Goal: Task Accomplishment & Management: Manage account settings

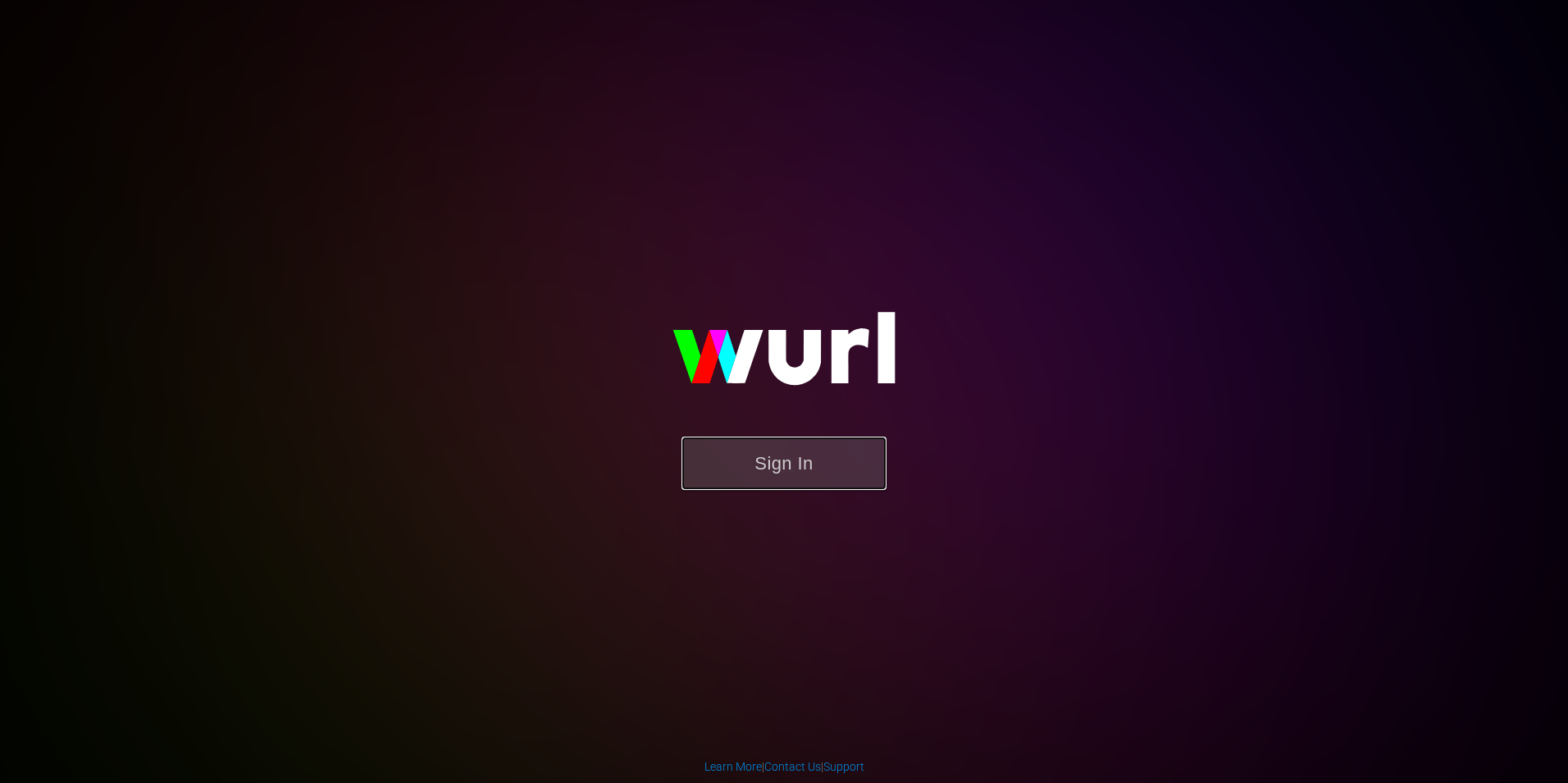
click at [748, 450] on button "Sign In" at bounding box center [784, 463] width 205 height 53
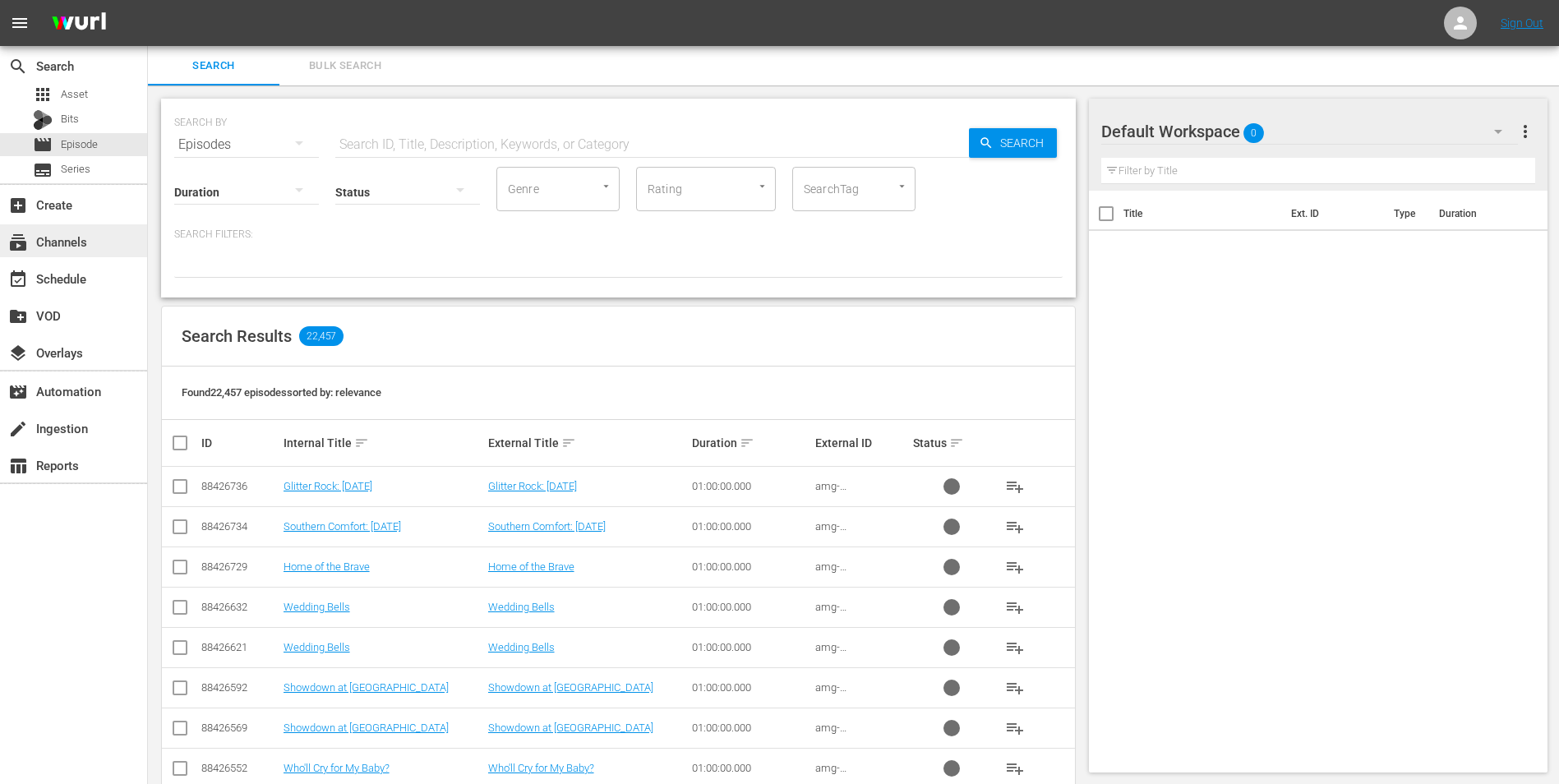
click at [85, 232] on div "subscriptions Channels" at bounding box center [46, 239] width 92 height 15
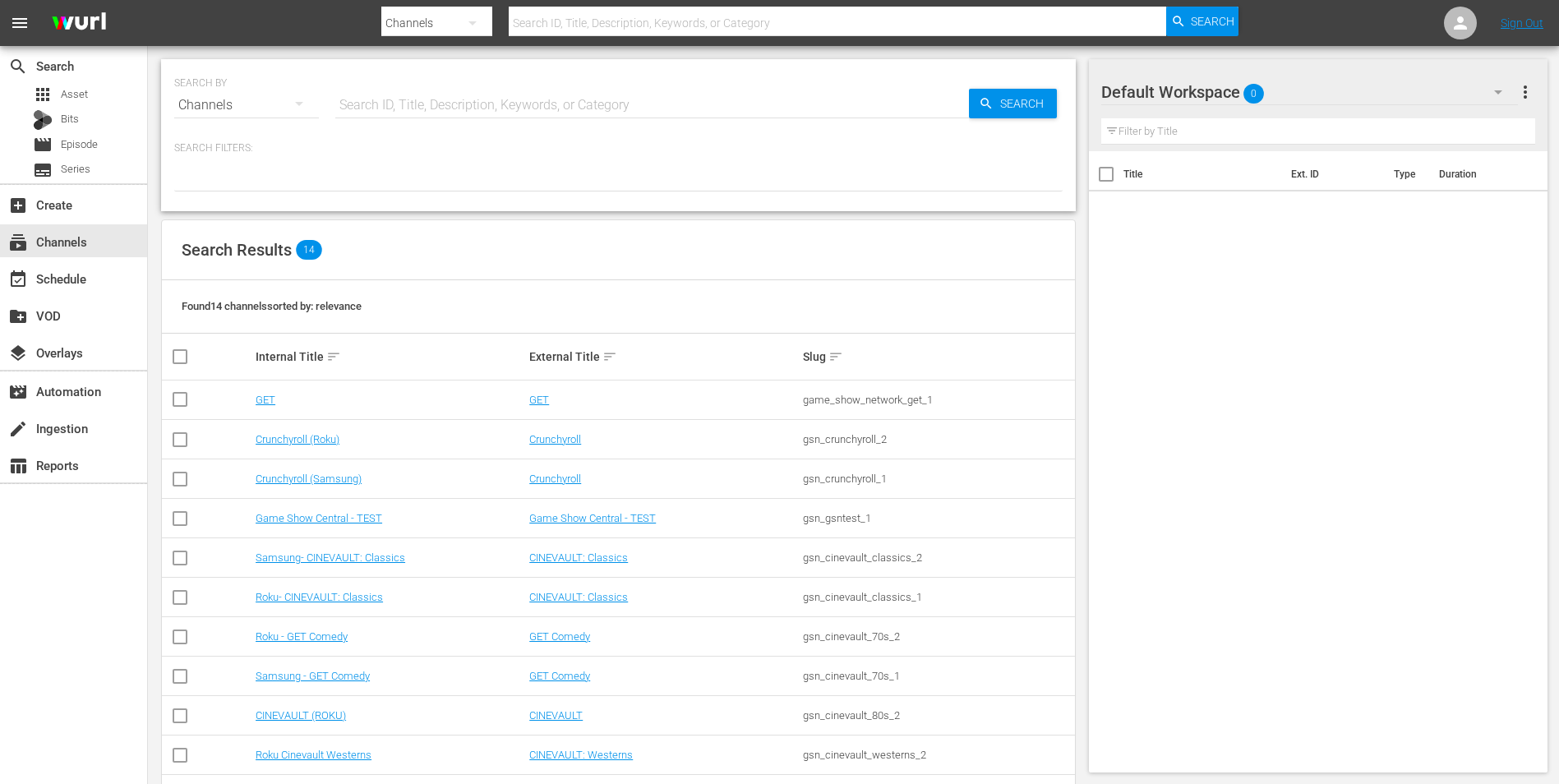
click at [352, 666] on td "Samsung - GET Comedy" at bounding box center [390, 676] width 274 height 39
click at [350, 672] on link "Samsung - GET Comedy" at bounding box center [312, 675] width 114 height 12
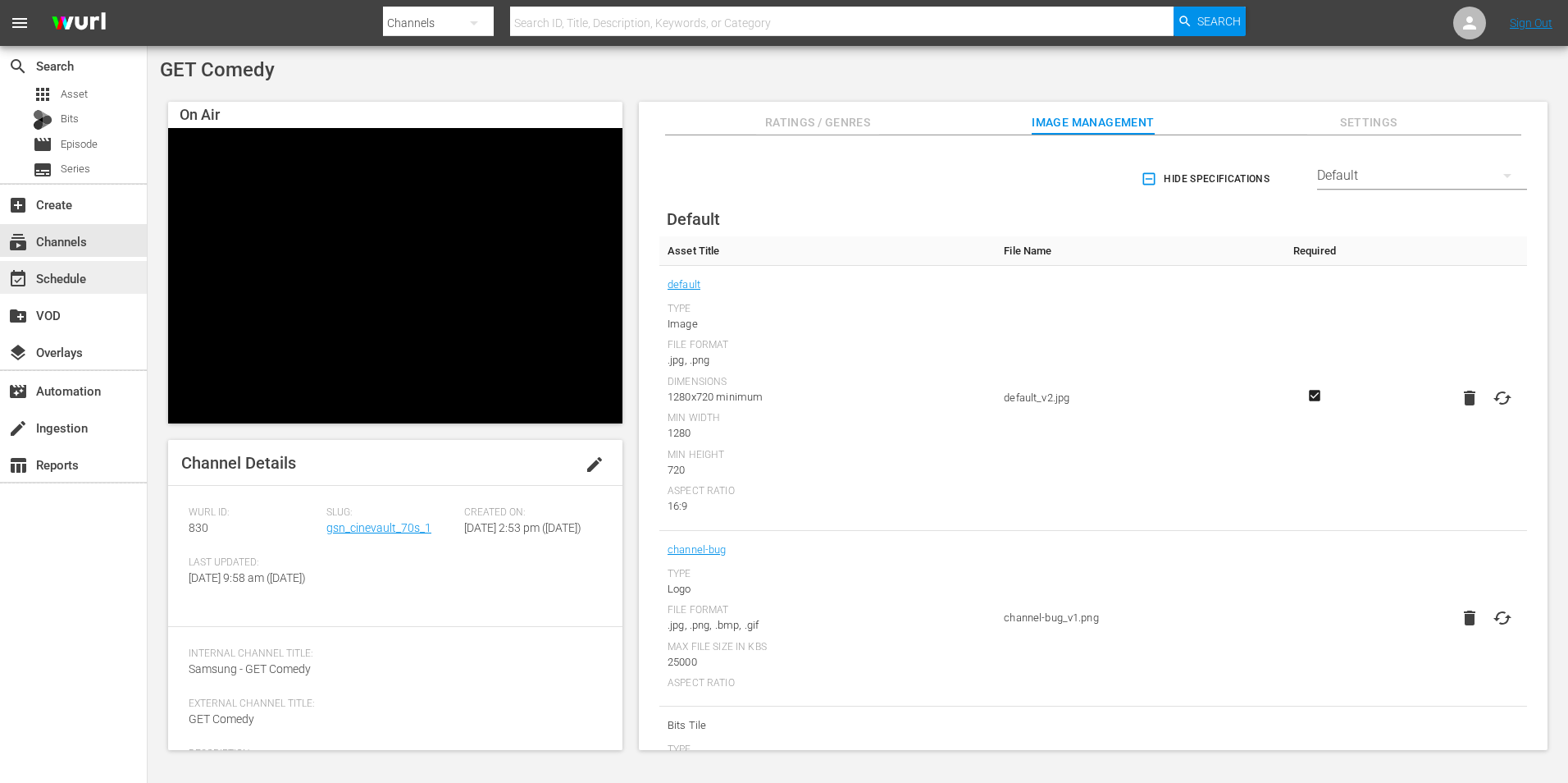
click at [79, 283] on div "event_available Schedule" at bounding box center [46, 276] width 92 height 15
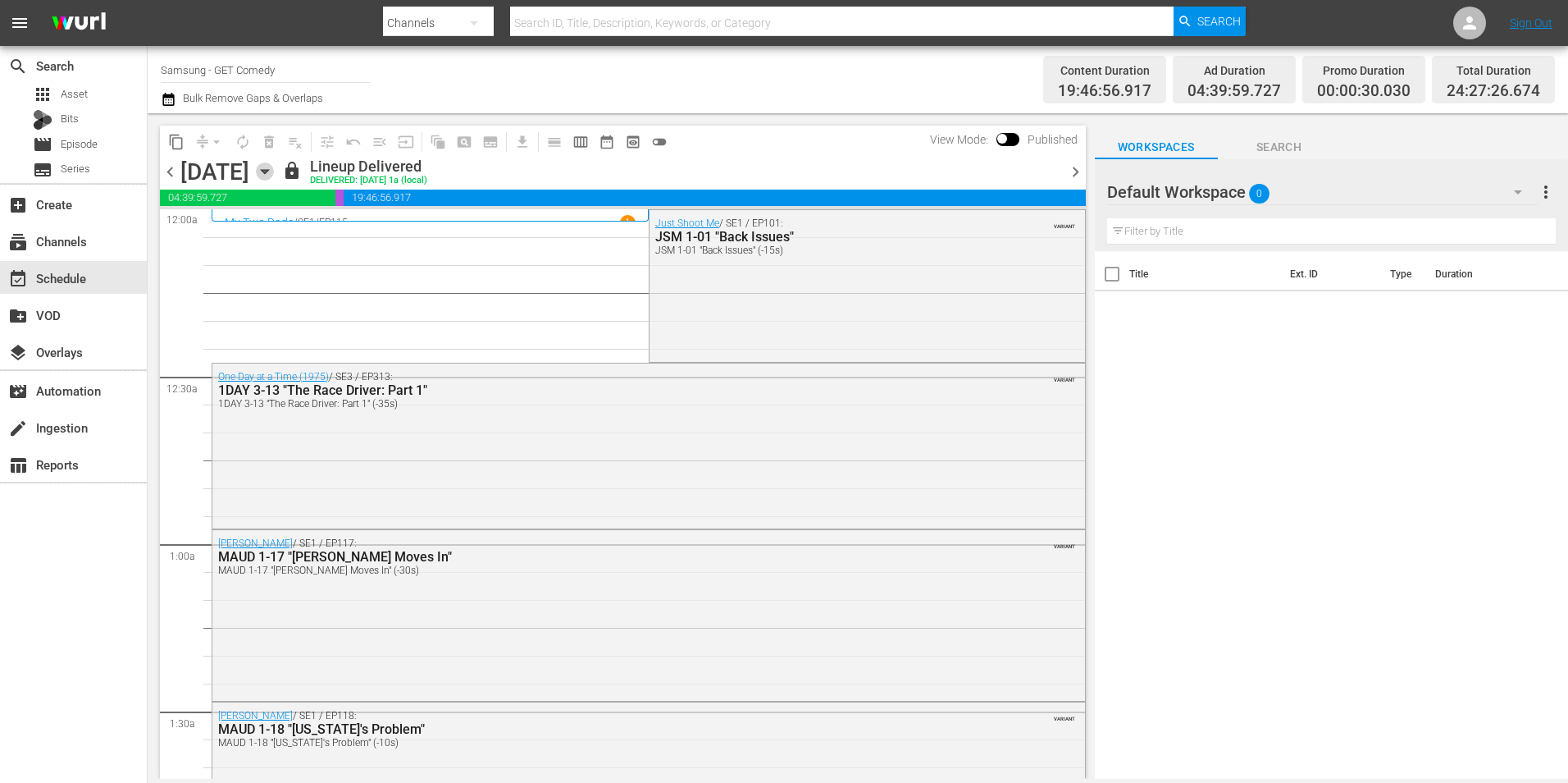
click at [268, 170] on icon "button" at bounding box center [264, 171] width 7 height 4
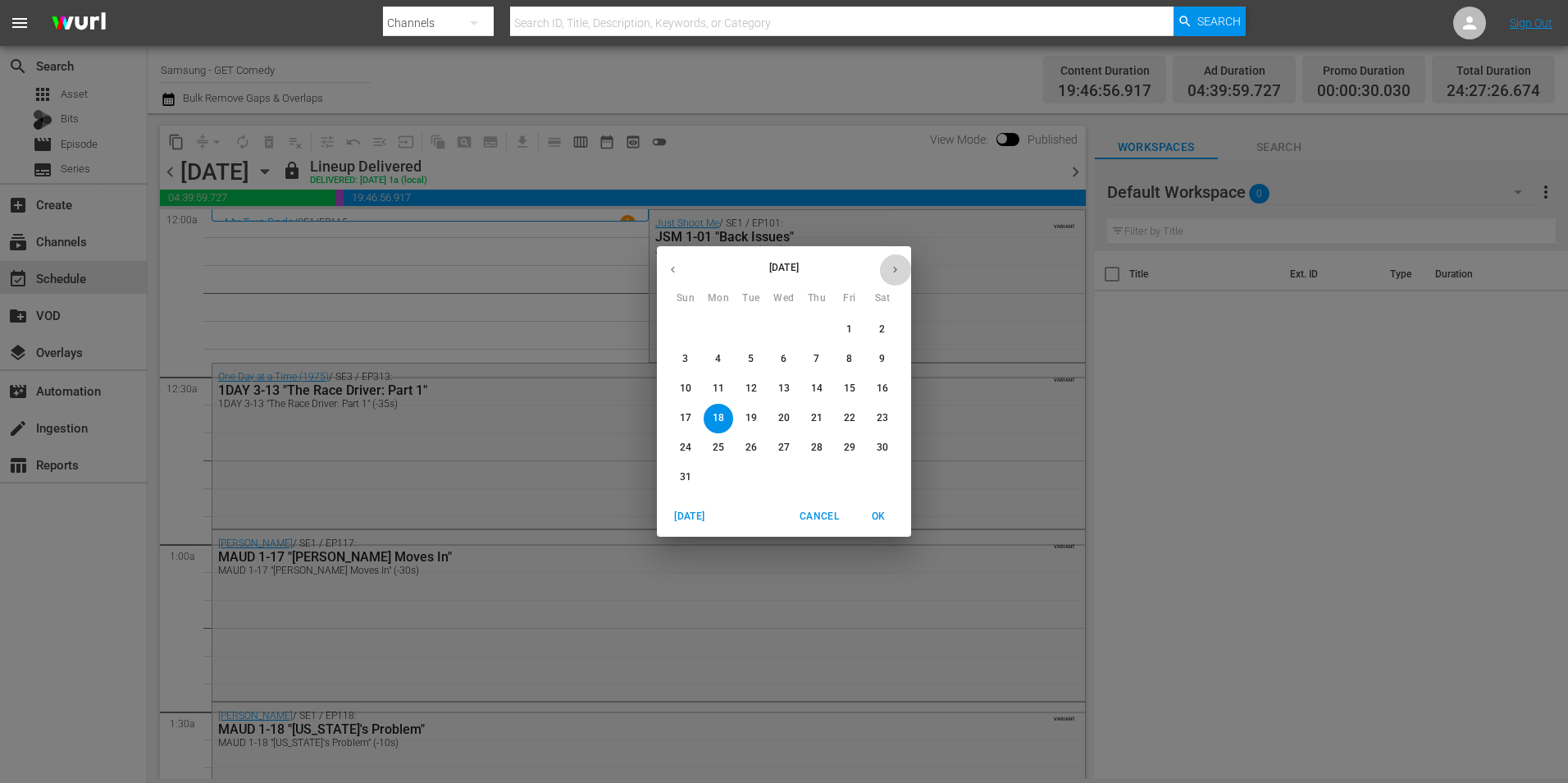
click at [891, 279] on button "button" at bounding box center [895, 269] width 32 height 32
click at [723, 332] on span "1" at bounding box center [719, 329] width 30 height 14
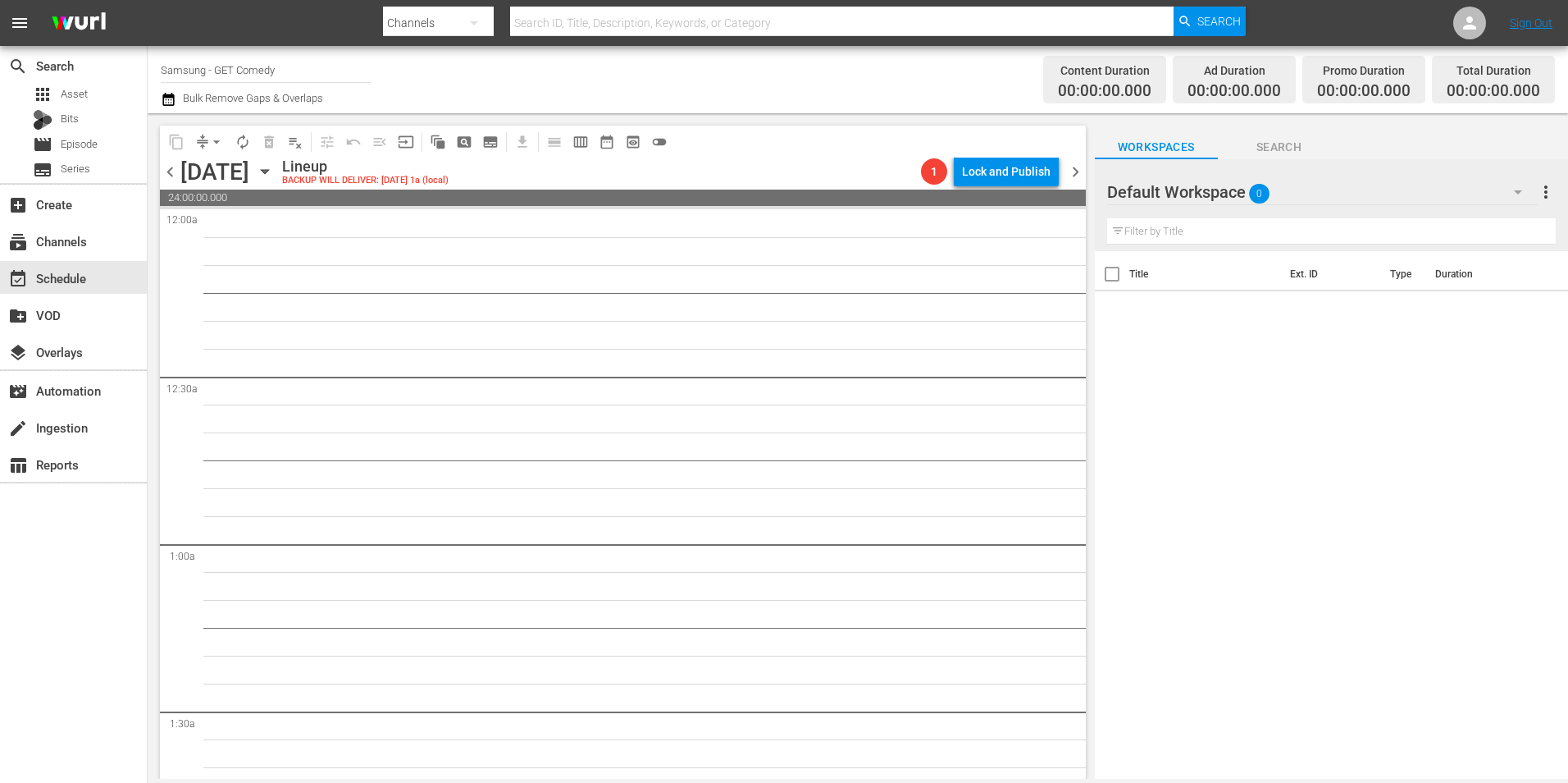
click at [1309, 199] on div "Default Workspace 0" at bounding box center [1323, 191] width 430 height 46
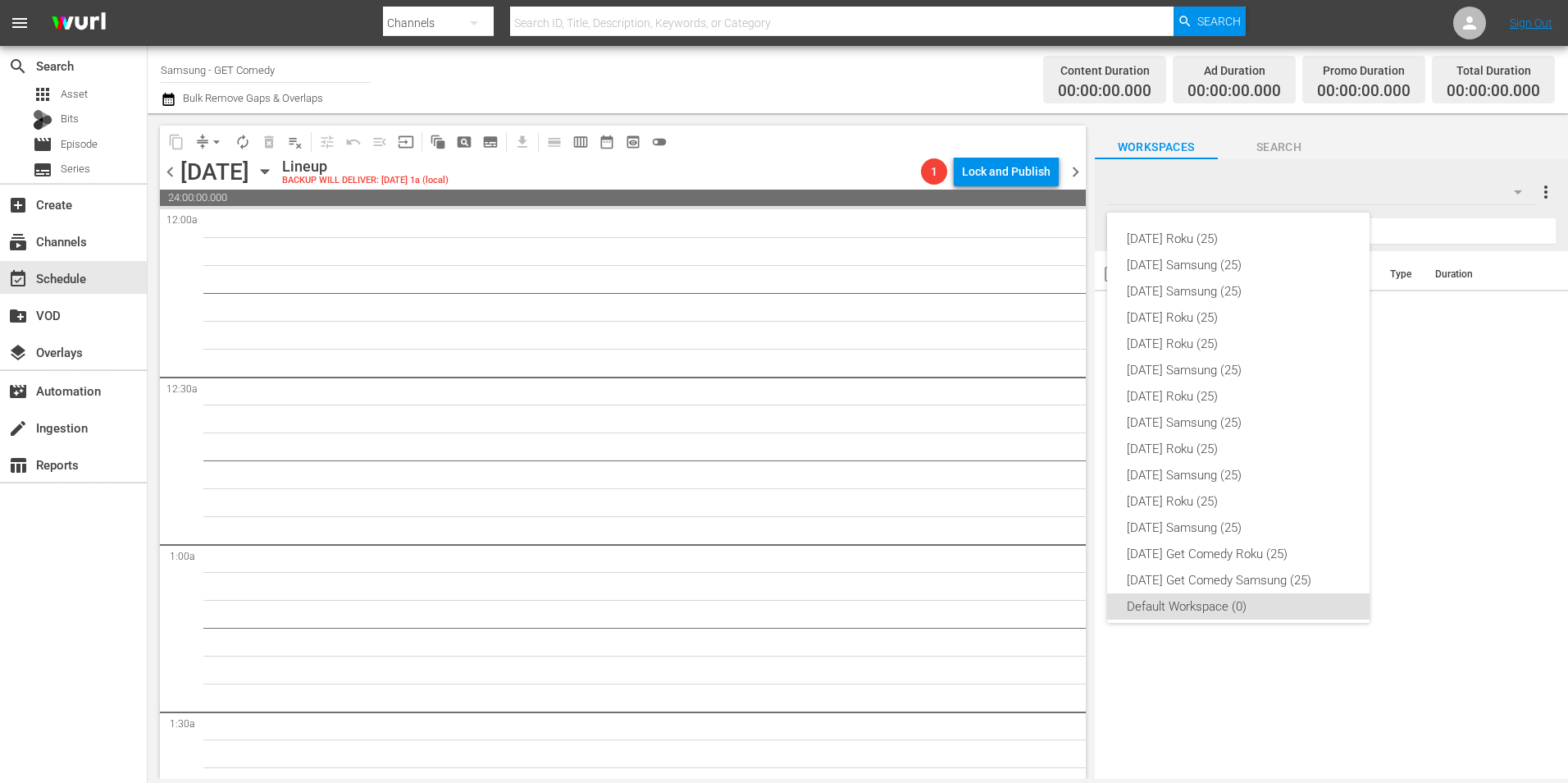
scroll to position [10, 0]
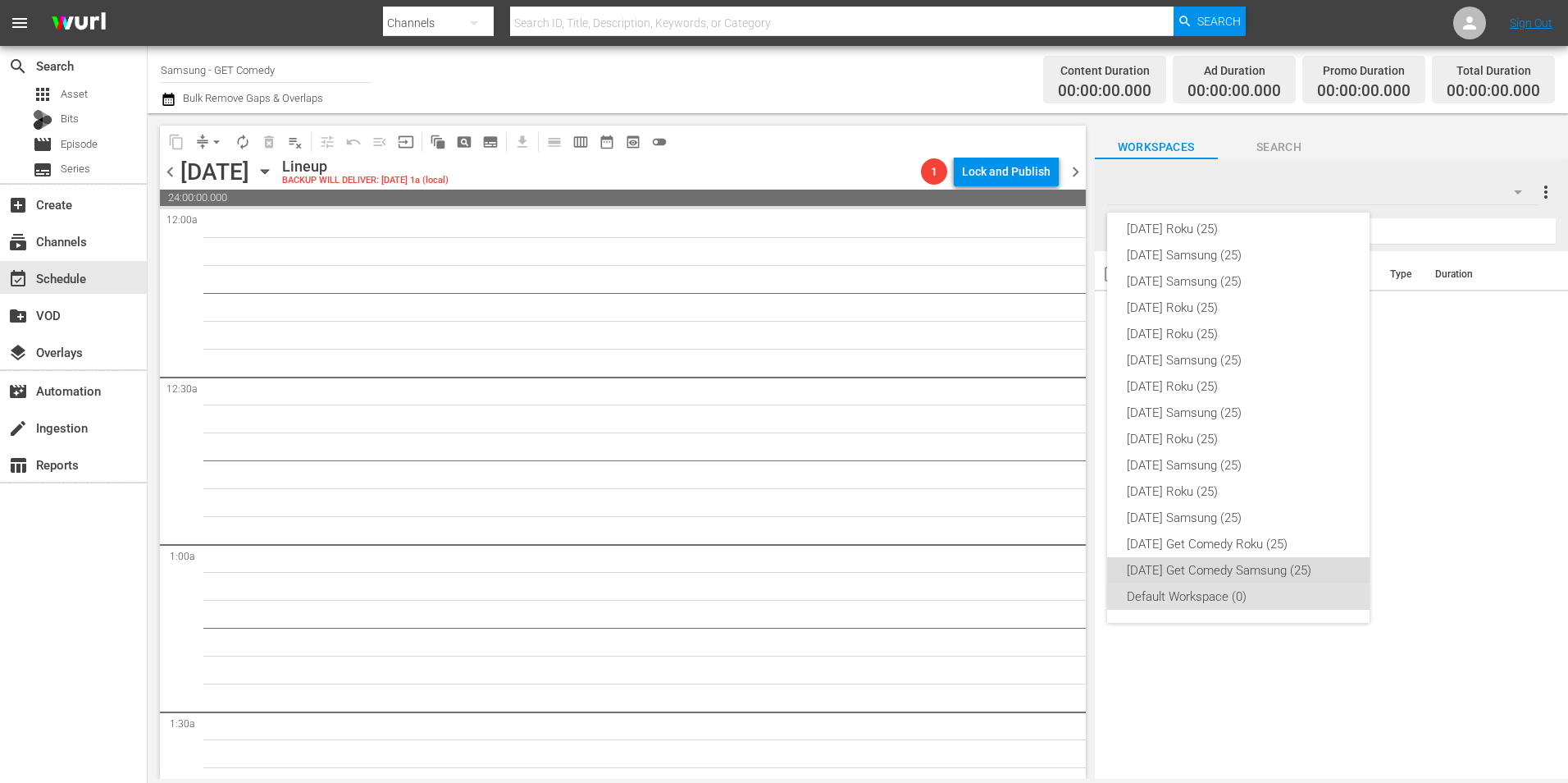
click at [1283, 563] on div "[DATE] Get Comedy Samsung (25)" at bounding box center [1238, 570] width 223 height 27
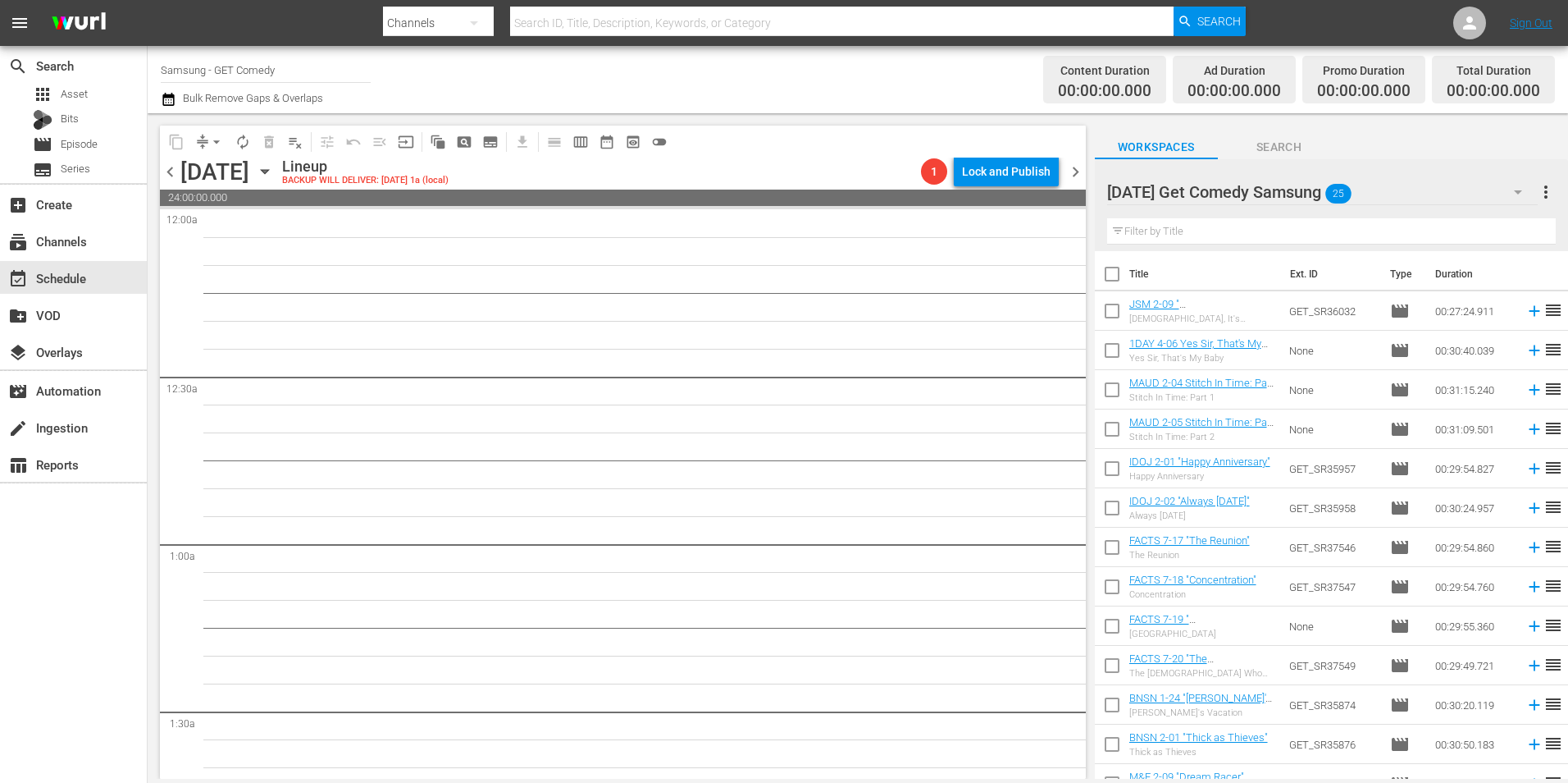
click at [1117, 323] on input "checkbox" at bounding box center [1112, 313] width 34 height 34
checkbox input "true"
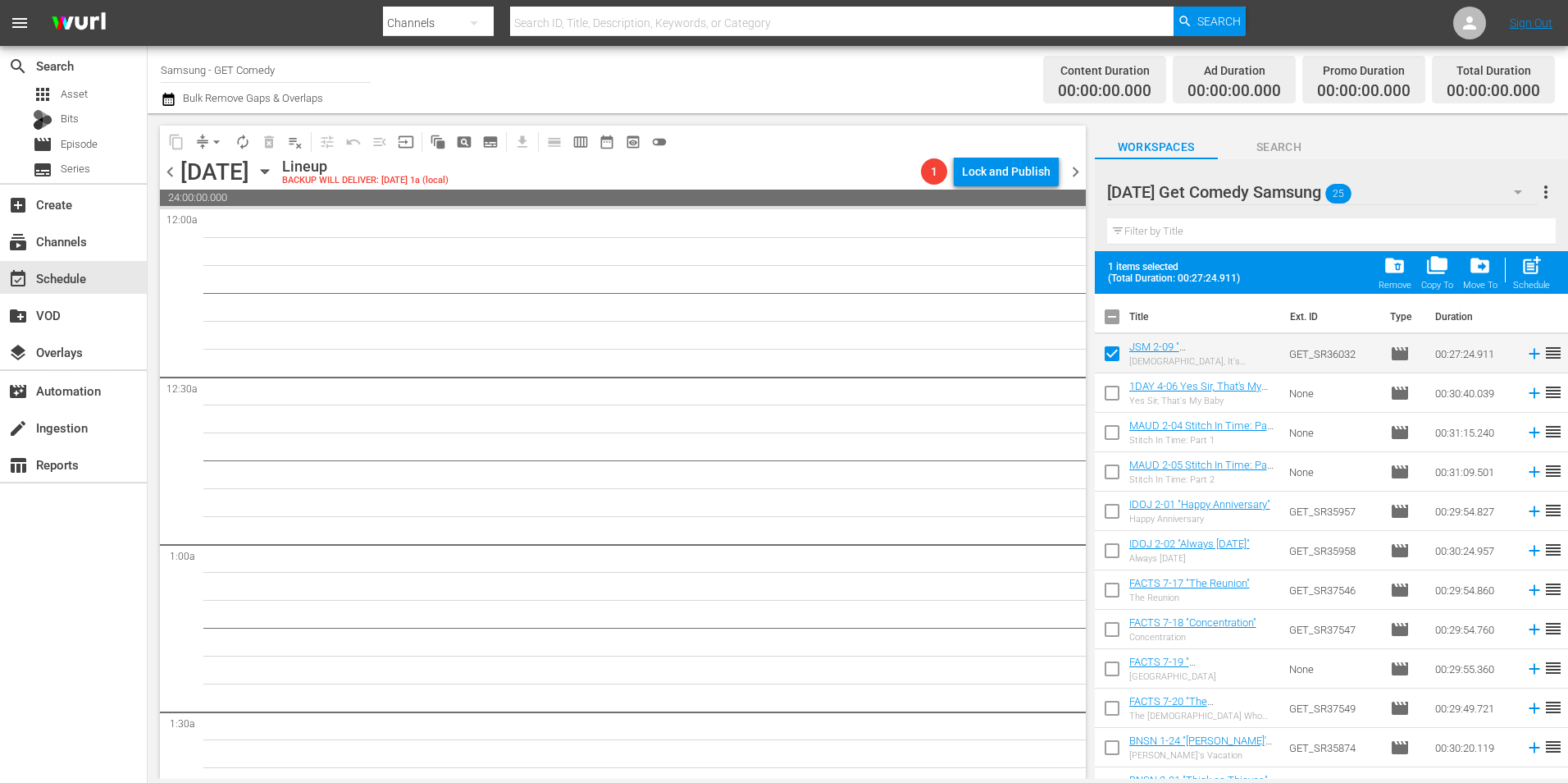
click at [1109, 388] on input "checkbox" at bounding box center [1112, 396] width 34 height 34
checkbox input "true"
click at [1112, 439] on input "checkbox" at bounding box center [1112, 435] width 34 height 34
checkbox input "true"
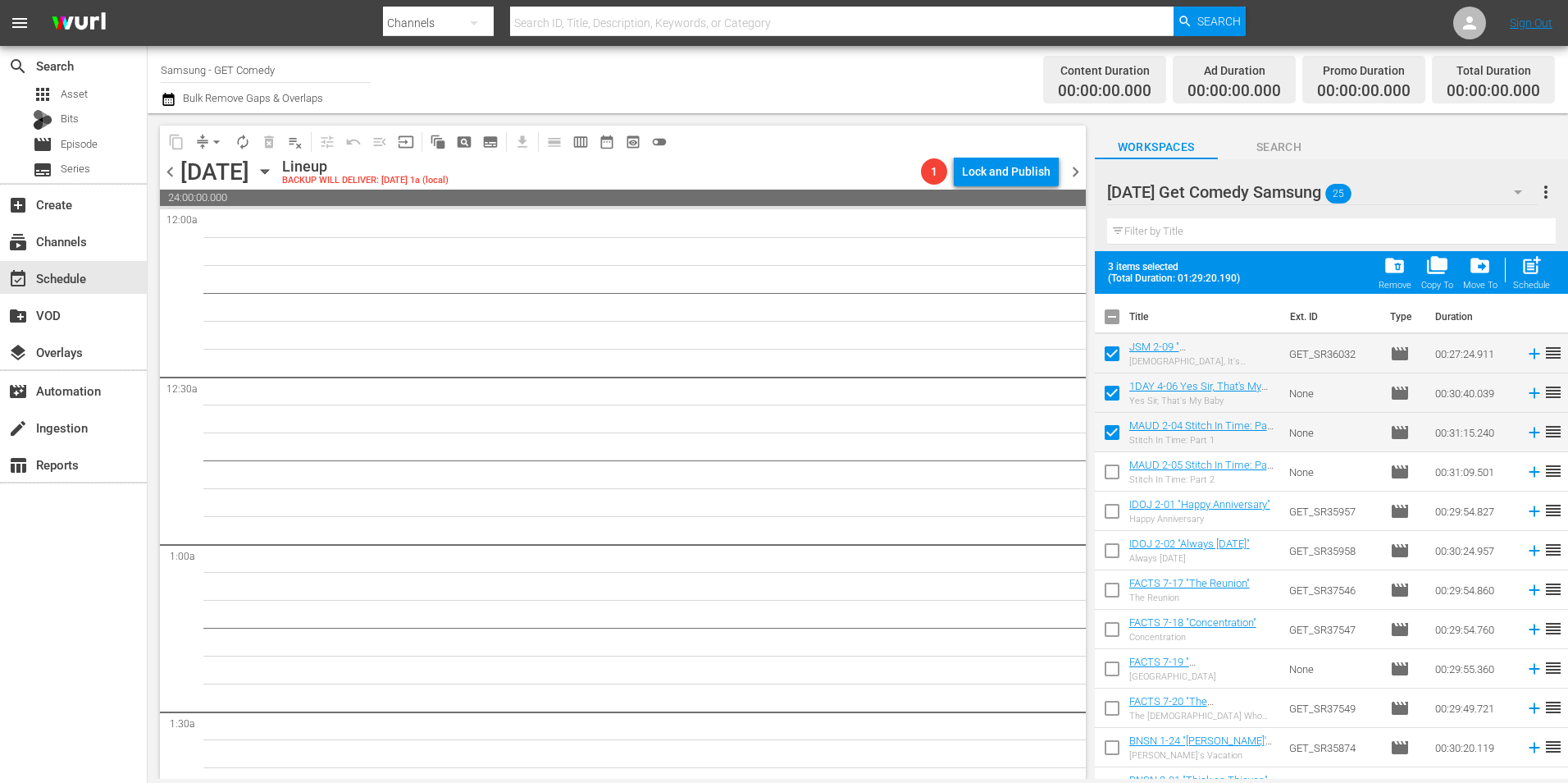
click at [1112, 475] on input "checkbox" at bounding box center [1112, 475] width 34 height 34
checkbox input "true"
click at [1103, 510] on input "checkbox" at bounding box center [1112, 514] width 34 height 34
checkbox input "true"
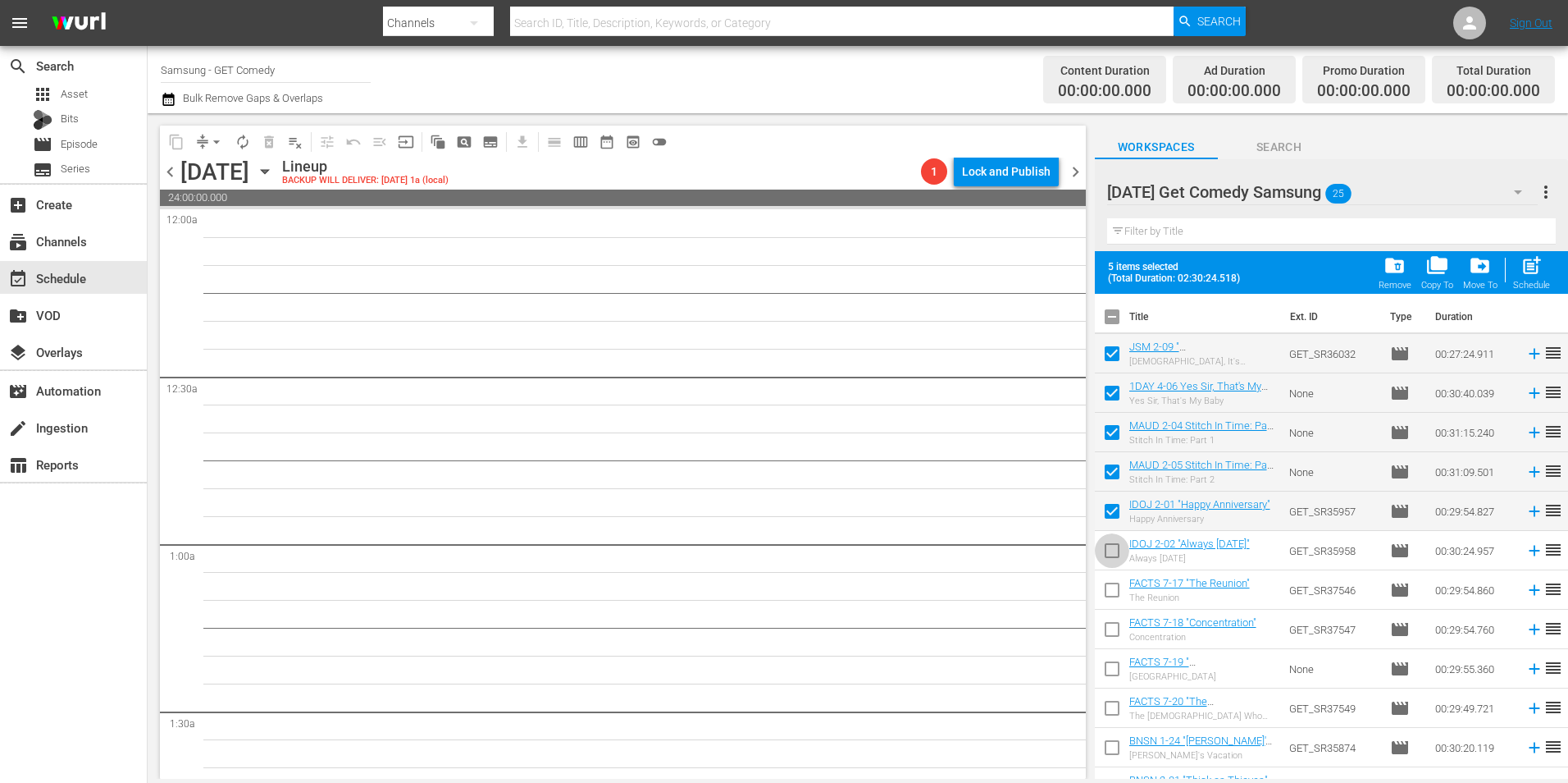
click at [1108, 543] on input "checkbox" at bounding box center [1112, 554] width 34 height 34
checkbox input "true"
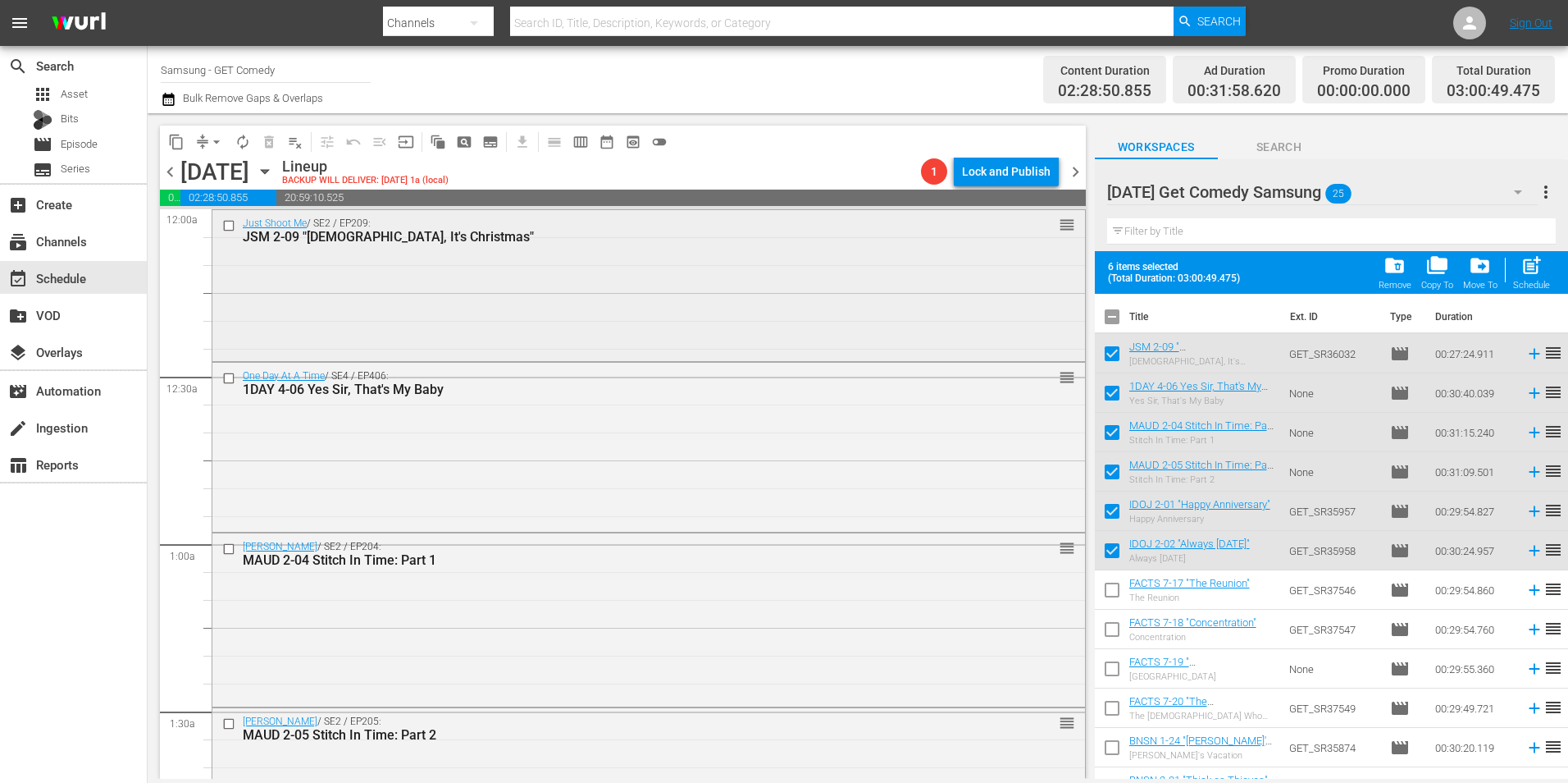
click at [582, 299] on div "Just Shoot Me / SE2 / EP209: JSM 2-09 "Jesus, It's Christmas" reorder" at bounding box center [649, 284] width 872 height 148
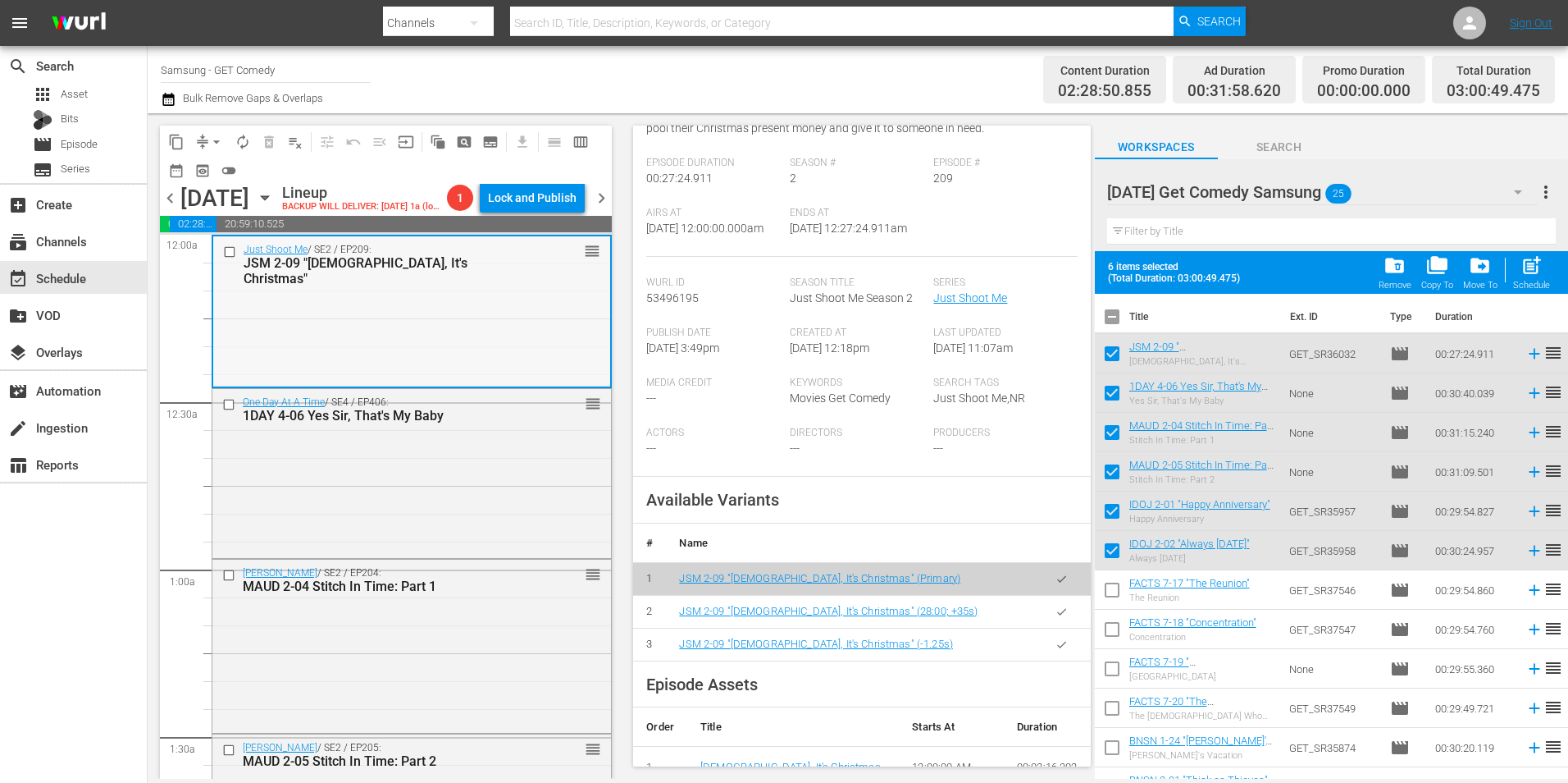
scroll to position [82, 0]
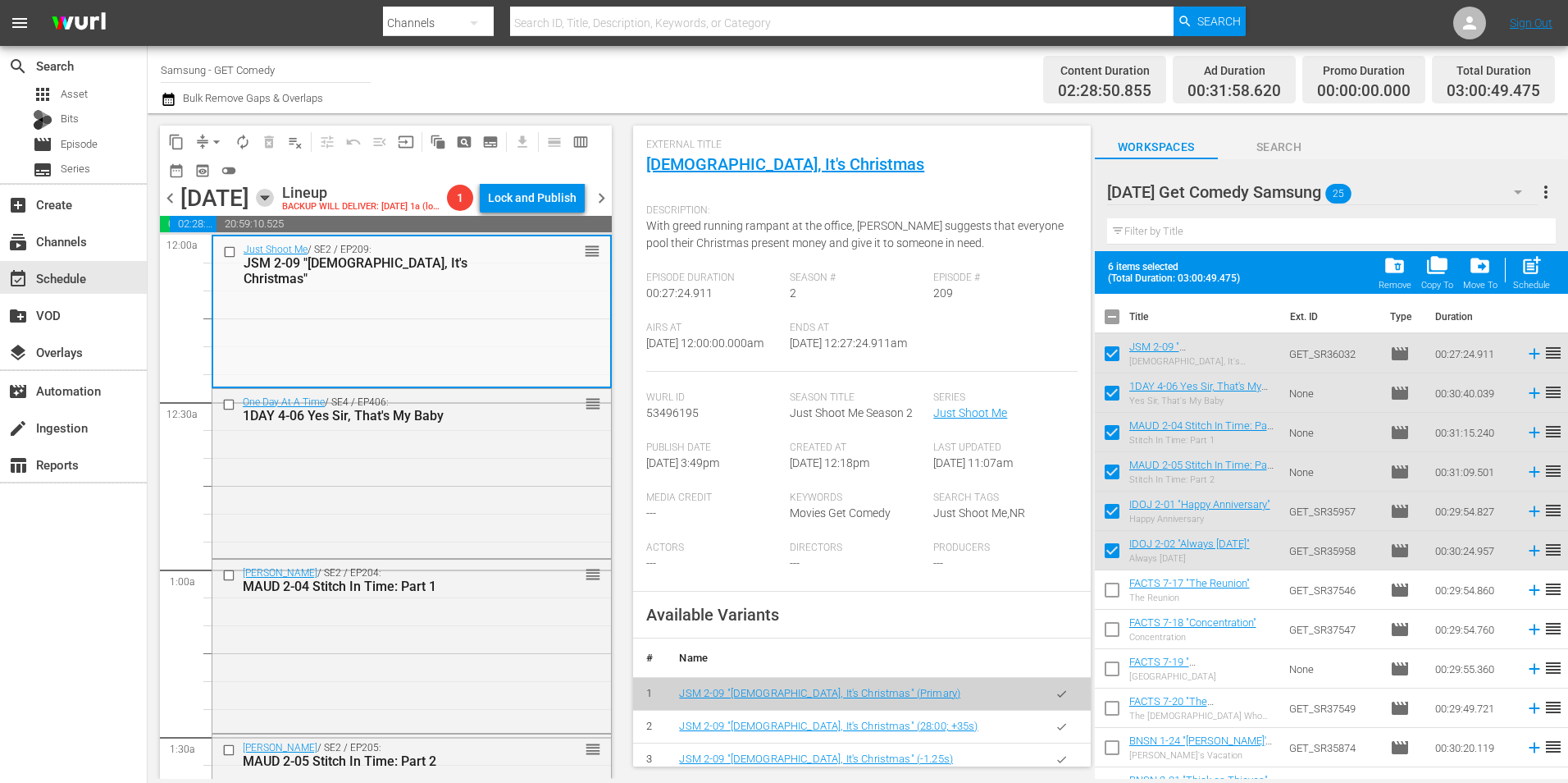
click at [274, 207] on icon "button" at bounding box center [265, 198] width 18 height 18
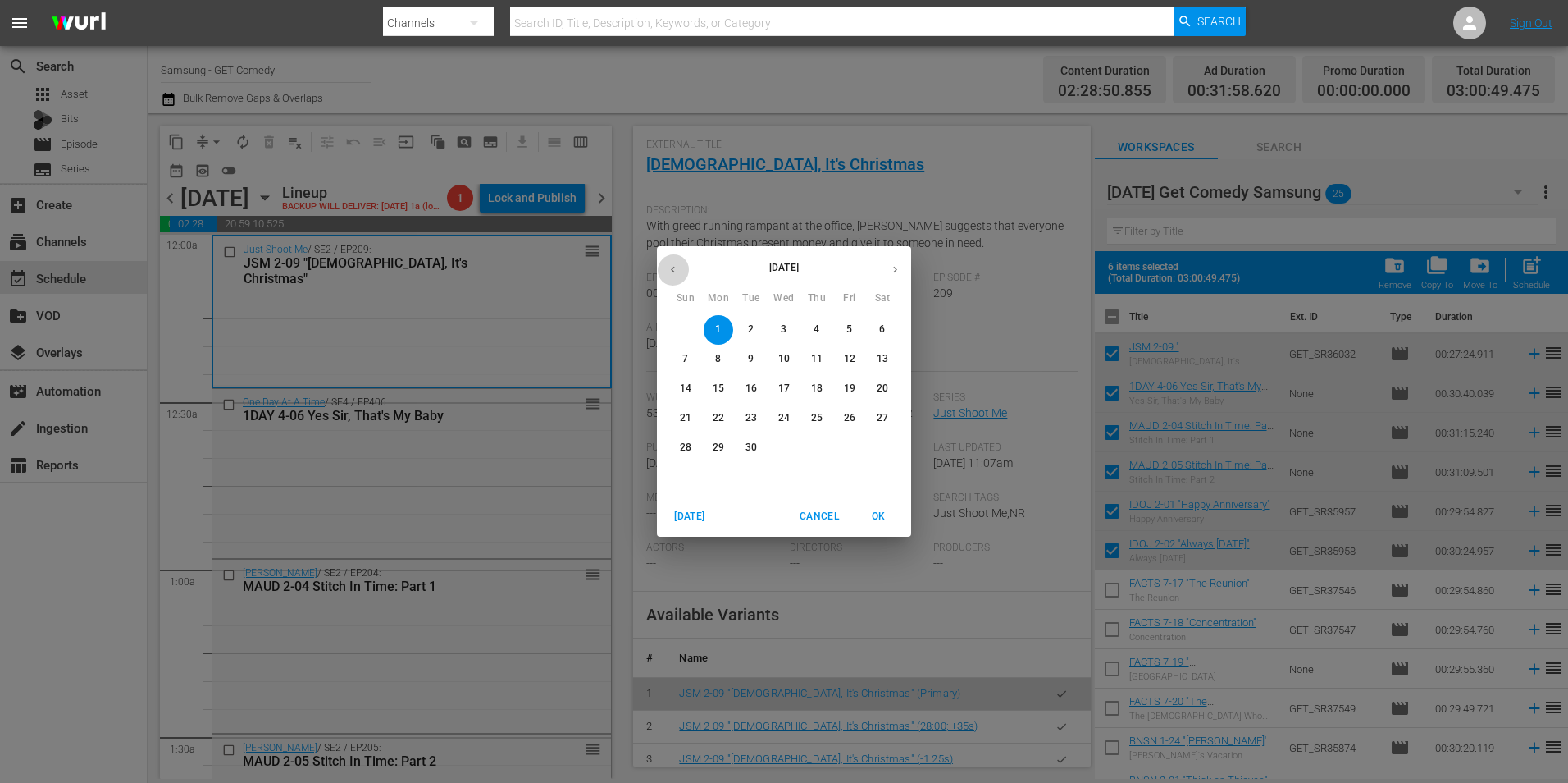
click at [668, 268] on icon "button" at bounding box center [673, 269] width 12 height 12
click at [691, 442] on p "24" at bounding box center [686, 447] width 12 height 14
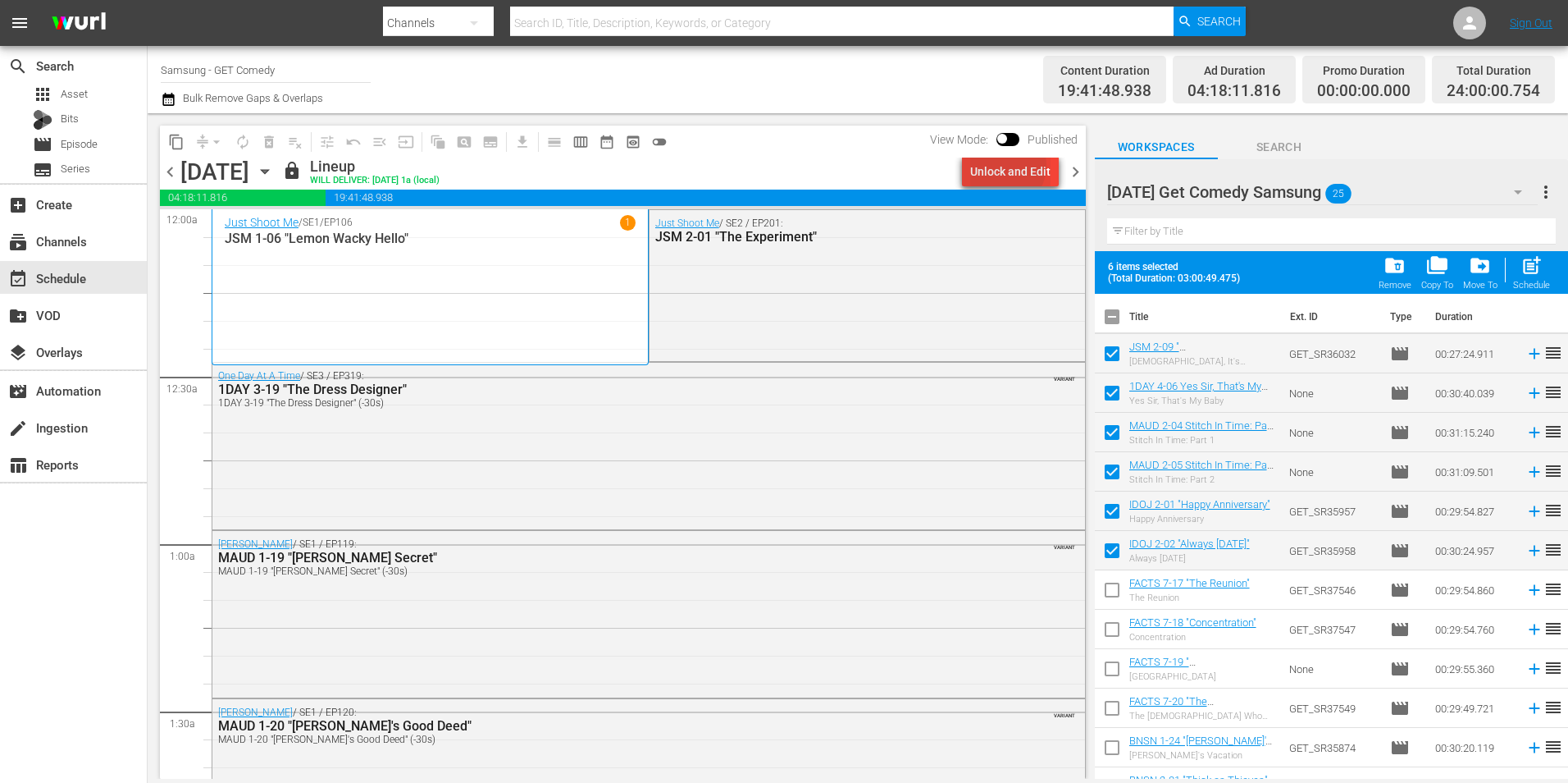
click at [1007, 165] on div "Unlock and Edit" at bounding box center [1010, 172] width 81 height 30
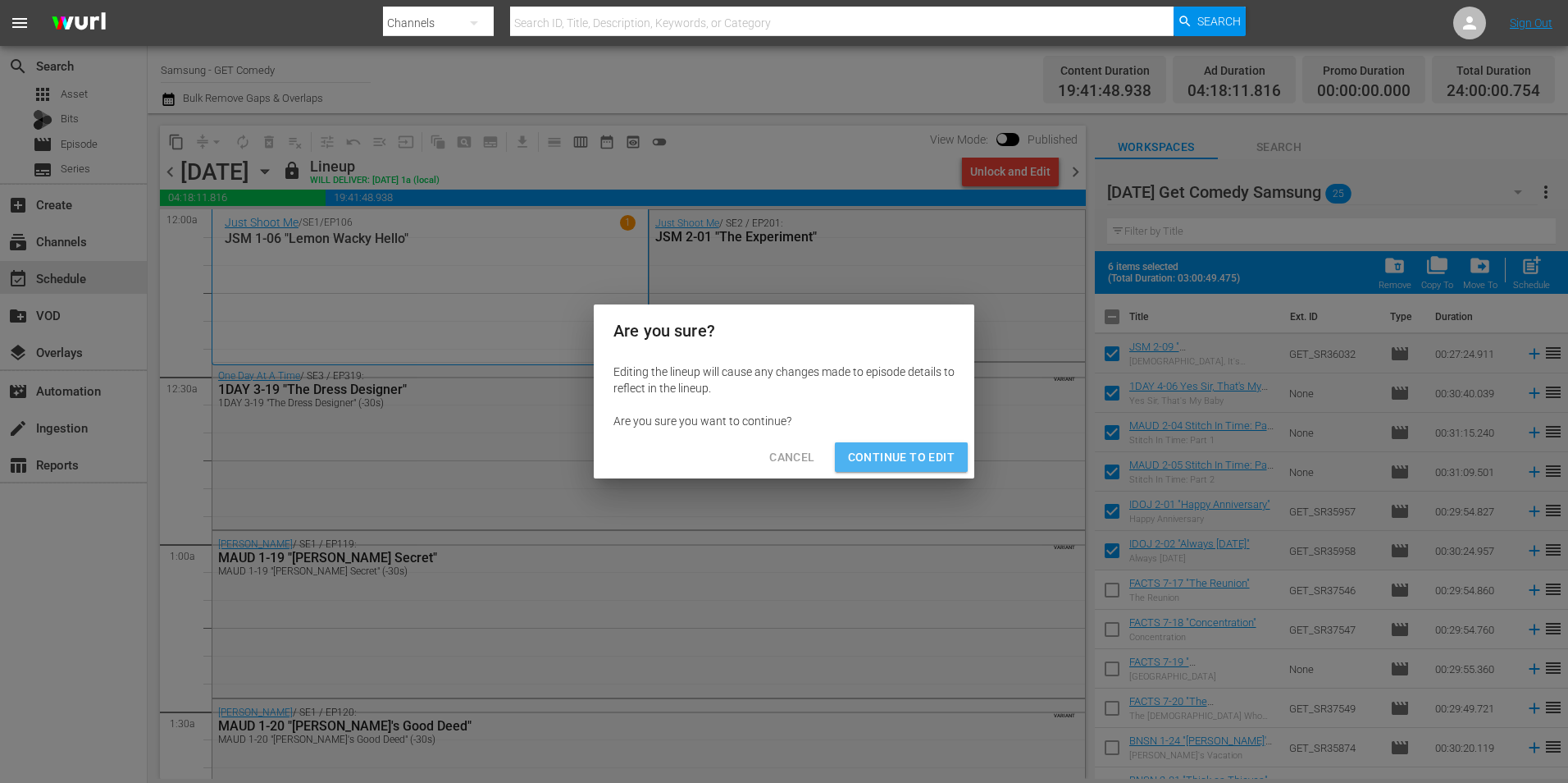
click at [915, 465] on span "Continue to Edit" at bounding box center [902, 457] width 106 height 21
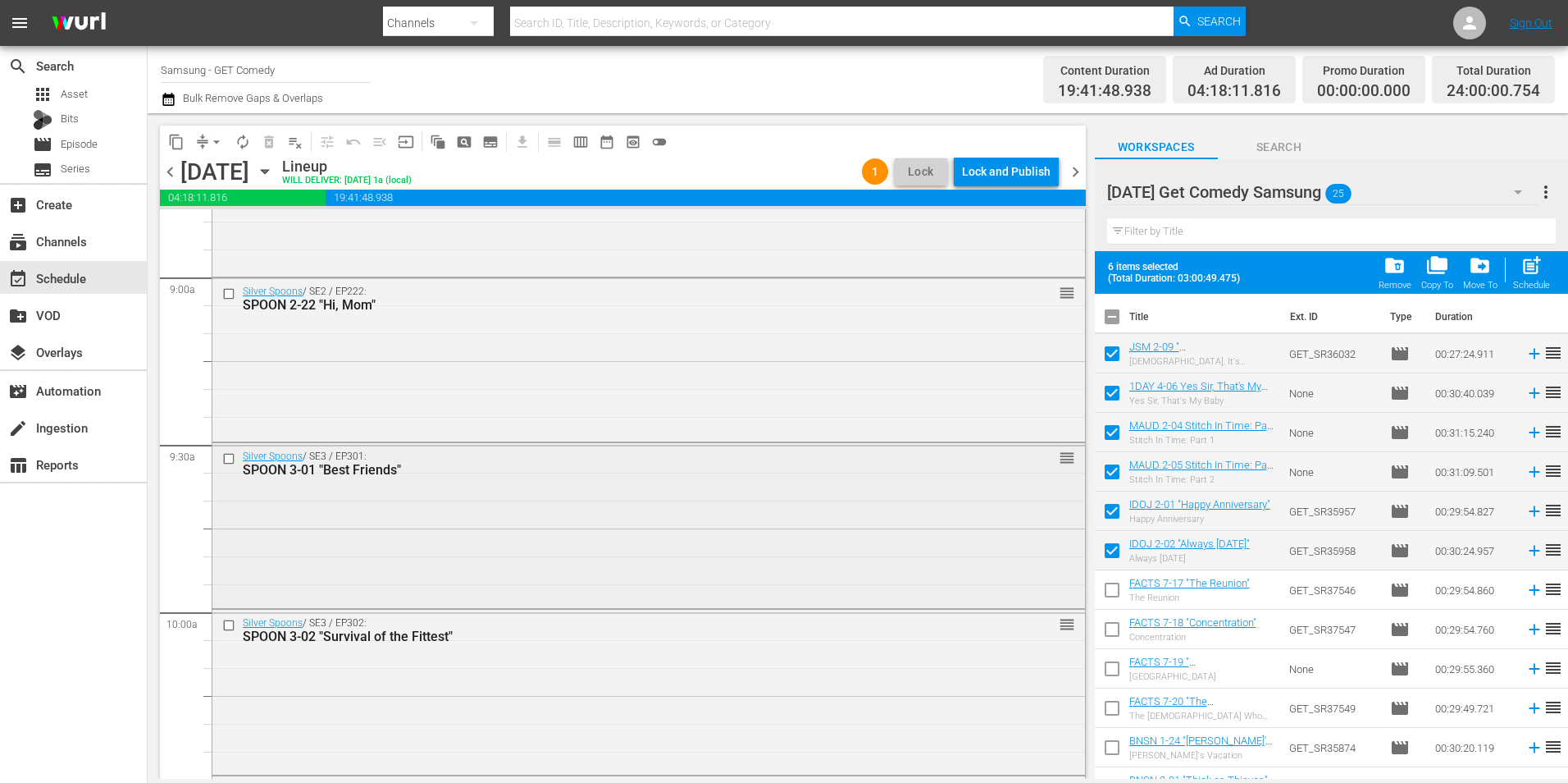
scroll to position [2954, 0]
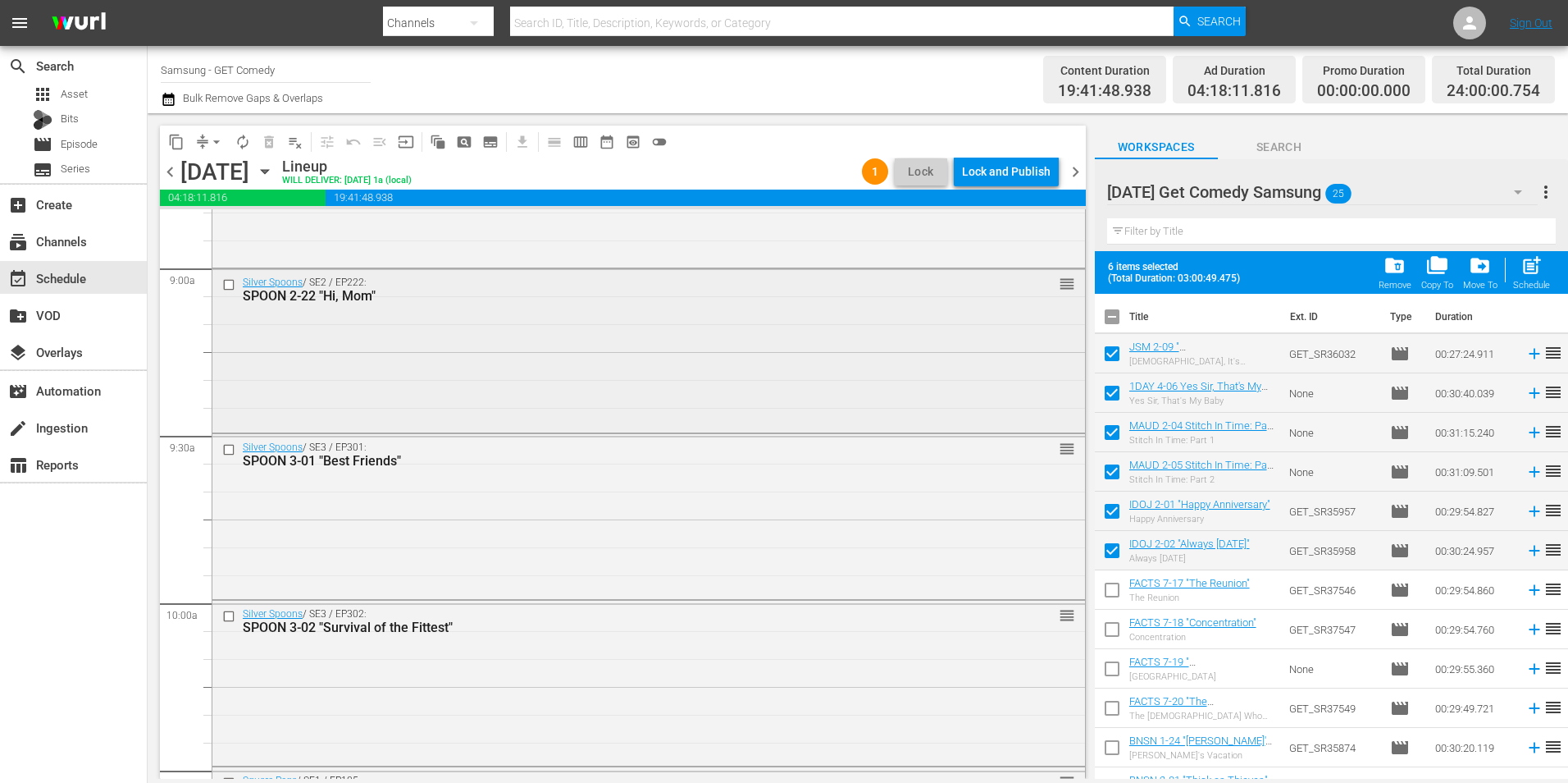
click at [223, 283] on input "checkbox" at bounding box center [231, 284] width 17 height 14
click at [224, 456] on input "checkbox" at bounding box center [231, 450] width 17 height 14
click at [228, 620] on input "checkbox" at bounding box center [231, 616] width 17 height 14
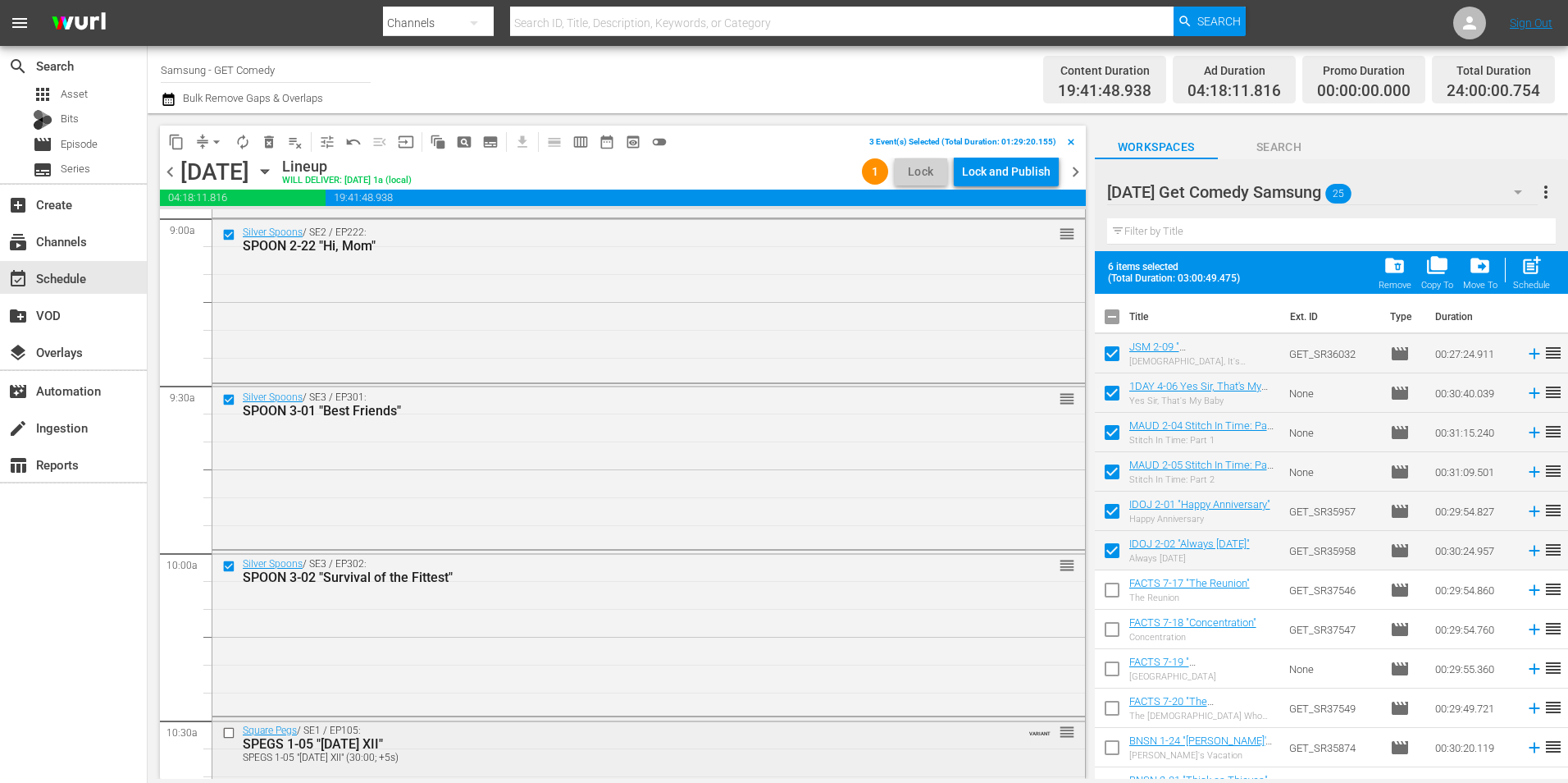
scroll to position [3118, 0]
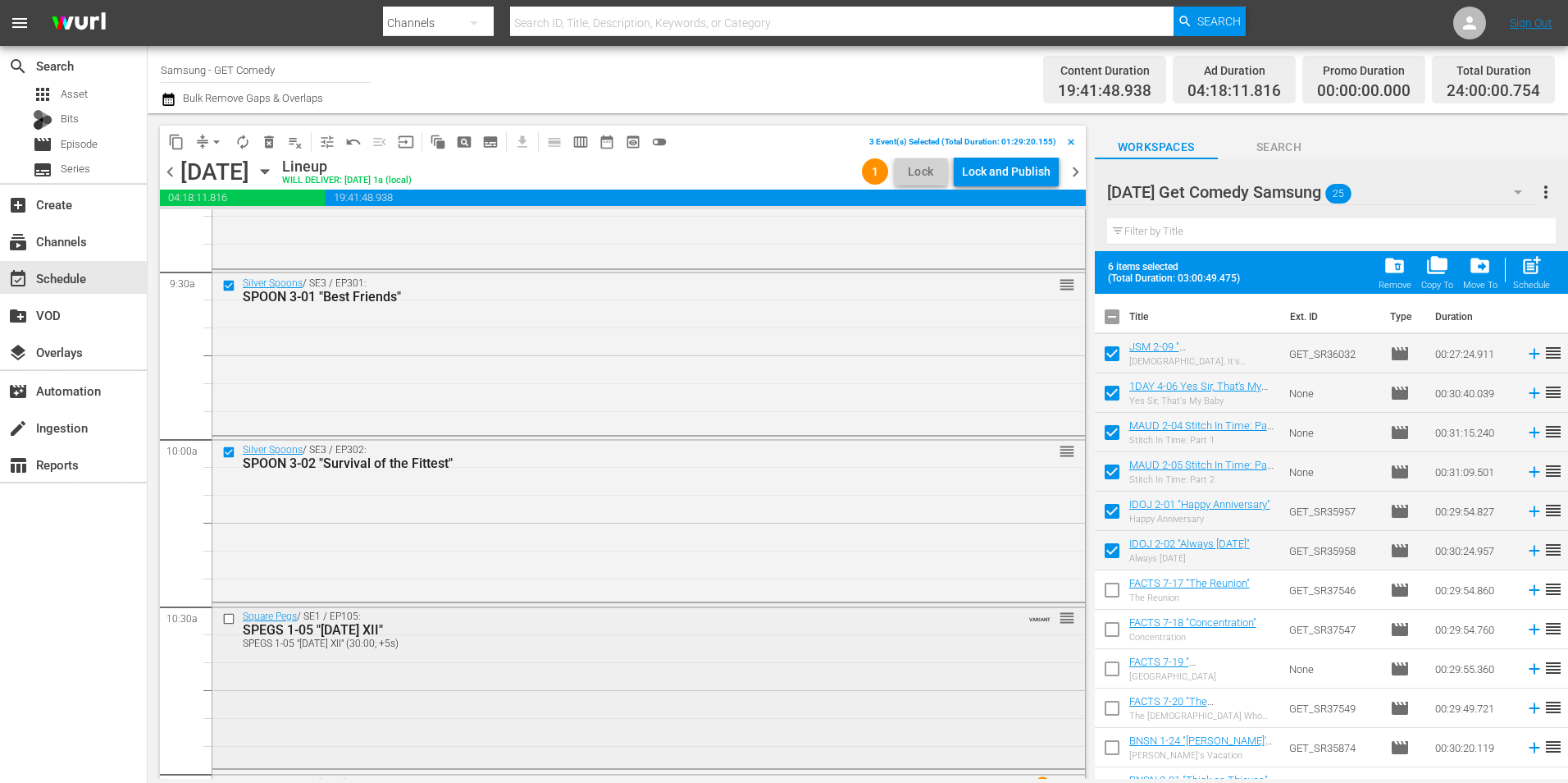
click at [231, 623] on input "checkbox" at bounding box center [231, 618] width 17 height 14
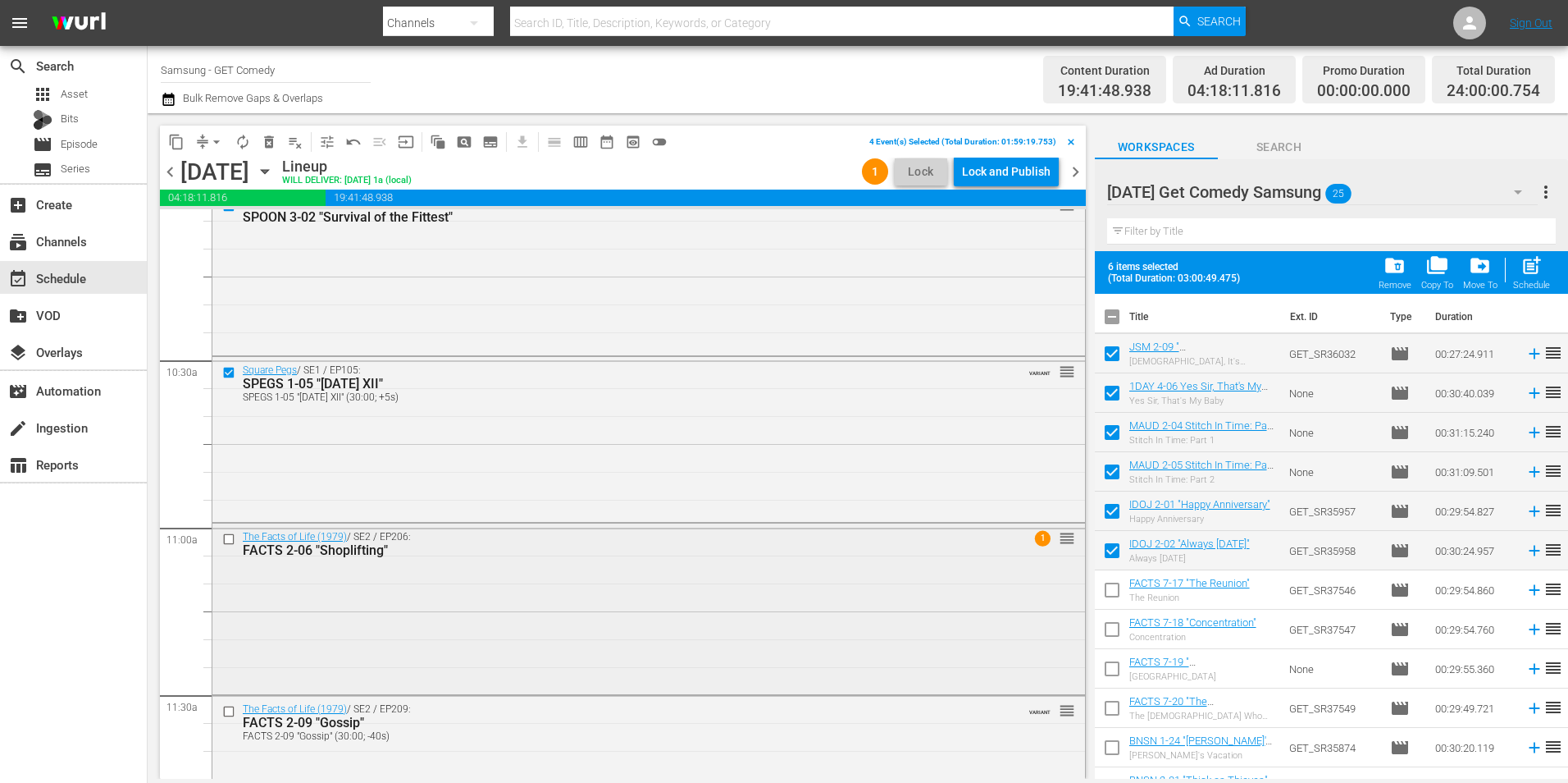
click at [233, 535] on input "checkbox" at bounding box center [231, 539] width 17 height 14
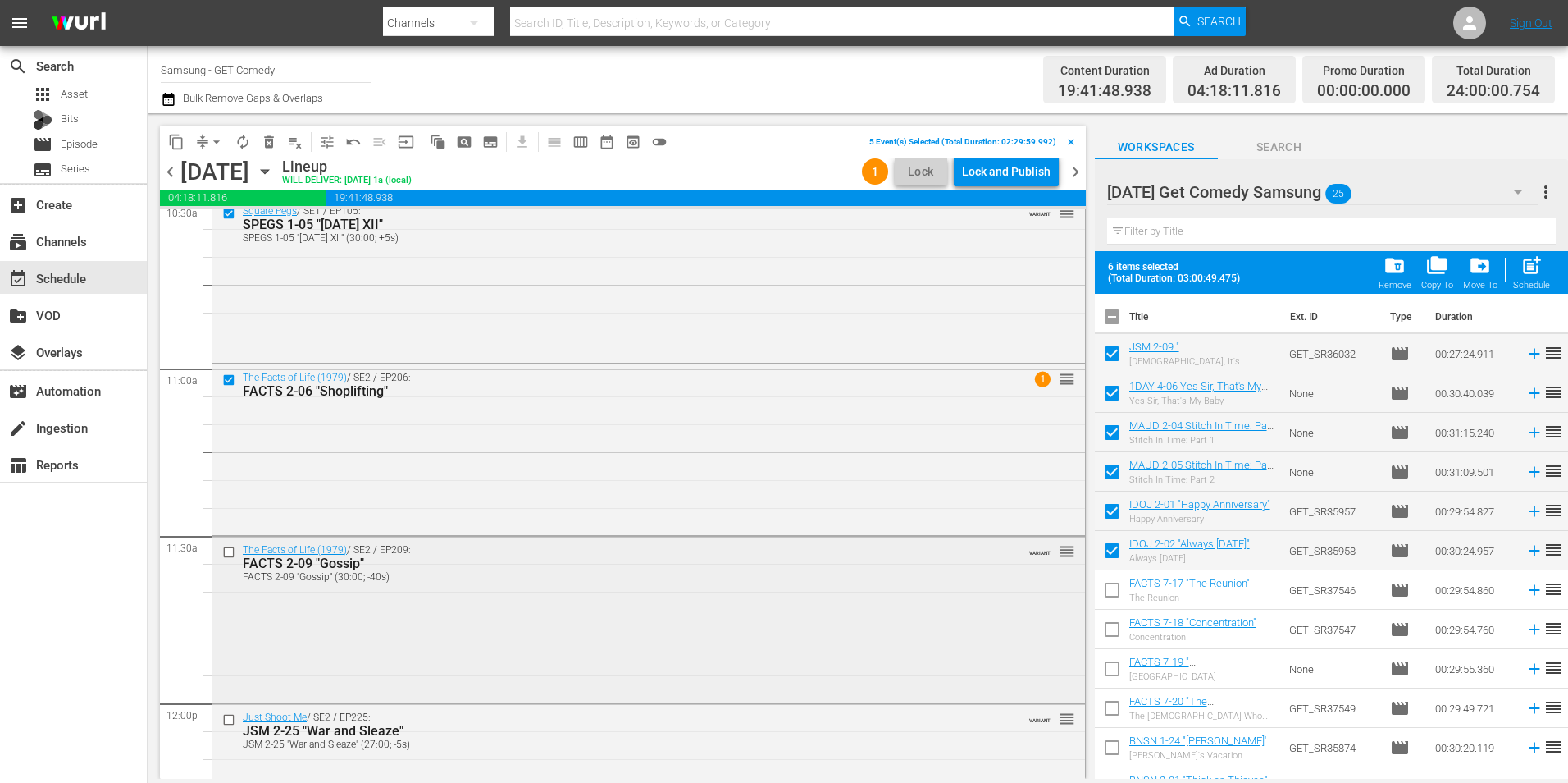
scroll to position [3528, 0]
click at [228, 544] on input "checkbox" at bounding box center [231, 548] width 17 height 14
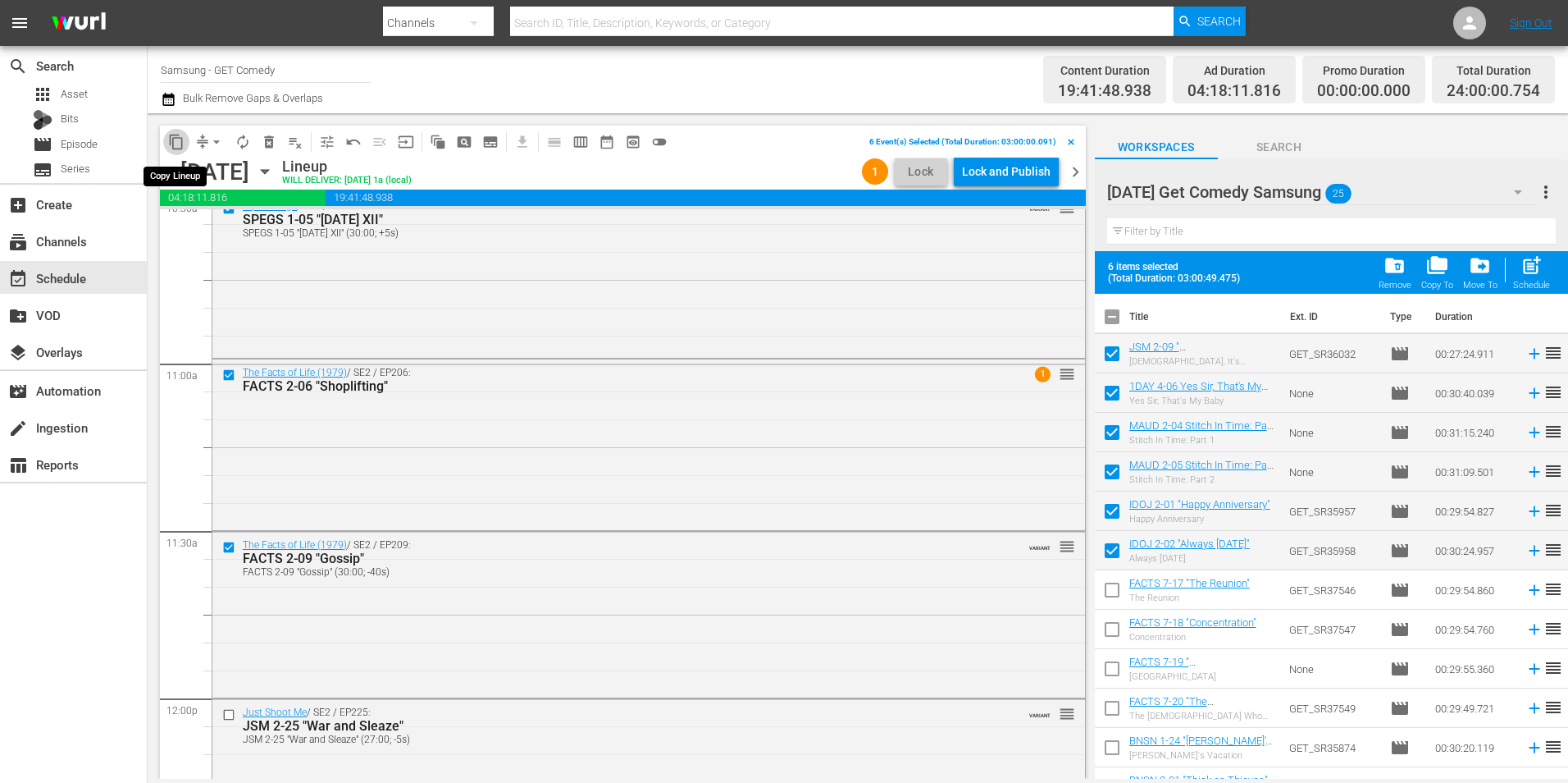
click at [176, 141] on span "content_copy" at bounding box center [176, 142] width 17 height 17
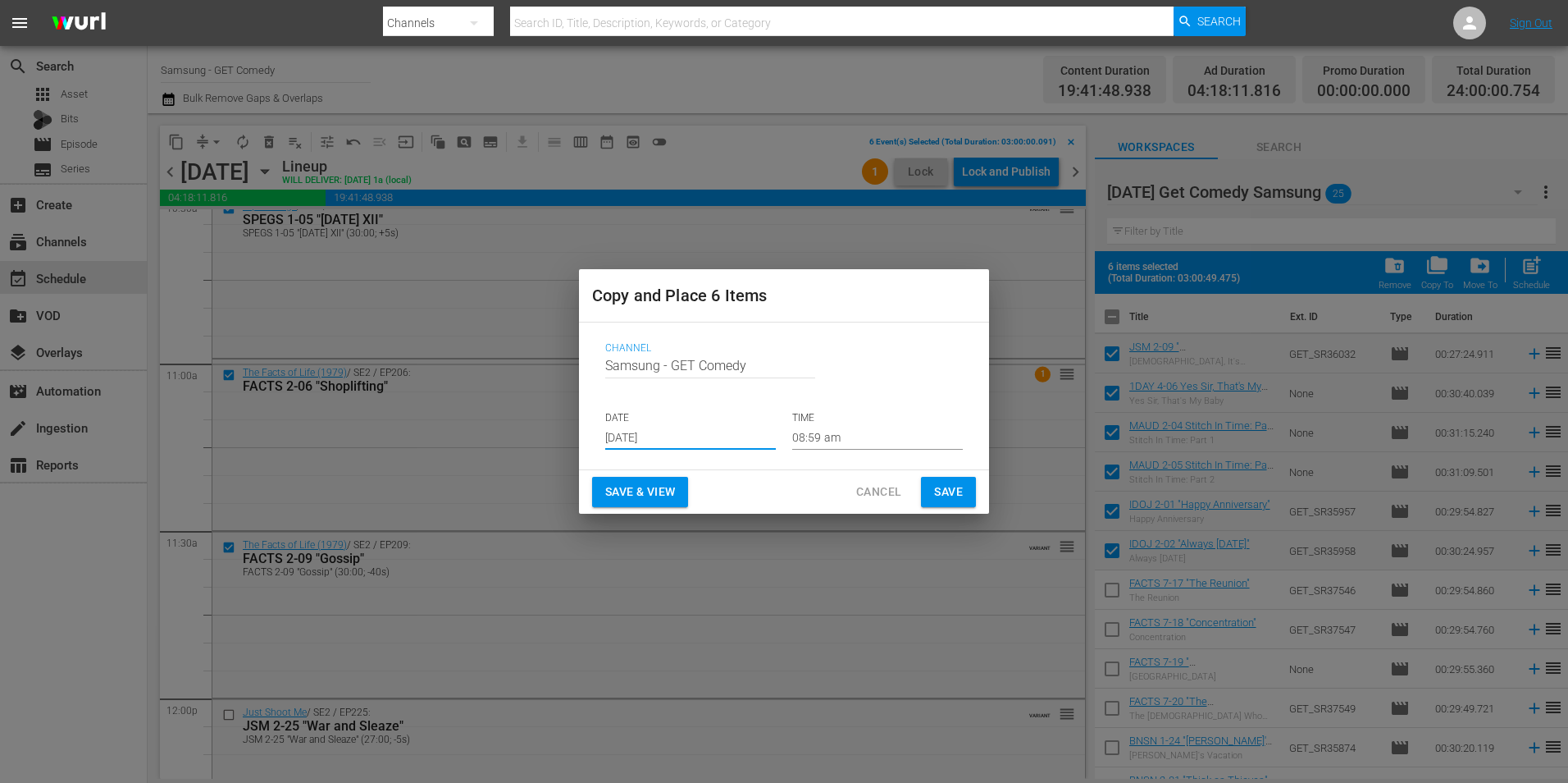
click at [650, 442] on input "[DATE]" at bounding box center [690, 437] width 170 height 25
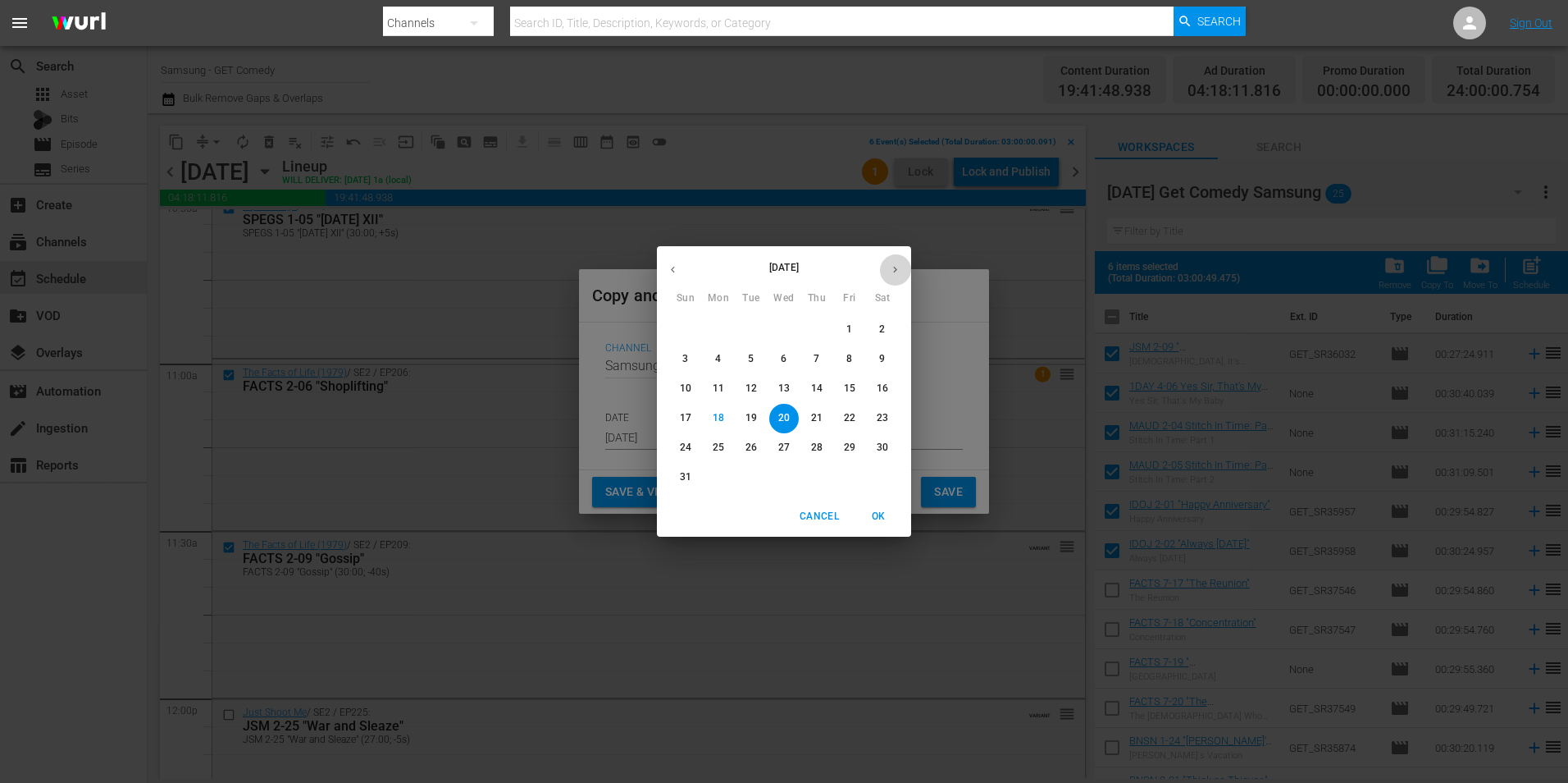
click at [889, 273] on icon "button" at bounding box center [895, 269] width 12 height 12
click at [718, 331] on p "1" at bounding box center [718, 329] width 6 height 14
type input "Sep 1st 2025"
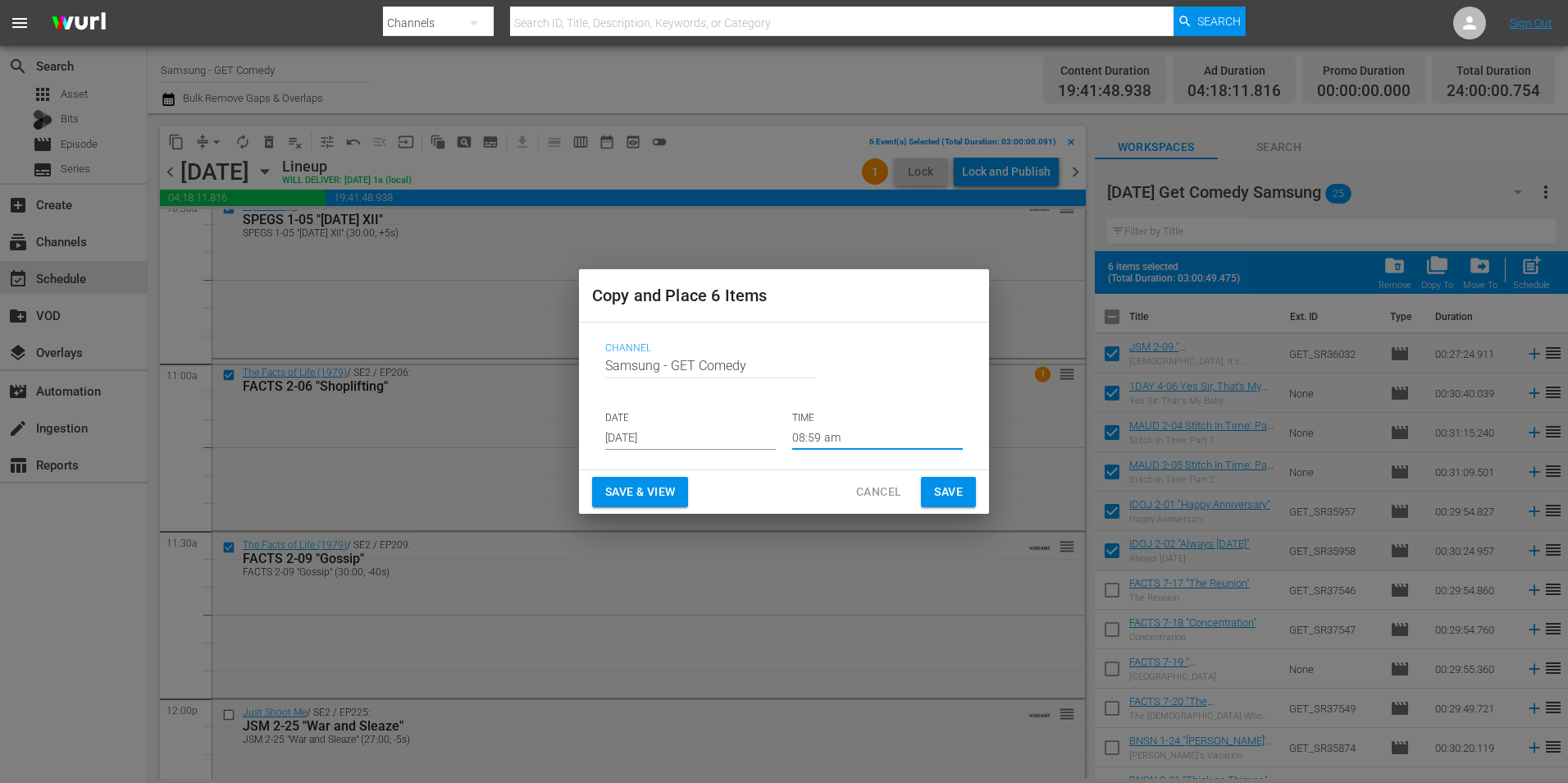
click at [808, 441] on input "08:59 am" at bounding box center [877, 437] width 170 height 25
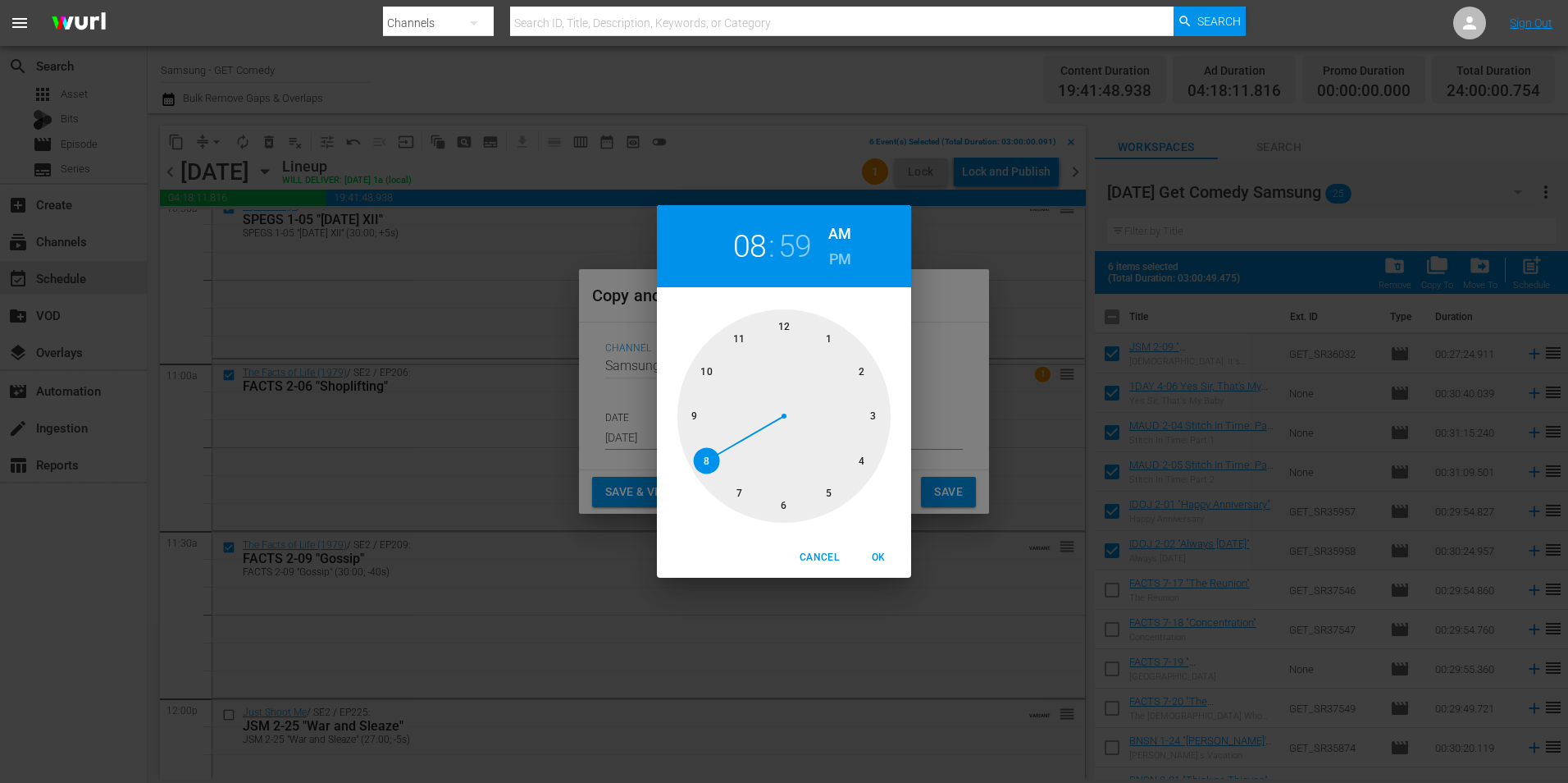
click at [874, 422] on div at bounding box center [784, 416] width 214 height 214
click at [789, 323] on div at bounding box center [784, 416] width 214 height 214
click at [882, 553] on span "OK" at bounding box center [878, 557] width 39 height 17
type input "03:00 am"
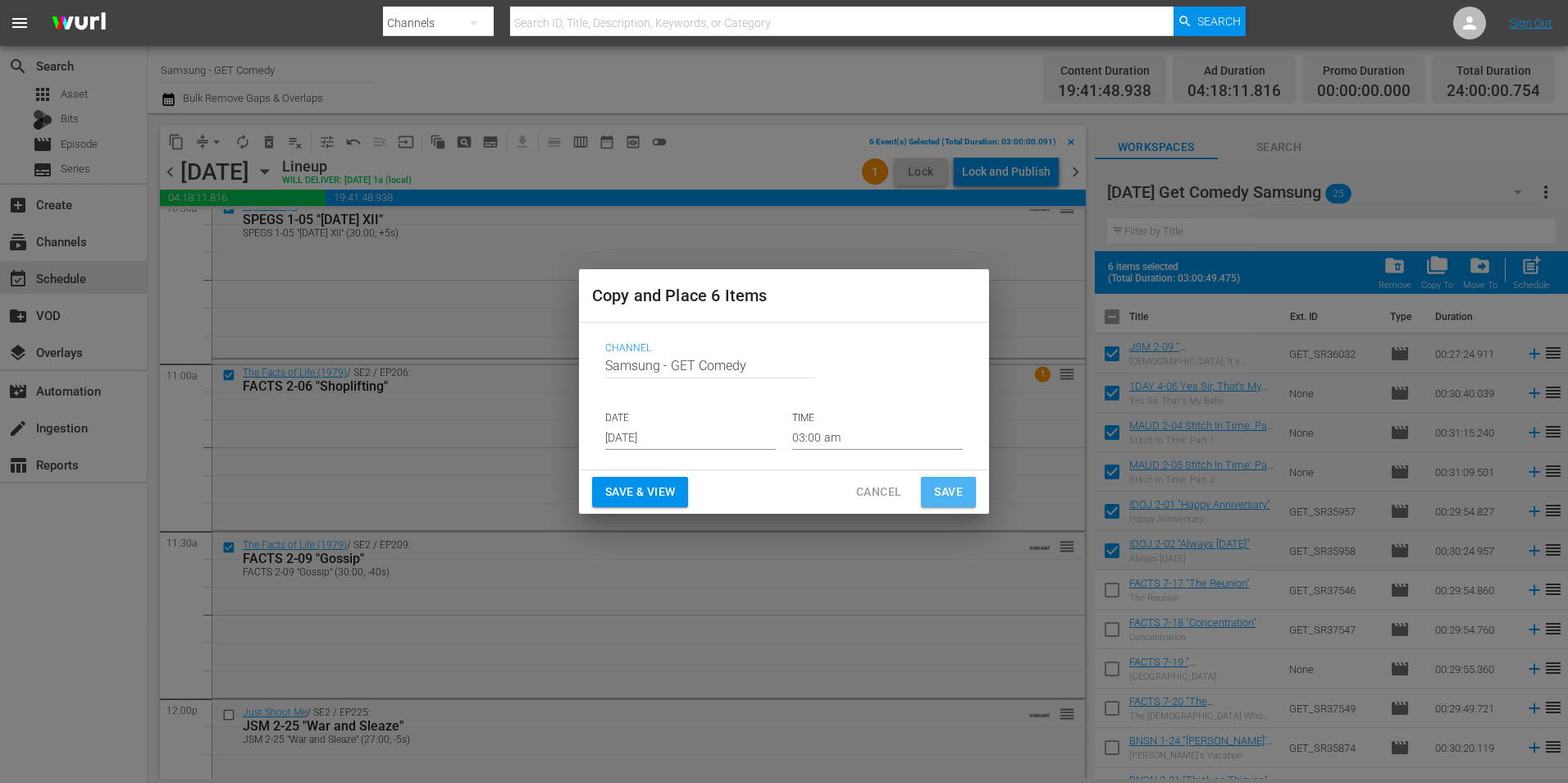
click at [962, 493] on span "Save" at bounding box center [948, 491] width 29 height 21
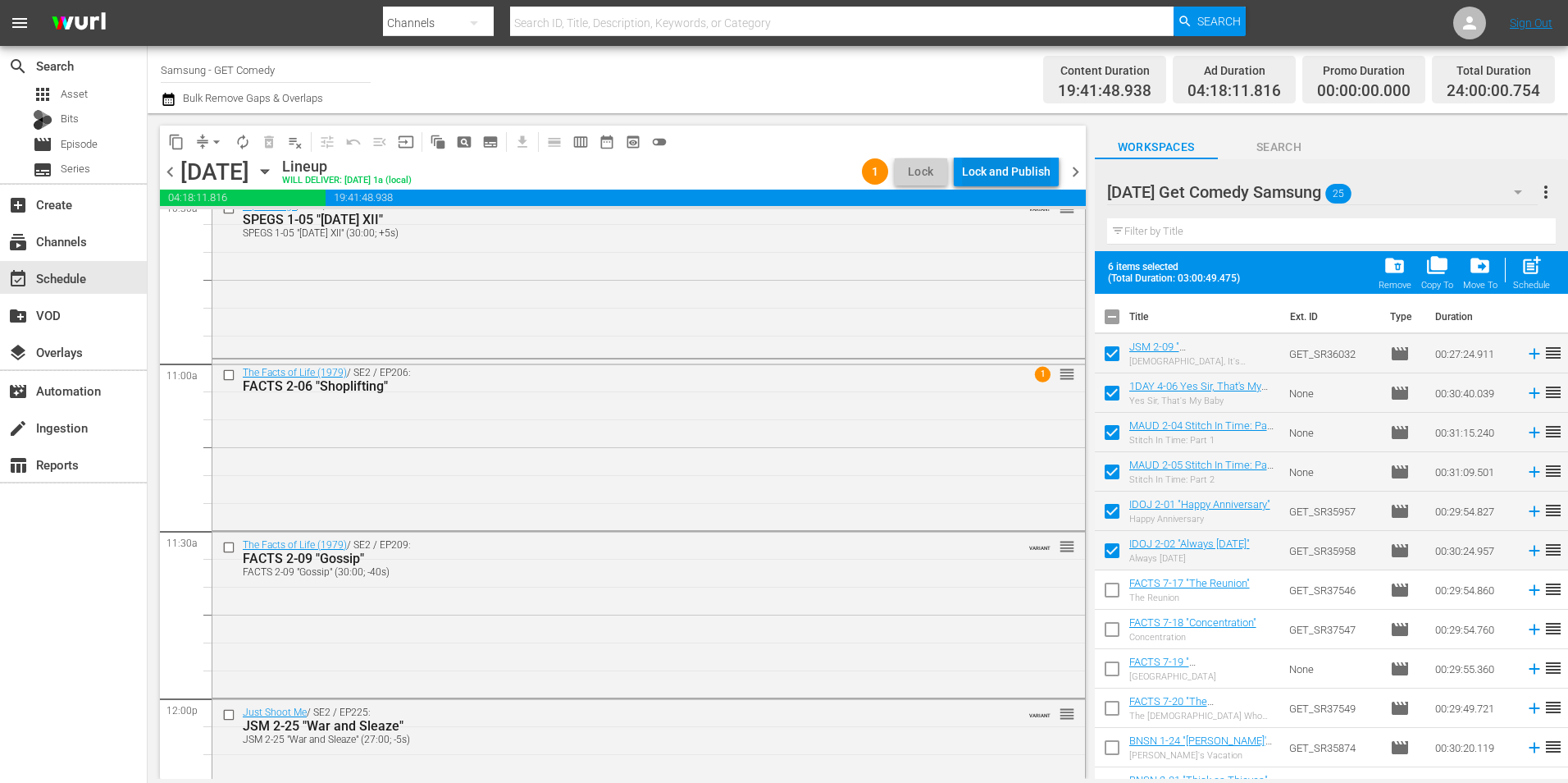
click at [1033, 173] on div "Lock and Publish" at bounding box center [1006, 172] width 89 height 30
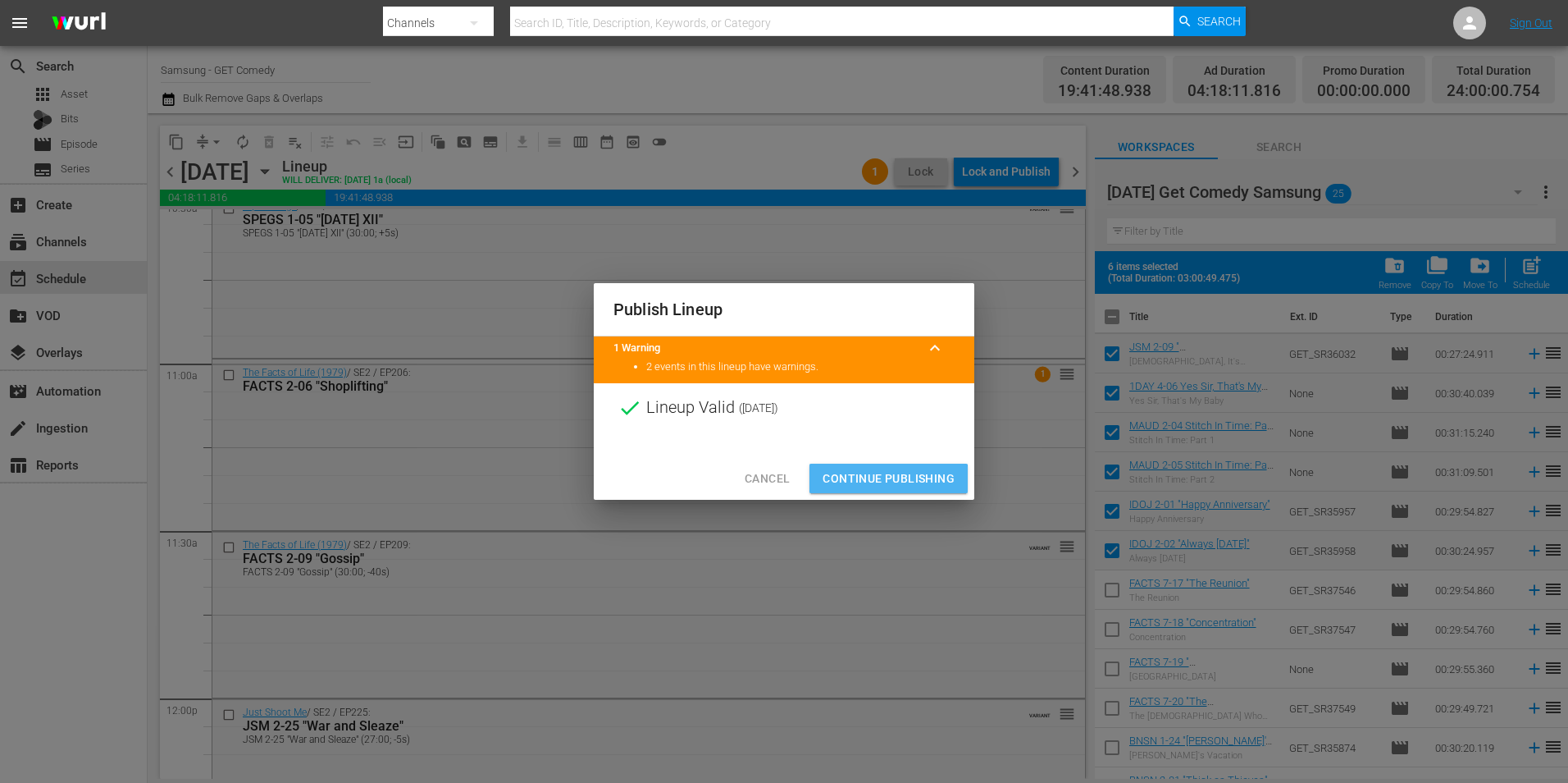
click at [873, 485] on span "Continue Publishing" at bounding box center [888, 479] width 132 height 21
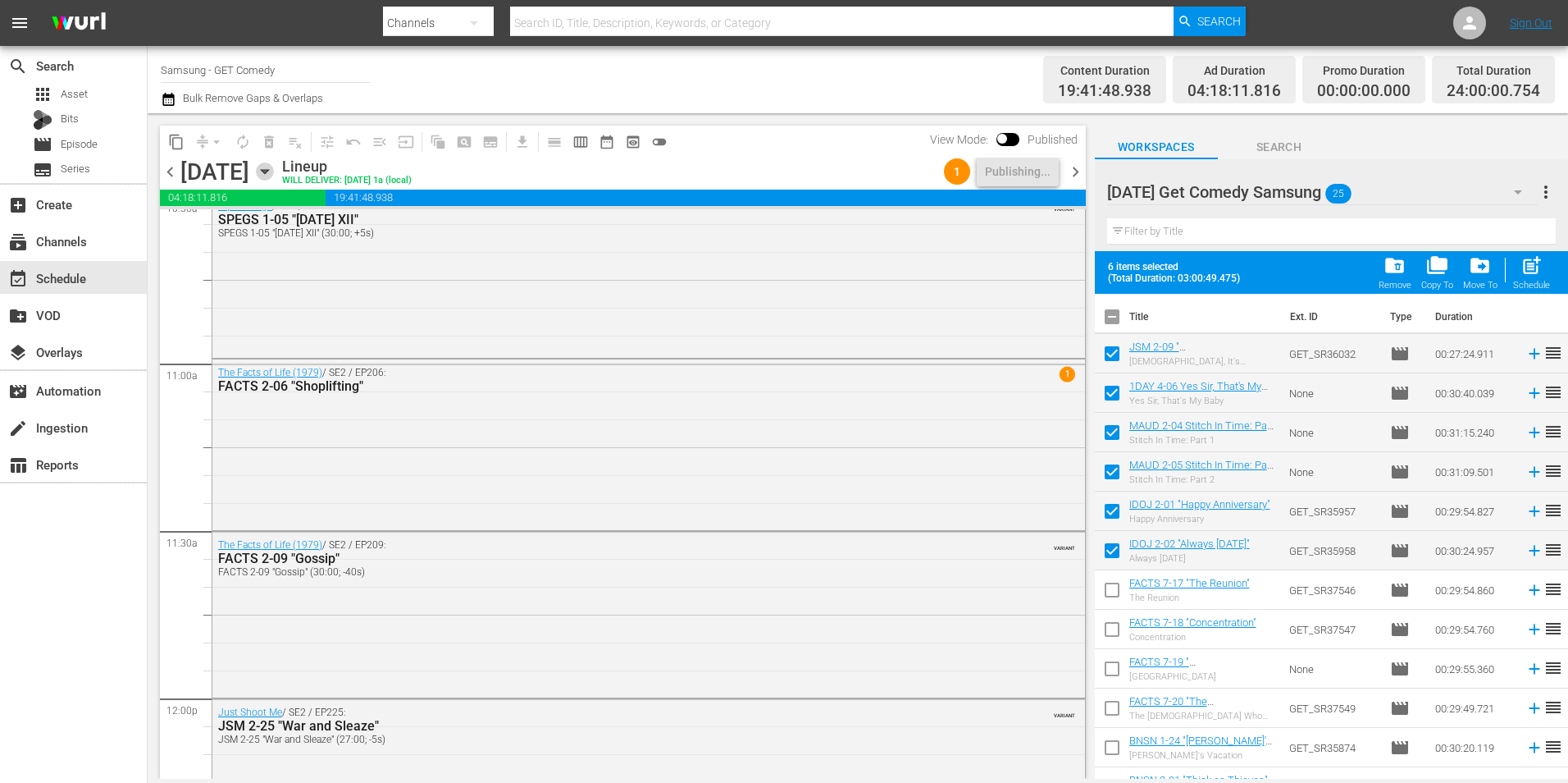
click at [268, 170] on icon "button" at bounding box center [264, 171] width 7 height 4
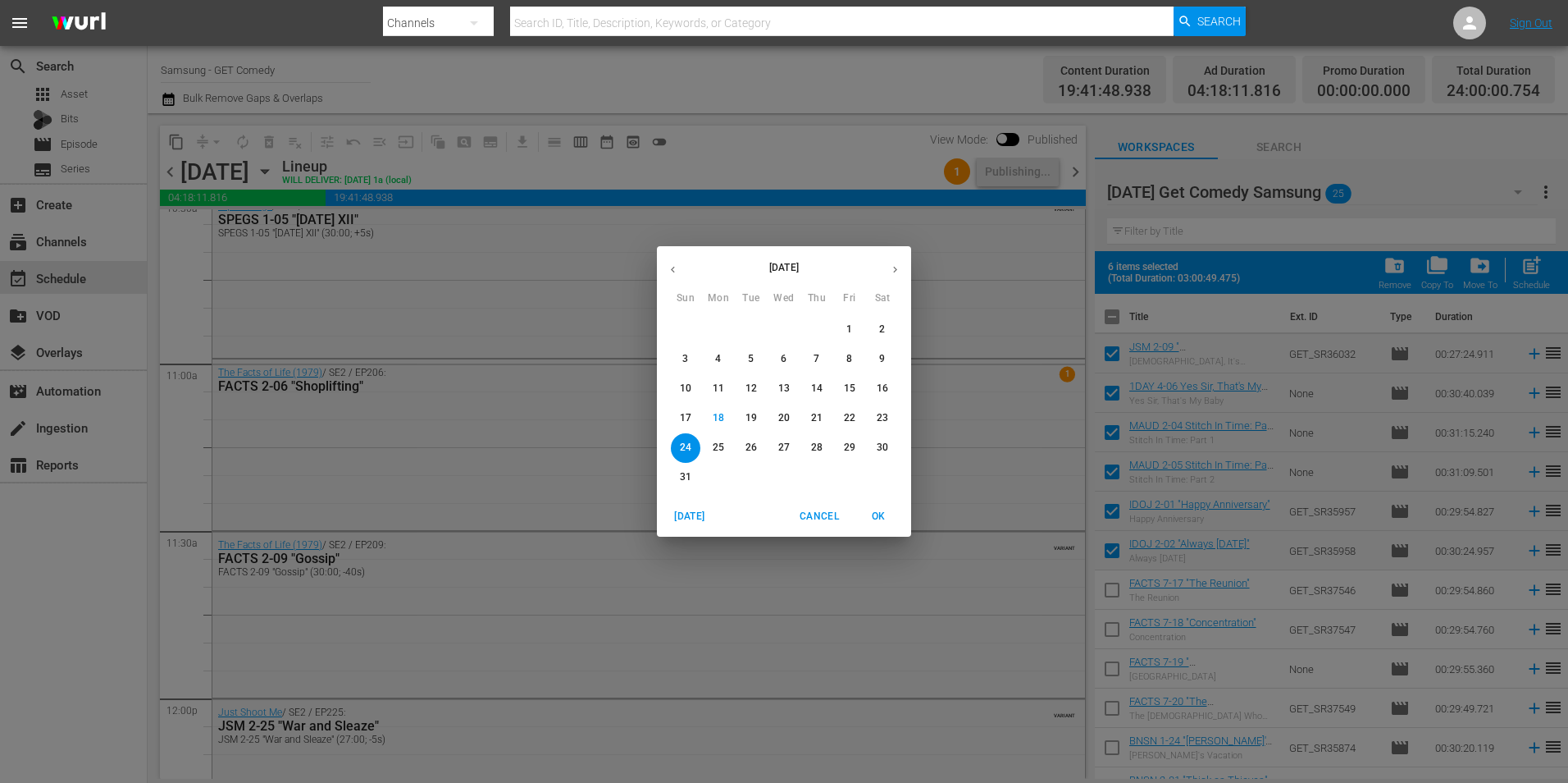
click at [677, 476] on span "31" at bounding box center [686, 477] width 30 height 14
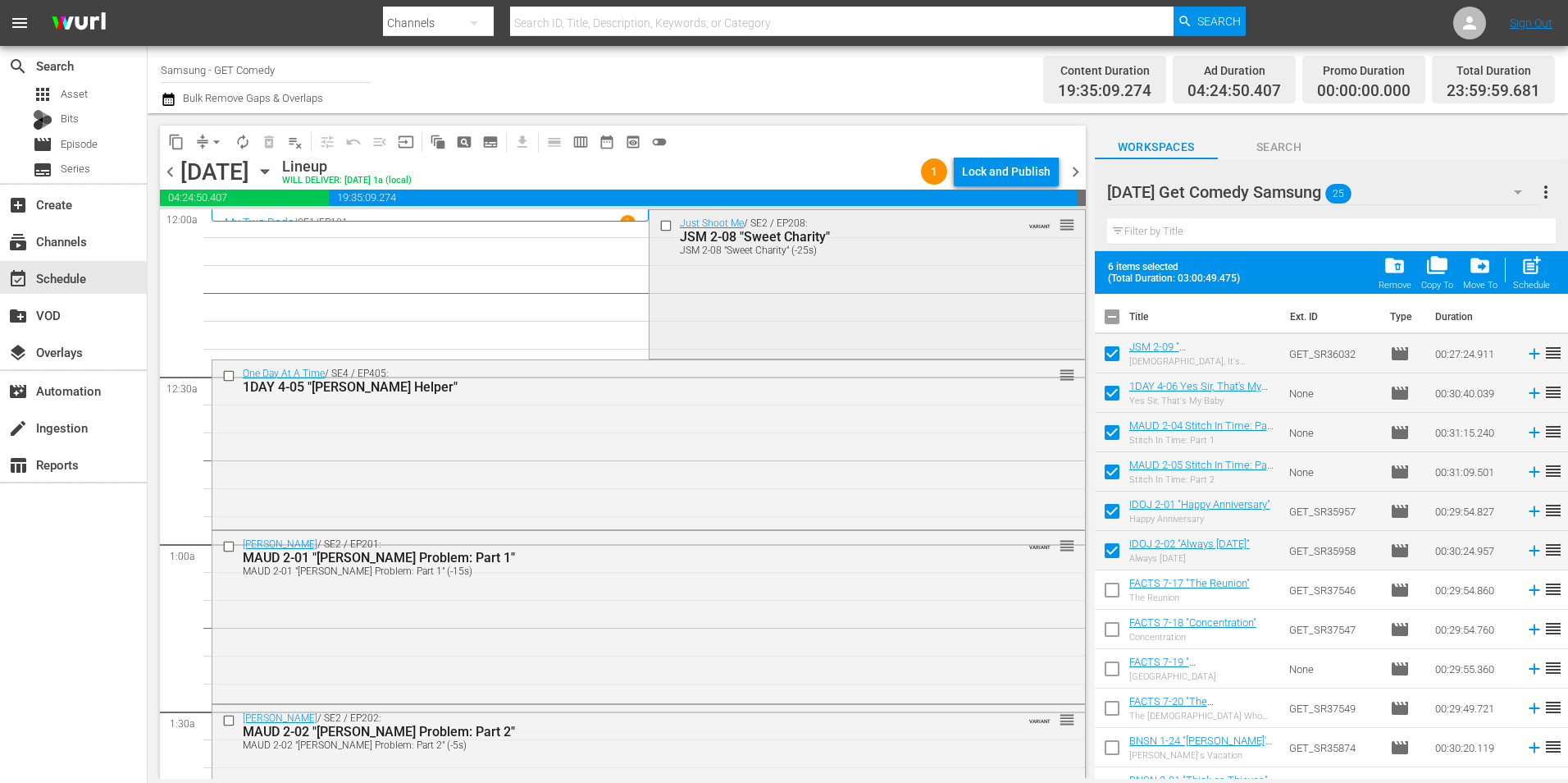
click at [659, 226] on input "checkbox" at bounding box center [667, 225] width 17 height 14
click at [228, 374] on input "checkbox" at bounding box center [231, 375] width 17 height 14
click at [227, 550] on input "checkbox" at bounding box center [231, 547] width 17 height 14
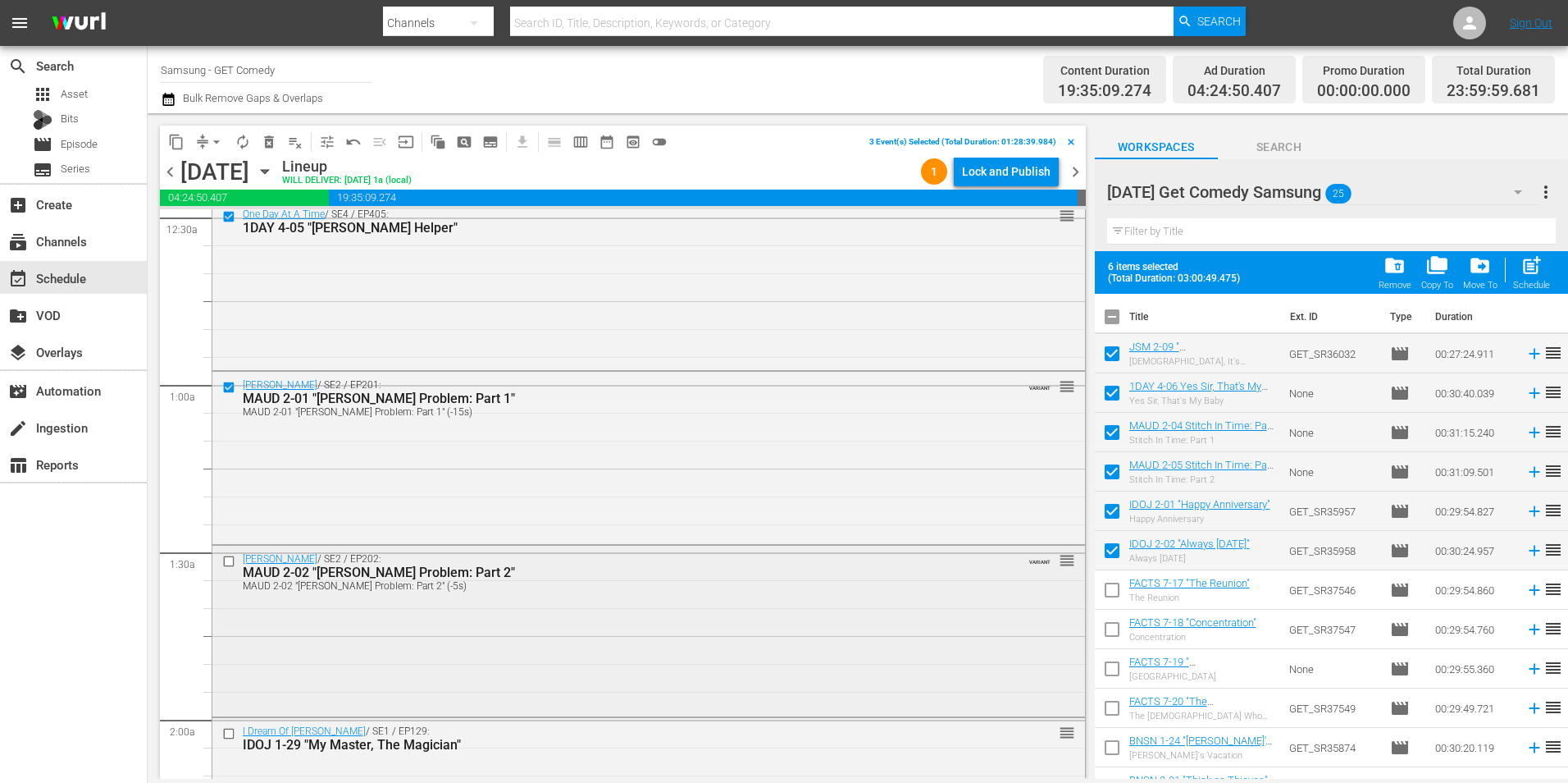
scroll to position [164, 0]
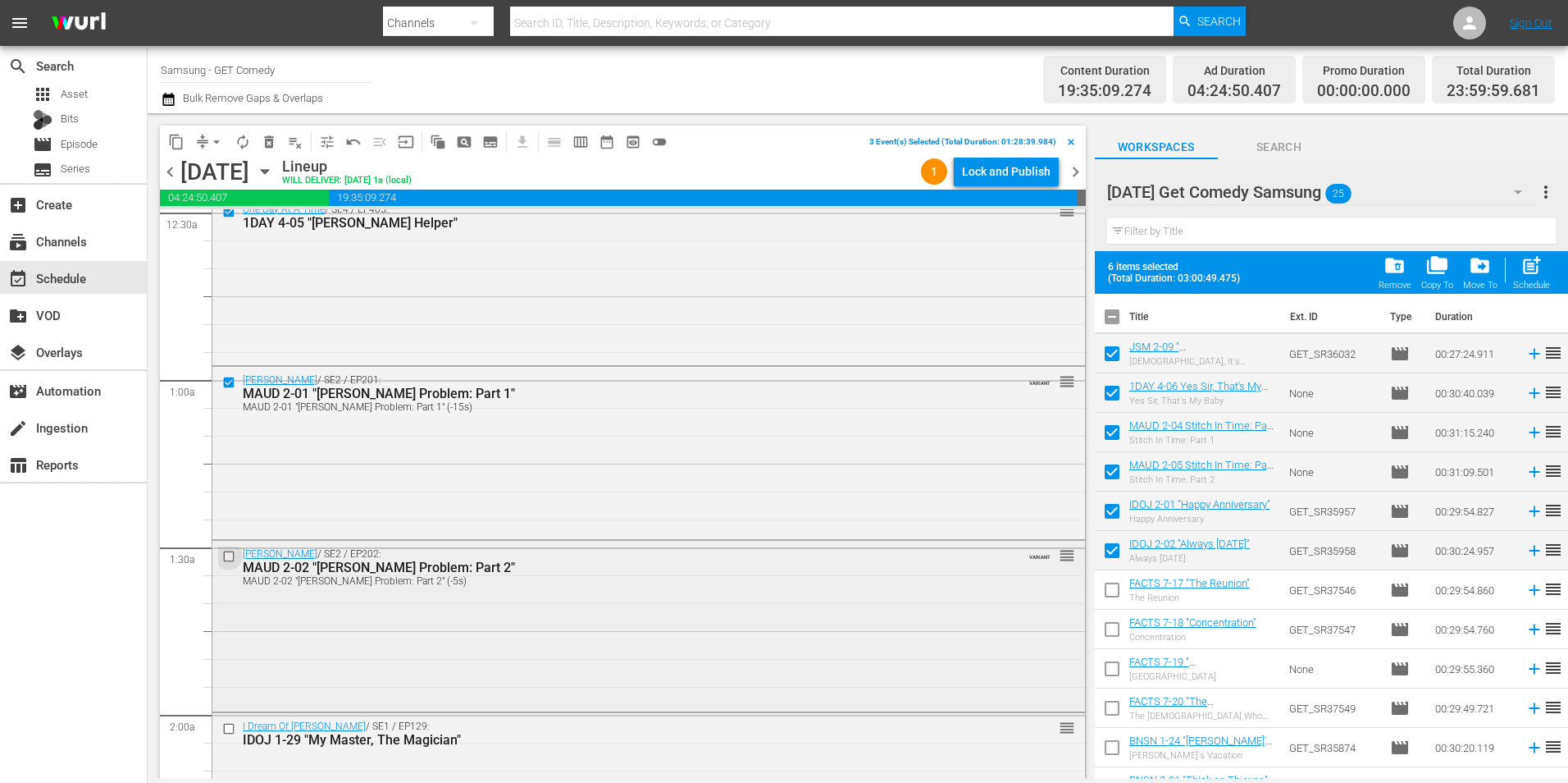
click at [238, 559] on input "checkbox" at bounding box center [231, 555] width 17 height 14
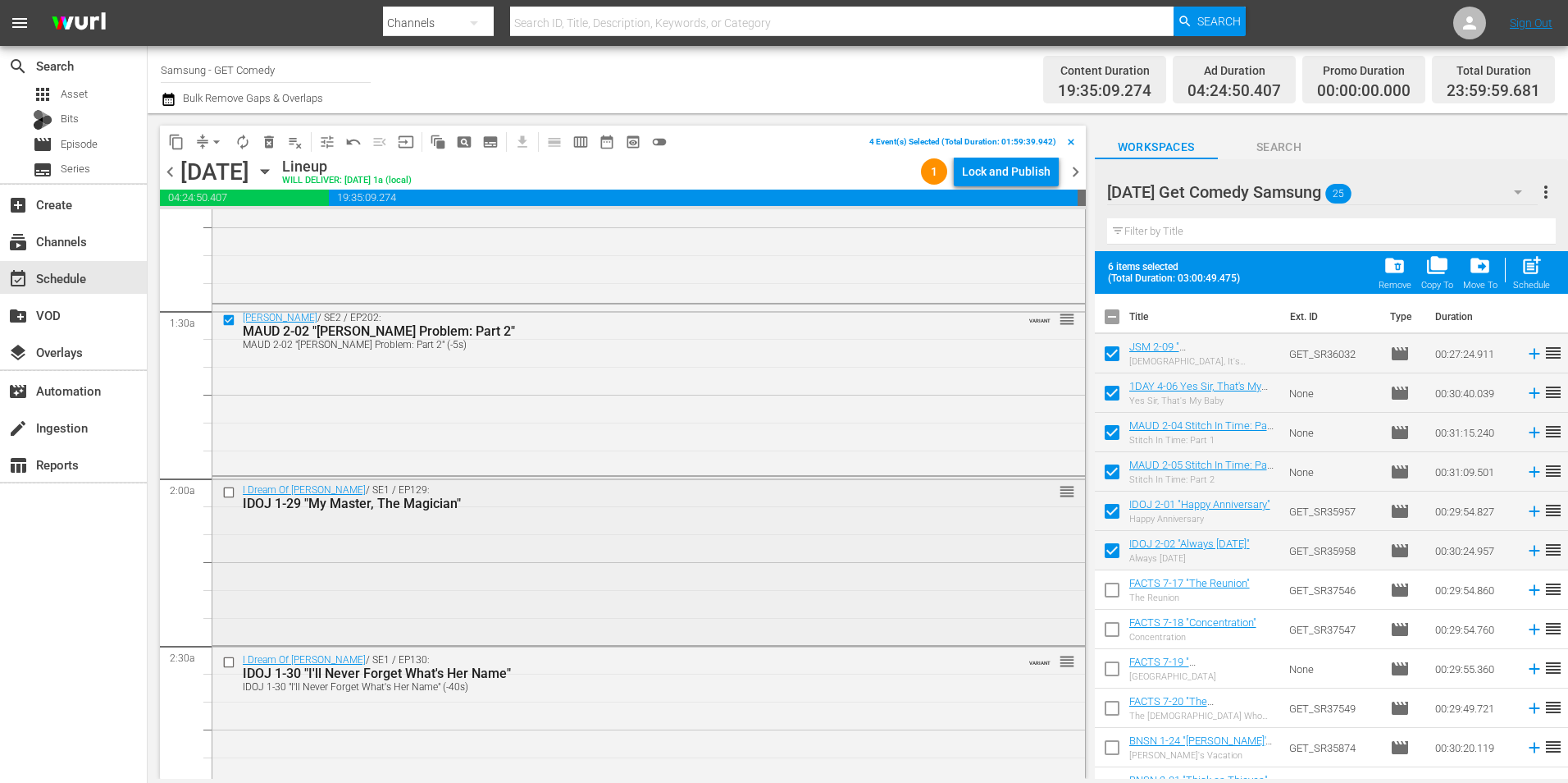
scroll to position [411, 0]
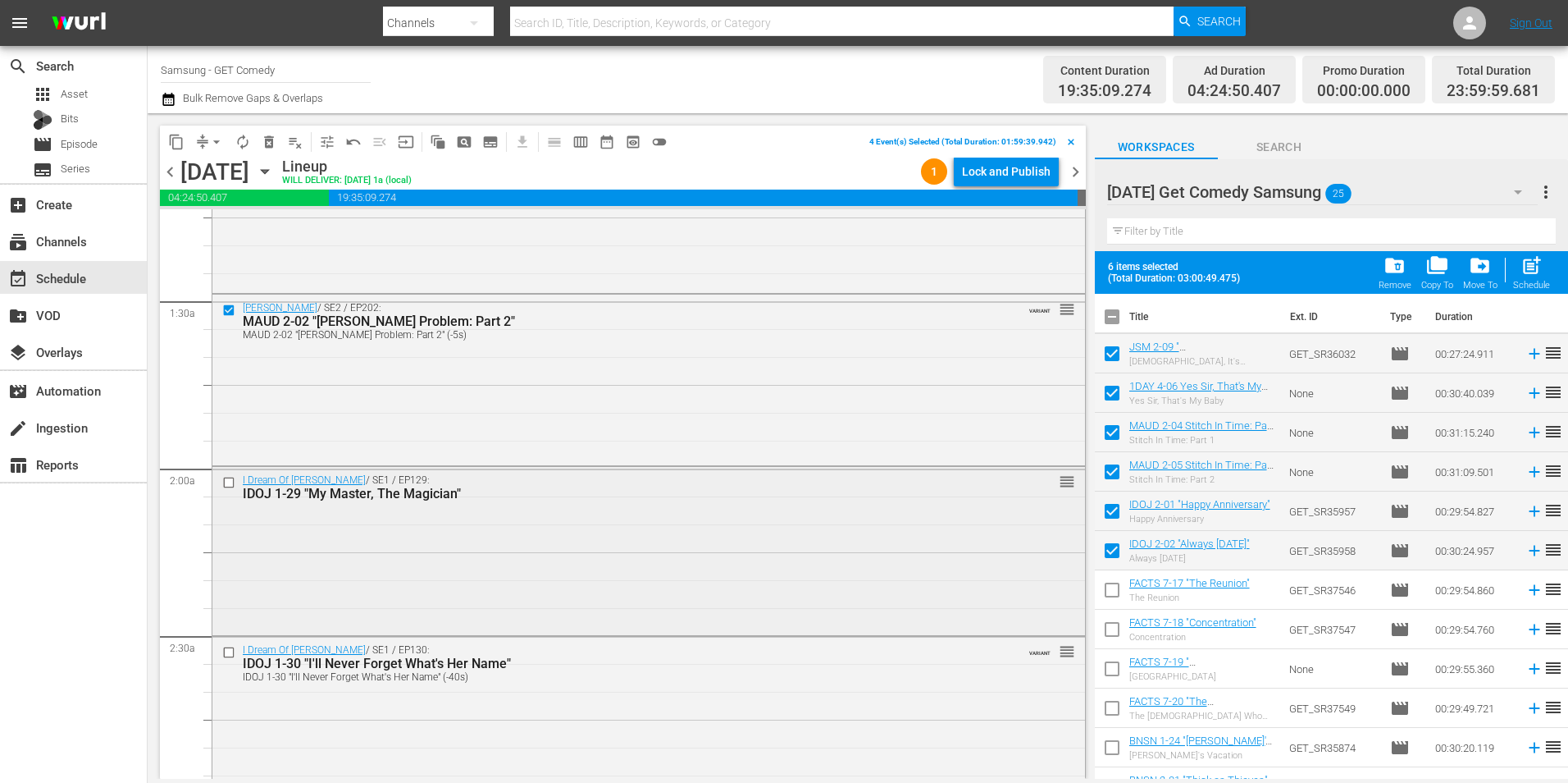
click at [229, 486] on input "checkbox" at bounding box center [231, 483] width 17 height 14
click at [229, 652] on input "checkbox" at bounding box center [231, 652] width 17 height 14
click at [178, 139] on span "content_copy" at bounding box center [176, 142] width 17 height 17
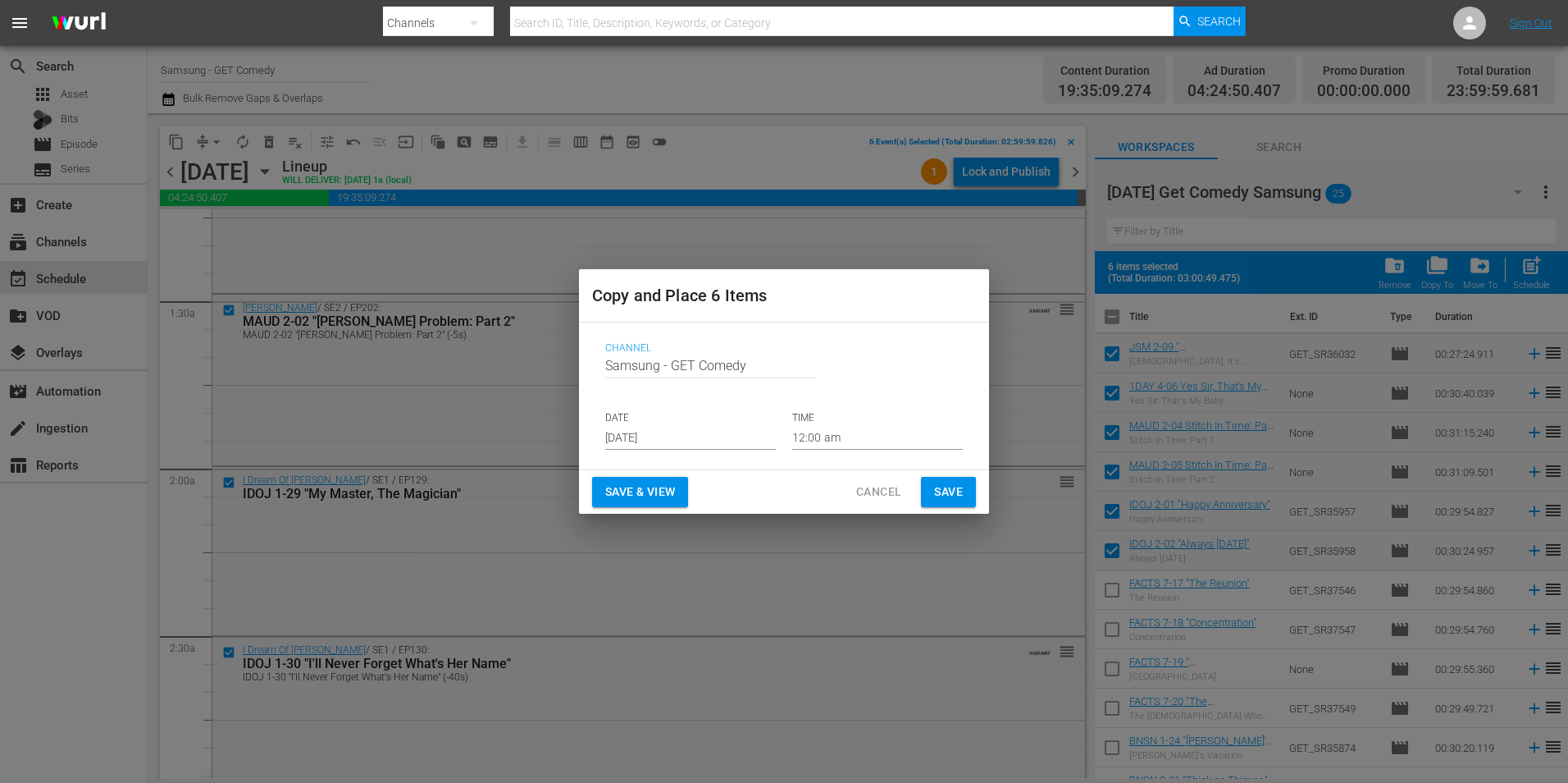
click at [674, 436] on input "[DATE]" at bounding box center [690, 437] width 170 height 25
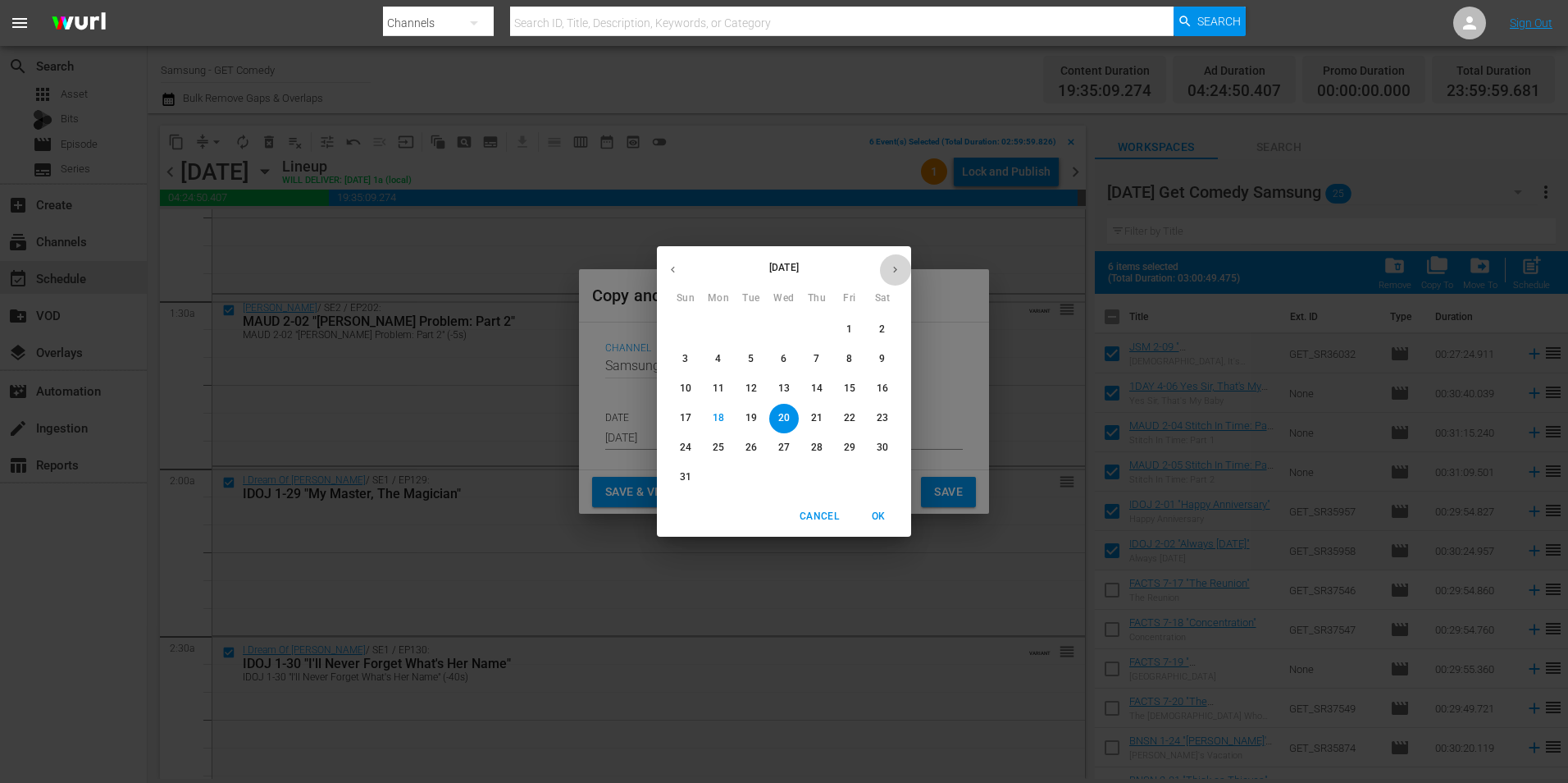
click at [896, 268] on icon "button" at bounding box center [895, 269] width 12 height 12
click at [718, 327] on p "1" at bounding box center [718, 329] width 6 height 14
type input "Sep 1st 2025"
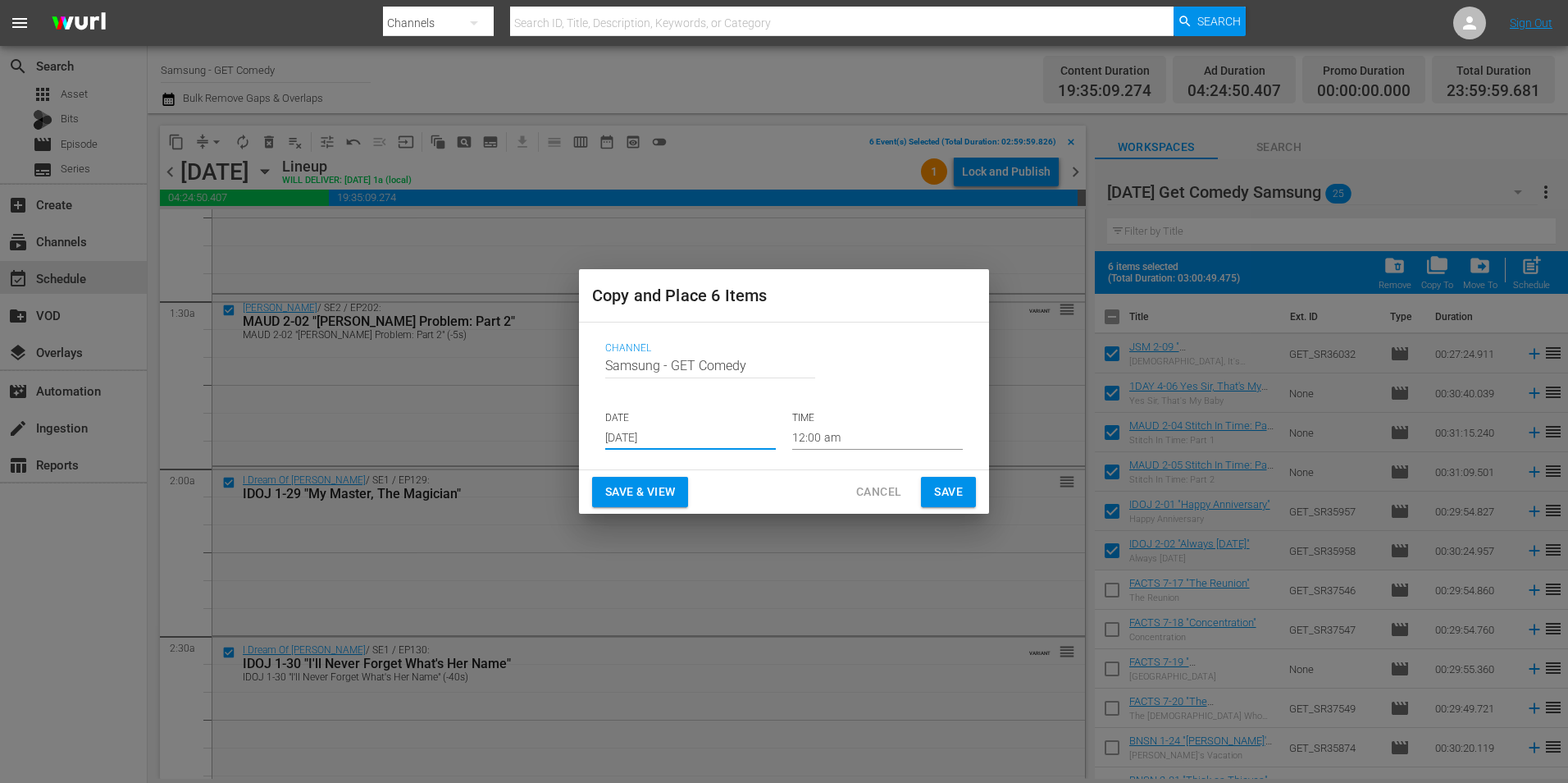
click at [814, 436] on input "12:00 am" at bounding box center [877, 437] width 170 height 25
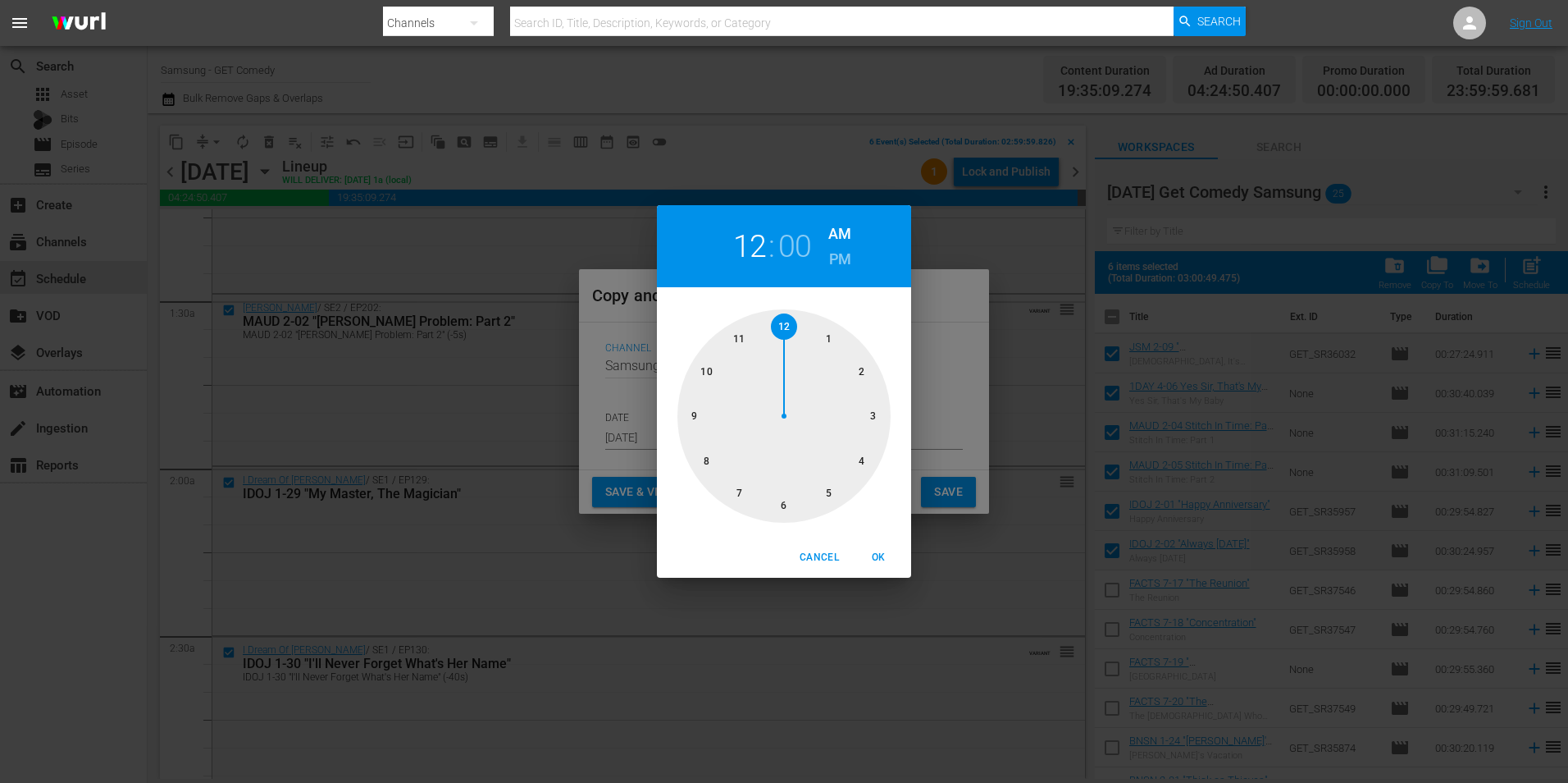
click at [785, 507] on div at bounding box center [784, 416] width 214 height 214
click at [875, 564] on span "OK" at bounding box center [878, 557] width 39 height 17
type input "06:00 am"
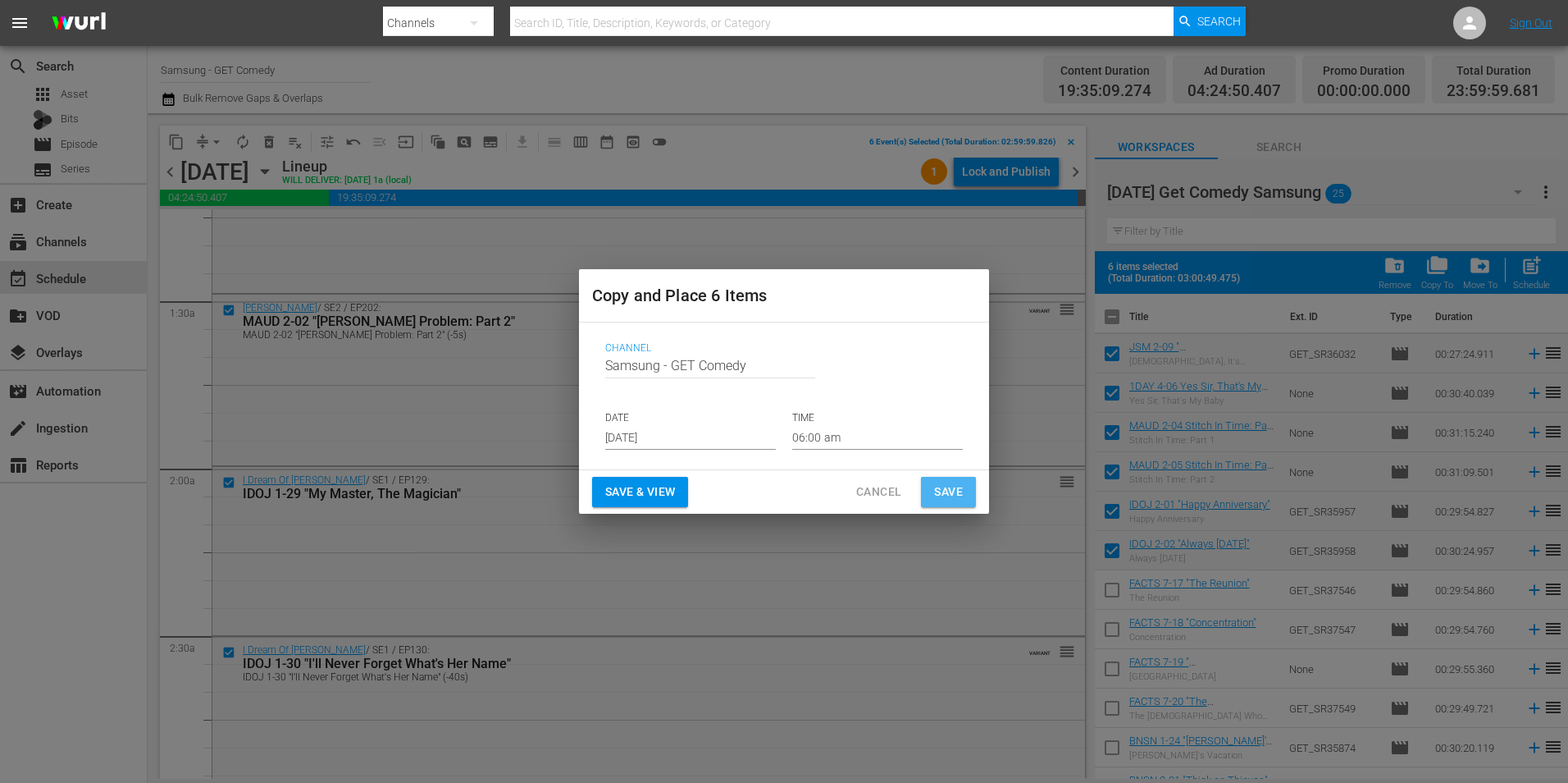
click at [963, 486] on button "Save" at bounding box center [949, 492] width 55 height 31
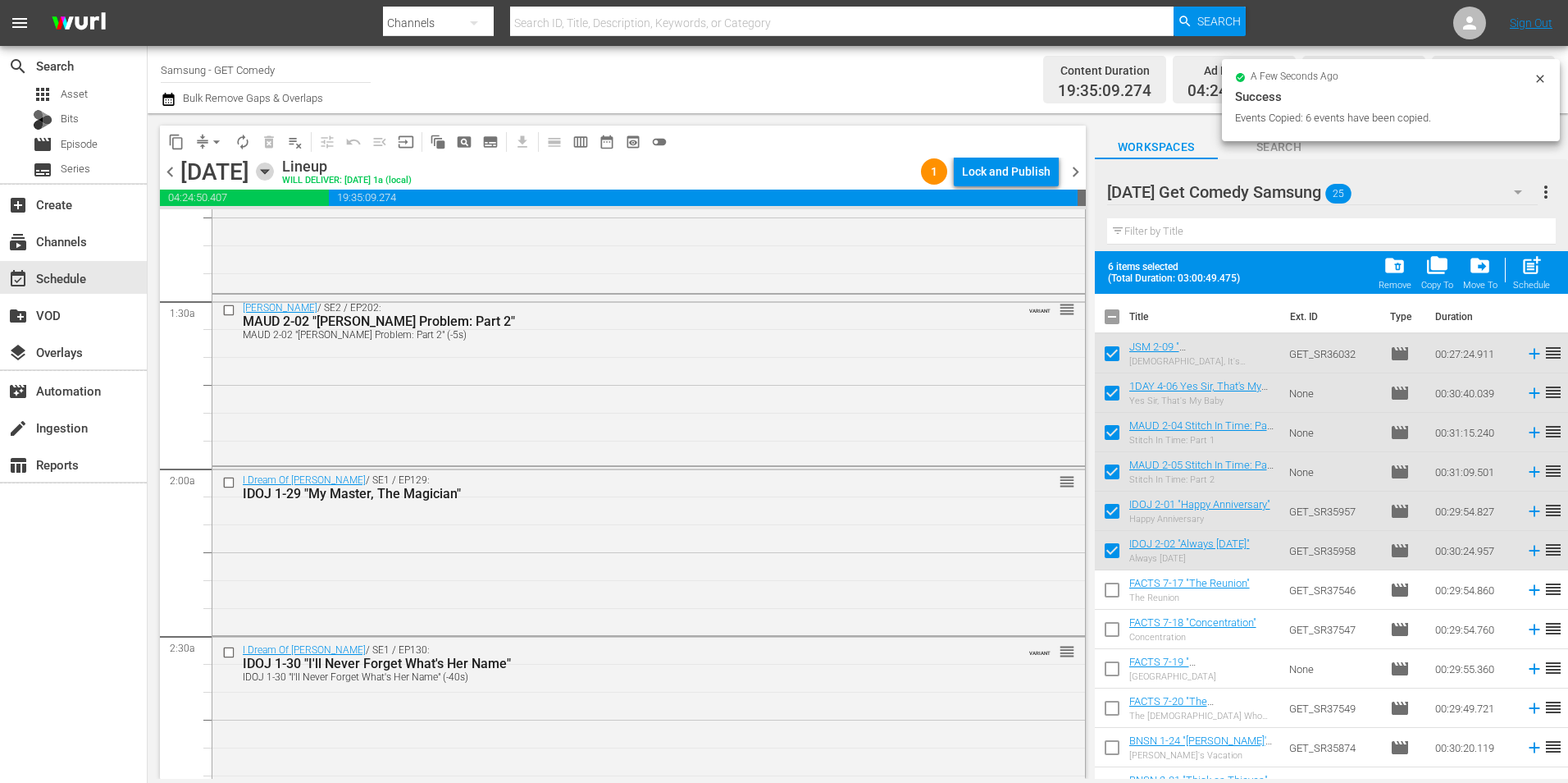
click at [274, 170] on icon "button" at bounding box center [265, 171] width 18 height 18
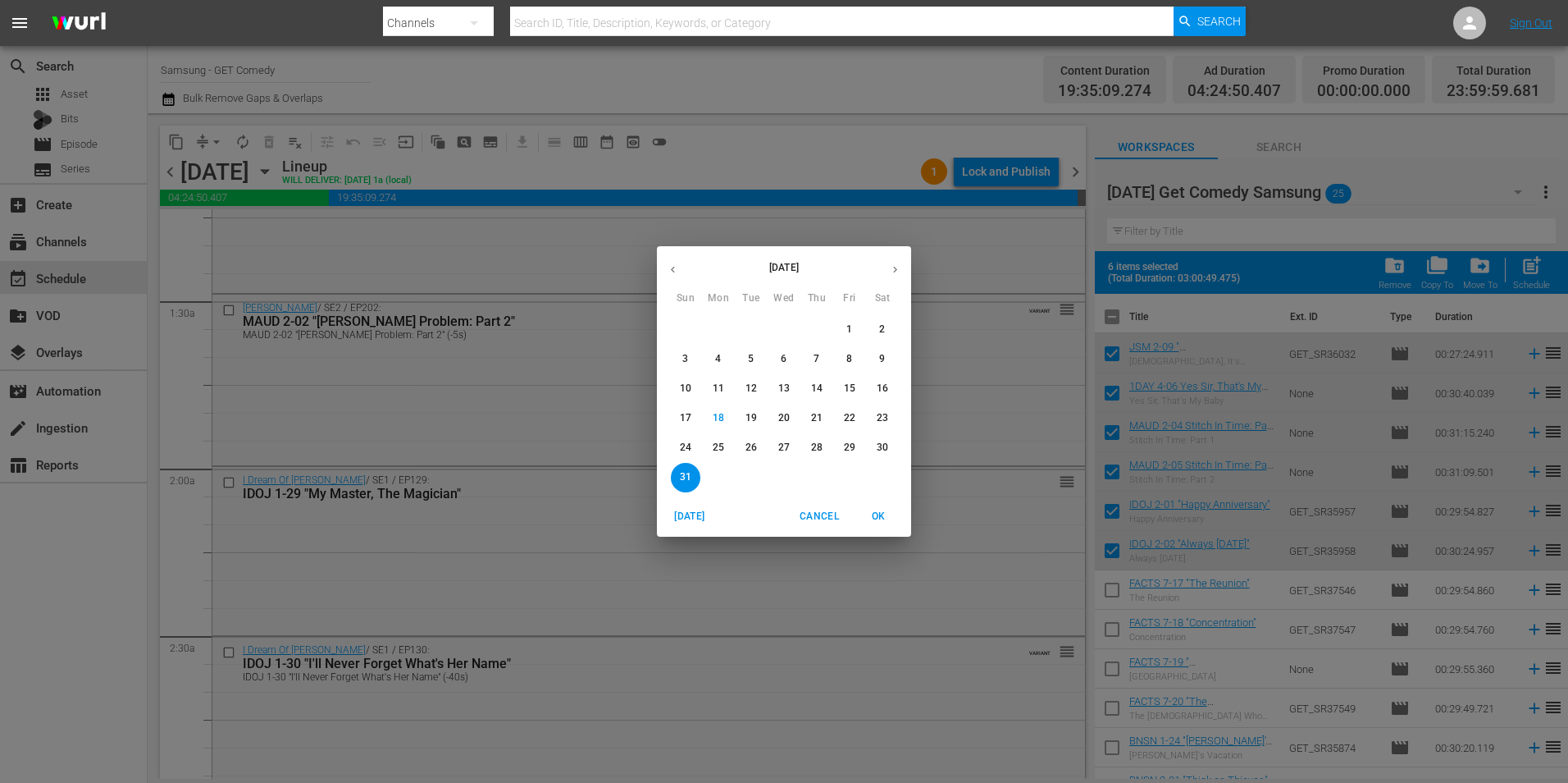
click at [846, 417] on p "22" at bounding box center [850, 418] width 12 height 14
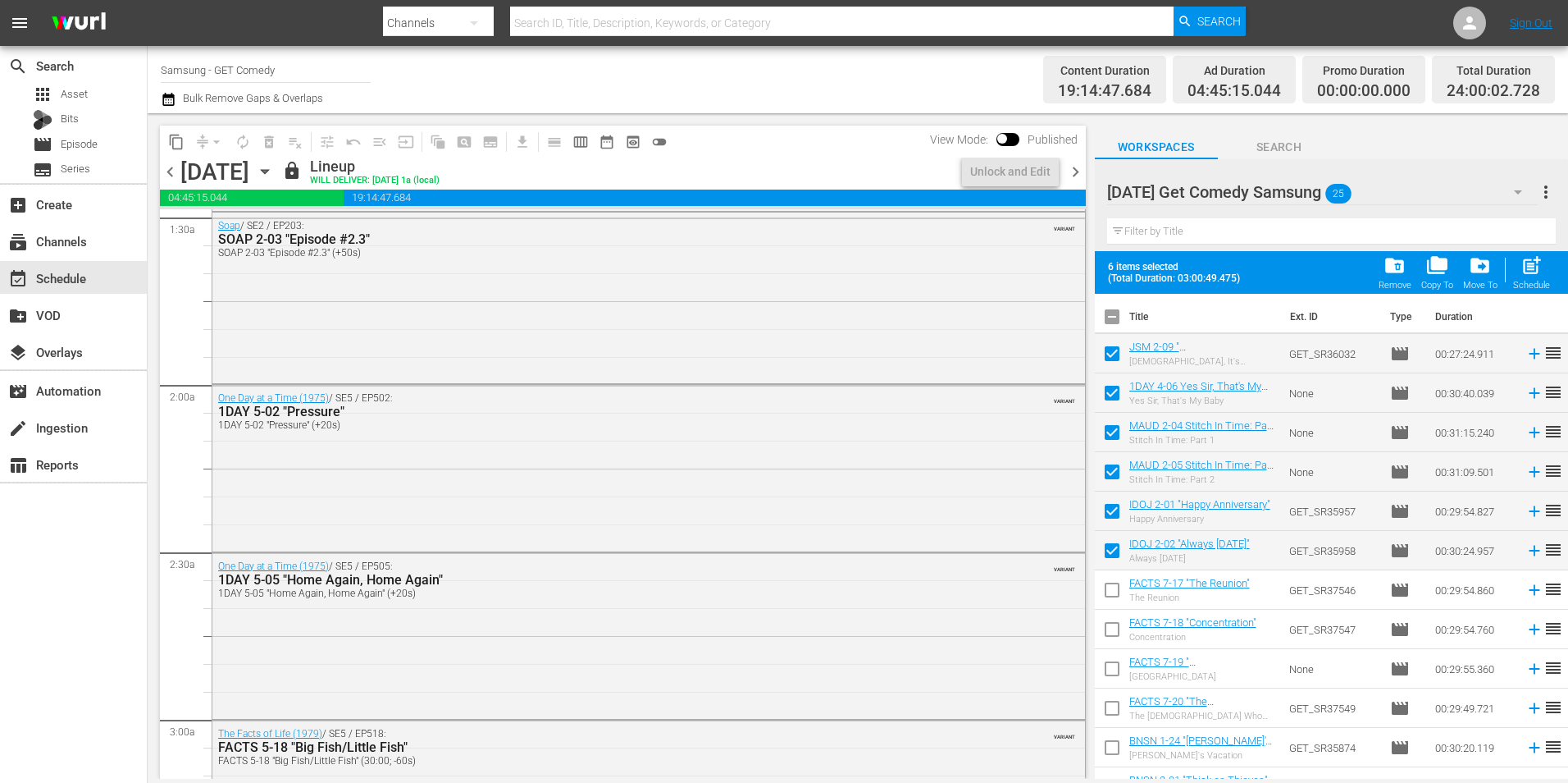
scroll to position [438, 0]
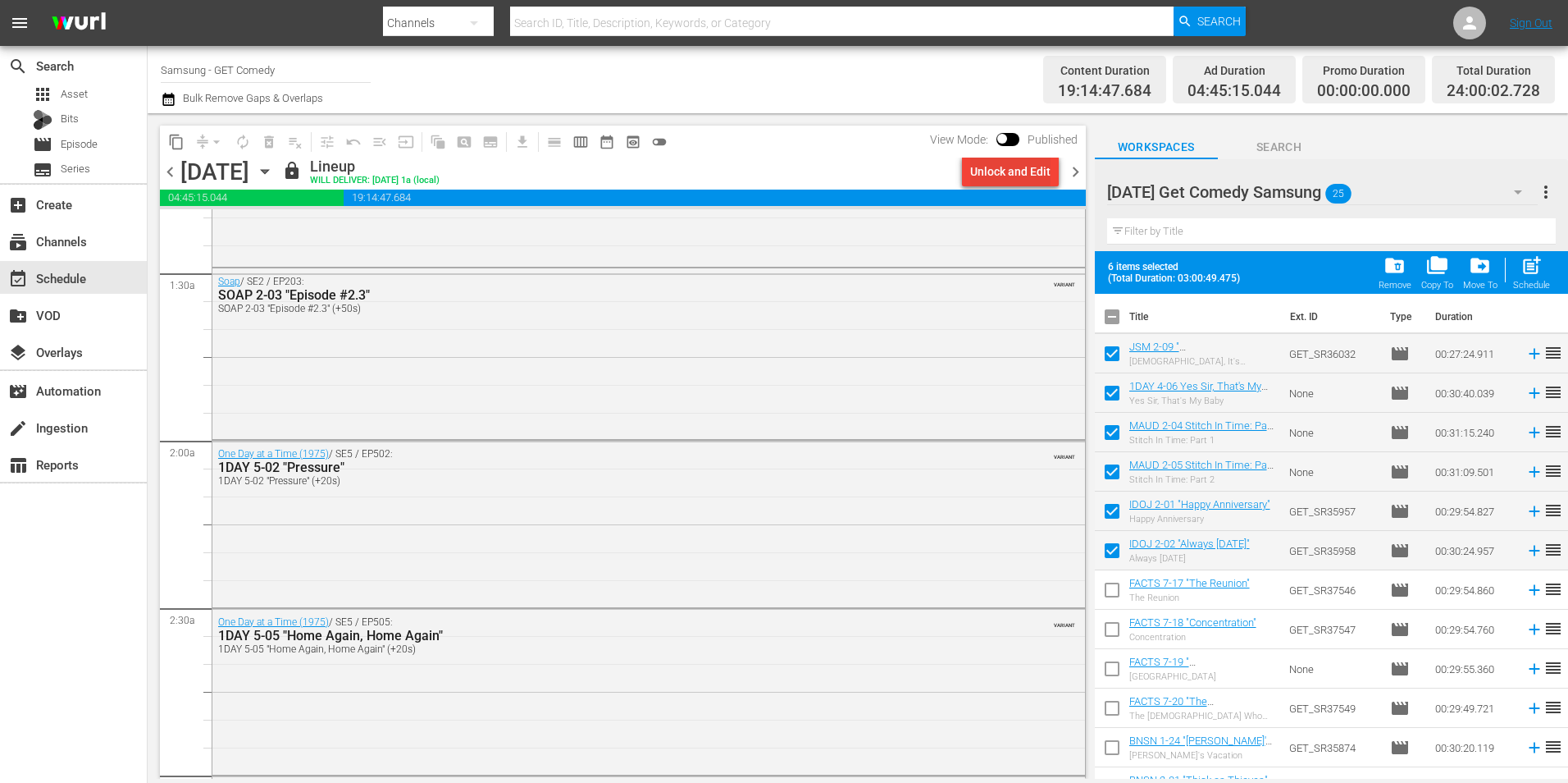
click at [976, 175] on div "Unlock and Edit" at bounding box center [1010, 172] width 81 height 30
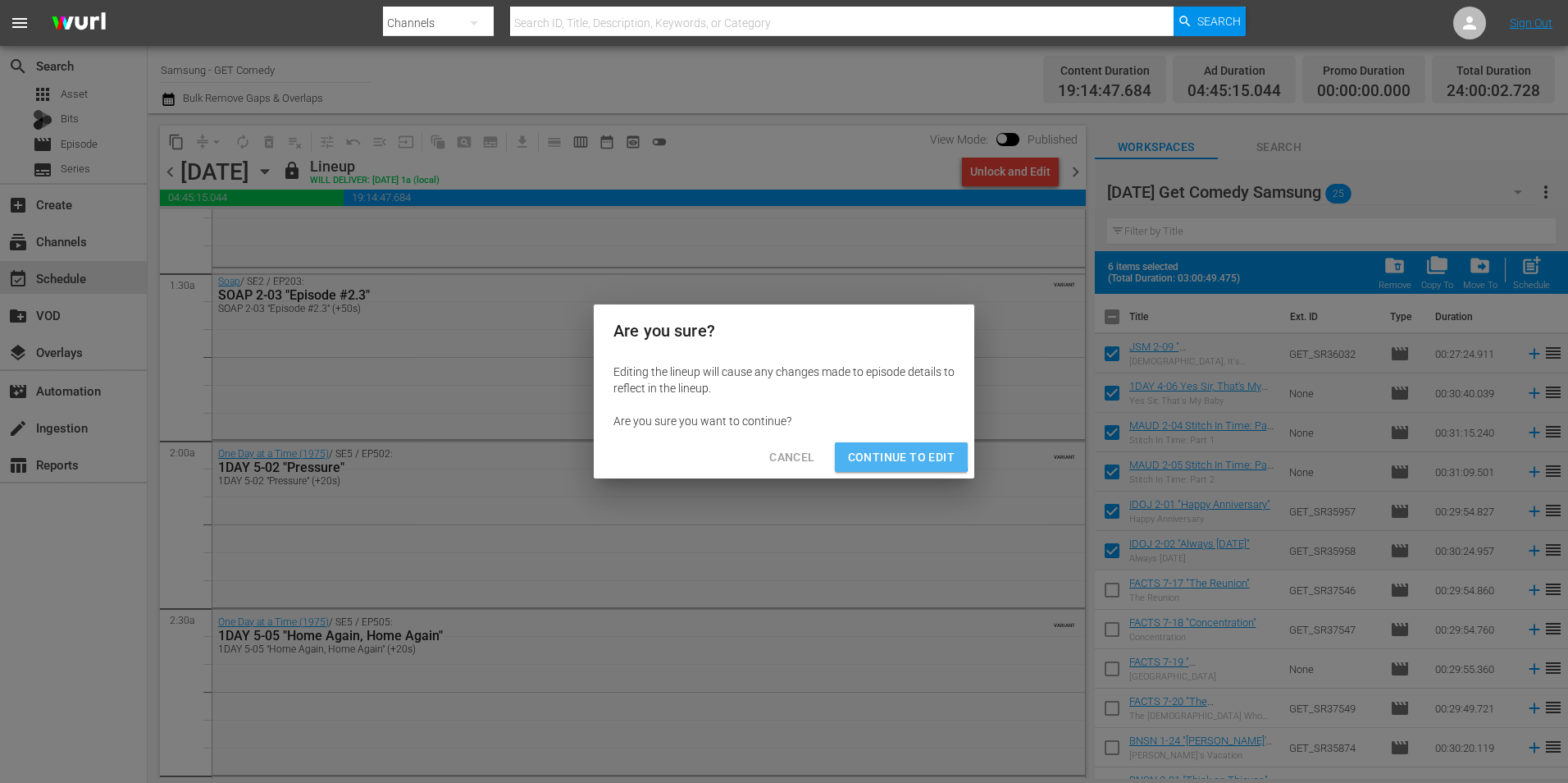
click at [893, 455] on span "Continue to Edit" at bounding box center [902, 457] width 106 height 21
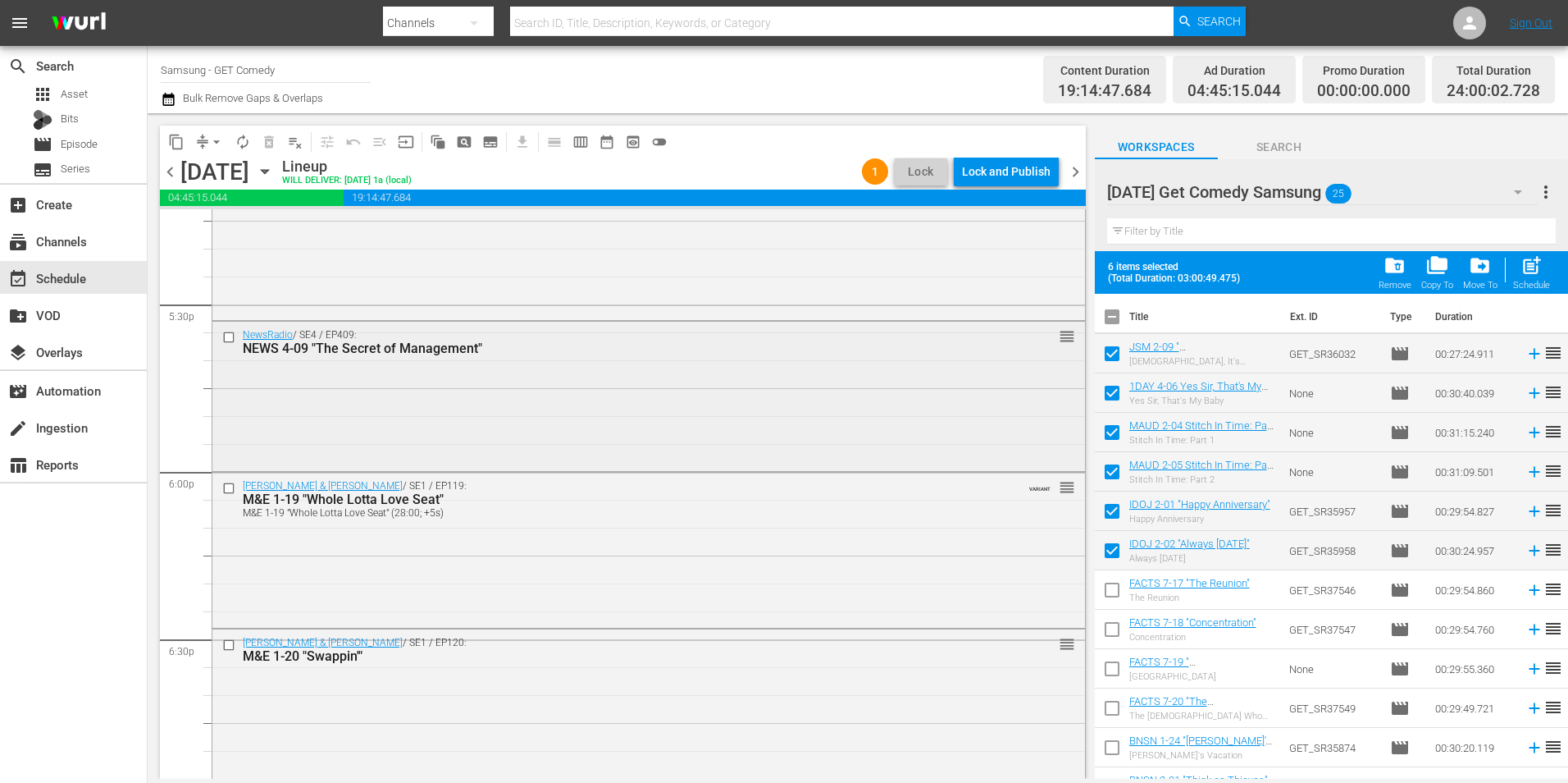
scroll to position [5771, 0]
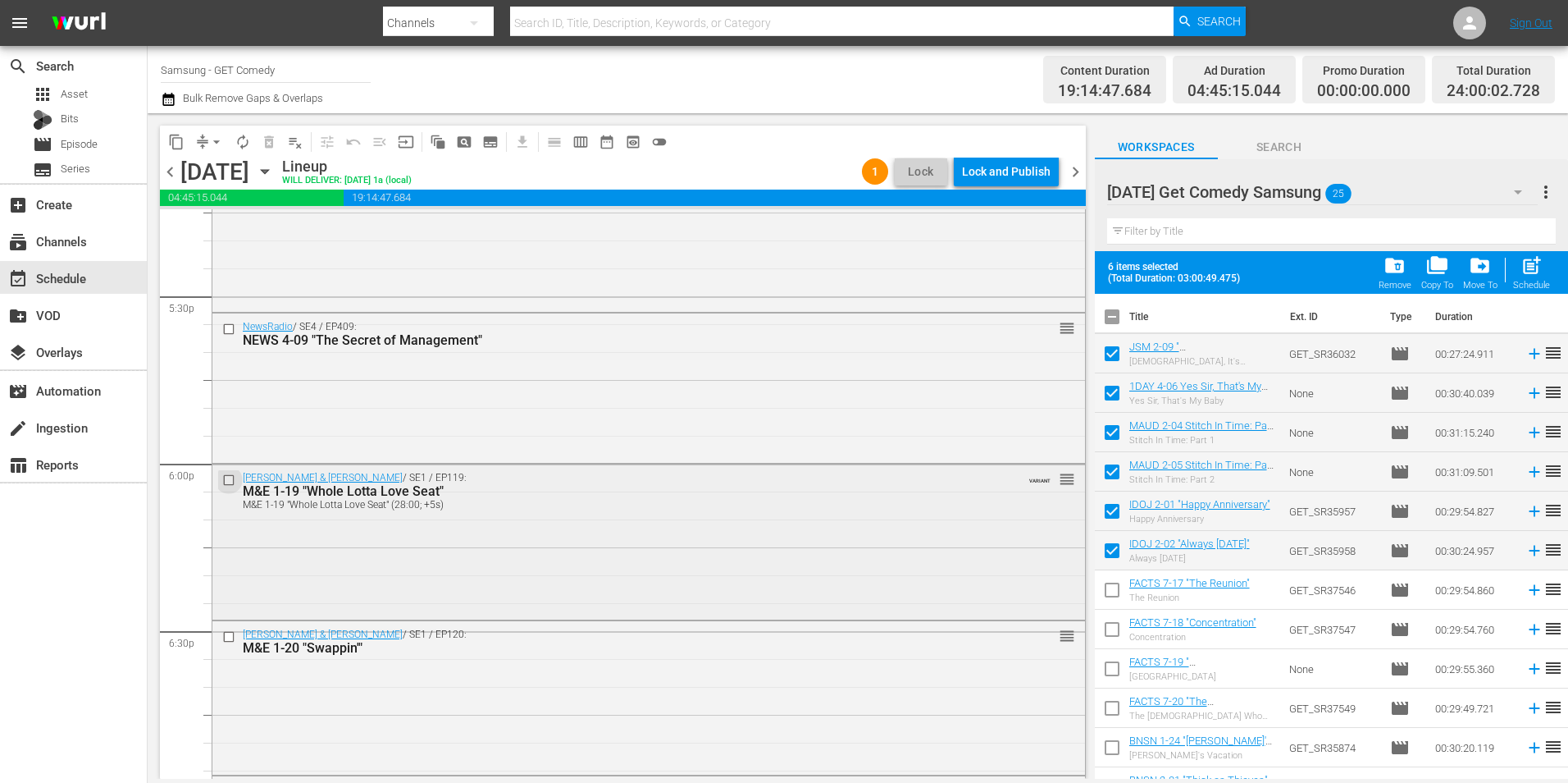
click at [226, 481] on input "checkbox" at bounding box center [231, 480] width 17 height 14
click at [227, 636] on input "checkbox" at bounding box center [231, 636] width 17 height 14
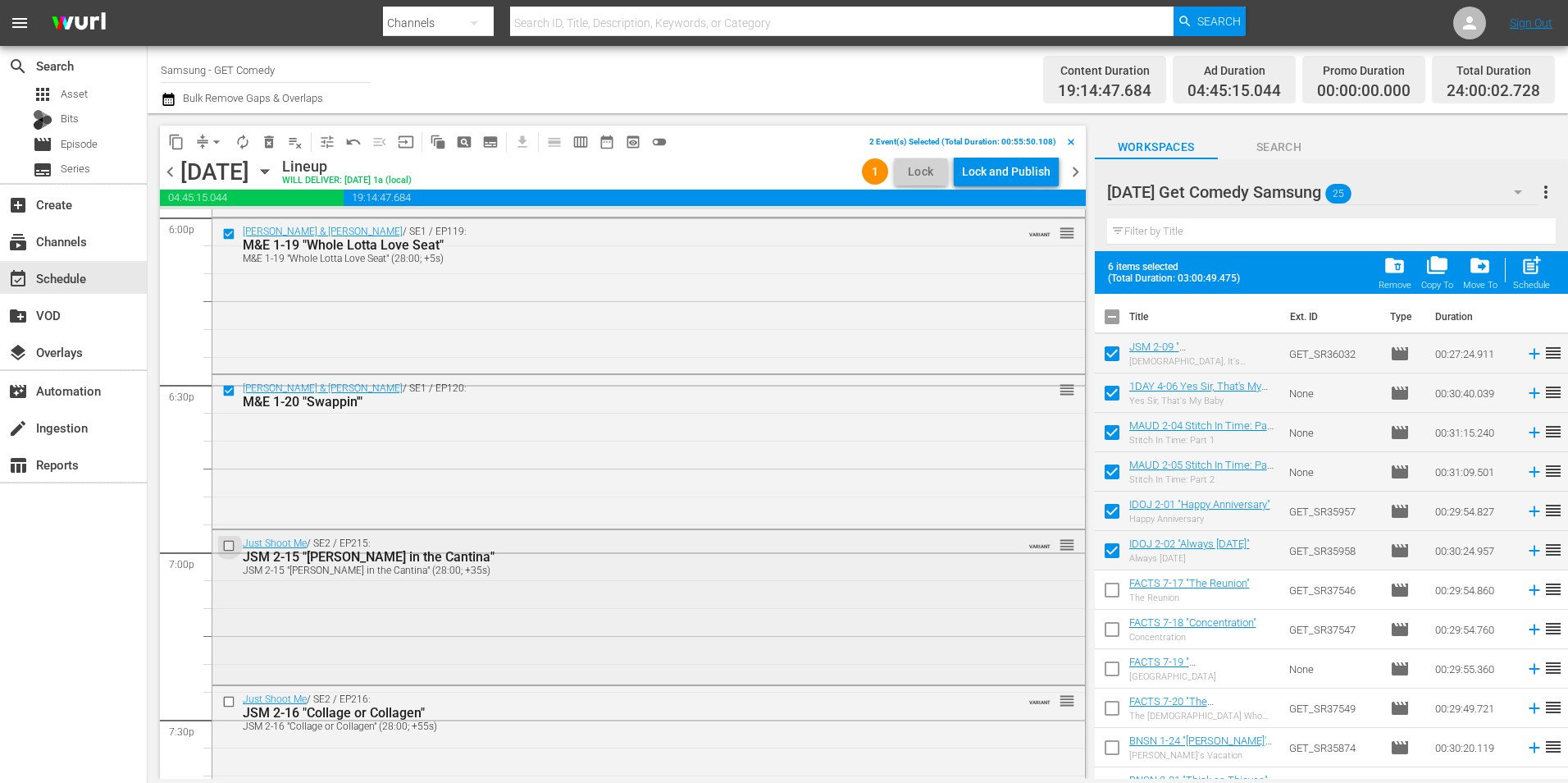
click at [230, 544] on input "checkbox" at bounding box center [231, 545] width 17 height 14
click at [228, 700] on input "checkbox" at bounding box center [231, 701] width 17 height 14
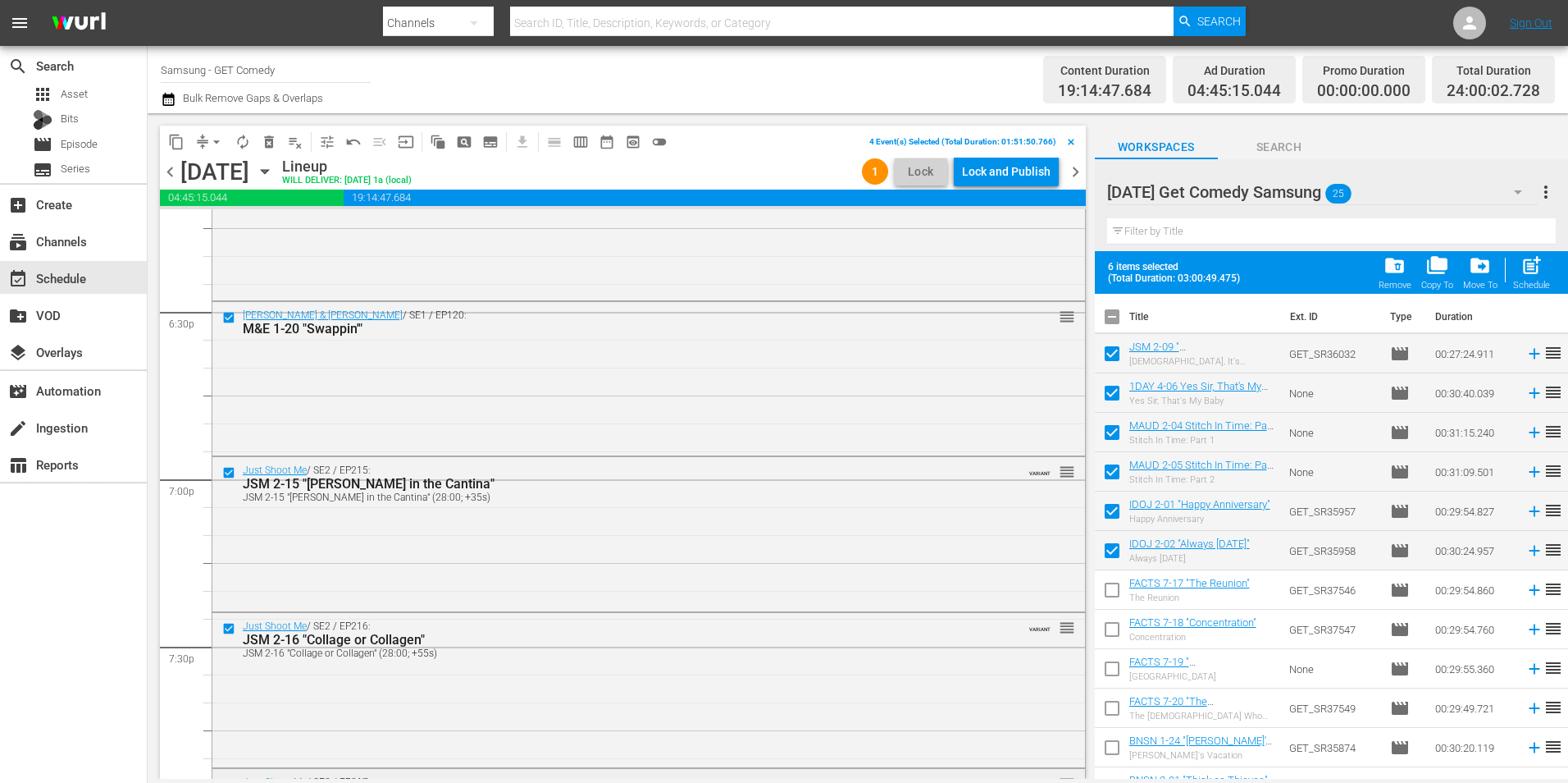
scroll to position [6182, 0]
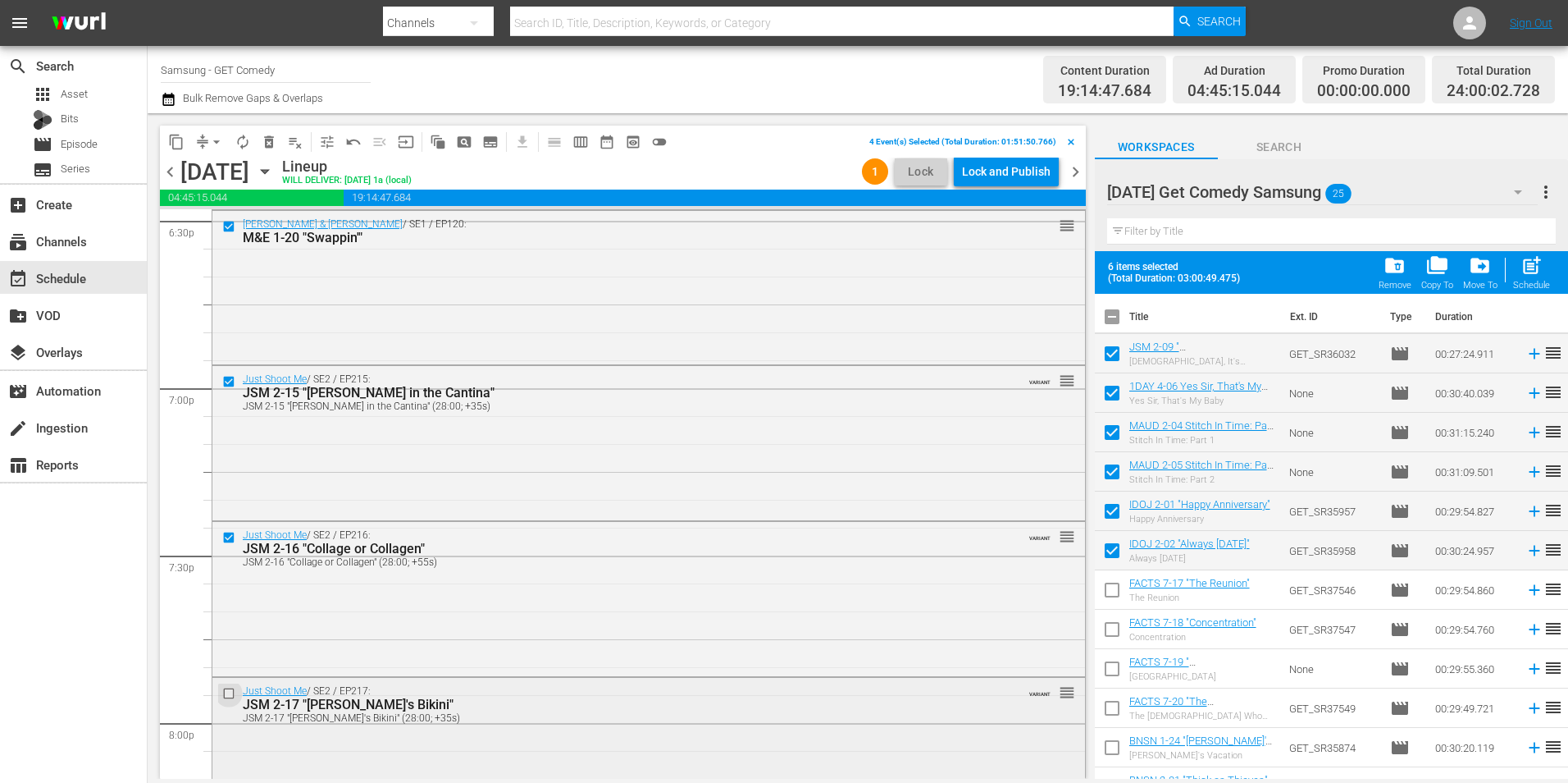
click at [228, 697] on input "checkbox" at bounding box center [231, 693] width 17 height 14
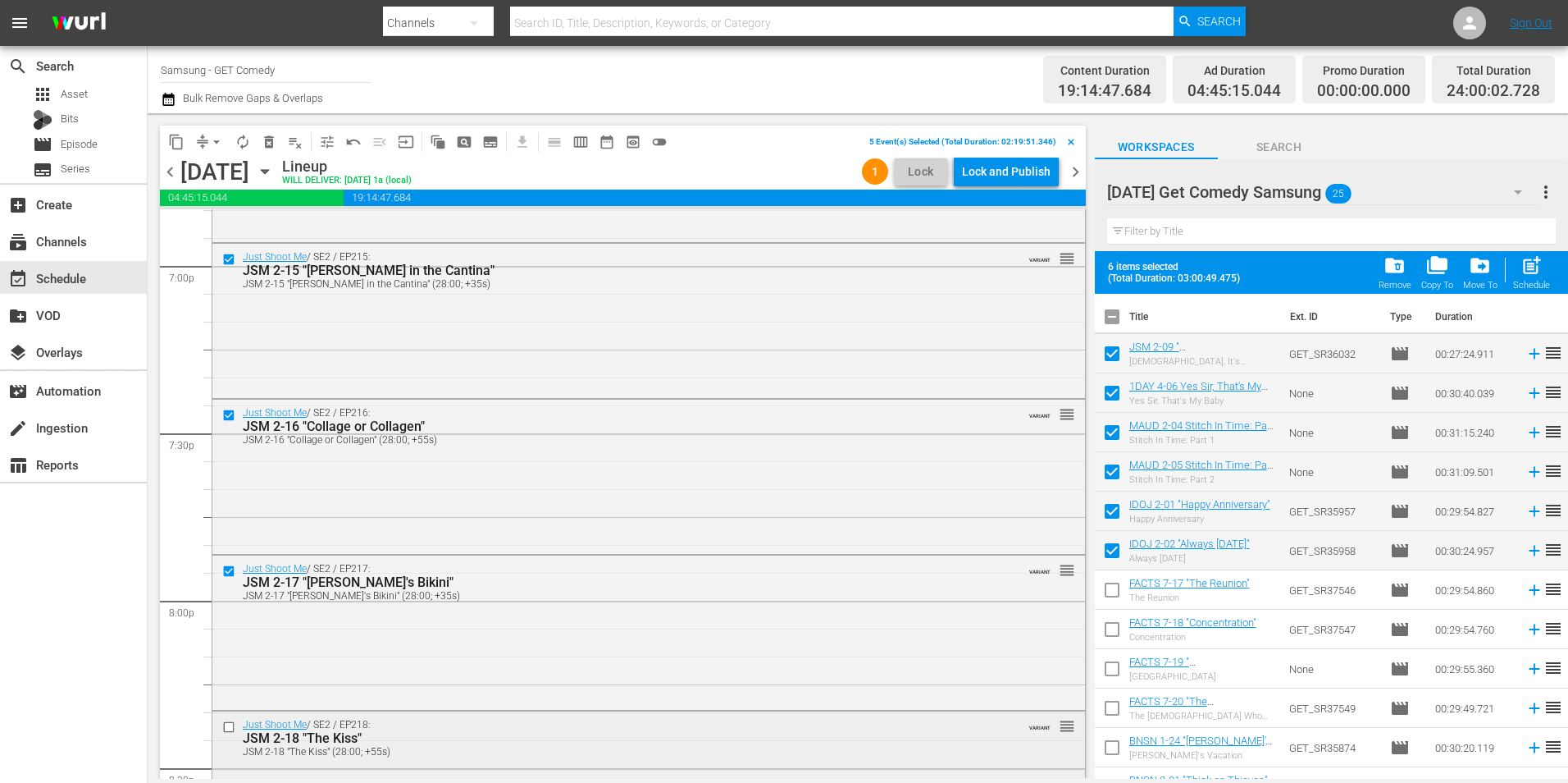
scroll to position [6428, 0]
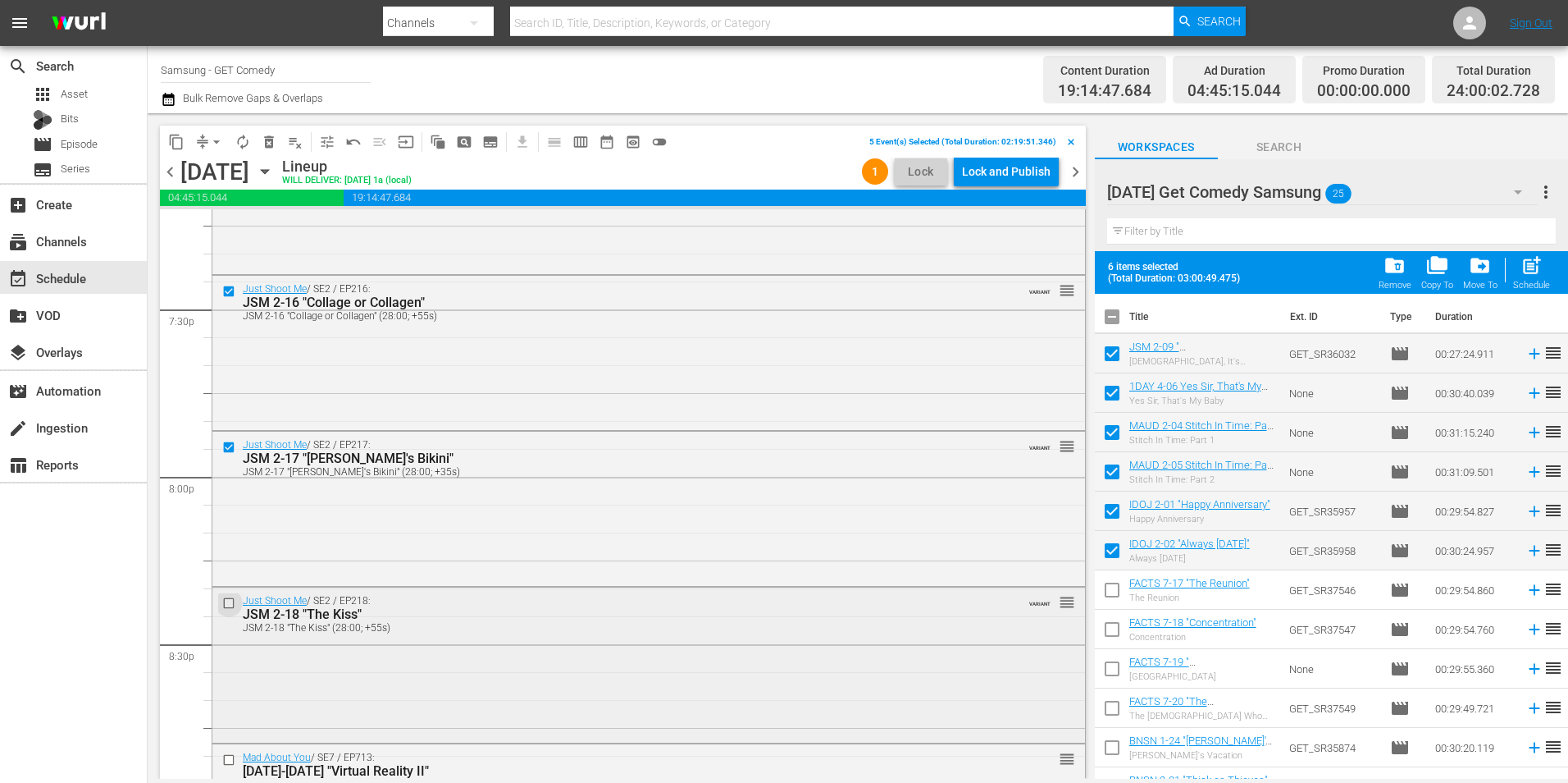
click at [229, 602] on input "checkbox" at bounding box center [231, 603] width 17 height 14
click at [225, 759] on input "checkbox" at bounding box center [231, 760] width 17 height 14
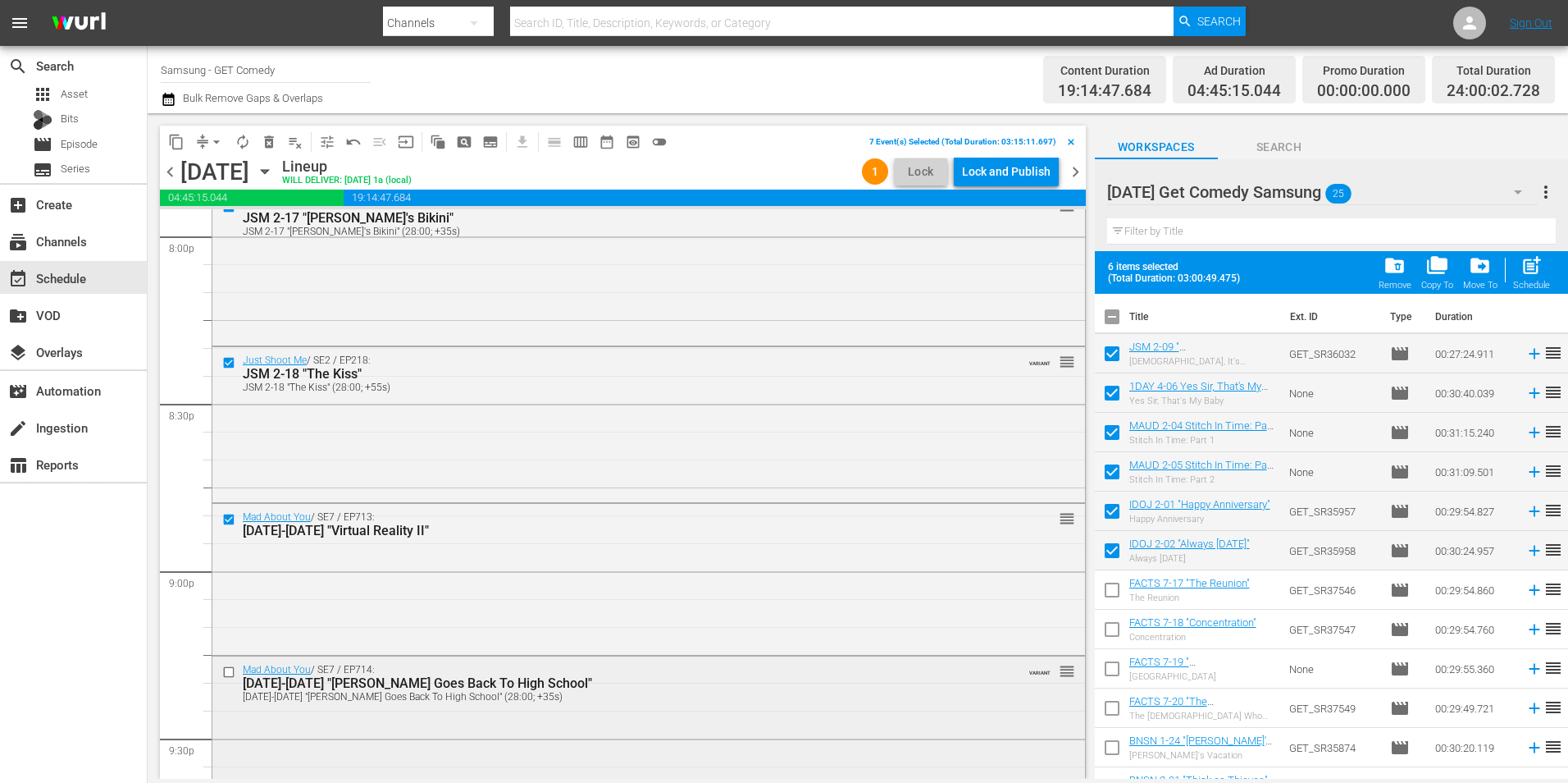
scroll to position [6674, 0]
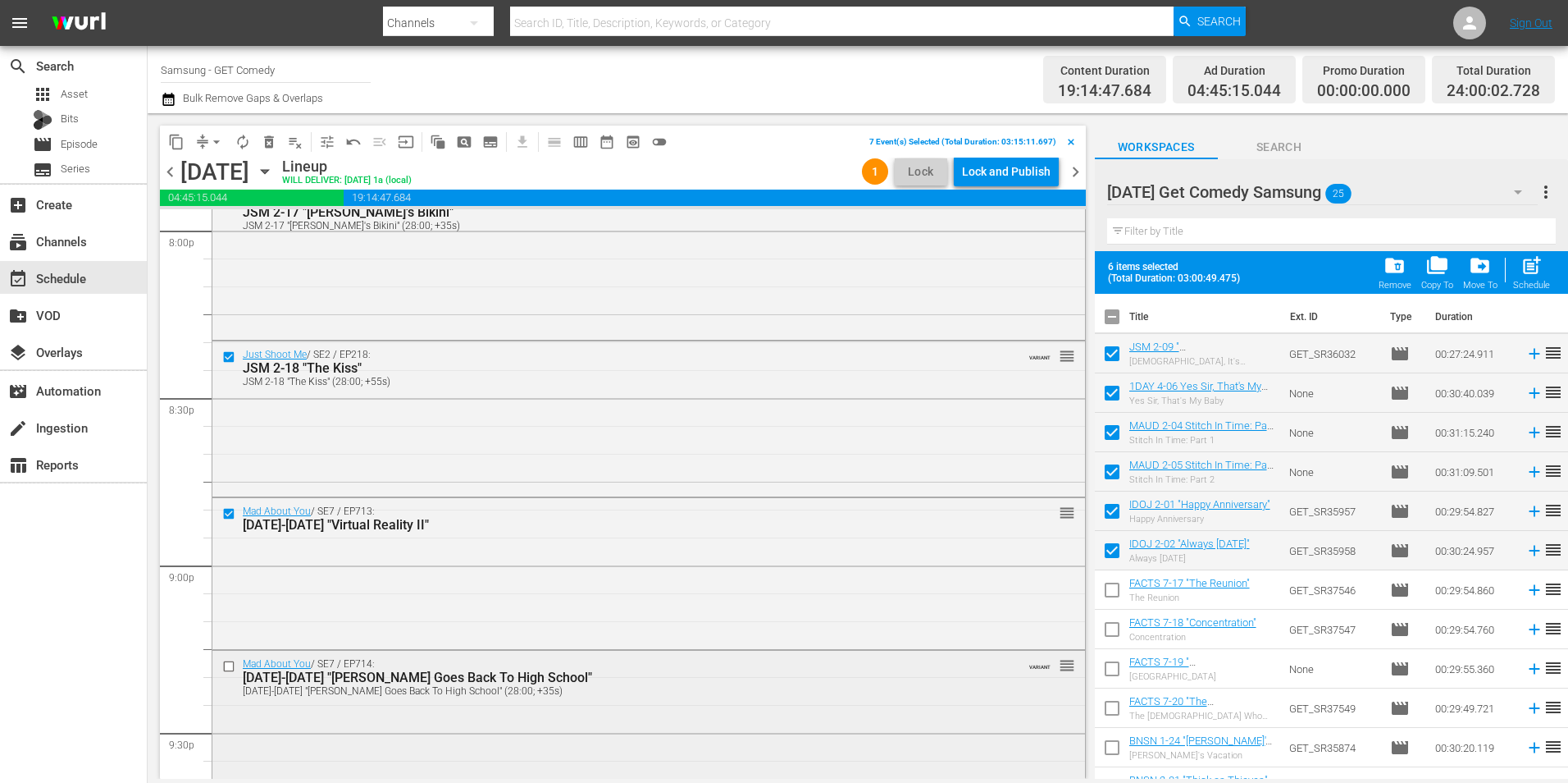
click at [227, 662] on input "checkbox" at bounding box center [231, 667] width 17 height 14
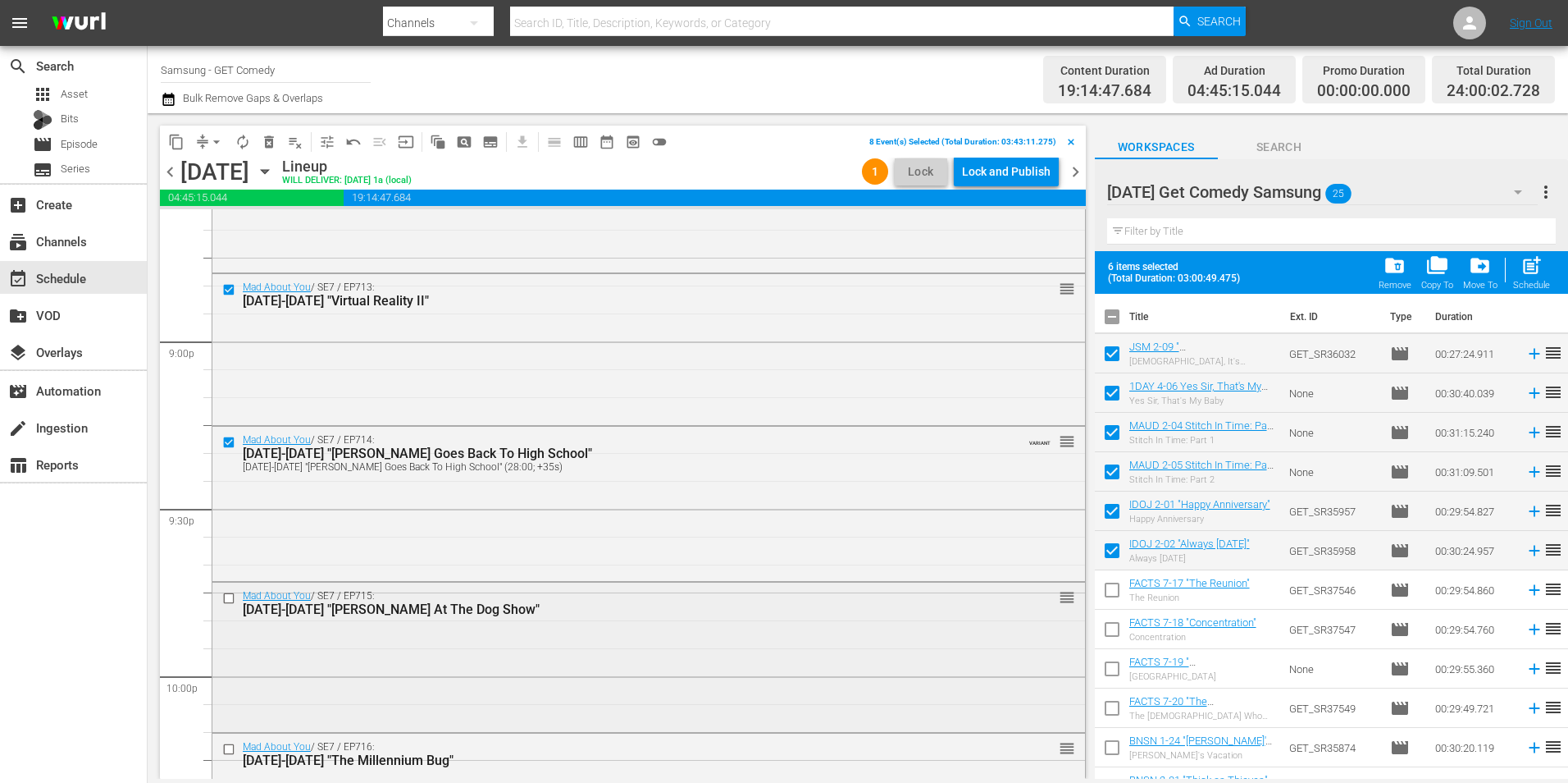
scroll to position [6920, 0]
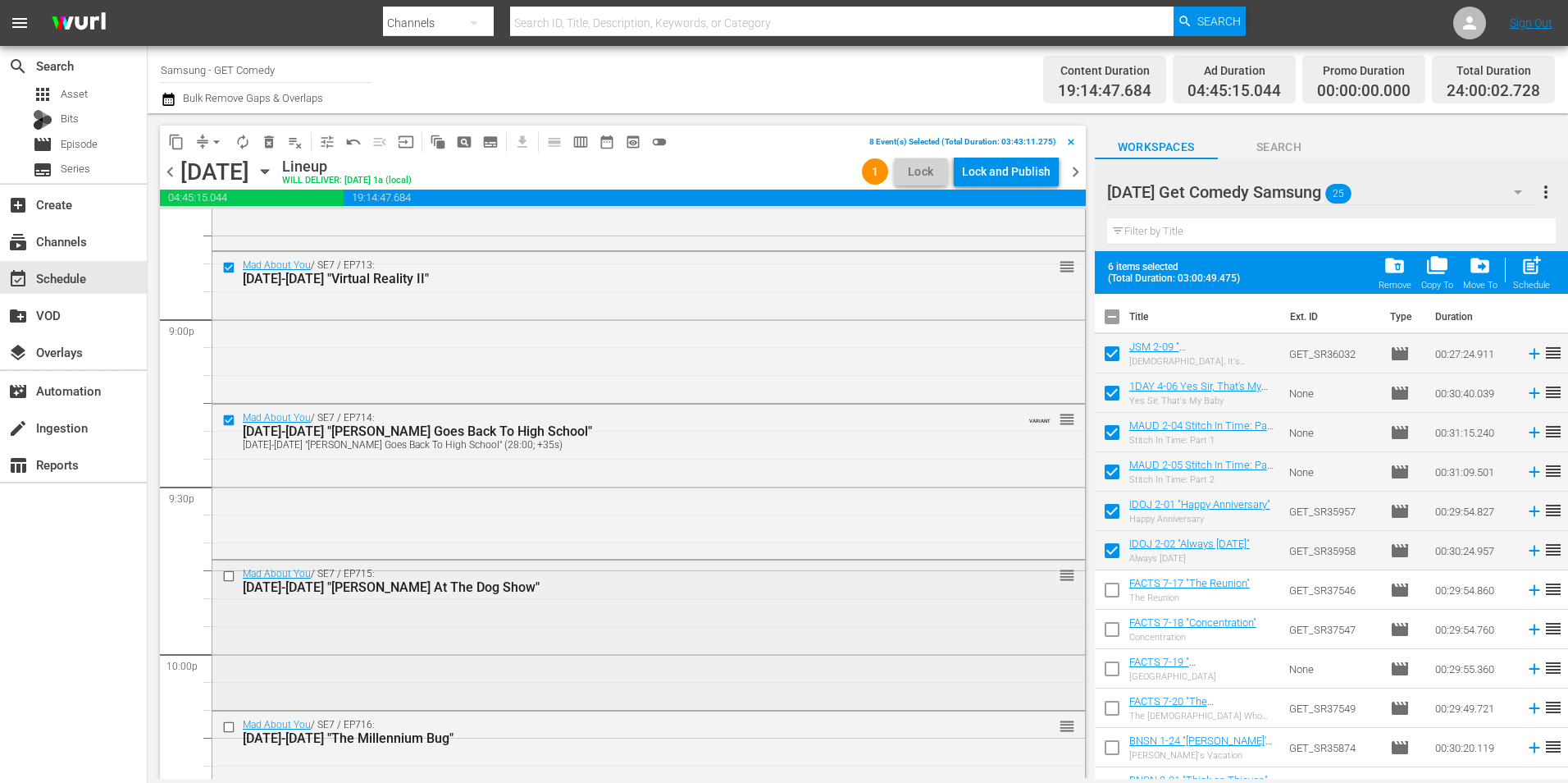
click at [229, 572] on input "checkbox" at bounding box center [231, 576] width 17 height 14
click at [225, 725] on input "checkbox" at bounding box center [231, 727] width 17 height 14
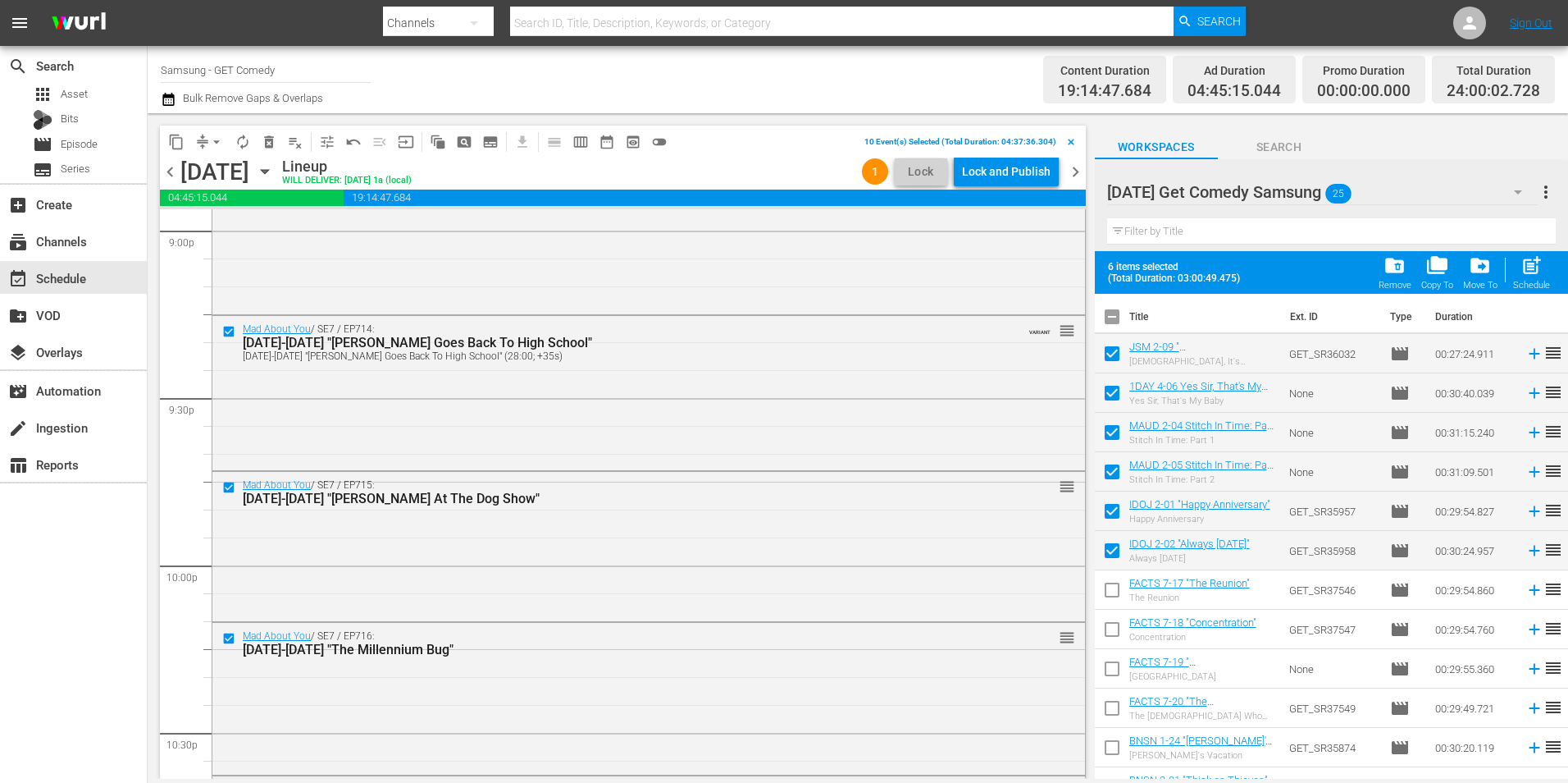
scroll to position [7166, 0]
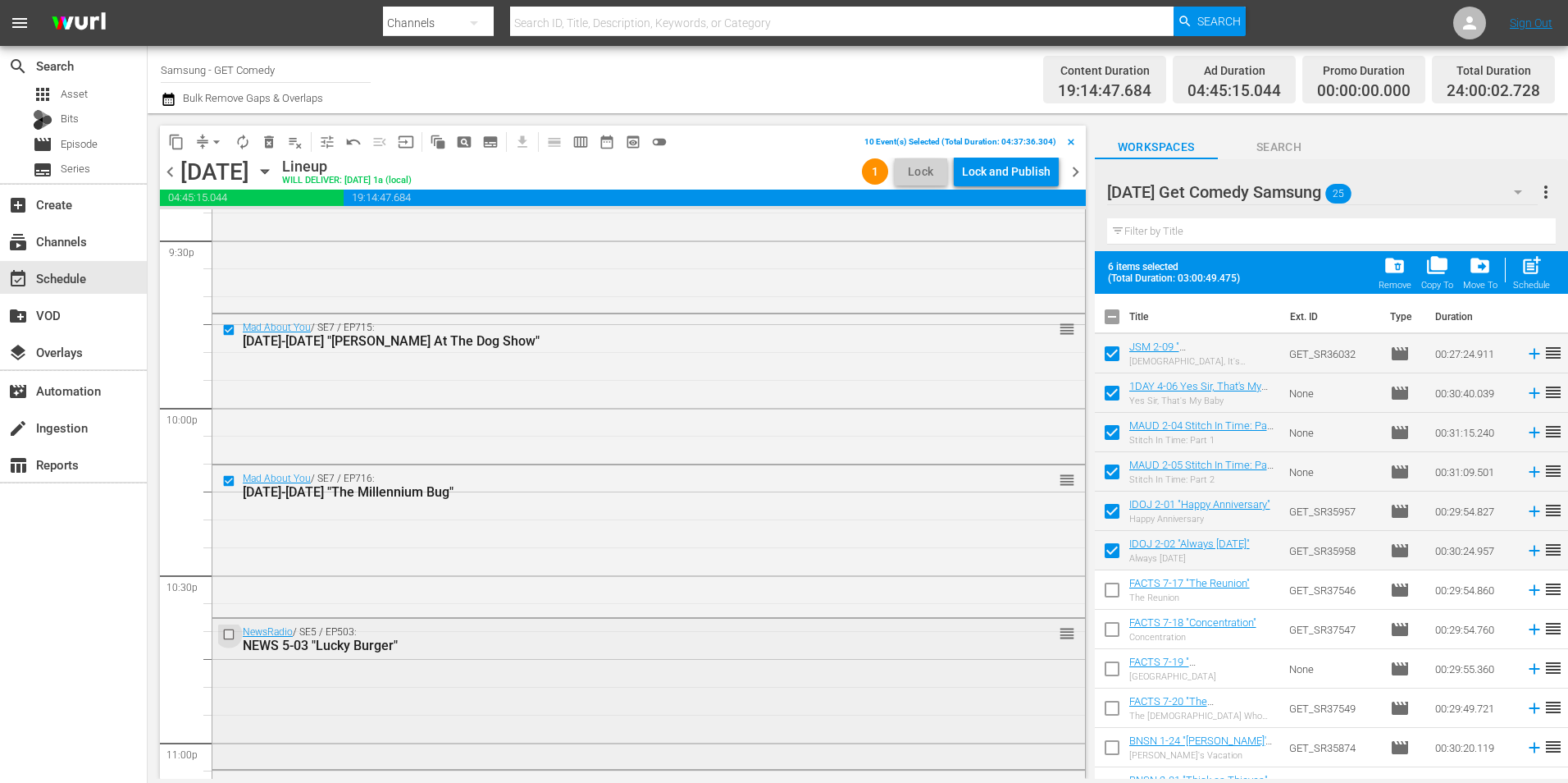
click at [227, 633] on input "checkbox" at bounding box center [231, 633] width 17 height 14
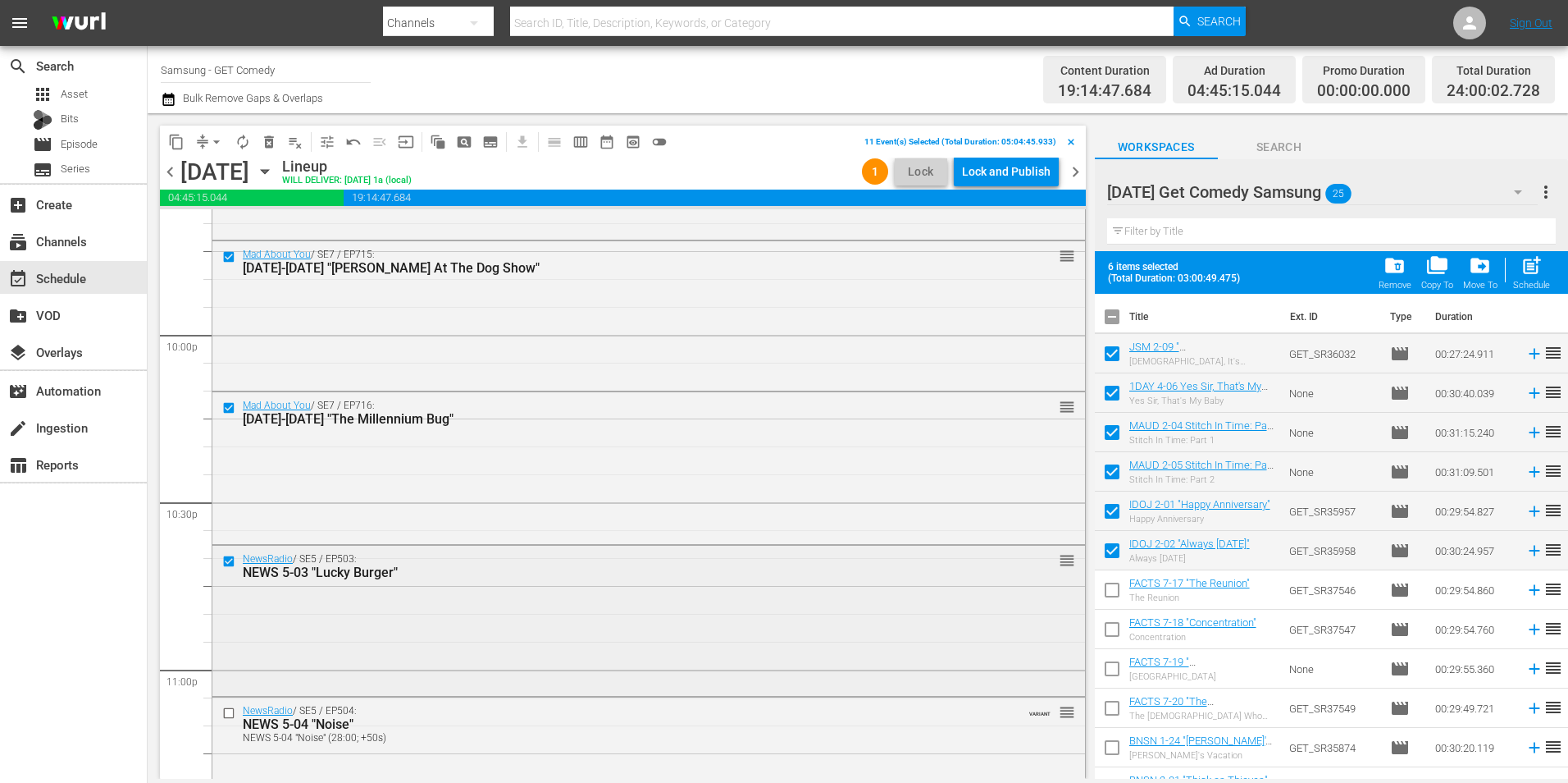
scroll to position [7413, 0]
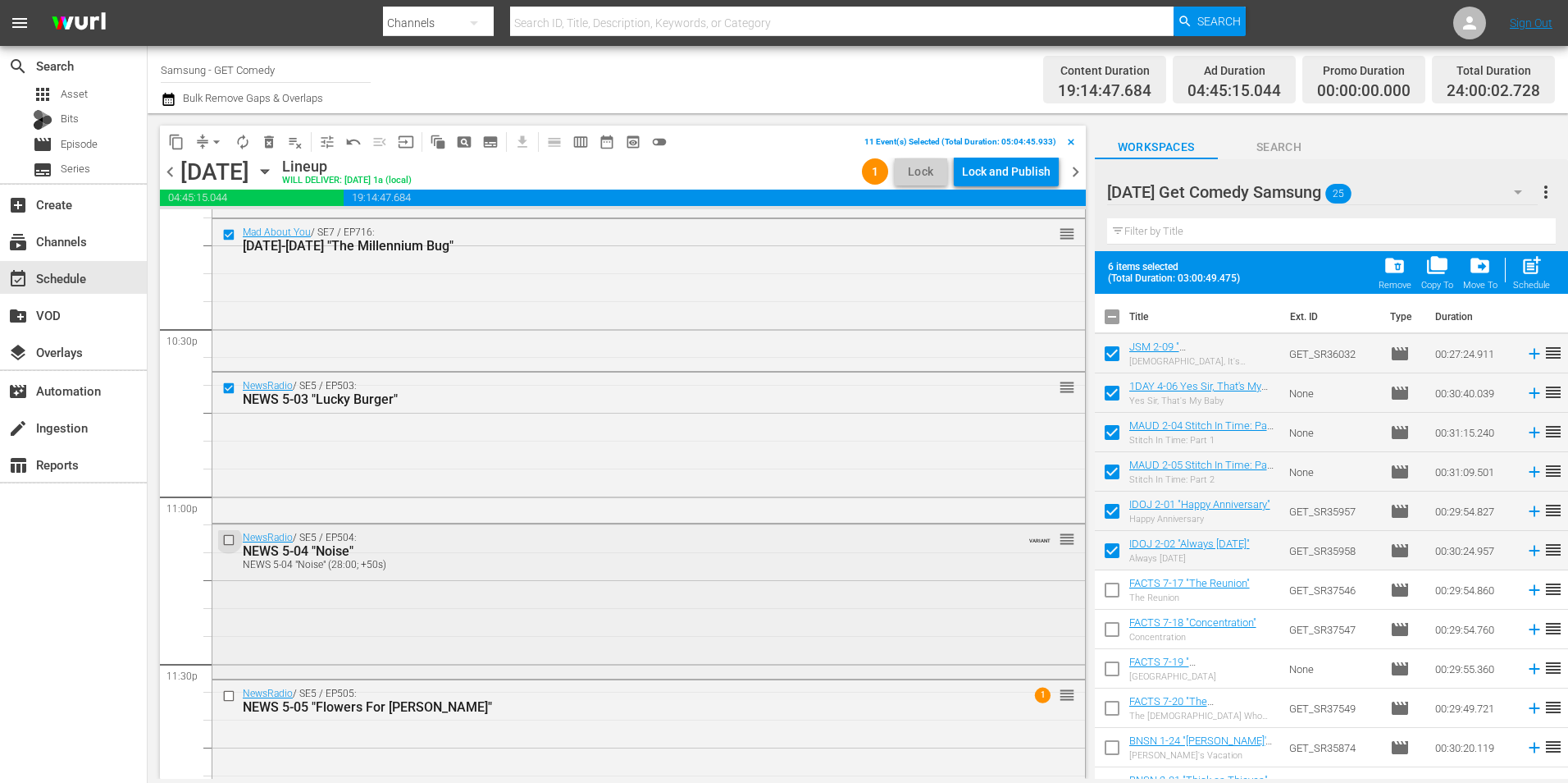
click at [226, 541] on input "checkbox" at bounding box center [231, 539] width 17 height 14
click at [226, 694] on input "checkbox" at bounding box center [231, 695] width 17 height 14
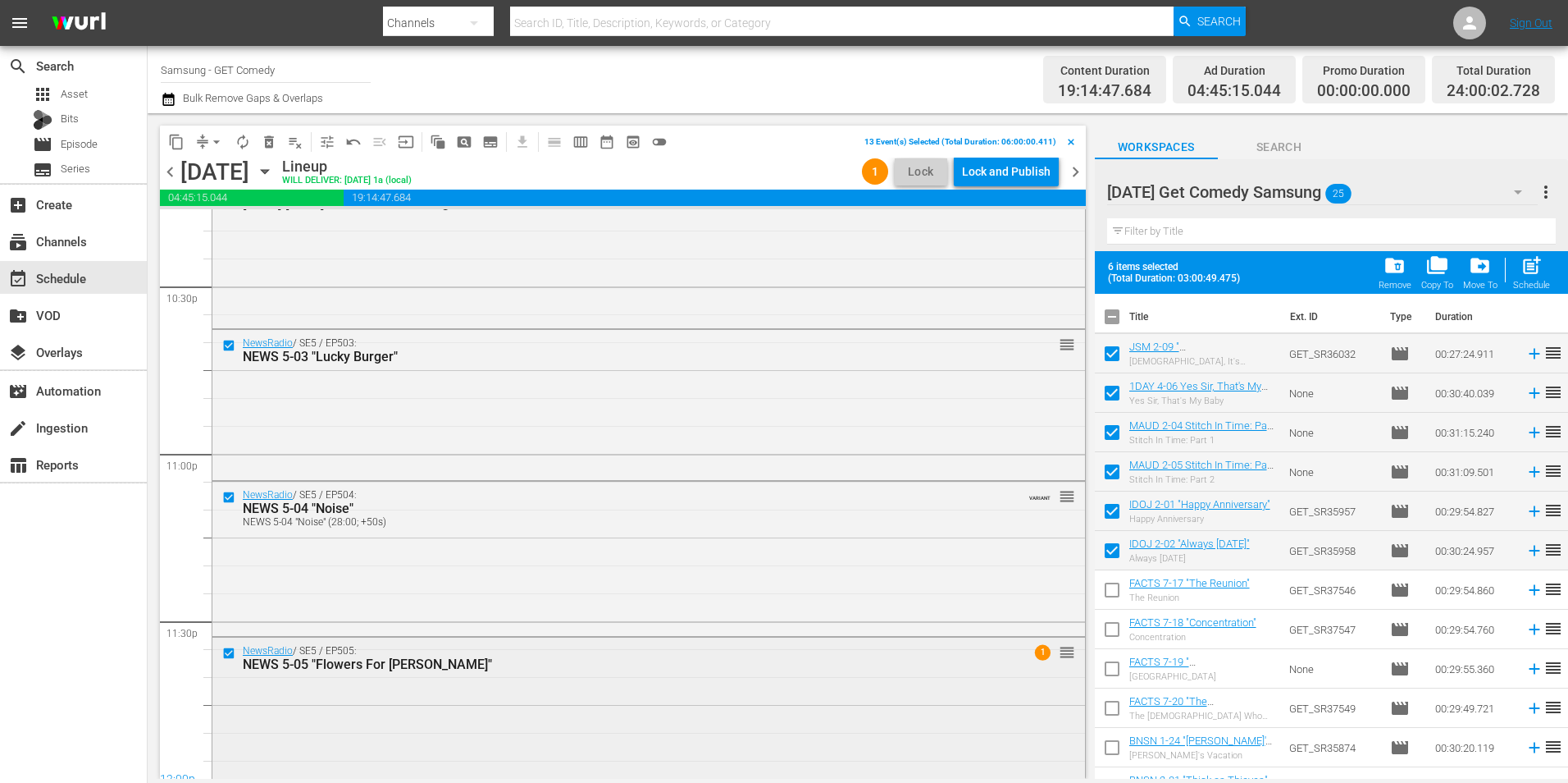
scroll to position [7465, 0]
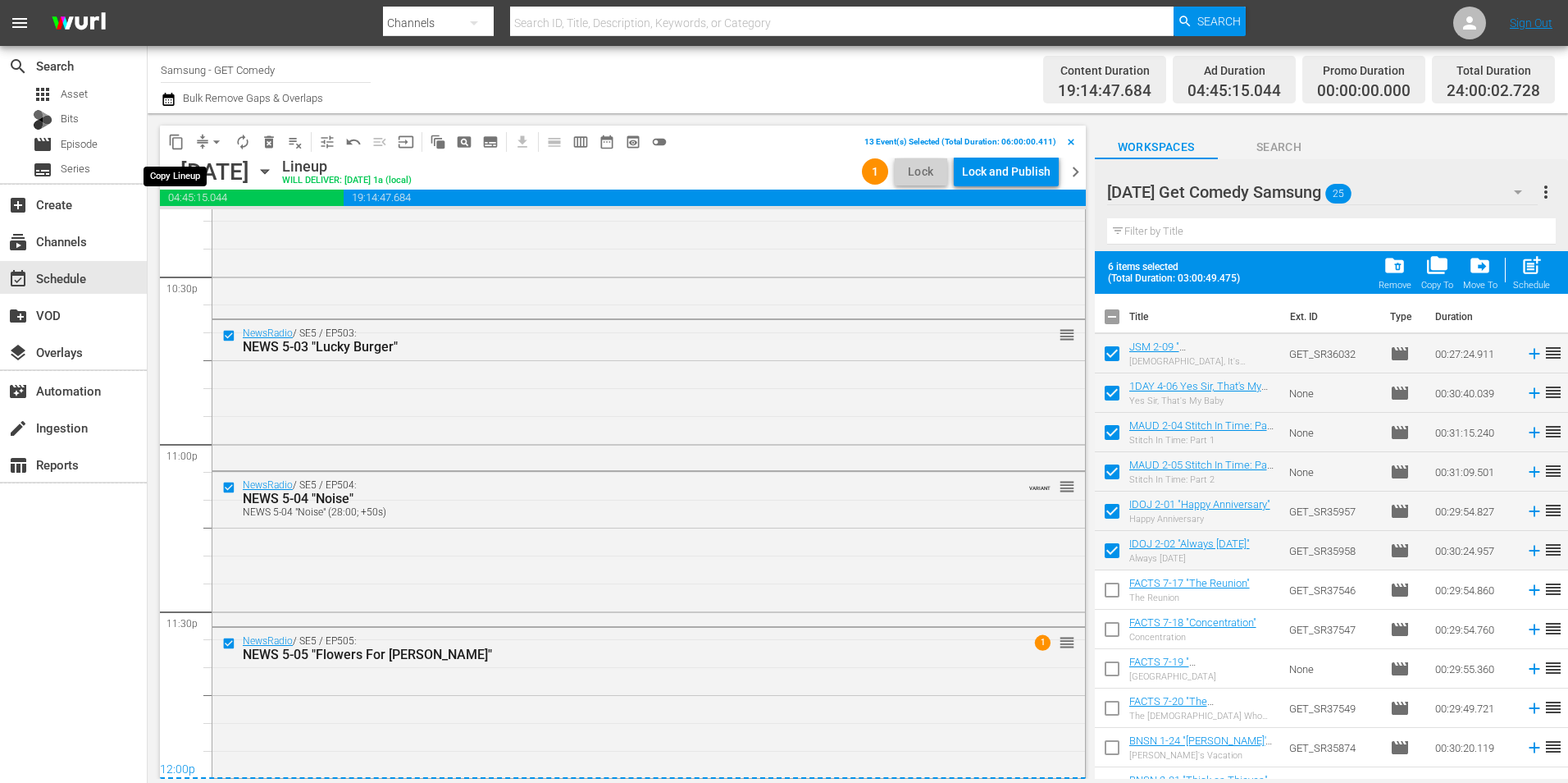
click at [181, 140] on span "content_copy" at bounding box center [176, 142] width 17 height 17
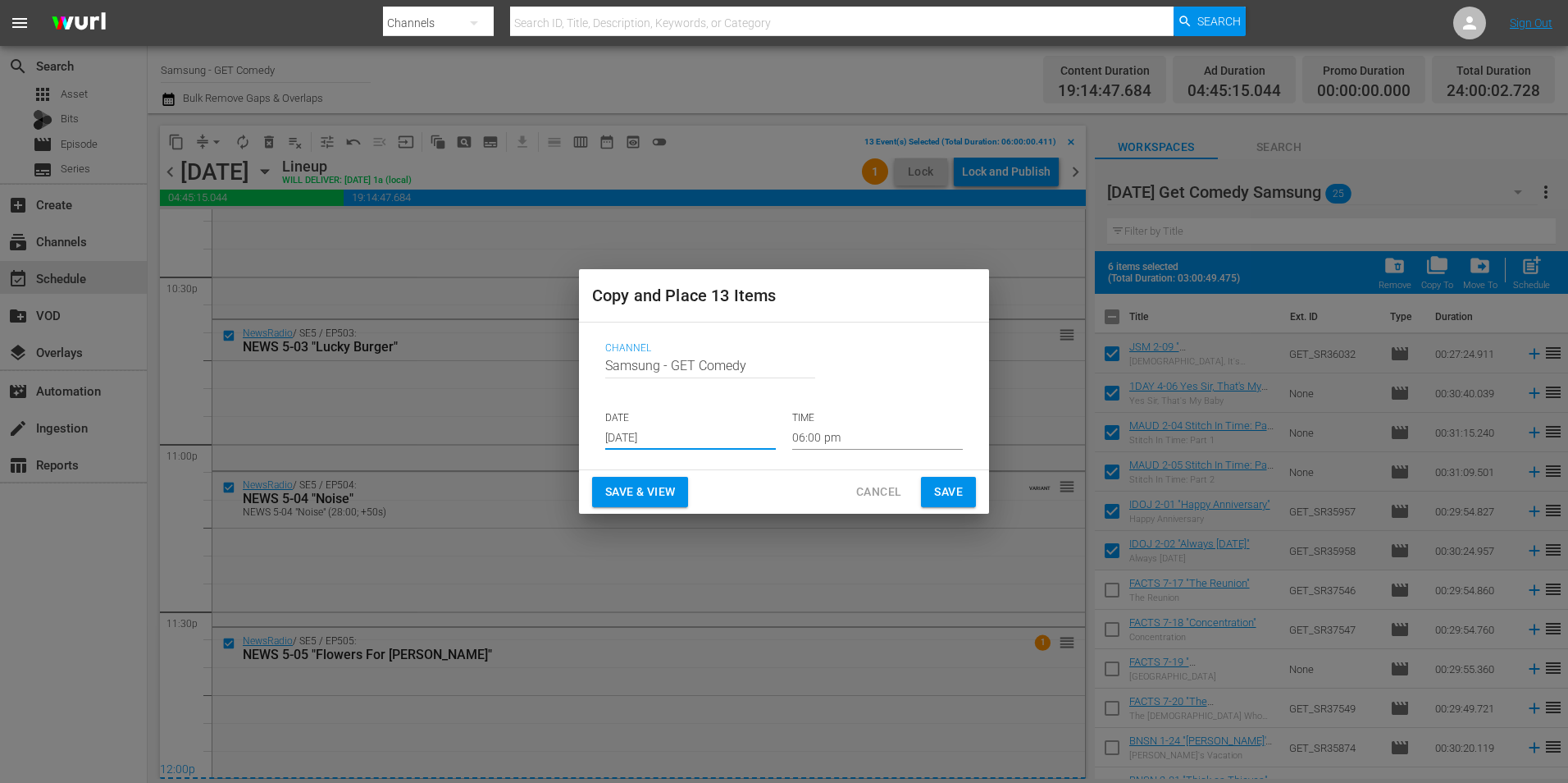
click at [641, 436] on input "[DATE]" at bounding box center [690, 437] width 170 height 25
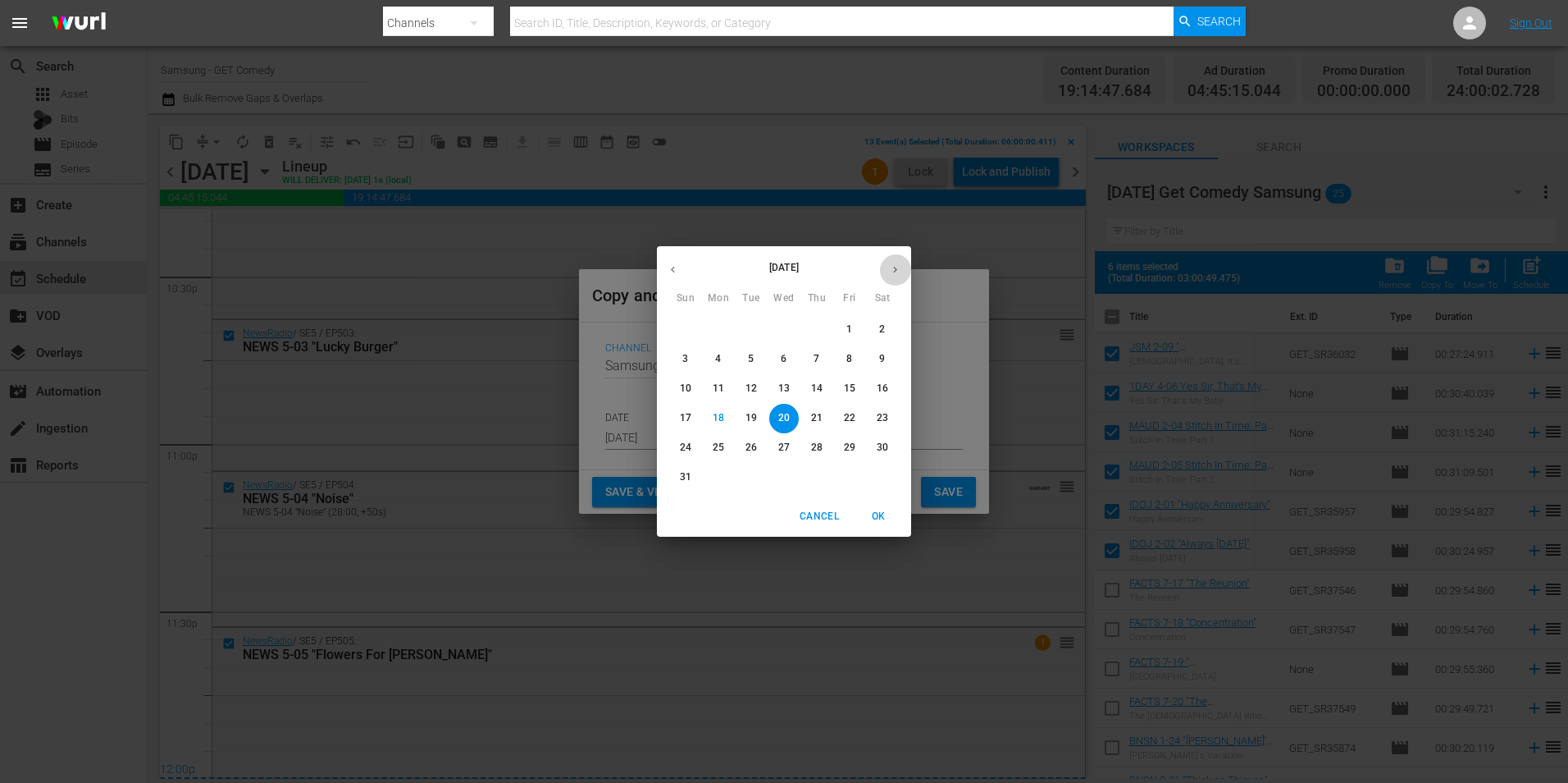
drag, startPoint x: 903, startPoint y: 263, endPoint x: 824, endPoint y: 308, distance: 90.9
click at [902, 263] on button "button" at bounding box center [895, 269] width 32 height 32
click at [724, 328] on span "1" at bounding box center [719, 329] width 30 height 14
type input "Sep 1st 2025"
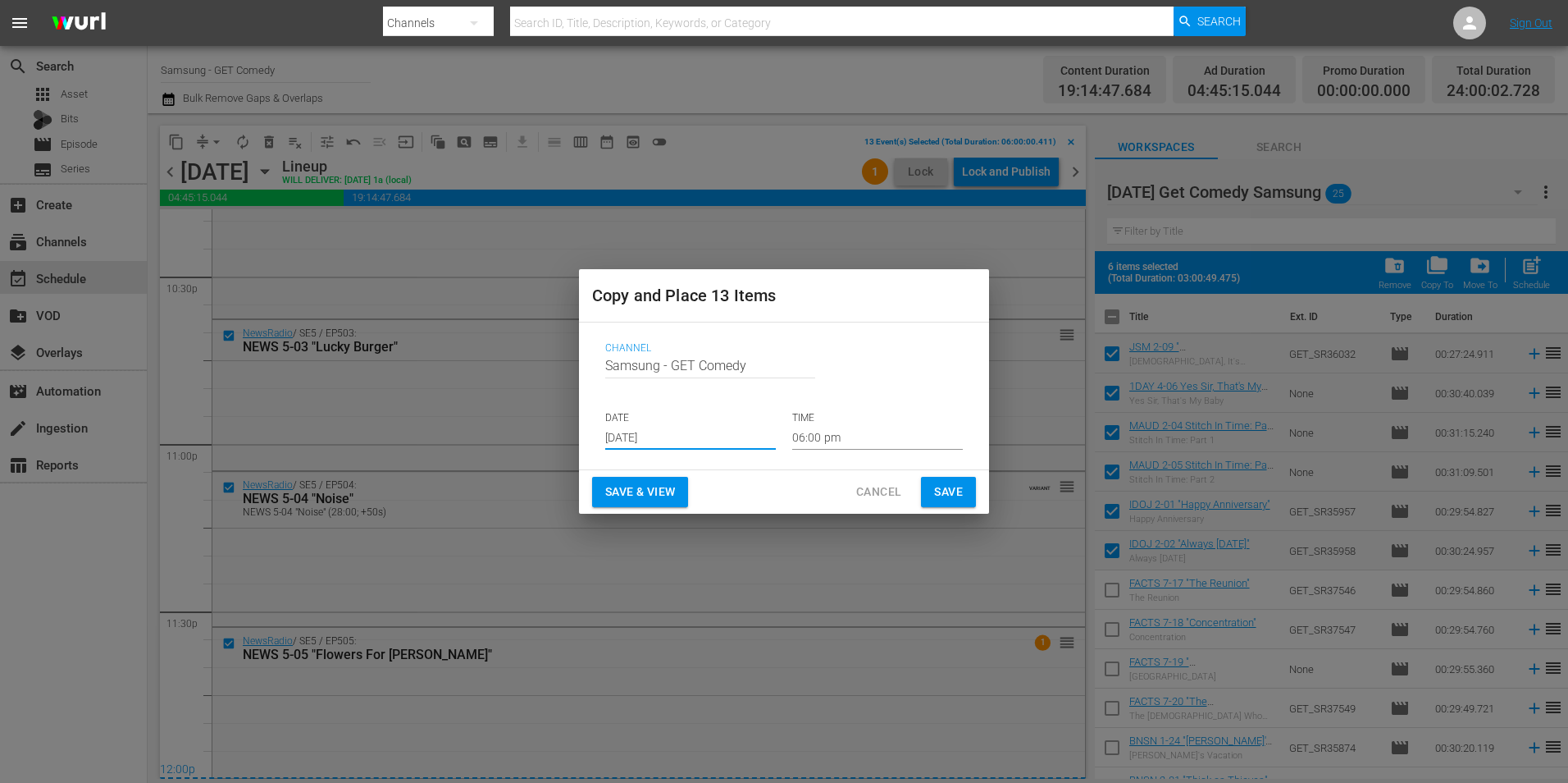
click at [805, 437] on input "06:00 pm" at bounding box center [877, 437] width 170 height 25
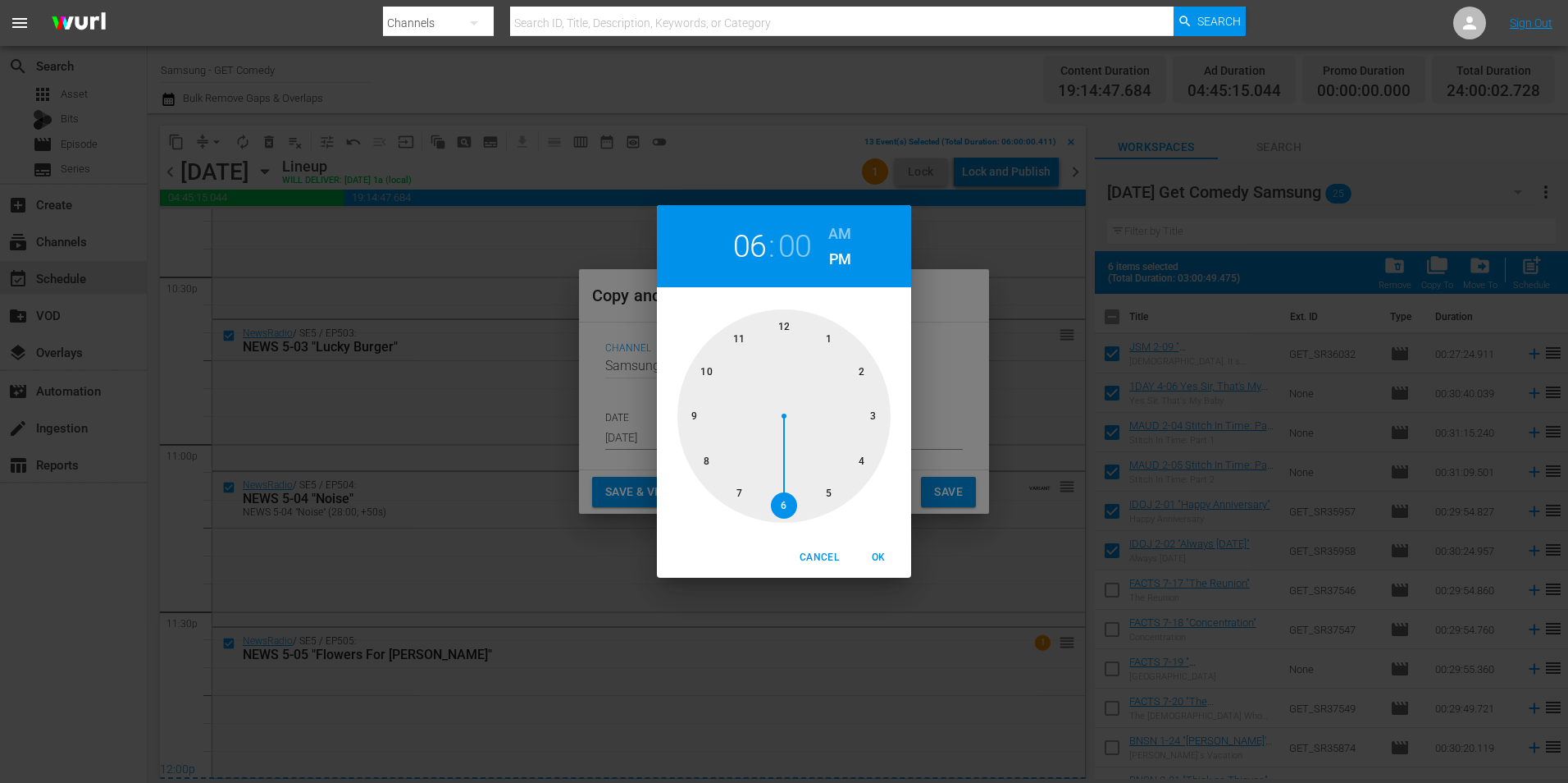
click at [783, 326] on div at bounding box center [784, 416] width 214 height 214
click at [875, 551] on span "OK" at bounding box center [878, 557] width 39 height 17
type input "12:00 pm"
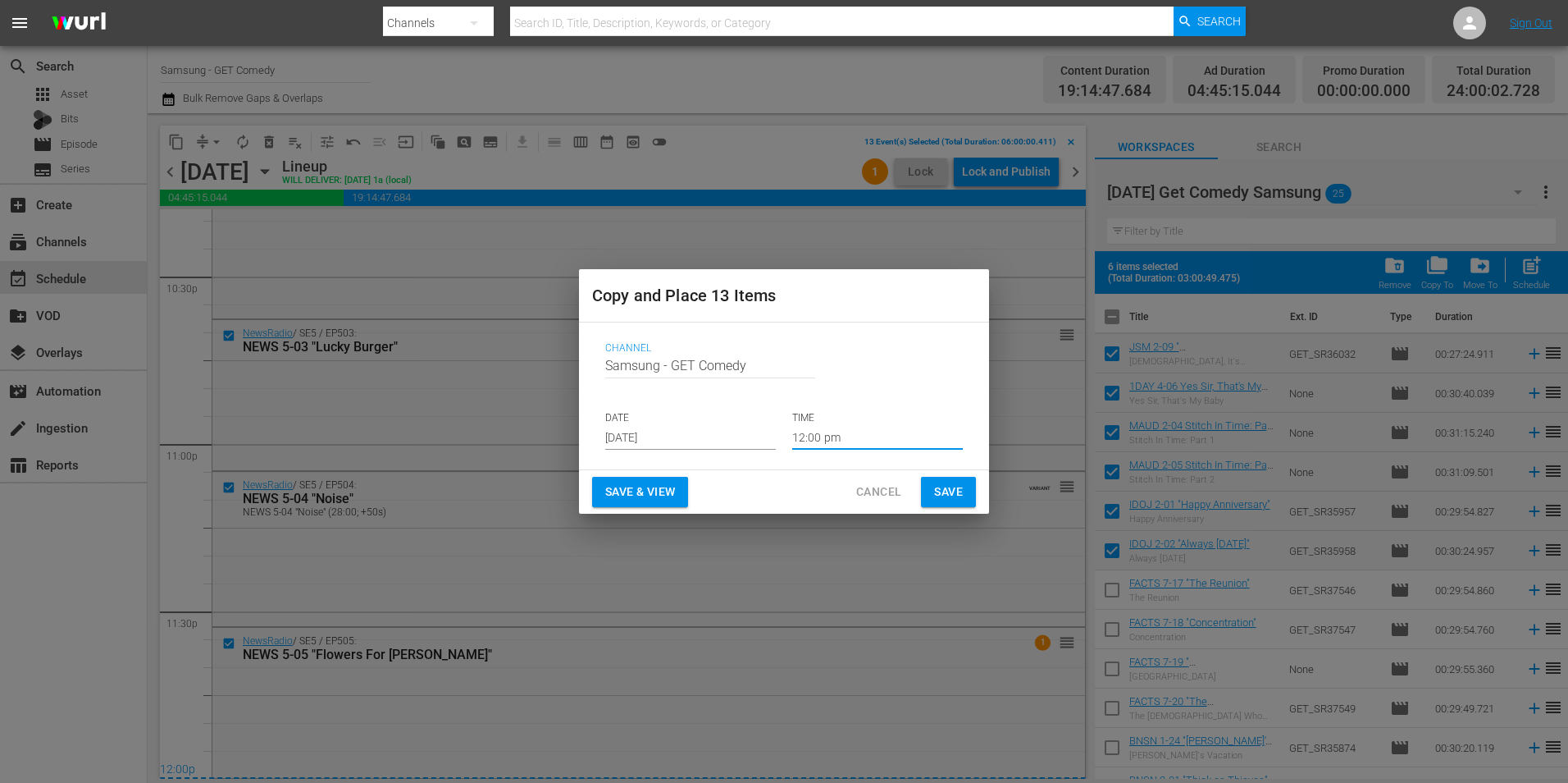
click at [970, 476] on div "Save & View Cancel Save" at bounding box center [784, 492] width 410 height 43
click at [963, 487] on button "Save" at bounding box center [949, 492] width 55 height 31
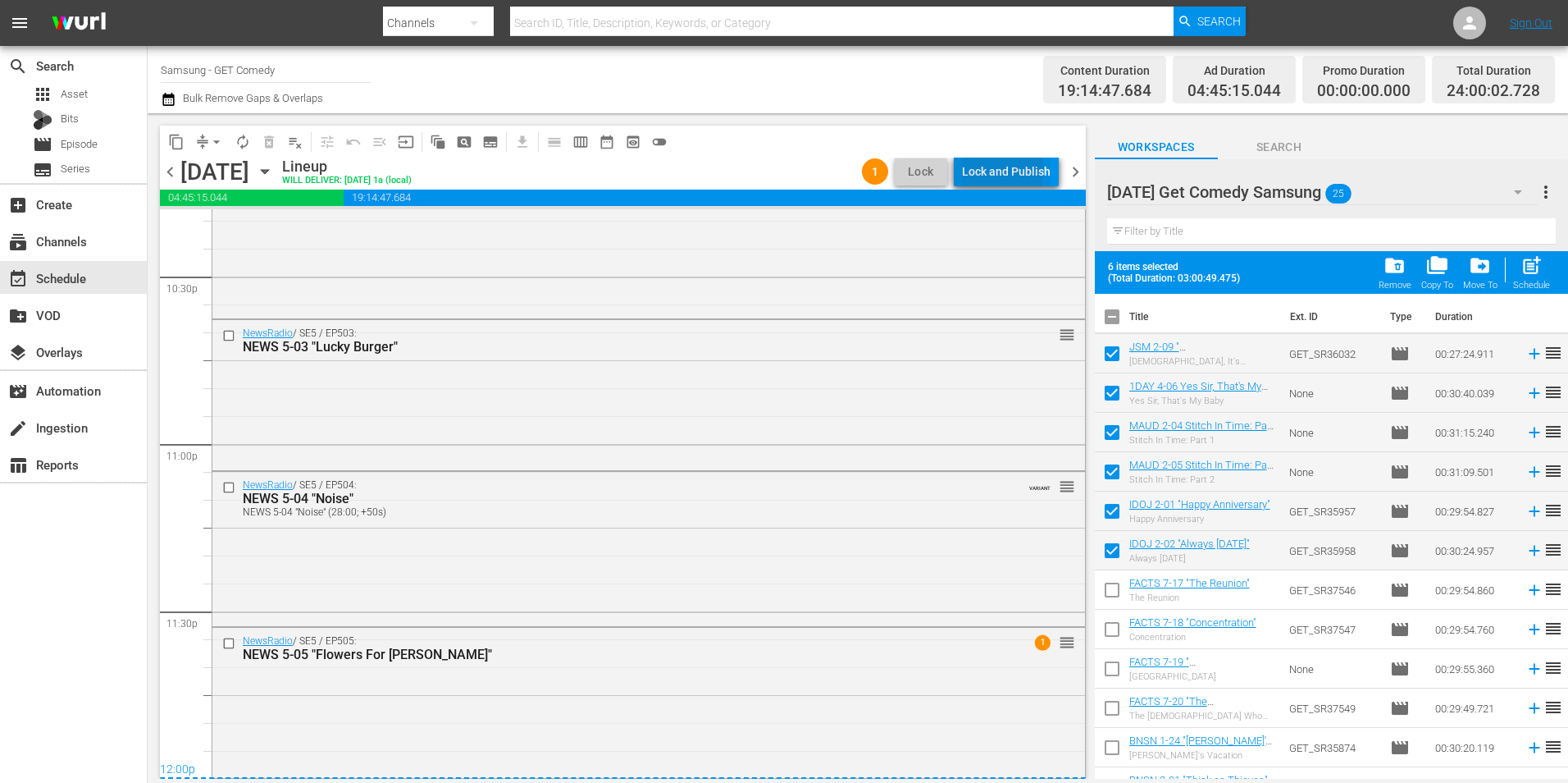
click at [989, 170] on div "Lock and Publish" at bounding box center [1006, 172] width 89 height 30
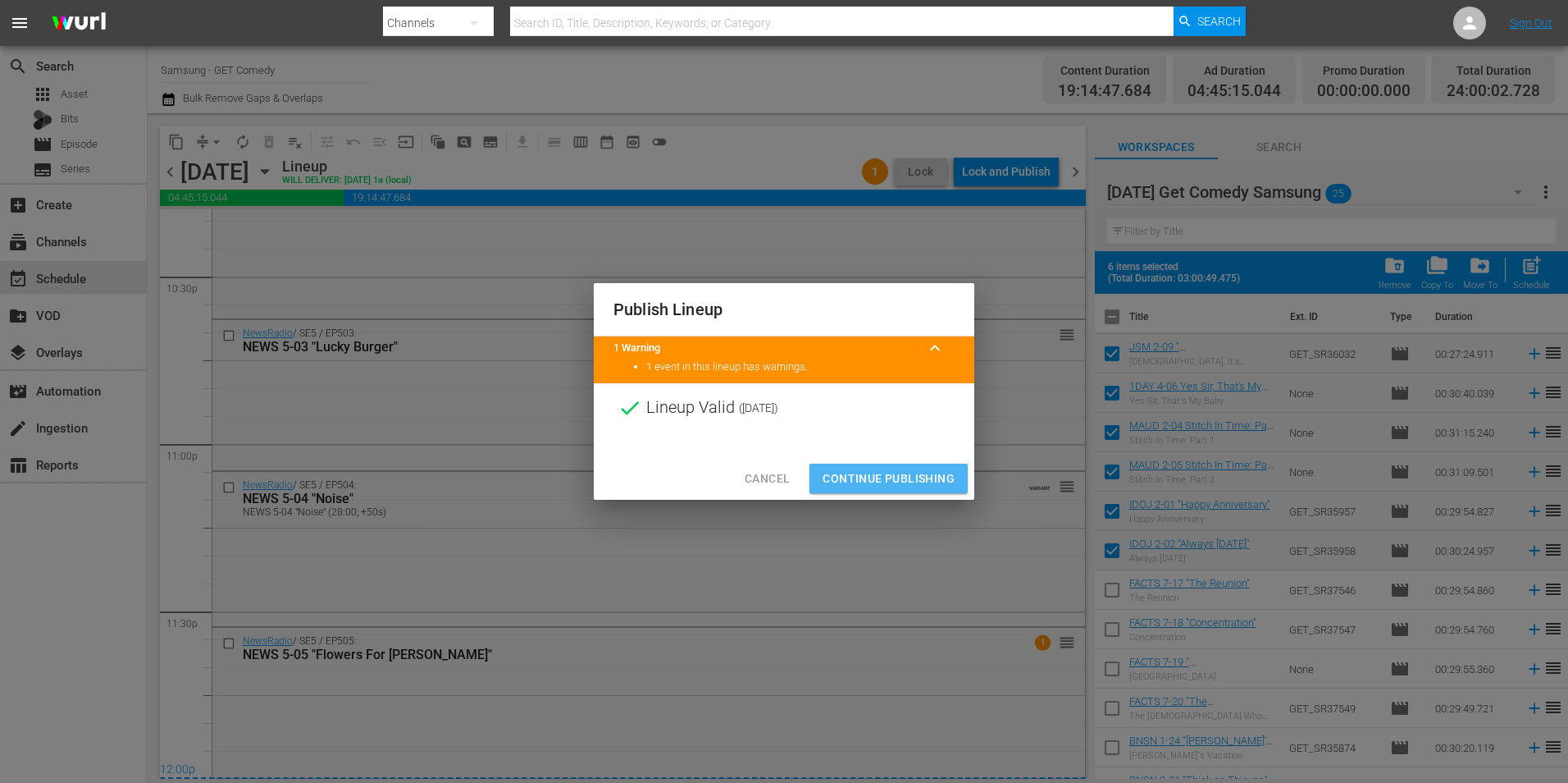
click at [923, 478] on span "Continue Publishing" at bounding box center [888, 479] width 132 height 21
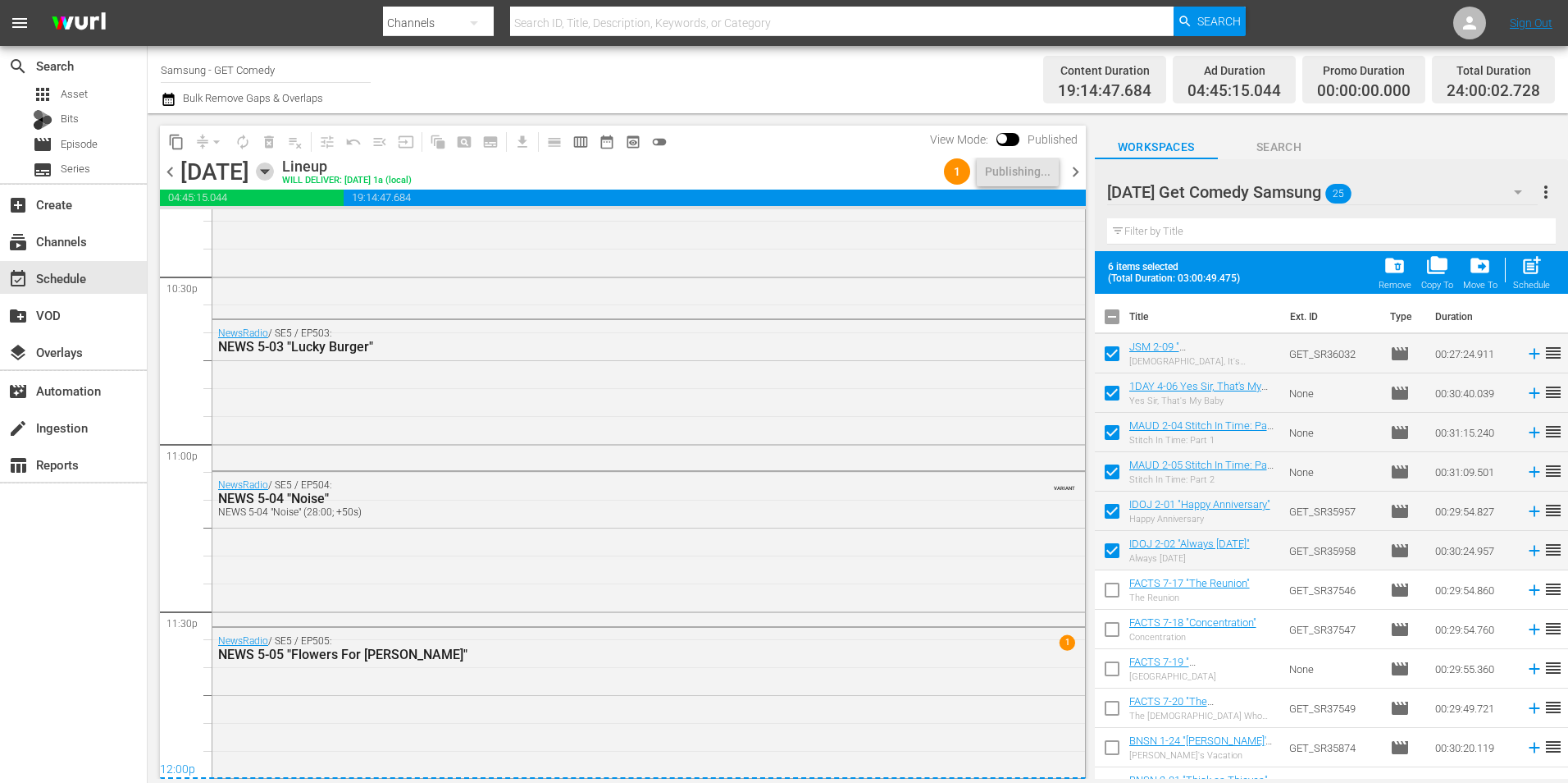
click at [274, 174] on icon "button" at bounding box center [265, 171] width 18 height 18
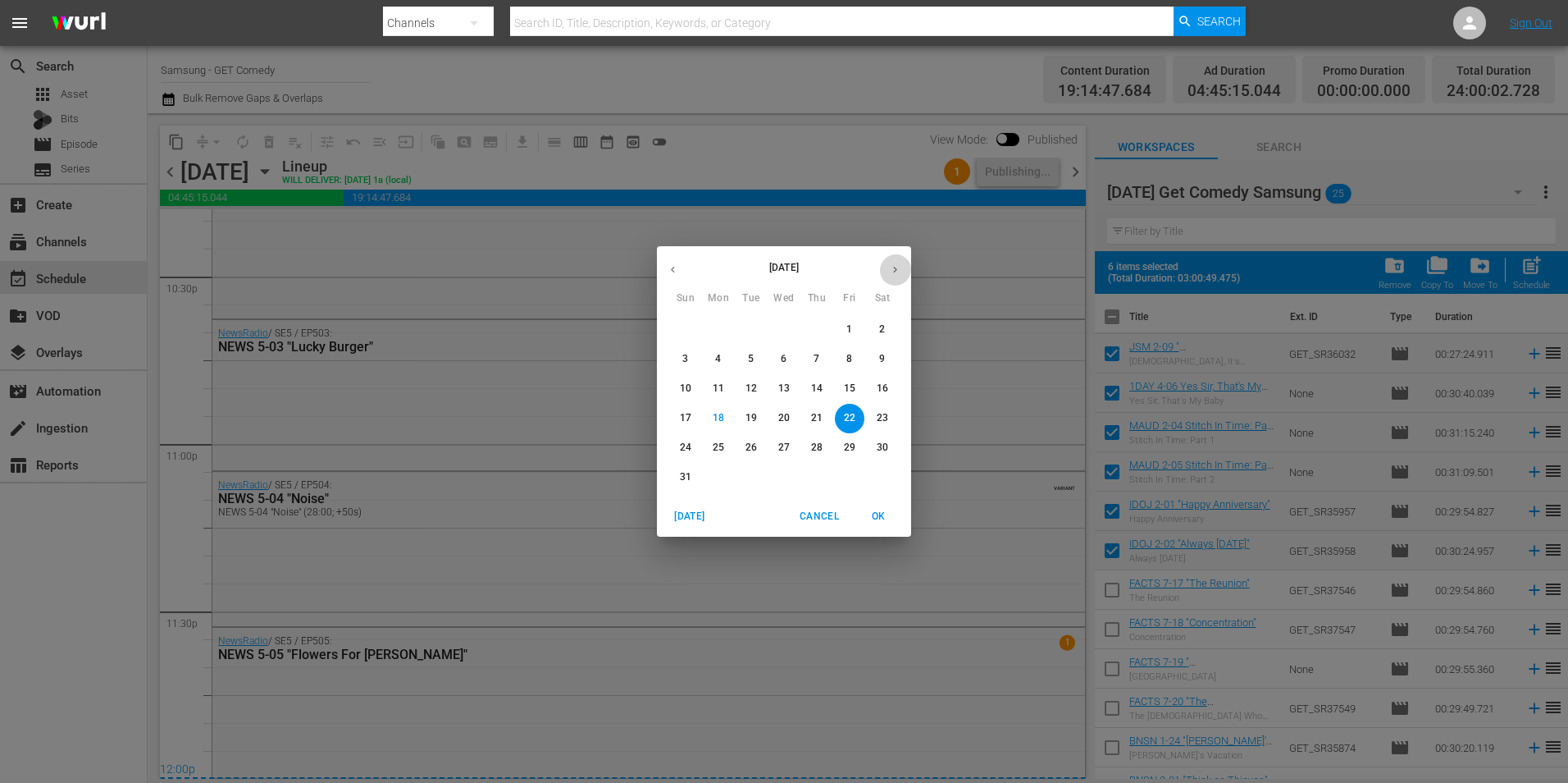
click at [900, 259] on button "button" at bounding box center [895, 269] width 32 height 32
click at [718, 327] on p "1" at bounding box center [718, 329] width 6 height 14
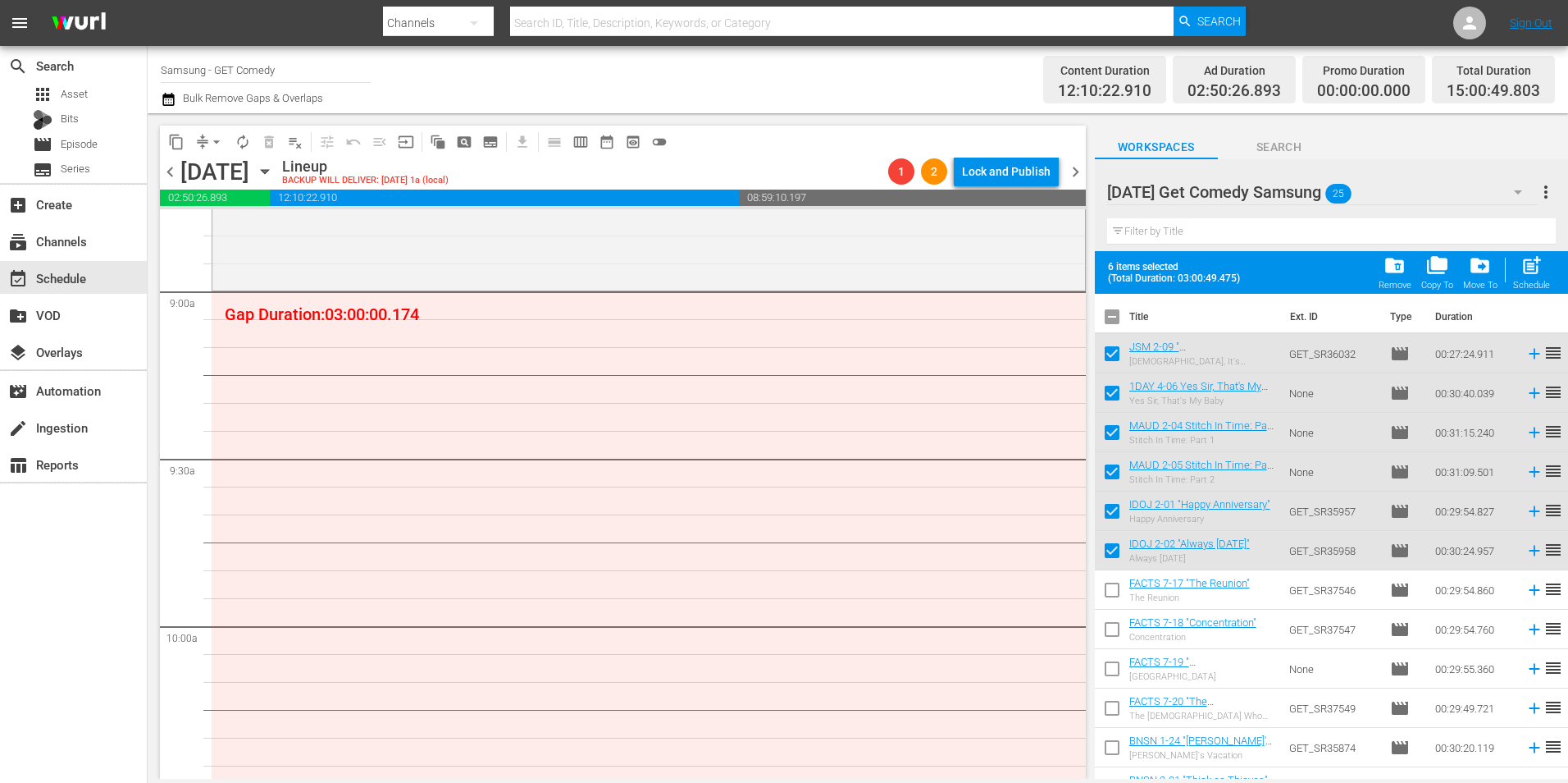
scroll to position [2954, 0]
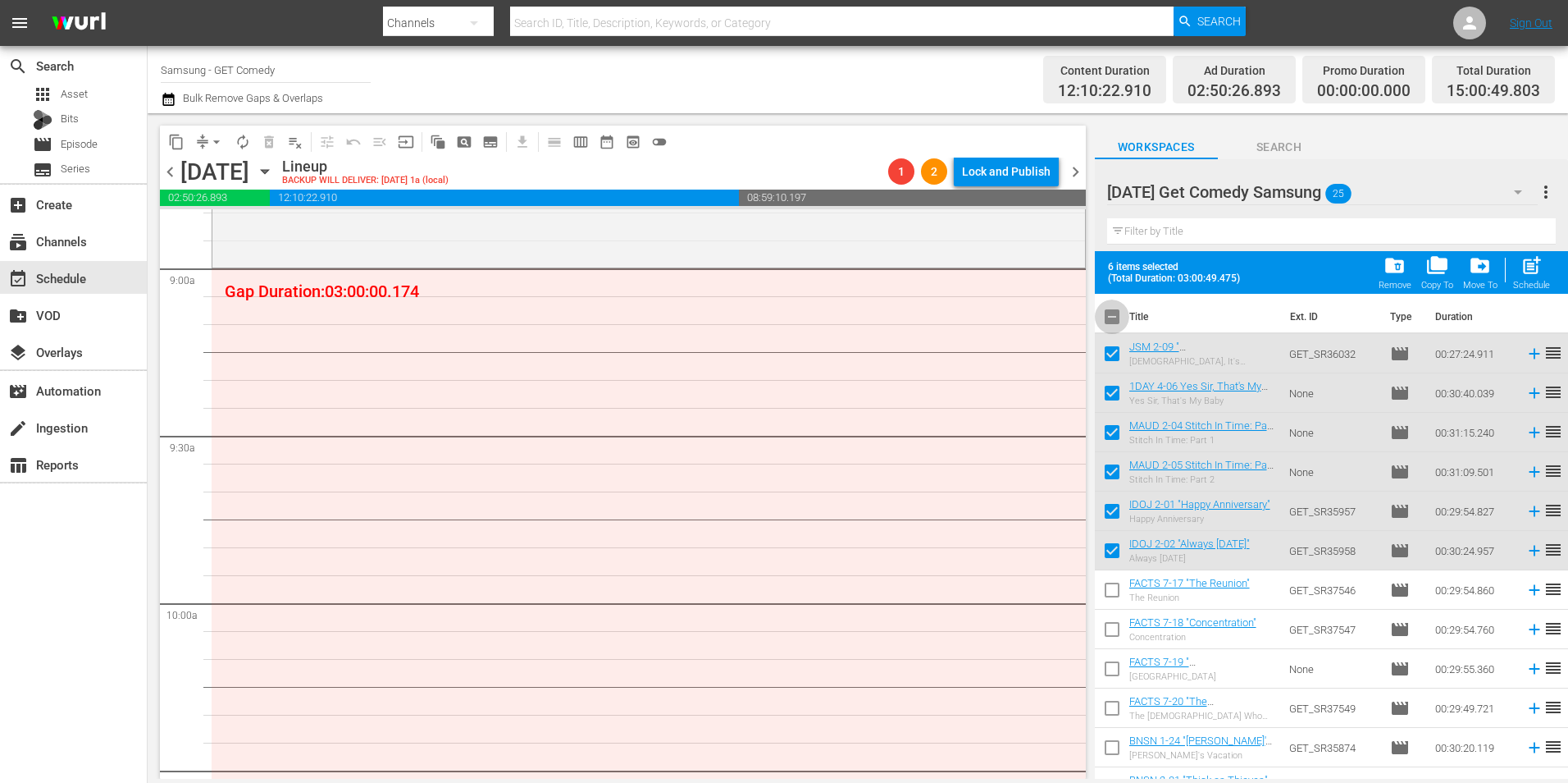
click at [1116, 327] on input "checkbox" at bounding box center [1112, 319] width 34 height 34
checkbox input "true"
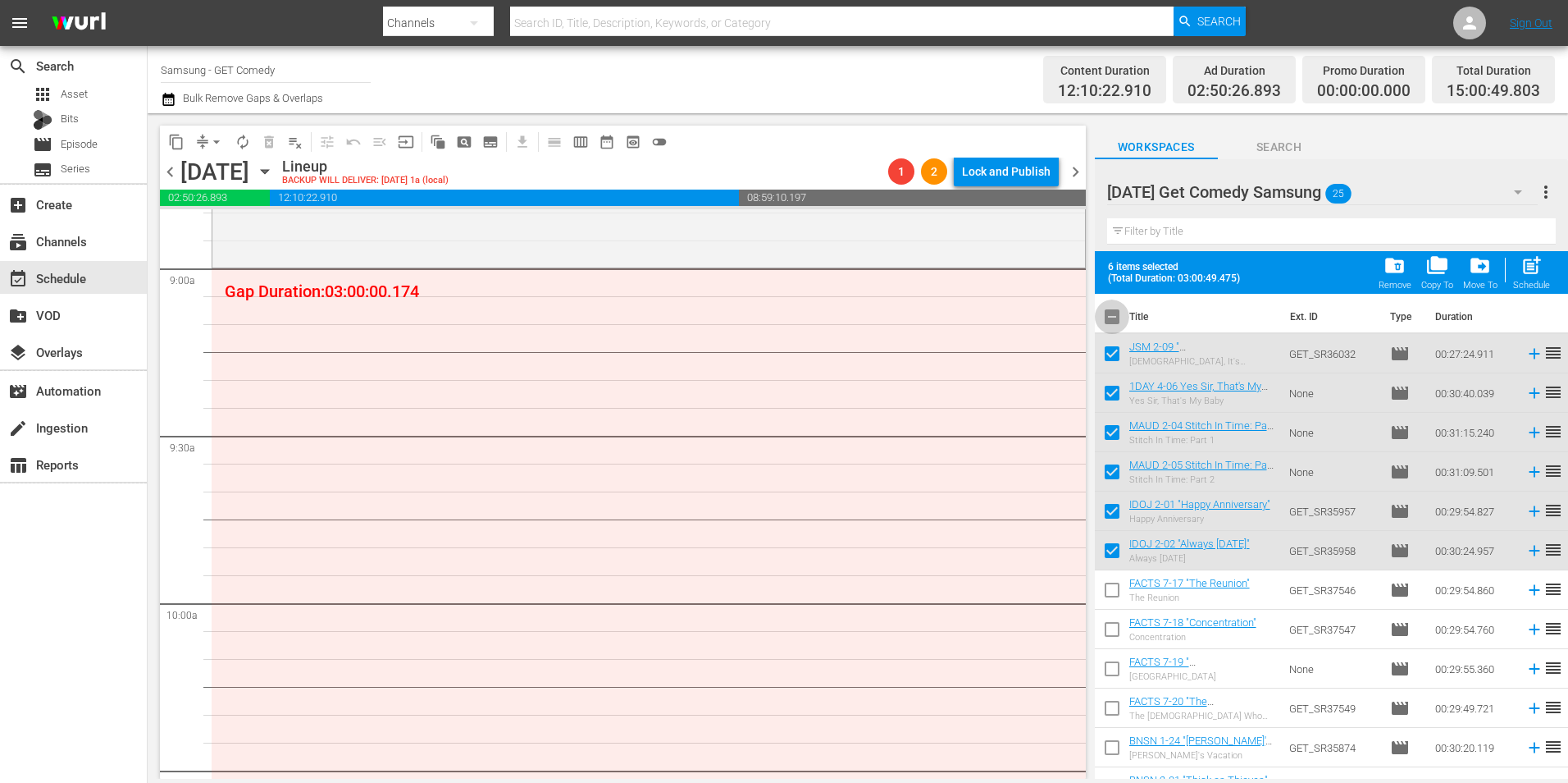
checkbox input "true"
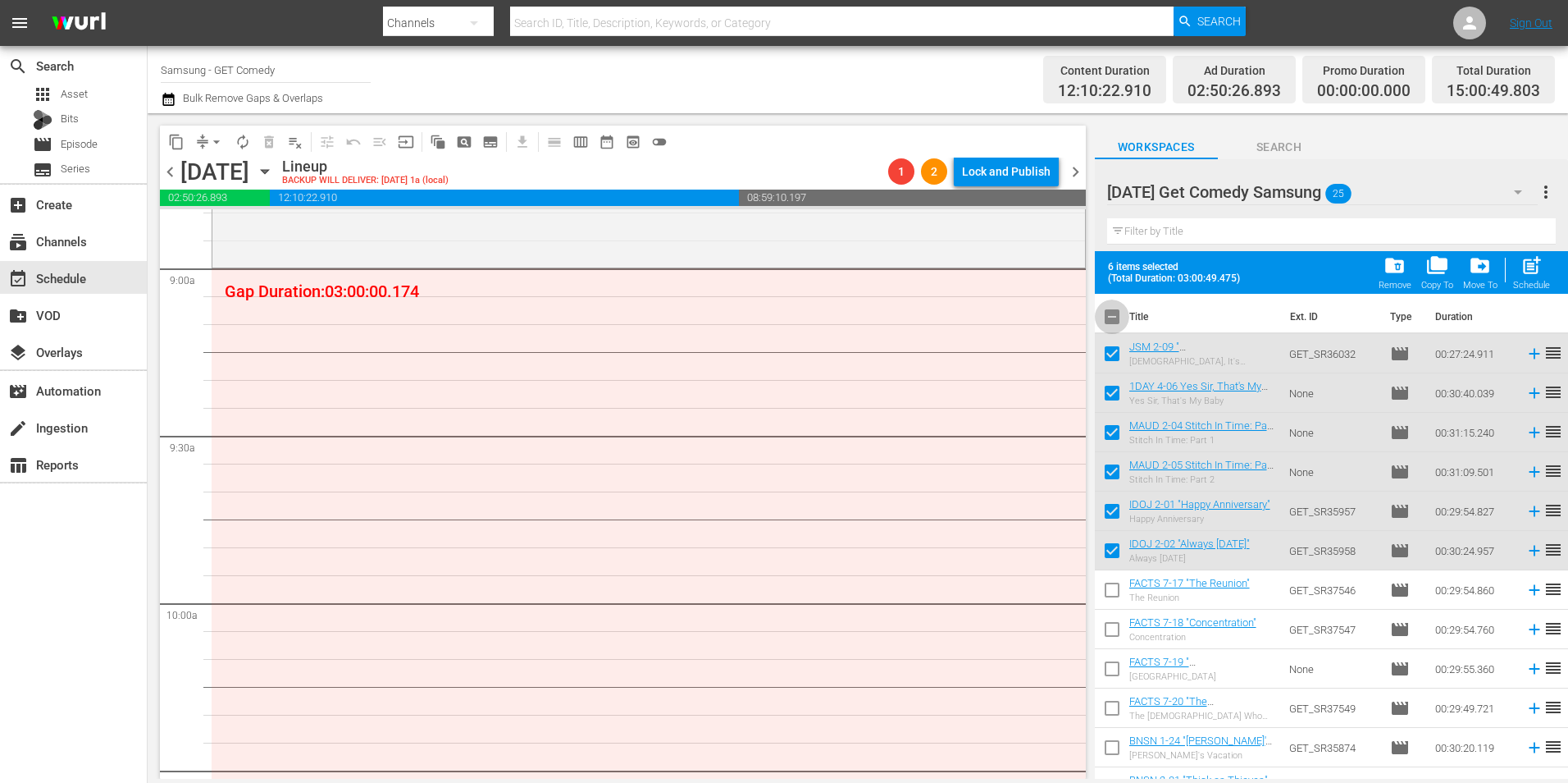
checkbox input "true"
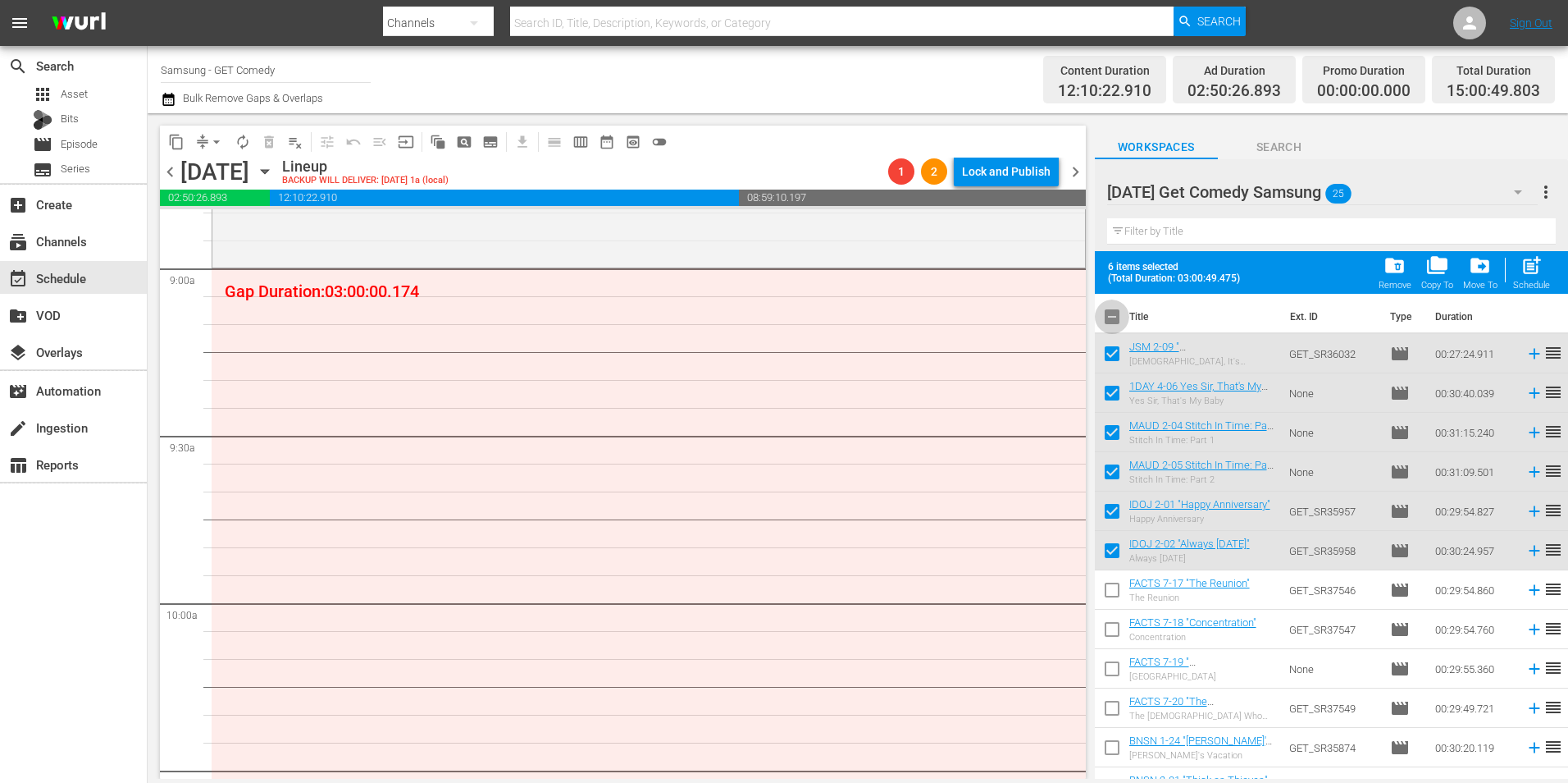
checkbox input "true"
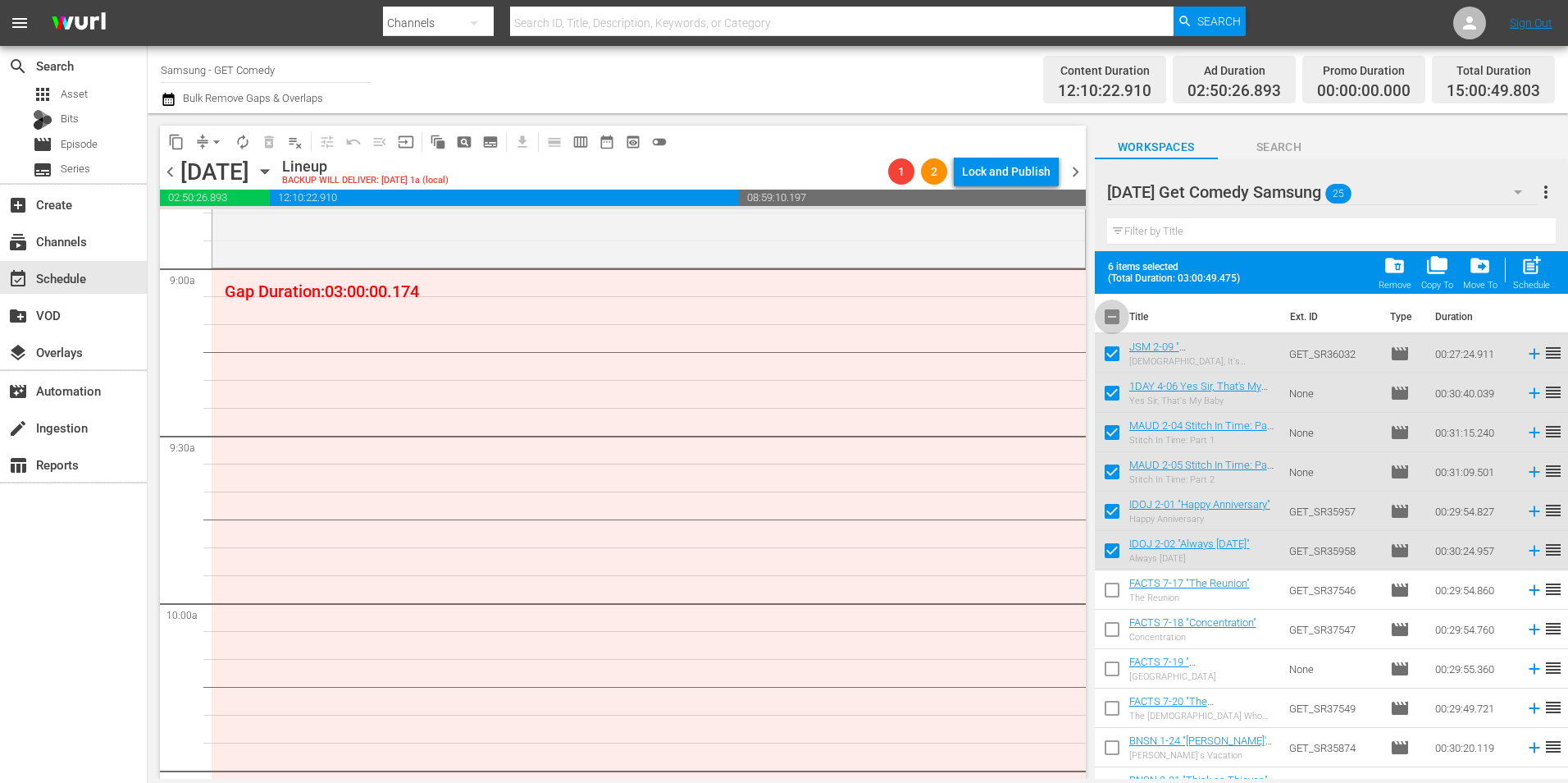
checkbox input "true"
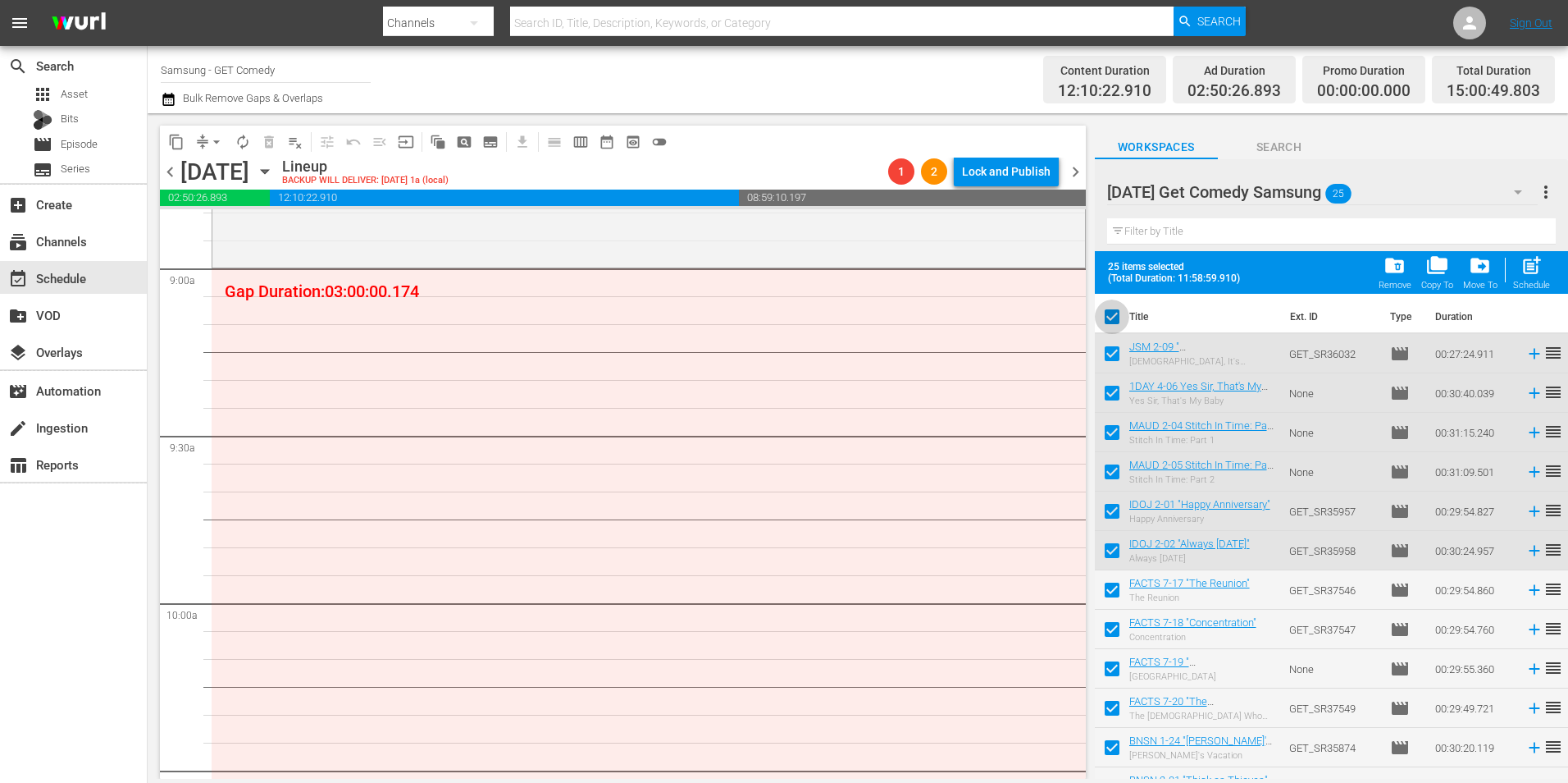
click at [1117, 327] on input "checkbox" at bounding box center [1112, 319] width 34 height 34
checkbox input "false"
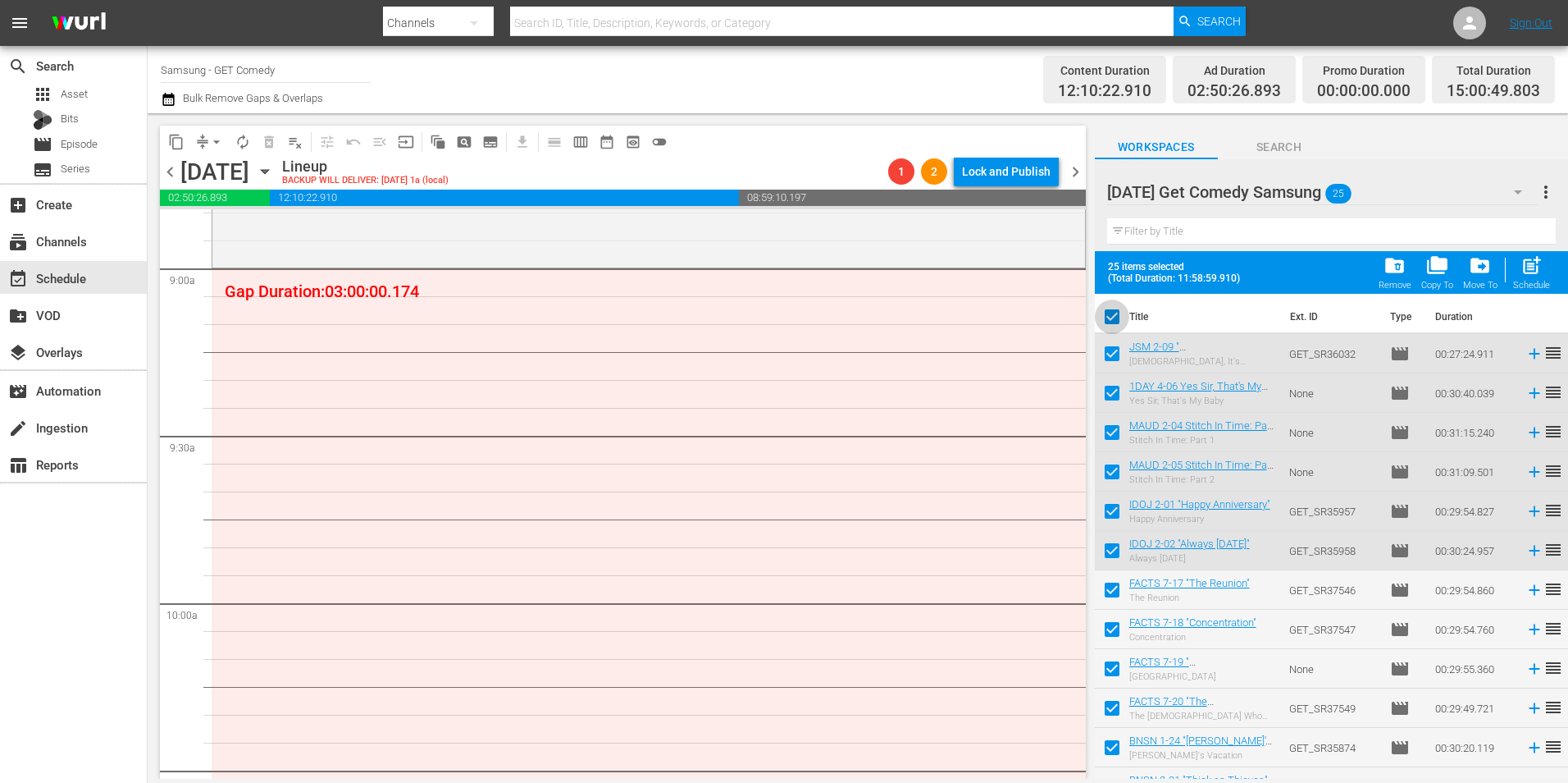
checkbox input "false"
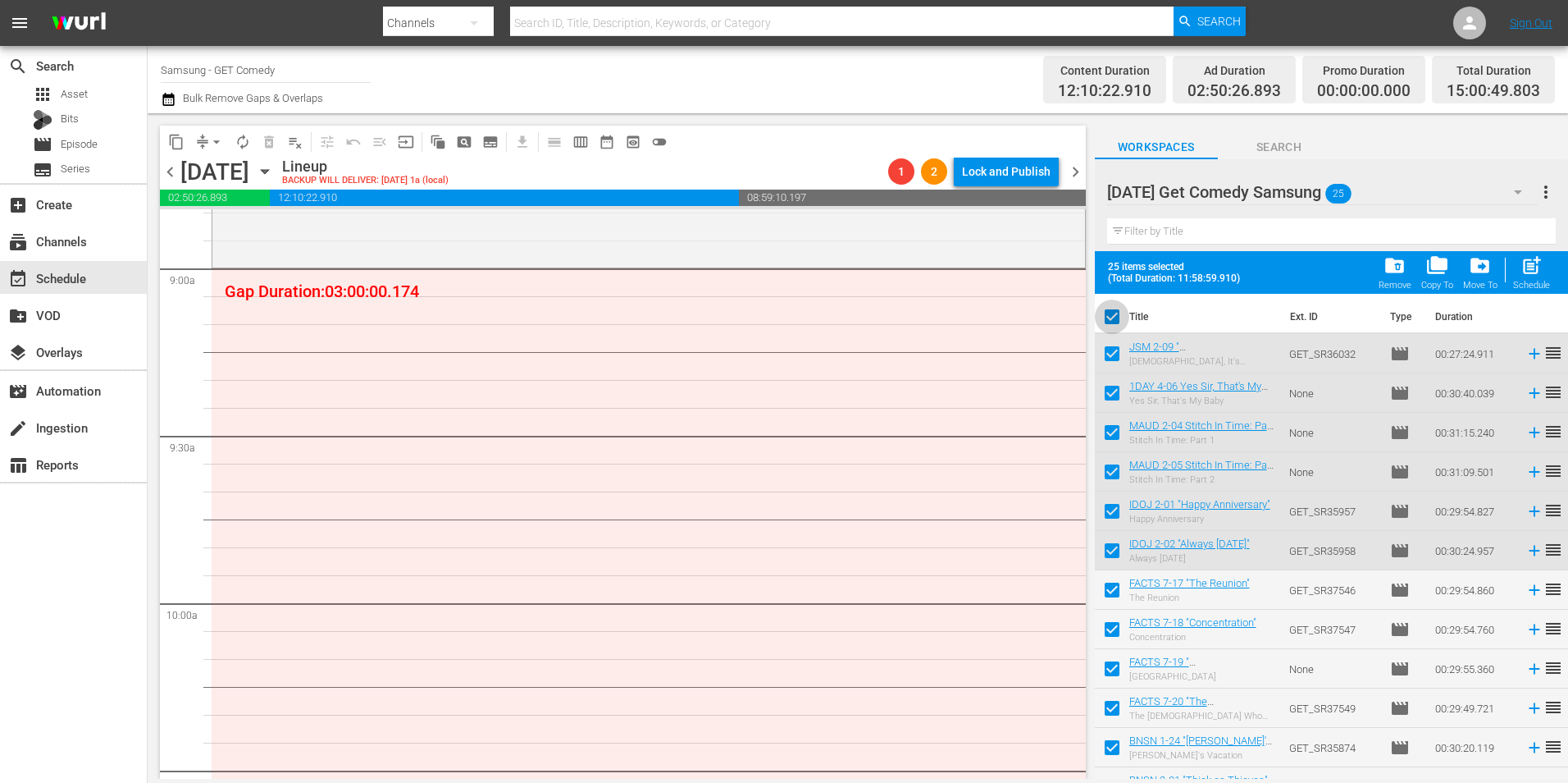
checkbox input "false"
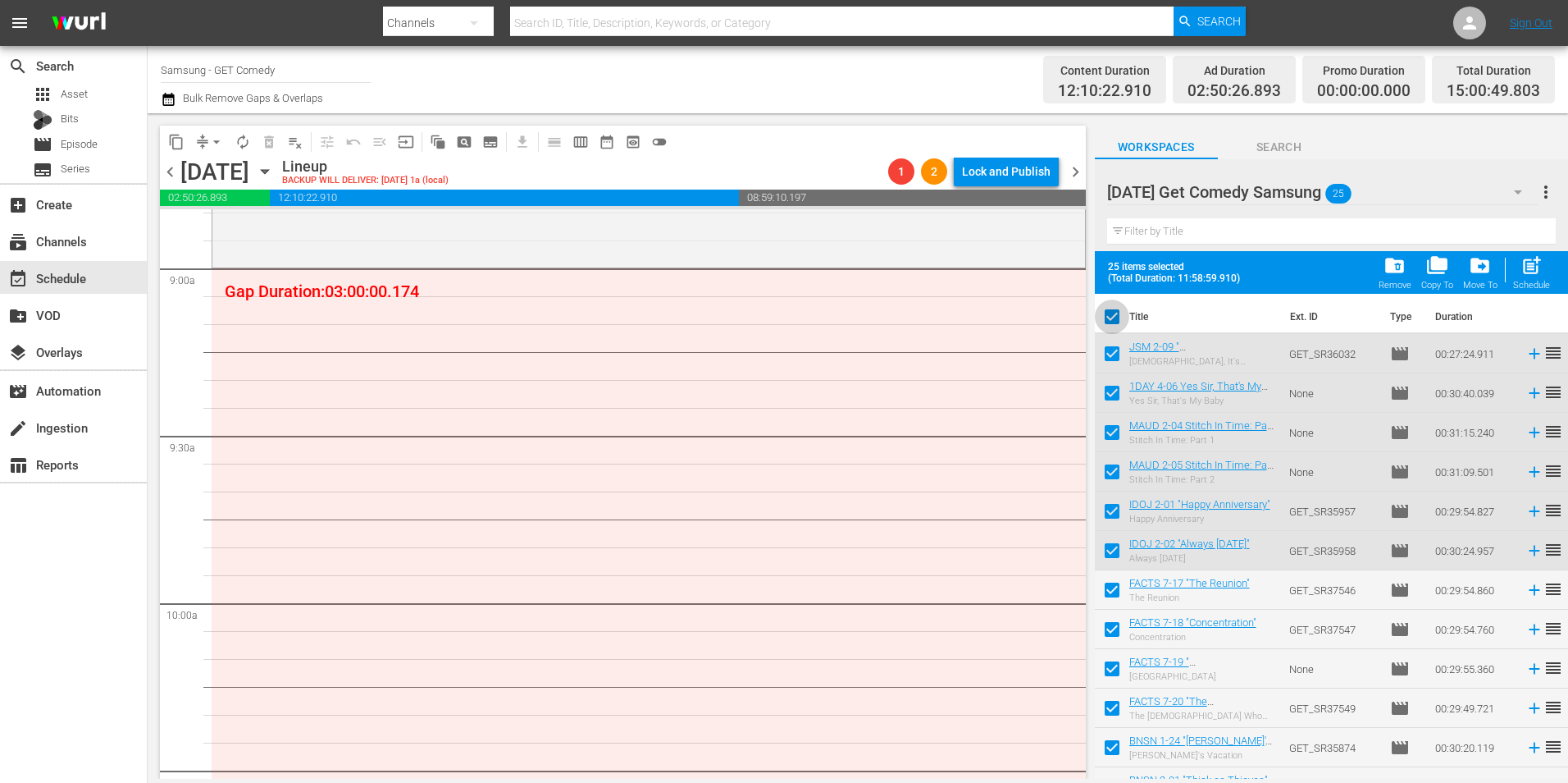
checkbox input "false"
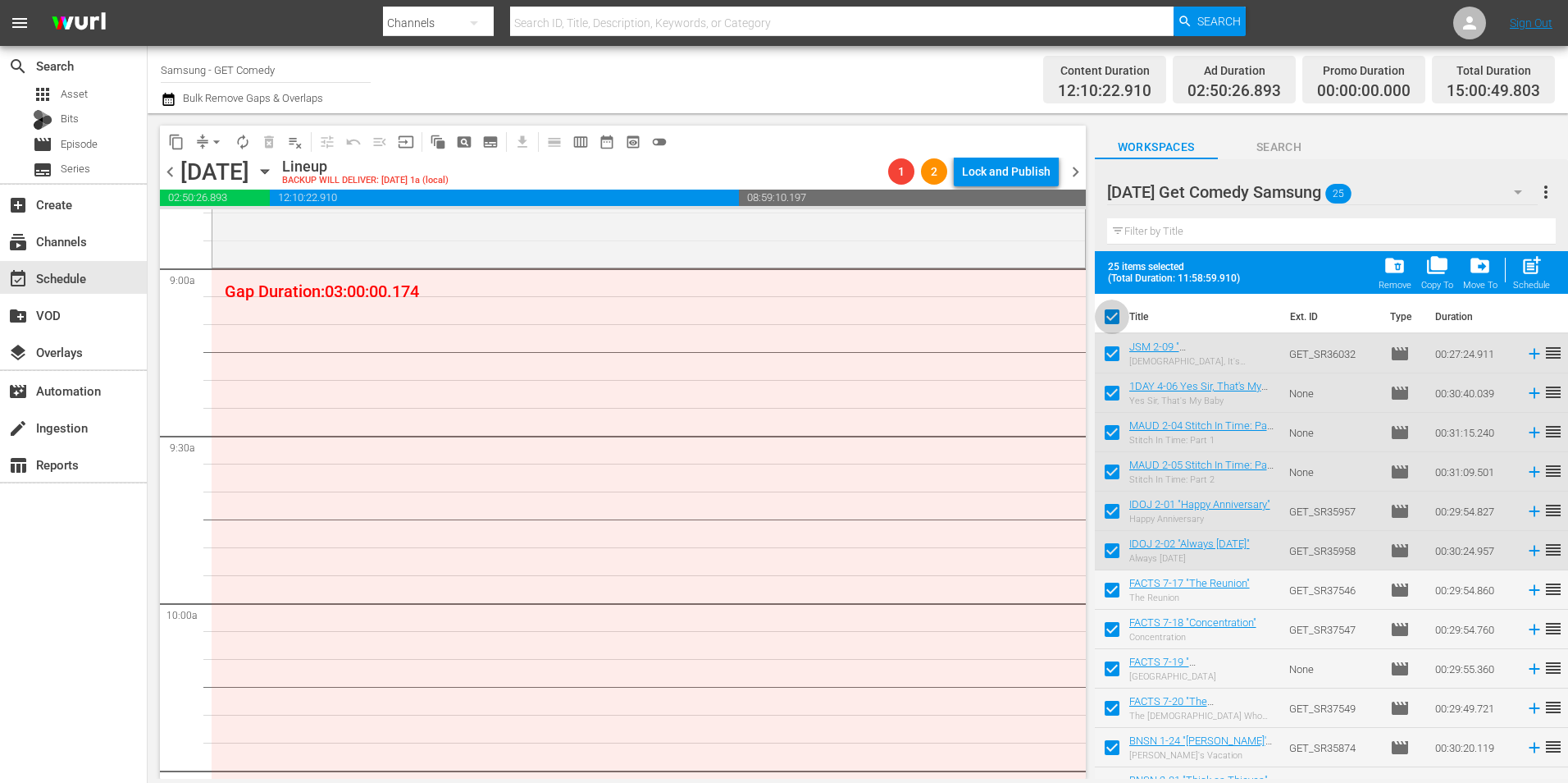
checkbox input "false"
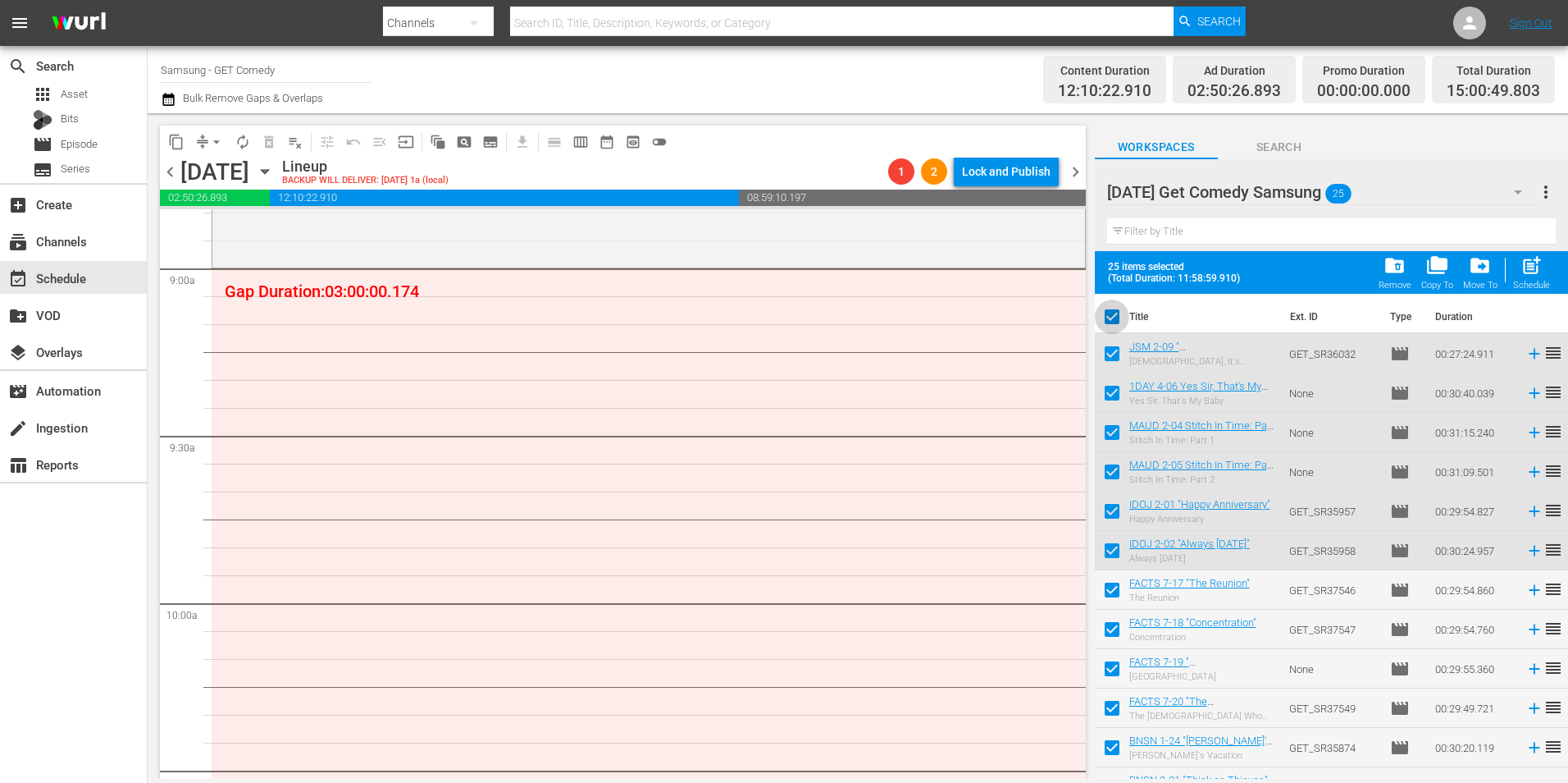
checkbox input "false"
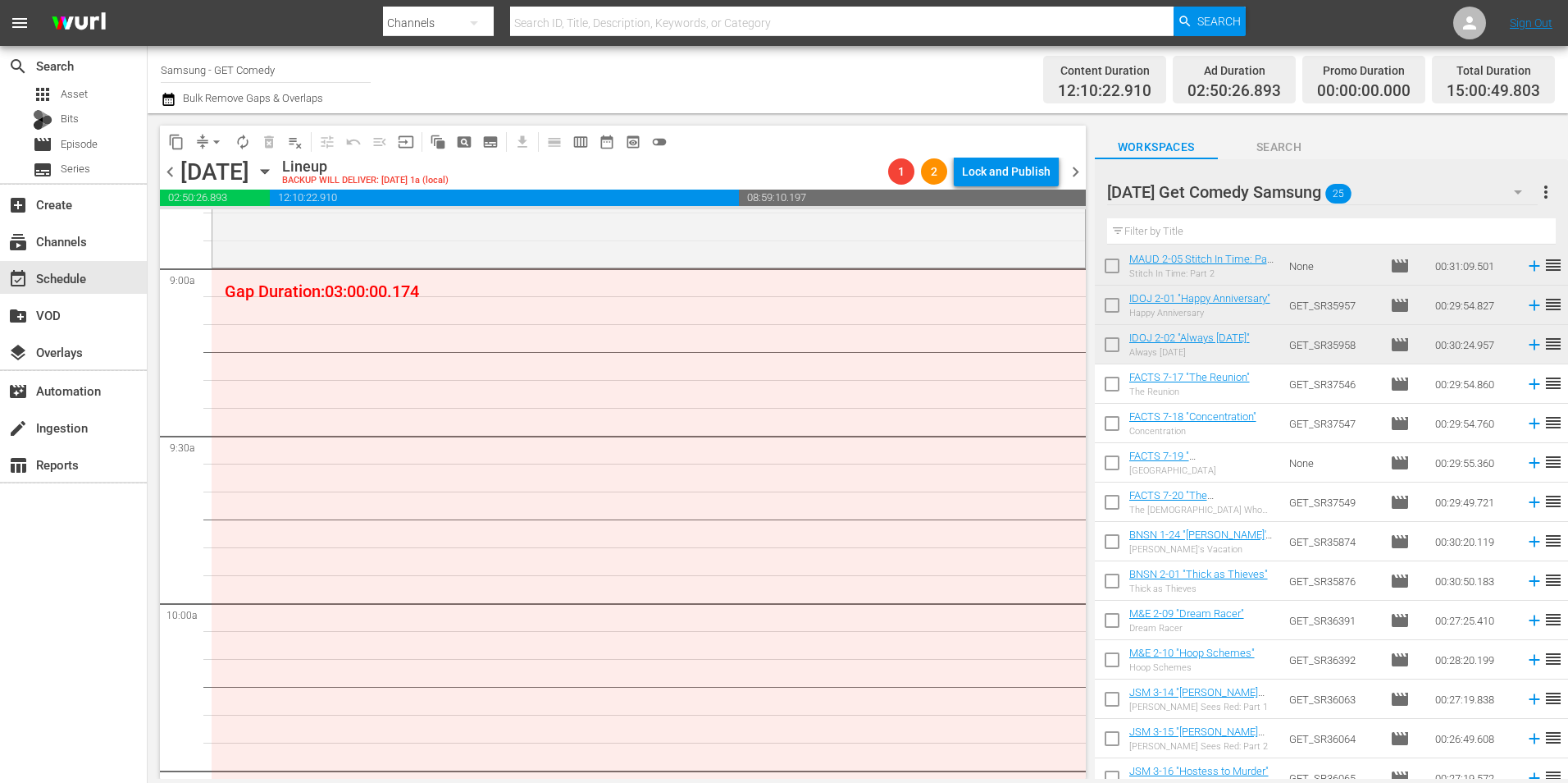
scroll to position [164, 0]
click at [1117, 390] on input "checkbox" at bounding box center [1112, 386] width 34 height 34
checkbox input "true"
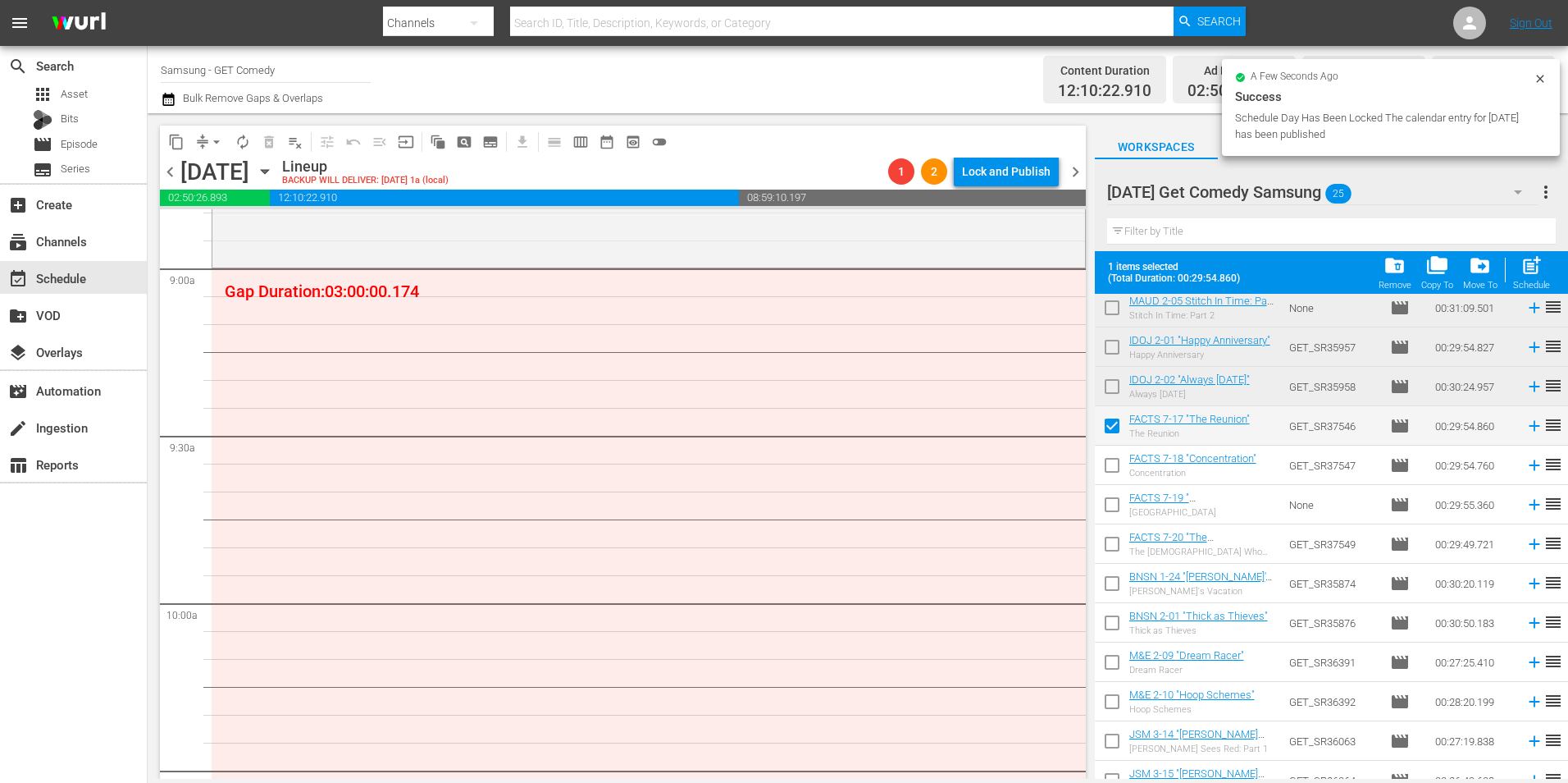
click at [1117, 460] on input "checkbox" at bounding box center [1112, 468] width 34 height 34
checkbox input "true"
drag, startPoint x: 1115, startPoint y: 499, endPoint x: 1112, endPoint y: 519, distance: 20.2
click at [1115, 501] on input "checkbox" at bounding box center [1112, 507] width 34 height 34
checkbox input "true"
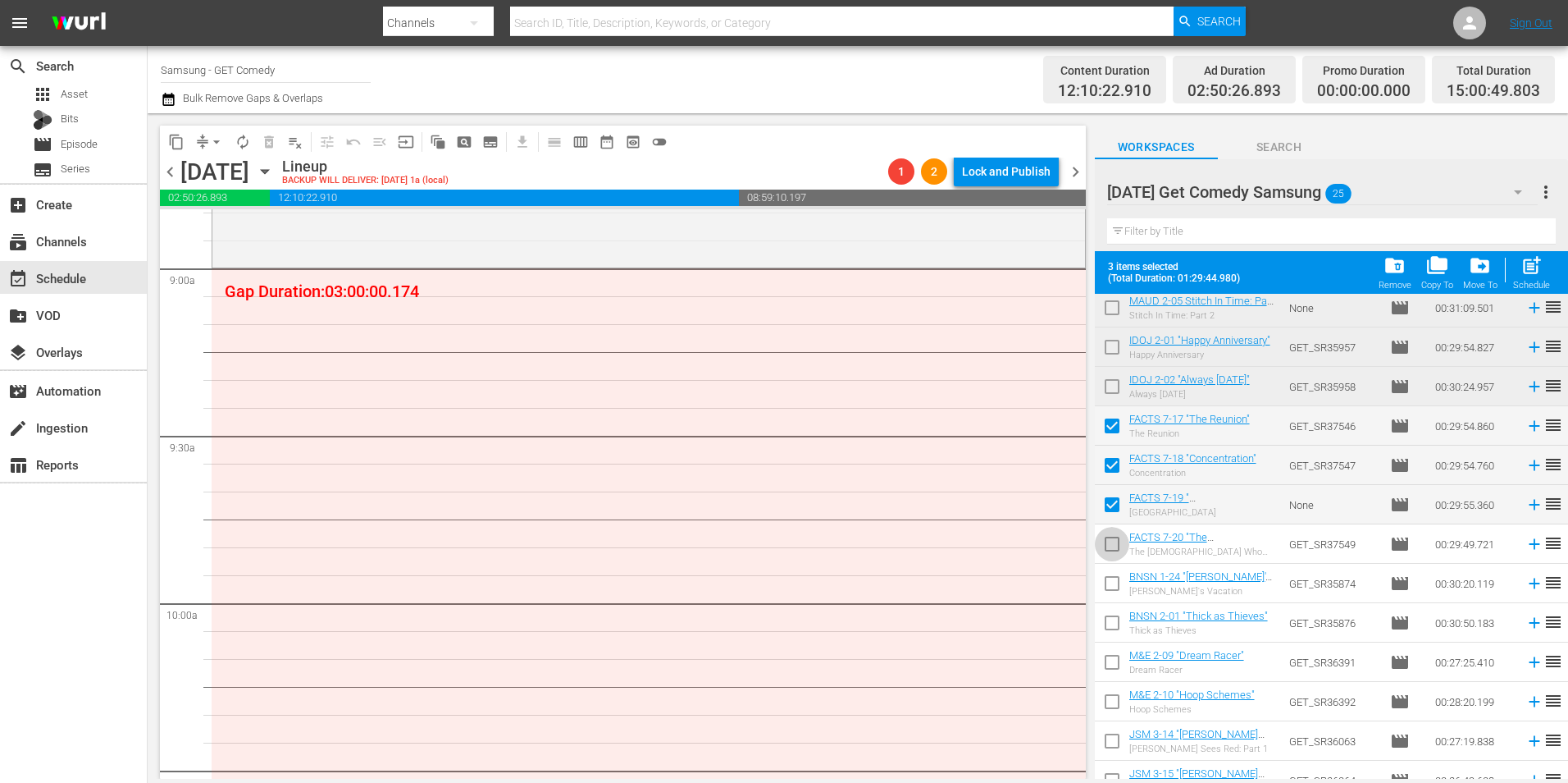
click at [1113, 549] on input "checkbox" at bounding box center [1112, 547] width 34 height 34
checkbox input "true"
click at [1108, 586] on input "checkbox" at bounding box center [1112, 586] width 34 height 34
checkbox input "true"
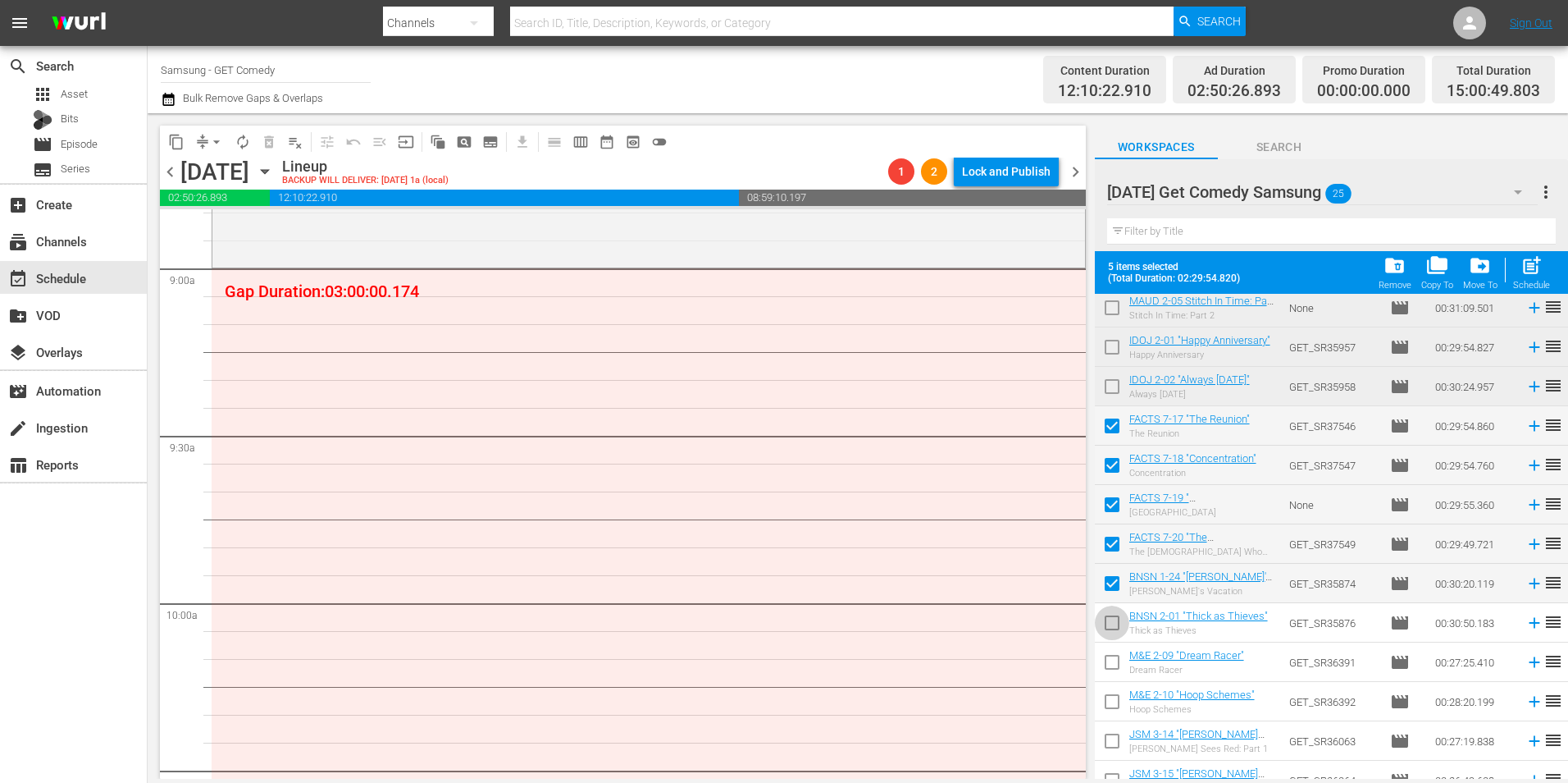
click at [1111, 623] on input "checkbox" at bounding box center [1112, 625] width 34 height 34
checkbox input "true"
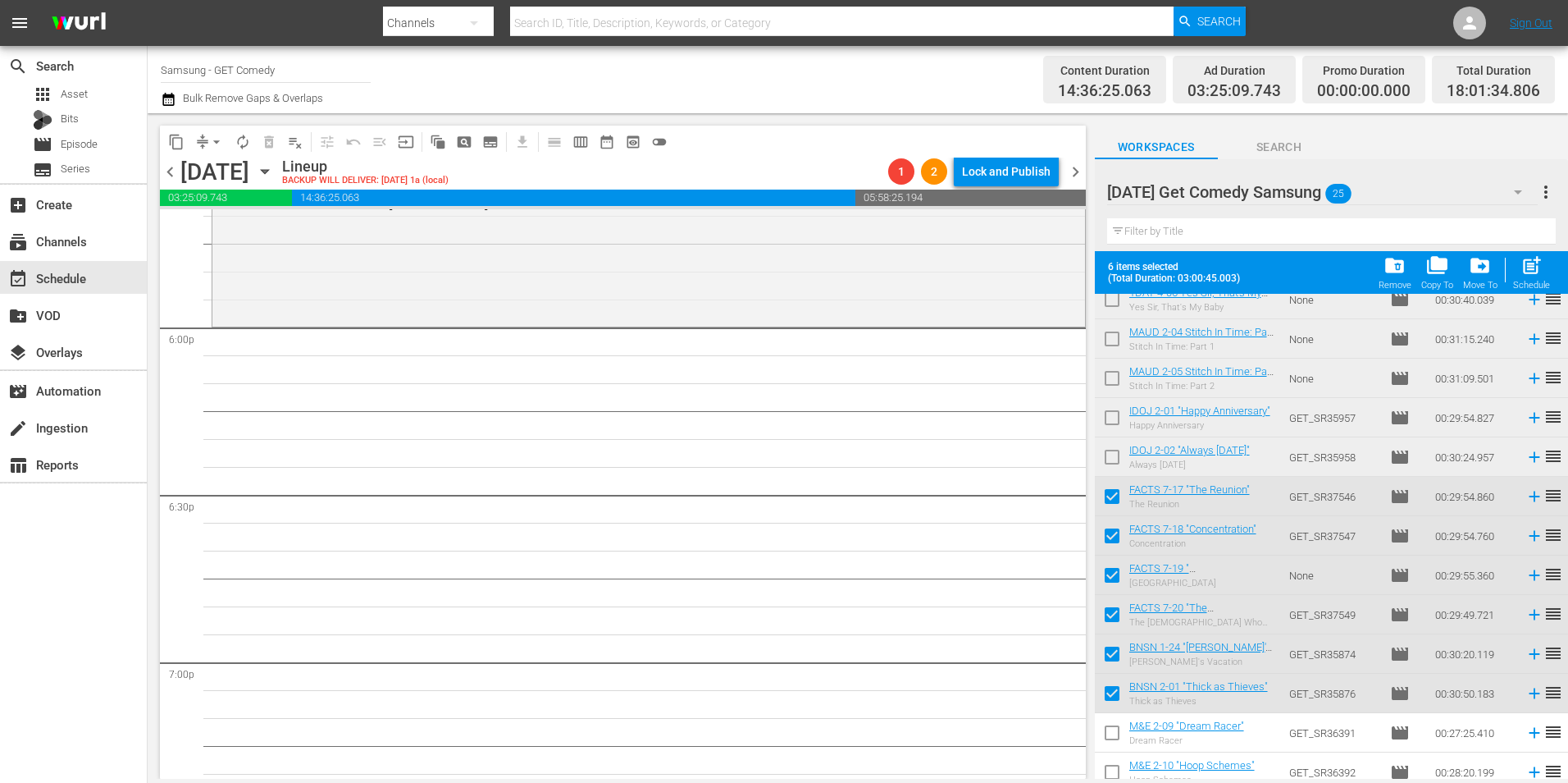
scroll to position [0, 0]
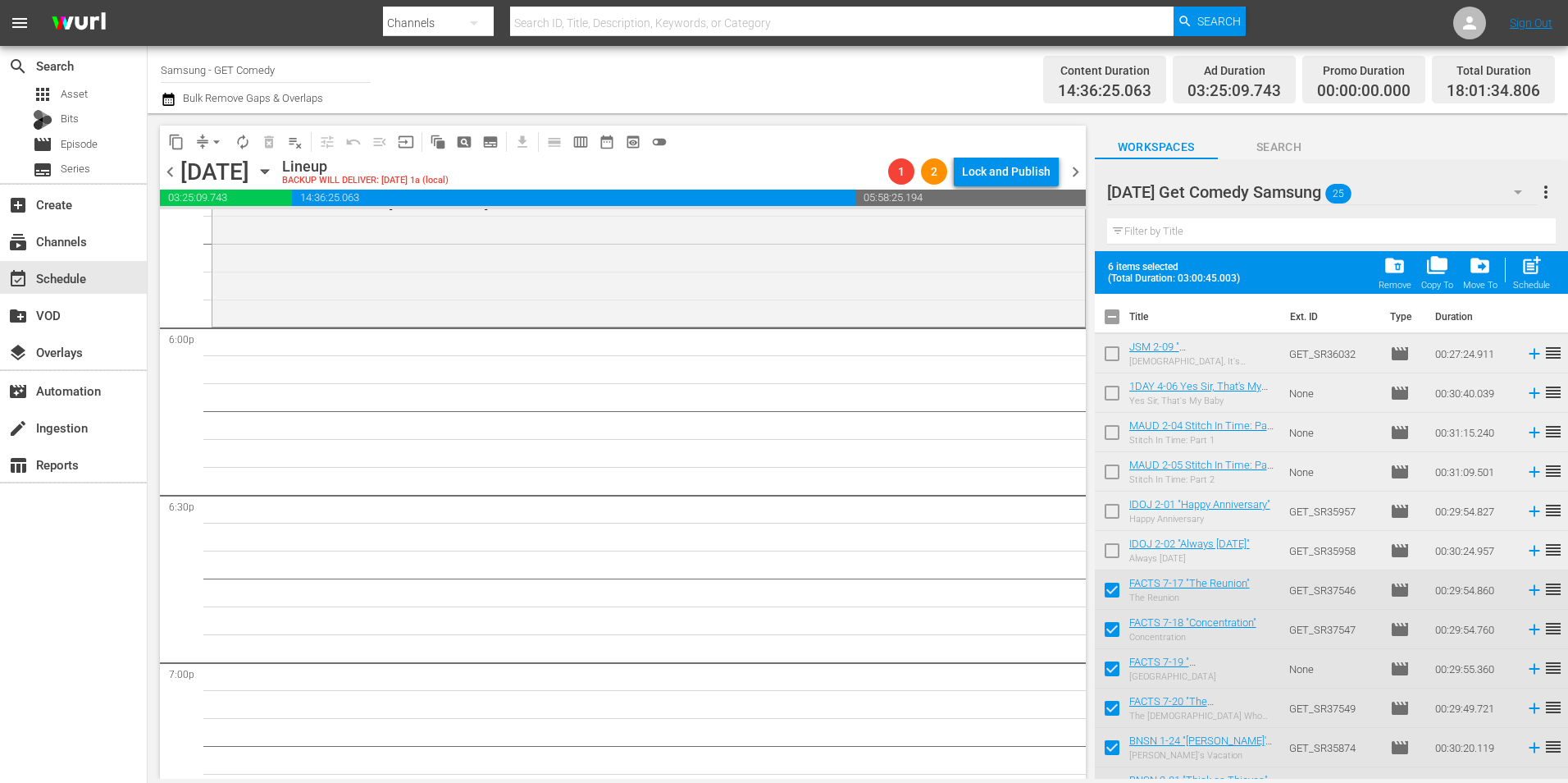
click at [1112, 309] on input "checkbox" at bounding box center [1112, 319] width 34 height 34
checkbox input "true"
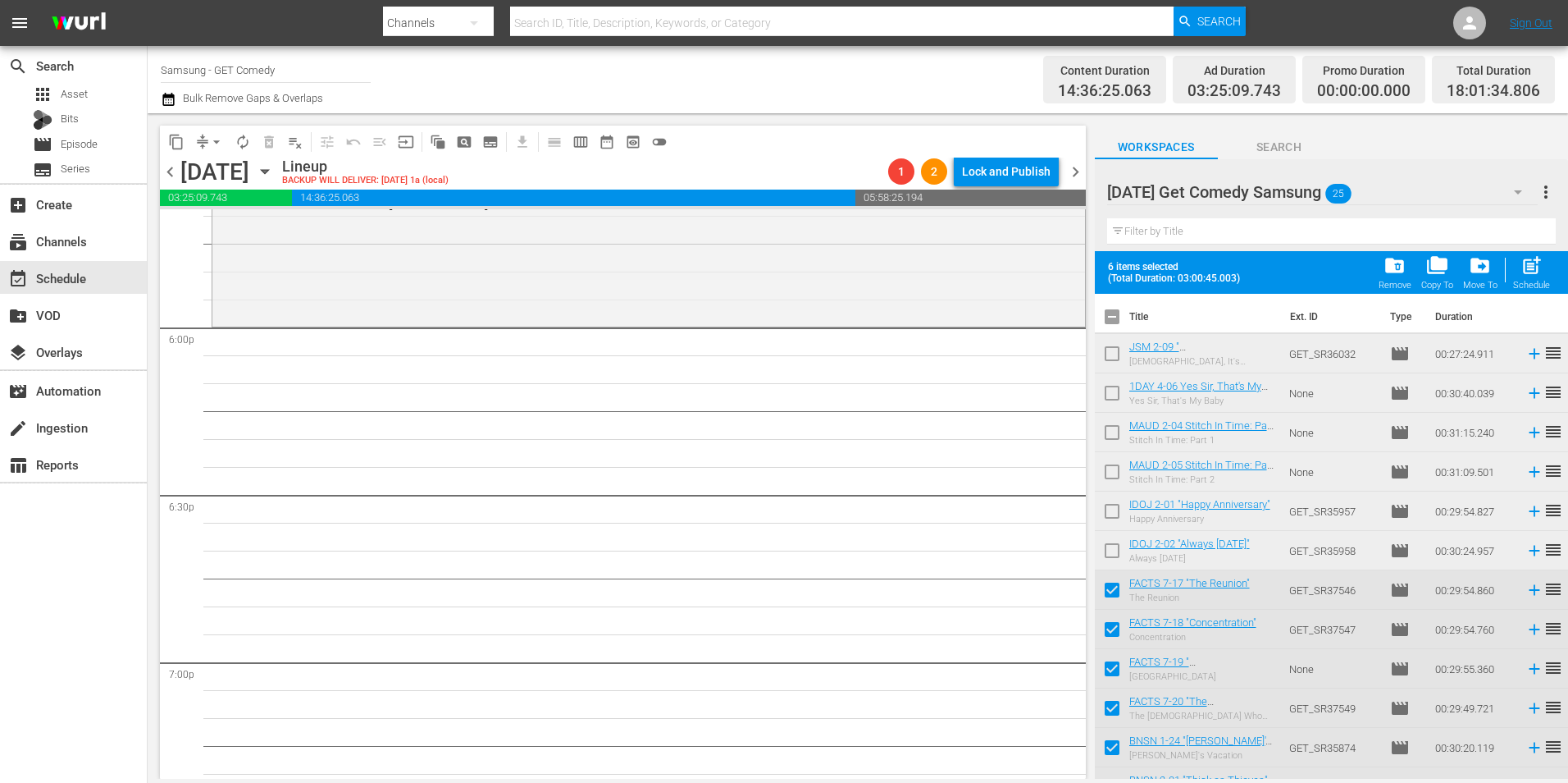
checkbox input "true"
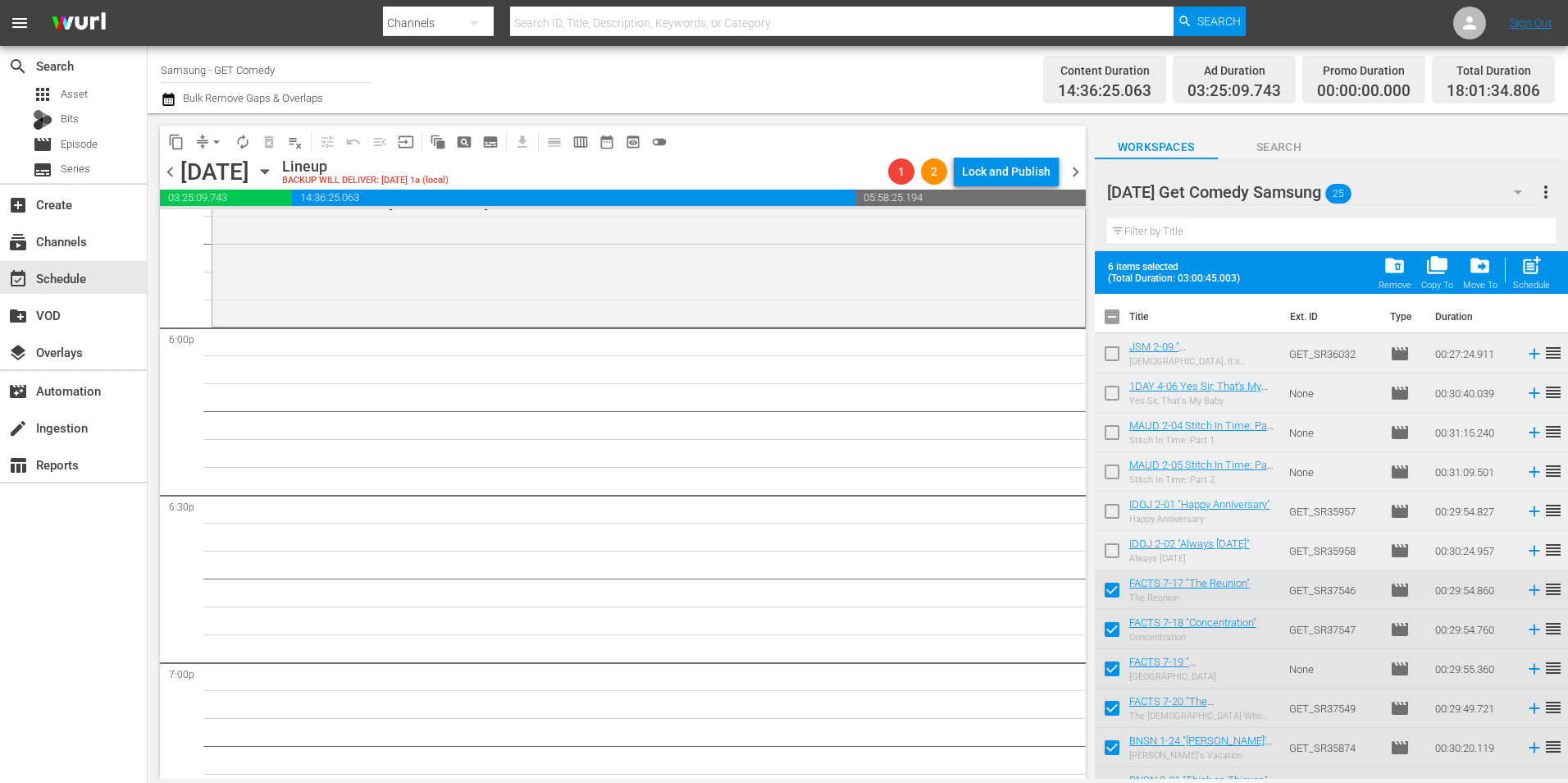
checkbox input "true"
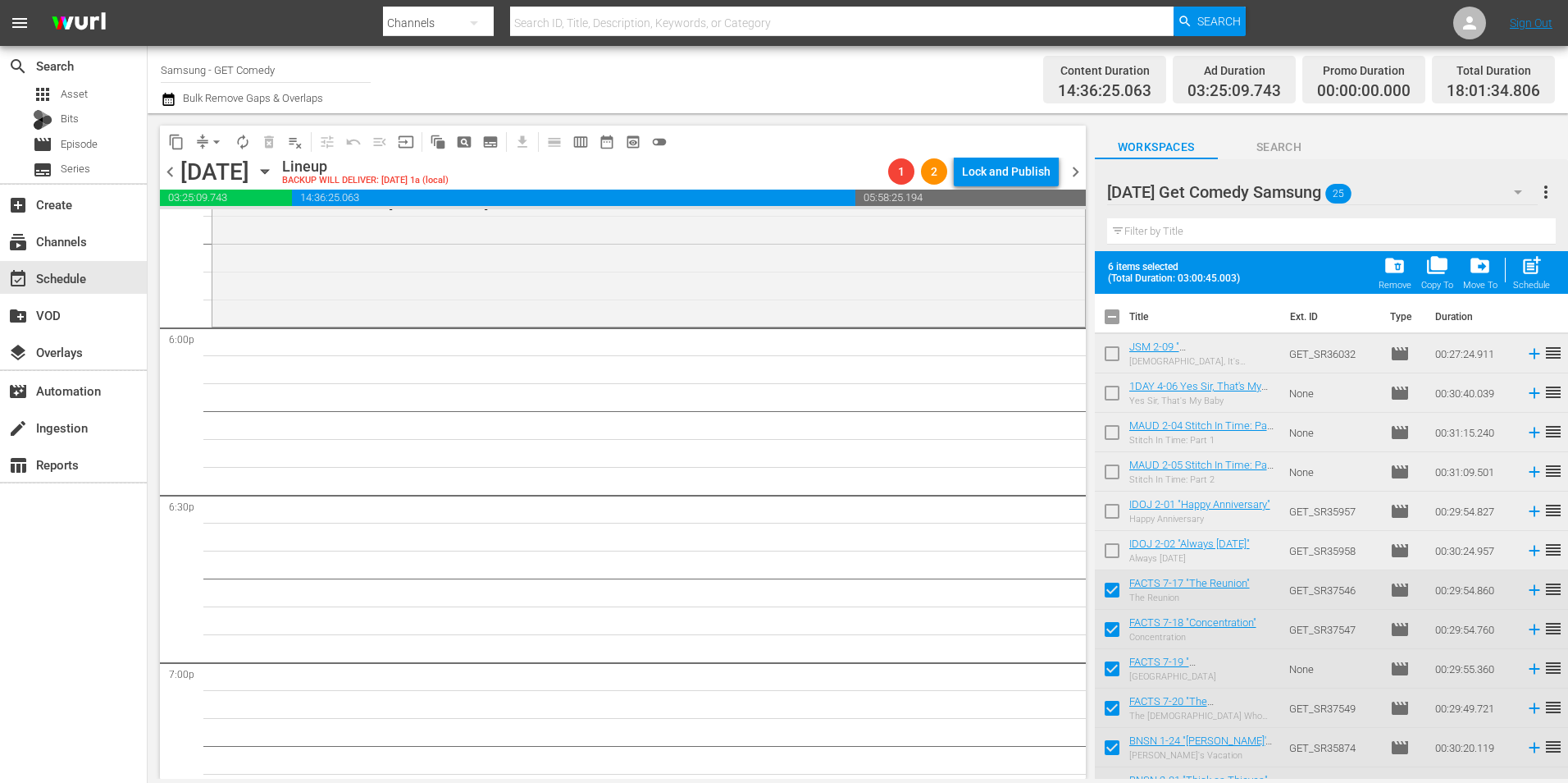
checkbox input "true"
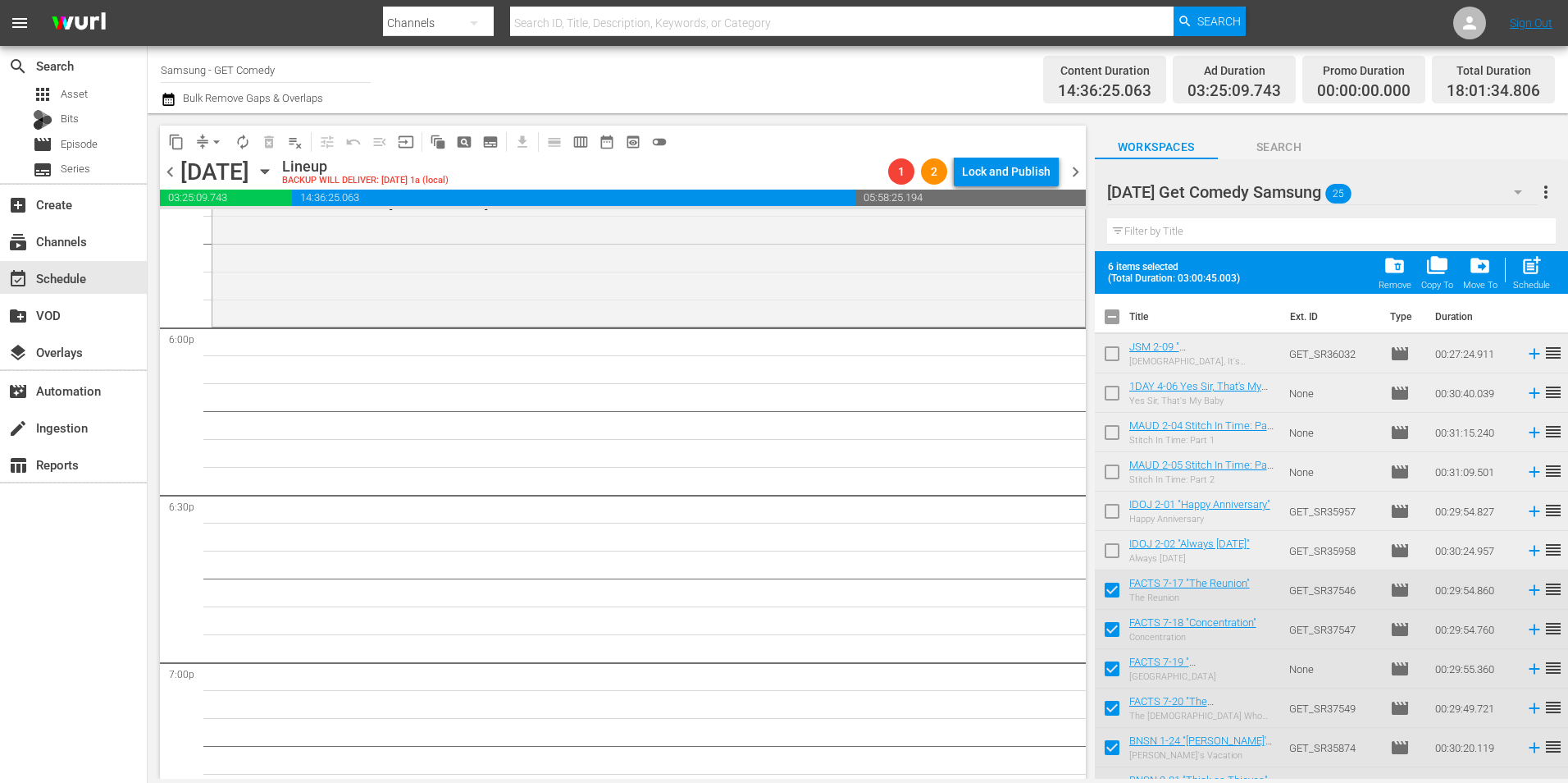
checkbox input "true"
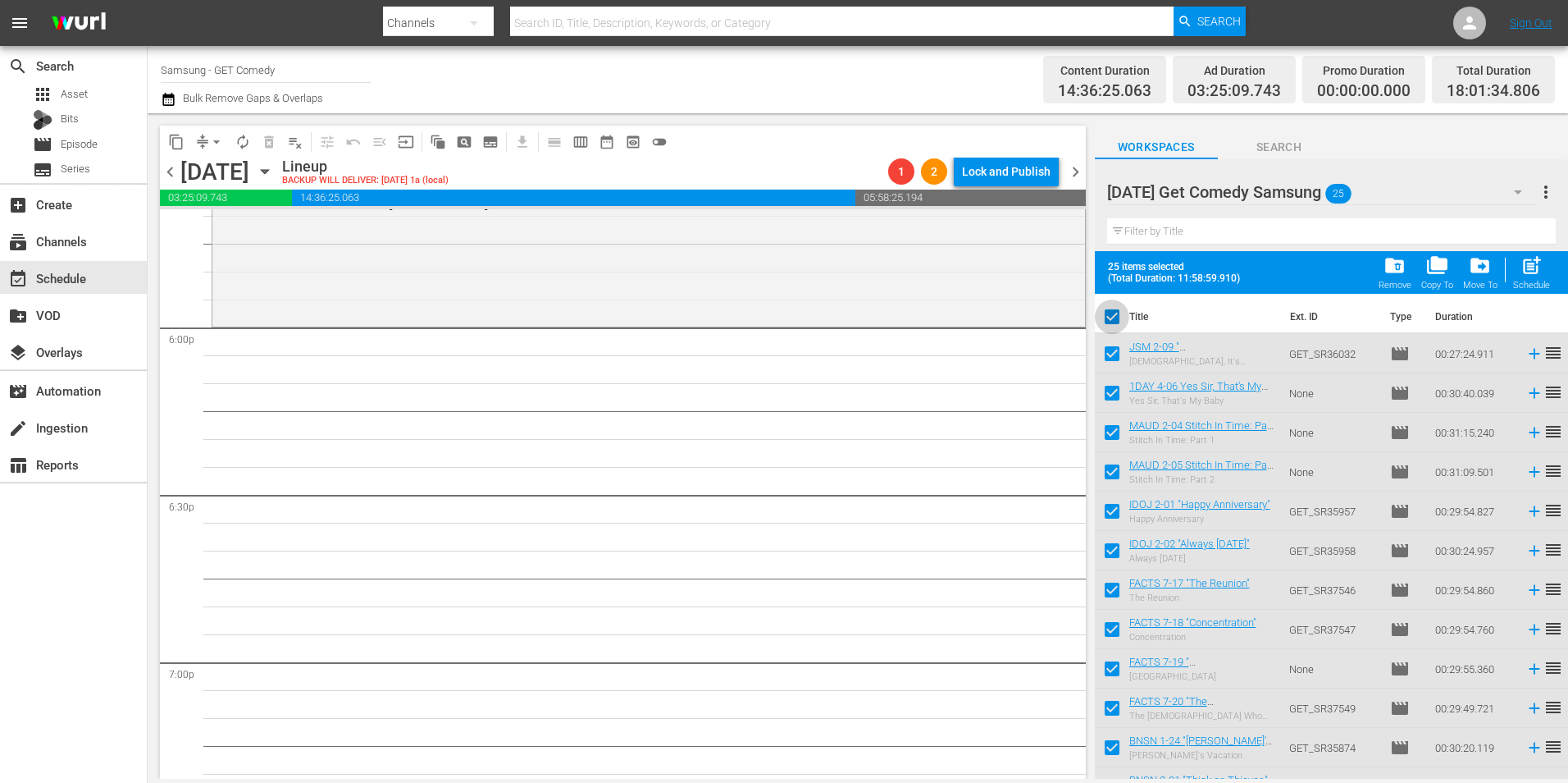
click at [1112, 315] on input "checkbox" at bounding box center [1112, 319] width 34 height 34
checkbox input "false"
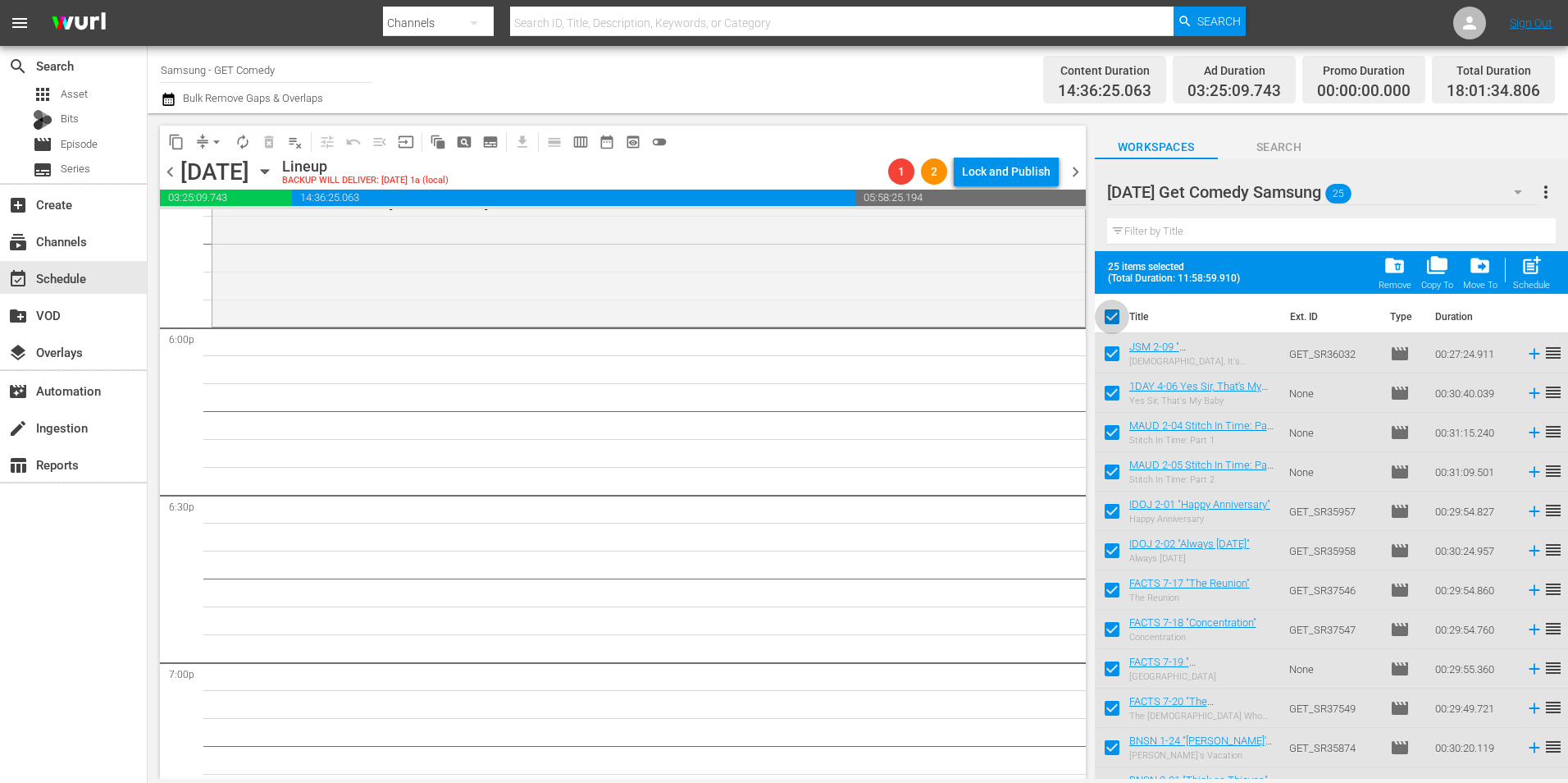
checkbox input "false"
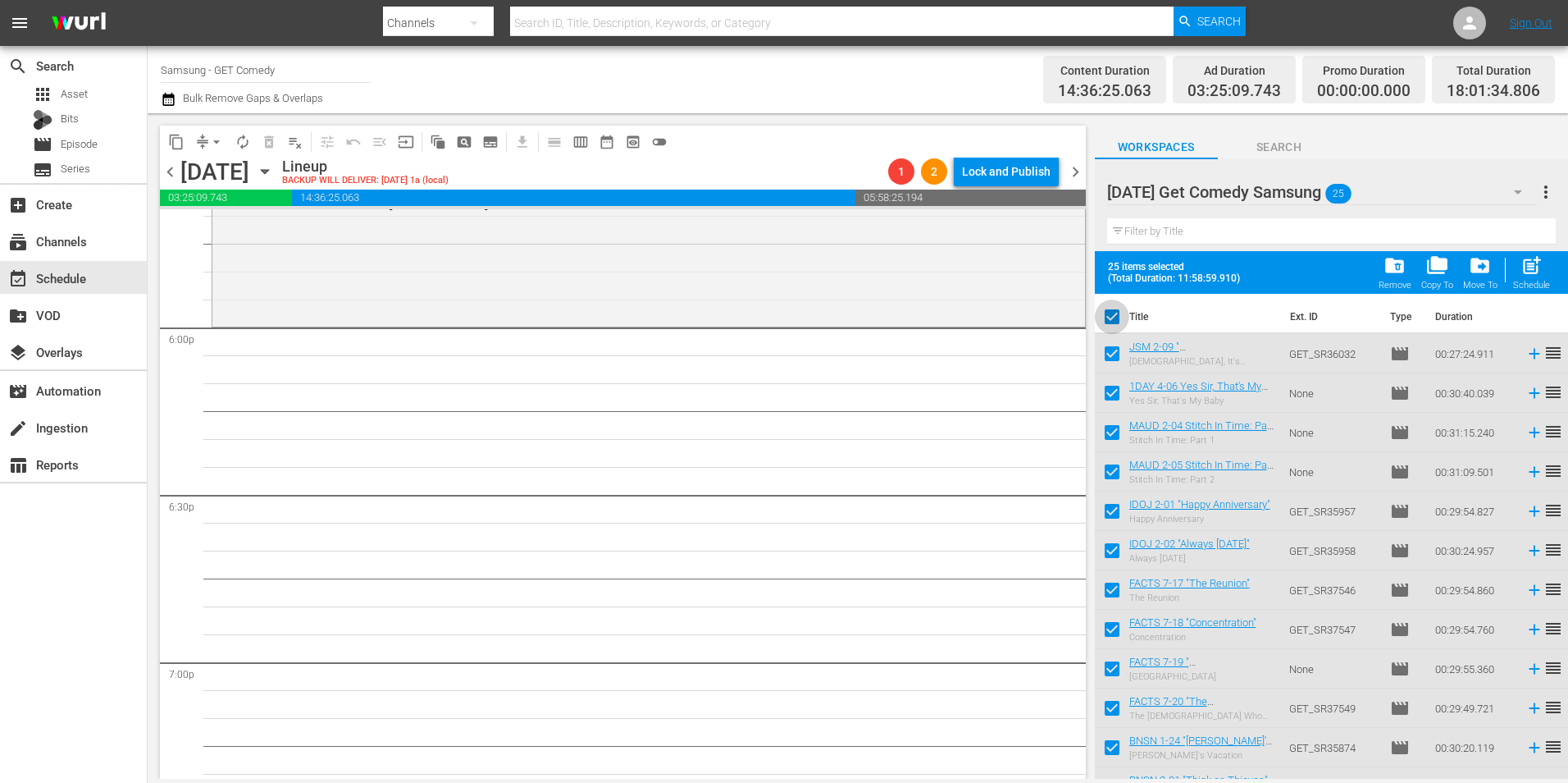
checkbox input "false"
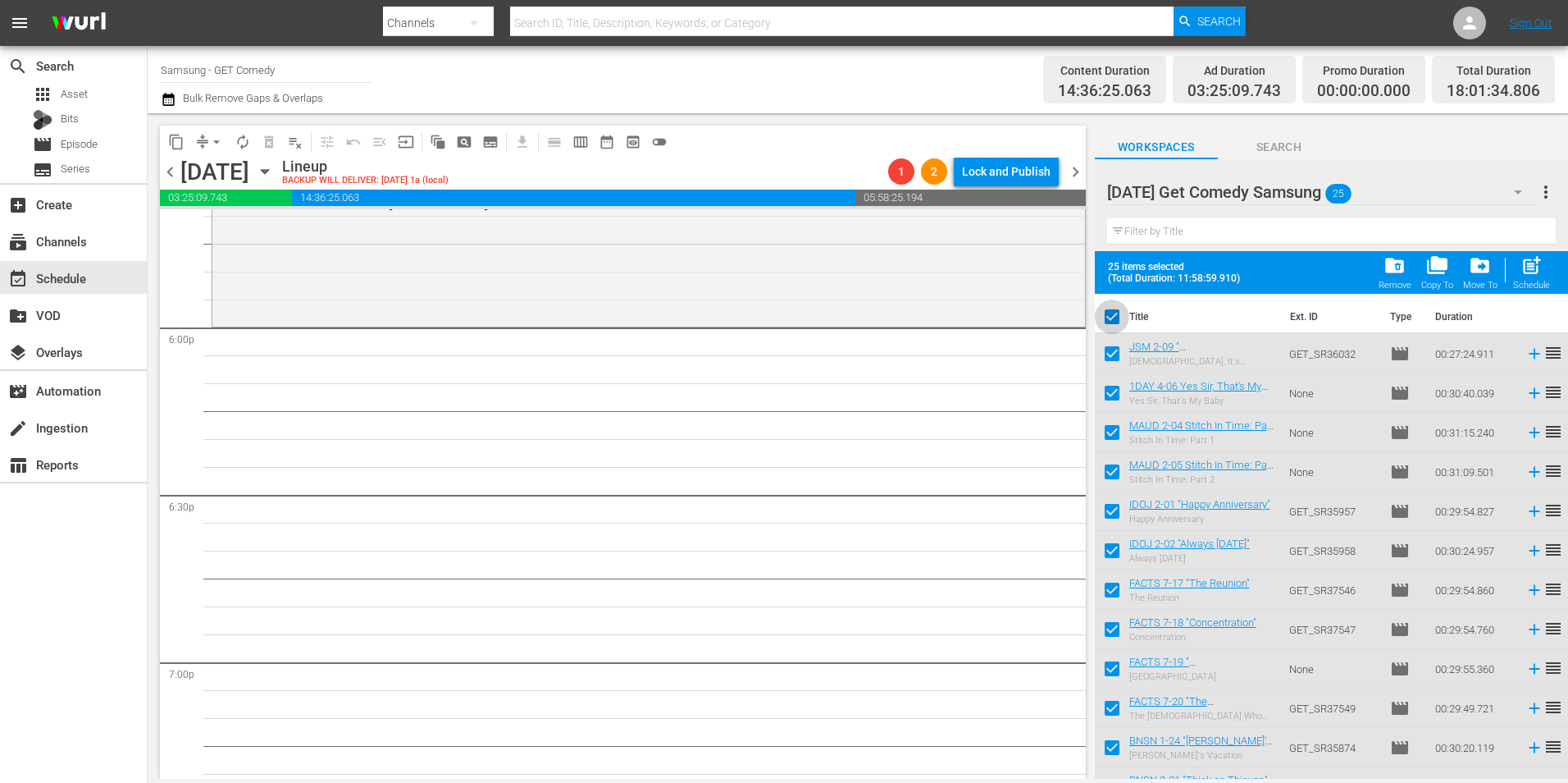
checkbox input "false"
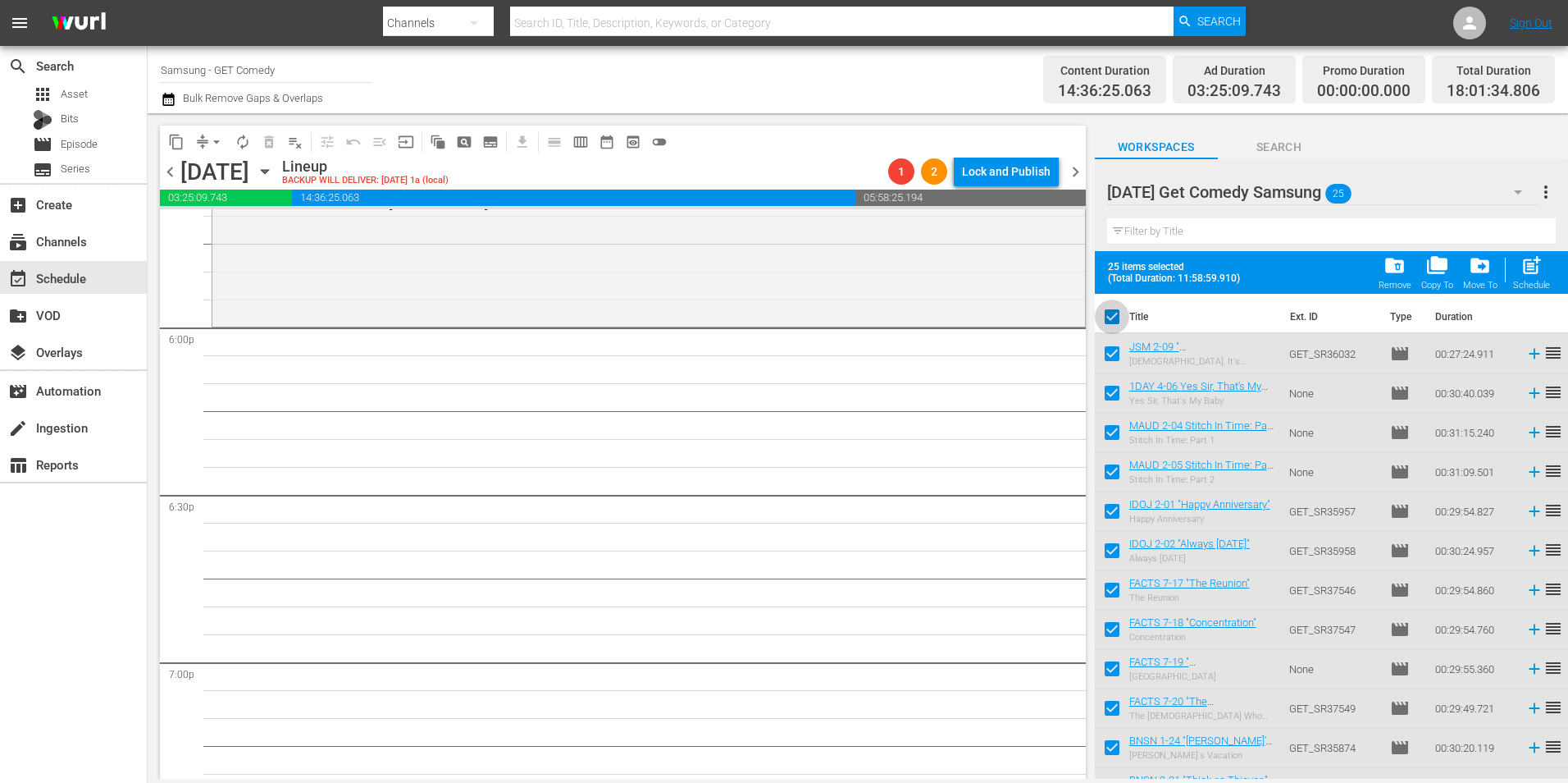
checkbox input "false"
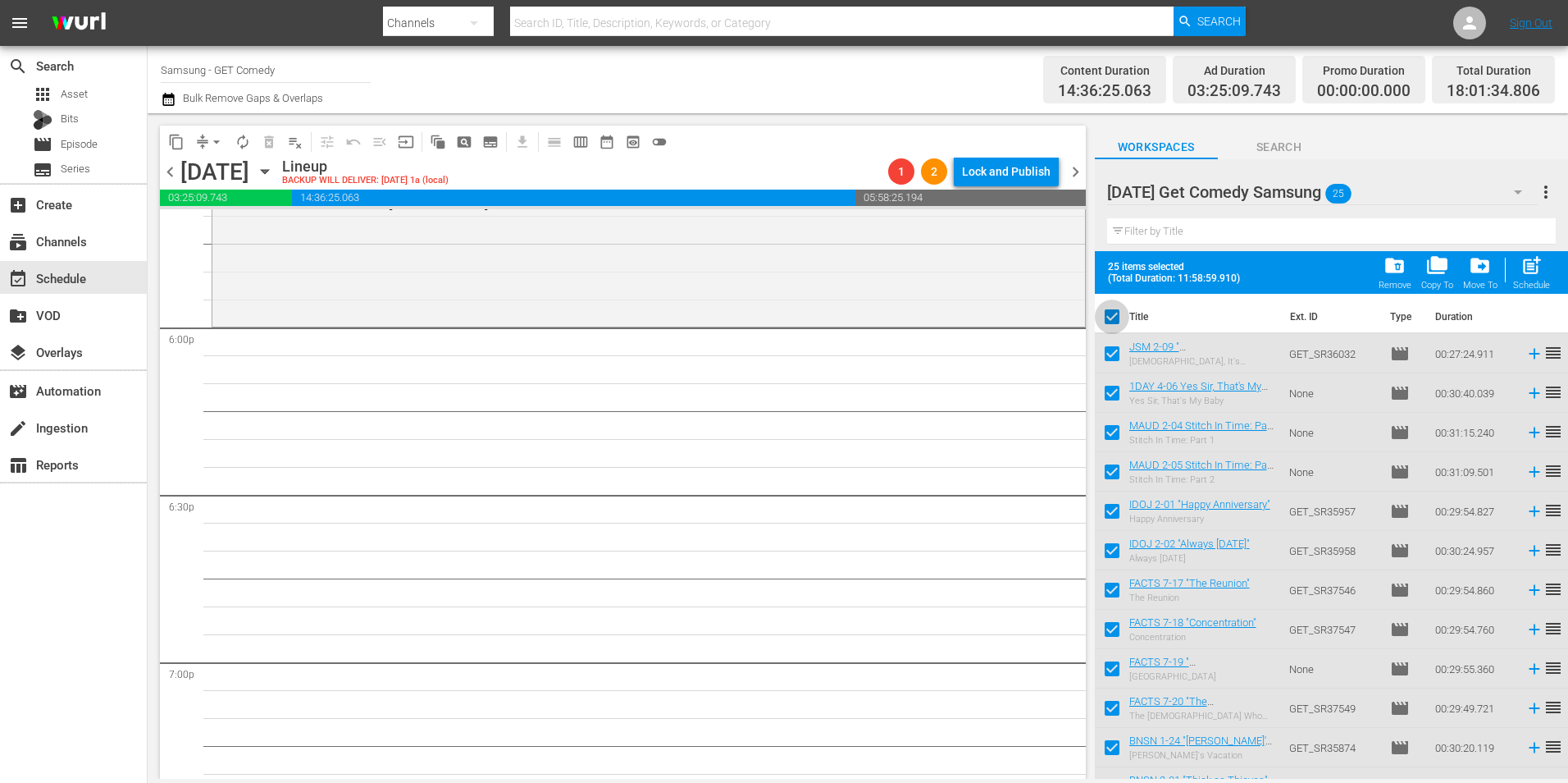
checkbox input "false"
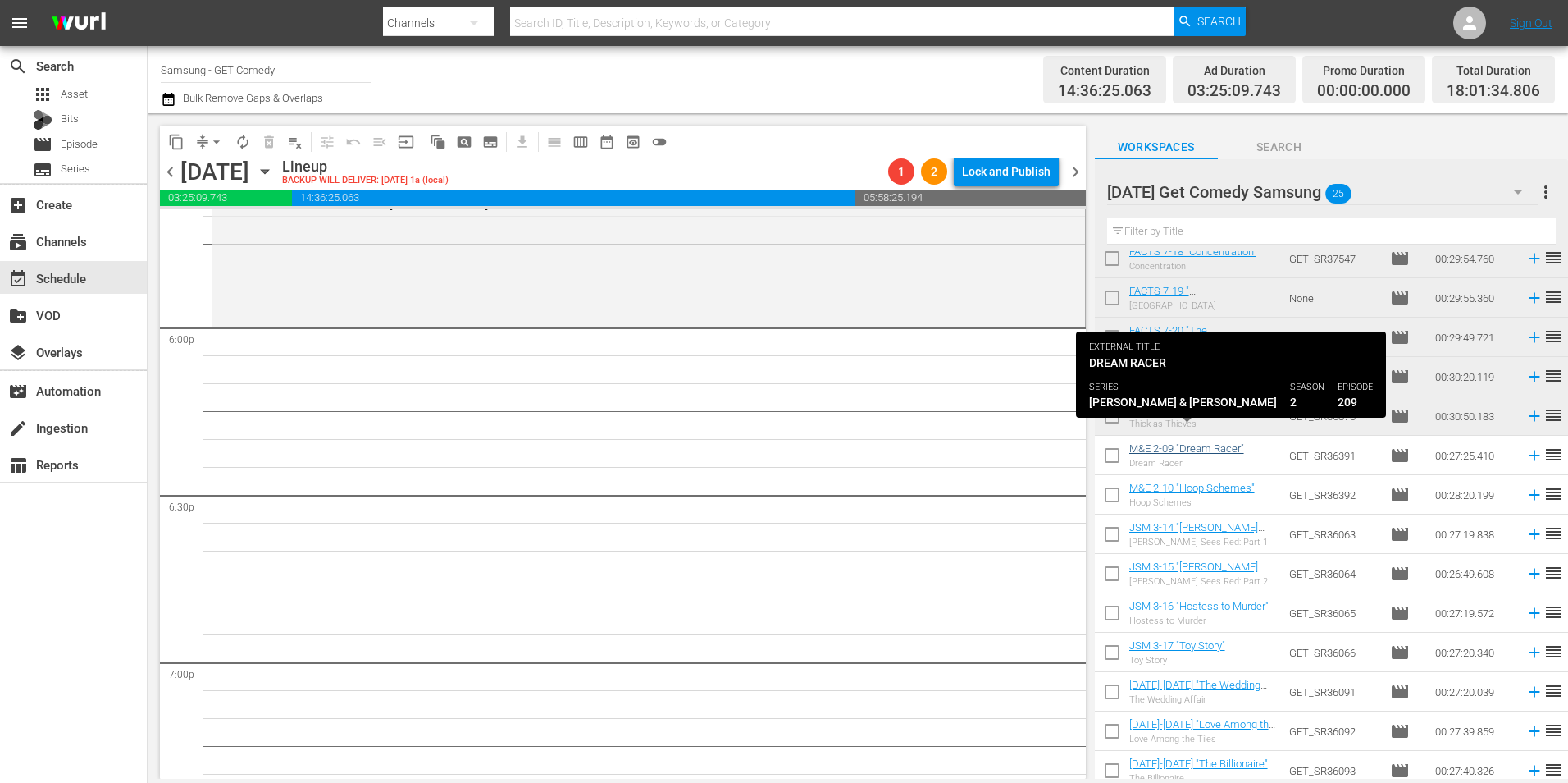
scroll to position [492, 0]
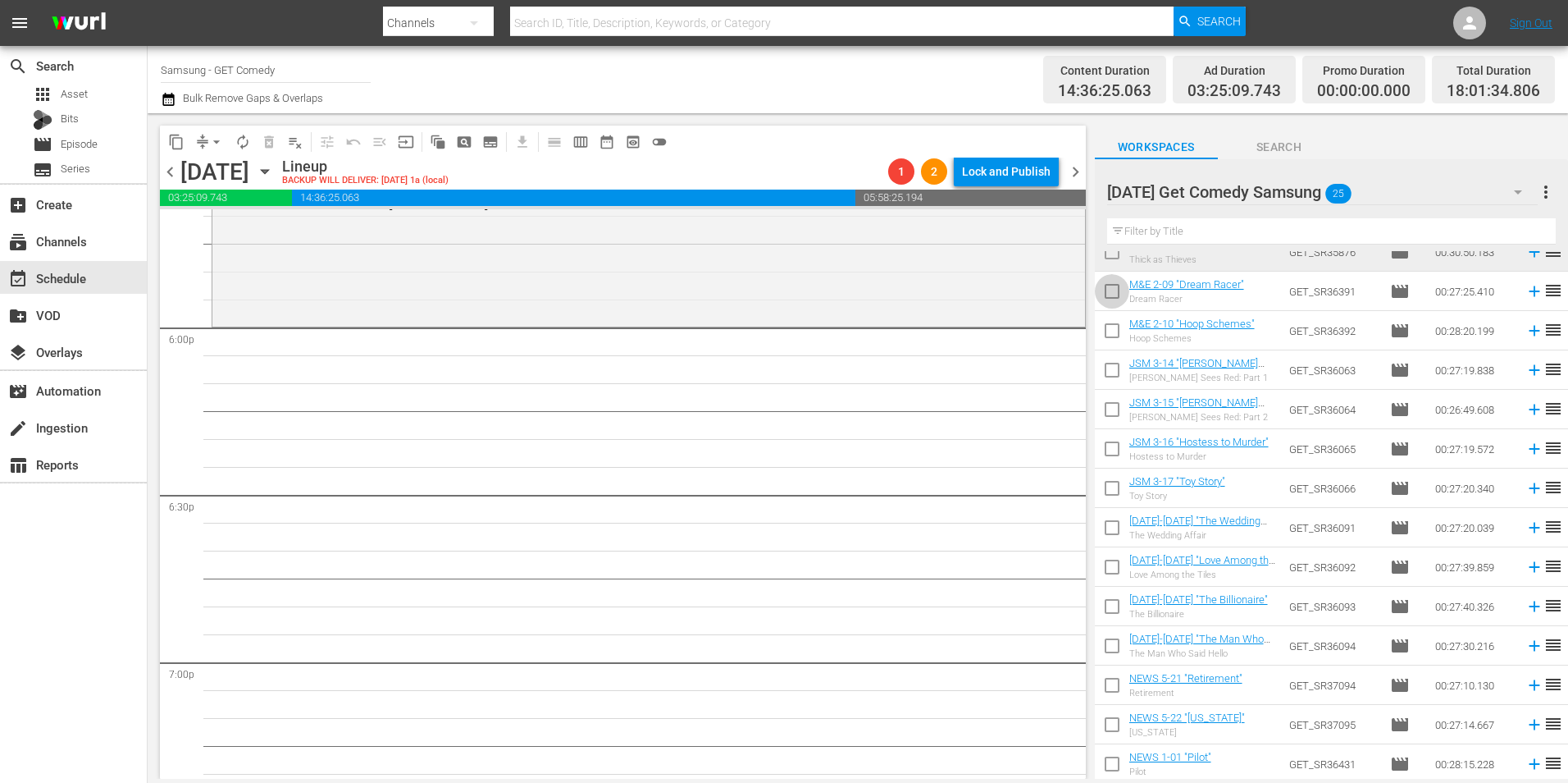
click at [1113, 291] on input "checkbox" at bounding box center [1112, 294] width 34 height 34
checkbox input "true"
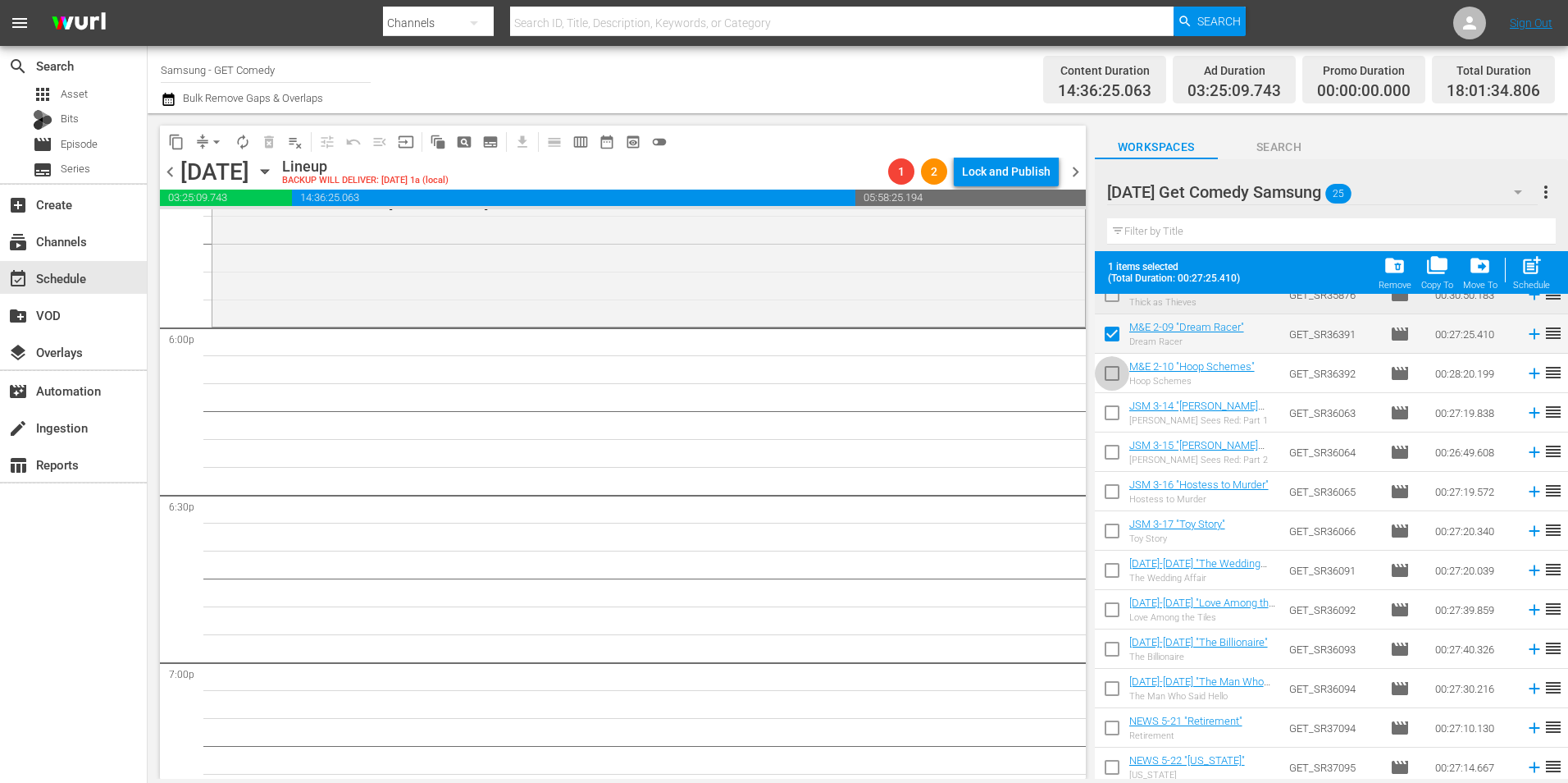
click at [1121, 382] on input "checkbox" at bounding box center [1112, 376] width 34 height 34
checkbox input "true"
click at [1114, 421] on input "checkbox" at bounding box center [1112, 416] width 34 height 34
checkbox input "true"
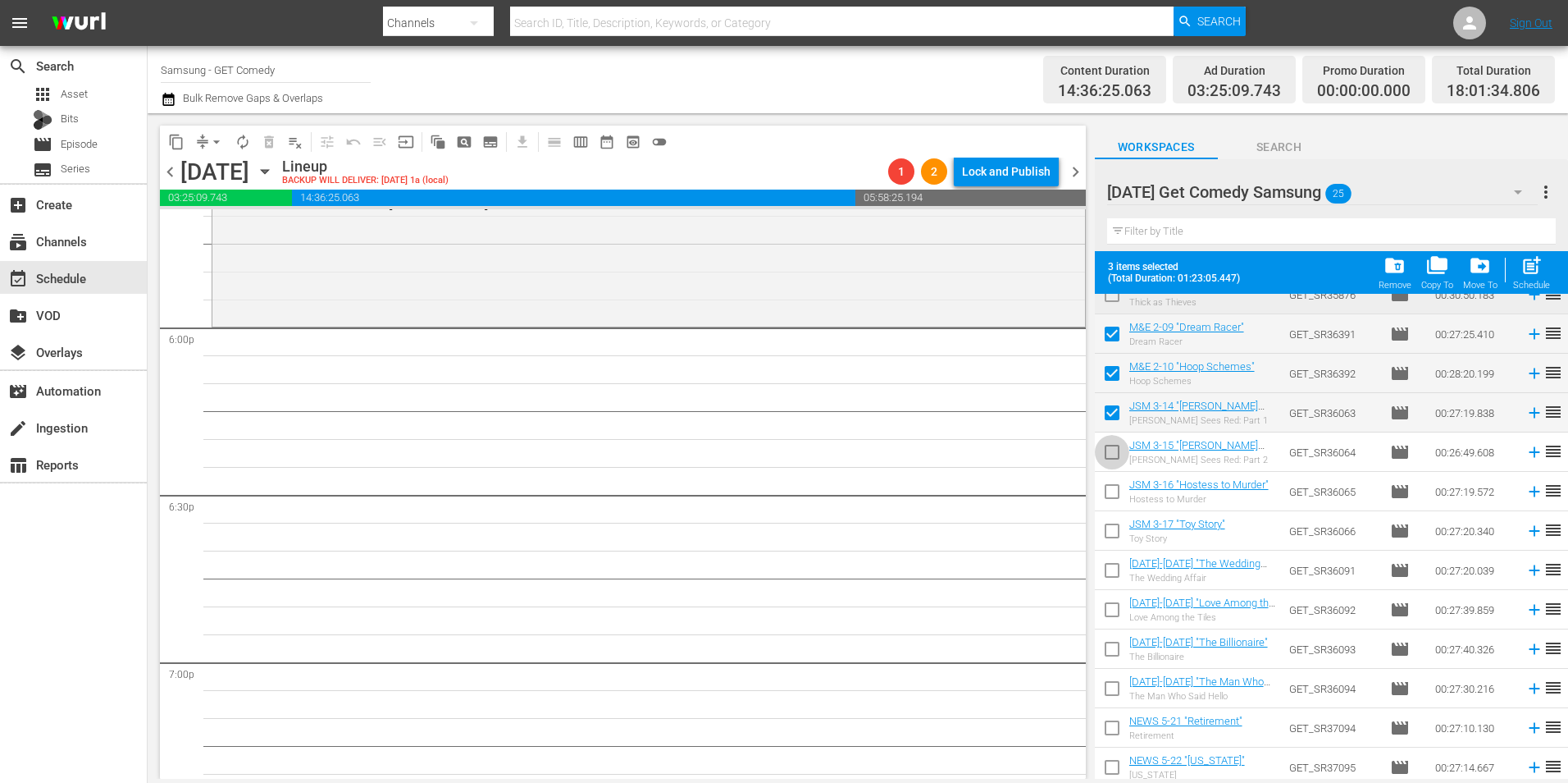
click at [1111, 451] on input "checkbox" at bounding box center [1112, 455] width 34 height 34
checkbox input "true"
click at [1109, 531] on input "checkbox" at bounding box center [1112, 534] width 34 height 34
checkbox input "true"
click at [1115, 490] on input "checkbox" at bounding box center [1112, 495] width 34 height 34
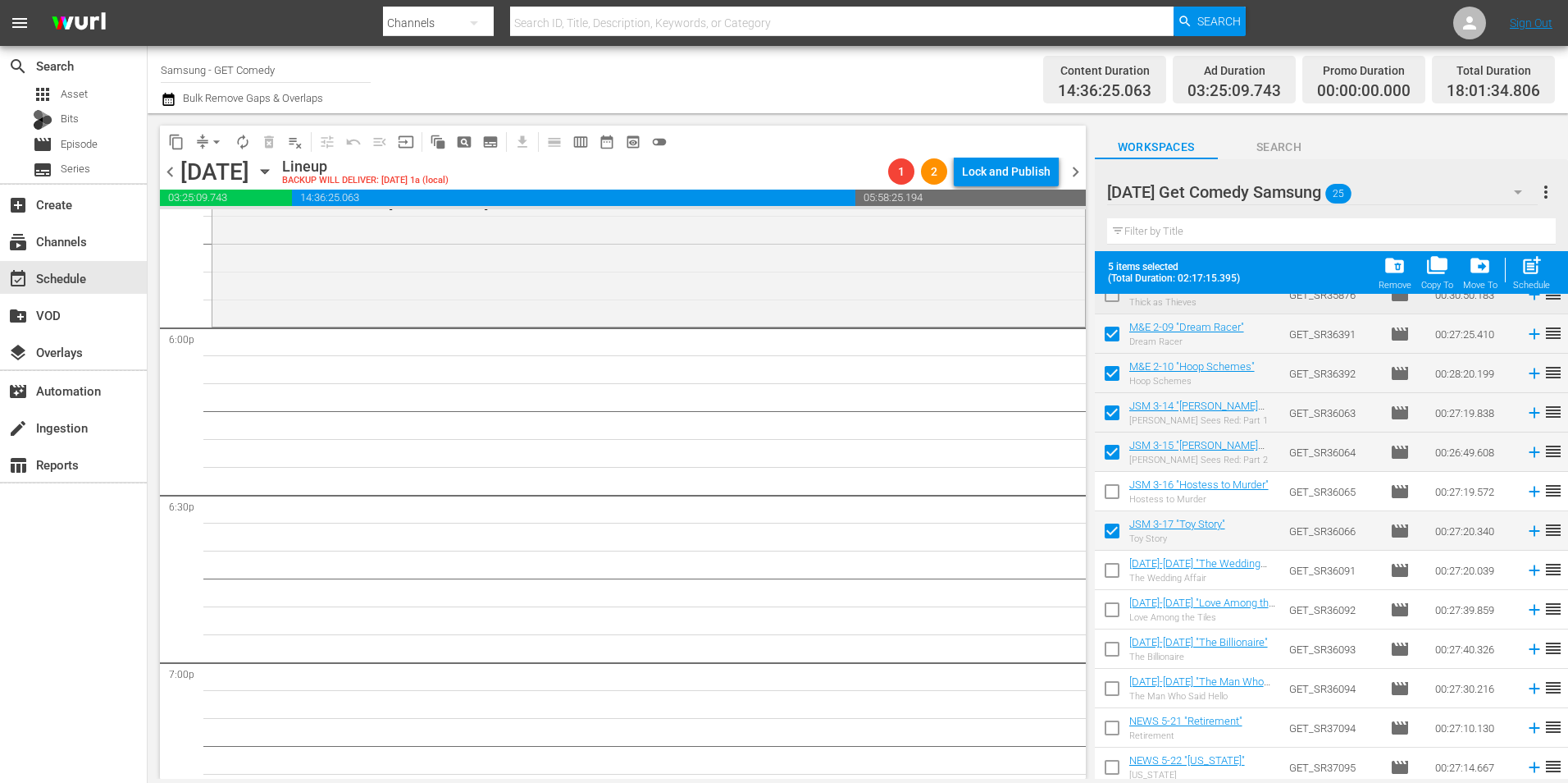
checkbox input "true"
drag, startPoint x: 1111, startPoint y: 574, endPoint x: 1111, endPoint y: 603, distance: 29.0
click at [1111, 574] on input "checkbox" at bounding box center [1112, 573] width 34 height 34
checkbox input "true"
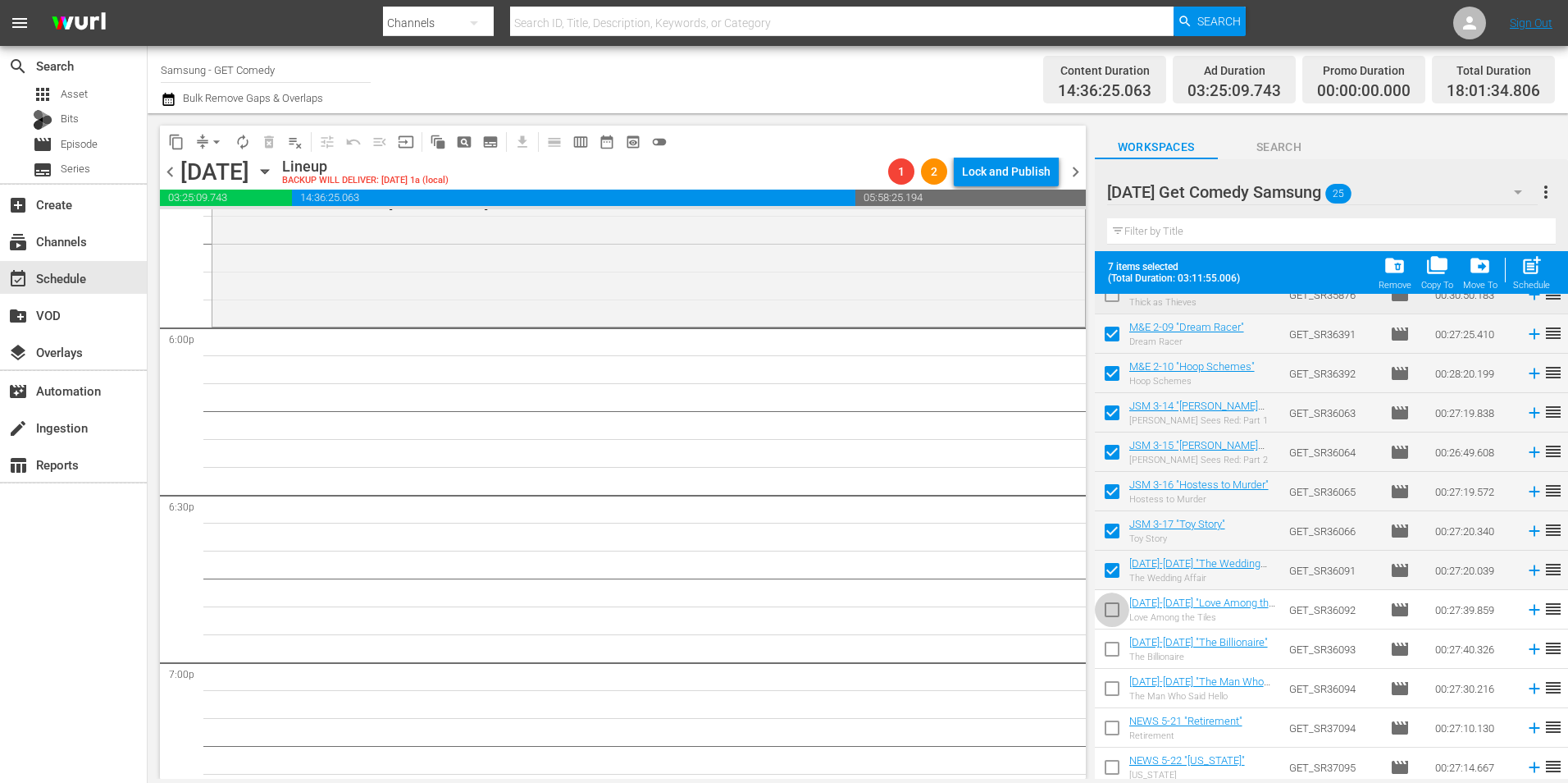
click at [1111, 608] on input "checkbox" at bounding box center [1112, 613] width 34 height 34
checkbox input "true"
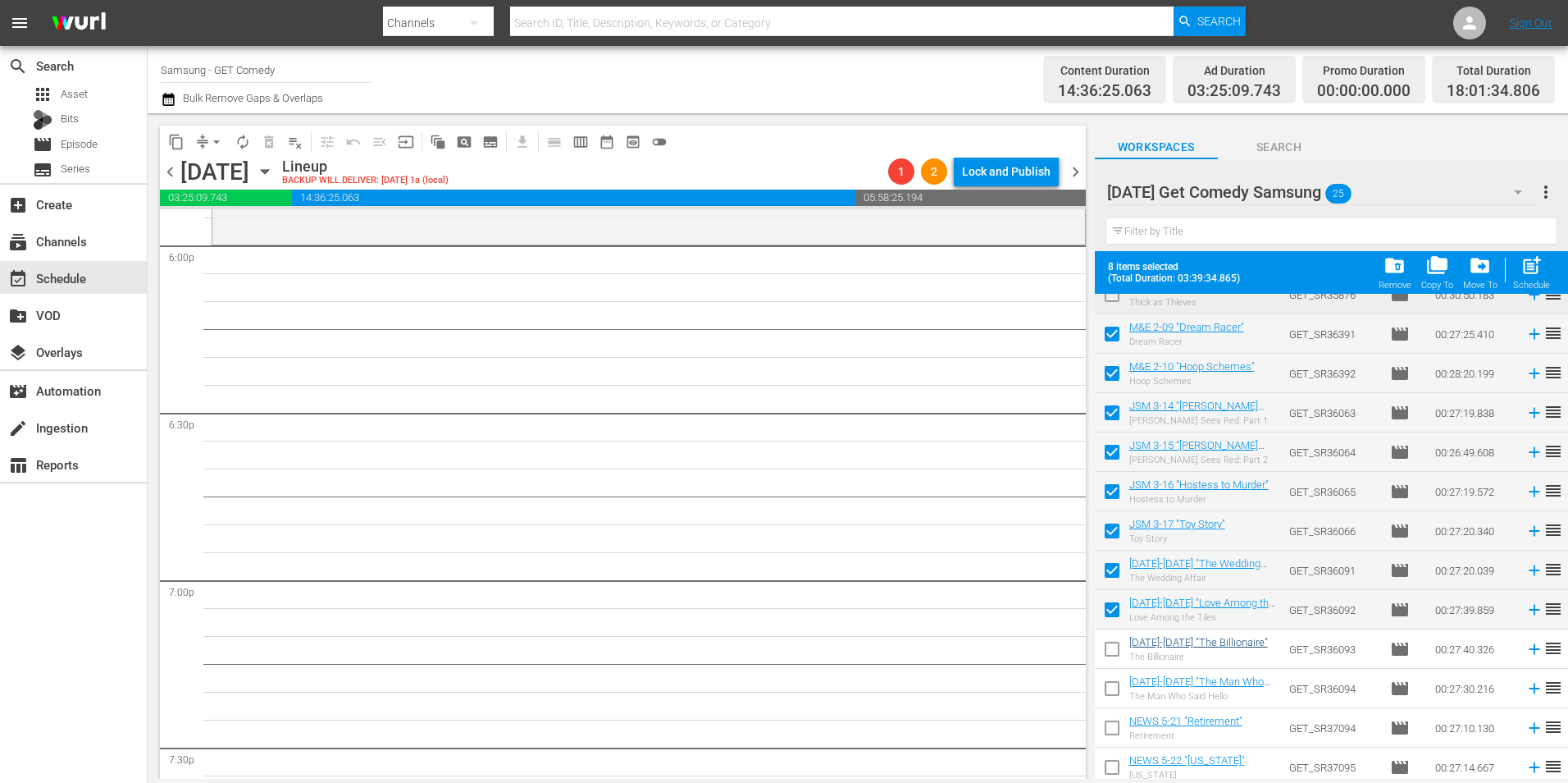
scroll to position [538, 0]
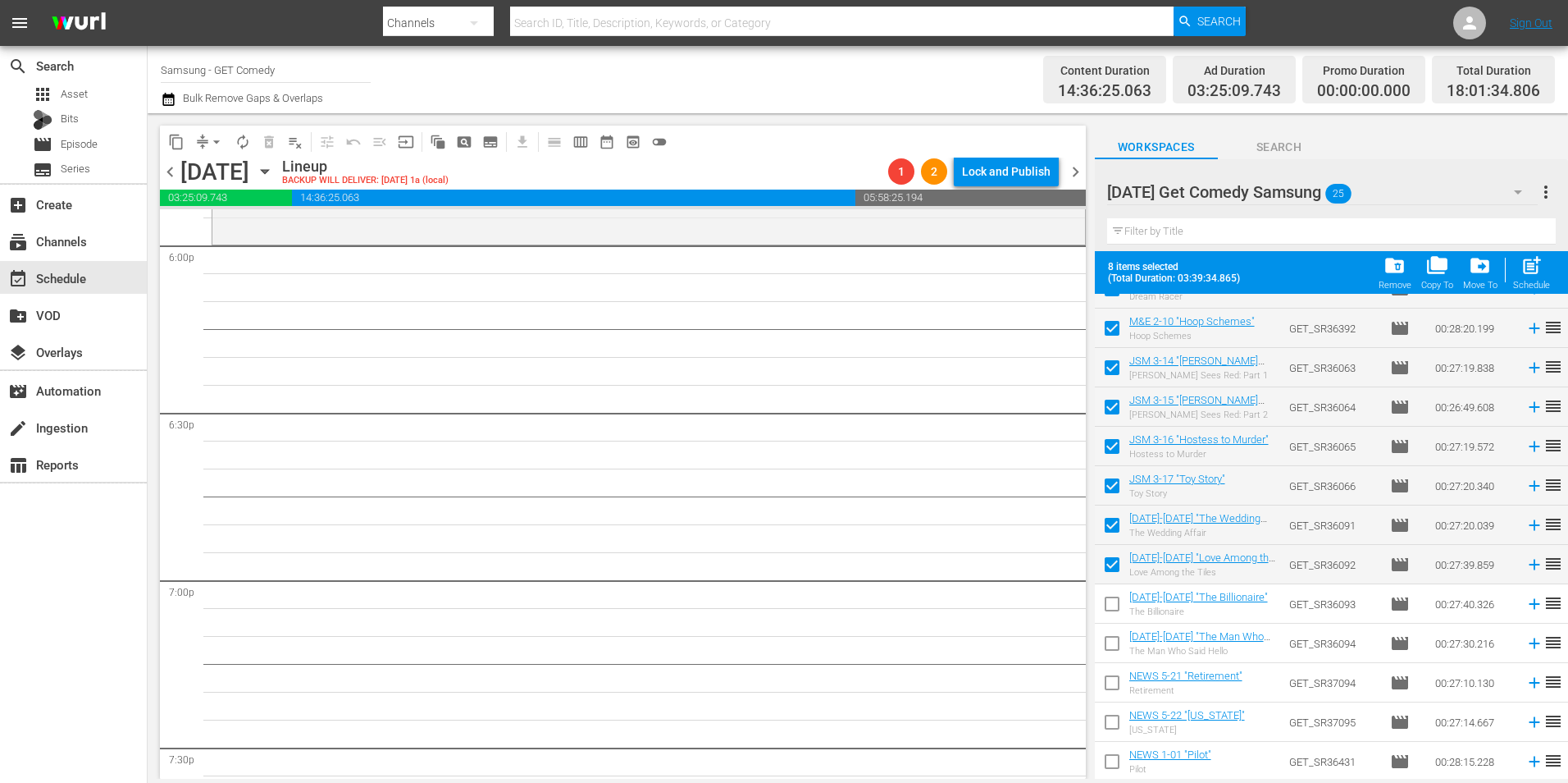
click at [1107, 599] on input "checkbox" at bounding box center [1112, 607] width 34 height 34
checkbox input "true"
click at [1107, 645] on input "checkbox" at bounding box center [1112, 646] width 34 height 34
checkbox input "true"
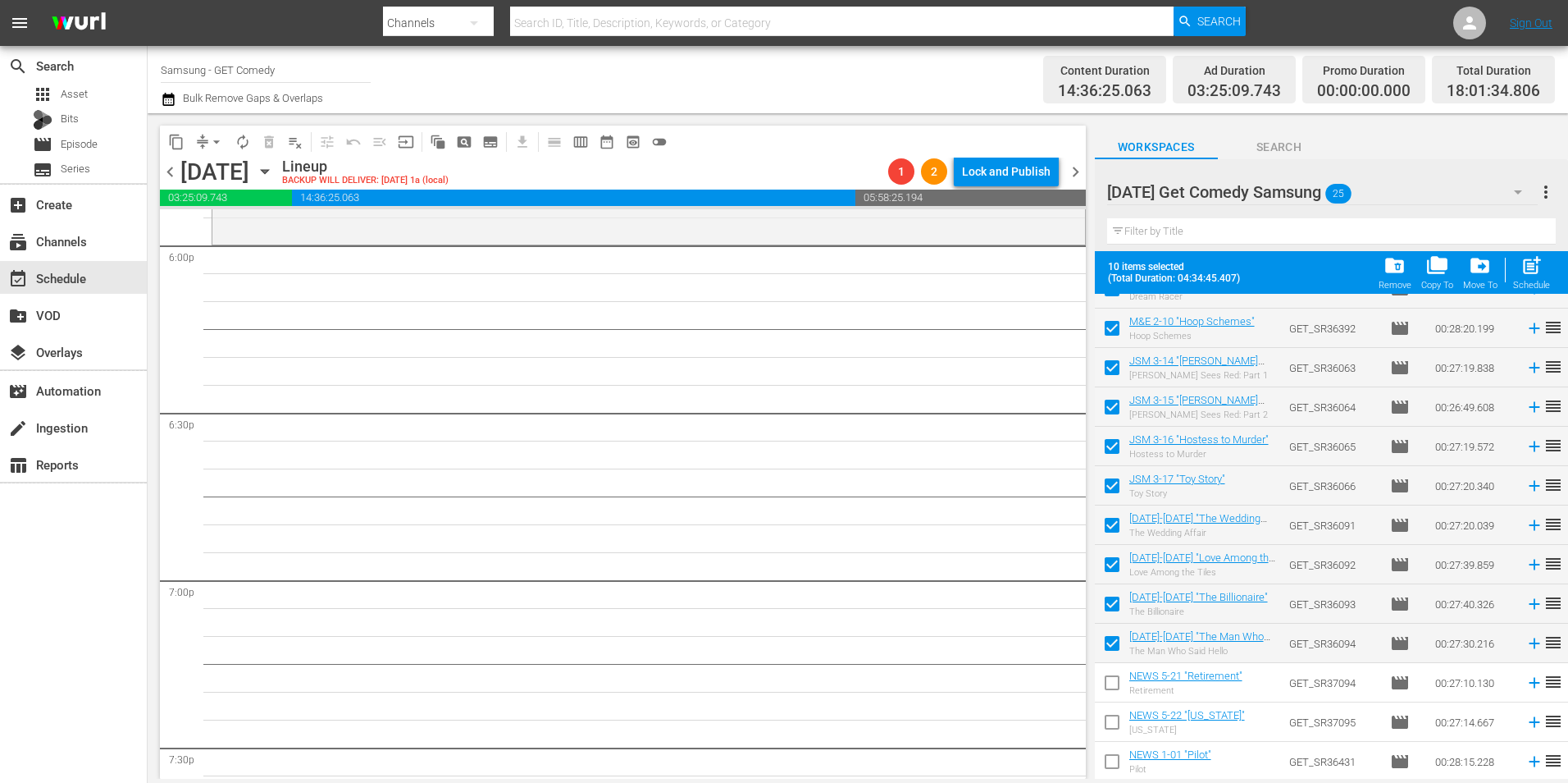
drag, startPoint x: 1121, startPoint y: 687, endPoint x: 1110, endPoint y: 712, distance: 27.3
click at [1121, 687] on input "checkbox" at bounding box center [1112, 685] width 34 height 34
checkbox input "true"
click at [1108, 718] on input "checkbox" at bounding box center [1112, 725] width 34 height 34
checkbox input "true"
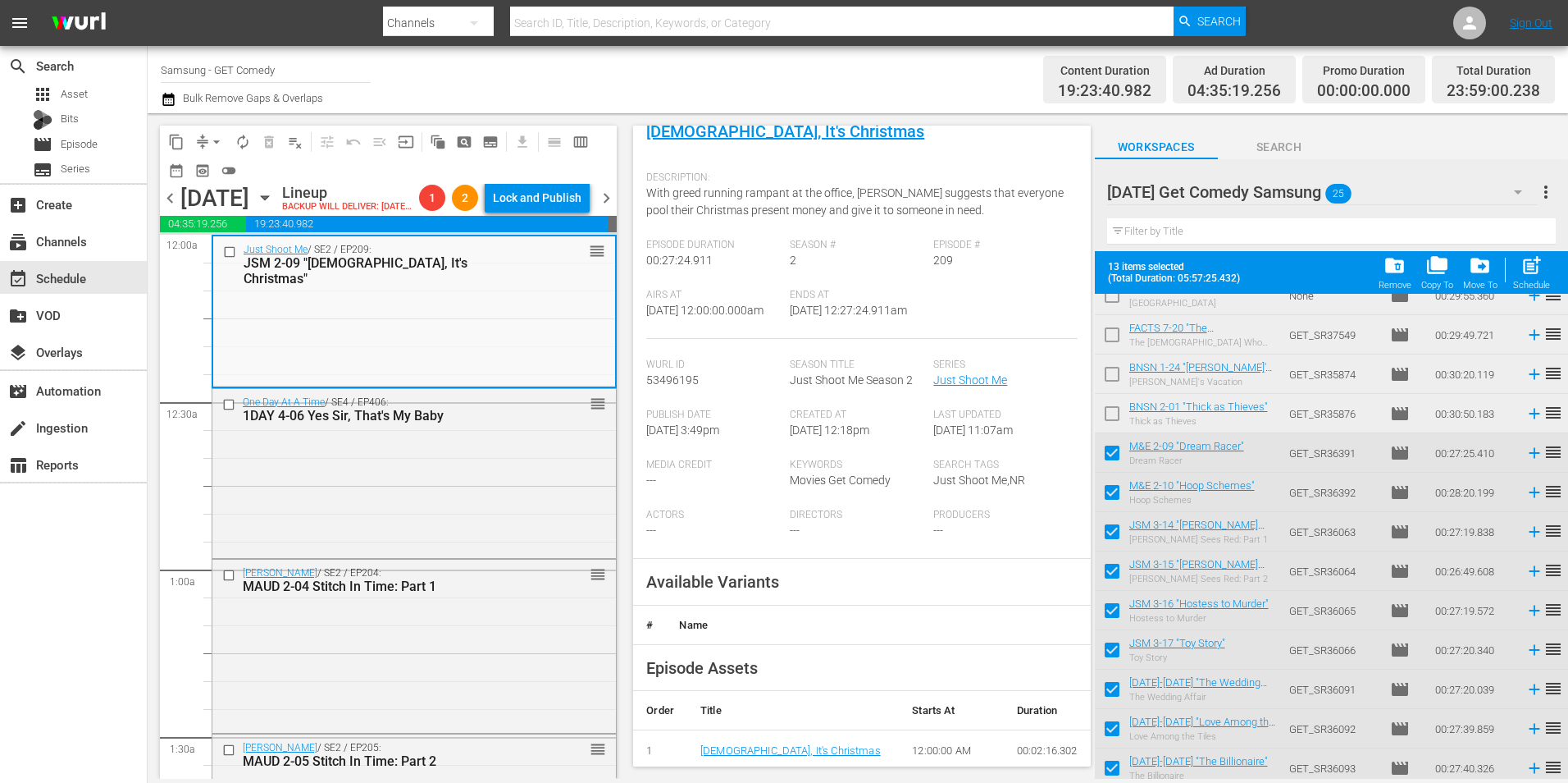
scroll to position [246, 0]
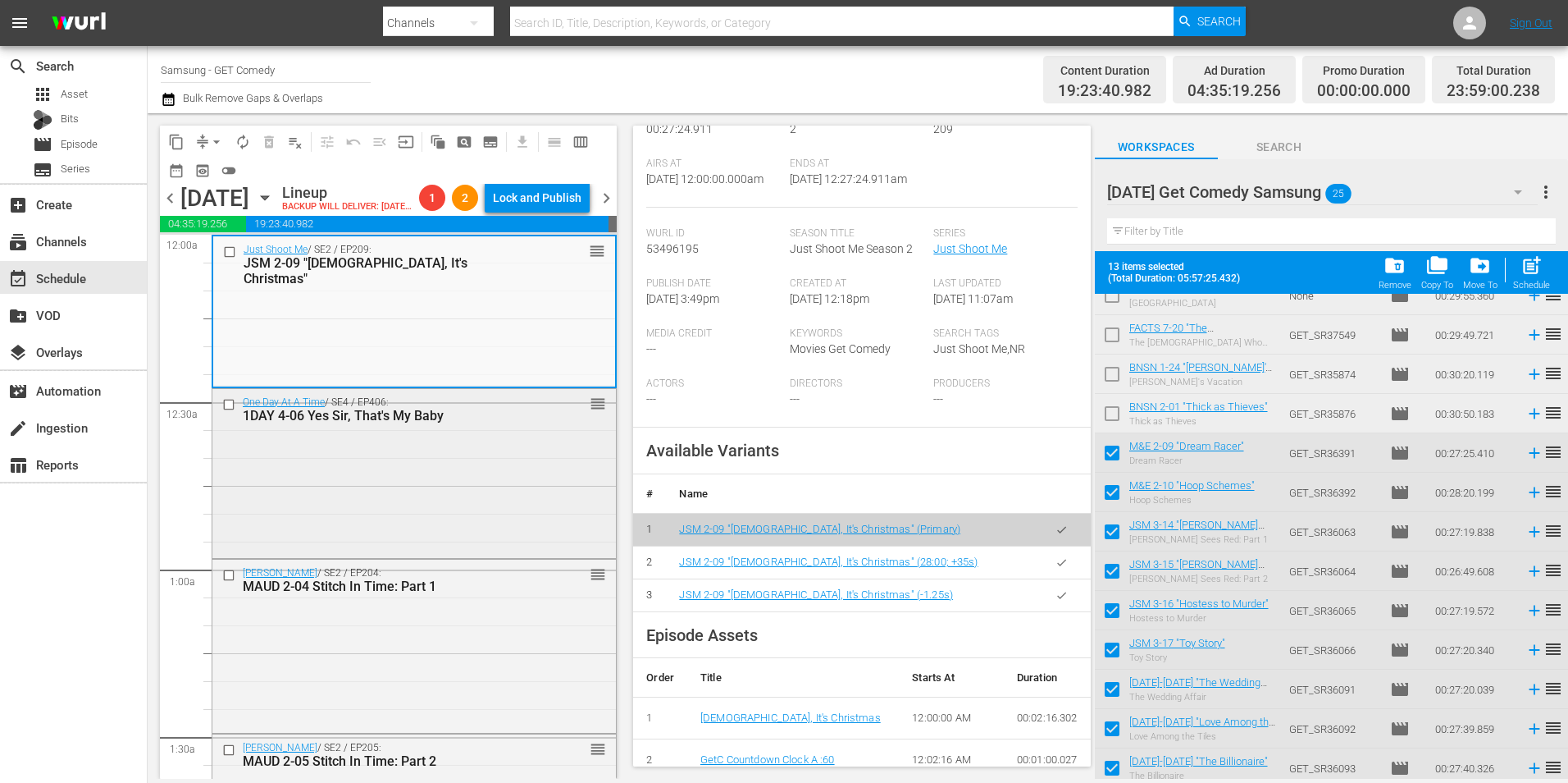
click at [523, 495] on div "One Day At A Time / SE4 / EP406: 1DAY 4-06 Yes Sir, That's My Baby reorder" at bounding box center [415, 472] width 404 height 166
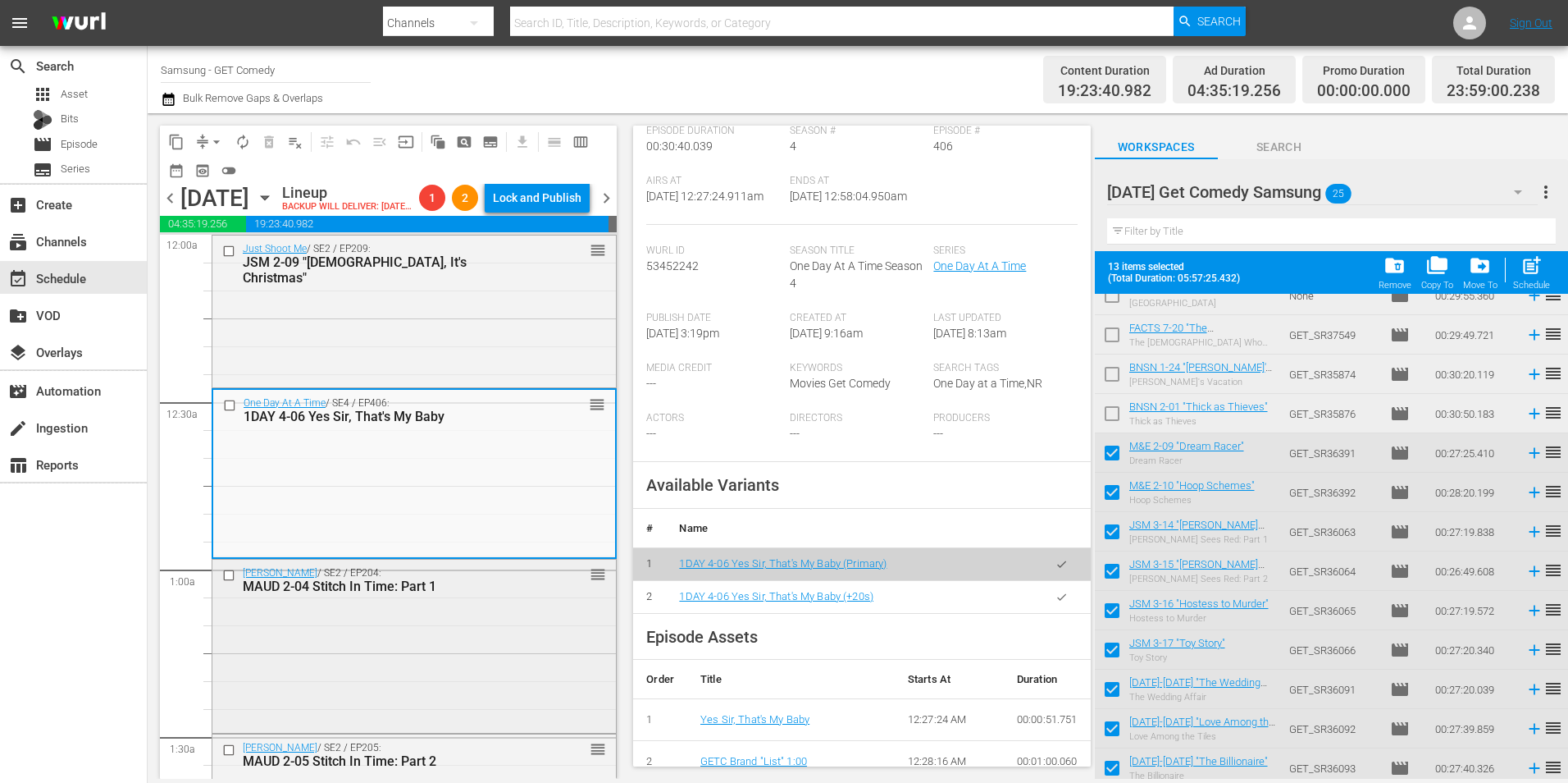
click at [506, 644] on div "Maude / SE2 / EP204: MAUD 2-04 Stitch In Time: Part 1 reorder" at bounding box center [415, 644] width 404 height 170
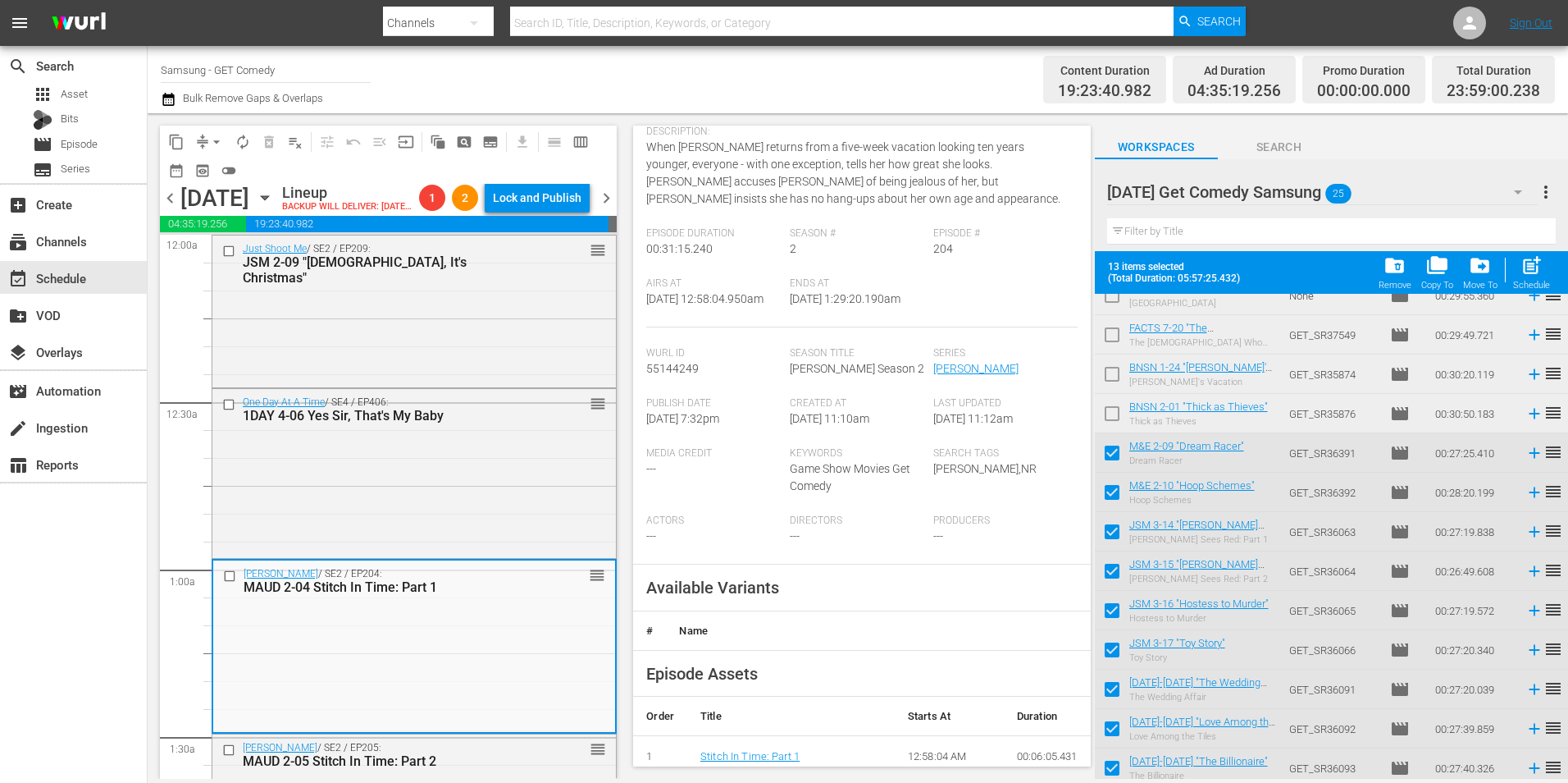
scroll to position [164, 0]
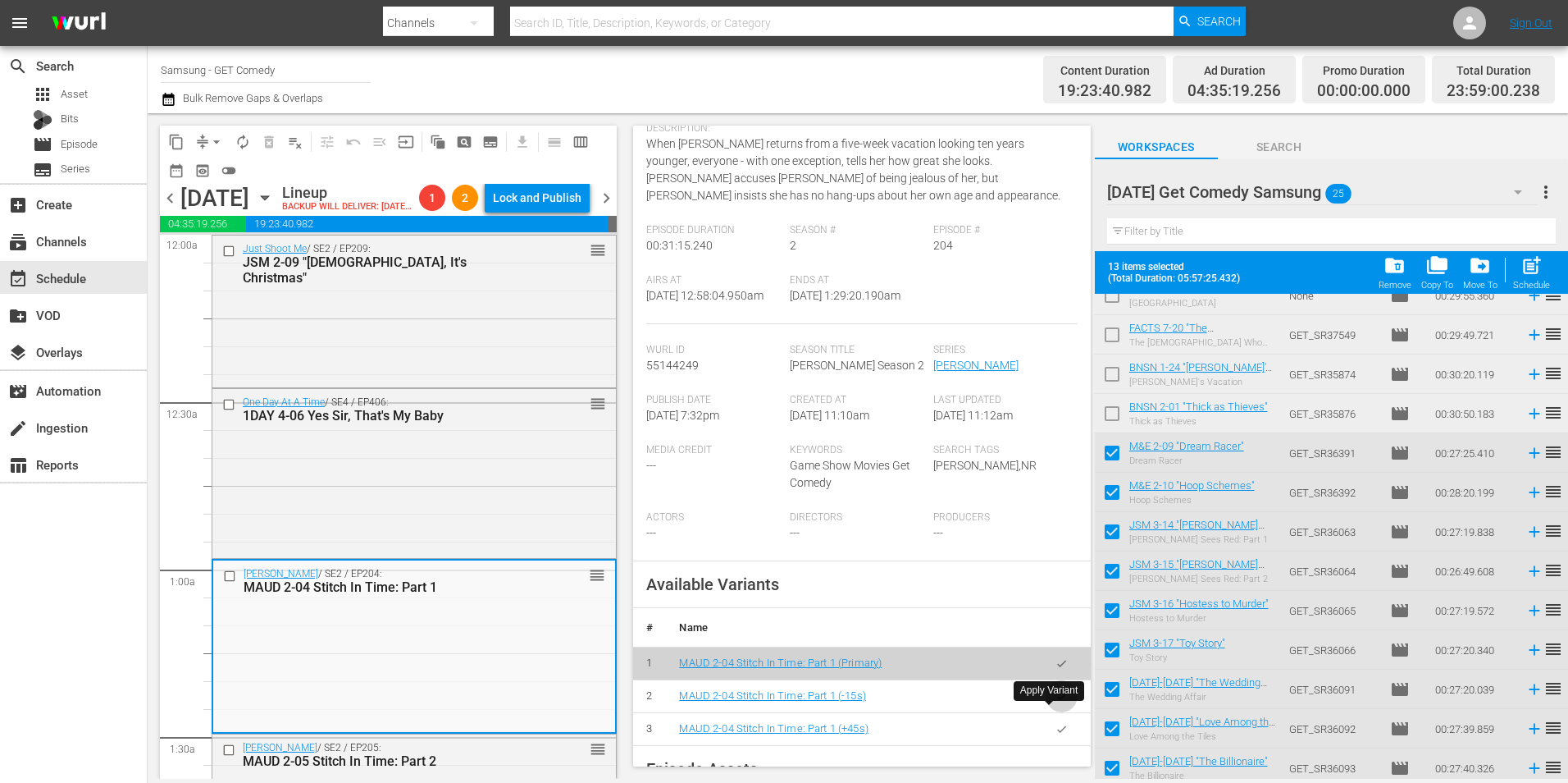
click at [1055, 702] on icon "button" at bounding box center [1061, 696] width 12 height 12
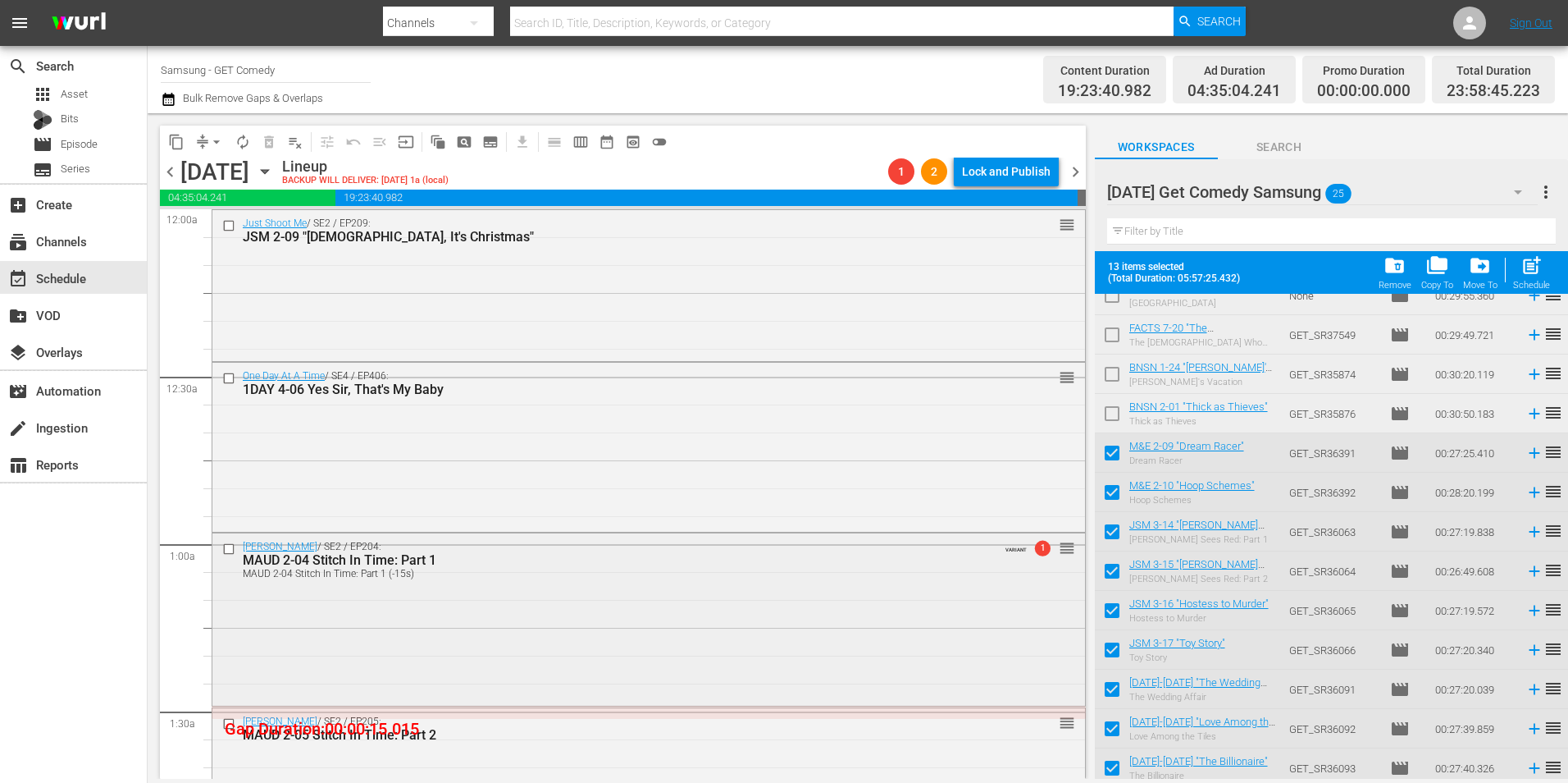
drag, startPoint x: 1285, startPoint y: 465, endPoint x: 528, endPoint y: 613, distance: 771.3
click at [528, 613] on div "Maude / SE2 / EP204: MAUD 2-04 Stitch In Time: Part 1 MAUD 2-04 Stitch In Time:…" at bounding box center [649, 618] width 872 height 168
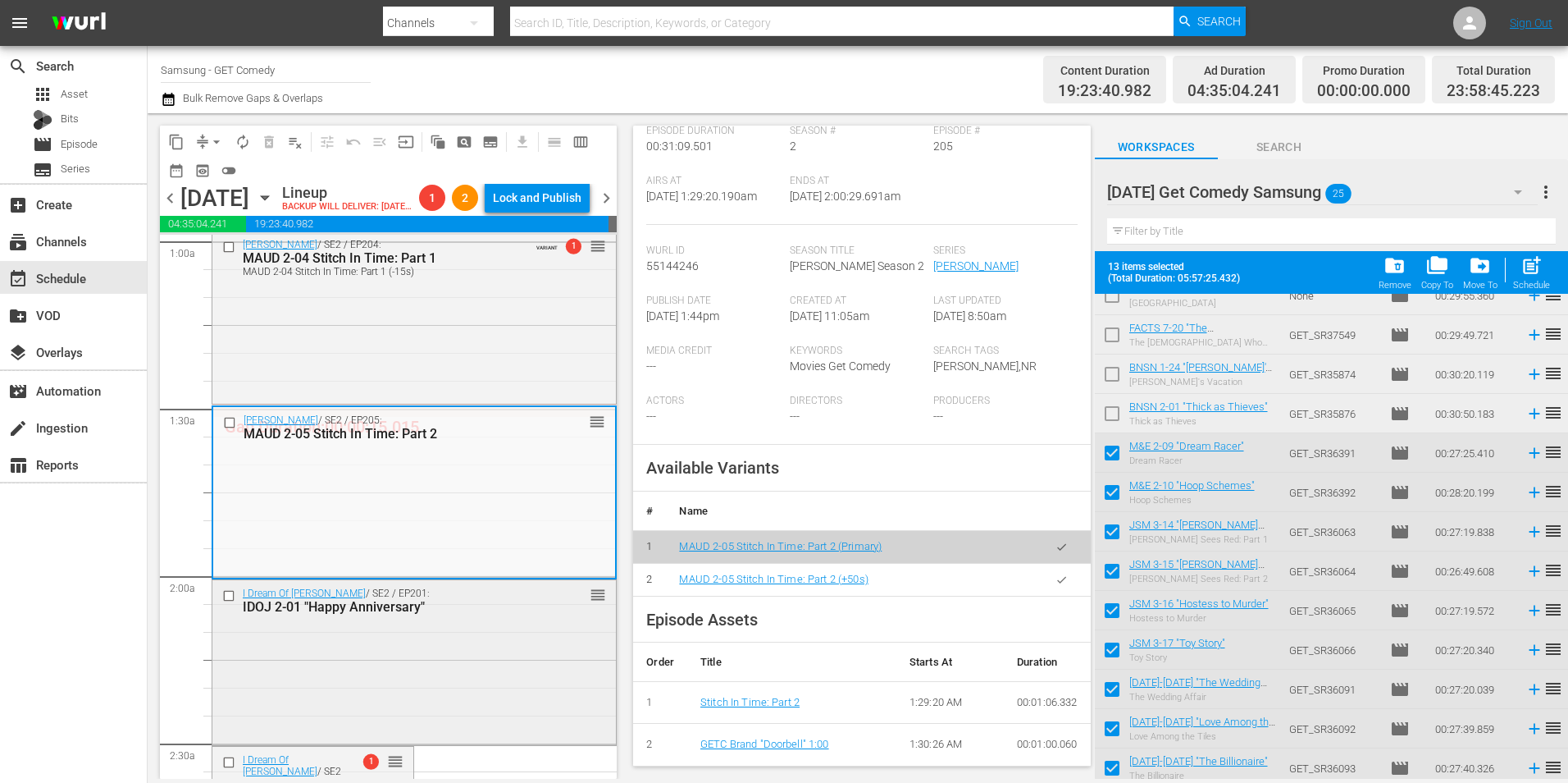
scroll to position [411, 0]
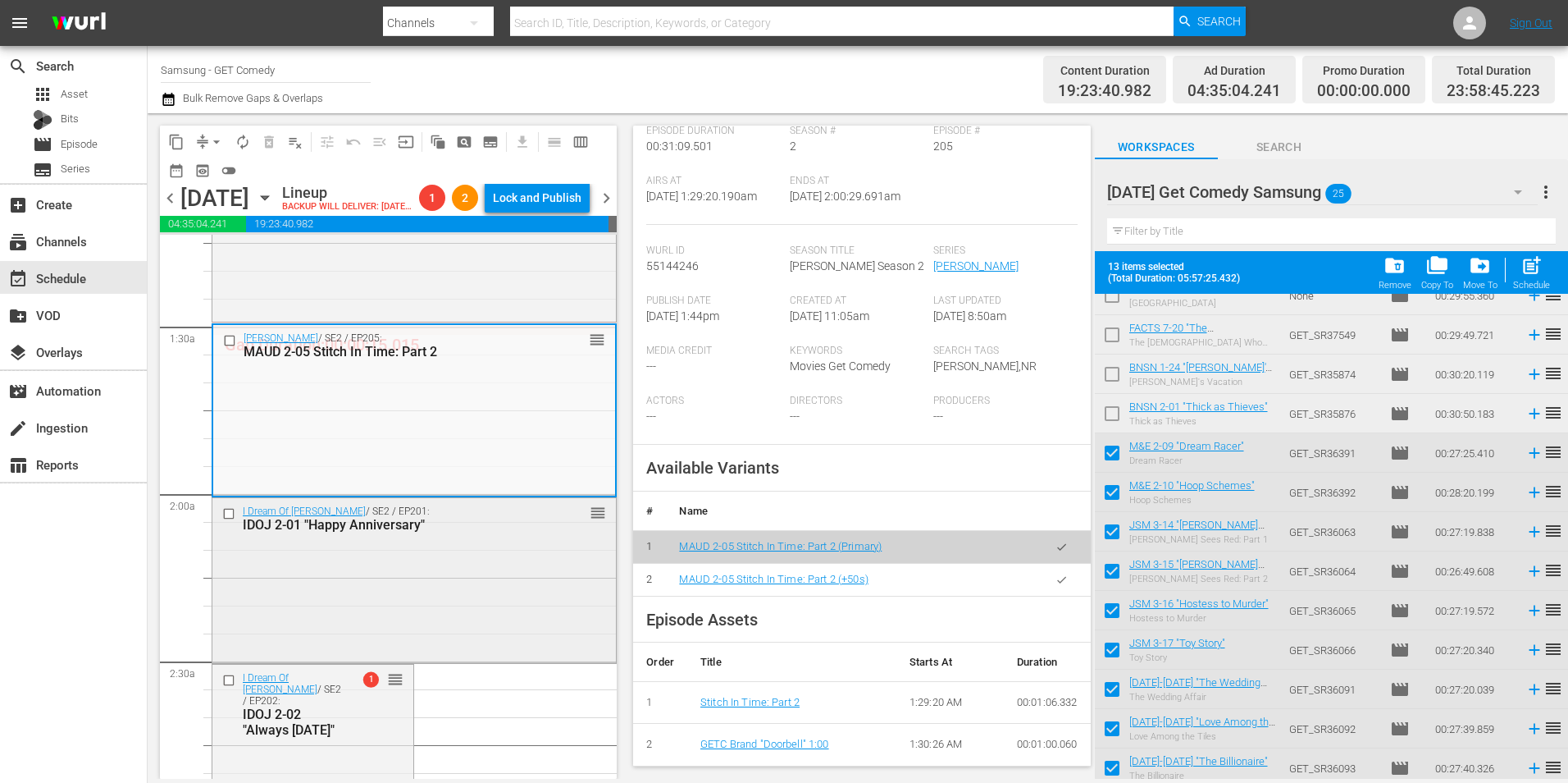
click at [430, 625] on div "I Dream Of Jeannie / SE2 / EP201: IDOJ 2-01 "Happy Anniversary" reorder" at bounding box center [415, 579] width 404 height 161
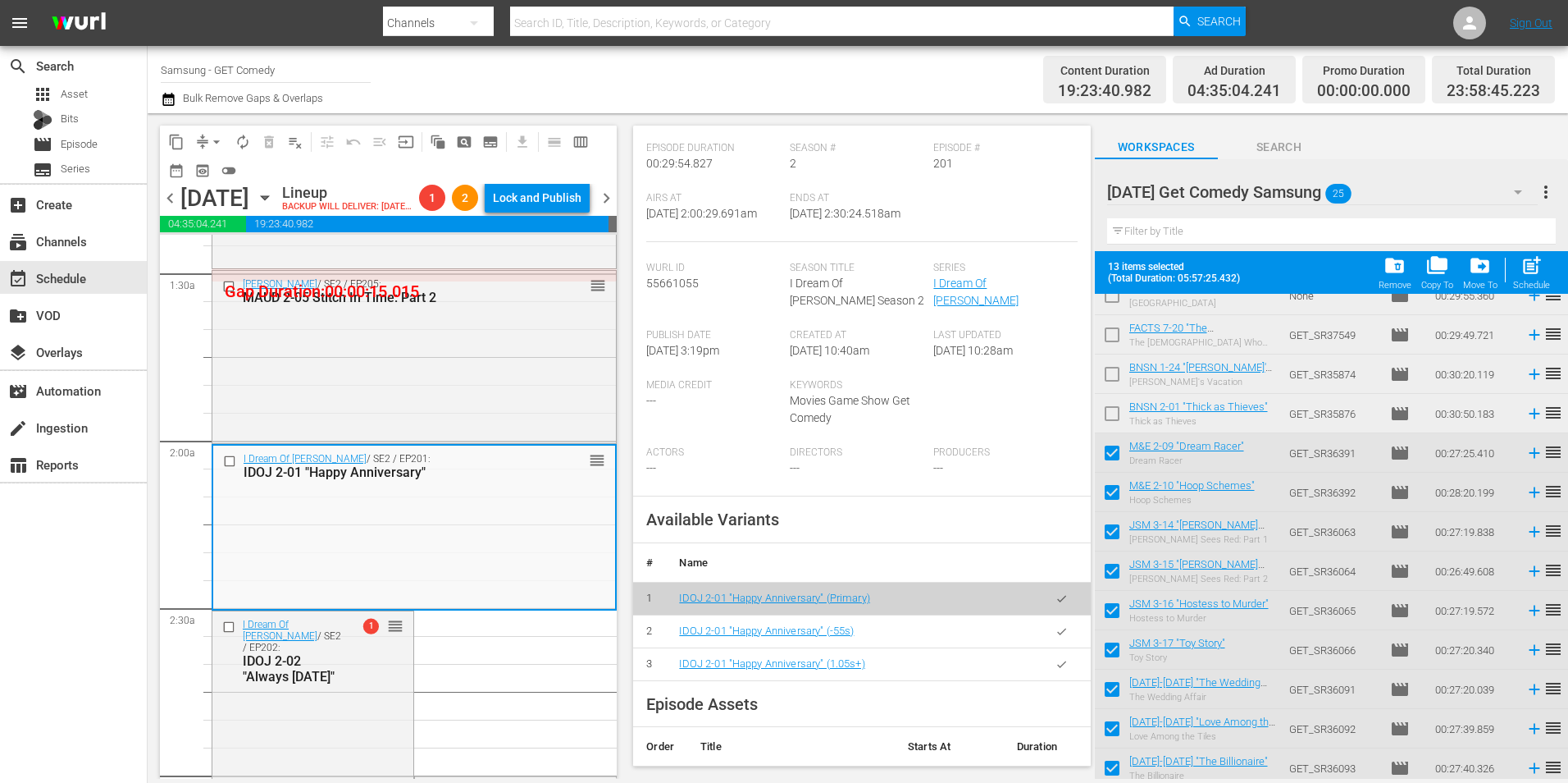
scroll to position [492, 0]
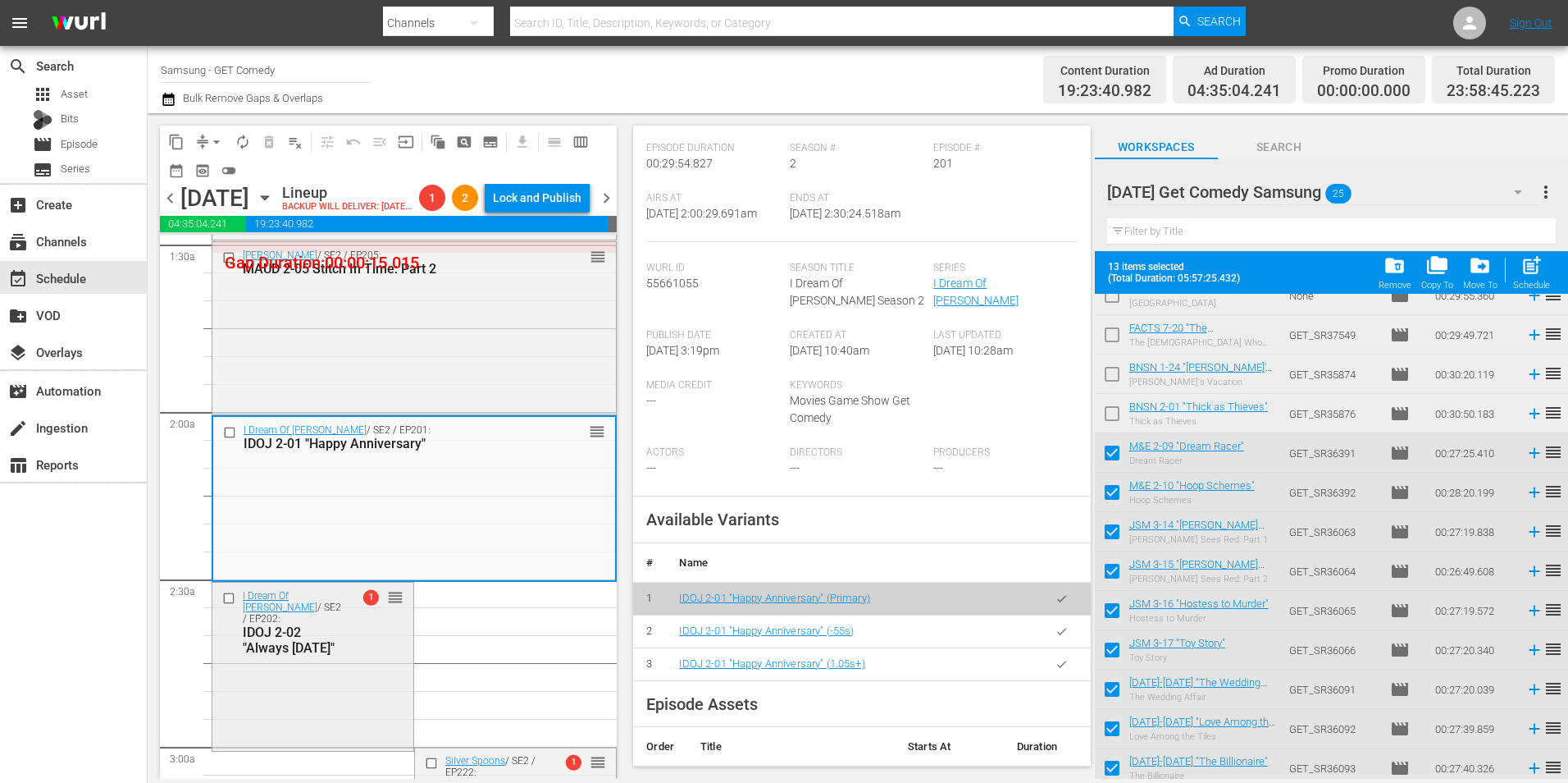
click at [357, 662] on div "I Dream Of Jeannie / SE2 / EP202: IDOJ 2-02 "Always On Sunday" 1 reorder" at bounding box center [313, 622] width 201 height 79
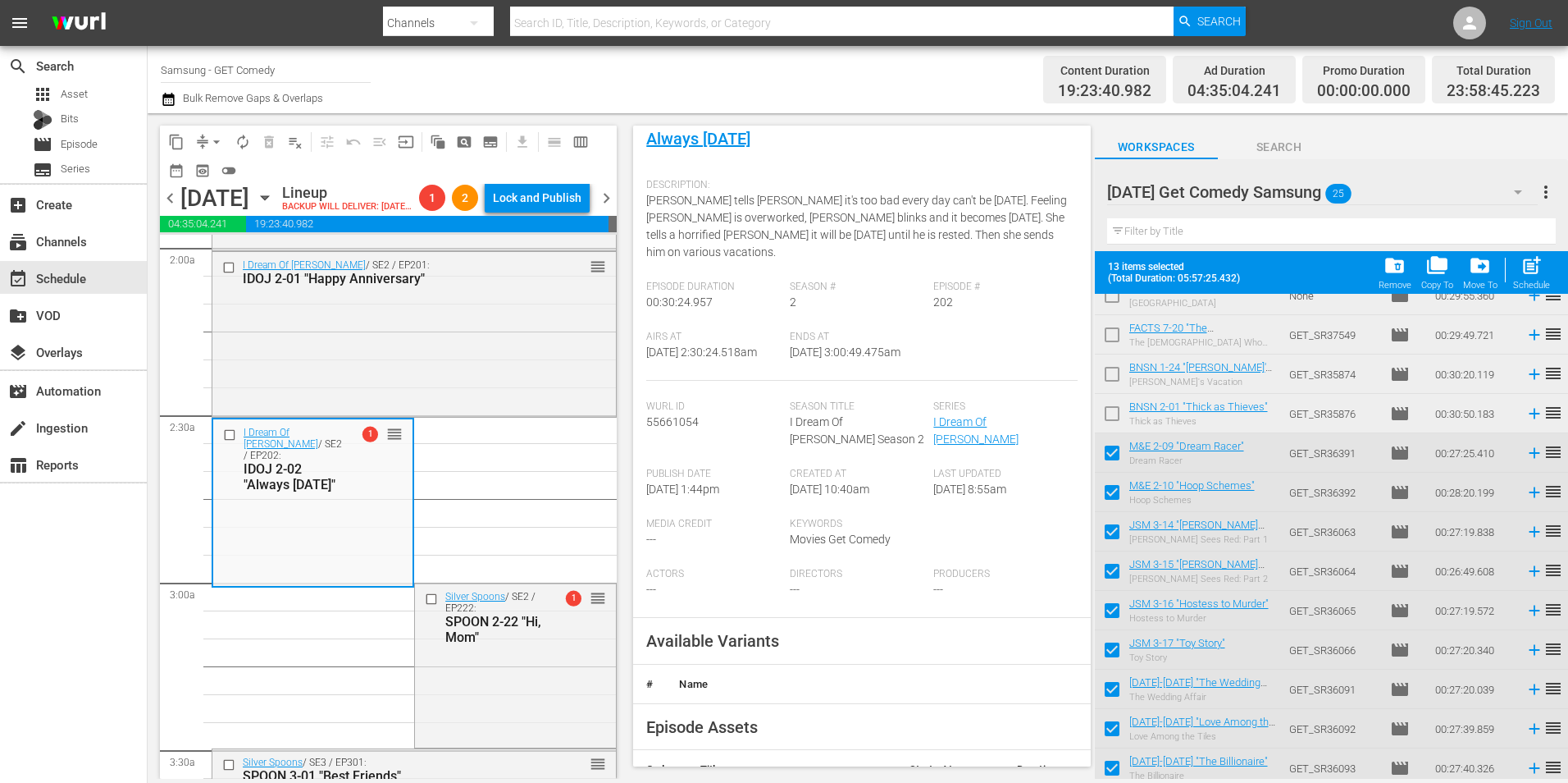
scroll to position [164, 0]
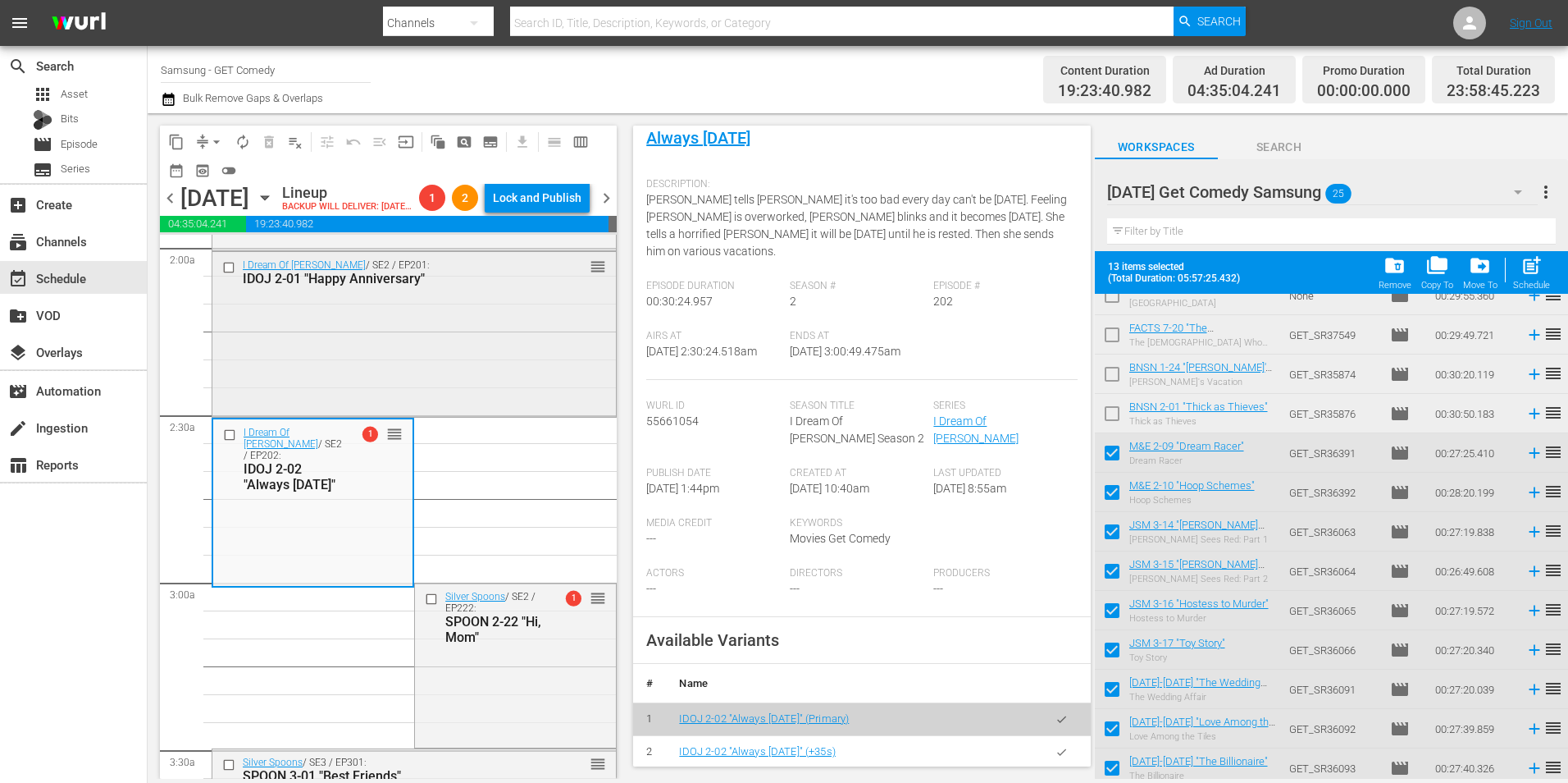
click at [494, 401] on div "I Dream Of Jeannie / SE2 / EP201: IDOJ 2-01 "Happy Anniversary" reorder" at bounding box center [415, 332] width 404 height 161
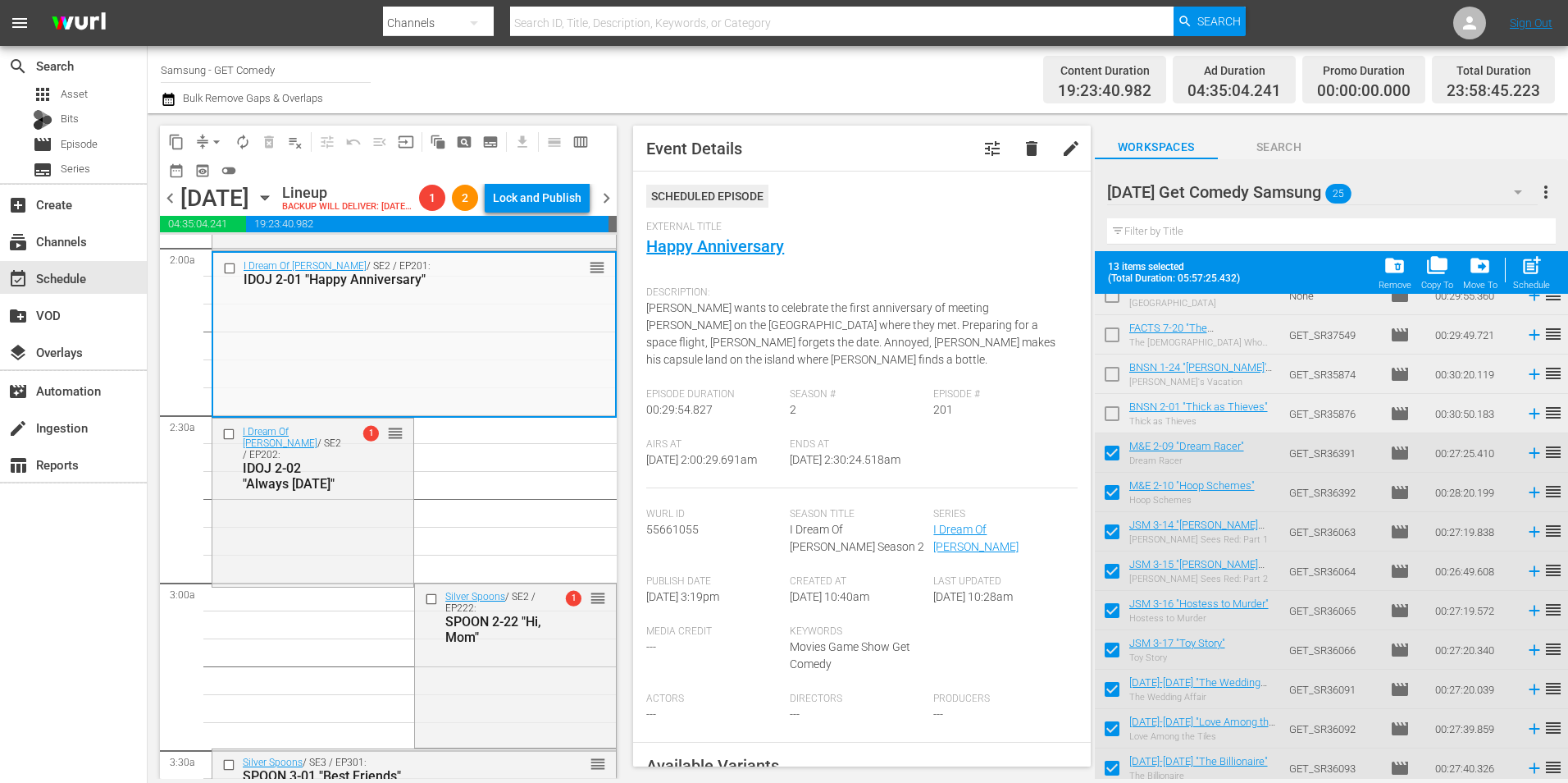
scroll to position [246, 0]
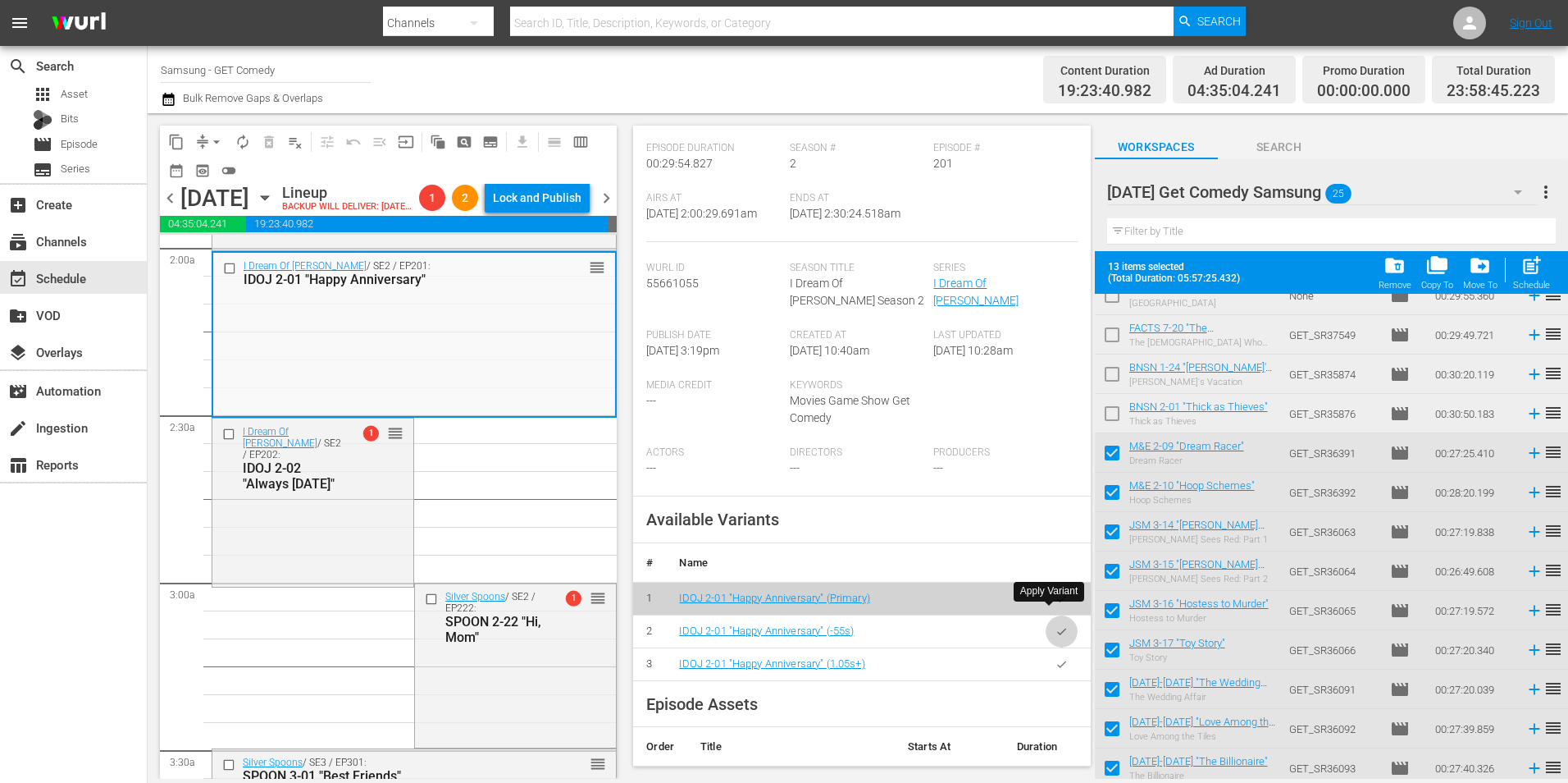
click at [1055, 625] on icon "button" at bounding box center [1061, 631] width 12 height 12
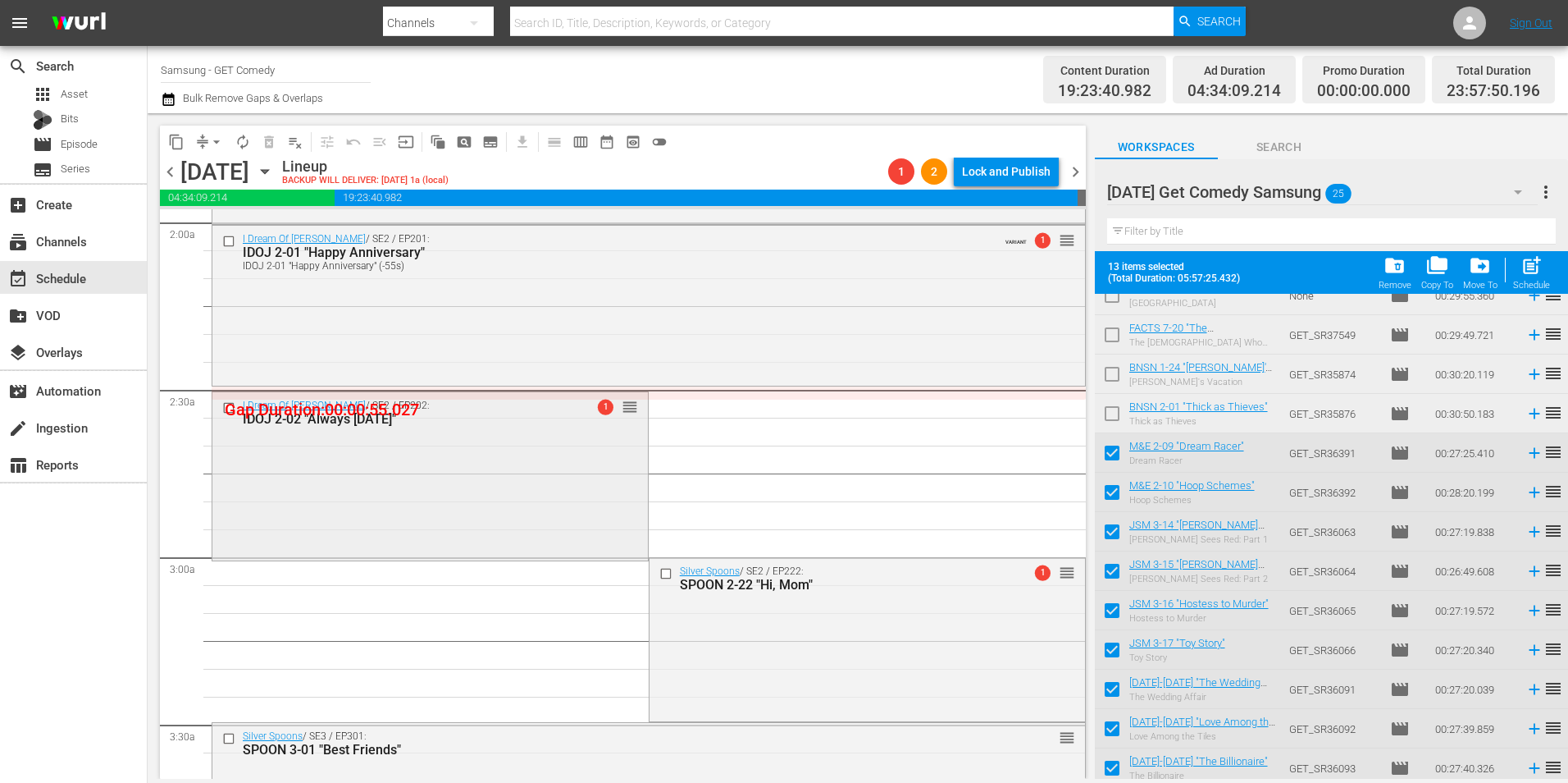
click at [587, 495] on div "I Dream Of Jeannie / SE2 / EP202: IDOJ 2-02 "Always On Sunday" 1 reorder" at bounding box center [430, 475] width 435 height 165
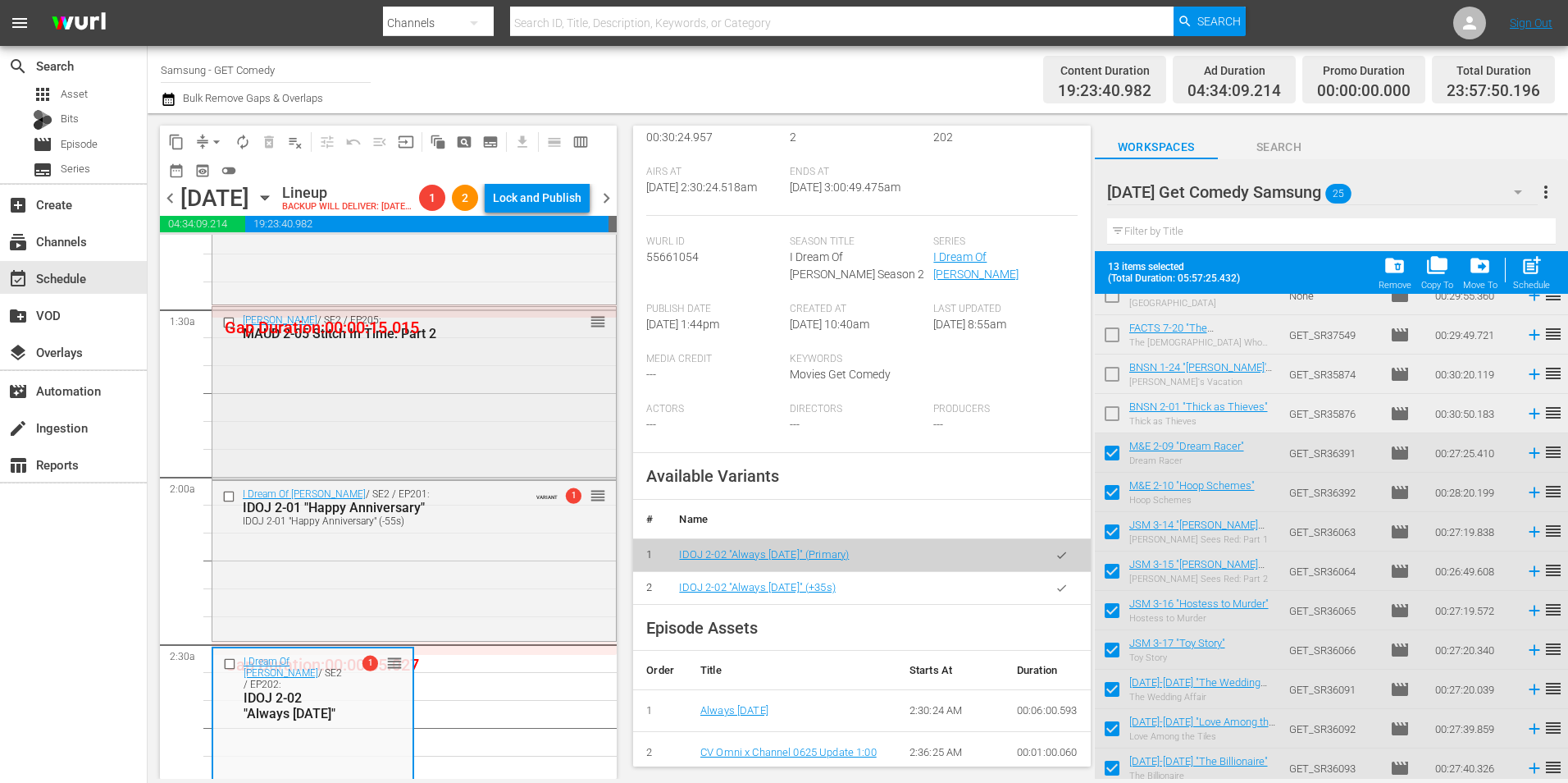
scroll to position [411, 0]
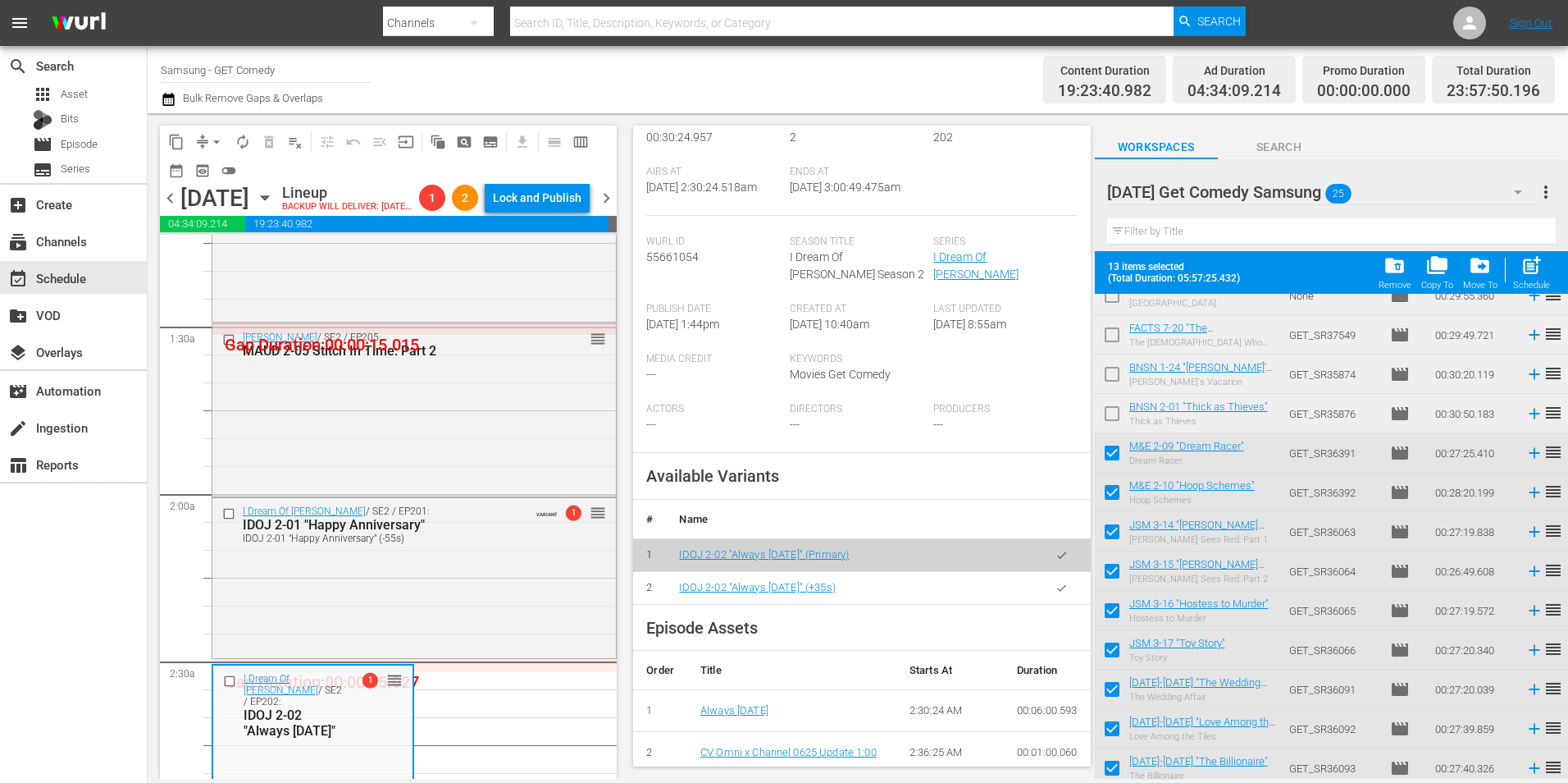
drag, startPoint x: 437, startPoint y: 483, endPoint x: 797, endPoint y: 429, distance: 364.0
click at [437, 483] on div "Maude / SE2 / EP205: MAUD 2-05 Stitch In Time: Part 2 reorder" at bounding box center [415, 408] width 404 height 169
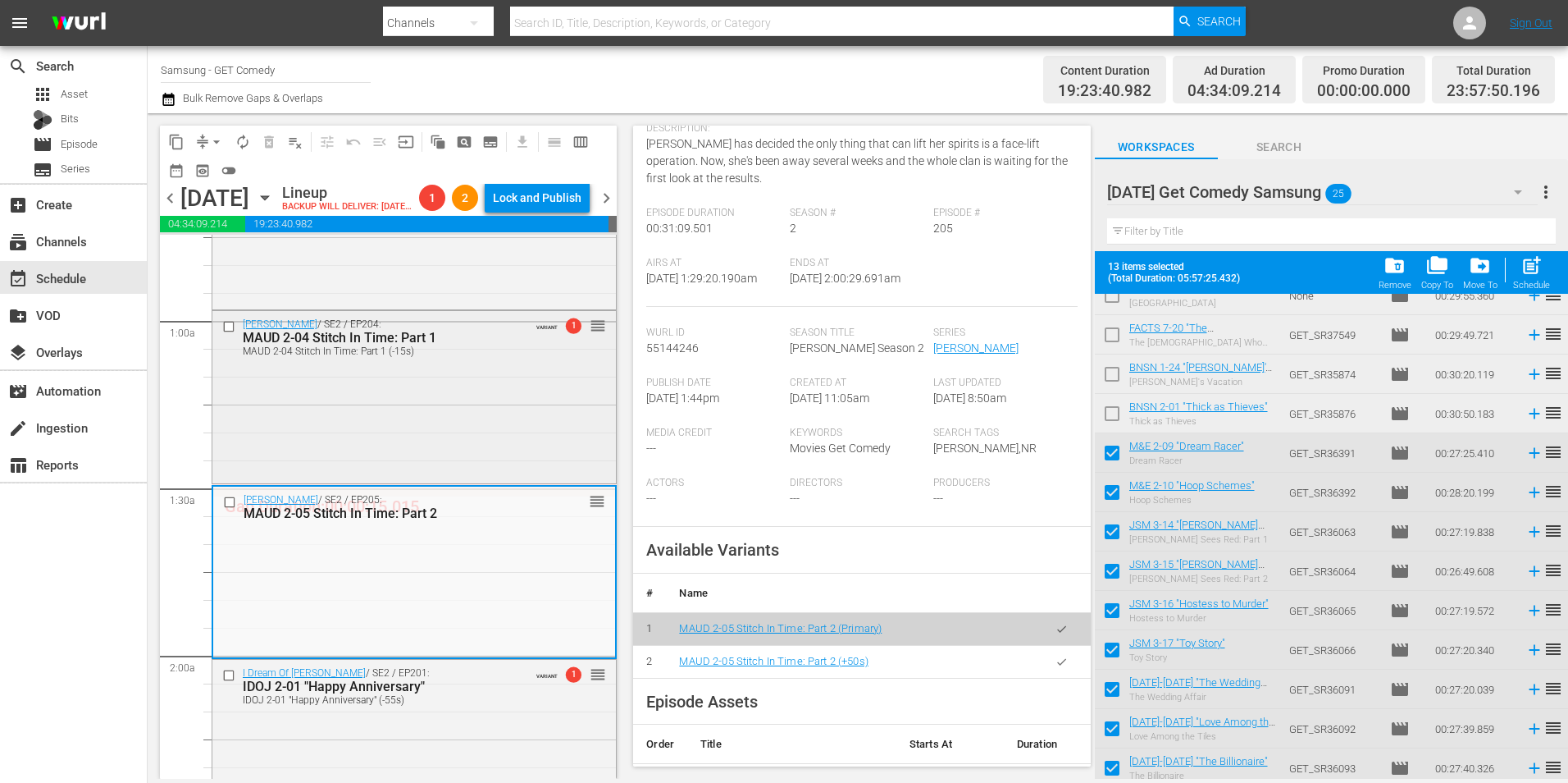
scroll to position [246, 0]
click at [460, 465] on div "Maude / SE2 / EP204: MAUD 2-04 Stitch In Time: Part 1 MAUD 2-04 Stitch In Time:…" at bounding box center [415, 397] width 404 height 168
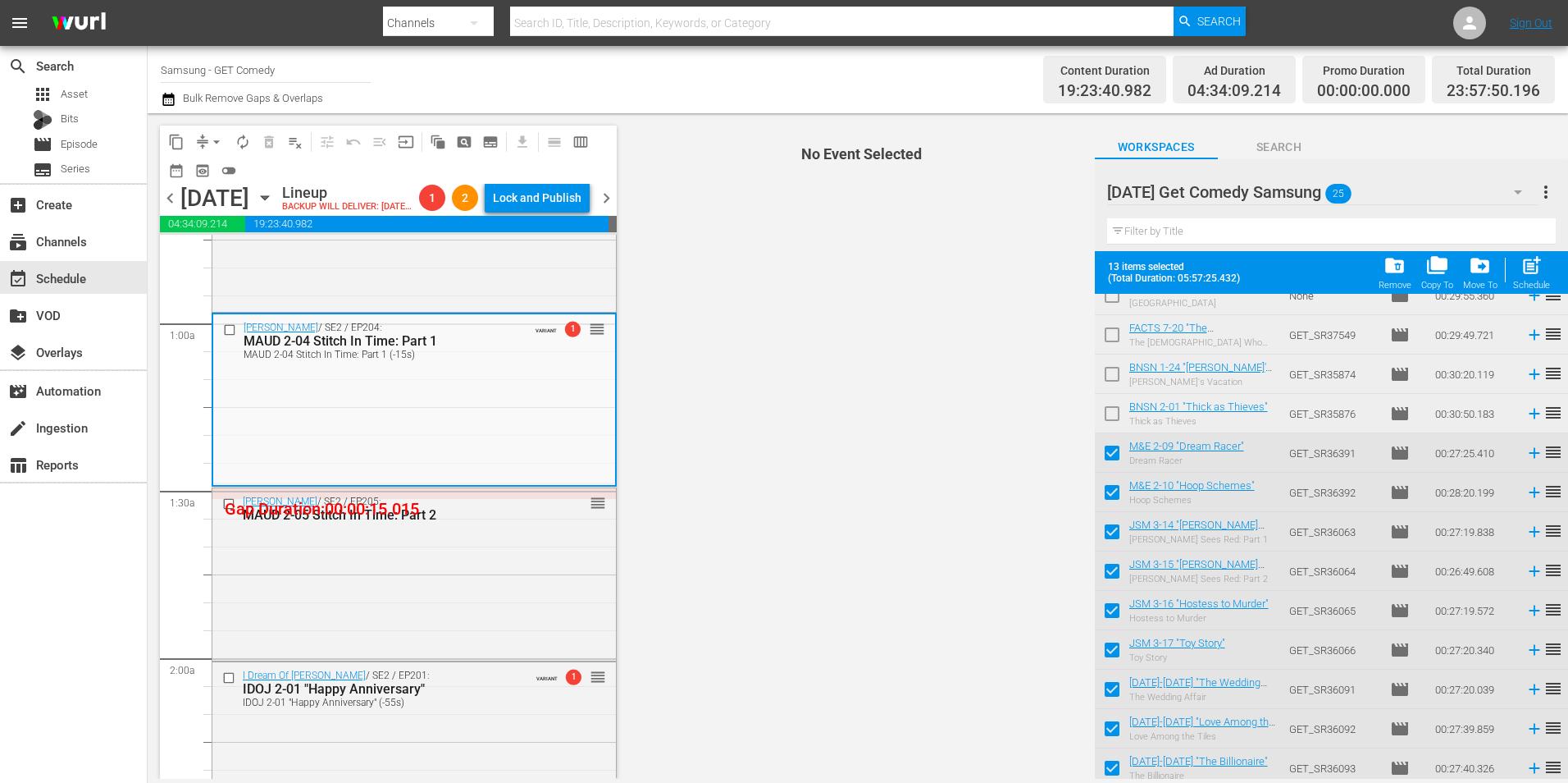
click at [517, 593] on div "Maude / SE2 / EP205: MAUD 2-05 Stitch In Time: Part 2 reorder" at bounding box center [415, 572] width 404 height 169
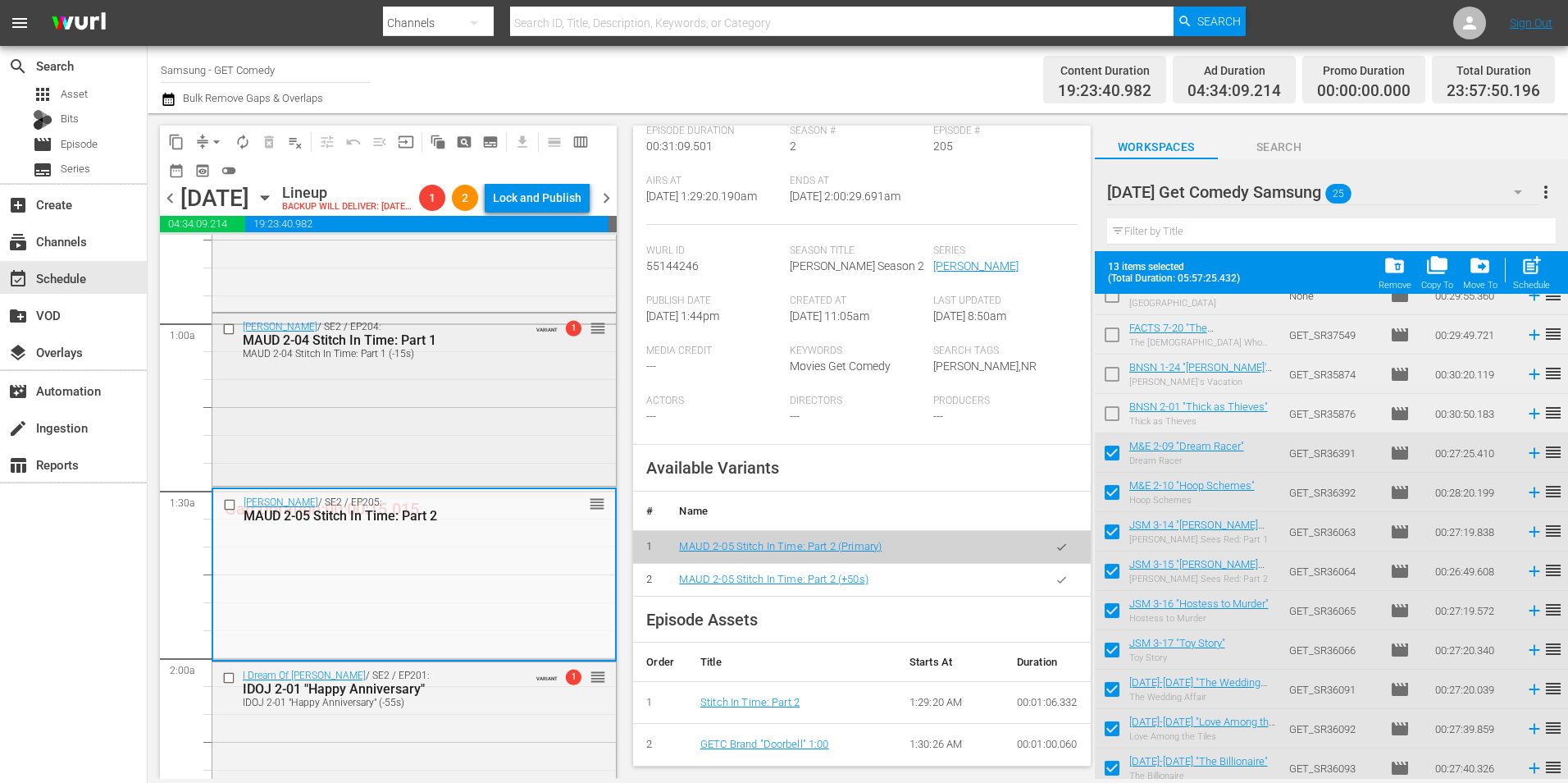
scroll to position [82, 0]
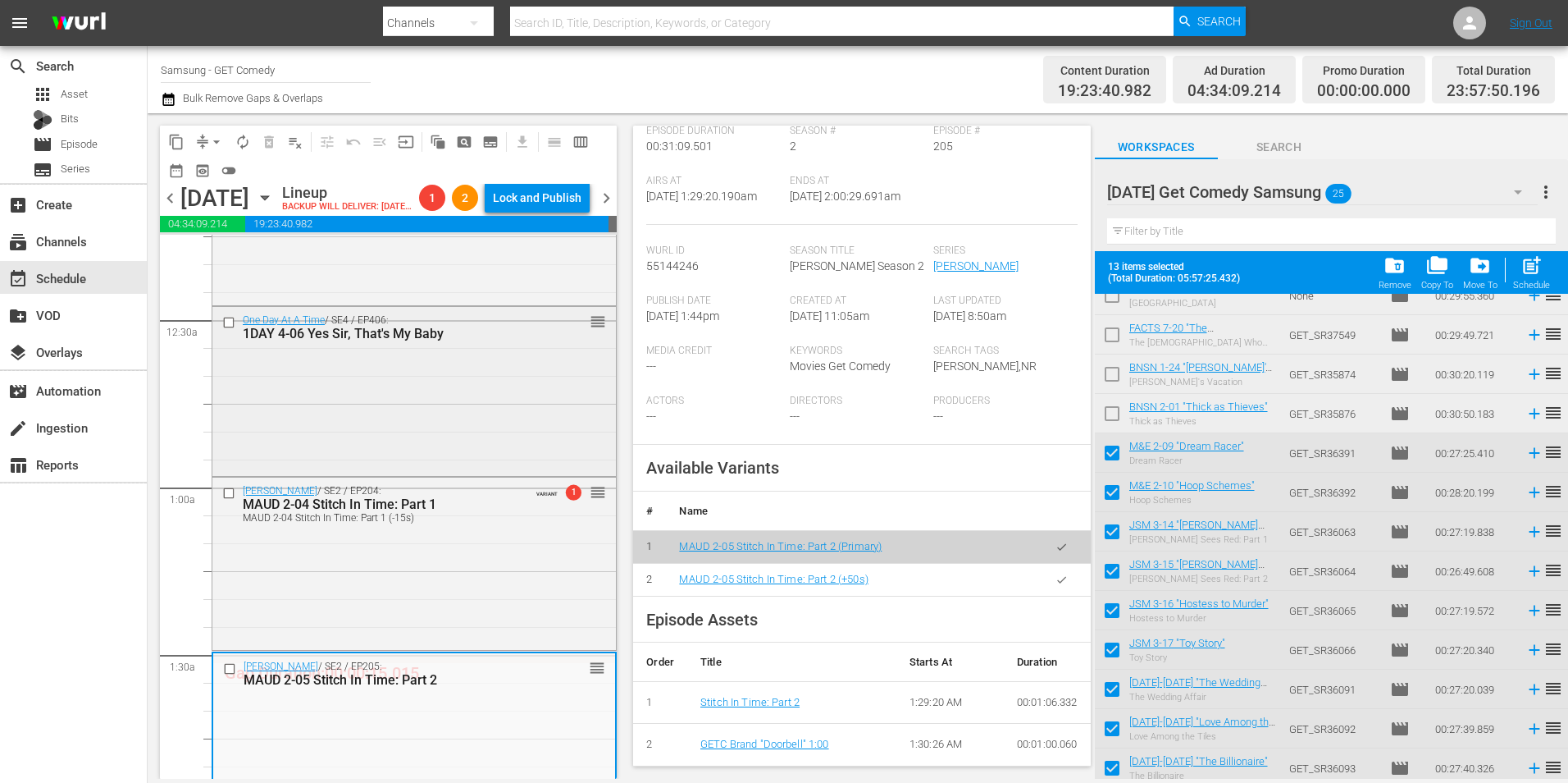
click at [442, 431] on div "One Day At A Time / SE4 / EP406: 1DAY 4-06 Yes Sir, That's My Baby reorder" at bounding box center [415, 390] width 404 height 166
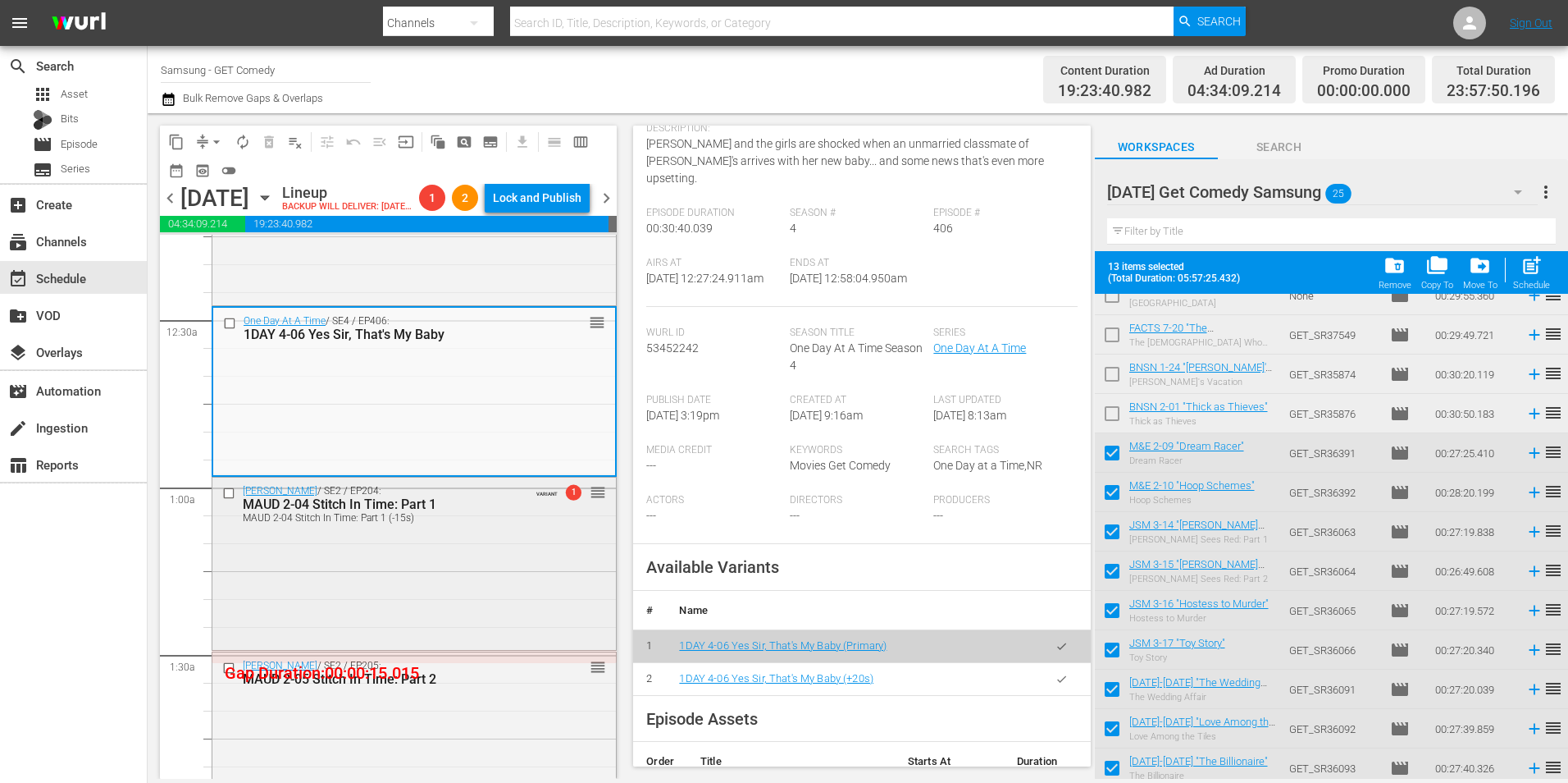
scroll to position [0, 0]
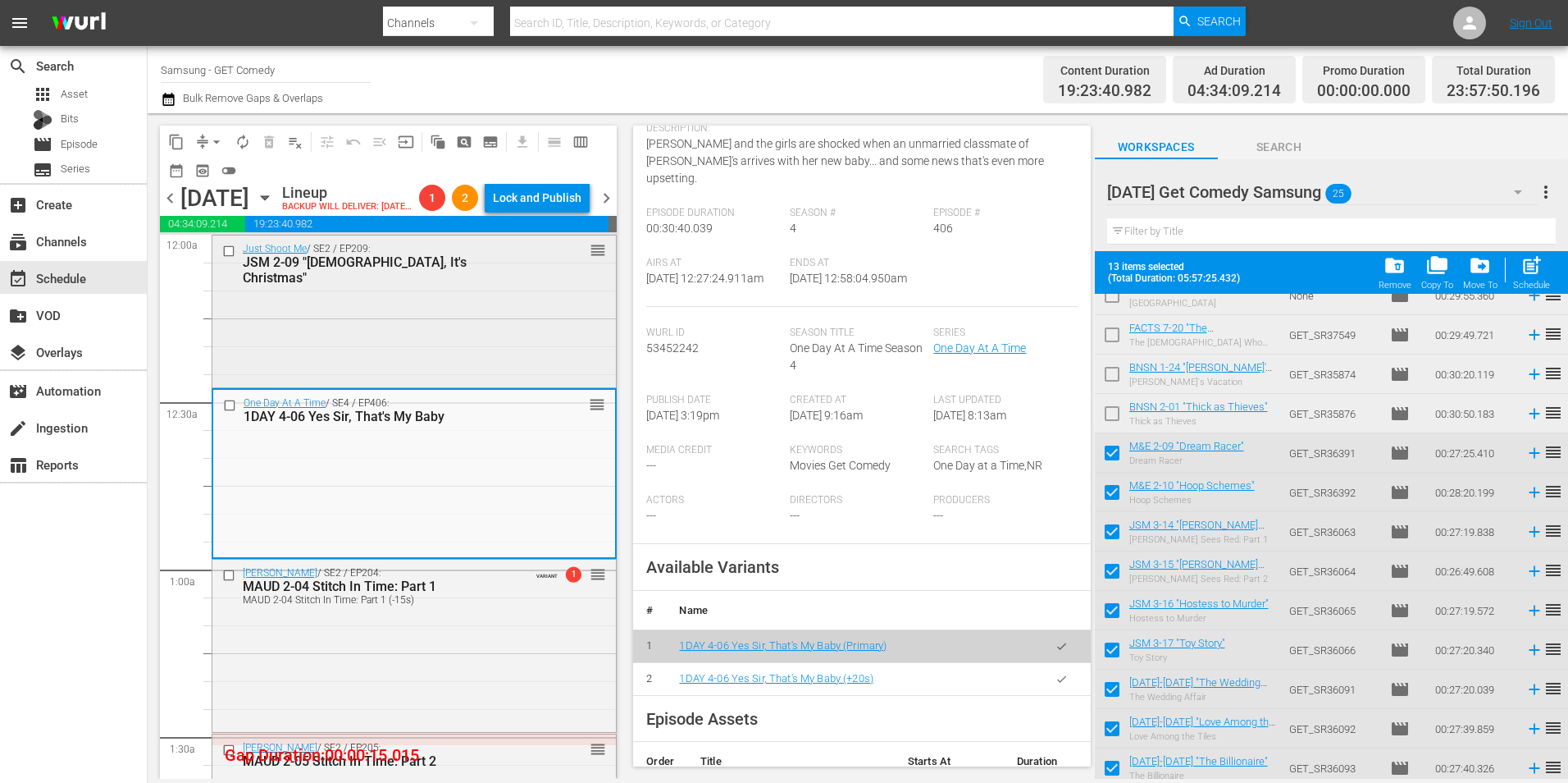
click at [448, 319] on div "Just Shoot Me / SE2 / EP209: JSM 2-09 "Jesus, It's Christmas" reorder" at bounding box center [415, 309] width 404 height 148
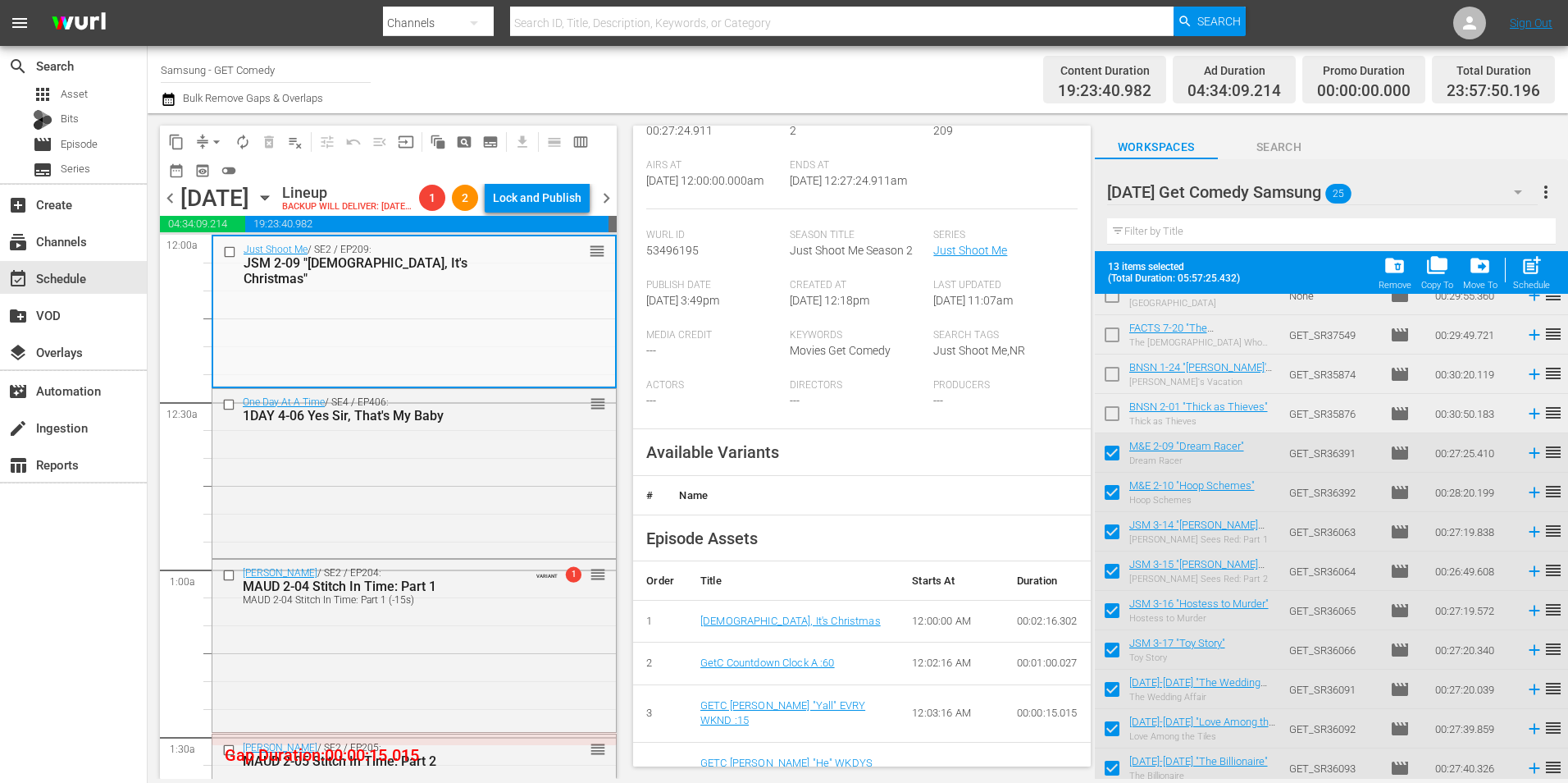
scroll to position [246, 0]
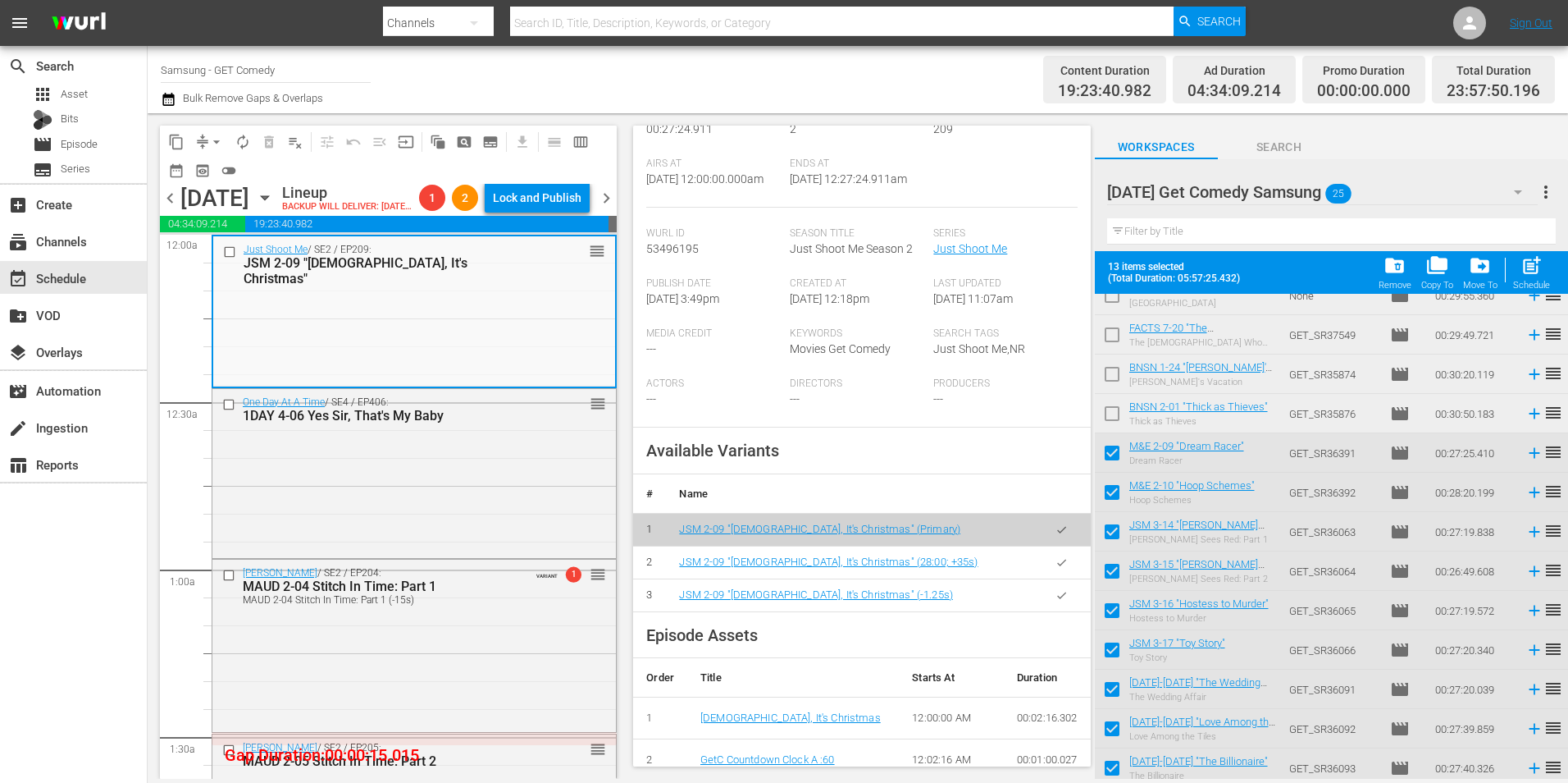
drag, startPoint x: 448, startPoint y: 473, endPoint x: 813, endPoint y: 474, distance: 365.0
click at [448, 473] on div "One Day At A Time / SE4 / EP406: 1DAY 4-06 Yes Sir, That's My Baby reorder" at bounding box center [415, 472] width 404 height 166
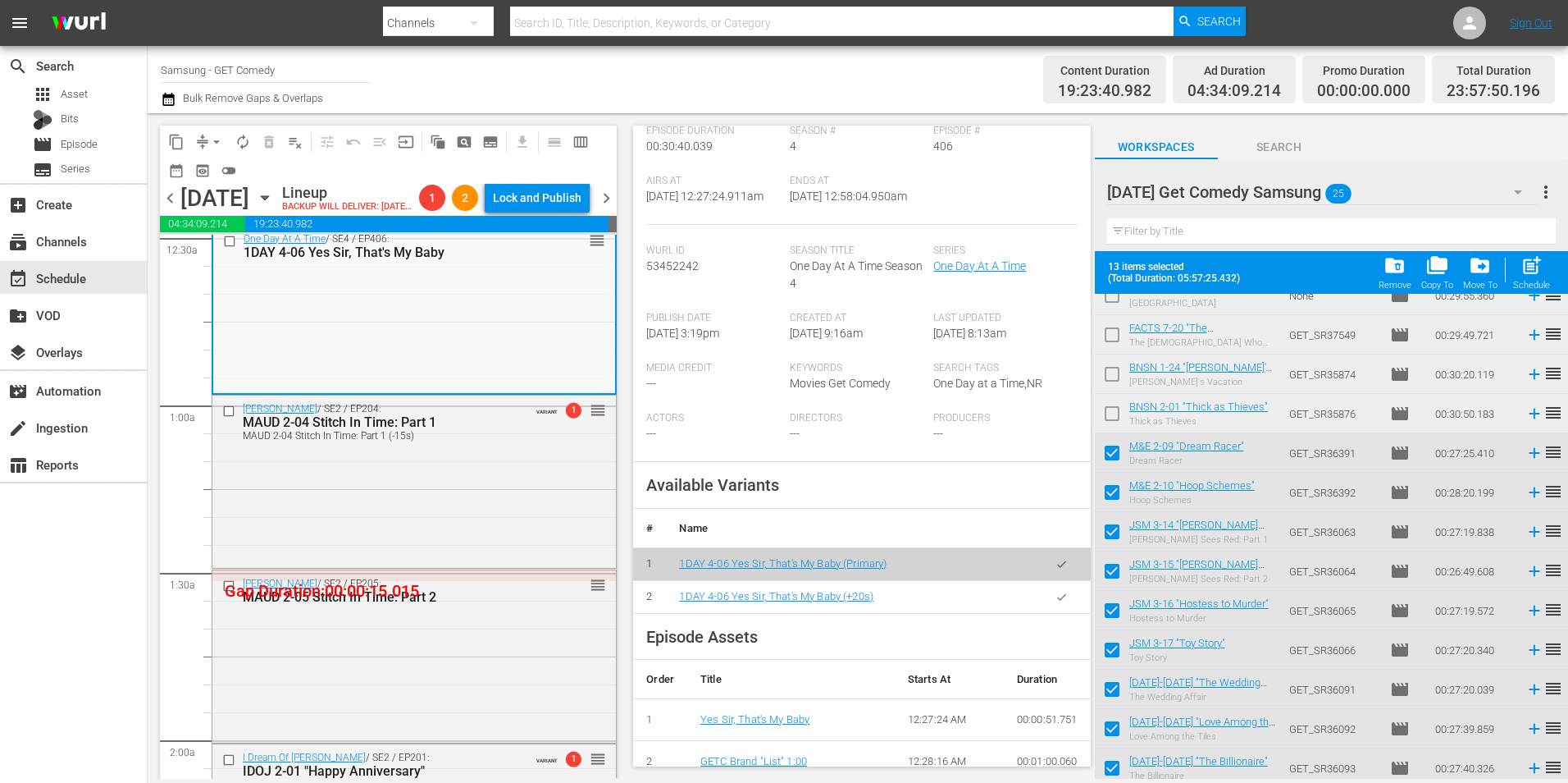
click at [1055, 603] on icon "button" at bounding box center [1061, 597] width 12 height 12
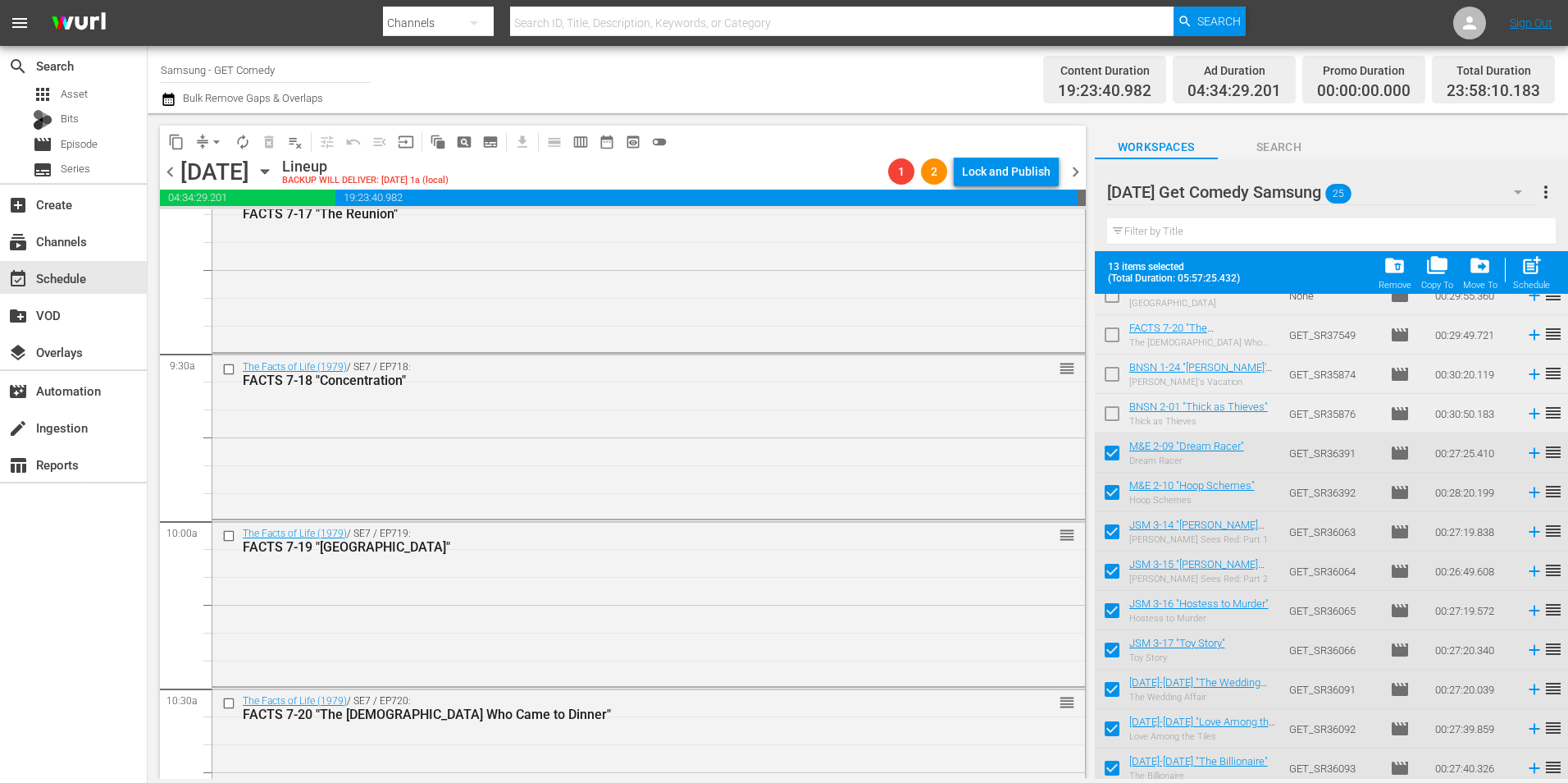
scroll to position [2954, 0]
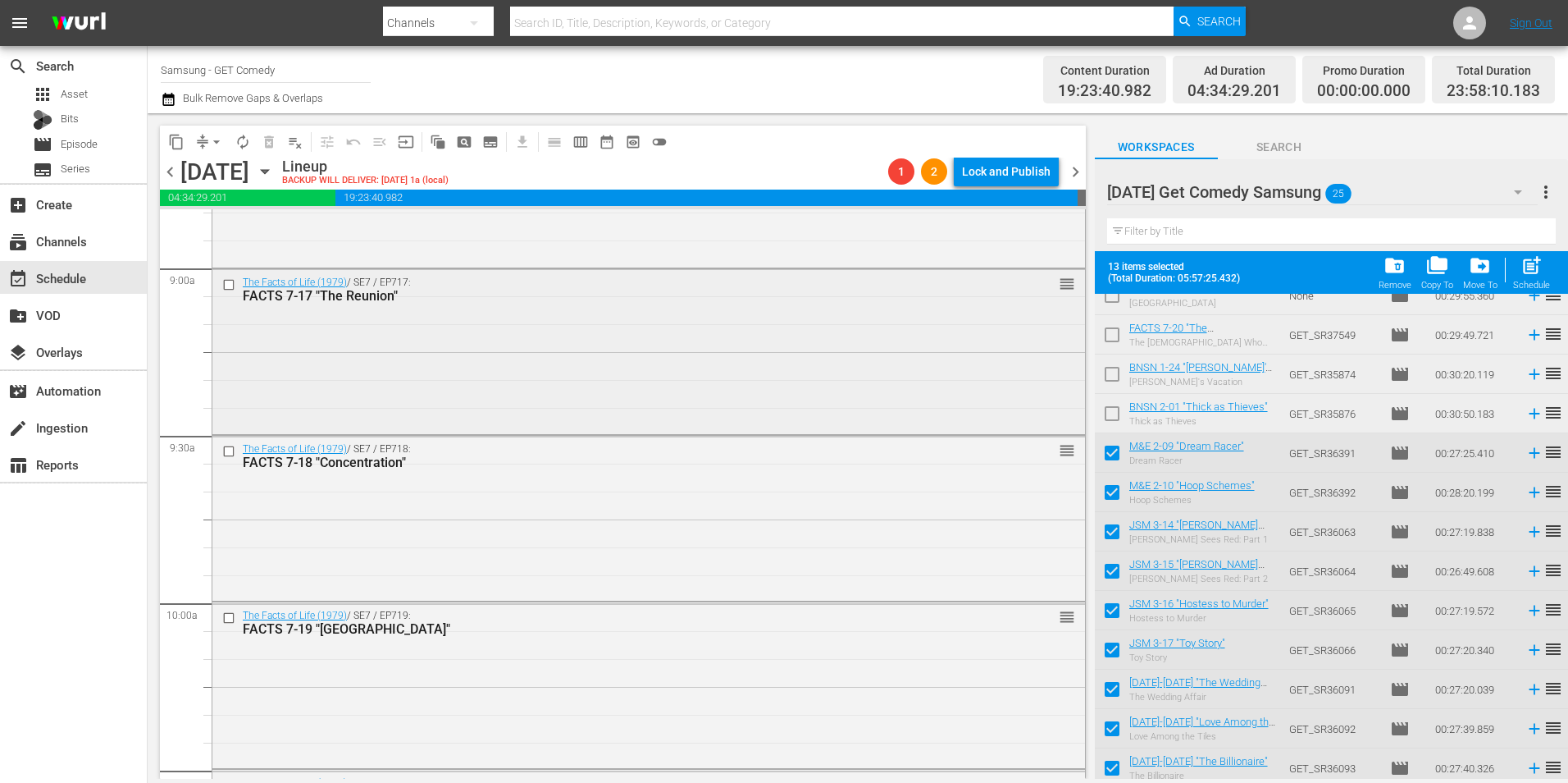
click at [780, 408] on div "The Facts of Life (1979) / SE7 / EP717: FACTS 7-17 "The Reunion" reorder" at bounding box center [649, 350] width 872 height 161
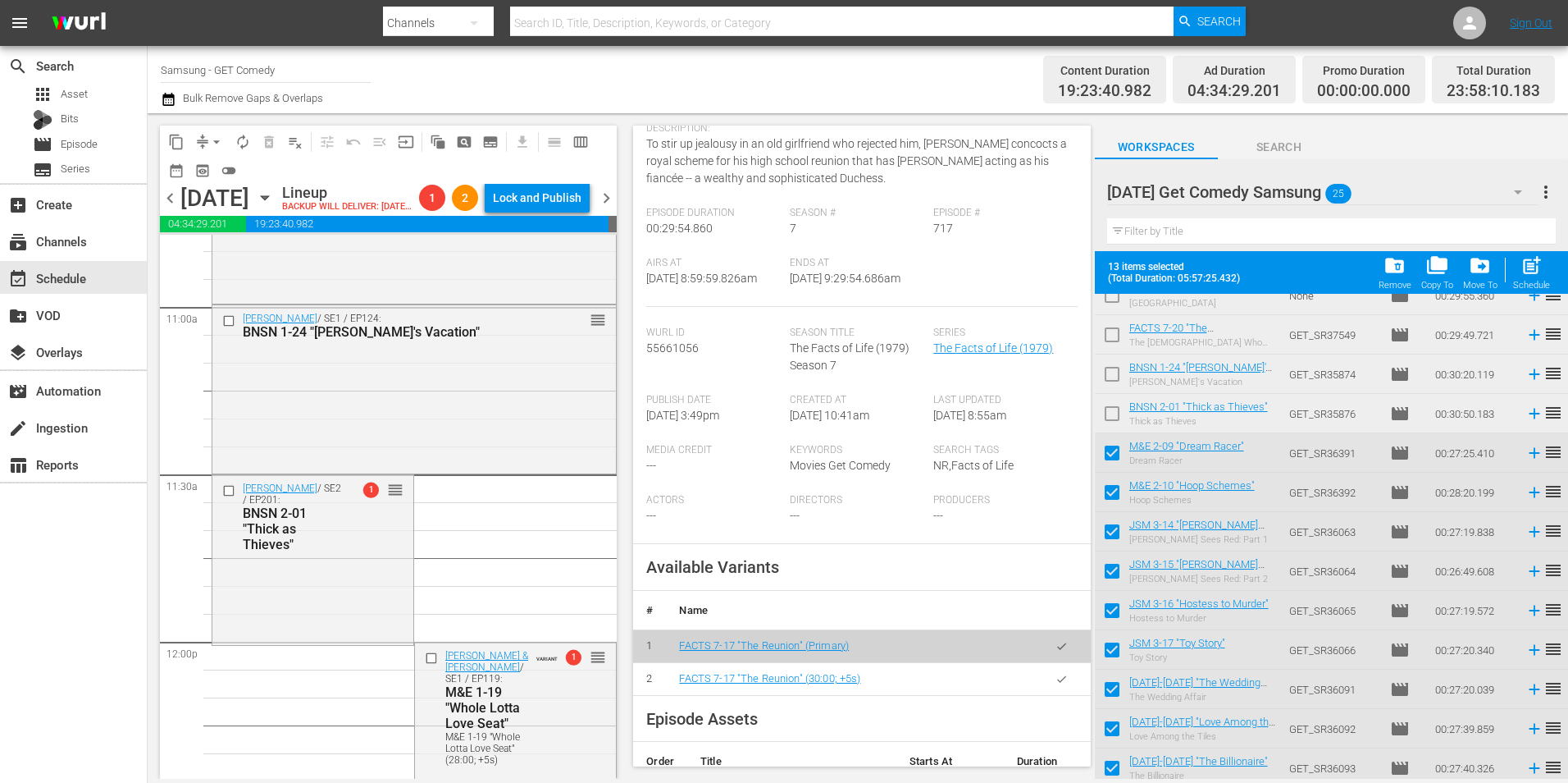
scroll to position [3528, 0]
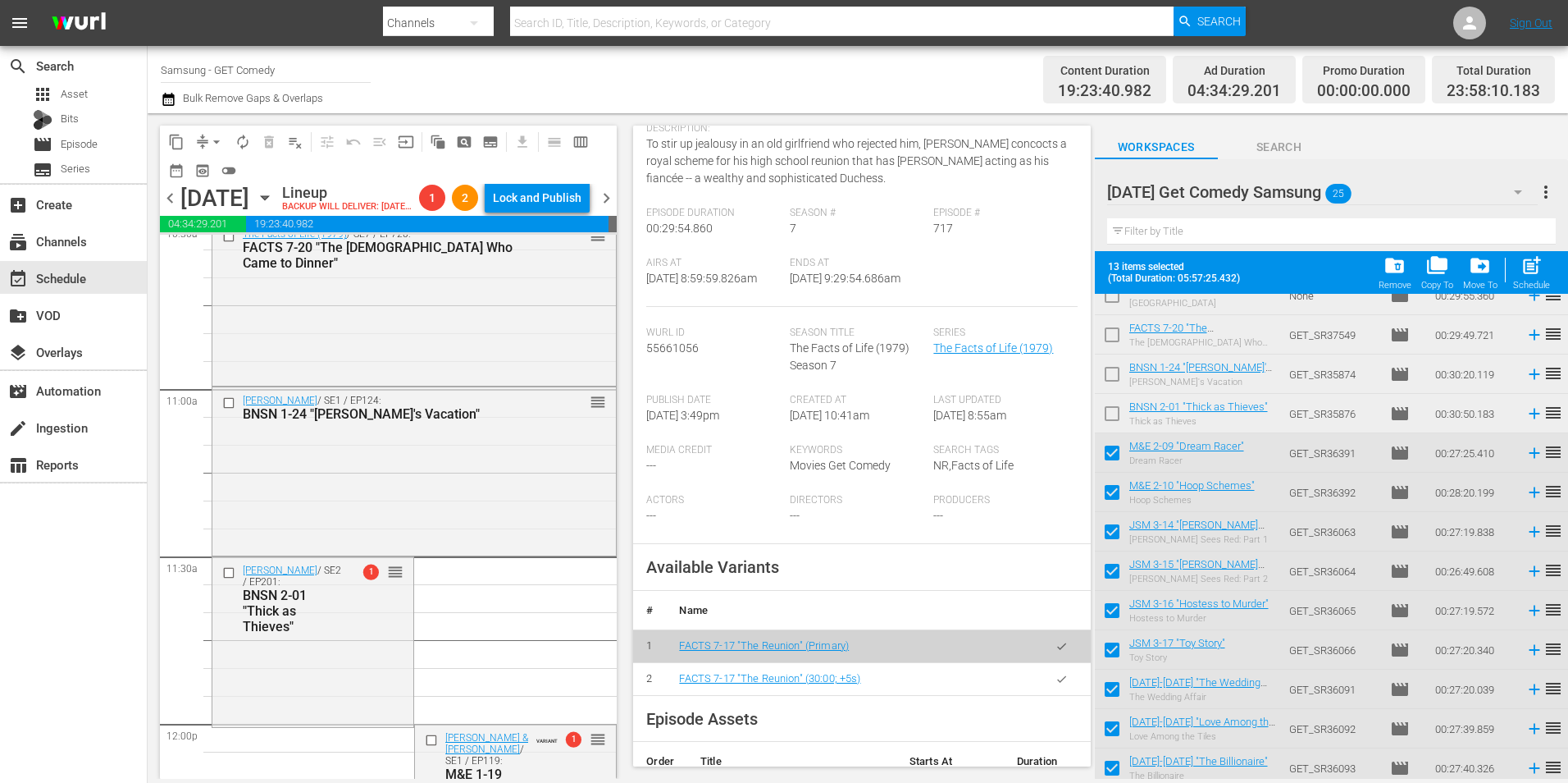
drag, startPoint x: 336, startPoint y: 648, endPoint x: 424, endPoint y: 638, distance: 88.6
click at [336, 634] on div "BNSN 2-01 "Thick as Thieves"" at bounding box center [292, 611] width 101 height 47
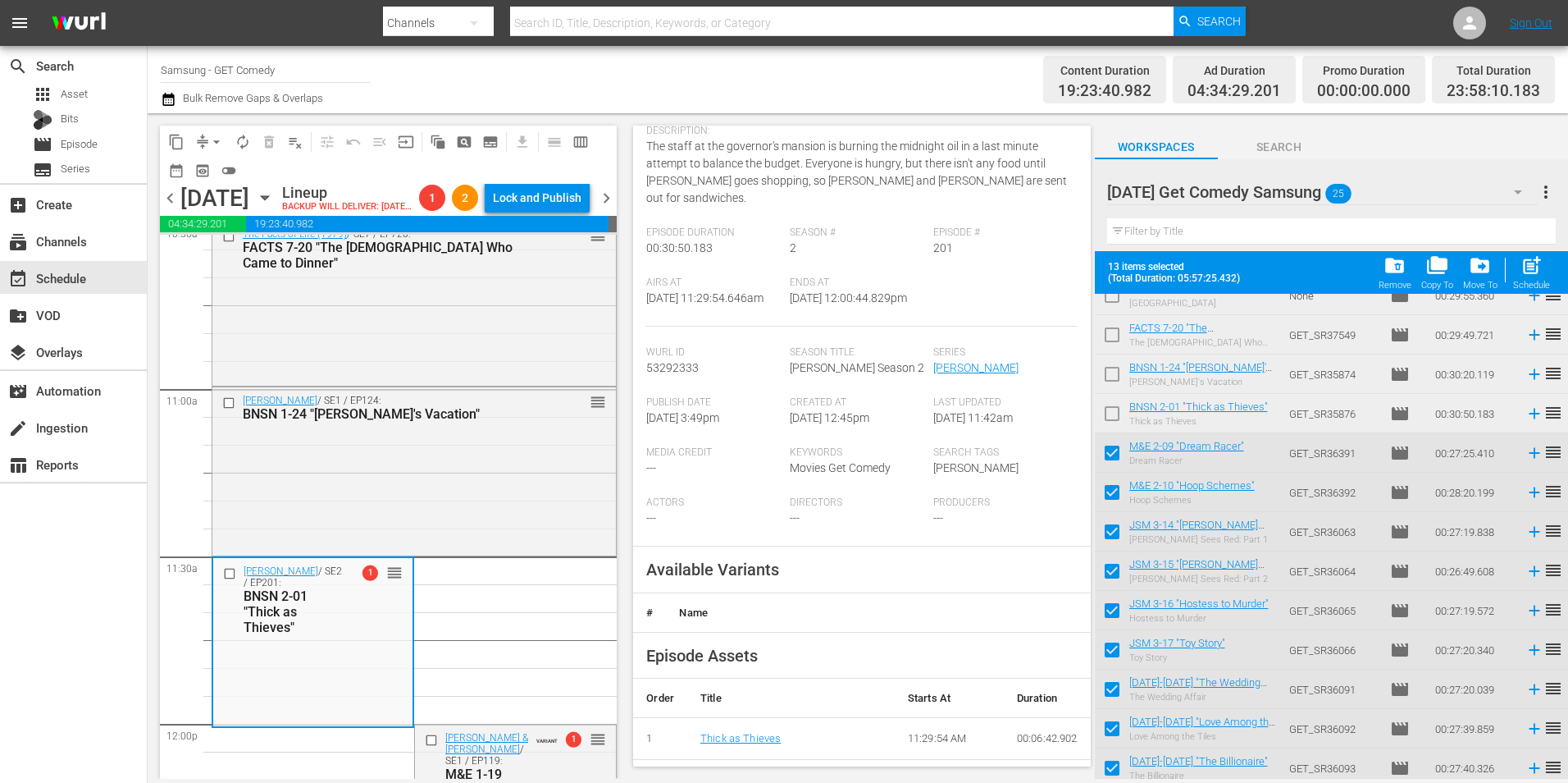
scroll to position [246, 0]
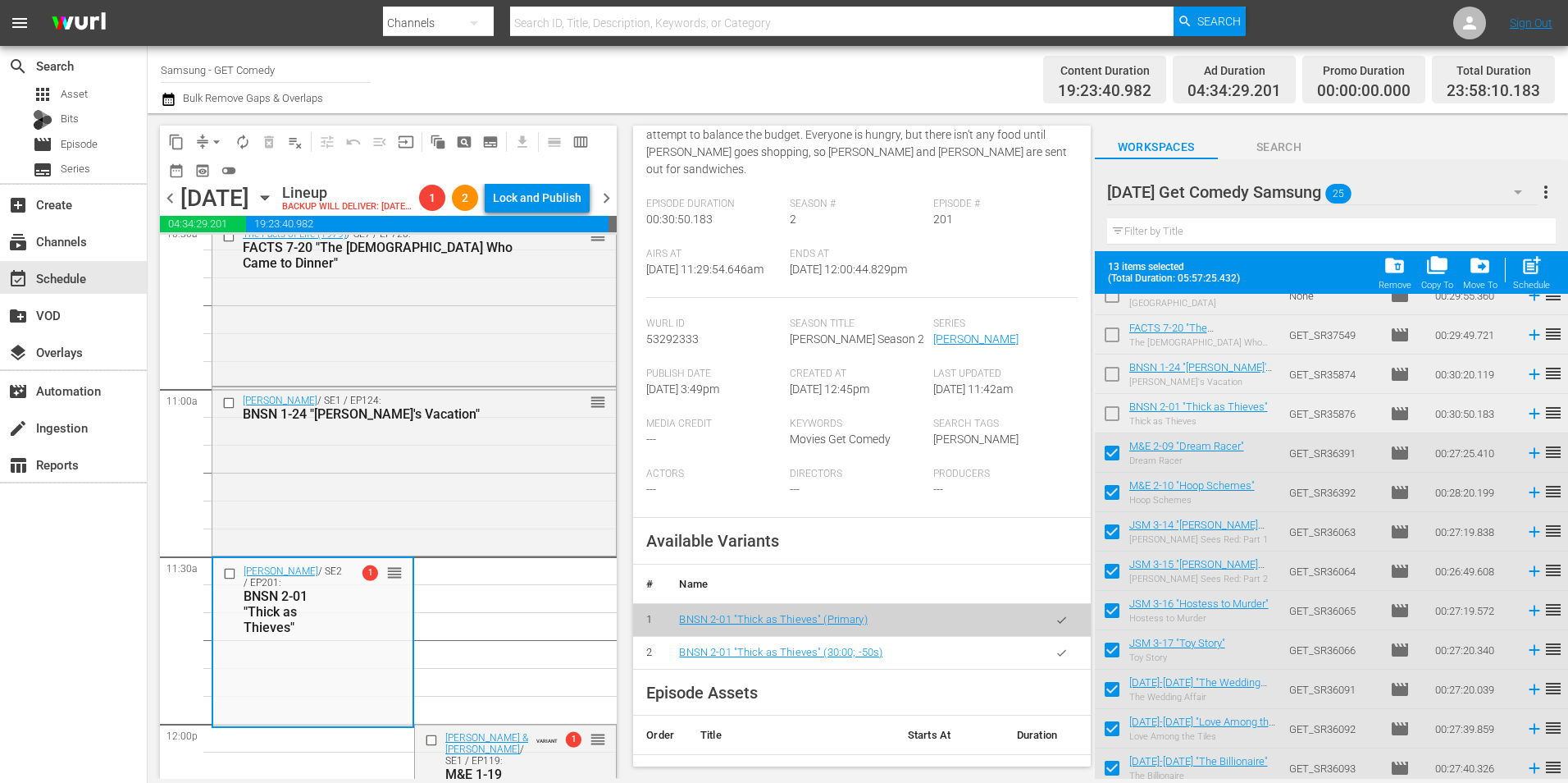
drag, startPoint x: 360, startPoint y: 532, endPoint x: 733, endPoint y: 519, distance: 373.2
click at [360, 532] on div "Benson / SE1 / EP124: BNSN 1-24 "Marcy's Vacation" reorder" at bounding box center [415, 469] width 404 height 164
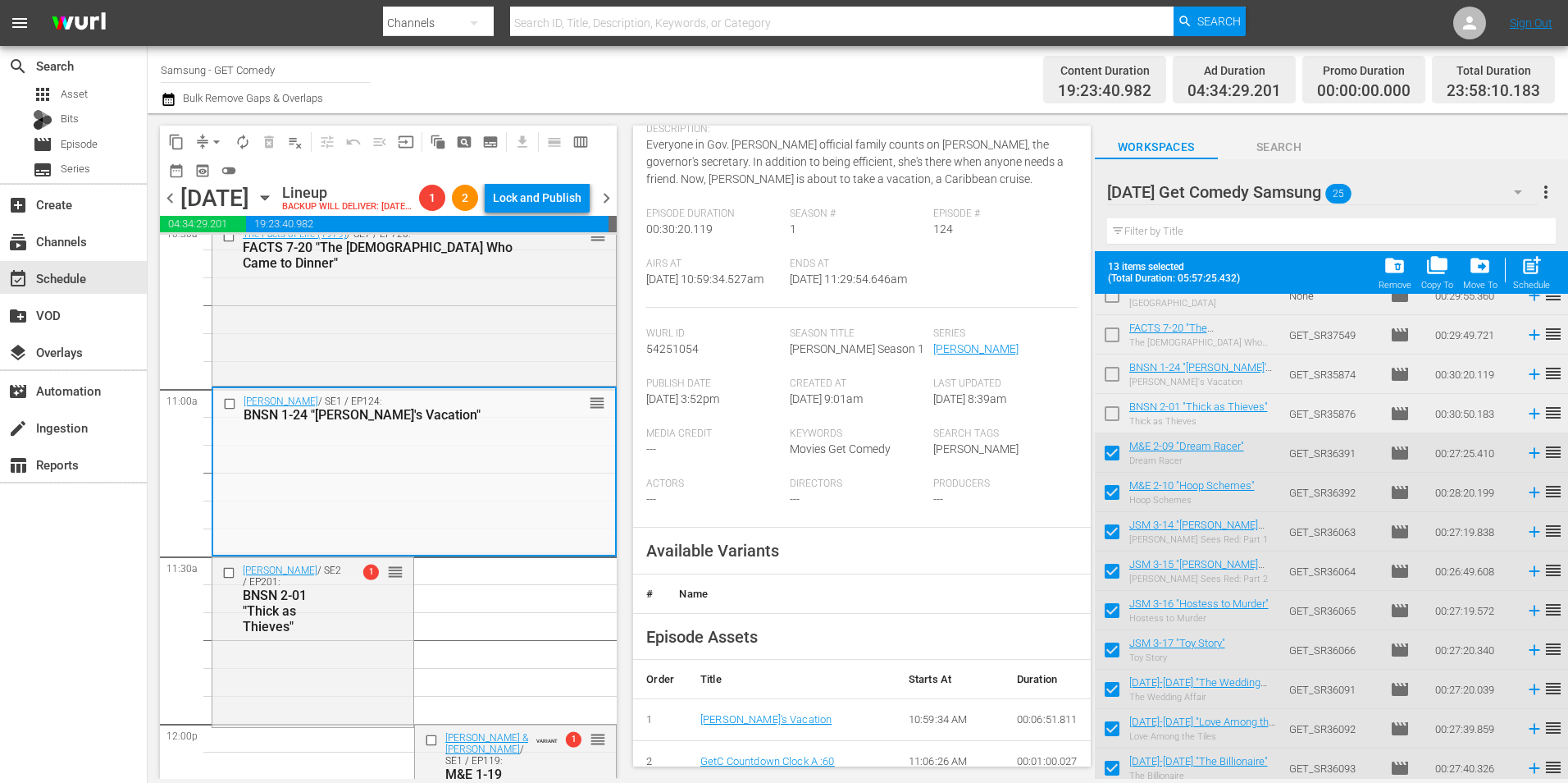
scroll to position [164, 0]
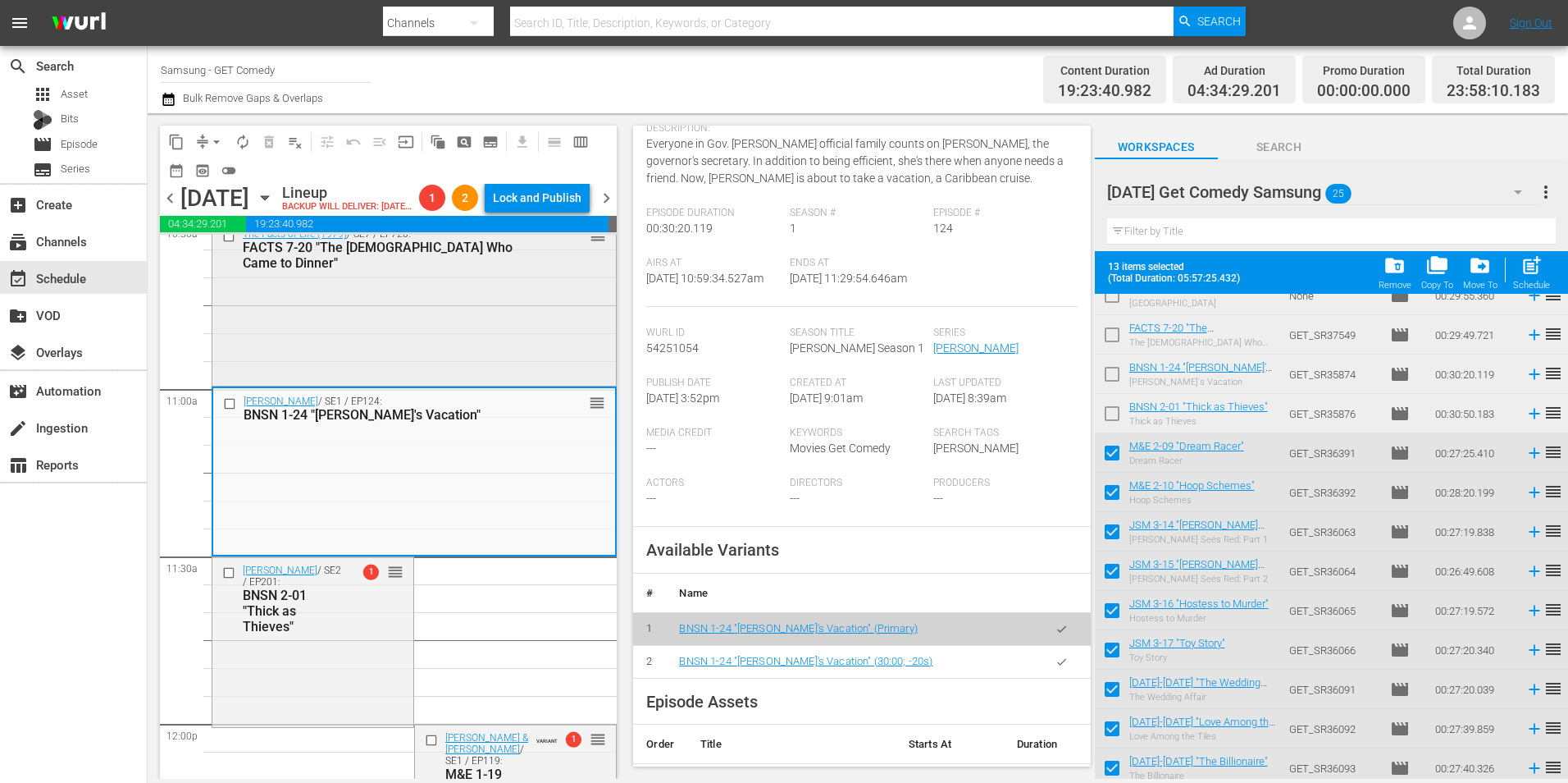
click at [461, 374] on div "The Facts of Life (1979) / SE7 / EP720: FACTS 7-20 "The Lady Who Came to Dinner…" at bounding box center [415, 302] width 404 height 161
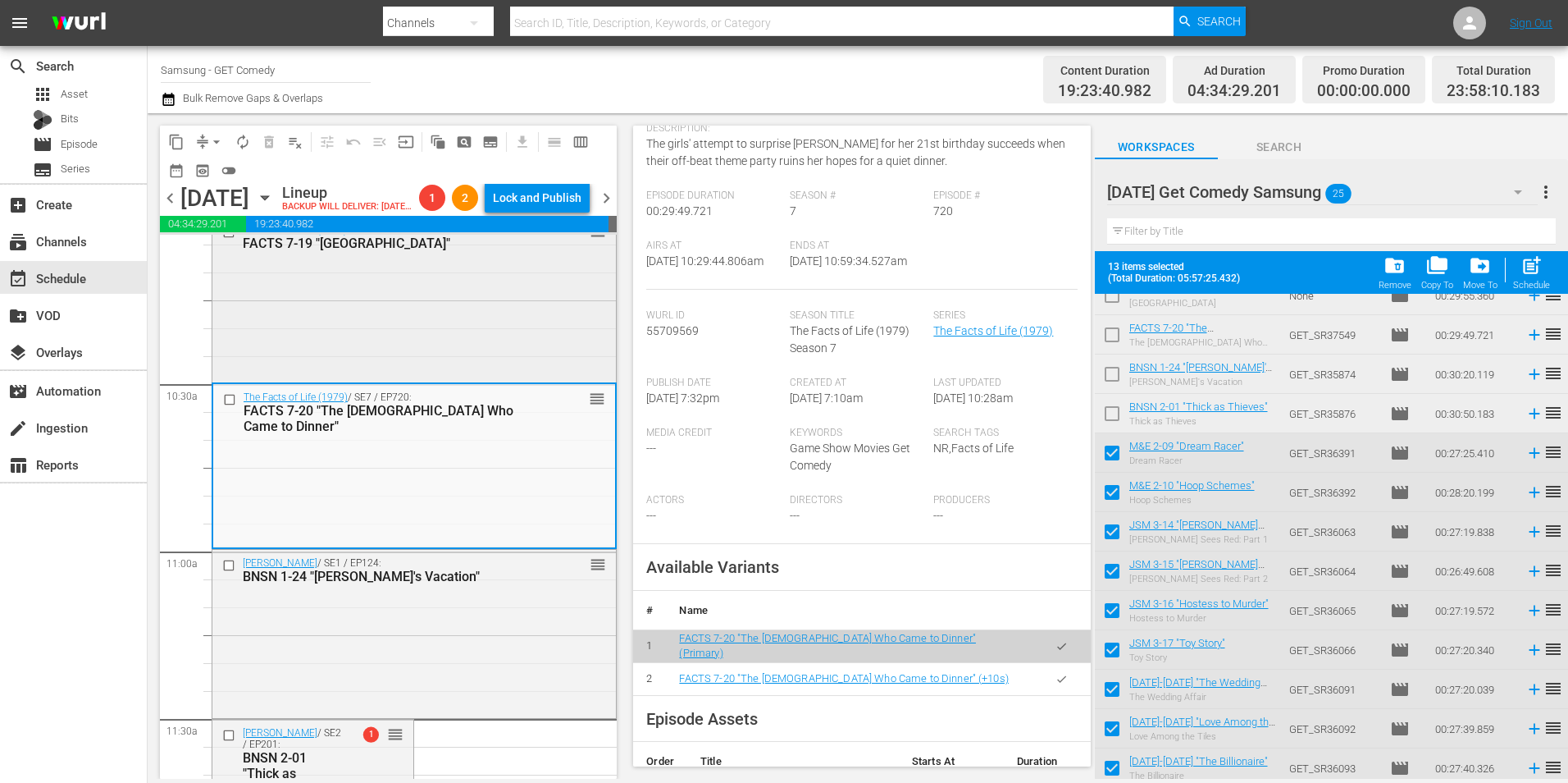
scroll to position [3364, 0]
click at [475, 371] on div "The Facts of Life (1979) / SE7 / EP719: FACTS 7-19 "Atlantic City" reorder" at bounding box center [415, 299] width 404 height 161
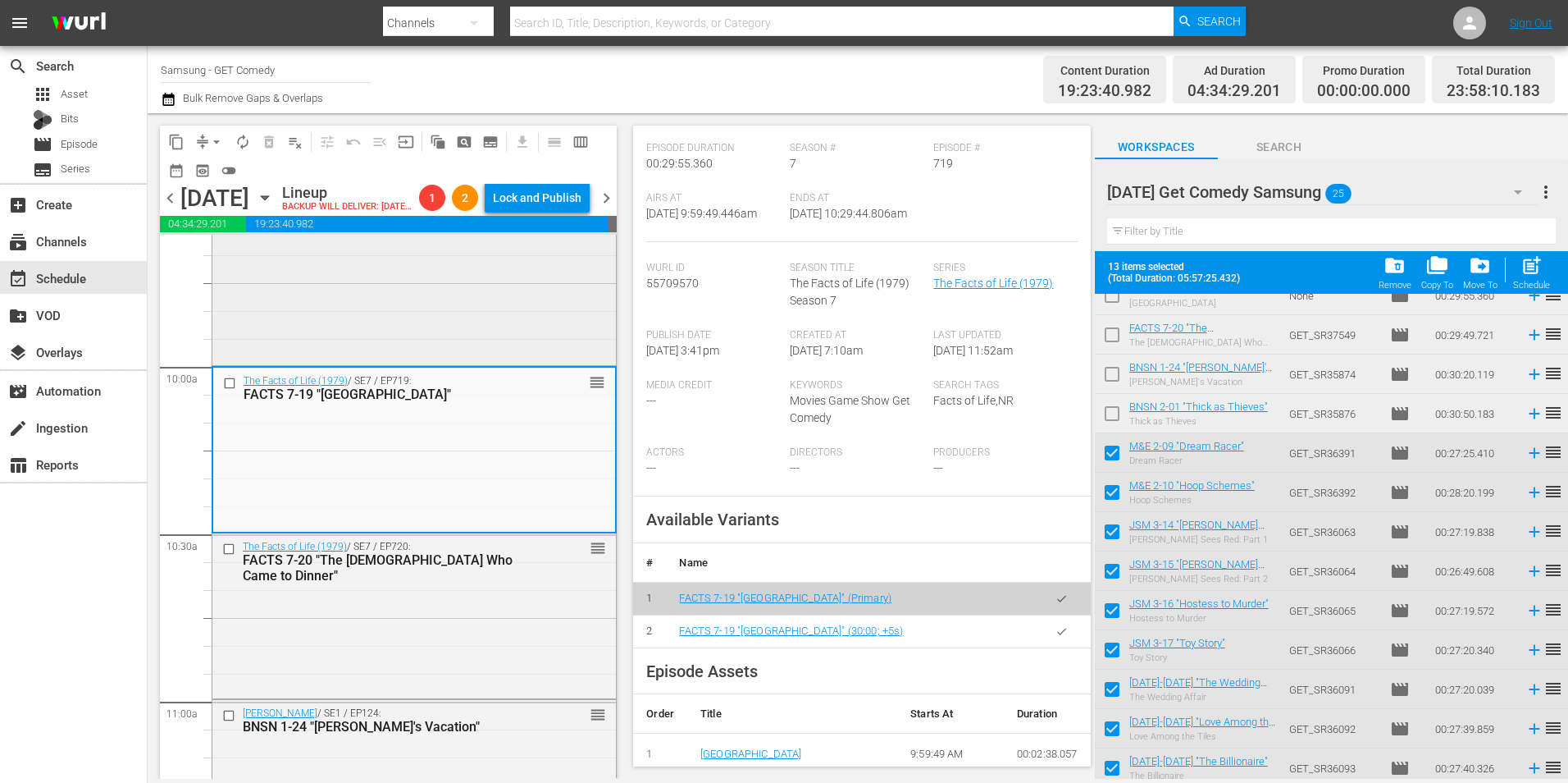
scroll to position [3200, 0]
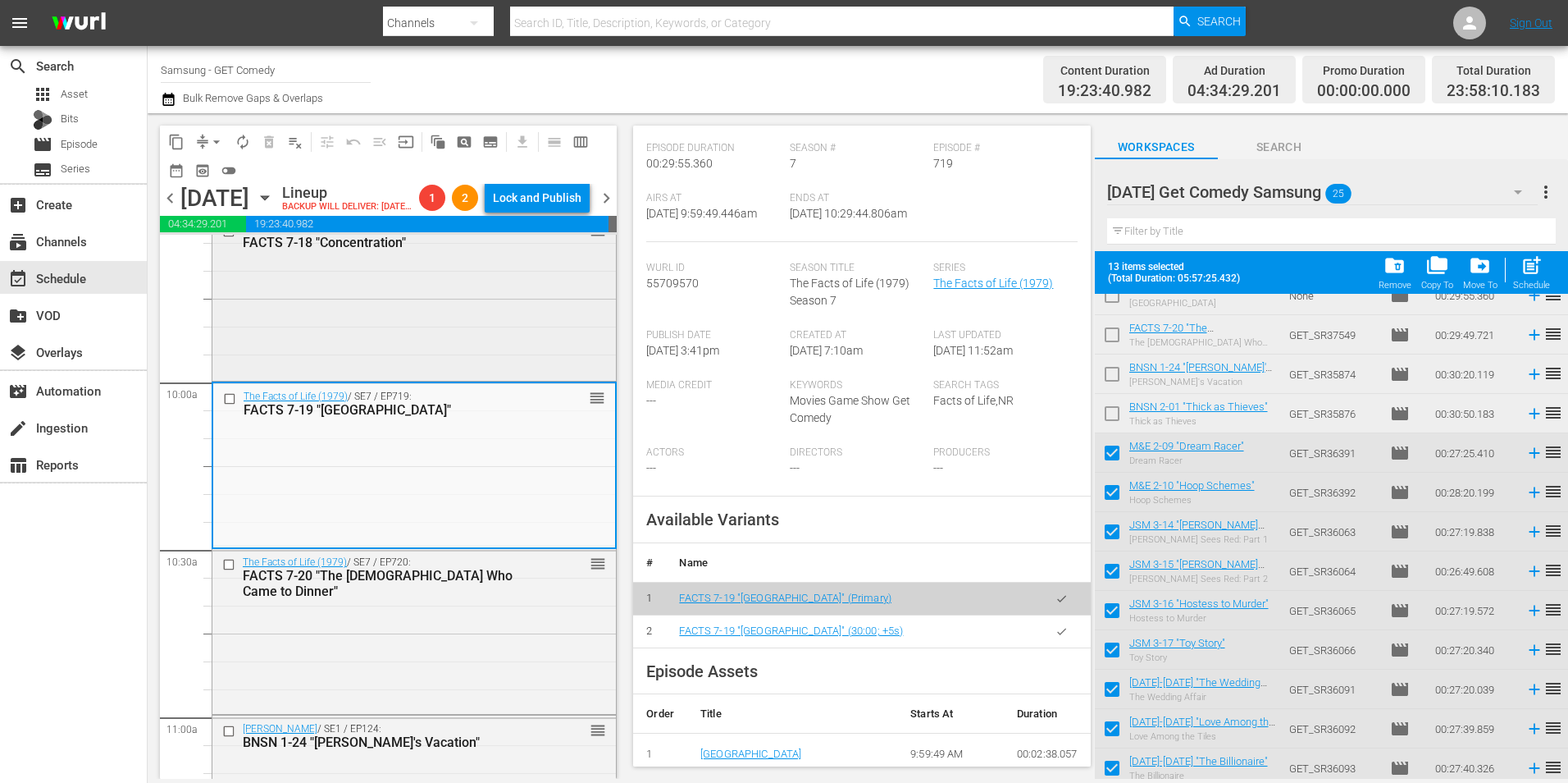
click at [540, 362] on div "The Facts of Life (1979) / SE7 / EP718: FACTS 7-18 "Concentration" reorder" at bounding box center [415, 297] width 404 height 161
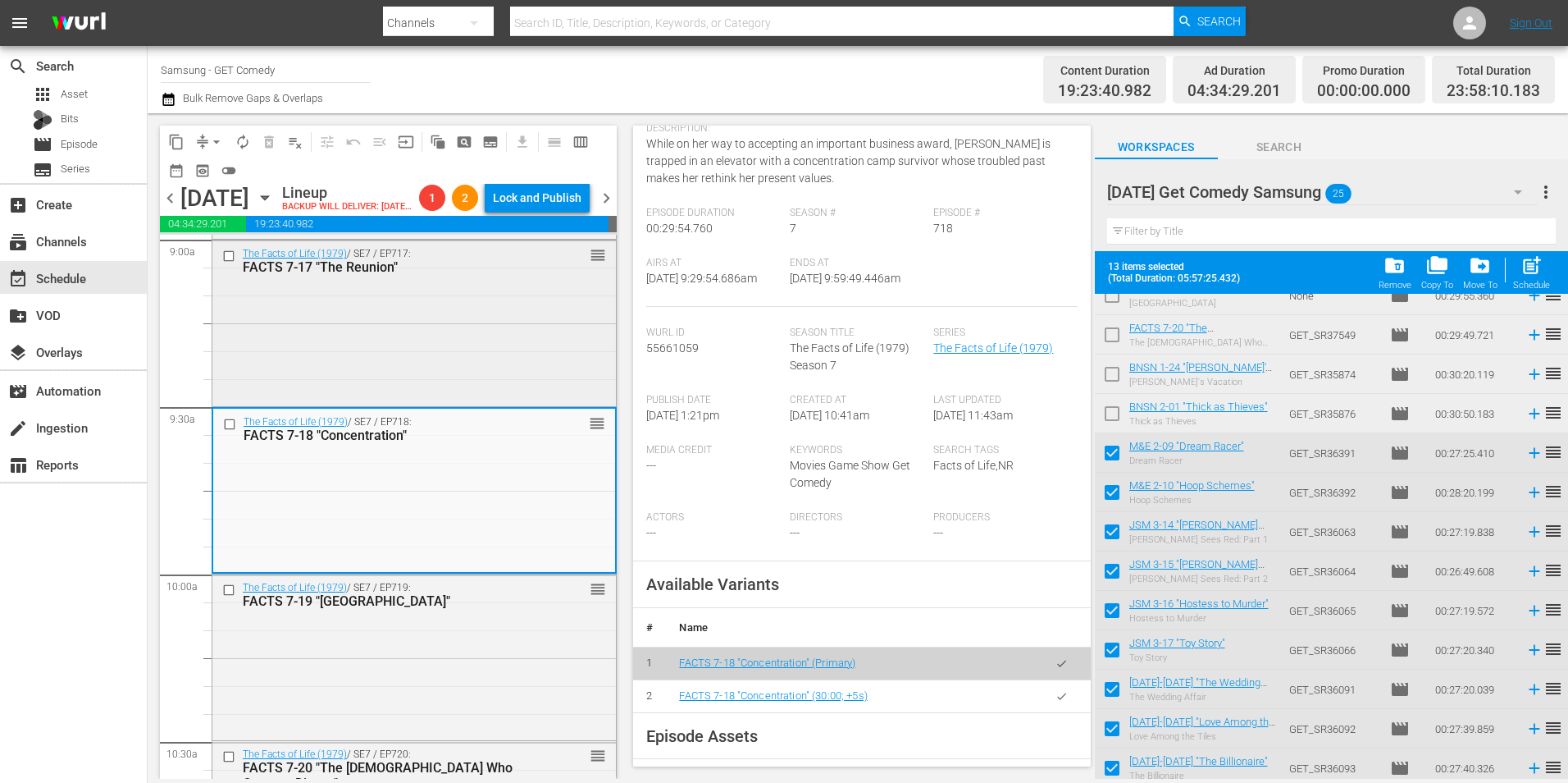
scroll to position [2954, 0]
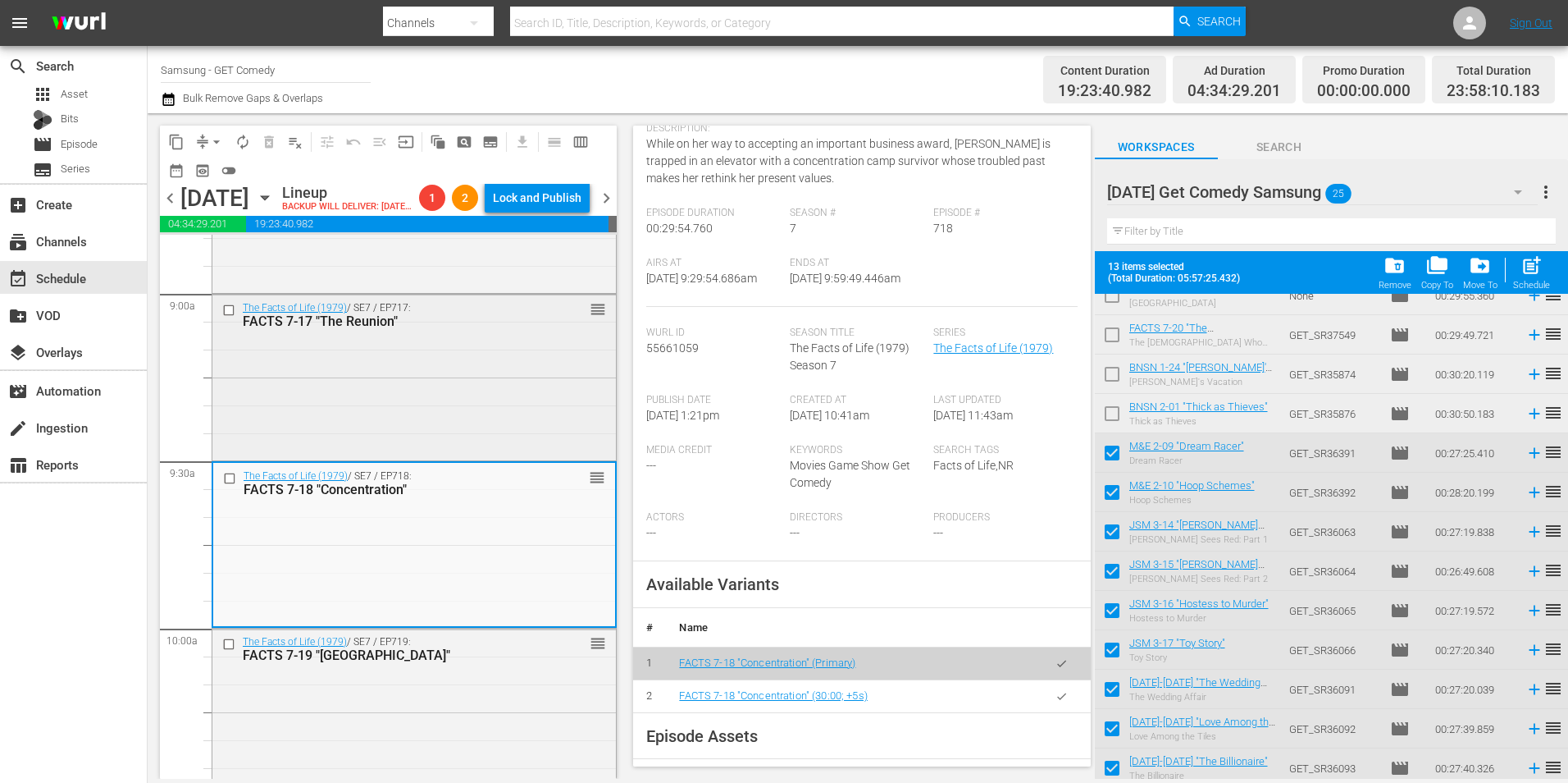
click at [393, 396] on div "The Facts of Life (1979) / SE7 / EP717: FACTS 7-17 "The Reunion" reorder" at bounding box center [415, 375] width 404 height 161
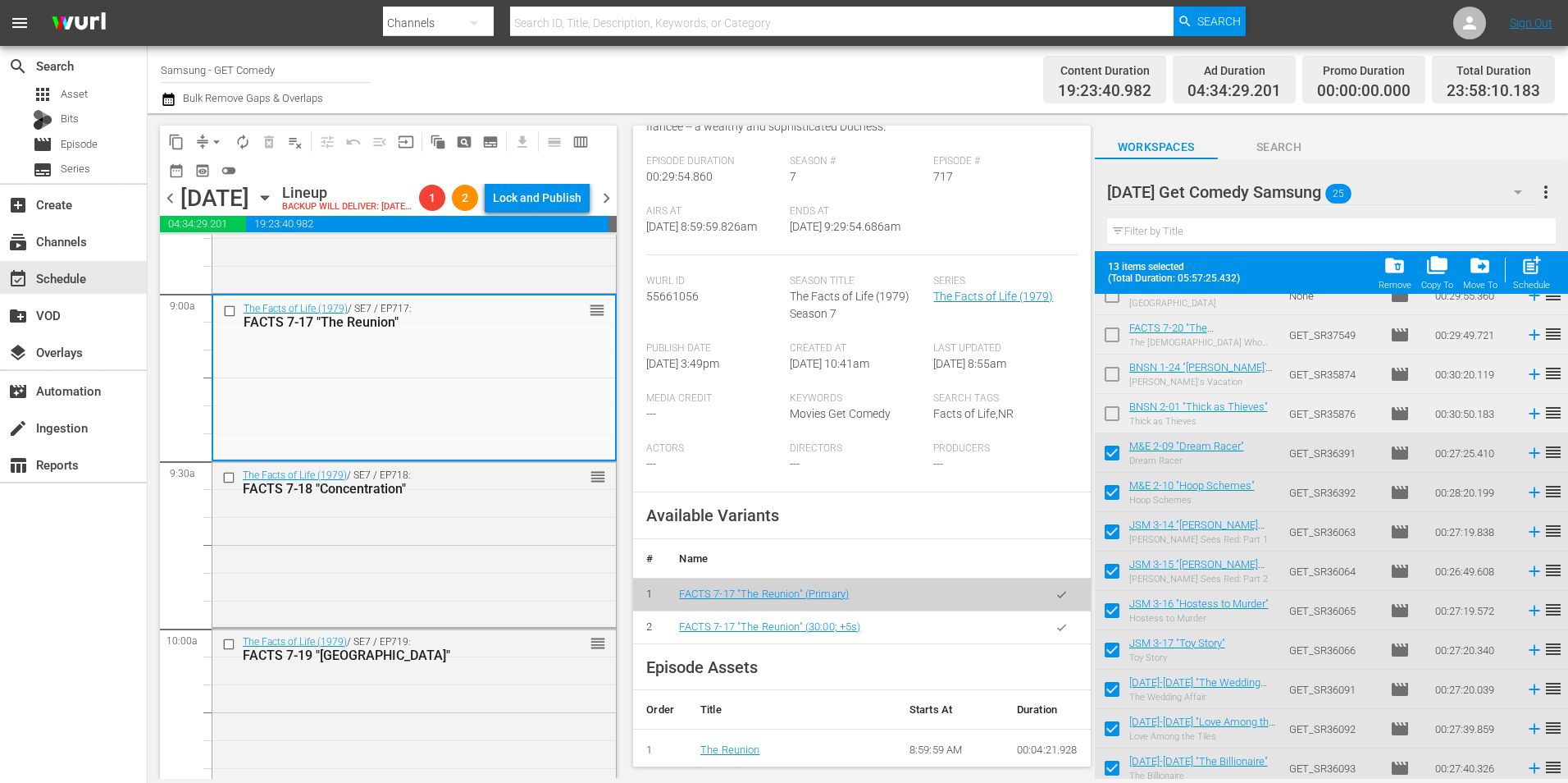
scroll to position [246, 0]
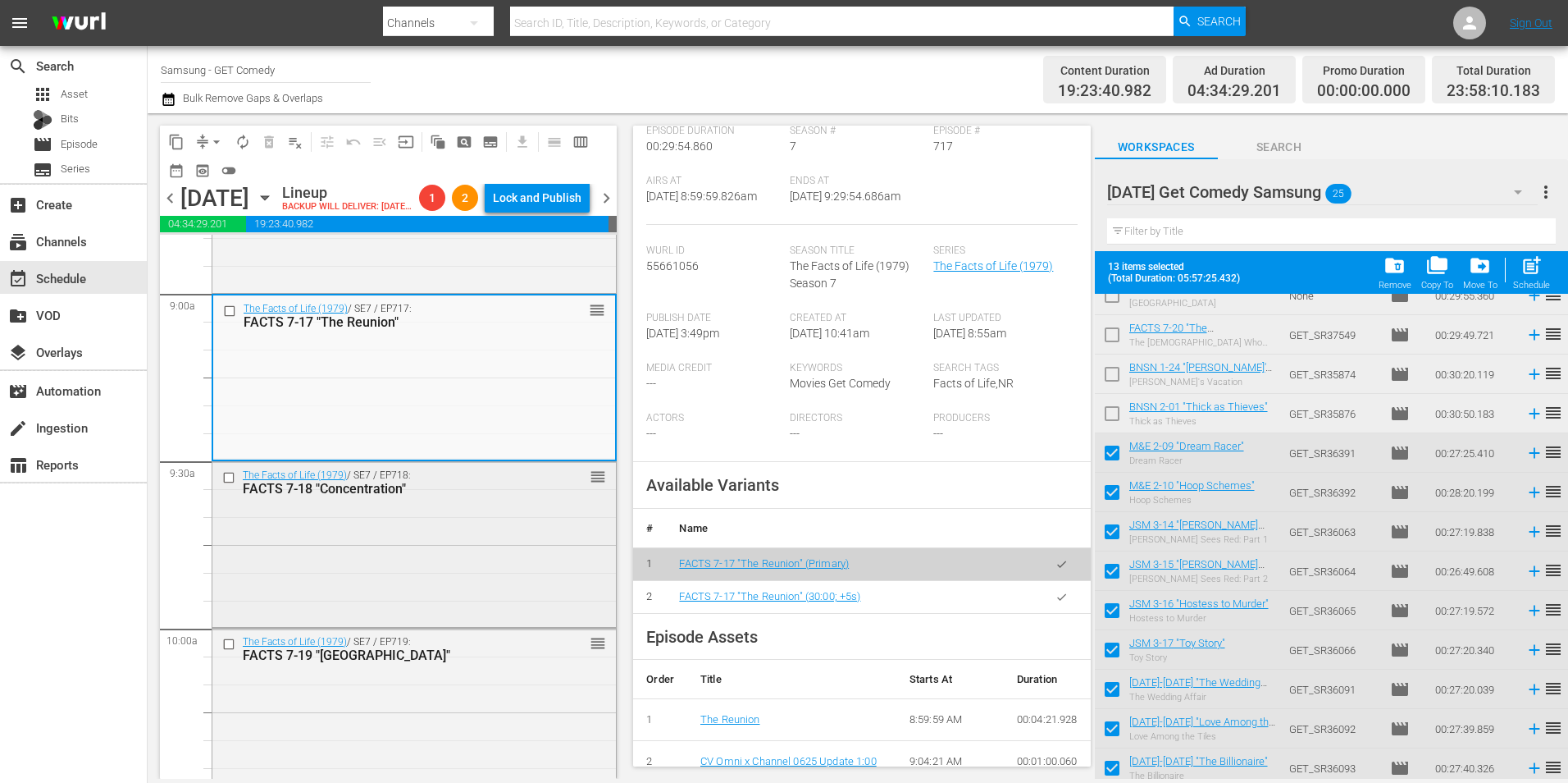
click at [356, 553] on div "The Facts of Life (1979) / SE7 / EP718: FACTS 7-18 "Concentration" reorder" at bounding box center [415, 543] width 404 height 161
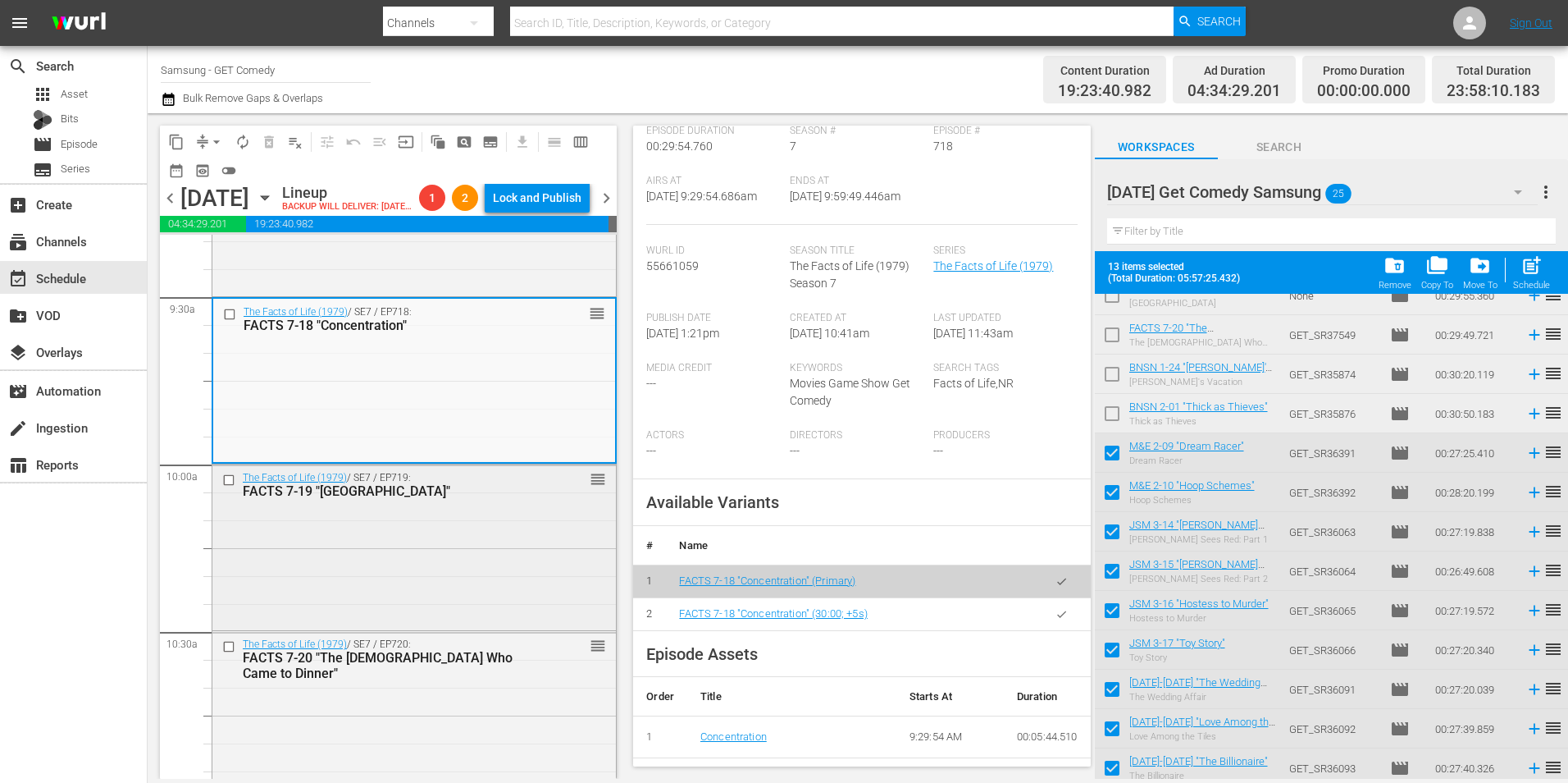
click at [470, 544] on div "The Facts of Life (1979) / SE7 / EP719: FACTS 7-19 "Atlantic City" reorder" at bounding box center [415, 545] width 404 height 161
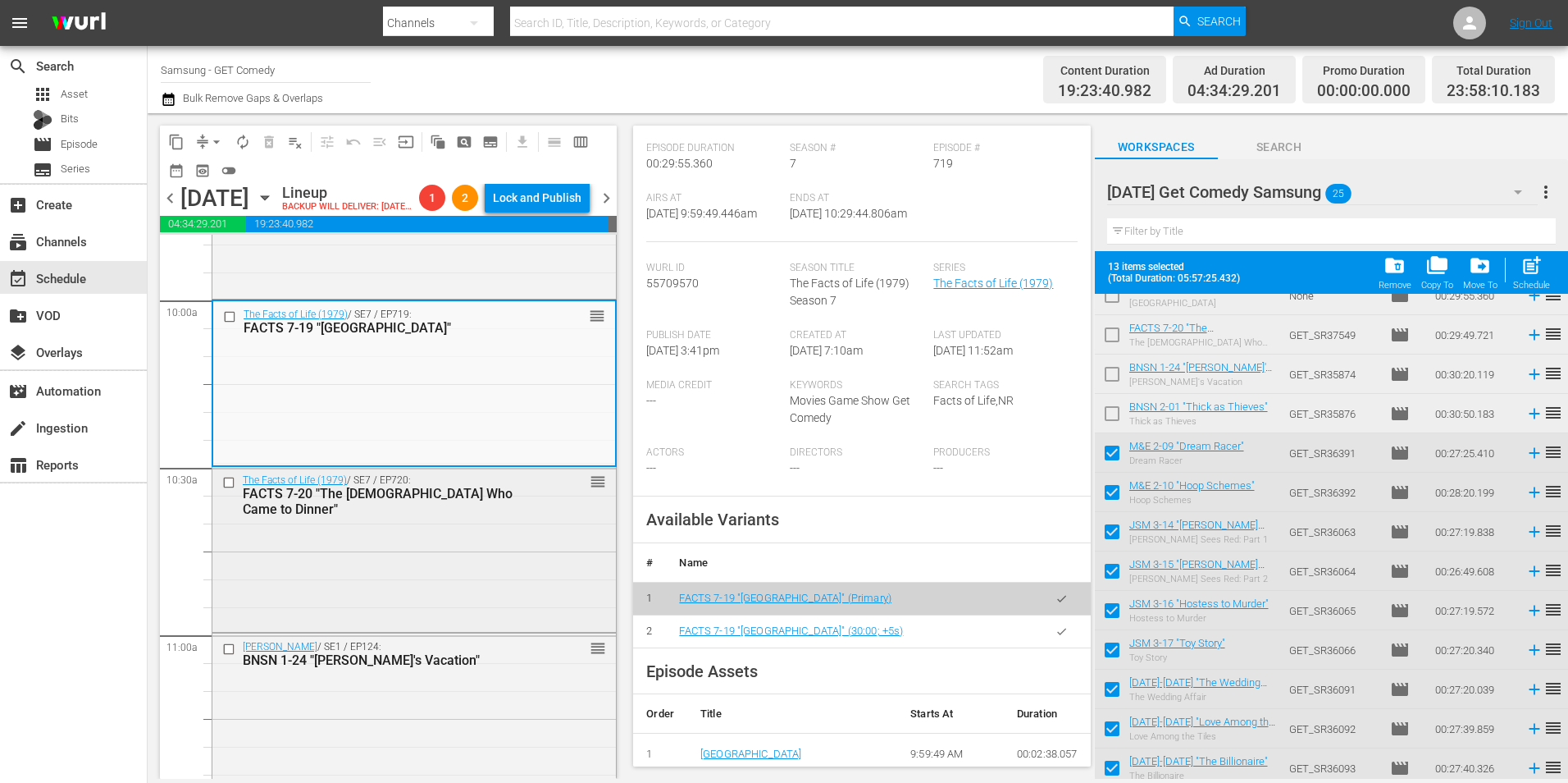
click at [525, 598] on div "The Facts of Life (1979) / SE7 / EP720: FACTS 7-20 "The Lady Who Came to Dinner…" at bounding box center [415, 548] width 404 height 161
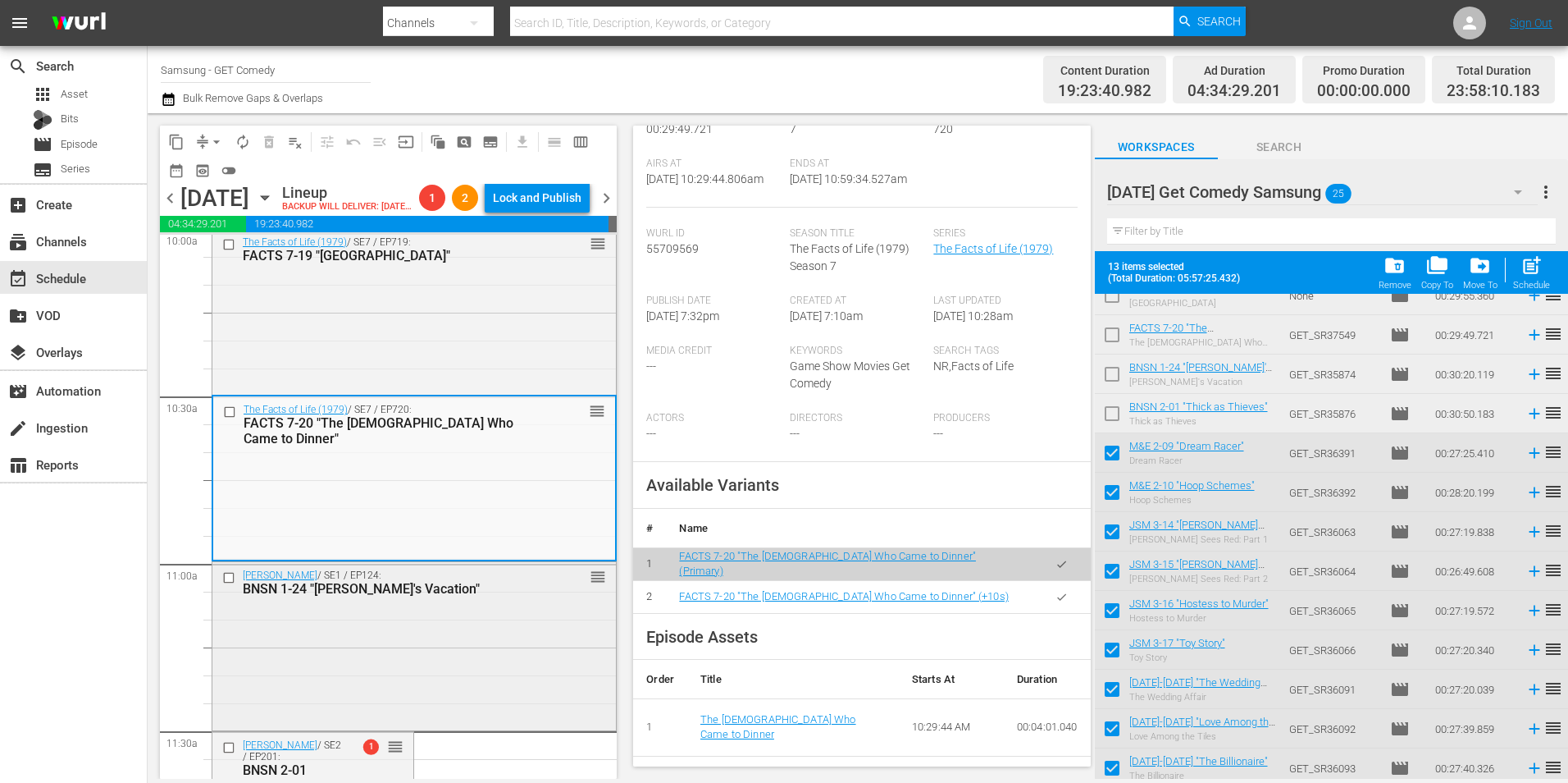
scroll to position [3446, 0]
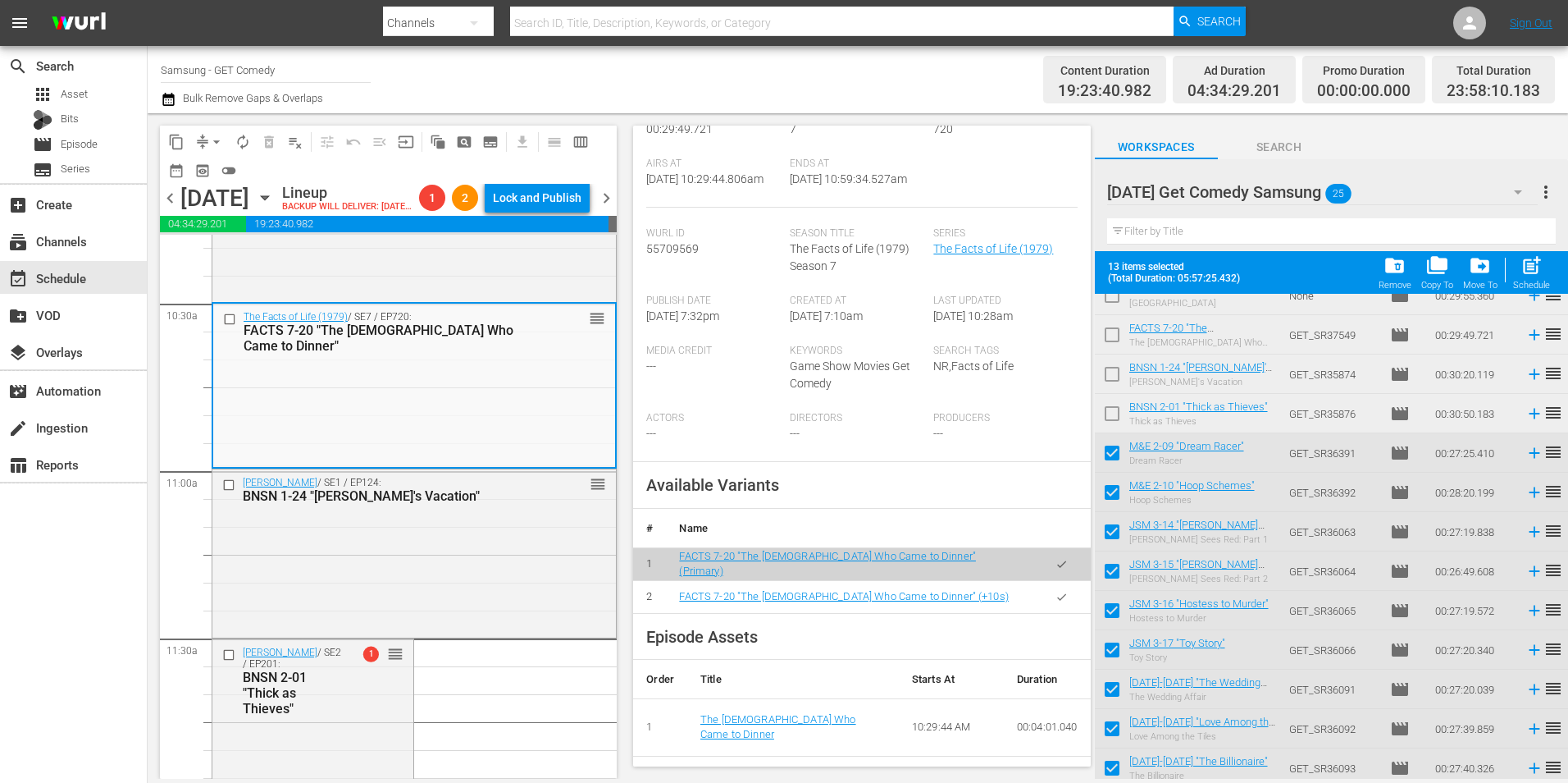
drag, startPoint x: 492, startPoint y: 587, endPoint x: 858, endPoint y: 608, distance: 366.6
click at [493, 587] on div "Benson / SE1 / EP124: BNSN 1-24 "Marcy's Vacation" reorder" at bounding box center [415, 551] width 404 height 164
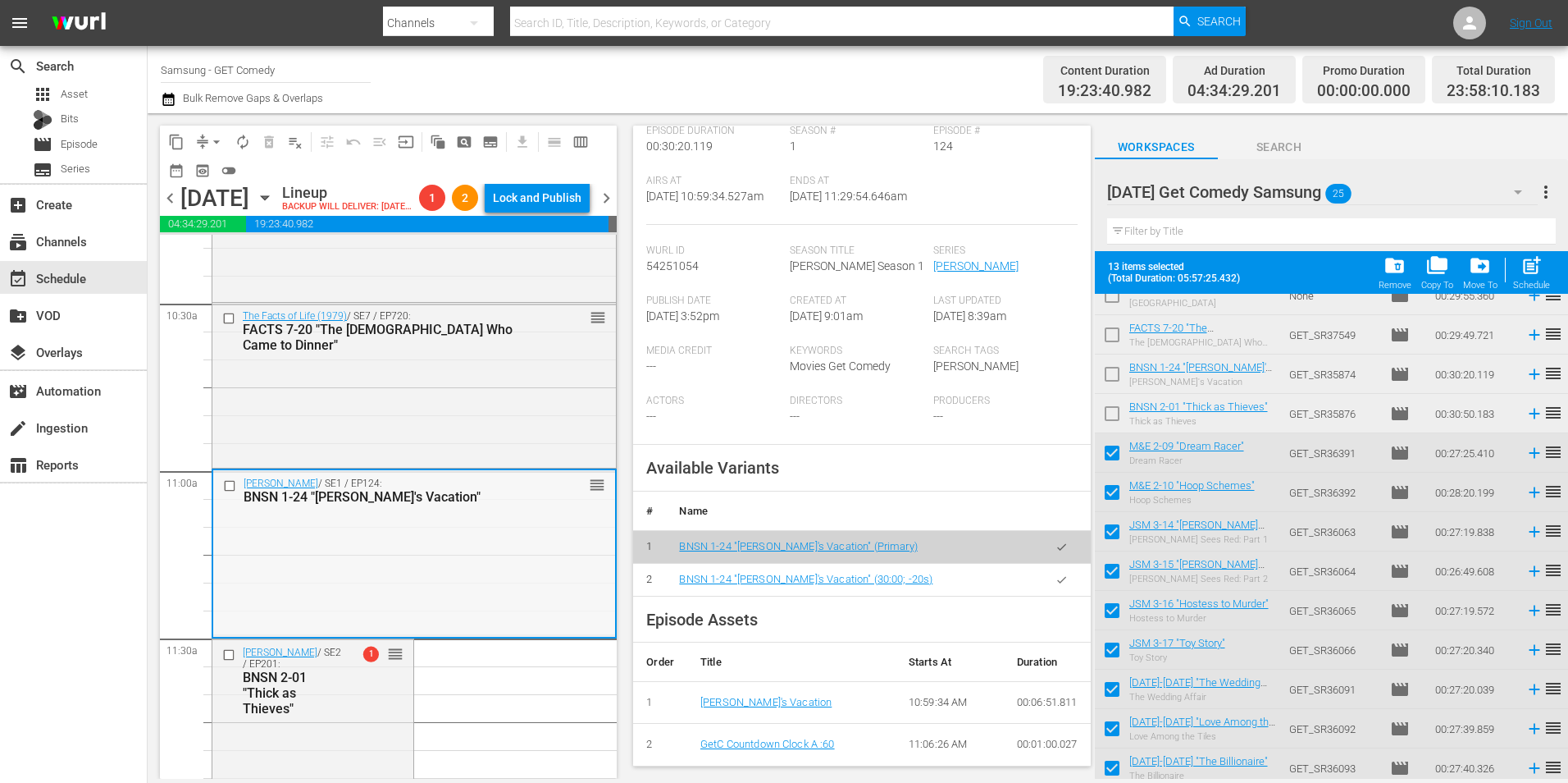
scroll to position [3528, 0]
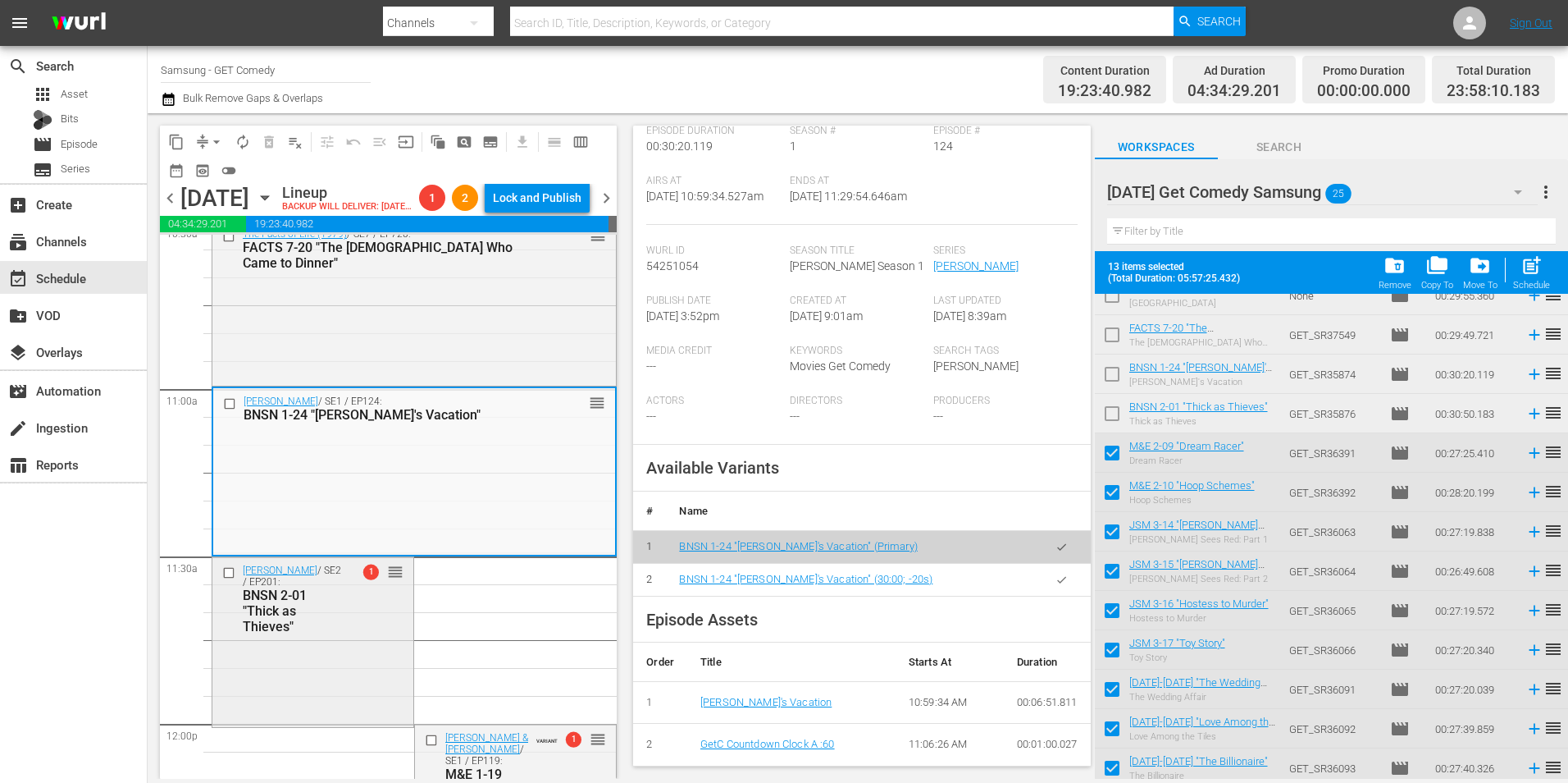
click at [327, 634] on div "BNSN 2-01 "Thick as Thieves"" at bounding box center [292, 611] width 101 height 47
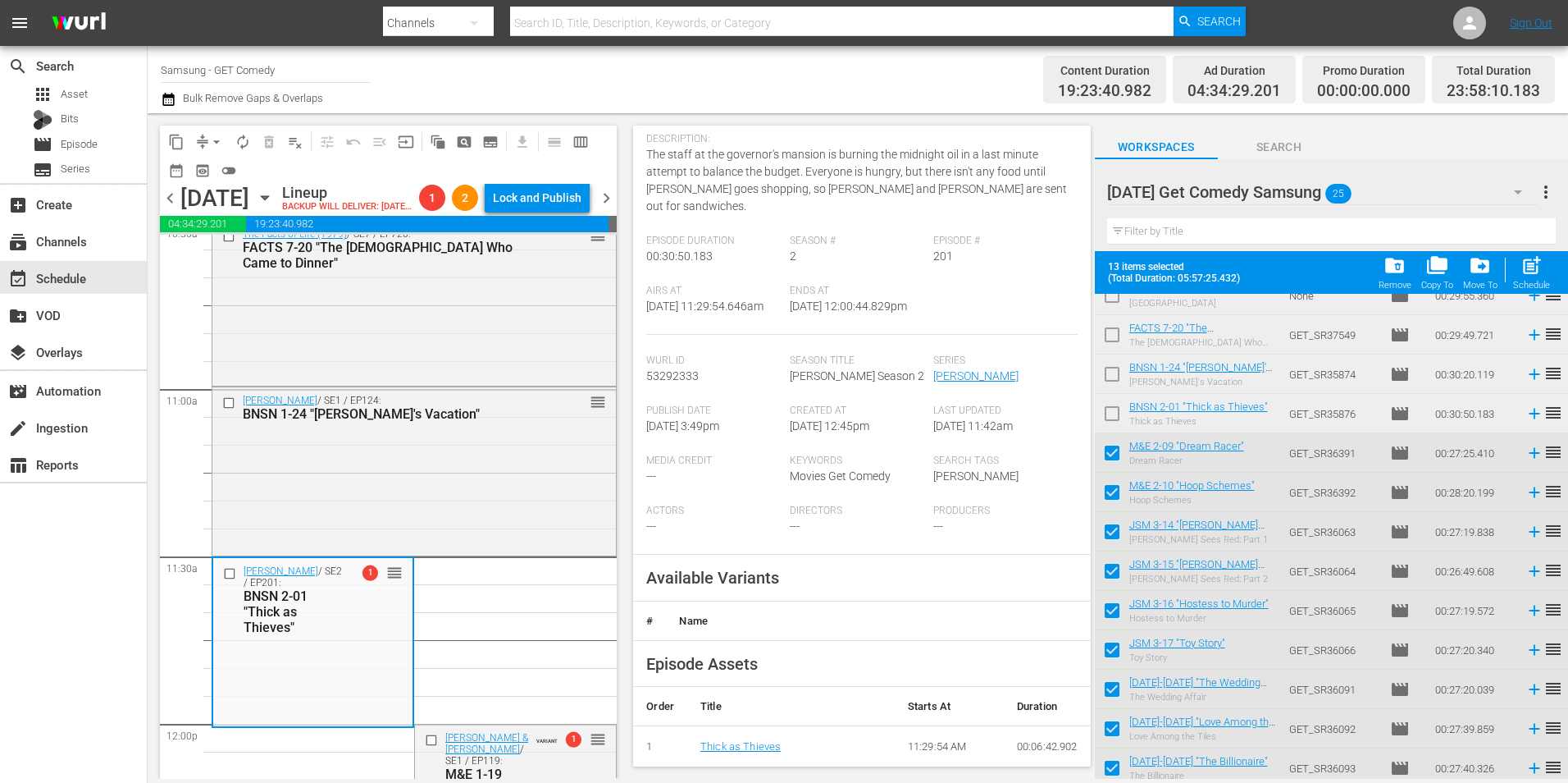
scroll to position [246, 0]
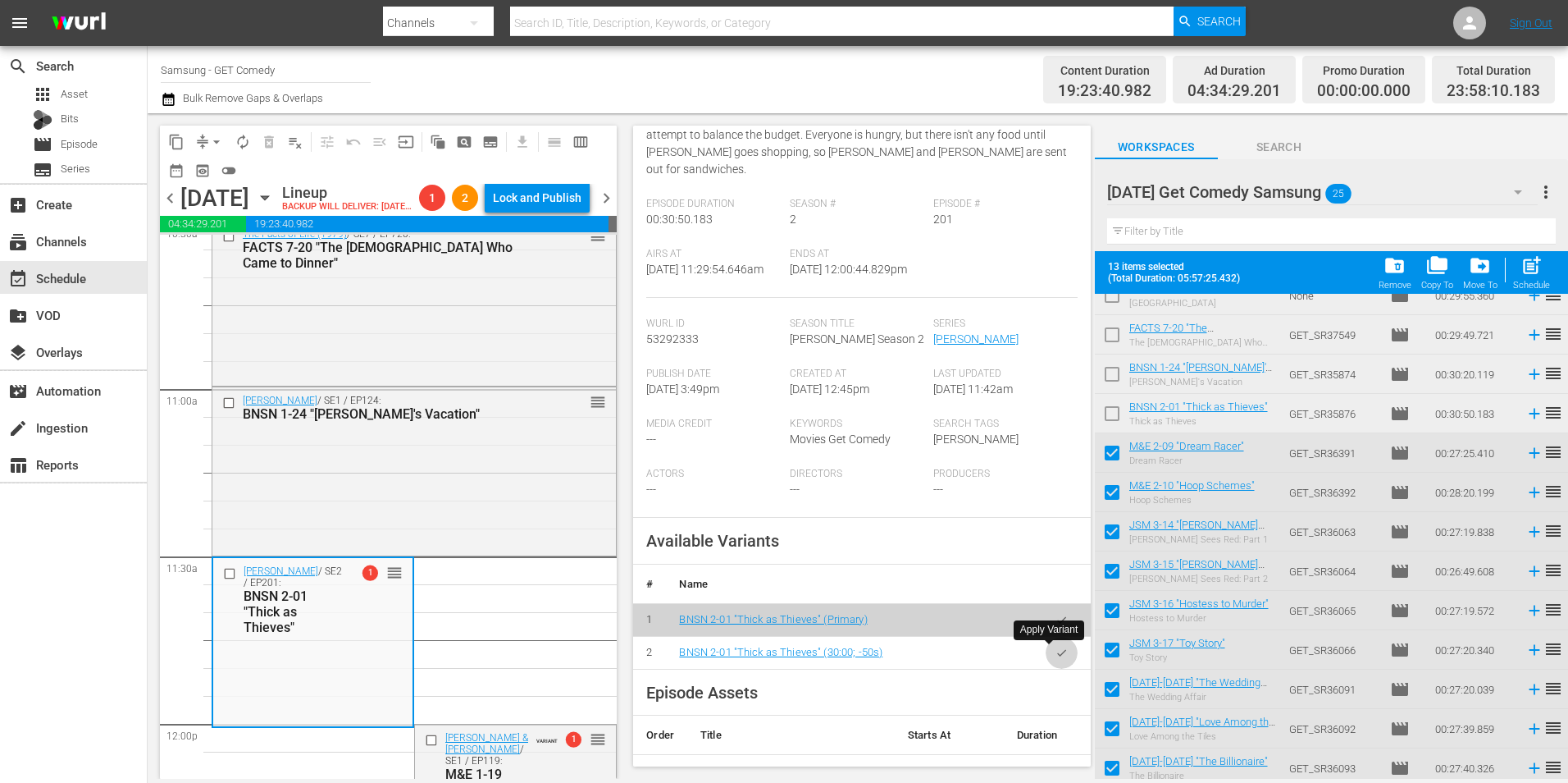
click at [1055, 657] on icon "button" at bounding box center [1061, 652] width 12 height 12
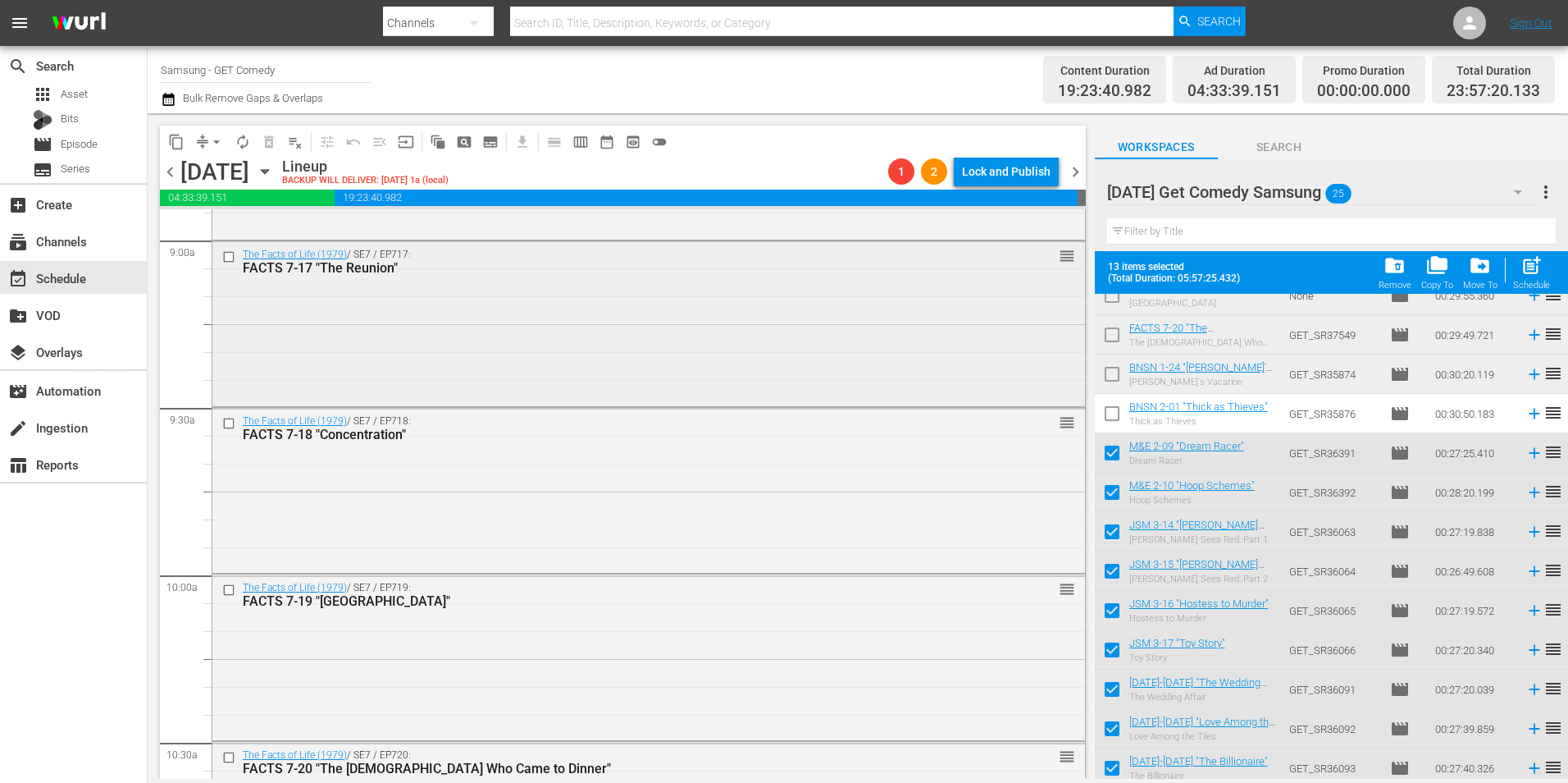
scroll to position [2954, 0]
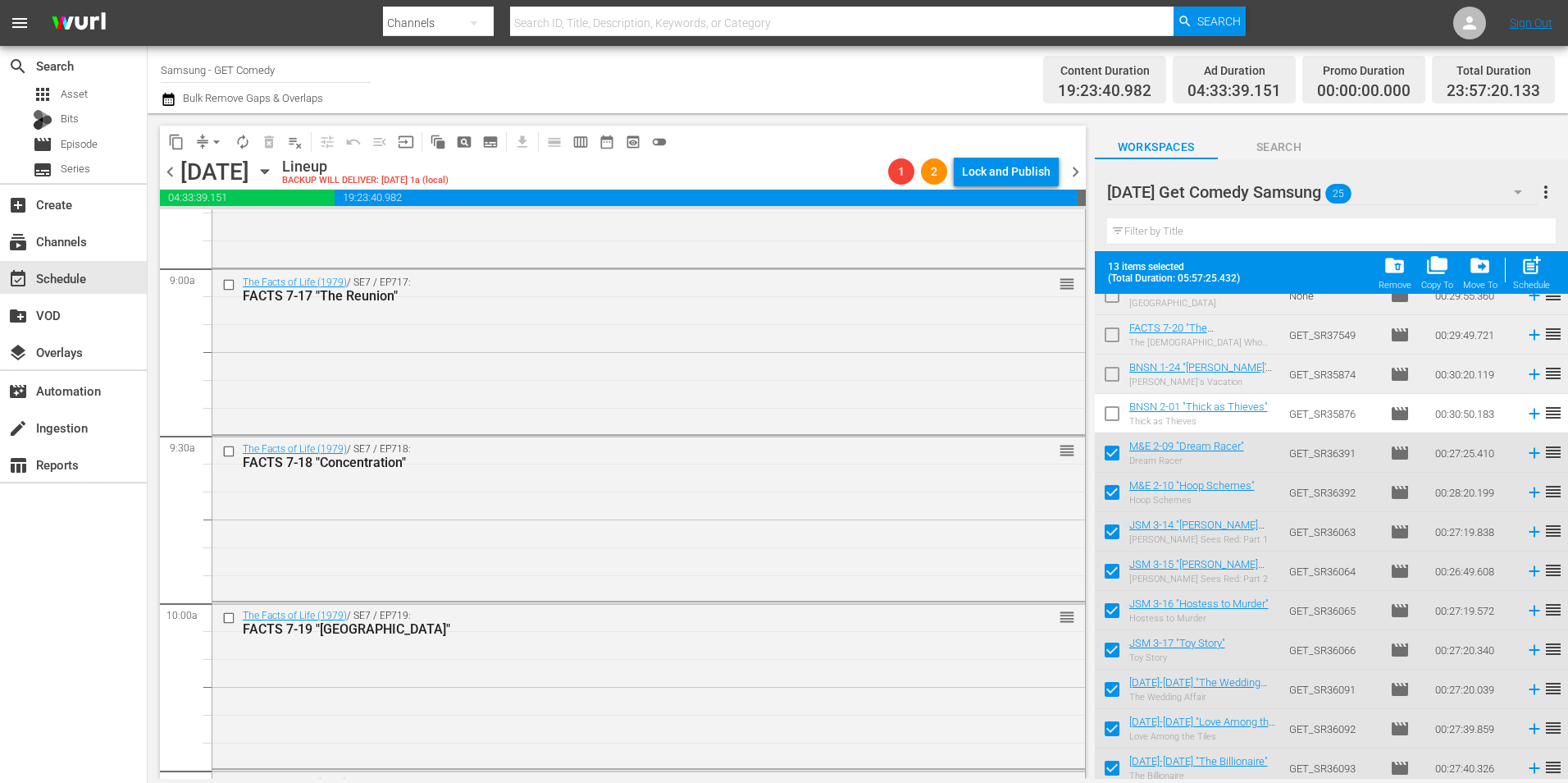
drag, startPoint x: 558, startPoint y: 387, endPoint x: 624, endPoint y: 396, distance: 66.6
click at [558, 387] on div "The Facts of Life (1979) / SE7 / EP717: FACTS 7-17 "The Reunion" reorder" at bounding box center [649, 350] width 872 height 161
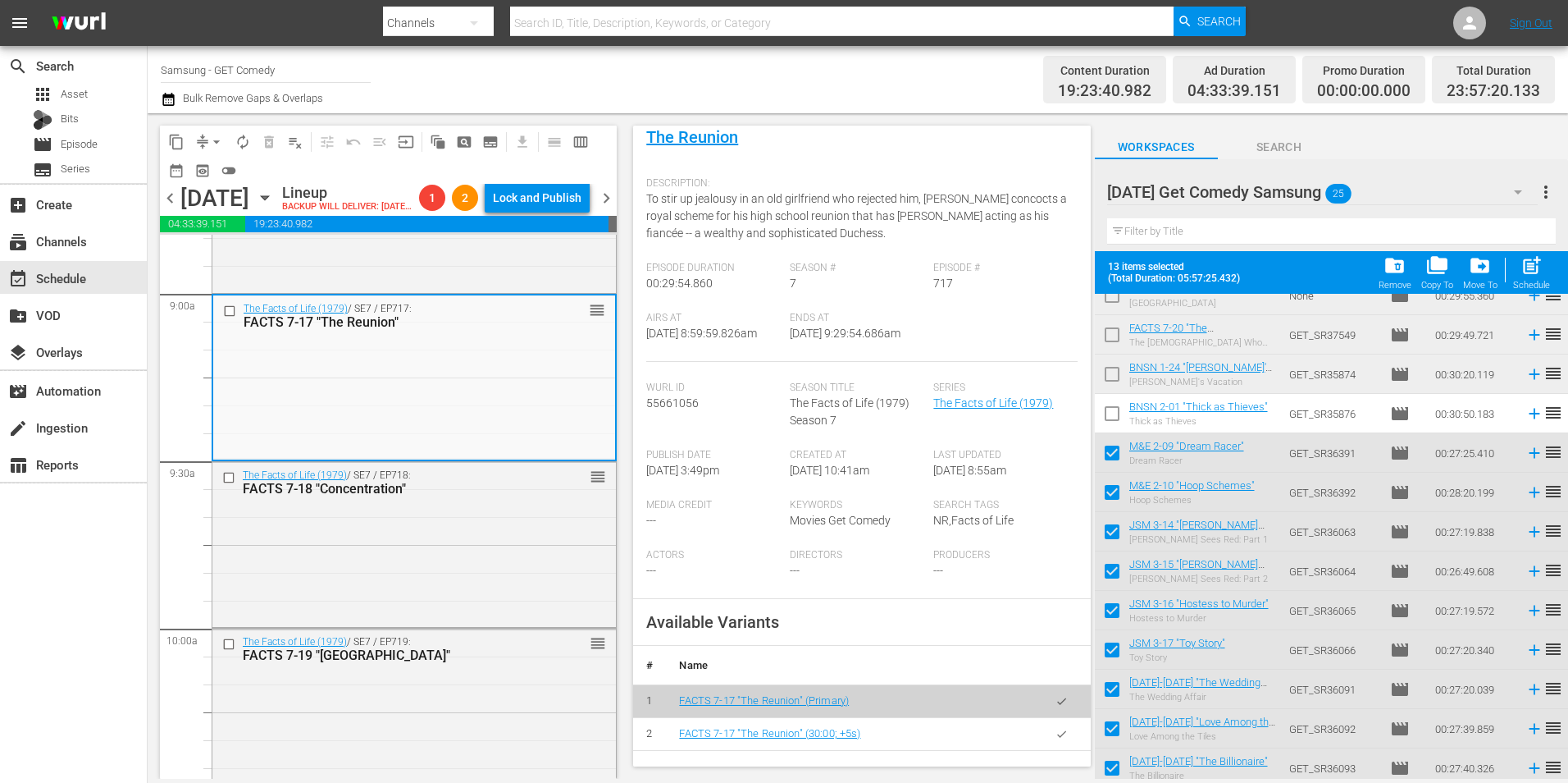
scroll to position [246, 0]
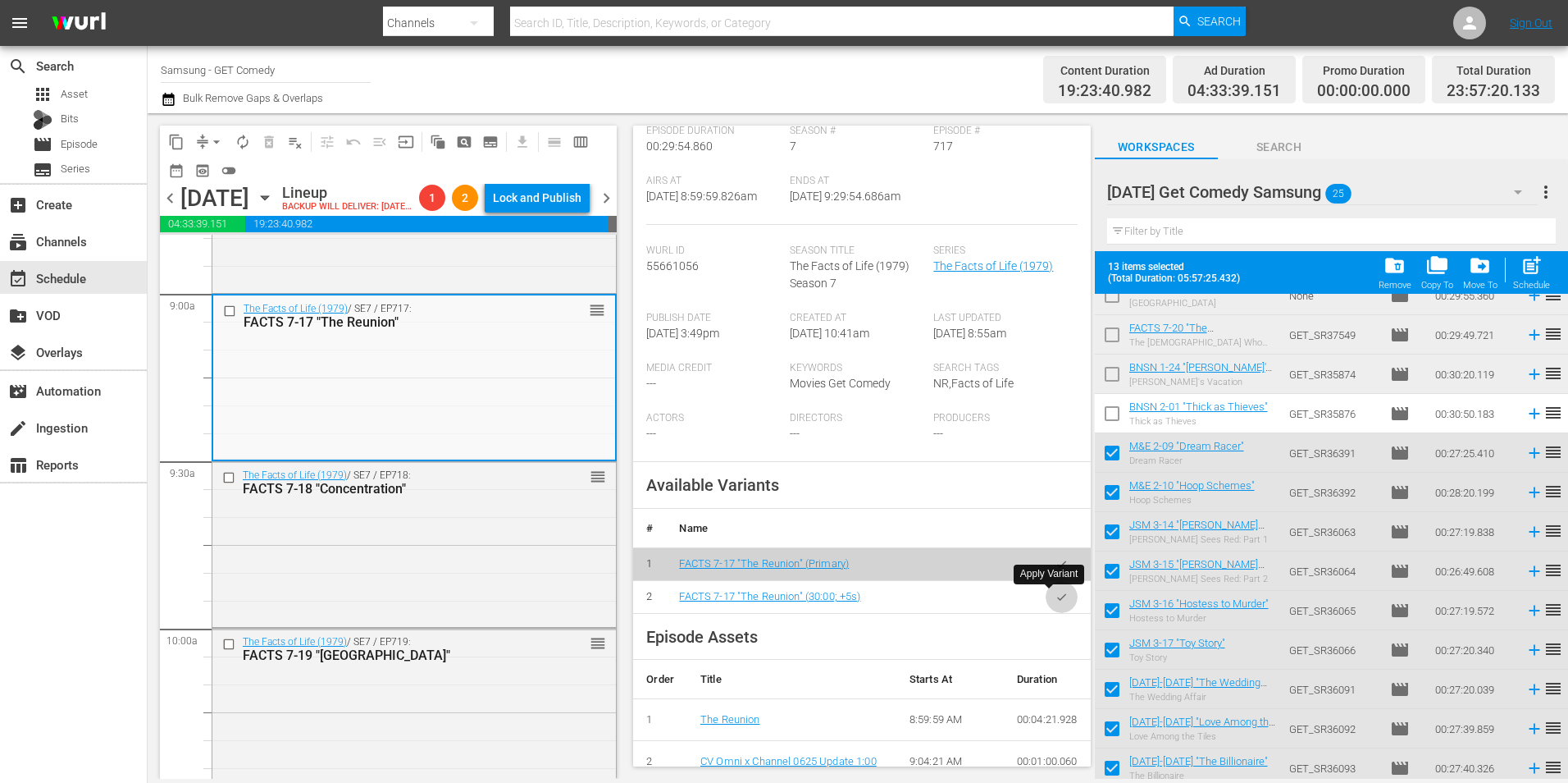
click at [1057, 596] on icon "button" at bounding box center [1061, 597] width 9 height 7
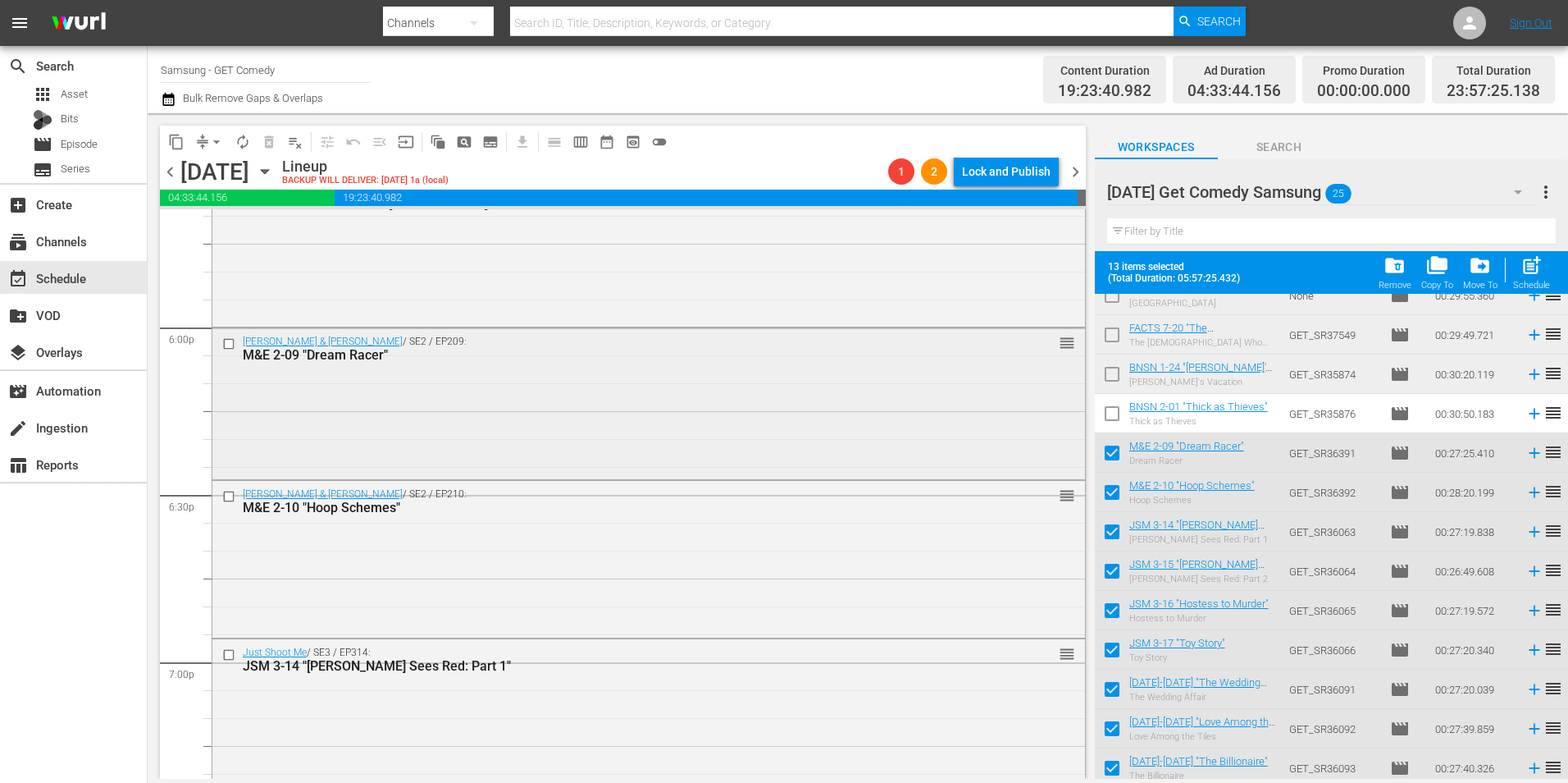
scroll to position [5906, 0]
click at [433, 438] on div "Malcolm & Eddie / SE2 / EP209: M&E 2-09 "Dream Racer" reorder" at bounding box center [649, 404] width 872 height 148
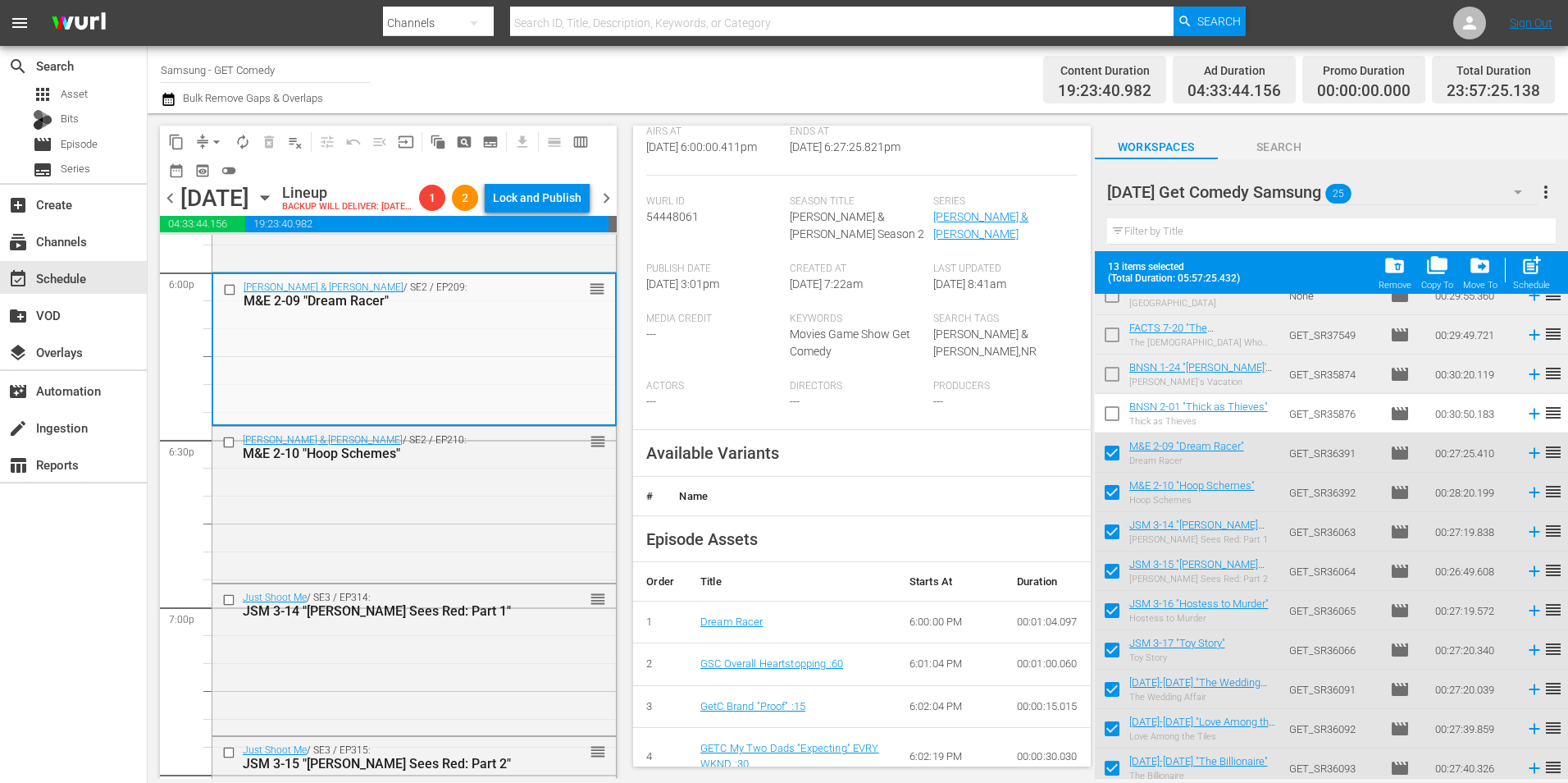
scroll to position [328, 0]
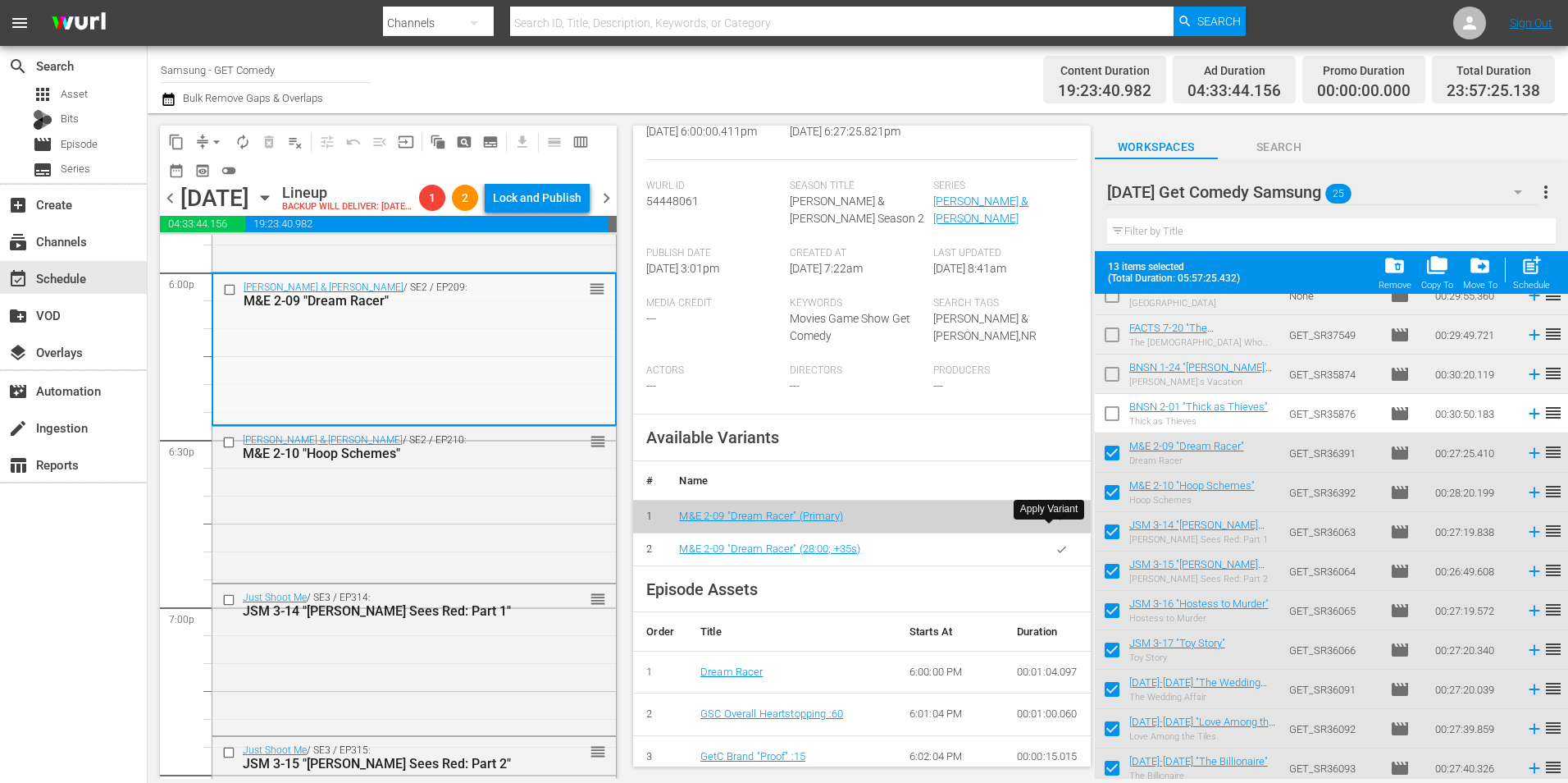
click at [1046, 539] on button "button" at bounding box center [1062, 549] width 32 height 32
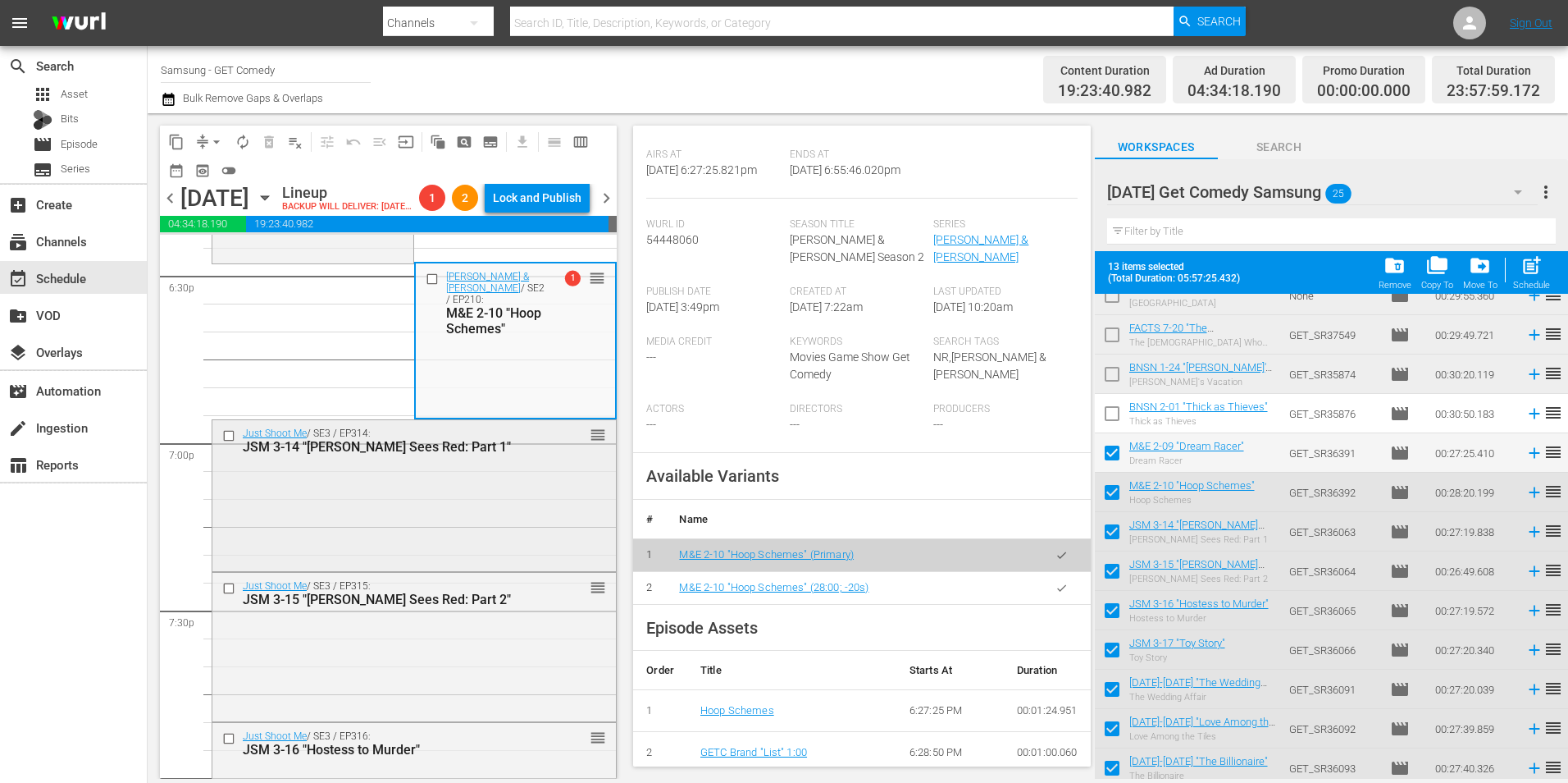
click at [314, 568] on div "Just Shoot Me / SE3 / EP314: JSM 3-14 "Nina Sees Red: Part 1" reorder" at bounding box center [415, 494] width 404 height 148
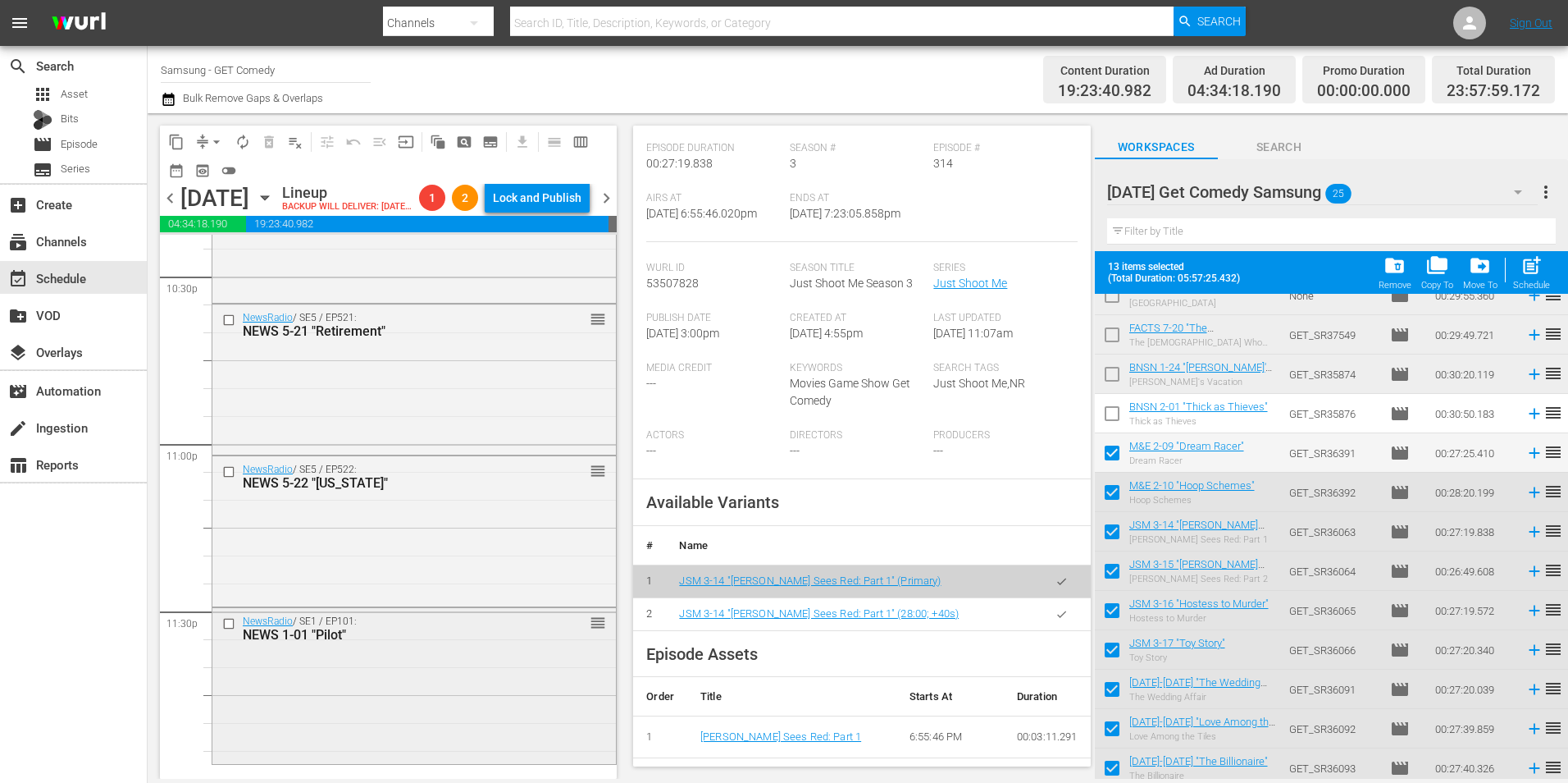
scroll to position [7518, 0]
click at [444, 652] on div "NewsRadio / SE1 / EP101: NEWS 1-01 "Pilot" reorder" at bounding box center [415, 684] width 404 height 153
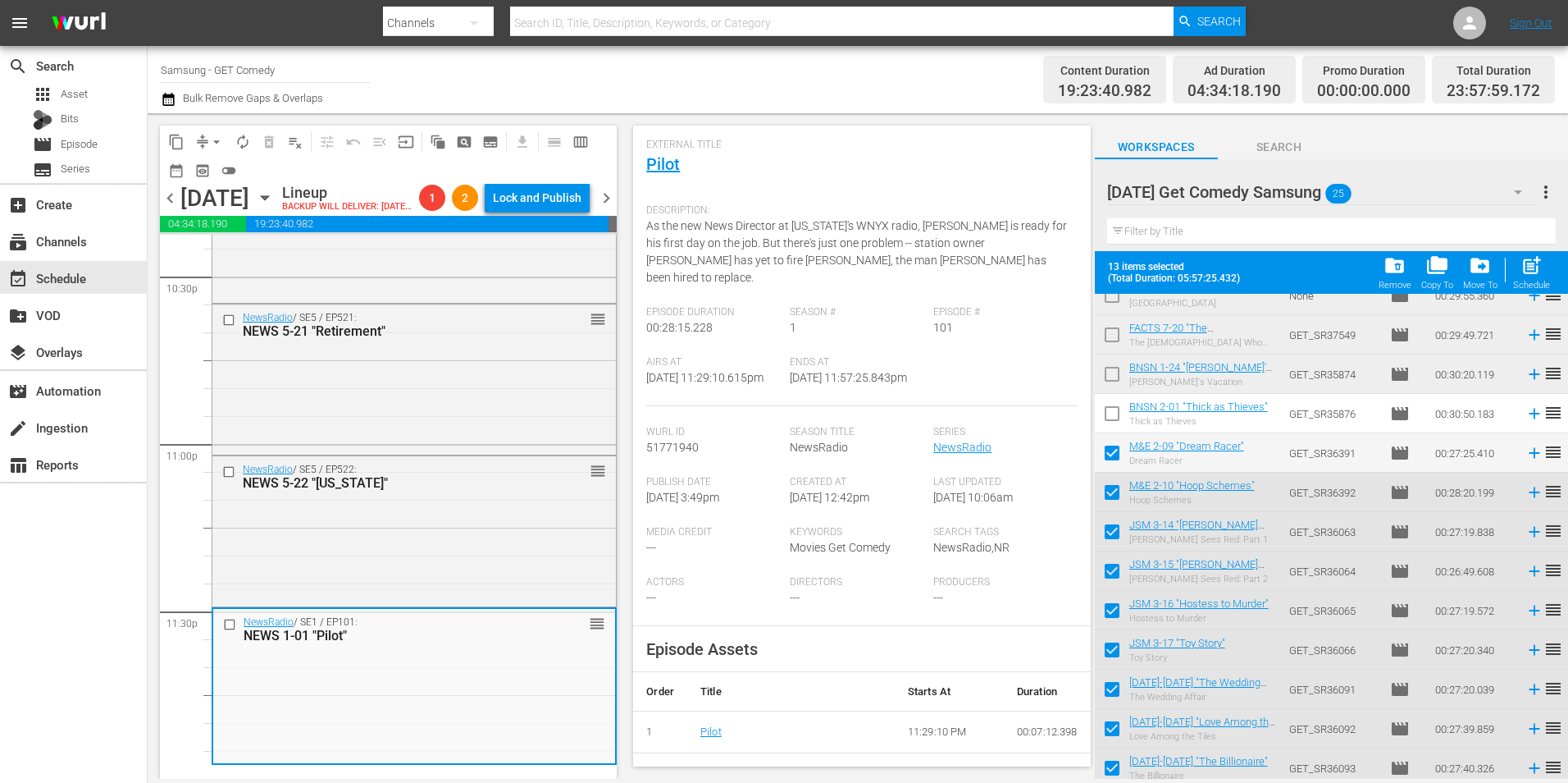
scroll to position [0, 0]
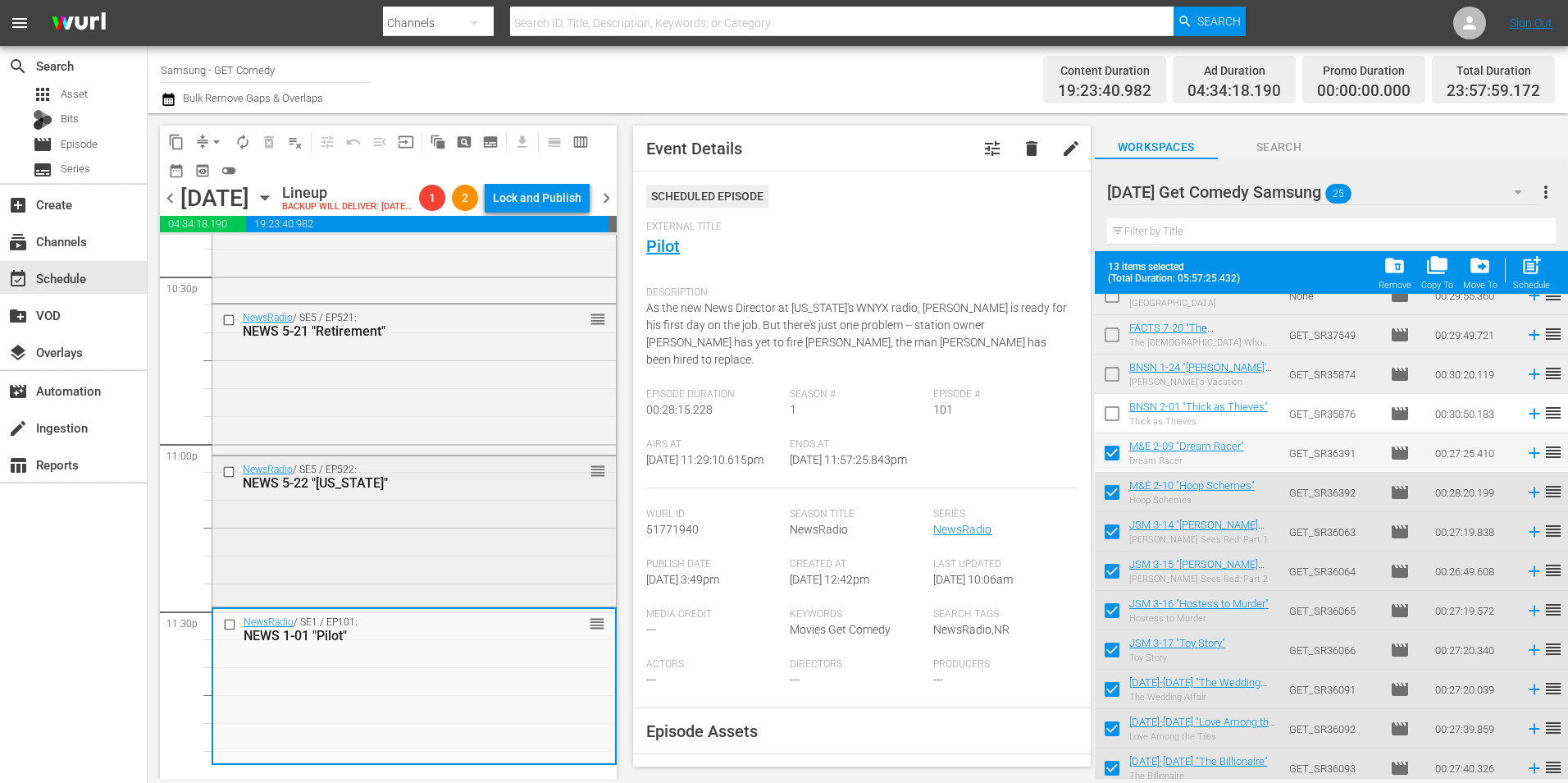
click at [381, 559] on div "NewsRadio / SE5 / EP522: NEWS 5-22 "New Hampshire" reorder" at bounding box center [415, 529] width 404 height 147
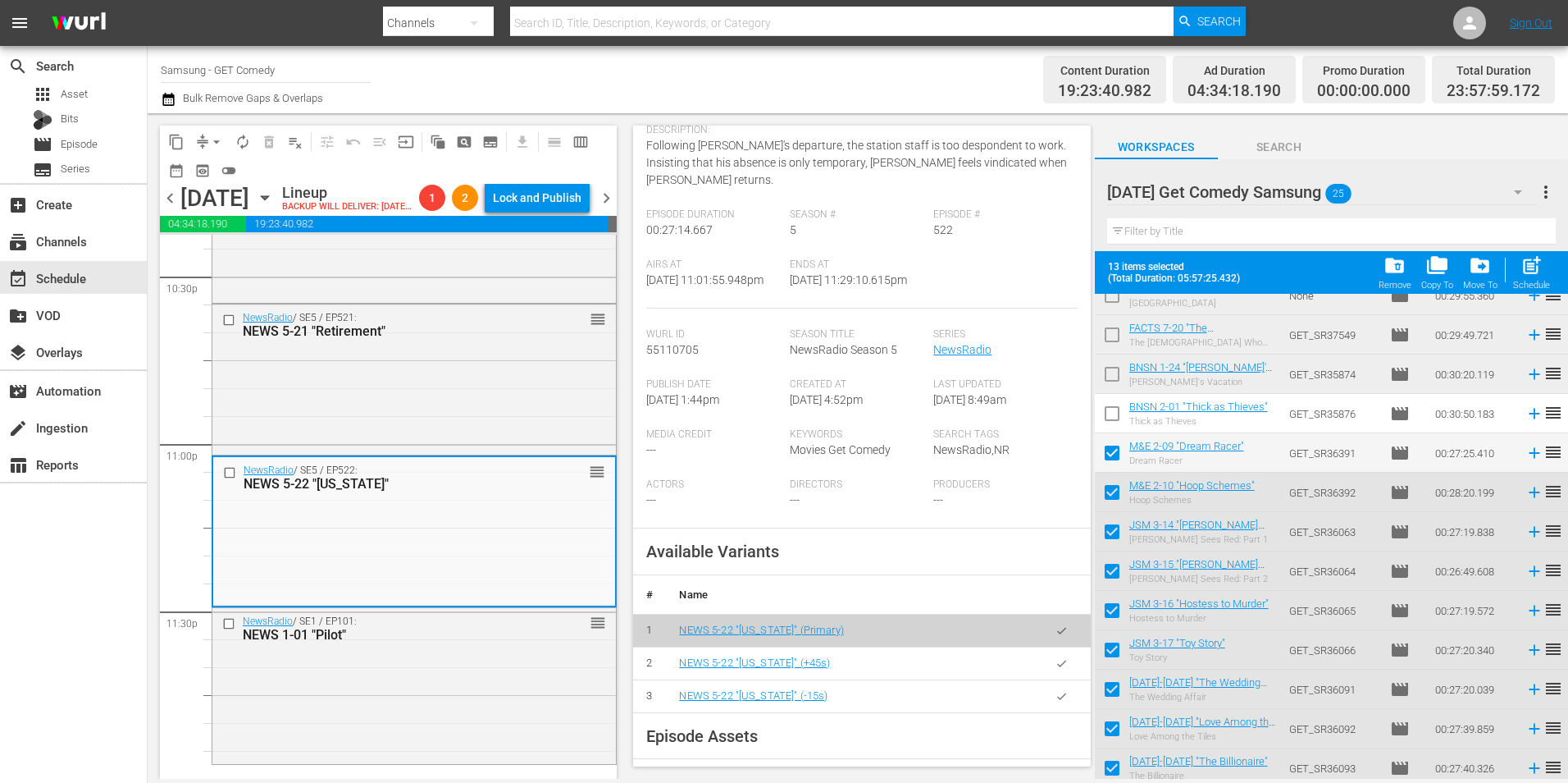
scroll to position [164, 0]
click at [1052, 670] on button "button" at bounding box center [1062, 662] width 32 height 32
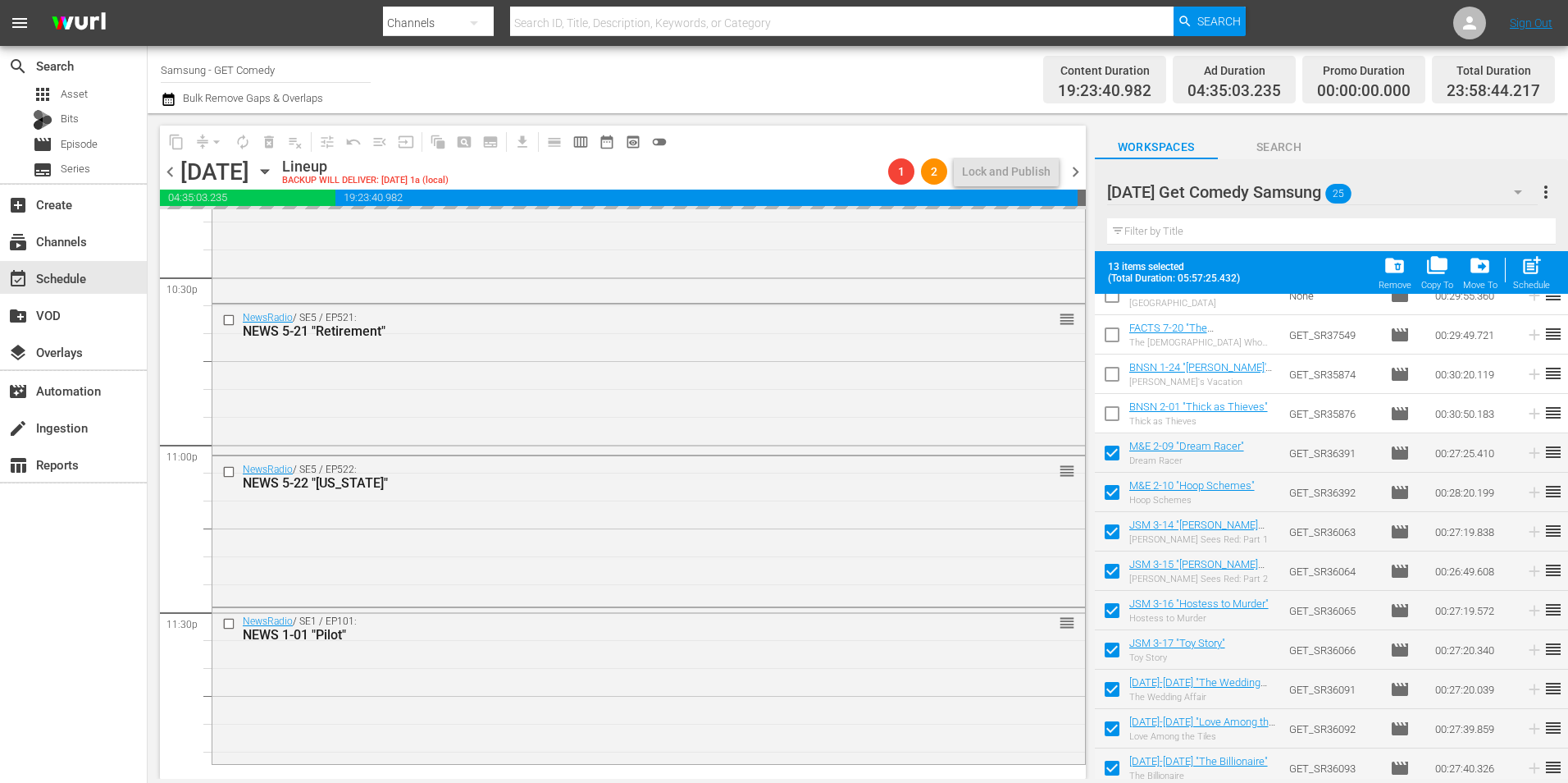
scroll to position [7465, 0]
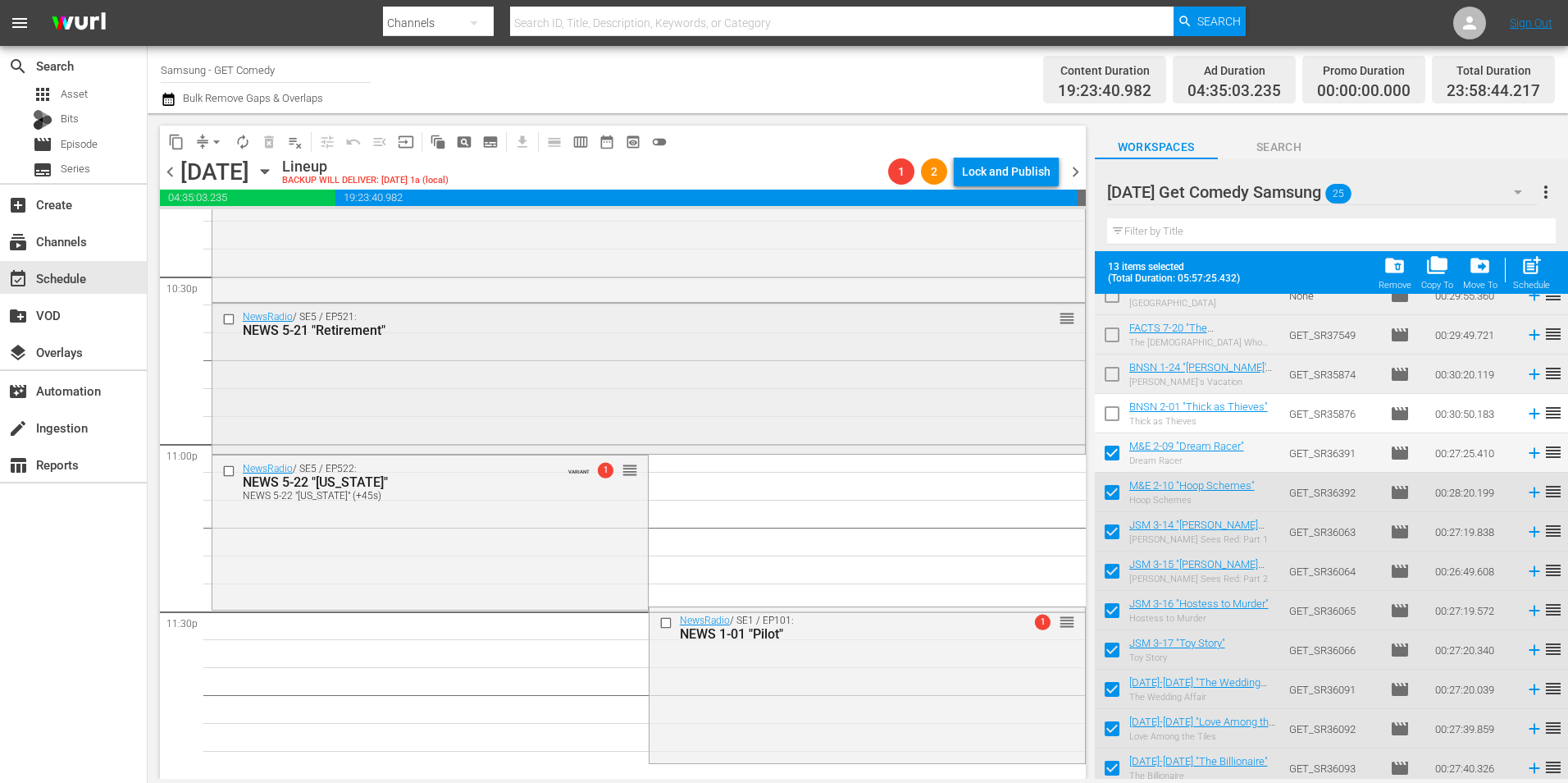
click at [742, 409] on div "NewsRadio / SE5 / EP521: NEWS 5-21 "Retirement" reorder" at bounding box center [649, 377] width 872 height 147
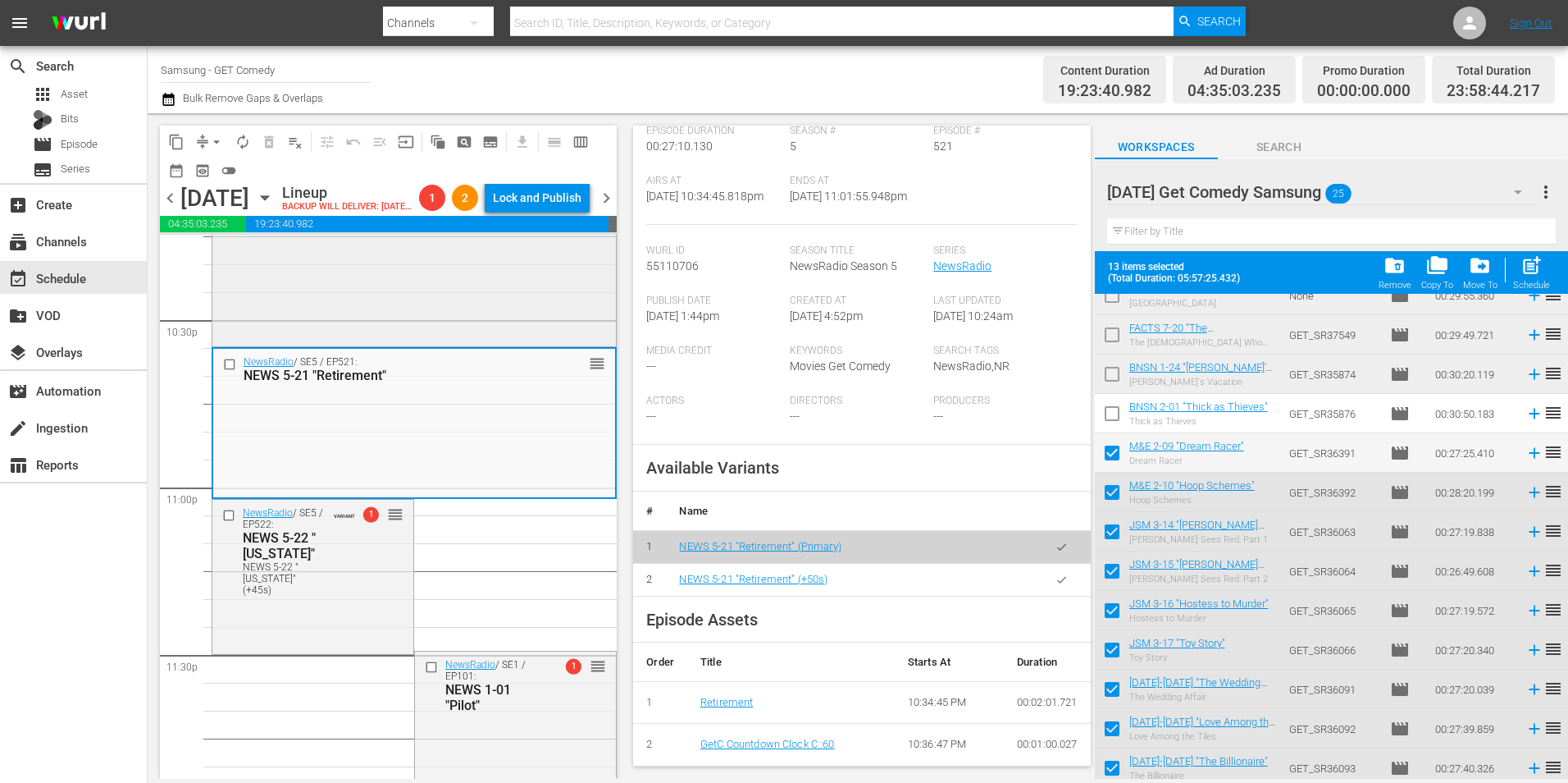
scroll to position [7355, 0]
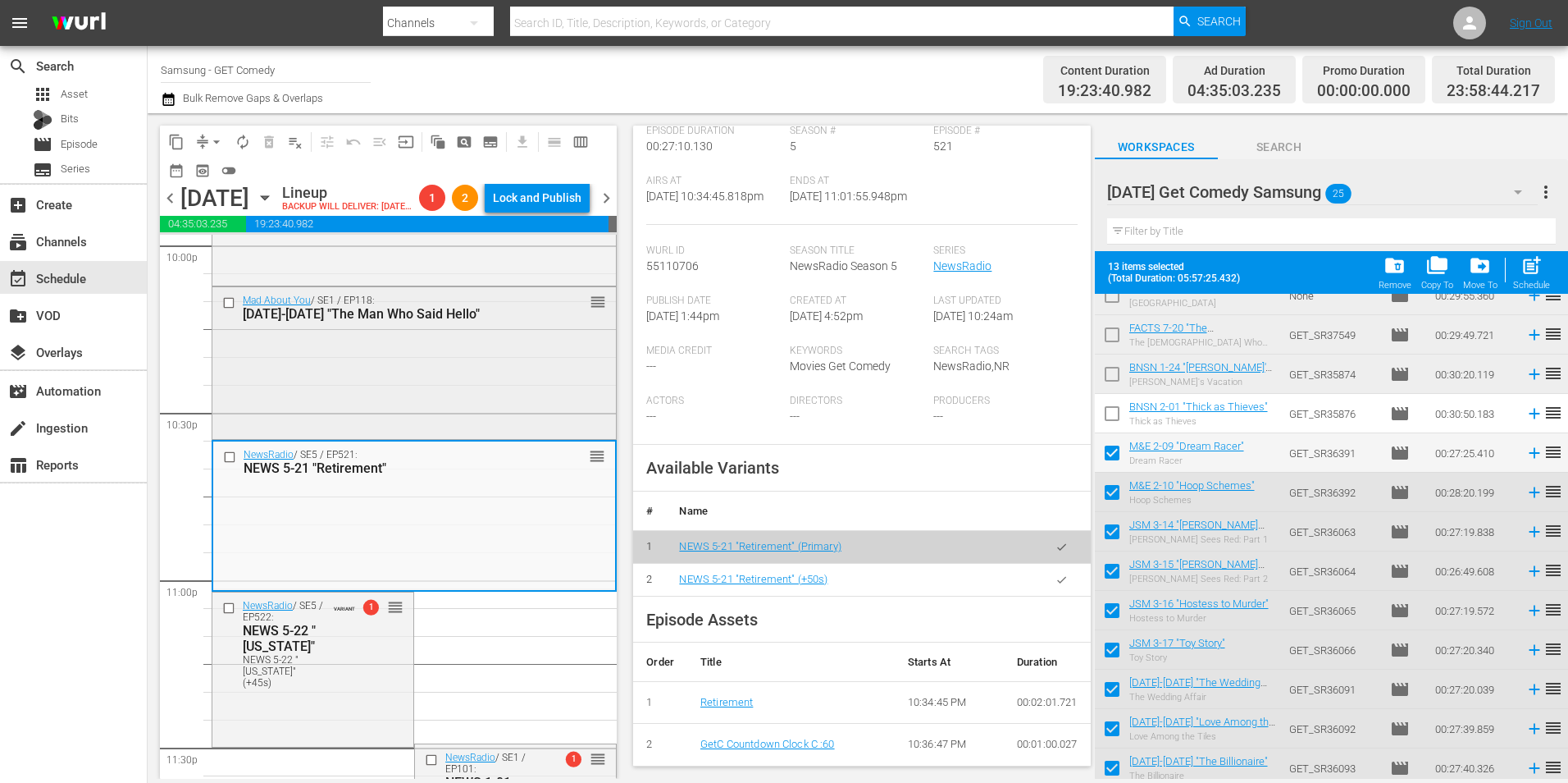
click at [427, 406] on div "Mad About You / SE1 / EP118: MAY 1-18 "The Man Who Said Hello" reorder" at bounding box center [415, 361] width 404 height 149
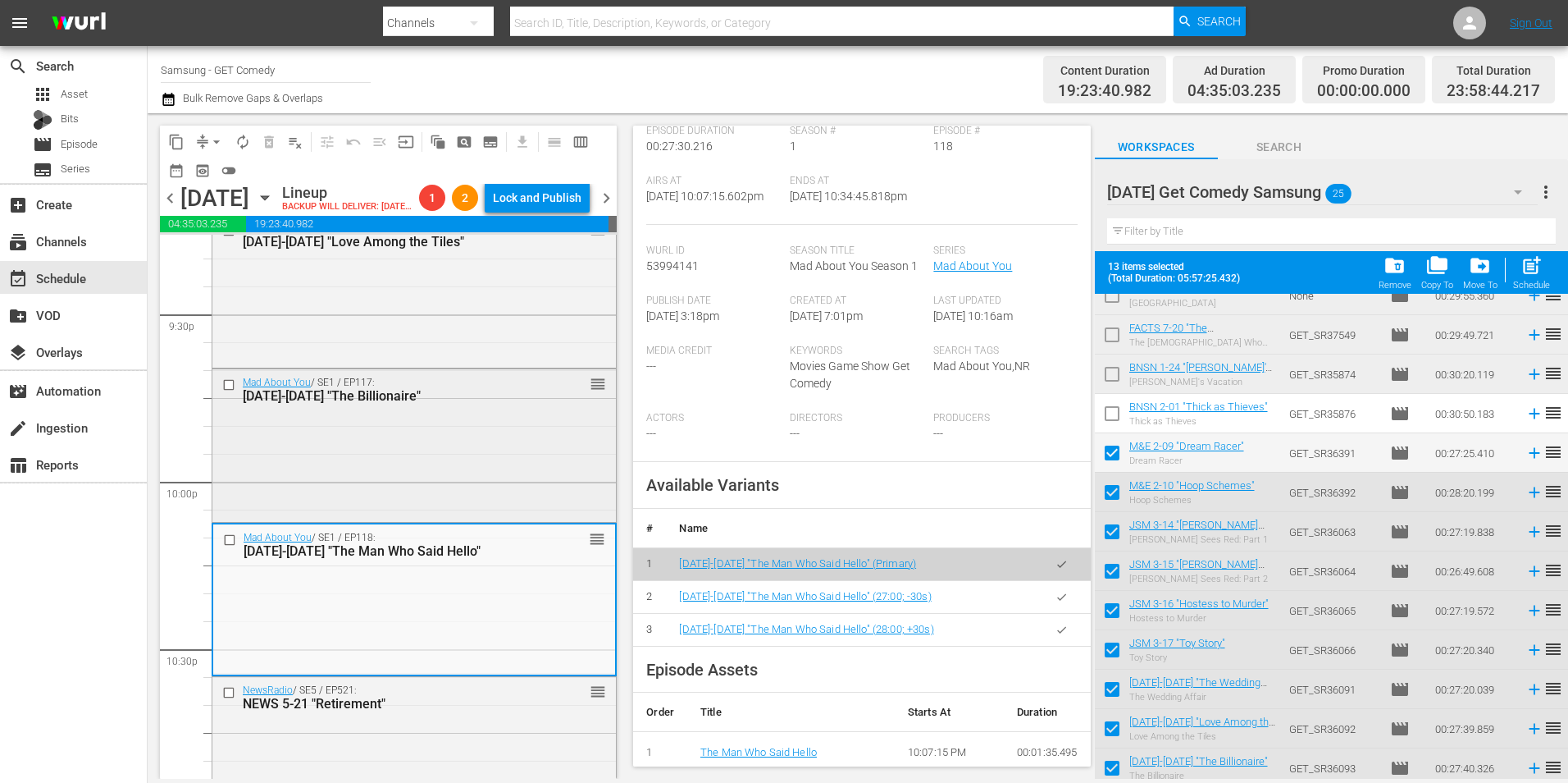
scroll to position [7108, 0]
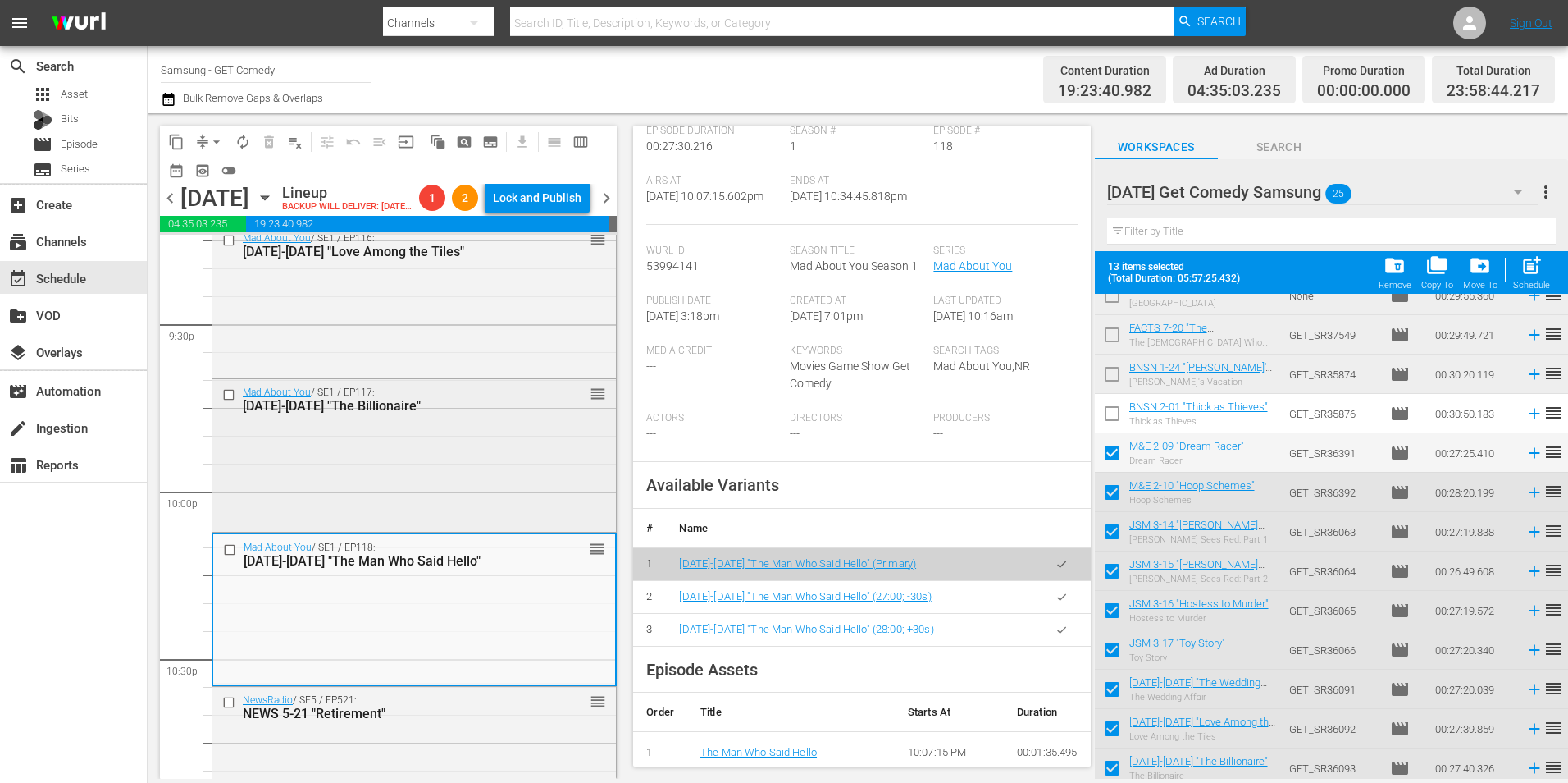
click at [430, 465] on div "Mad About You / SE1 / EP117: MAY 1-17 "The Billionaire" reorder" at bounding box center [415, 454] width 404 height 150
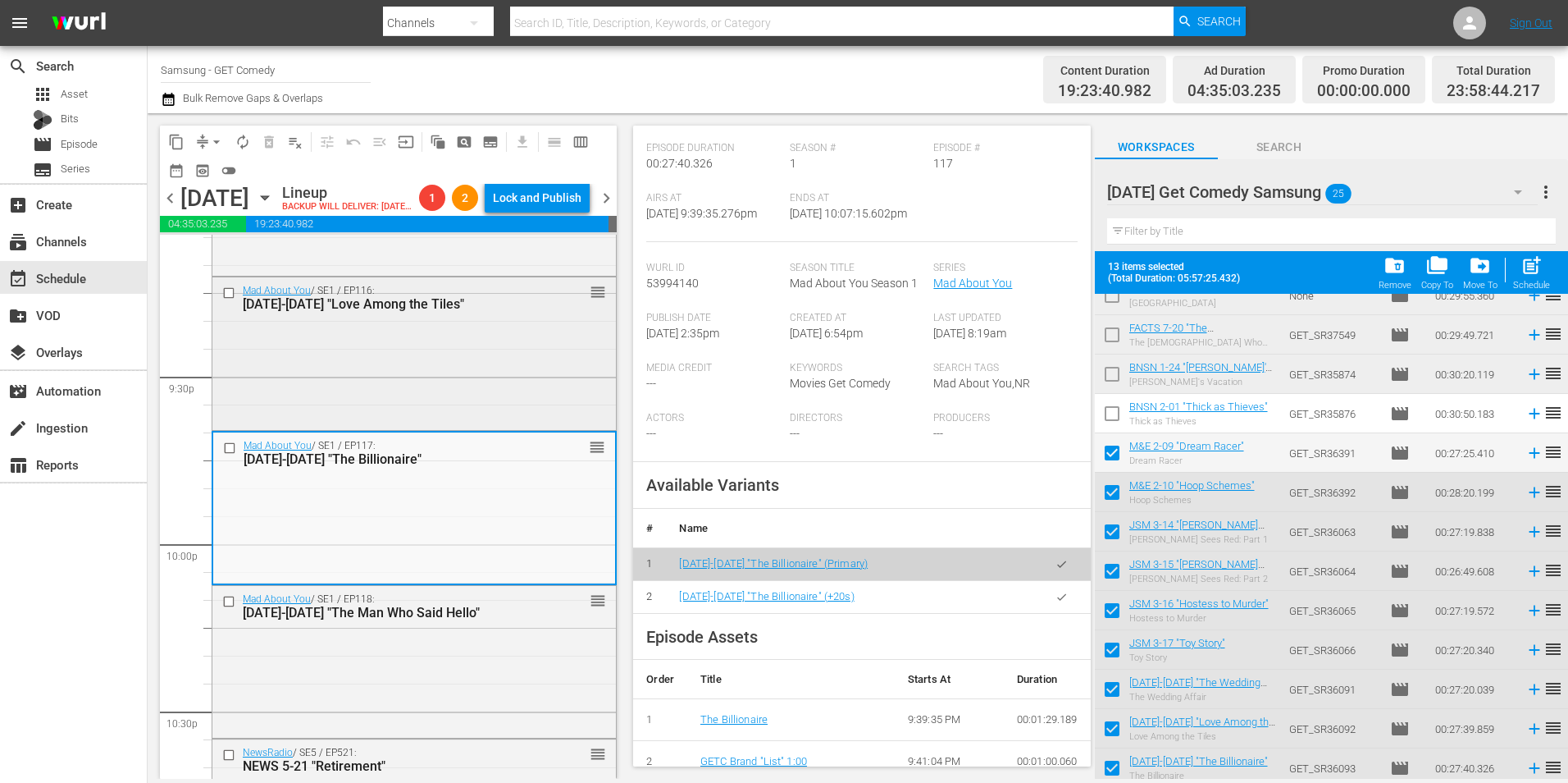
scroll to position [7026, 0]
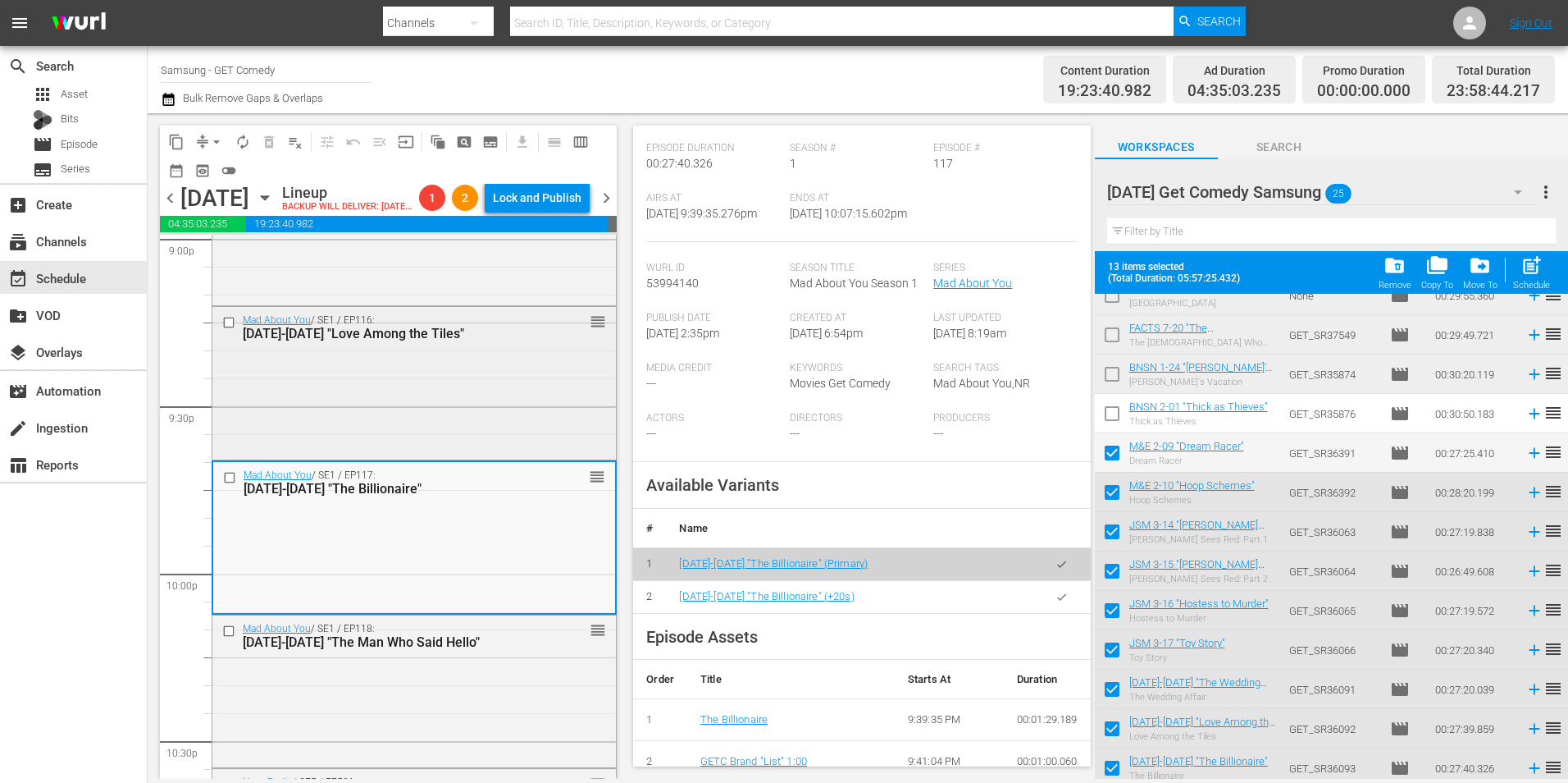
click at [430, 450] on div "Mad About You / SE1 / EP116: MAY 1-16 "Love Among the Tiles" reorder" at bounding box center [415, 382] width 404 height 150
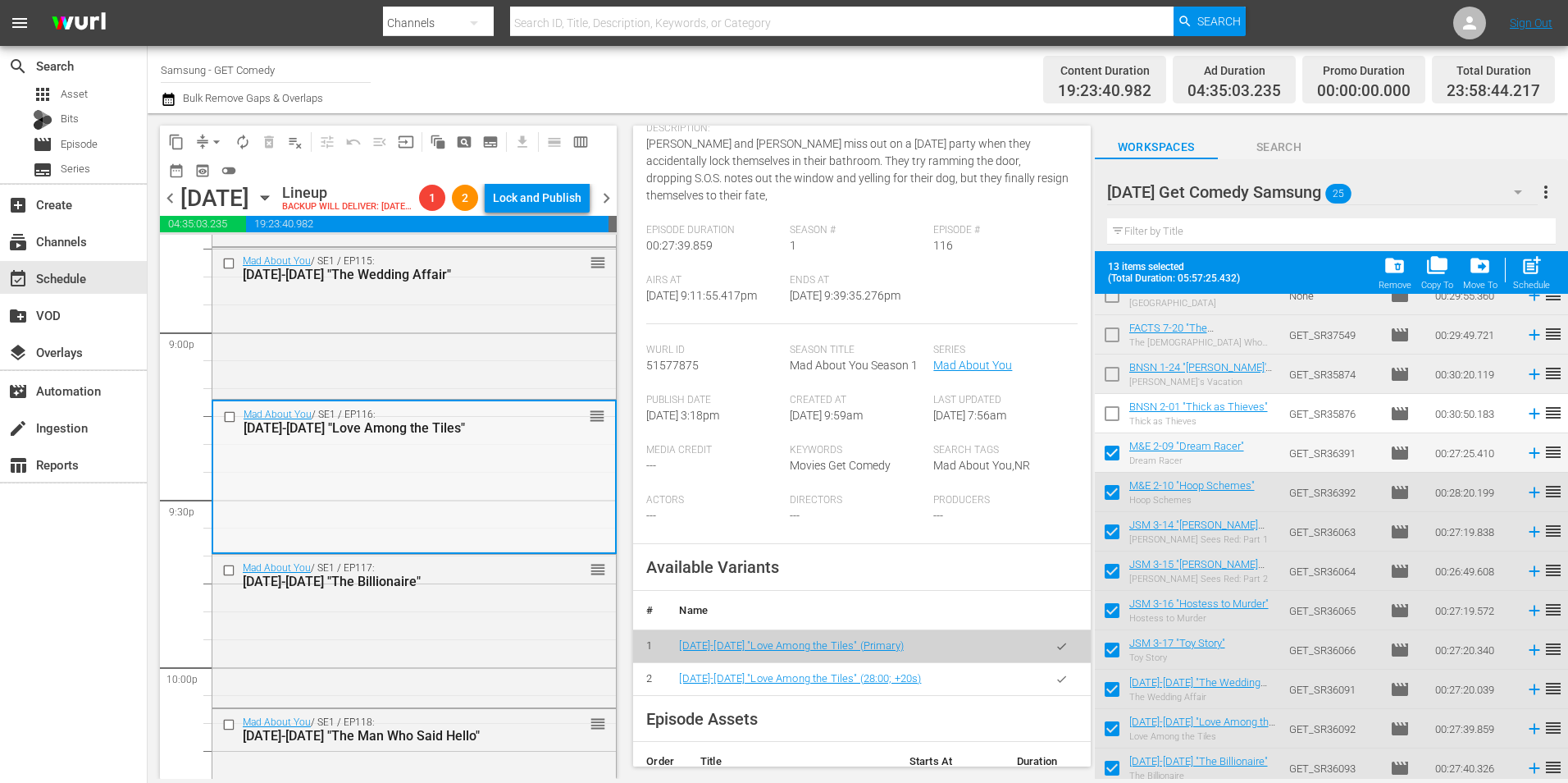
scroll to position [6780, 0]
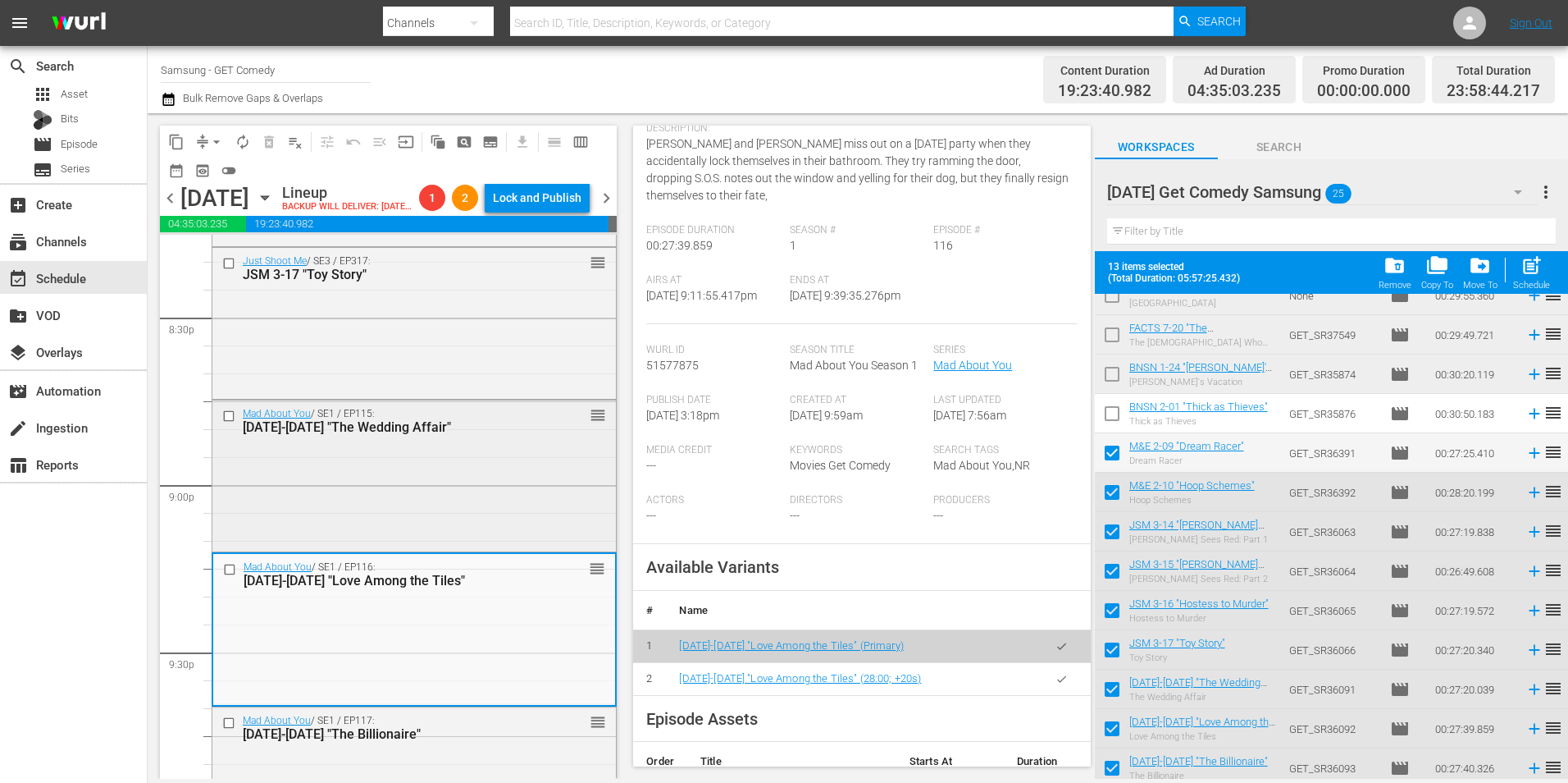
click at [373, 470] on div "Mad About You / SE1 / EP115: MAY 1-15 "The Wedding Affair" reorder" at bounding box center [415, 475] width 404 height 148
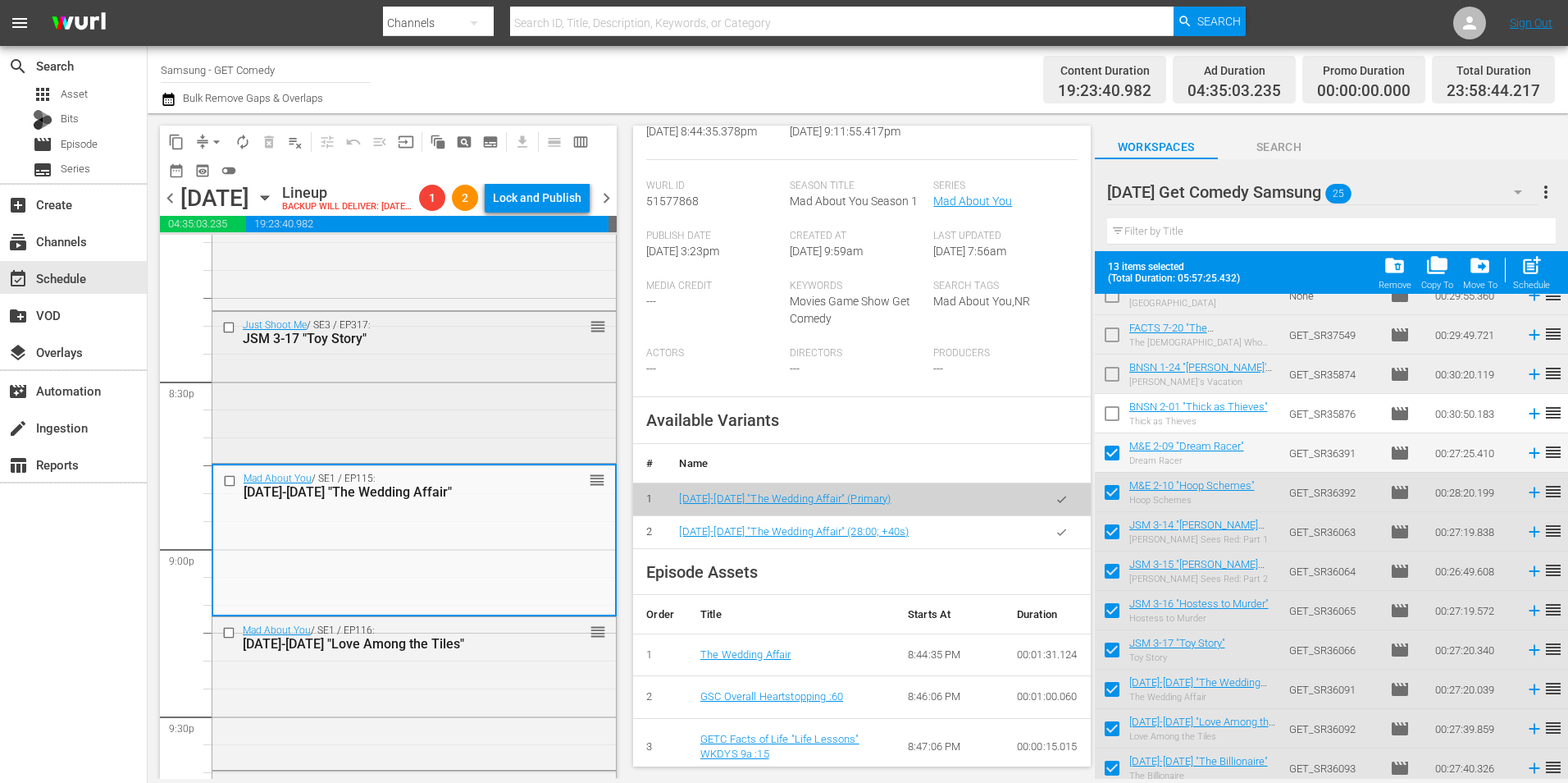
scroll to position [6616, 0]
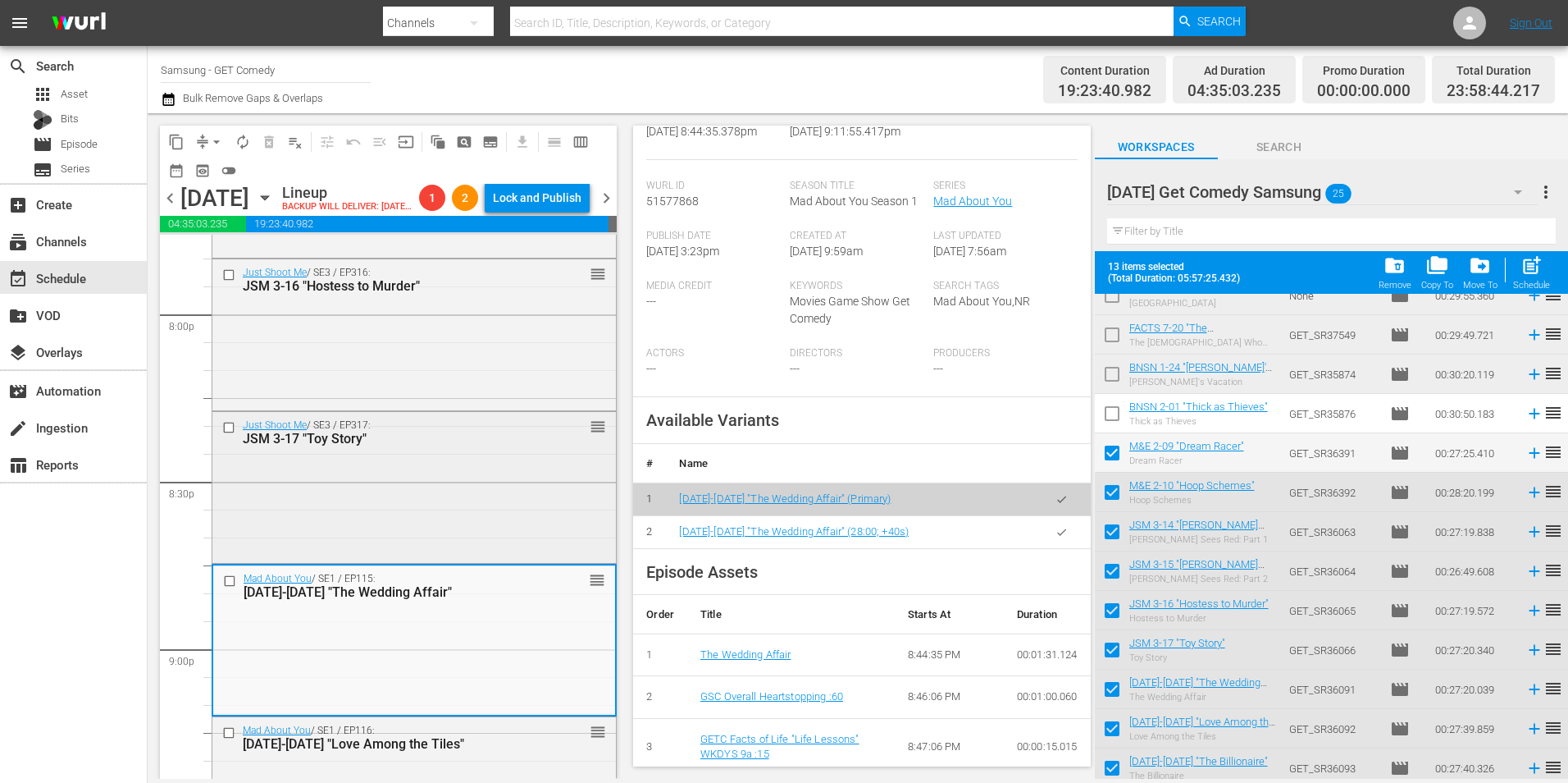
click at [430, 485] on div "Just Shoot Me / SE3 / EP317: JSM 3-17 "Toy Story" reorder" at bounding box center [415, 486] width 404 height 148
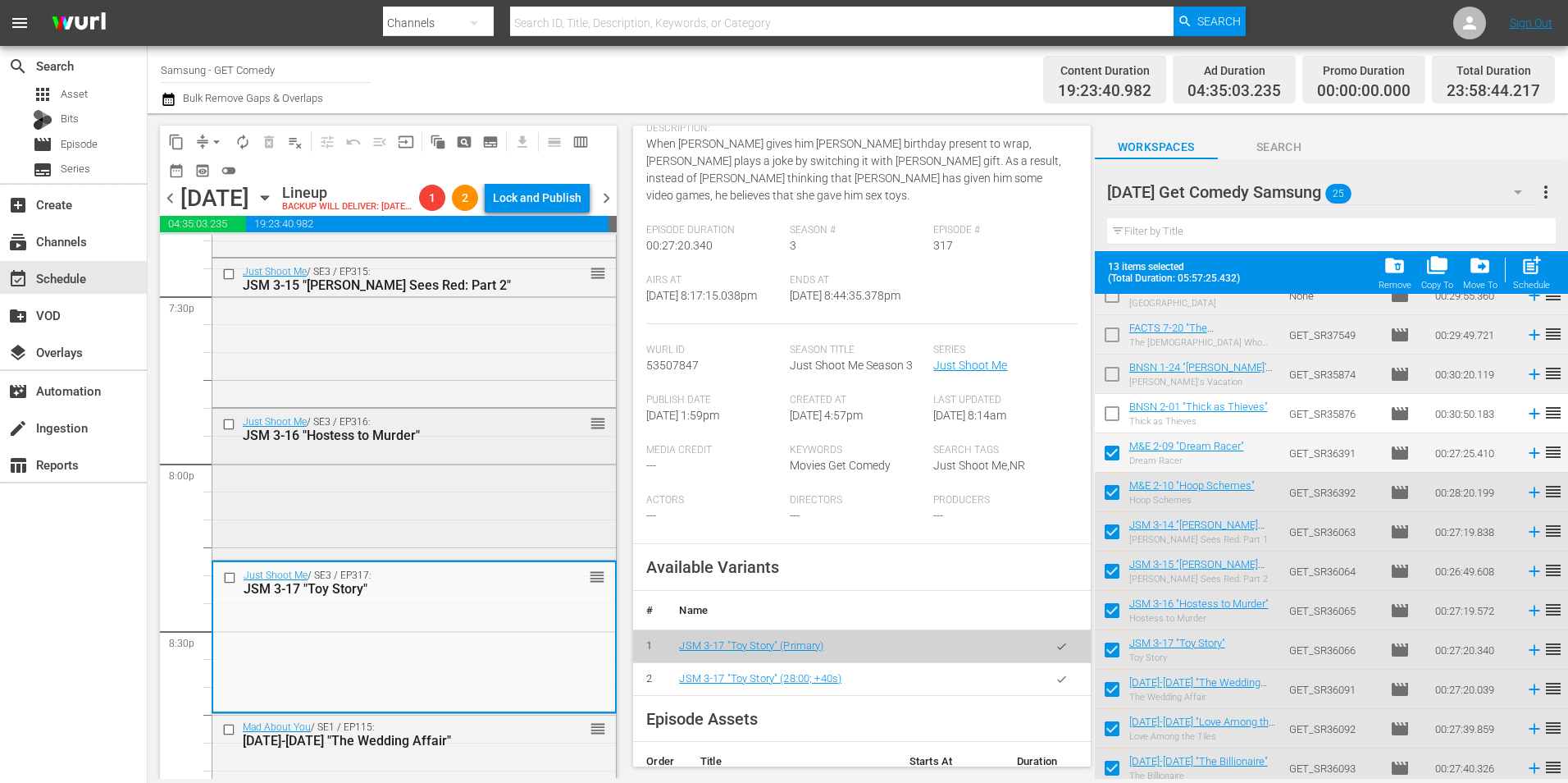
scroll to position [6452, 0]
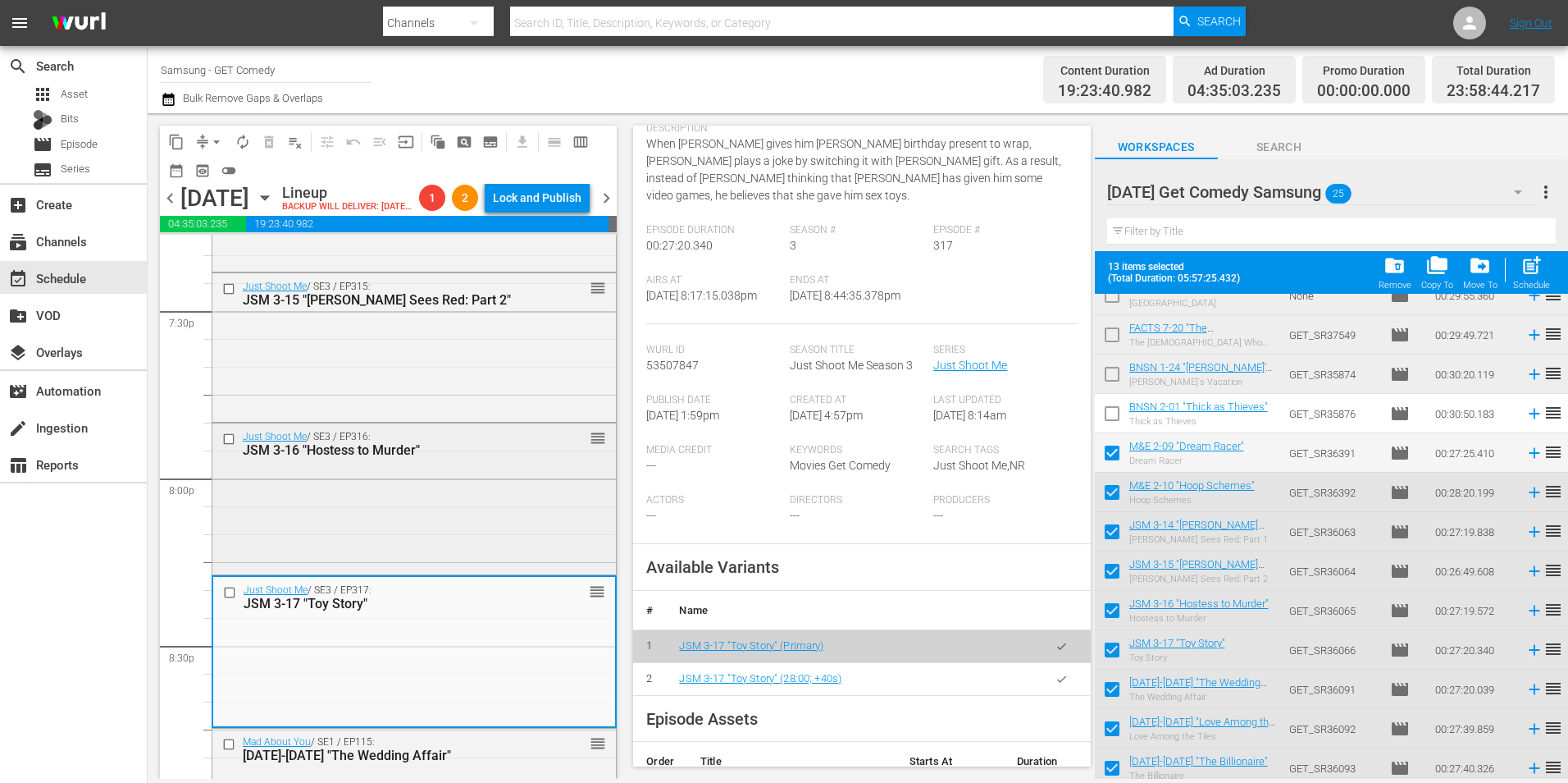
click at [457, 546] on div "Just Shoot Me / SE3 / EP316: JSM 3-16 "Hostess to Murder" reorder" at bounding box center [415, 497] width 404 height 148
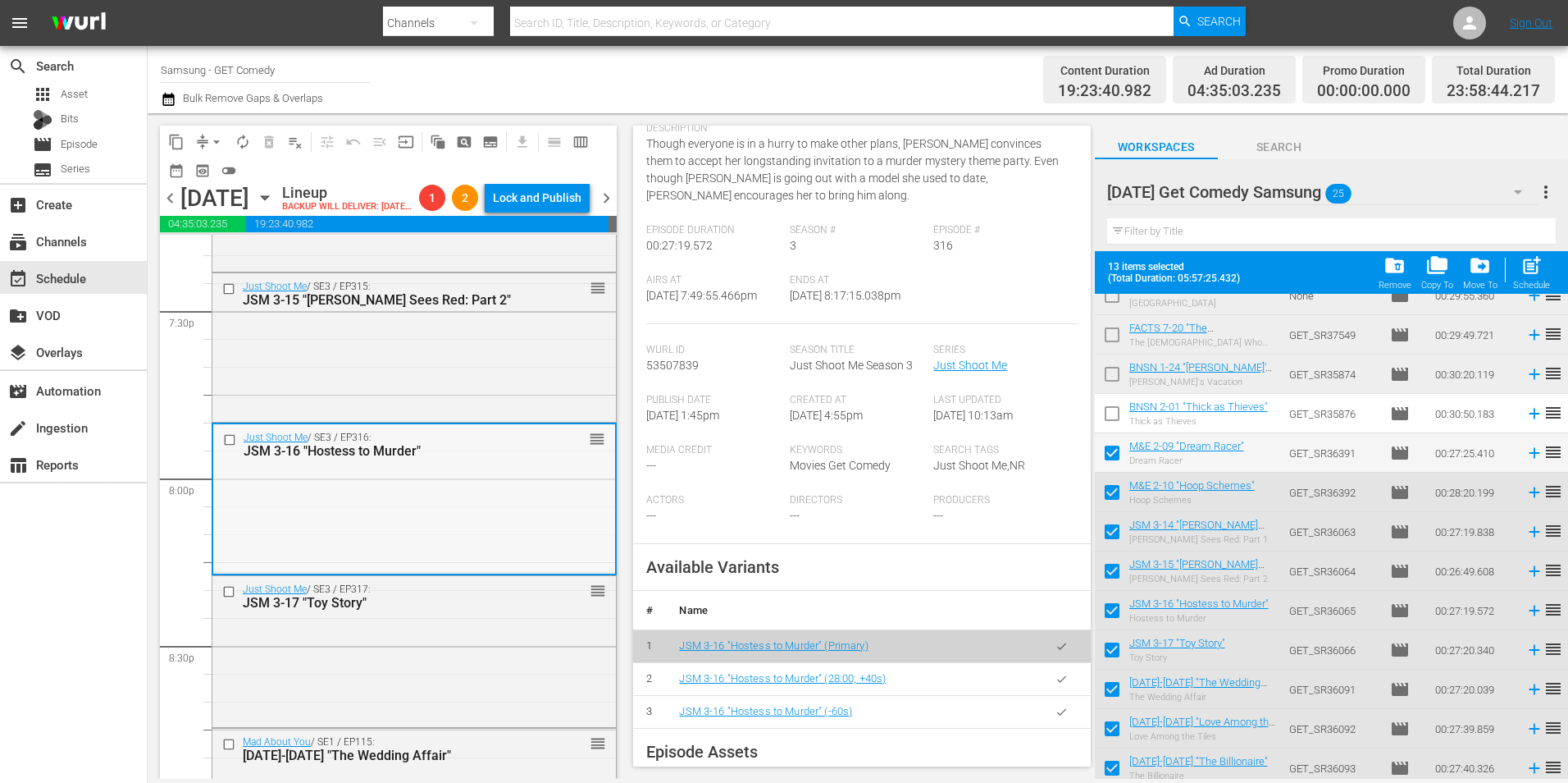
scroll to position [6370, 0]
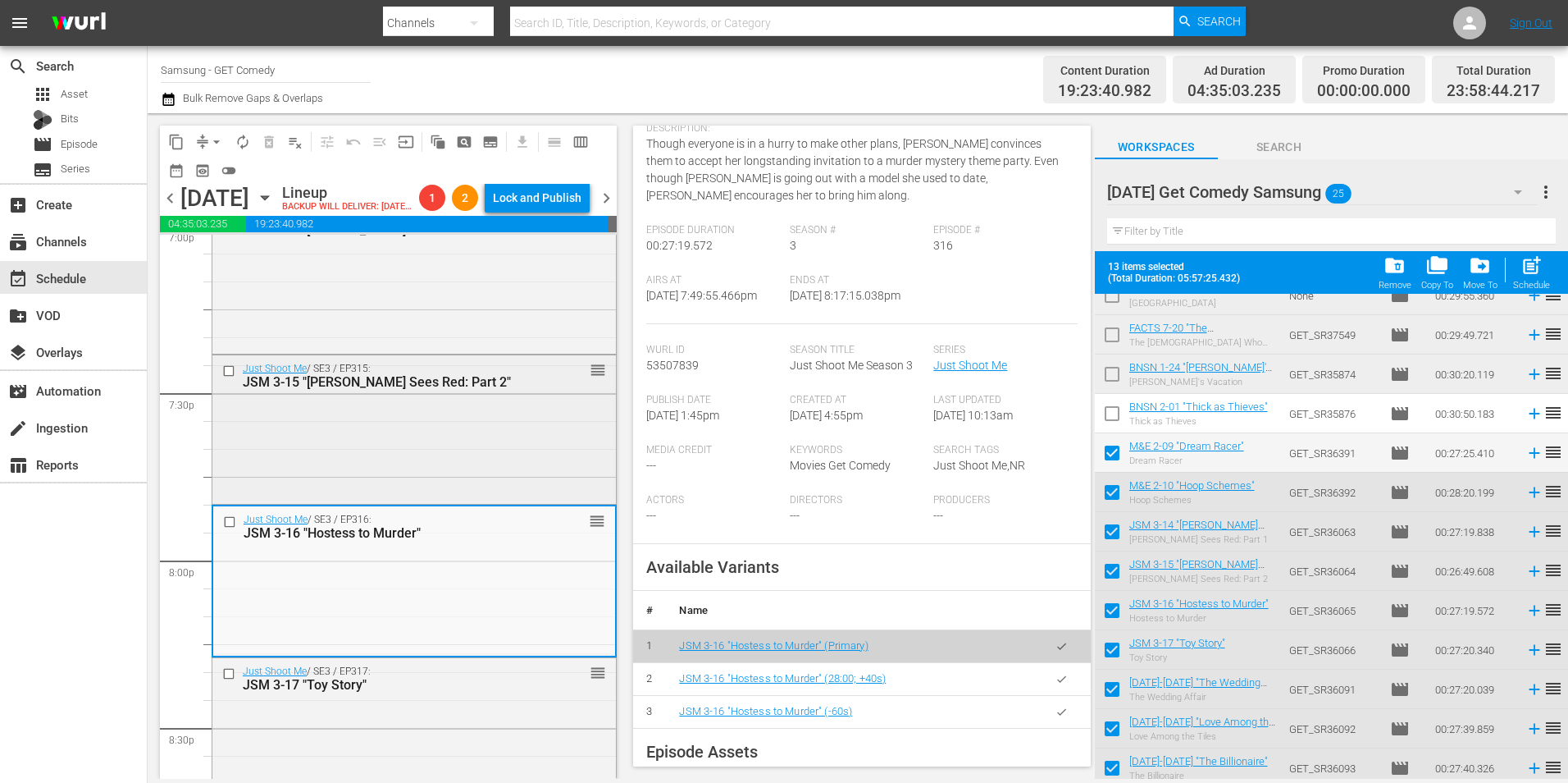
click at [472, 446] on div "Just Shoot Me / SE3 / EP315: JSM 3-15 "Nina Sees Red: Part 2" reorder" at bounding box center [415, 427] width 404 height 145
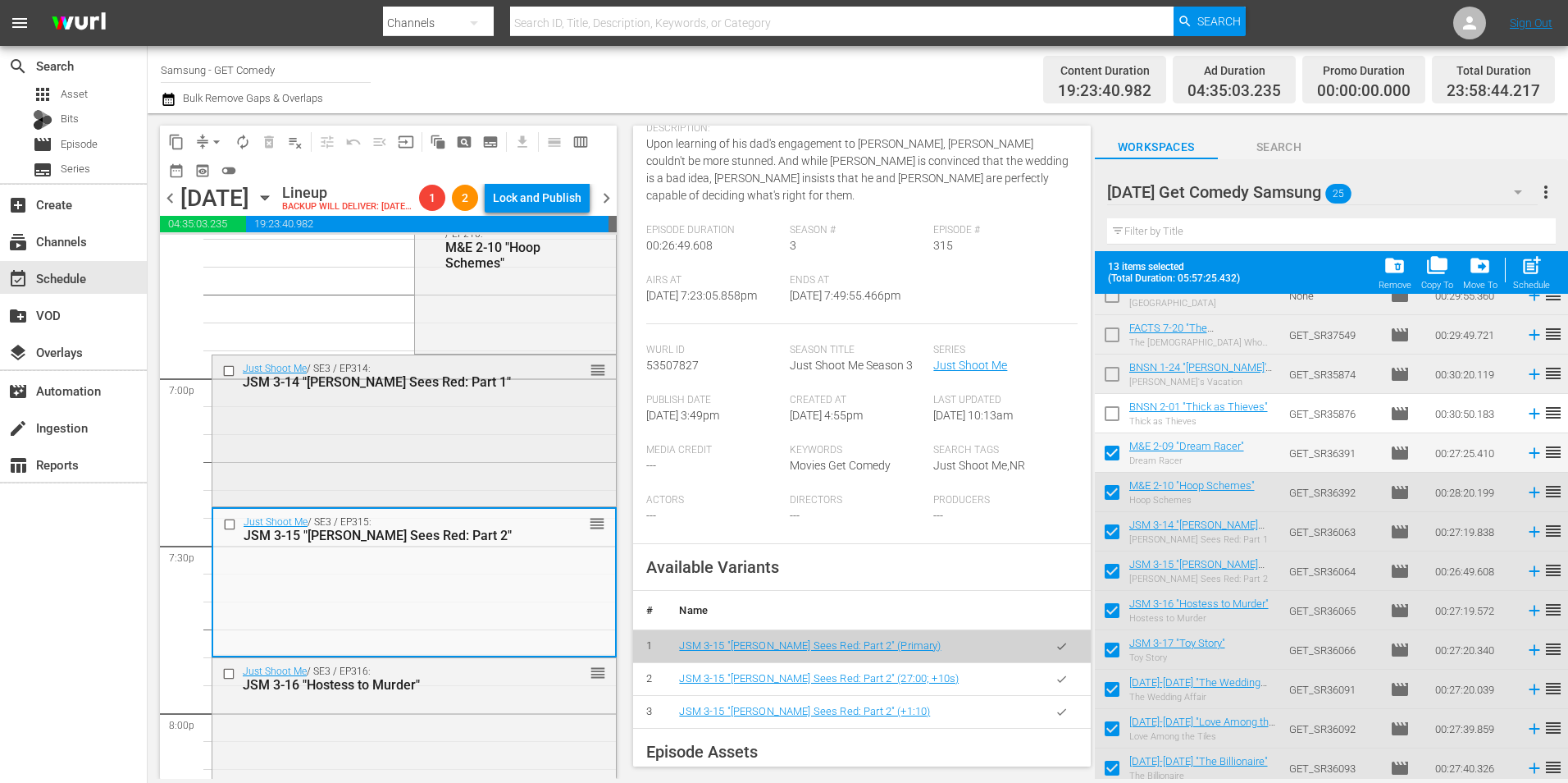
scroll to position [6206, 0]
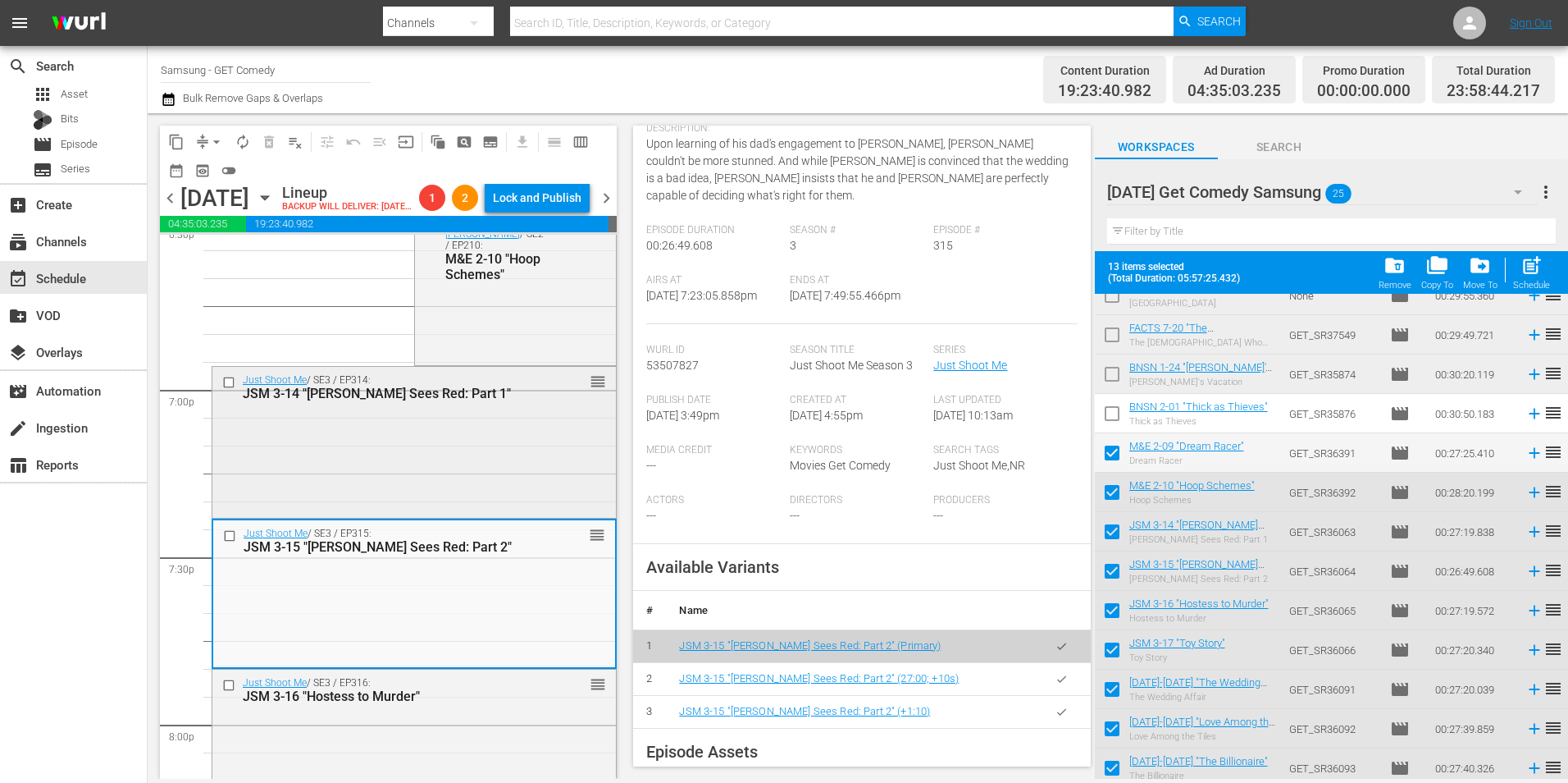
click at [488, 464] on div "Just Shoot Me / SE3 / EP314: JSM 3-14 "Nina Sees Red: Part 1" reorder" at bounding box center [415, 441] width 404 height 148
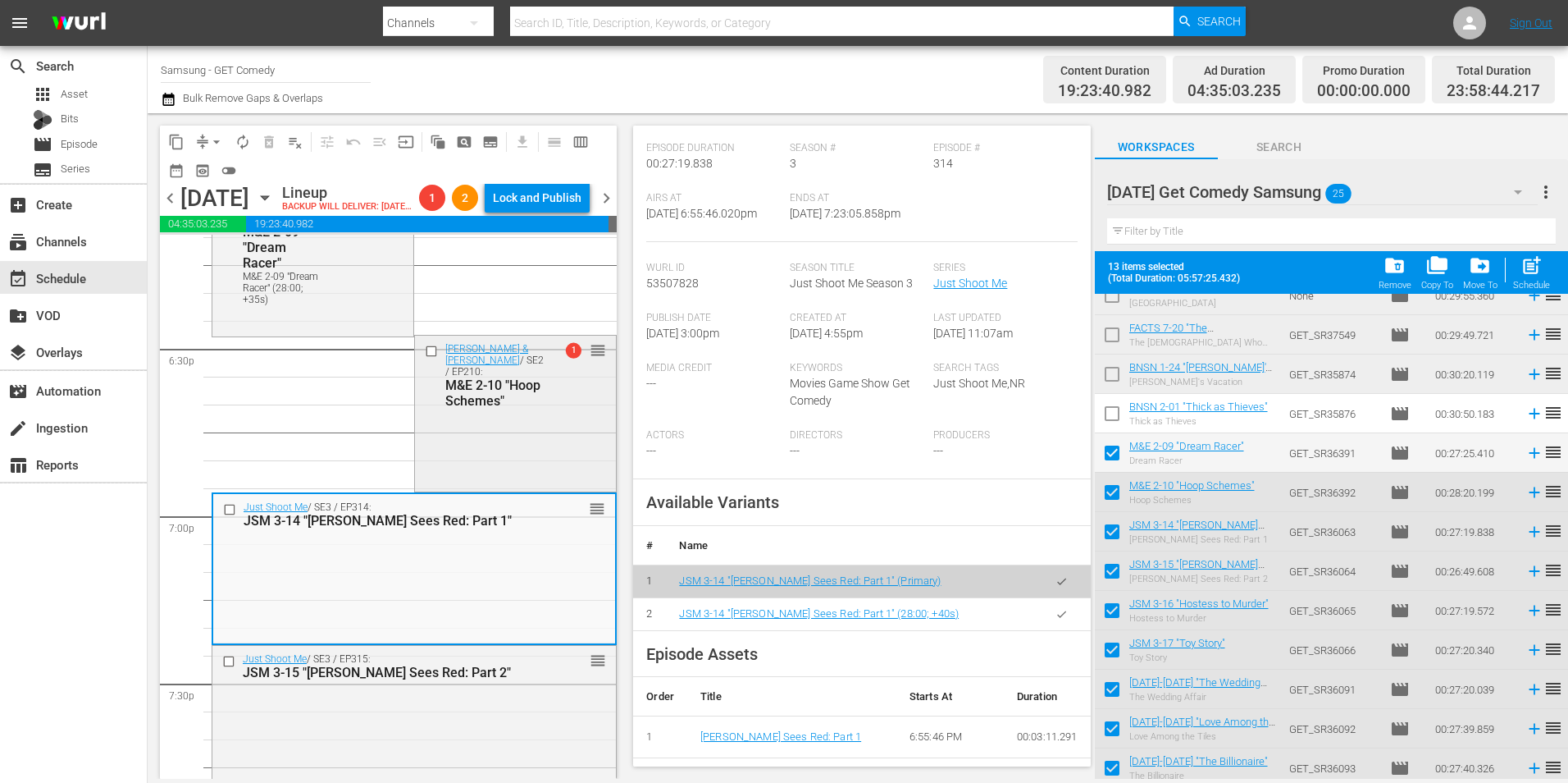
scroll to position [6041, 0]
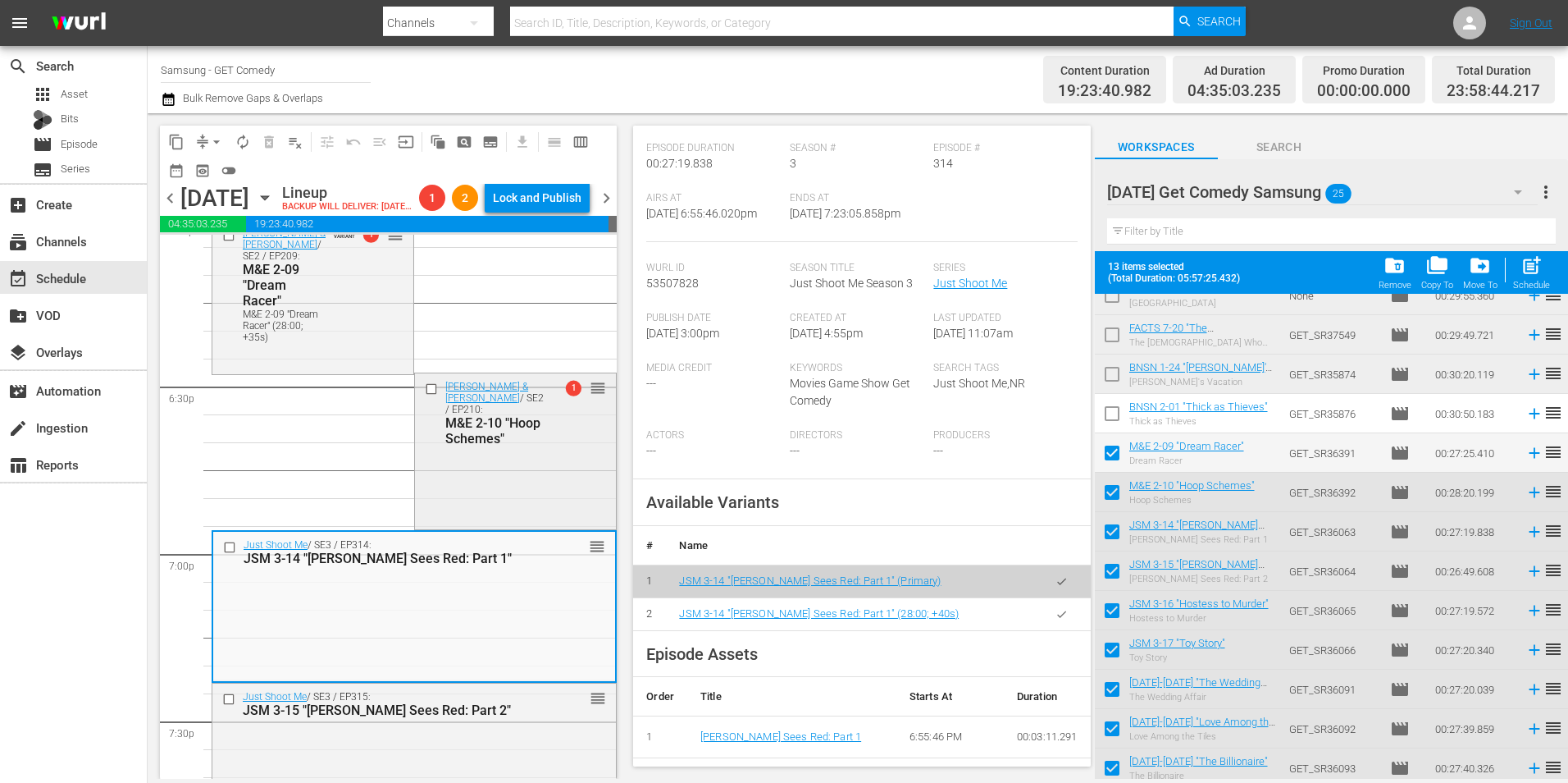
click at [496, 446] on div "M&E 2-10 "Hoop Schemes"" at bounding box center [495, 431] width 101 height 32
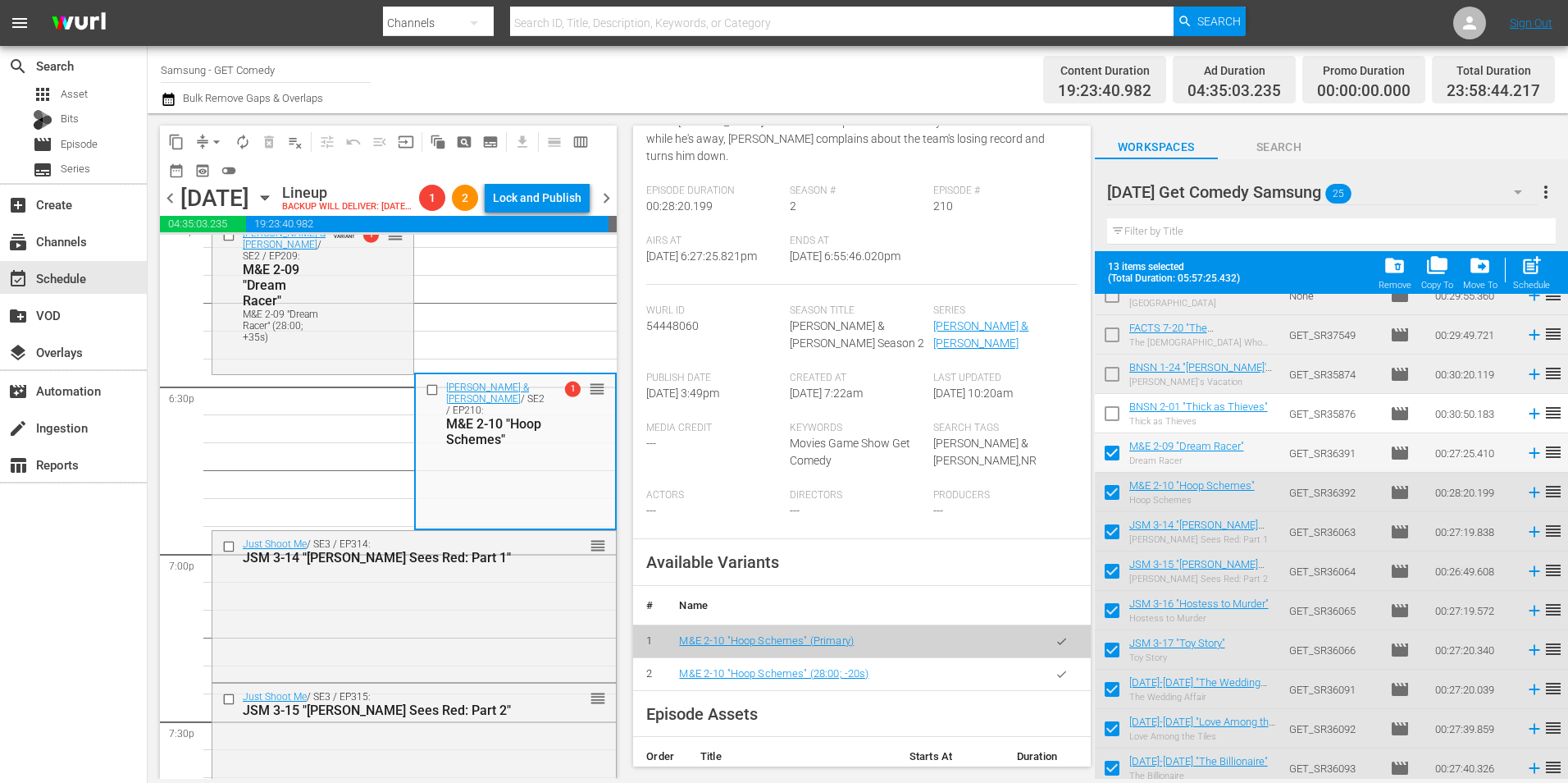
scroll to position [246, 0]
click at [374, 629] on div "Just Shoot Me / SE3 / EP314: JSM 3-14 "Nina Sees Red: Part 1" reorder" at bounding box center [415, 605] width 404 height 148
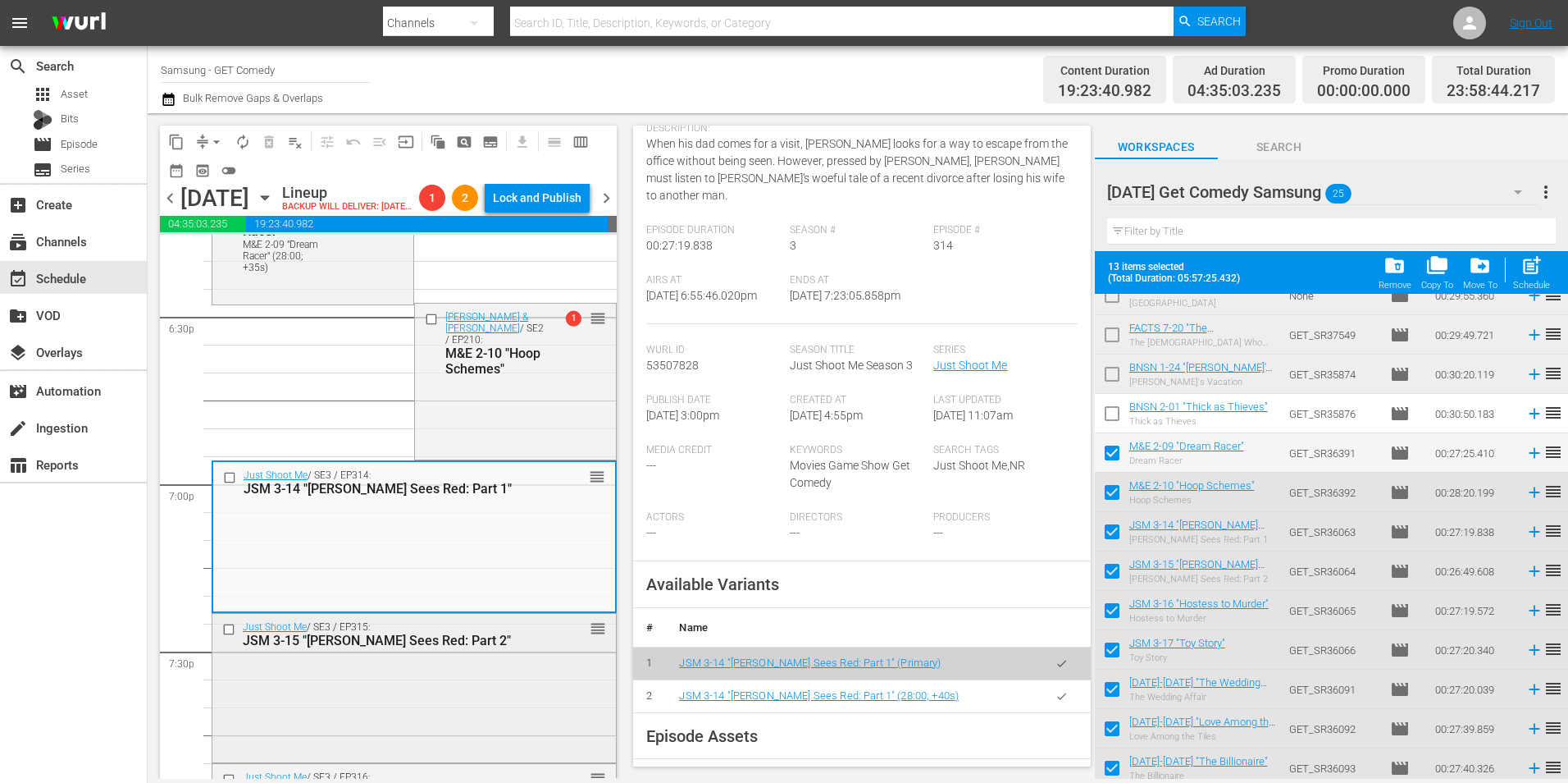
scroll to position [6206, 0]
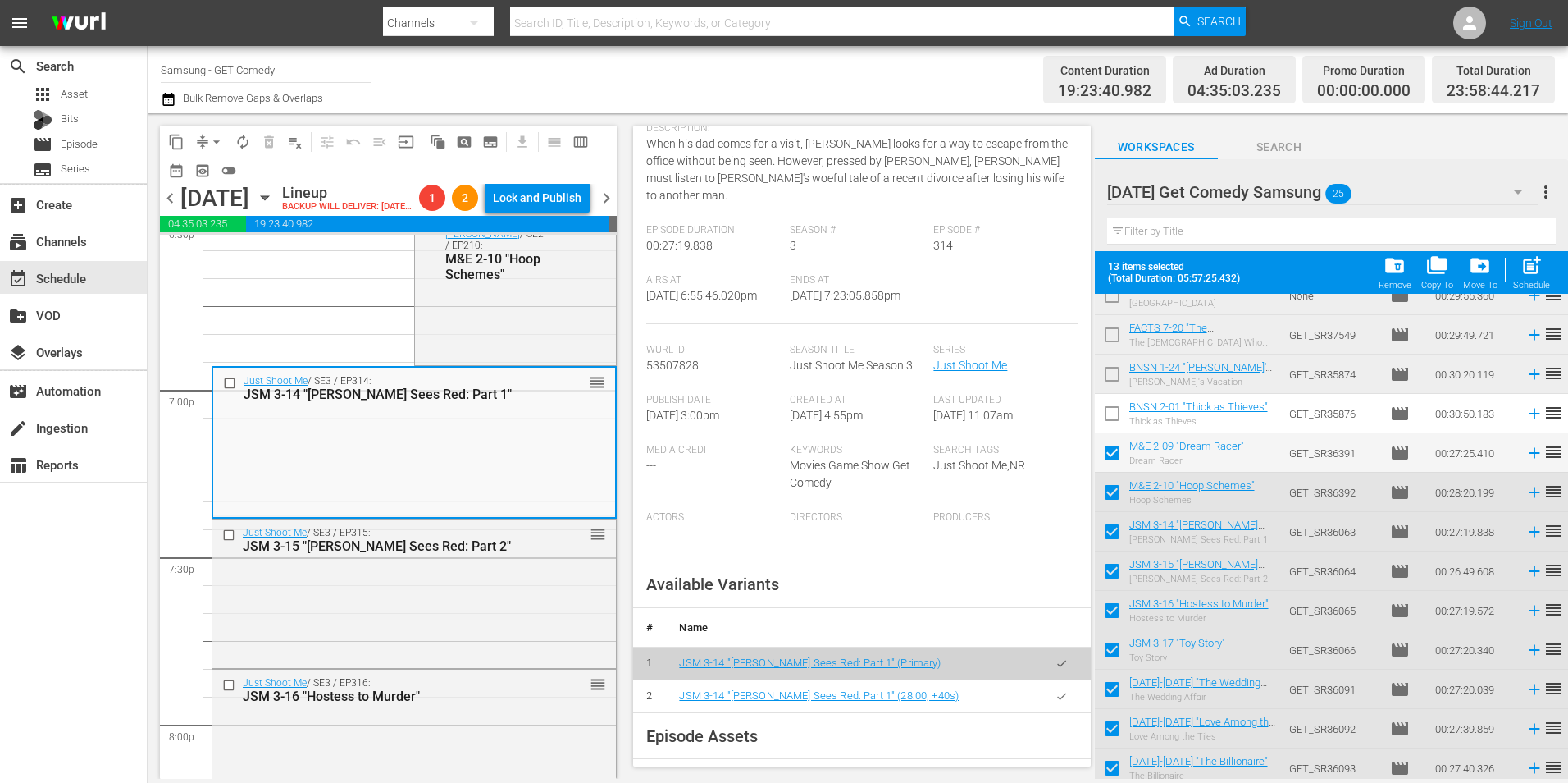
drag, startPoint x: 381, startPoint y: 645, endPoint x: 811, endPoint y: 639, distance: 430.0
click at [382, 645] on div "Just Shoot Me / SE3 / EP315: JSM 3-15 "Nina Sees Red: Part 2" reorder" at bounding box center [415, 592] width 404 height 145
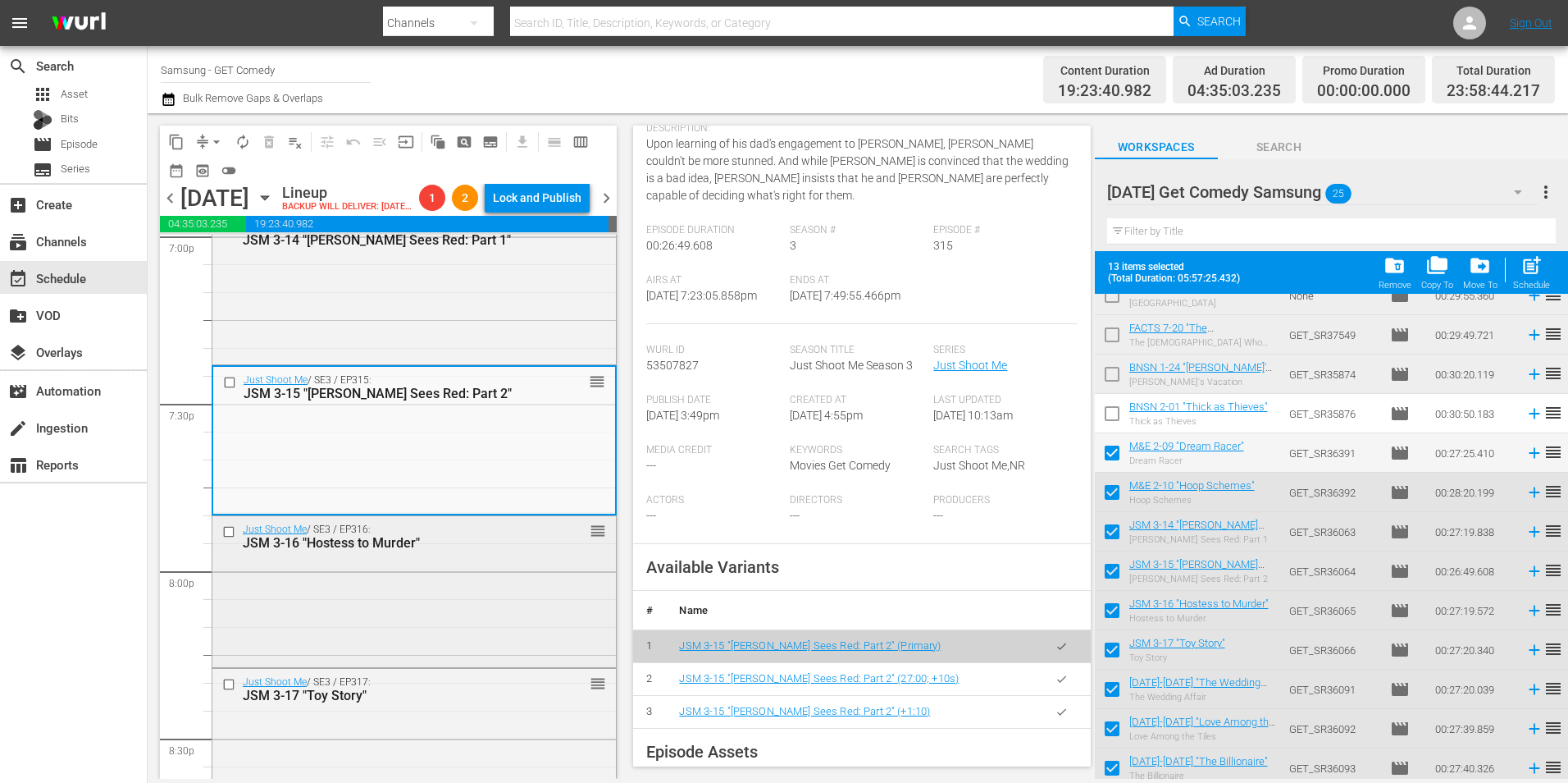
scroll to position [6370, 0]
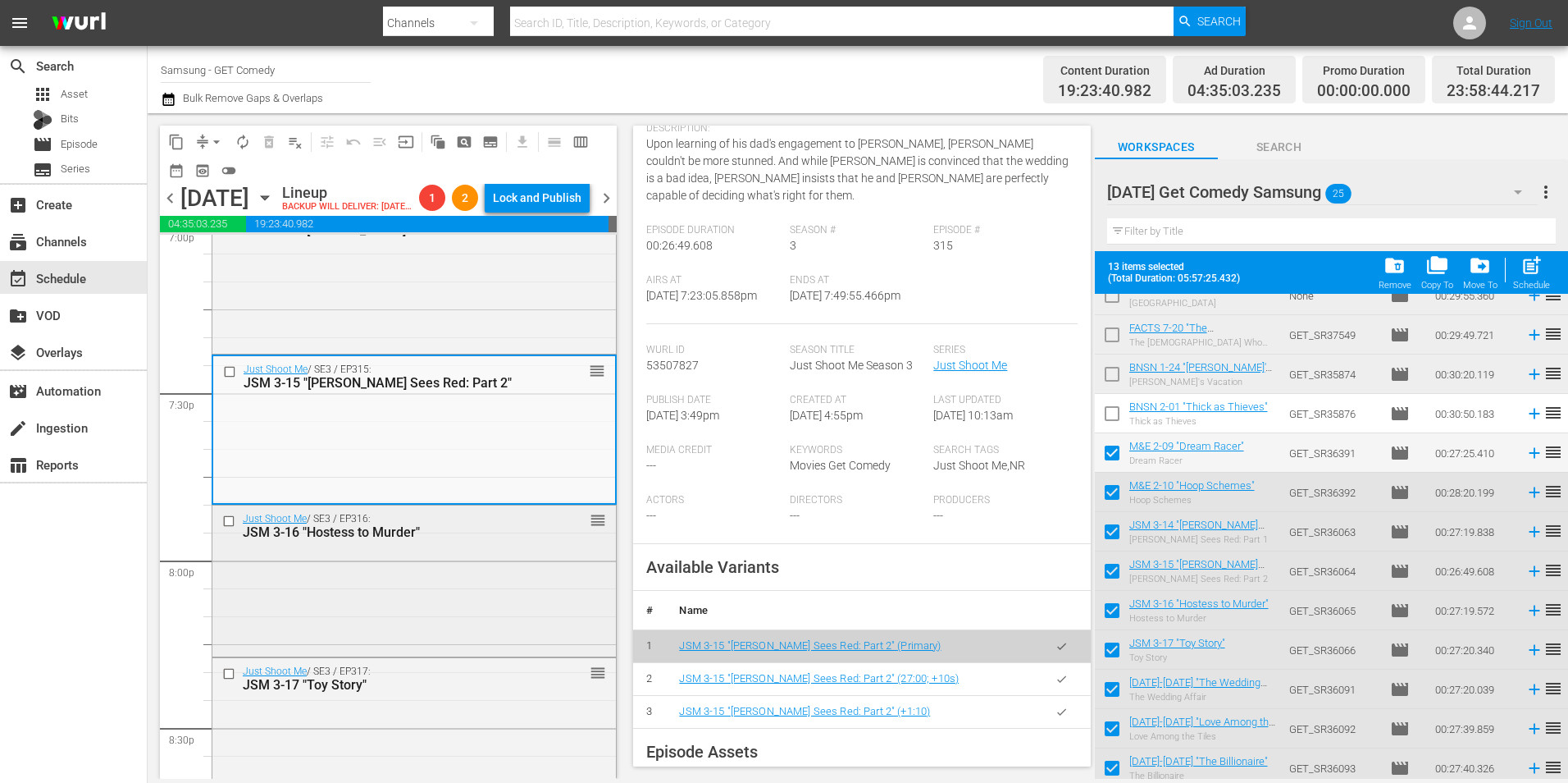
click at [509, 632] on div "Just Shoot Me / SE3 / EP316: JSM 3-16 "Hostess to Murder" reorder" at bounding box center [415, 579] width 404 height 148
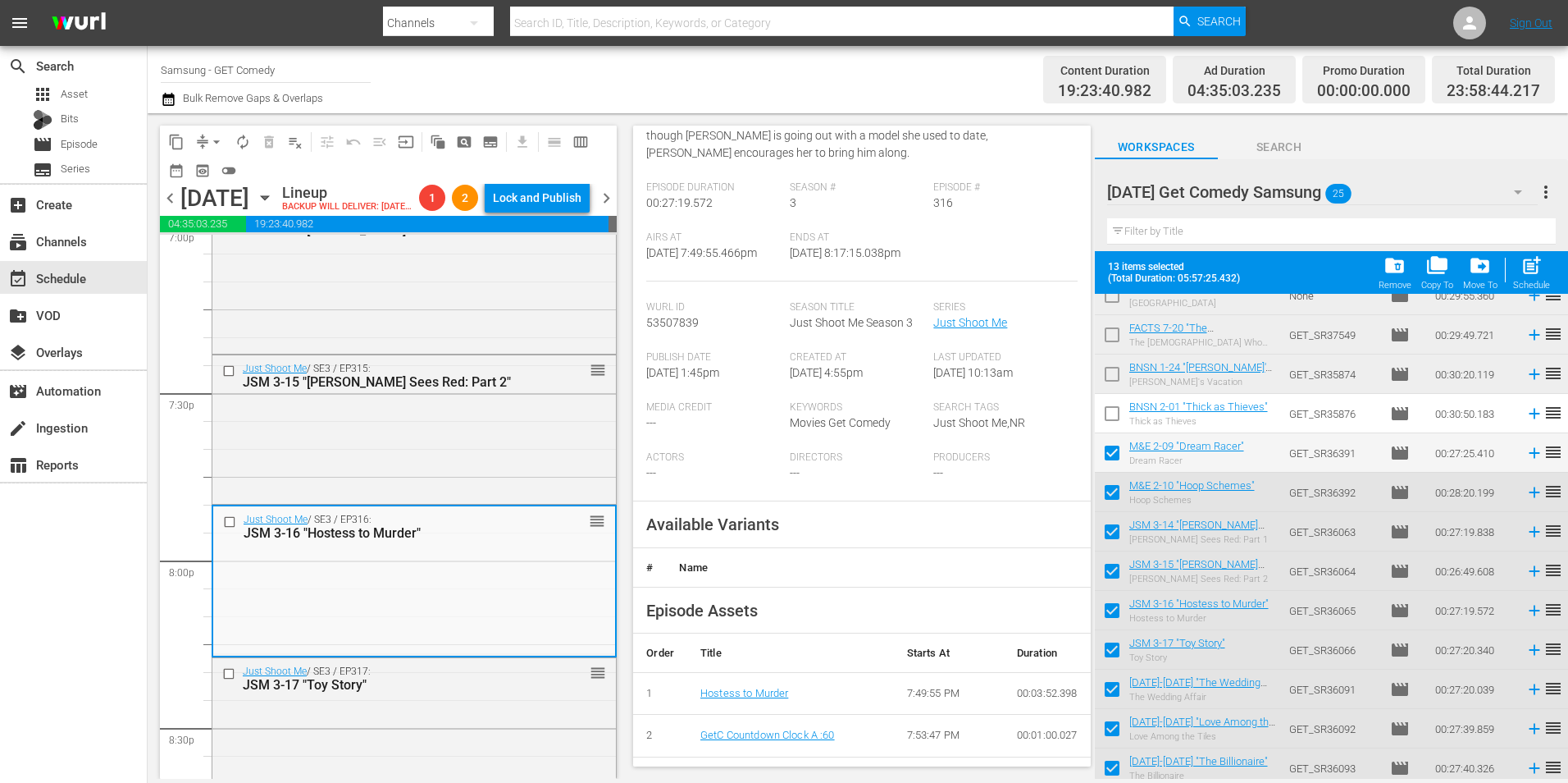
scroll to position [246, 0]
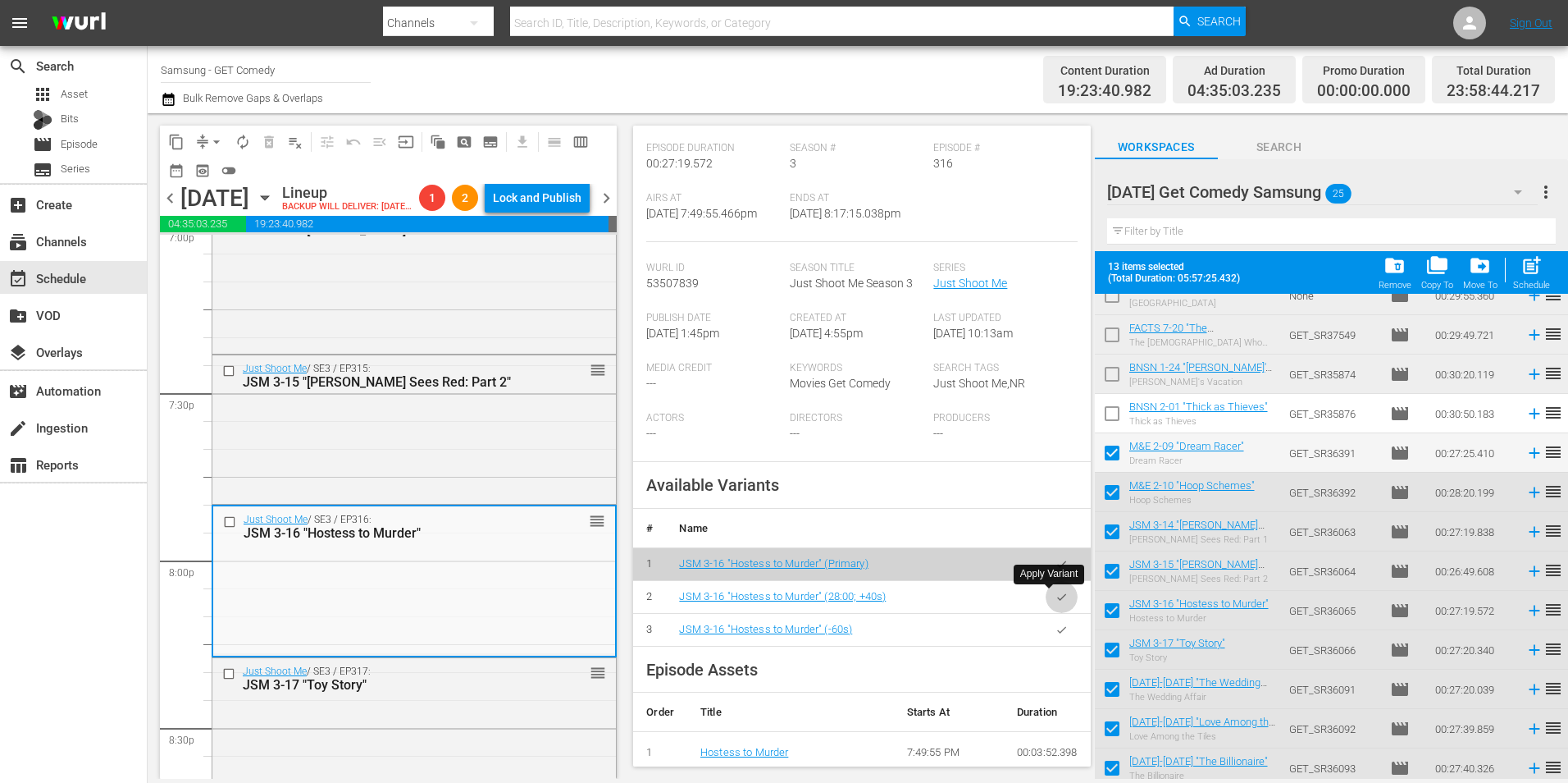
click at [1049, 605] on button "button" at bounding box center [1062, 597] width 32 height 32
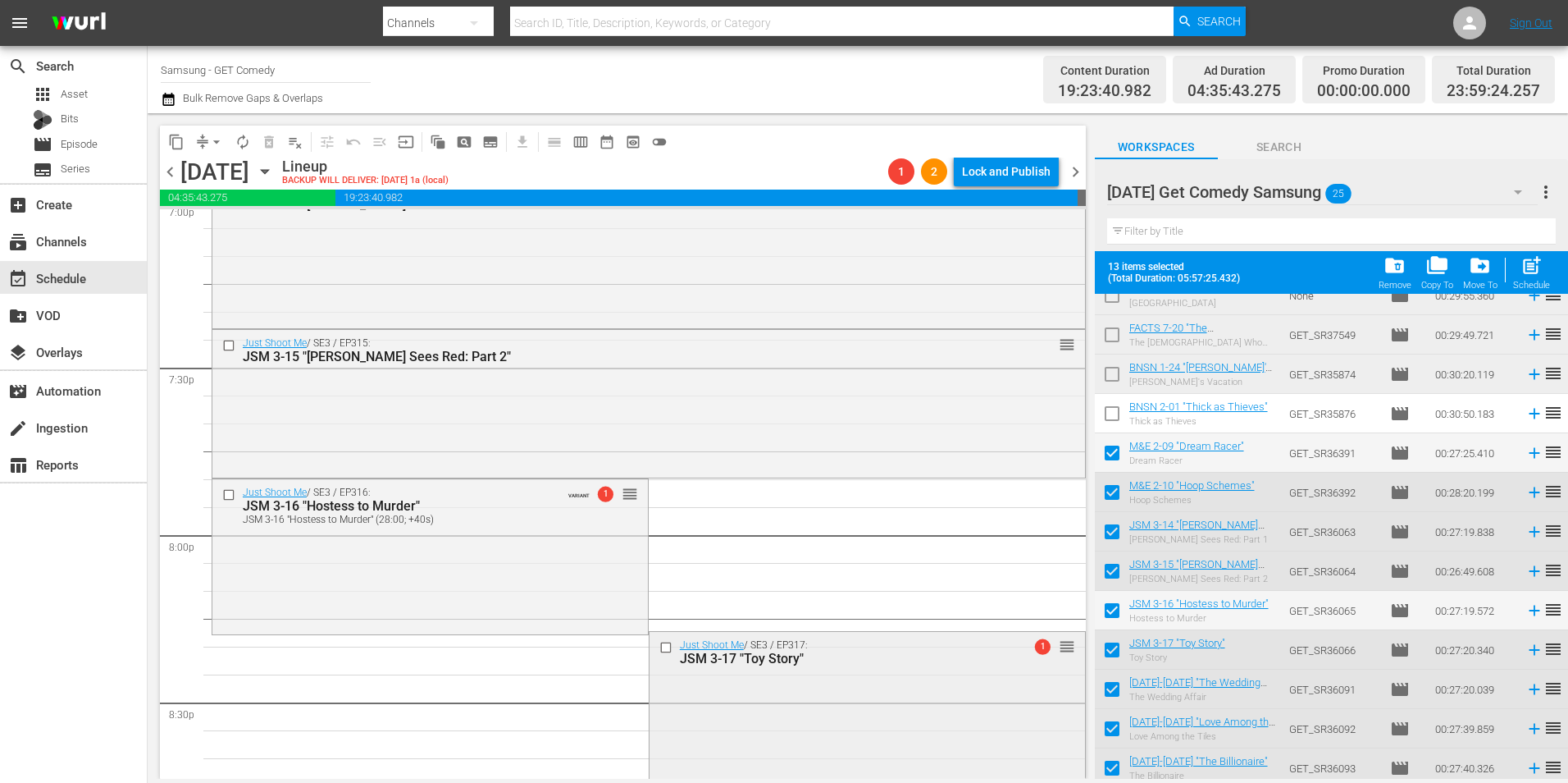
click at [884, 687] on div "Just Shoot Me / SE3 / EP317: JSM 3-17 "Toy Story" 1 reorder" at bounding box center [868, 706] width 435 height 148
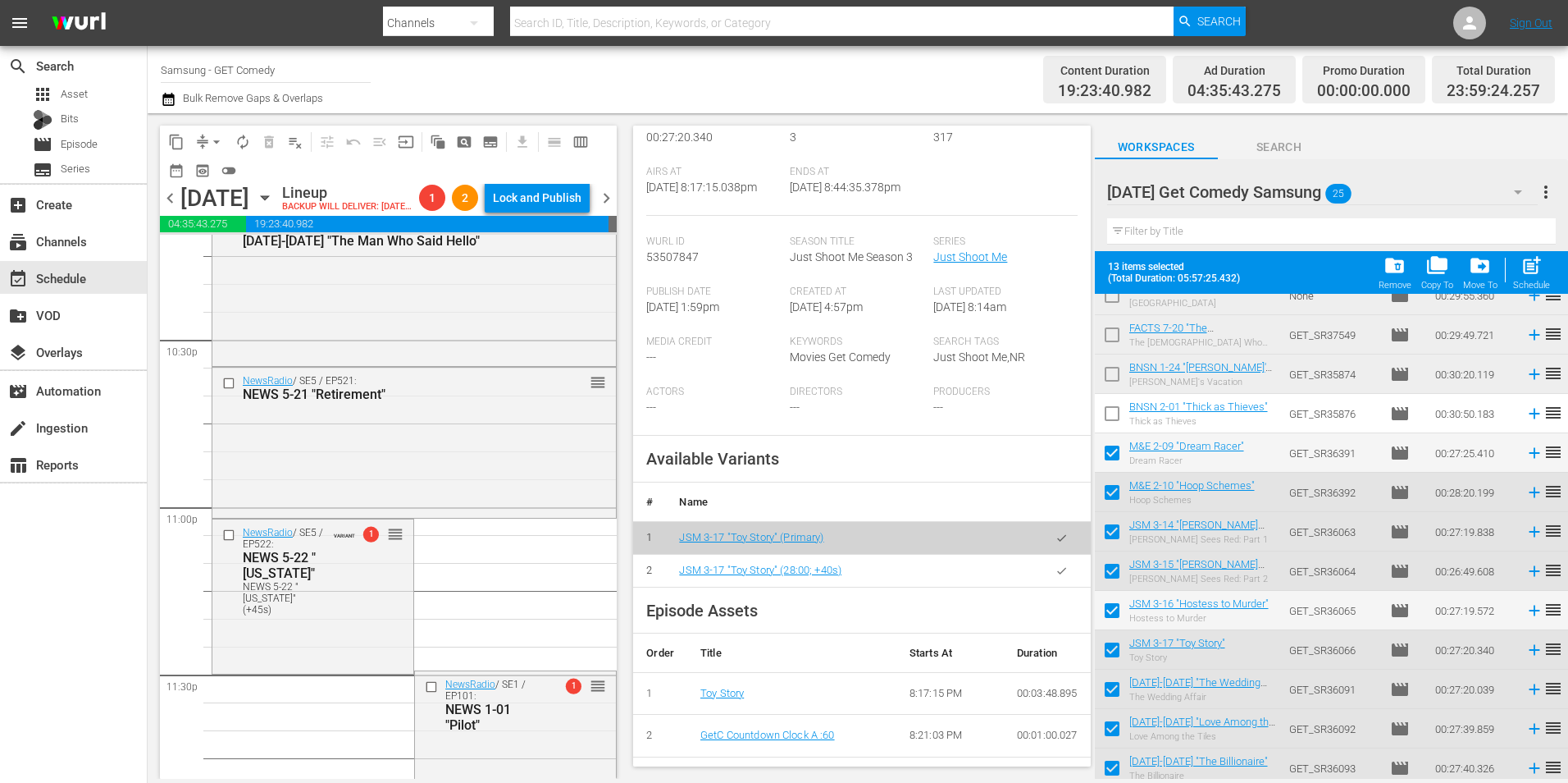
scroll to position [7436, 0]
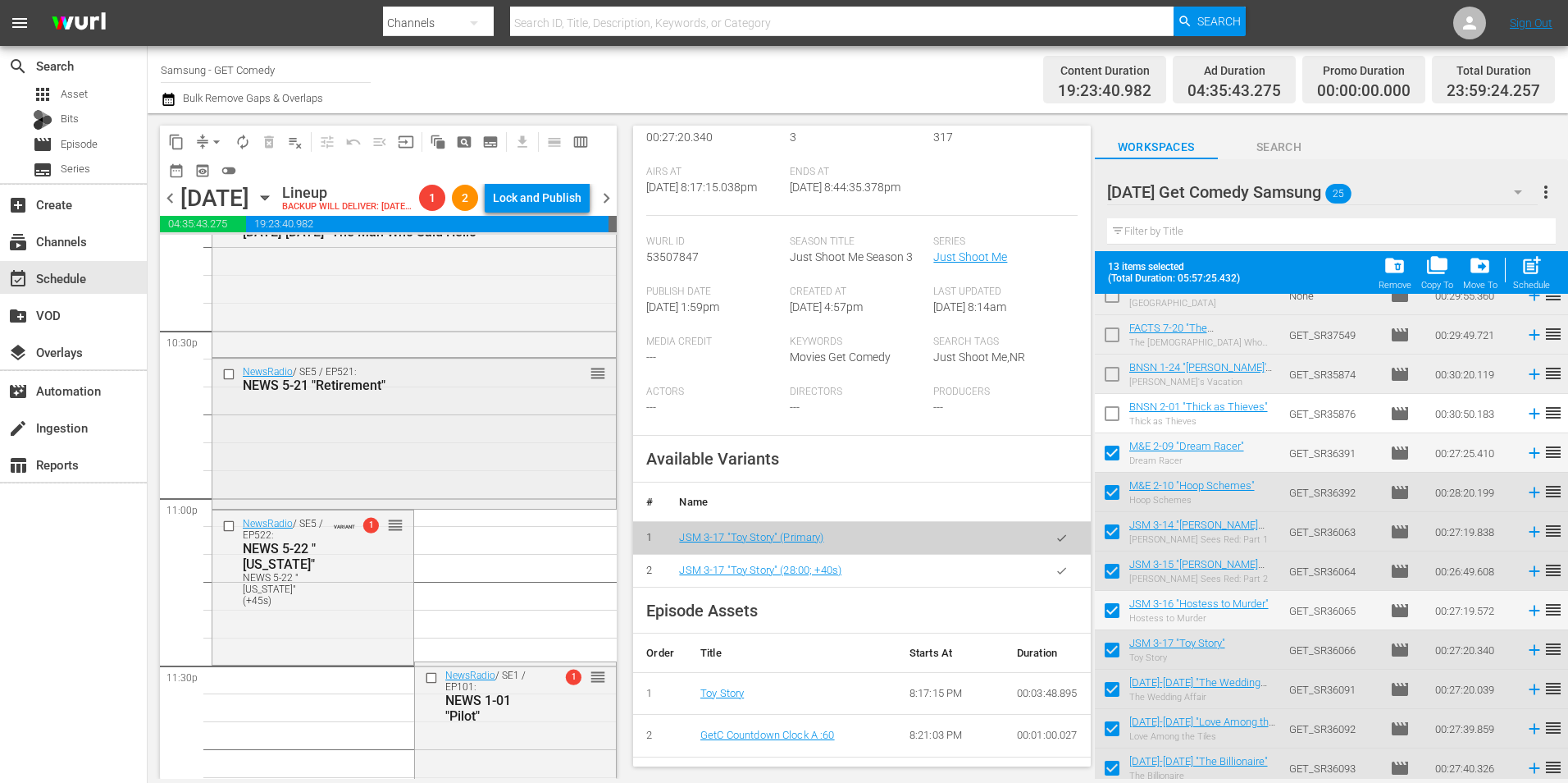
click at [457, 476] on div "NewsRadio / SE5 / EP521: NEWS 5-21 "Retirement" reorder" at bounding box center [415, 431] width 404 height 147
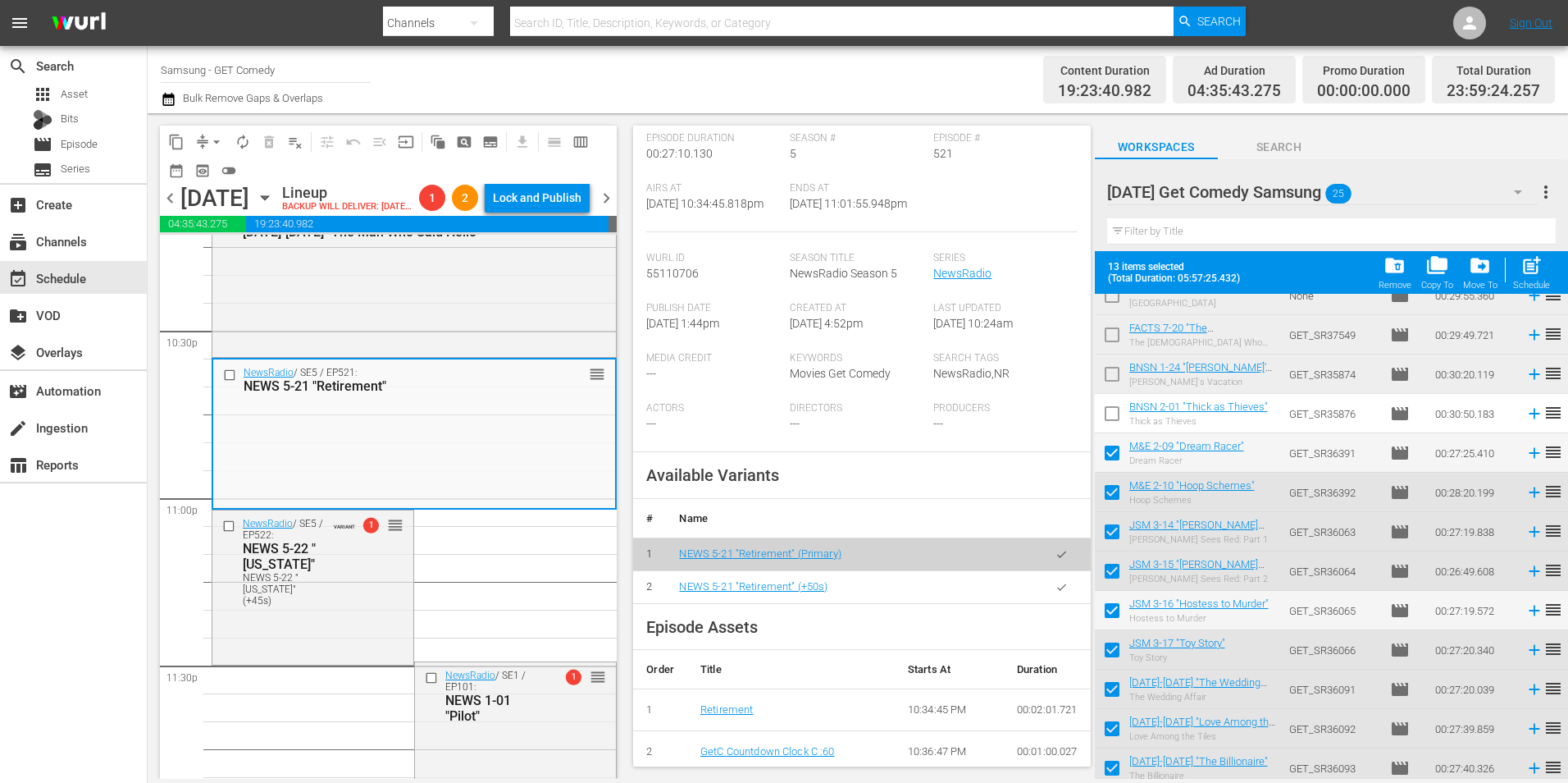
scroll to position [246, 0]
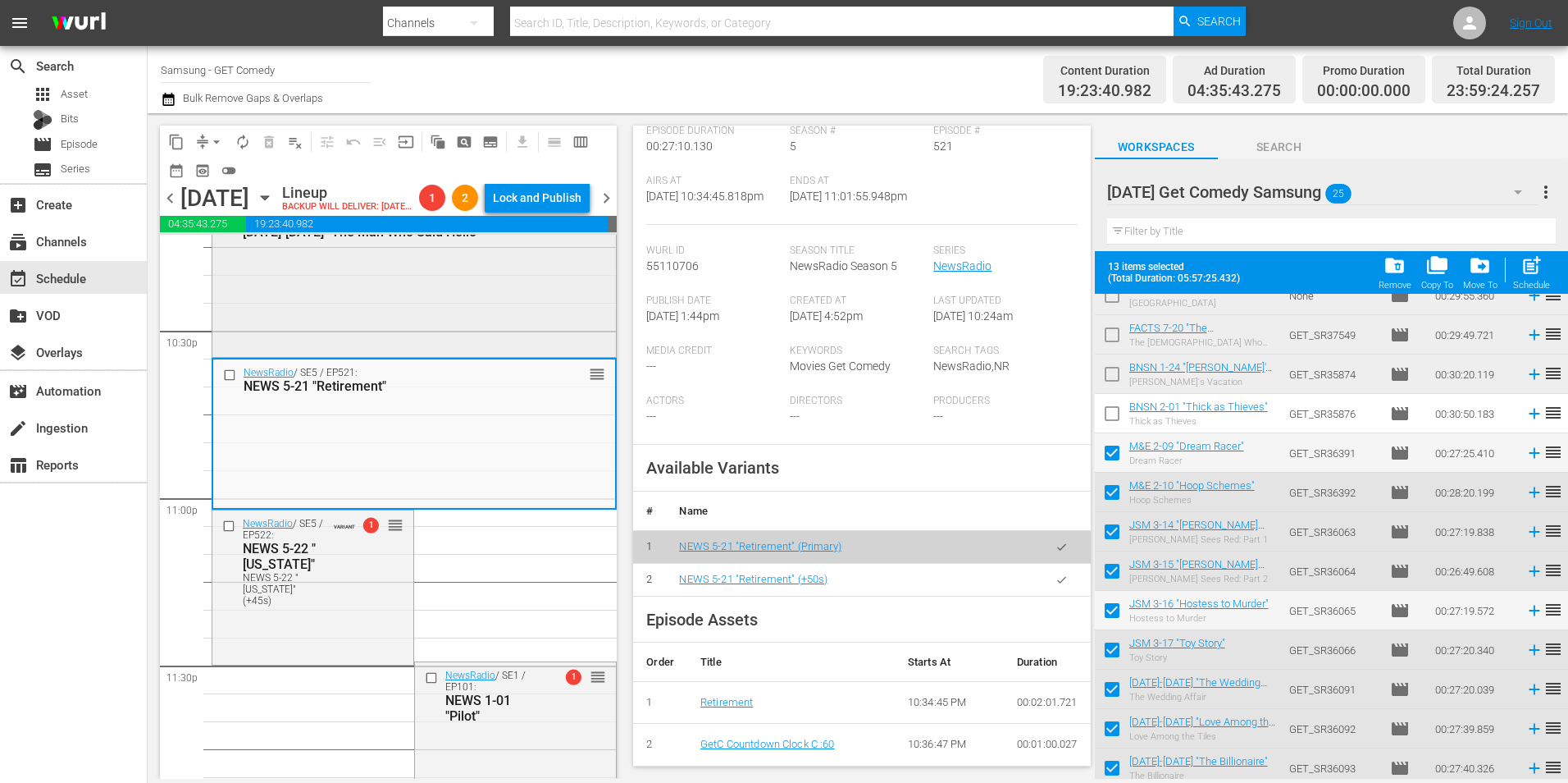
click at [362, 323] on div "Mad About You / SE1 / EP118: MAY 1-18 "The Man Who Said Hello" reorder" at bounding box center [415, 279] width 404 height 149
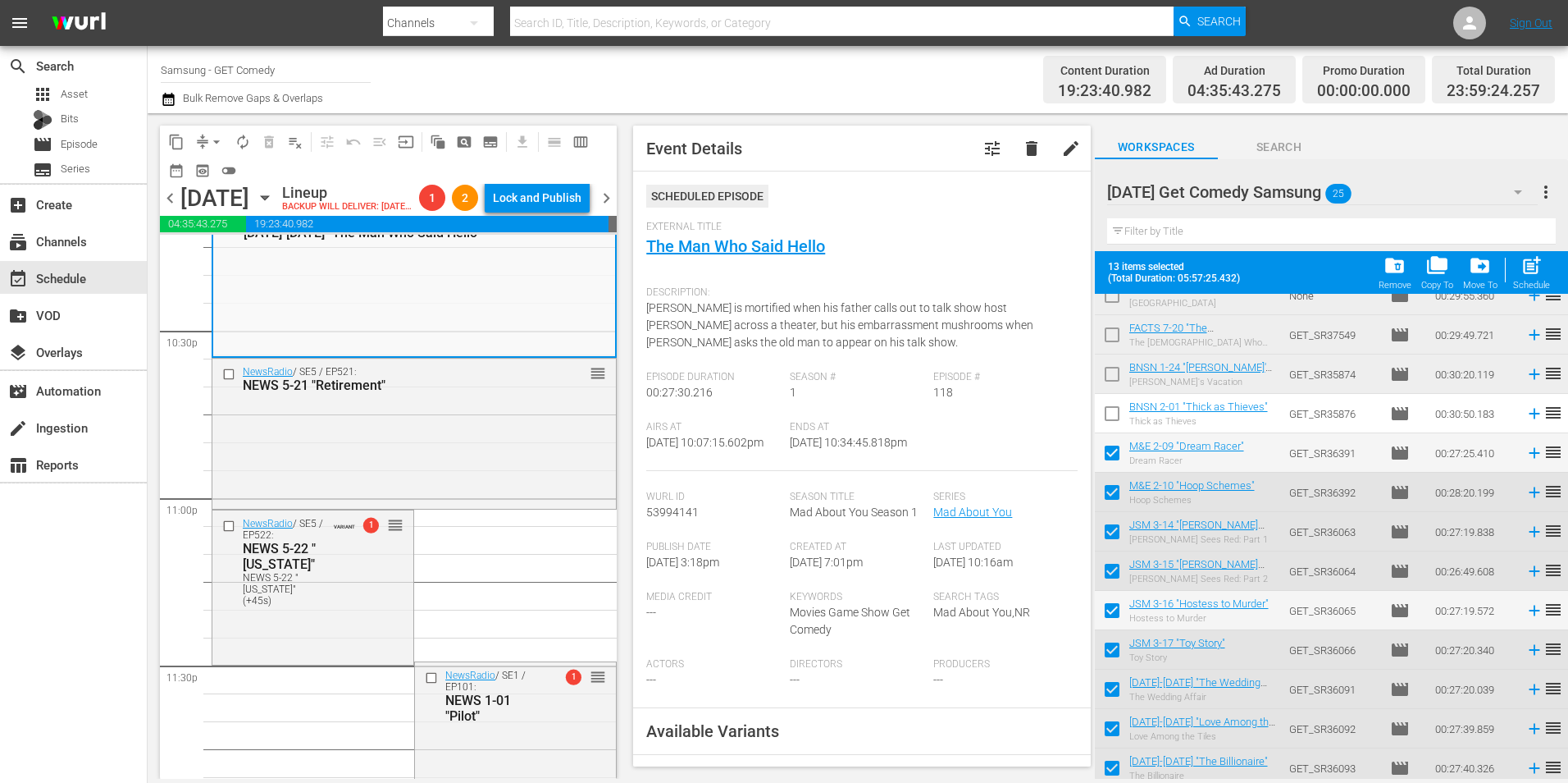
scroll to position [164, 0]
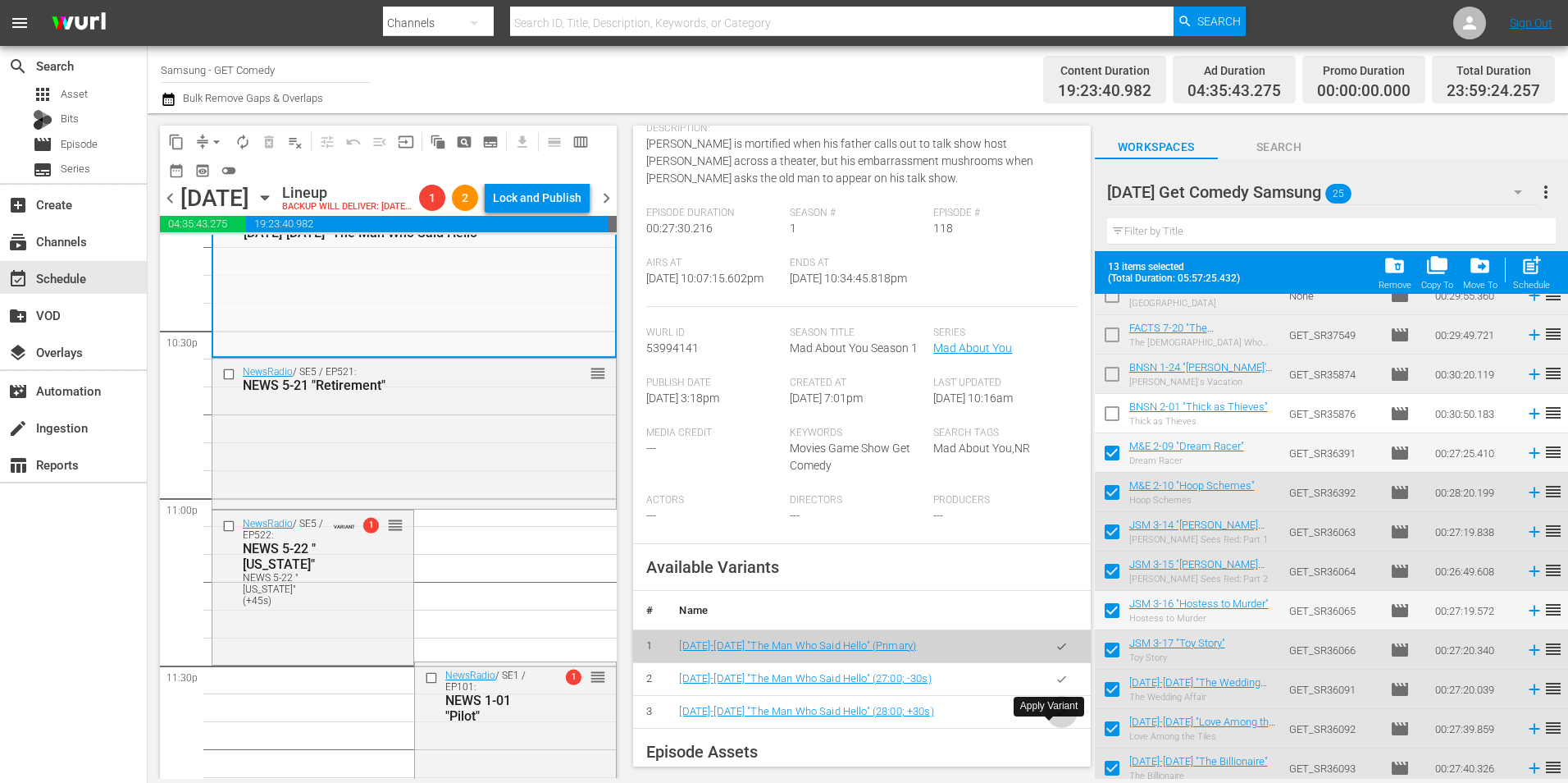
click at [1055, 718] on icon "button" at bounding box center [1061, 712] width 12 height 12
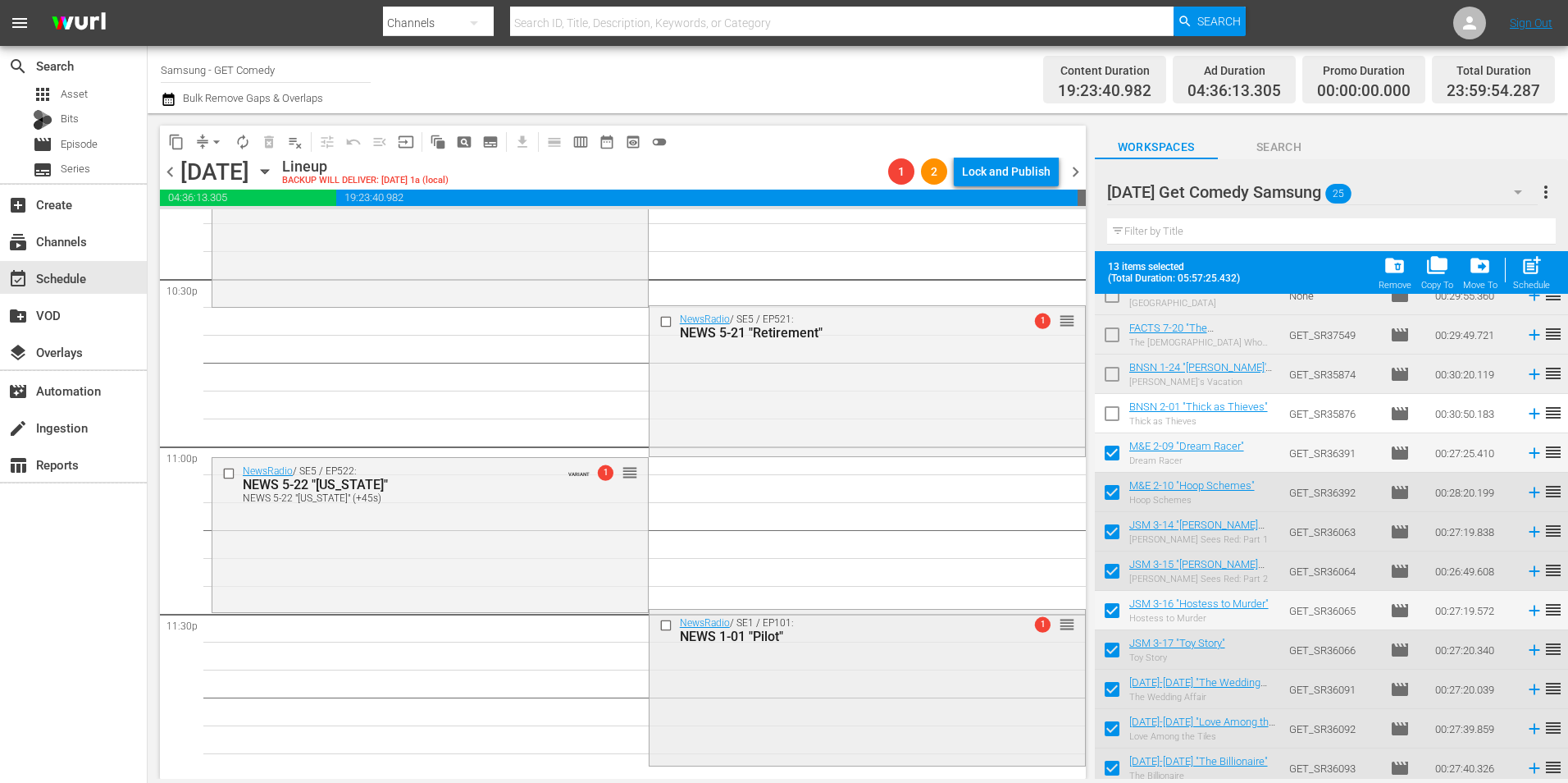
scroll to position [7465, 0]
click at [803, 682] on div "NewsRadio / SE1 / EP101: NEWS 1-01 "Pilot" 1 reorder" at bounding box center [868, 683] width 435 height 153
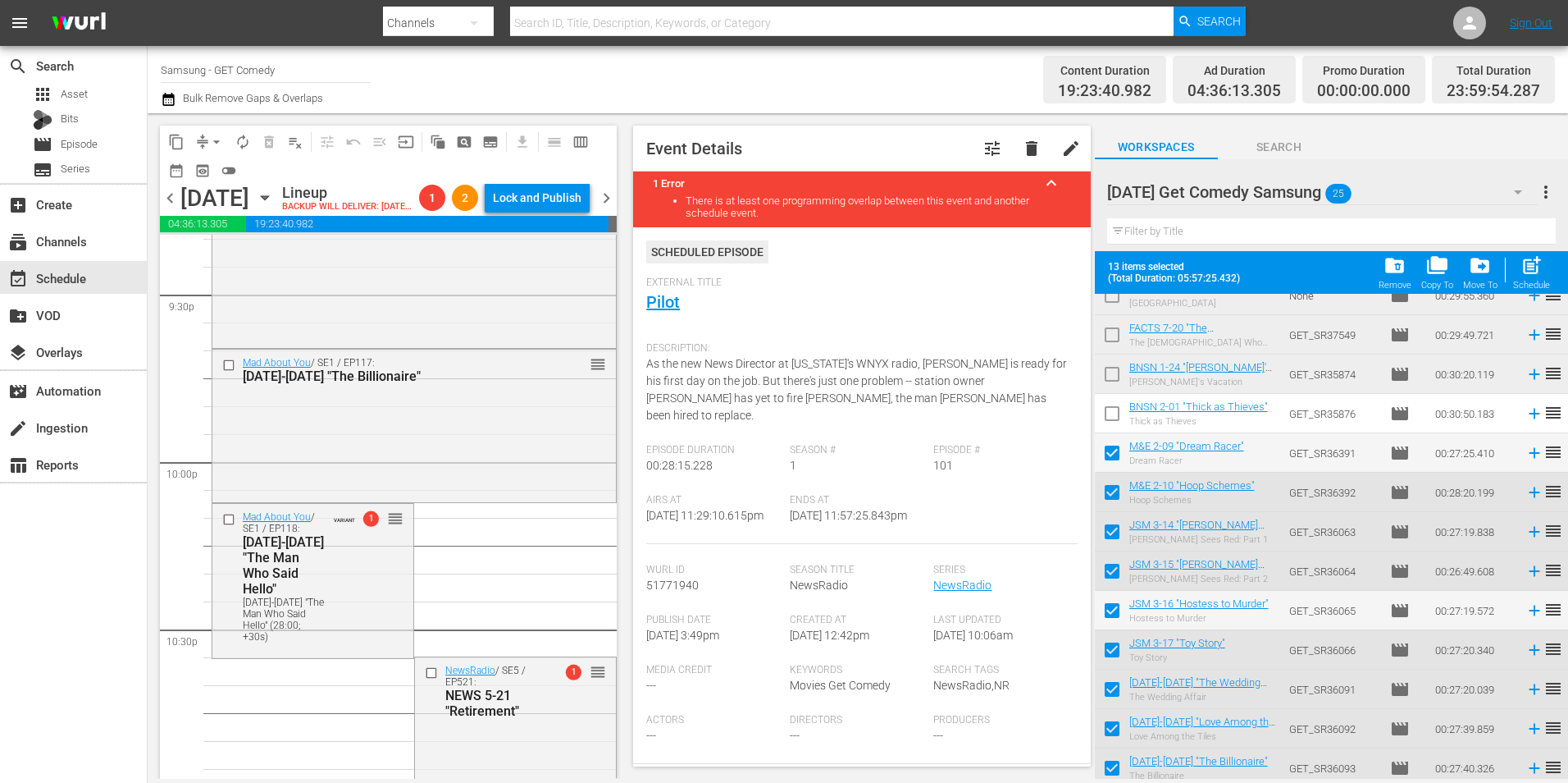
scroll to position [7137, 0]
click at [507, 489] on div "Mad About You / SE1 / EP117: MAY 1-17 "The Billionaire" reorder" at bounding box center [415, 425] width 404 height 150
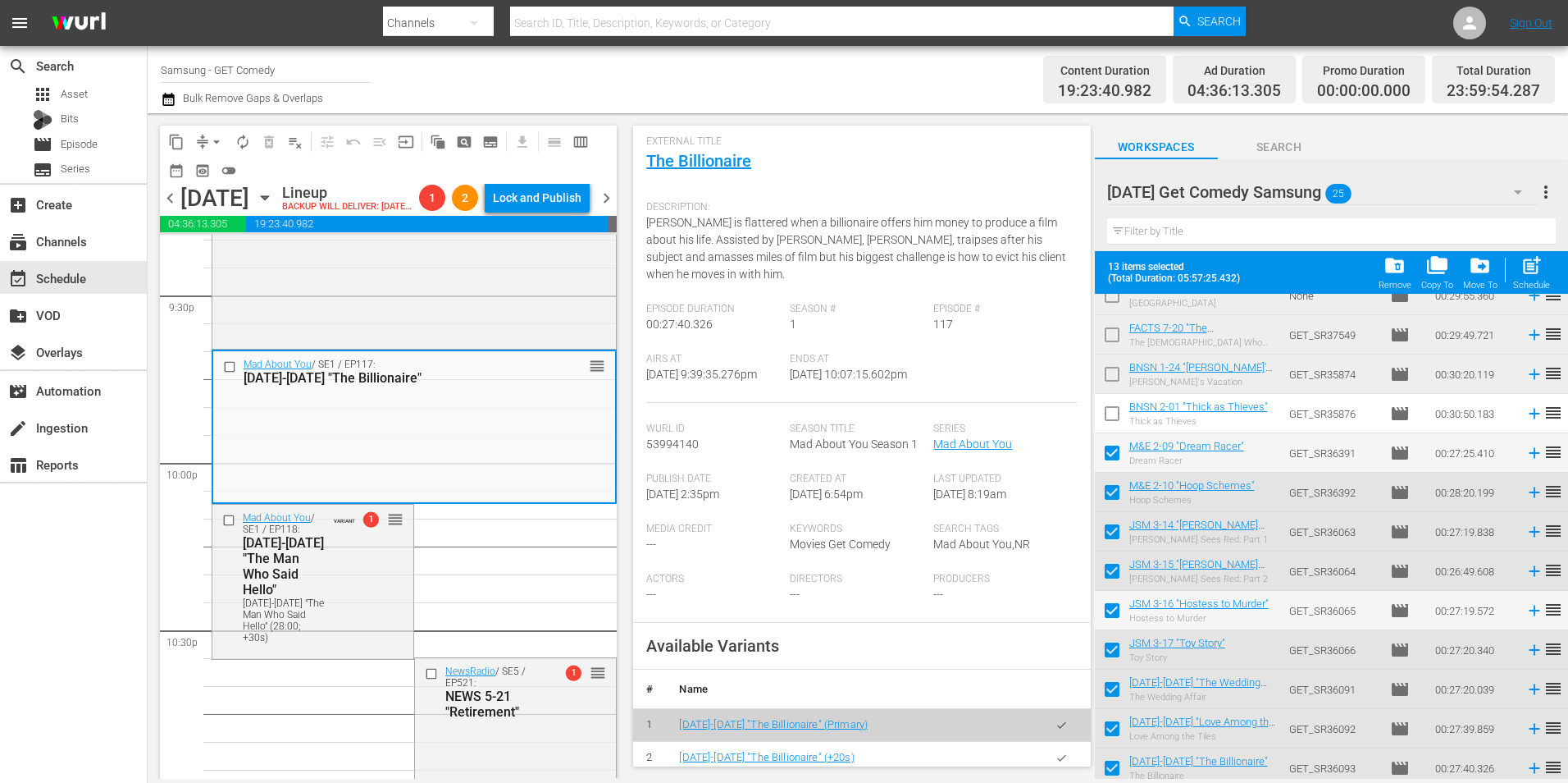
scroll to position [164, 0]
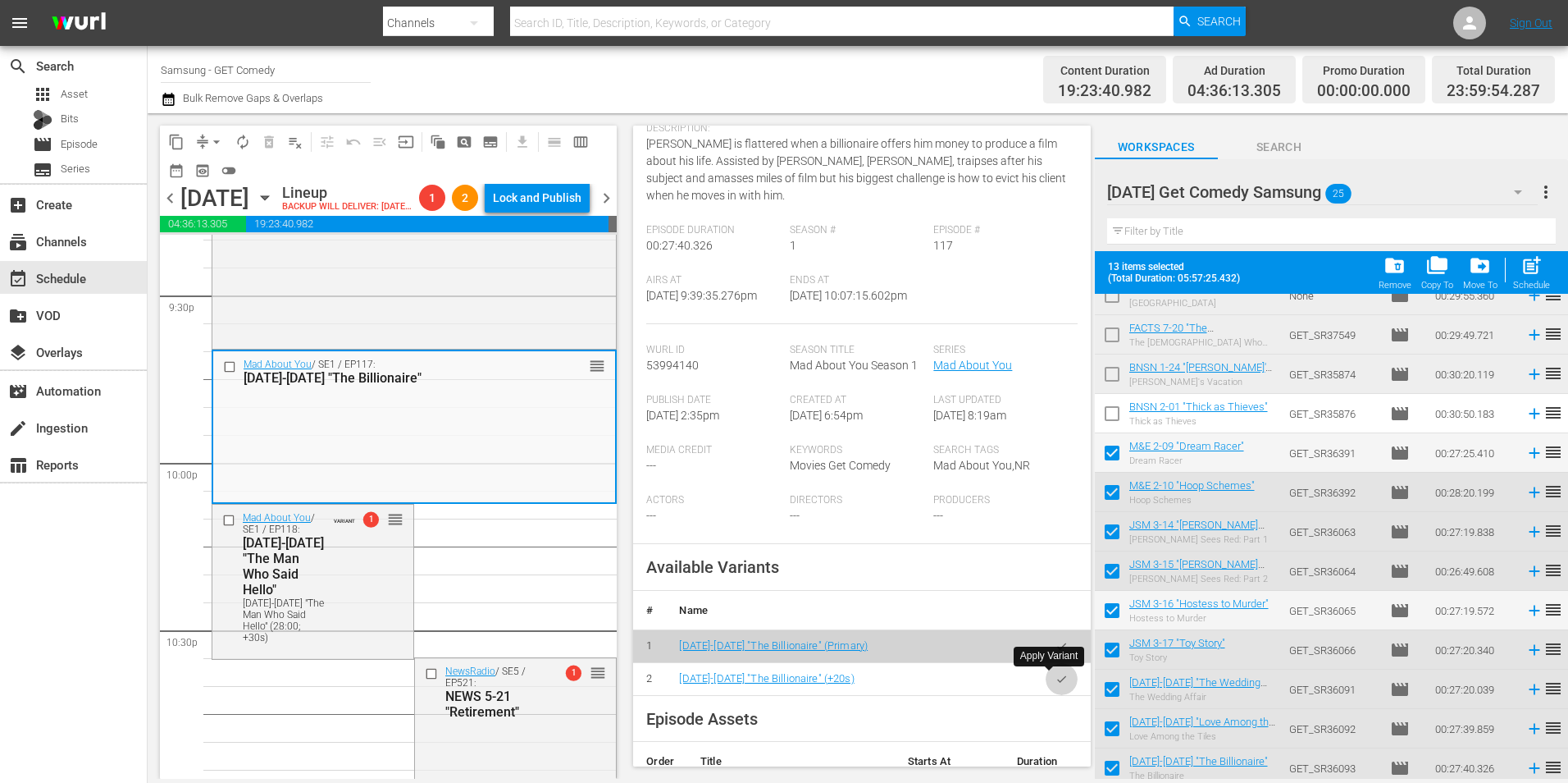
click at [1055, 678] on icon "button" at bounding box center [1061, 678] width 12 height 12
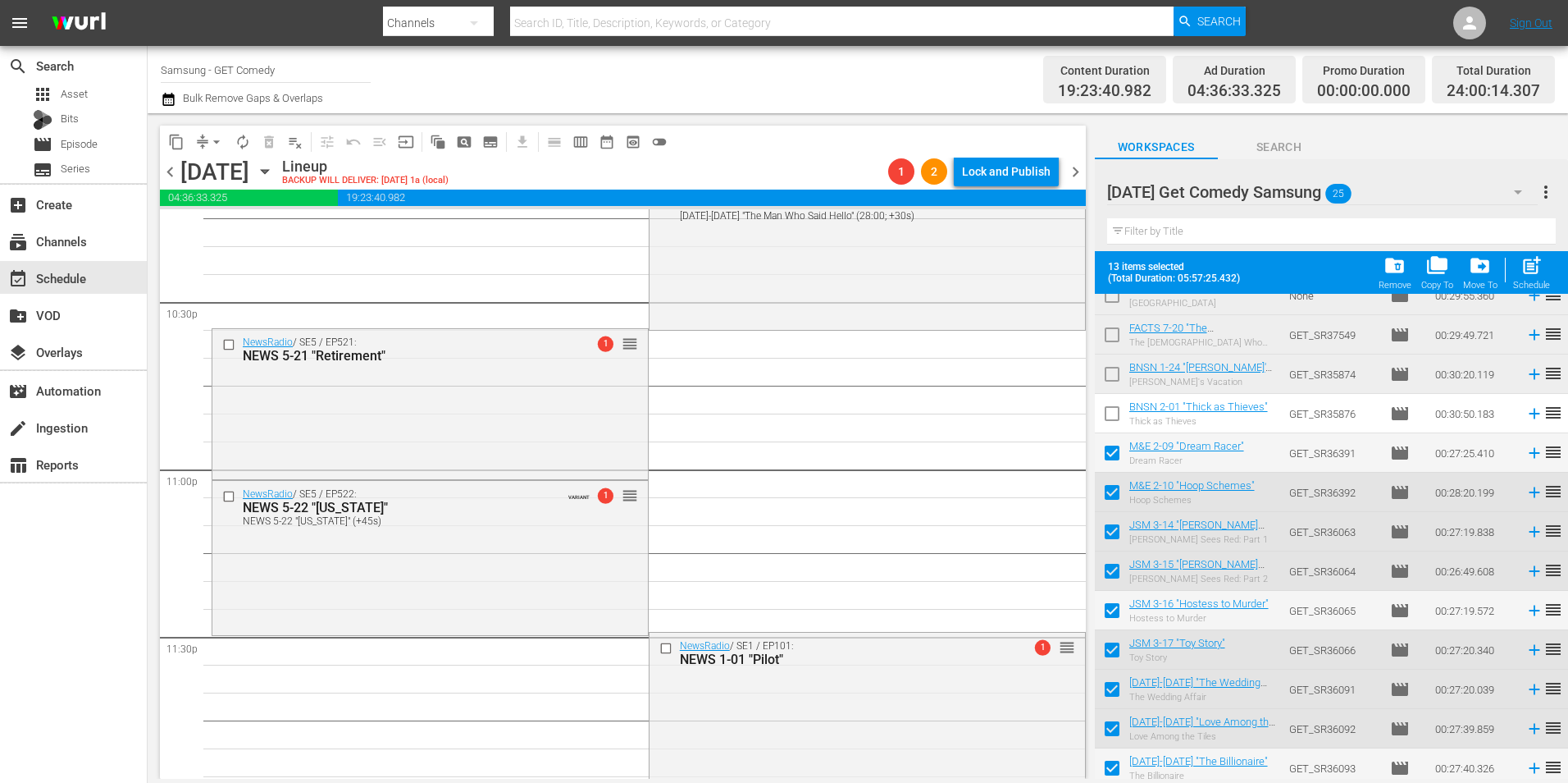
scroll to position [7465, 0]
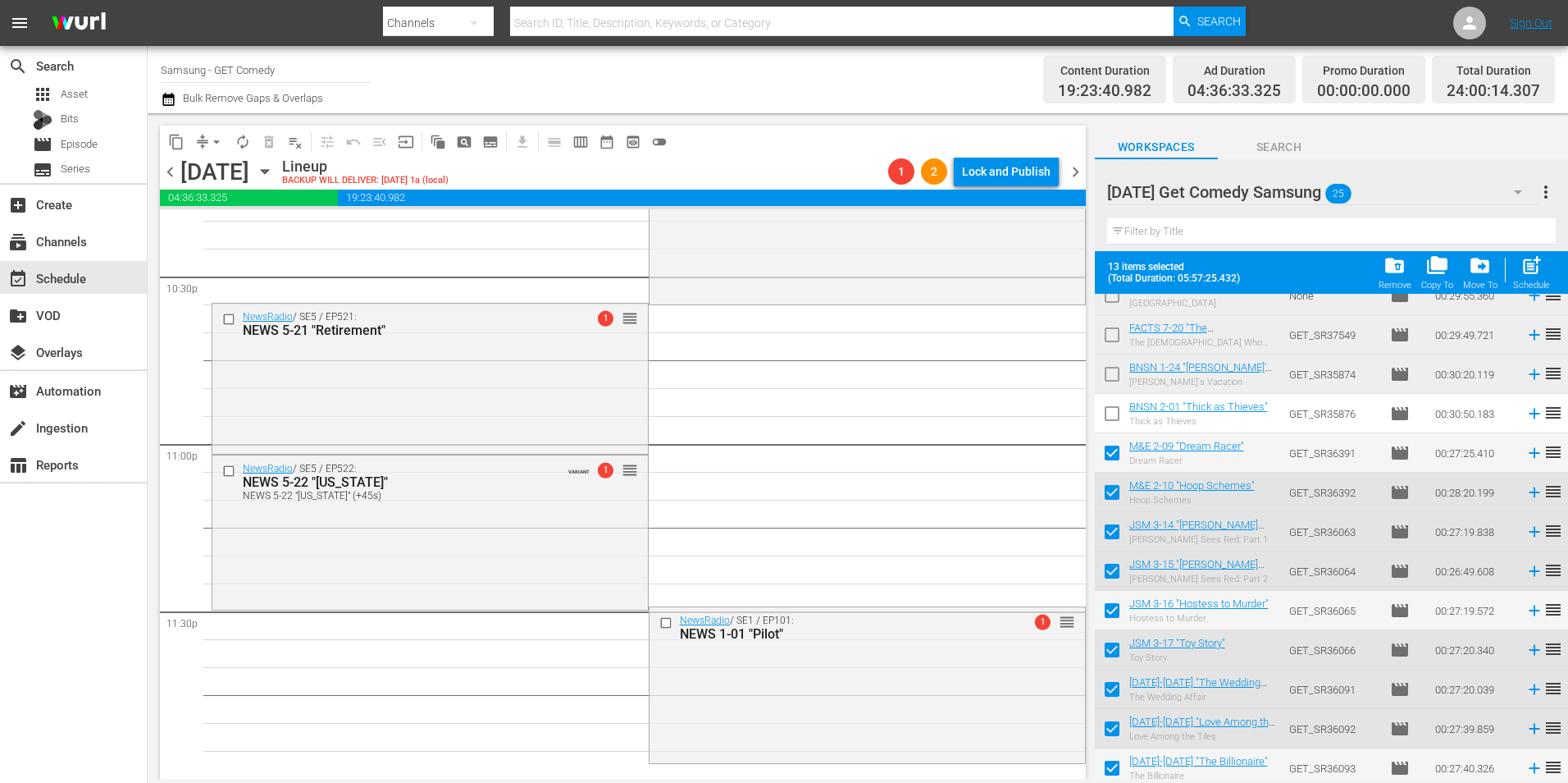
drag, startPoint x: 451, startPoint y: 520, endPoint x: 828, endPoint y: 514, distance: 377.0
click at [451, 520] on div "NewsRadio / SE5 / EP522: NEWS 5-22 "New Hampshire" NEWS 5-22 "New Hampshire" (+…" at bounding box center [430, 531] width 435 height 151
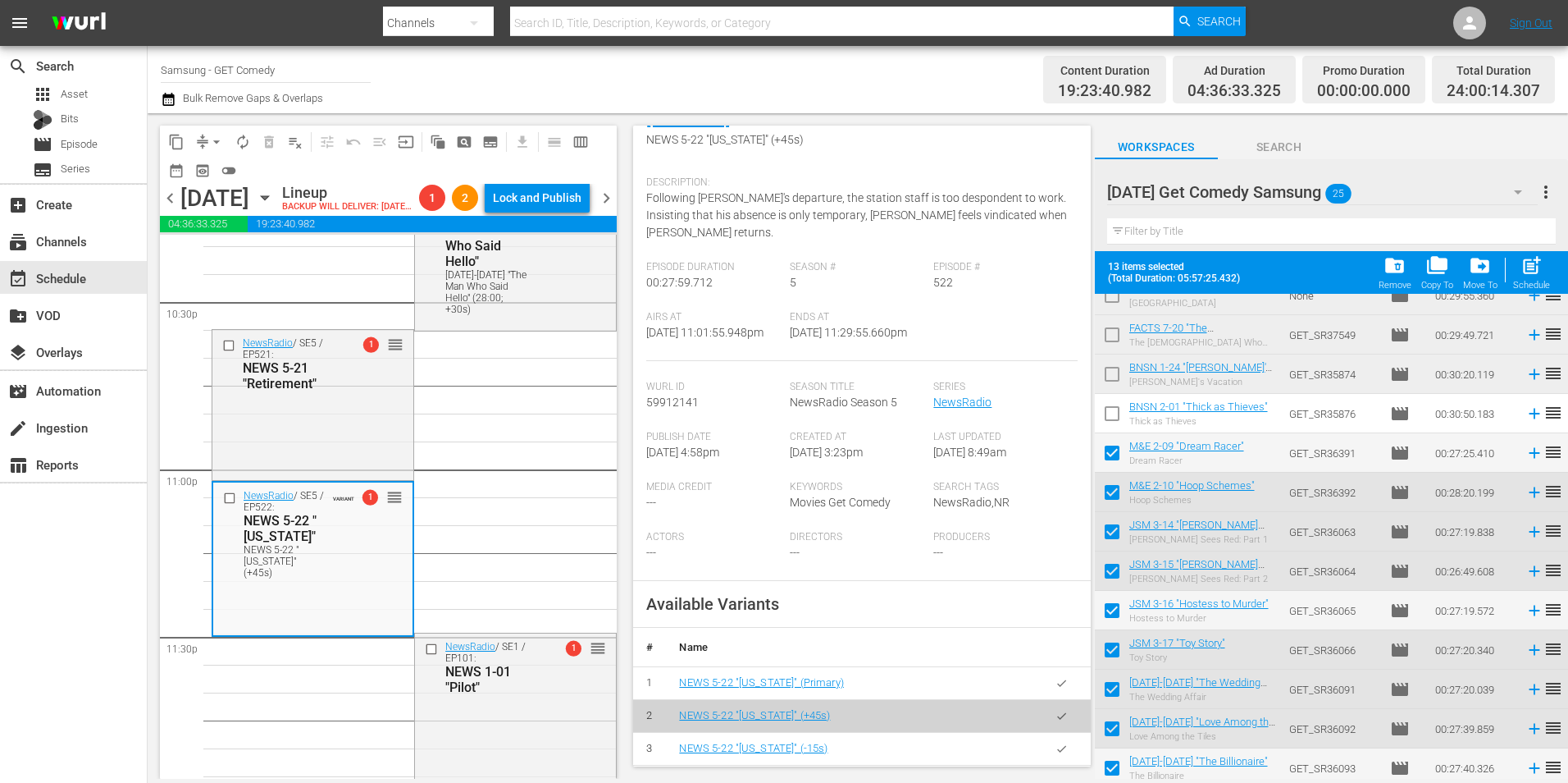
scroll to position [328, 0]
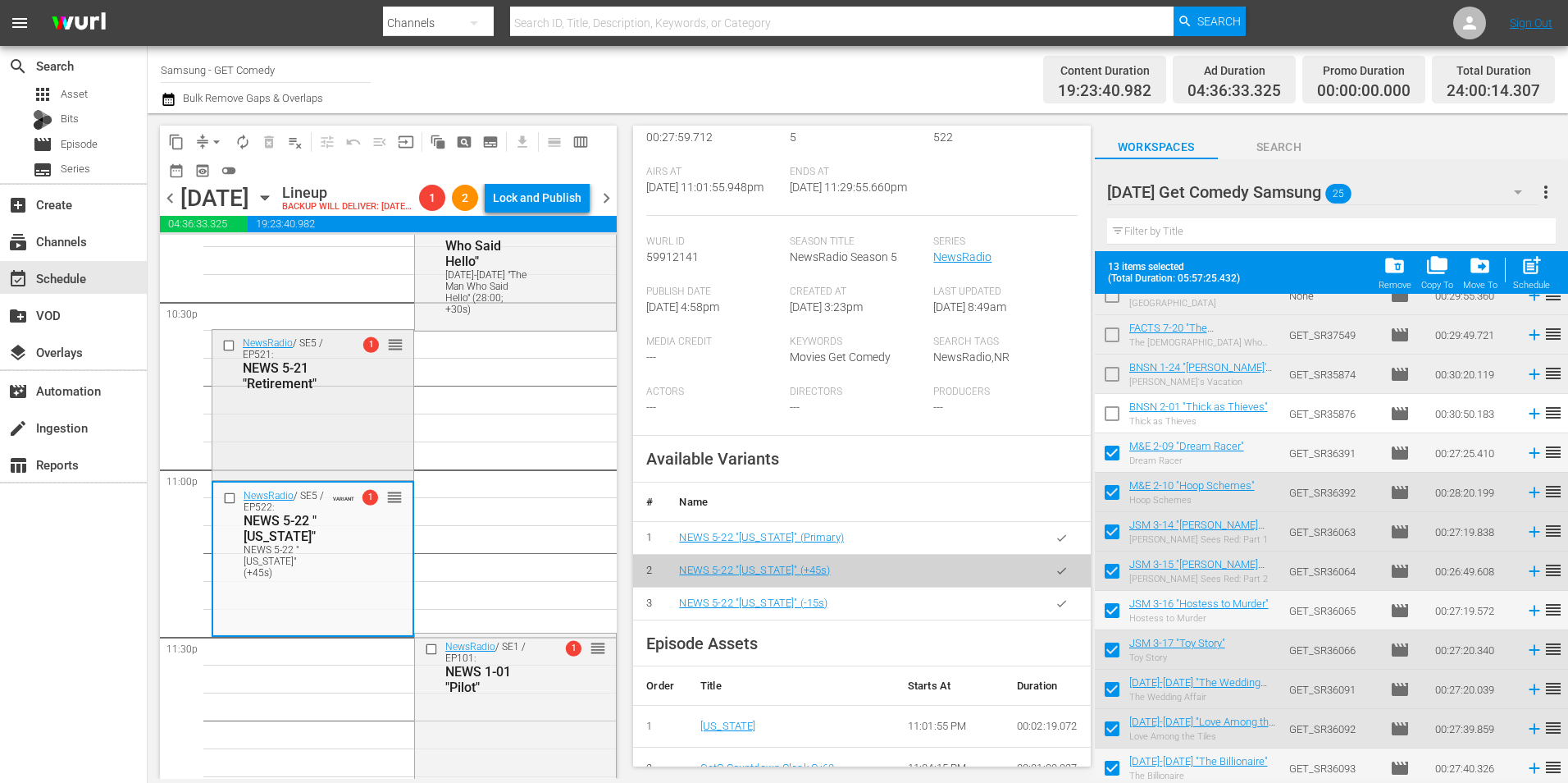
click at [320, 446] on div "NewsRadio / SE5 / EP521: NEWS 5-21 "Retirement" 1 reorder" at bounding box center [313, 403] width 201 height 147
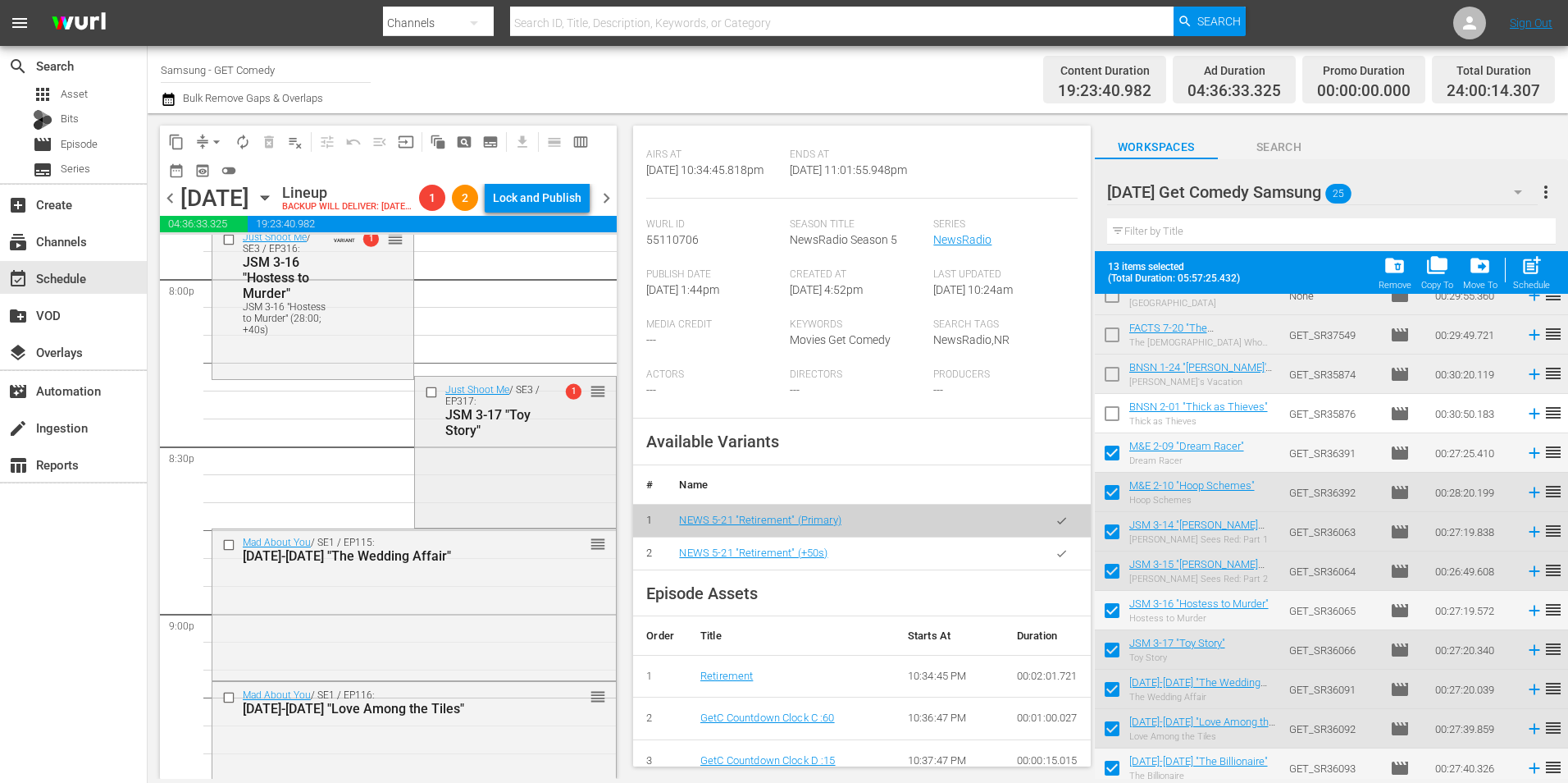
scroll to position [6645, 0]
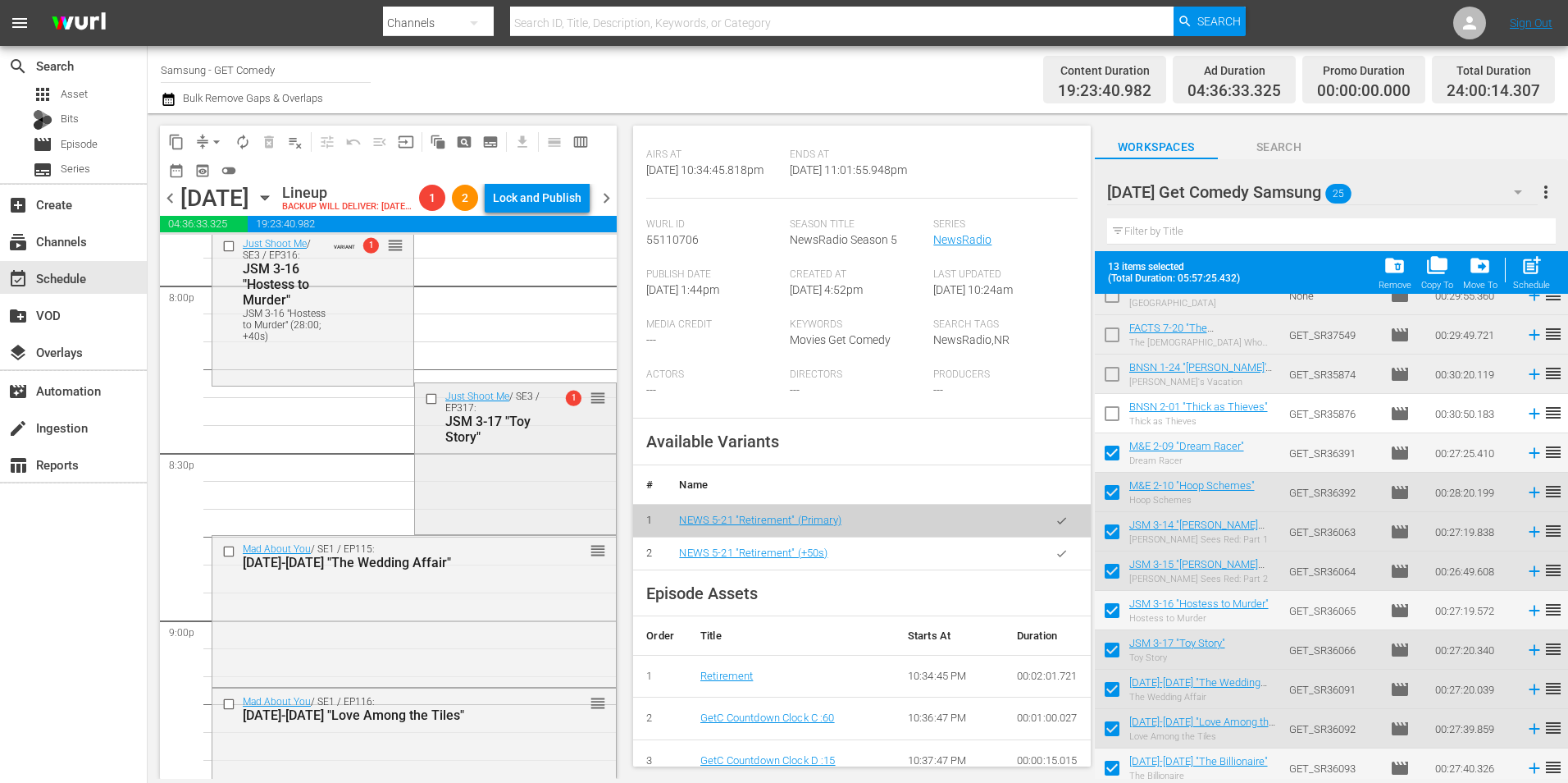
click at [475, 497] on div "Just Shoot Me / SE3 / EP317: JSM 3-17 "Toy Story" 1 reorder" at bounding box center [515, 457] width 201 height 148
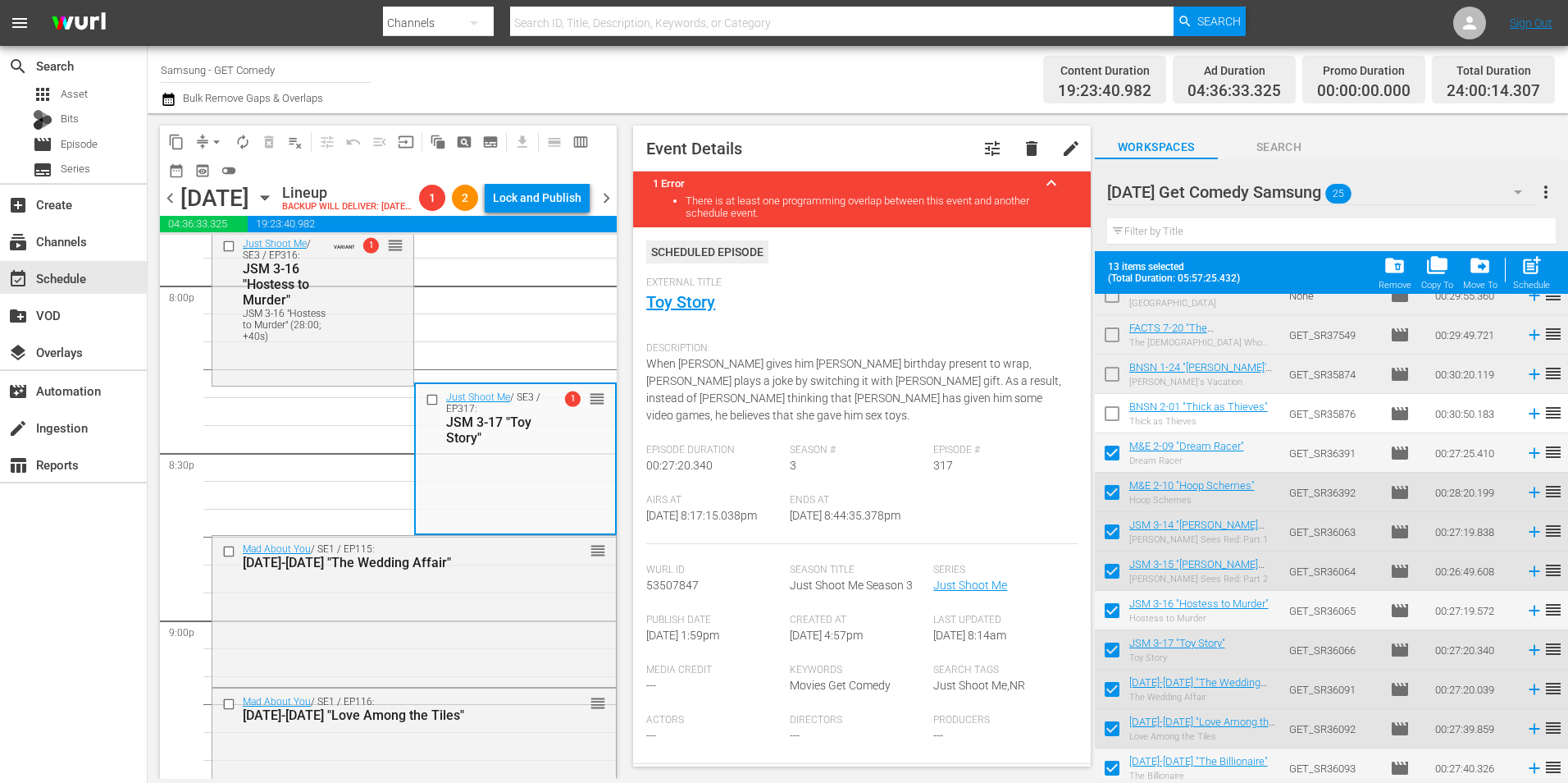
scroll to position [411, 0]
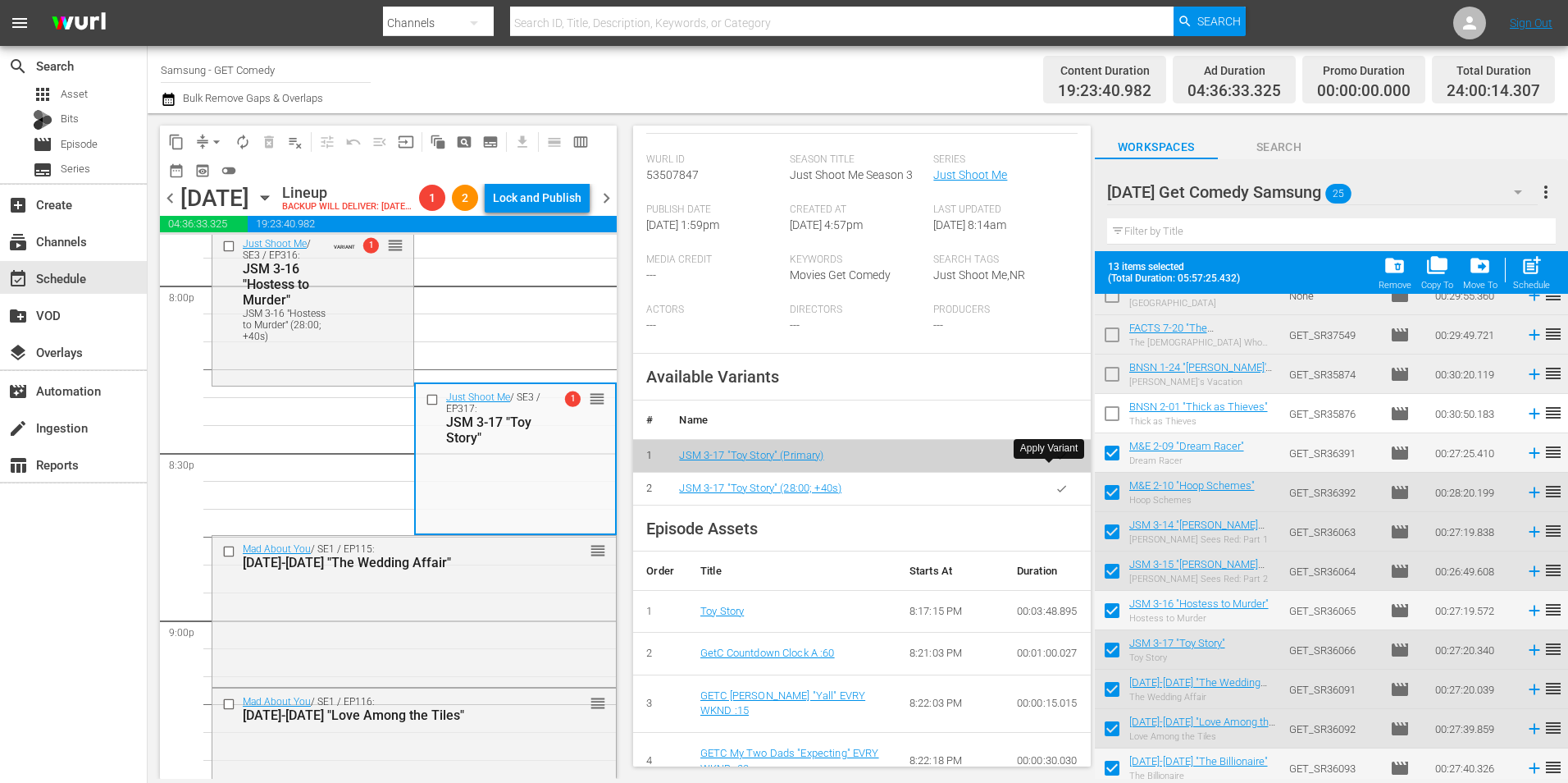
click at [1046, 473] on button "button" at bounding box center [1062, 489] width 32 height 32
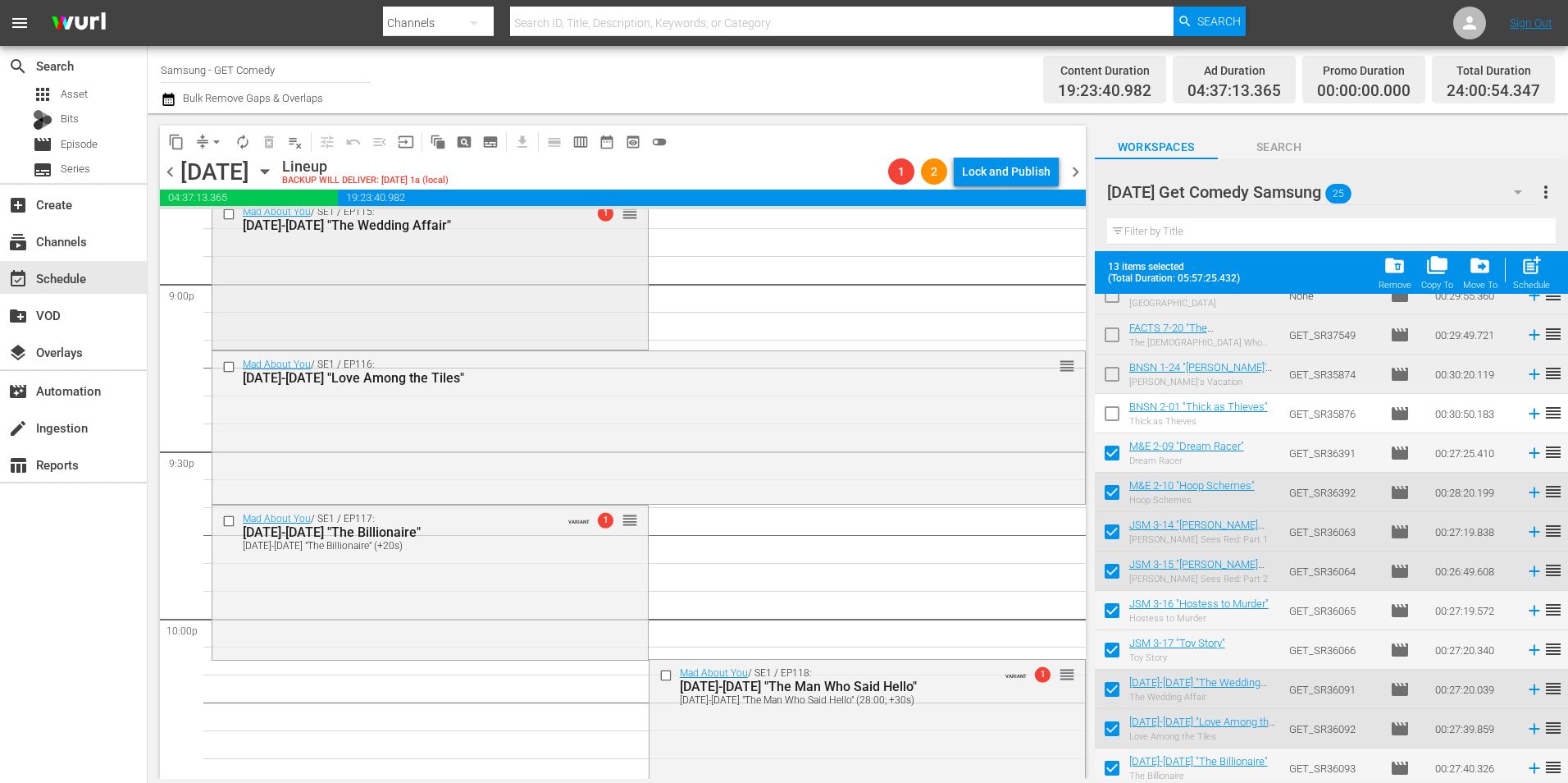
scroll to position [6973, 0]
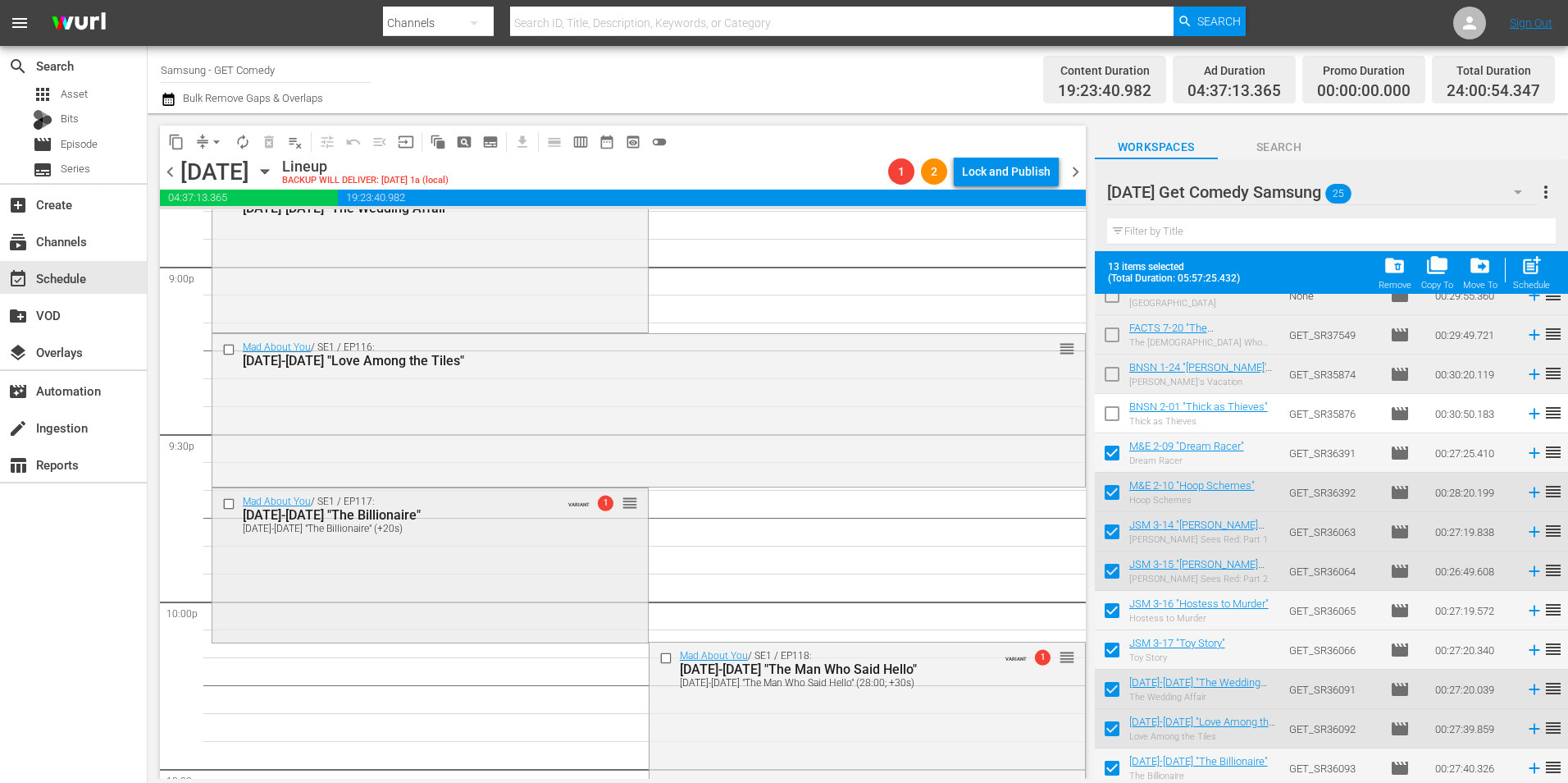
click at [434, 586] on div "Mad About You / SE1 / EP117: MAY 1-17 "The Billionaire" MAY 1-17 "The Billionai…" at bounding box center [430, 564] width 435 height 151
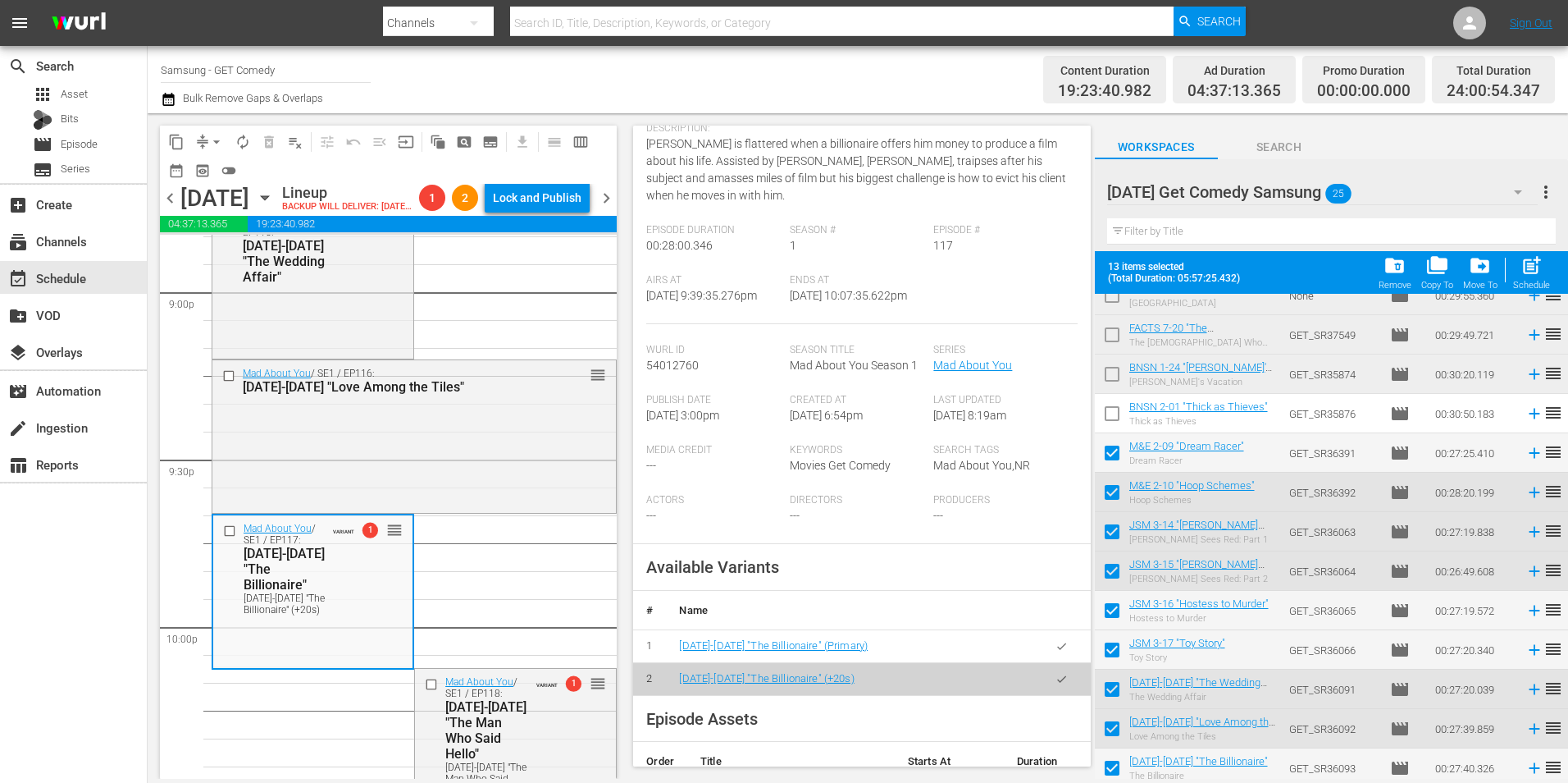
scroll to position [246, 0]
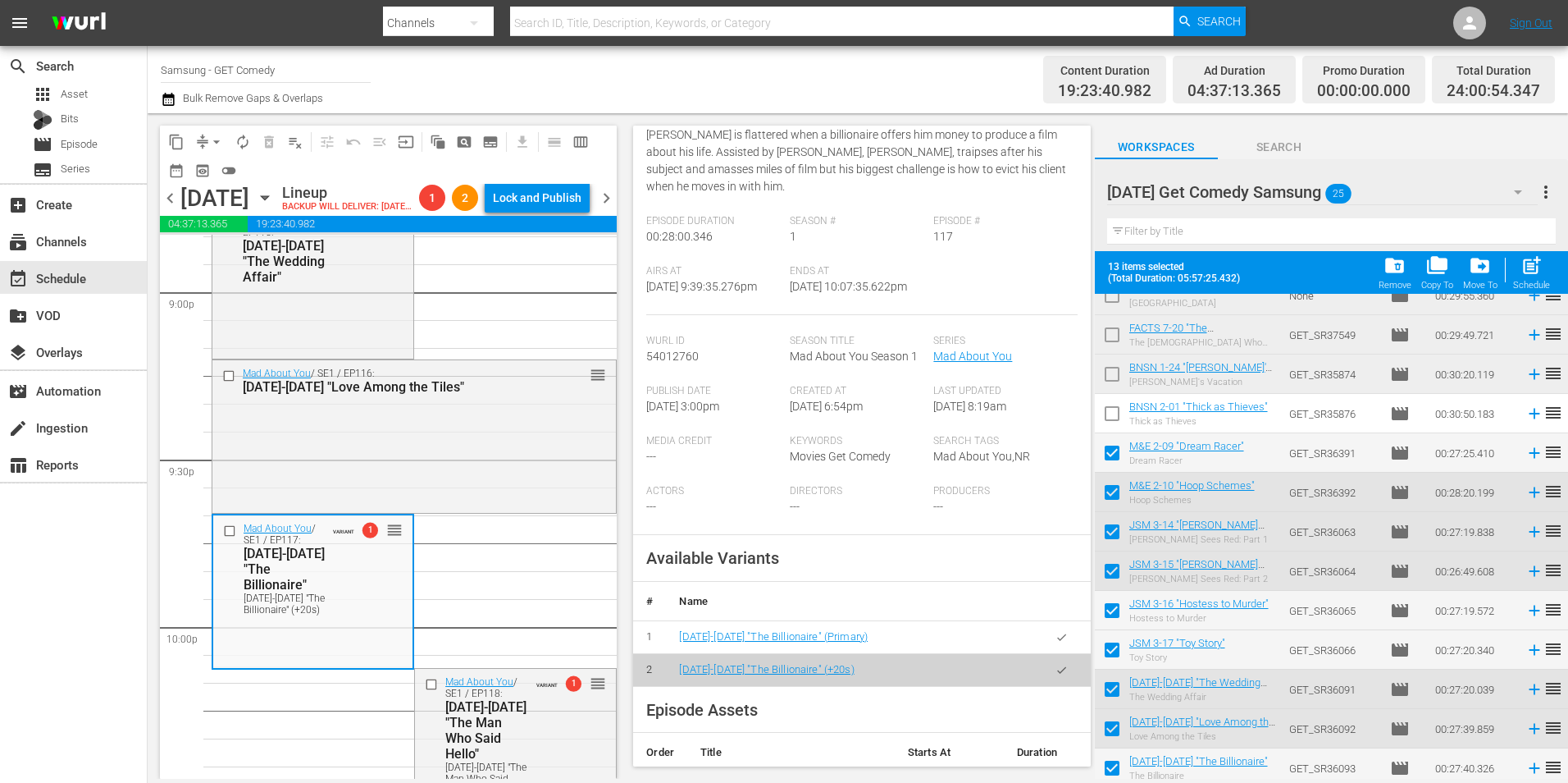
click at [1054, 646] on button "button" at bounding box center [1062, 637] width 32 height 32
click at [1055, 639] on button "button" at bounding box center [1062, 637] width 32 height 32
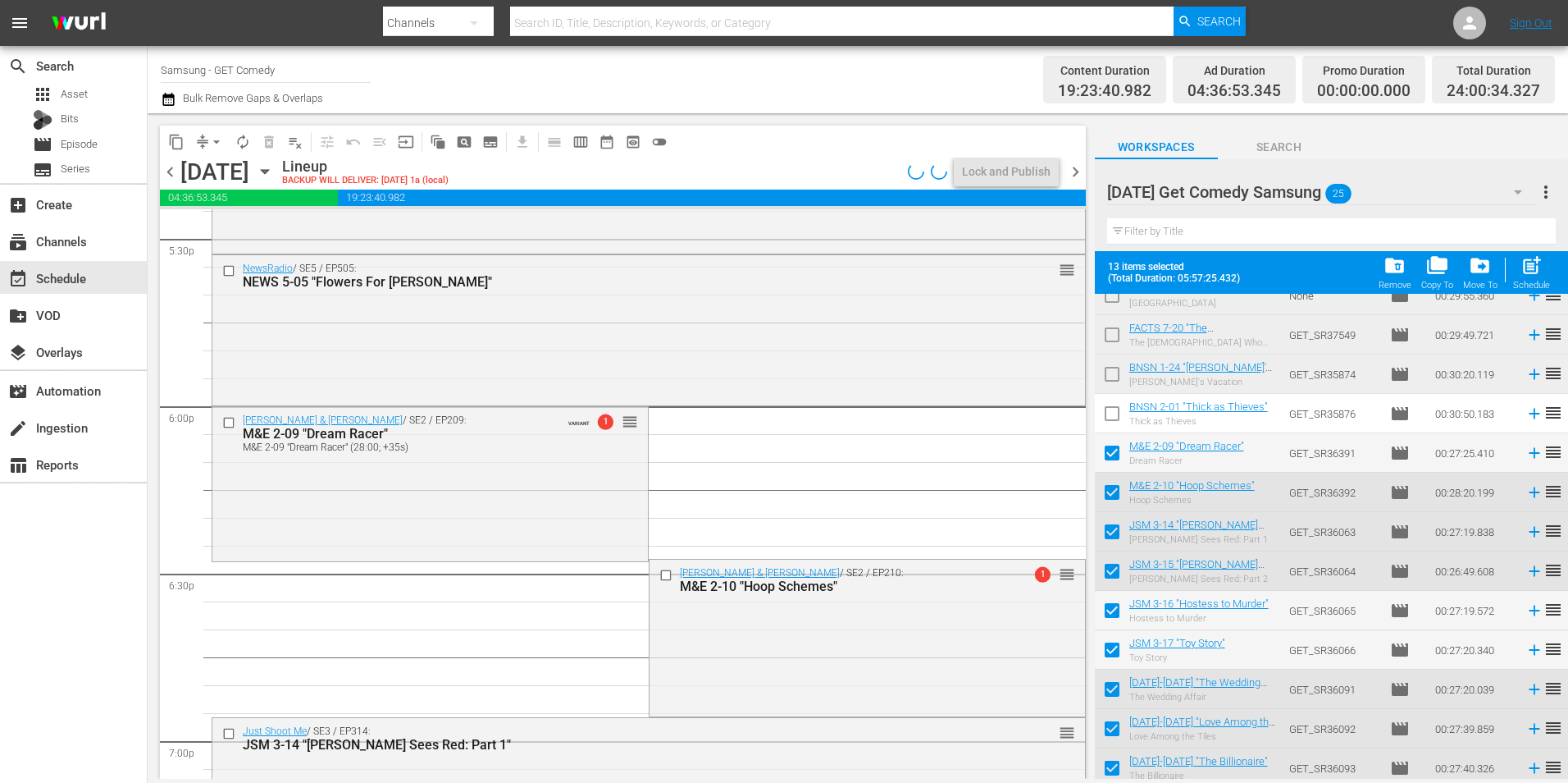
scroll to position [5824, 0]
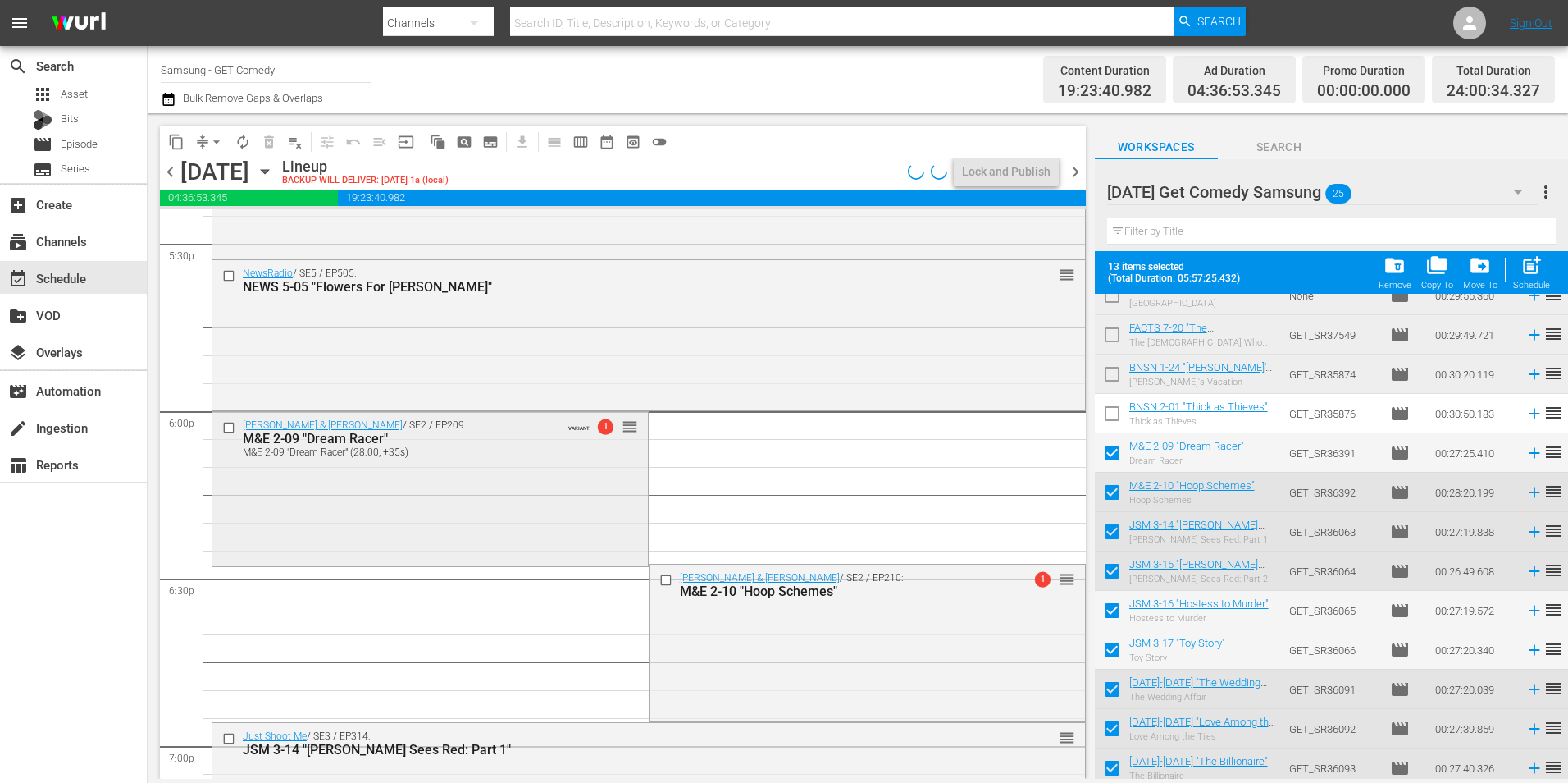
click at [432, 526] on div "Malcolm & Eddie / SE2 / EP209: M&E 2-09 "Dream Racer" M&E 2-09 "Dream Racer" (2…" at bounding box center [430, 488] width 435 height 151
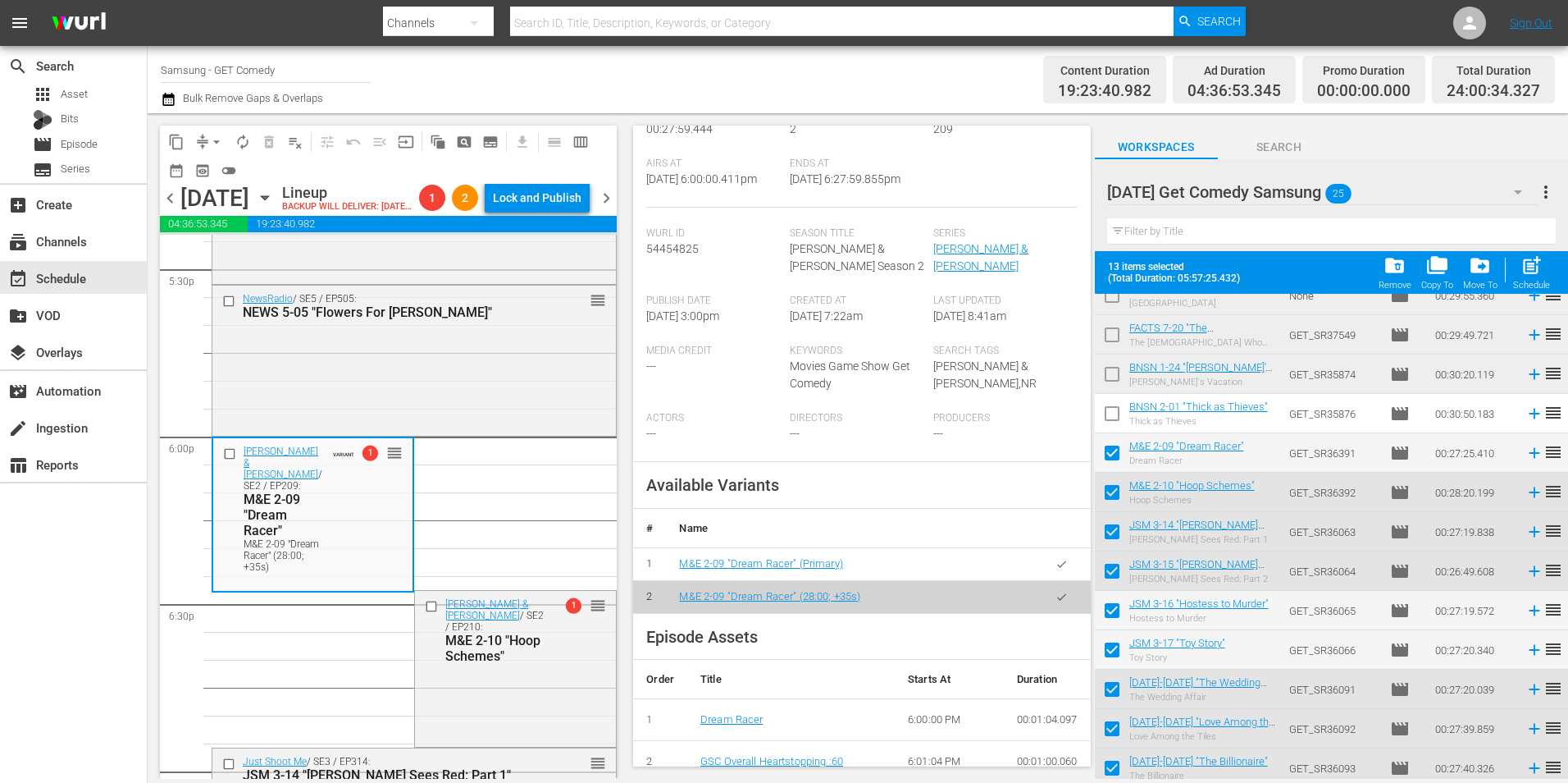
scroll to position [411, 0]
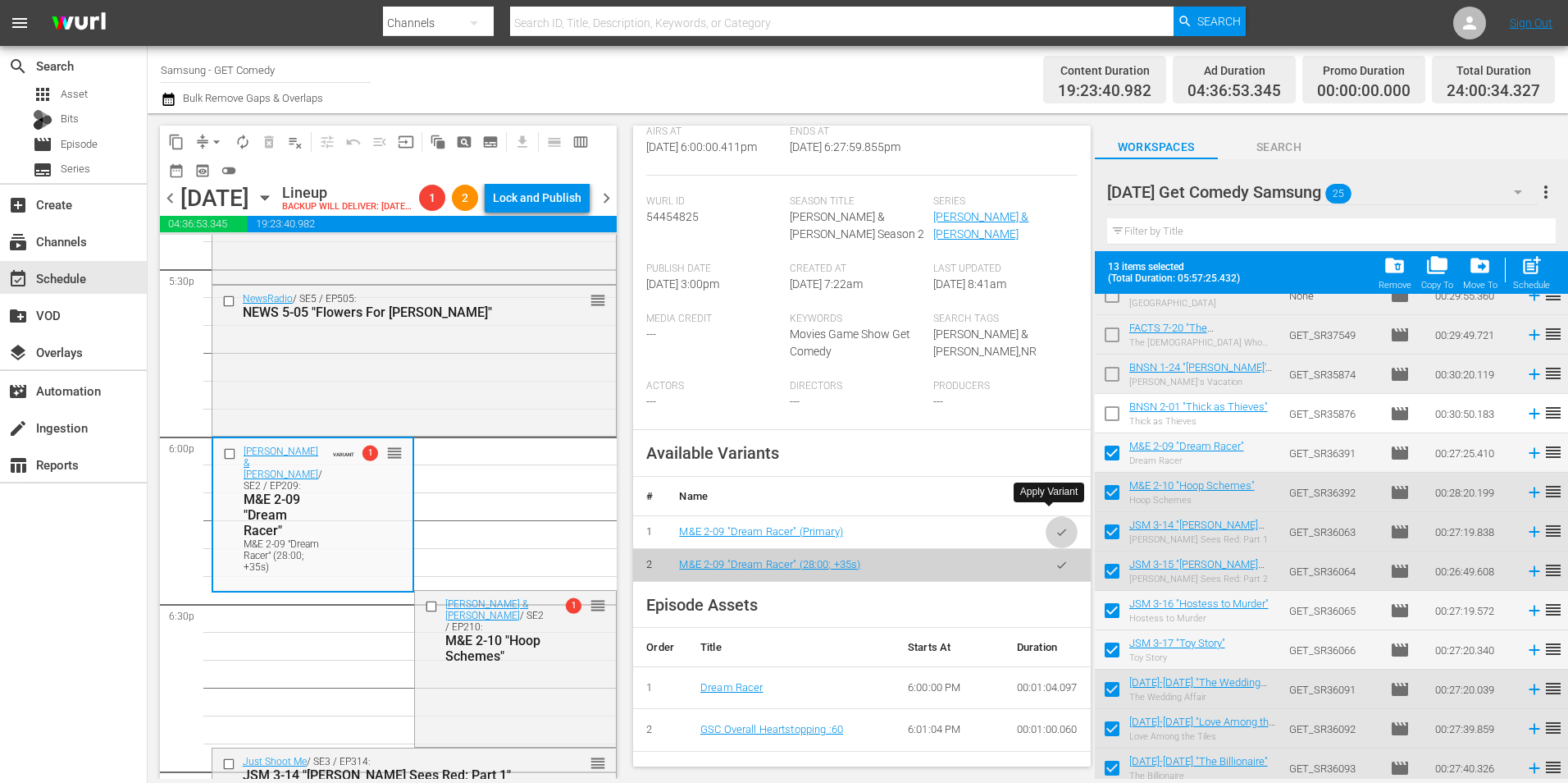
click at [1055, 526] on icon "button" at bounding box center [1061, 532] width 12 height 12
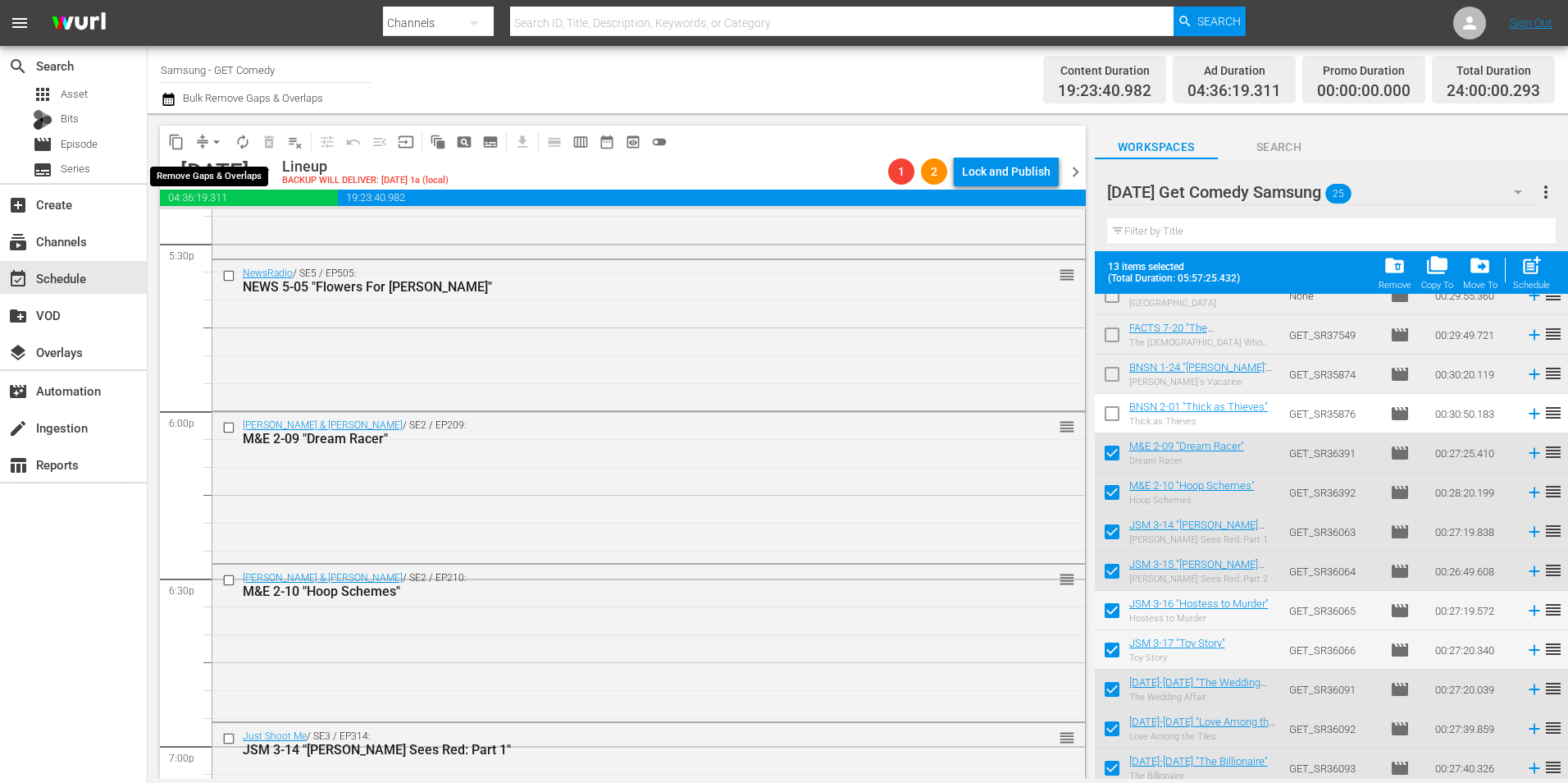
click at [214, 144] on span "arrow_drop_down" at bounding box center [217, 142] width 17 height 17
click at [211, 169] on li "Align to Midnight" at bounding box center [217, 175] width 135 height 27
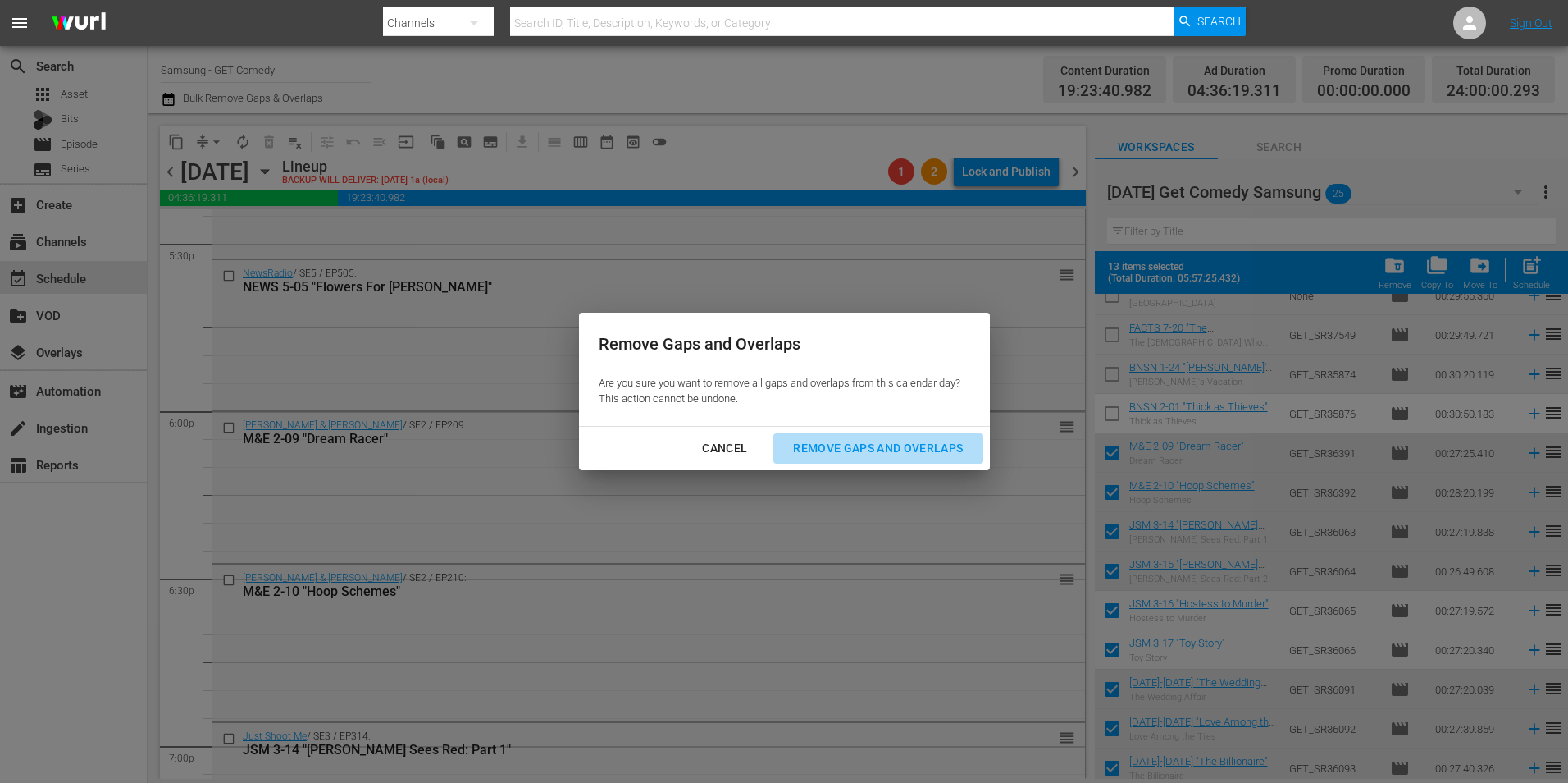
click at [933, 445] on div "Remove Gaps and Overlaps" at bounding box center [878, 448] width 196 height 21
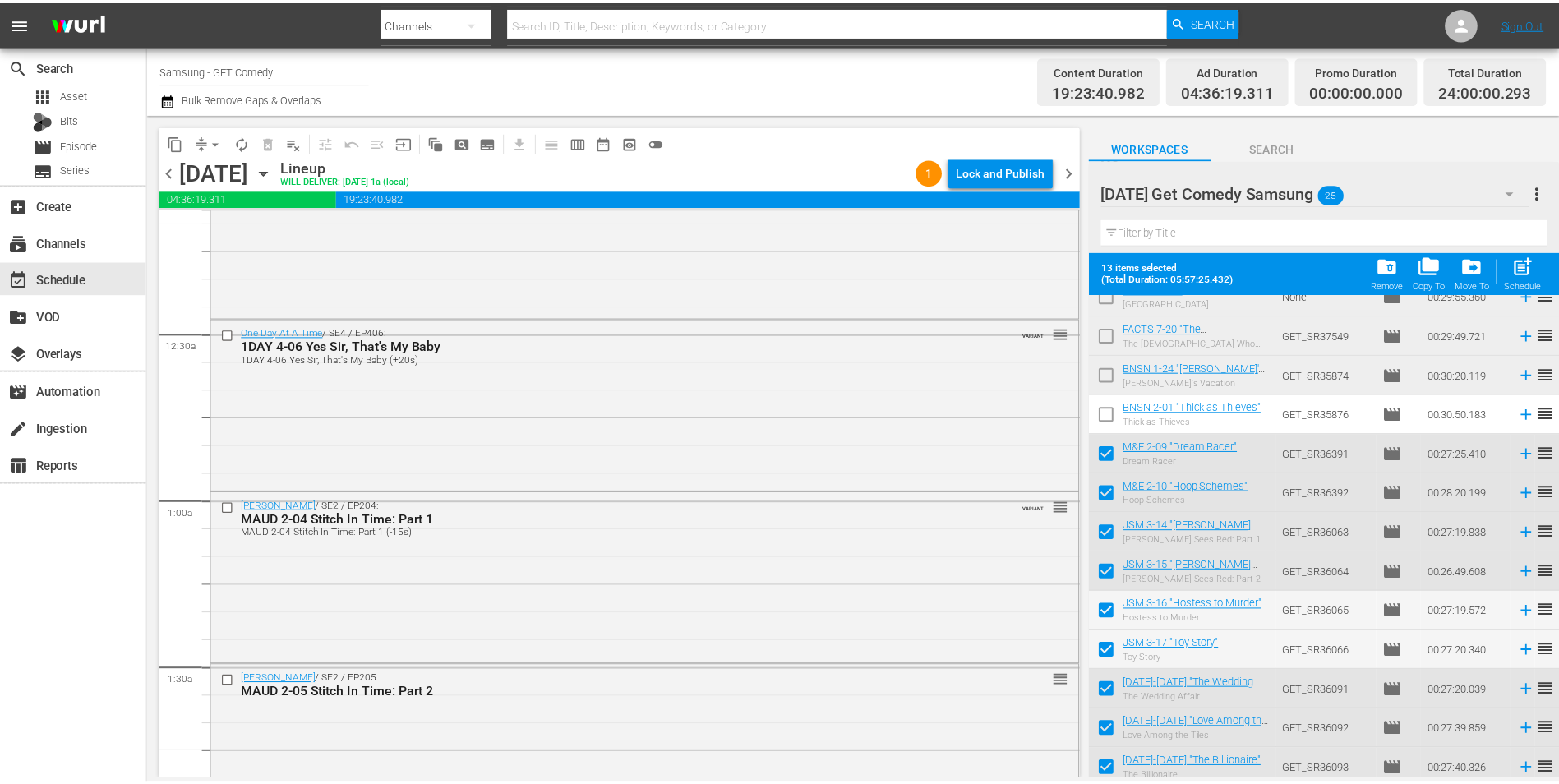
scroll to position [0, 0]
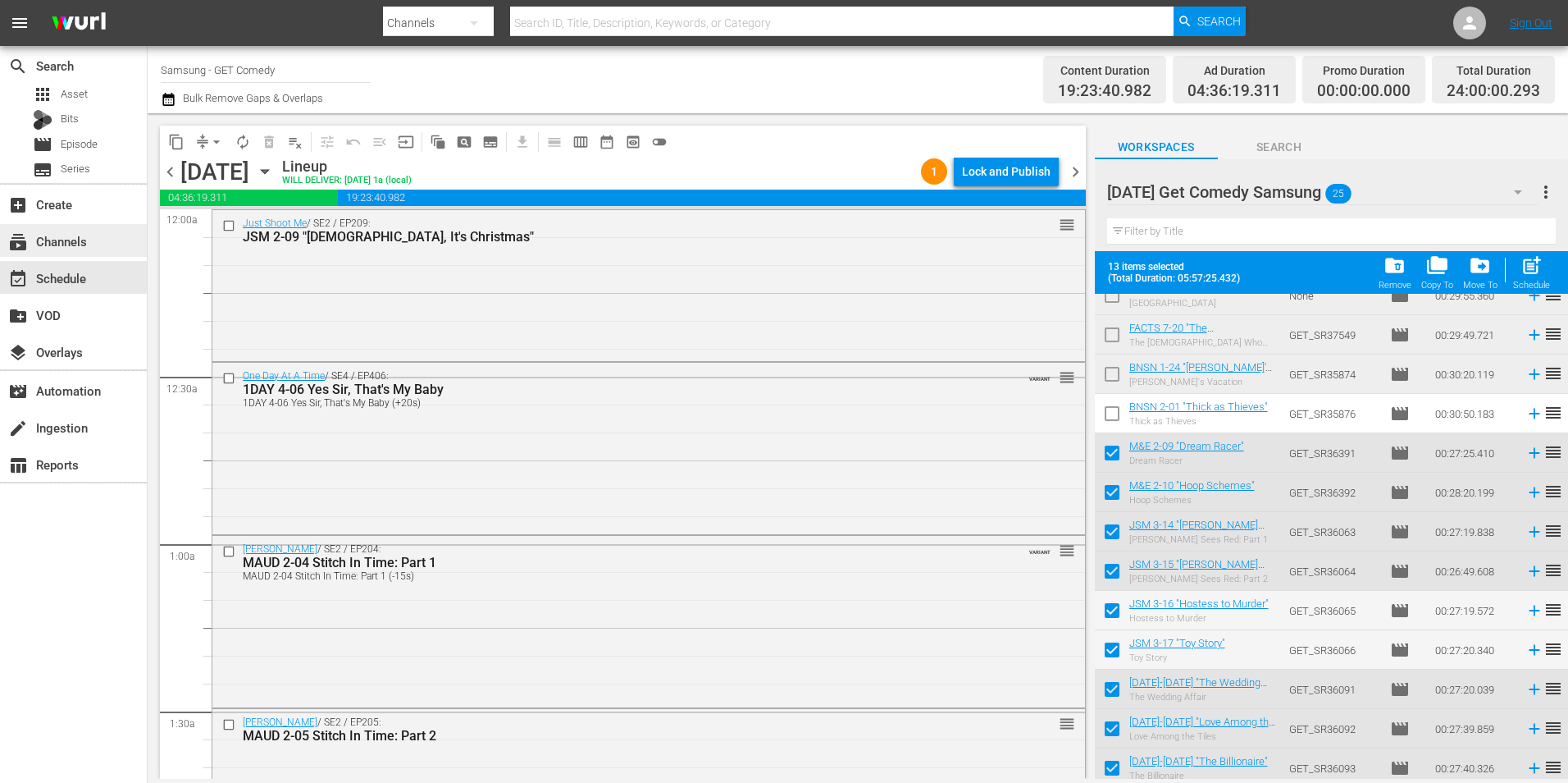
click at [69, 234] on div "subscriptions Channels" at bounding box center [46, 239] width 92 height 15
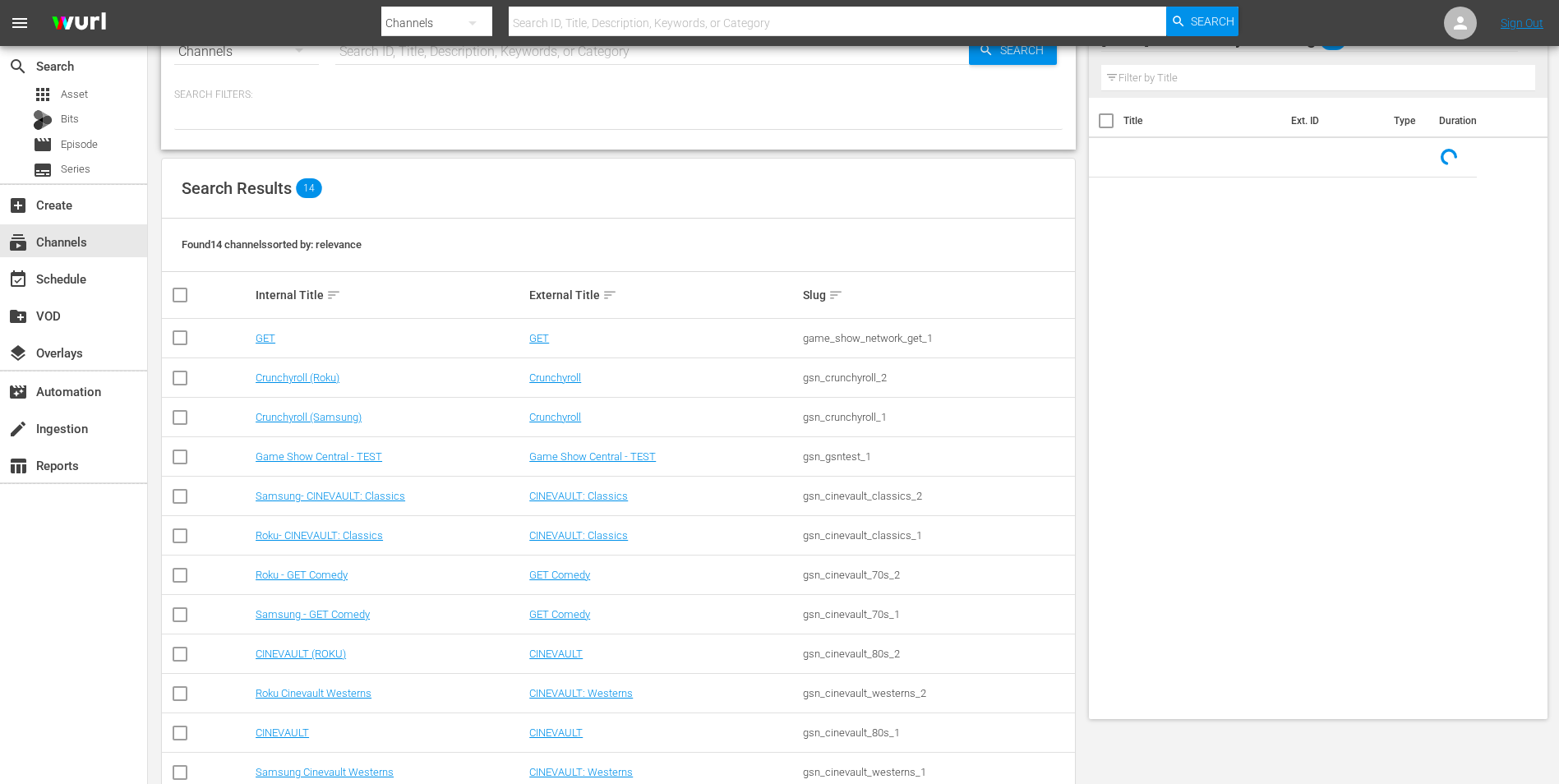
scroll to position [82, 0]
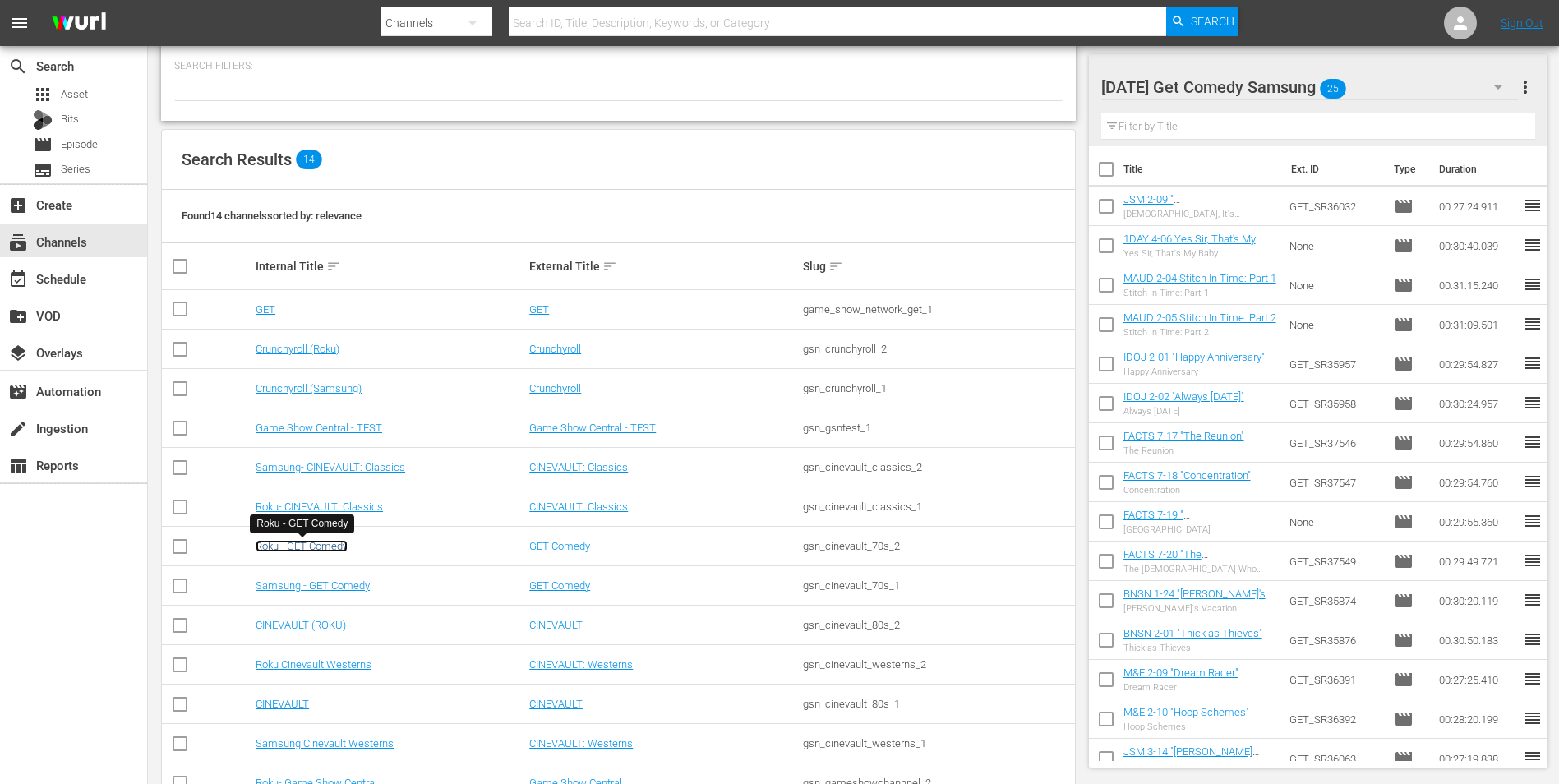
click at [322, 545] on link "Roku - GET Comedy" at bounding box center [301, 546] width 92 height 12
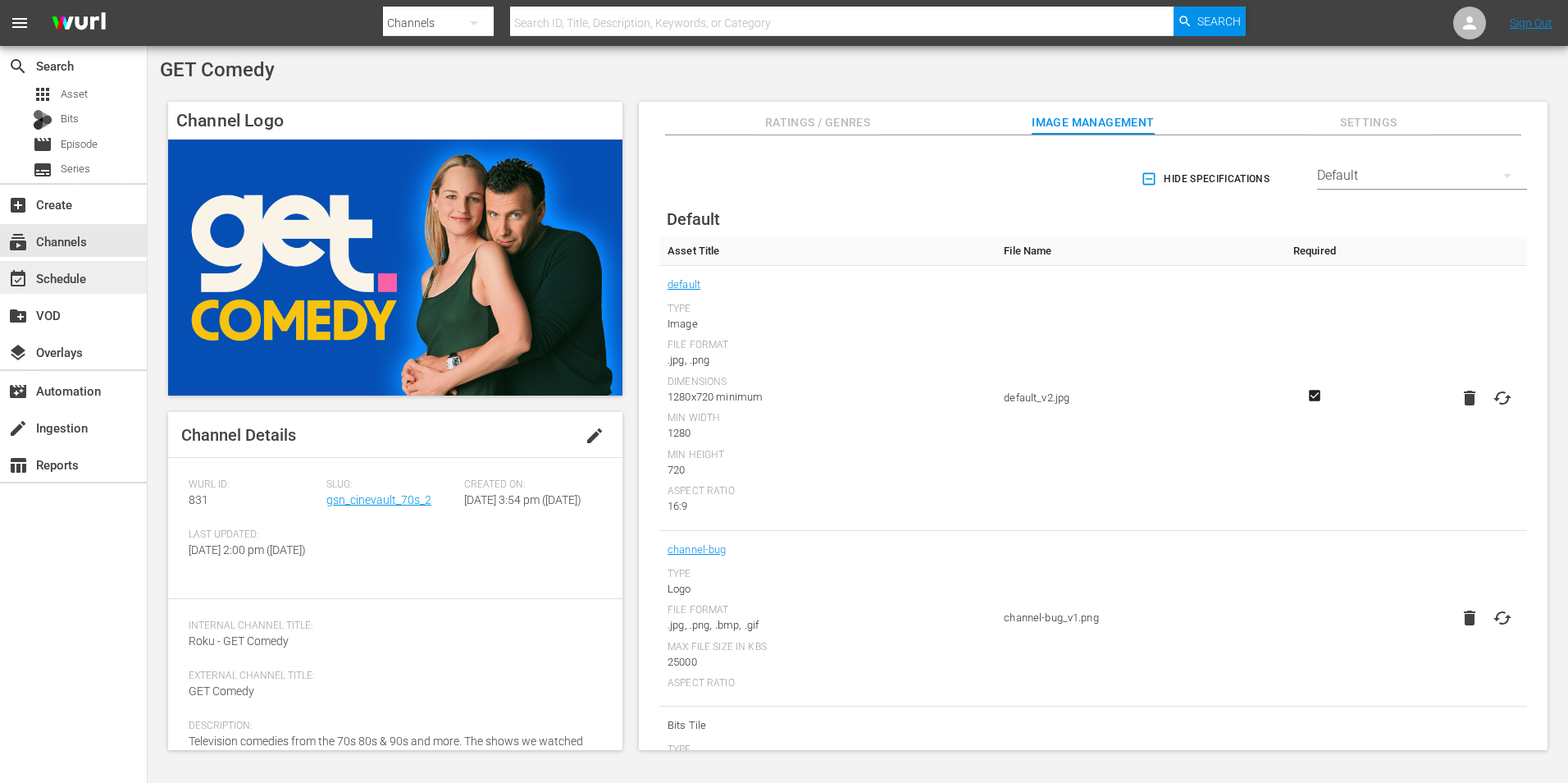
click at [79, 266] on div "event_available Schedule" at bounding box center [73, 277] width 147 height 32
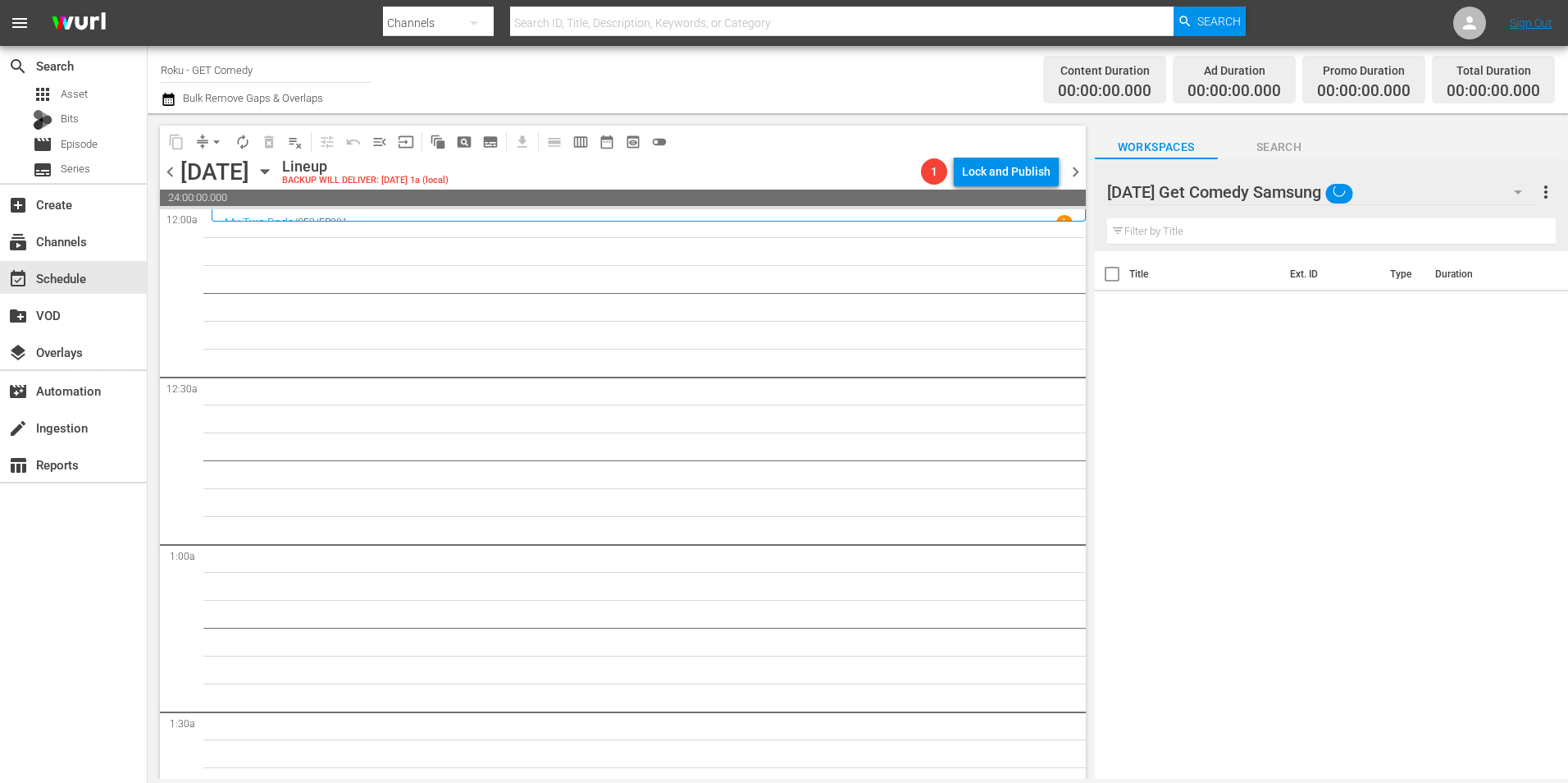
click at [1396, 190] on div "Monday Get Comedy Samsung" at bounding box center [1323, 191] width 430 height 46
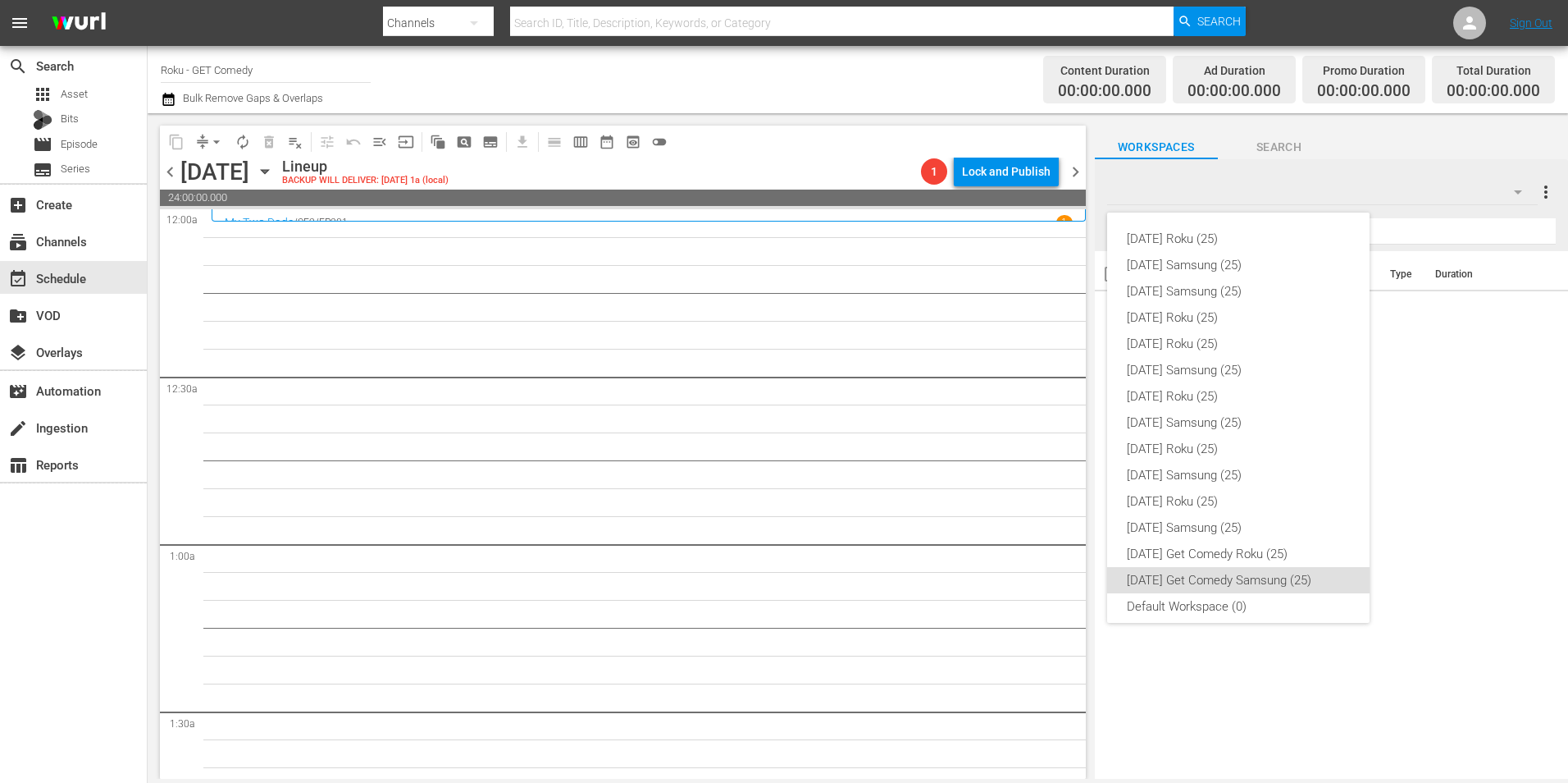
scroll to position [10, 0]
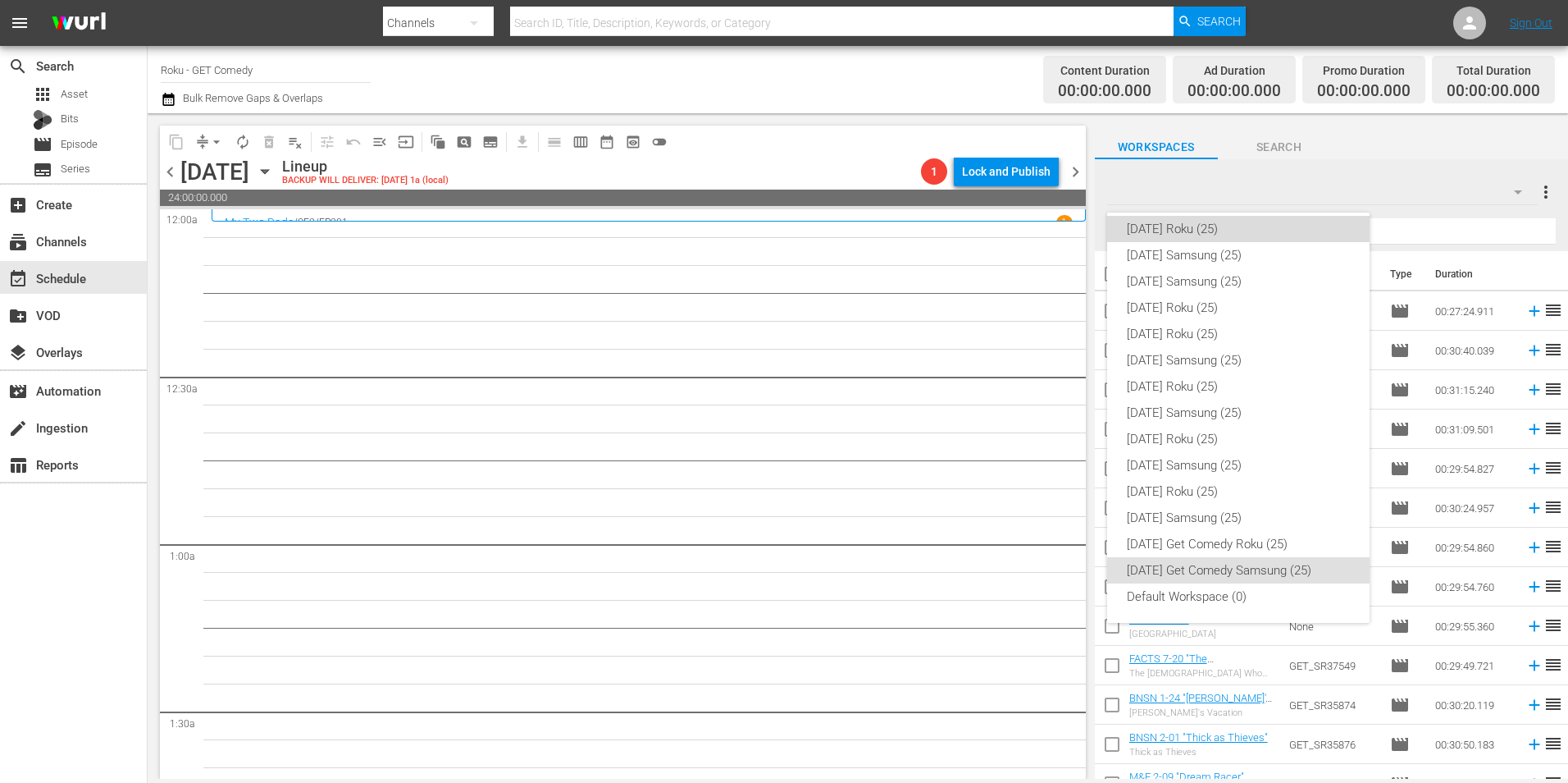
click at [1311, 229] on div "[DATE] Roku (25)" at bounding box center [1238, 229] width 223 height 27
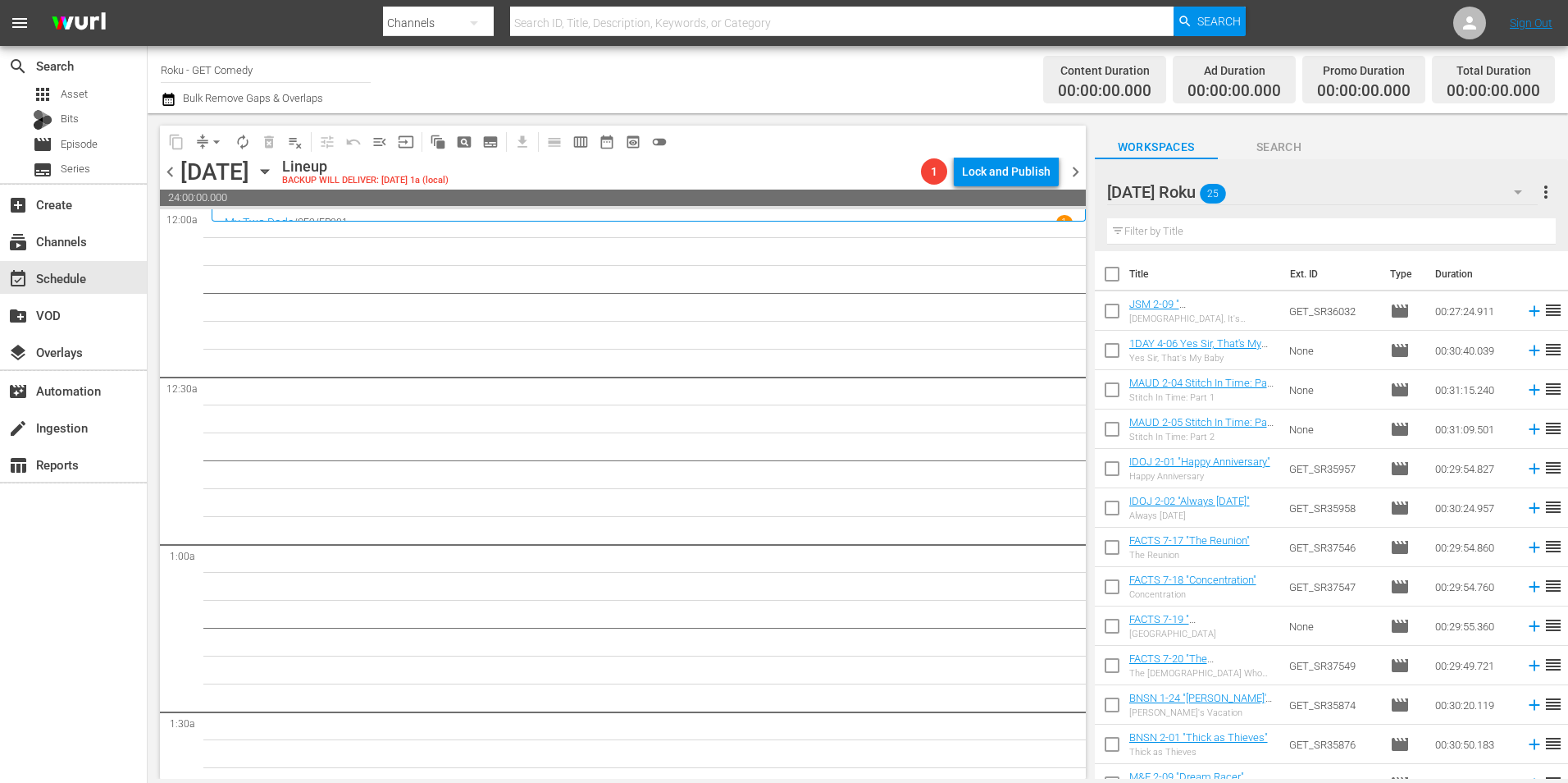
click at [1364, 190] on div "Sunday Roku 25" at bounding box center [1323, 191] width 430 height 46
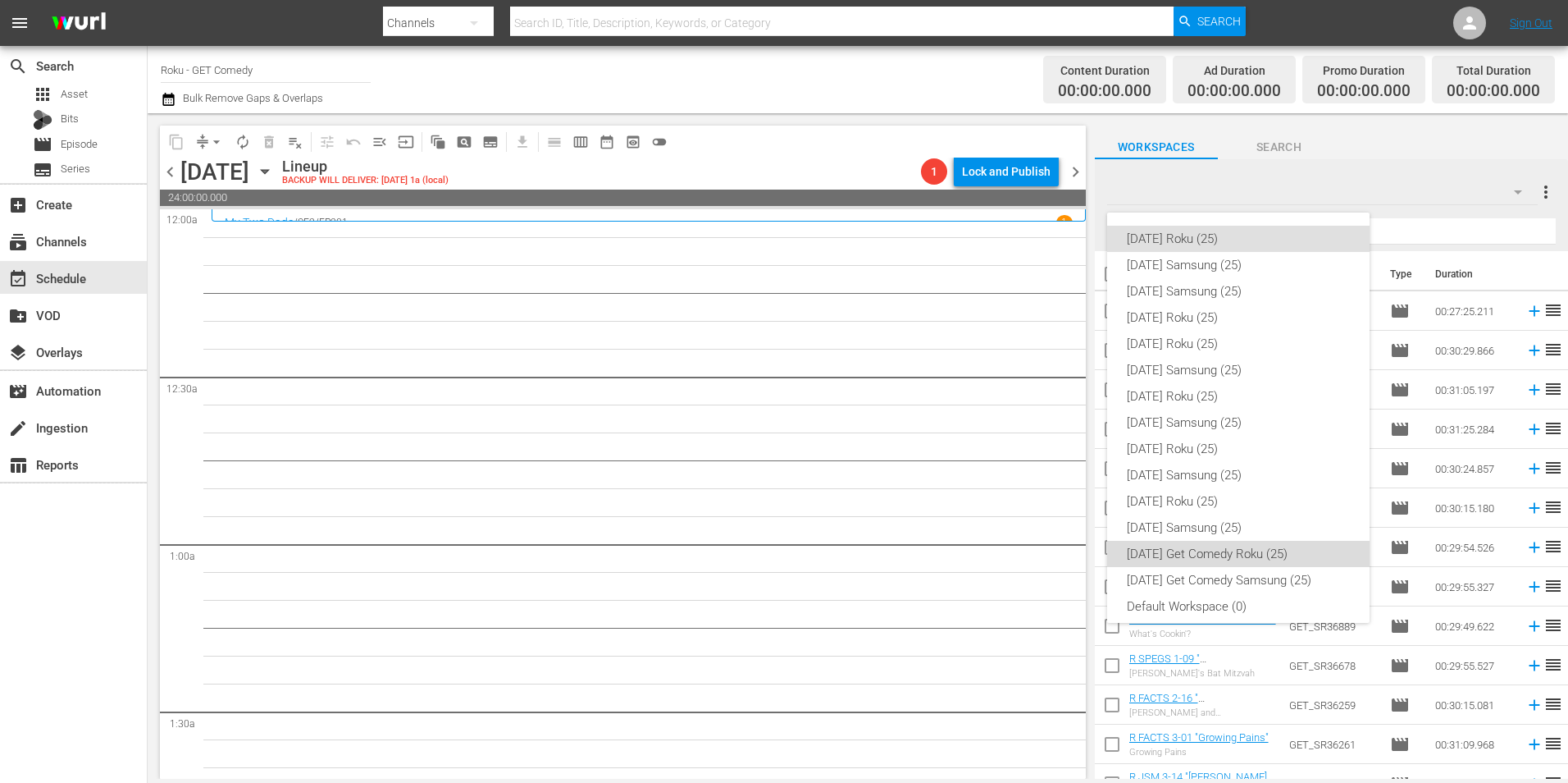
click at [1250, 558] on div "[DATE] Get Comedy Roku (25)" at bounding box center [1238, 554] width 223 height 27
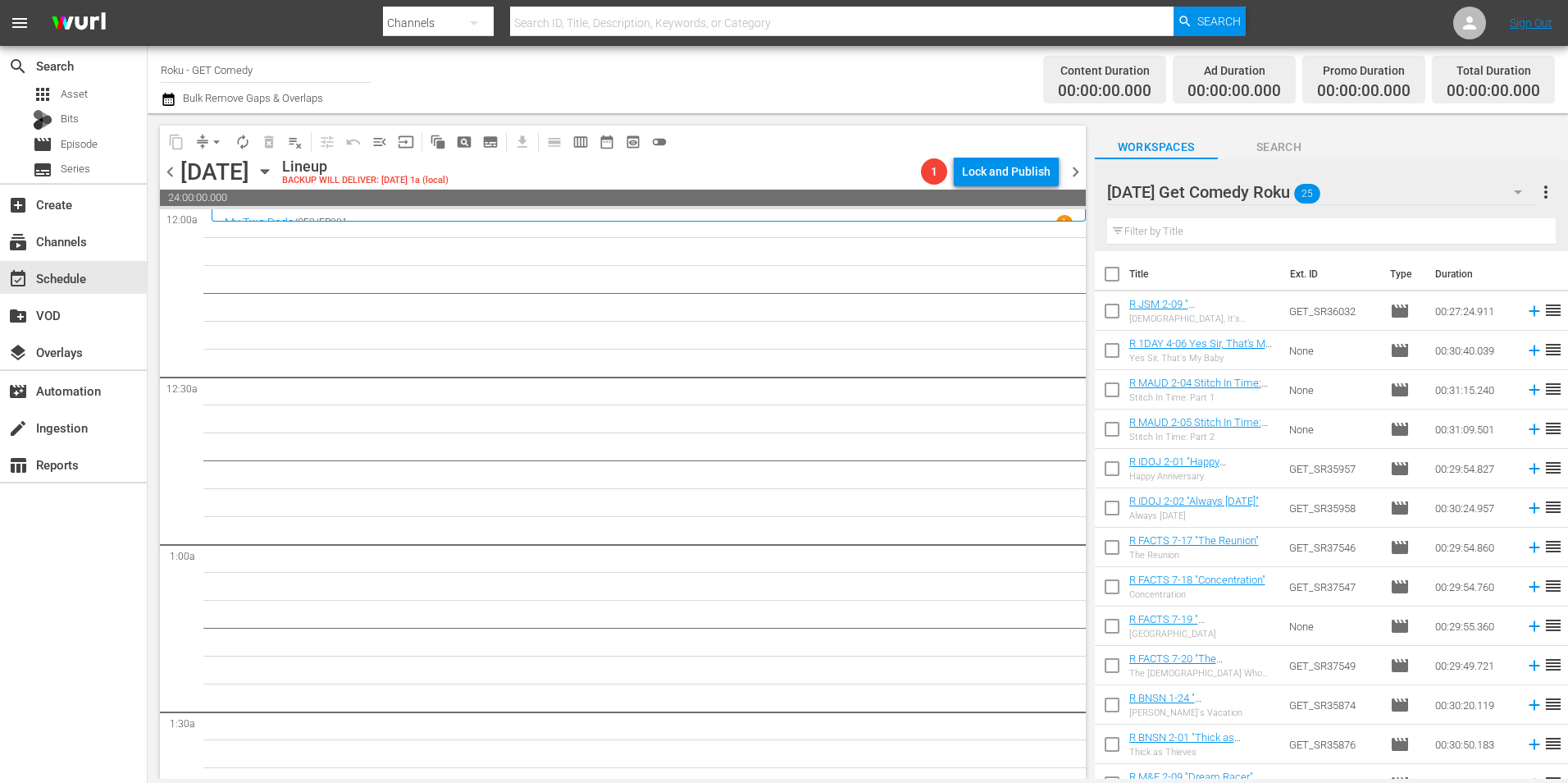
click at [1113, 318] on input "checkbox" at bounding box center [1112, 313] width 34 height 34
checkbox input "true"
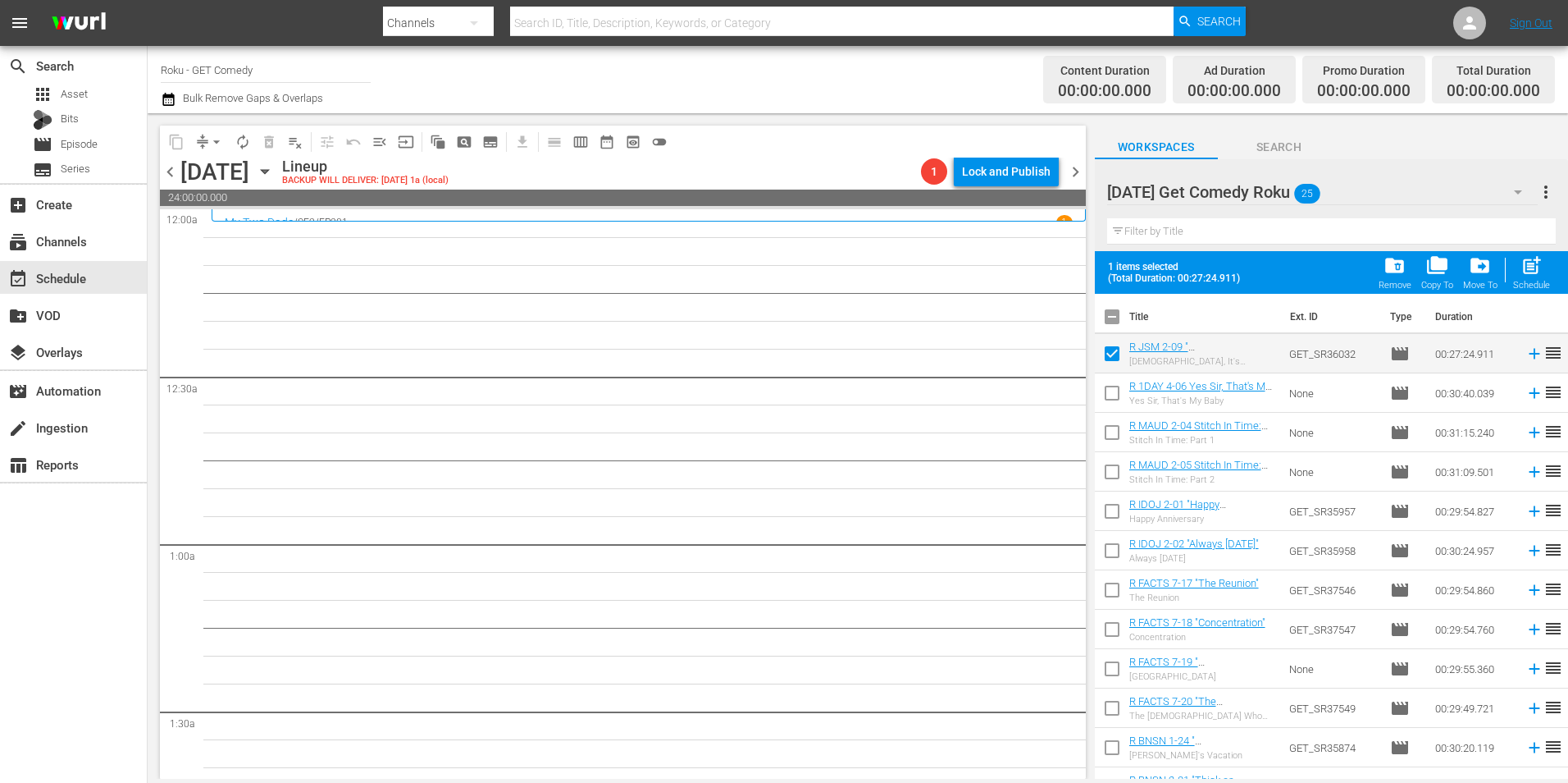
click at [1116, 396] on input "checkbox" at bounding box center [1112, 396] width 34 height 34
checkbox input "true"
click at [1110, 440] on input "checkbox" at bounding box center [1112, 435] width 34 height 34
checkbox input "true"
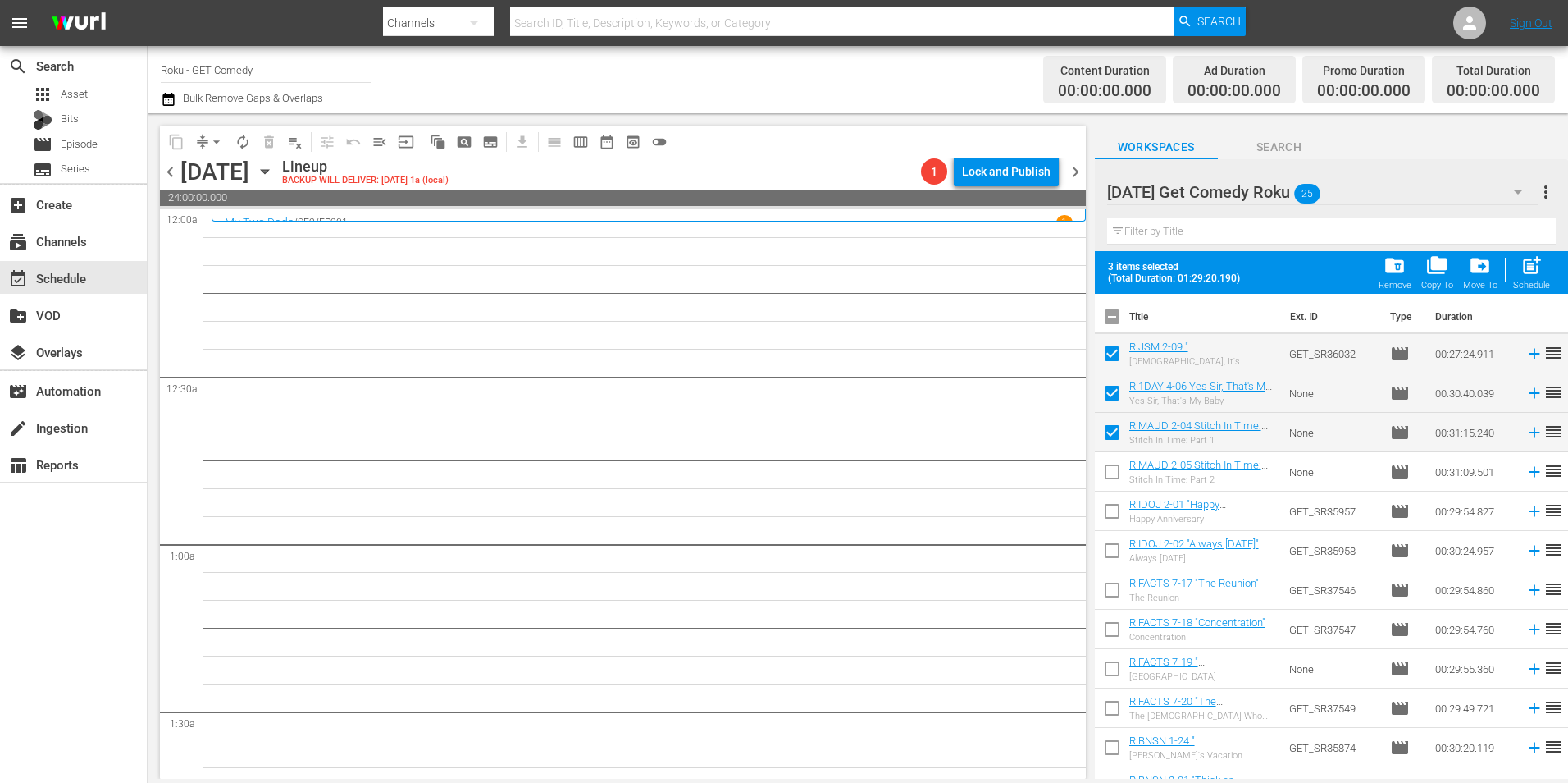
click at [1108, 475] on input "checkbox" at bounding box center [1112, 475] width 34 height 34
checkbox input "true"
click at [1106, 517] on input "checkbox" at bounding box center [1112, 514] width 34 height 34
checkbox input "true"
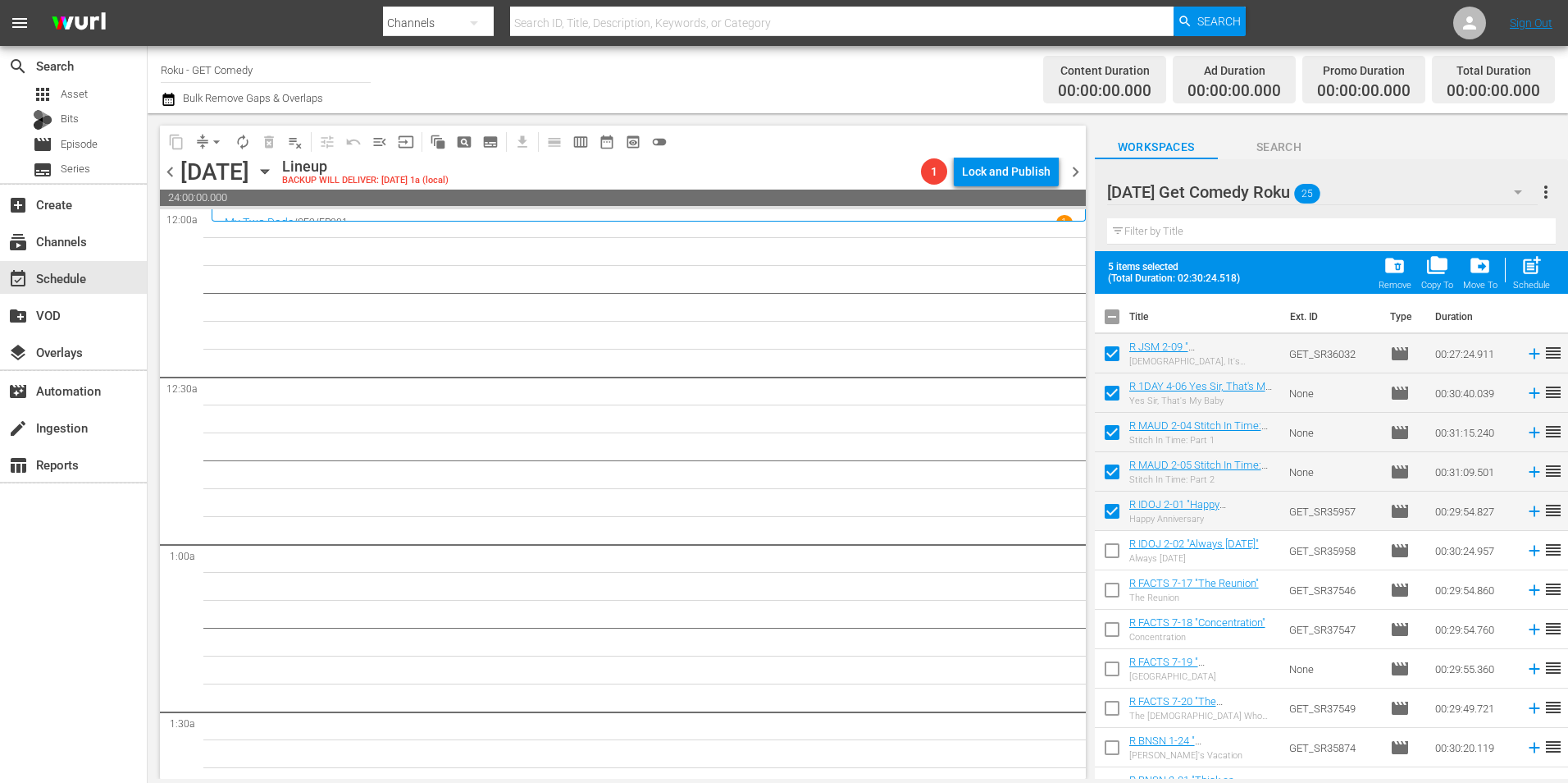
click at [1112, 550] on input "checkbox" at bounding box center [1112, 554] width 34 height 34
checkbox input "true"
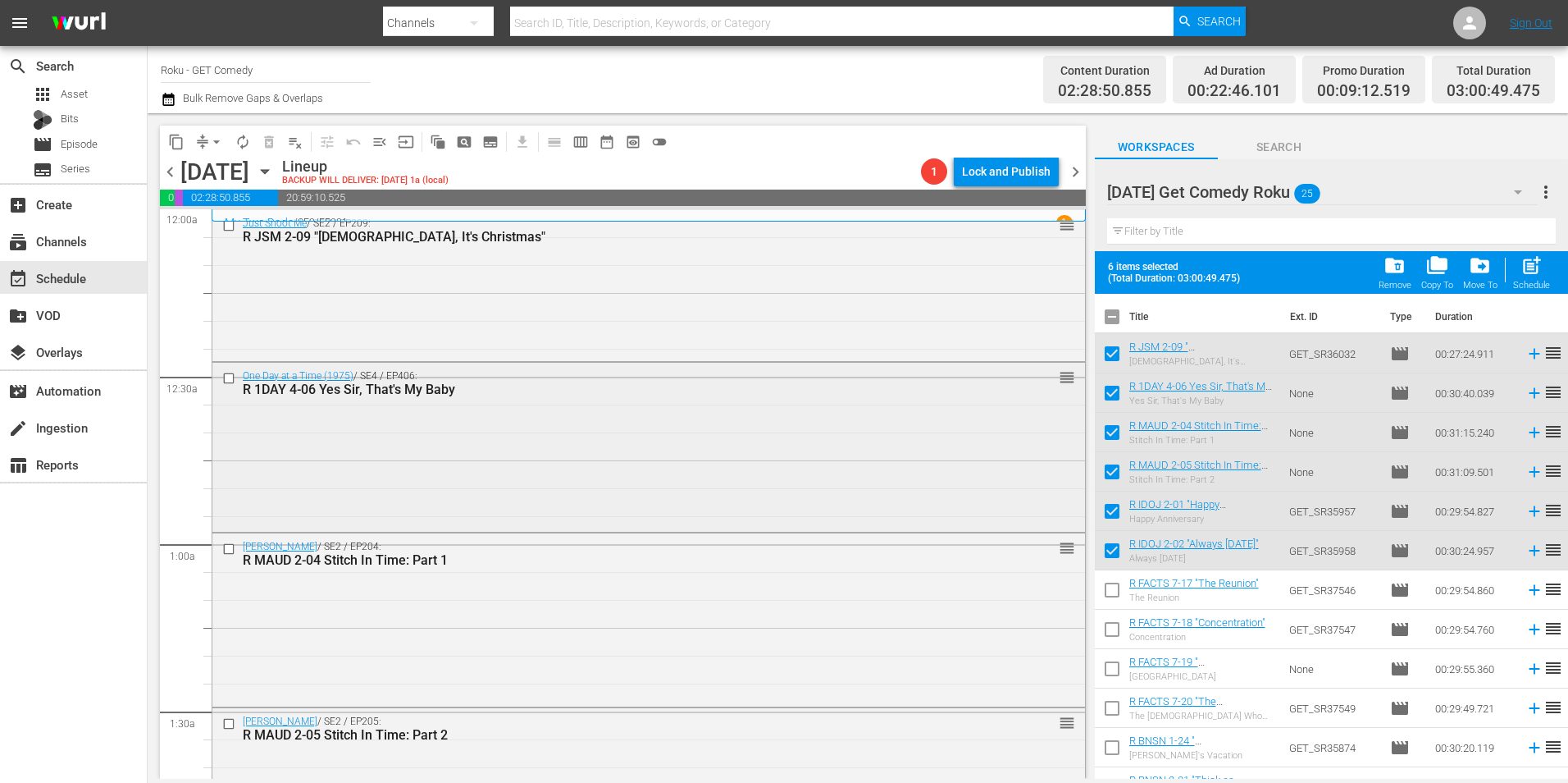
click at [489, 484] on div "One Day at a Time (1975) / SE4 / EP406: R 1DAY 4-06 Yes Sir, That's My Baby reo…" at bounding box center [649, 446] width 872 height 166
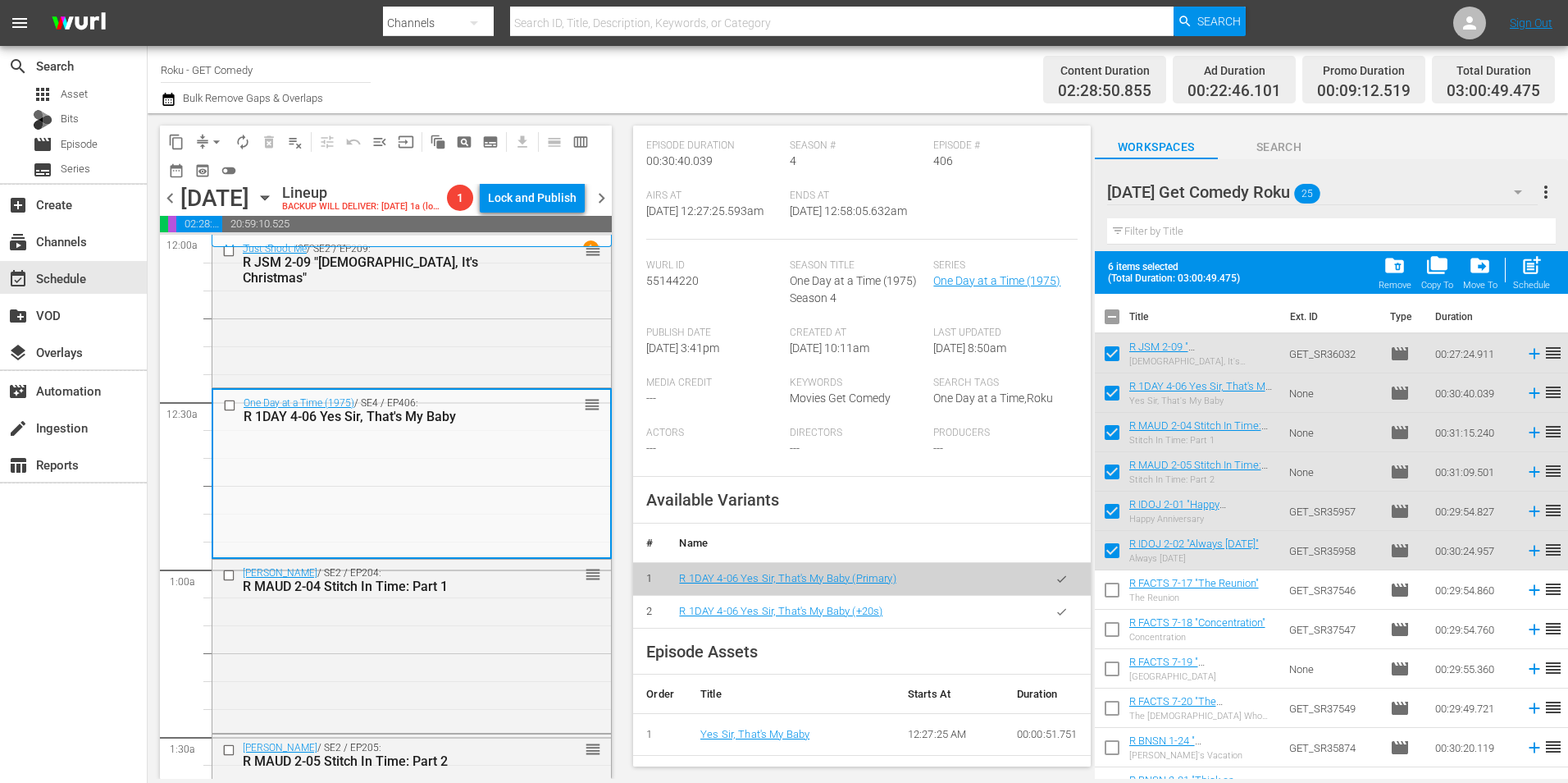
scroll to position [246, 0]
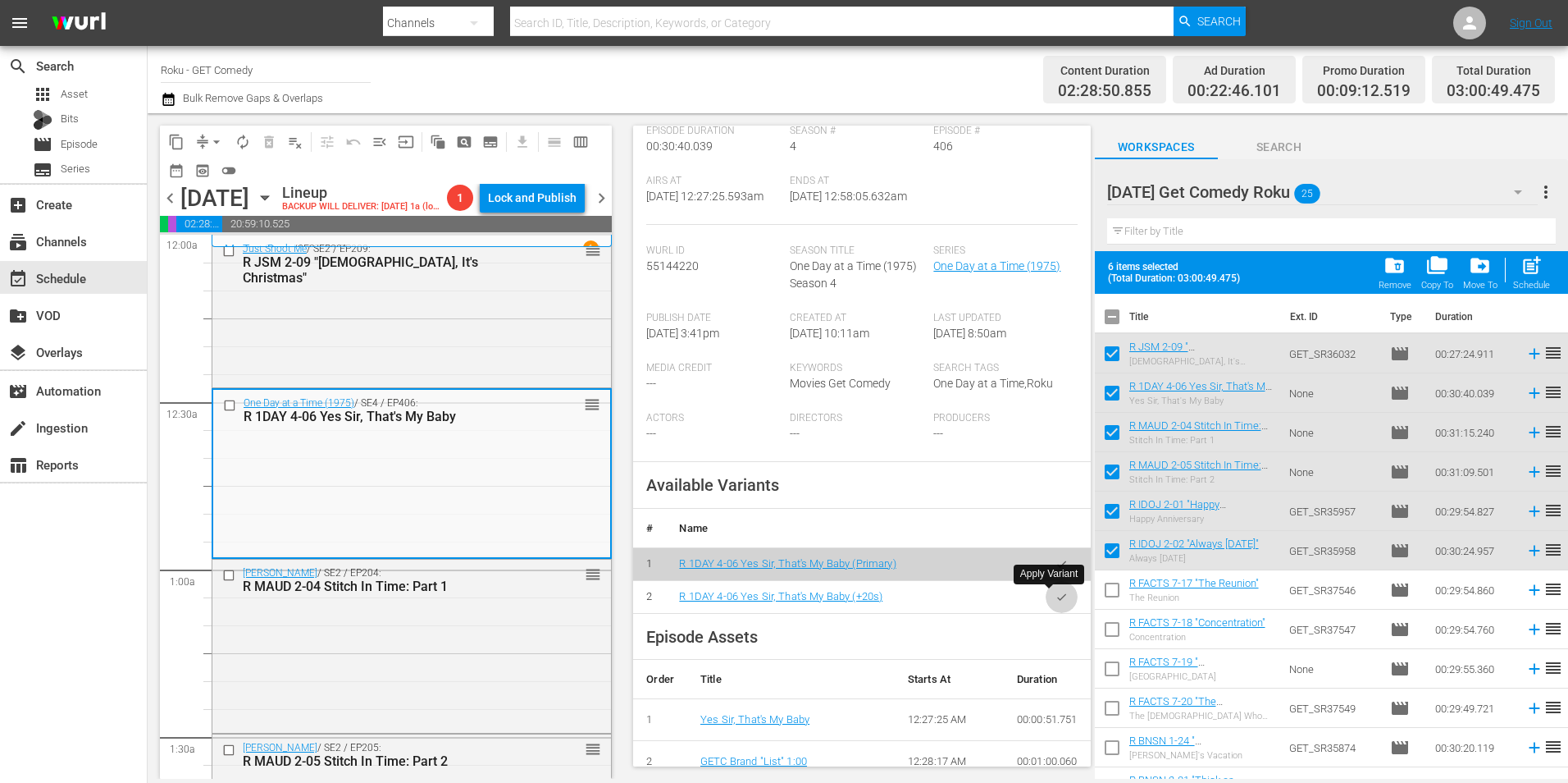
click at [1057, 600] on icon "button" at bounding box center [1061, 597] width 9 height 7
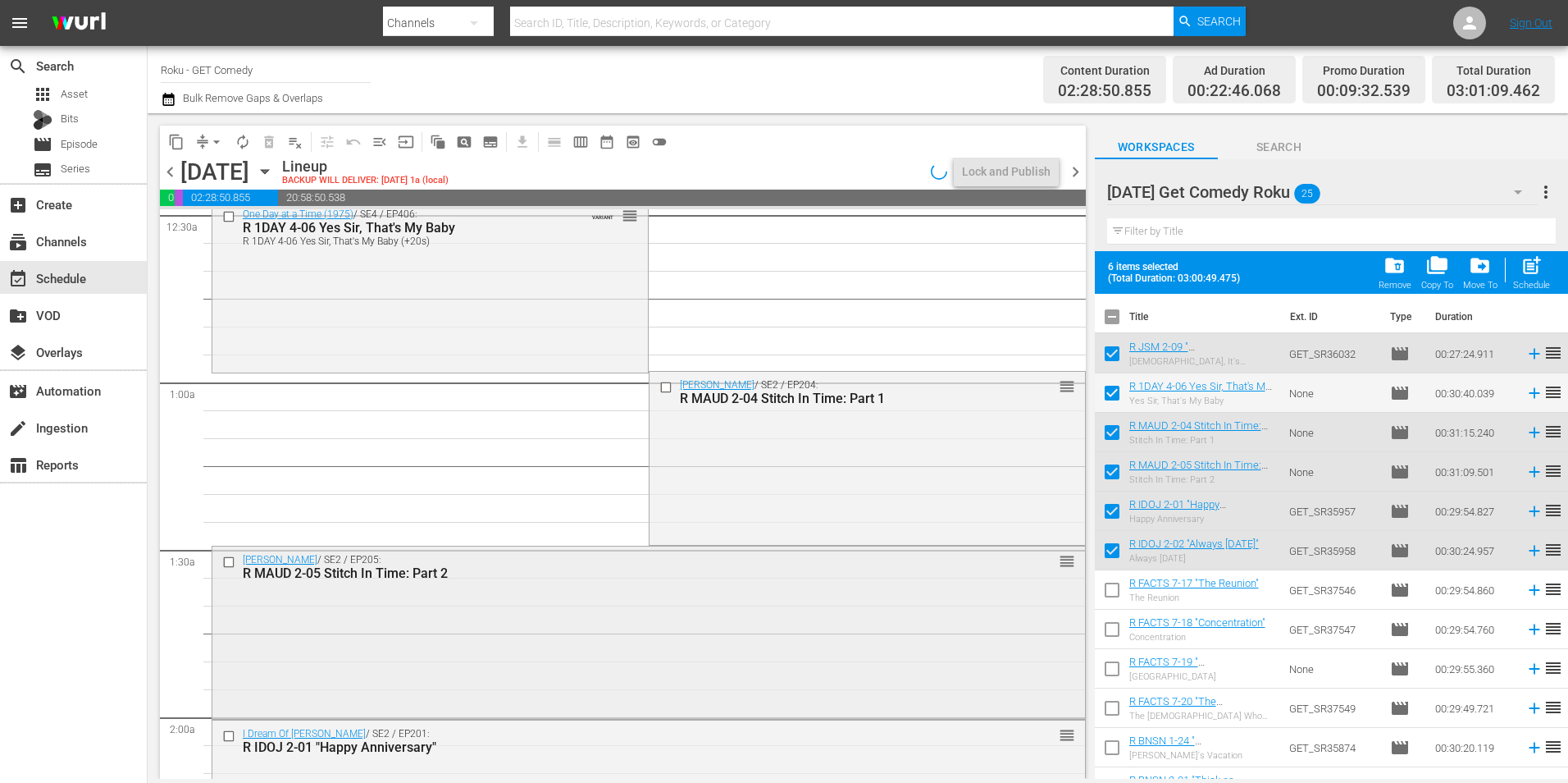
scroll to position [164, 0]
click at [753, 487] on div "Maude / SE2 / EP204: R MAUD 2-04 Stitch In Time: Part 1 1 reorder" at bounding box center [868, 454] width 435 height 170
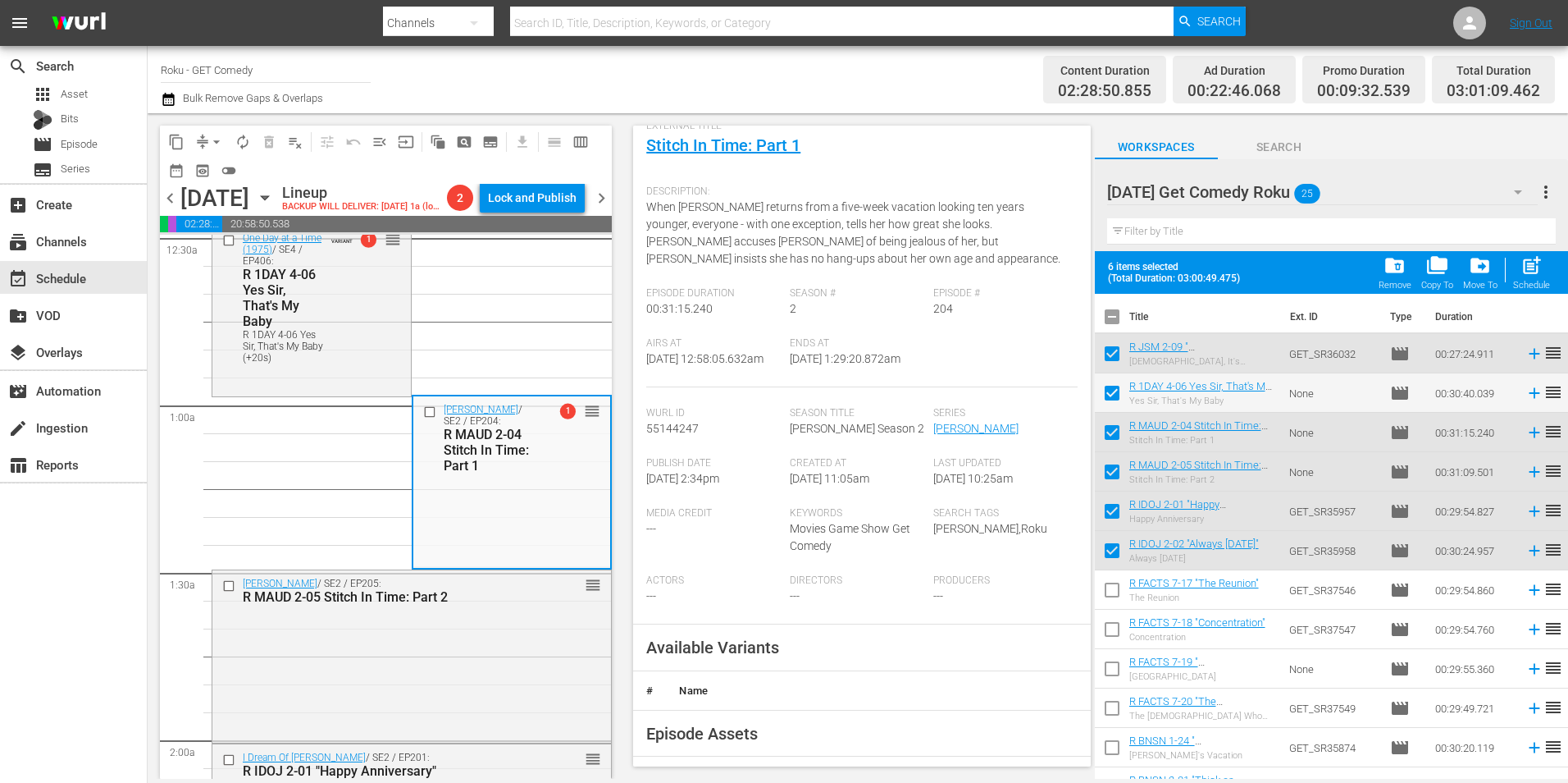
scroll to position [246, 0]
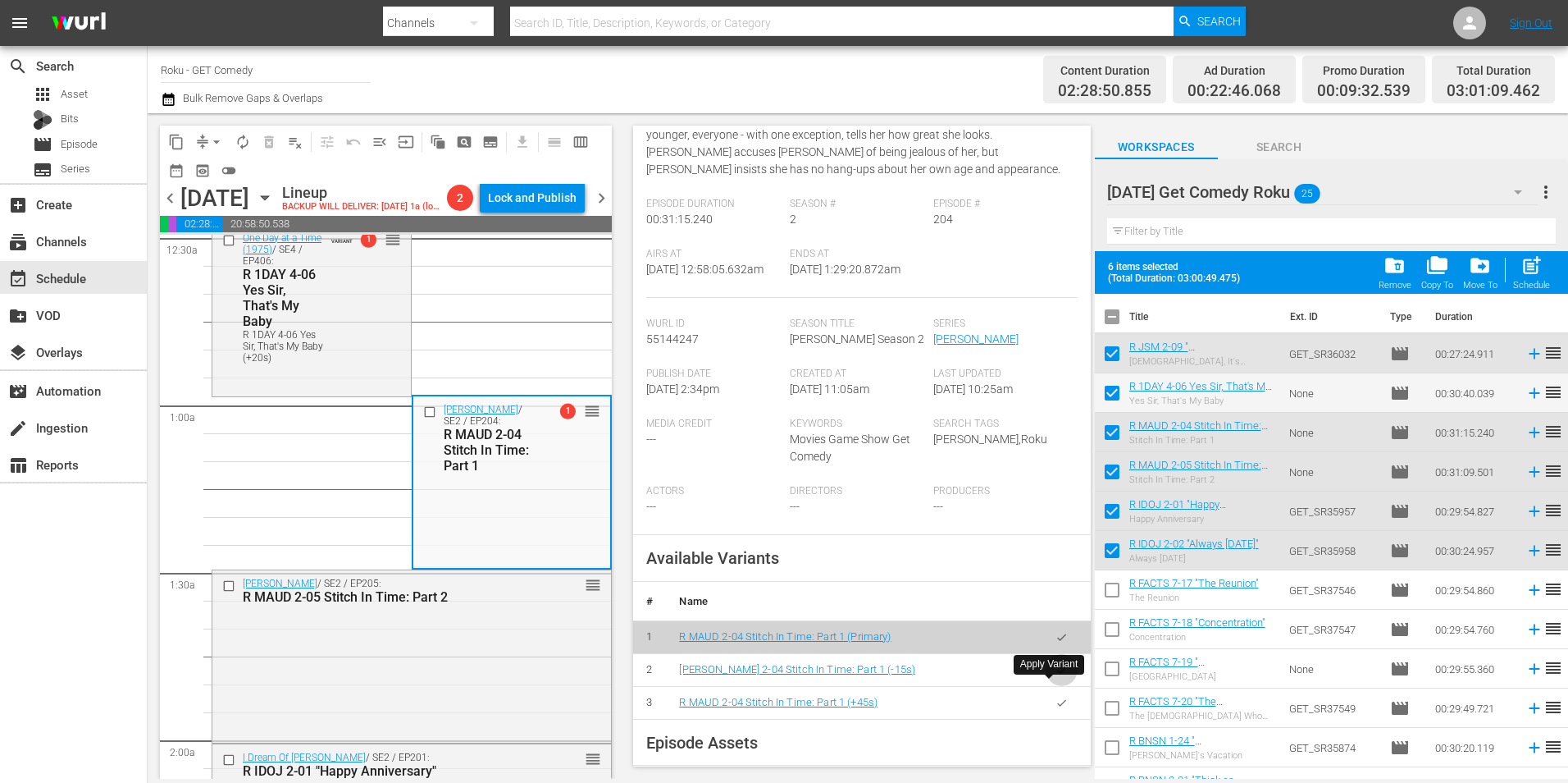
click at [1055, 676] on icon "button" at bounding box center [1061, 670] width 12 height 12
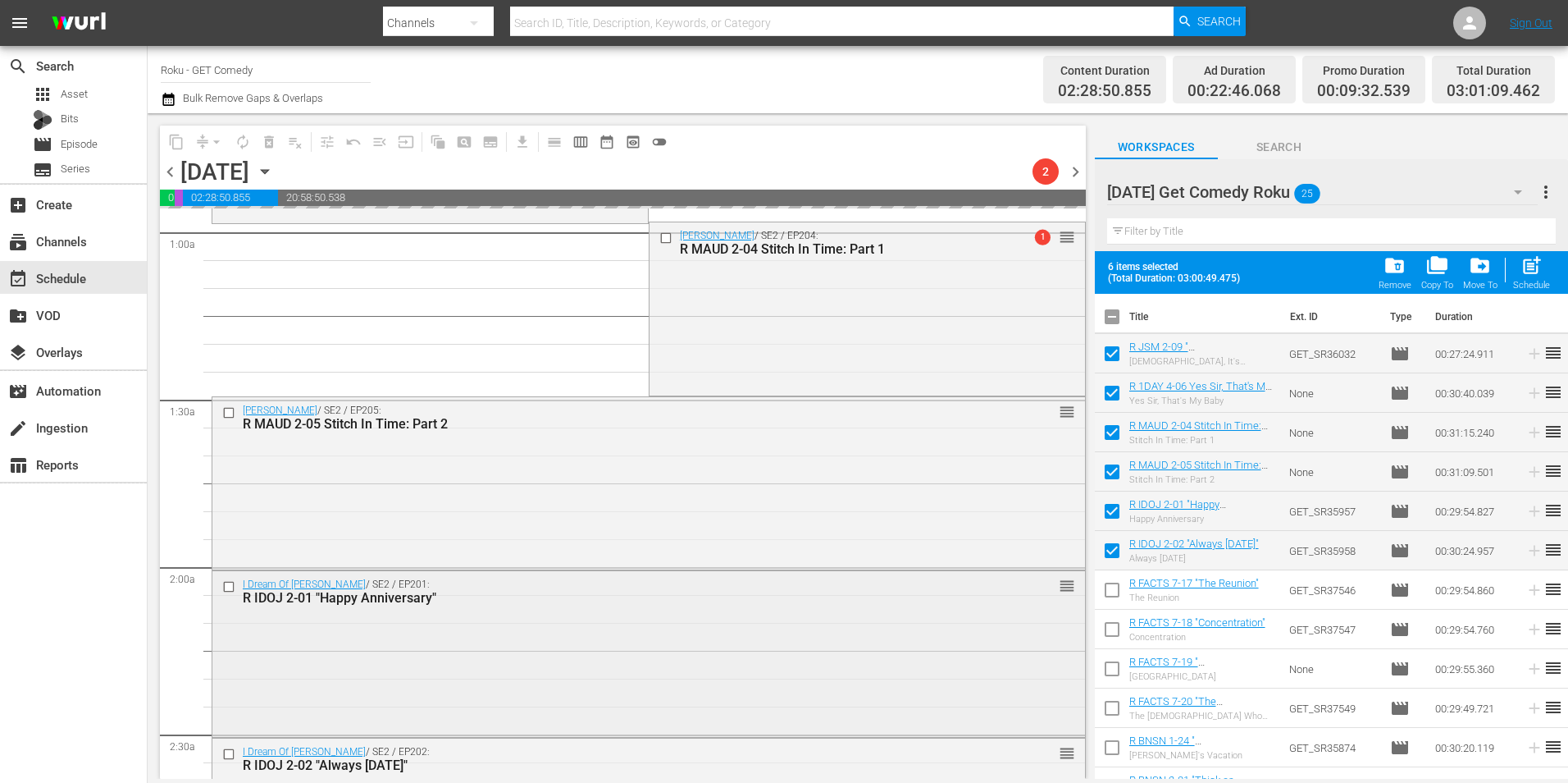
scroll to position [328, 0]
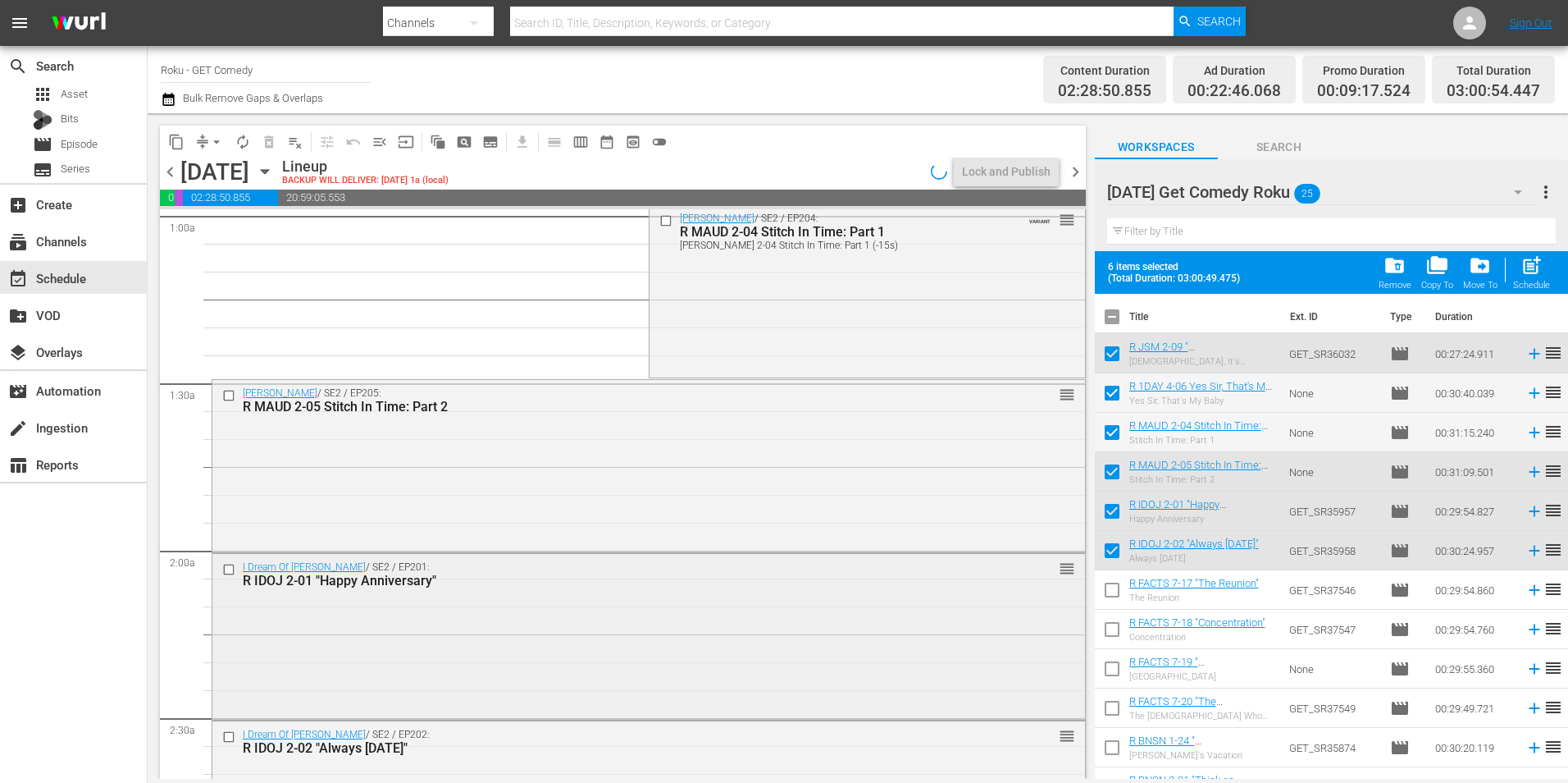
click at [460, 631] on div "I Dream Of Jeannie / SE2 / EP201: R IDOJ 2-01 "Happy Anniversary" reorder" at bounding box center [649, 634] width 872 height 161
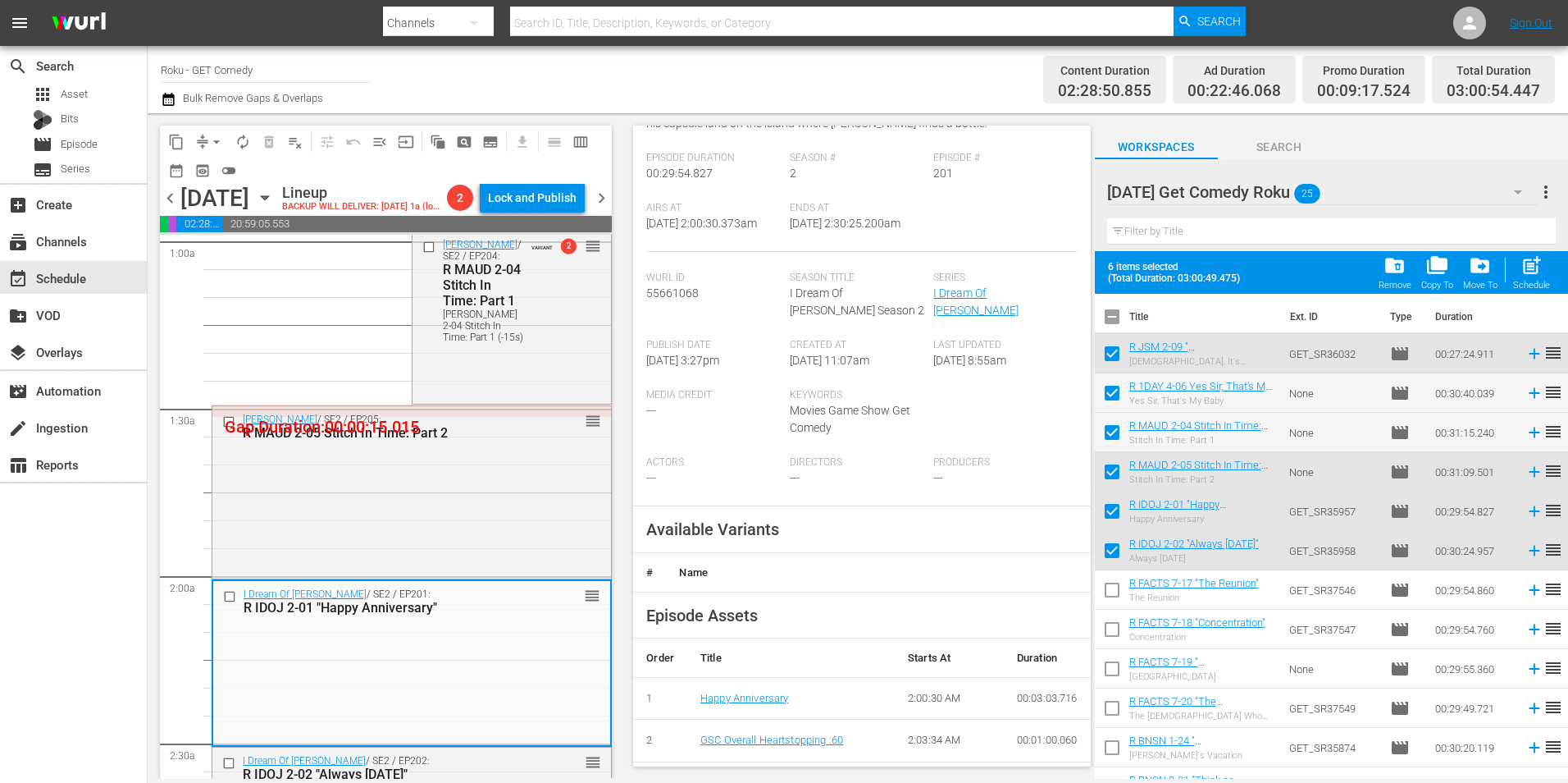
scroll to position [246, 0]
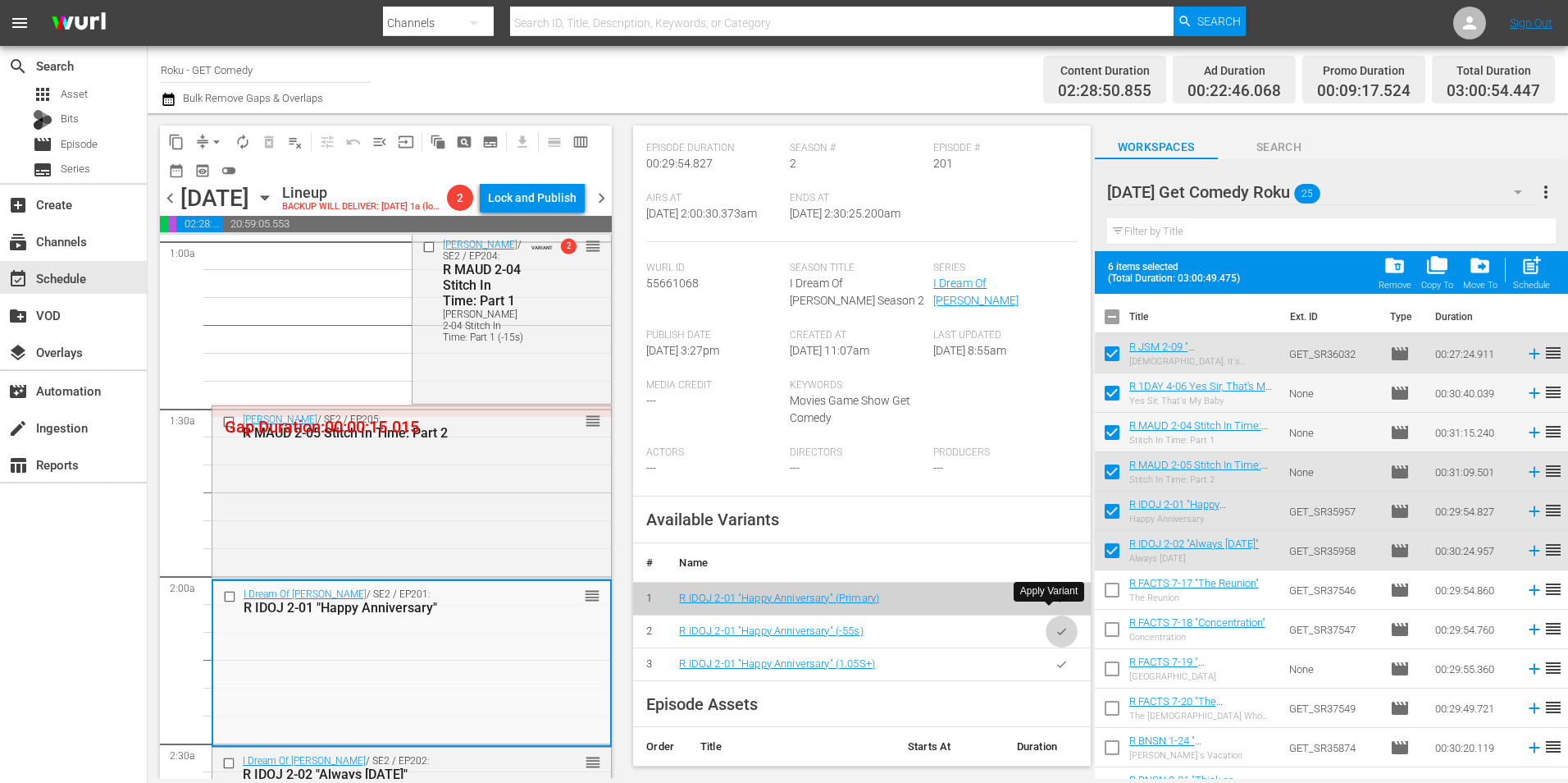
click at [1055, 625] on icon "button" at bounding box center [1061, 631] width 12 height 12
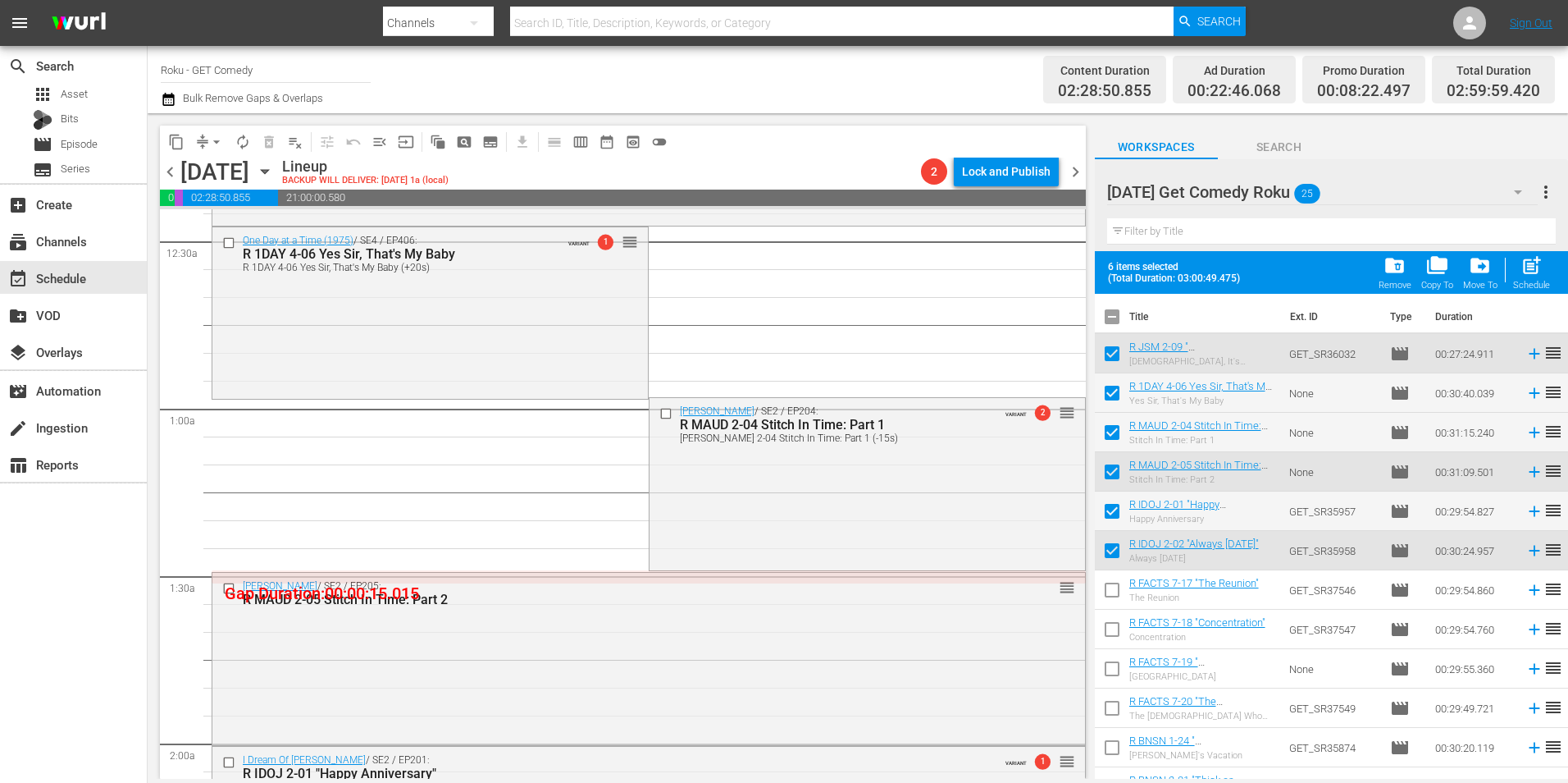
scroll to position [0, 0]
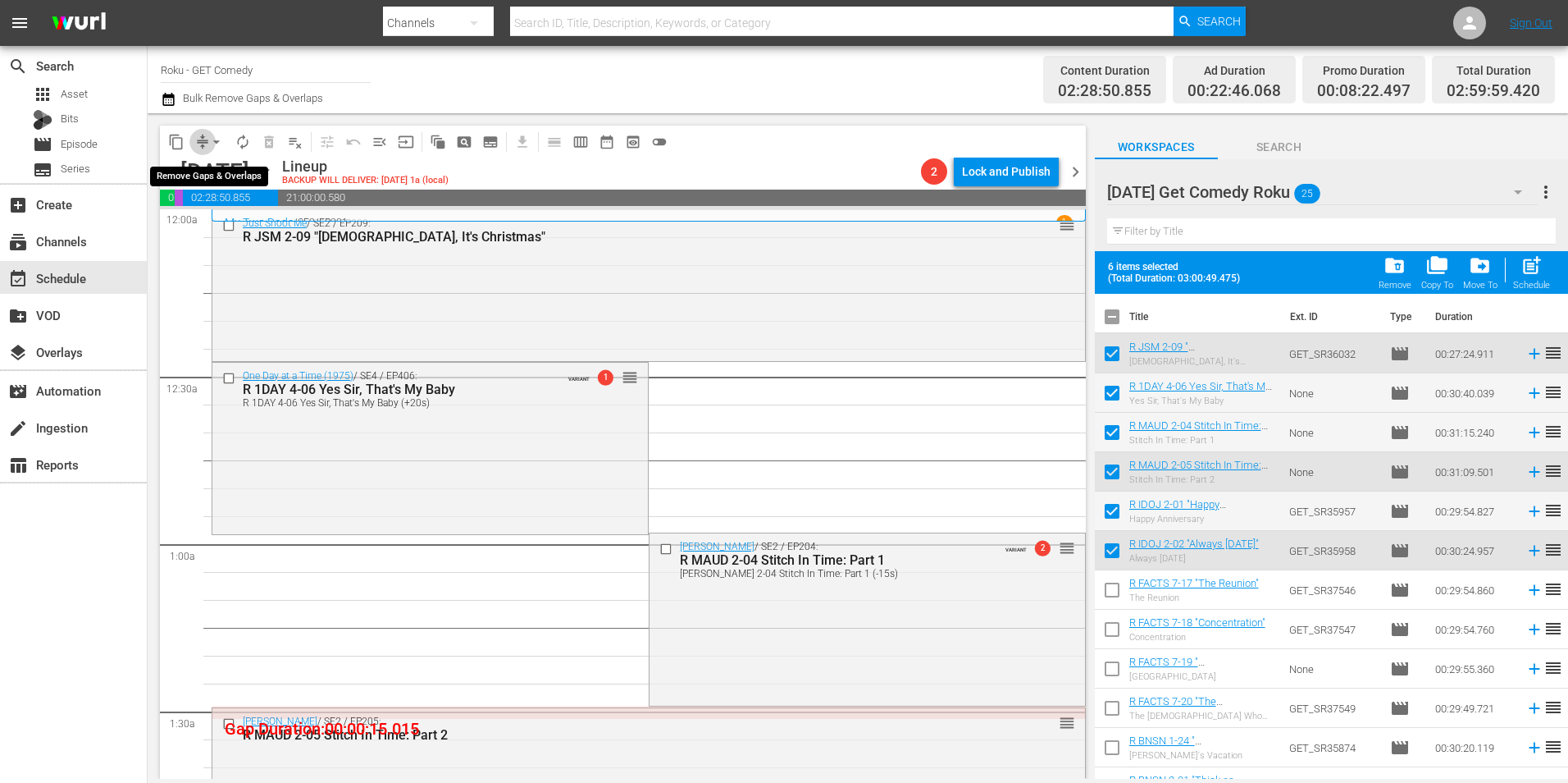
drag, startPoint x: 195, startPoint y: 136, endPoint x: 213, endPoint y: 142, distance: 19.0
click at [195, 137] on span "compress" at bounding box center [203, 142] width 17 height 17
click at [221, 135] on span "arrow_drop_down" at bounding box center [217, 142] width 17 height 17
click at [226, 168] on li "Align to Midnight" at bounding box center [217, 175] width 172 height 27
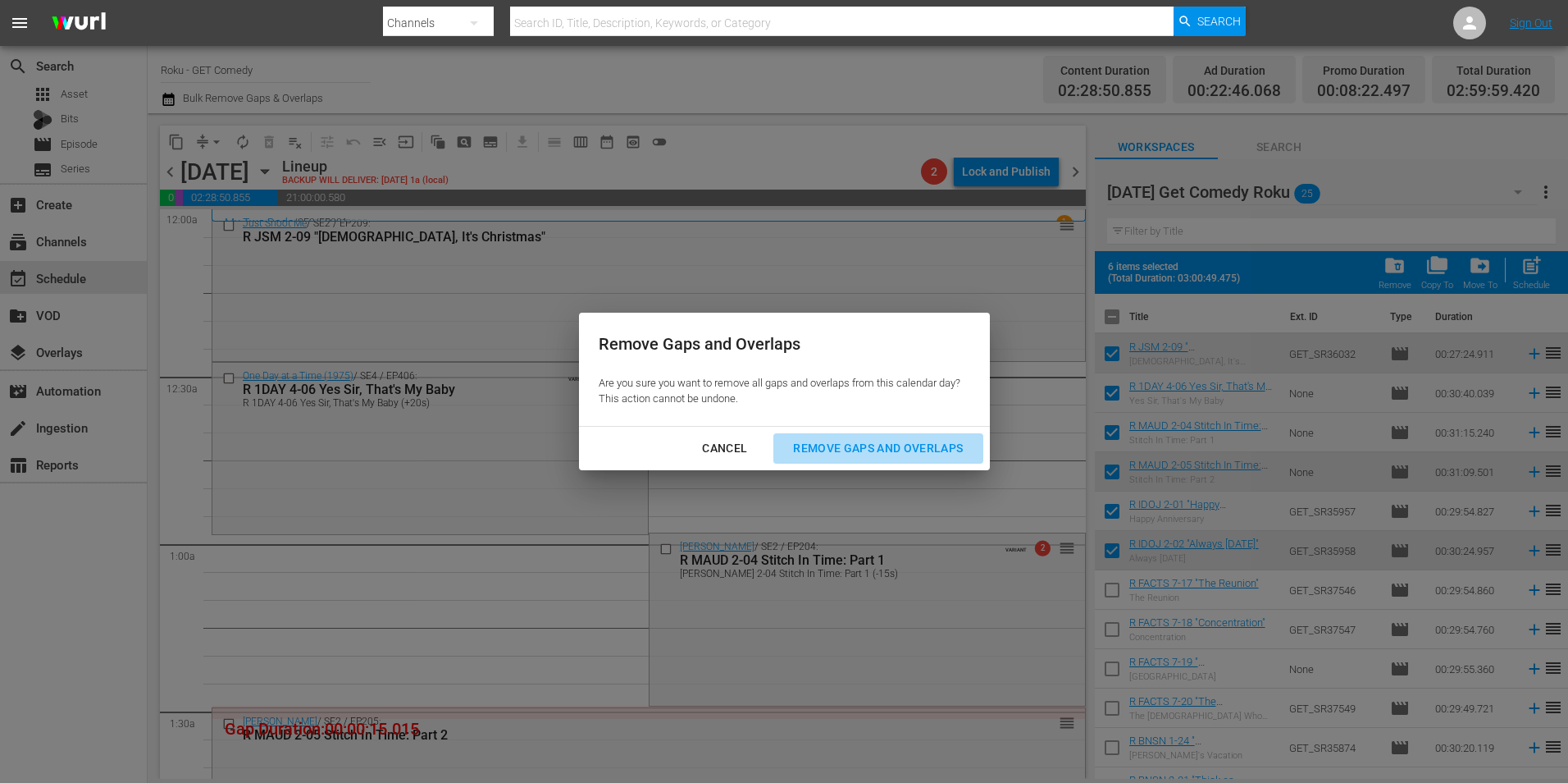
click at [945, 436] on button "Remove Gaps and Overlaps" at bounding box center [878, 448] width 209 height 31
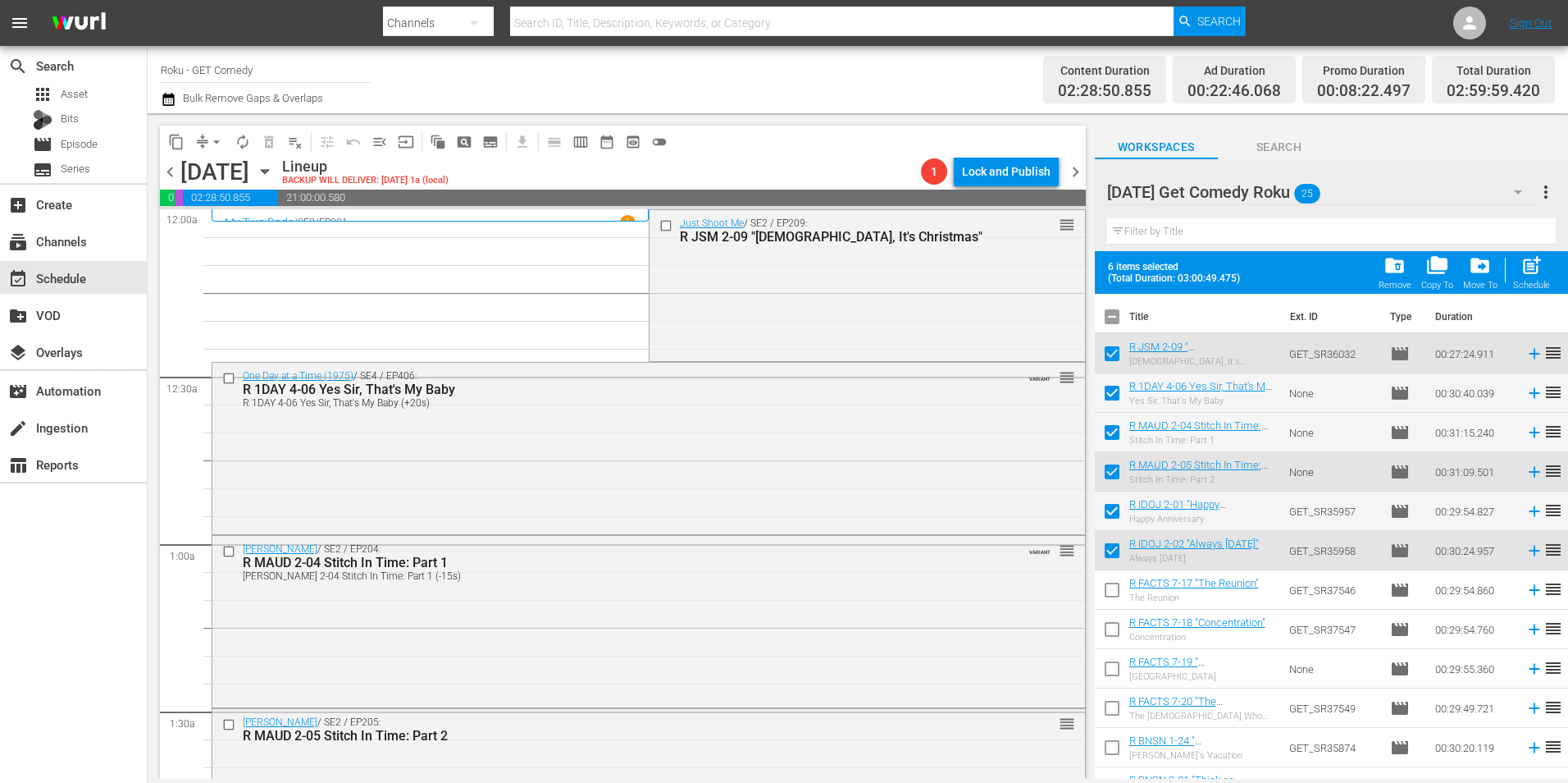
click at [274, 175] on icon "button" at bounding box center [265, 171] width 18 height 18
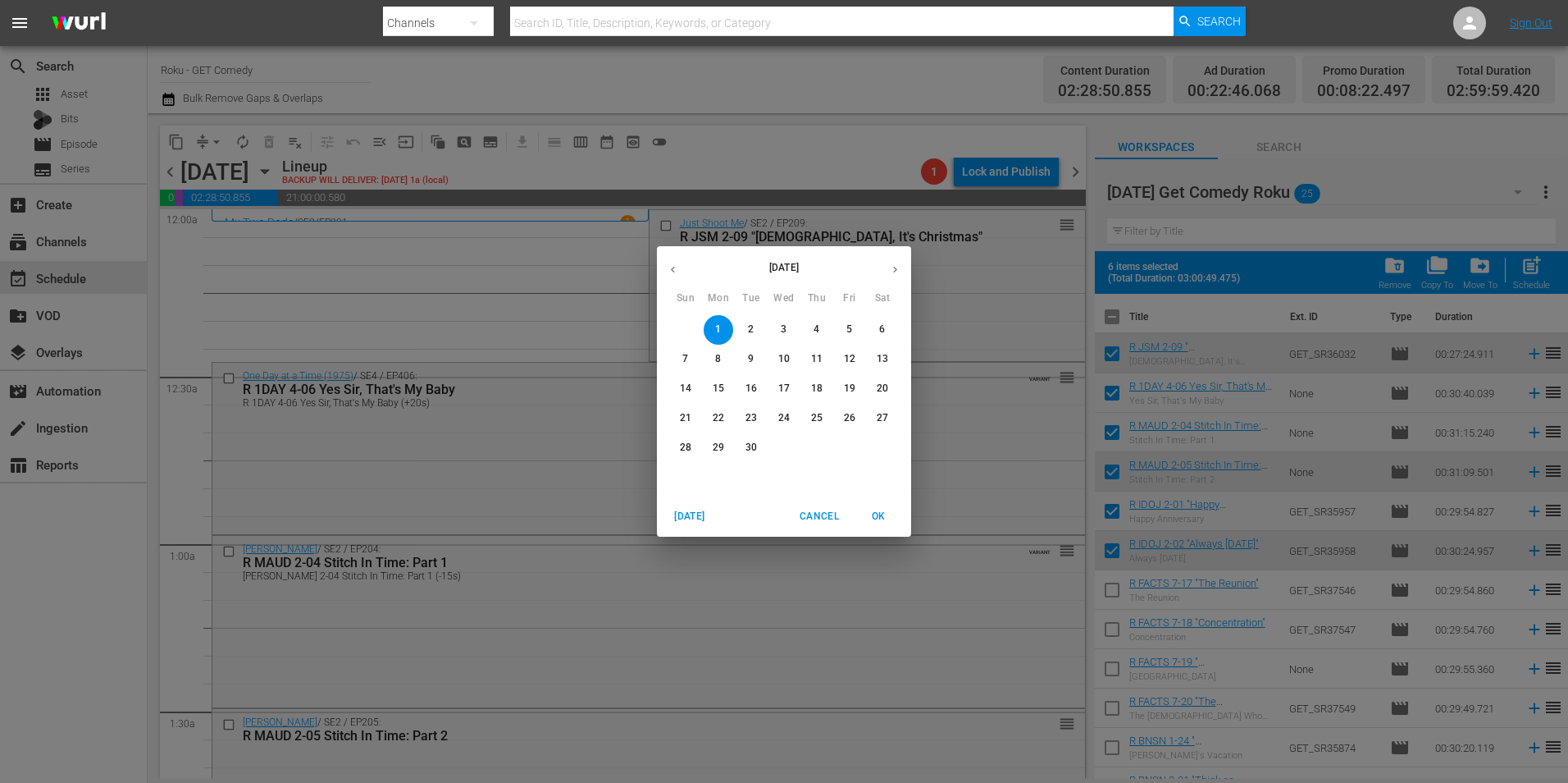
click at [669, 272] on icon "button" at bounding box center [673, 269] width 12 height 12
click at [690, 449] on p "24" at bounding box center [686, 447] width 12 height 14
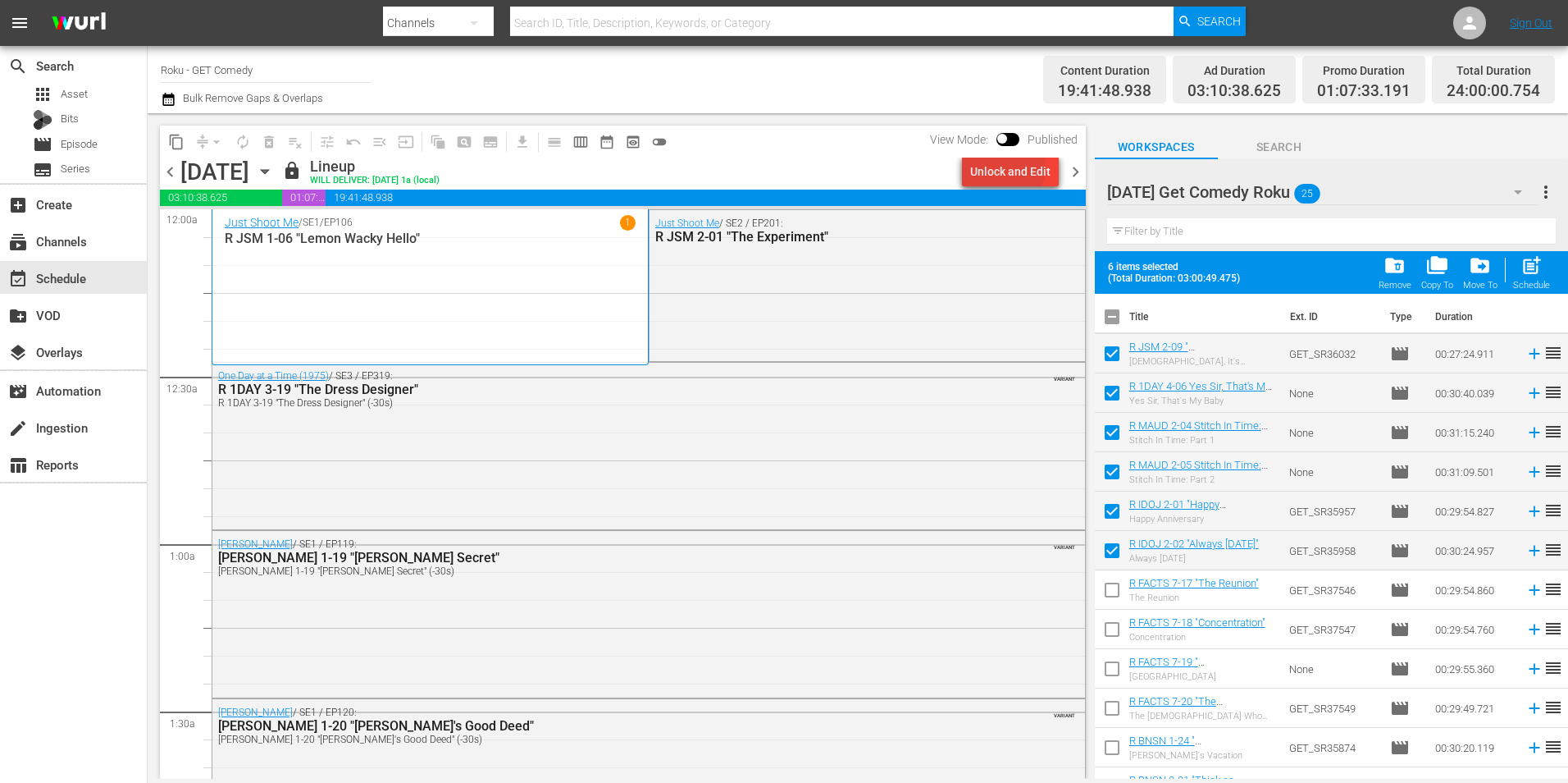
click at [1006, 166] on div "Unlock and Edit" at bounding box center [1010, 172] width 81 height 30
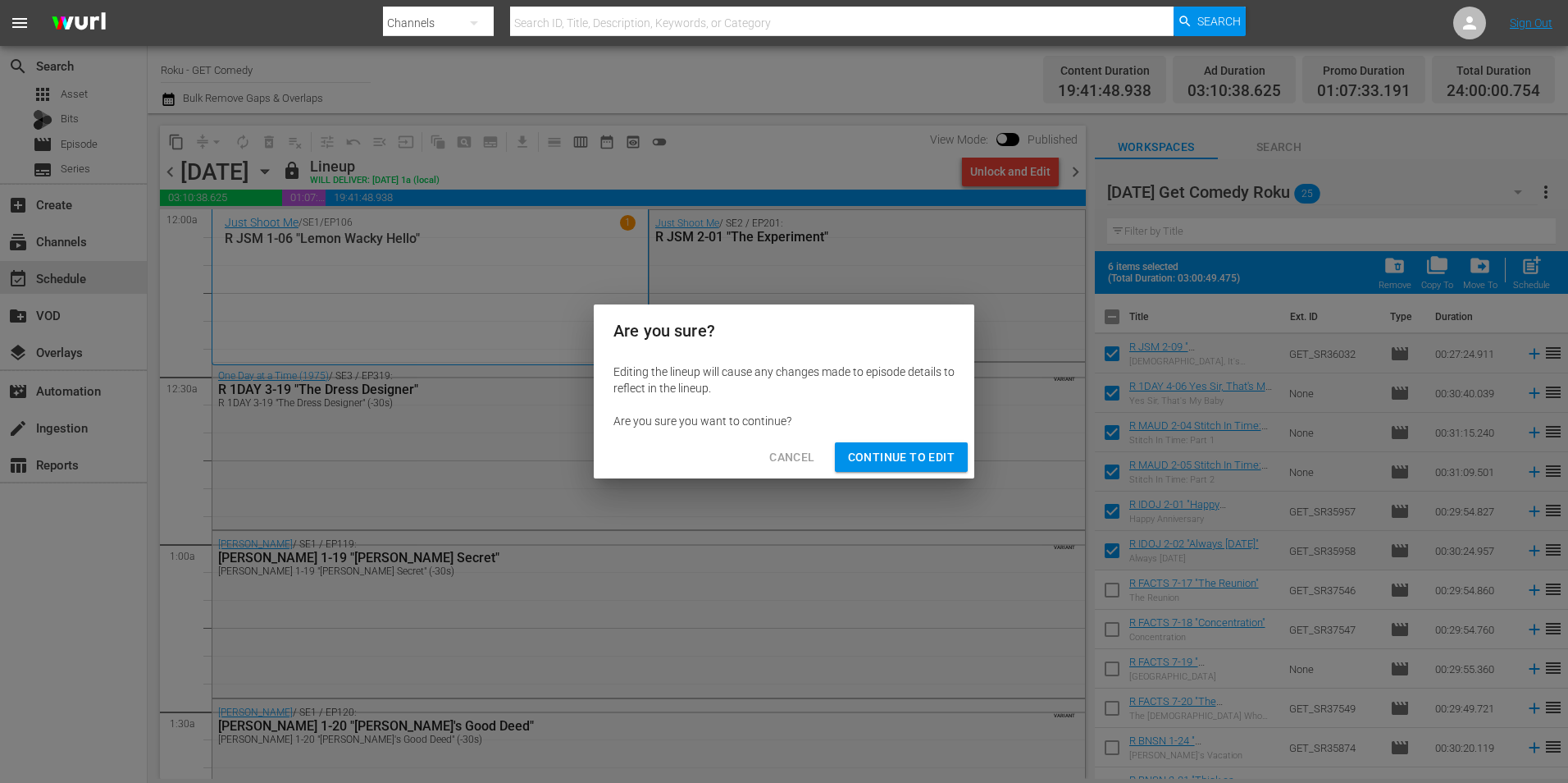
click at [910, 462] on span "Continue to Edit" at bounding box center [902, 457] width 106 height 21
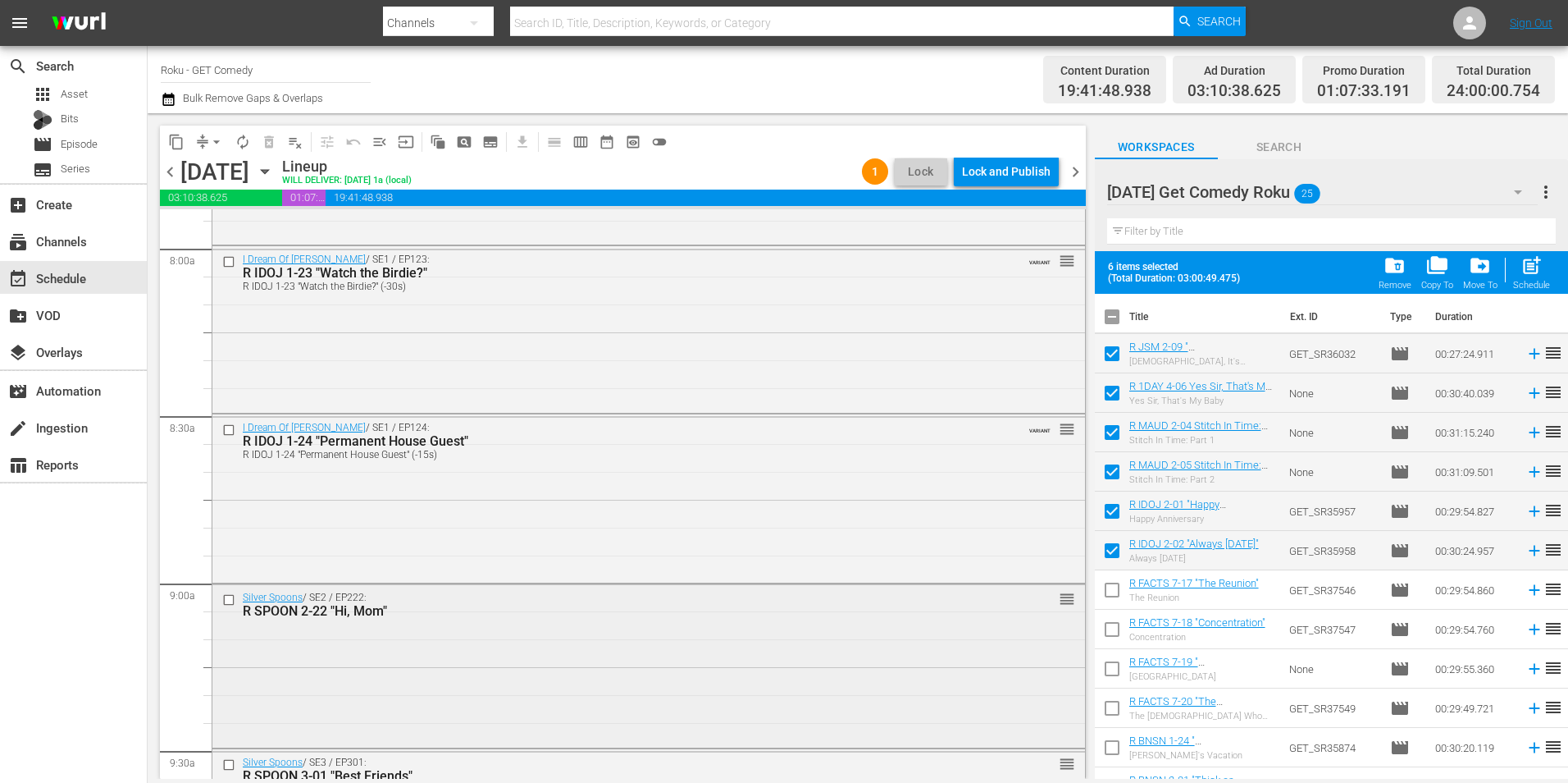
scroll to position [2790, 0]
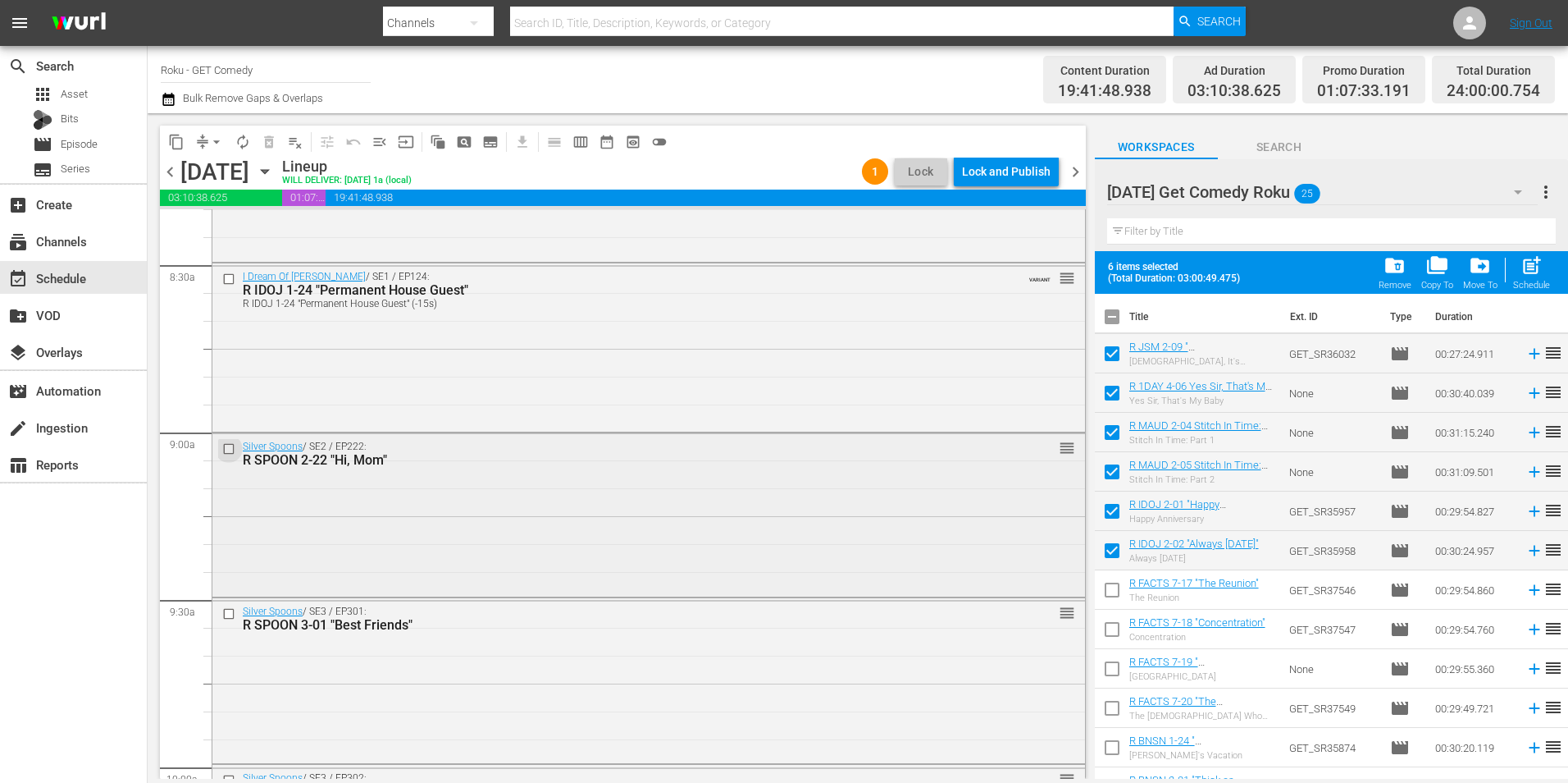
click at [229, 446] on input "checkbox" at bounding box center [231, 448] width 17 height 14
click at [225, 616] on input "checkbox" at bounding box center [231, 613] width 17 height 14
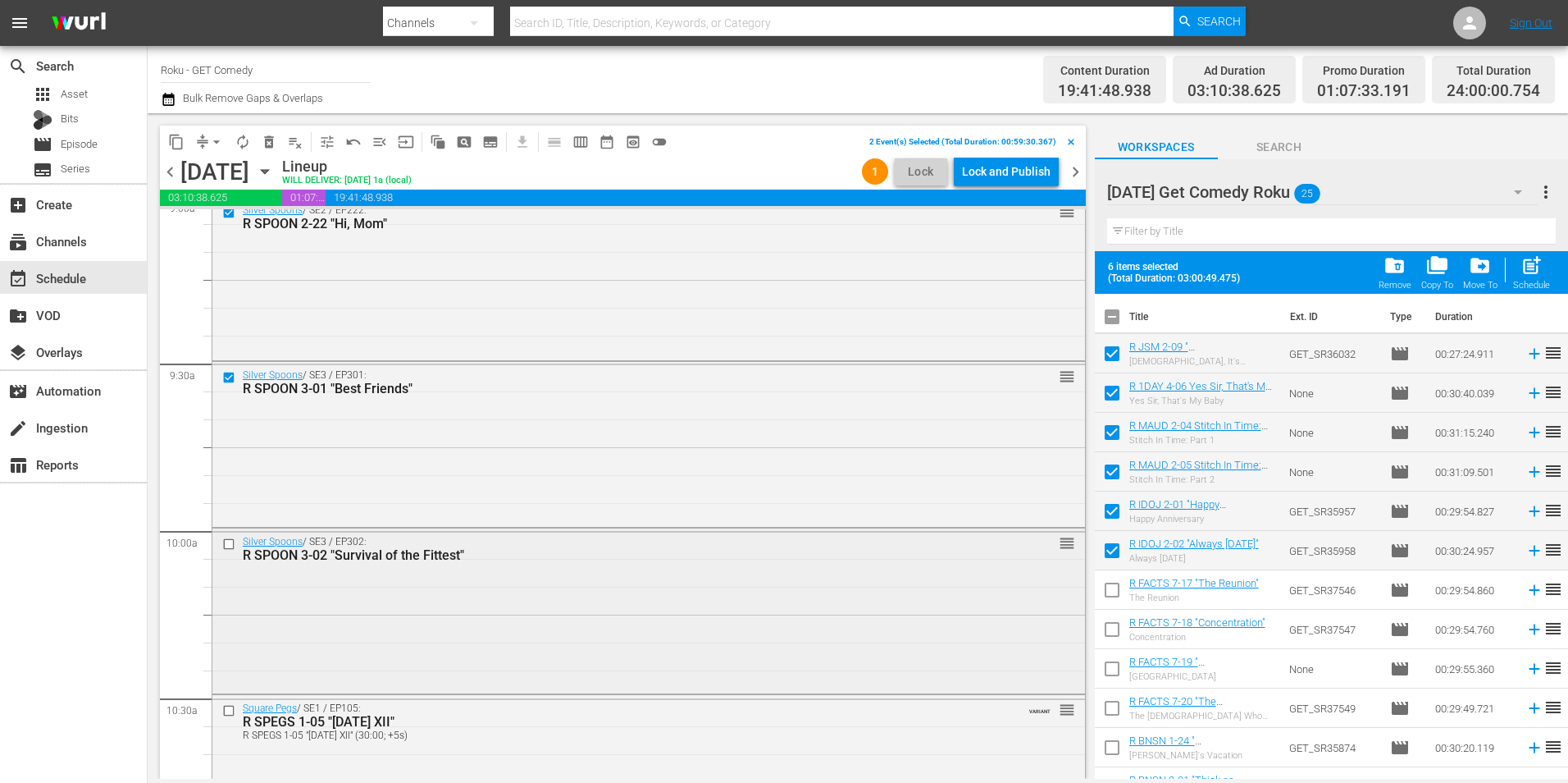
scroll to position [3036, 0]
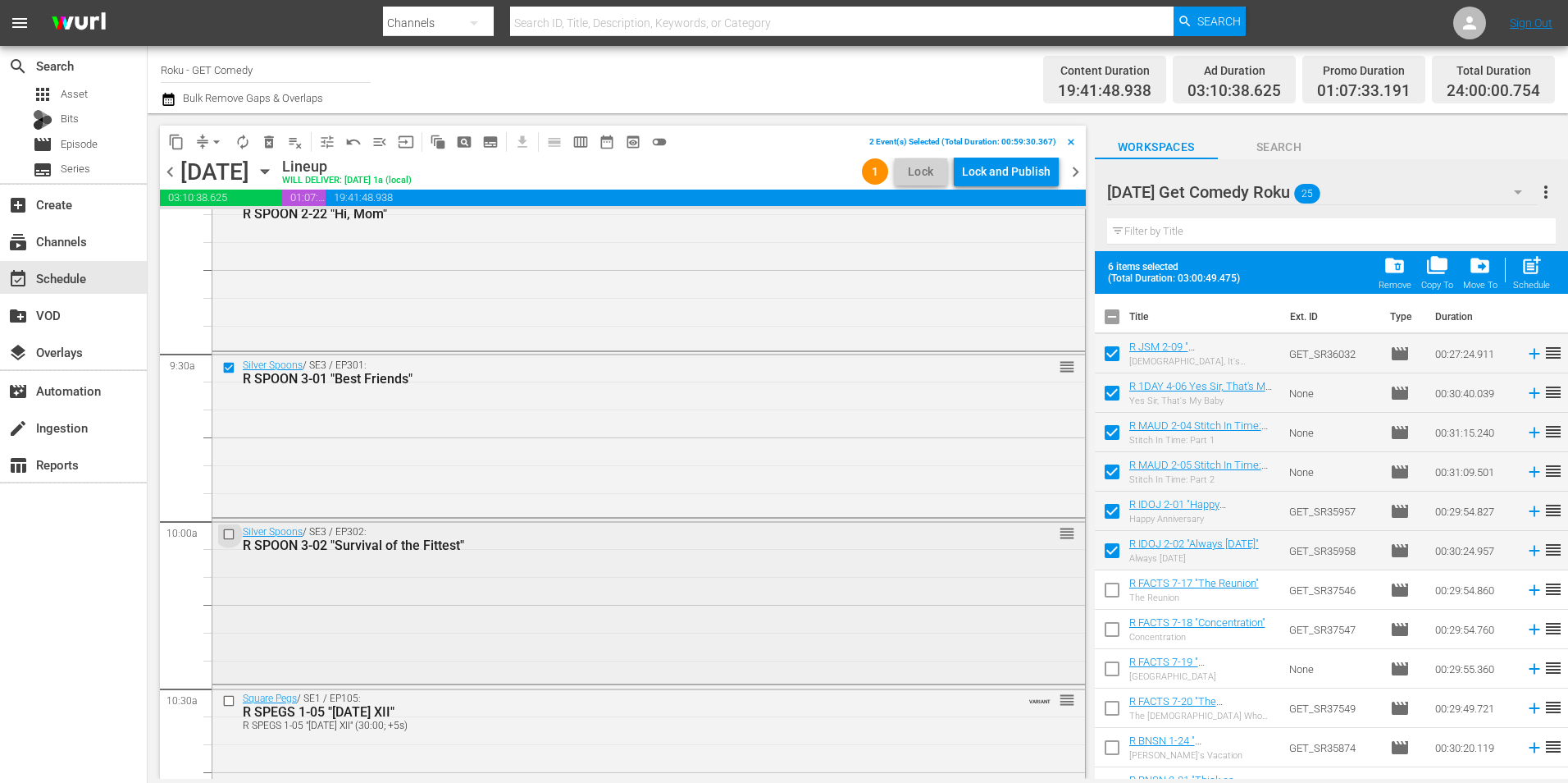
click at [224, 533] on input "checkbox" at bounding box center [231, 534] width 17 height 14
click at [228, 704] on input "checkbox" at bounding box center [231, 700] width 17 height 14
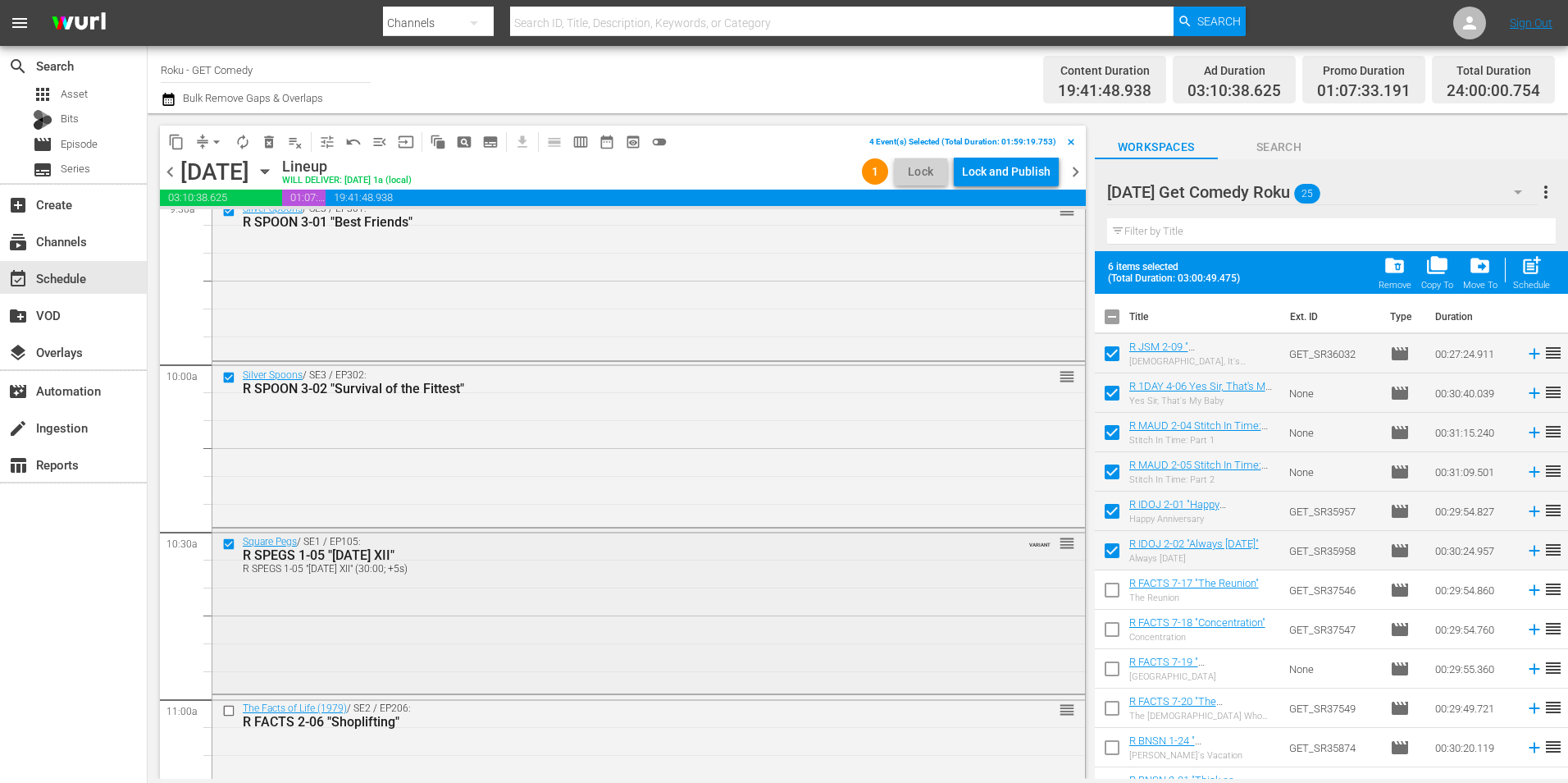
scroll to position [3200, 0]
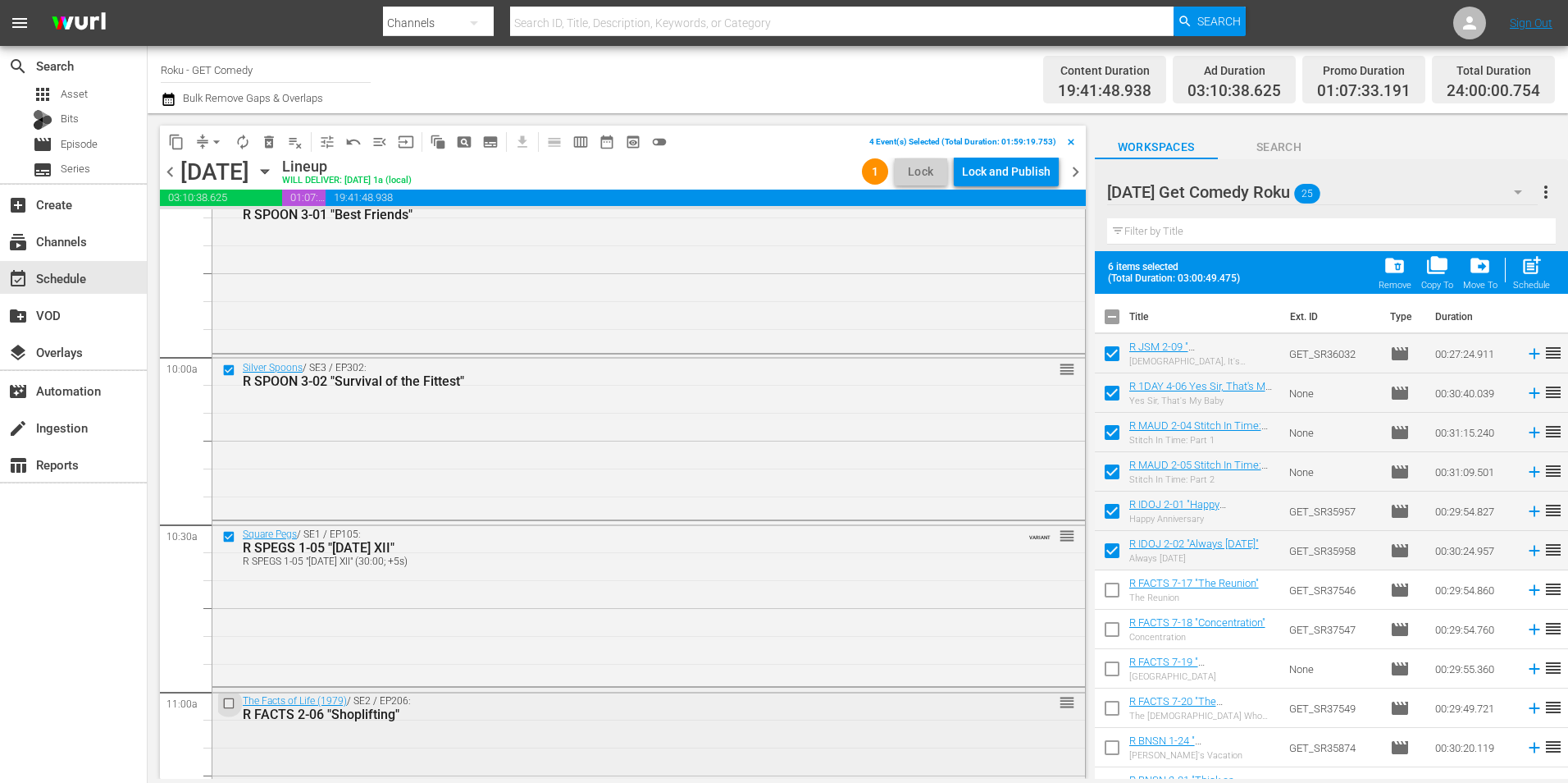
click at [230, 701] on input "checkbox" at bounding box center [231, 703] width 17 height 14
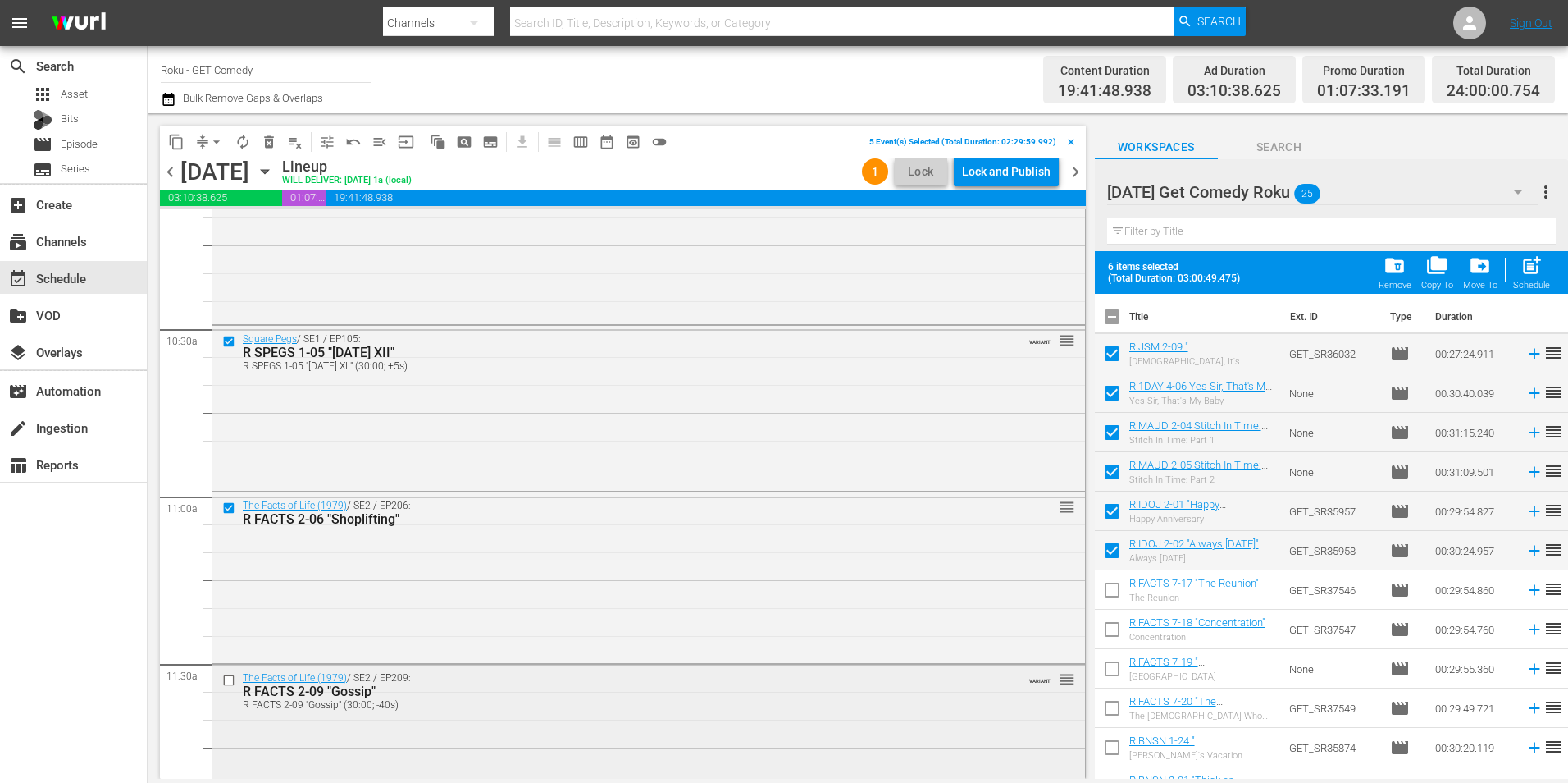
scroll to position [3446, 0]
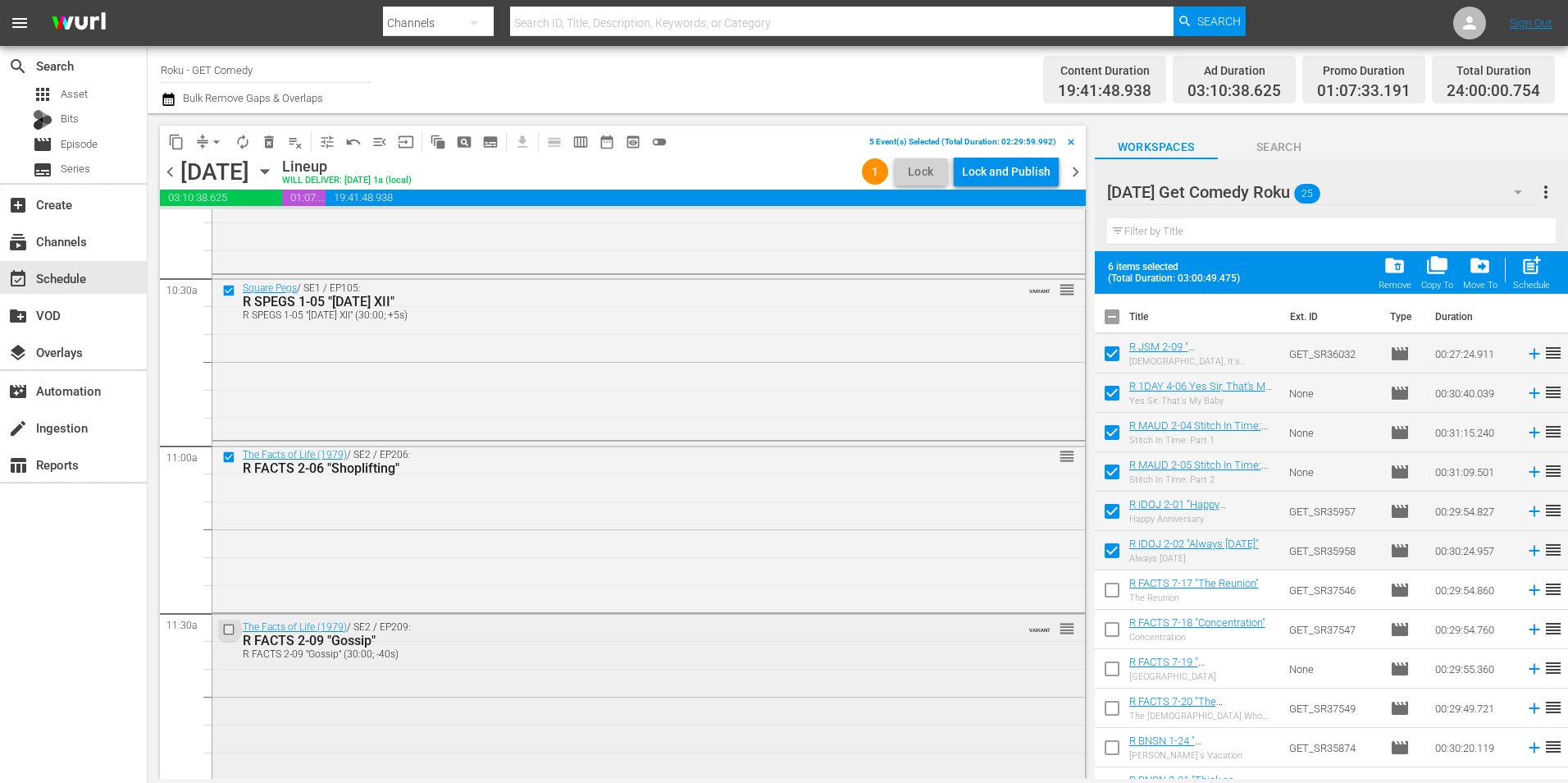
click at [225, 628] on input "checkbox" at bounding box center [231, 629] width 17 height 14
click at [167, 149] on button "content_copy" at bounding box center [176, 142] width 27 height 27
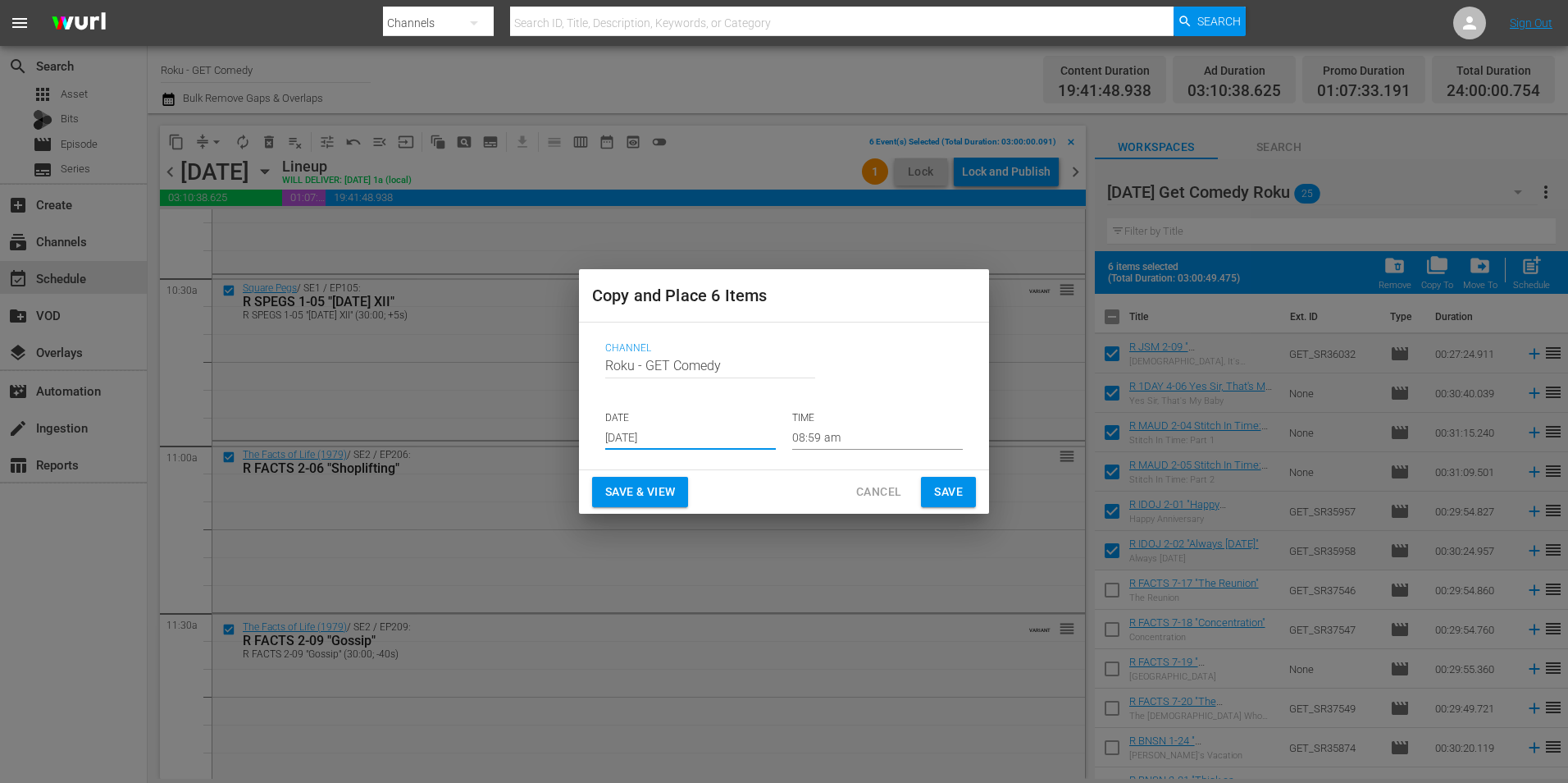
click at [651, 446] on input "[DATE]" at bounding box center [690, 437] width 170 height 25
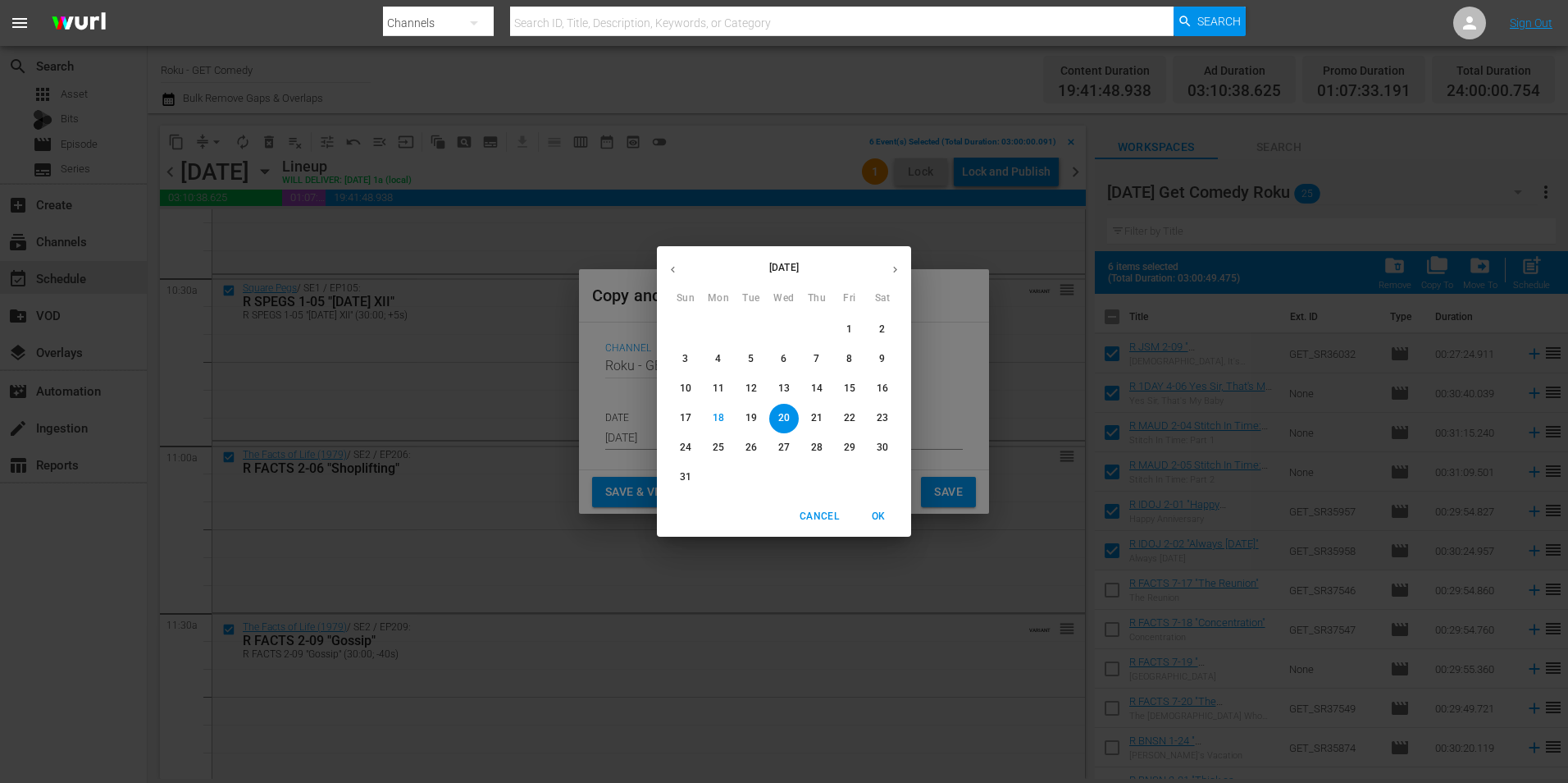
click at [897, 267] on icon "button" at bounding box center [895, 269] width 12 height 12
click at [720, 332] on p "1" at bounding box center [718, 329] width 6 height 14
type input "Sep 1st 2025"
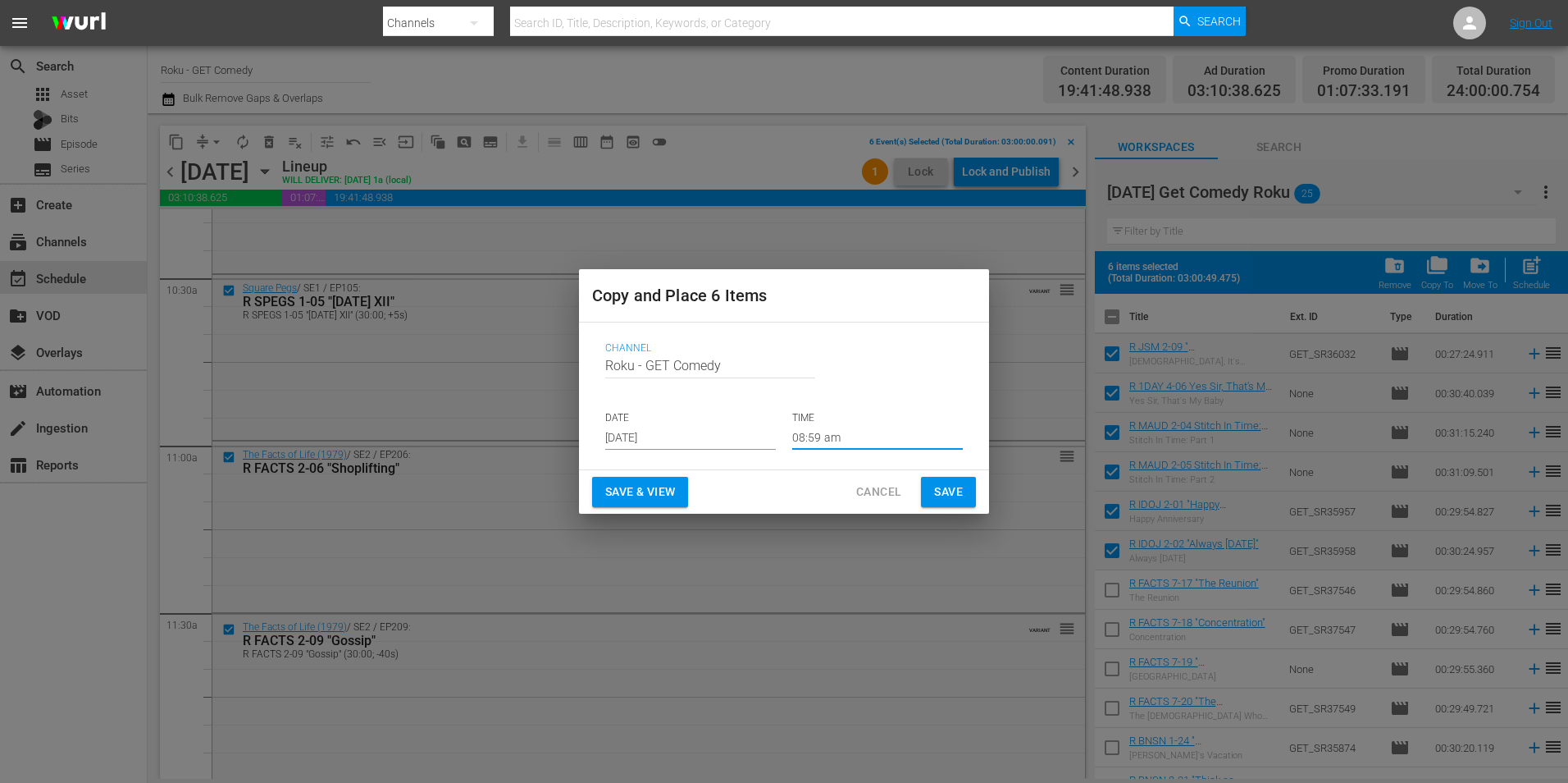
click at [817, 439] on input "08:59 am" at bounding box center [877, 437] width 170 height 25
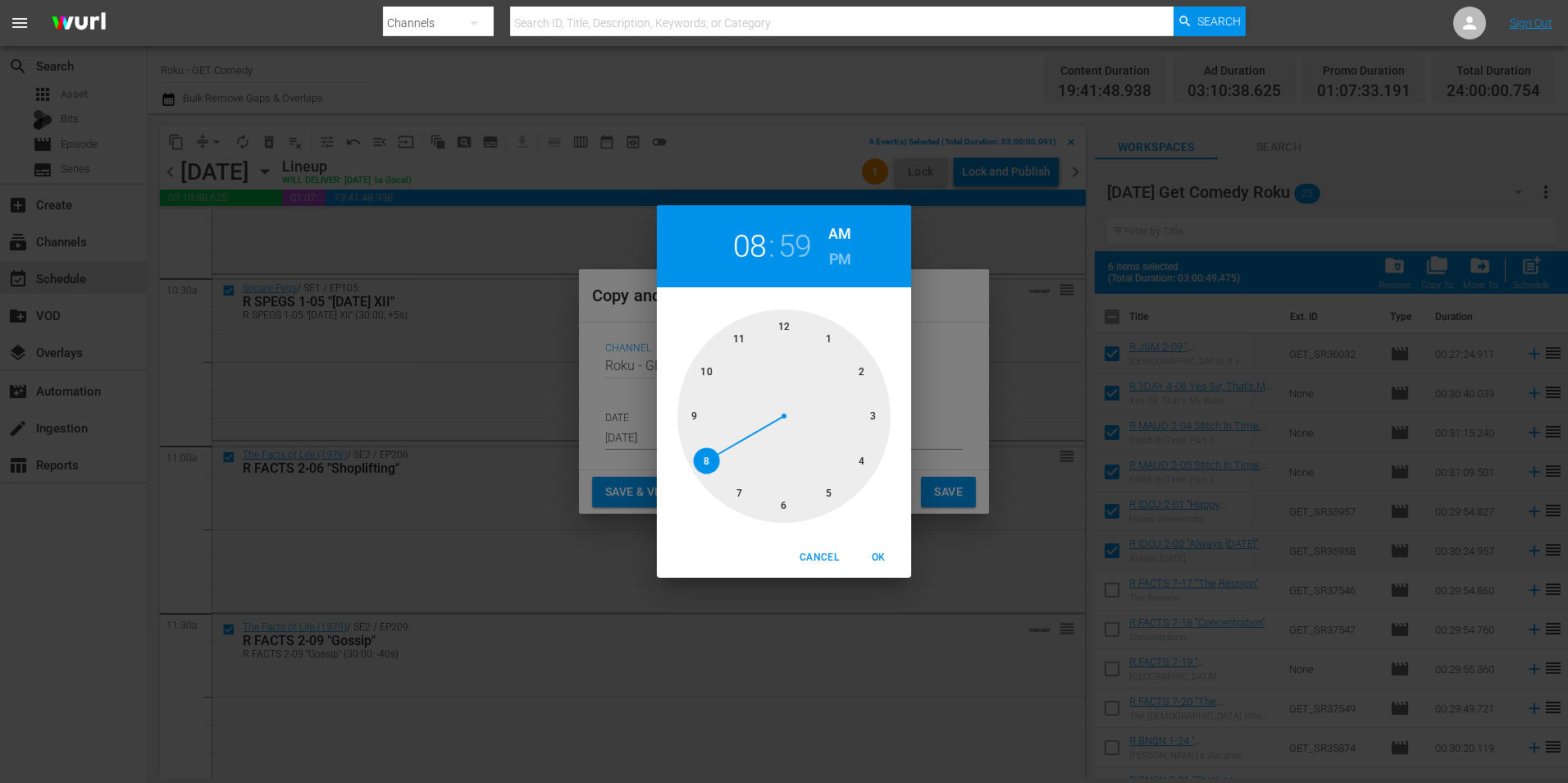
click at [872, 416] on div at bounding box center [784, 416] width 214 height 214
click at [785, 324] on div at bounding box center [784, 416] width 214 height 214
click at [881, 555] on span "OK" at bounding box center [878, 557] width 39 height 17
type input "03:00 am"
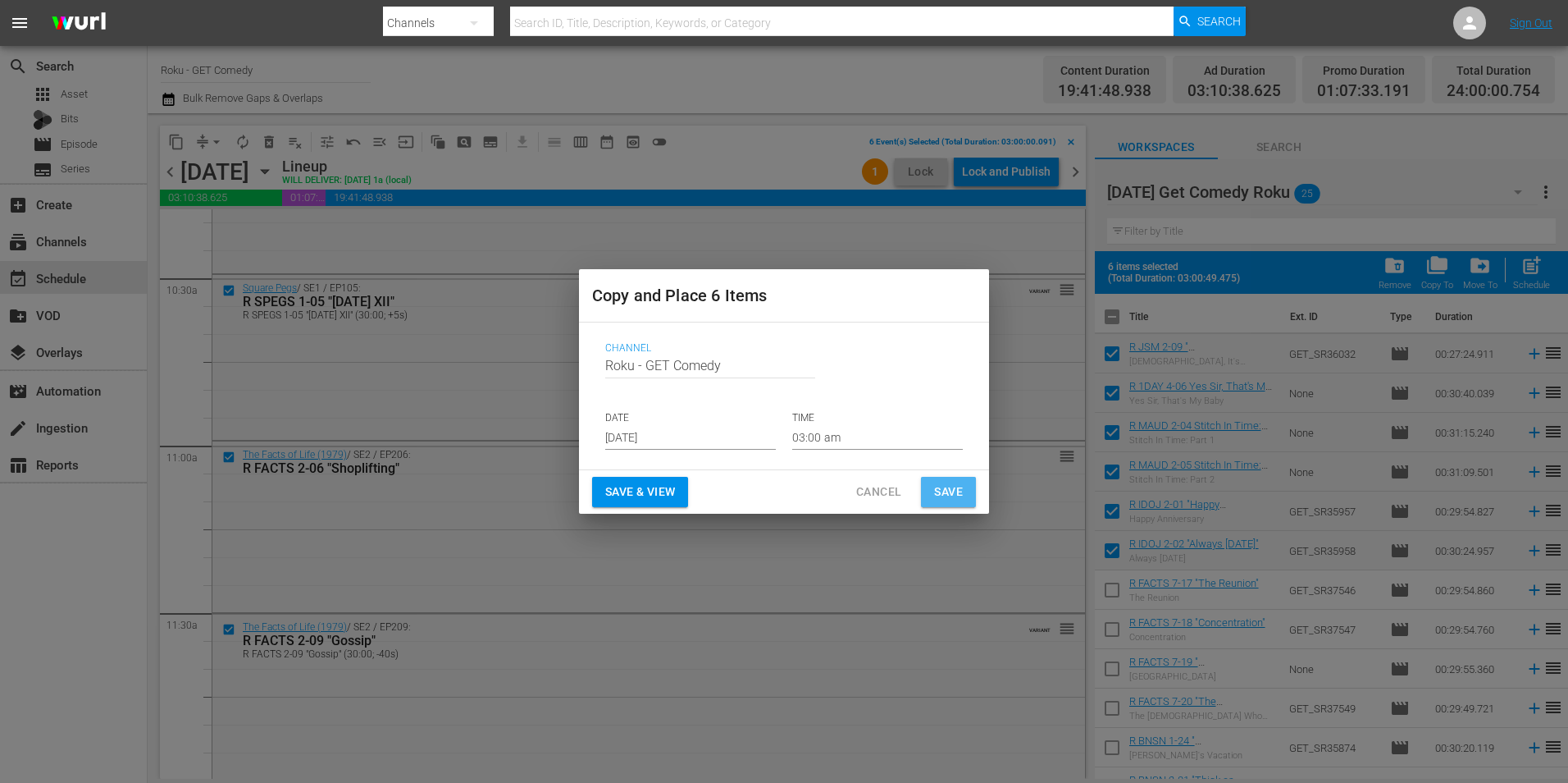
click at [953, 488] on span "Save" at bounding box center [948, 491] width 29 height 21
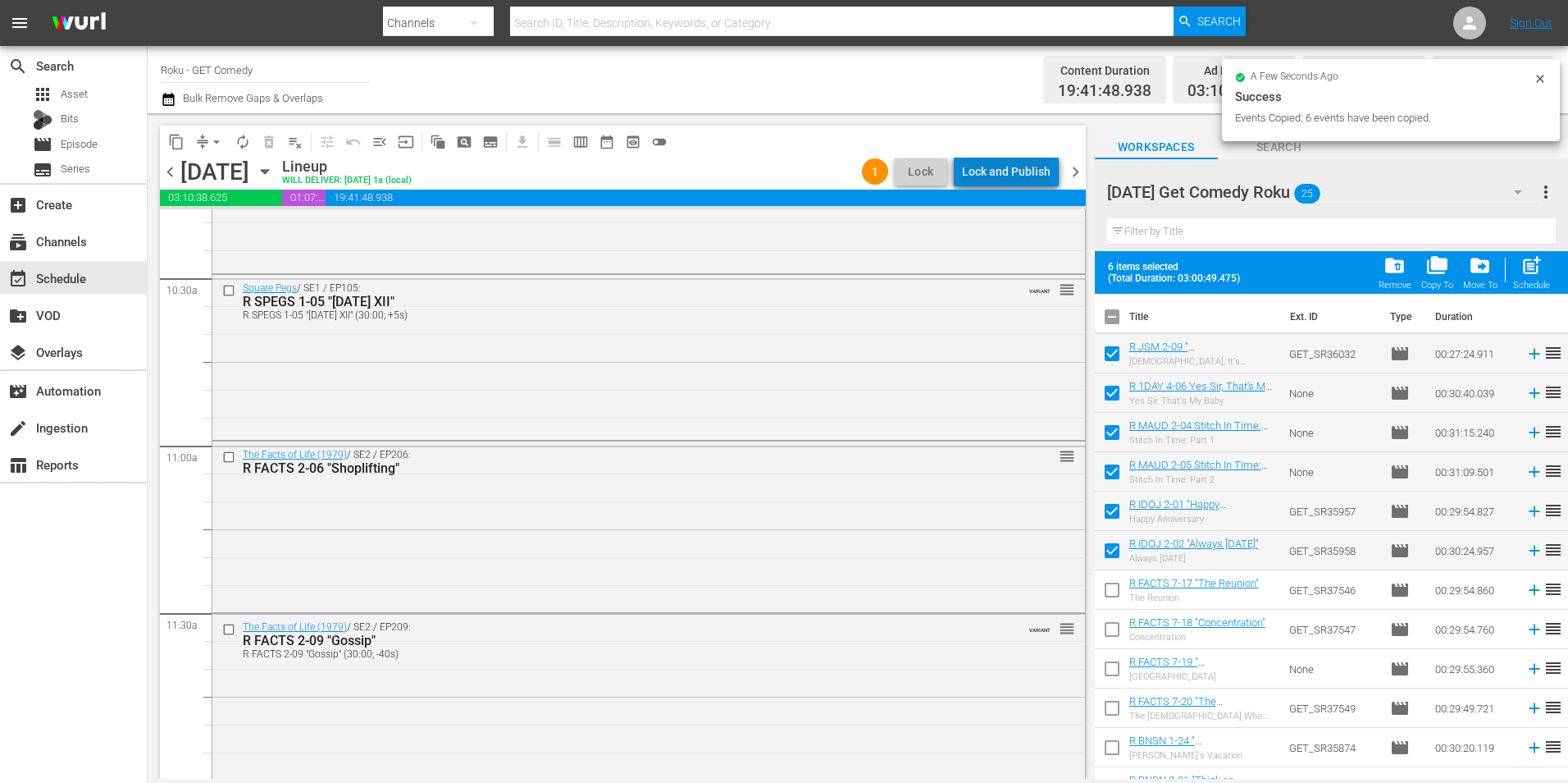
click at [1027, 161] on div "Lock and Publish" at bounding box center [1006, 172] width 89 height 30
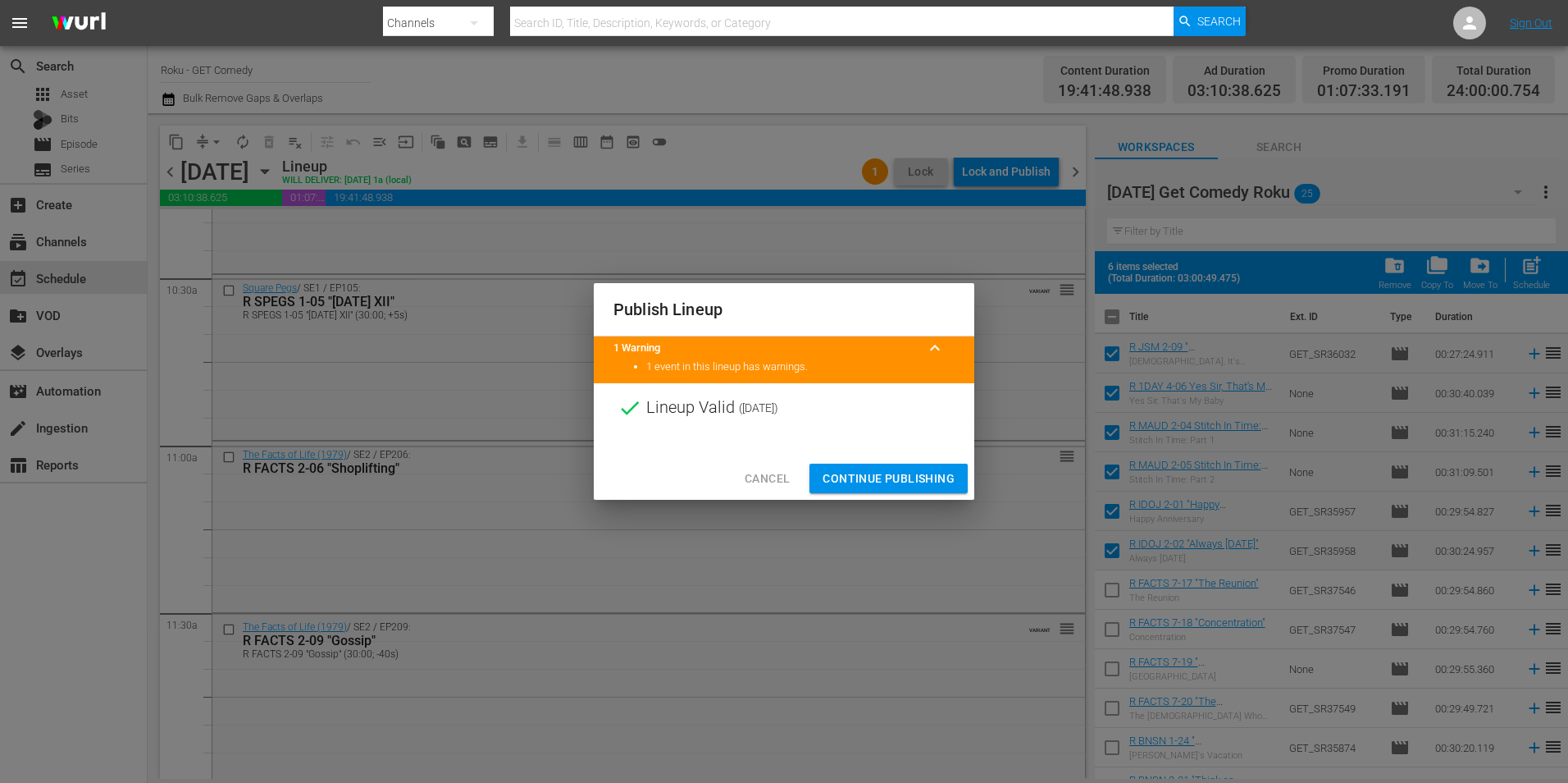
click at [902, 478] on span "Continue Publishing" at bounding box center [888, 479] width 132 height 21
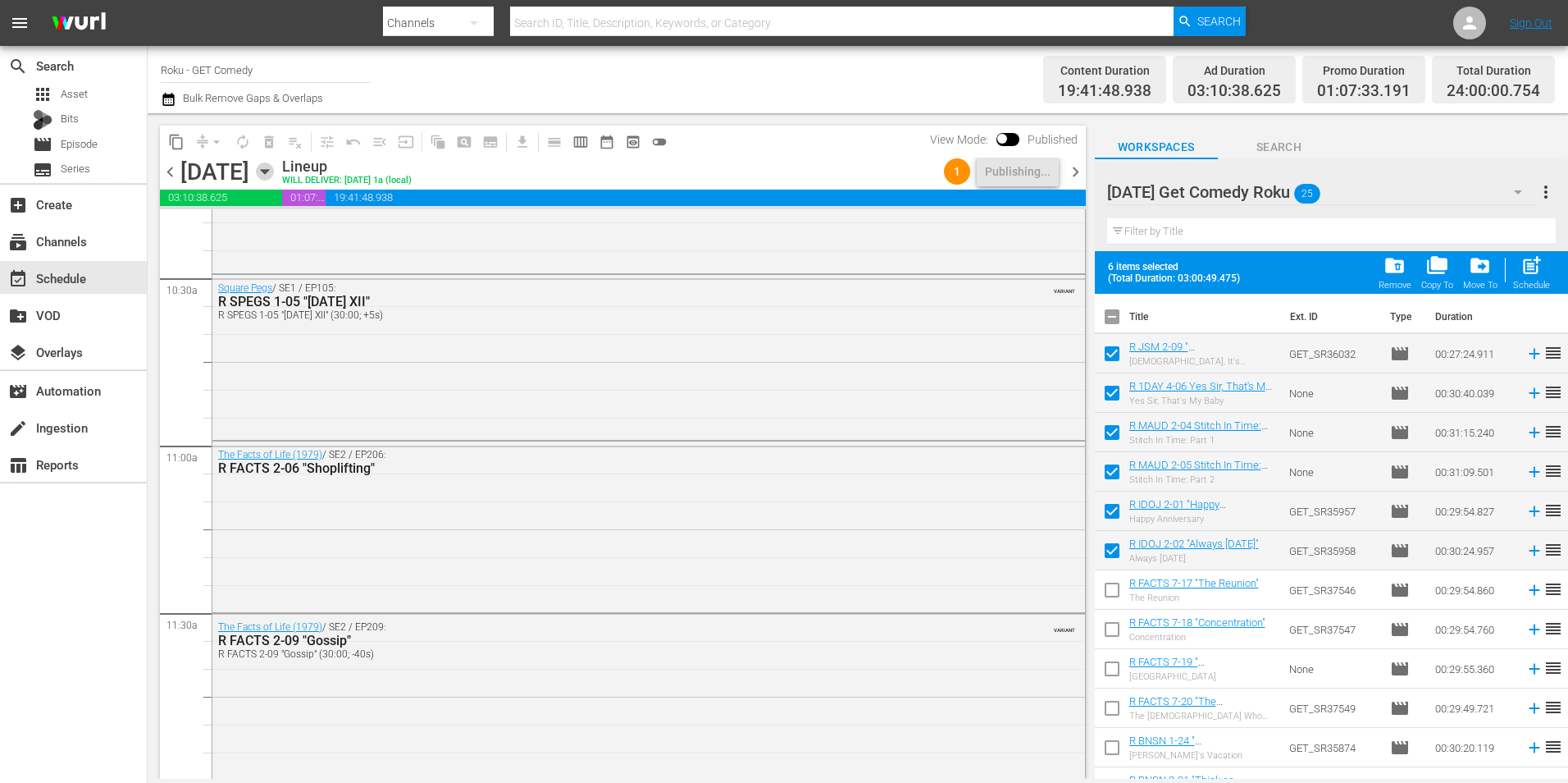
click at [274, 176] on icon "button" at bounding box center [265, 171] width 18 height 18
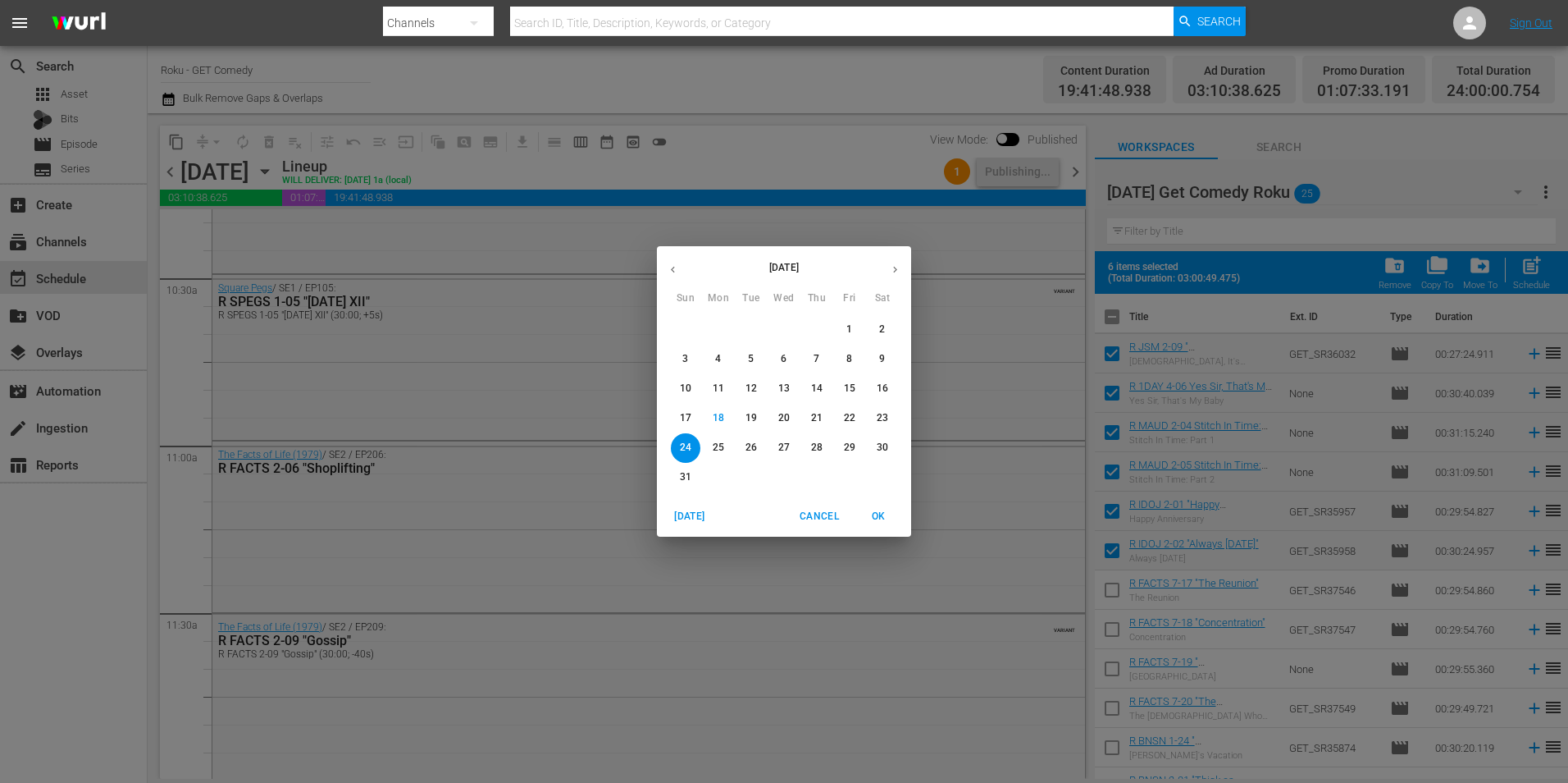
click at [669, 475] on div "31" at bounding box center [685, 478] width 32 height 30
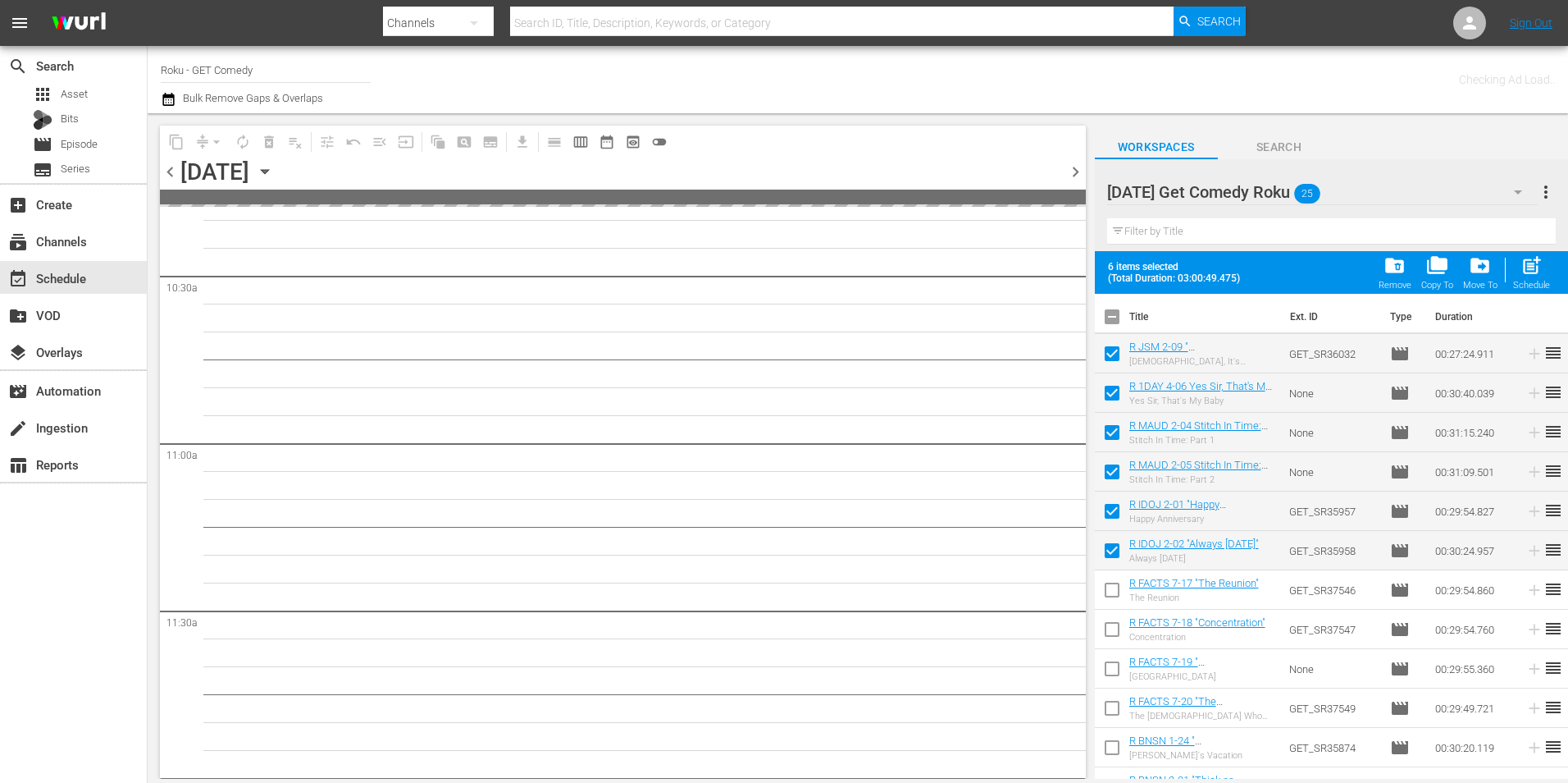
scroll to position [3697, 0]
click at [681, 475] on div "31" at bounding box center [649, 527] width 874 height 8034
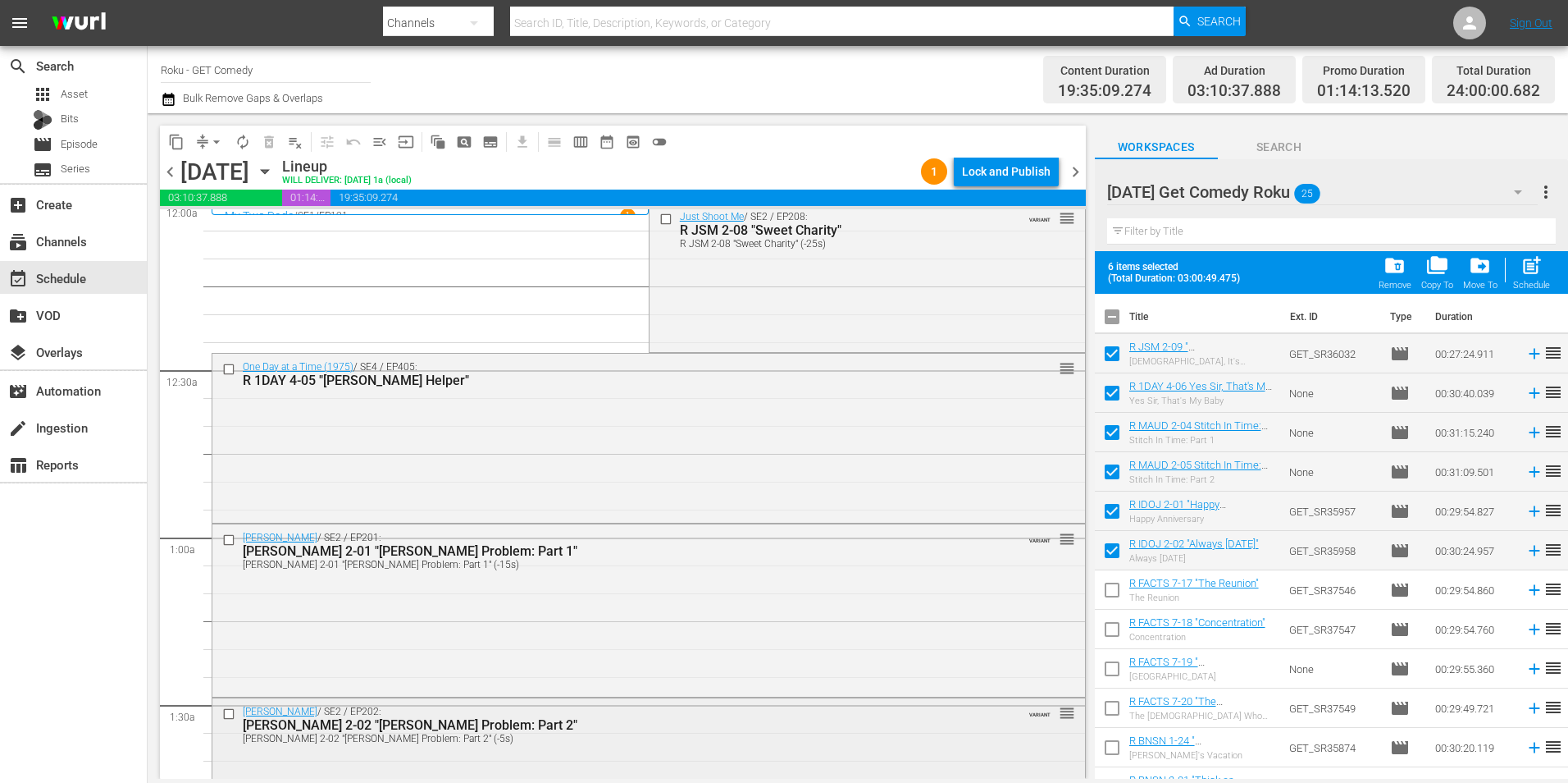
scroll to position [0, 0]
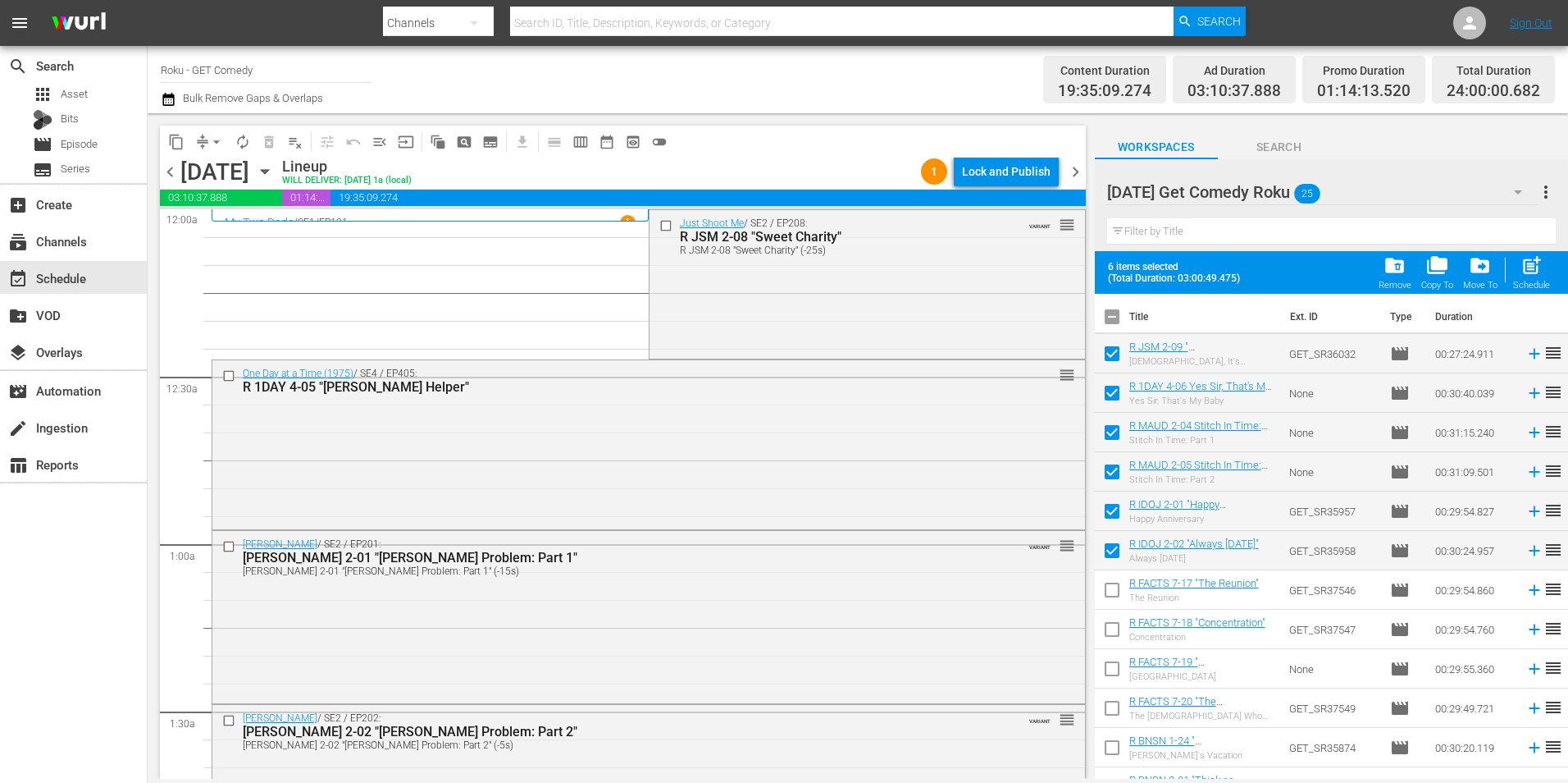
drag, startPoint x: 661, startPoint y: 229, endPoint x: 516, endPoint y: 297, distance: 160.2
click at [661, 229] on input "checkbox" at bounding box center [667, 225] width 17 height 14
click at [232, 380] on input "checkbox" at bounding box center [231, 375] width 17 height 14
click at [226, 548] on input "checkbox" at bounding box center [231, 547] width 17 height 14
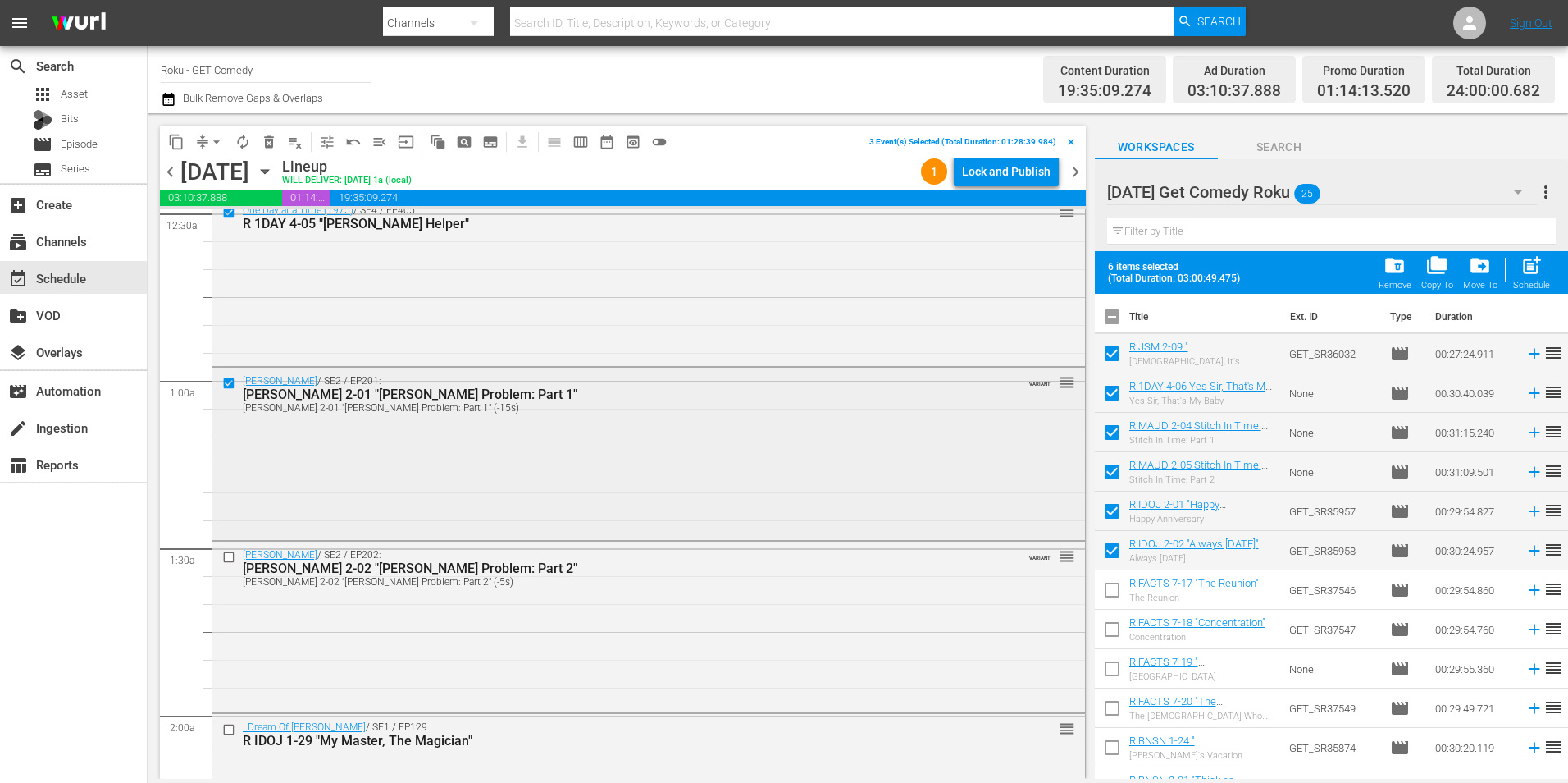
scroll to position [164, 0]
click at [226, 556] on input "checkbox" at bounding box center [231, 555] width 17 height 14
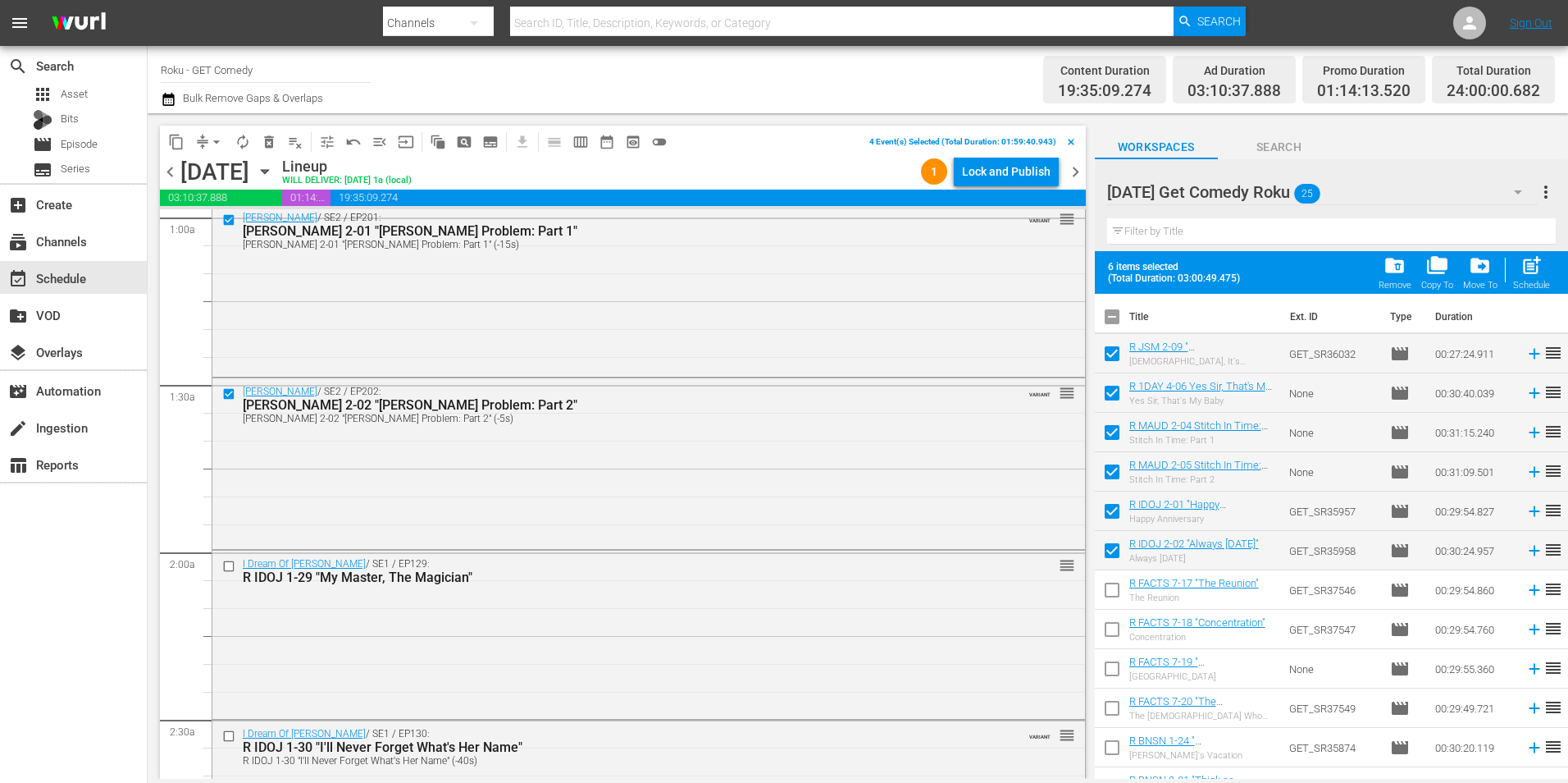
scroll to position [328, 0]
click at [226, 558] on input "checkbox" at bounding box center [231, 564] width 17 height 14
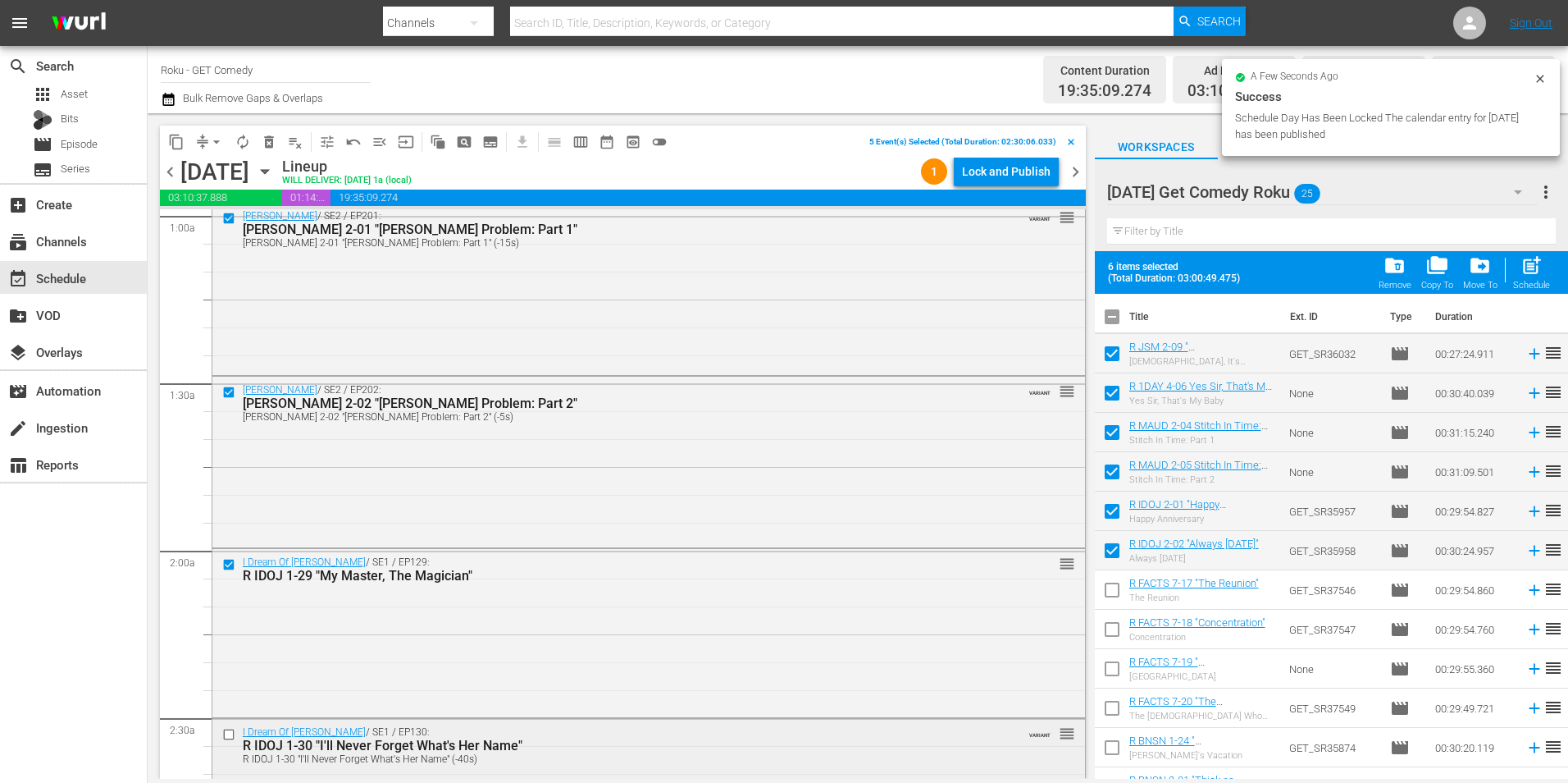
scroll to position [492, 0]
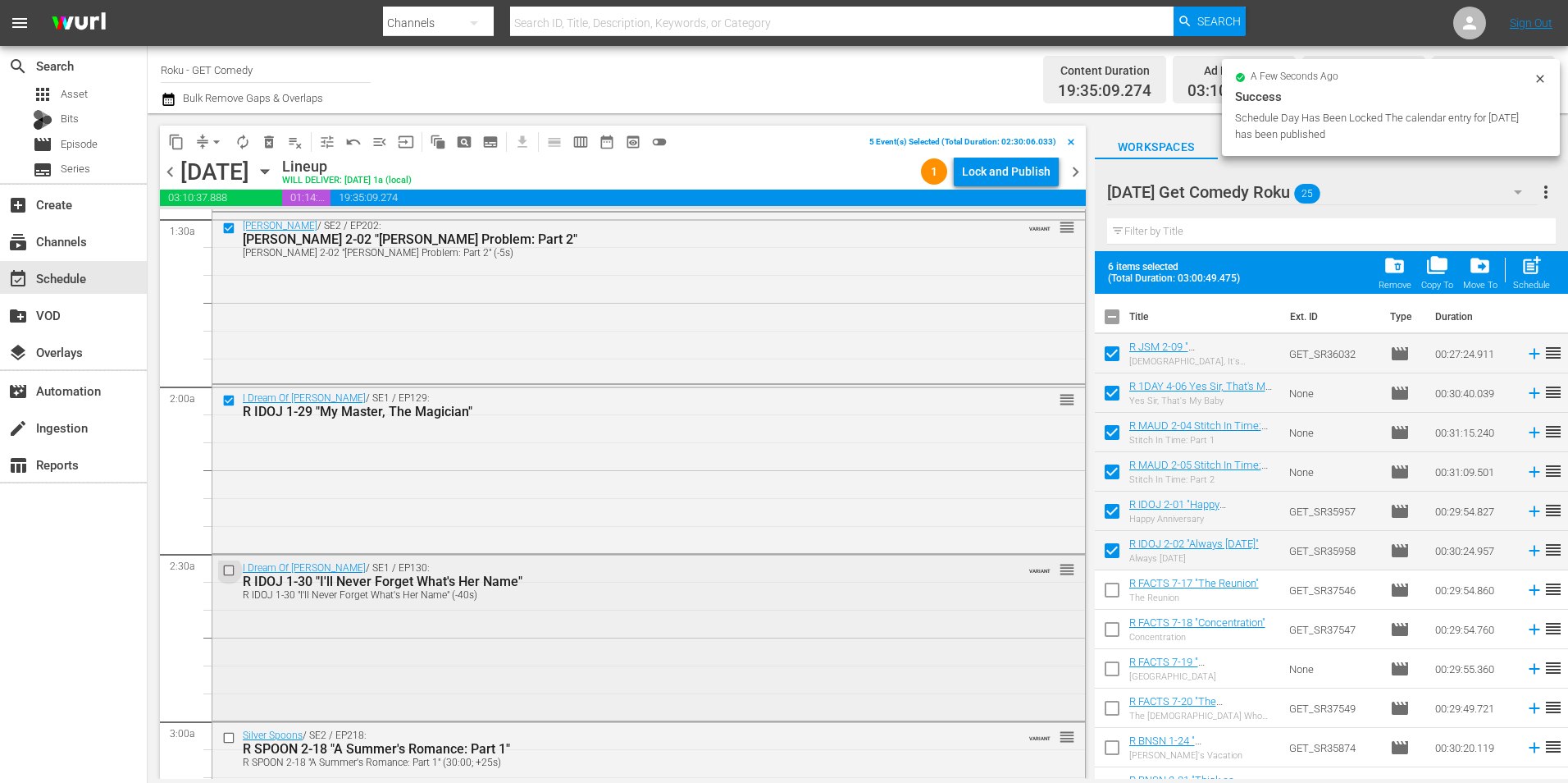
click at [229, 569] on input "checkbox" at bounding box center [231, 570] width 17 height 14
click at [174, 141] on span "content_copy" at bounding box center [176, 142] width 17 height 17
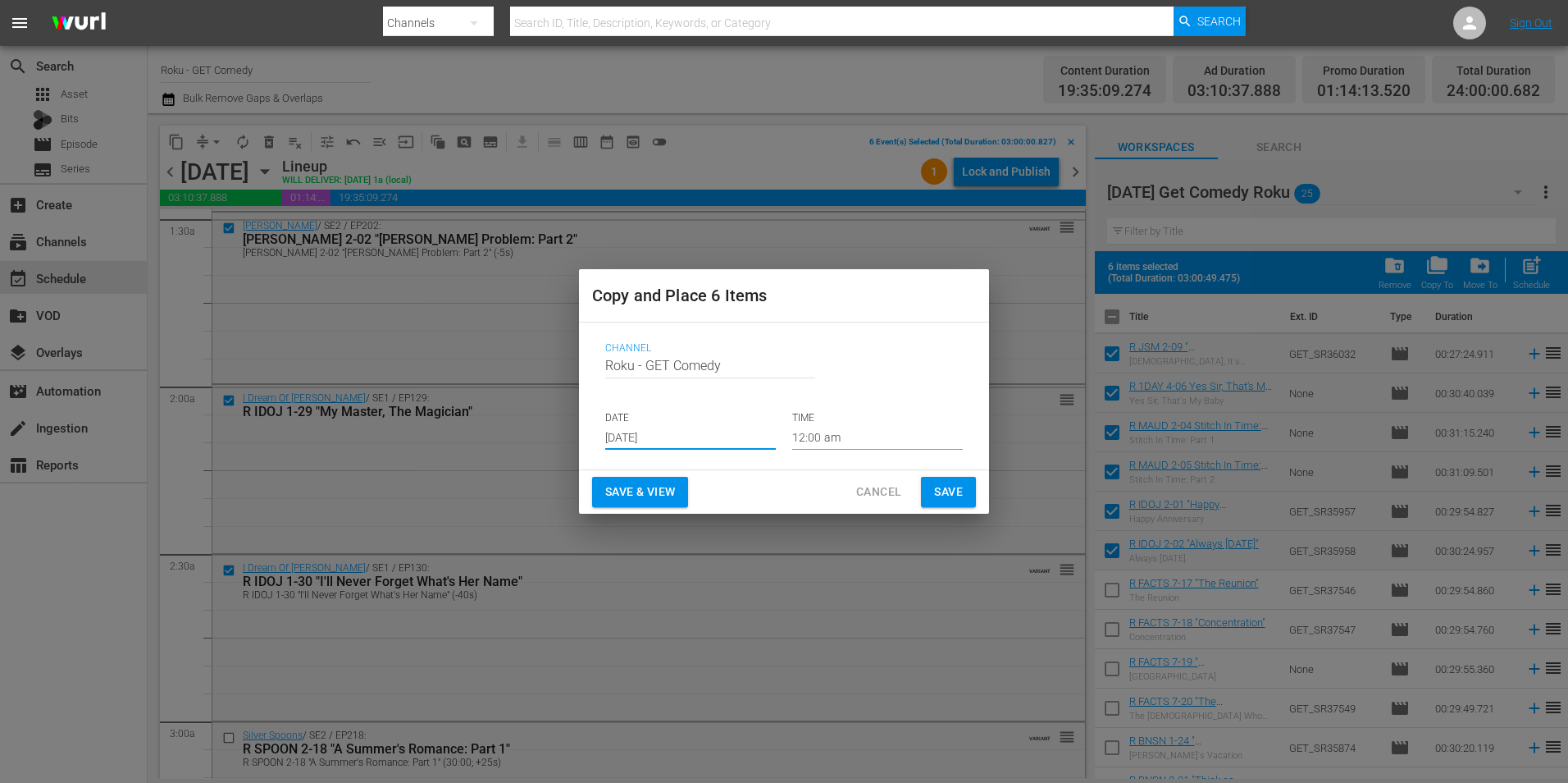
click at [655, 442] on input "[DATE]" at bounding box center [690, 437] width 170 height 25
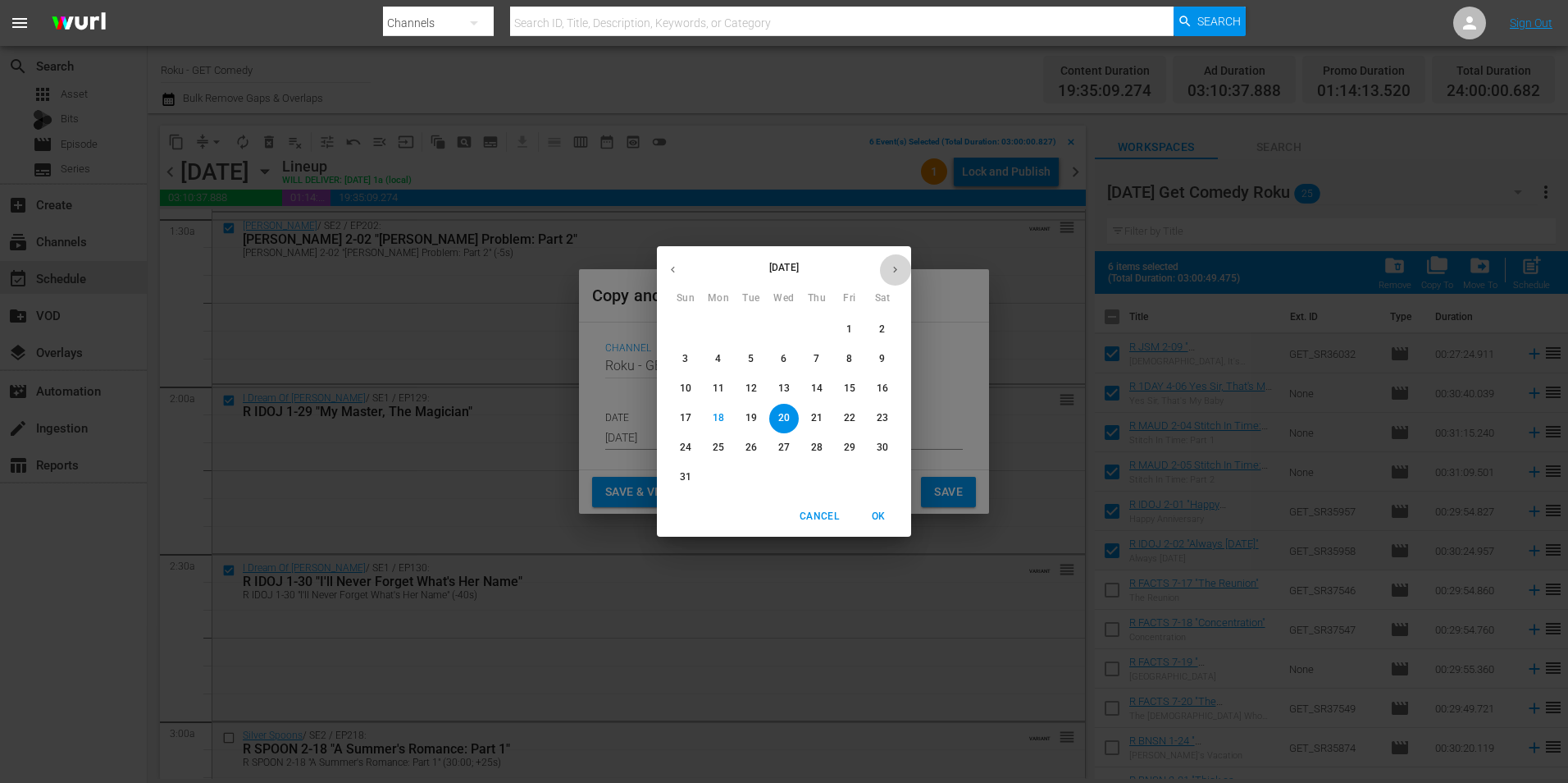
click at [885, 275] on button "button" at bounding box center [895, 269] width 32 height 32
click at [724, 329] on span "1" at bounding box center [719, 329] width 30 height 14
type input "Sep 1st 2025"
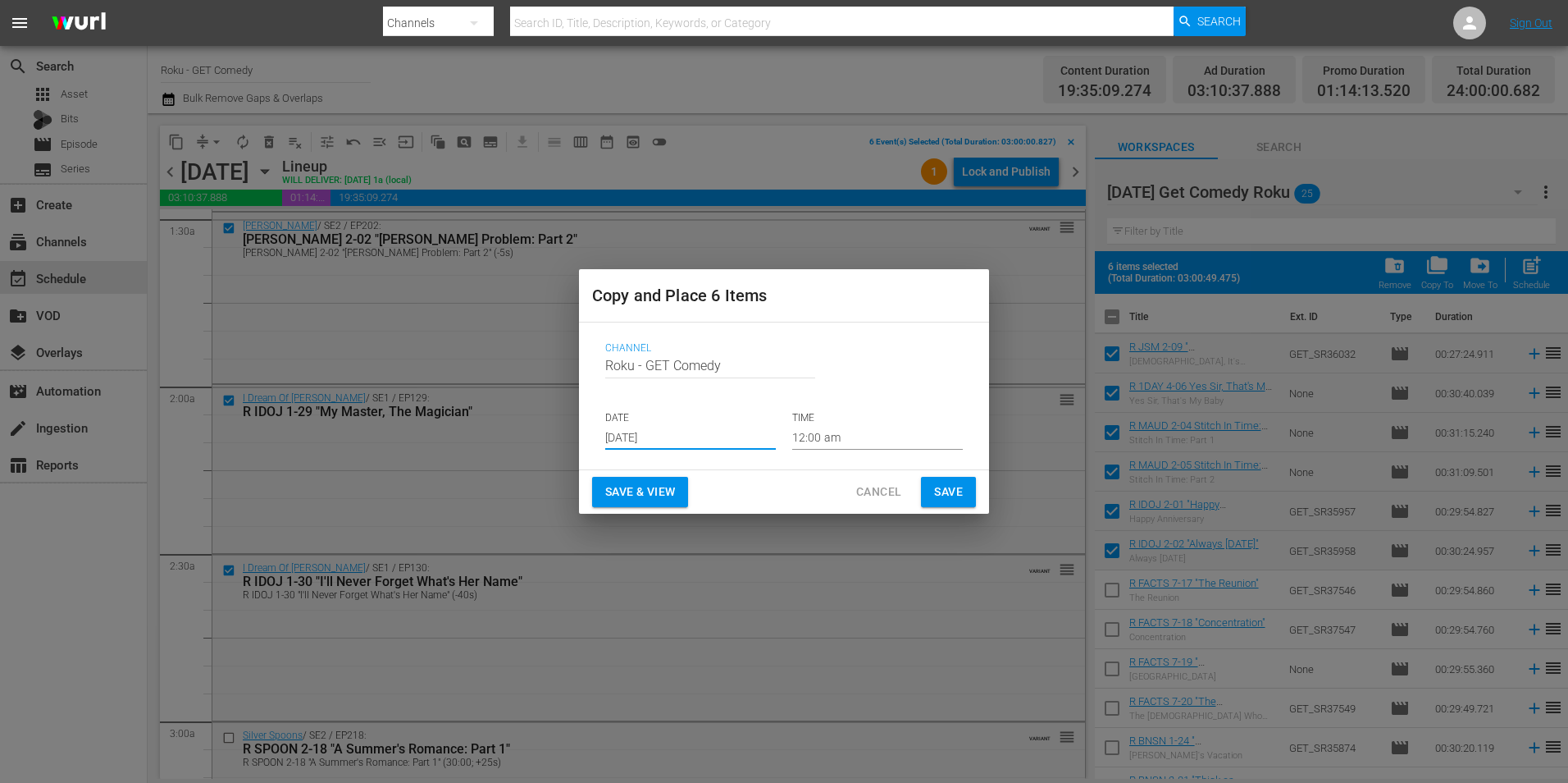
click at [823, 442] on input "12:00 am" at bounding box center [877, 437] width 170 height 25
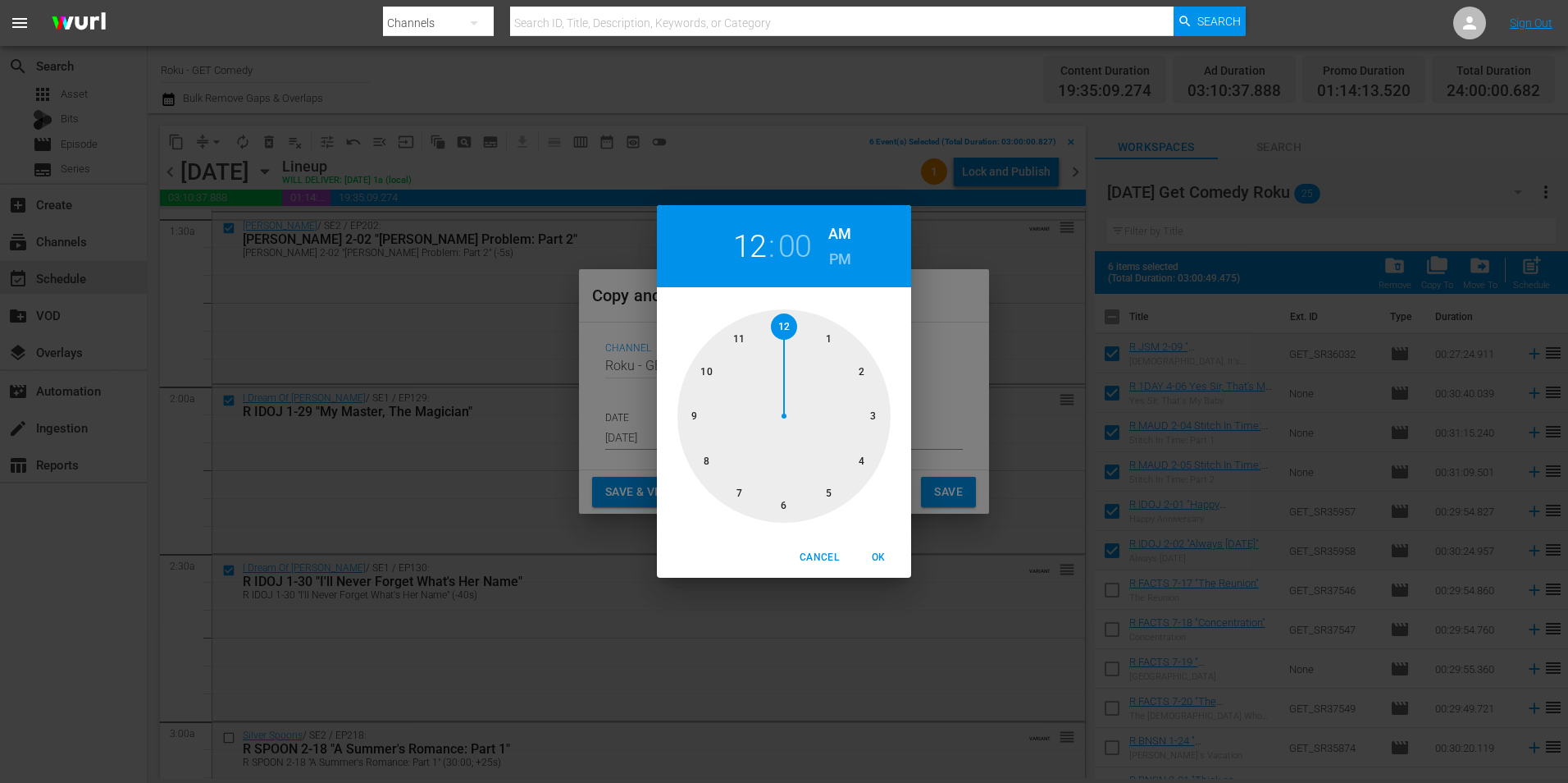
click at [783, 506] on div at bounding box center [784, 416] width 214 height 214
click at [885, 554] on span "OK" at bounding box center [878, 557] width 39 height 17
type input "06:00 am"
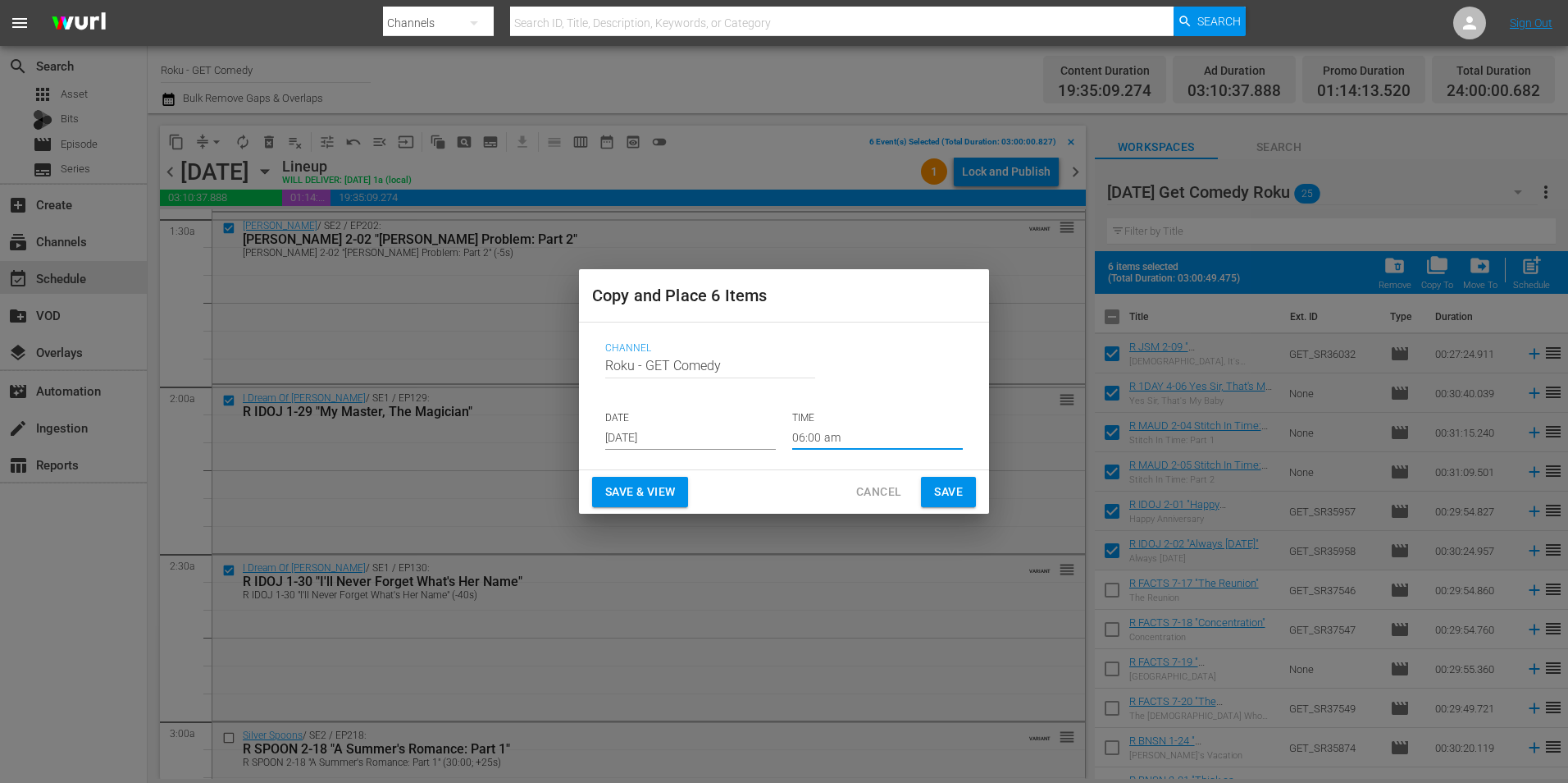
click at [952, 490] on span "Save" at bounding box center [948, 491] width 29 height 21
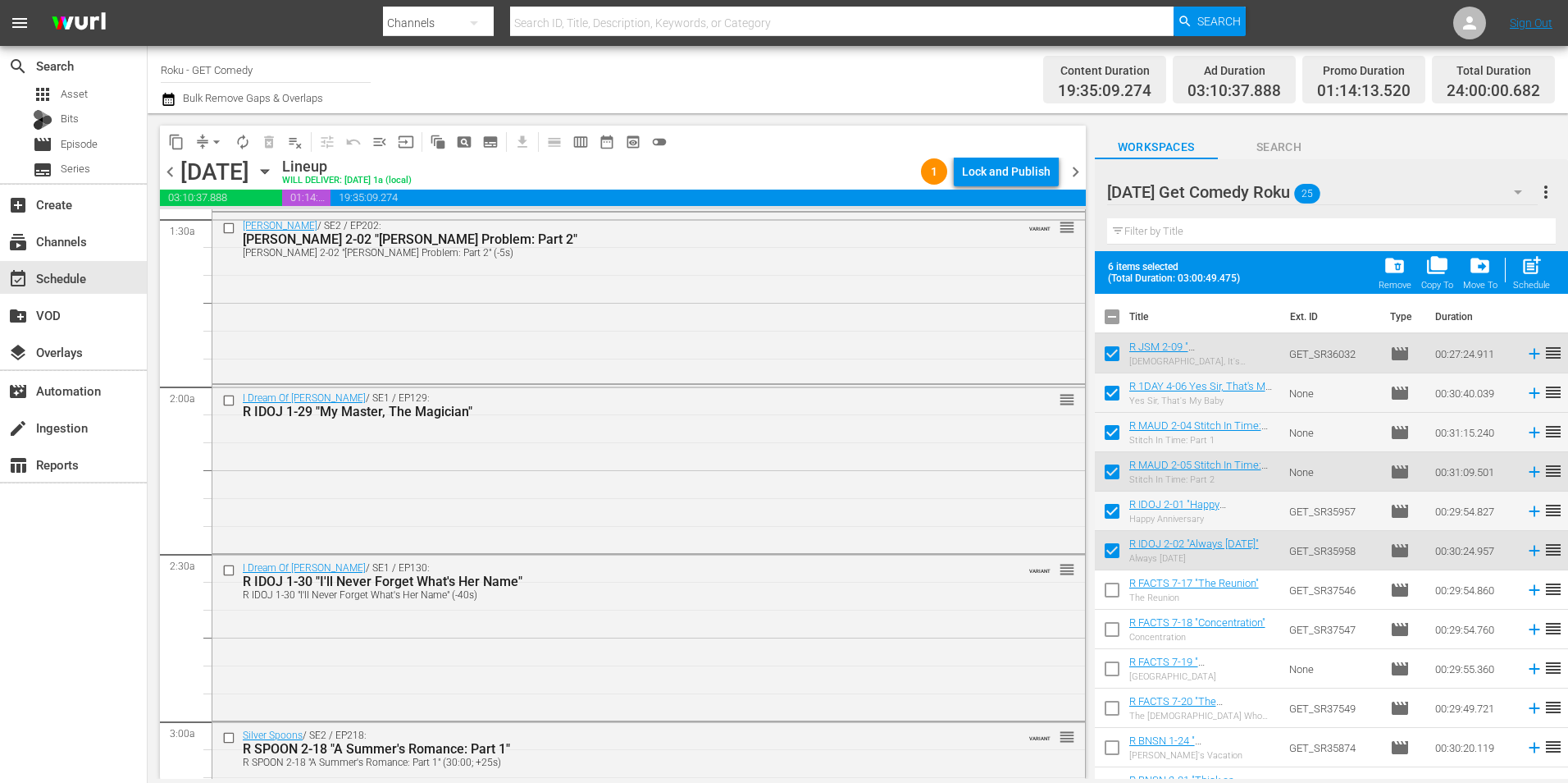
click at [274, 173] on icon "button" at bounding box center [265, 171] width 18 height 18
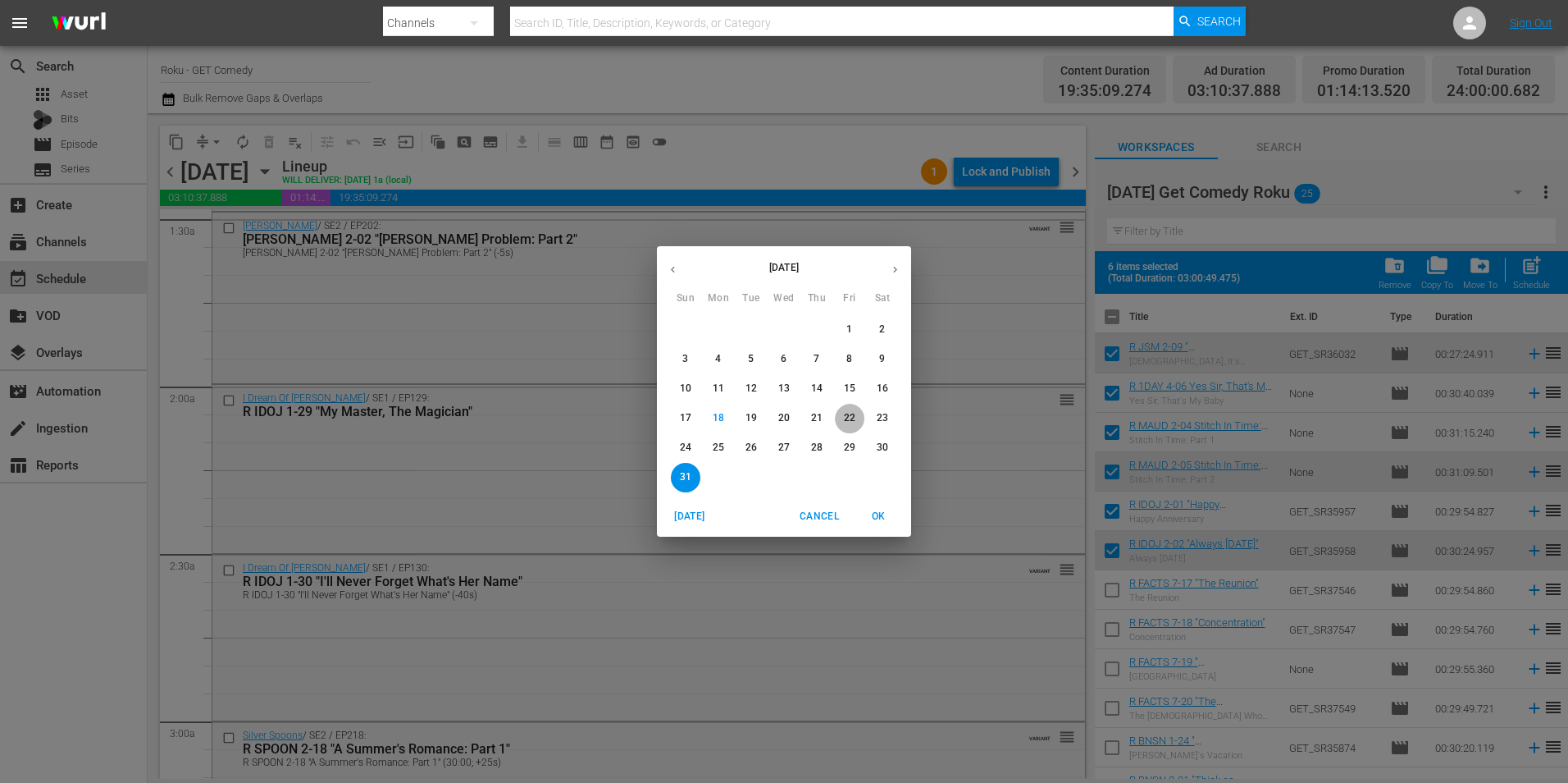
click at [851, 414] on p "22" at bounding box center [850, 418] width 12 height 14
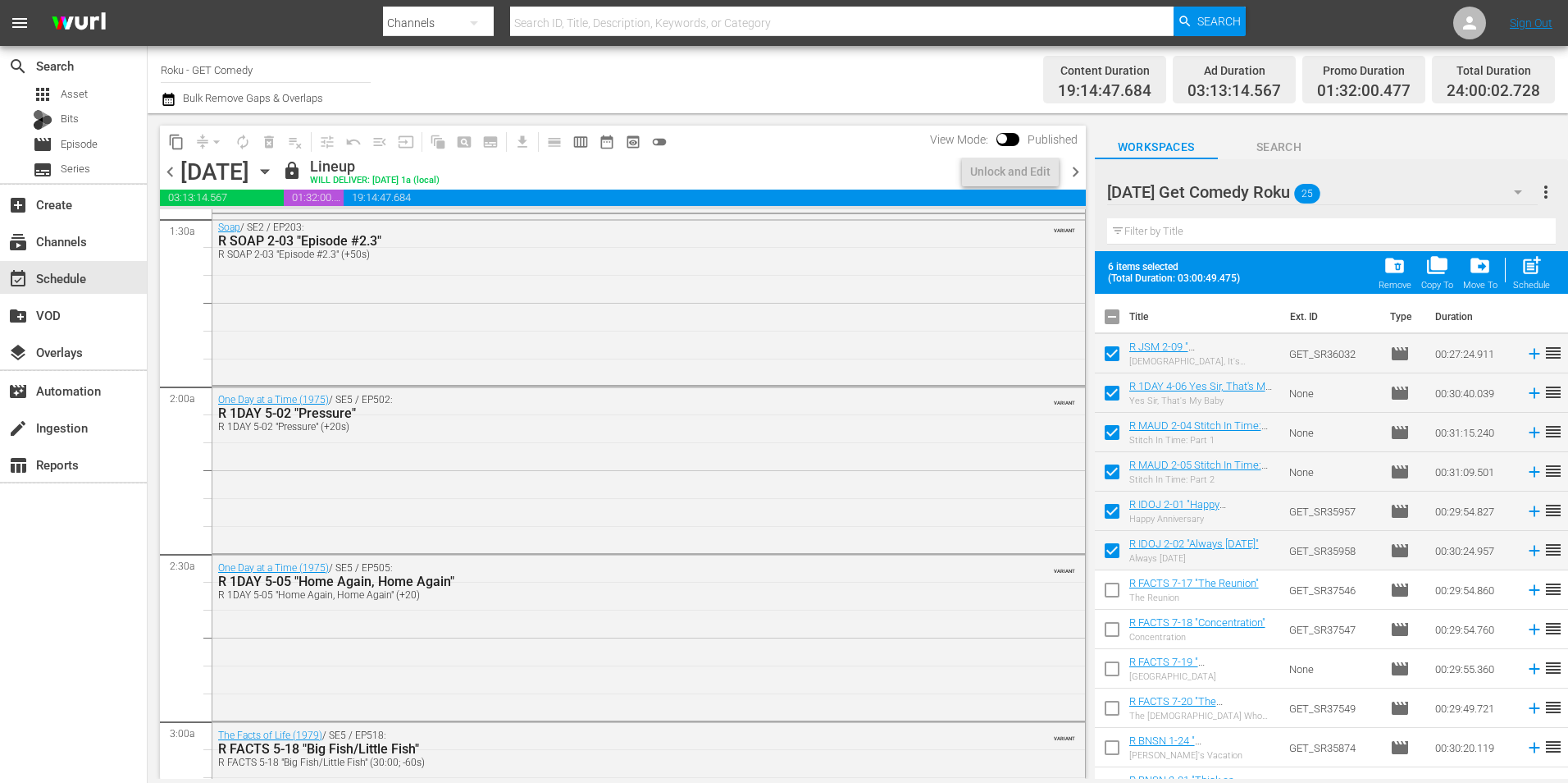
scroll to position [436, 0]
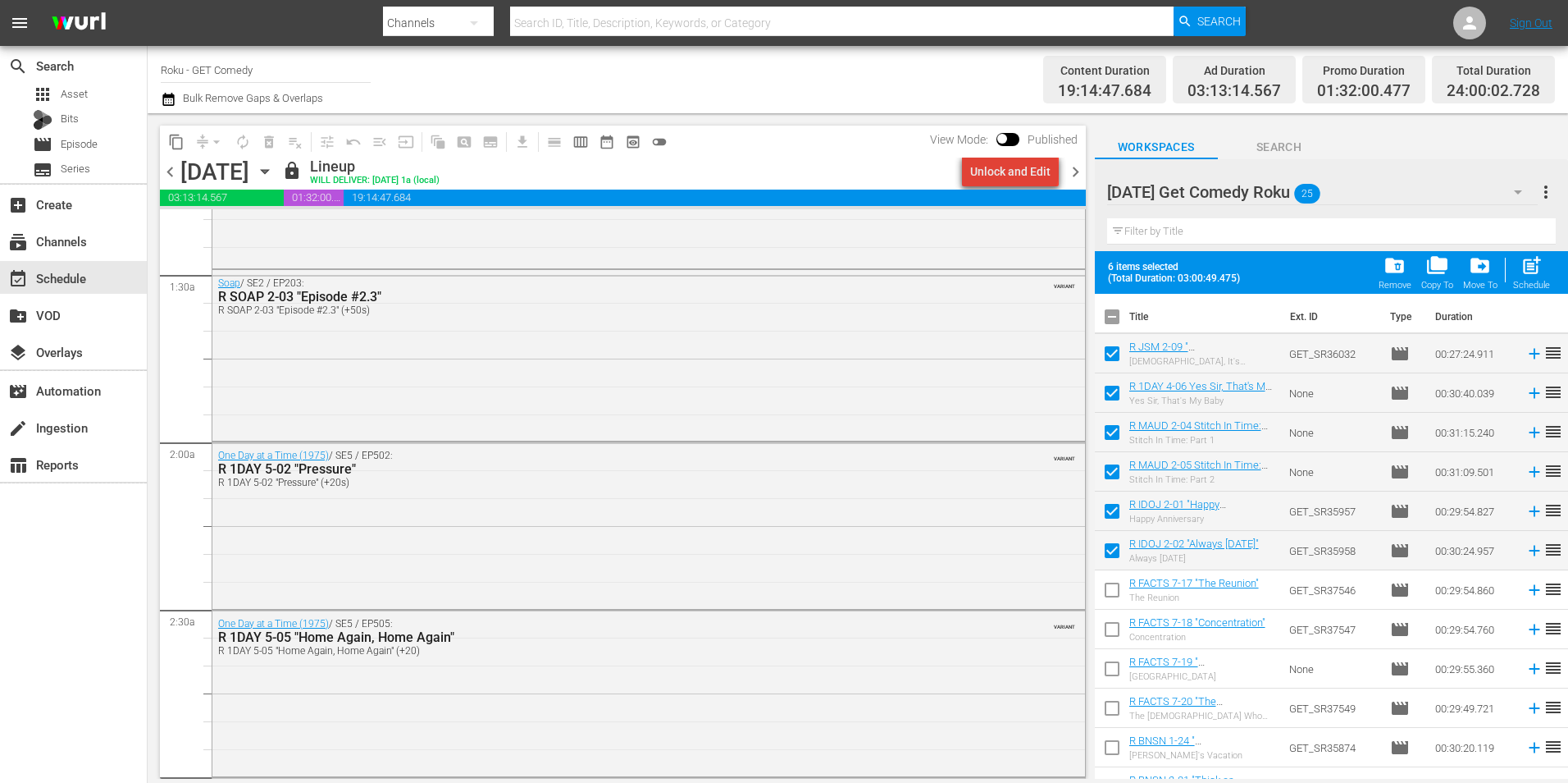
click at [1018, 171] on div "Unlock and Edit" at bounding box center [1010, 172] width 81 height 30
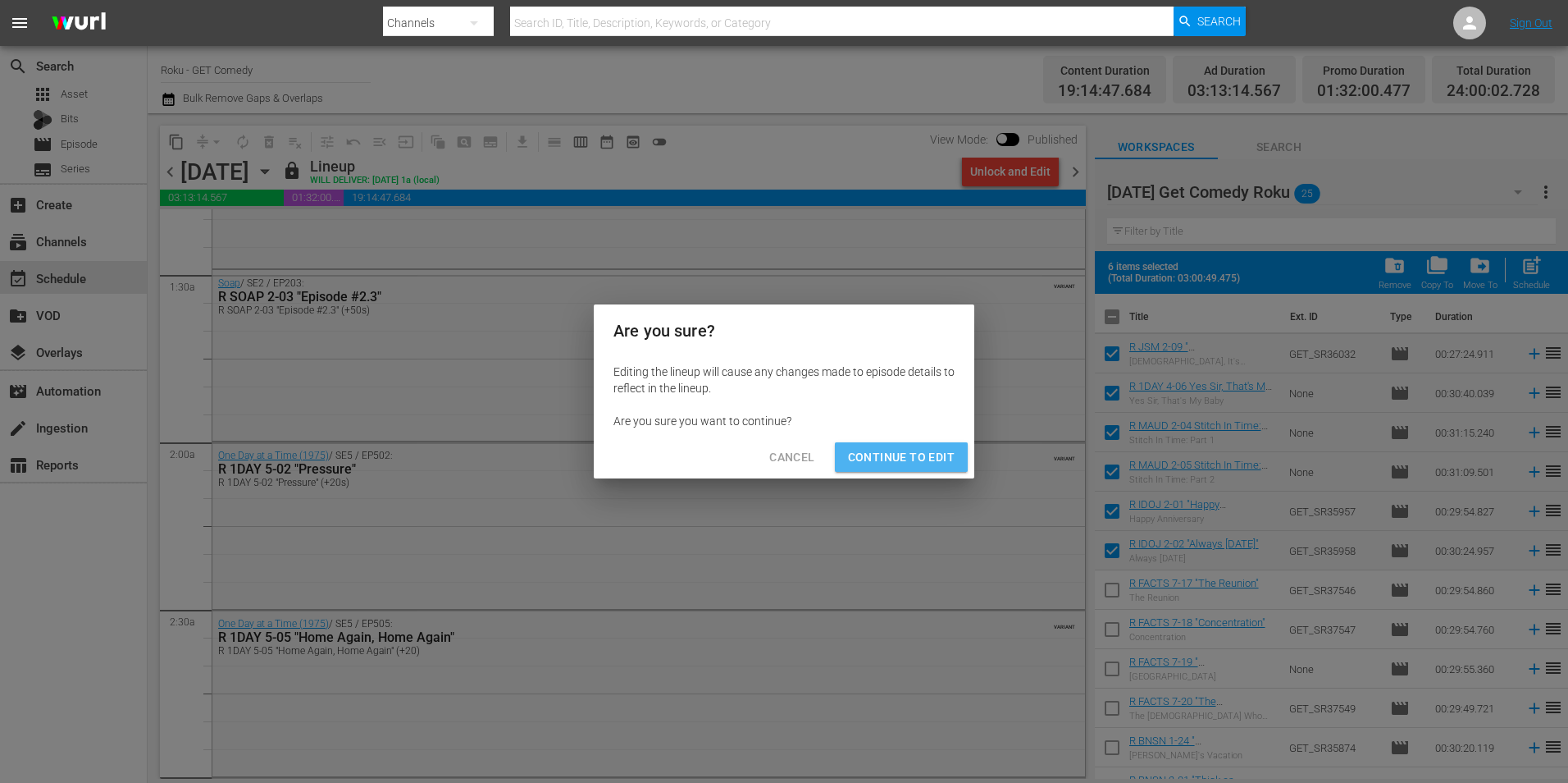
click at [946, 456] on span "Continue to Edit" at bounding box center [902, 457] width 106 height 21
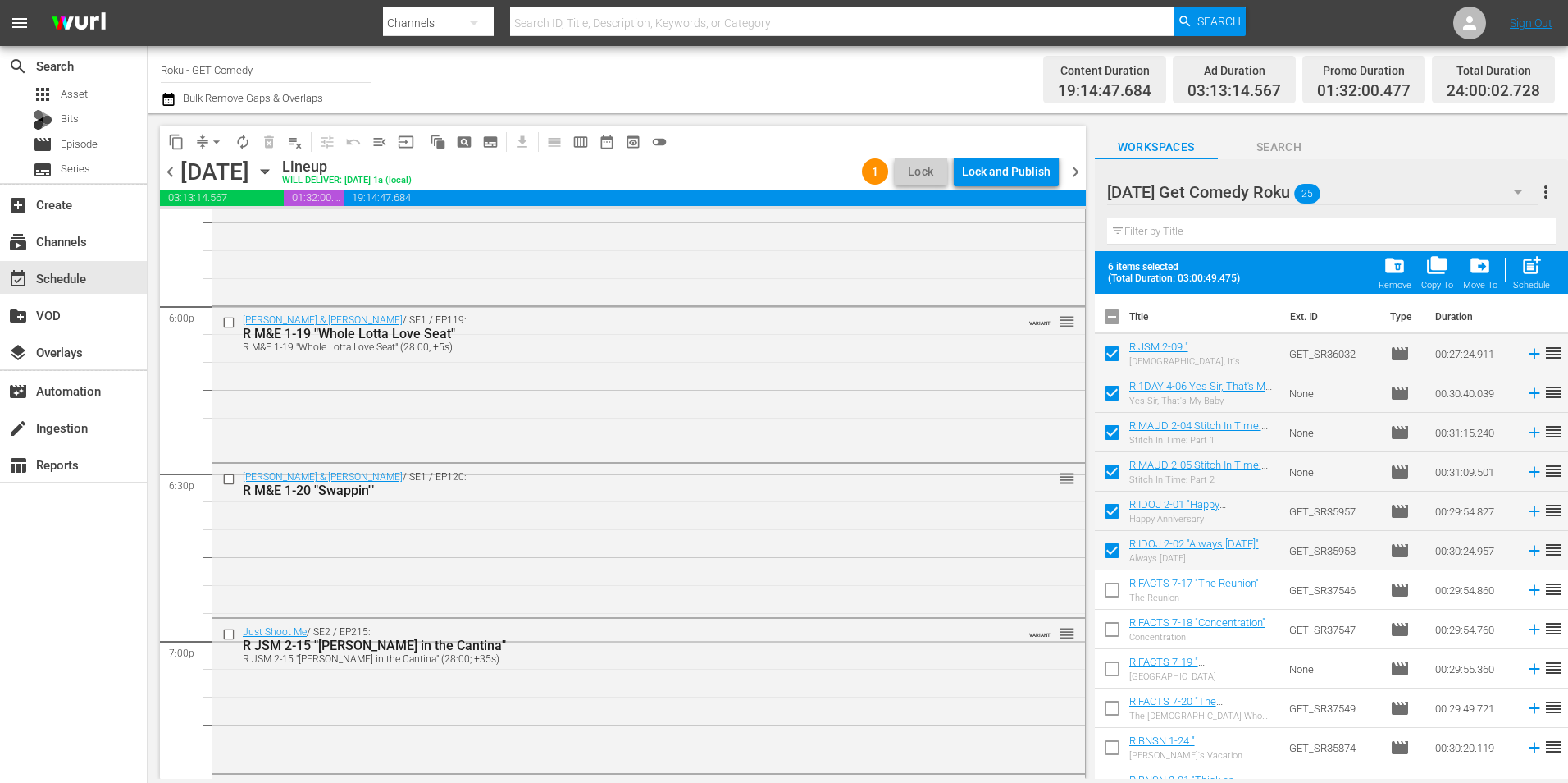
scroll to position [5934, 0]
click at [228, 317] on input "checkbox" at bounding box center [231, 317] width 17 height 14
click at [228, 475] on input "checkbox" at bounding box center [231, 474] width 17 height 14
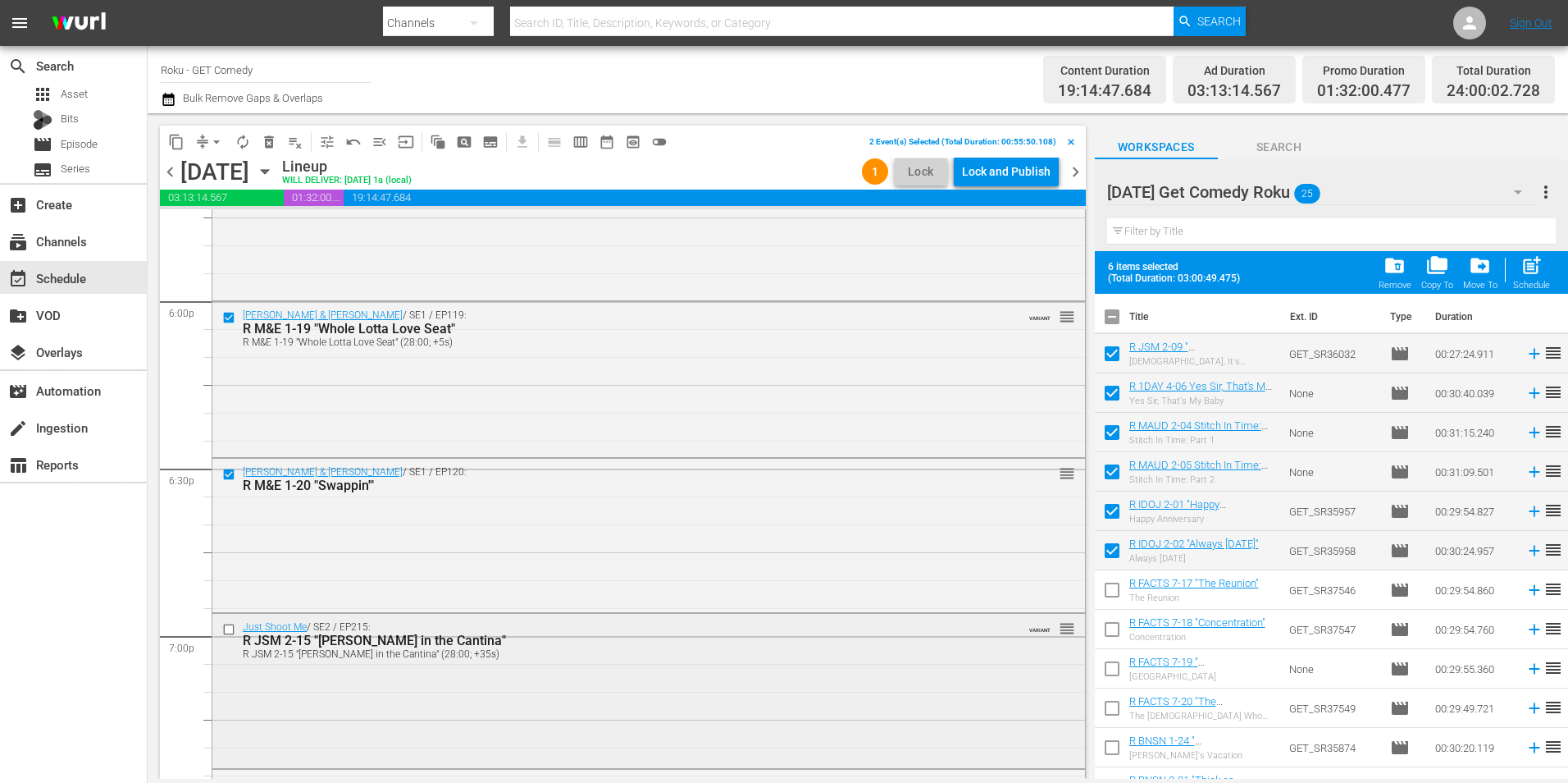
click at [224, 633] on input "checkbox" at bounding box center [231, 628] width 17 height 14
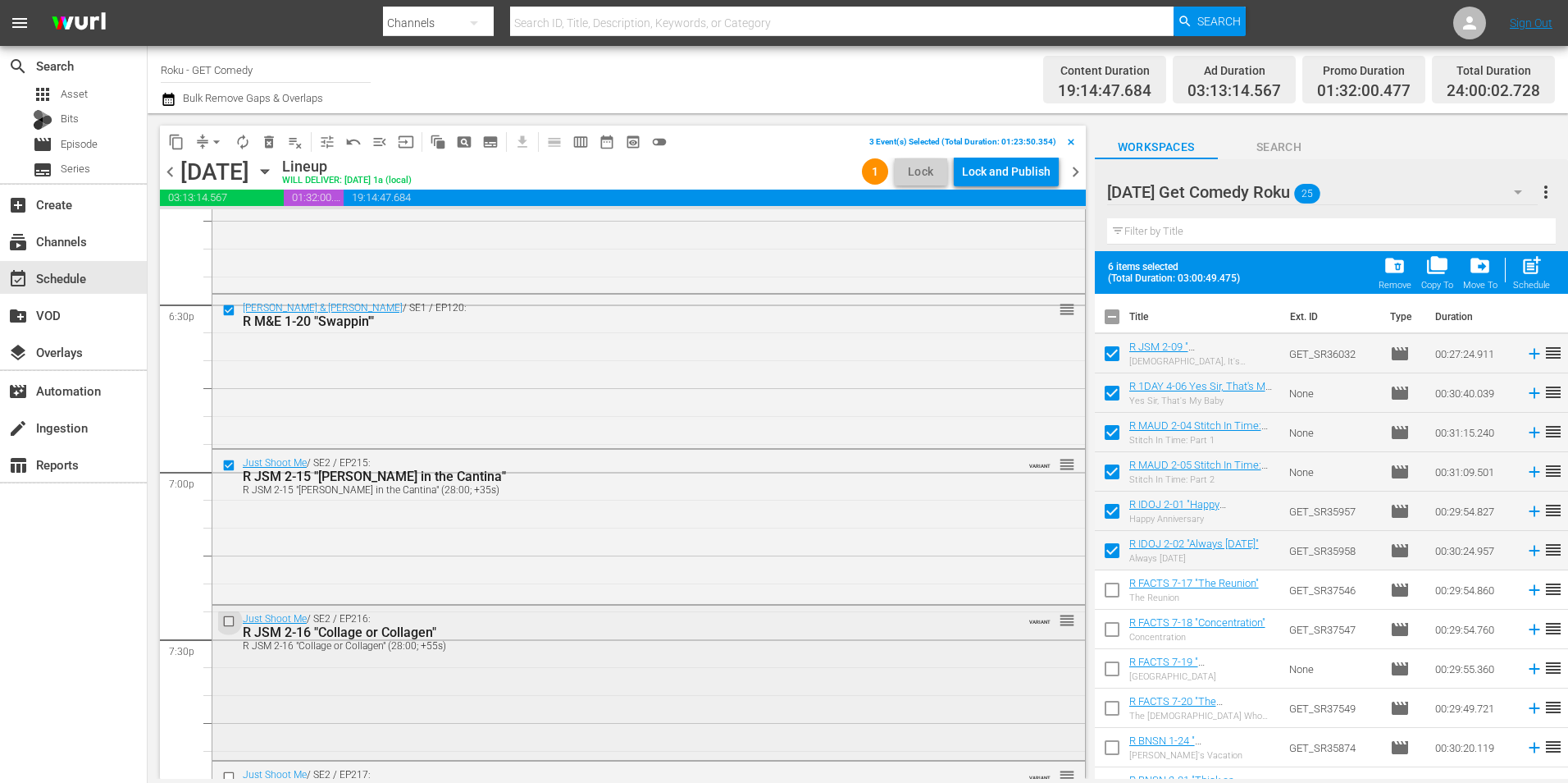
click at [229, 621] on input "checkbox" at bounding box center [231, 620] width 17 height 14
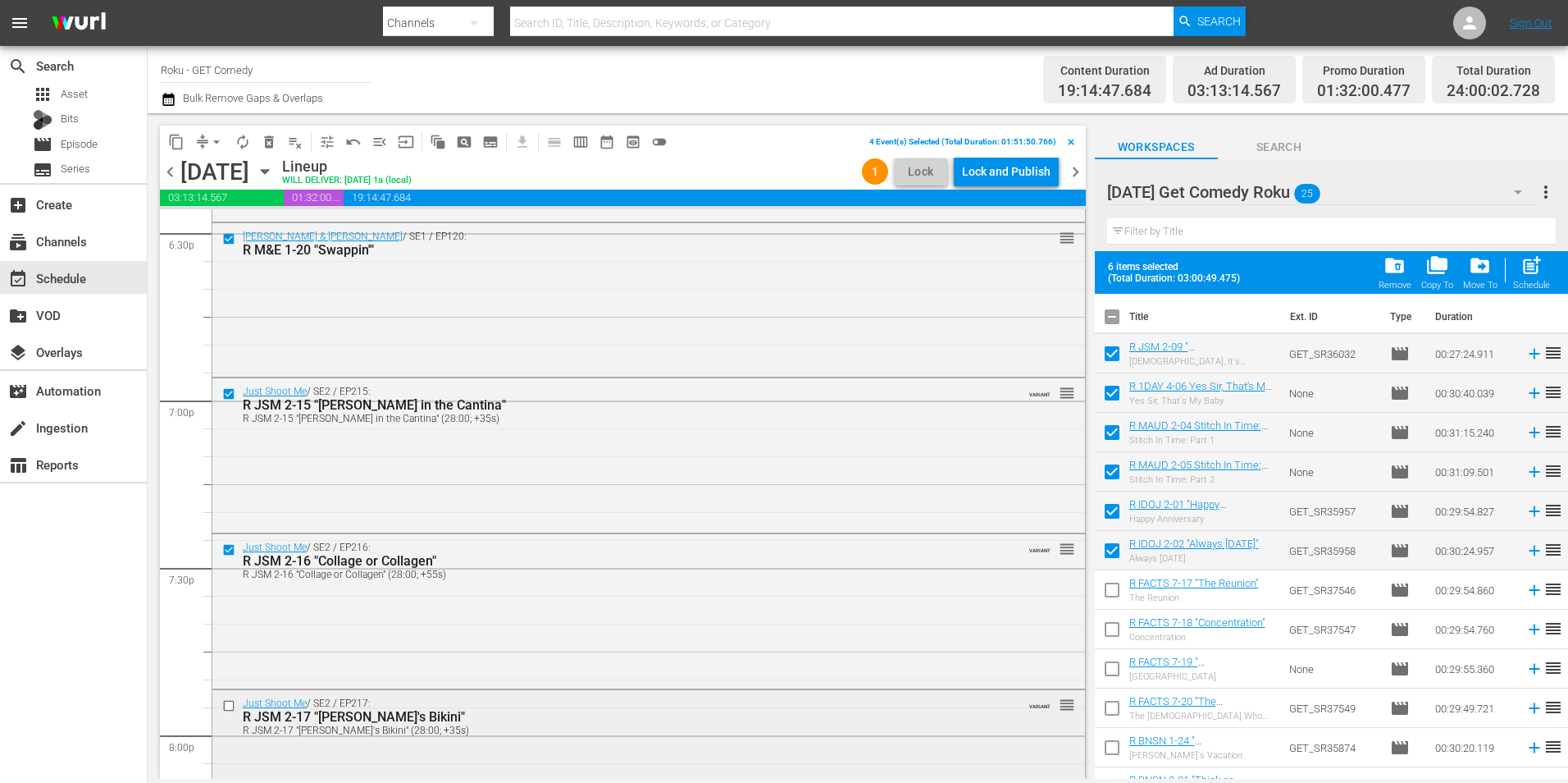
scroll to position [6262, 0]
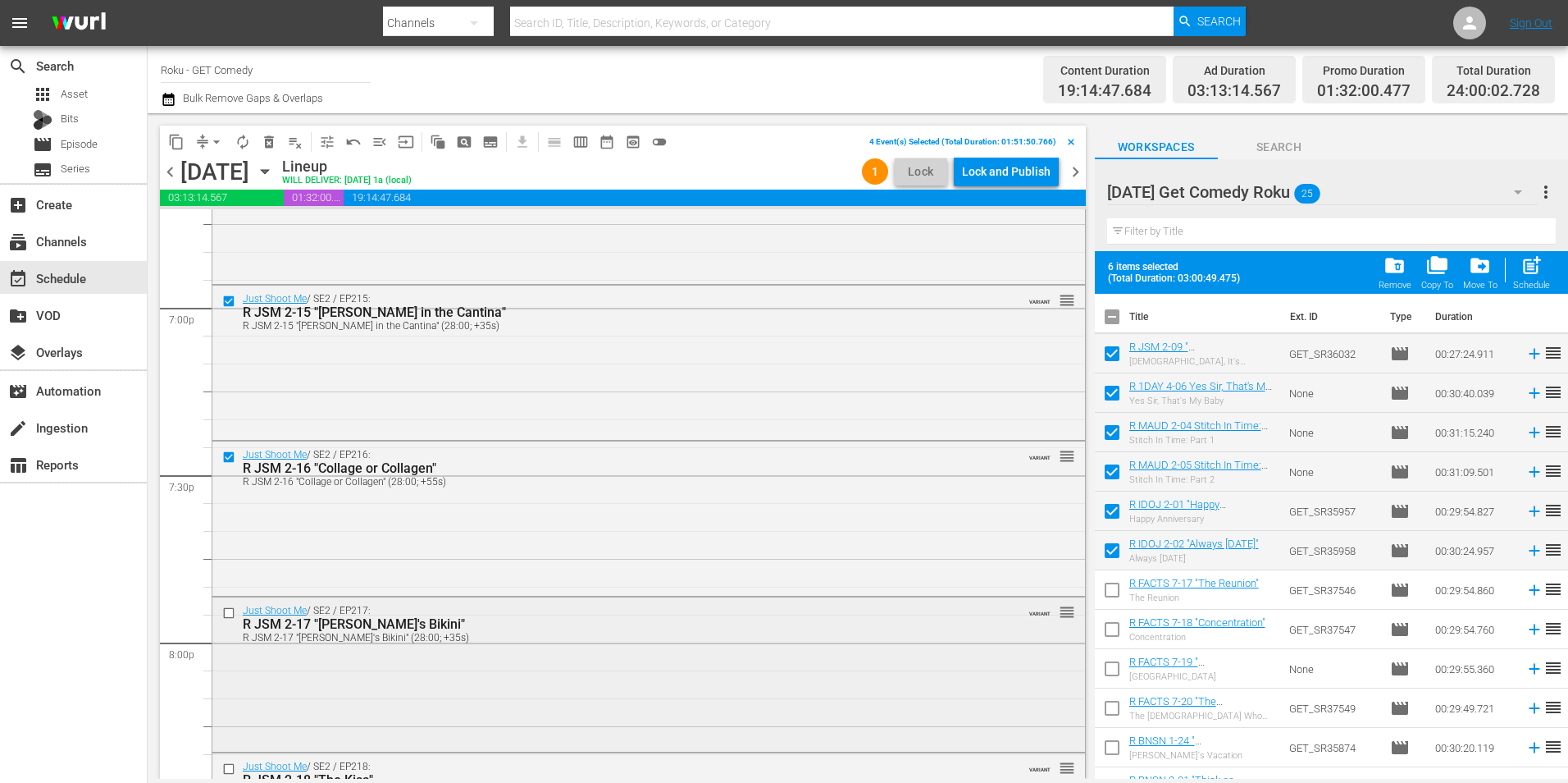
click at [225, 611] on input "checkbox" at bounding box center [231, 613] width 17 height 14
click at [227, 764] on input "checkbox" at bounding box center [231, 769] width 17 height 14
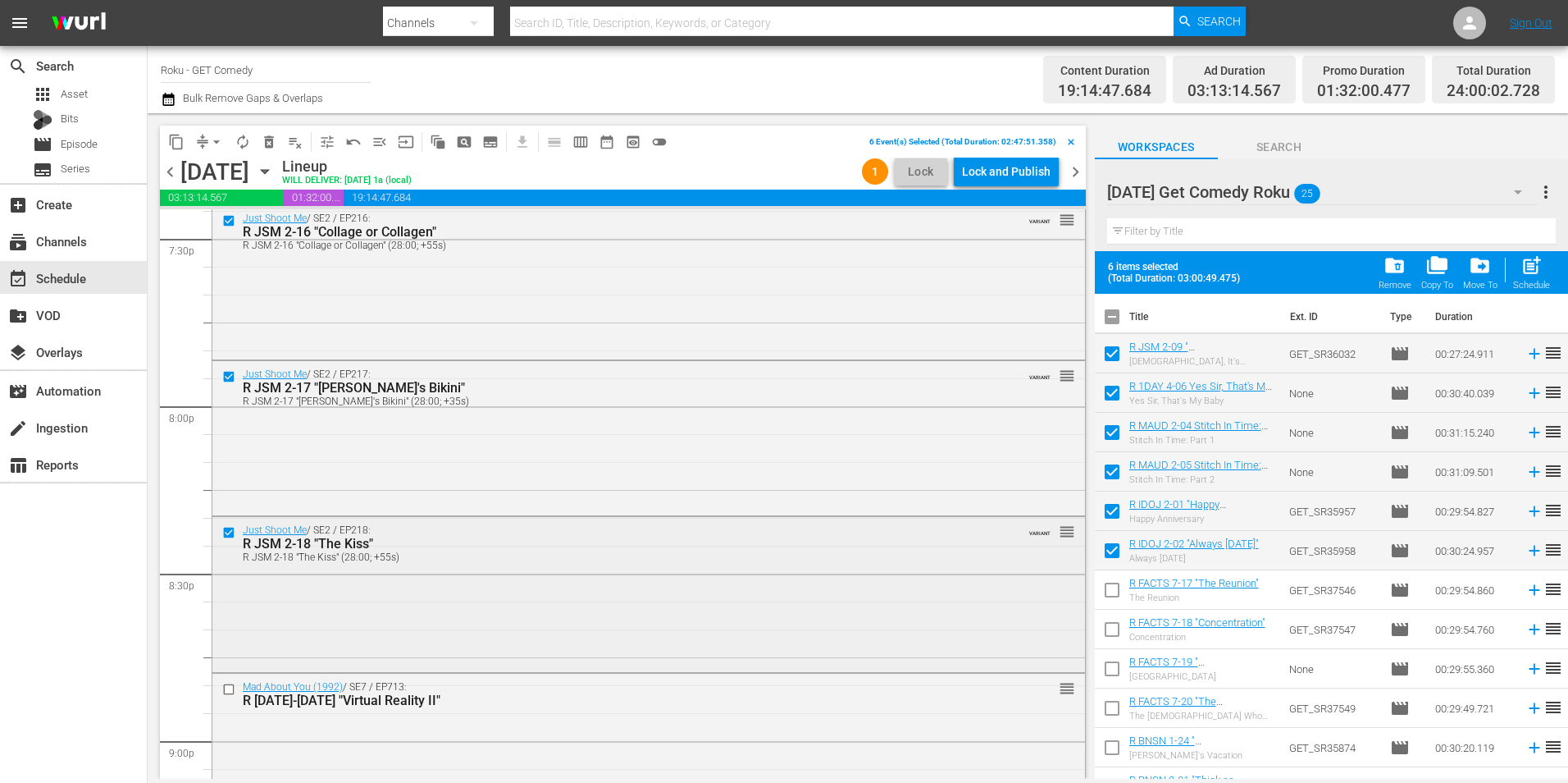
scroll to position [6508, 0]
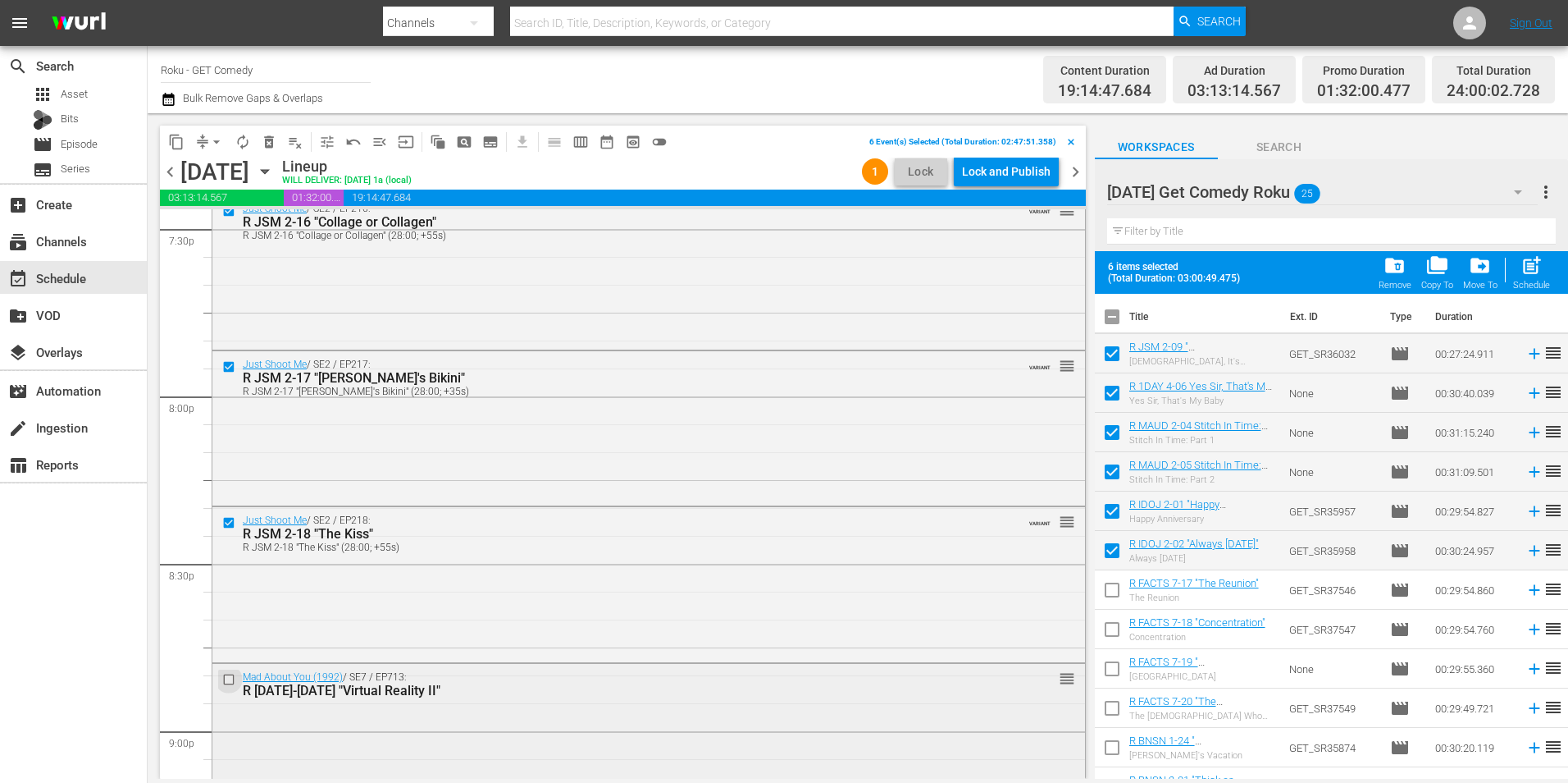
click at [224, 682] on input "checkbox" at bounding box center [231, 679] width 17 height 14
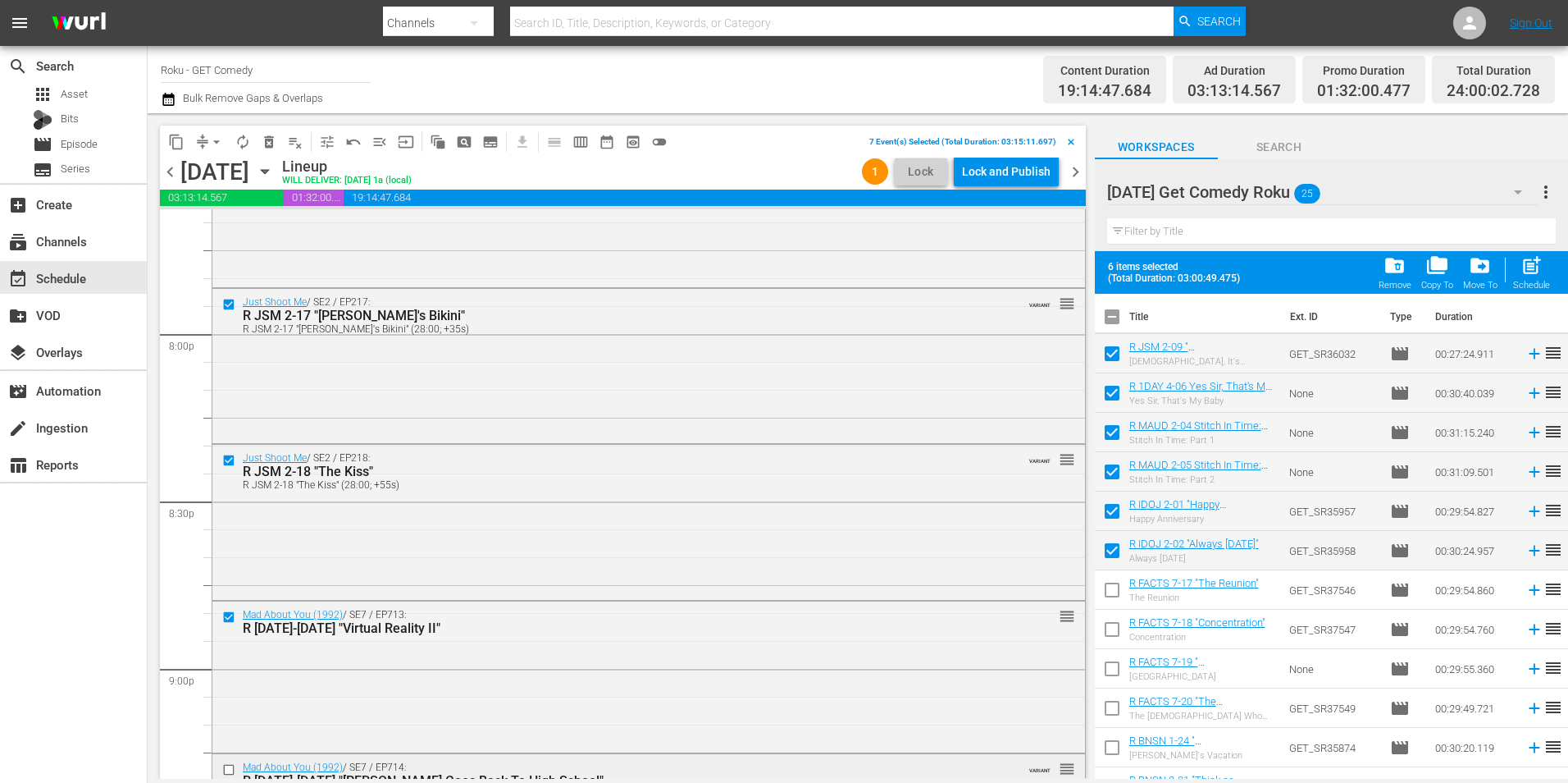
scroll to position [6672, 0]
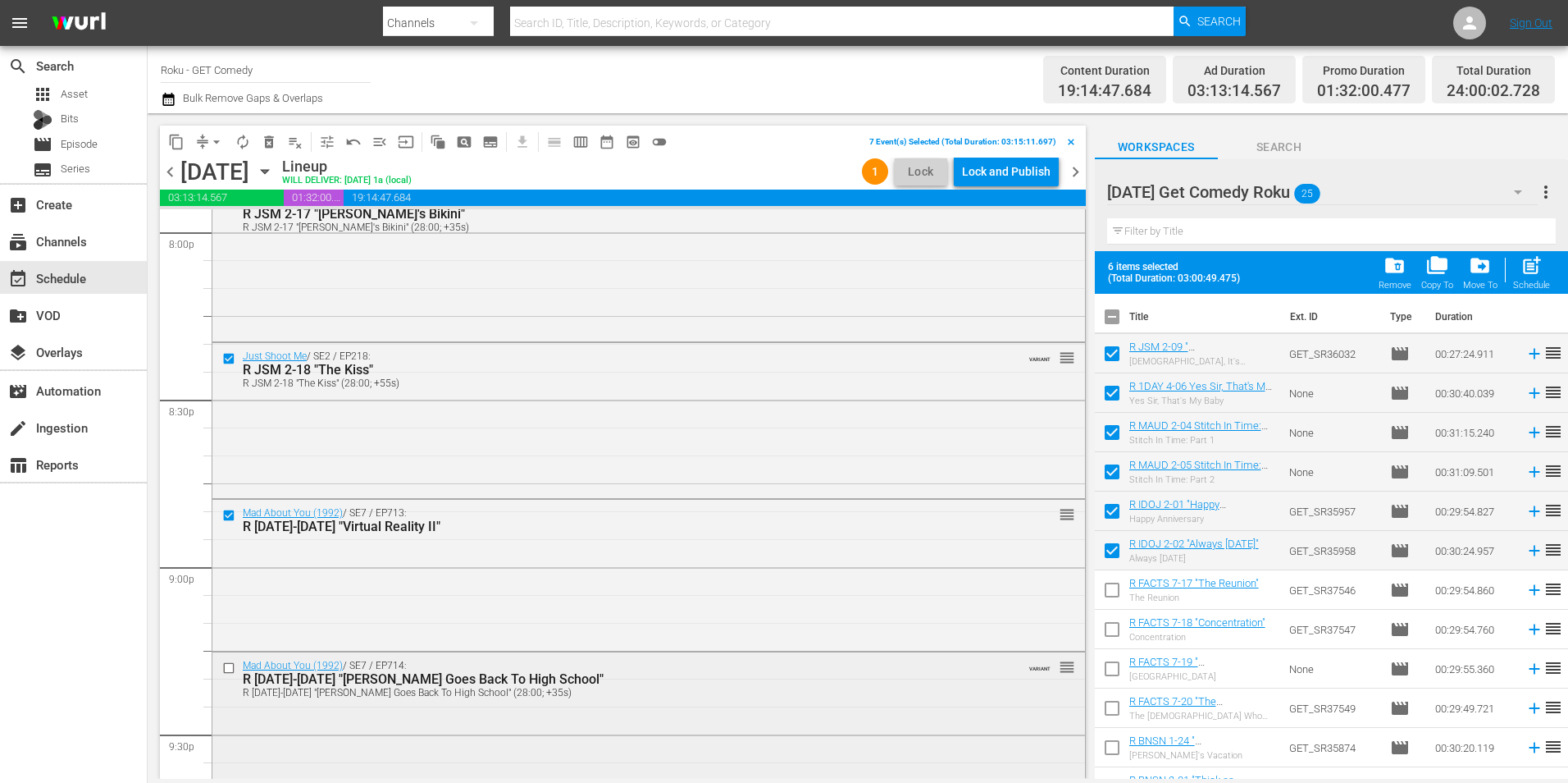
click at [228, 669] on input "checkbox" at bounding box center [231, 668] width 17 height 14
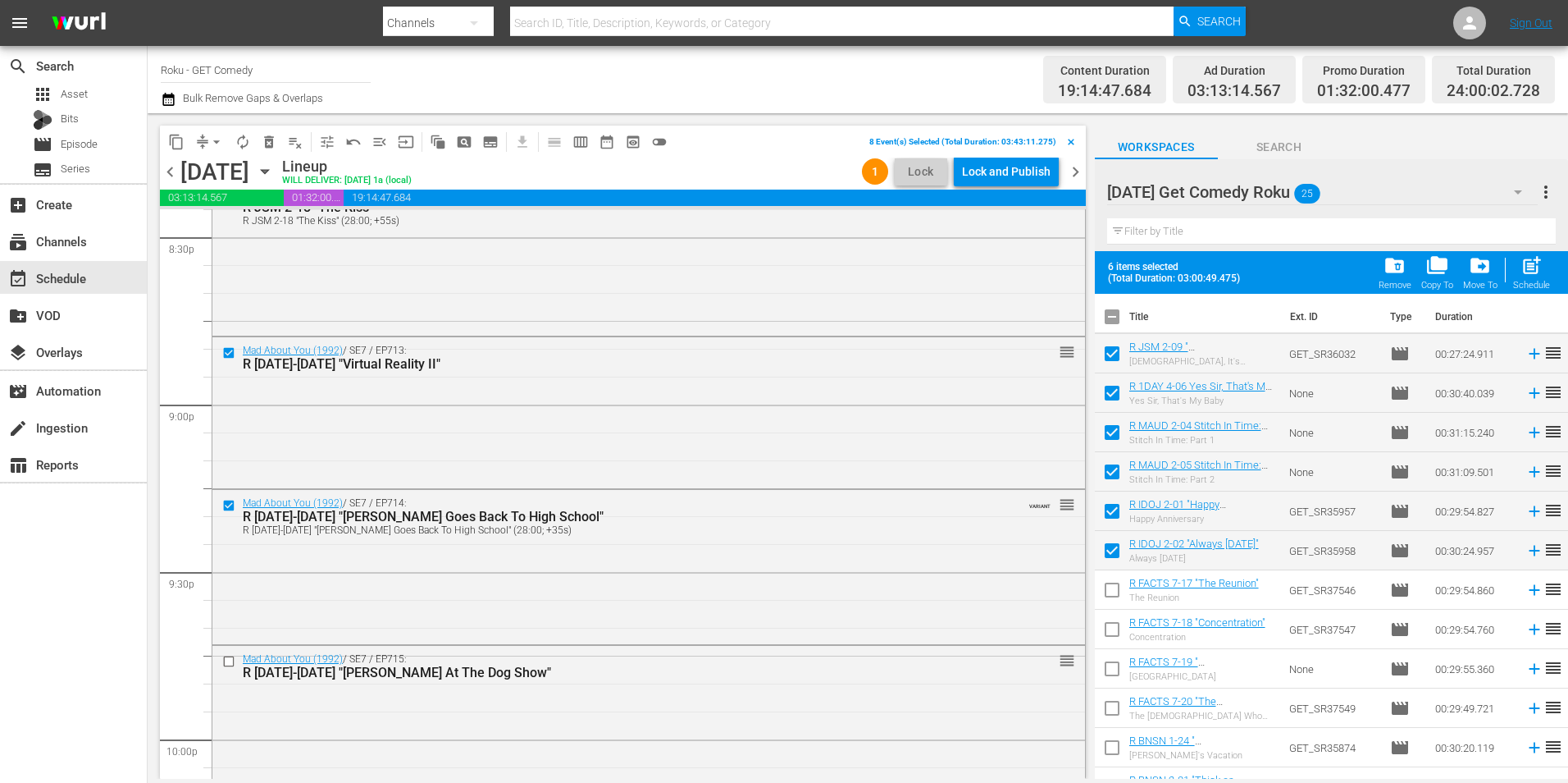
scroll to position [6837, 0]
click at [229, 661] on input "checkbox" at bounding box center [231, 660] width 17 height 14
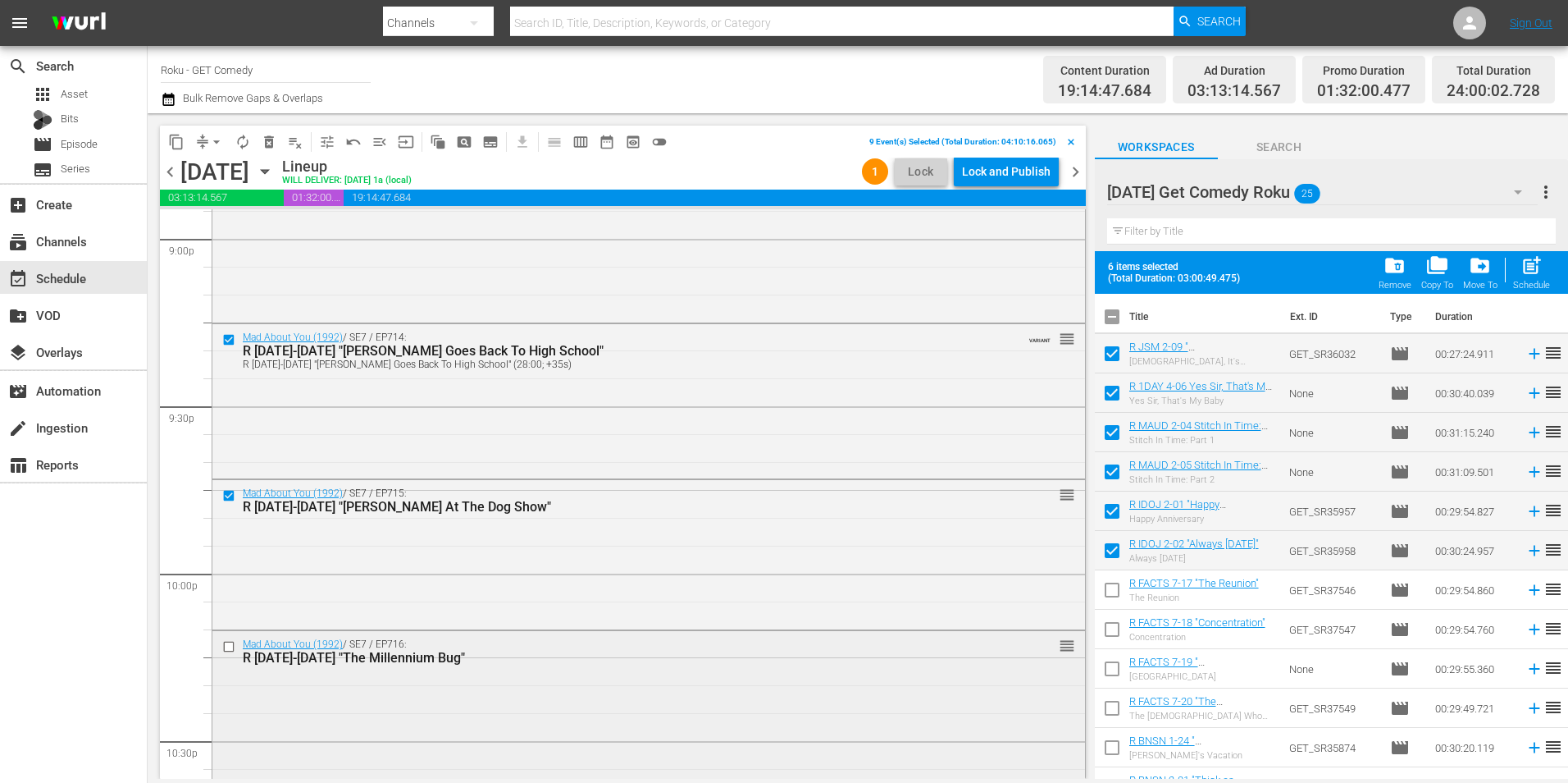
click at [228, 646] on input "checkbox" at bounding box center [231, 647] width 17 height 14
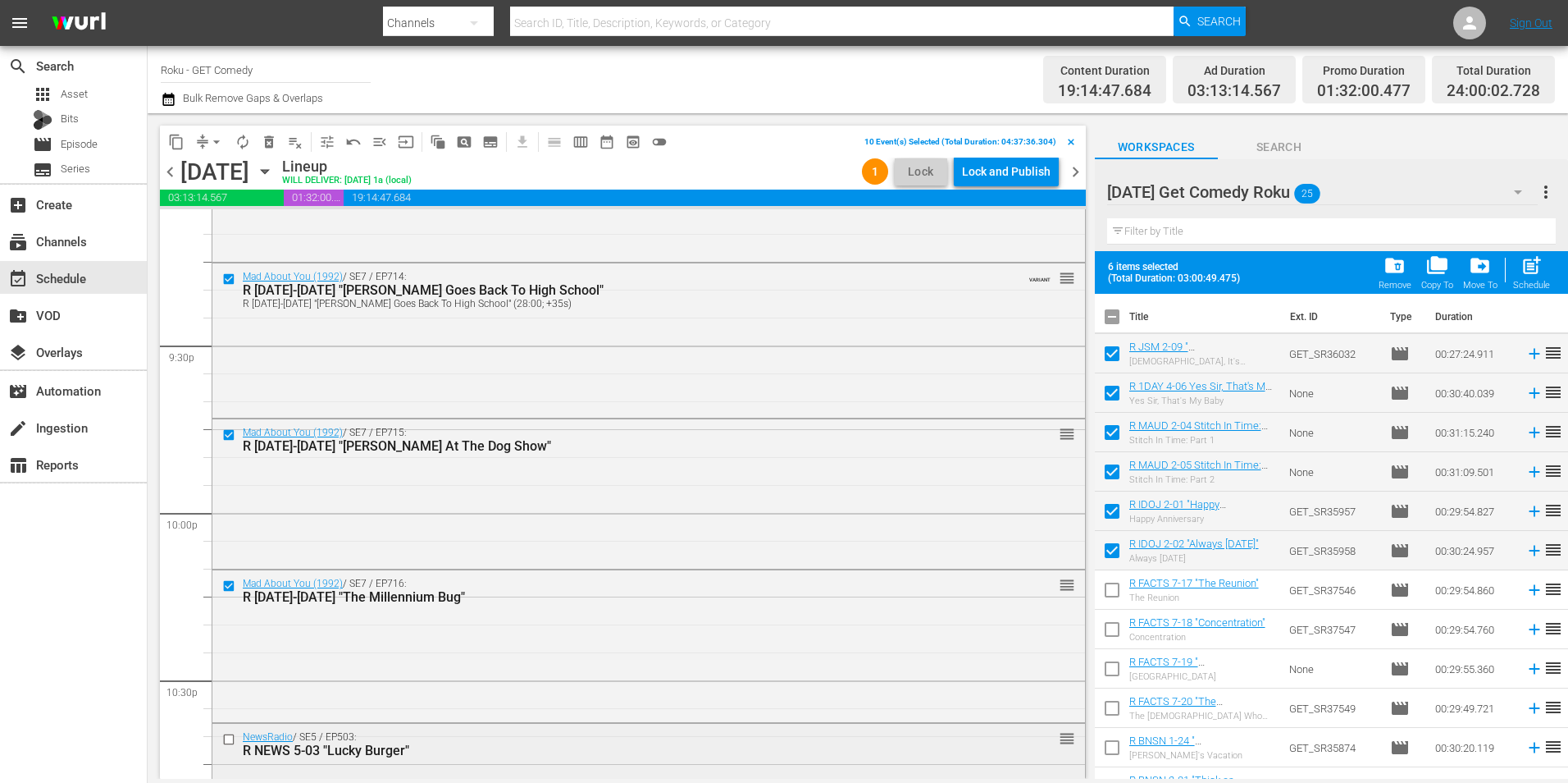
scroll to position [7246, 0]
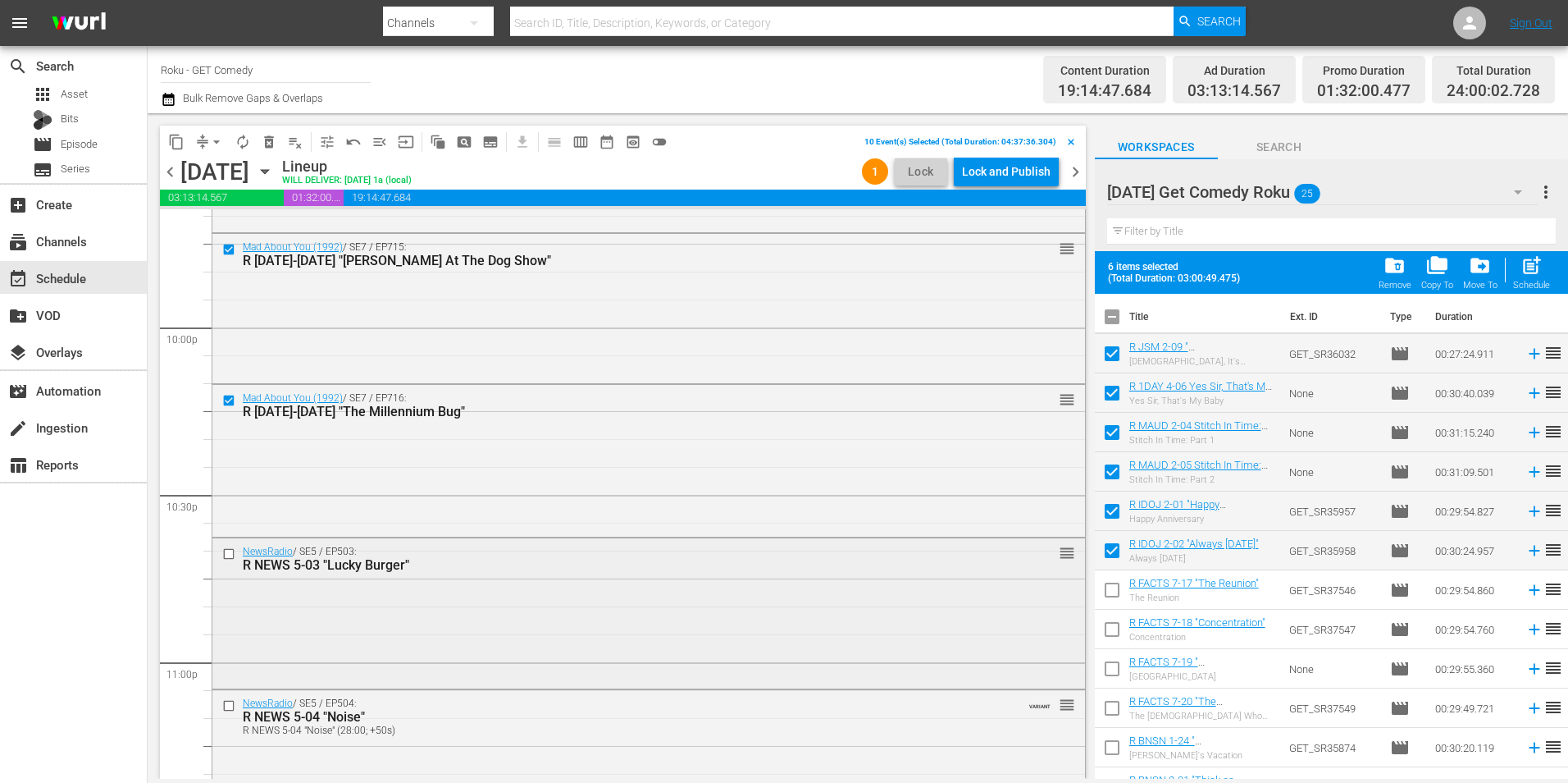
click at [224, 552] on input "checkbox" at bounding box center [231, 553] width 17 height 14
click at [228, 705] on input "checkbox" at bounding box center [231, 705] width 17 height 14
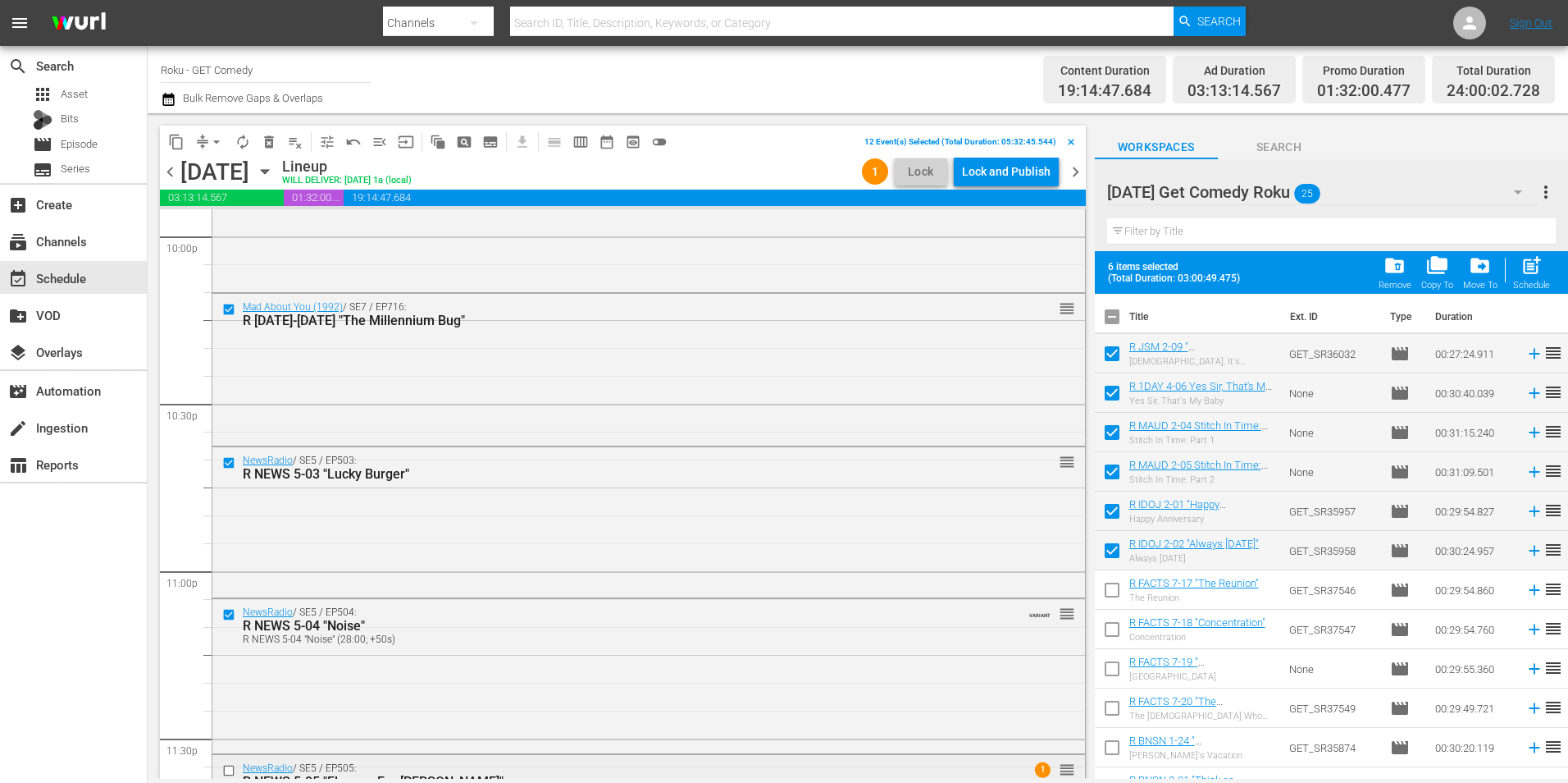
scroll to position [7465, 0]
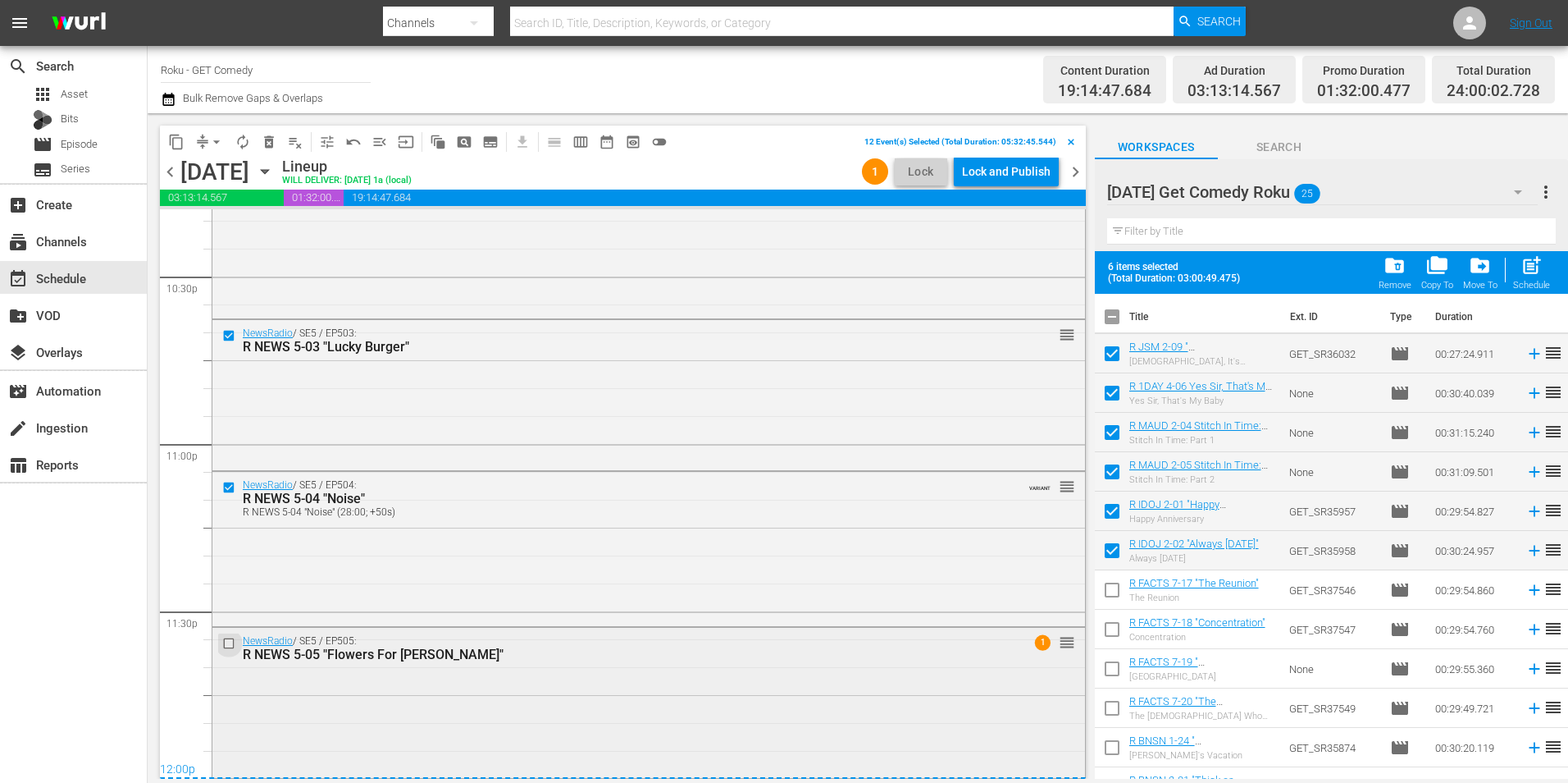
click at [227, 644] on input "checkbox" at bounding box center [231, 643] width 17 height 14
click at [179, 146] on span "content_copy" at bounding box center [176, 142] width 17 height 17
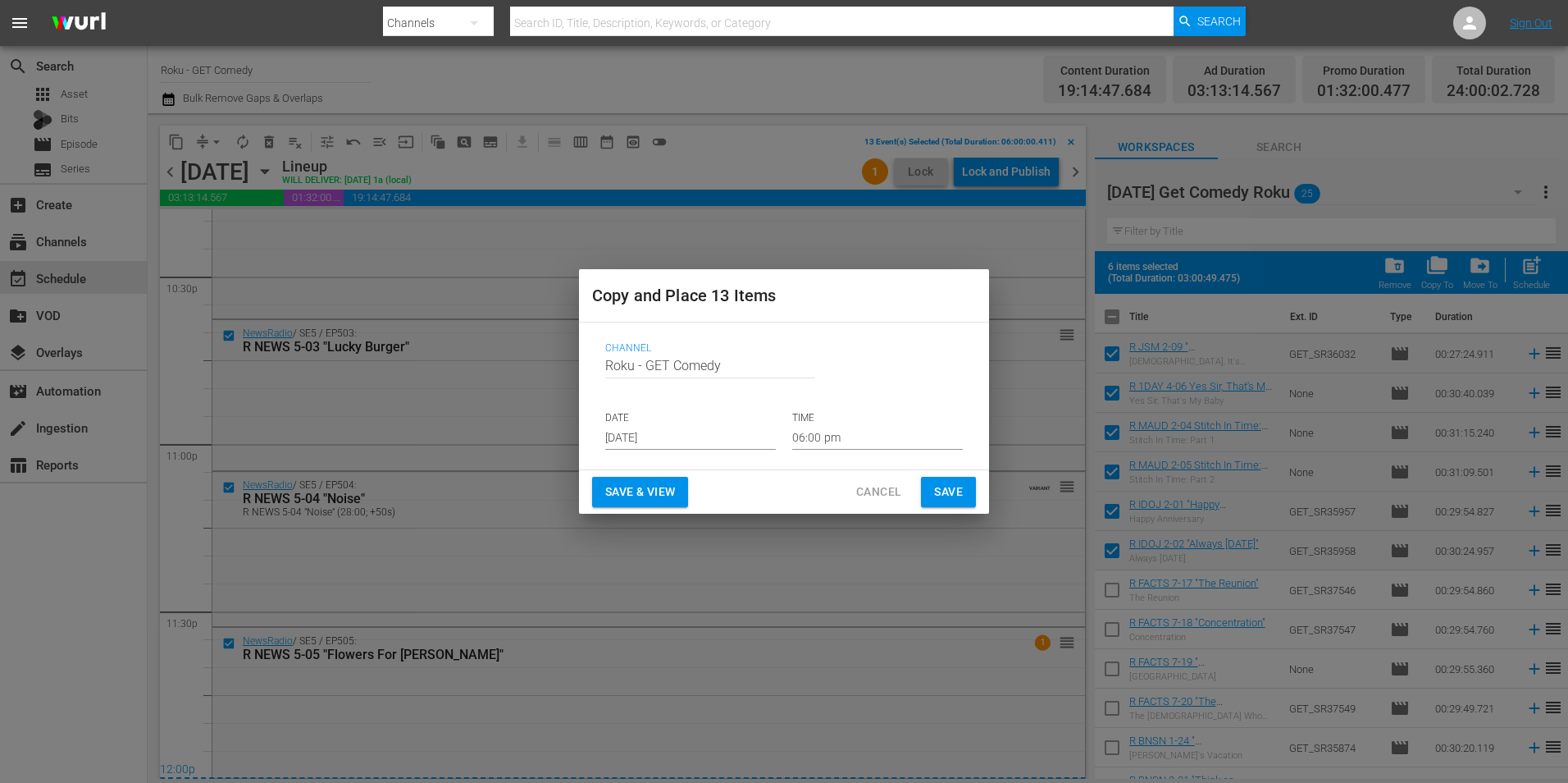
click at [644, 435] on input "[DATE]" at bounding box center [690, 437] width 170 height 25
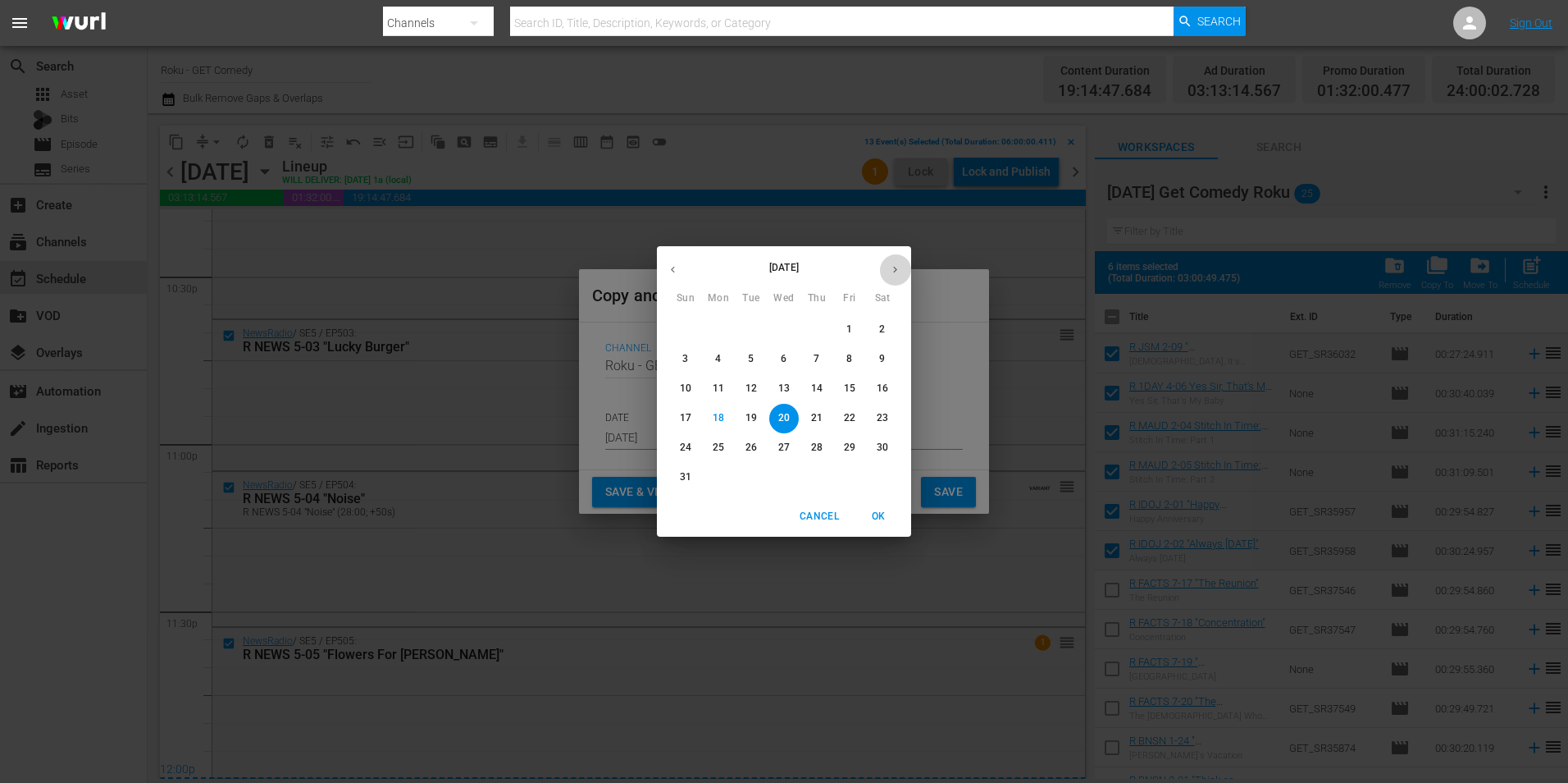
click at [895, 264] on icon "button" at bounding box center [895, 269] width 12 height 12
click at [721, 333] on p "1" at bounding box center [718, 329] width 6 height 14
type input "Sep 1st 2025"
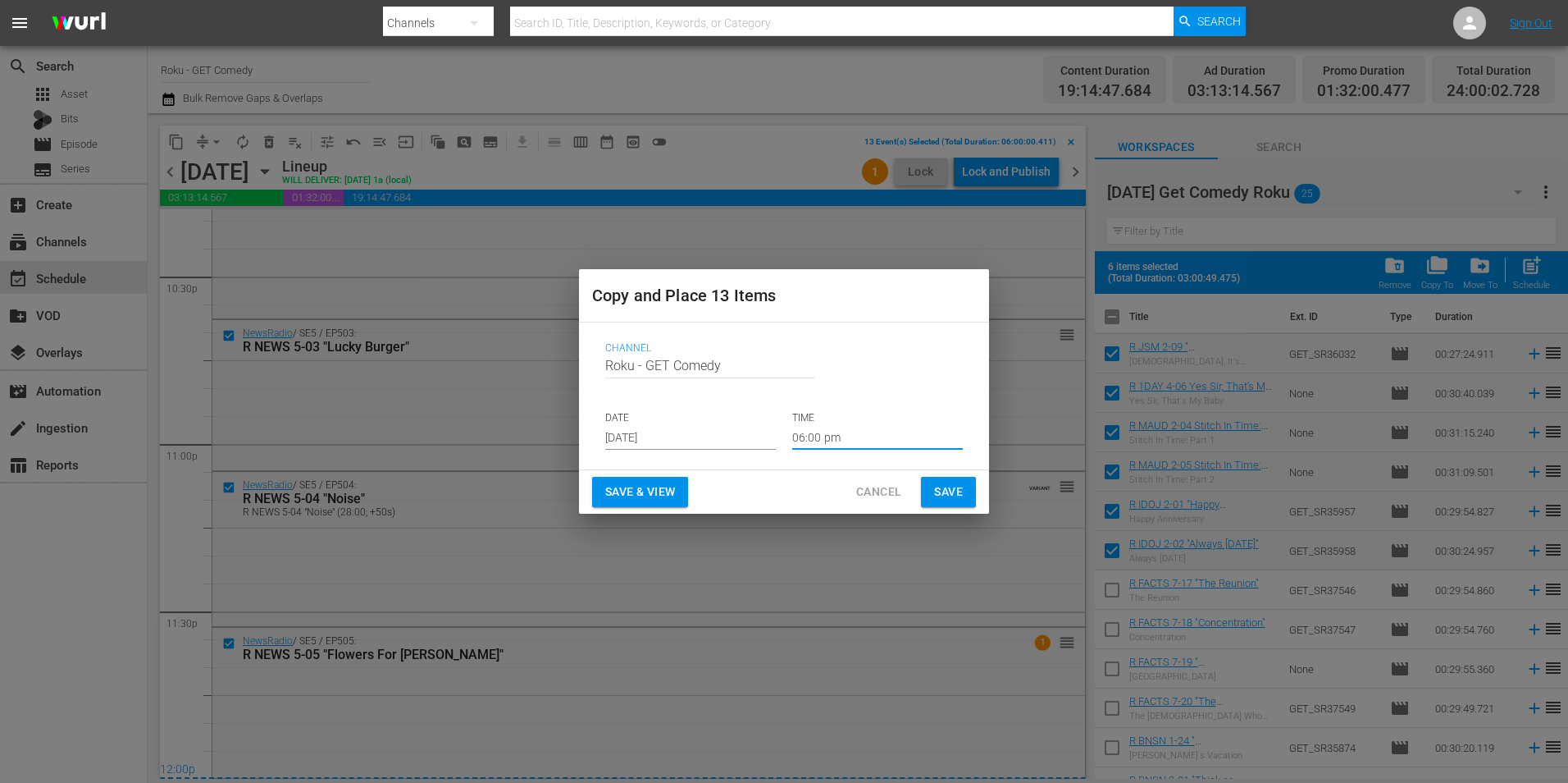
click at [807, 443] on input "06:00 pm" at bounding box center [877, 437] width 170 height 25
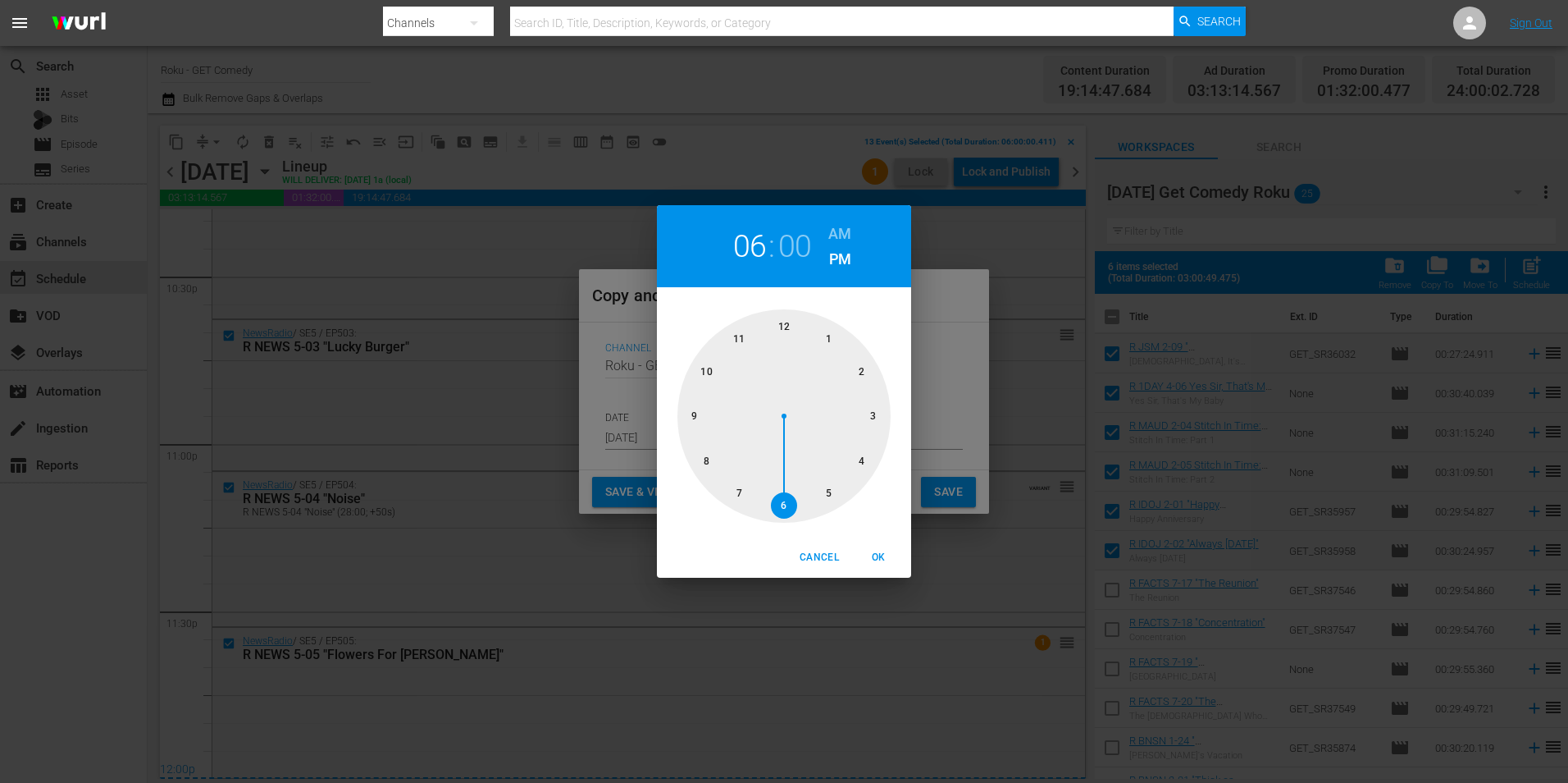
click at [791, 335] on div at bounding box center [784, 416] width 214 height 214
click at [895, 553] on span "OK" at bounding box center [878, 557] width 39 height 17
type input "12:00 pm"
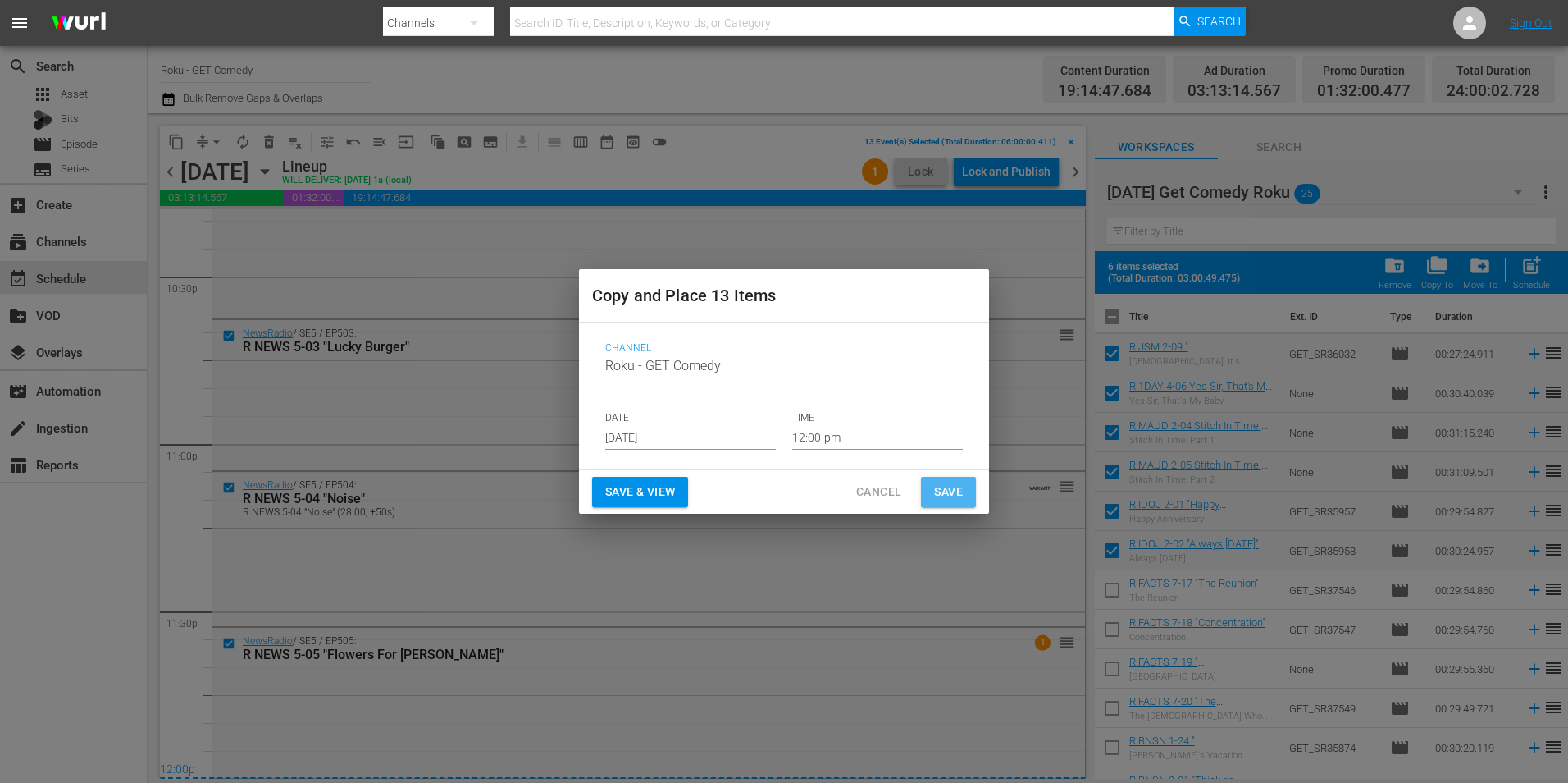
click at [948, 487] on span "Save" at bounding box center [948, 491] width 29 height 21
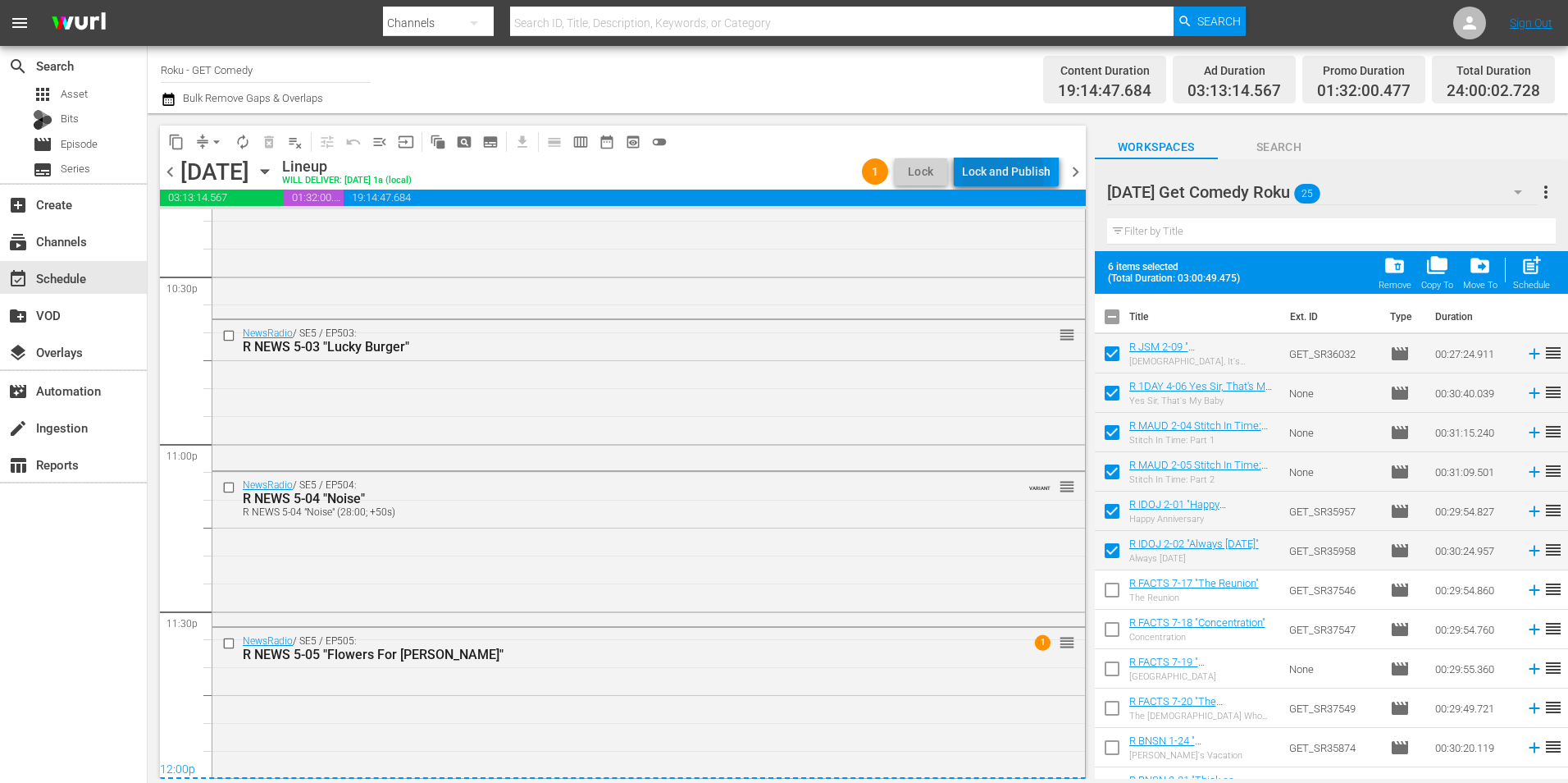
click at [998, 175] on div "Lock and Publish" at bounding box center [1006, 172] width 89 height 30
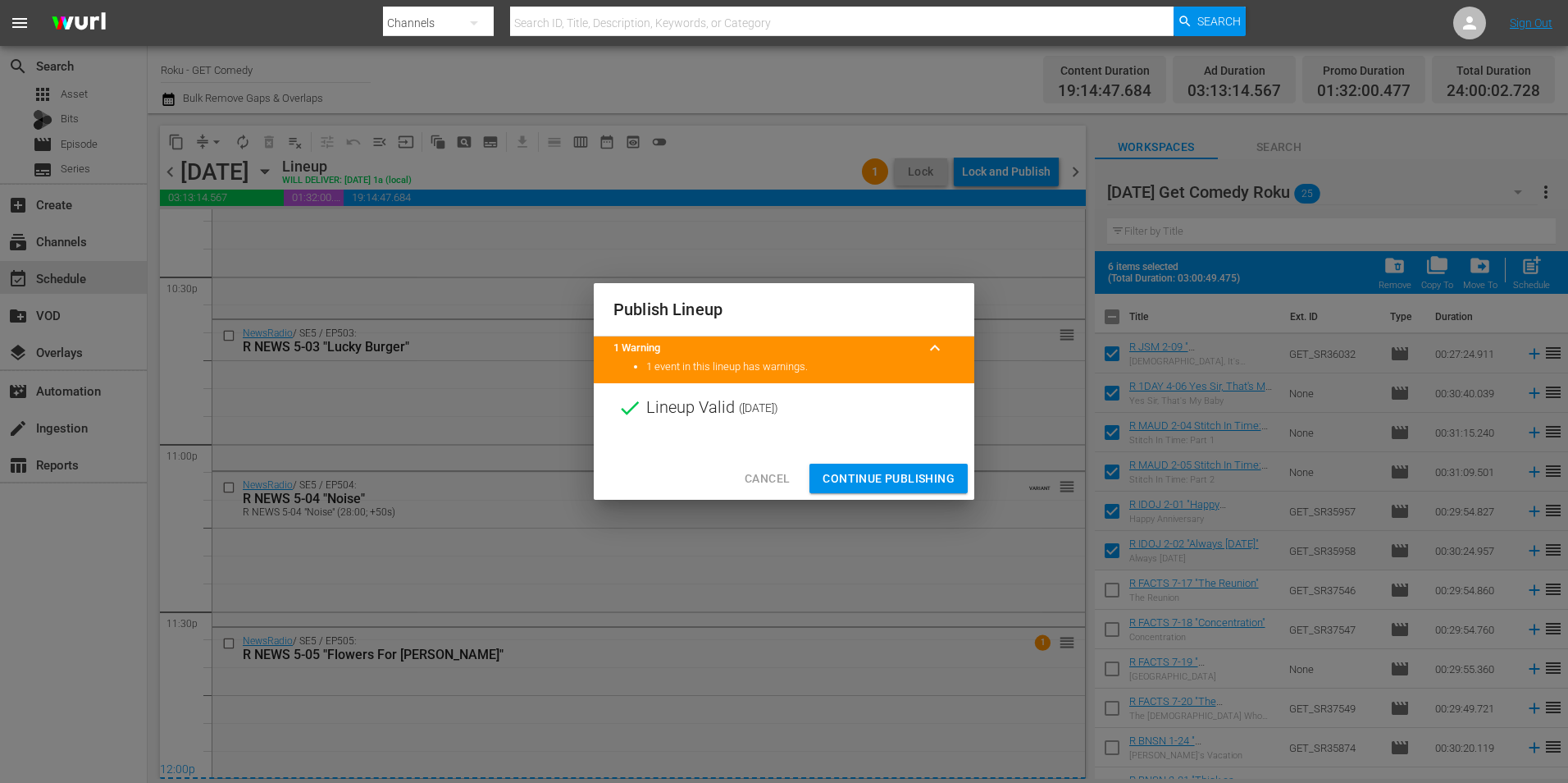
click at [885, 490] on button "Continue Publishing" at bounding box center [888, 479] width 159 height 31
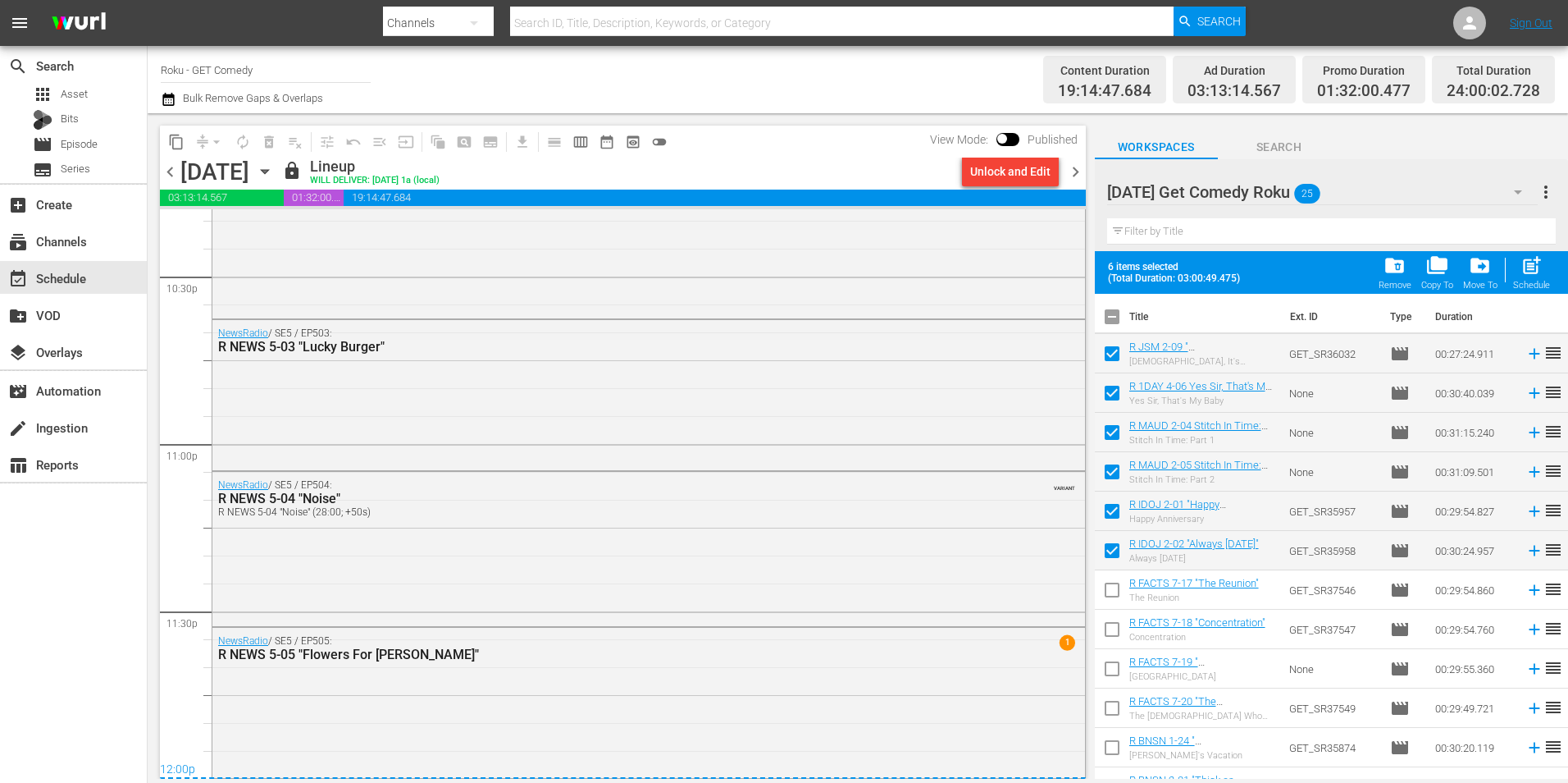
click at [274, 175] on icon "button" at bounding box center [265, 171] width 18 height 18
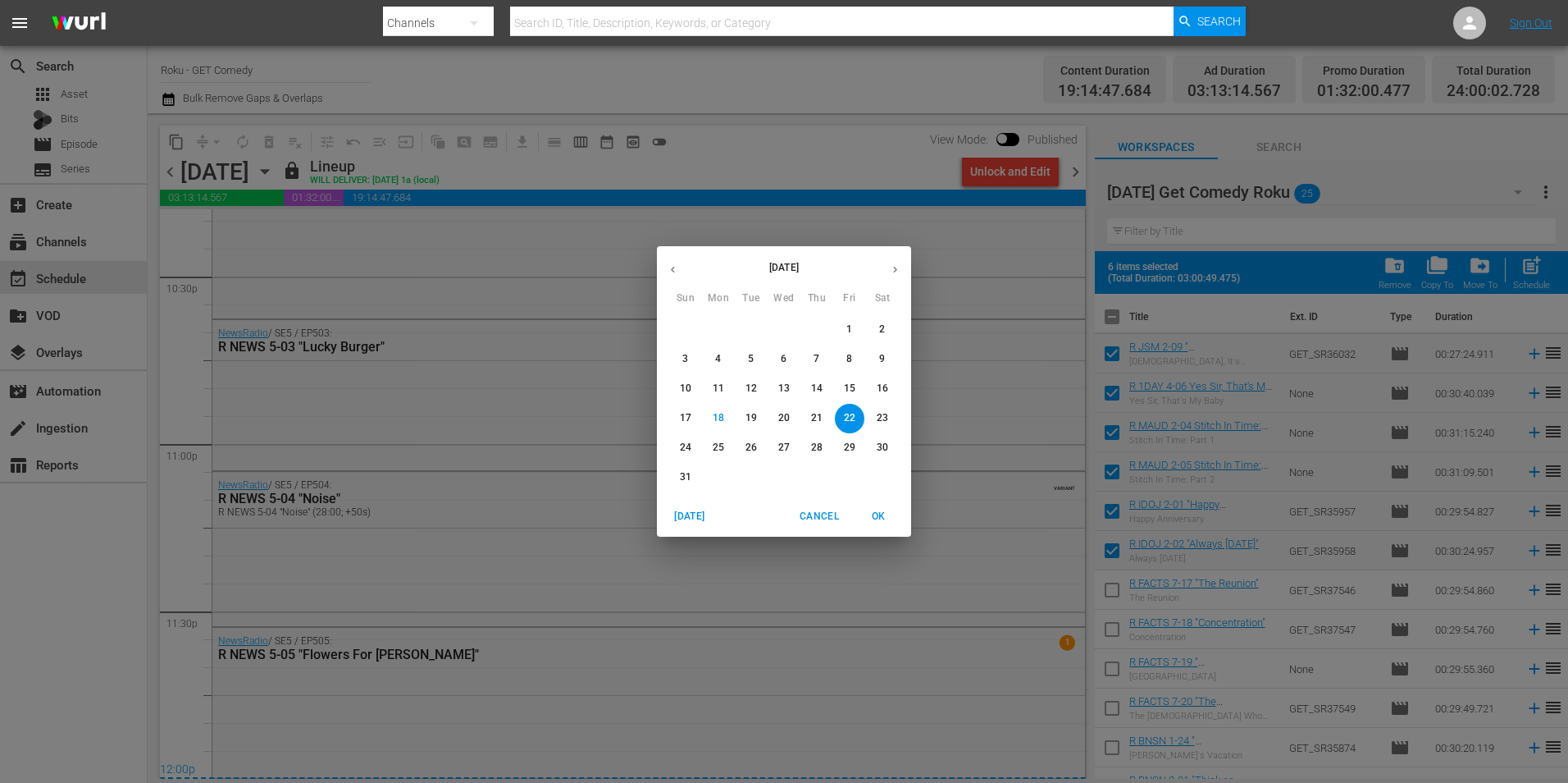
click at [894, 268] on icon "button" at bounding box center [895, 269] width 12 height 12
click at [722, 332] on span "1" at bounding box center [719, 329] width 30 height 14
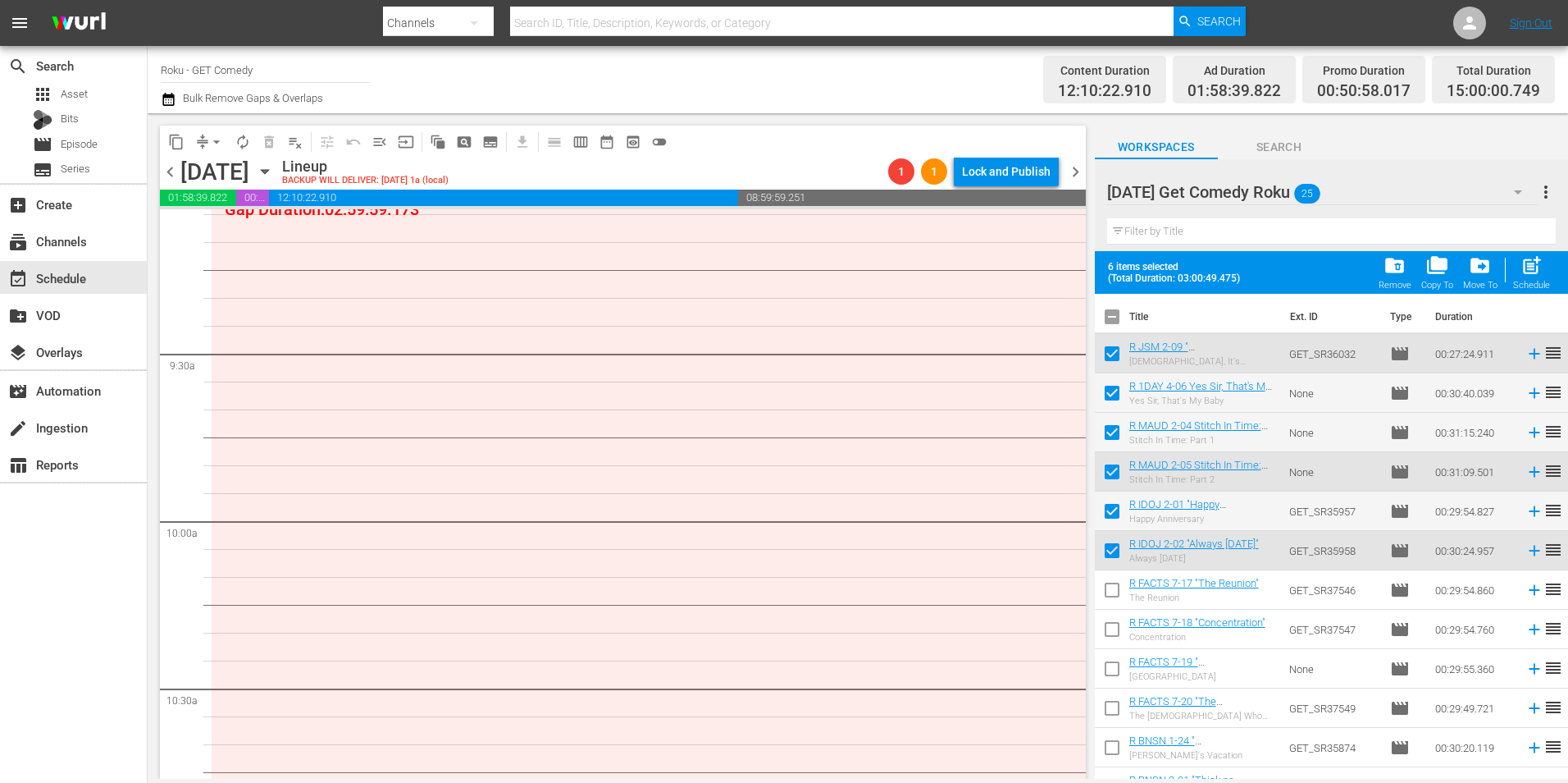
scroll to position [2954, 0]
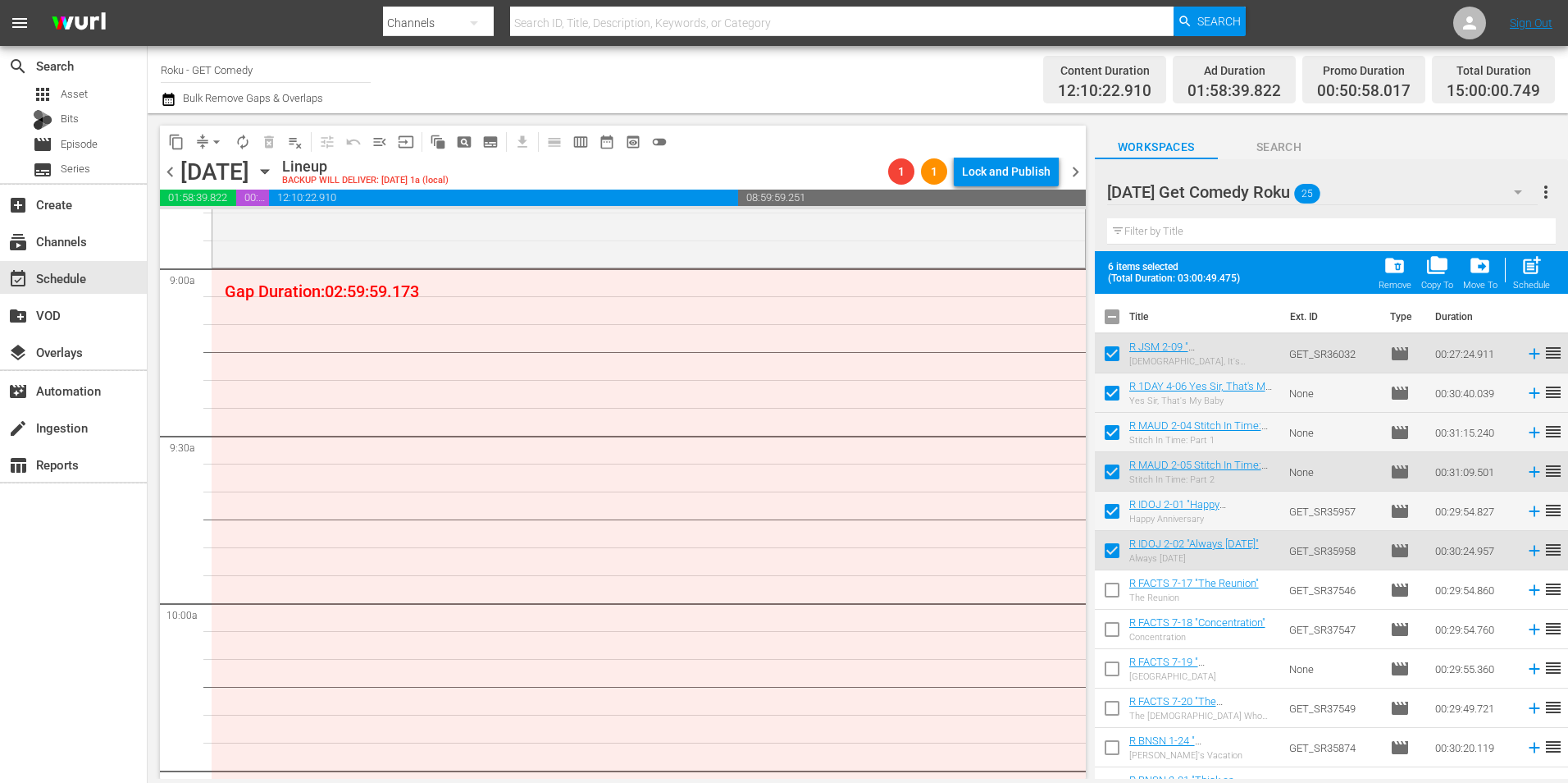
click at [1114, 318] on input "checkbox" at bounding box center [1112, 319] width 34 height 34
checkbox input "true"
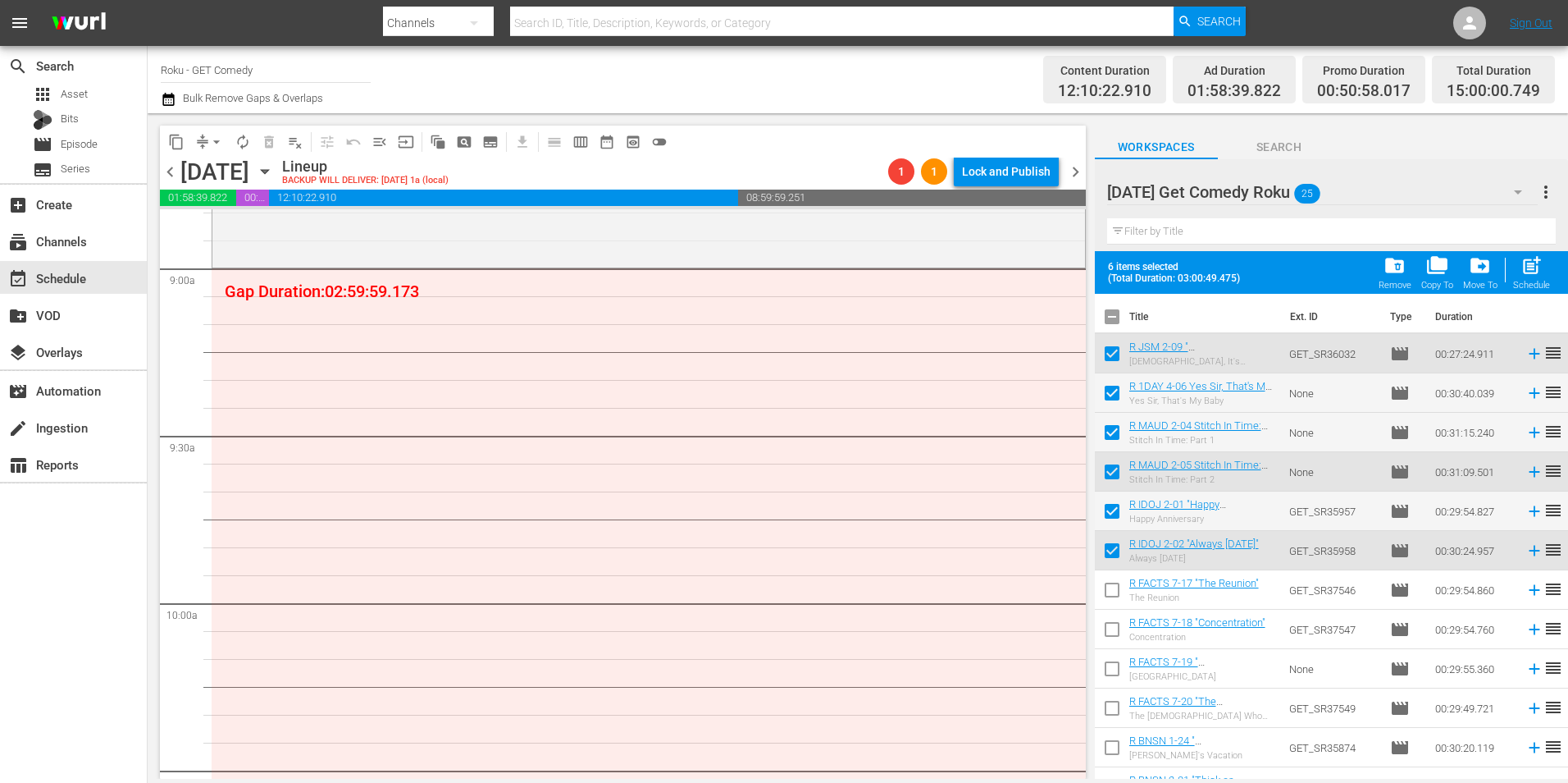
checkbox input "true"
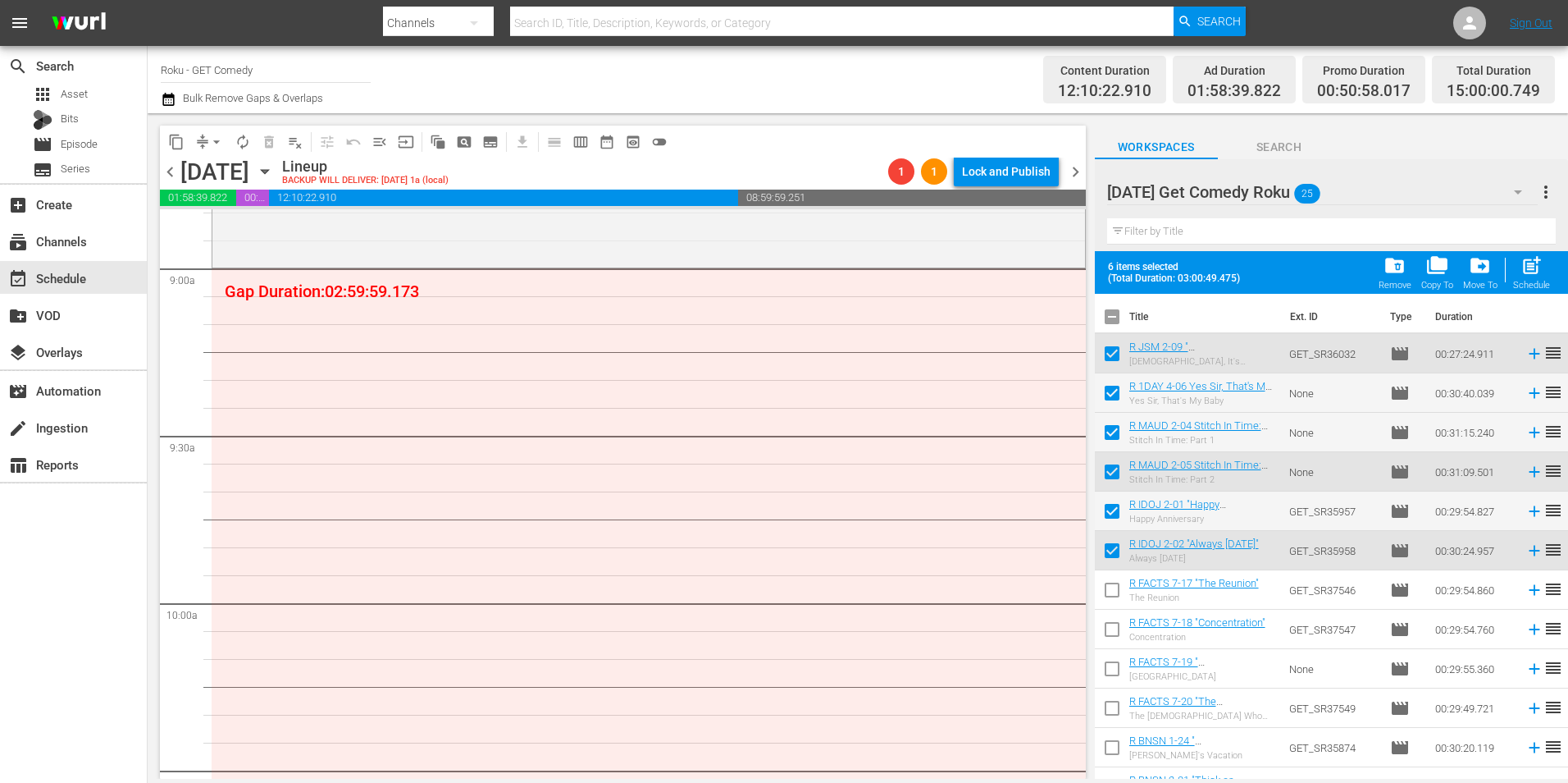
checkbox input "true"
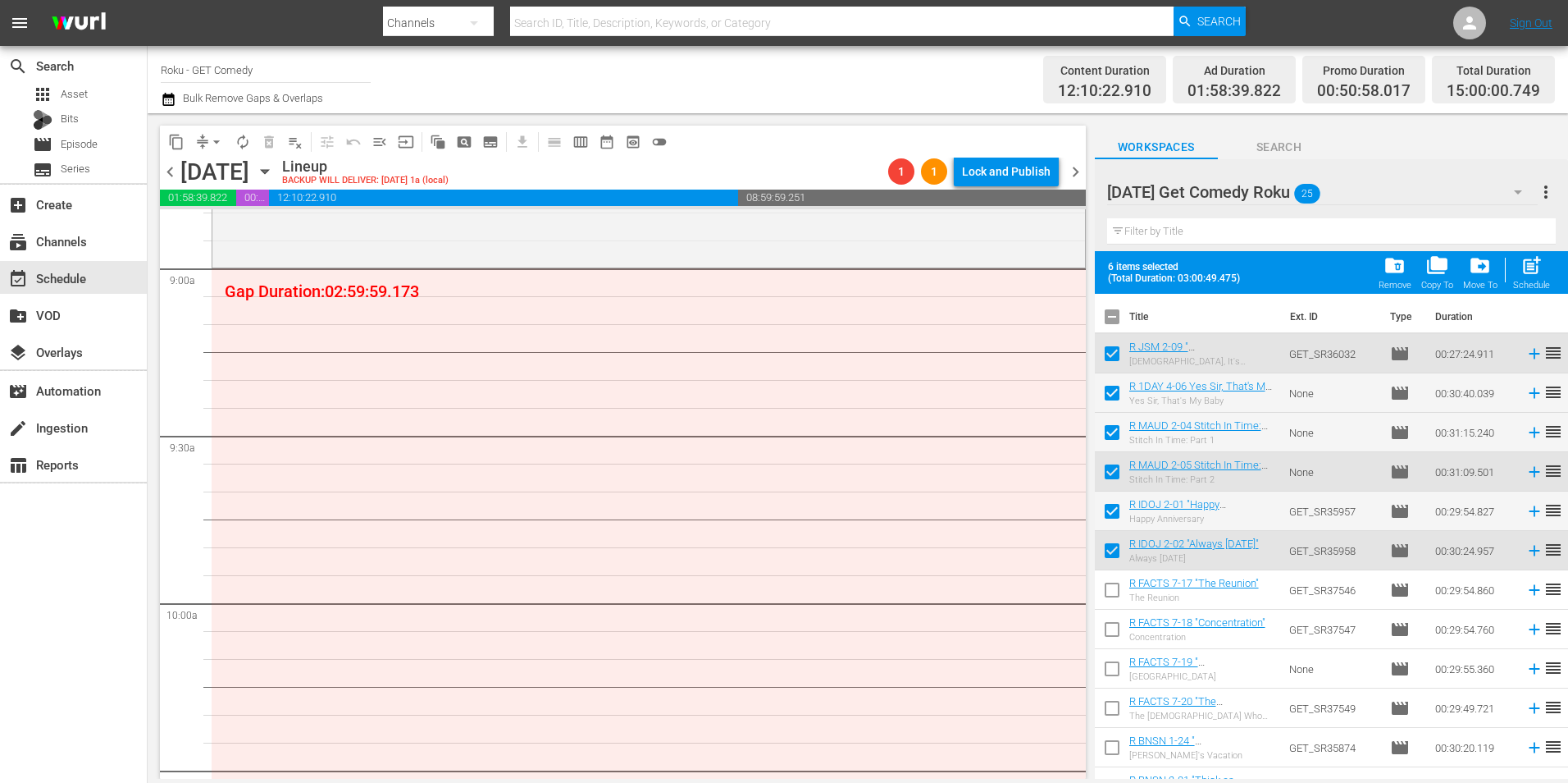
checkbox input "true"
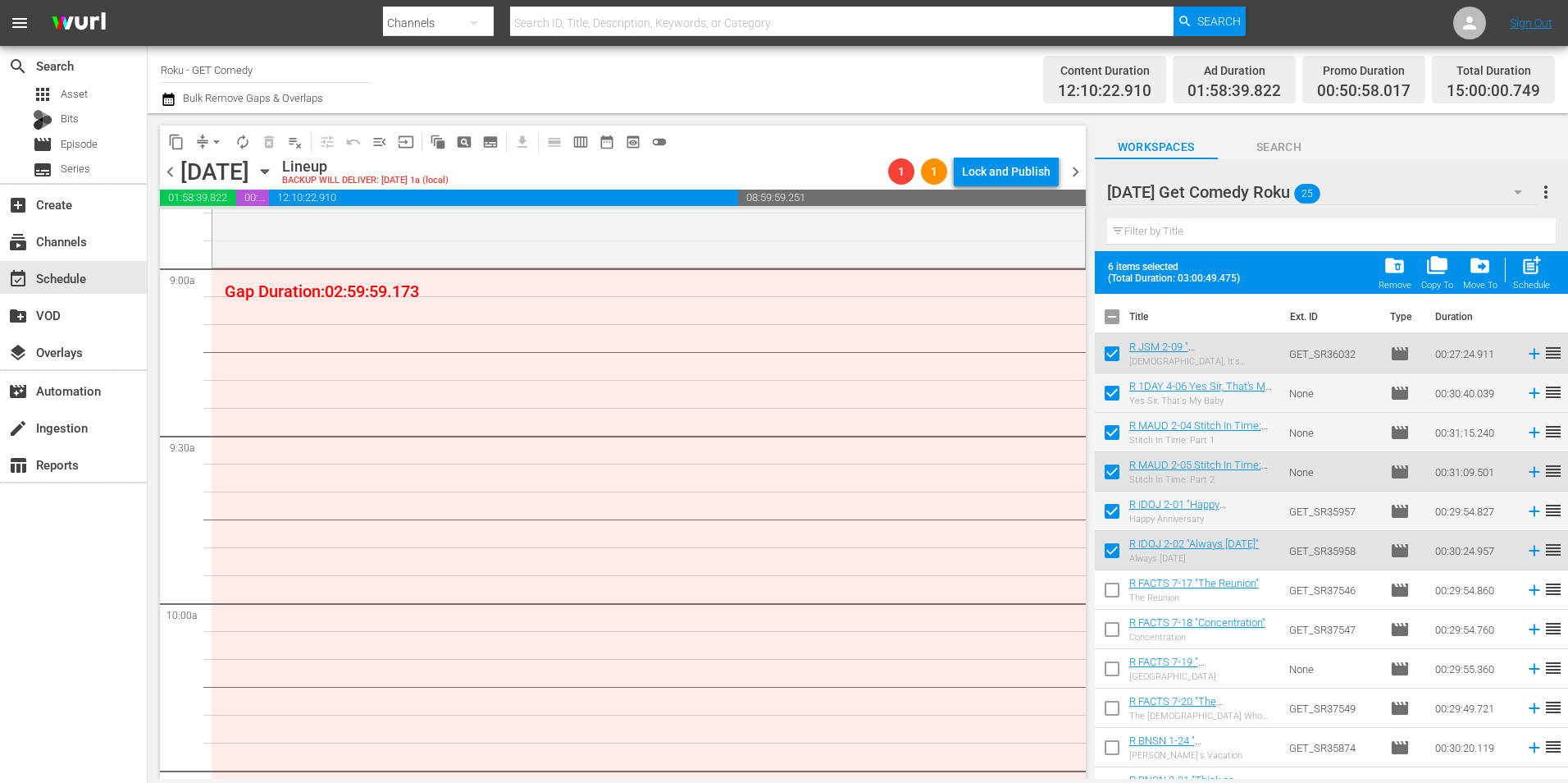
checkbox input "true"
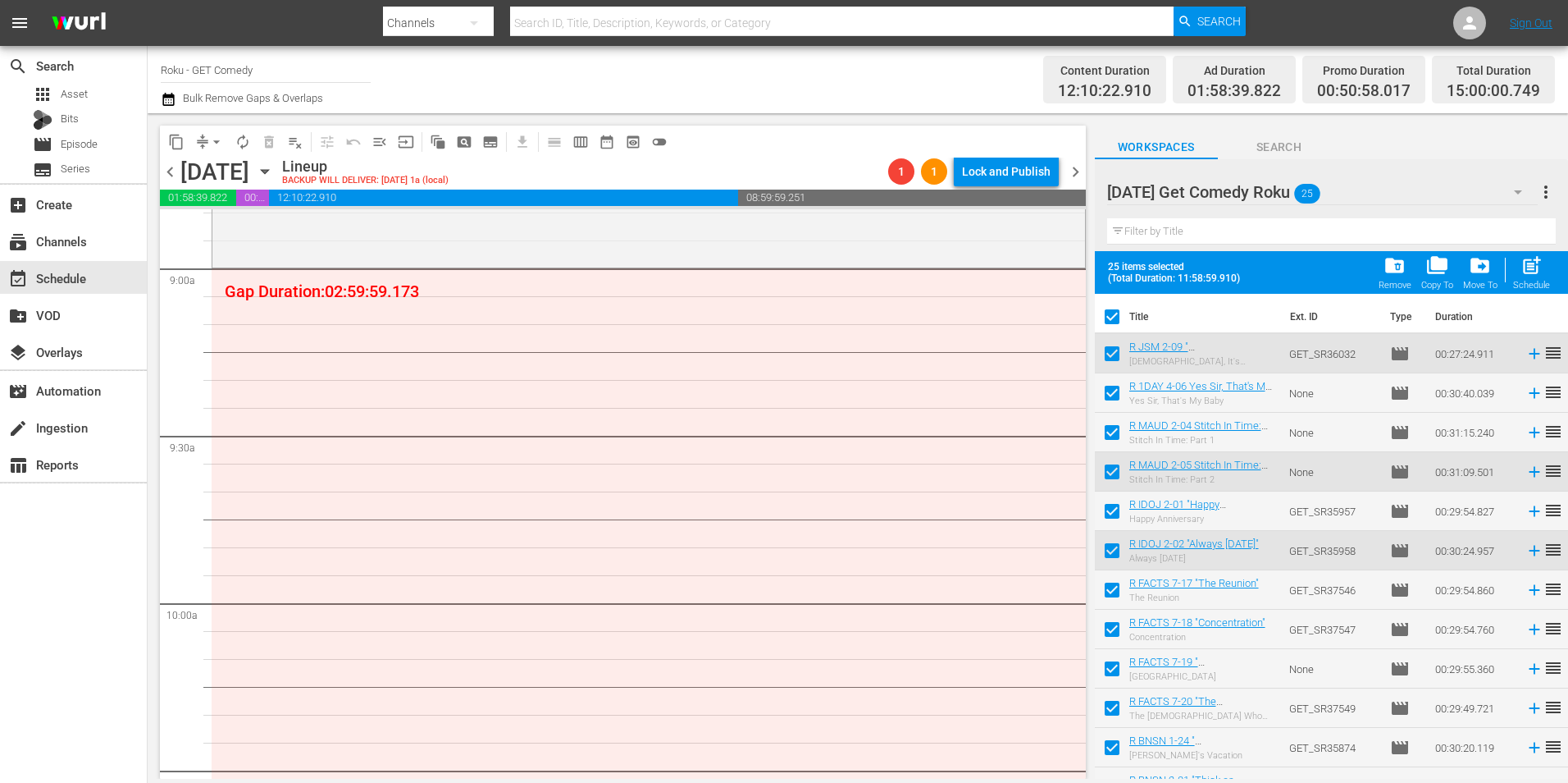
click at [1114, 318] on input "checkbox" at bounding box center [1112, 319] width 34 height 34
checkbox input "false"
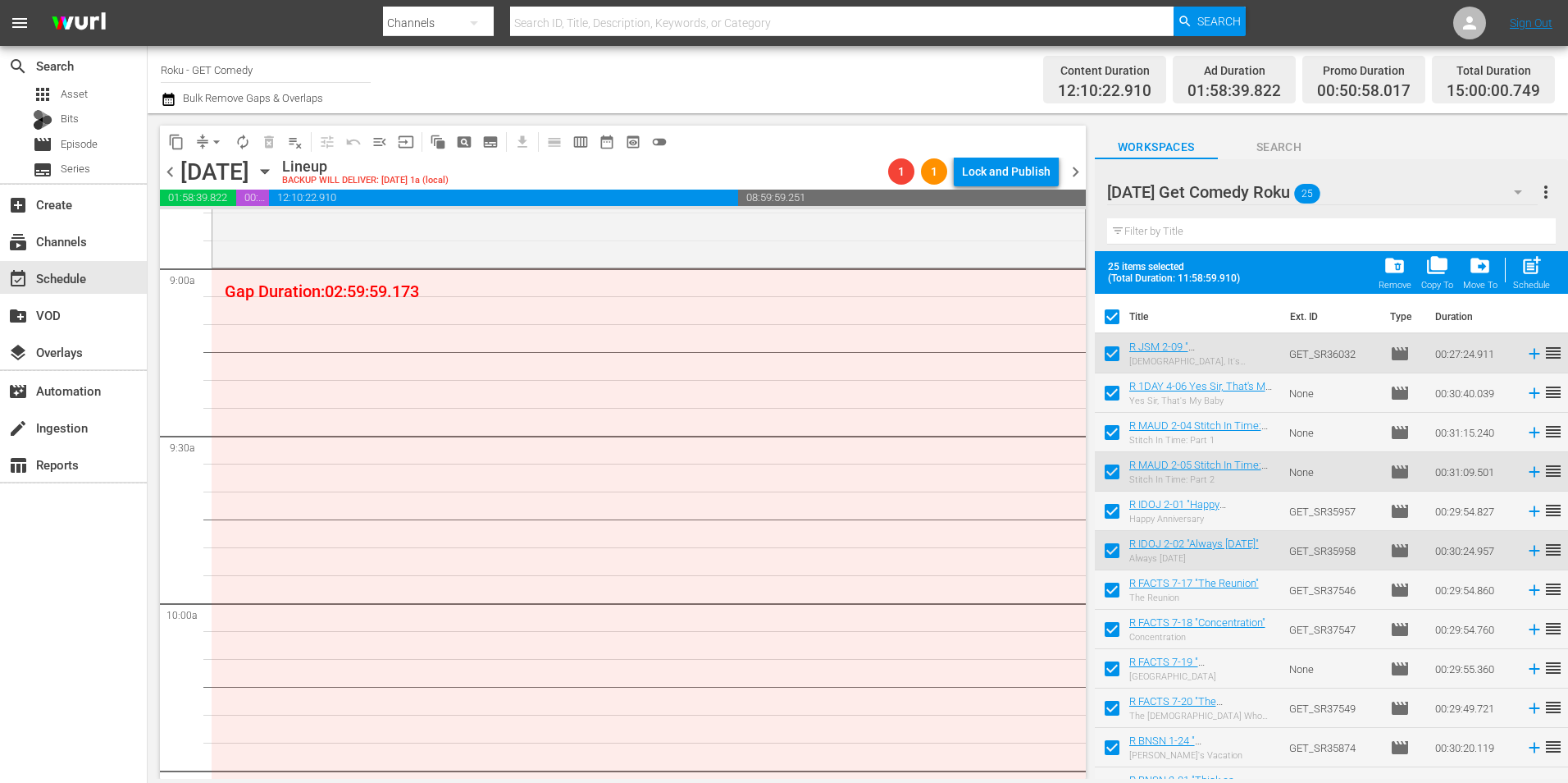
checkbox input "false"
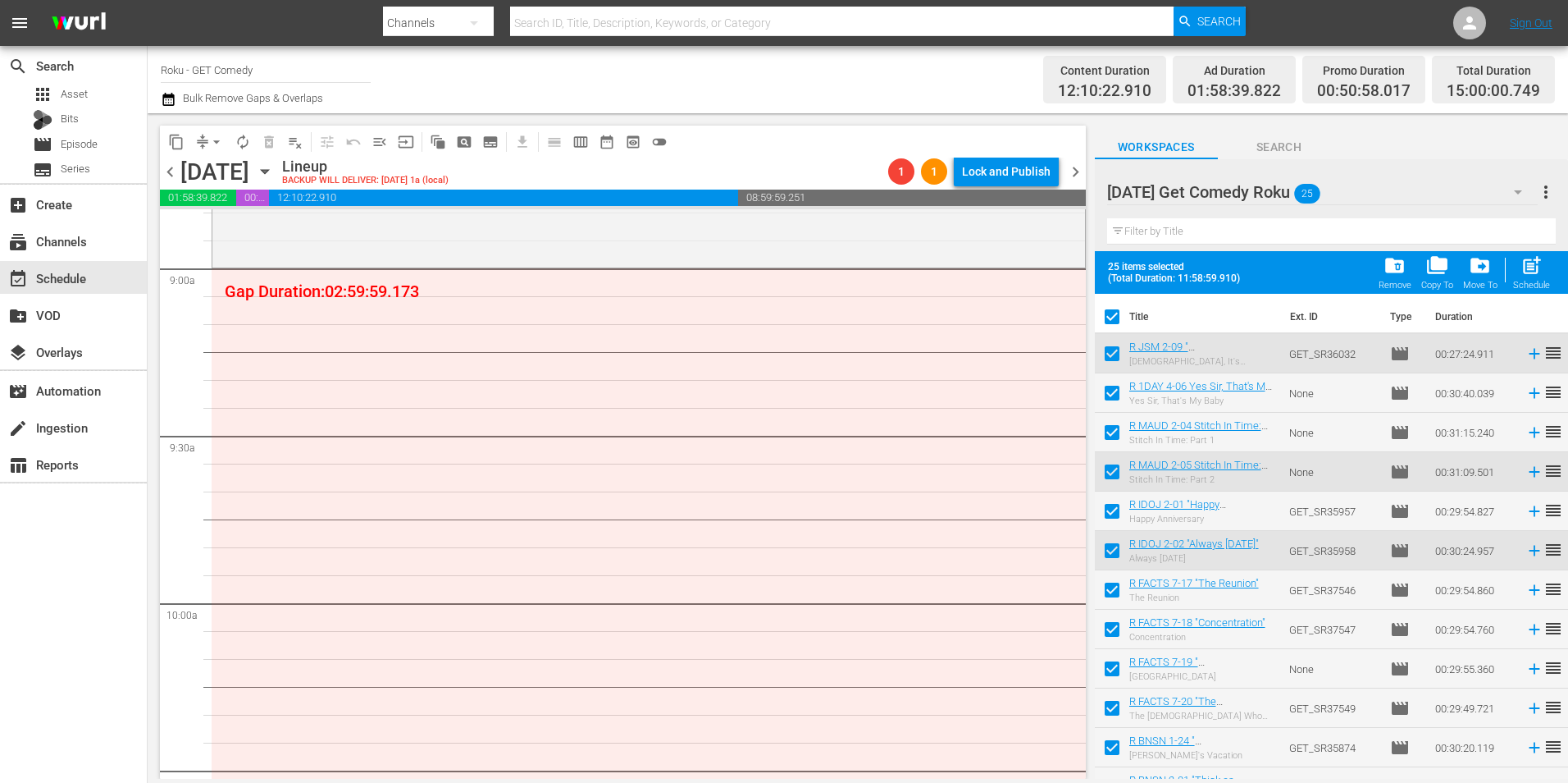
checkbox input "false"
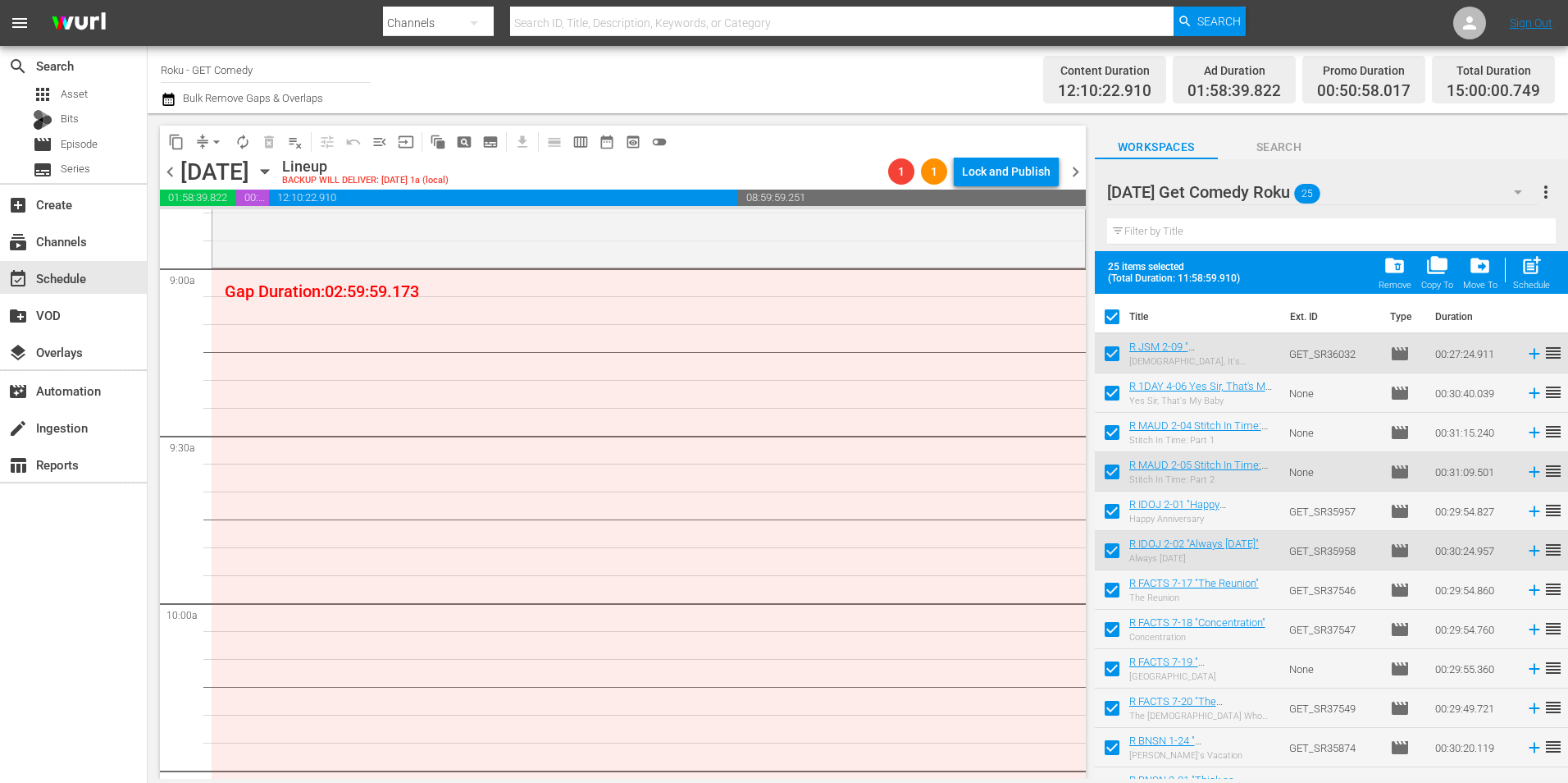
checkbox input "false"
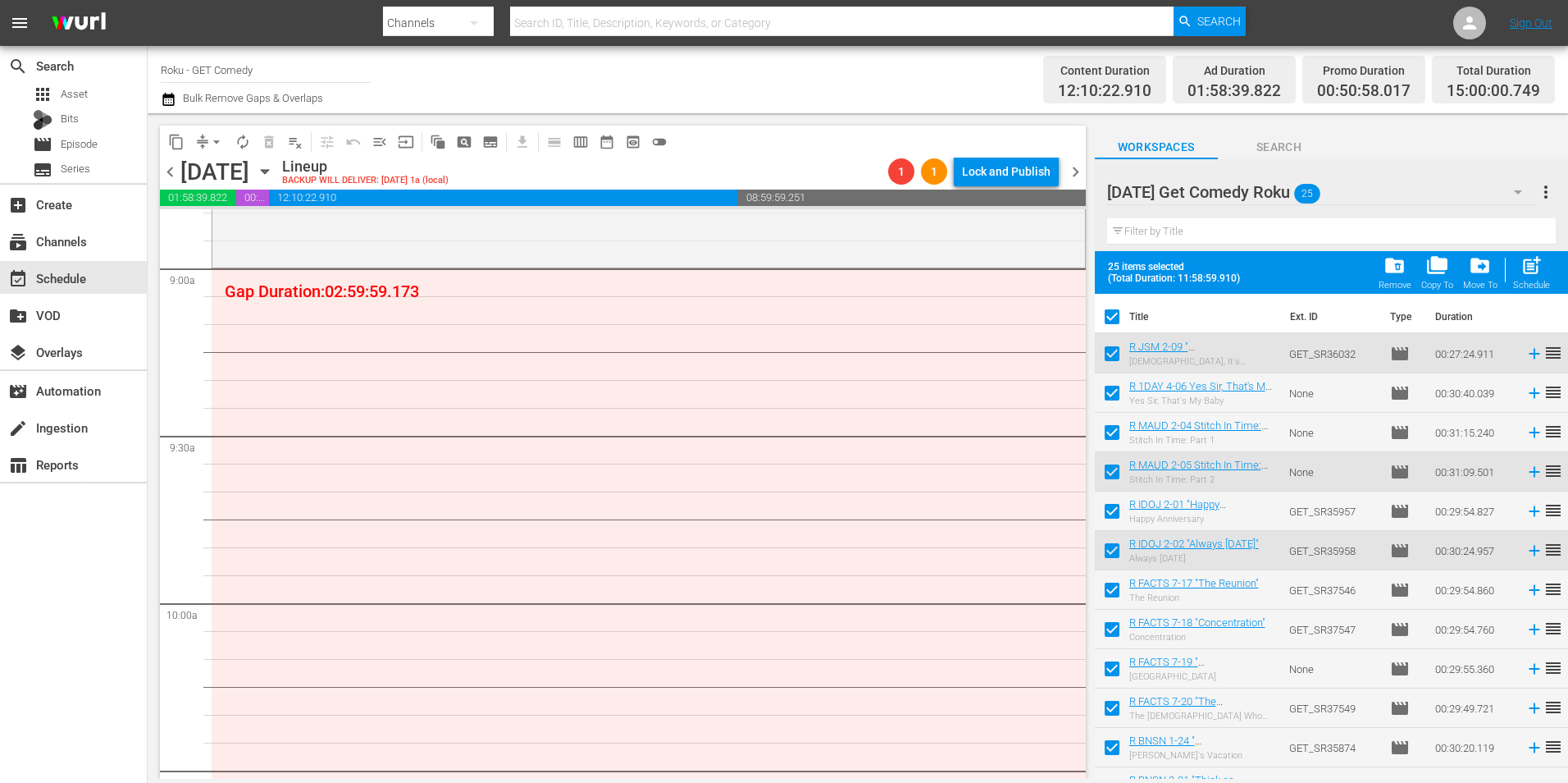
checkbox input "false"
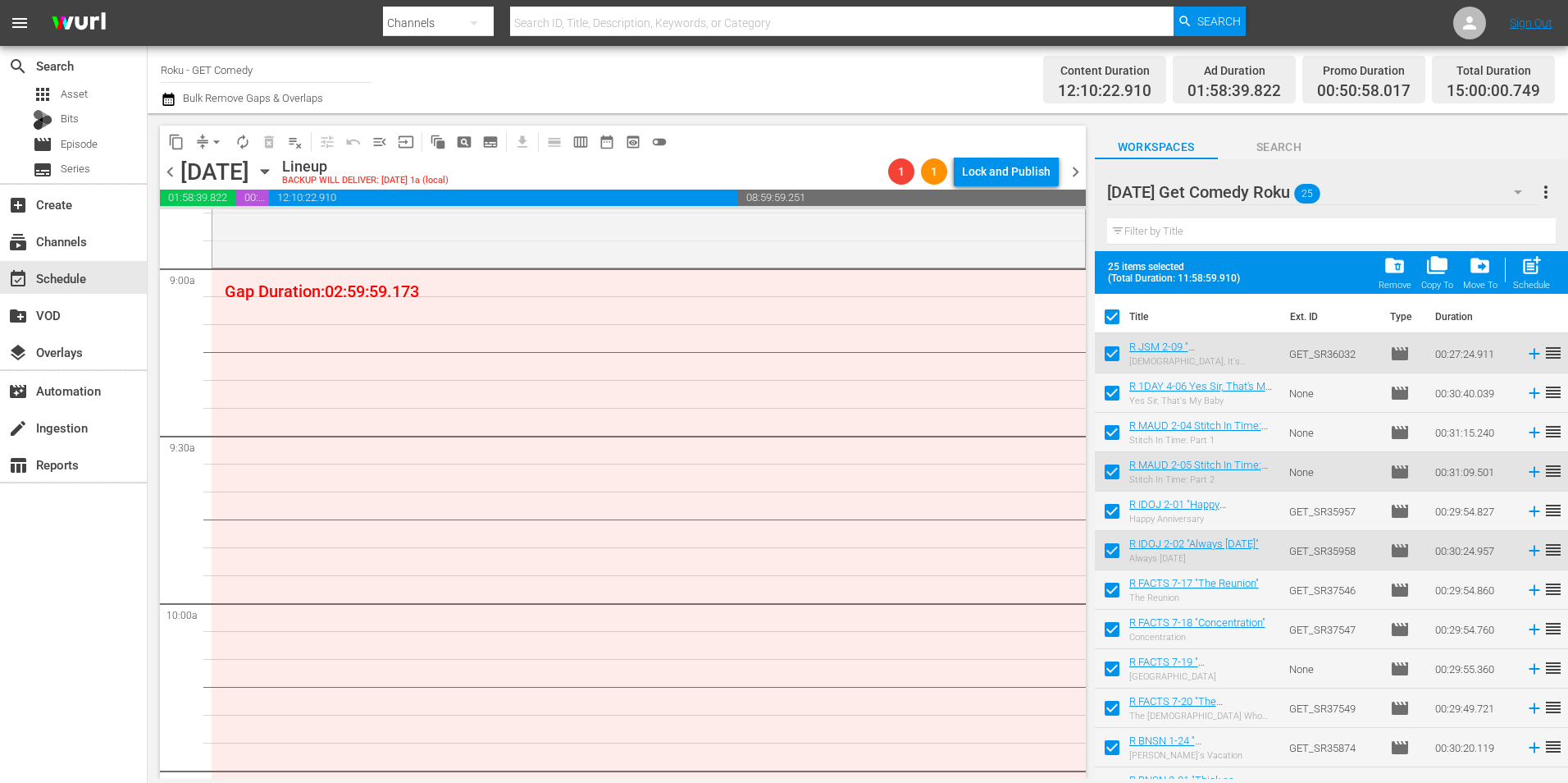
checkbox input "false"
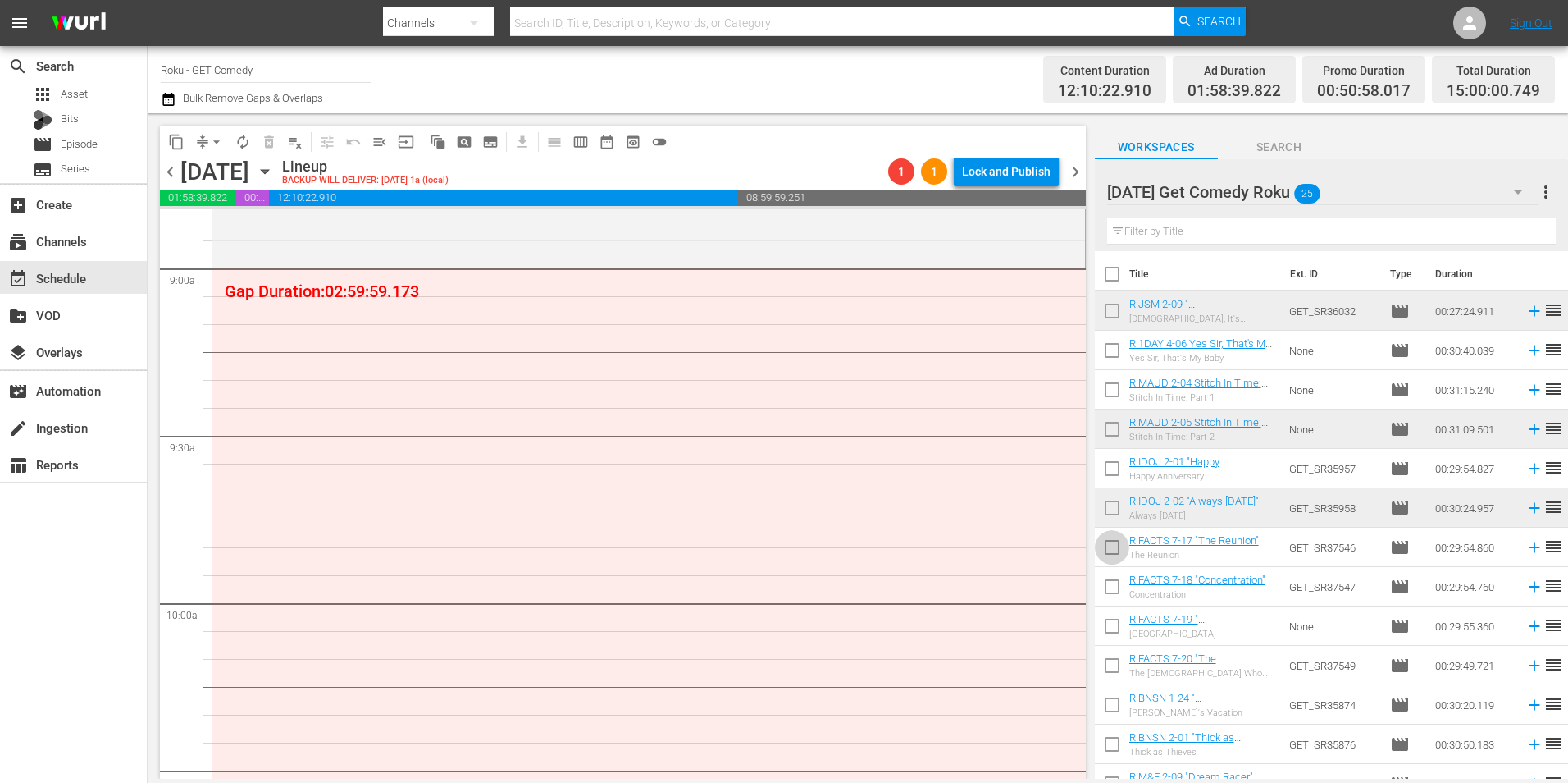
click at [1109, 556] on input "checkbox" at bounding box center [1112, 550] width 34 height 34
checkbox input "true"
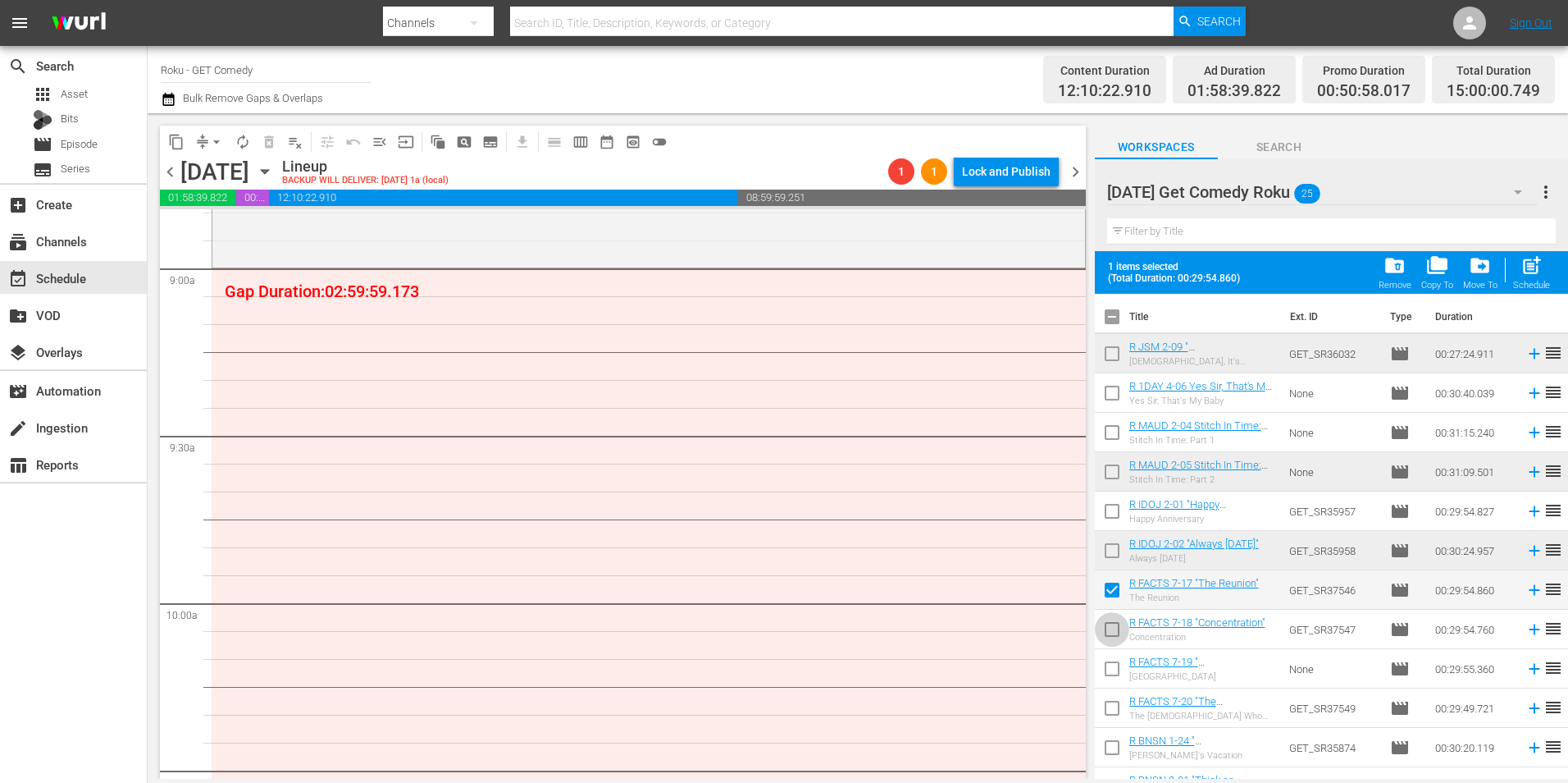
click at [1104, 642] on input "checkbox" at bounding box center [1112, 632] width 34 height 34
checkbox input "true"
click at [1103, 671] on input "checkbox" at bounding box center [1112, 672] width 34 height 34
checkbox input "true"
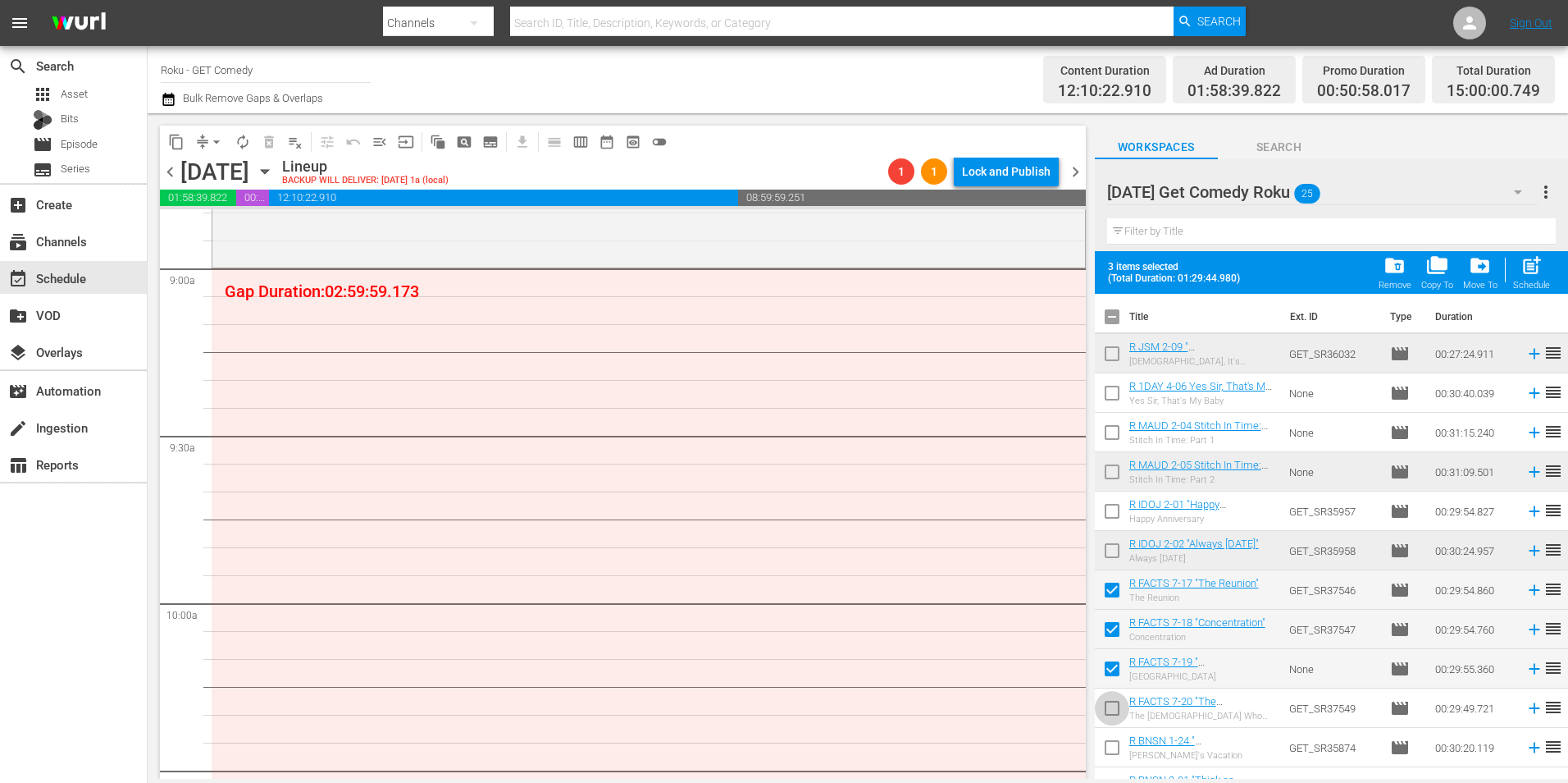
click at [1113, 705] on input "checkbox" at bounding box center [1112, 711] width 34 height 34
checkbox input "true"
click at [1110, 749] on input "checkbox" at bounding box center [1112, 750] width 34 height 34
checkbox input "true"
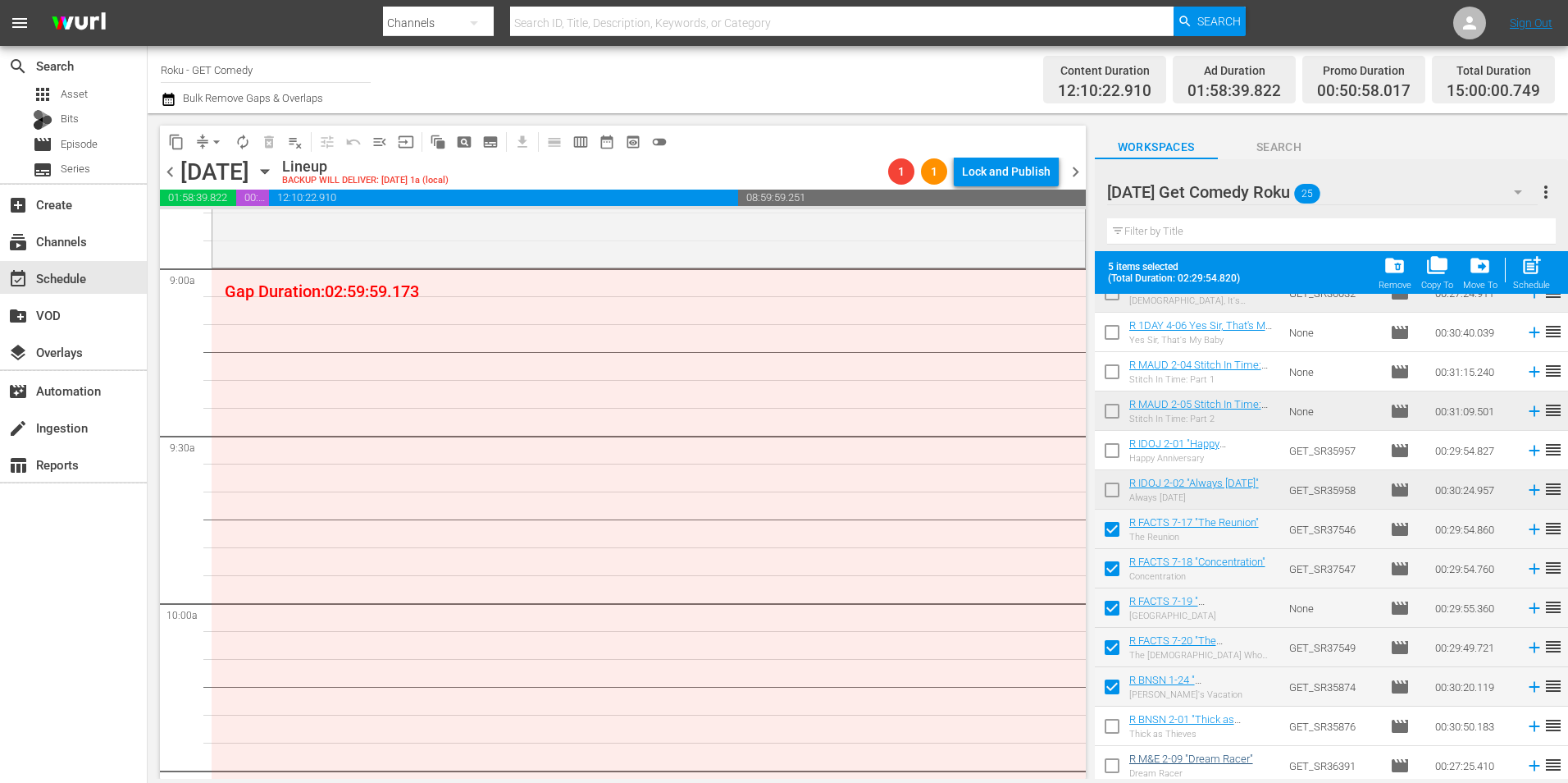
scroll to position [164, 0]
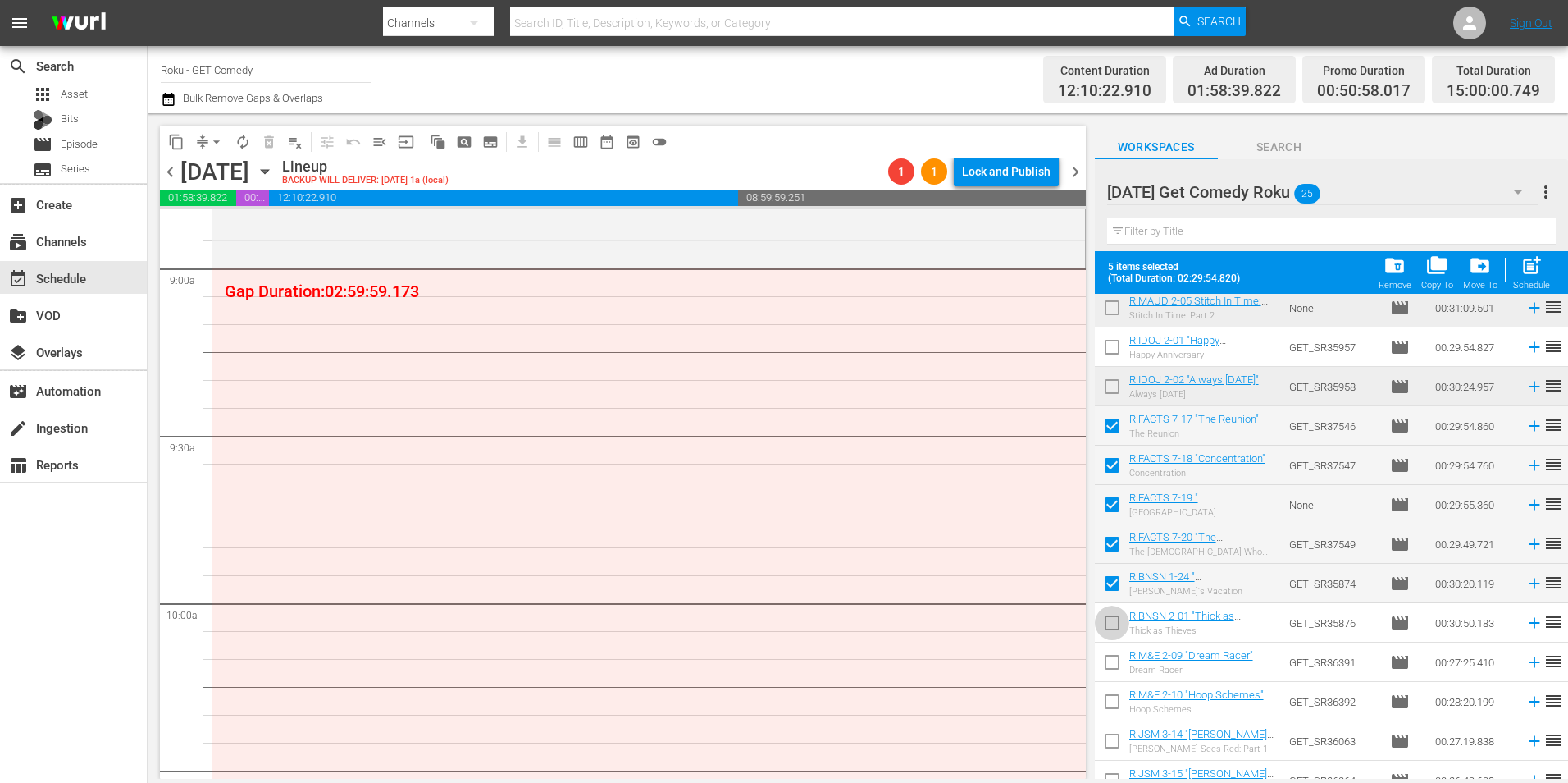
click at [1113, 632] on input "checkbox" at bounding box center [1112, 625] width 34 height 34
checkbox input "true"
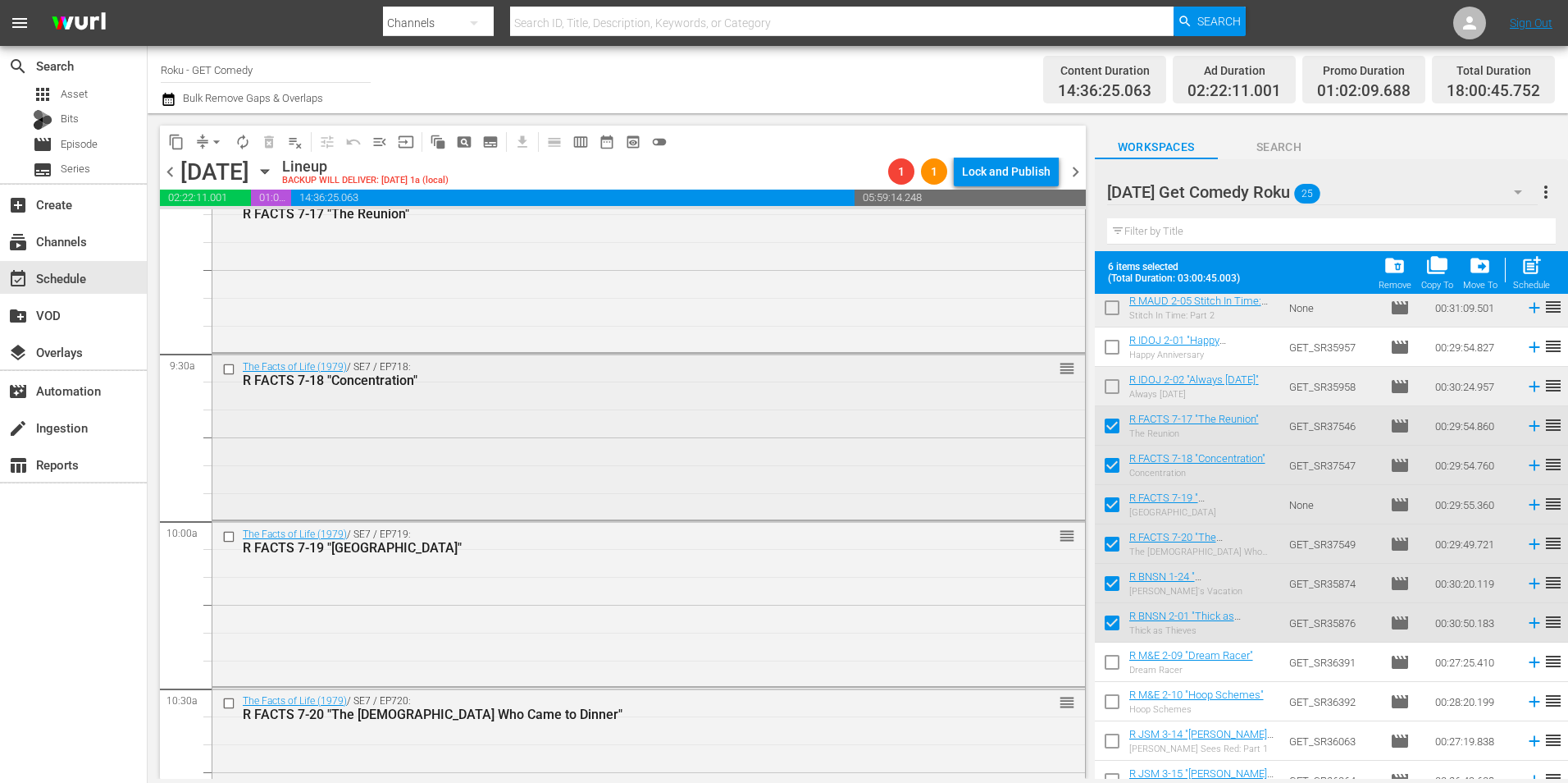
scroll to position [2954, 0]
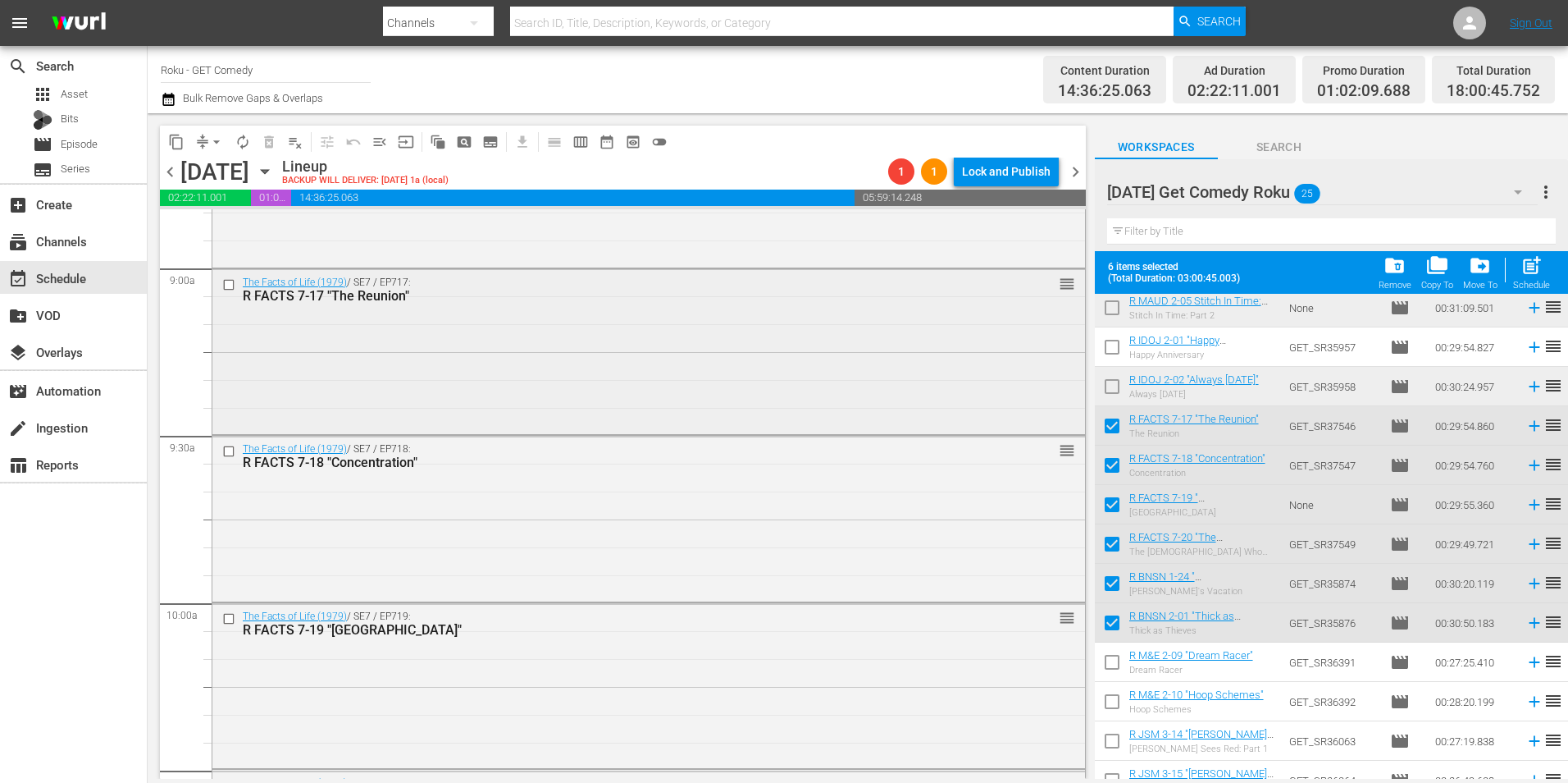
click at [357, 367] on div "The Facts of Life (1979) / SE7 / EP717: R FACTS 7-17 "The Reunion" reorder" at bounding box center [649, 350] width 872 height 161
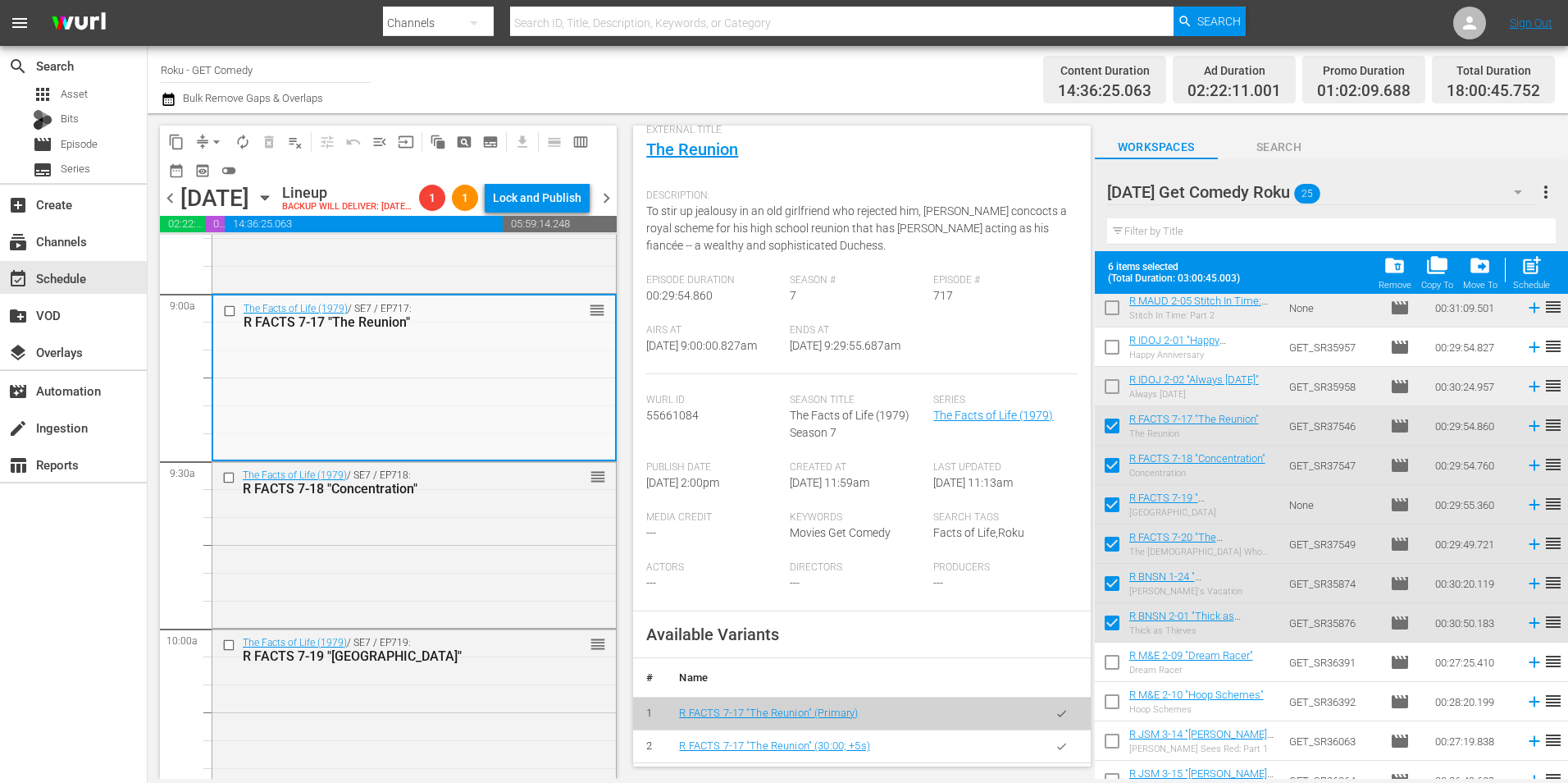
scroll to position [164, 0]
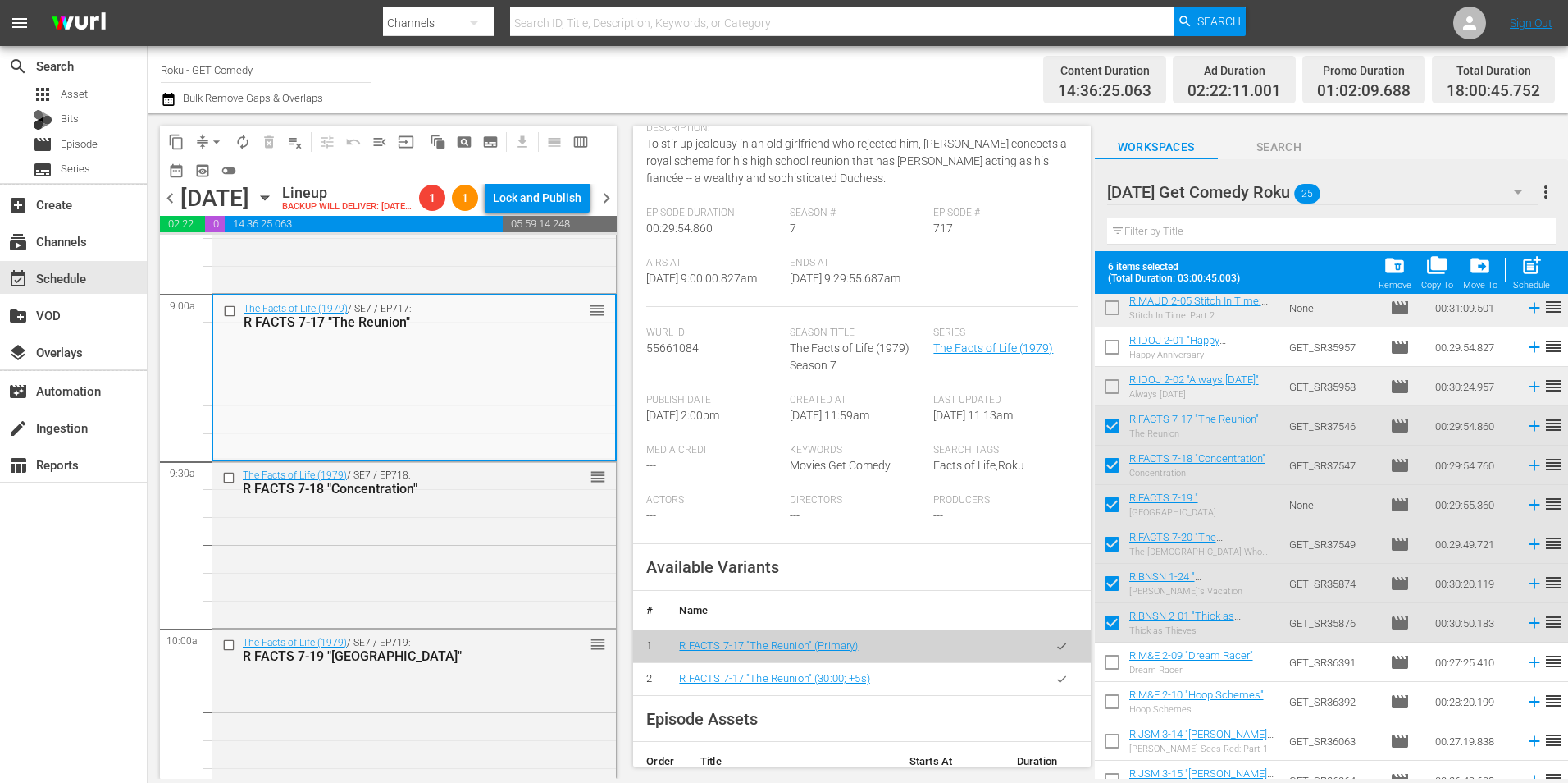
click at [1055, 683] on icon "button" at bounding box center [1061, 678] width 12 height 12
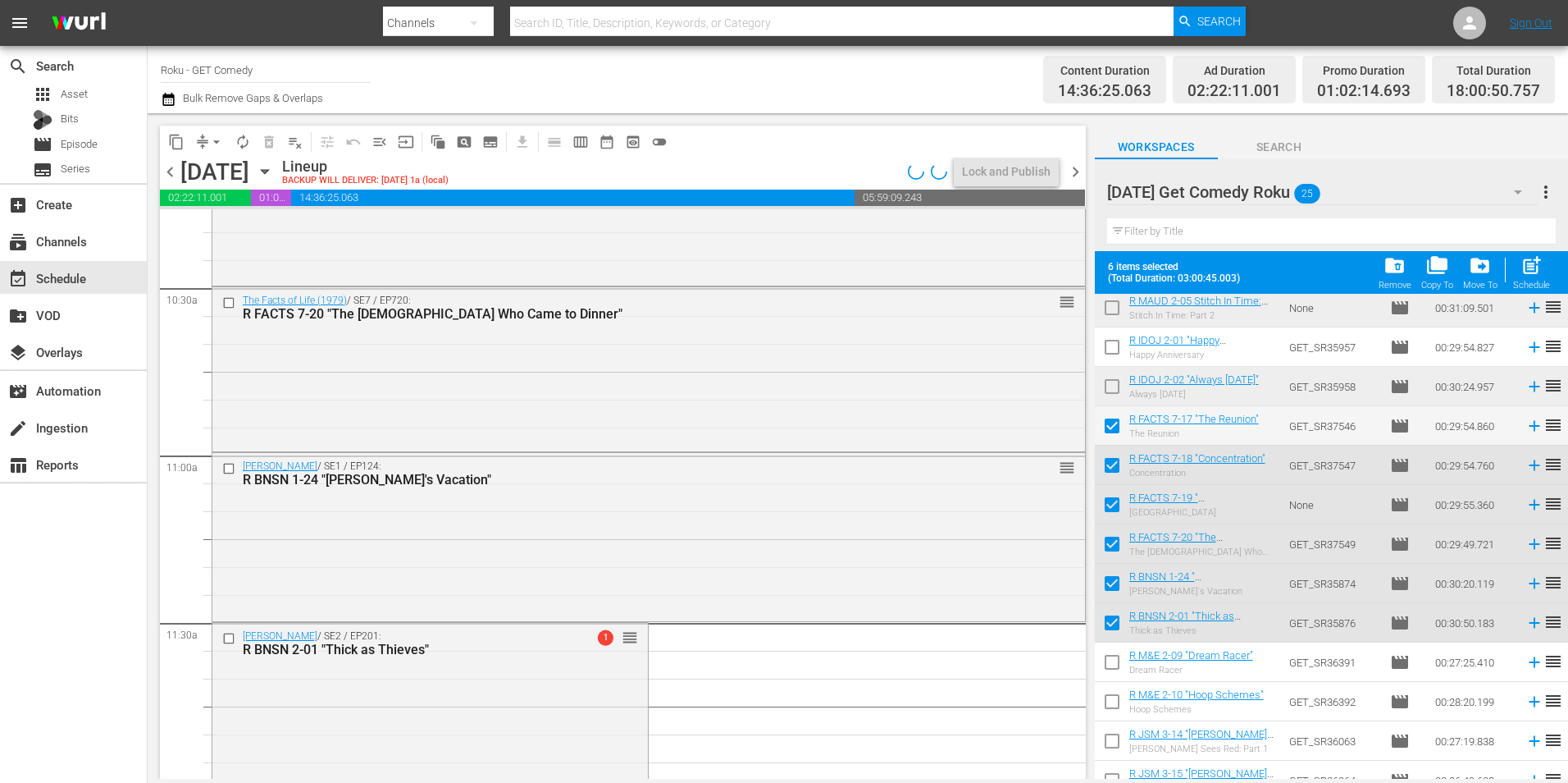
scroll to position [3528, 0]
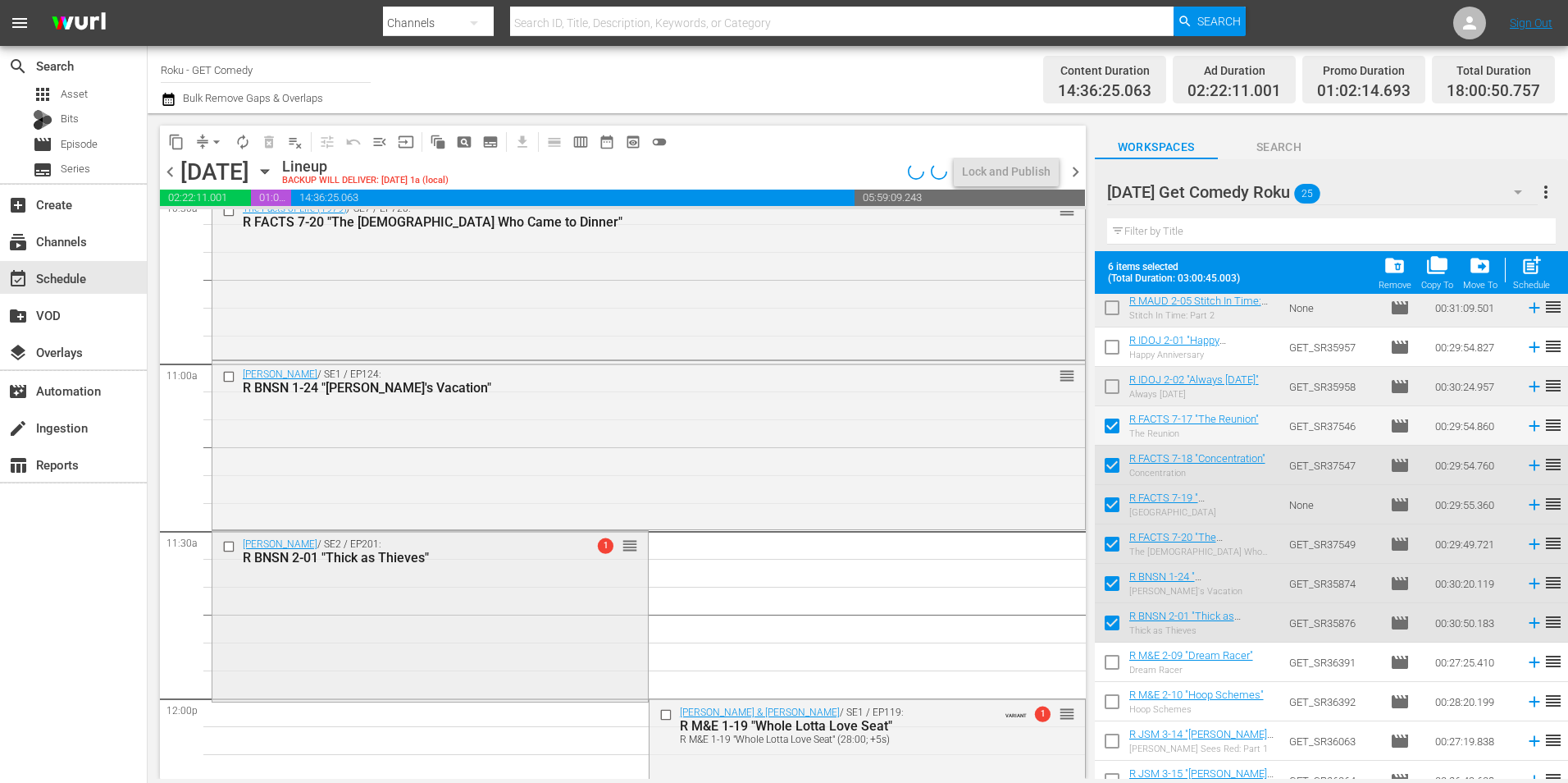
click at [521, 638] on div "Benson / SE2 / EP201: R BNSN 2-01 "Thick as Thieves" 1 reorder" at bounding box center [430, 614] width 435 height 167
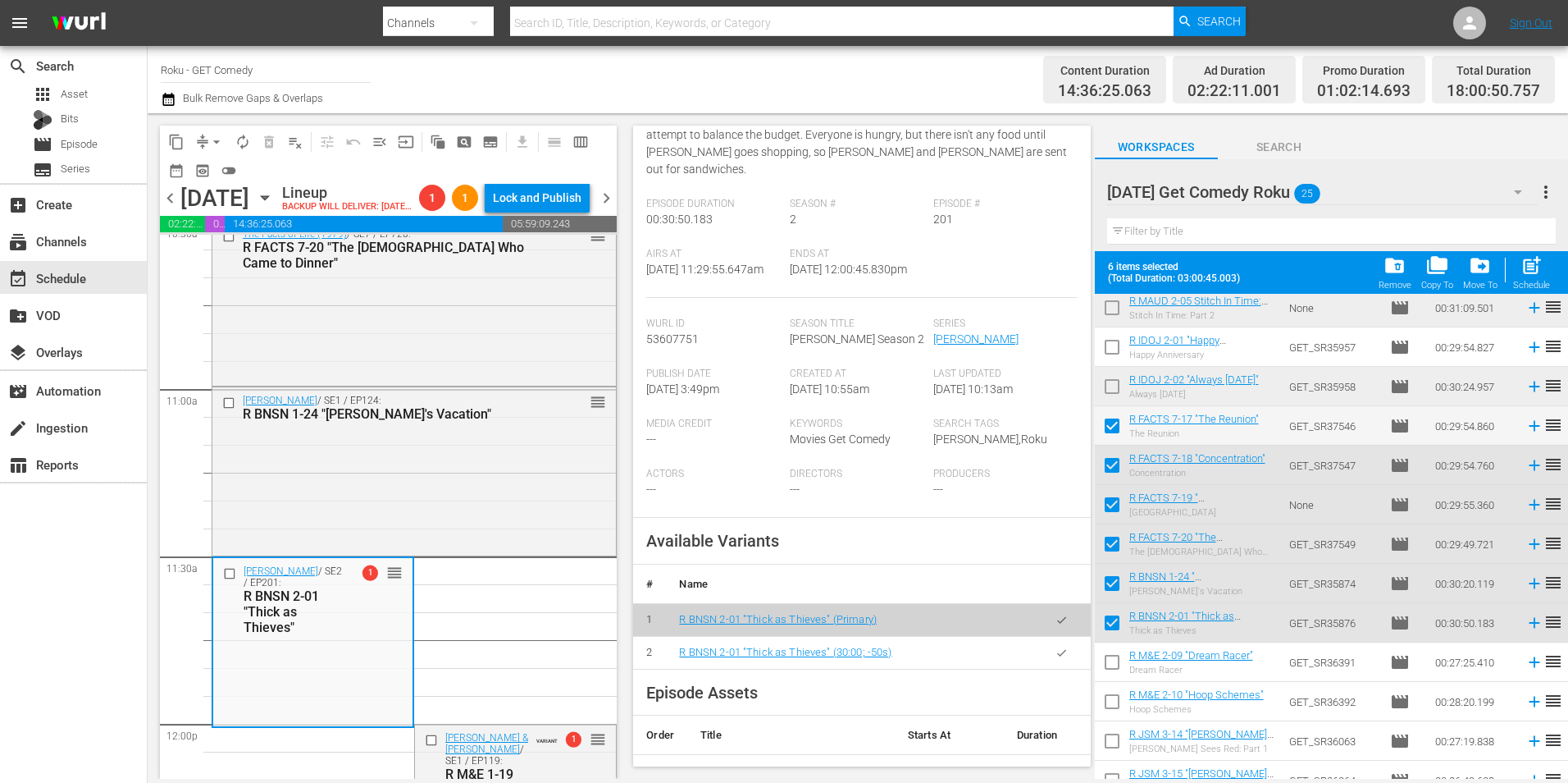
scroll to position [328, 0]
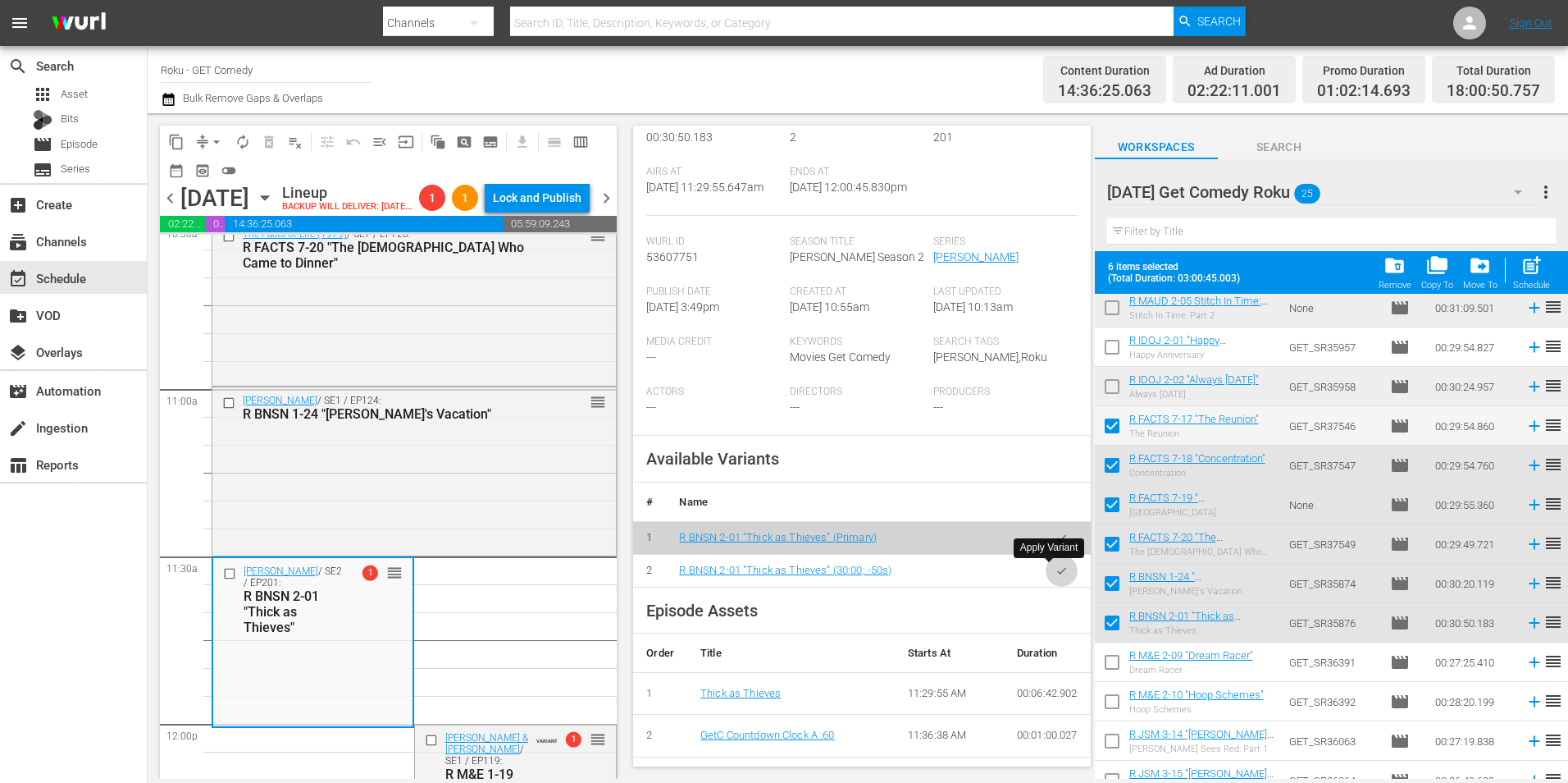
click at [1055, 565] on icon "button" at bounding box center [1061, 570] width 12 height 12
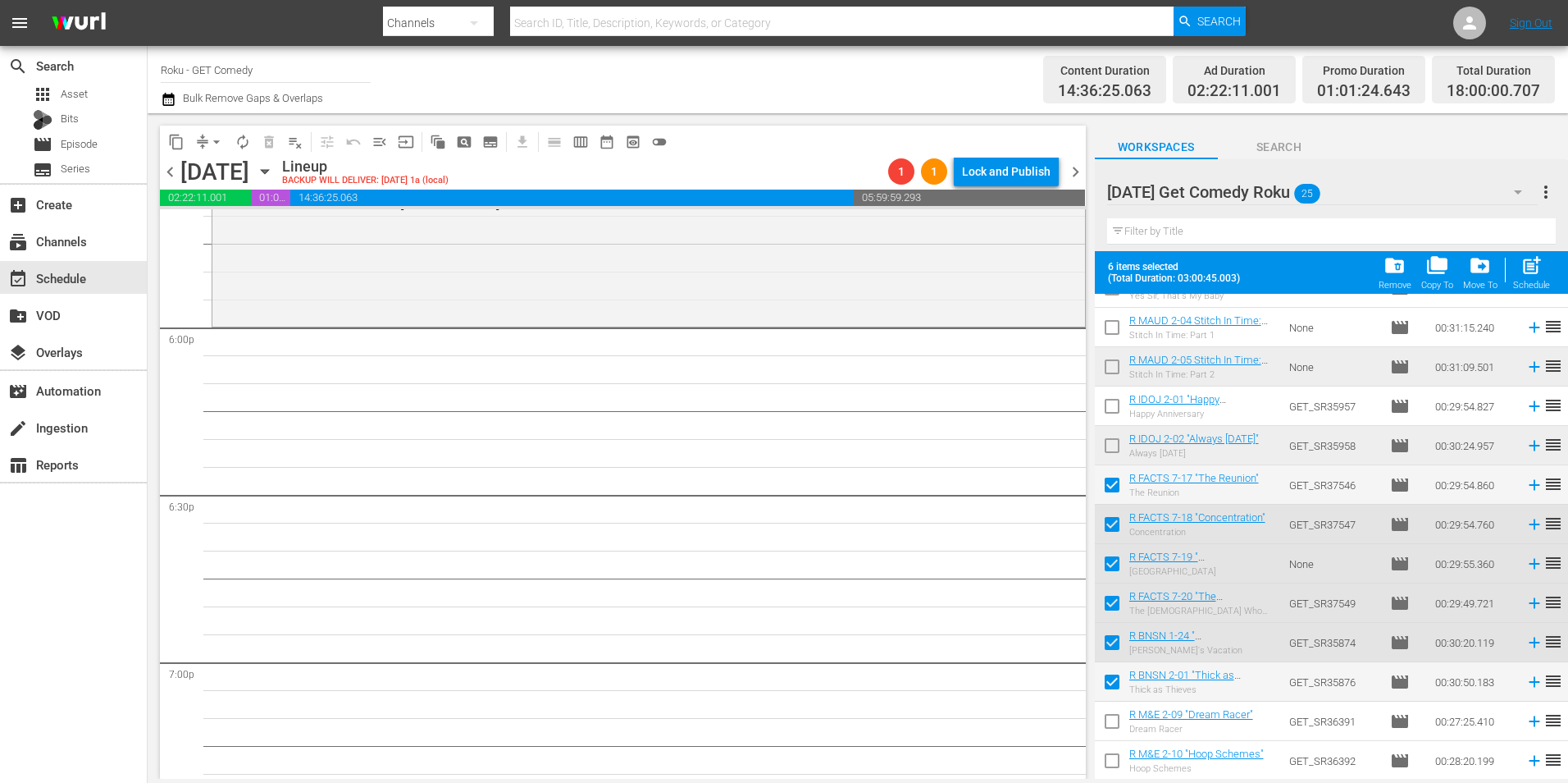
scroll to position [0, 0]
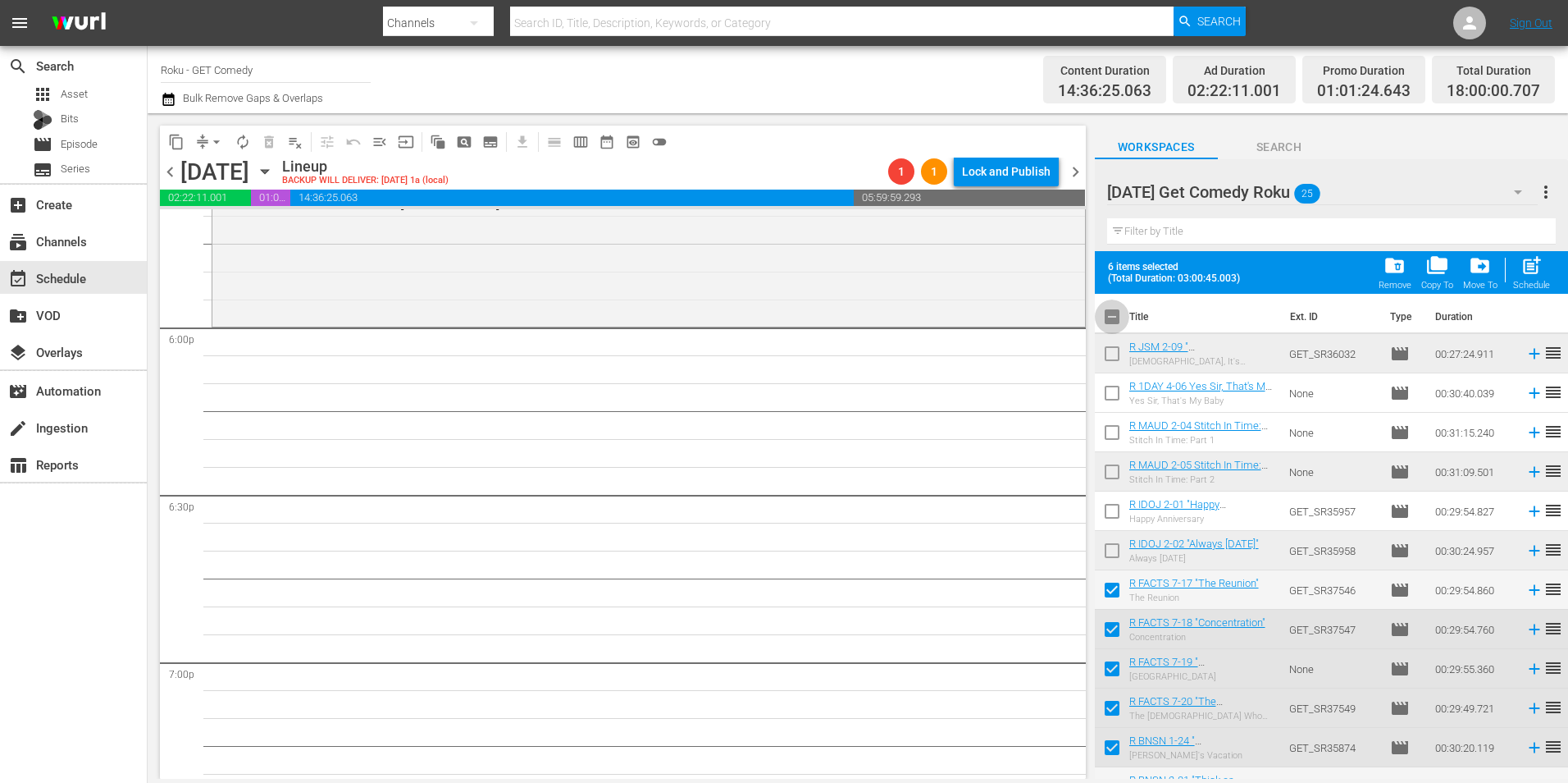
click at [1117, 314] on input "checkbox" at bounding box center [1112, 319] width 34 height 34
checkbox input "true"
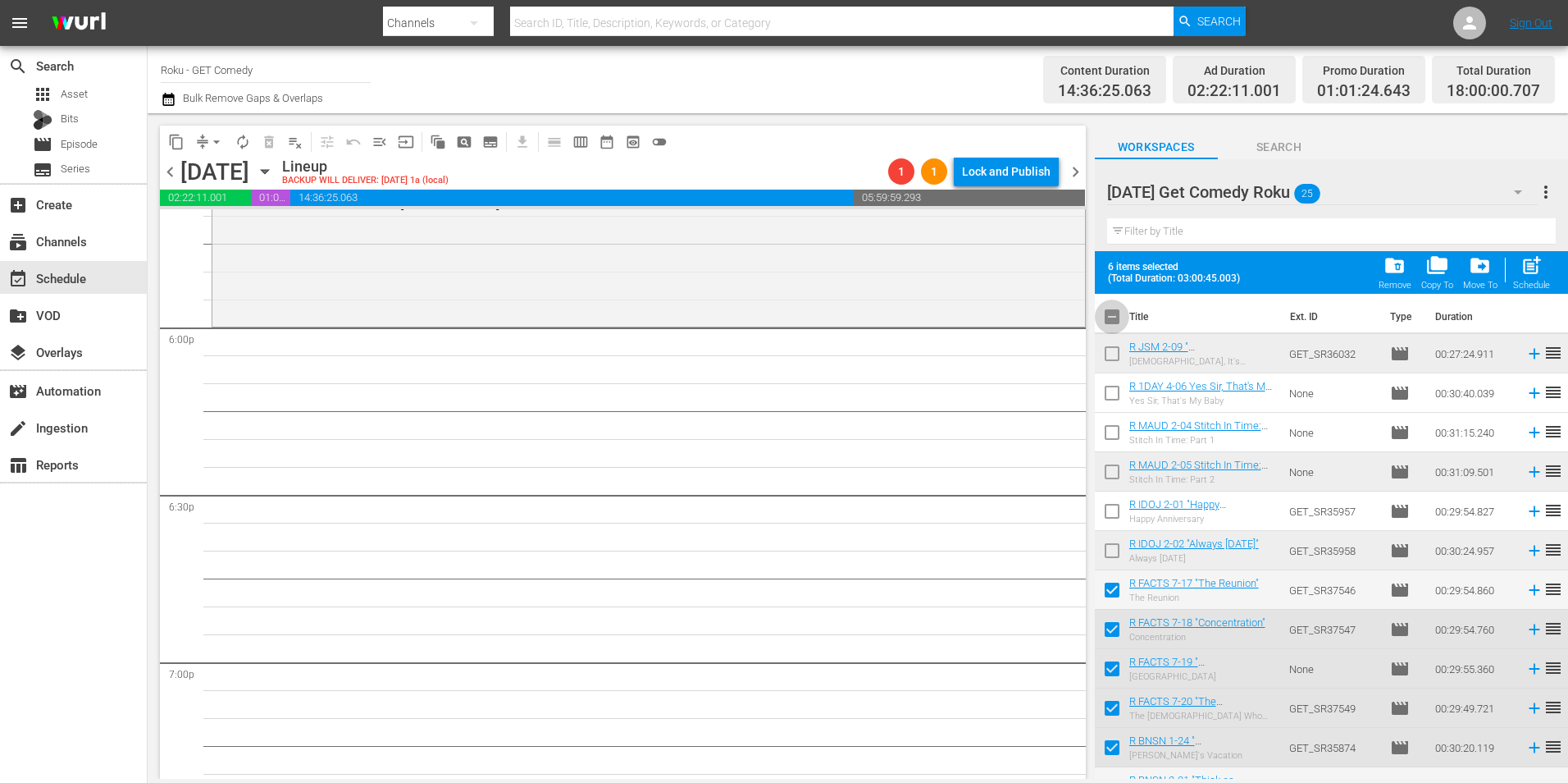
checkbox input "true"
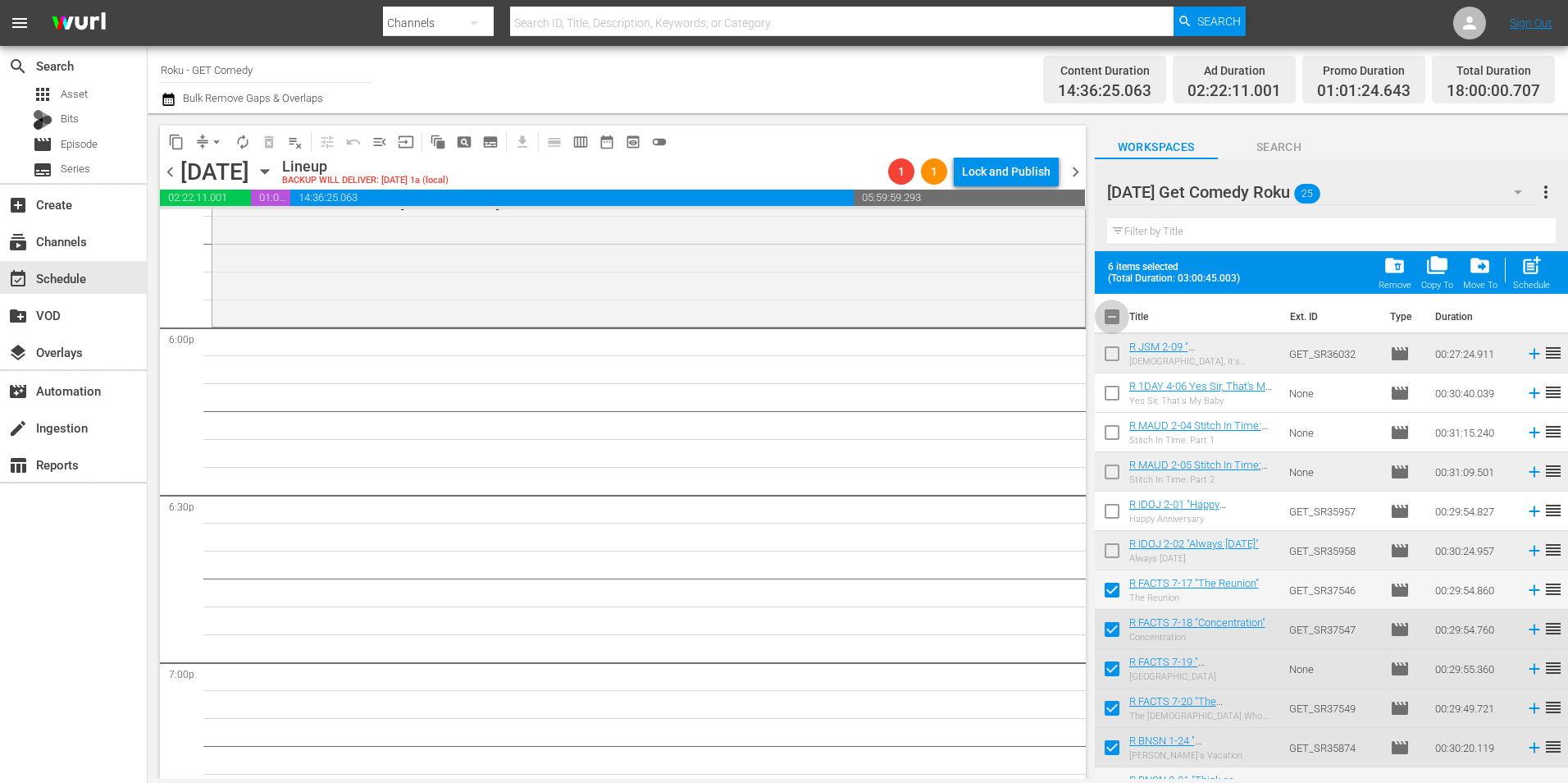
checkbox input "true"
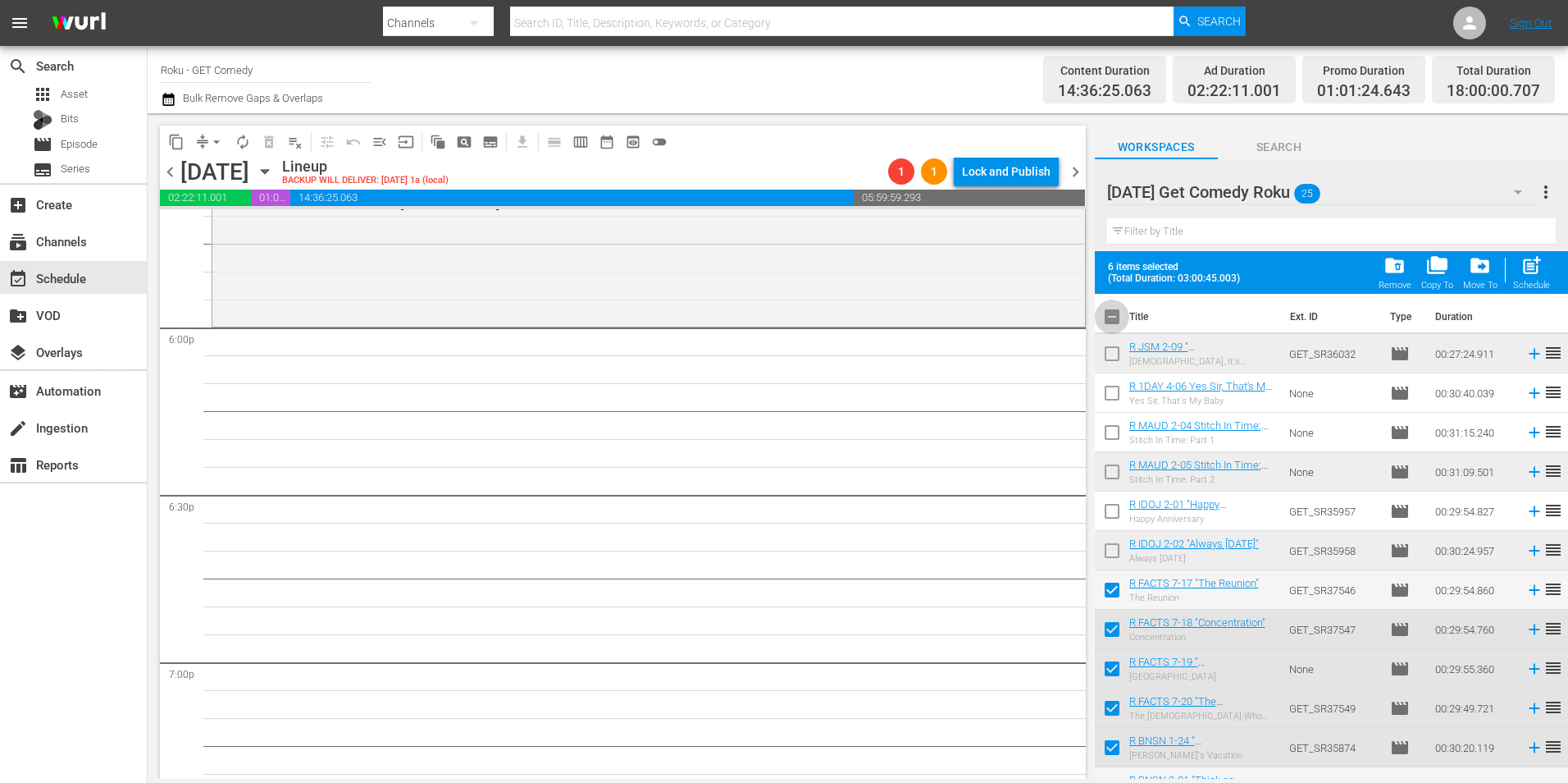
checkbox input "true"
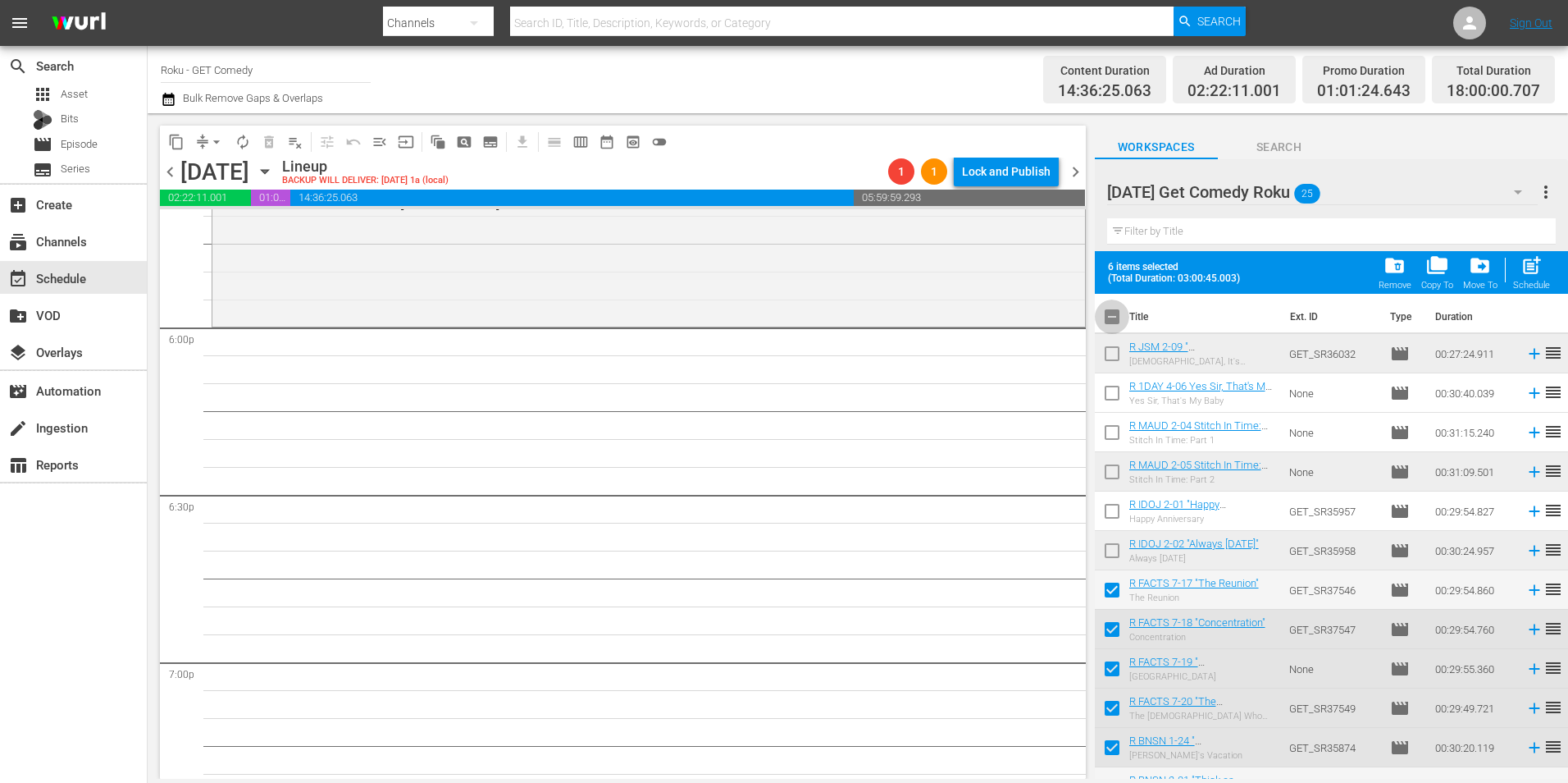
checkbox input "true"
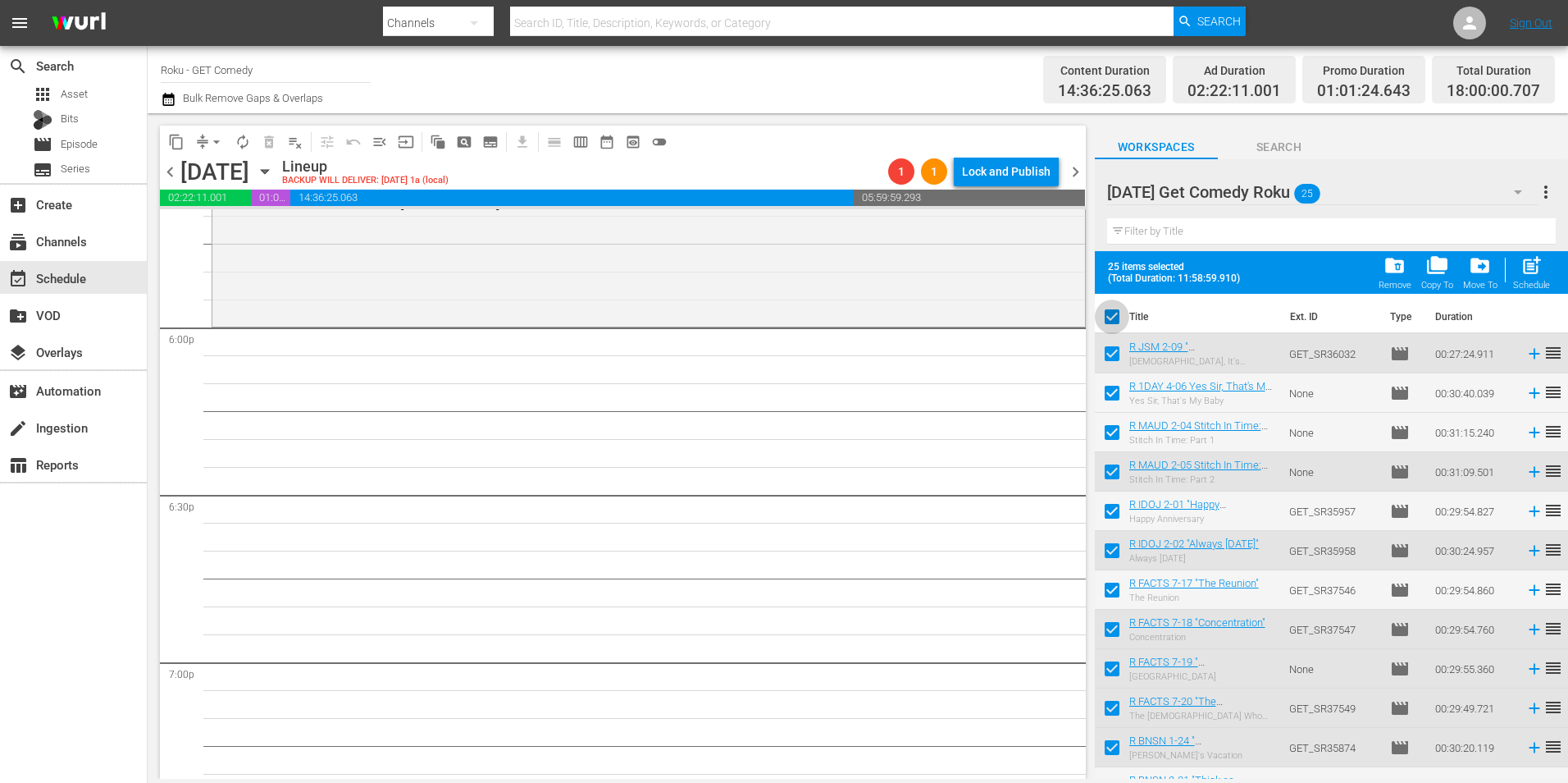
click at [1117, 314] on input "checkbox" at bounding box center [1112, 319] width 34 height 34
checkbox input "false"
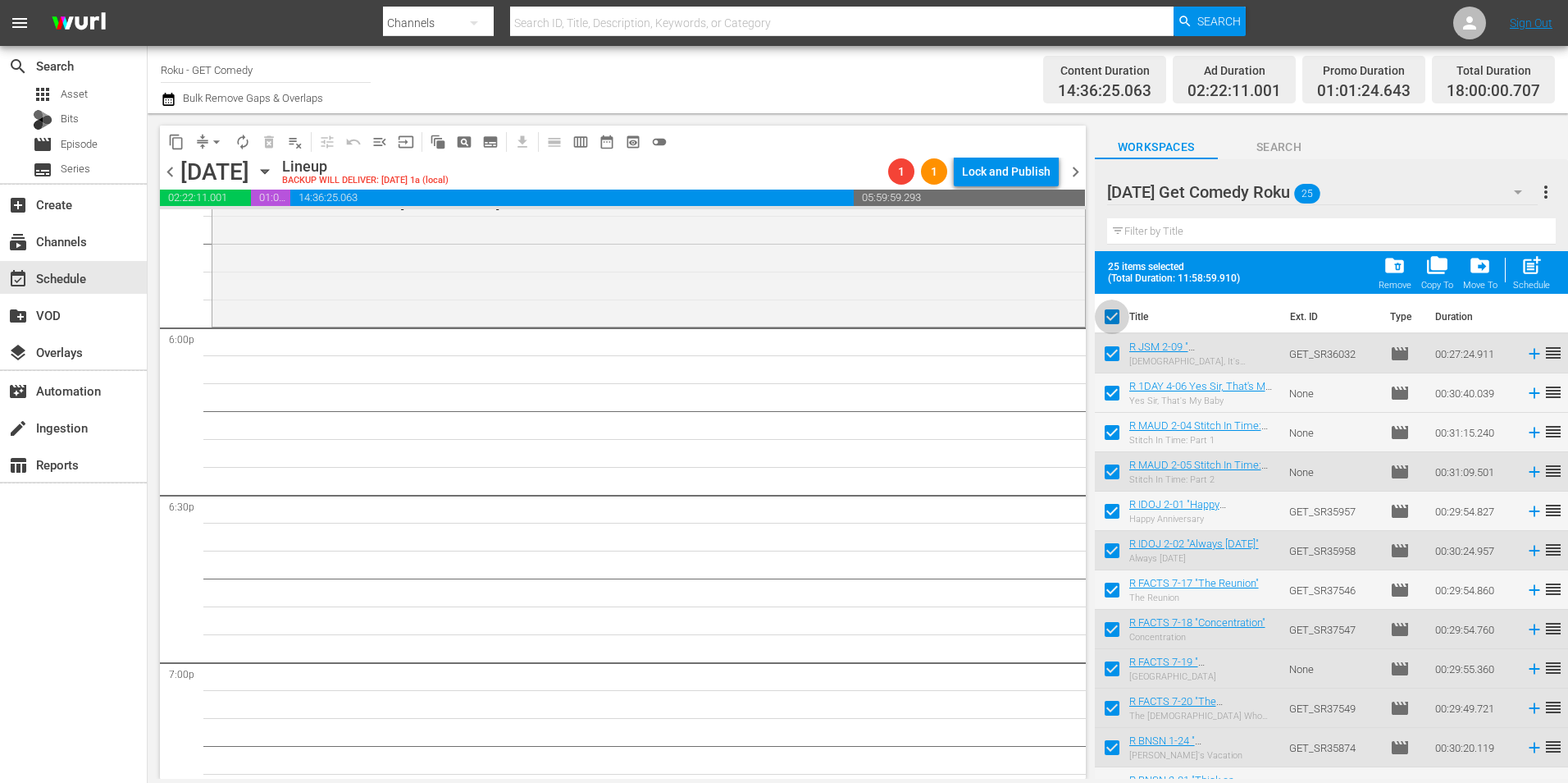
checkbox input "false"
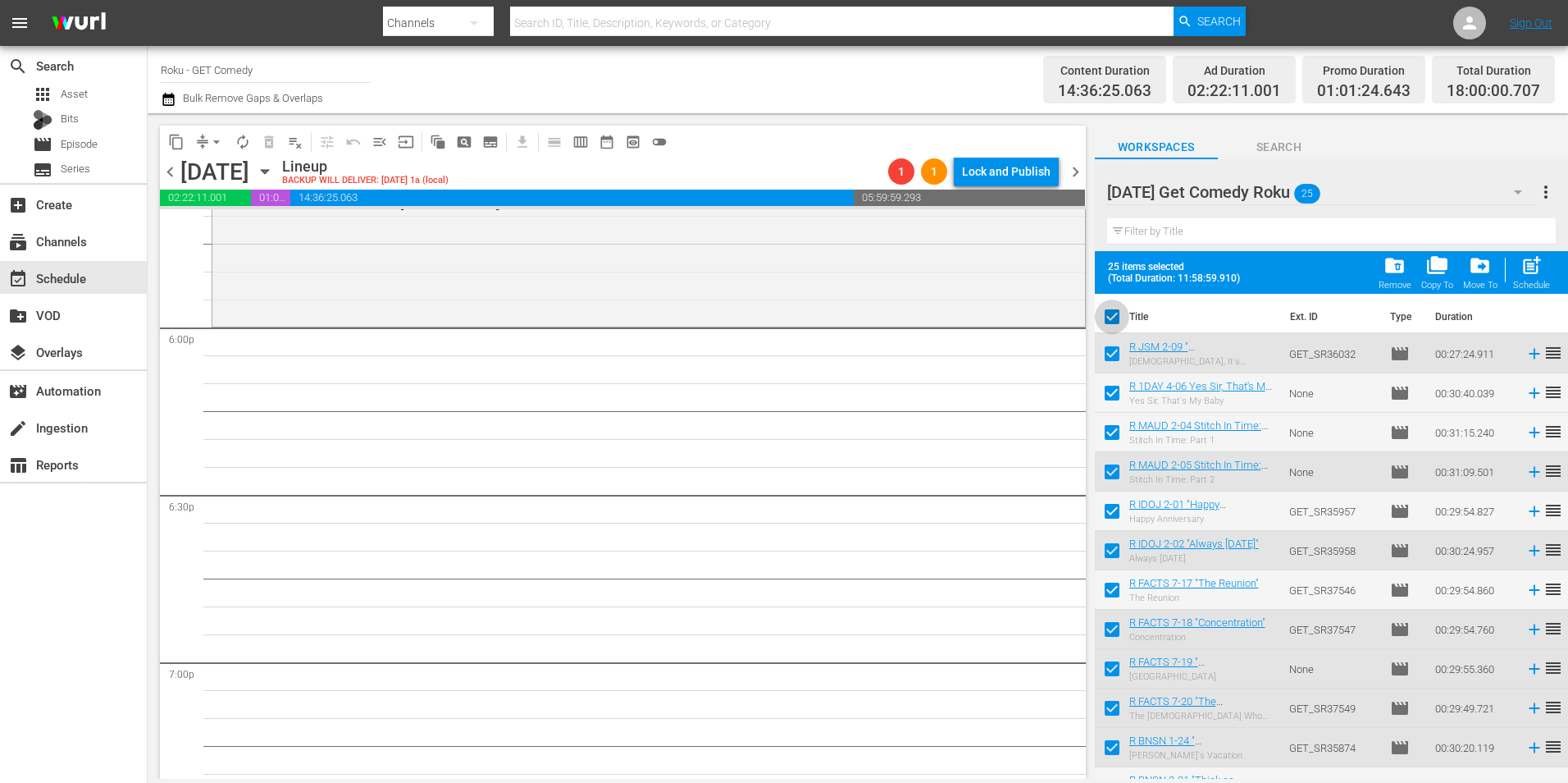
checkbox input "false"
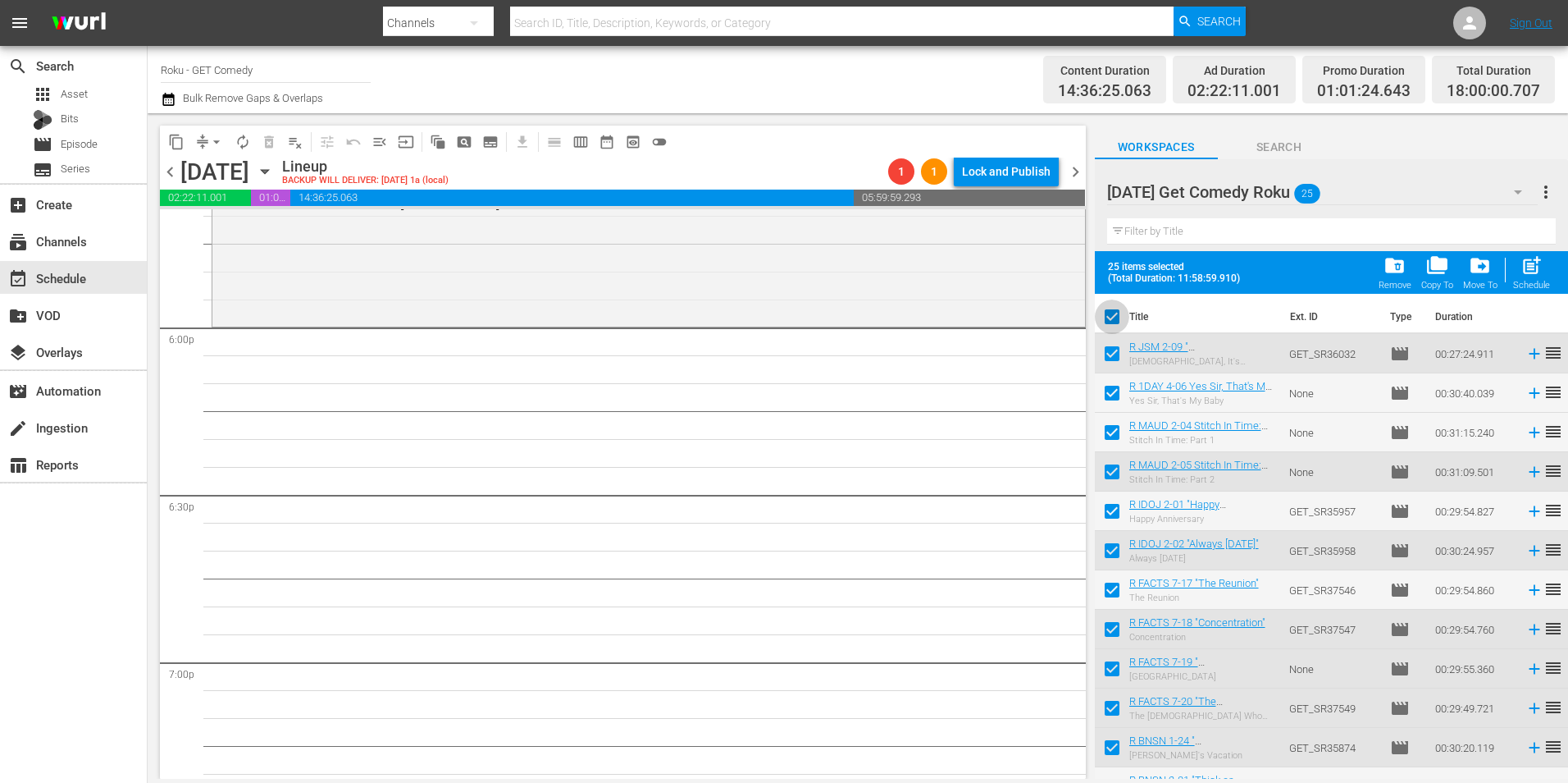
checkbox input "false"
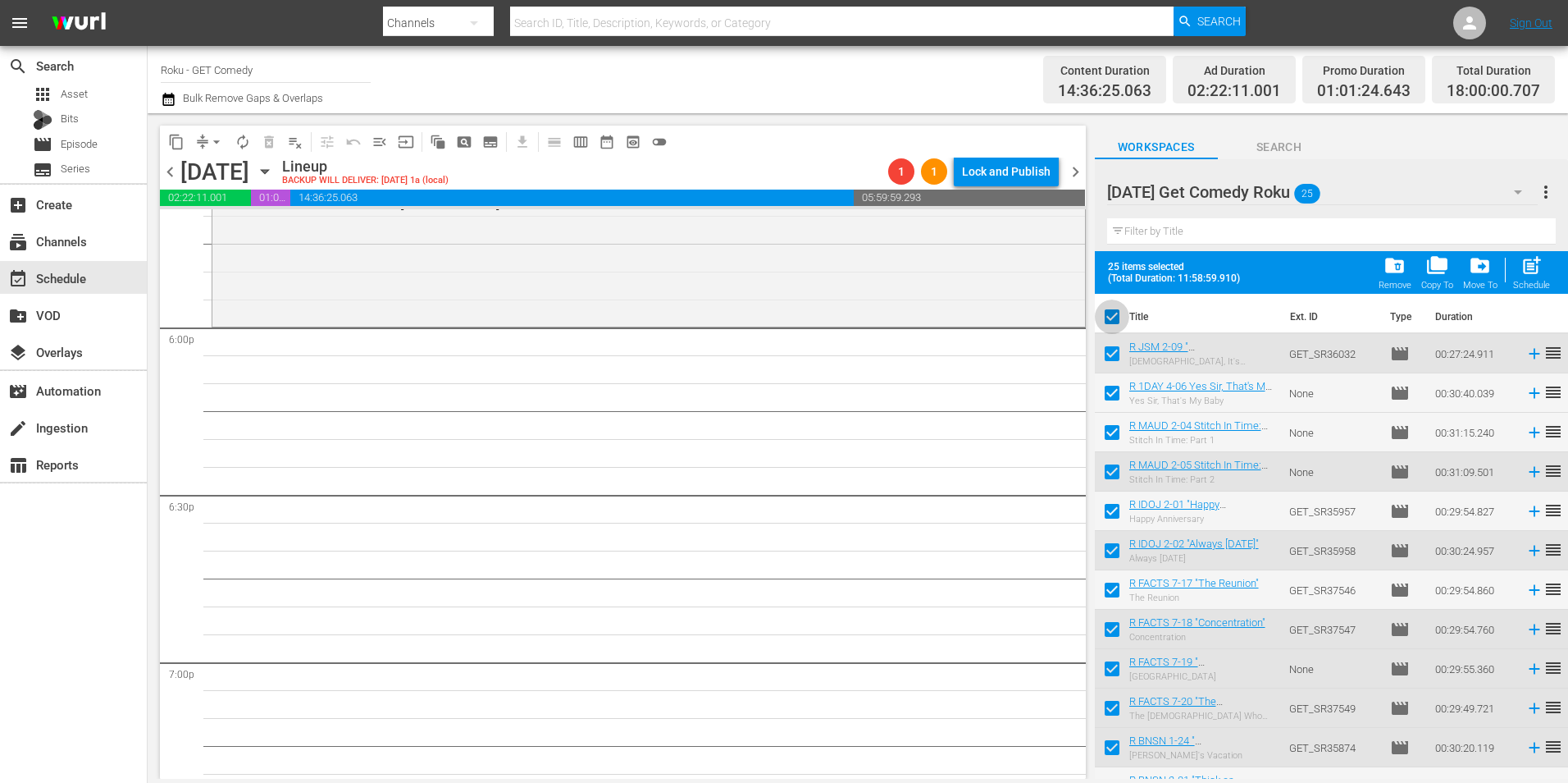
checkbox input "false"
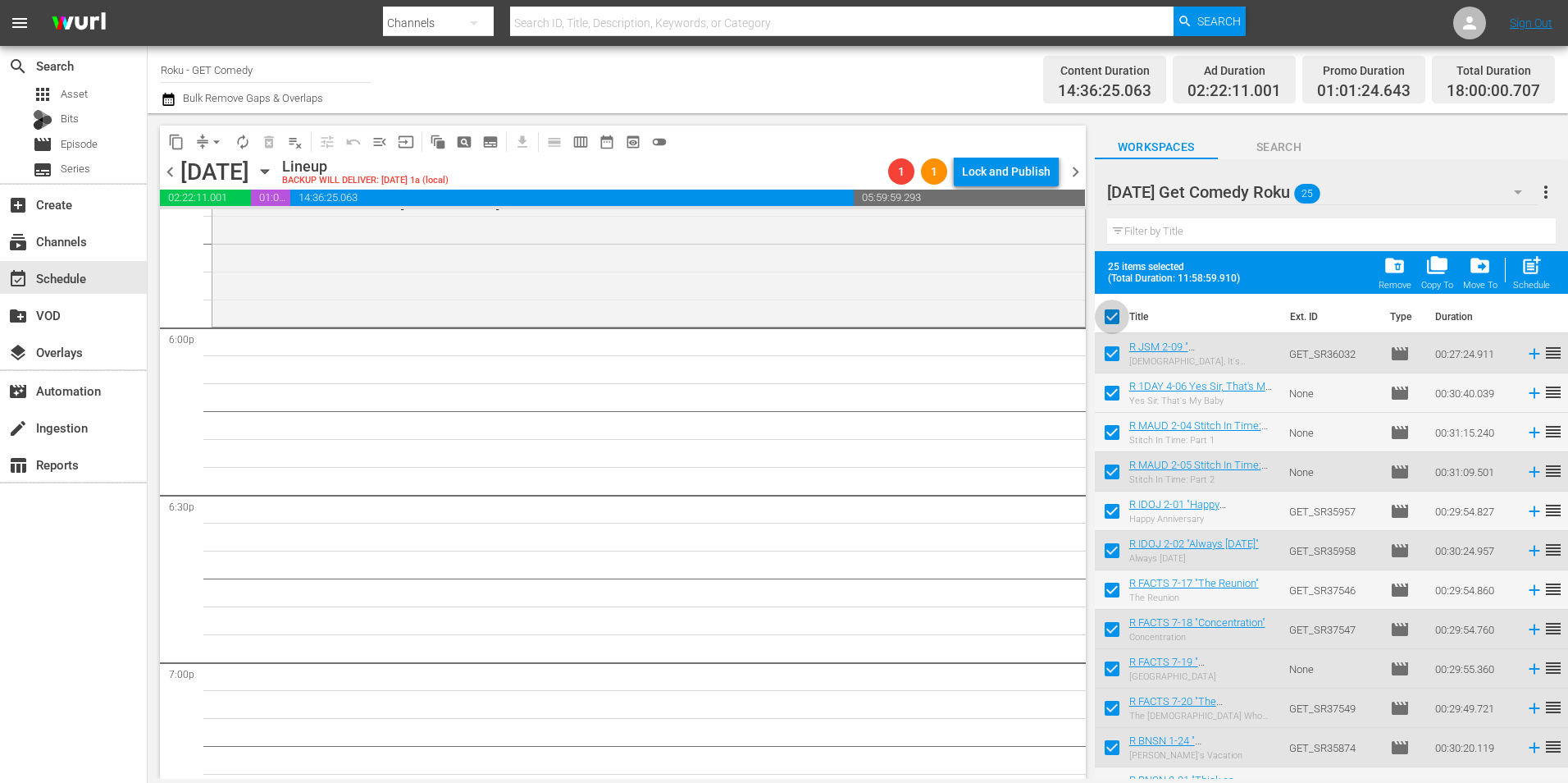
checkbox input "false"
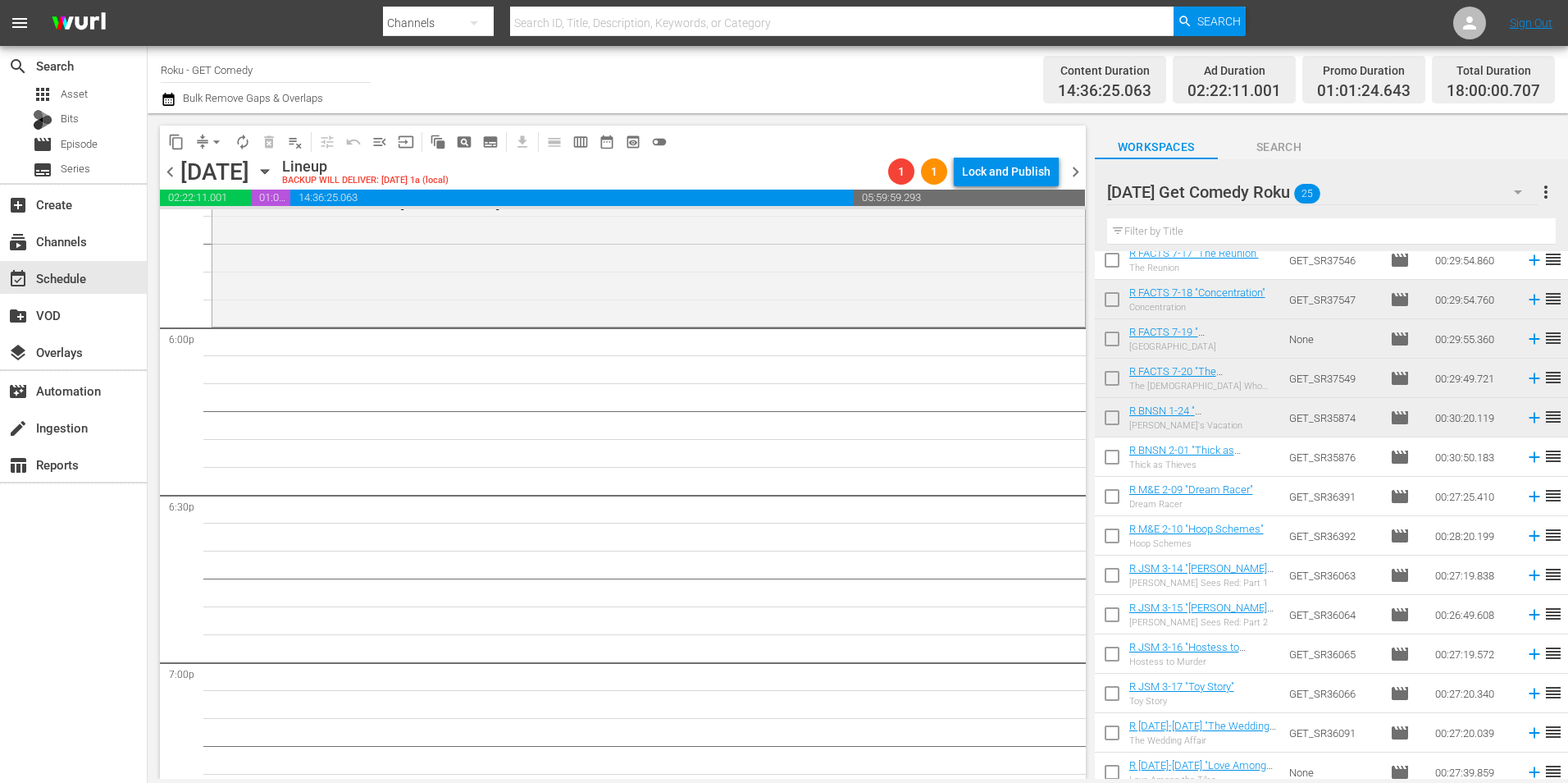
scroll to position [328, 0]
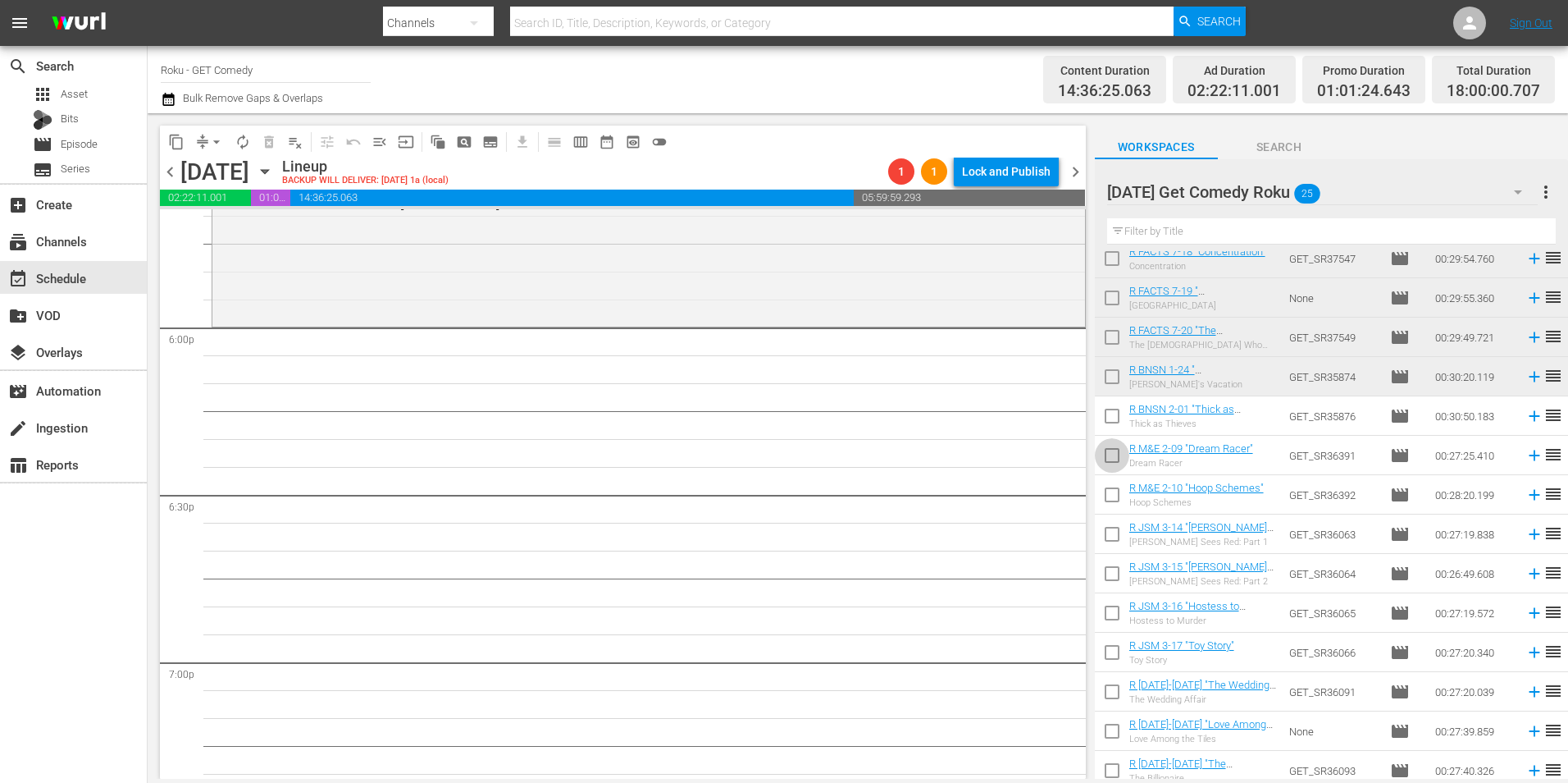
click at [1112, 460] on input "checkbox" at bounding box center [1112, 458] width 34 height 34
checkbox input "true"
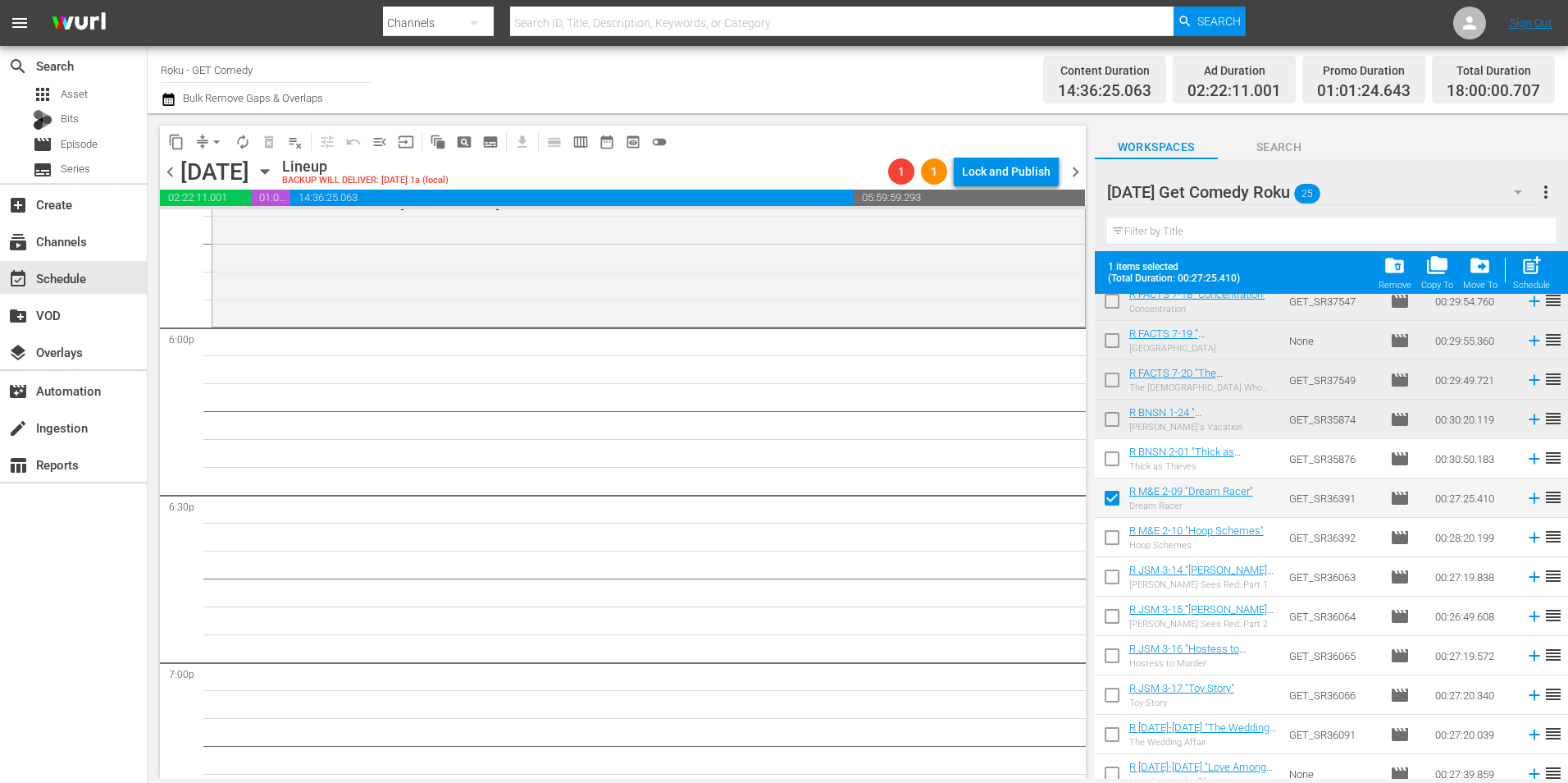
click at [1111, 541] on input "checkbox" at bounding box center [1112, 540] width 34 height 34
checkbox input "true"
click at [1112, 578] on input "checkbox" at bounding box center [1112, 579] width 34 height 34
checkbox input "true"
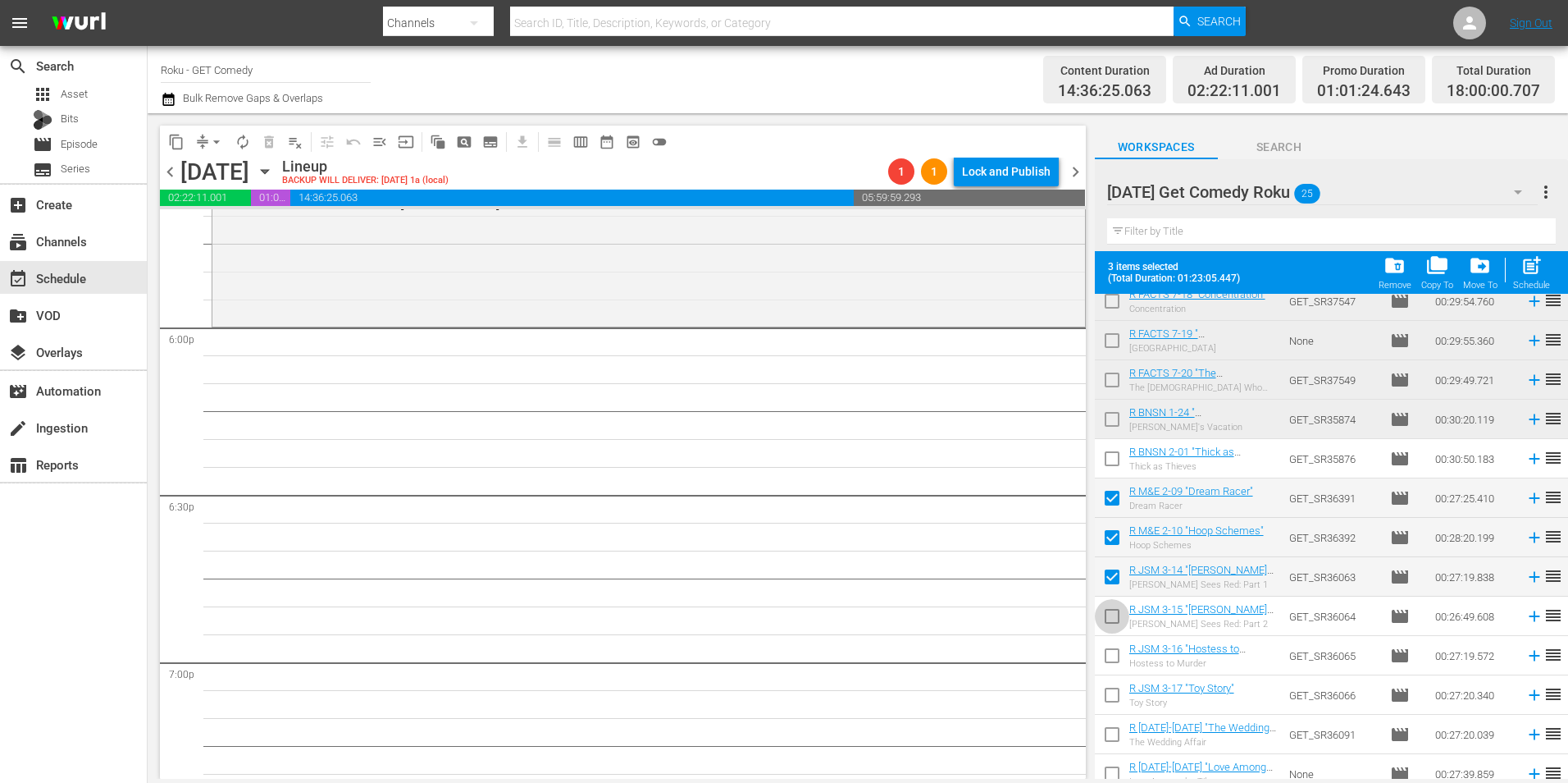
click at [1113, 619] on input "checkbox" at bounding box center [1112, 619] width 34 height 34
checkbox input "true"
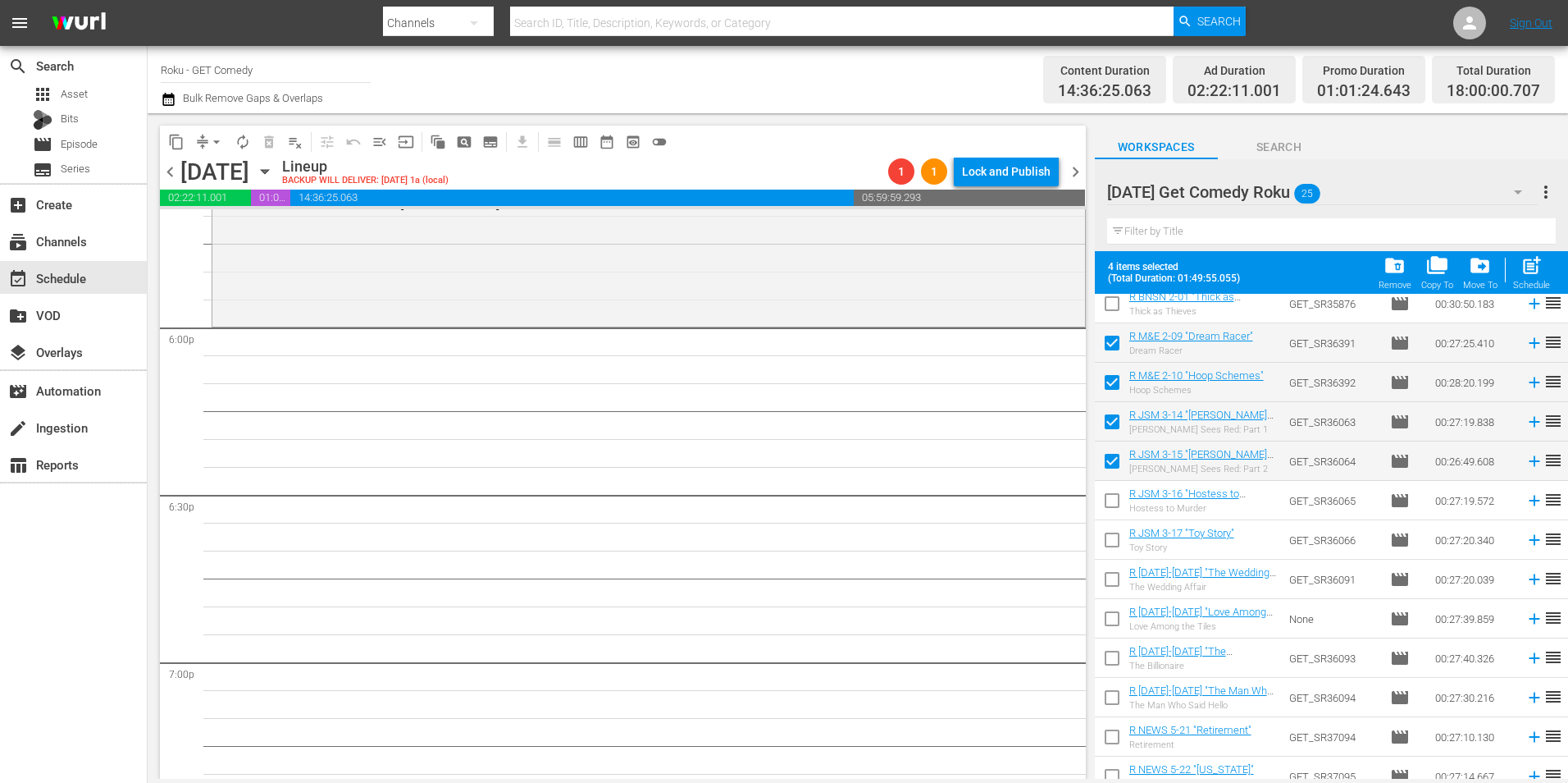
scroll to position [492, 0]
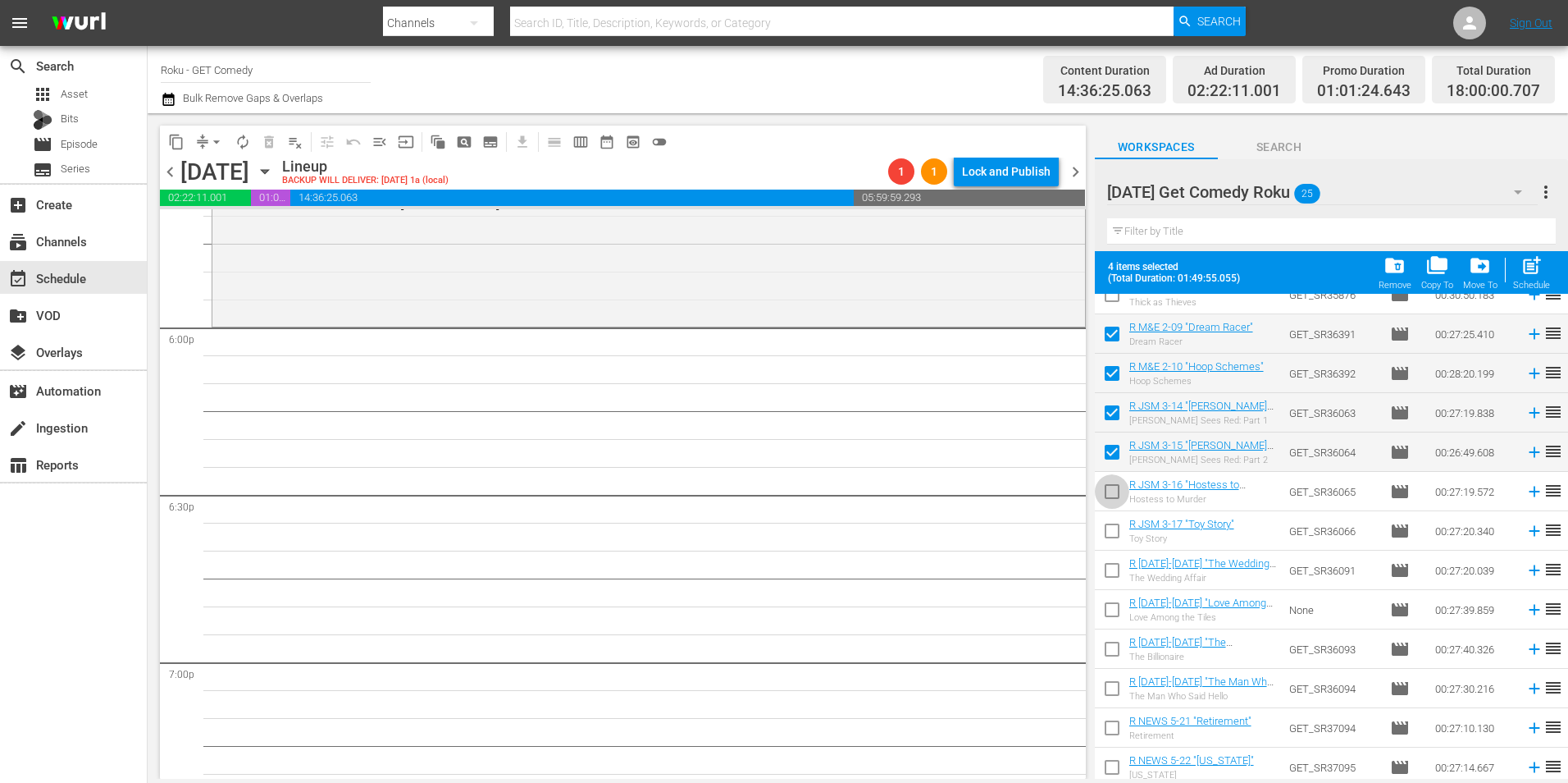
click at [1112, 485] on input "checkbox" at bounding box center [1112, 495] width 34 height 34
checkbox input "true"
click at [1112, 544] on input "checkbox" at bounding box center [1112, 534] width 34 height 34
checkbox input "true"
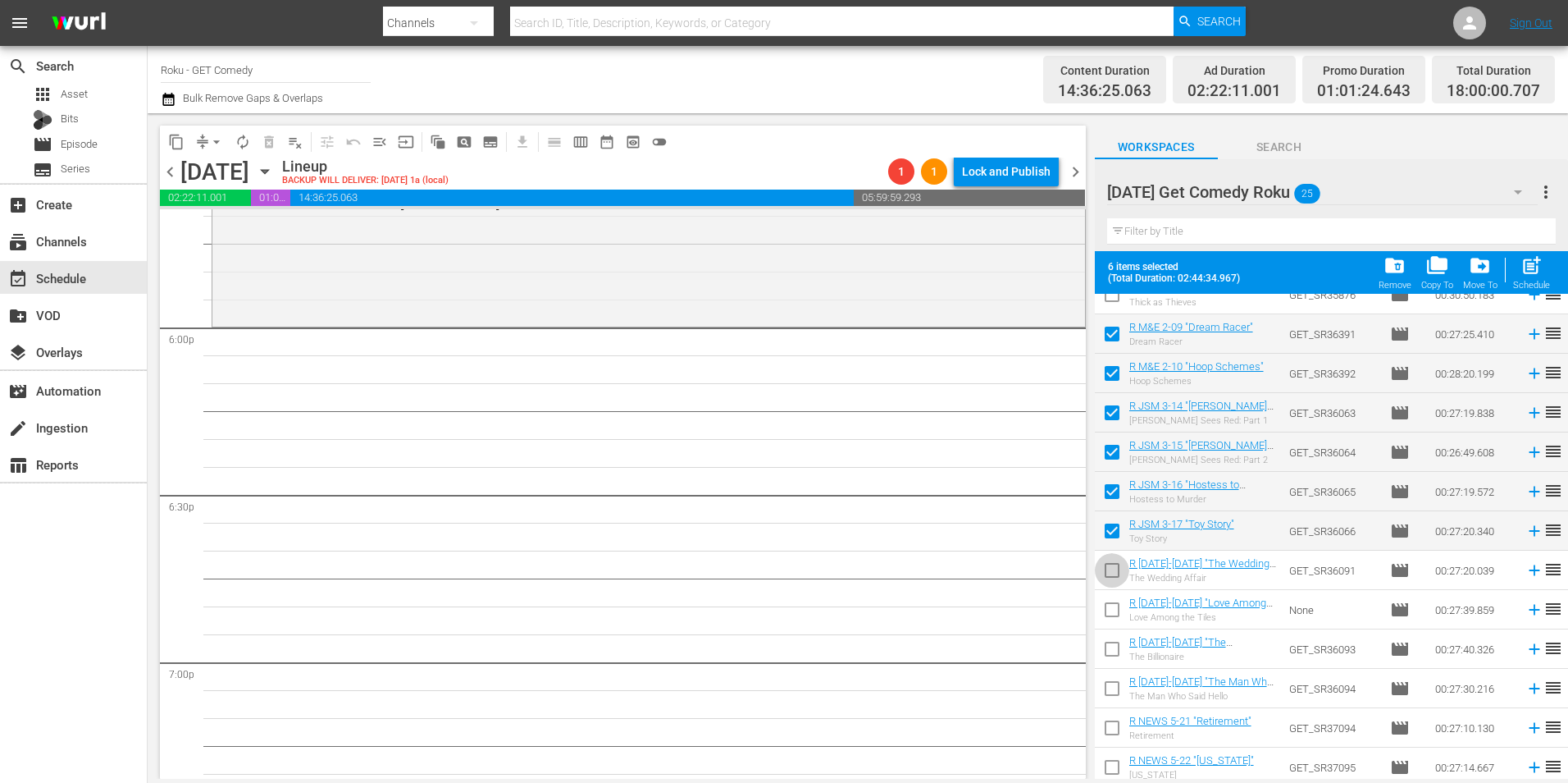
drag, startPoint x: 1112, startPoint y: 564, endPoint x: 1111, endPoint y: 592, distance: 28.0
click at [1112, 566] on input "checkbox" at bounding box center [1112, 573] width 34 height 34
checkbox input "true"
click at [1110, 614] on input "checkbox" at bounding box center [1112, 613] width 34 height 34
checkbox input "true"
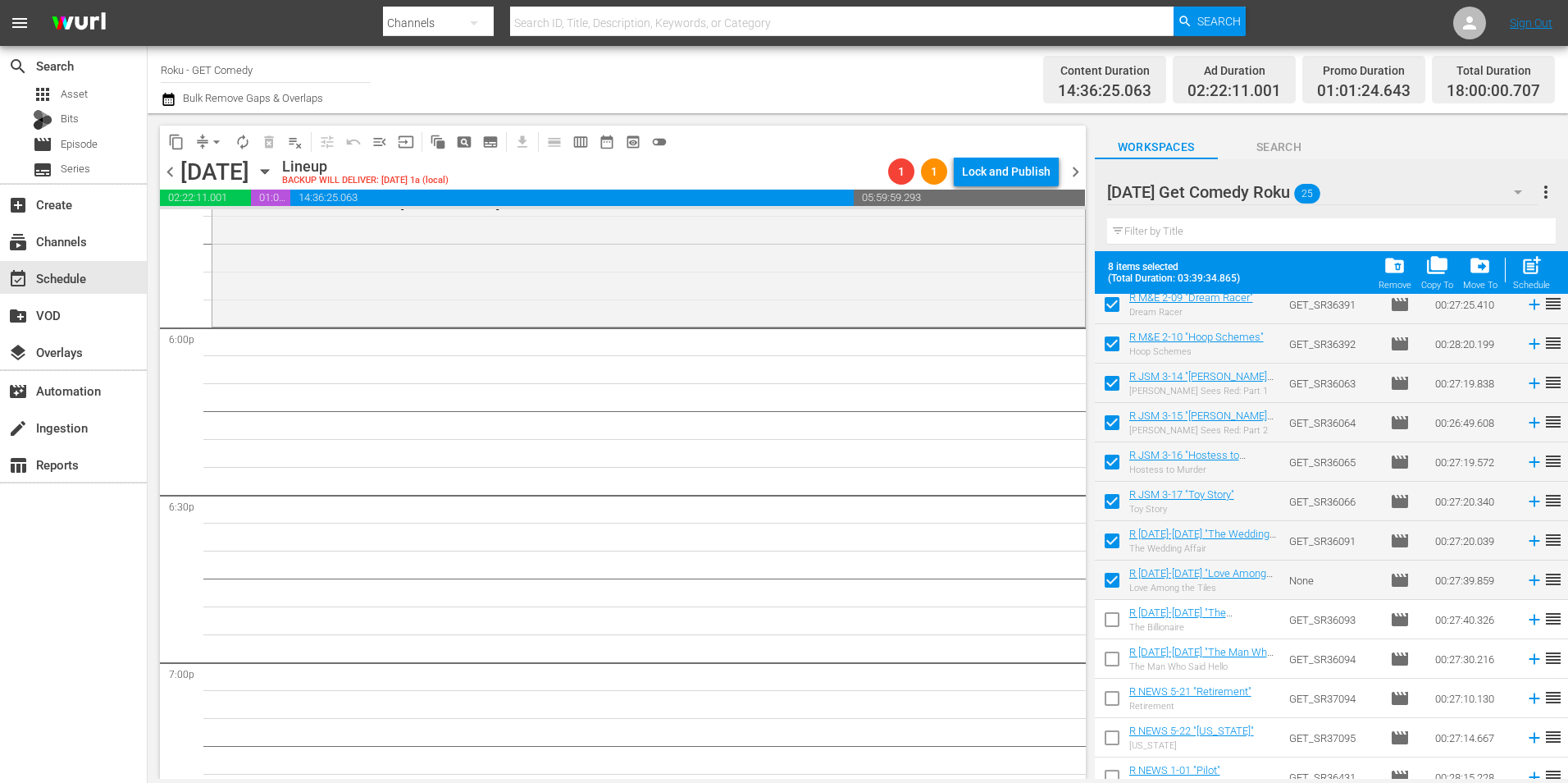
scroll to position [538, 0]
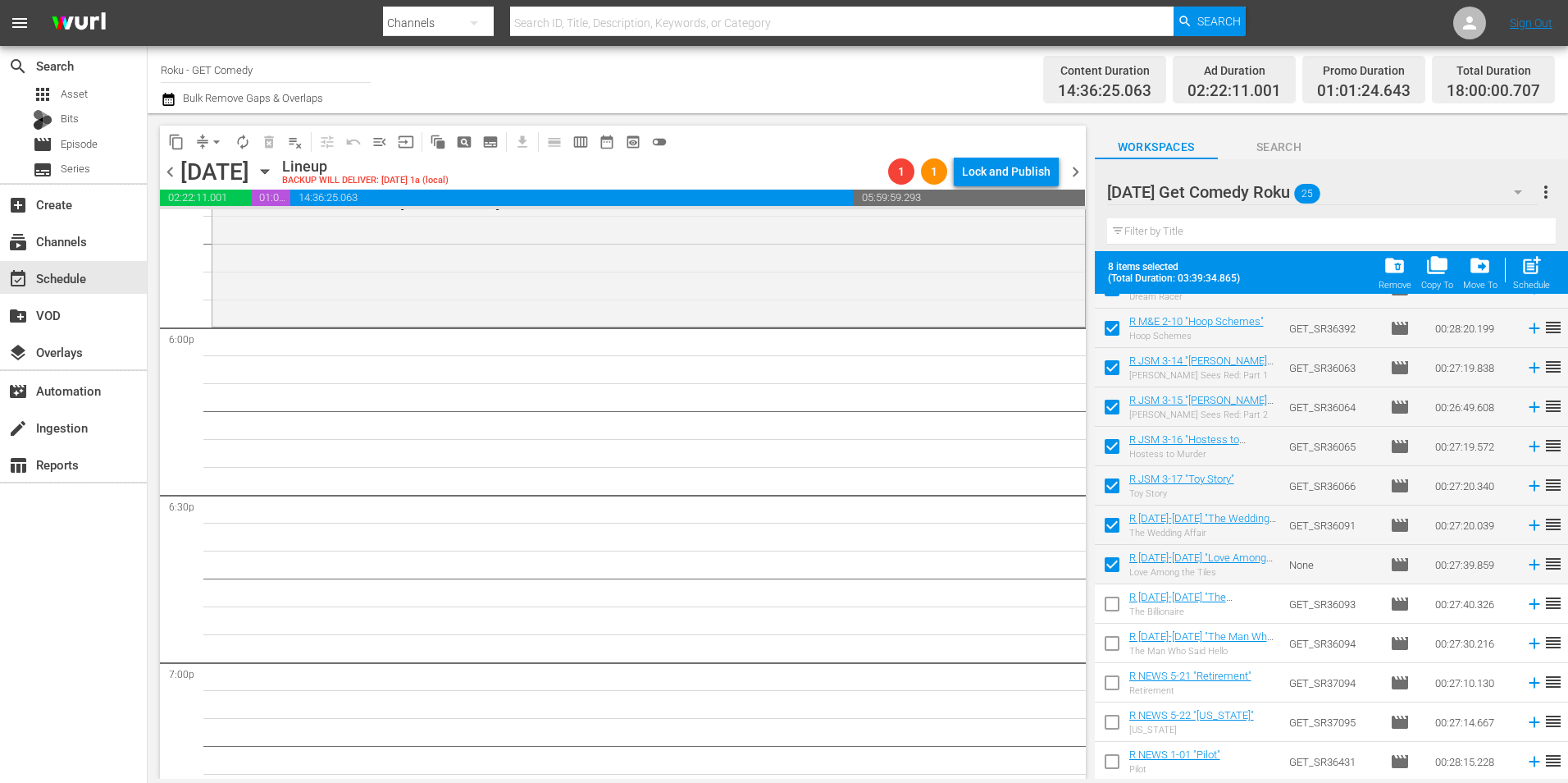
click at [1112, 613] on input "checkbox" at bounding box center [1112, 607] width 34 height 34
checkbox input "true"
click at [1108, 643] on input "checkbox" at bounding box center [1112, 646] width 34 height 34
checkbox input "true"
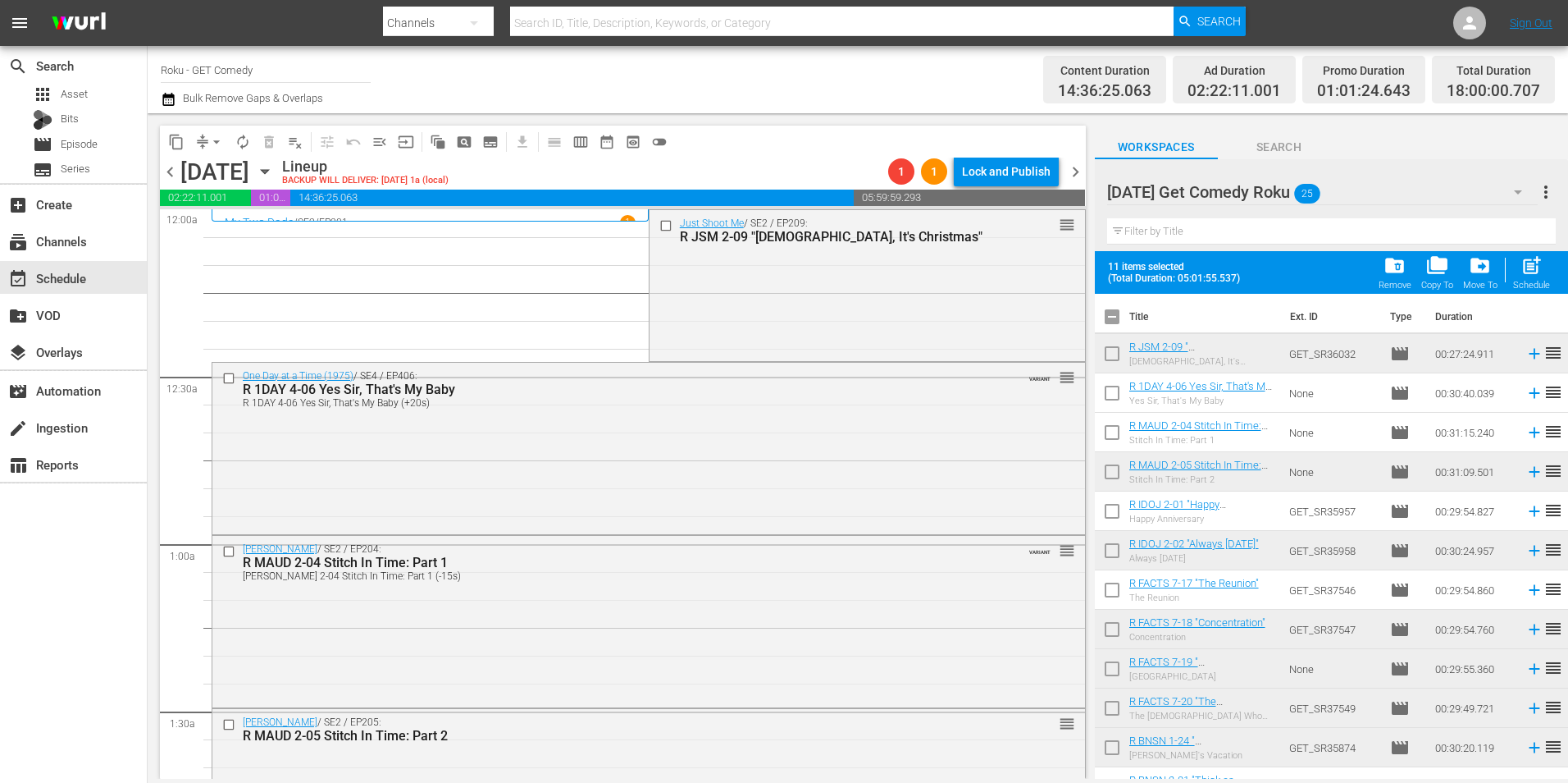
scroll to position [538, 0]
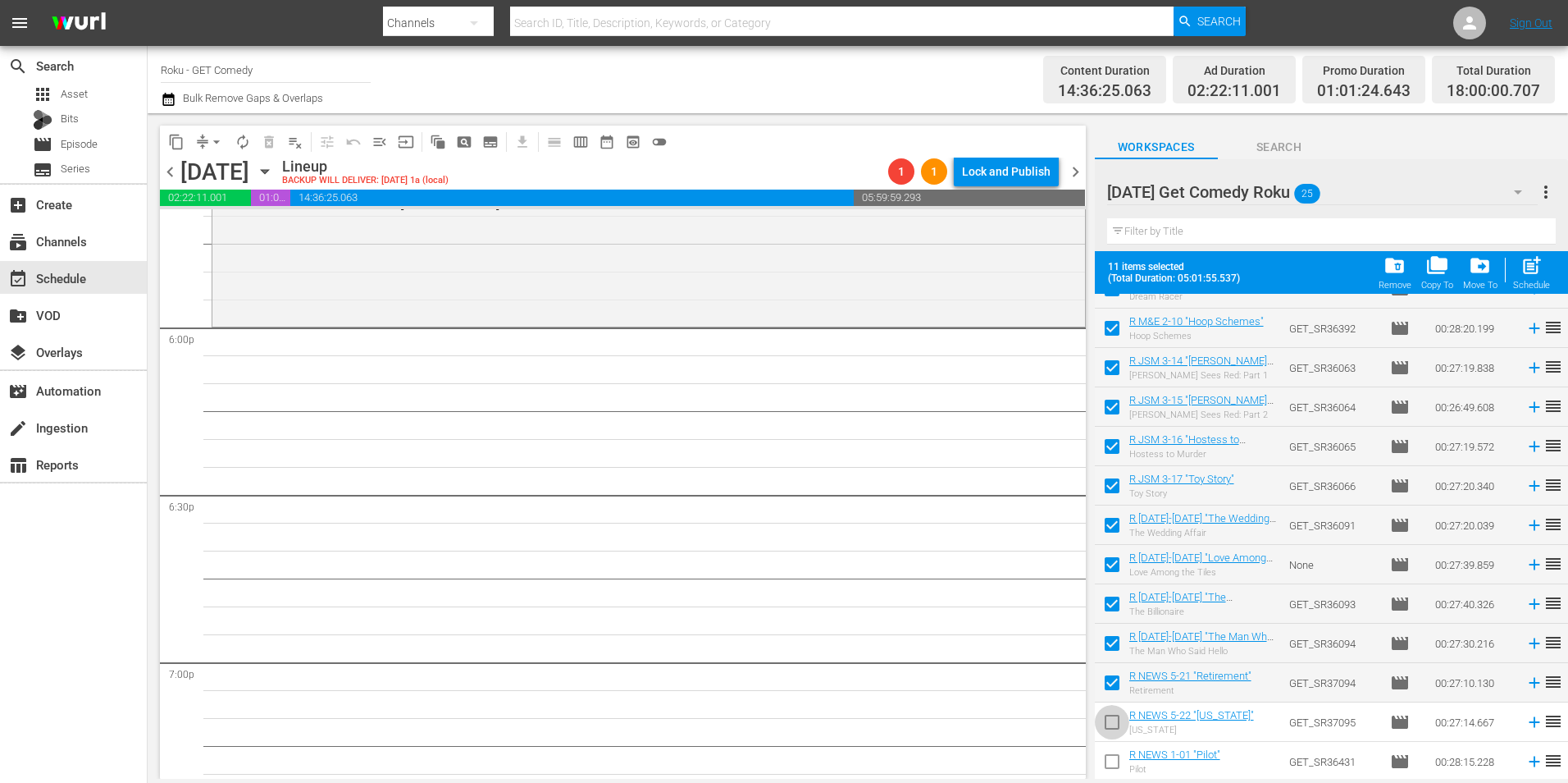
click at [1113, 726] on input "checkbox" at bounding box center [1112, 725] width 34 height 34
checkbox input "true"
click at [1113, 766] on input "checkbox" at bounding box center [1112, 764] width 34 height 34
checkbox input "true"
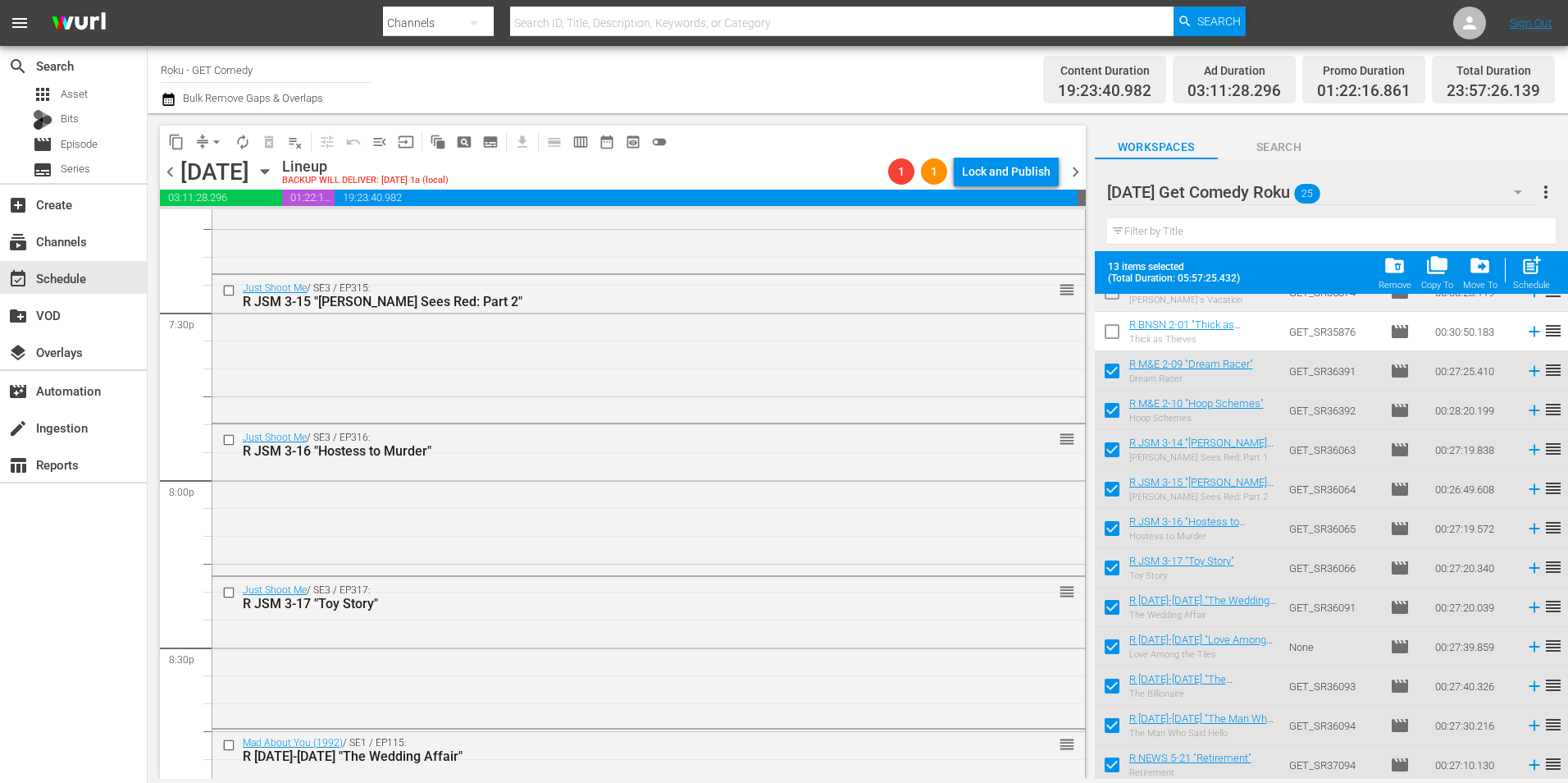
scroll to position [6399, 0]
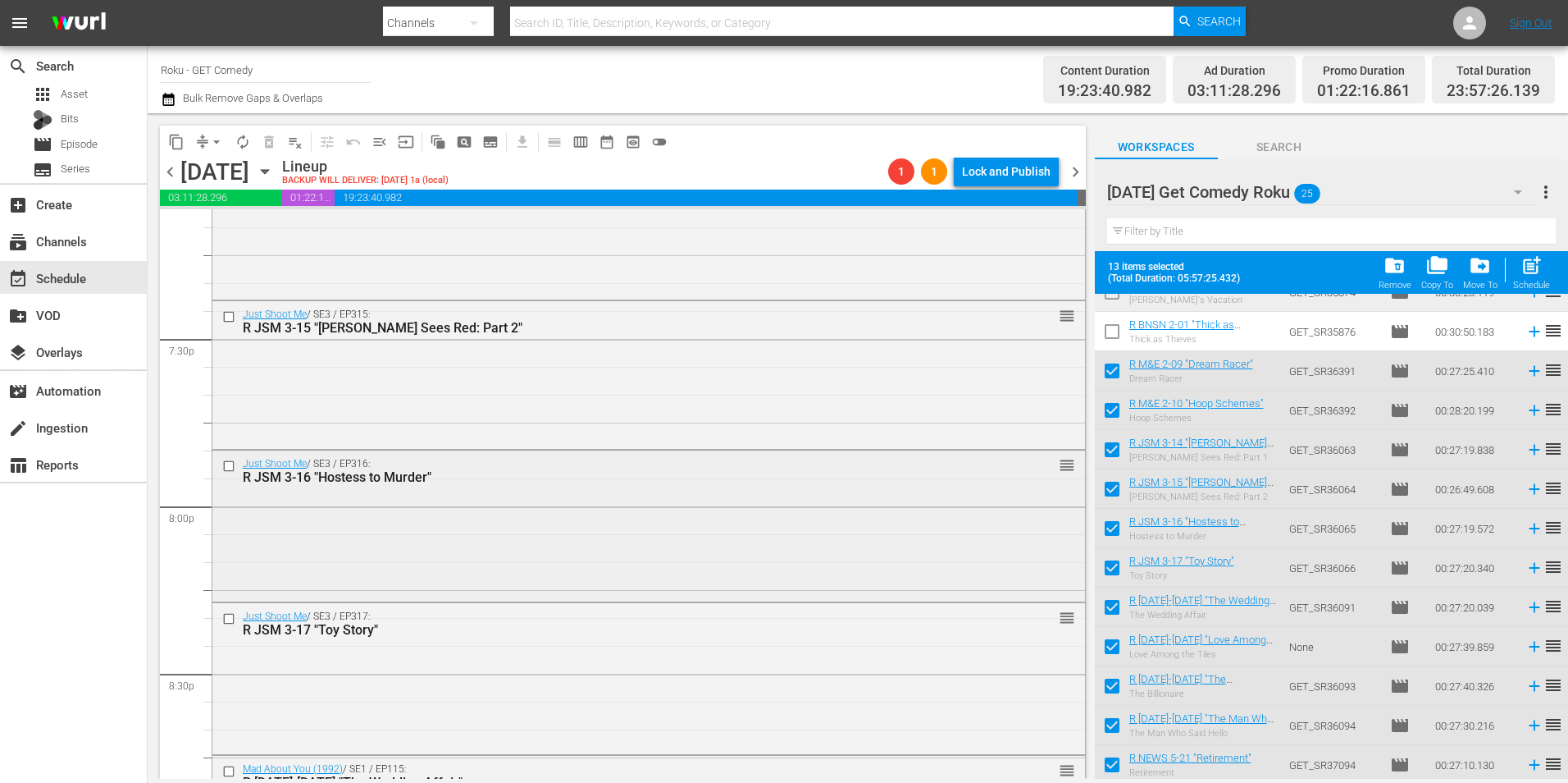
click at [465, 535] on div "Just Shoot Me / SE3 / EP316: R JSM 3-16 "Hostess to Murder" reorder" at bounding box center [649, 524] width 872 height 148
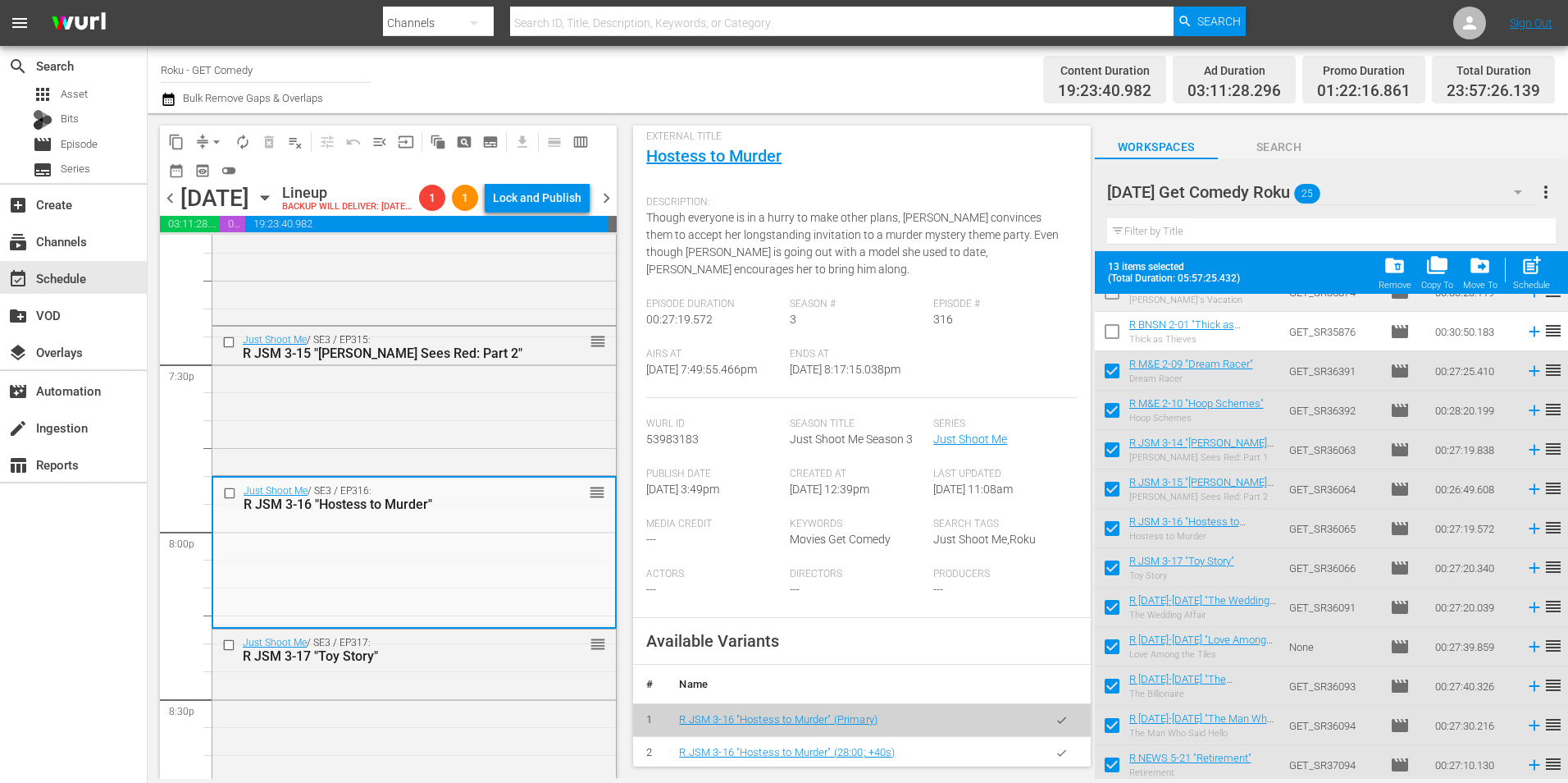
scroll to position [164, 0]
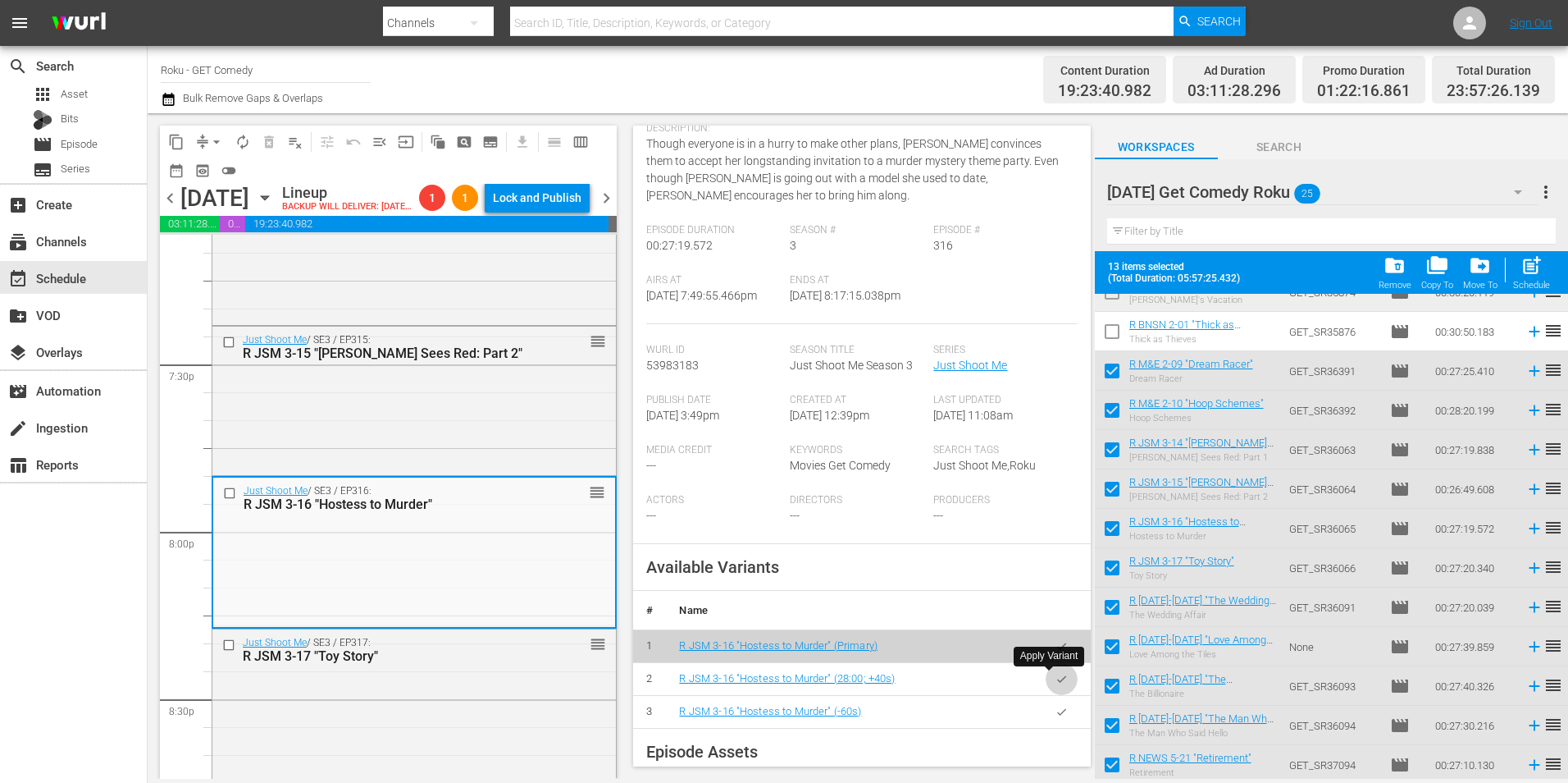
click at [1055, 677] on icon "button" at bounding box center [1061, 678] width 12 height 12
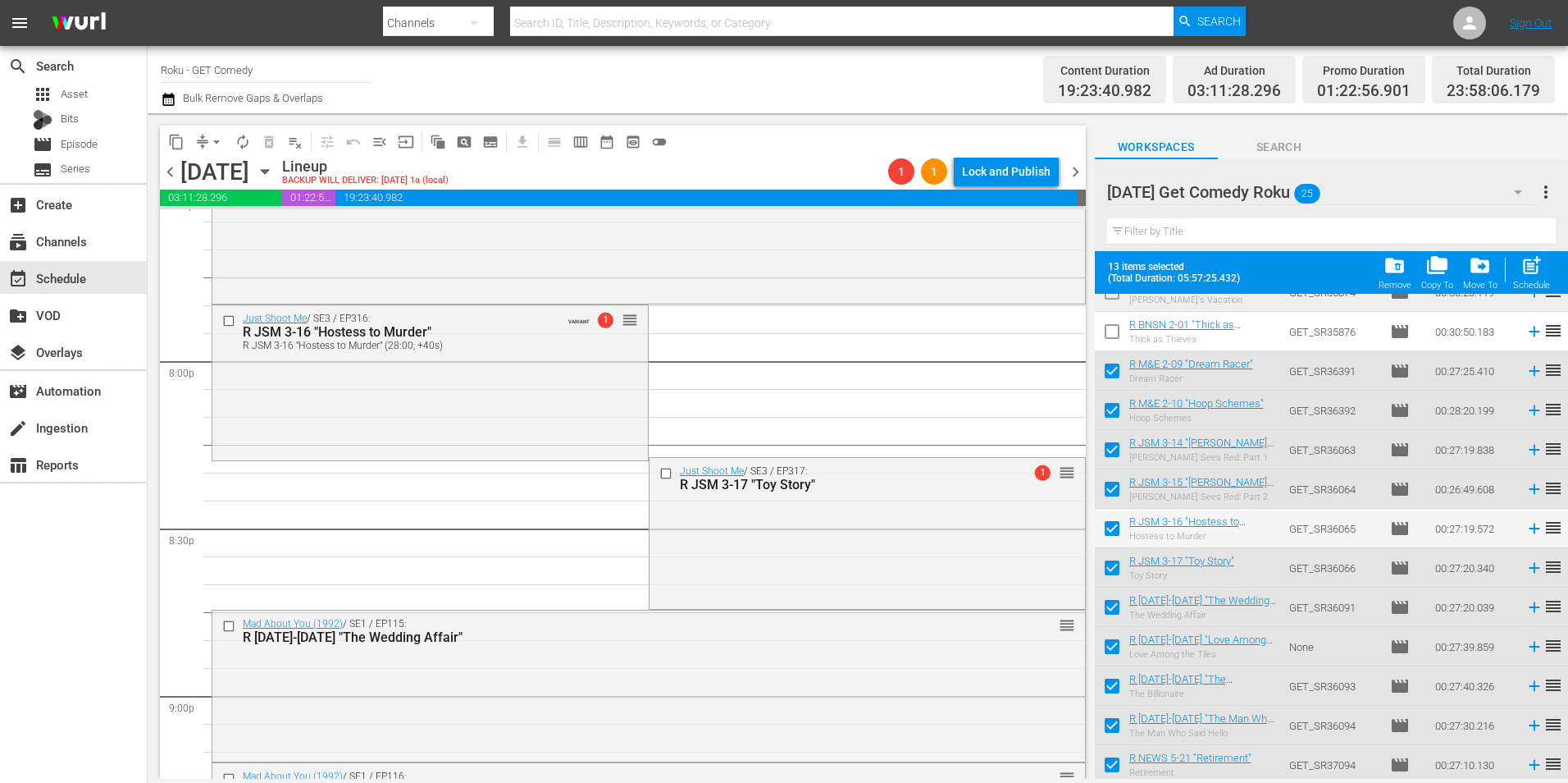
scroll to position [6562, 0]
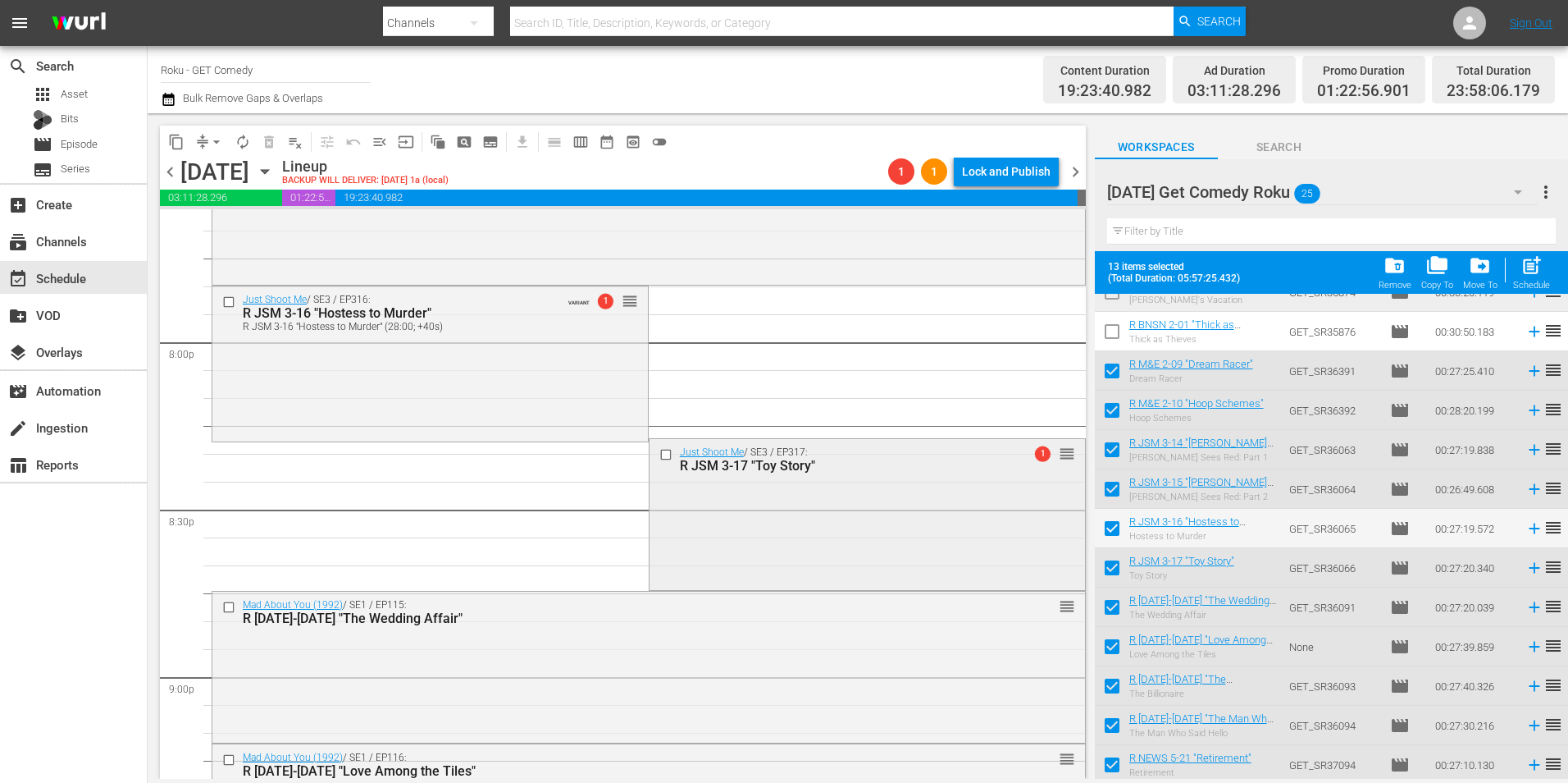
drag, startPoint x: 731, startPoint y: 623, endPoint x: 814, endPoint y: 510, distance: 140.2
click at [814, 510] on div "Just Shoot Me / SE3 / EP317: R JSM 3-17 "Toy Story" 1 reorder" at bounding box center [868, 513] width 435 height 148
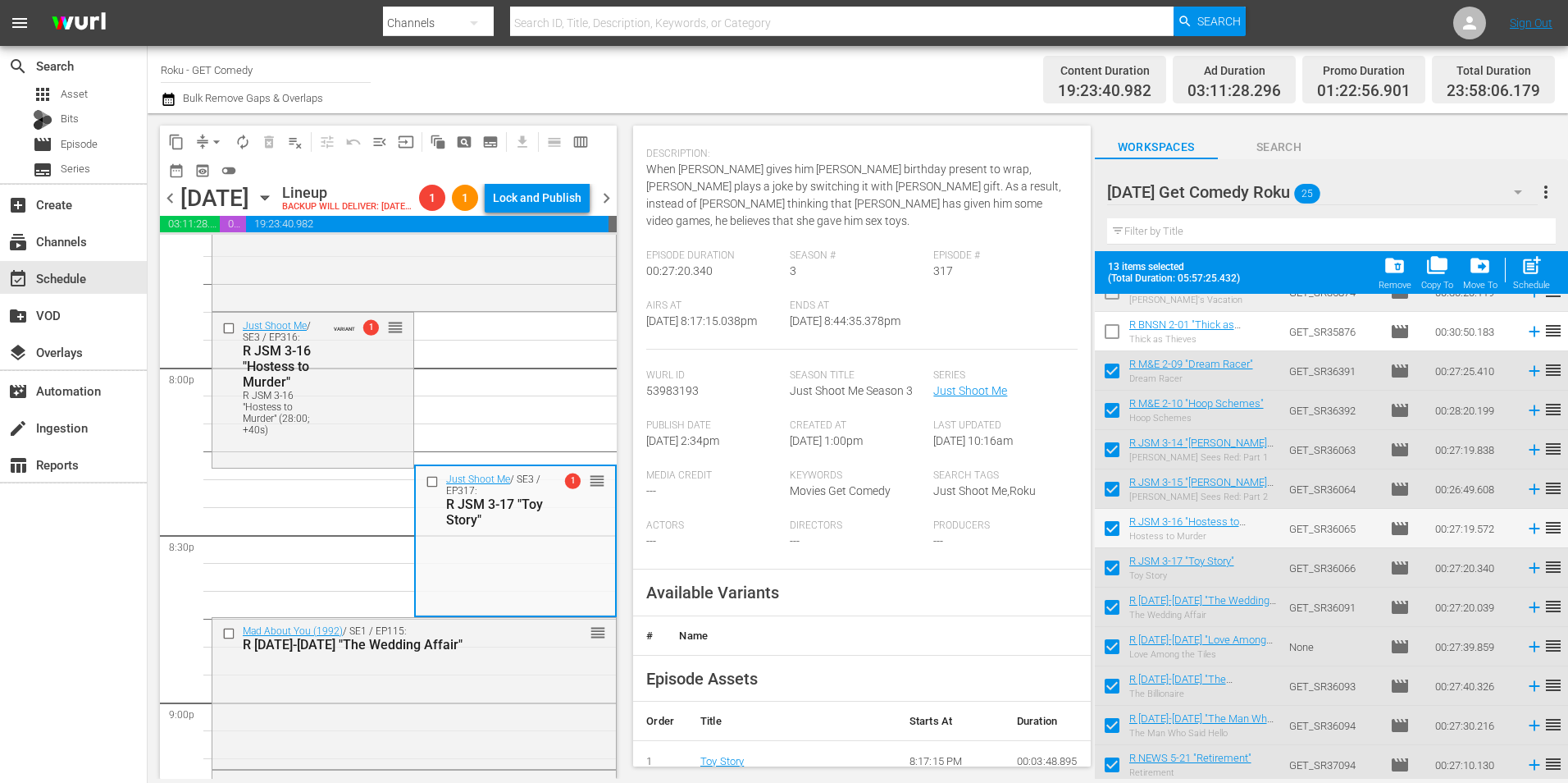
scroll to position [246, 0]
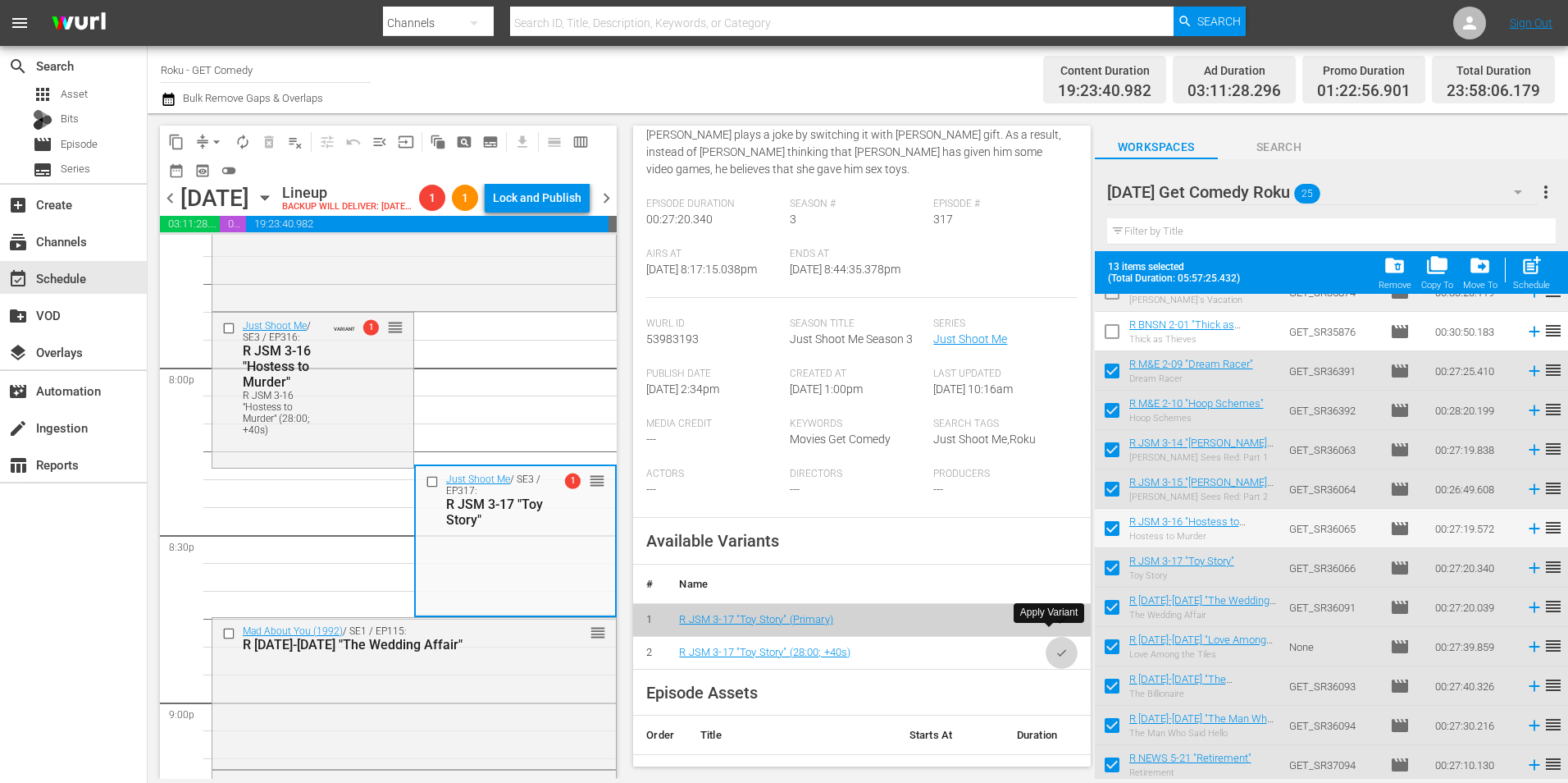
click at [1055, 647] on icon "button" at bounding box center [1061, 652] width 12 height 12
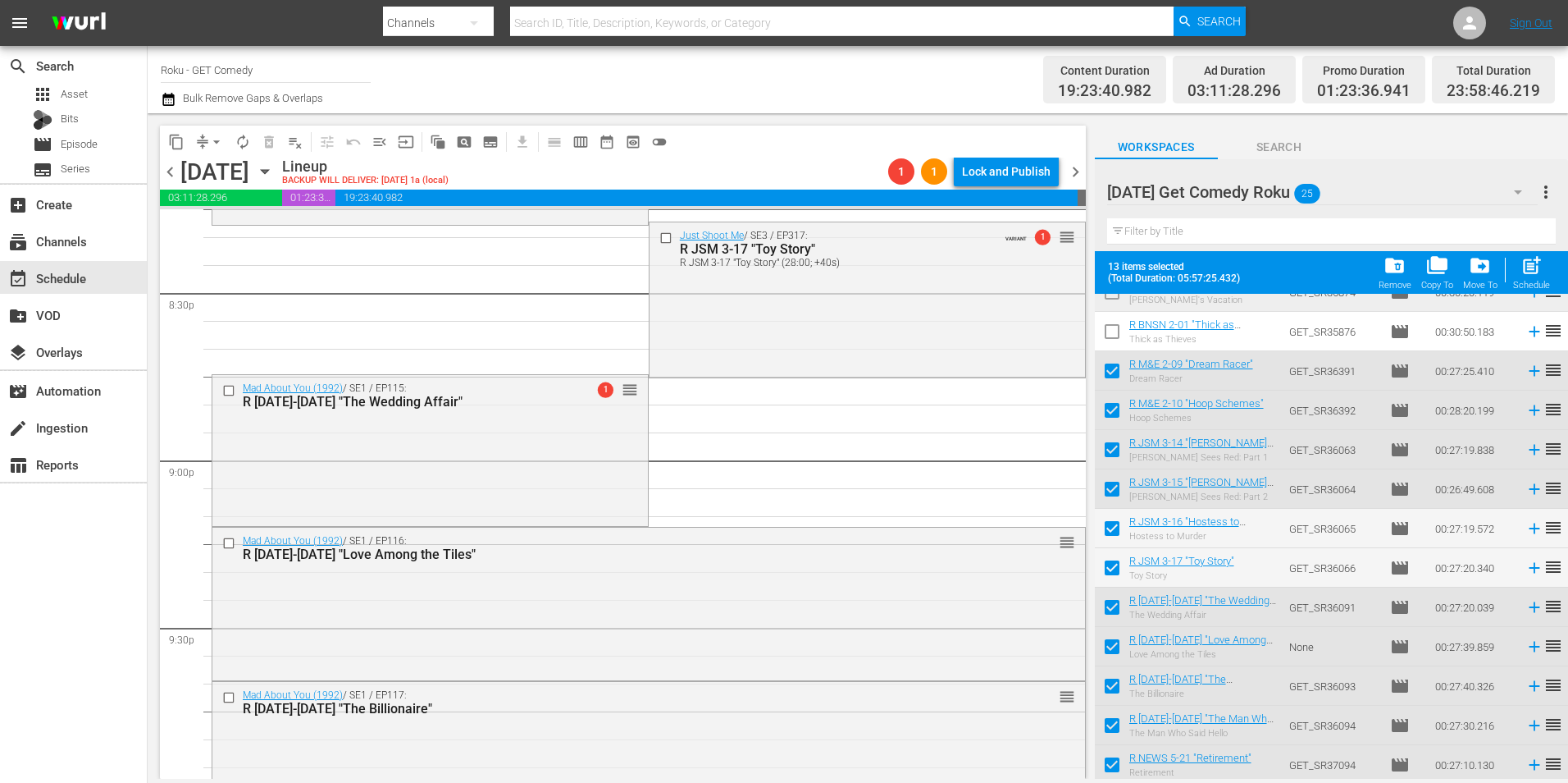
scroll to position [7219, 0]
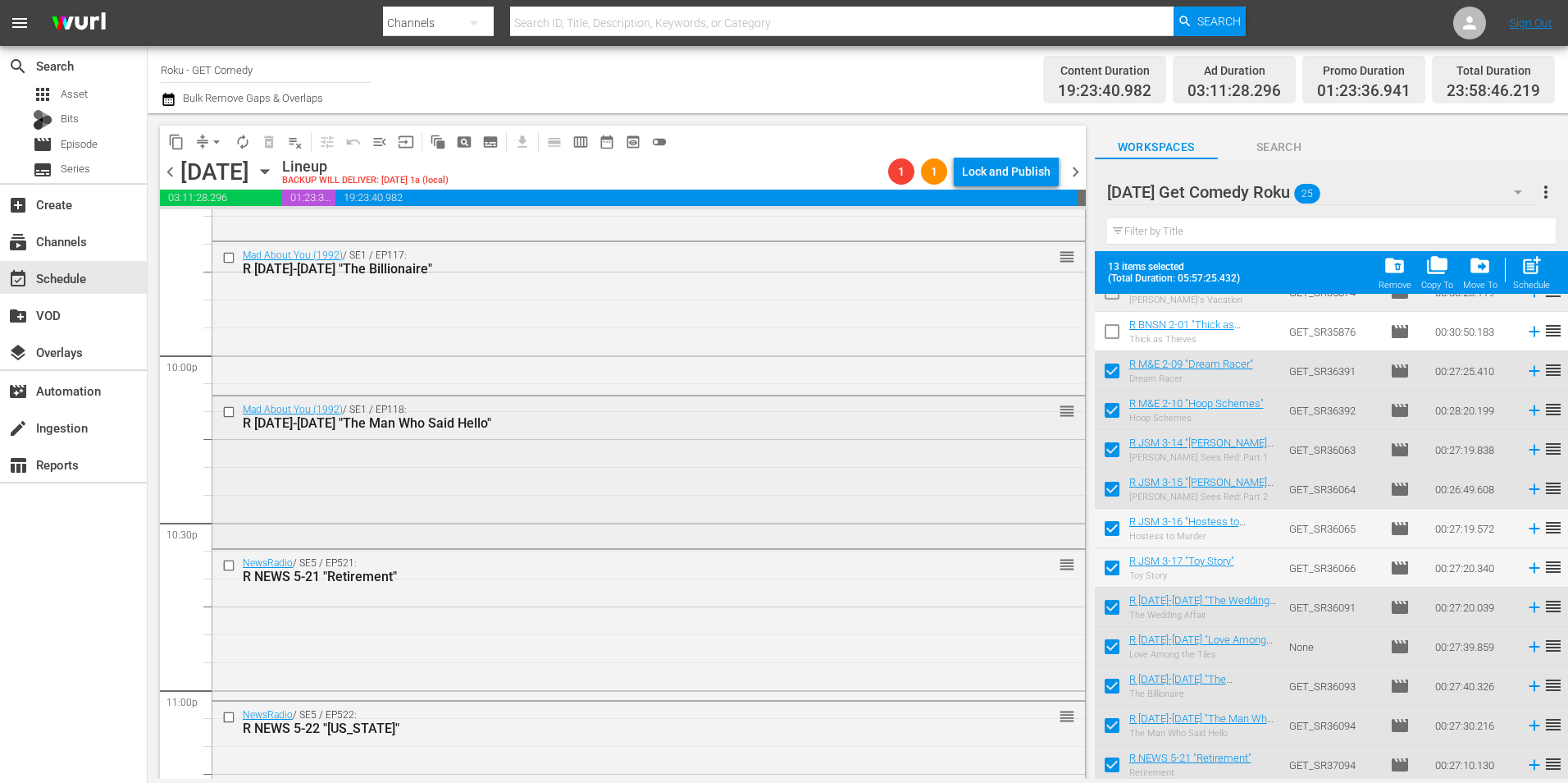
click at [549, 504] on div "Mad About You (1992) / SE1 / EP118: R [DATE]-[DATE] "The Man Who Said Hello" re…" at bounding box center [649, 470] width 872 height 149
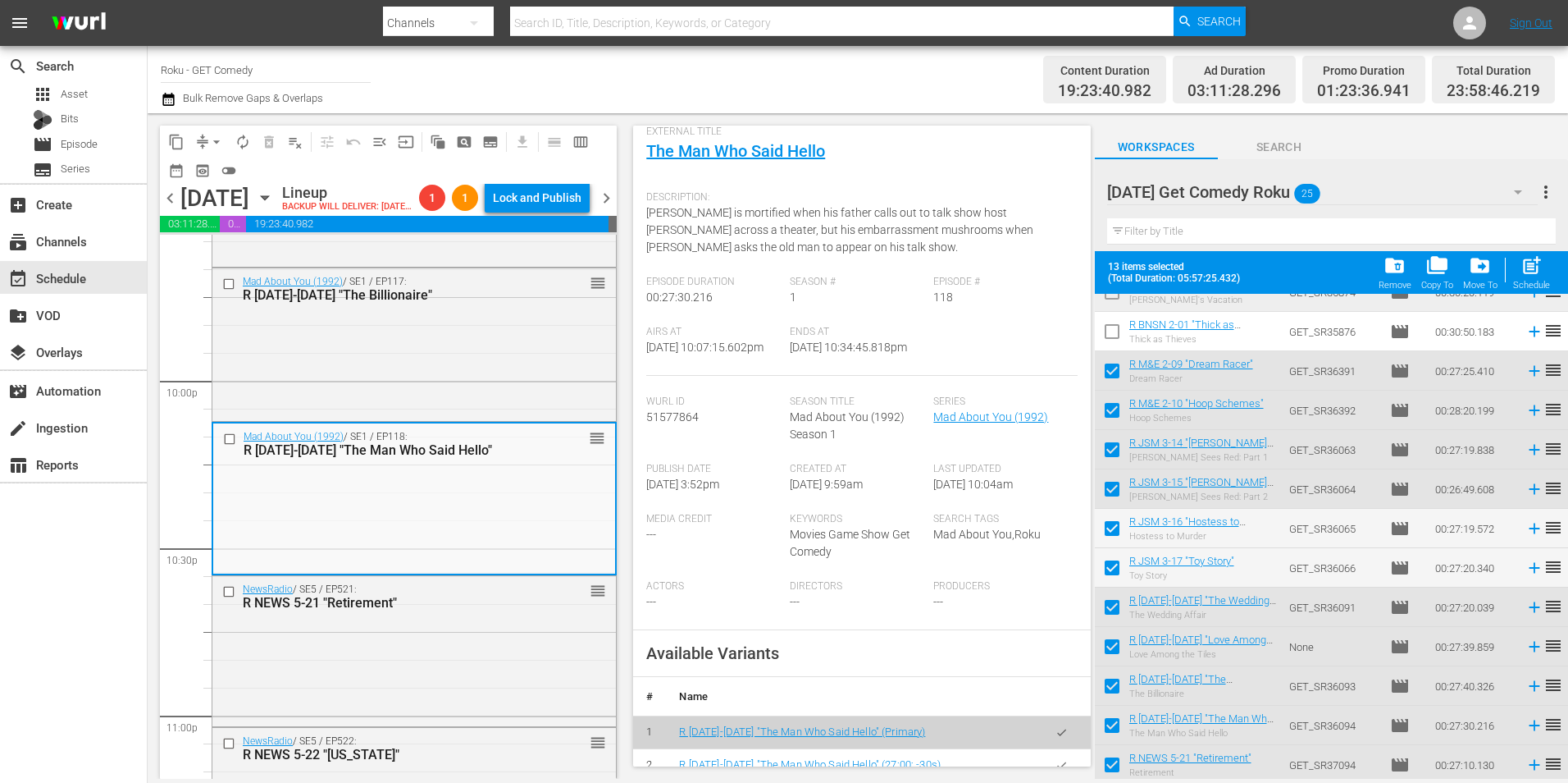
scroll to position [164, 0]
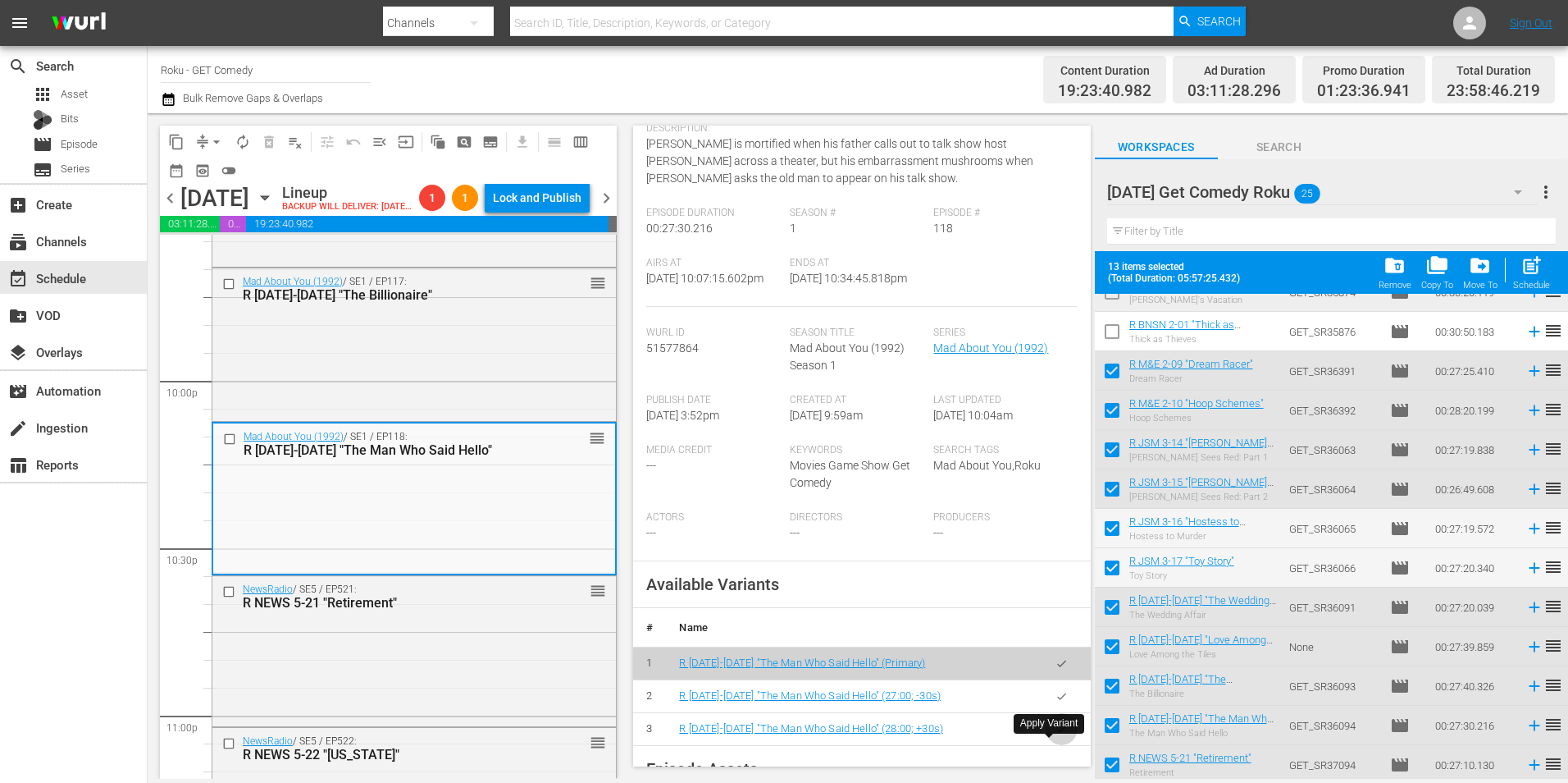
click at [1058, 745] on button "button" at bounding box center [1062, 729] width 32 height 32
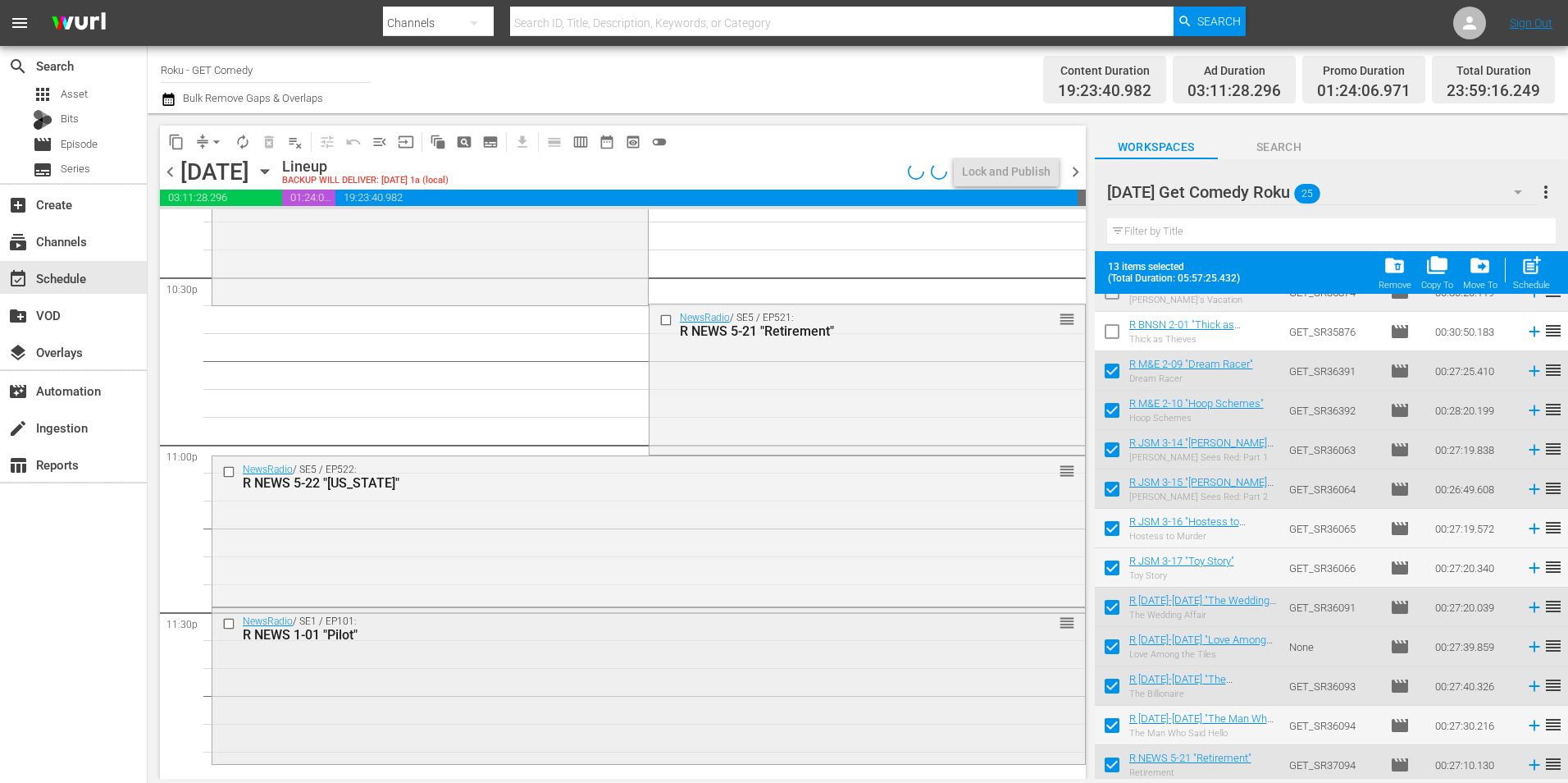
scroll to position [7465, 0]
drag, startPoint x: 575, startPoint y: 520, endPoint x: 814, endPoint y: 559, distance: 242.2
click at [575, 520] on div "NewsRadio / SE5 / EP522: R NEWS 5-22 "New Hampshire" reorder" at bounding box center [649, 529] width 872 height 147
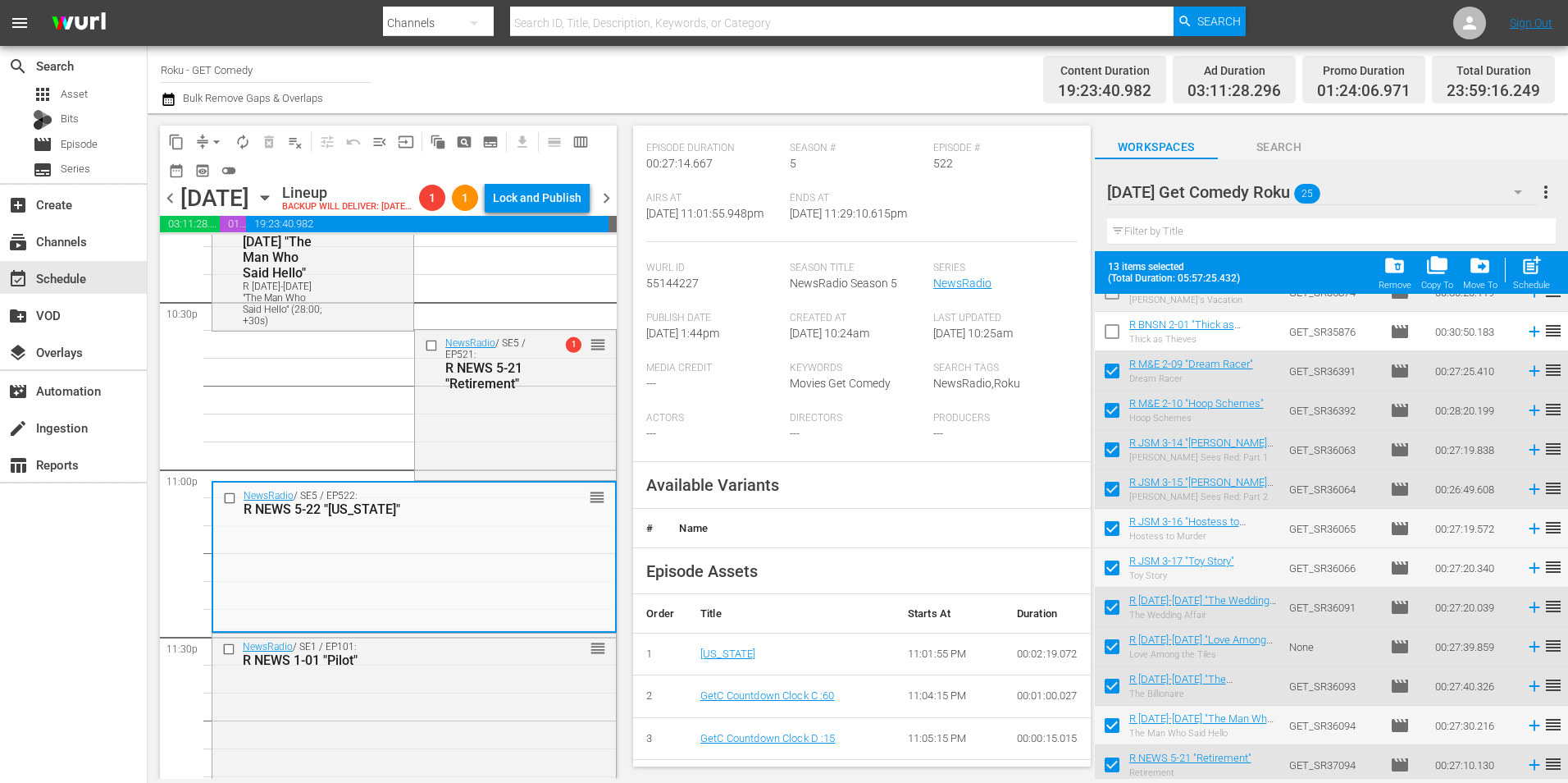
scroll to position [246, 0]
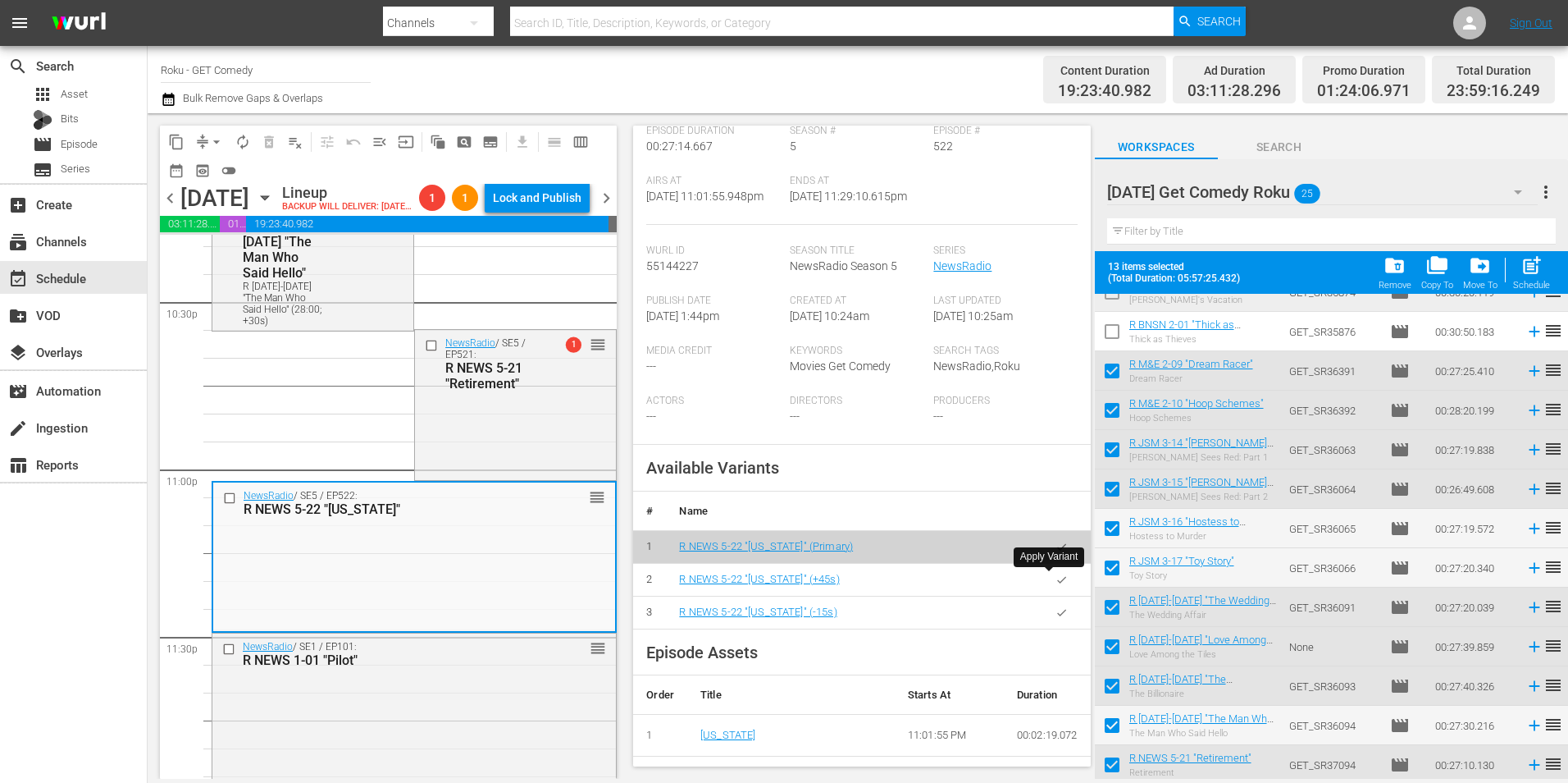
click at [1057, 580] on icon "button" at bounding box center [1061, 579] width 9 height 7
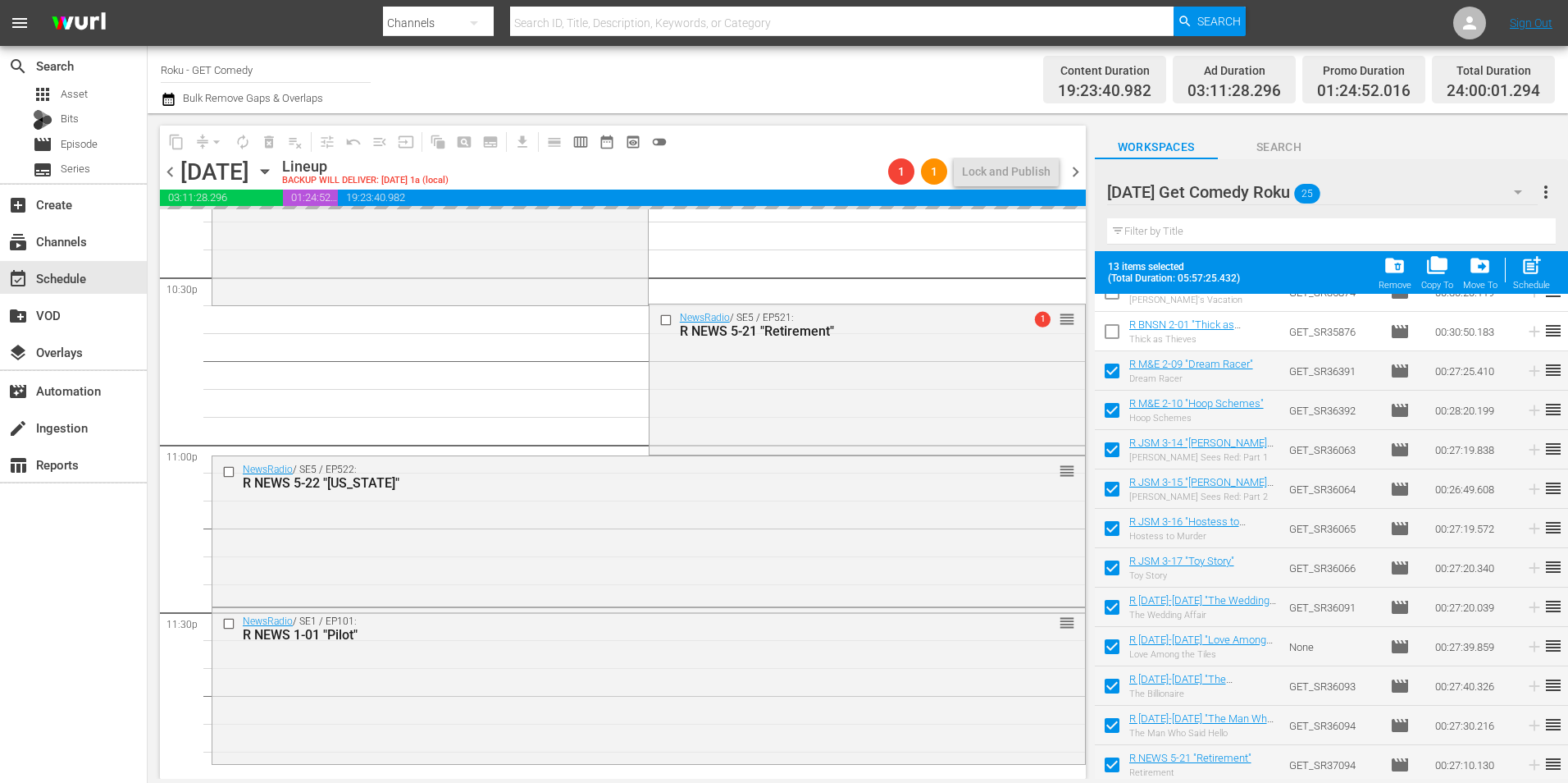
scroll to position [7465, 0]
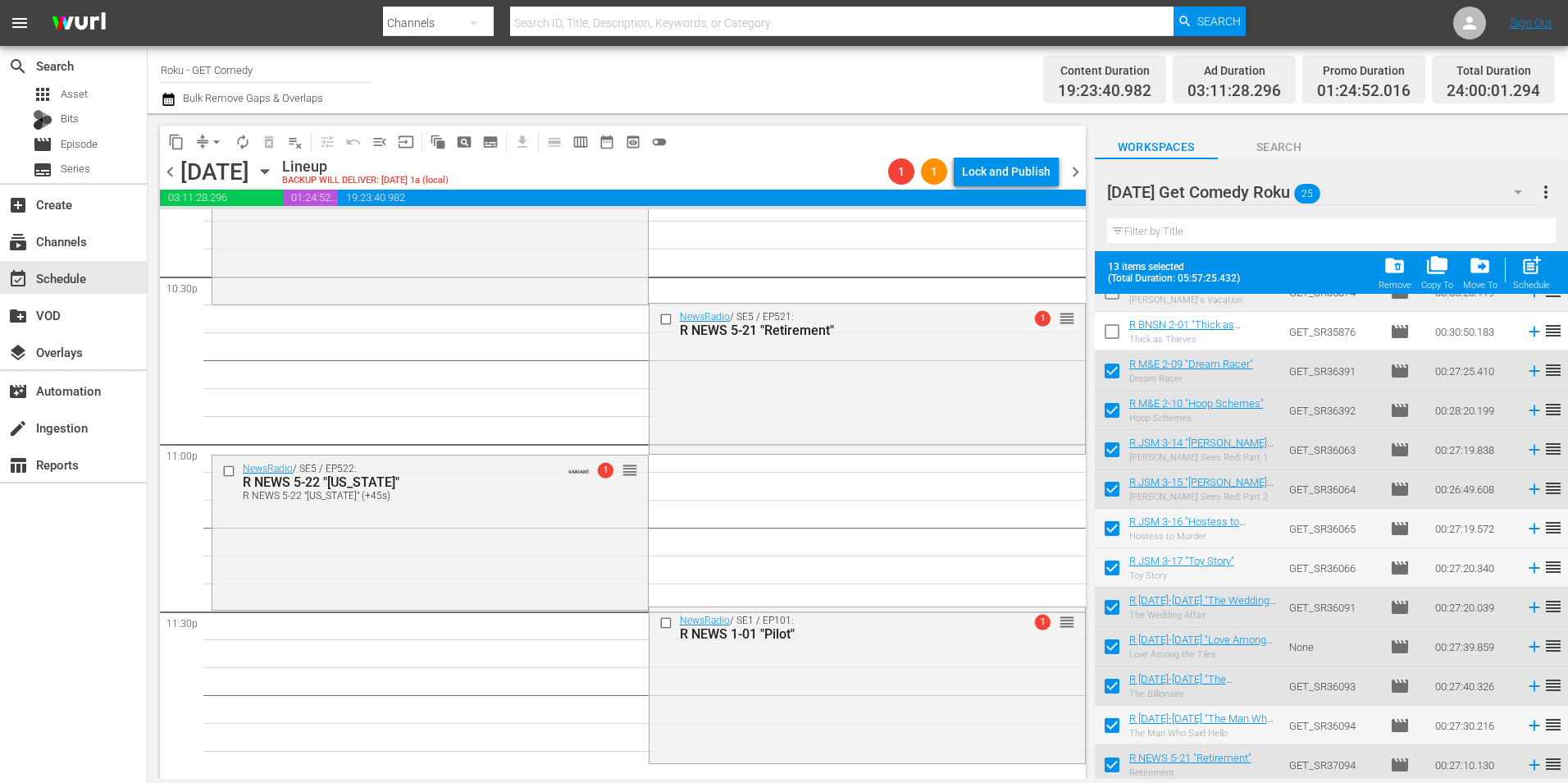
click at [214, 138] on span "arrow_drop_down" at bounding box center [217, 142] width 17 height 17
click at [218, 169] on li "Align to Midnight" at bounding box center [217, 175] width 172 height 27
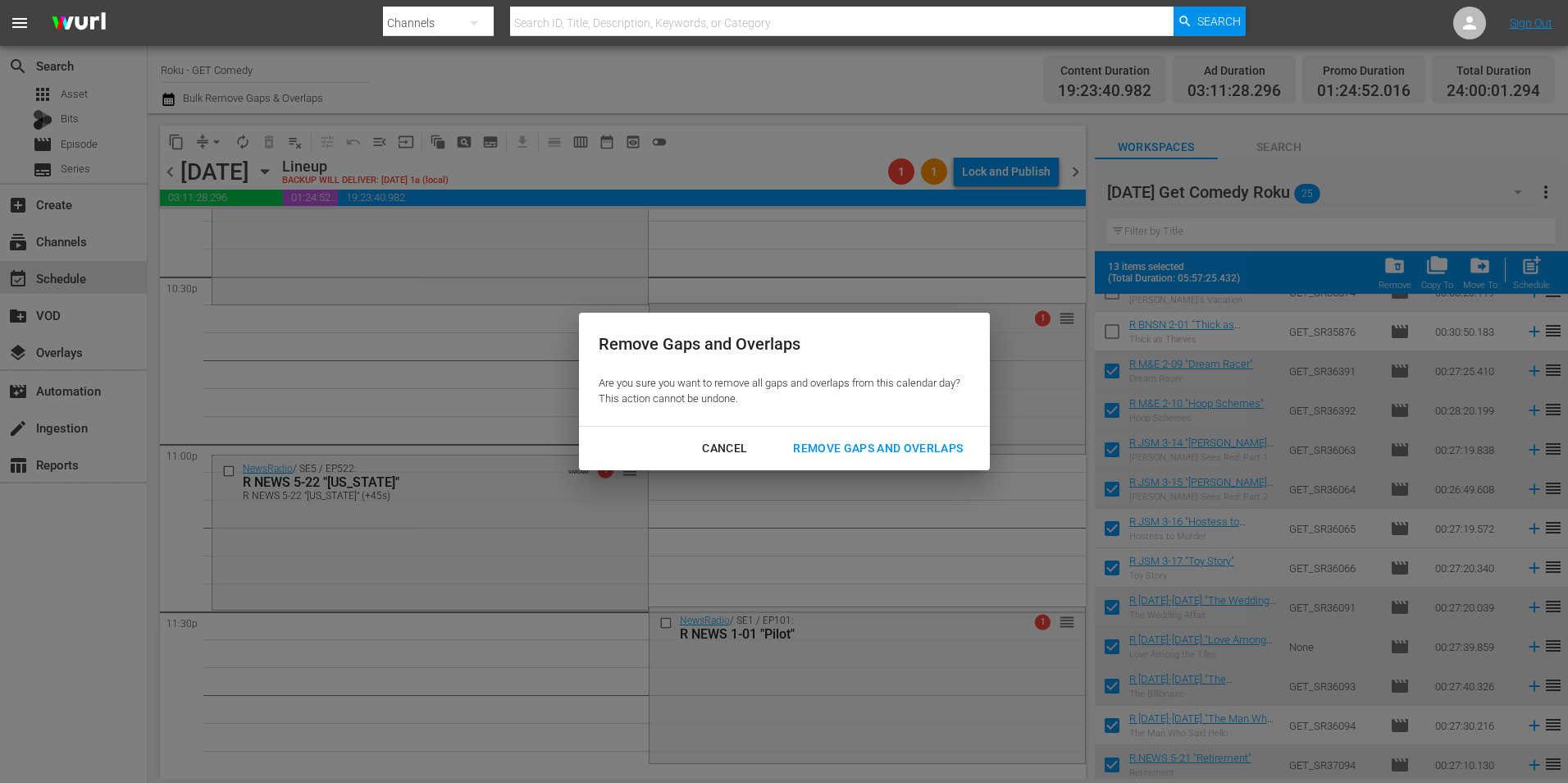
click at [867, 454] on div "Remove Gaps and Overlaps" at bounding box center [878, 448] width 196 height 21
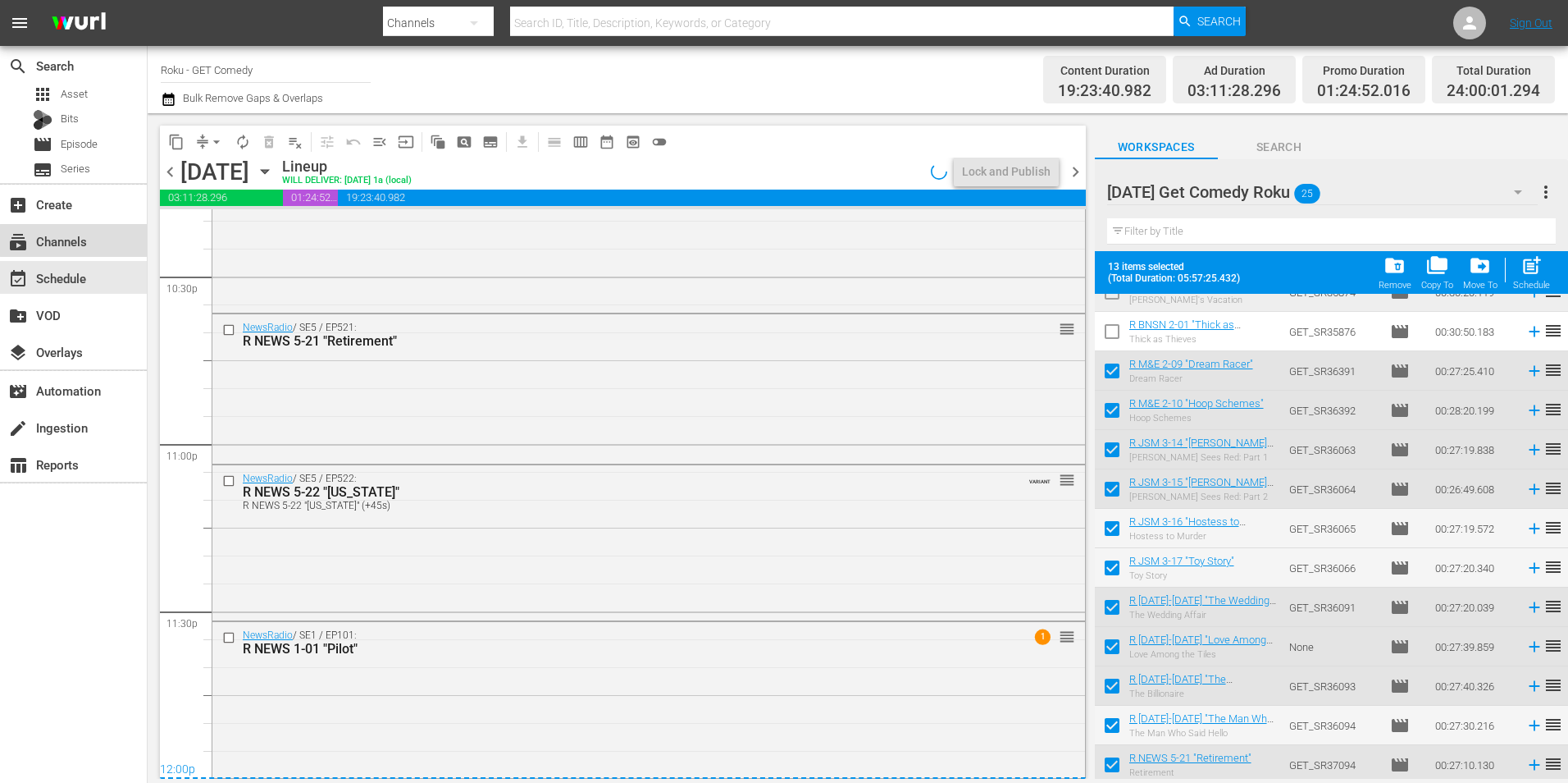
click at [76, 240] on div "subscriptions Channels" at bounding box center [46, 239] width 92 height 15
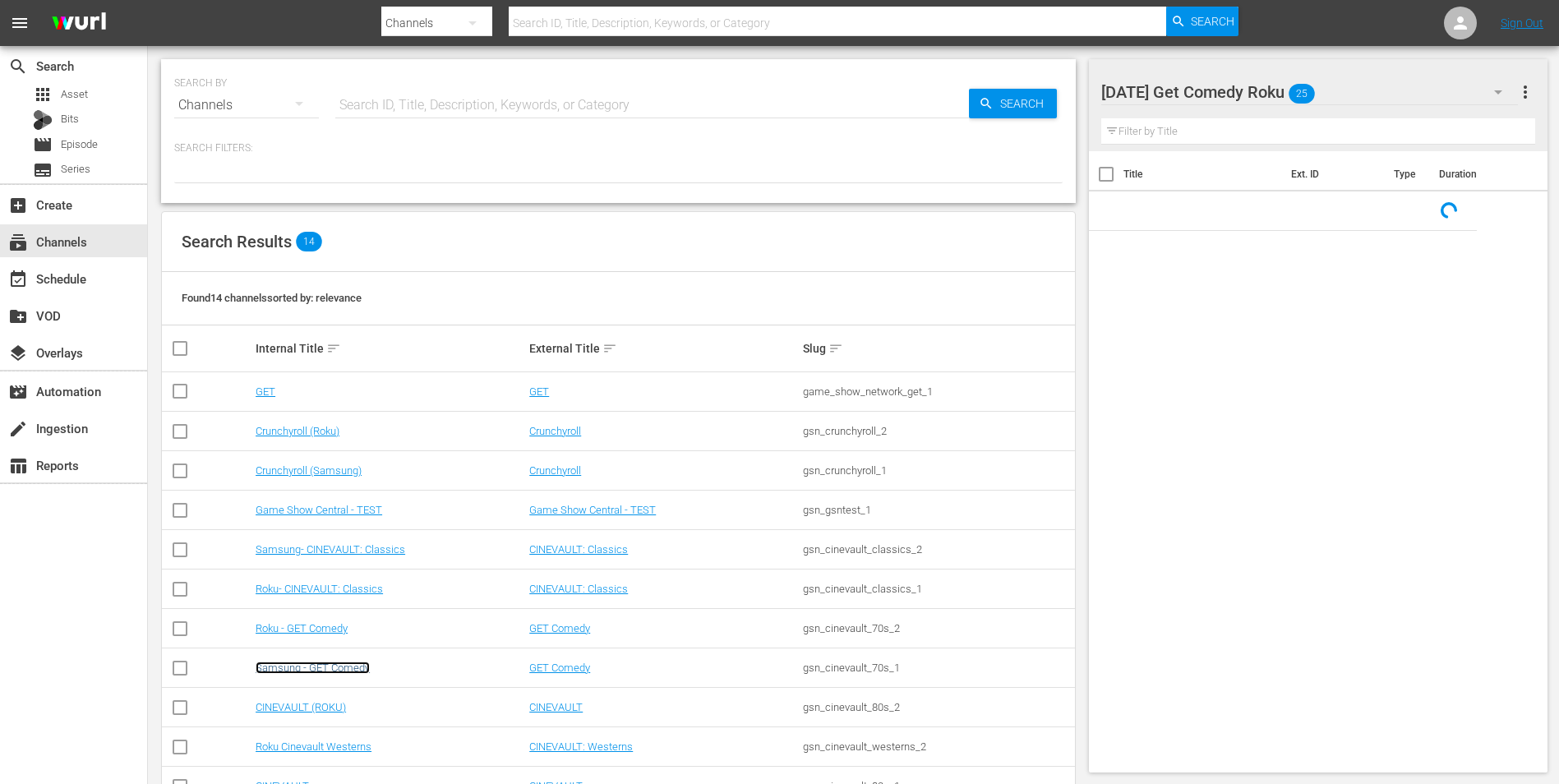
click at [330, 667] on link "Samsung - GET Comedy" at bounding box center [312, 667] width 114 height 12
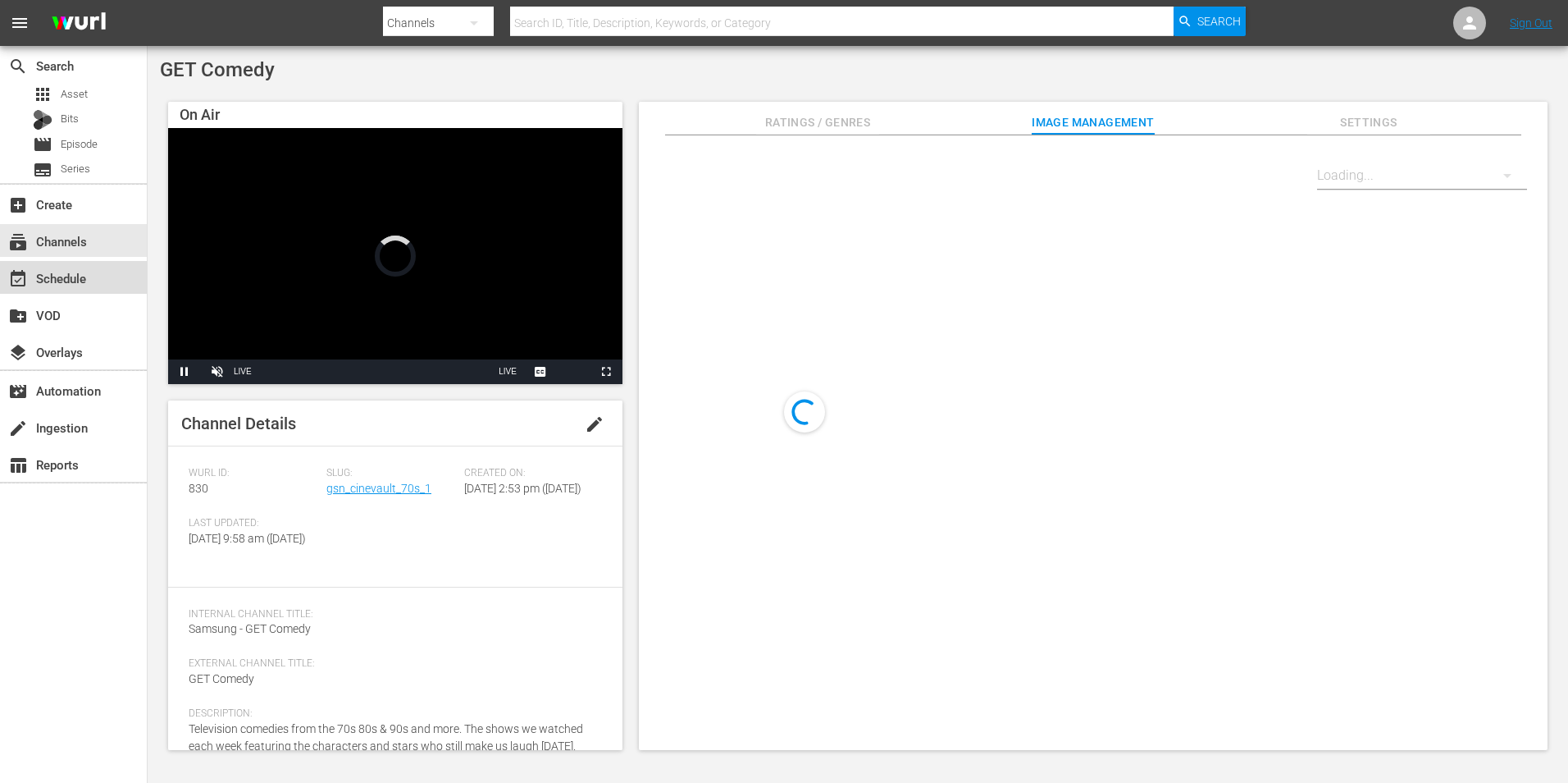
click at [73, 283] on div "event_available Schedule" at bounding box center [46, 276] width 92 height 15
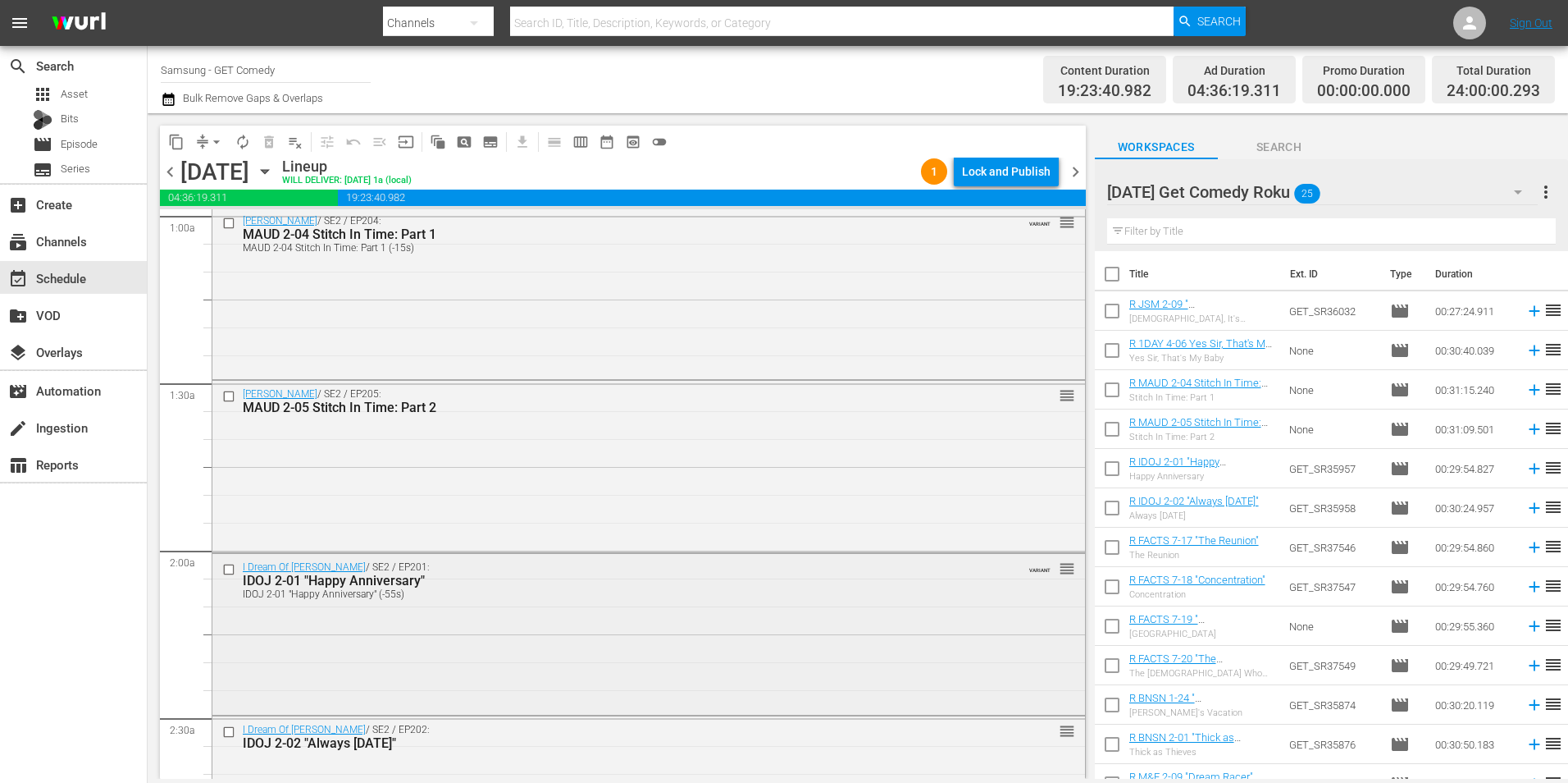
scroll to position [657, 0]
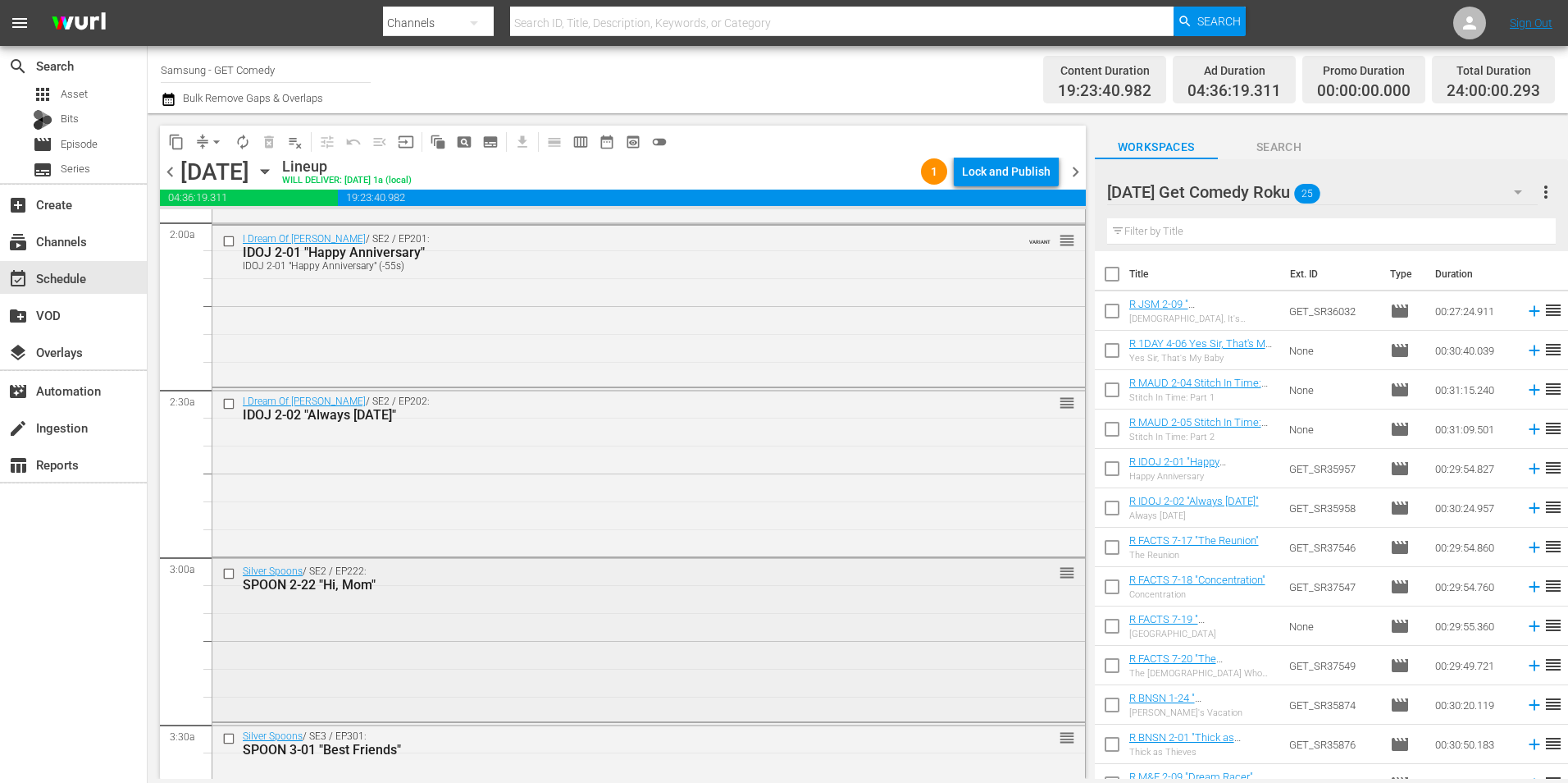
click at [474, 648] on div "Silver Spoons / SE2 / EP222: SPOON 2-22 "Hi, Mom" reorder" at bounding box center [649, 638] width 872 height 160
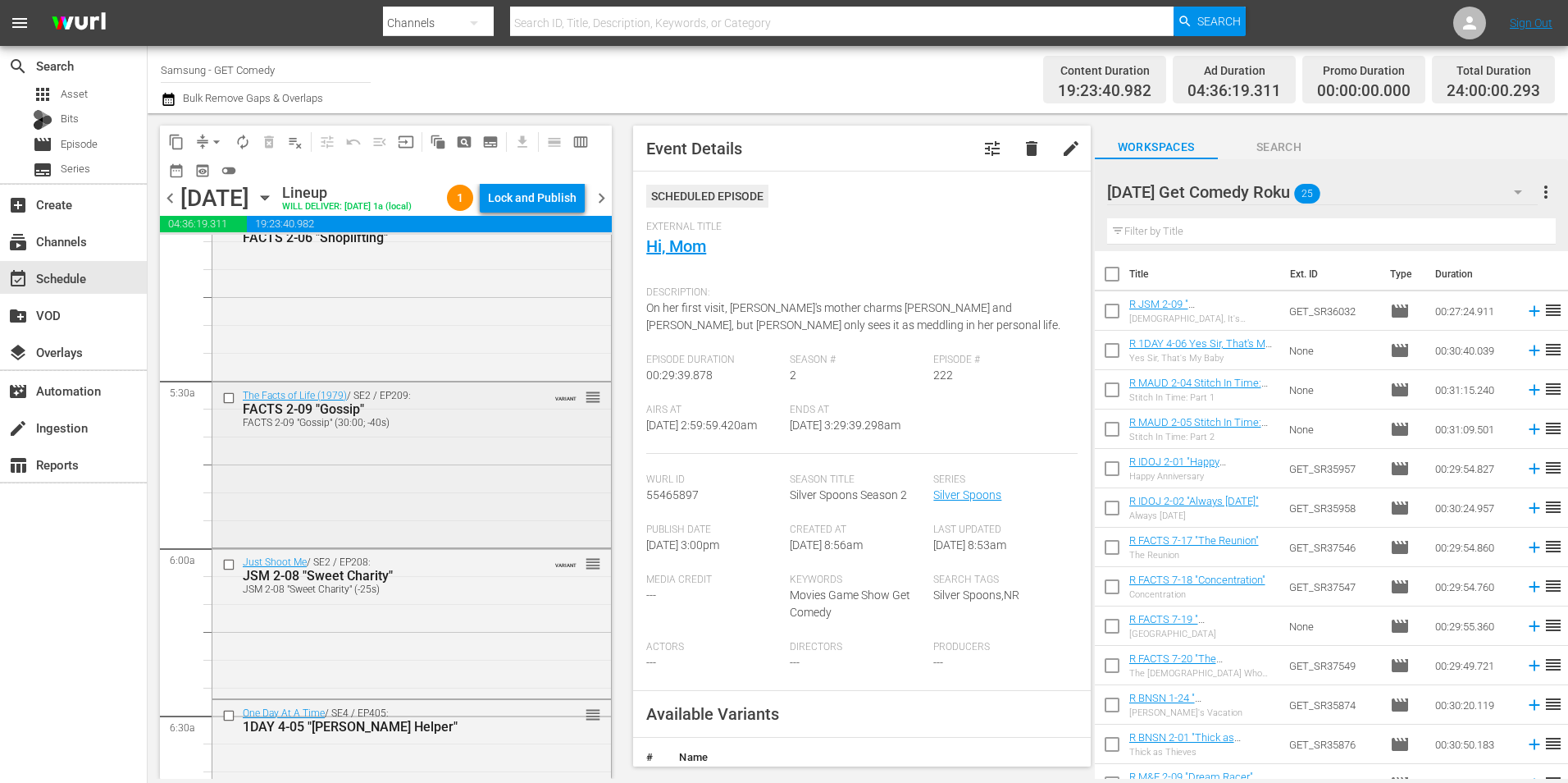
scroll to position [1723, 0]
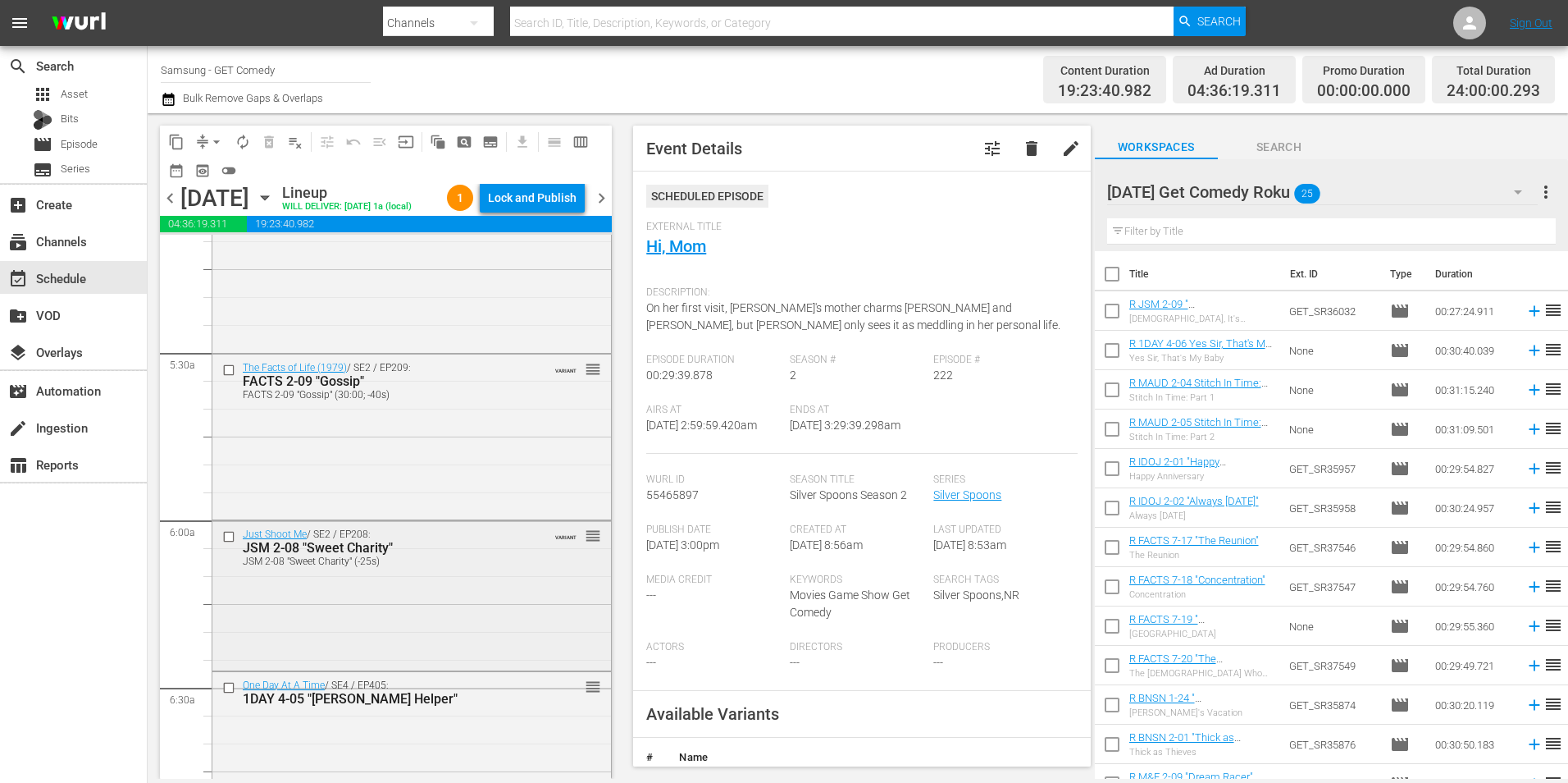
click at [488, 624] on div "Just Shoot Me / SE2 / EP208: JSM 2-08 "Sweet Charity" JSM 2-08 "Sweet Charity" …" at bounding box center [412, 594] width 399 height 146
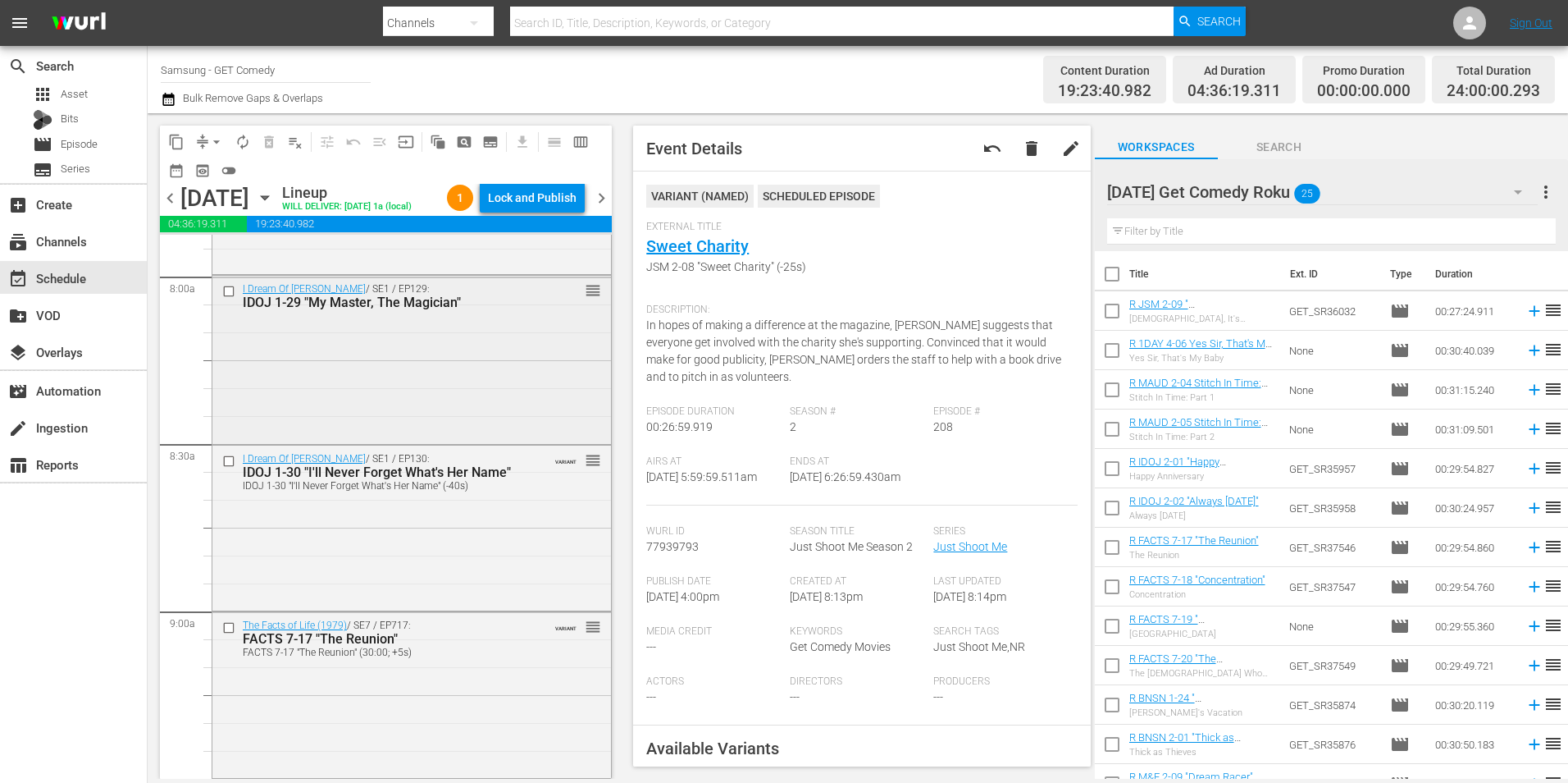
scroll to position [2707, 0]
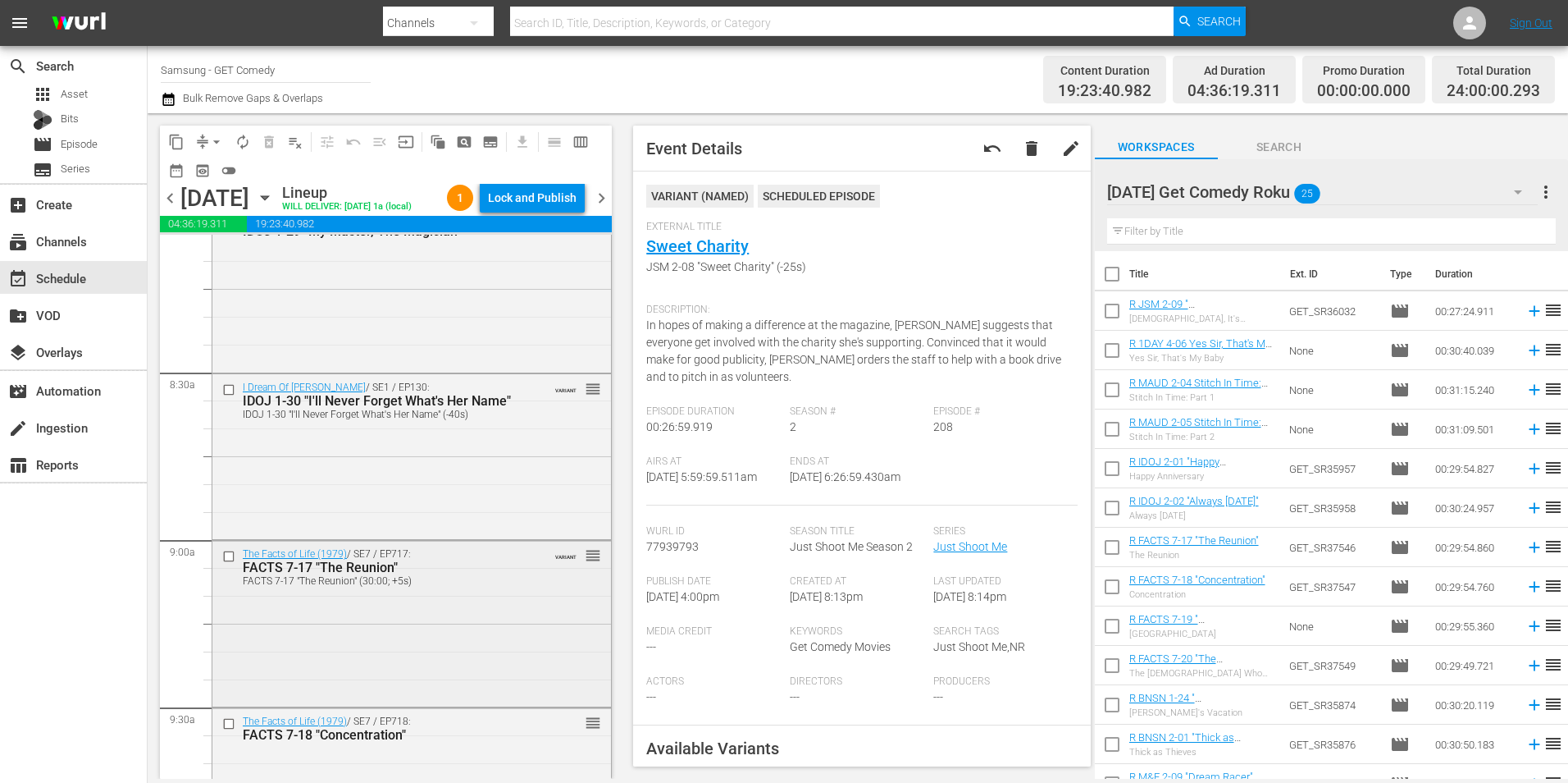
click at [480, 648] on div "The Facts of Life (1979) / SE7 / EP717: FACTS 7-17 "The Reunion" FACTS 7-17 "Th…" at bounding box center [412, 622] width 399 height 162
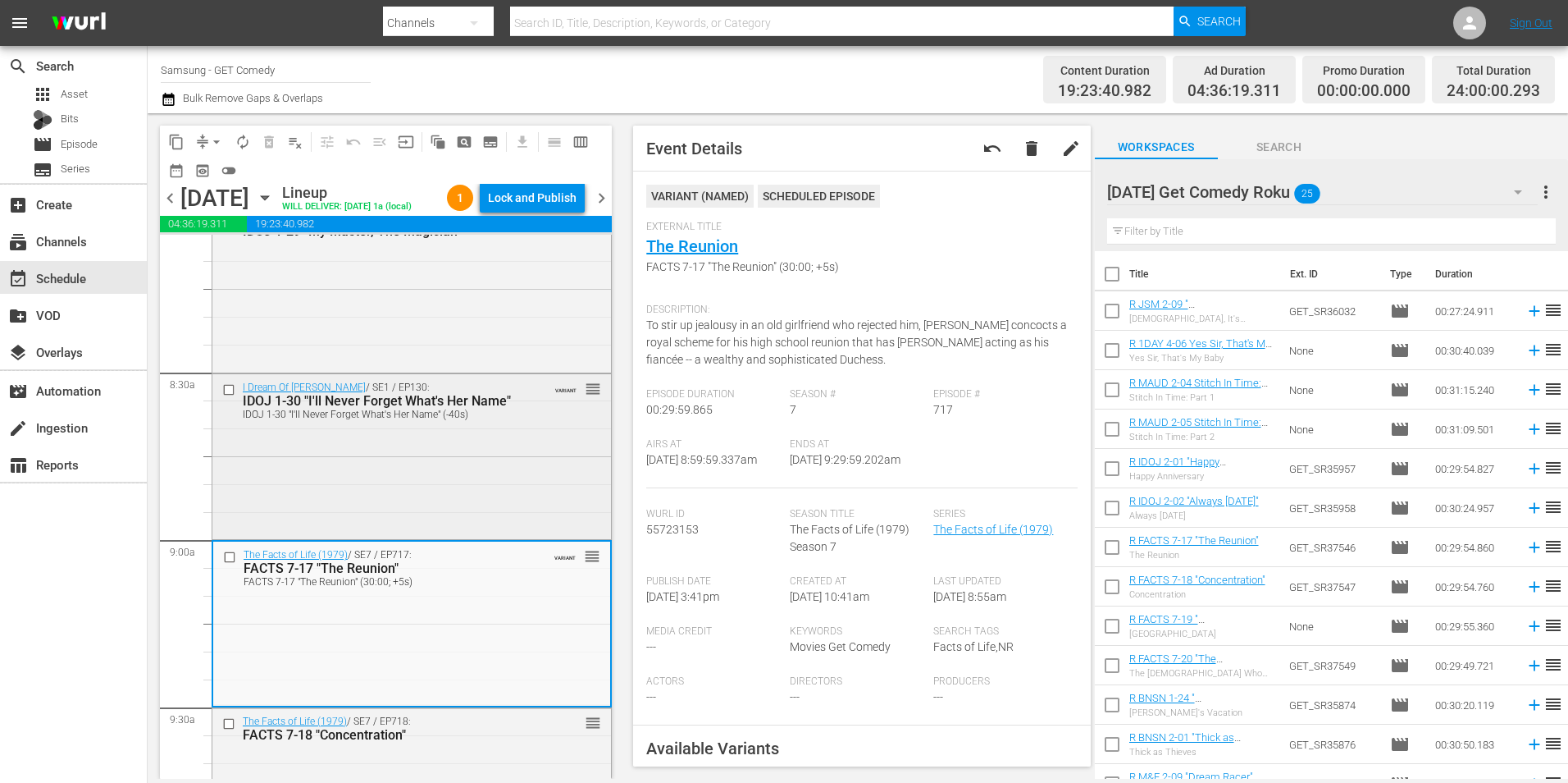
click at [553, 490] on div "I Dream Of Jeannie / SE1 / EP130: IDOJ 1-30 "I'll Never Forget What's Her Name"…" at bounding box center [412, 455] width 399 height 161
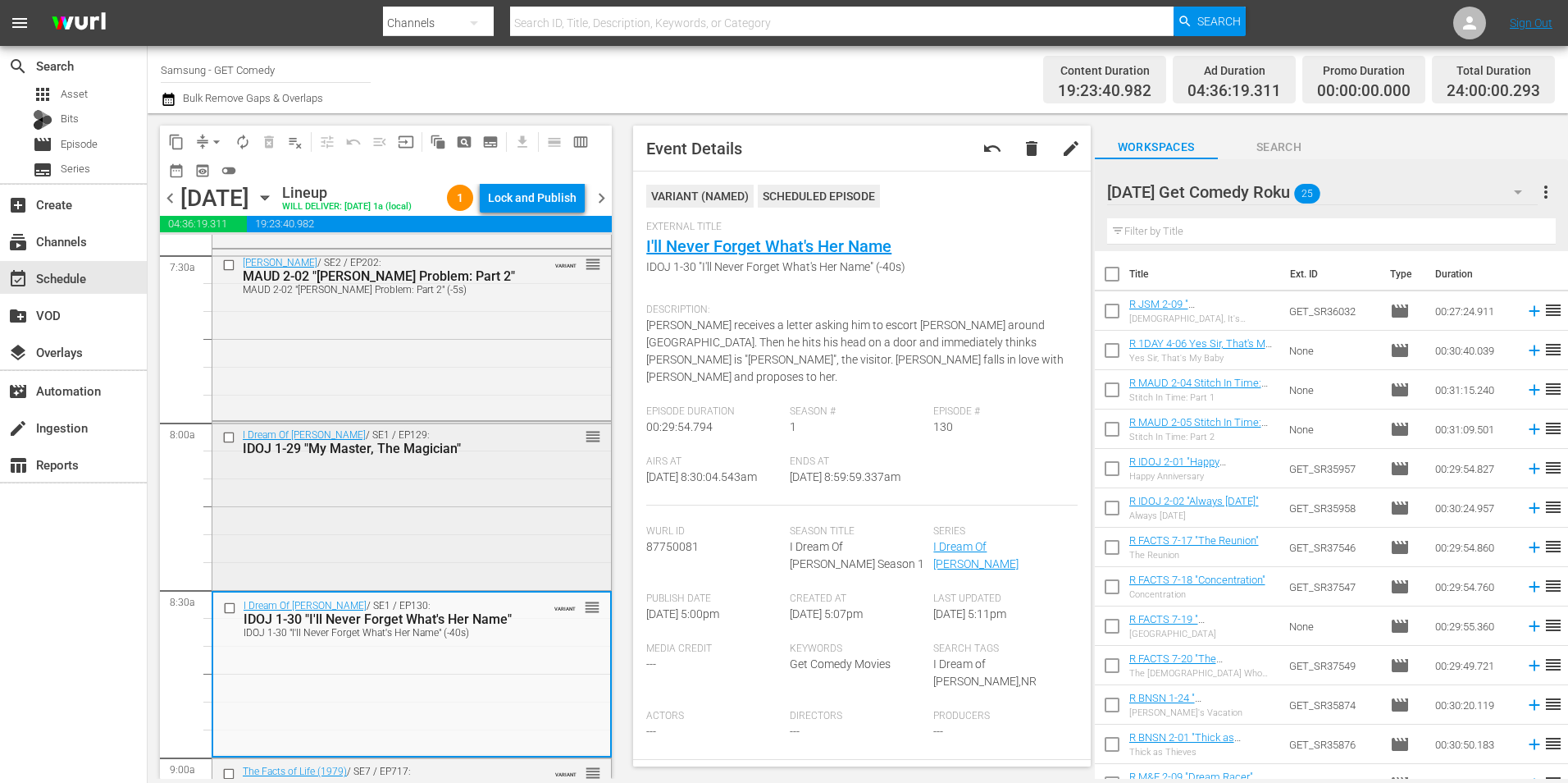
scroll to position [2461, 0]
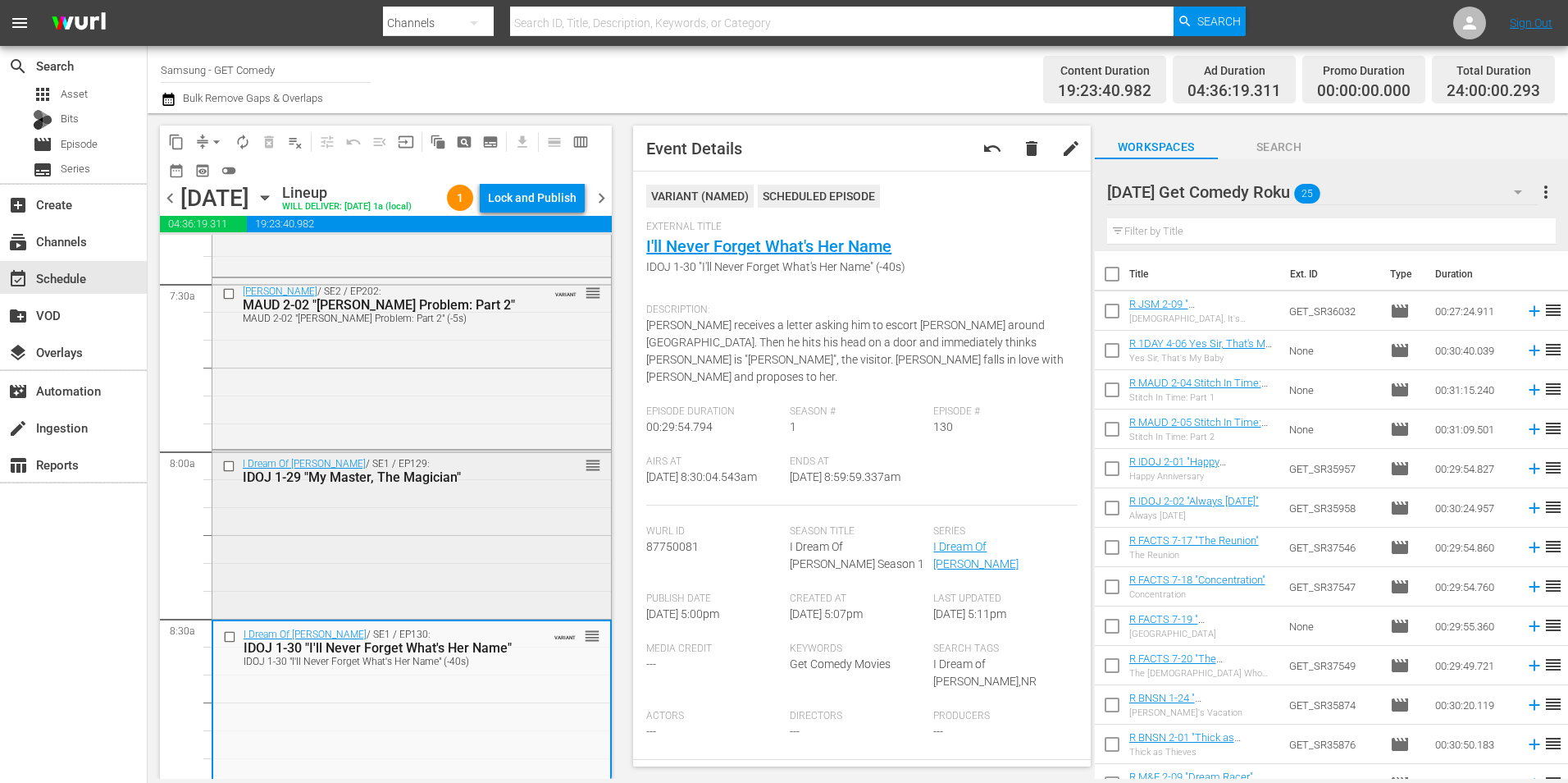
click at [563, 590] on div "I Dream Of Jeannie / SE1 / EP129: IDOJ 1-29 "My Master, The Magician" reorder" at bounding box center [412, 533] width 399 height 165
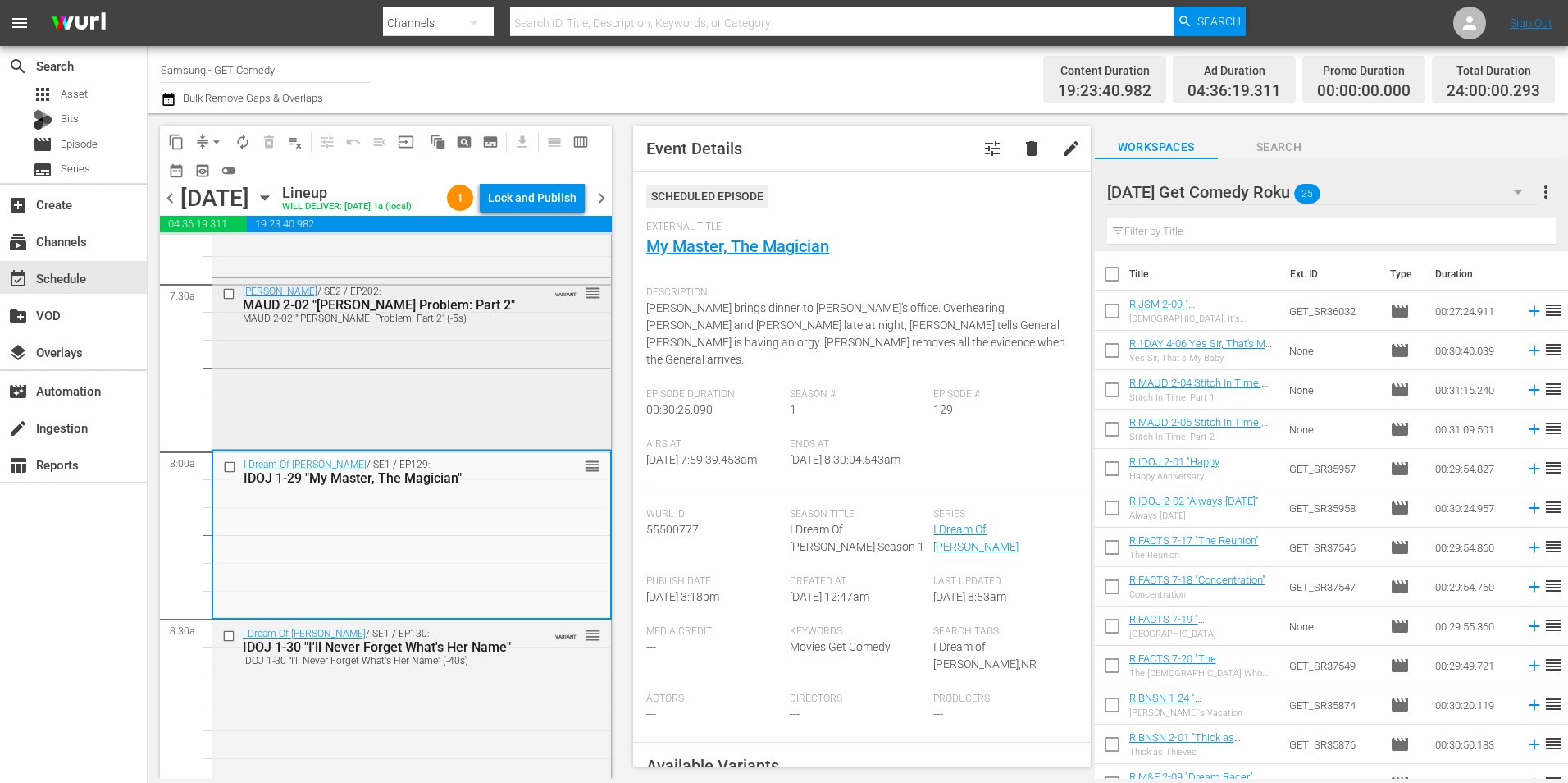
click at [482, 426] on div "Maude / SE2 / EP202: MAUD 2-02 "Walter's Problem: Part 2" MAUD 2-02 "Walter's P…" at bounding box center [412, 362] width 399 height 168
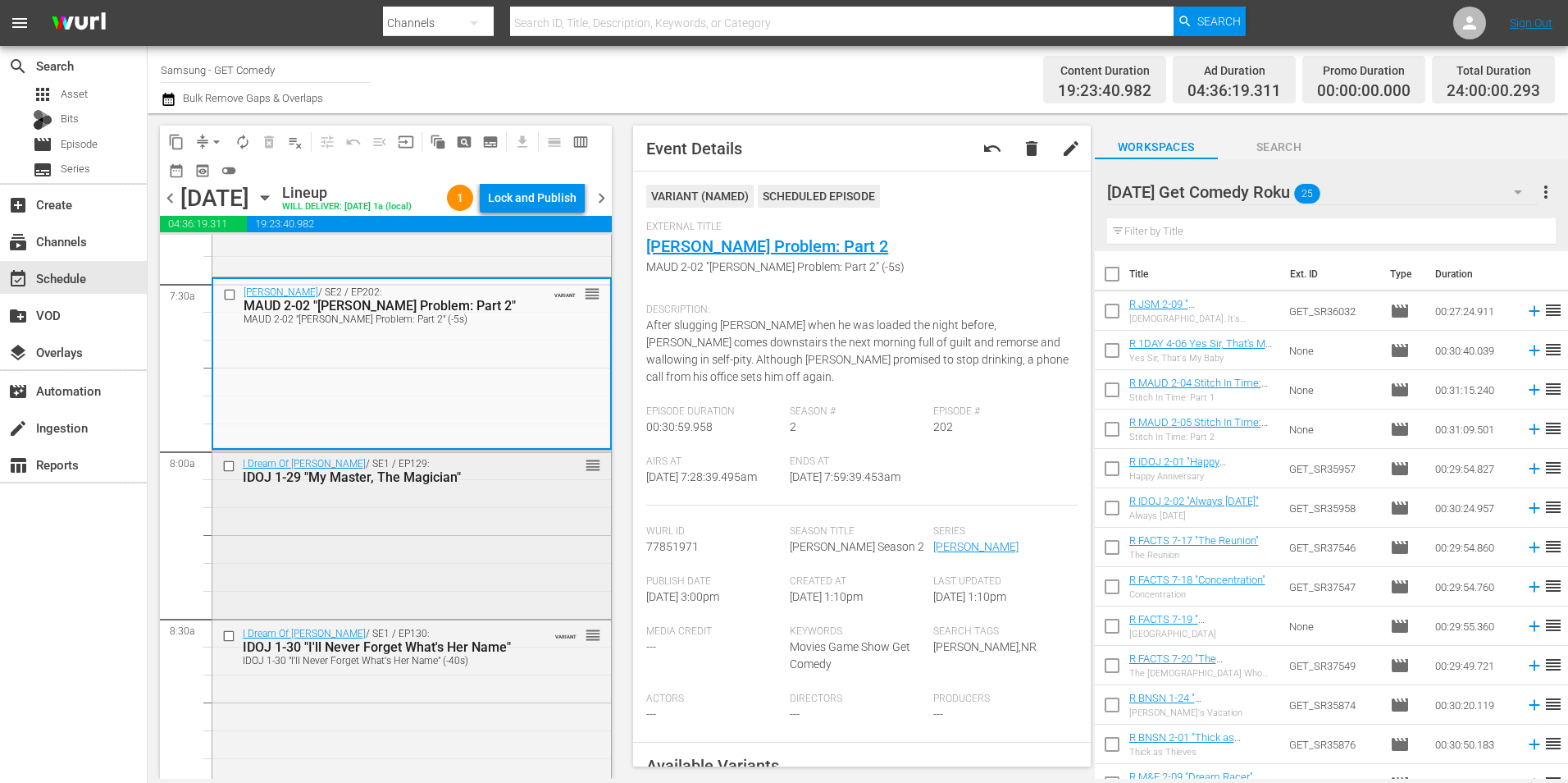
click at [474, 553] on div "I Dream Of Jeannie / SE1 / EP129: IDOJ 1-29 "My Master, The Magician" reorder" at bounding box center [412, 533] width 399 height 165
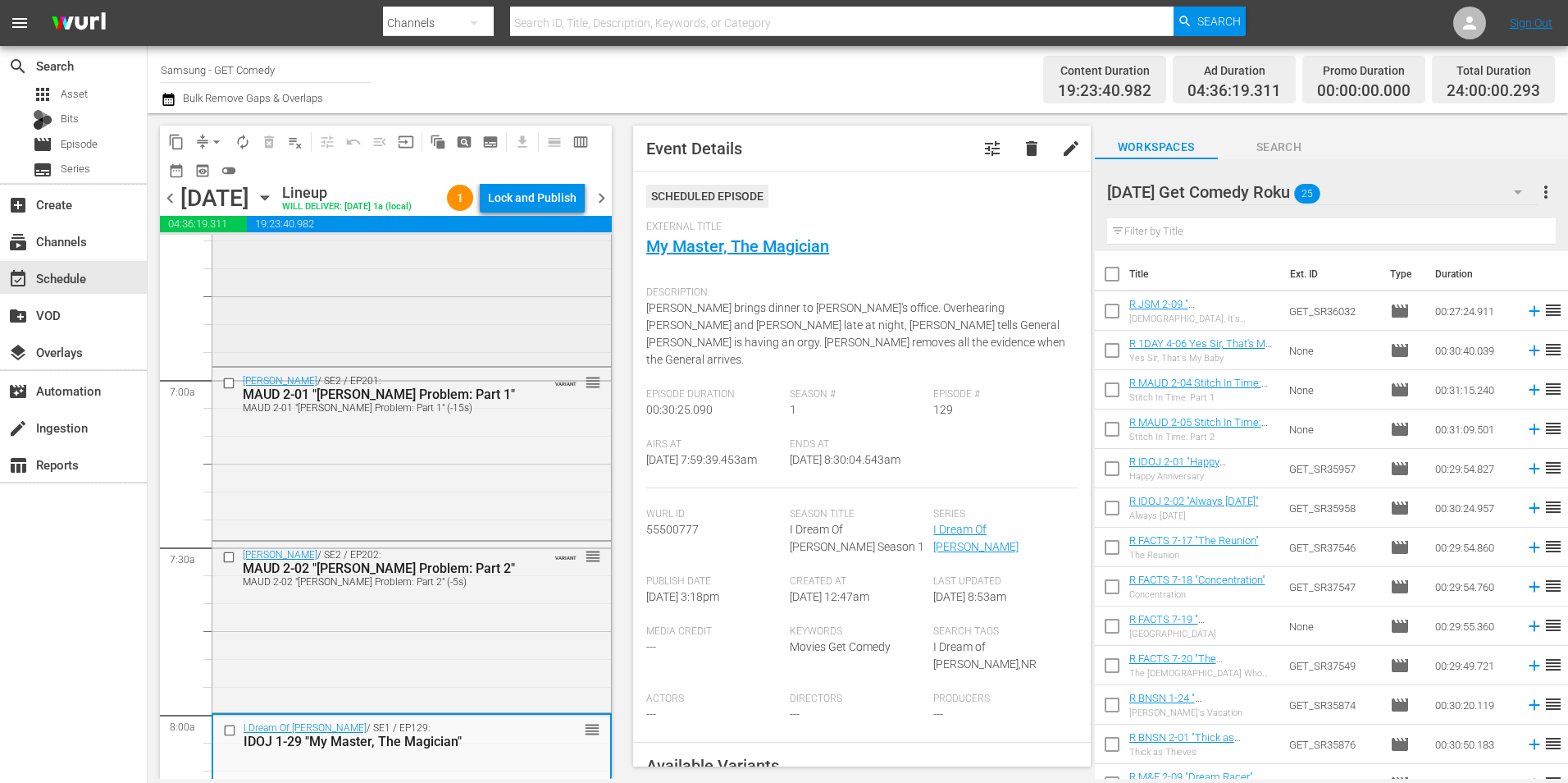
scroll to position [2133, 0]
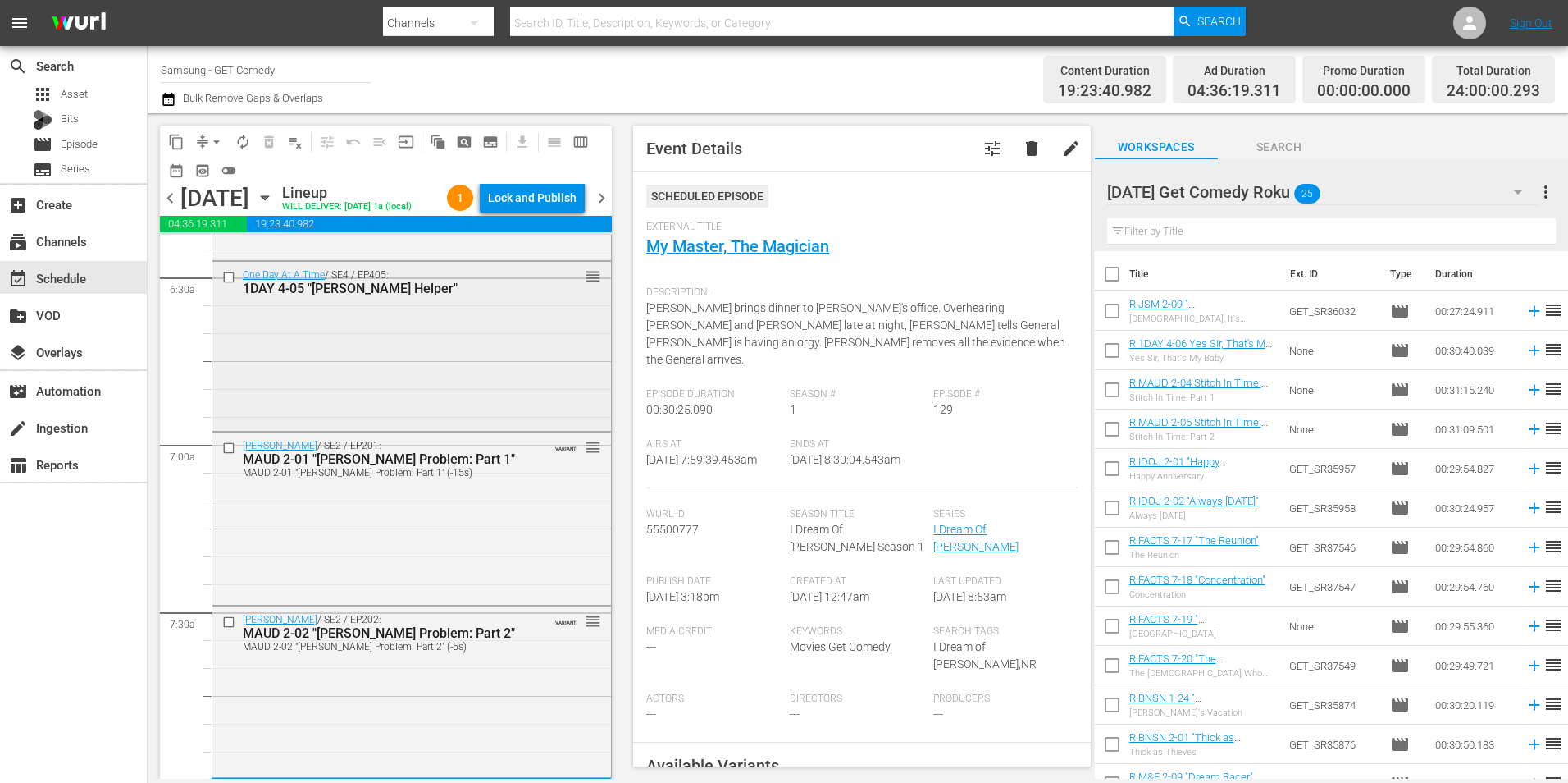
click at [460, 427] on div "One Day At A Time / SE4 / EP405: 1DAY 4-05 "Schneider's Helper" reorder" at bounding box center [412, 344] width 399 height 165
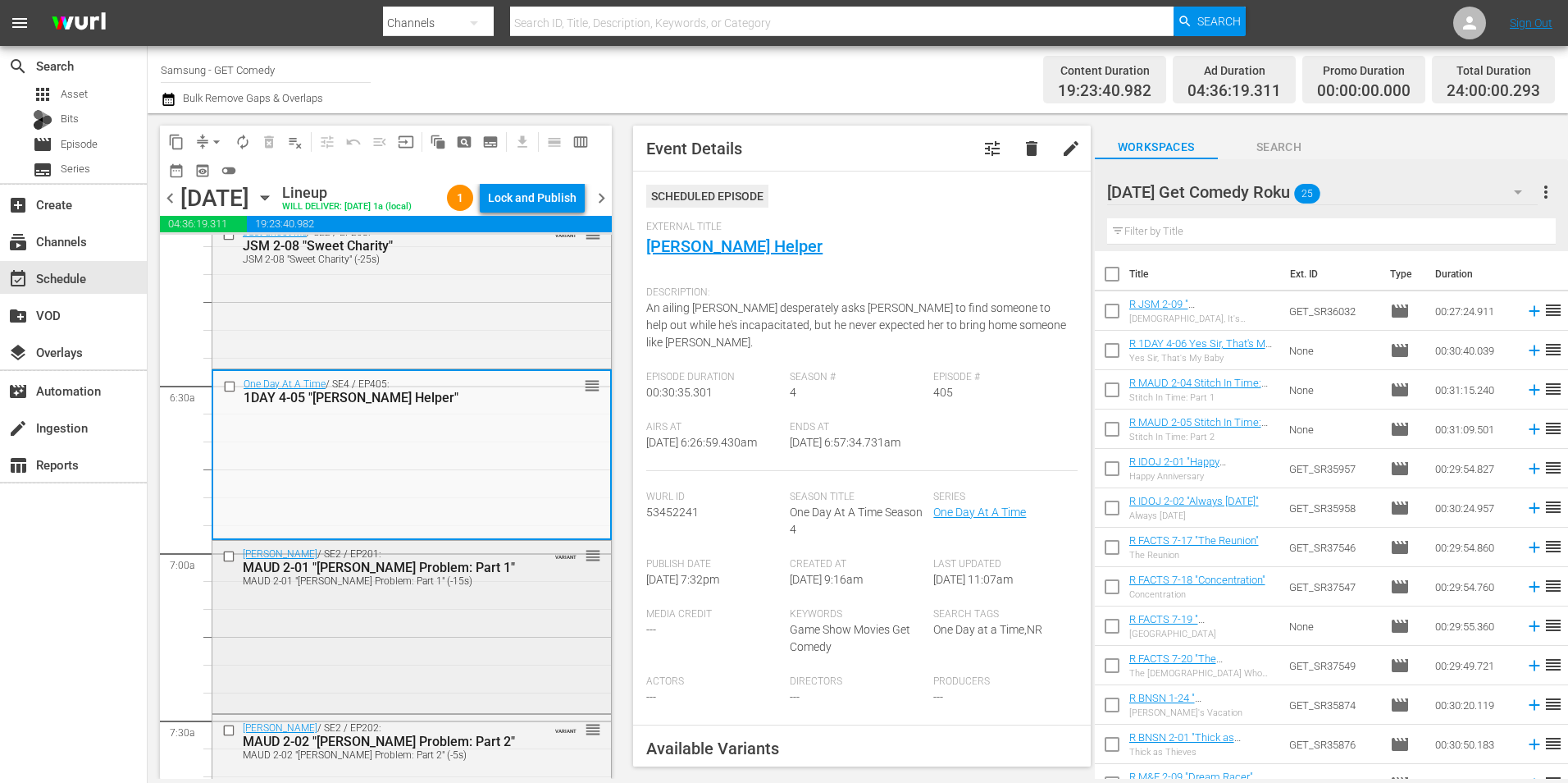
scroll to position [2051, 0]
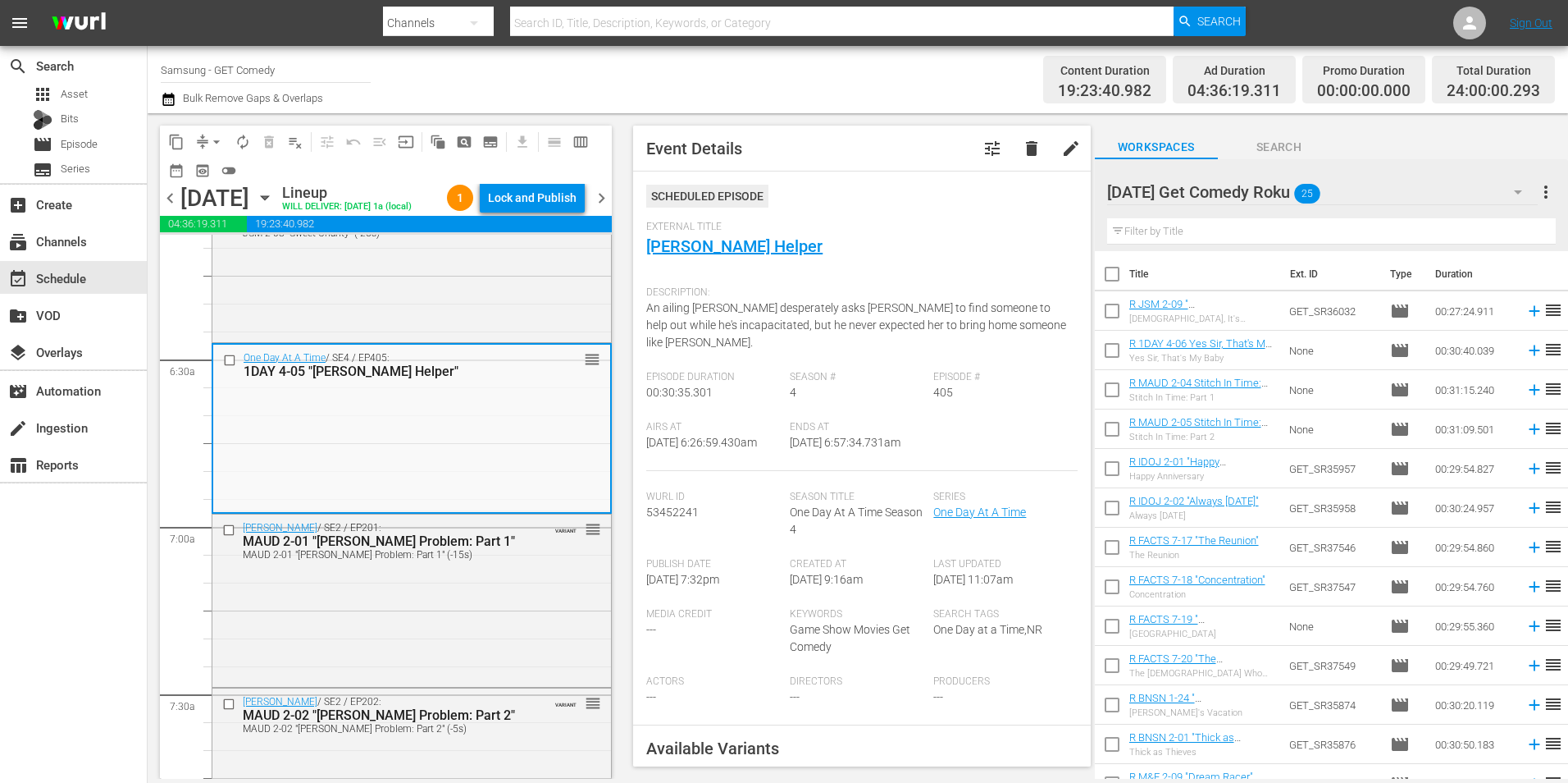
drag, startPoint x: 513, startPoint y: 613, endPoint x: 897, endPoint y: 646, distance: 385.4
click at [514, 613] on div "Maude / SE2 / EP201: MAUD 2-01 "Walter's Problem: Part 1" MAUD 2-01 "Walter's P…" at bounding box center [412, 598] width 399 height 168
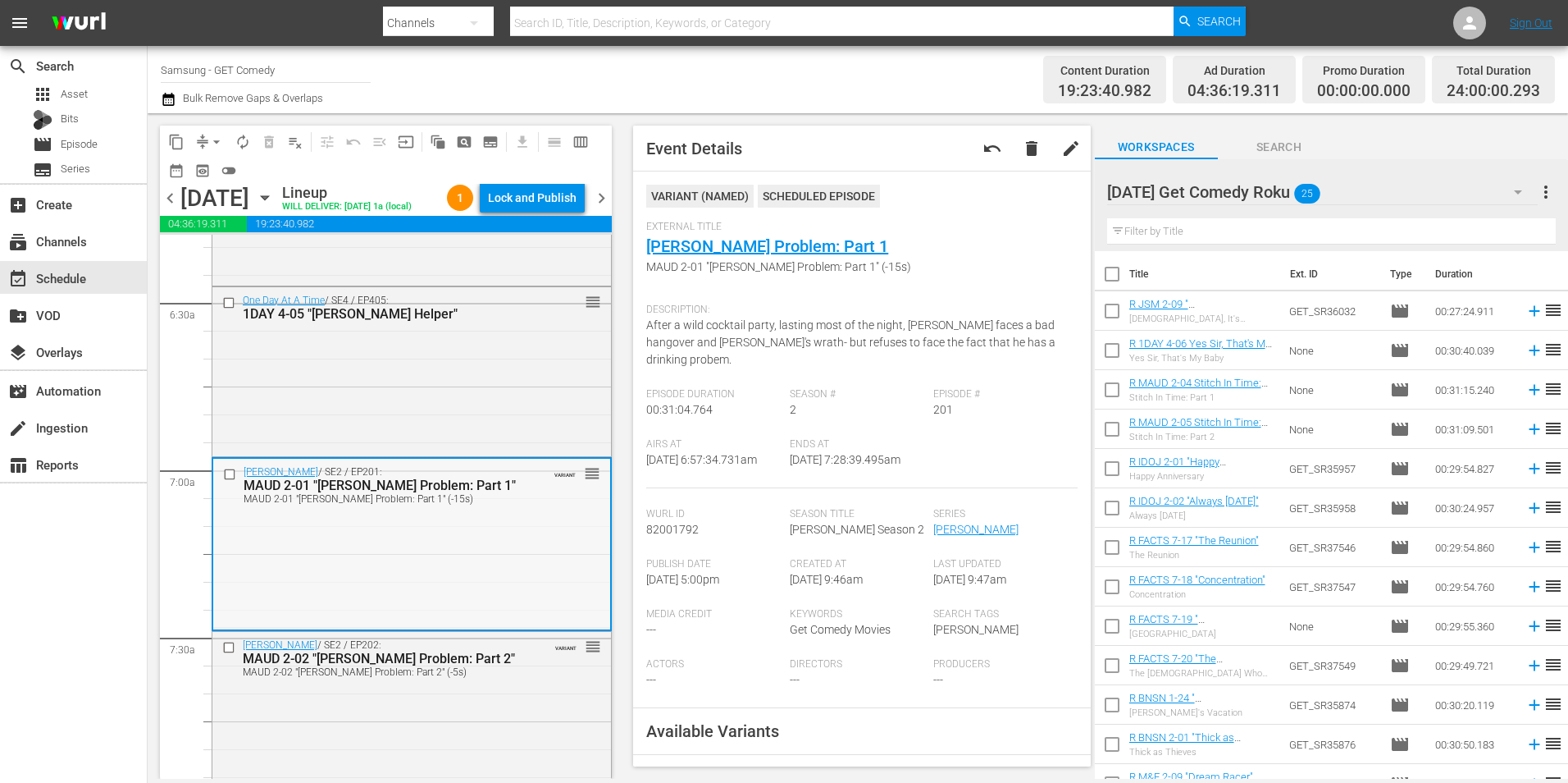
scroll to position [2215, 0]
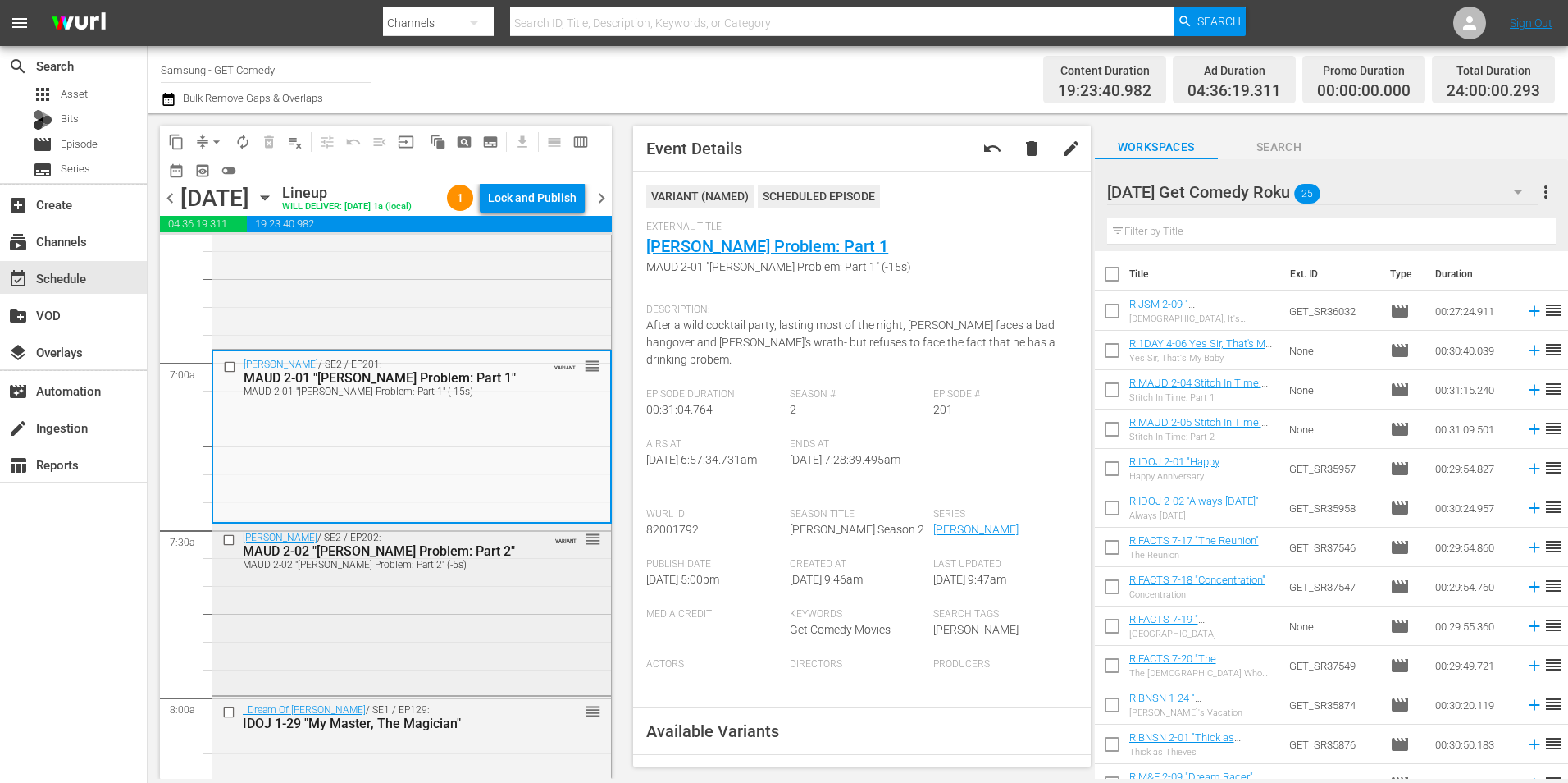
click at [499, 662] on div "Maude / SE2 / EP202: MAUD 2-02 "Walter's Problem: Part 2" MAUD 2-02 "Walter's P…" at bounding box center [412, 608] width 399 height 168
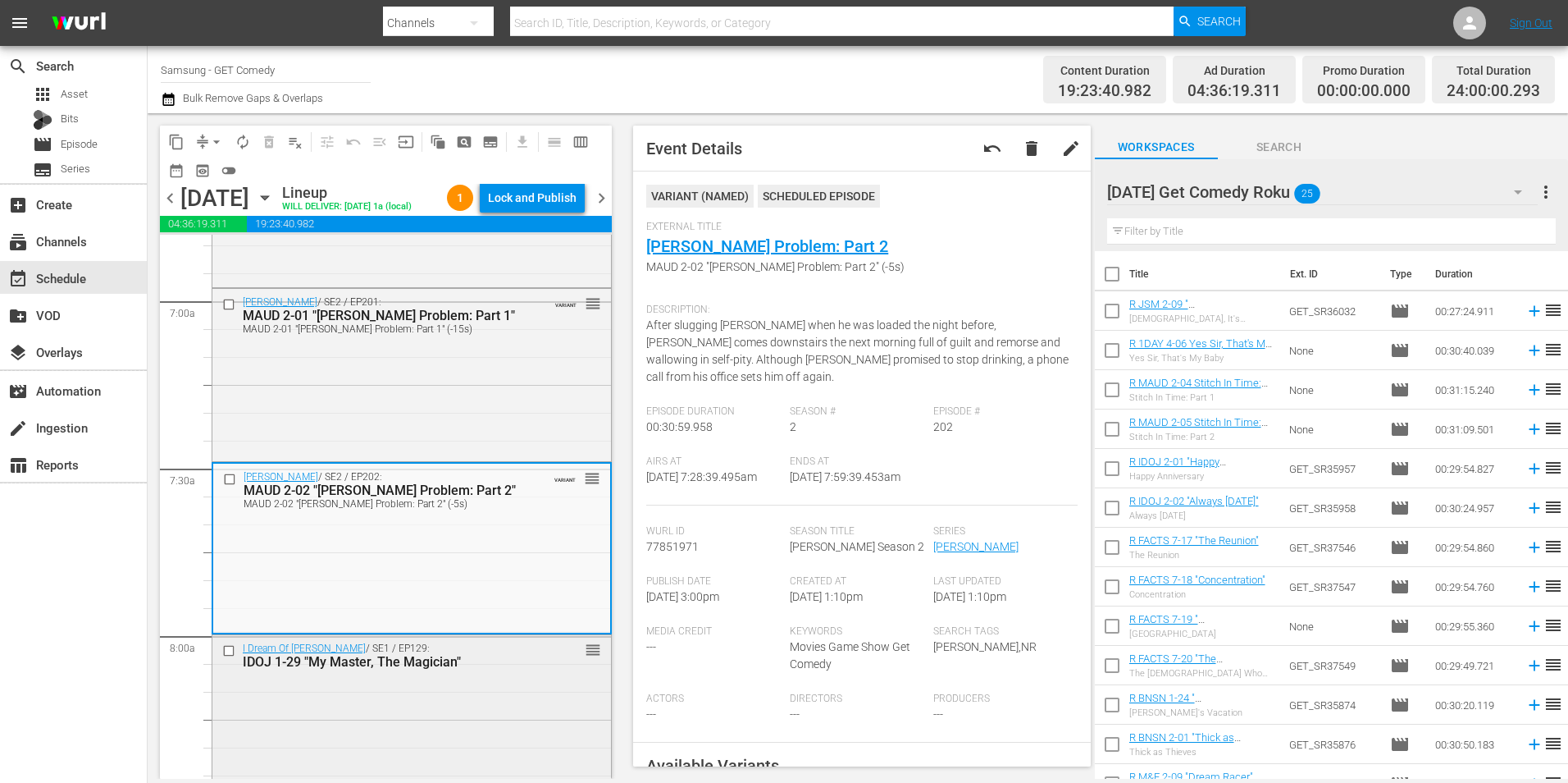
scroll to position [2380, 0]
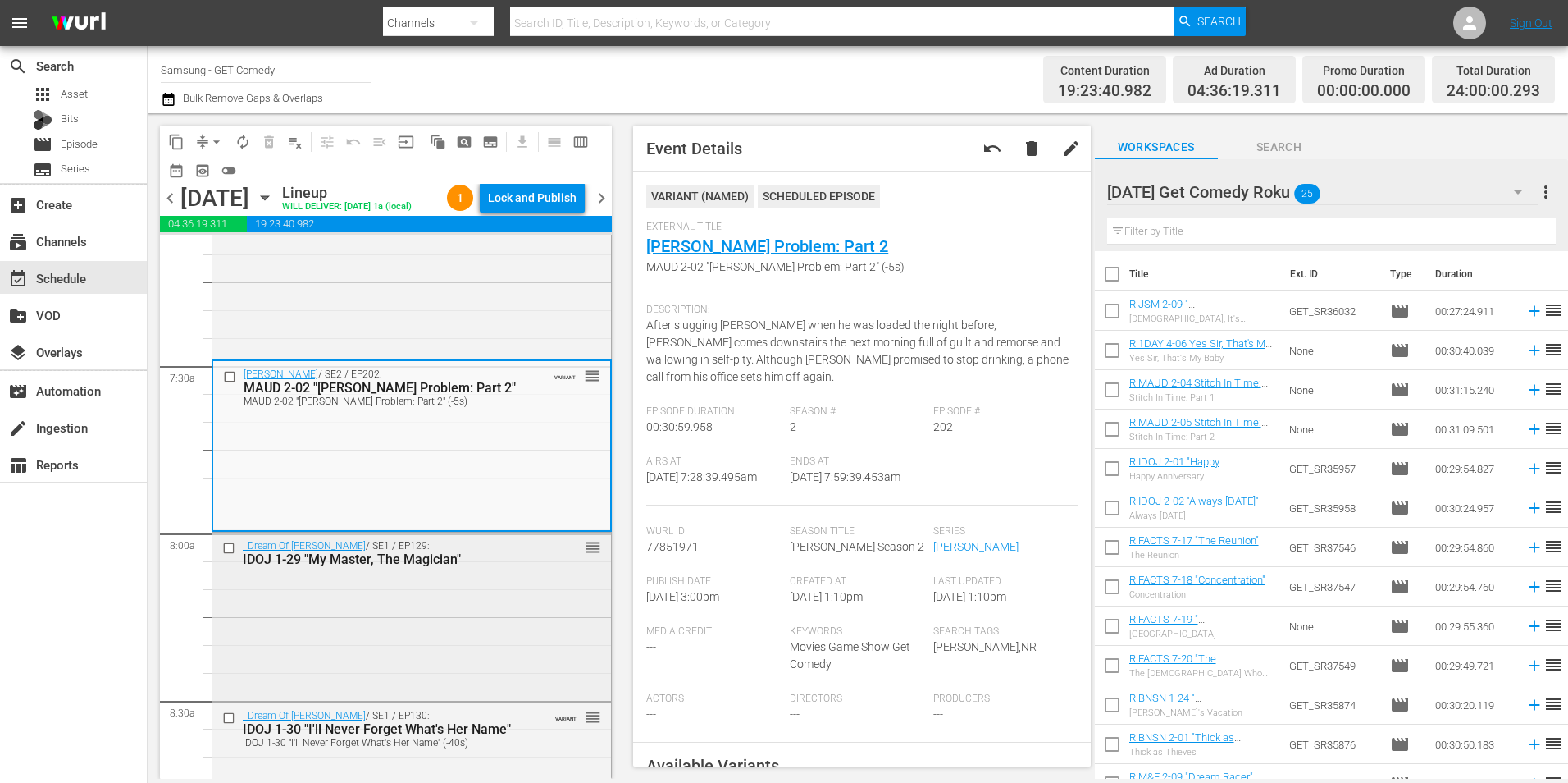
click at [461, 633] on div "I Dream Of Jeannie / SE1 / EP129: IDOJ 1-29 "My Master, The Magician" reorder" at bounding box center [412, 615] width 399 height 165
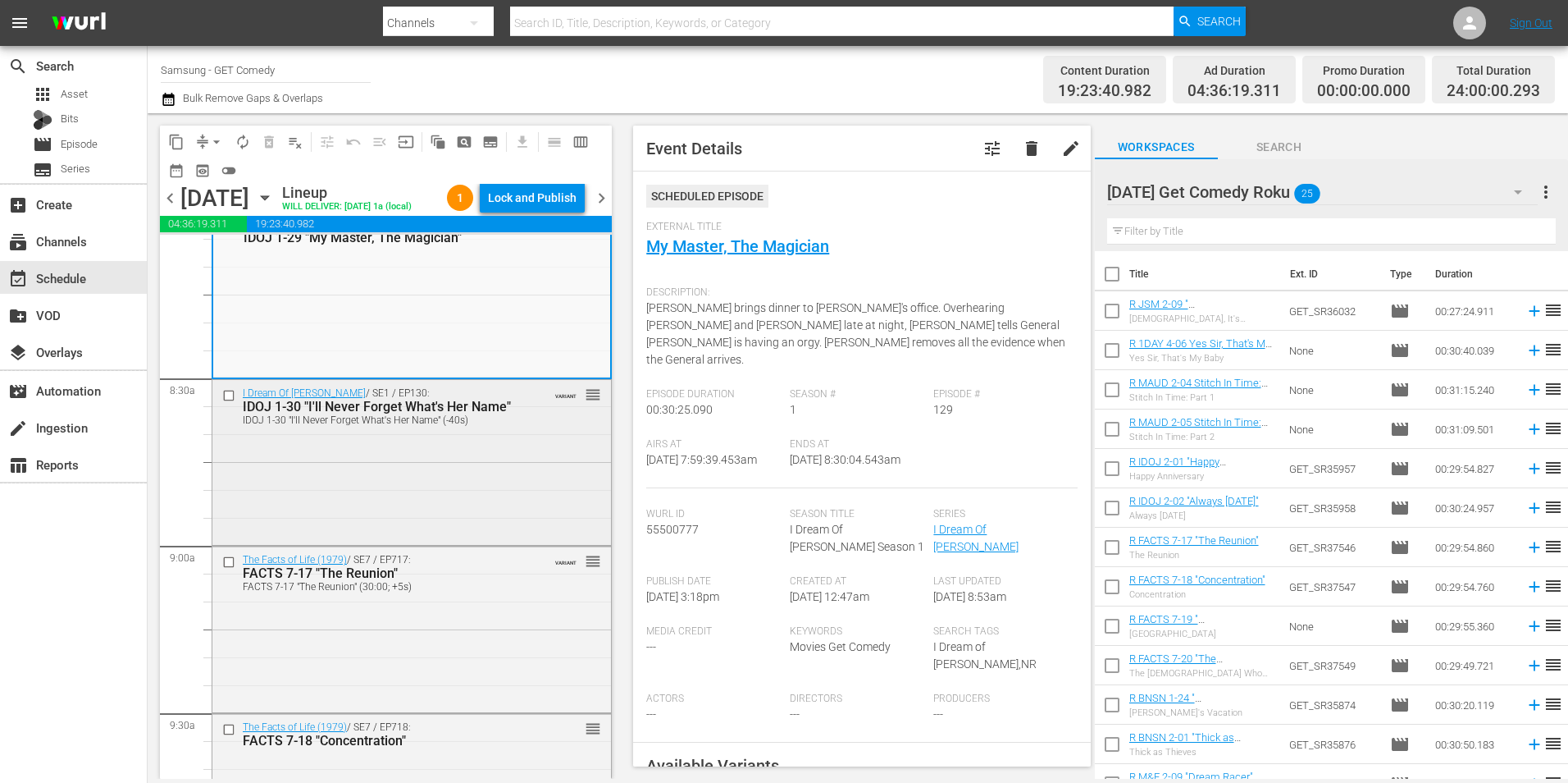
scroll to position [2707, 0]
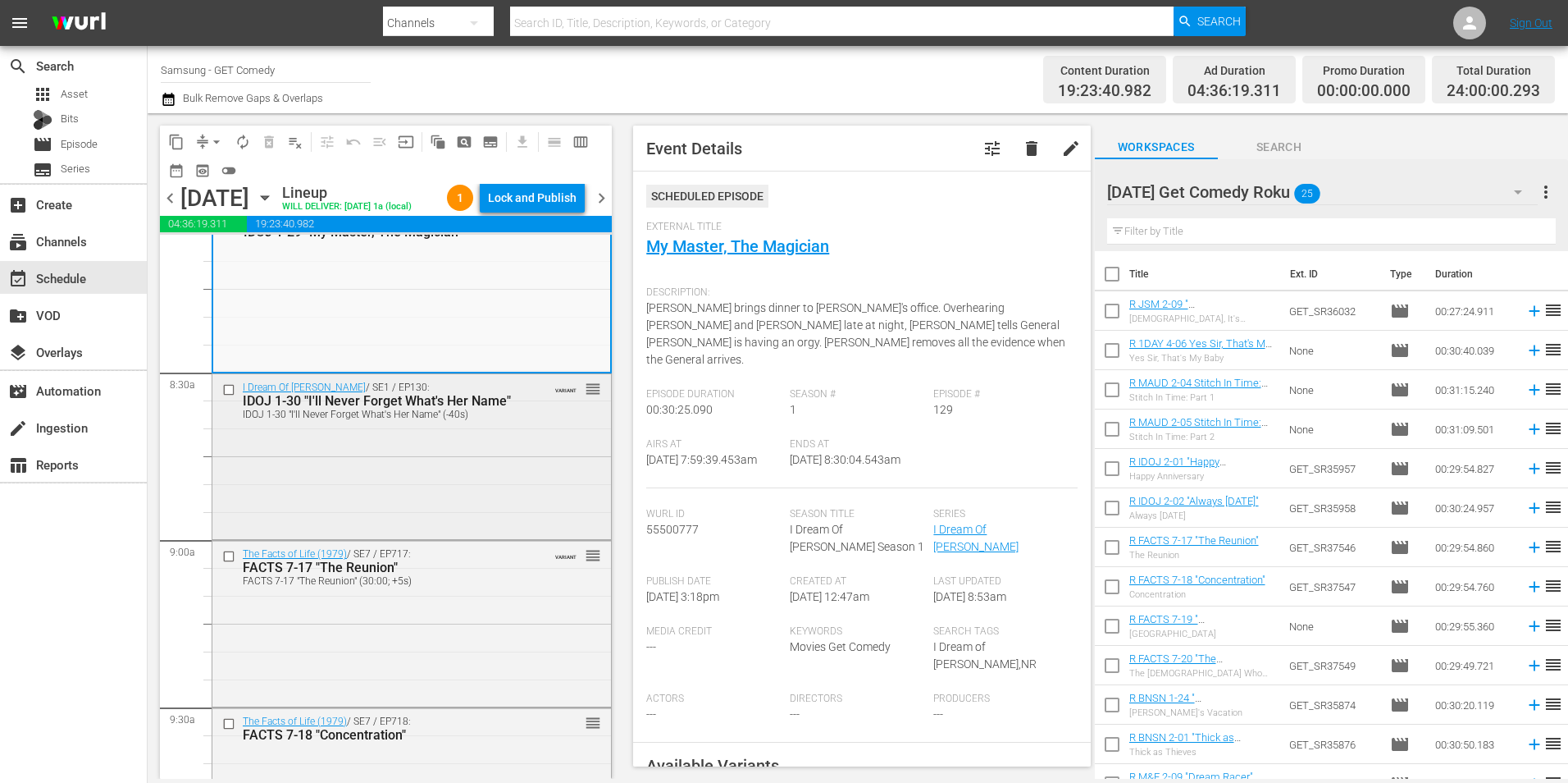
click at [499, 500] on div "I Dream Of Jeannie / SE1 / EP130: IDOJ 1-30 "I'll Never Forget What's Her Name"…" at bounding box center [412, 455] width 399 height 161
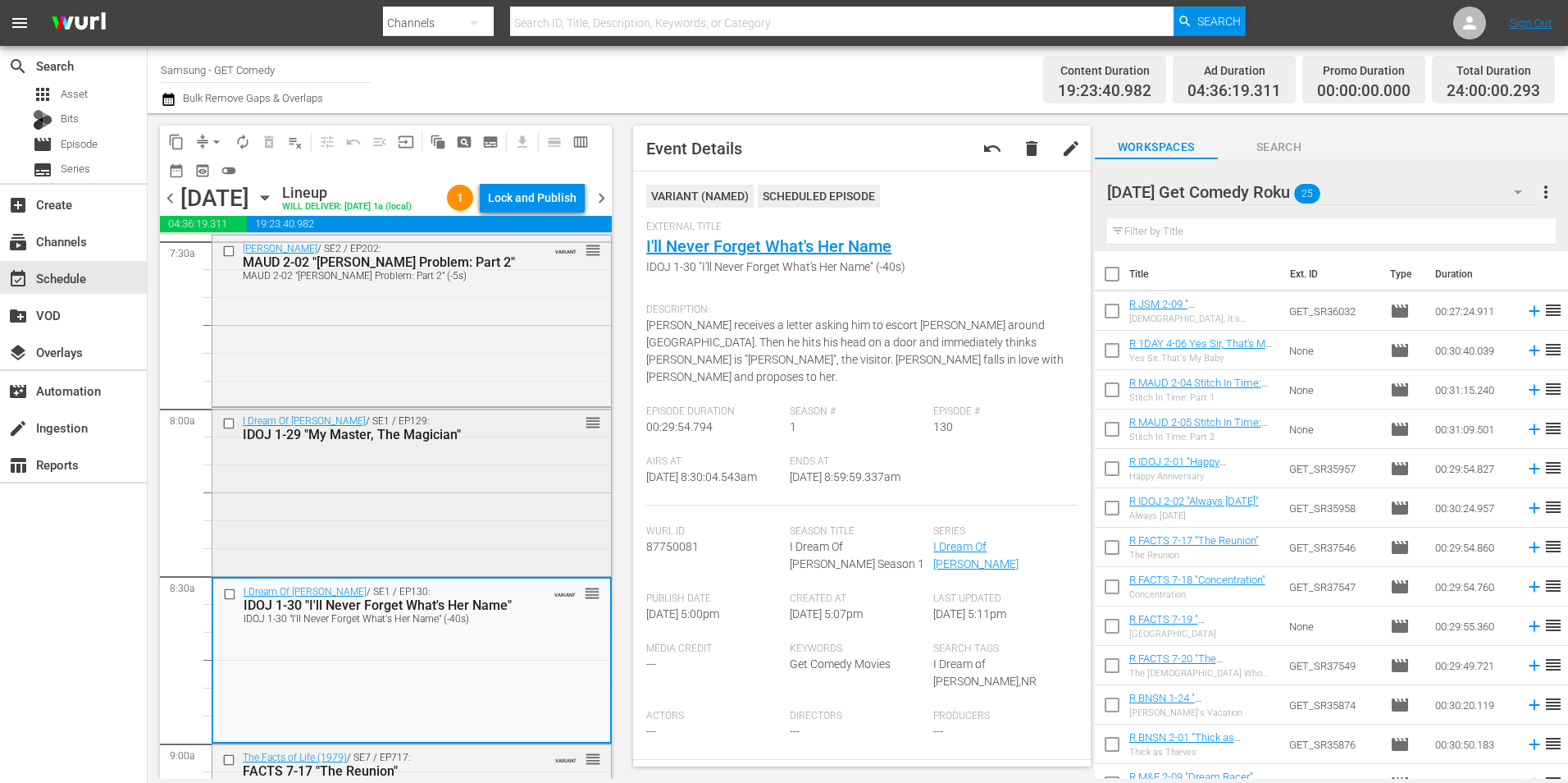
scroll to position [2461, 0]
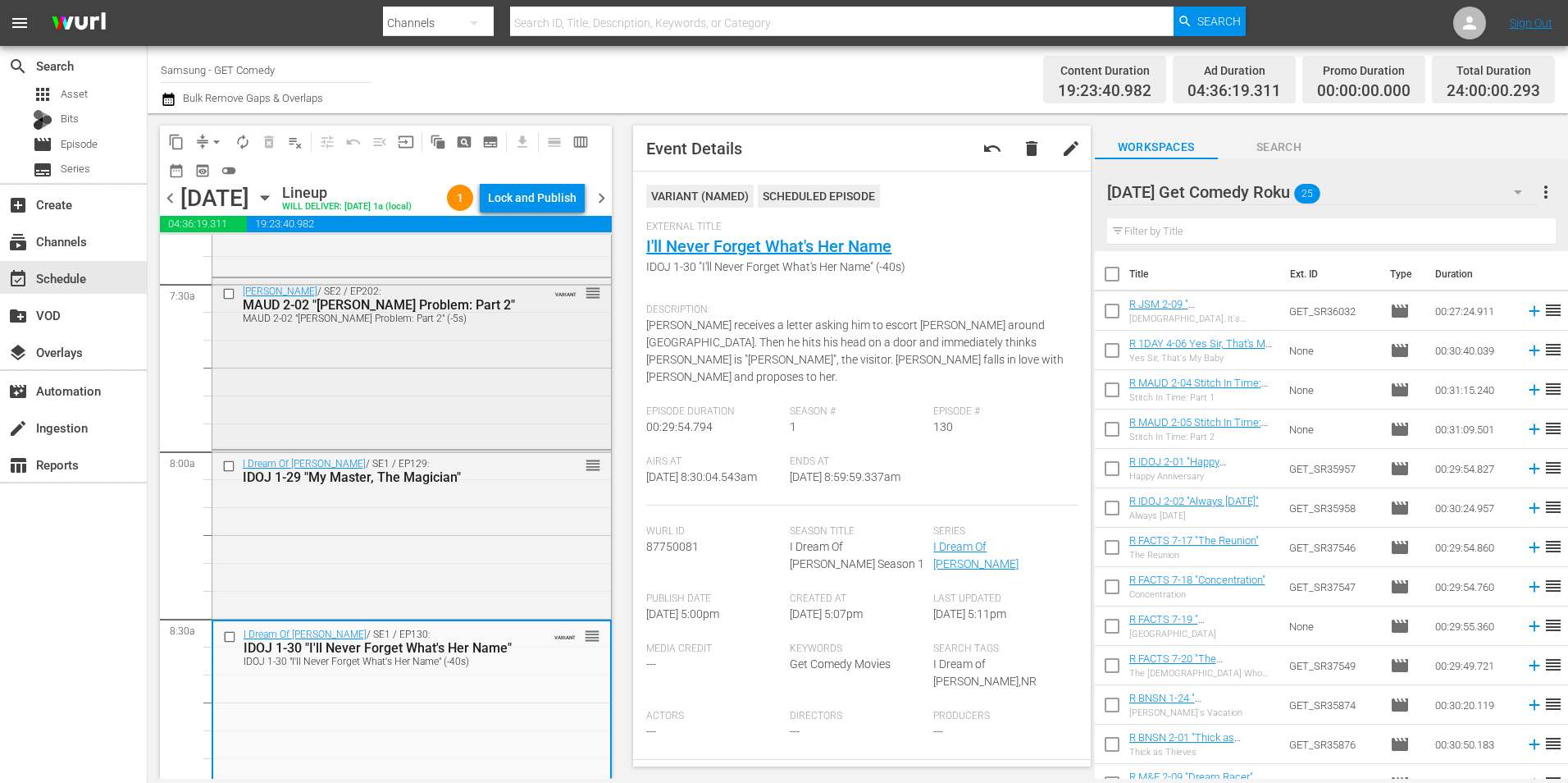
click at [421, 438] on div "Maude / SE2 / EP202: MAUD 2-02 "Walter's Problem: Part 2" MAUD 2-02 "Walter's P…" at bounding box center [412, 362] width 399 height 168
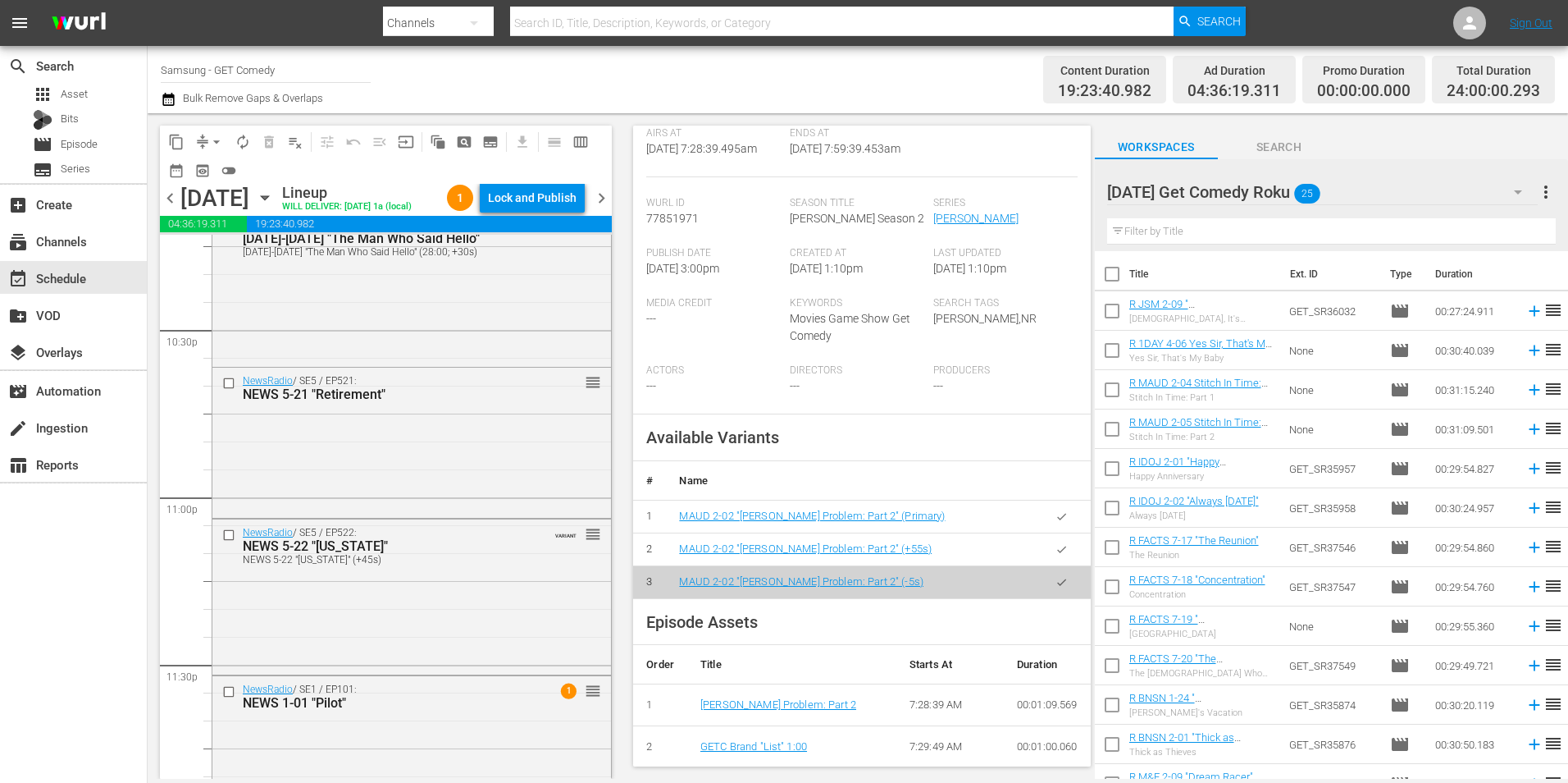
scroll to position [7518, 0]
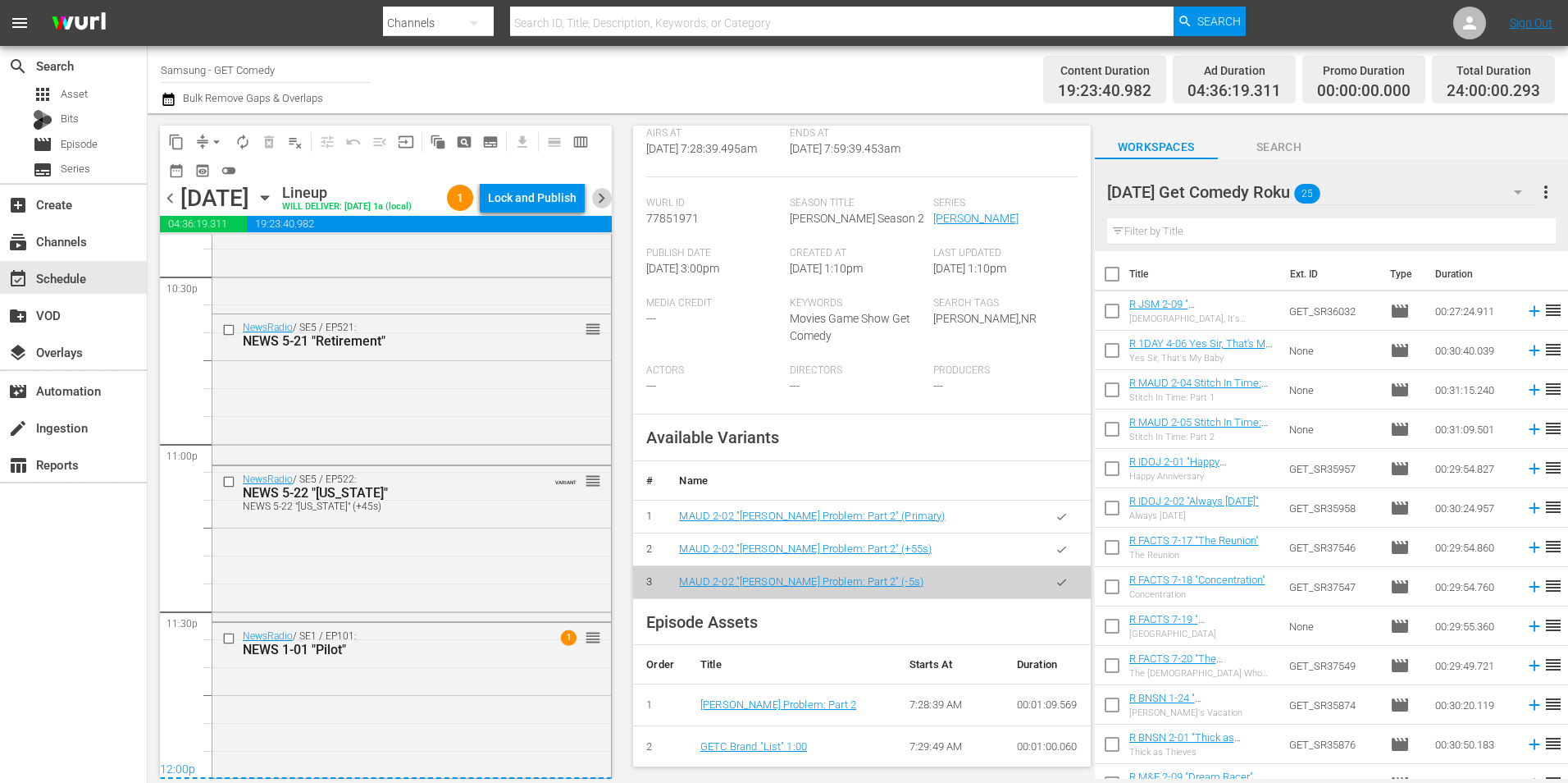
click at [605, 209] on span "chevron_right" at bounding box center [602, 198] width 21 height 21
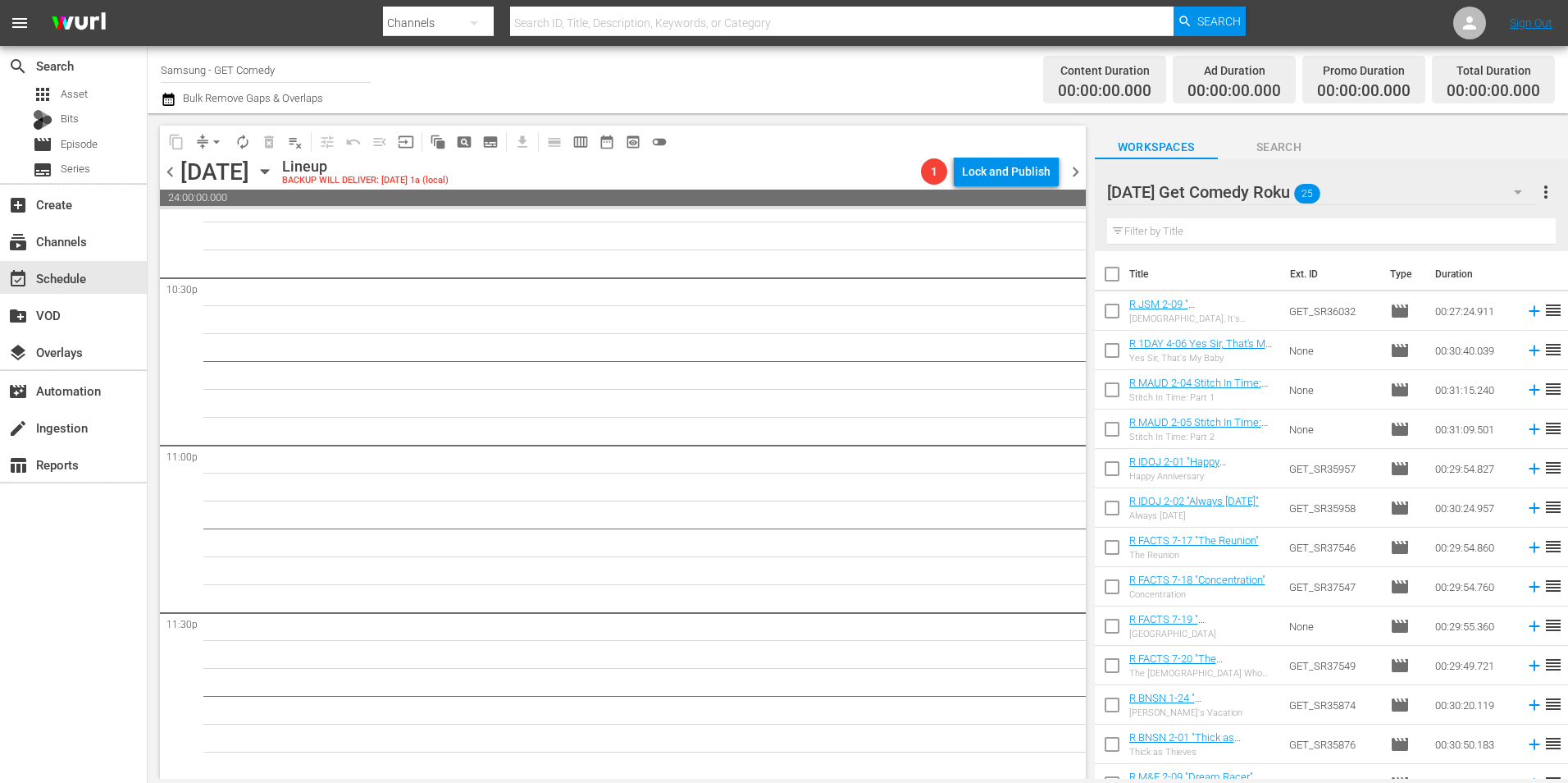
scroll to position [7465, 0]
click at [1354, 191] on div "Monday Get Comedy Roku 25" at bounding box center [1323, 191] width 430 height 46
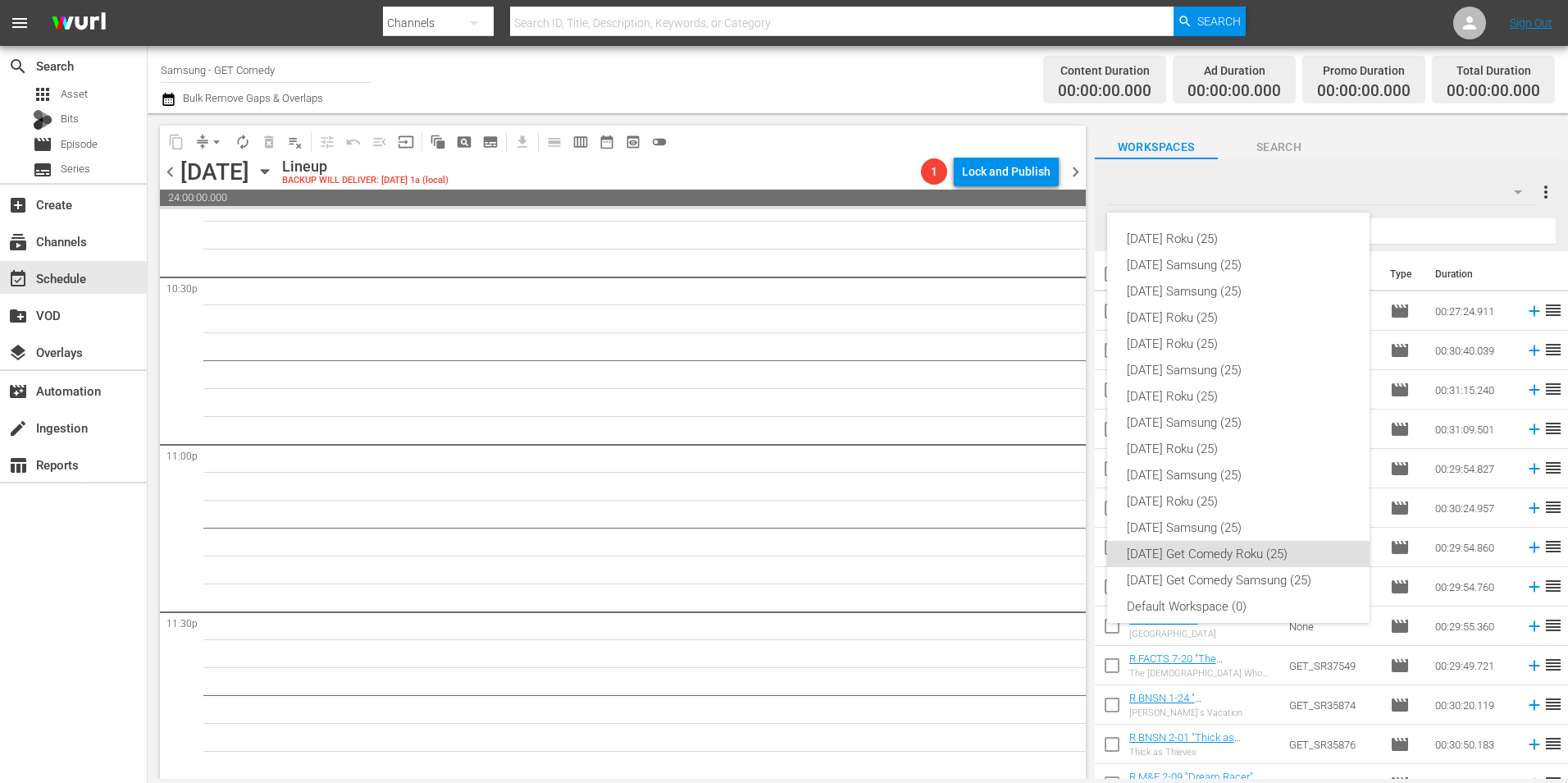
scroll to position [10, 0]
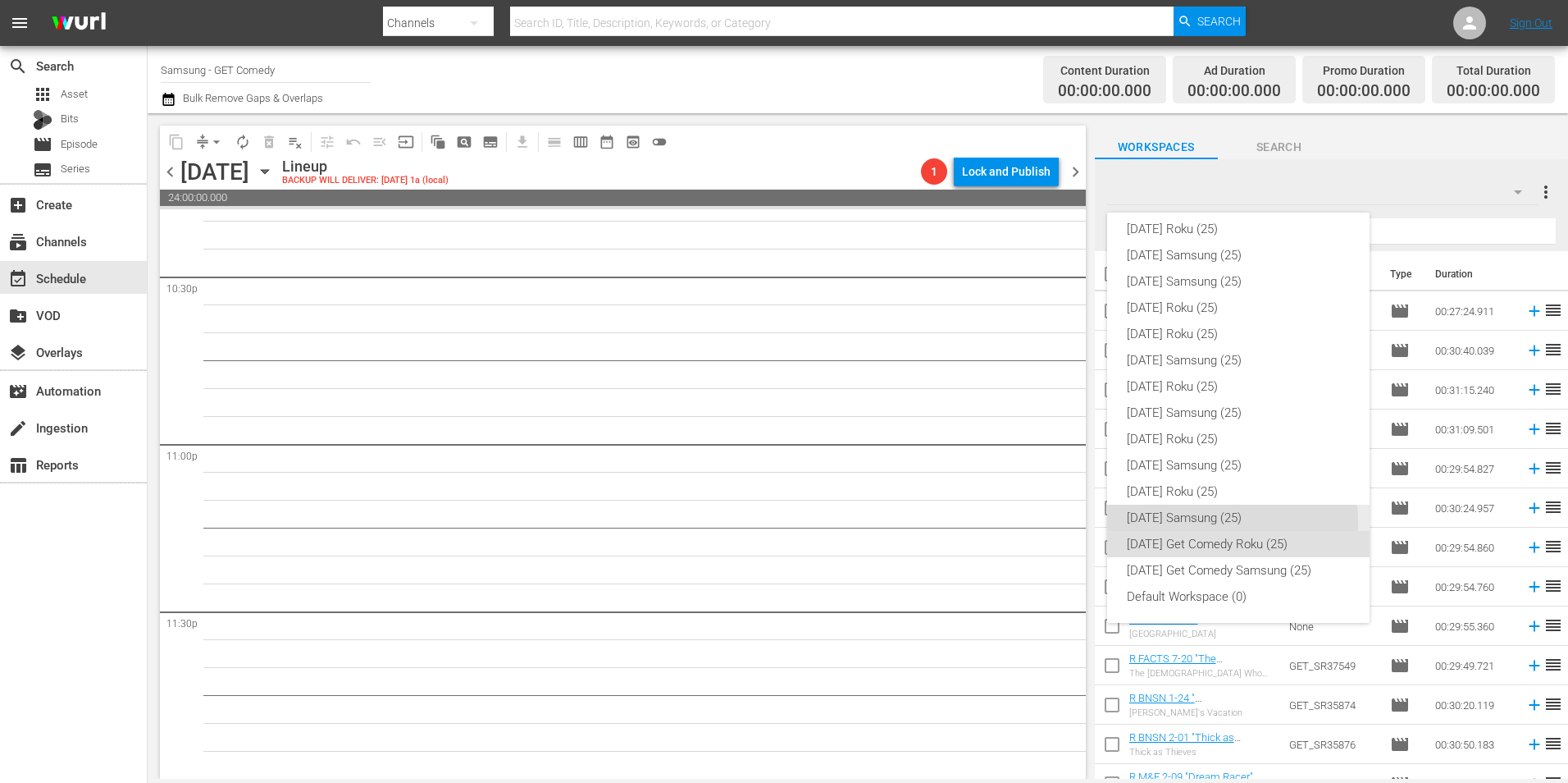
click at [1202, 523] on div "[DATE] Samsung (25)" at bounding box center [1238, 518] width 223 height 27
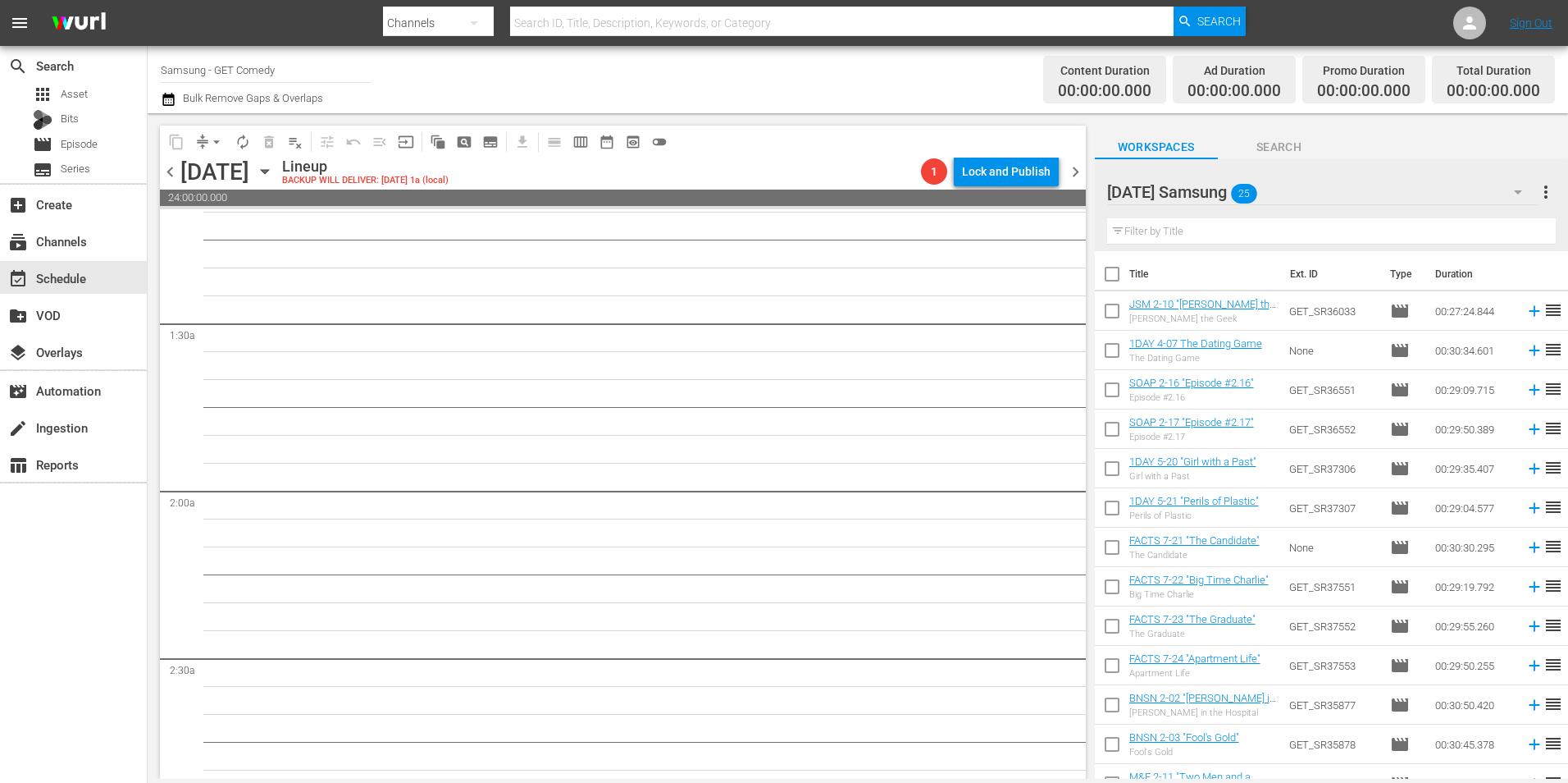
scroll to position [0, 0]
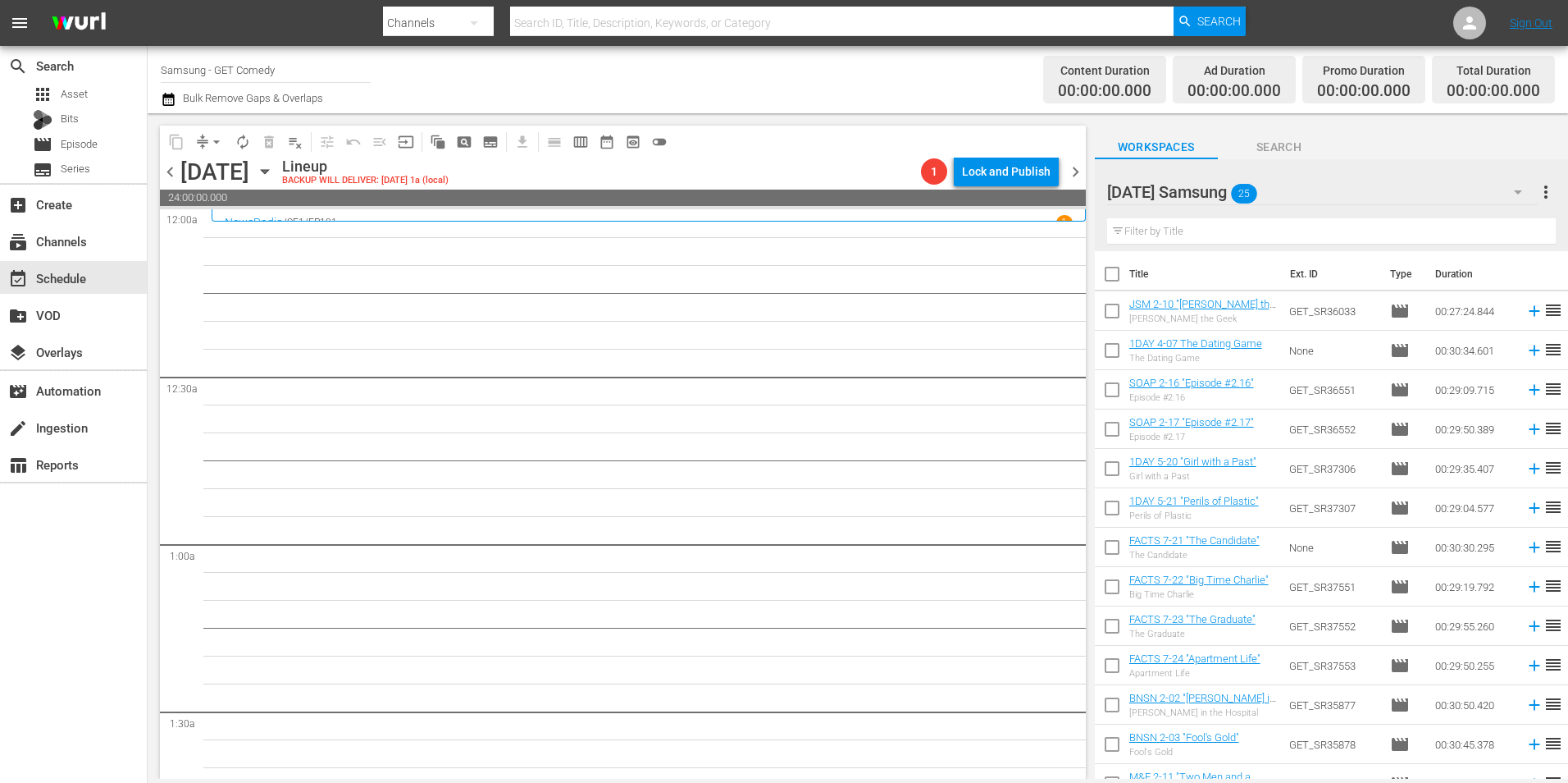
click at [1112, 317] on input "checkbox" at bounding box center [1112, 313] width 34 height 34
checkbox input "true"
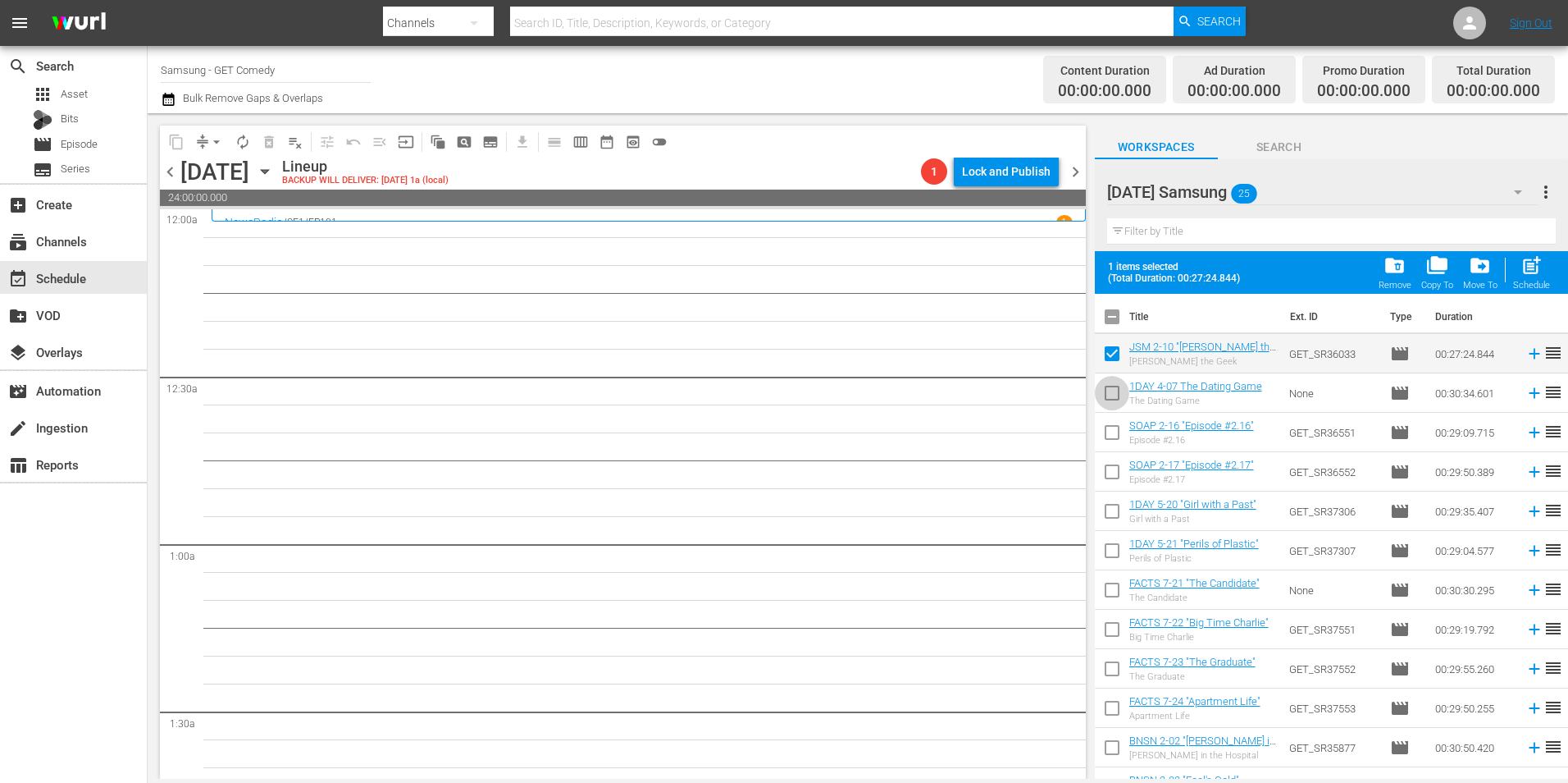
click at [1110, 408] on input "checkbox" at bounding box center [1112, 396] width 34 height 34
checkbox input "true"
click at [1113, 436] on input "checkbox" at bounding box center [1112, 435] width 34 height 34
checkbox input "true"
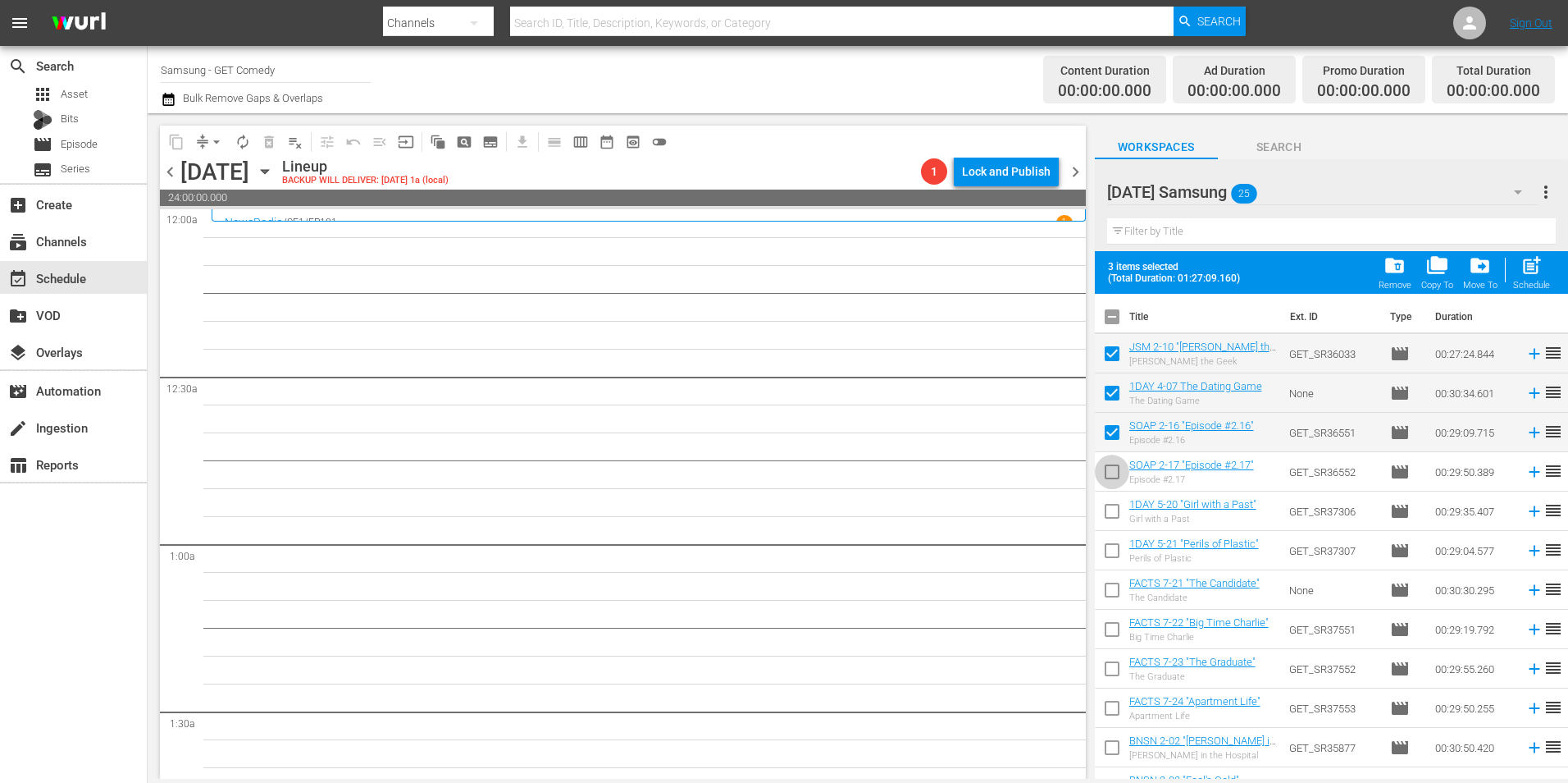
click at [1111, 475] on input "checkbox" at bounding box center [1112, 475] width 34 height 34
checkbox input "true"
click at [1114, 552] on input "checkbox" at bounding box center [1112, 554] width 34 height 34
checkbox input "true"
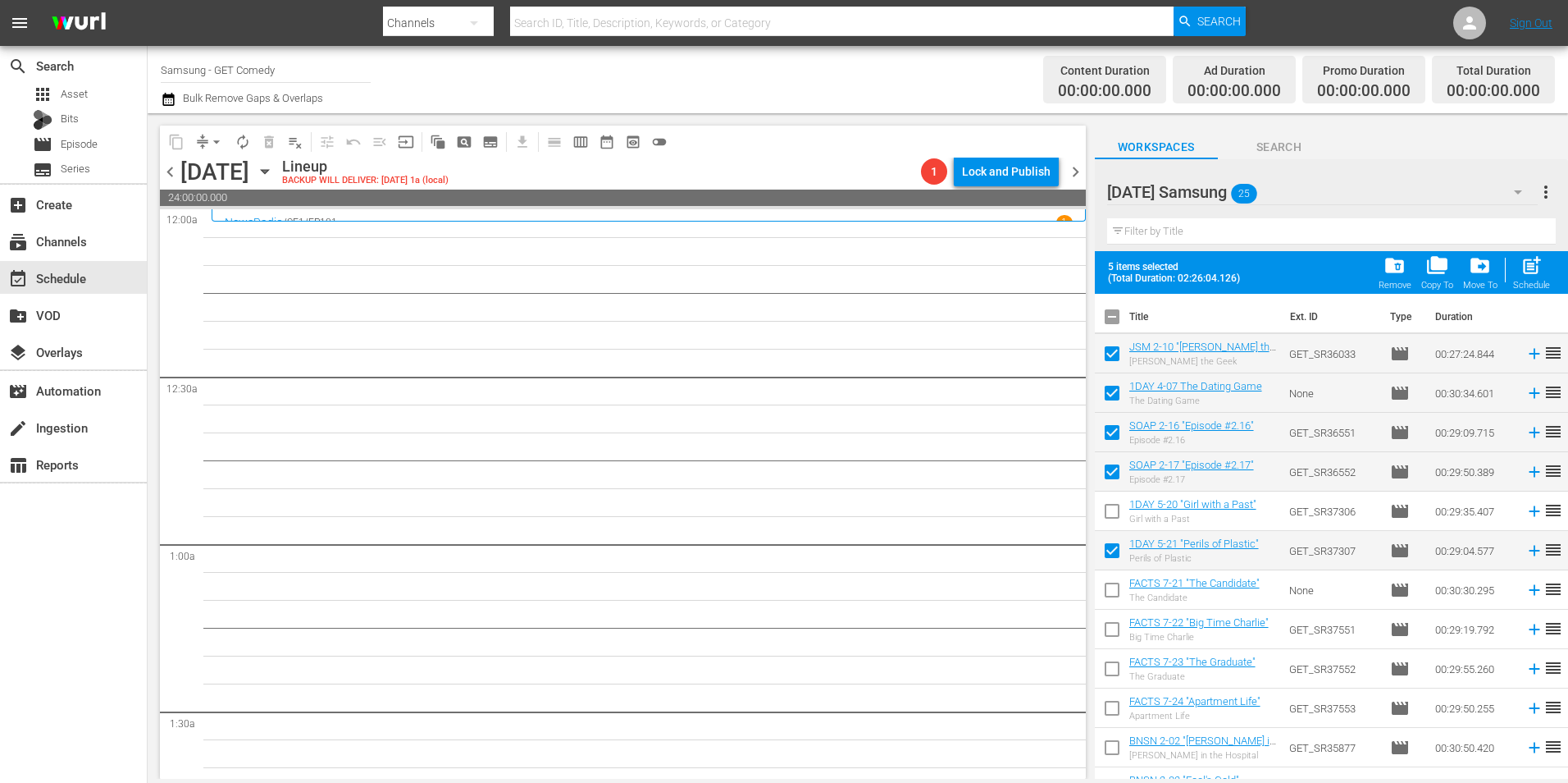
click at [1117, 510] on input "checkbox" at bounding box center [1112, 514] width 34 height 34
checkbox input "true"
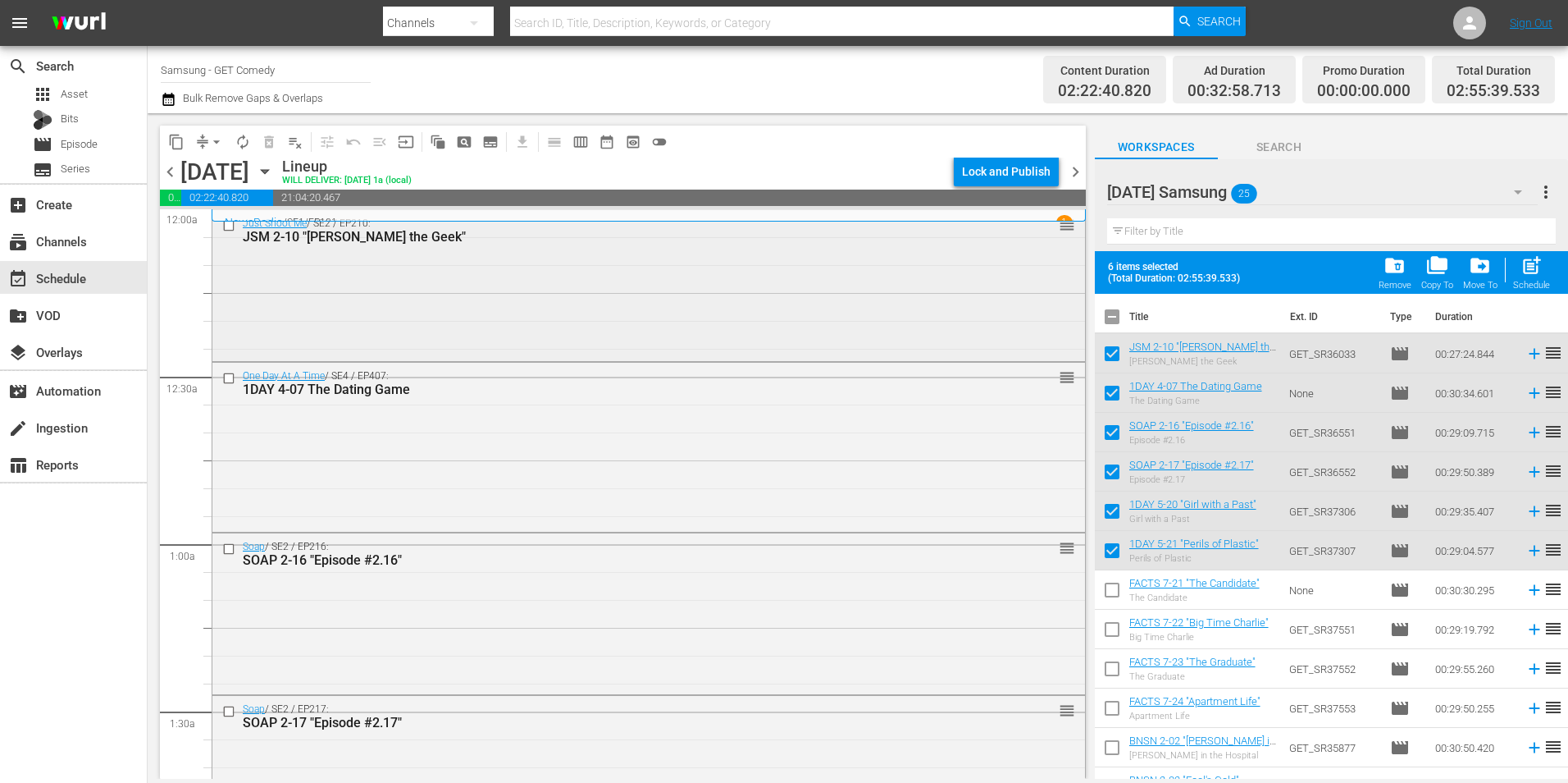
click at [503, 288] on div "Just Shoot Me / SE2 / EP210: JSM 2-10 "Elliot the Geek" reorder" at bounding box center [649, 284] width 872 height 148
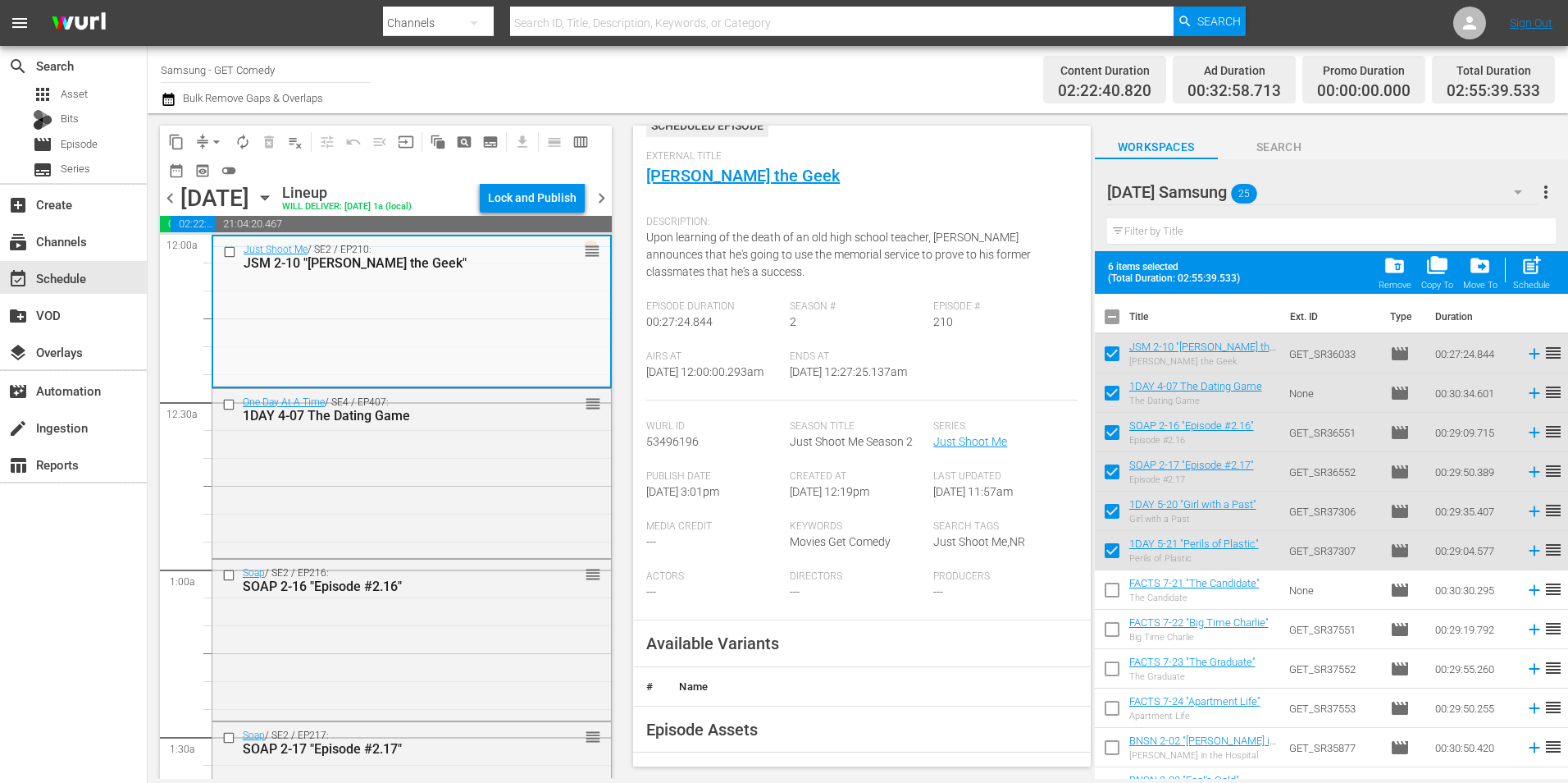
scroll to position [246, 0]
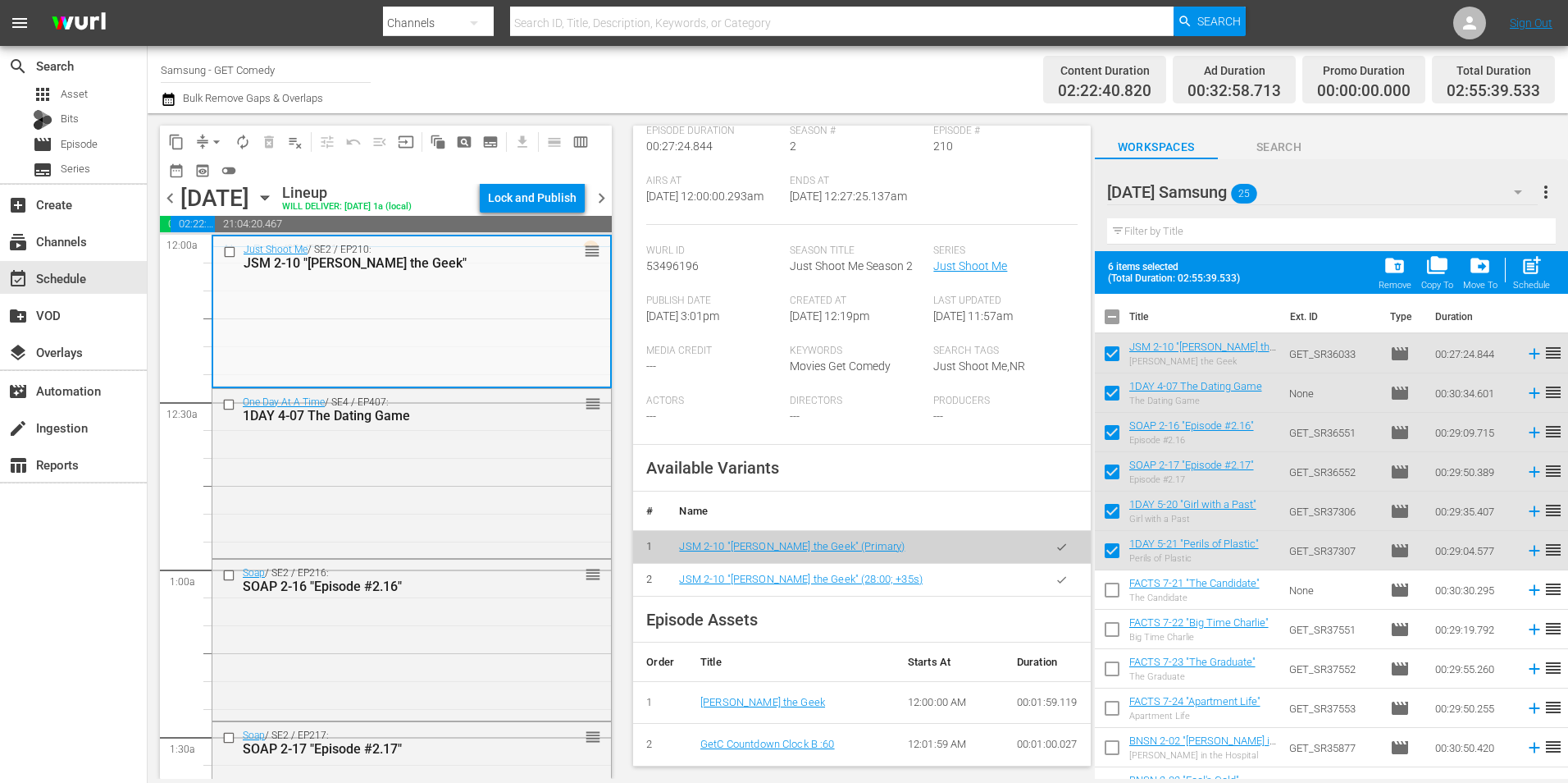
click at [1055, 586] on icon "button" at bounding box center [1061, 579] width 12 height 12
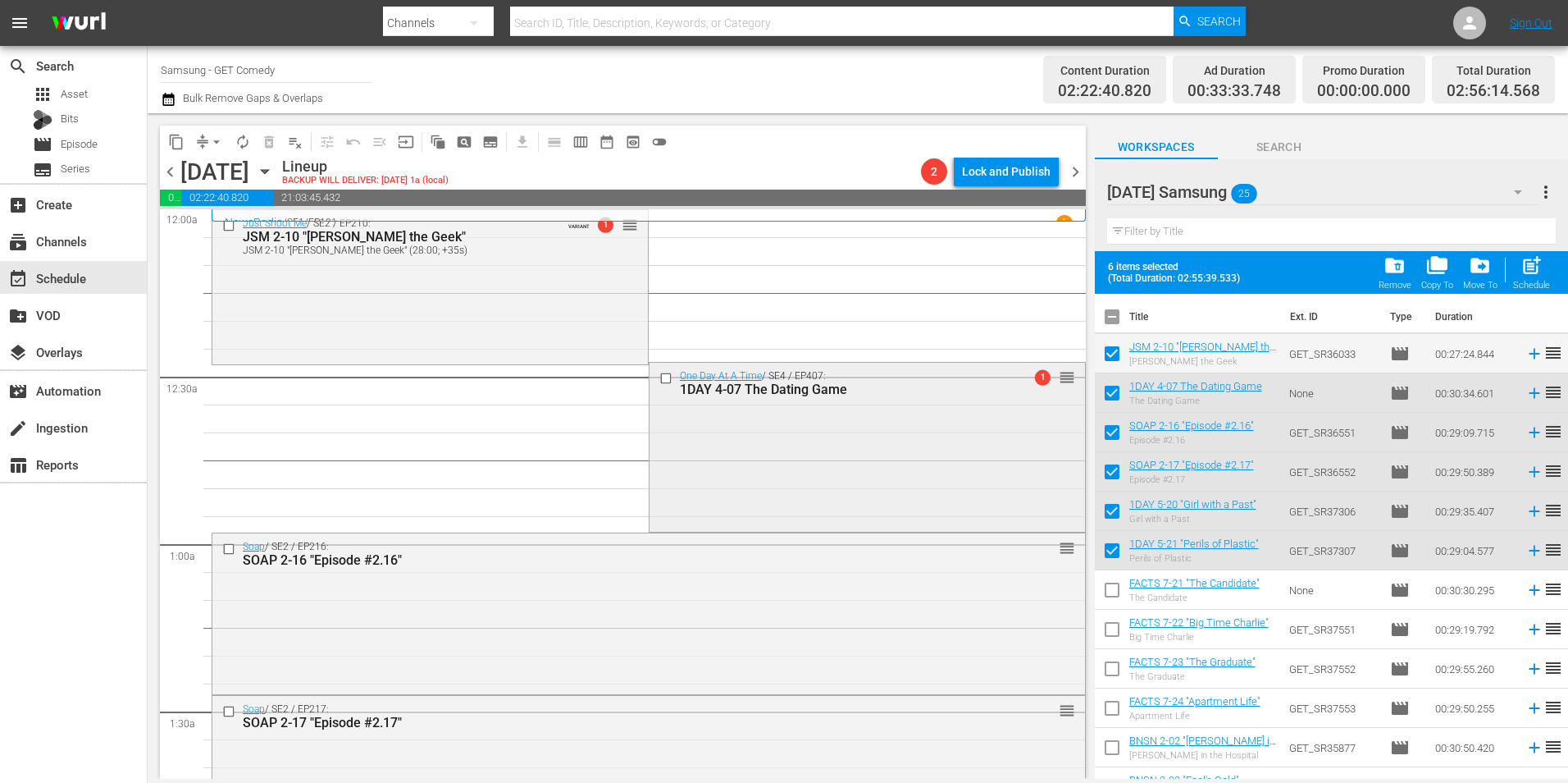
click at [828, 430] on div "One Day At A Time / SE4 / EP407: 1DAY 4-07 The Dating Game 1 reorder" at bounding box center [868, 445] width 435 height 165
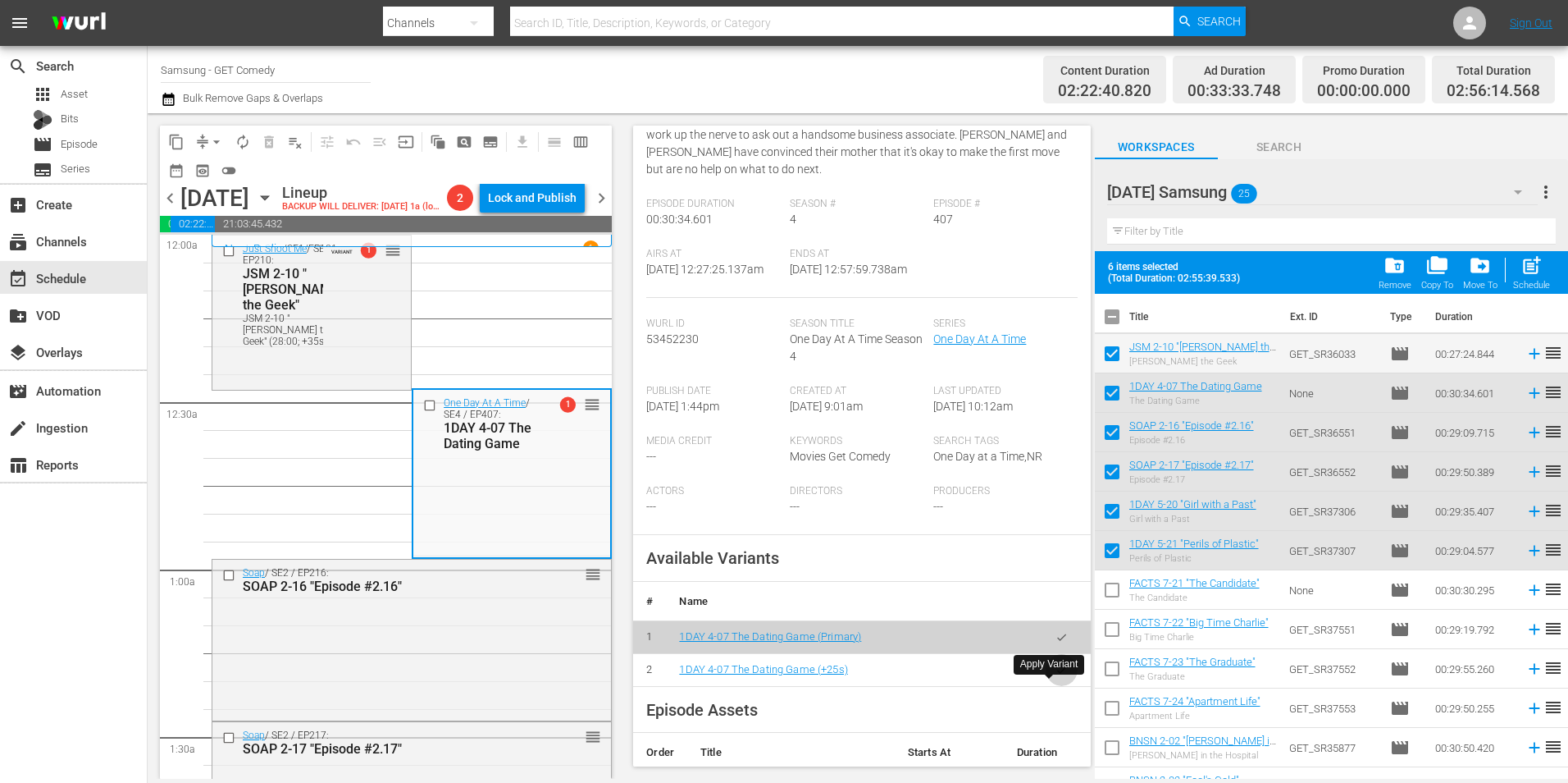
click at [1057, 672] on icon "button" at bounding box center [1061, 670] width 9 height 7
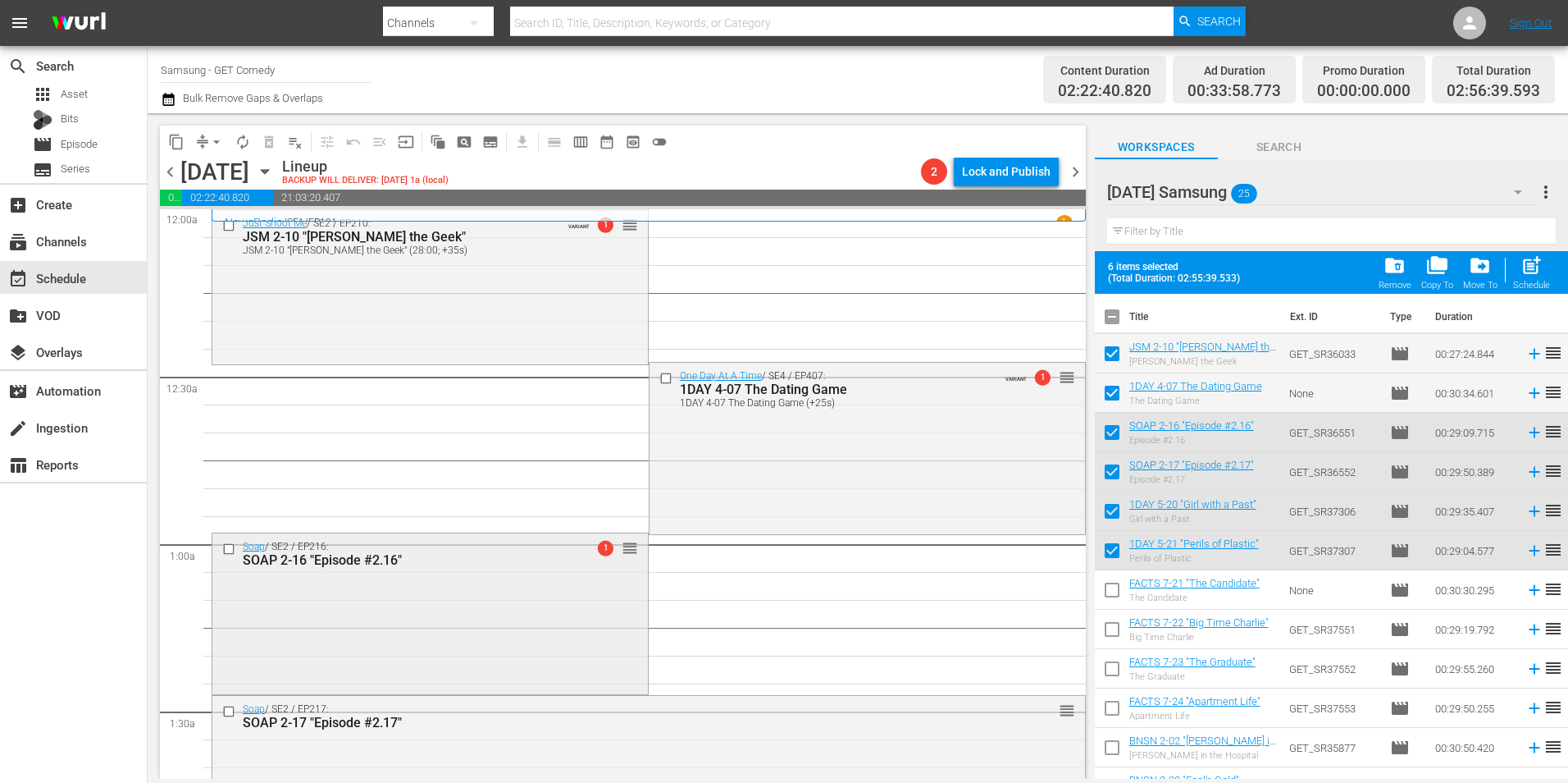
click at [558, 643] on div "Soap / SE2 / EP216: SOAP 2-16 "Episode #2.16" 1 reorder" at bounding box center [430, 613] width 435 height 158
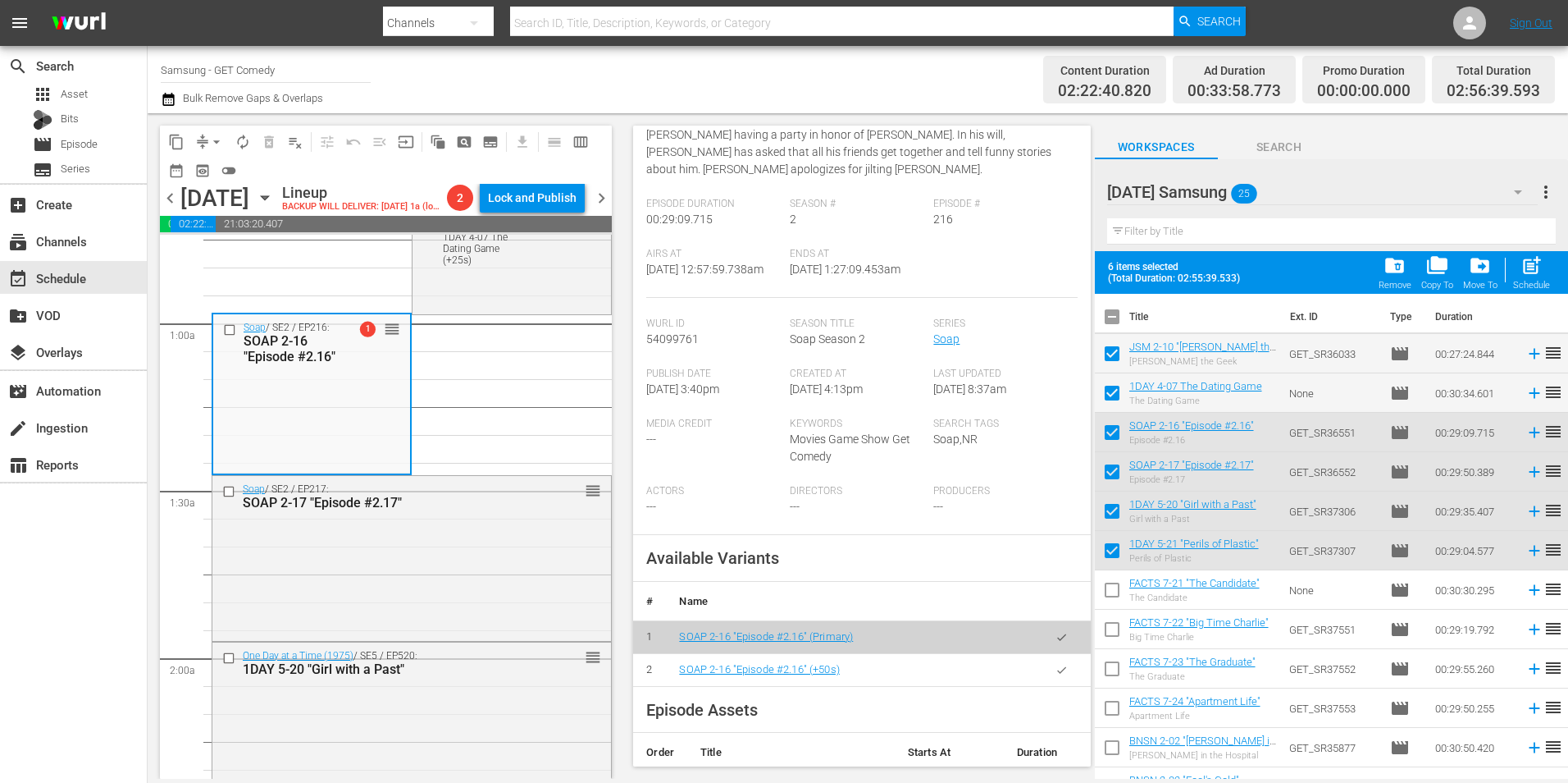
click at [1054, 679] on button "button" at bounding box center [1062, 670] width 32 height 32
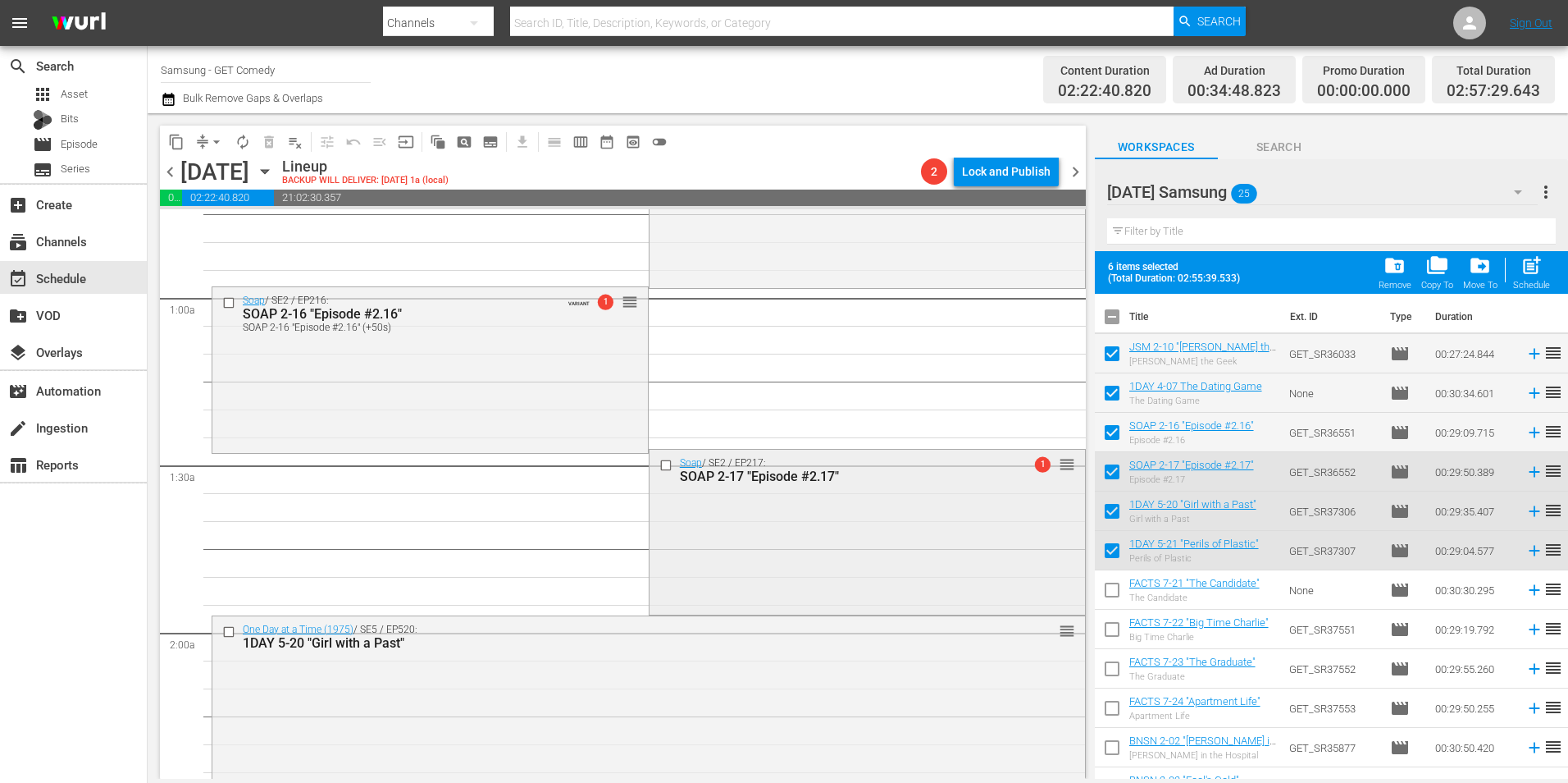
click at [879, 554] on div "Soap / SE2 / EP217: SOAP 2-17 "Episode #2.17" 1 reorder" at bounding box center [868, 530] width 435 height 161
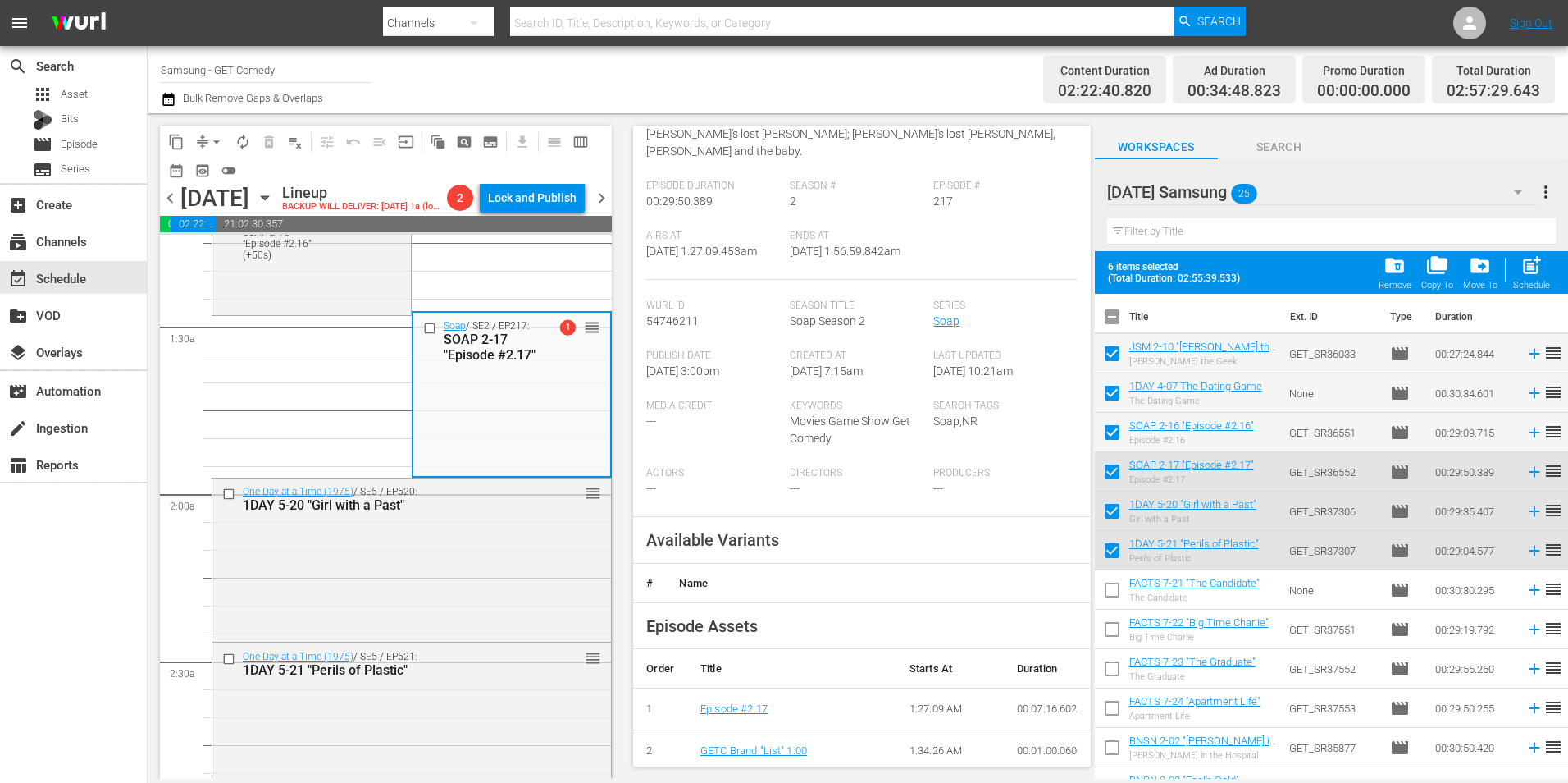
scroll to position [328, 0]
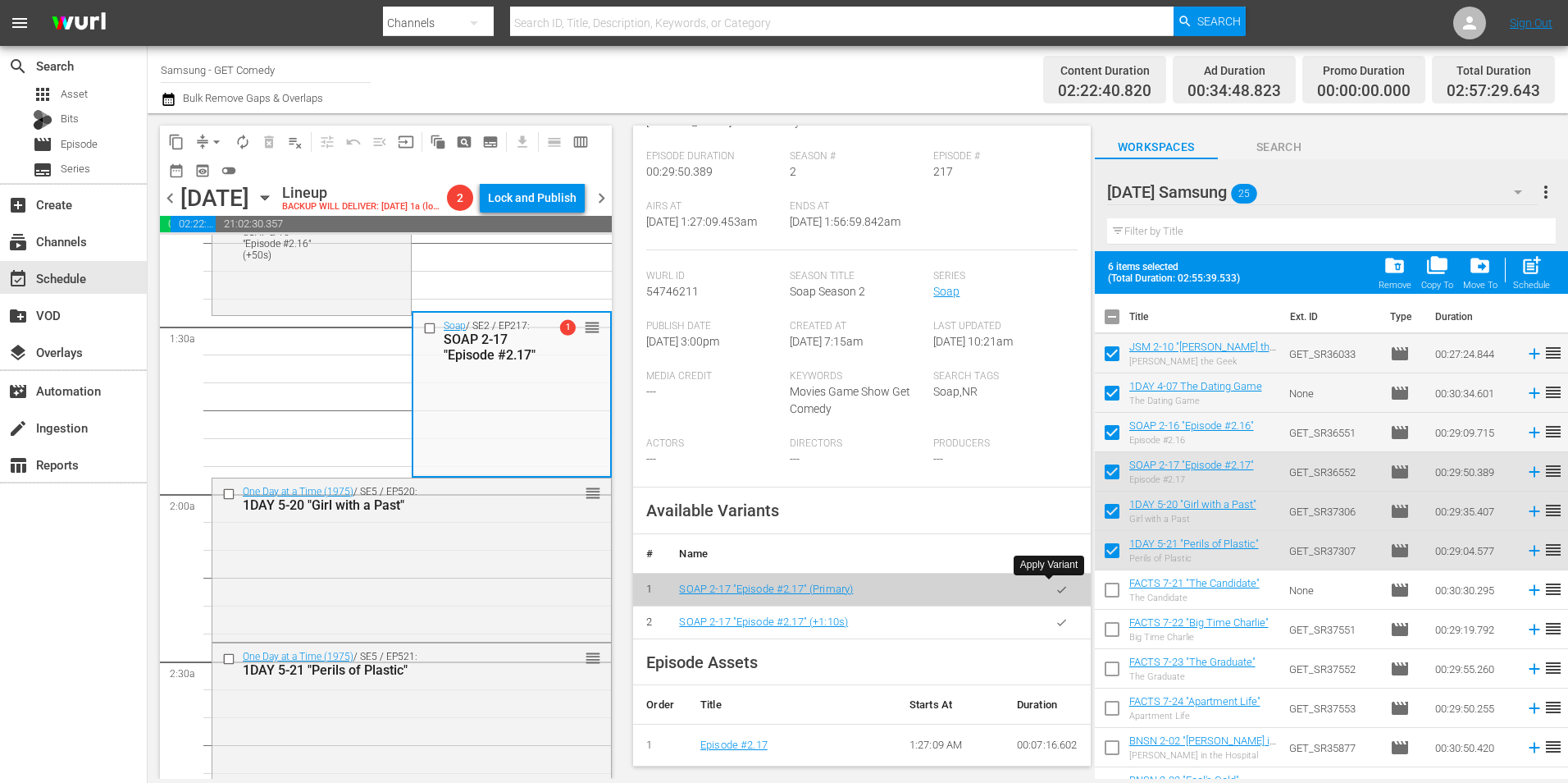
drag, startPoint x: 1047, startPoint y: 593, endPoint x: 1464, endPoint y: 576, distance: 417.3
click at [1059, 606] on button "button" at bounding box center [1062, 622] width 32 height 32
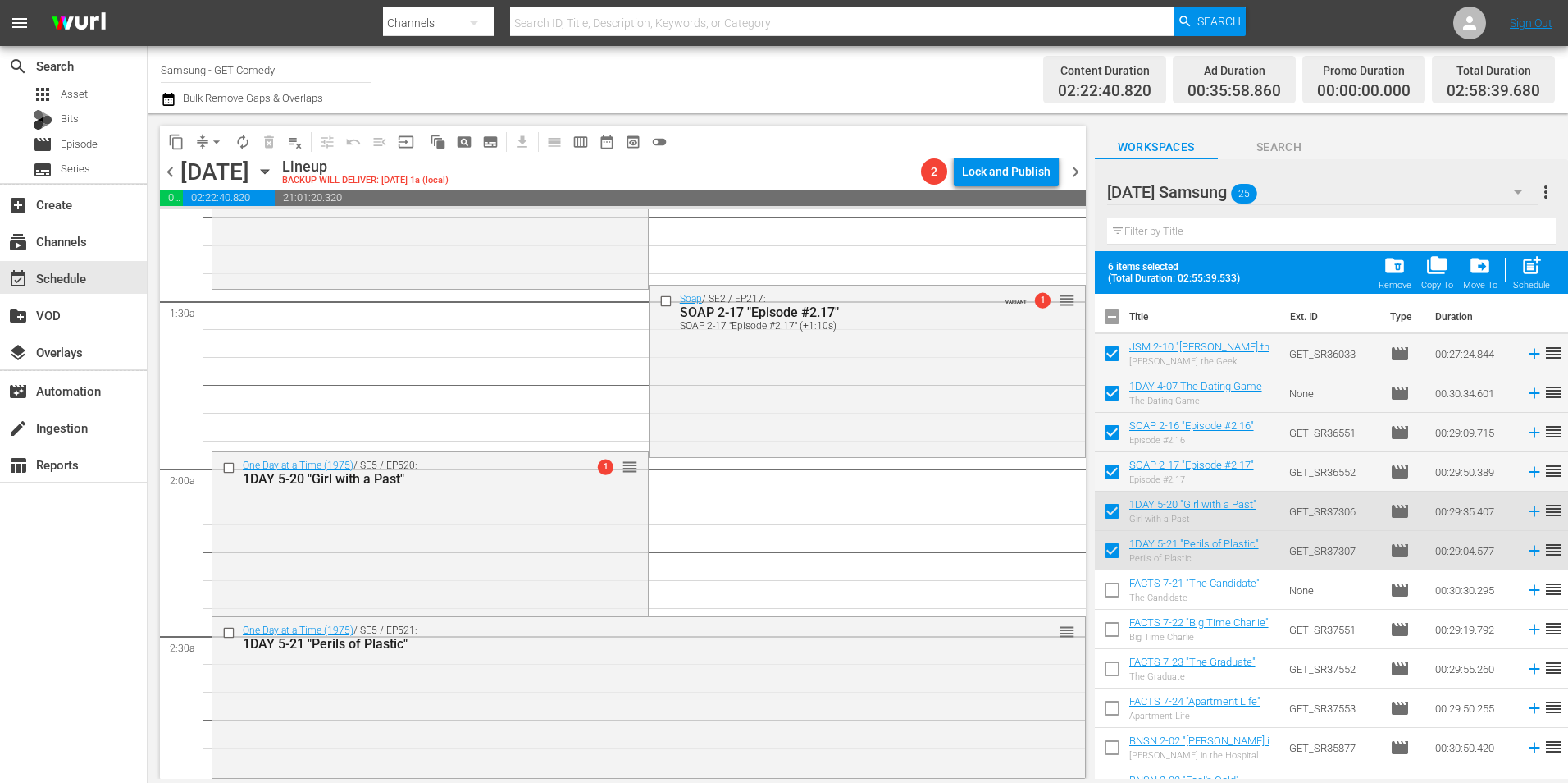
scroll to position [492, 0]
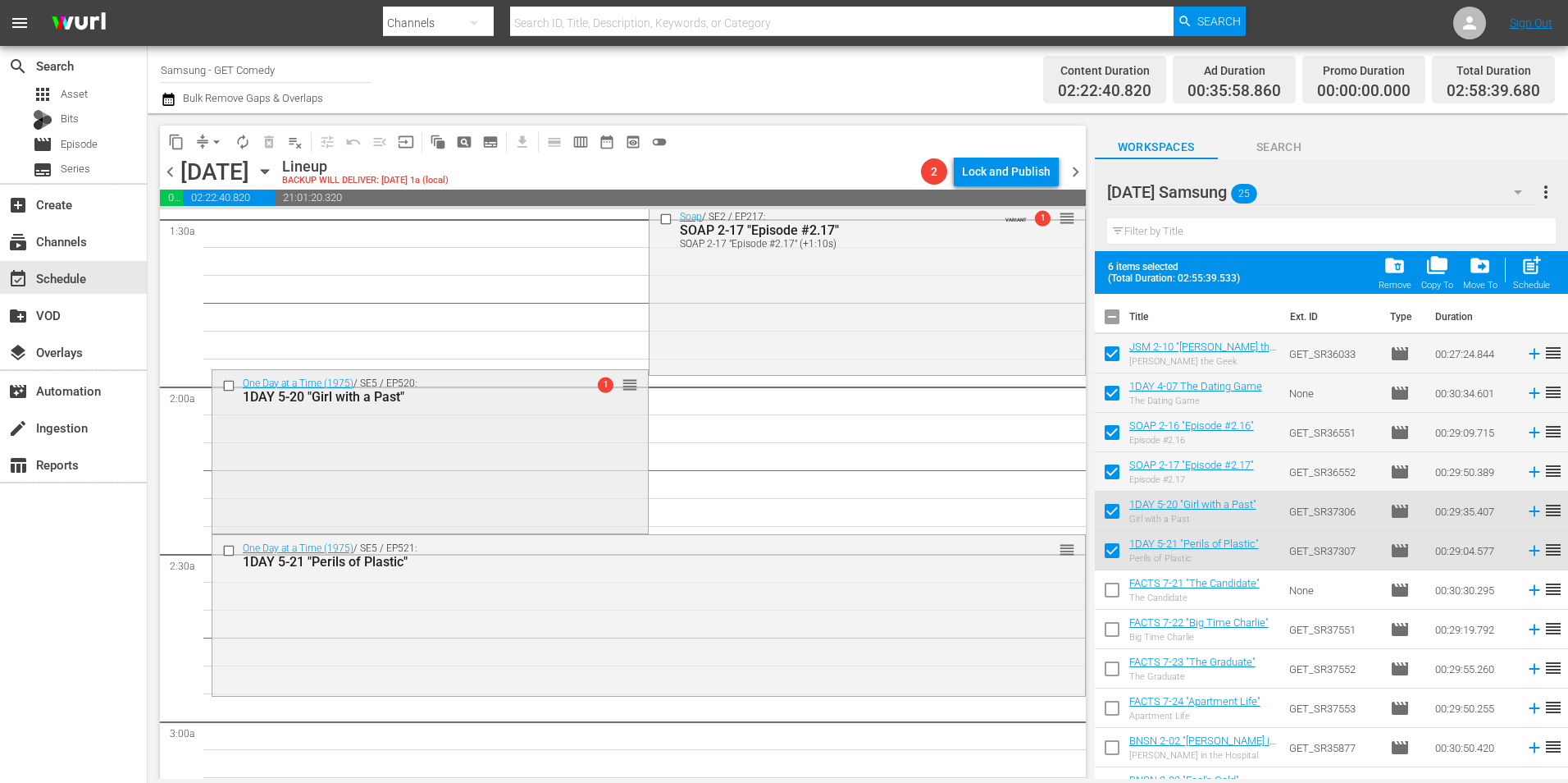
click at [471, 478] on div "One Day at a Time (1975) / SE5 / EP520: 1DAY 5-20 "Girl with a Past" 1 reorder" at bounding box center [430, 450] width 435 height 160
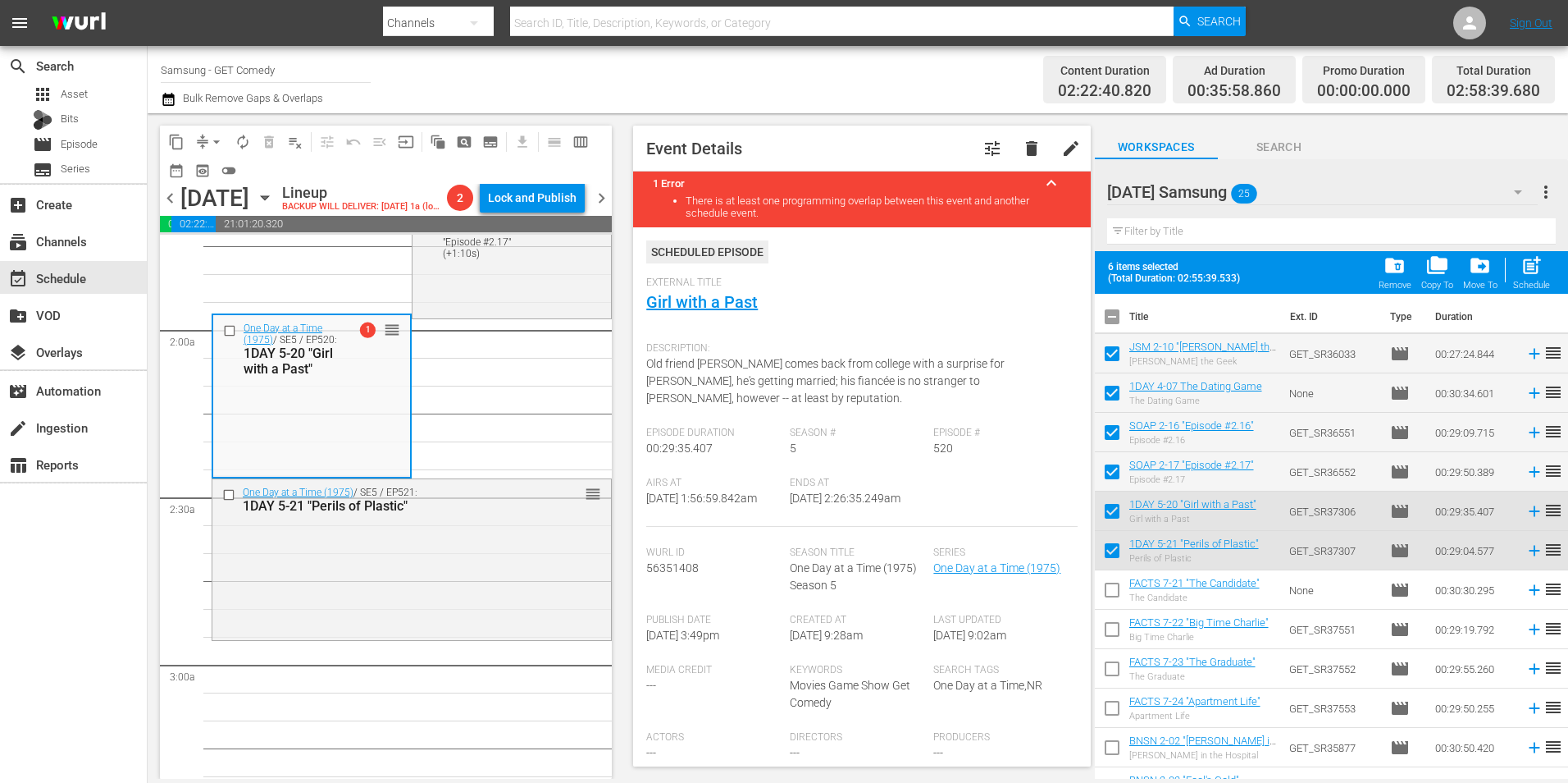
scroll to position [246, 0]
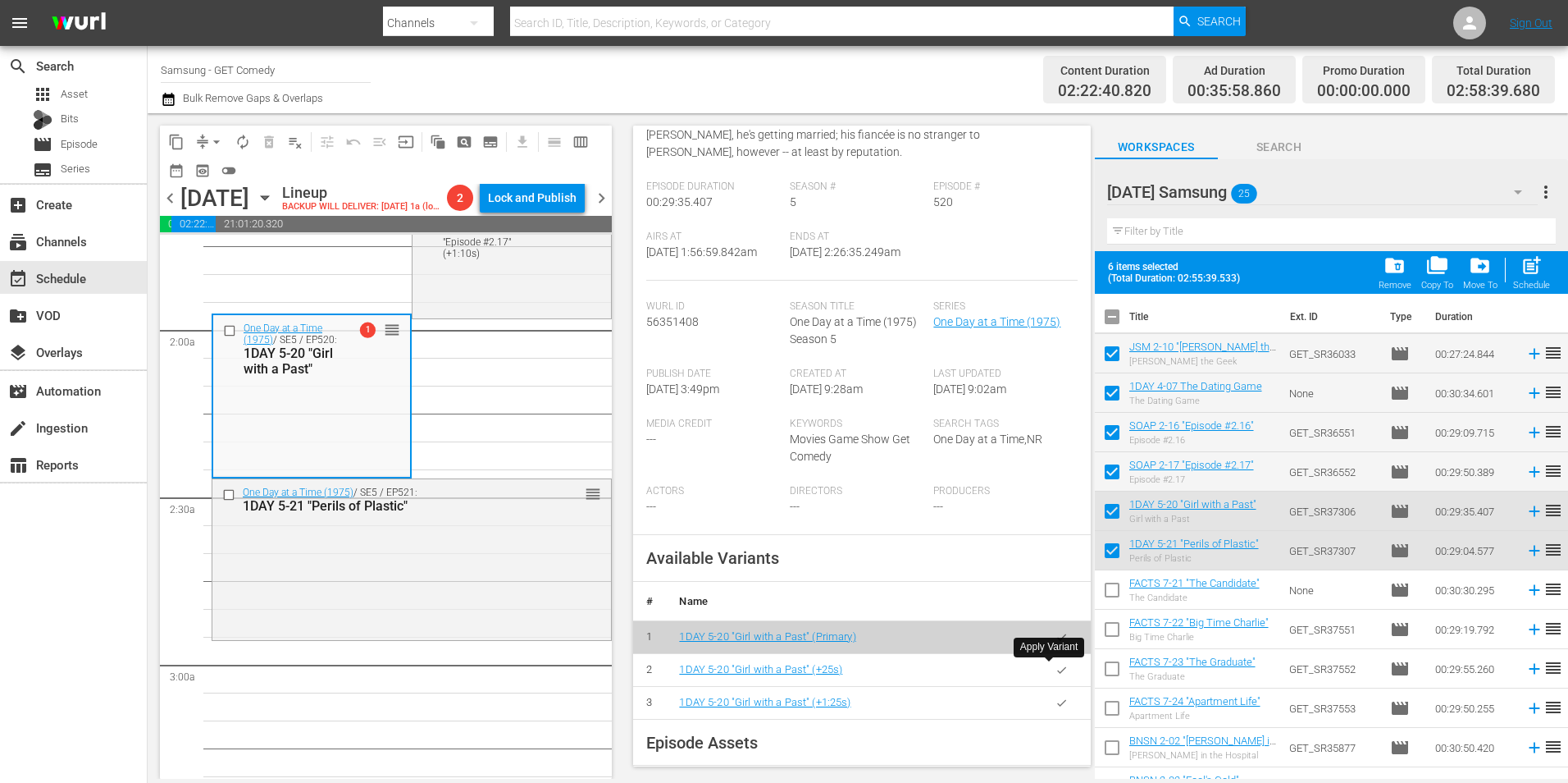
click at [1057, 672] on icon "button" at bounding box center [1061, 670] width 9 height 7
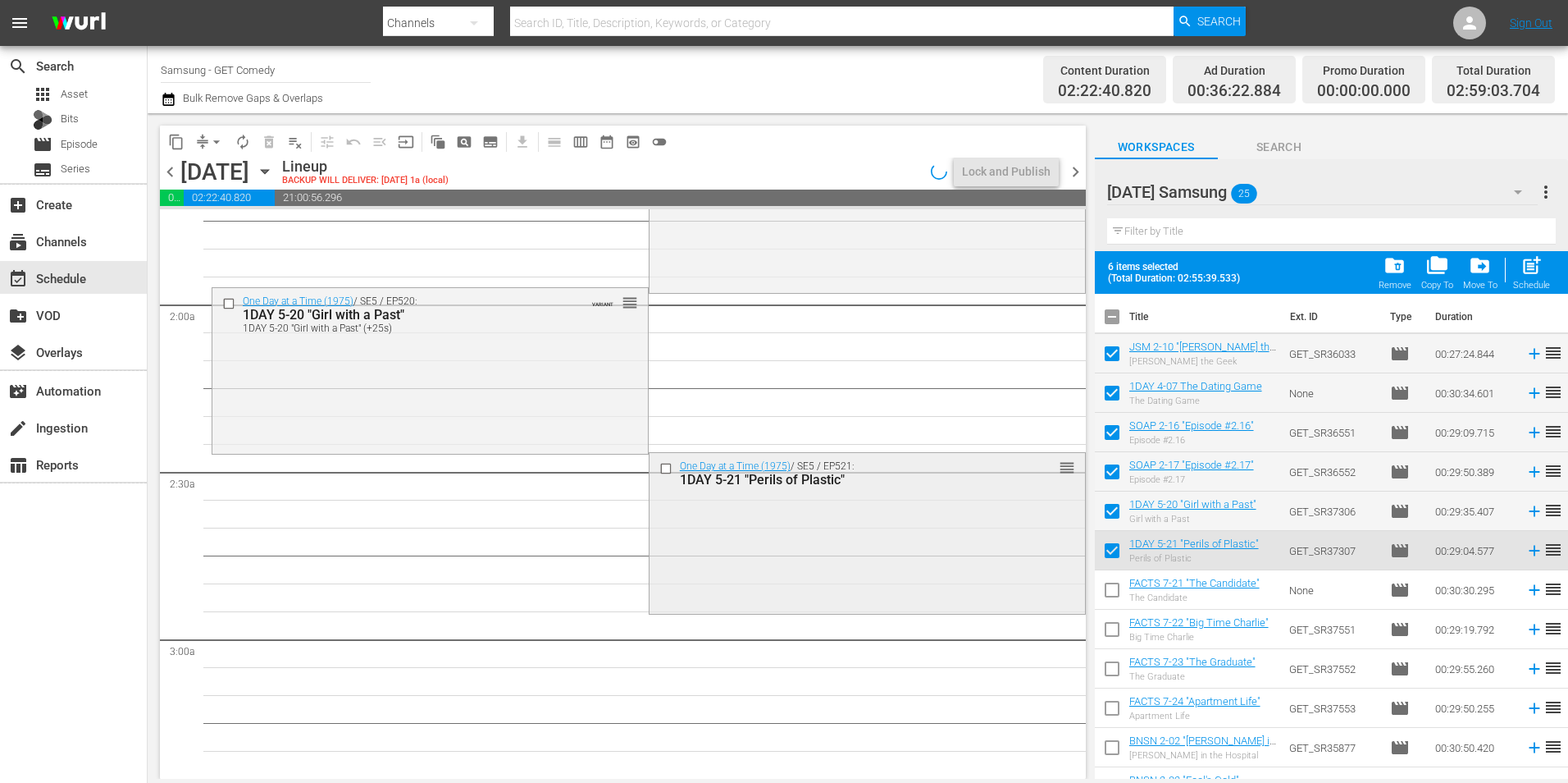
click at [937, 562] on div "One Day at a Time (1975) / SE5 / EP521: 1DAY 5-21 "Perils of Plastic" reorder" at bounding box center [868, 532] width 435 height 158
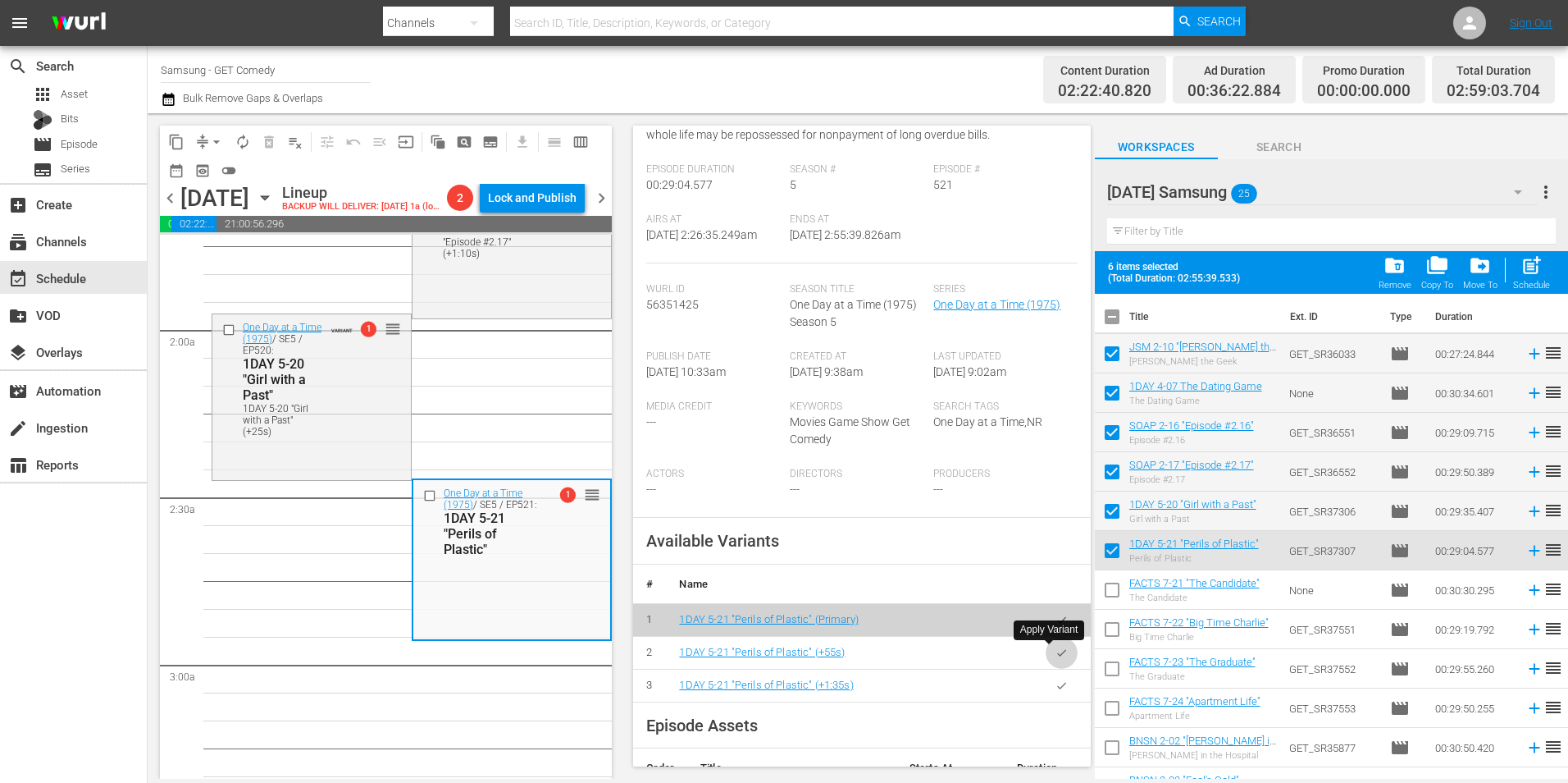
click at [1055, 651] on icon "button" at bounding box center [1061, 652] width 12 height 12
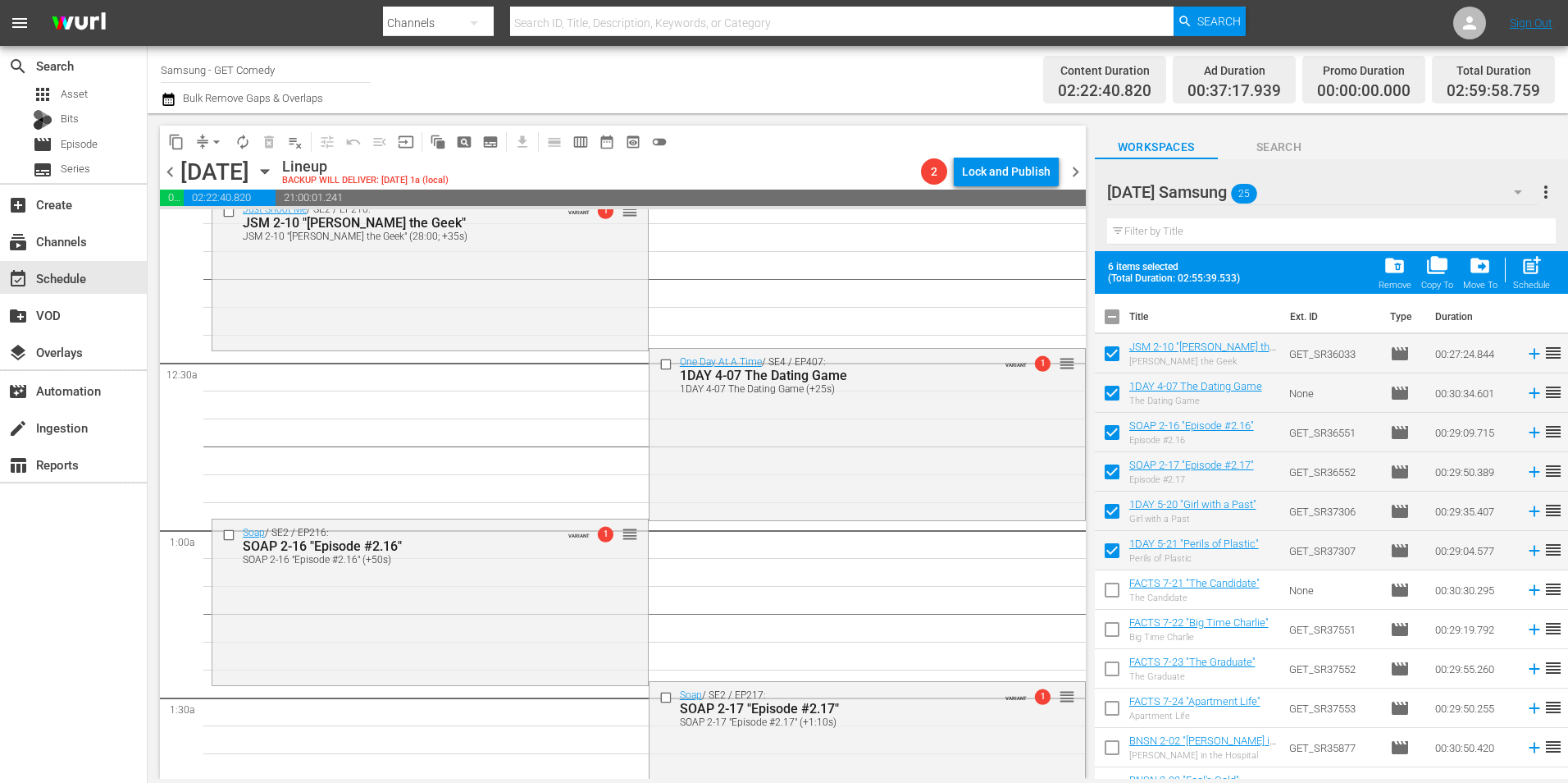
scroll to position [0, 0]
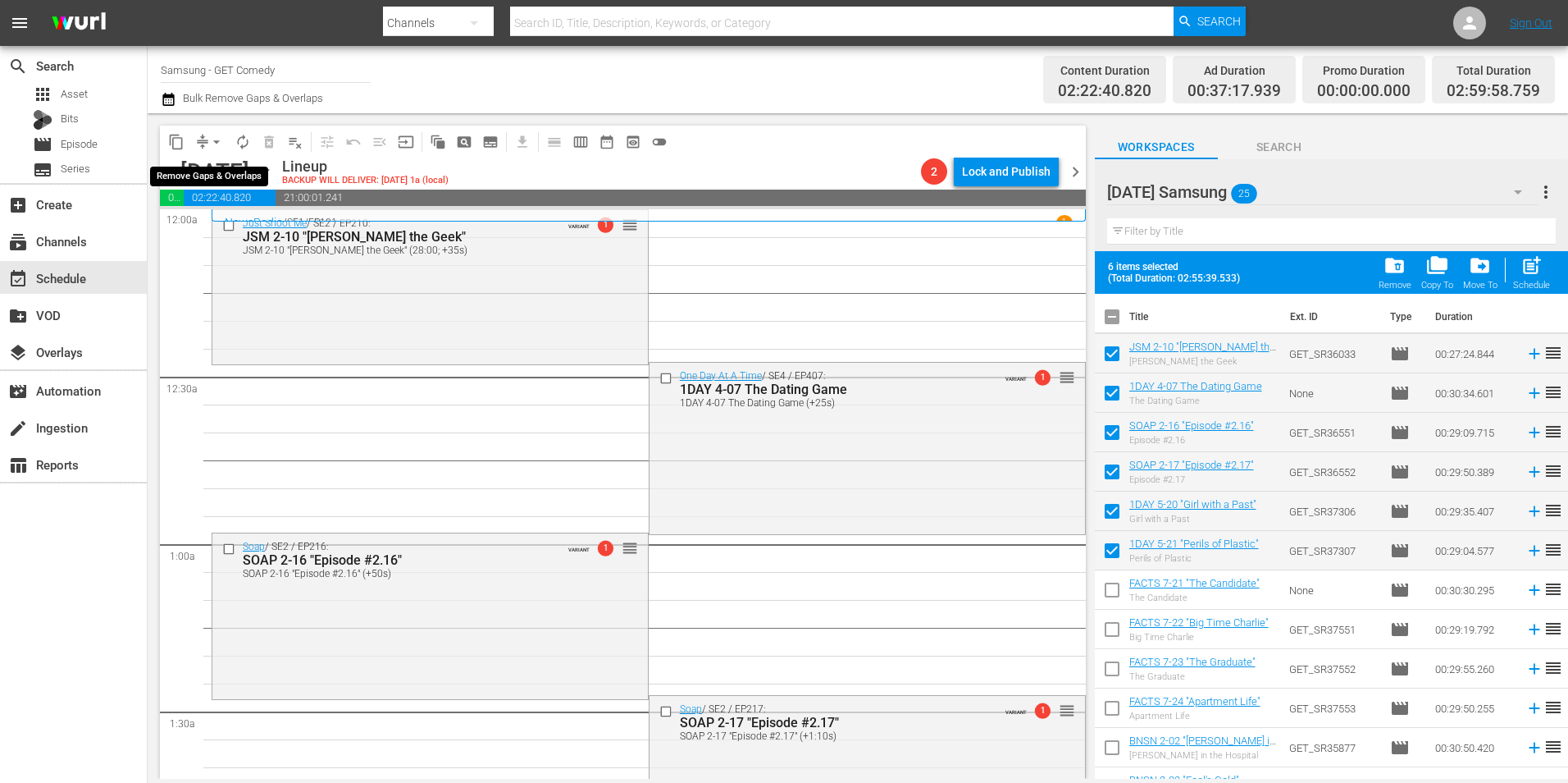
click at [205, 143] on button "arrow_drop_down" at bounding box center [217, 142] width 27 height 27
click at [231, 163] on li "Align to Midnight" at bounding box center [217, 175] width 172 height 27
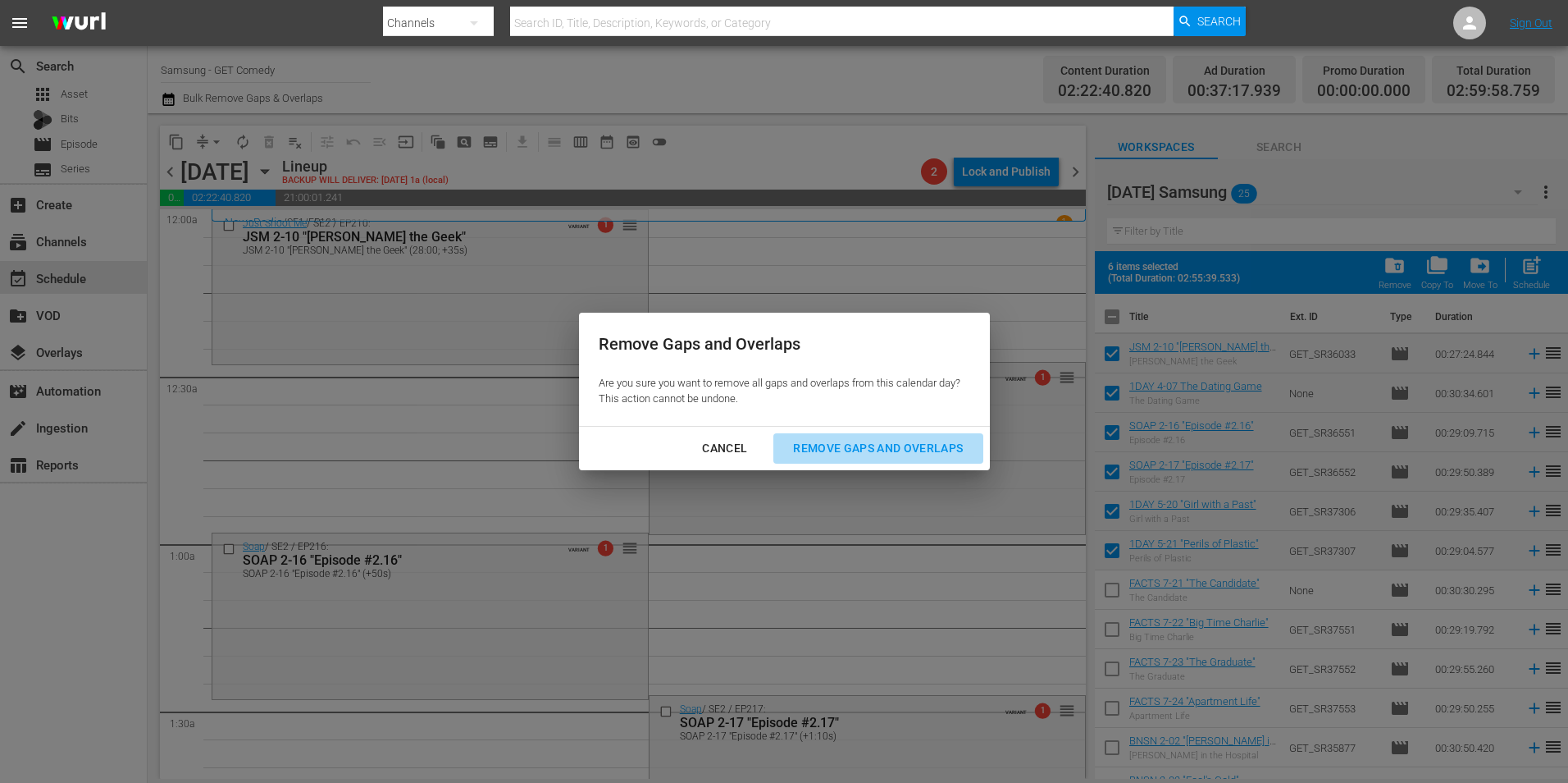
click at [908, 450] on div "Remove Gaps and Overlaps" at bounding box center [878, 448] width 196 height 21
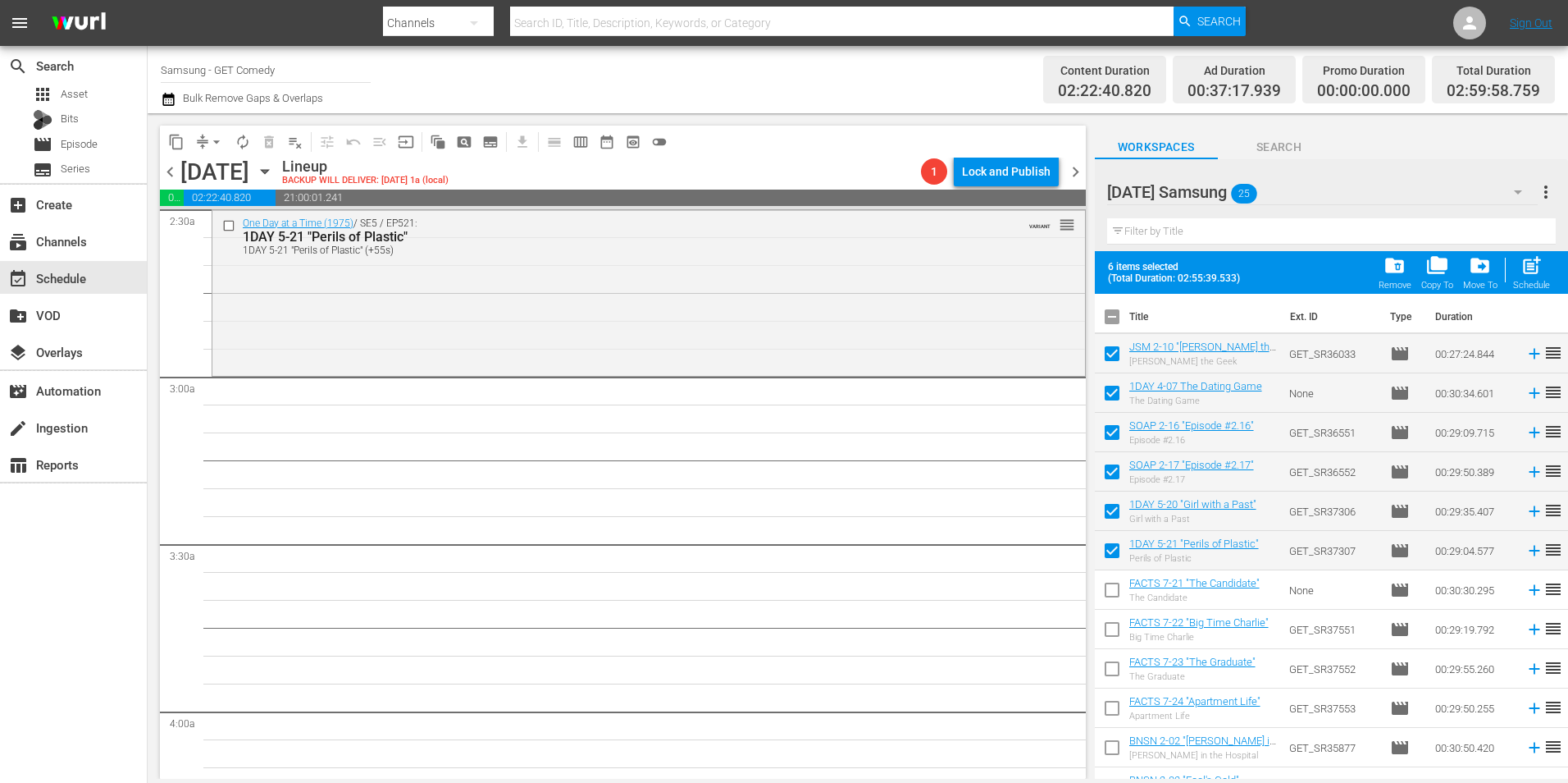
scroll to position [903, 0]
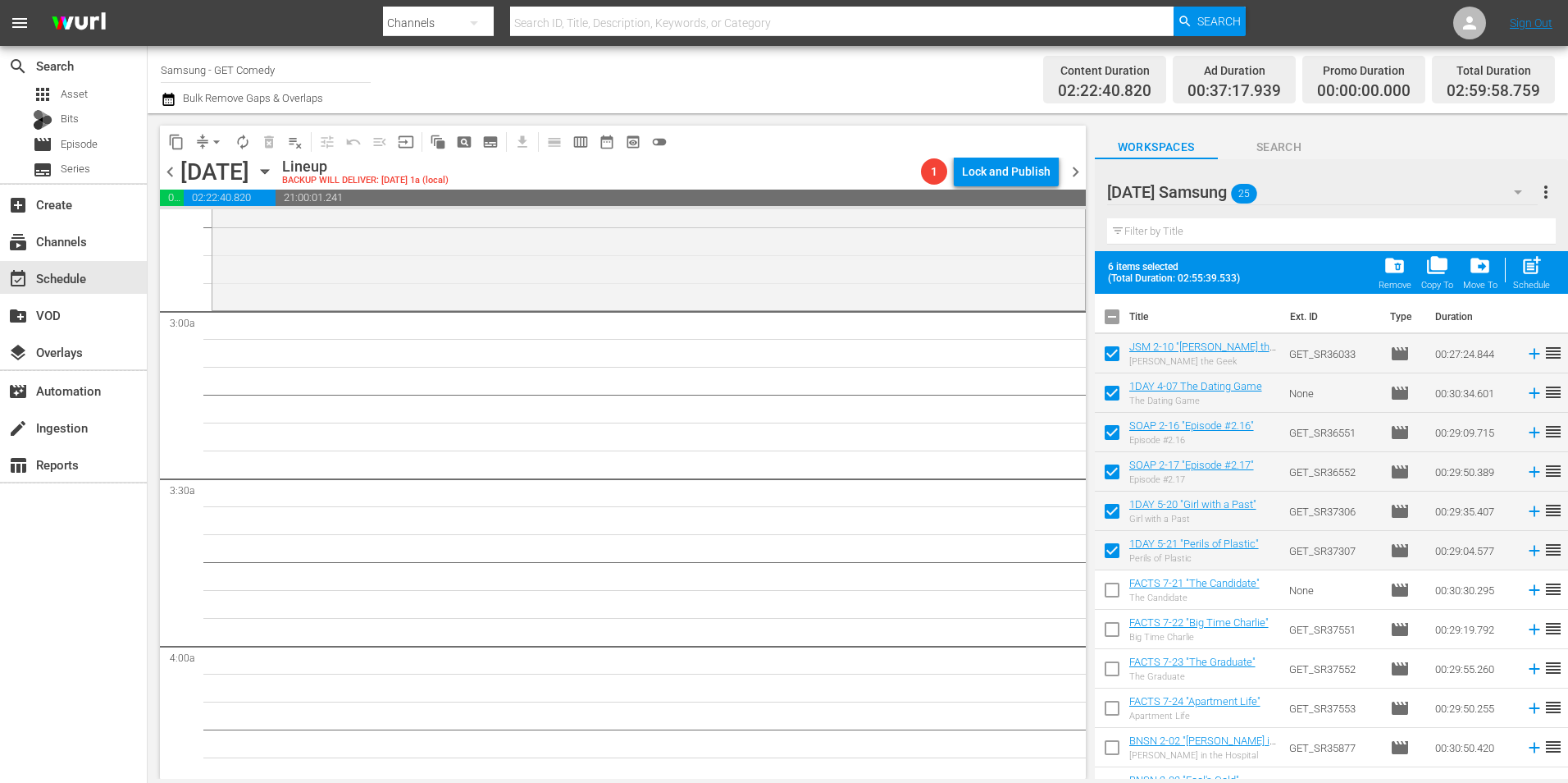
click at [268, 170] on icon "button" at bounding box center [264, 171] width 7 height 4
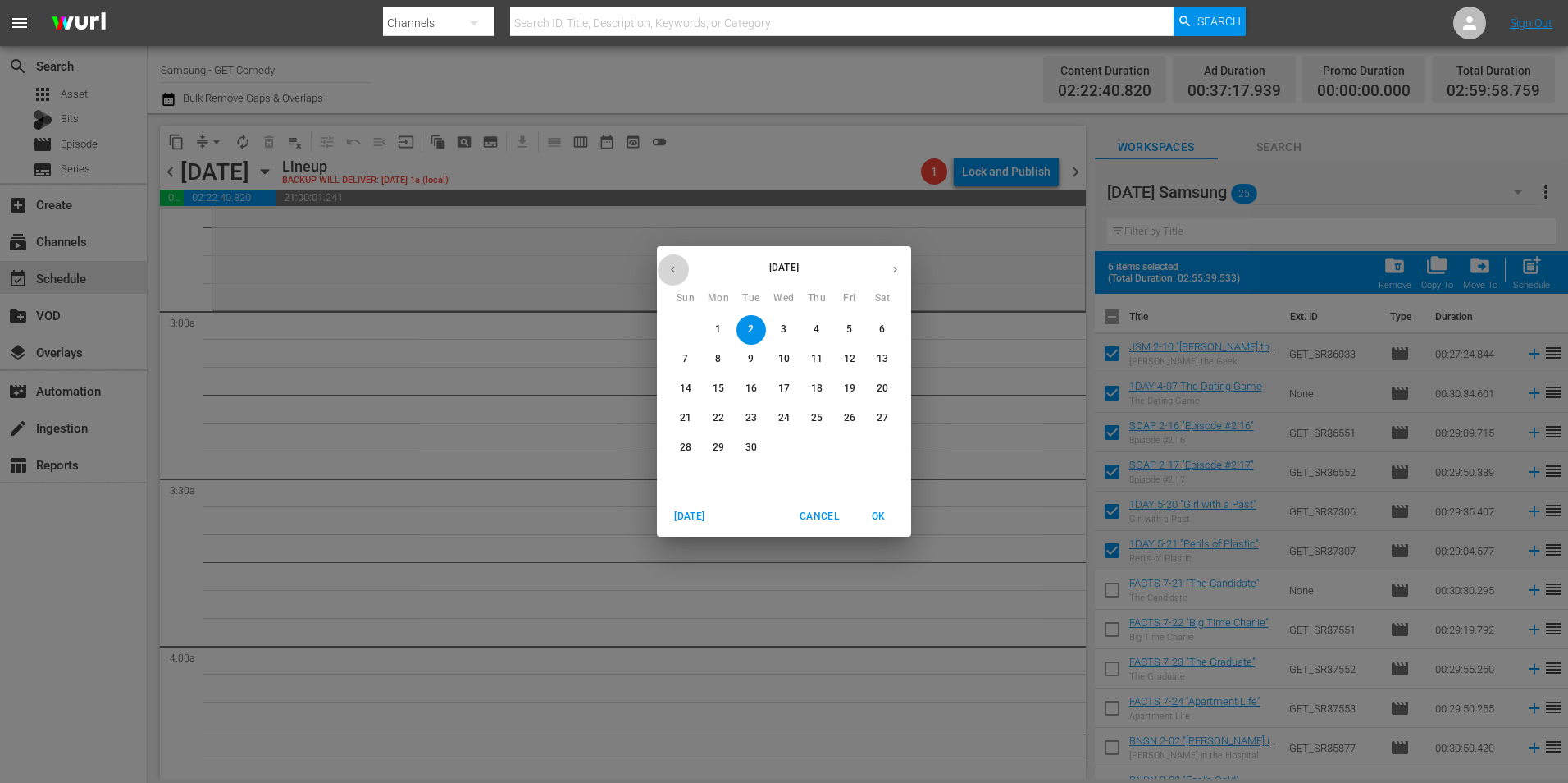
click at [671, 275] on icon "button" at bounding box center [673, 269] width 12 height 12
click at [715, 448] on p "25" at bounding box center [719, 447] width 12 height 14
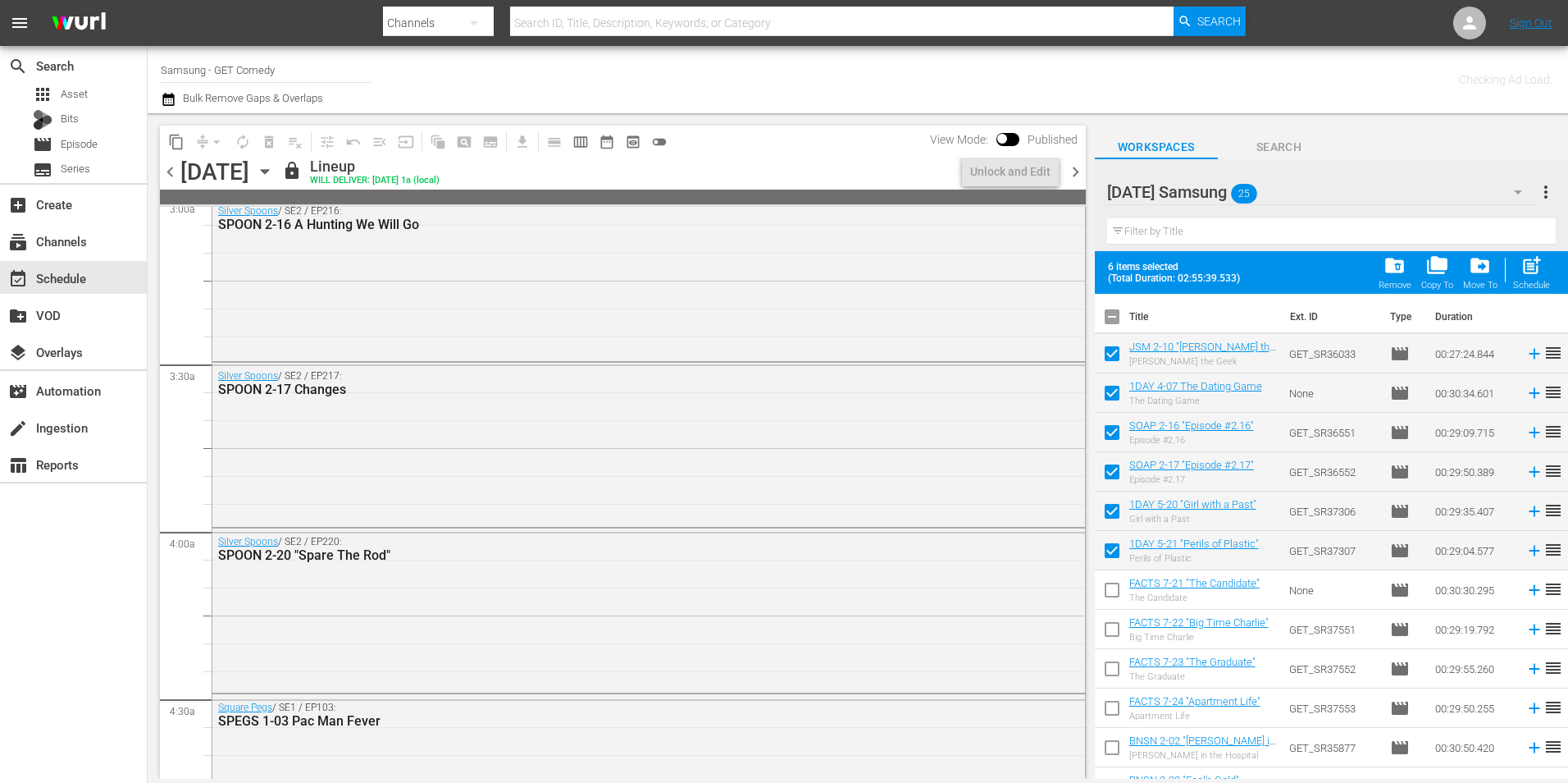
scroll to position [903, 0]
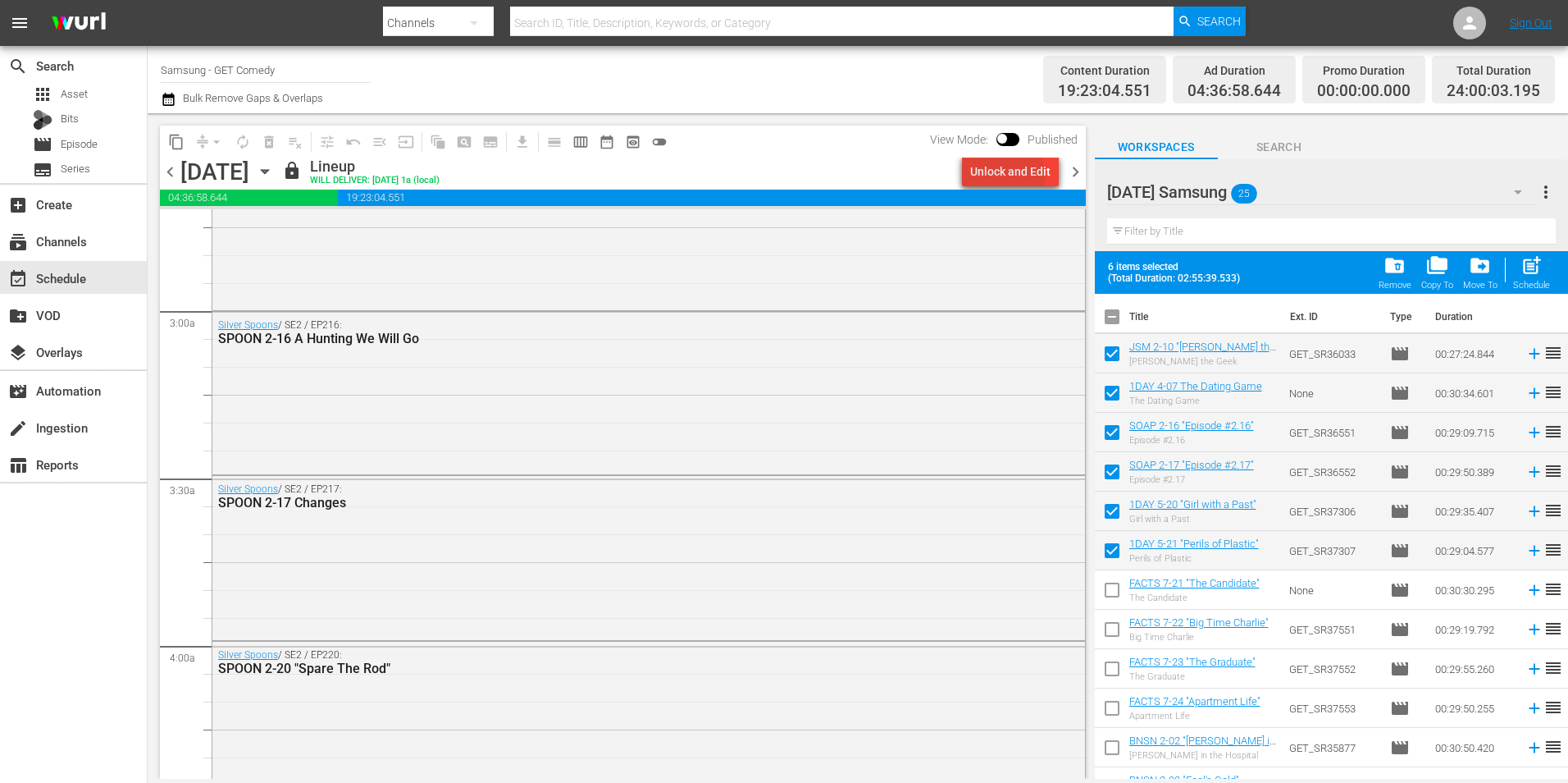
click at [1000, 177] on div "Unlock and Edit" at bounding box center [1010, 172] width 81 height 30
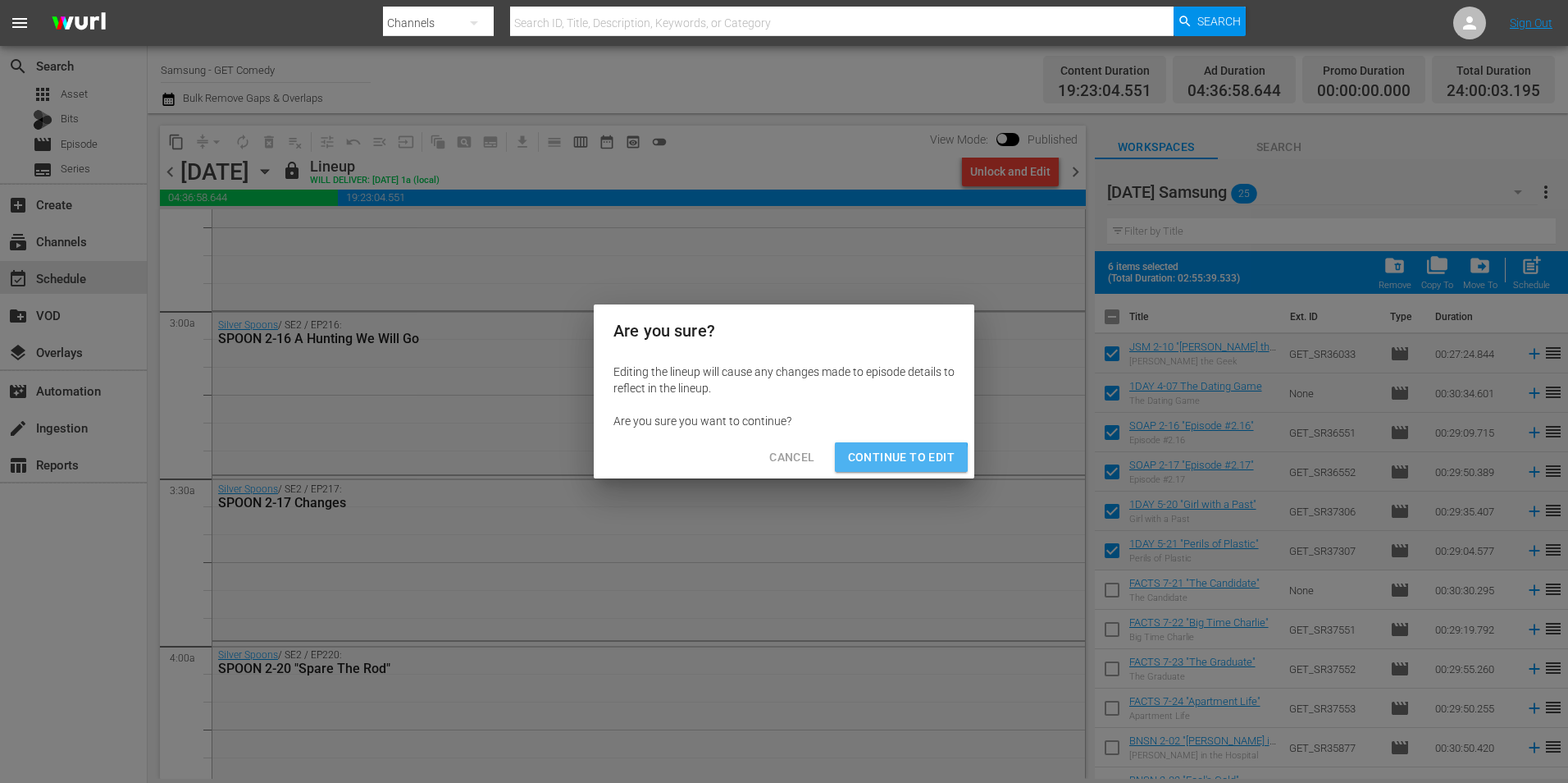
click at [893, 460] on span "Continue to Edit" at bounding box center [902, 457] width 106 height 21
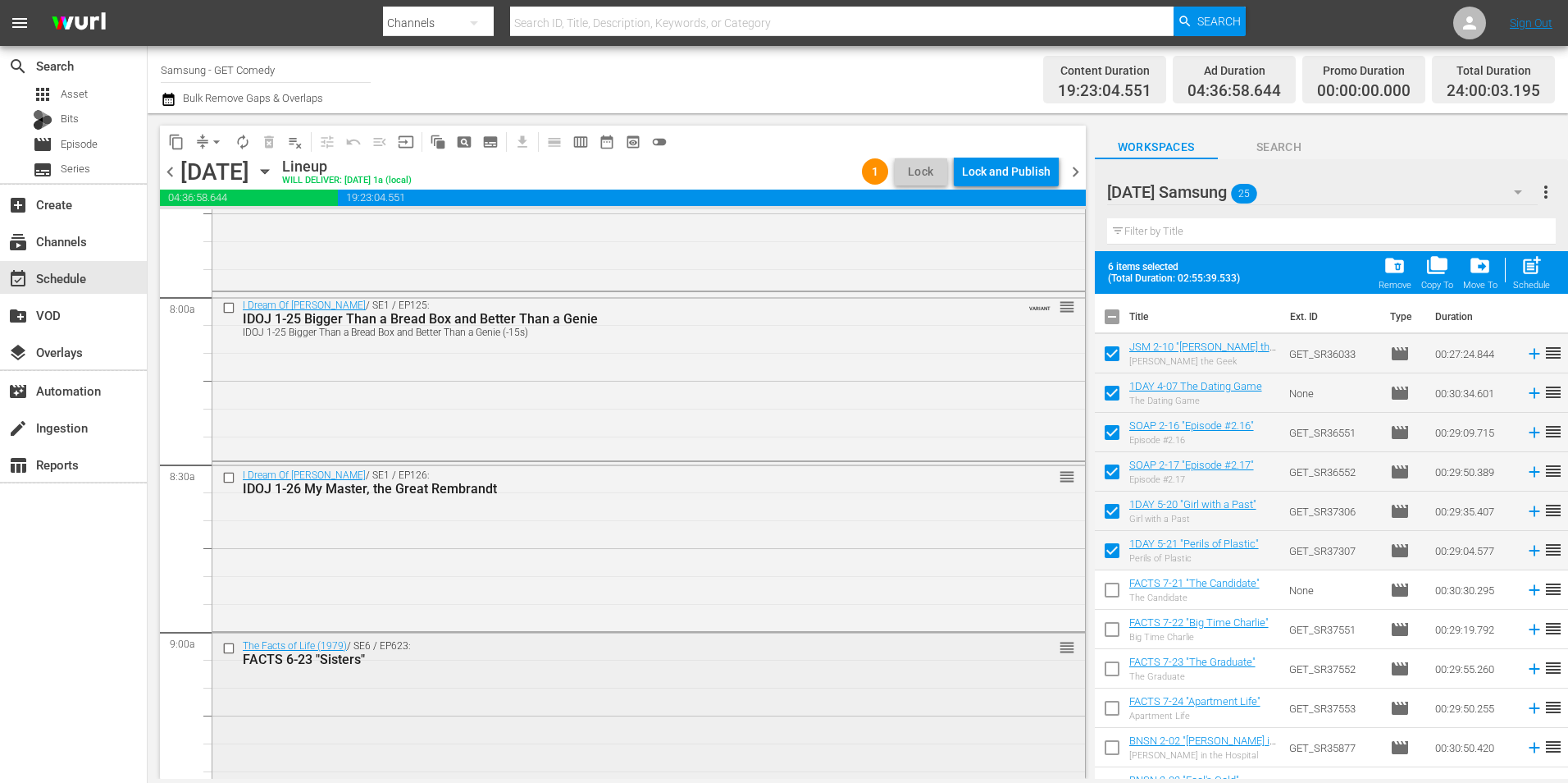
scroll to position [2707, 0]
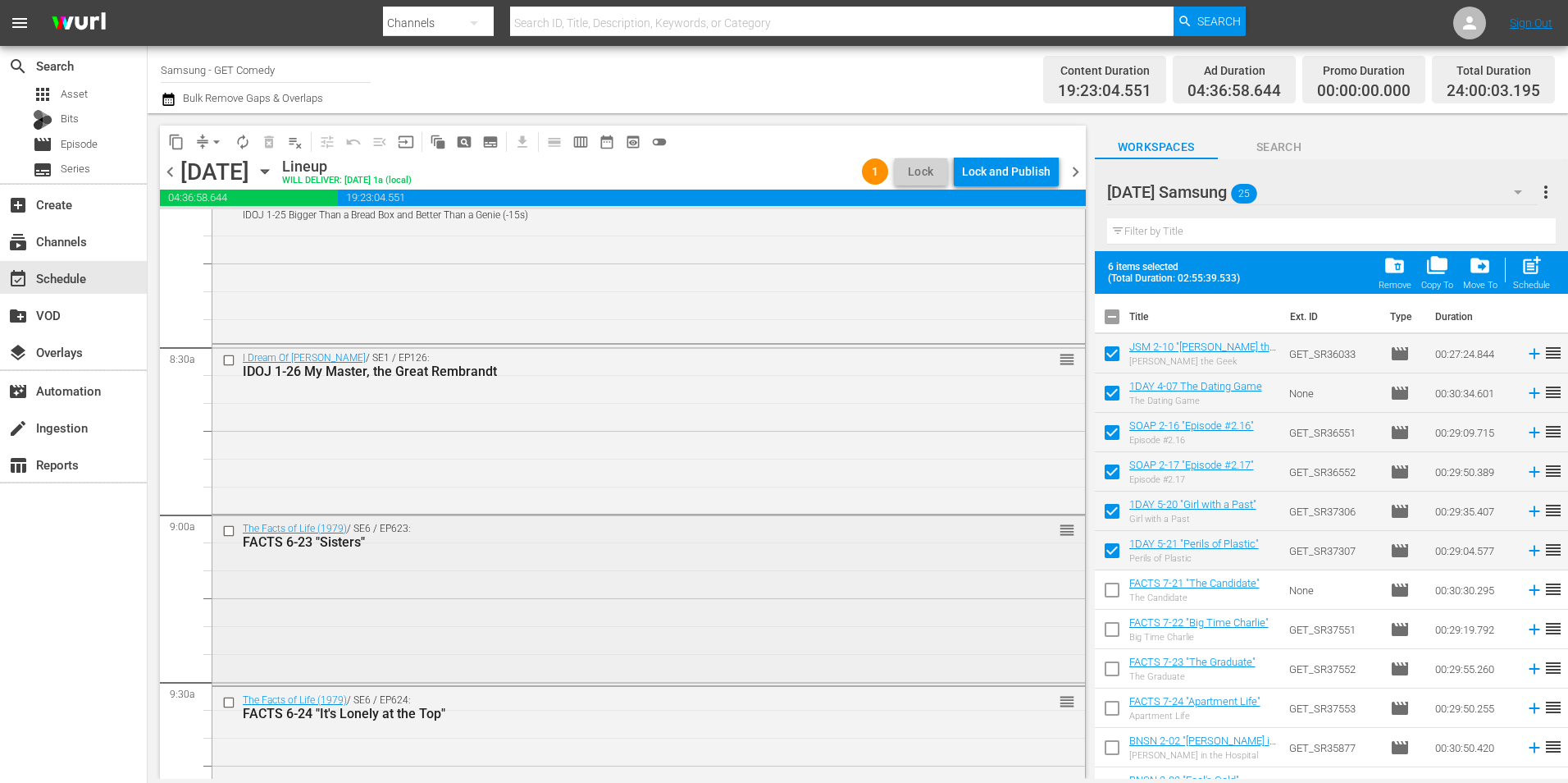
click at [229, 532] on input "checkbox" at bounding box center [231, 530] width 17 height 14
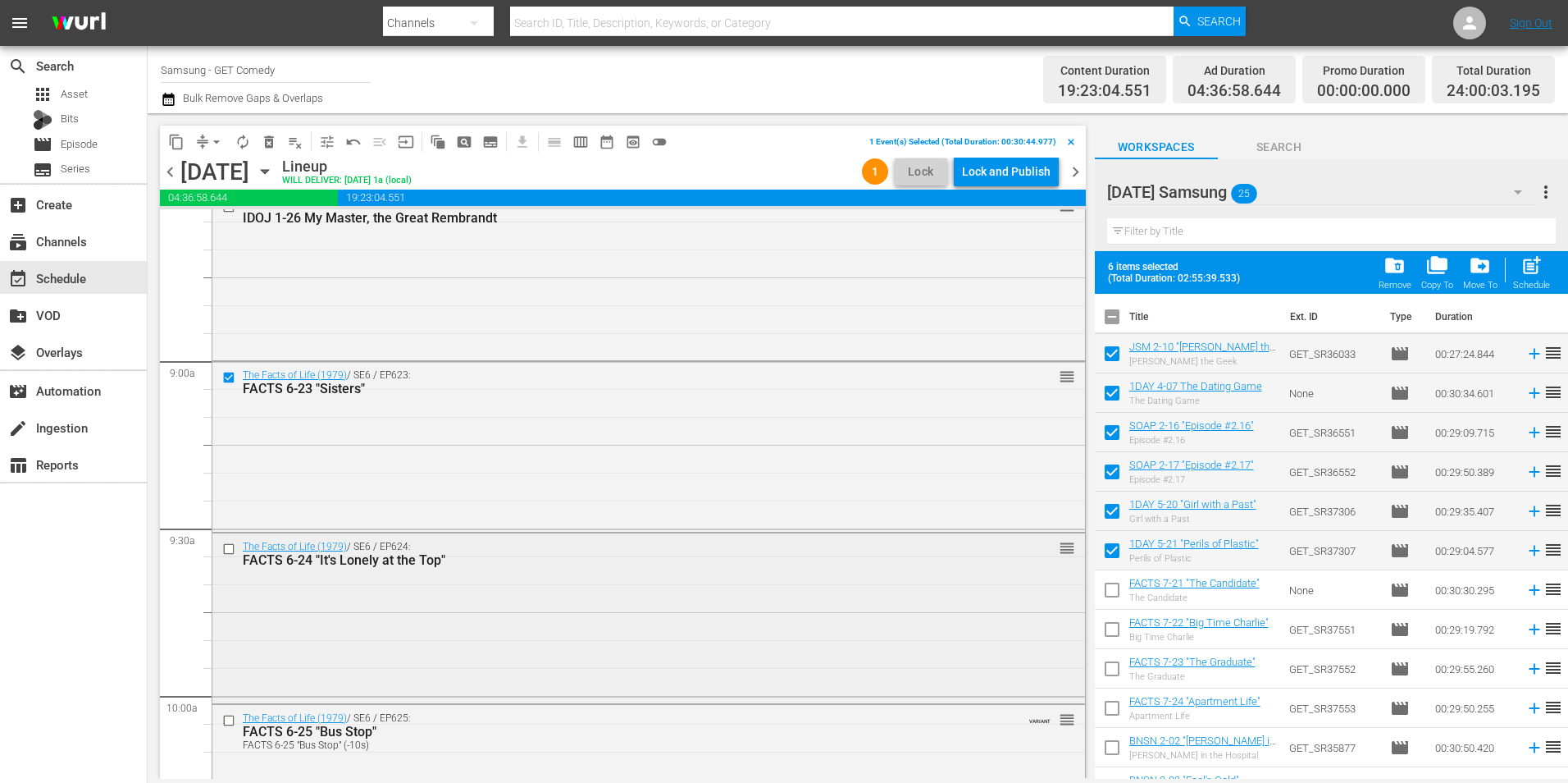
scroll to position [2872, 0]
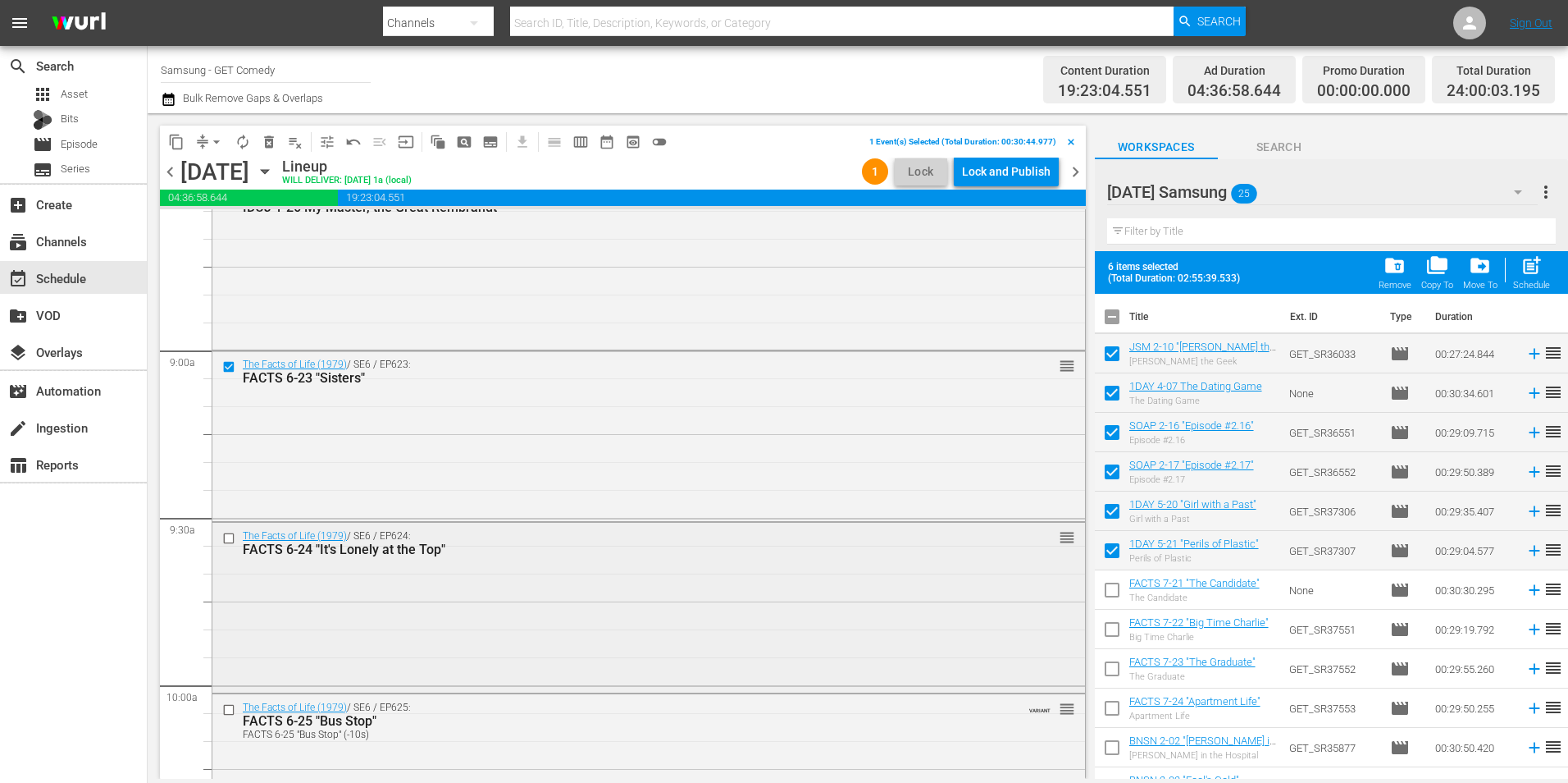
click at [229, 541] on input "checkbox" at bounding box center [231, 539] width 17 height 14
click at [226, 711] on input "checkbox" at bounding box center [231, 709] width 17 height 14
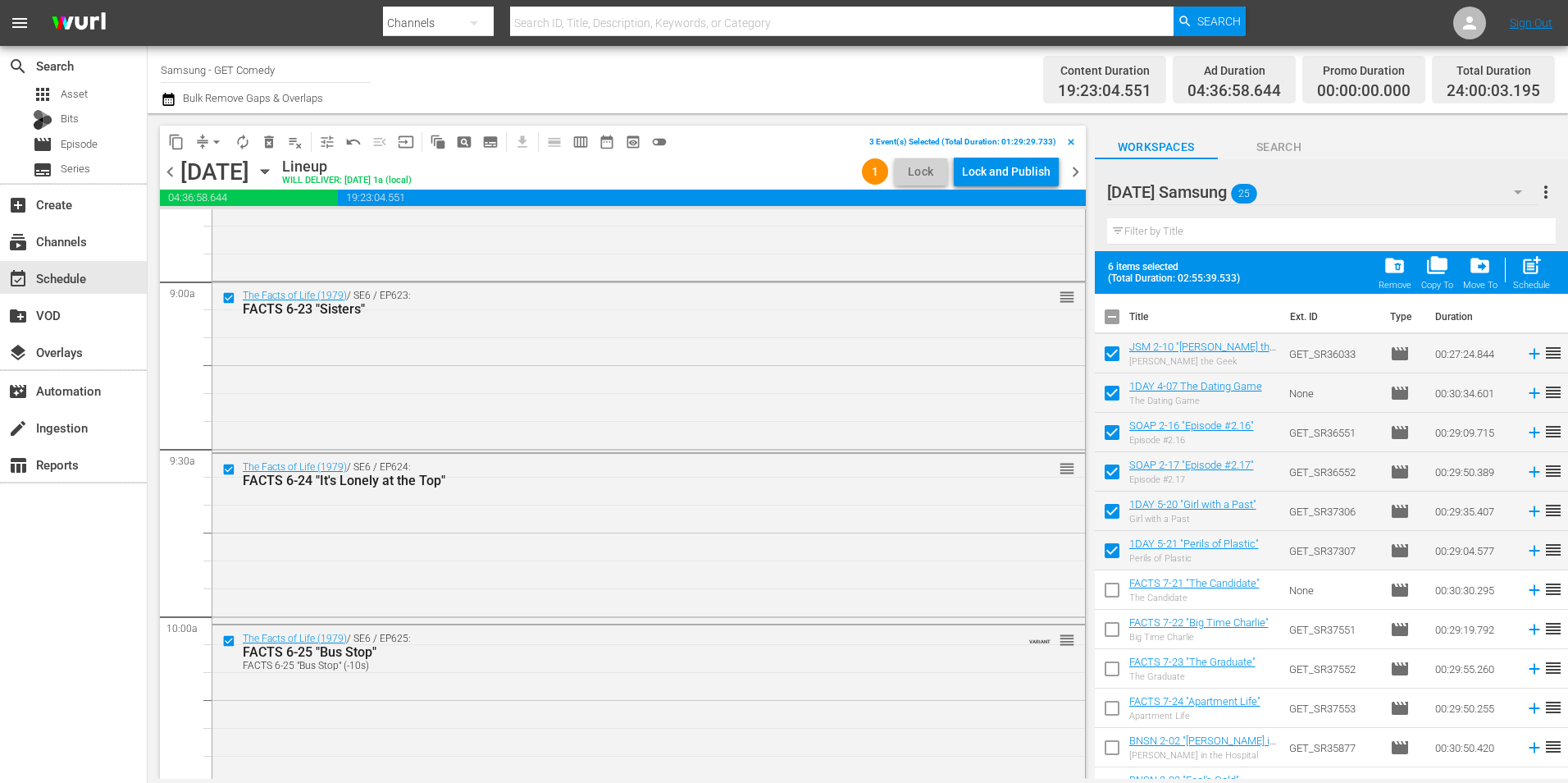
scroll to position [3036, 0]
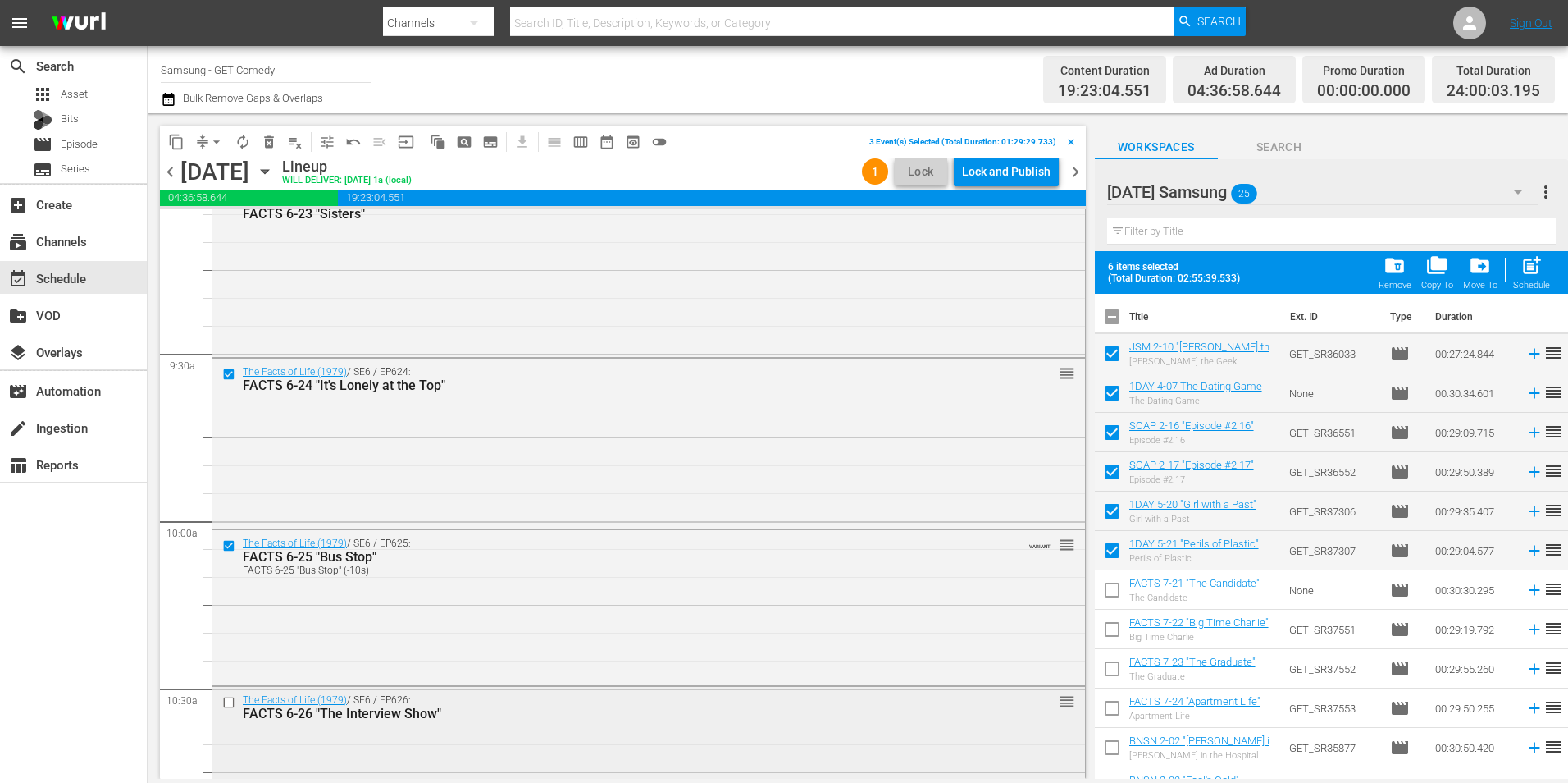
click at [225, 703] on input "checkbox" at bounding box center [231, 702] width 17 height 14
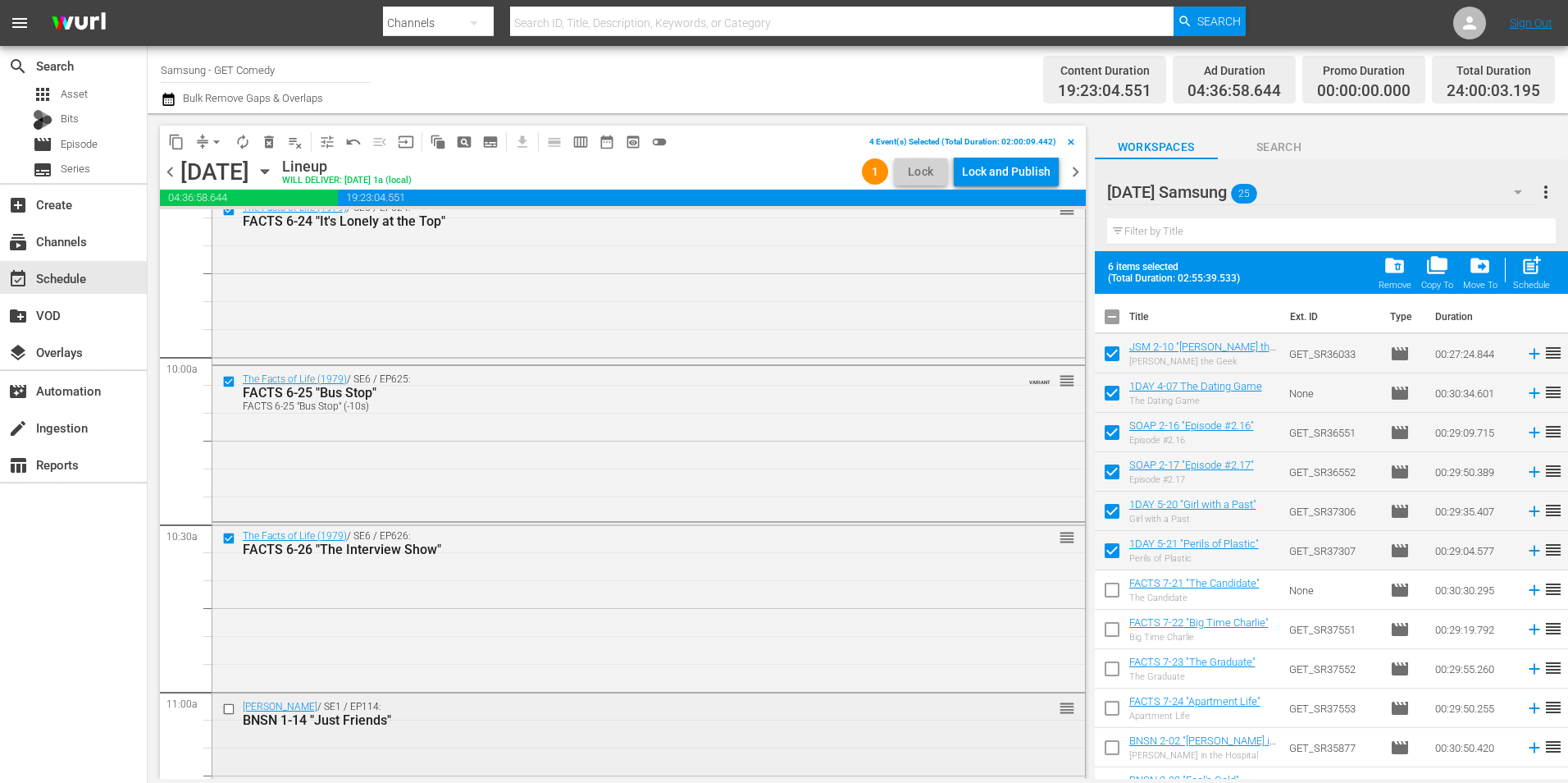
click at [226, 712] on input "checkbox" at bounding box center [231, 709] width 17 height 14
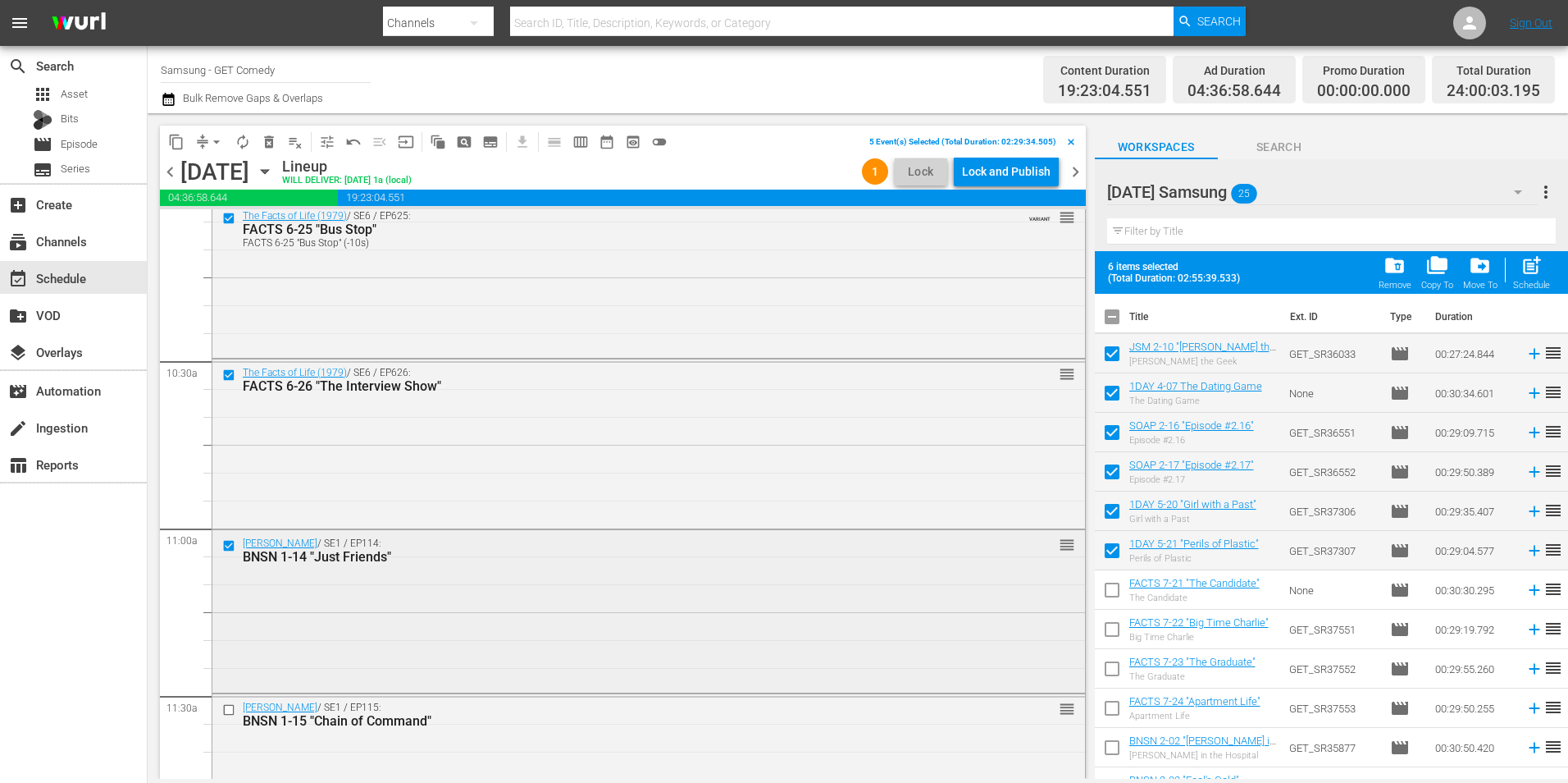
scroll to position [3364, 0]
click at [229, 713] on input "checkbox" at bounding box center [231, 709] width 17 height 14
click at [178, 140] on span "content_copy" at bounding box center [176, 142] width 17 height 17
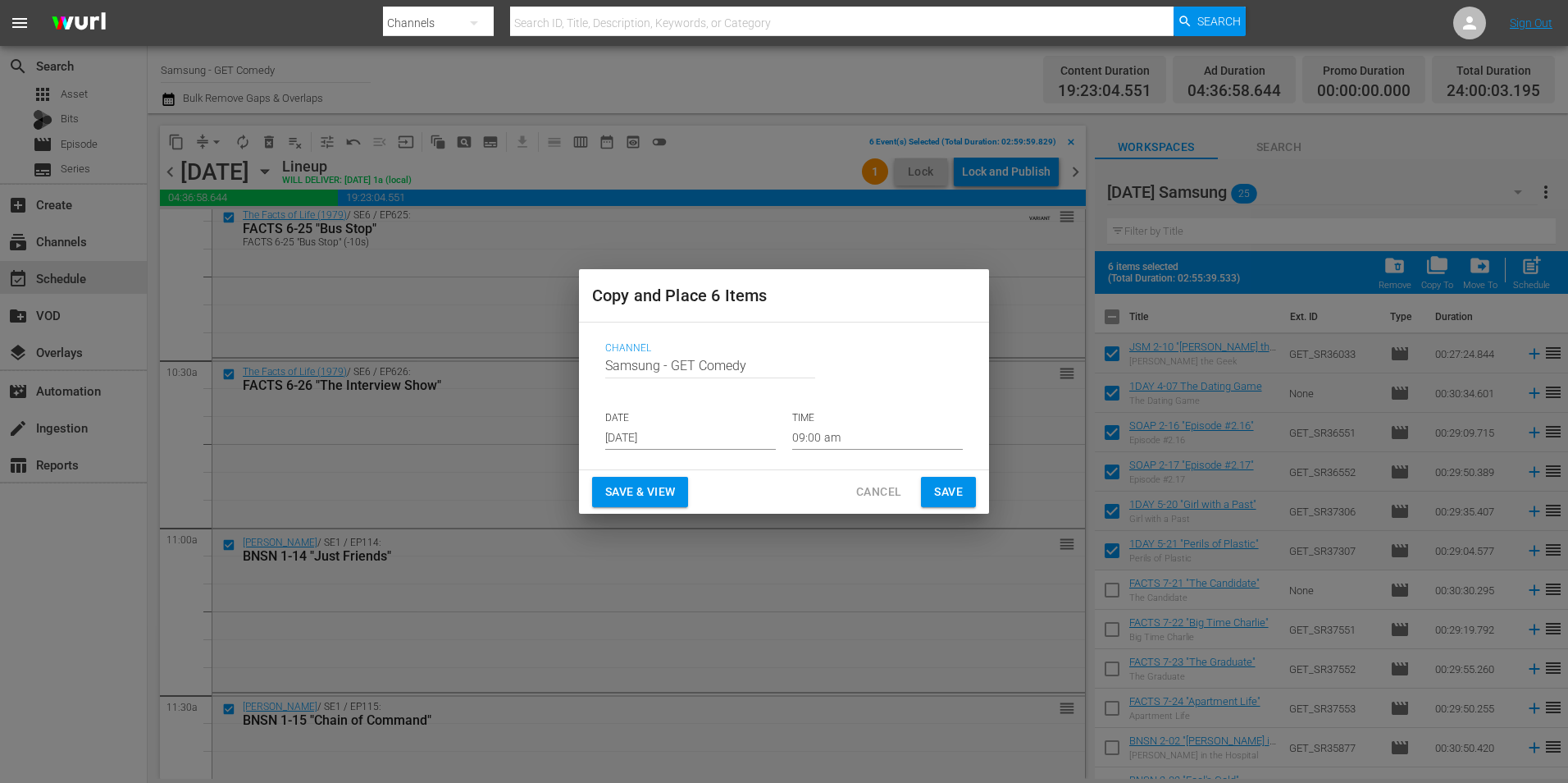
click at [666, 441] on input "[DATE]" at bounding box center [690, 437] width 170 height 25
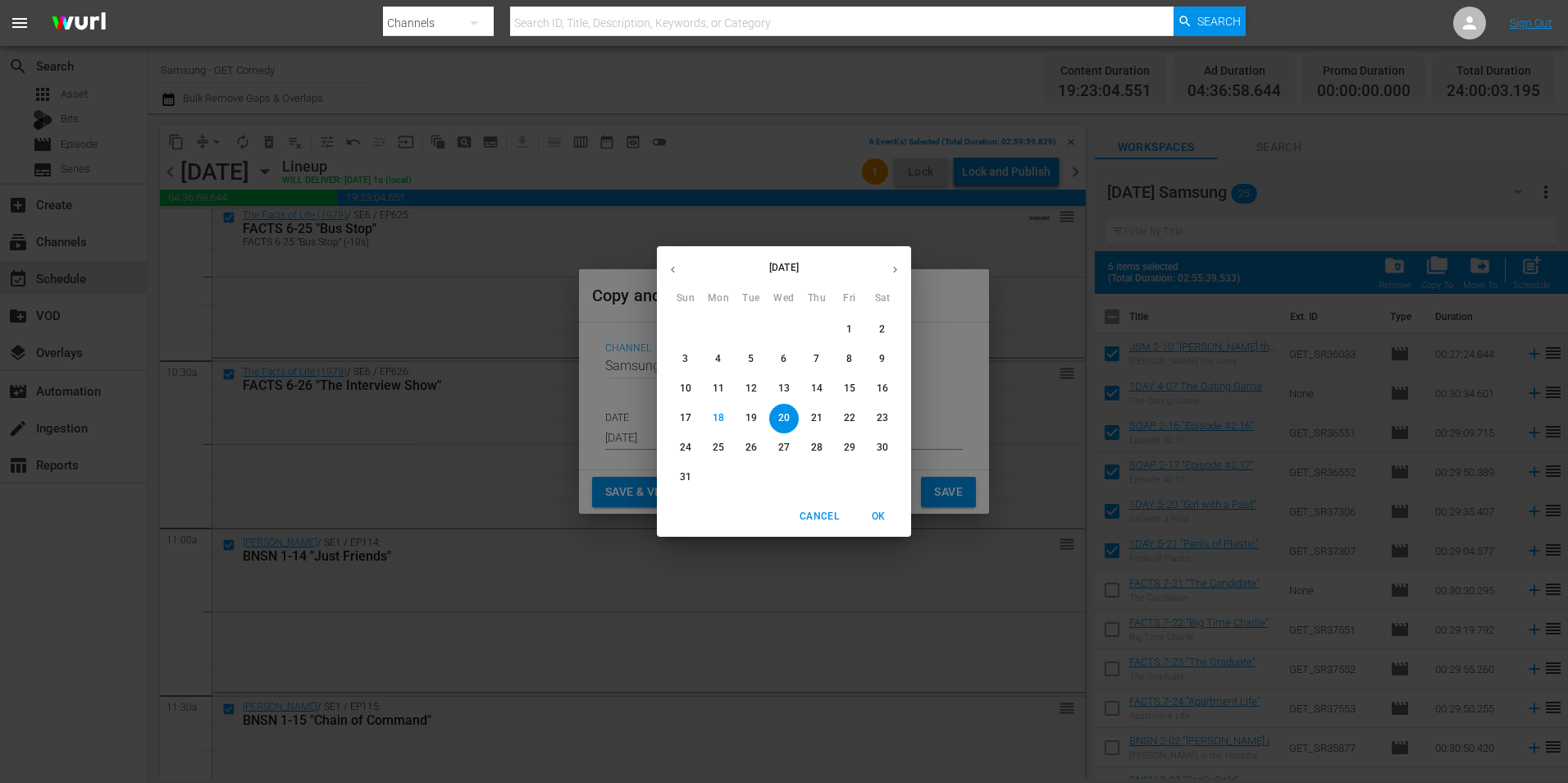
click at [901, 267] on icon "button" at bounding box center [895, 269] width 12 height 12
click at [750, 324] on p "2" at bounding box center [750, 329] width 6 height 14
type input "Sep 2nd 2025"
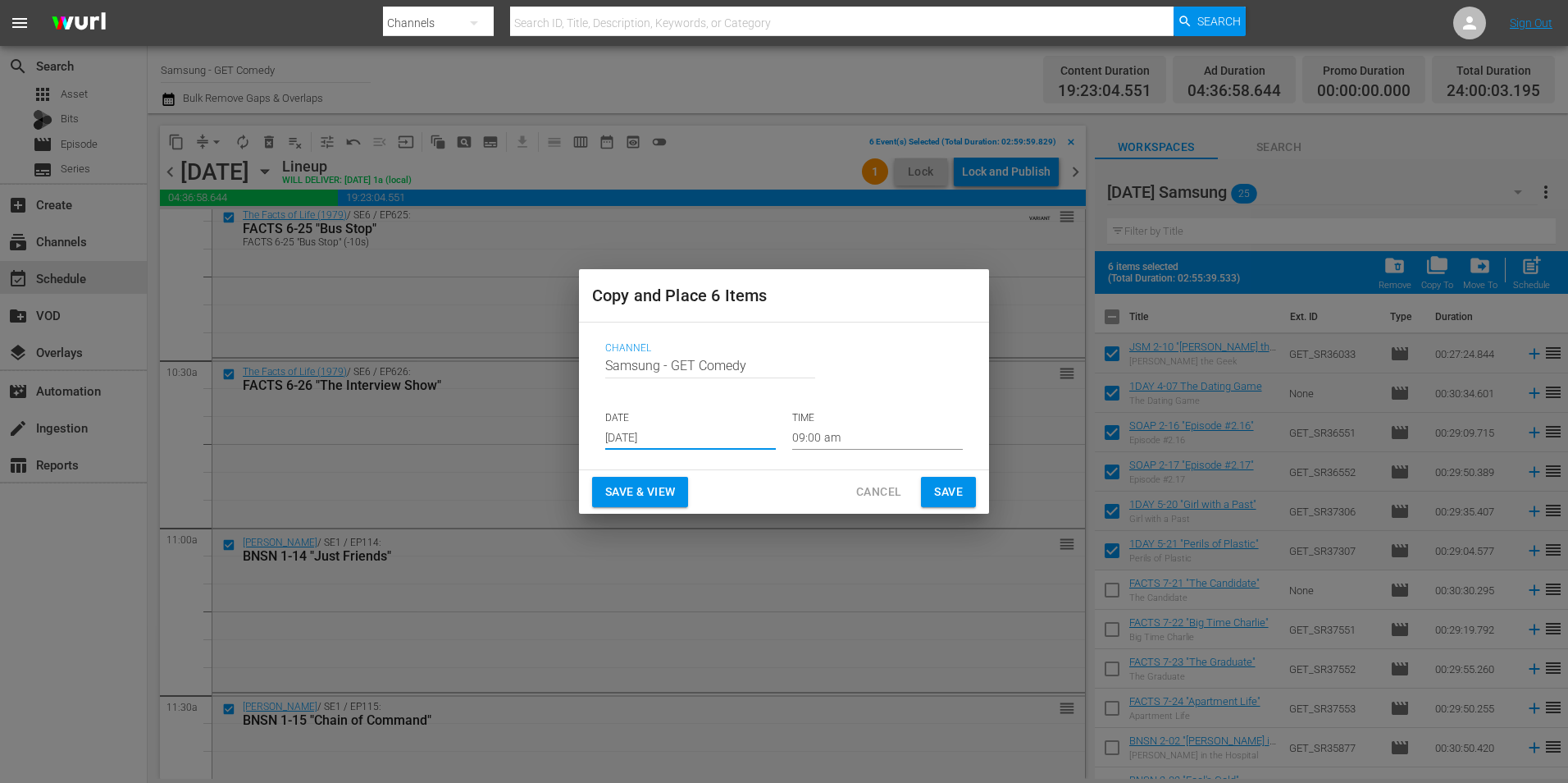
click at [809, 436] on input "09:00 am" at bounding box center [877, 437] width 170 height 25
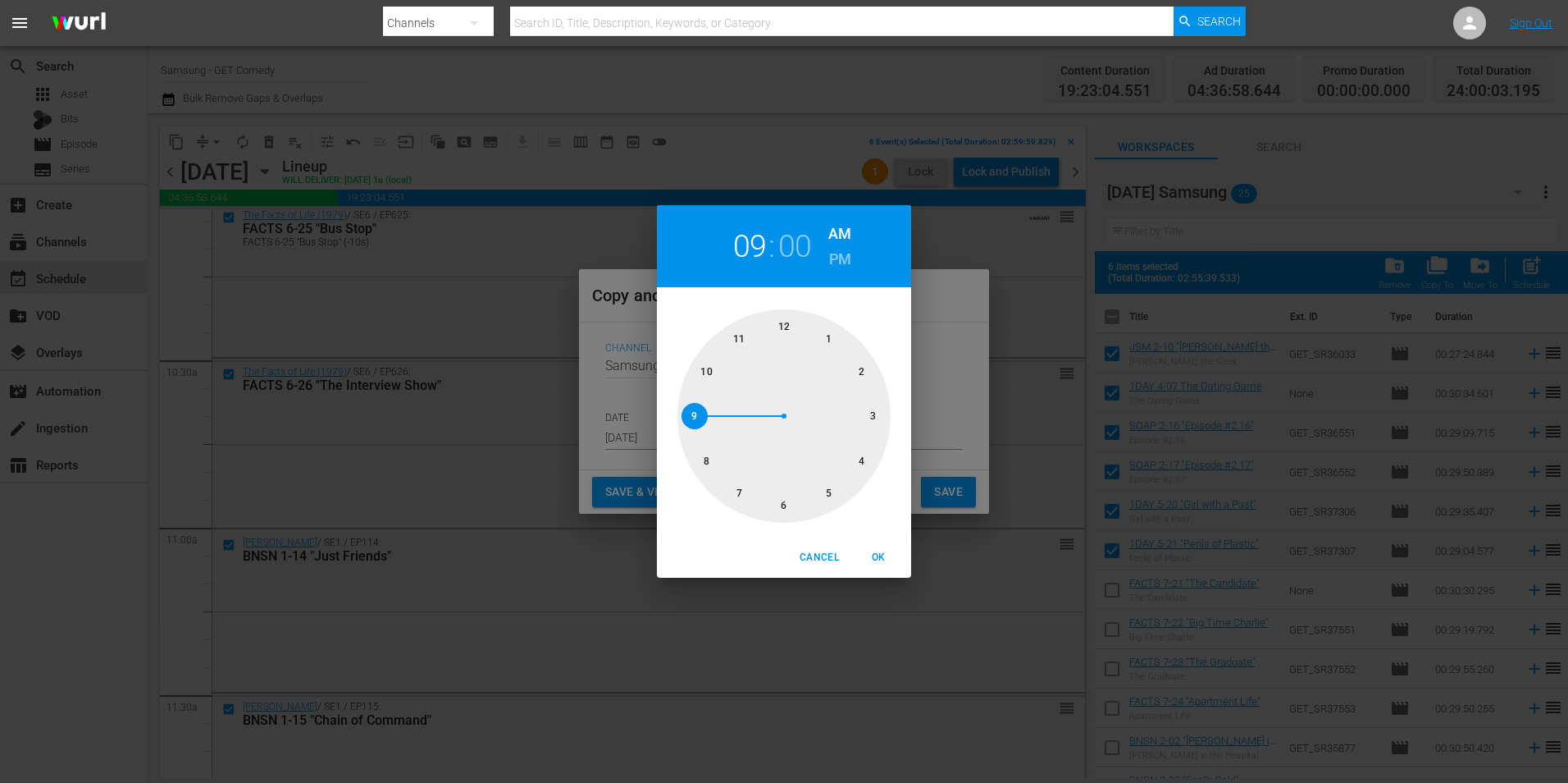
click at [872, 415] on div at bounding box center [784, 416] width 214 height 214
click at [881, 551] on span "OK" at bounding box center [878, 557] width 39 height 17
type input "03:00 am"
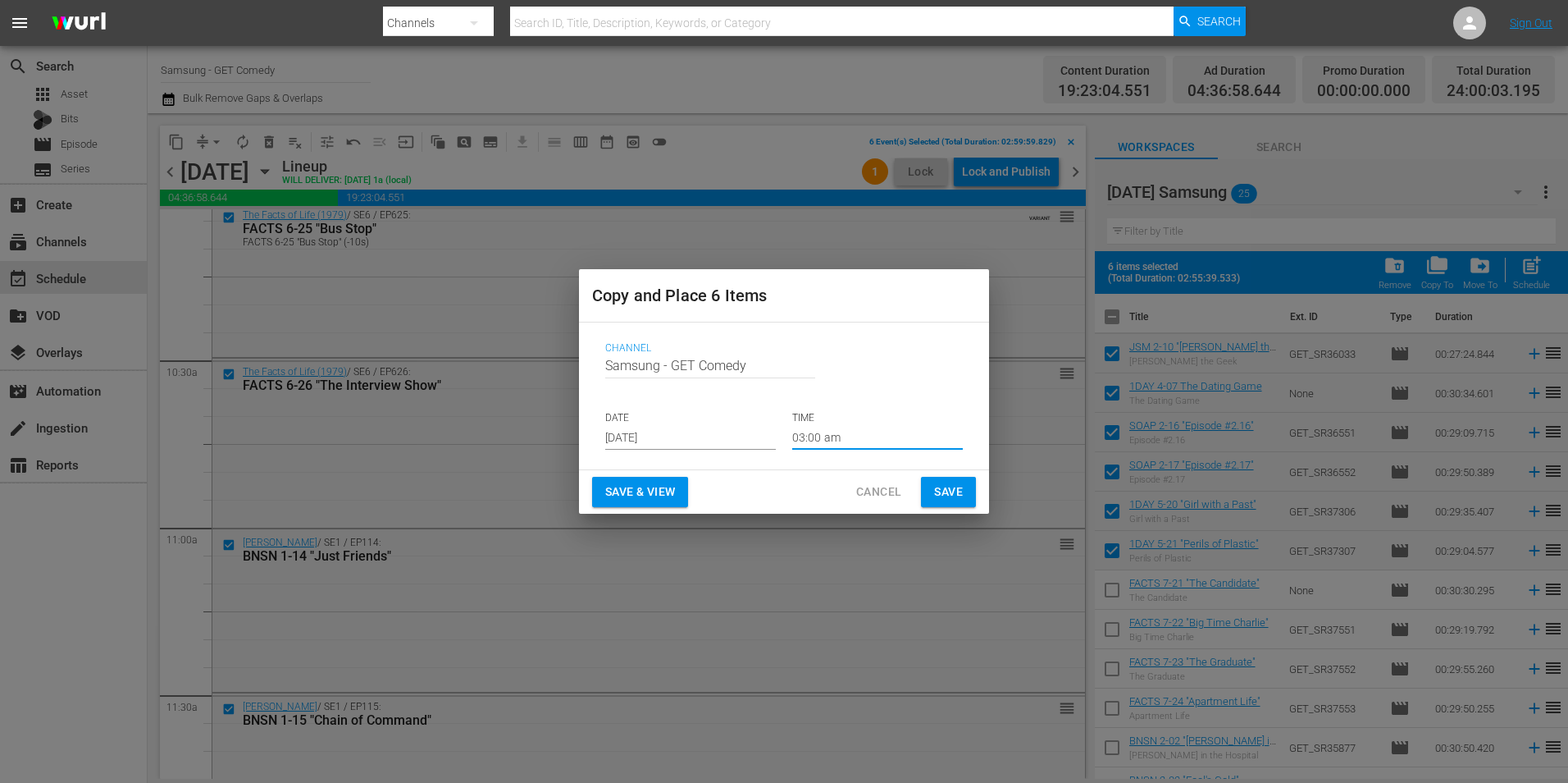
click at [943, 495] on span "Save" at bounding box center [948, 491] width 29 height 21
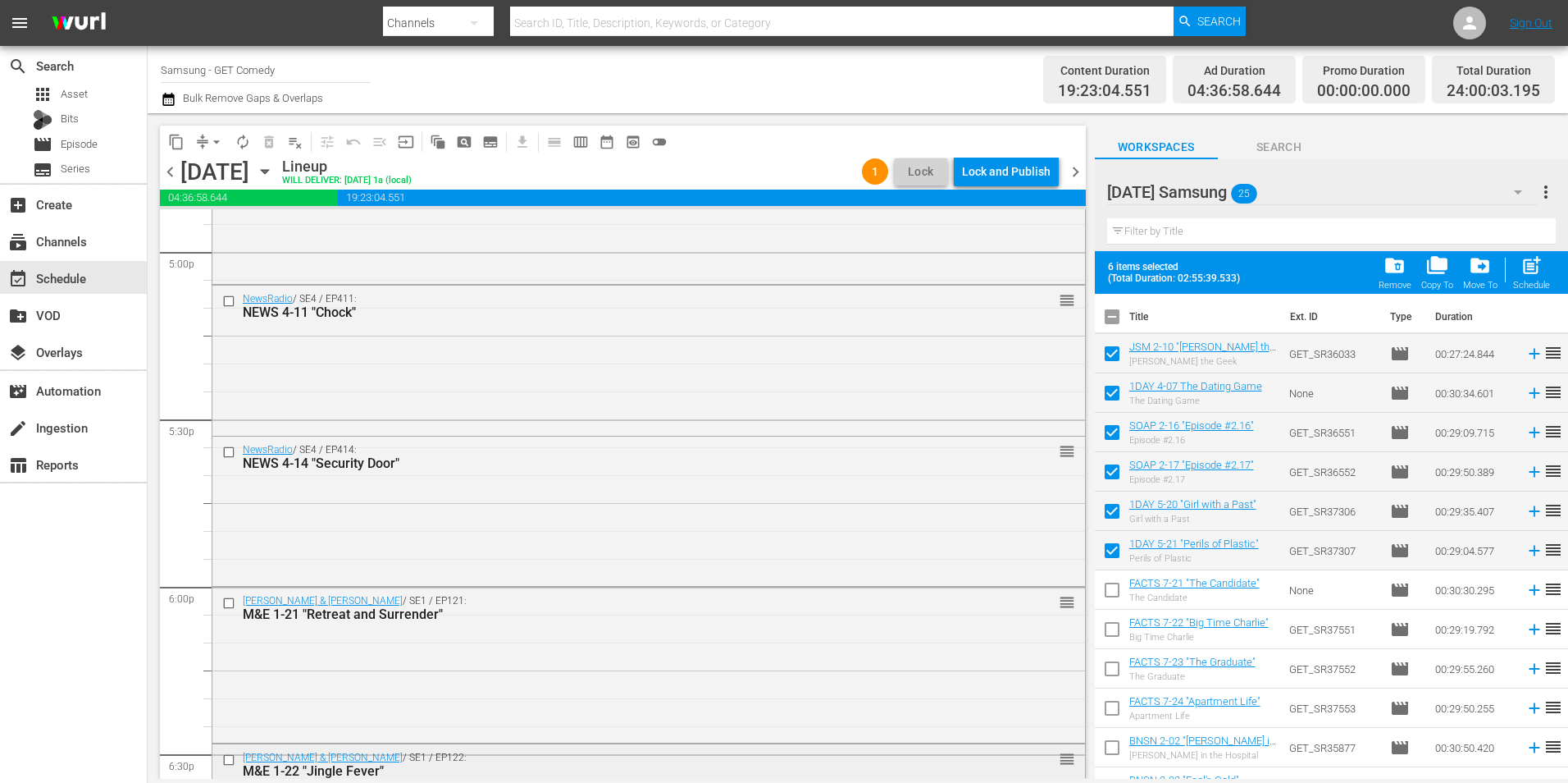
scroll to position [5826, 0]
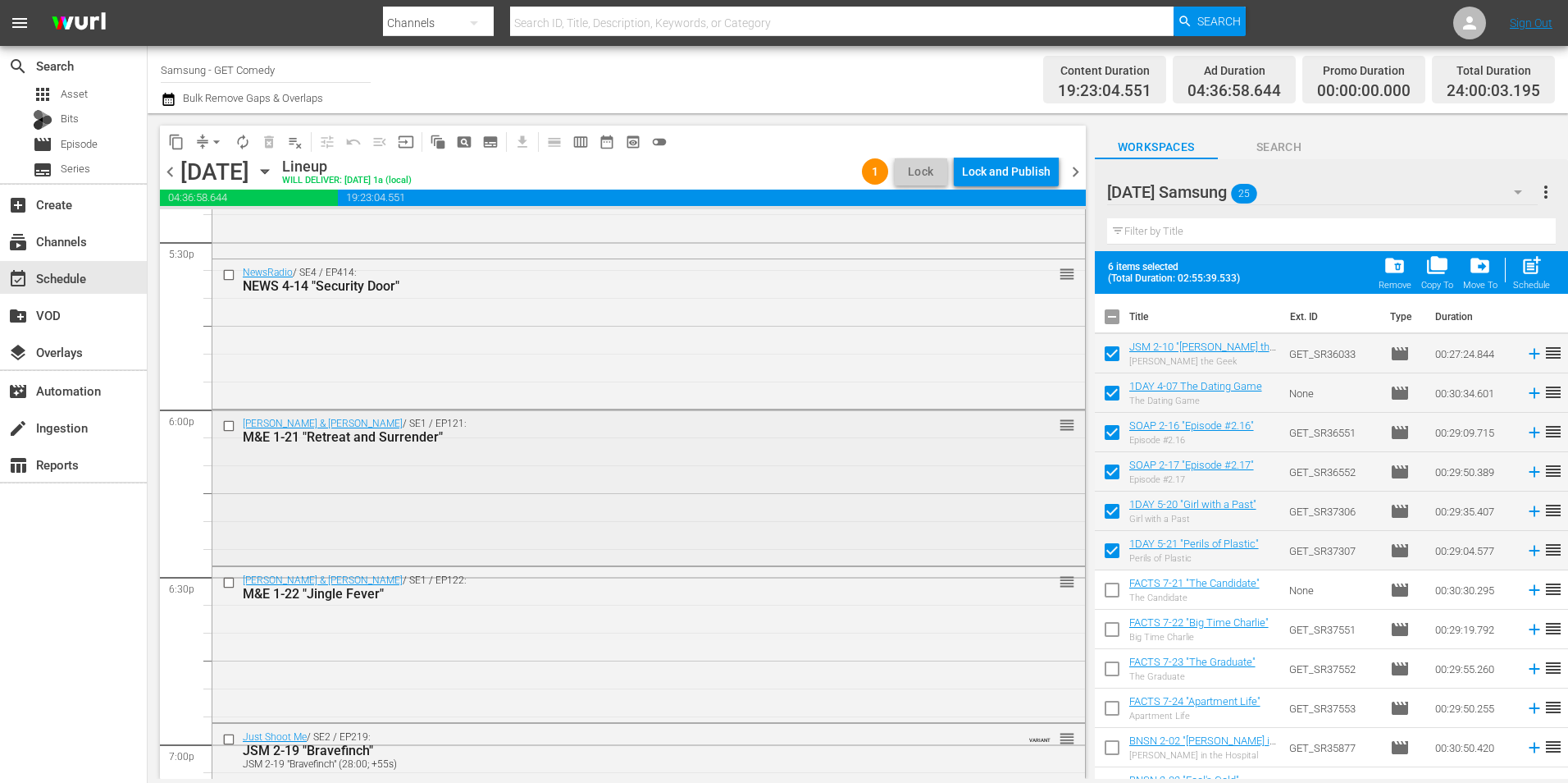
click at [230, 427] on input "checkbox" at bounding box center [231, 425] width 17 height 14
click at [228, 587] on input "checkbox" at bounding box center [231, 582] width 17 height 14
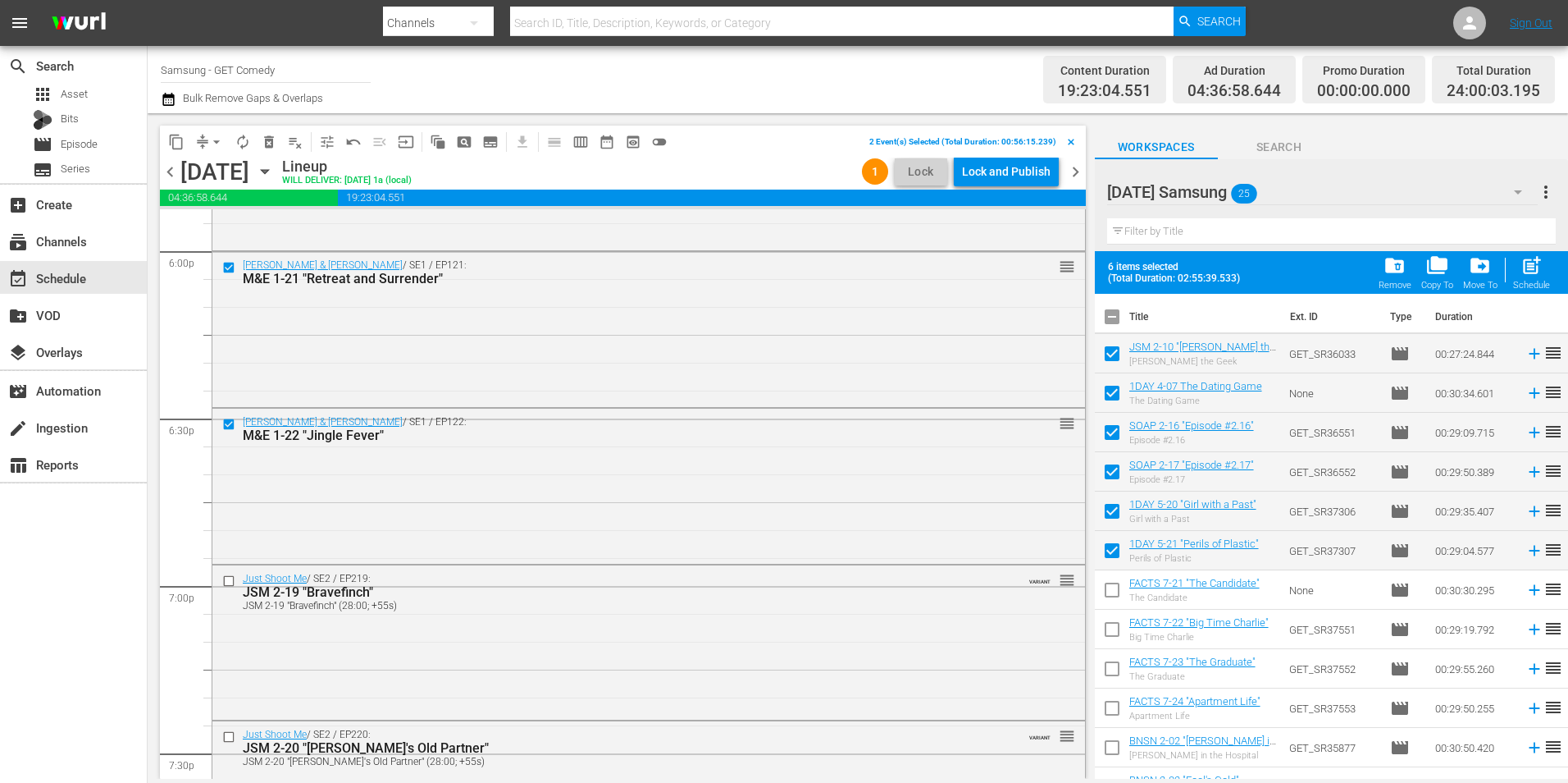
scroll to position [5990, 0]
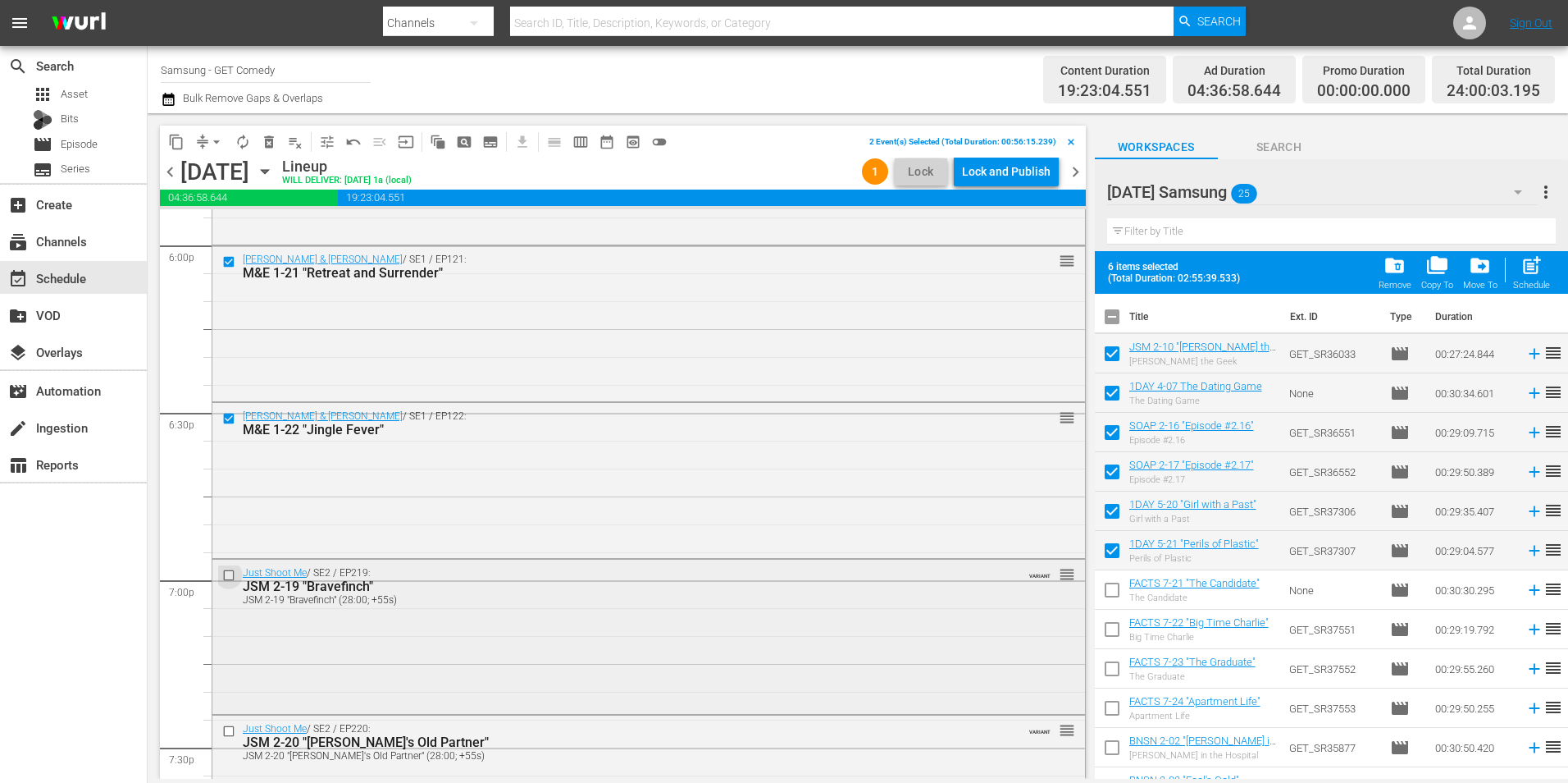
click at [229, 573] on input "checkbox" at bounding box center [231, 575] width 17 height 14
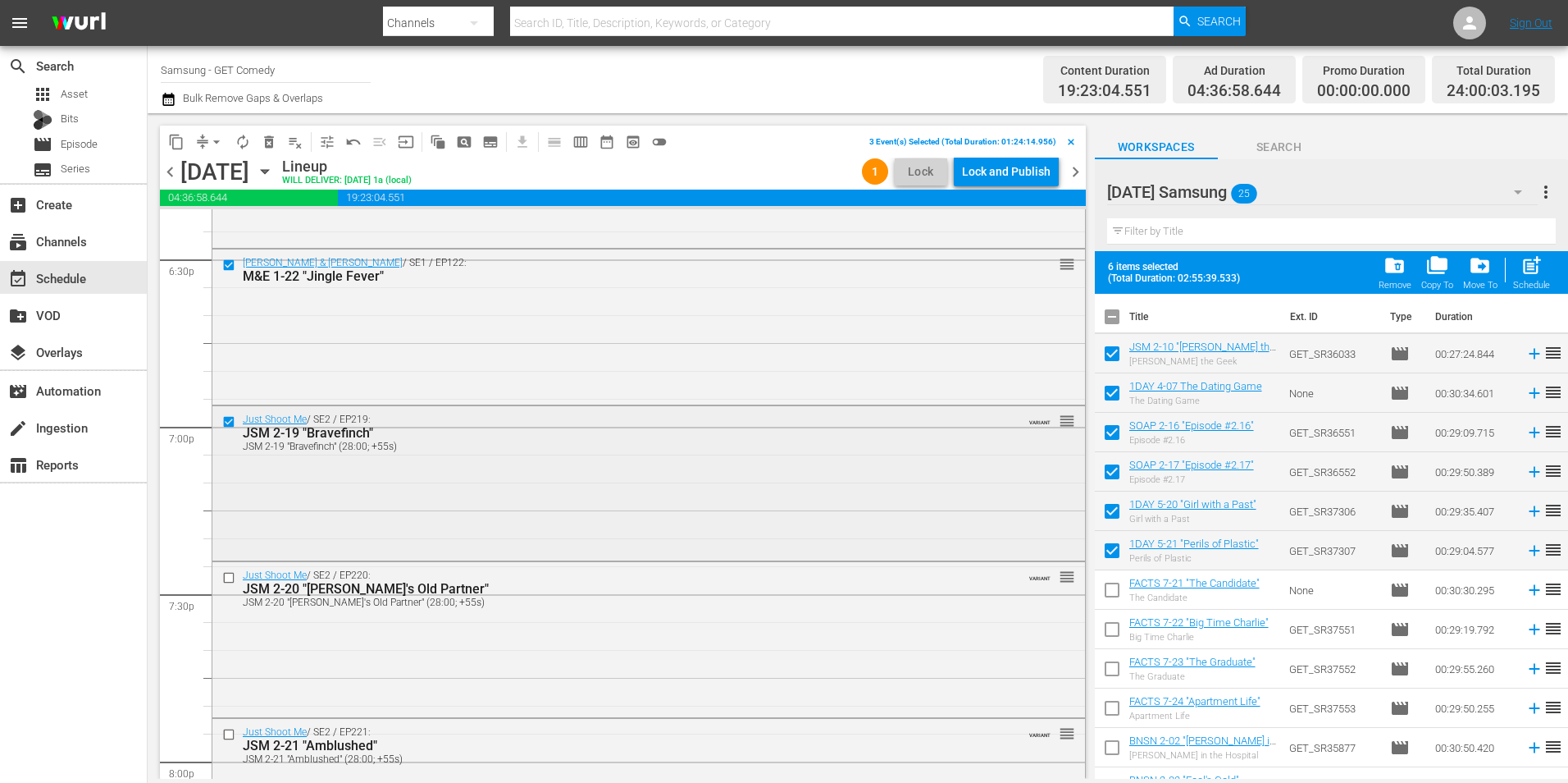
scroll to position [6153, 0]
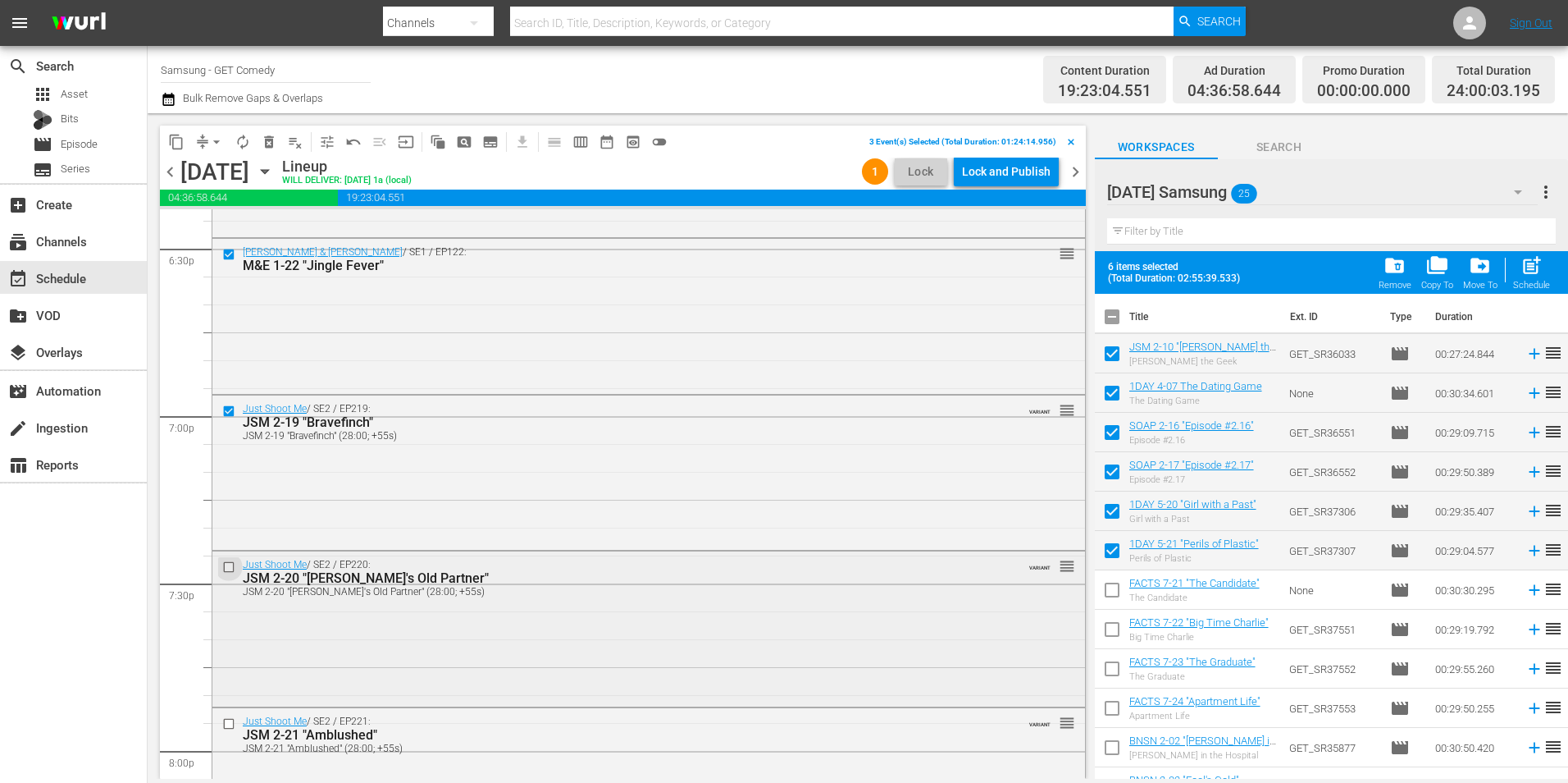
click at [229, 566] on input "checkbox" at bounding box center [231, 567] width 17 height 14
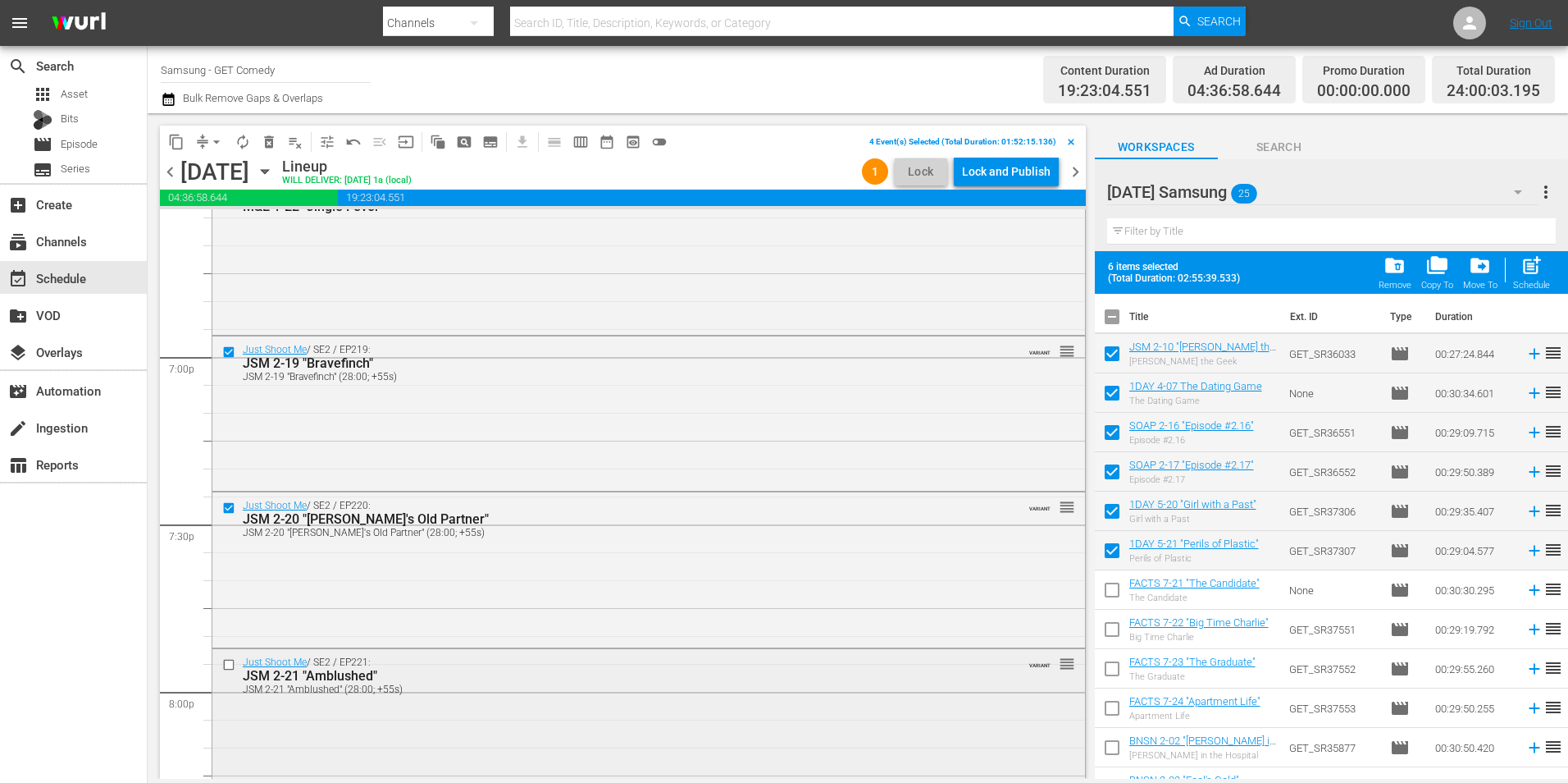
scroll to position [6236, 0]
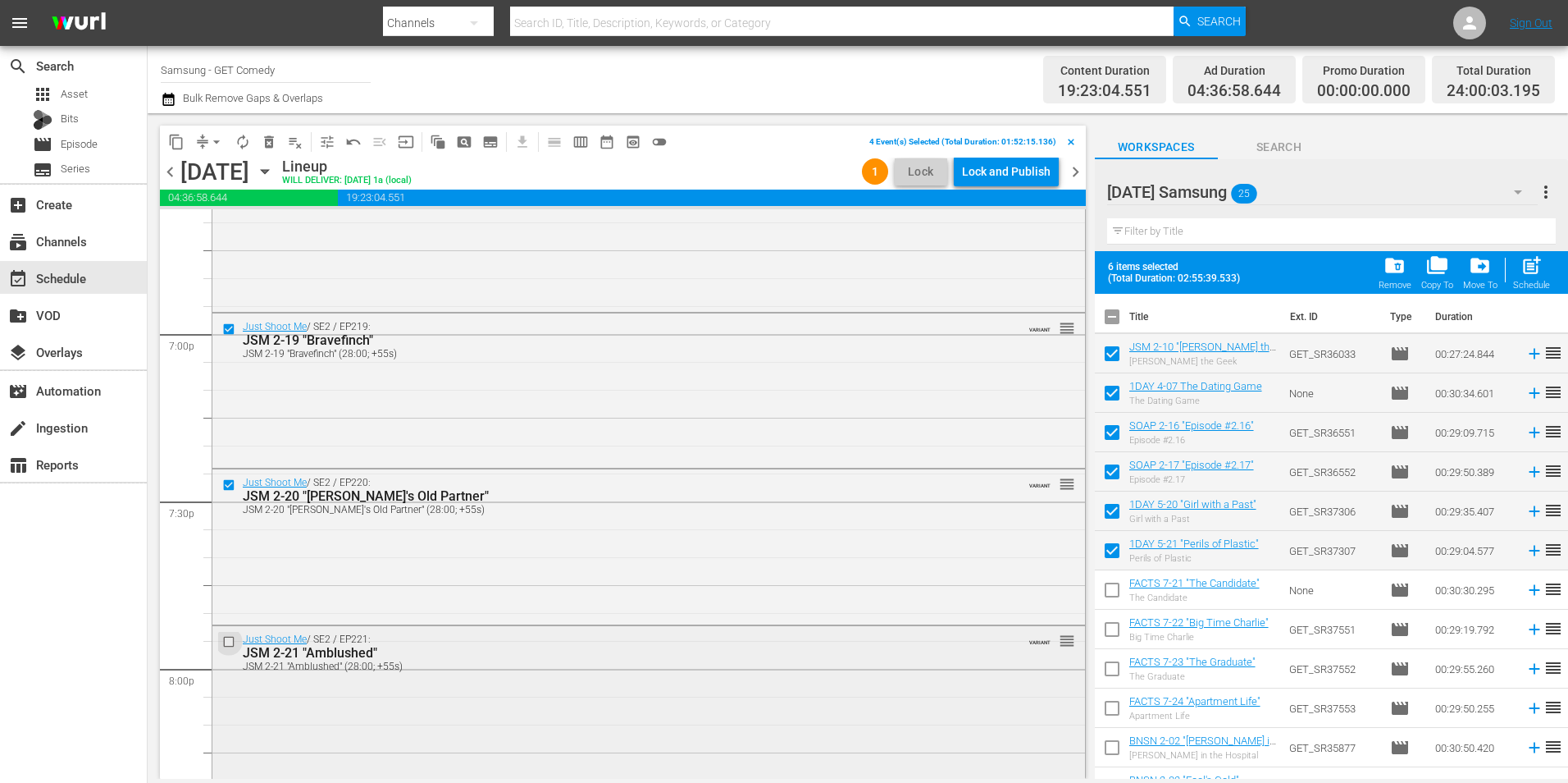
click at [227, 639] on input "checkbox" at bounding box center [231, 642] width 17 height 14
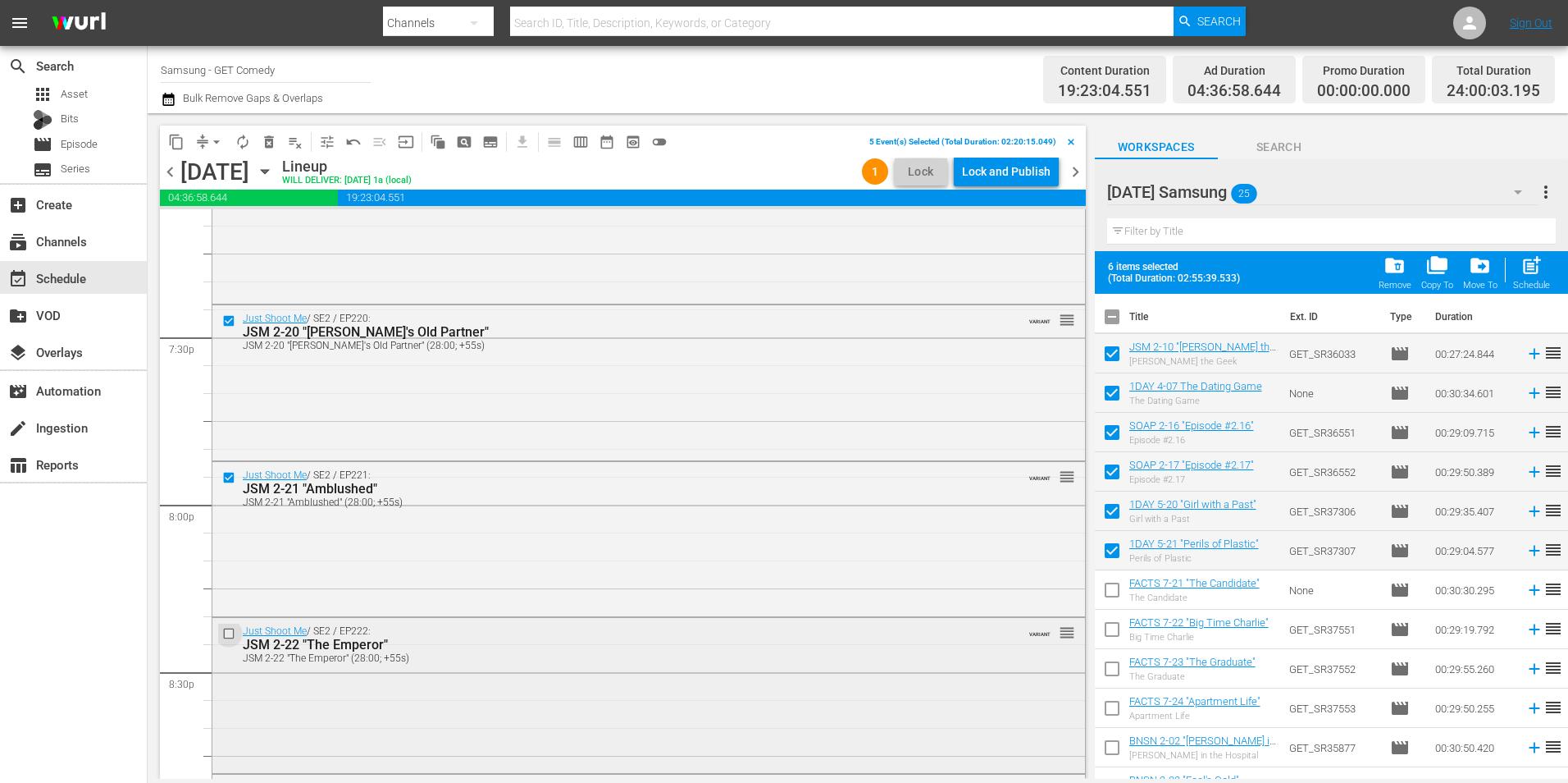
click at [227, 636] on input "checkbox" at bounding box center [231, 633] width 17 height 14
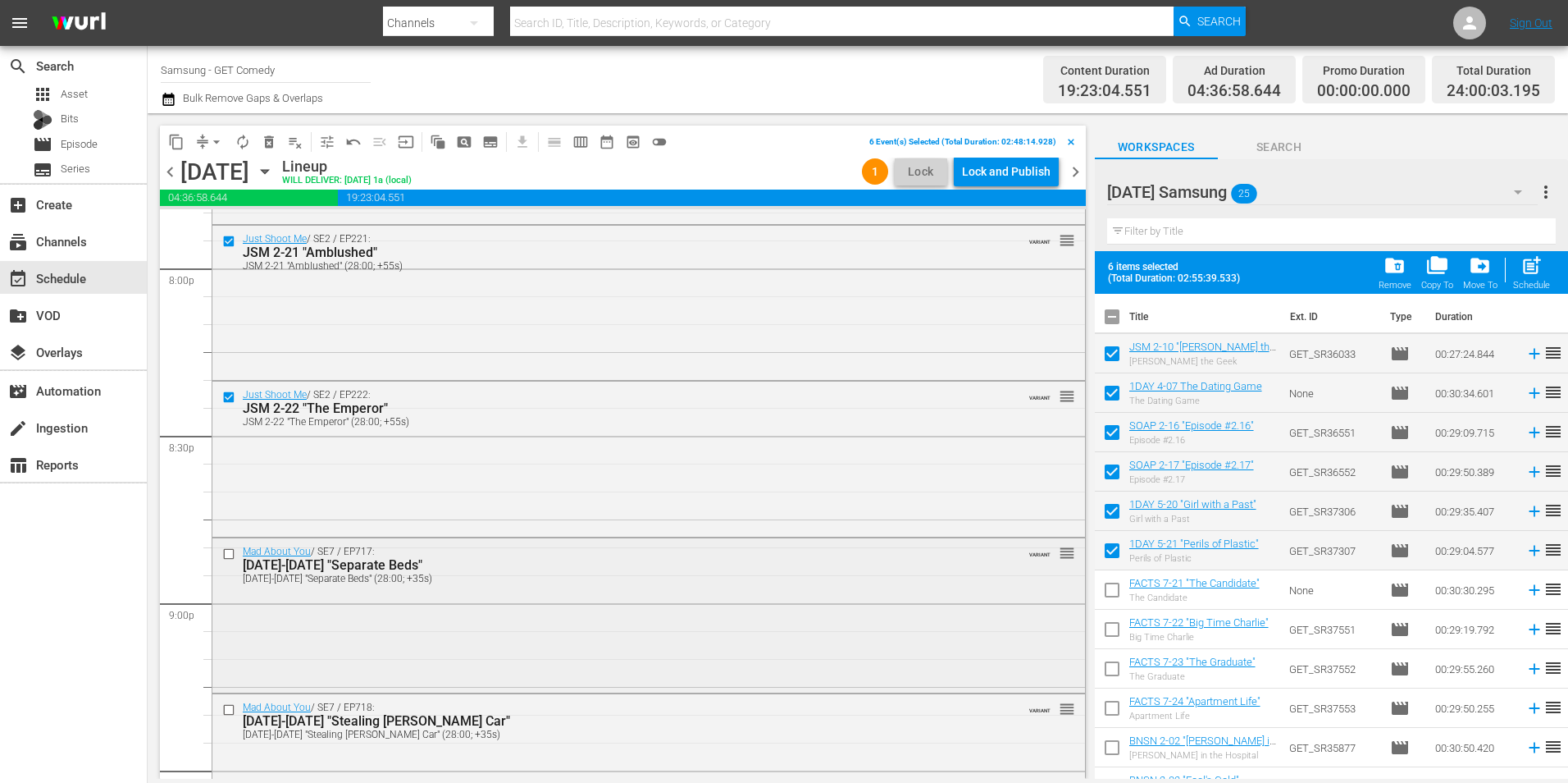
scroll to position [6646, 0]
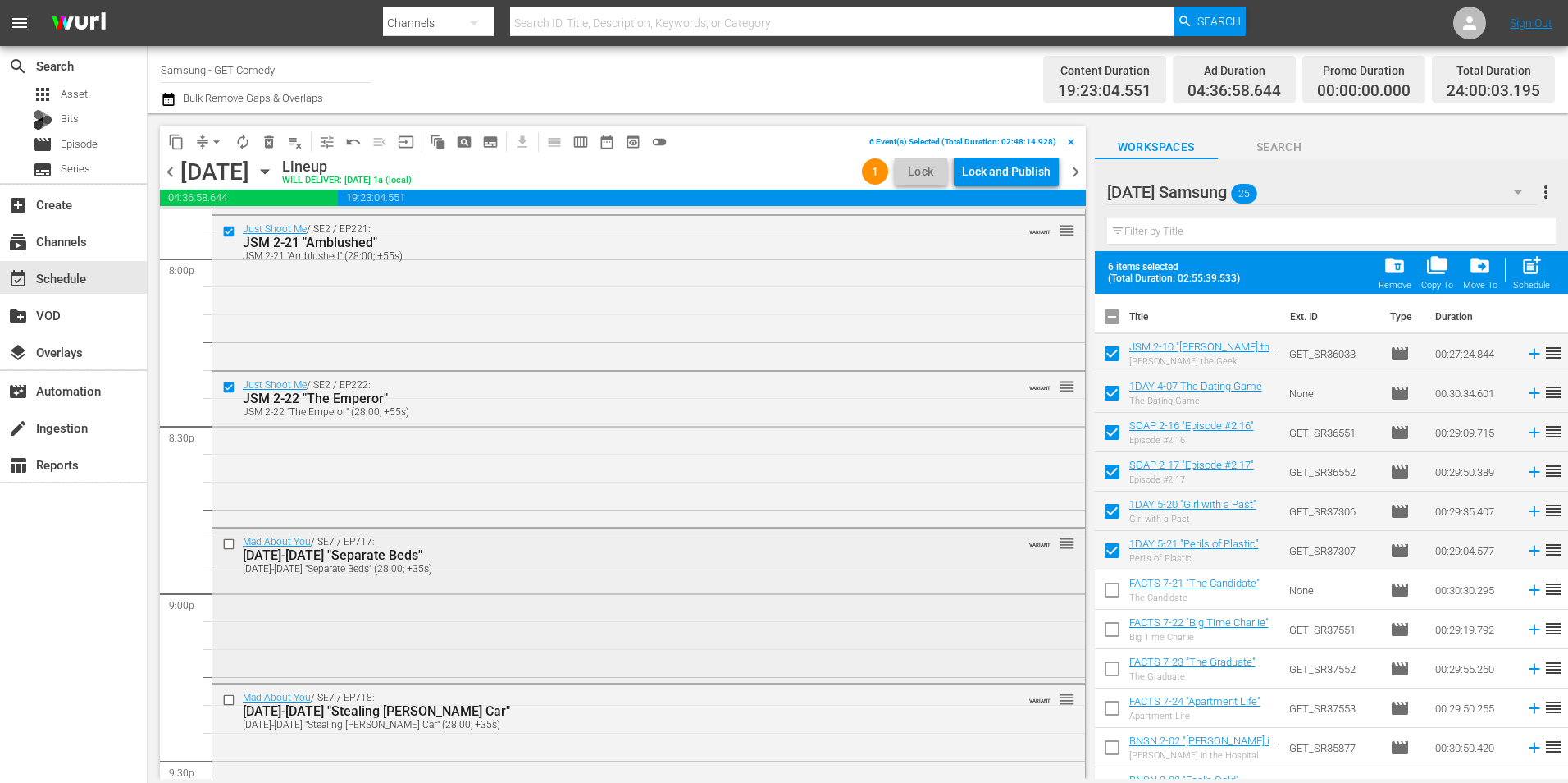
click at [227, 542] on input "checkbox" at bounding box center [231, 544] width 17 height 14
click at [229, 698] on input "checkbox" at bounding box center [231, 700] width 17 height 14
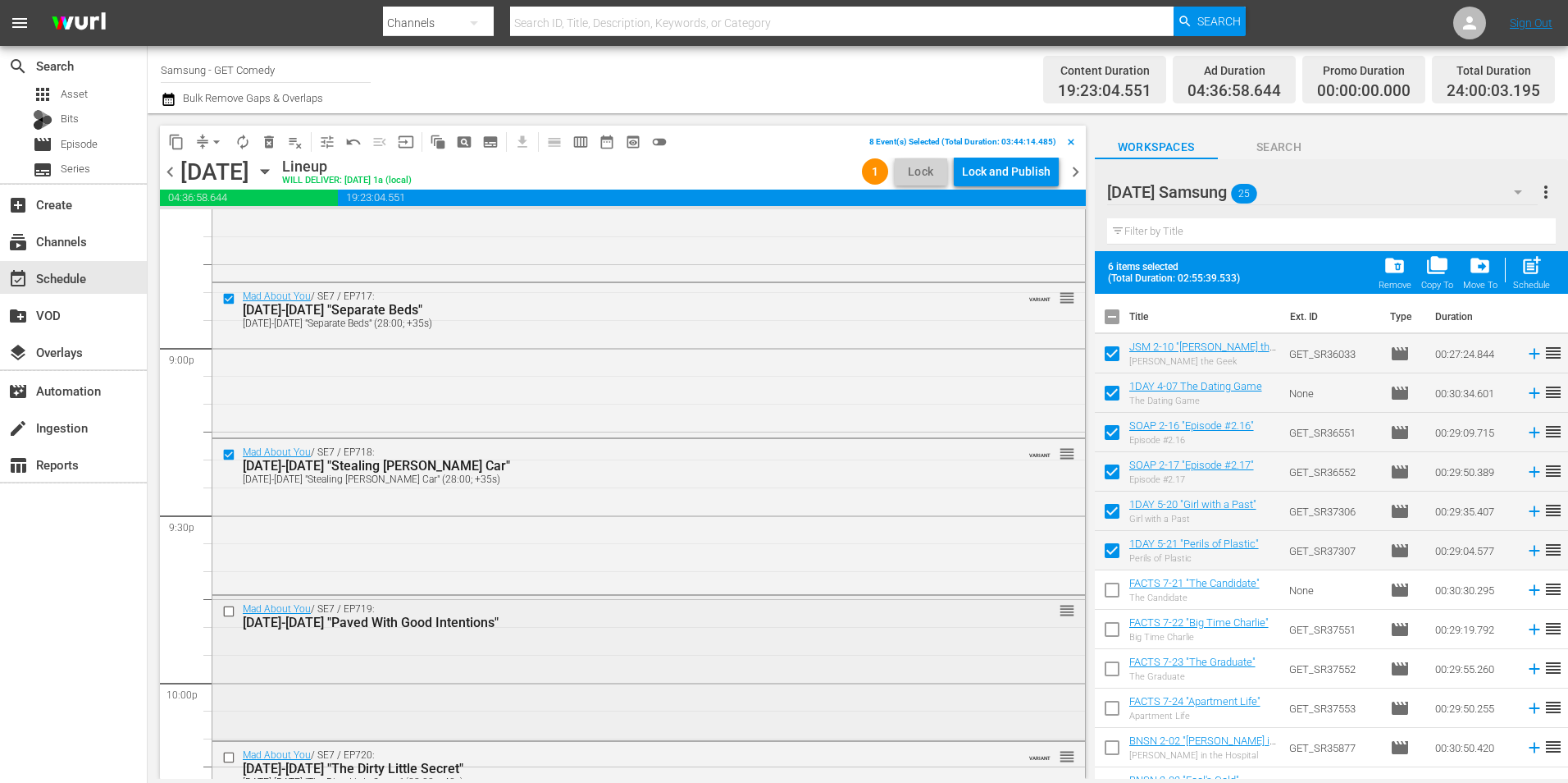
scroll to position [6892, 0]
click at [229, 611] on input "checkbox" at bounding box center [231, 611] width 17 height 14
click at [227, 756] on input "checkbox" at bounding box center [231, 756] width 17 height 14
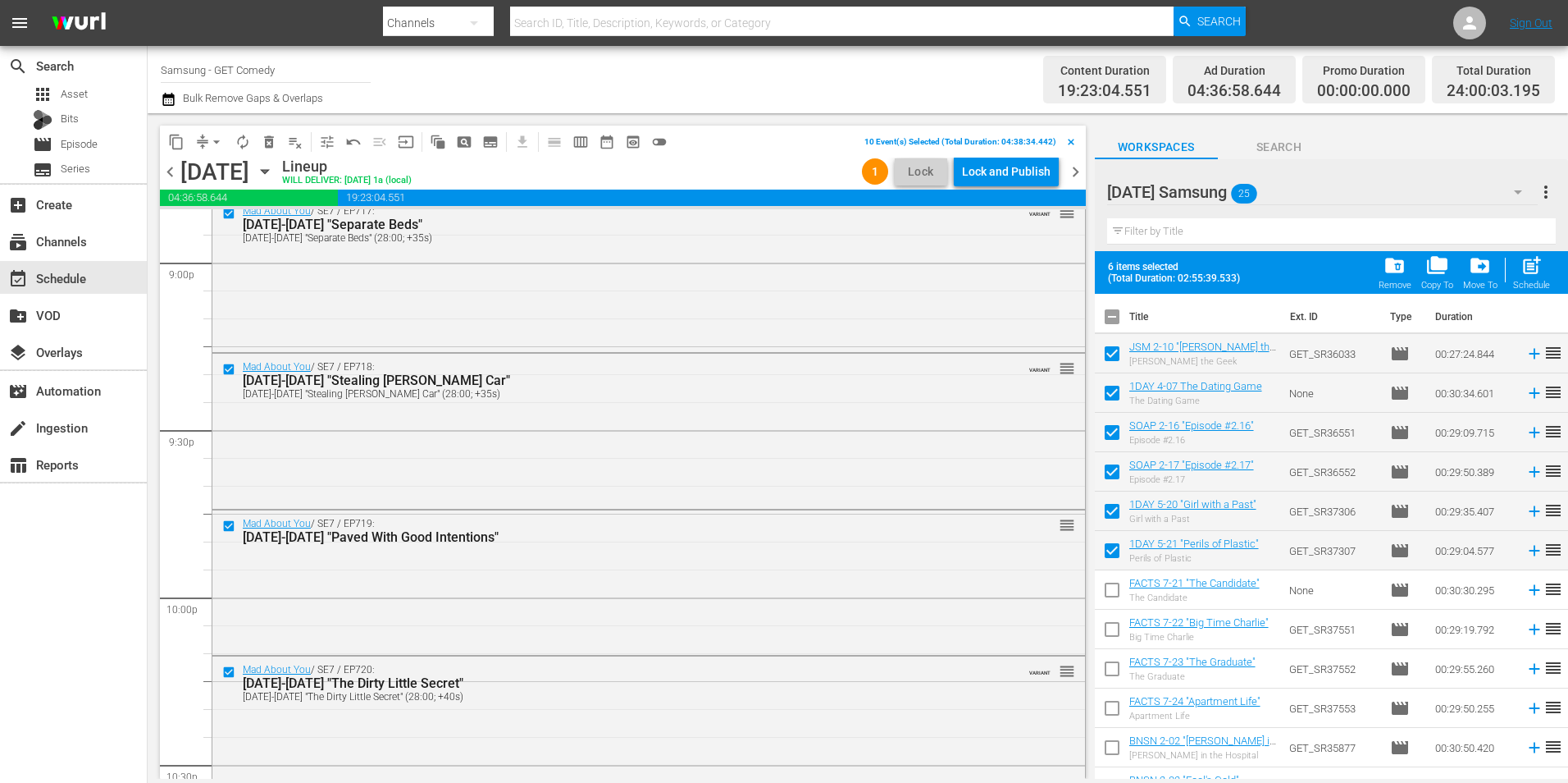
scroll to position [7056, 0]
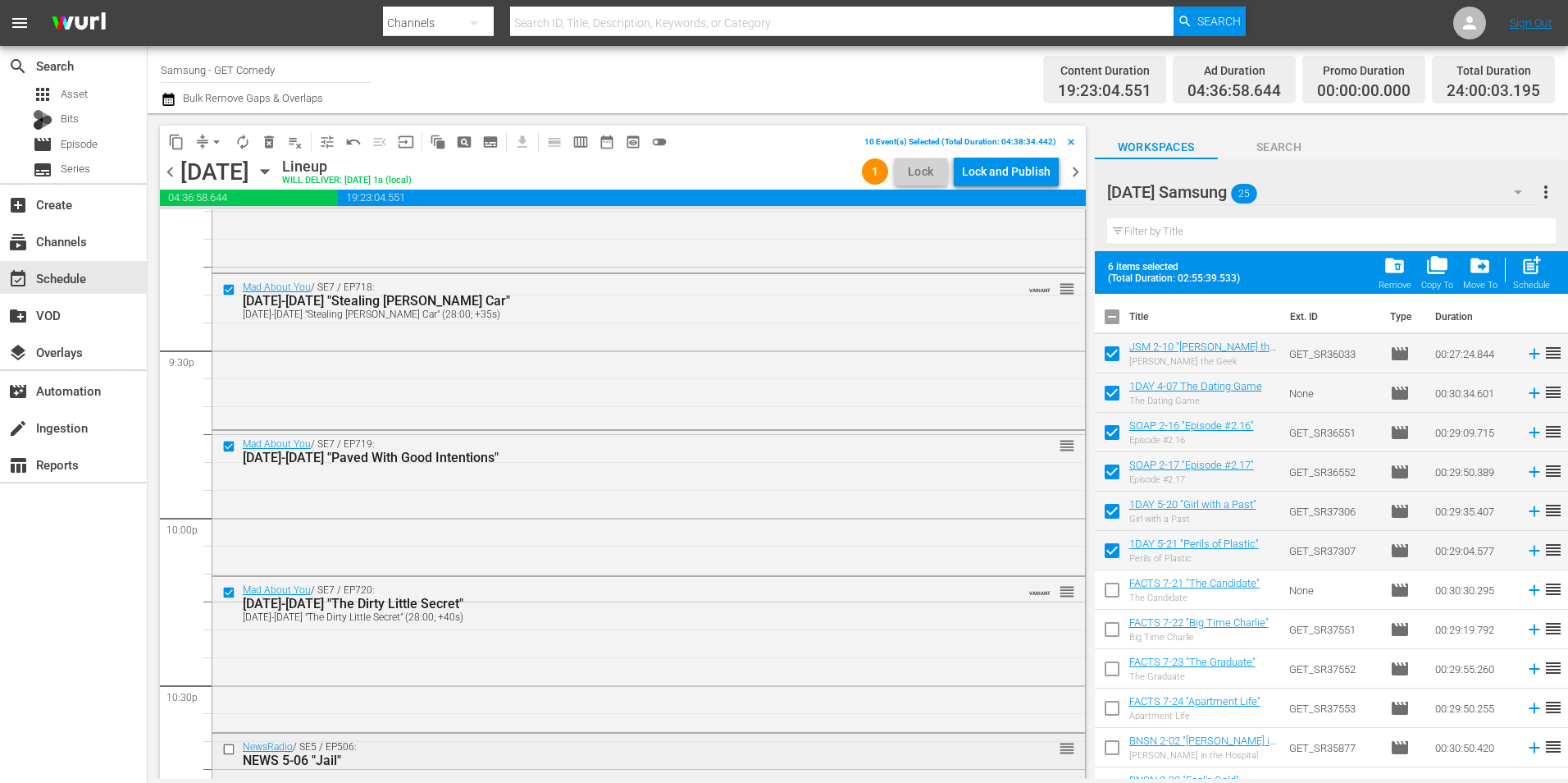
click at [228, 750] on input "checkbox" at bounding box center [231, 749] width 17 height 14
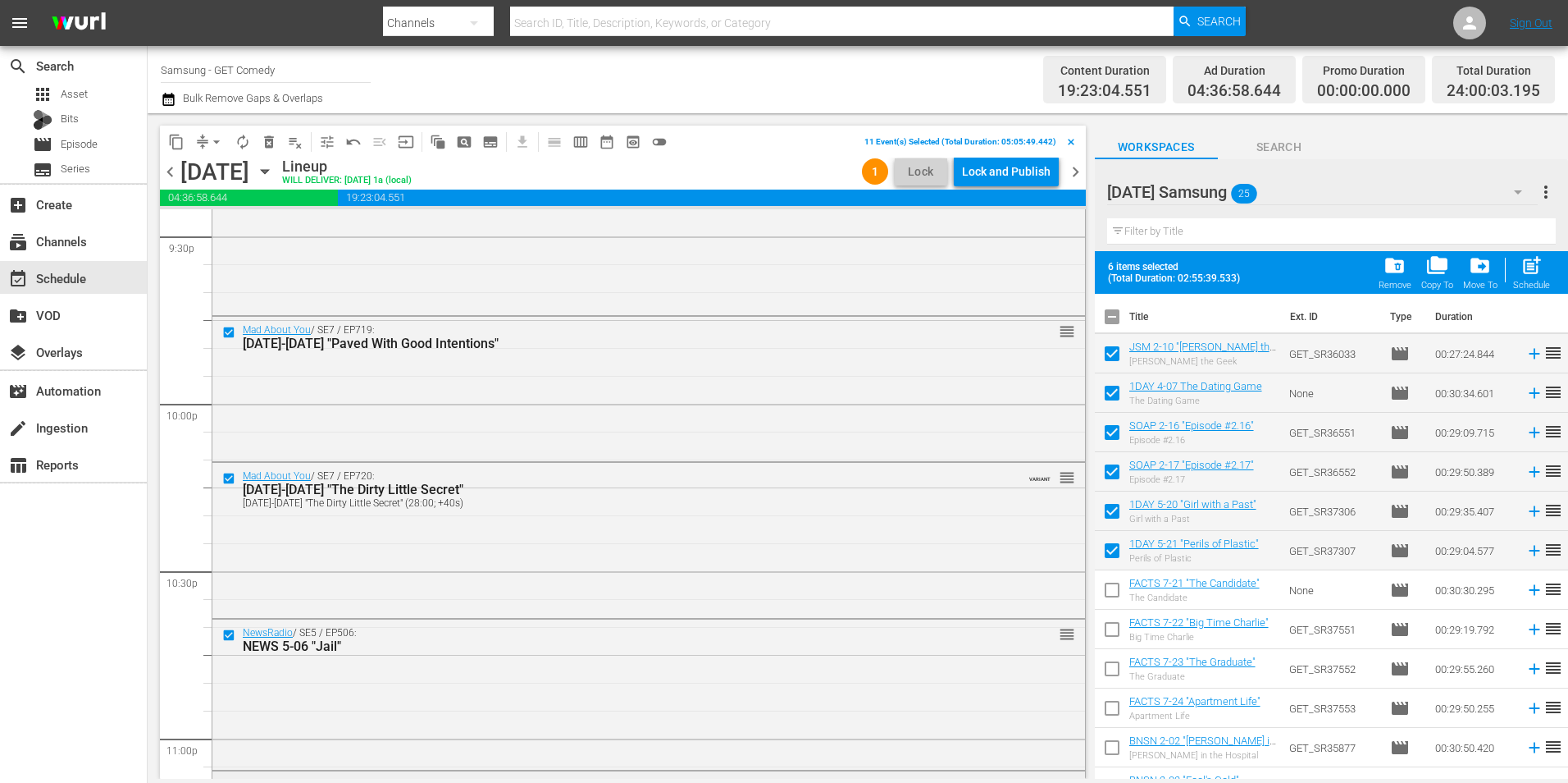
scroll to position [7302, 0]
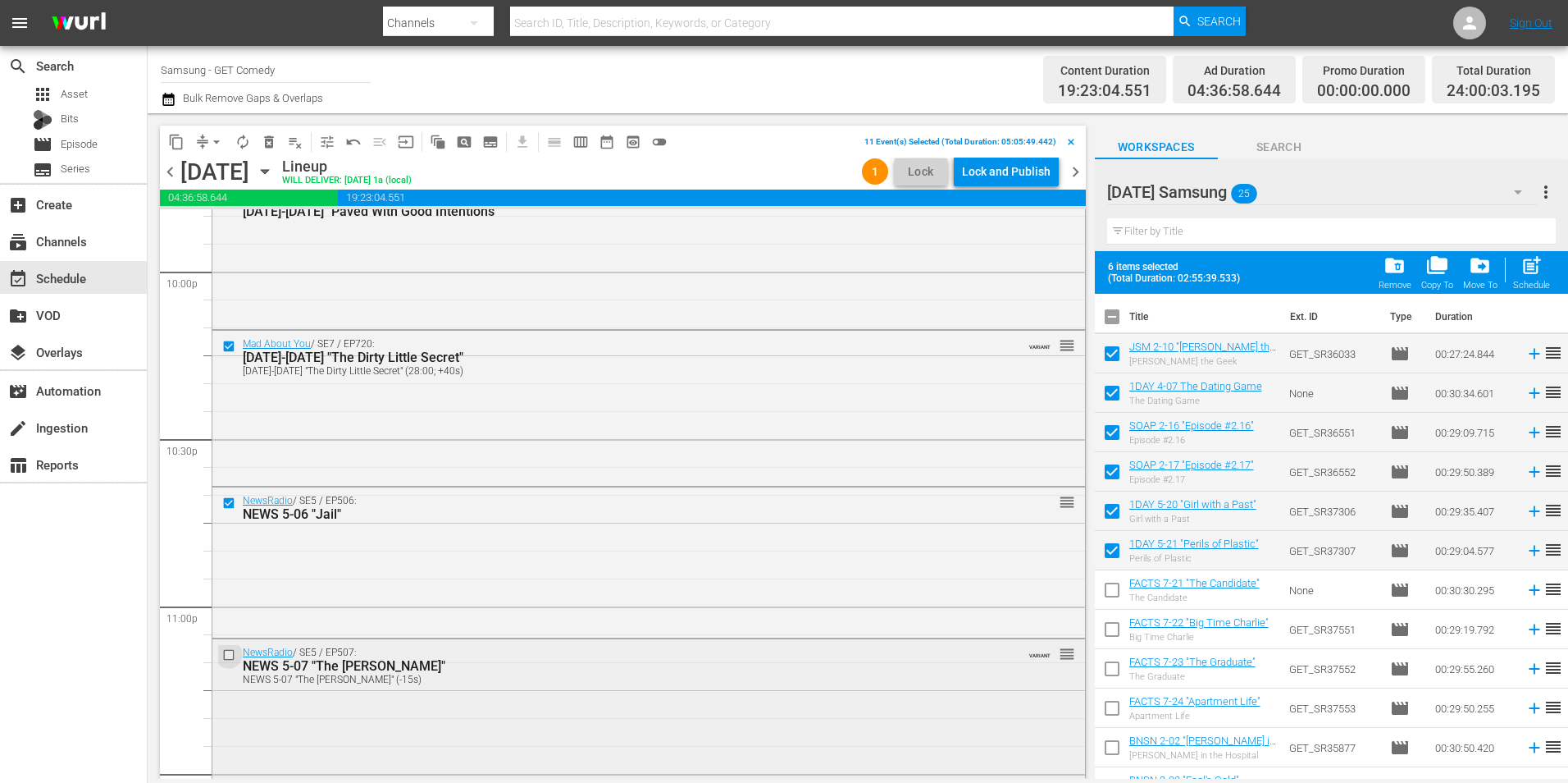
click at [228, 652] on input "checkbox" at bounding box center [231, 655] width 17 height 14
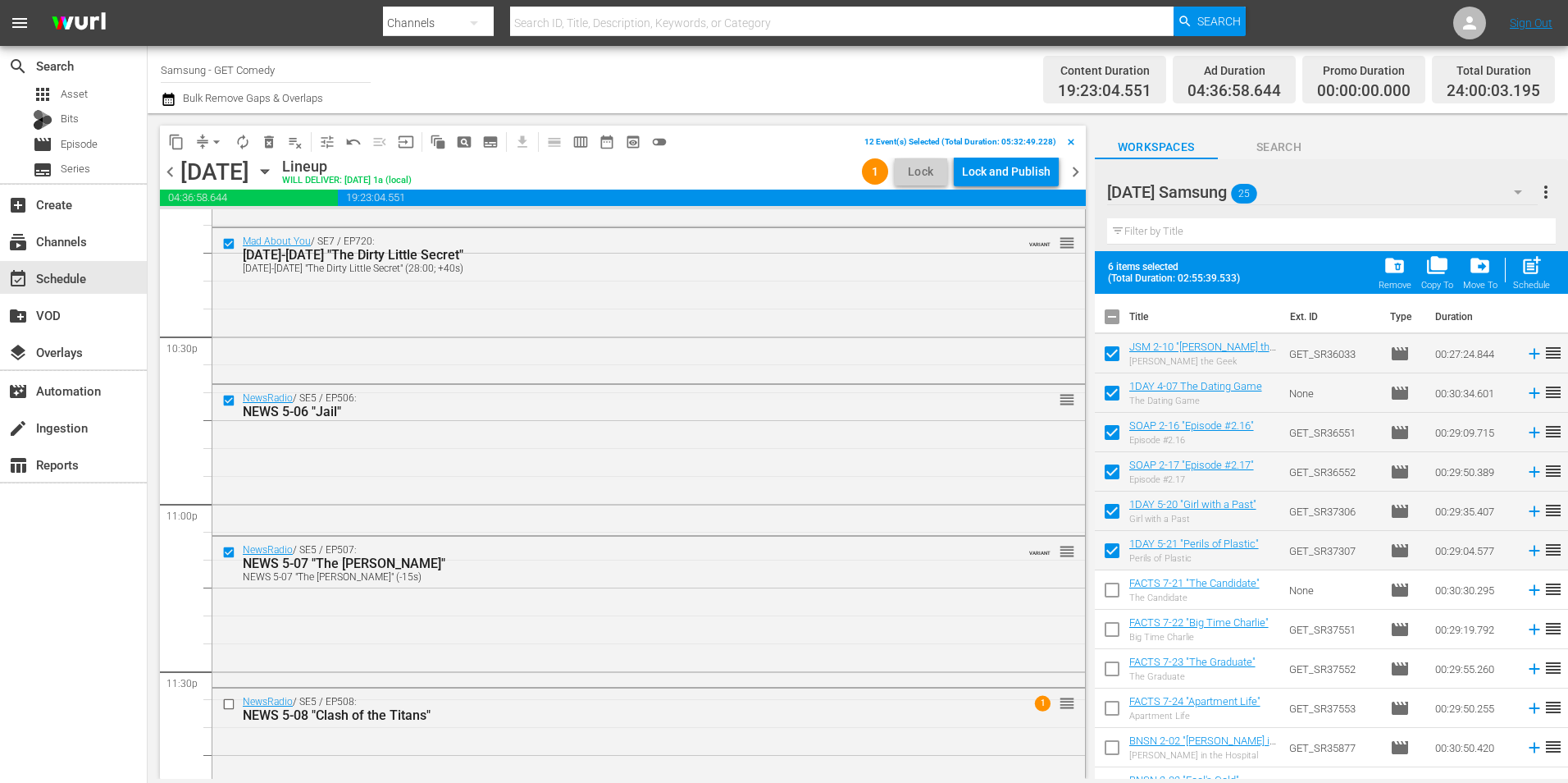
scroll to position [7465, 0]
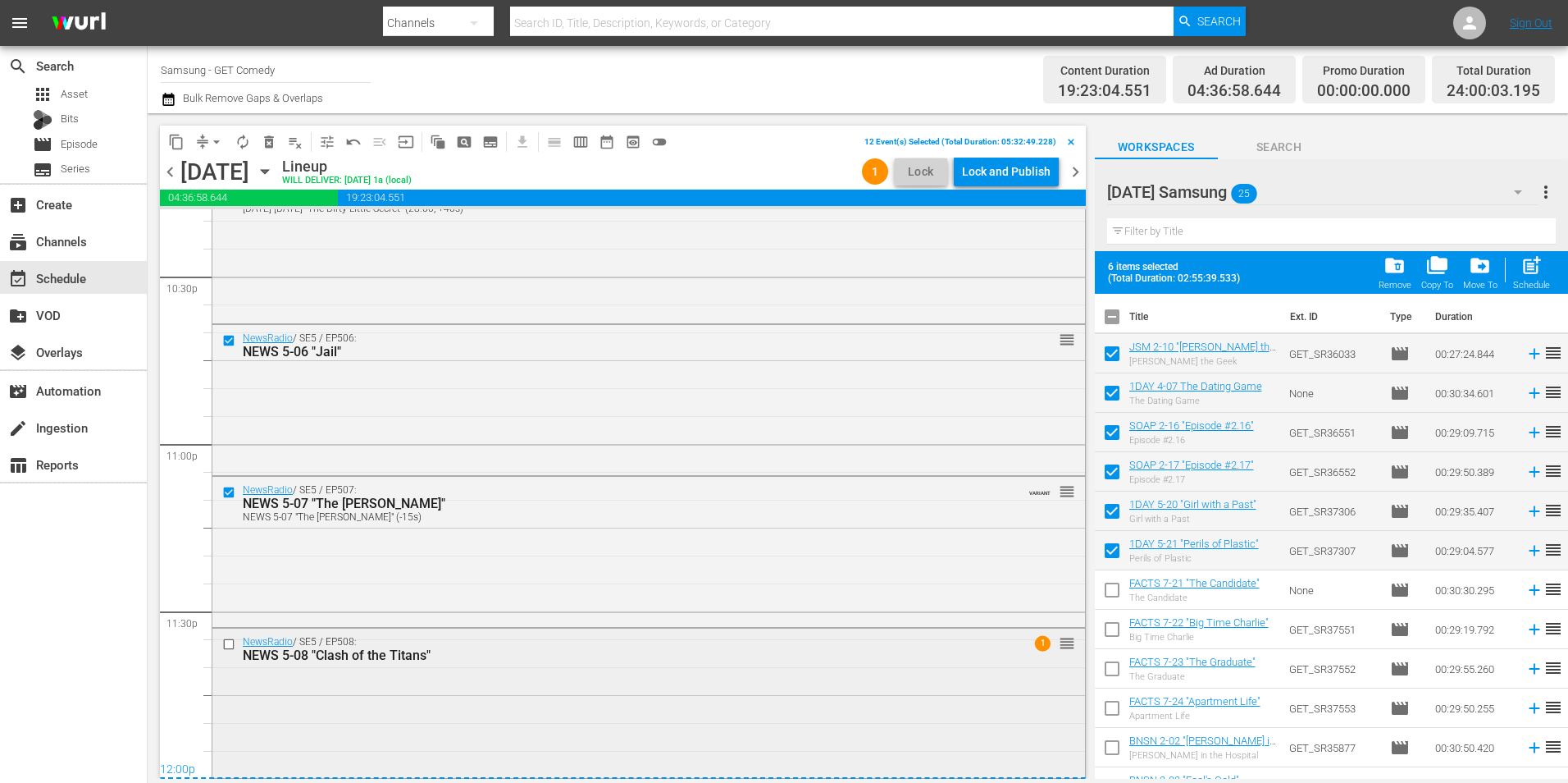
click at [231, 646] on input "checkbox" at bounding box center [231, 643] width 17 height 14
click at [174, 135] on span "content_copy" at bounding box center [176, 142] width 17 height 17
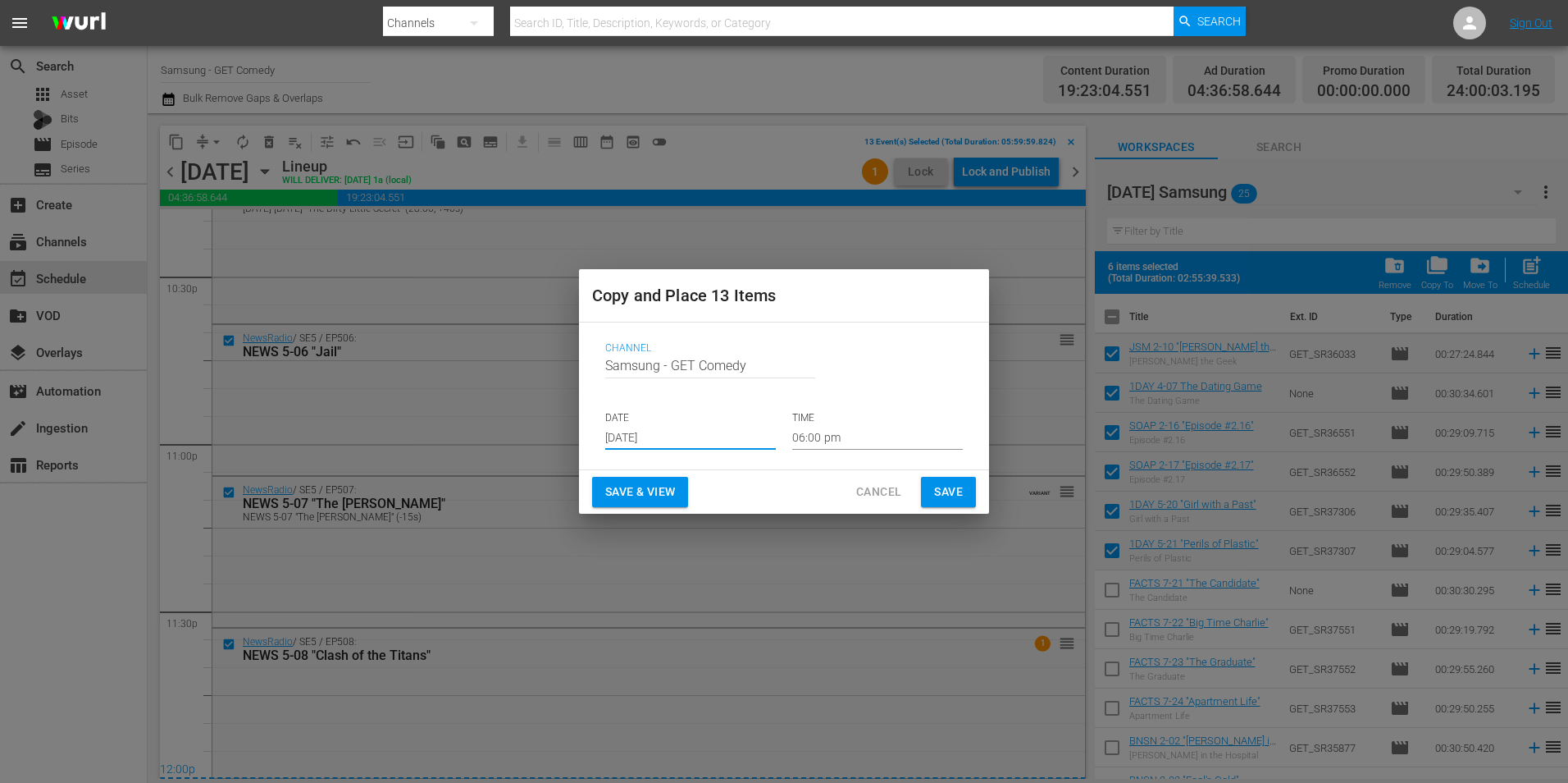
click at [650, 439] on input "[DATE]" at bounding box center [690, 437] width 170 height 25
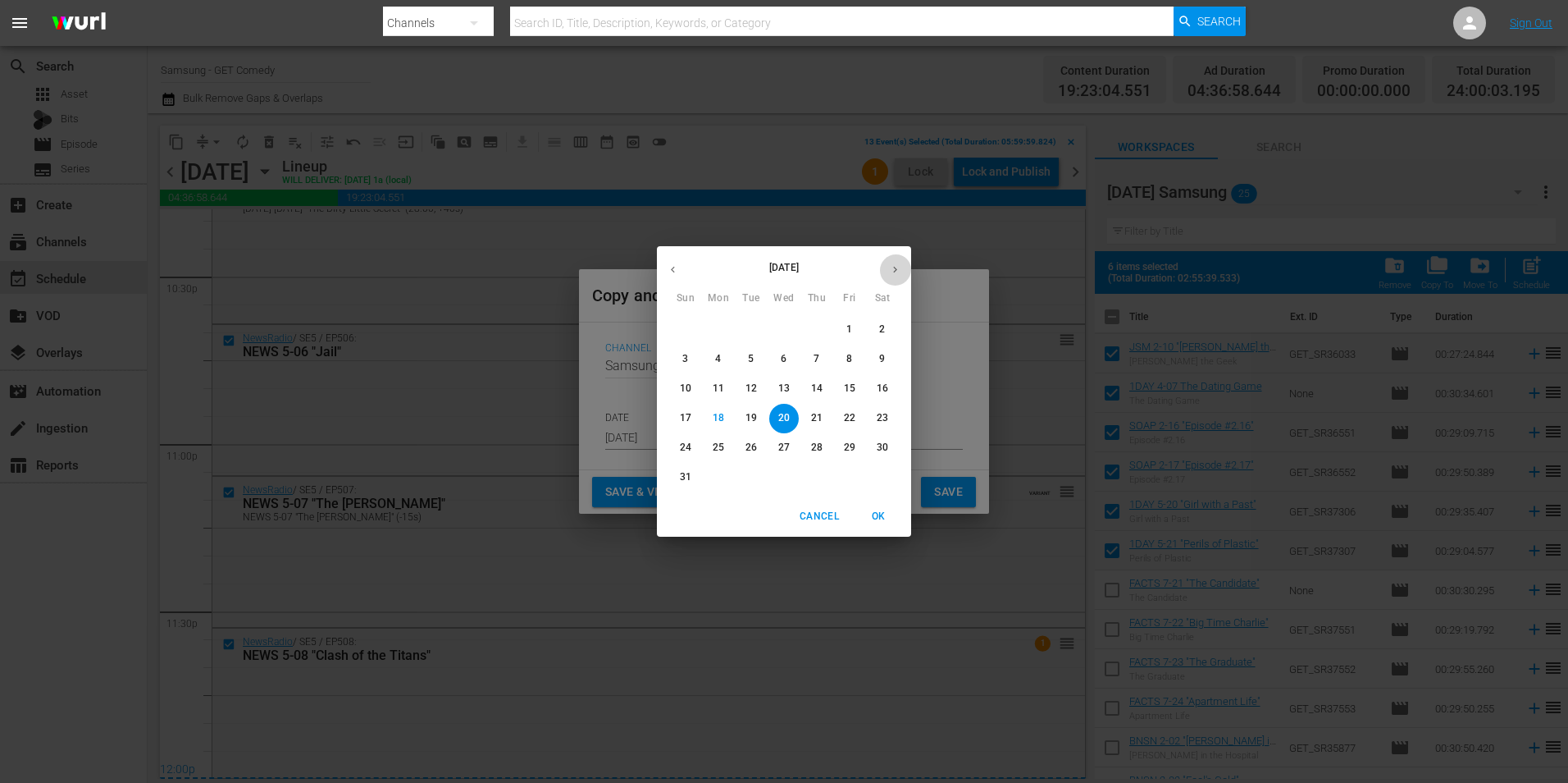
click at [894, 268] on icon "button" at bounding box center [895, 269] width 12 height 12
click at [759, 328] on span "2" at bounding box center [751, 329] width 30 height 14
type input "Sep 2nd 2025"
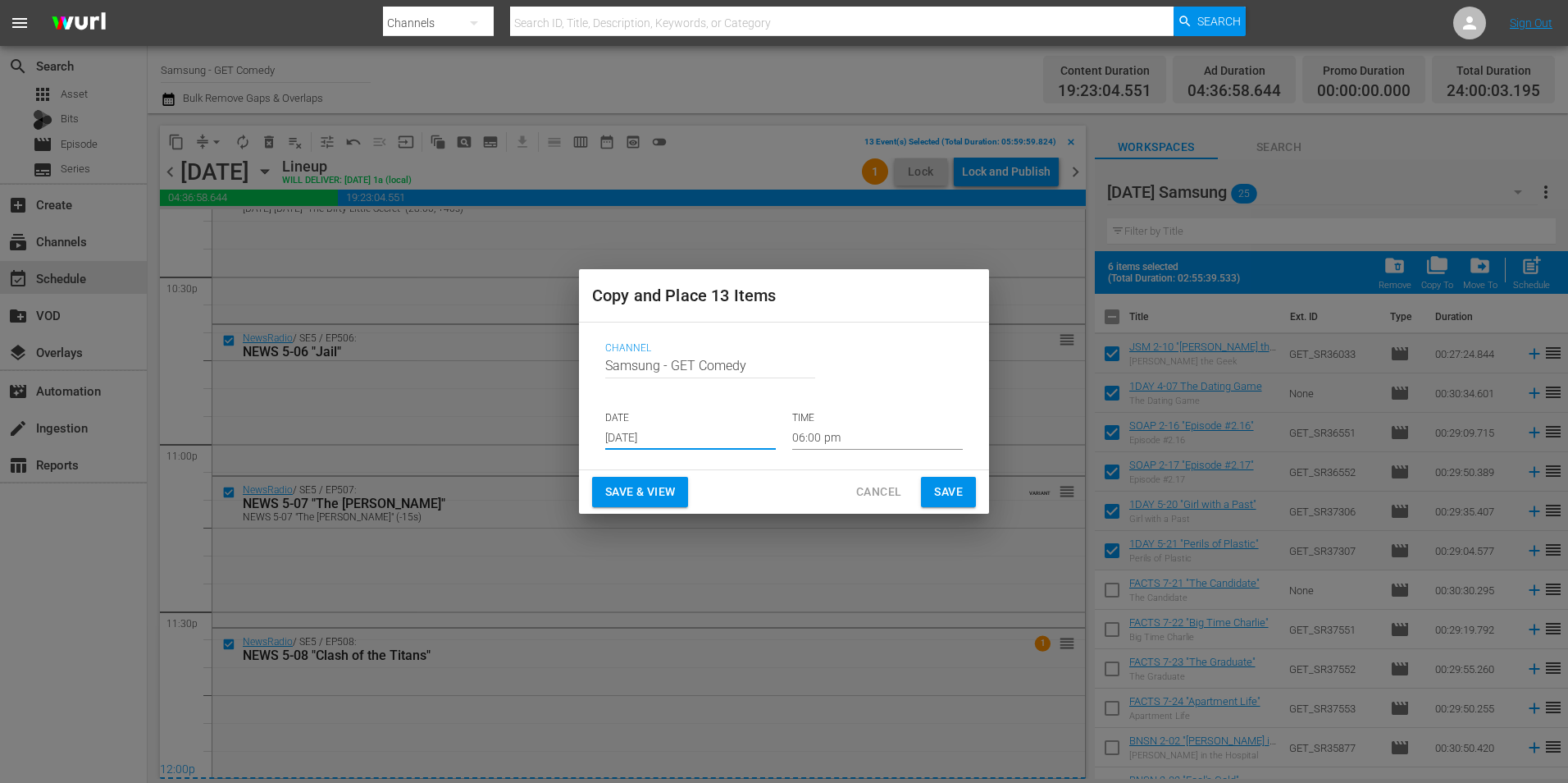
click at [813, 434] on input "06:00 pm" at bounding box center [877, 437] width 170 height 25
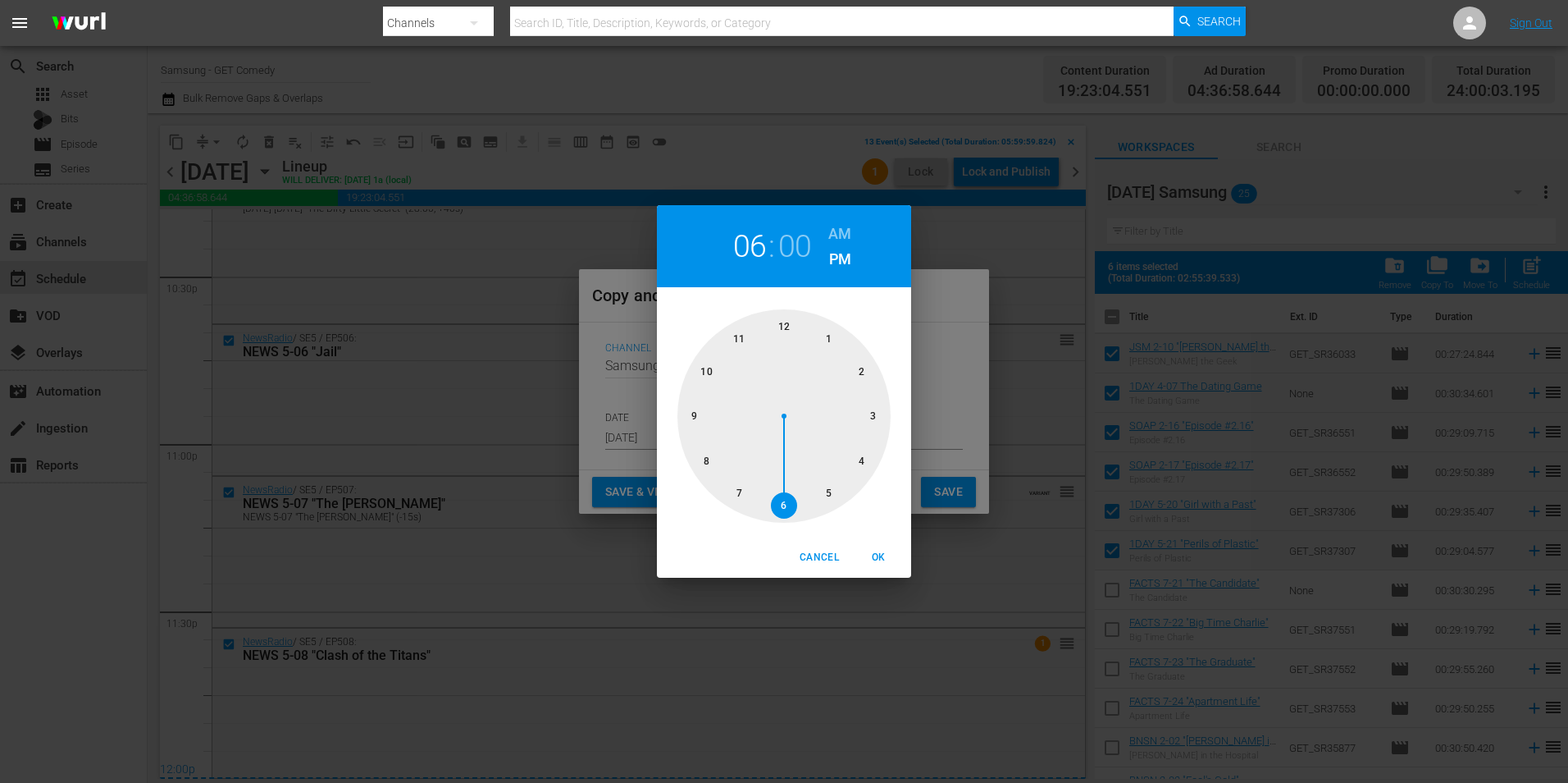
click at [779, 327] on div at bounding box center [784, 416] width 214 height 214
click at [891, 558] on span "OK" at bounding box center [878, 557] width 39 height 17
type input "12:00 pm"
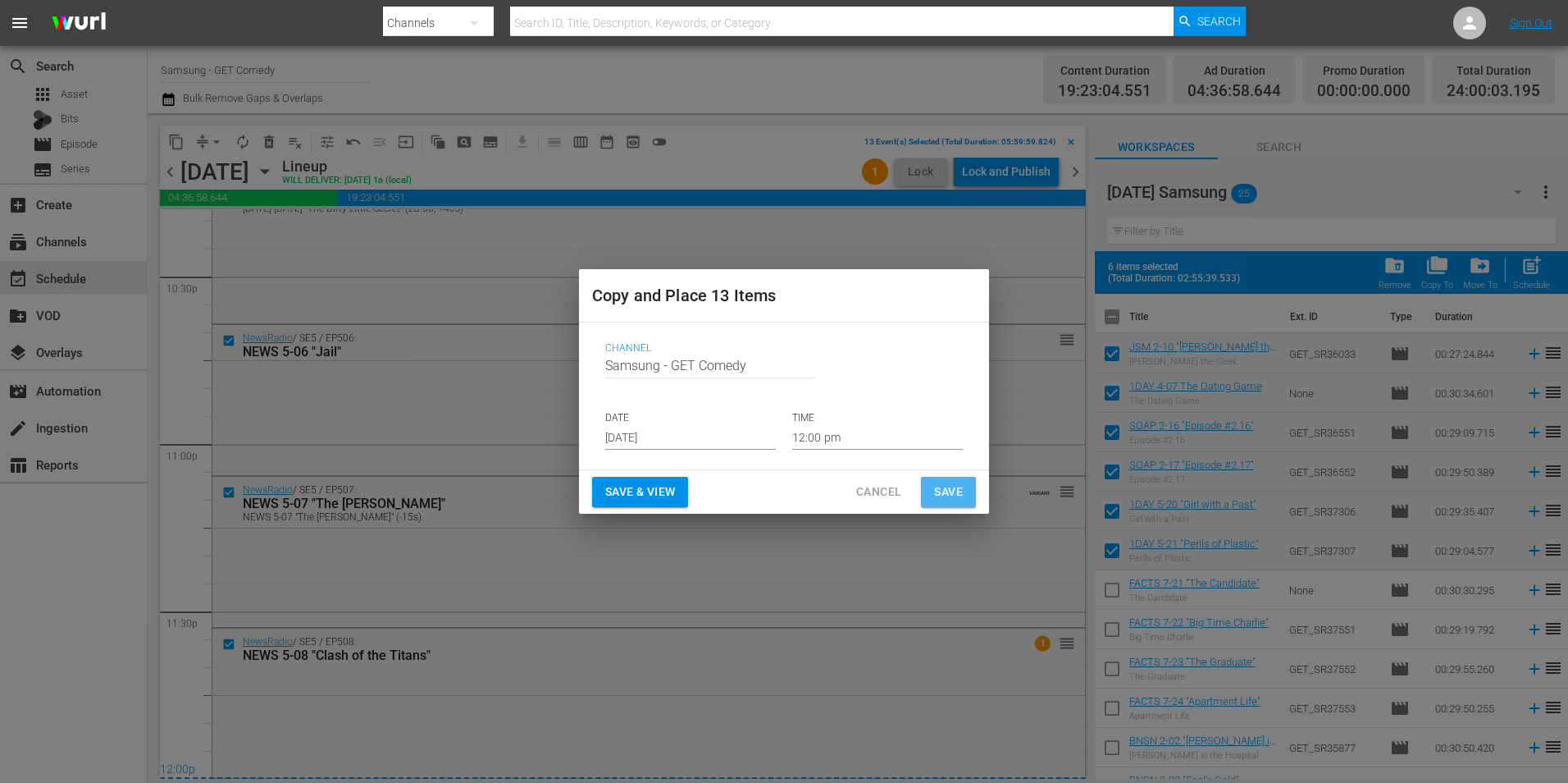
click at [939, 500] on span "Save" at bounding box center [948, 491] width 29 height 21
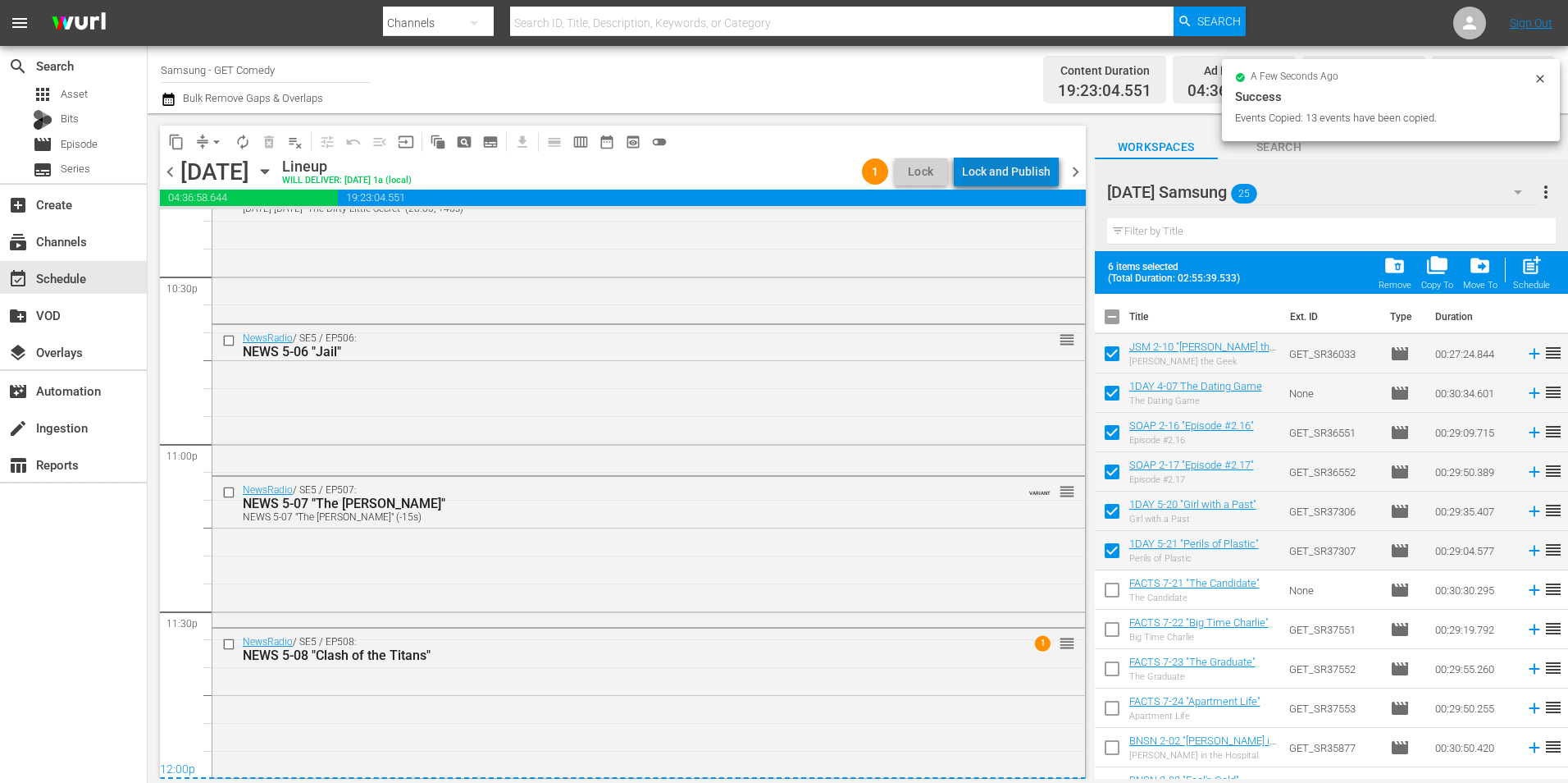
click at [1027, 177] on div "Lock and Publish" at bounding box center [1006, 172] width 89 height 30
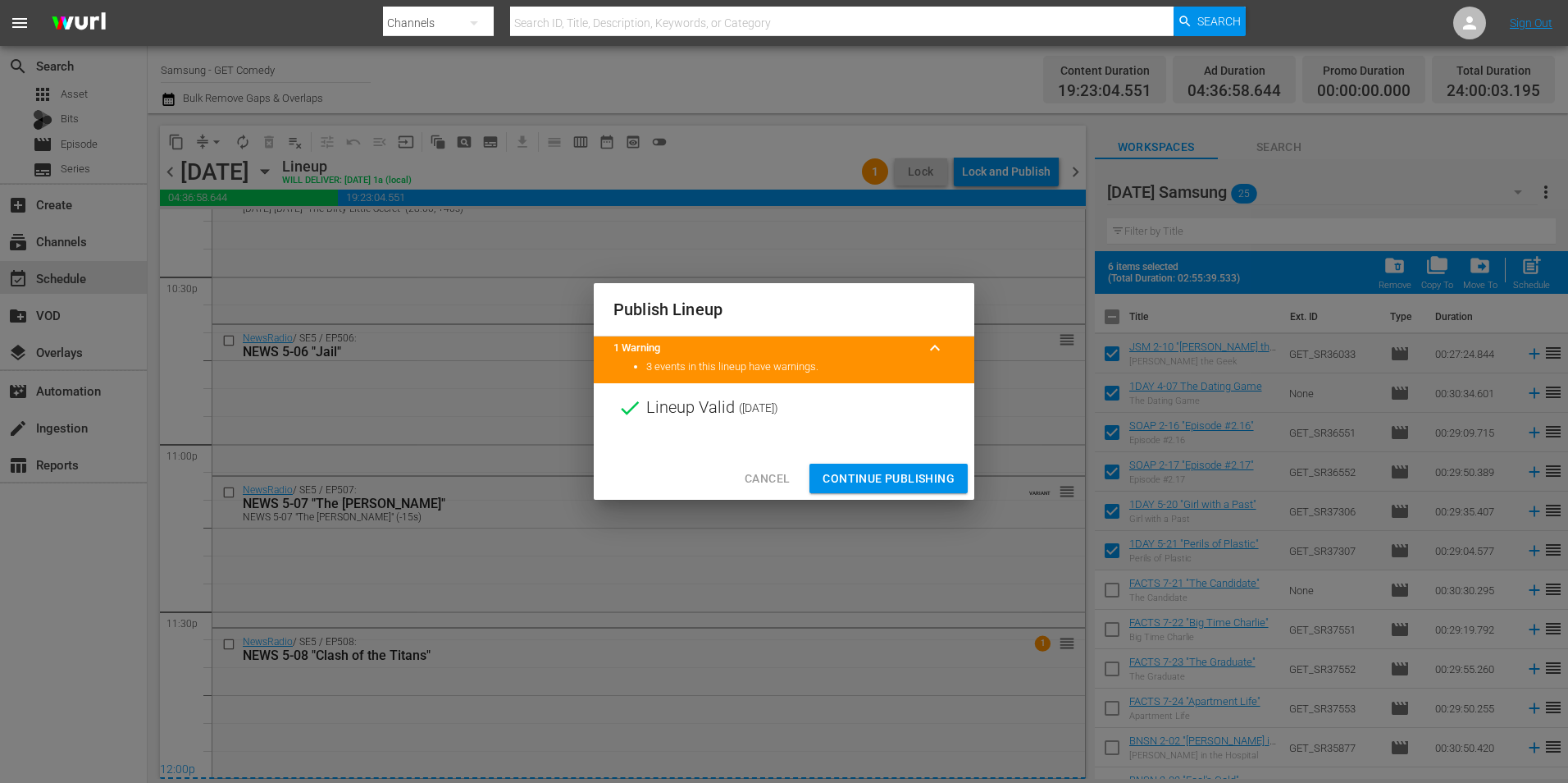
click at [920, 475] on span "Continue Publishing" at bounding box center [888, 479] width 132 height 21
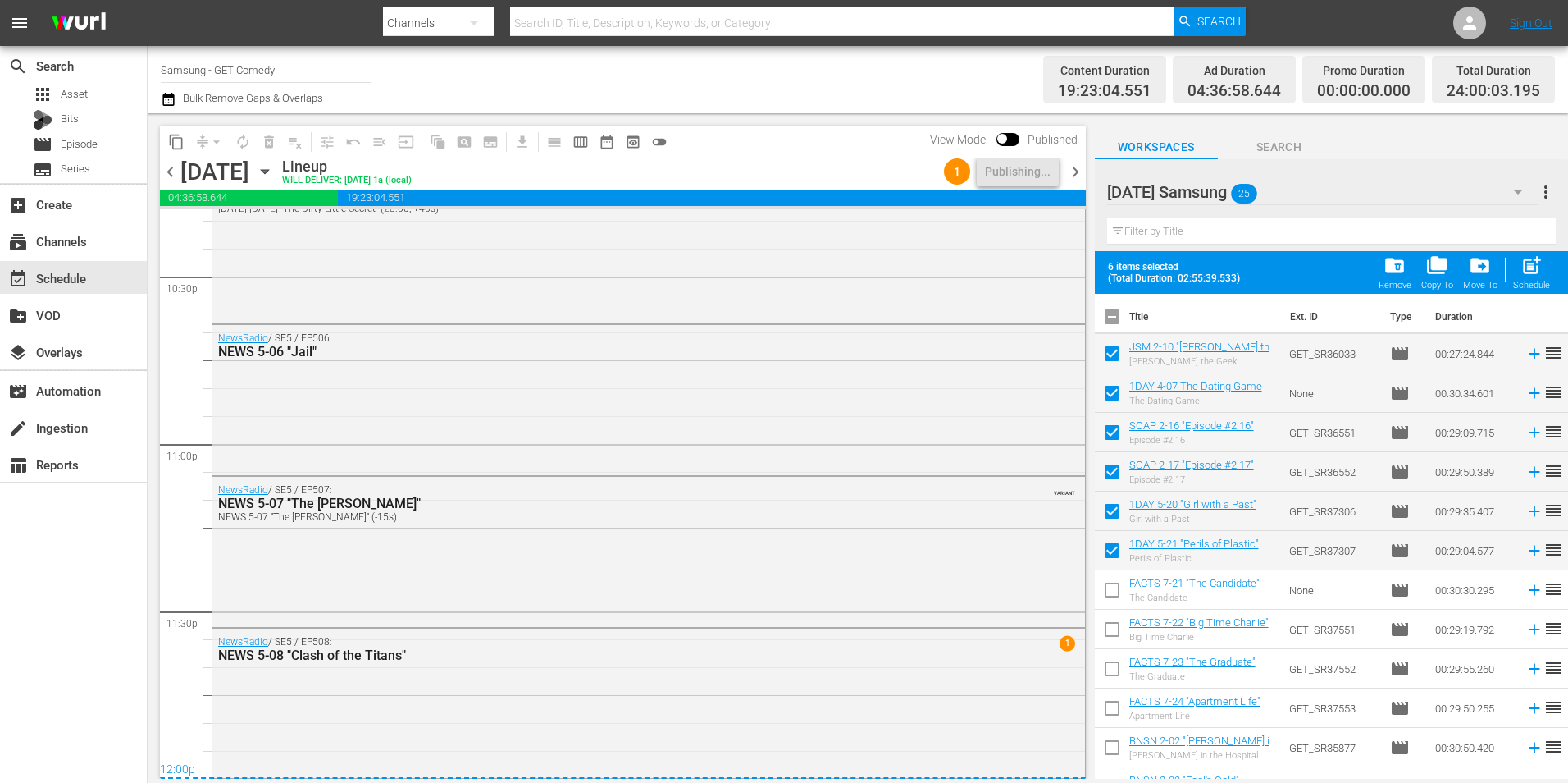
click at [174, 180] on span "chevron_left" at bounding box center [170, 171] width 21 height 21
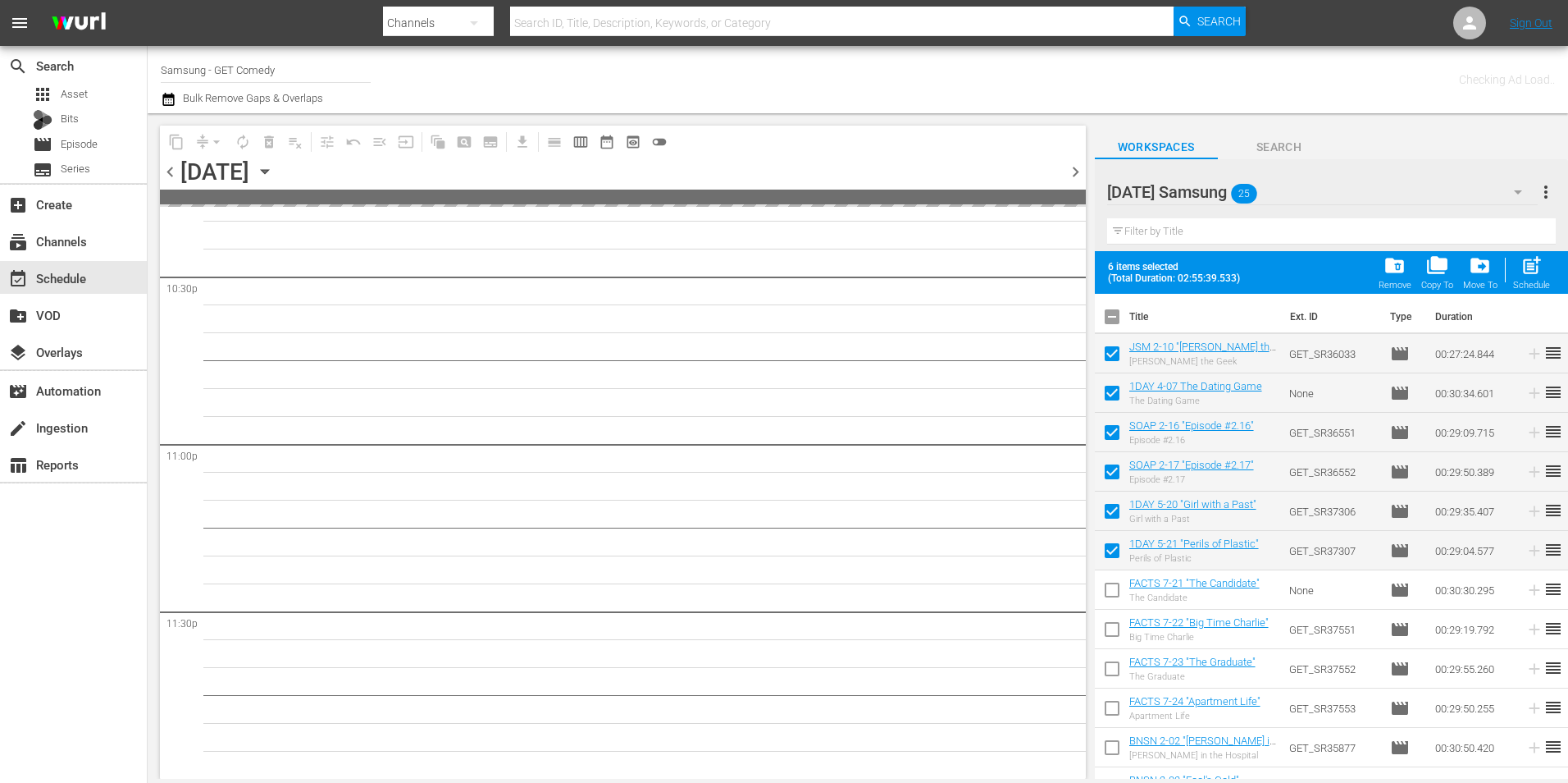
scroll to position [7463, 0]
click at [174, 180] on span "chevron_left" at bounding box center [170, 171] width 21 height 21
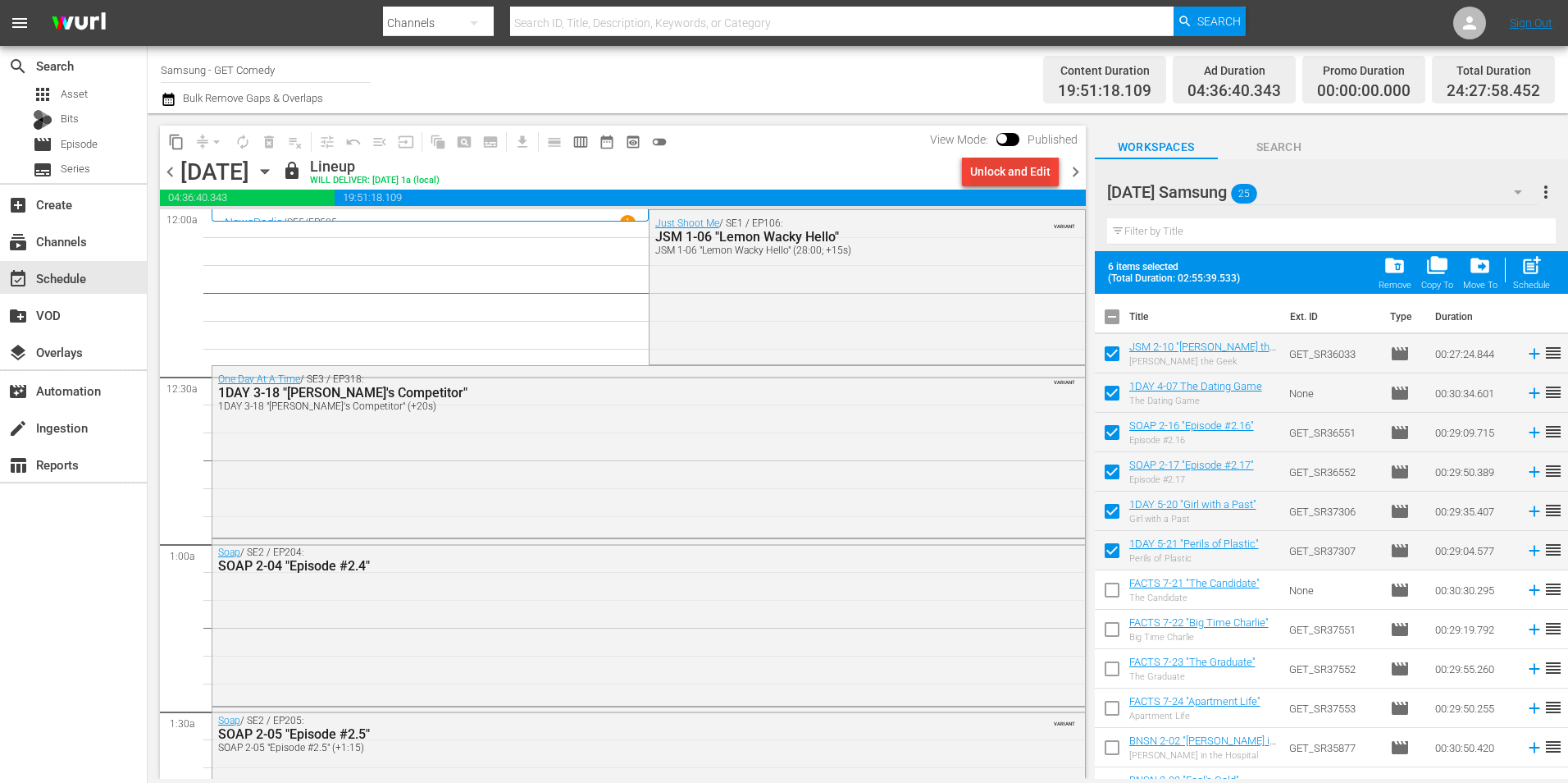
click at [1040, 173] on div "Unlock and Edit" at bounding box center [1010, 172] width 81 height 30
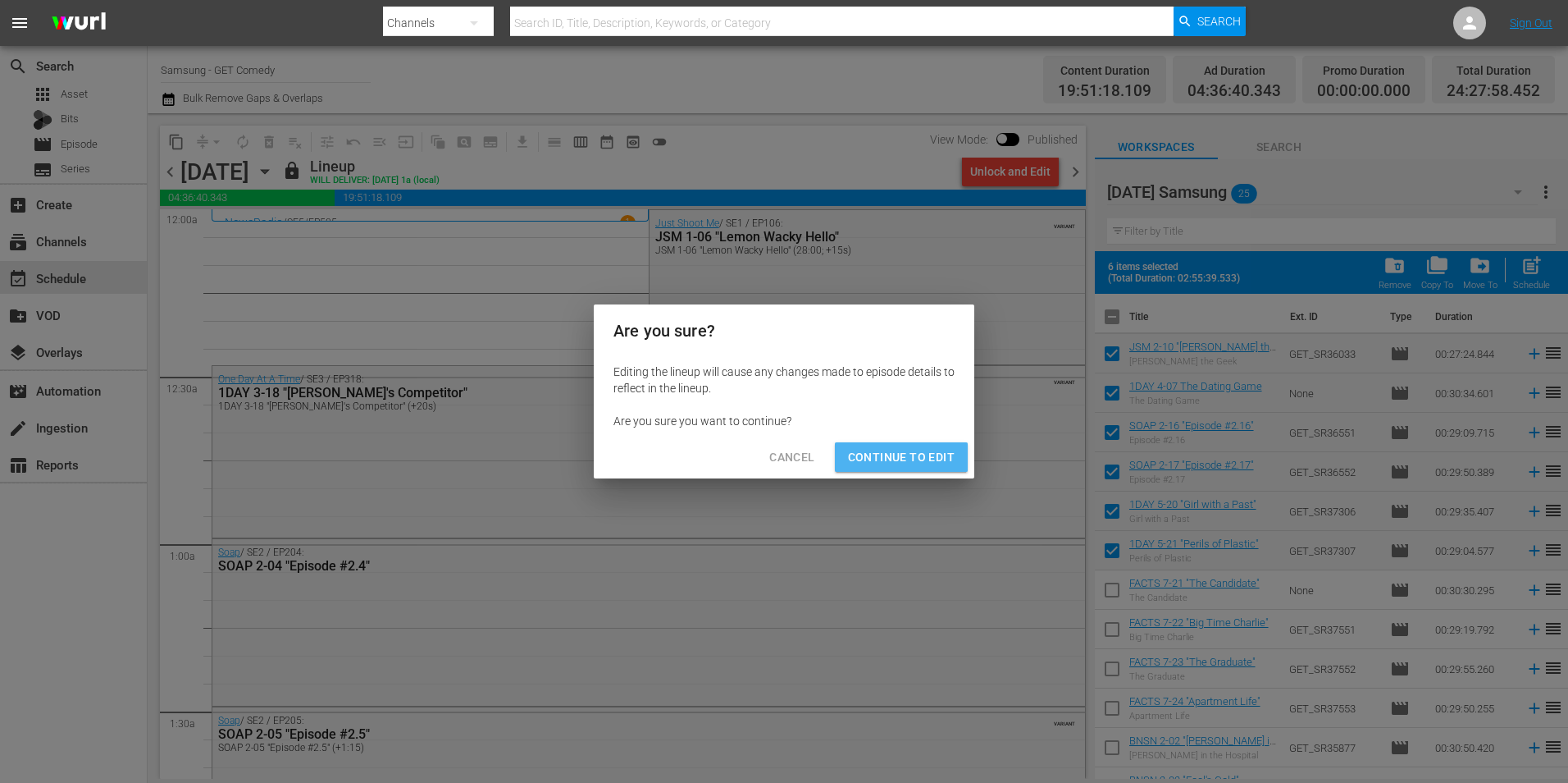
click at [906, 464] on span "Continue to Edit" at bounding box center [902, 457] width 106 height 21
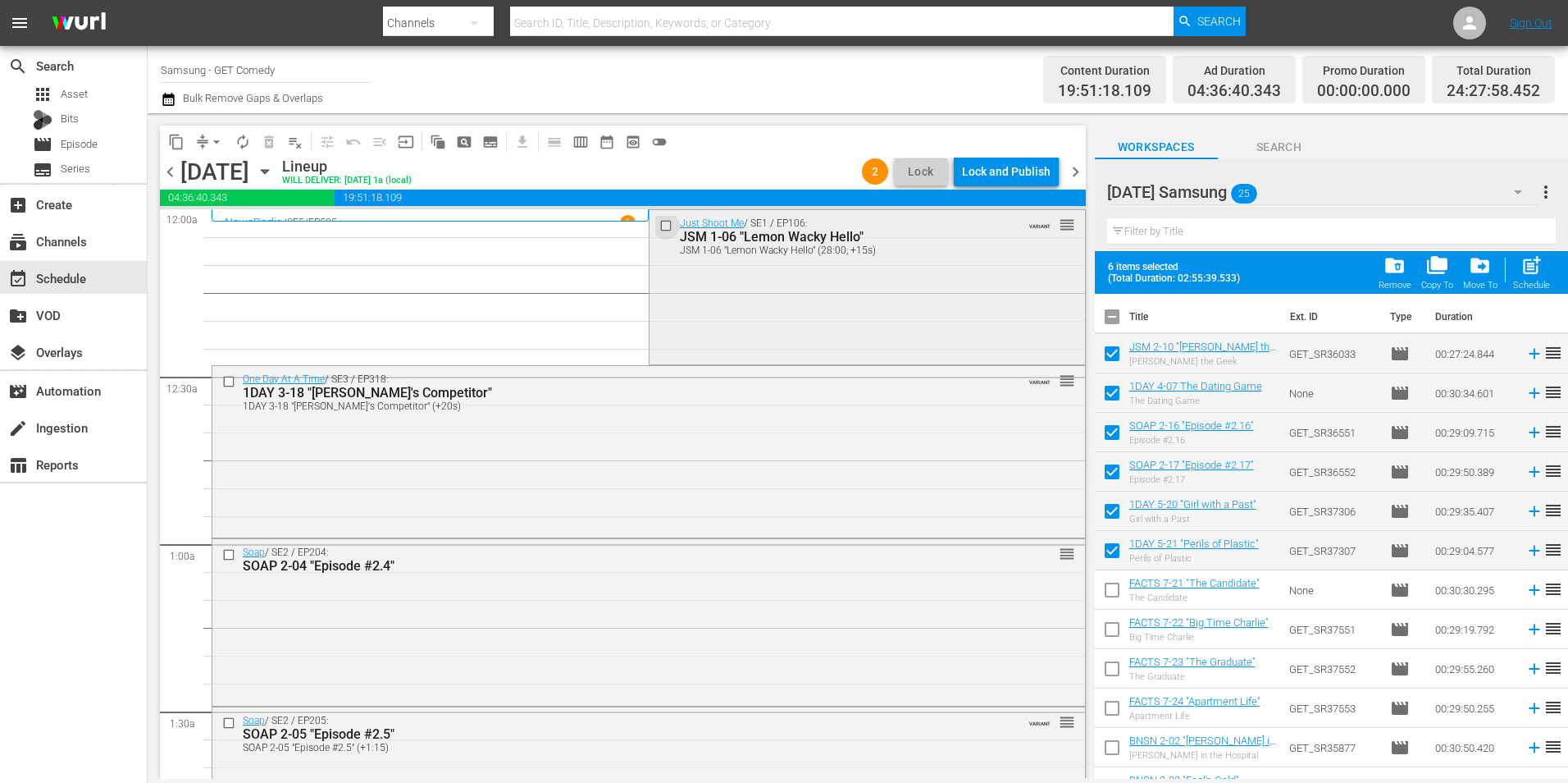
click at [659, 229] on input "checkbox" at bounding box center [667, 225] width 17 height 14
click at [224, 385] on input "checkbox" at bounding box center [231, 381] width 17 height 14
click at [231, 558] on input "checkbox" at bounding box center [231, 554] width 17 height 14
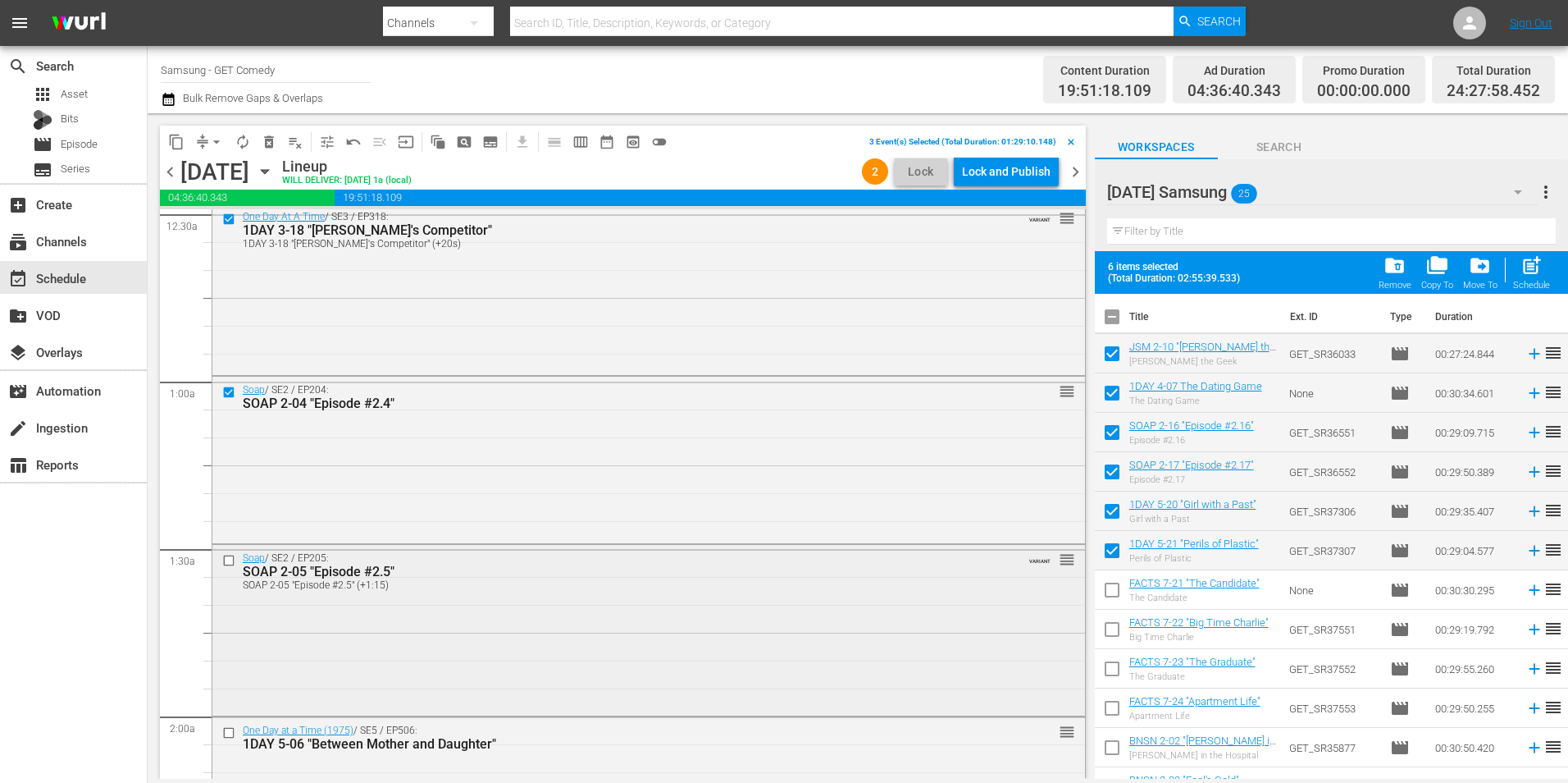
scroll to position [164, 0]
click at [232, 558] on input "checkbox" at bounding box center [231, 558] width 17 height 14
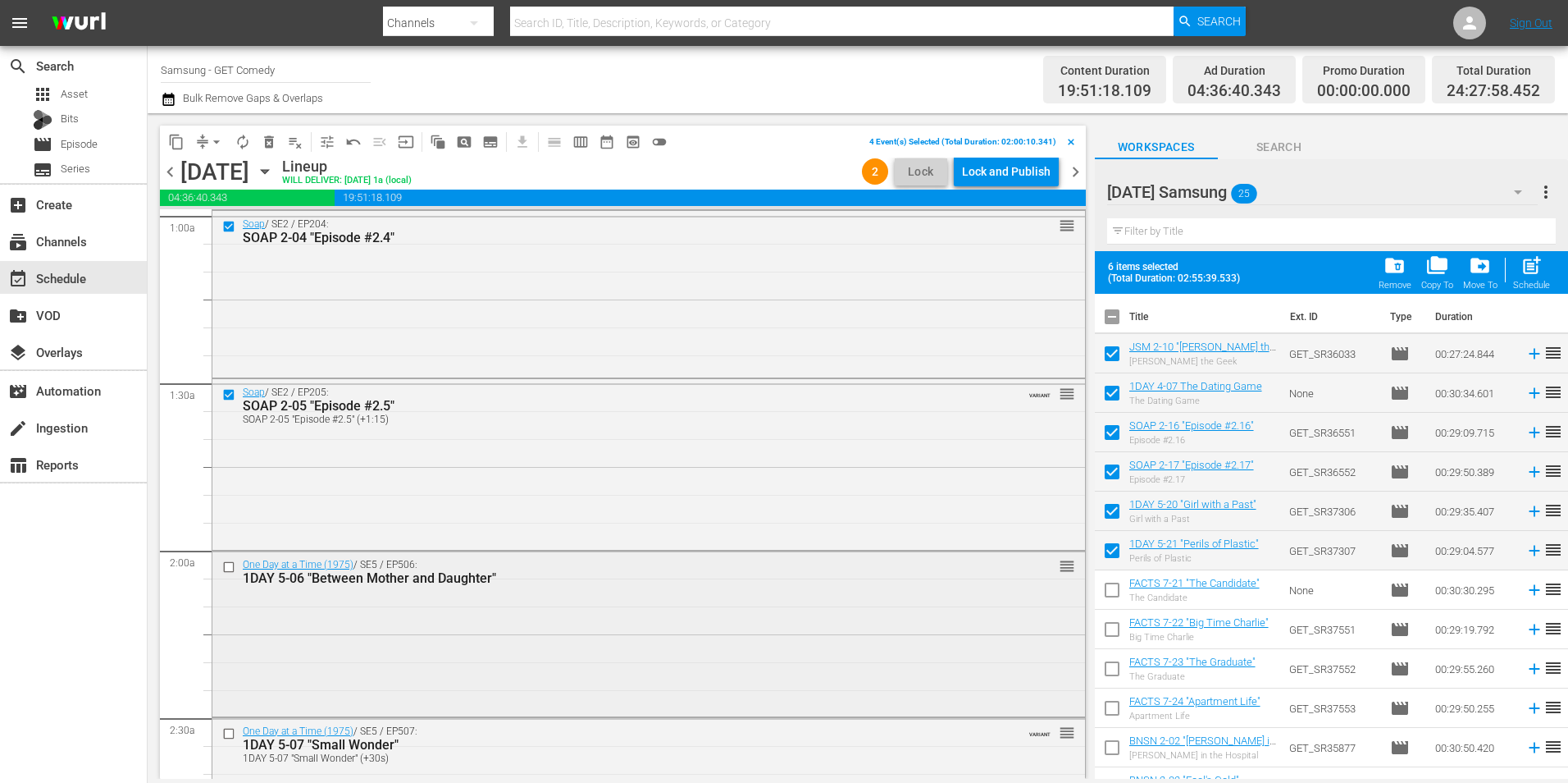
click at [232, 565] on input "checkbox" at bounding box center [231, 567] width 17 height 14
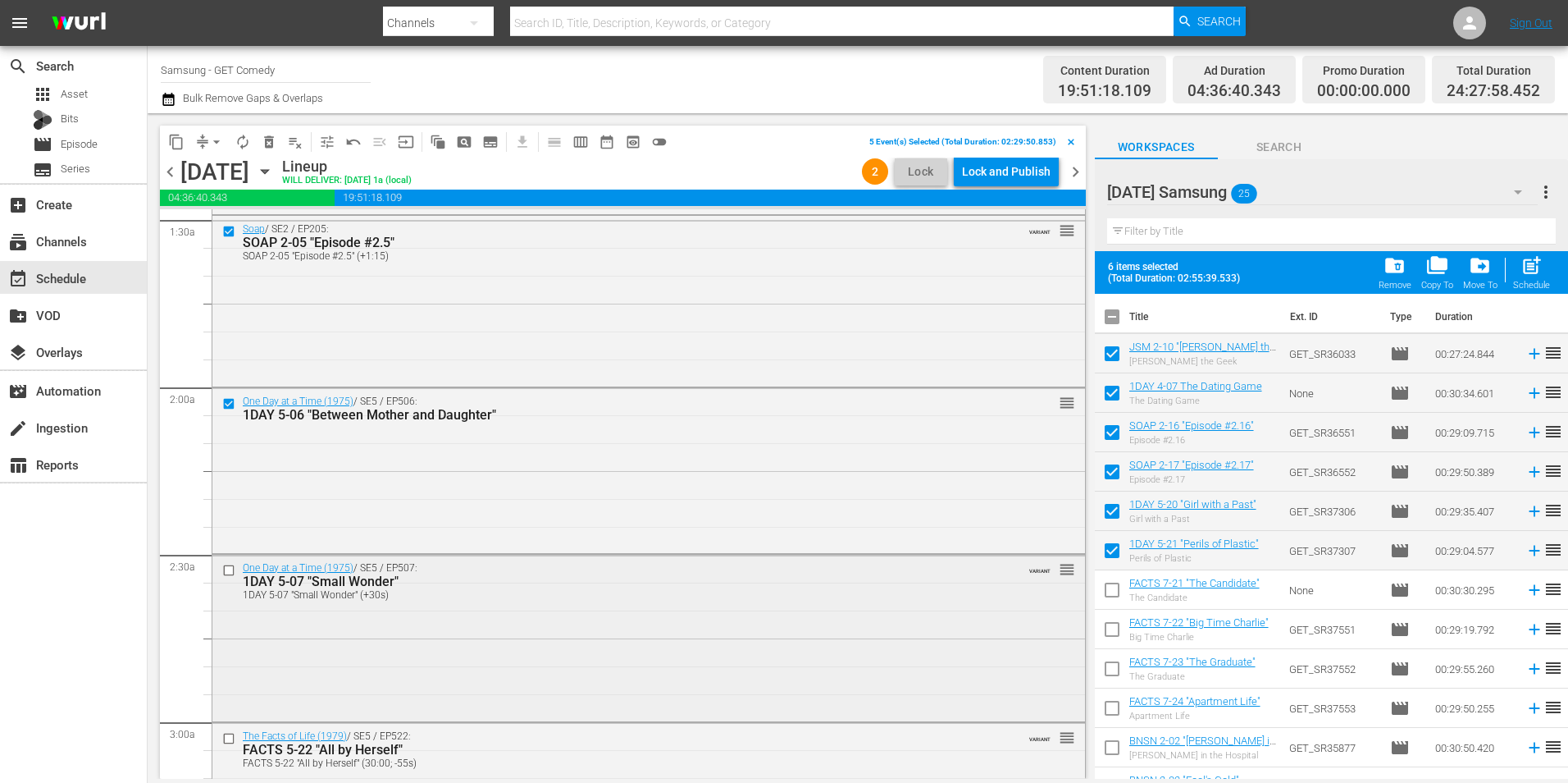
scroll to position [492, 0]
click at [227, 573] on input "checkbox" at bounding box center [231, 569] width 17 height 14
click at [177, 140] on span "content_copy" at bounding box center [176, 142] width 17 height 17
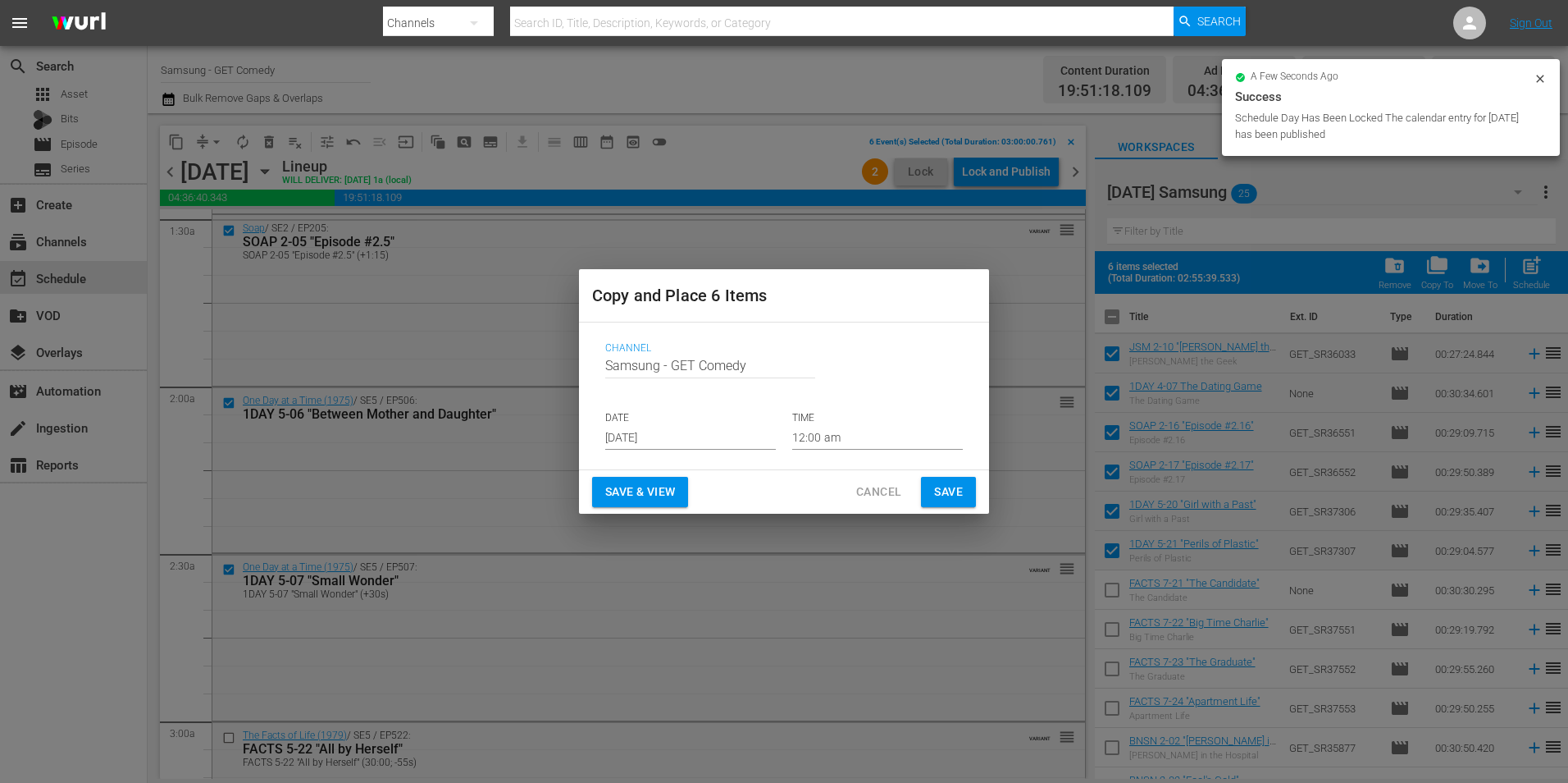
click at [647, 433] on input "[DATE]" at bounding box center [690, 437] width 170 height 25
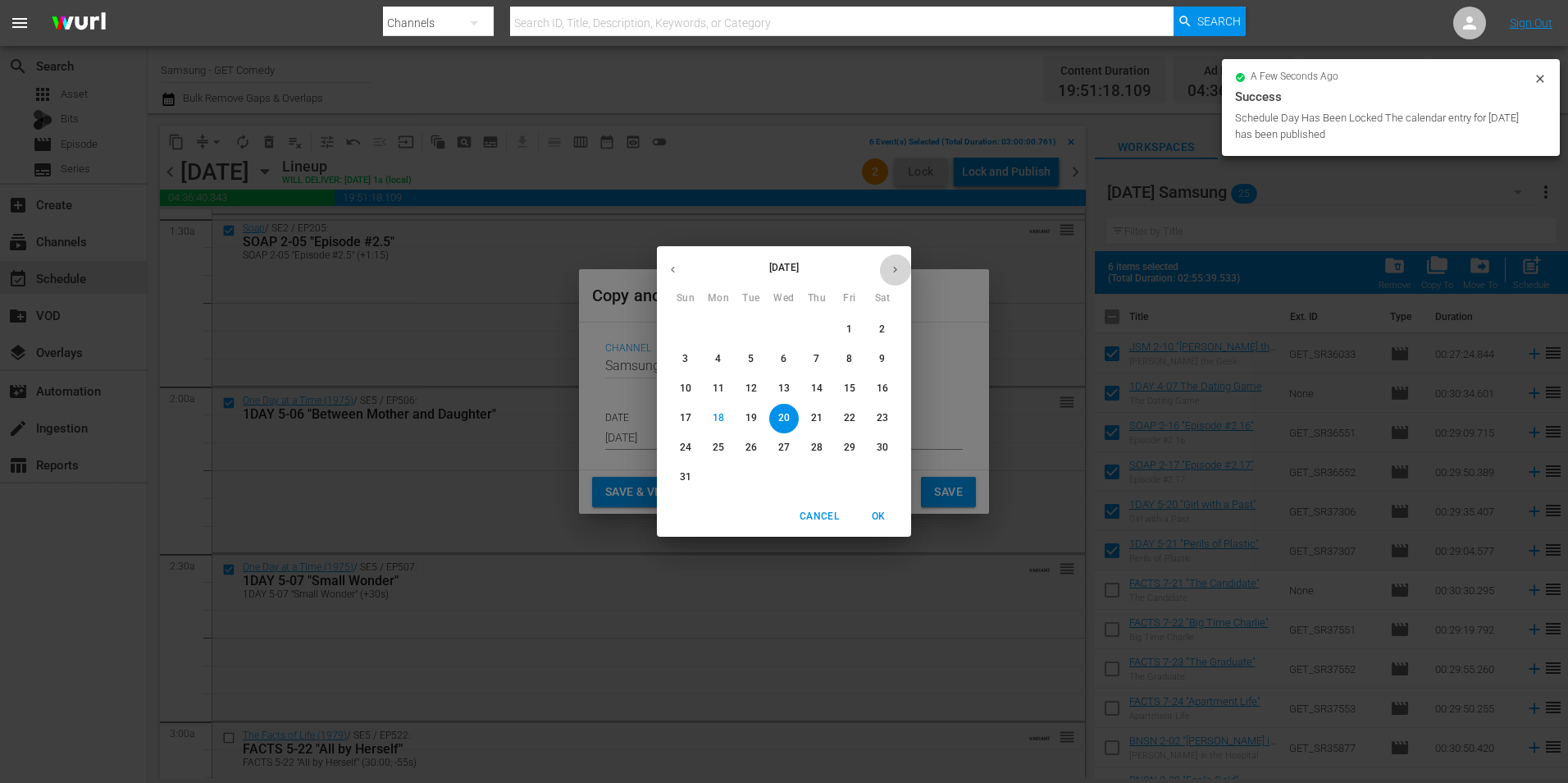
click at [896, 262] on button "button" at bounding box center [895, 269] width 32 height 32
click at [745, 330] on span "2" at bounding box center [751, 329] width 30 height 14
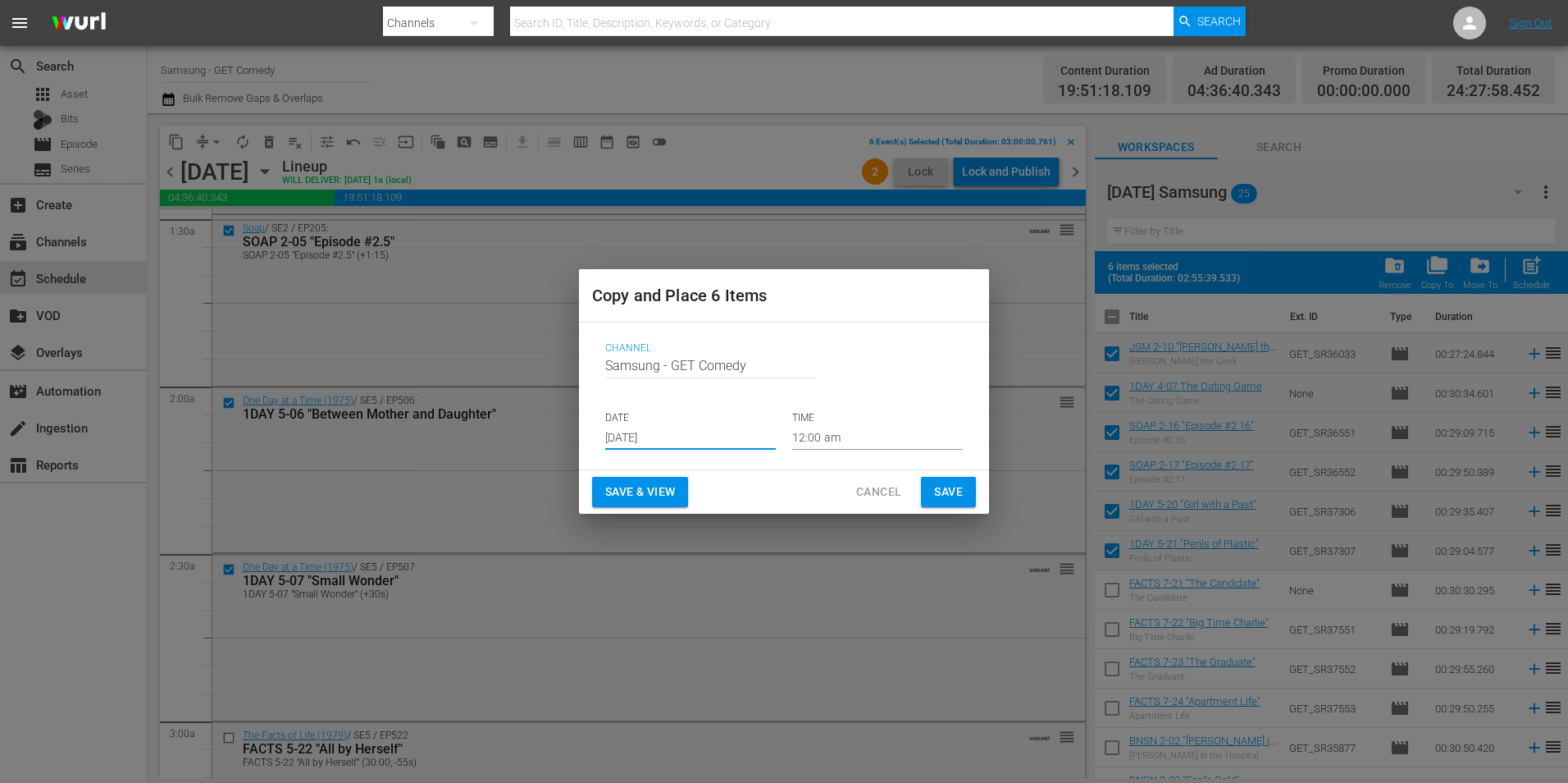
type input "Sep 2nd 2025"
click at [813, 439] on input "12:00 am" at bounding box center [877, 437] width 170 height 25
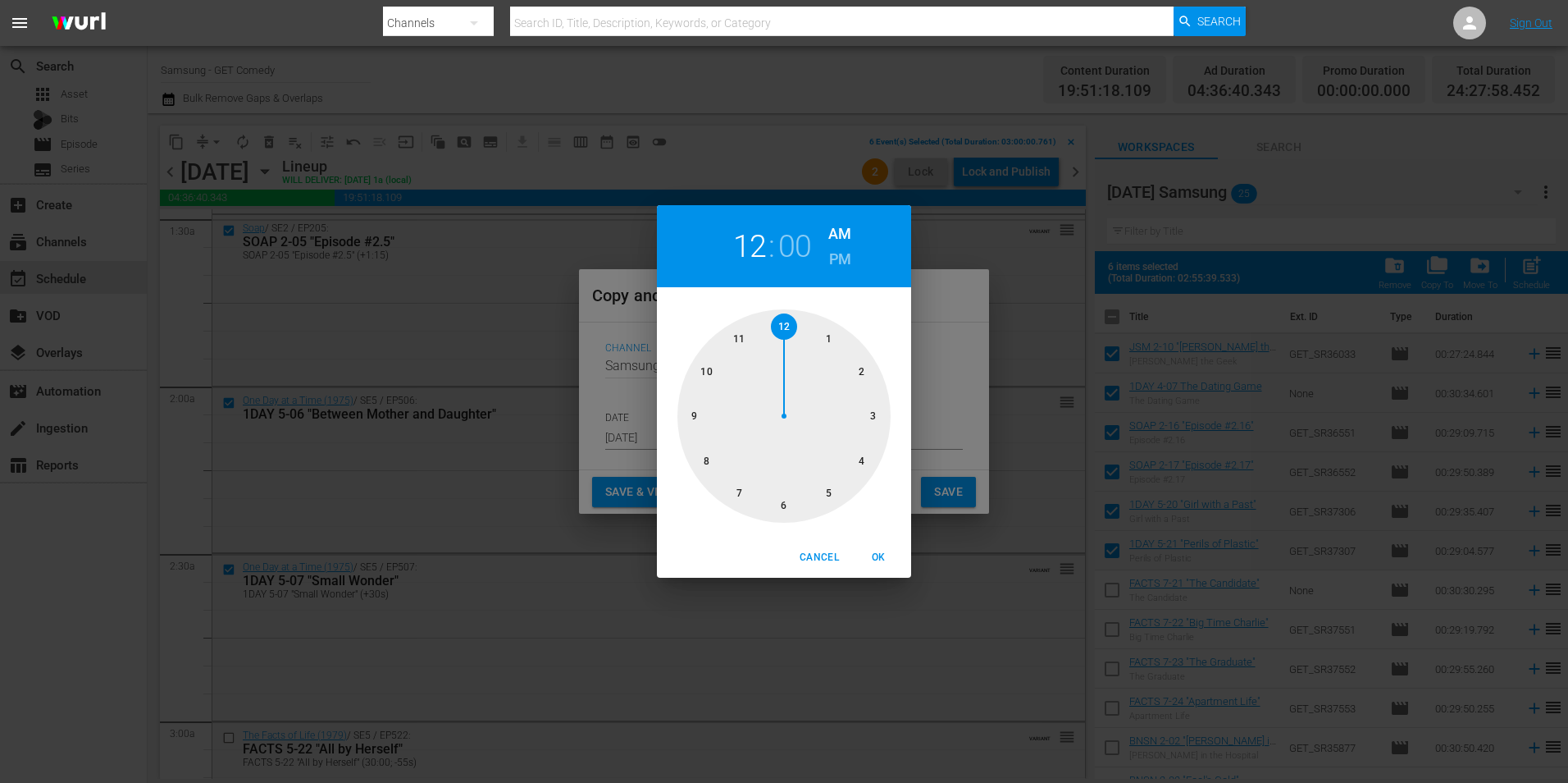
click at [789, 507] on div at bounding box center [784, 416] width 214 height 214
click at [872, 559] on span "OK" at bounding box center [878, 557] width 39 height 17
type input "06:00 am"
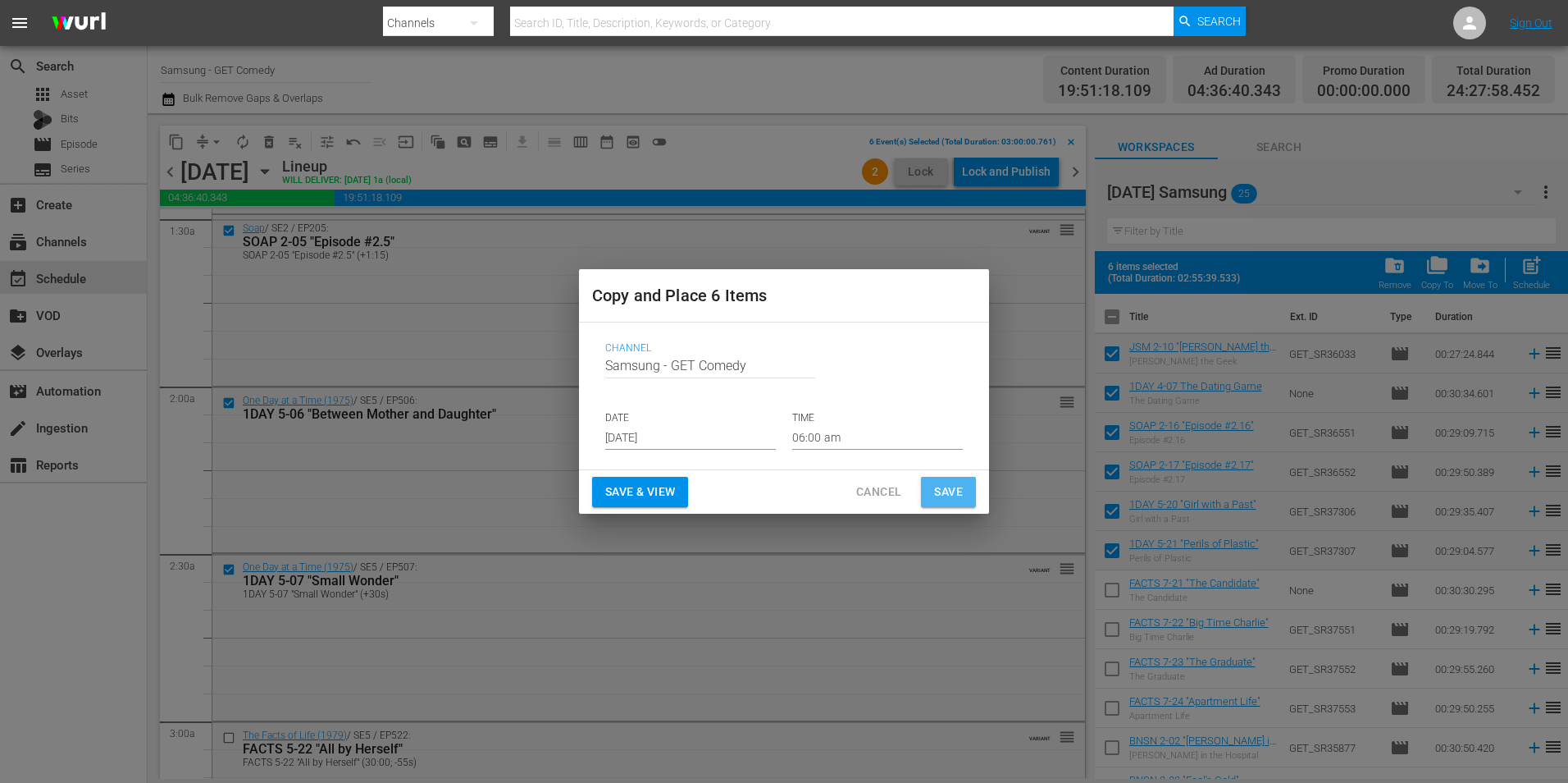
click at [940, 494] on span "Save" at bounding box center [948, 491] width 29 height 21
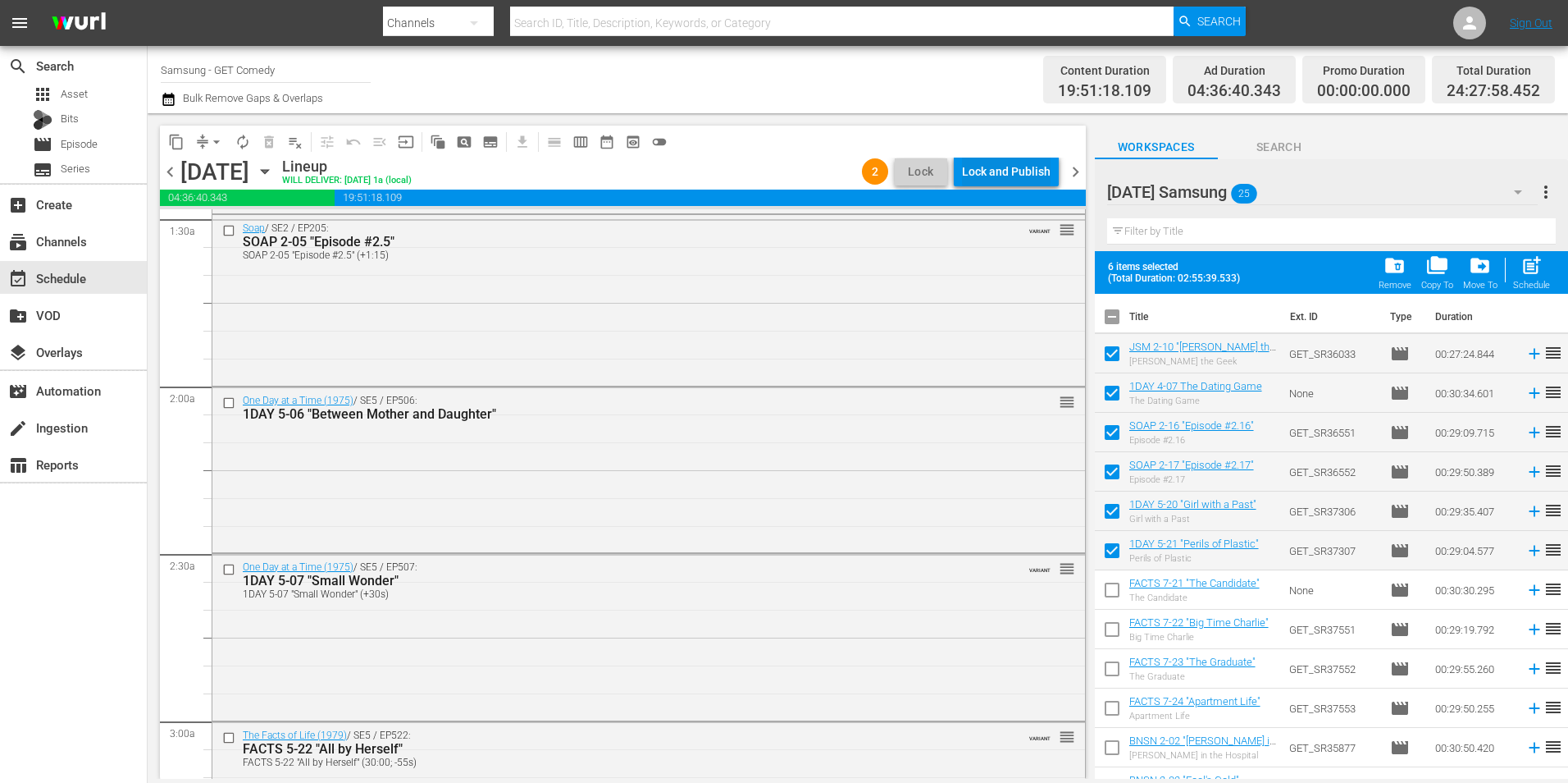
click at [1031, 165] on div "Lock and Publish" at bounding box center [1006, 172] width 89 height 30
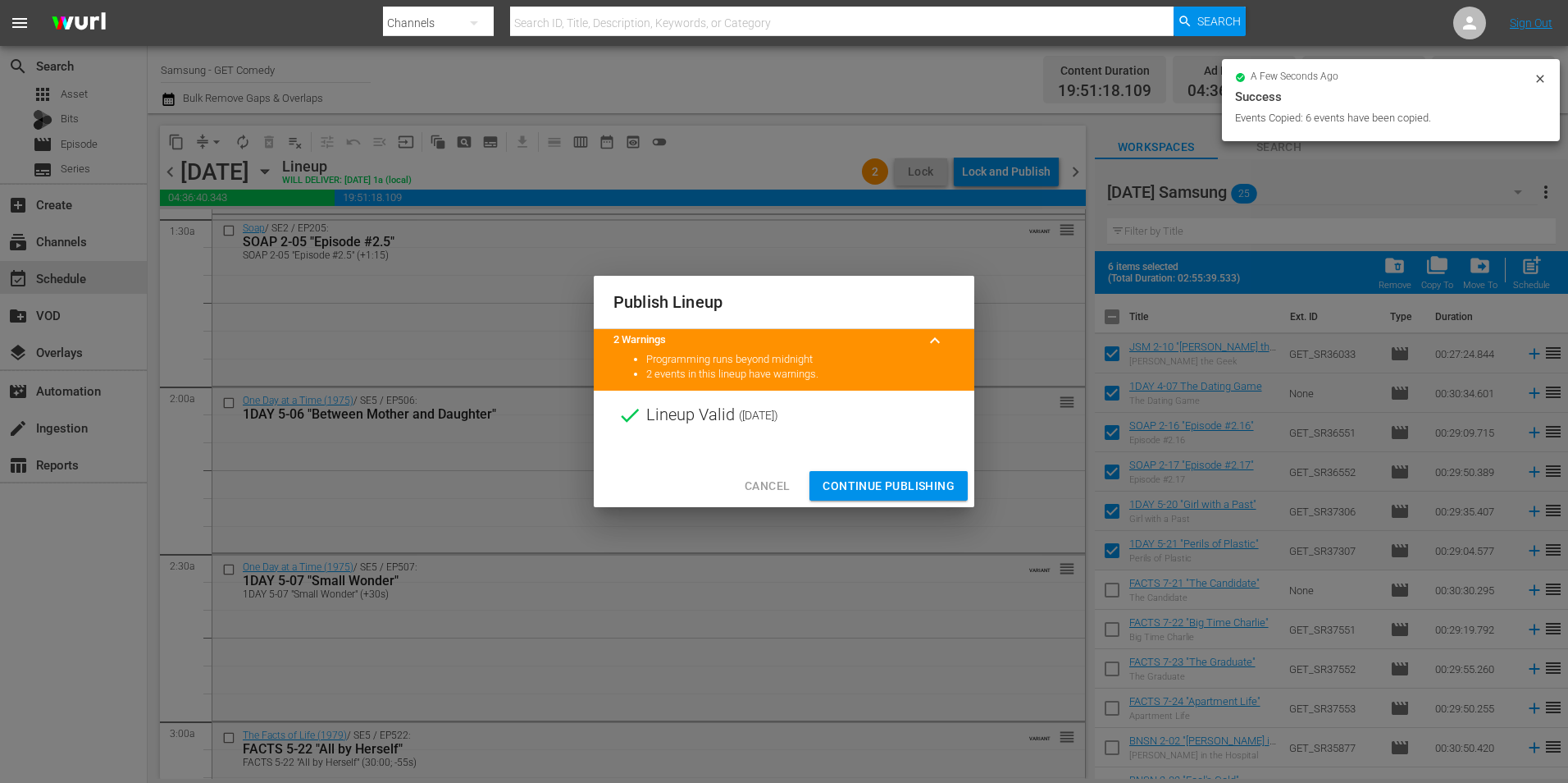
click at [918, 476] on span "Continue Publishing" at bounding box center [888, 486] width 132 height 21
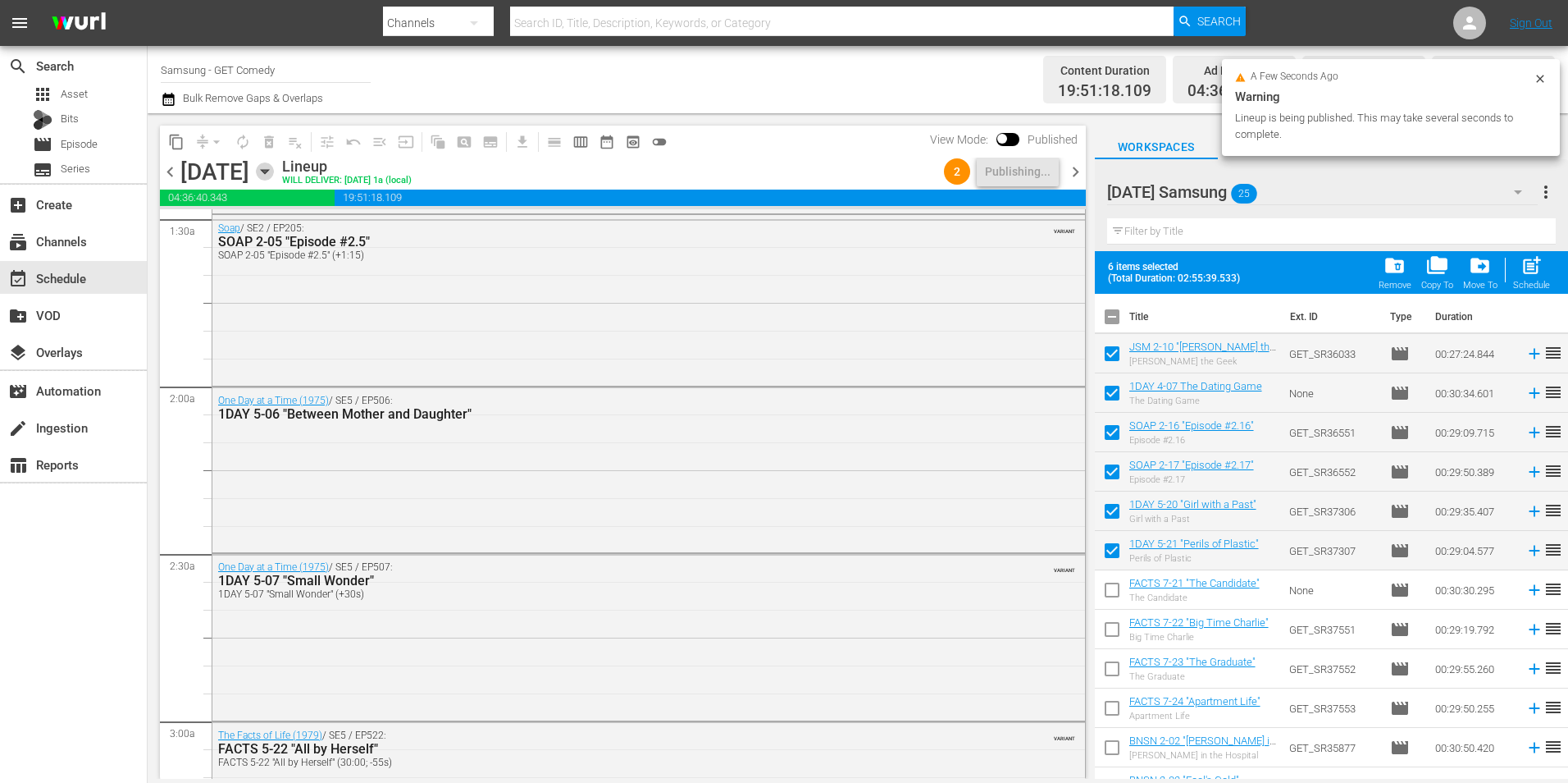
click at [268, 170] on icon "button" at bounding box center [264, 171] width 7 height 4
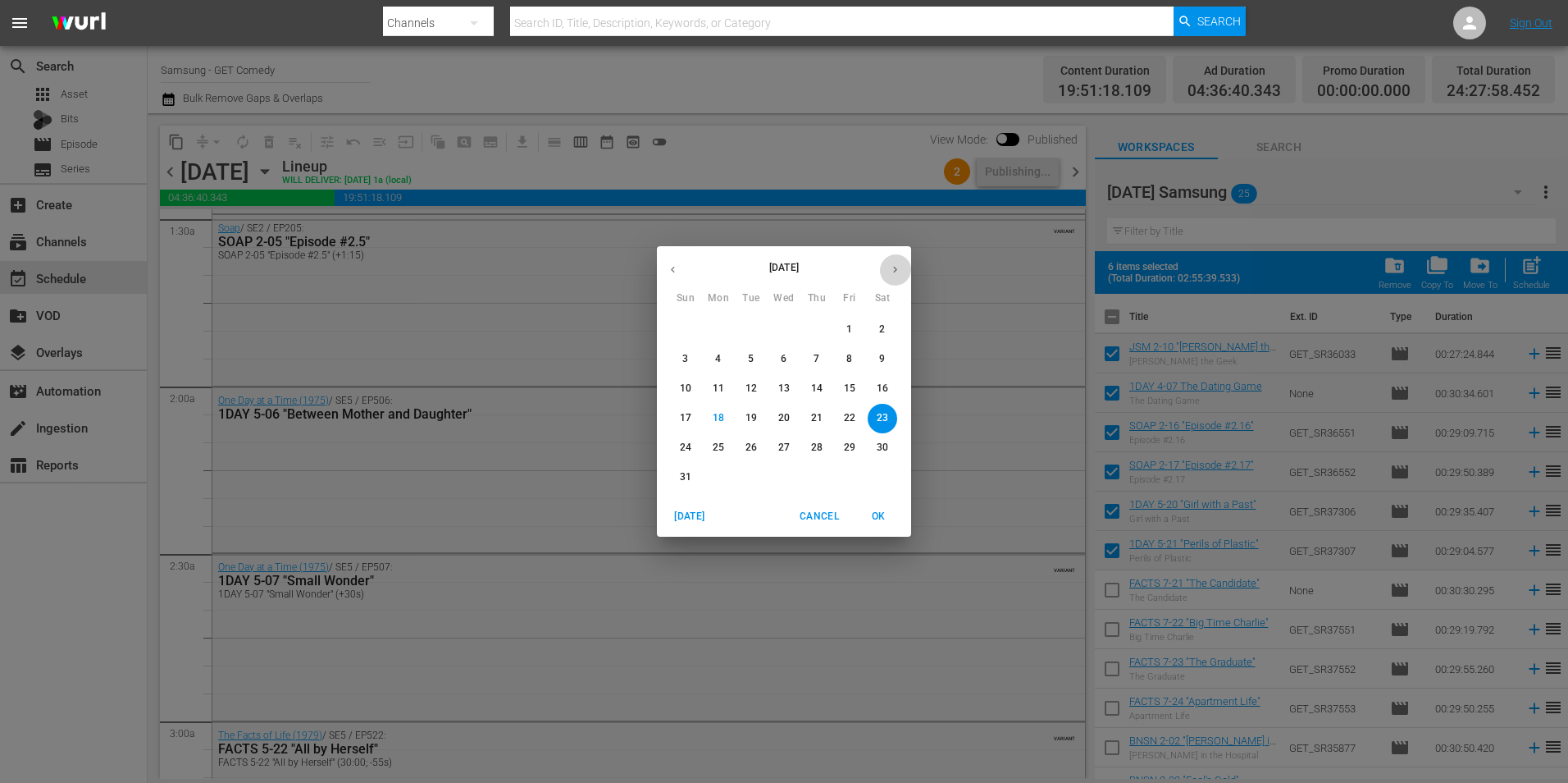
drag, startPoint x: 890, startPoint y: 285, endPoint x: 892, endPoint y: 265, distance: 20.1
click at [890, 283] on button "button" at bounding box center [895, 269] width 32 height 32
click at [757, 331] on span "2" at bounding box center [751, 329] width 30 height 14
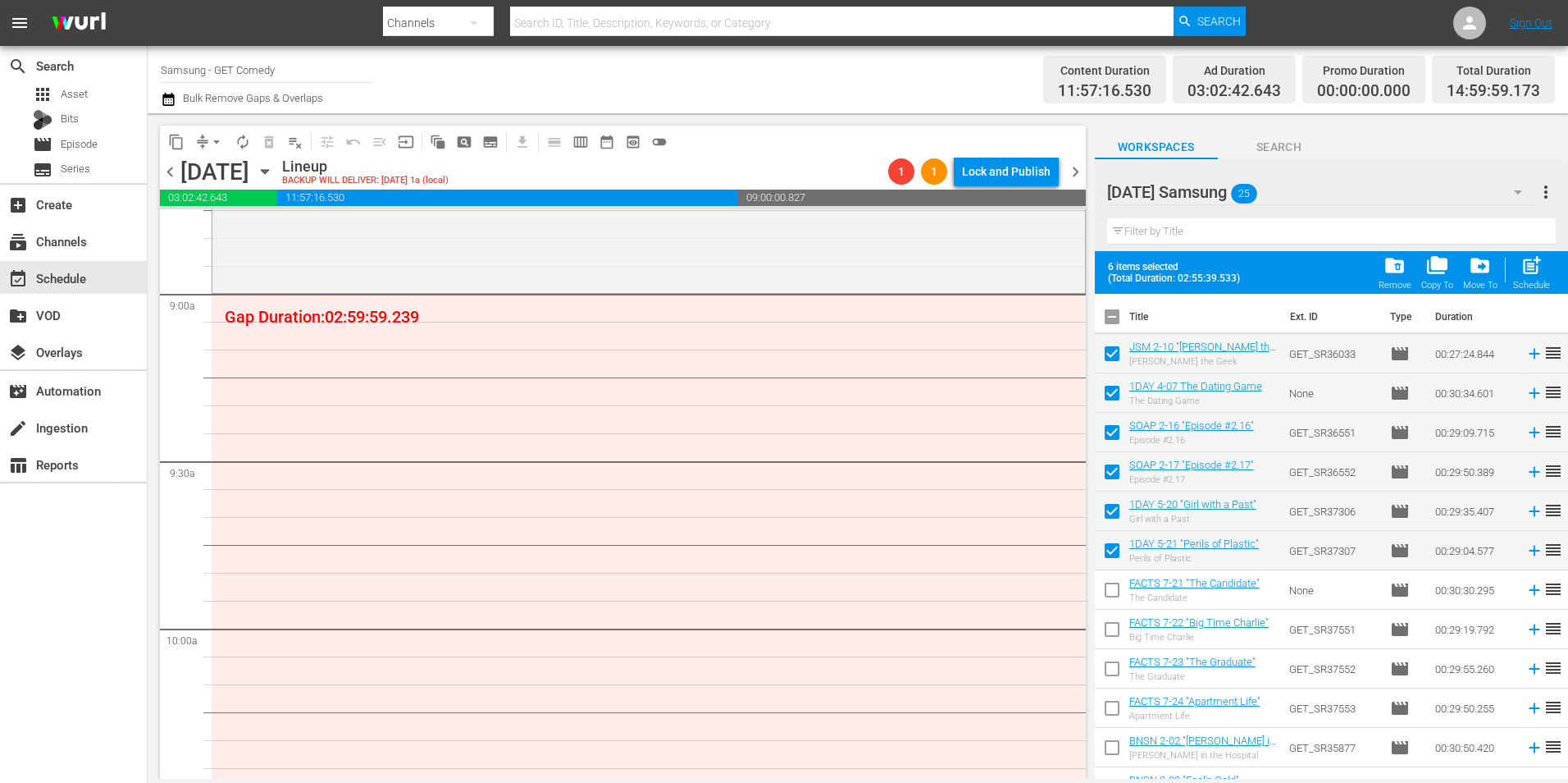
scroll to position [2954, 0]
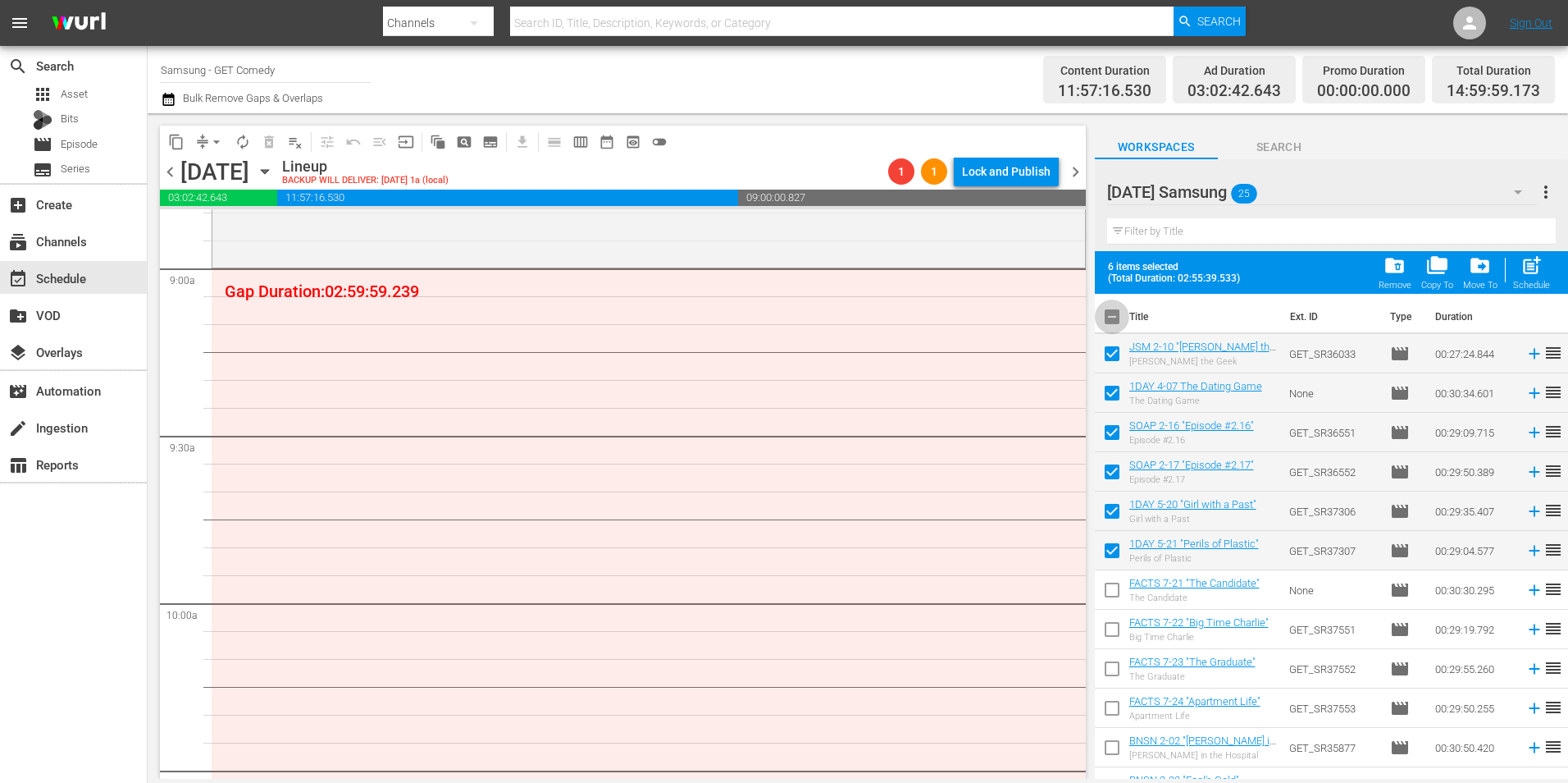
click at [1114, 323] on input "checkbox" at bounding box center [1112, 319] width 34 height 34
checkbox input "true"
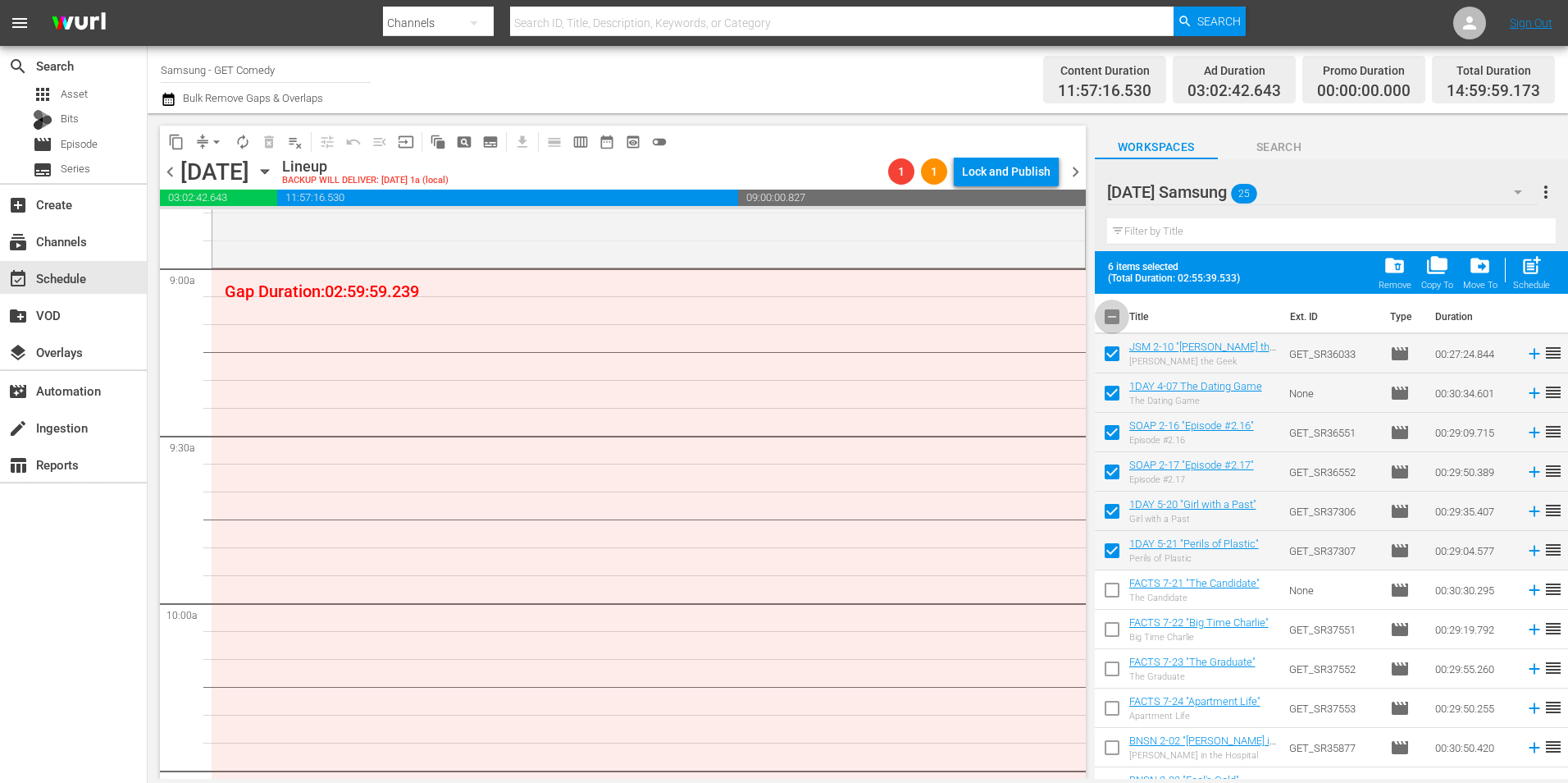
checkbox input "true"
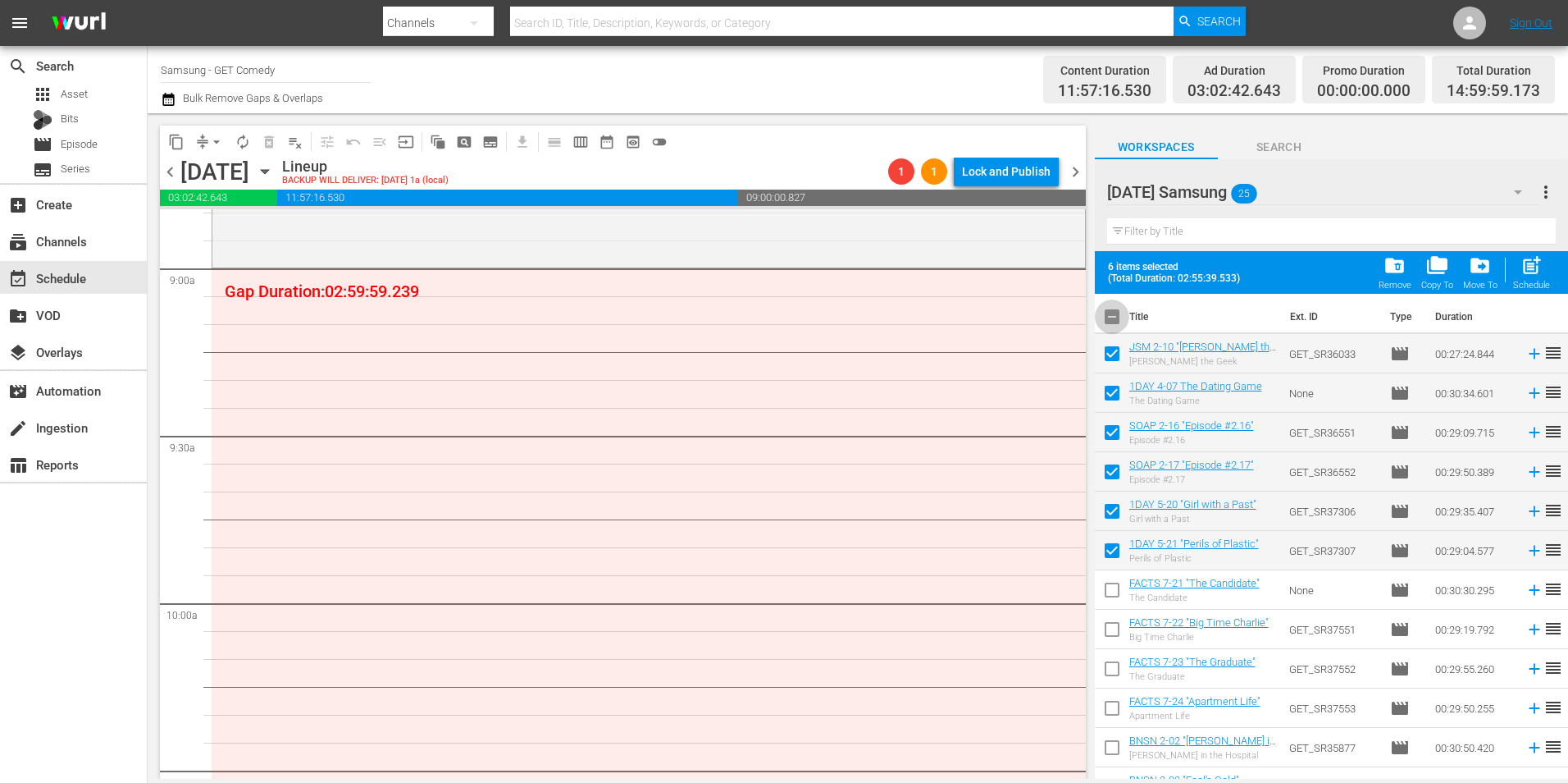
checkbox input "true"
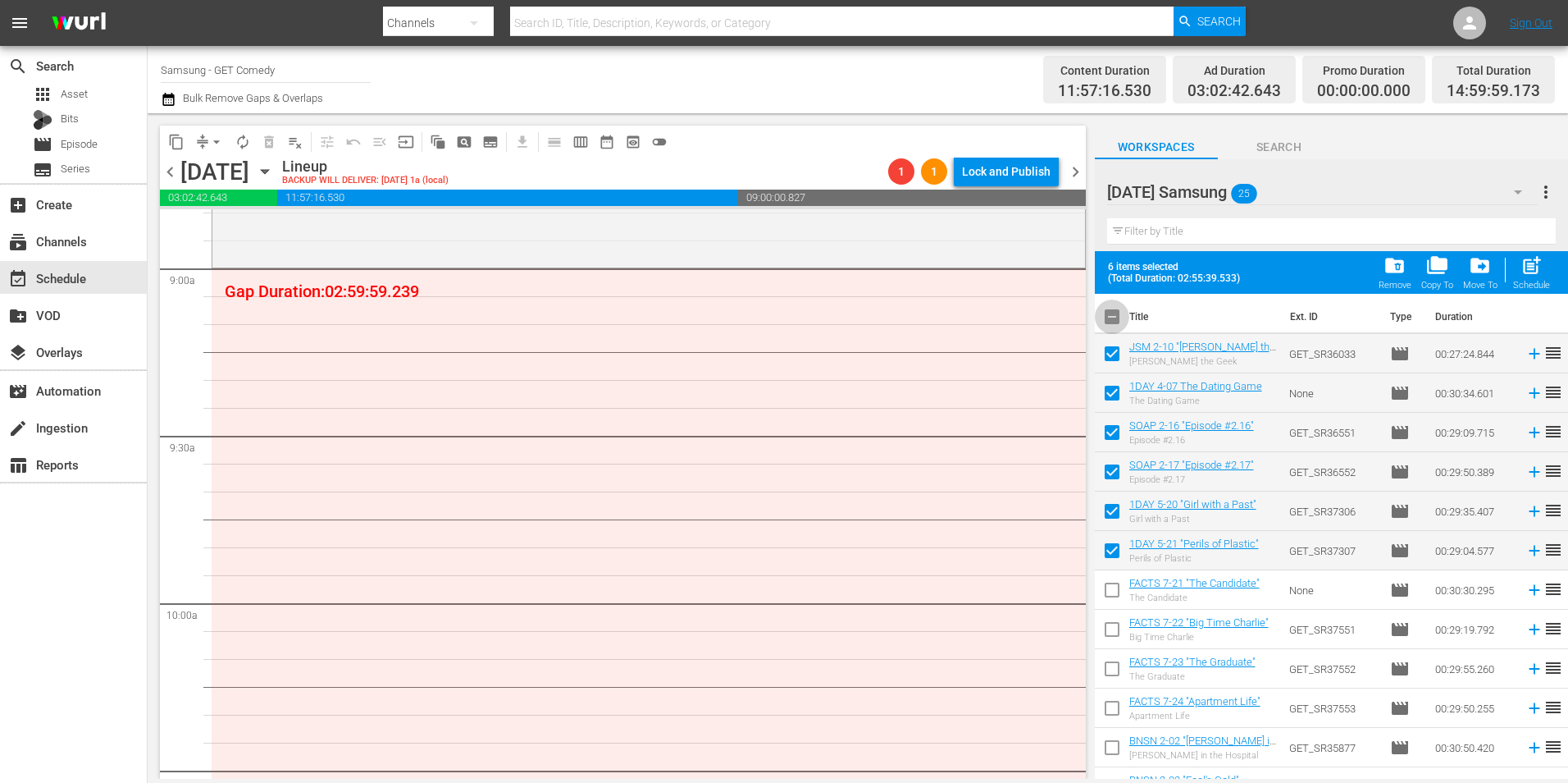
checkbox input "true"
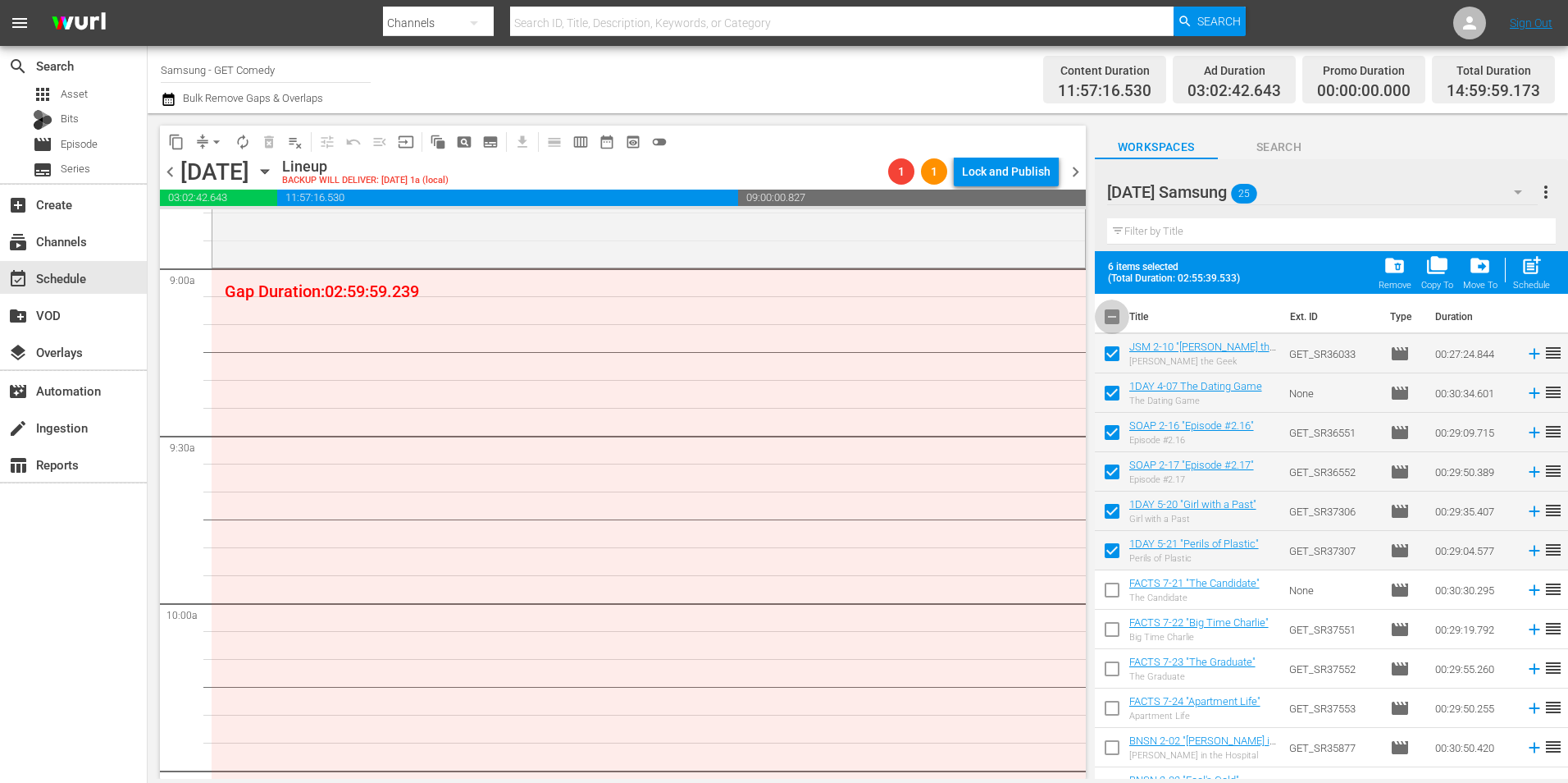
checkbox input "true"
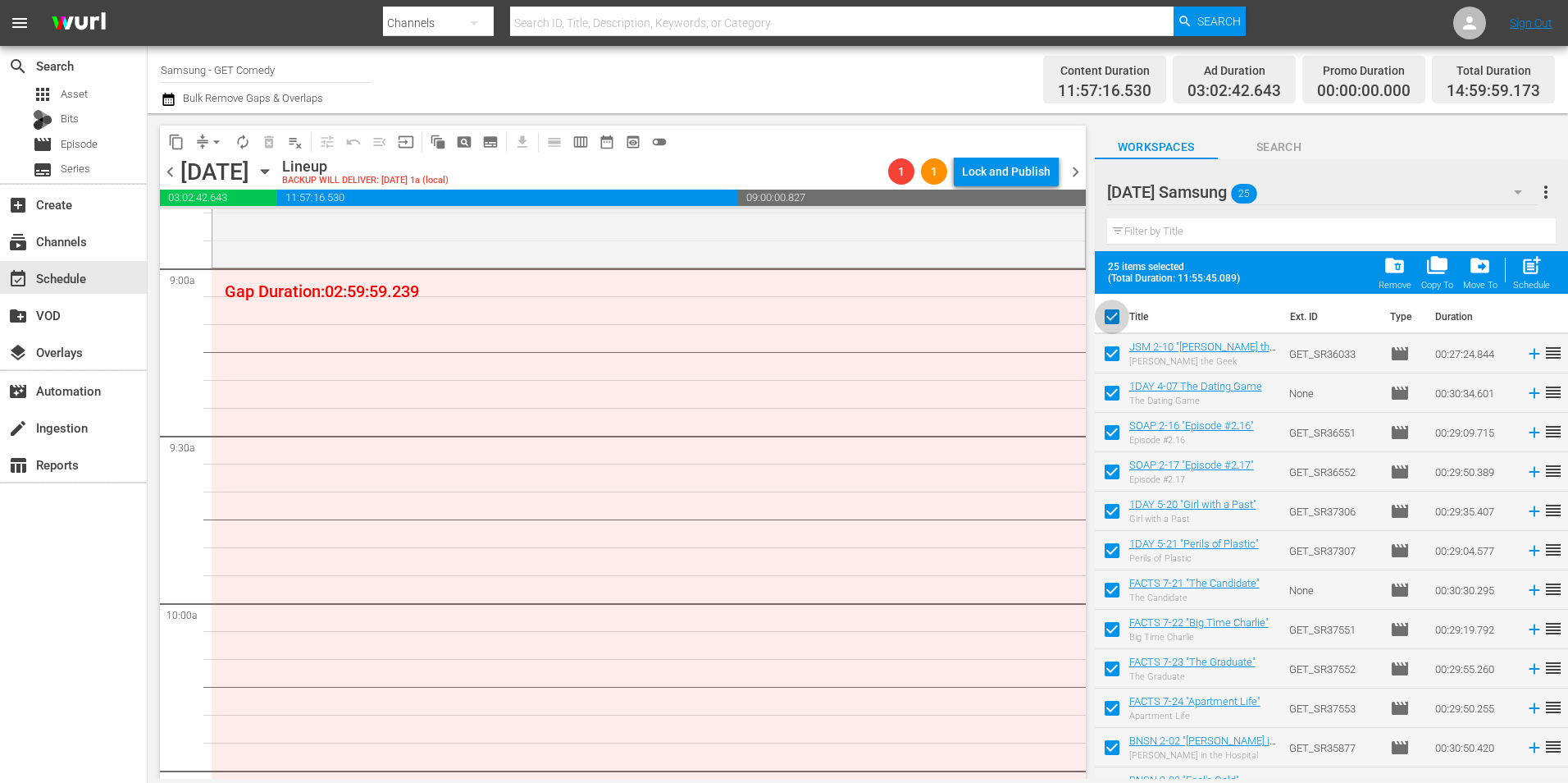
click at [1114, 323] on input "checkbox" at bounding box center [1112, 319] width 34 height 34
checkbox input "false"
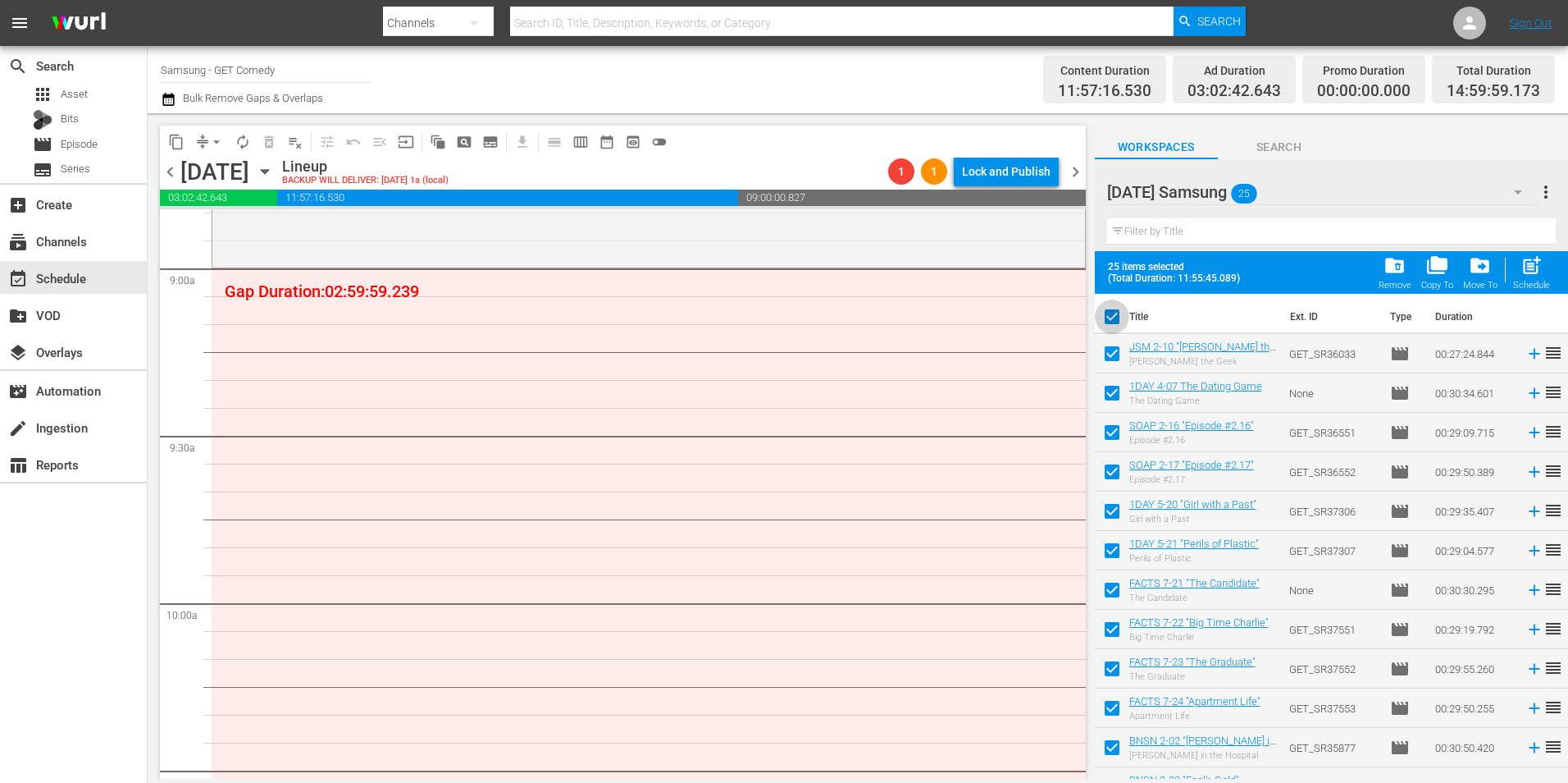
checkbox input "false"
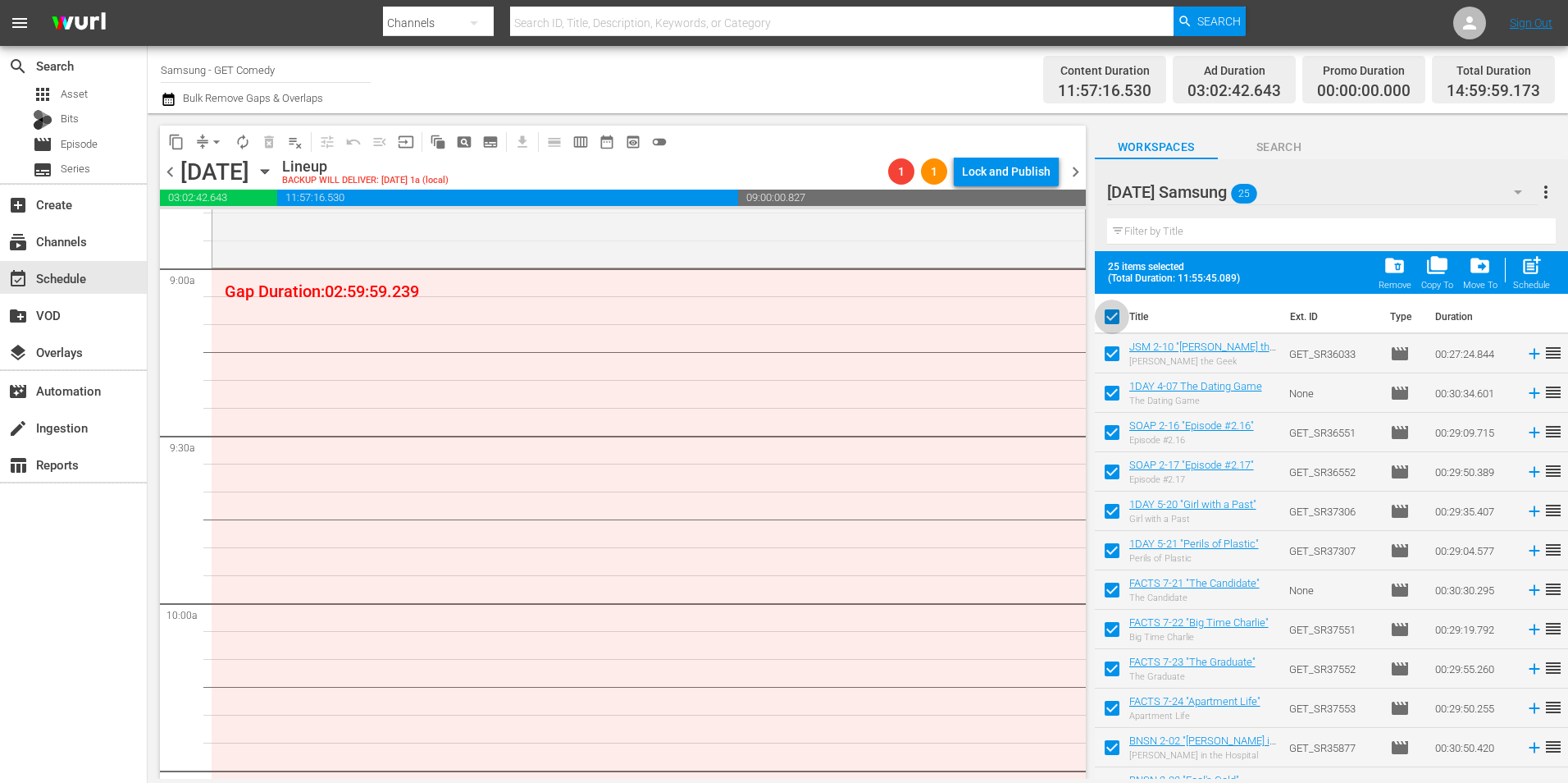
checkbox input "false"
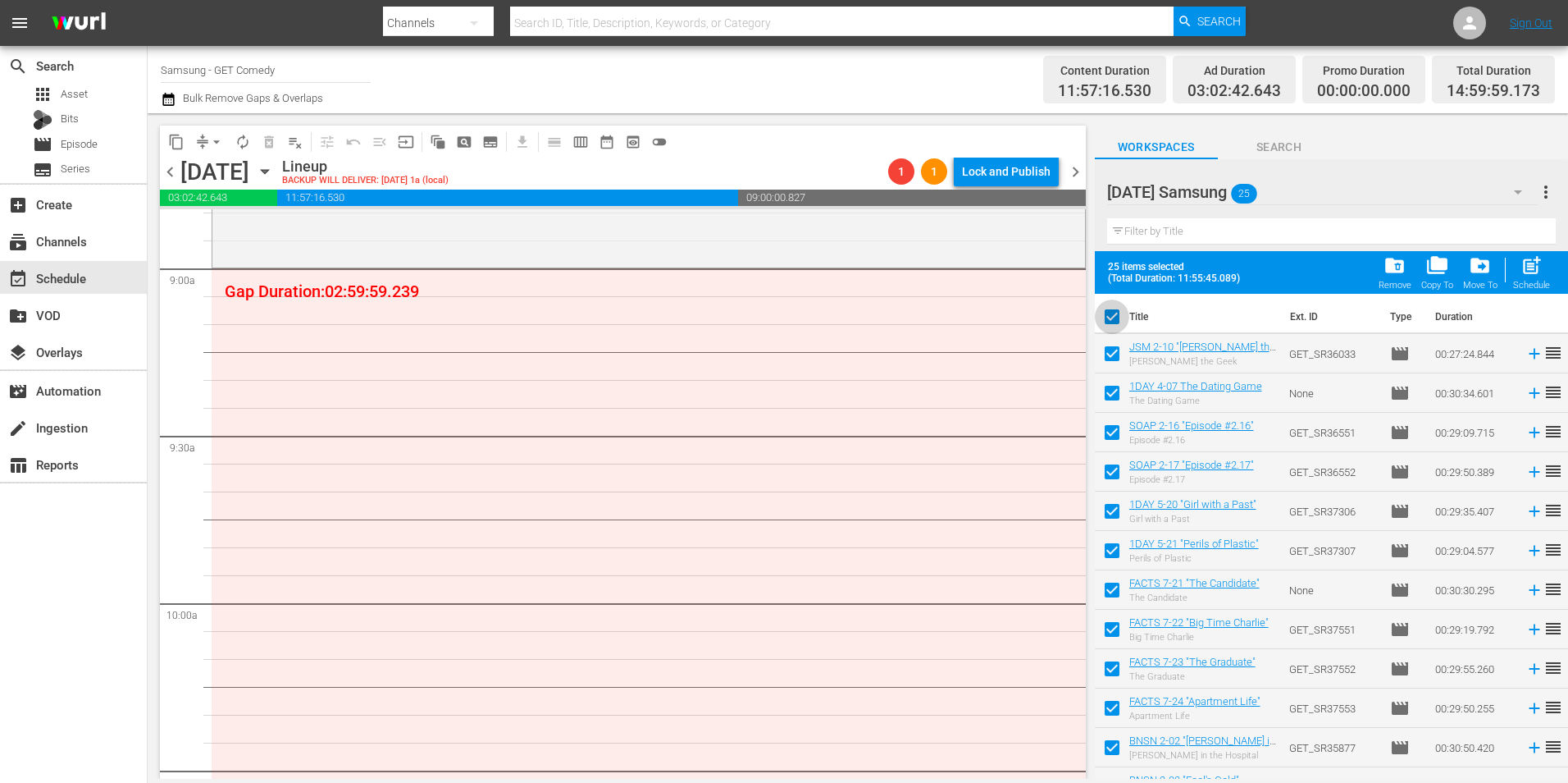
checkbox input "false"
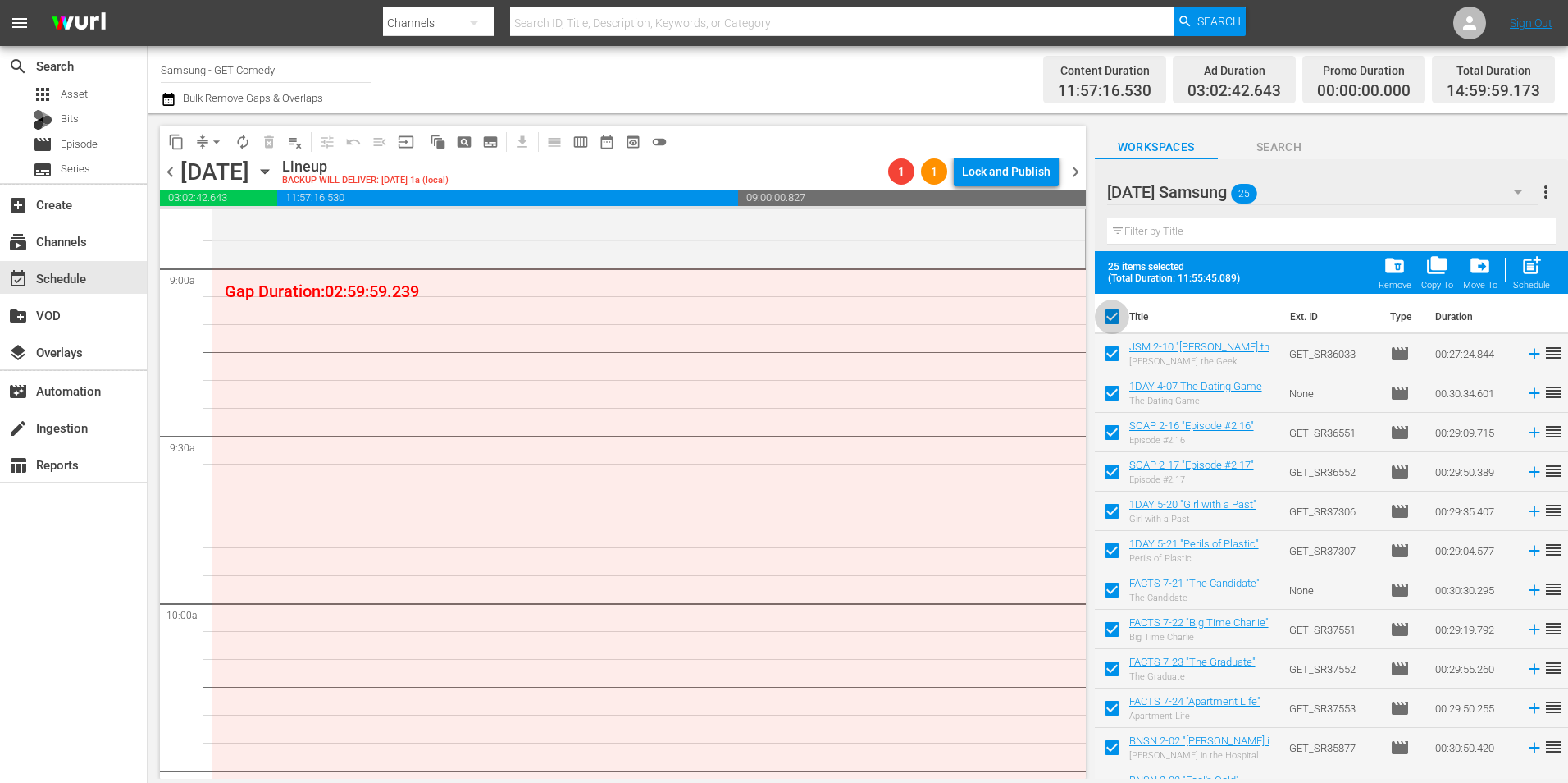
checkbox input "false"
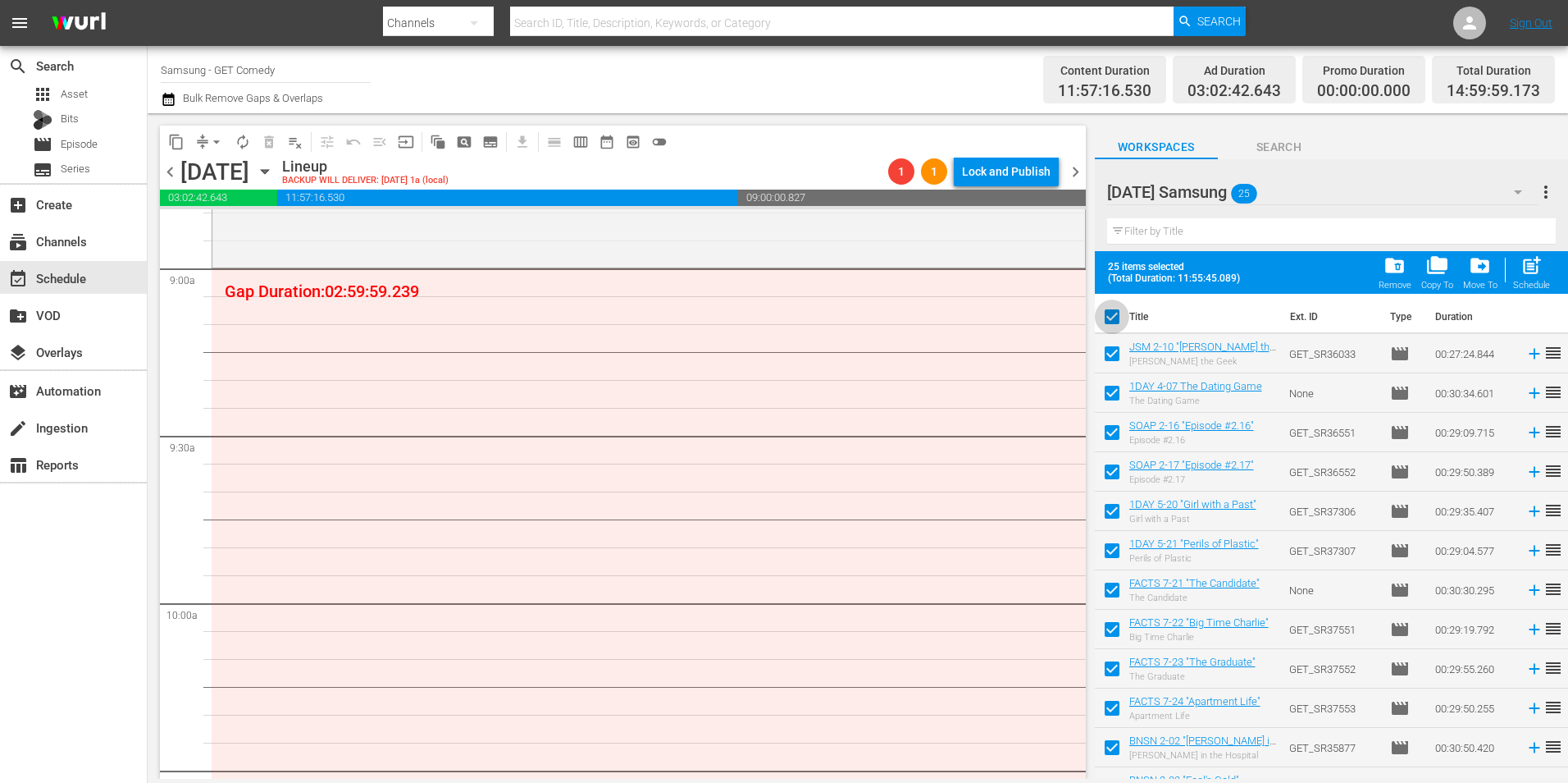
checkbox input "false"
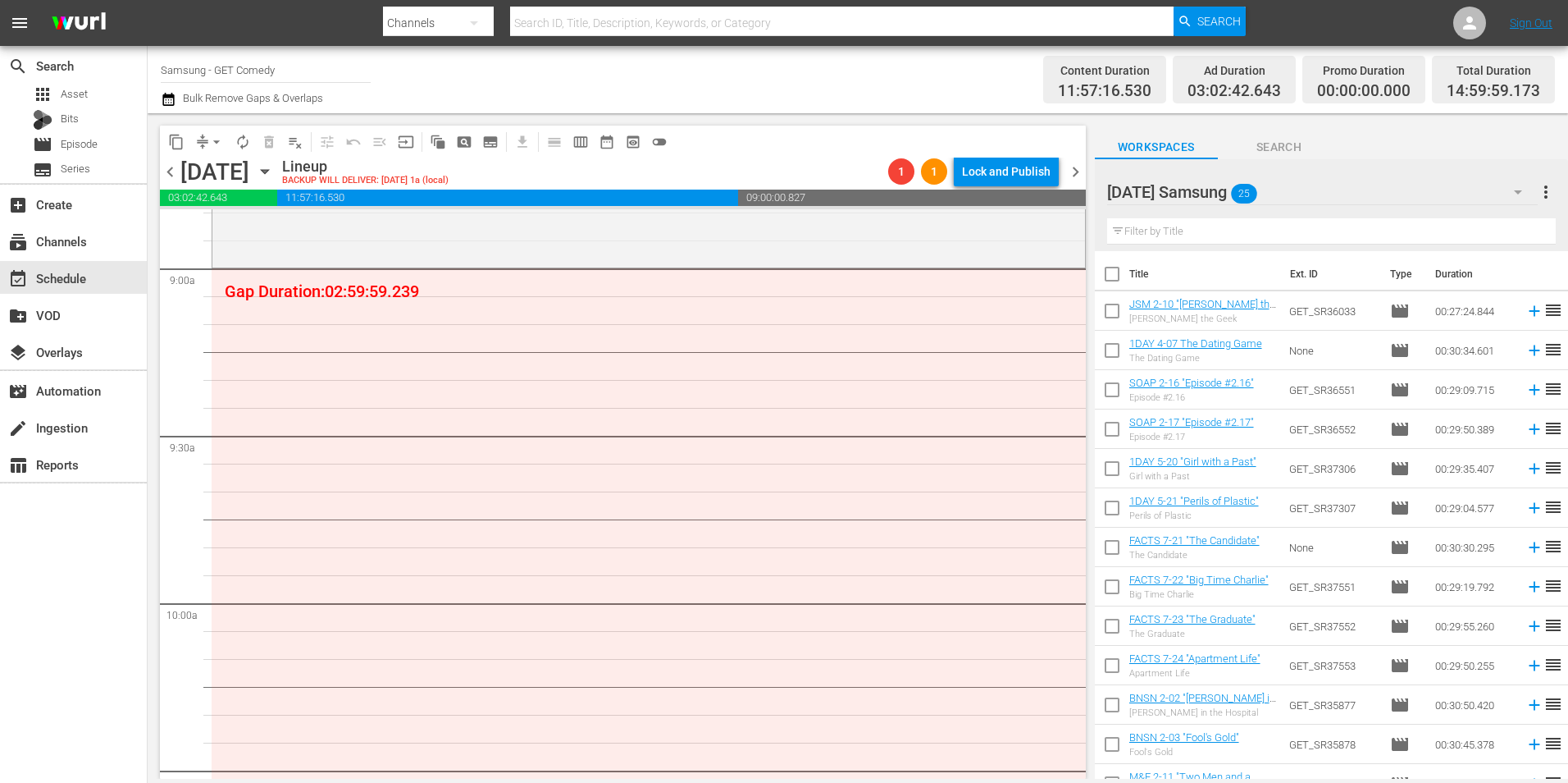
click at [1105, 544] on input "checkbox" at bounding box center [1112, 550] width 34 height 34
checkbox input "true"
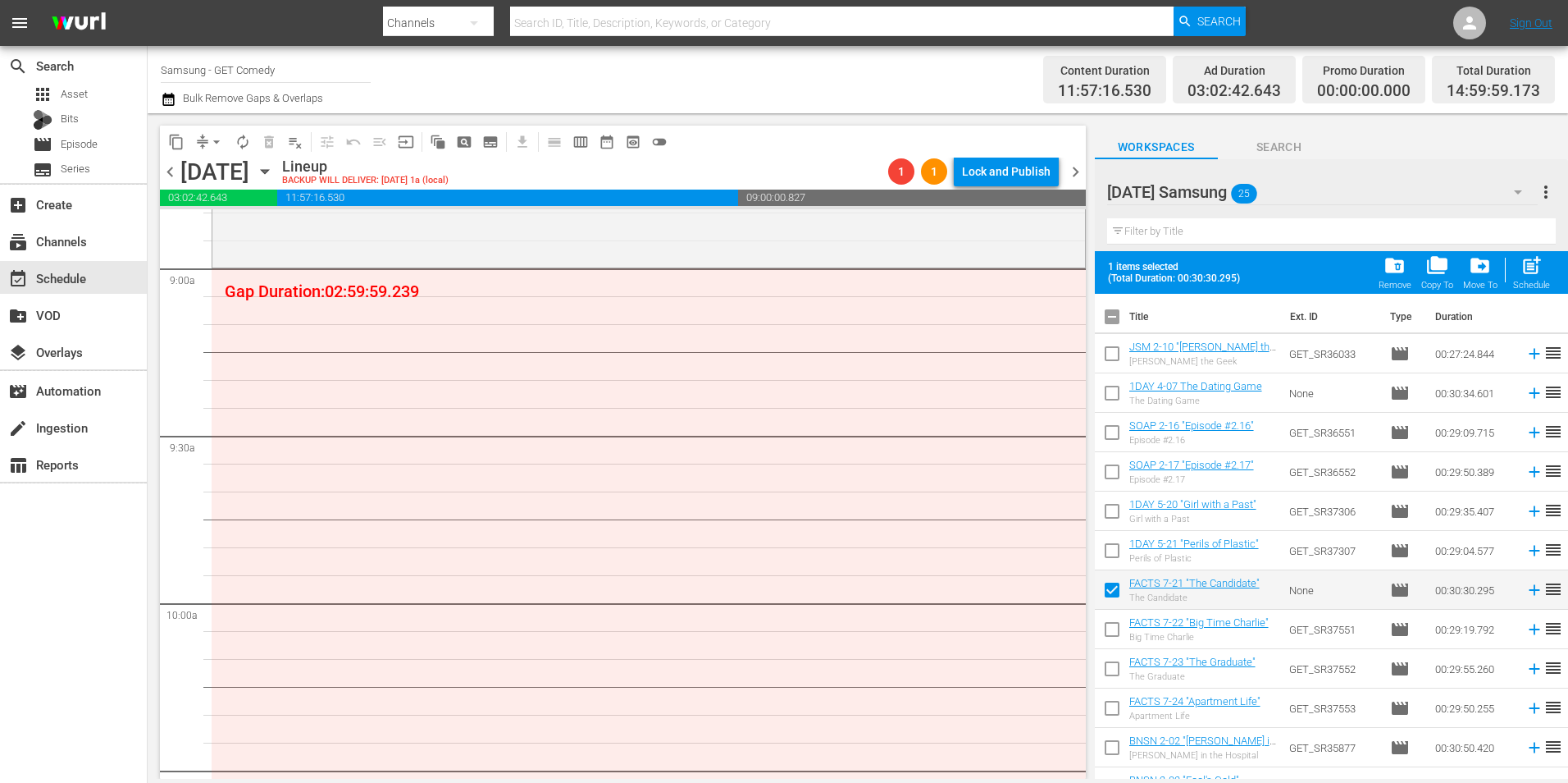
click at [1111, 633] on input "checkbox" at bounding box center [1112, 632] width 34 height 34
checkbox input "true"
click at [1111, 667] on input "checkbox" at bounding box center [1112, 672] width 34 height 34
checkbox input "true"
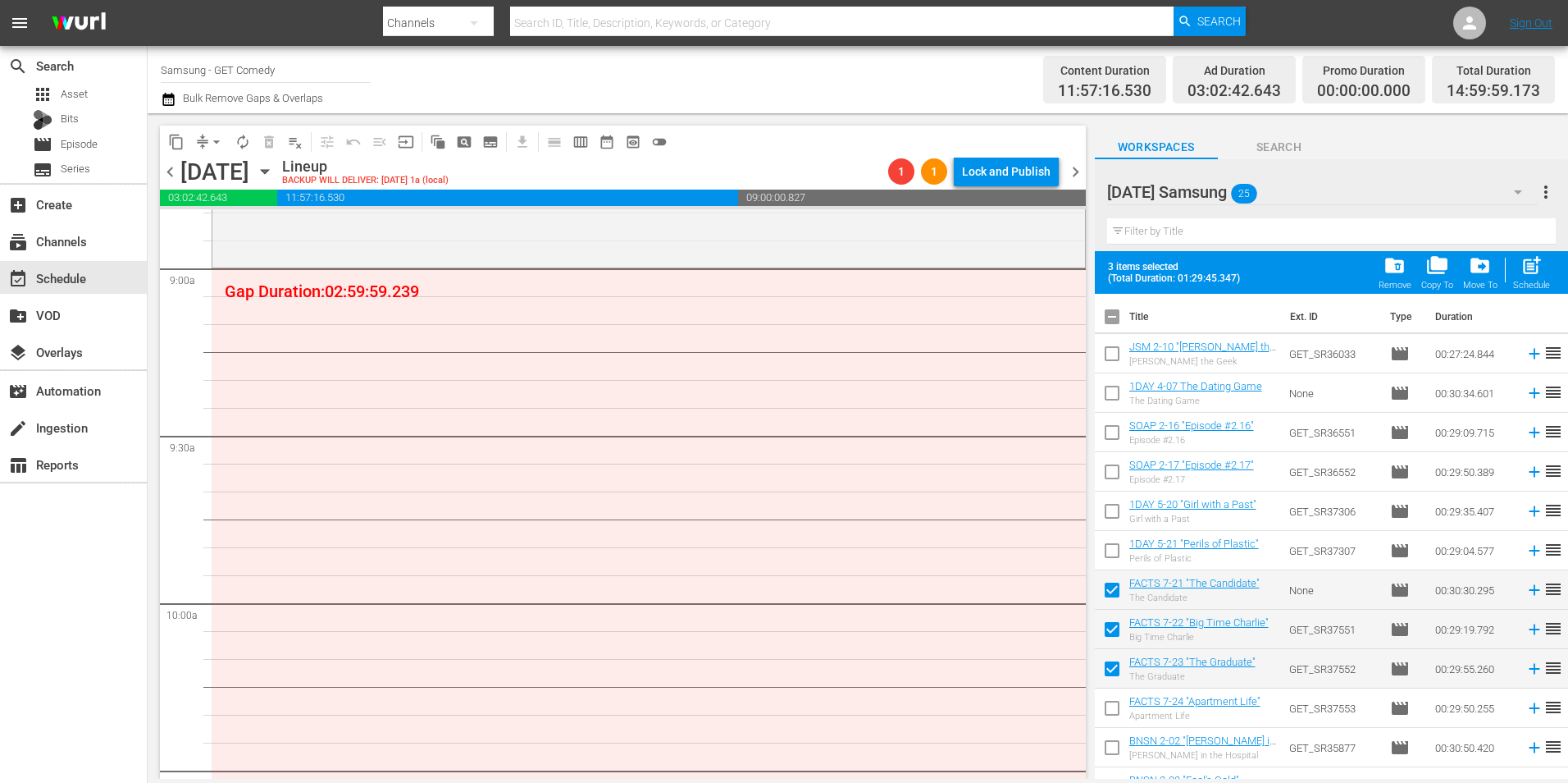
click at [1108, 706] on input "checkbox" at bounding box center [1112, 711] width 34 height 34
checkbox input "true"
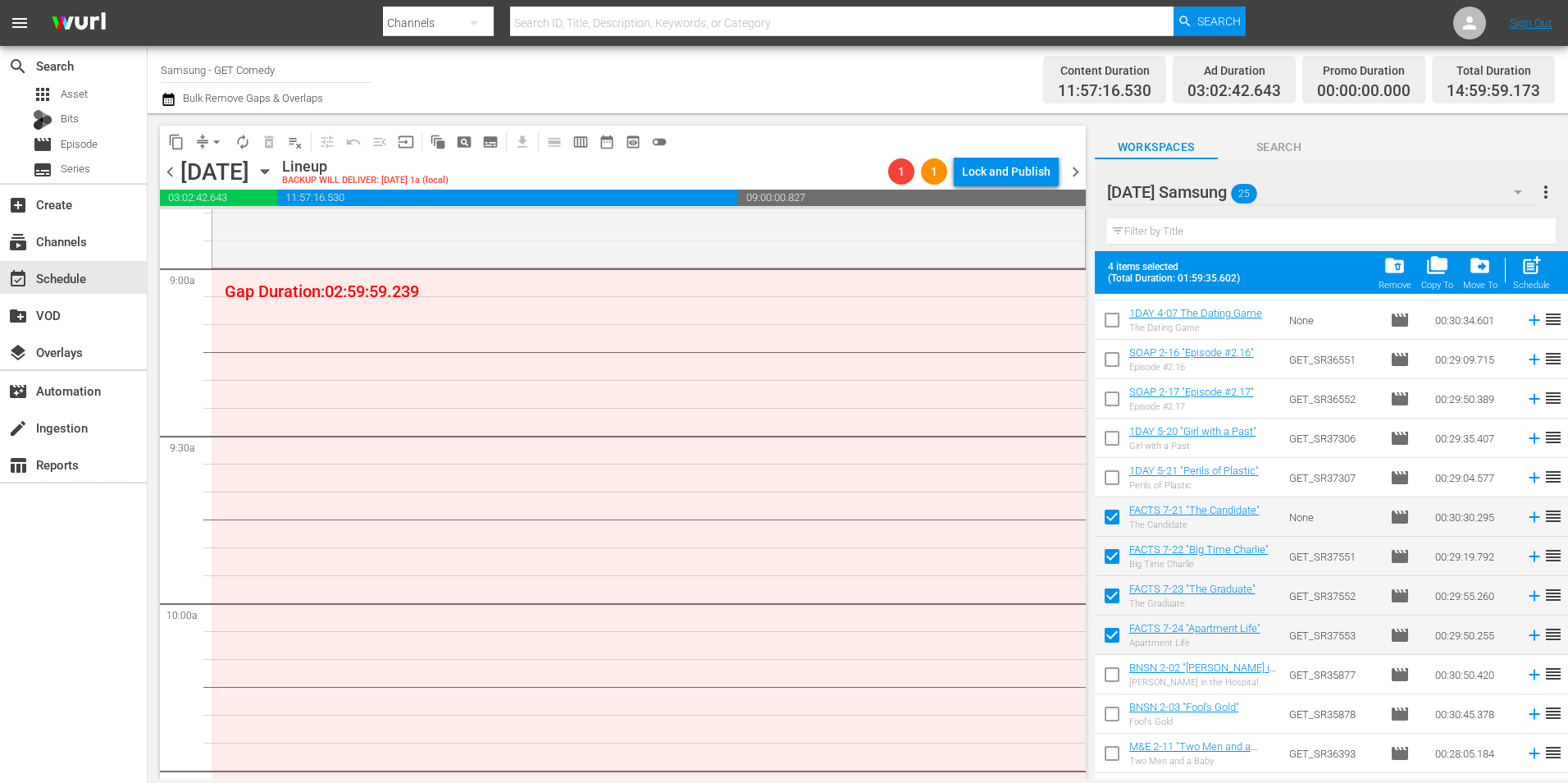
scroll to position [164, 0]
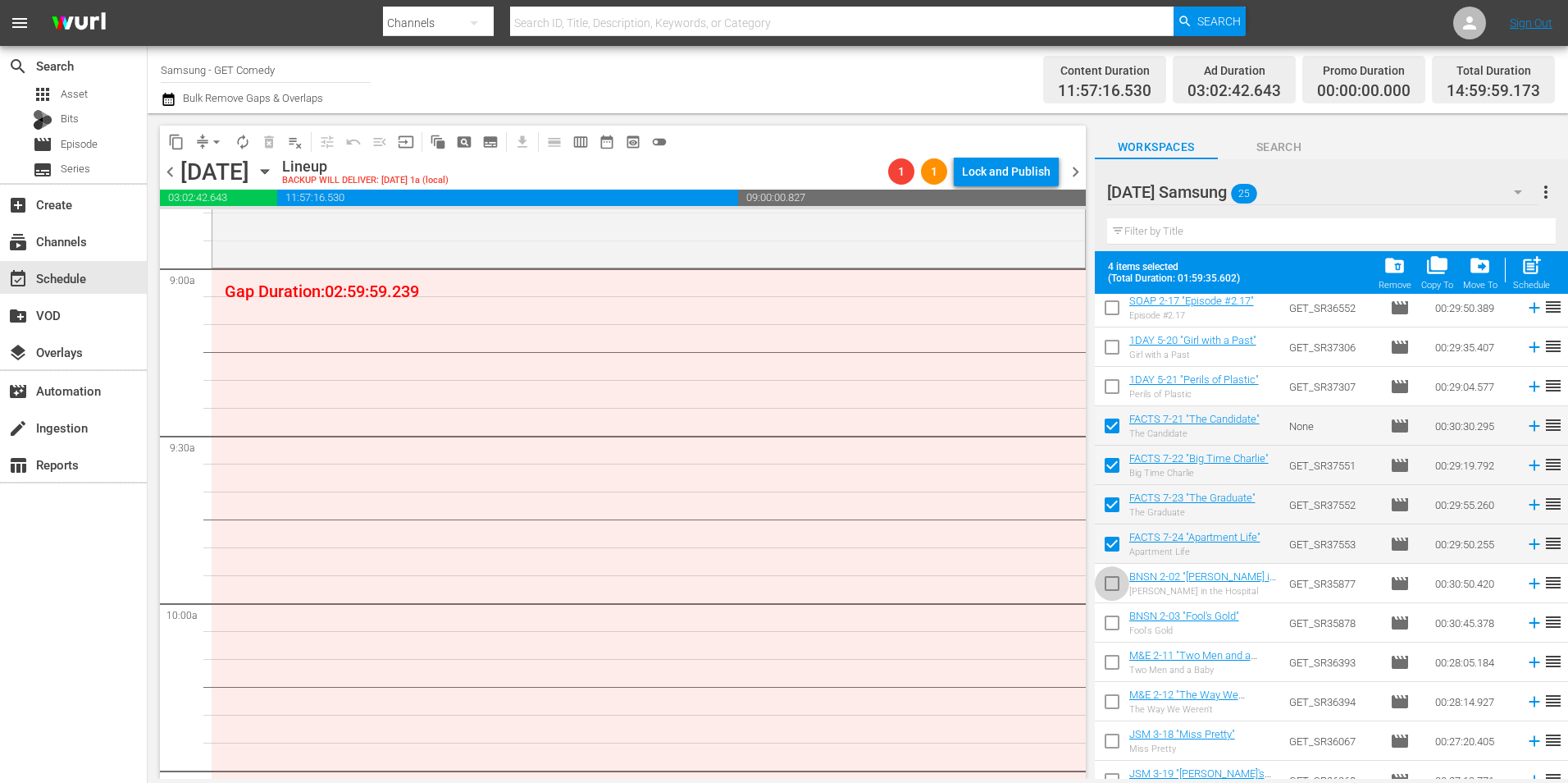
click at [1112, 585] on input "checkbox" at bounding box center [1112, 586] width 34 height 34
checkbox input "true"
click at [1112, 624] on input "checkbox" at bounding box center [1112, 625] width 34 height 34
checkbox input "true"
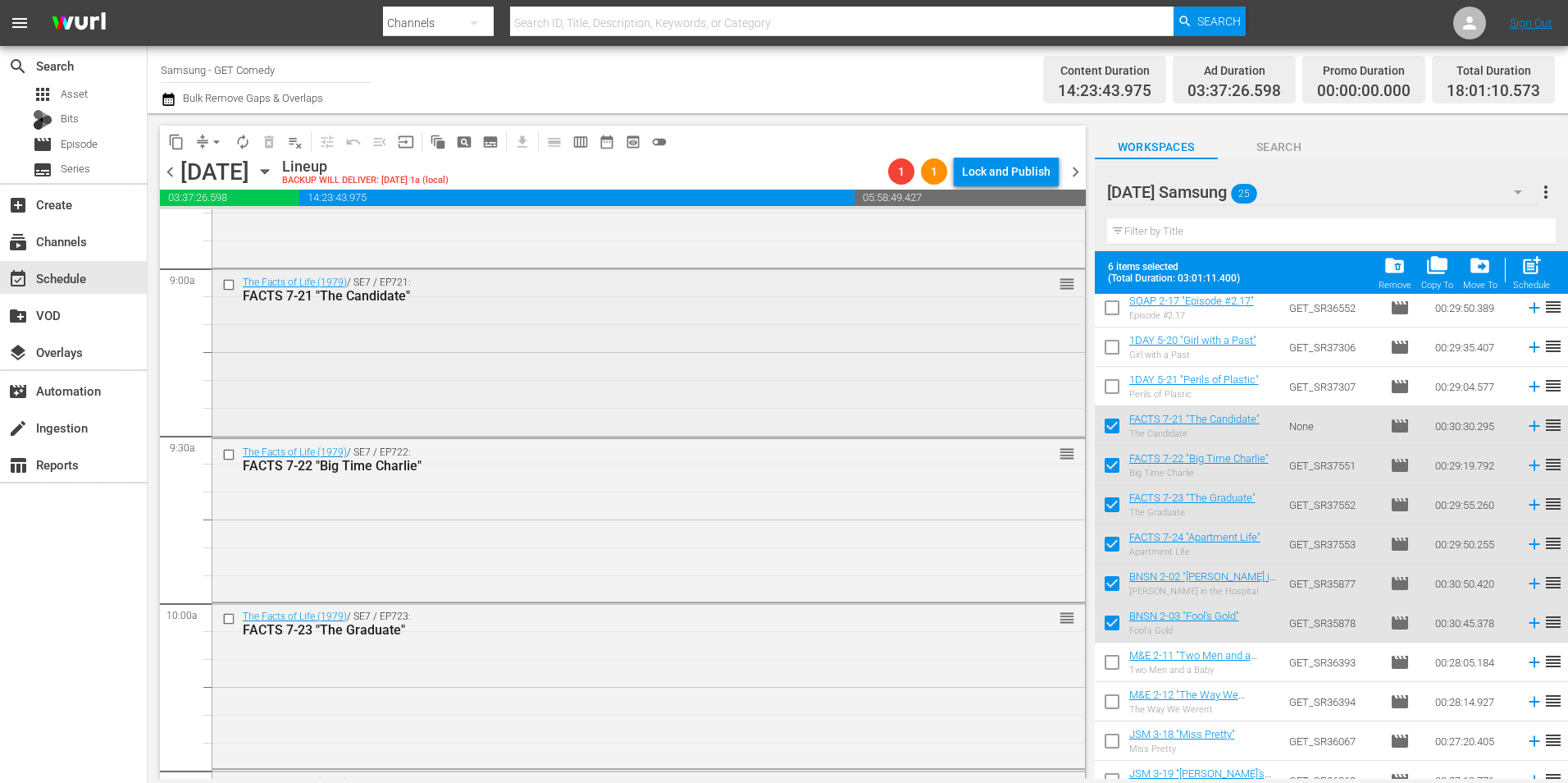
click at [435, 335] on div "The Facts of Life (1979) / SE7 / EP721: FACTS 7-21 "The Candidate" reorder" at bounding box center [649, 352] width 872 height 165
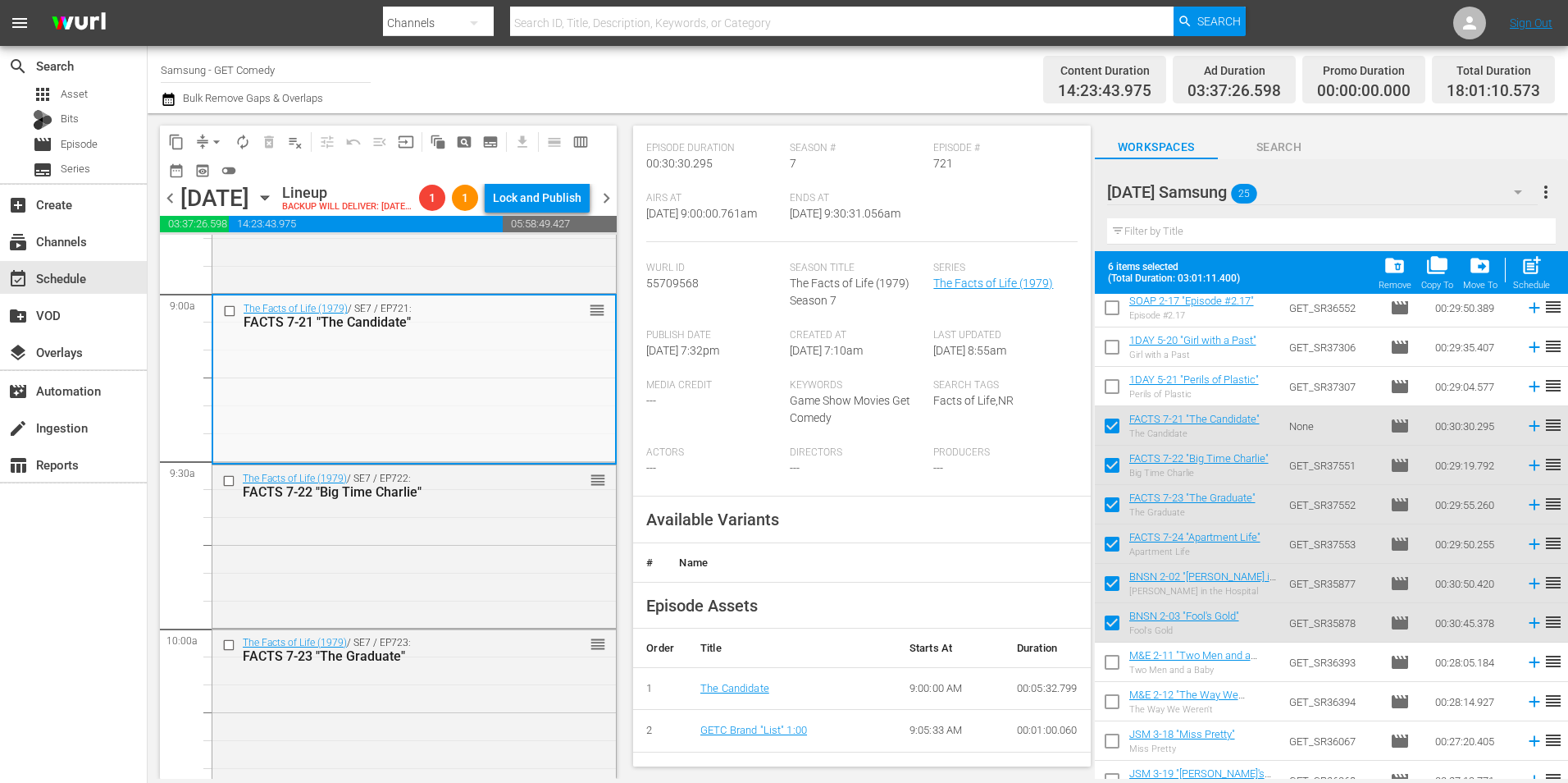
scroll to position [246, 0]
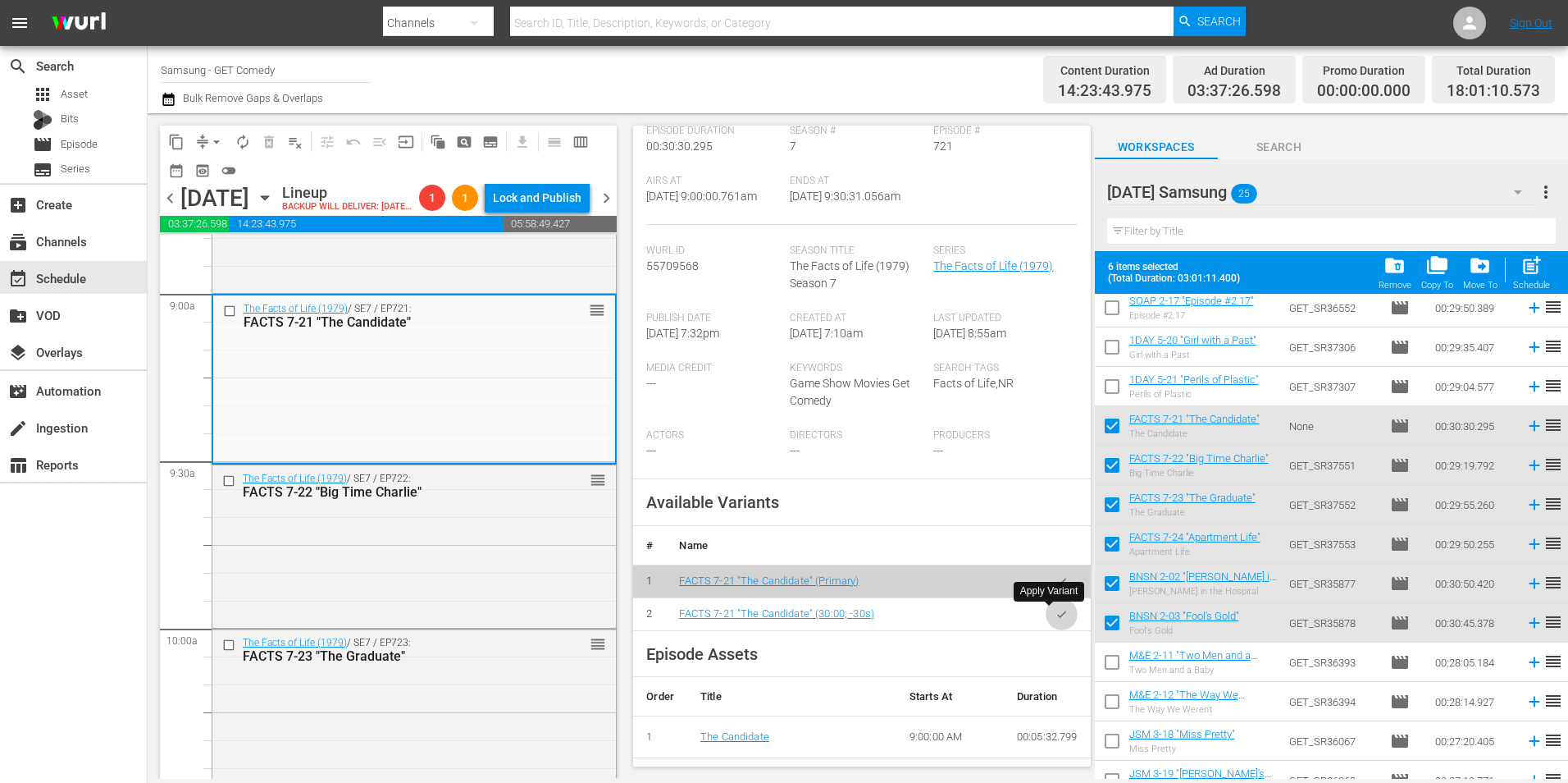
click at [1055, 614] on icon "button" at bounding box center [1061, 613] width 12 height 12
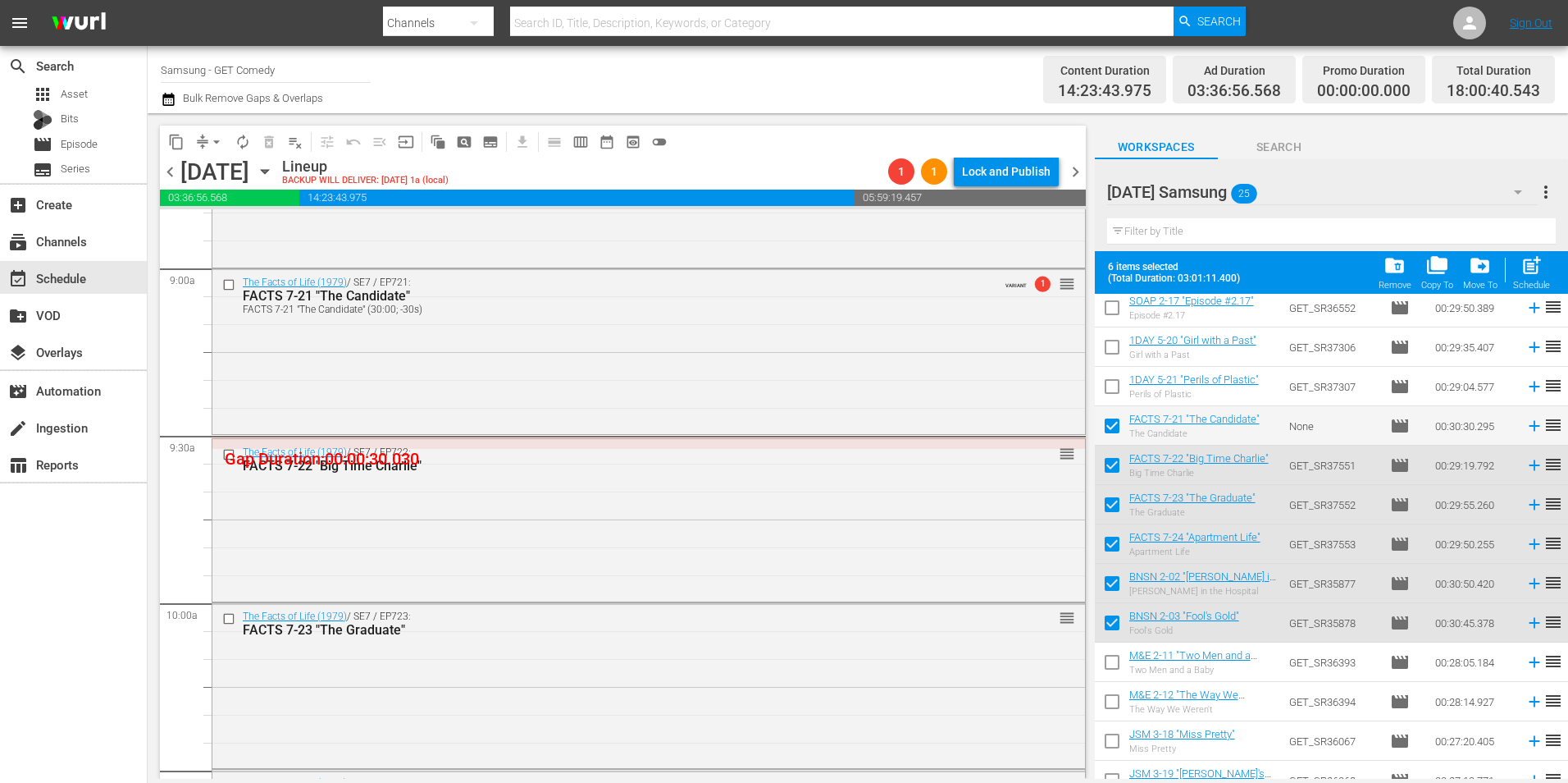
click at [690, 561] on div "The Facts of Life (1979) / SE7 / EP722: FACTS 7-22 "Big Time Charlie" reorder" at bounding box center [649, 518] width 872 height 159
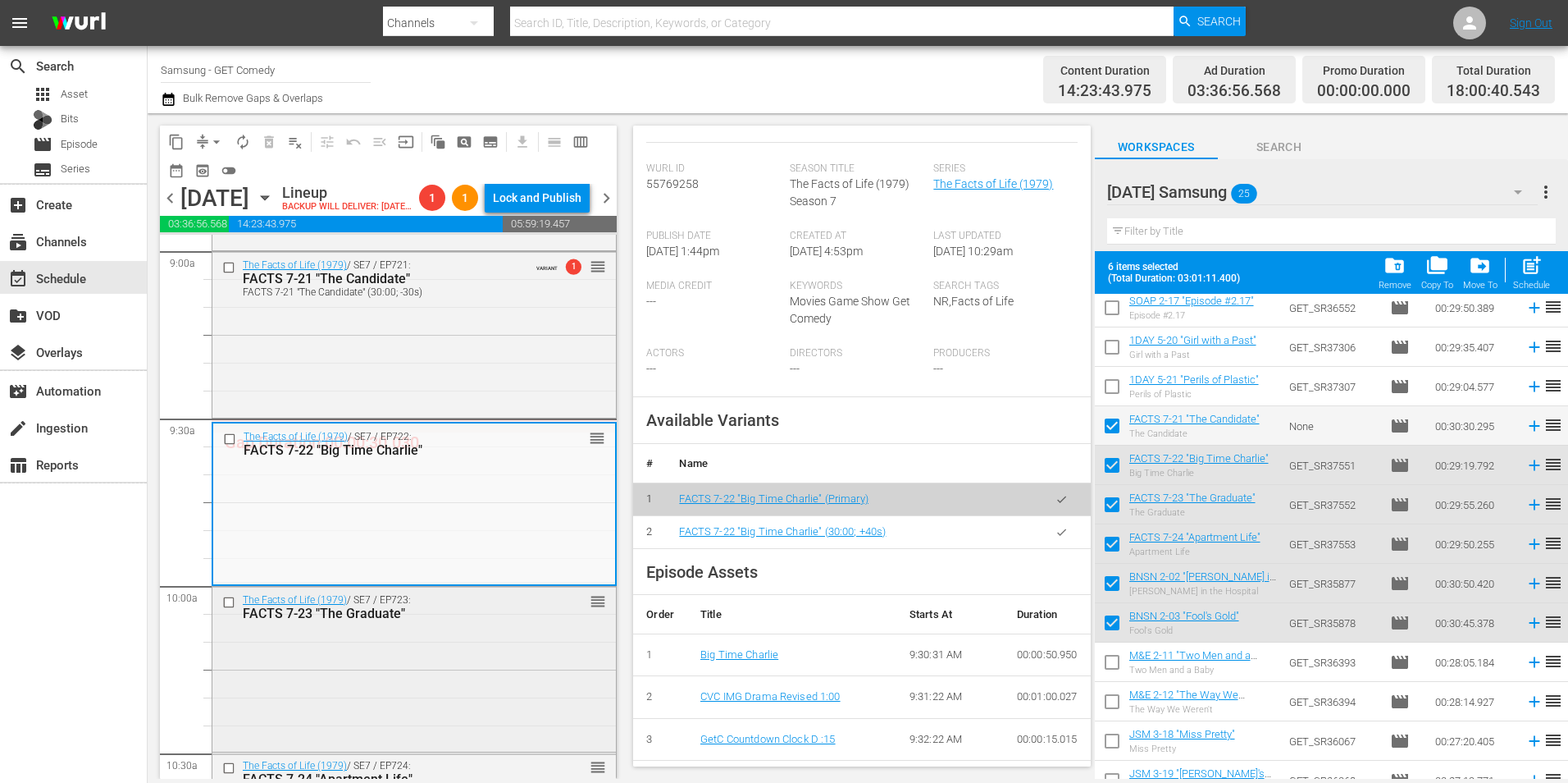
scroll to position [3036, 0]
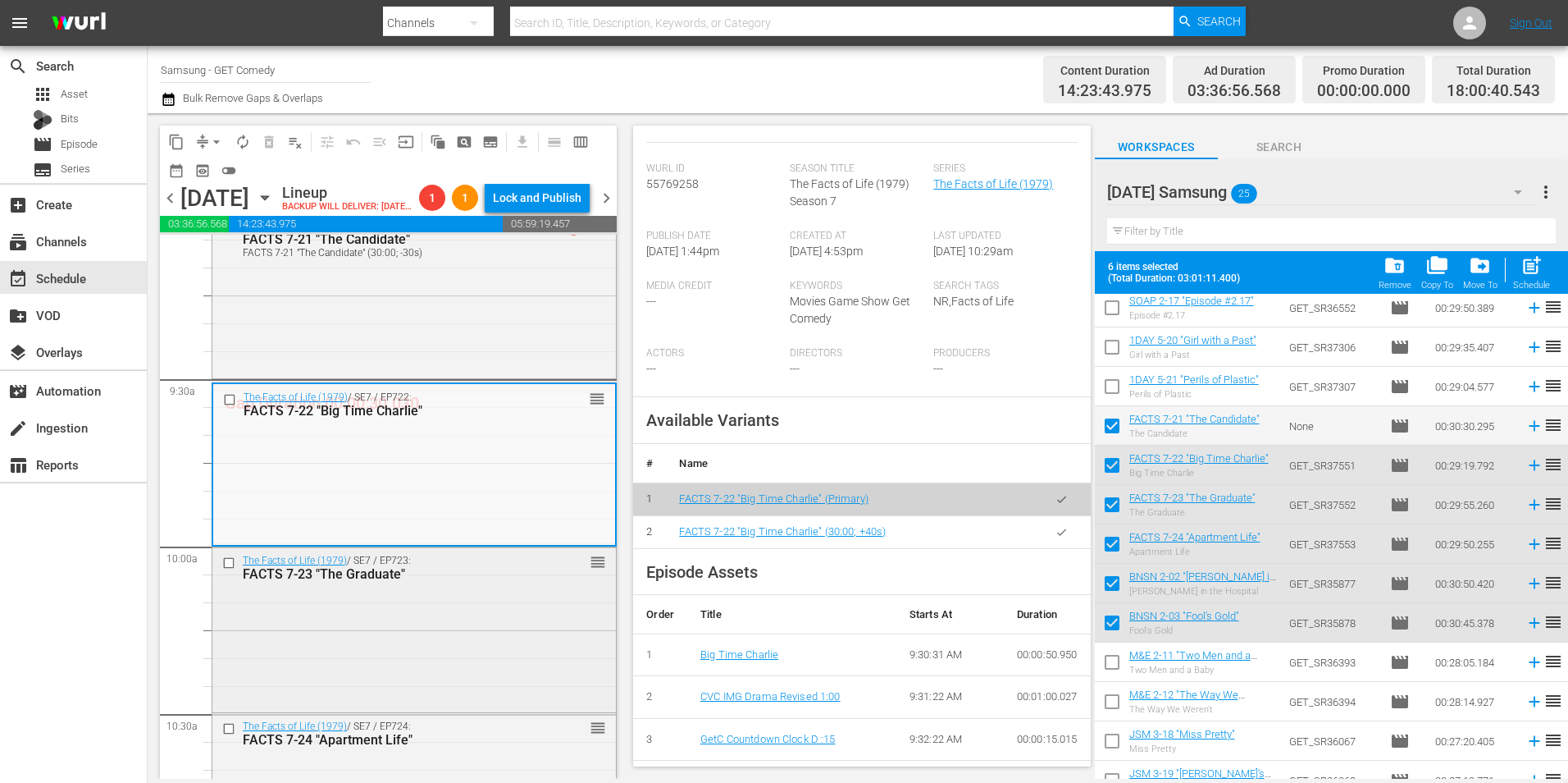
click at [487, 582] on div "FACTS 7-23 "The Graduate"" at bounding box center [388, 574] width 291 height 16
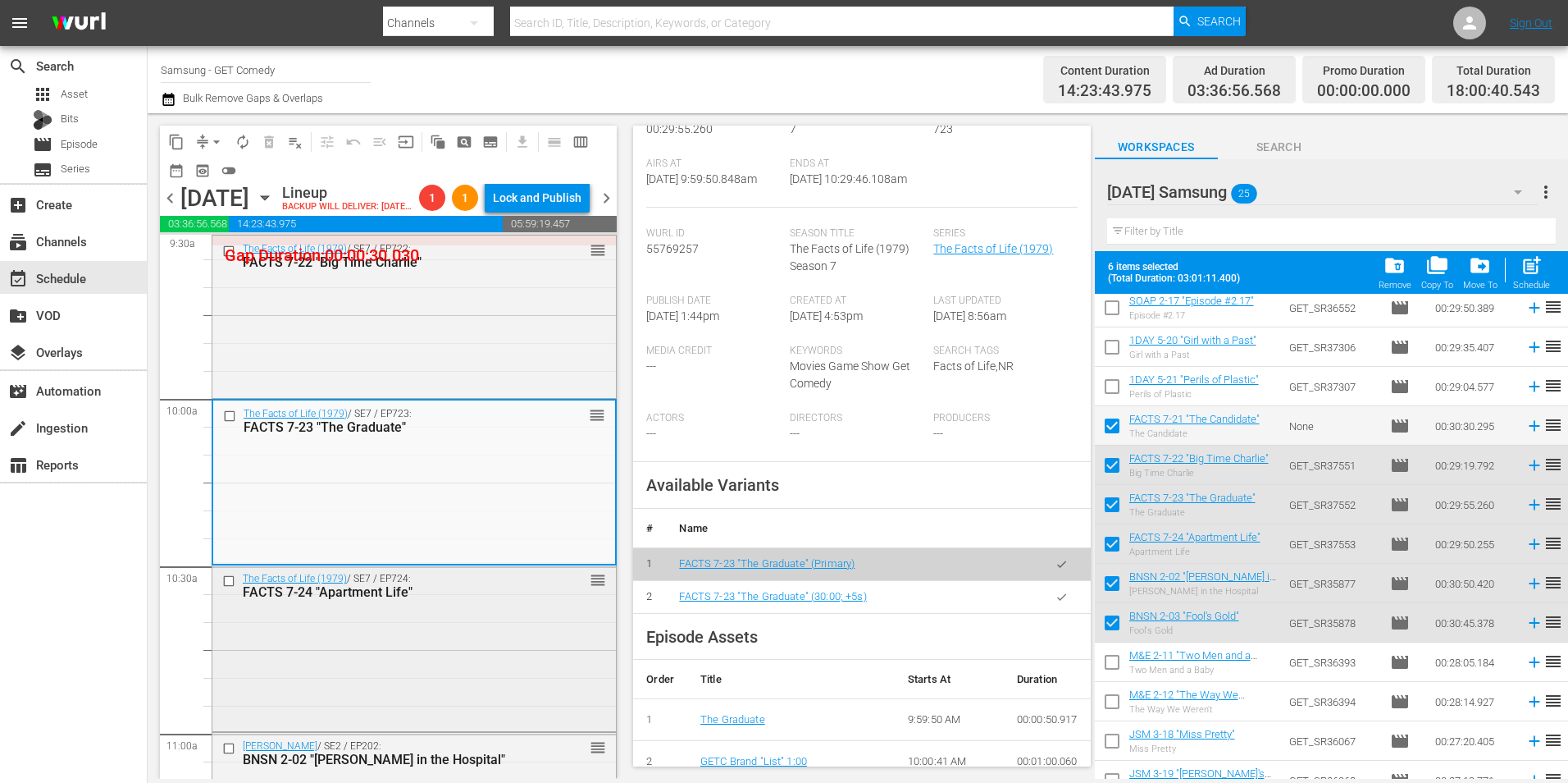
scroll to position [3200, 0]
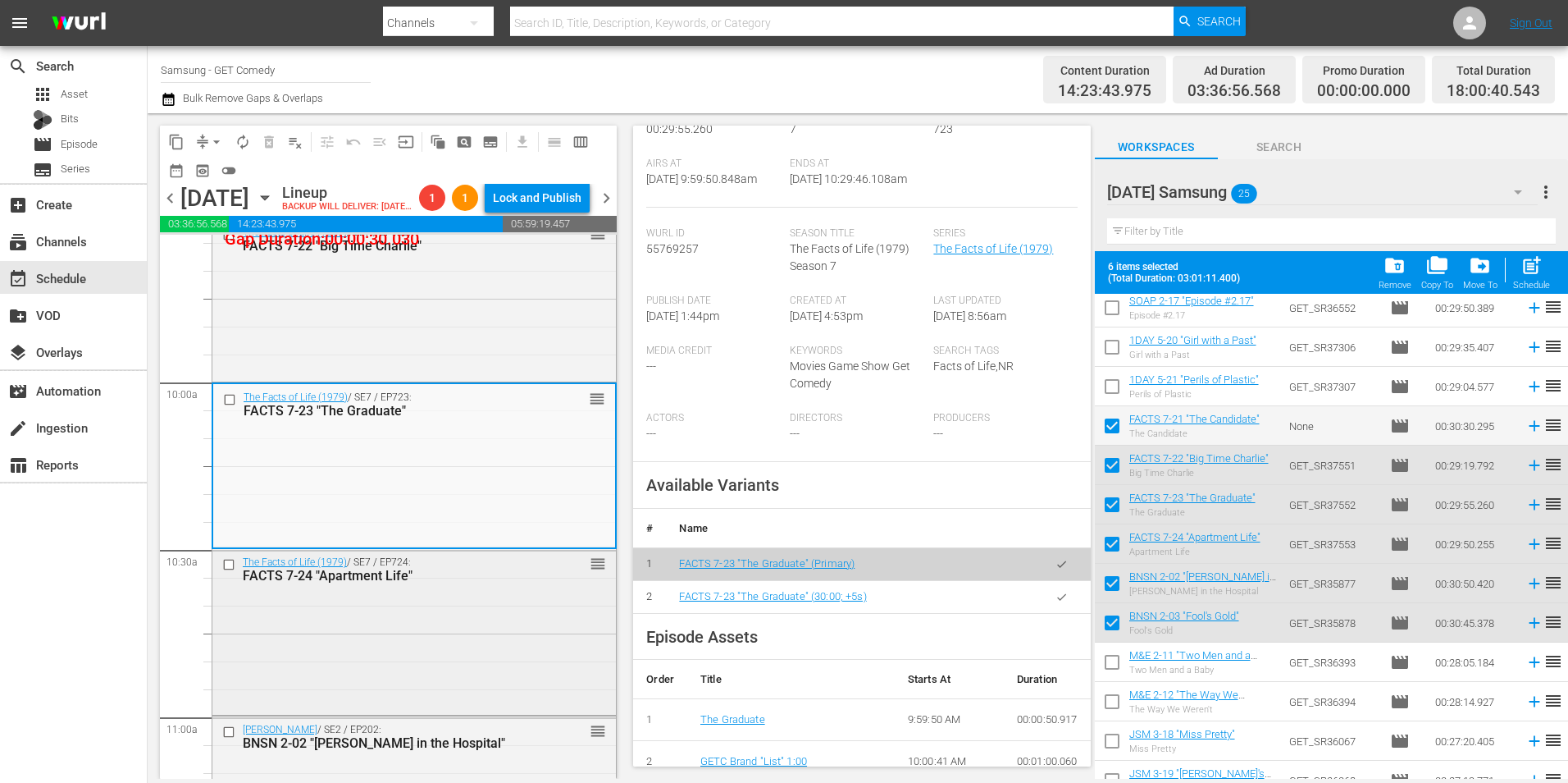
click at [477, 652] on div "The Facts of Life (1979) / SE7 / EP724: FACTS 7-24 "Apartment Life" reorder" at bounding box center [415, 629] width 404 height 161
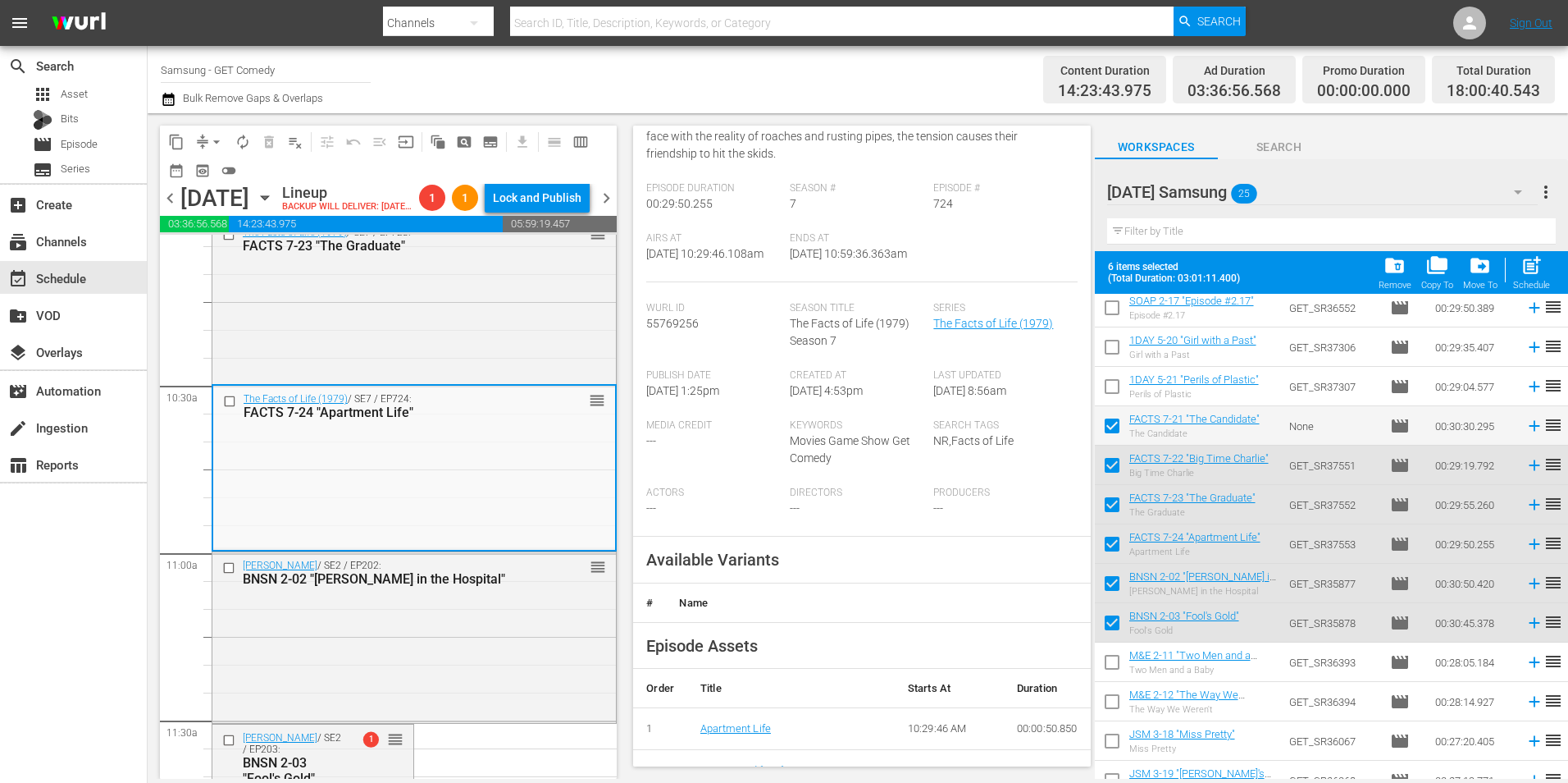
scroll to position [246, 0]
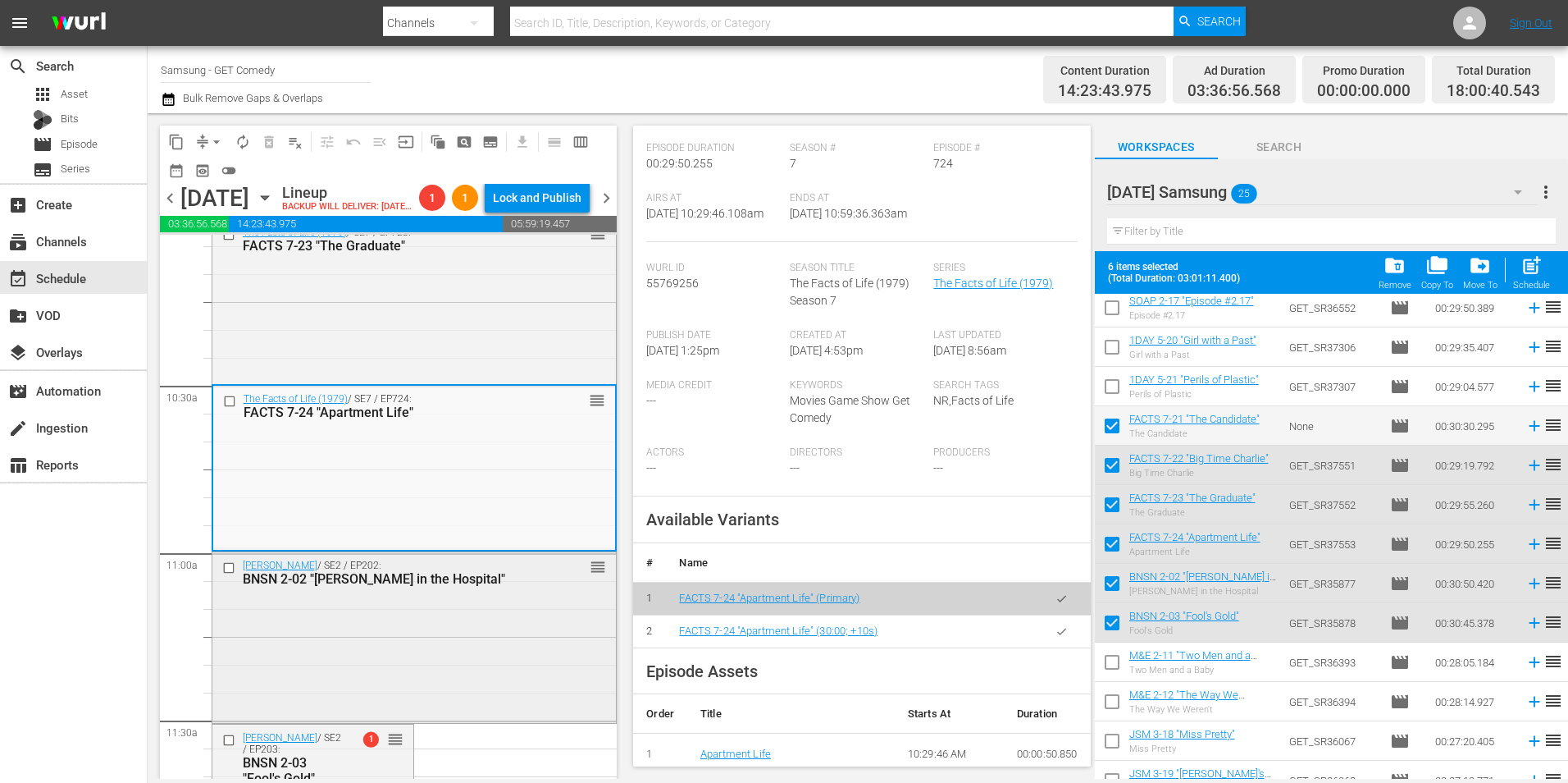
click at [461, 643] on div "Benson / SE2 / EP202: BNSN 2-02 "Benson in the Hospital" reorder" at bounding box center [415, 635] width 404 height 167
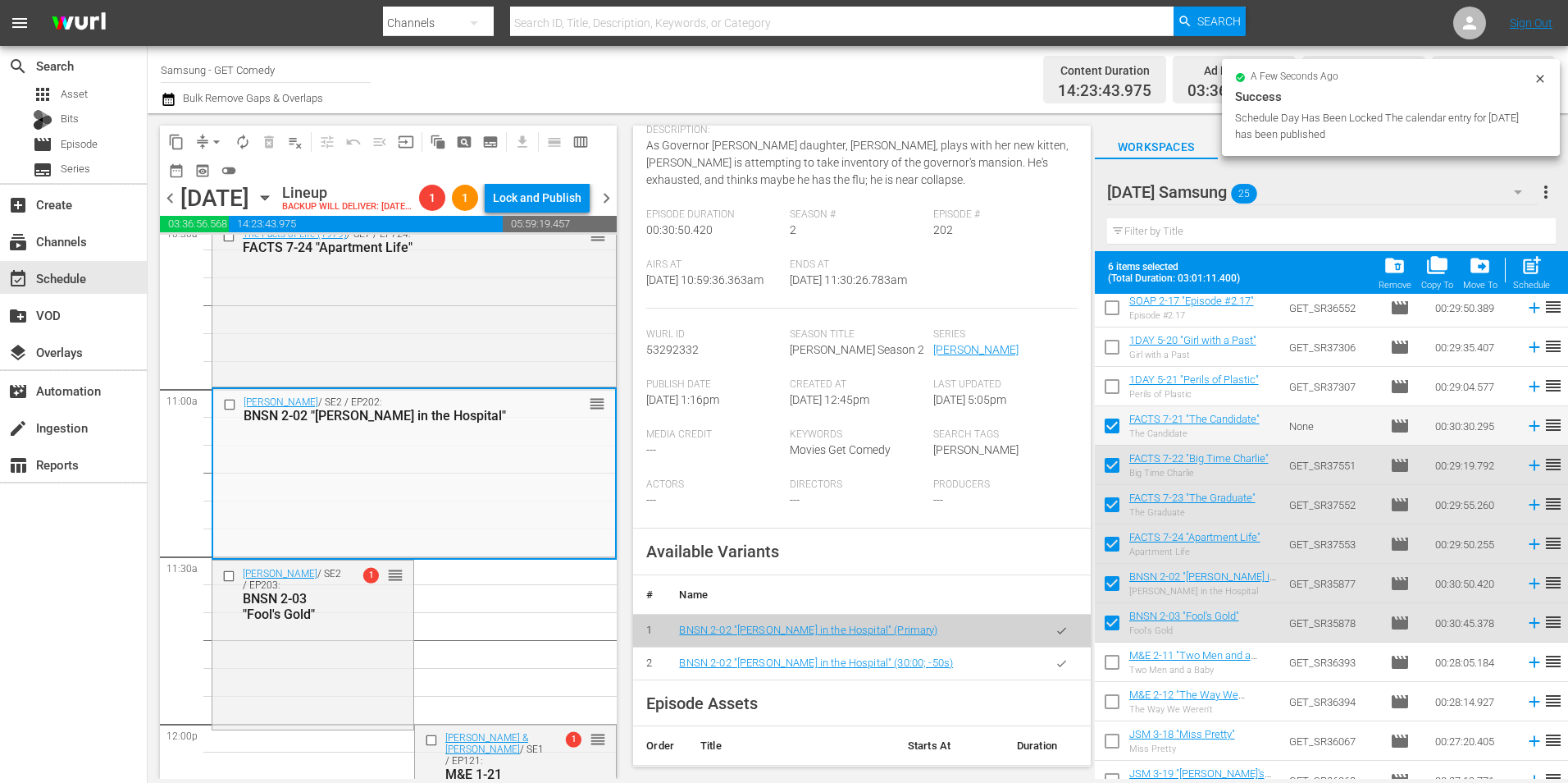
scroll to position [164, 0]
click at [1055, 668] on icon "button" at bounding box center [1061, 662] width 12 height 12
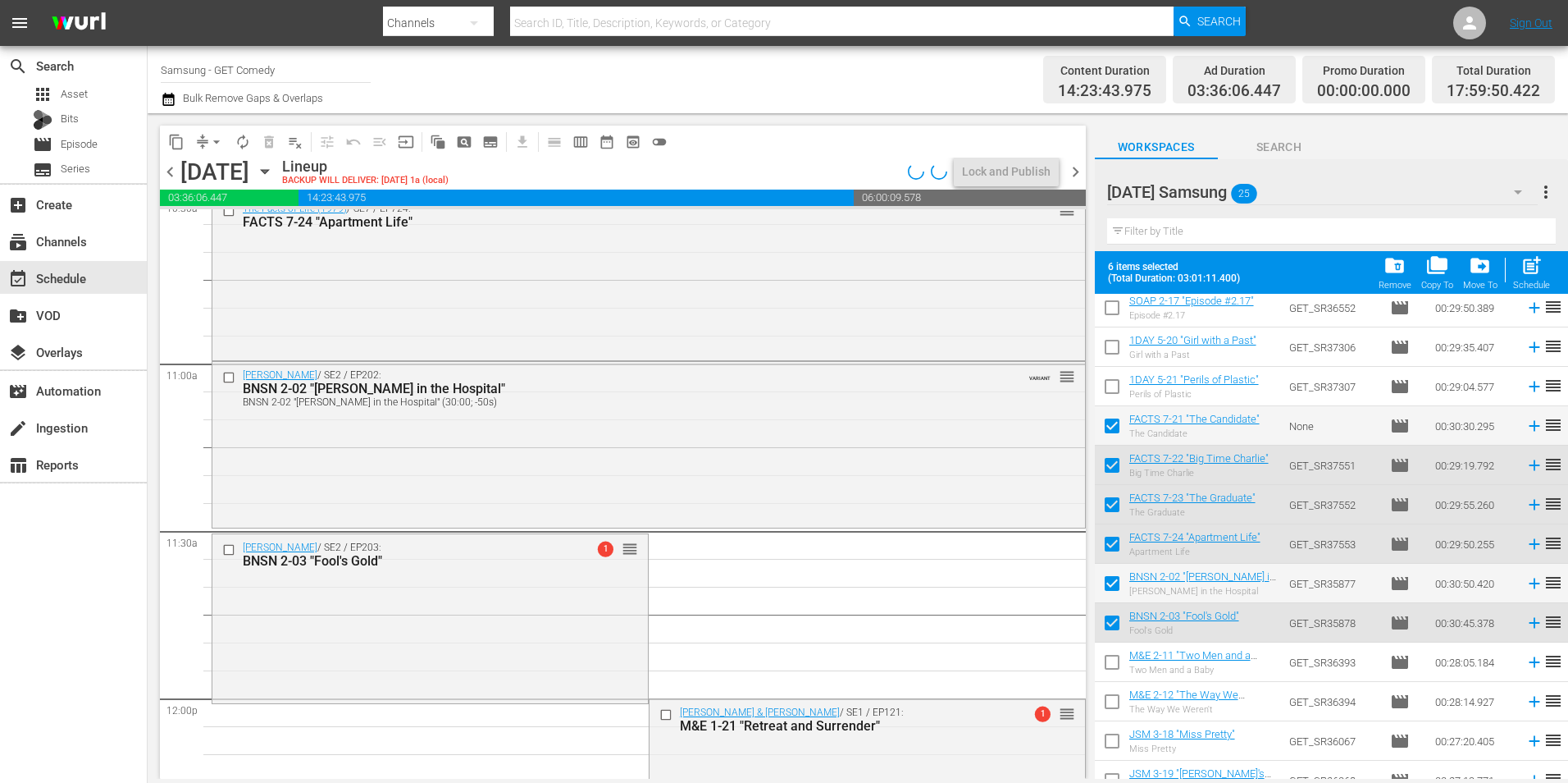
drag, startPoint x: 548, startPoint y: 634, endPoint x: 700, endPoint y: 661, distance: 154.4
click at [548, 634] on div "Benson / SE2 / EP203: BNSN 2-03 "Fool's Gold" 1 reorder" at bounding box center [430, 618] width 435 height 166
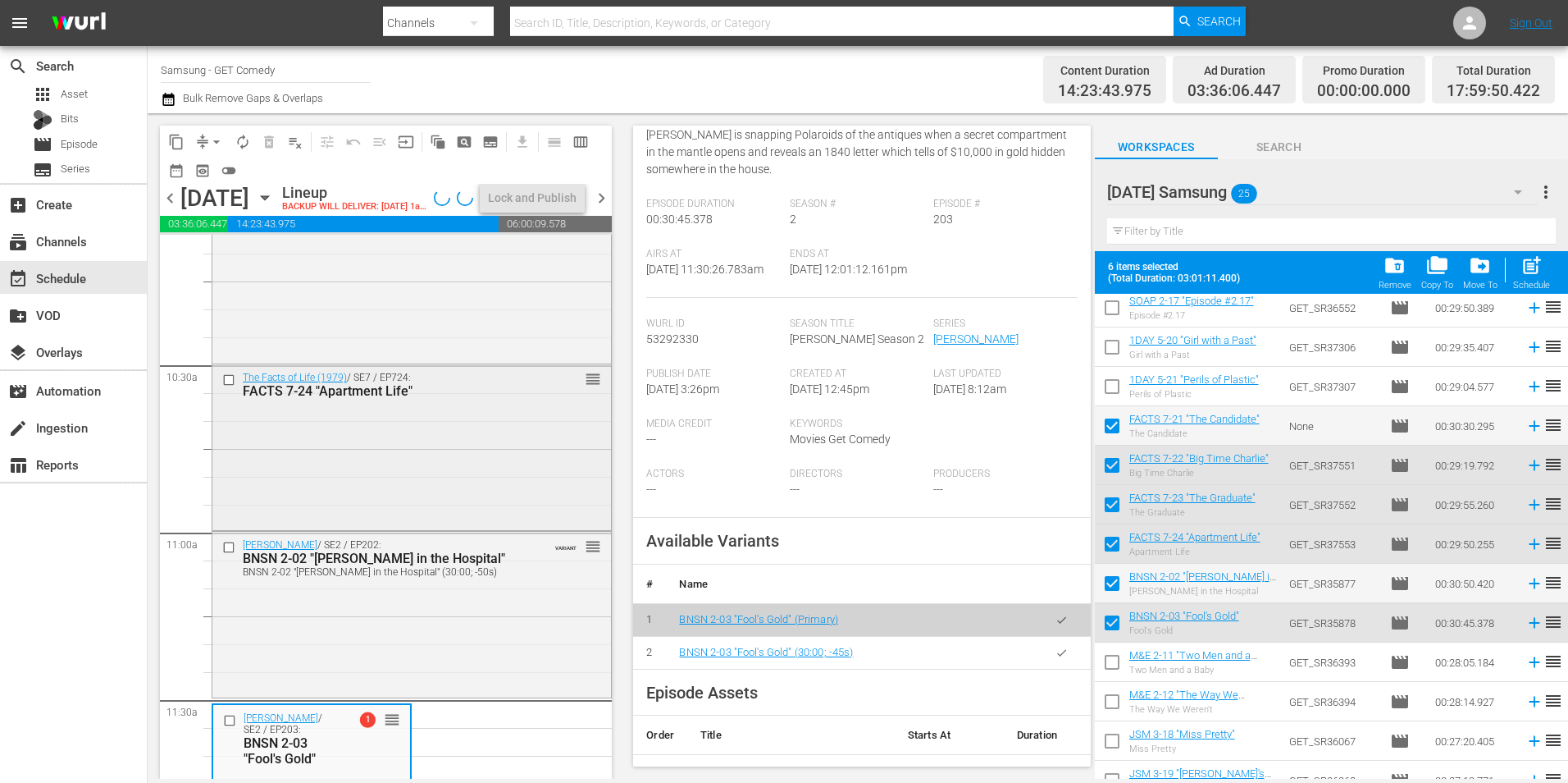
scroll to position [3364, 0]
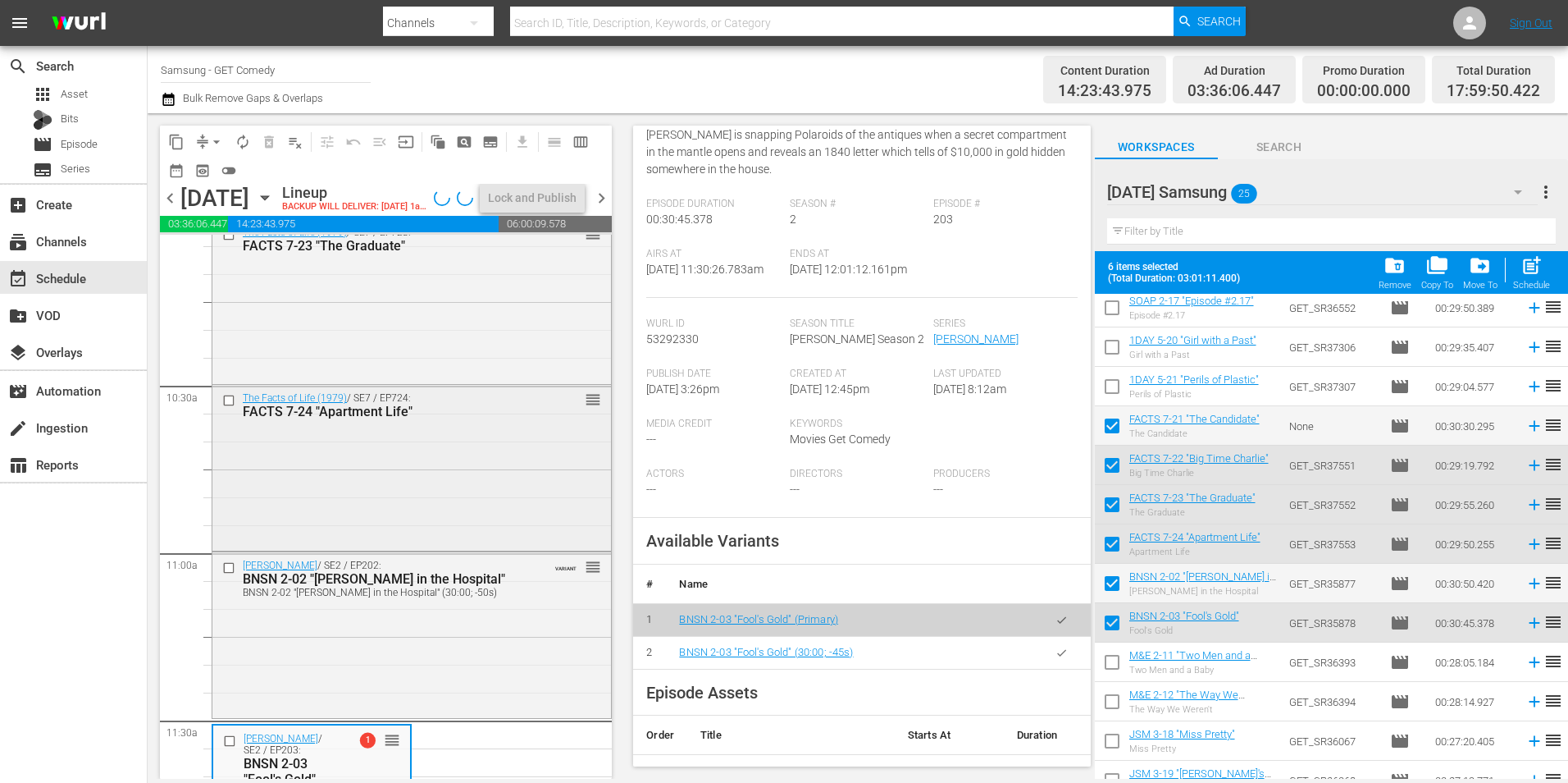
click at [489, 510] on div "The Facts of Life (1979) / SE7 / EP724: FACTS 7-24 "Apartment Life" reorder" at bounding box center [412, 465] width 399 height 161
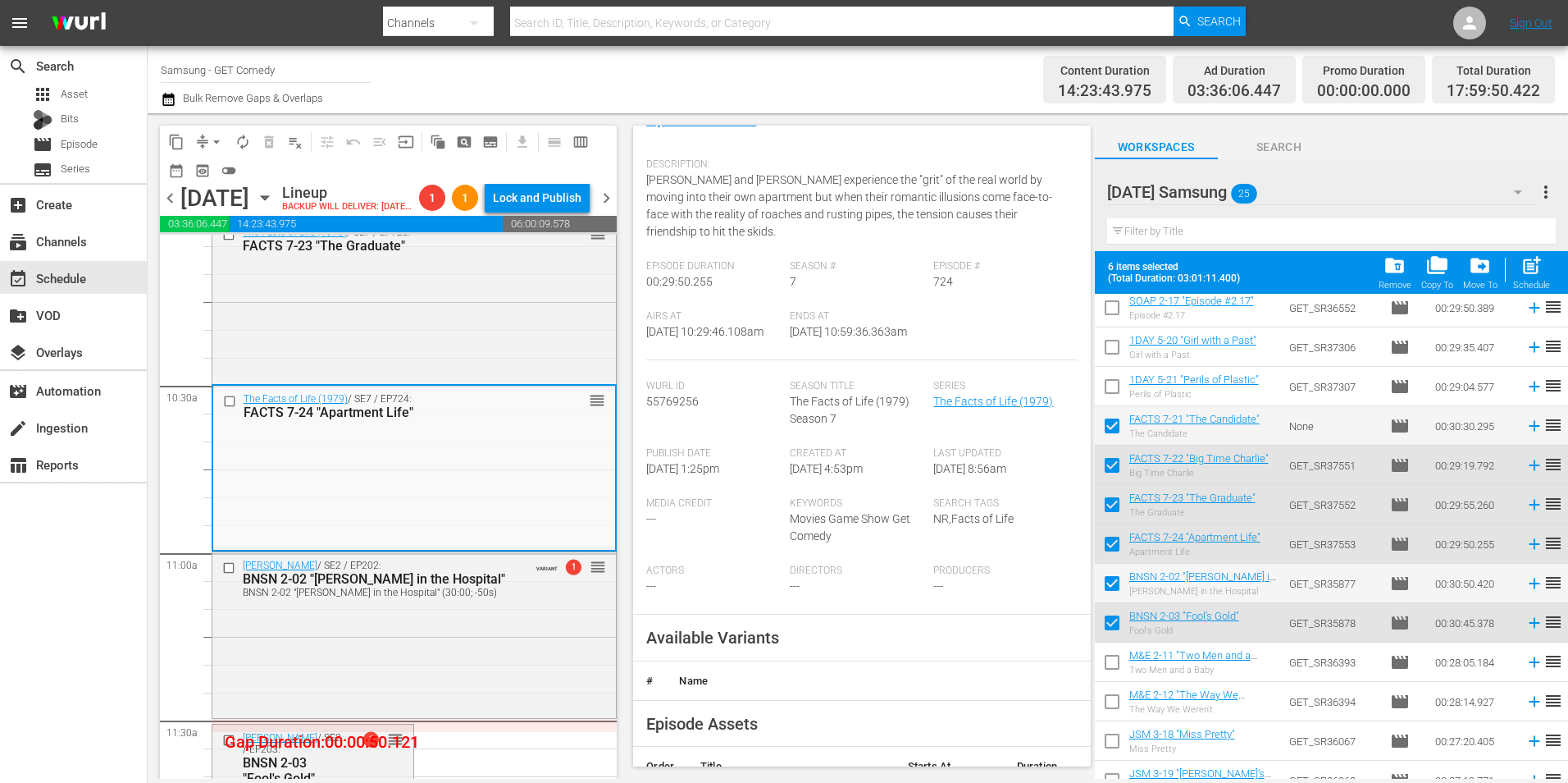
scroll to position [164, 0]
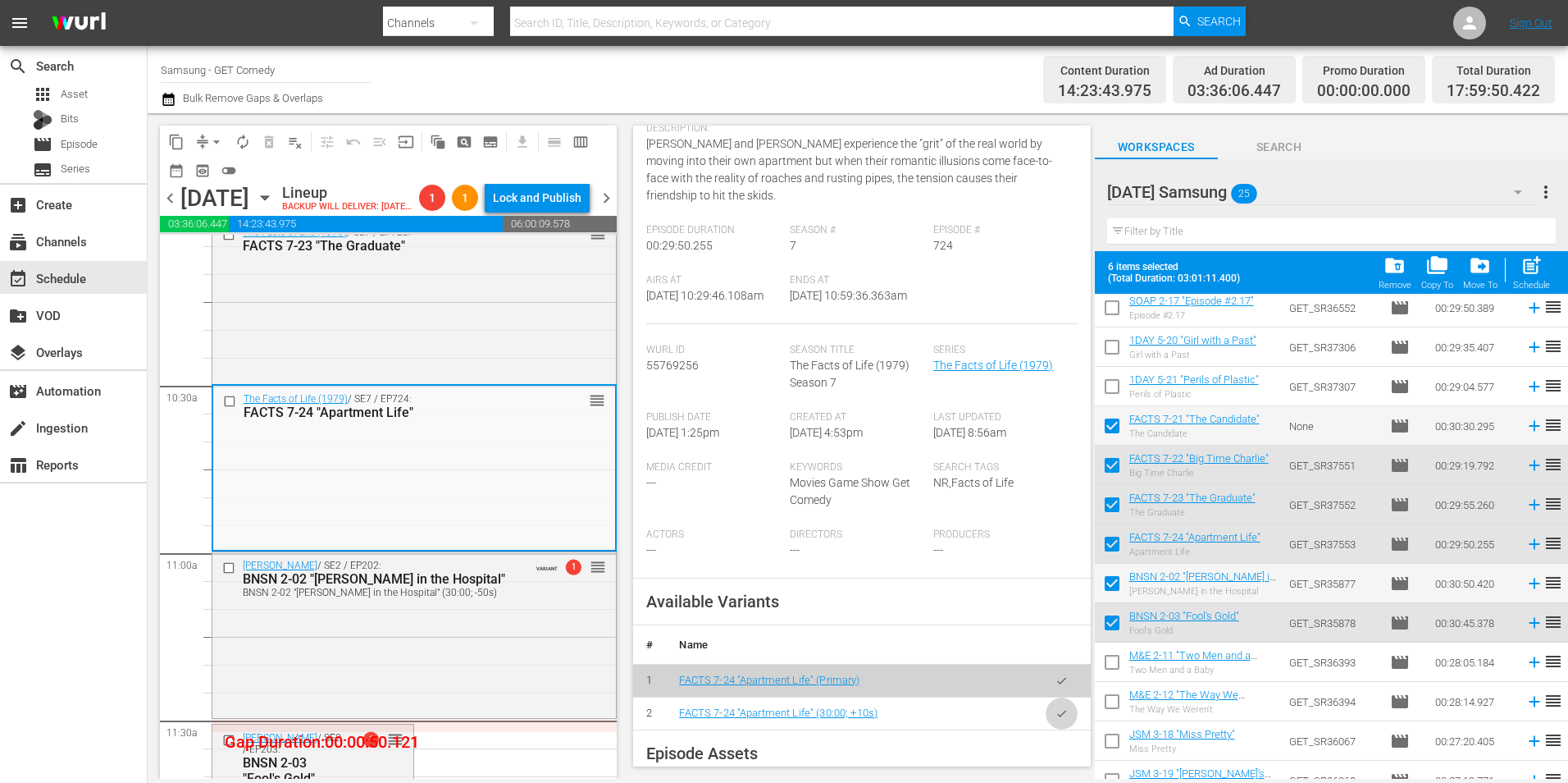
click at [1057, 715] on icon "button" at bounding box center [1061, 713] width 9 height 7
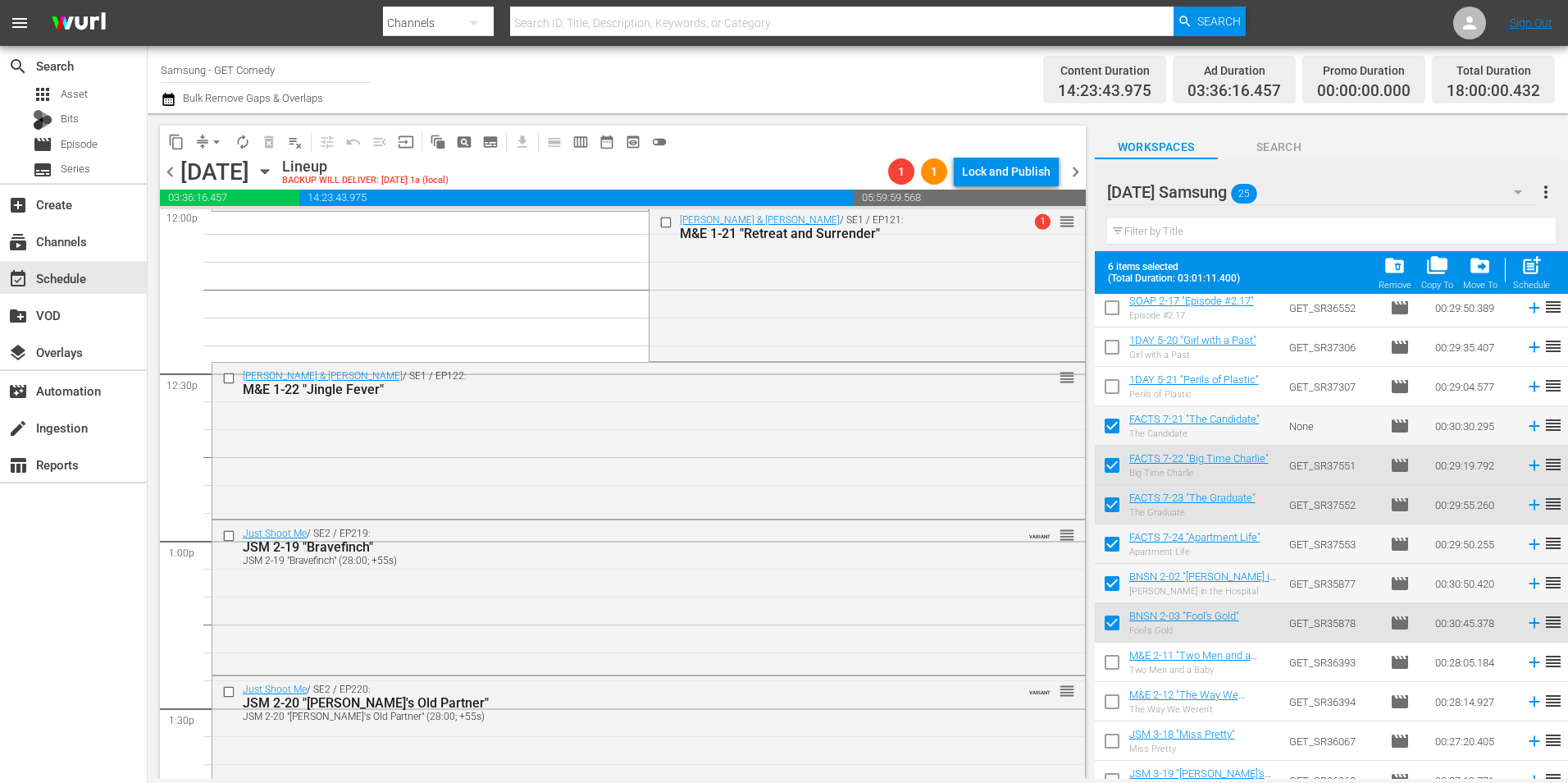
scroll to position [0, 0]
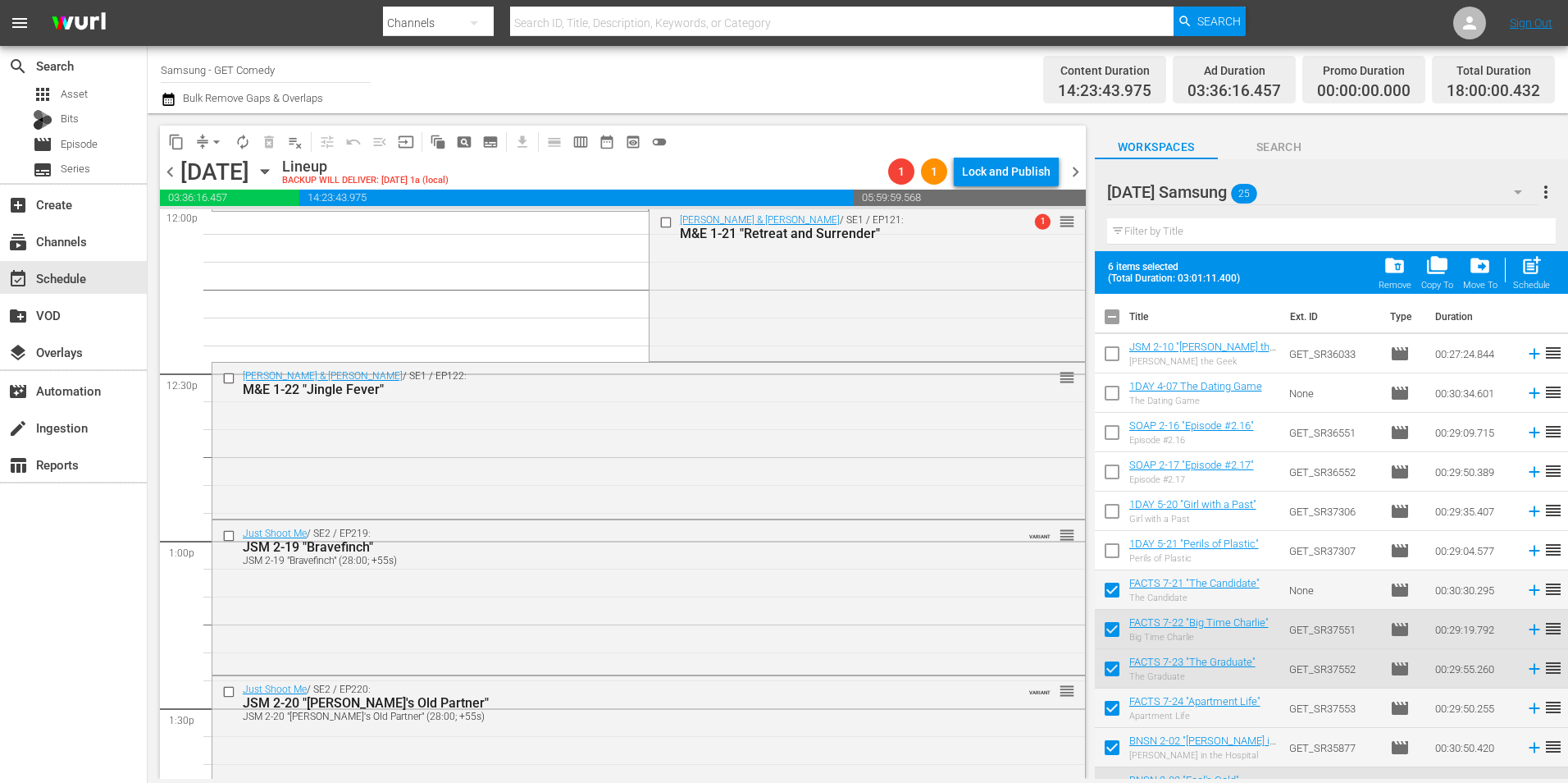
click at [1114, 323] on input "checkbox" at bounding box center [1112, 319] width 34 height 34
checkbox input "true"
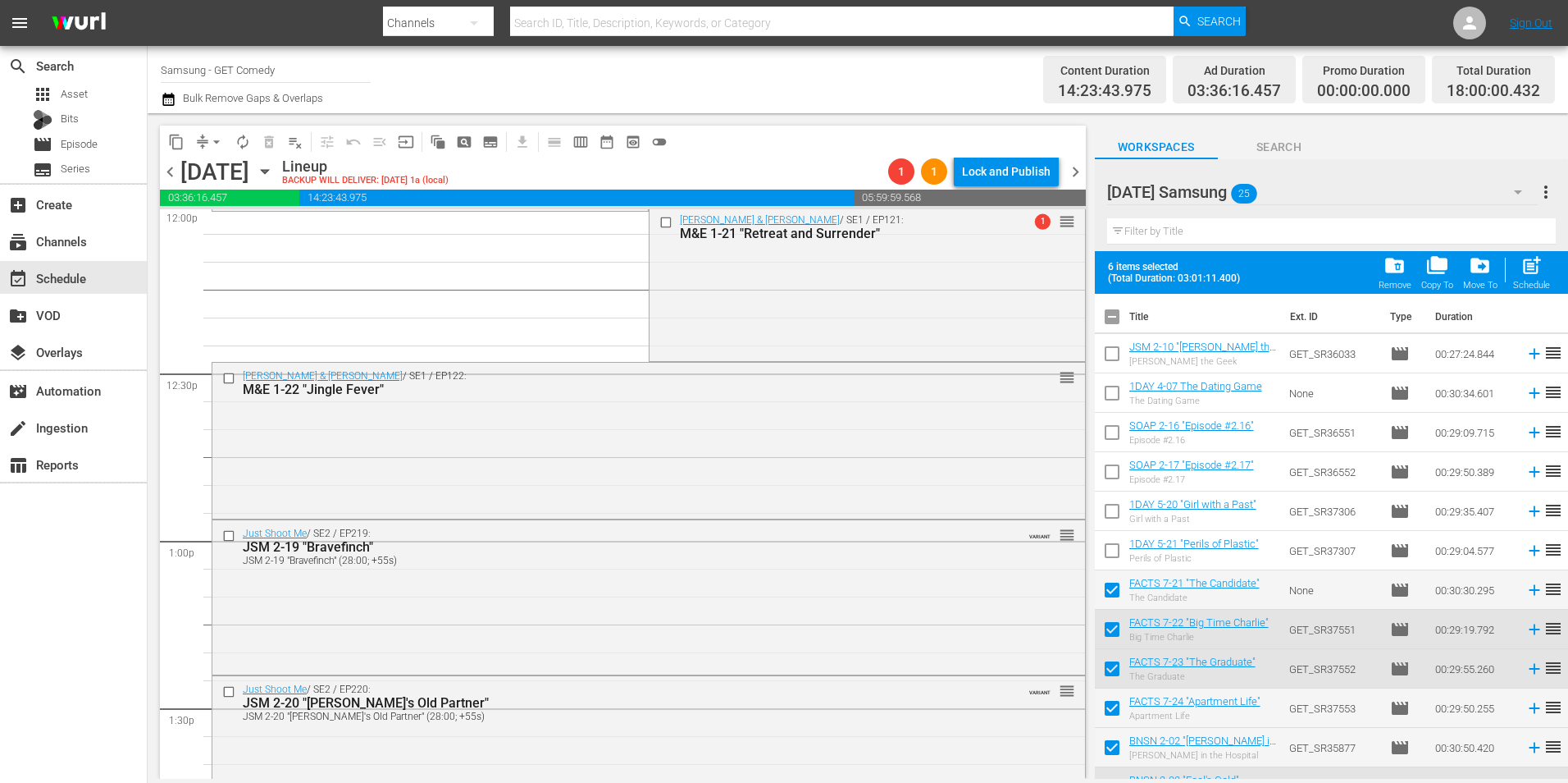
checkbox input "true"
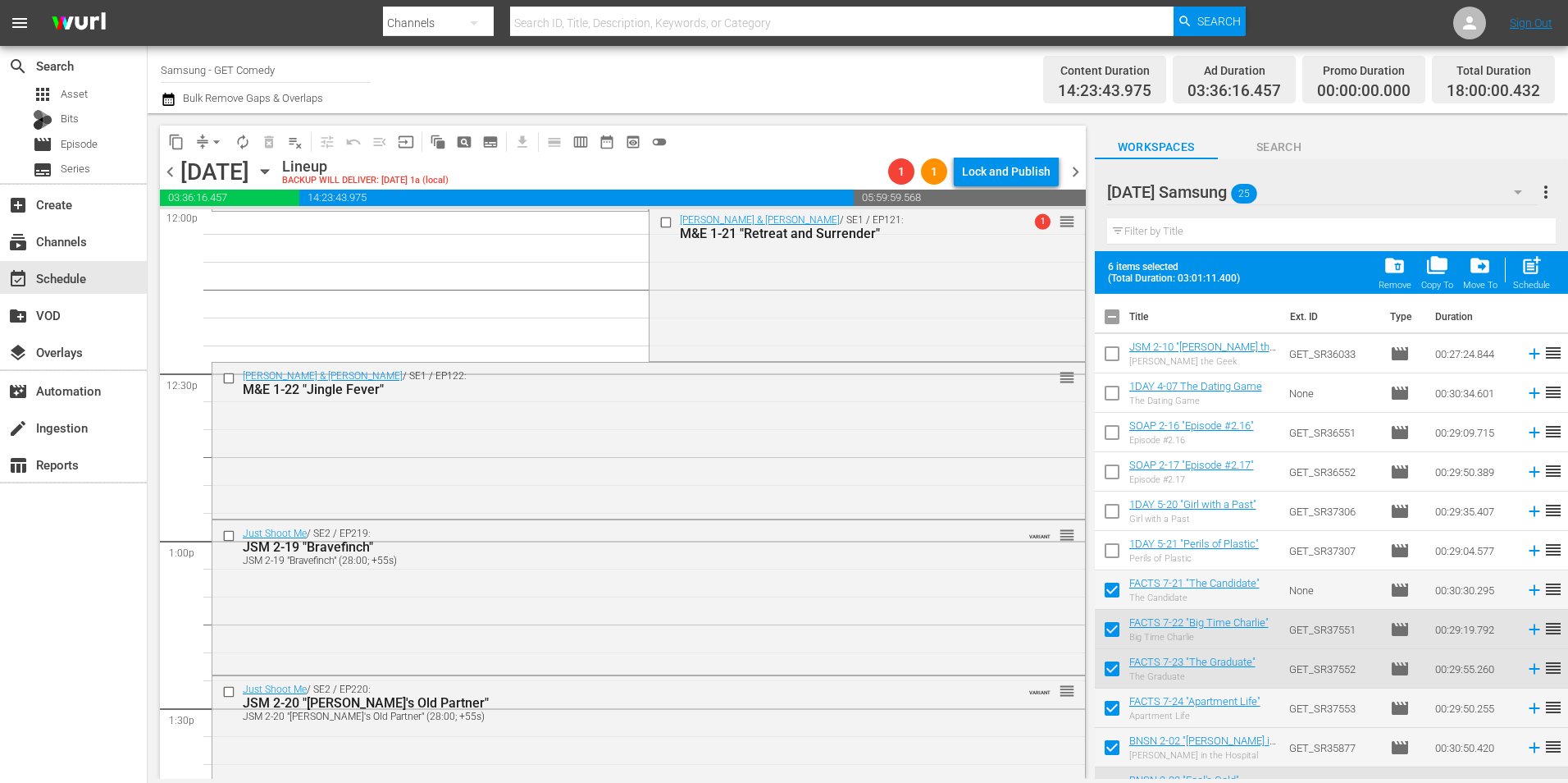
checkbox input "true"
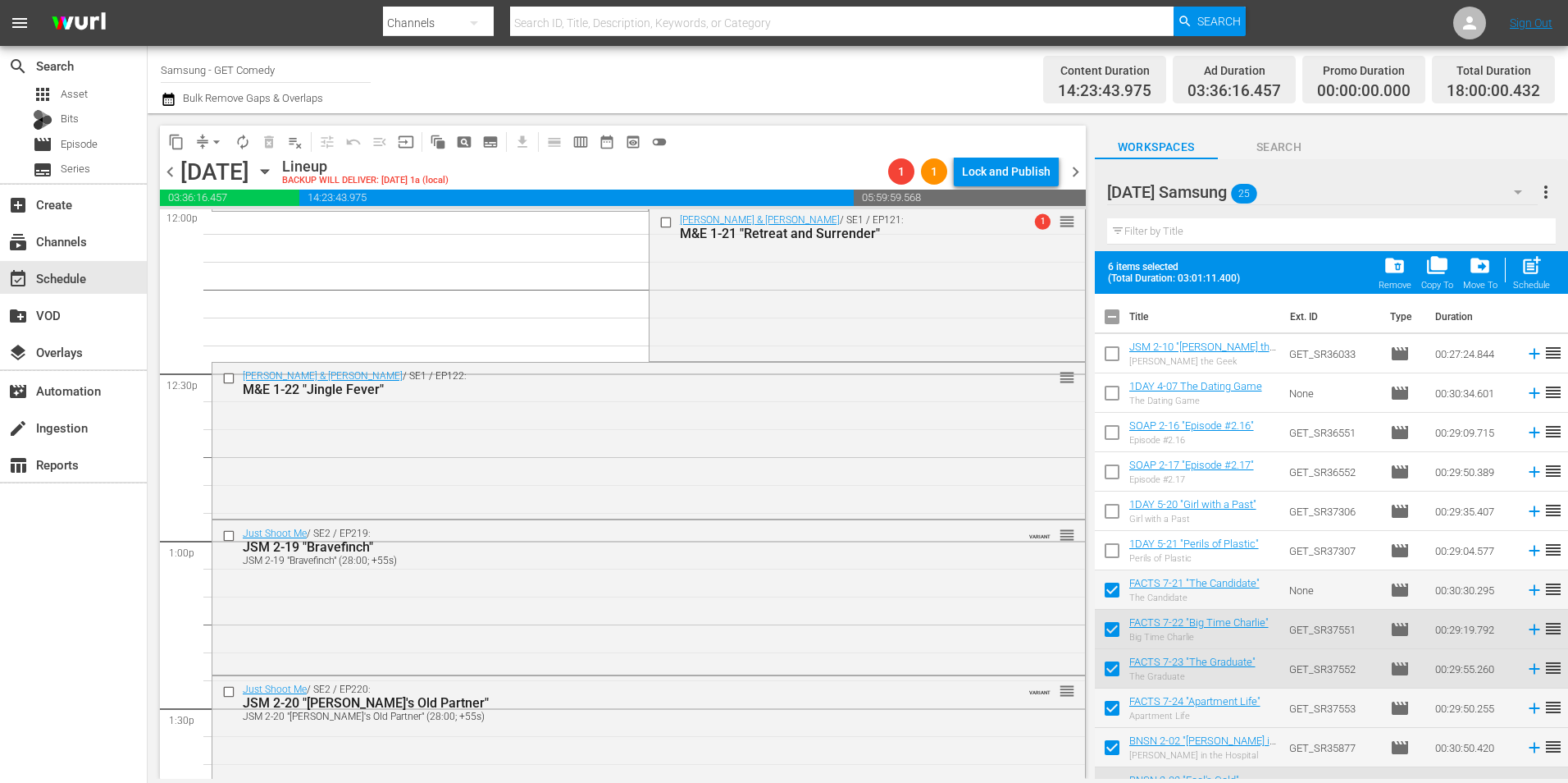
checkbox input "true"
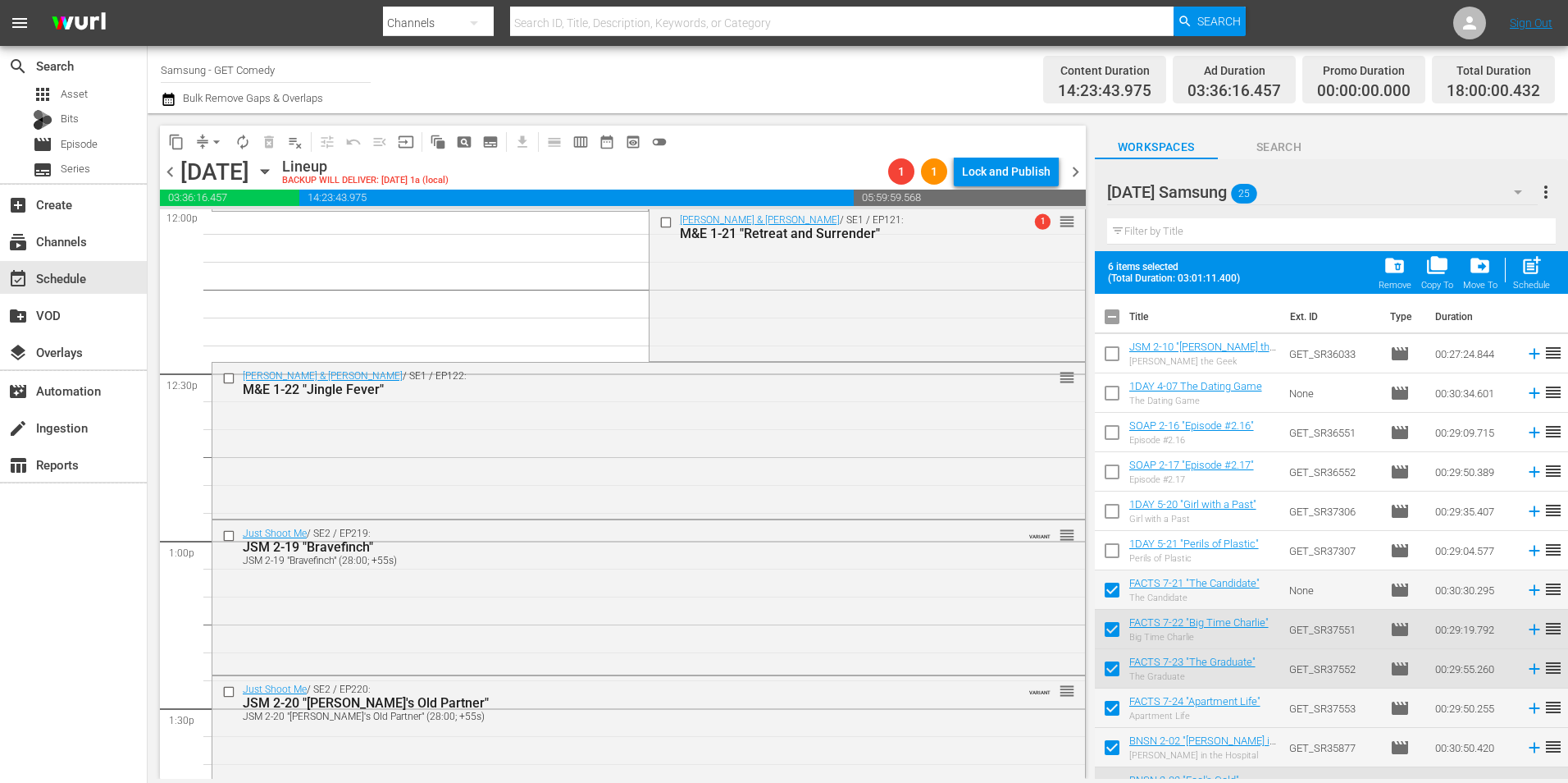
checkbox input "true"
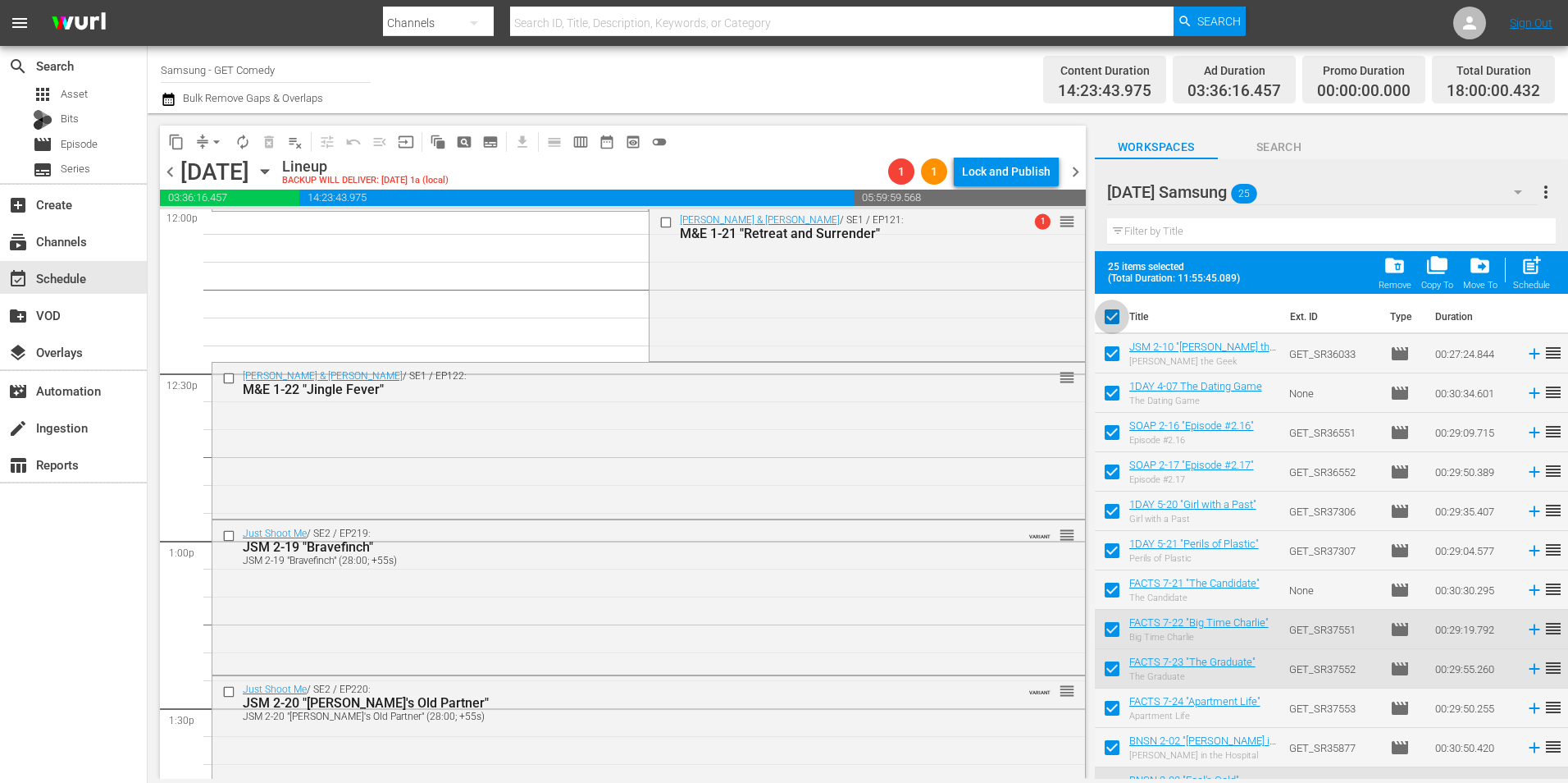
click at [1114, 323] on input "checkbox" at bounding box center [1112, 319] width 34 height 34
checkbox input "false"
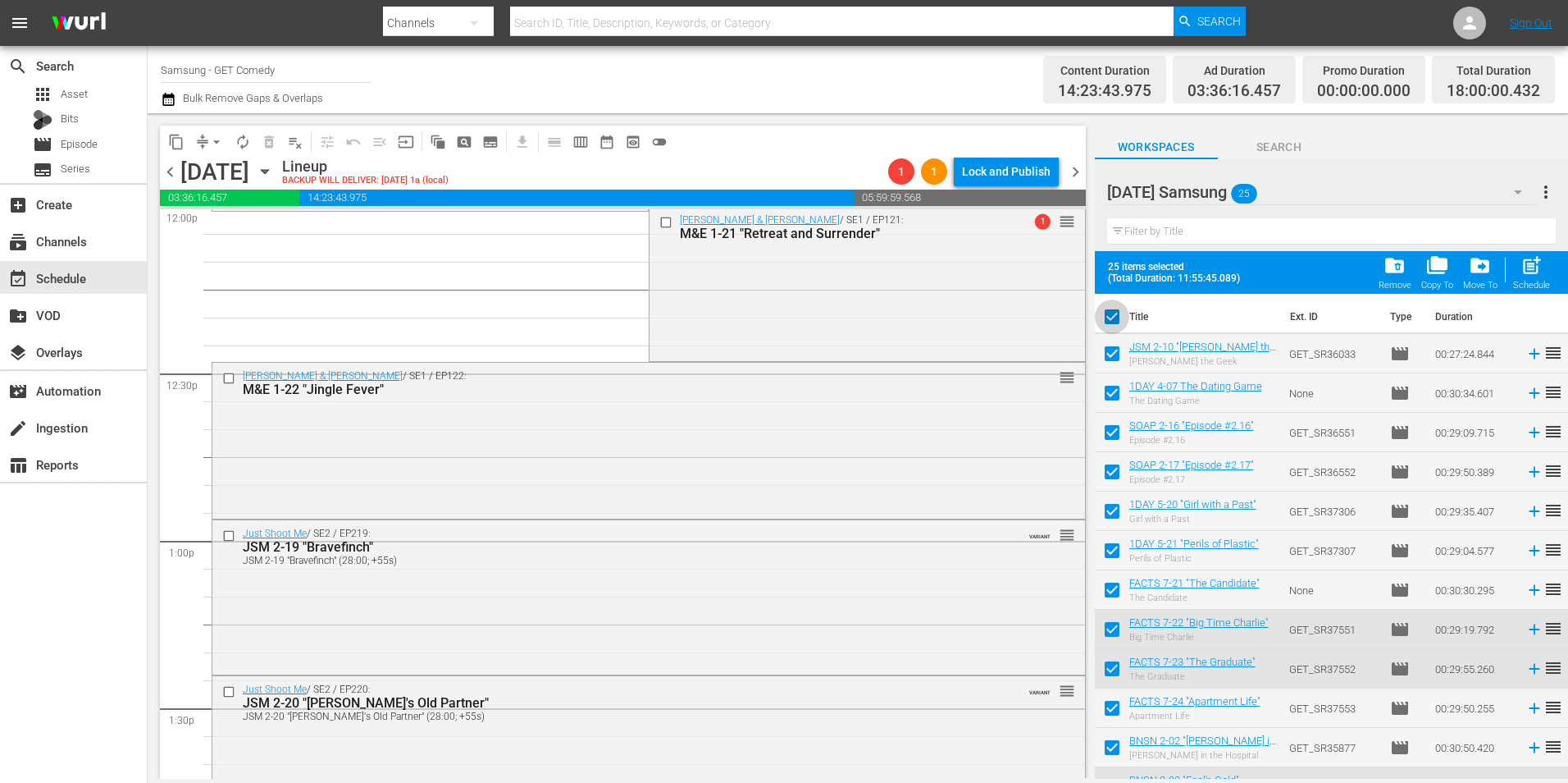
checkbox input "false"
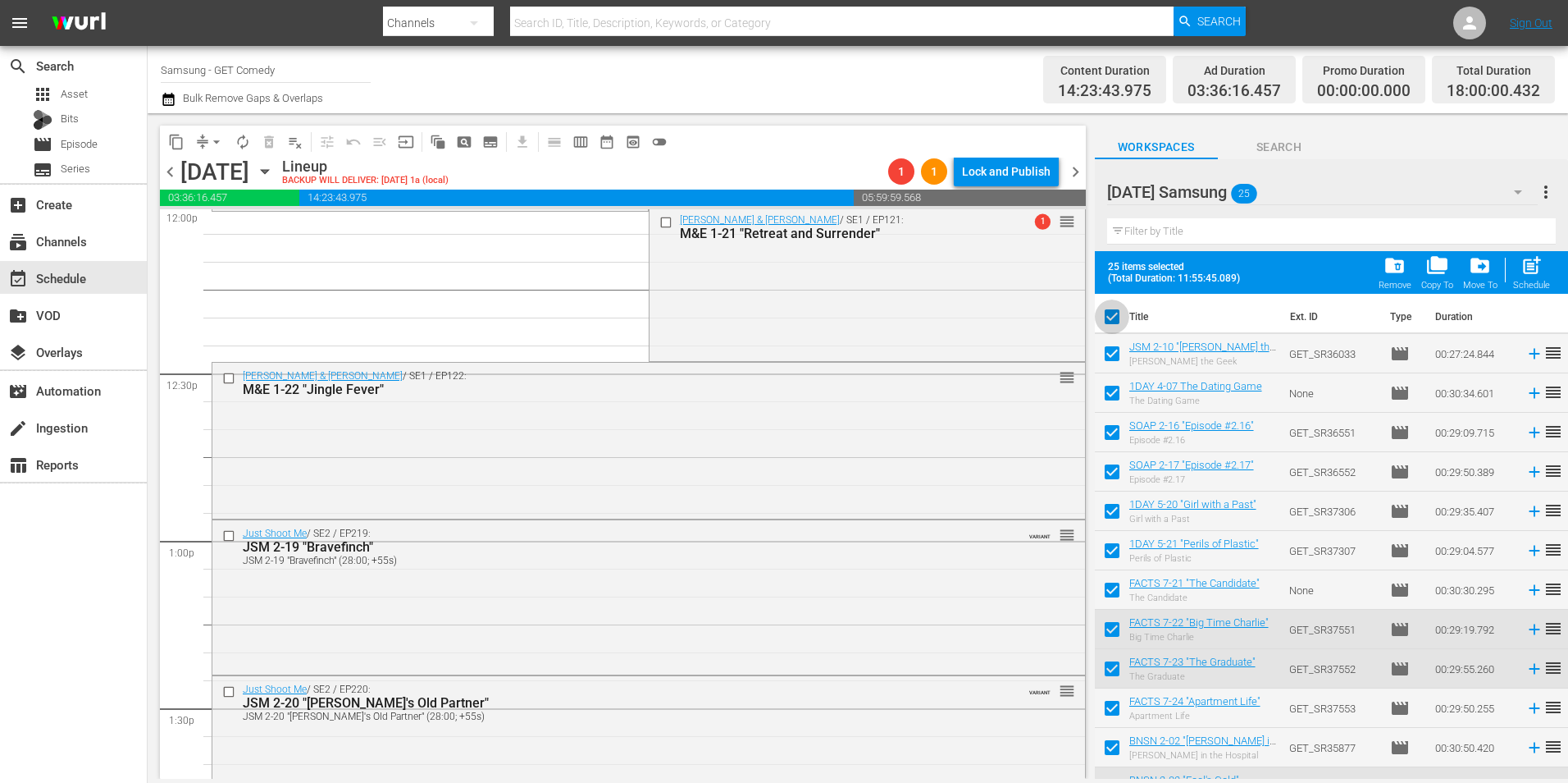
checkbox input "false"
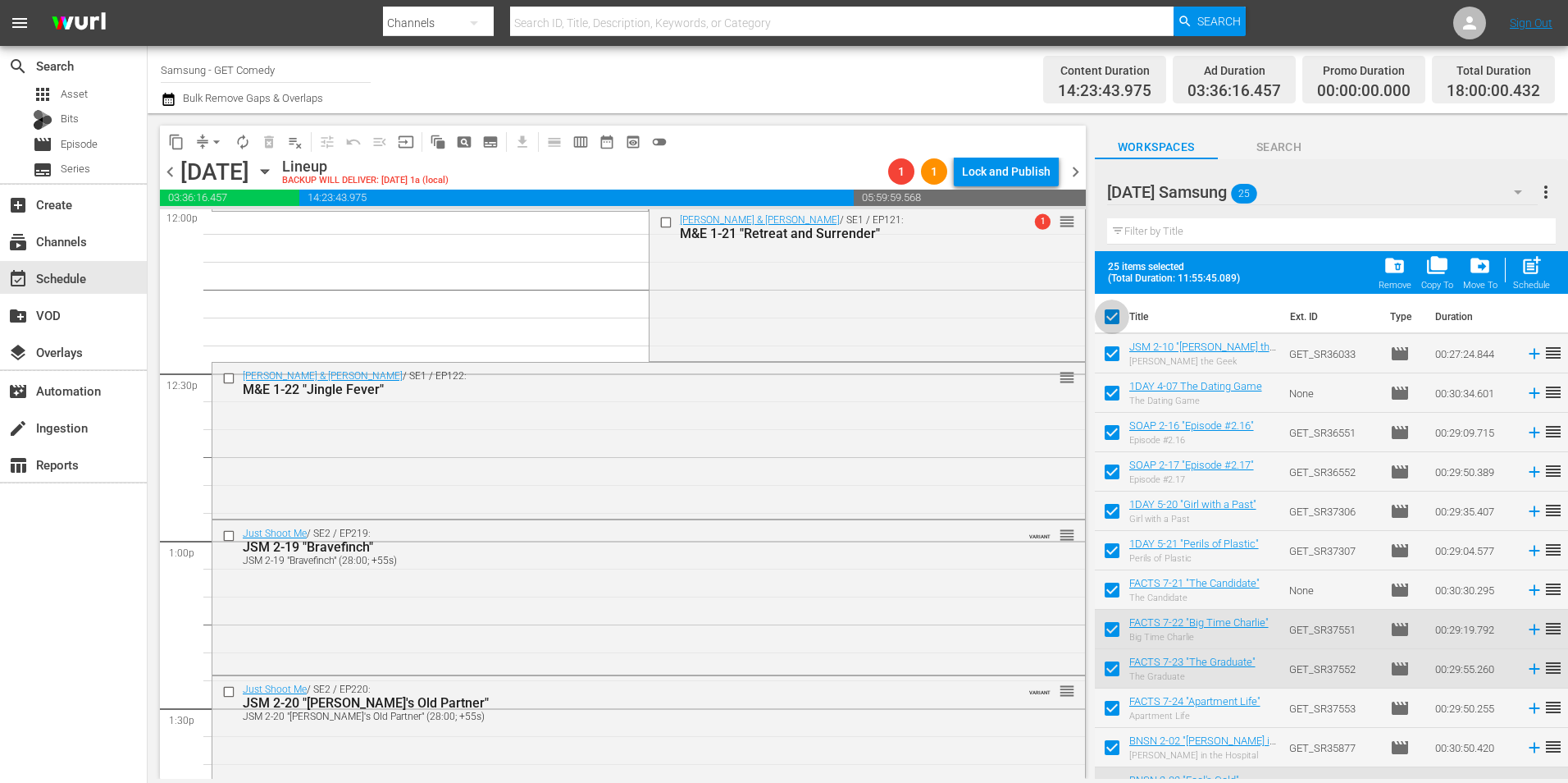
checkbox input "false"
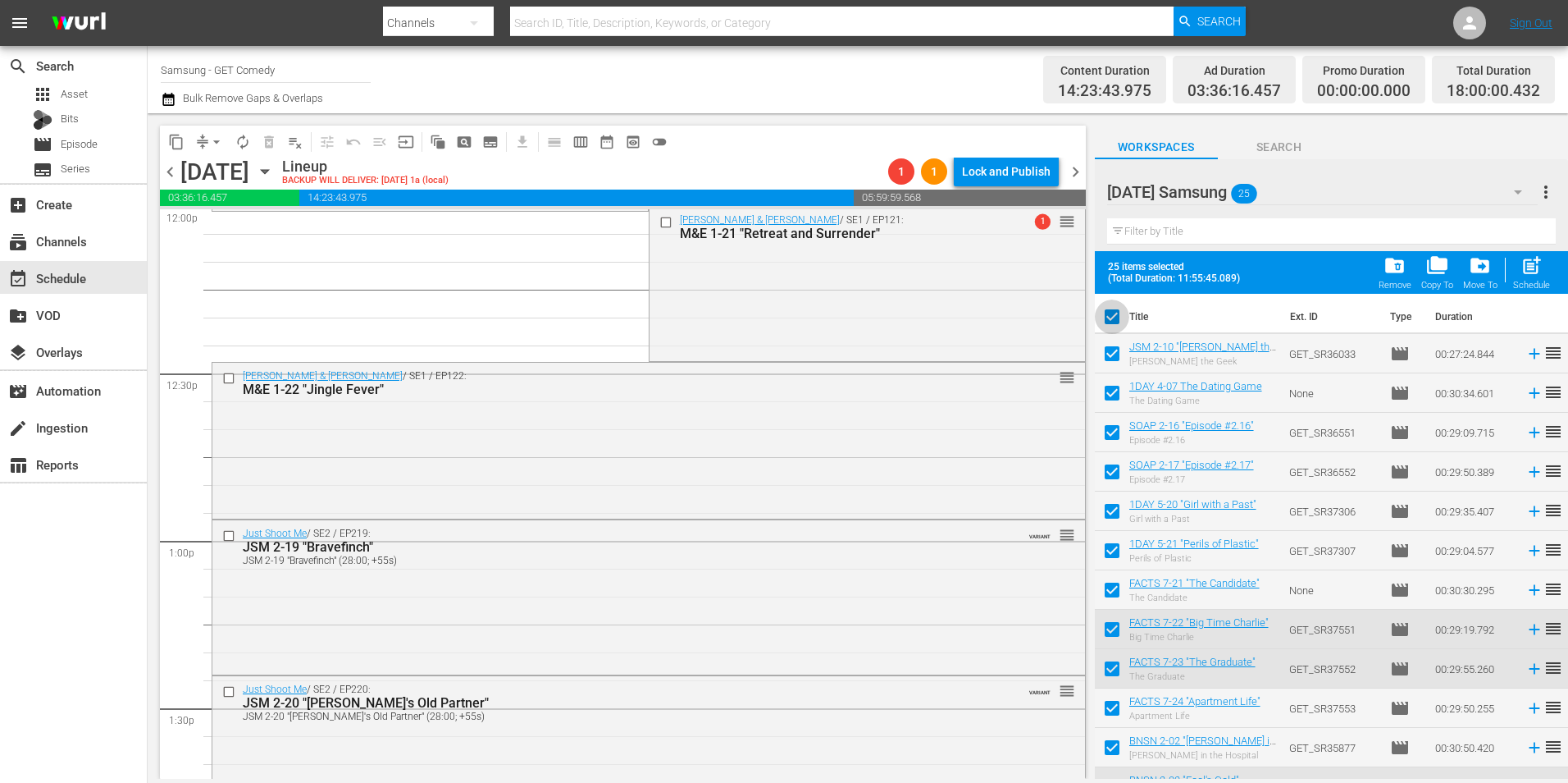
checkbox input "false"
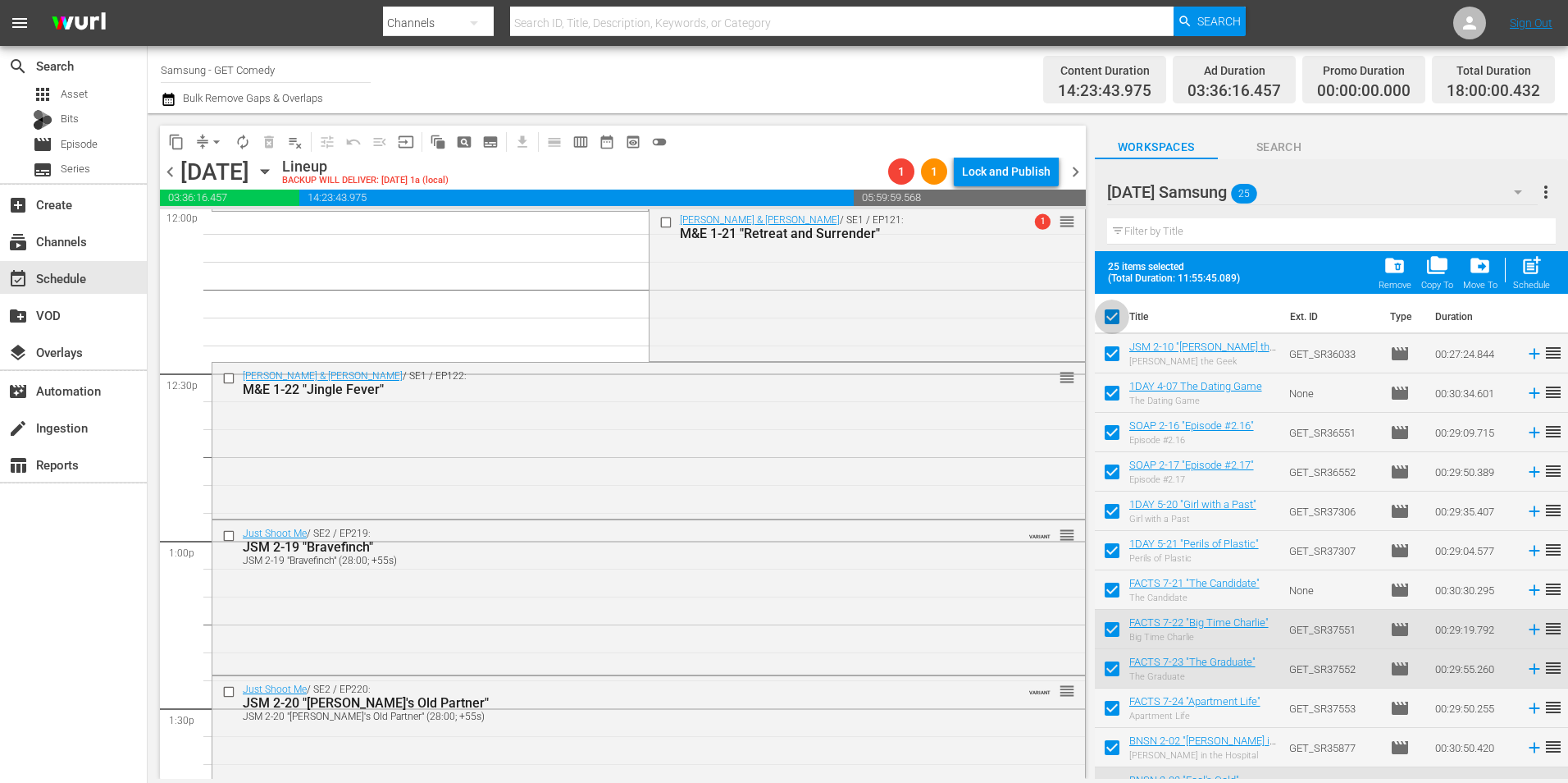
checkbox input "false"
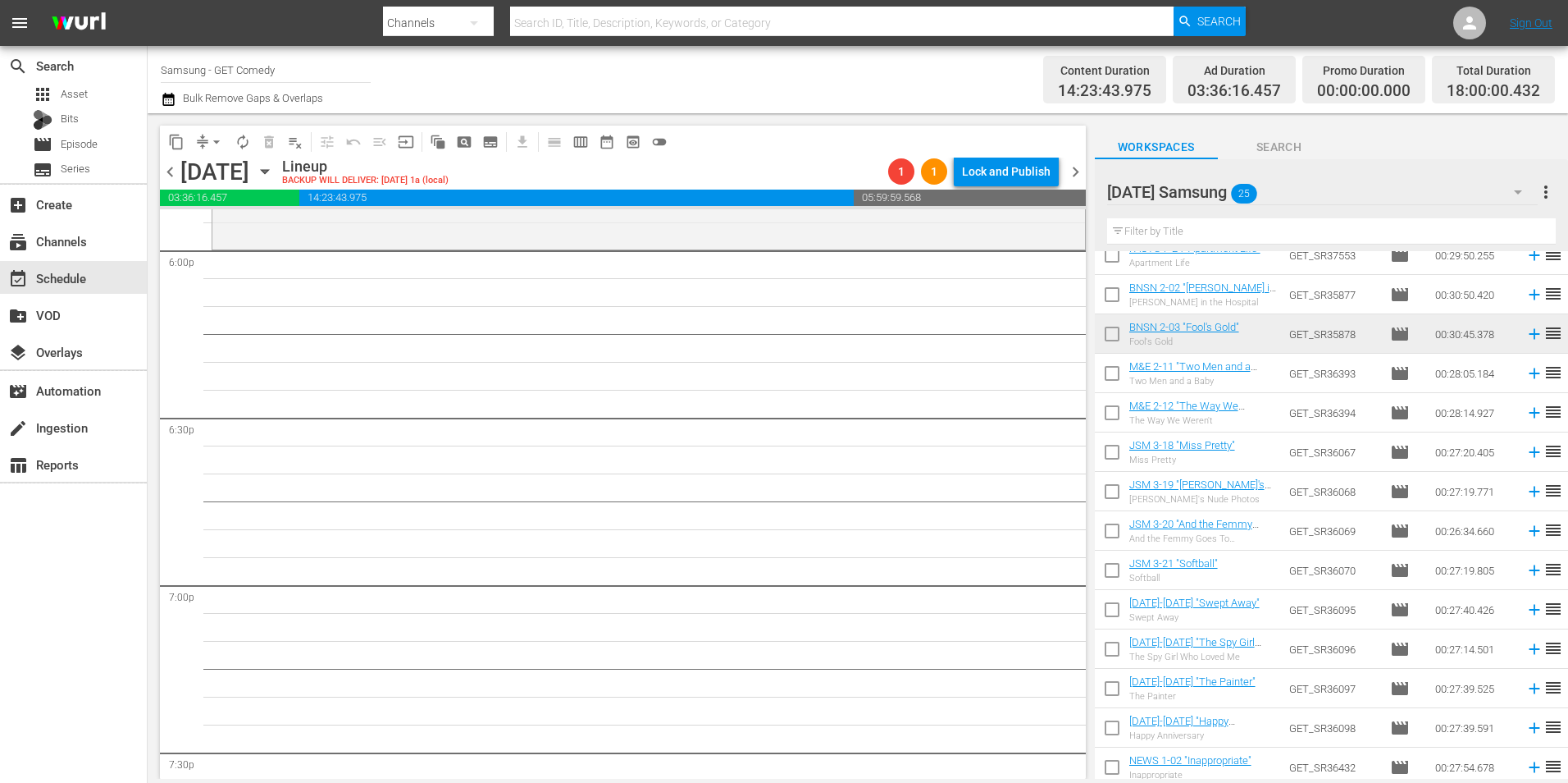
scroll to position [5990, 0]
click at [1113, 378] on input "checkbox" at bounding box center [1112, 376] width 34 height 34
checkbox input "true"
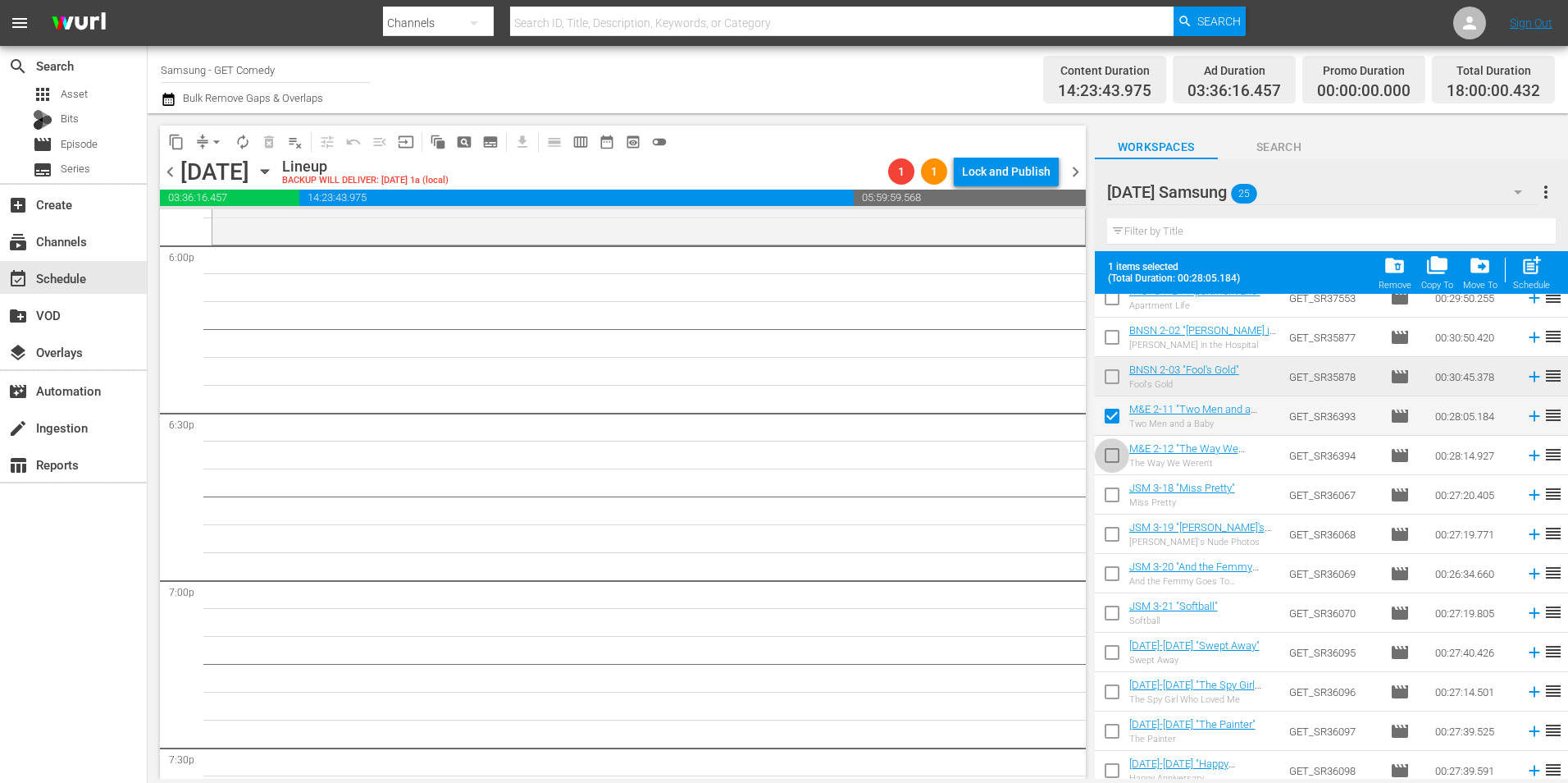
click at [1118, 461] on input "checkbox" at bounding box center [1112, 458] width 34 height 34
checkbox input "true"
click at [1116, 500] on input "checkbox" at bounding box center [1112, 497] width 34 height 34
checkbox input "true"
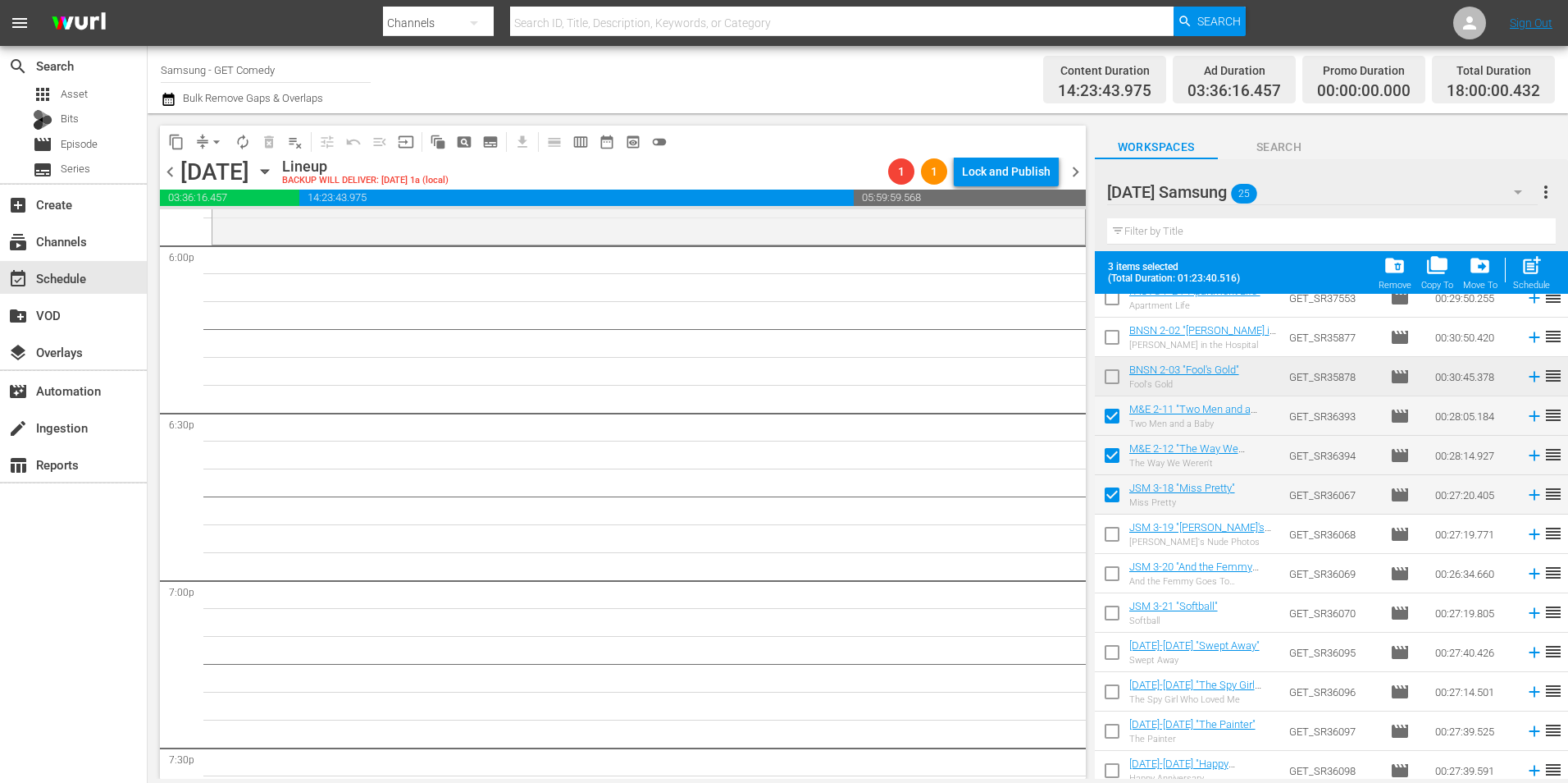
click at [1112, 539] on input "checkbox" at bounding box center [1112, 537] width 34 height 34
checkbox input "true"
click at [1115, 572] on input "checkbox" at bounding box center [1112, 576] width 34 height 34
checkbox input "true"
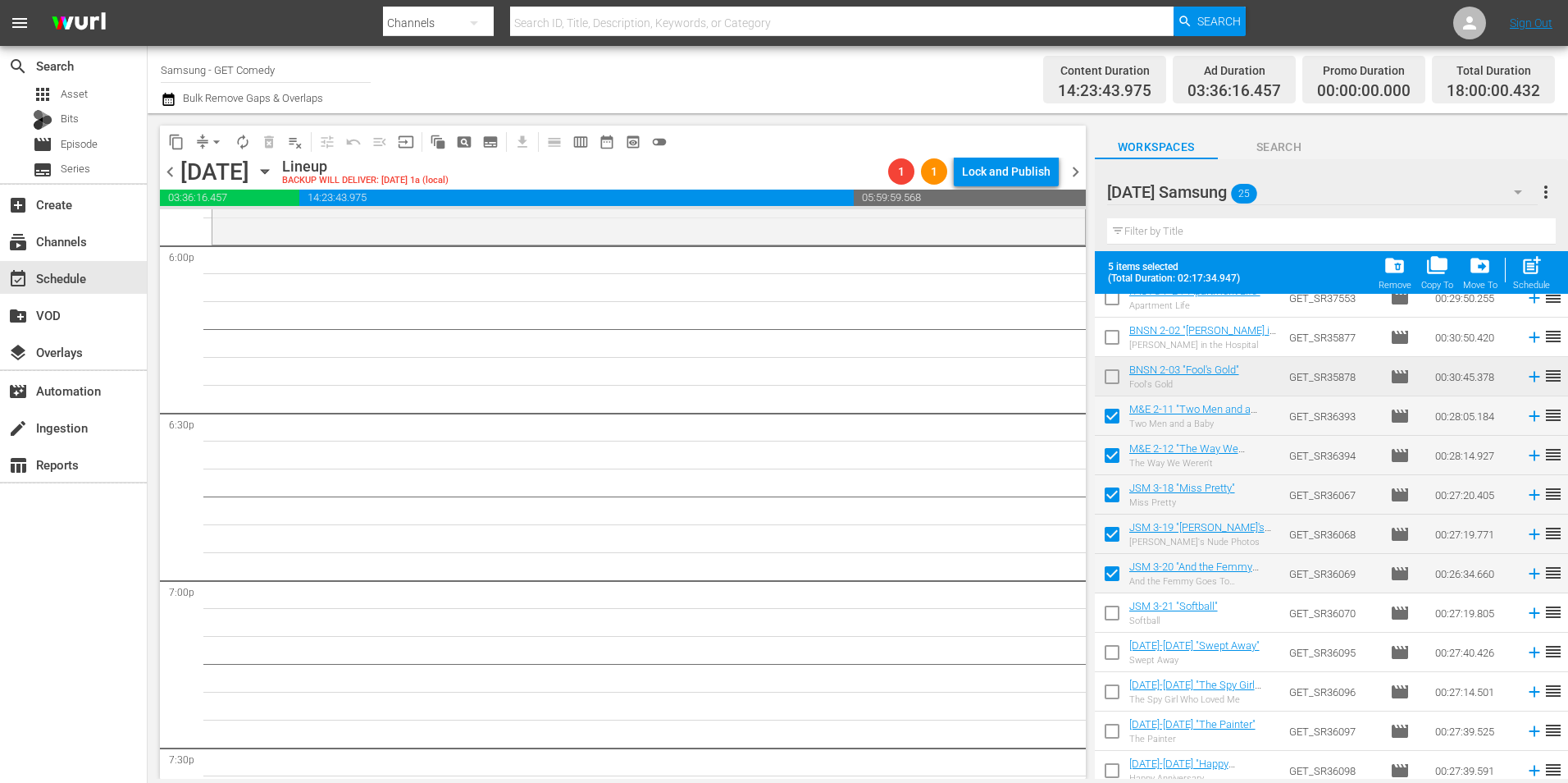
click at [1113, 612] on input "checkbox" at bounding box center [1112, 616] width 34 height 34
checkbox input "true"
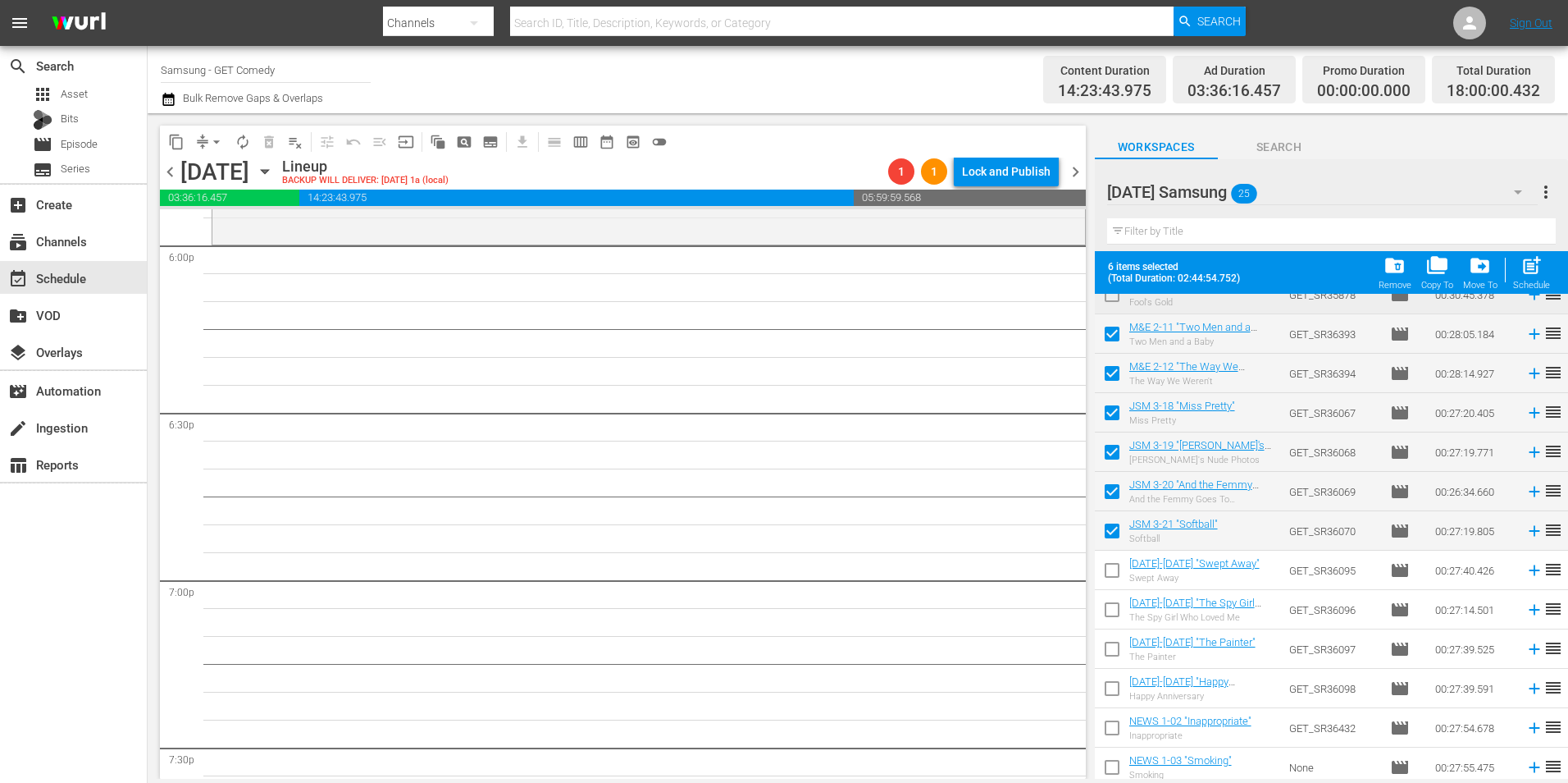
click at [1116, 578] on input "checkbox" at bounding box center [1112, 573] width 34 height 34
checkbox input "true"
click at [1107, 617] on input "checkbox" at bounding box center [1112, 613] width 34 height 34
checkbox input "true"
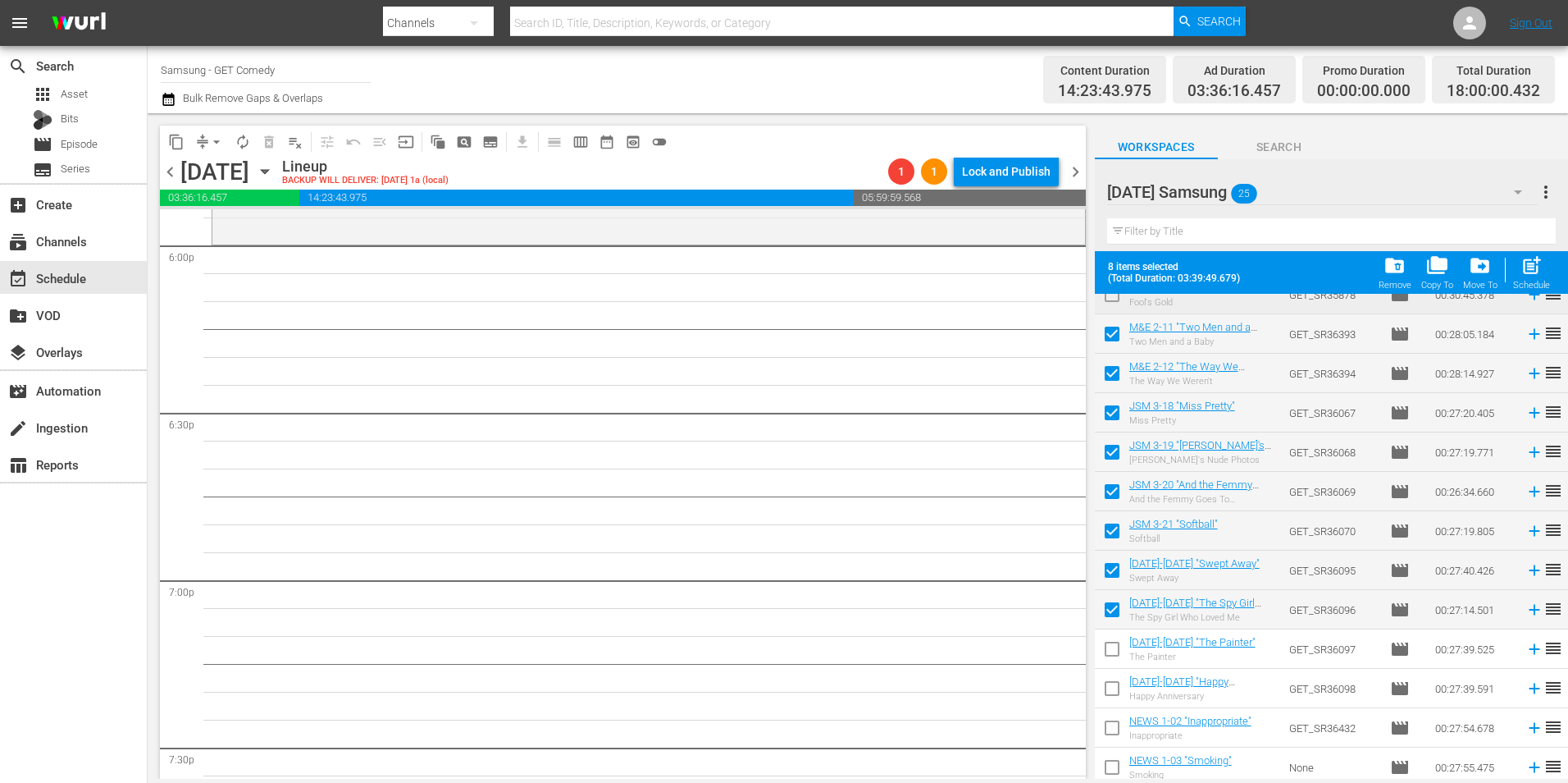
click at [1112, 654] on input "checkbox" at bounding box center [1112, 652] width 34 height 34
checkbox input "true"
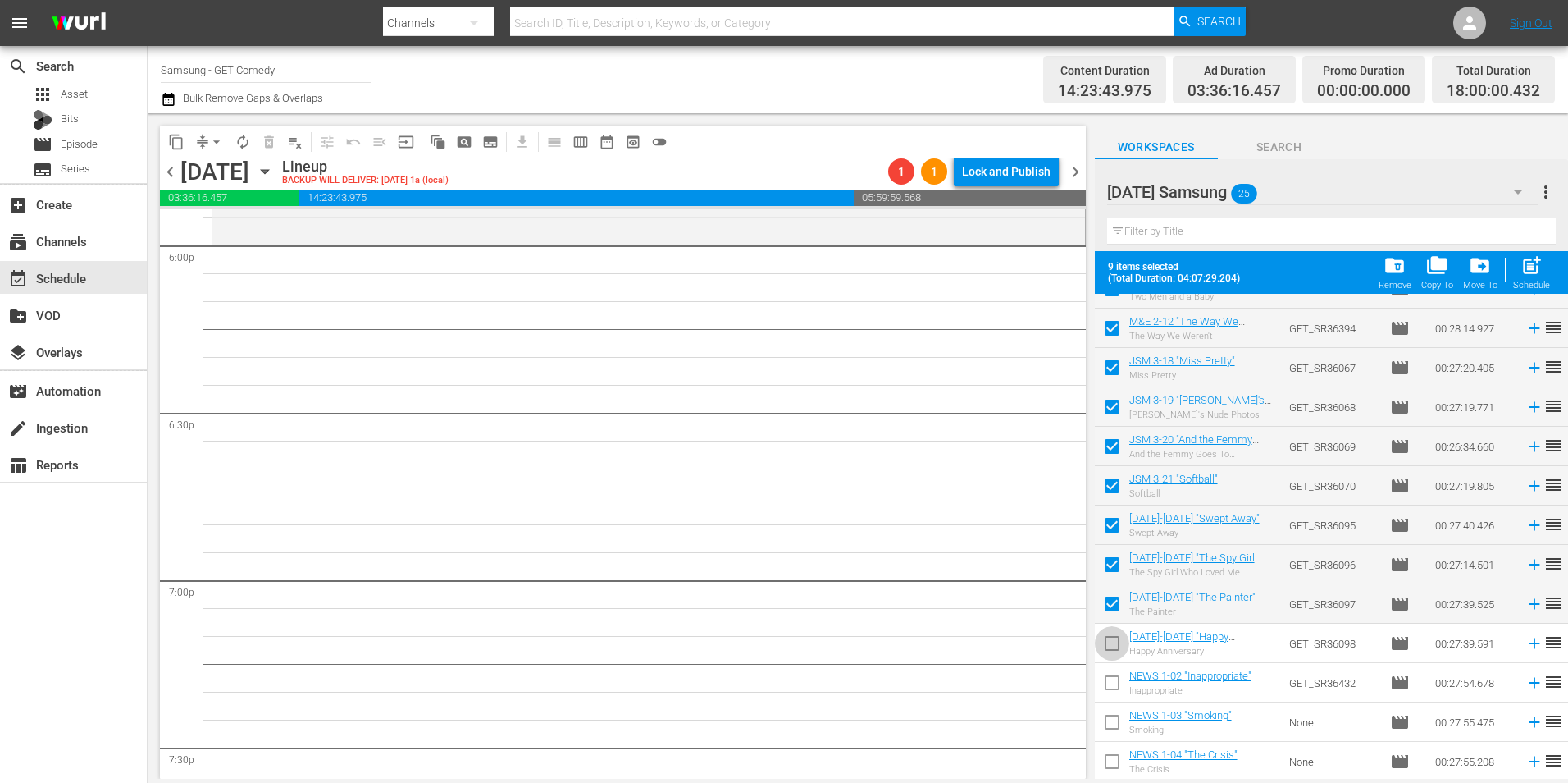
click at [1113, 652] on input "checkbox" at bounding box center [1112, 646] width 34 height 34
checkbox input "true"
click at [1113, 682] on input "checkbox" at bounding box center [1112, 685] width 34 height 34
checkbox input "true"
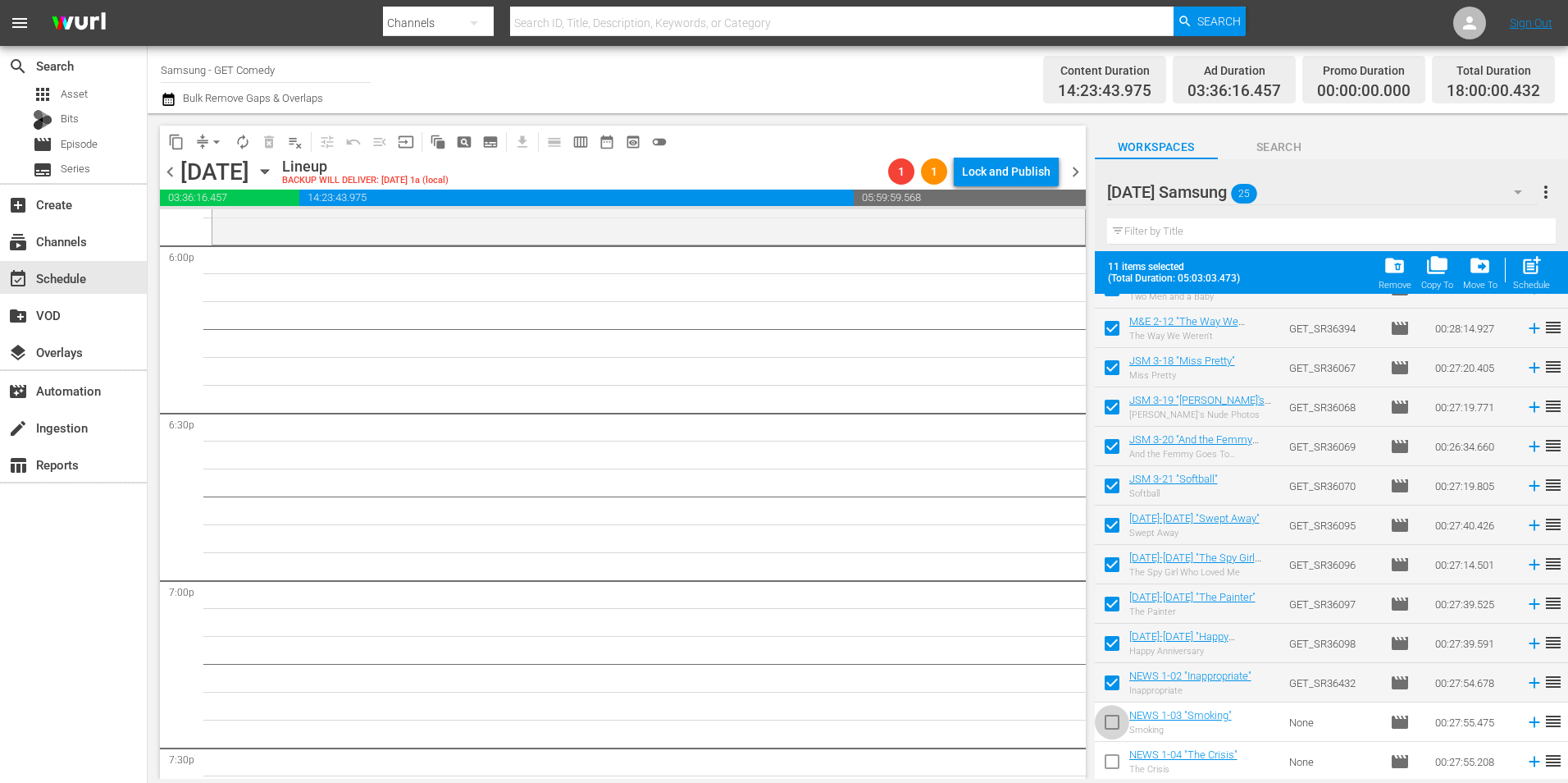
click at [1108, 727] on input "checkbox" at bounding box center [1112, 725] width 34 height 34
checkbox input "true"
click at [1113, 765] on input "checkbox" at bounding box center [1112, 764] width 34 height 34
checkbox input "true"
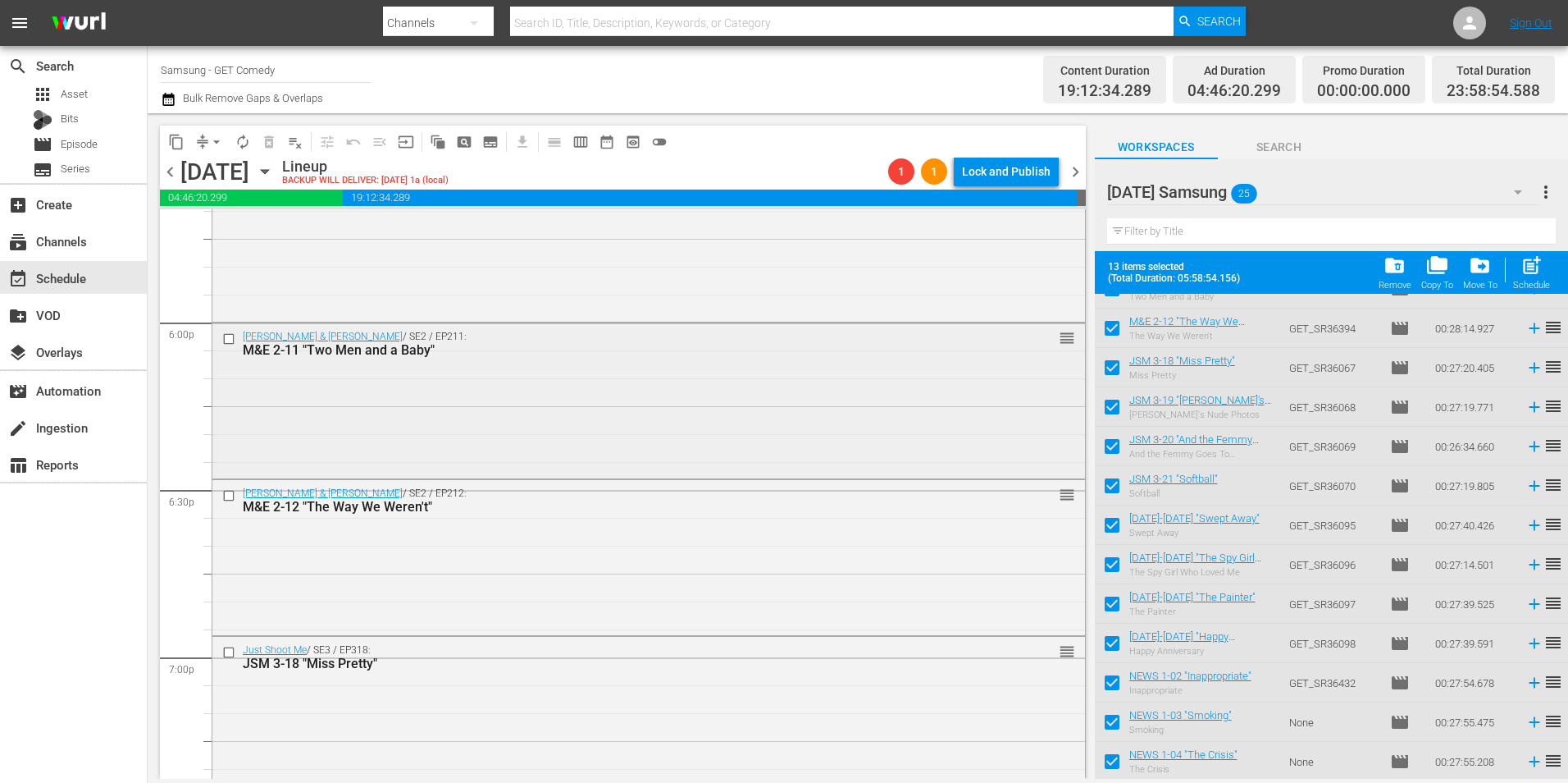
scroll to position [5907, 0]
click at [504, 403] on div "Malcolm & Eddie / SE2 / EP211: M&E 2-11 "Two Men and a Baby" reorder" at bounding box center [649, 404] width 872 height 152
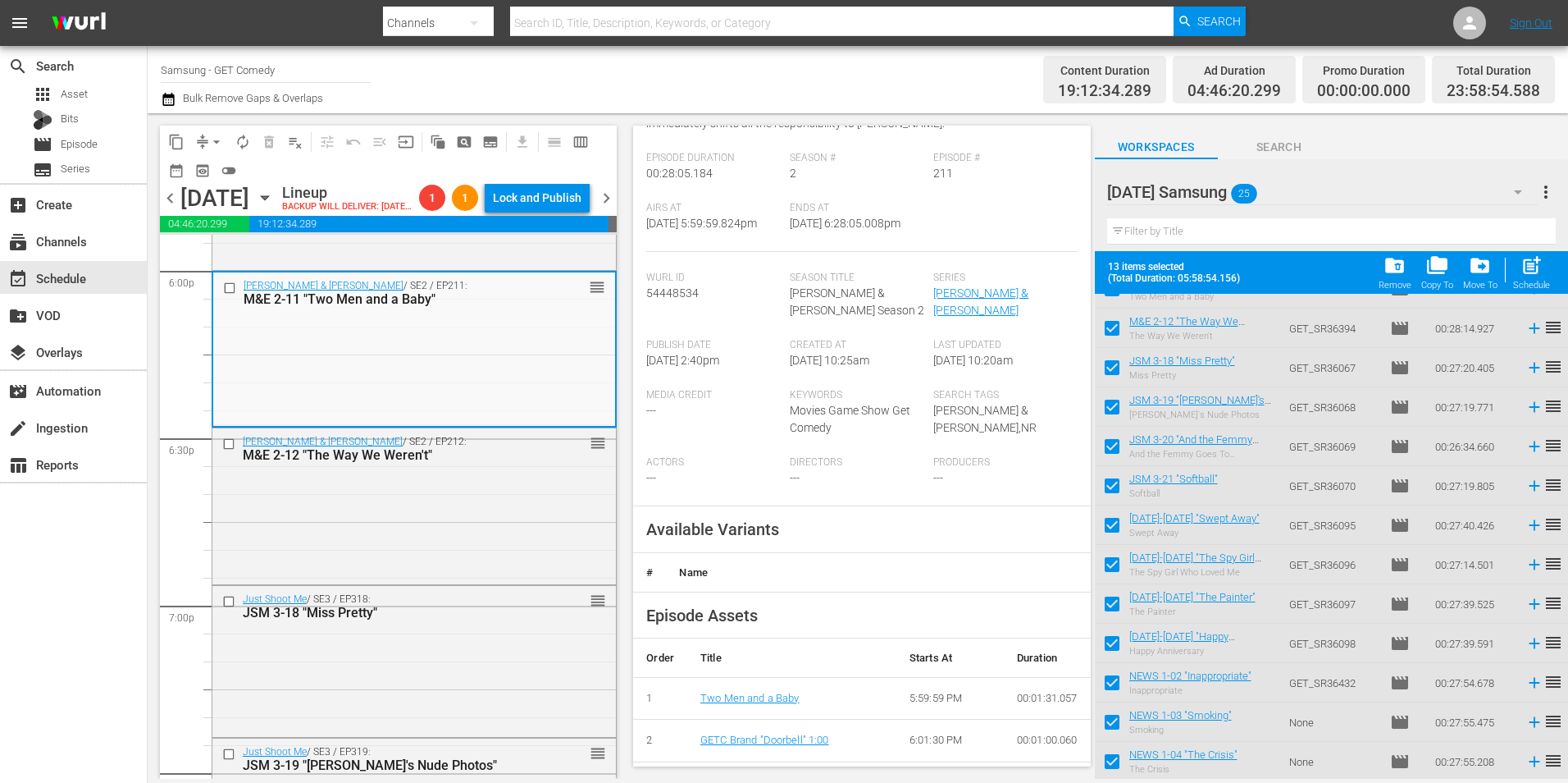
scroll to position [246, 0]
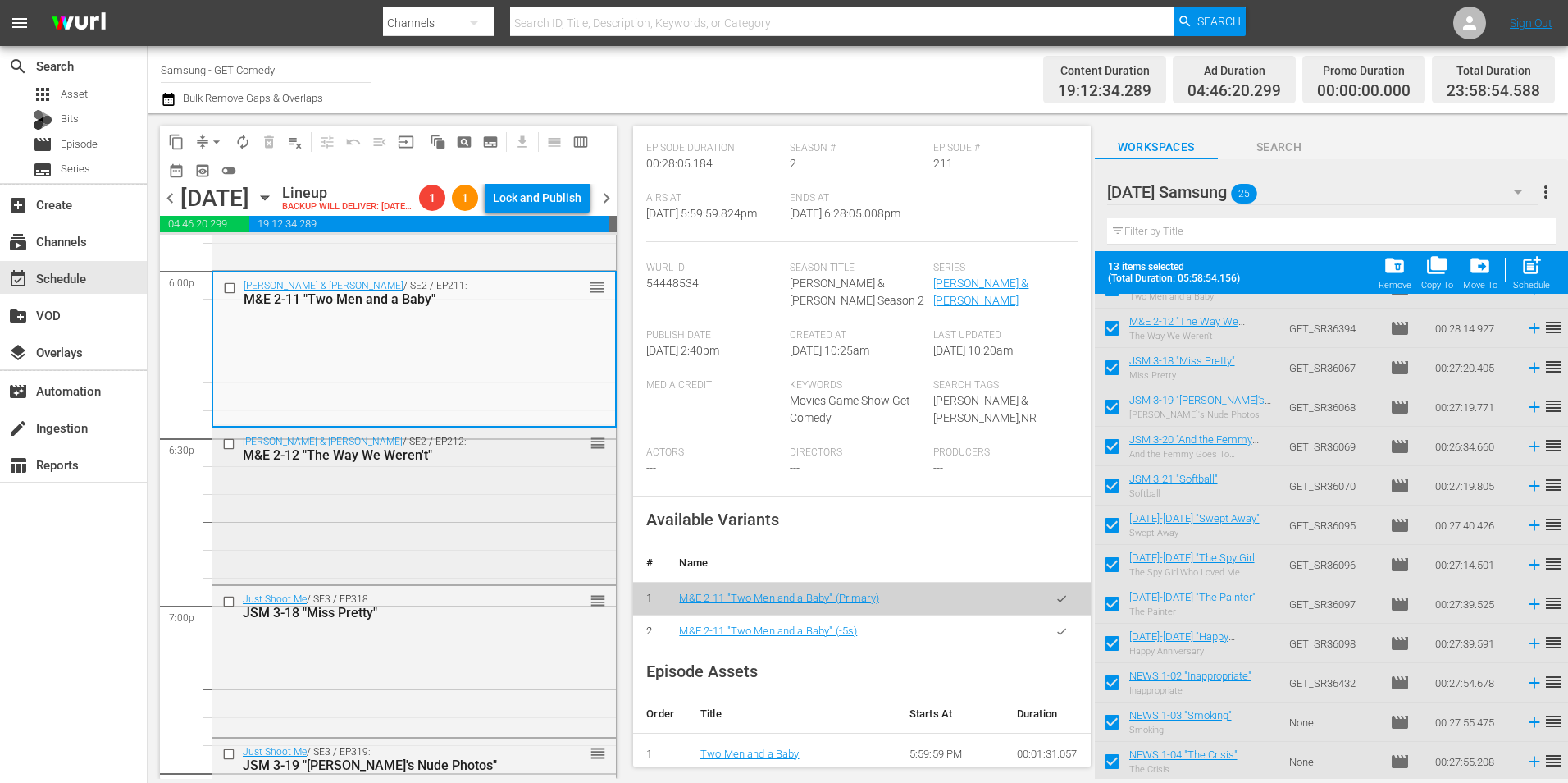
click at [440, 564] on div "Malcolm & Eddie / SE2 / EP212: M&E 2-12 "The Way We Weren't" reorder" at bounding box center [415, 505] width 404 height 153
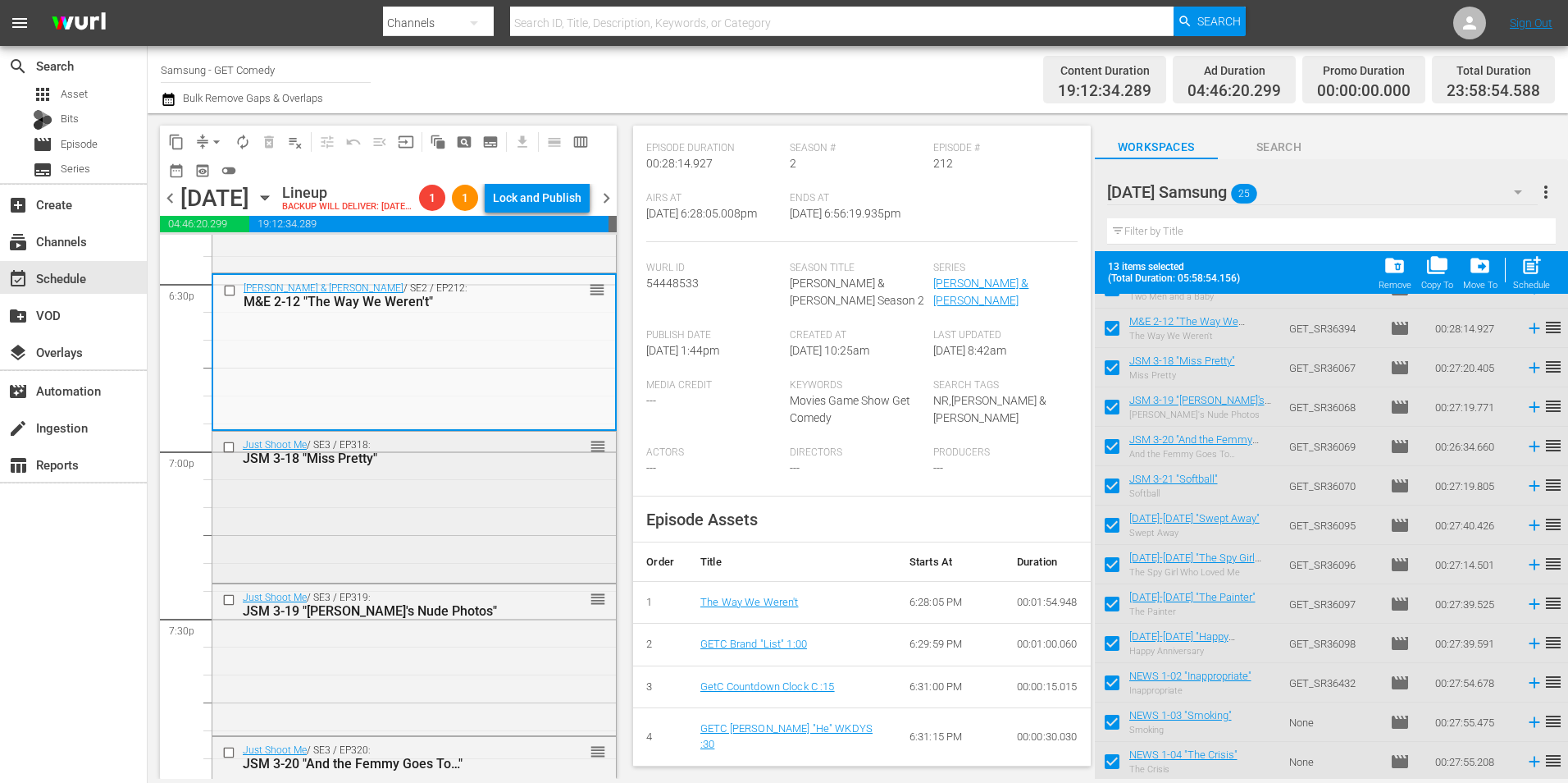
scroll to position [6153, 0]
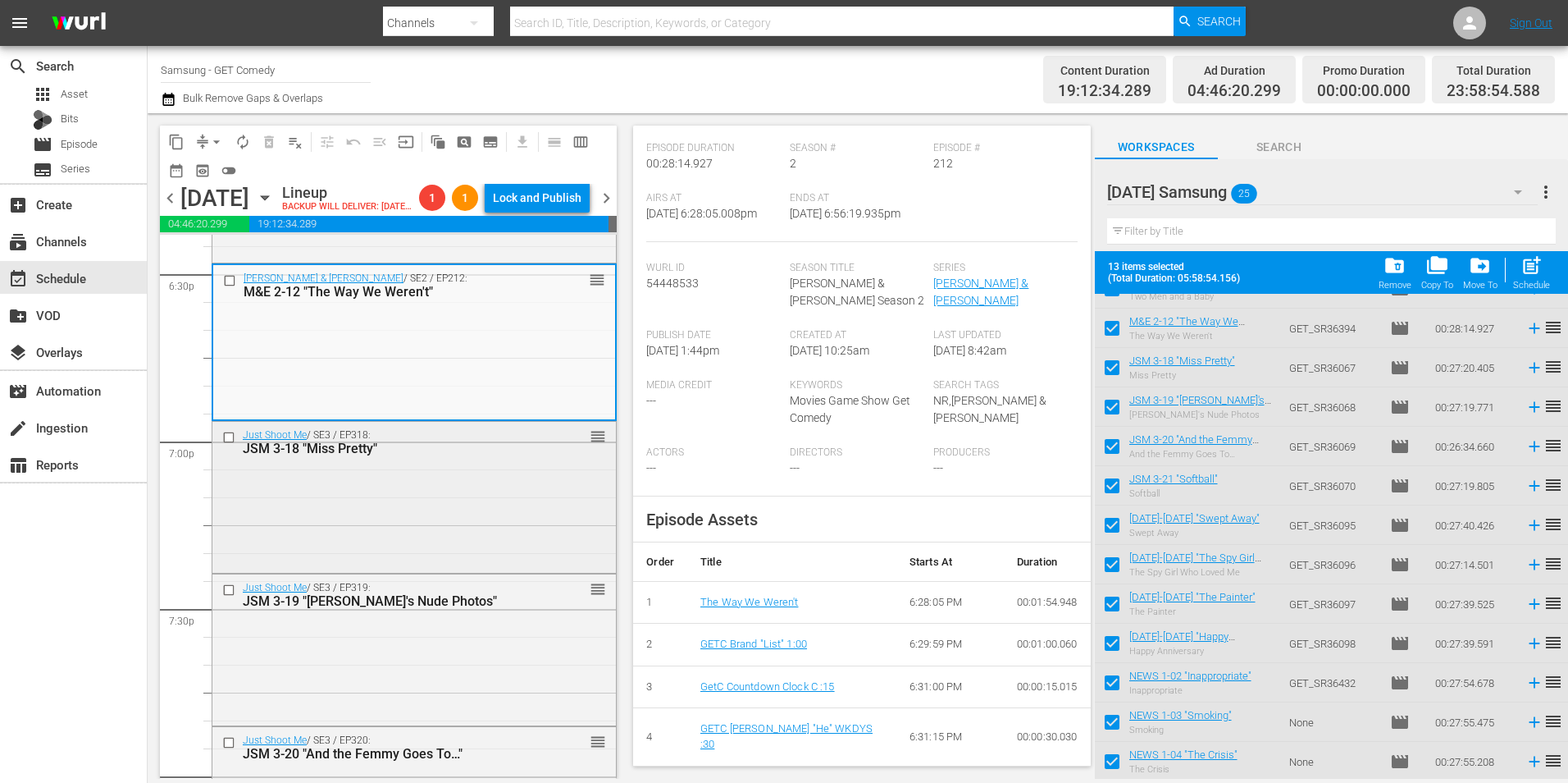
click at [420, 530] on div "Just Shoot Me / SE3 / EP318: JSM 3-18 "Miss Pretty" reorder" at bounding box center [415, 495] width 404 height 148
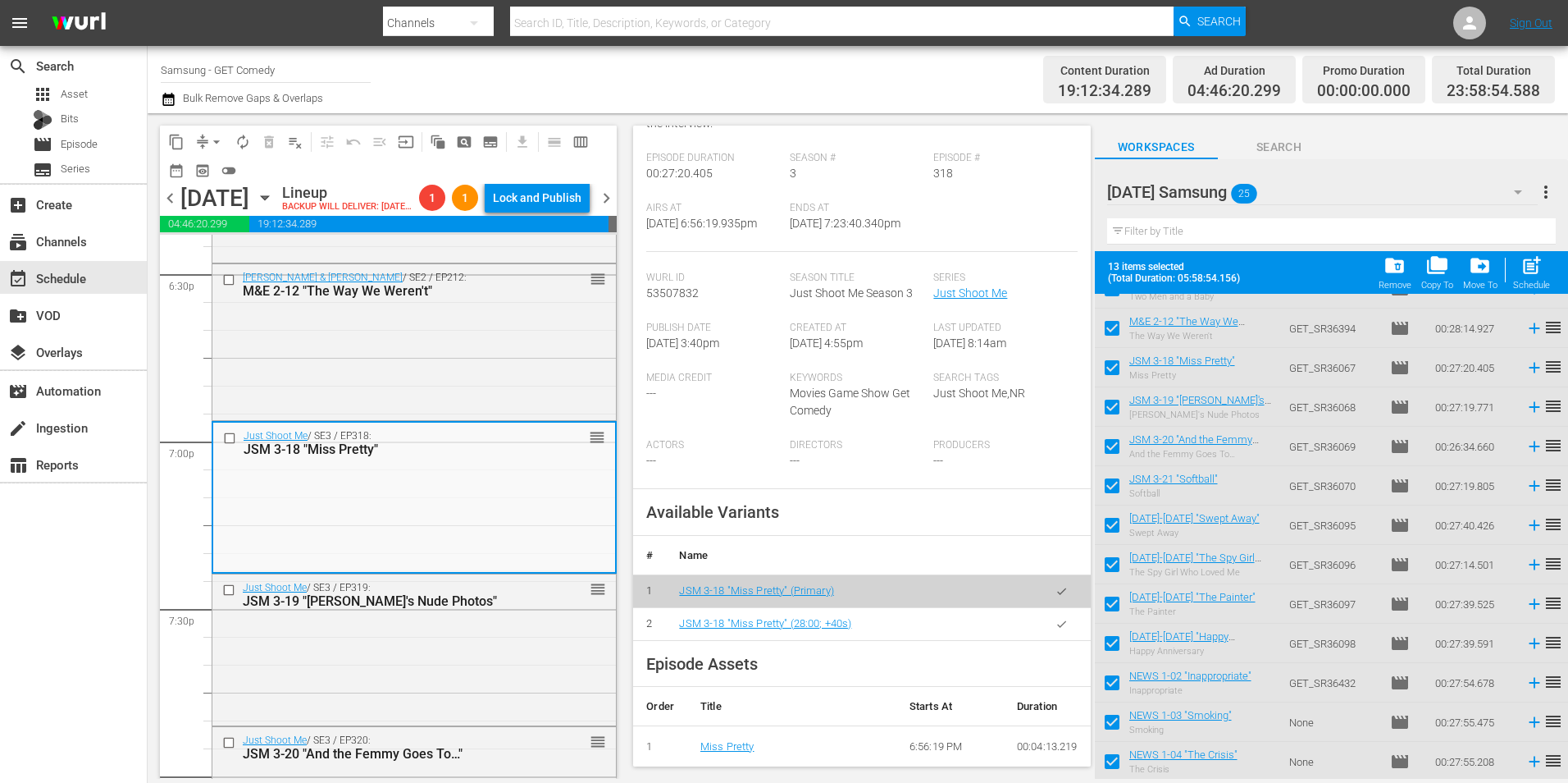
scroll to position [246, 0]
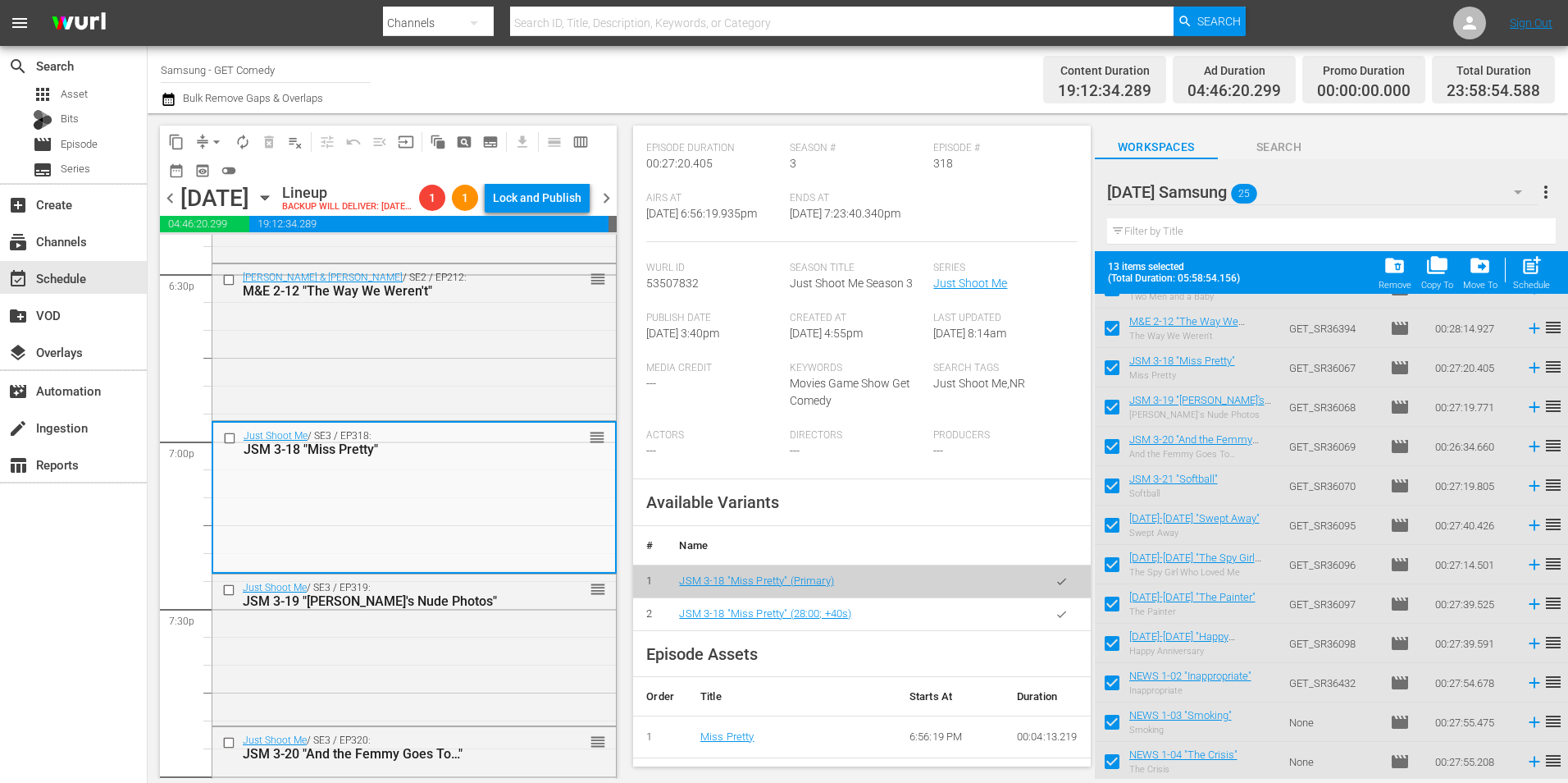
click at [1055, 608] on icon "button" at bounding box center [1061, 613] width 12 height 12
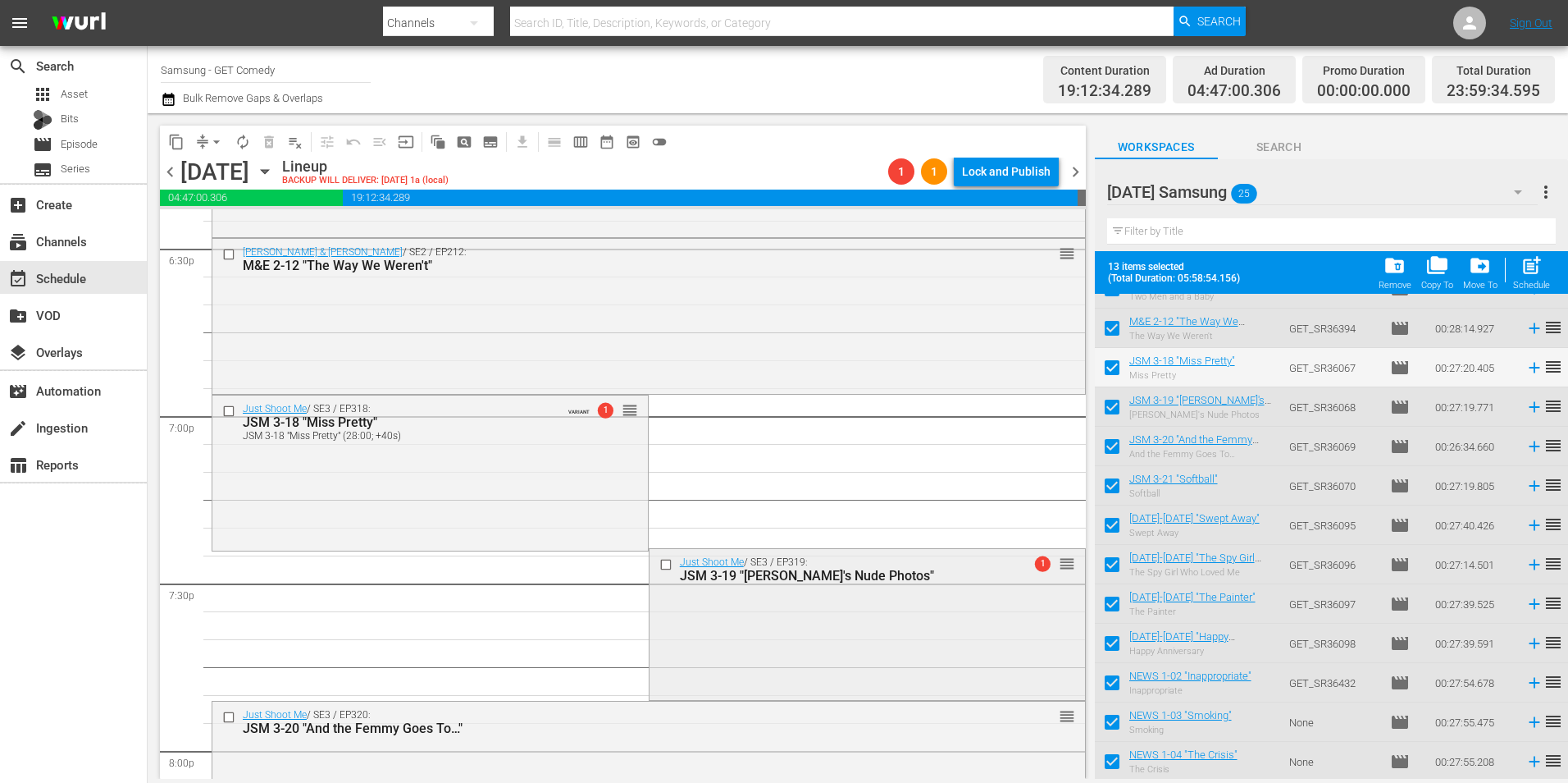
click at [917, 643] on div "Just Shoot Me / SE3 / EP319: JSM 3-19 "Maya's Nude Photos" 1 reorder" at bounding box center [868, 623] width 435 height 148
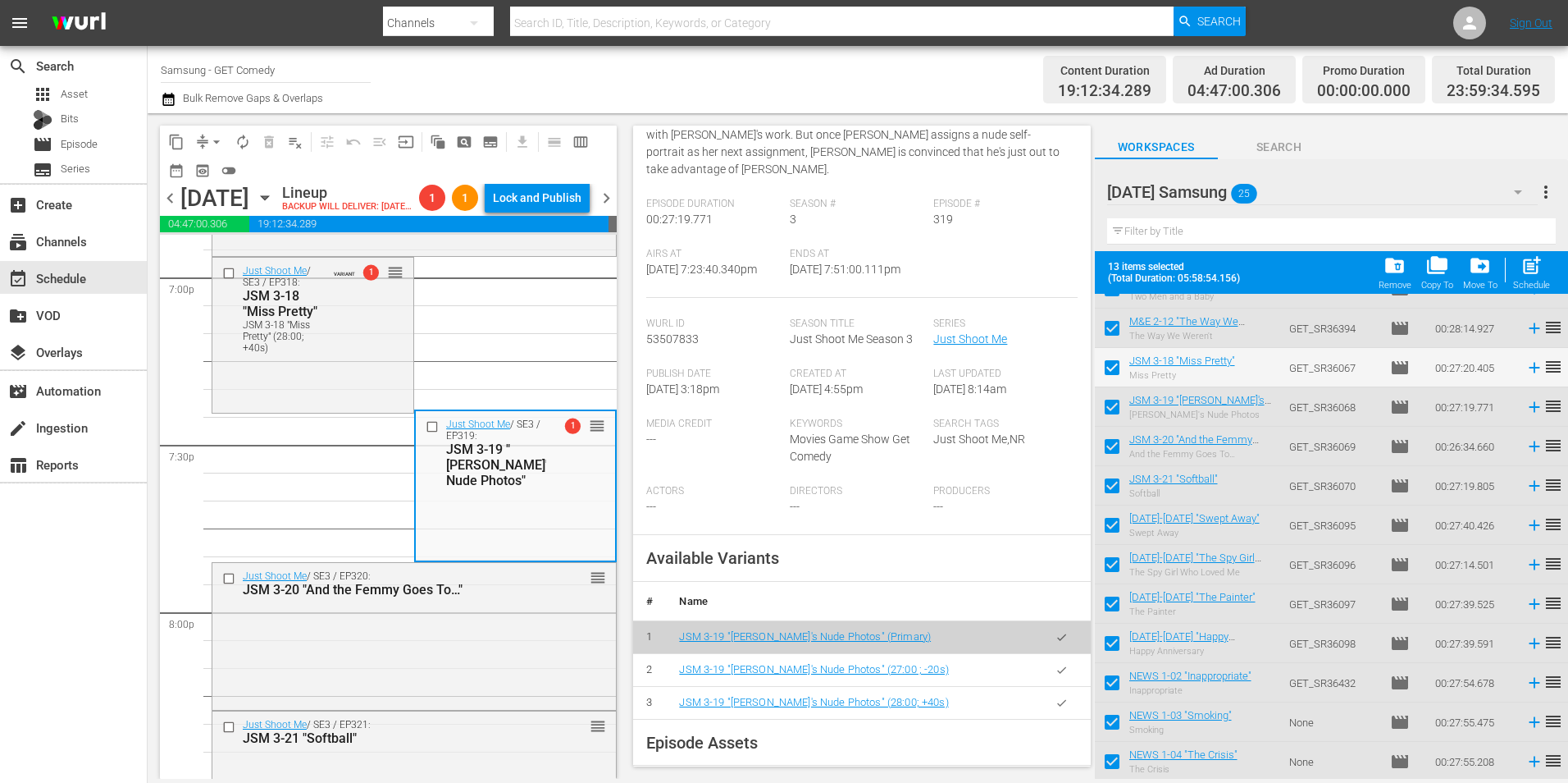
click at [1049, 696] on button "button" at bounding box center [1062, 702] width 32 height 32
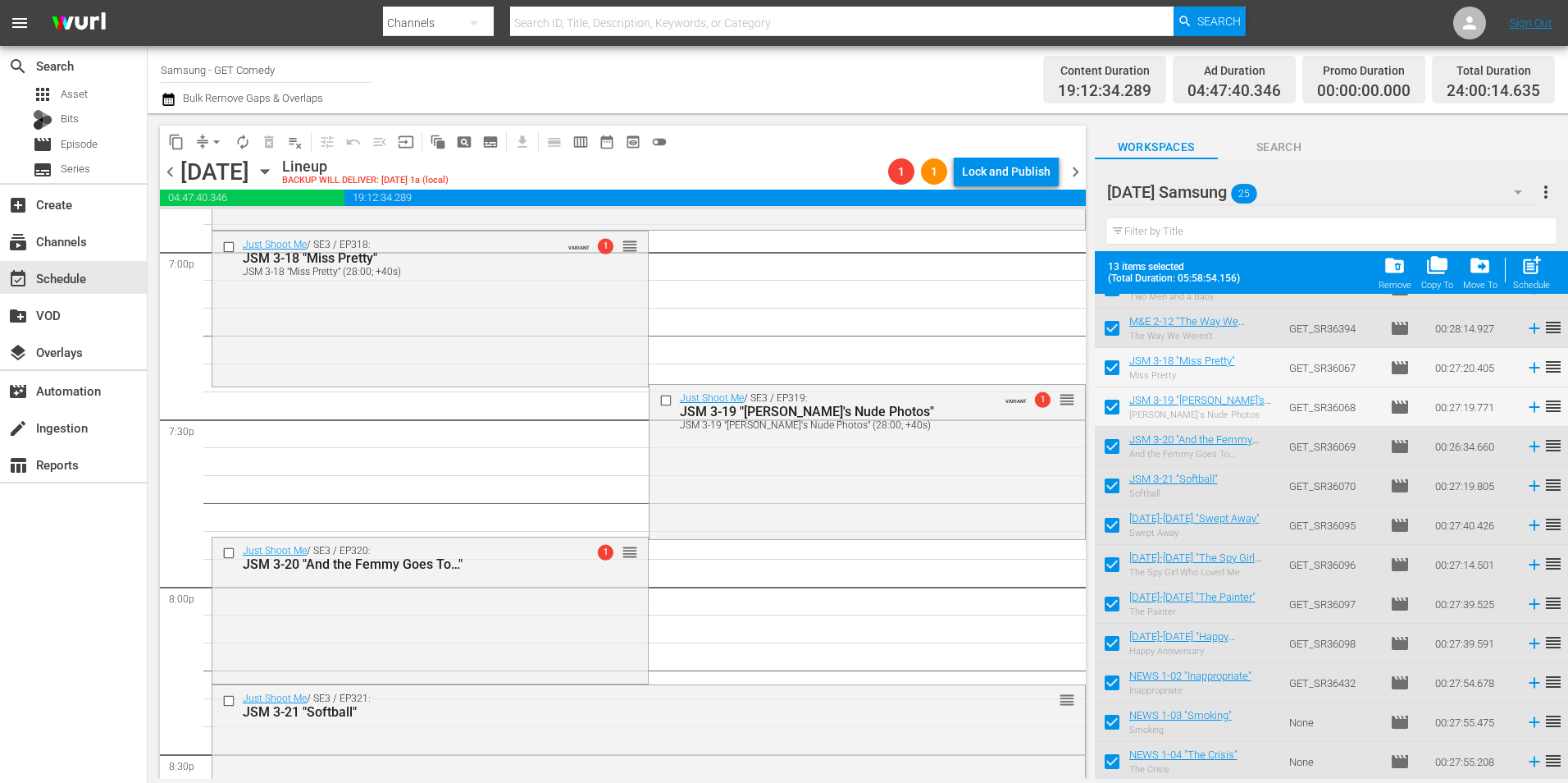
drag, startPoint x: 757, startPoint y: 469, endPoint x: 790, endPoint y: 461, distance: 34.0
click at [757, 469] on div "Just Shoot Me / SE3 / EP319: JSM 3-19 "Maya's Nude Photos" JSM 3-19 "Maya's Nud…" at bounding box center [868, 460] width 435 height 151
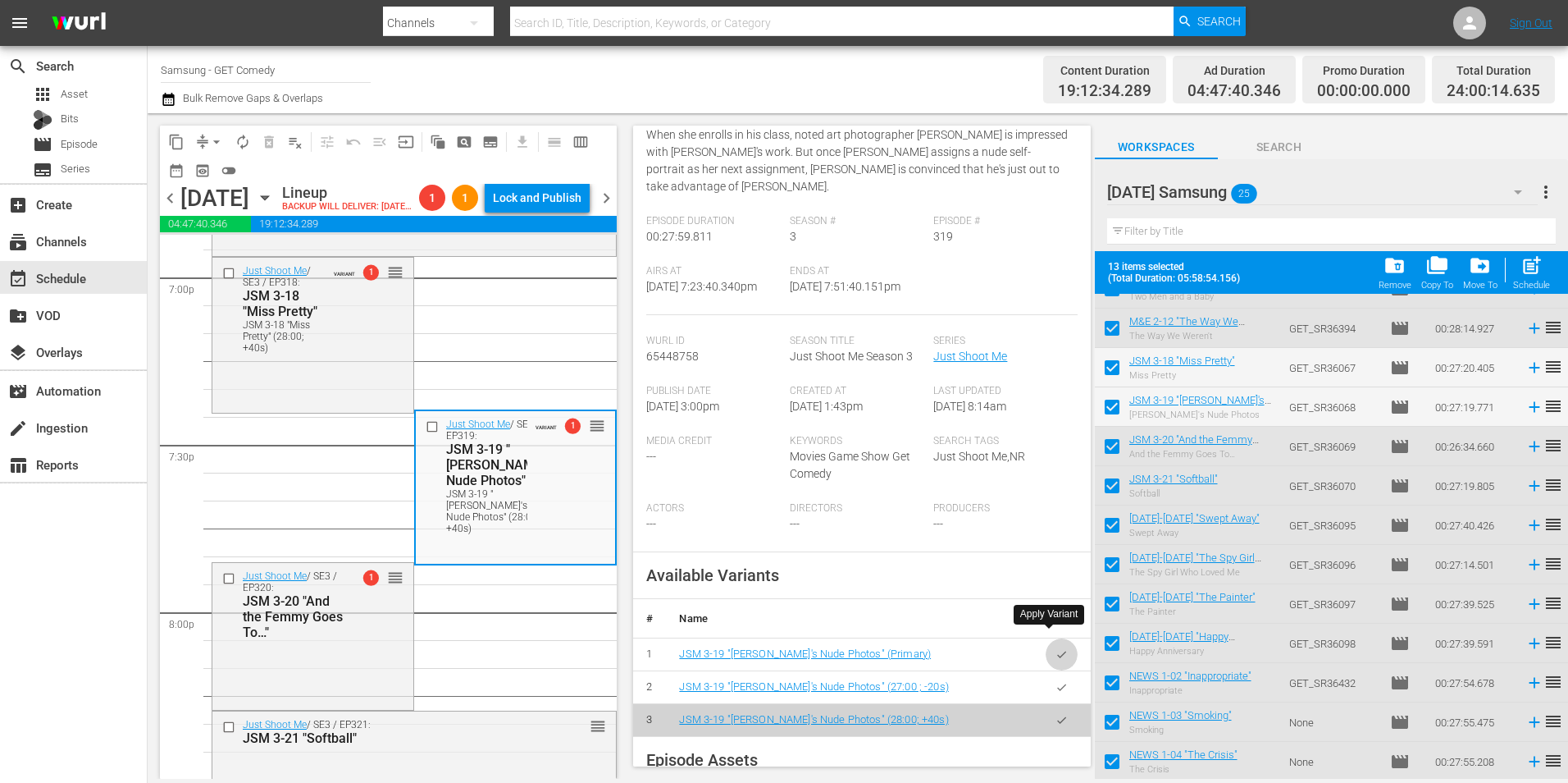
click at [1057, 651] on icon "button" at bounding box center [1061, 654] width 9 height 7
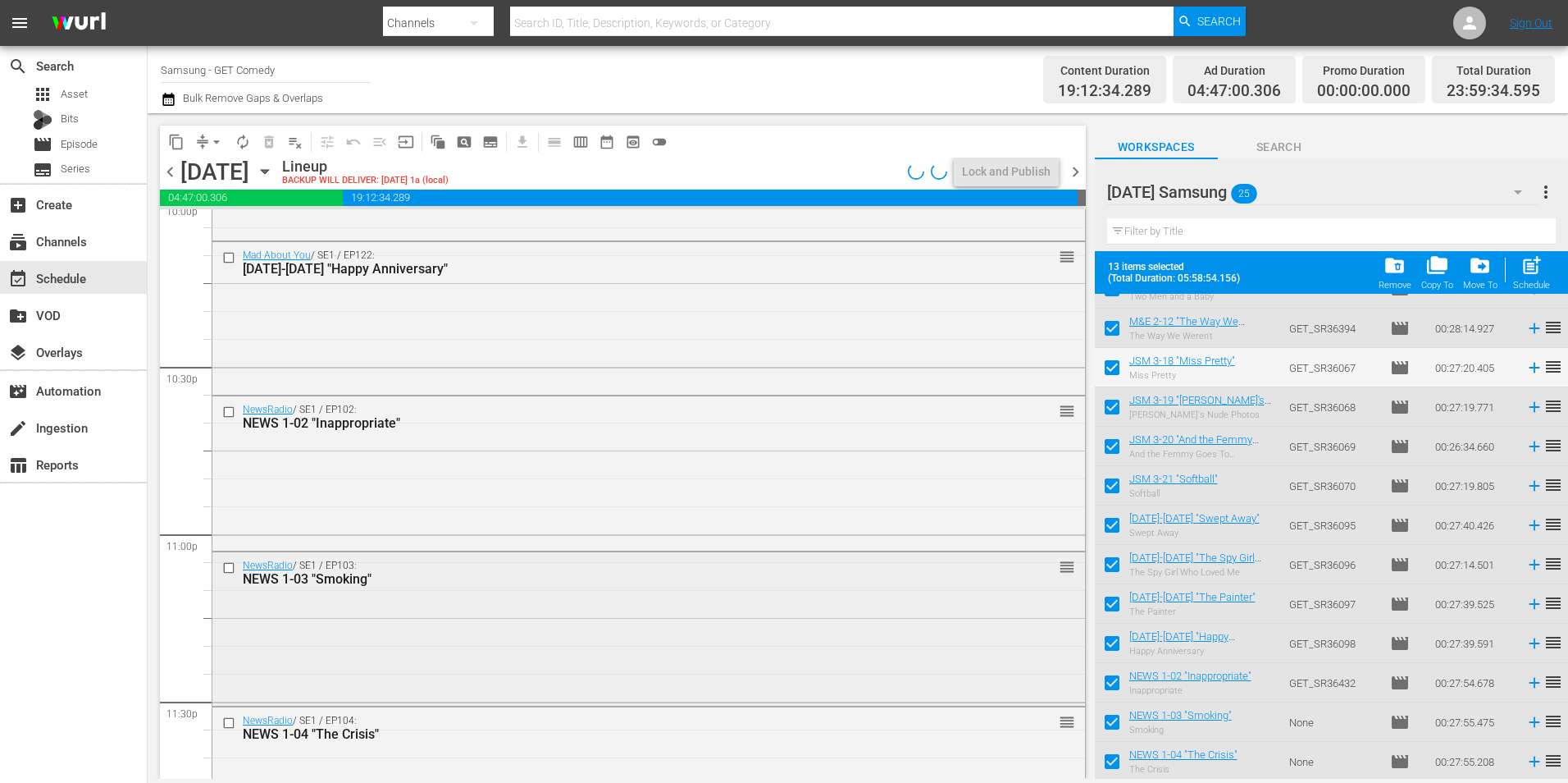
scroll to position [7465, 0]
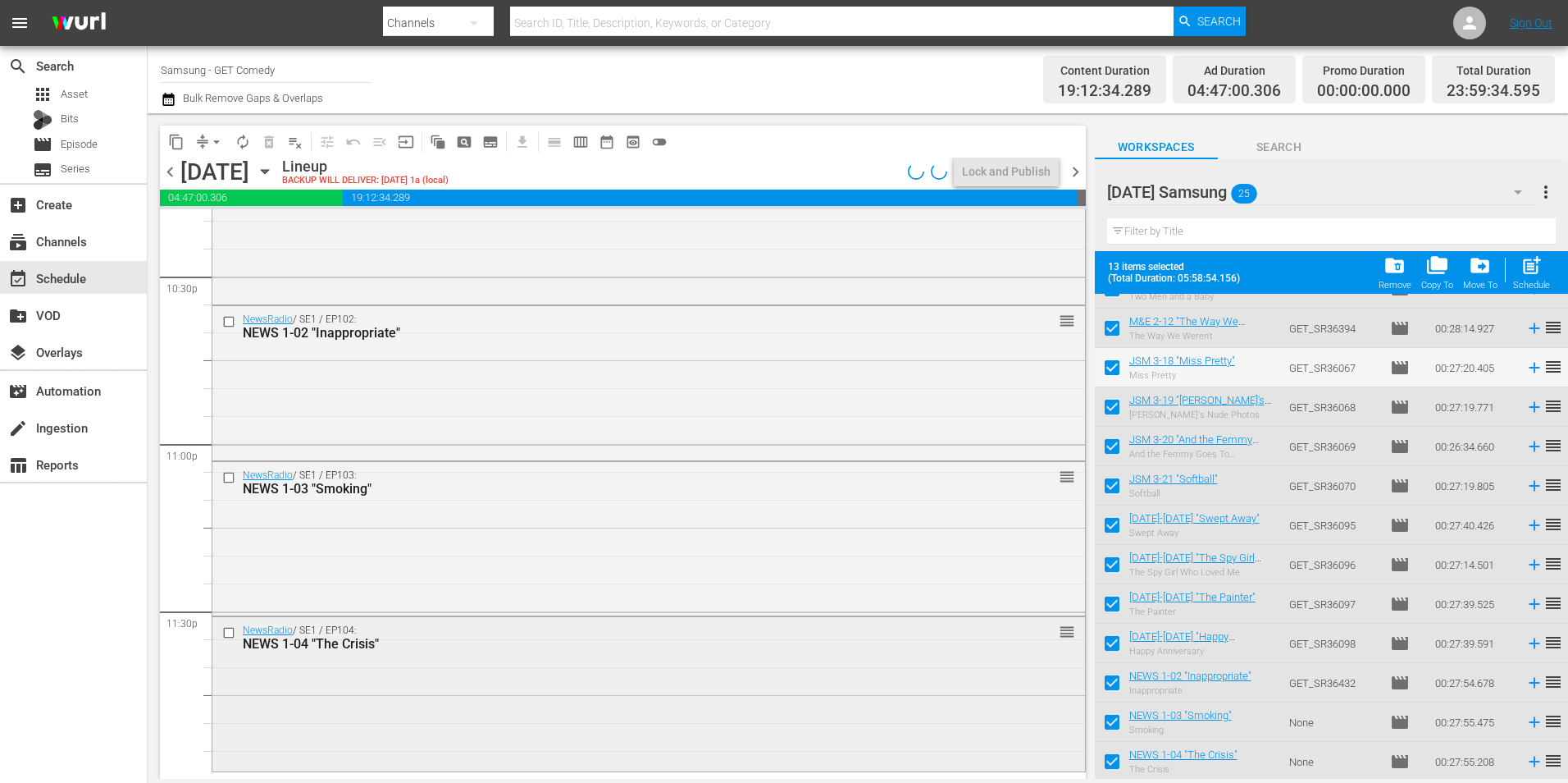
click at [684, 683] on div "NewsRadio / SE1 / EP104: NEWS 1-04 "The Crisis" reorder" at bounding box center [649, 692] width 872 height 151
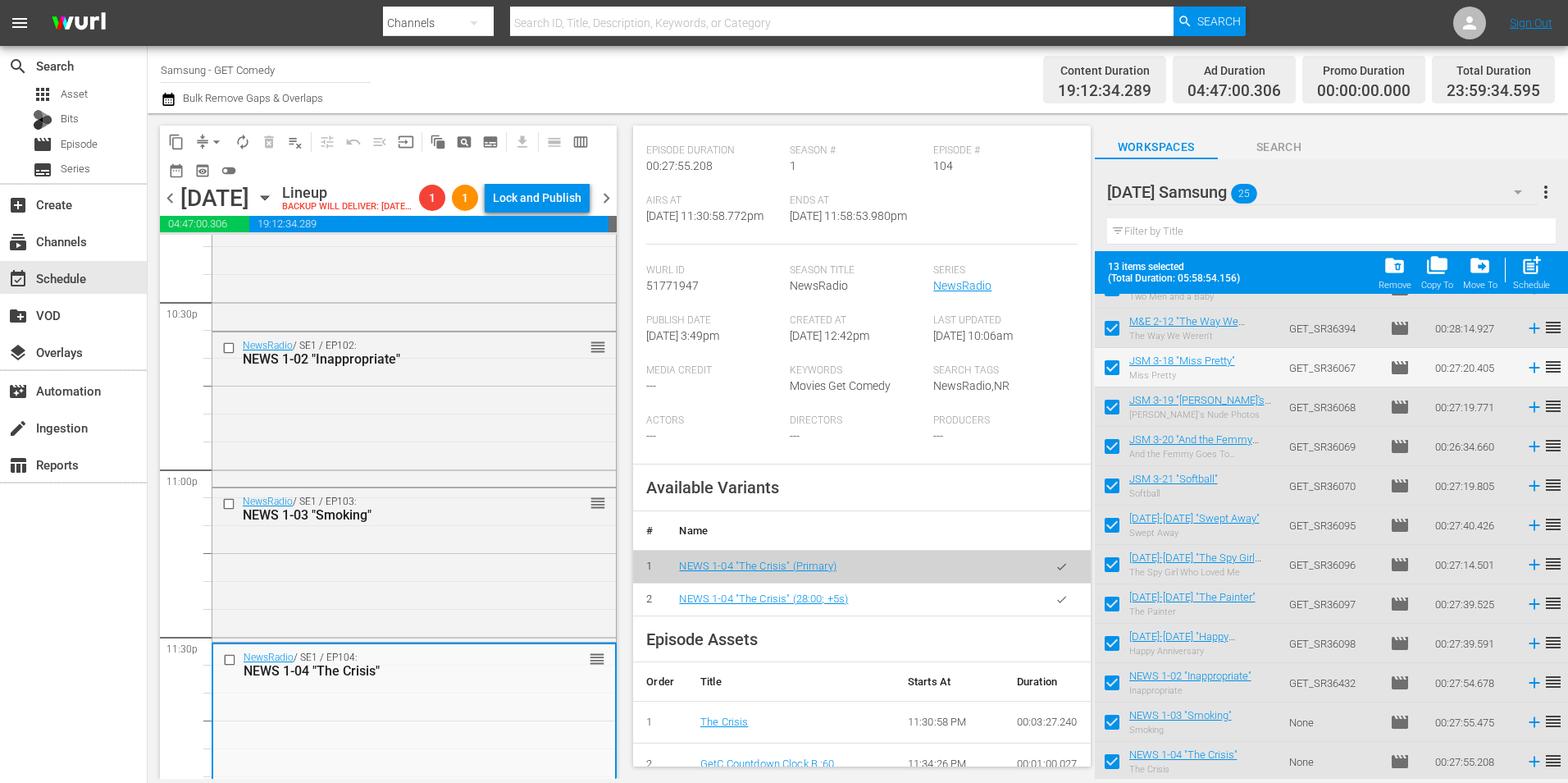
scroll to position [246, 0]
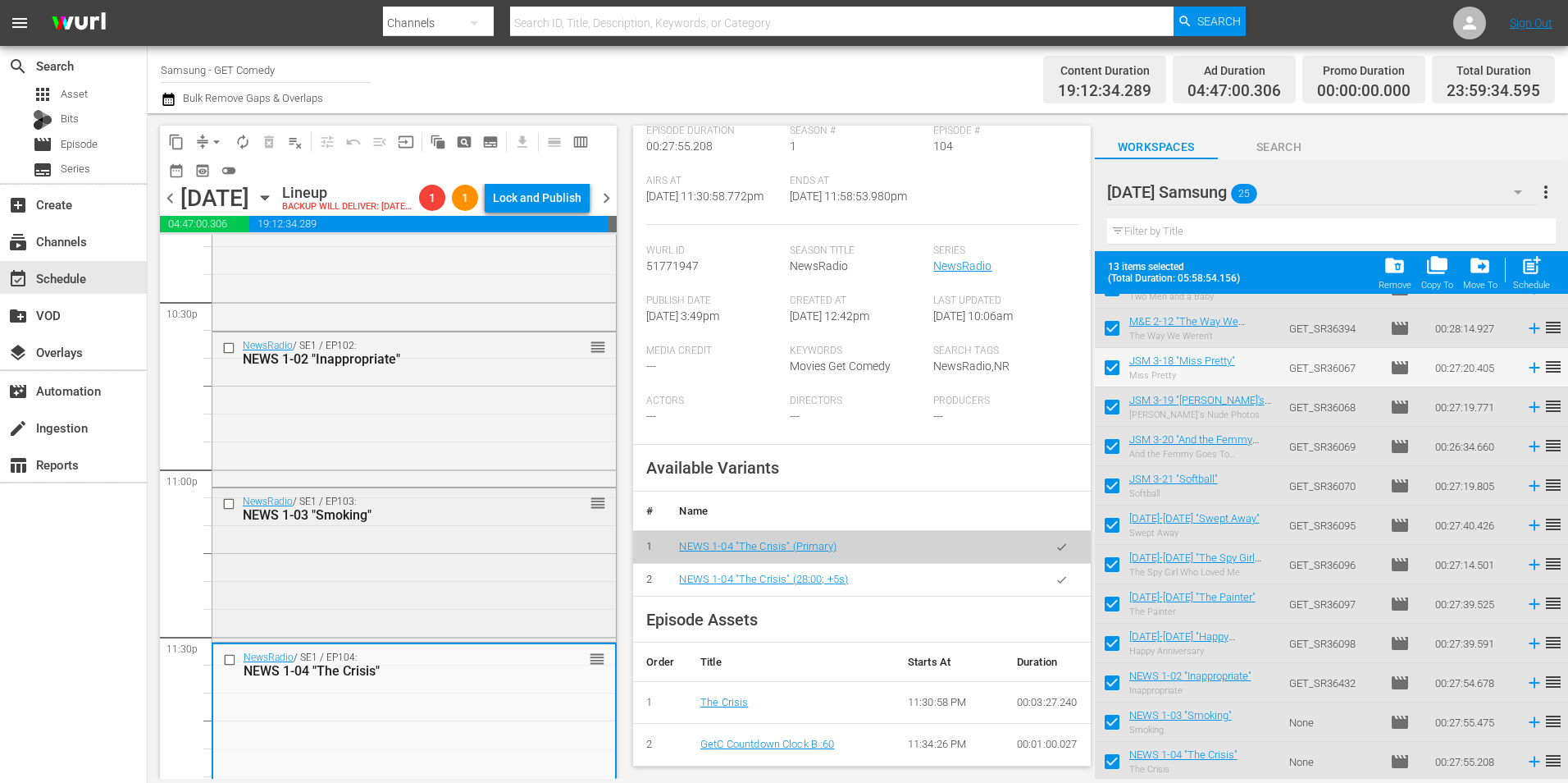
click at [417, 570] on div "NewsRadio / SE1 / EP103: NEWS 1-03 "Smoking" reorder" at bounding box center [415, 564] width 404 height 151
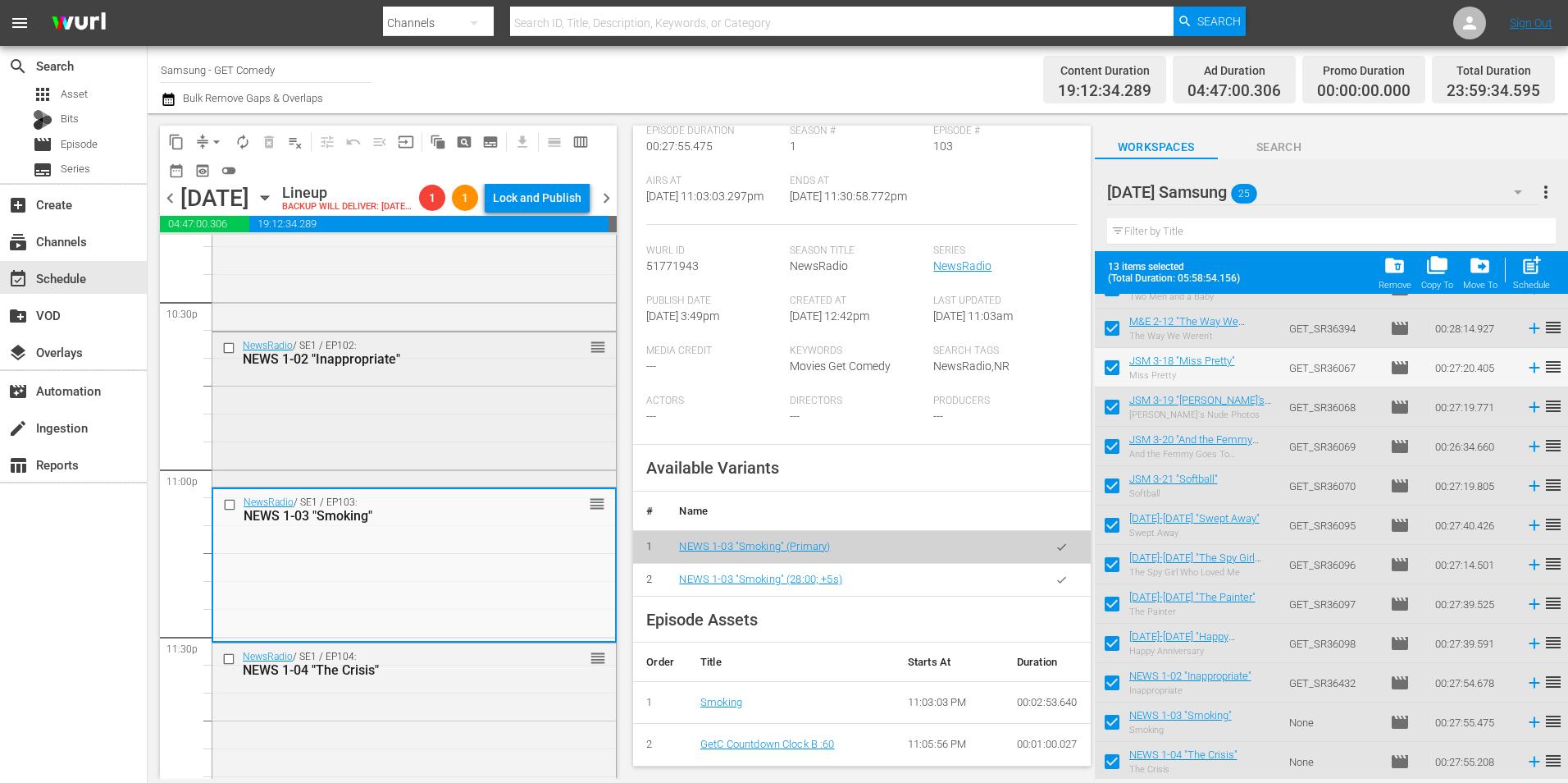
click at [405, 412] on div "NewsRadio / SE1 / EP102: NEWS 1-02 "Inappropriate" reorder" at bounding box center [415, 408] width 404 height 151
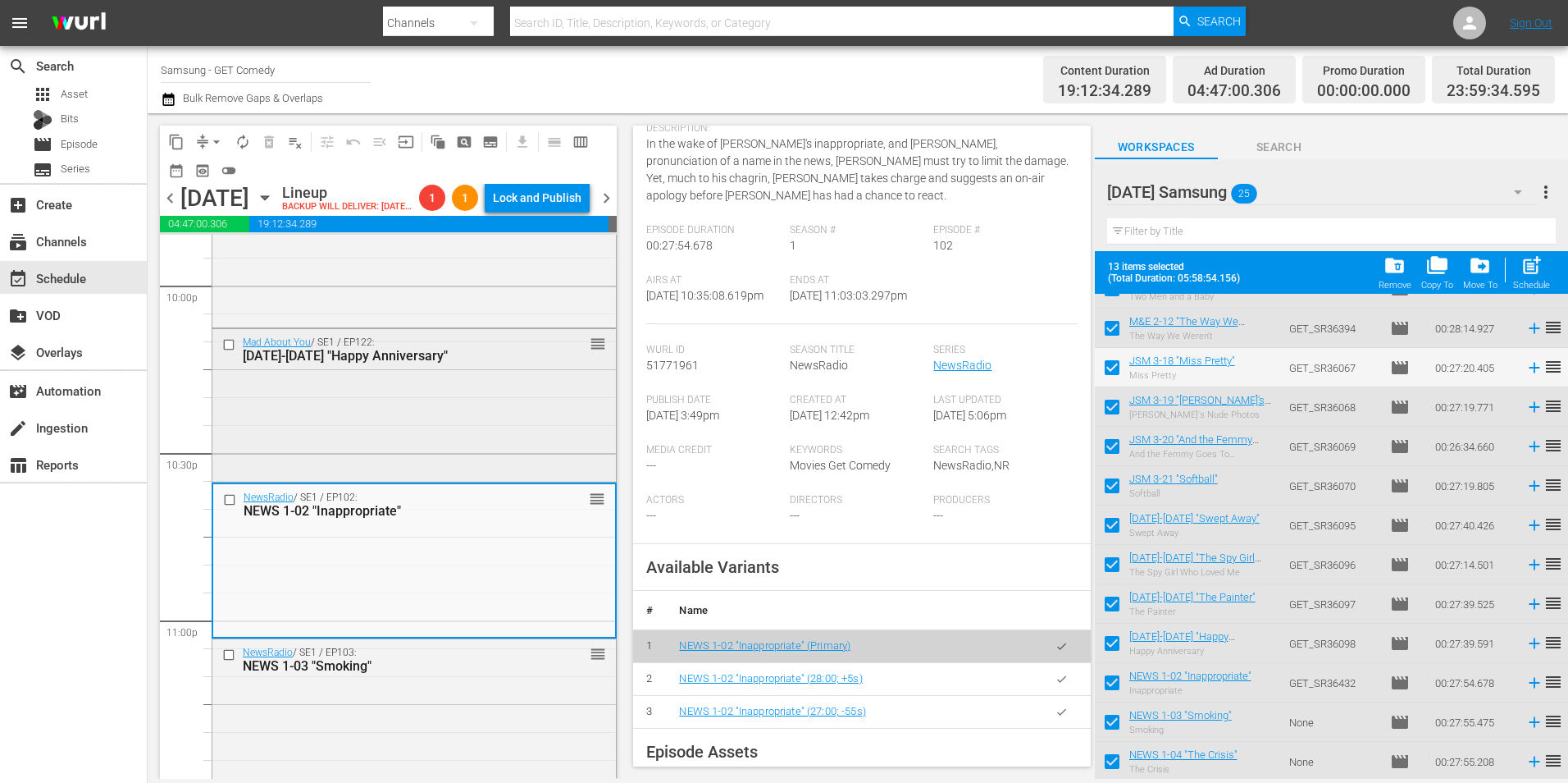
scroll to position [7301, 0]
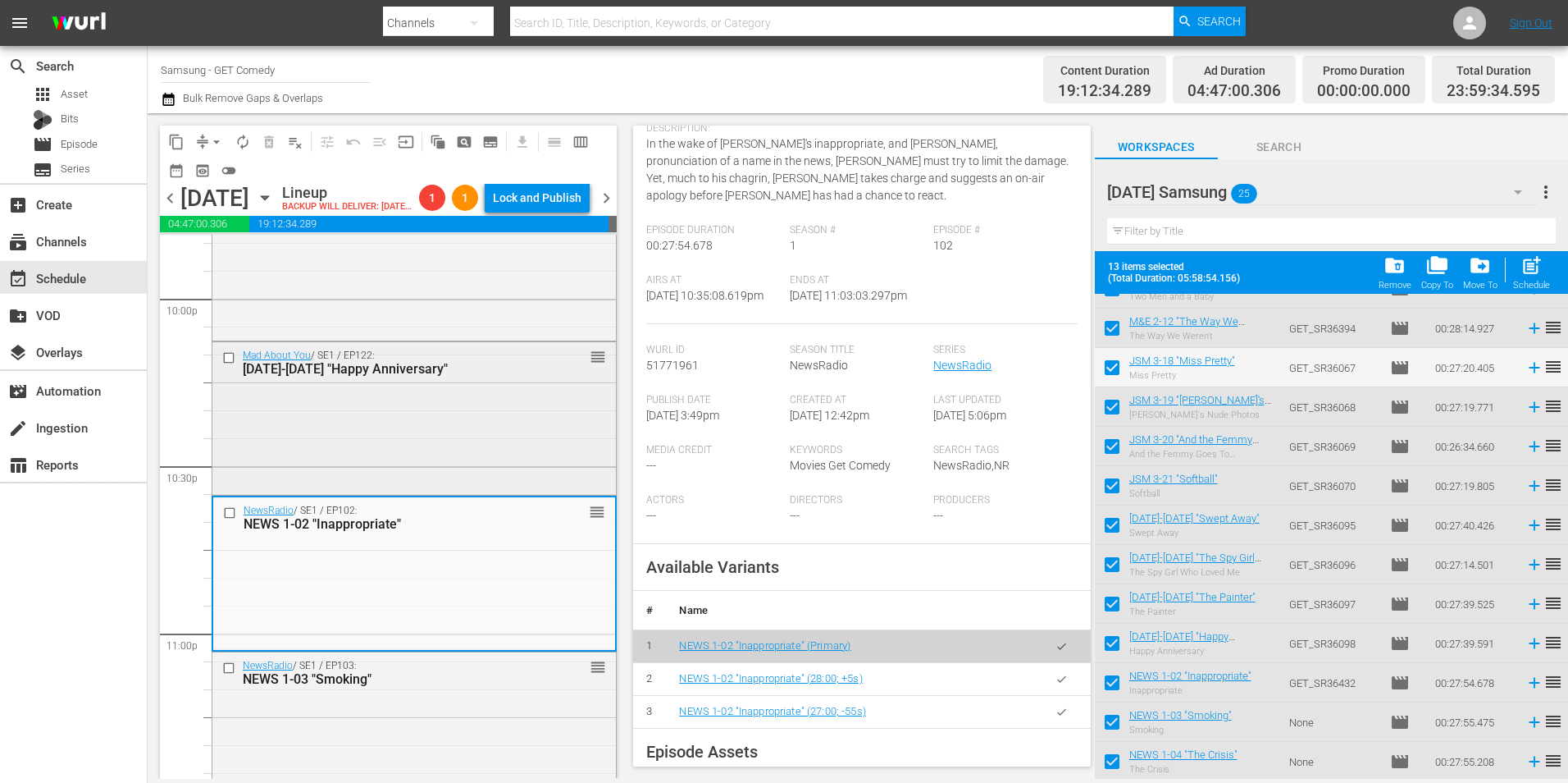
click at [366, 446] on div "Mad About You / SE1 / EP122: MAY 1-22 "Happy Anniversary" reorder" at bounding box center [415, 417] width 404 height 150
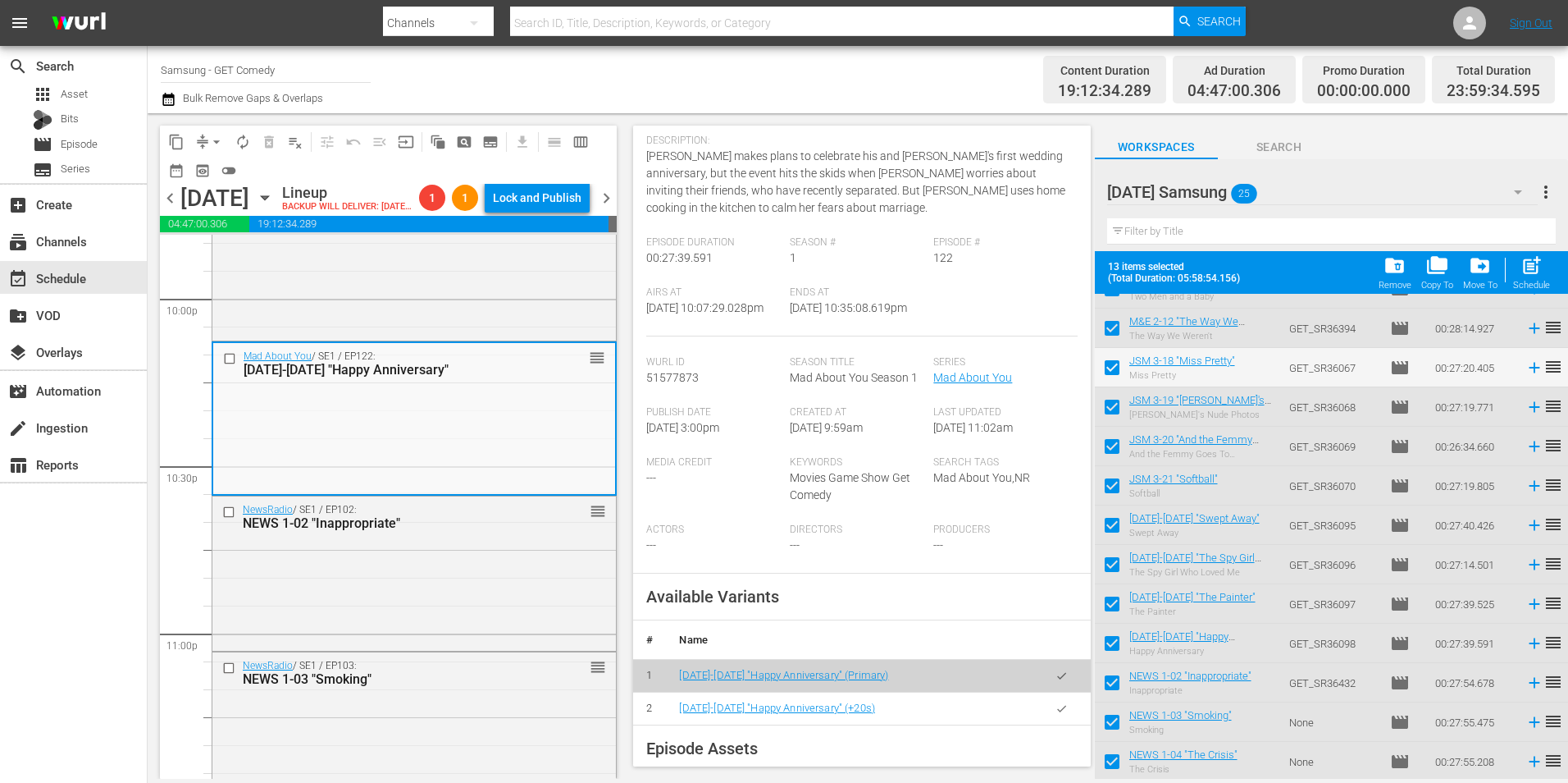
scroll to position [164, 0]
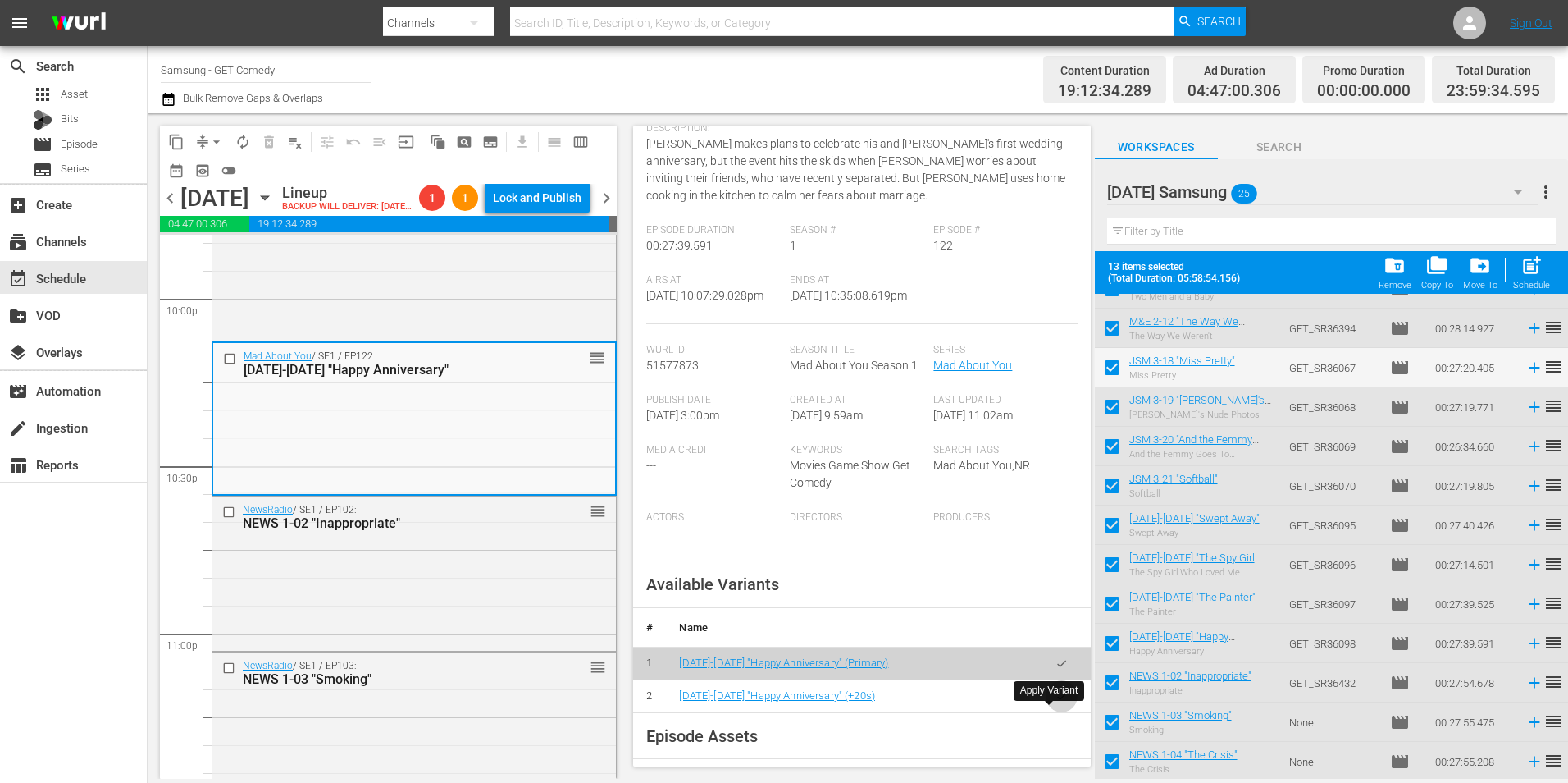
click at [1057, 699] on icon "button" at bounding box center [1061, 696] width 9 height 7
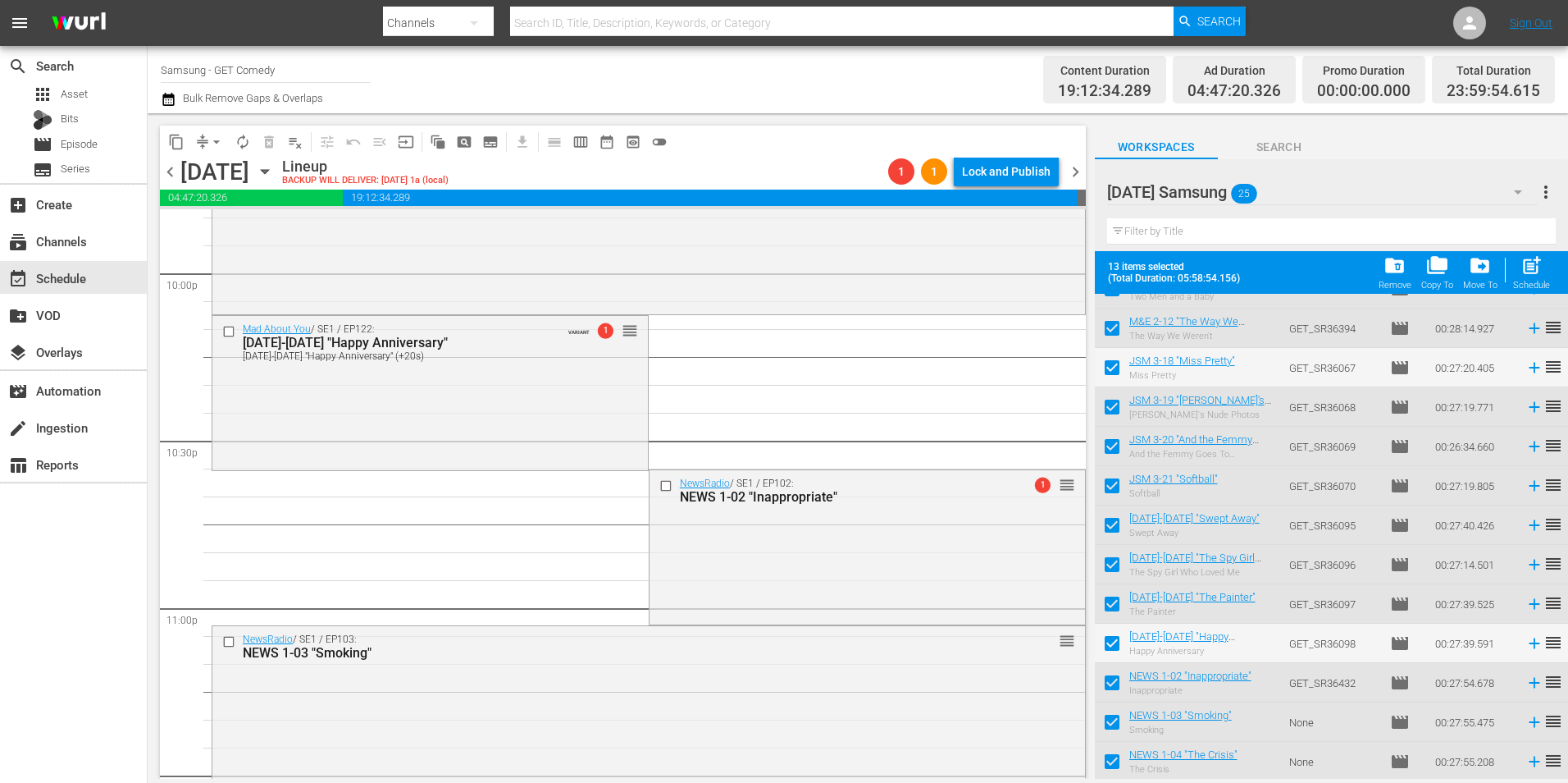
drag, startPoint x: 846, startPoint y: 564, endPoint x: 860, endPoint y: 609, distance: 47.1
click at [846, 564] on div "NewsRadio / SE1 / EP102: NEWS 1-02 "Inappropriate" 1 reorder" at bounding box center [868, 546] width 435 height 151
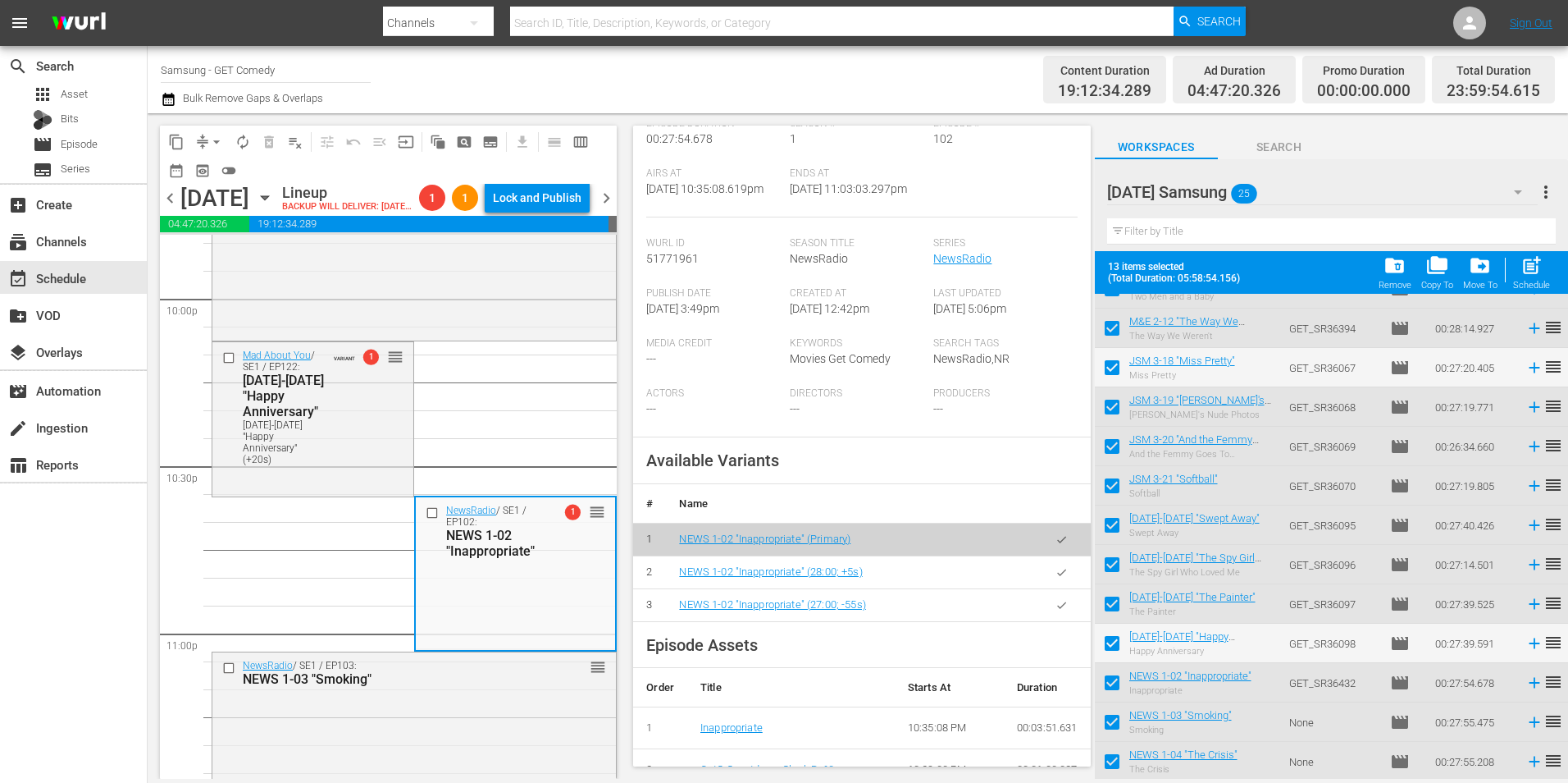
scroll to position [328, 0]
click at [1055, 565] on icon "button" at bounding box center [1061, 570] width 12 height 12
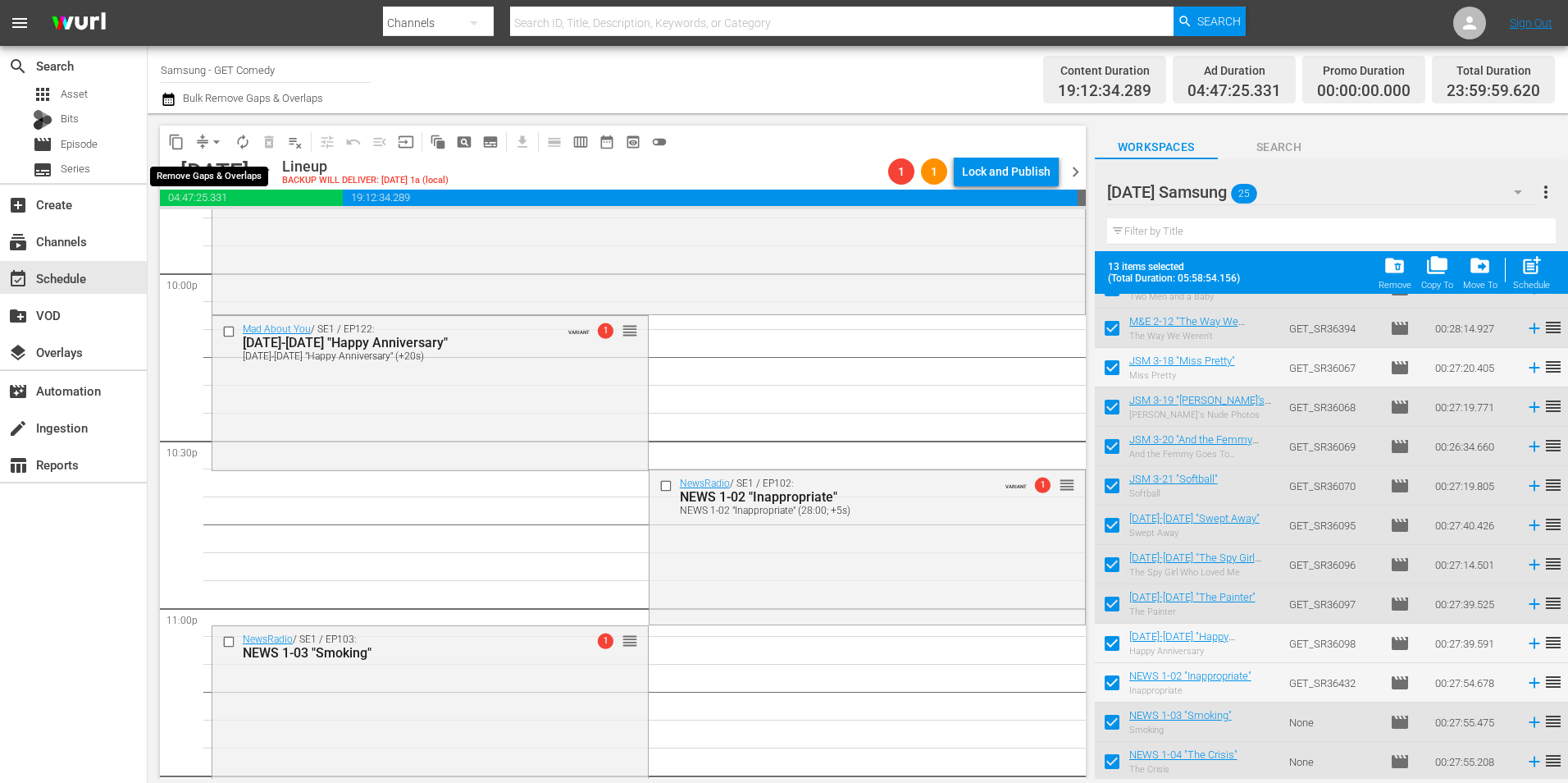
click at [214, 149] on span "arrow_drop_down" at bounding box center [217, 142] width 17 height 17
click at [220, 165] on li "Align to Midnight" at bounding box center [217, 175] width 172 height 27
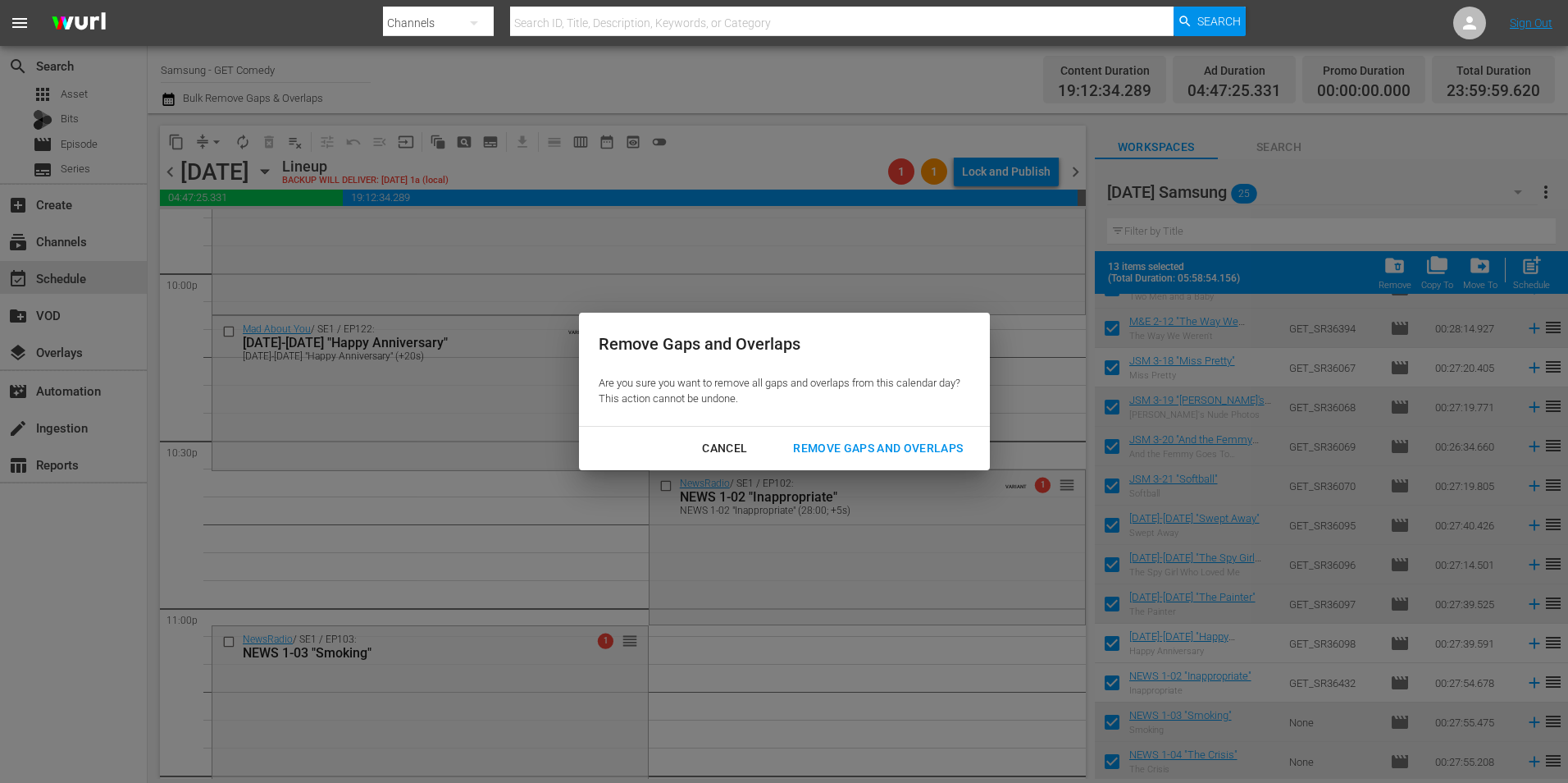
click at [904, 438] on div "Remove Gaps and Overlaps" at bounding box center [878, 448] width 196 height 21
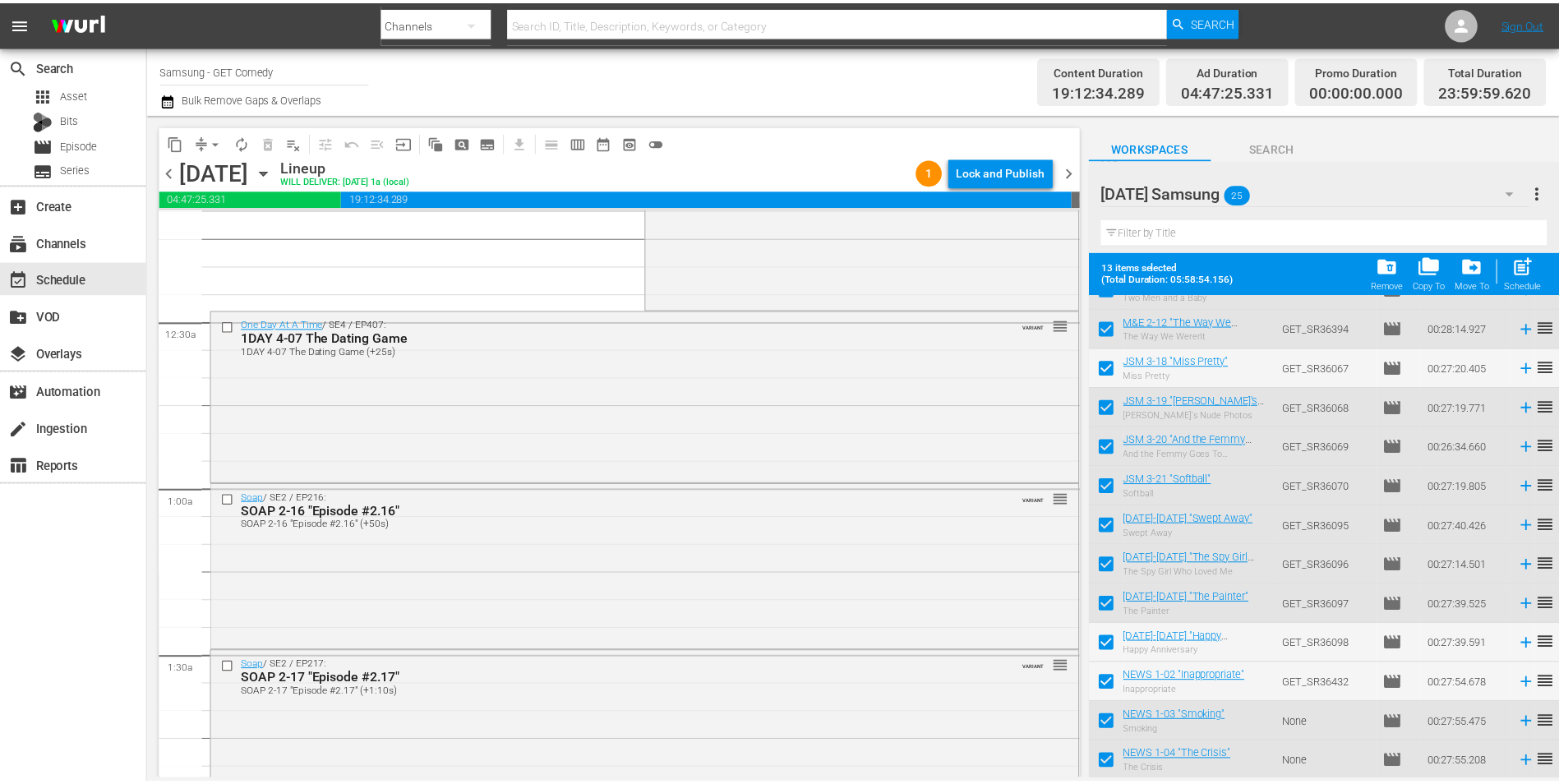
scroll to position [0, 0]
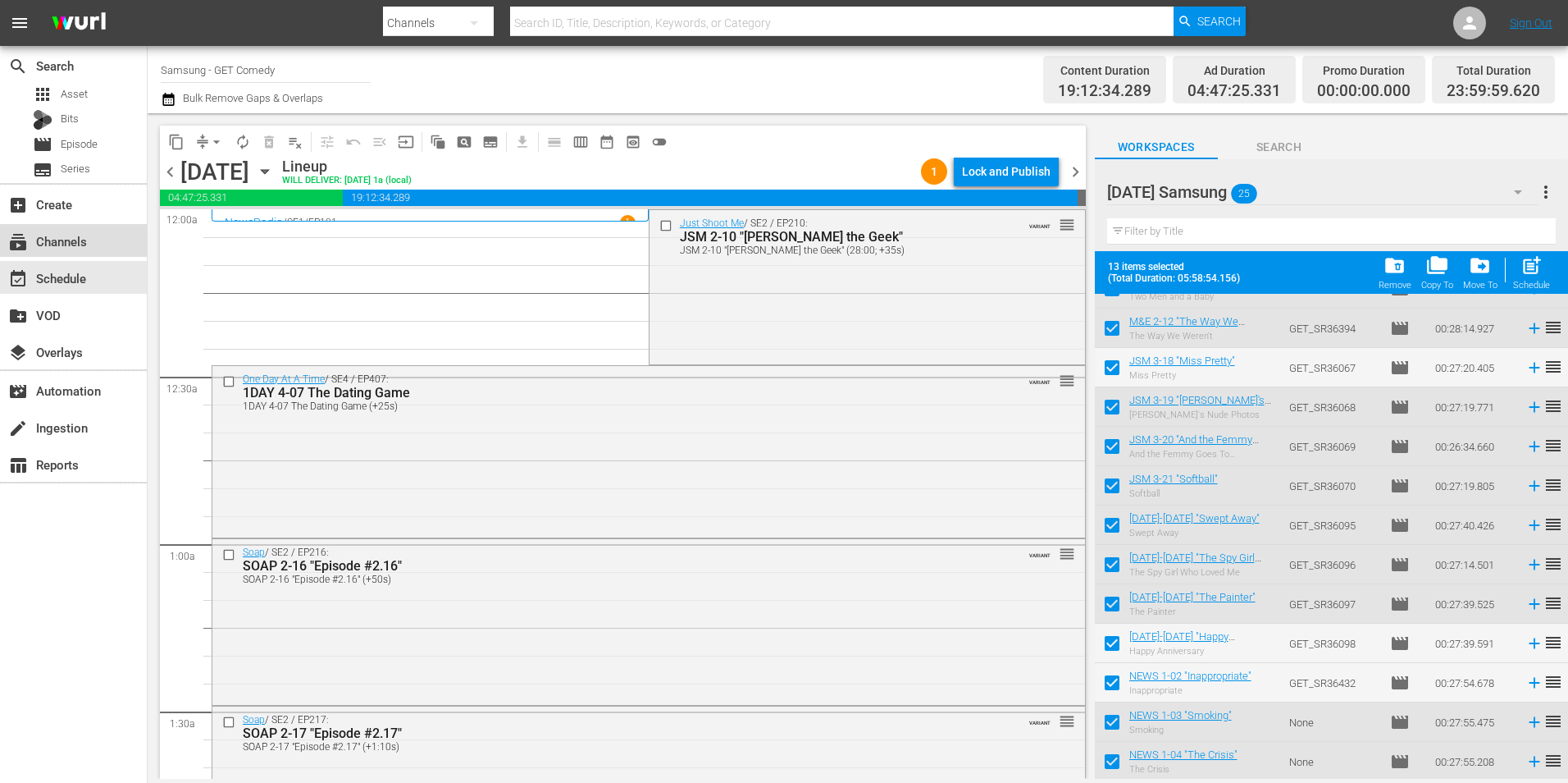
click at [82, 241] on div "subscriptions Channels" at bounding box center [46, 239] width 92 height 15
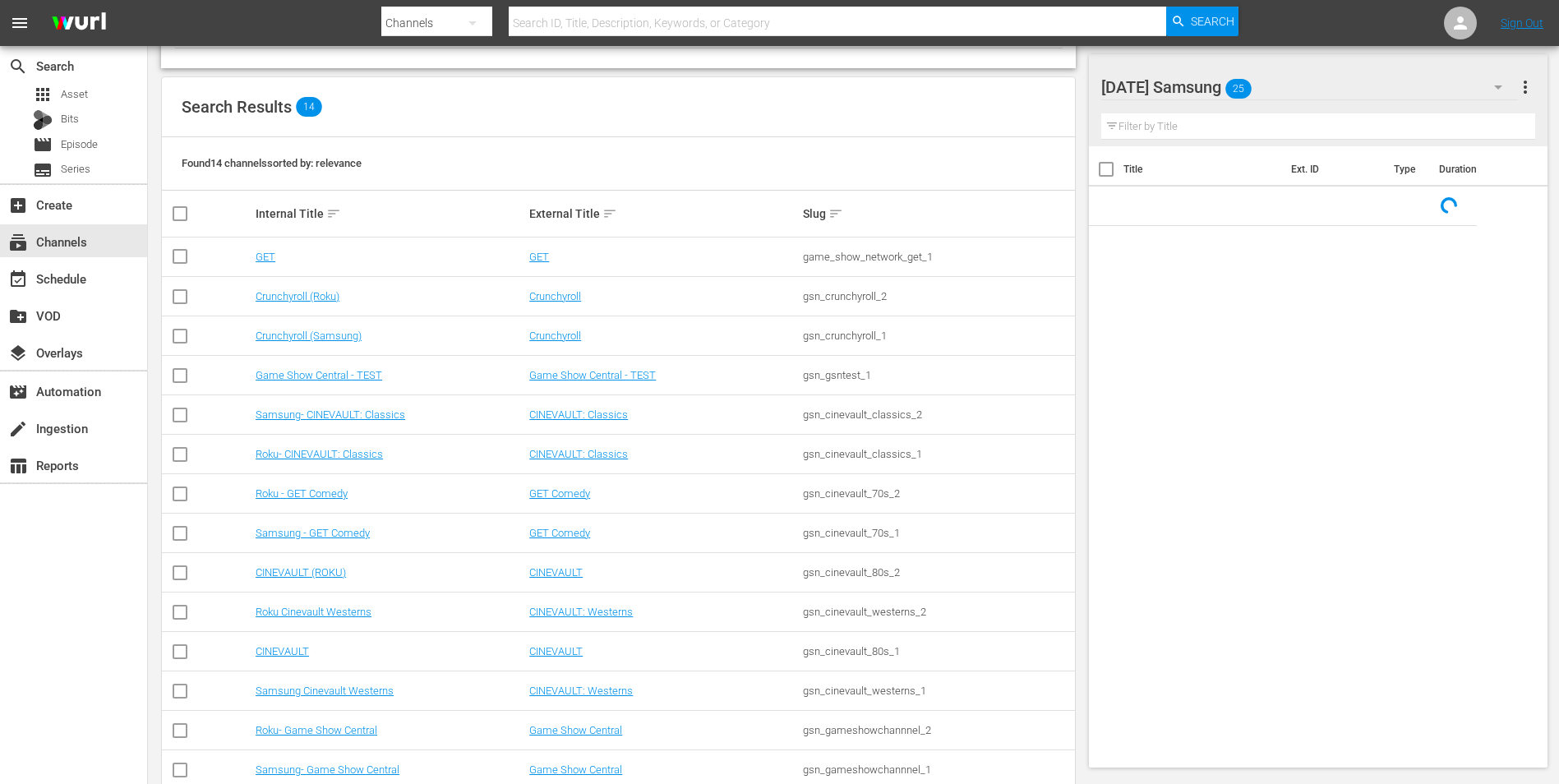
scroll to position [164, 0]
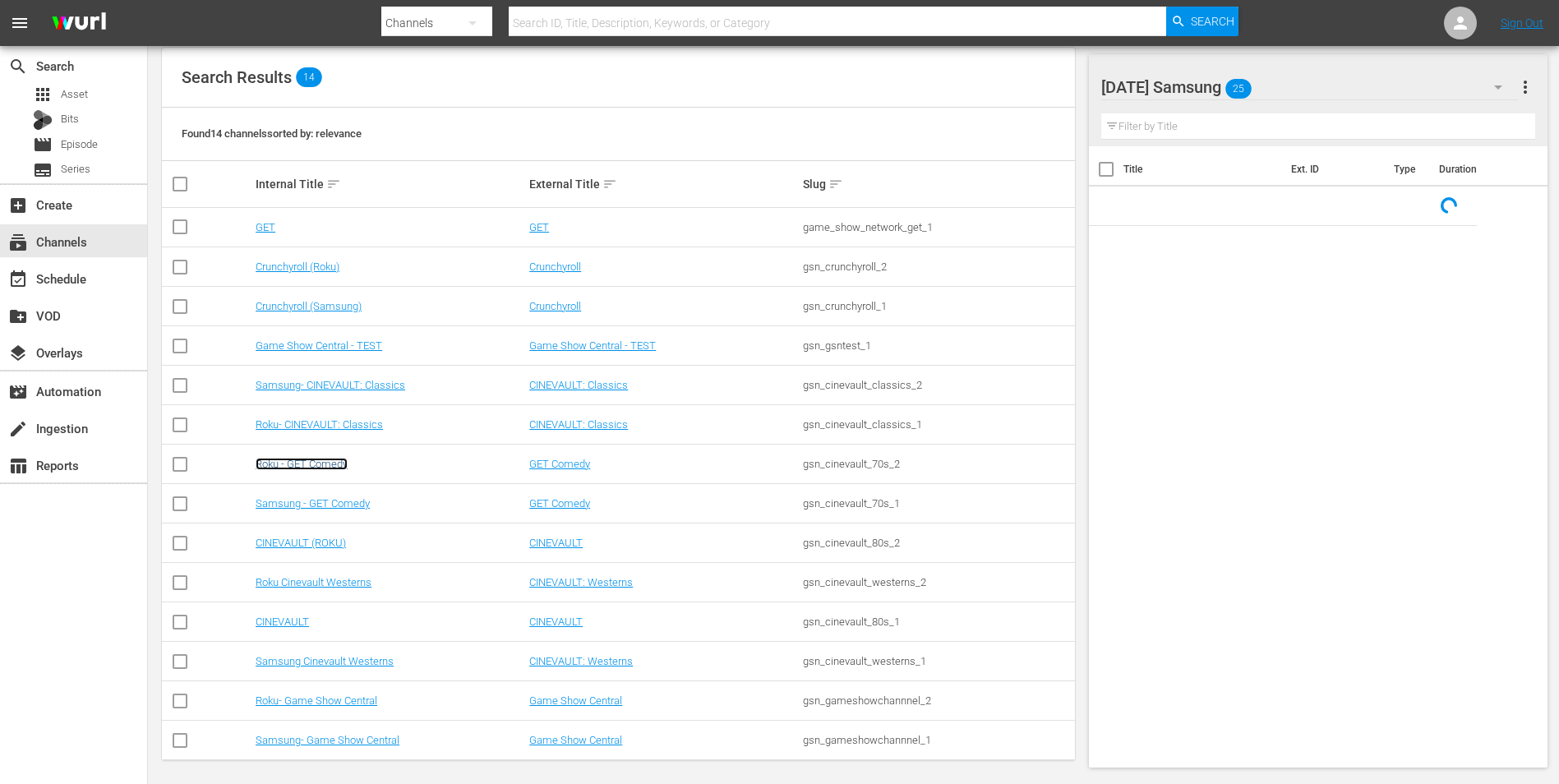
click at [315, 465] on link "Roku - GET Comedy" at bounding box center [301, 464] width 92 height 12
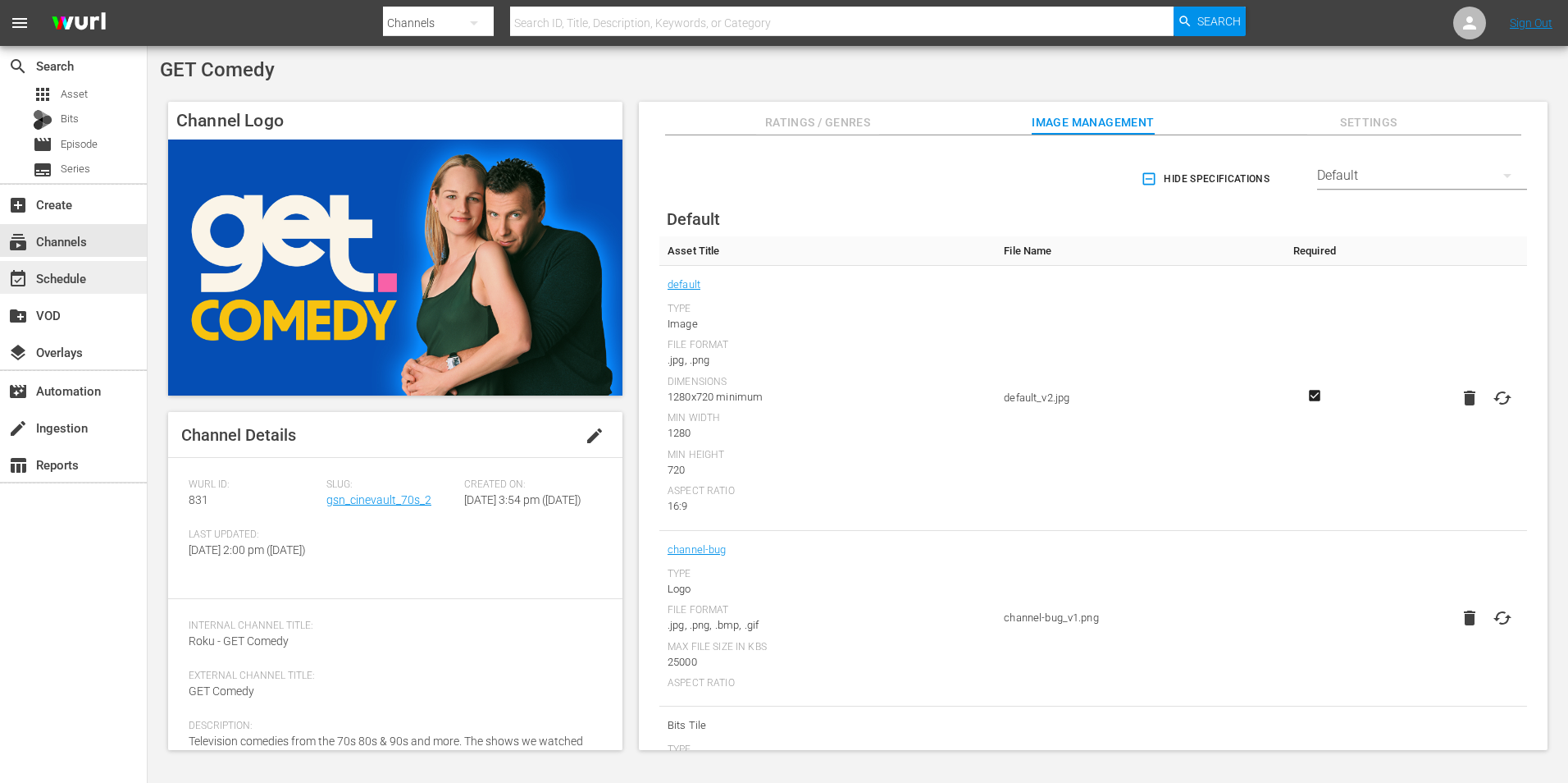
click at [76, 283] on div "event_available Schedule" at bounding box center [46, 276] width 92 height 15
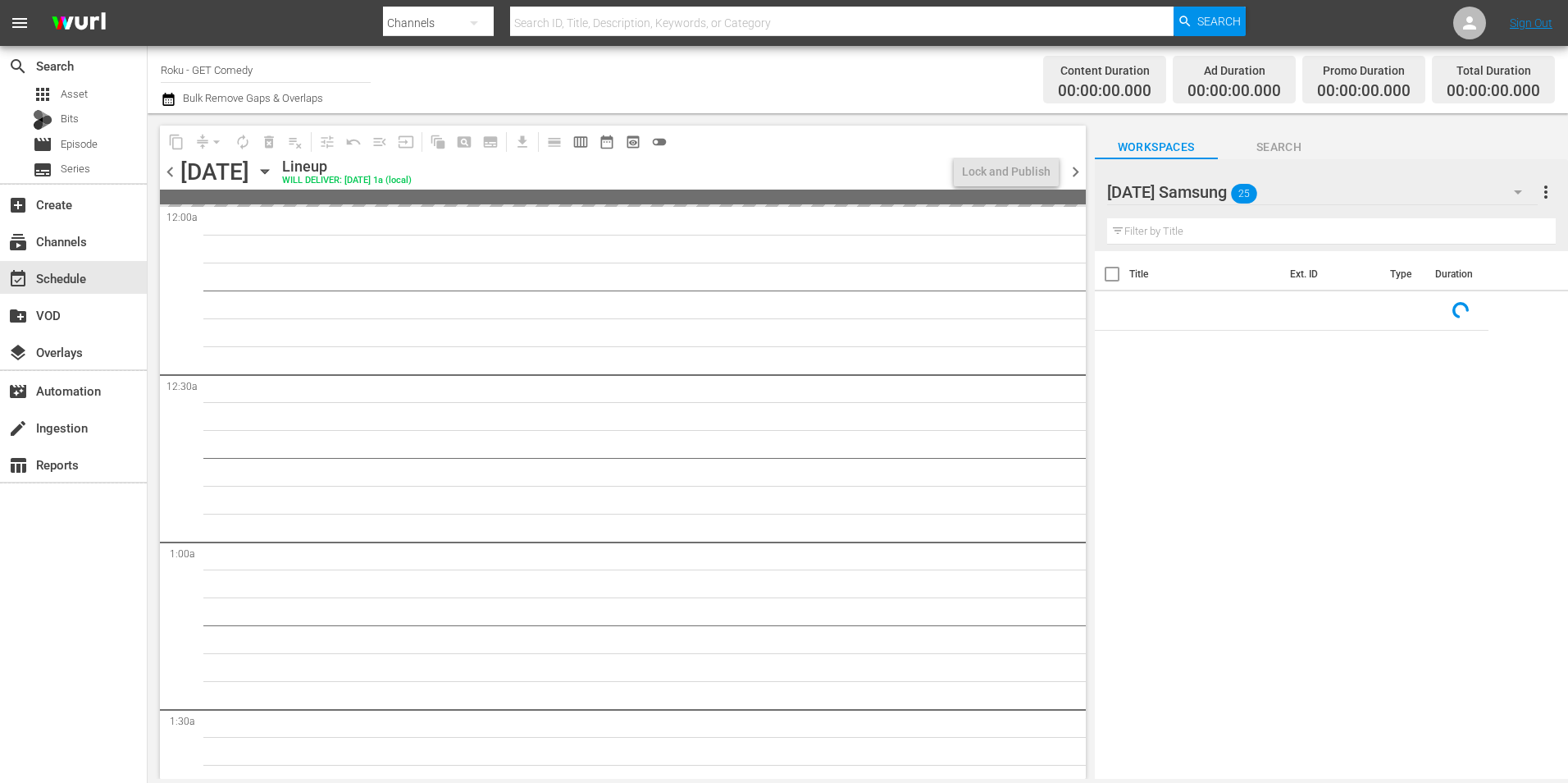
click at [1316, 185] on div "Tuesday Samsung 25" at bounding box center [1323, 191] width 430 height 46
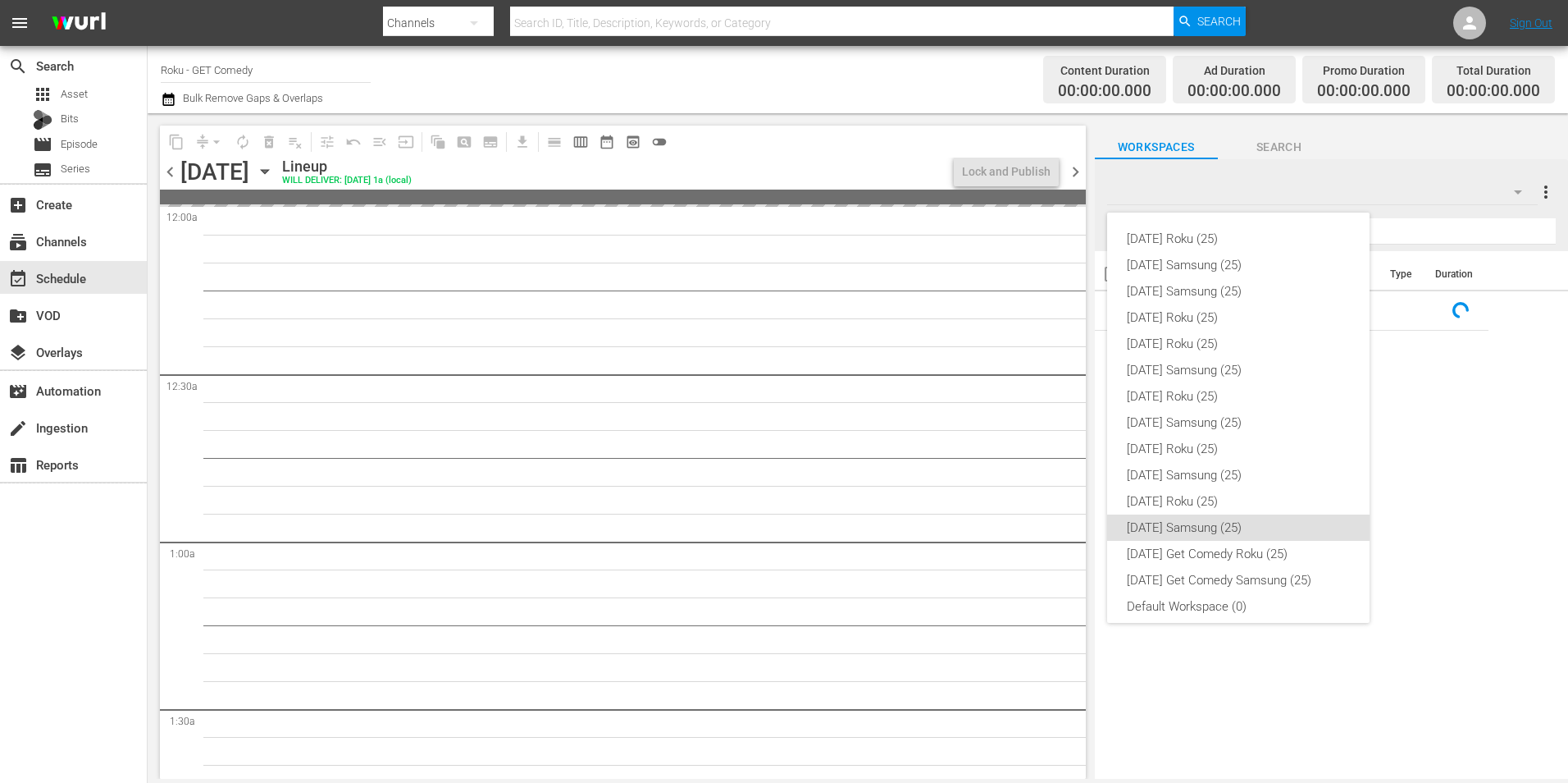
scroll to position [10, 0]
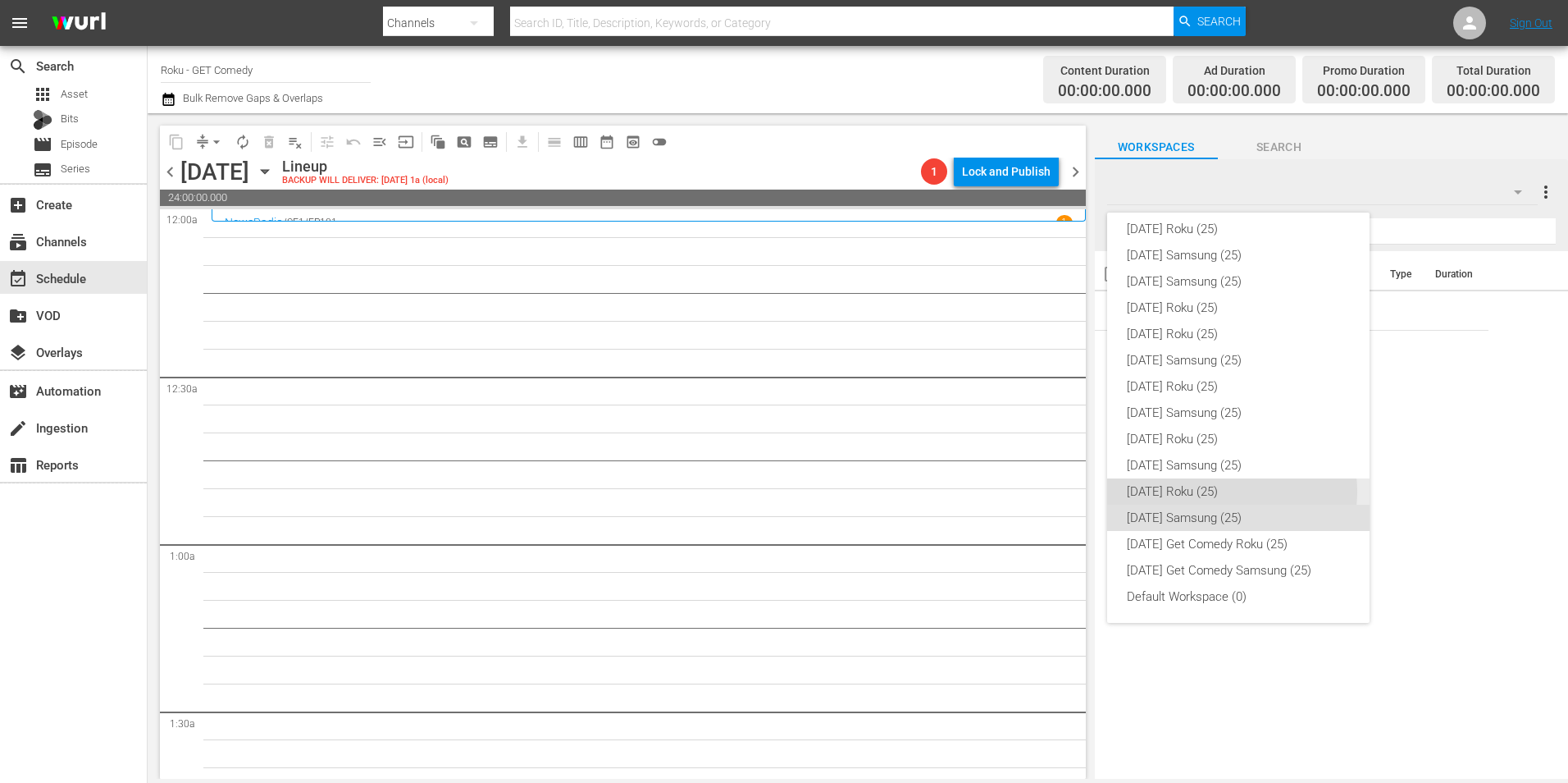
click at [1231, 491] on div "Tuesday Roku (25)" at bounding box center [1238, 491] width 223 height 27
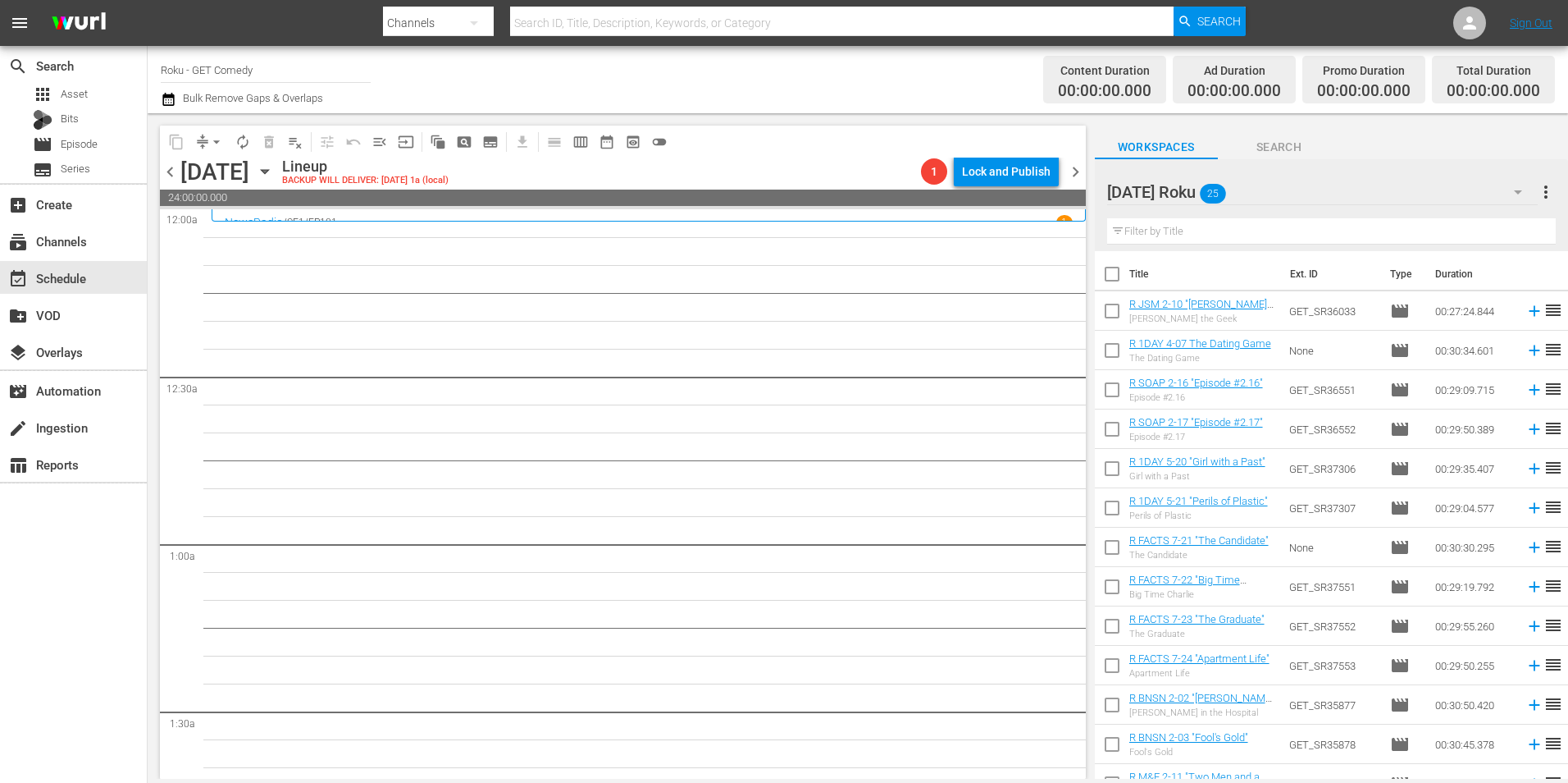
click at [1107, 322] on input "checkbox" at bounding box center [1112, 313] width 34 height 34
checkbox input "true"
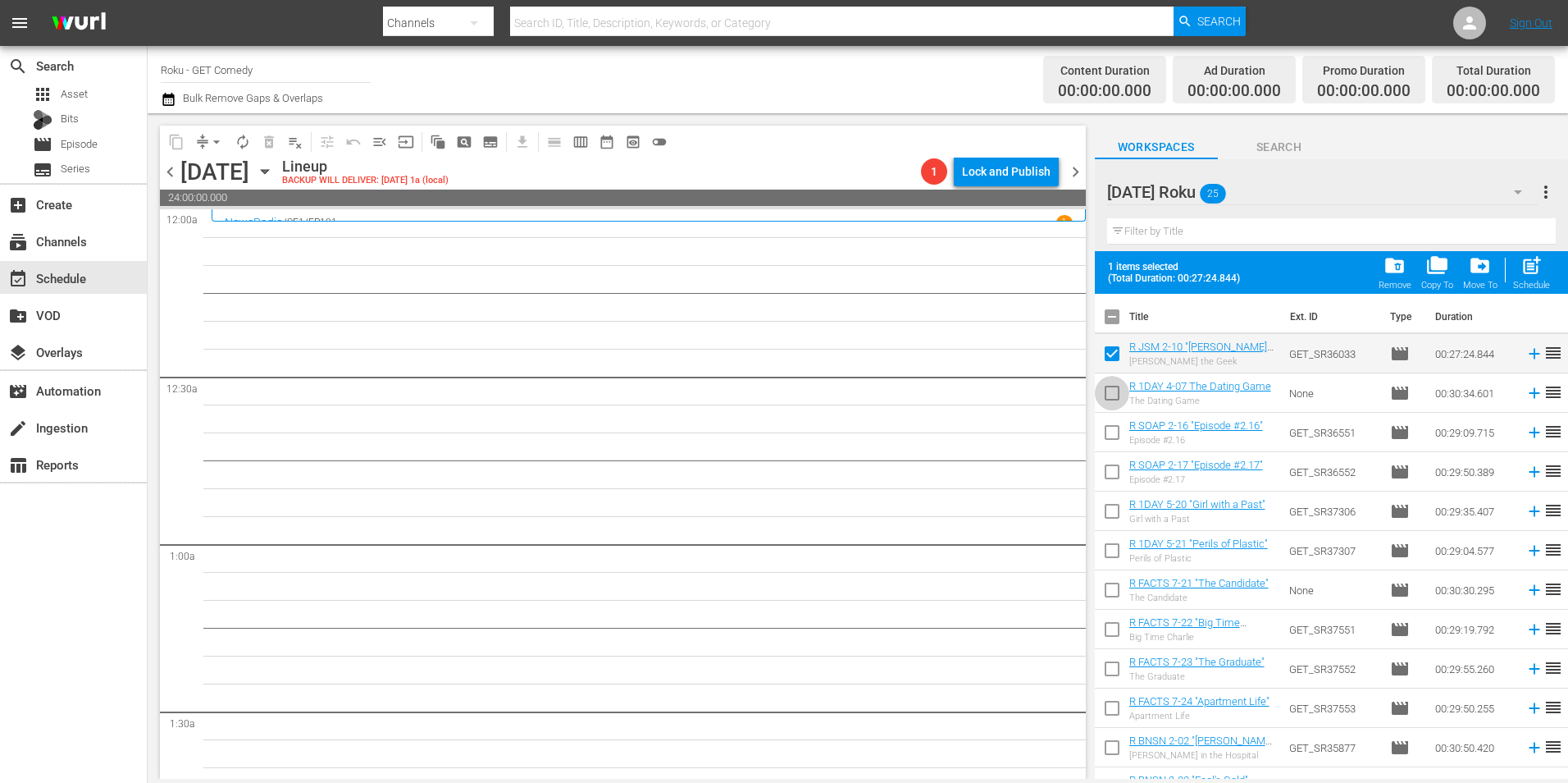
drag, startPoint x: 1113, startPoint y: 390, endPoint x: 1111, endPoint y: 425, distance: 35.1
click at [1113, 392] on input "checkbox" at bounding box center [1112, 396] width 34 height 34
checkbox input "true"
click at [1111, 432] on input "checkbox" at bounding box center [1112, 435] width 34 height 34
checkbox input "true"
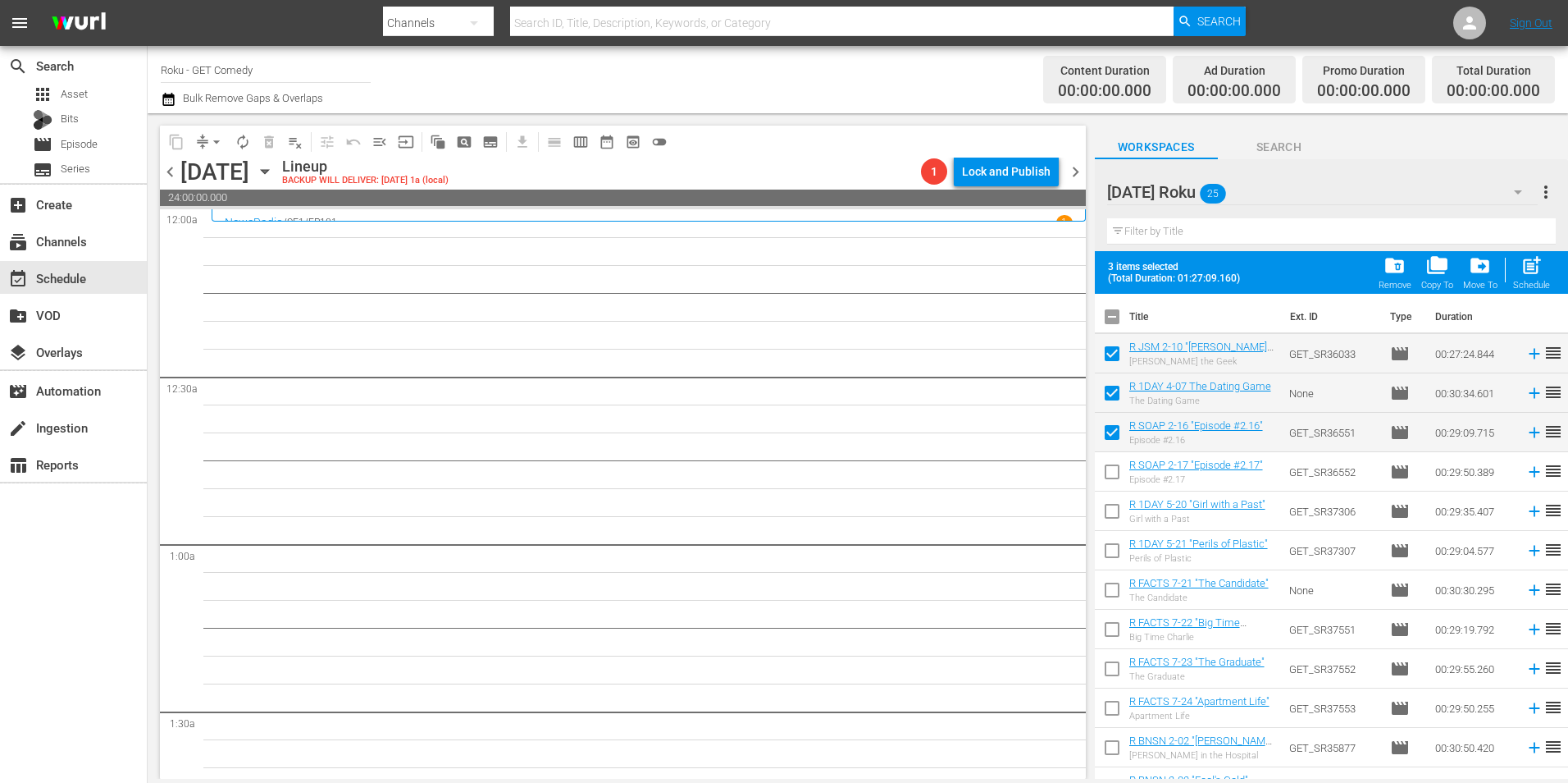
click at [1111, 473] on input "checkbox" at bounding box center [1112, 475] width 34 height 34
checkbox input "true"
click at [1113, 519] on input "checkbox" at bounding box center [1112, 514] width 34 height 34
checkbox input "true"
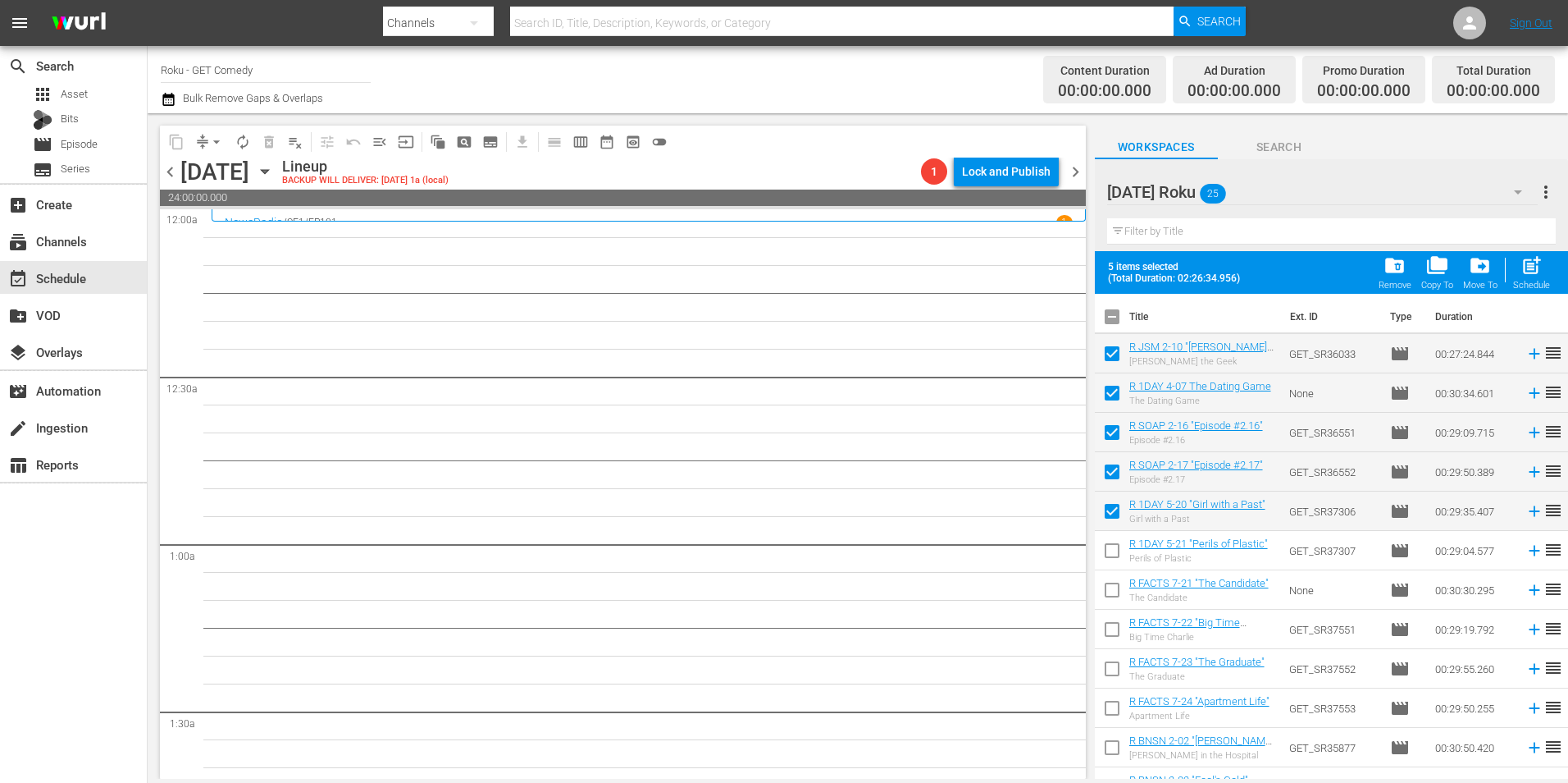
click at [1118, 556] on input "checkbox" at bounding box center [1112, 554] width 34 height 34
checkbox input "true"
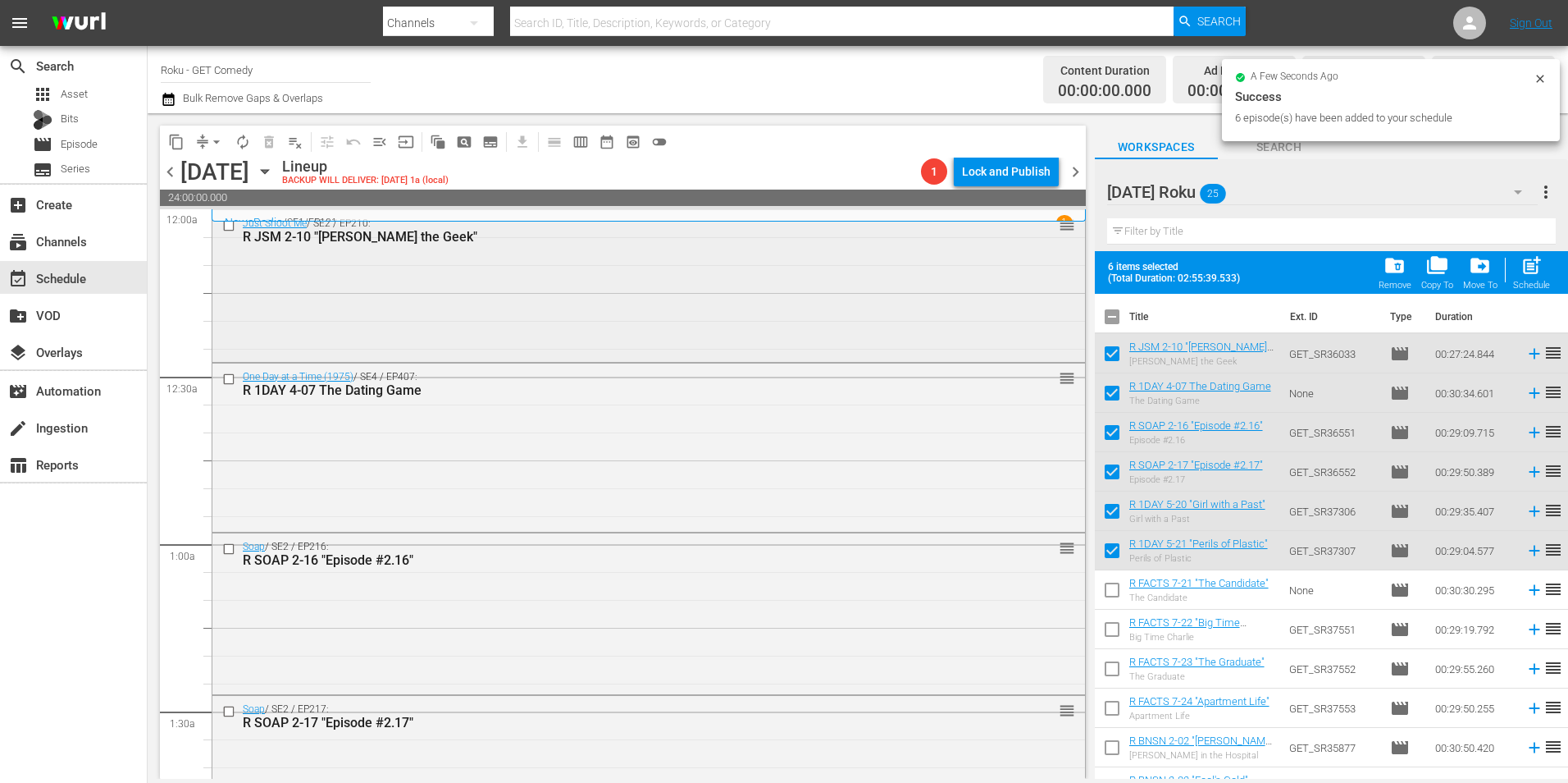
click at [538, 309] on div "Just Shoot Me / SE2 / EP210: R JSM 2-10 "Elliot the Geek" reorder" at bounding box center [649, 284] width 872 height 148
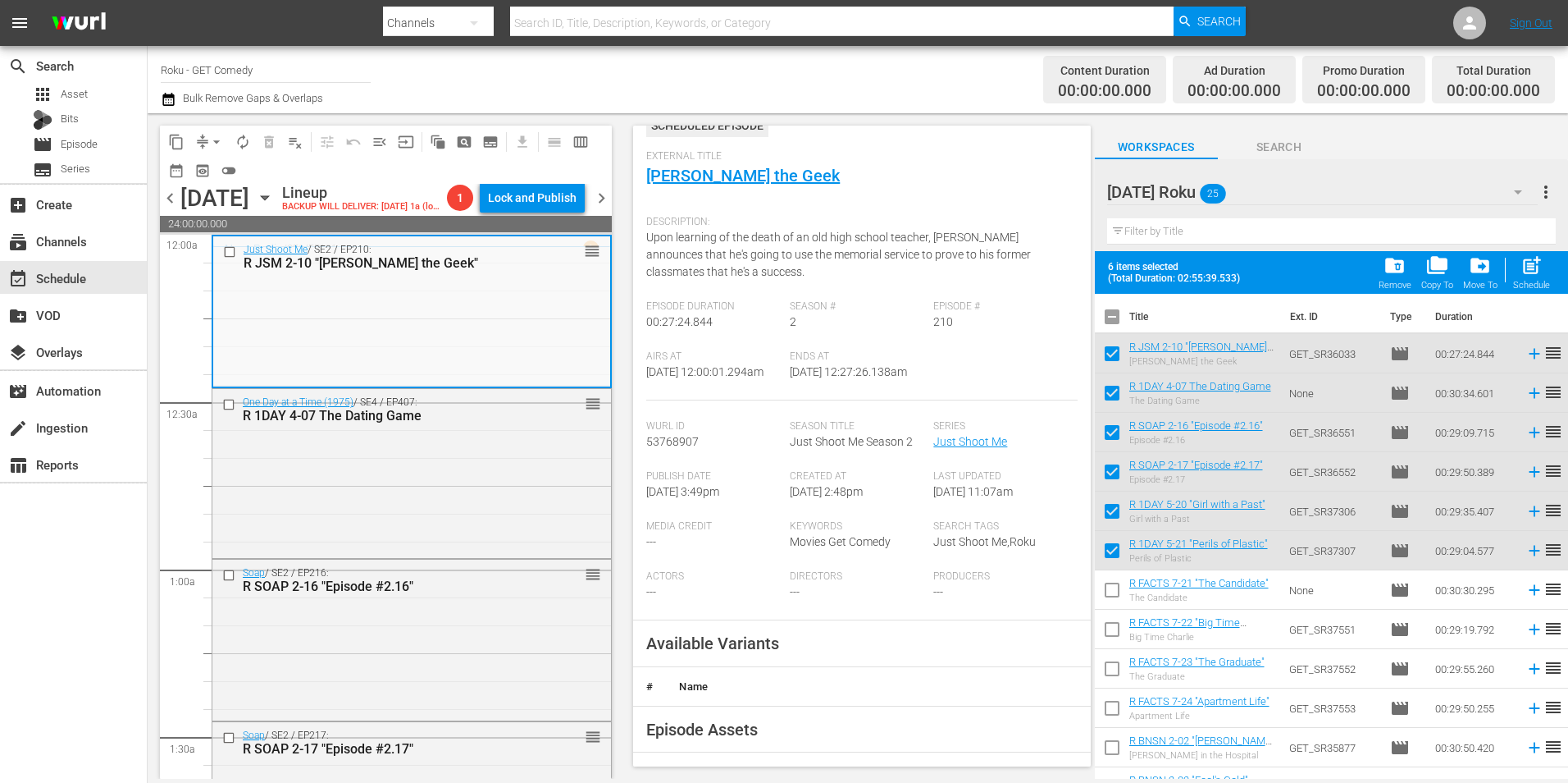
scroll to position [246, 0]
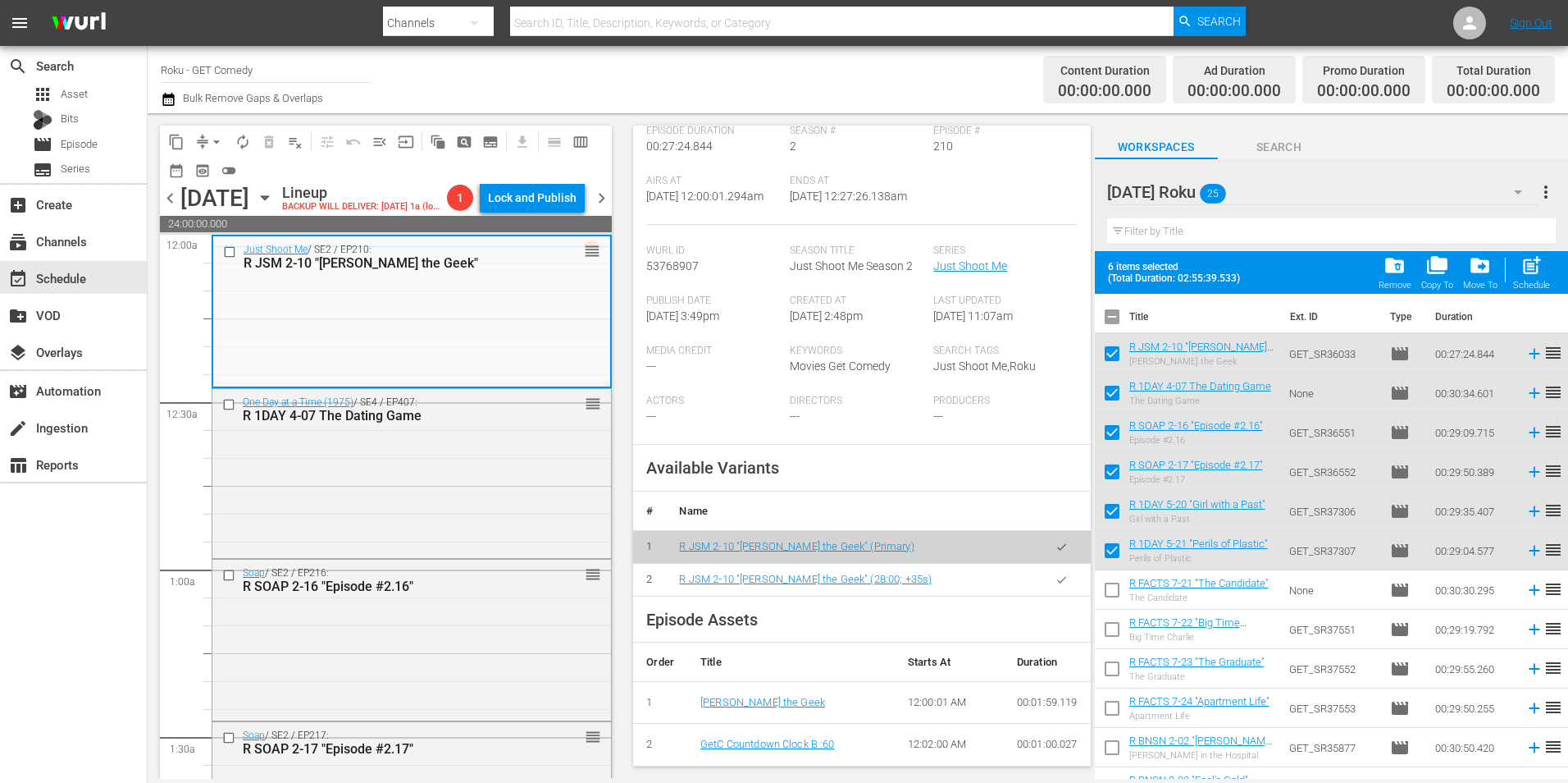
click at [1055, 586] on icon "button" at bounding box center [1061, 579] width 12 height 12
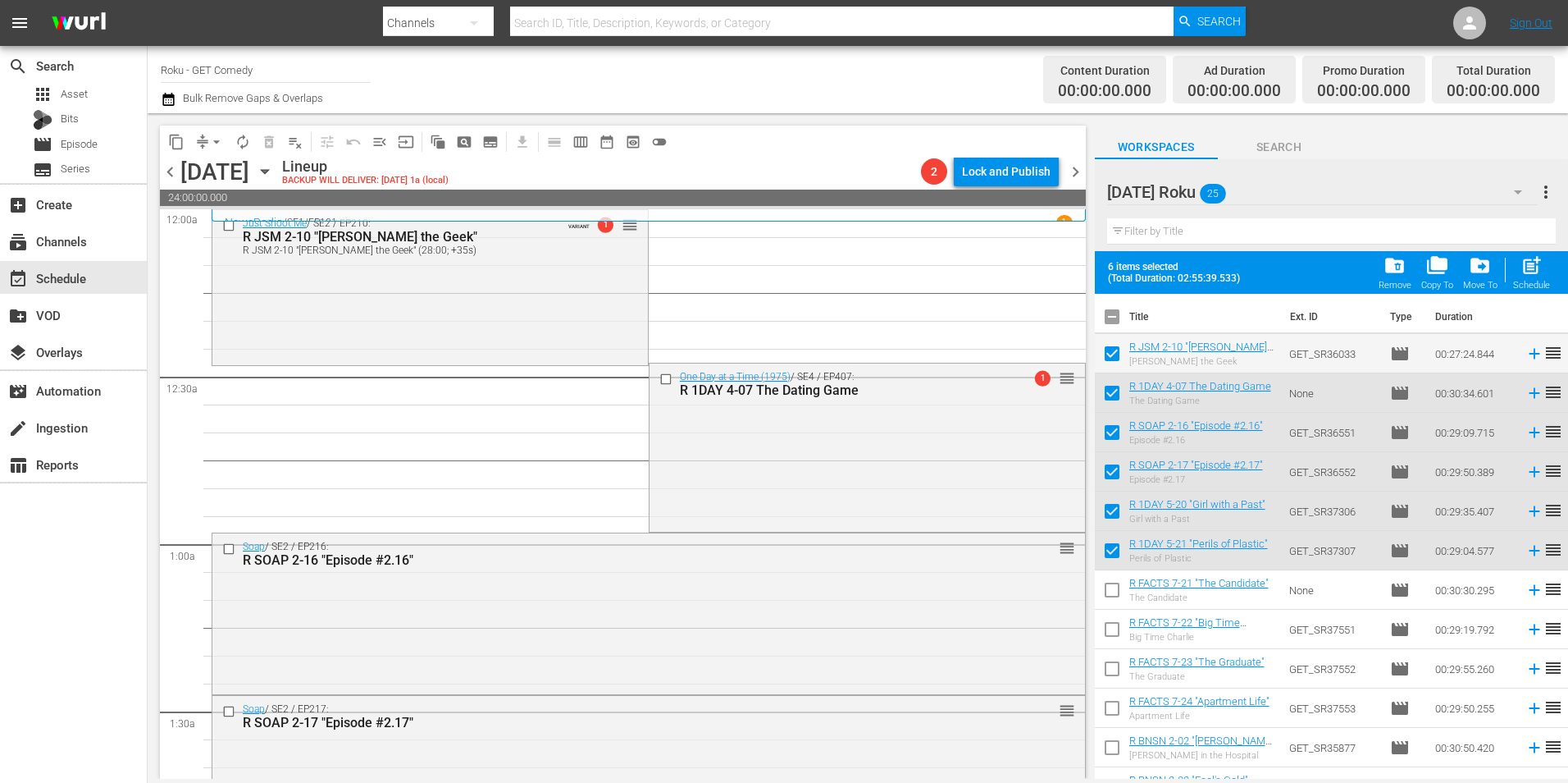
click at [818, 481] on div "One Day at a Time (1975) / SE4 / EP407: R 1DAY 4-07 The Dating Game 1 reorder" at bounding box center [868, 446] width 435 height 165
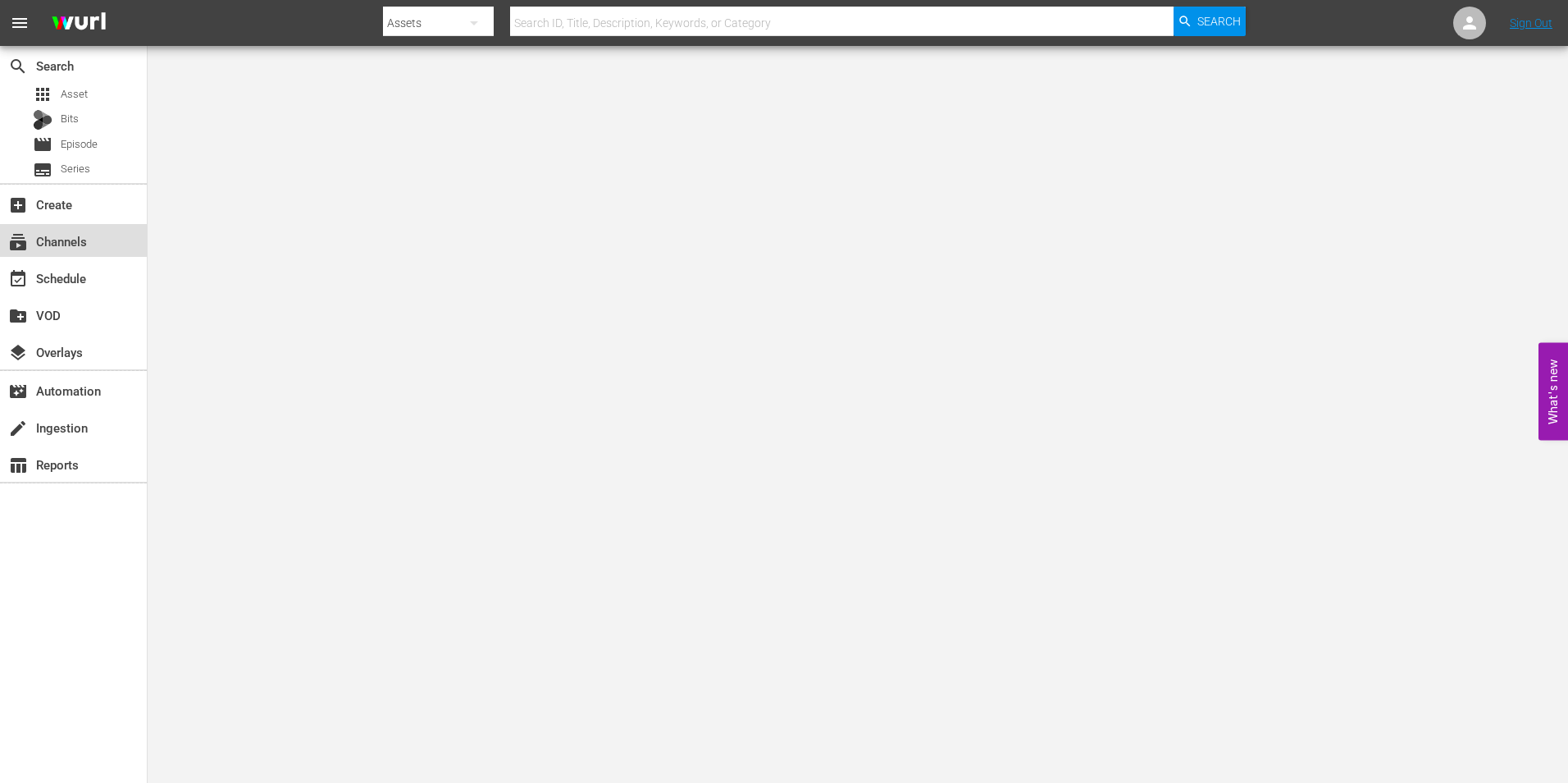
click at [89, 236] on div "subscriptions Channels" at bounding box center [46, 239] width 92 height 15
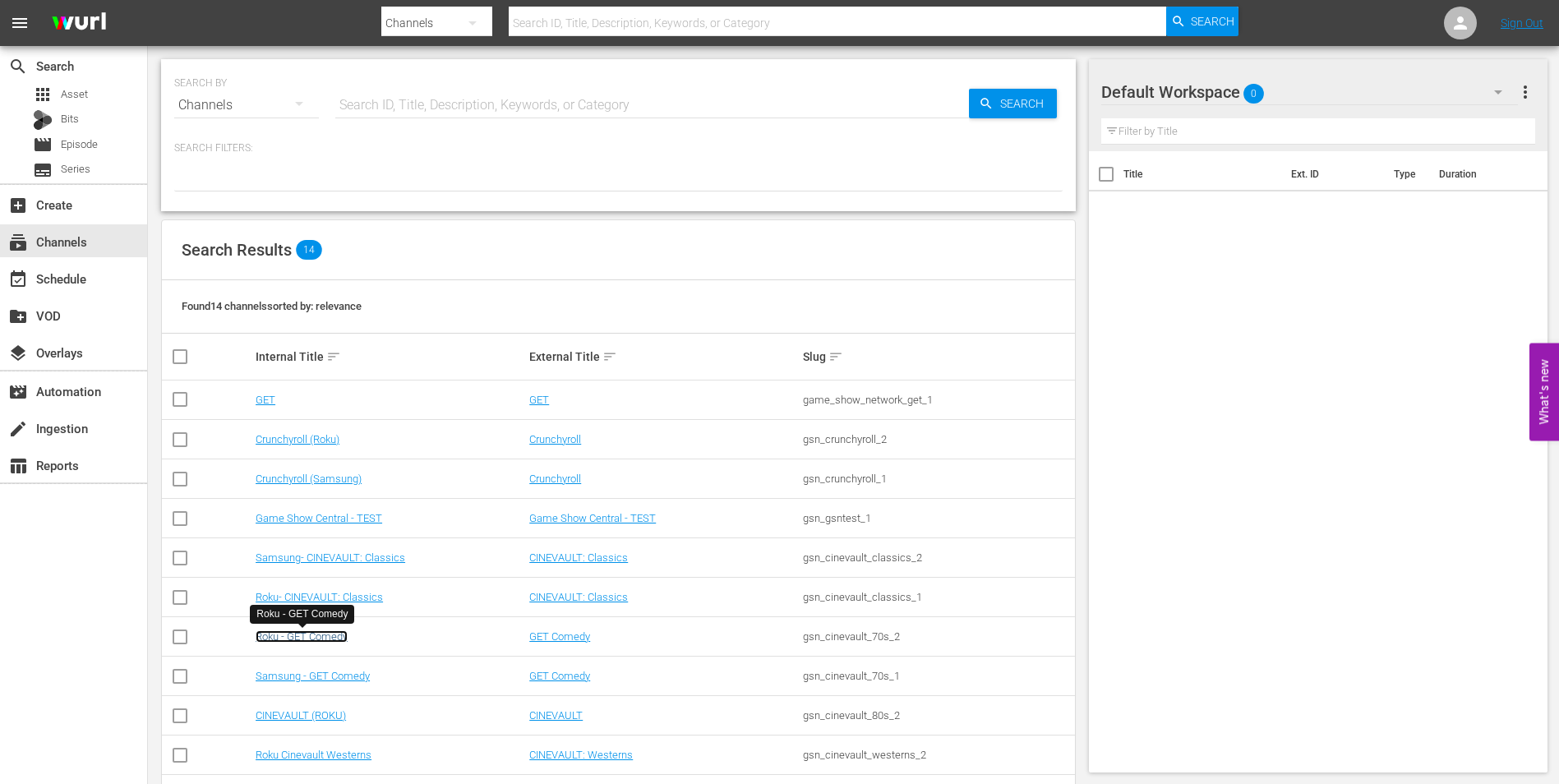
click at [331, 630] on link "Roku - GET Comedy" at bounding box center [301, 636] width 92 height 12
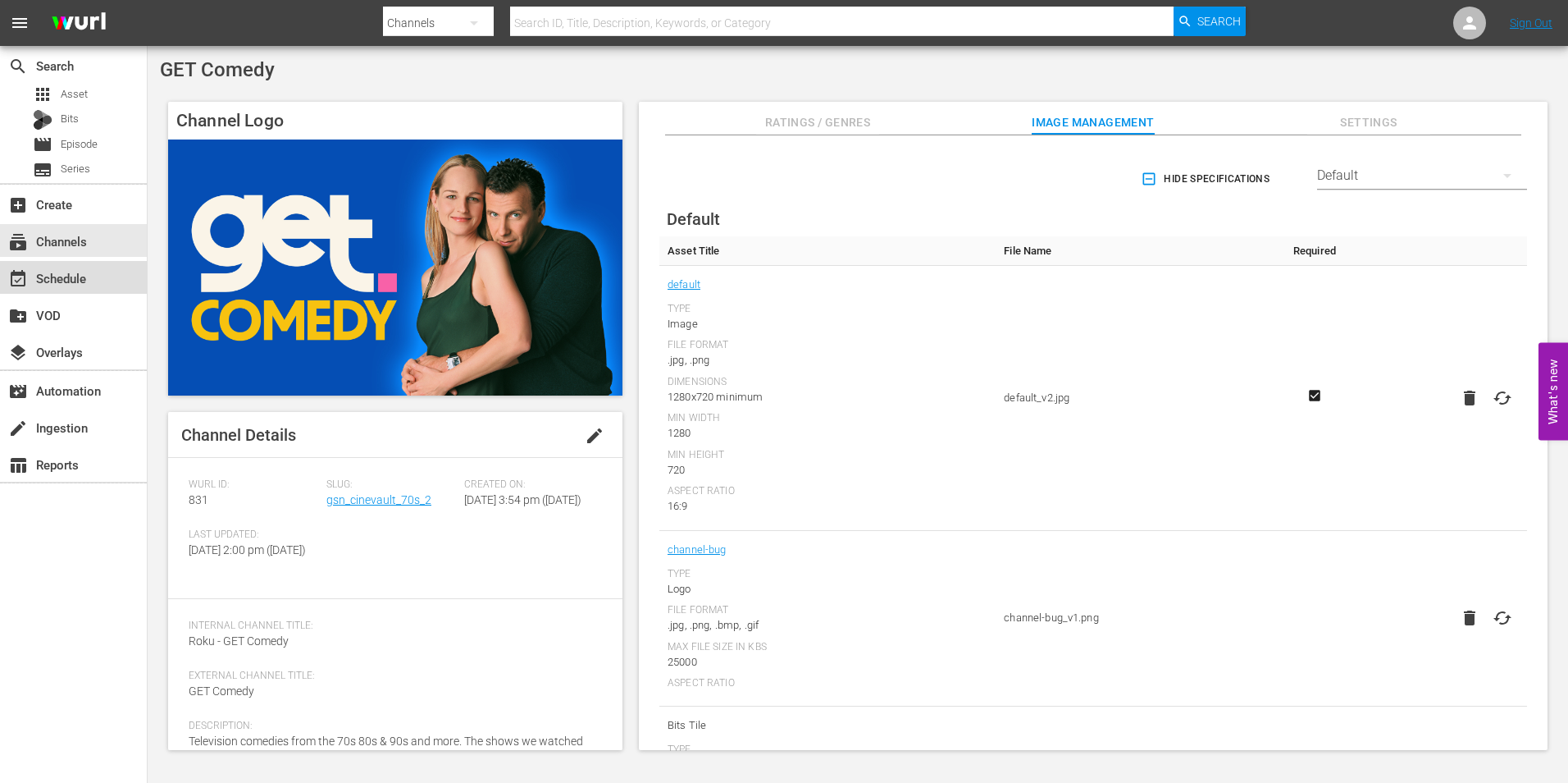
click at [110, 275] on div "event_available Schedule" at bounding box center [73, 277] width 147 height 32
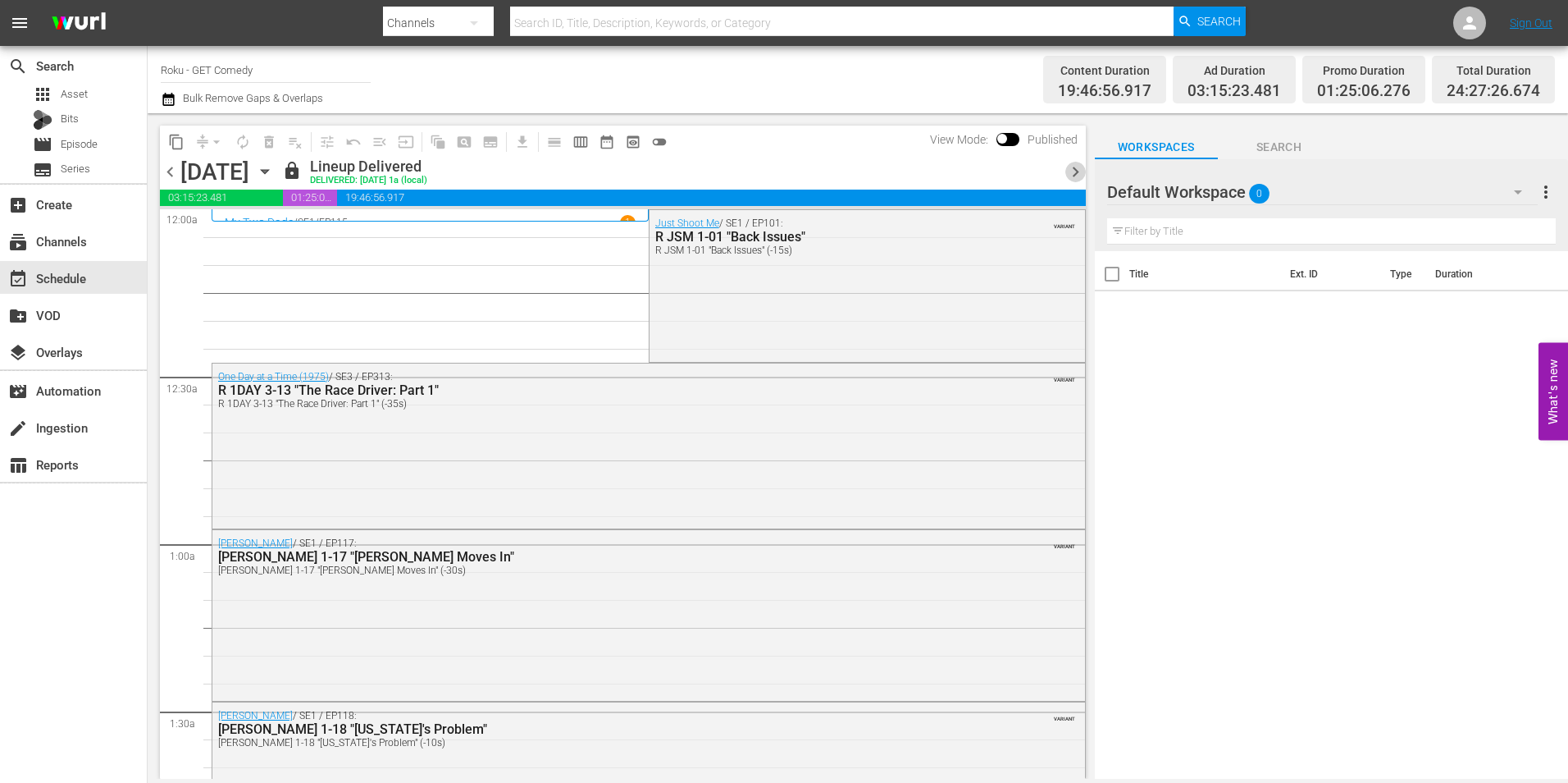
click at [1074, 175] on span "chevron_right" at bounding box center [1075, 171] width 21 height 21
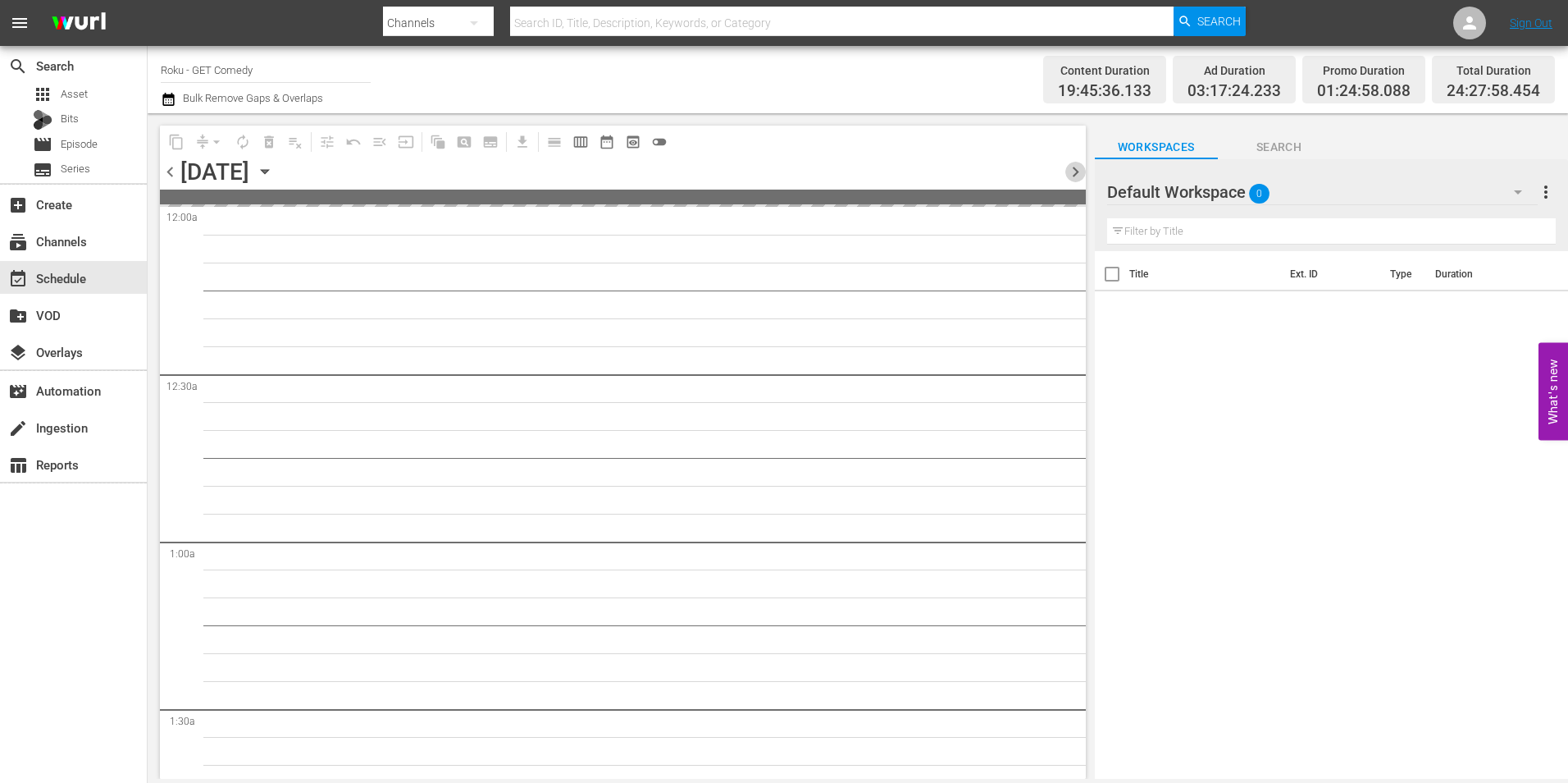
click at [1070, 170] on span "chevron_right" at bounding box center [1075, 171] width 21 height 21
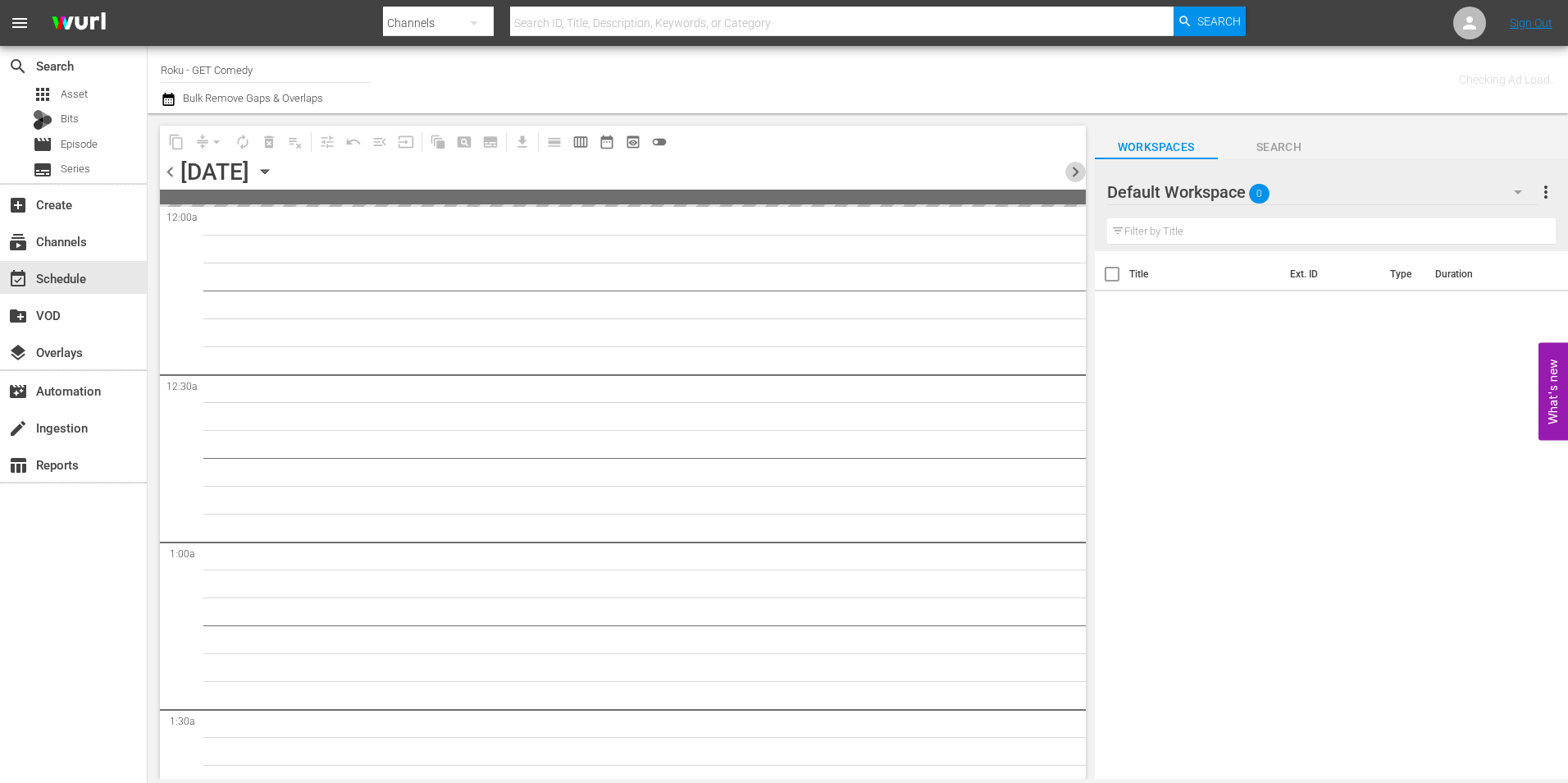
click at [1070, 170] on span "chevron_right" at bounding box center [1075, 171] width 21 height 21
click at [1068, 170] on span "chevron_right" at bounding box center [1075, 171] width 21 height 21
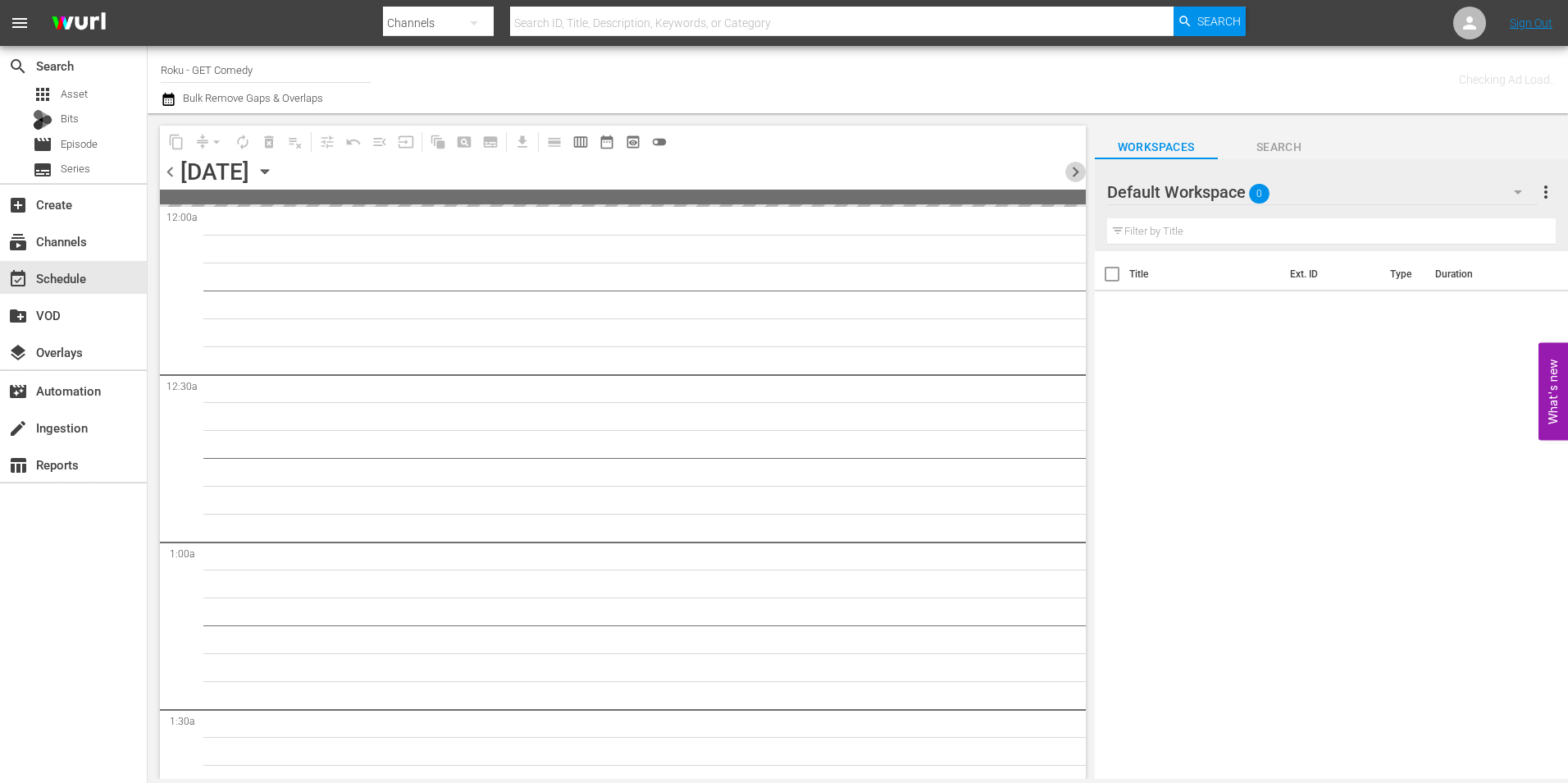
click at [1068, 170] on span "chevron_right" at bounding box center [1075, 171] width 21 height 21
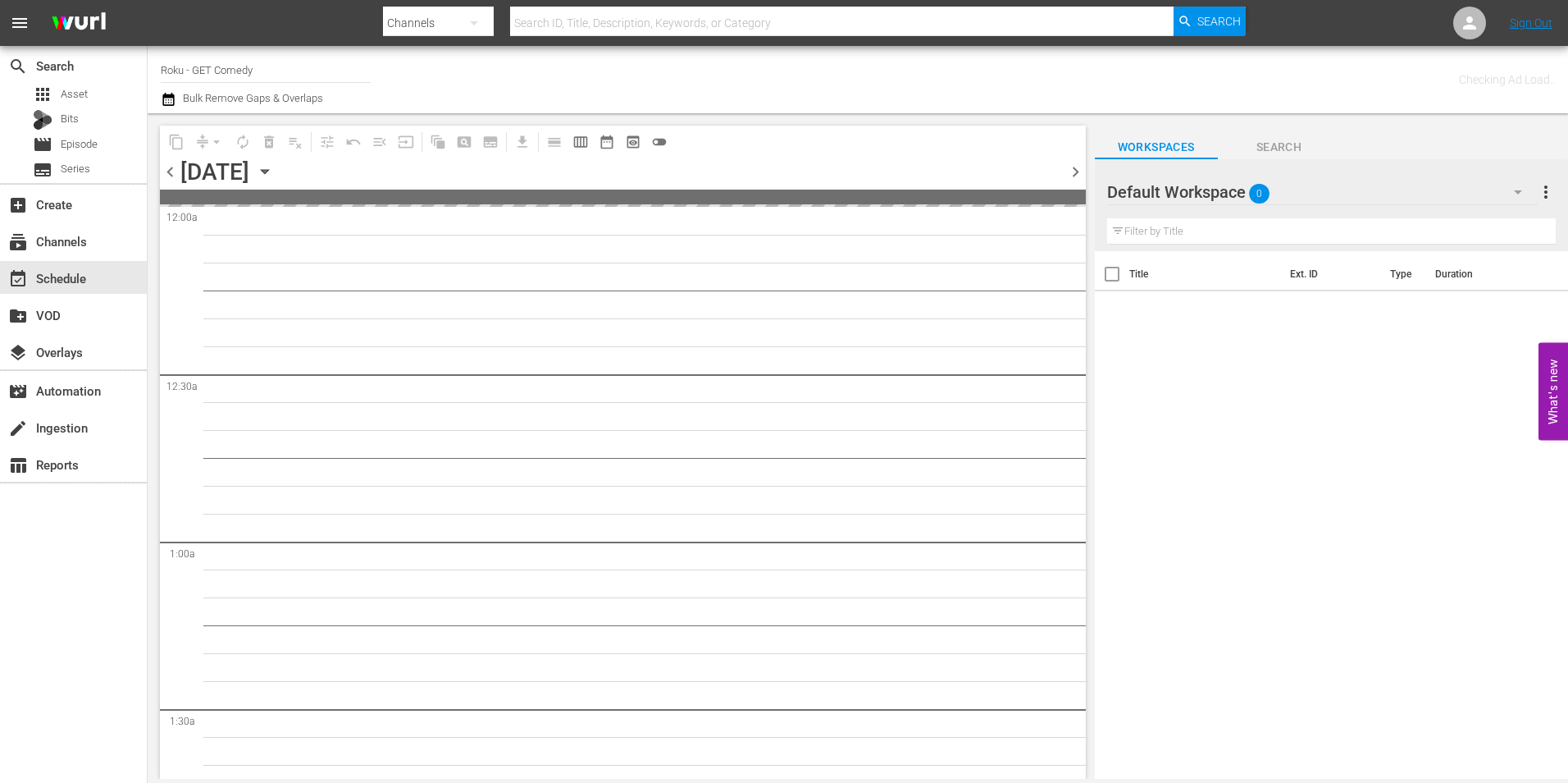
click at [1068, 170] on span "chevron_right" at bounding box center [1075, 171] width 21 height 21
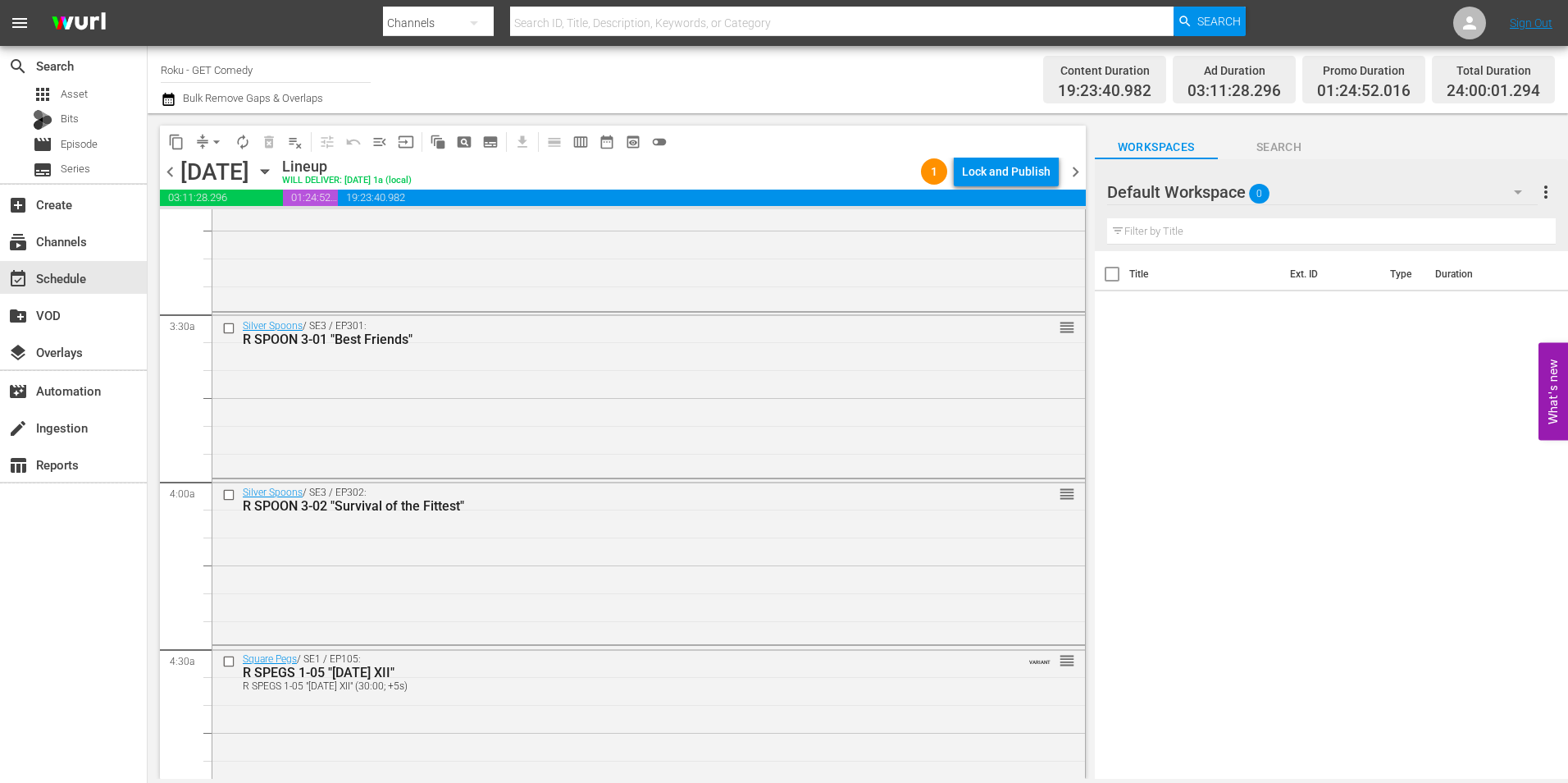
scroll to position [903, 0]
click at [459, 426] on div "Silver Spoons / SE2 / EP222: R SPOON 2-22 "Hi, Mom" reorder" at bounding box center [649, 392] width 872 height 160
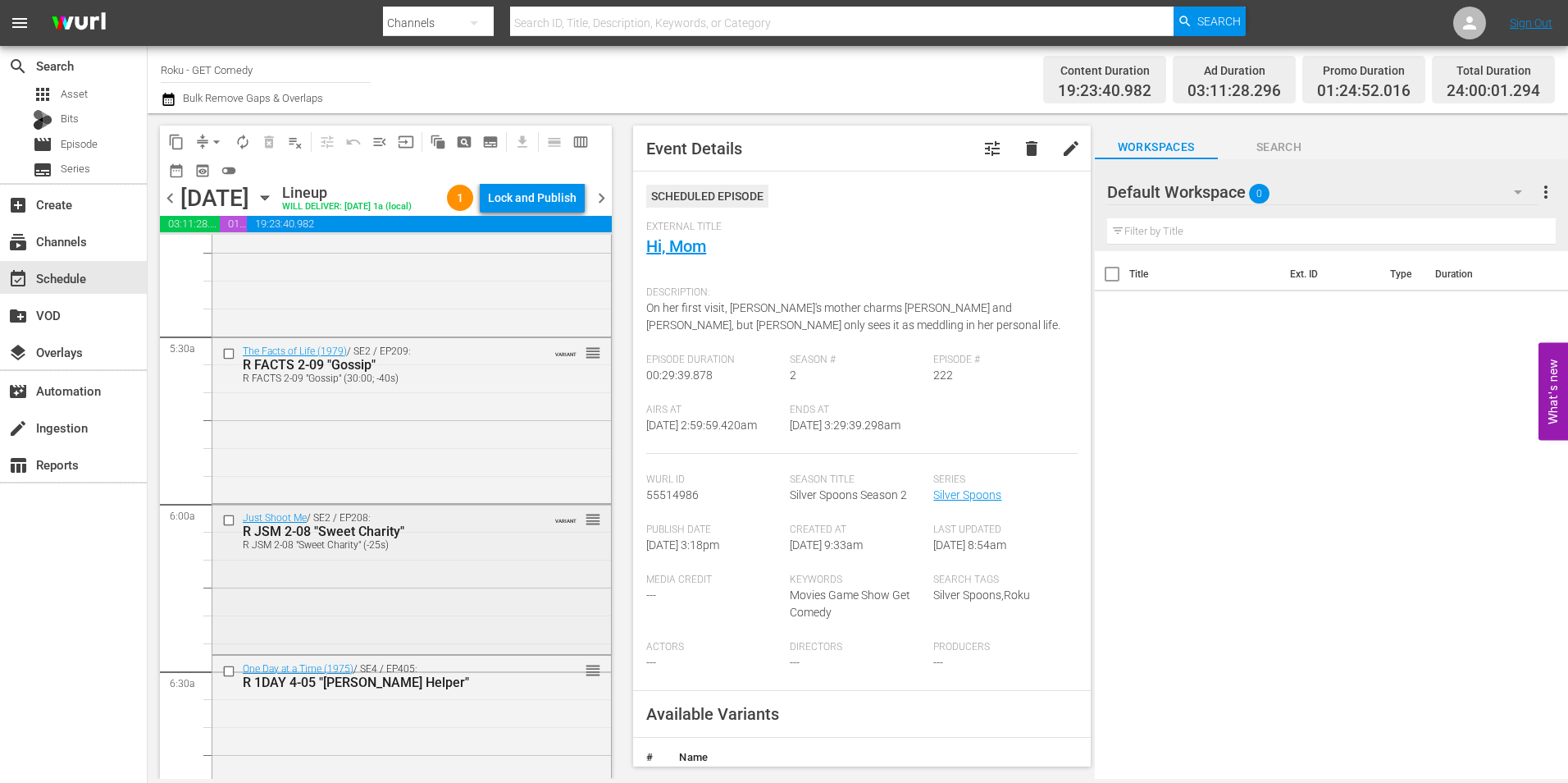
scroll to position [1805, 0]
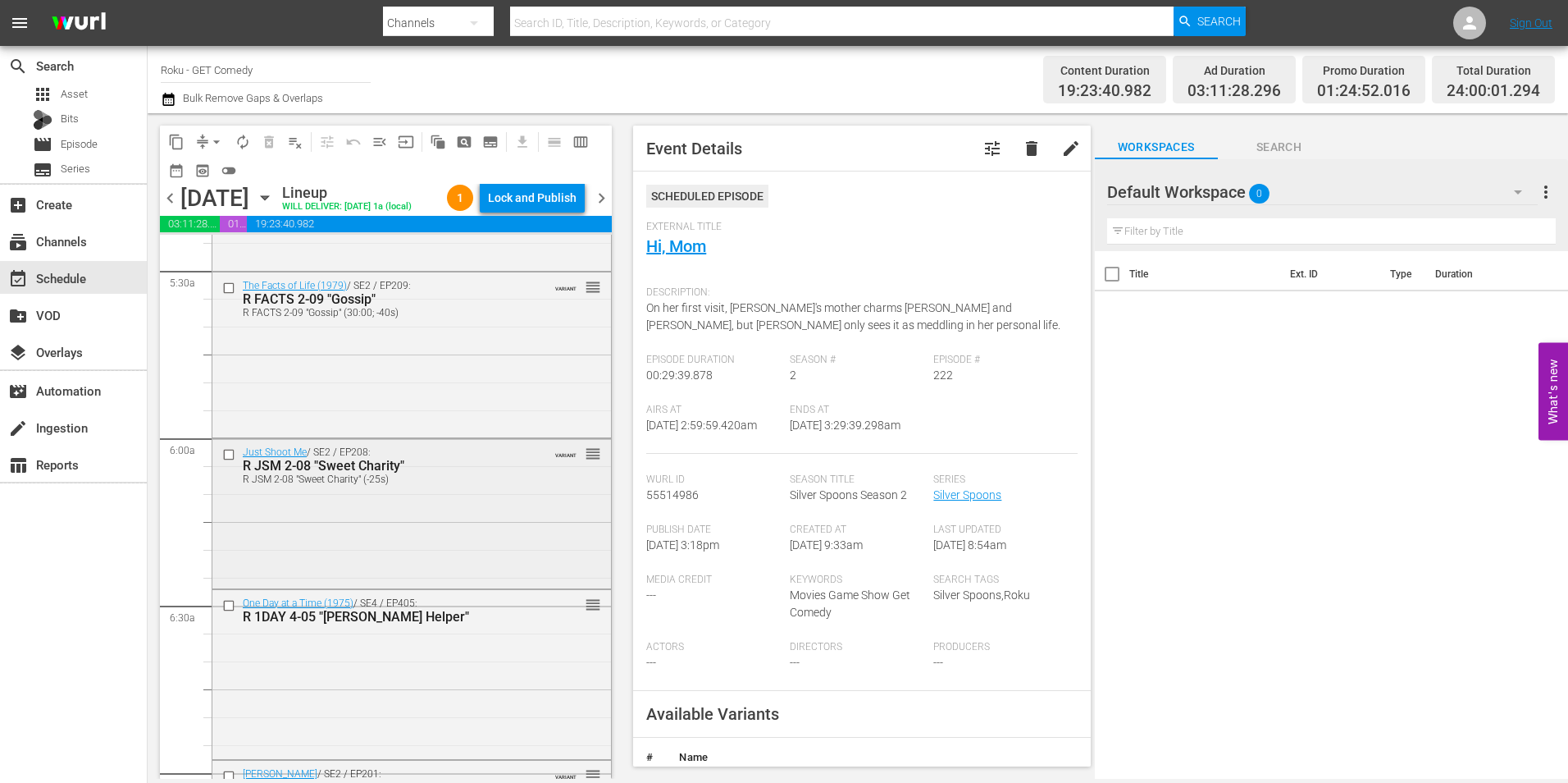
click at [460, 571] on div "Just Shoot Me / SE2 / EP208: R JSM 2-08 "Sweet Charity" R JSM 2-08 "Sweet Chari…" at bounding box center [412, 512] width 399 height 146
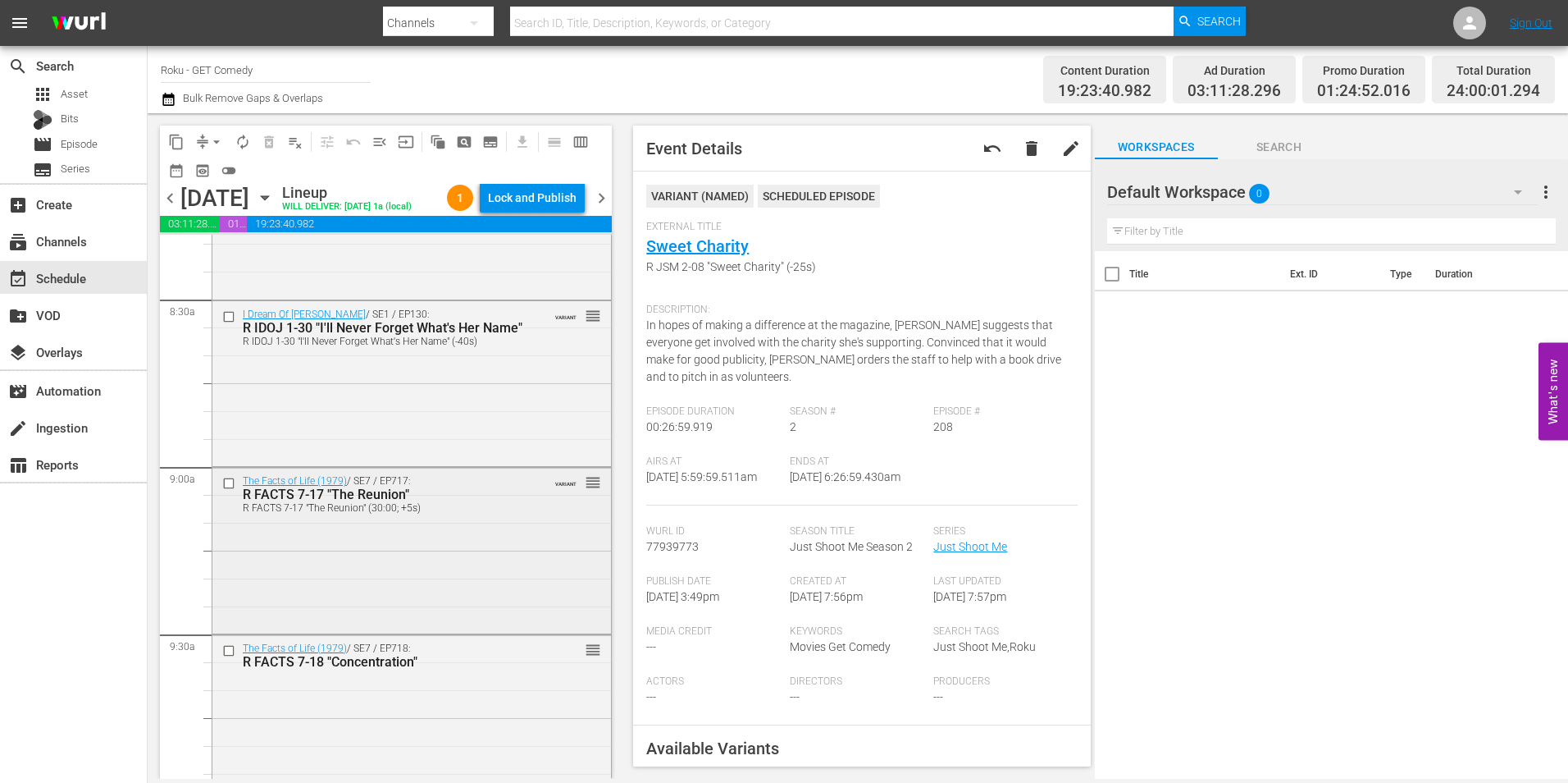
scroll to position [2790, 0]
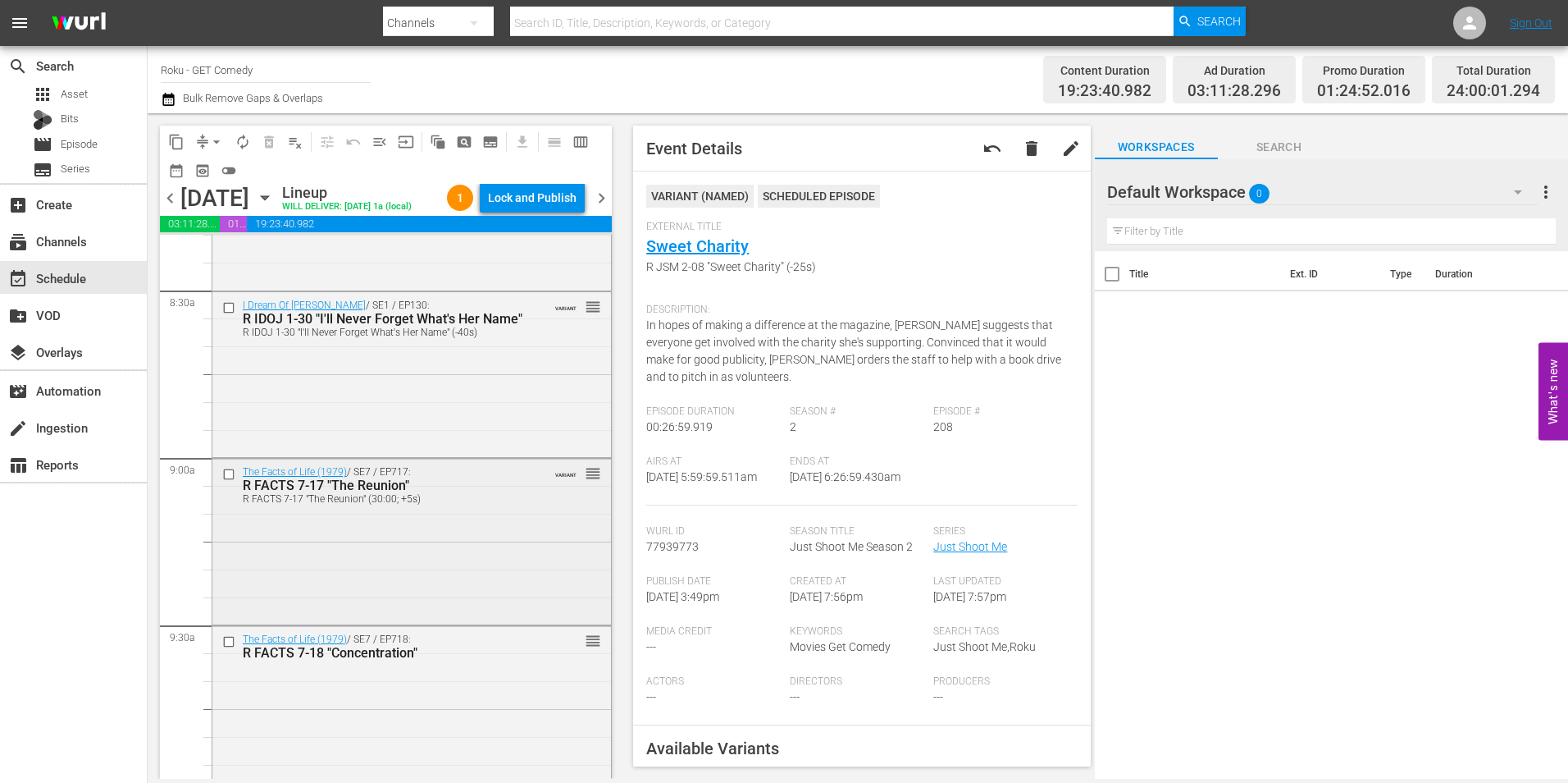
click at [444, 613] on div "The Facts of Life (1979) / SE7 / EP717: R FACTS 7-17 "The Reunion" R FACTS 7-17…" at bounding box center [412, 539] width 399 height 162
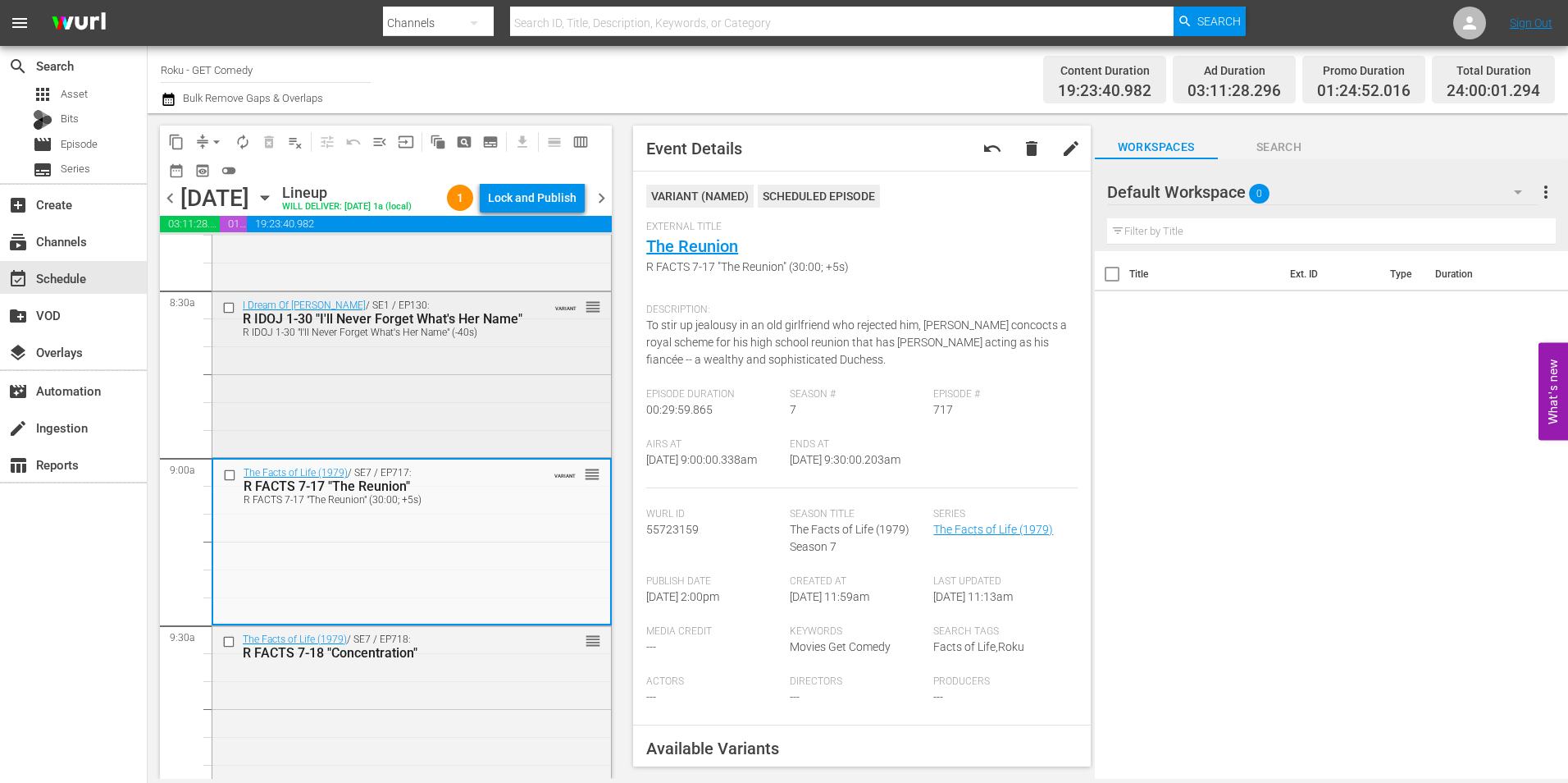
click at [342, 427] on div "I Dream Of Jeannie / SE1 / EP130: R IDOJ 1-30 "I'll Never Forget What's Her Nam…" at bounding box center [412, 372] width 399 height 161
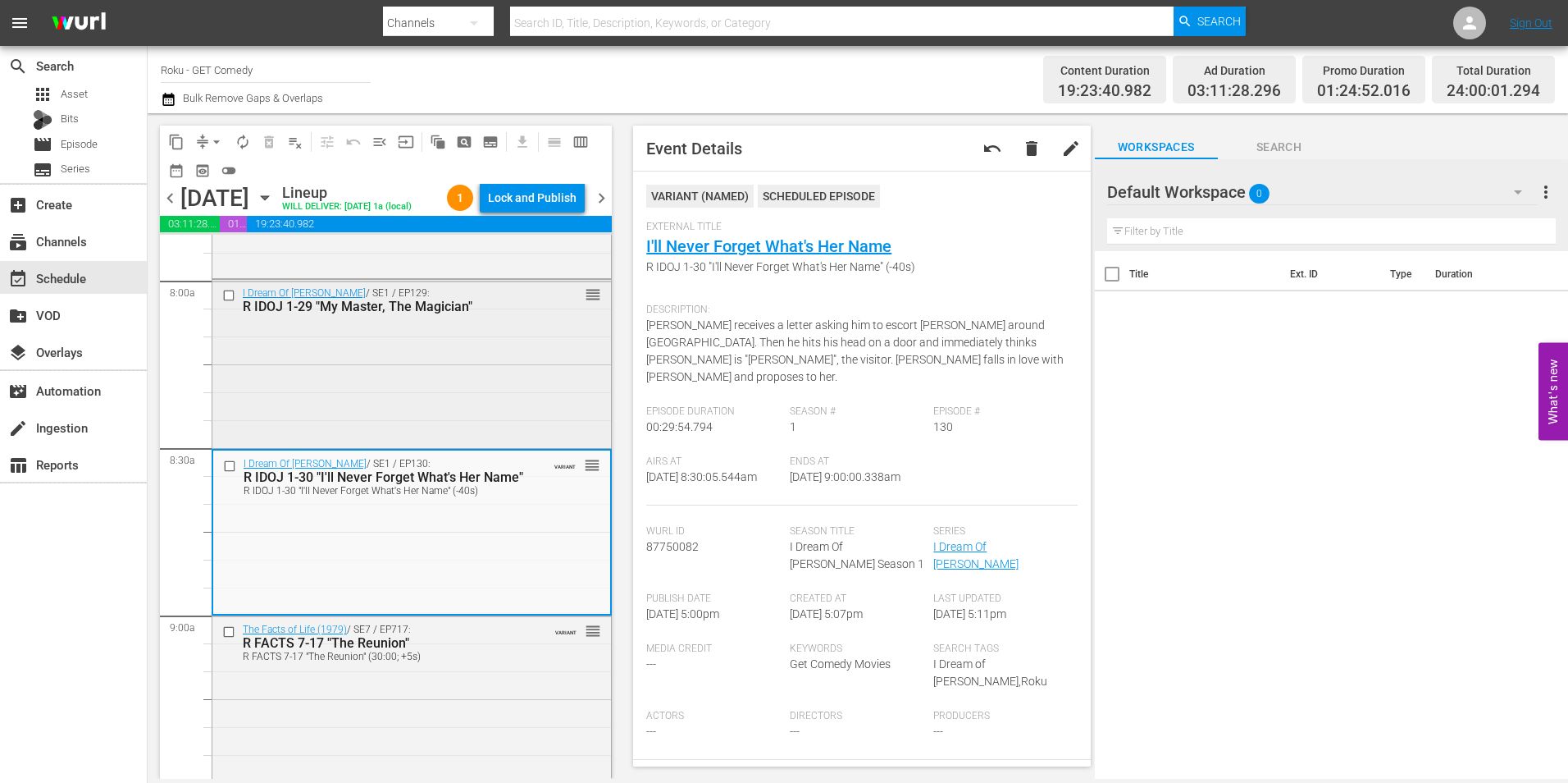
scroll to position [2626, 0]
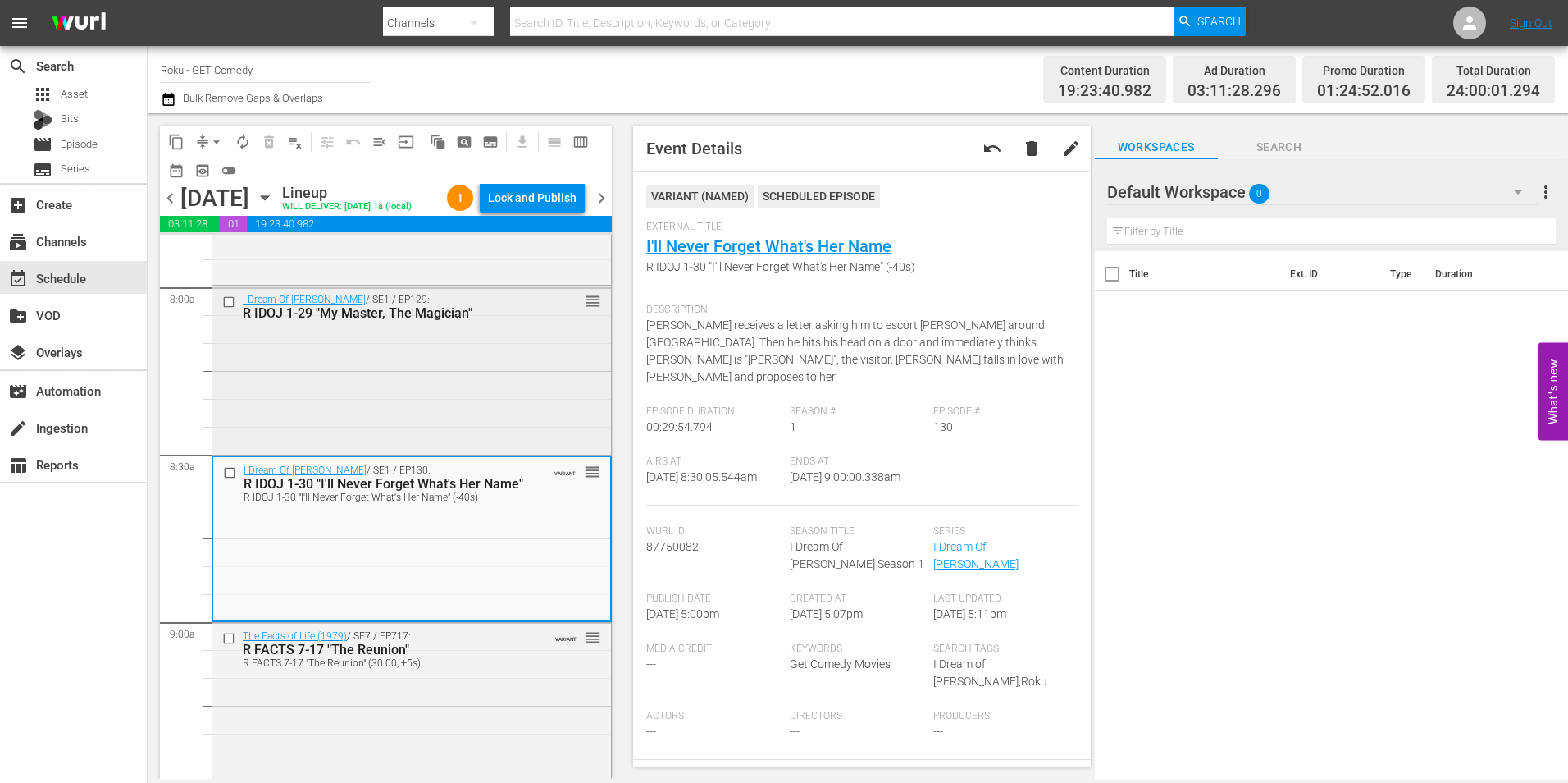
click at [356, 428] on div "I Dream Of Jeannie / SE1 / EP129: R IDOJ 1-29 "My Master, The Magician" reorder" at bounding box center [412, 369] width 399 height 165
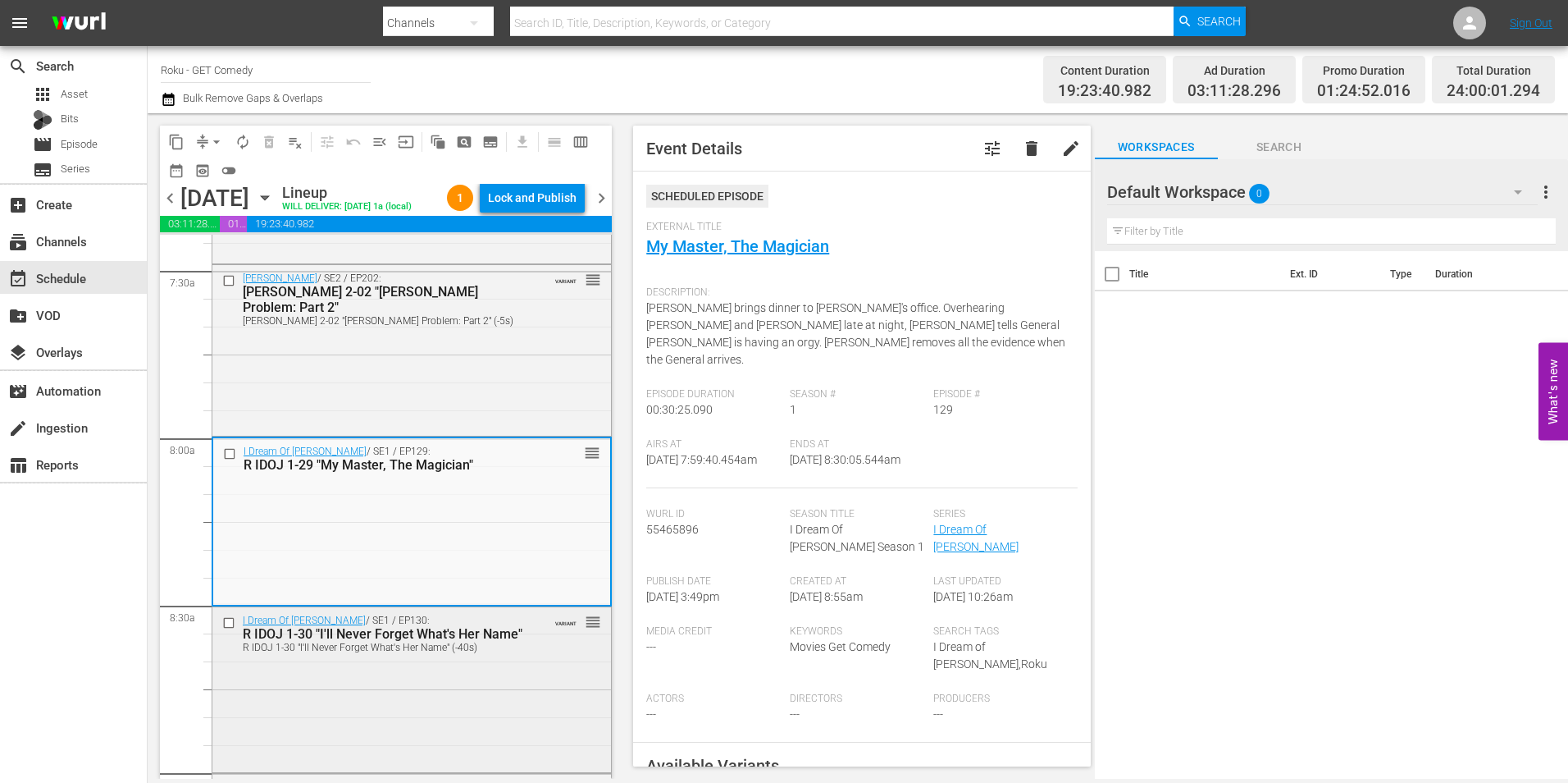
scroll to position [2380, 0]
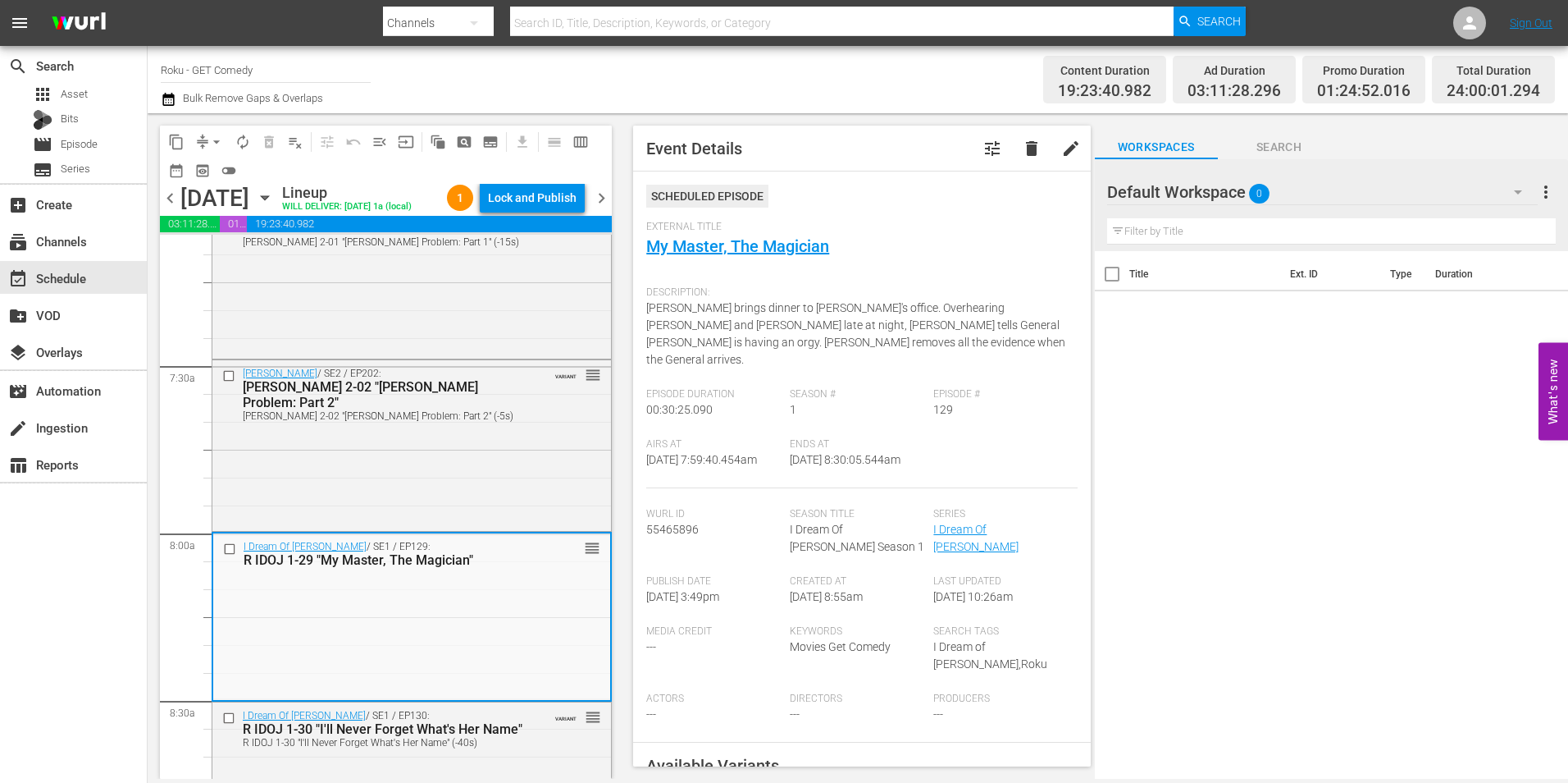
drag, startPoint x: 509, startPoint y: 494, endPoint x: 816, endPoint y: 541, distance: 310.6
click at [509, 494] on div "Maude / SE2 / EP202: R MAUD 2-02 "Walter's Problem: Part 2" R MAUD 2-02 "Walter…" at bounding box center [412, 444] width 399 height 168
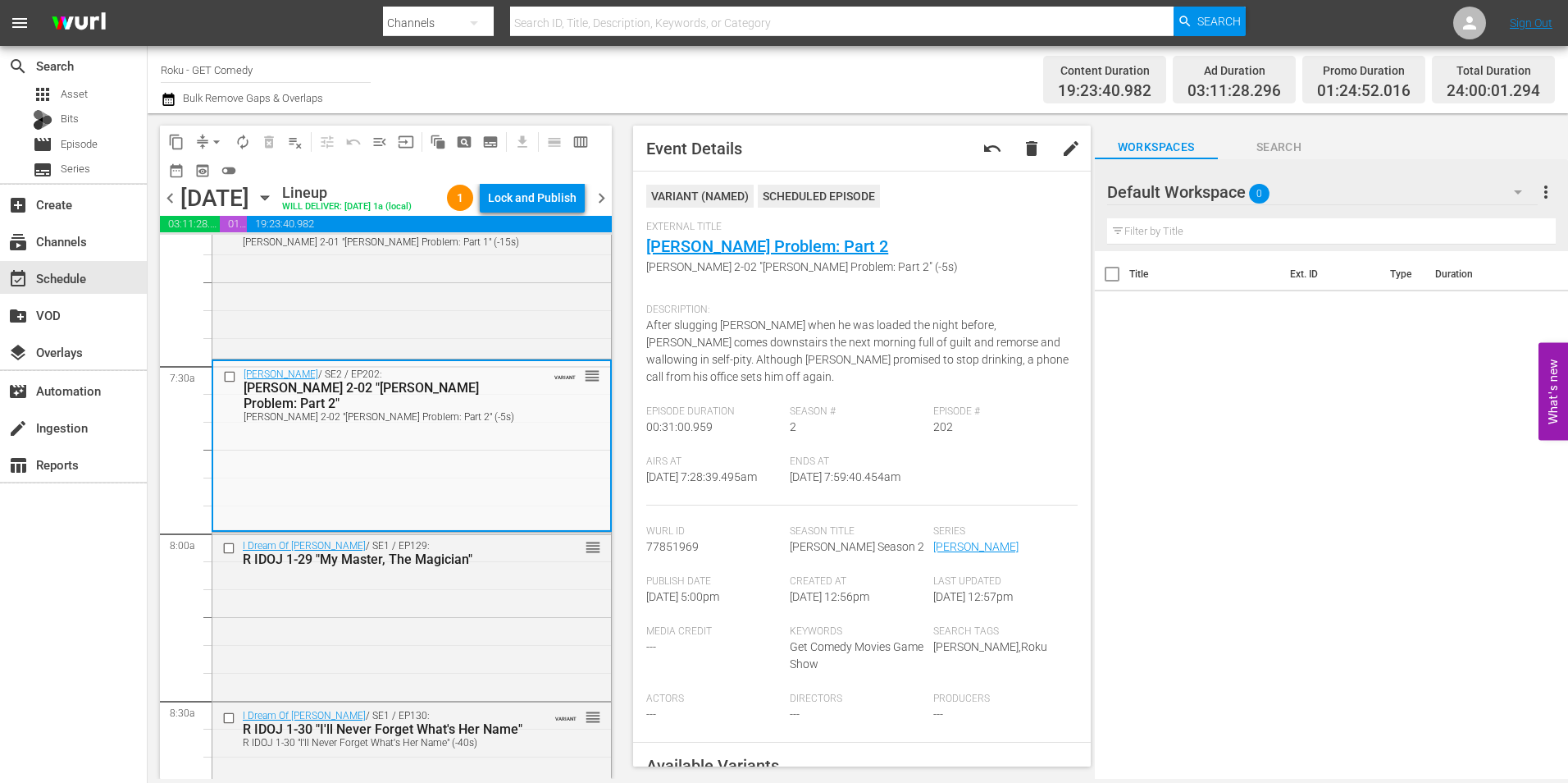
click at [466, 688] on div "I Dream Of Jeannie / SE1 / EP129: R IDOJ 1-29 "My Master, The Magician" reorder" at bounding box center [412, 615] width 399 height 165
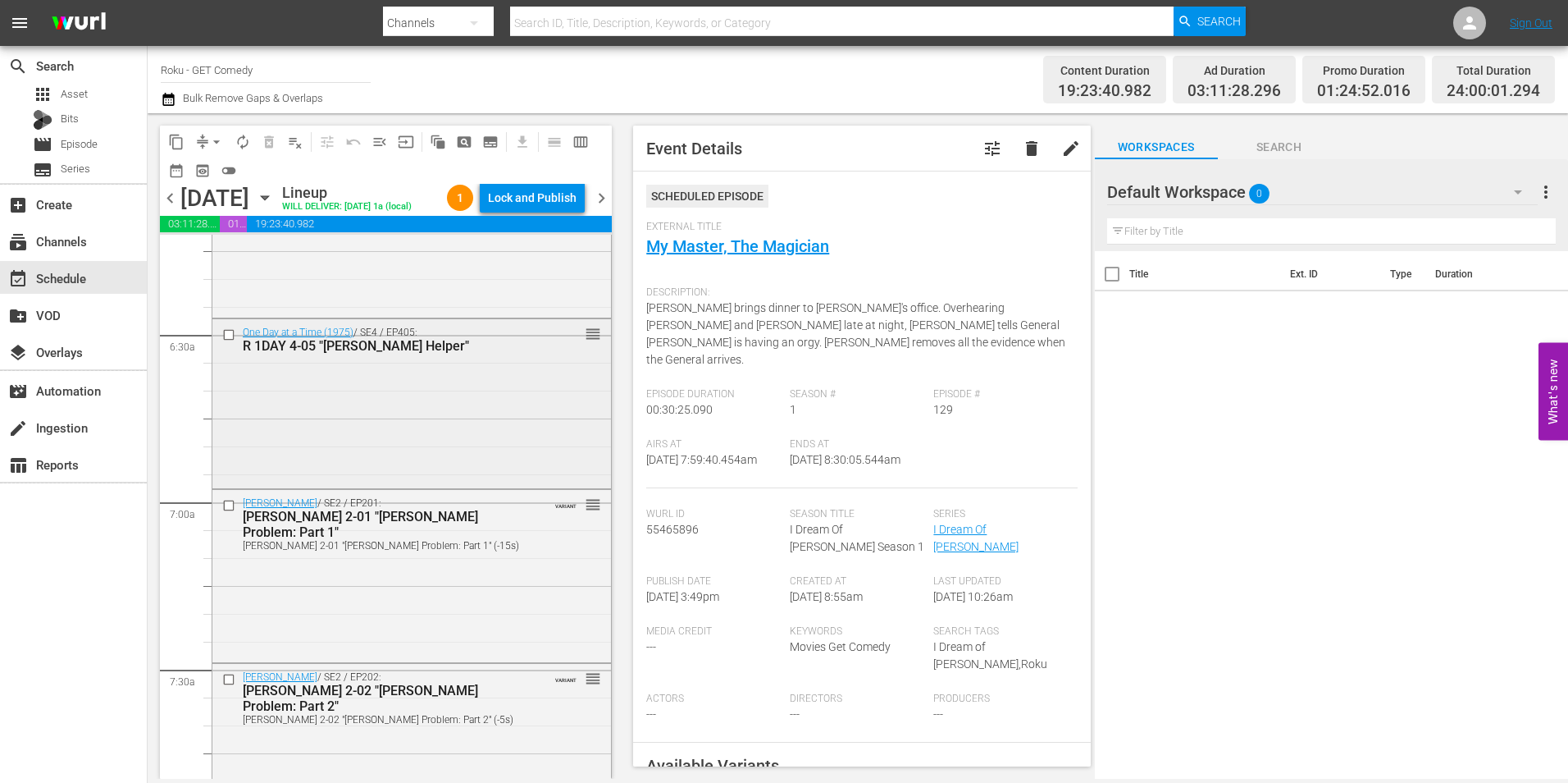
scroll to position [2051, 0]
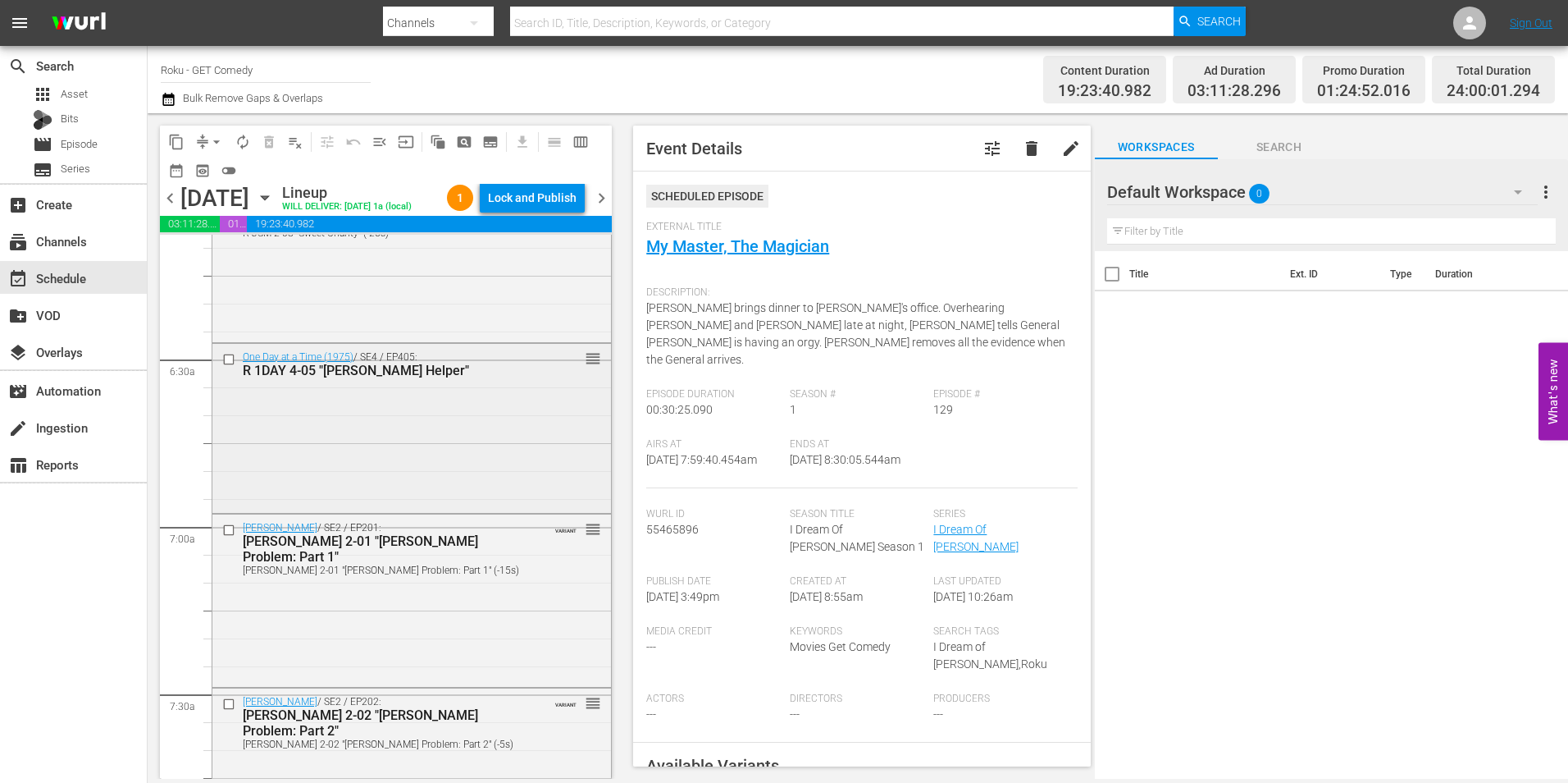
click at [435, 499] on div "One Day at a Time (1975) / SE4 / EP405: R 1DAY 4-05 "Schneider's Helper" reorder" at bounding box center [412, 426] width 399 height 165
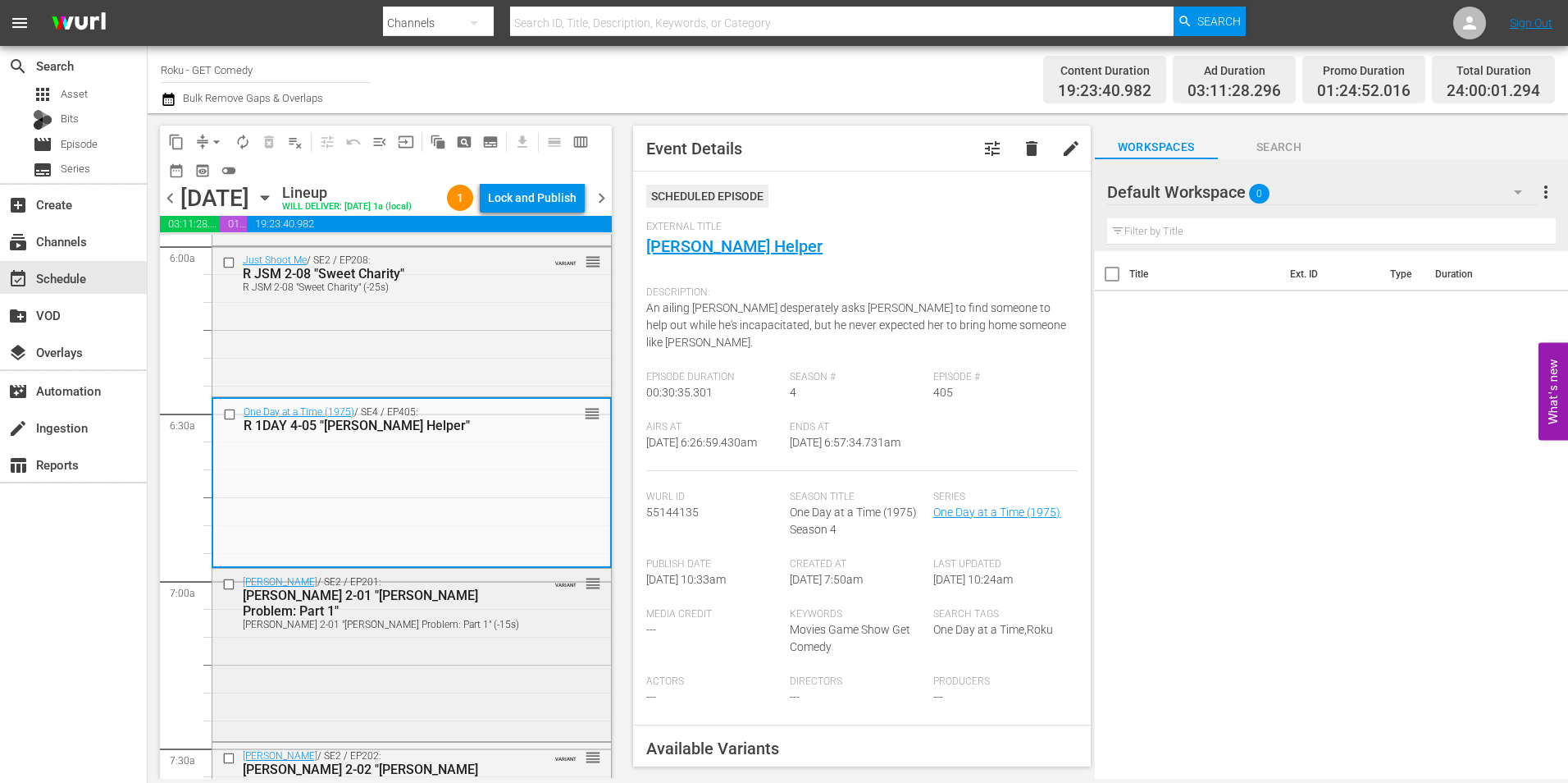
scroll to position [1969, 0]
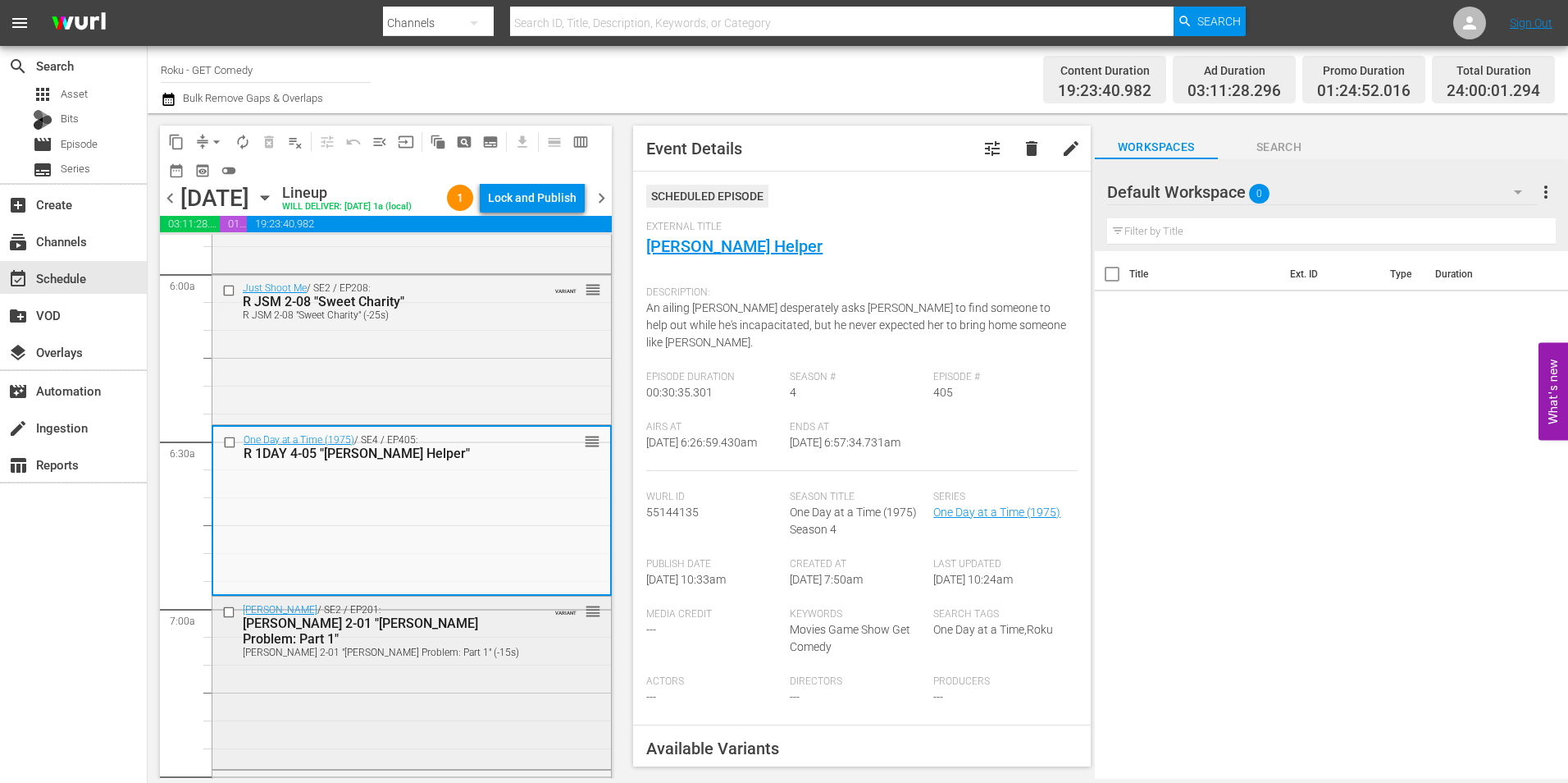
click at [455, 707] on div "Maude / SE2 / EP201: R MAUD 2-01 "Walter's Problem: Part 1" R MAUD 2-01 "Walter…" at bounding box center [412, 681] width 399 height 168
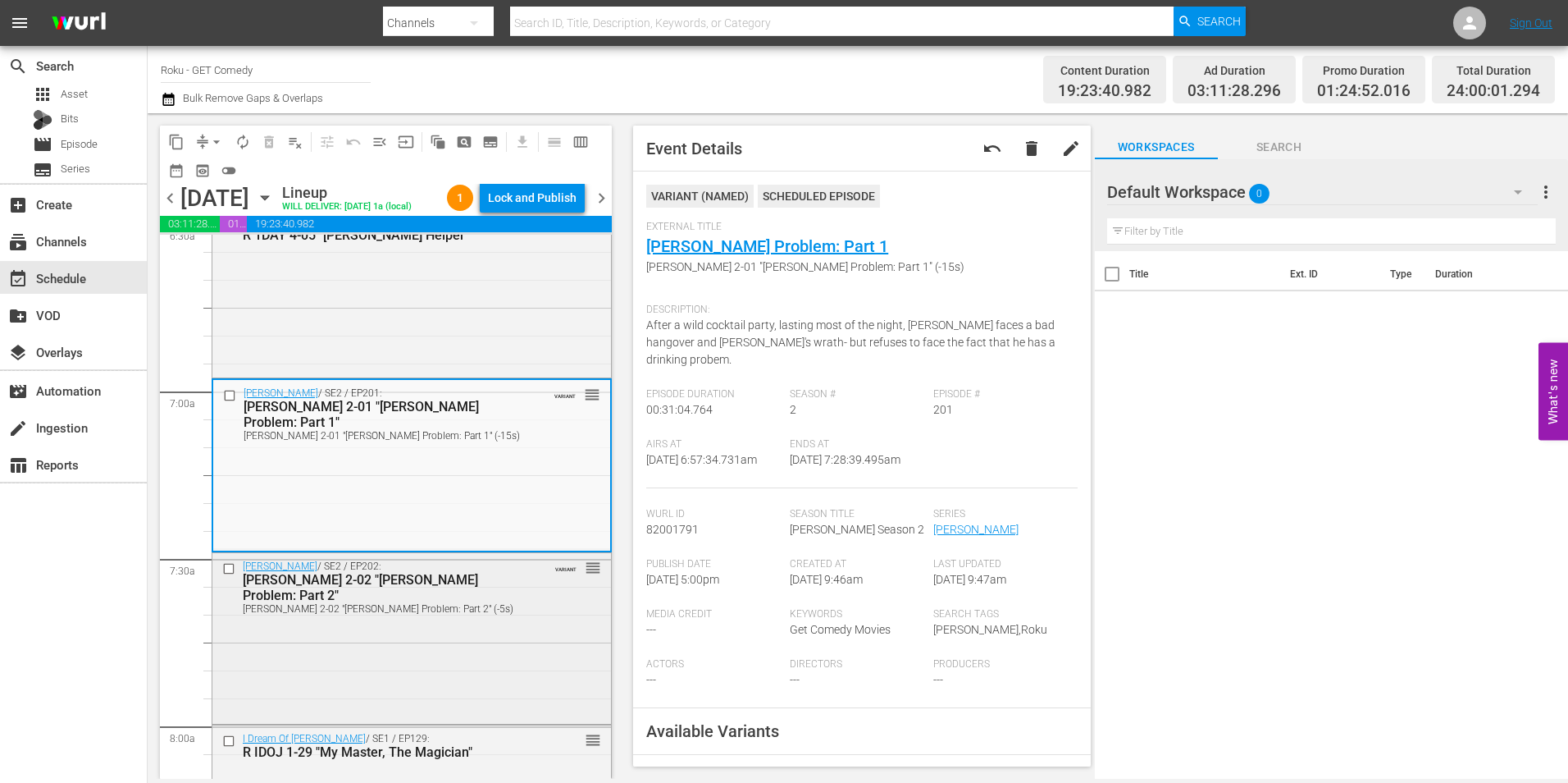
scroll to position [2215, 0]
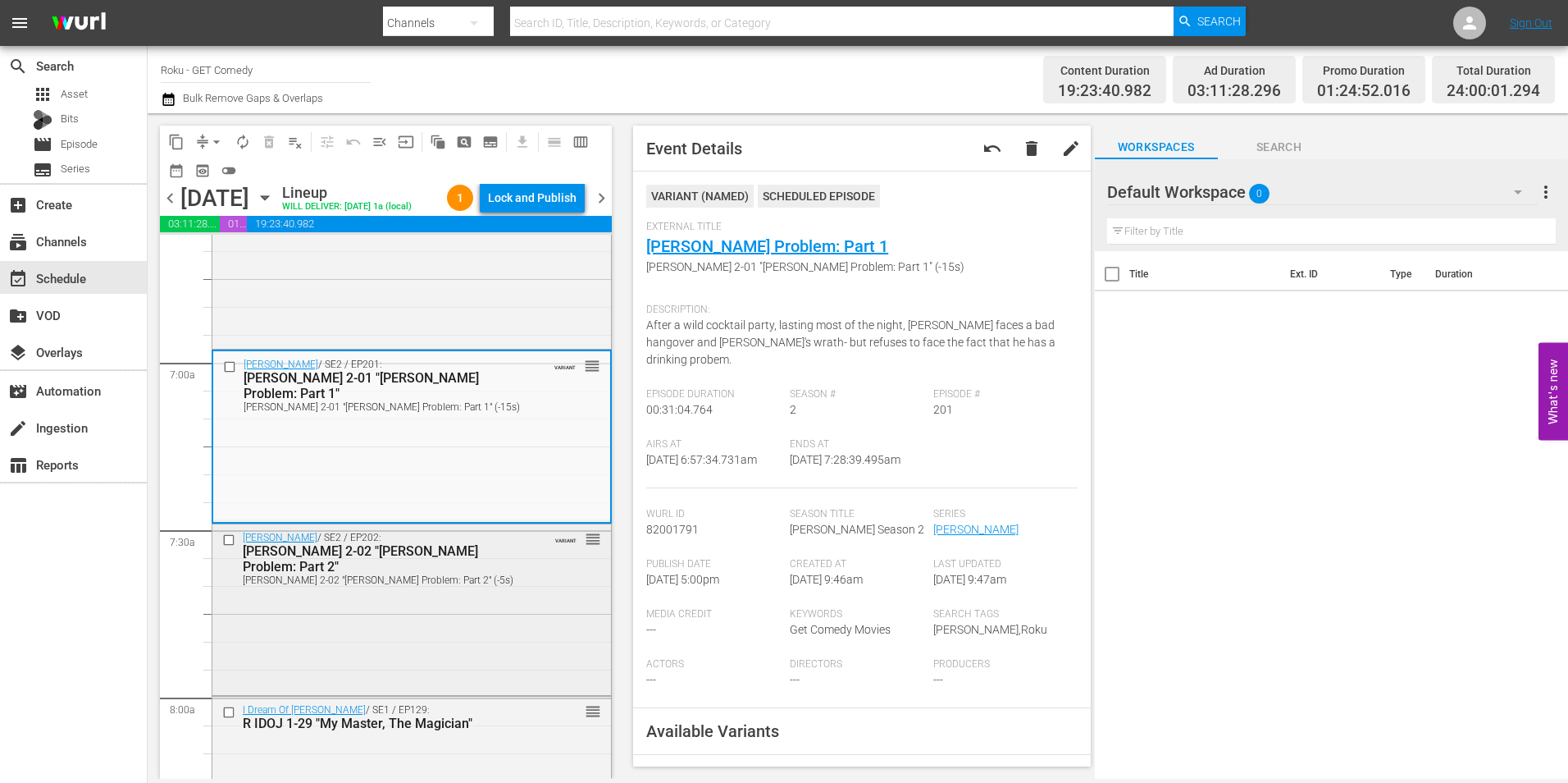
click at [499, 623] on div "Maude / SE2 / EP202: R MAUD 2-02 "Walter's Problem: Part 2" R MAUD 2-02 "Walter…" at bounding box center [412, 608] width 399 height 168
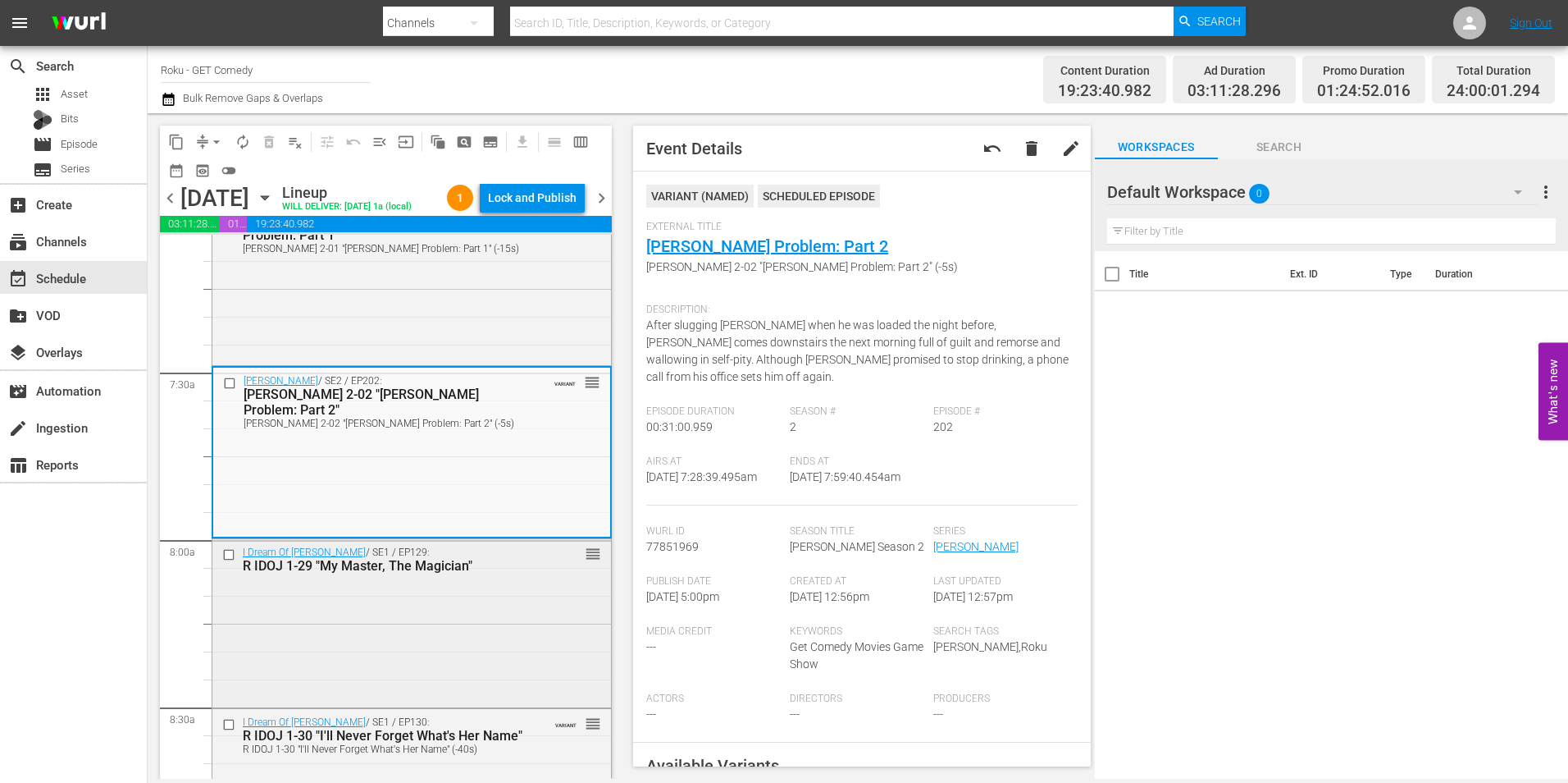
scroll to position [2380, 0]
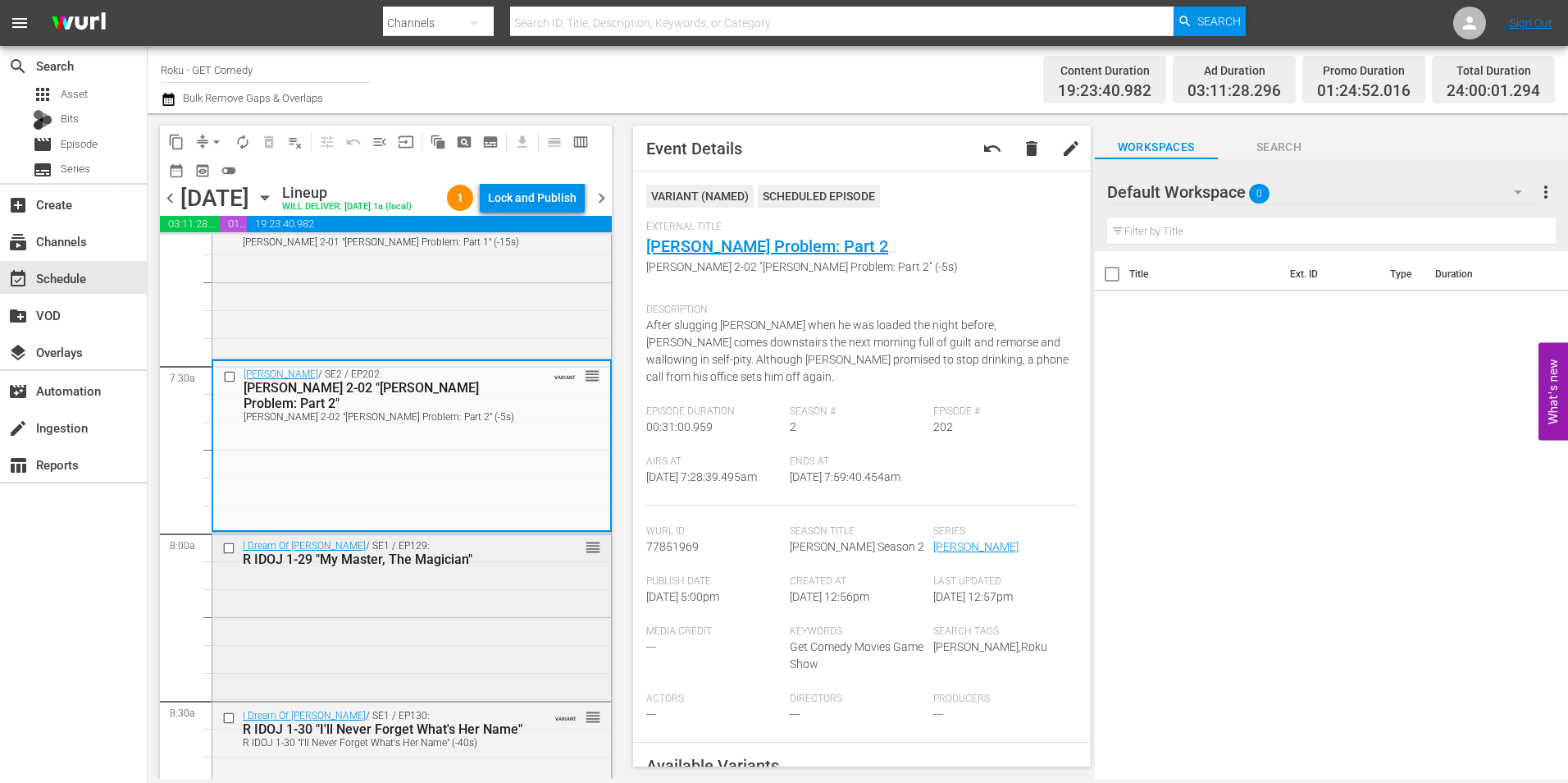
click at [410, 640] on div "I Dream Of Jeannie / SE1 / EP129: R IDOJ 1-29 "My Master, The Magician" reorder" at bounding box center [412, 615] width 399 height 165
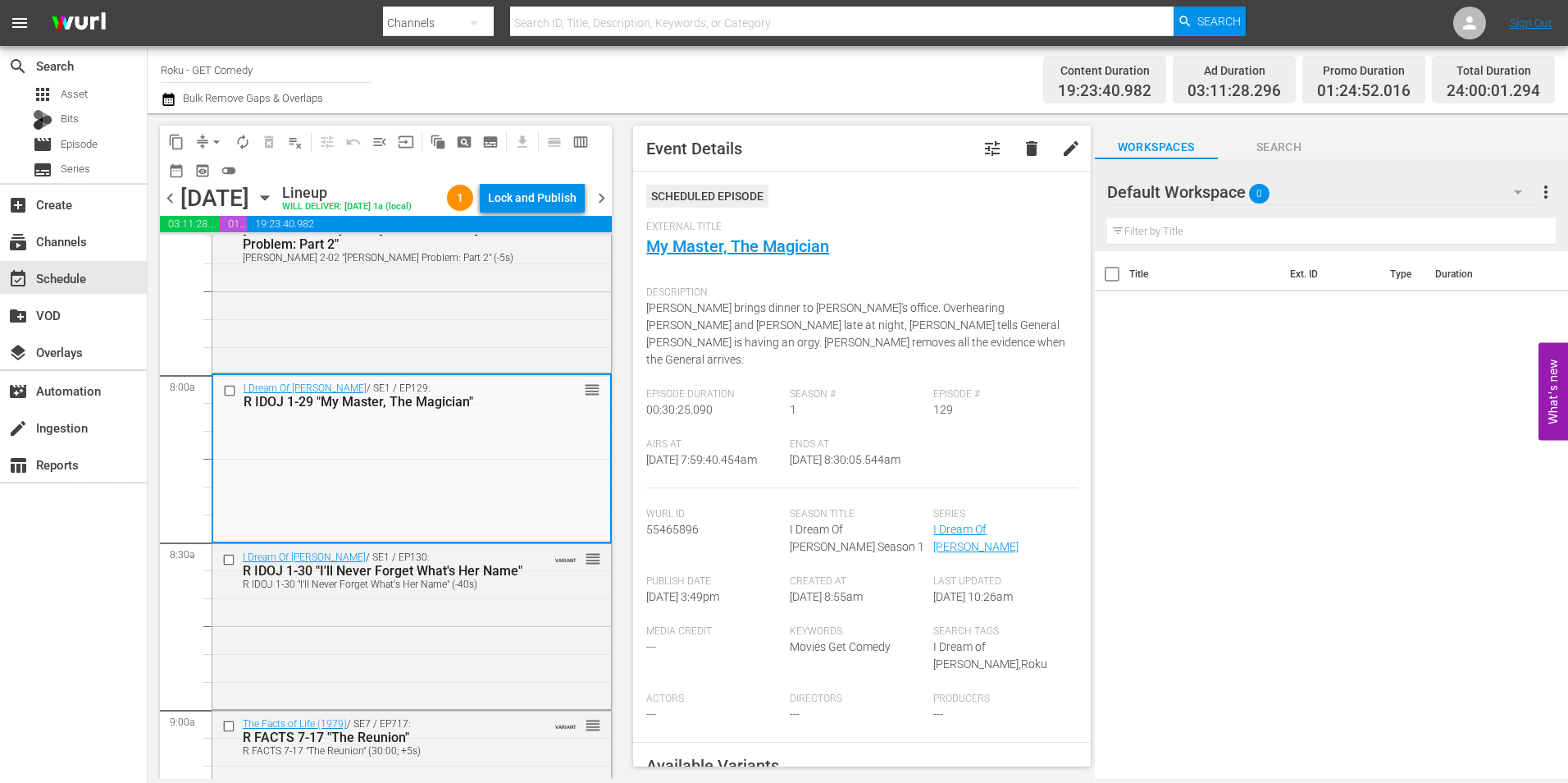
scroll to position [2544, 0]
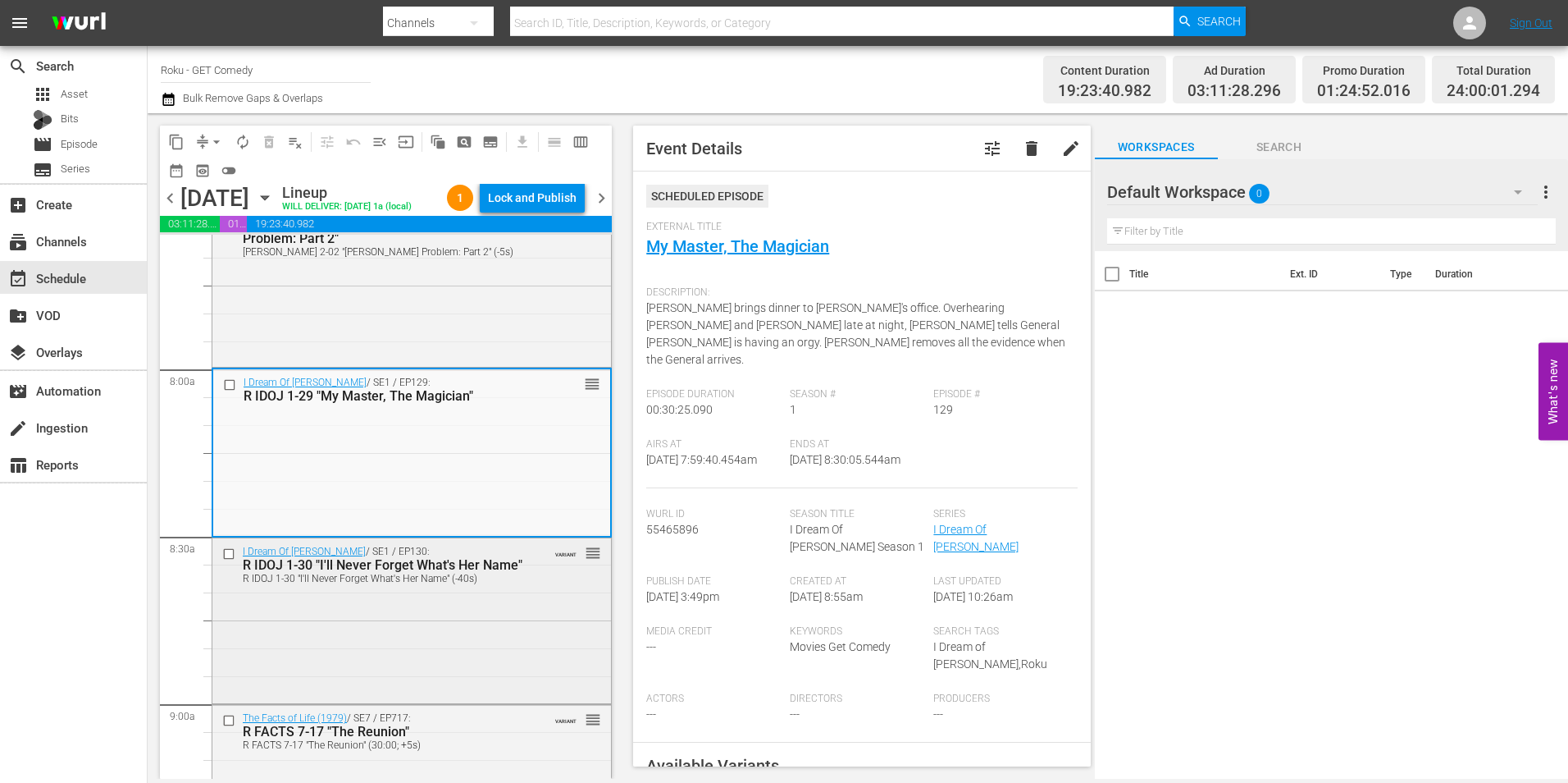
click at [443, 638] on div "I Dream Of Jeannie / SE1 / EP130: R IDOJ 1-30 "I'll Never Forget What's Her Nam…" at bounding box center [412, 619] width 399 height 161
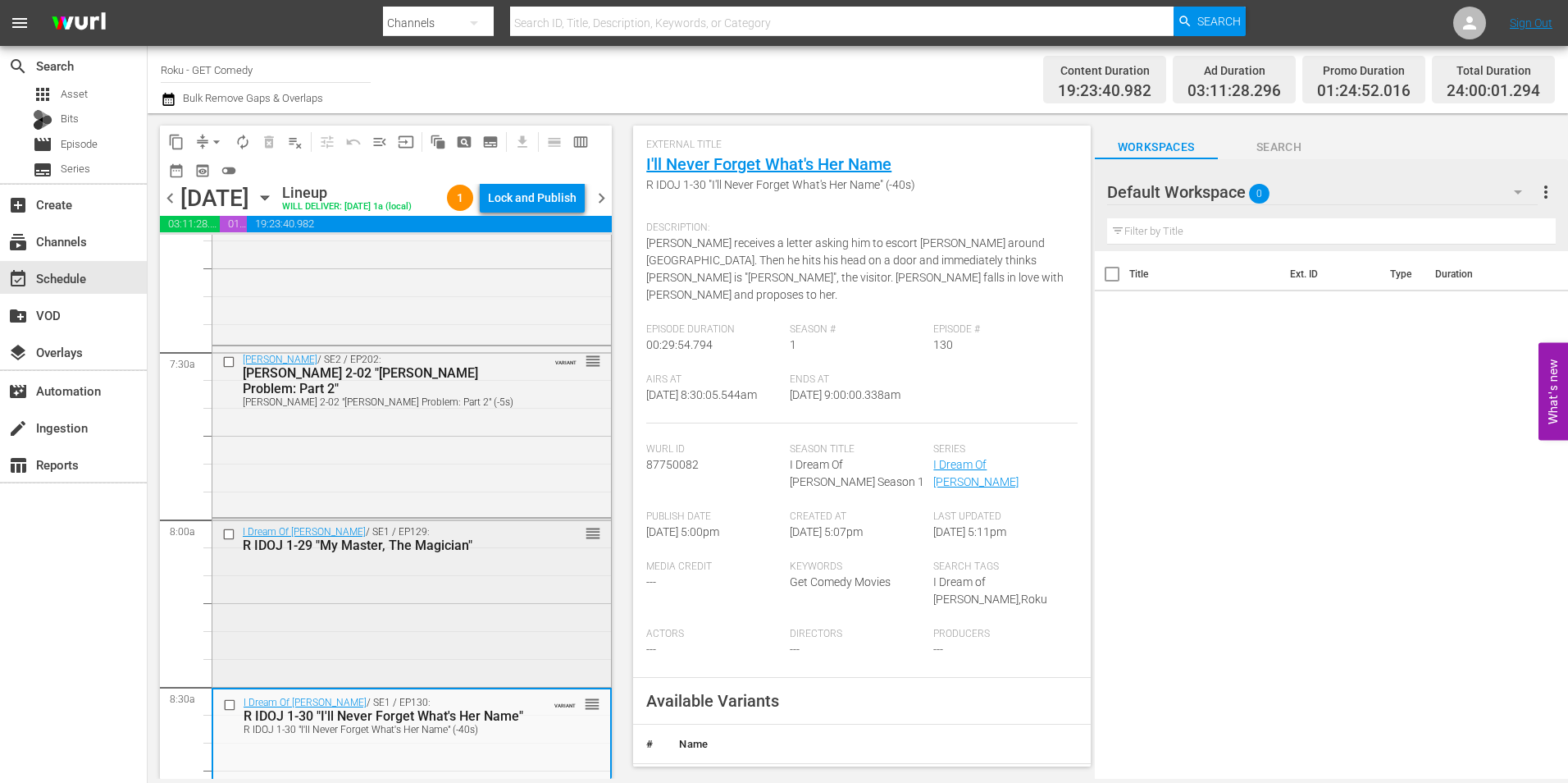
scroll to position [2380, 0]
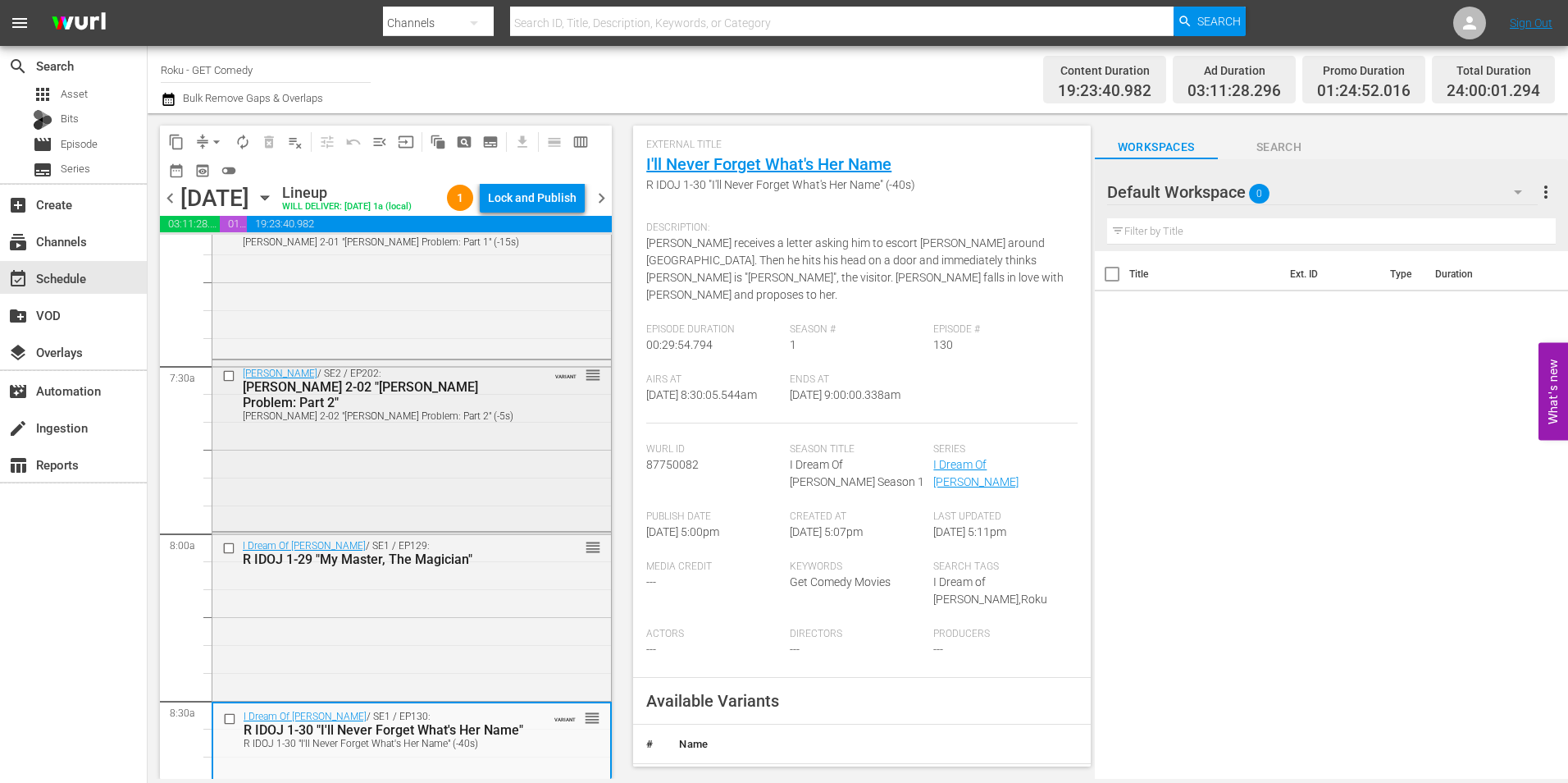
click at [351, 459] on div "Maude / SE2 / EP202: R MAUD 2-02 "Walter's Problem: Part 2" R MAUD 2-02 "Walter…" at bounding box center [412, 444] width 399 height 168
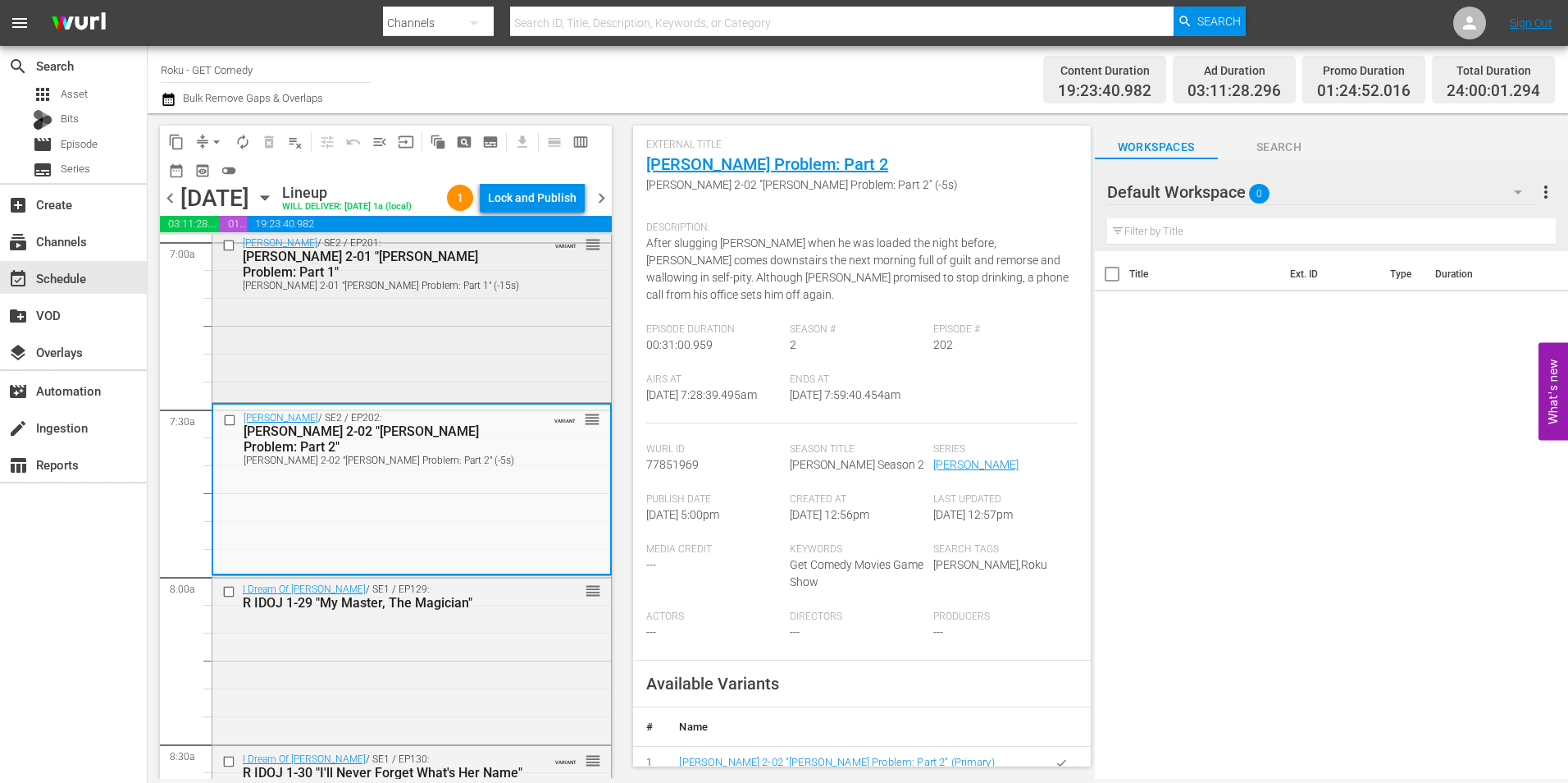
scroll to position [2297, 0]
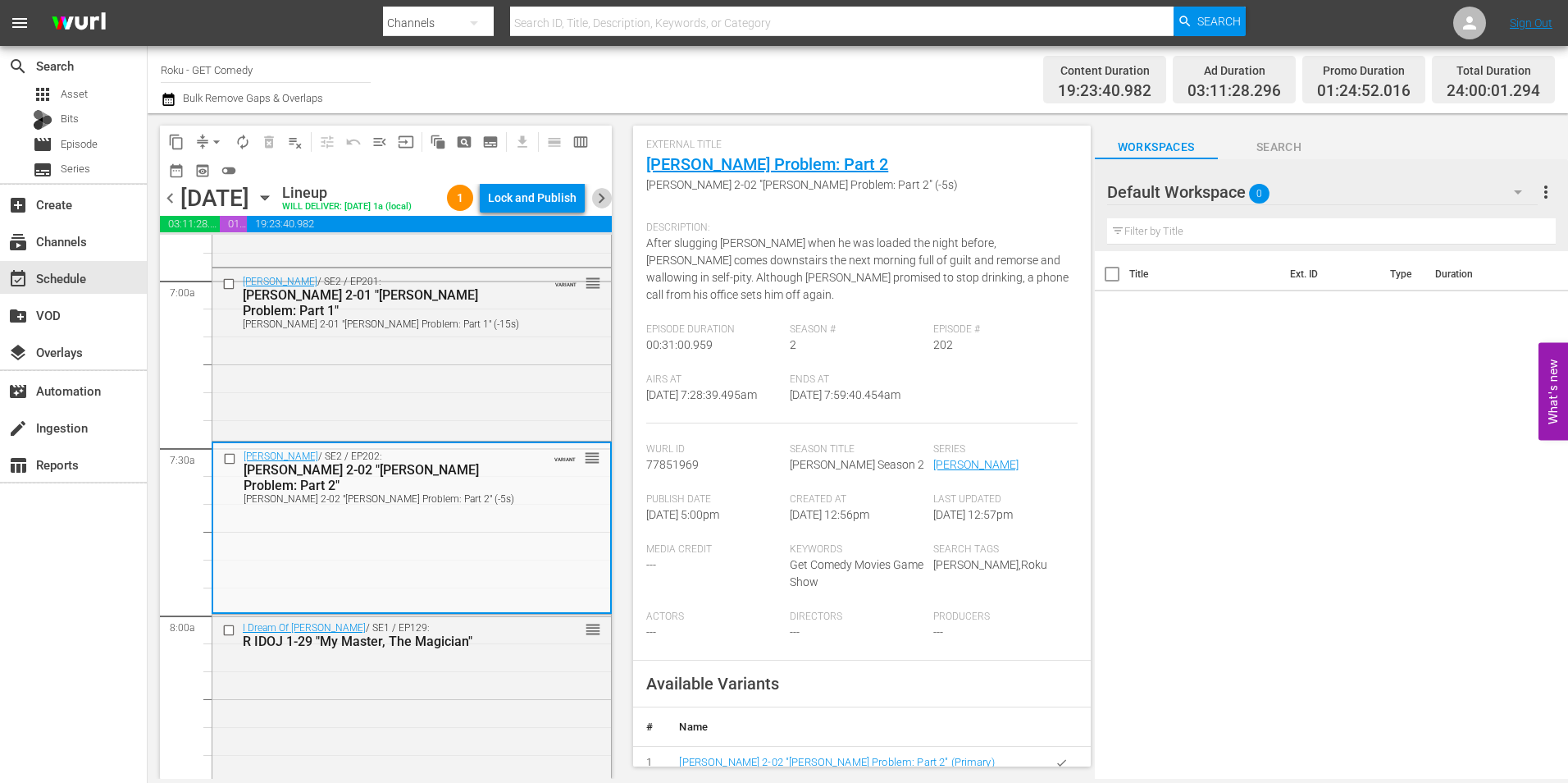
click at [605, 209] on span "chevron_right" at bounding box center [602, 198] width 21 height 21
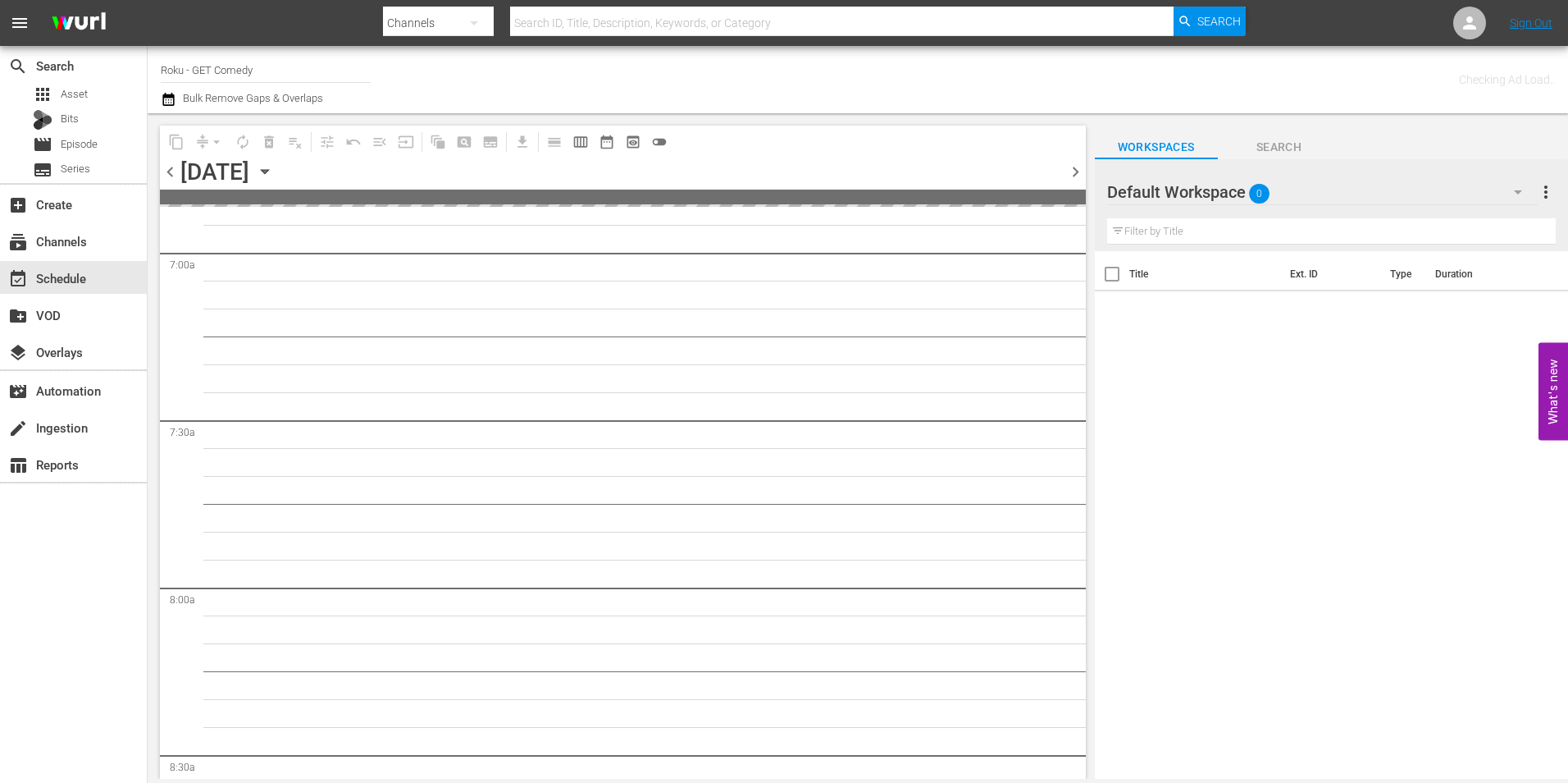
scroll to position [2409, 0]
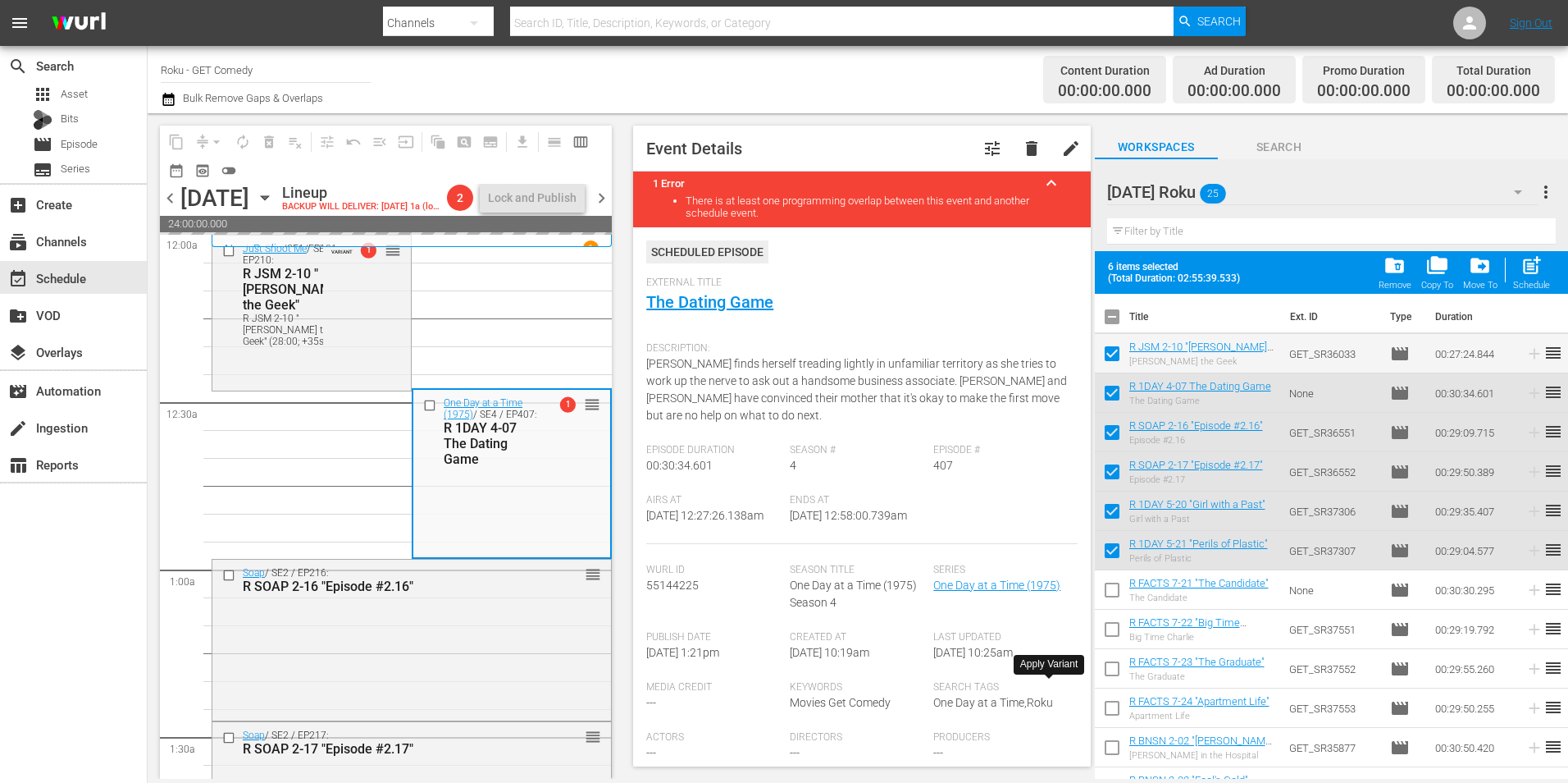
scroll to position [246, 0]
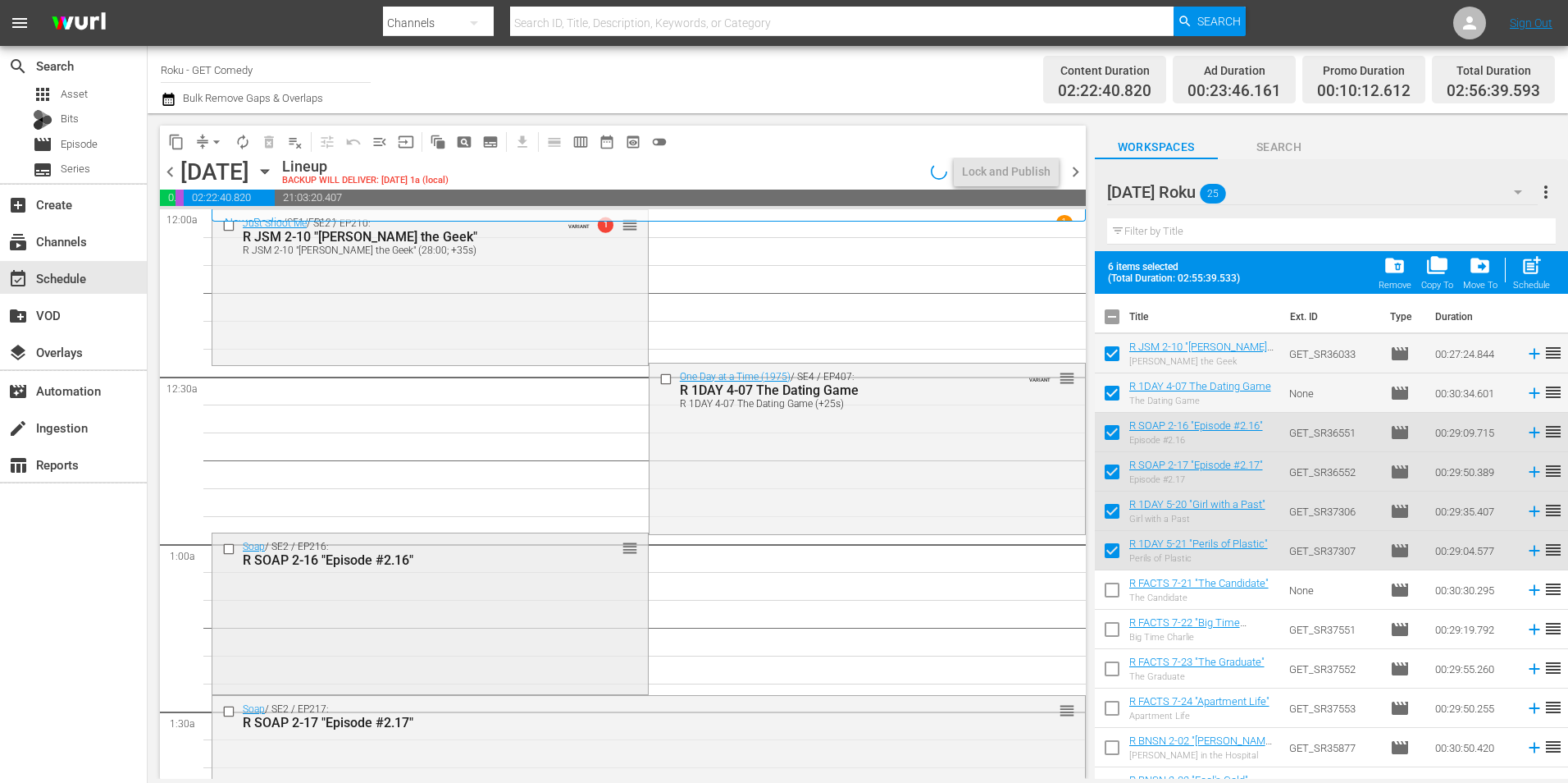
click at [401, 636] on div "Soap / SE2 / EP216: R SOAP 2-16 "Episode #2.16" reorder" at bounding box center [430, 613] width 435 height 158
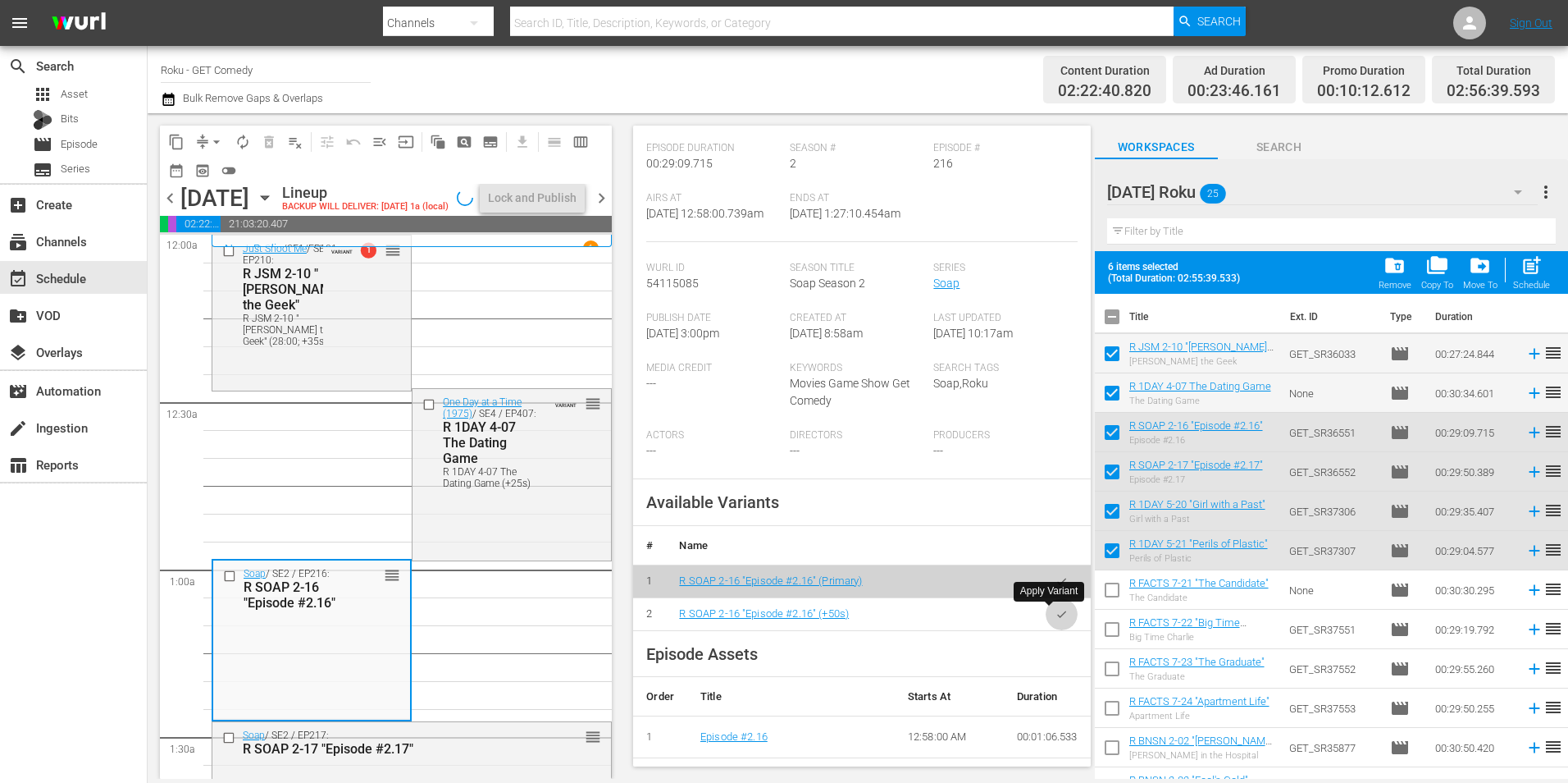
click at [1055, 615] on icon "button" at bounding box center [1061, 613] width 12 height 12
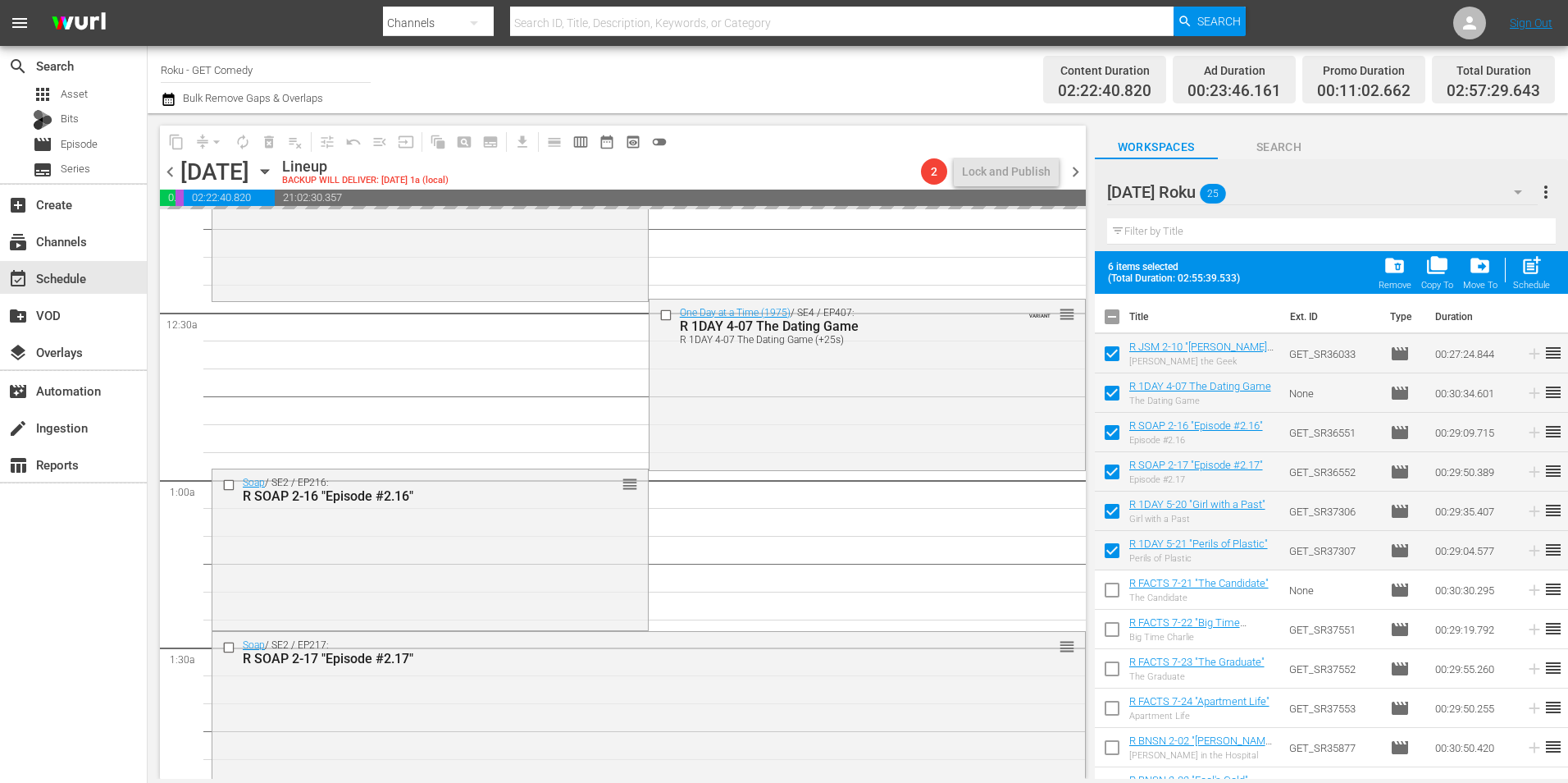
scroll to position [164, 0]
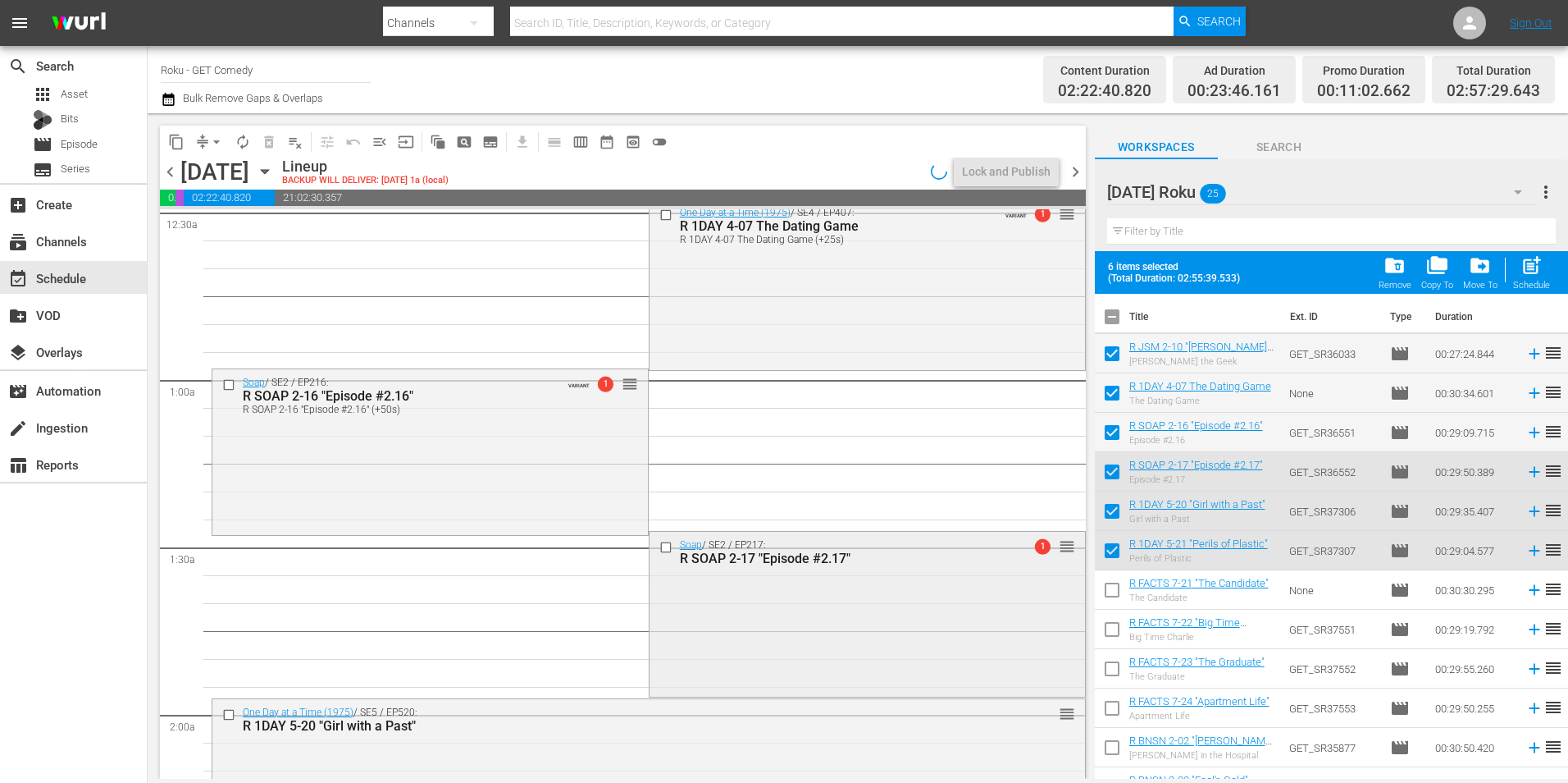
click at [741, 648] on div "Soap / SE2 / EP217: R SOAP 2-17 "Episode #2.17" 1 reorder" at bounding box center [868, 613] width 435 height 161
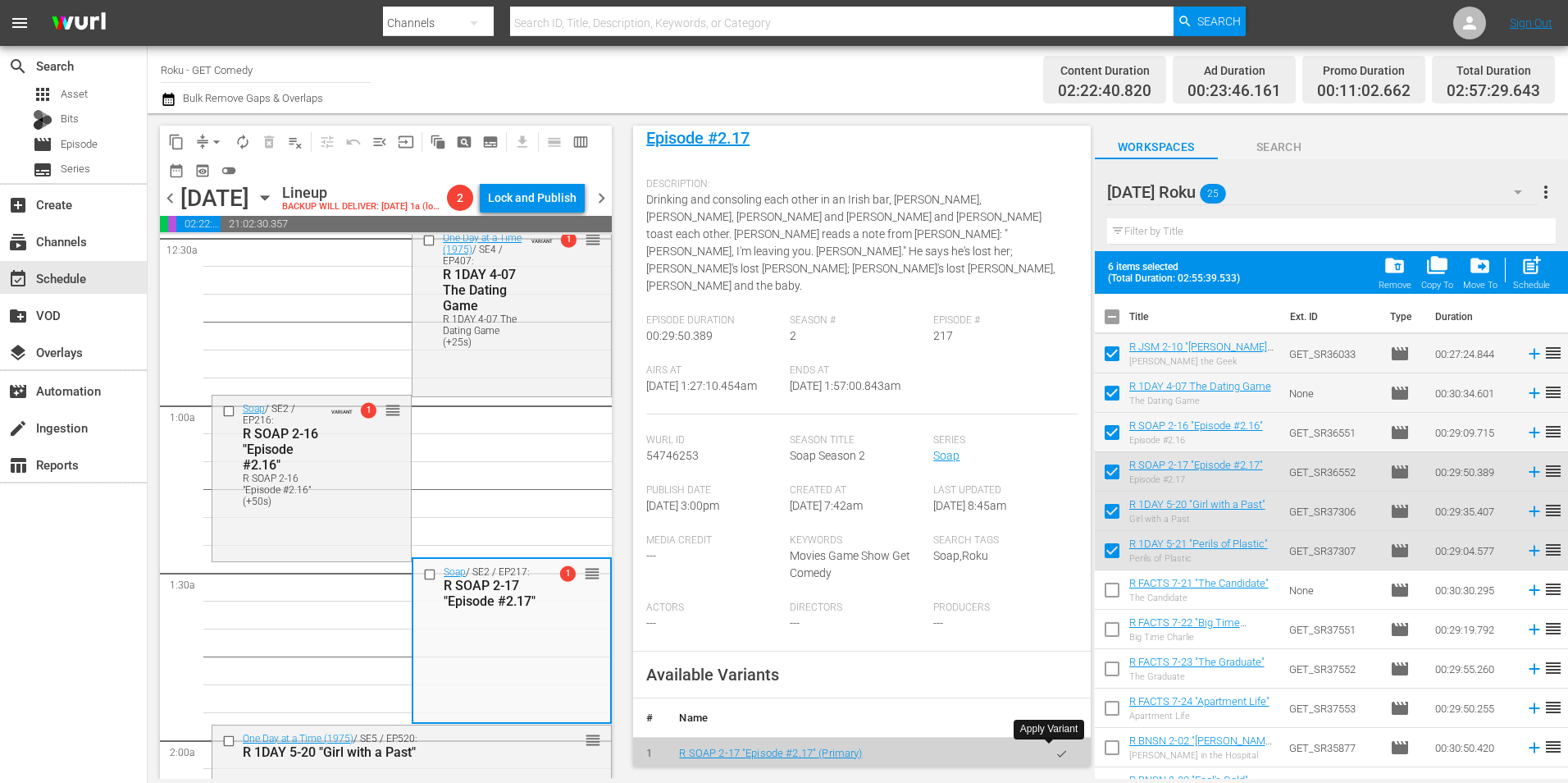
scroll to position [246, 0]
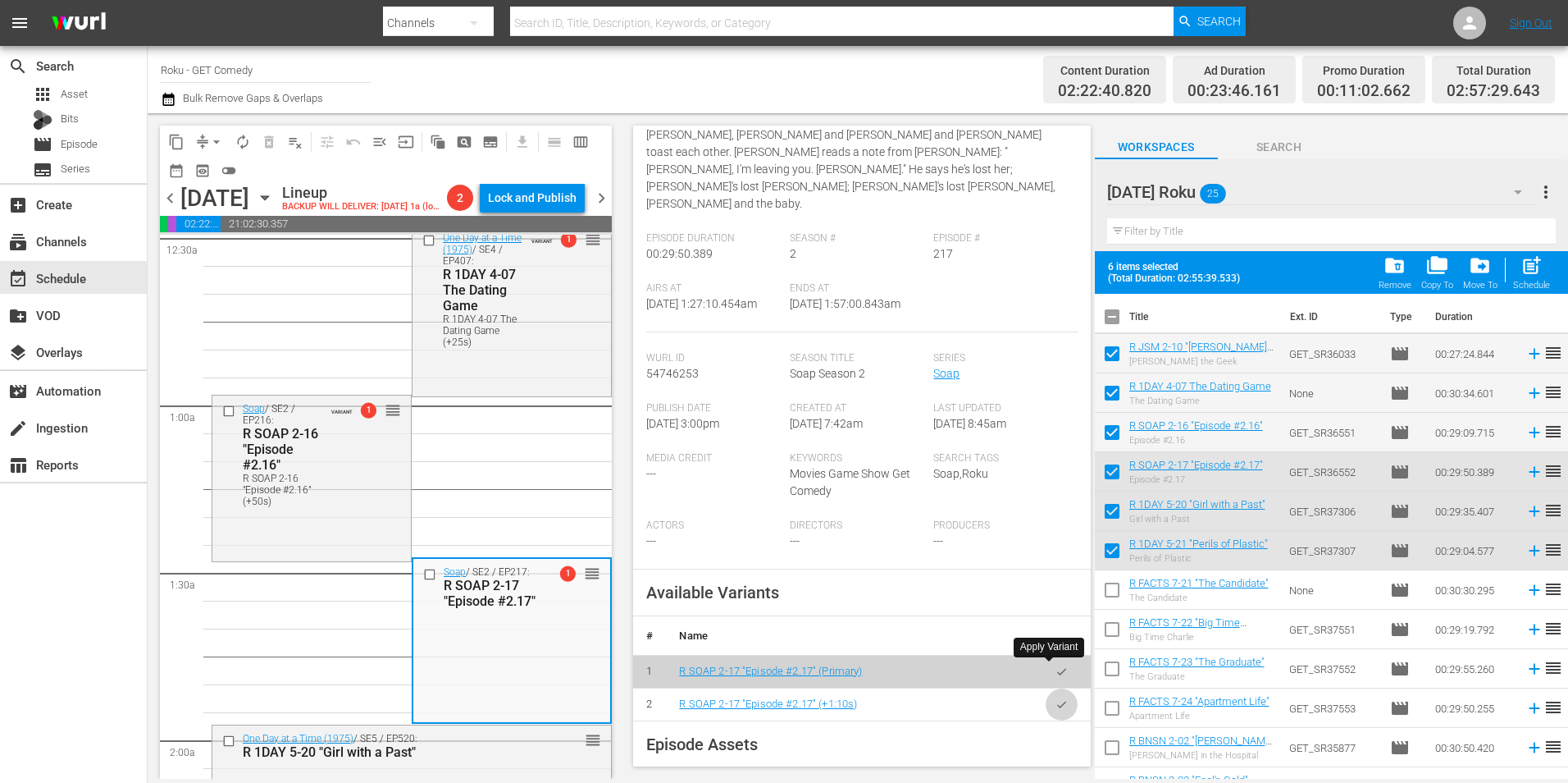
click at [1055, 688] on button "button" at bounding box center [1062, 704] width 32 height 32
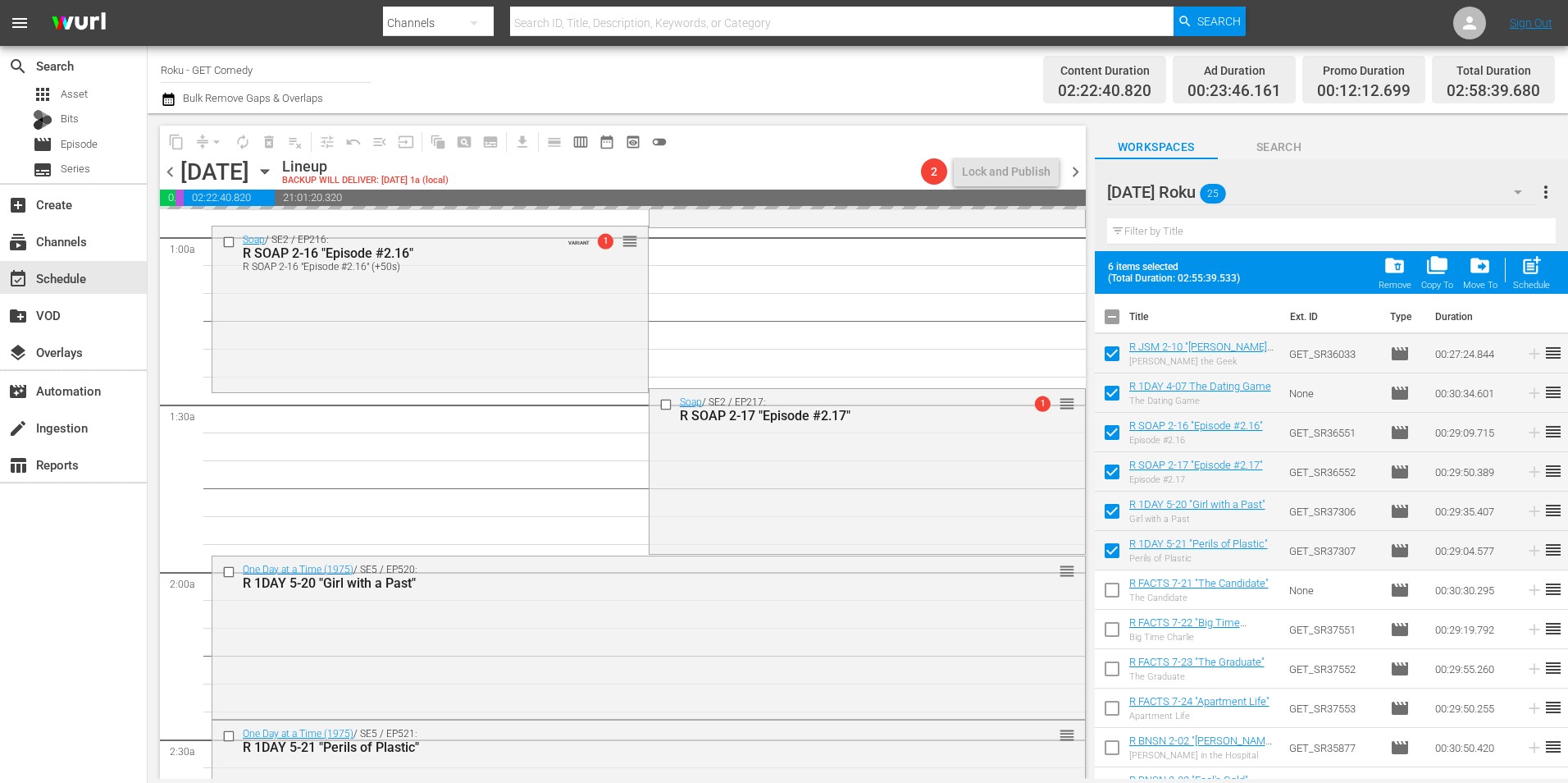
scroll to position [328, 0]
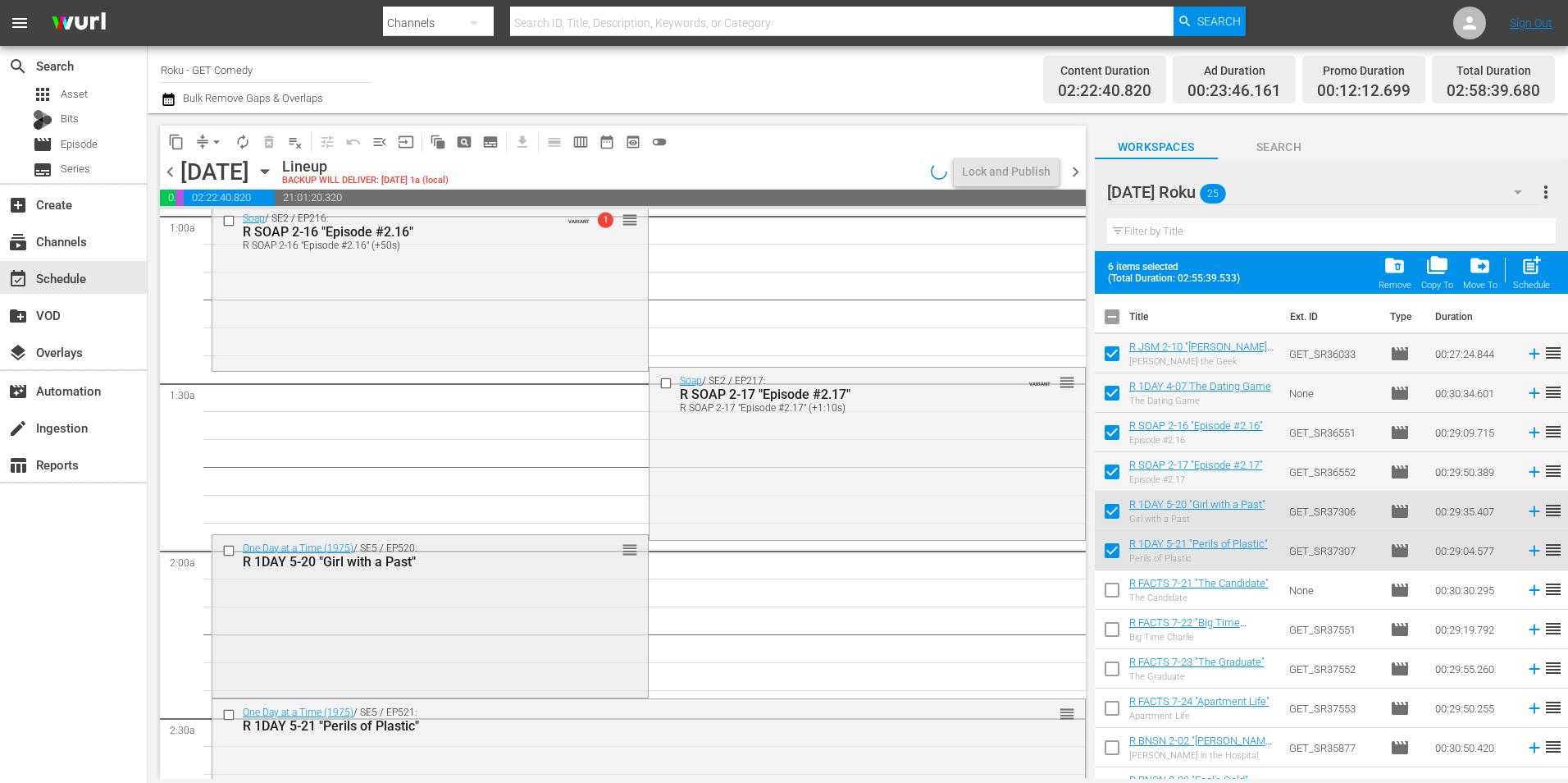
click at [360, 614] on div "One Day at a Time (1975) / SE5 / EP520: R 1DAY 5-20 "Girl with a Past" reorder" at bounding box center [430, 615] width 435 height 160
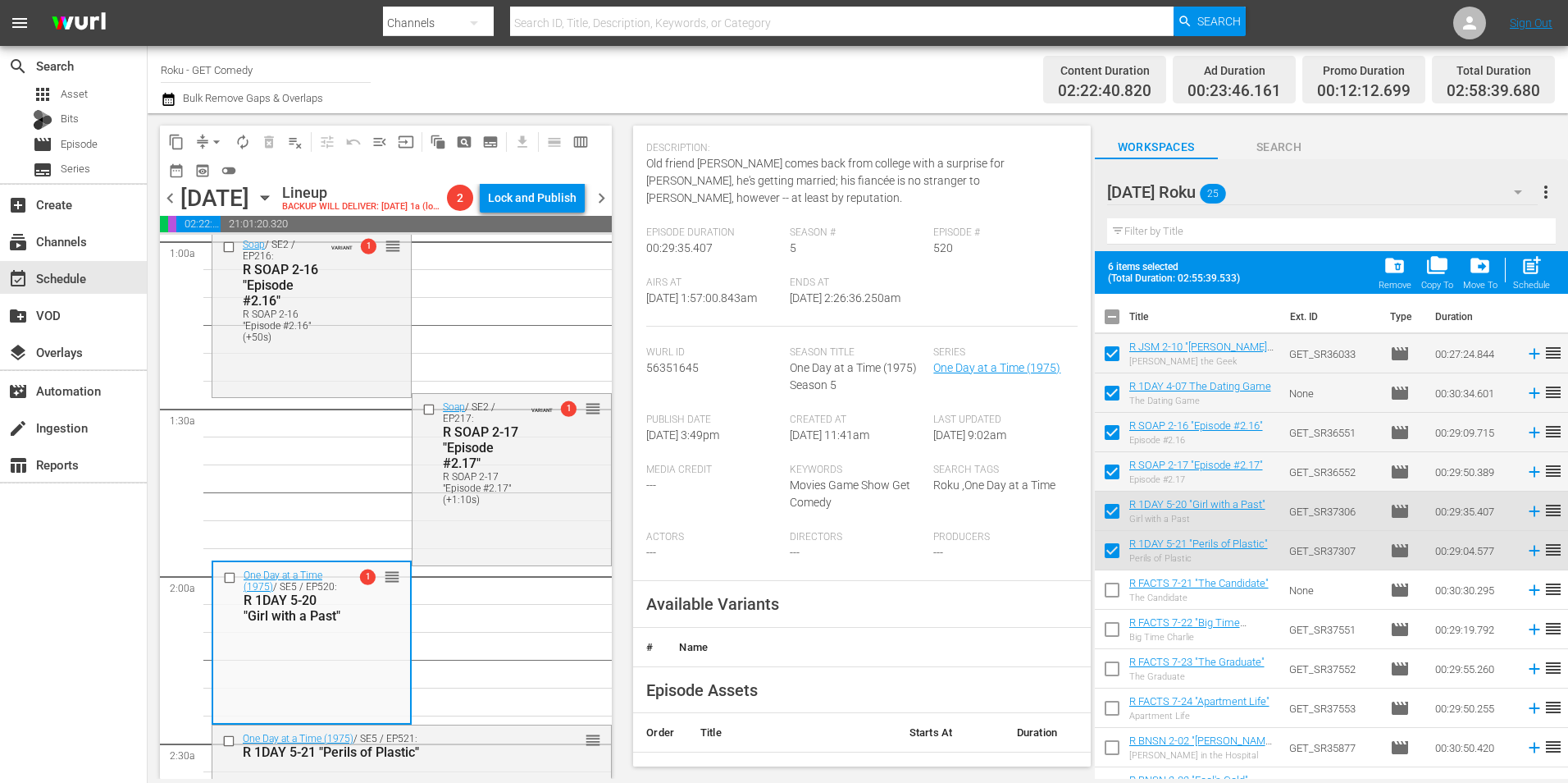
scroll to position [246, 0]
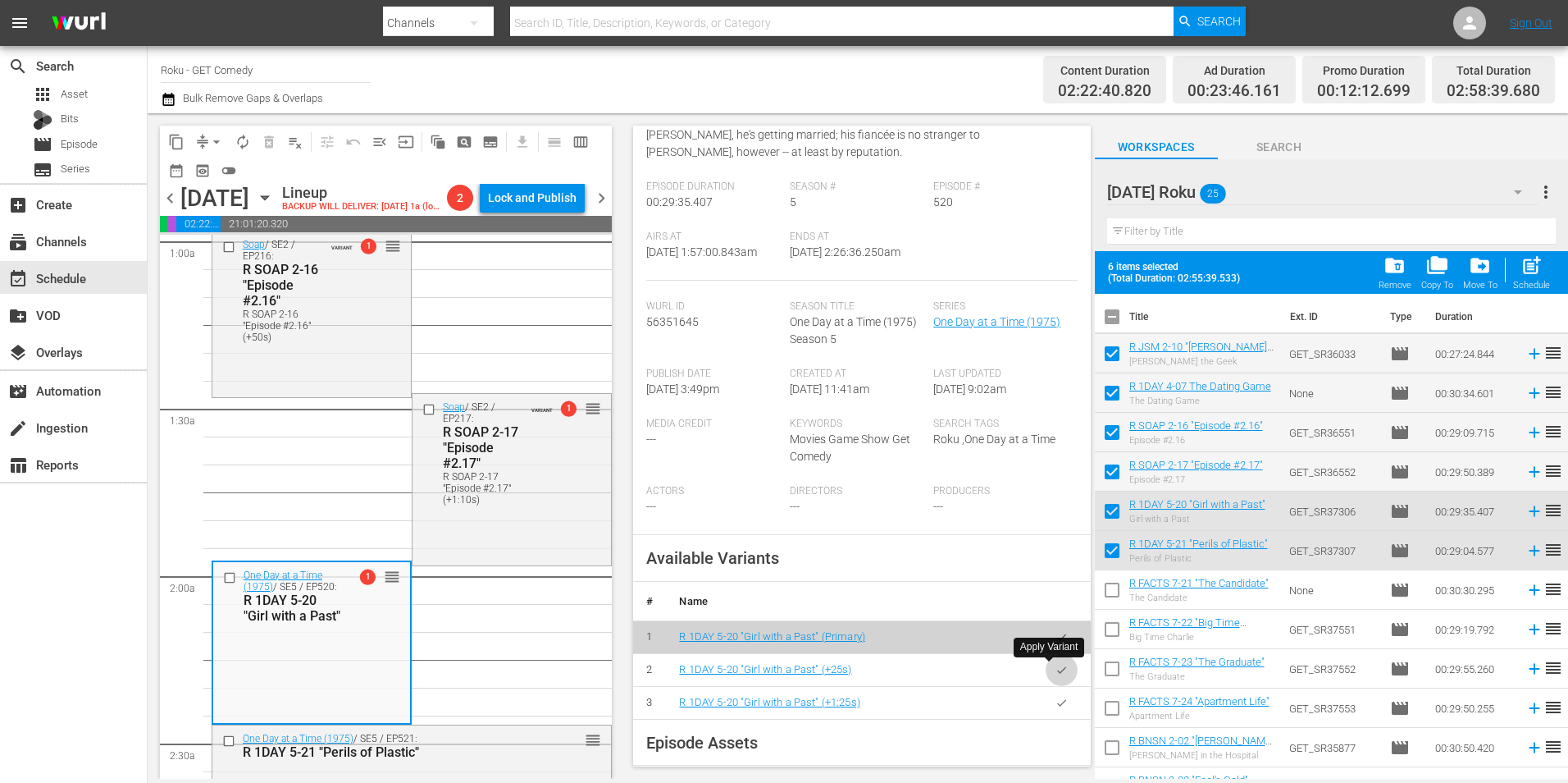
click at [1055, 676] on button "button" at bounding box center [1062, 670] width 32 height 32
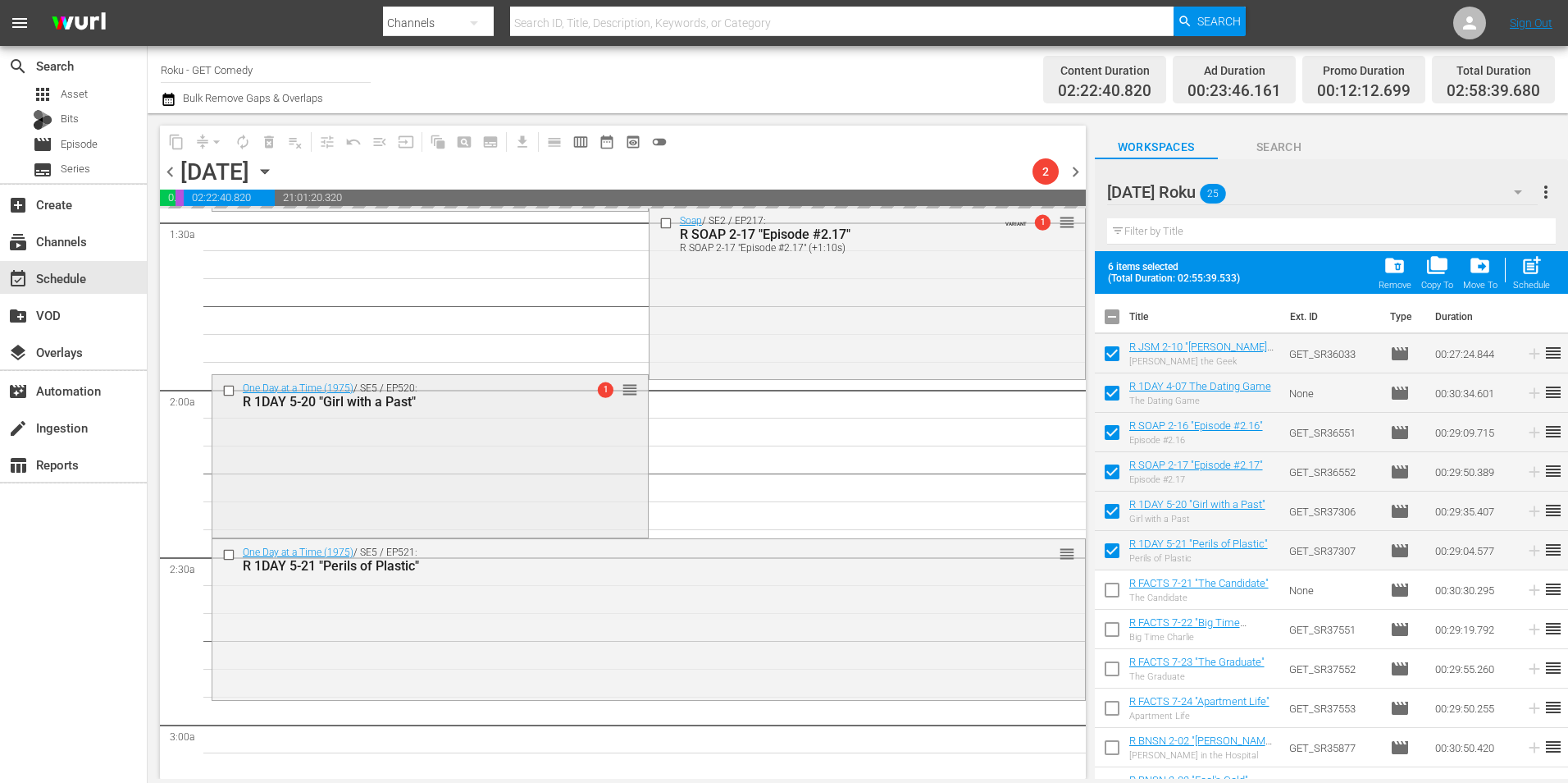
scroll to position [492, 0]
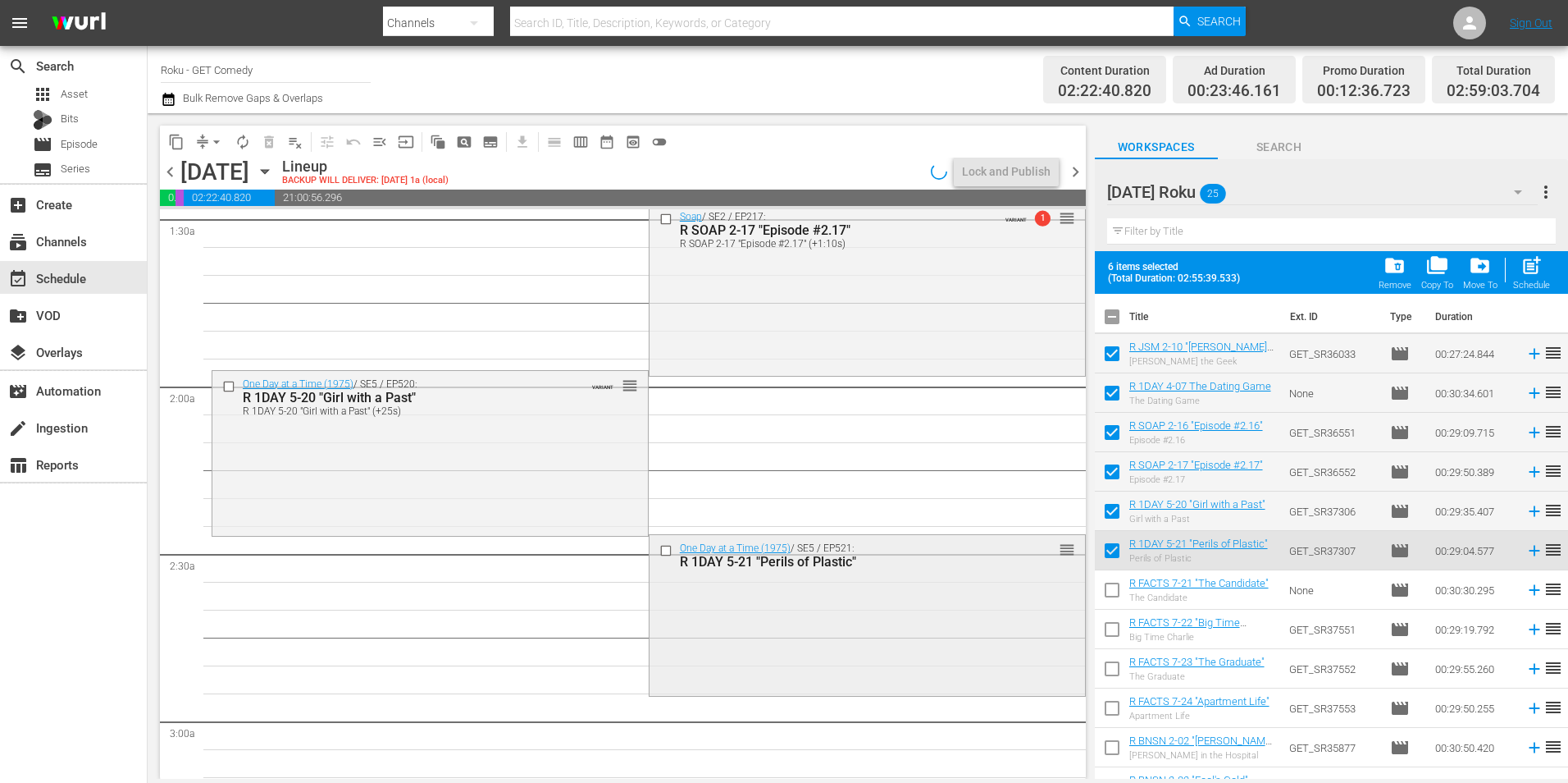
click at [856, 635] on div "One Day at a Time (1975) / SE5 / EP521: R 1DAY 5-21 "Perils of Plastic" reorder" at bounding box center [868, 614] width 435 height 158
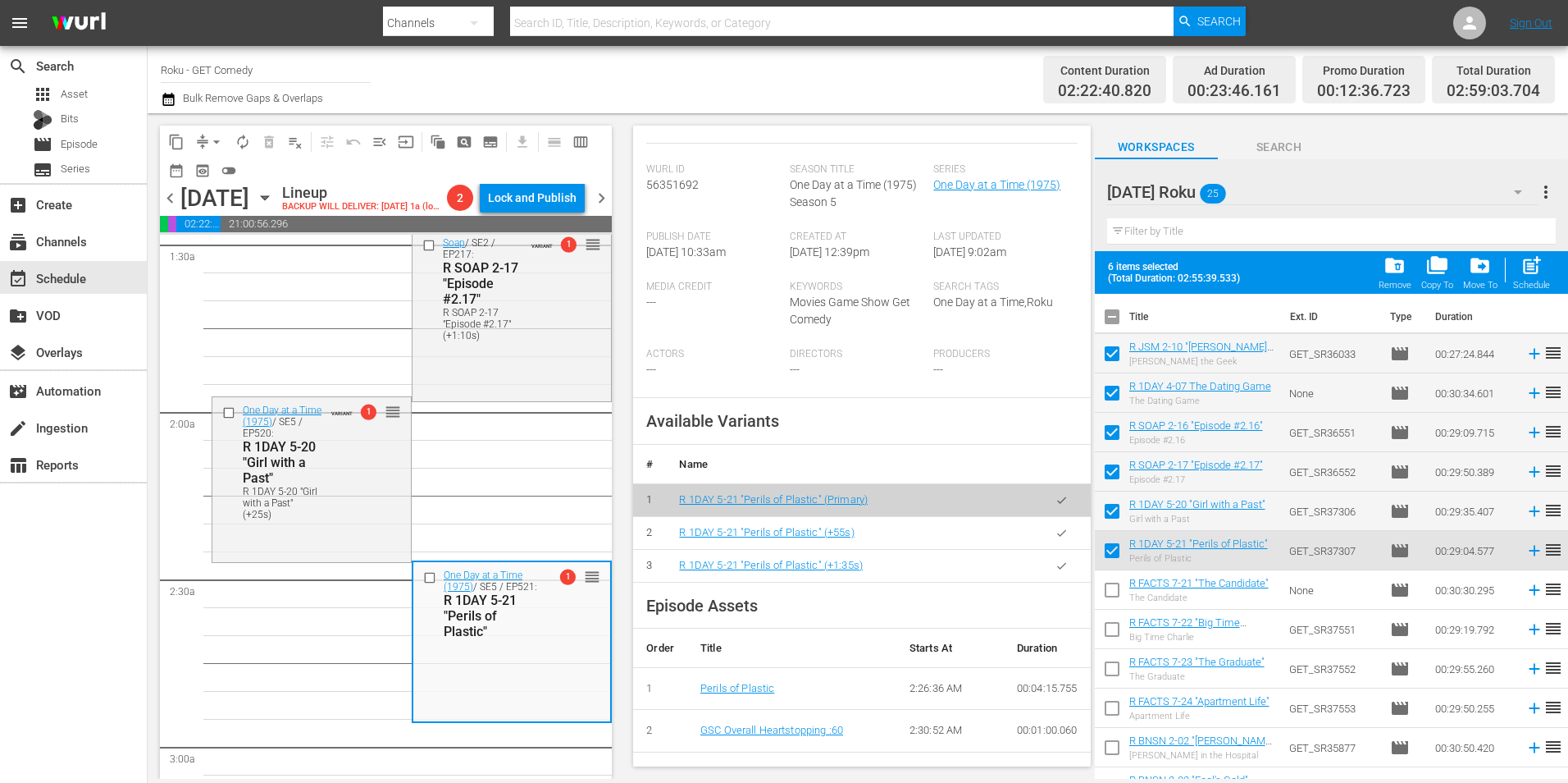
scroll to position [328, 0]
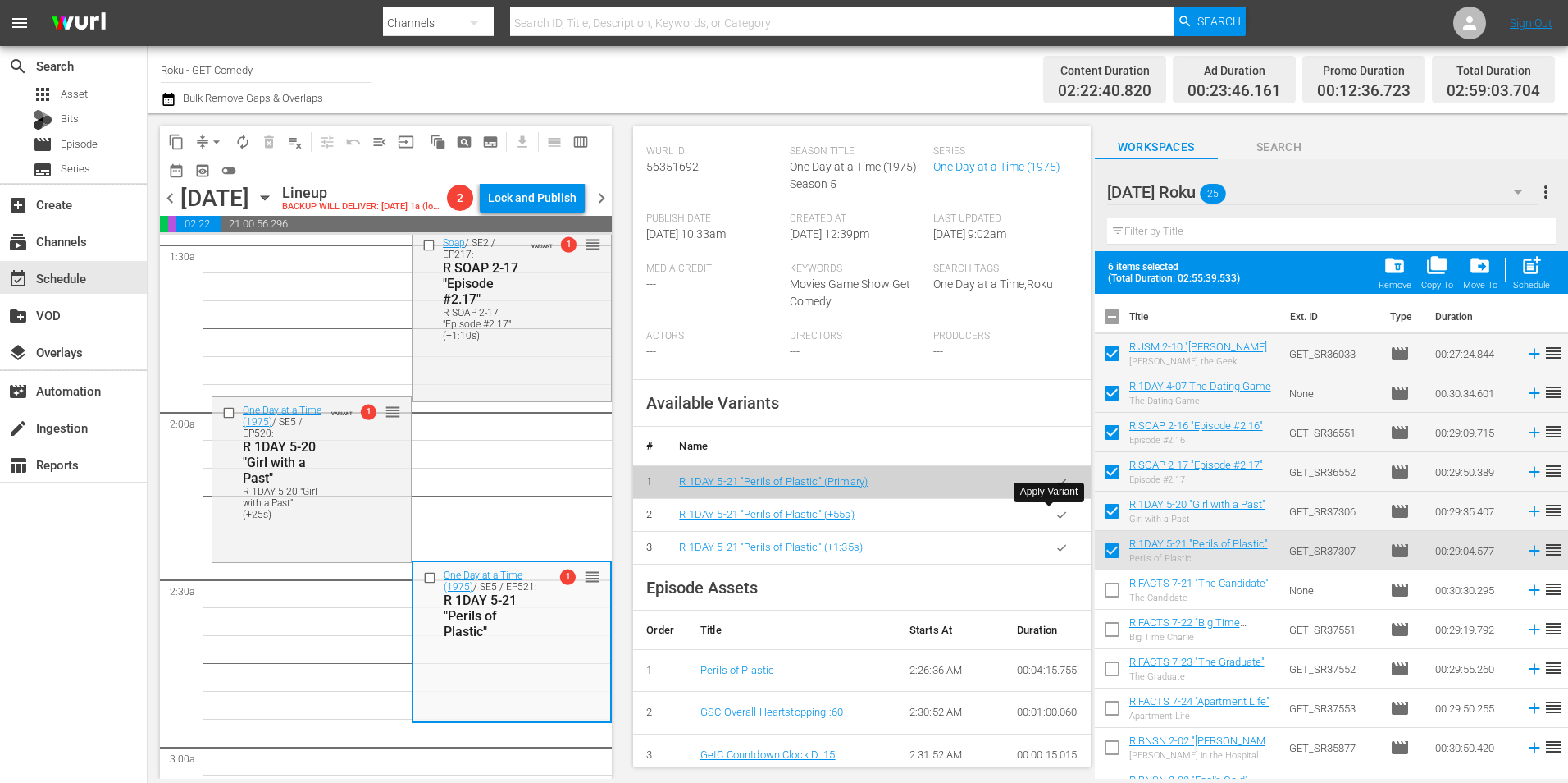
click at [1055, 513] on icon "button" at bounding box center [1061, 515] width 12 height 12
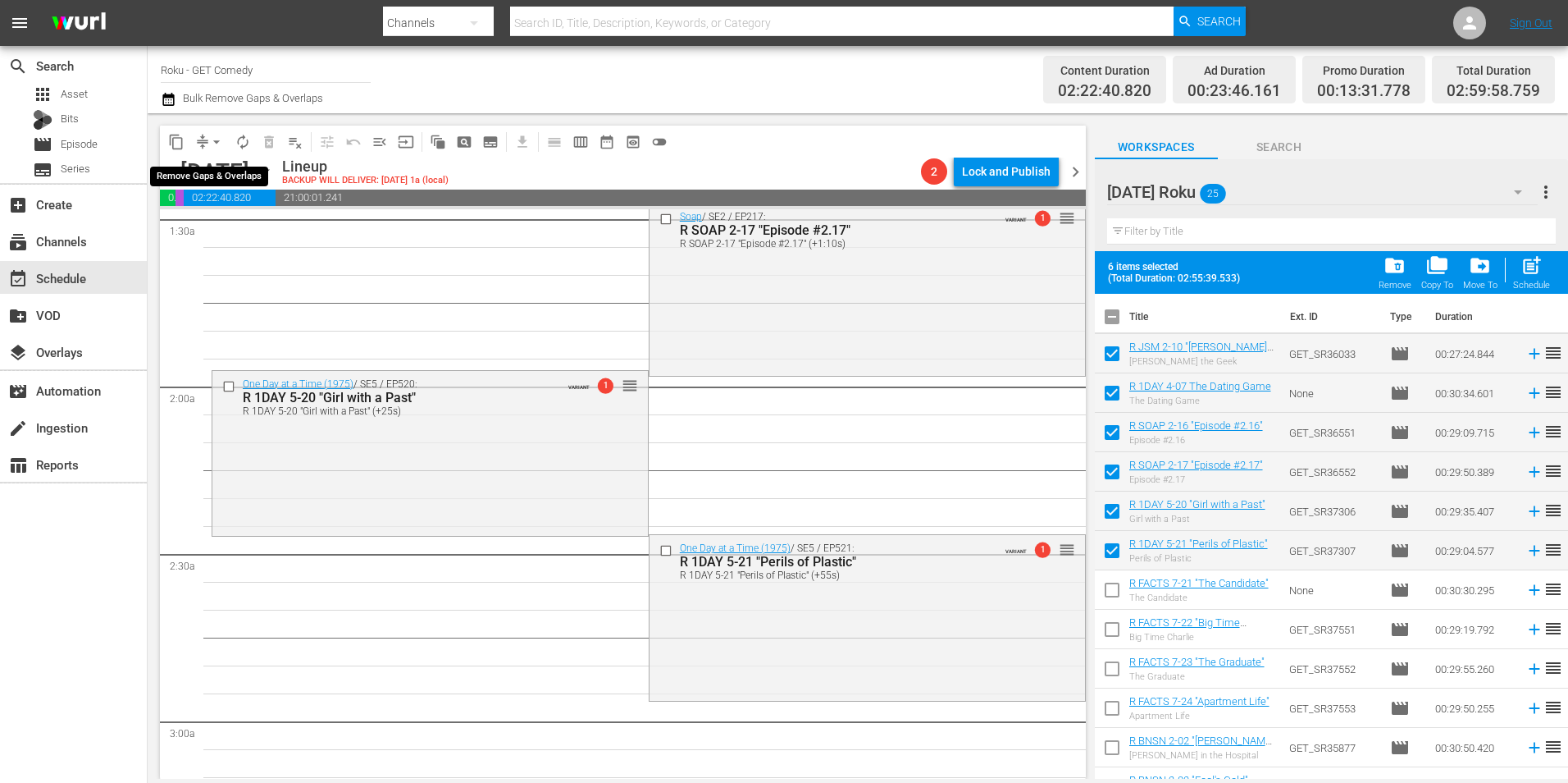
click at [203, 136] on span "compress" at bounding box center [203, 142] width 17 height 17
click at [217, 140] on span "arrow_drop_down" at bounding box center [217, 142] width 17 height 17
click at [224, 169] on li "Align to Midnight" at bounding box center [217, 175] width 172 height 27
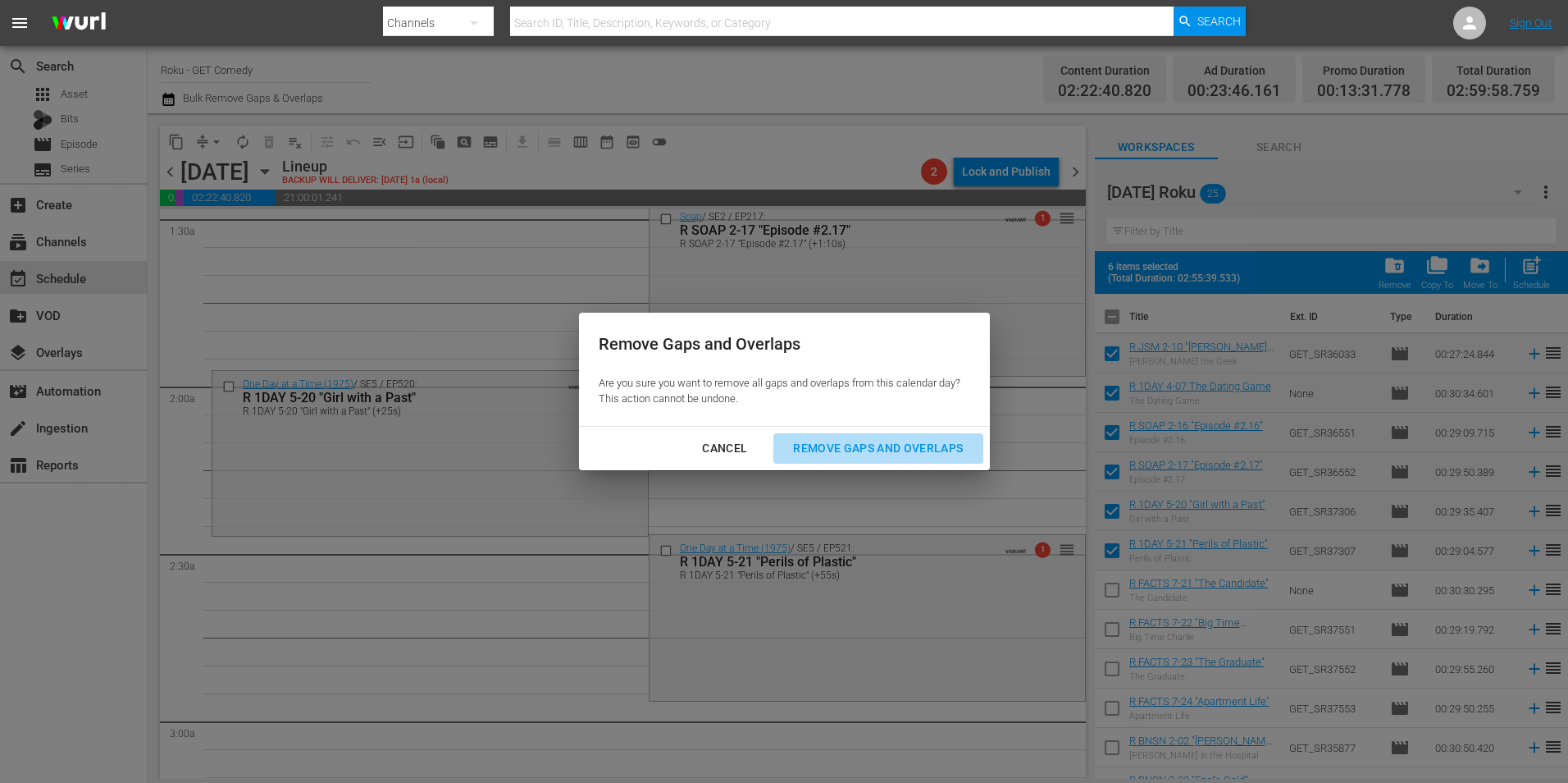
click at [903, 444] on div "Remove Gaps and Overlaps" at bounding box center [878, 448] width 196 height 21
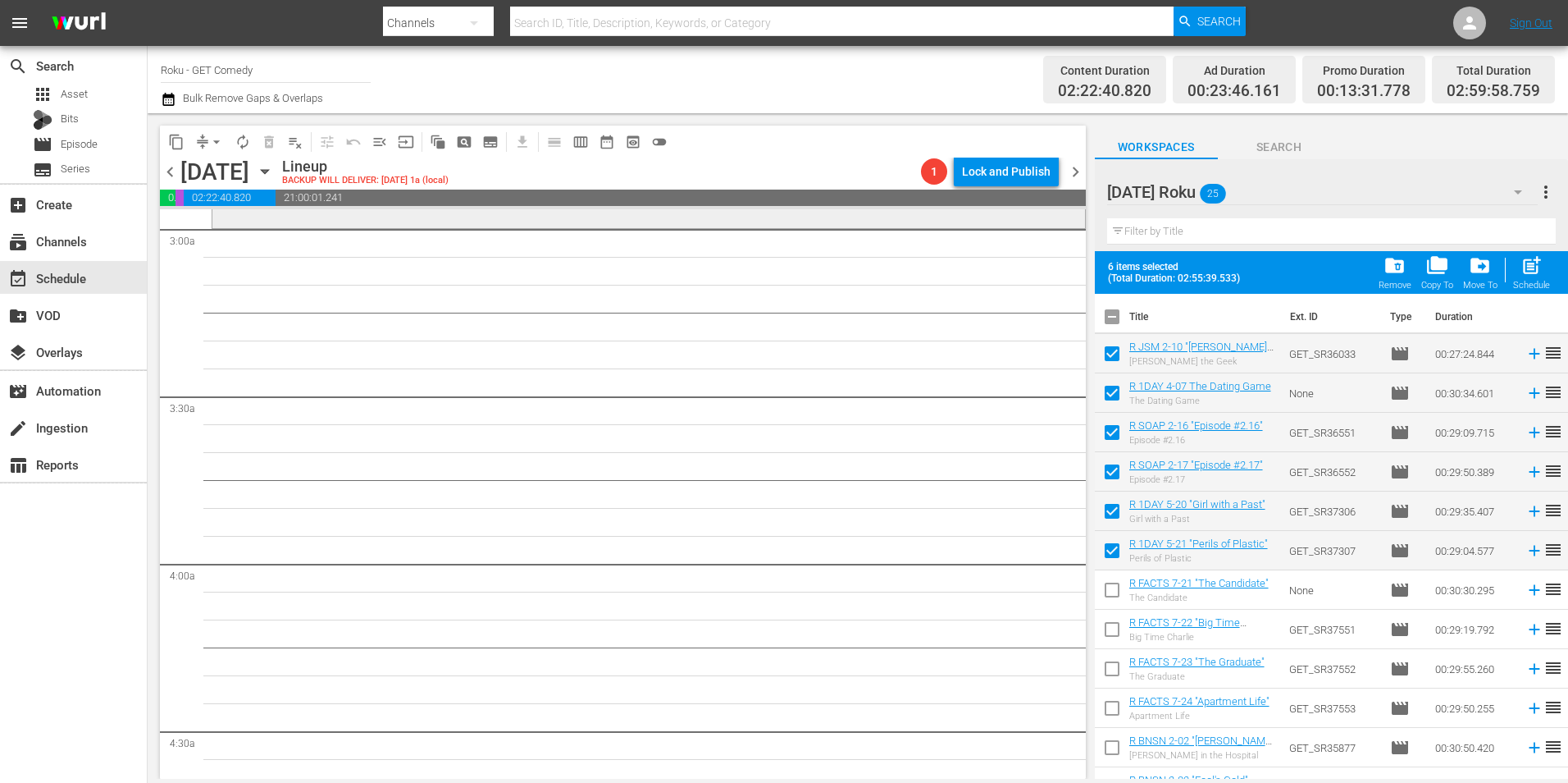
scroll to position [903, 0]
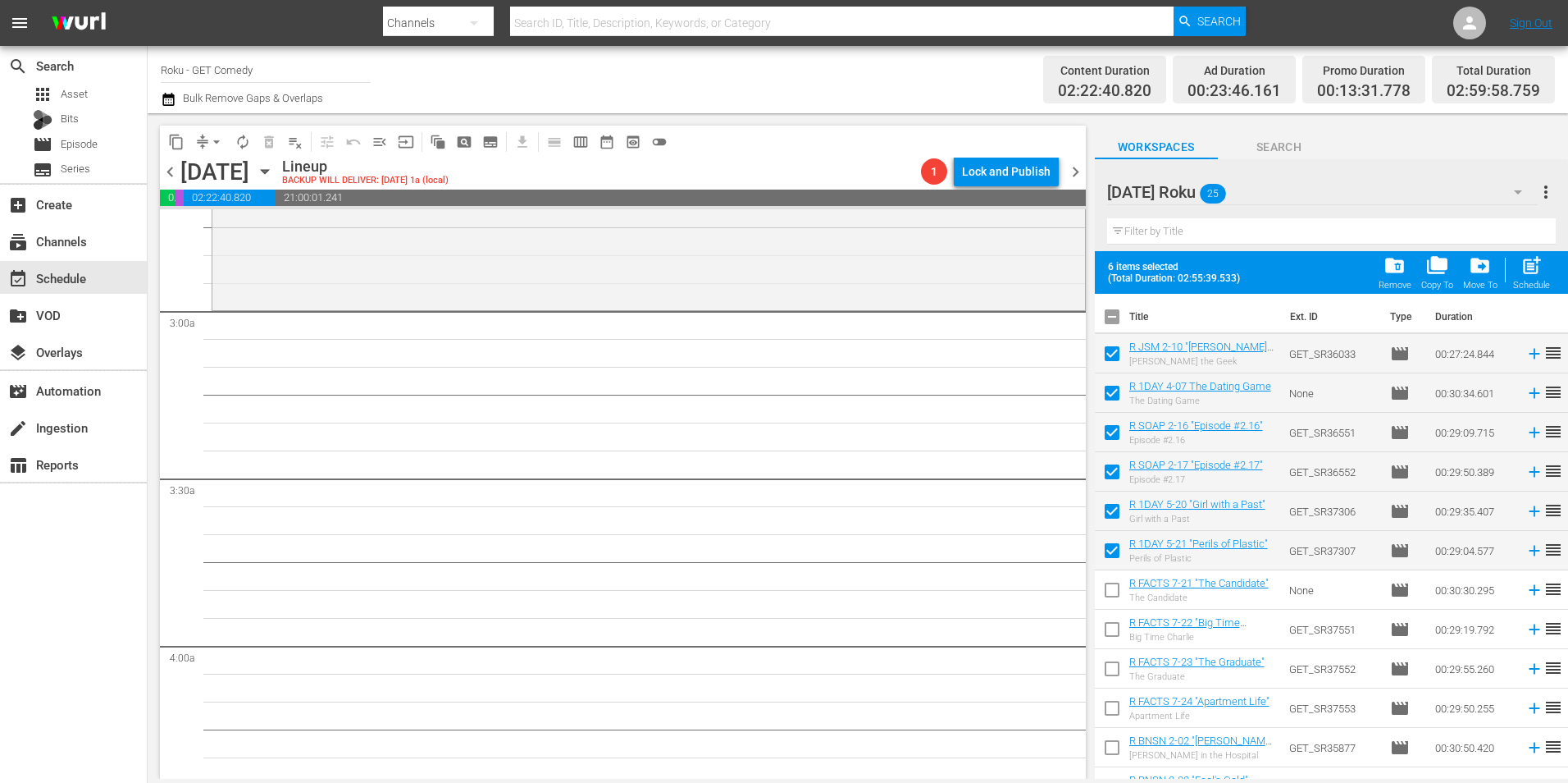
click at [268, 170] on icon "button" at bounding box center [264, 171] width 7 height 4
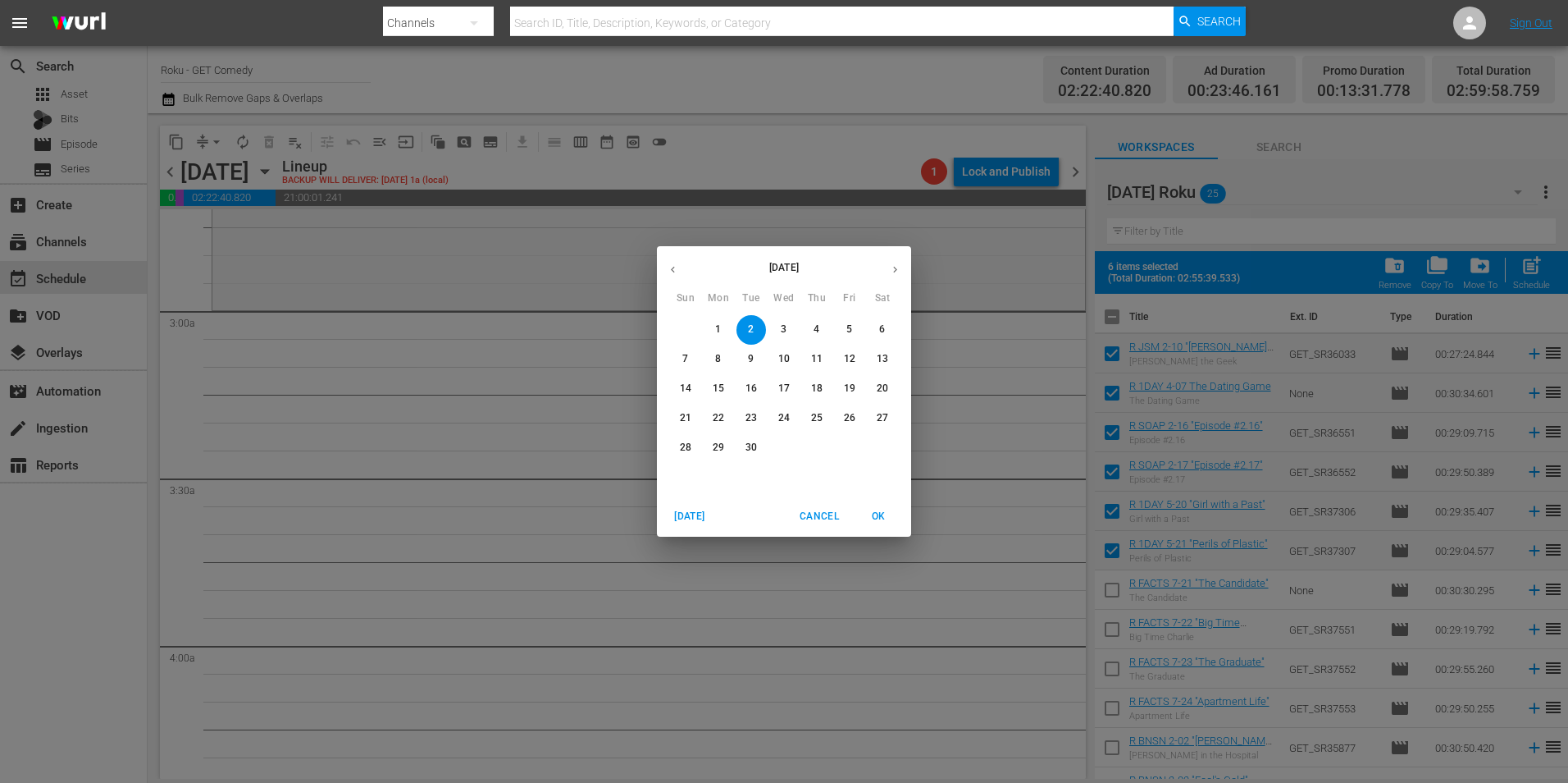
drag, startPoint x: 670, startPoint y: 268, endPoint x: 681, endPoint y: 304, distance: 37.6
click at [670, 268] on icon "button" at bounding box center [673, 269] width 12 height 12
click at [720, 456] on button "25" at bounding box center [719, 448] width 30 height 30
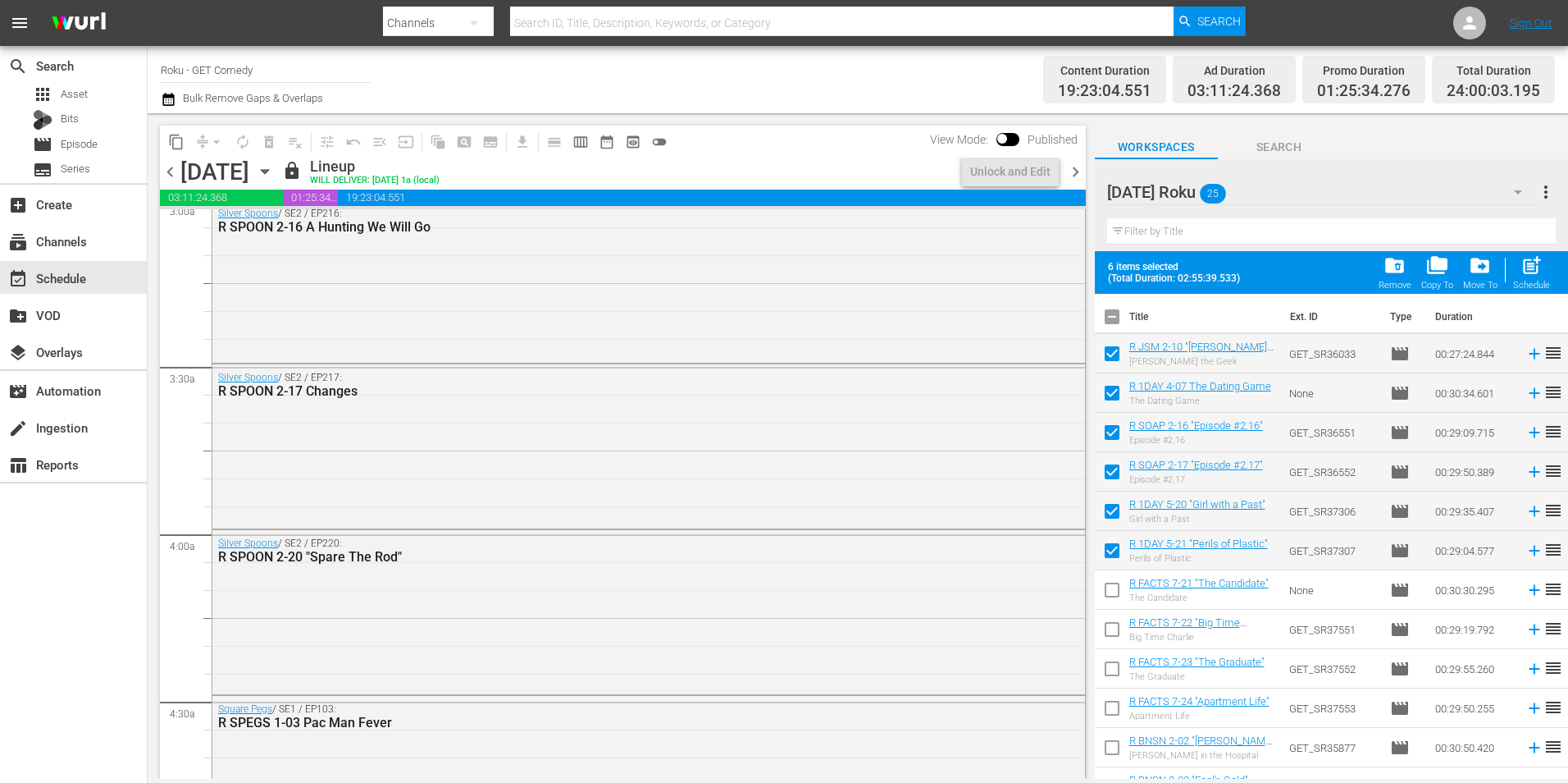
scroll to position [903, 0]
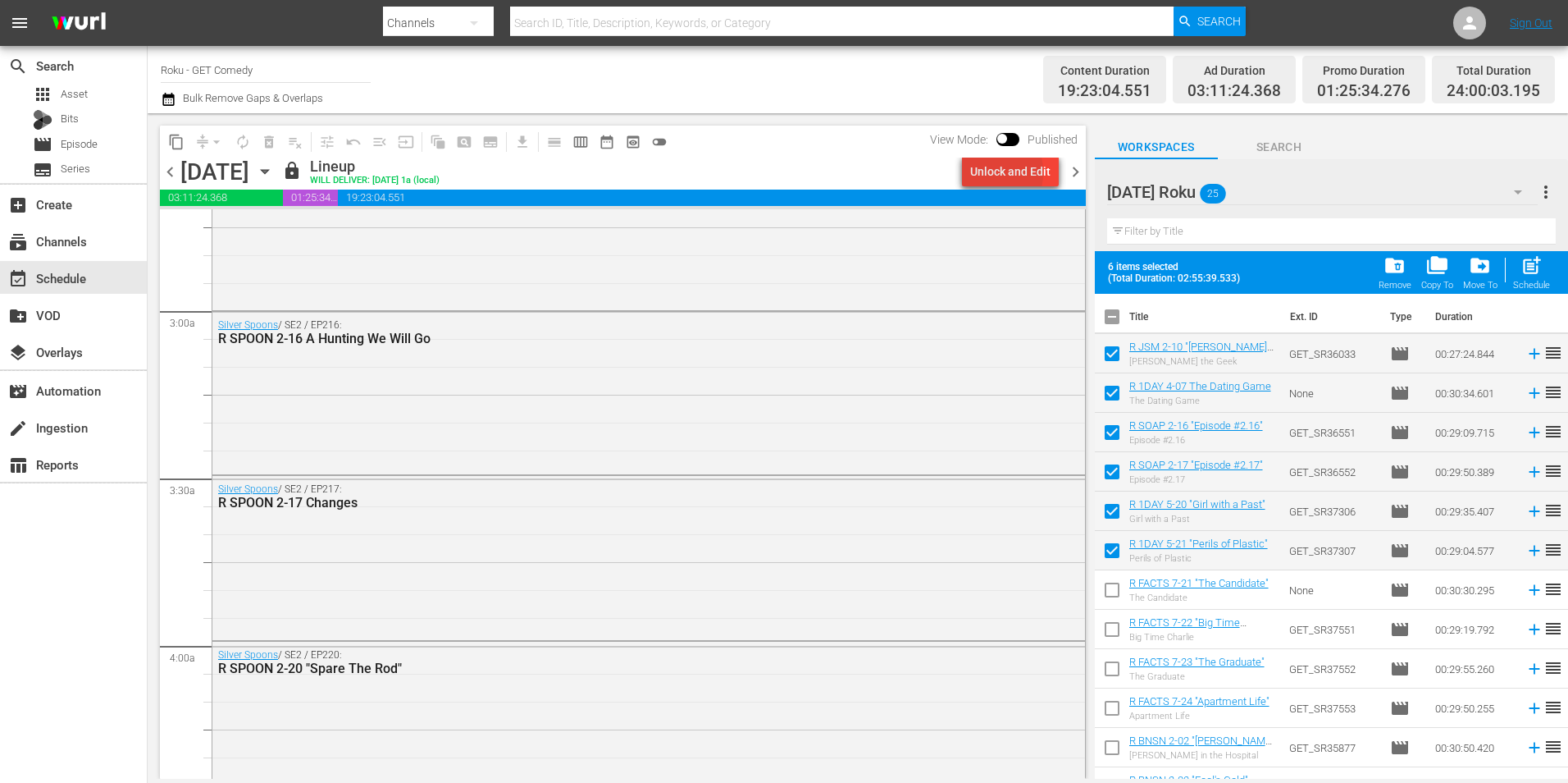
click at [984, 172] on div "Unlock and Edit" at bounding box center [1010, 172] width 81 height 30
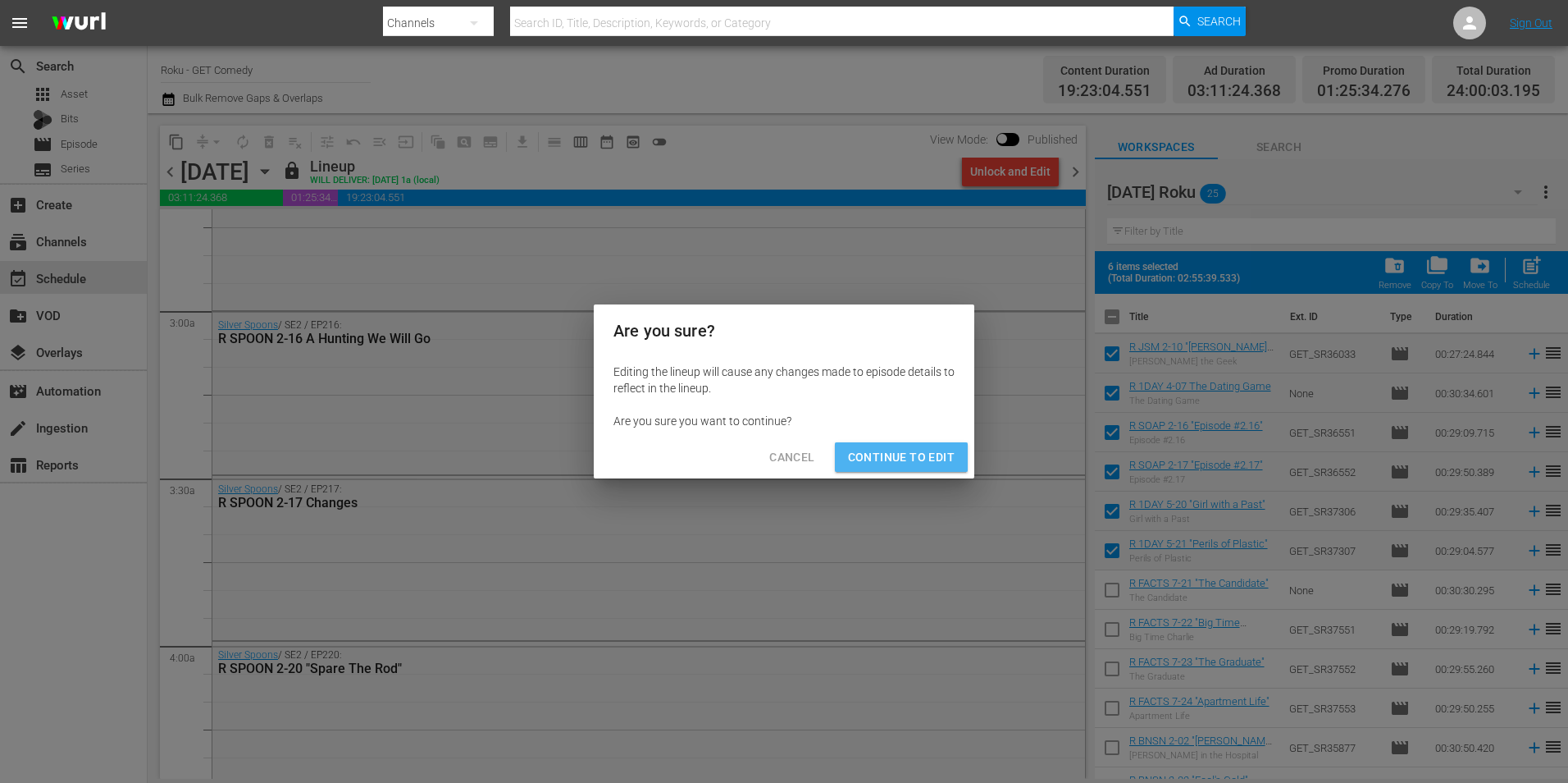
click at [930, 451] on span "Continue to Edit" at bounding box center [902, 457] width 106 height 21
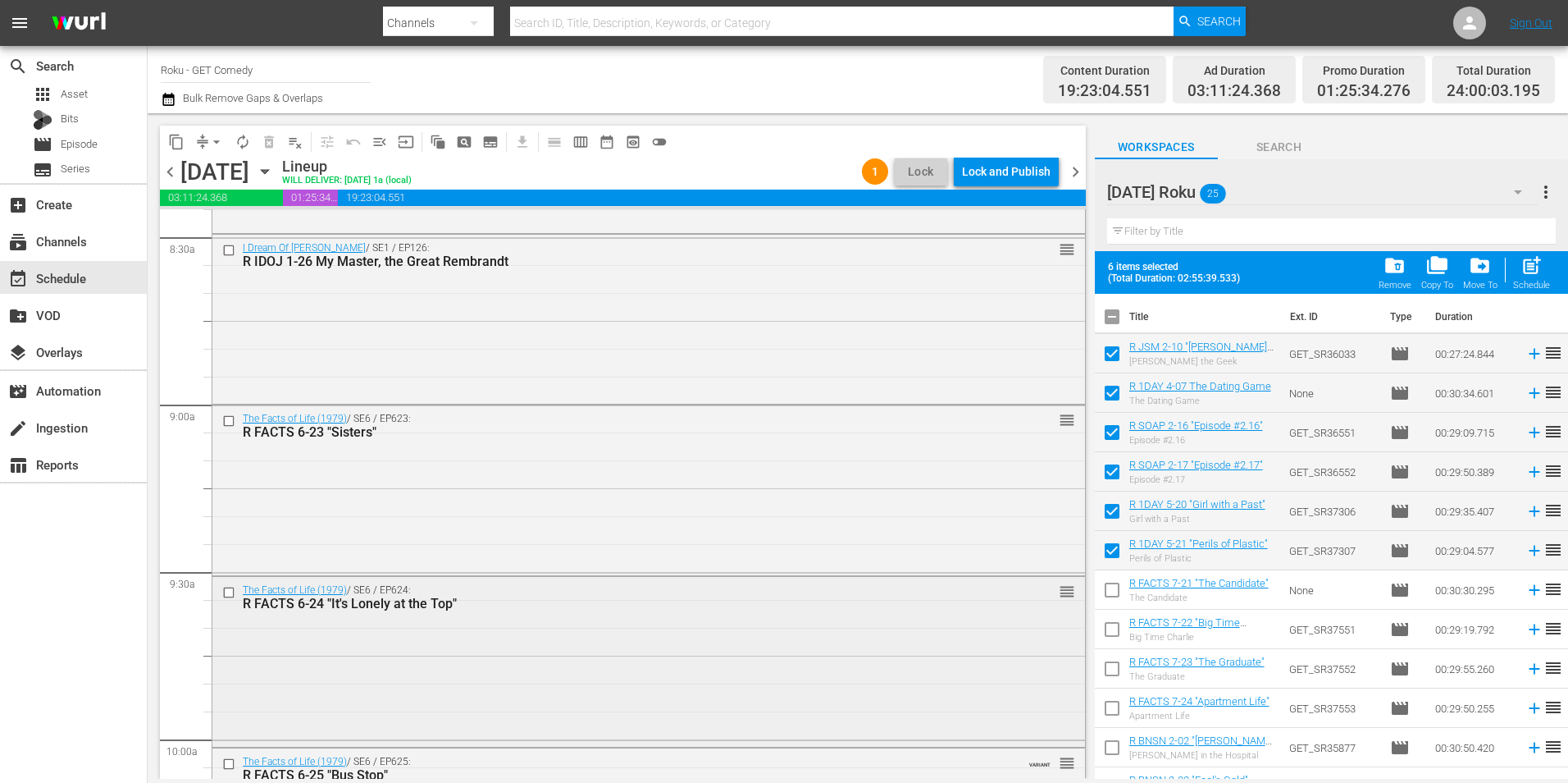
scroll to position [2872, 0]
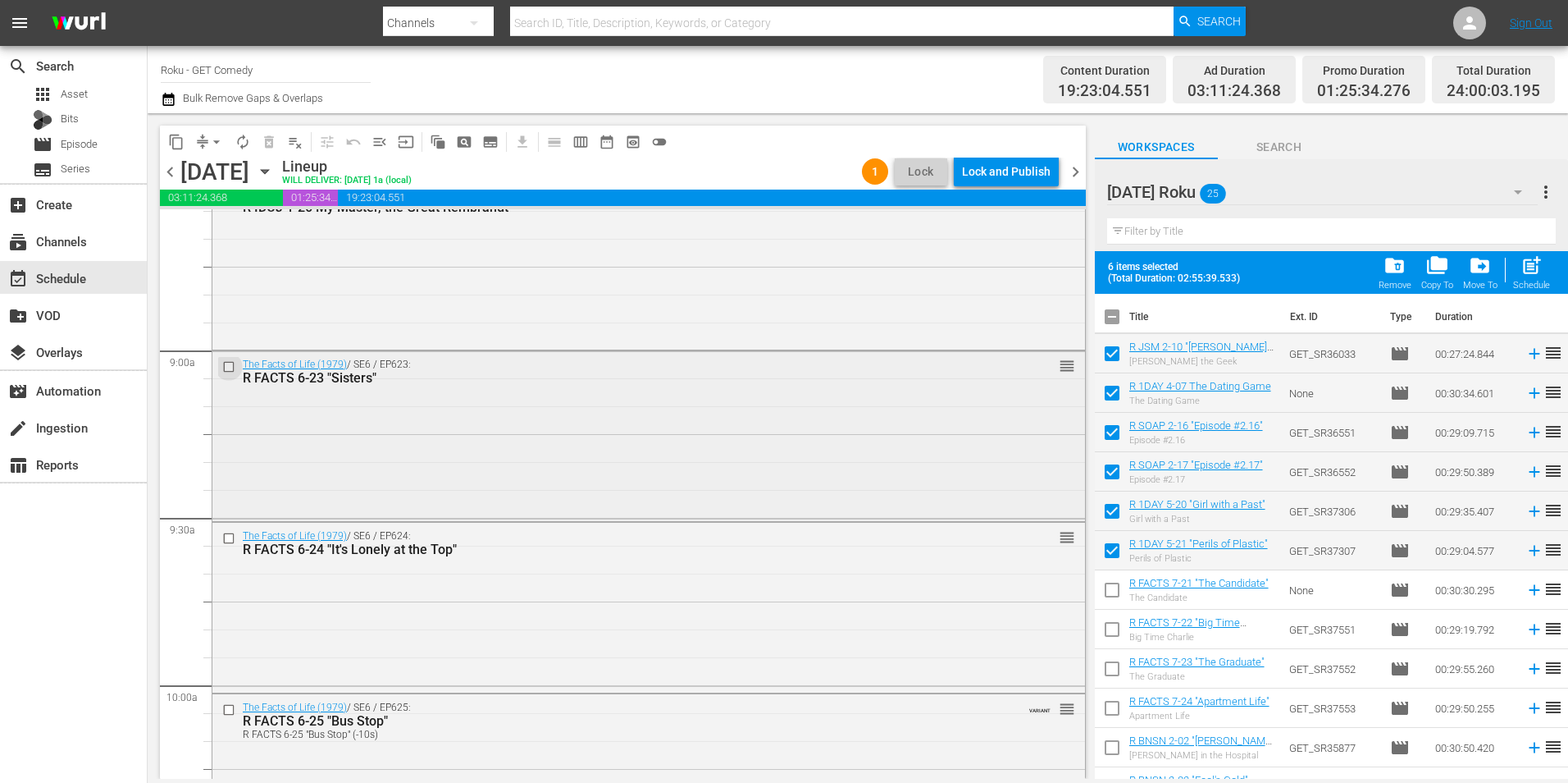
click at [226, 370] on input "checkbox" at bounding box center [231, 366] width 17 height 14
click at [227, 539] on input "checkbox" at bounding box center [231, 539] width 17 height 14
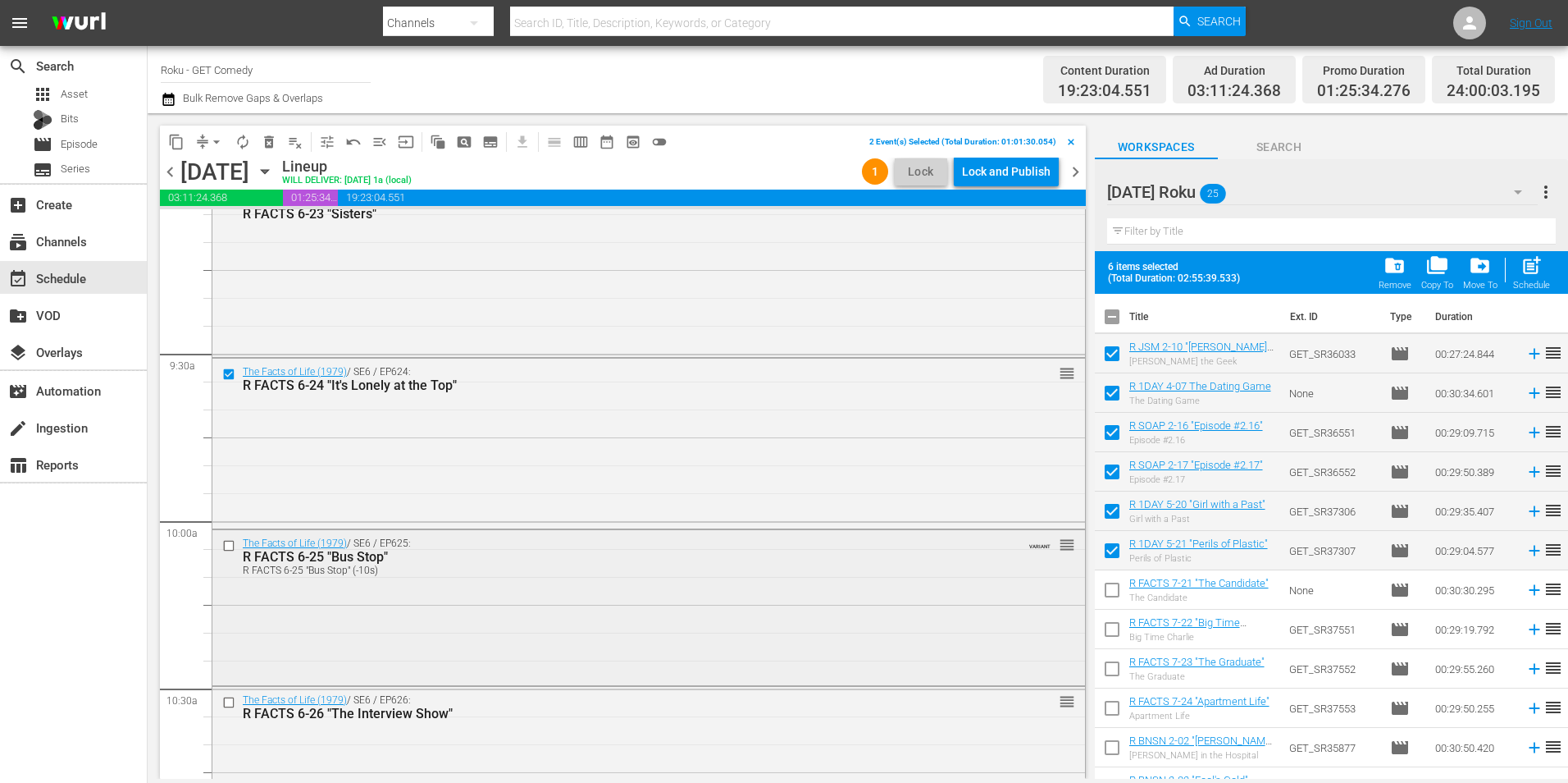
click at [229, 543] on input "checkbox" at bounding box center [231, 545] width 17 height 14
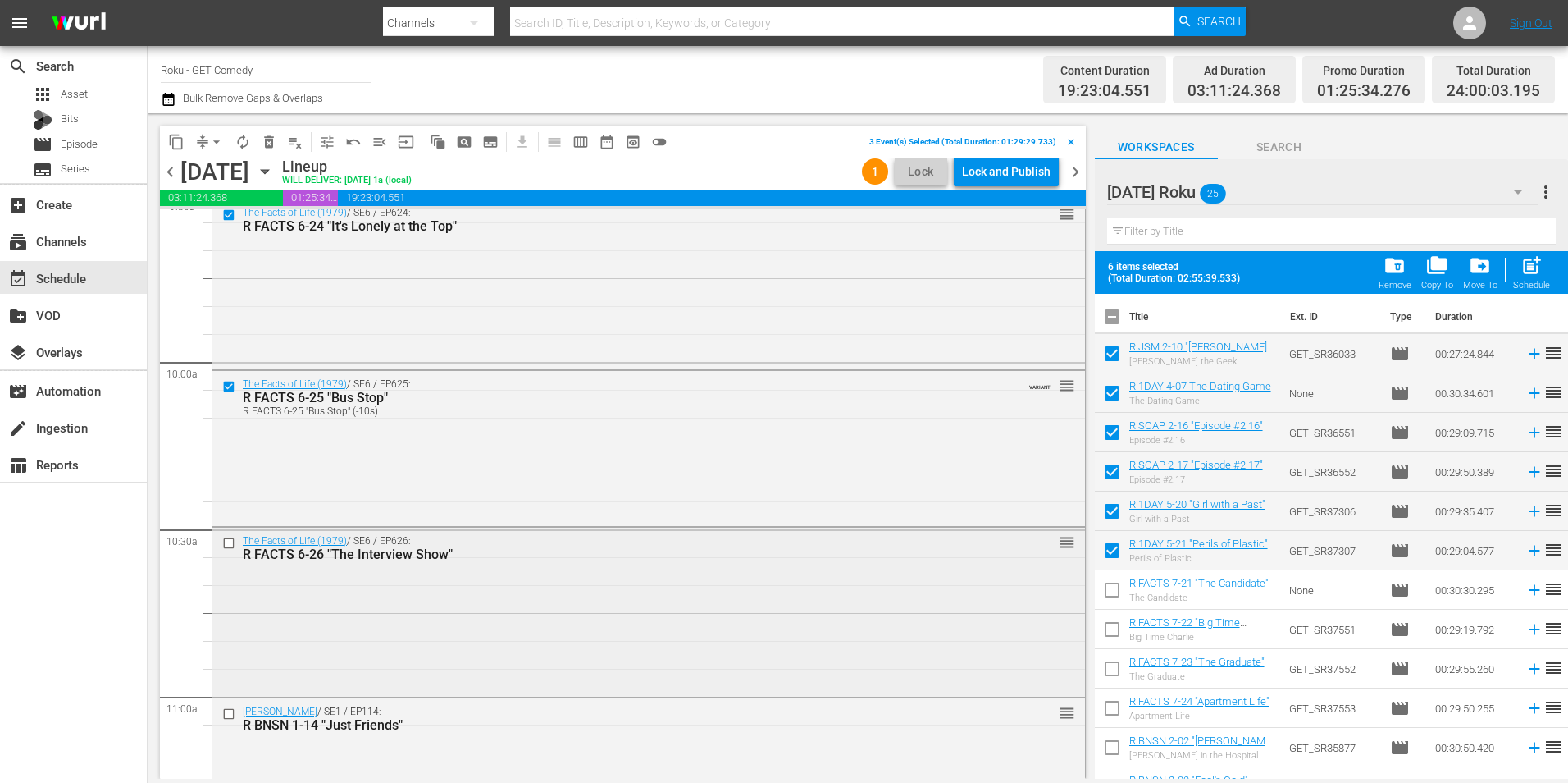
scroll to position [3200, 0]
click at [224, 539] on input "checkbox" at bounding box center [231, 538] width 17 height 14
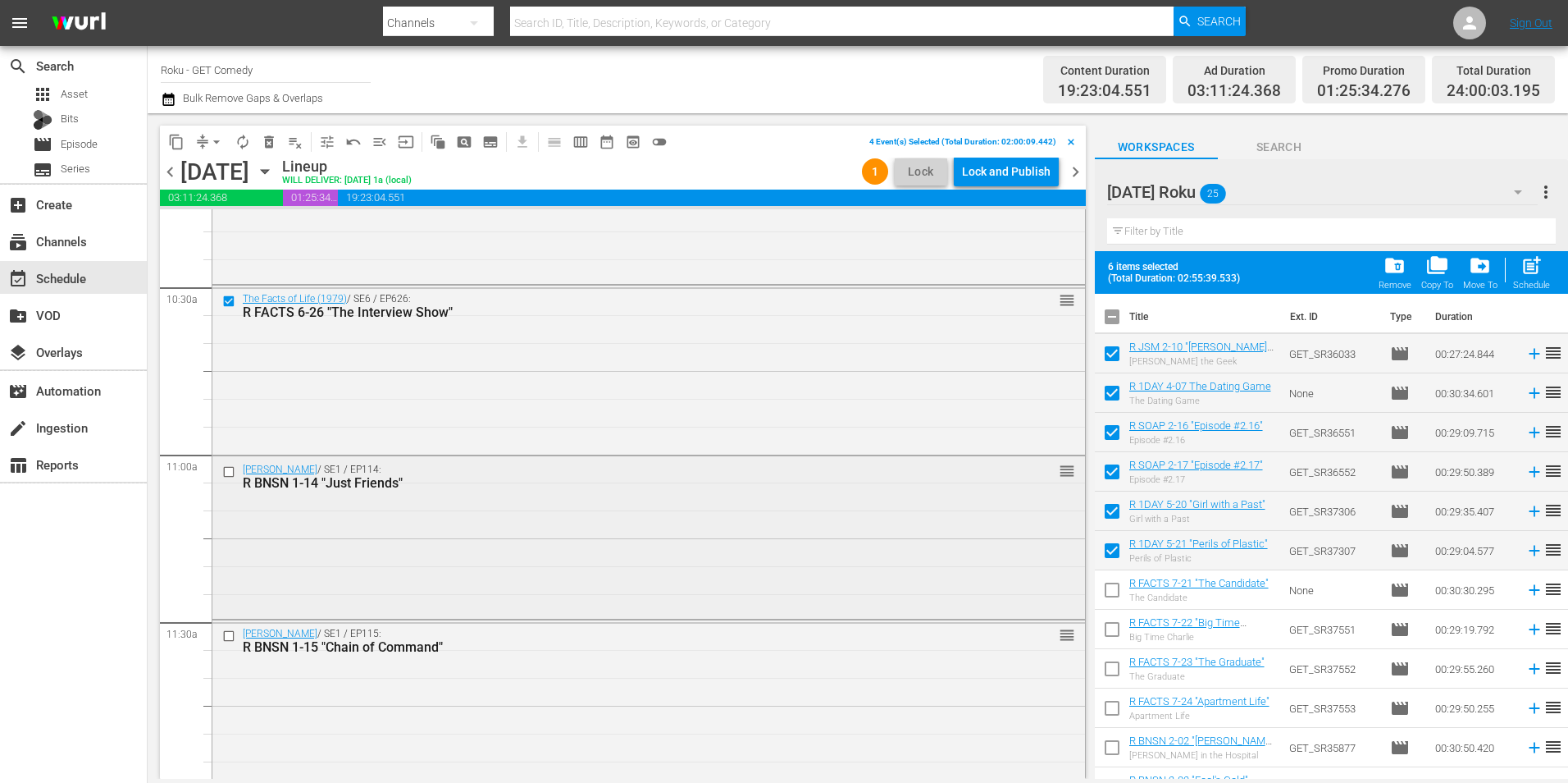
scroll to position [3446, 0]
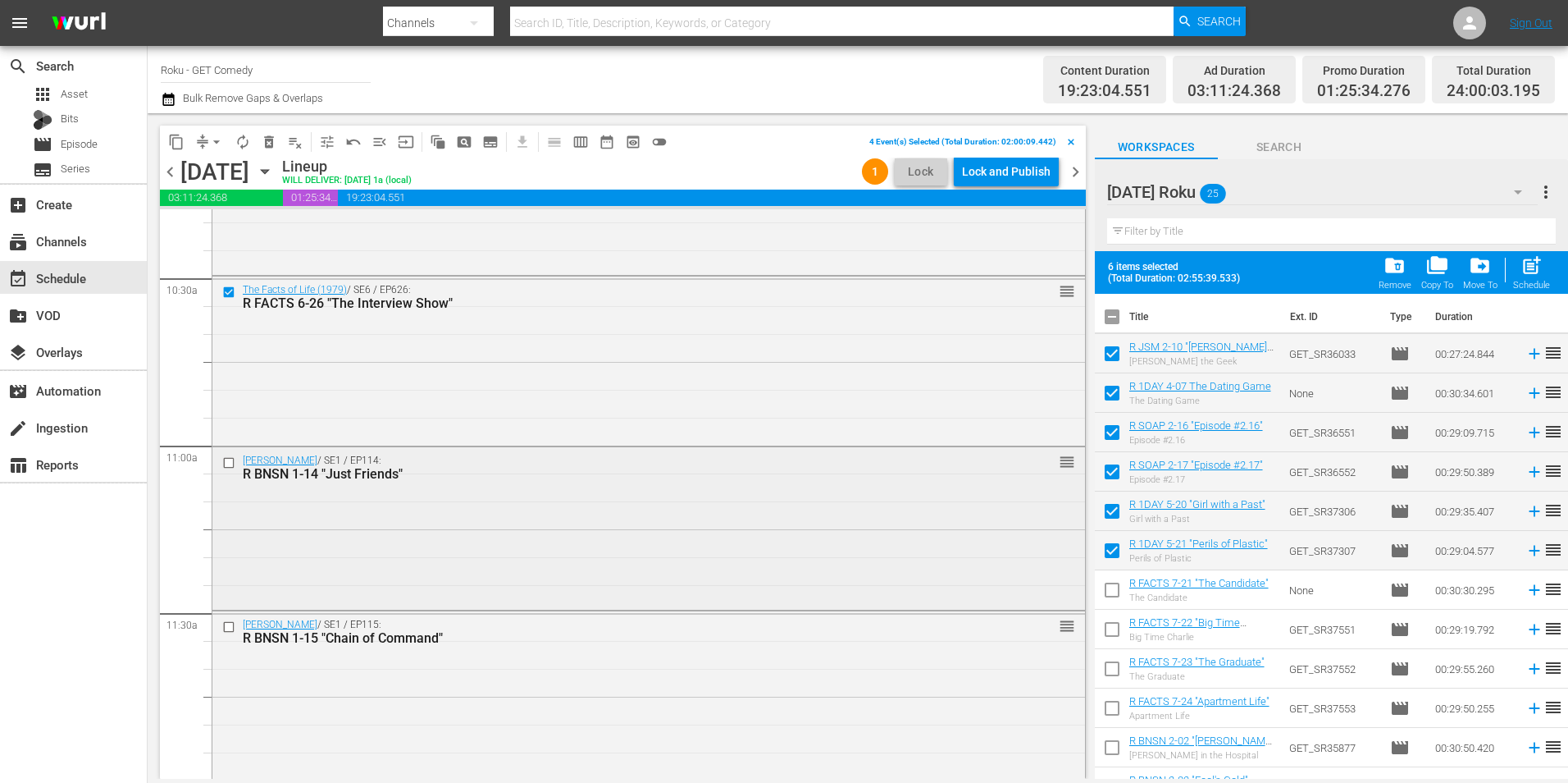
click at [230, 461] on input "checkbox" at bounding box center [231, 463] width 17 height 14
click at [227, 627] on input "checkbox" at bounding box center [231, 627] width 17 height 14
click at [180, 154] on button "content_copy" at bounding box center [176, 142] width 27 height 27
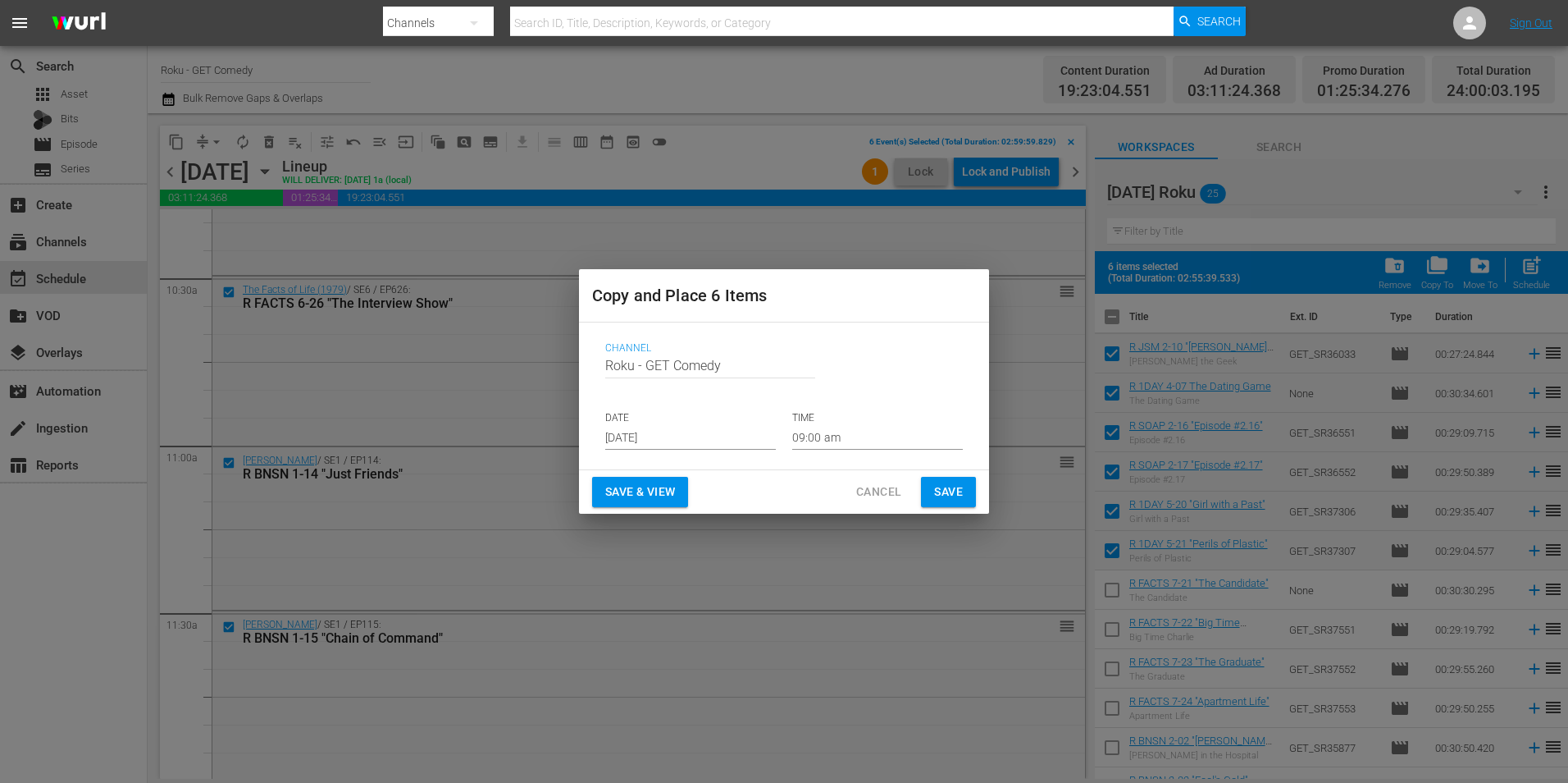
click at [639, 435] on input "[DATE]" at bounding box center [690, 437] width 170 height 25
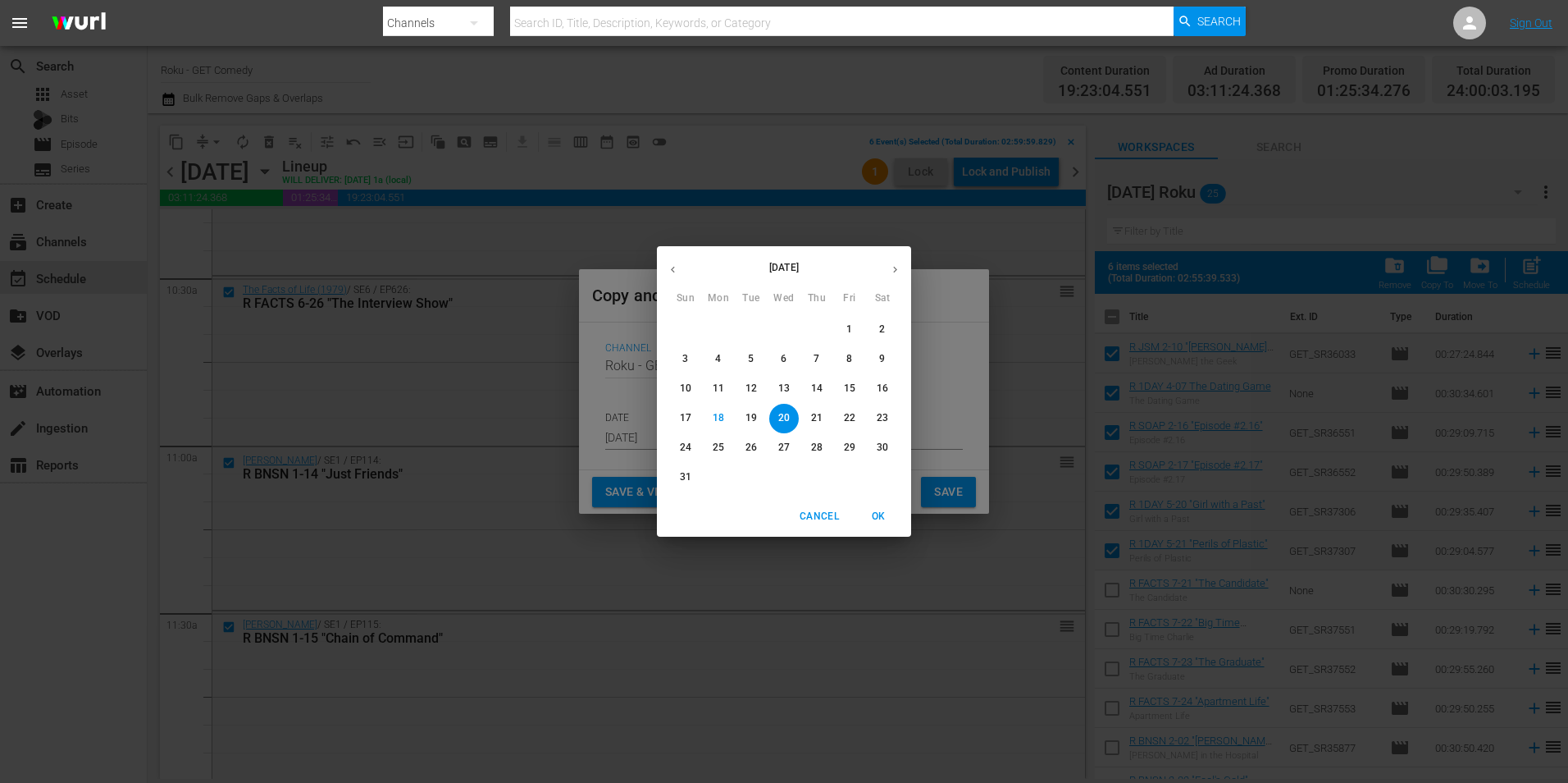
click at [895, 269] on icon "button" at bounding box center [895, 269] width 12 height 12
drag, startPoint x: 756, startPoint y: 328, endPoint x: 774, endPoint y: 371, distance: 46.6
click at [756, 330] on span "2" at bounding box center [751, 329] width 30 height 14
type input "[DATE]"
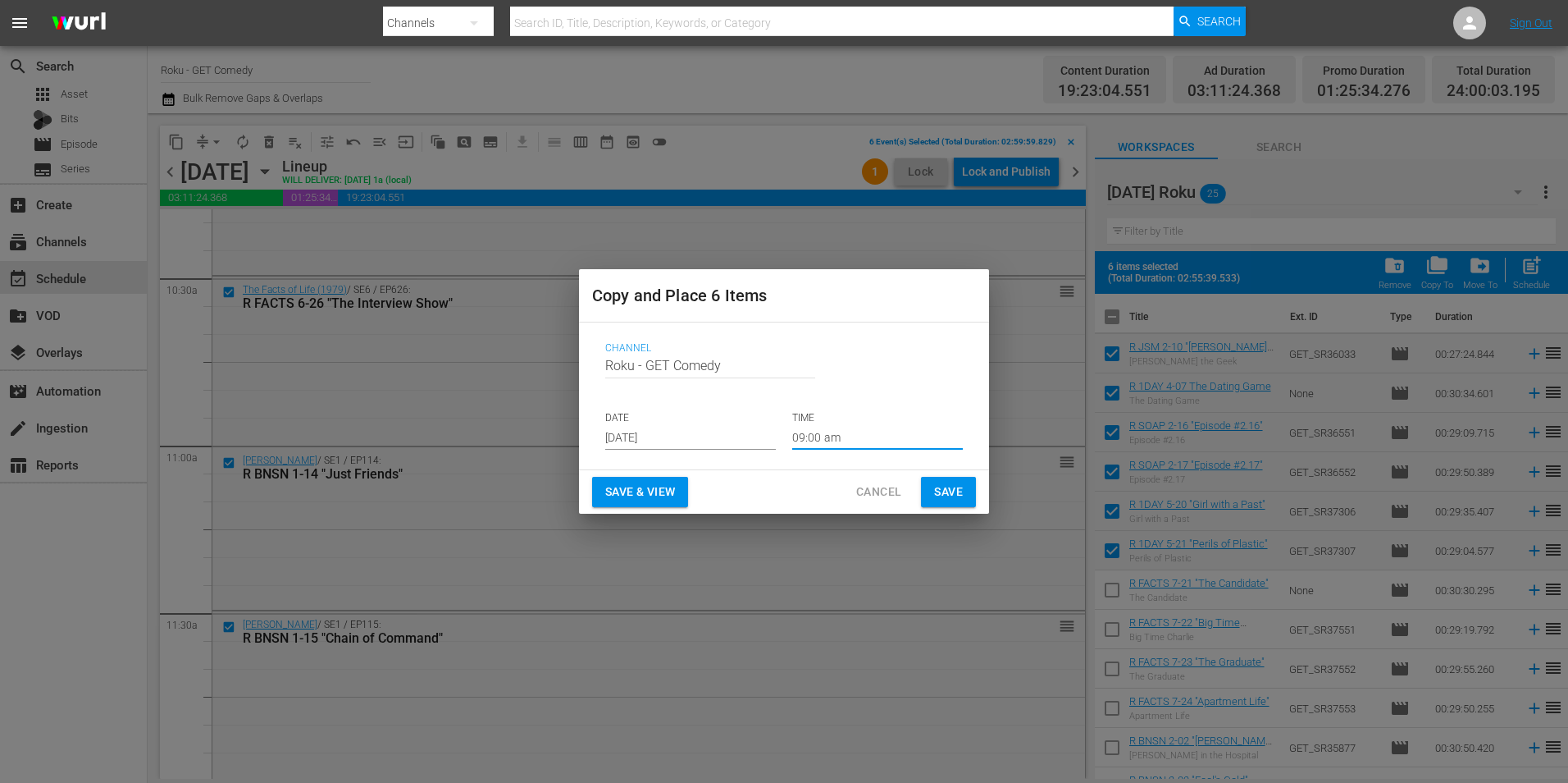
click at [813, 437] on input "09:00 am" at bounding box center [877, 437] width 170 height 25
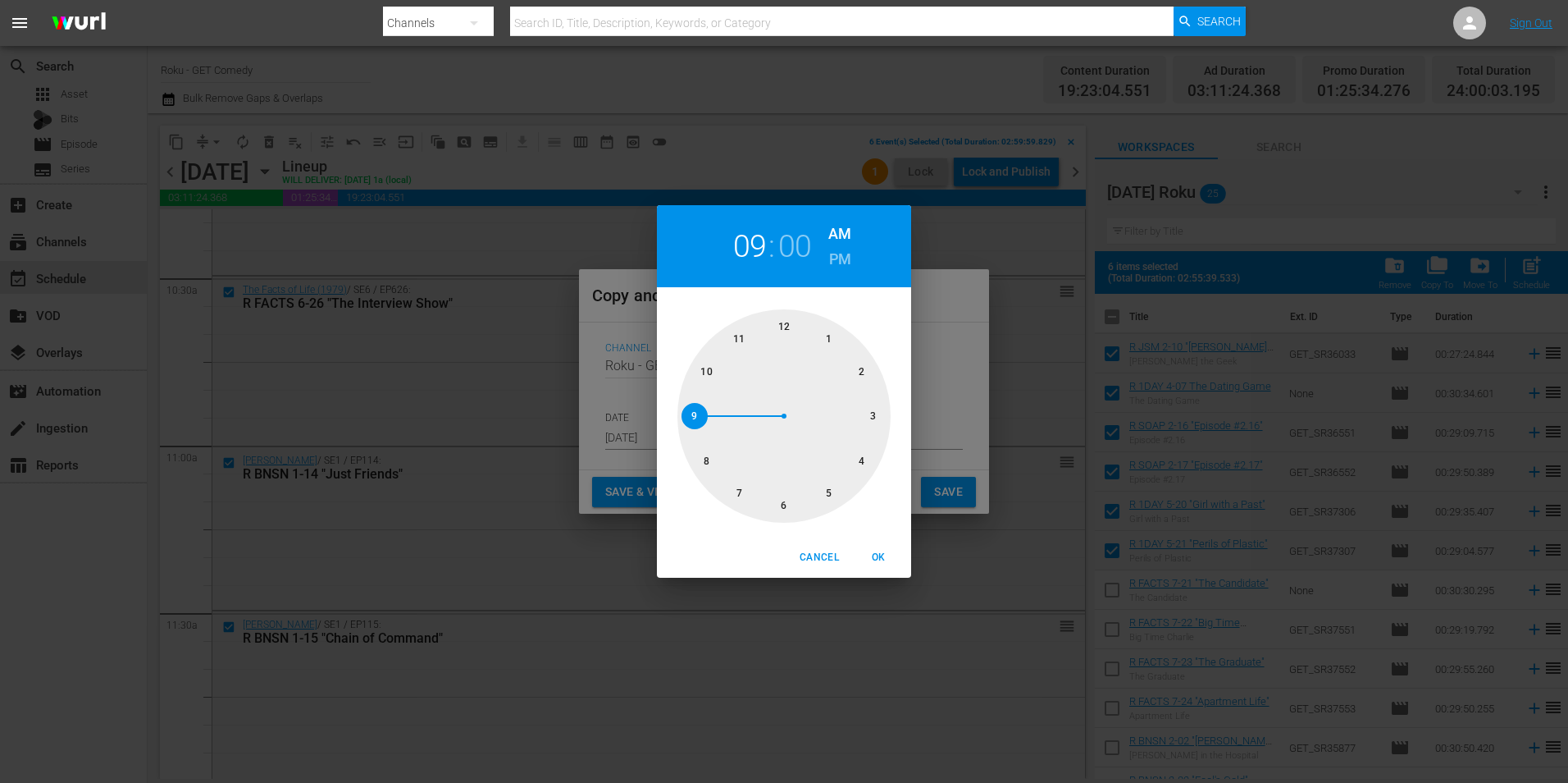
click at [871, 415] on div at bounding box center [784, 416] width 214 height 214
click at [882, 545] on button "OK" at bounding box center [878, 557] width 52 height 27
type input "03:00 am"
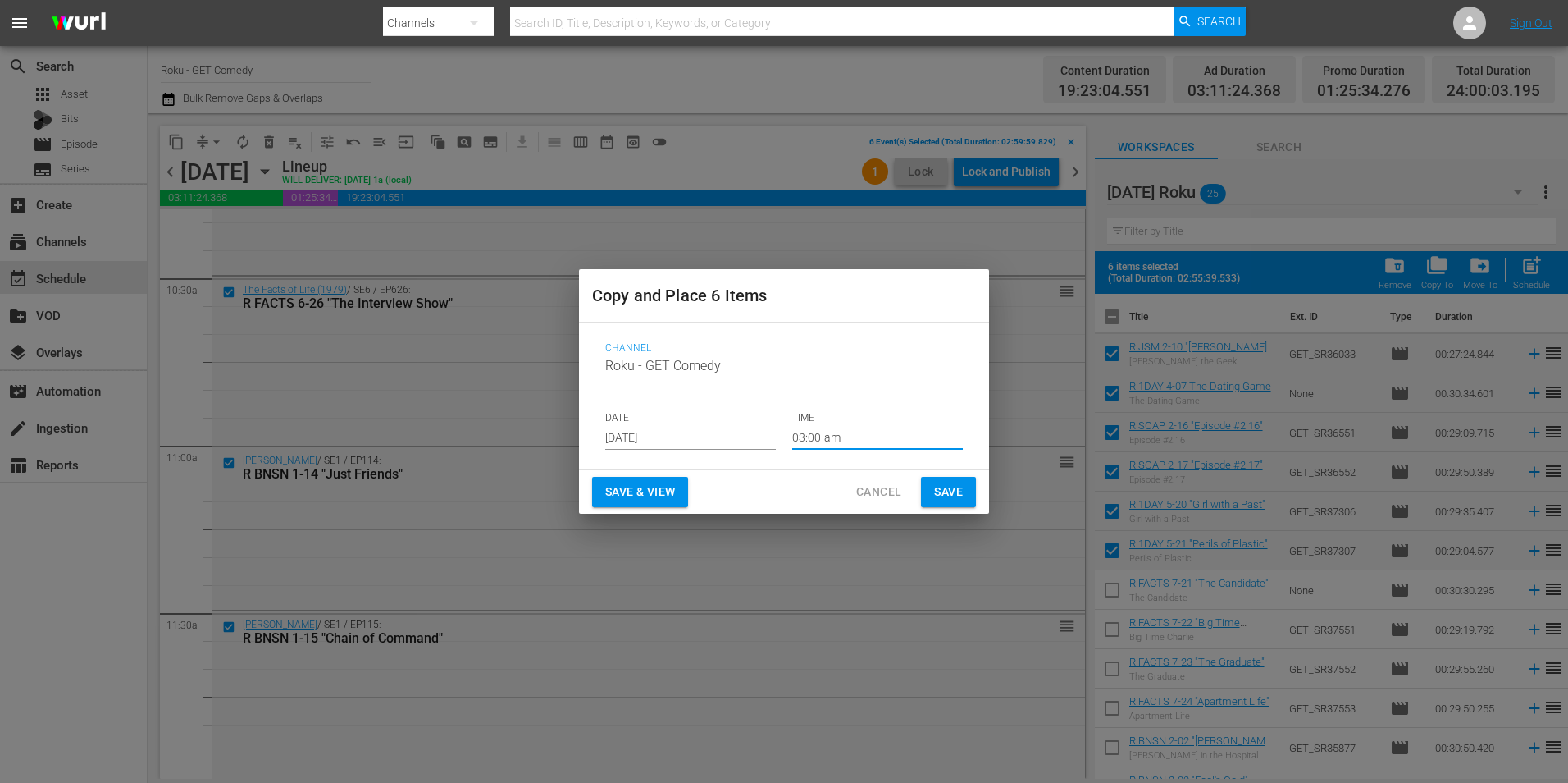
click at [941, 493] on span "Save" at bounding box center [948, 491] width 29 height 21
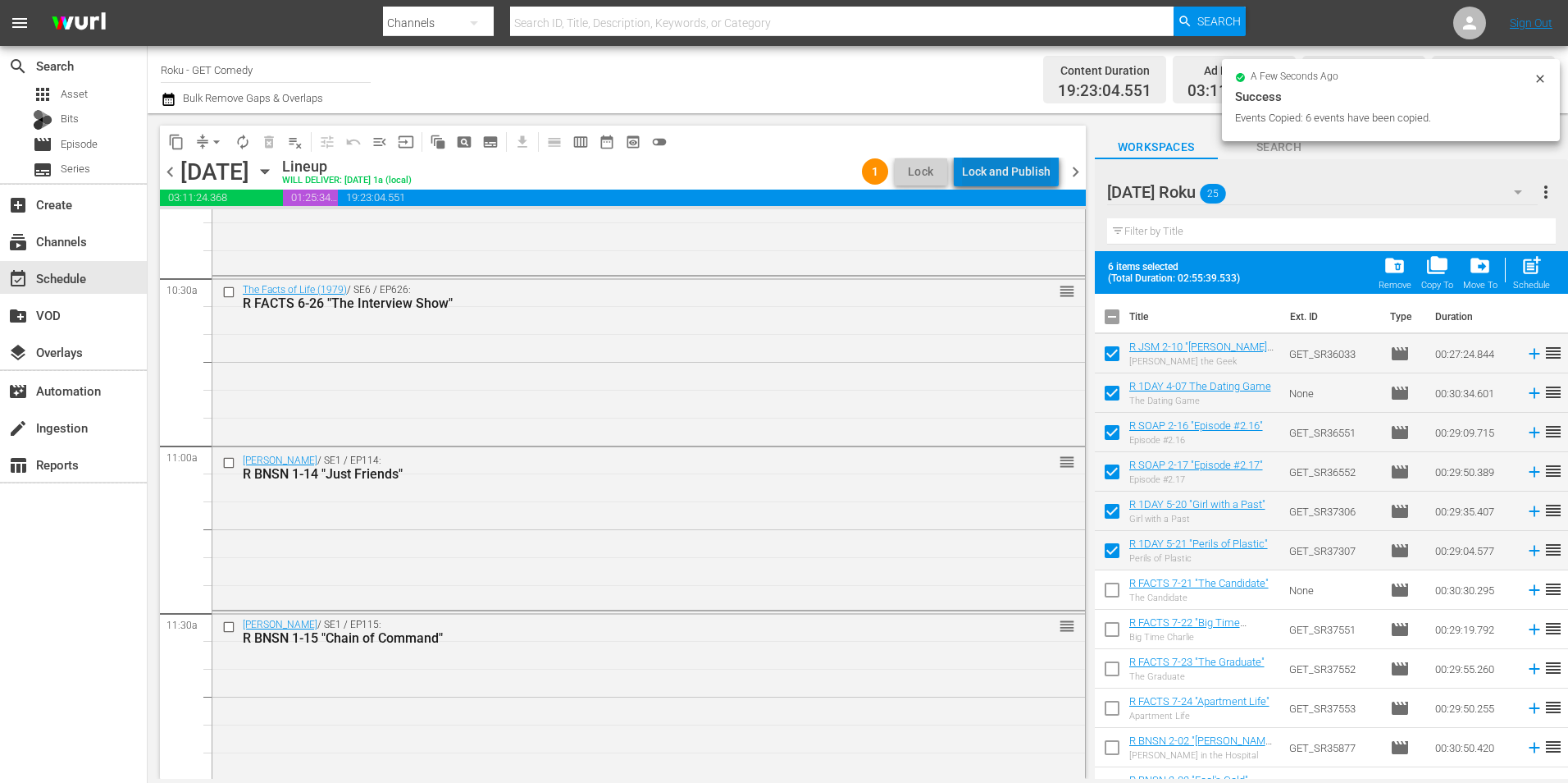
click at [1014, 169] on div "Lock and Publish" at bounding box center [1006, 172] width 89 height 30
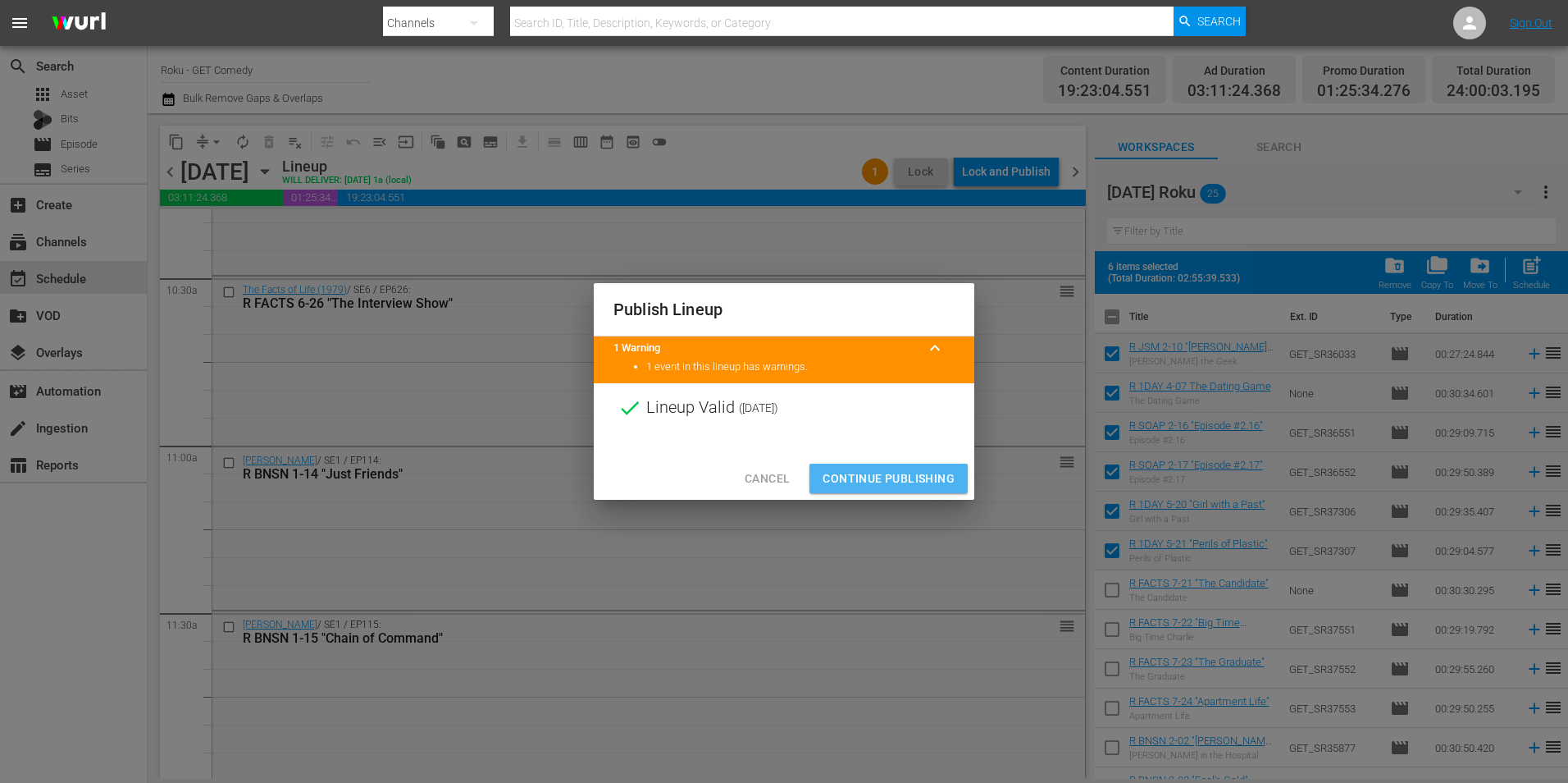
click at [892, 484] on span "Continue Publishing" at bounding box center [888, 479] width 132 height 21
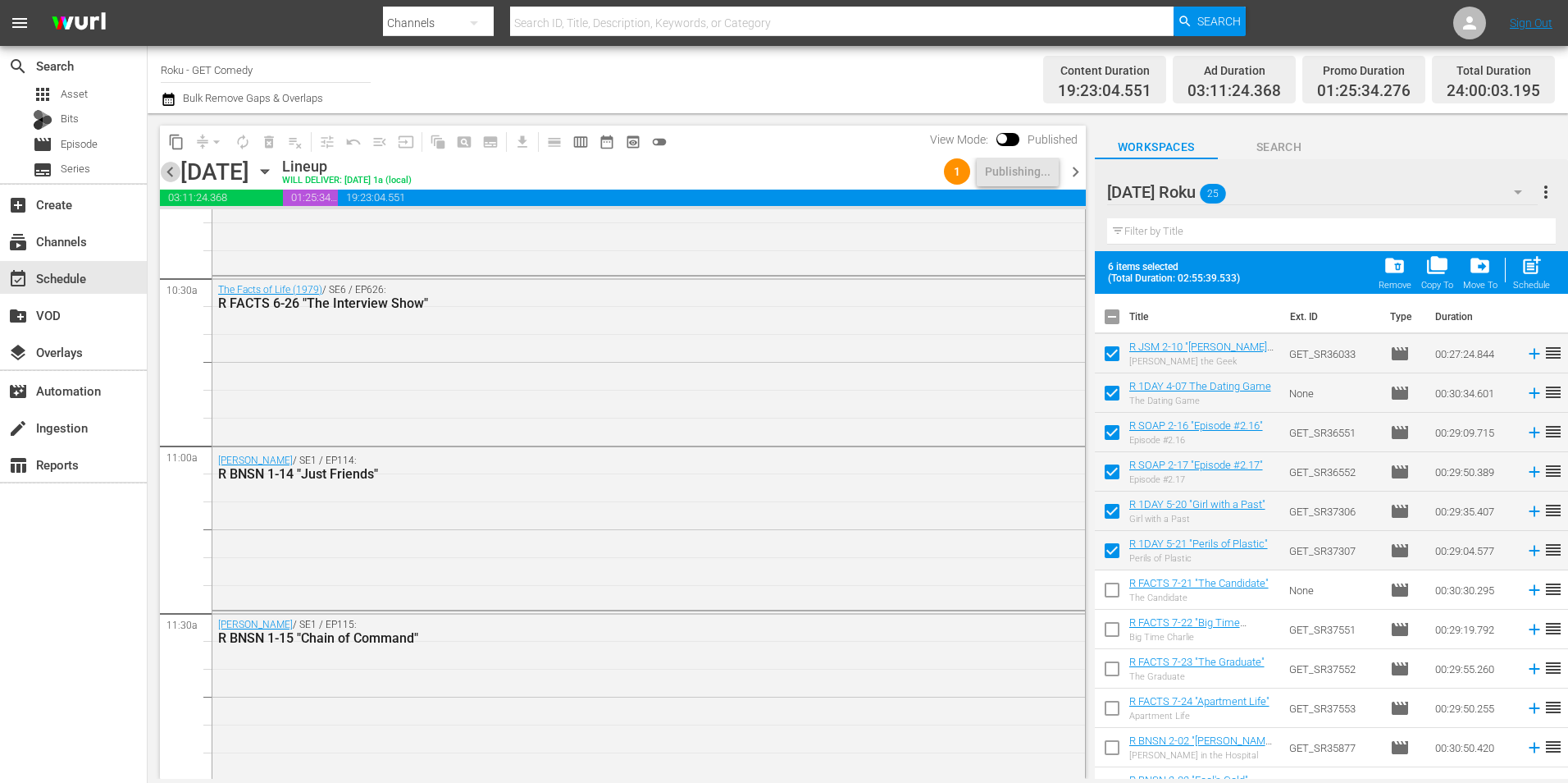
click at [173, 168] on span "chevron_left" at bounding box center [170, 171] width 21 height 21
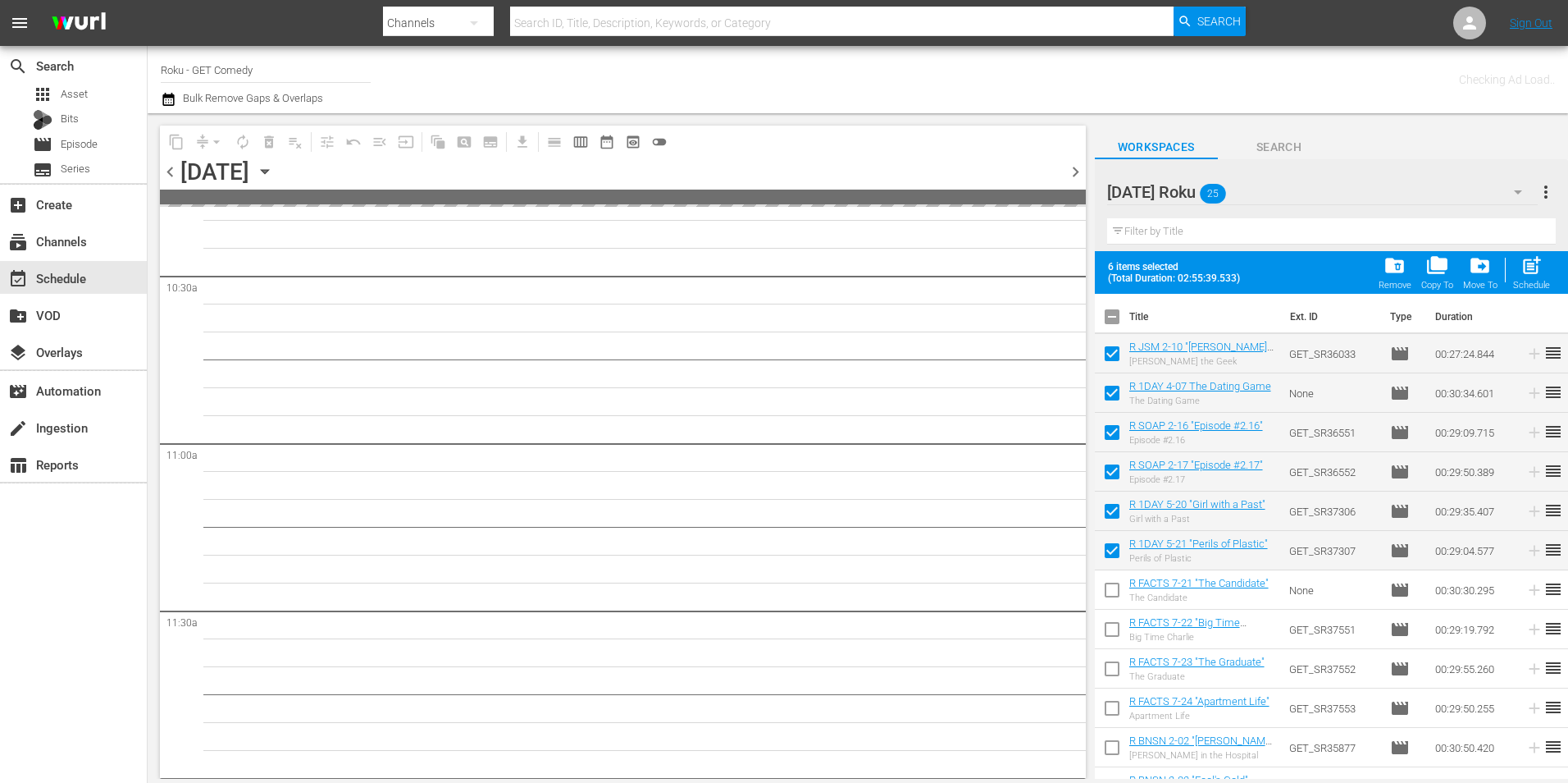
scroll to position [3725, 0]
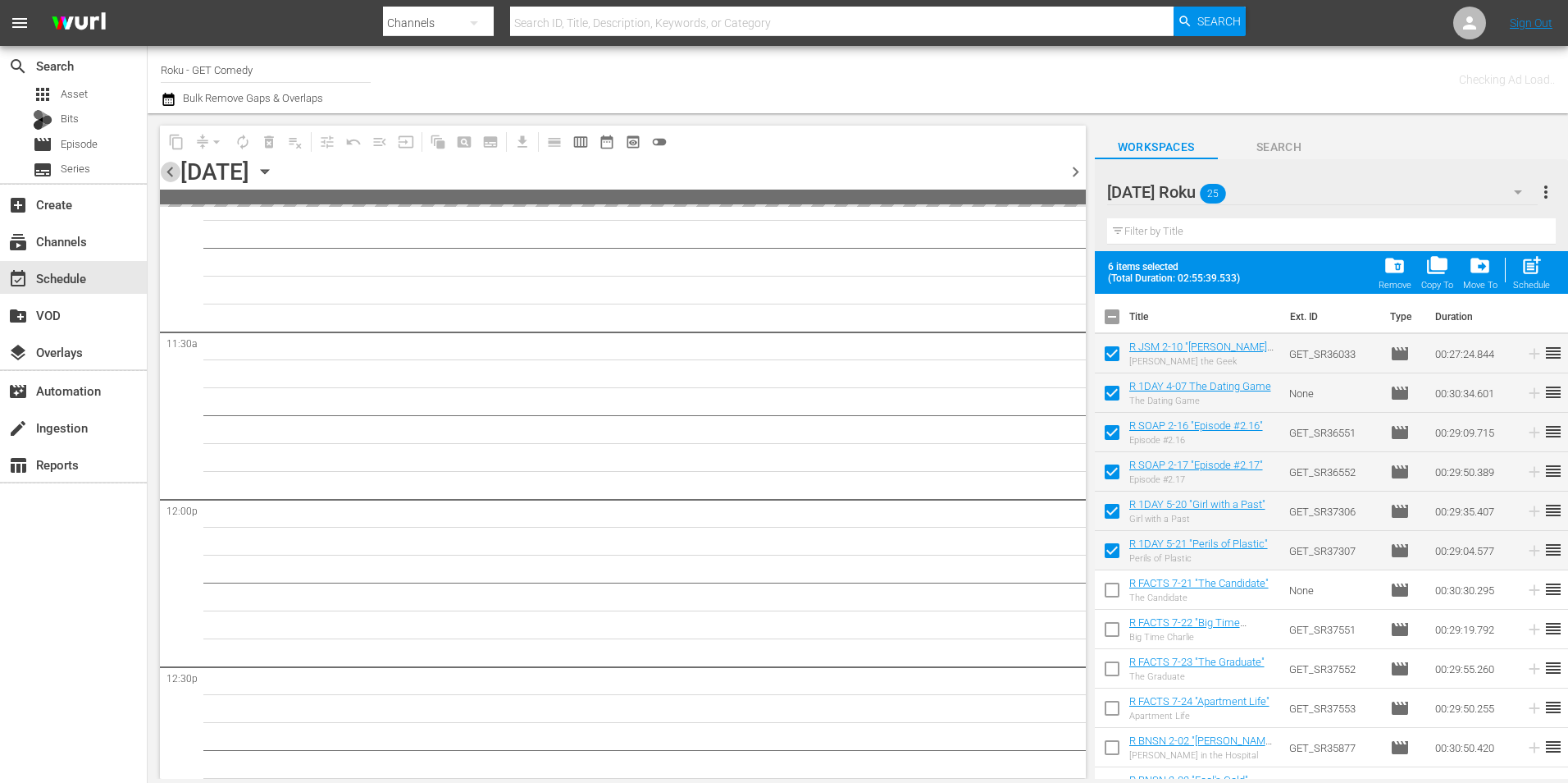
click at [173, 168] on span "chevron_left" at bounding box center [170, 171] width 21 height 21
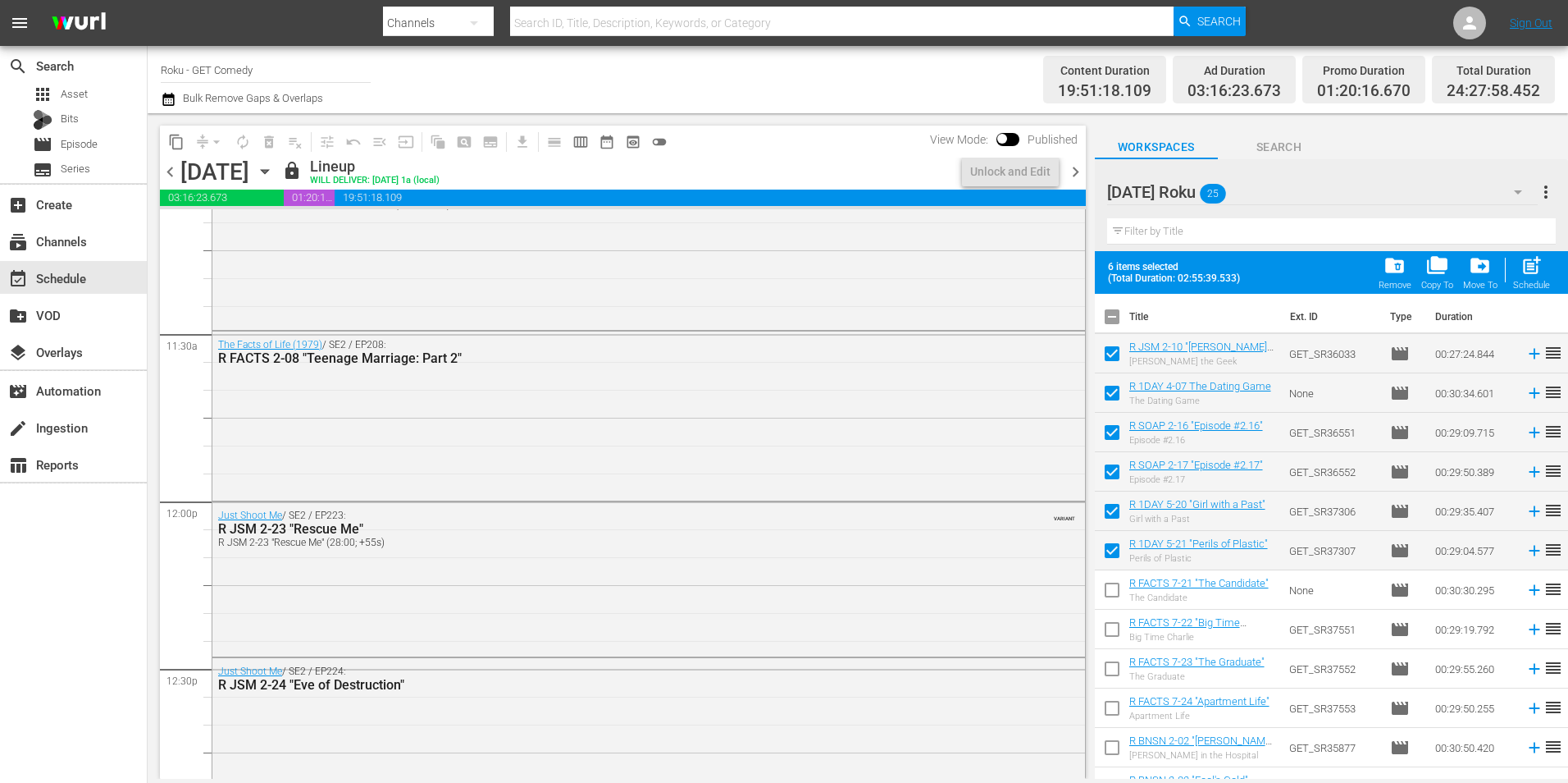
scroll to position [3558, 0]
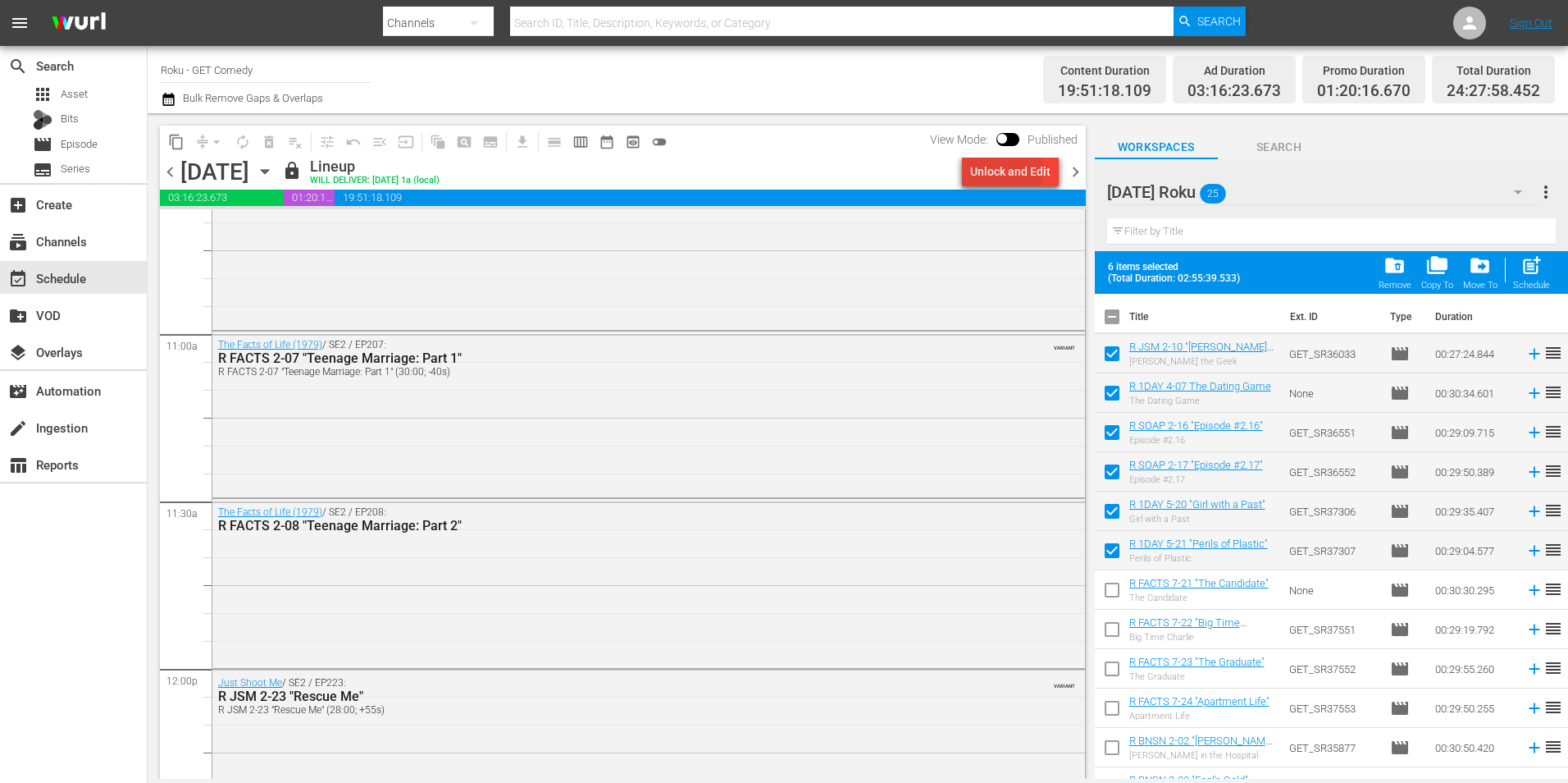
click at [982, 170] on div "Unlock and Edit" at bounding box center [1010, 172] width 81 height 30
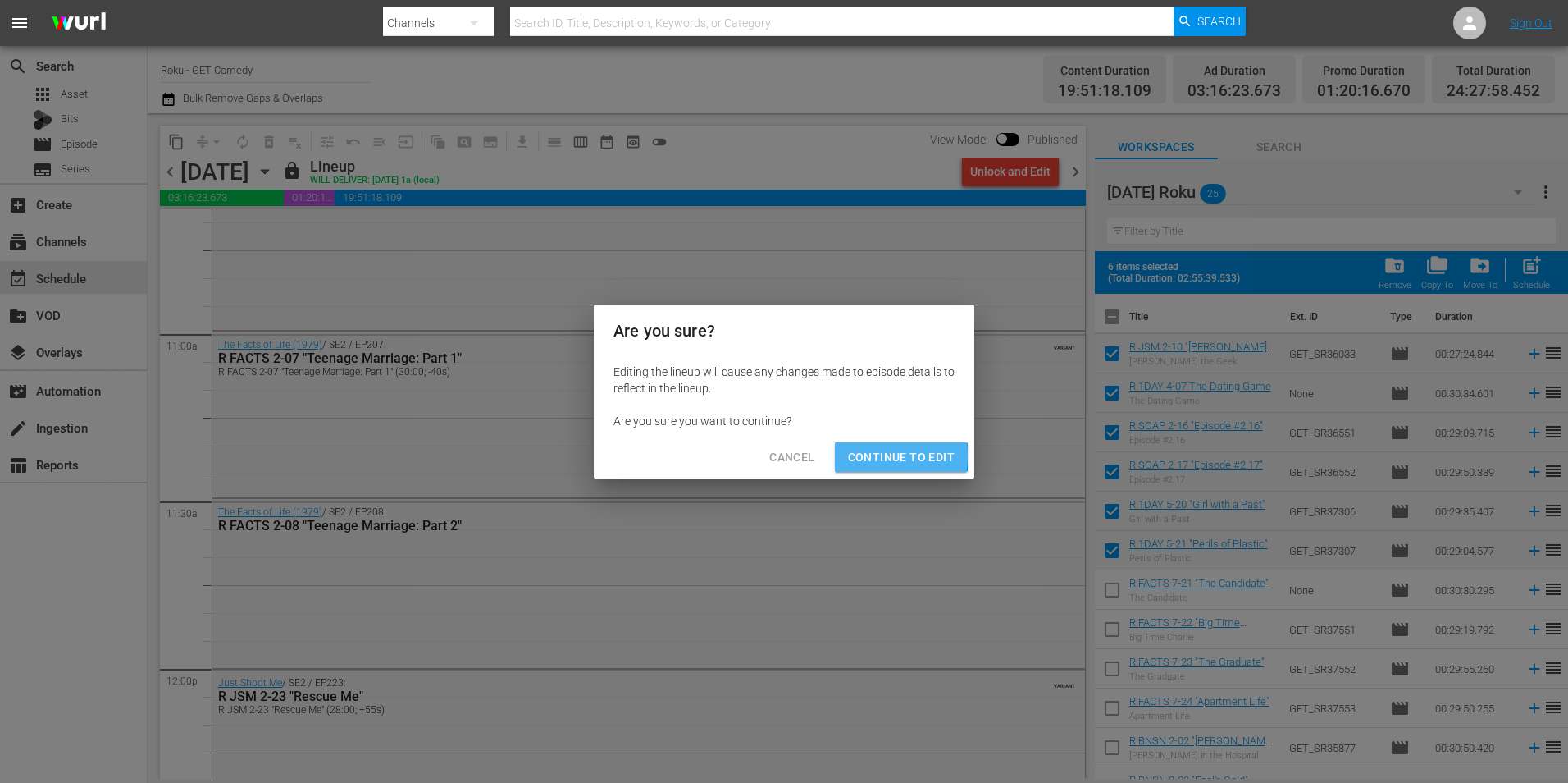
click at [859, 456] on span "Continue to Edit" at bounding box center [902, 457] width 106 height 21
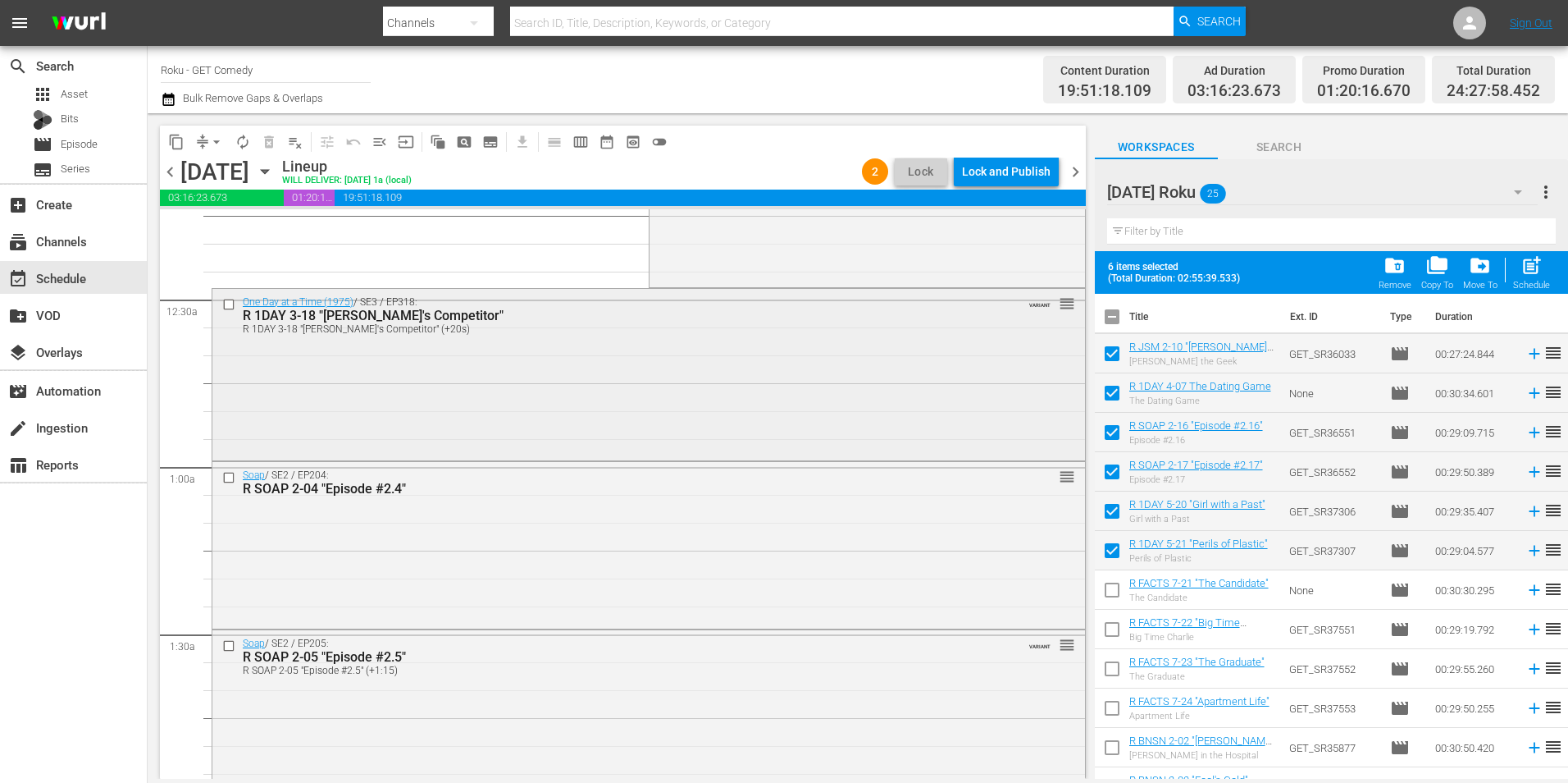
scroll to position [0, 0]
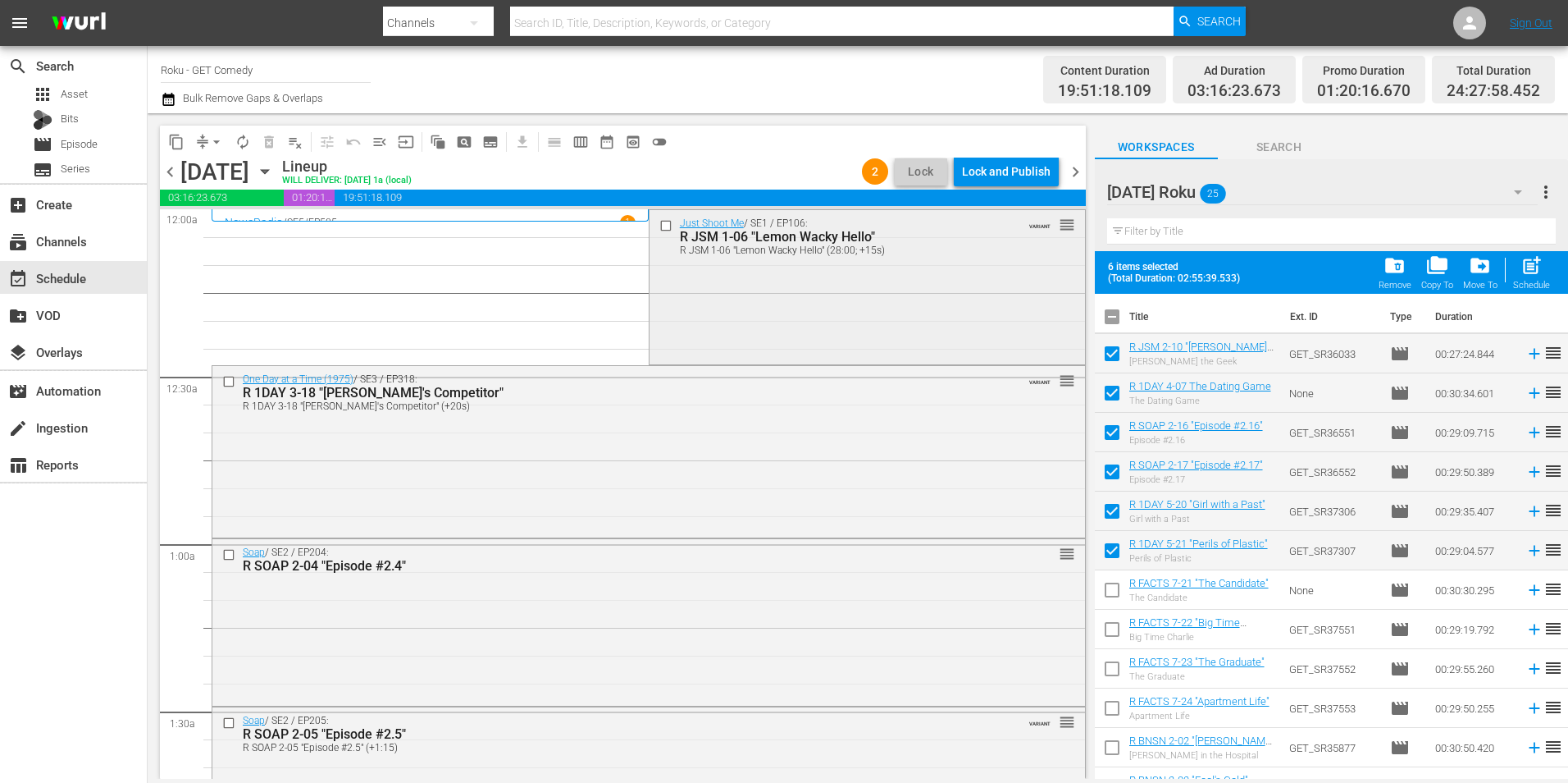
click at [662, 226] on input "checkbox" at bounding box center [667, 225] width 17 height 14
click at [229, 382] on input "checkbox" at bounding box center [231, 381] width 17 height 14
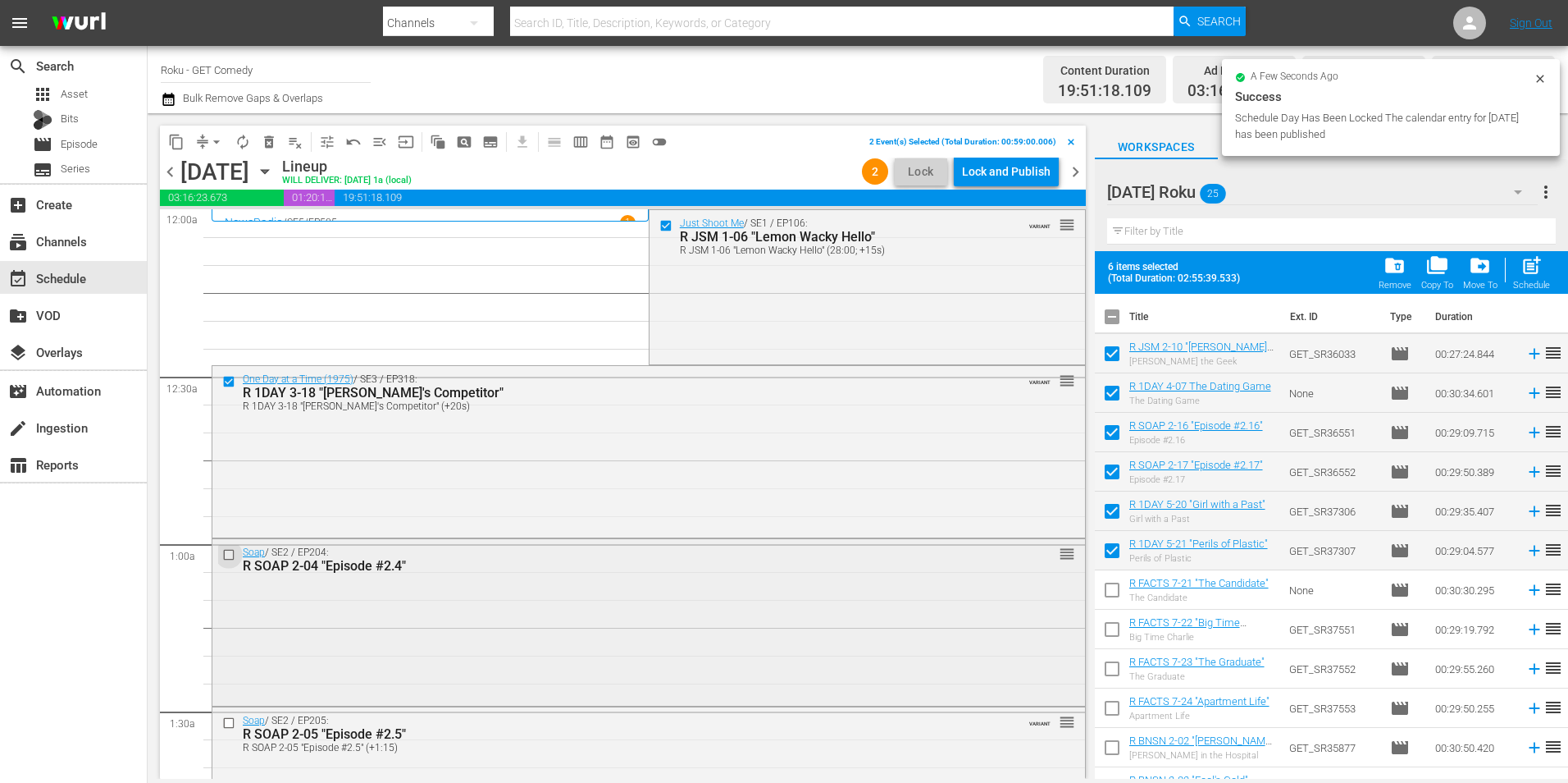
click at [229, 554] on input "checkbox" at bounding box center [231, 554] width 17 height 14
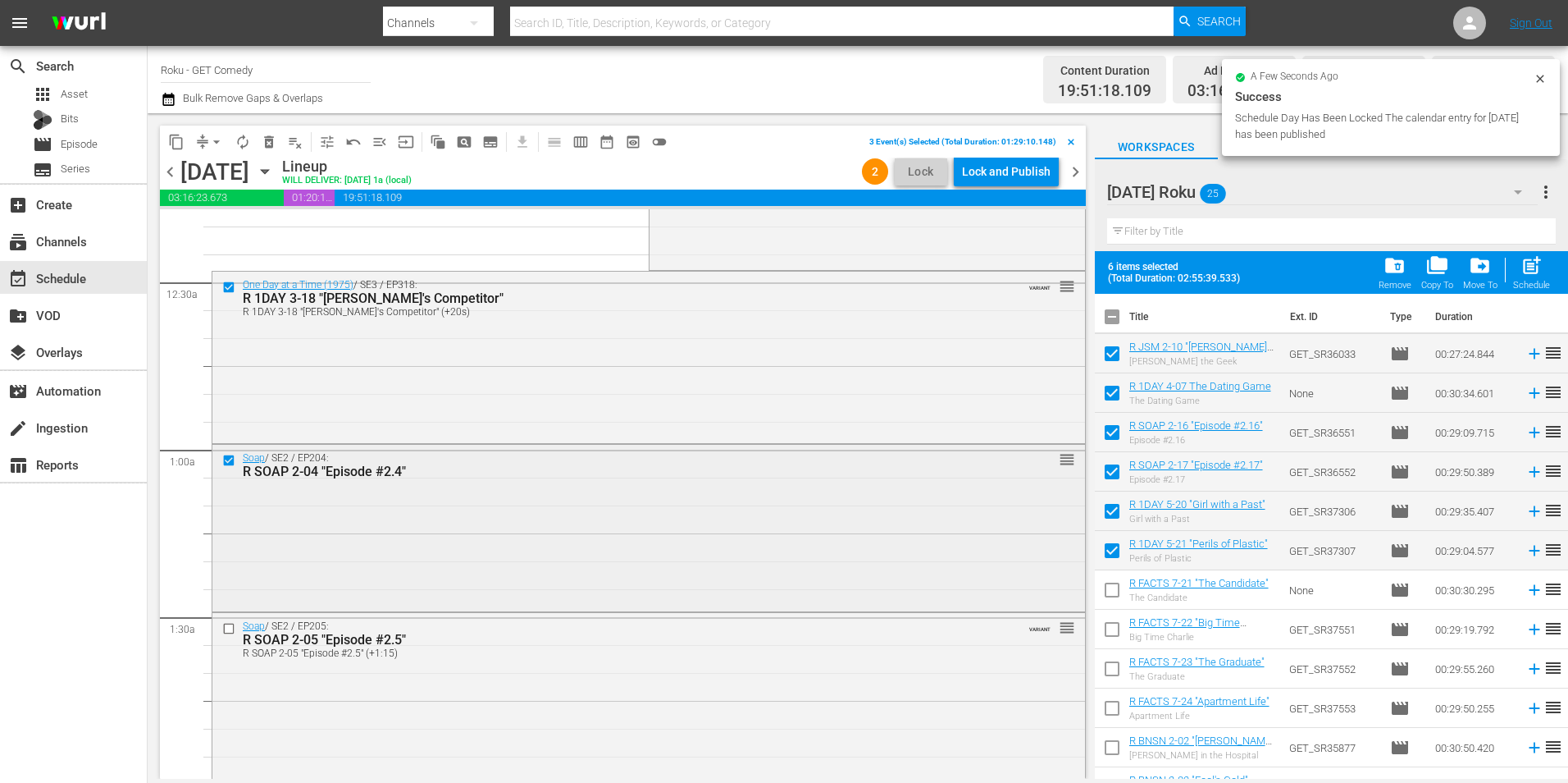
scroll to position [164, 0]
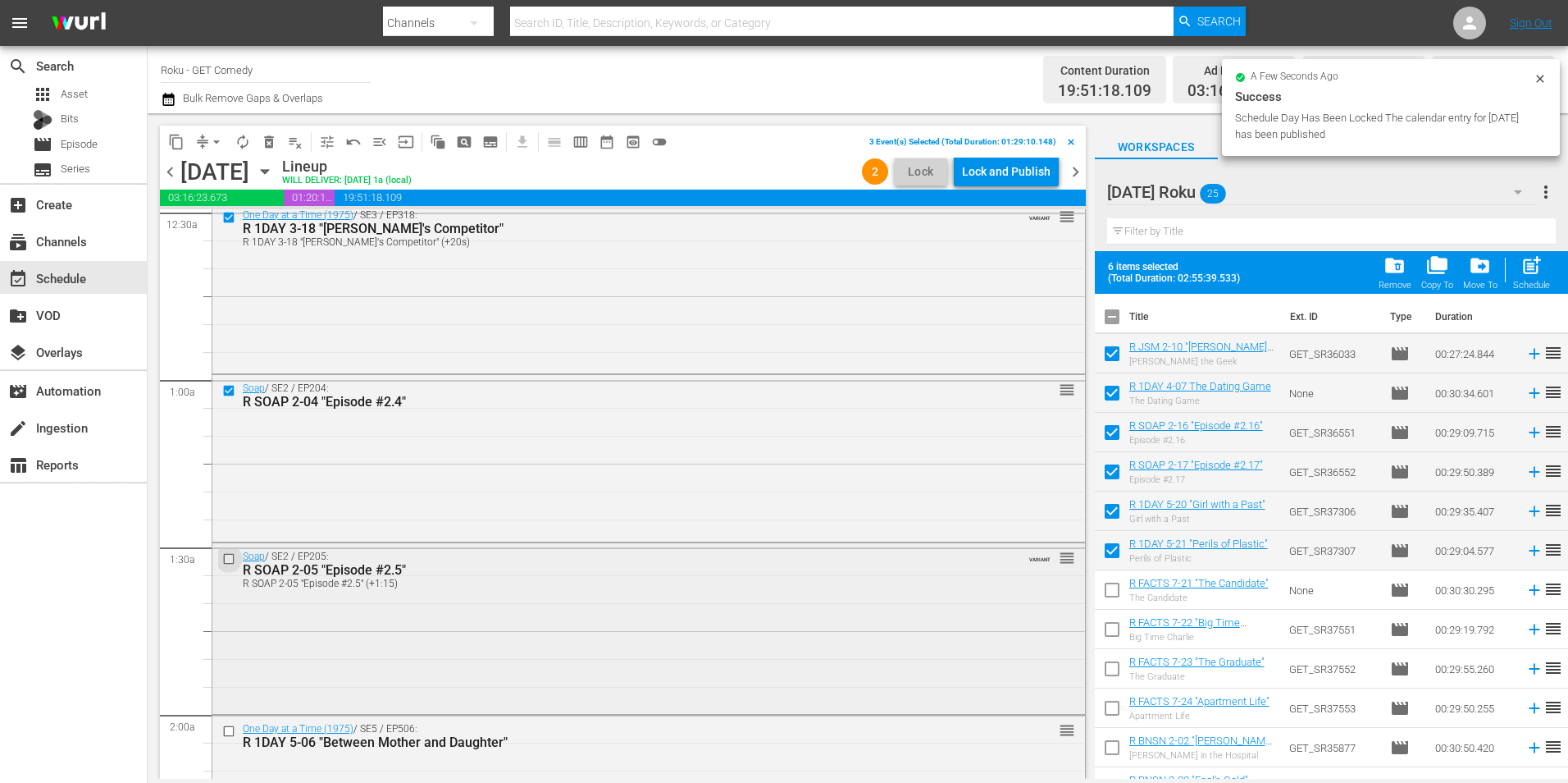
click at [234, 560] on input "checkbox" at bounding box center [231, 558] width 17 height 14
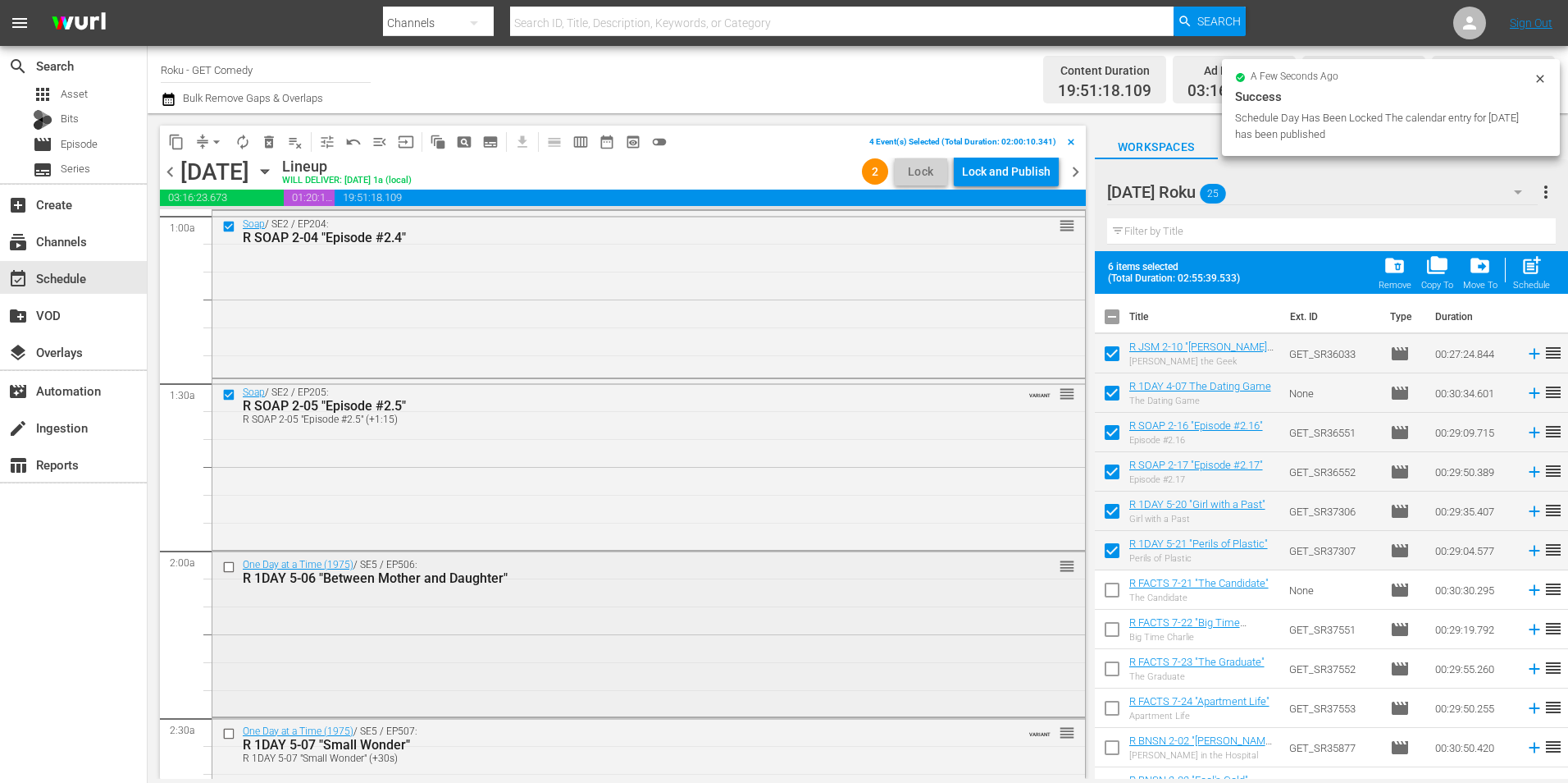
click at [229, 567] on input "checkbox" at bounding box center [231, 567] width 17 height 14
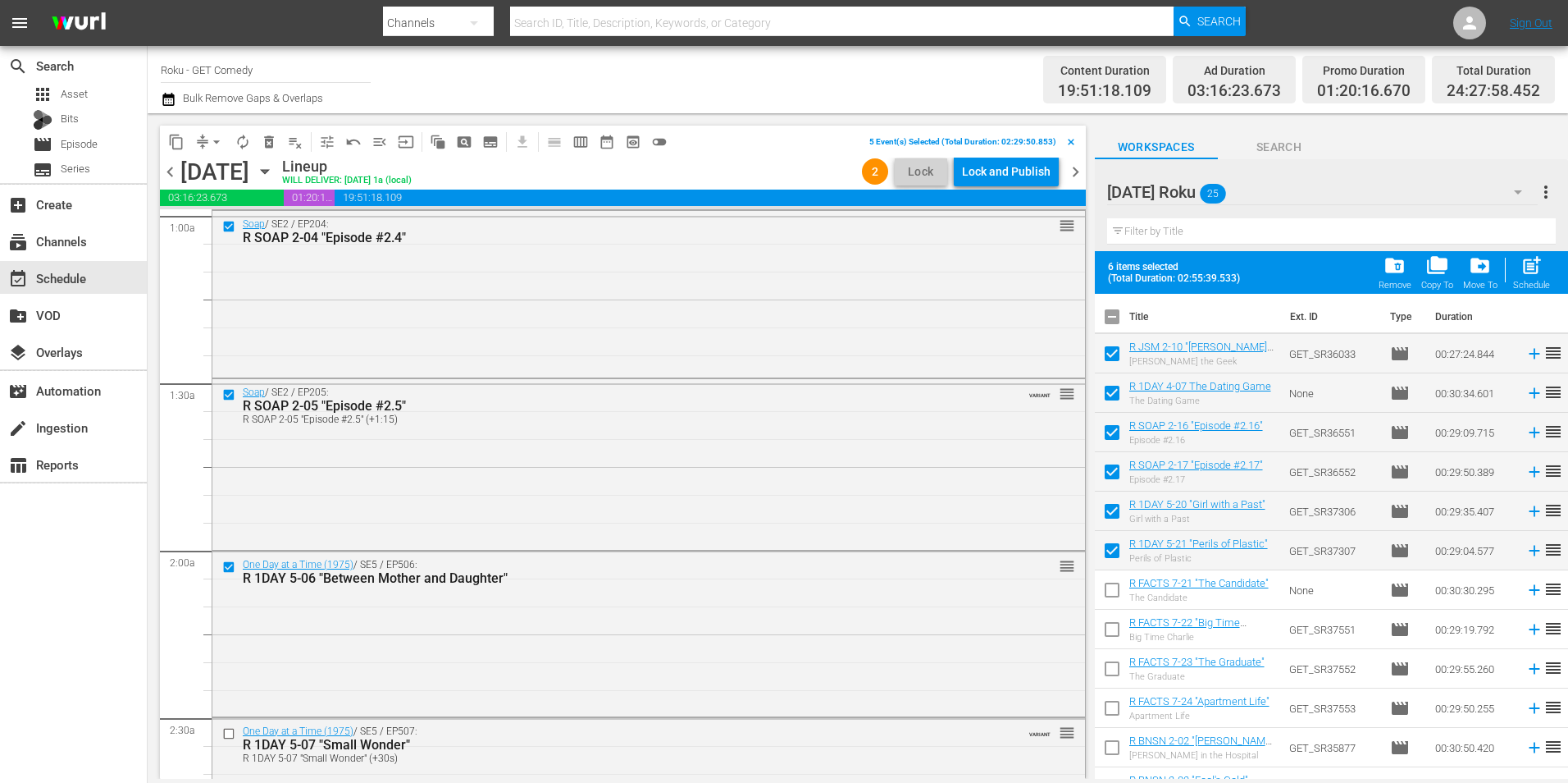
scroll to position [657, 0]
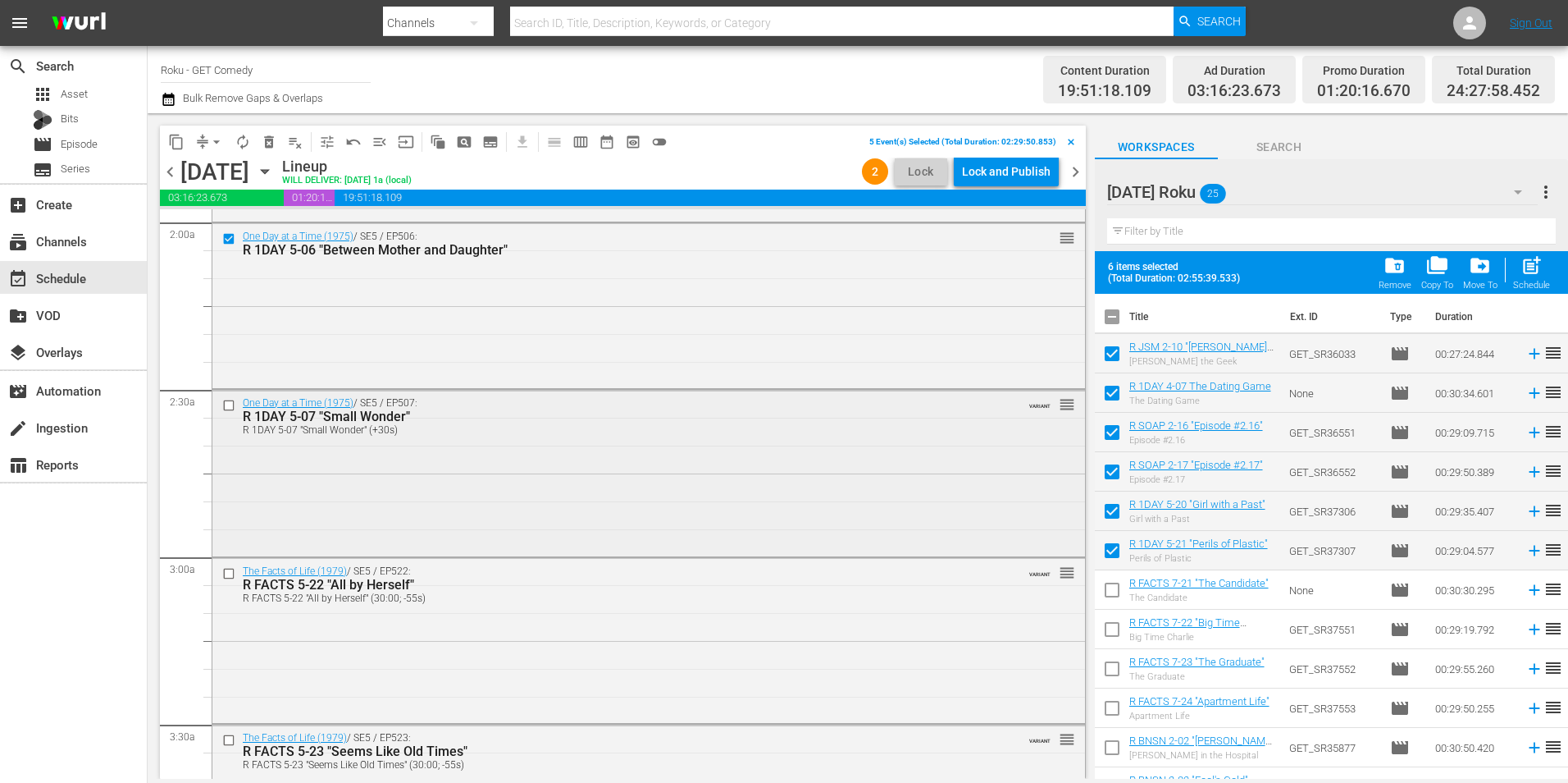
click at [231, 403] on input "checkbox" at bounding box center [231, 406] width 17 height 14
click at [177, 151] on button "content_copy" at bounding box center [176, 142] width 27 height 27
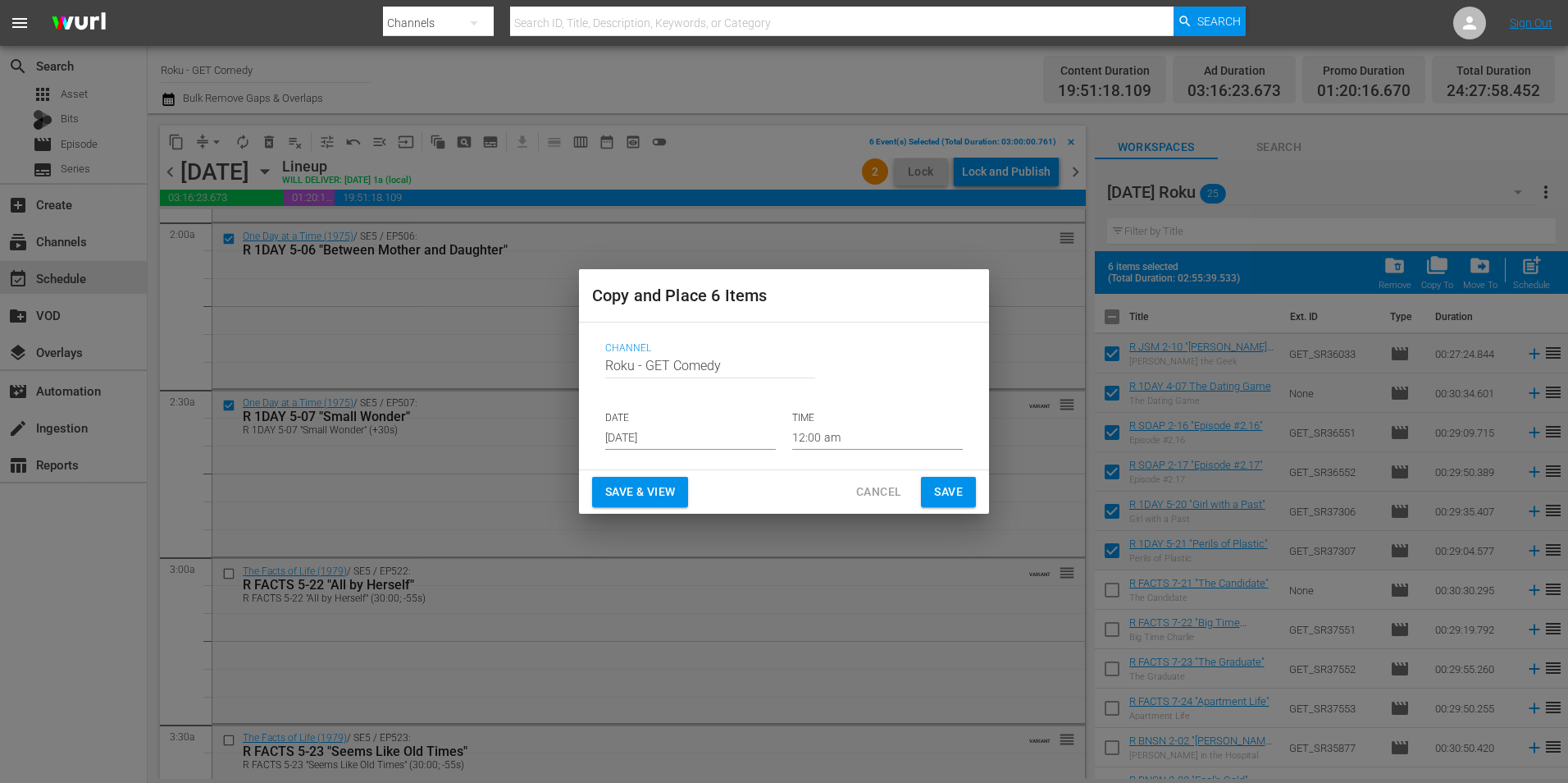
click at [652, 436] on input "[DATE]" at bounding box center [690, 437] width 170 height 25
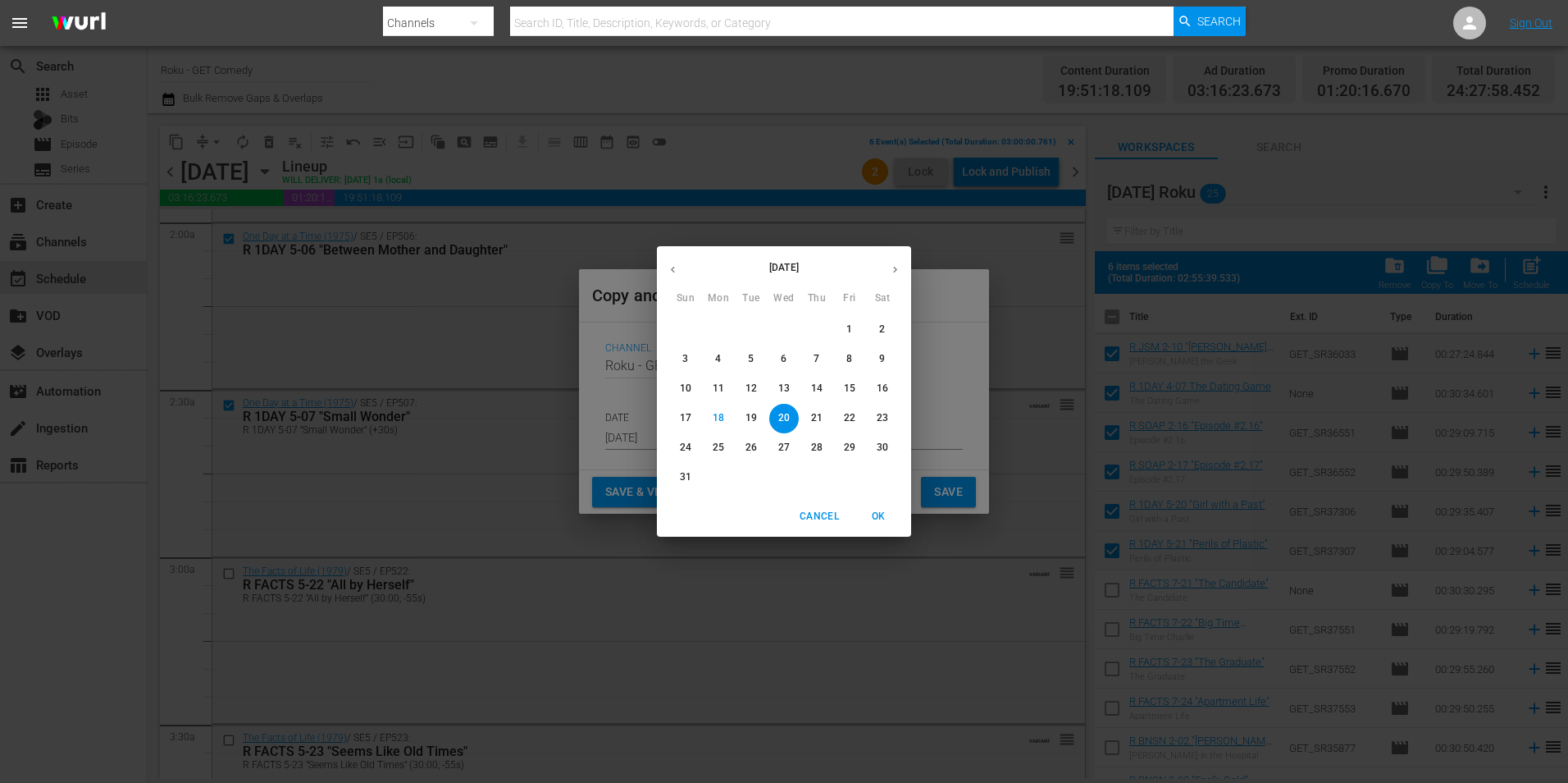
click at [894, 268] on icon "button" at bounding box center [895, 269] width 12 height 12
drag, startPoint x: 749, startPoint y: 325, endPoint x: 768, endPoint y: 352, distance: 33.0
click at [749, 326] on p "2" at bounding box center [750, 329] width 6 height 14
type input "[DATE]"
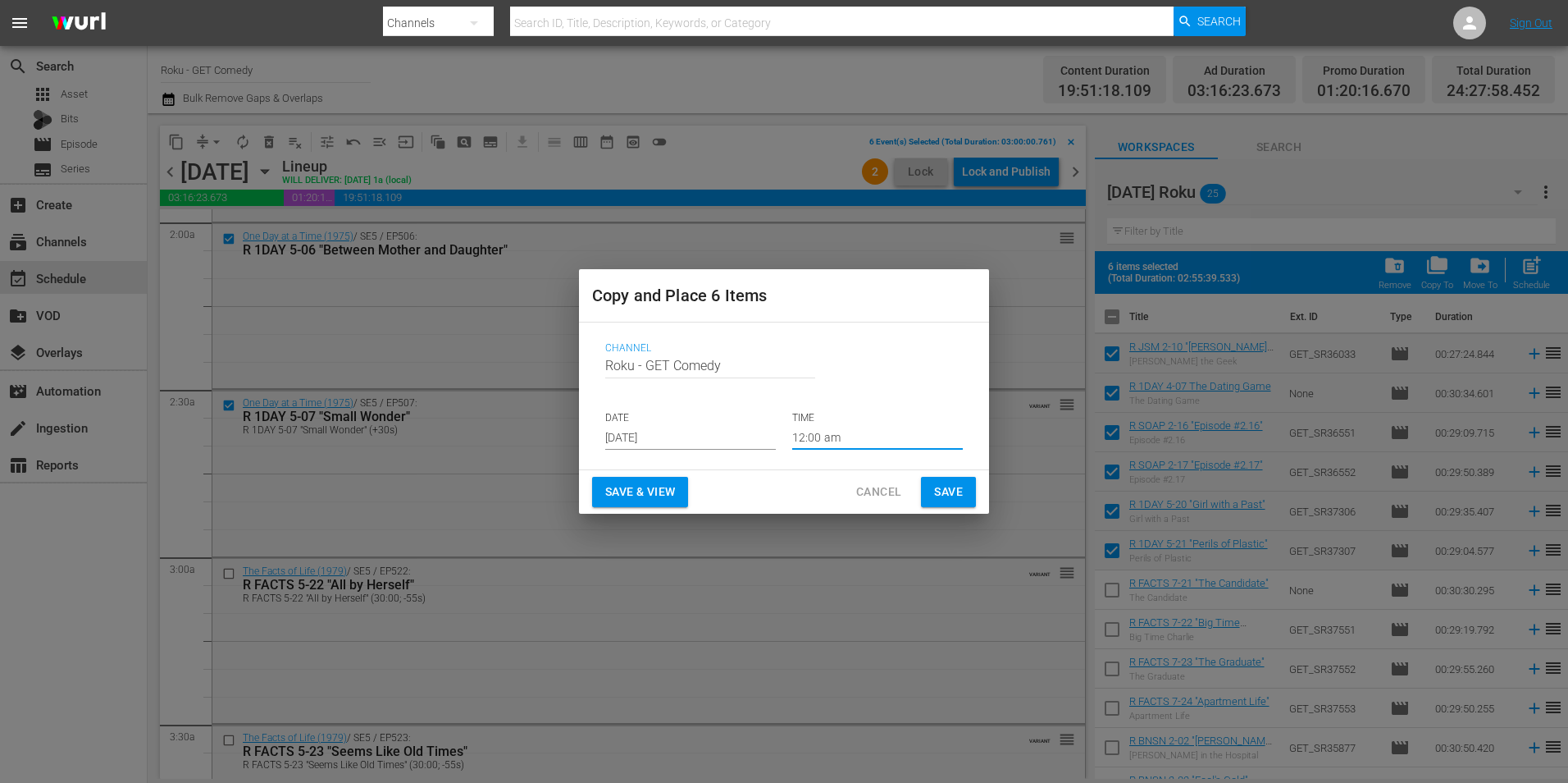
click at [811, 434] on input "12:00 am" at bounding box center [877, 437] width 170 height 25
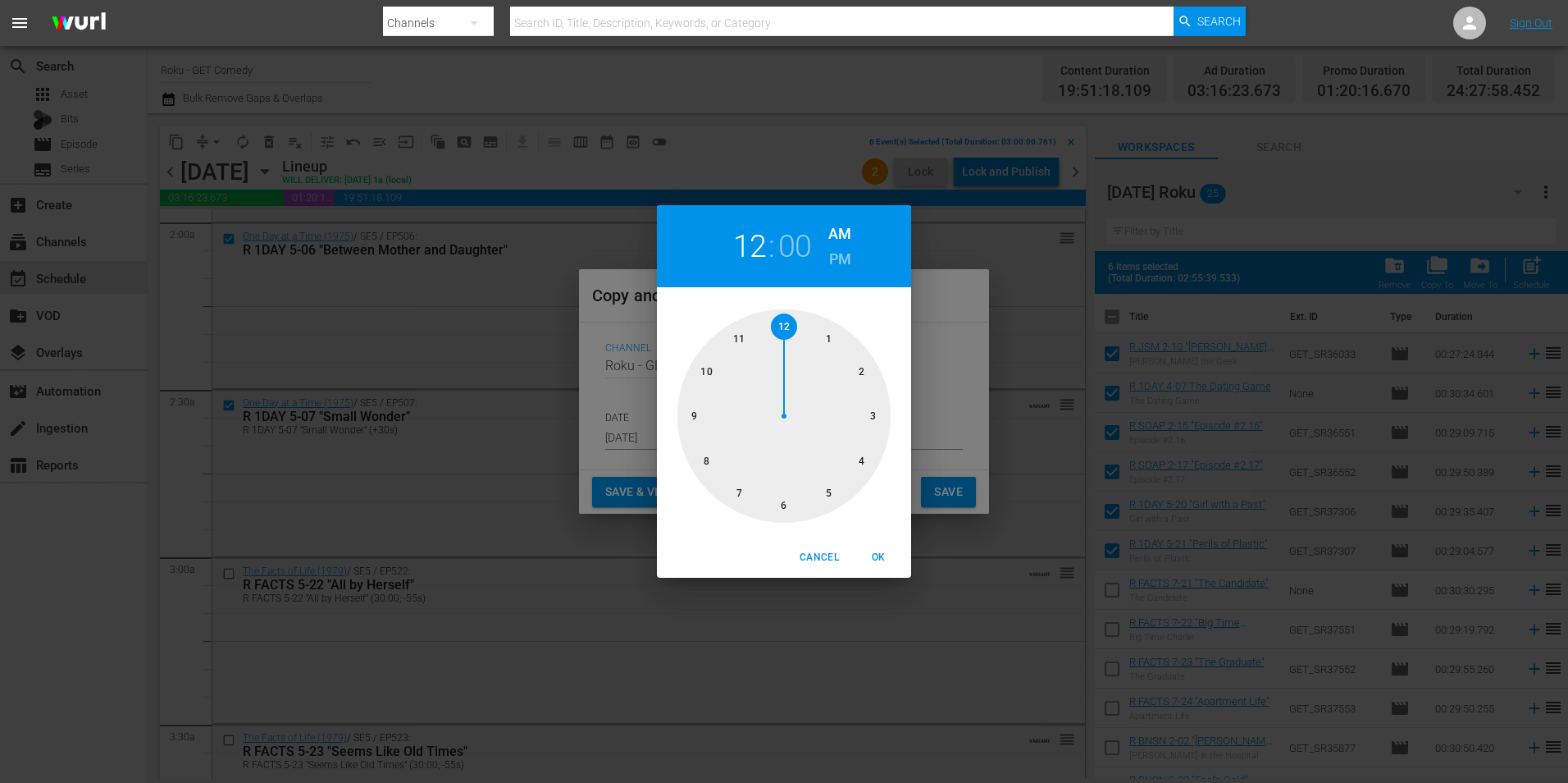
click at [781, 507] on div at bounding box center [784, 416] width 214 height 214
click at [875, 560] on span "OK" at bounding box center [878, 557] width 39 height 17
type input "06:00 am"
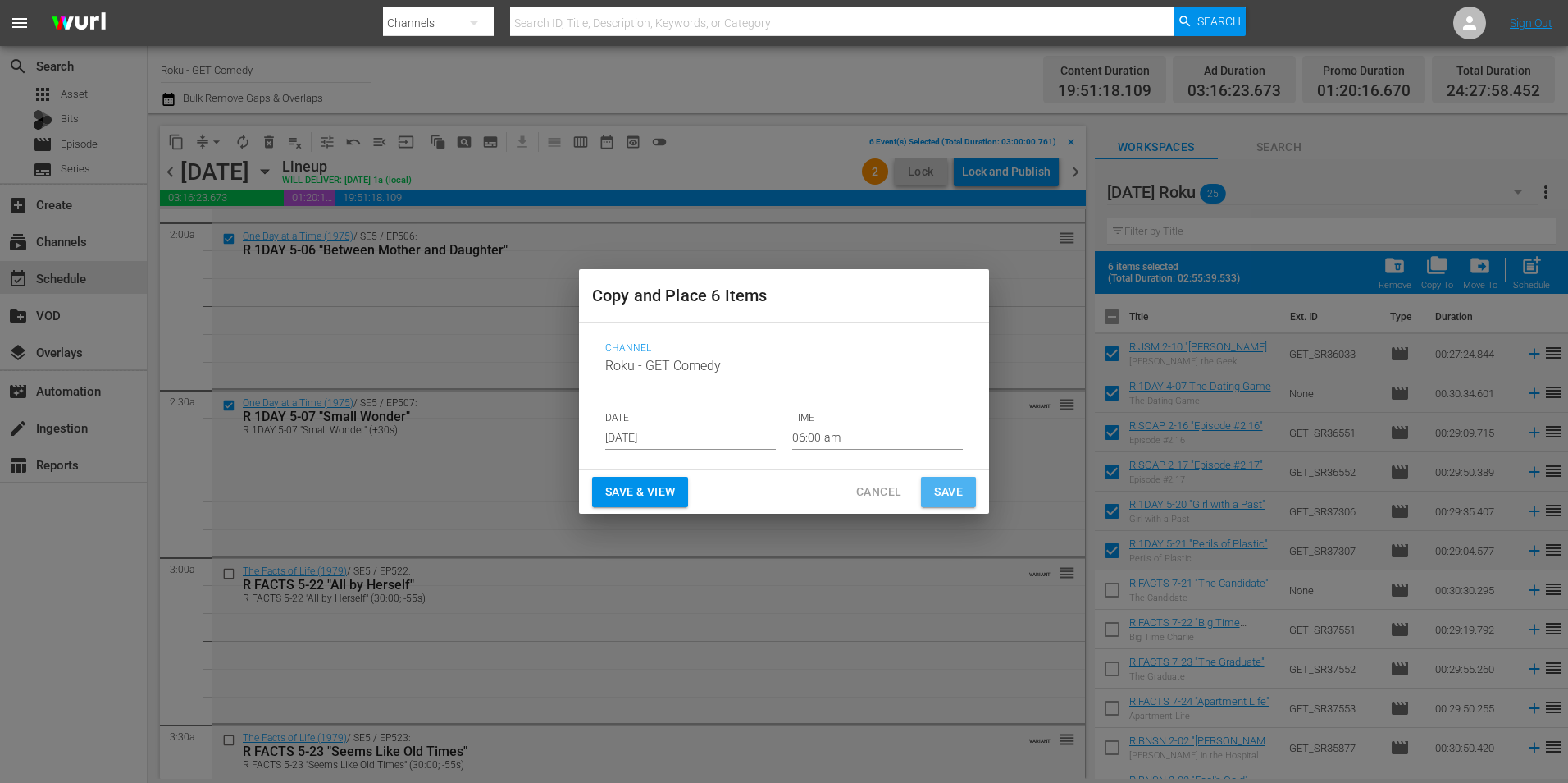
click at [946, 487] on span "Save" at bounding box center [948, 491] width 29 height 21
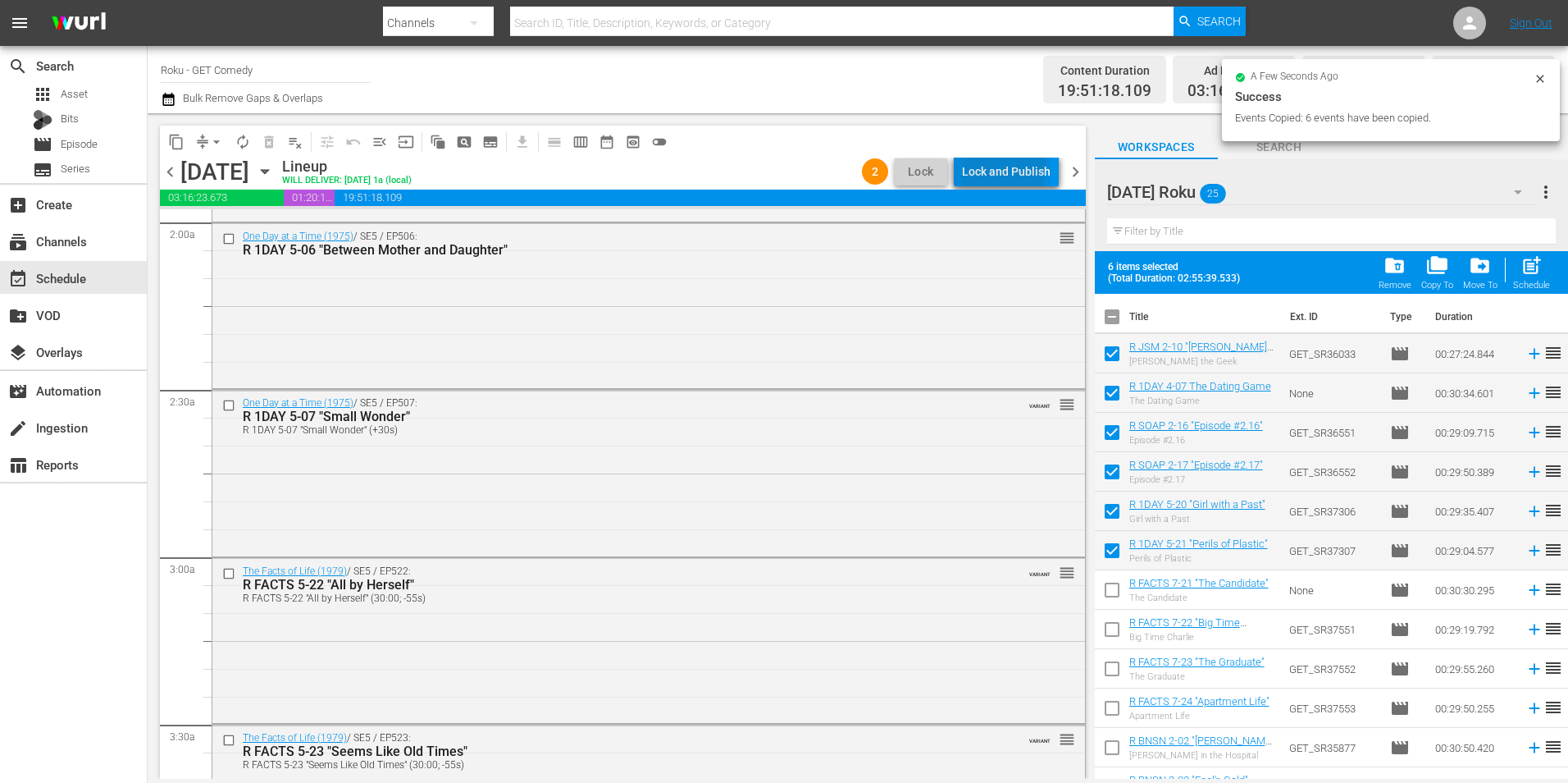
click at [1000, 164] on div "Lock and Publish" at bounding box center [1006, 172] width 89 height 30
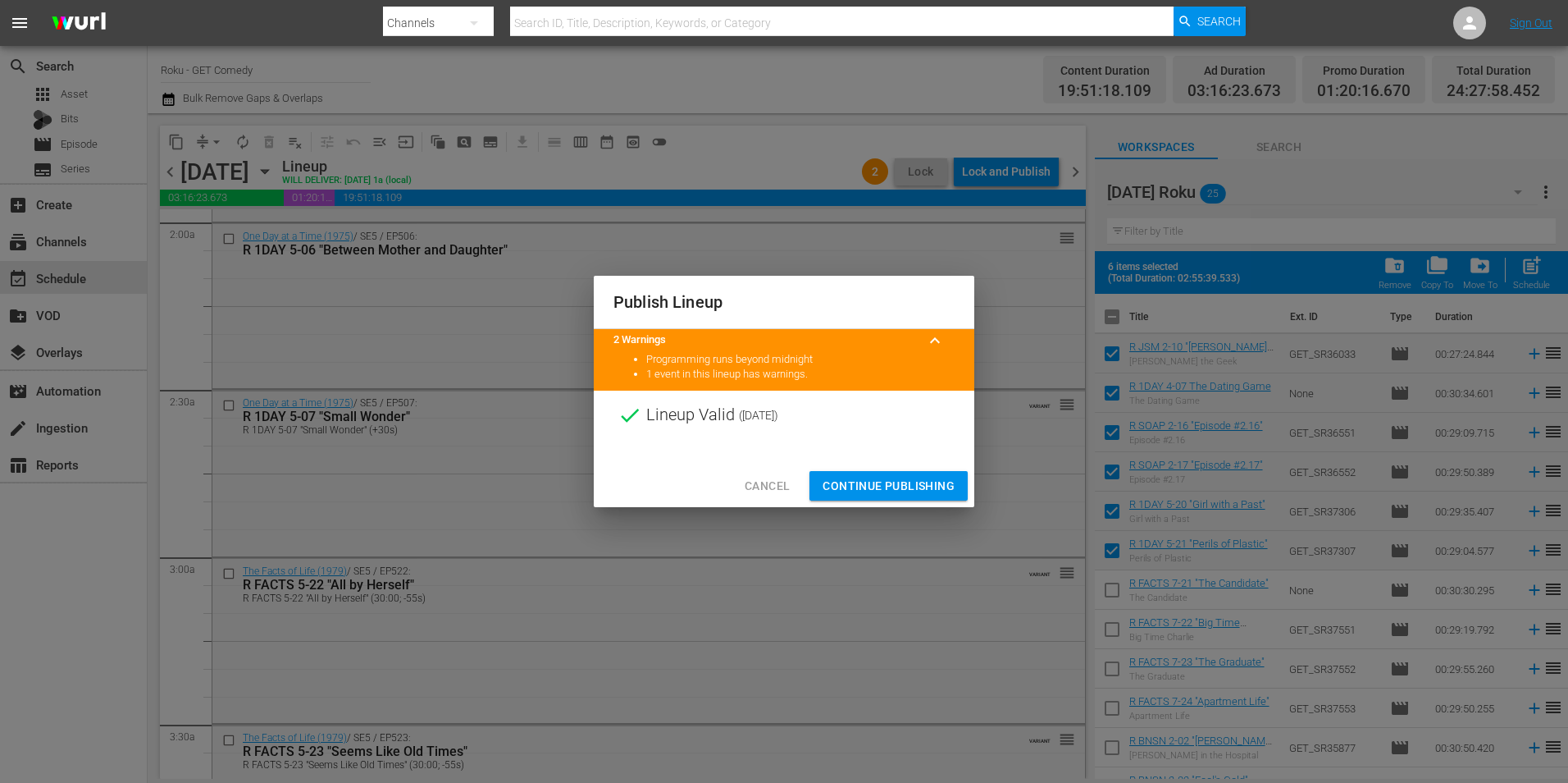
click at [917, 485] on span "Continue Publishing" at bounding box center [888, 486] width 132 height 21
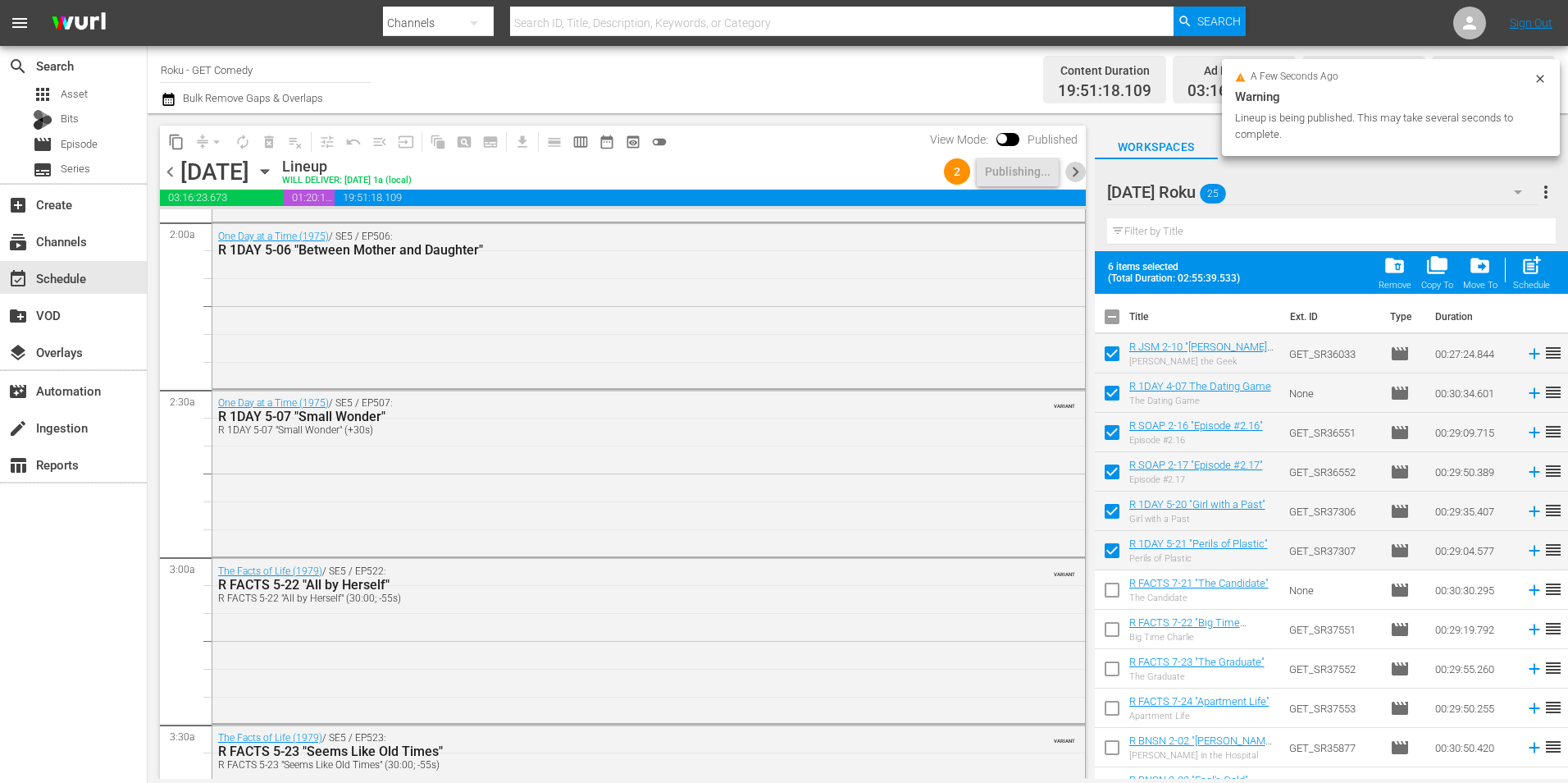
click at [1081, 168] on span "chevron_right" at bounding box center [1075, 171] width 21 height 21
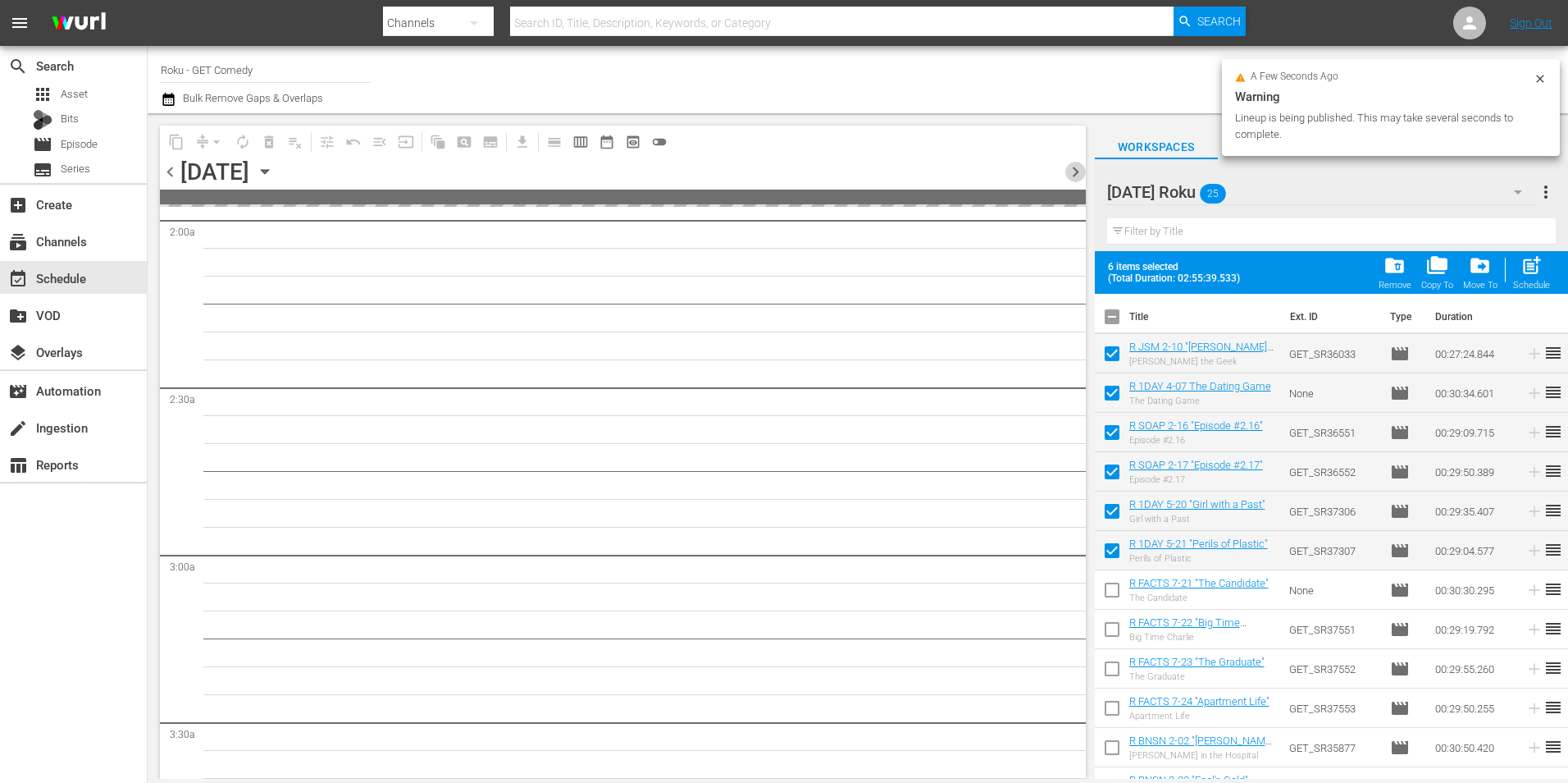
click at [1081, 168] on span "chevron_right" at bounding box center [1075, 171] width 21 height 21
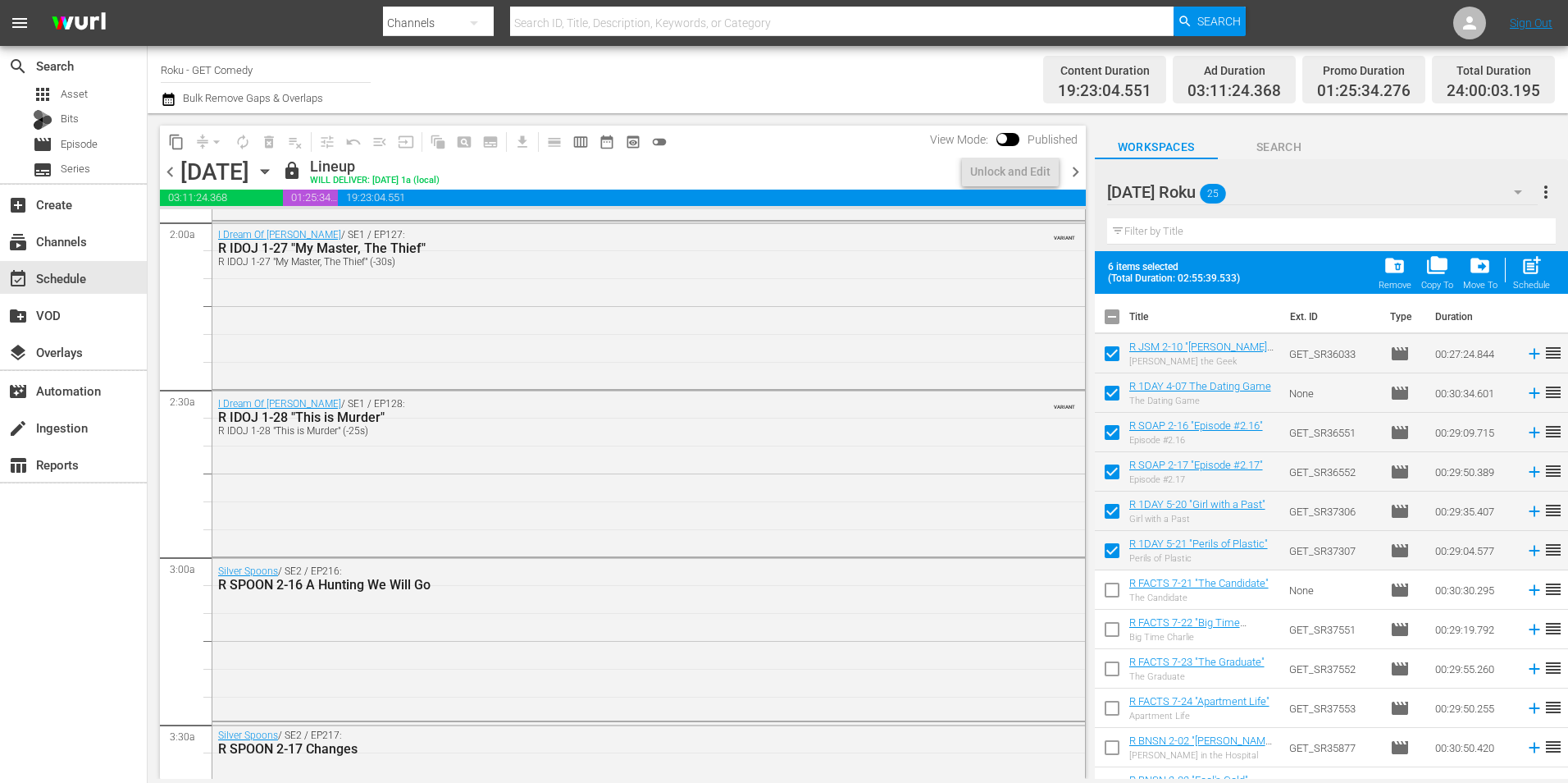
scroll to position [544, 0]
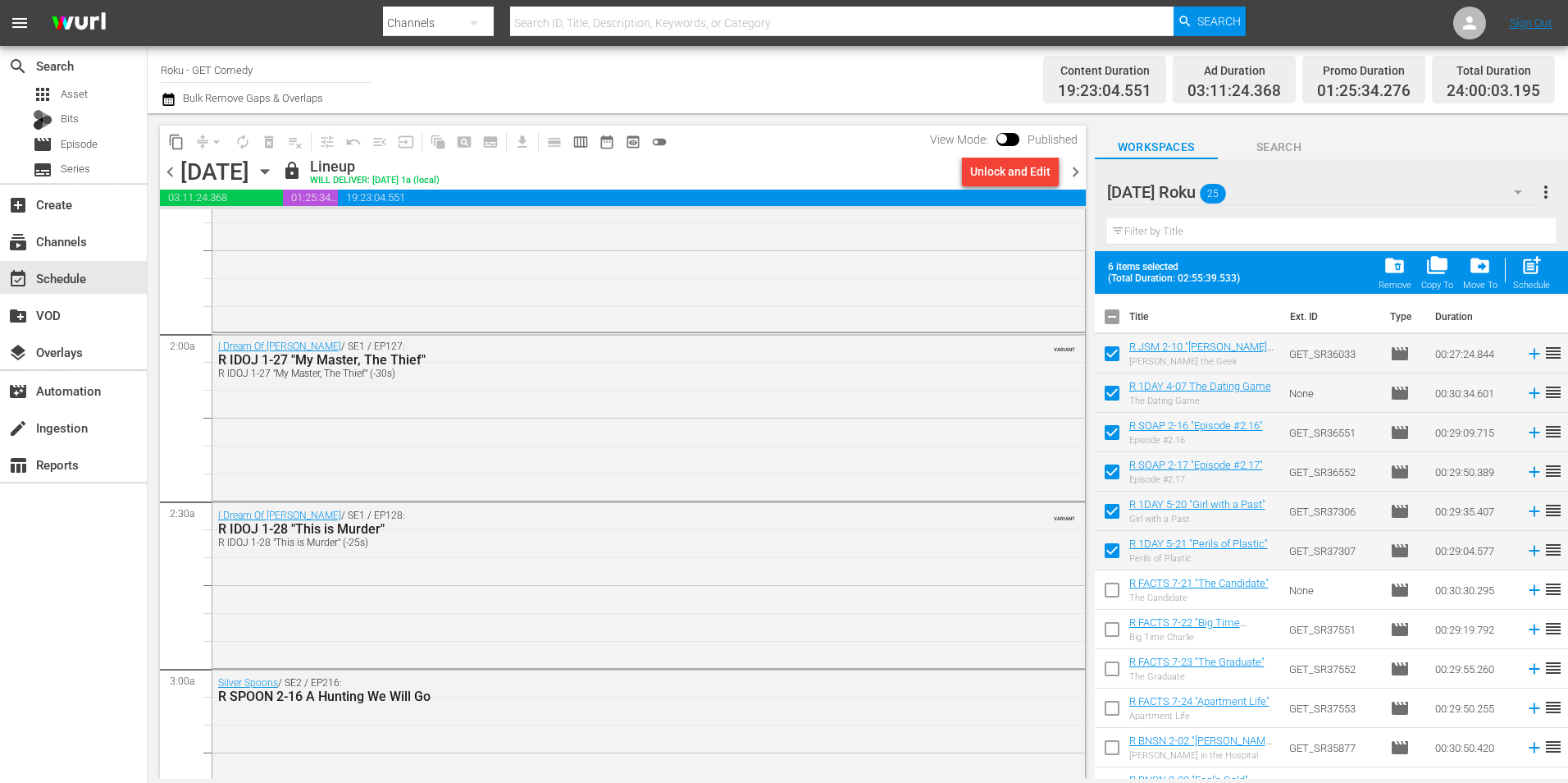
click at [1016, 175] on div "Unlock and Edit" at bounding box center [1010, 172] width 81 height 30
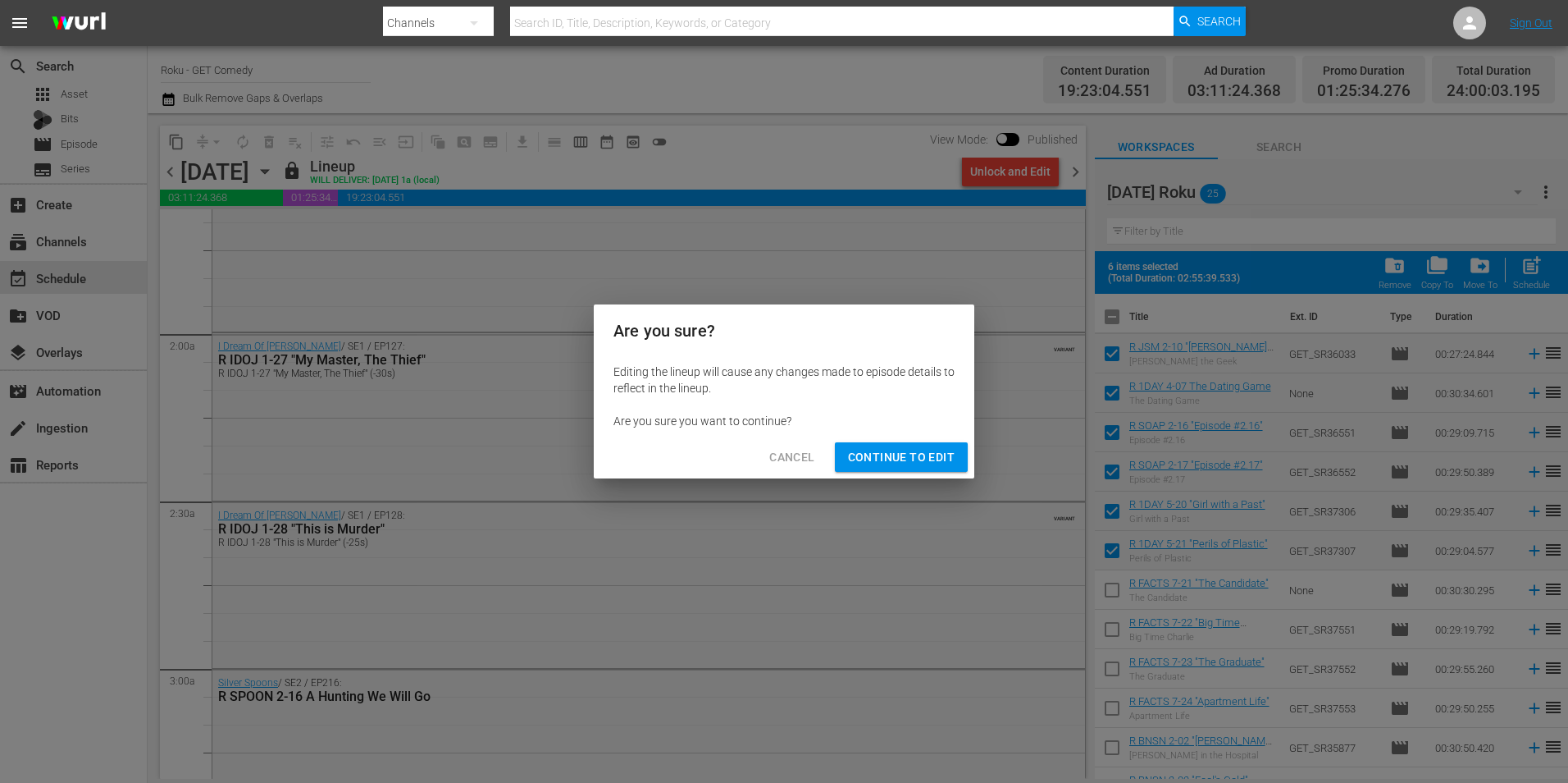
click at [918, 468] on button "Continue to Edit" at bounding box center [902, 457] width 133 height 31
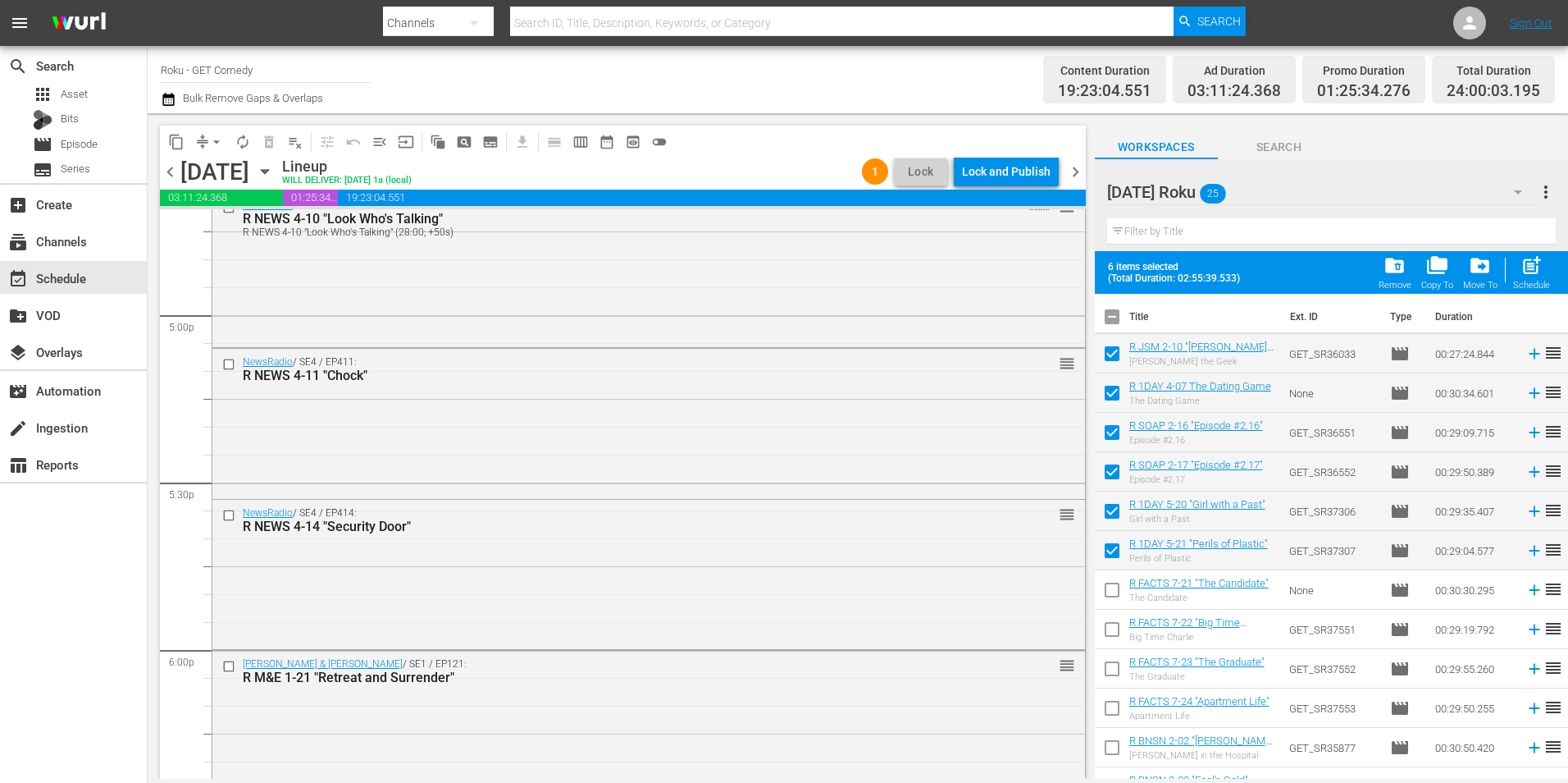
scroll to position [5714, 0]
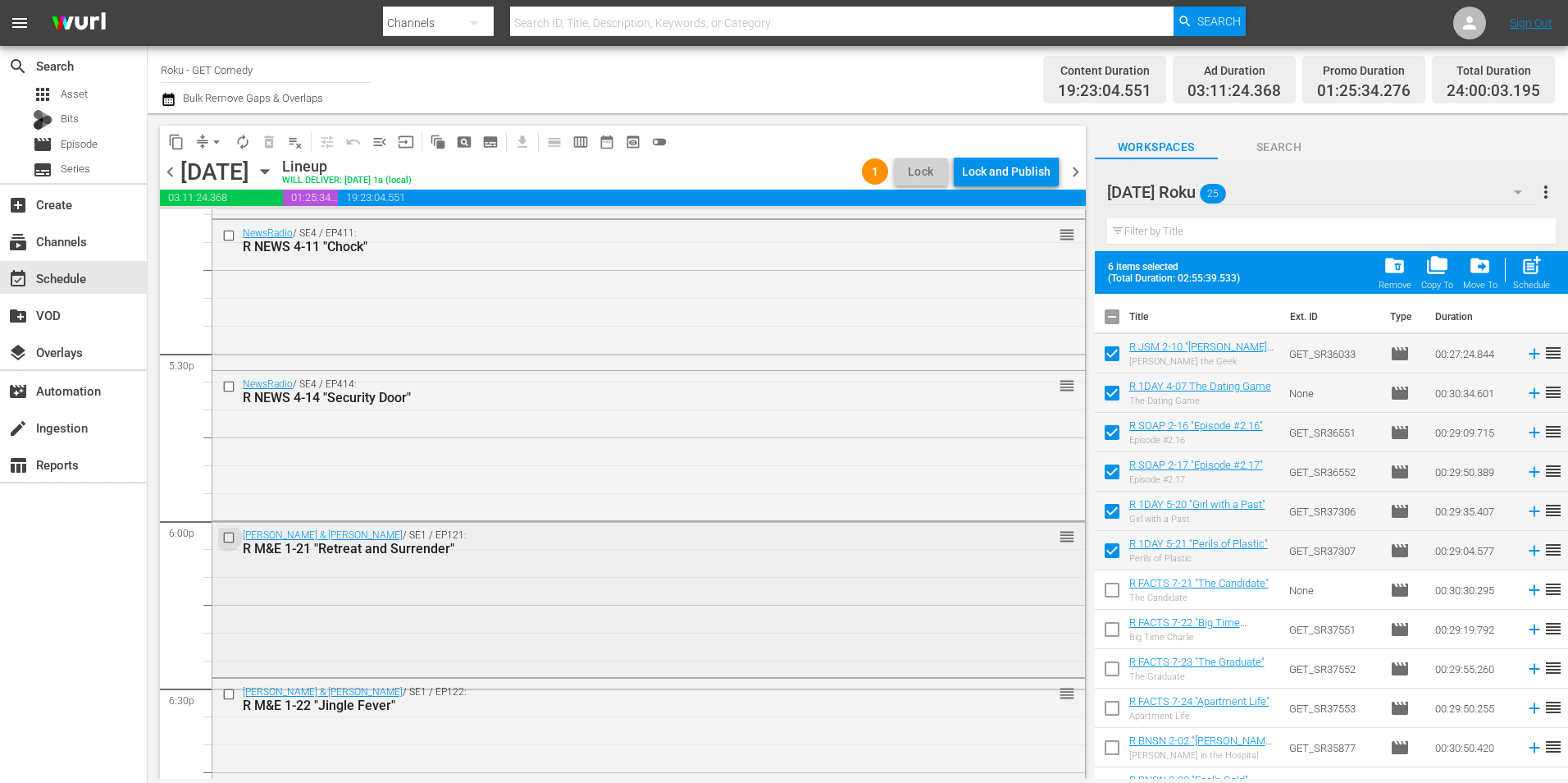
click at [227, 536] on input "checkbox" at bounding box center [231, 537] width 17 height 14
click at [229, 694] on input "checkbox" at bounding box center [231, 693] width 17 height 14
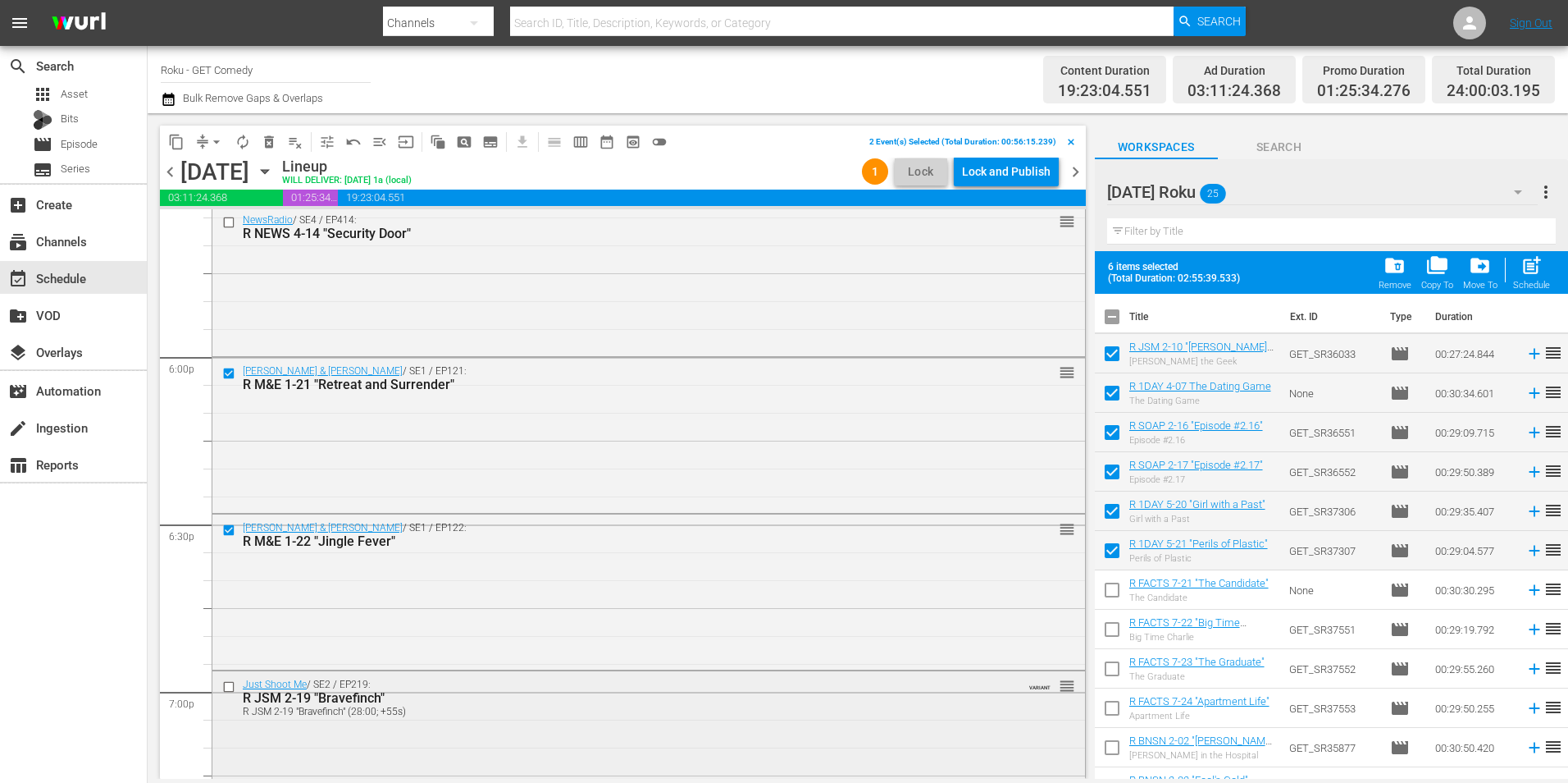
click at [229, 689] on input "checkbox" at bounding box center [231, 687] width 17 height 14
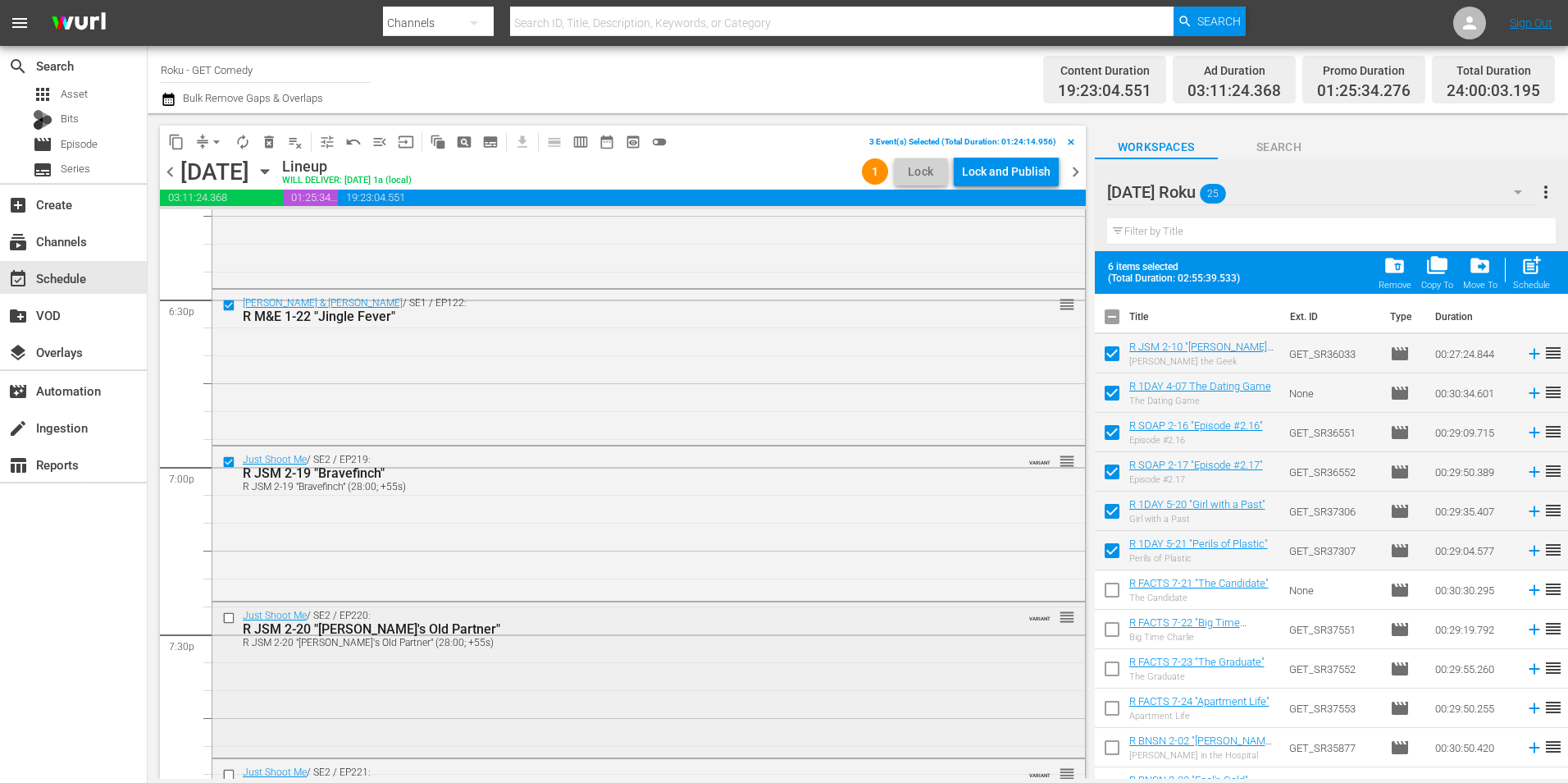
scroll to position [6124, 0]
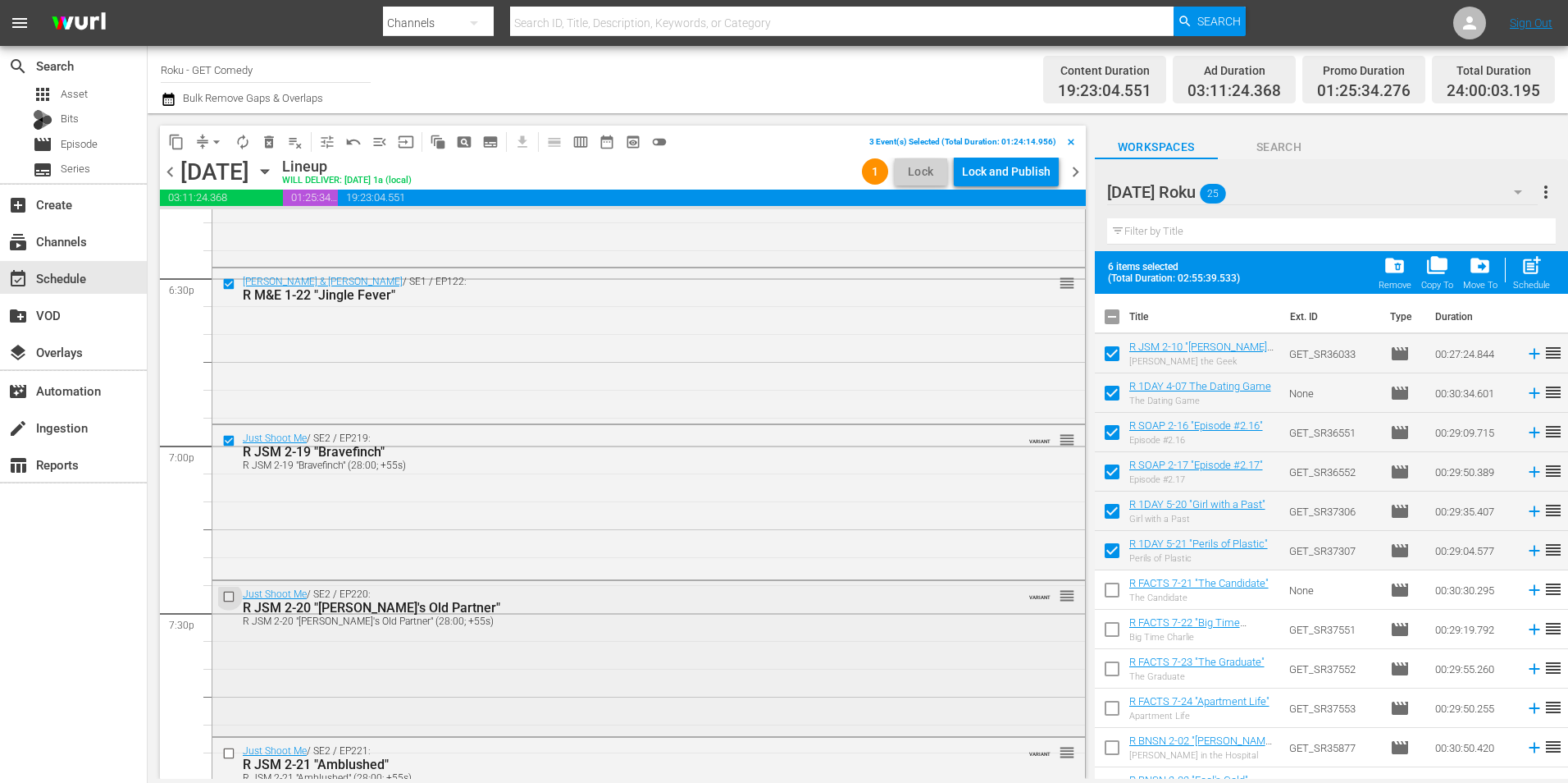
click at [227, 598] on input "checkbox" at bounding box center [231, 597] width 17 height 14
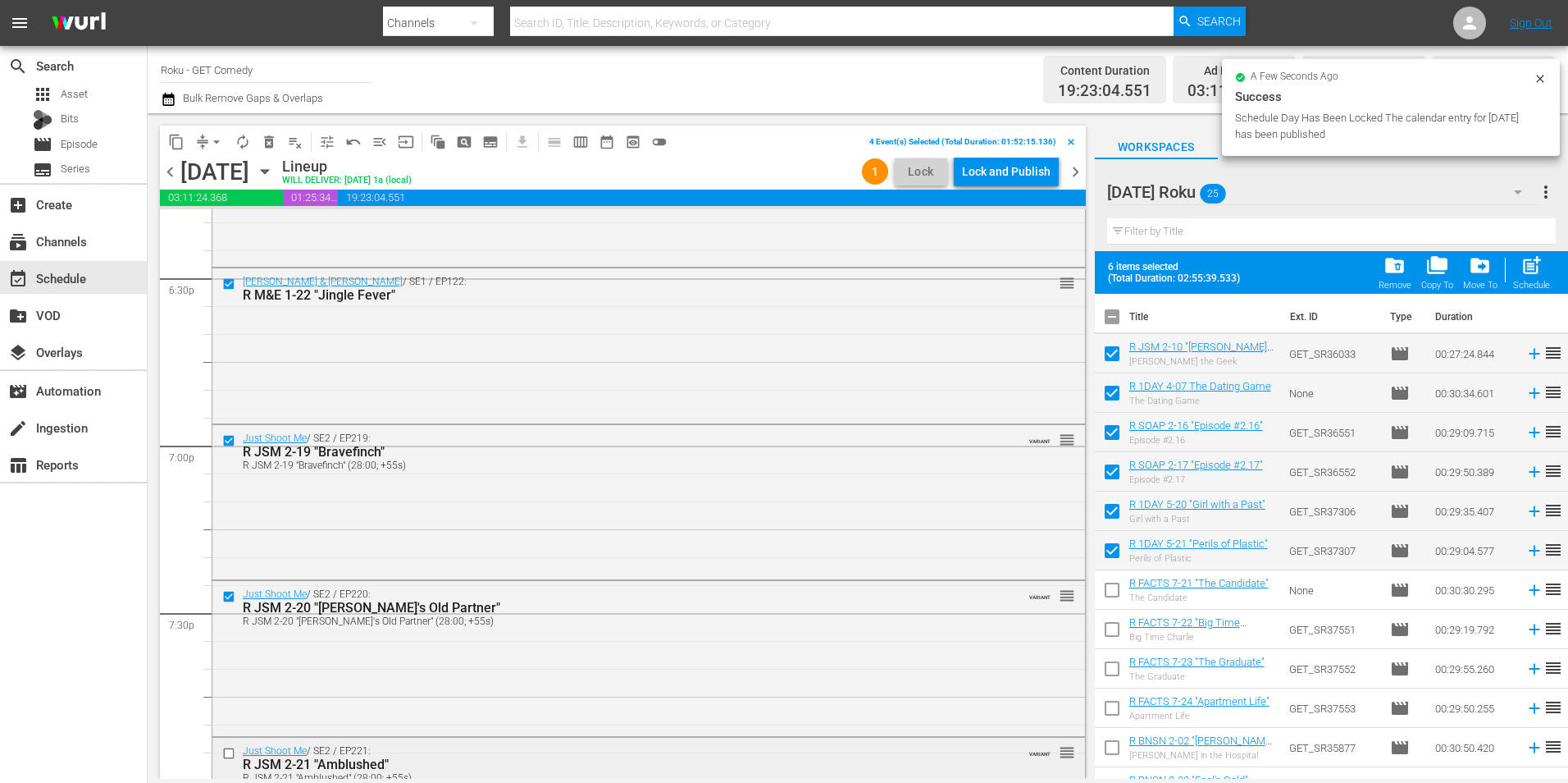
click at [226, 751] on input "checkbox" at bounding box center [231, 753] width 17 height 14
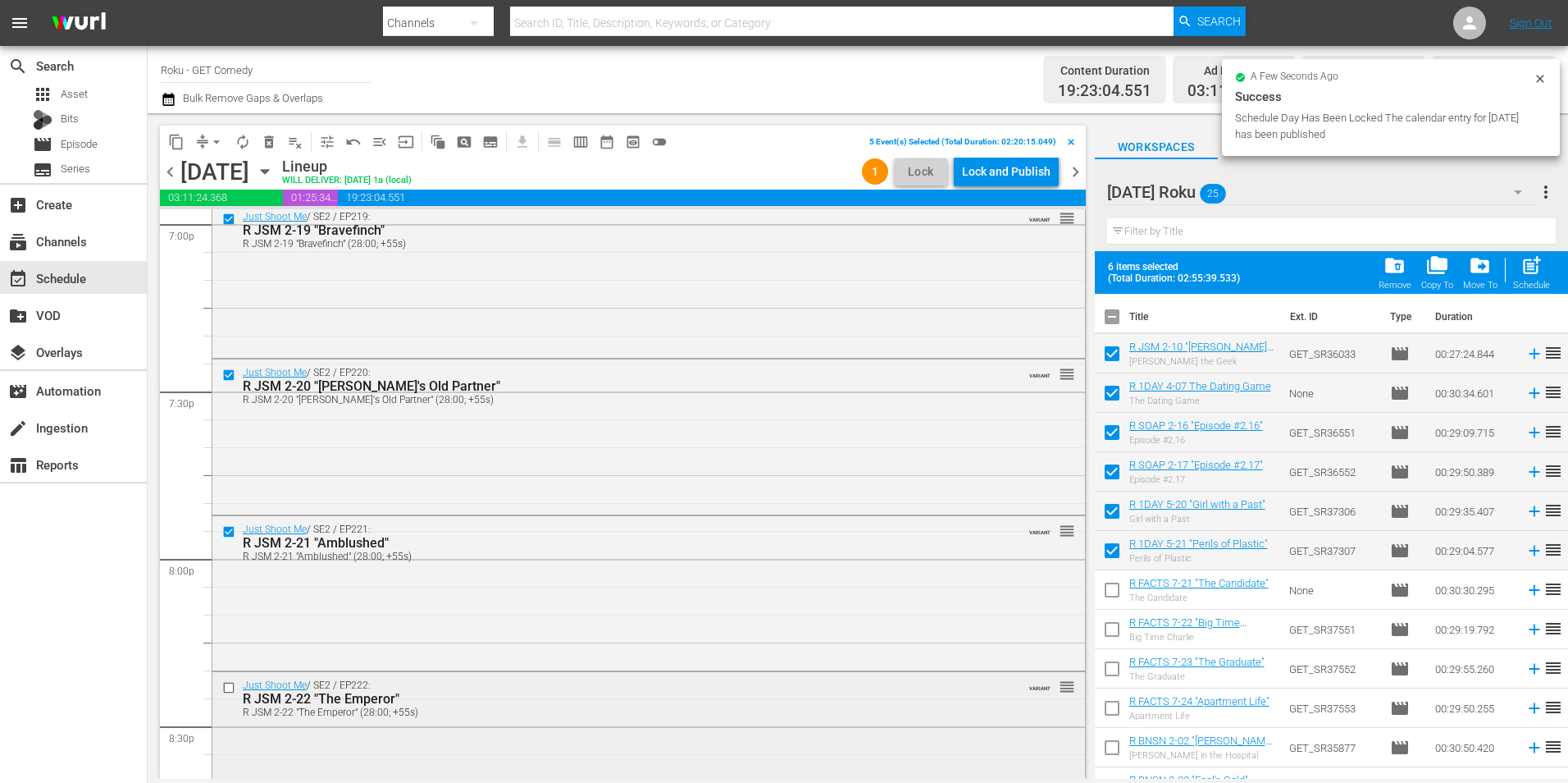
scroll to position [6370, 0]
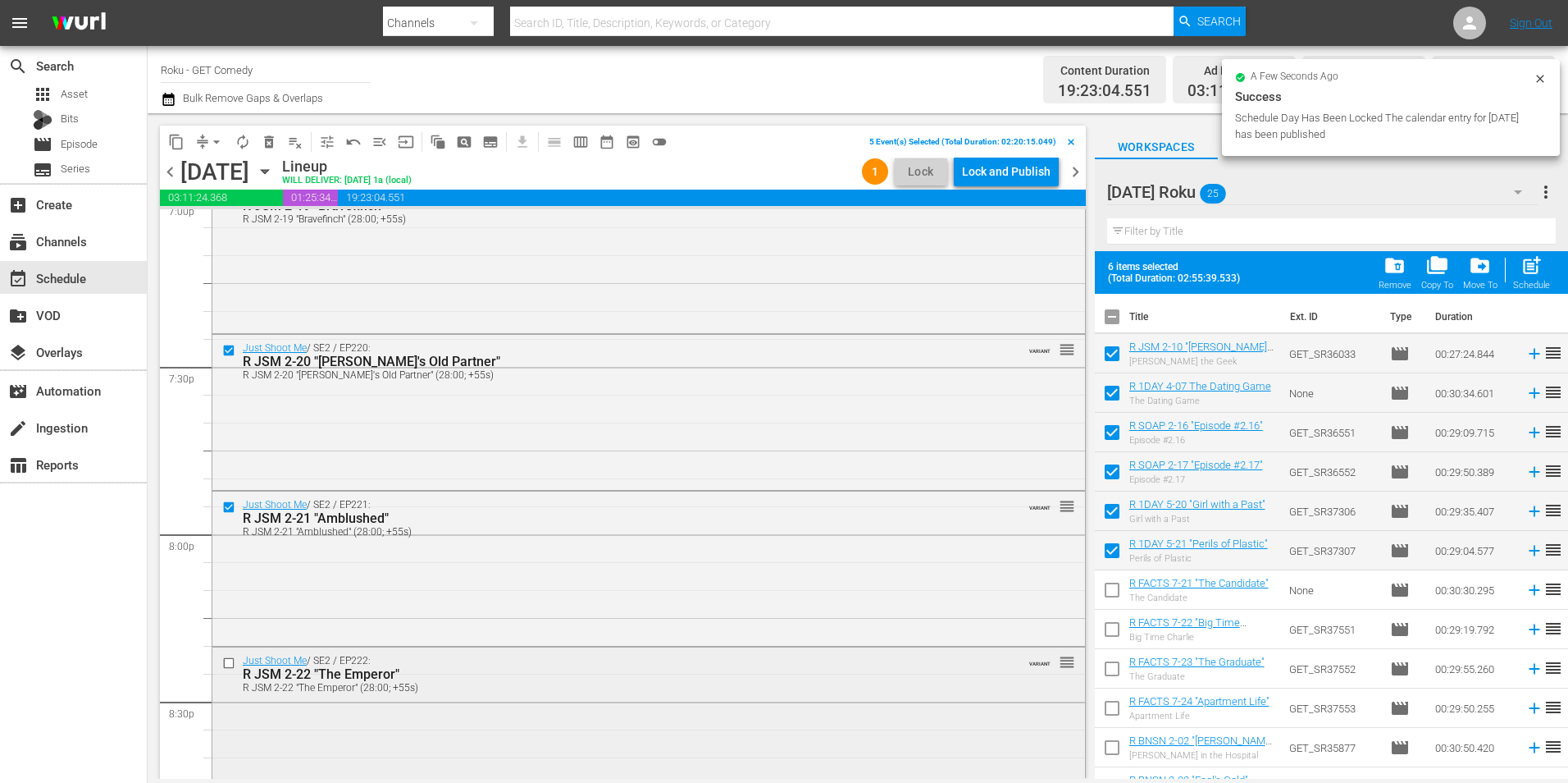
click at [229, 663] on input "checkbox" at bounding box center [231, 663] width 17 height 14
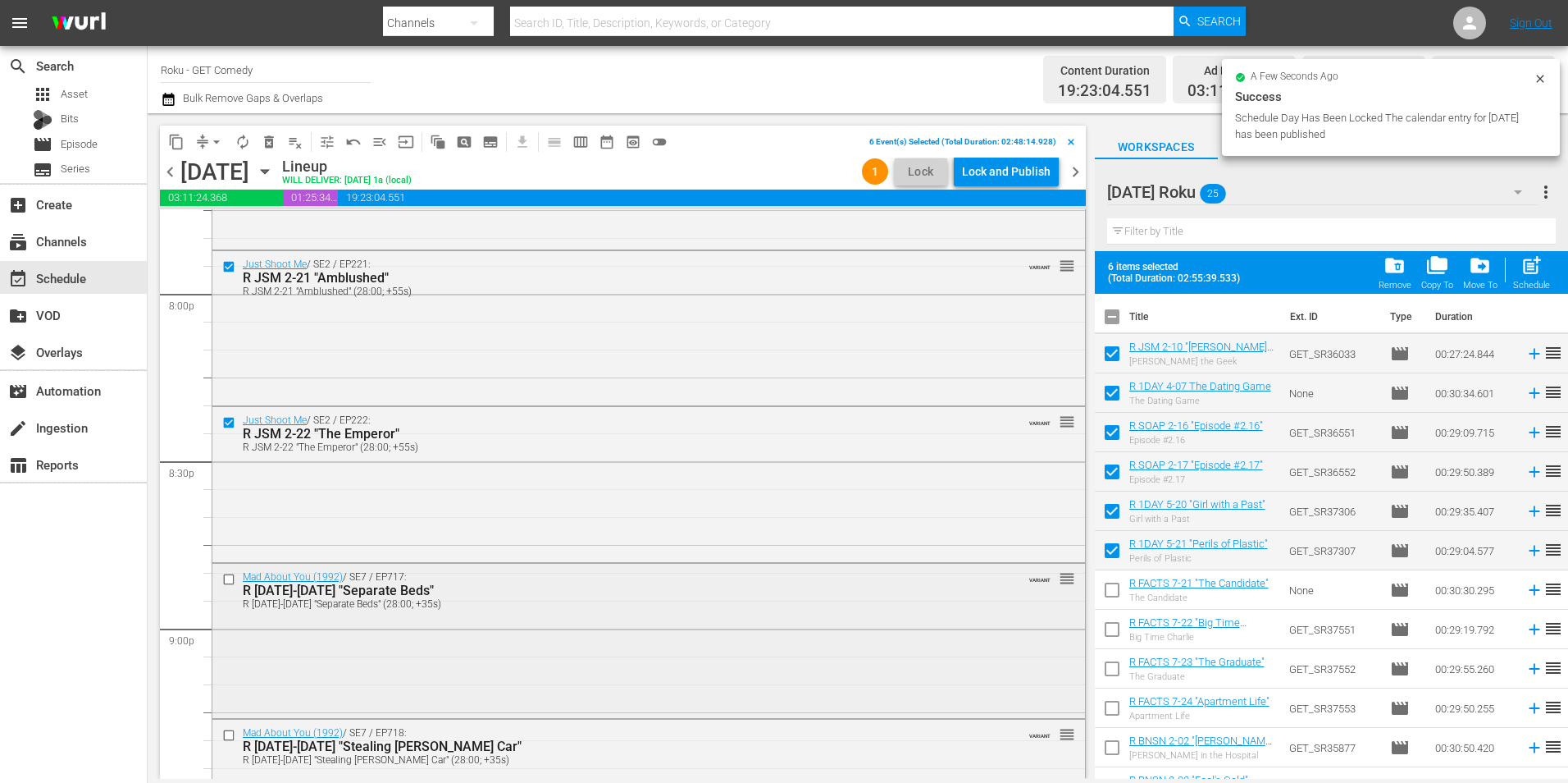
scroll to position [6616, 0]
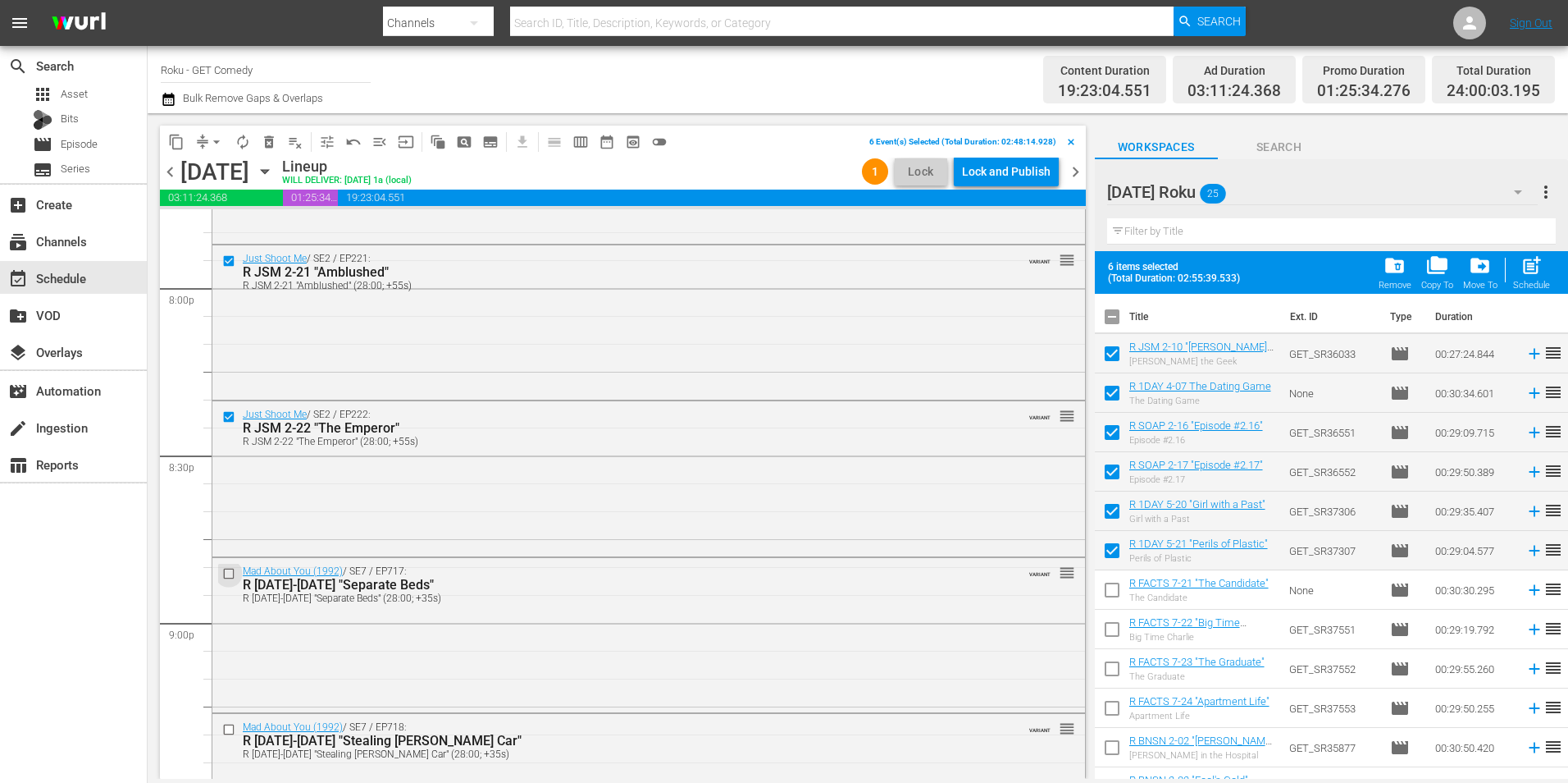
click at [227, 574] on input "checkbox" at bounding box center [231, 574] width 17 height 14
click at [227, 731] on input "checkbox" at bounding box center [231, 730] width 17 height 14
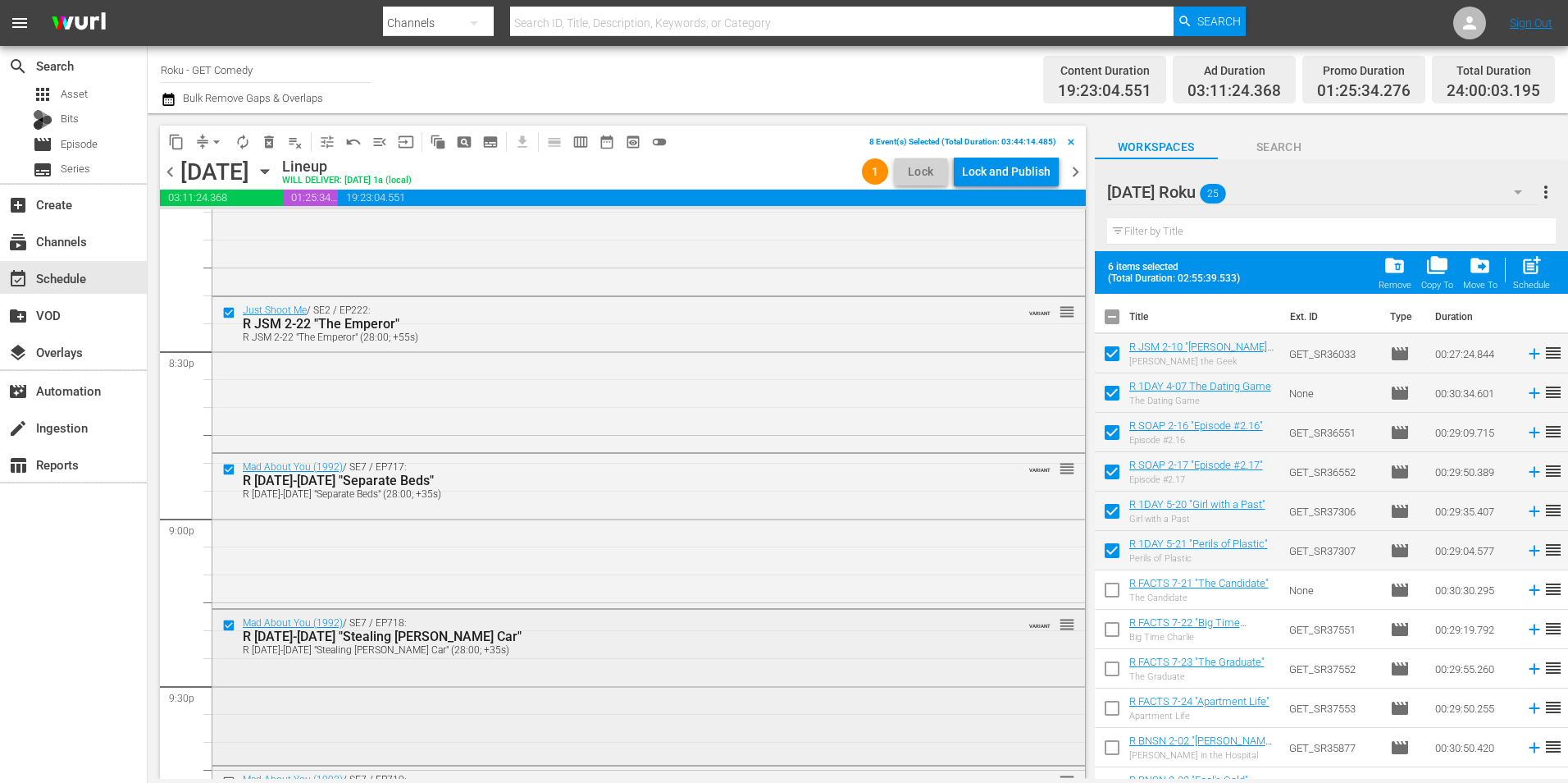
scroll to position [6781, 0]
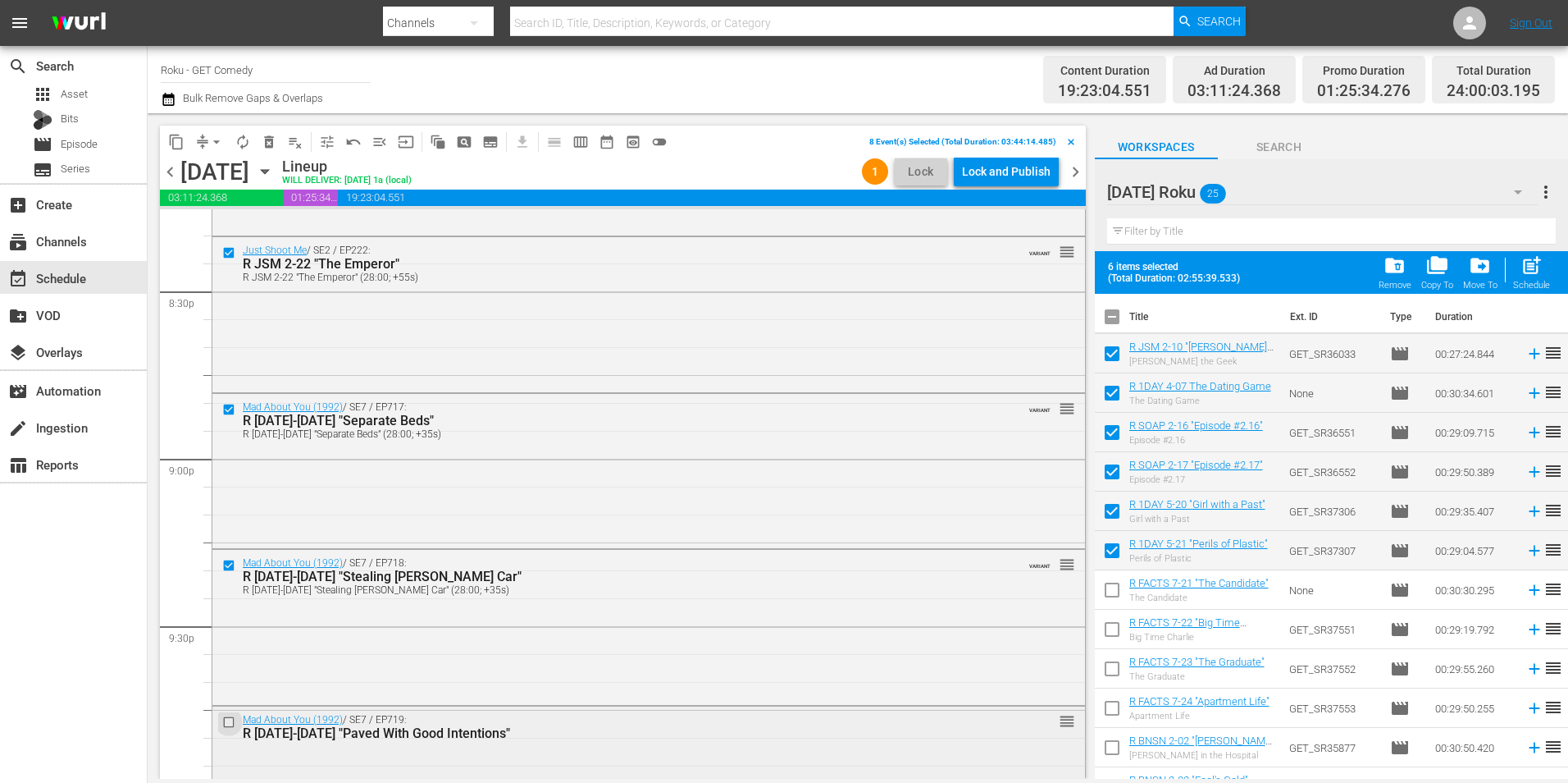
click at [226, 723] on input "checkbox" at bounding box center [231, 722] width 17 height 14
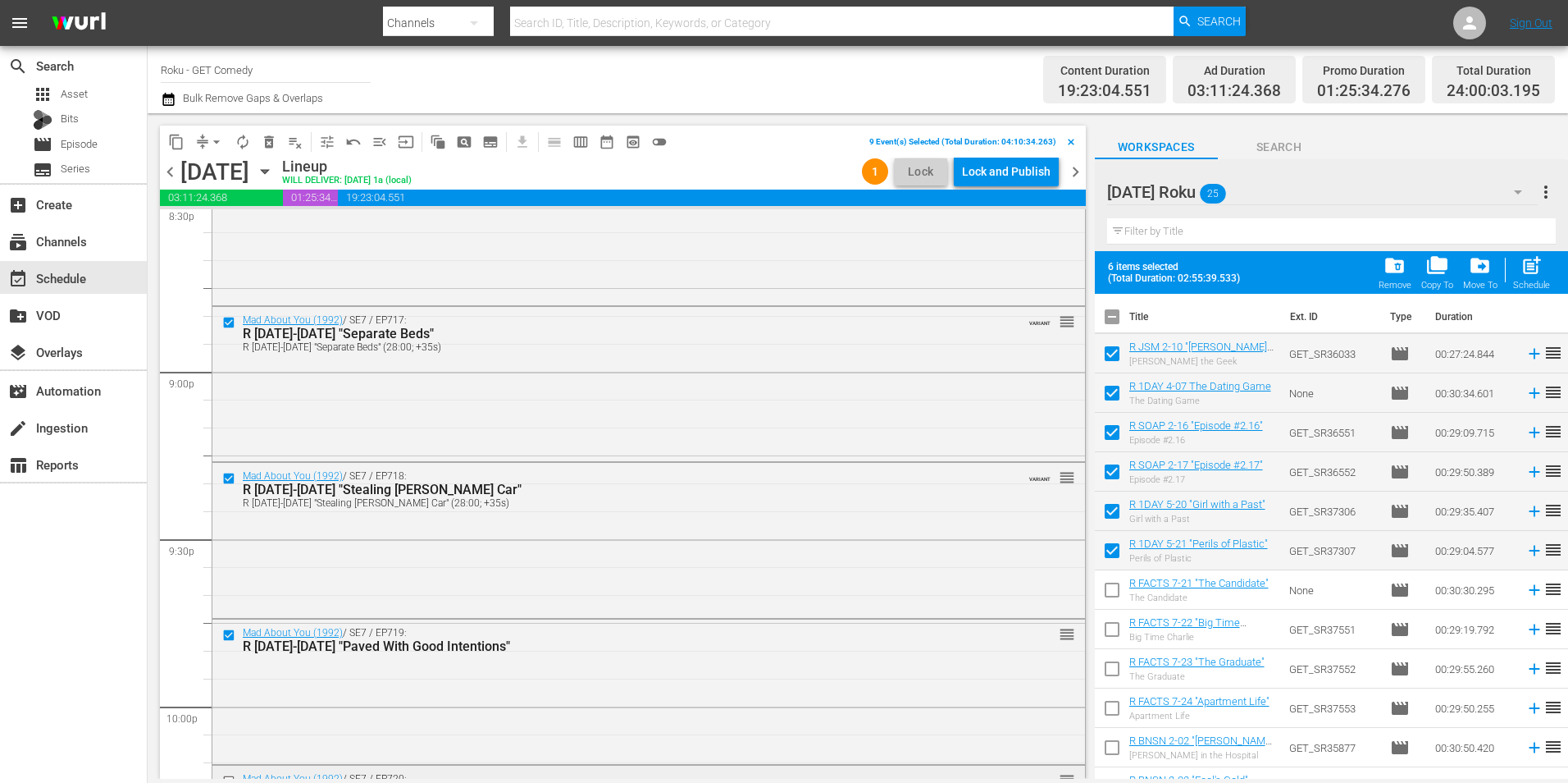
scroll to position [6945, 0]
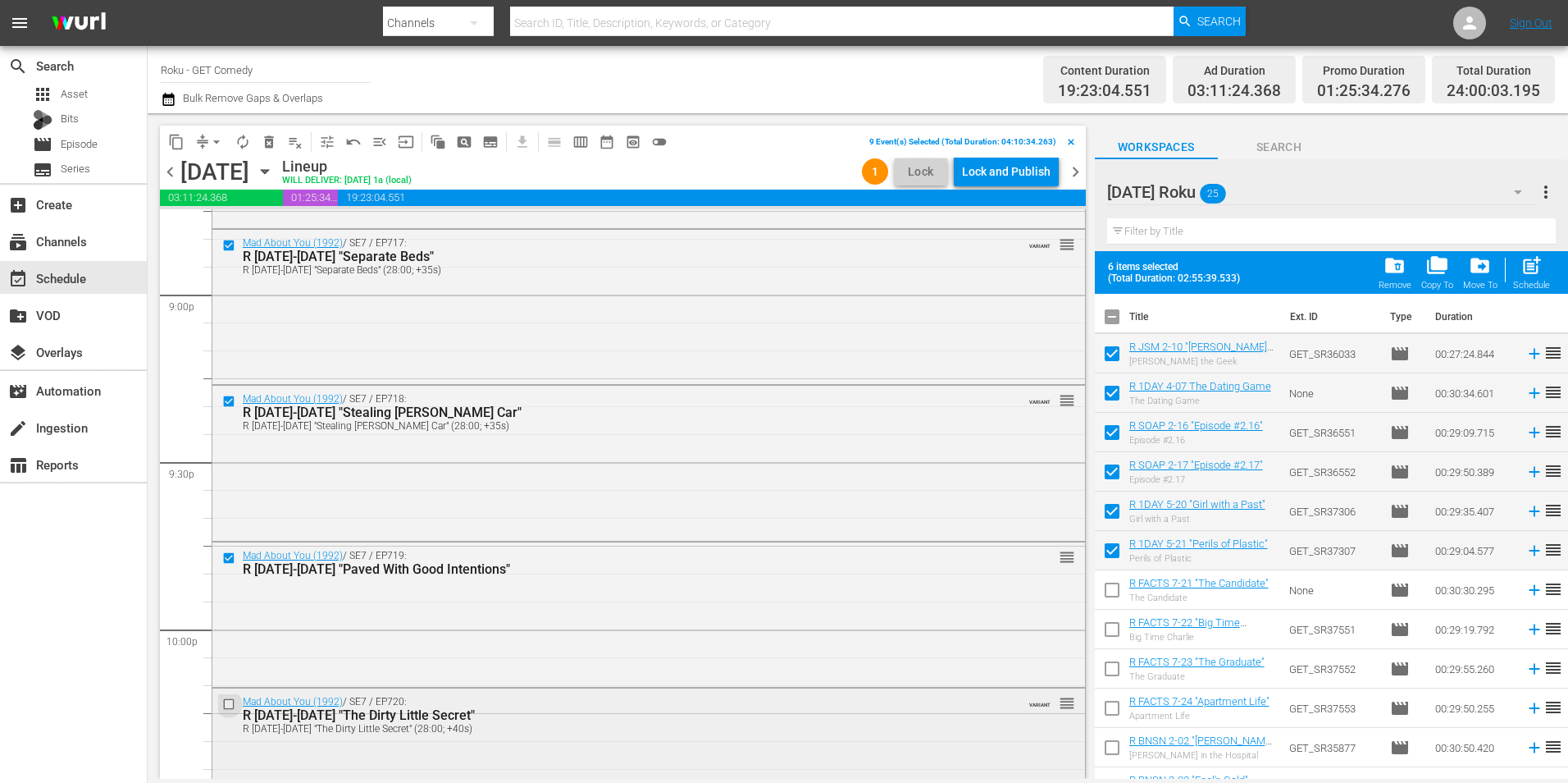
click at [229, 700] on input "checkbox" at bounding box center [231, 704] width 17 height 14
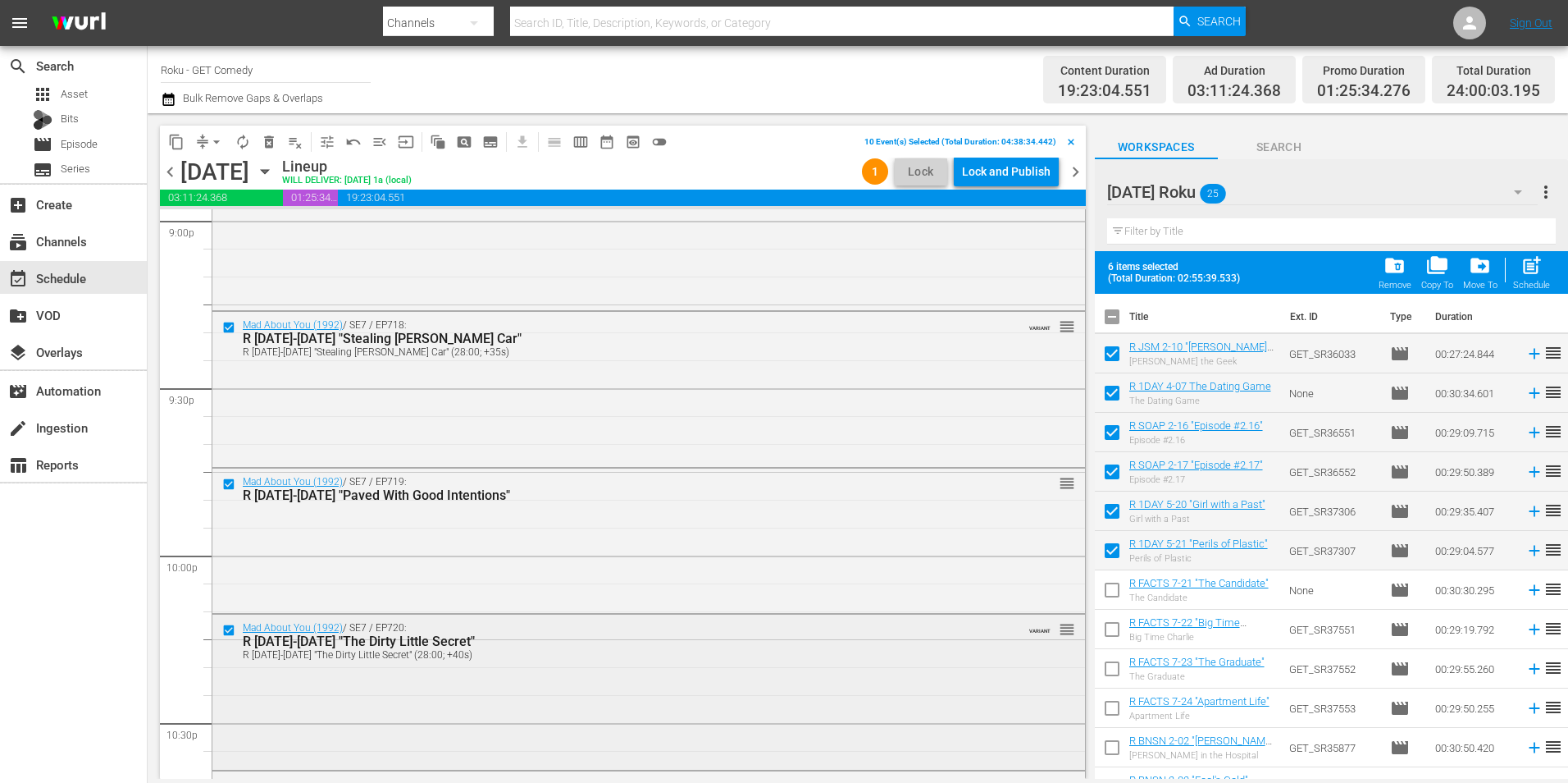
scroll to position [7109, 0]
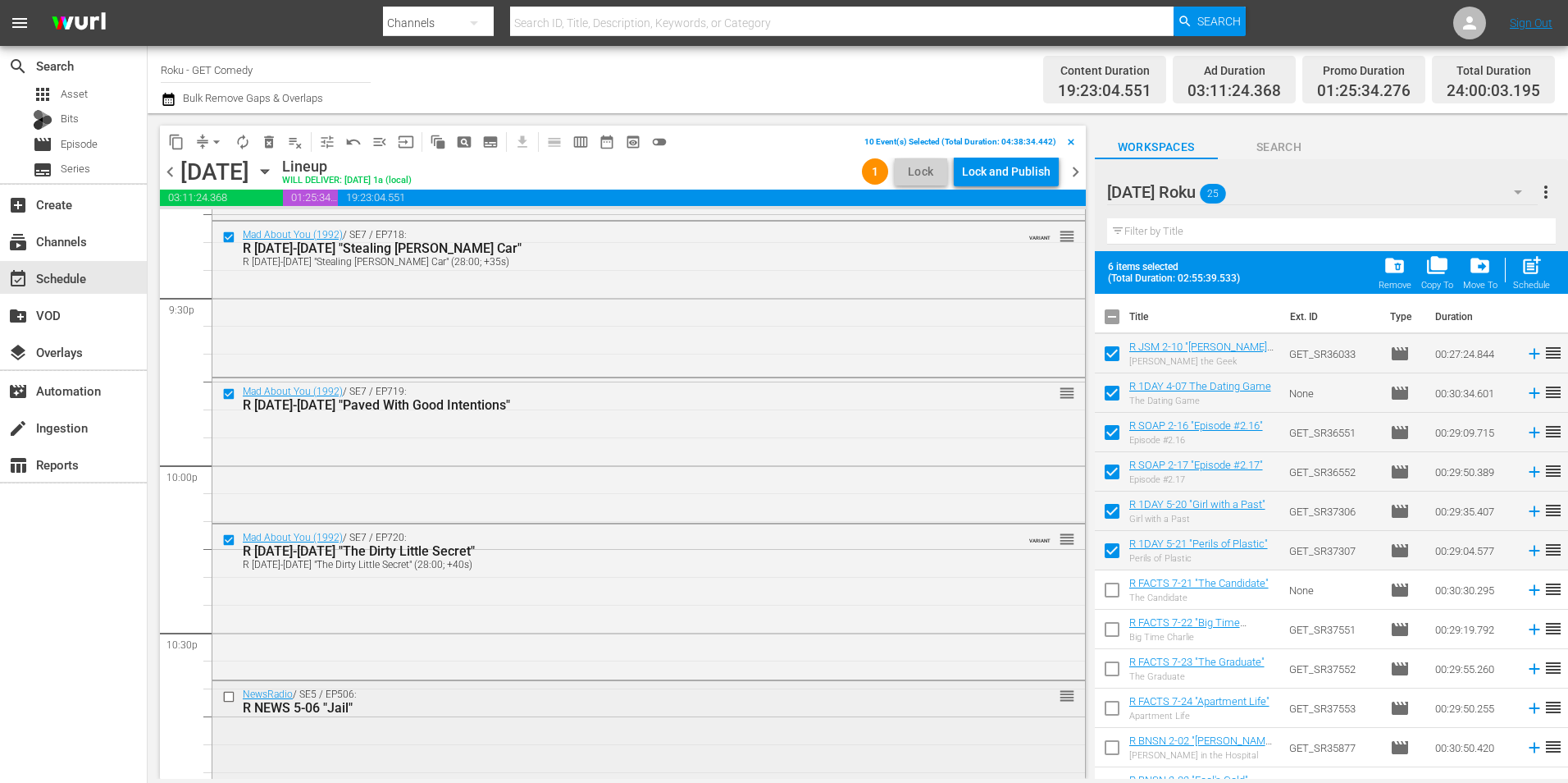
click at [229, 695] on input "checkbox" at bounding box center [231, 697] width 17 height 14
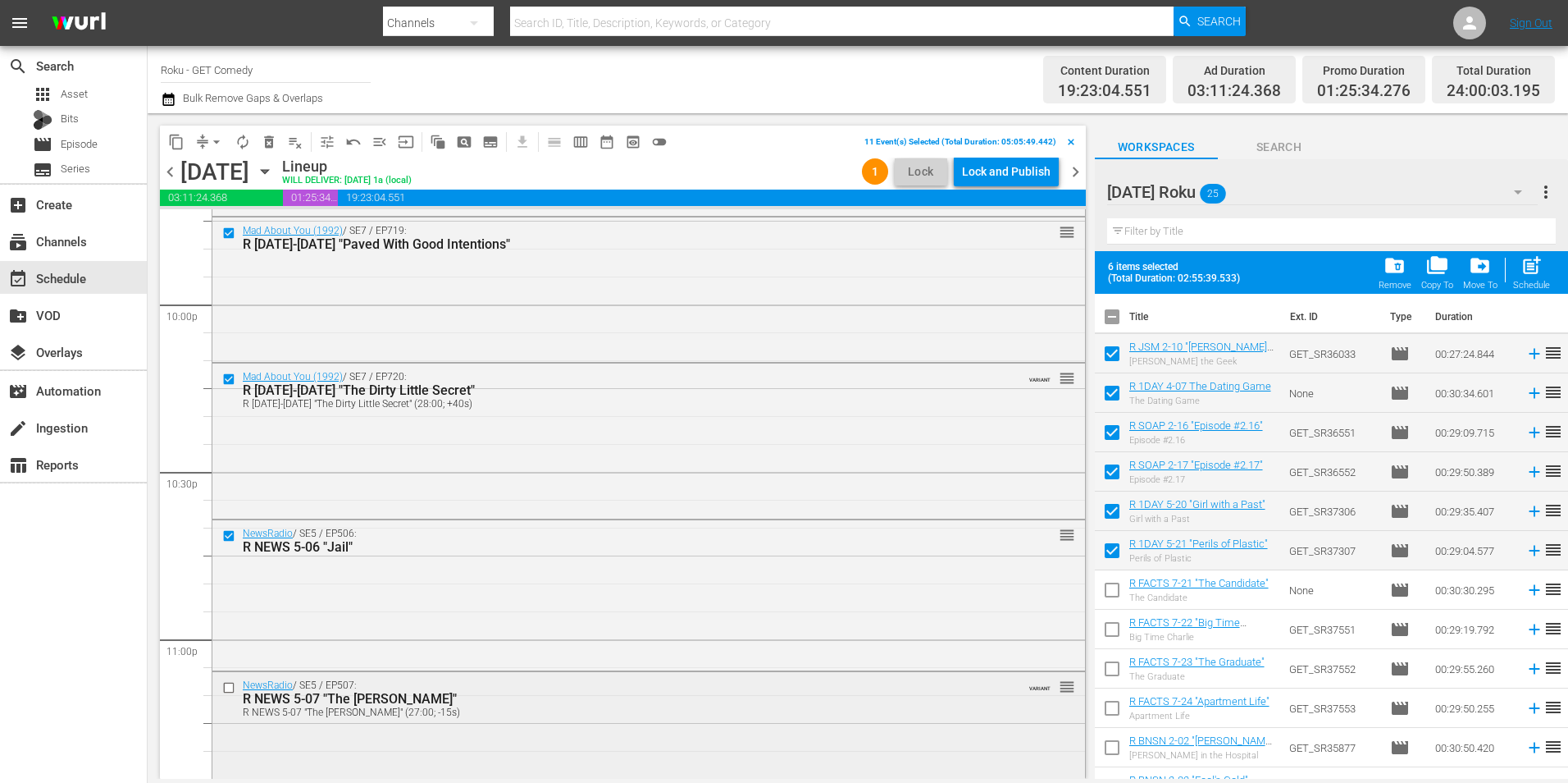
scroll to position [7273, 0]
click at [229, 688] on input "checkbox" at bounding box center [231, 684] width 17 height 14
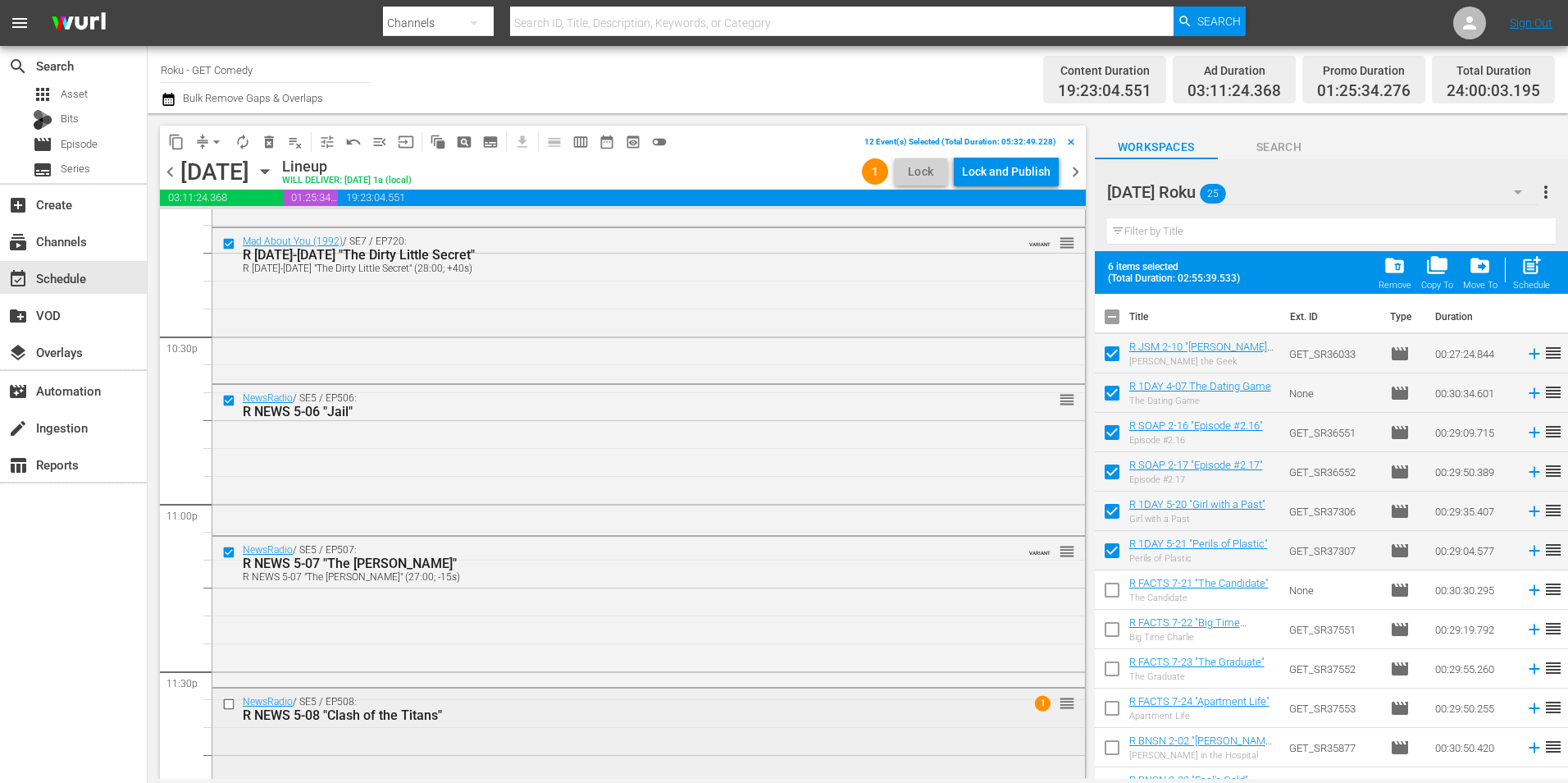
scroll to position [7437, 0]
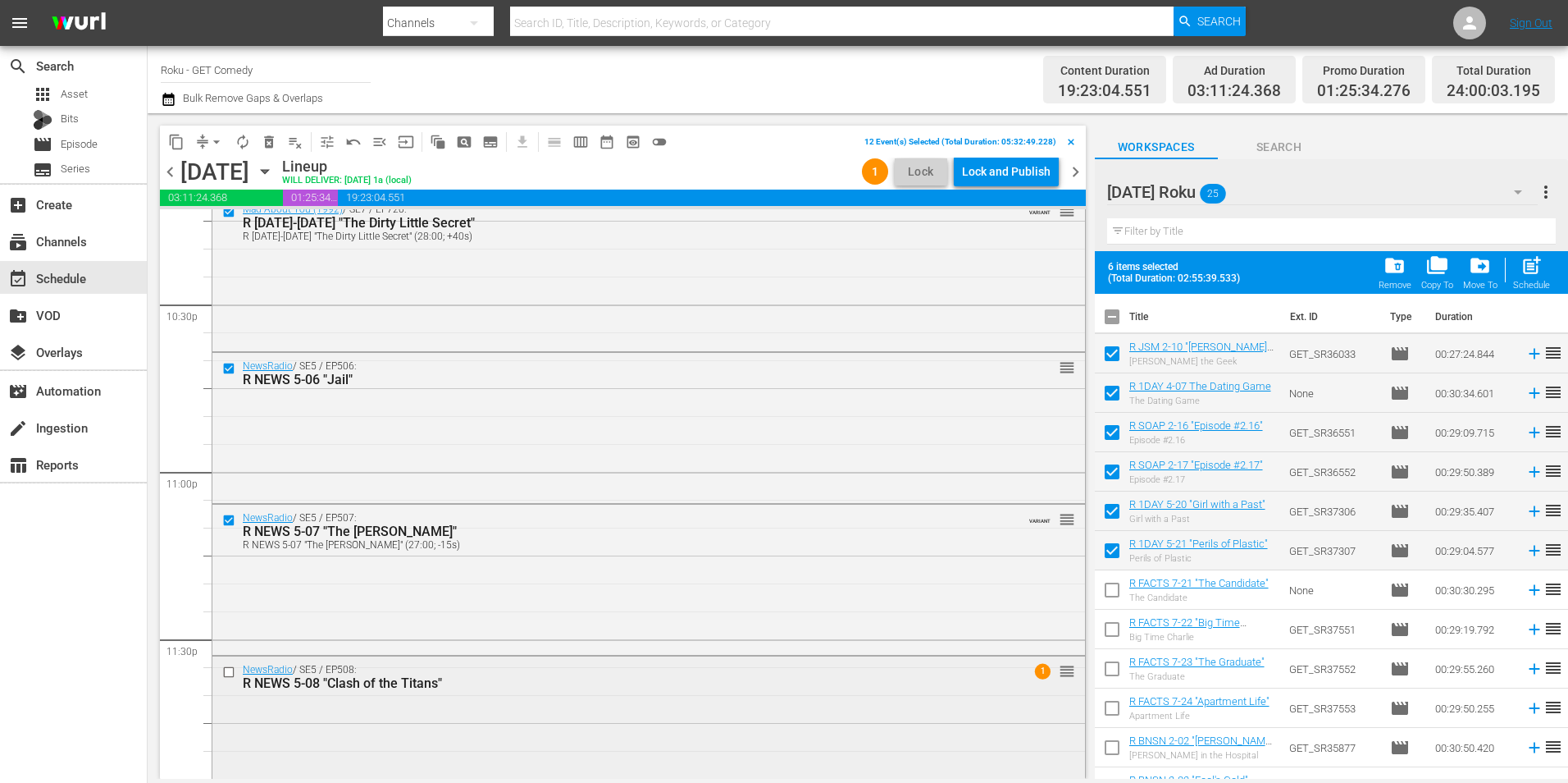
click at [229, 671] on input "checkbox" at bounding box center [231, 672] width 17 height 14
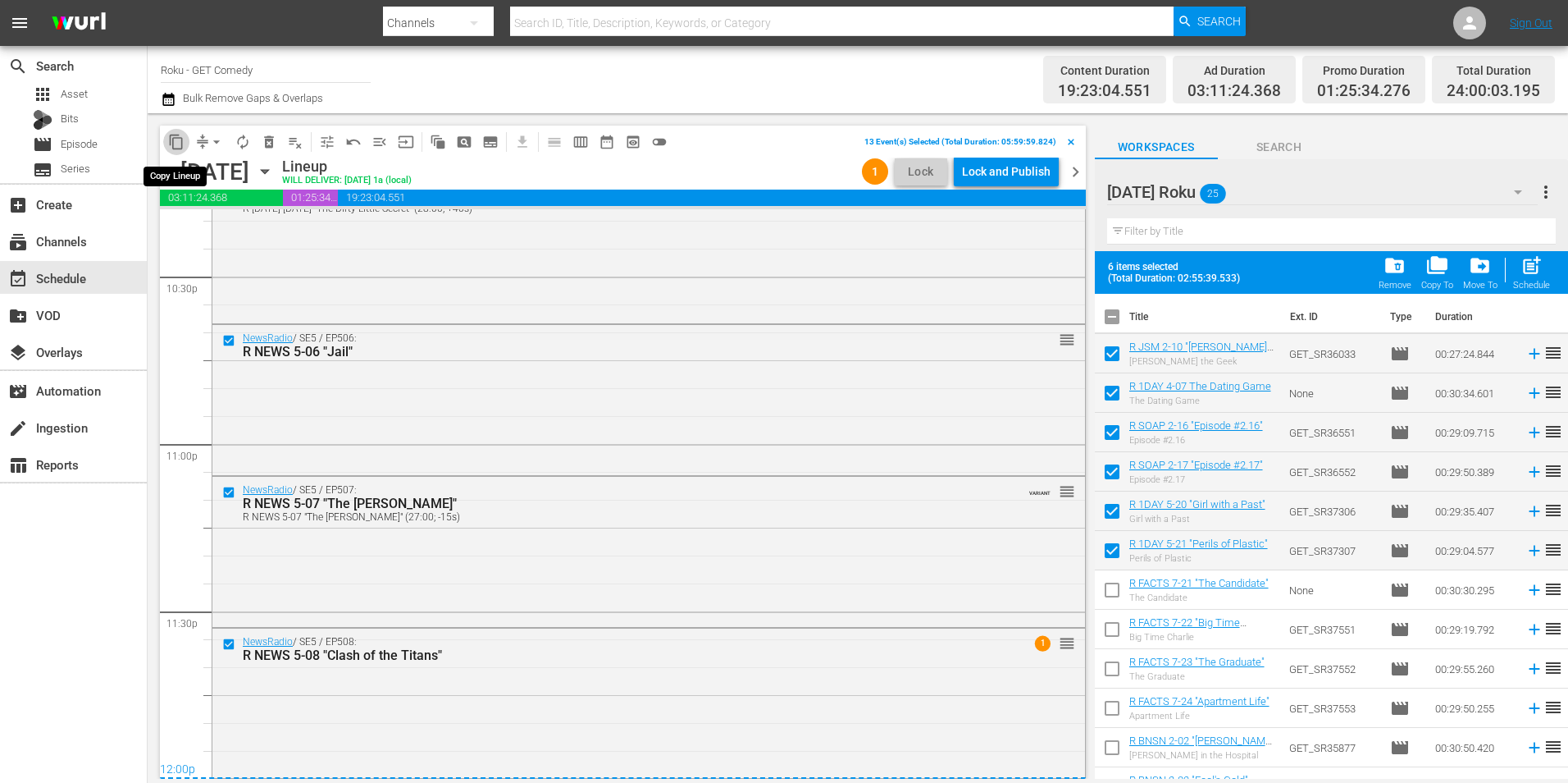
click at [184, 141] on span "content_copy" at bounding box center [176, 142] width 17 height 17
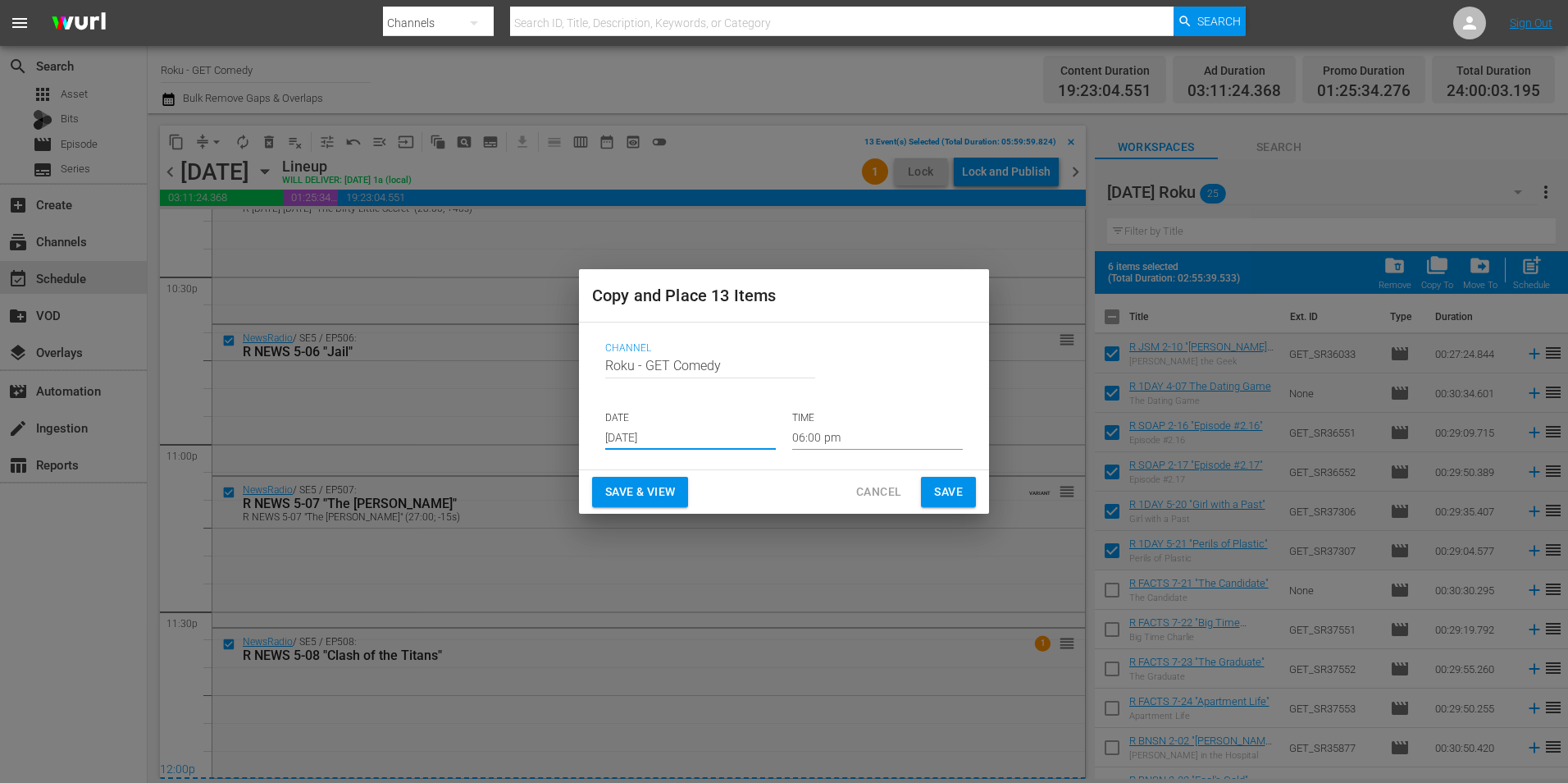
click at [648, 440] on input "[DATE]" at bounding box center [690, 437] width 170 height 25
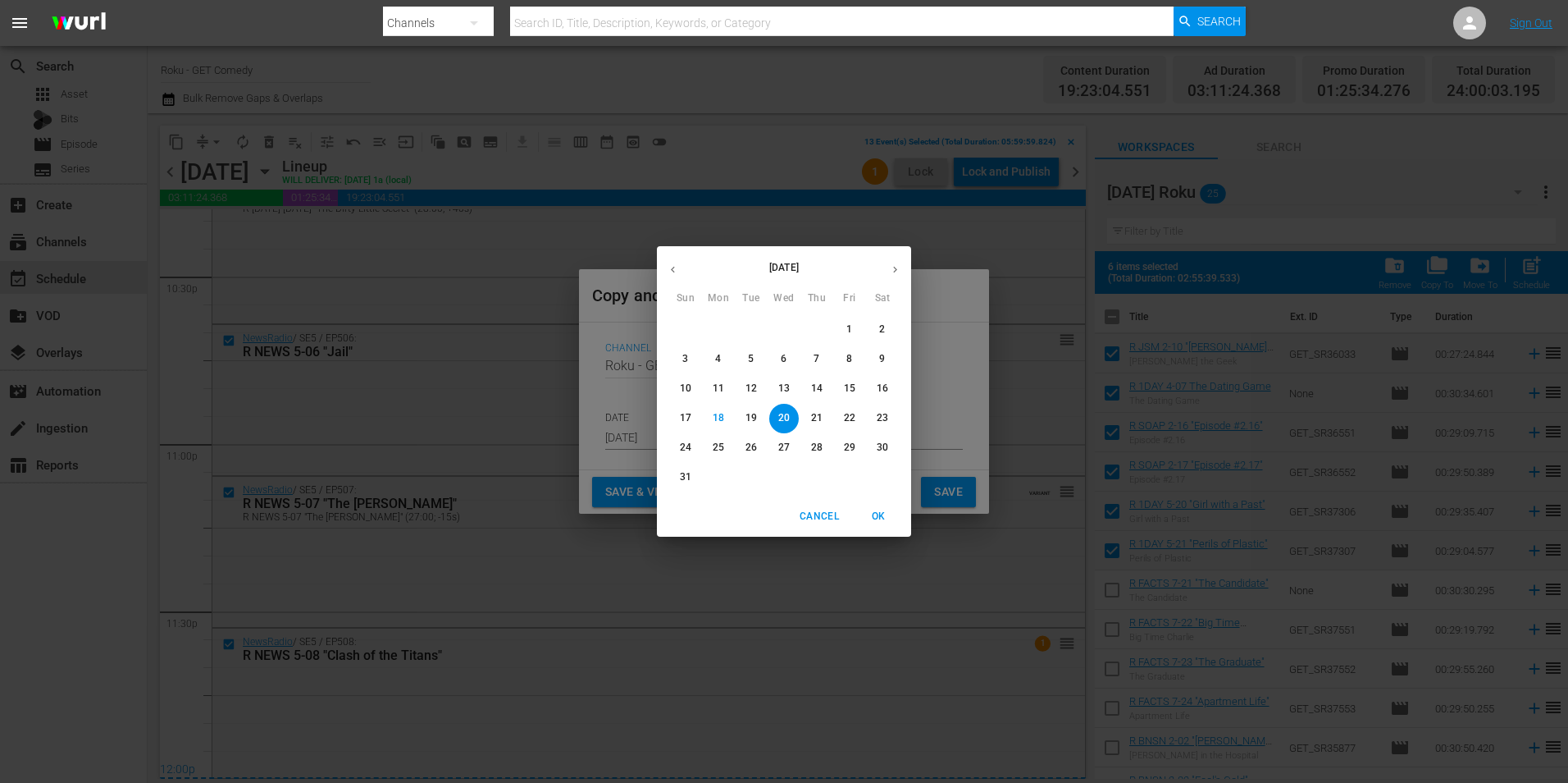
click at [899, 266] on icon "button" at bounding box center [895, 269] width 12 height 12
click at [752, 329] on p "2" at bounding box center [750, 329] width 6 height 14
type input "[DATE]"
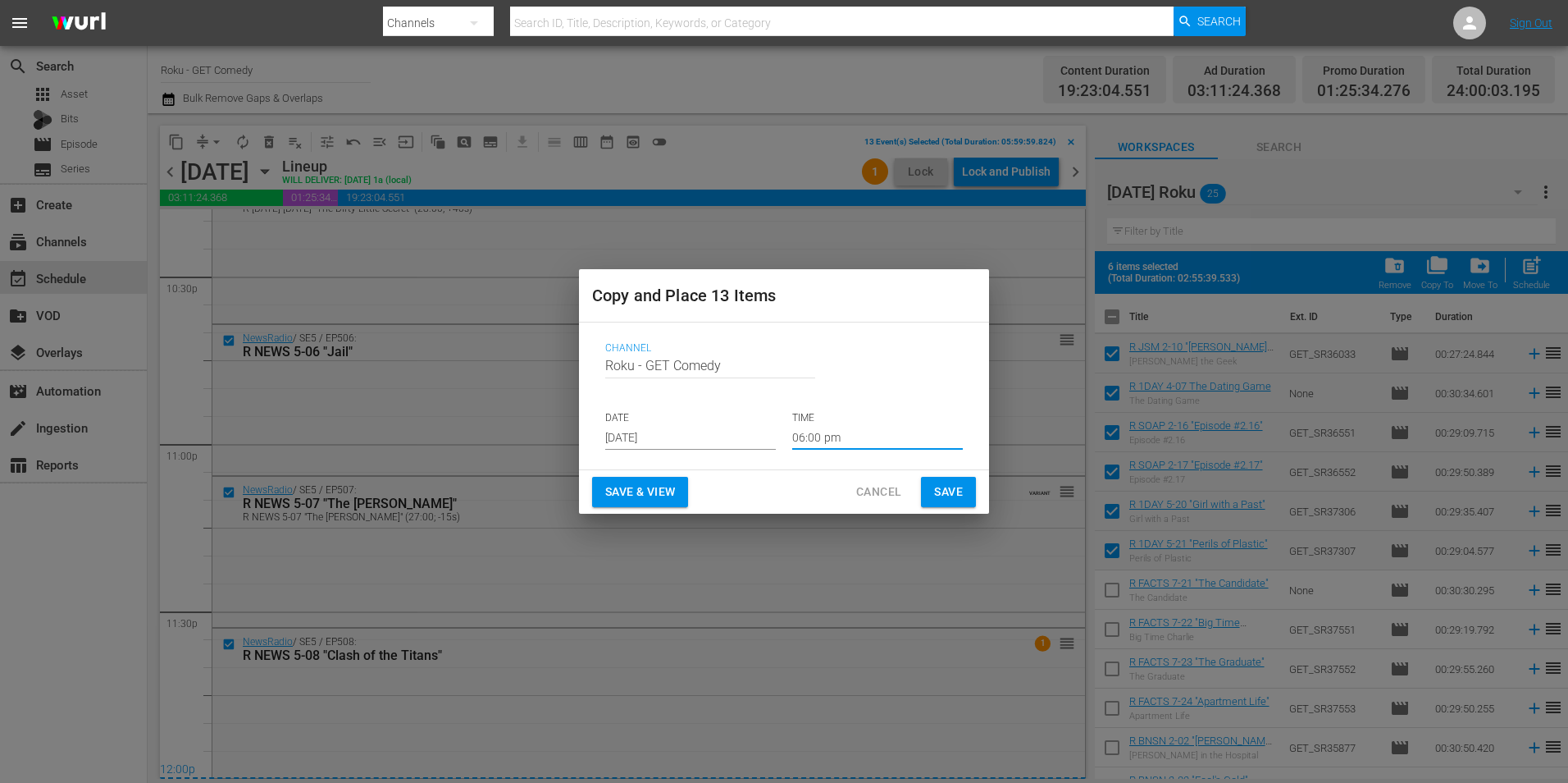
click at [818, 442] on input "06:00 pm" at bounding box center [877, 437] width 170 height 25
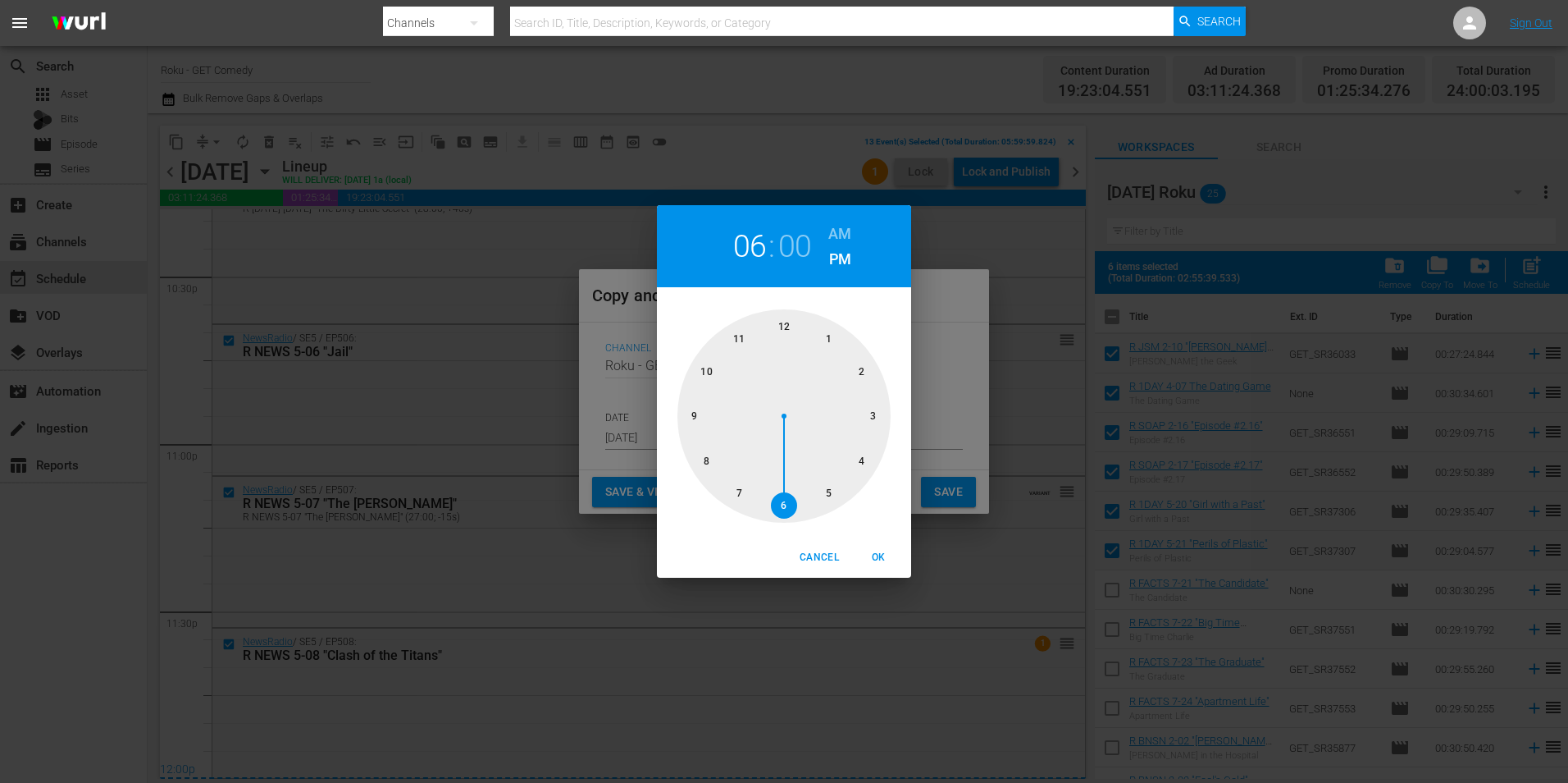
drag, startPoint x: 786, startPoint y: 316, endPoint x: 796, endPoint y: 353, distance: 38.3
click at [786, 317] on div at bounding box center [784, 416] width 214 height 214
click at [878, 556] on span "OK" at bounding box center [878, 557] width 39 height 17
type input "12:00 pm"
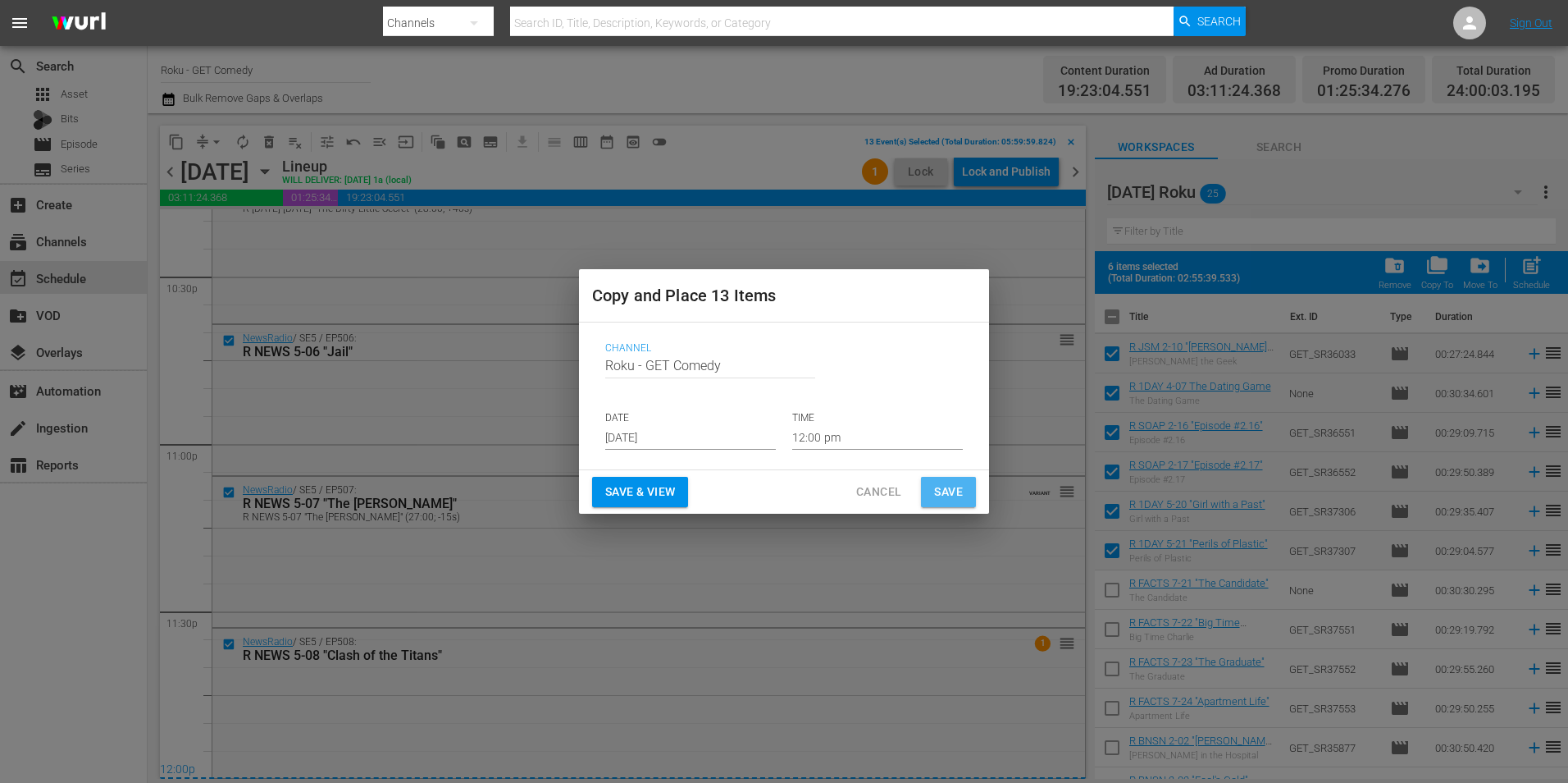
click at [946, 492] on span "Save" at bounding box center [948, 491] width 29 height 21
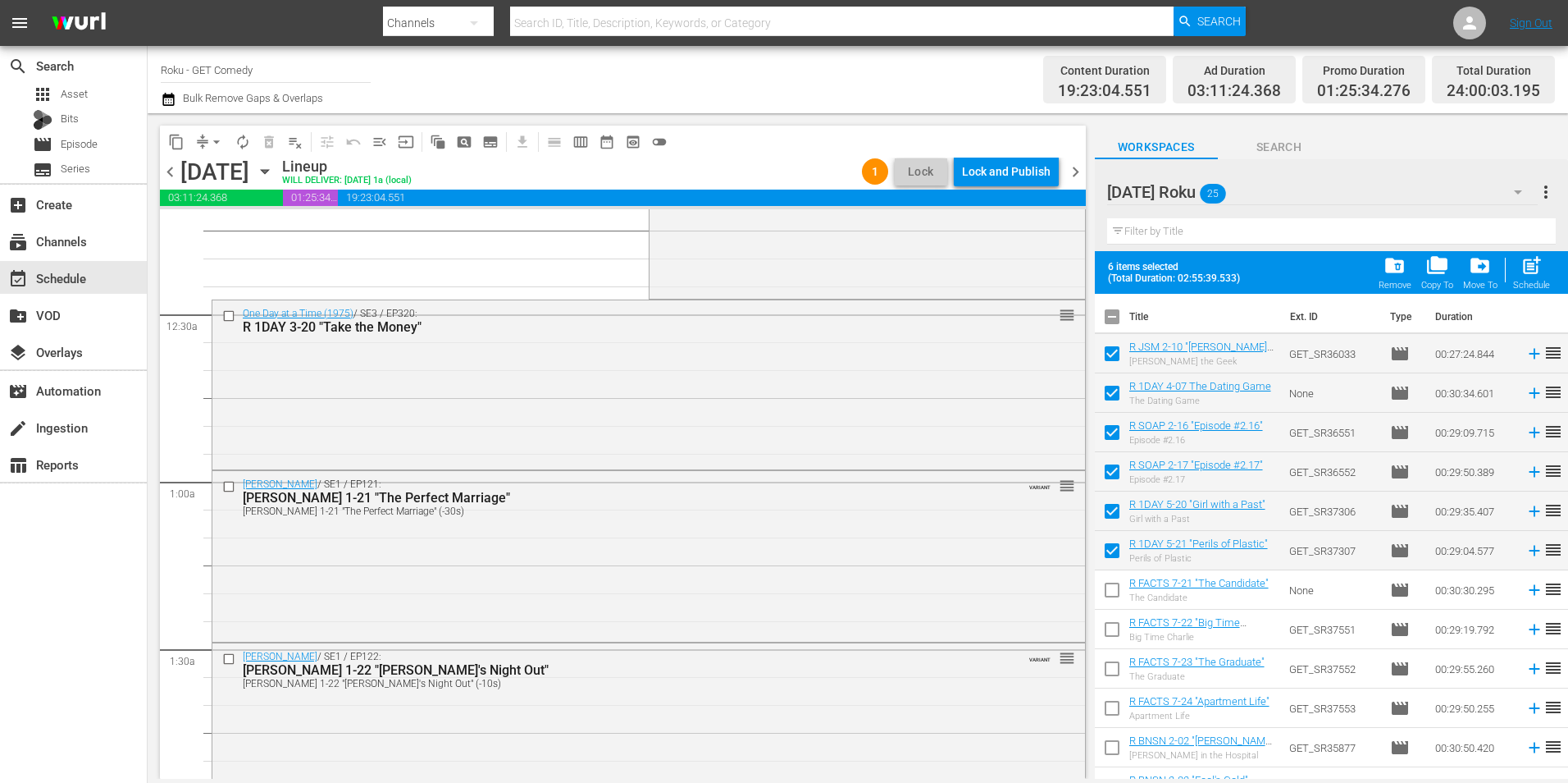
scroll to position [0, 0]
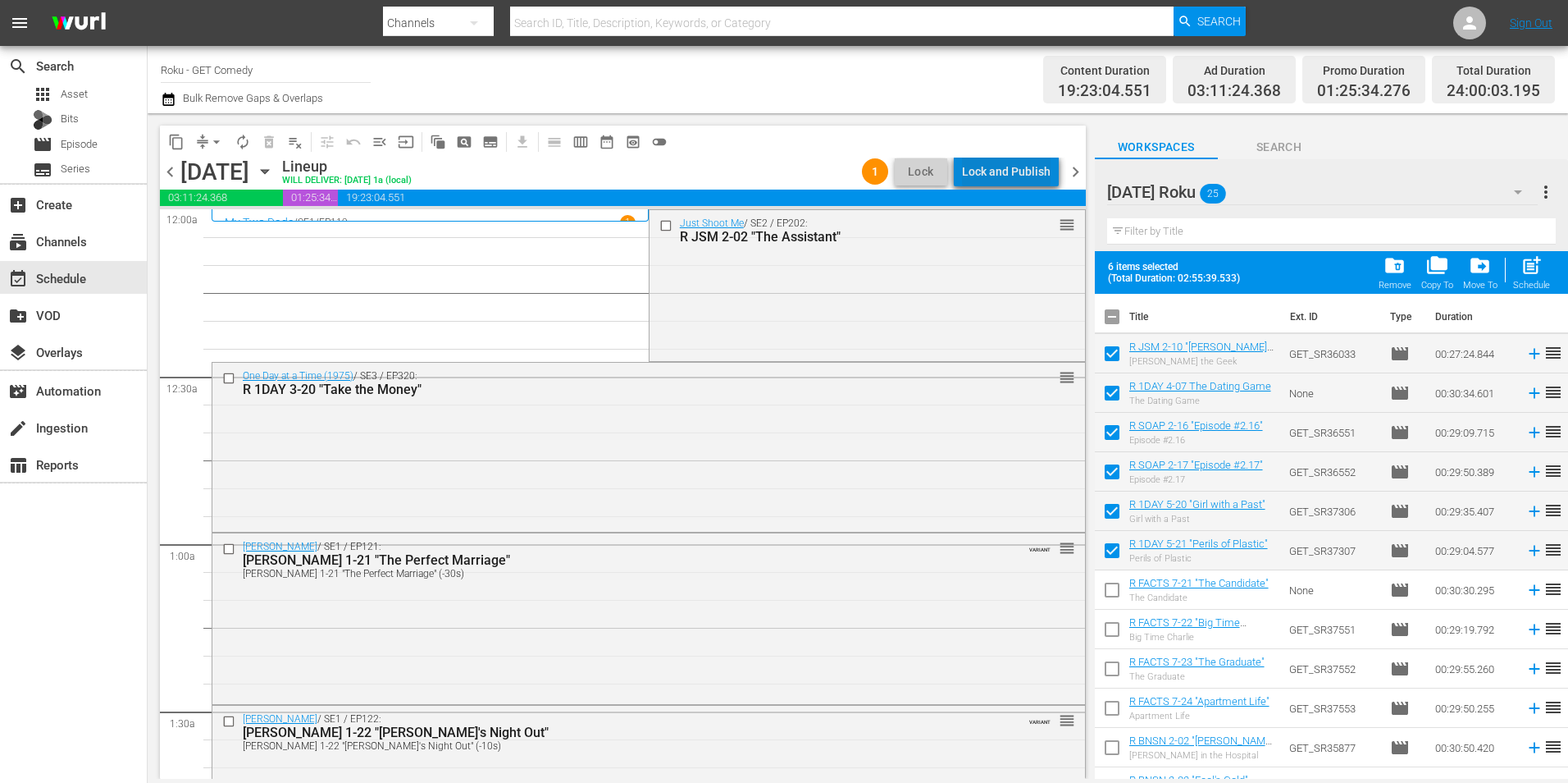
click at [1039, 174] on div "Lock and Publish" at bounding box center [1006, 172] width 89 height 30
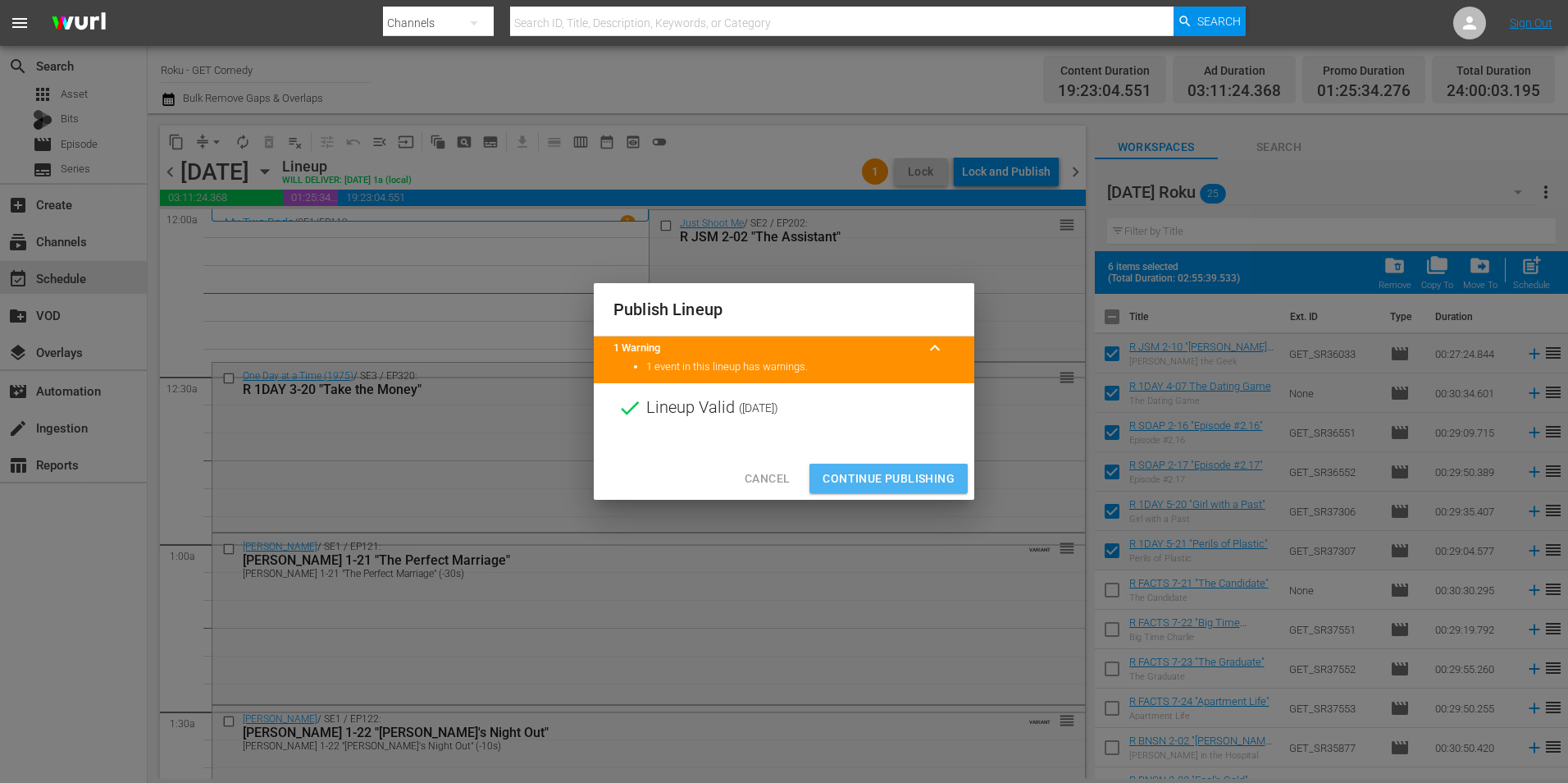
click at [905, 471] on span "Continue Publishing" at bounding box center [888, 479] width 132 height 21
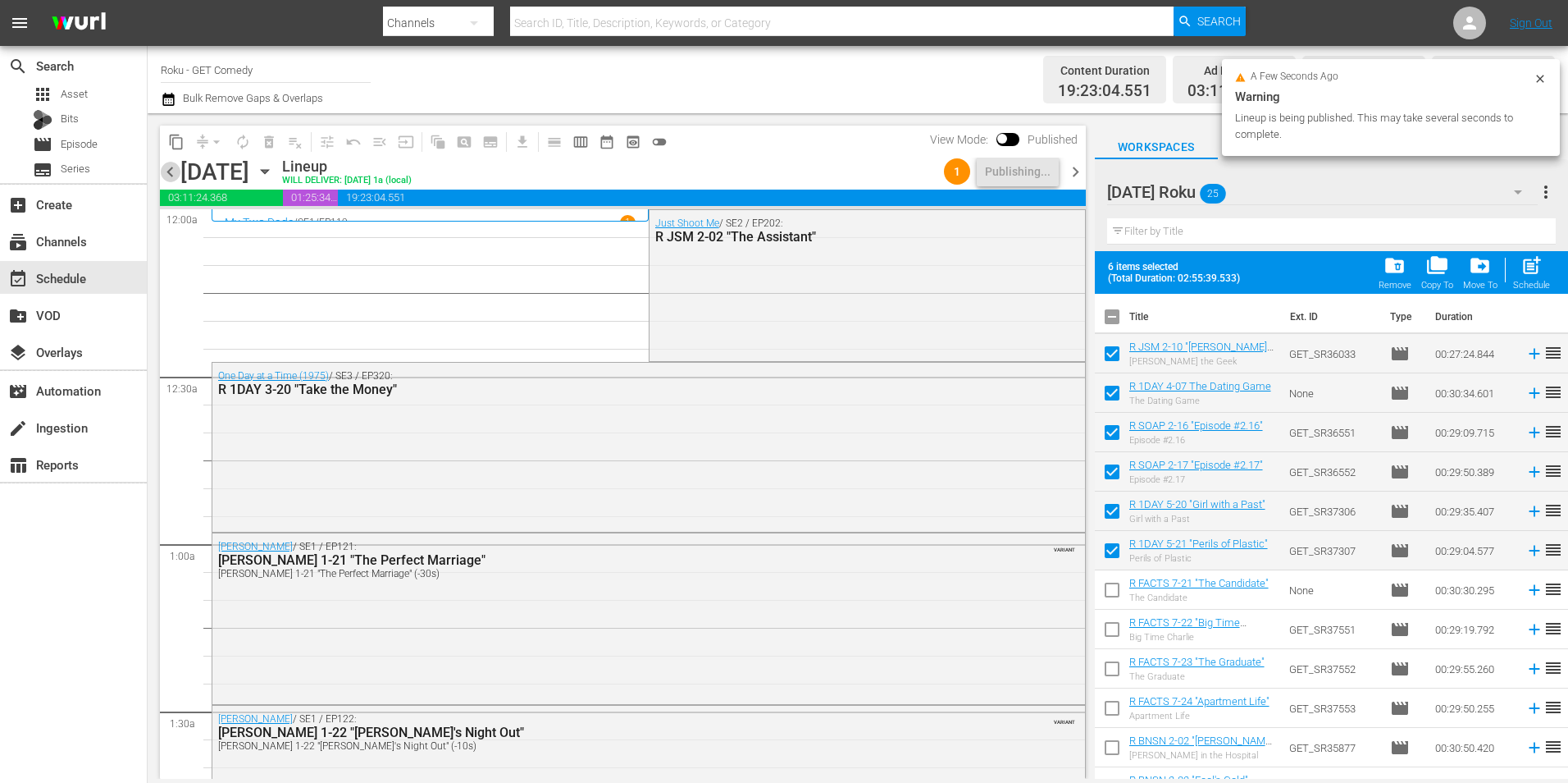
click at [171, 170] on span "chevron_left" at bounding box center [170, 171] width 21 height 21
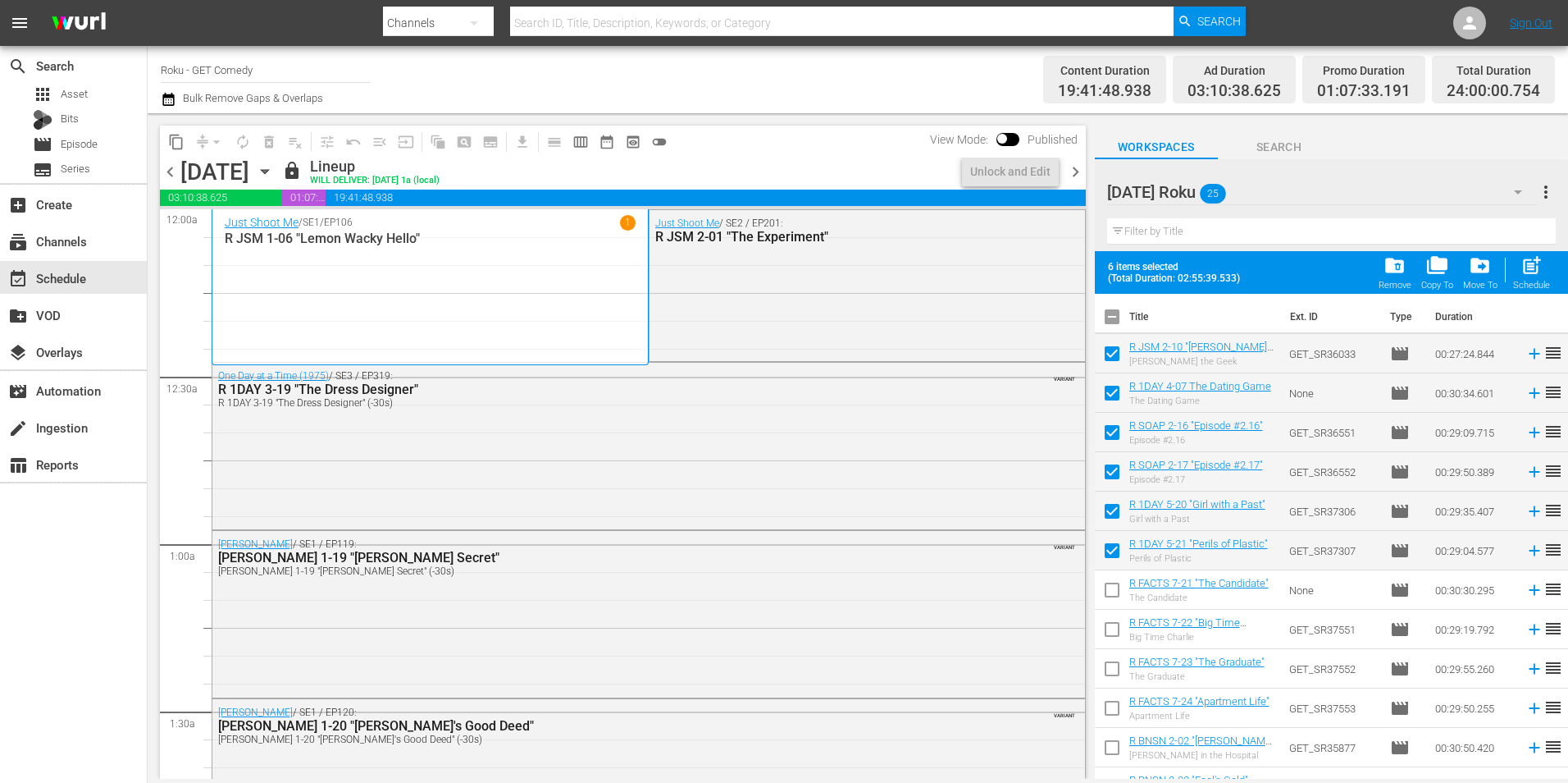
click at [274, 167] on icon "button" at bounding box center [265, 171] width 18 height 18
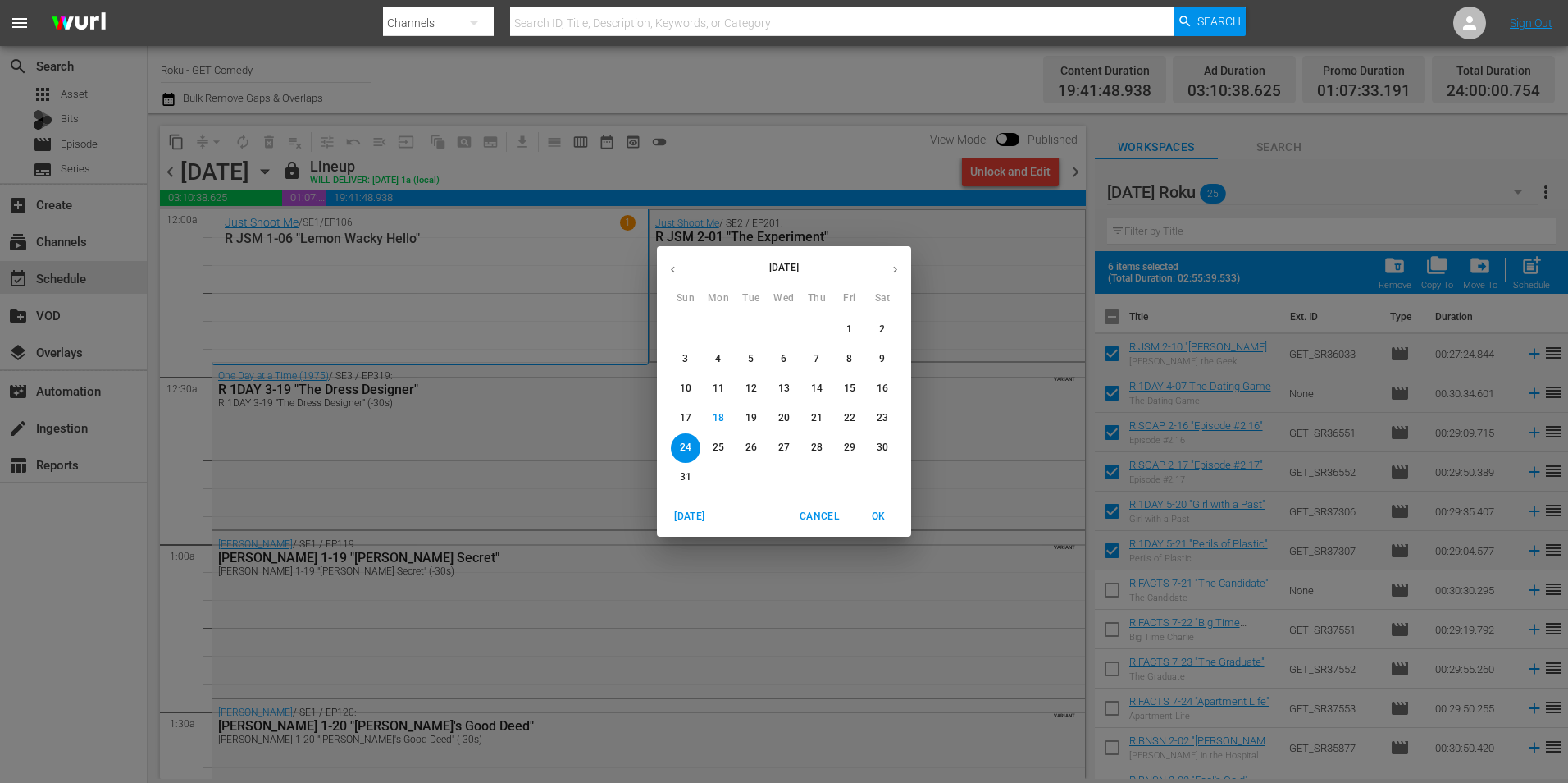
click at [896, 269] on icon "button" at bounding box center [895, 270] width 4 height 7
click at [752, 327] on p "2" at bounding box center [750, 329] width 6 height 14
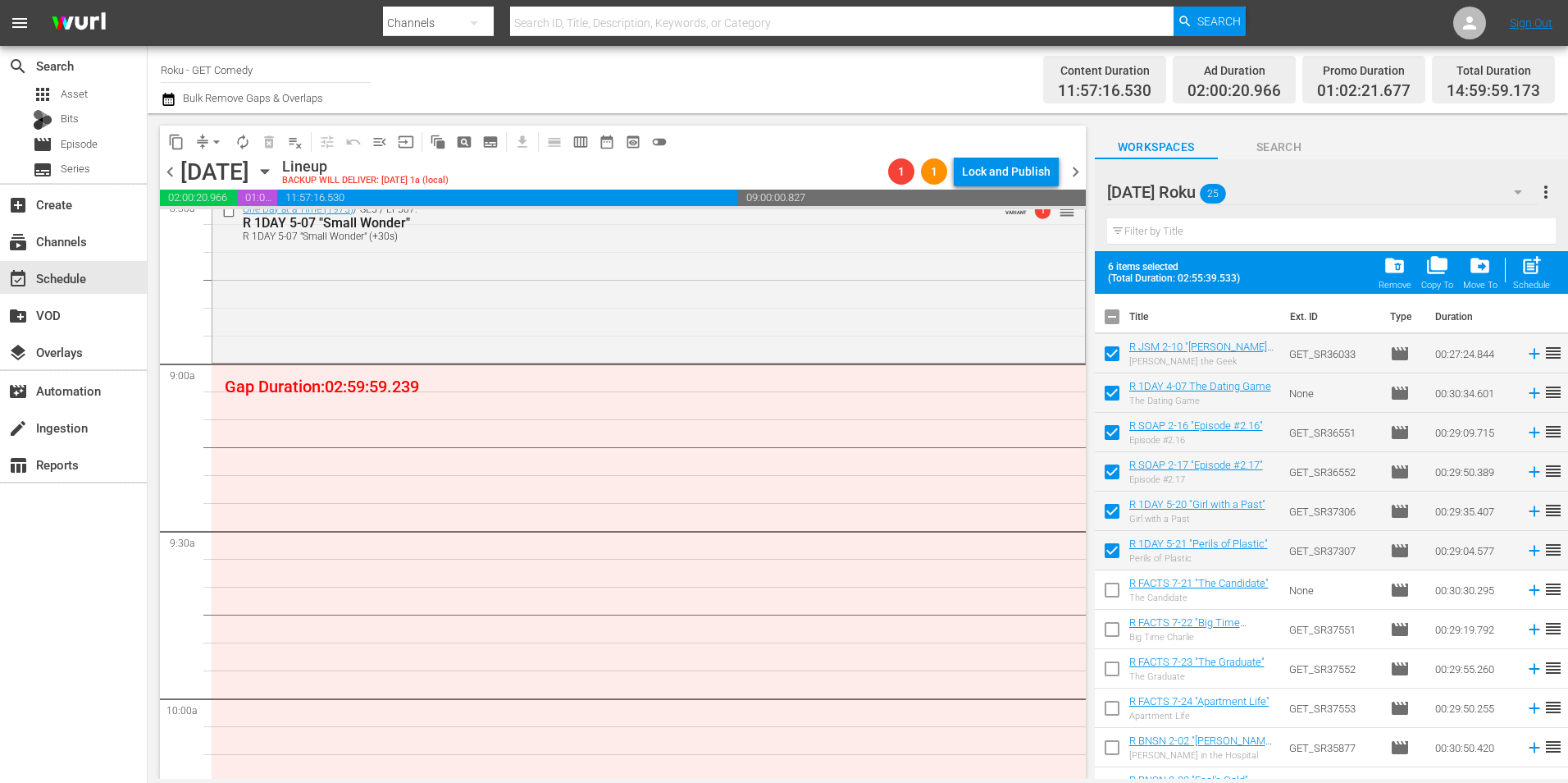
scroll to position [2872, 0]
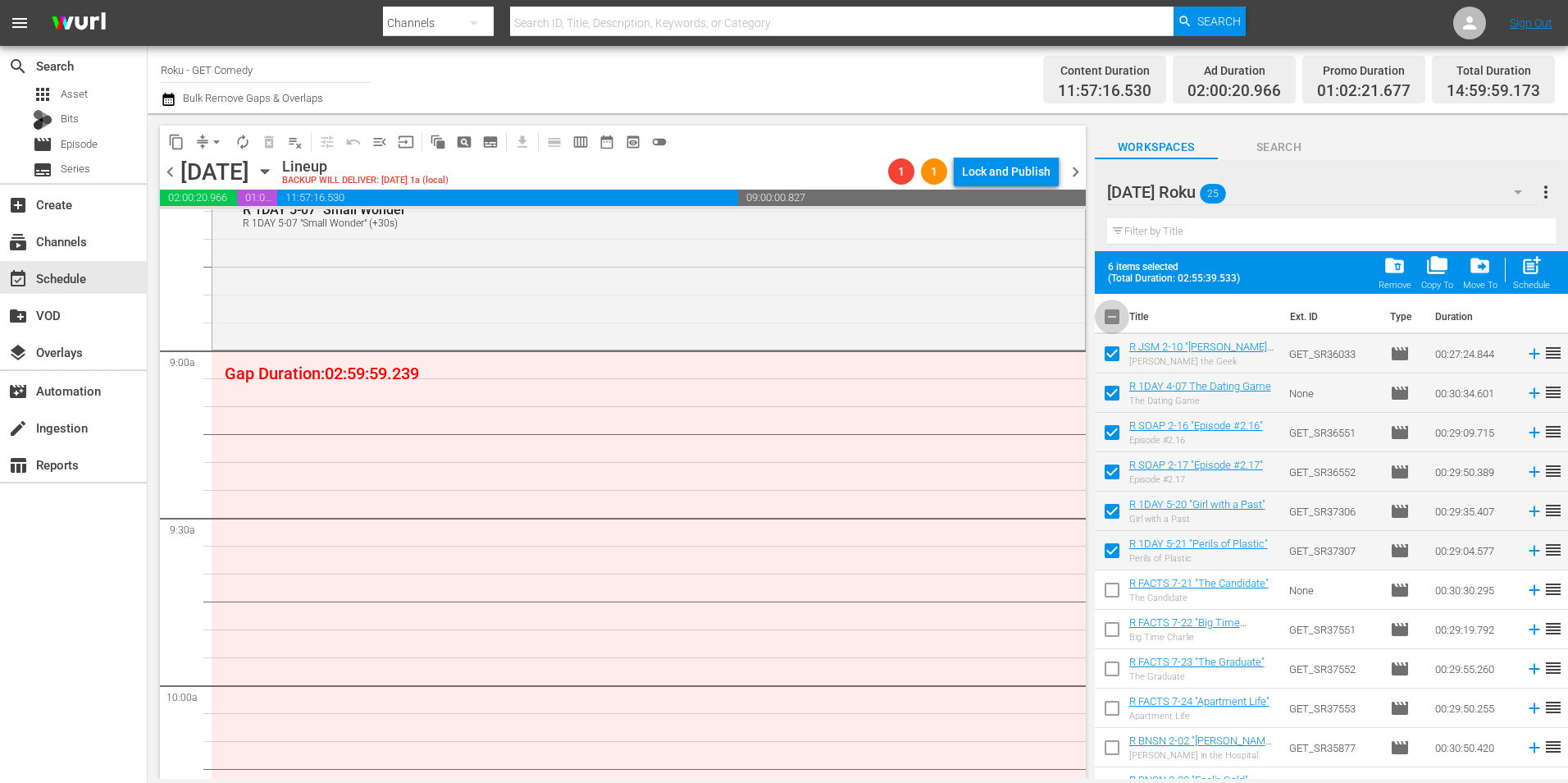
click at [1116, 320] on input "checkbox" at bounding box center [1112, 319] width 34 height 34
checkbox input "true"
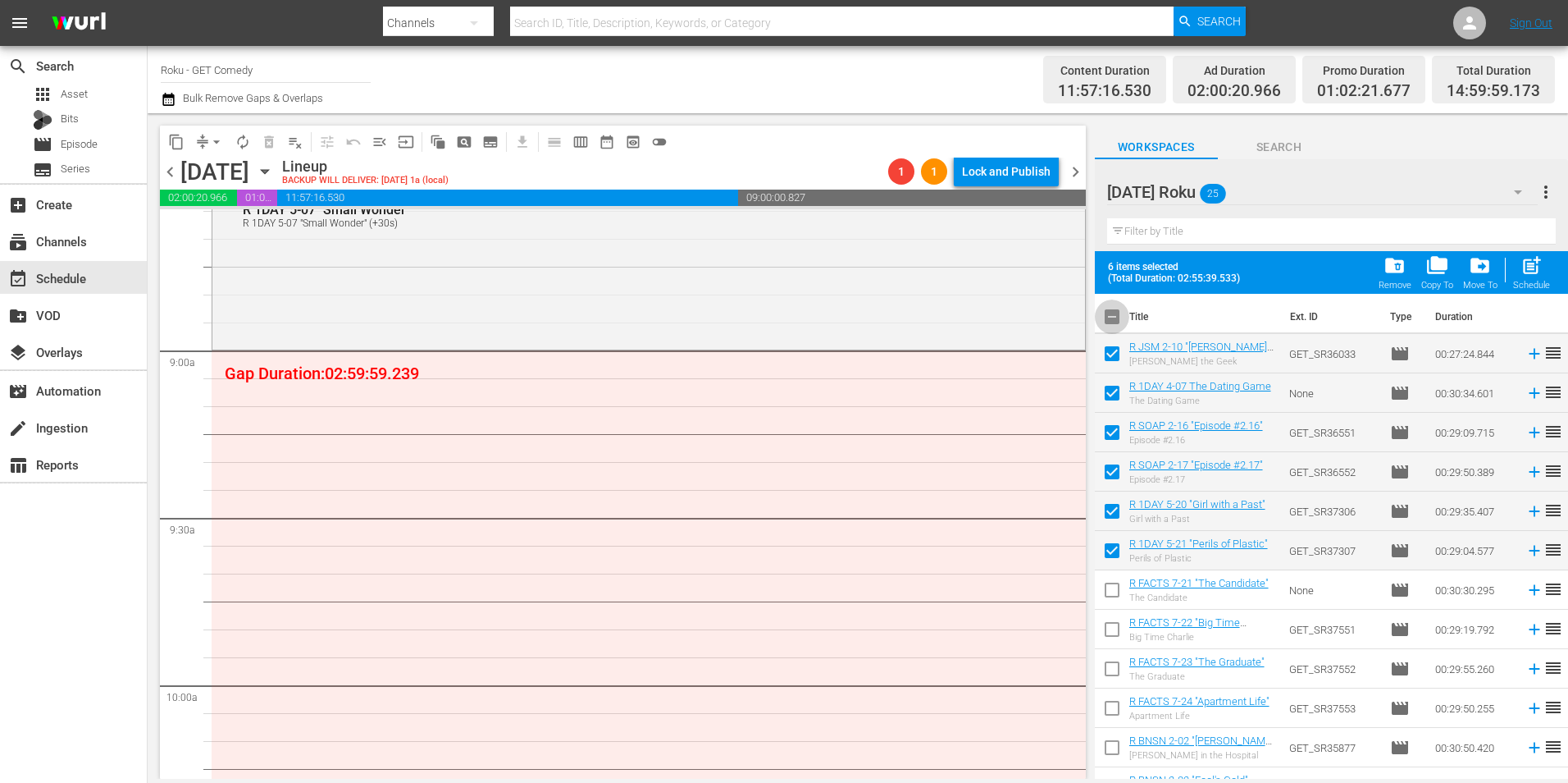
checkbox input "true"
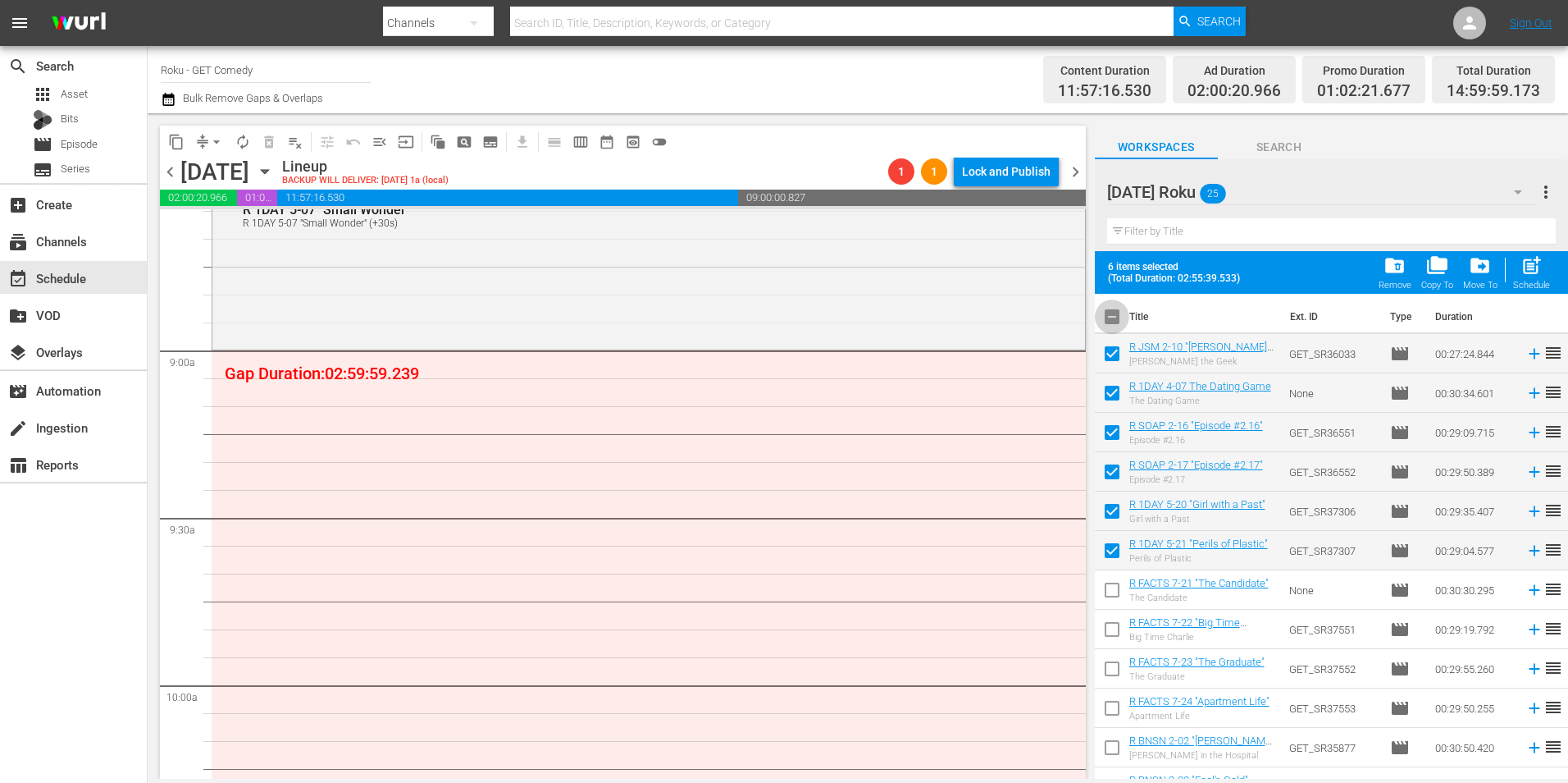
checkbox input "true"
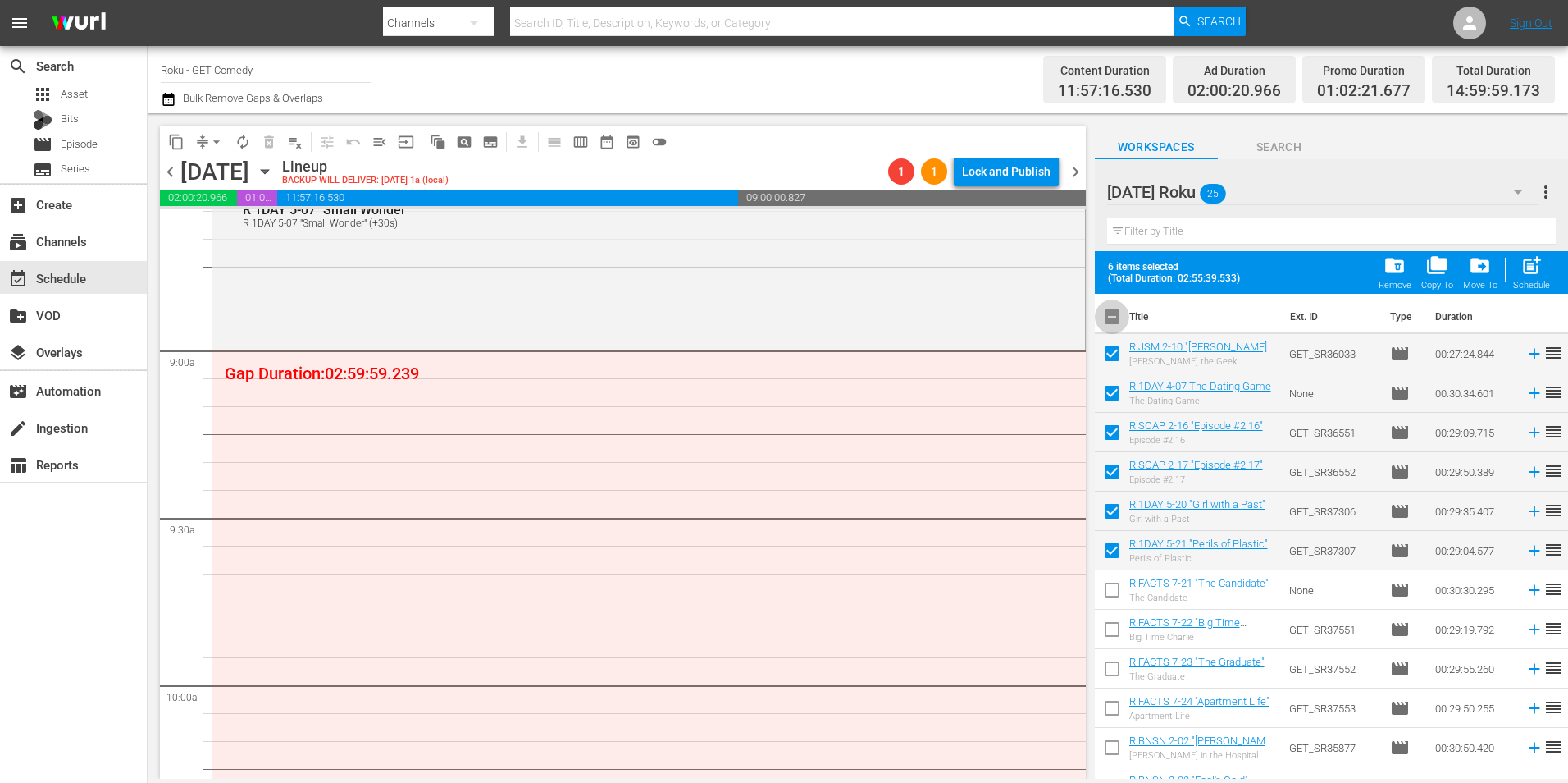
checkbox input "true"
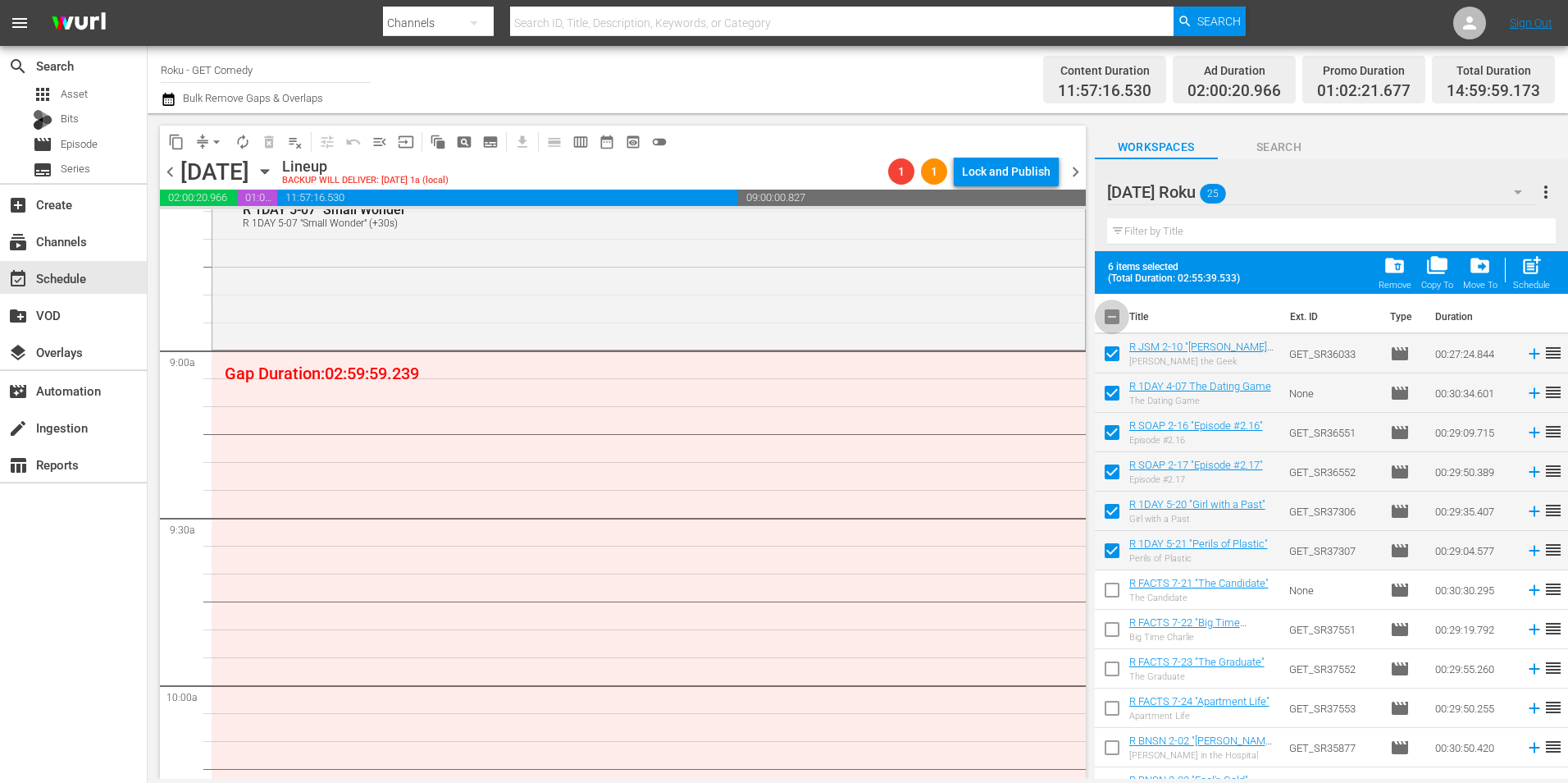
checkbox input "true"
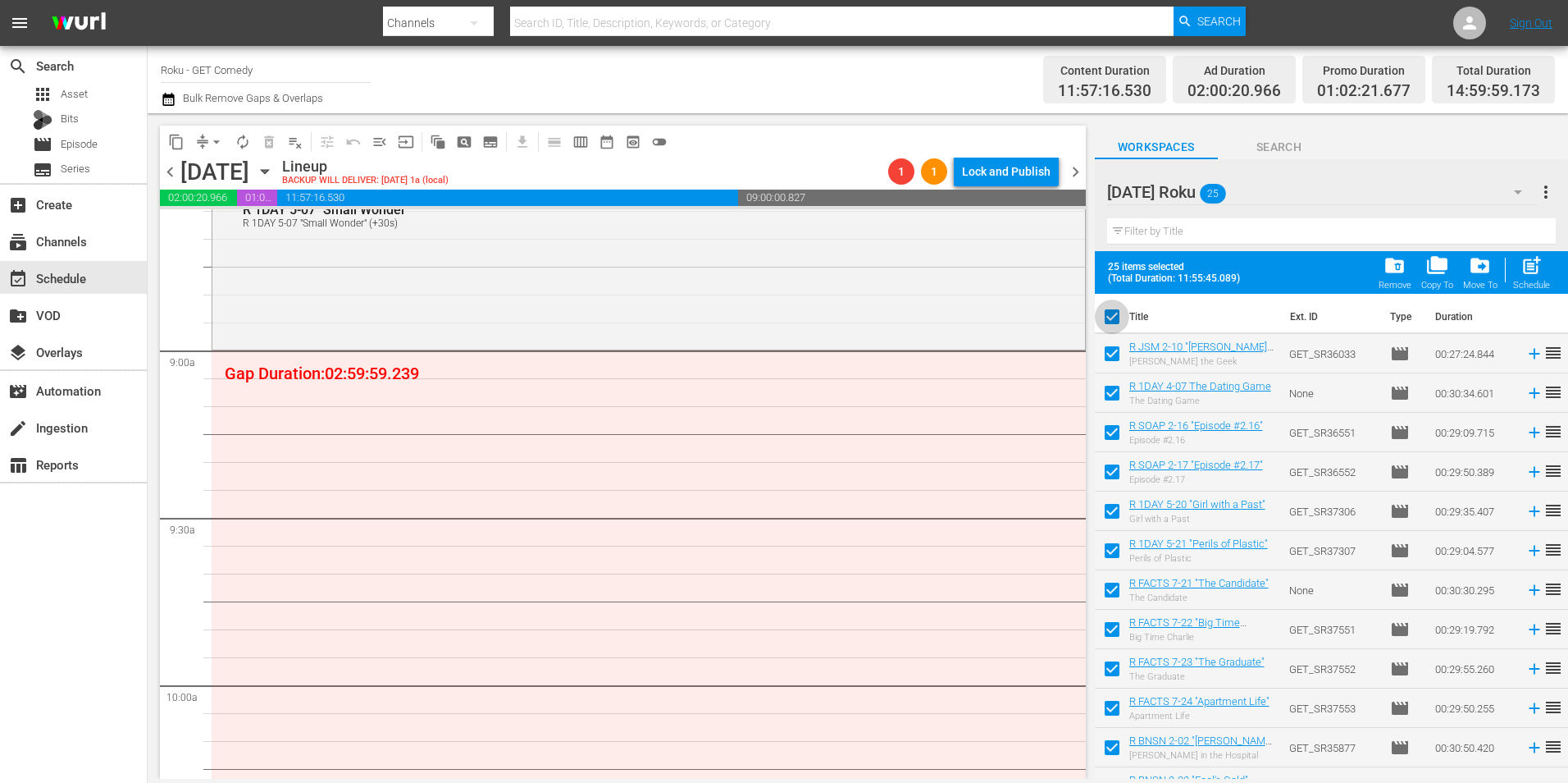
click at [1116, 320] on input "checkbox" at bounding box center [1112, 319] width 34 height 34
checkbox input "false"
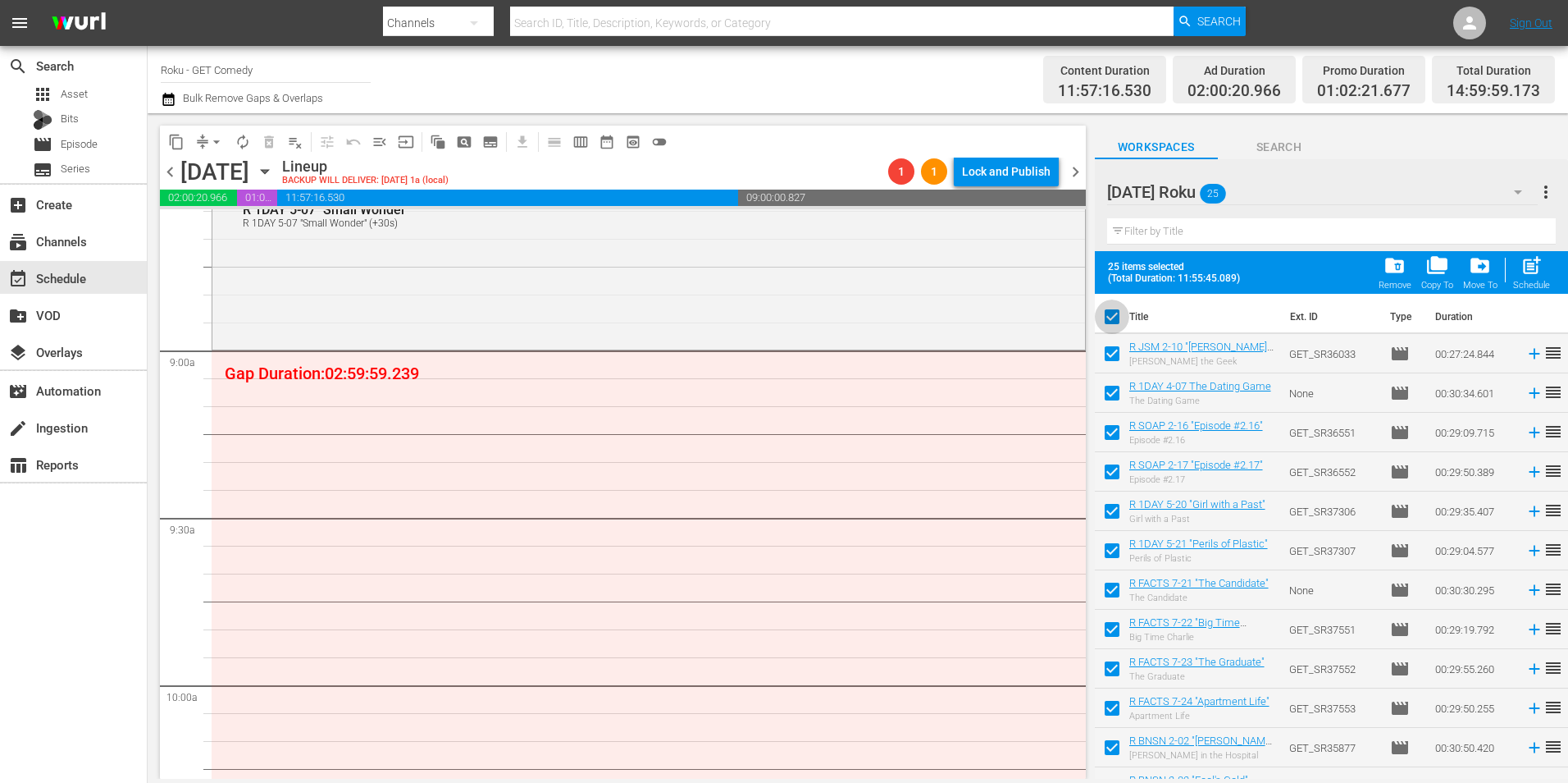
checkbox input "false"
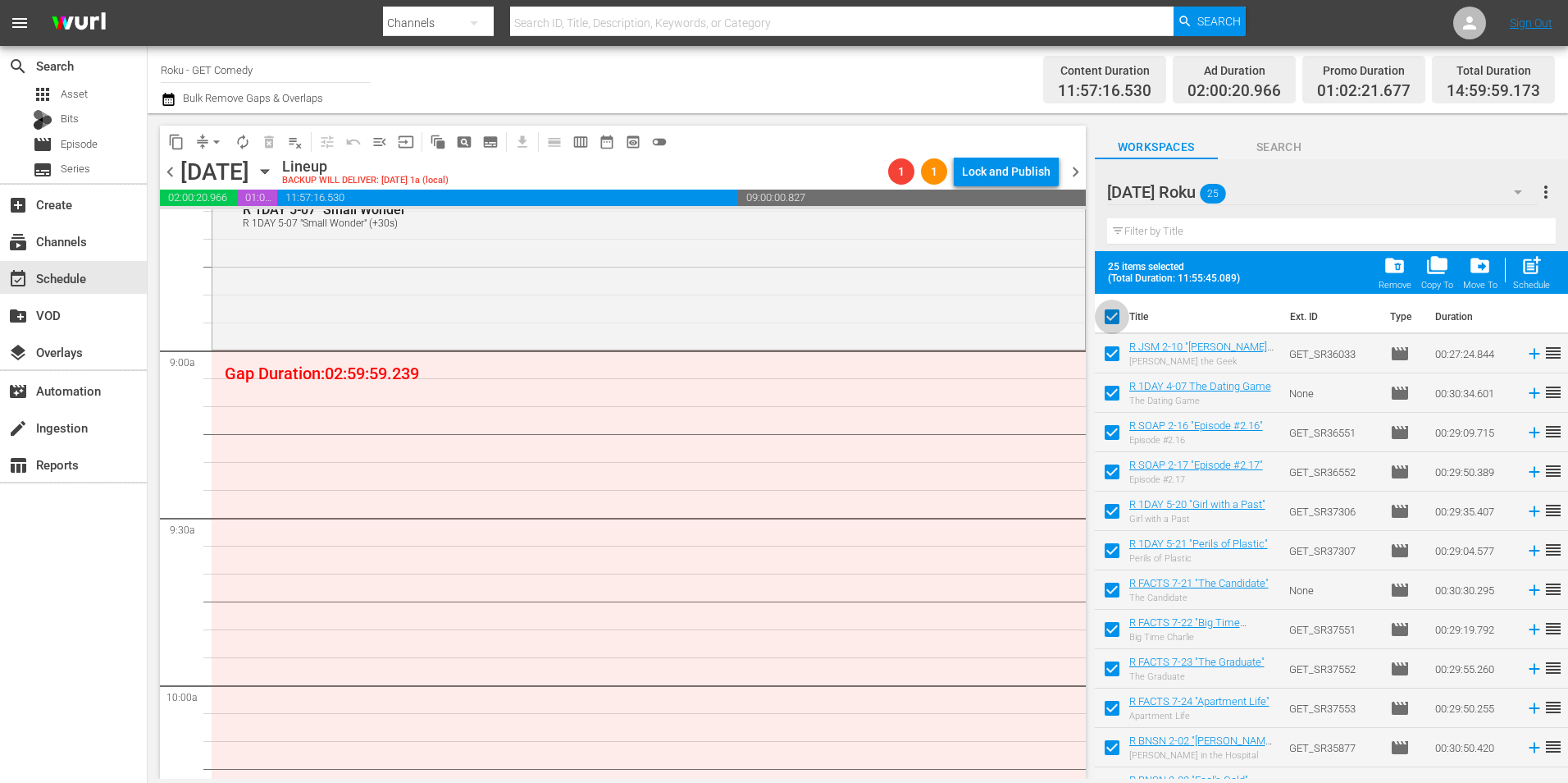
checkbox input "false"
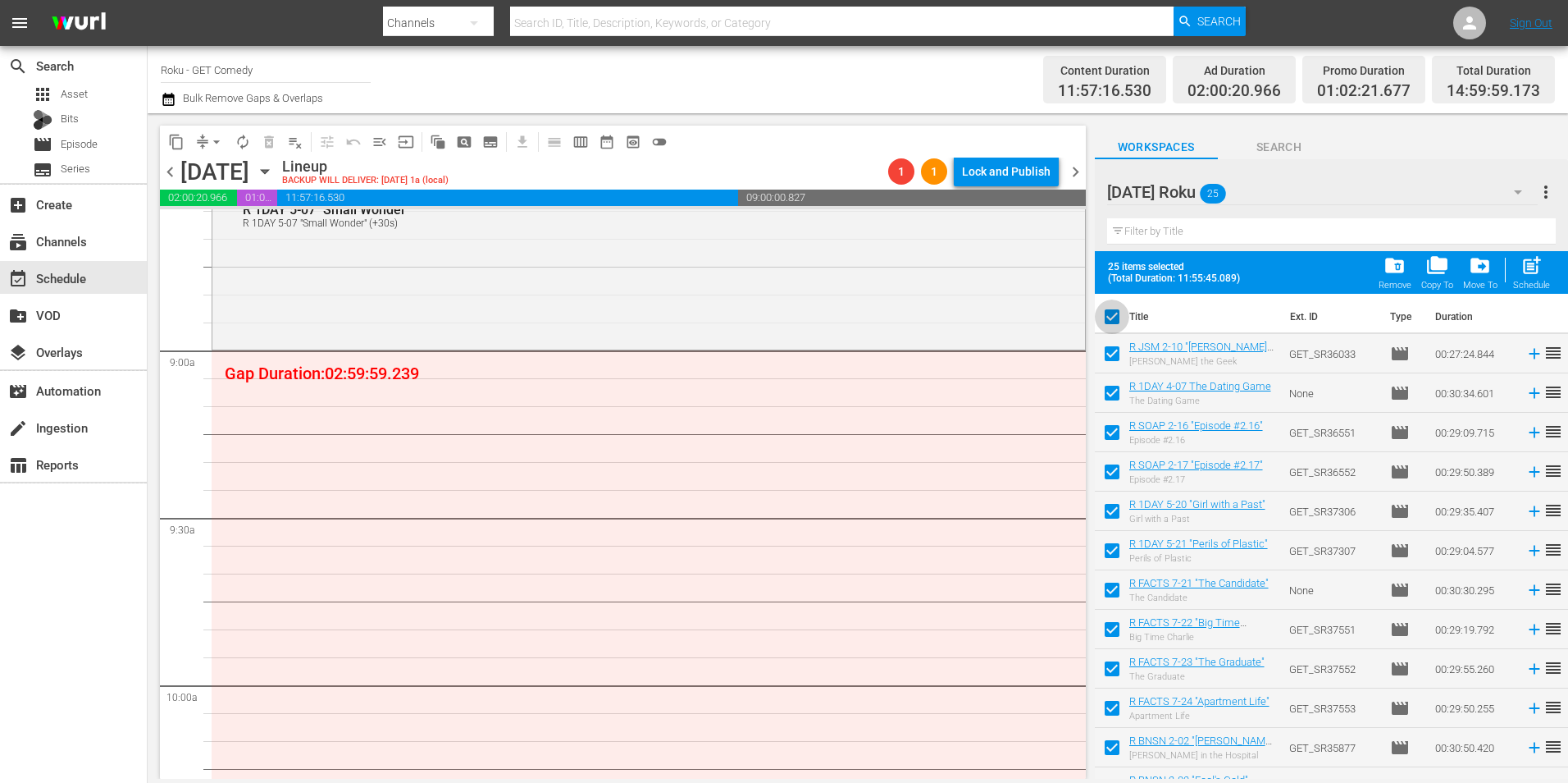
checkbox input "false"
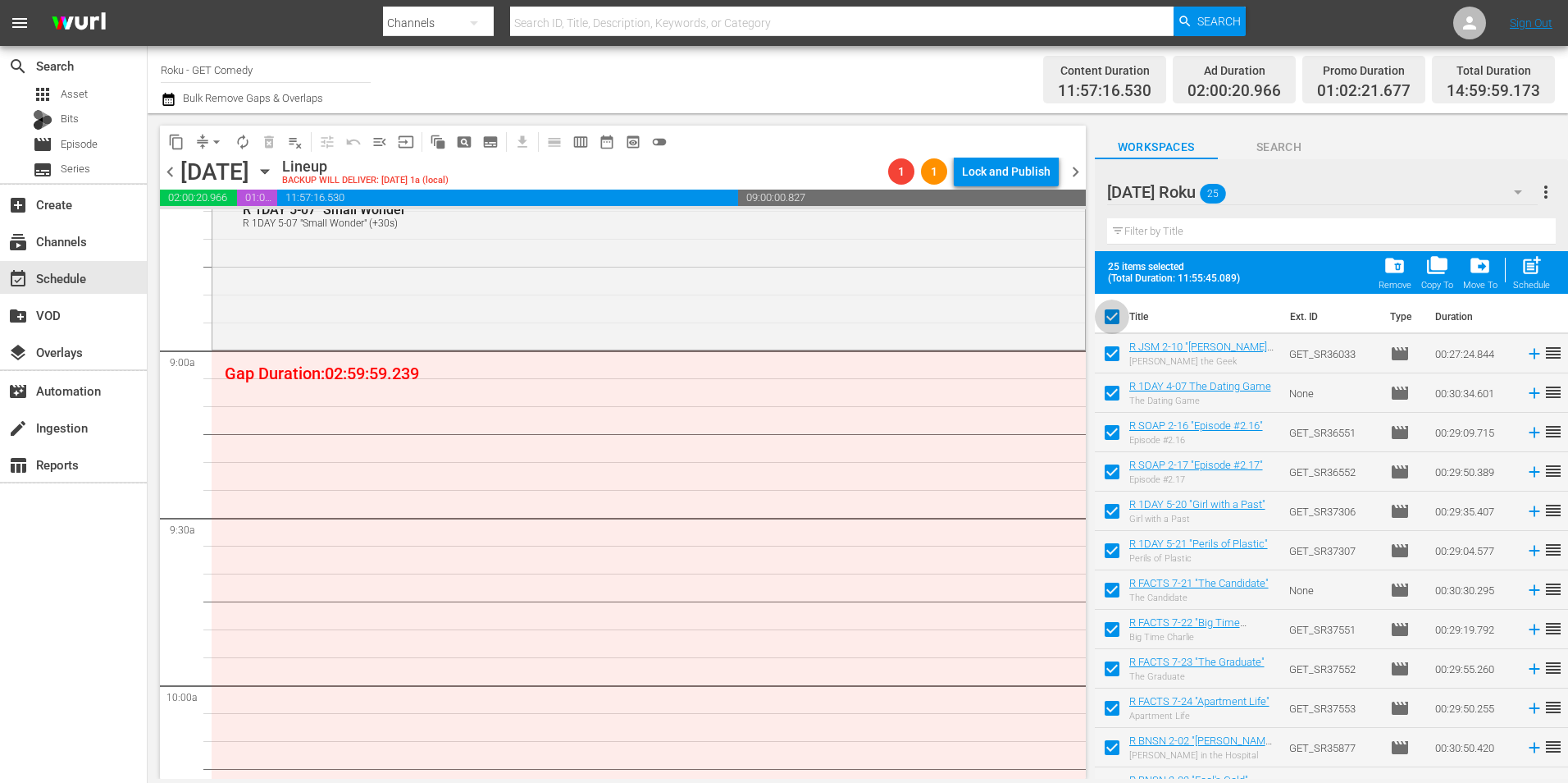
checkbox input "false"
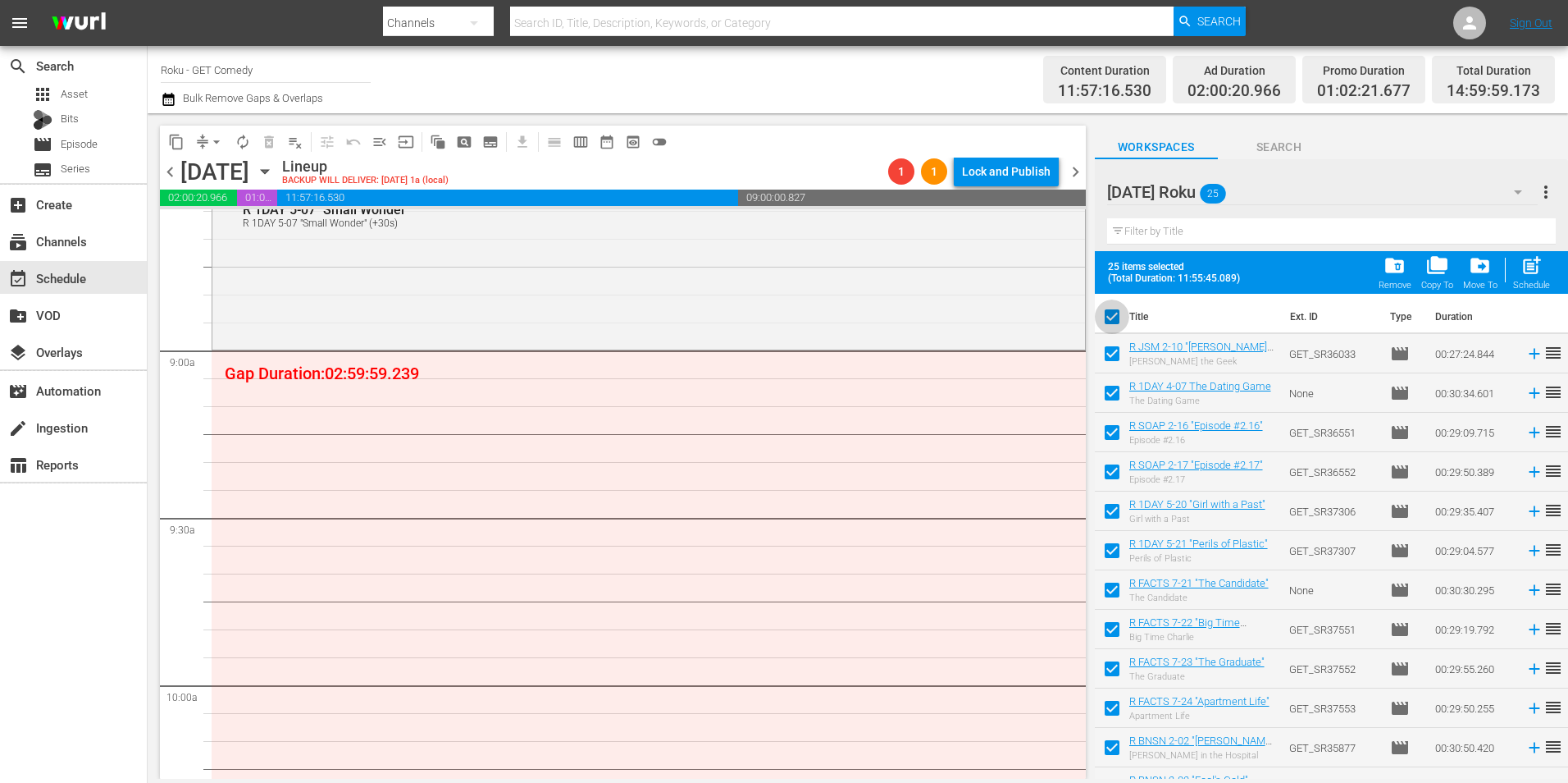
checkbox input "false"
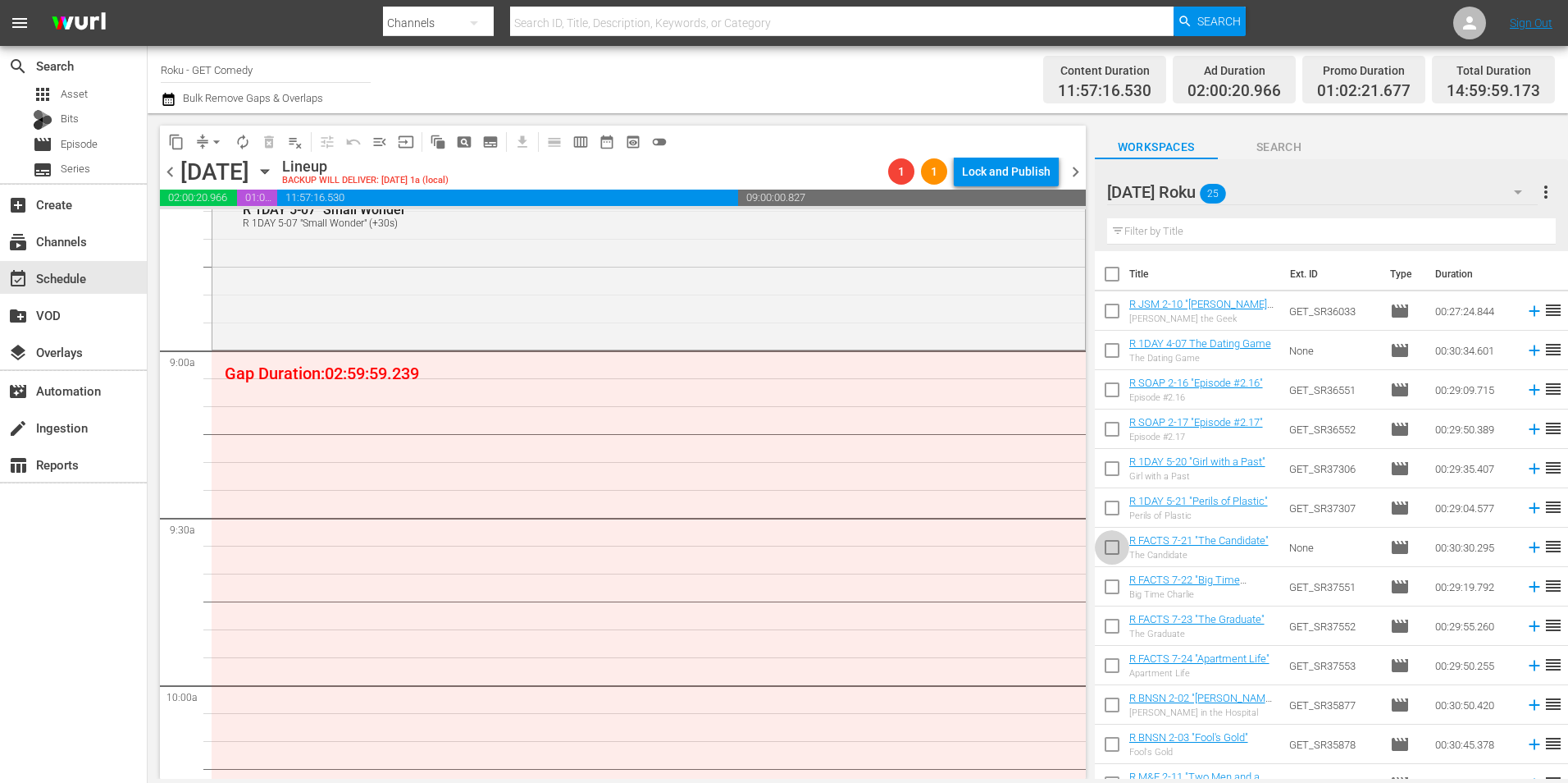
click at [1109, 549] on input "checkbox" at bounding box center [1112, 550] width 34 height 34
checkbox input "true"
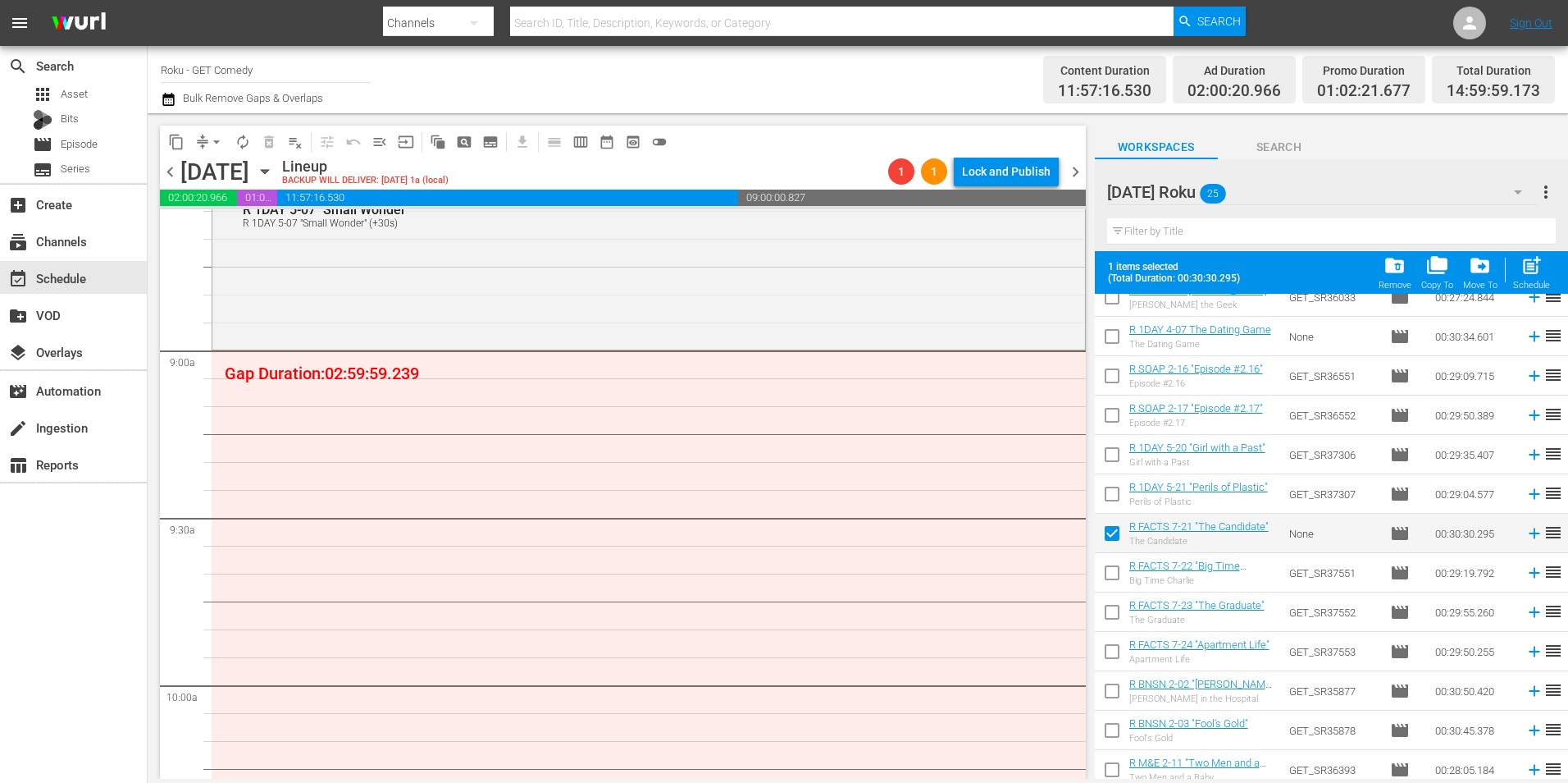
scroll to position [82, 0]
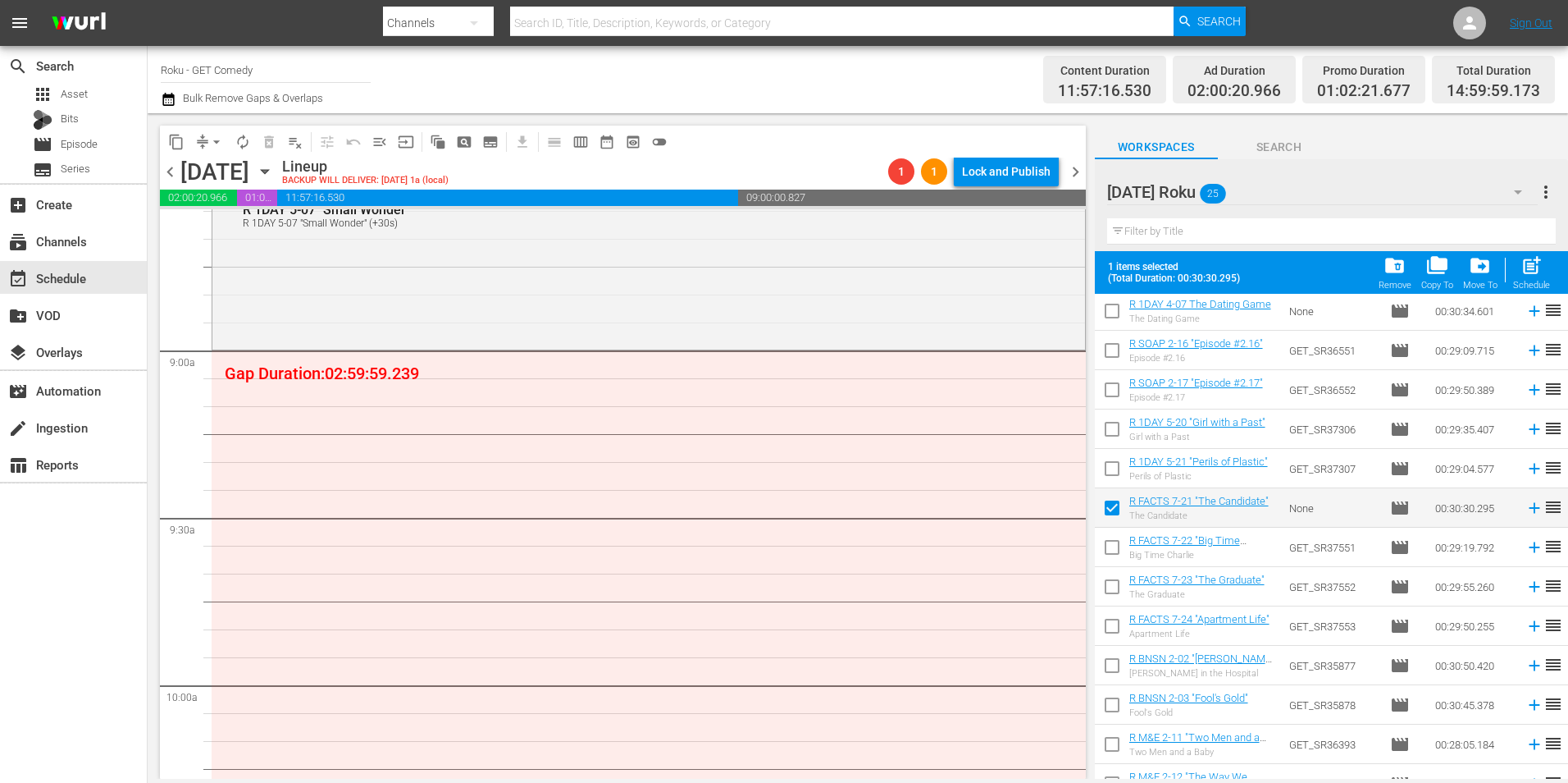
click at [1108, 541] on input "checkbox" at bounding box center [1112, 550] width 34 height 34
checkbox input "true"
click at [1114, 587] on input "checkbox" at bounding box center [1112, 589] width 34 height 34
checkbox input "true"
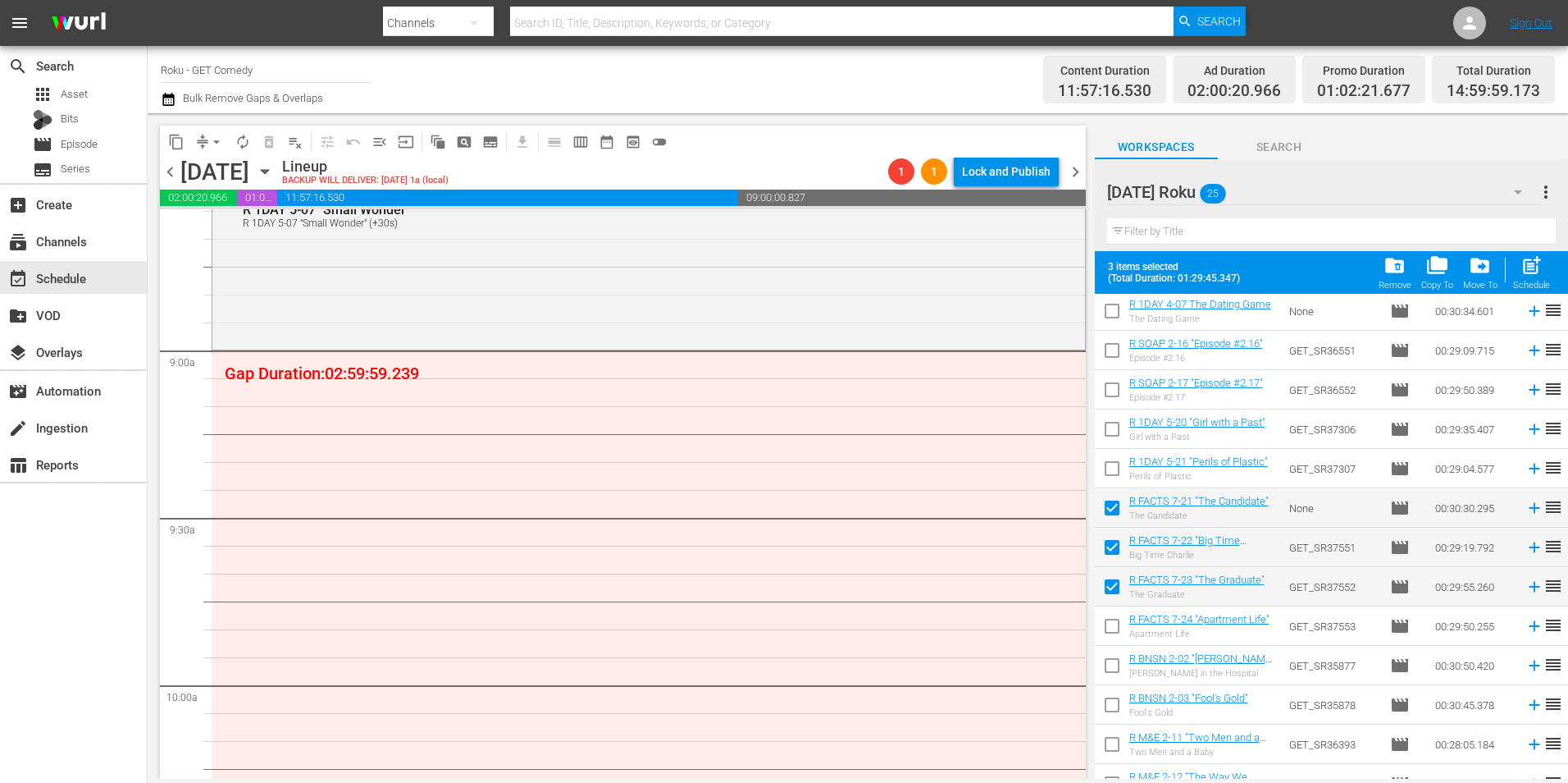
click at [1111, 623] on input "checkbox" at bounding box center [1112, 628] width 34 height 34
checkbox input "true"
drag, startPoint x: 1106, startPoint y: 663, endPoint x: 1105, endPoint y: 697, distance: 34.0
click at [1106, 666] on input "checkbox" at bounding box center [1112, 668] width 34 height 34
checkbox input "true"
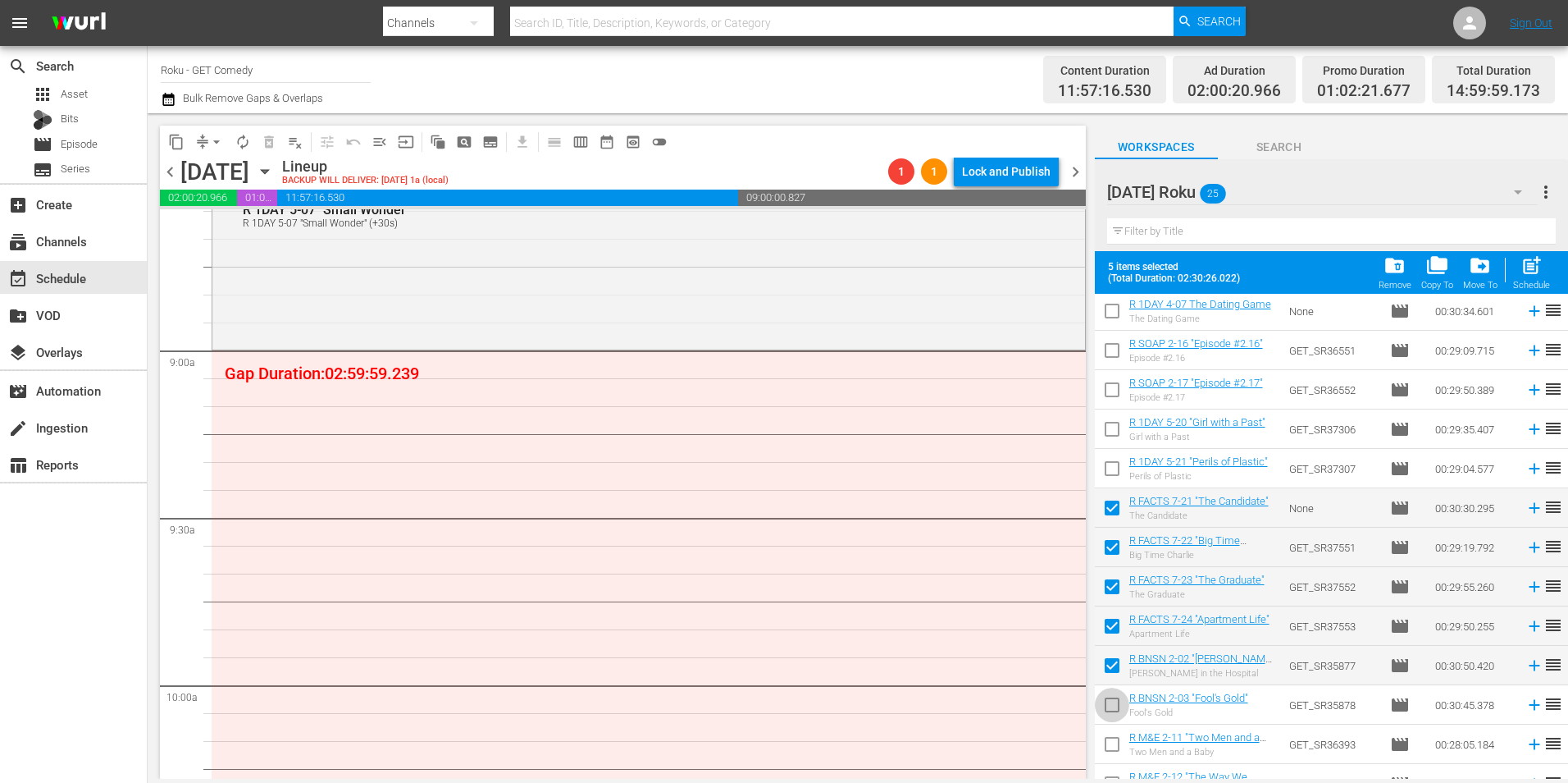
click at [1116, 697] on input "checkbox" at bounding box center [1112, 707] width 34 height 34
checkbox input "true"
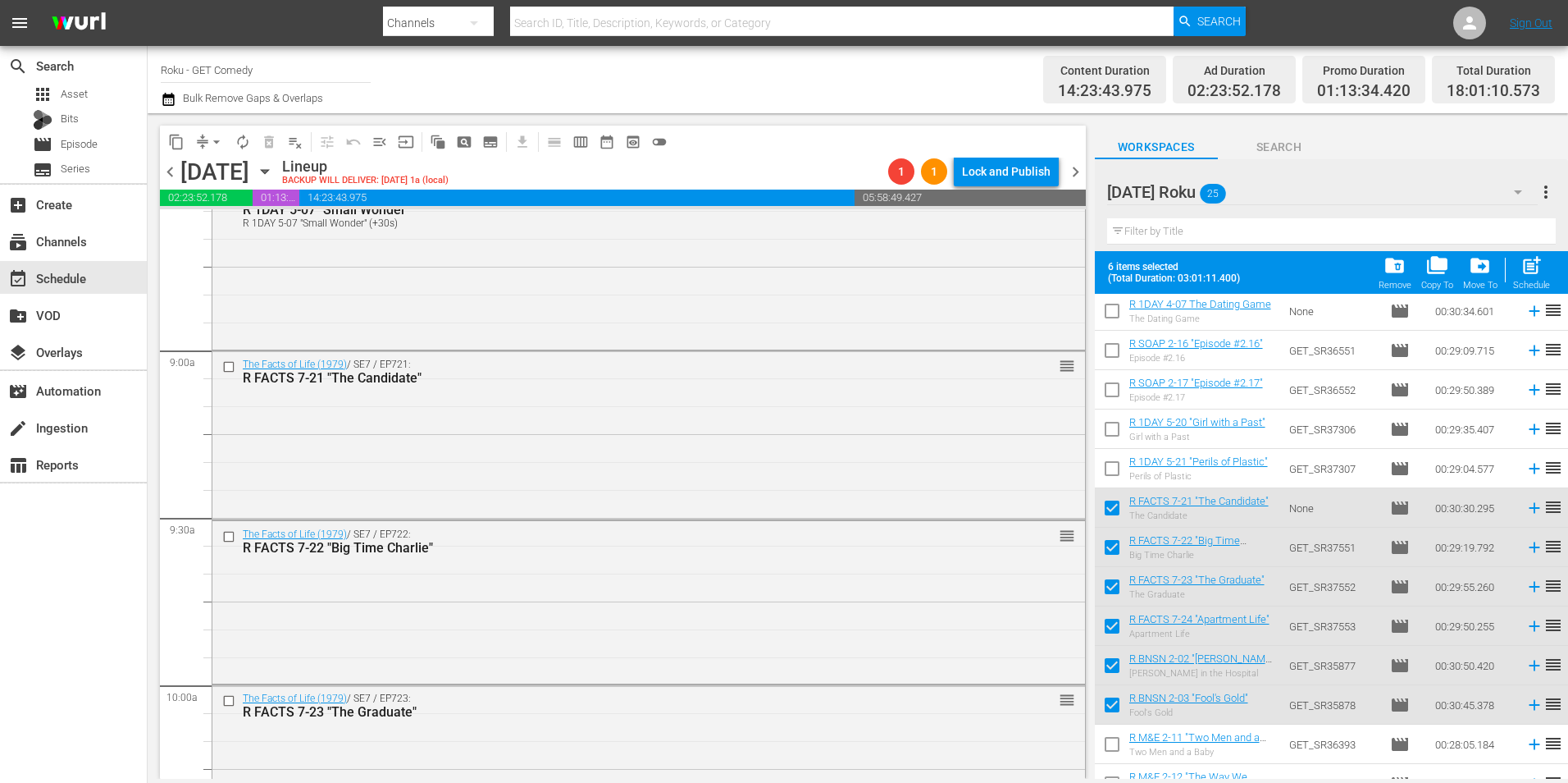
click at [739, 465] on div "The Facts of Life (1979) / SE7 / EP721: R FACTS 7-21 "The Candidate" reorder" at bounding box center [649, 433] width 872 height 165
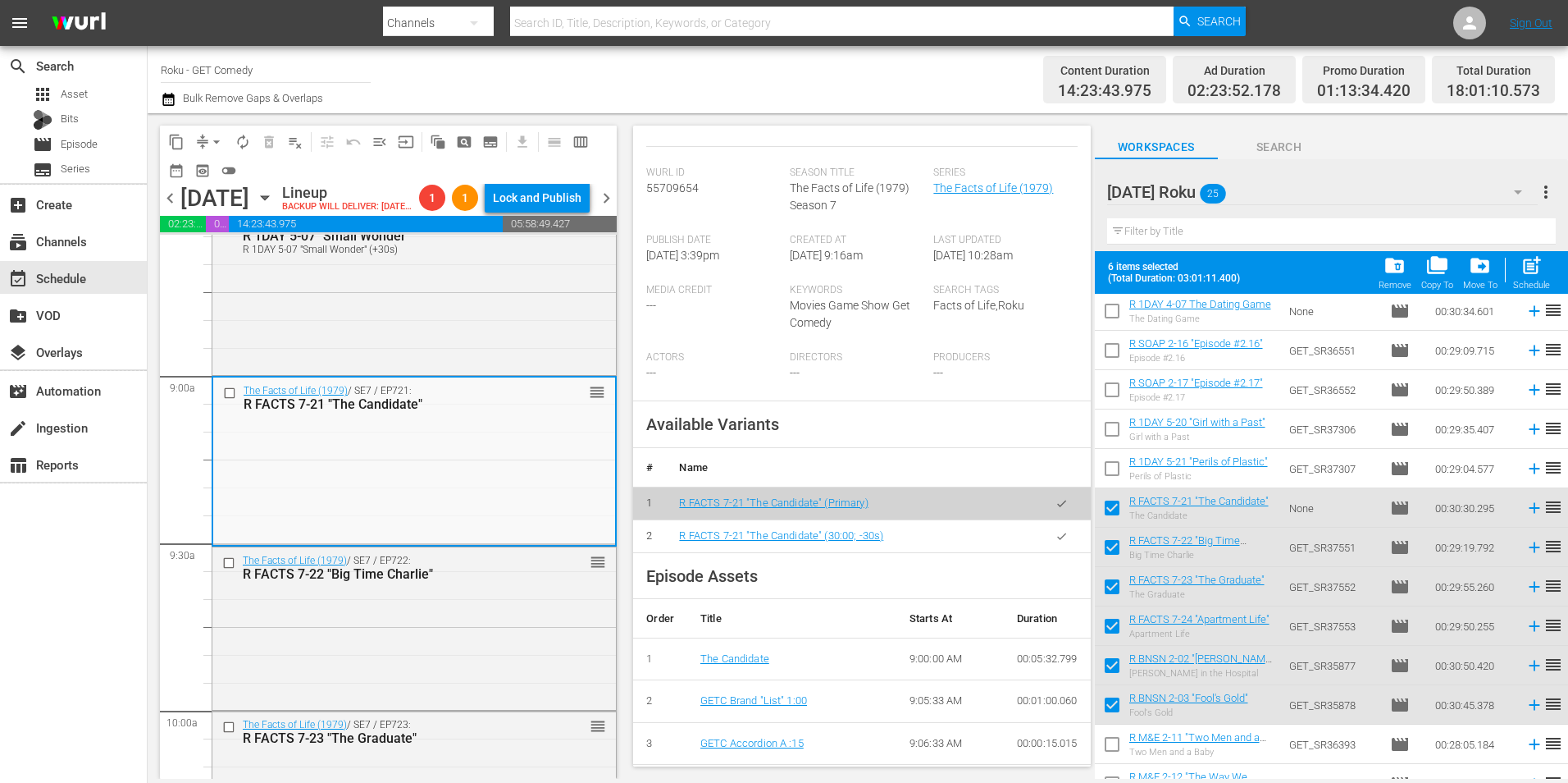
scroll to position [328, 0]
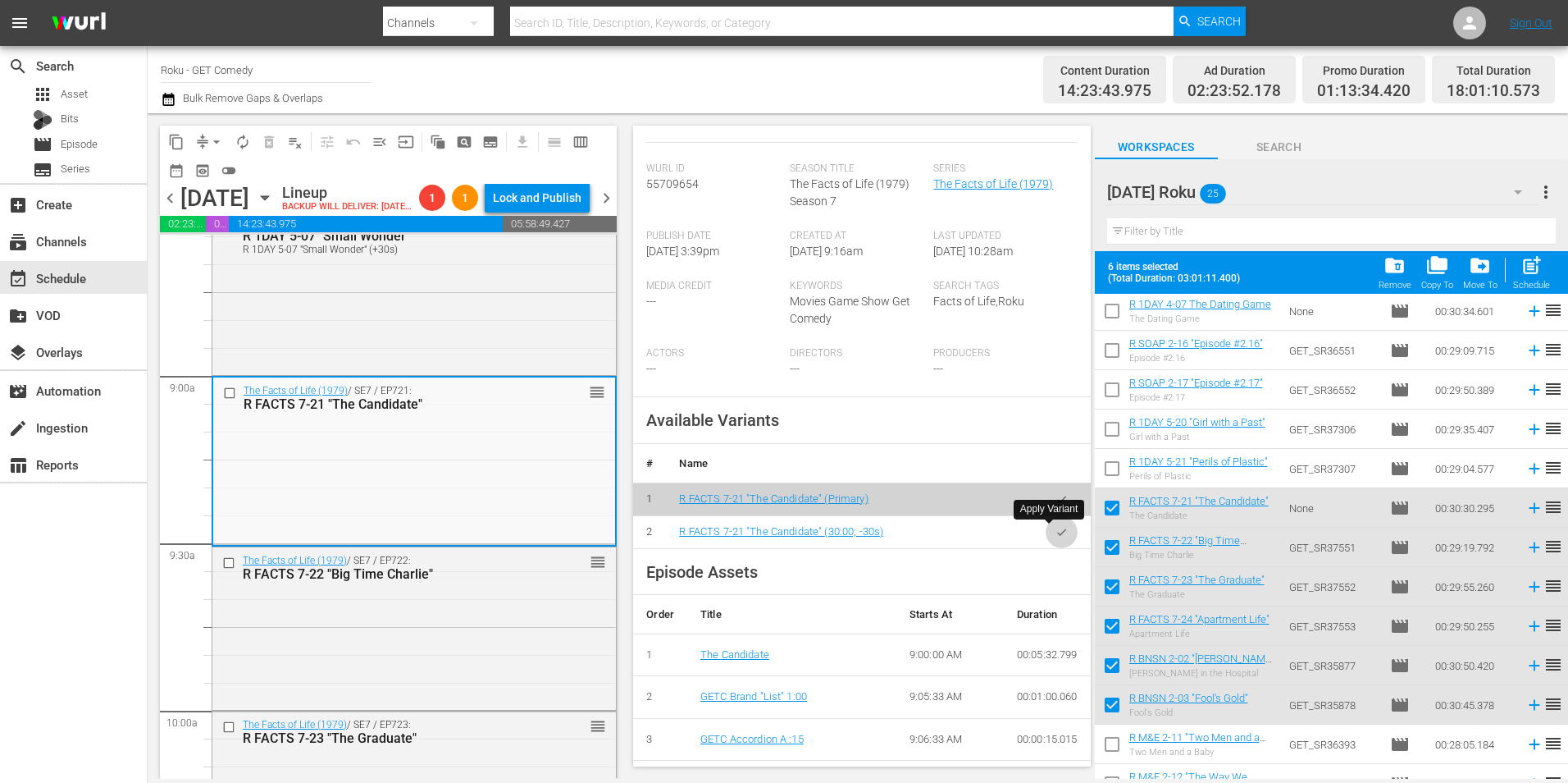
click at [1055, 528] on icon "button" at bounding box center [1061, 532] width 12 height 12
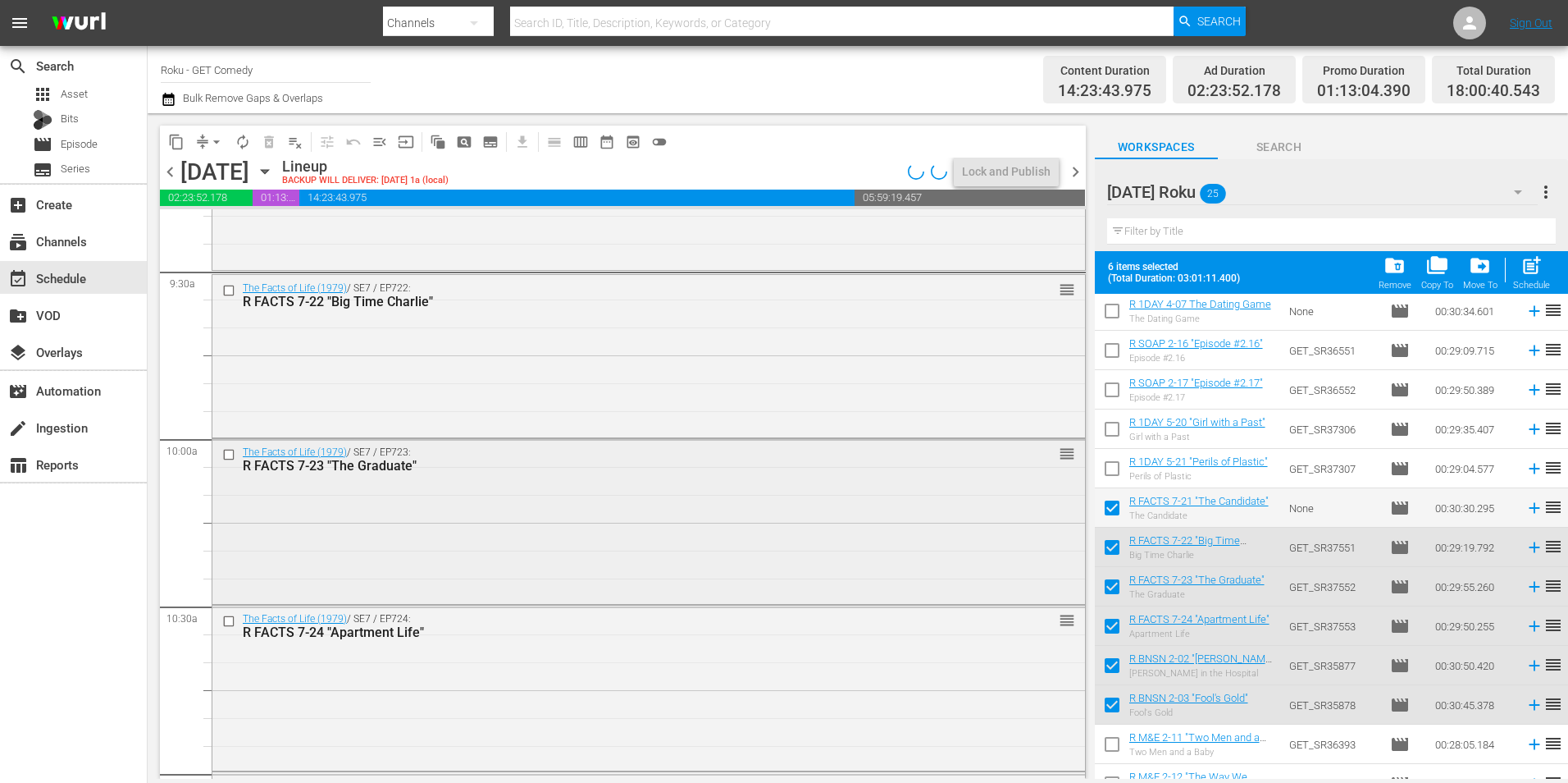
scroll to position [3282, 0]
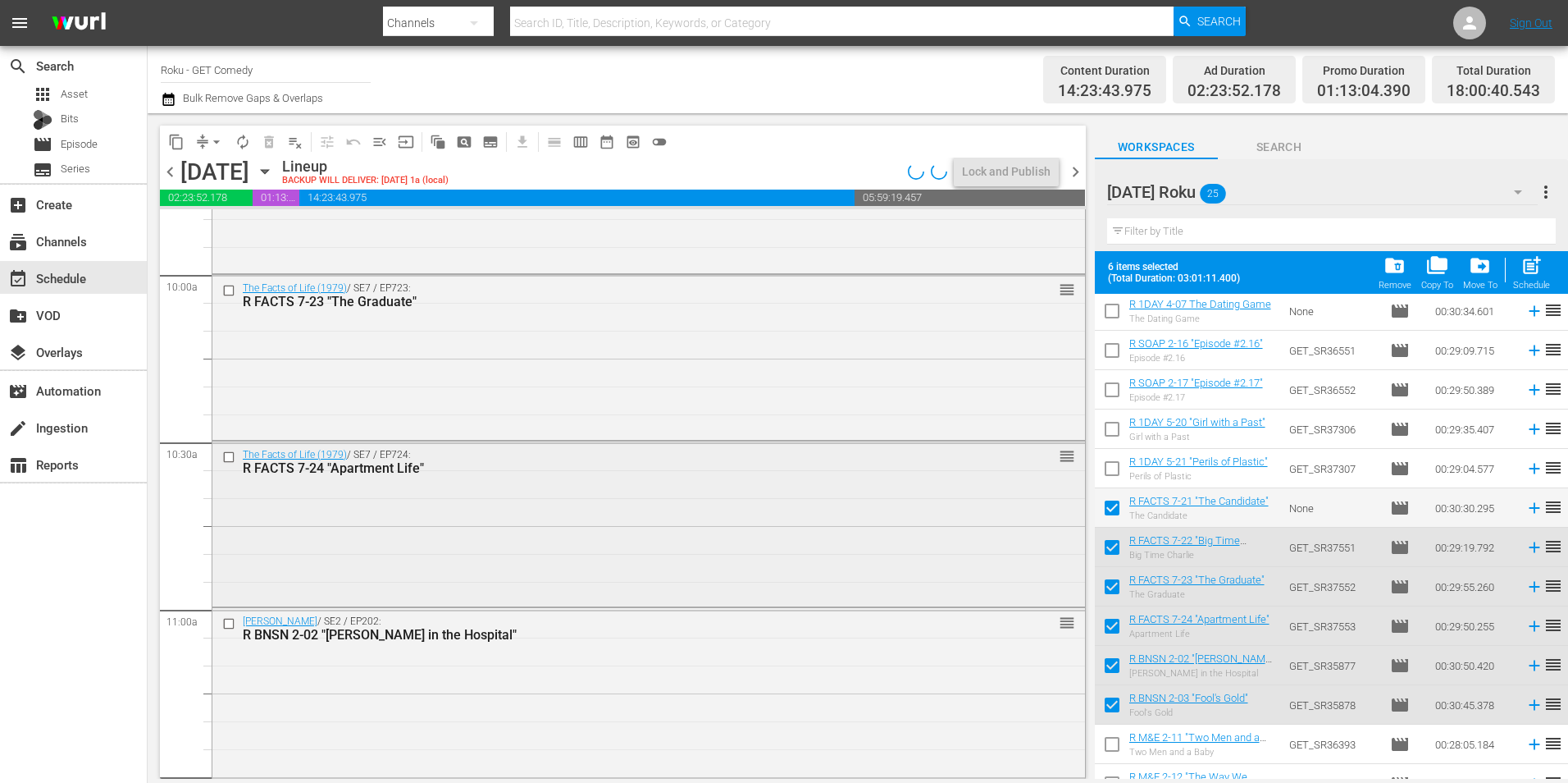
click at [645, 533] on div "The Facts of Life (1979) / SE7 / EP724: R FACTS 7-24 "Apartment Life" reorder" at bounding box center [649, 522] width 872 height 161
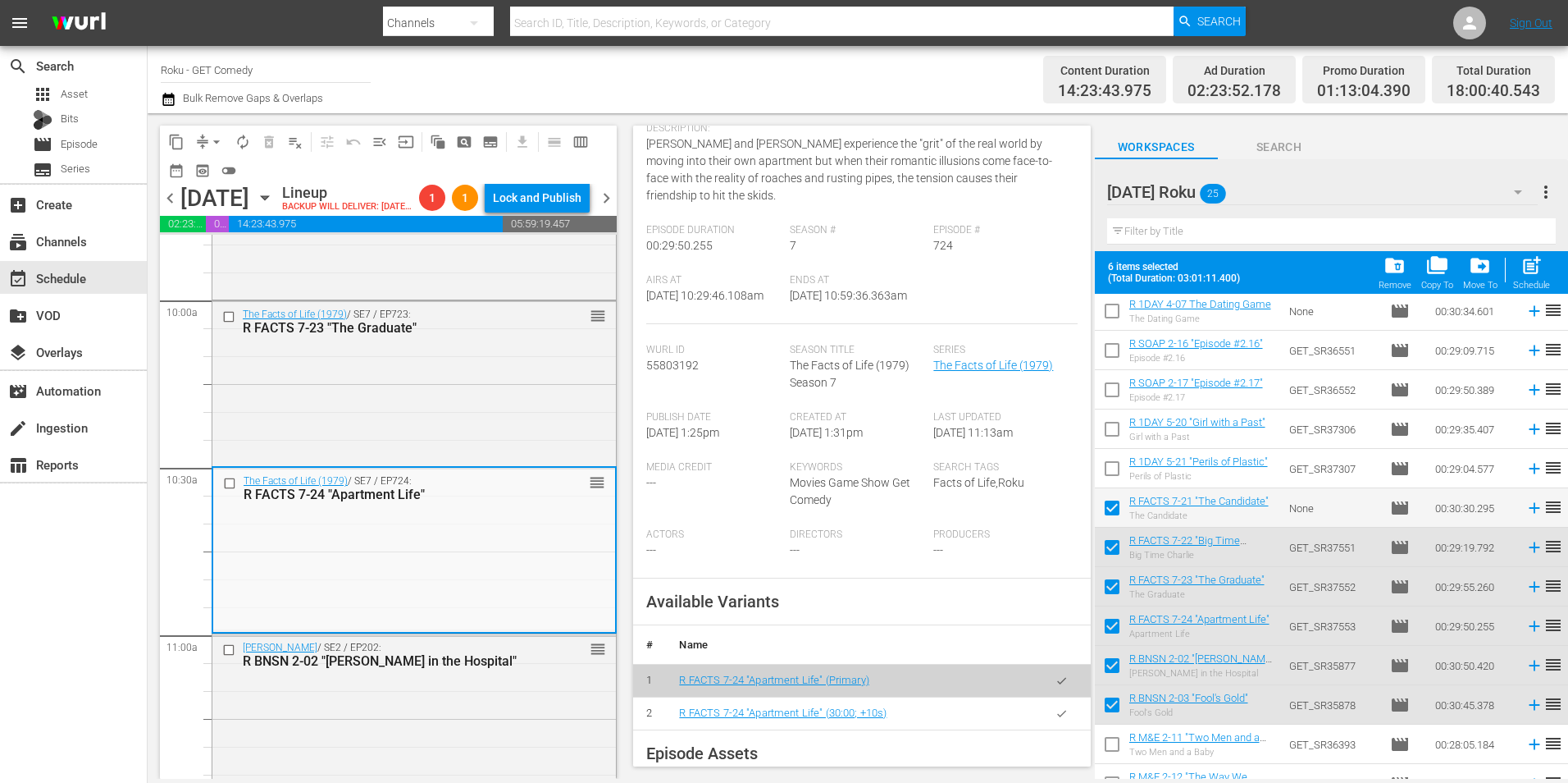
scroll to position [328, 0]
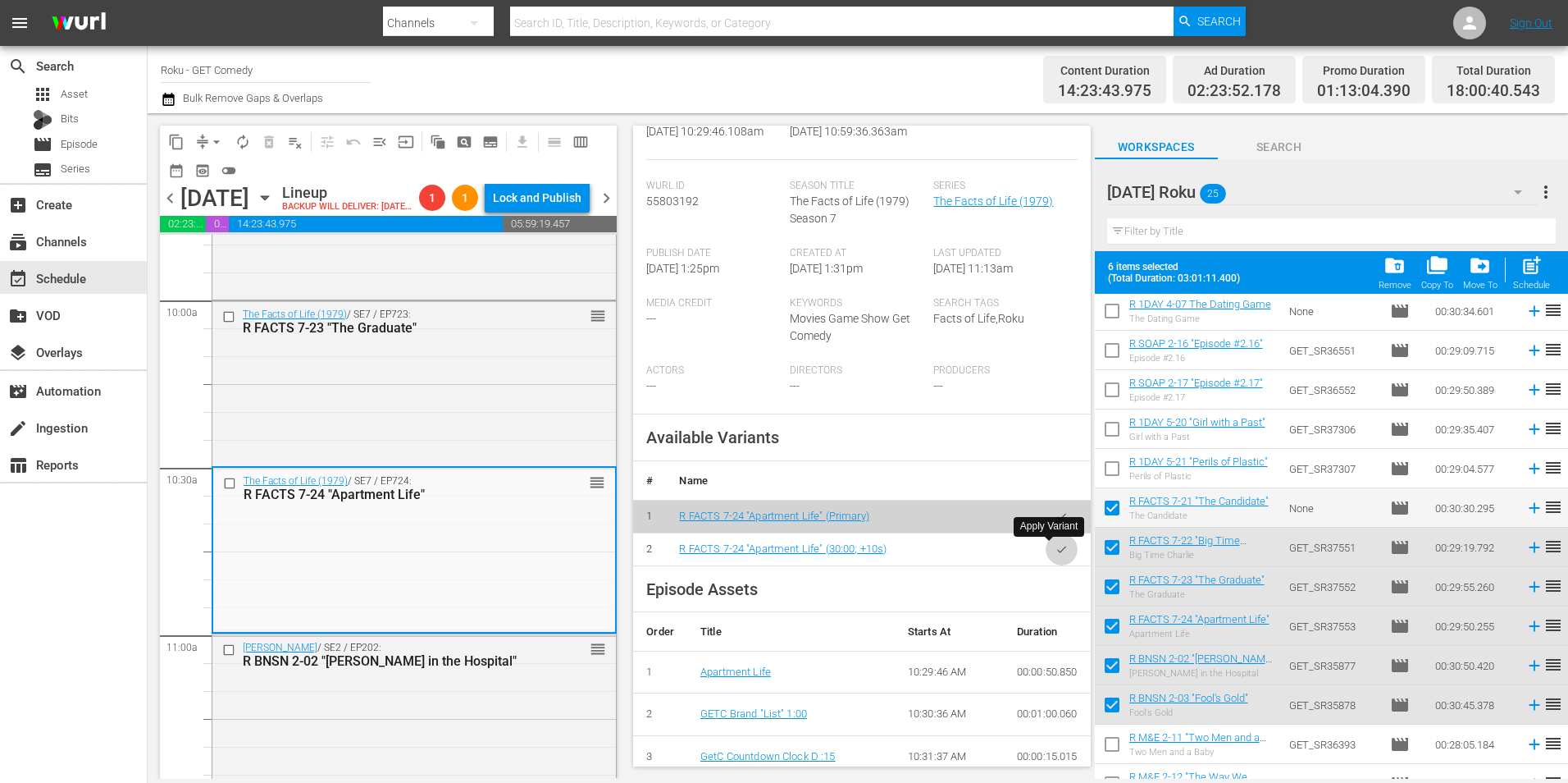
click at [1048, 542] on button "button" at bounding box center [1062, 549] width 32 height 32
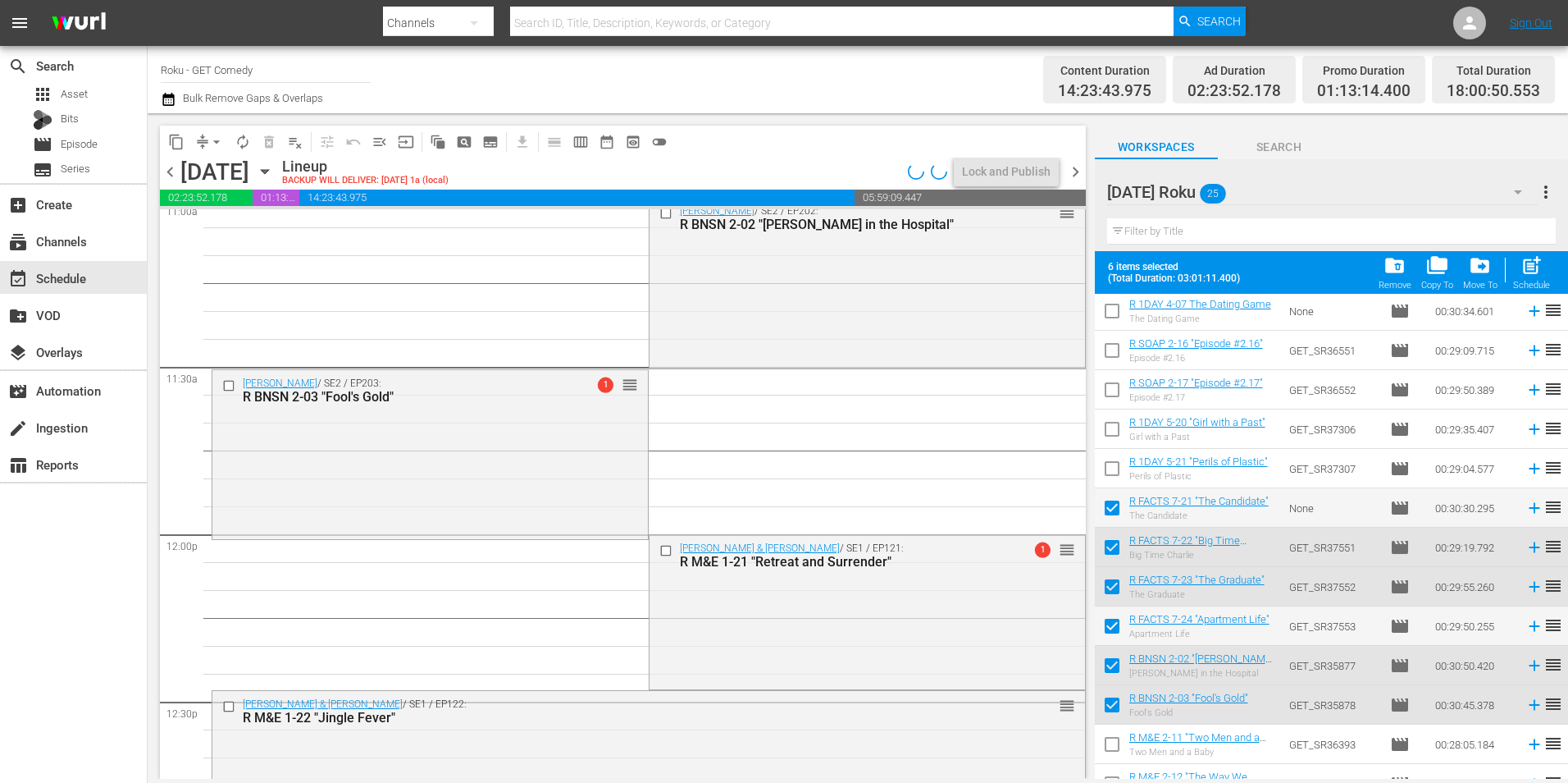
scroll to position [3610, 0]
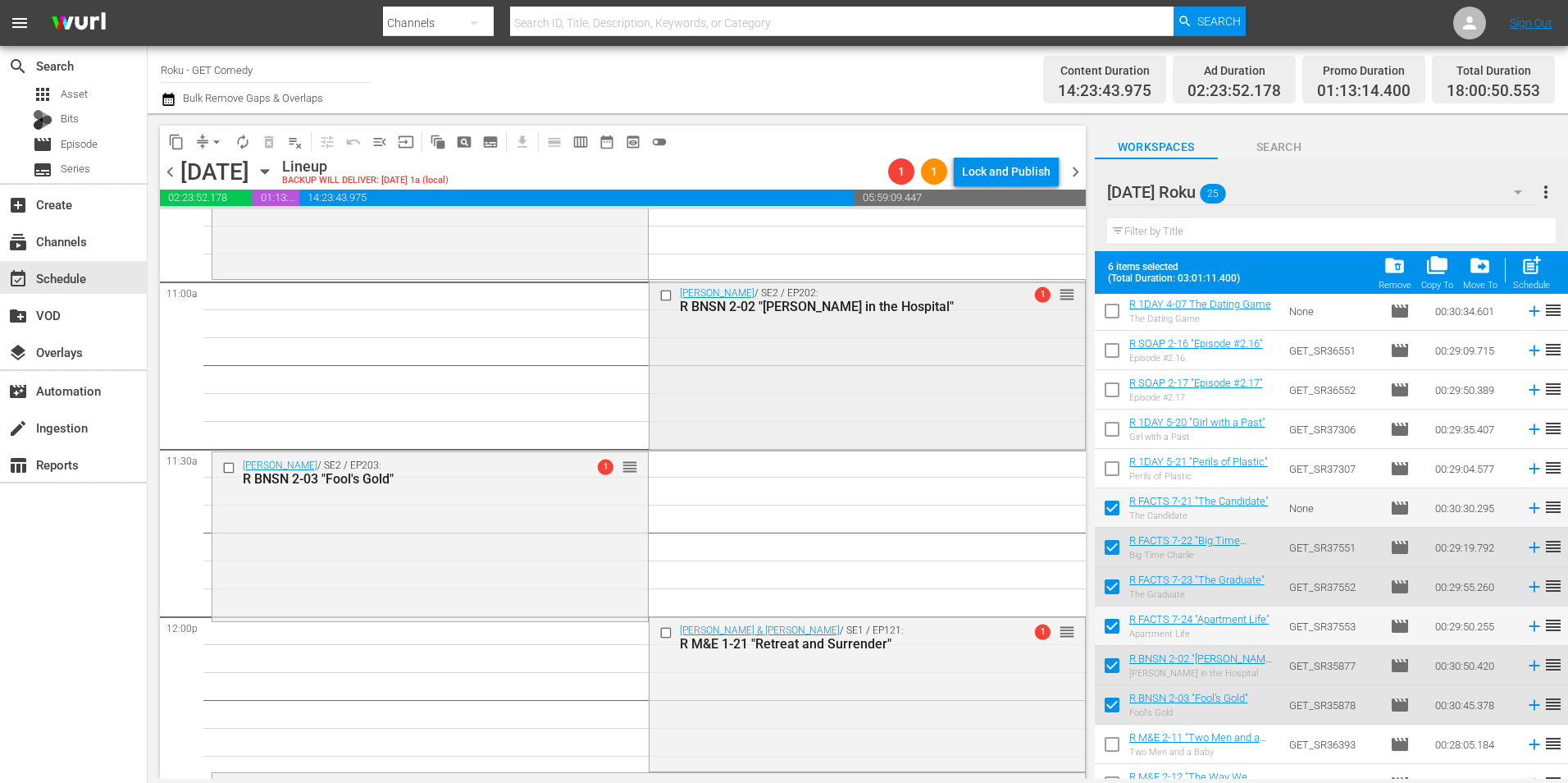
click at [848, 382] on div "[PERSON_NAME] / SE2 / EP202: R BNSN 2-02 "[PERSON_NAME] in the Hospital" 1 reor…" at bounding box center [868, 363] width 435 height 167
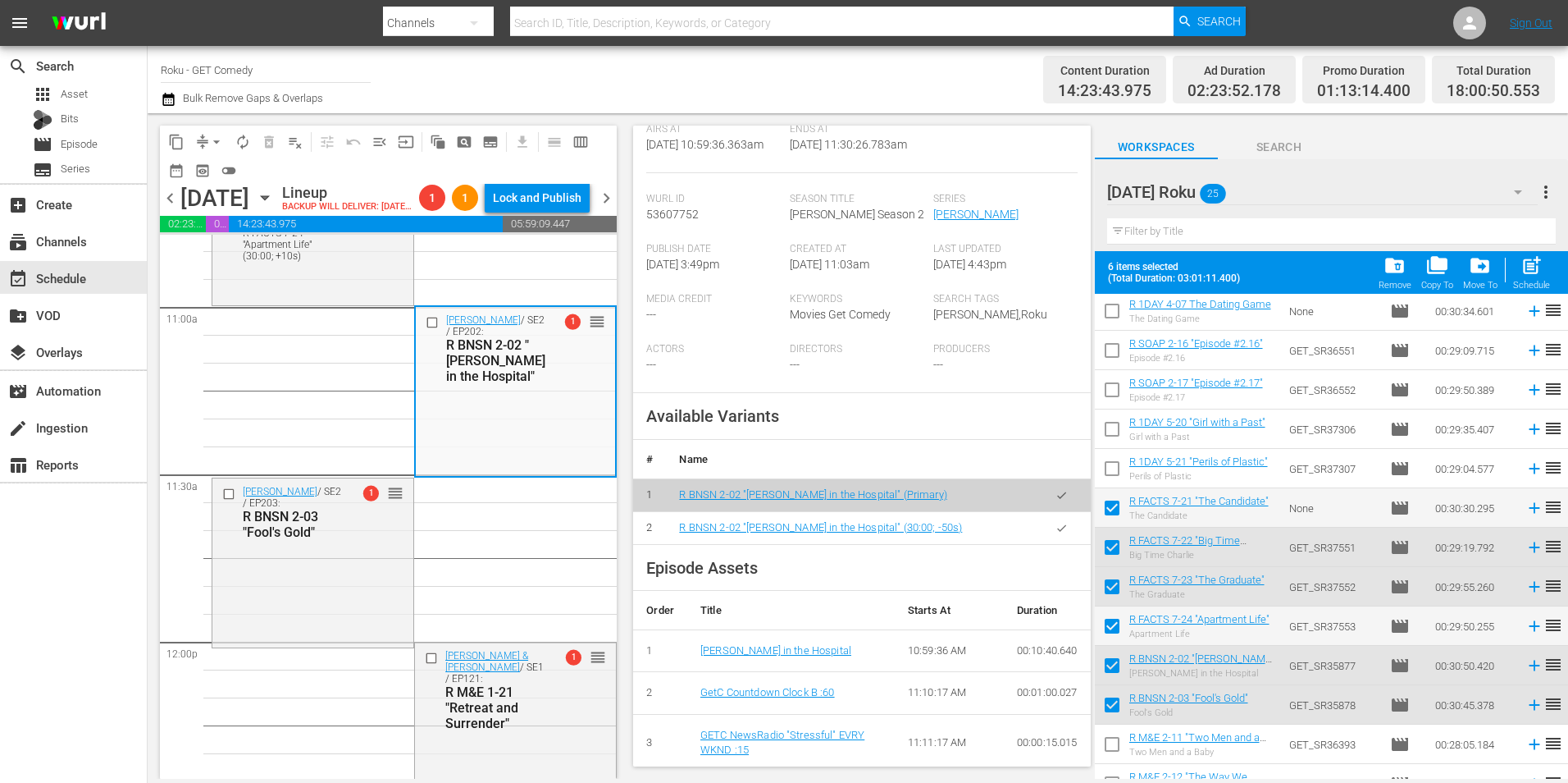
scroll to position [411, 0]
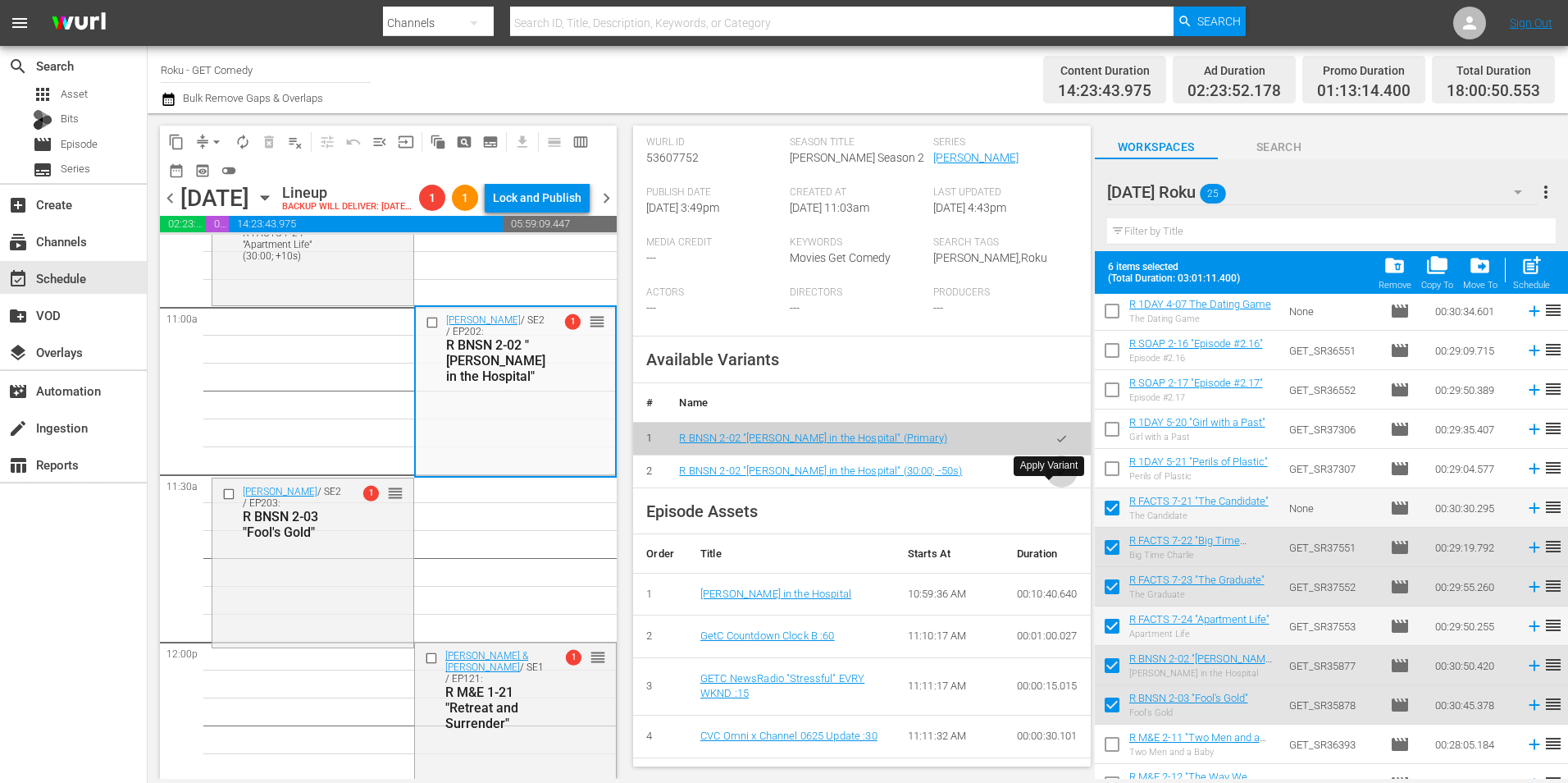
click at [1048, 487] on button "button" at bounding box center [1062, 471] width 32 height 32
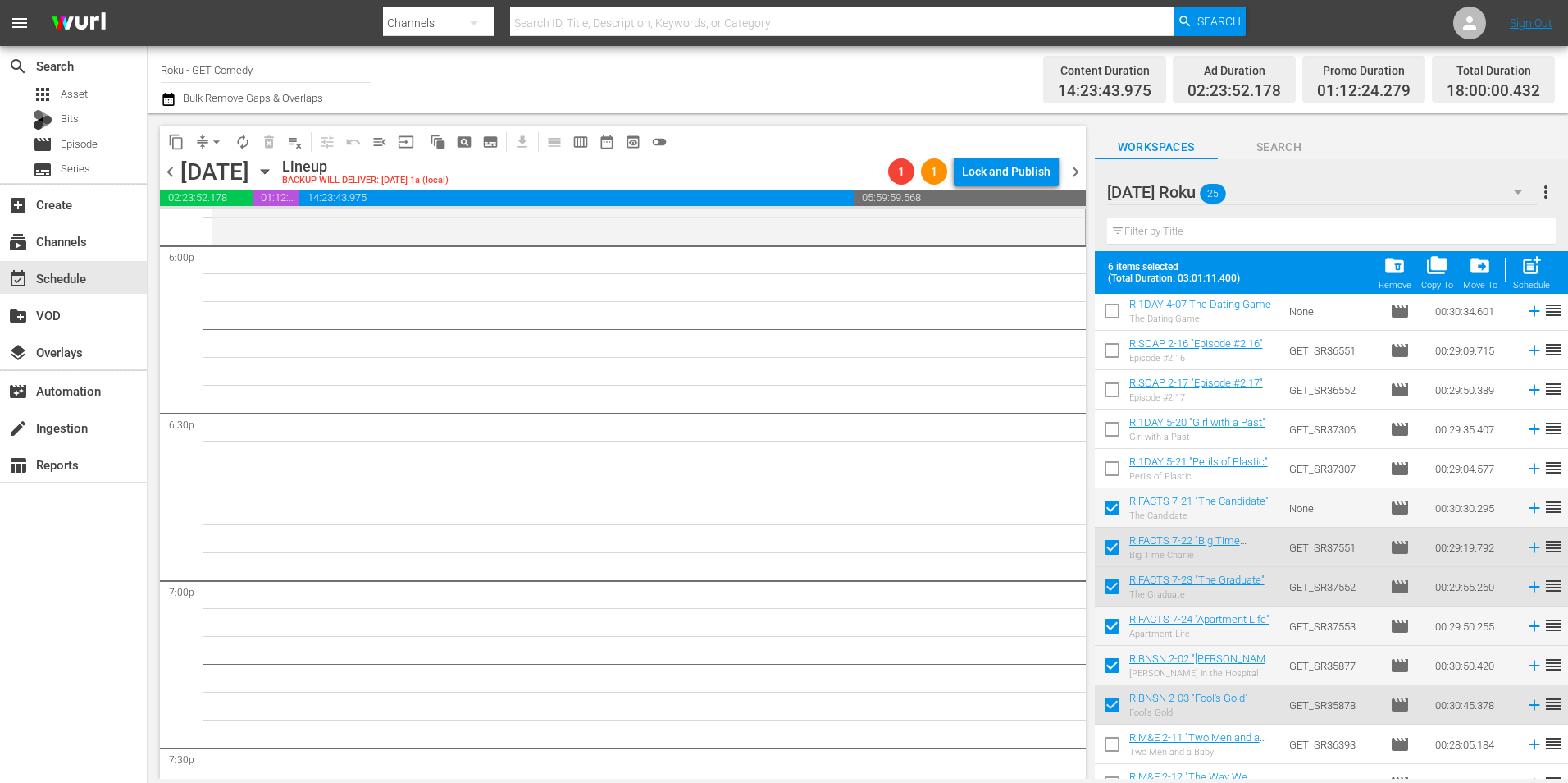
scroll to position [0, 0]
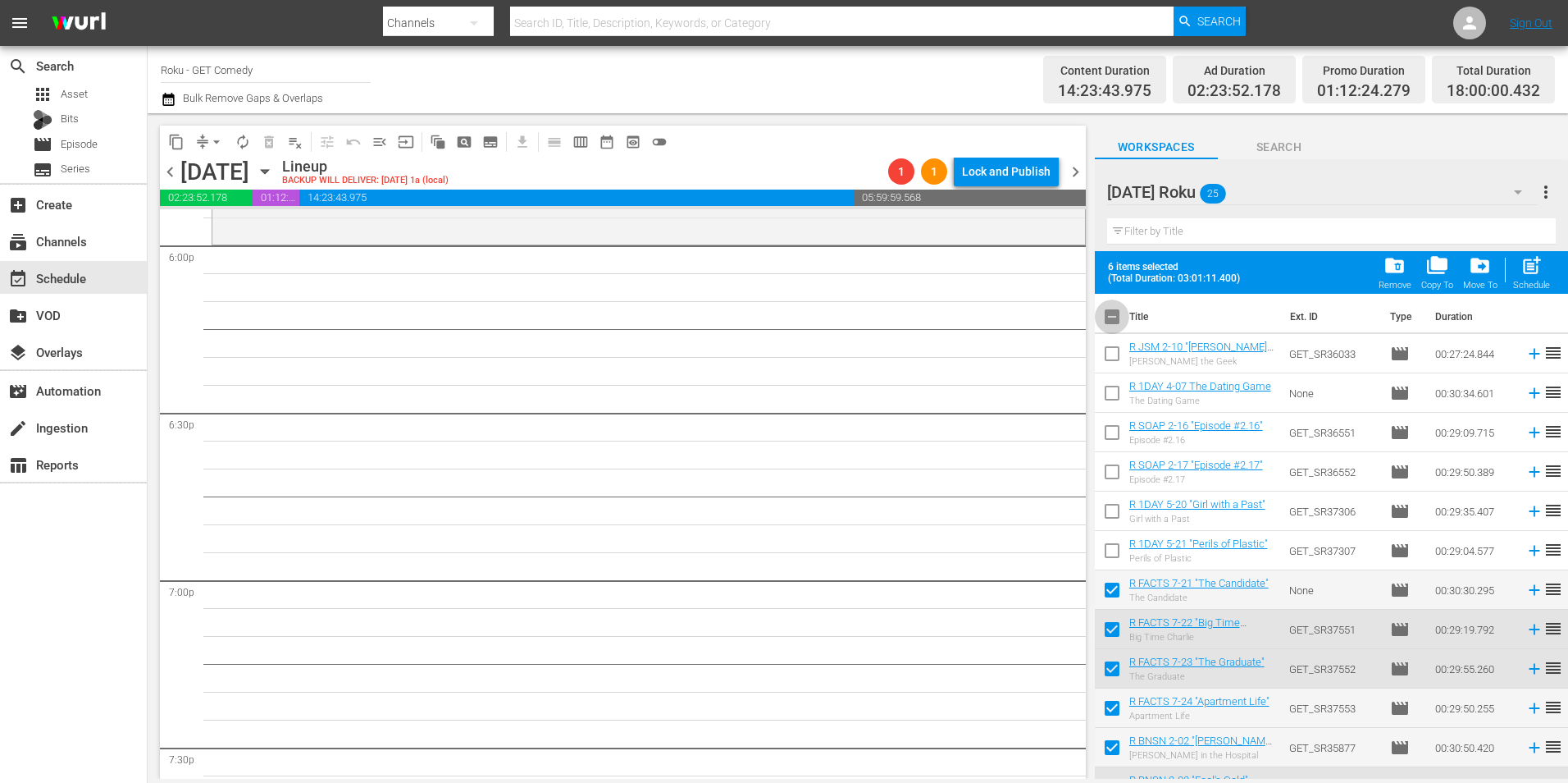
click at [1117, 318] on input "checkbox" at bounding box center [1112, 319] width 34 height 34
checkbox input "true"
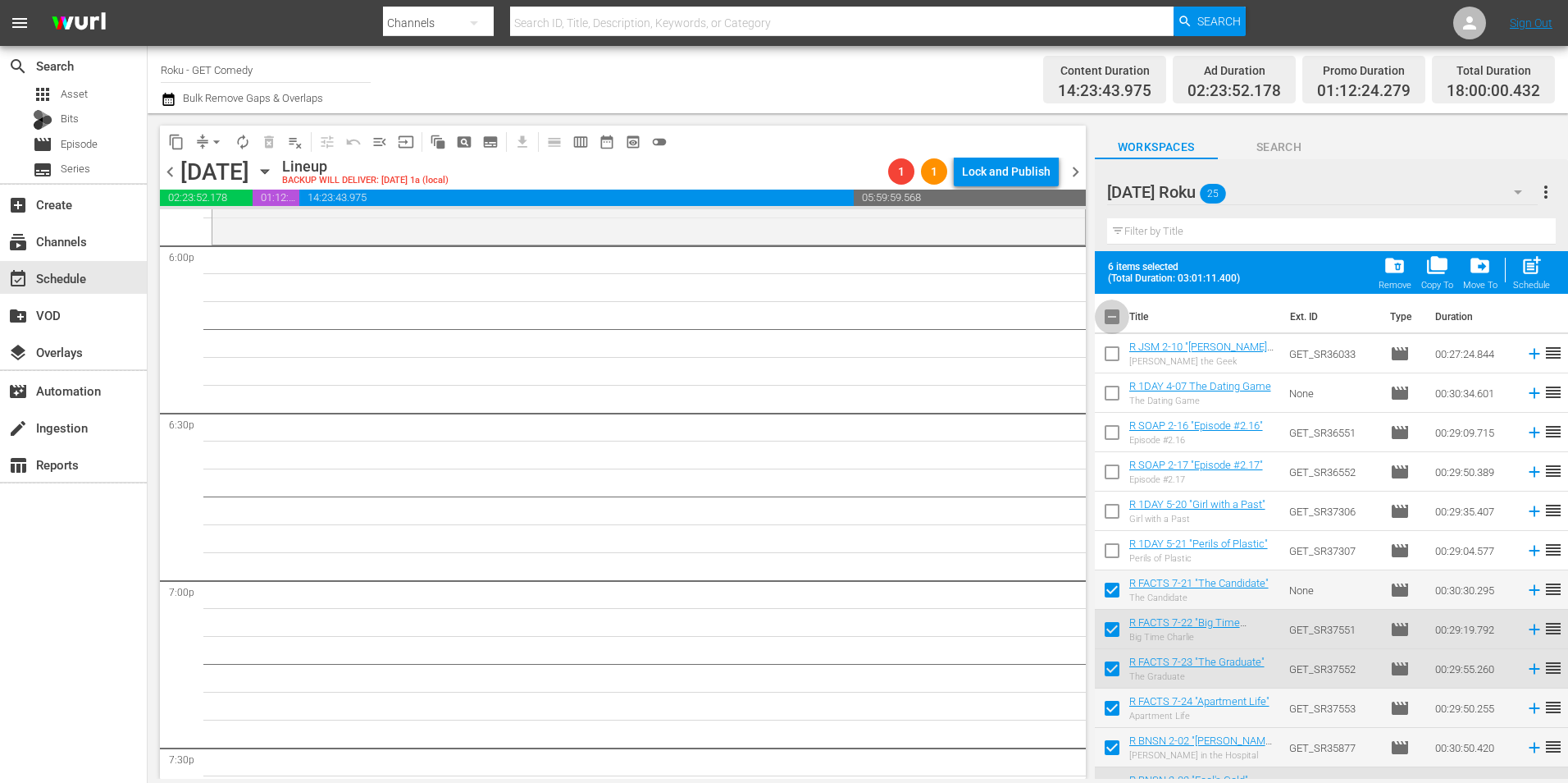
checkbox input "true"
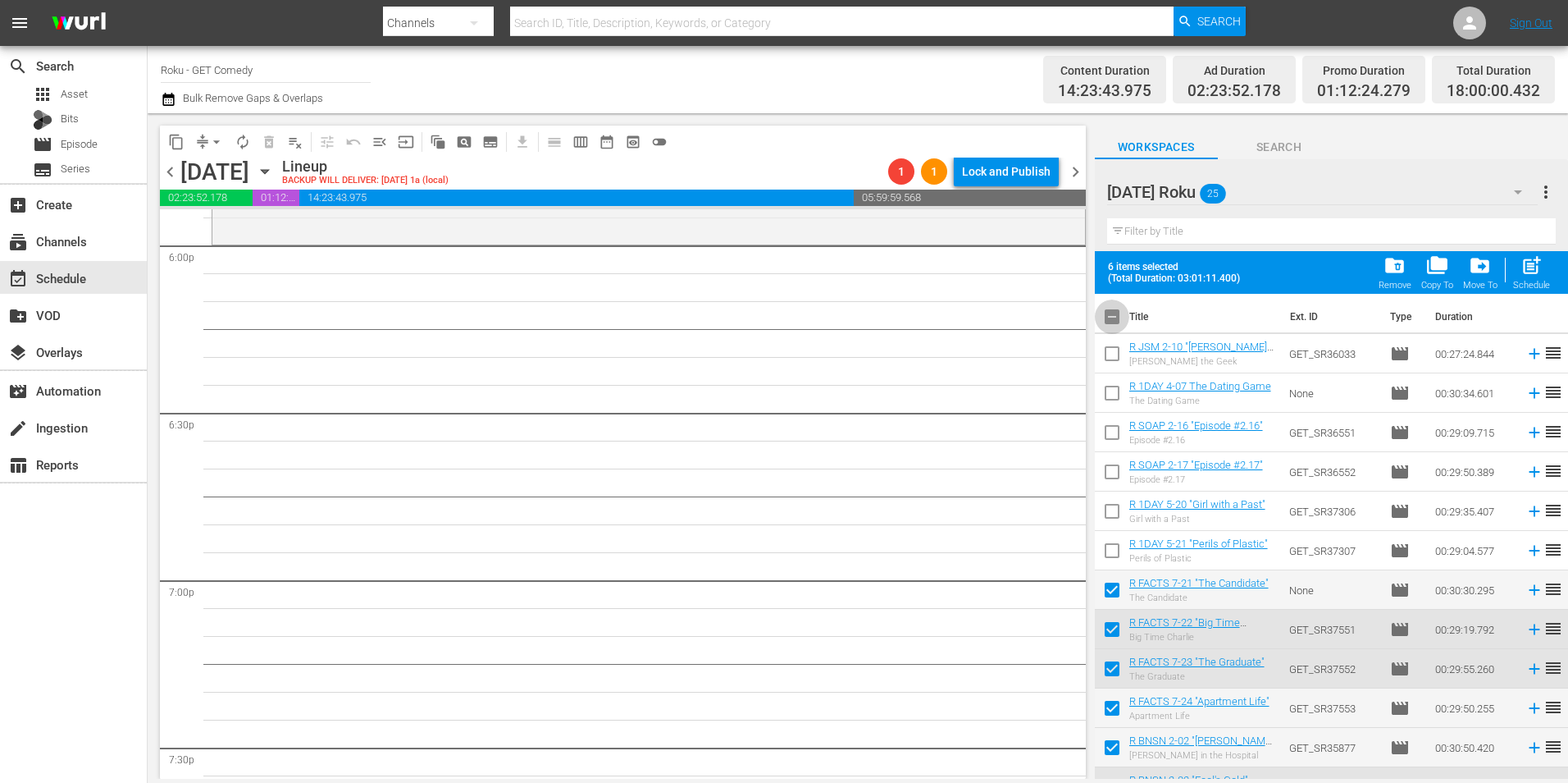
checkbox input "true"
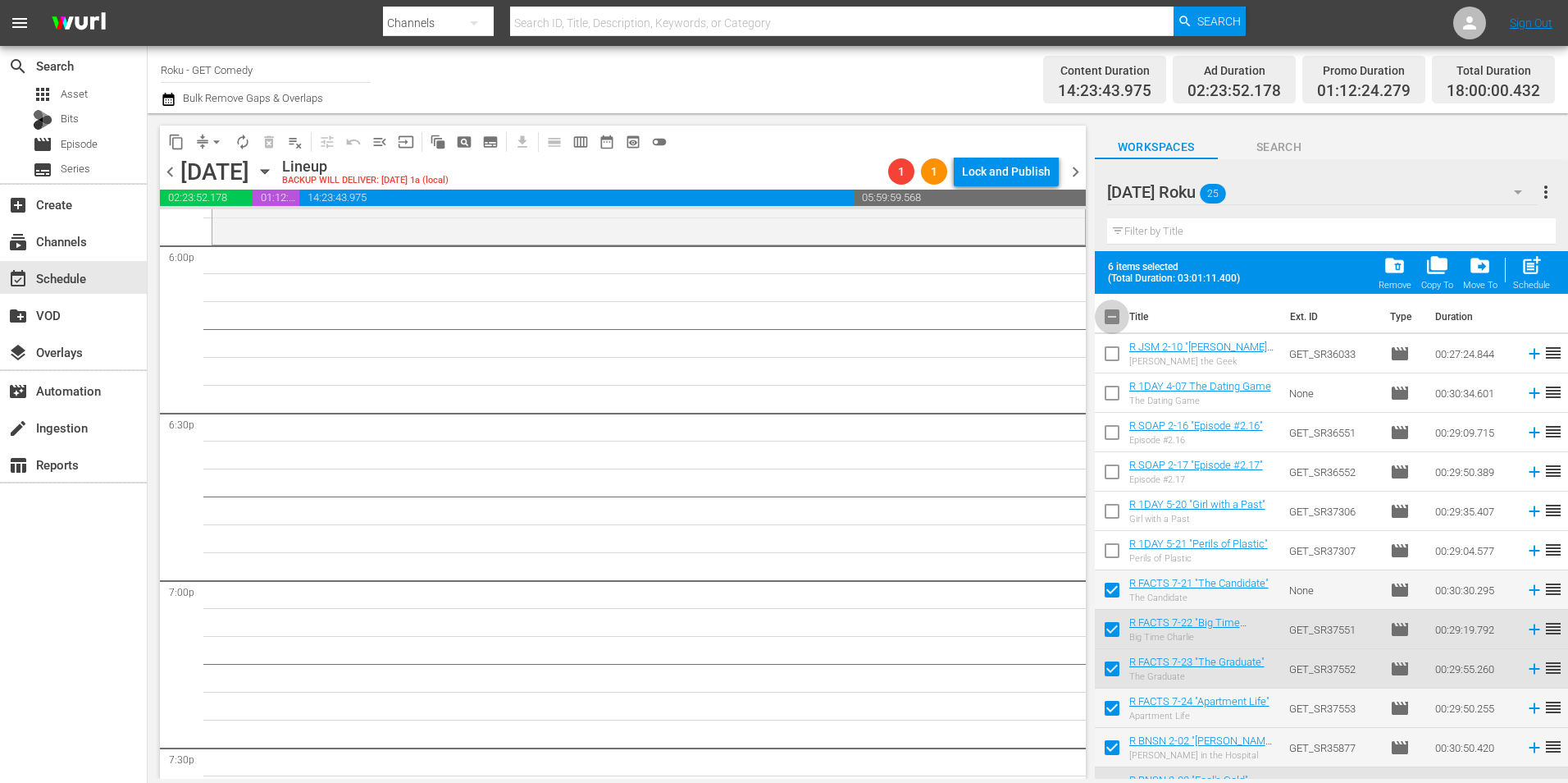
checkbox input "true"
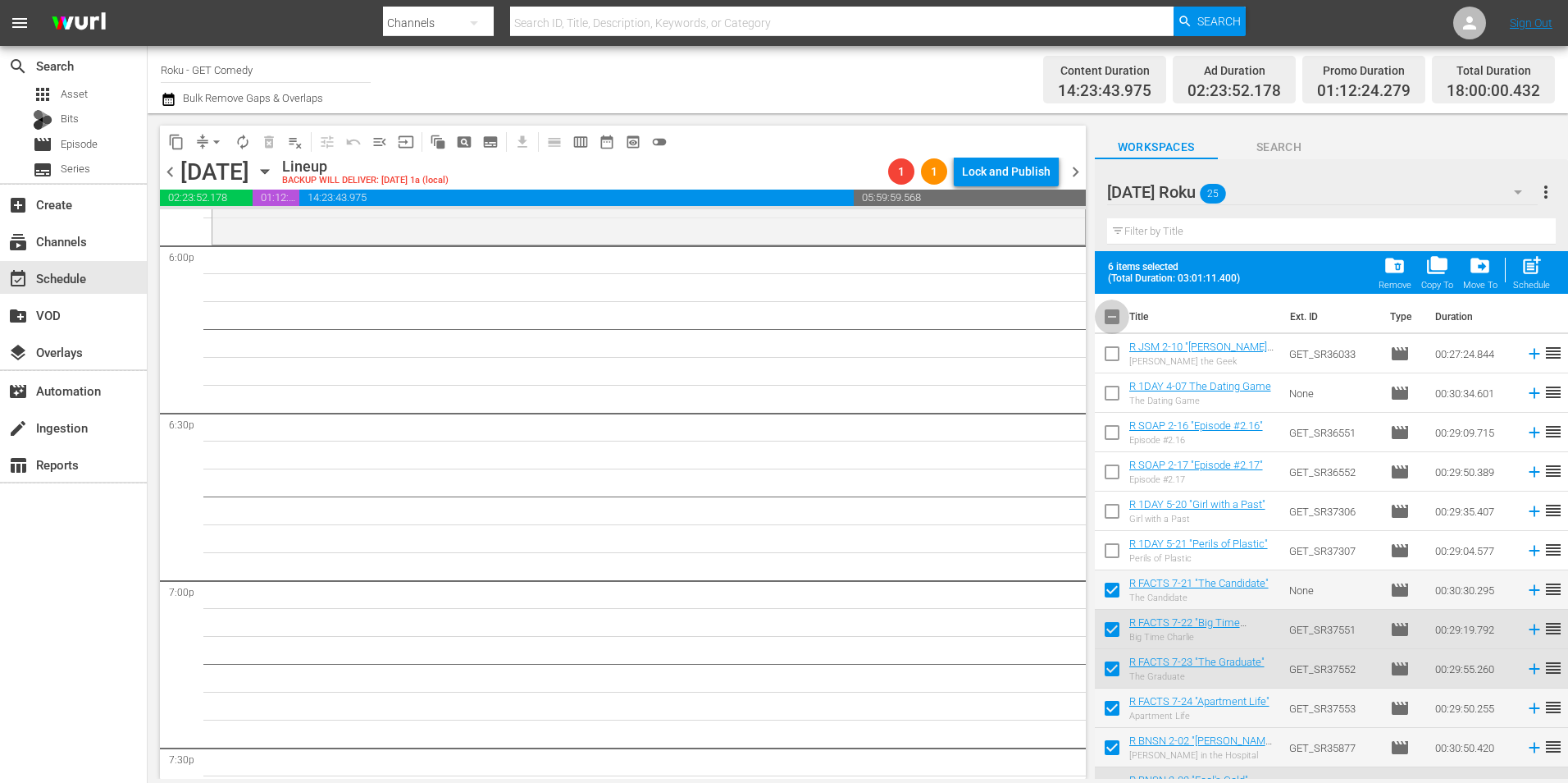
checkbox input "true"
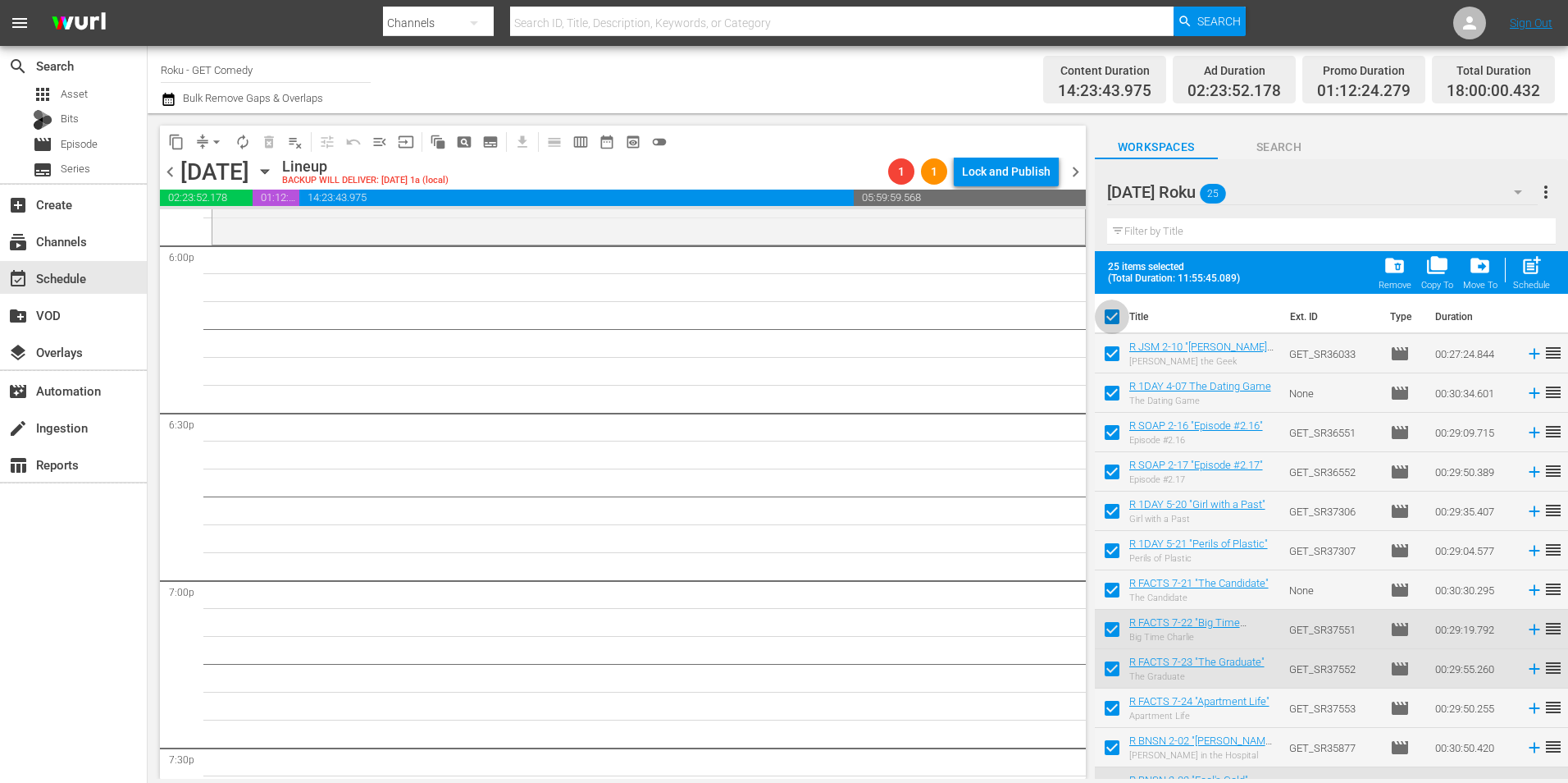
click at [1117, 318] on input "checkbox" at bounding box center [1112, 319] width 34 height 34
checkbox input "false"
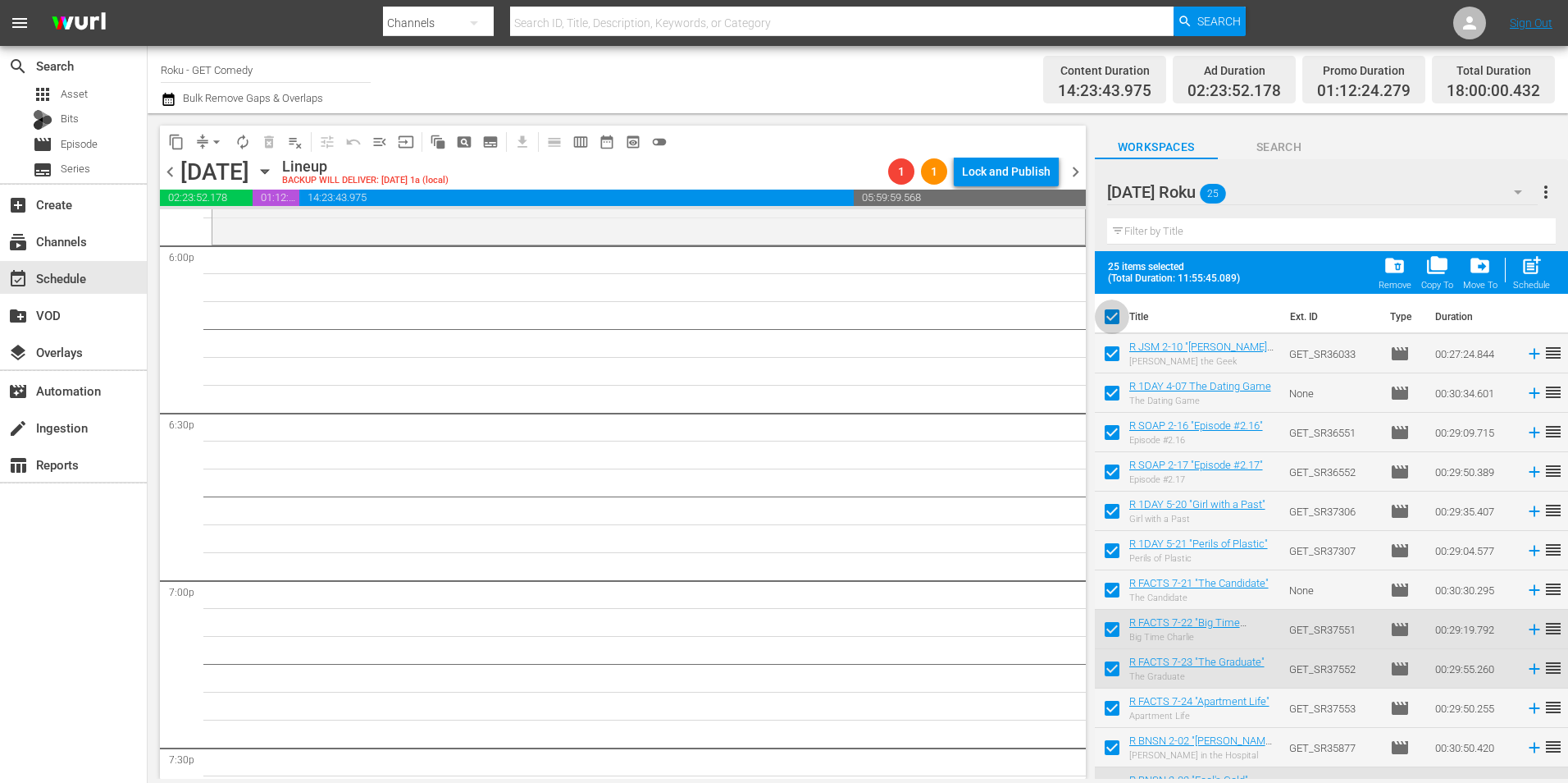
checkbox input "false"
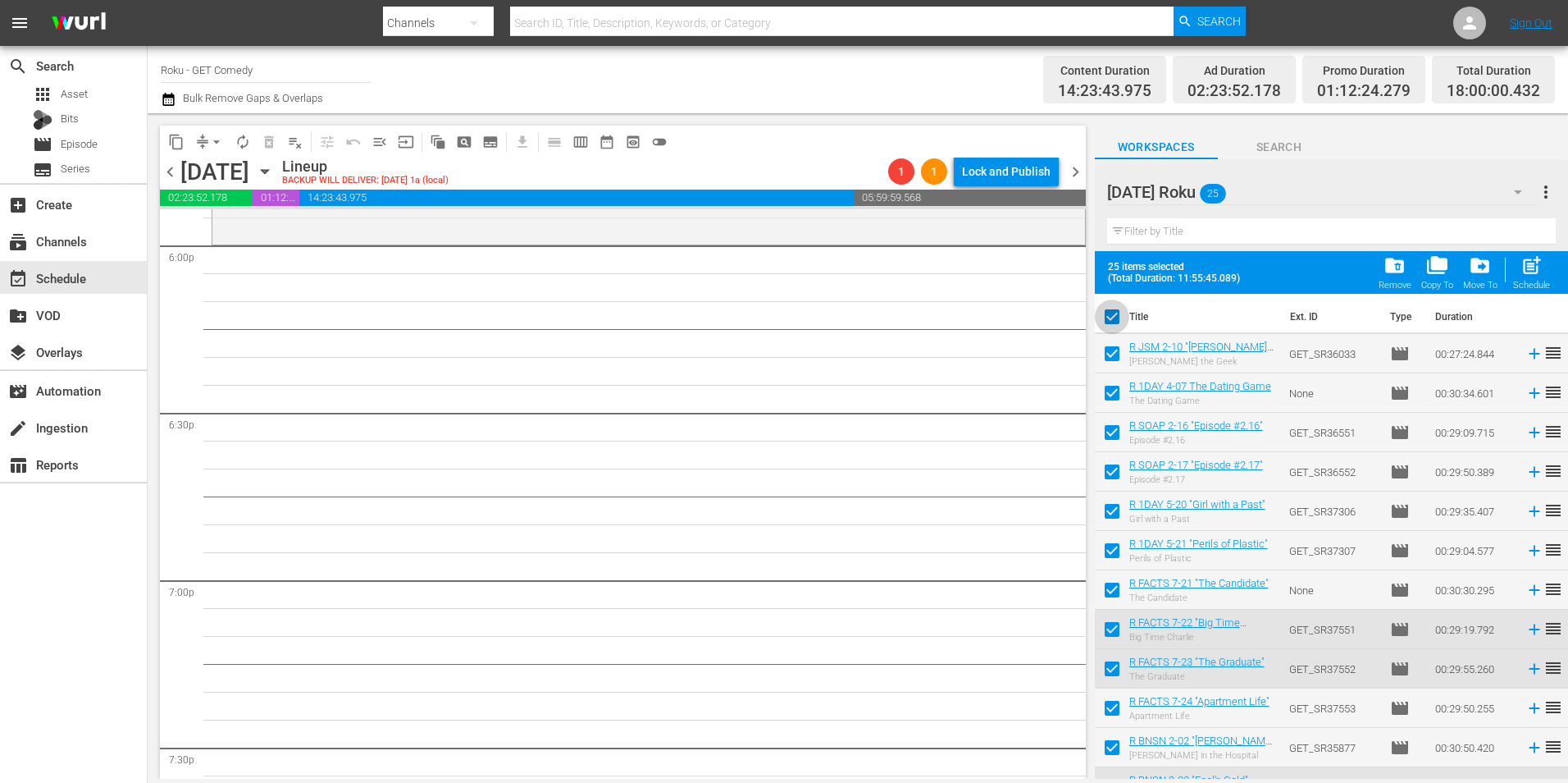
checkbox input "false"
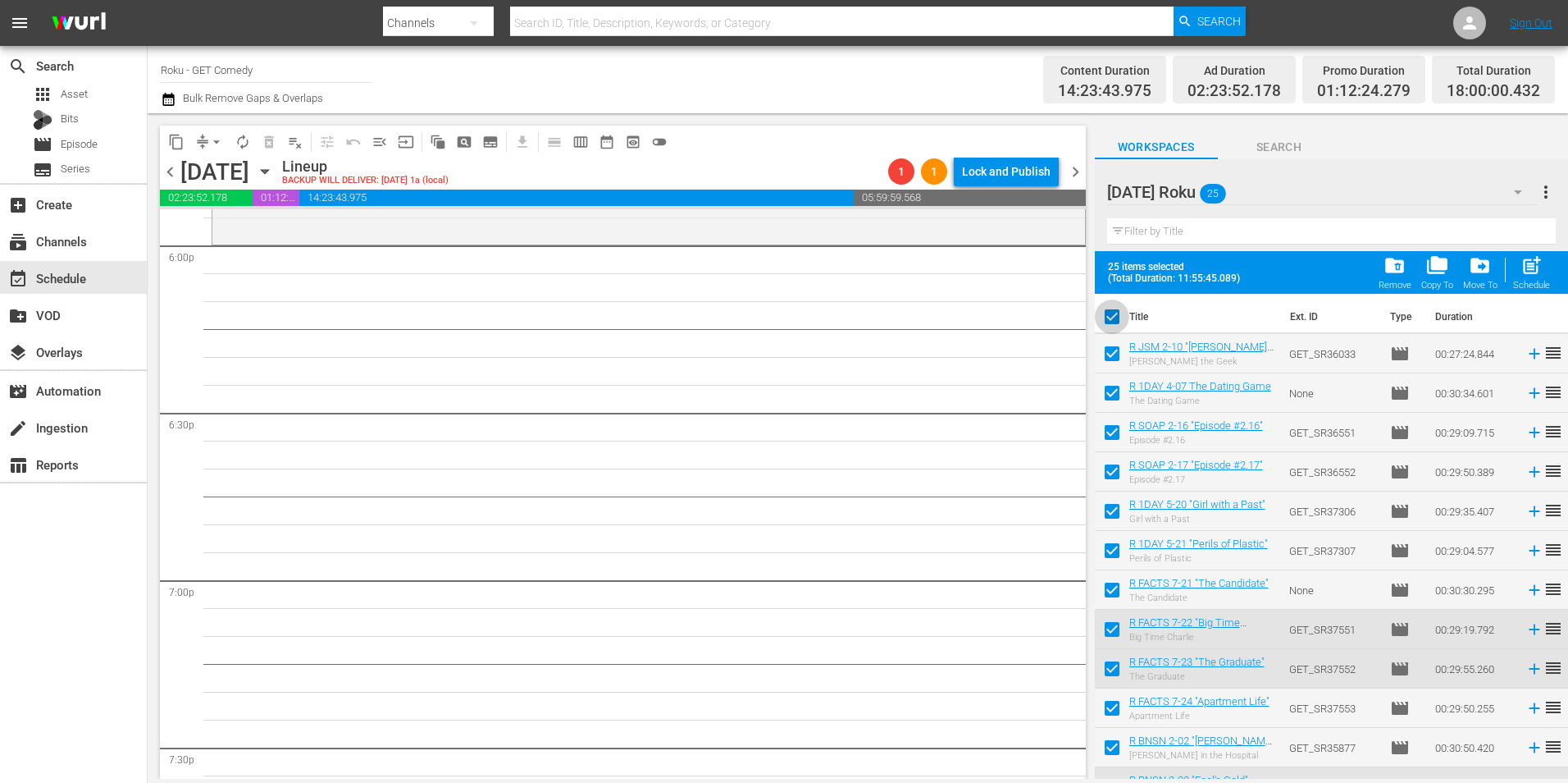
checkbox input "false"
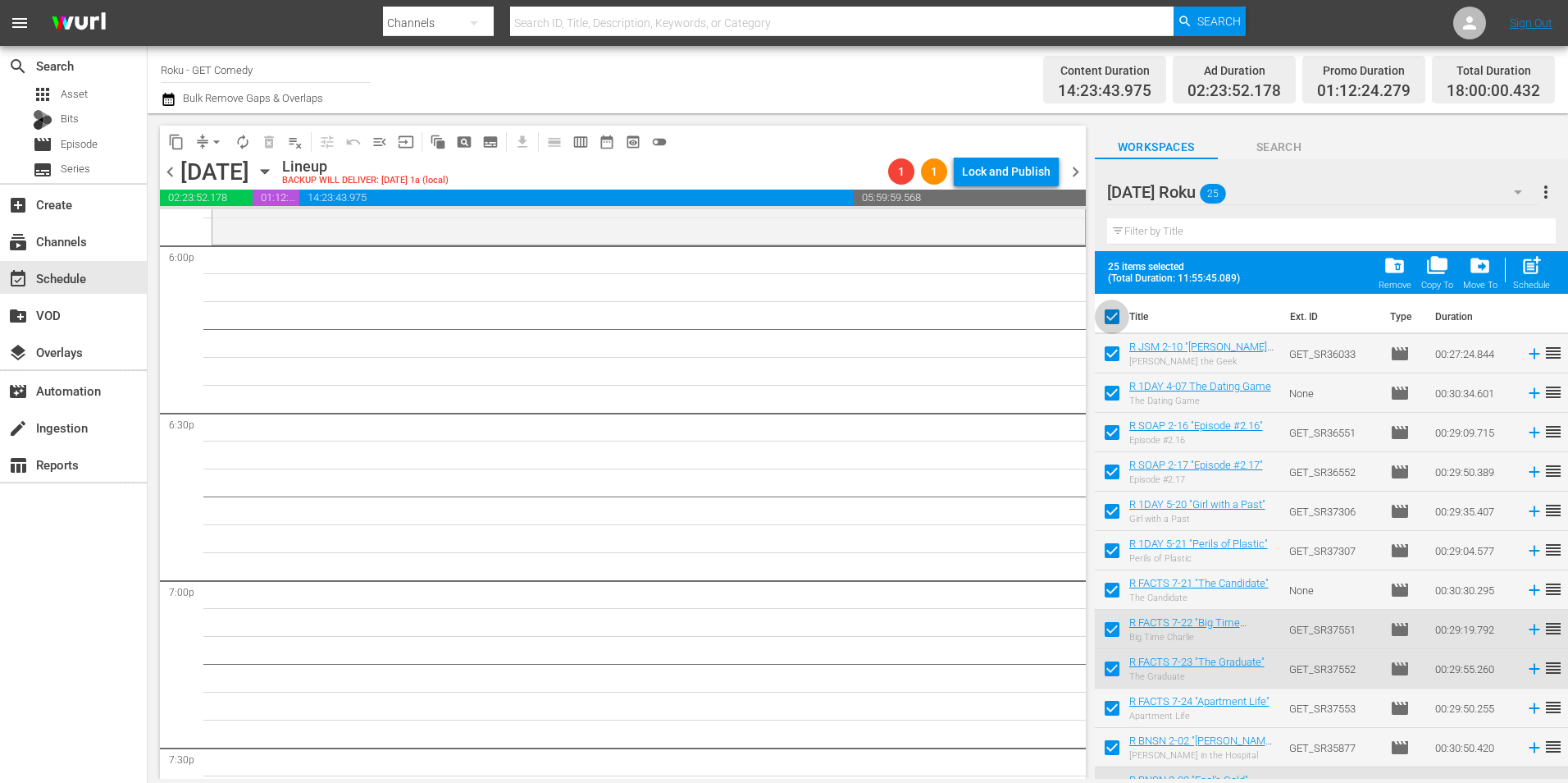
checkbox input "false"
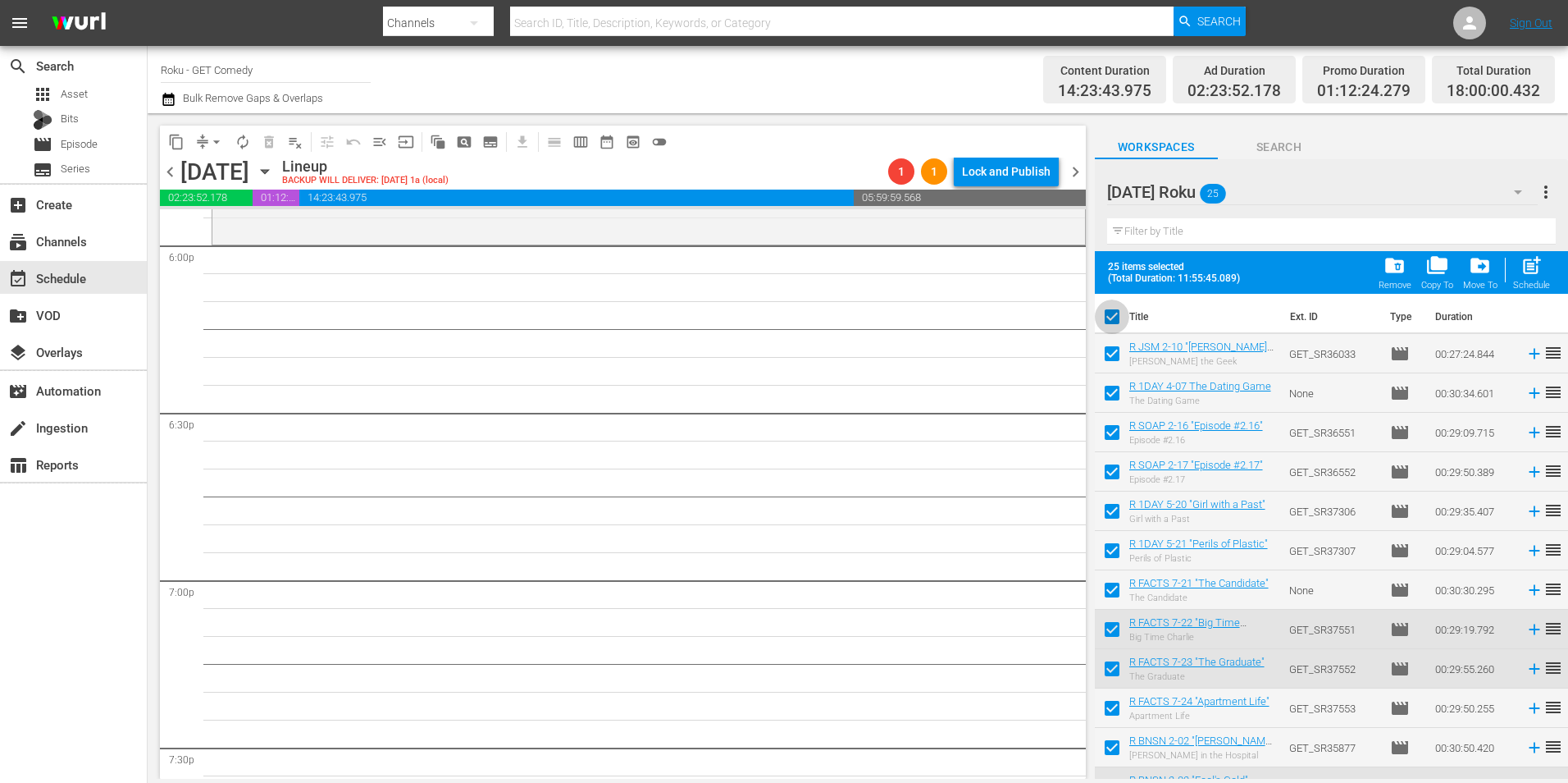
checkbox input "false"
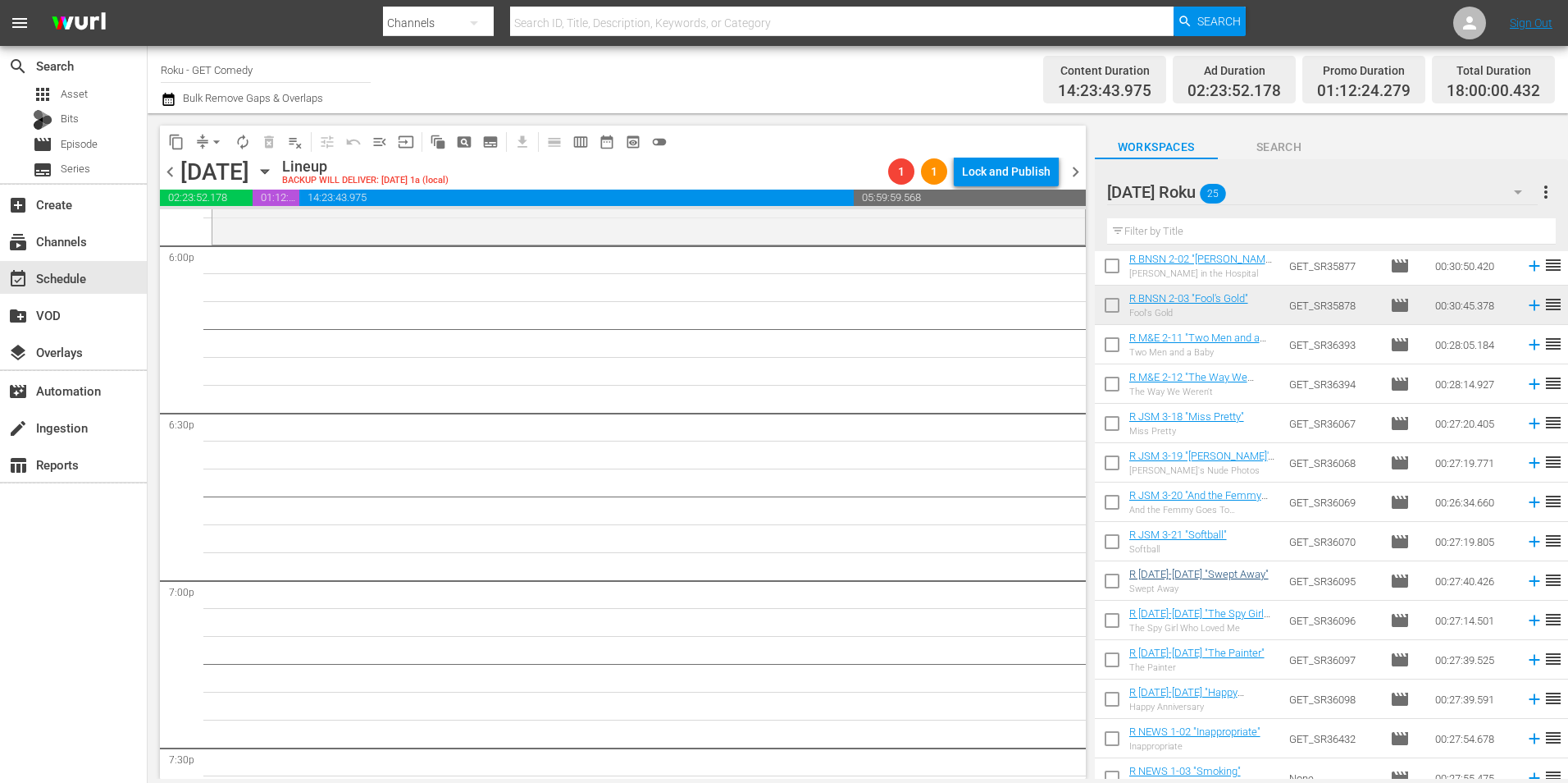
scroll to position [495, 0]
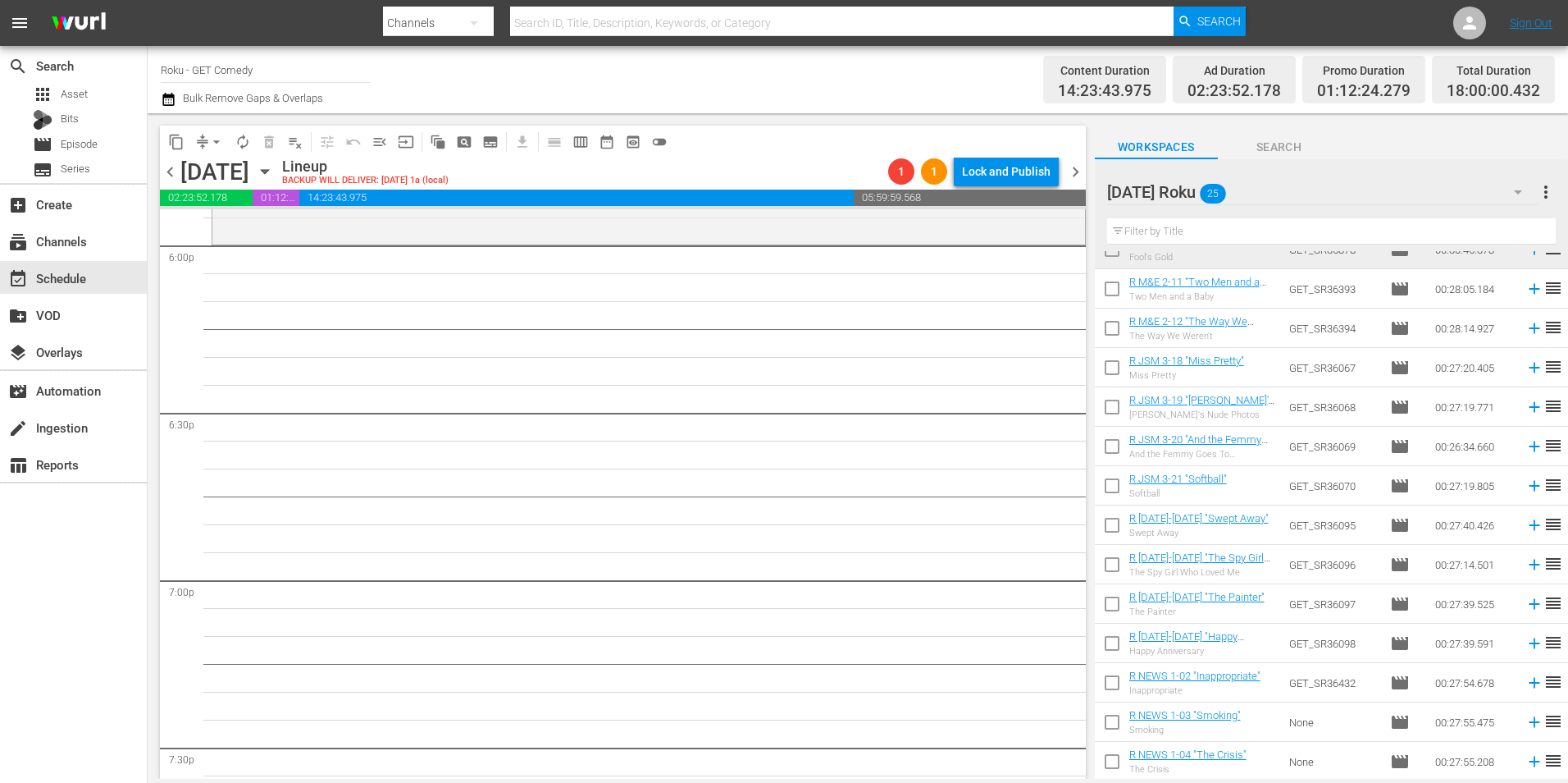
click at [1116, 300] on input "checkbox" at bounding box center [1112, 292] width 34 height 34
checkbox input "true"
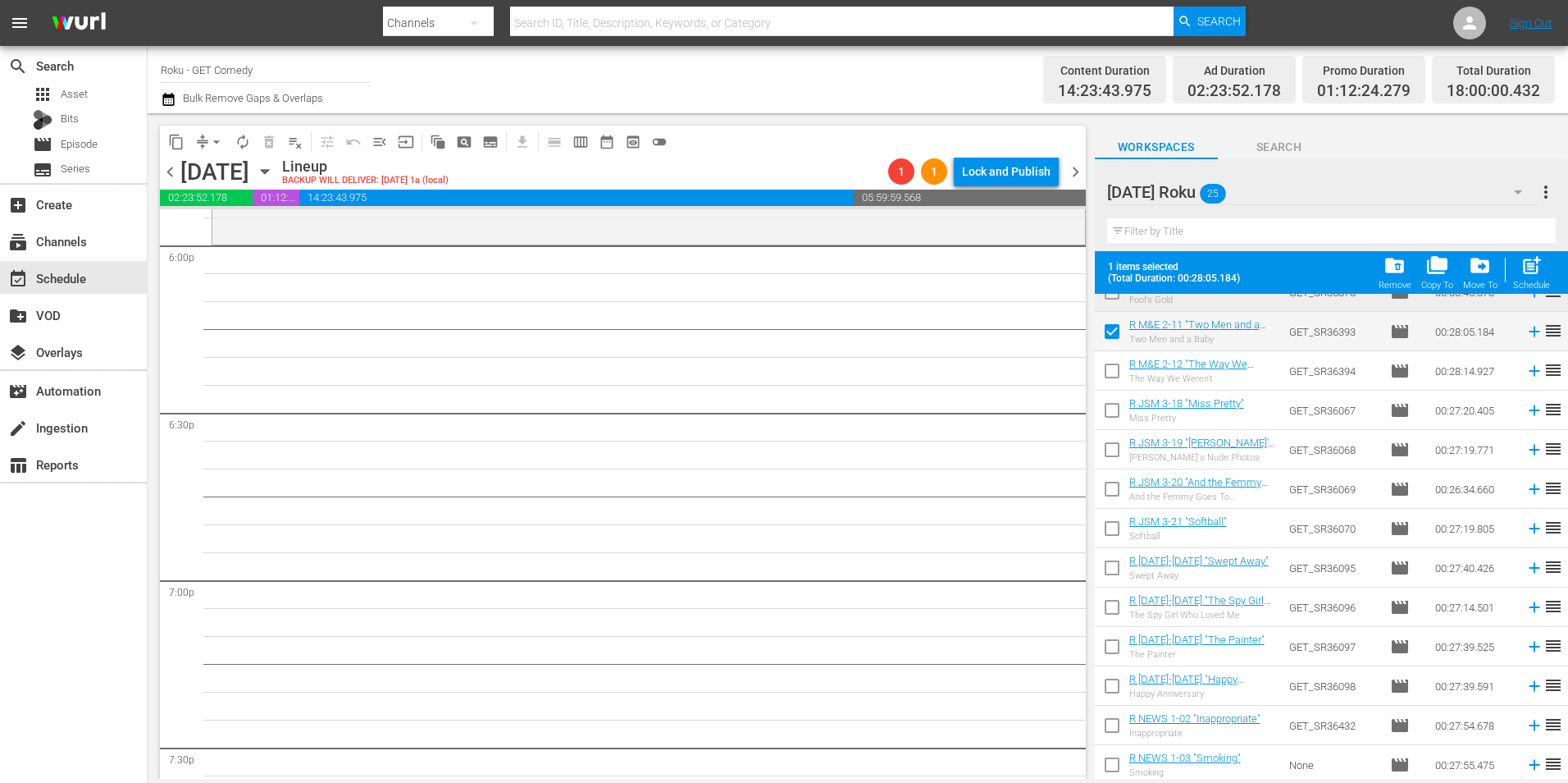
drag, startPoint x: 1114, startPoint y: 372, endPoint x: 1113, endPoint y: 407, distance: 35.0
click at [1114, 372] on input "checkbox" at bounding box center [1112, 373] width 34 height 34
checkbox input "true"
click at [1118, 455] on input "checkbox" at bounding box center [1112, 452] width 34 height 34
checkbox input "true"
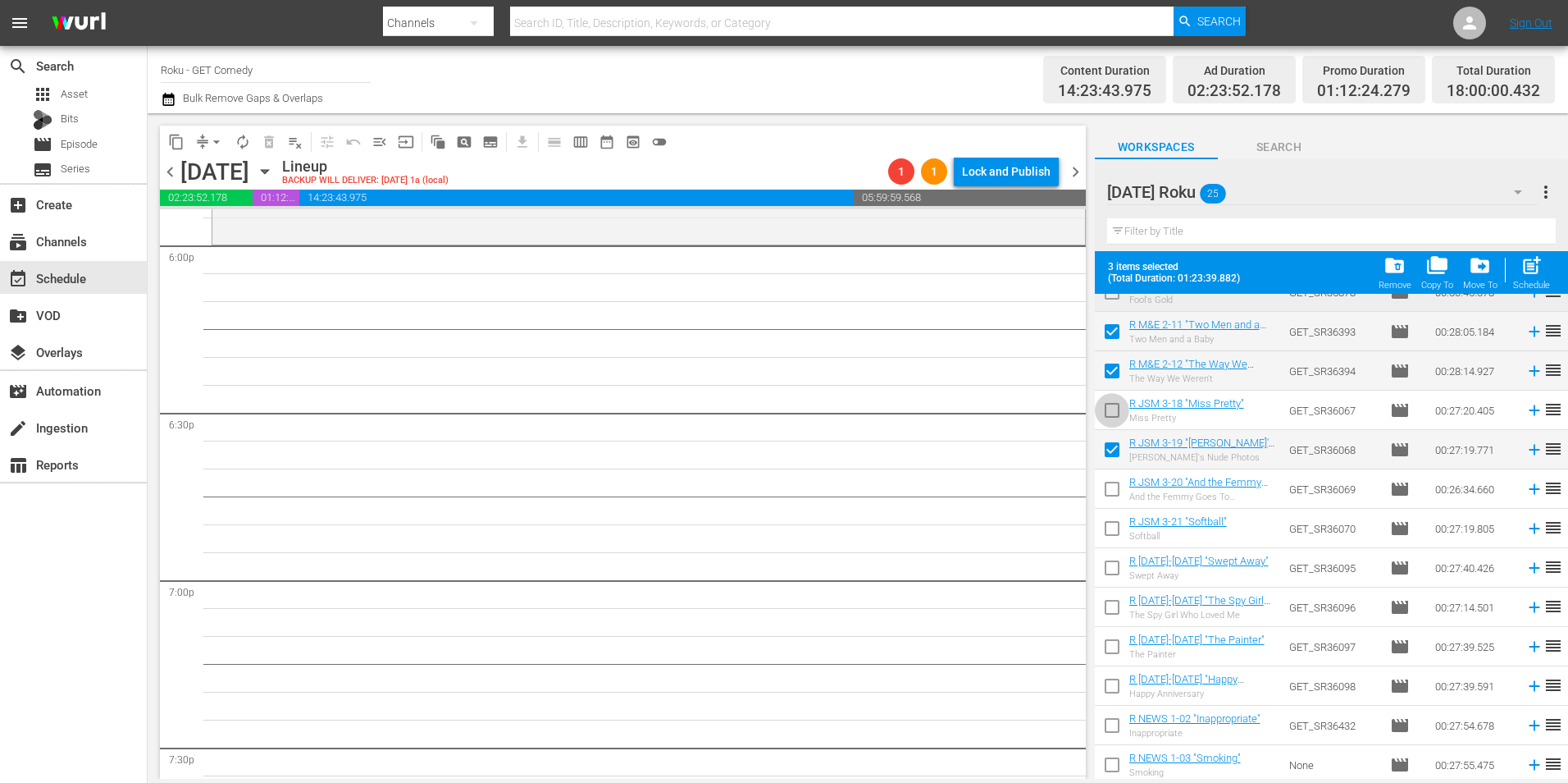
drag, startPoint x: 1118, startPoint y: 412, endPoint x: 1114, endPoint y: 490, distance: 78.1
click at [1117, 412] on input "checkbox" at bounding box center [1112, 413] width 34 height 34
checkbox input "true"
click at [1114, 507] on input "checkbox" at bounding box center [1112, 492] width 34 height 34
checkbox input "true"
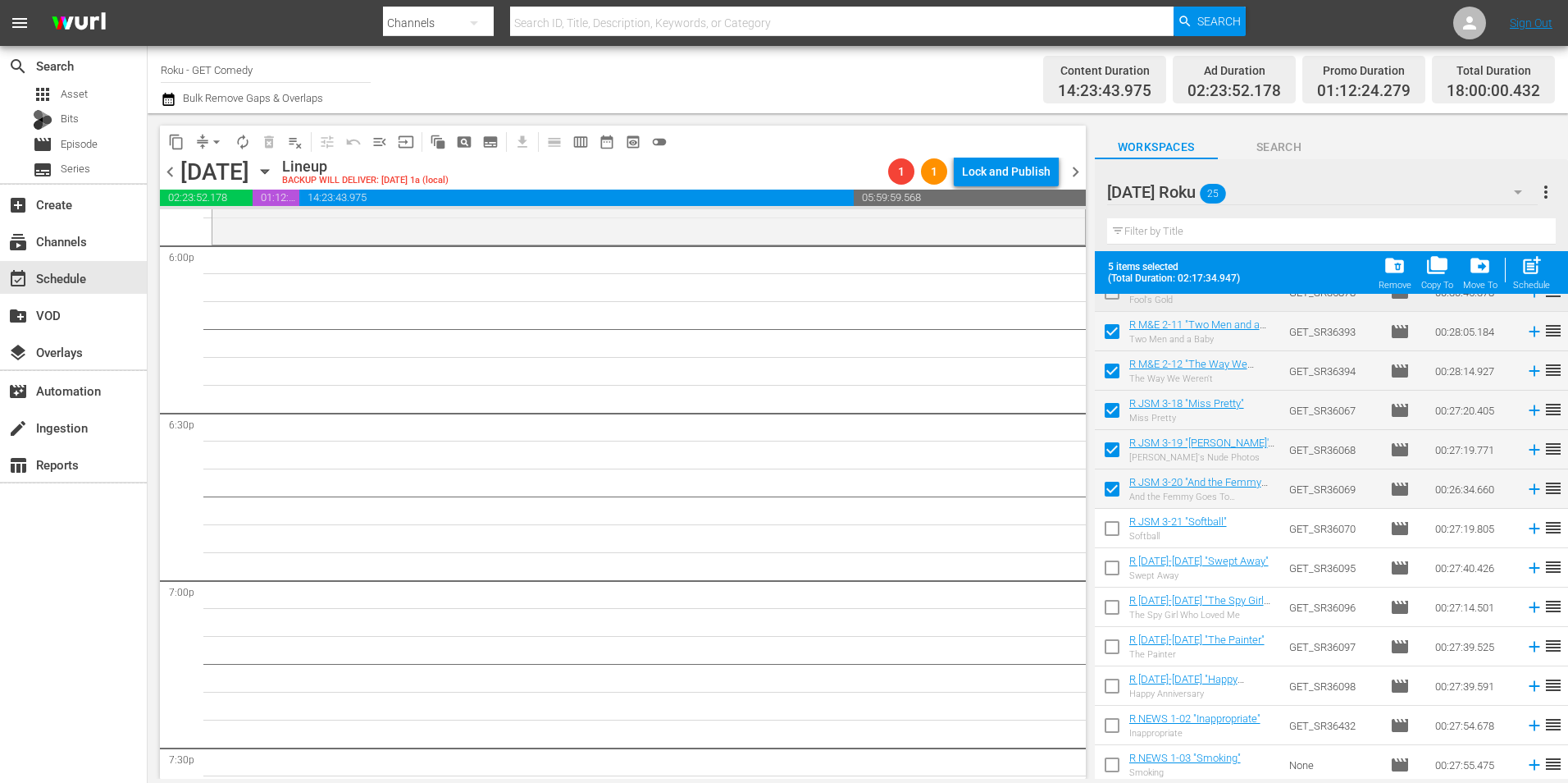
click at [1113, 536] on input "checkbox" at bounding box center [1112, 531] width 34 height 34
checkbox input "true"
click at [1107, 571] on input "checkbox" at bounding box center [1112, 570] width 34 height 34
checkbox input "true"
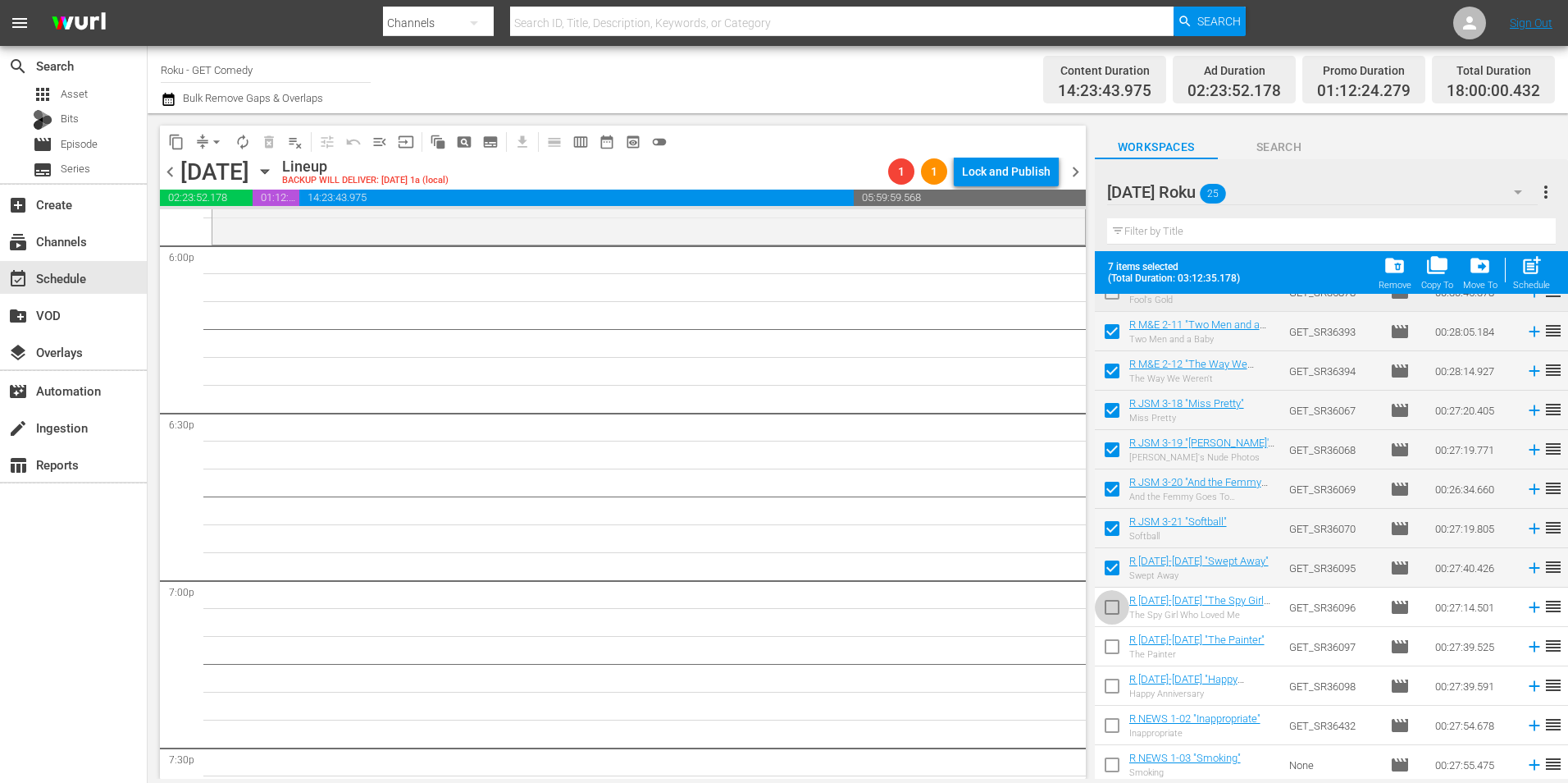
click at [1117, 614] on input "checkbox" at bounding box center [1112, 610] width 34 height 34
checkbox input "true"
click at [1113, 650] on input "checkbox" at bounding box center [1112, 649] width 34 height 34
checkbox input "true"
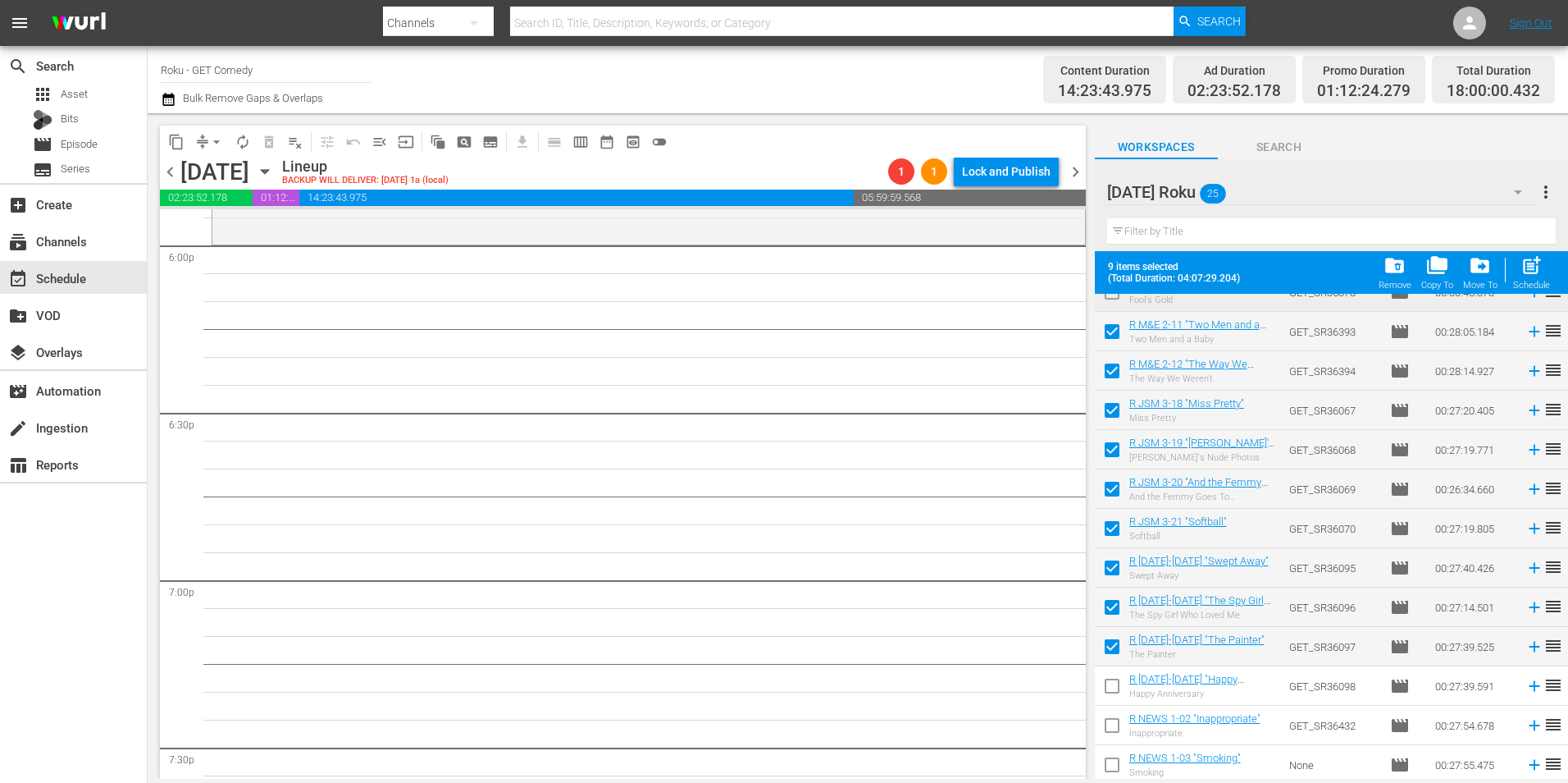
click at [1114, 687] on input "checkbox" at bounding box center [1112, 688] width 34 height 34
checkbox input "true"
click at [1108, 736] on input "checkbox" at bounding box center [1112, 728] width 34 height 34
checkbox input "true"
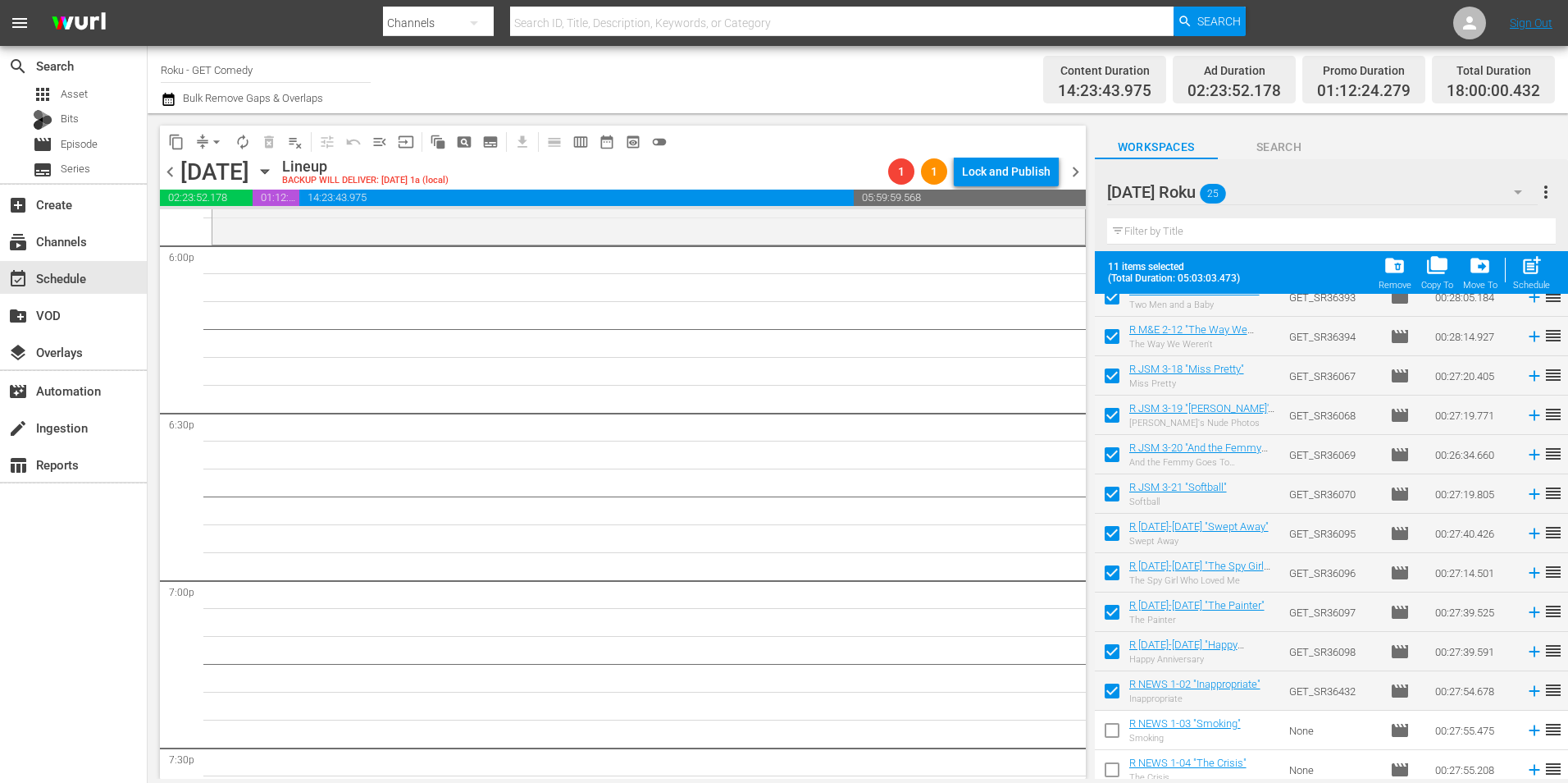
scroll to position [538, 0]
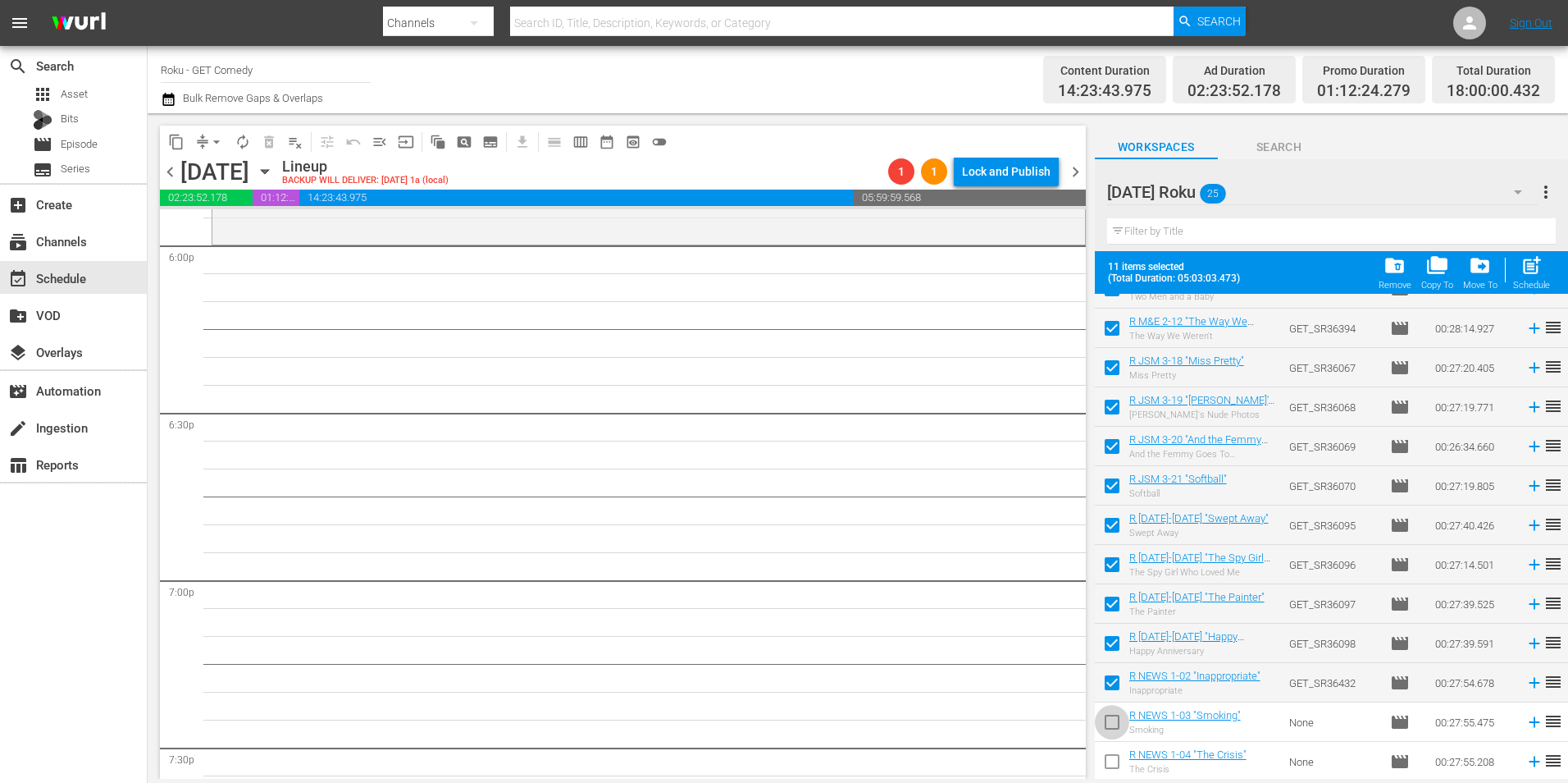
click at [1109, 728] on input "checkbox" at bounding box center [1112, 725] width 34 height 34
checkbox input "true"
click at [1114, 769] on input "checkbox" at bounding box center [1112, 764] width 34 height 34
checkbox input "true"
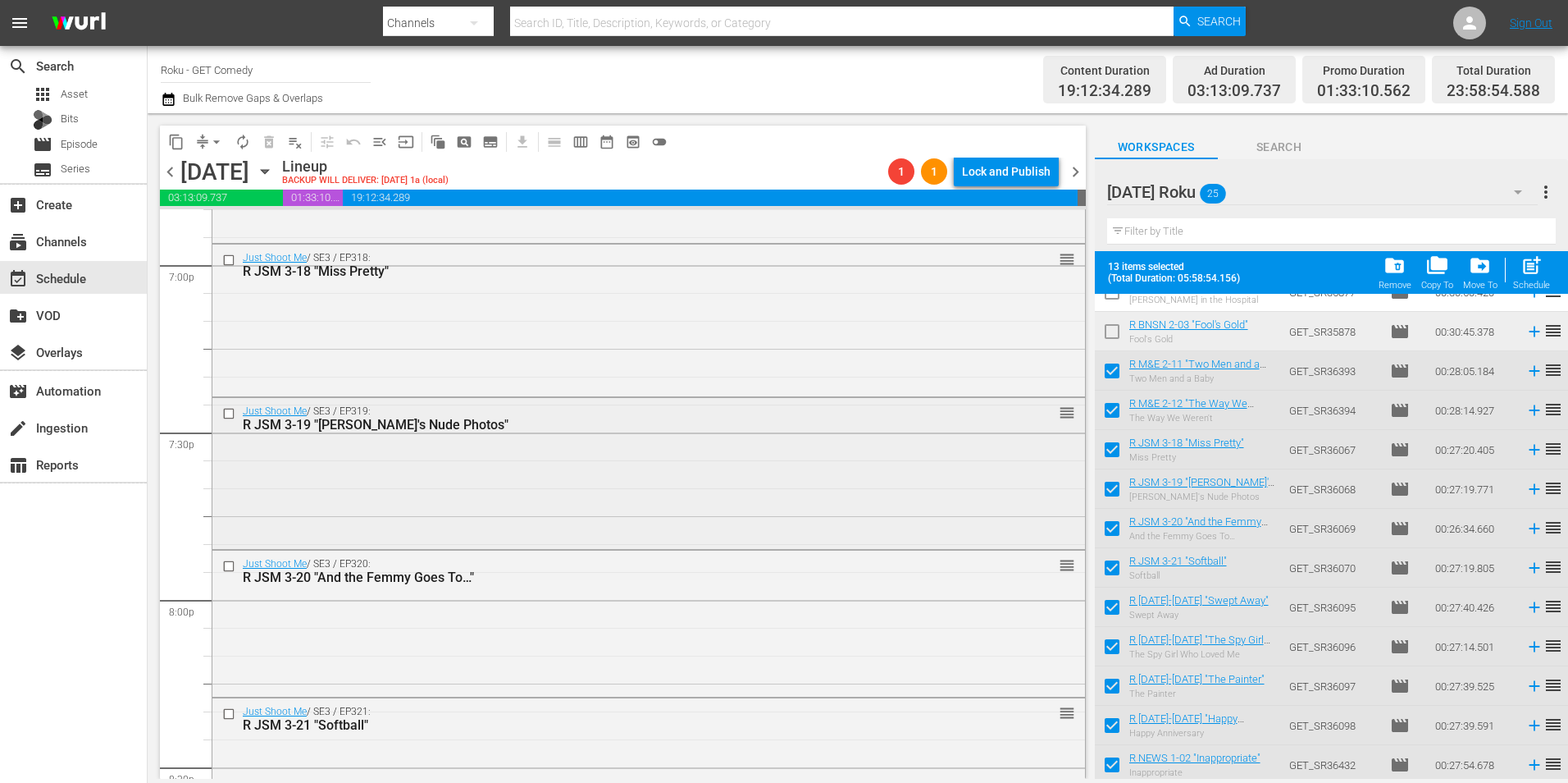
scroll to position [6318, 0]
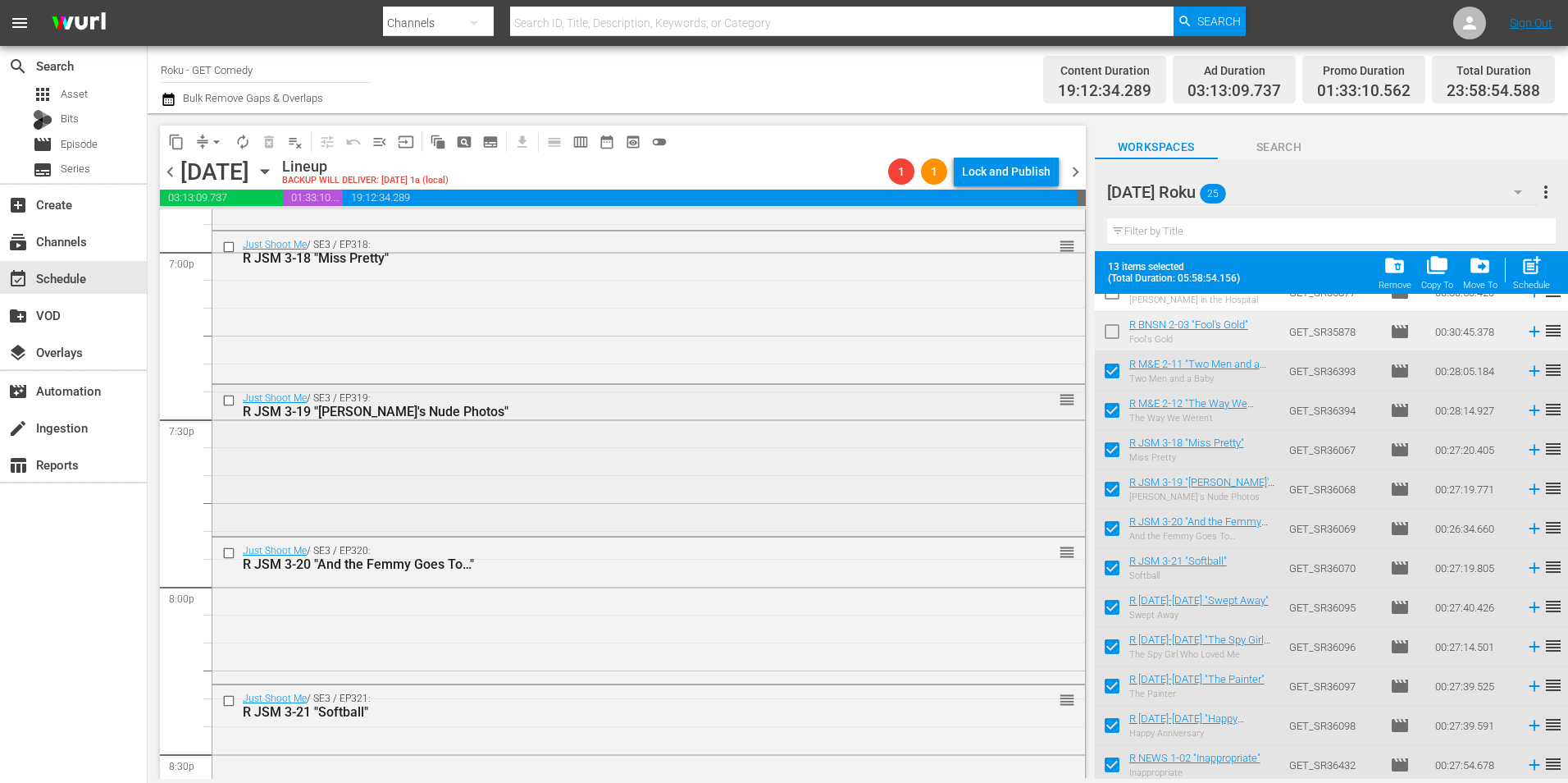
click at [599, 492] on div "Just Shoot Me / SE3 / EP319: R JSM 3-19 "Maya's Nude Photos" reorder" at bounding box center [649, 459] width 872 height 148
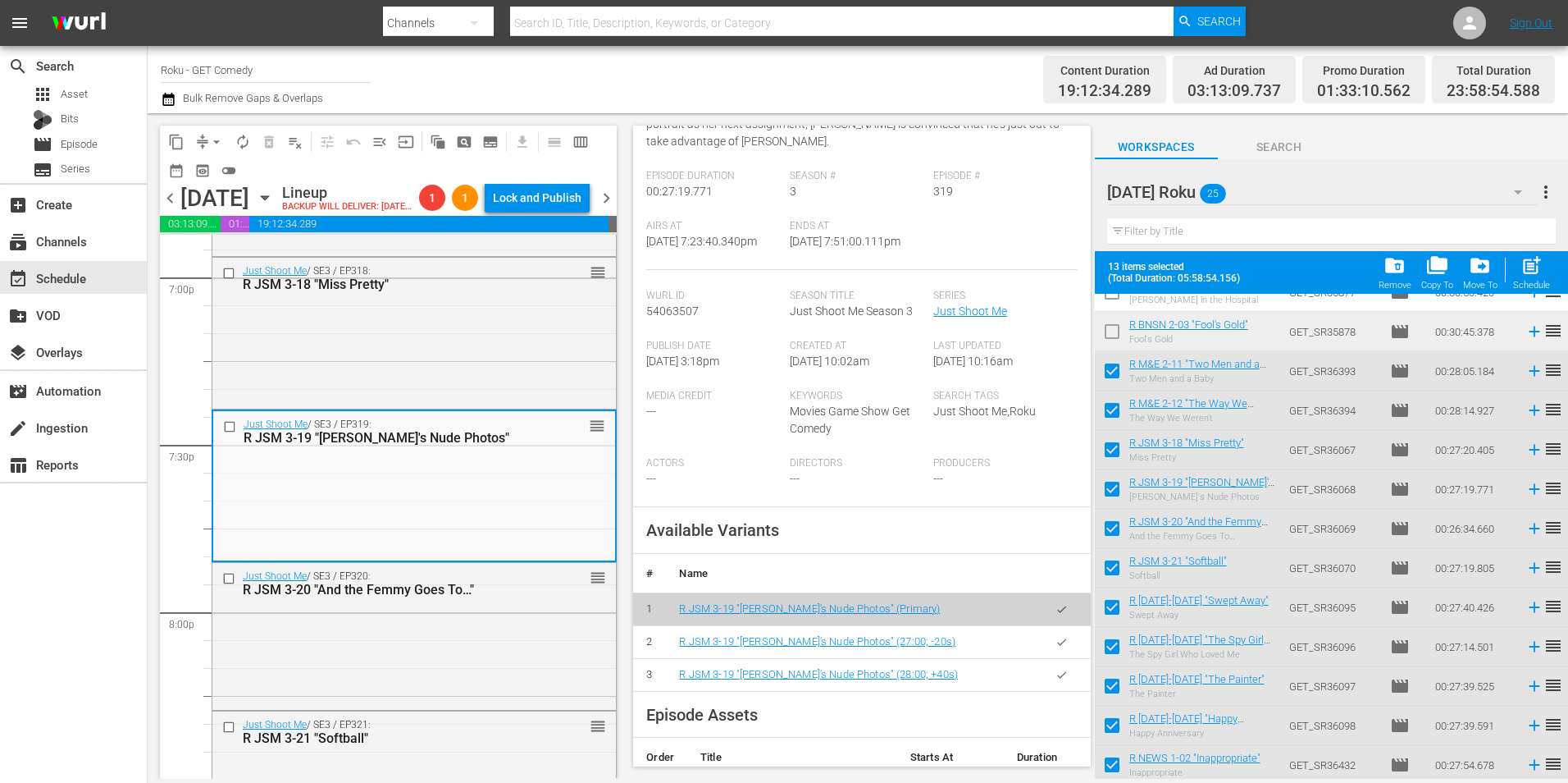
scroll to position [328, 0]
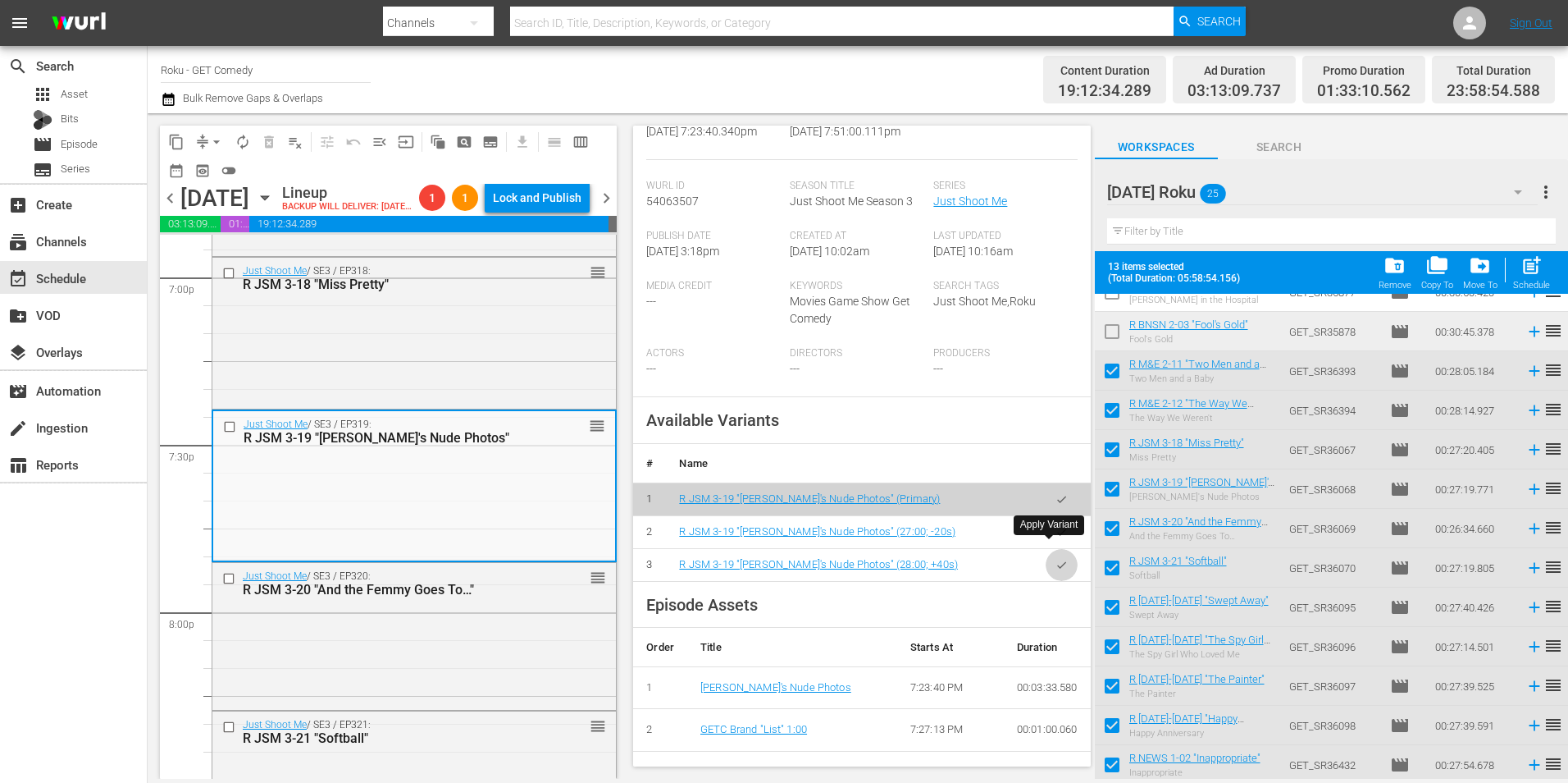
click at [1055, 559] on icon "button" at bounding box center [1061, 564] width 12 height 12
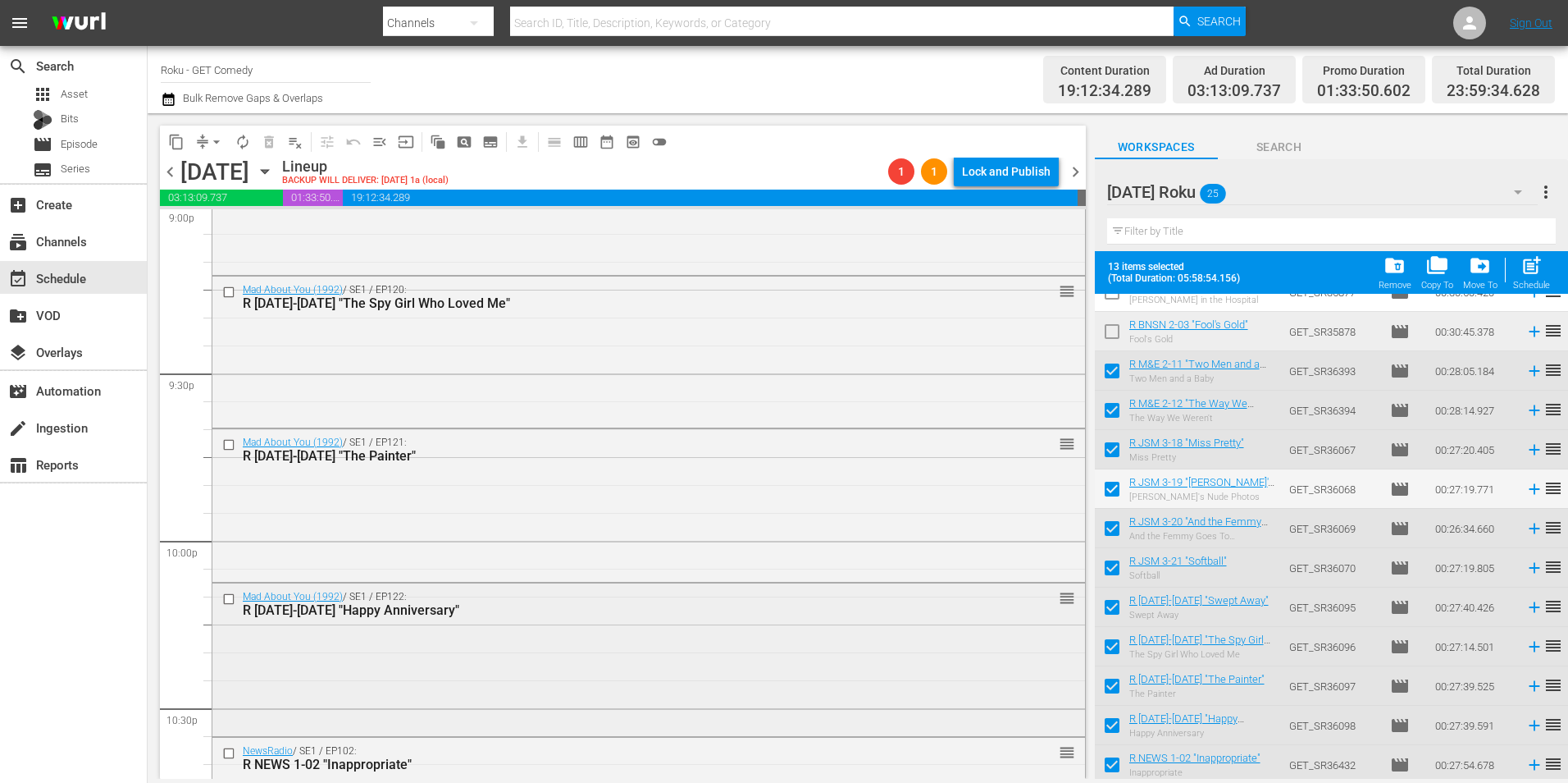
scroll to position [7056, 0]
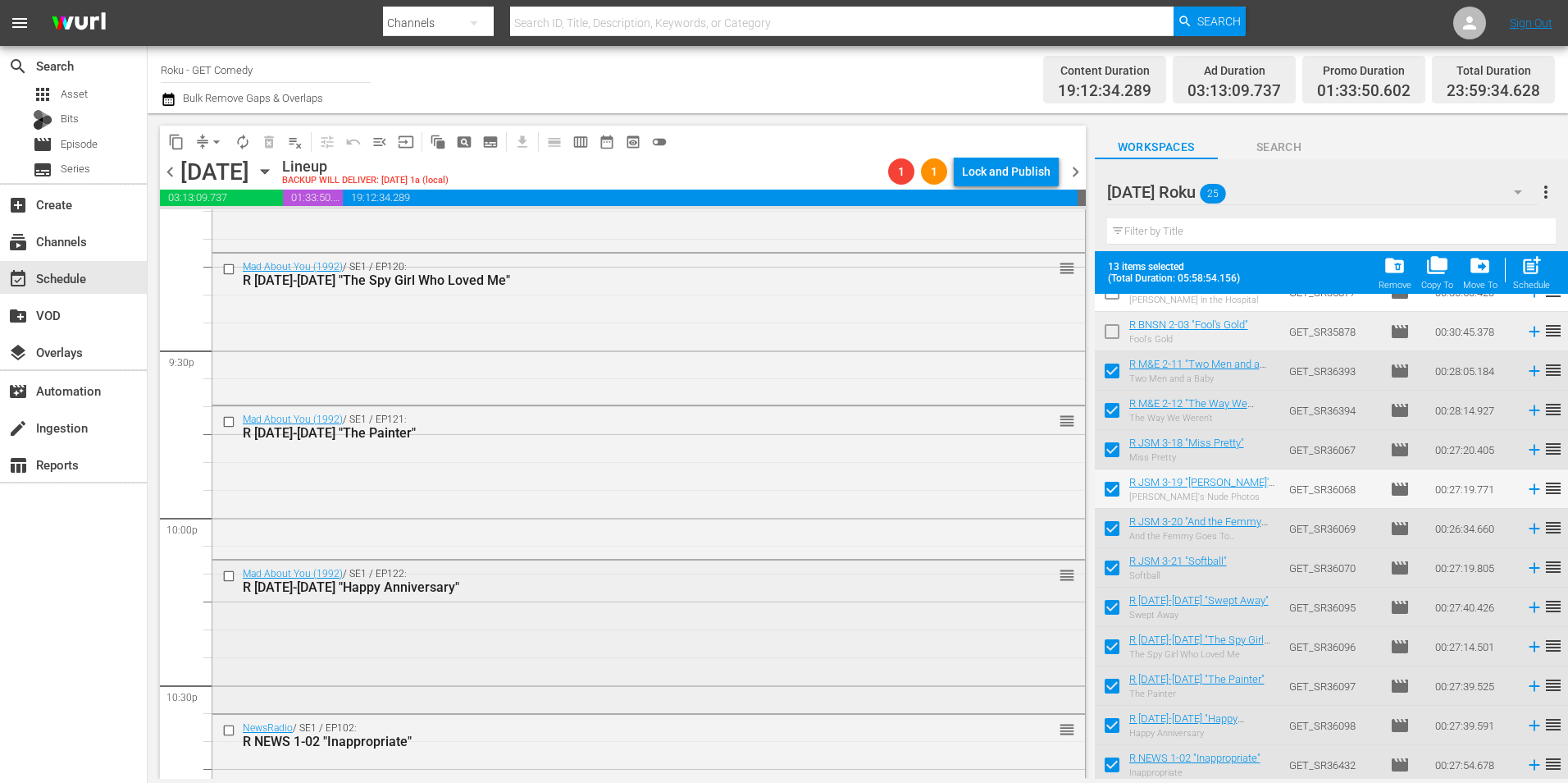
click at [478, 605] on div "Mad About You (1992) / SE1 / EP122: R MAY 1-22 "Happy Anniversary" reorder" at bounding box center [649, 635] width 872 height 150
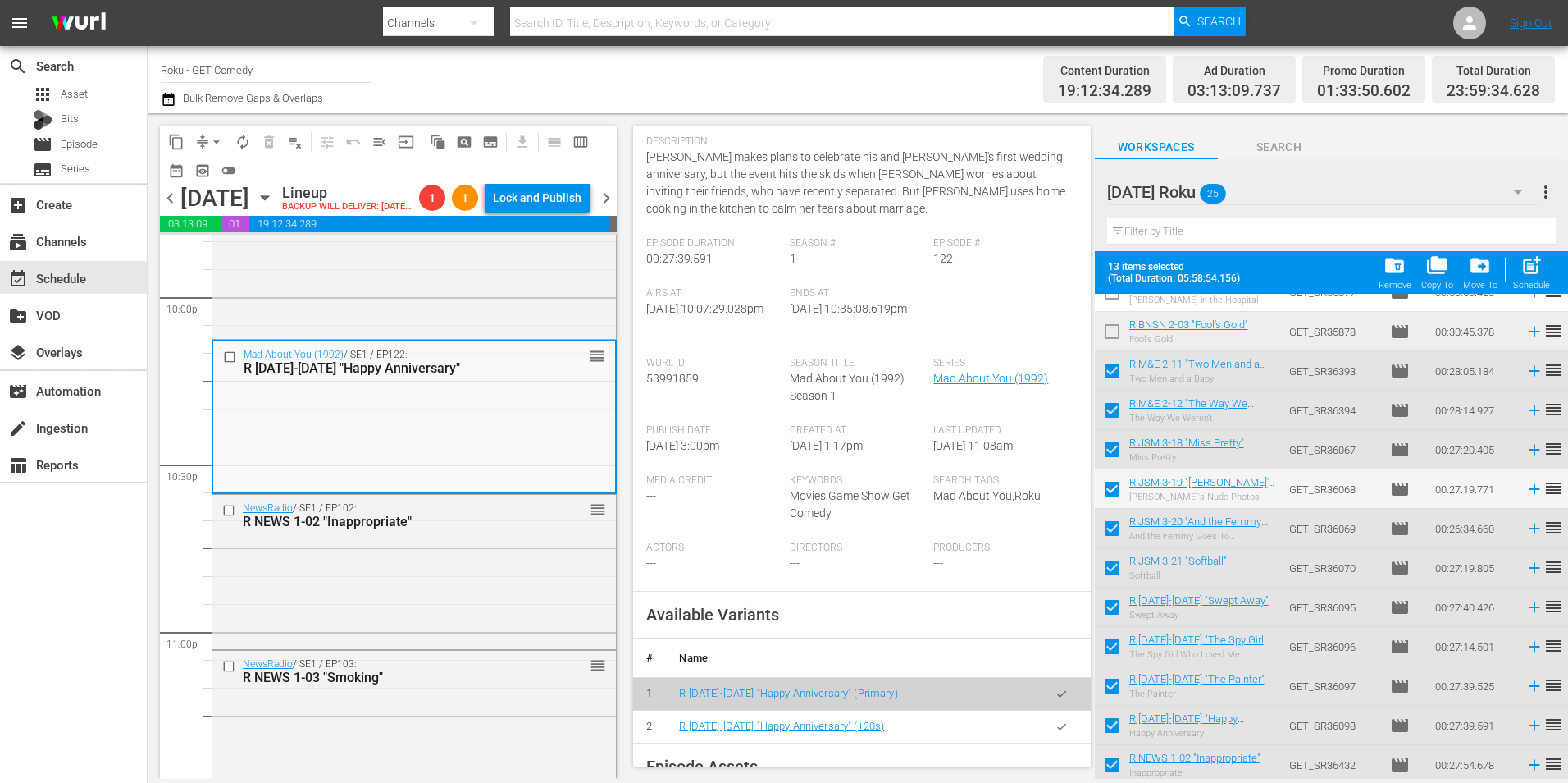
scroll to position [246, 0]
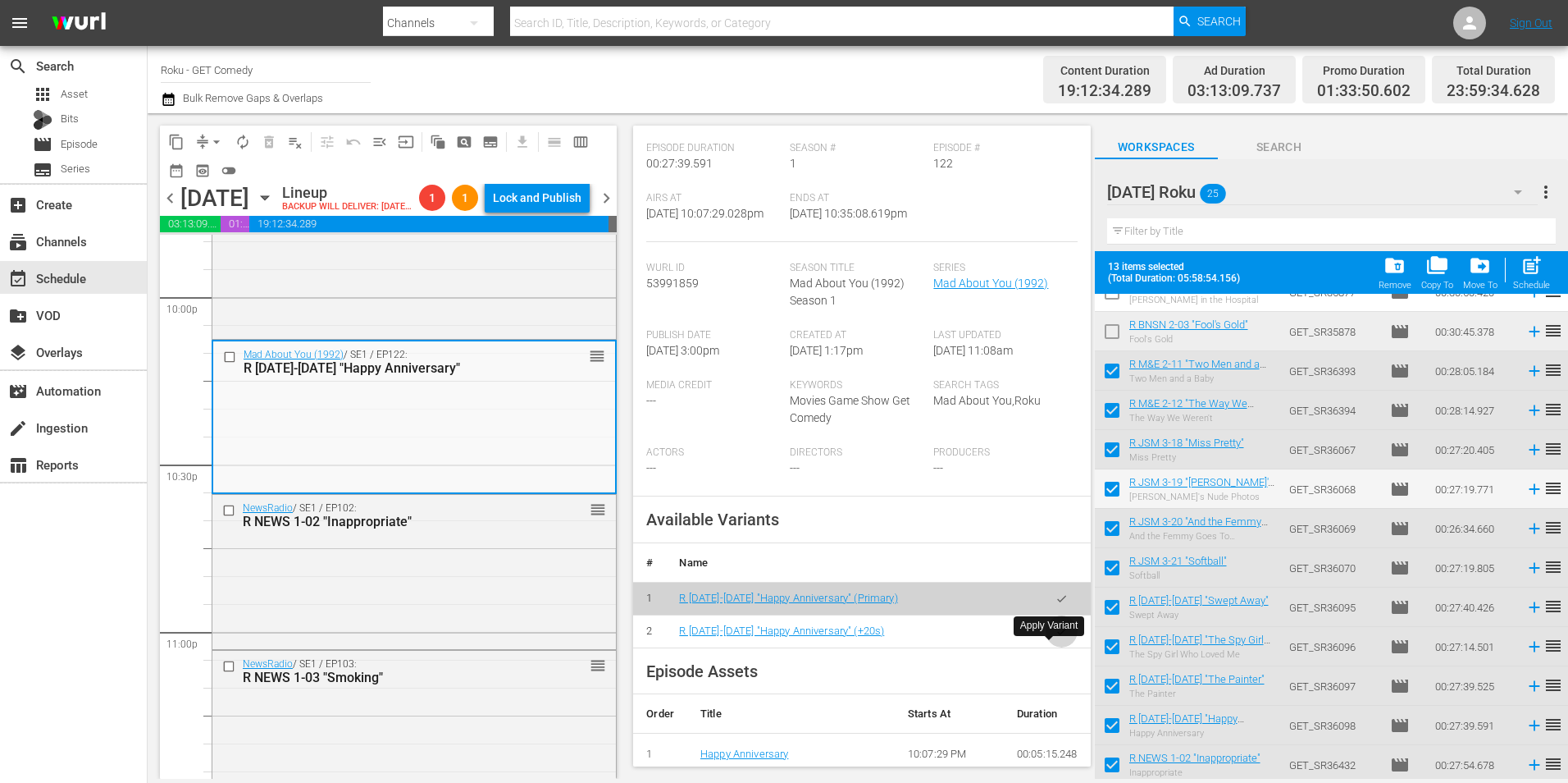
click at [1055, 638] on icon "button" at bounding box center [1061, 631] width 12 height 12
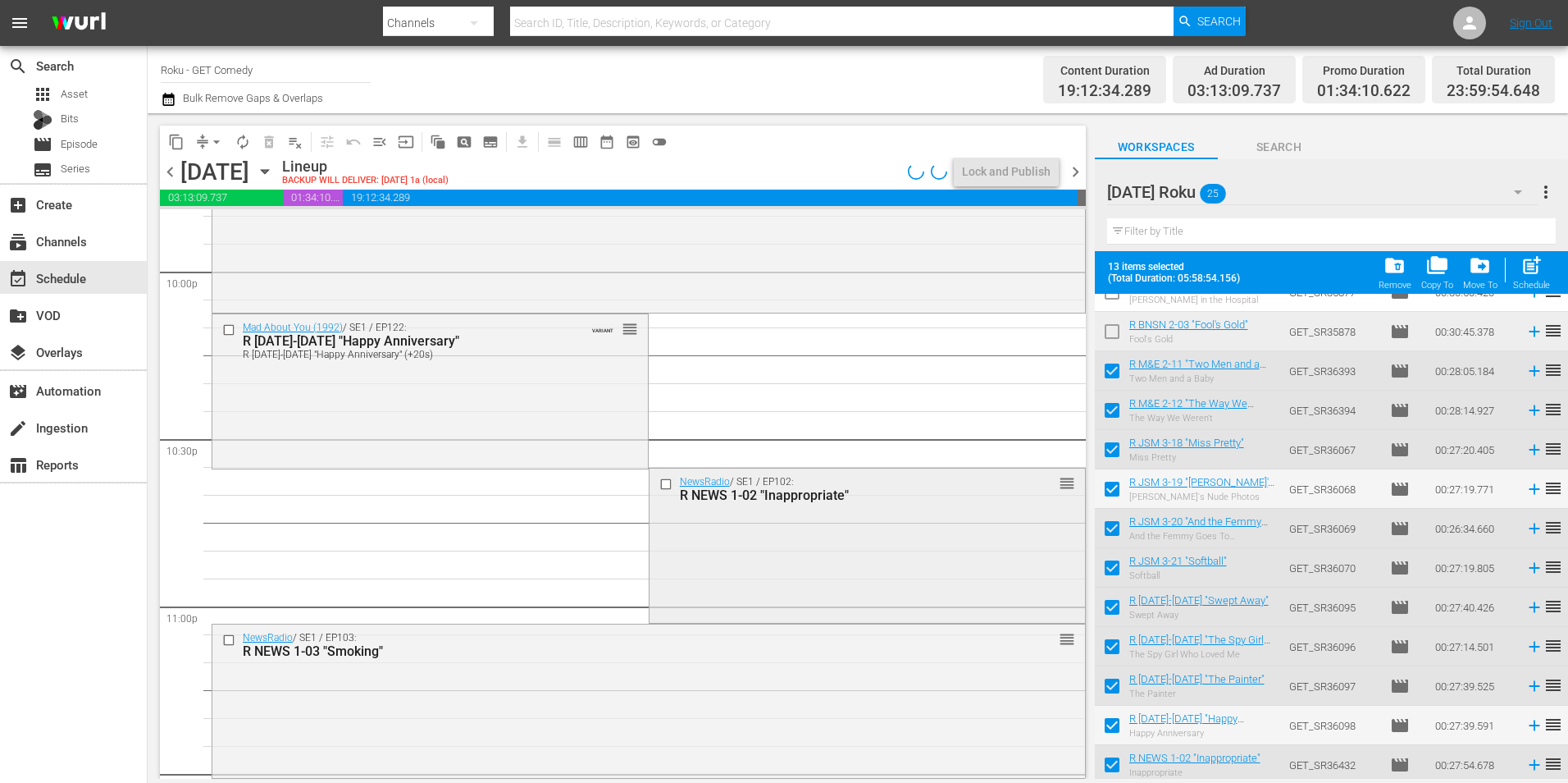
click at [835, 569] on div "NewsRadio / SE1 / EP102: R NEWS 1-02 "Inappropriate" reorder" at bounding box center [868, 544] width 435 height 151
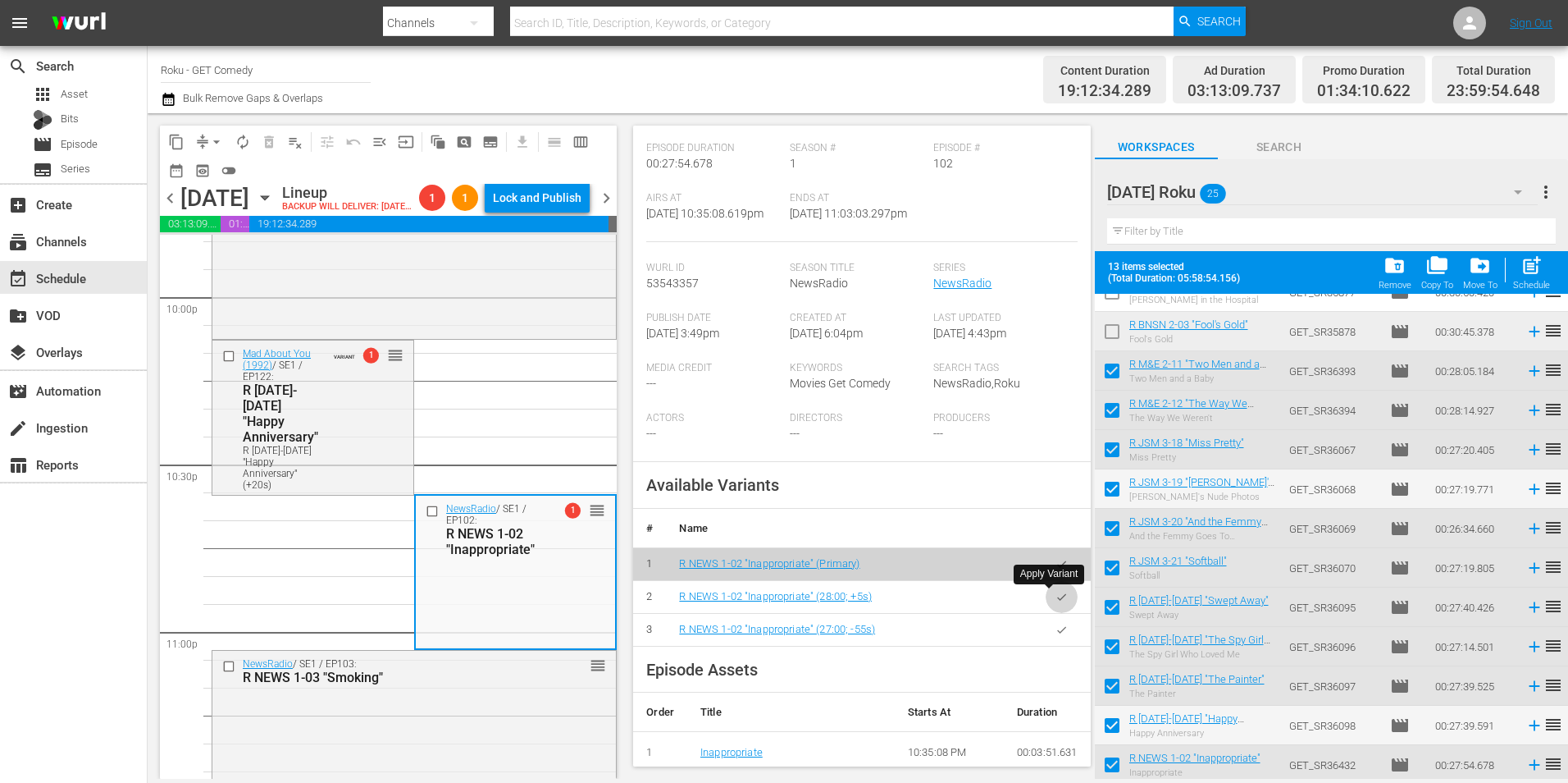
click at [1055, 594] on icon "button" at bounding box center [1061, 597] width 12 height 12
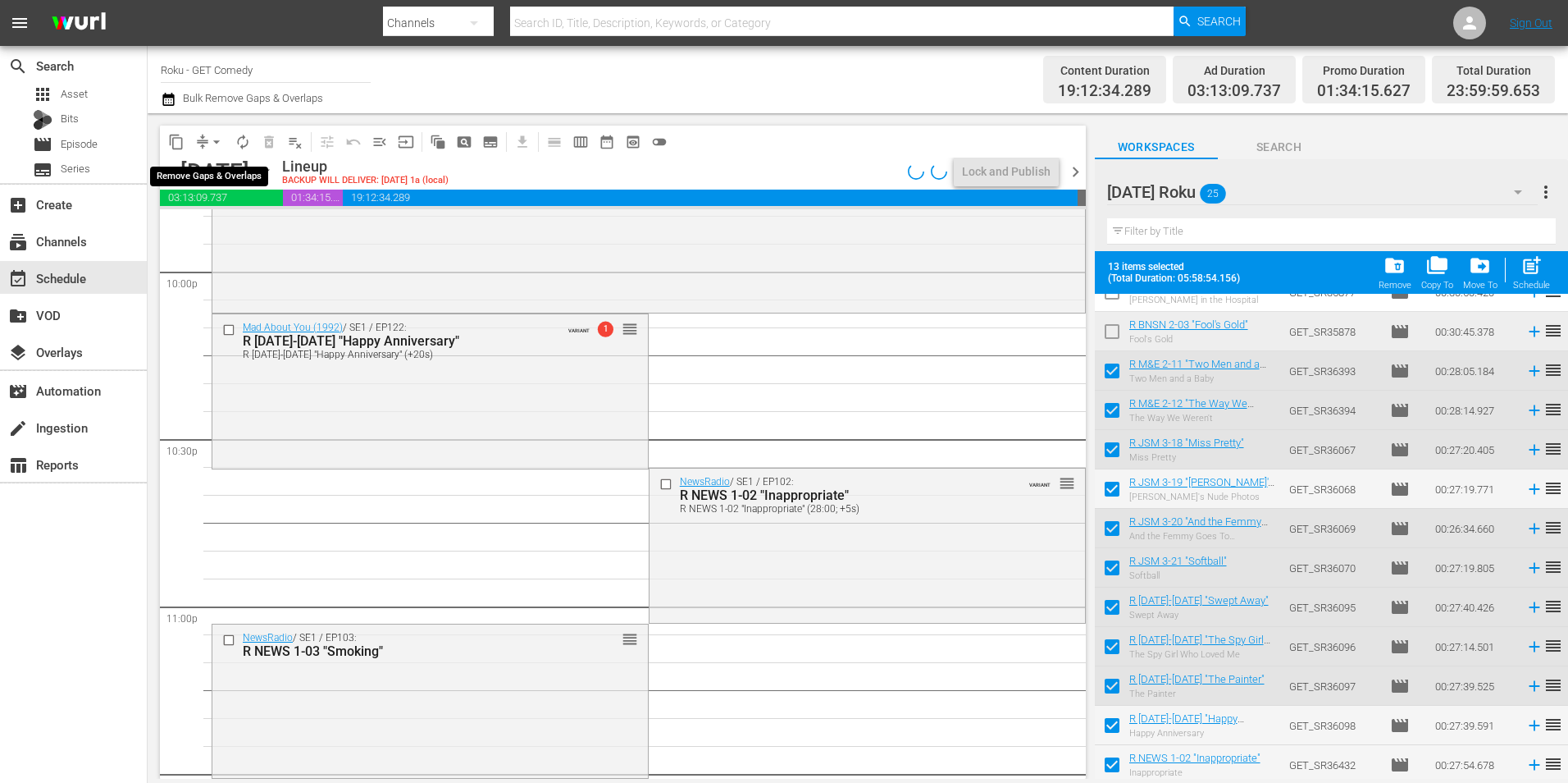
click at [216, 140] on span "arrow_drop_down" at bounding box center [217, 142] width 17 height 17
click at [225, 165] on li "Align to Midnight" at bounding box center [217, 175] width 172 height 27
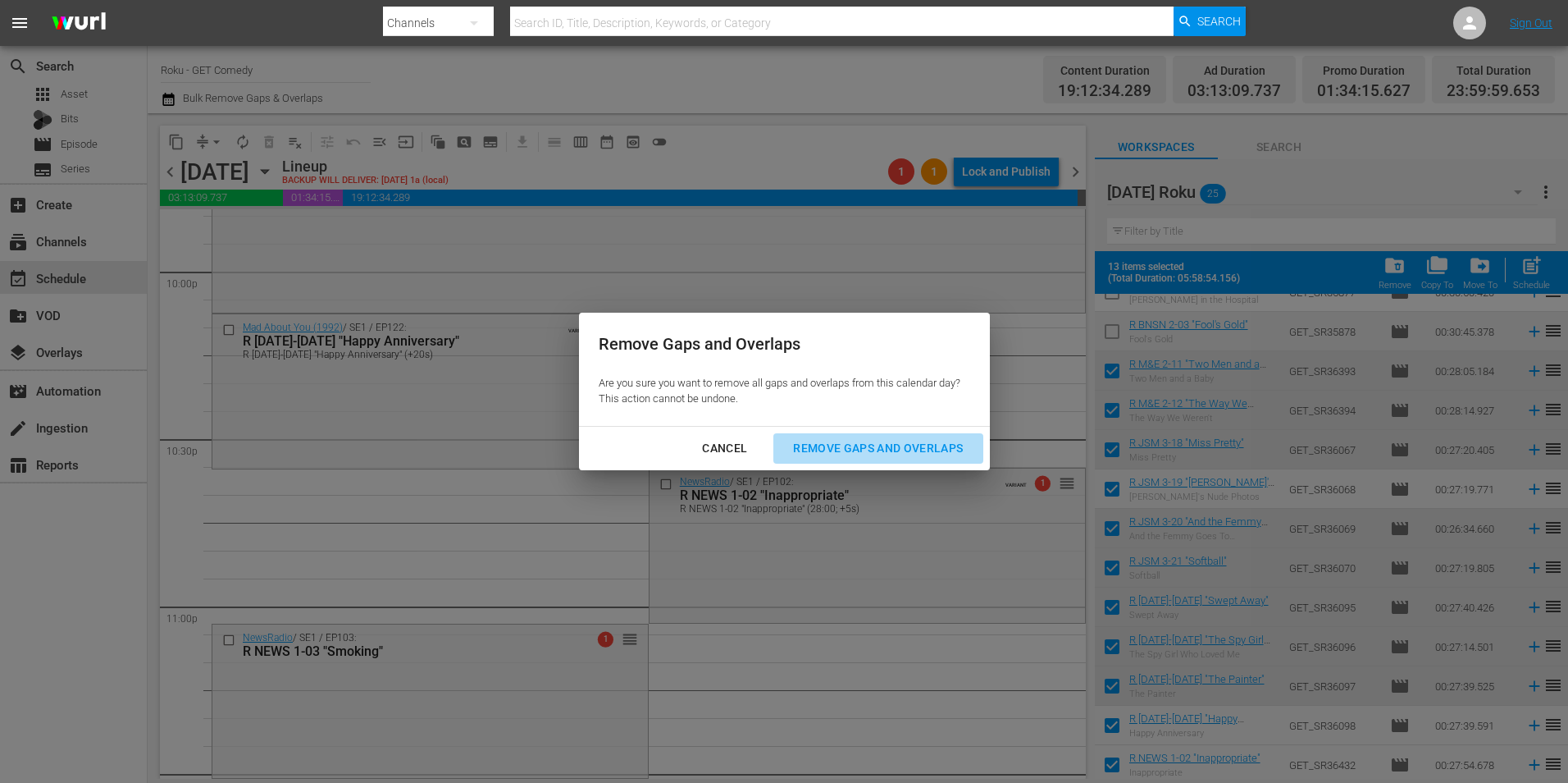
click at [916, 451] on div "Remove Gaps and Overlaps" at bounding box center [878, 448] width 196 height 21
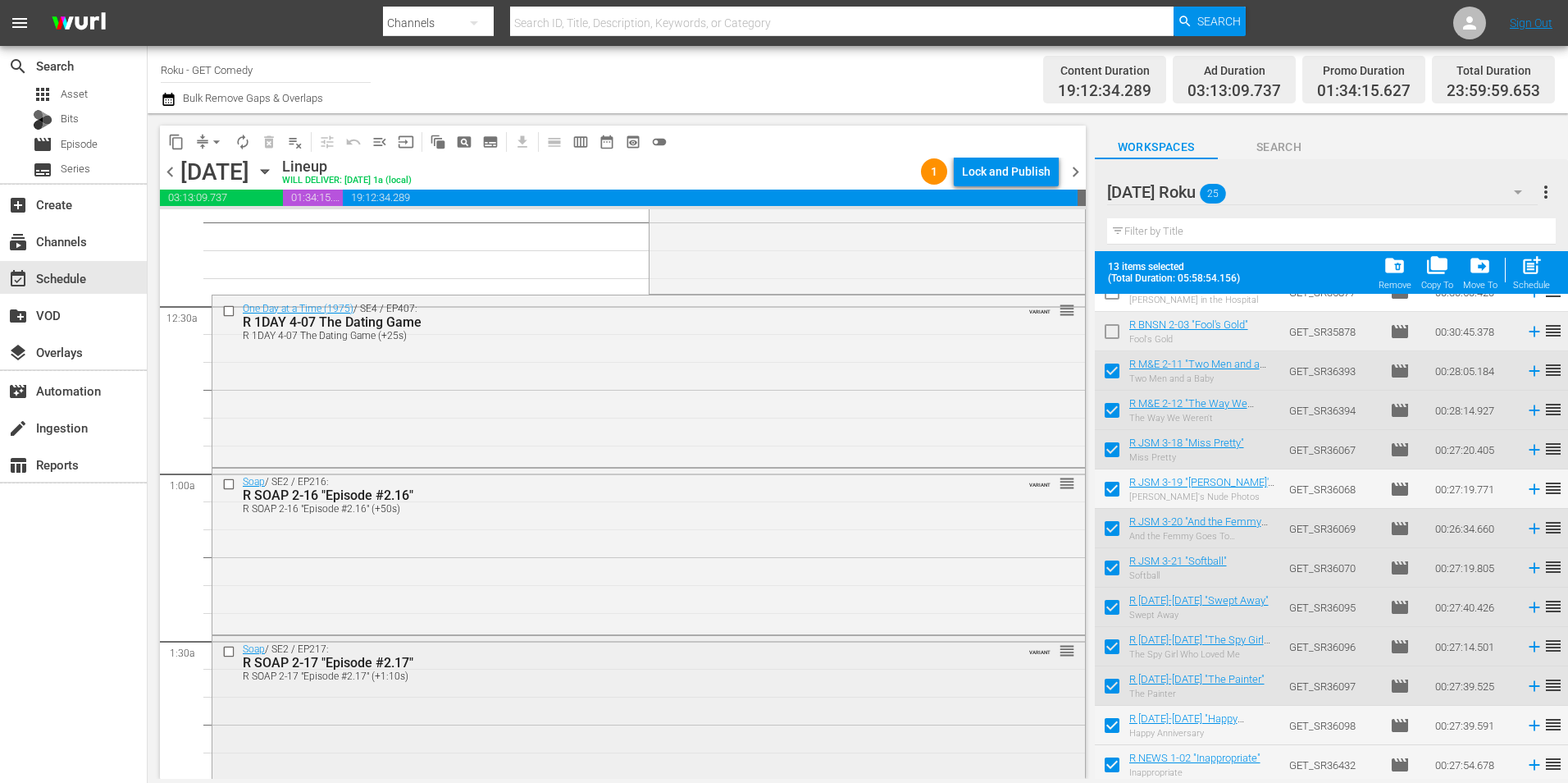
scroll to position [0, 0]
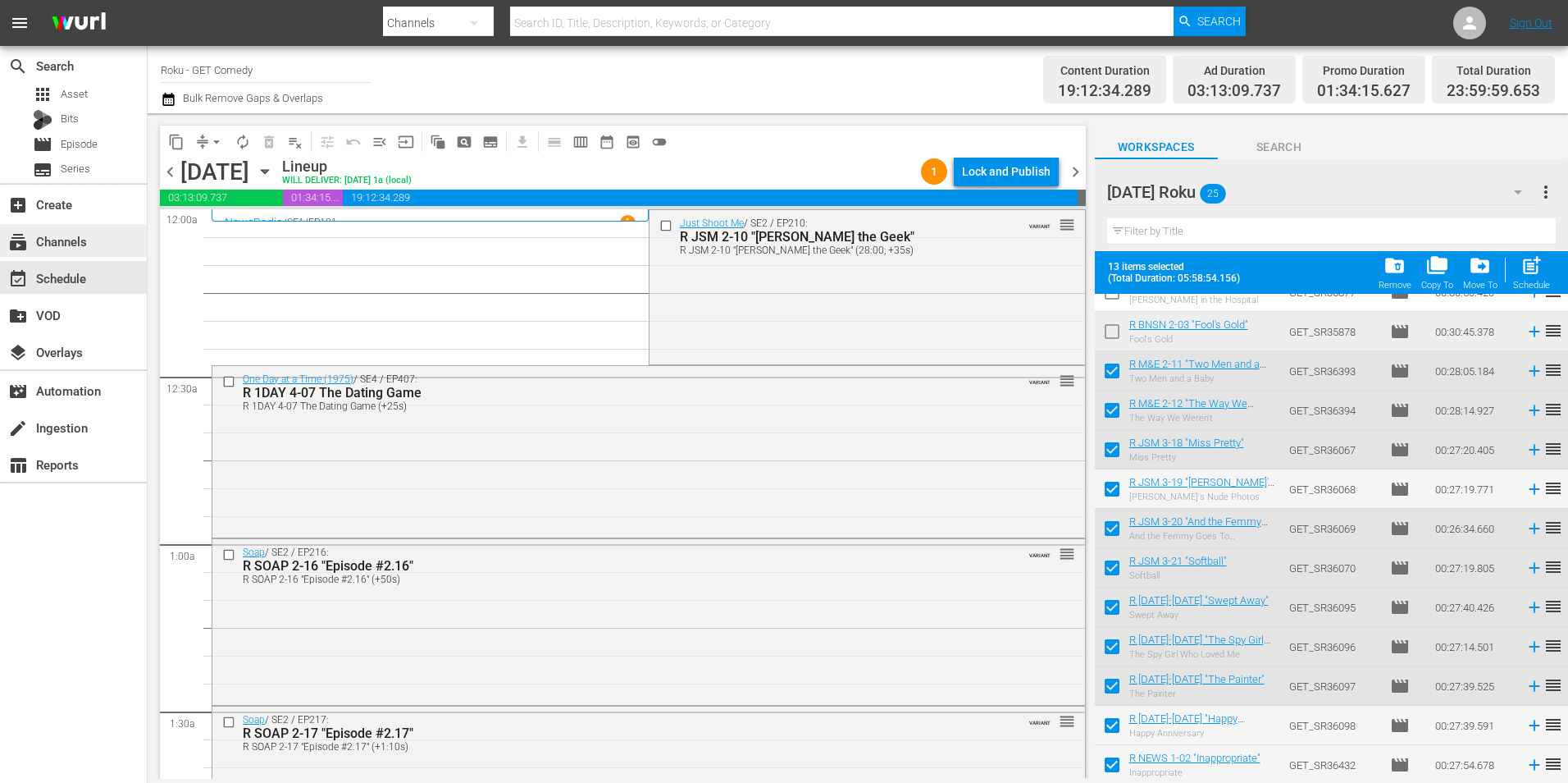
click at [64, 246] on div "subscriptions Channels" at bounding box center [46, 239] width 92 height 15
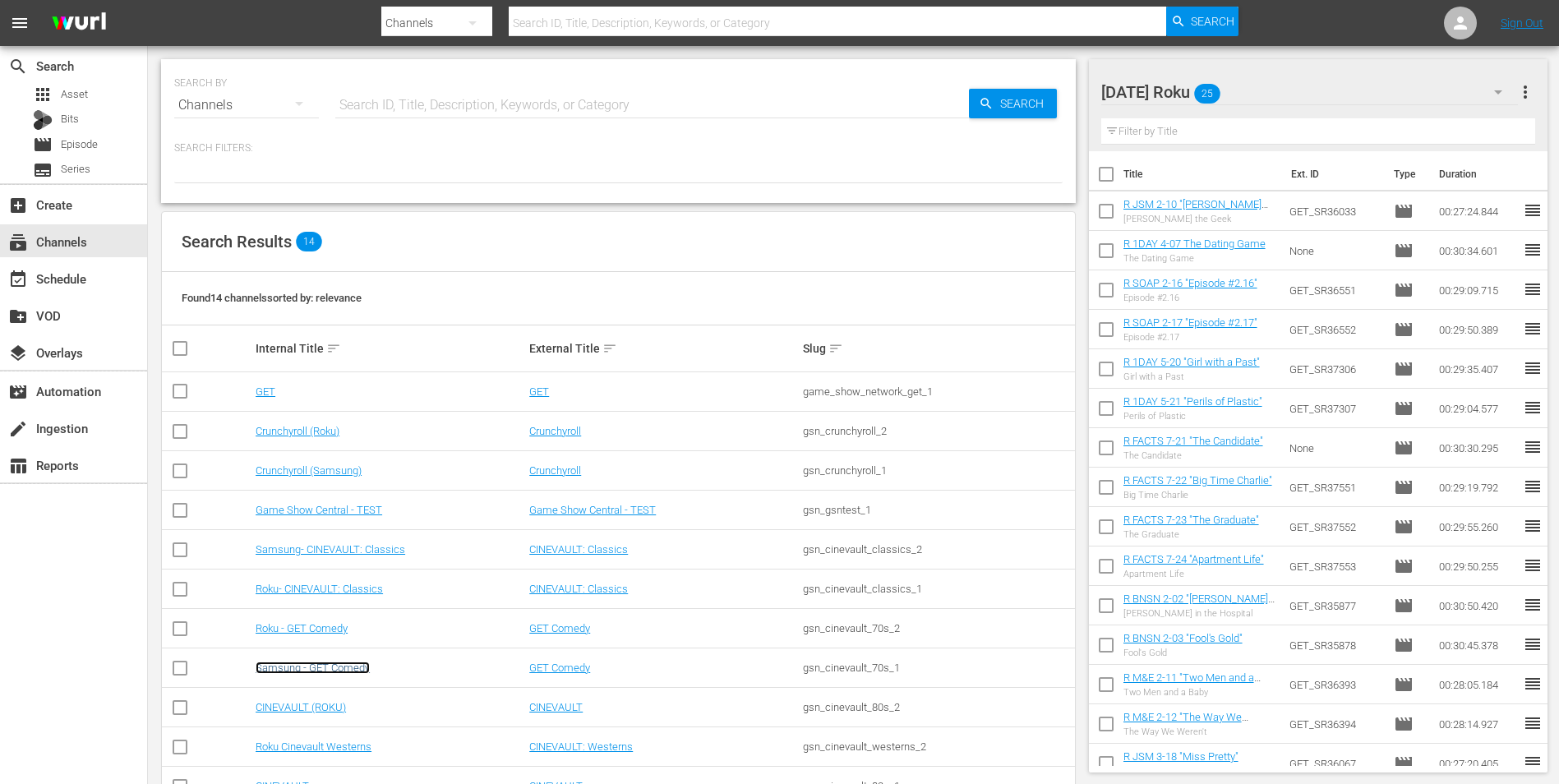
click at [304, 670] on link "Samsung - GET Comedy" at bounding box center [312, 667] width 114 height 12
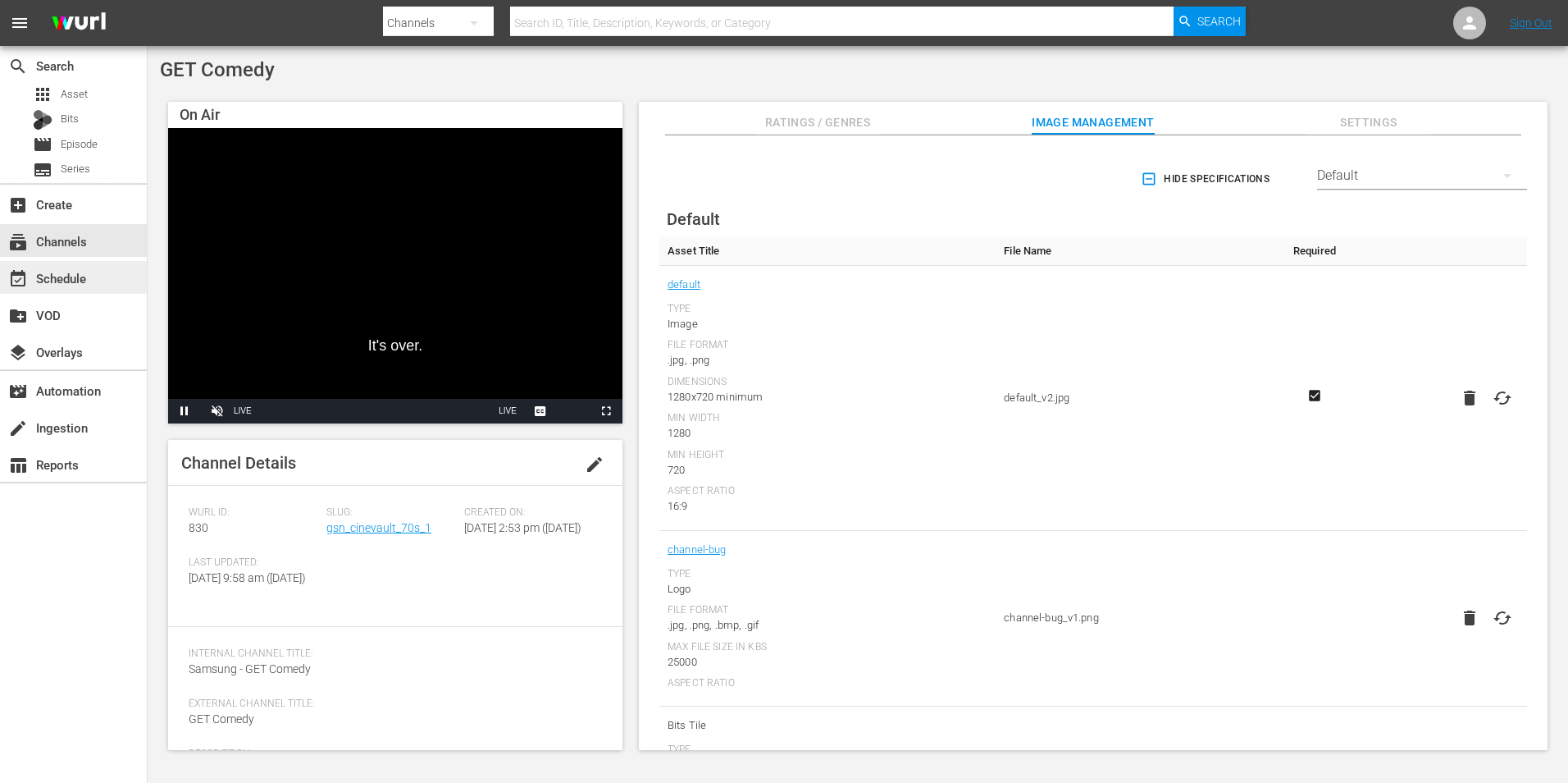
click at [81, 270] on div "event_available Schedule" at bounding box center [46, 276] width 92 height 15
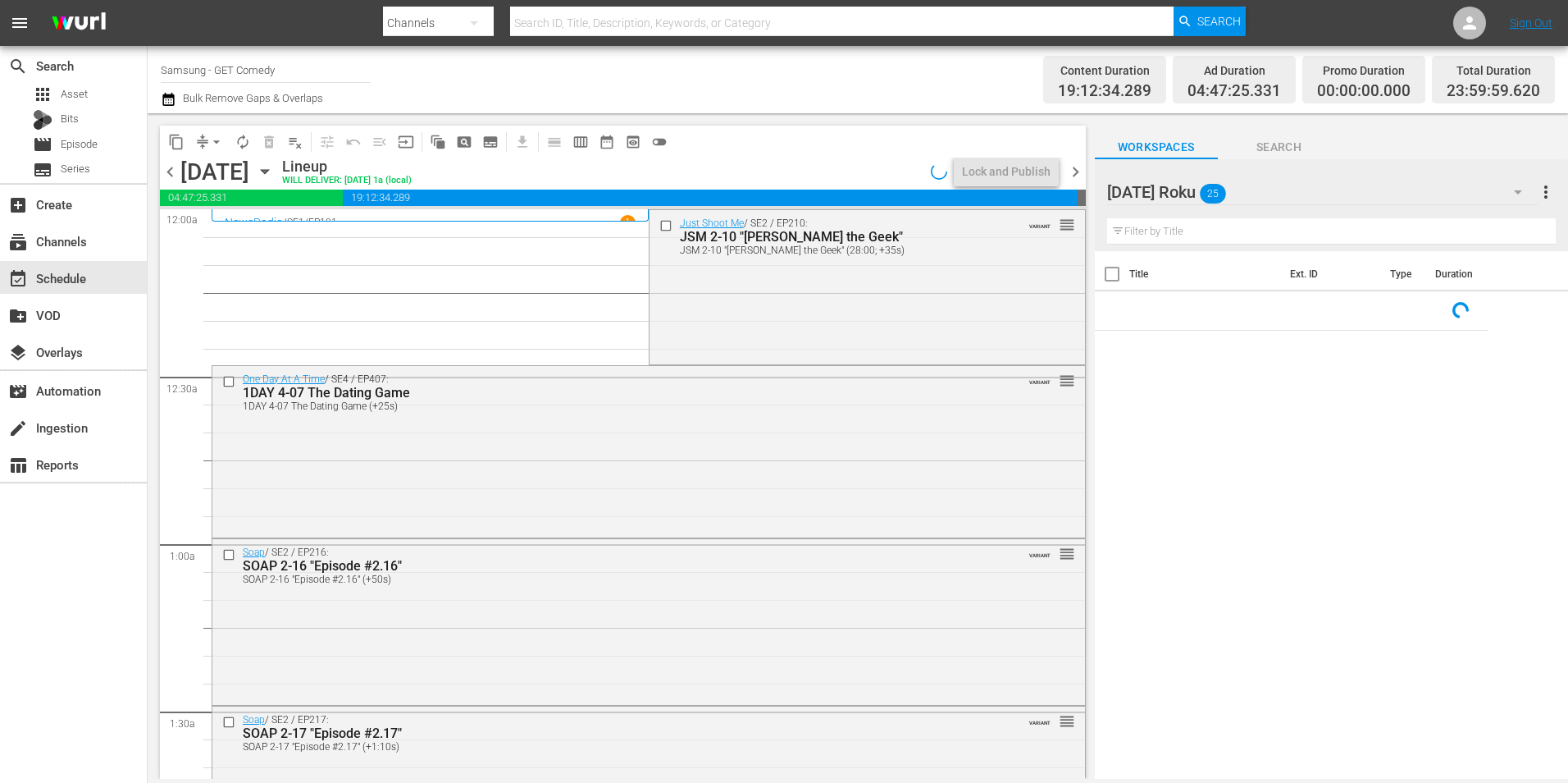
click at [1331, 184] on div "Tuesday Roku 25" at bounding box center [1323, 191] width 430 height 46
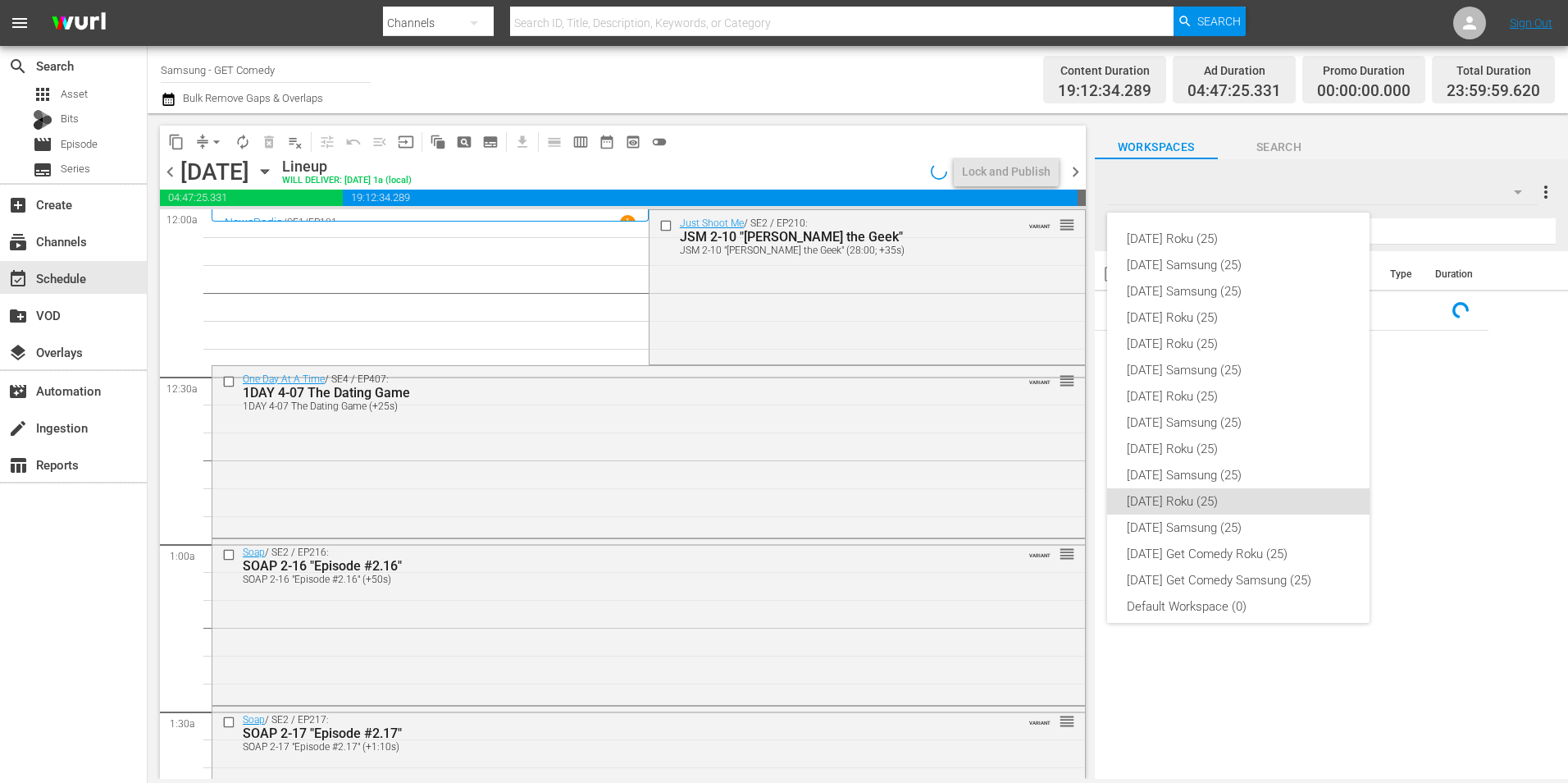
scroll to position [10, 0]
click at [1240, 462] on div "[DATE] Samsung (25)" at bounding box center [1238, 465] width 223 height 27
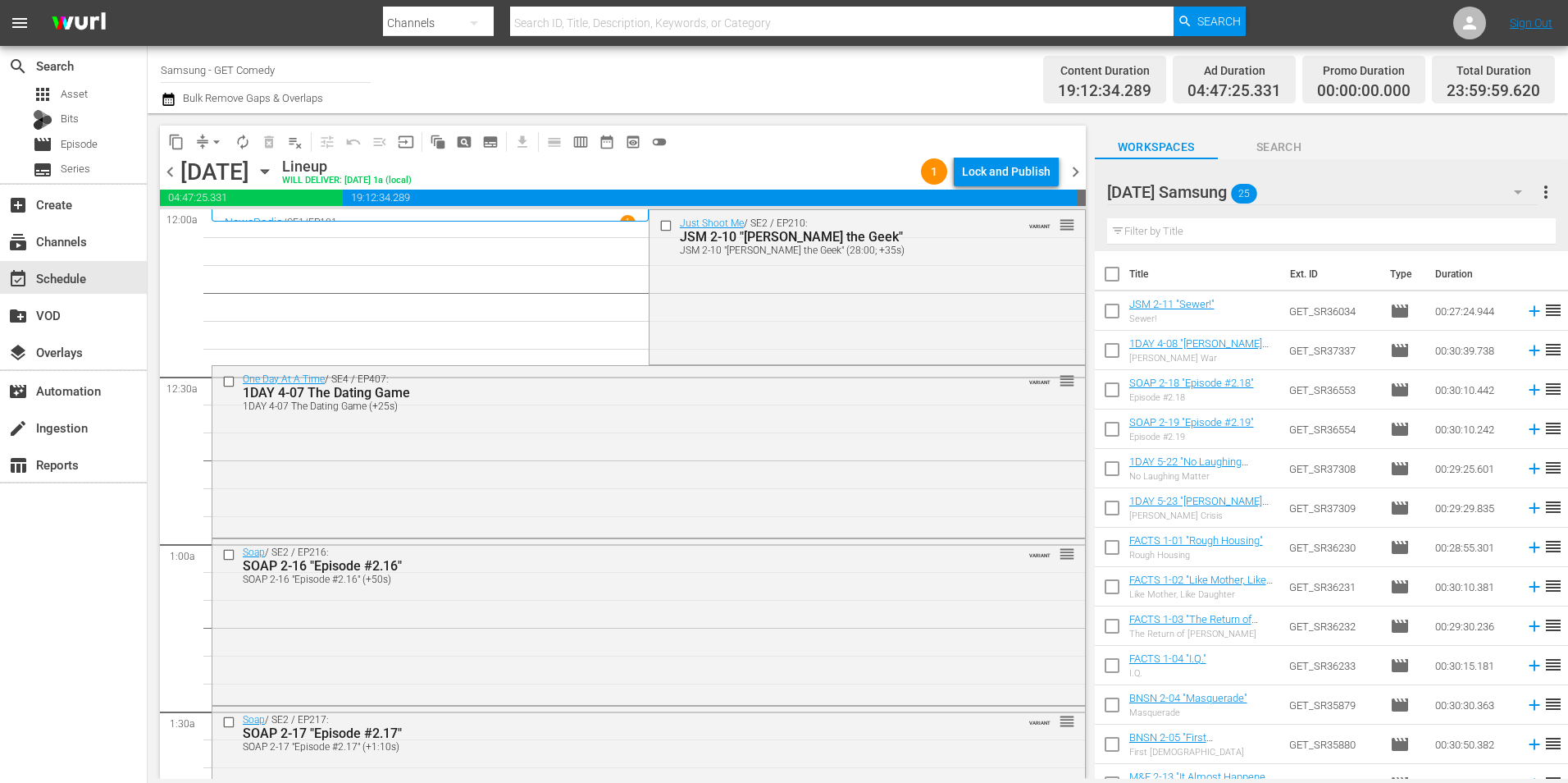
click at [1078, 175] on span "chevron_right" at bounding box center [1075, 171] width 21 height 21
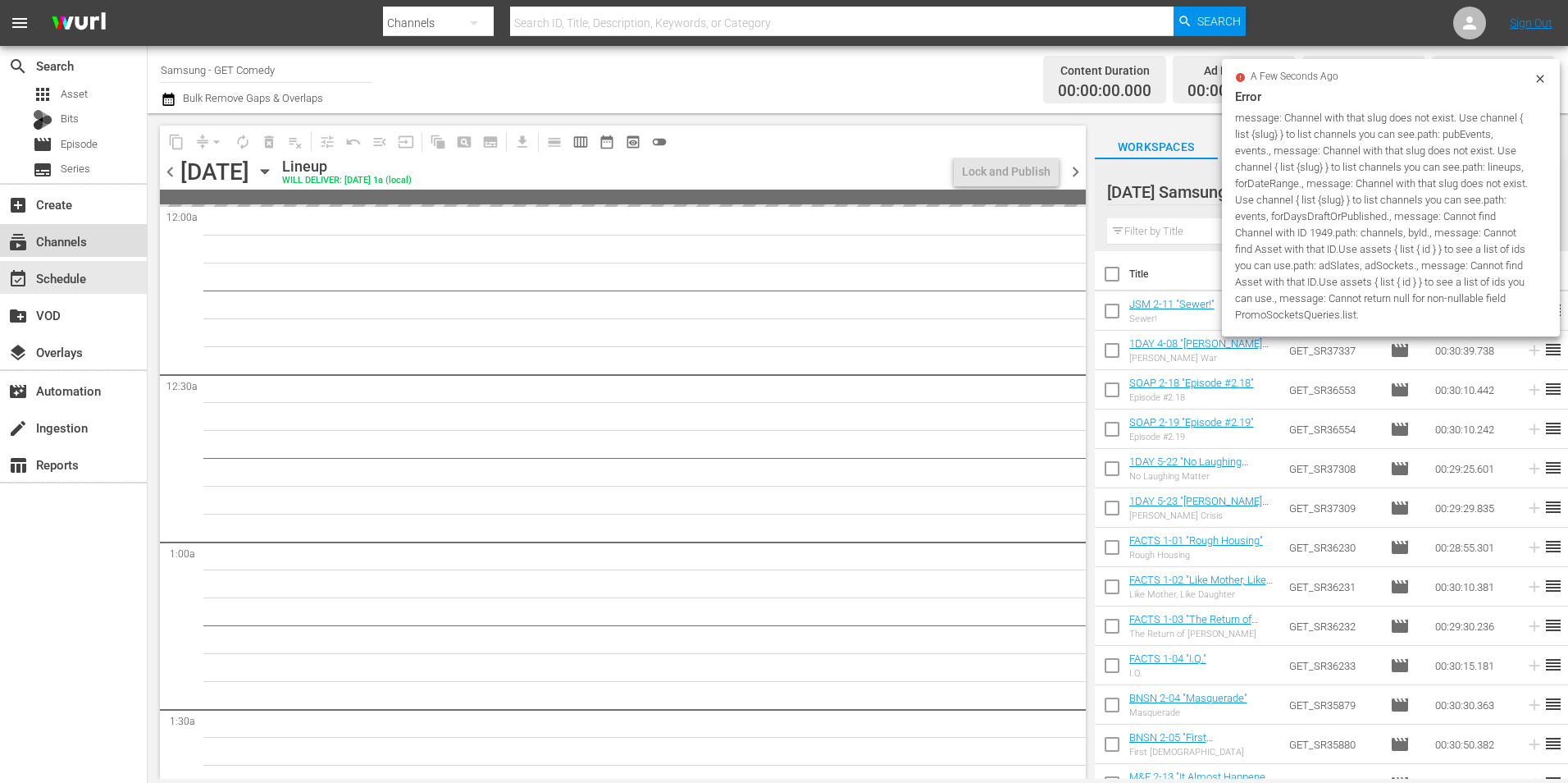
click at [71, 238] on div "subscriptions Channels" at bounding box center [46, 239] width 92 height 15
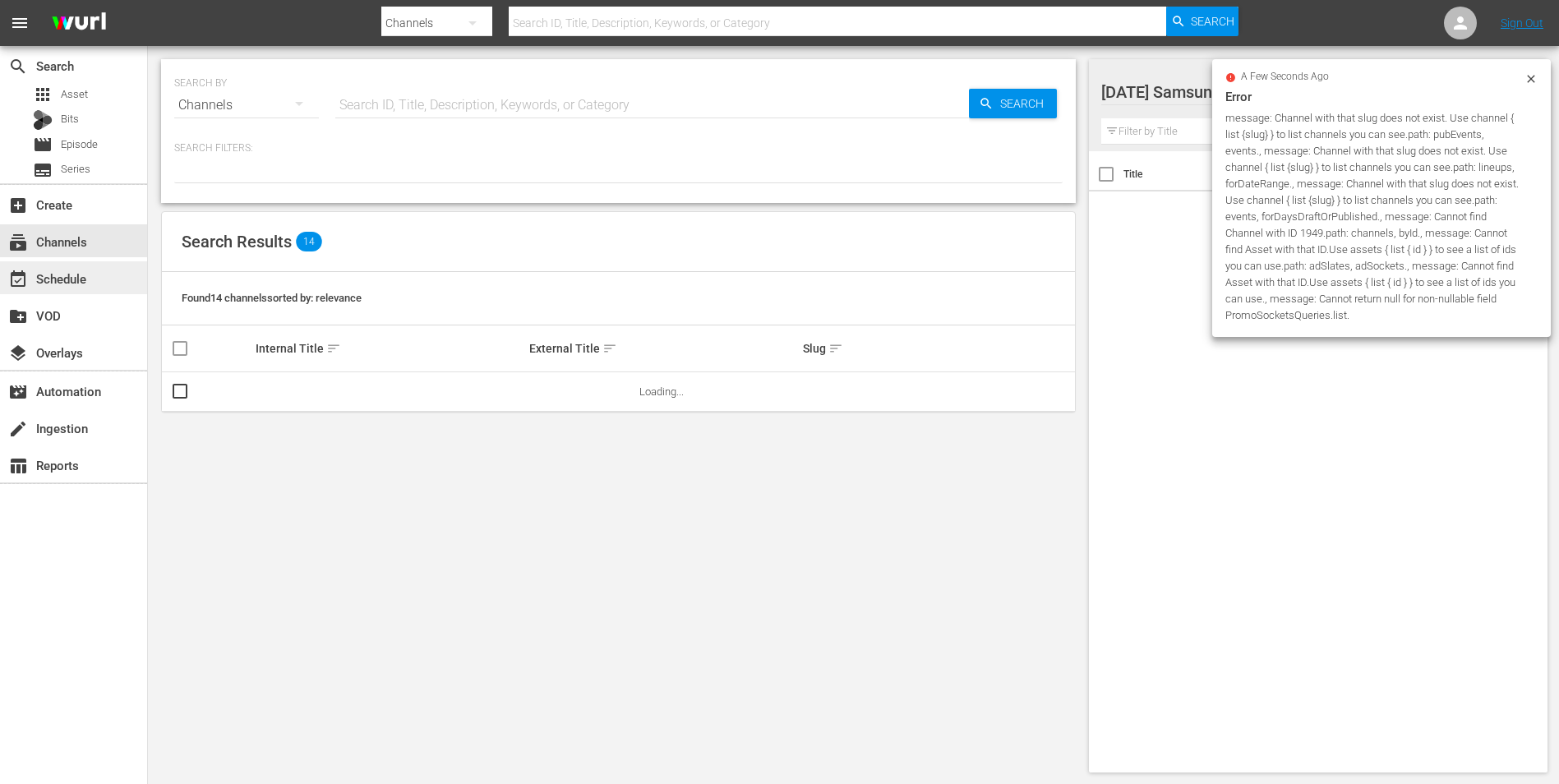
click at [72, 273] on div "event_available Schedule" at bounding box center [46, 276] width 92 height 15
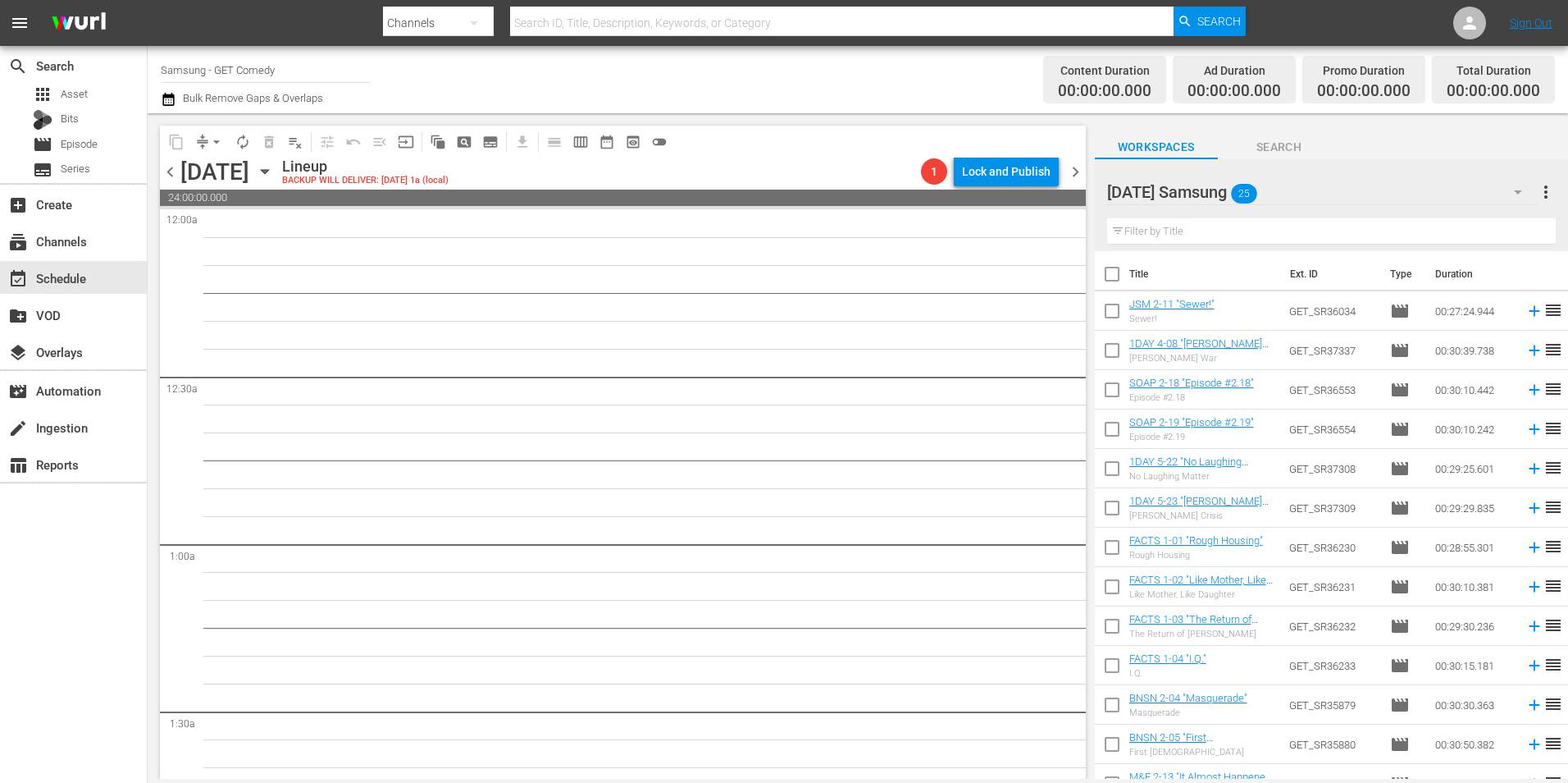
click at [1115, 315] on input "checkbox" at bounding box center [1112, 313] width 34 height 34
checkbox input "true"
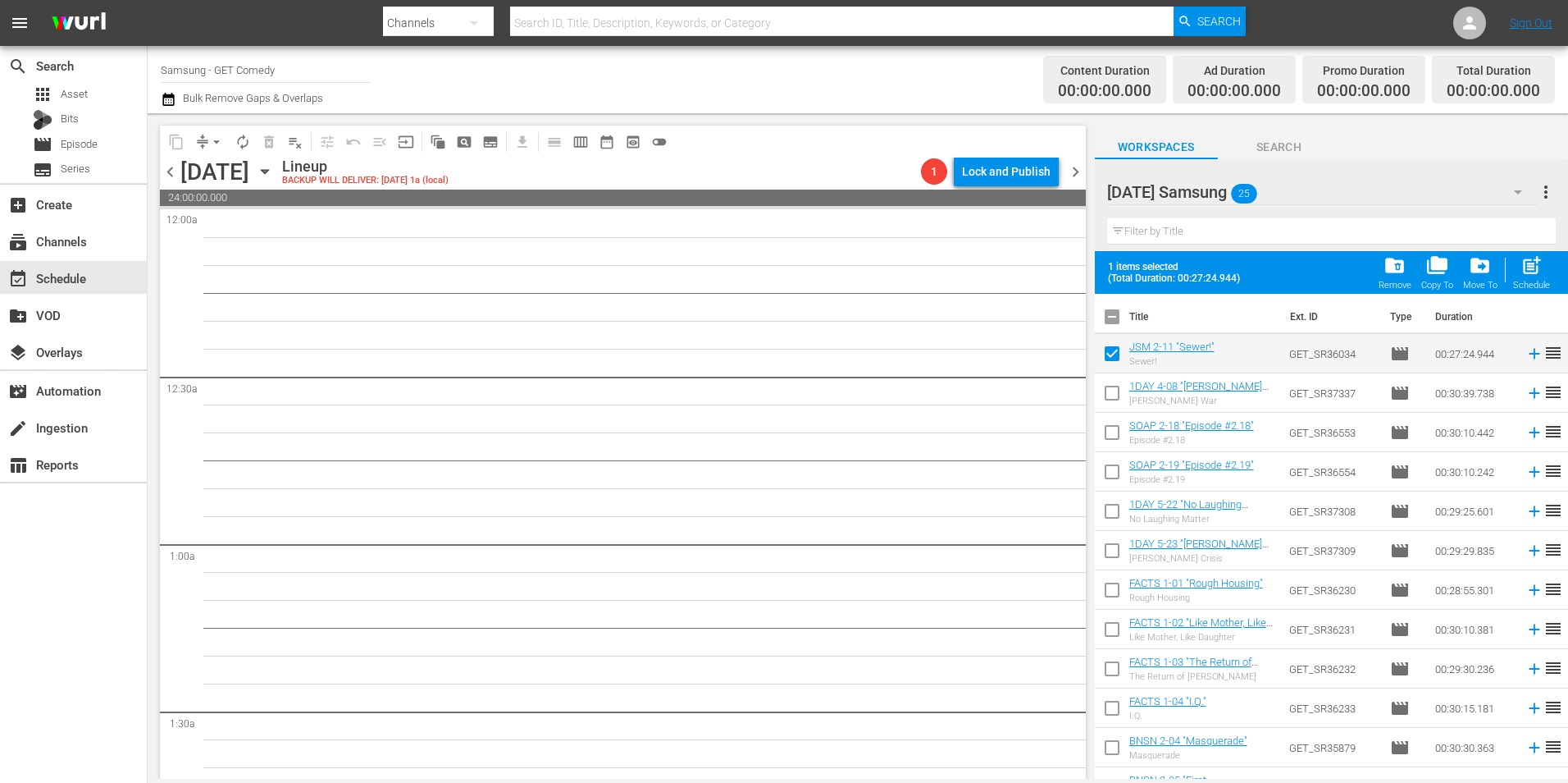
click at [1103, 384] on input "checkbox" at bounding box center [1112, 396] width 34 height 34
checkbox input "true"
click at [1109, 443] on input "checkbox" at bounding box center [1112, 435] width 34 height 34
checkbox input "true"
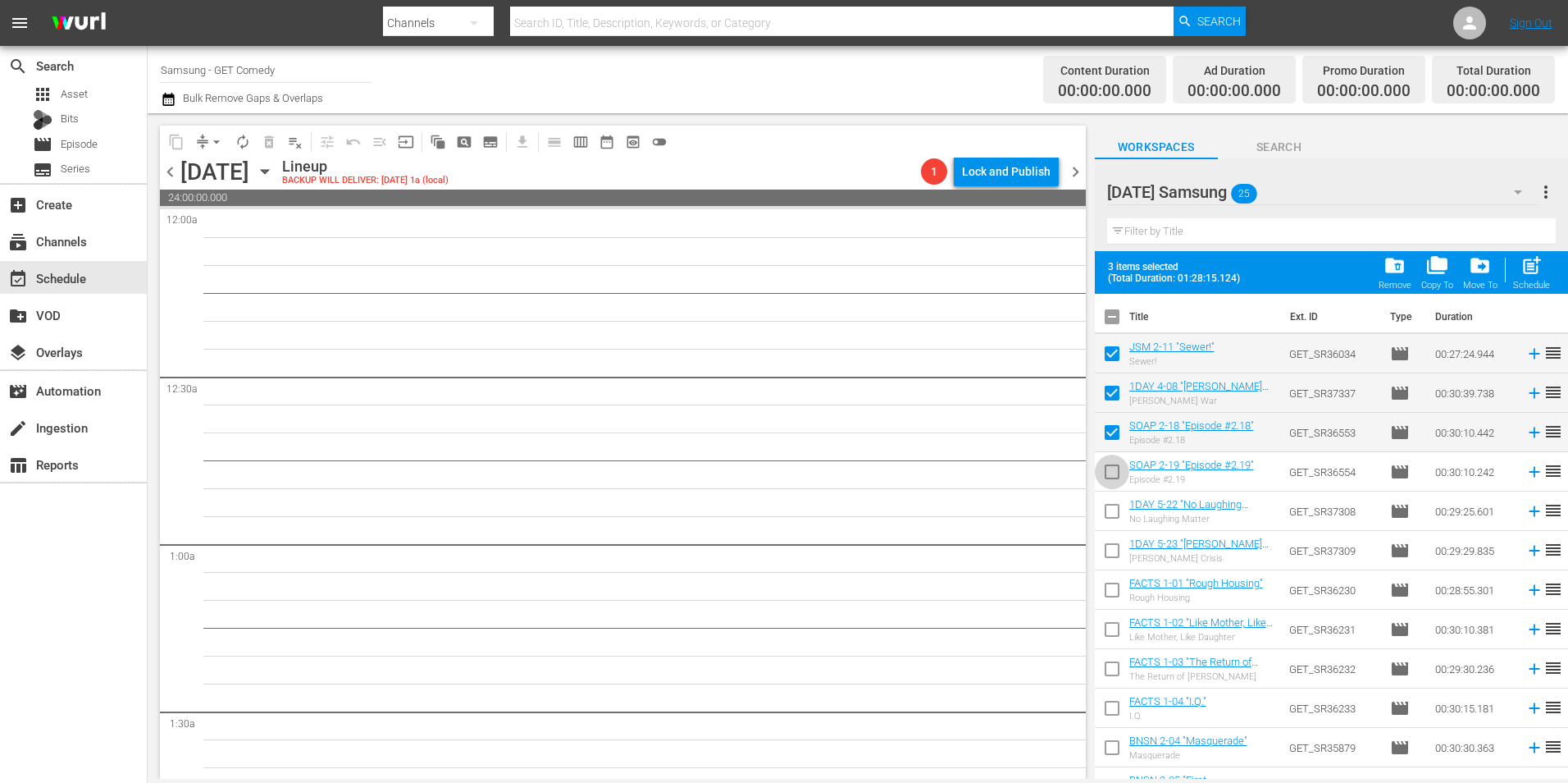
click at [1112, 474] on input "checkbox" at bounding box center [1112, 475] width 34 height 34
checkbox input "true"
drag, startPoint x: 1110, startPoint y: 522, endPoint x: 1110, endPoint y: 540, distance: 18.0
click at [1110, 524] on input "checkbox" at bounding box center [1112, 514] width 34 height 34
checkbox input "true"
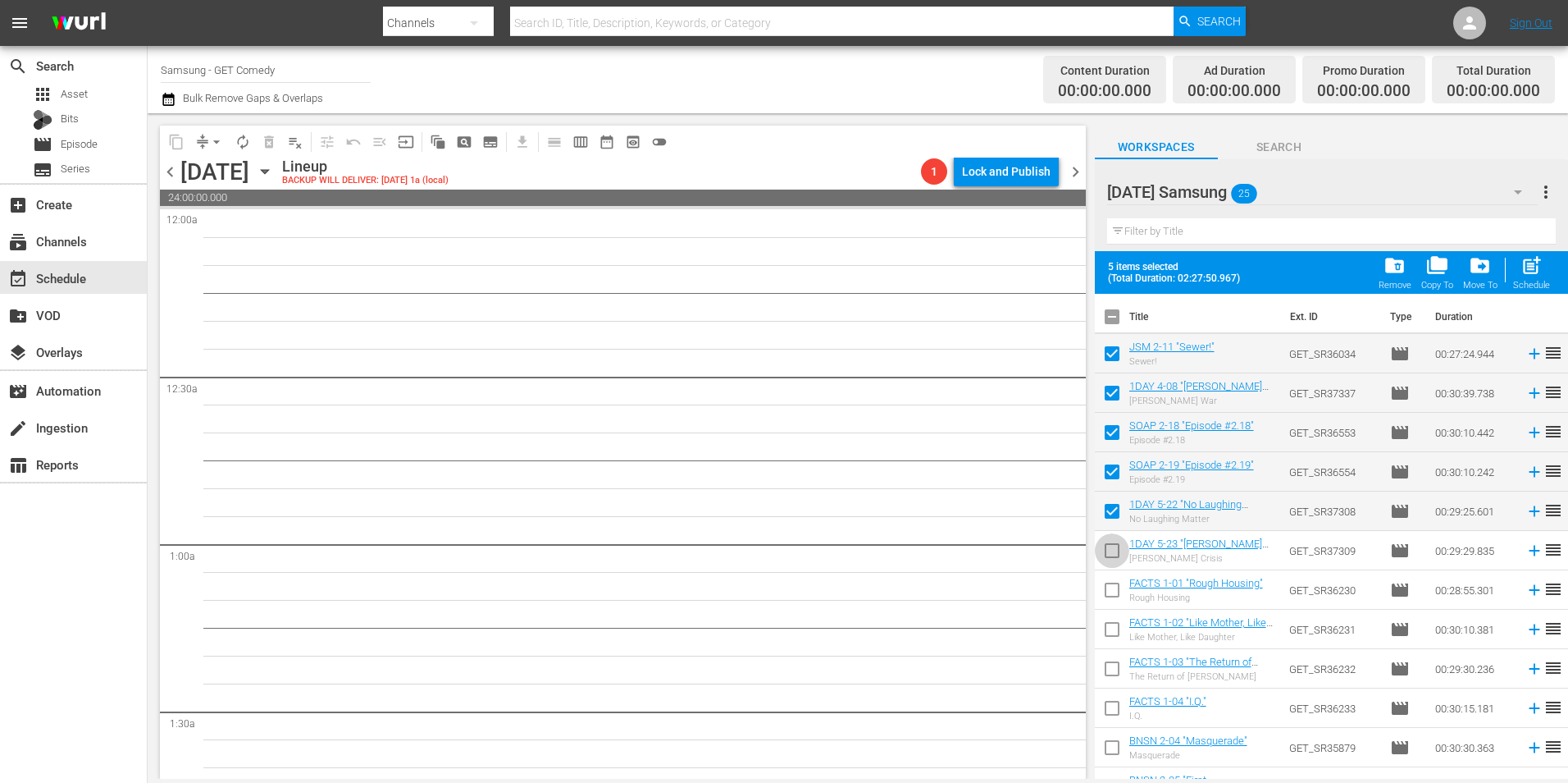
click at [1110, 551] on input "checkbox" at bounding box center [1112, 554] width 34 height 34
checkbox input "true"
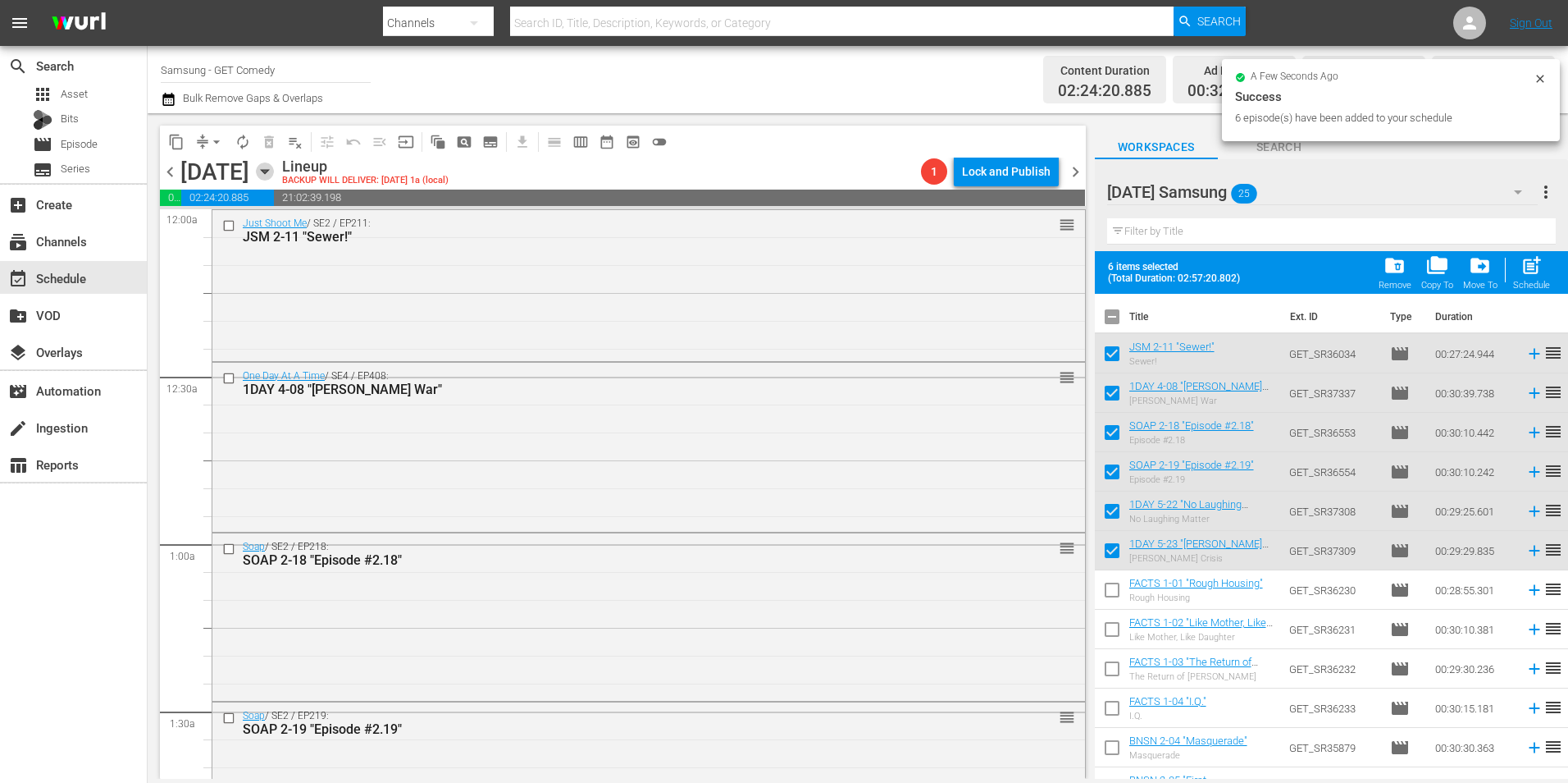
click at [268, 172] on icon "button" at bounding box center [264, 171] width 7 height 4
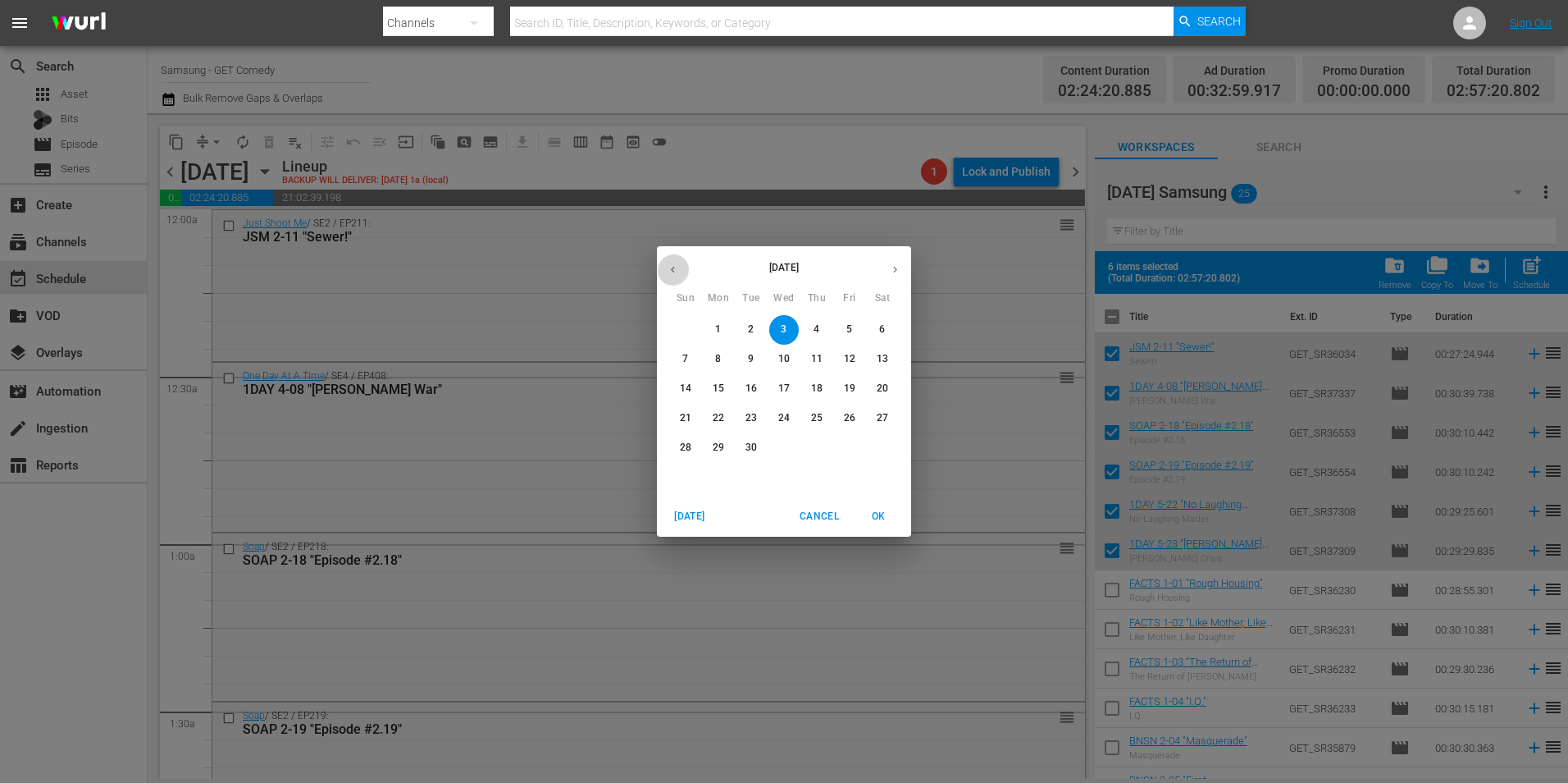
click at [675, 276] on button "button" at bounding box center [673, 269] width 32 height 32
click at [740, 445] on span "26" at bounding box center [751, 447] width 30 height 14
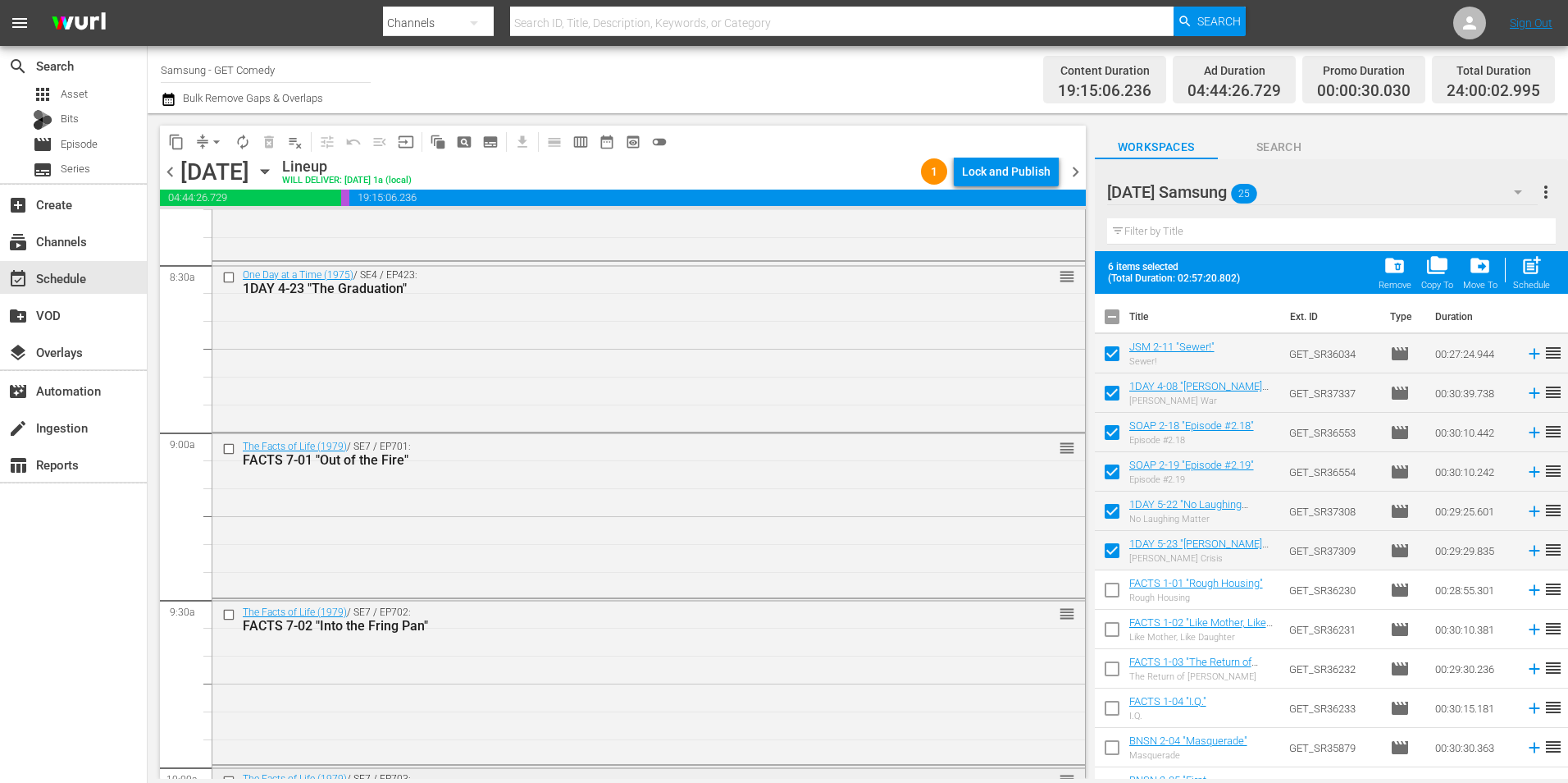
scroll to position [3118, 0]
click at [229, 288] on input "checkbox" at bounding box center [231, 287] width 17 height 14
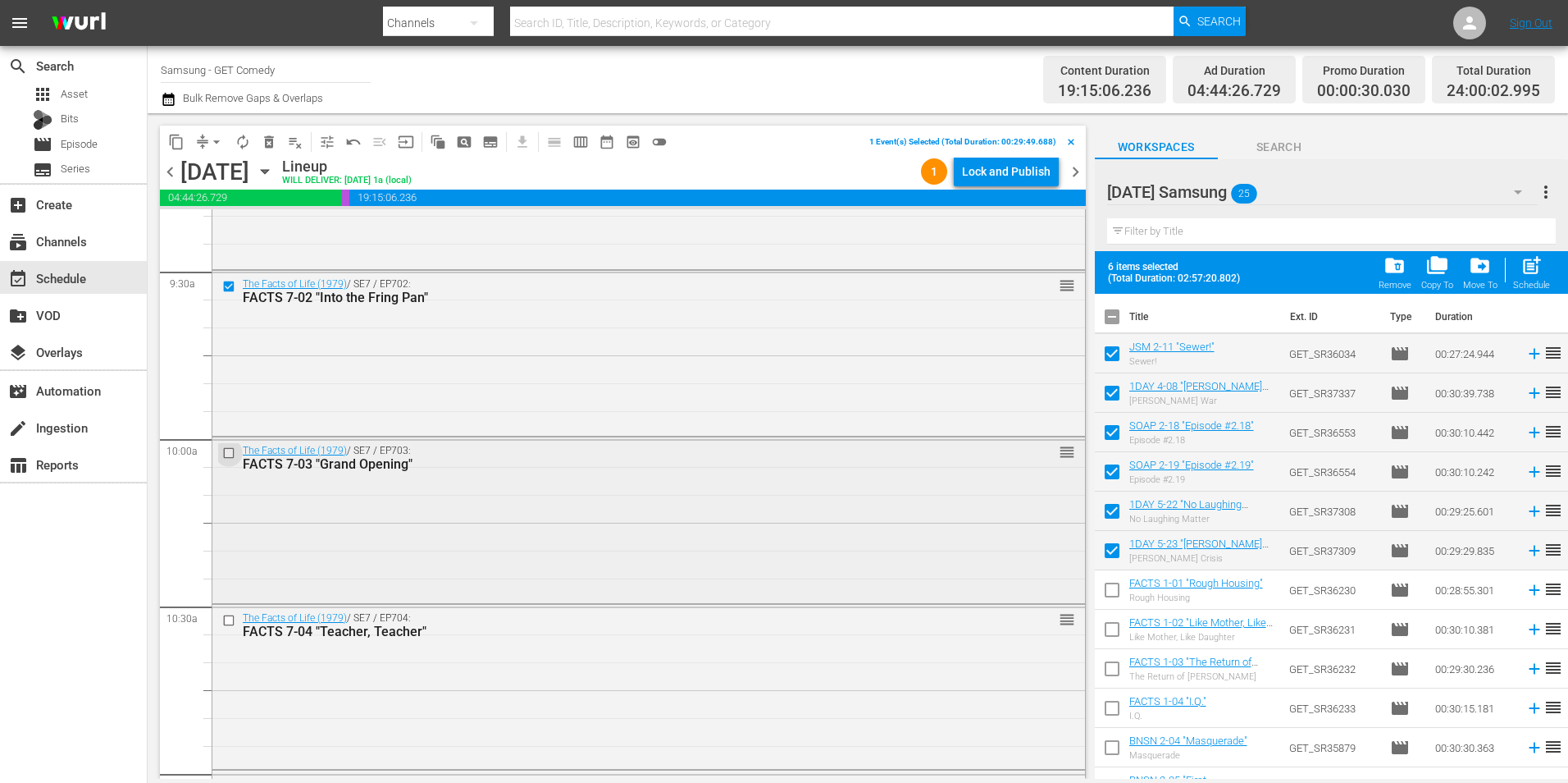
click at [223, 456] on input "checkbox" at bounding box center [231, 453] width 17 height 14
click at [226, 617] on input "checkbox" at bounding box center [231, 619] width 17 height 14
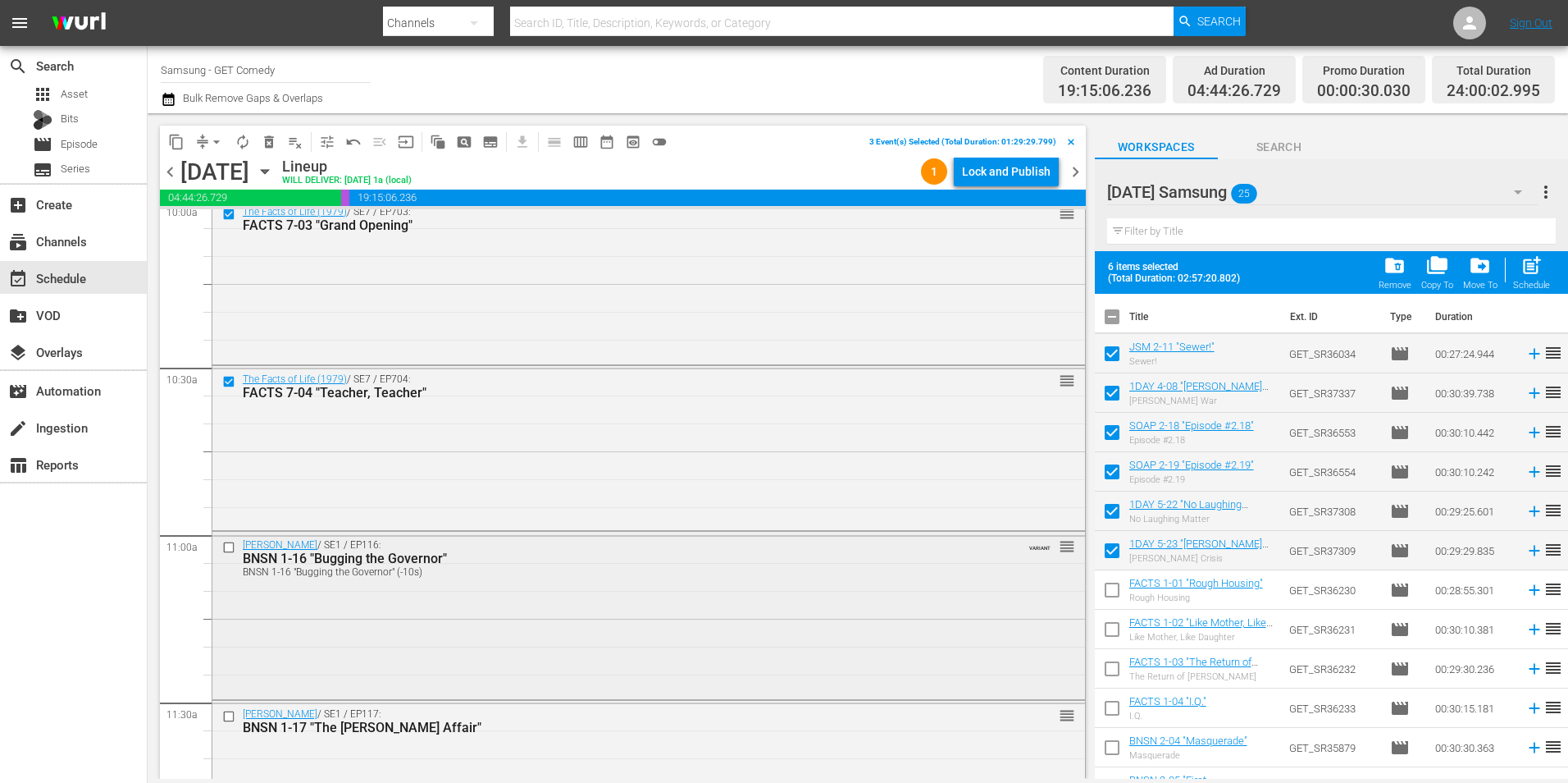
scroll to position [3364, 0]
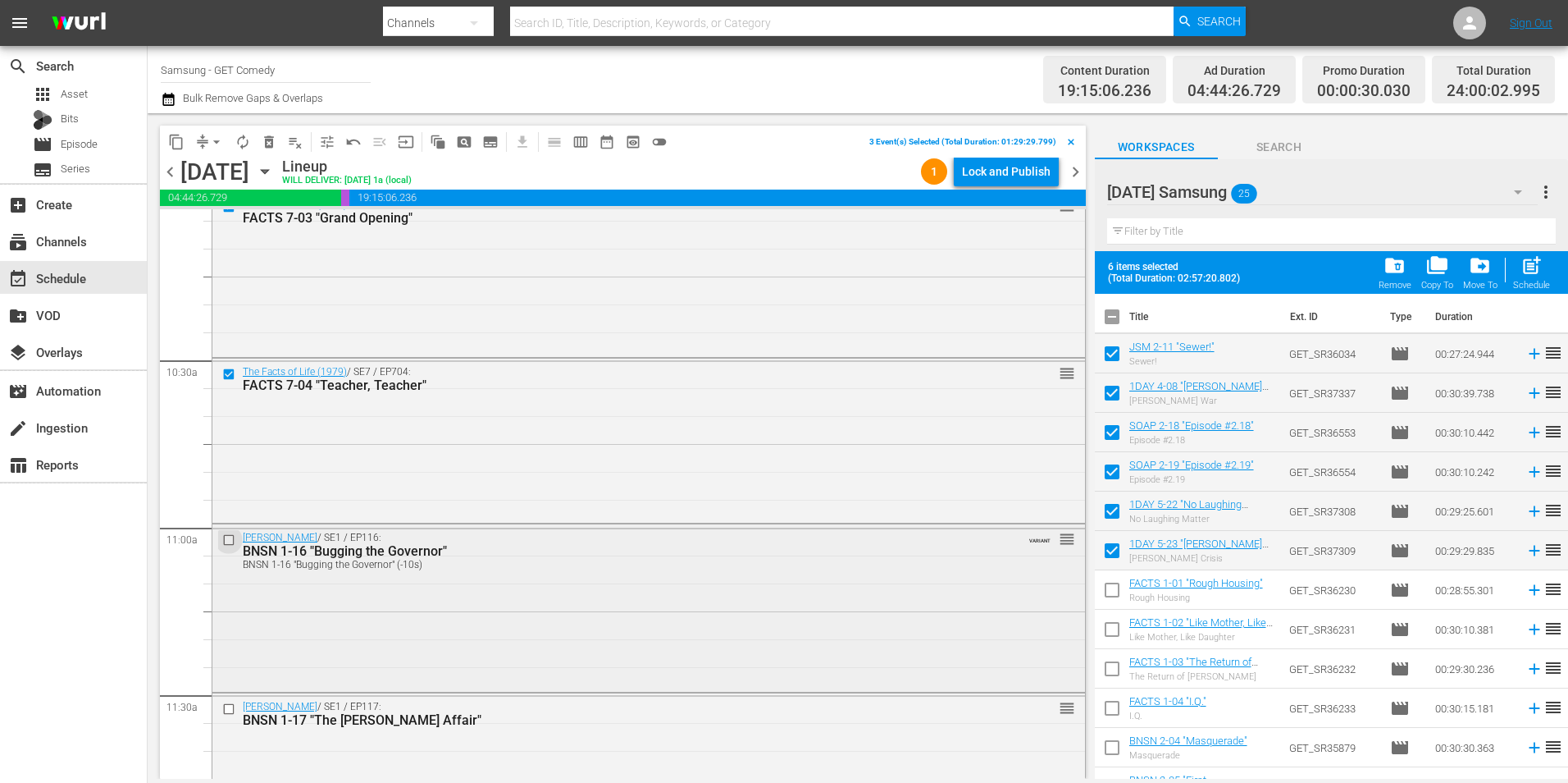
click at [224, 536] on input "checkbox" at bounding box center [231, 540] width 17 height 14
click at [231, 708] on input "checkbox" at bounding box center [231, 709] width 17 height 14
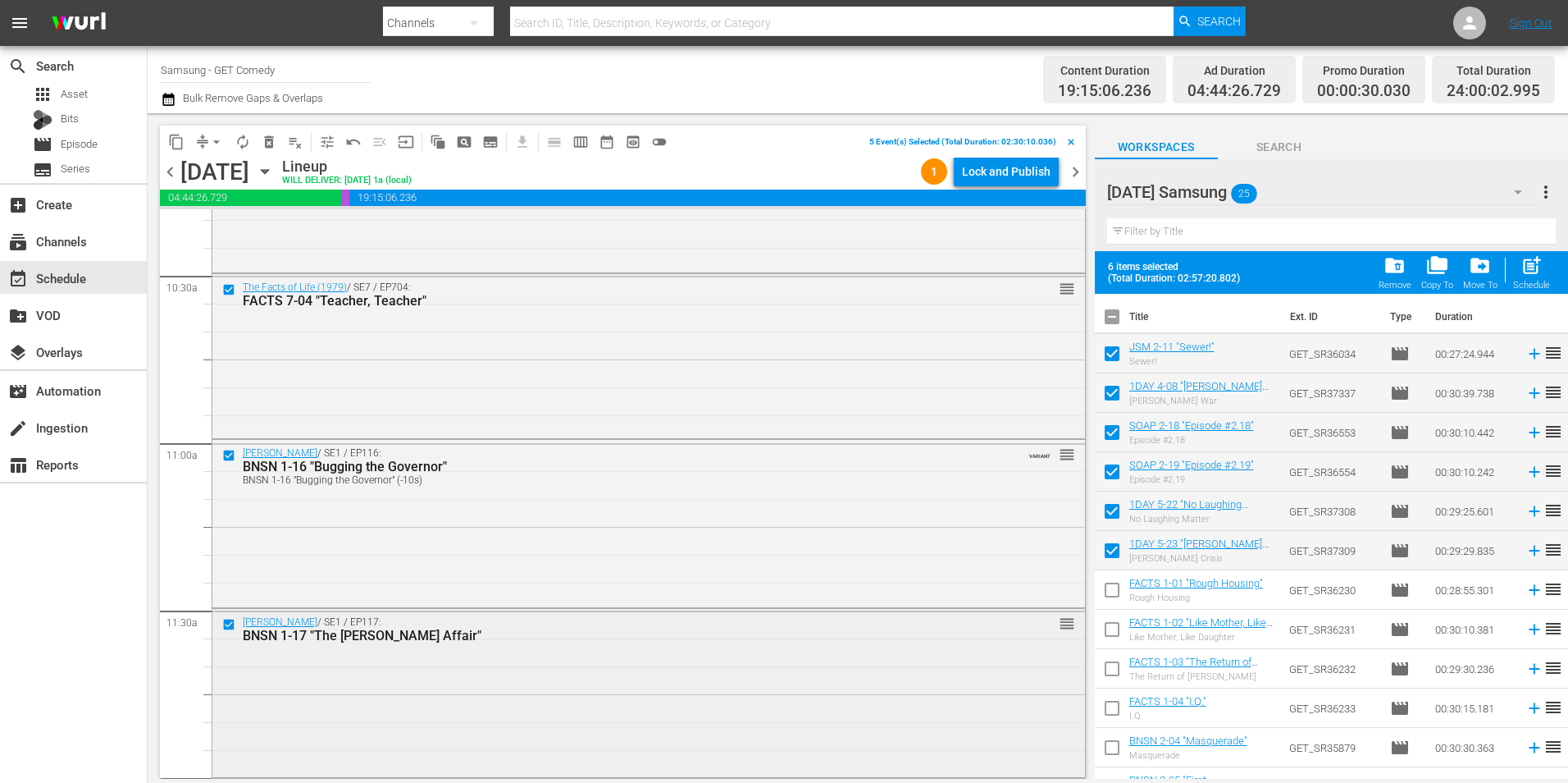
scroll to position [3528, 0]
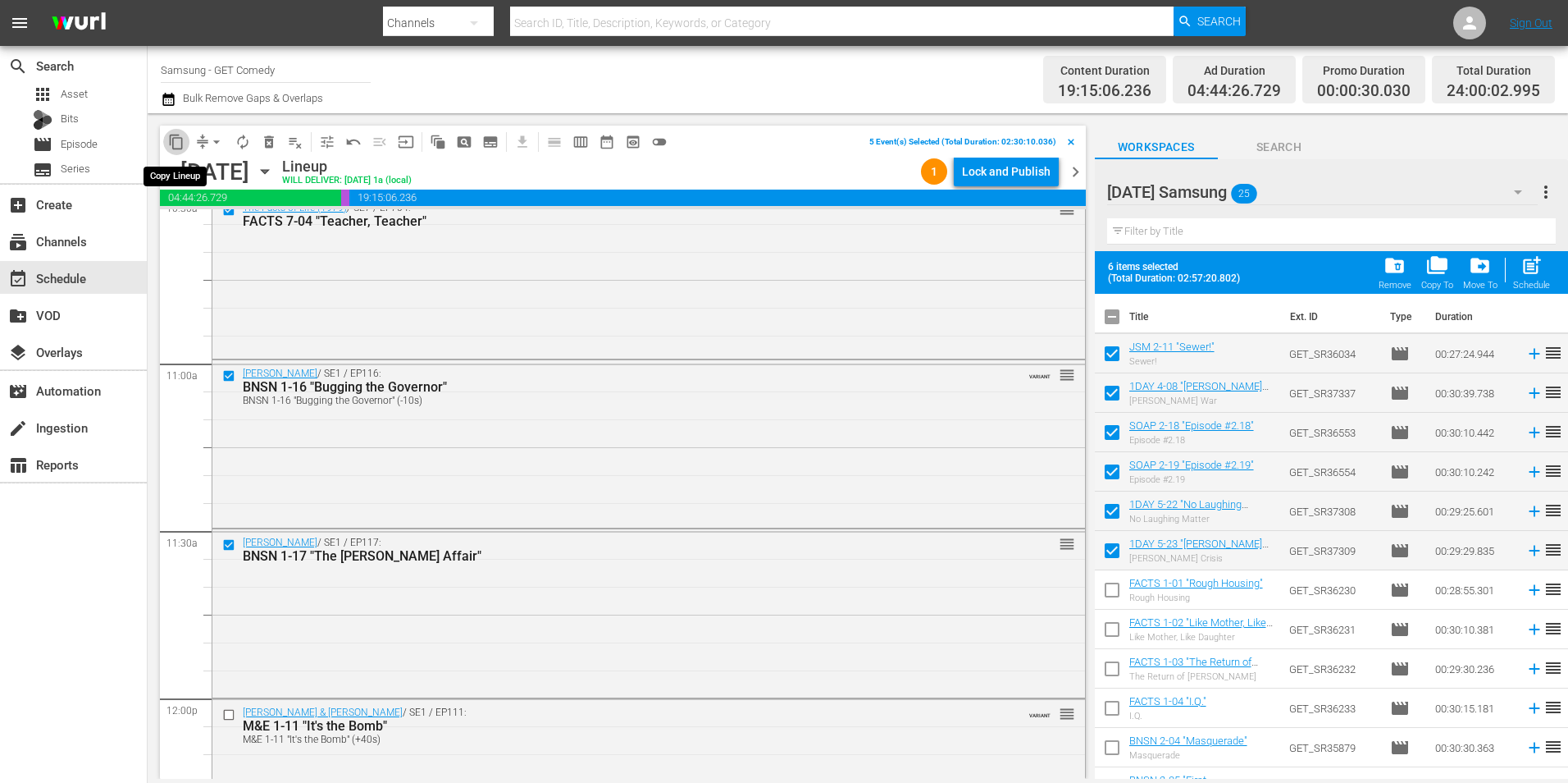
click at [180, 140] on span "content_copy" at bounding box center [176, 142] width 17 height 17
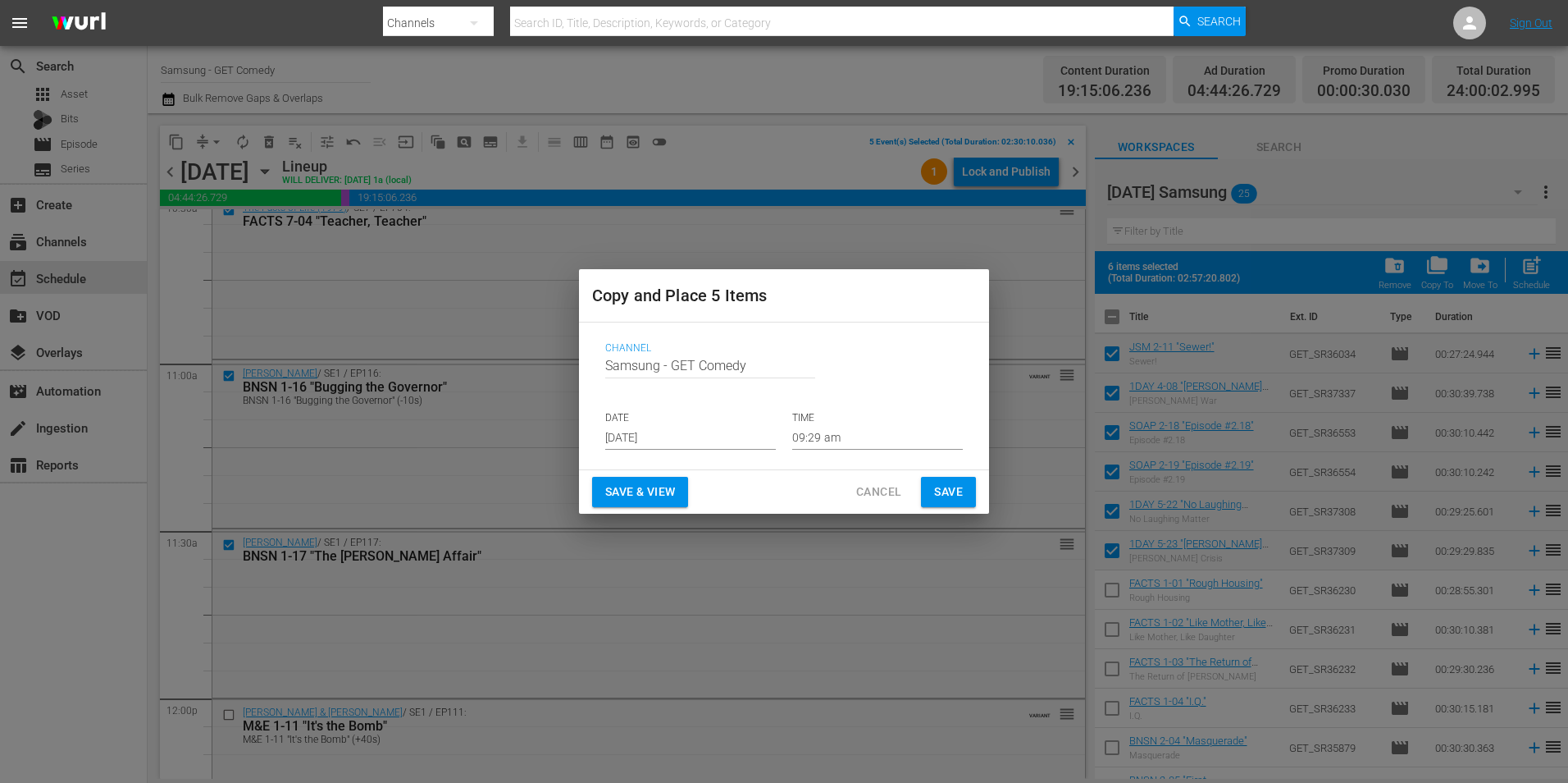
click at [654, 436] on input "[DATE]" at bounding box center [690, 437] width 170 height 25
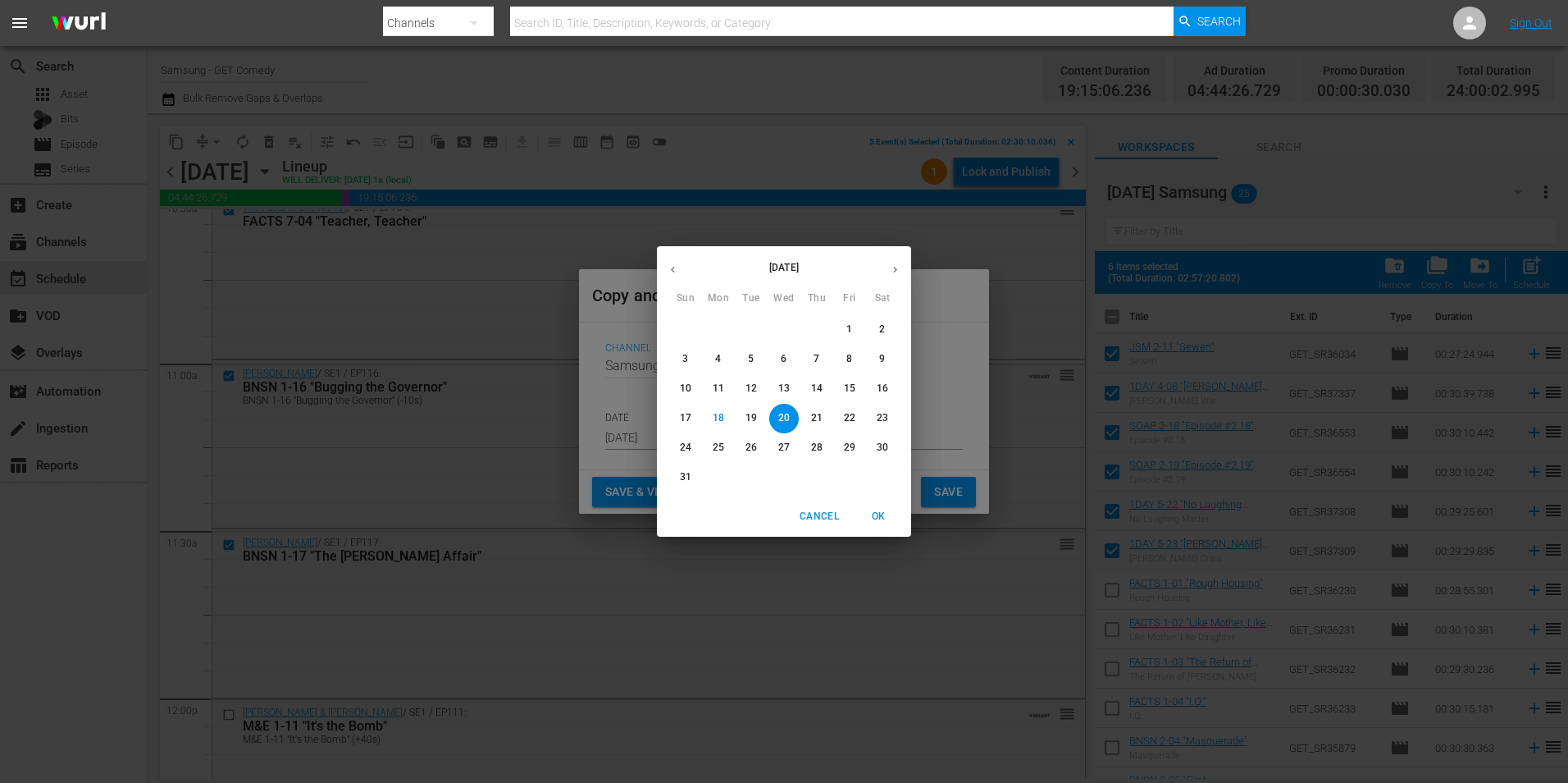
click at [896, 272] on icon "button" at bounding box center [895, 269] width 12 height 12
click at [782, 331] on p "3" at bounding box center [784, 329] width 6 height 14
type input "[DATE]"
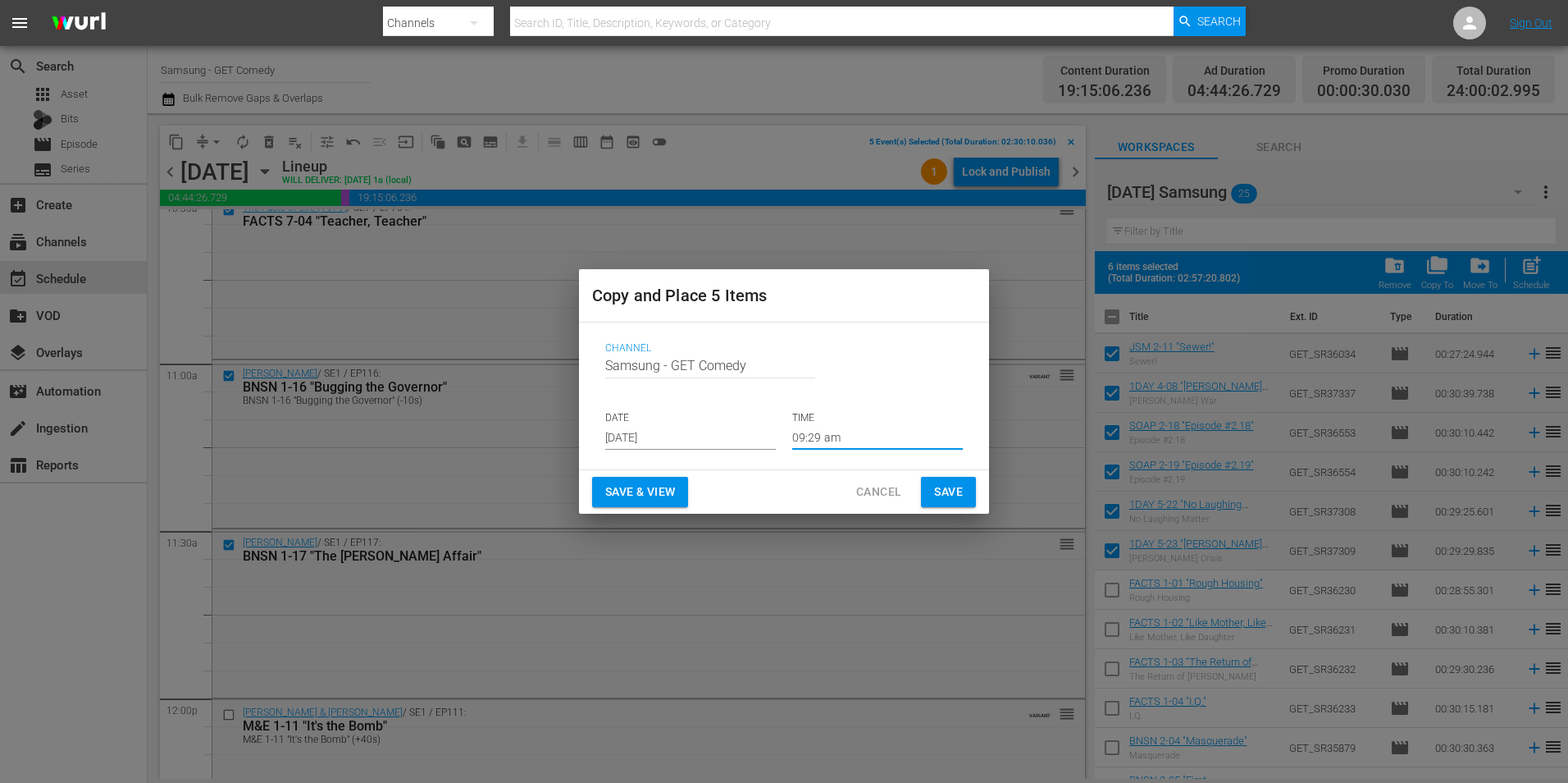
click at [816, 442] on input "09:29 am" at bounding box center [877, 437] width 170 height 25
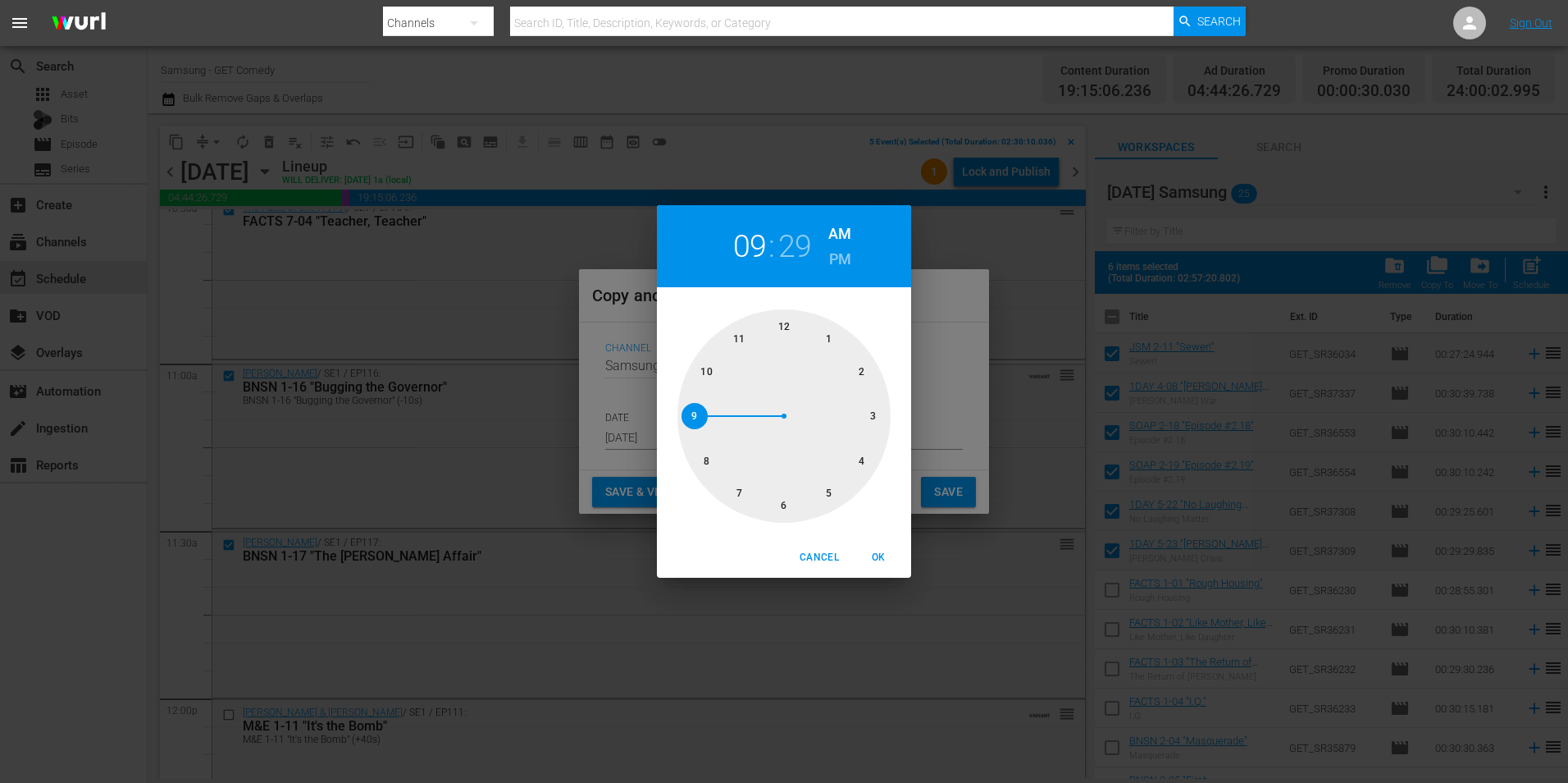
click at [875, 414] on div at bounding box center [784, 416] width 214 height 214
click at [787, 326] on div at bounding box center [784, 416] width 214 height 214
drag, startPoint x: 877, startPoint y: 554, endPoint x: 907, endPoint y: 515, distance: 49.2
click at [877, 553] on span "OK" at bounding box center [878, 557] width 39 height 17
type input "03:00 am"
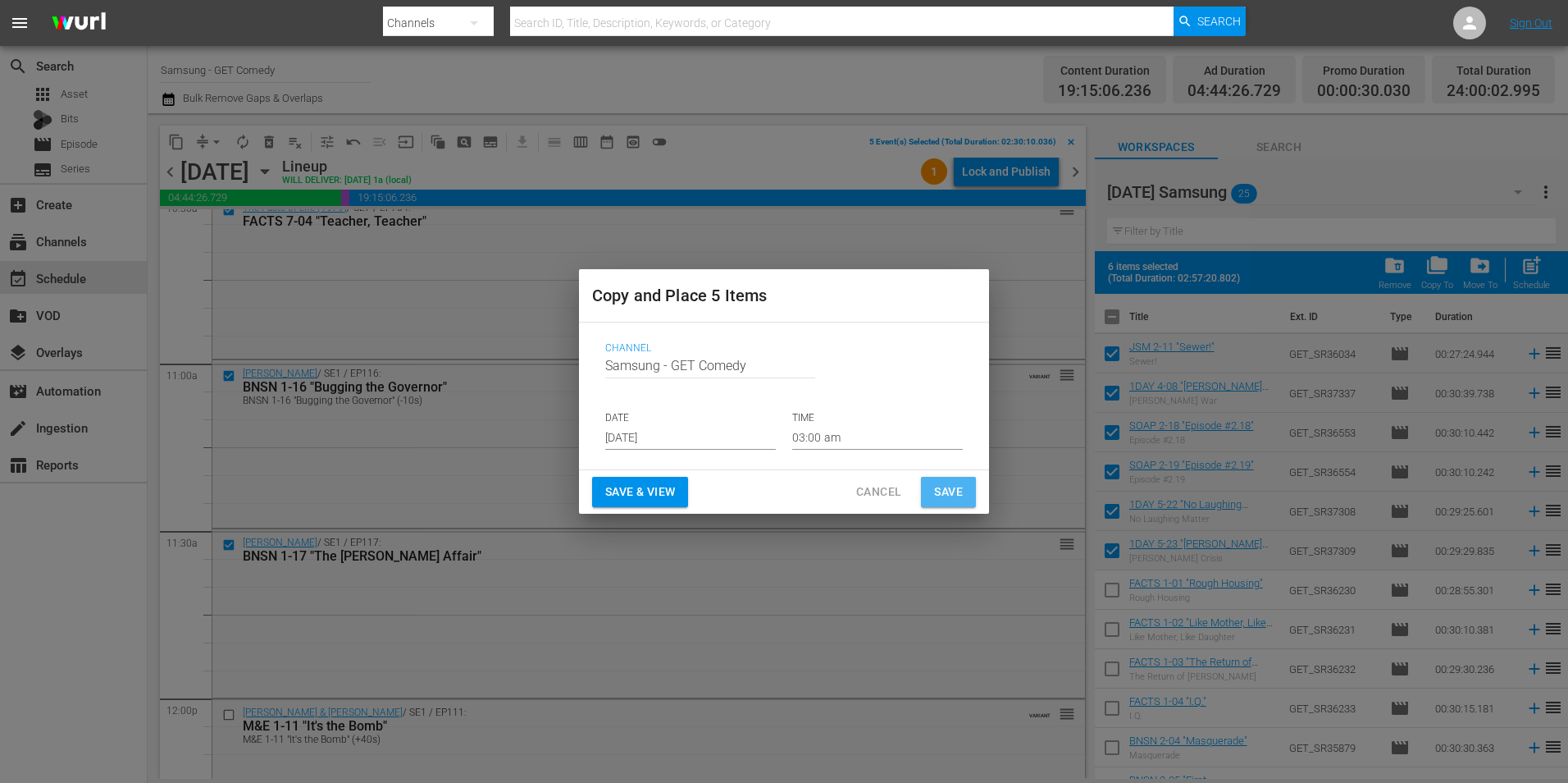
click at [945, 486] on span "Save" at bounding box center [948, 491] width 29 height 21
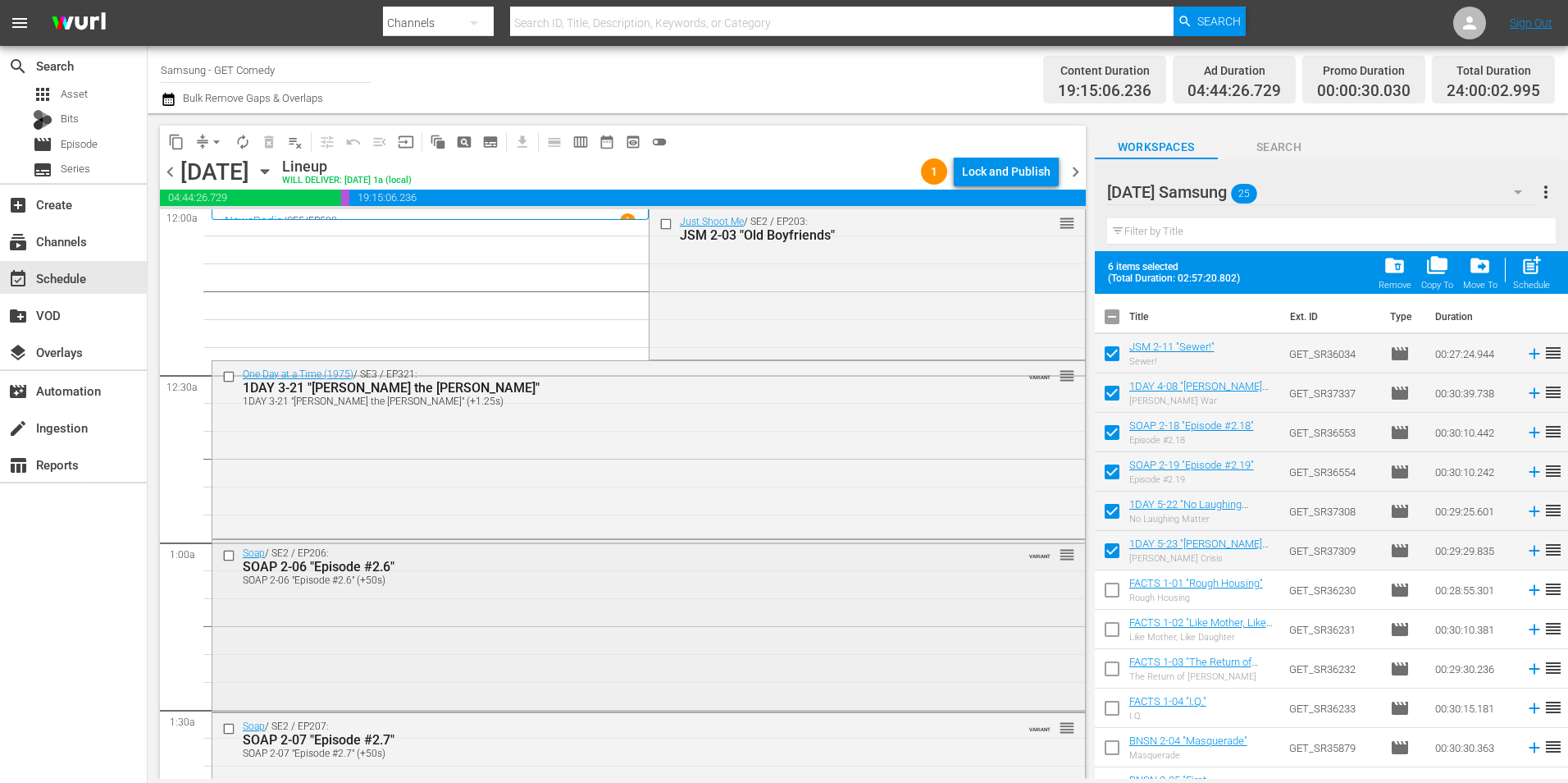
scroll to position [0, 0]
click at [659, 228] on input "checkbox" at bounding box center [667, 225] width 17 height 14
drag, startPoint x: 226, startPoint y: 378, endPoint x: 200, endPoint y: 519, distance: 143.4
click at [226, 380] on input "checkbox" at bounding box center [231, 377] width 17 height 14
click at [233, 558] on input "checkbox" at bounding box center [231, 557] width 17 height 14
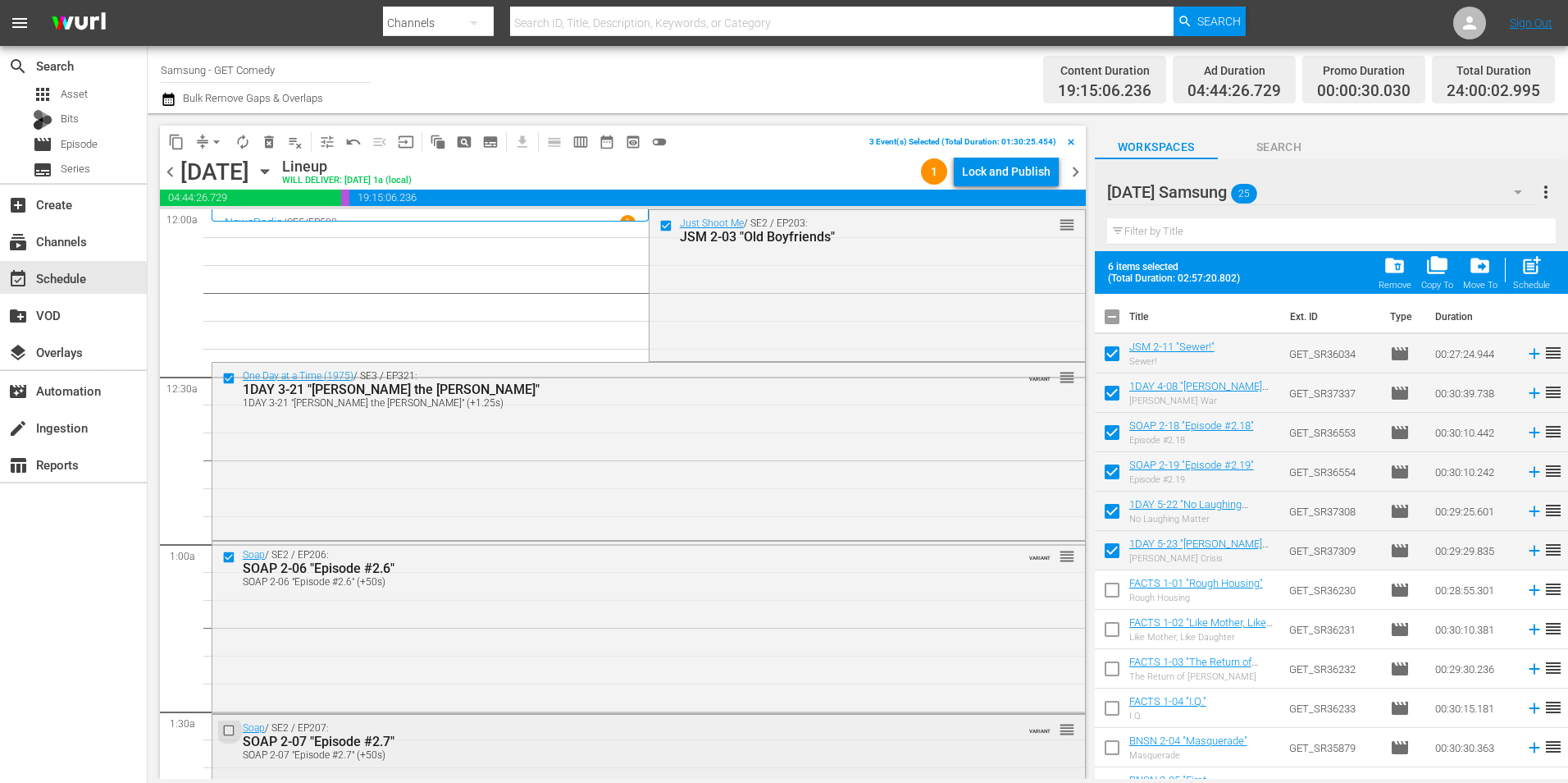
click at [224, 731] on input "checkbox" at bounding box center [231, 730] width 17 height 14
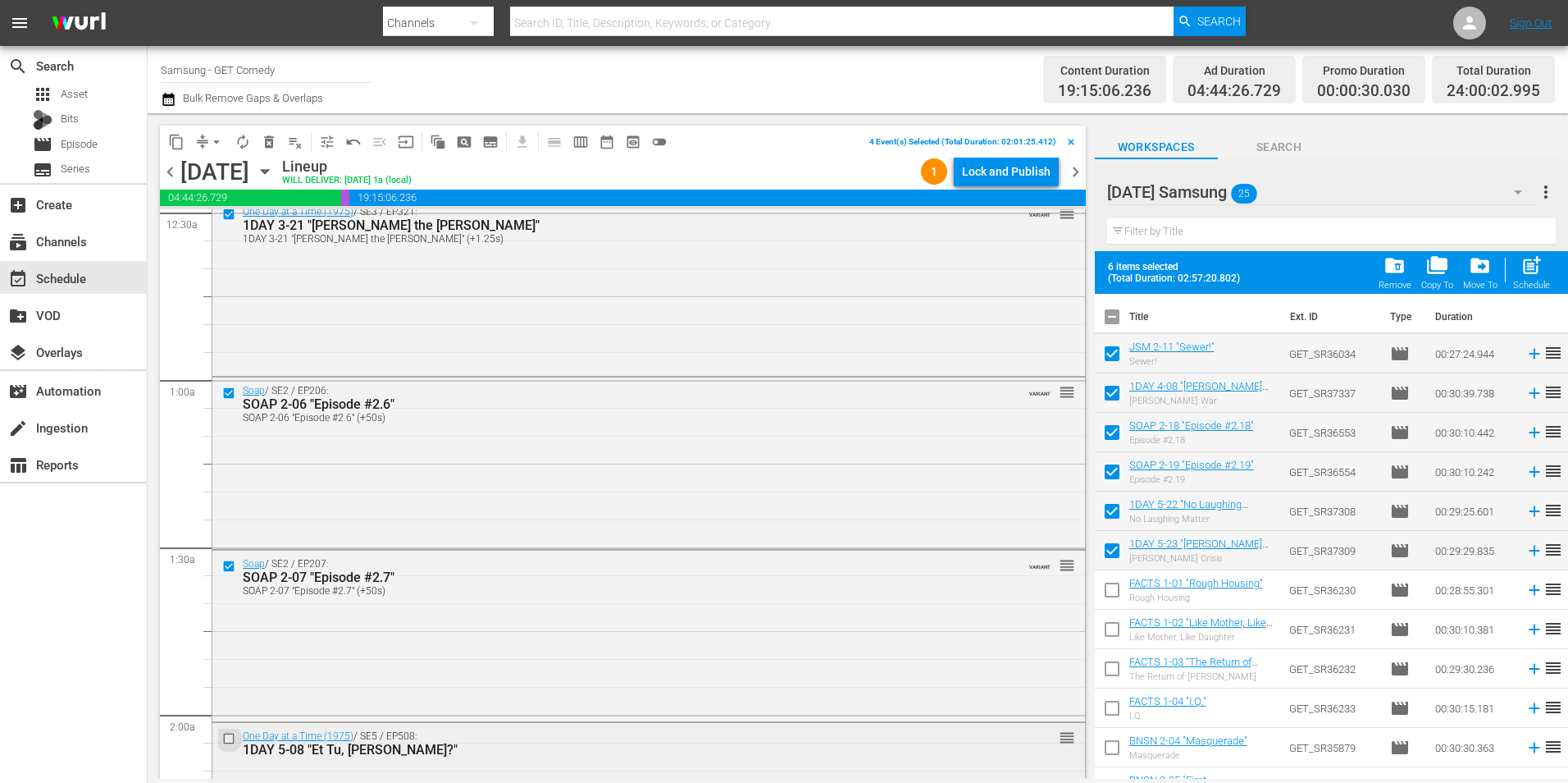
click at [231, 740] on input "checkbox" at bounding box center [231, 739] width 17 height 14
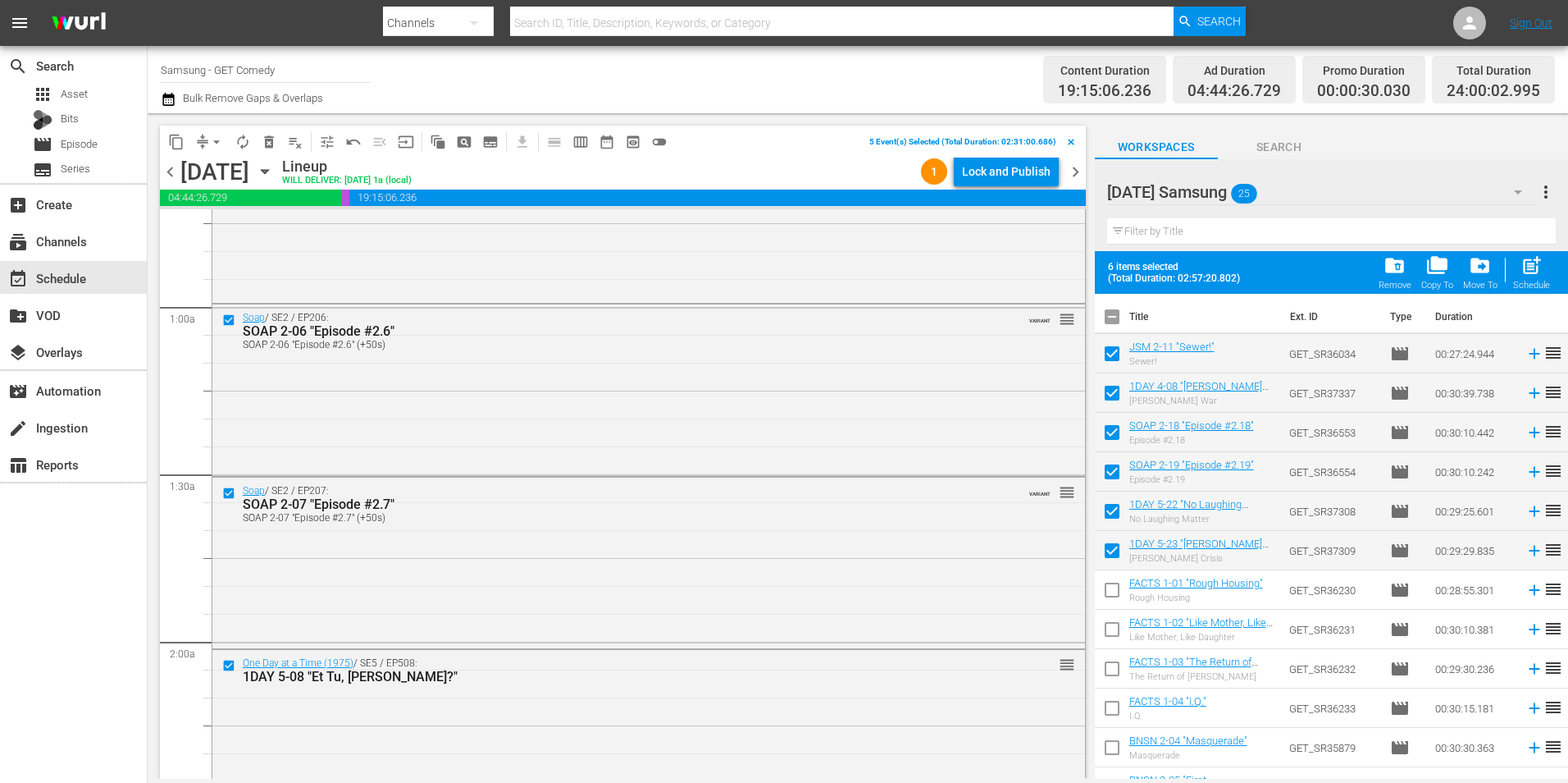
scroll to position [492, 0]
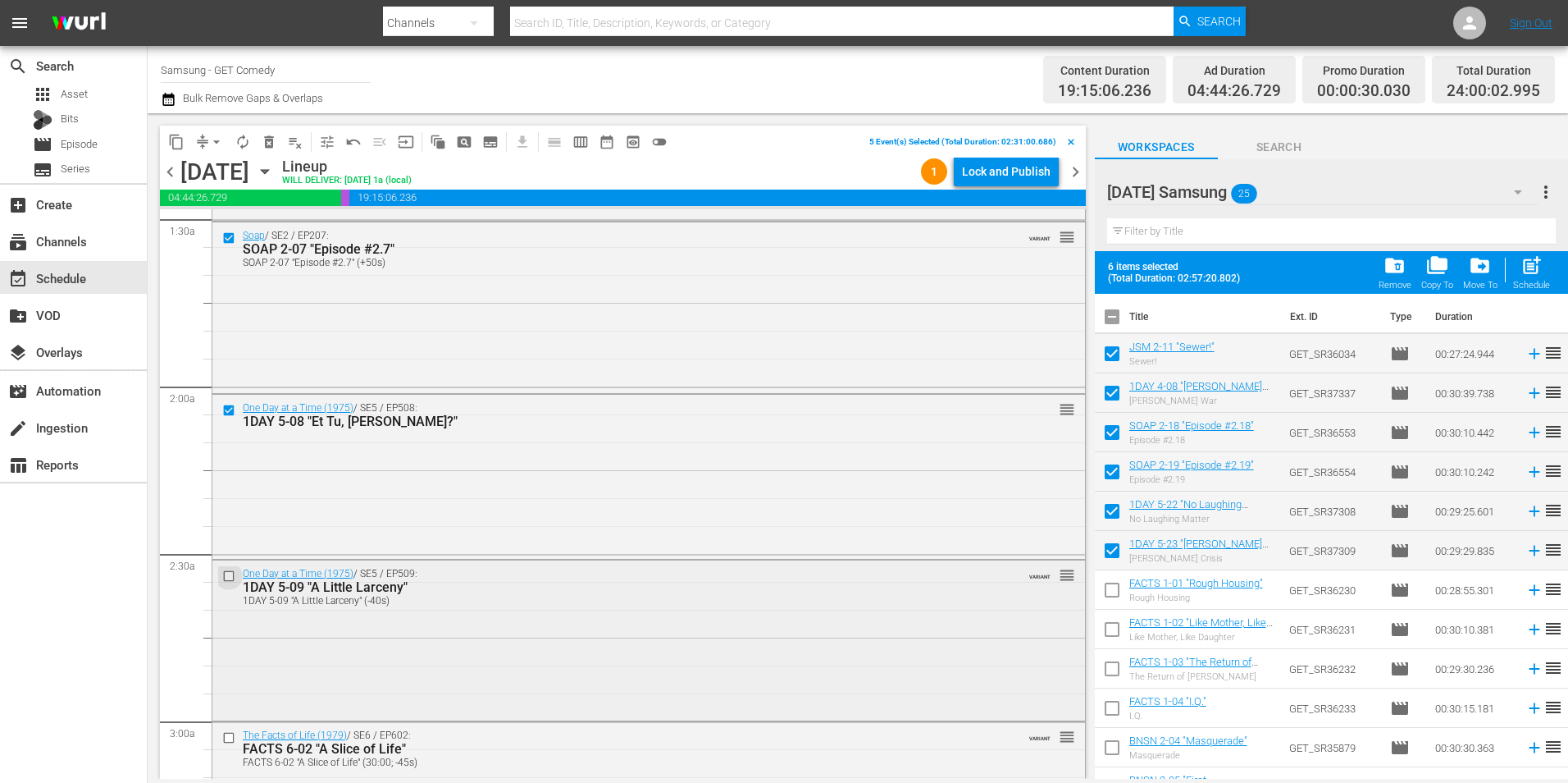
click at [230, 579] on input "checkbox" at bounding box center [231, 575] width 17 height 14
click at [175, 149] on span "content_copy" at bounding box center [176, 142] width 17 height 17
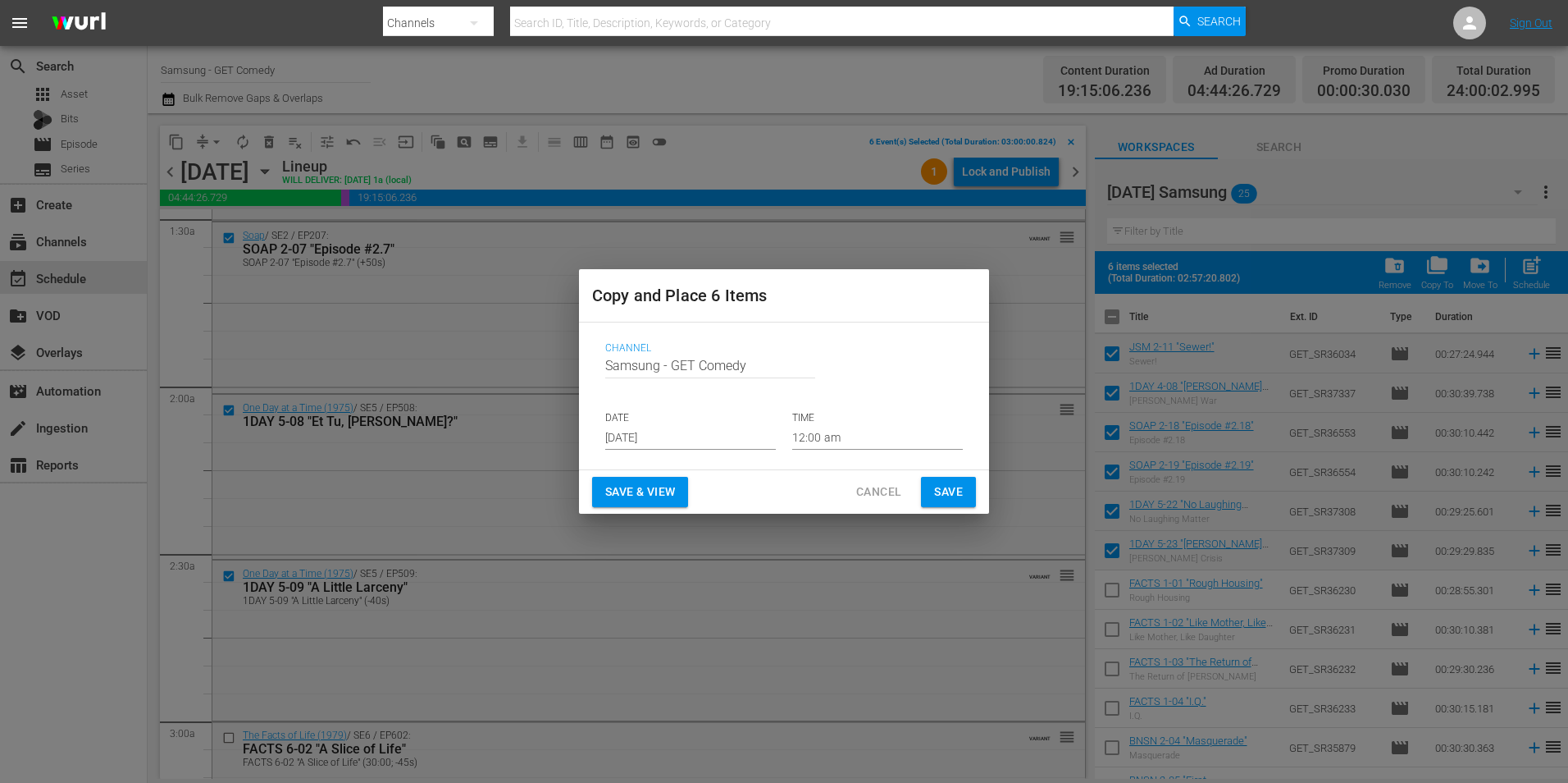
click at [658, 433] on input "[DATE]" at bounding box center [690, 437] width 170 height 25
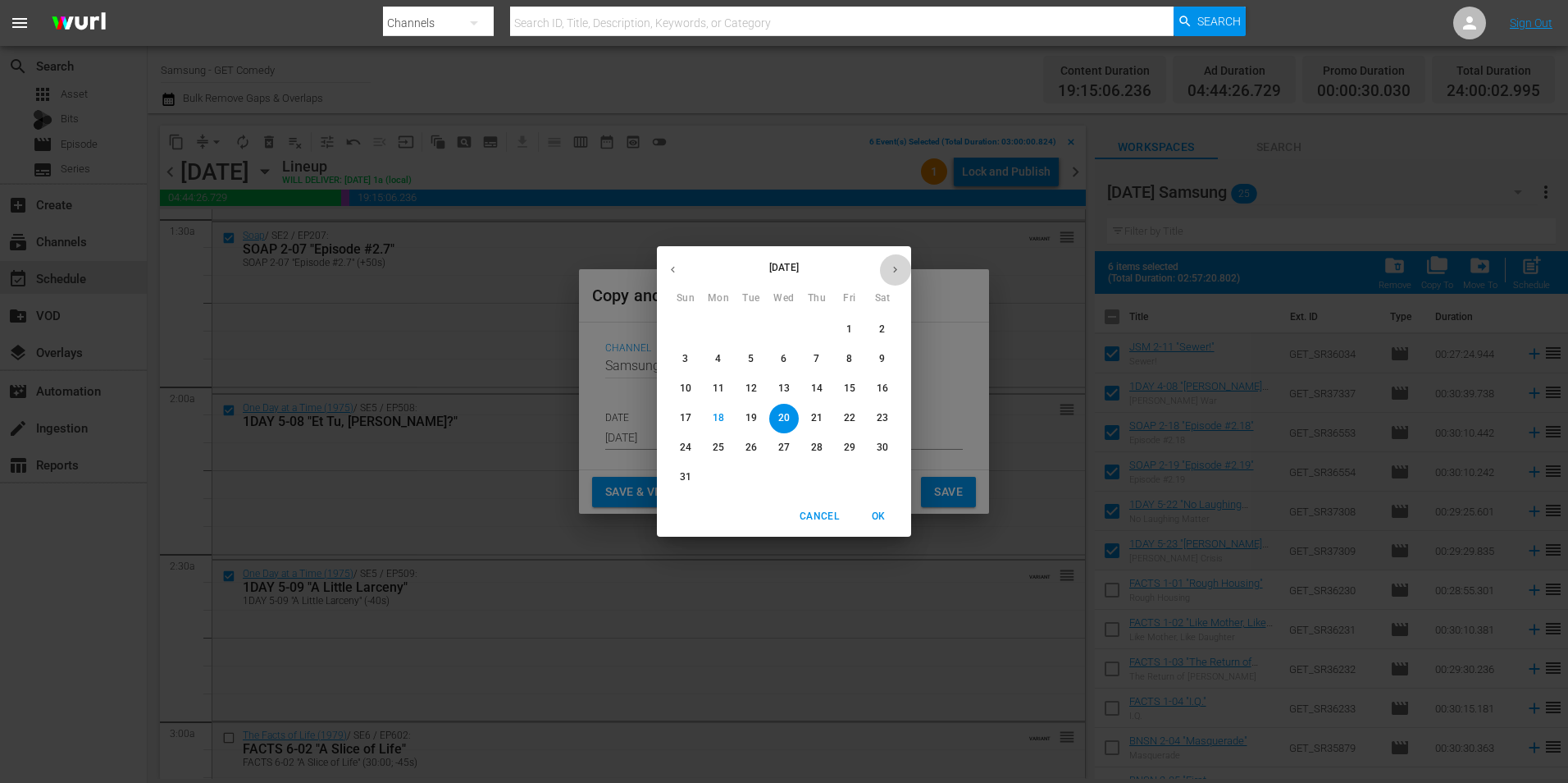
click at [897, 265] on icon "button" at bounding box center [895, 269] width 12 height 12
click at [792, 329] on span "3" at bounding box center [784, 329] width 30 height 14
type input "[DATE]"
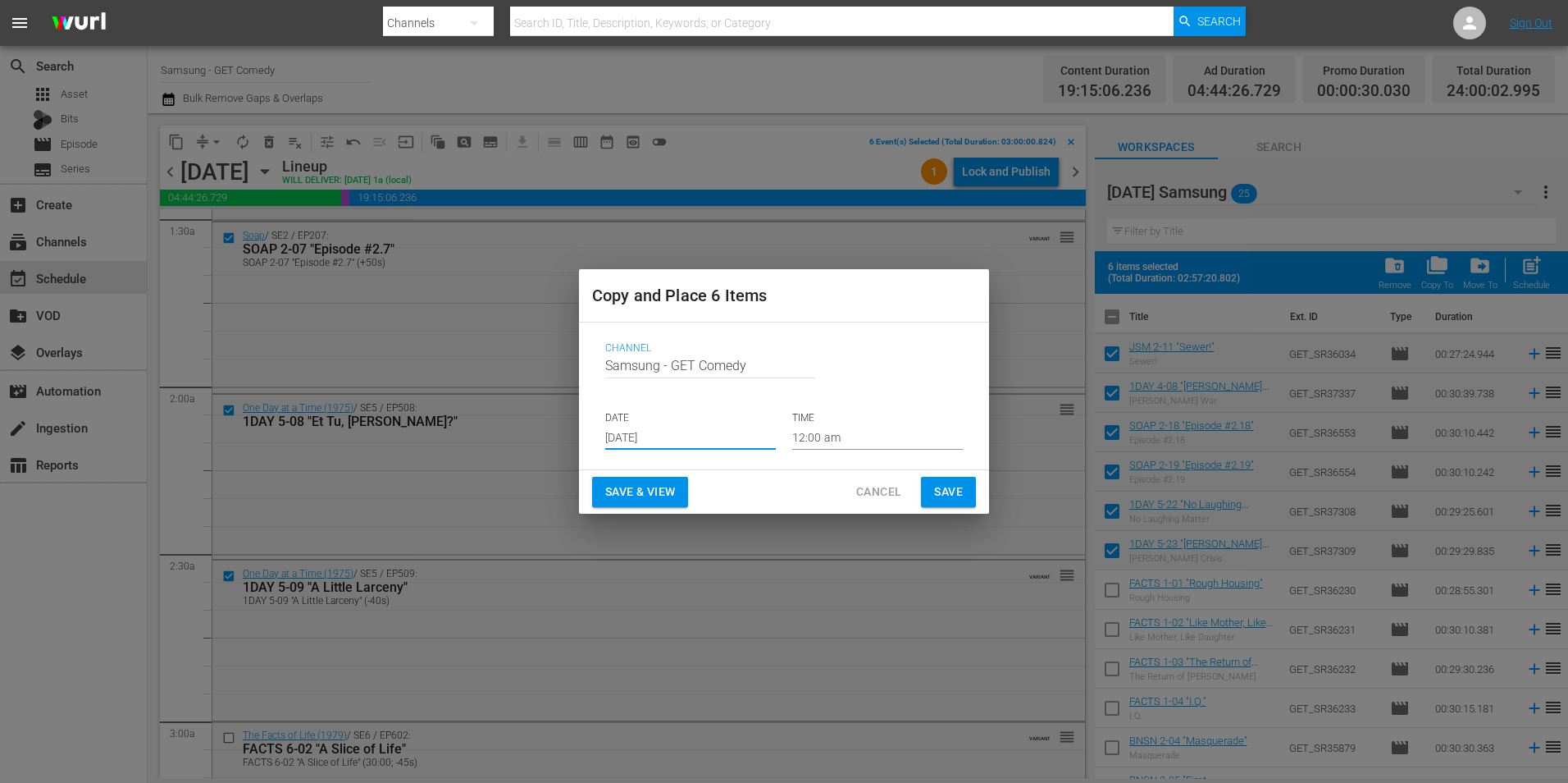
click at [808, 438] on input "12:00 am" at bounding box center [877, 437] width 170 height 25
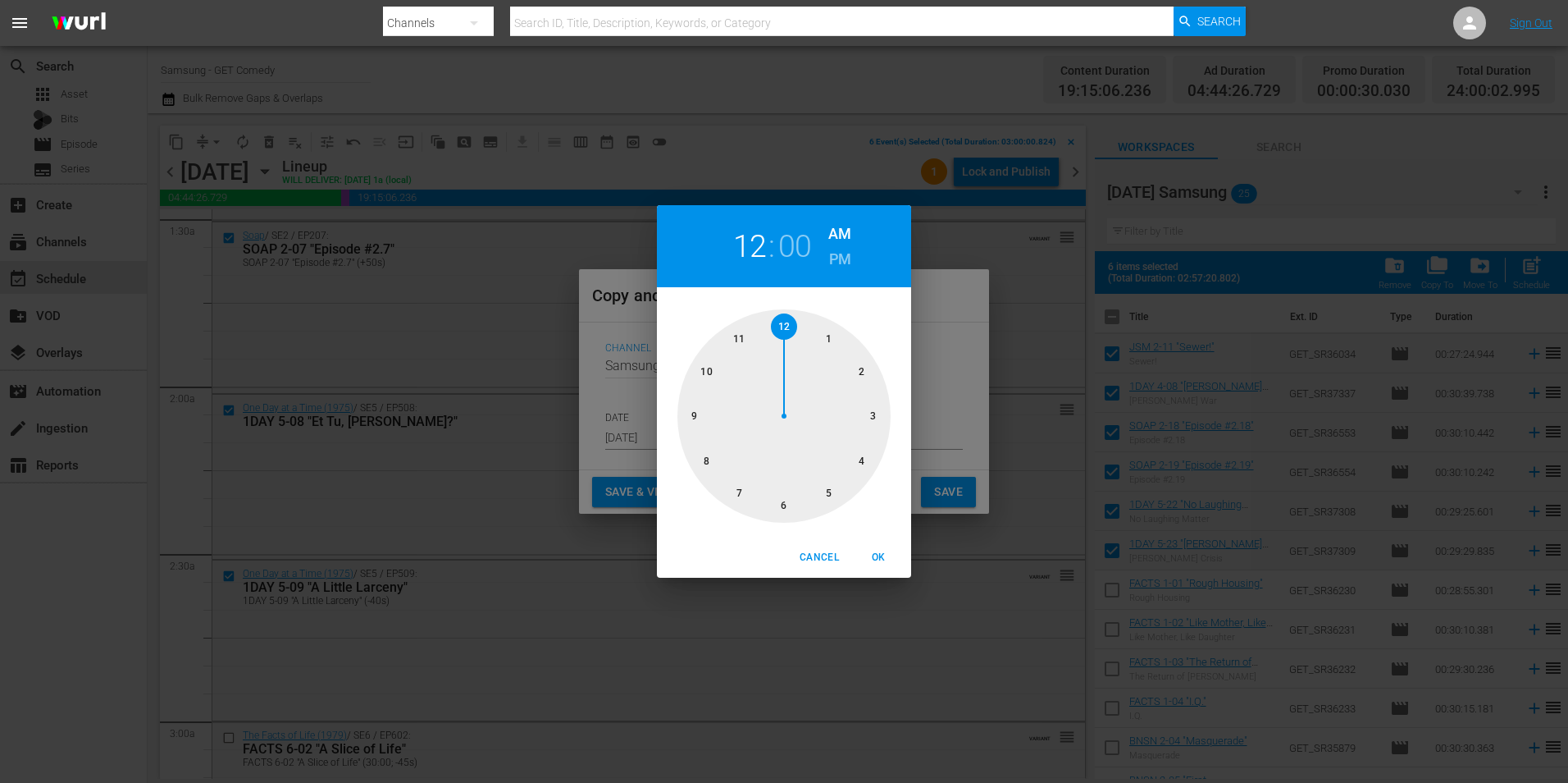
click at [788, 505] on div at bounding box center [784, 416] width 214 height 214
click at [891, 554] on span "OK" at bounding box center [878, 557] width 39 height 17
type input "06:00 am"
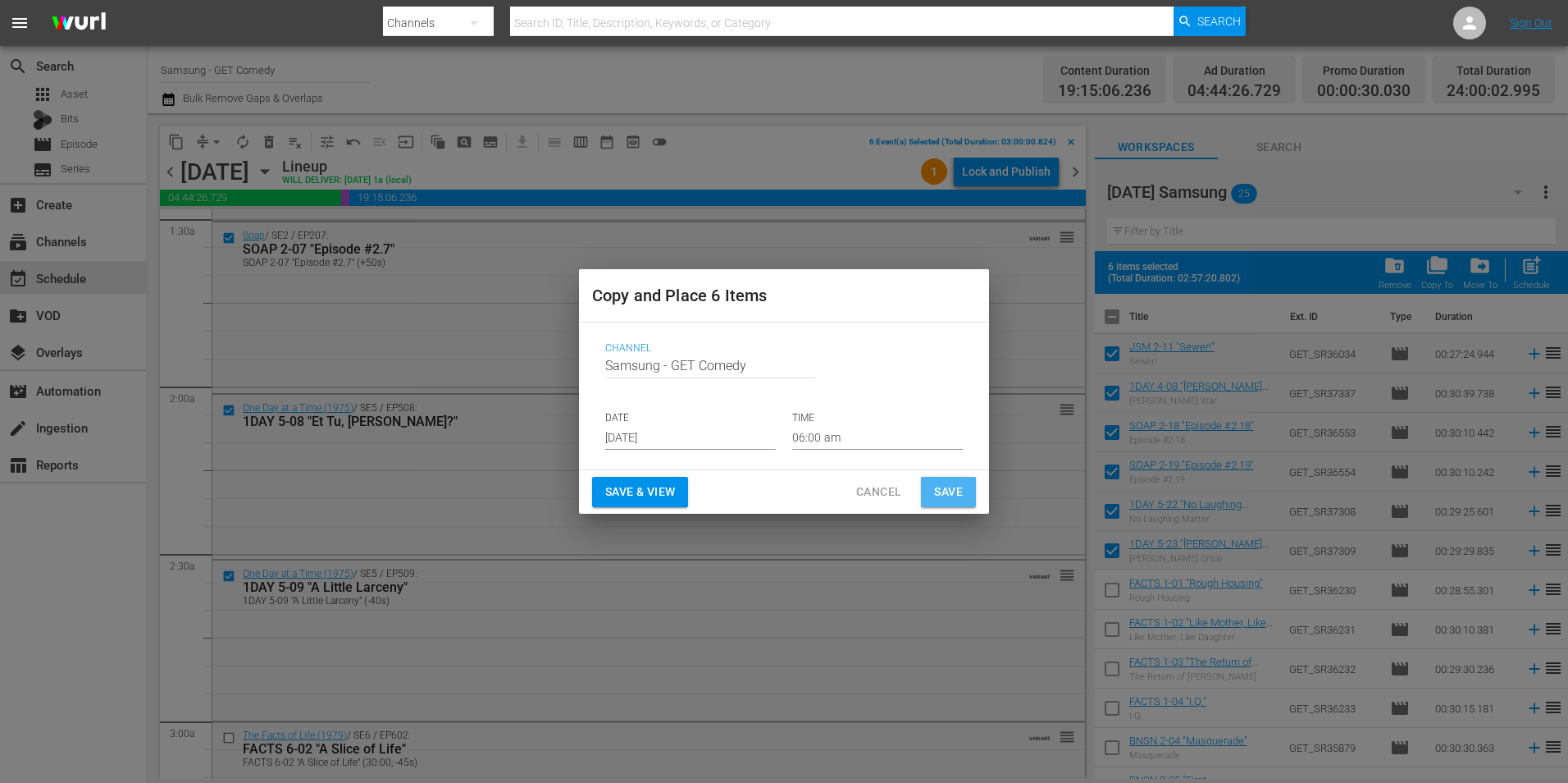
click at [951, 489] on span "Save" at bounding box center [948, 491] width 29 height 21
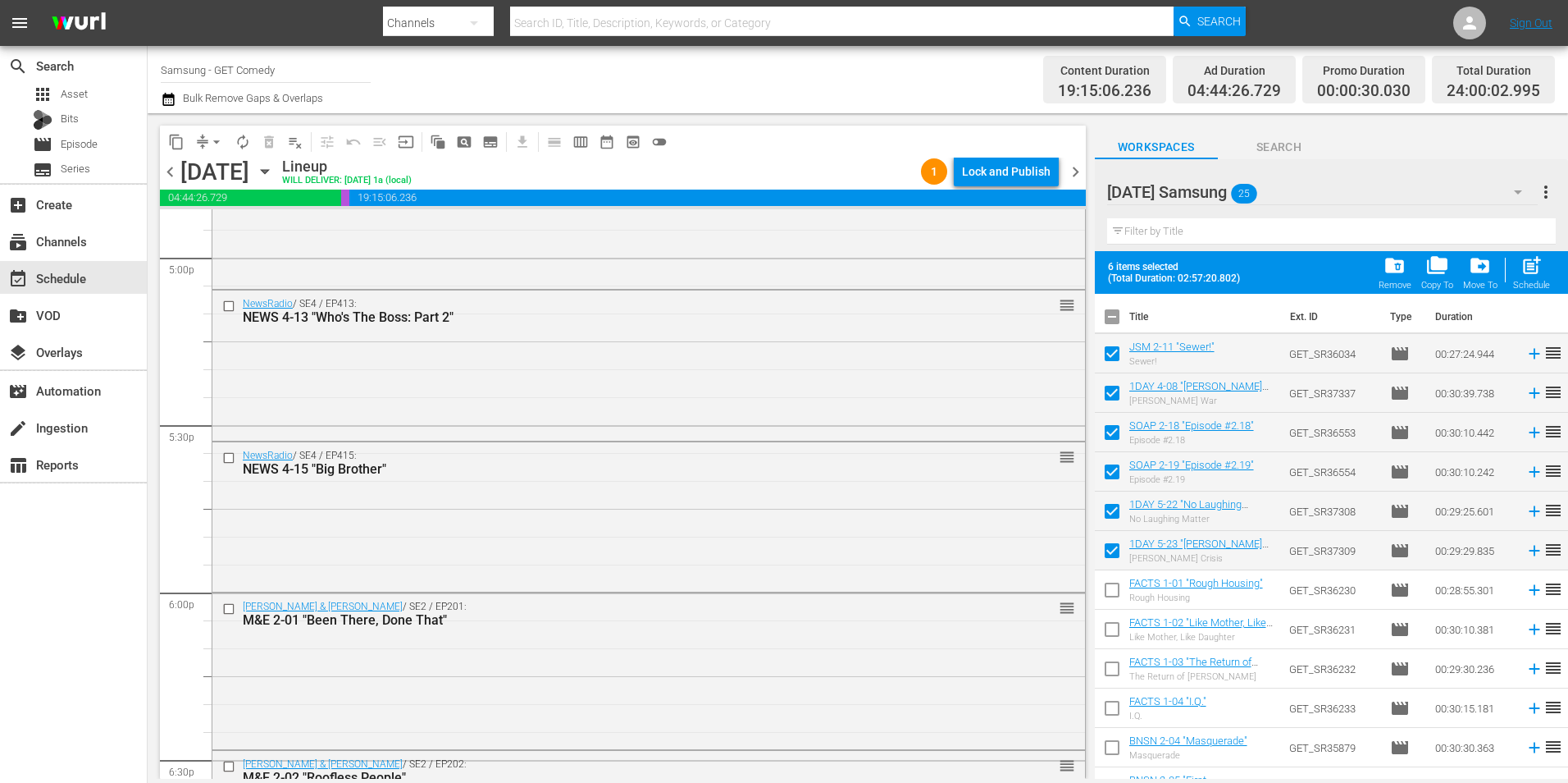
scroll to position [5661, 0]
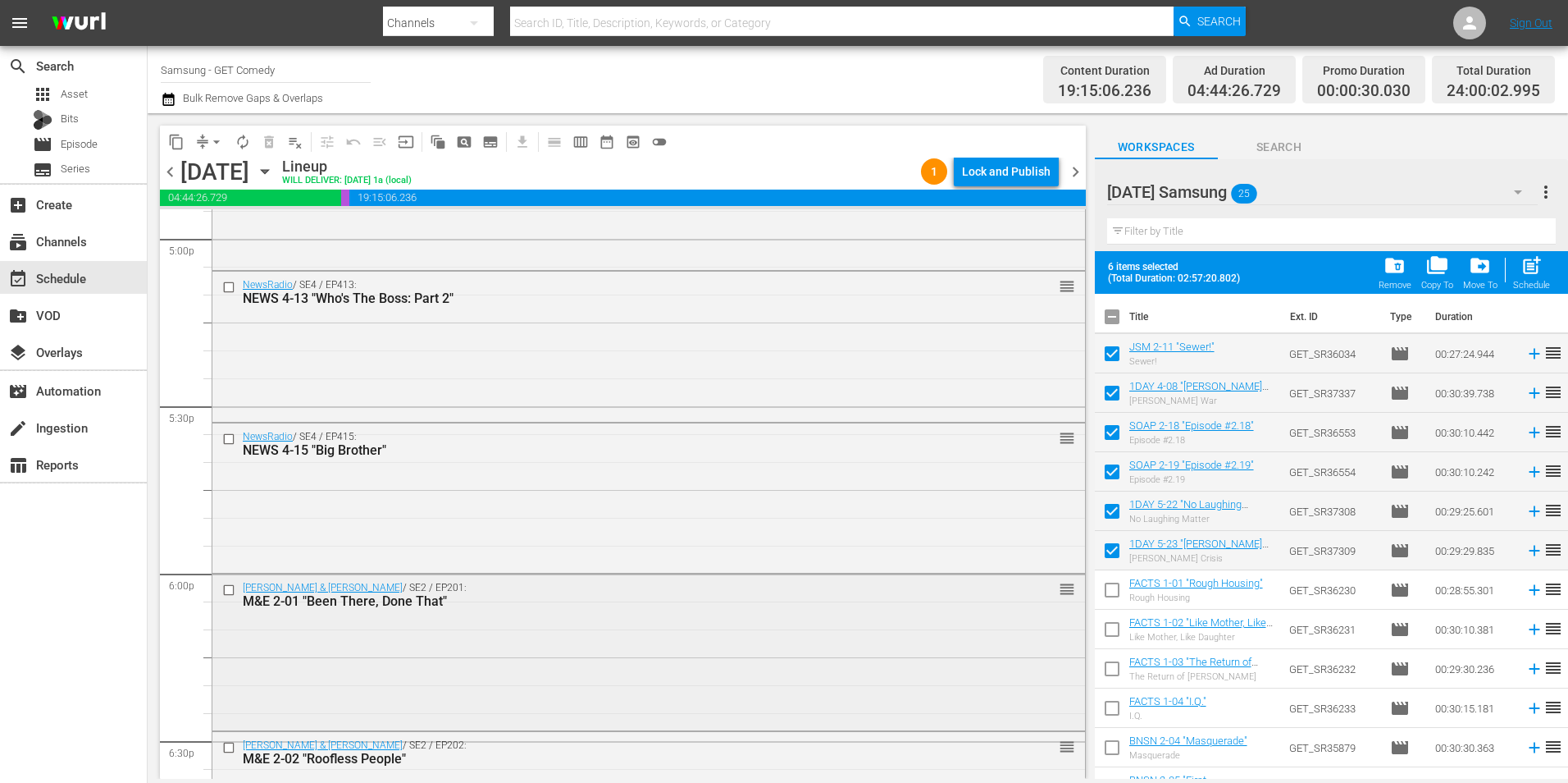
click at [224, 590] on input "checkbox" at bounding box center [231, 589] width 17 height 14
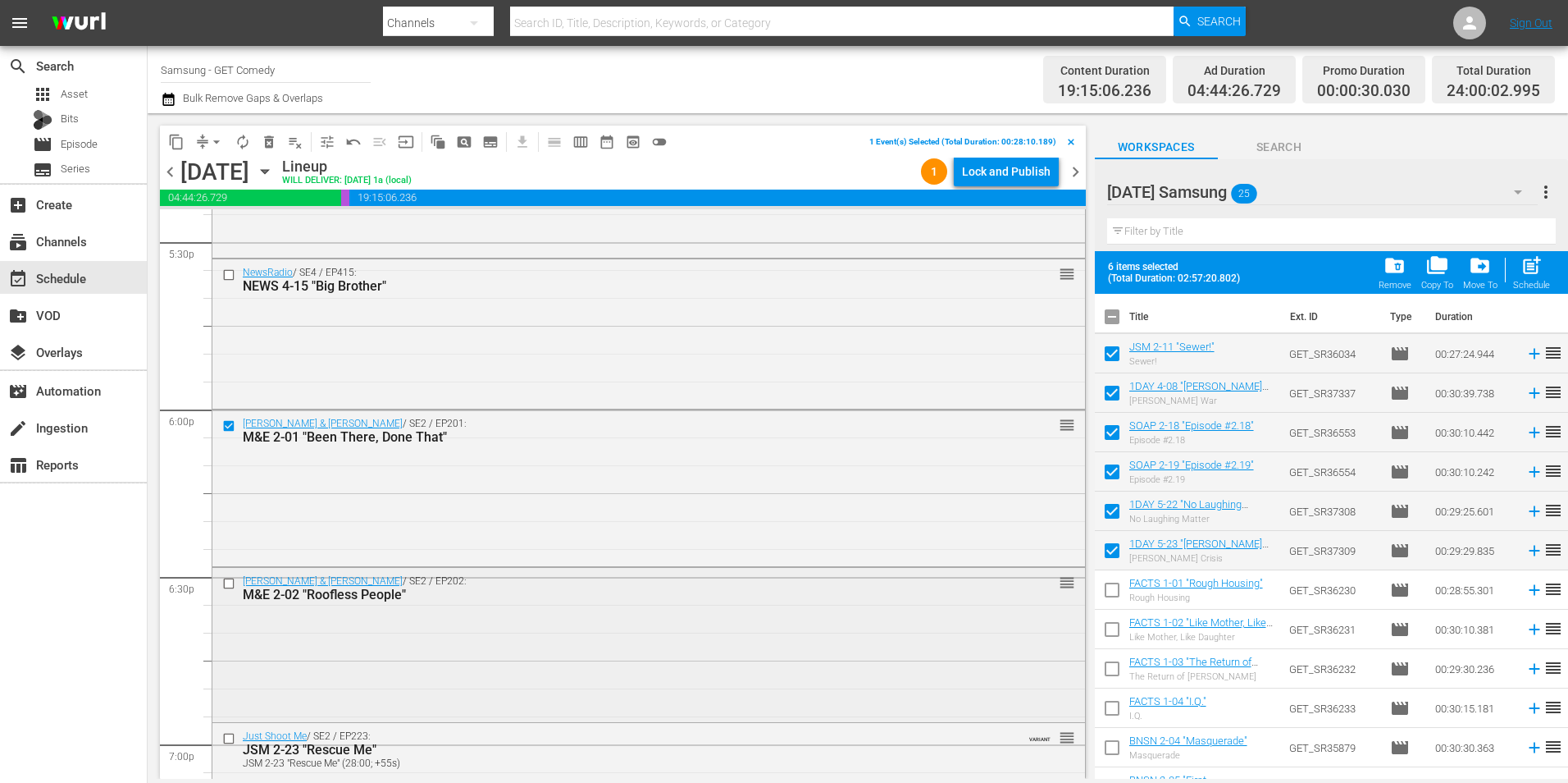
click at [225, 583] on input "checkbox" at bounding box center [231, 583] width 17 height 14
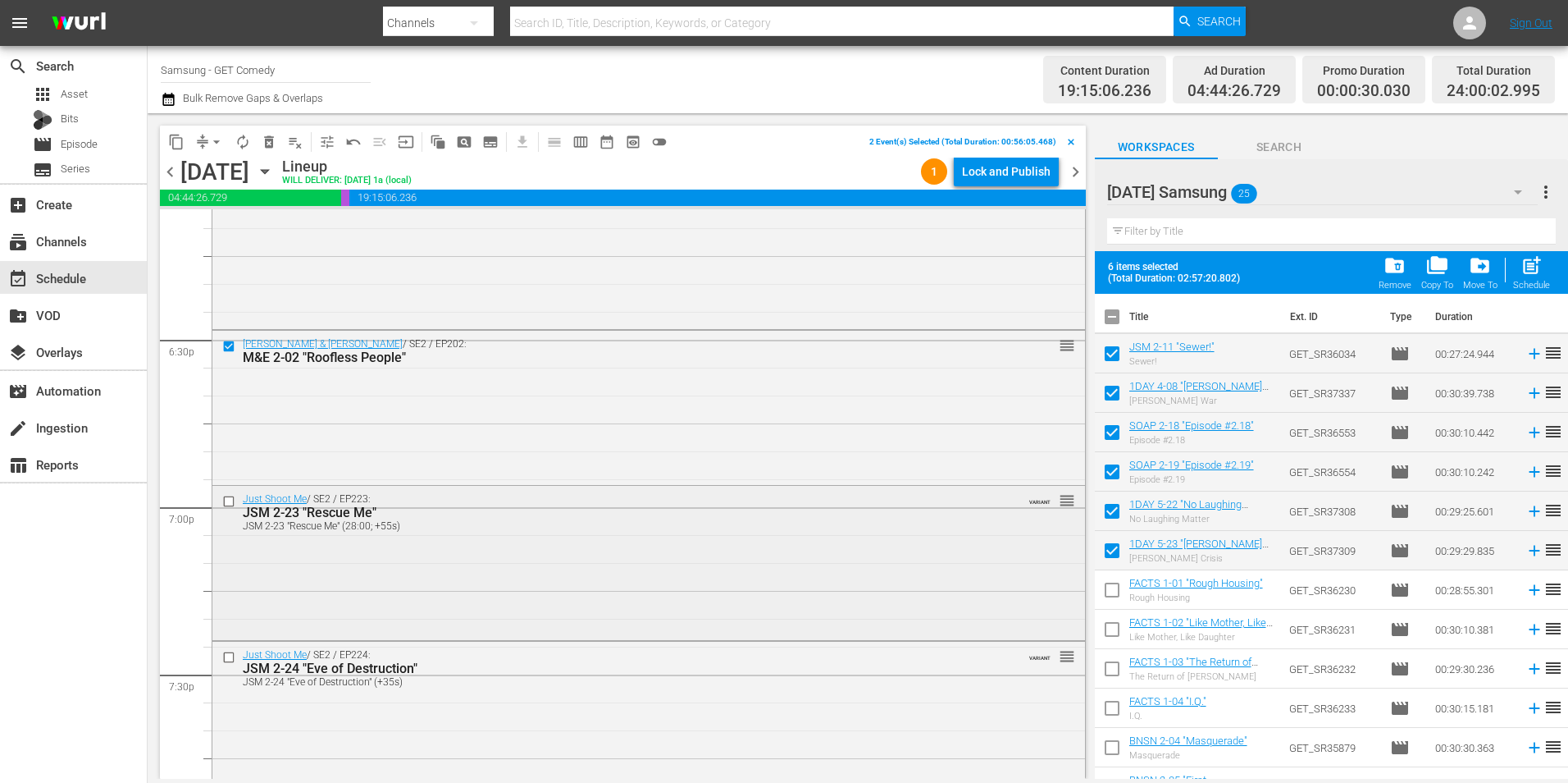
scroll to position [6072, 0]
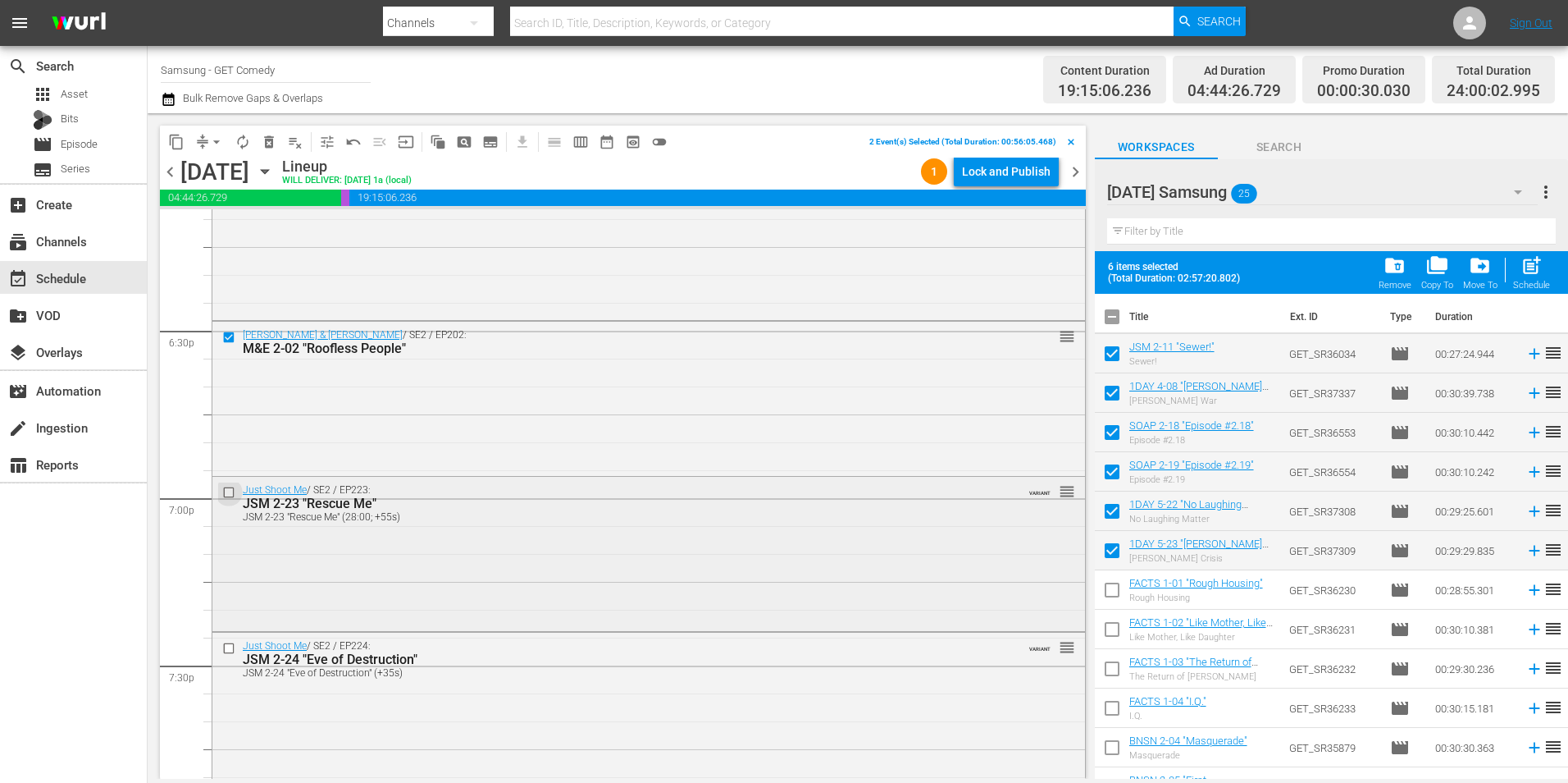
click at [229, 495] on input "checkbox" at bounding box center [231, 492] width 17 height 14
click at [229, 648] on input "checkbox" at bounding box center [231, 648] width 17 height 14
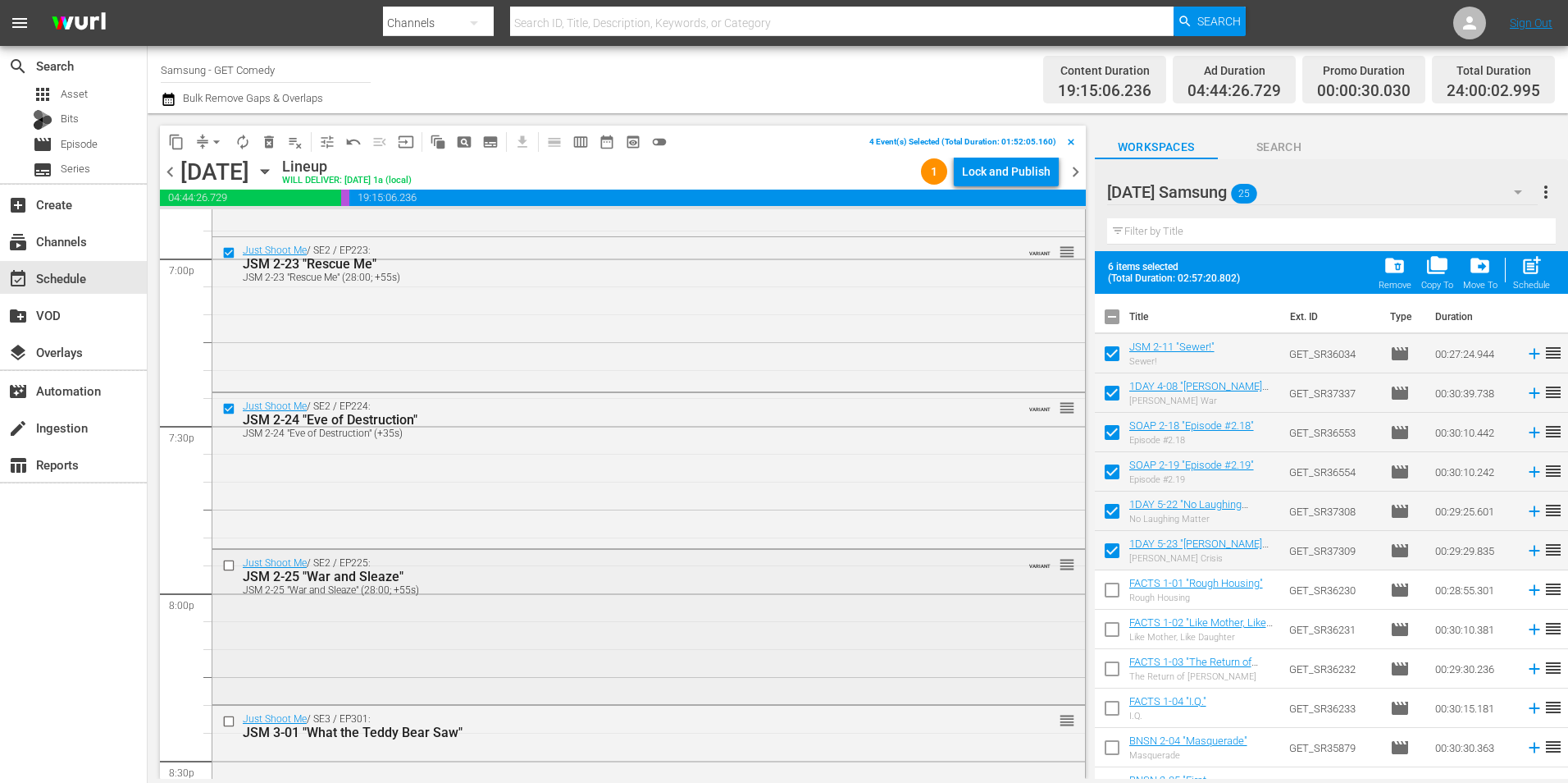
scroll to position [6318, 0]
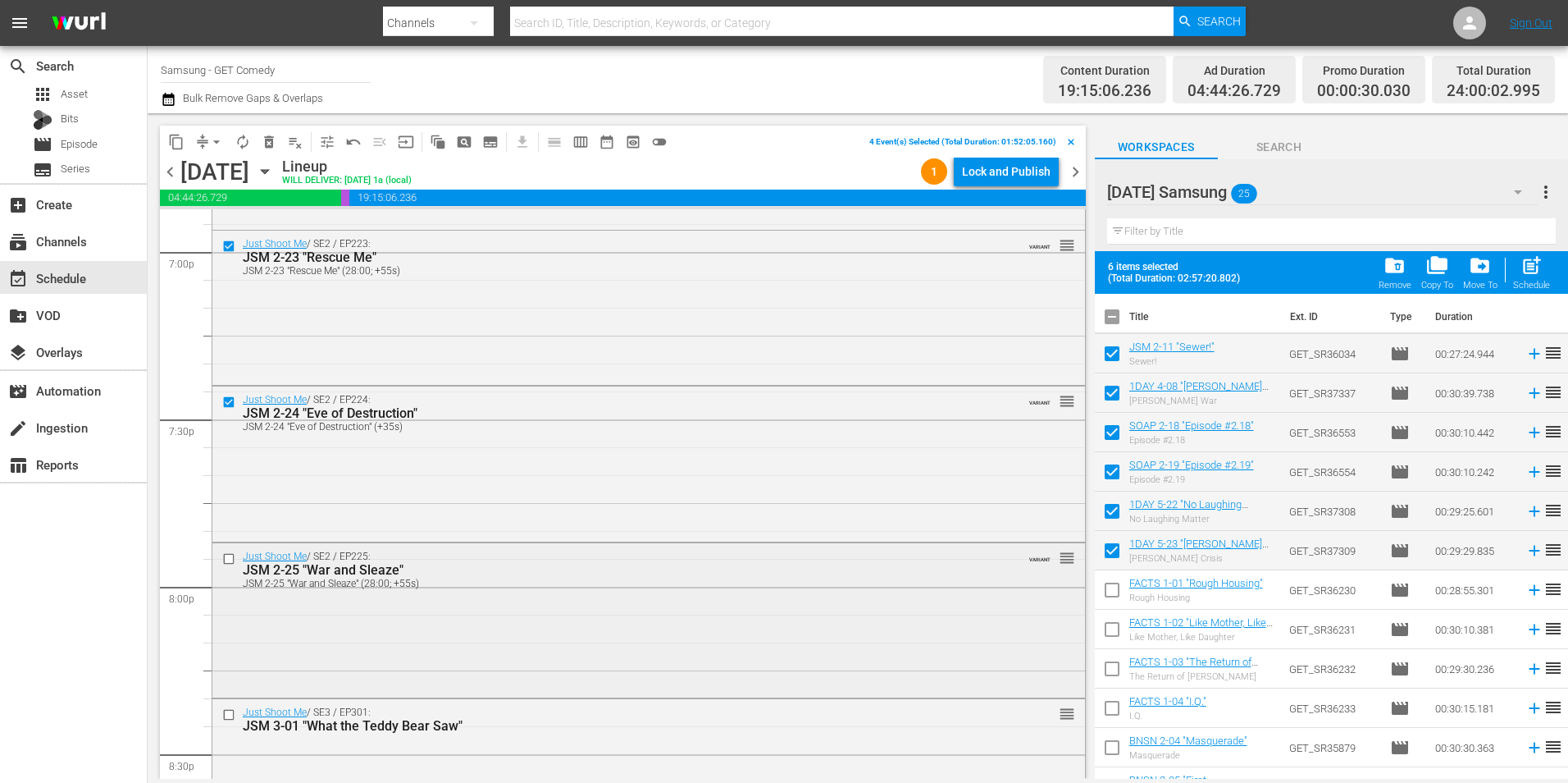
click at [227, 557] on input "checkbox" at bounding box center [231, 559] width 17 height 14
click at [227, 717] on input "checkbox" at bounding box center [231, 715] width 17 height 14
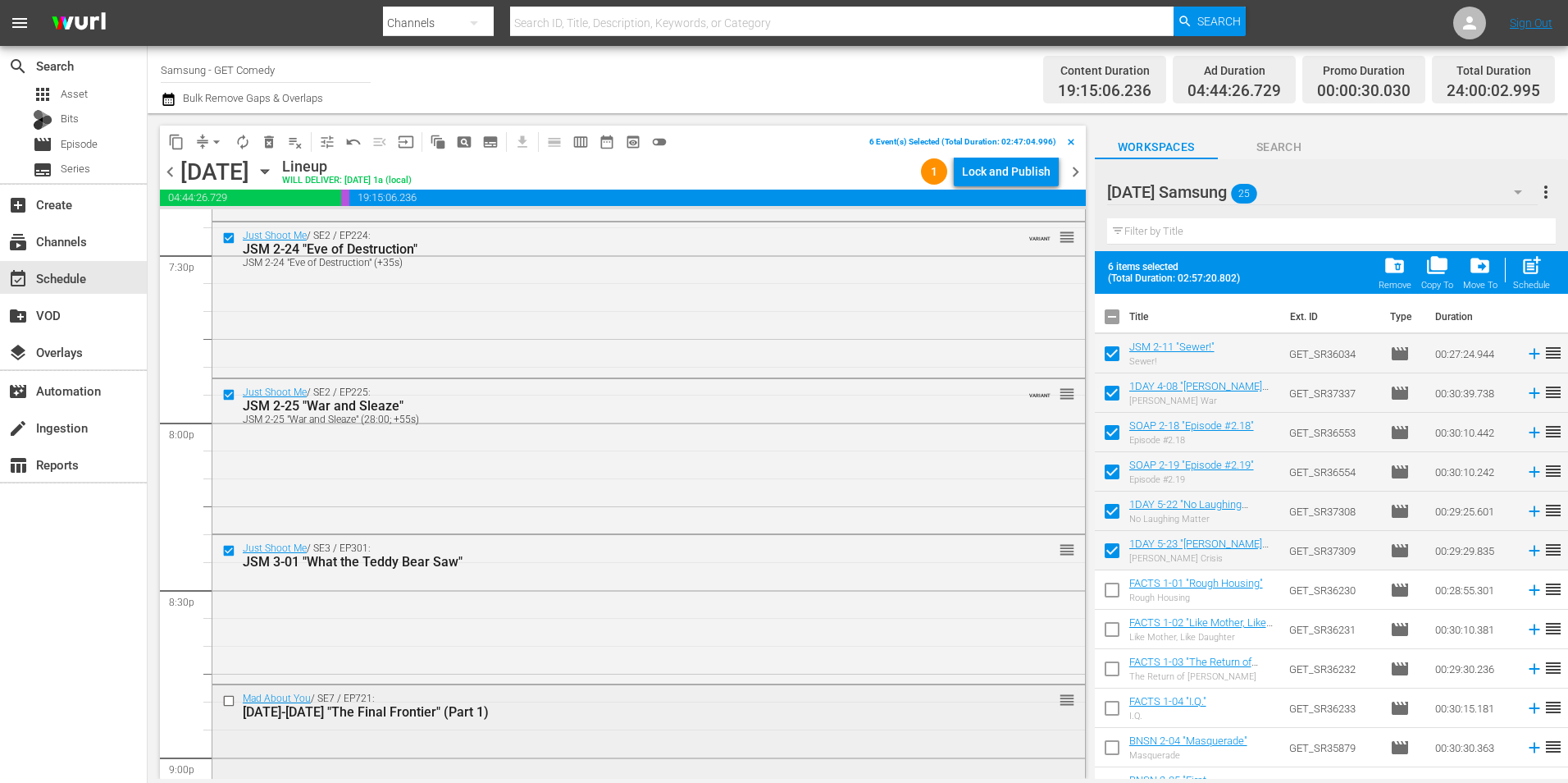
click at [227, 702] on input "checkbox" at bounding box center [231, 701] width 17 height 14
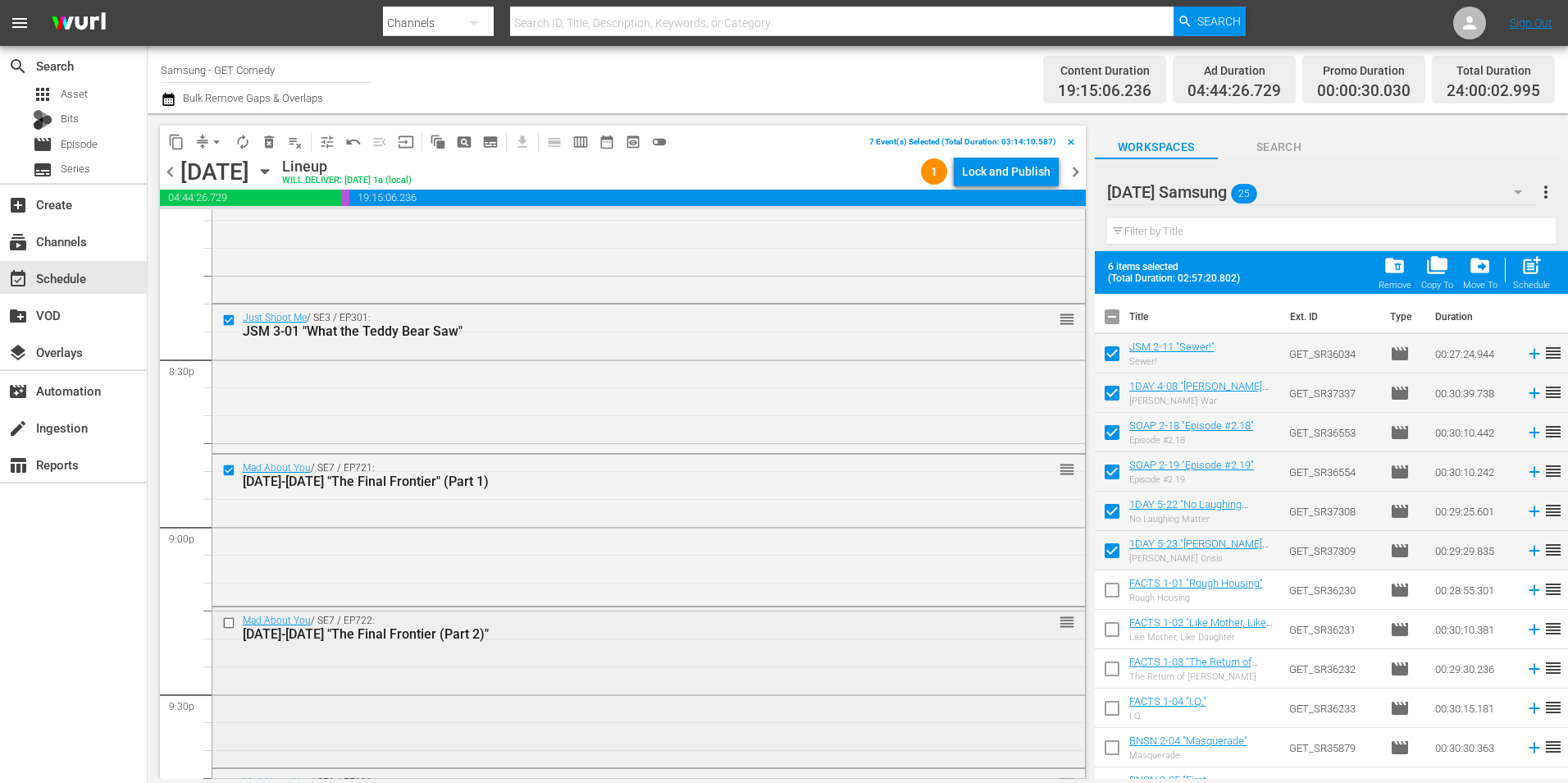
scroll to position [6728, 0]
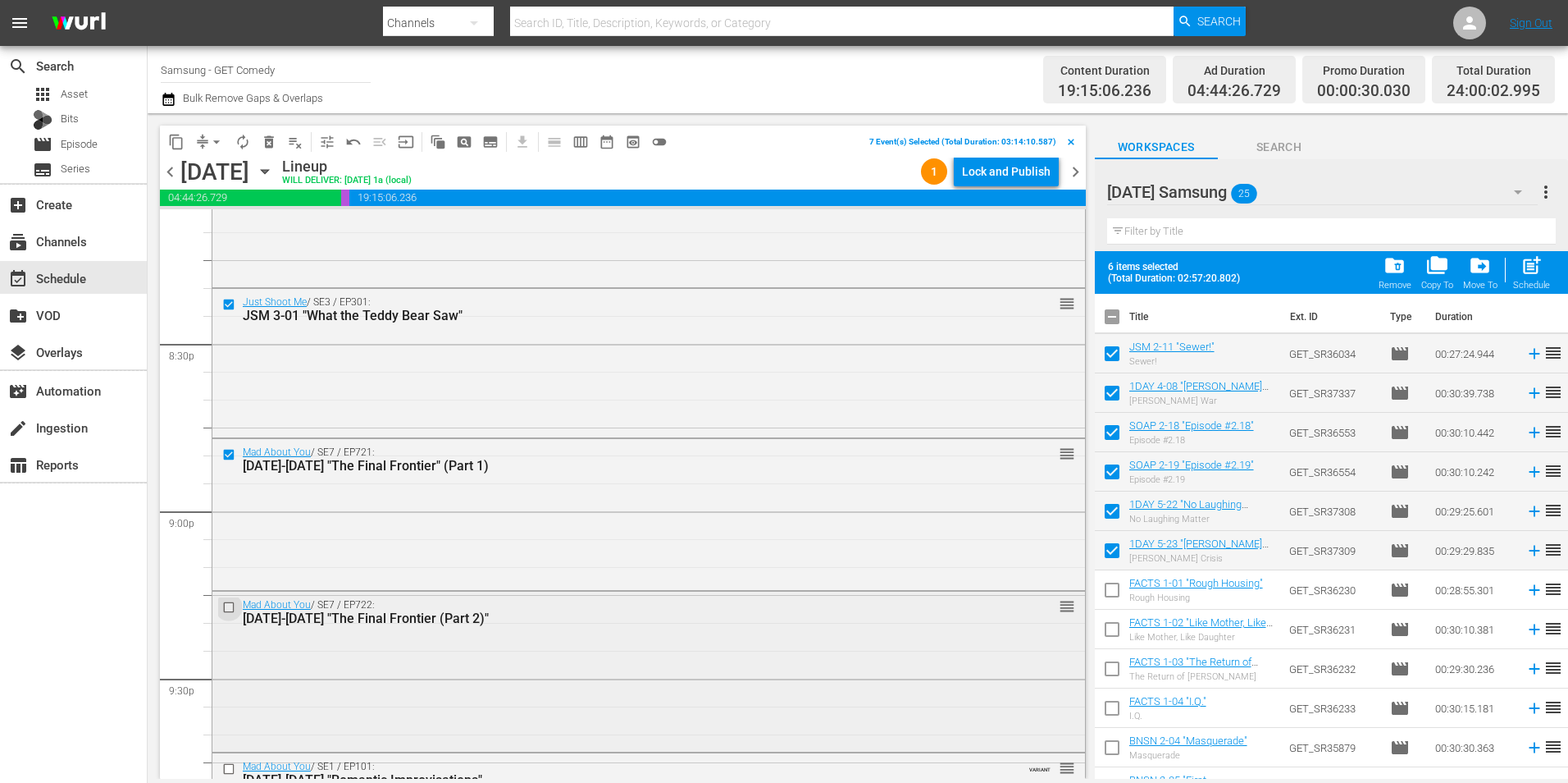
click at [228, 609] on input "checkbox" at bounding box center [231, 607] width 17 height 14
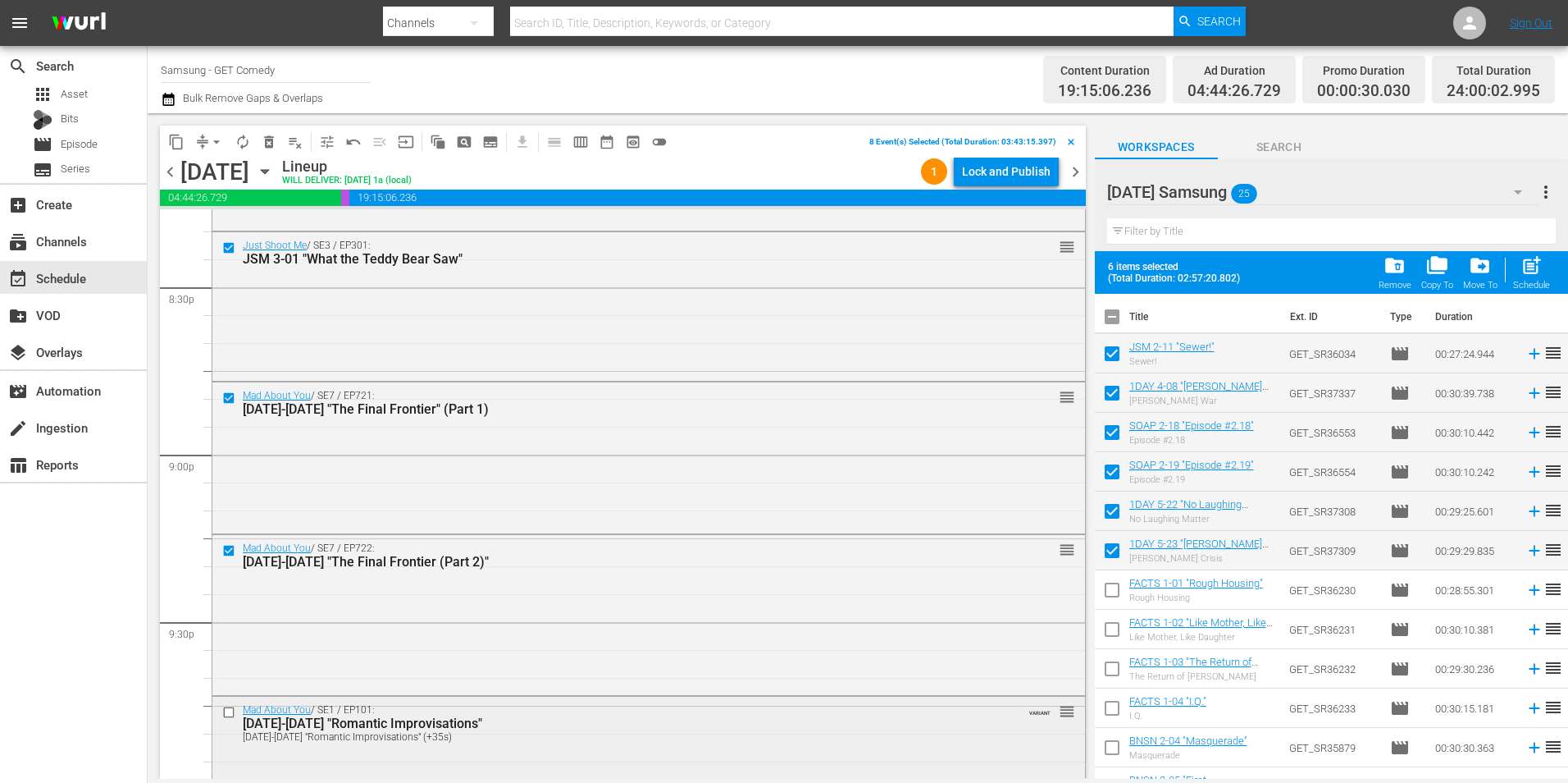
scroll to position [6810, 0]
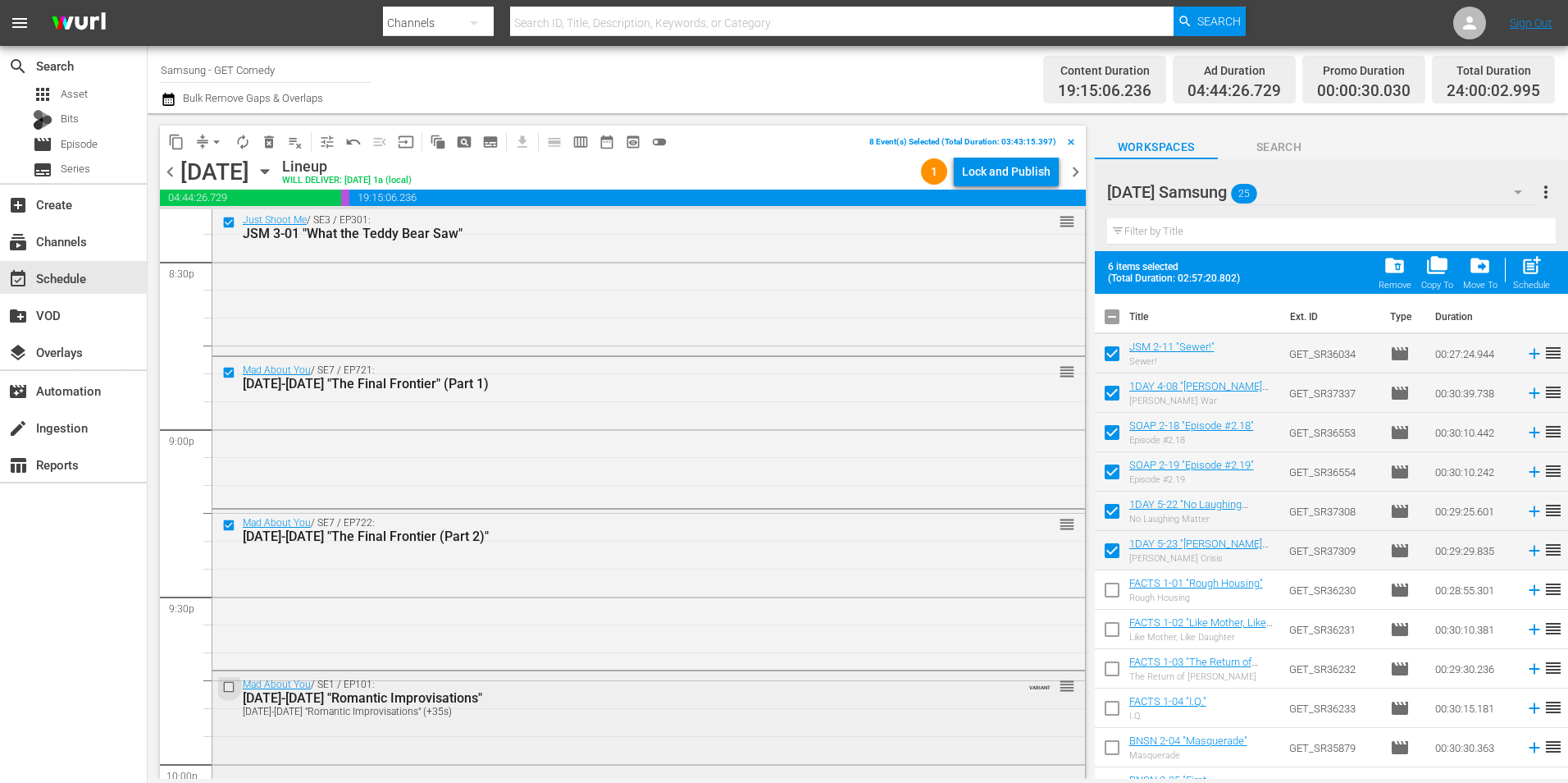
click at [228, 688] on input "checkbox" at bounding box center [231, 687] width 17 height 14
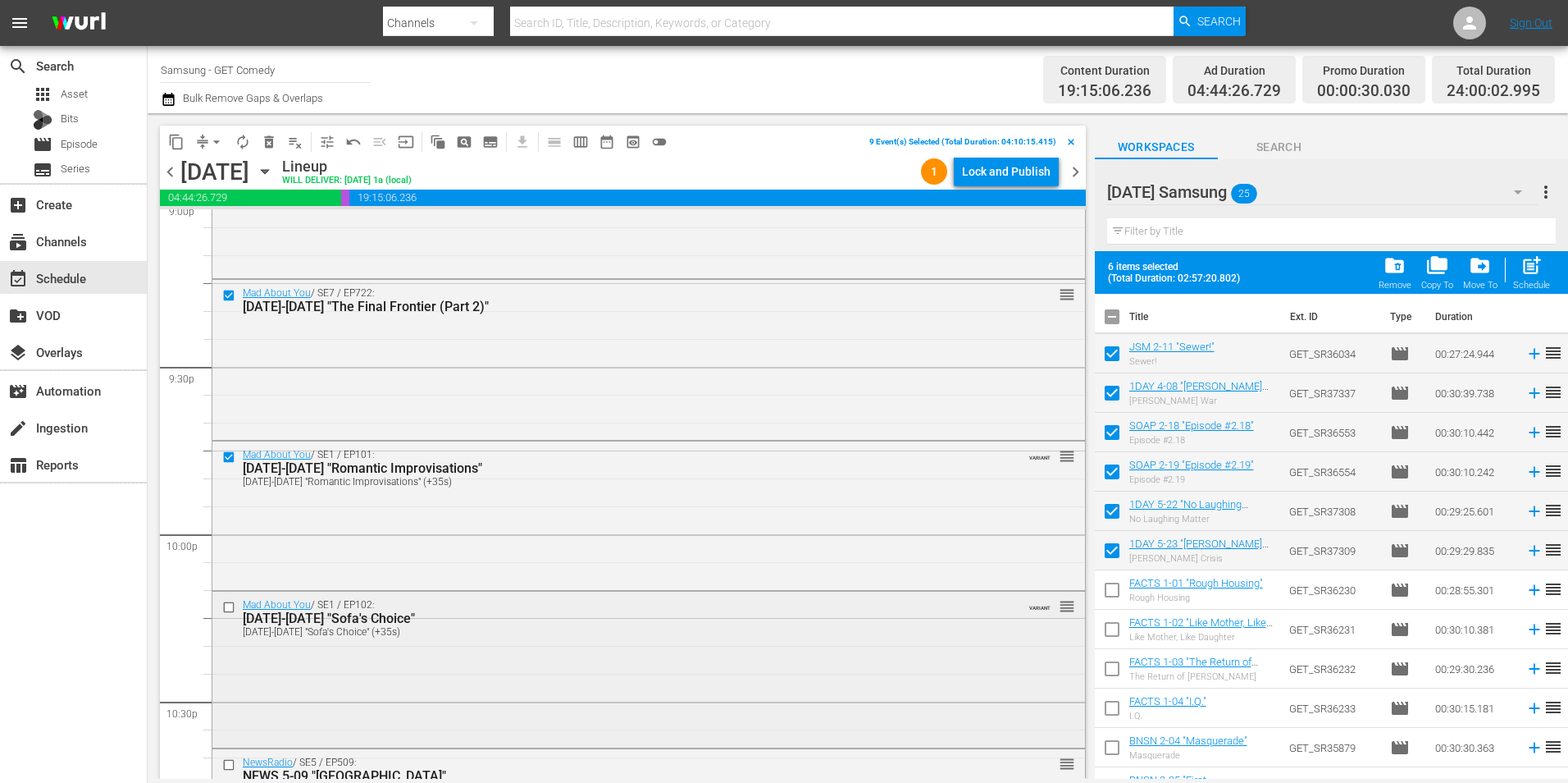
scroll to position [7056, 0]
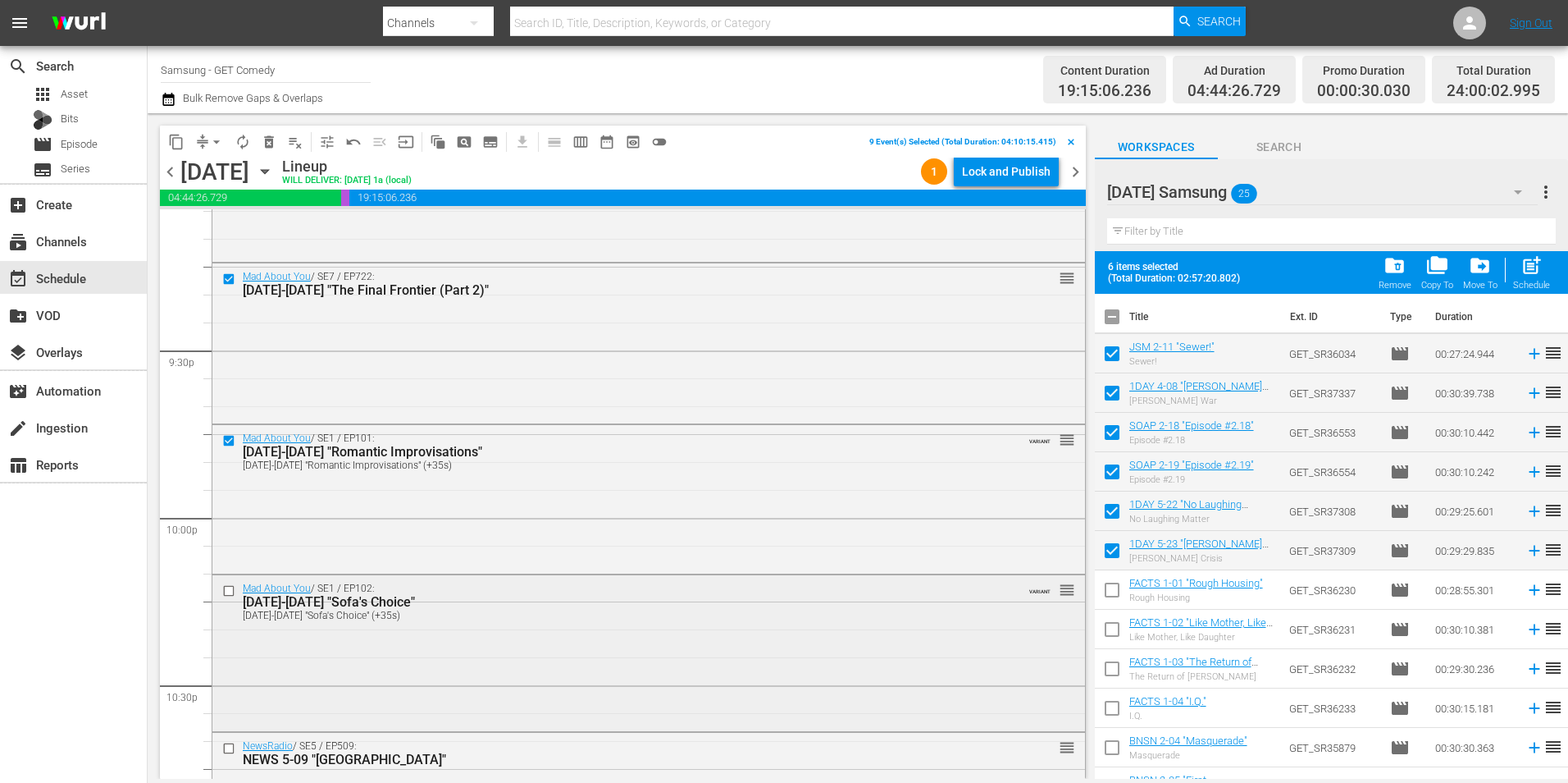
click at [227, 593] on input "checkbox" at bounding box center [231, 591] width 17 height 14
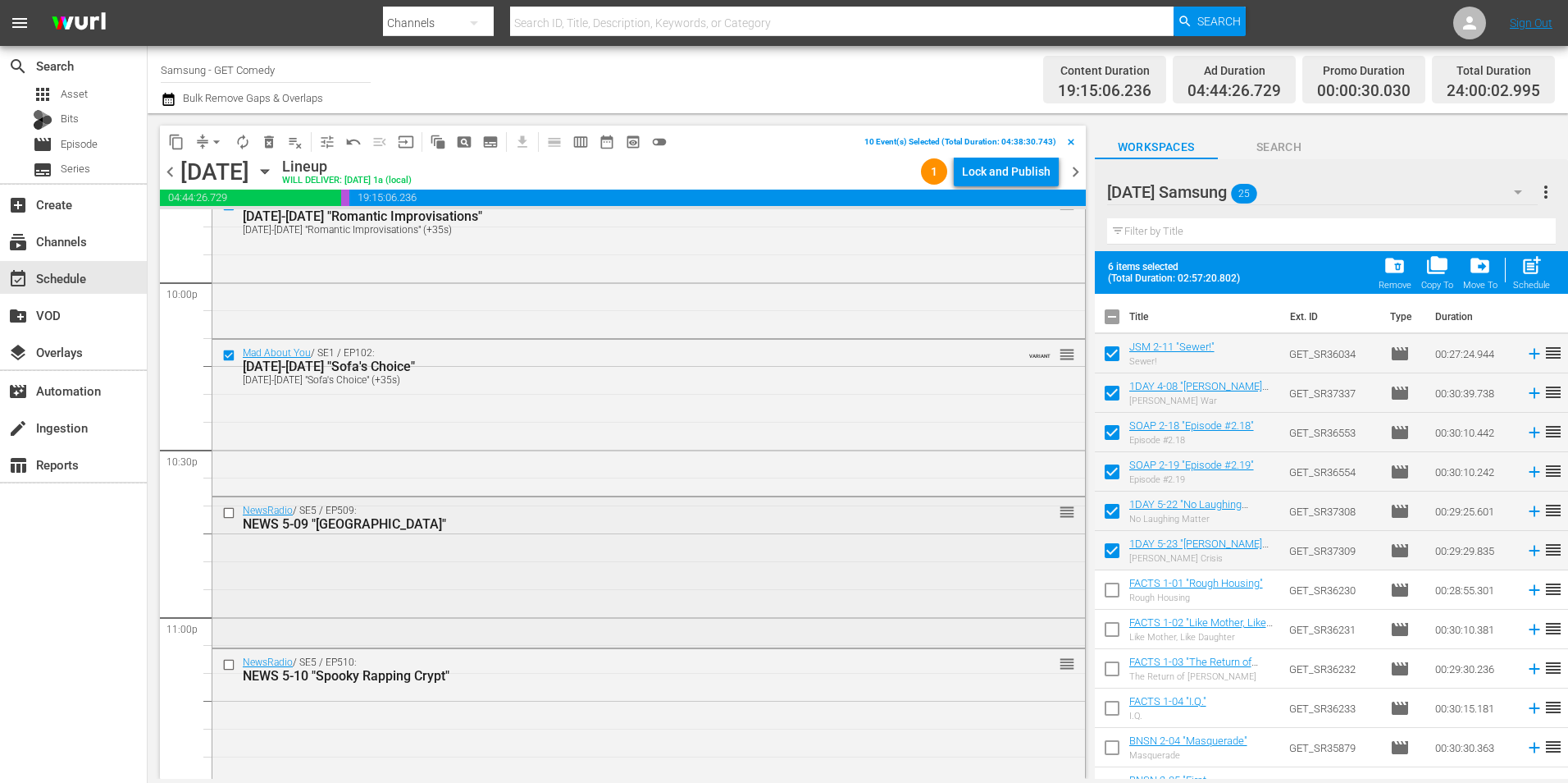
scroll to position [7302, 0]
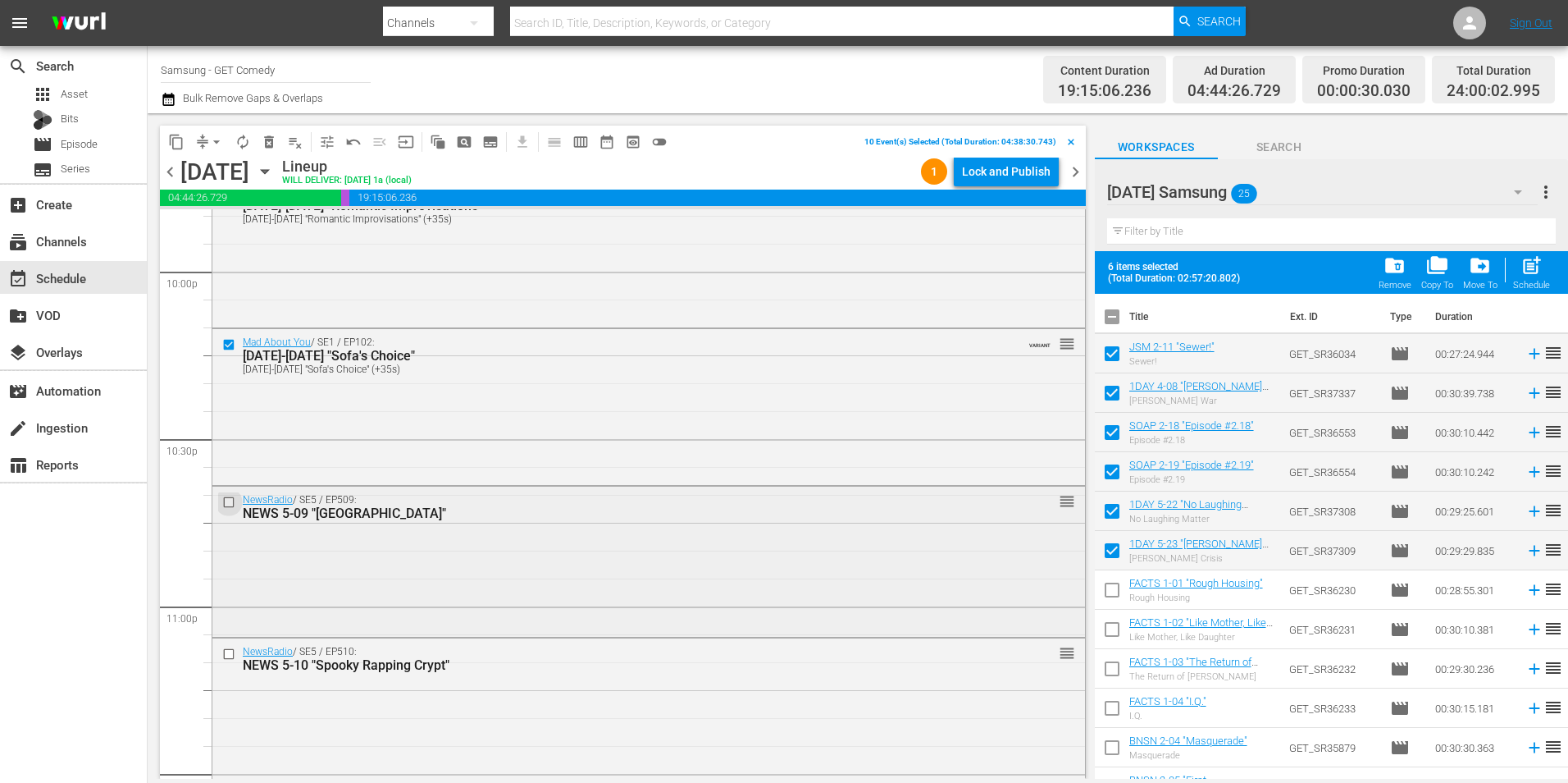
click at [225, 500] on input "checkbox" at bounding box center [231, 502] width 17 height 14
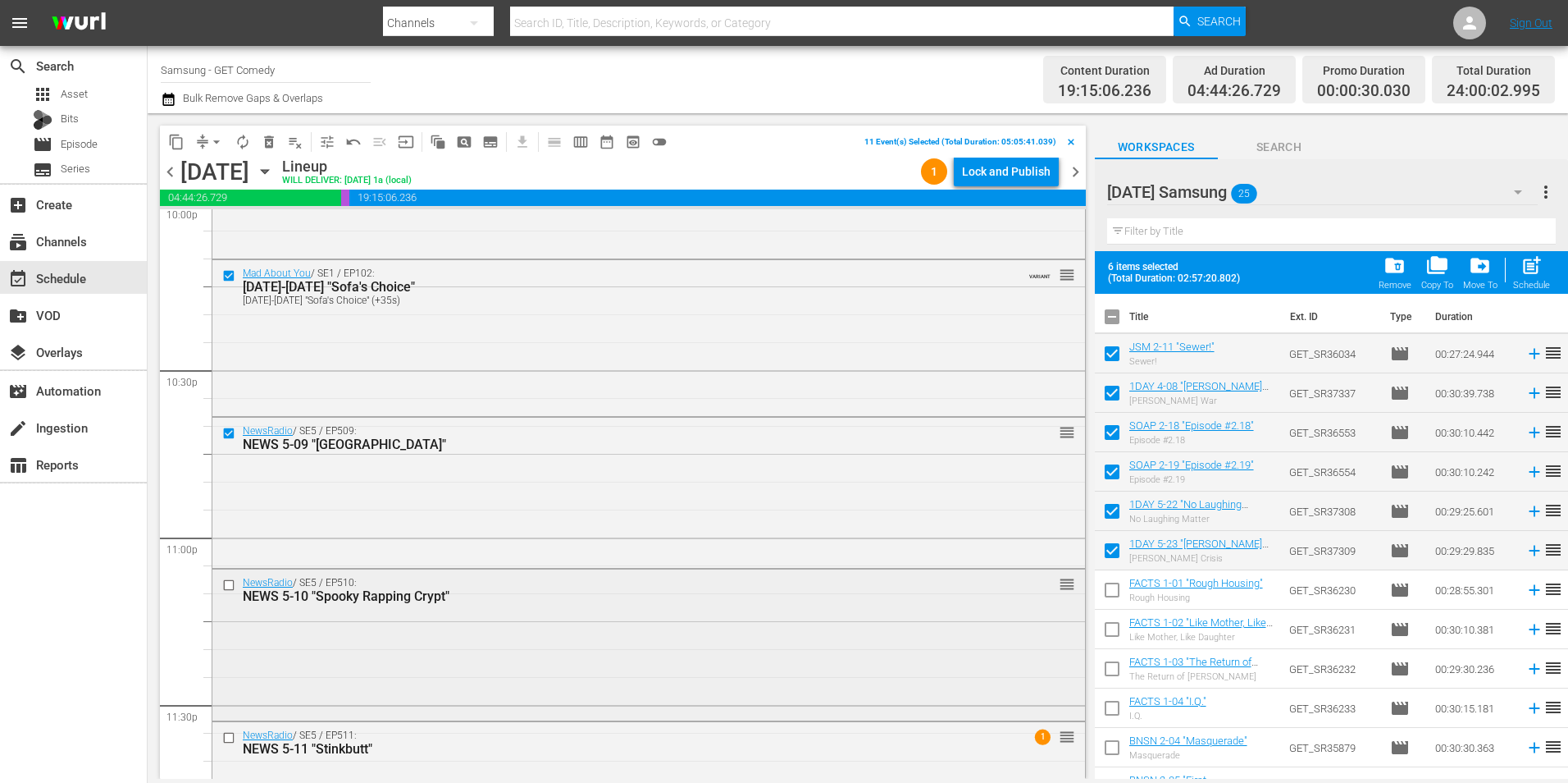
scroll to position [7465, 0]
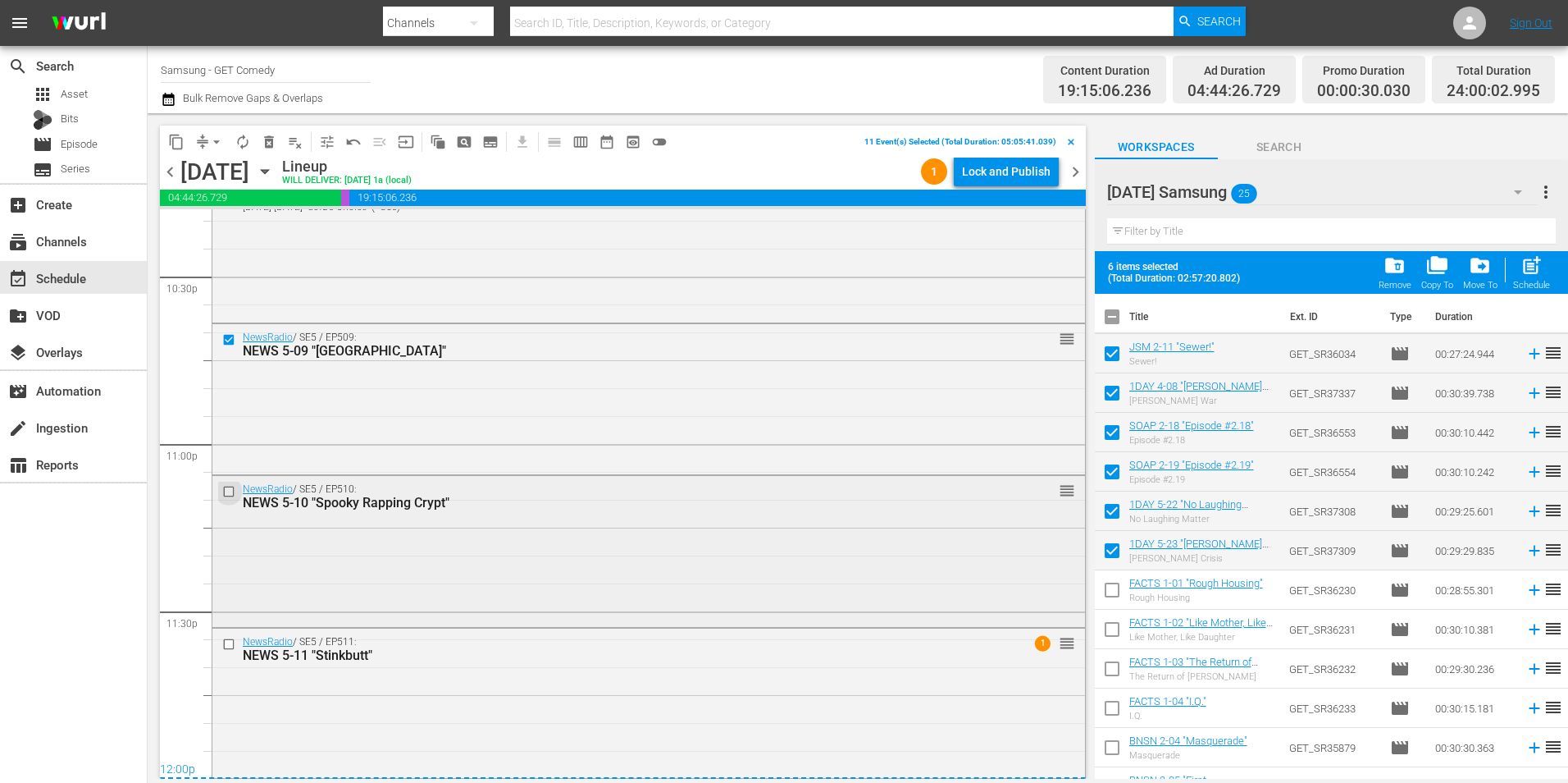
click at [229, 494] on input "checkbox" at bounding box center [231, 491] width 17 height 14
click at [231, 647] on input "checkbox" at bounding box center [231, 643] width 17 height 14
click at [179, 145] on span "content_copy" at bounding box center [176, 142] width 17 height 17
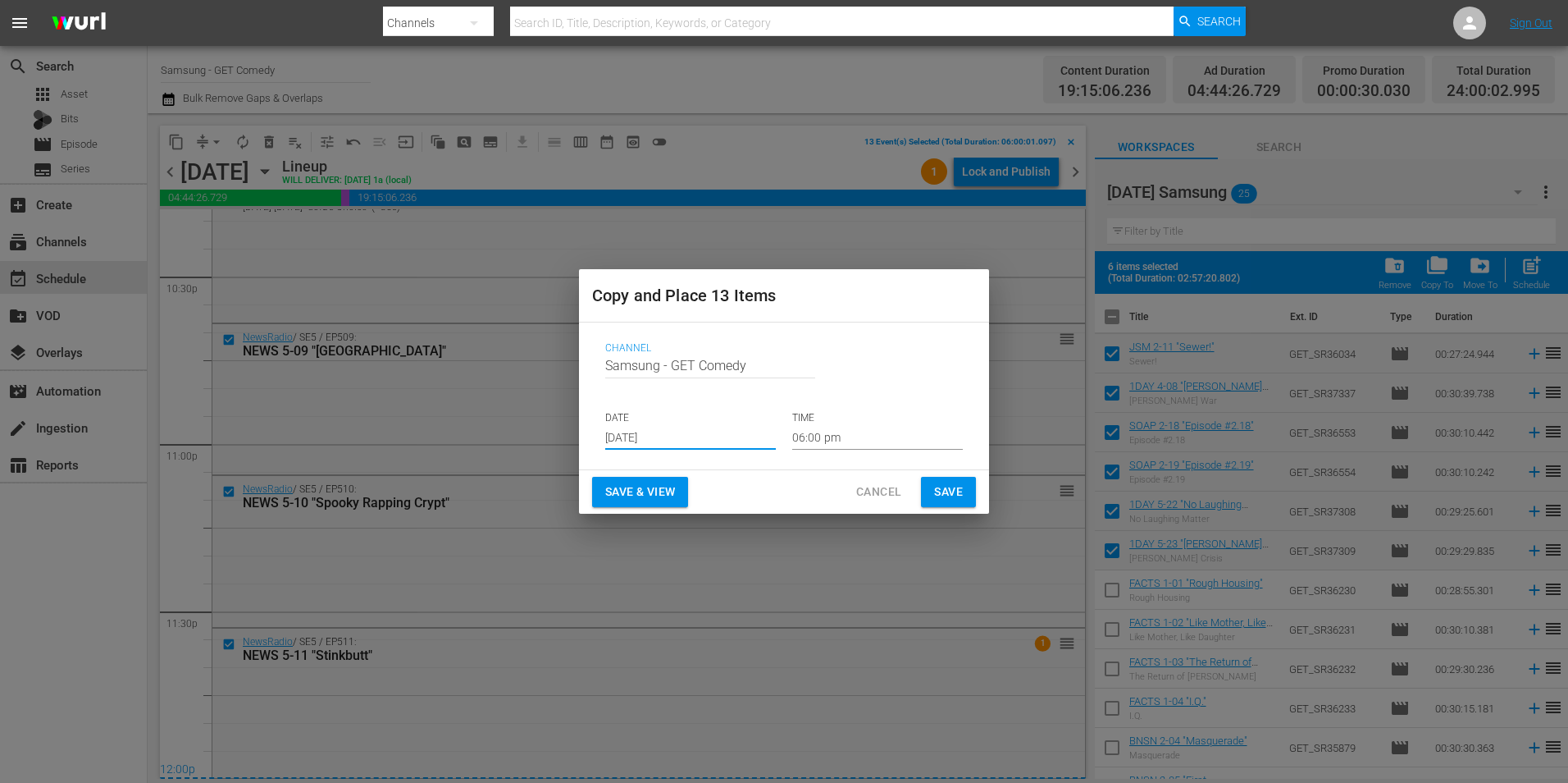
click at [656, 441] on input "[DATE]" at bounding box center [690, 437] width 170 height 25
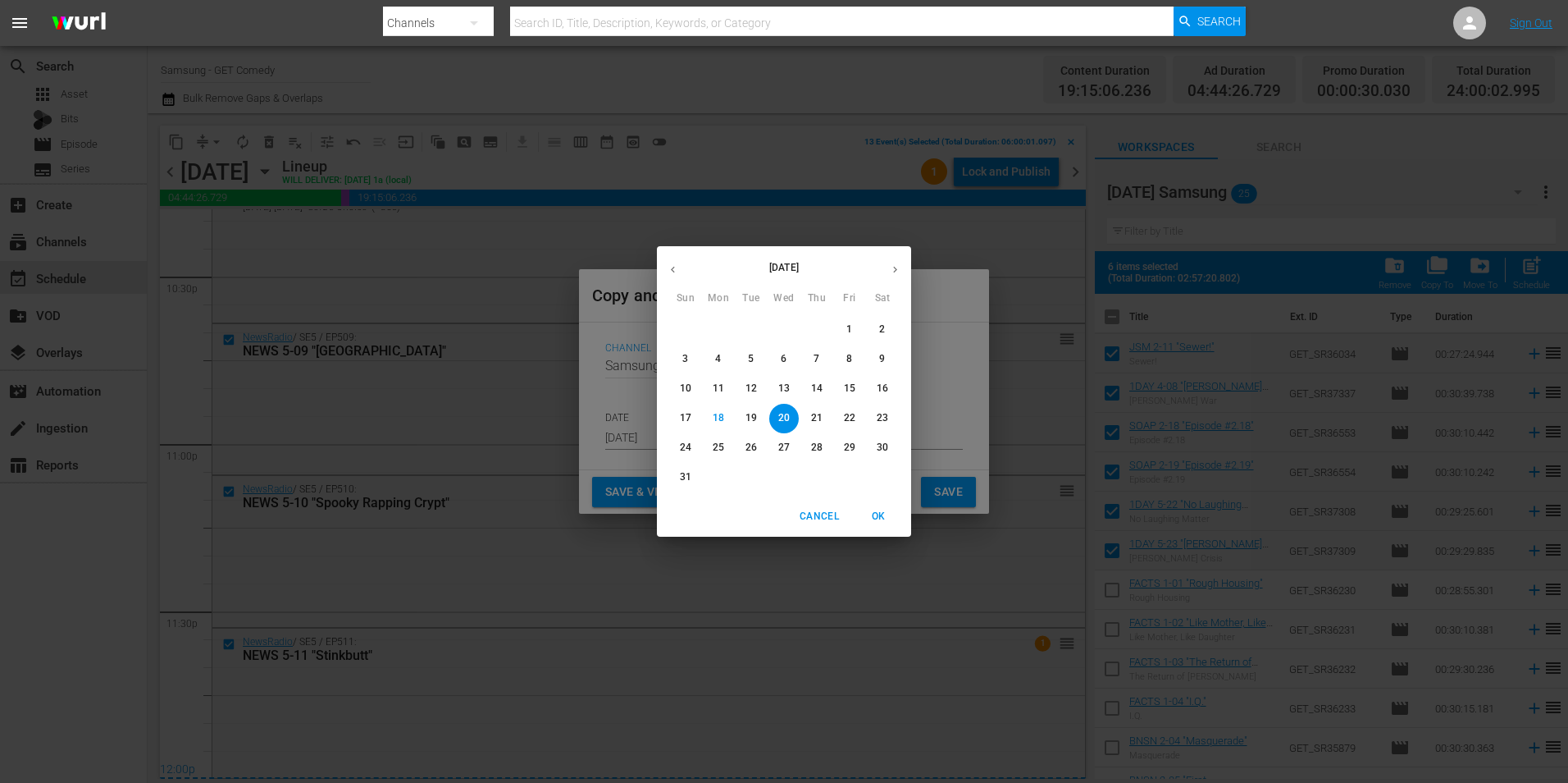
click at [898, 270] on icon "button" at bounding box center [895, 269] width 12 height 12
click at [791, 329] on span "3" at bounding box center [784, 329] width 30 height 14
type input "[DATE]"
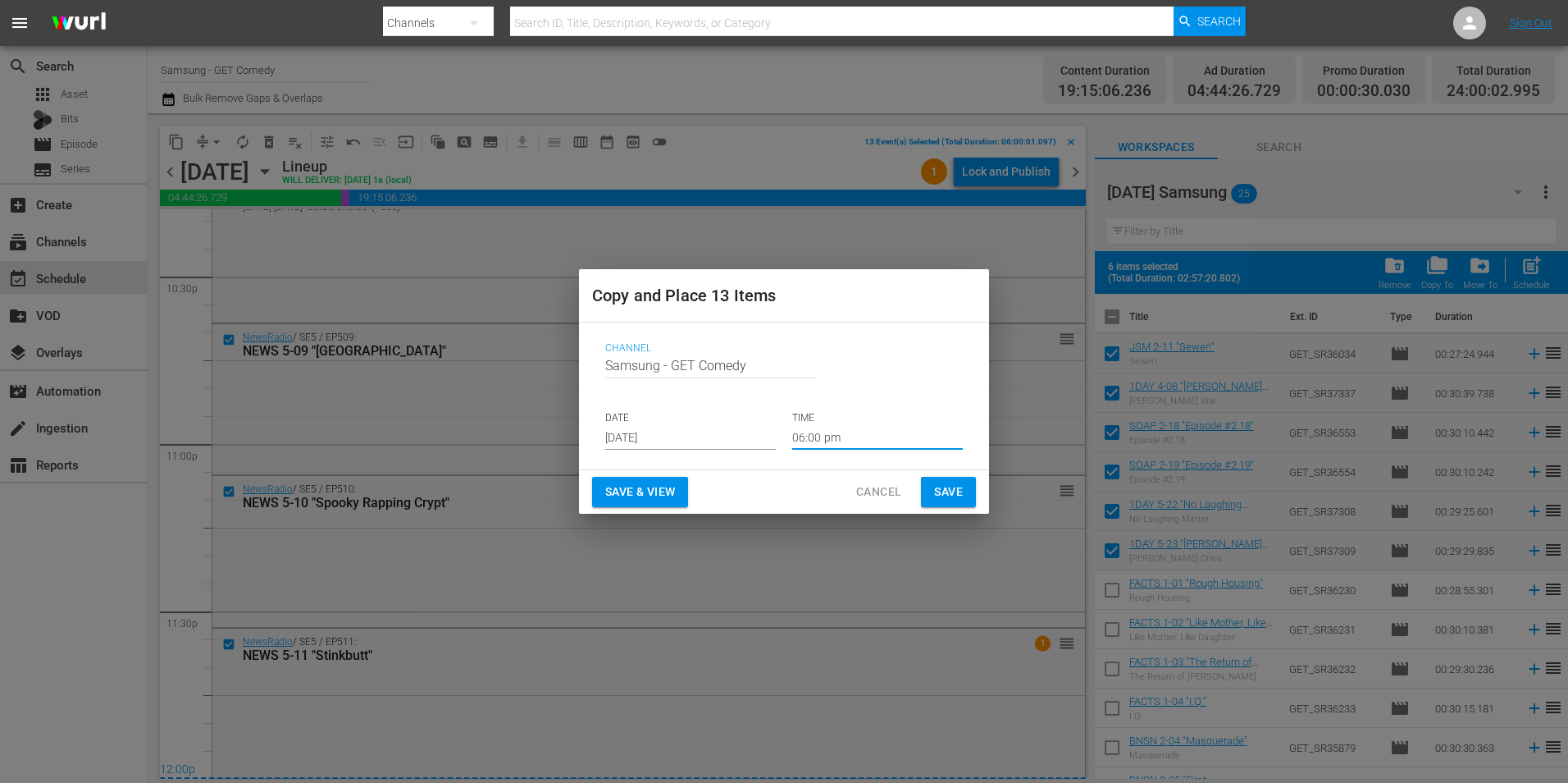
click at [809, 442] on input "06:00 pm" at bounding box center [877, 437] width 170 height 25
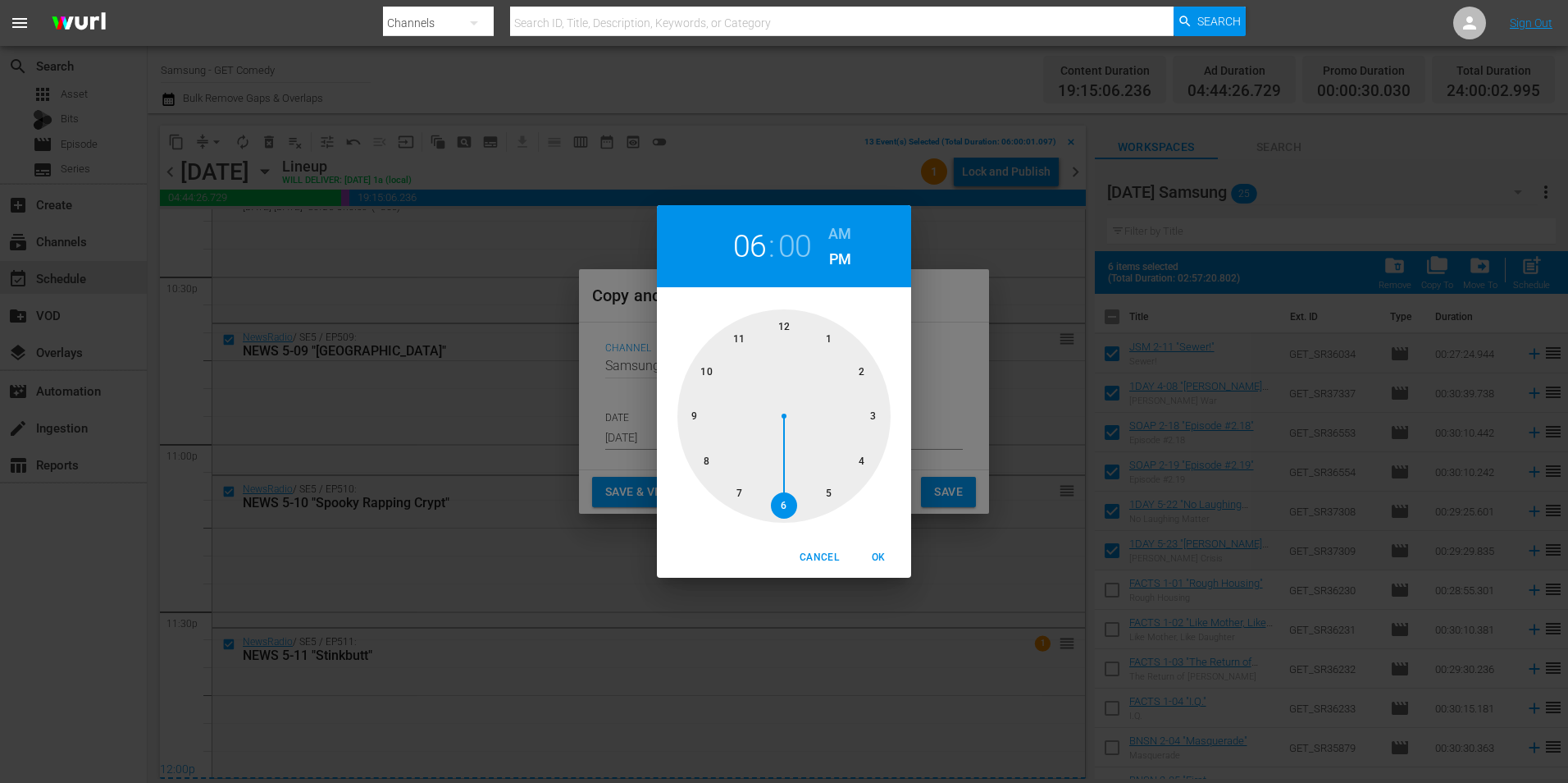
click at [785, 325] on div at bounding box center [784, 416] width 214 height 214
drag, startPoint x: 884, startPoint y: 556, endPoint x: 995, endPoint y: 489, distance: 129.7
click at [885, 555] on span "OK" at bounding box center [878, 557] width 39 height 17
type input "12:00 pm"
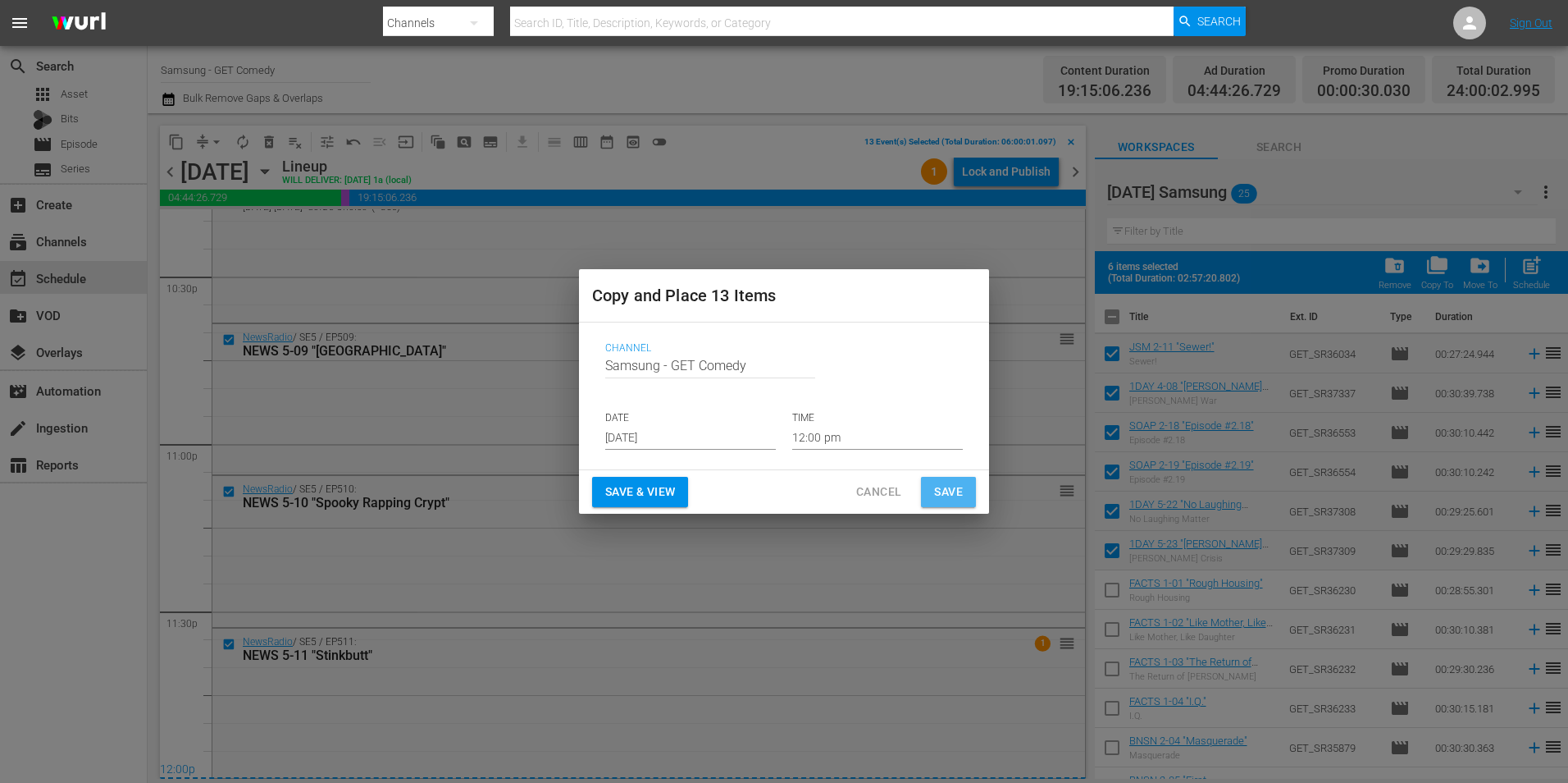
click at [968, 483] on button "Save" at bounding box center [949, 492] width 55 height 31
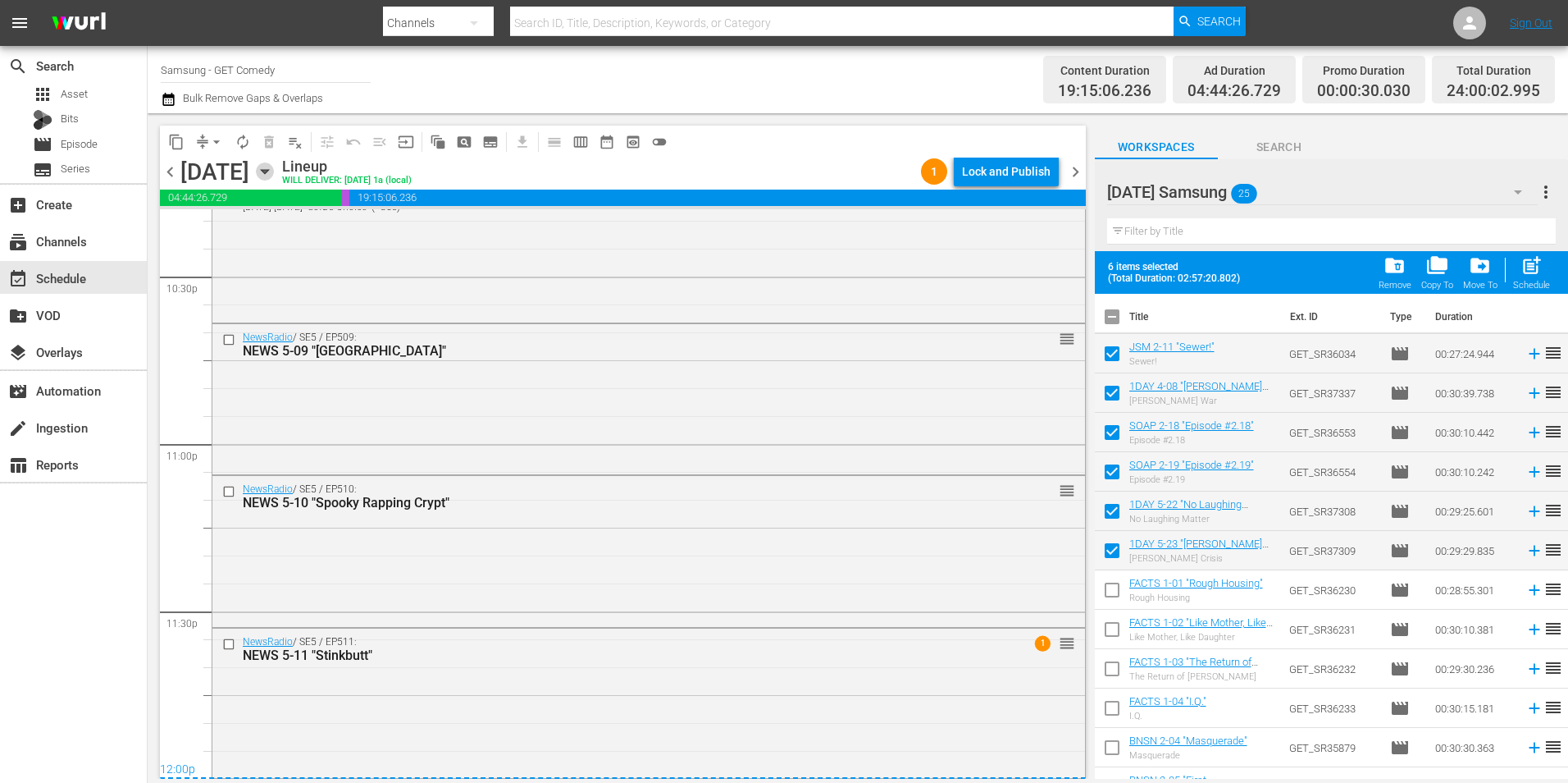
click at [274, 172] on icon "button" at bounding box center [265, 171] width 18 height 18
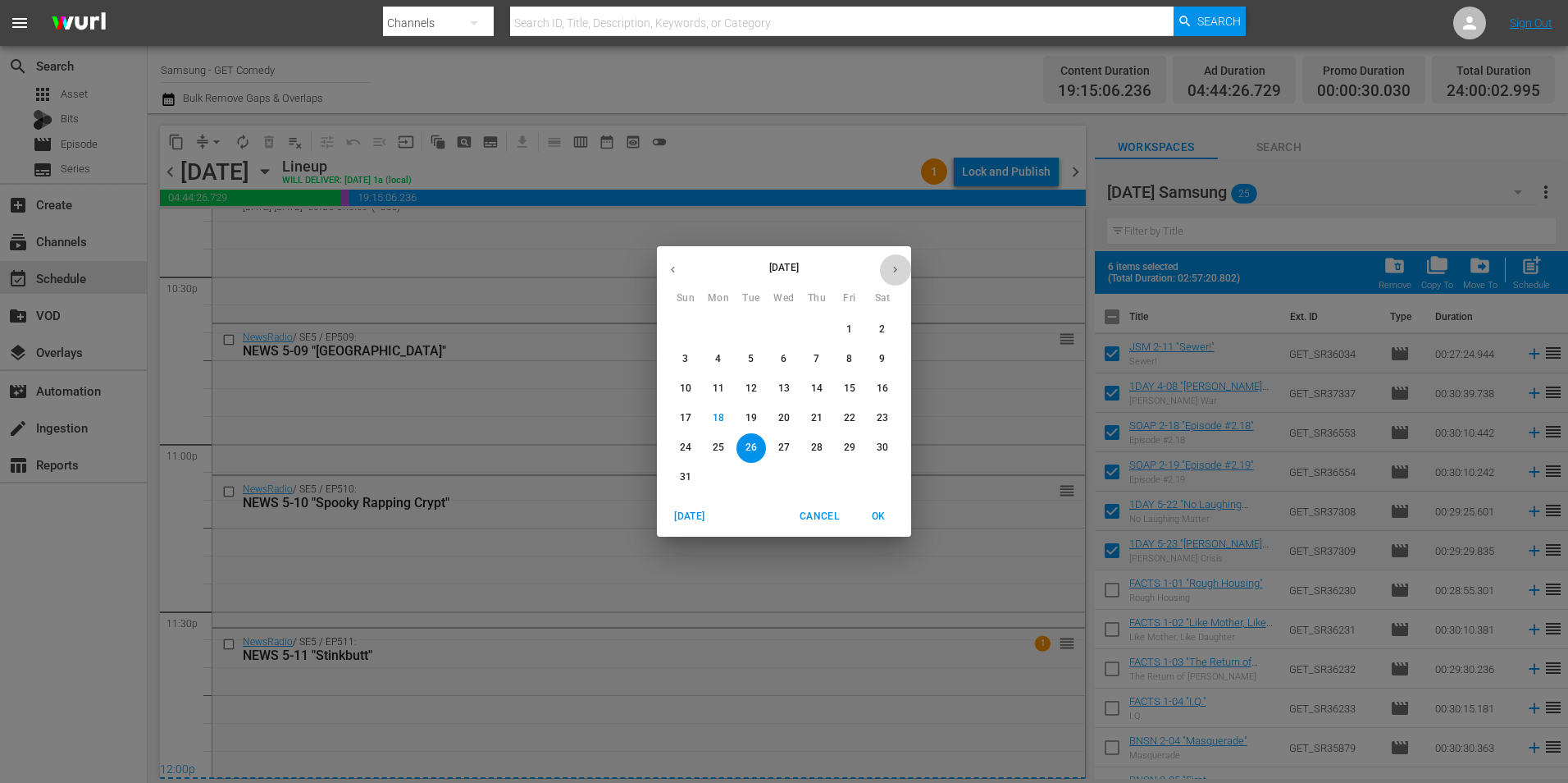
click at [901, 267] on icon "button" at bounding box center [895, 269] width 12 height 12
click at [774, 328] on span "3" at bounding box center [784, 329] width 30 height 14
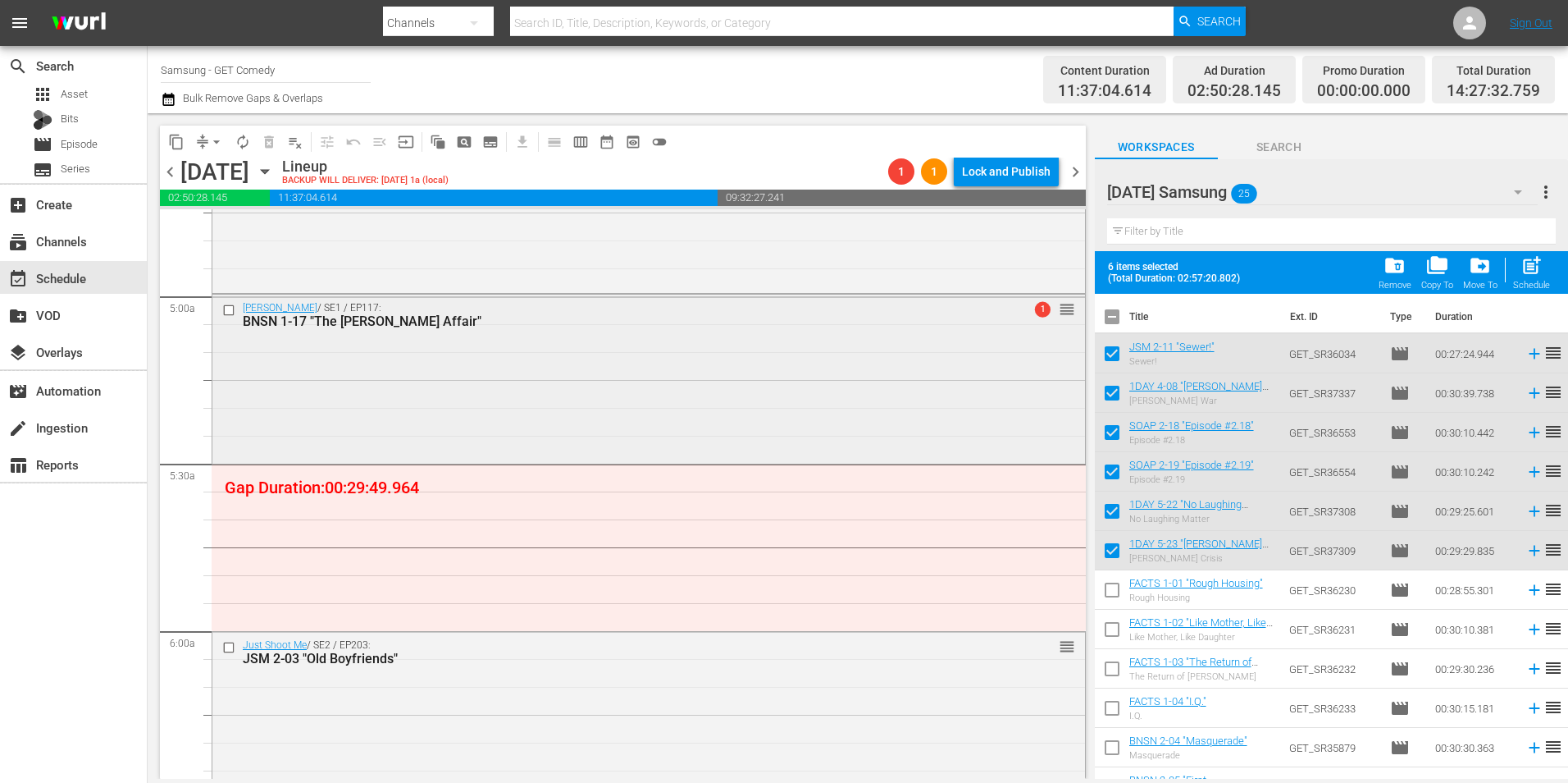
scroll to position [1559, 0]
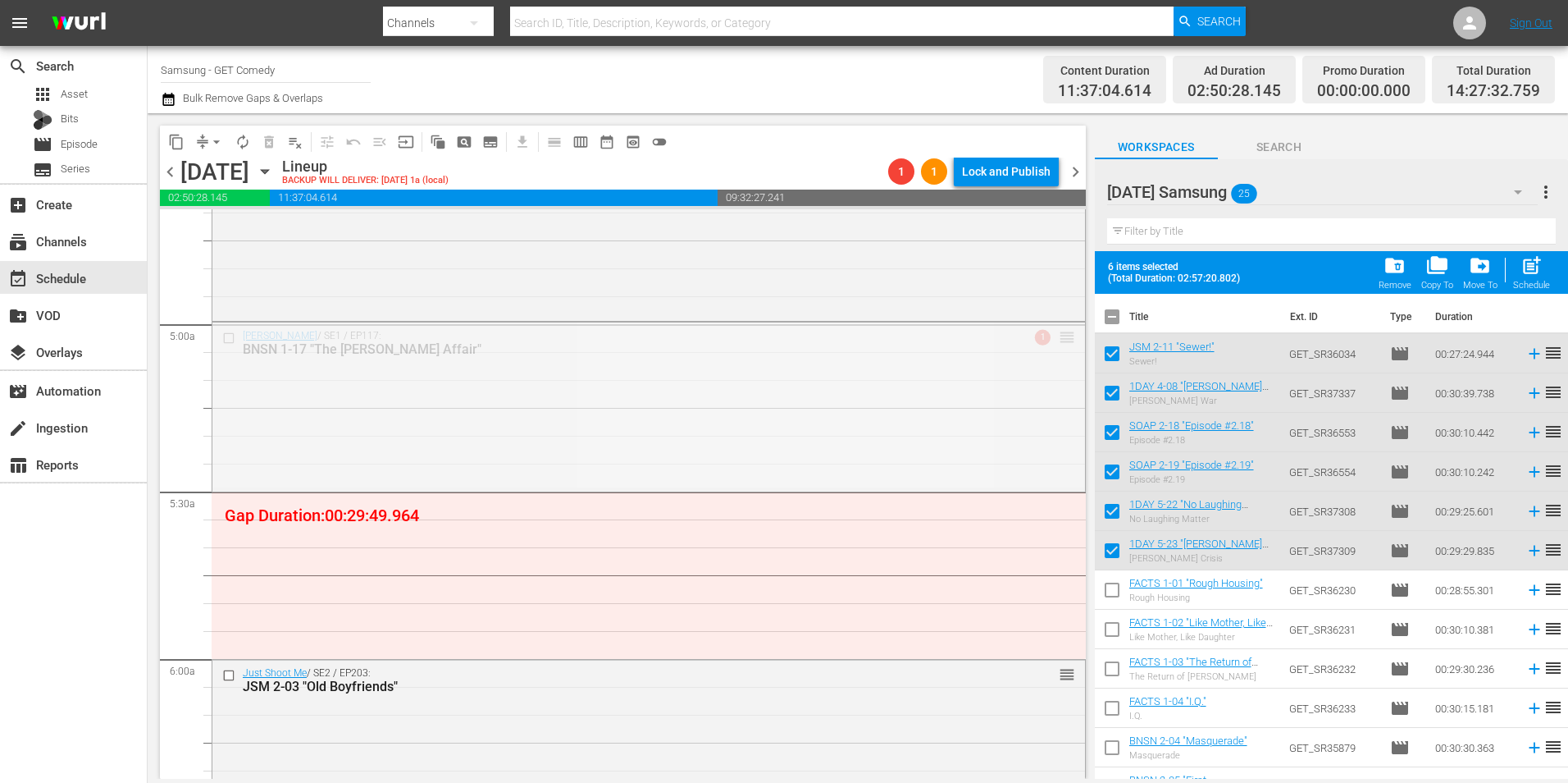
drag, startPoint x: 1055, startPoint y: 338, endPoint x: 1030, endPoint y: 500, distance: 163.9
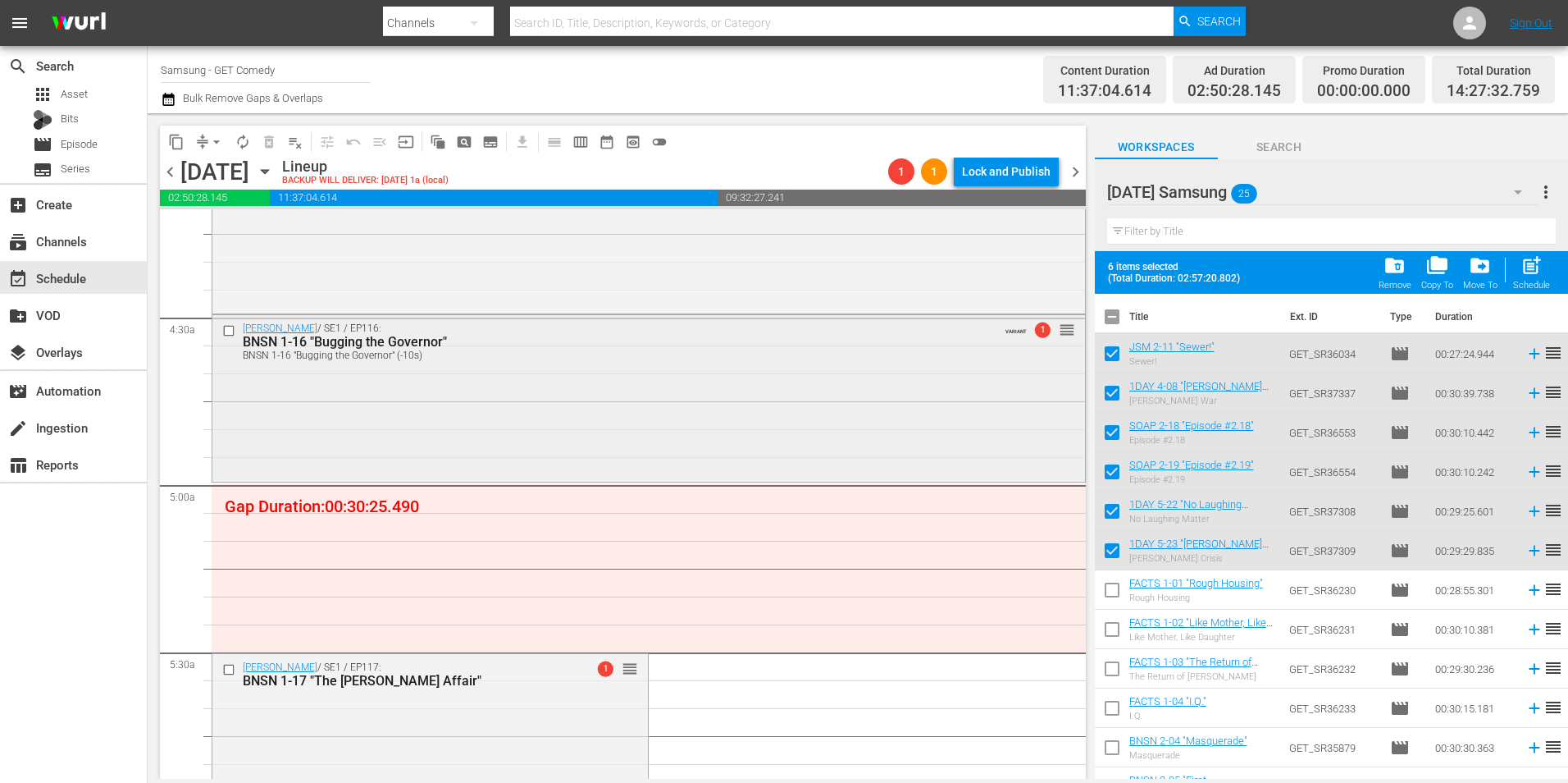
scroll to position [1395, 0]
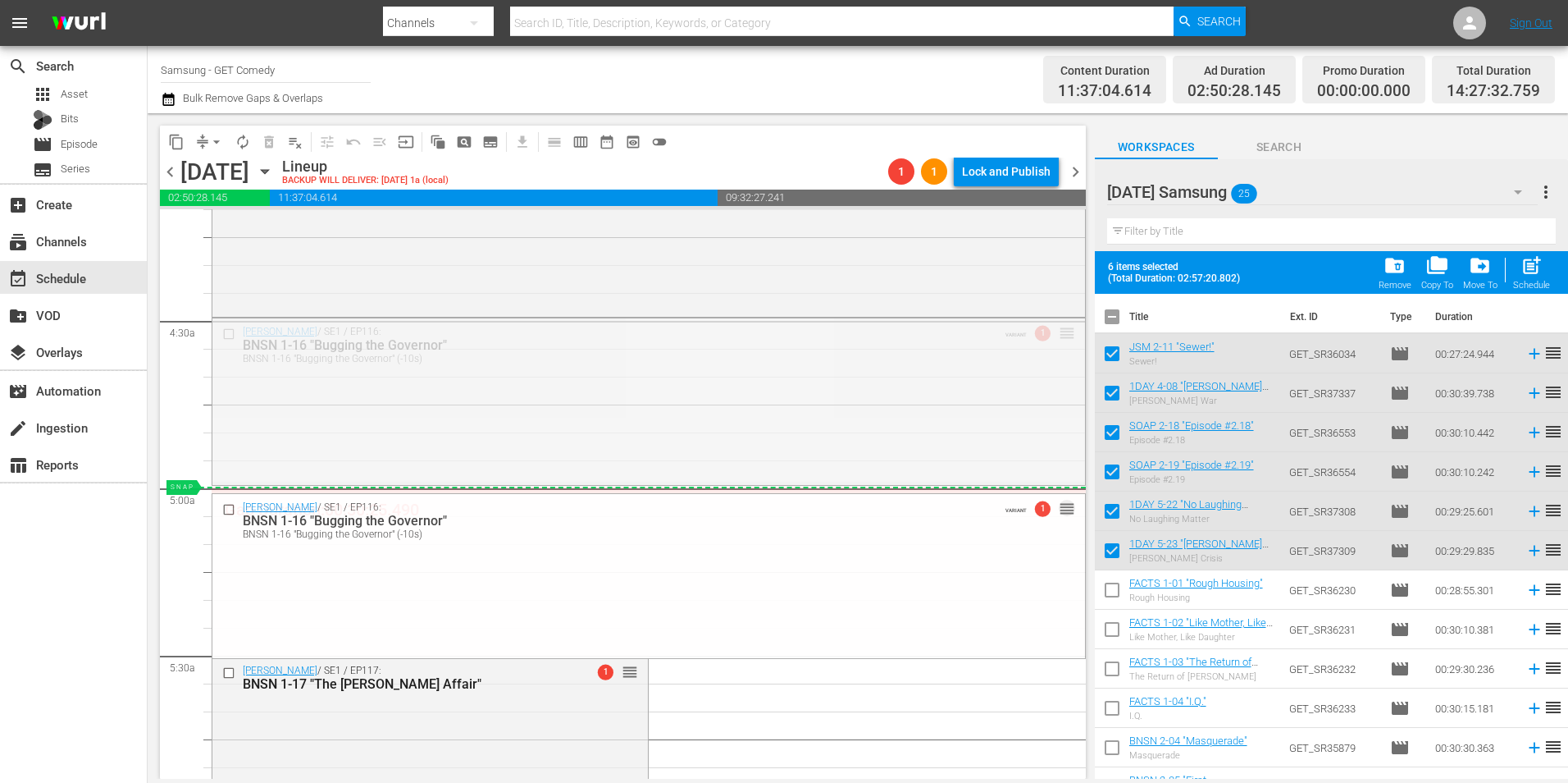
drag, startPoint x: 1053, startPoint y: 332, endPoint x: 1050, endPoint y: 495, distance: 163.0
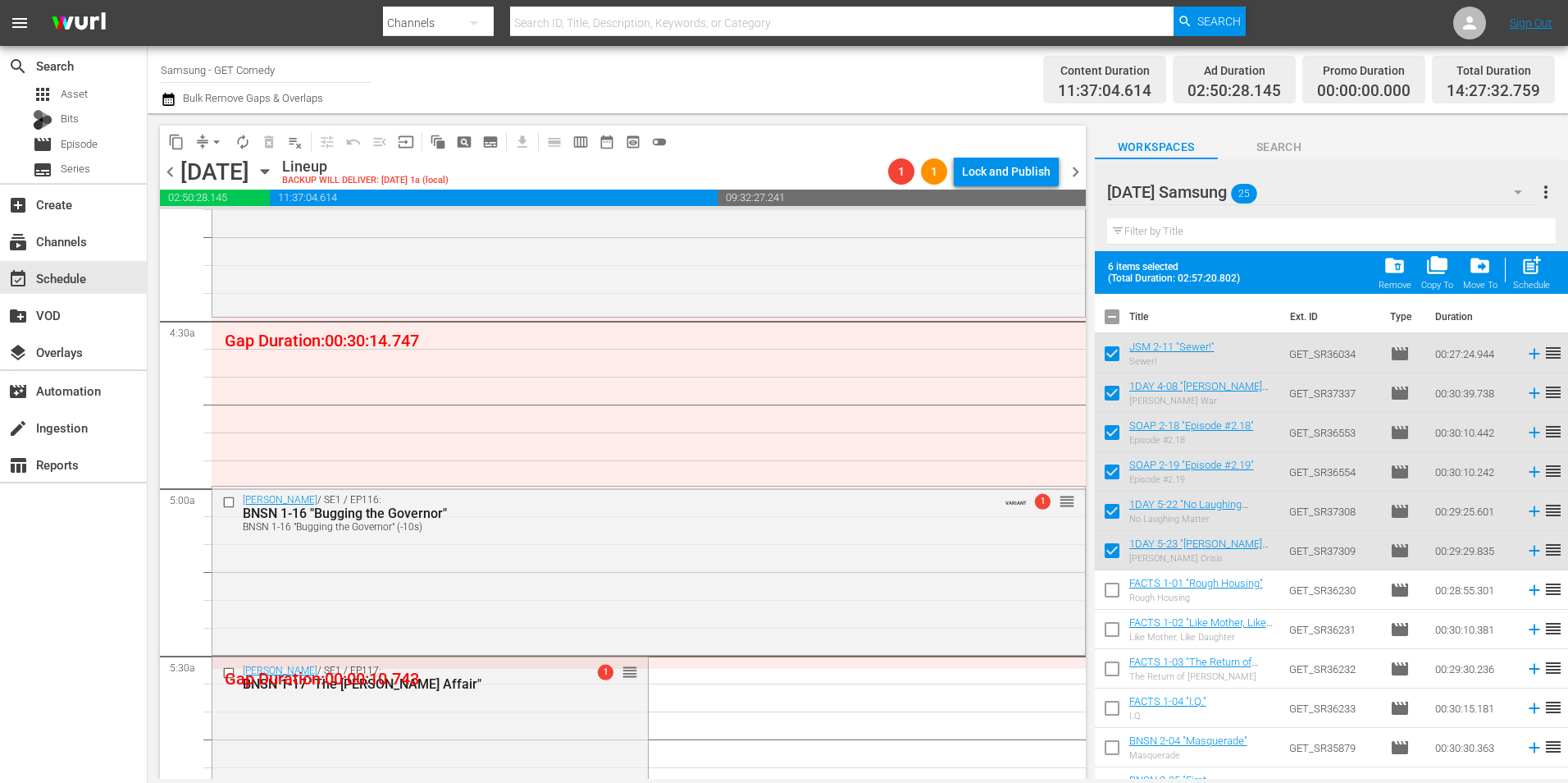
scroll to position [1312, 0]
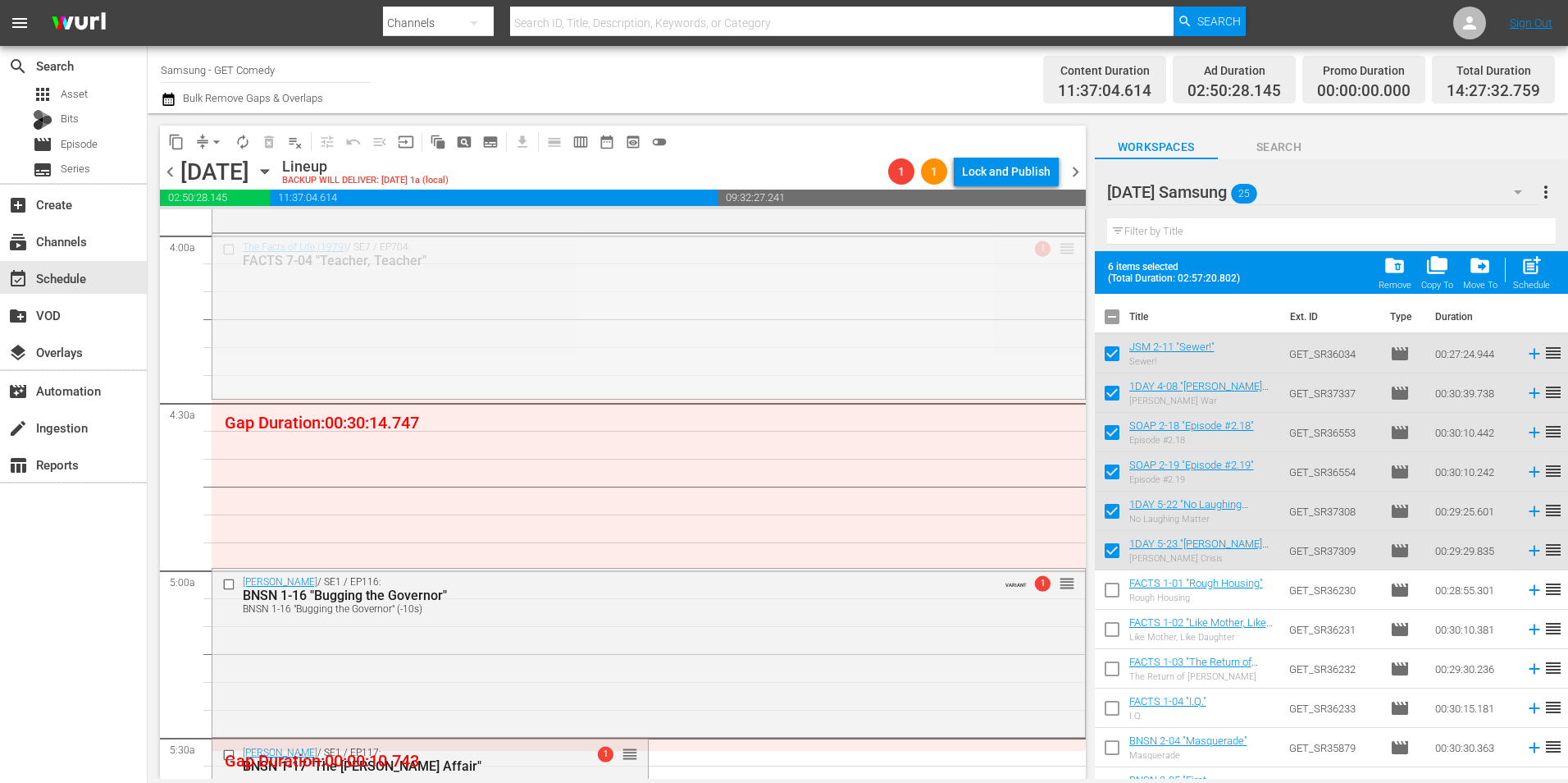
drag, startPoint x: 1055, startPoint y: 248, endPoint x: 1051, endPoint y: 401, distance: 153.1
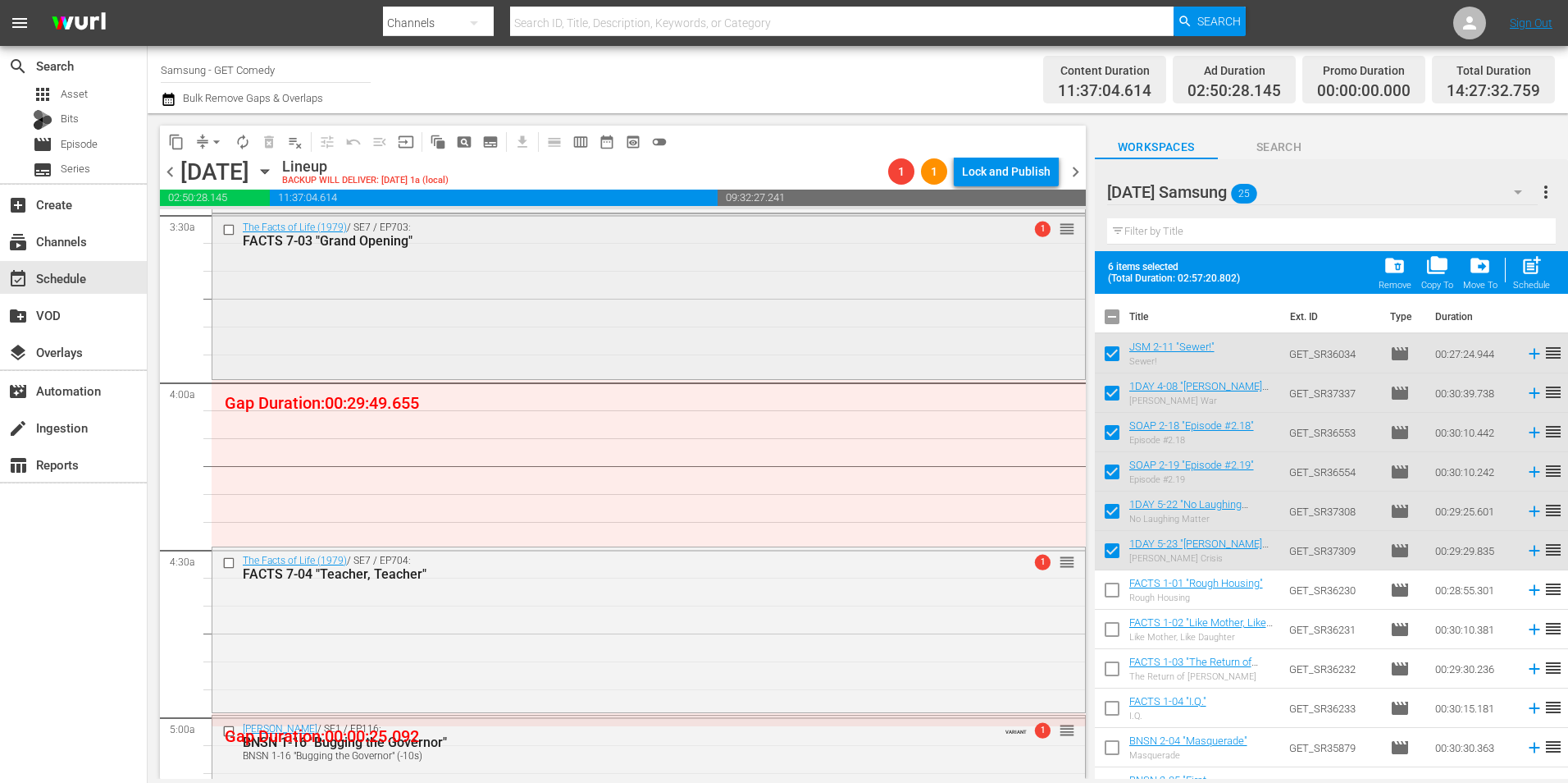
scroll to position [1149, 0]
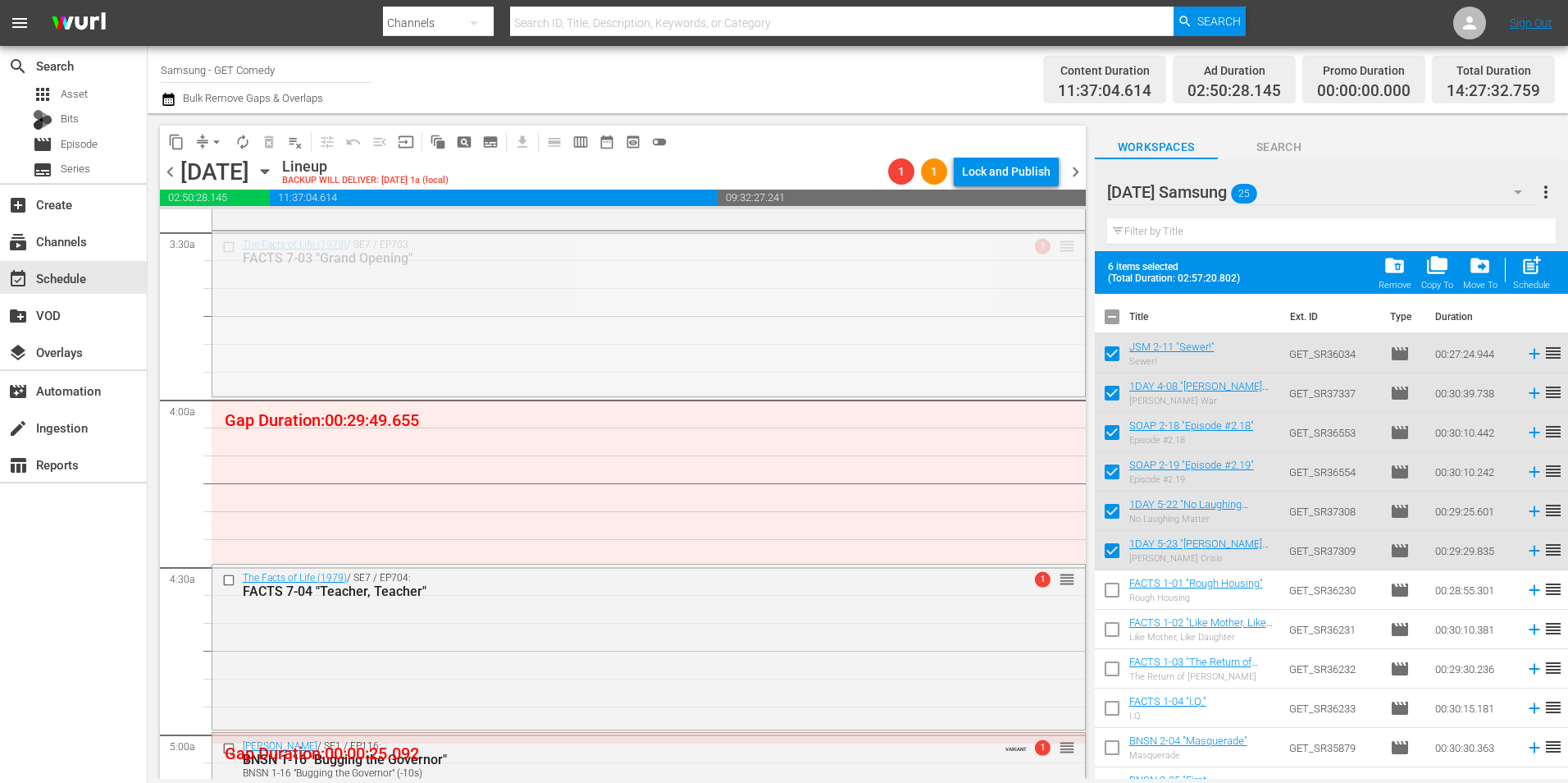
drag, startPoint x: 1054, startPoint y: 246, endPoint x: 1049, endPoint y: 413, distance: 167.1
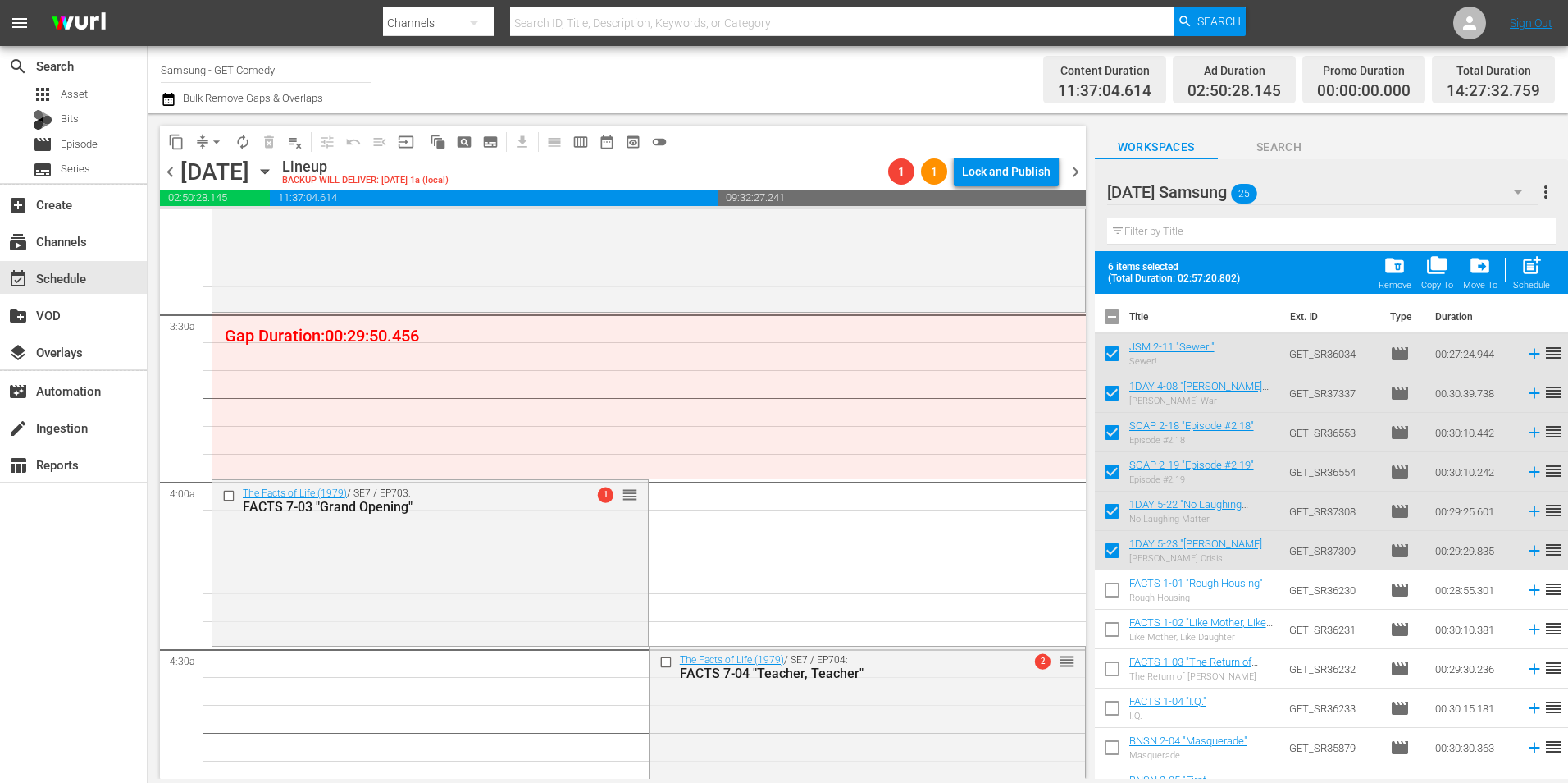
scroll to position [985, 0]
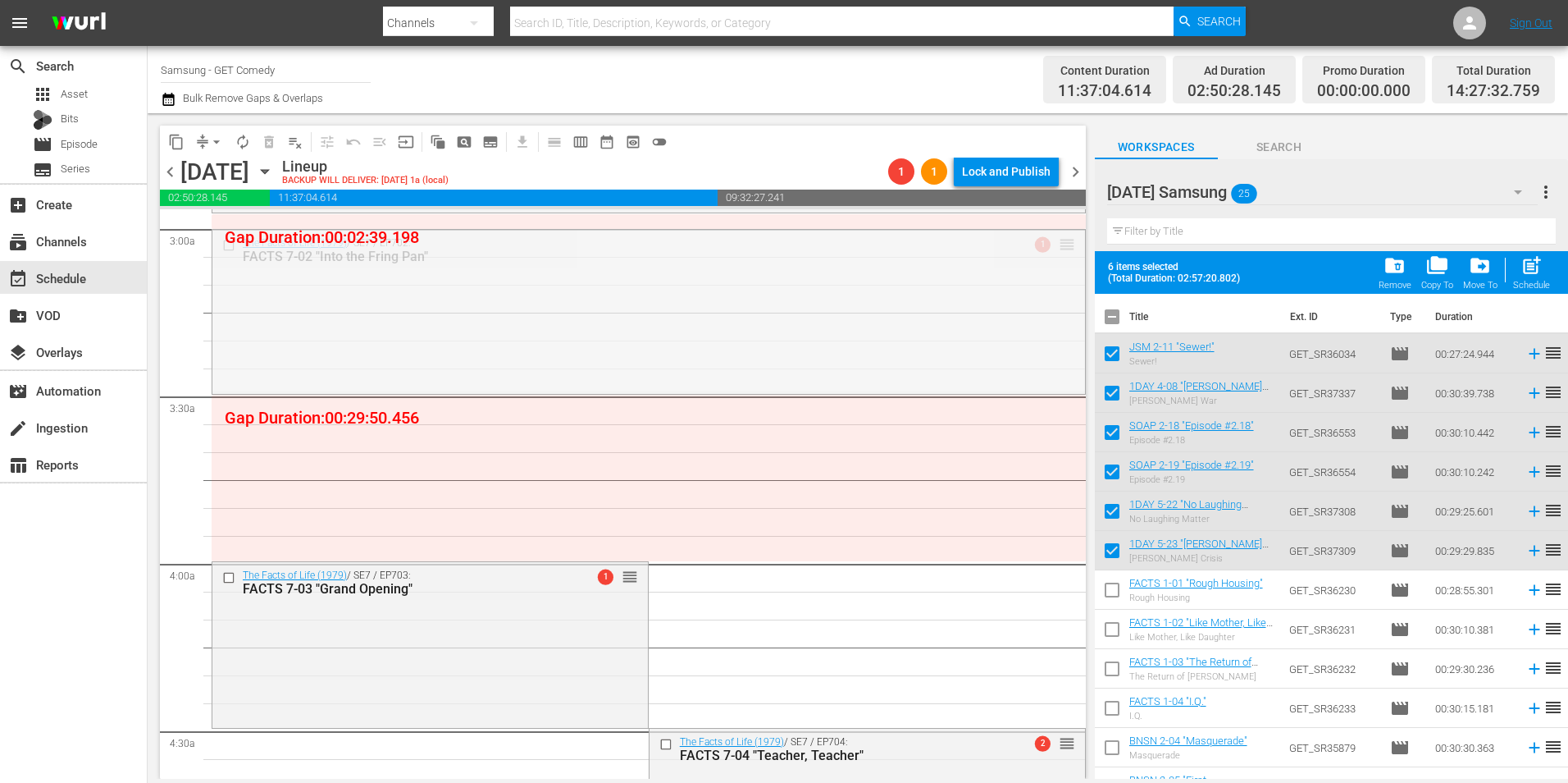
drag, startPoint x: 1056, startPoint y: 246, endPoint x: 1040, endPoint y: 397, distance: 151.8
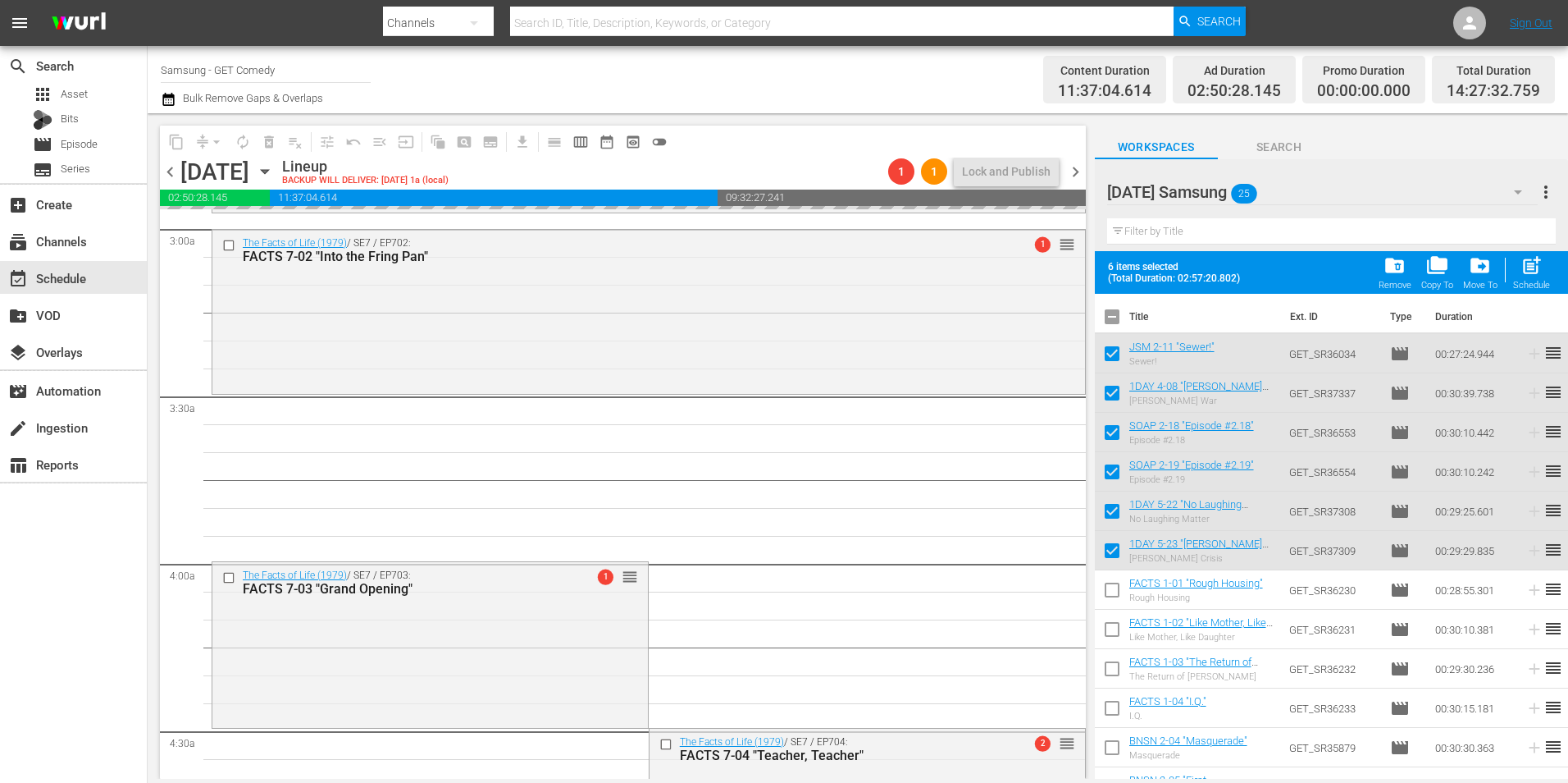
click at [1114, 320] on input "checkbox" at bounding box center [1112, 319] width 34 height 34
checkbox input "true"
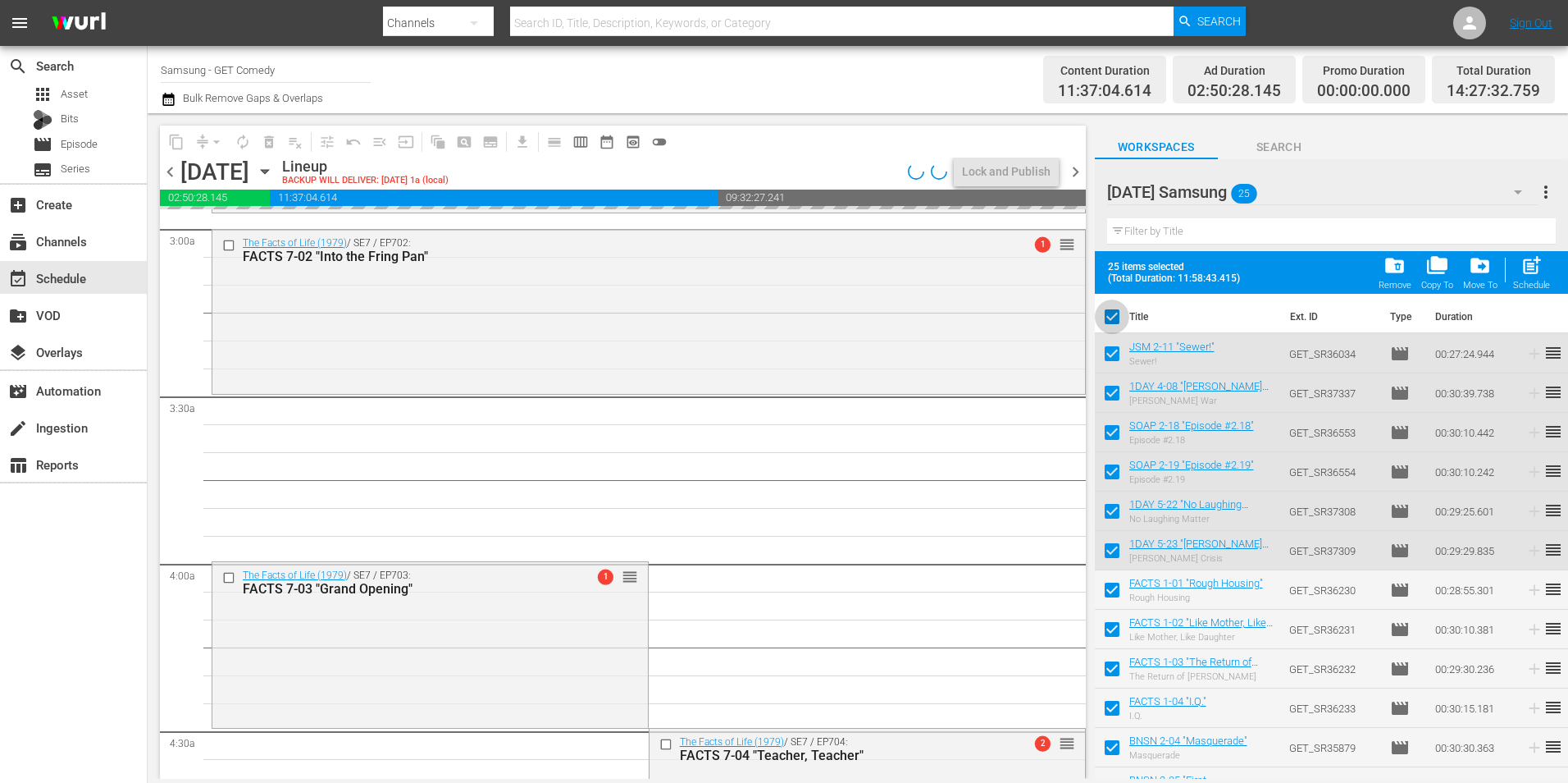
checkbox input "true"
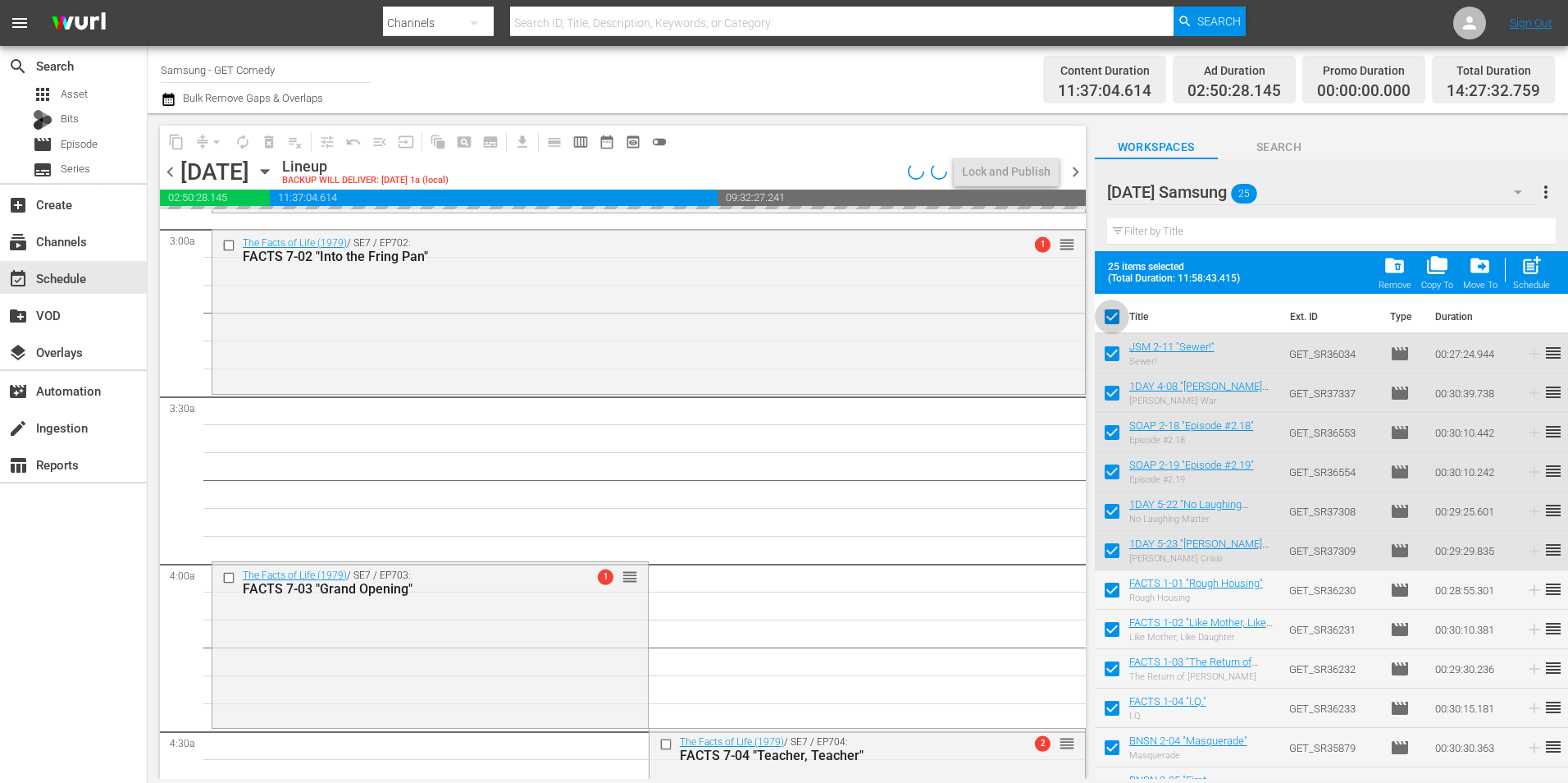
checkbox input "true"
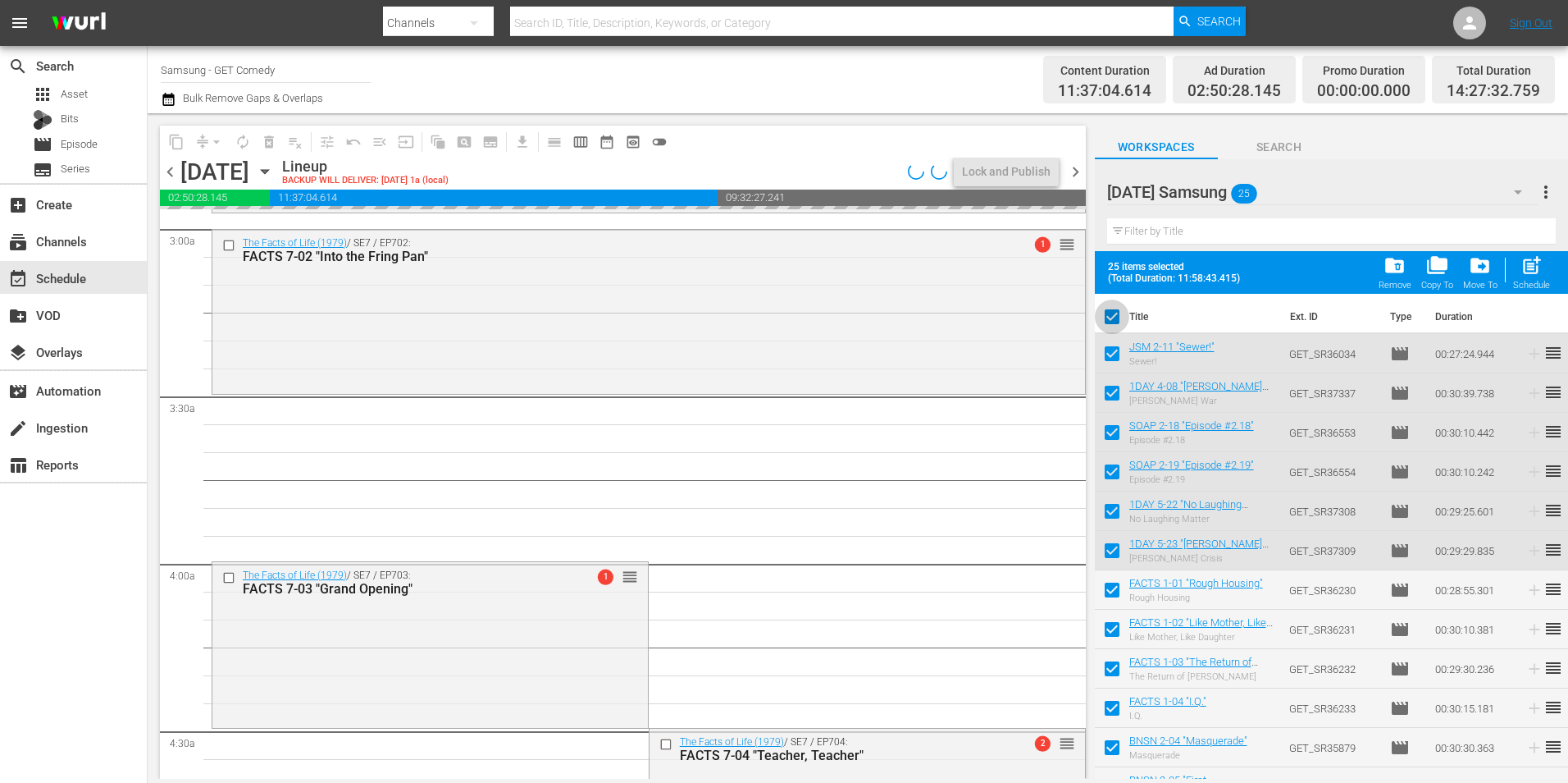
checkbox input "true"
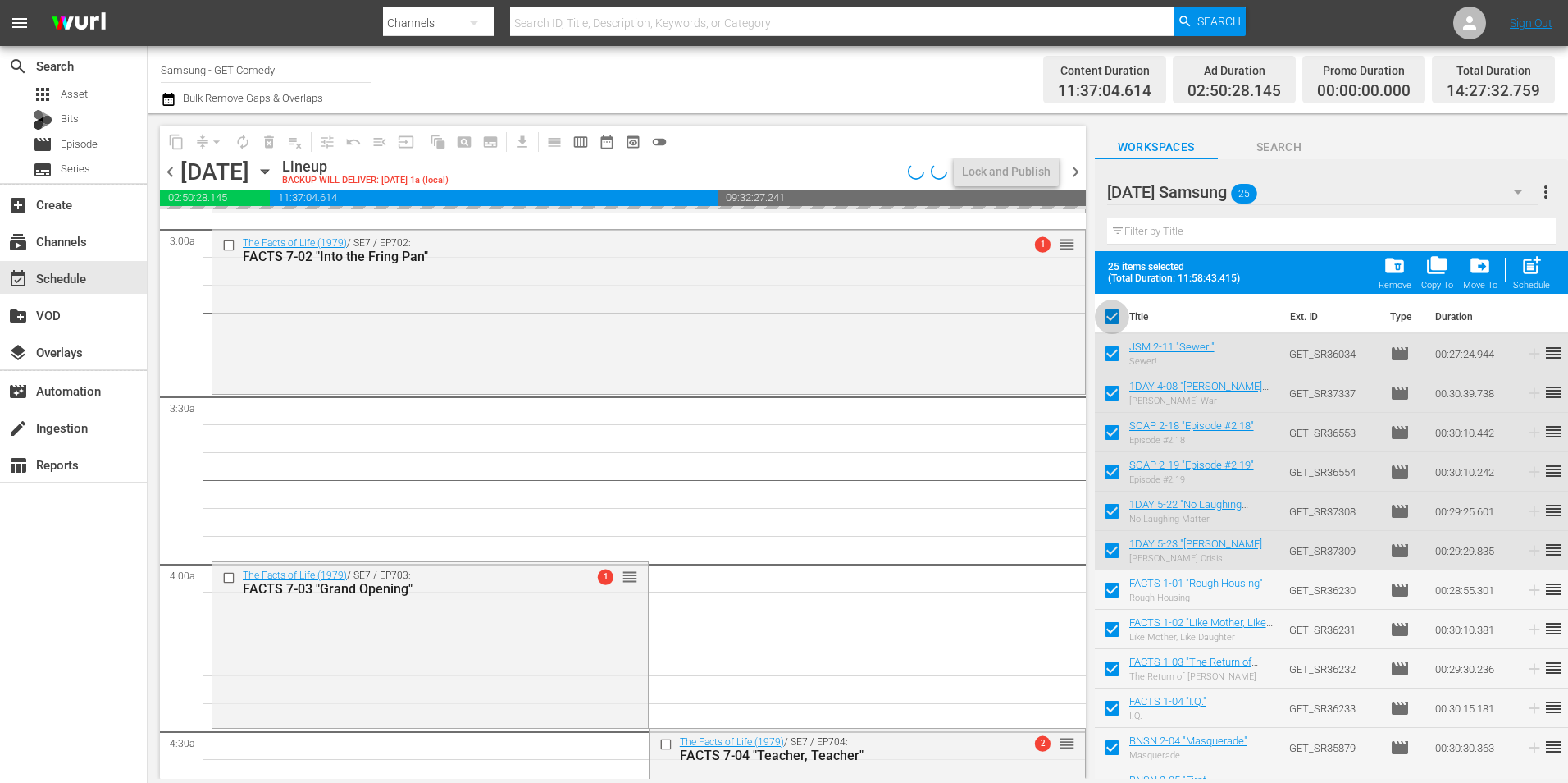
checkbox input "true"
click at [1114, 320] on input "checkbox" at bounding box center [1112, 319] width 34 height 34
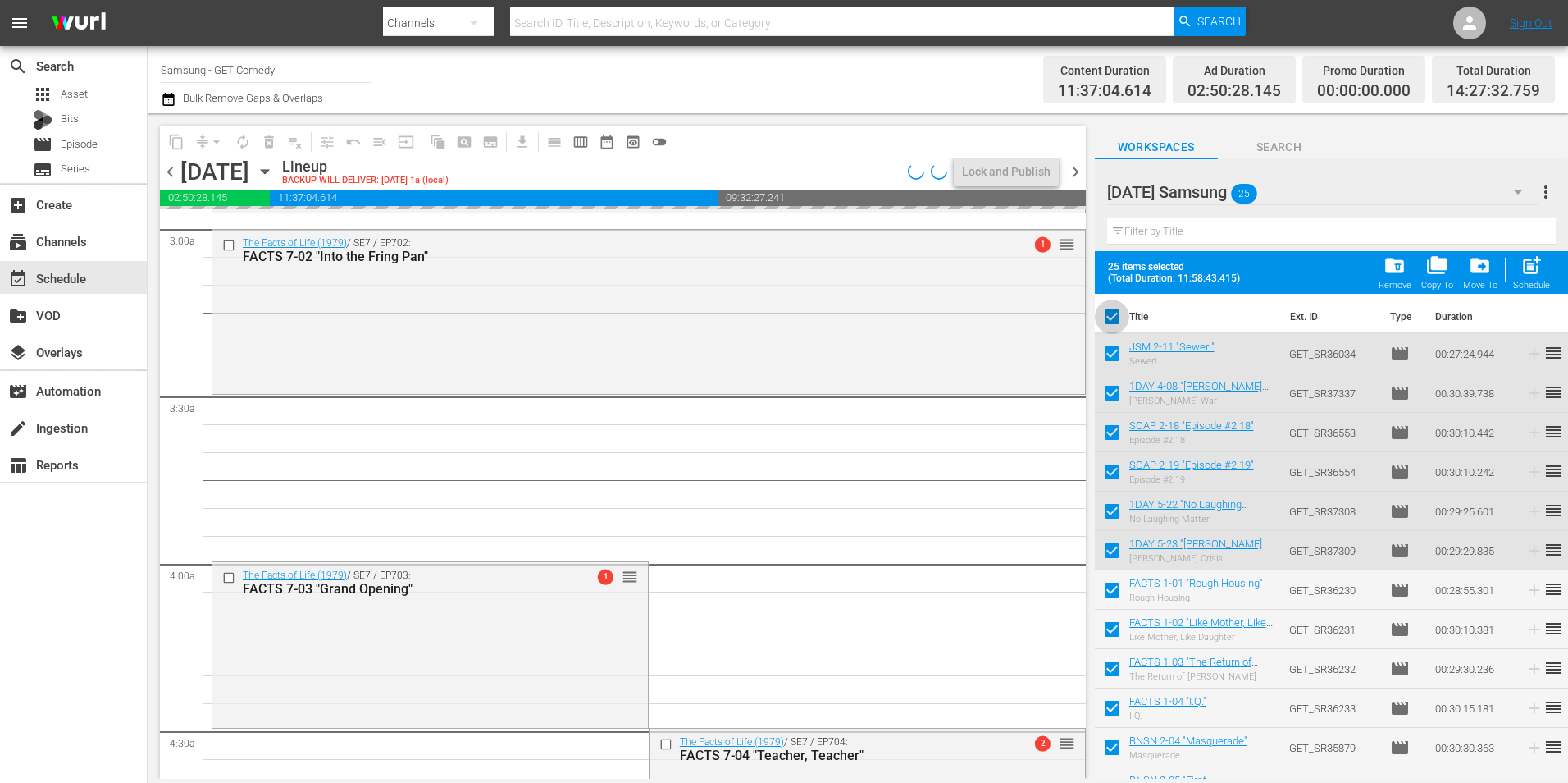
checkbox input "false"
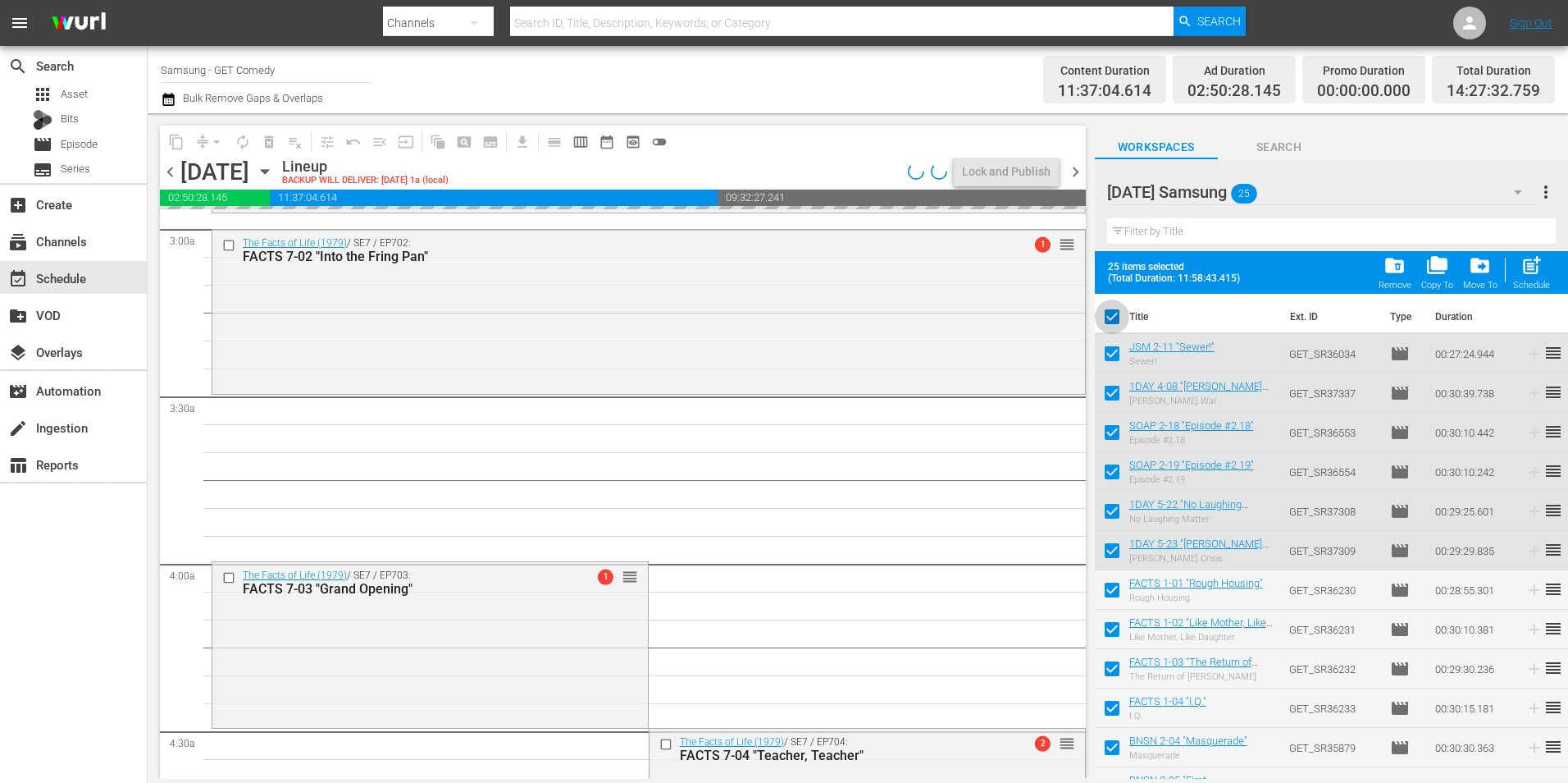
checkbox input "false"
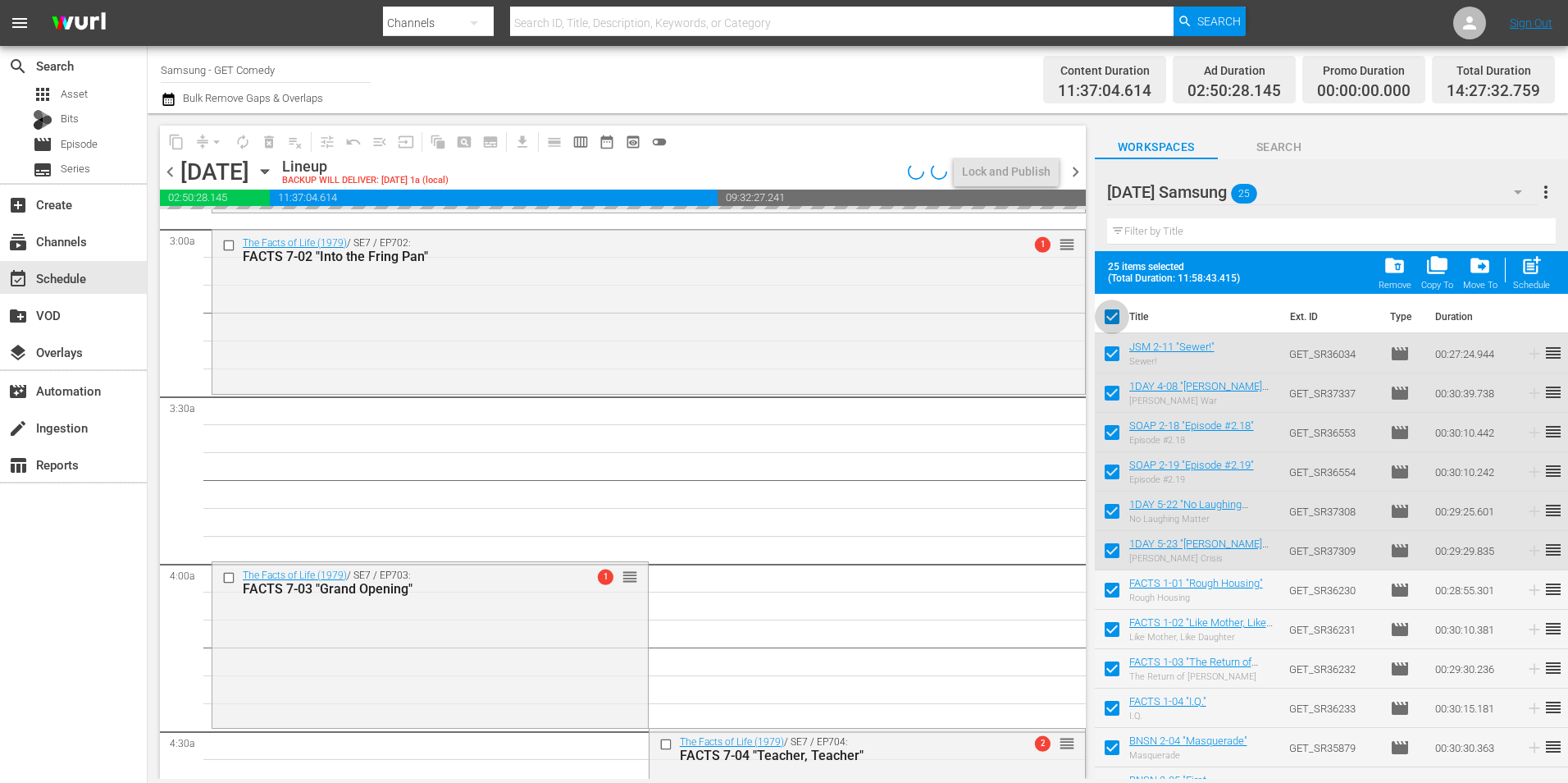
checkbox input "false"
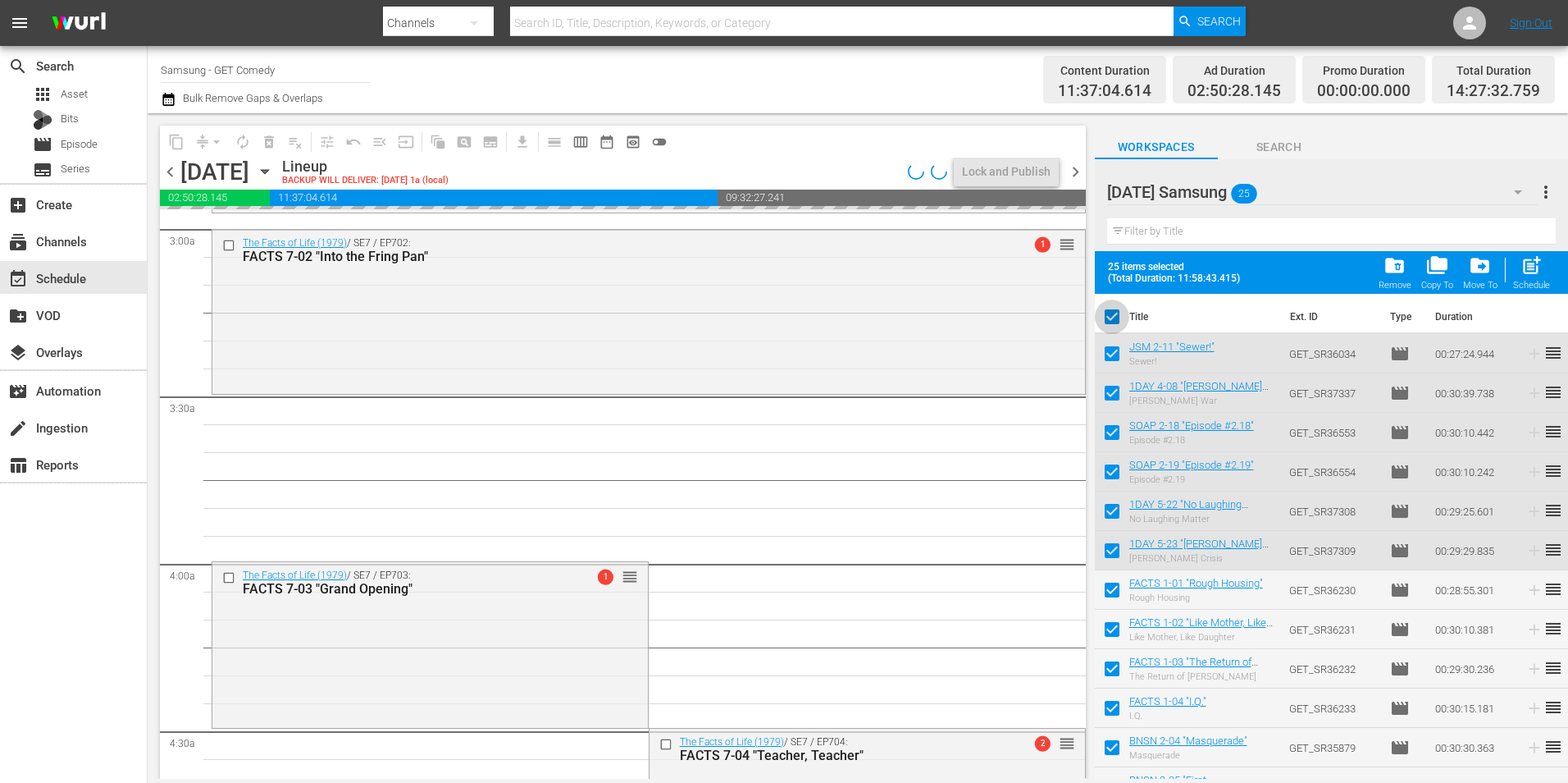
checkbox input "false"
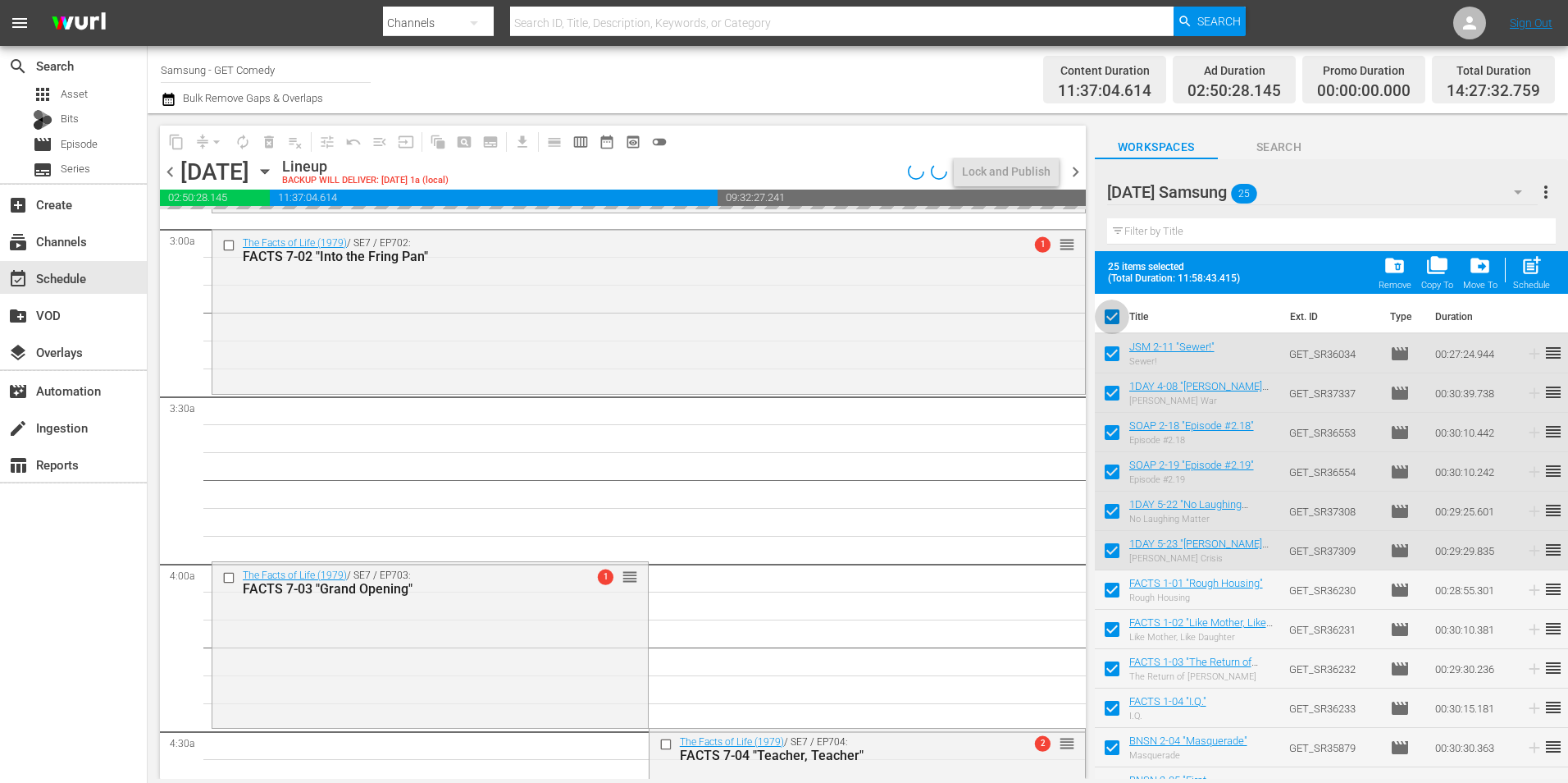
checkbox input "false"
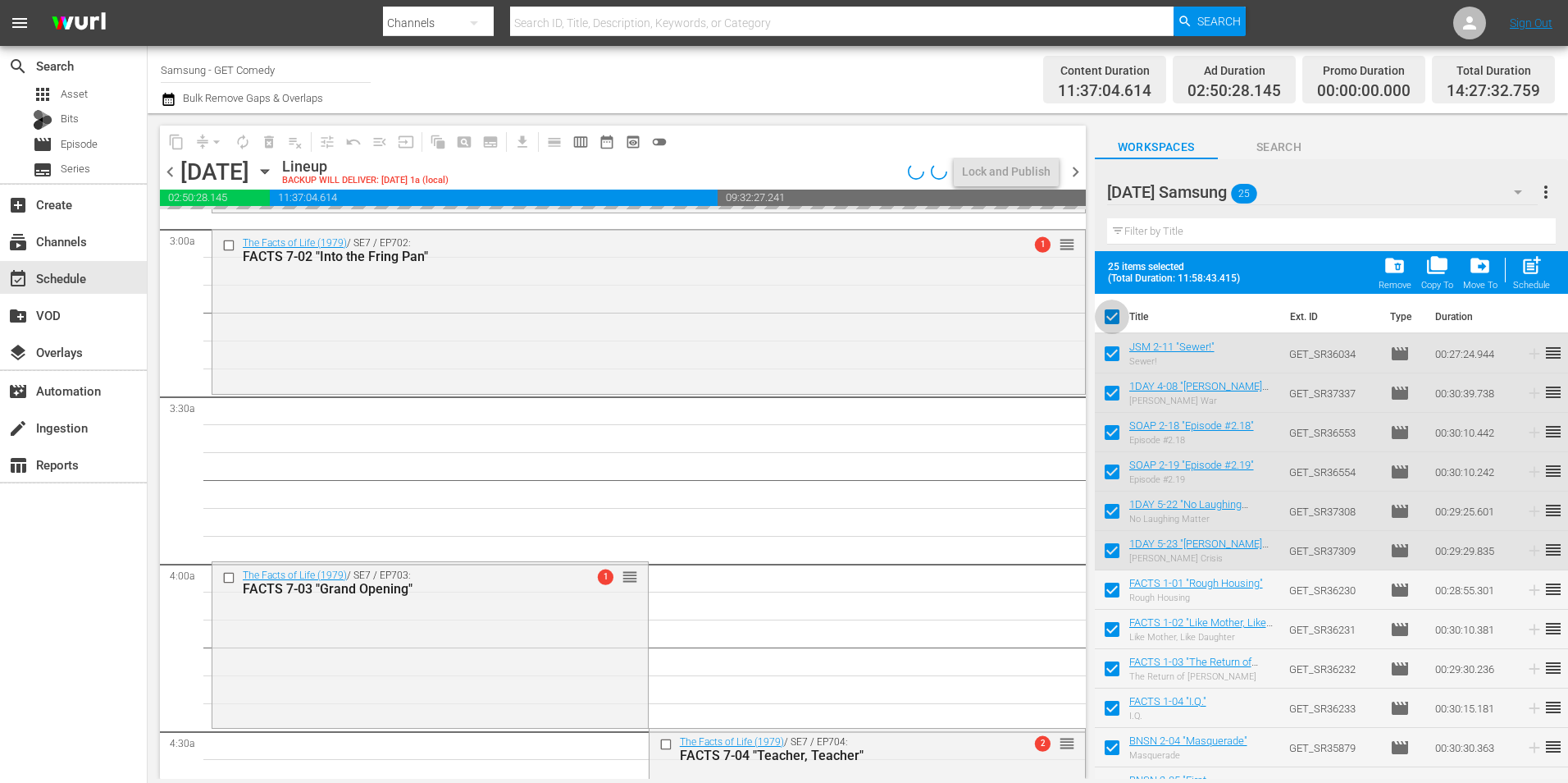
checkbox input "false"
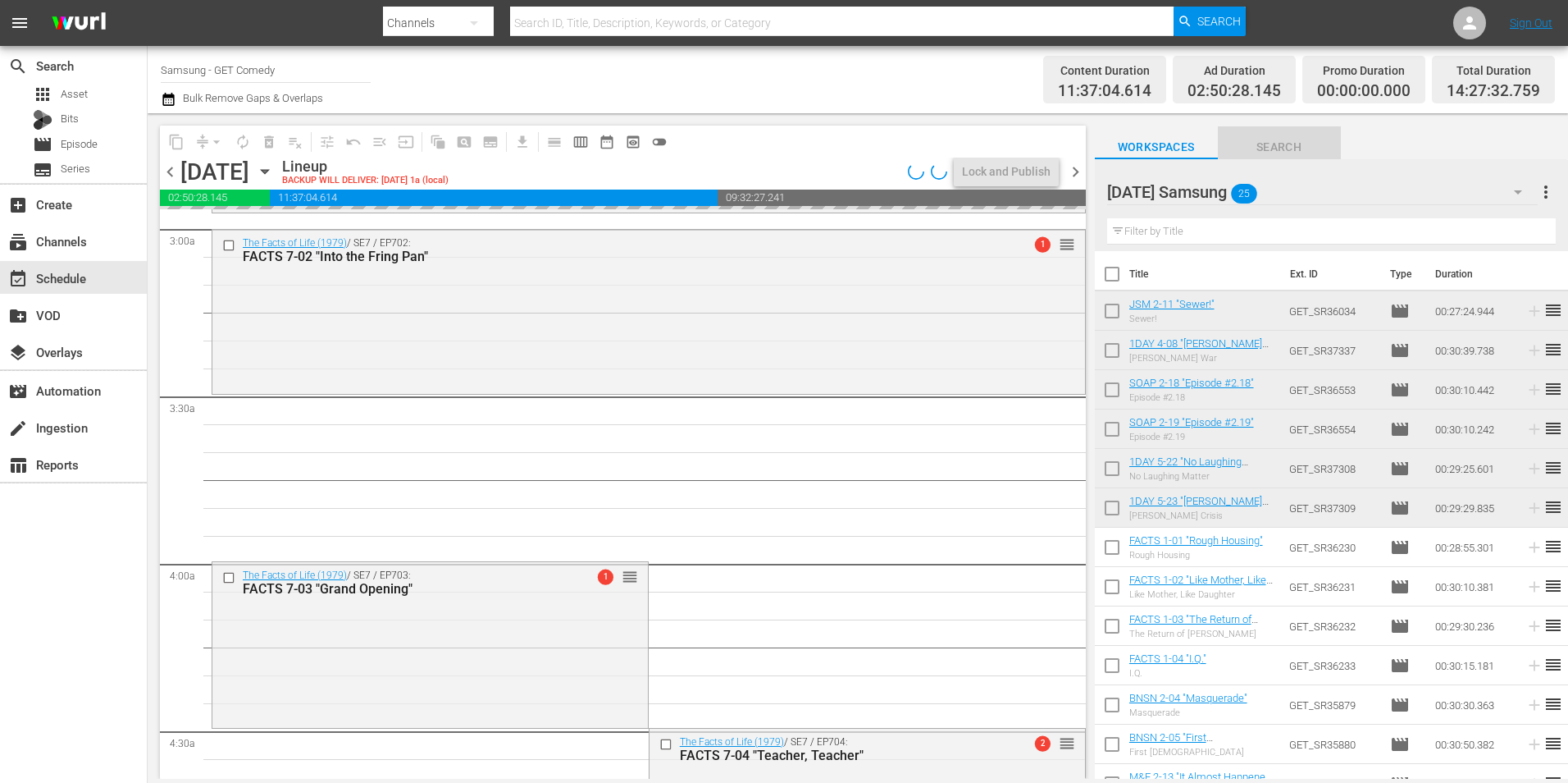
click at [1263, 145] on span "Search" at bounding box center [1280, 147] width 123 height 21
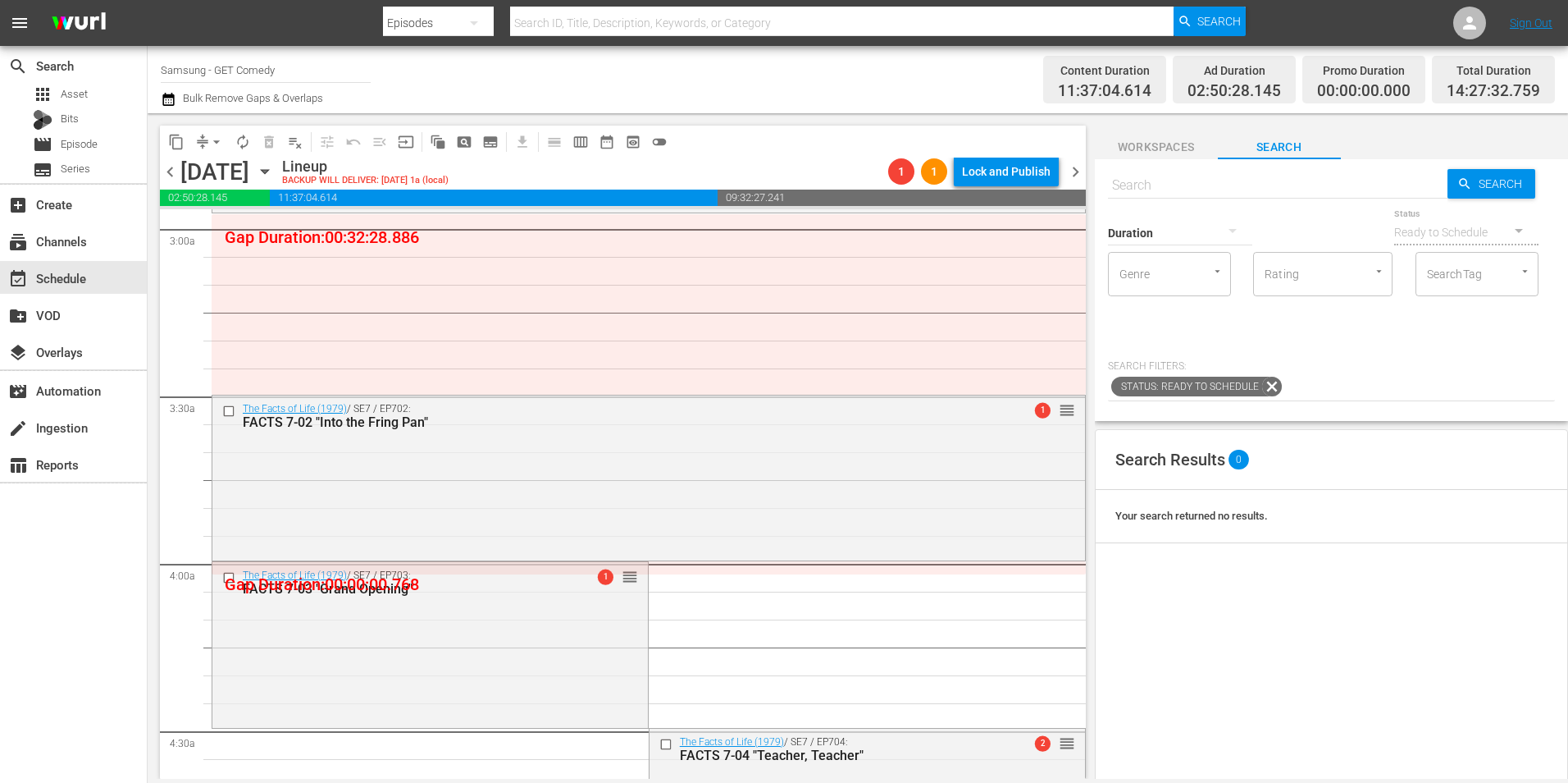
click at [1177, 186] on input "text" at bounding box center [1278, 185] width 340 height 39
type input "facts_"
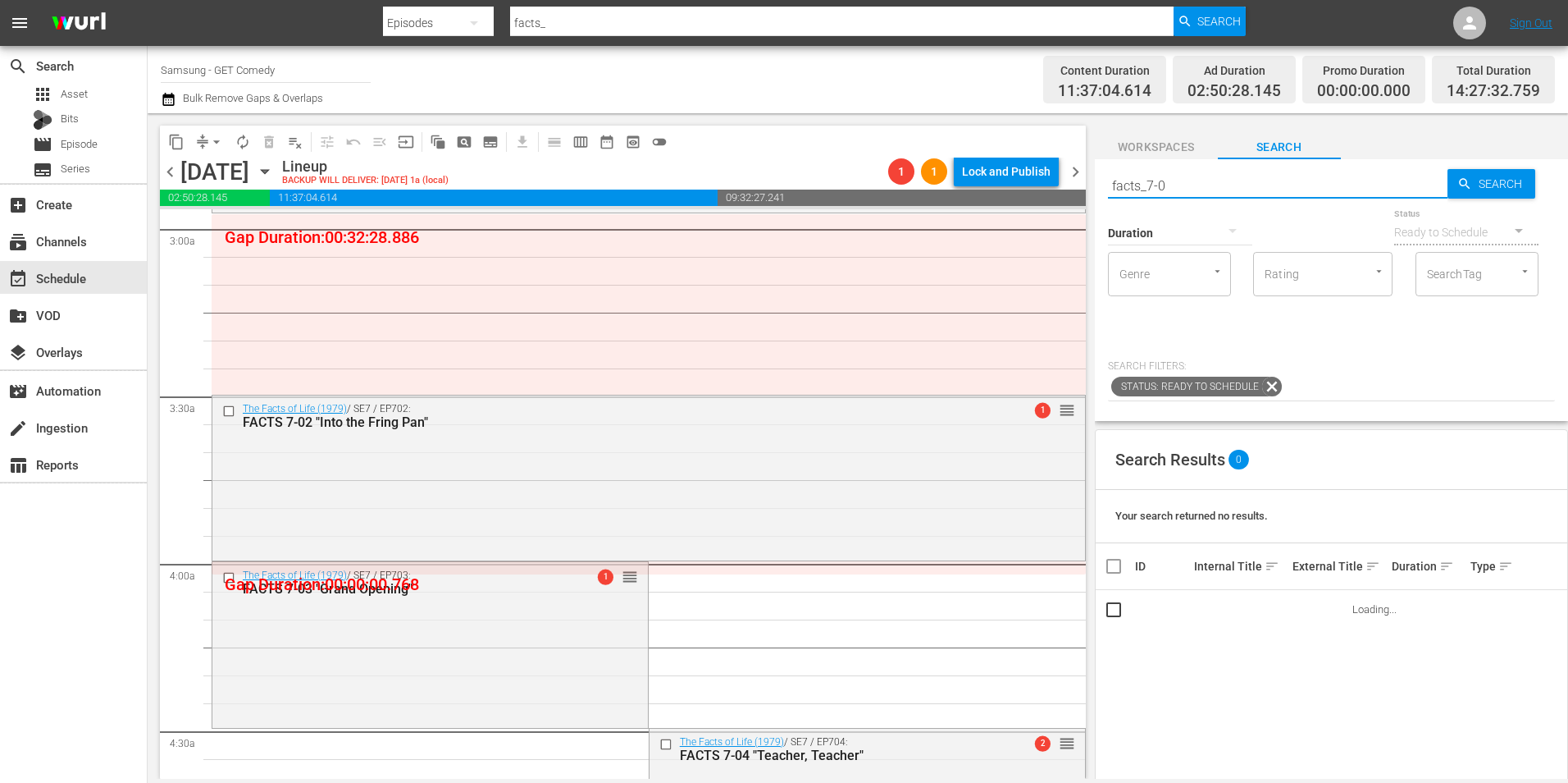
type input "facts_7-01"
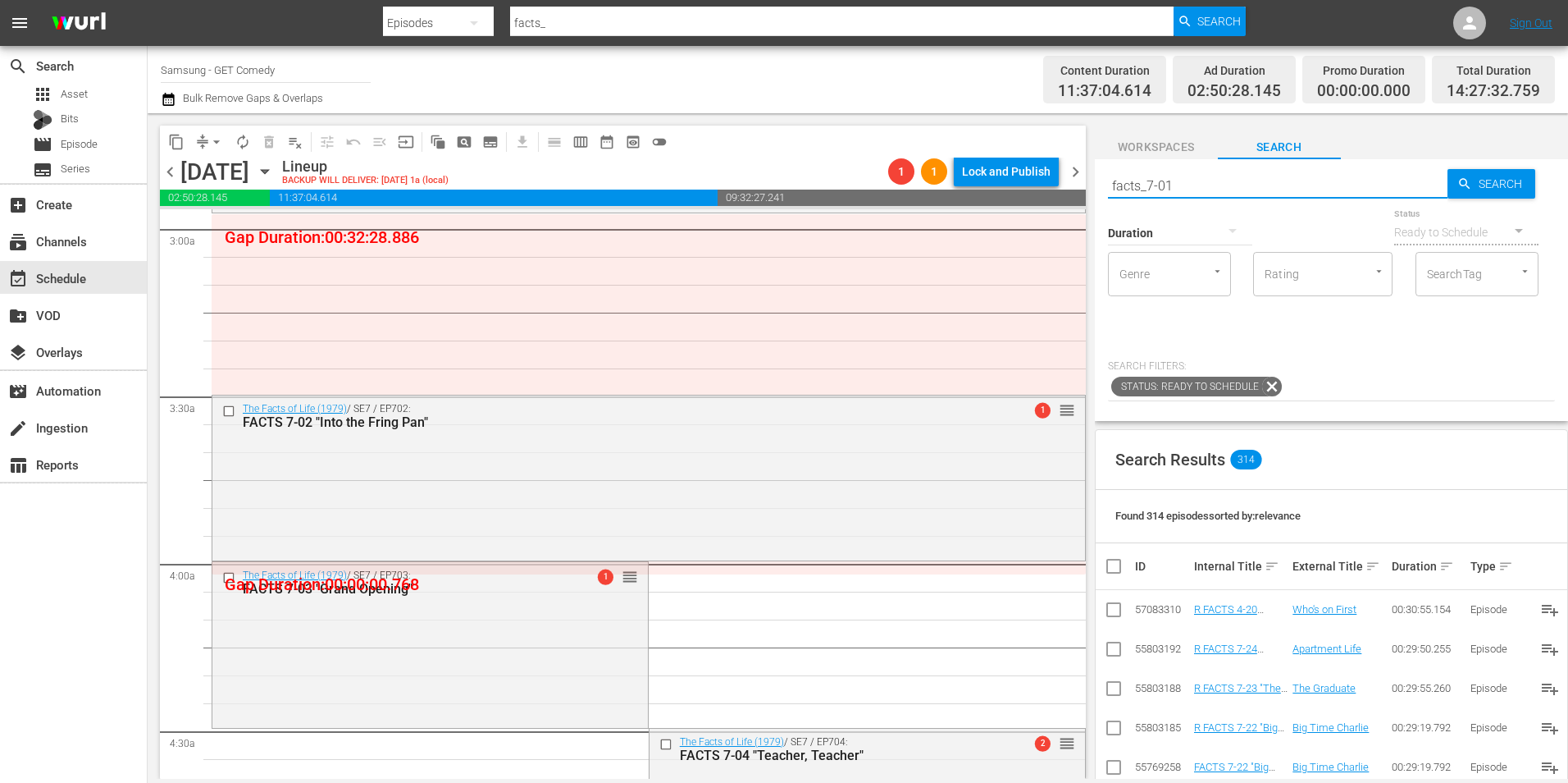
type input "facts_7-01"
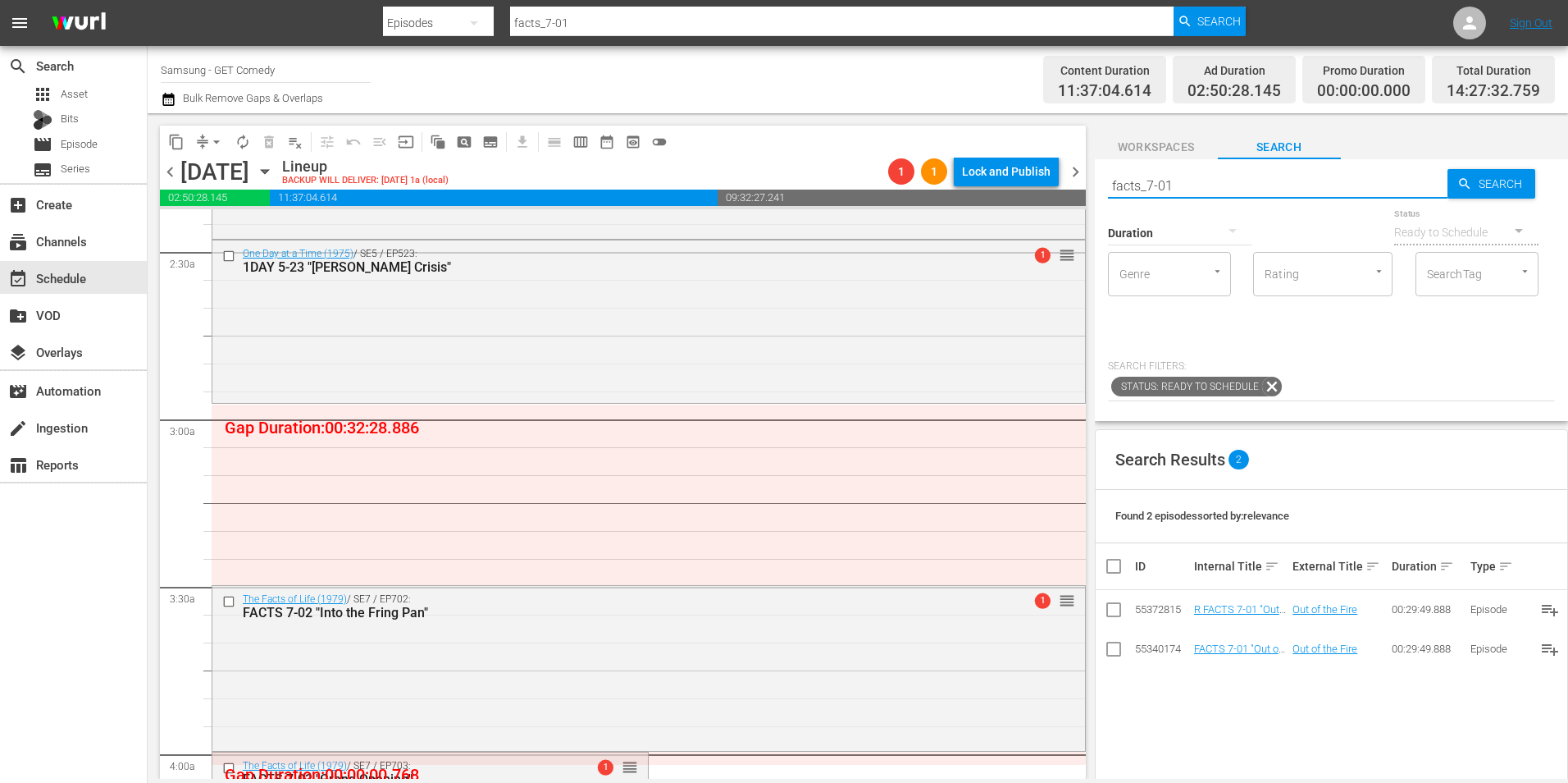
scroll to position [820, 0]
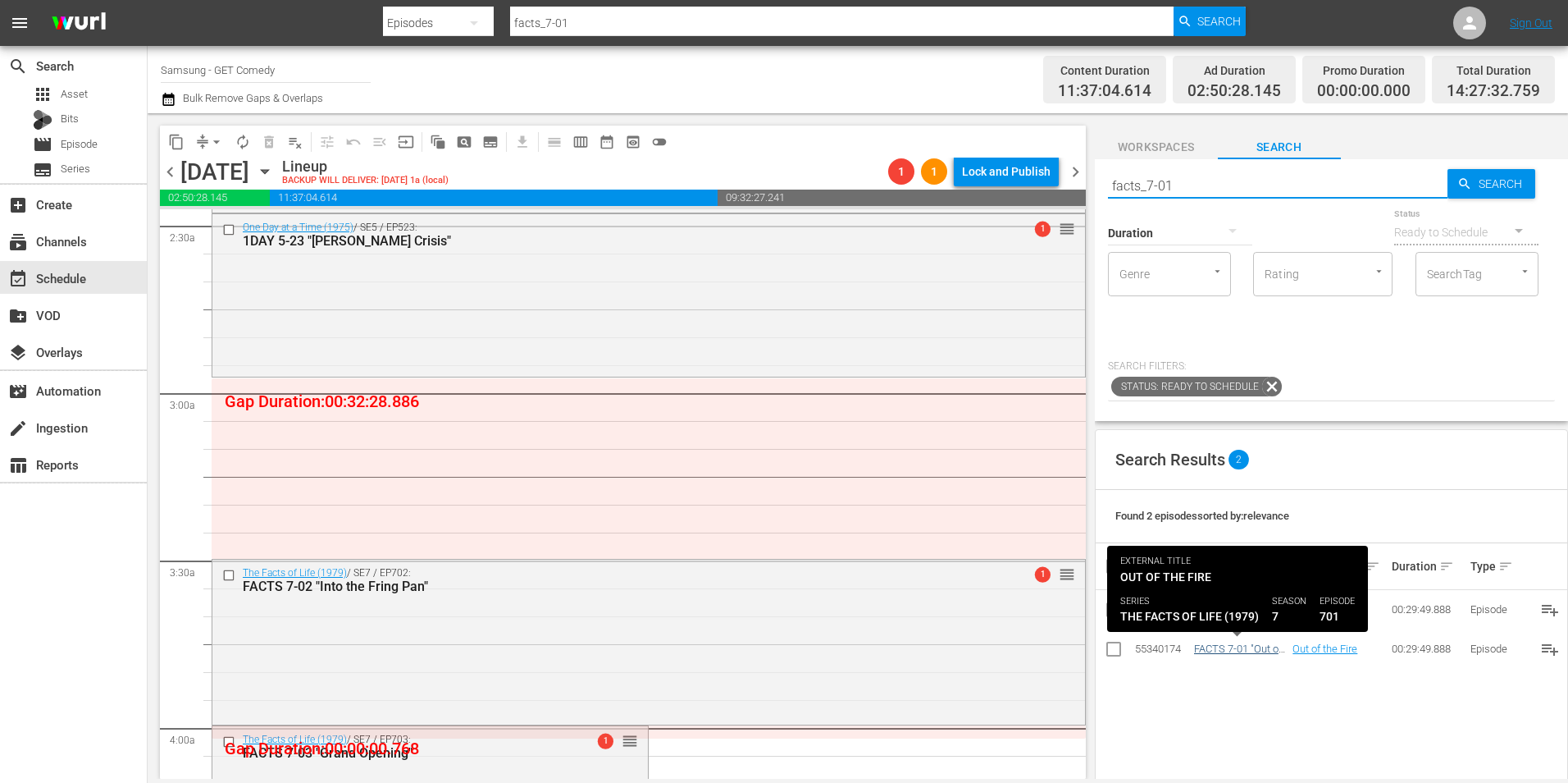
type input "facts_7-01"
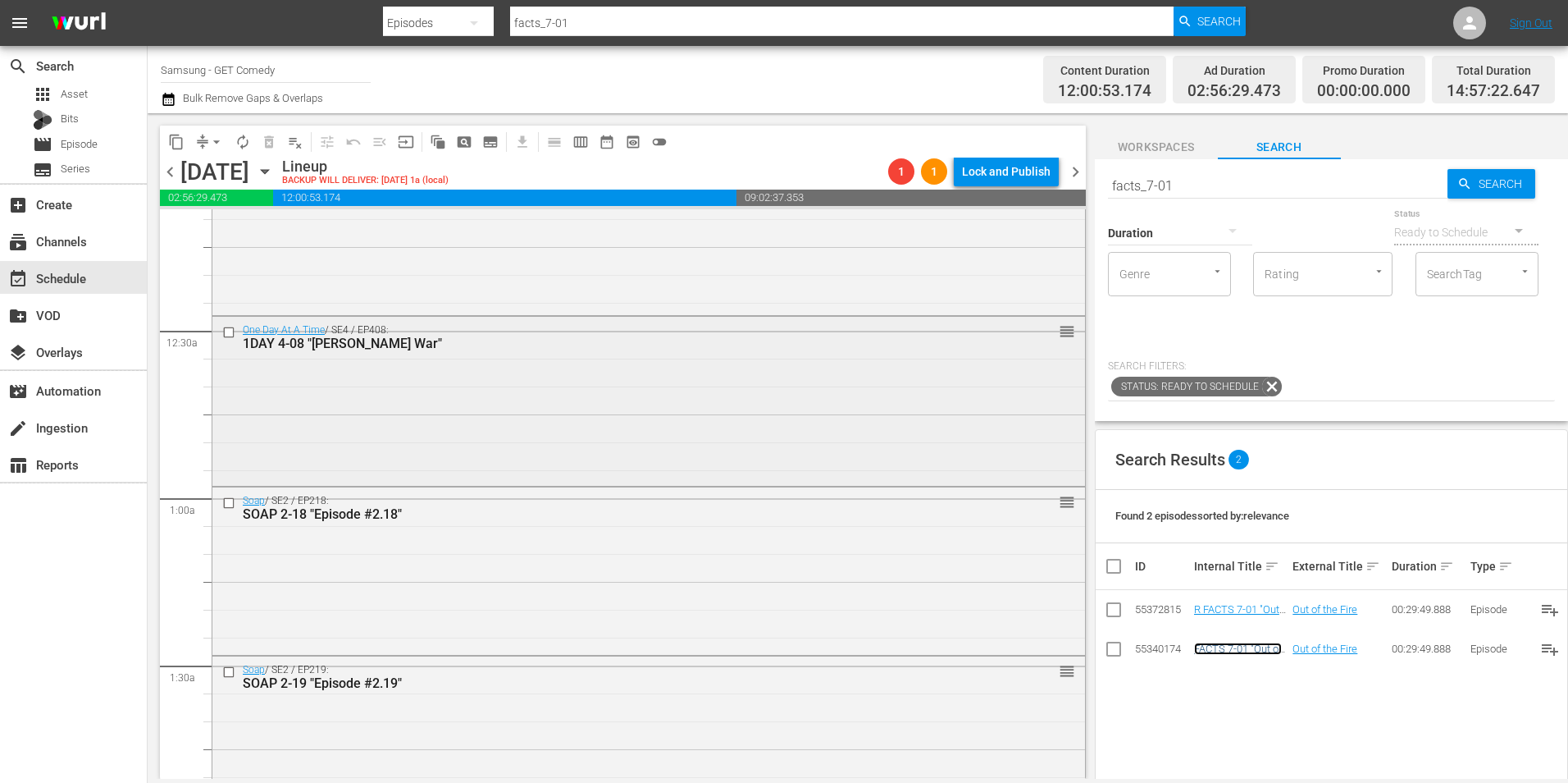
scroll to position [0, 0]
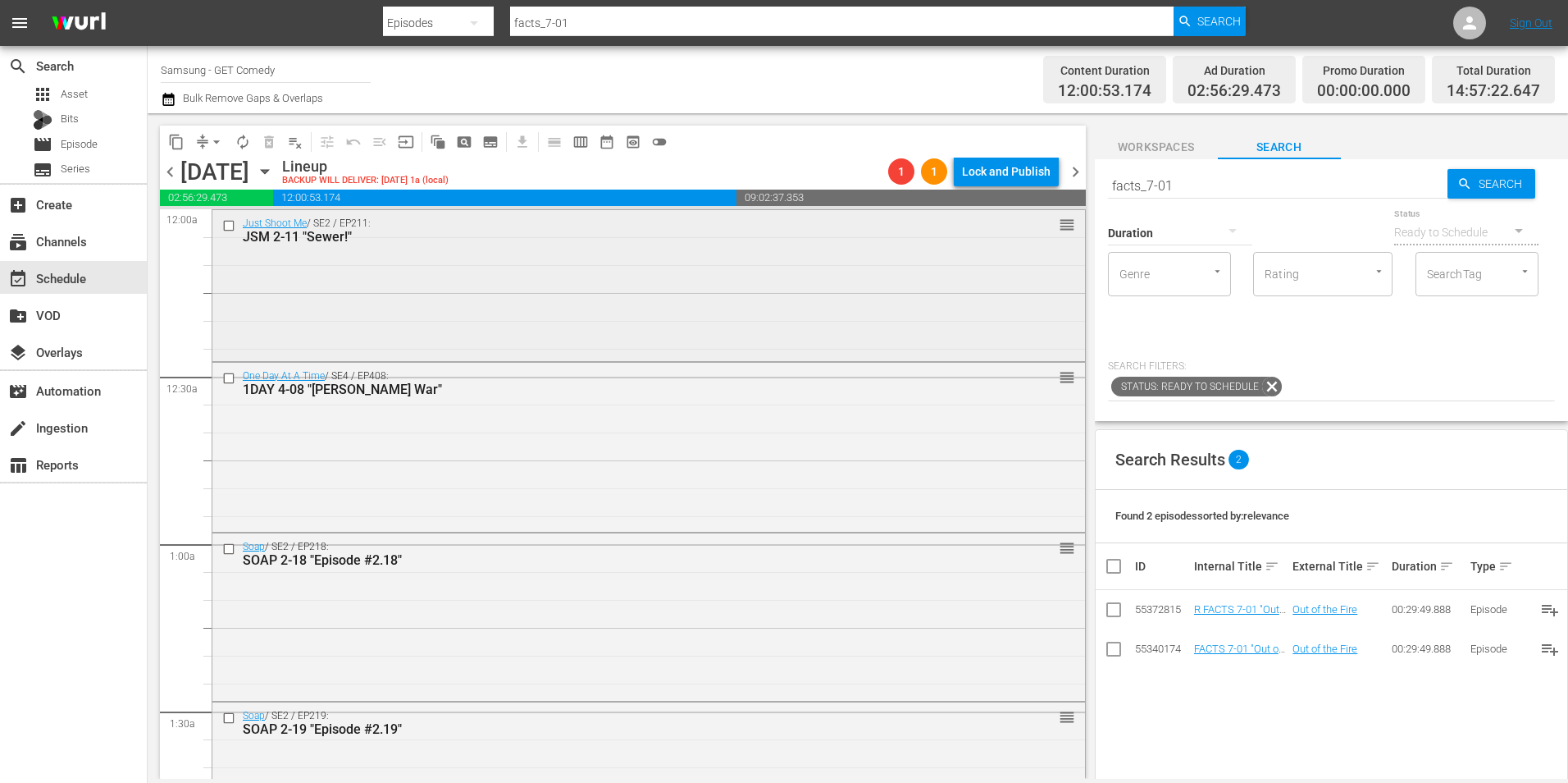
click at [557, 298] on div "Just Shoot Me / SE2 / EP211: JSM 2-11 "Sewer!" reorder" at bounding box center [649, 284] width 872 height 148
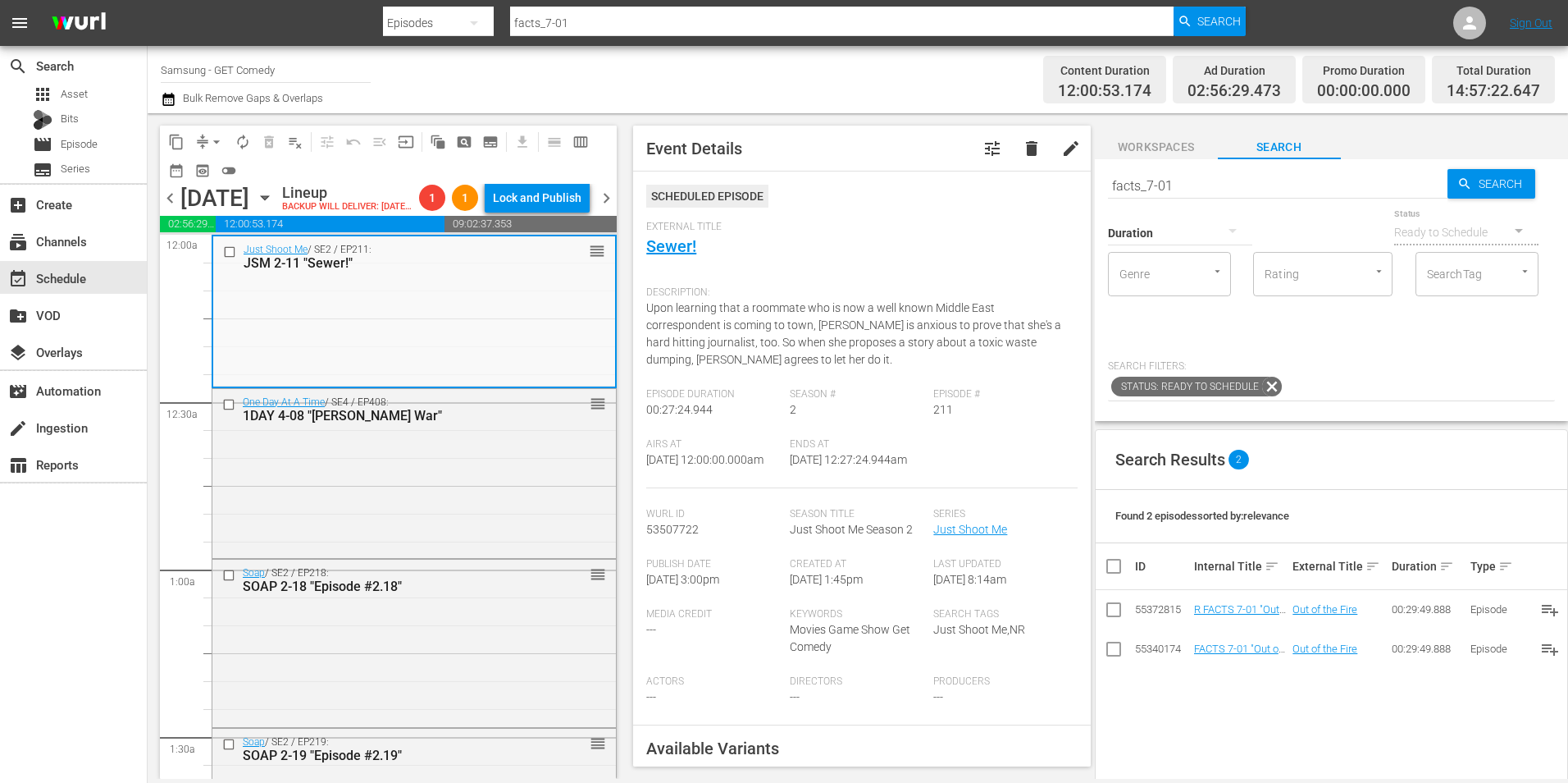
scroll to position [246, 0]
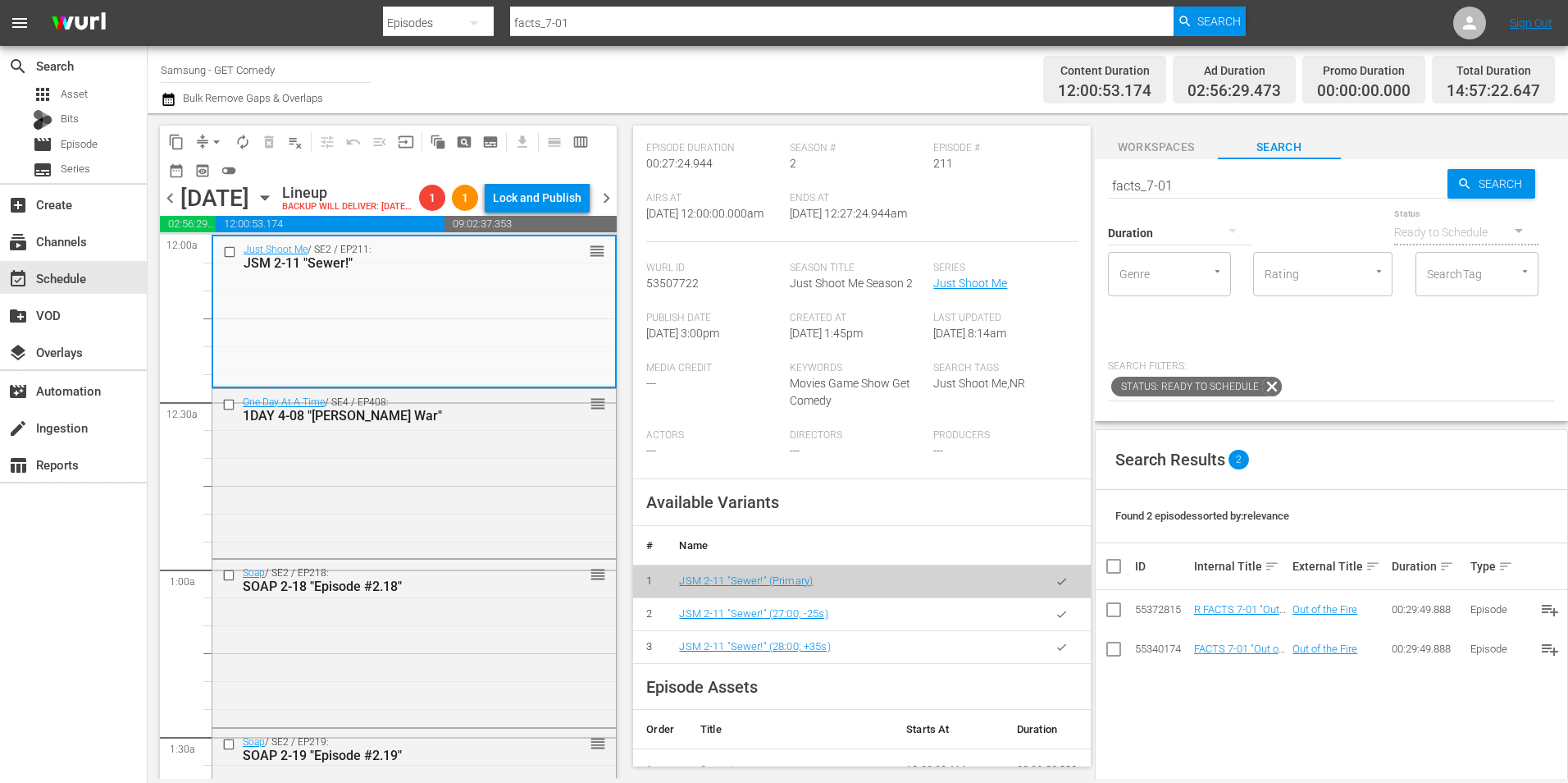
click at [1055, 653] on icon "button" at bounding box center [1061, 647] width 12 height 12
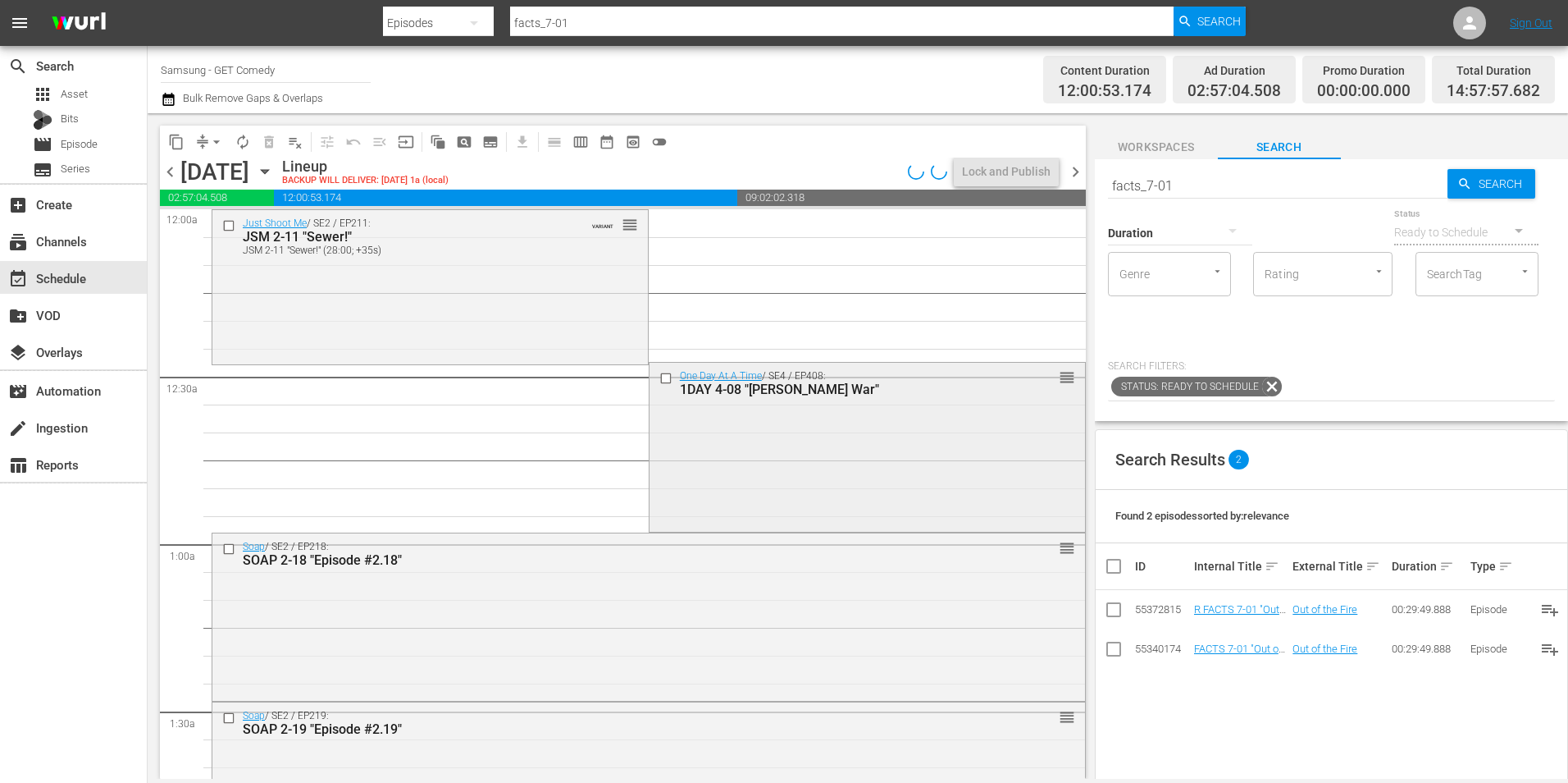
click at [898, 456] on div "One Day At A Time / SE4 / EP408: 1DAY 4-08 "Peabody's War" reorder" at bounding box center [868, 446] width 435 height 166
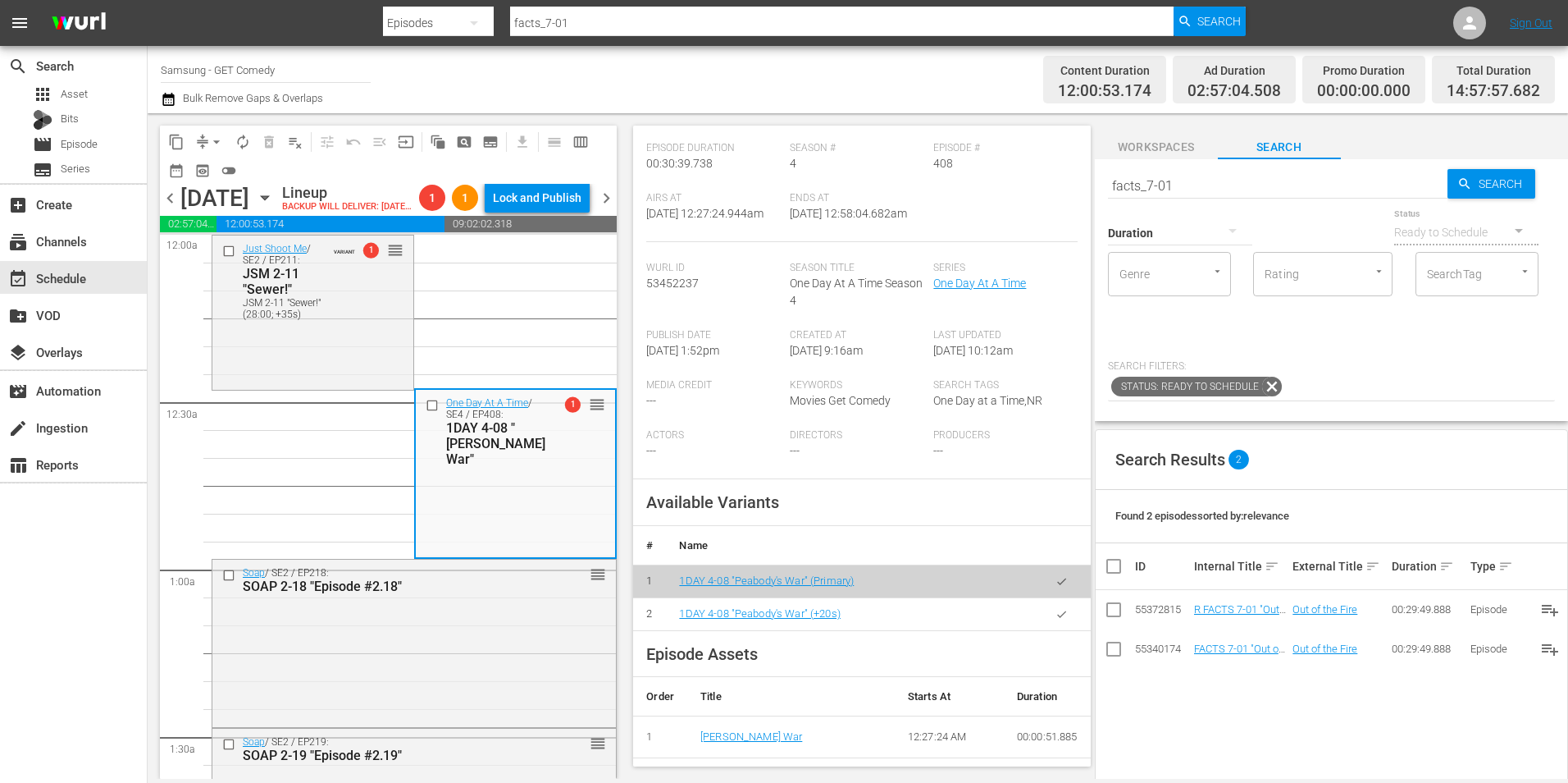
click at [1055, 620] on icon "button" at bounding box center [1061, 613] width 12 height 12
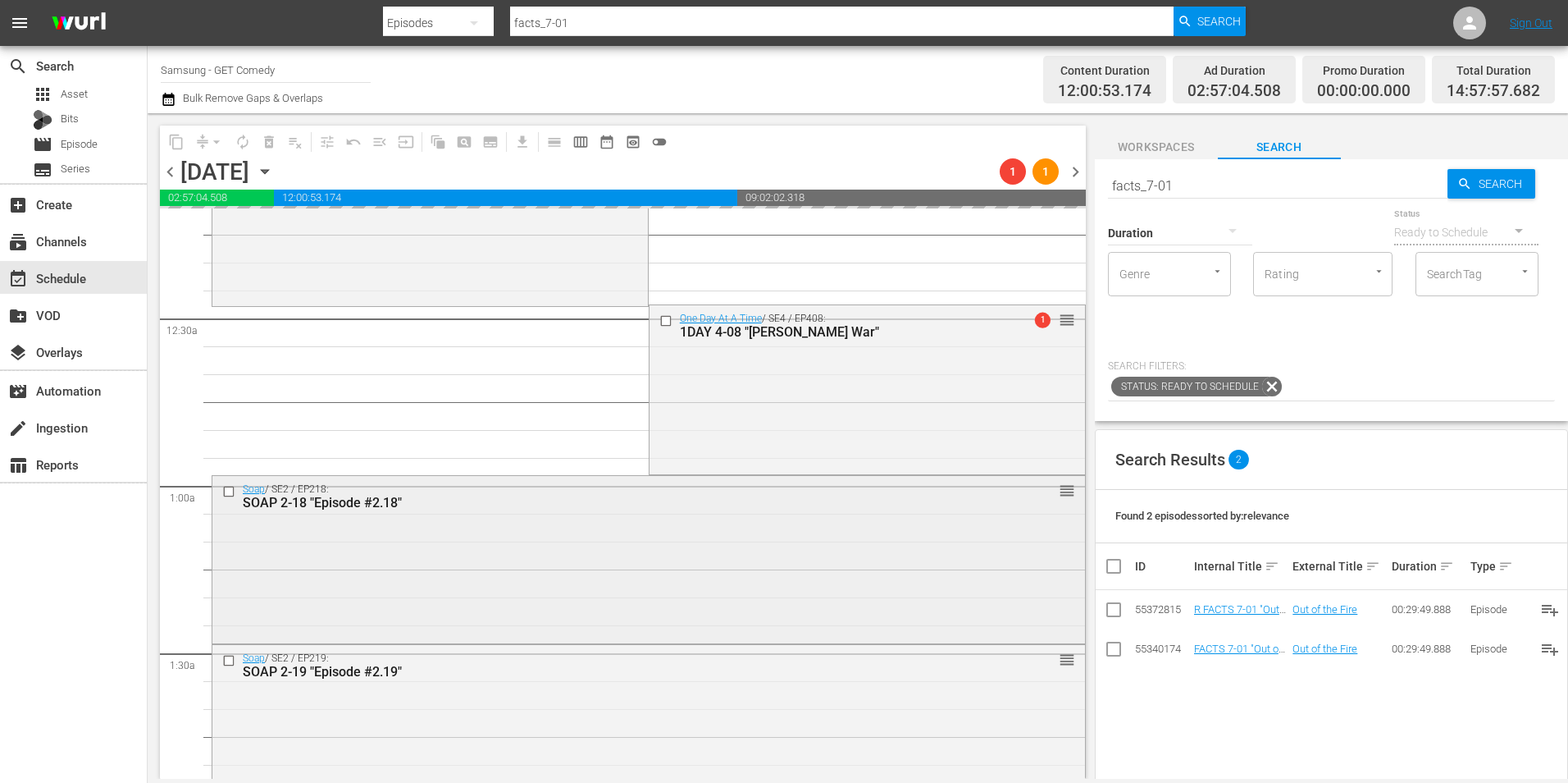
scroll to position [82, 0]
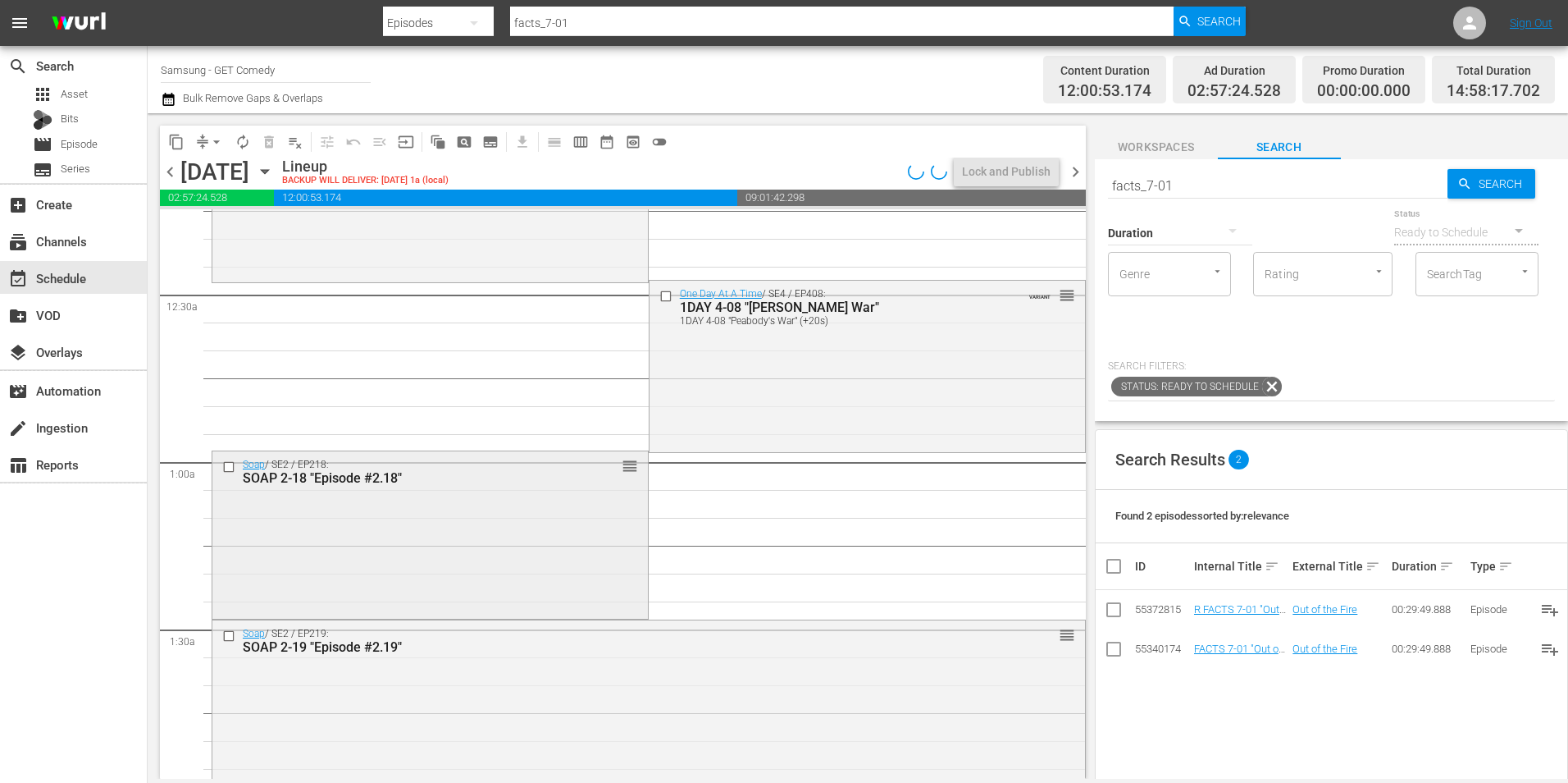
click at [479, 564] on div "Soap / SE2 / EP218: SOAP 2-18 "Episode #2.18" reorder" at bounding box center [430, 533] width 435 height 163
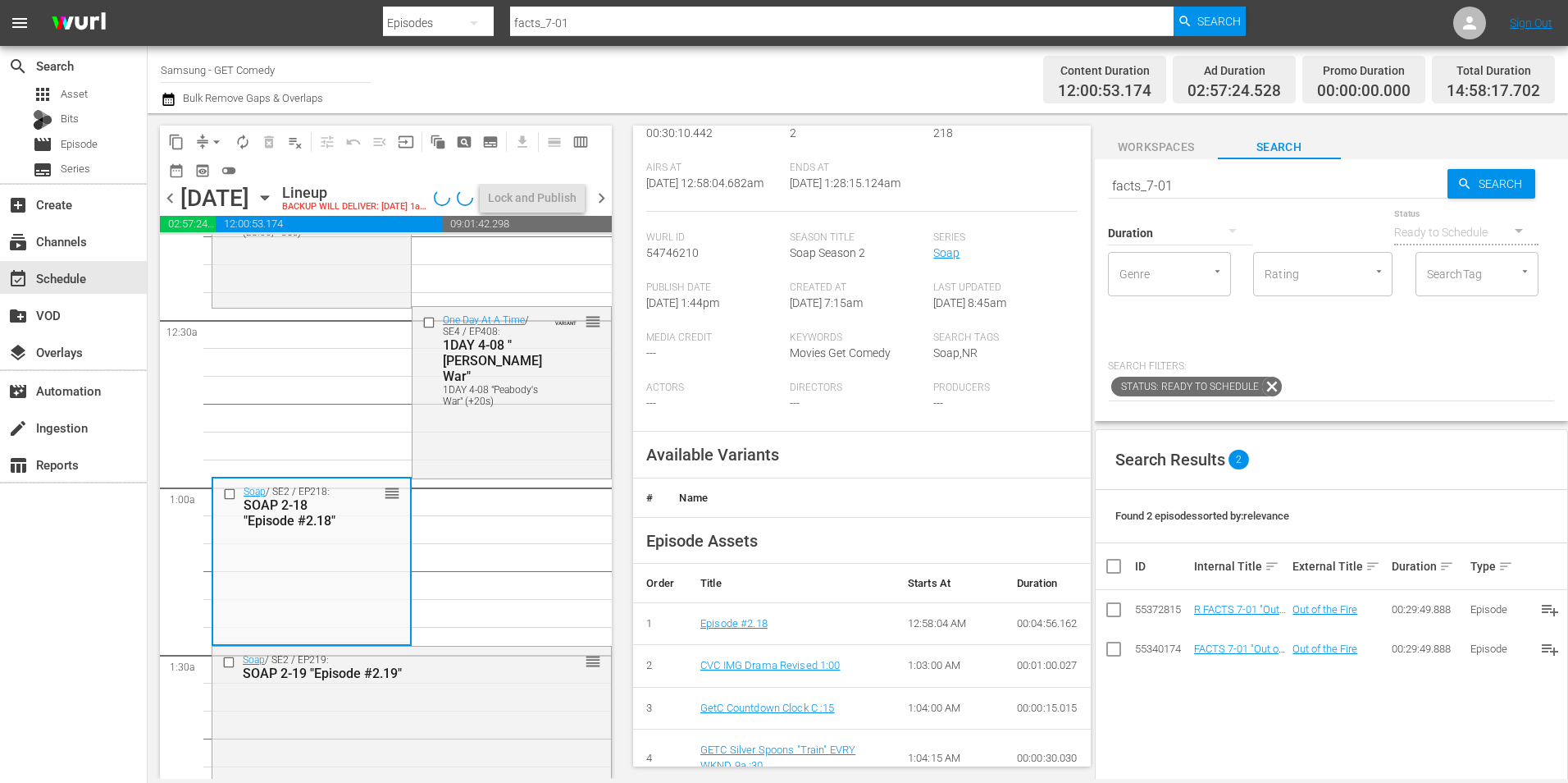
scroll to position [328, 0]
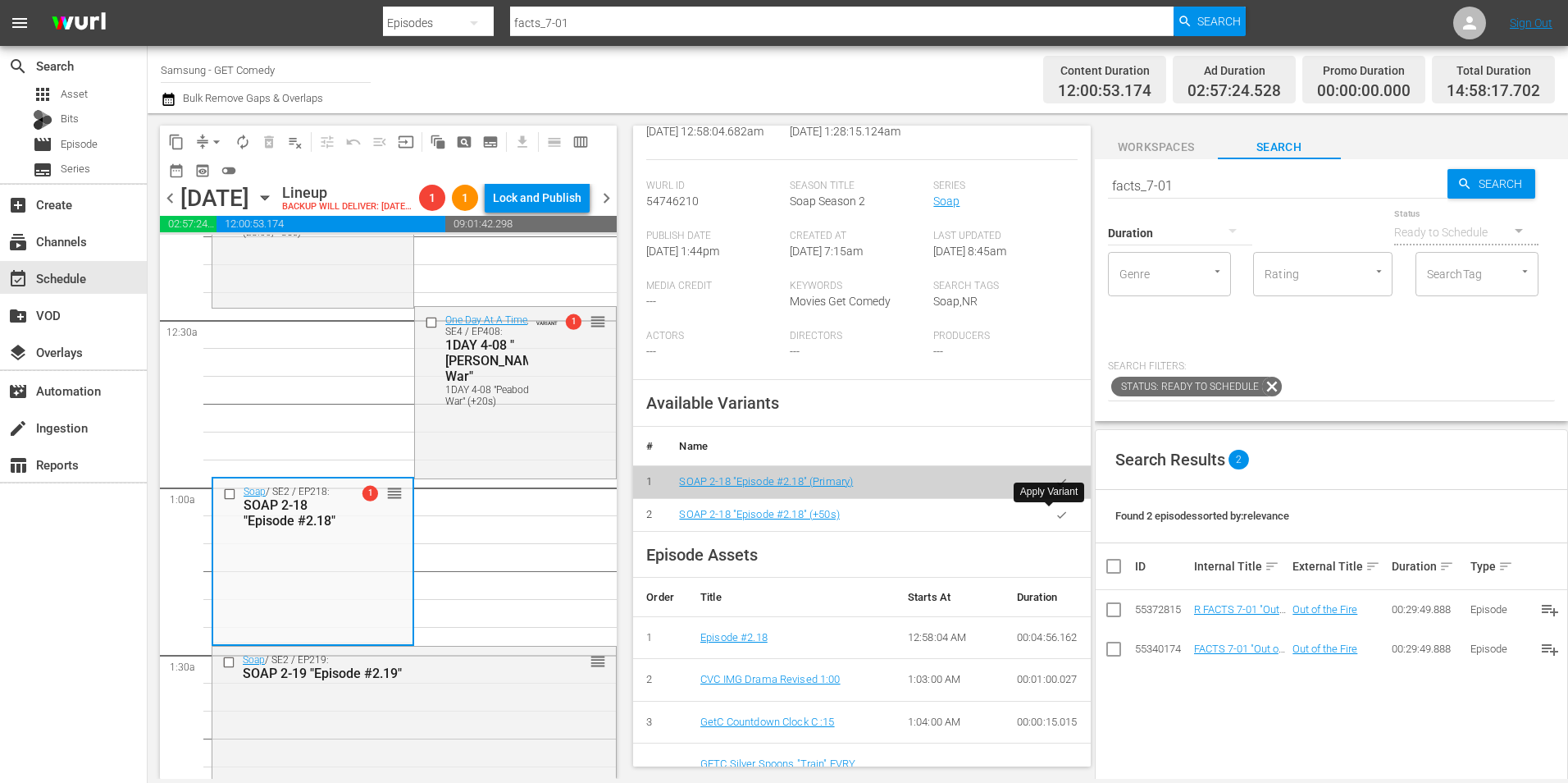
click at [1049, 524] on button "button" at bounding box center [1062, 515] width 32 height 32
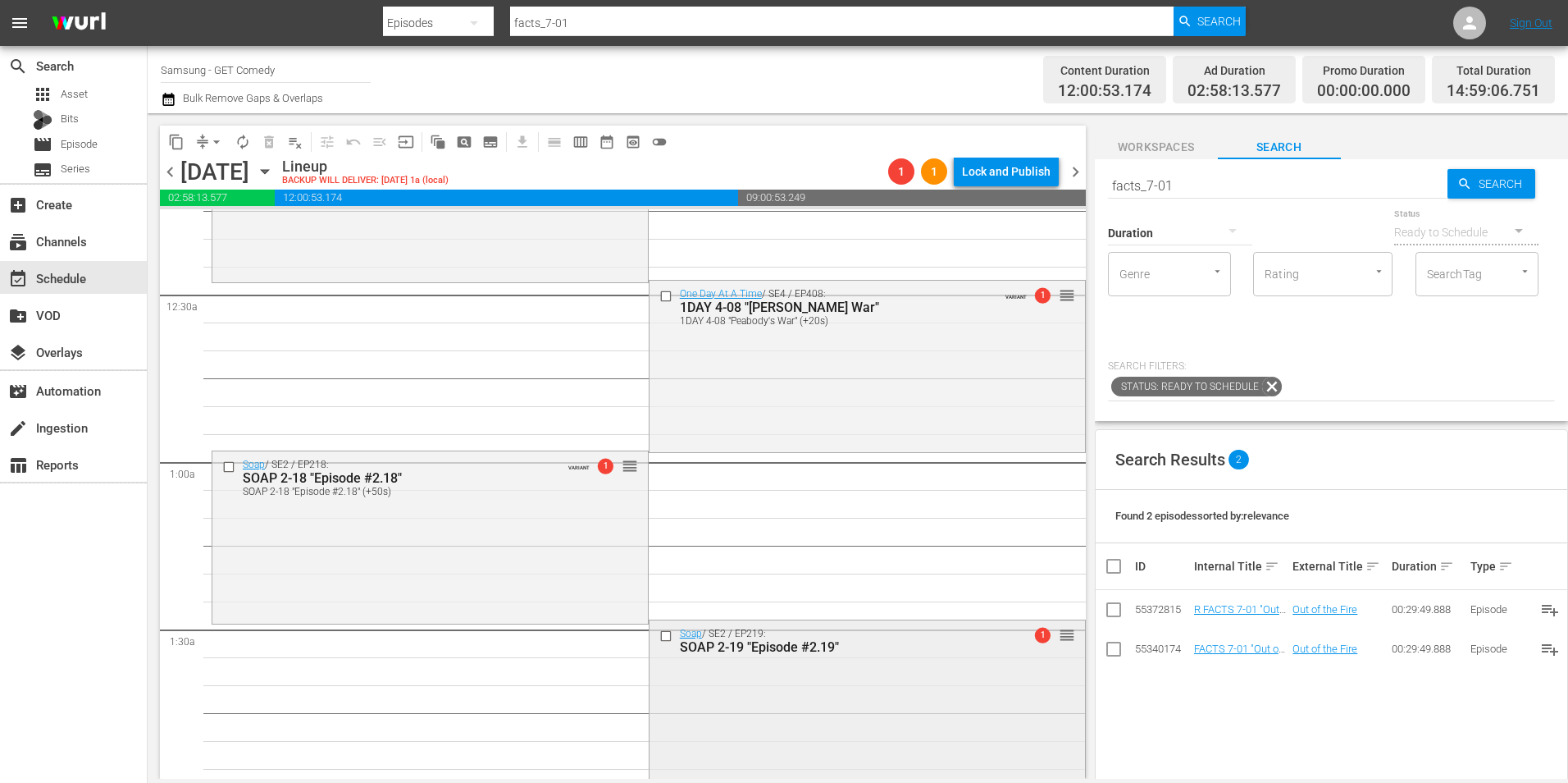
scroll to position [164, 0]
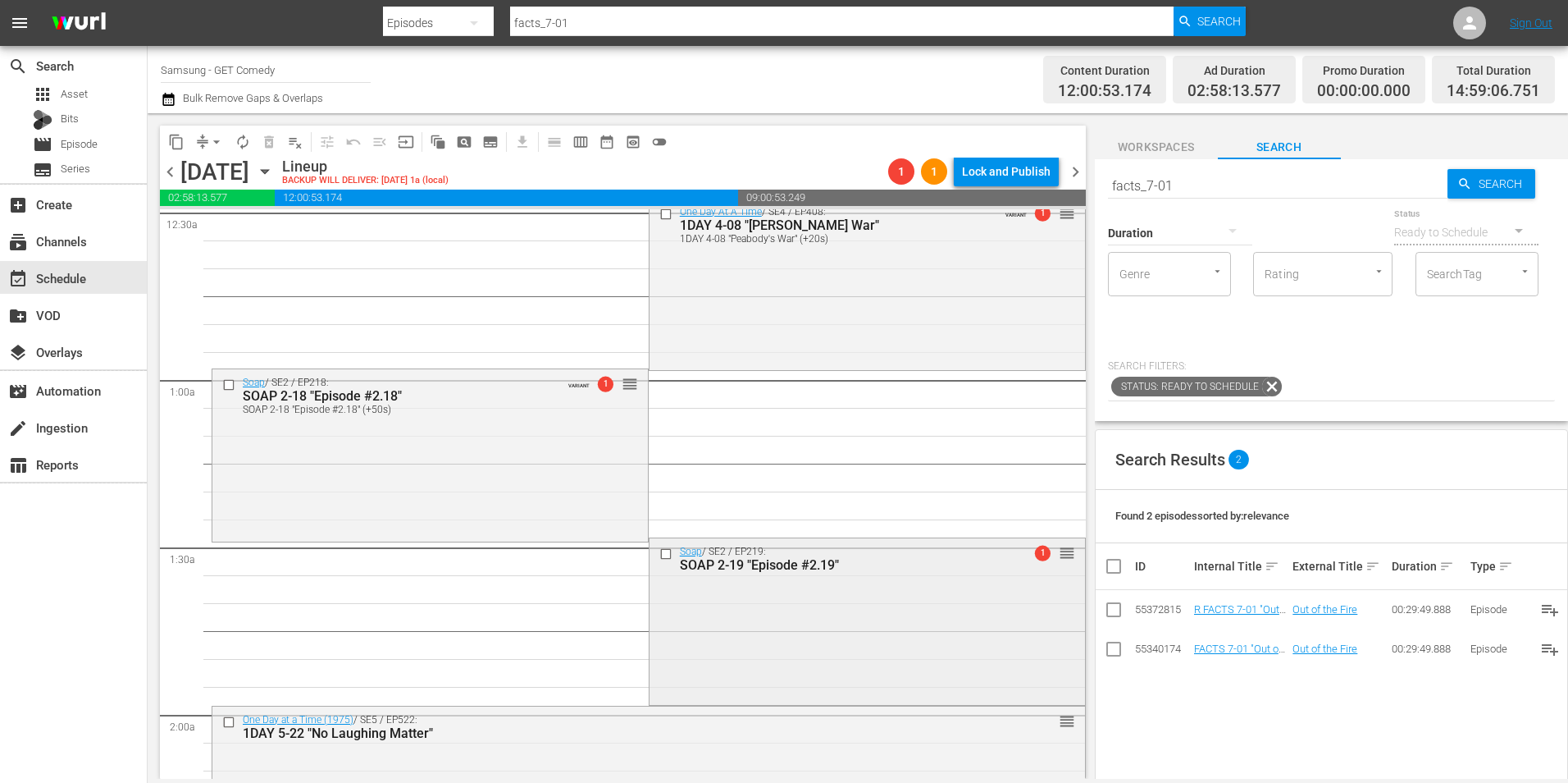
click at [784, 611] on div "Soap / SE2 / EP219: SOAP 2-19 "Episode #2.19" 1 reorder" at bounding box center [868, 620] width 435 height 163
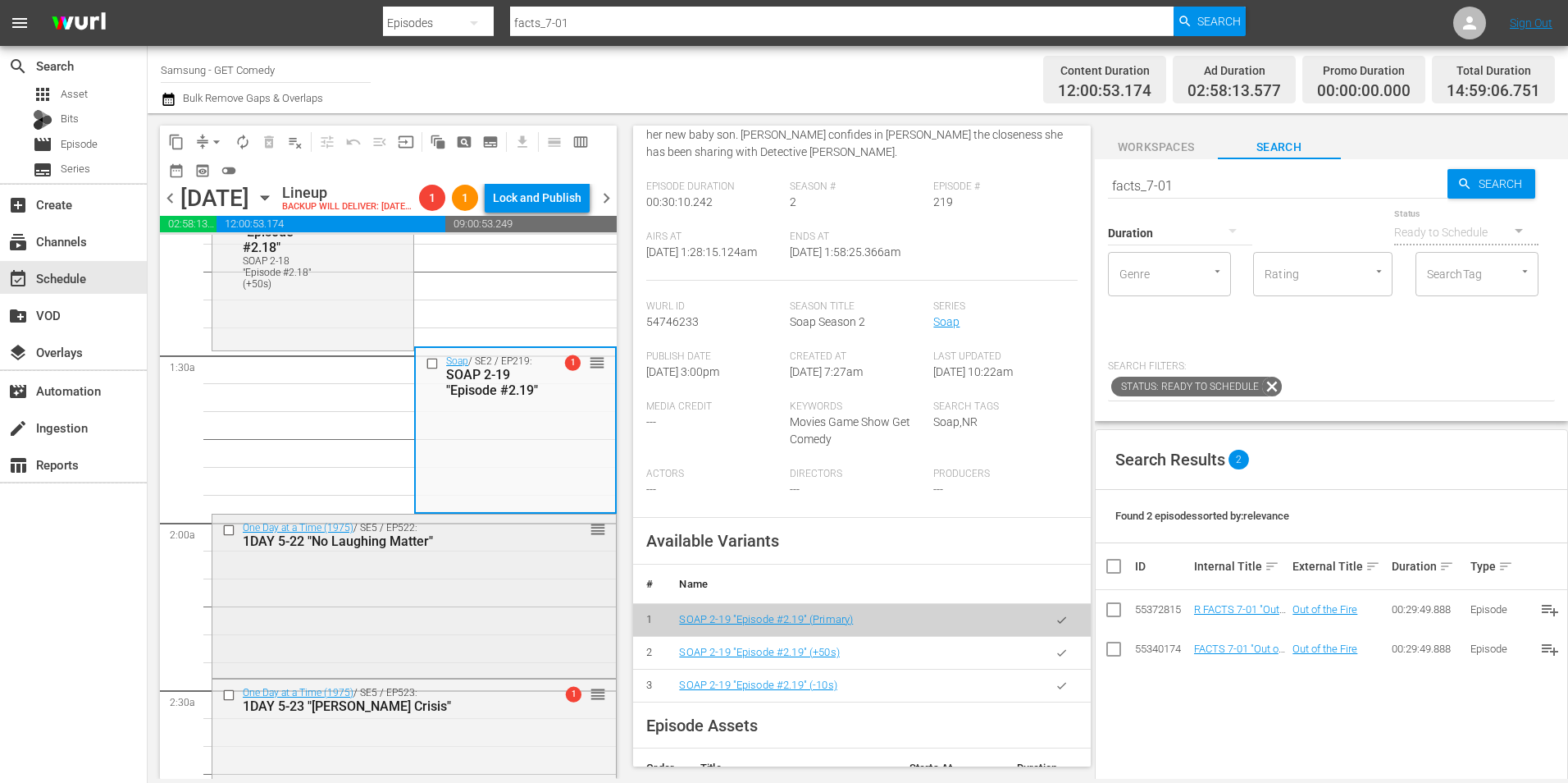
scroll to position [411, 0]
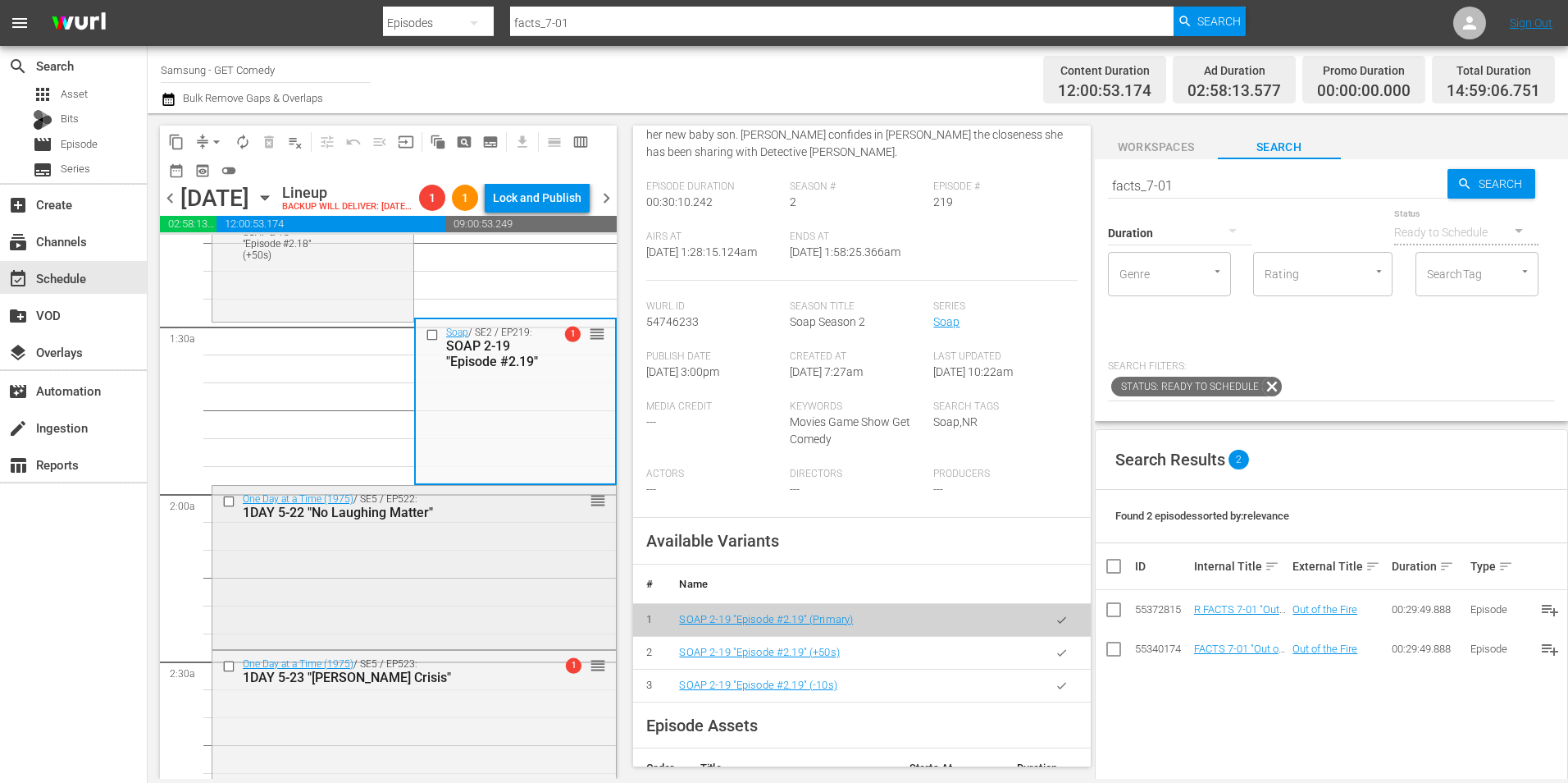
click at [375, 624] on div "One Day at a Time (1975) / SE5 / EP522: 1DAY 5-22 "No Laughing Matter" reorder" at bounding box center [415, 565] width 404 height 160
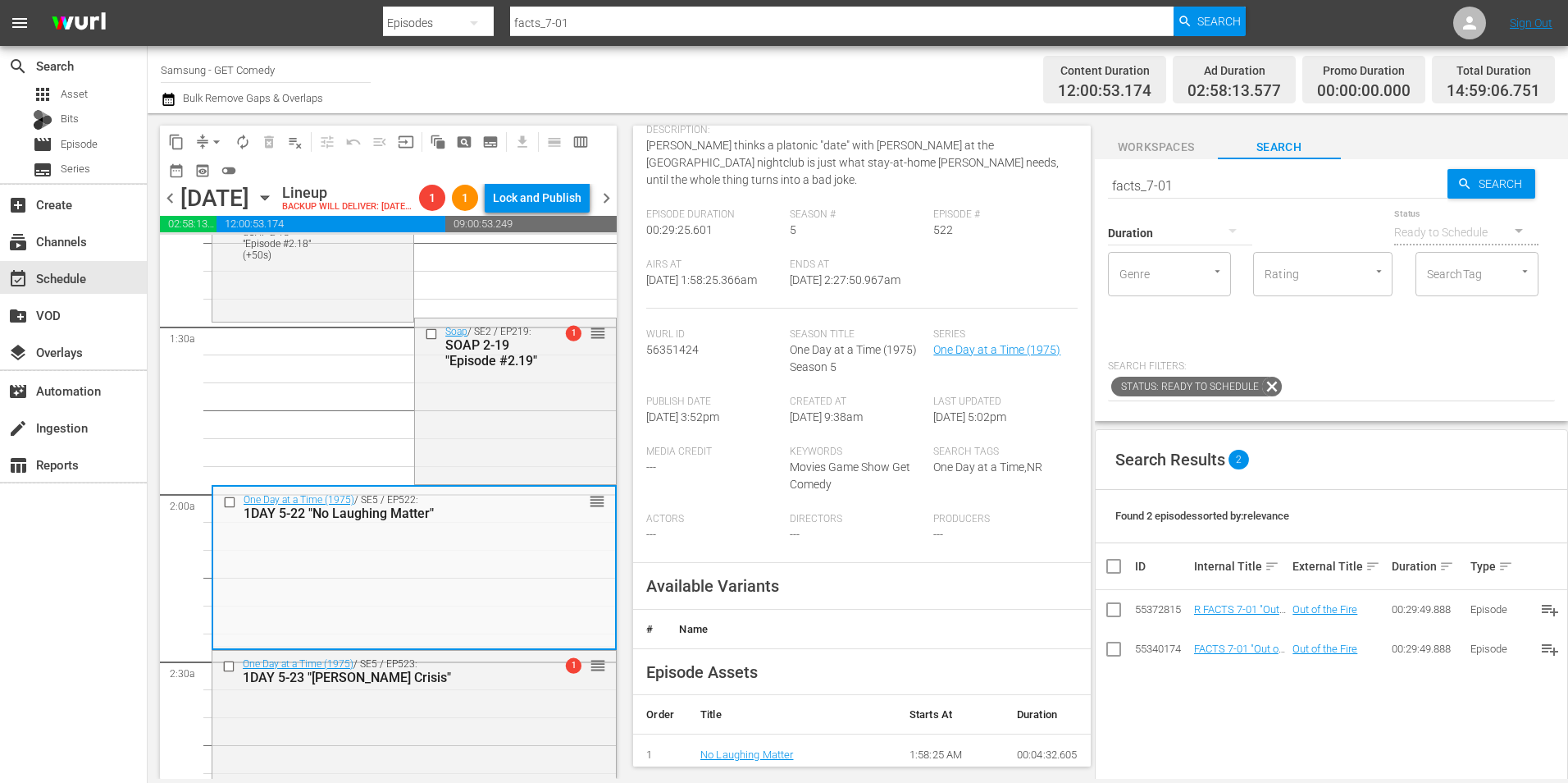
scroll to position [164, 0]
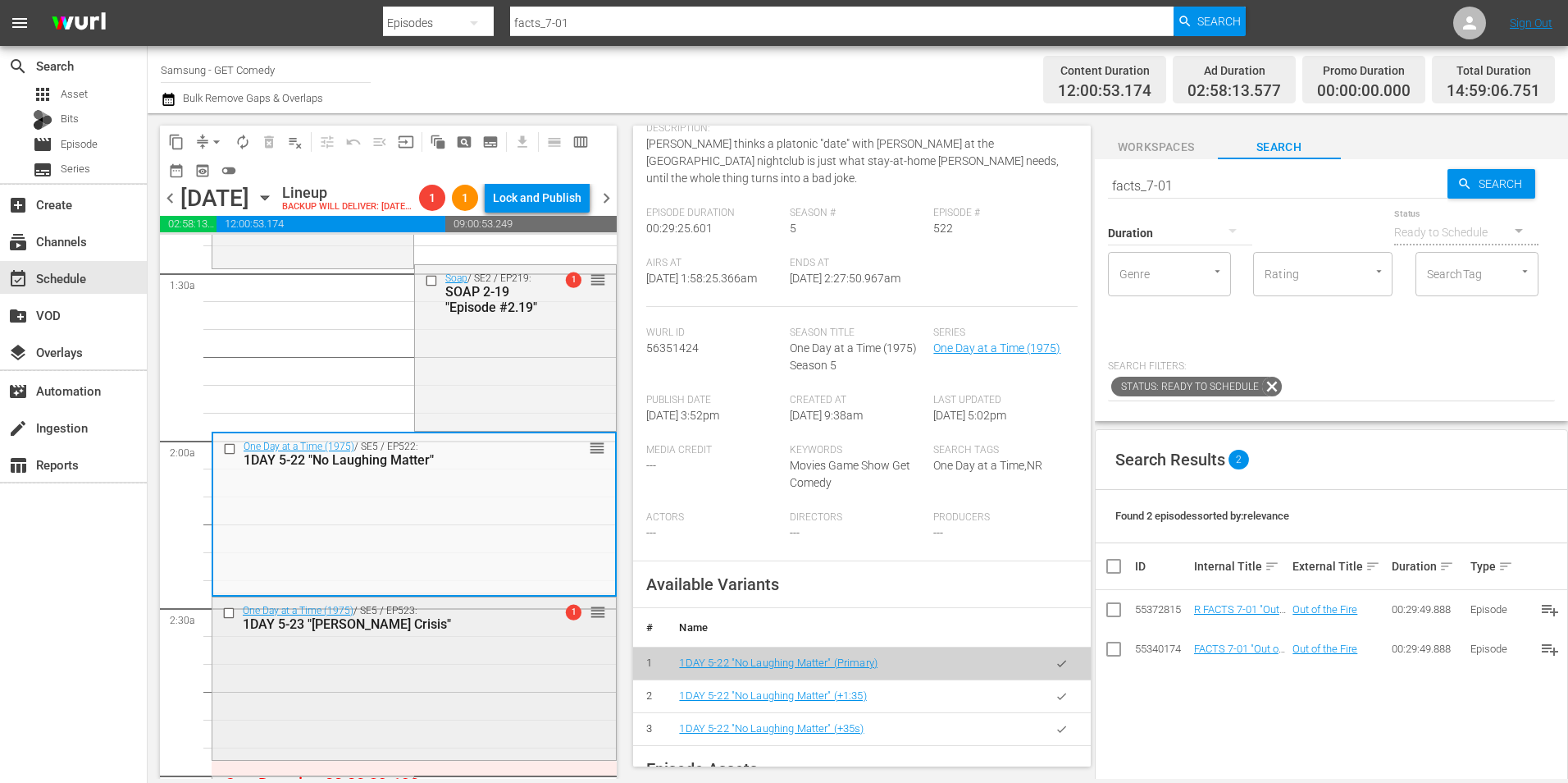
scroll to position [492, 0]
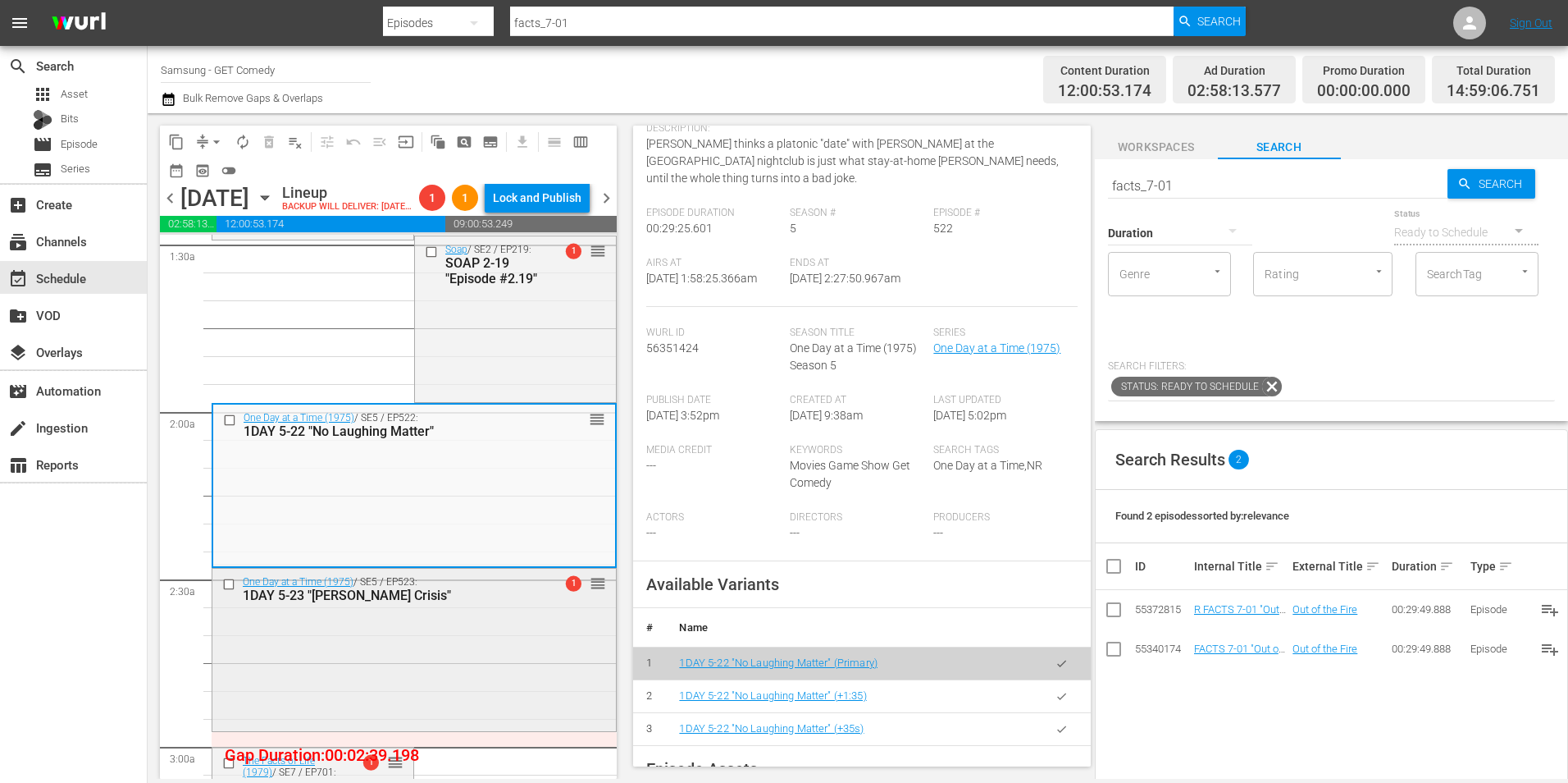
click at [563, 682] on div "One Day at a Time (1975) / SE5 / EP523: 1DAY 5-23 "[PERSON_NAME] Crisis" 1 reor…" at bounding box center [415, 648] width 404 height 160
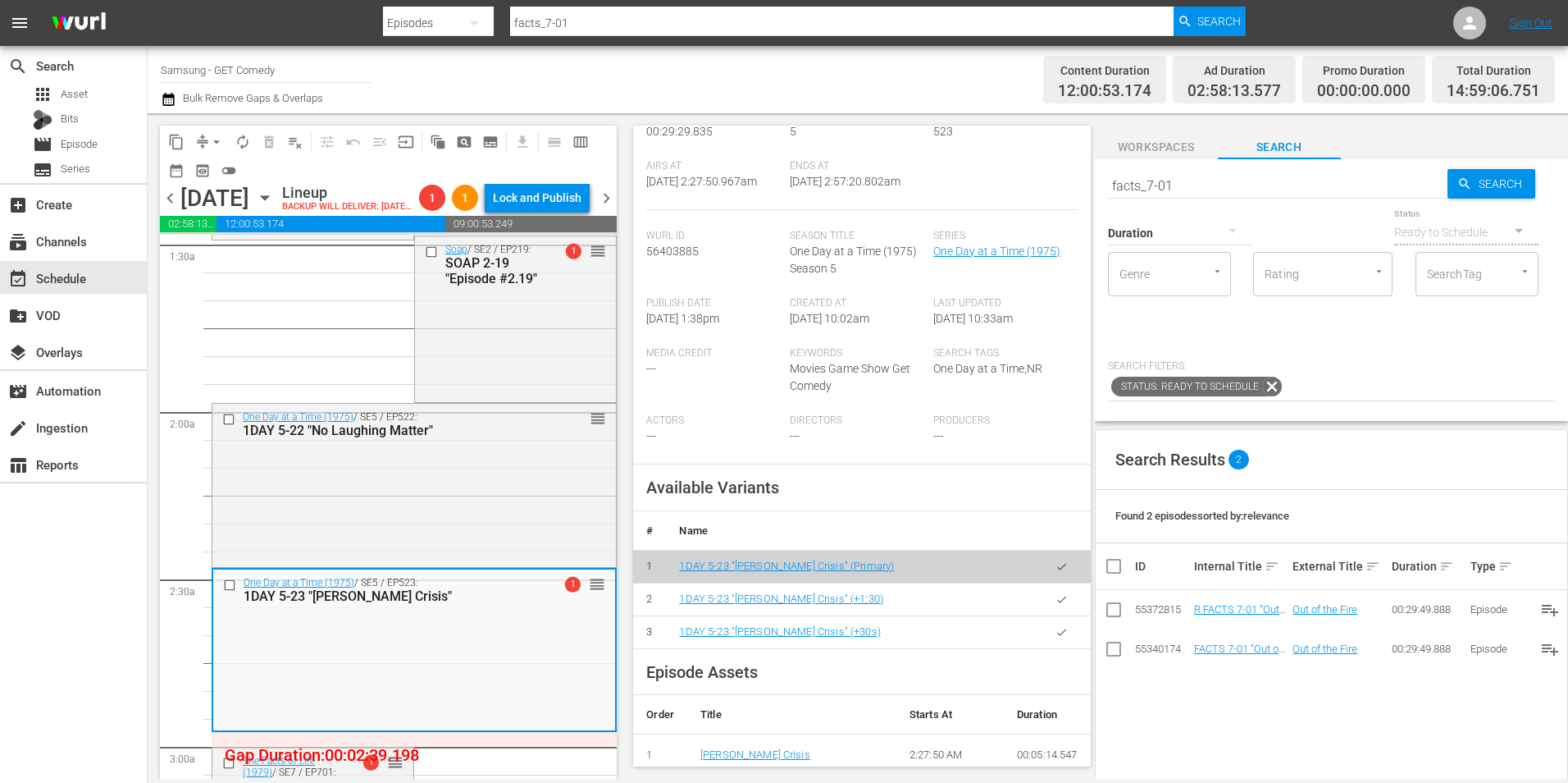
scroll to position [328, 0]
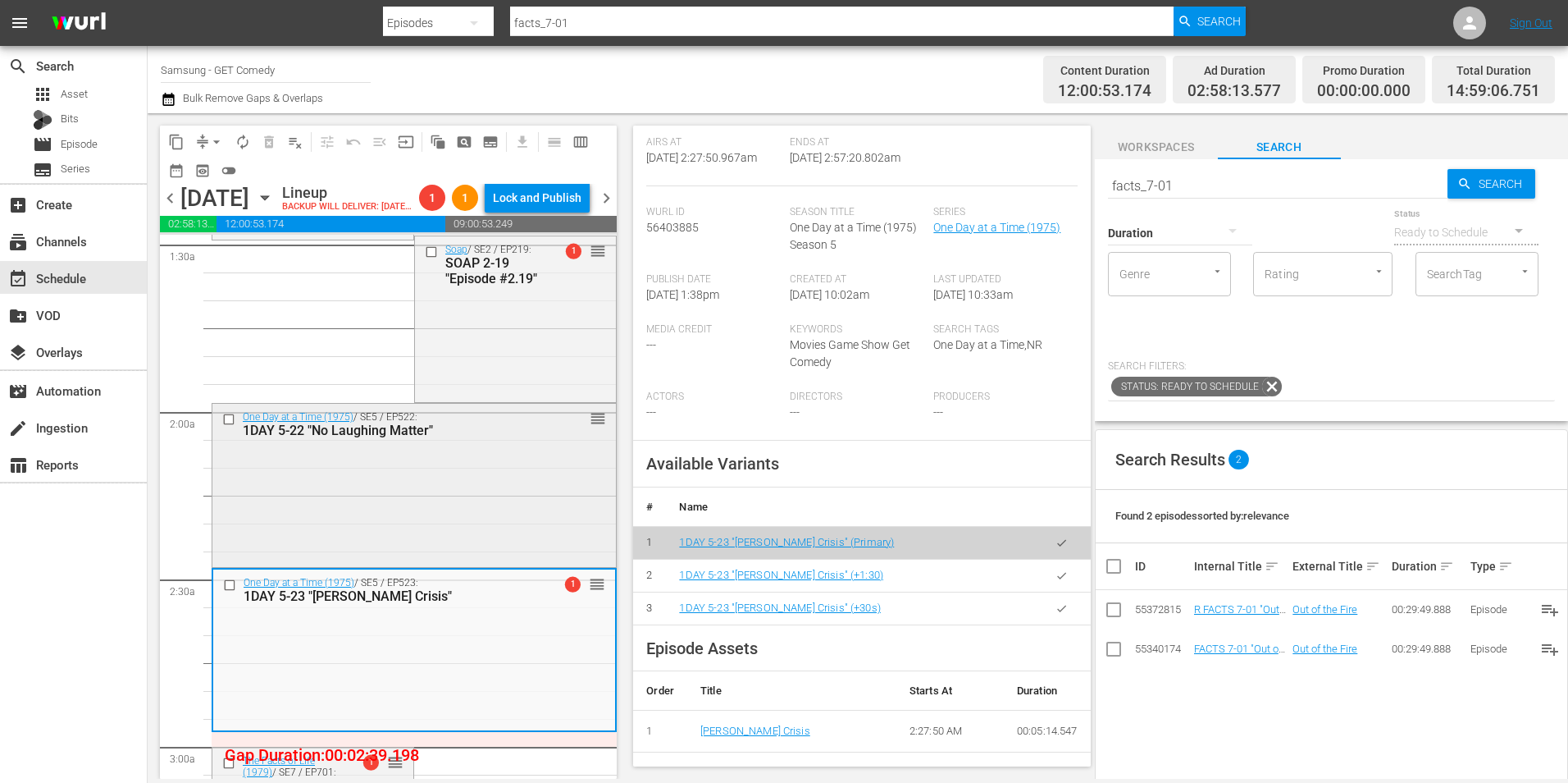
click at [460, 515] on div "One Day at a Time (1975) / SE5 / EP522: 1DAY 5-22 "No Laughing Matter" reorder" at bounding box center [415, 484] width 404 height 160
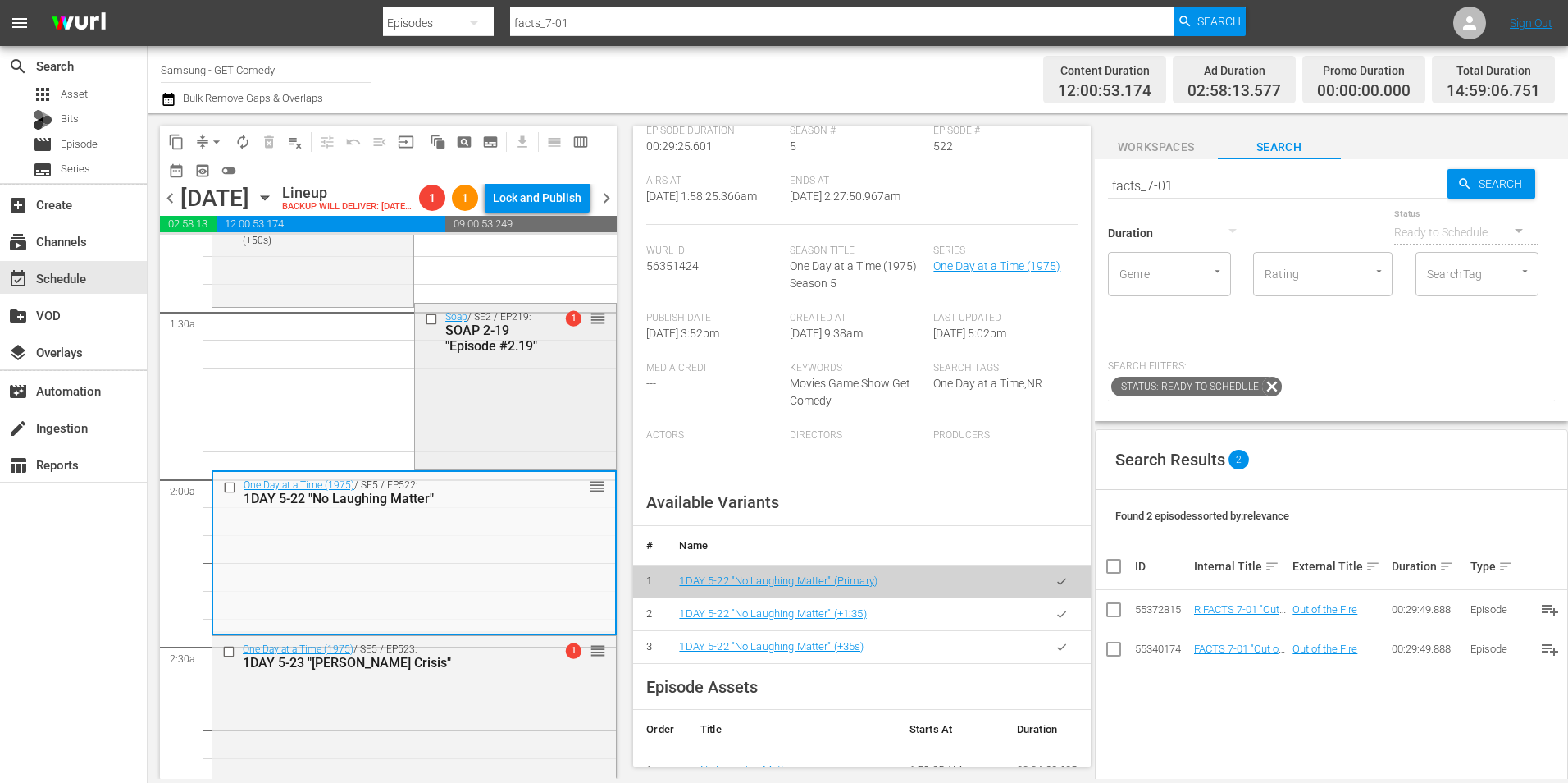
scroll to position [411, 0]
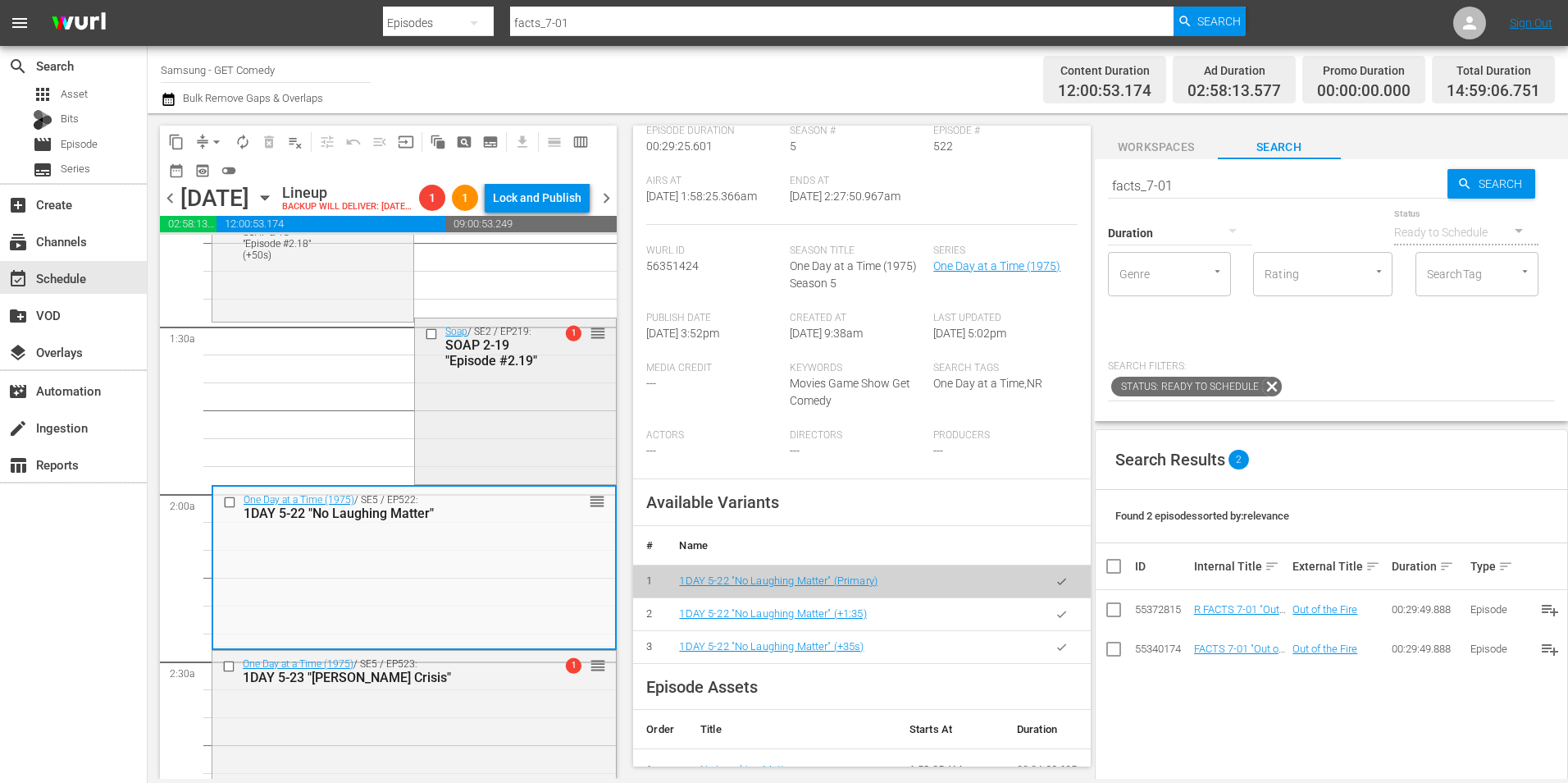
click at [516, 436] on div "Soap / SE2 / EP219: SOAP 2-19 "Episode #2.19" 1 reorder" at bounding box center [515, 400] width 201 height 163
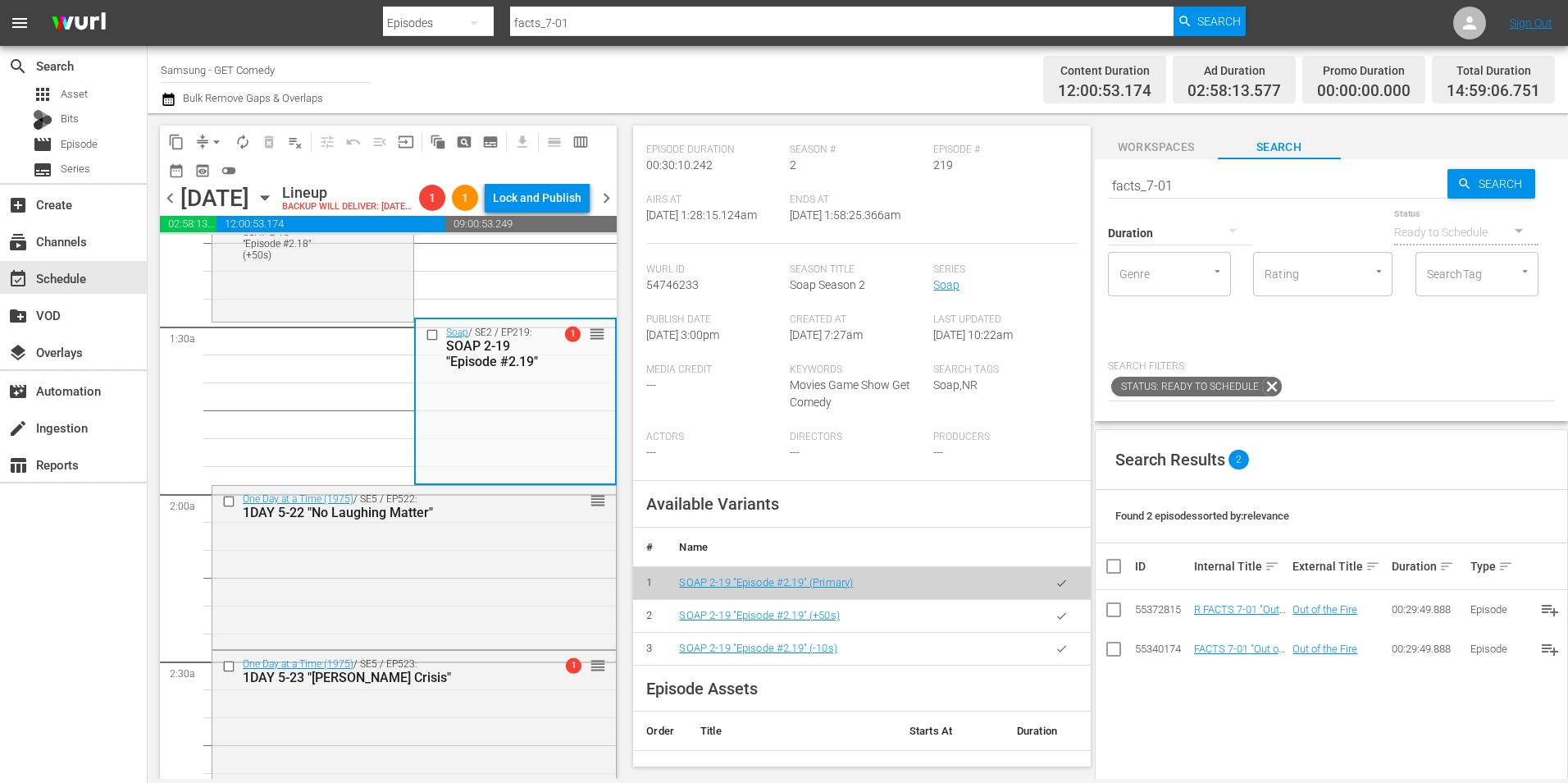
scroll to position [328, 0]
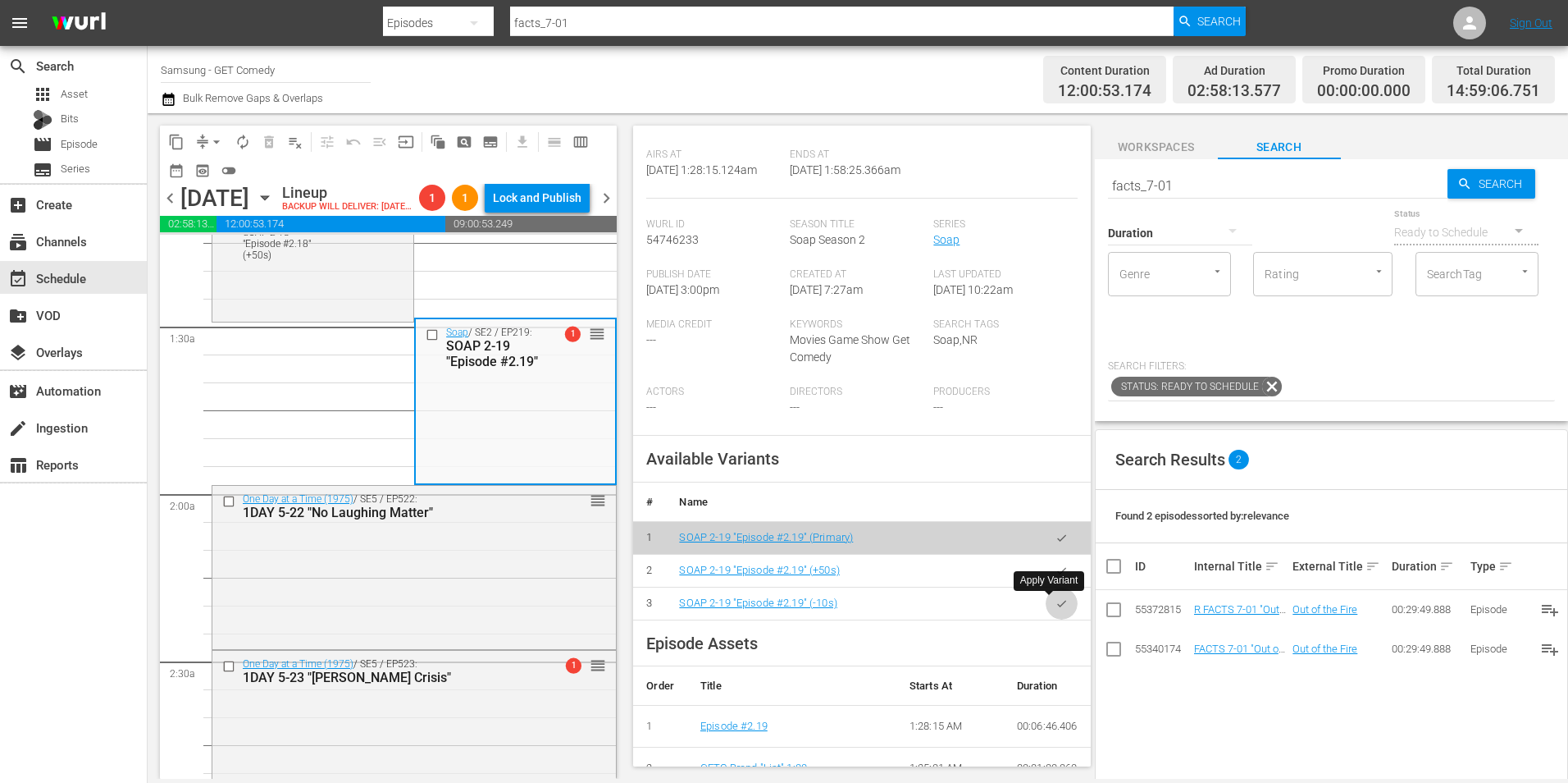
click at [1058, 608] on button "button" at bounding box center [1062, 603] width 32 height 32
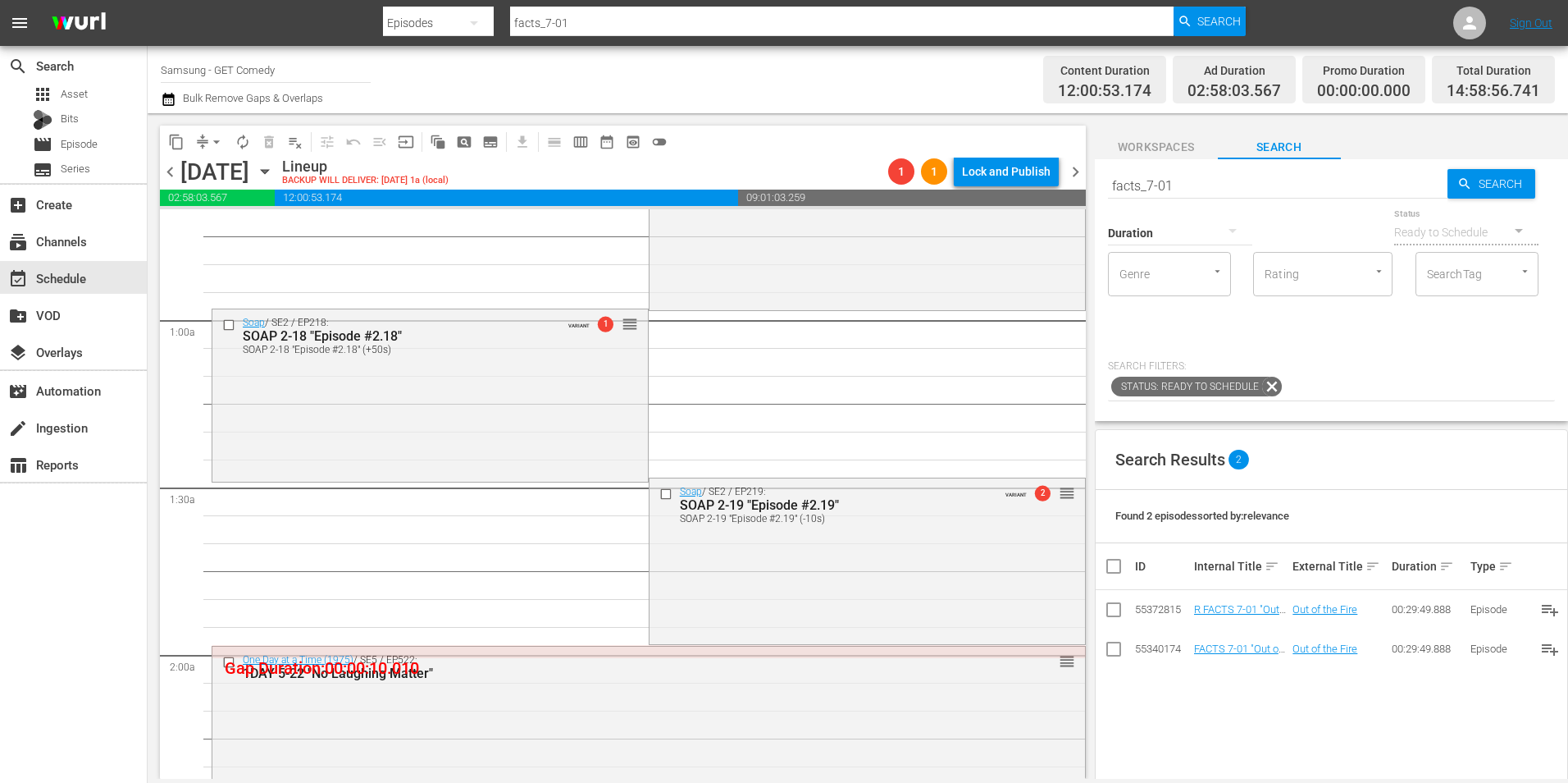
scroll to position [82, 0]
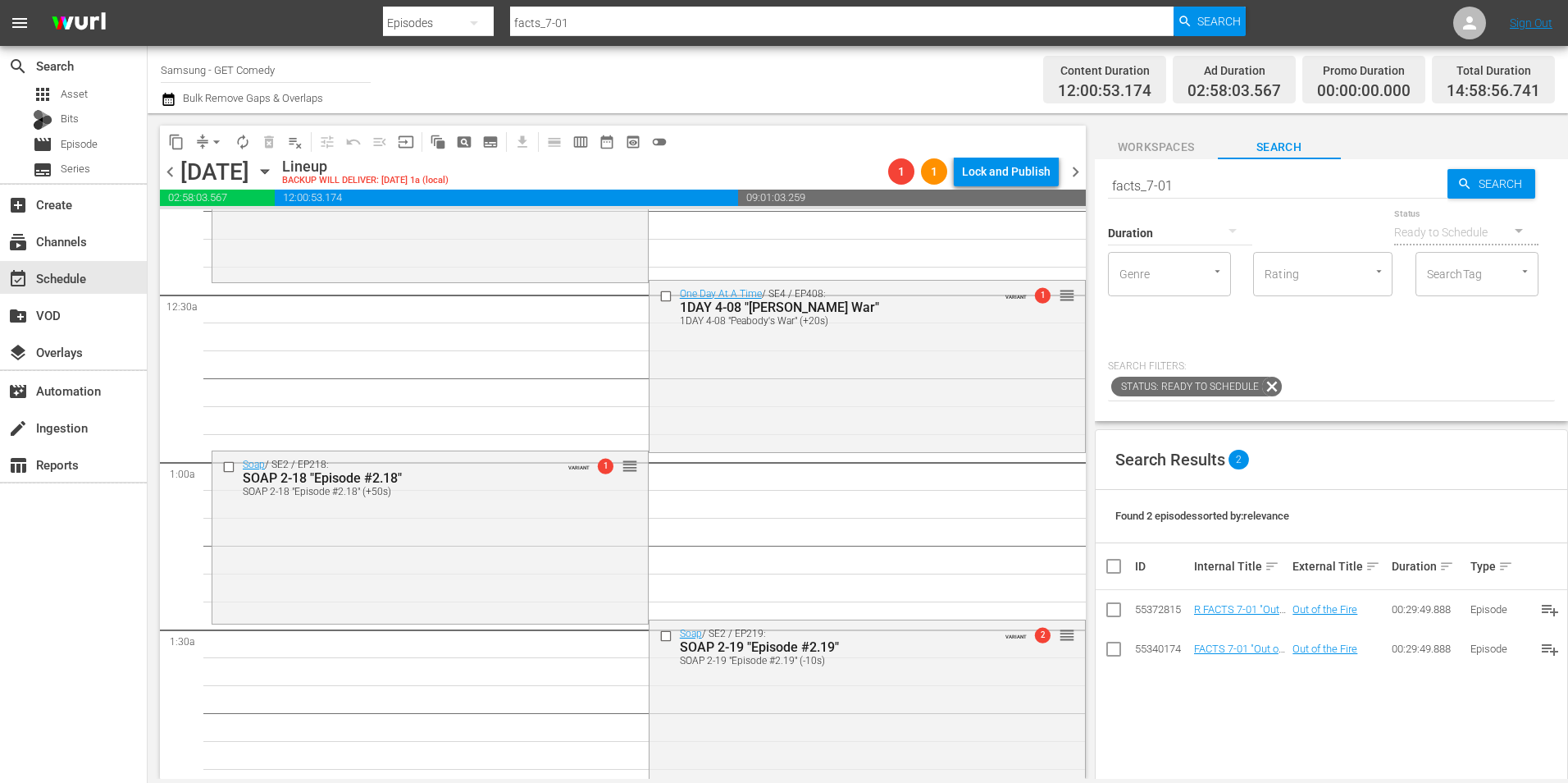
drag, startPoint x: 514, startPoint y: 544, endPoint x: 775, endPoint y: 555, distance: 261.2
click at [514, 544] on div "Soap / SE2 / EP218: SOAP 2-18 "Episode #2.18" SOAP 2-18 "Episode #2.18" (+50s) …" at bounding box center [430, 535] width 435 height 168
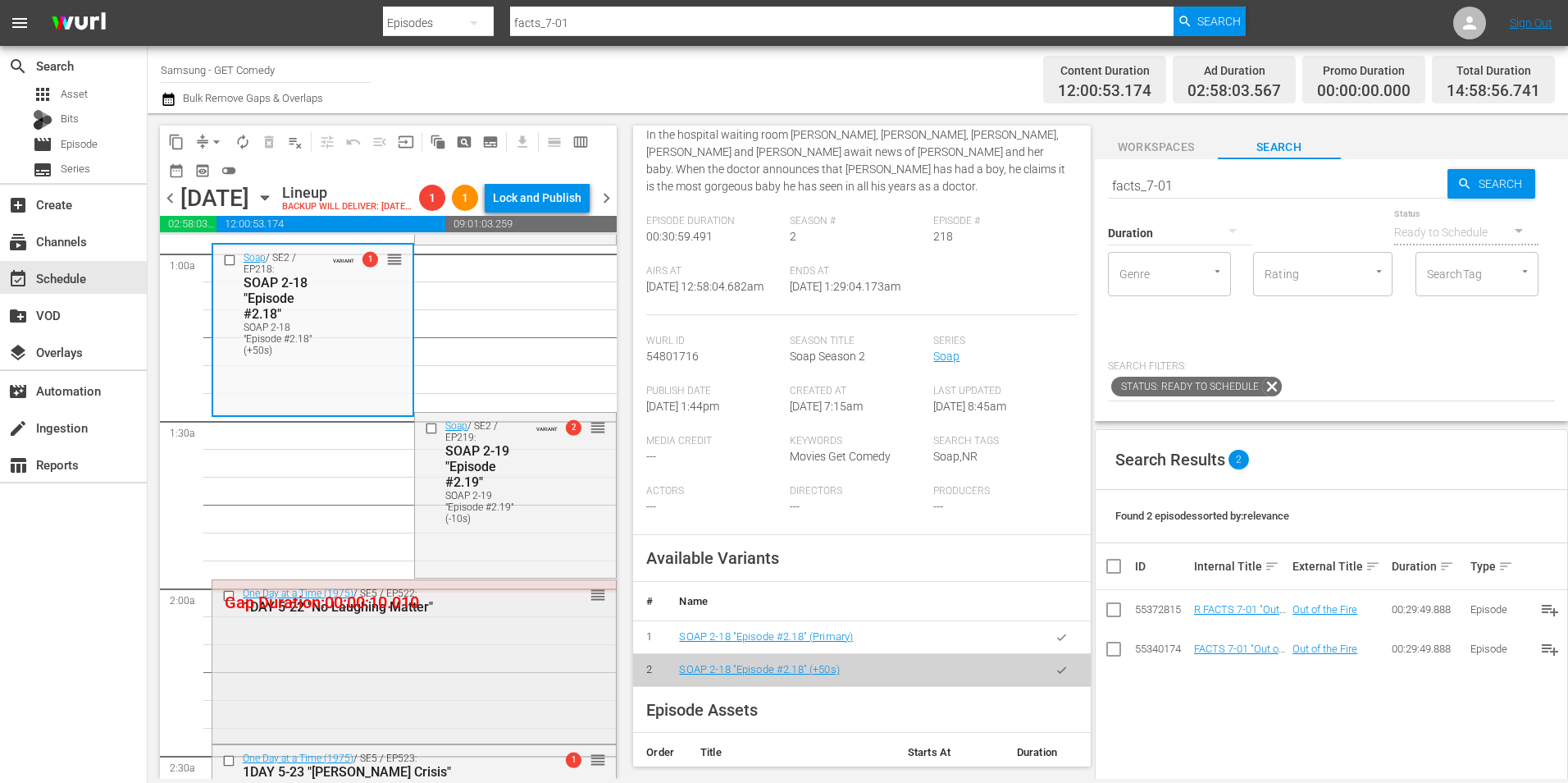
scroll to position [411, 0]
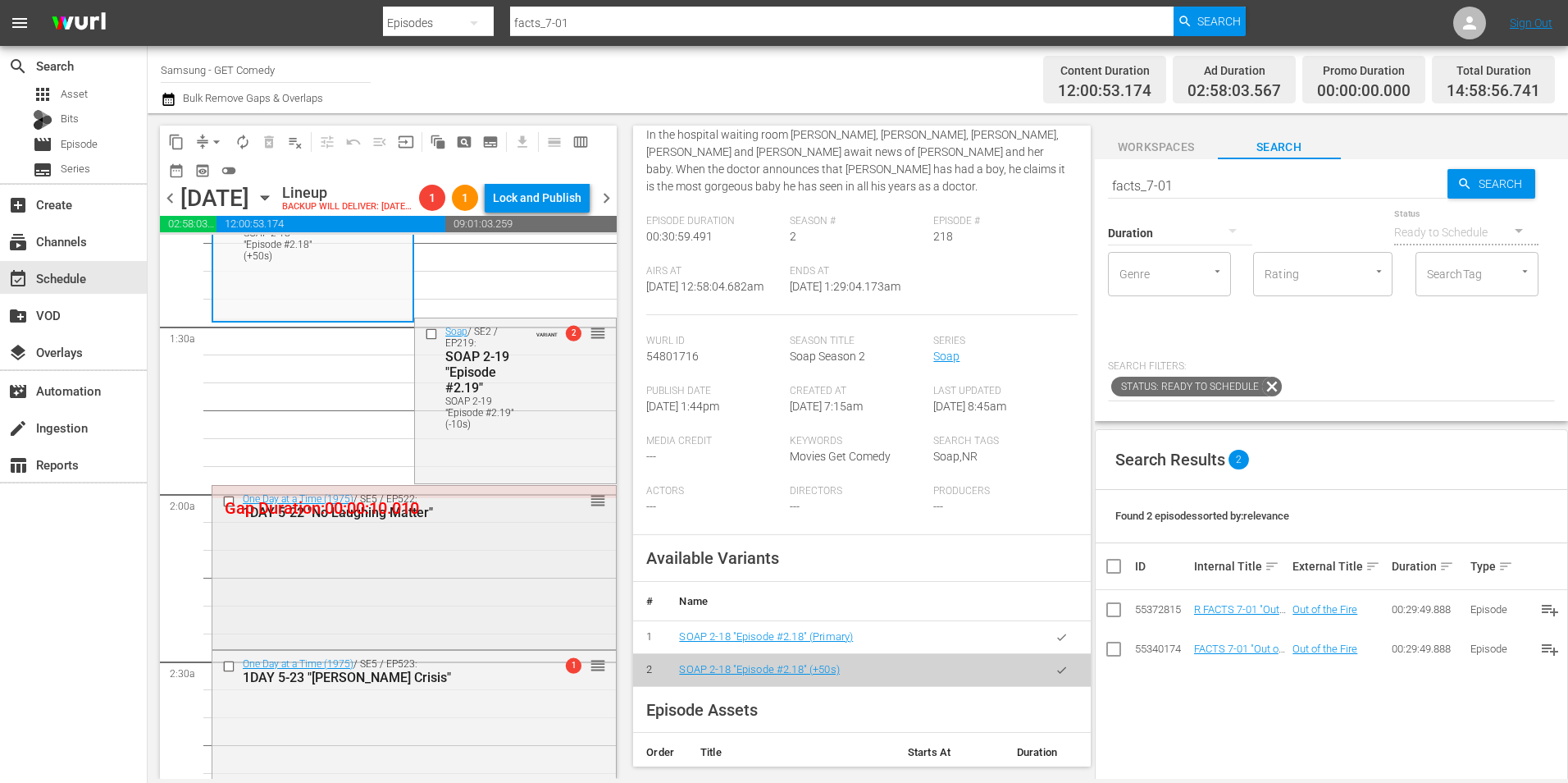
click at [519, 606] on div "One Day at a Time (1975) / SE5 / EP522: 1DAY 5-22 "No Laughing Matter" reorder" at bounding box center [415, 565] width 404 height 160
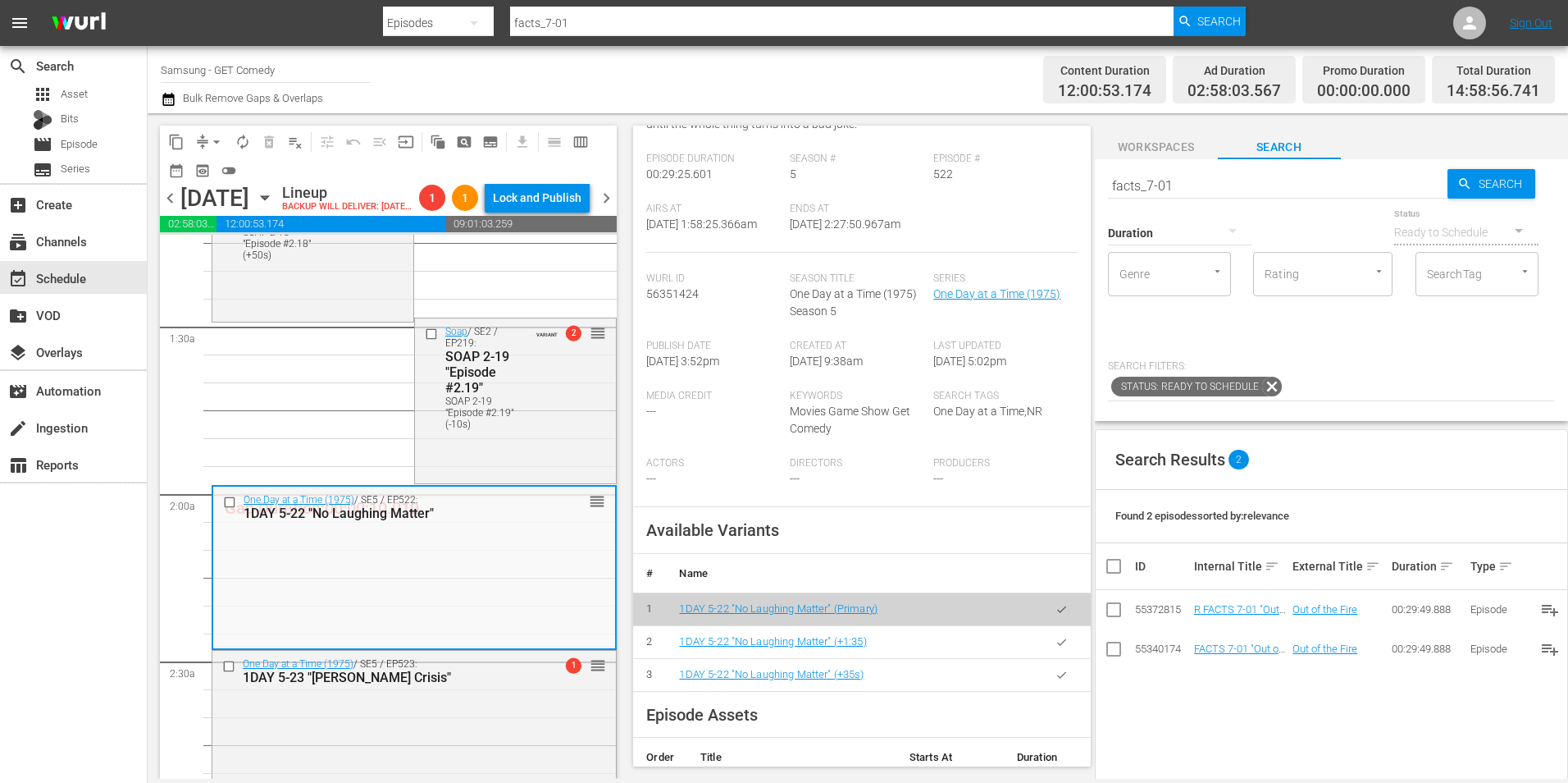
scroll to position [246, 0]
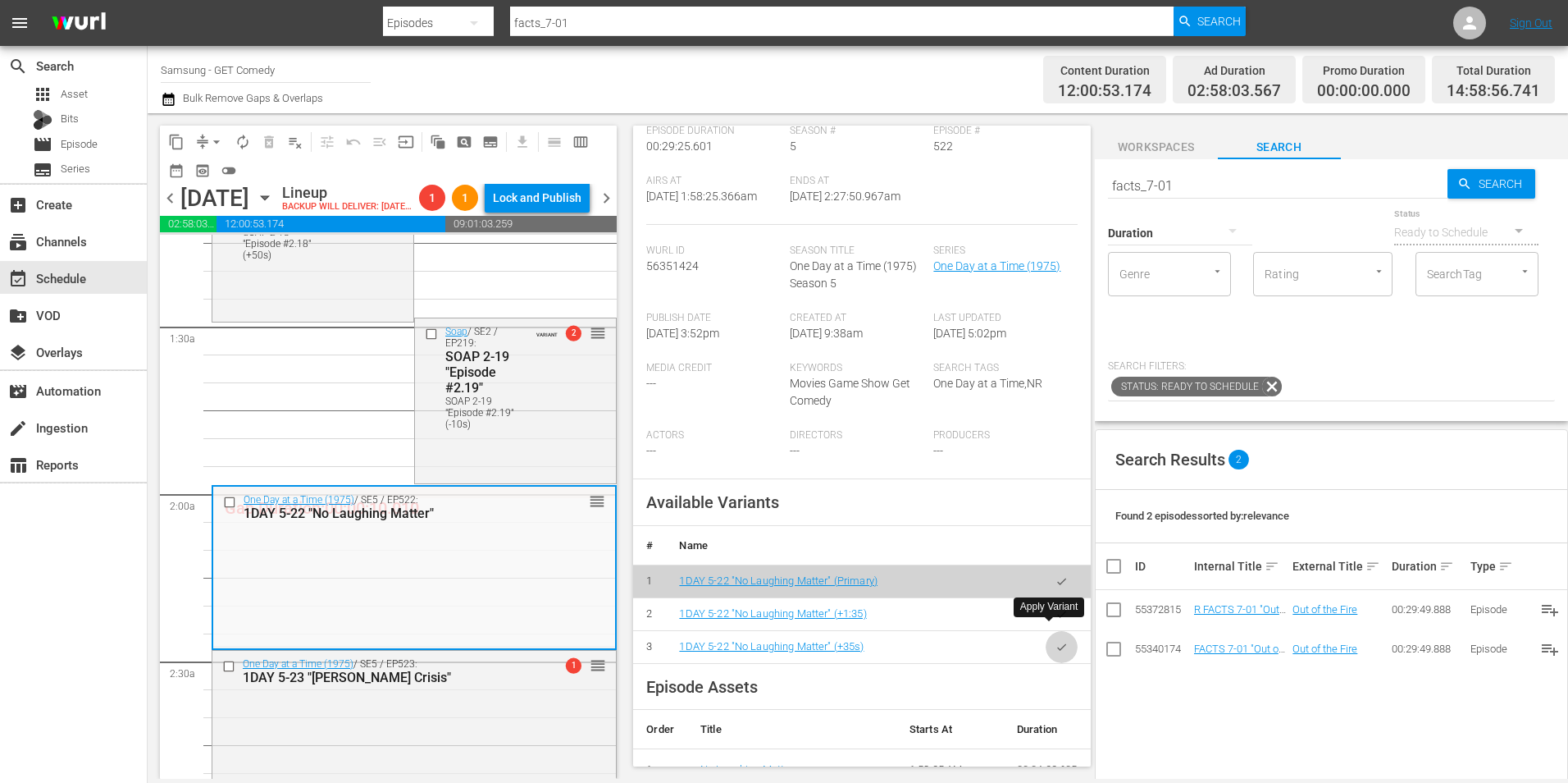
click at [1057, 635] on button "button" at bounding box center [1062, 647] width 32 height 32
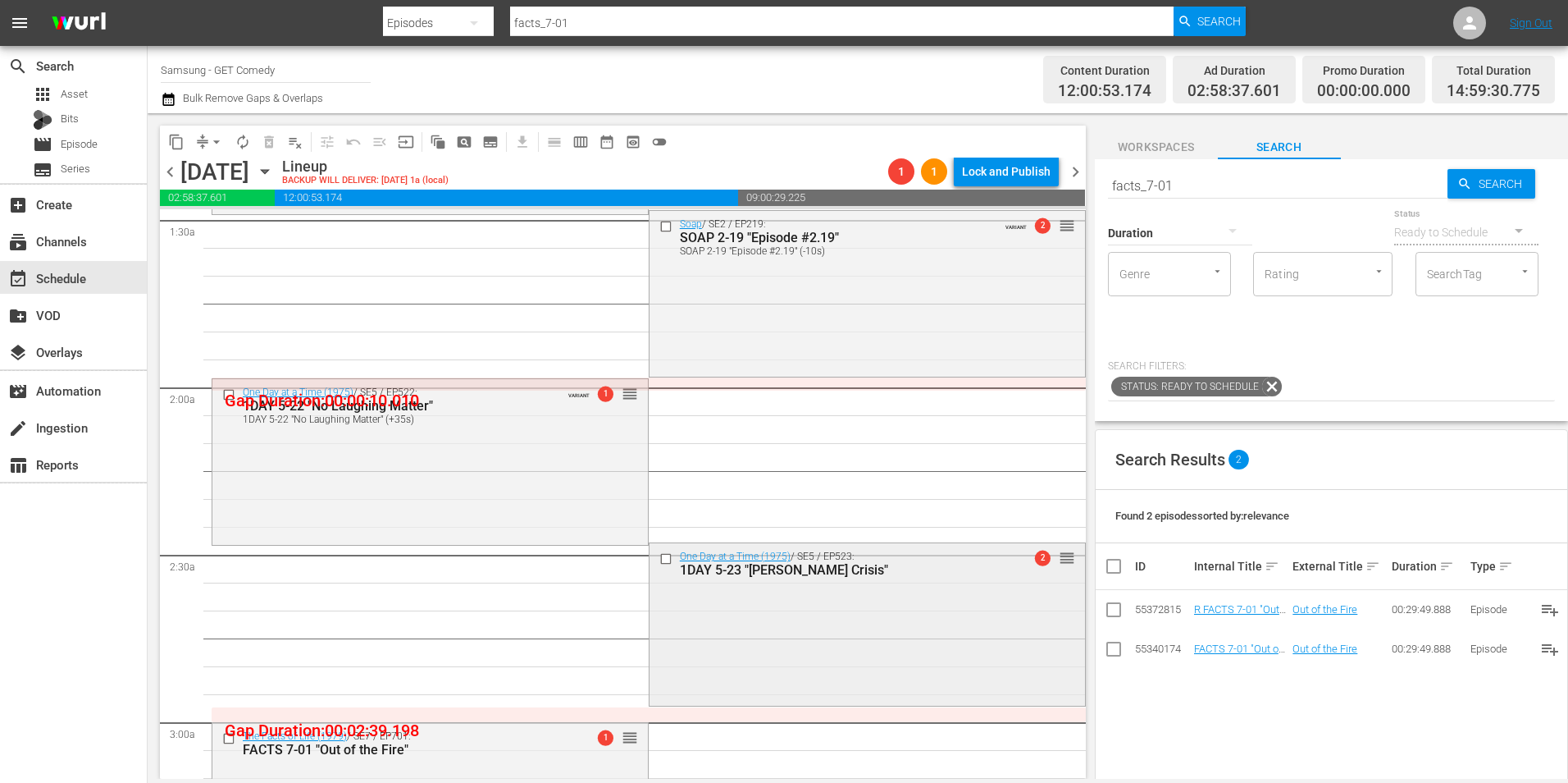
scroll to position [492, 0]
click at [759, 648] on div "One Day at a Time (1975) / SE5 / EP523: 1DAY 5-23 "[PERSON_NAME] Crisis" 2 reor…" at bounding box center [868, 622] width 435 height 160
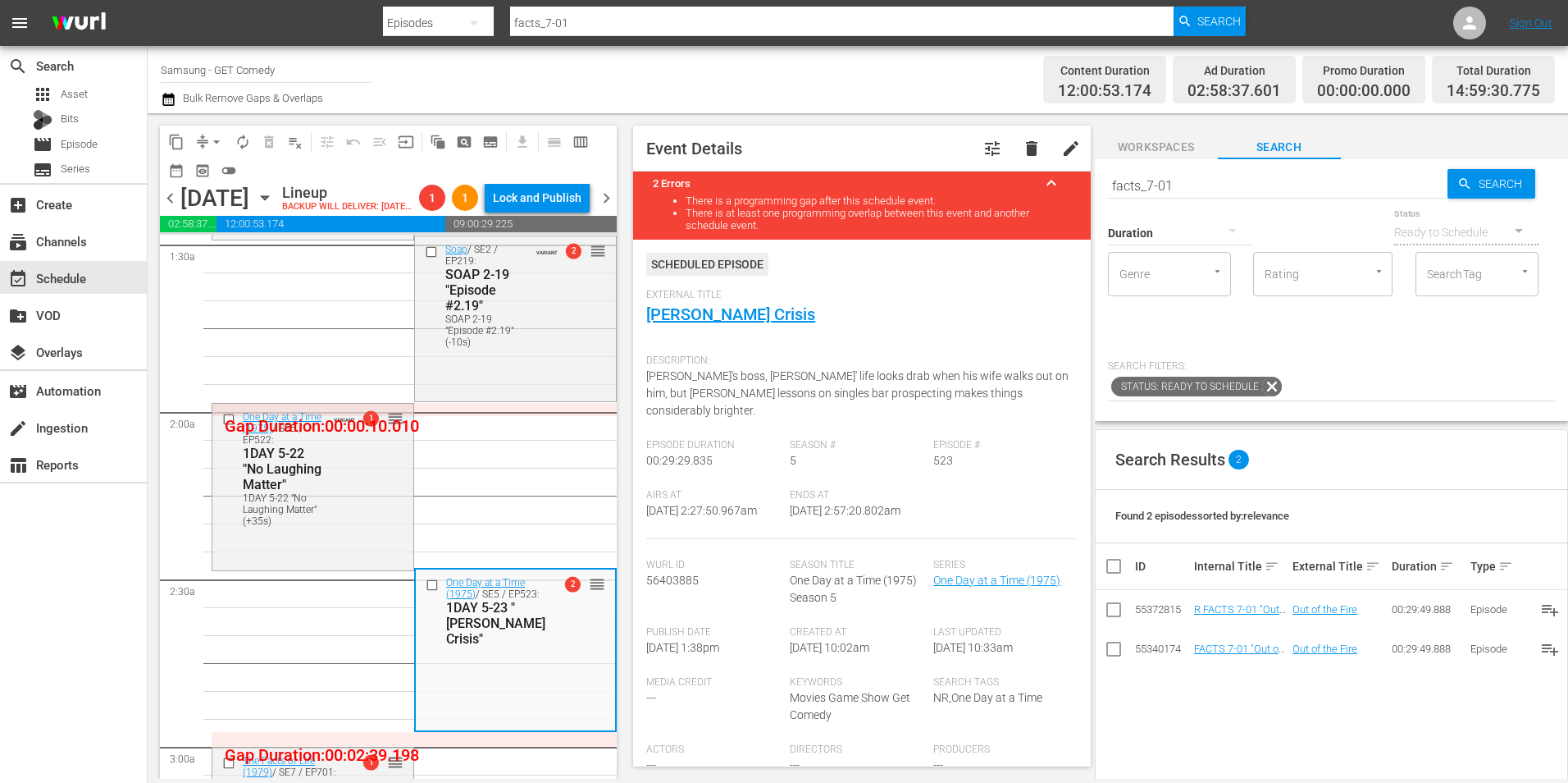
scroll to position [246, 0]
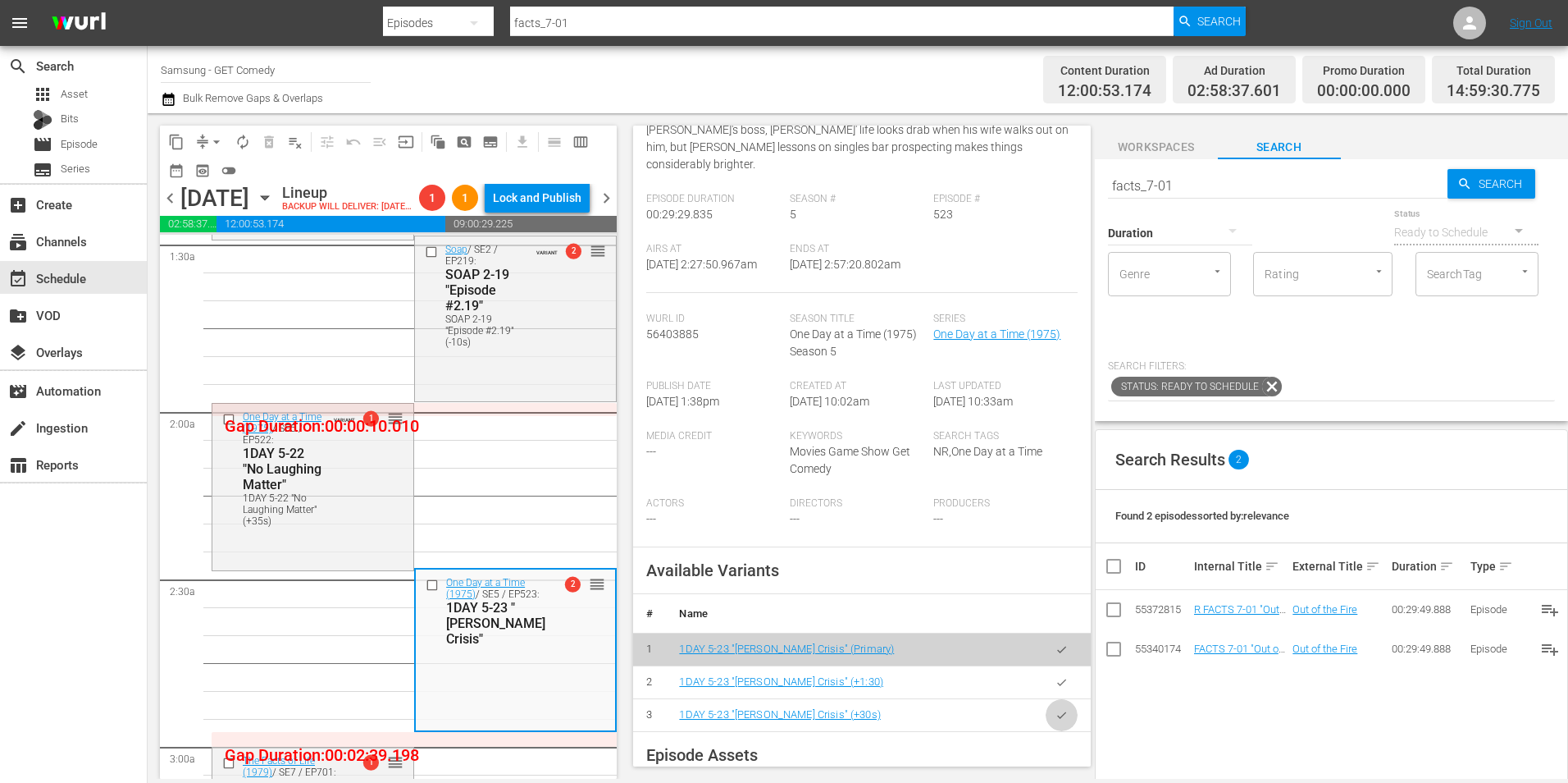
click at [1055, 716] on icon "button" at bounding box center [1061, 715] width 12 height 12
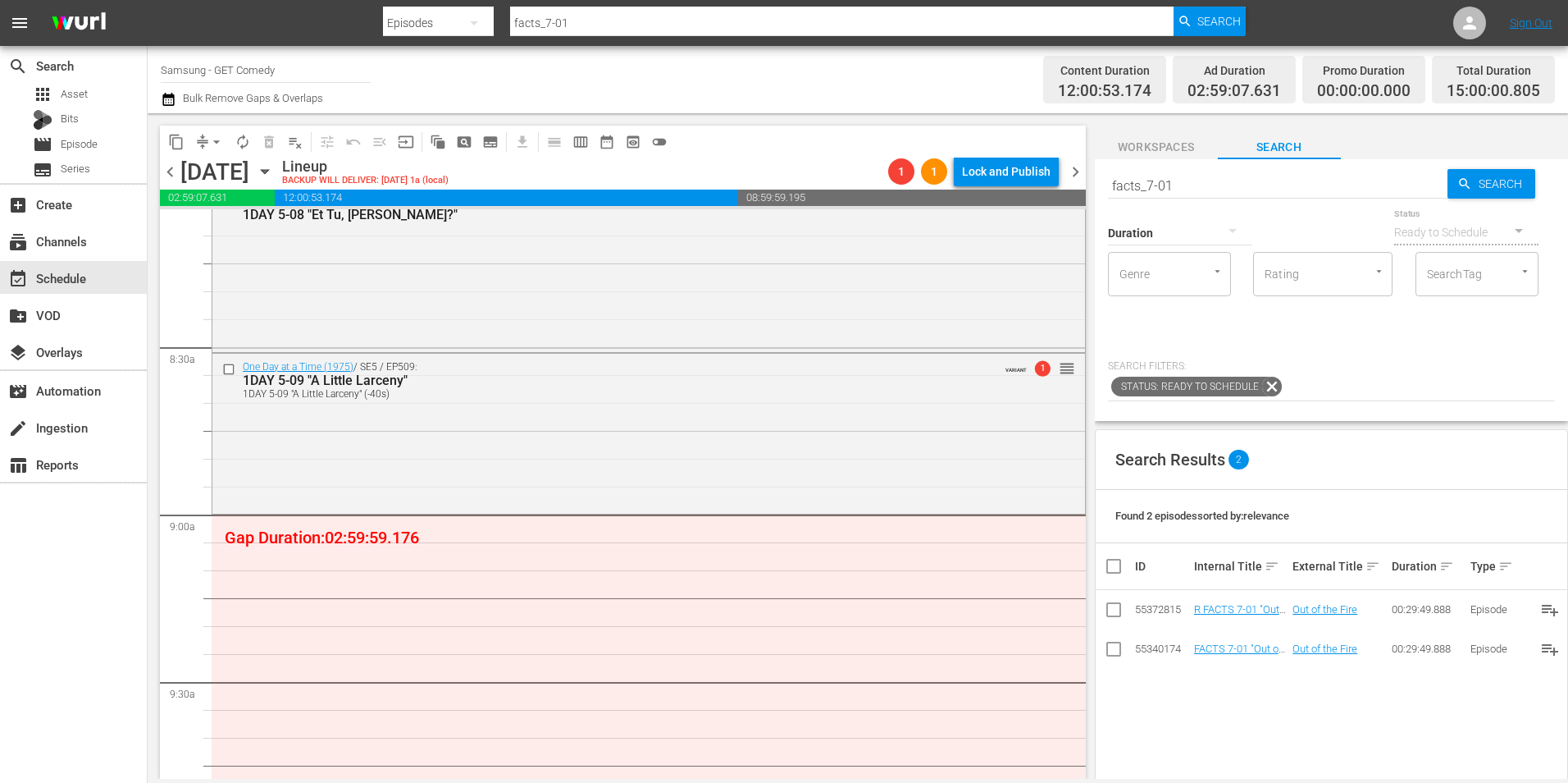
scroll to position [2954, 0]
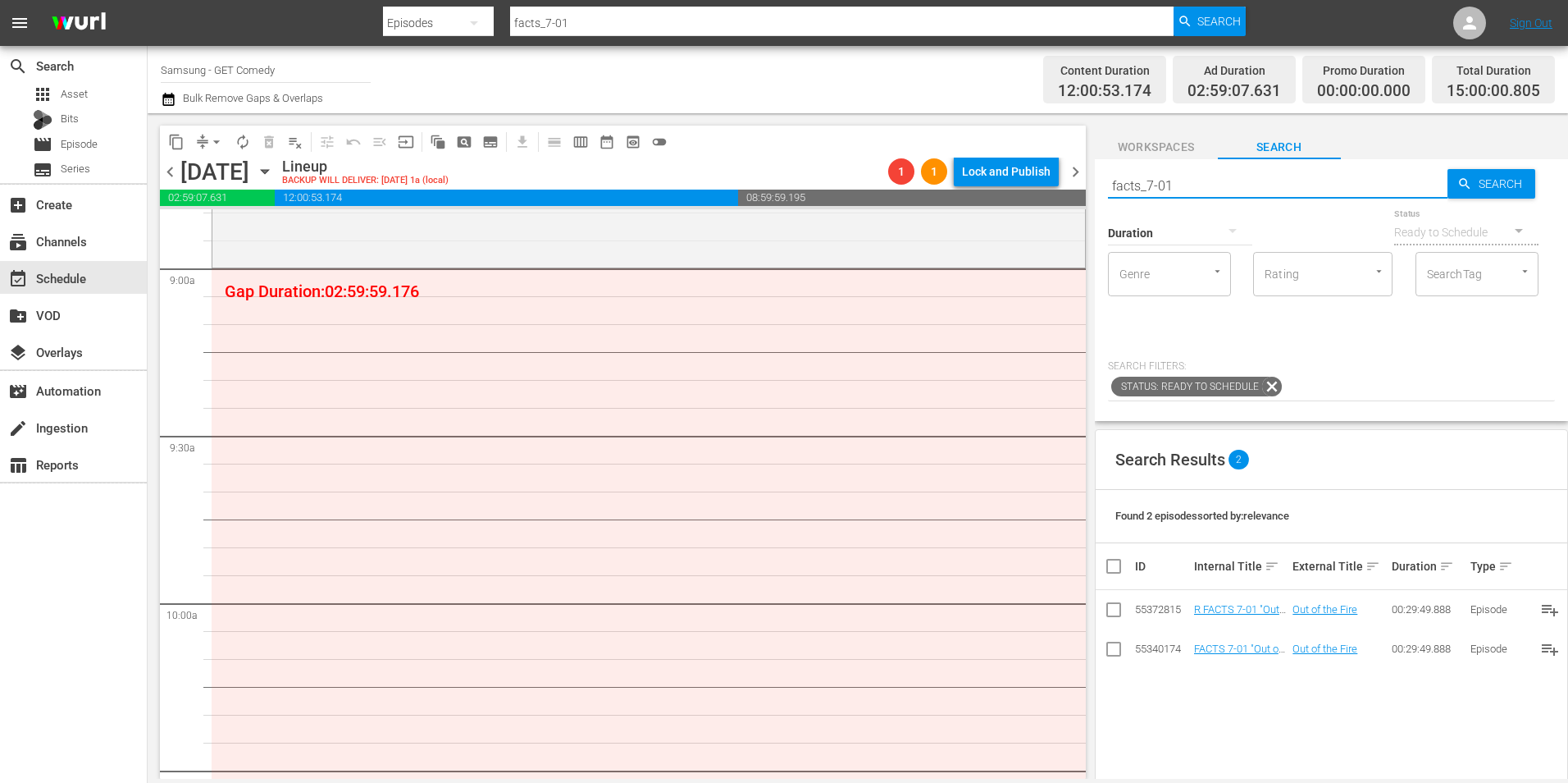
drag, startPoint x: 1216, startPoint y: 175, endPoint x: 1070, endPoint y: 185, distance: 146.3
click at [1073, 186] on div "content_copy compress arrow_drop_down autorenew_outlined delete_forever_outline…" at bounding box center [858, 446] width 1421 height 666
click at [1155, 143] on span "Workspaces" at bounding box center [1157, 147] width 123 height 21
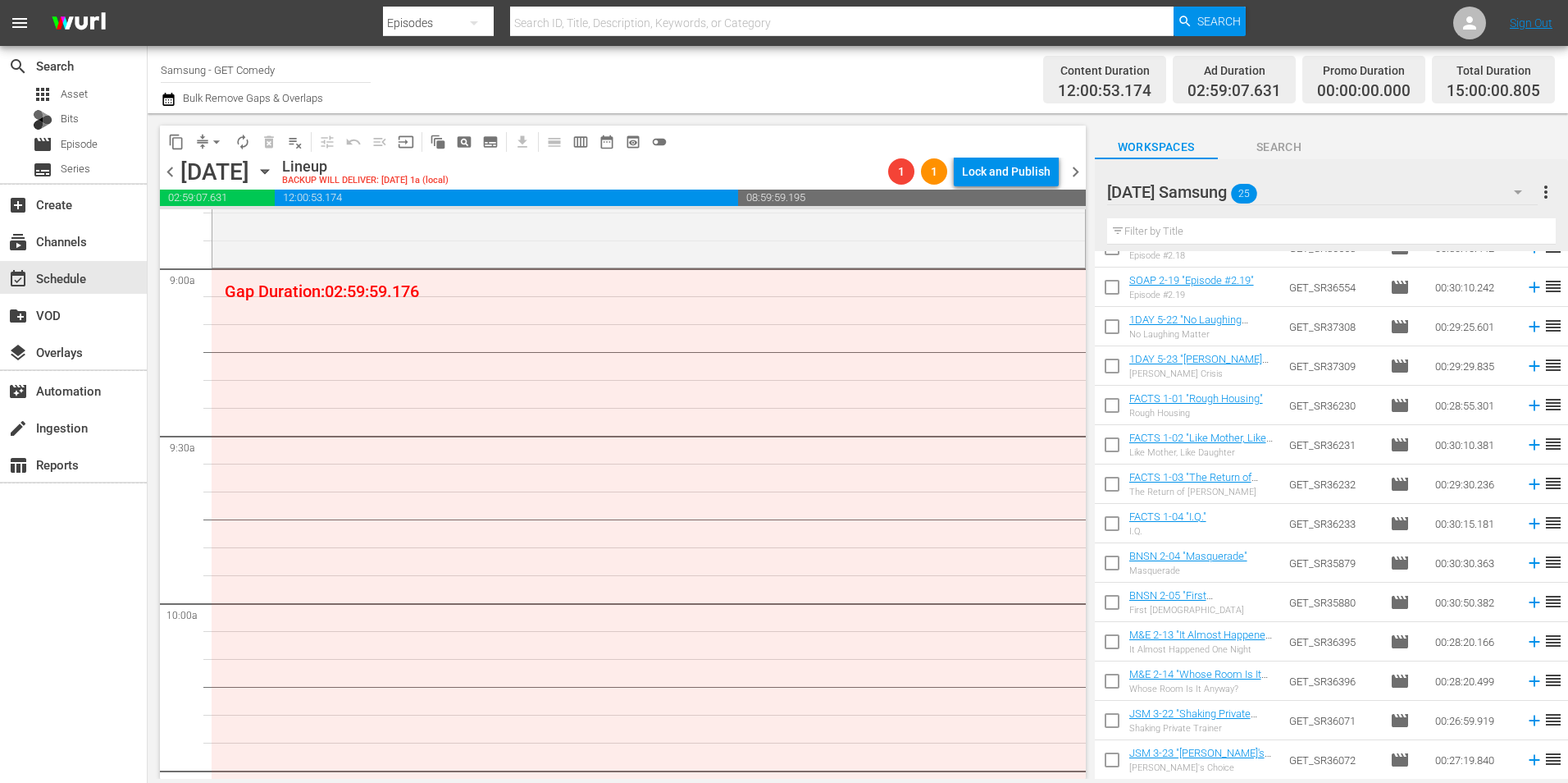
scroll to position [164, 0]
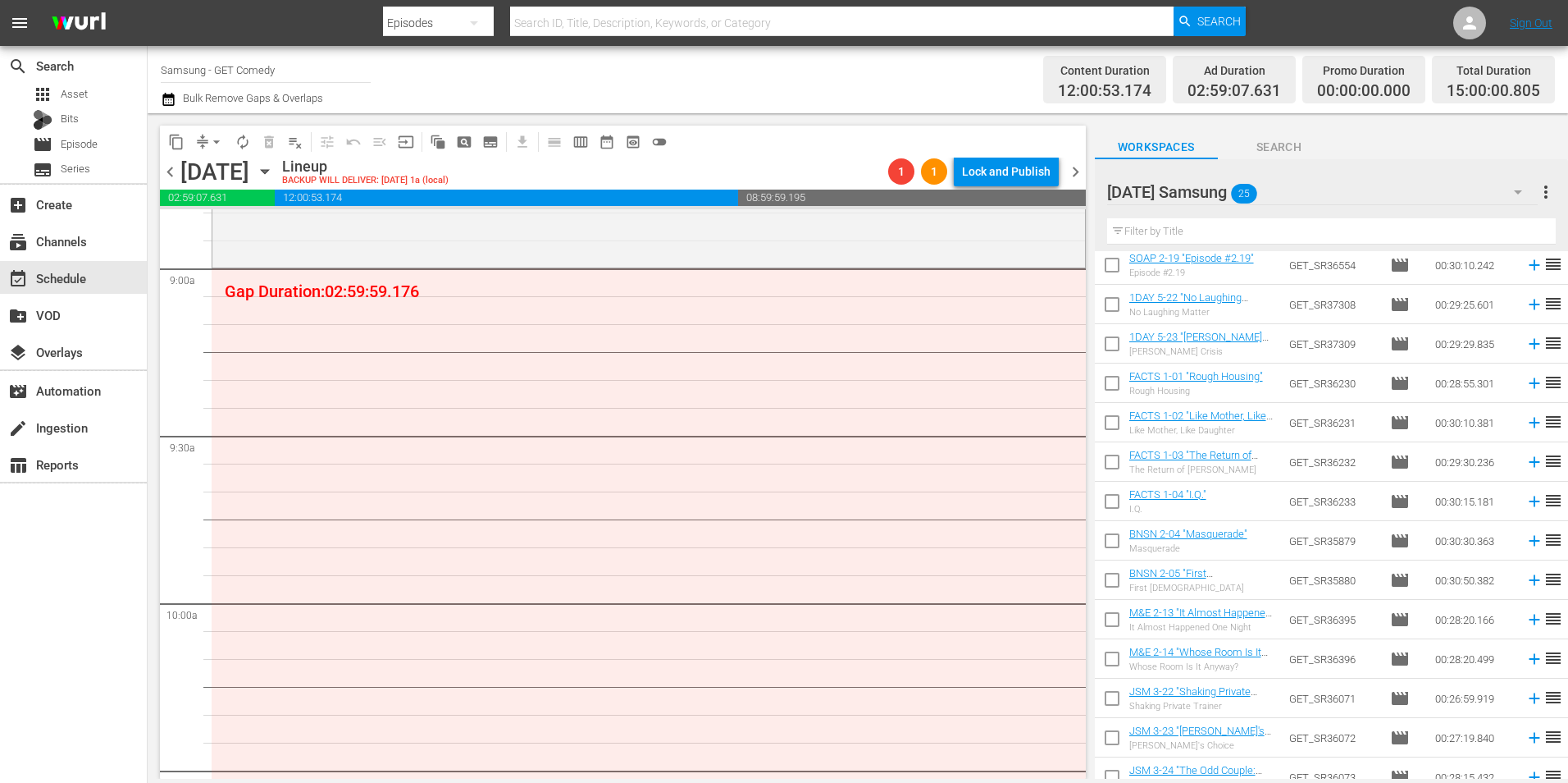
drag, startPoint x: 1105, startPoint y: 386, endPoint x: 1110, endPoint y: 427, distance: 41.3
click at [1105, 386] on input "checkbox" at bounding box center [1112, 386] width 34 height 34
checkbox input "true"
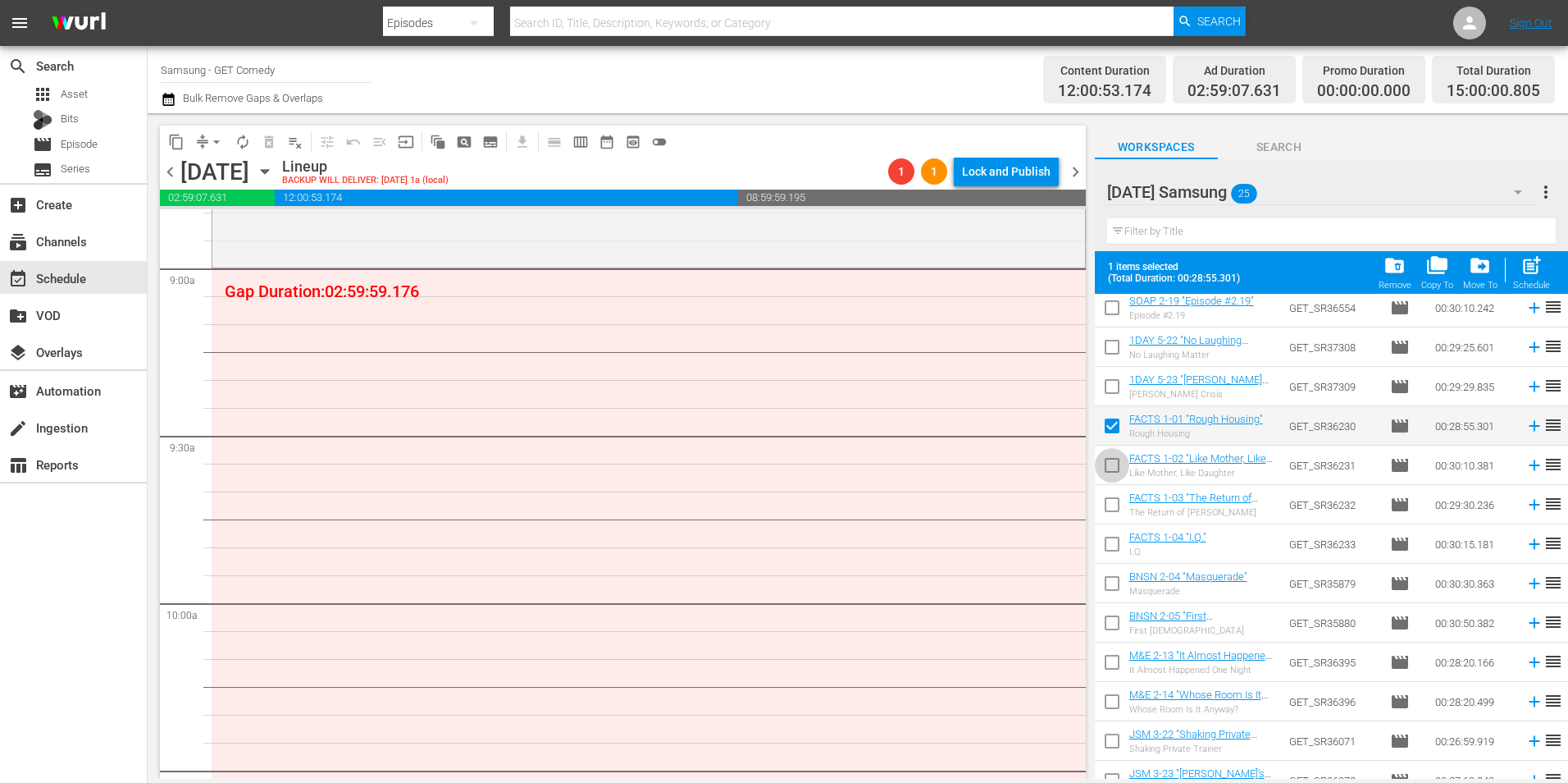
click at [1113, 475] on input "checkbox" at bounding box center [1112, 468] width 34 height 34
checkbox input "true"
click at [1112, 514] on input "checkbox" at bounding box center [1112, 507] width 34 height 34
checkbox input "true"
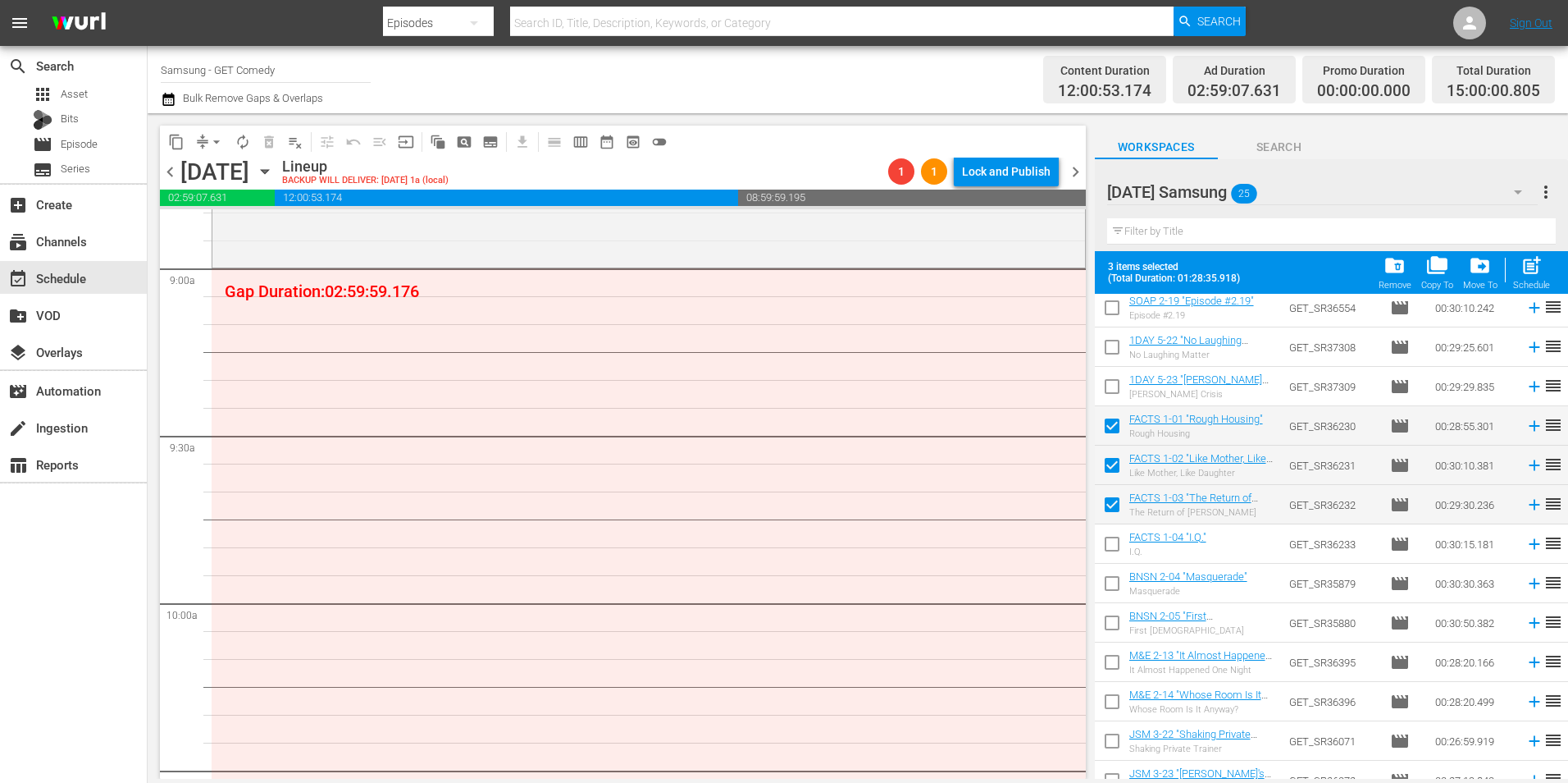
click at [1104, 545] on input "checkbox" at bounding box center [1112, 547] width 34 height 34
checkbox input "true"
click at [1110, 588] on input "checkbox" at bounding box center [1112, 586] width 34 height 34
checkbox input "true"
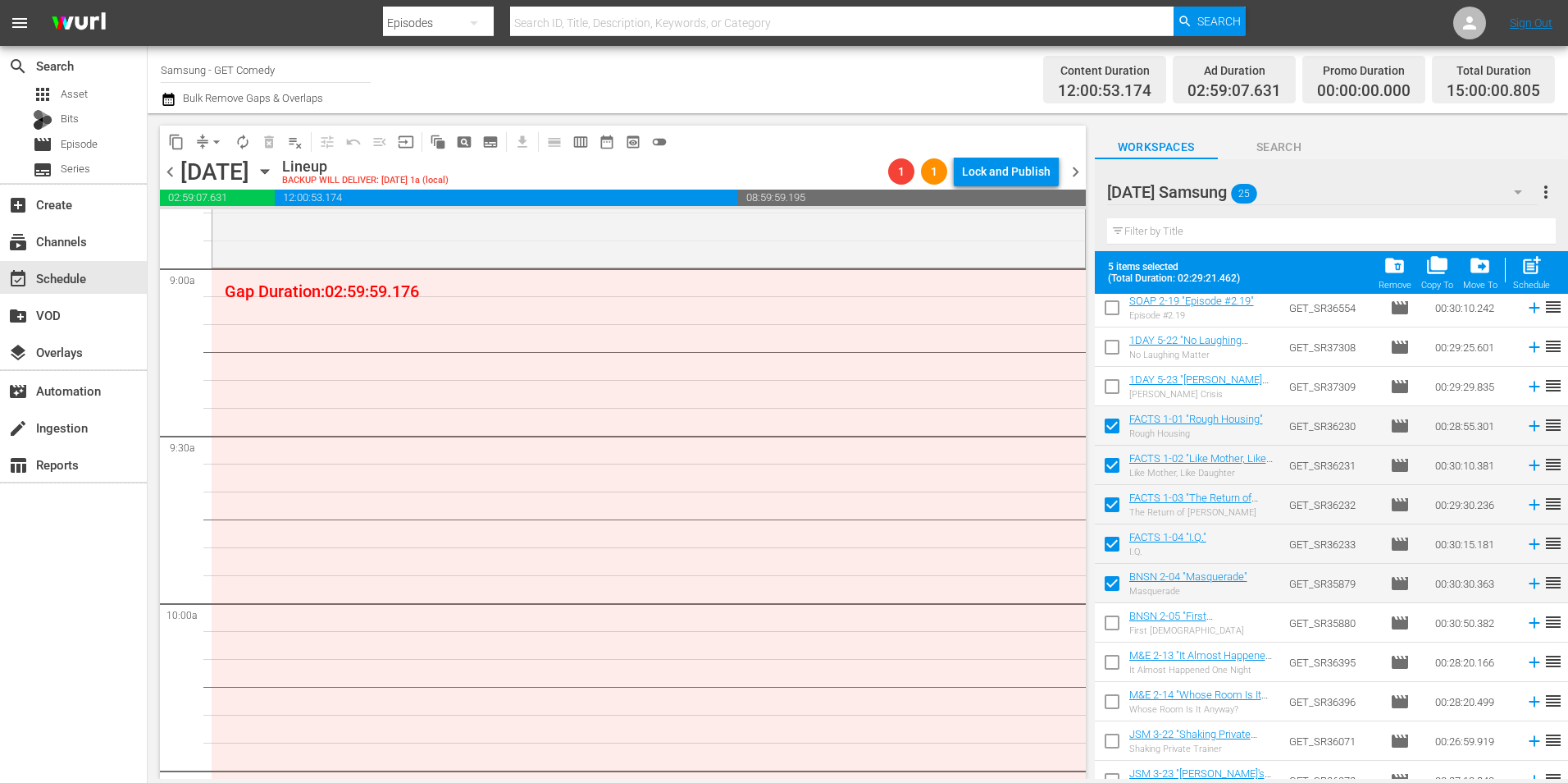
click at [1110, 623] on input "checkbox" at bounding box center [1112, 625] width 34 height 34
checkbox input "true"
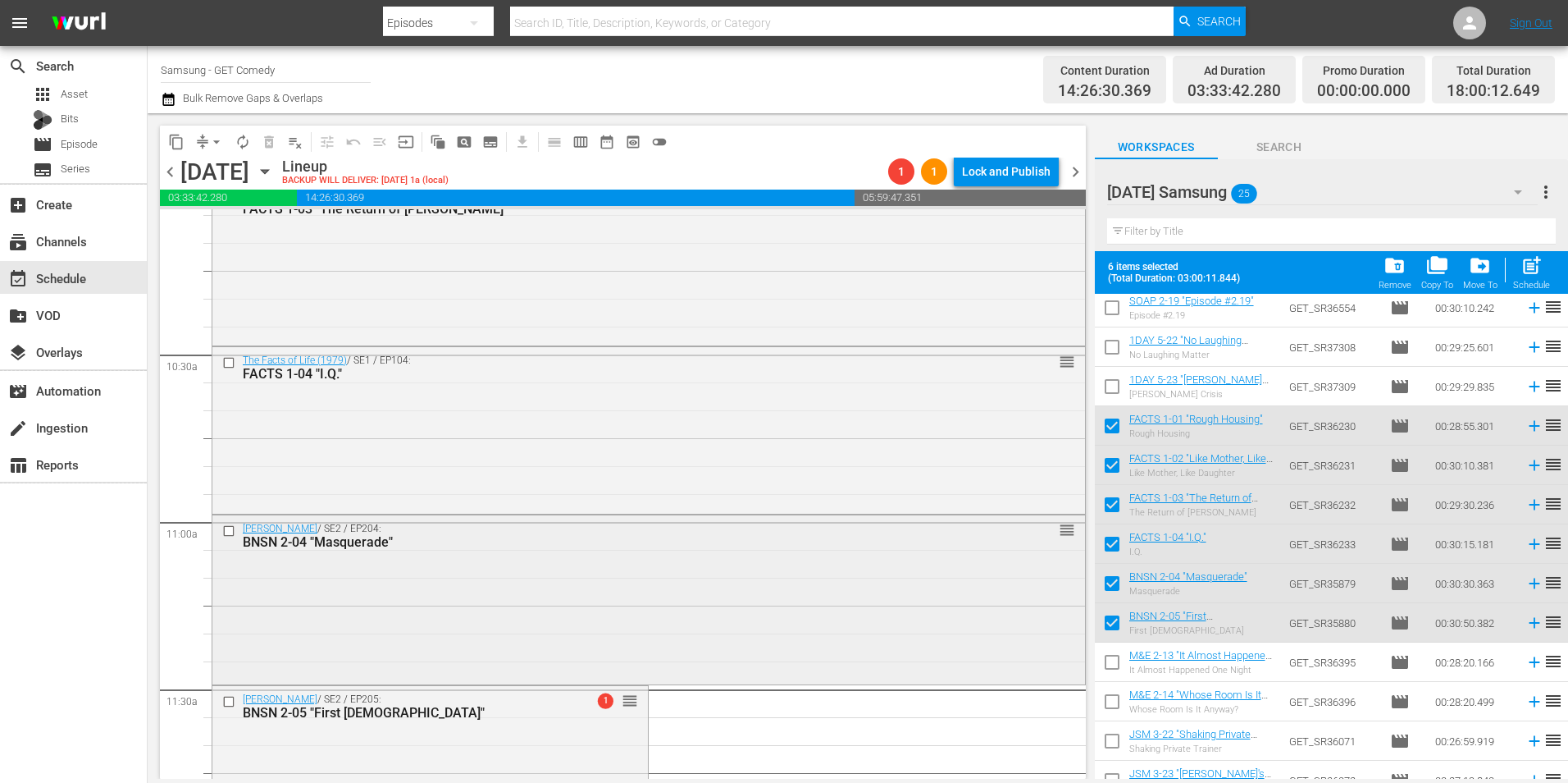
scroll to position [3446, 0]
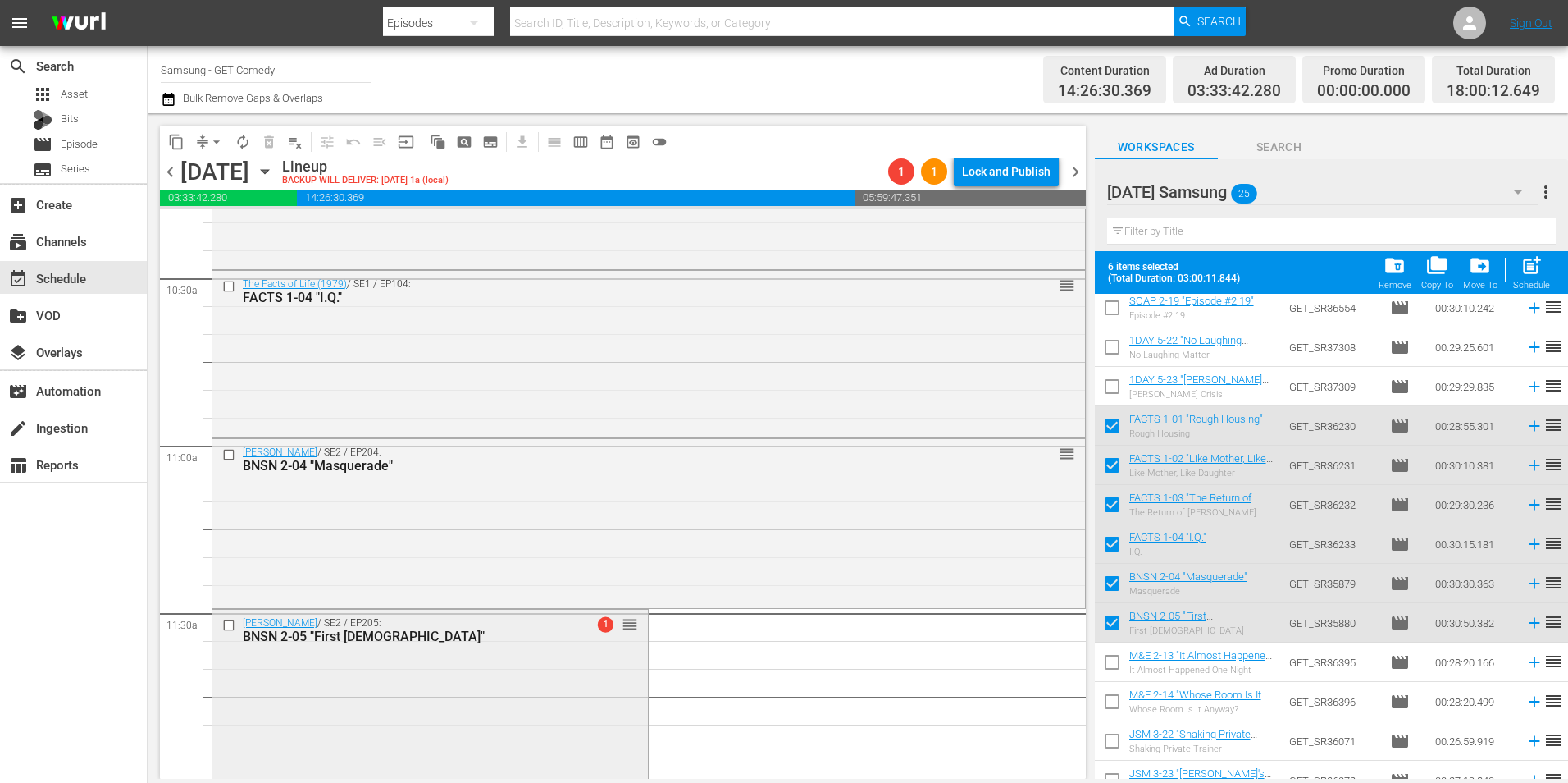
click at [498, 668] on div "[PERSON_NAME] / SE2 / EP205: BNSN 2-05 "First [DEMOGRAPHIC_DATA]" 1 reorder" at bounding box center [430, 692] width 435 height 167
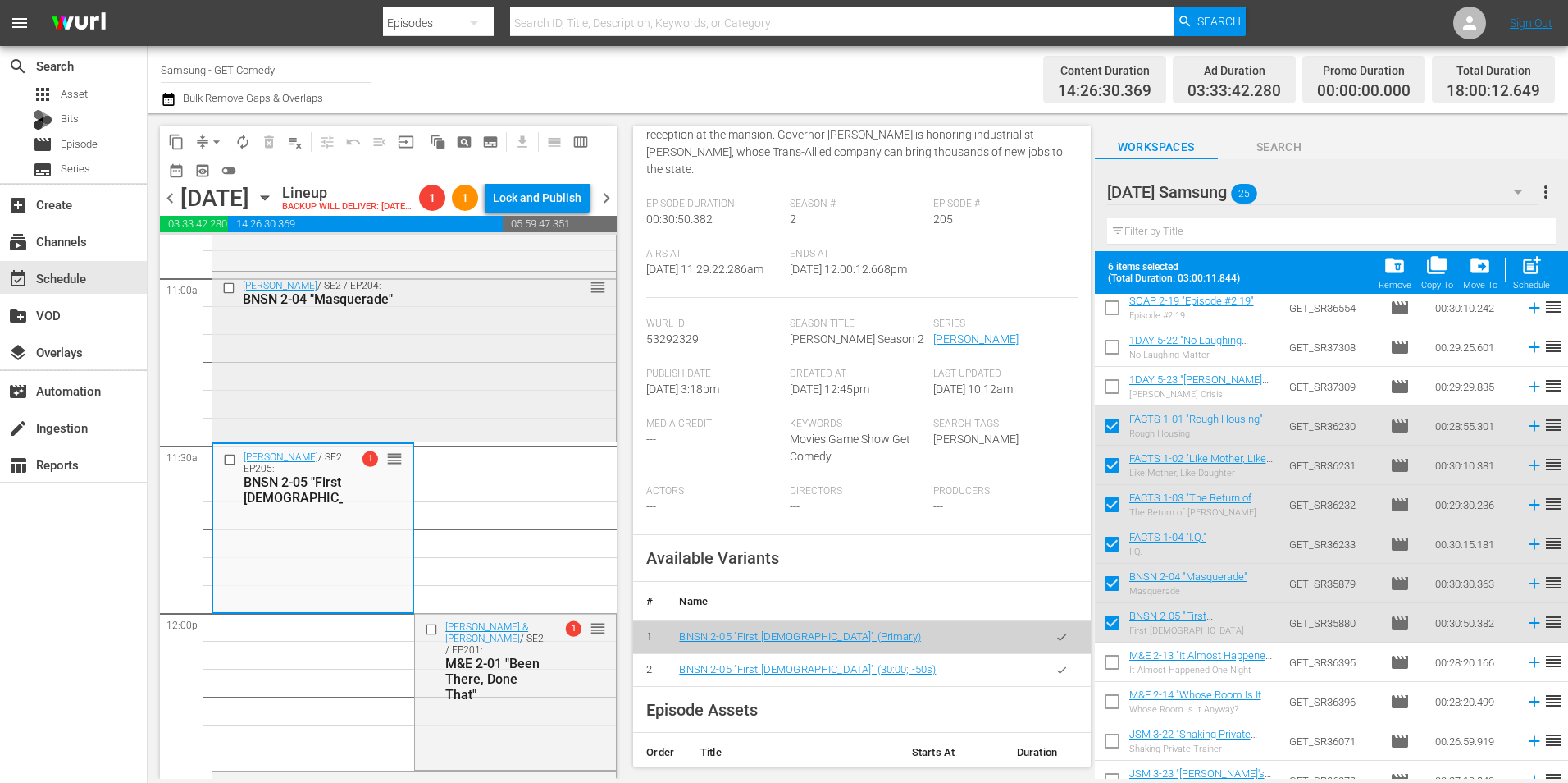
scroll to position [3610, 0]
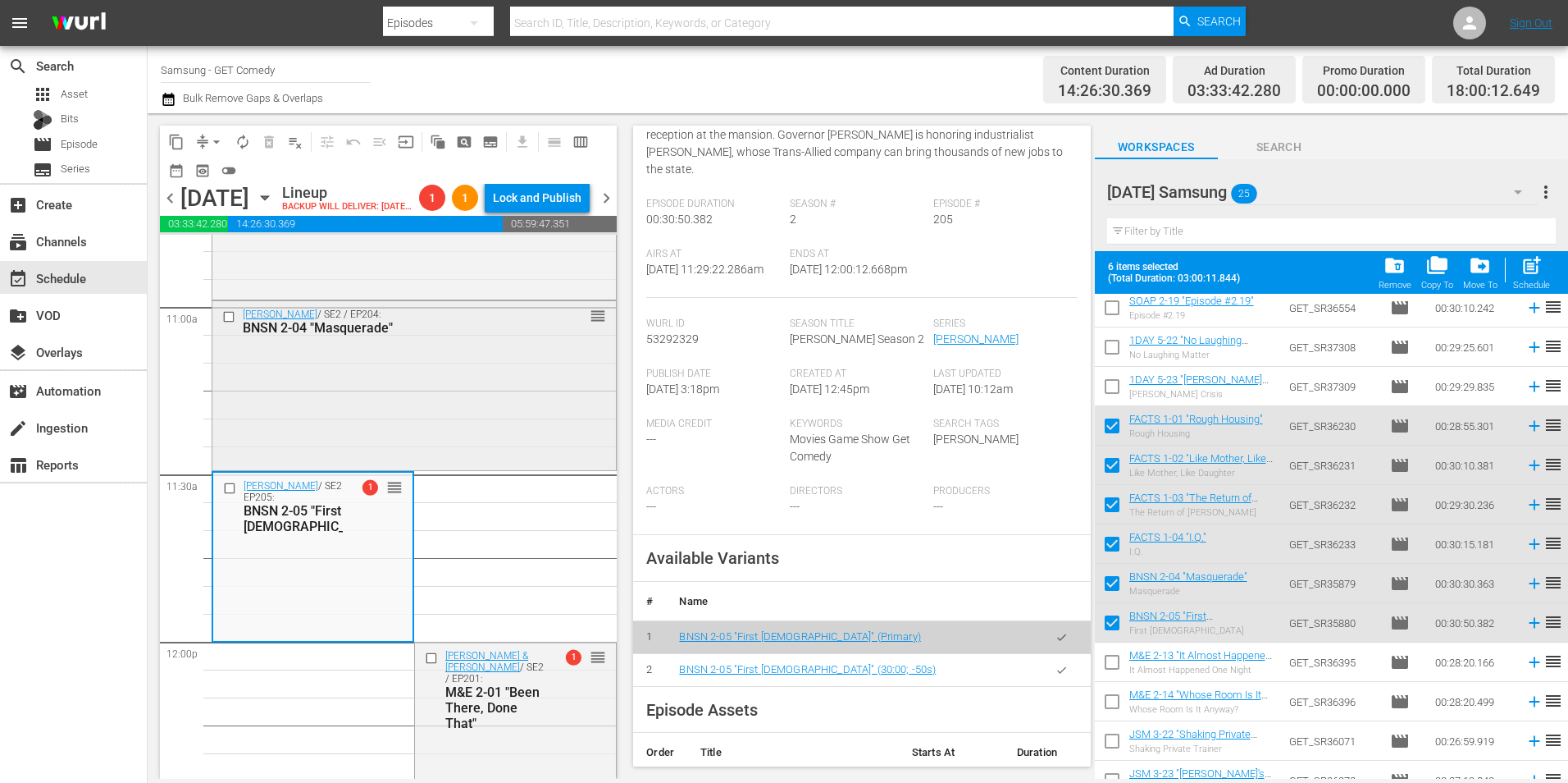
click at [406, 465] on div "[PERSON_NAME] / SE2 / EP204: BNSN 2-04 "Masquerade" reorder" at bounding box center [415, 383] width 404 height 165
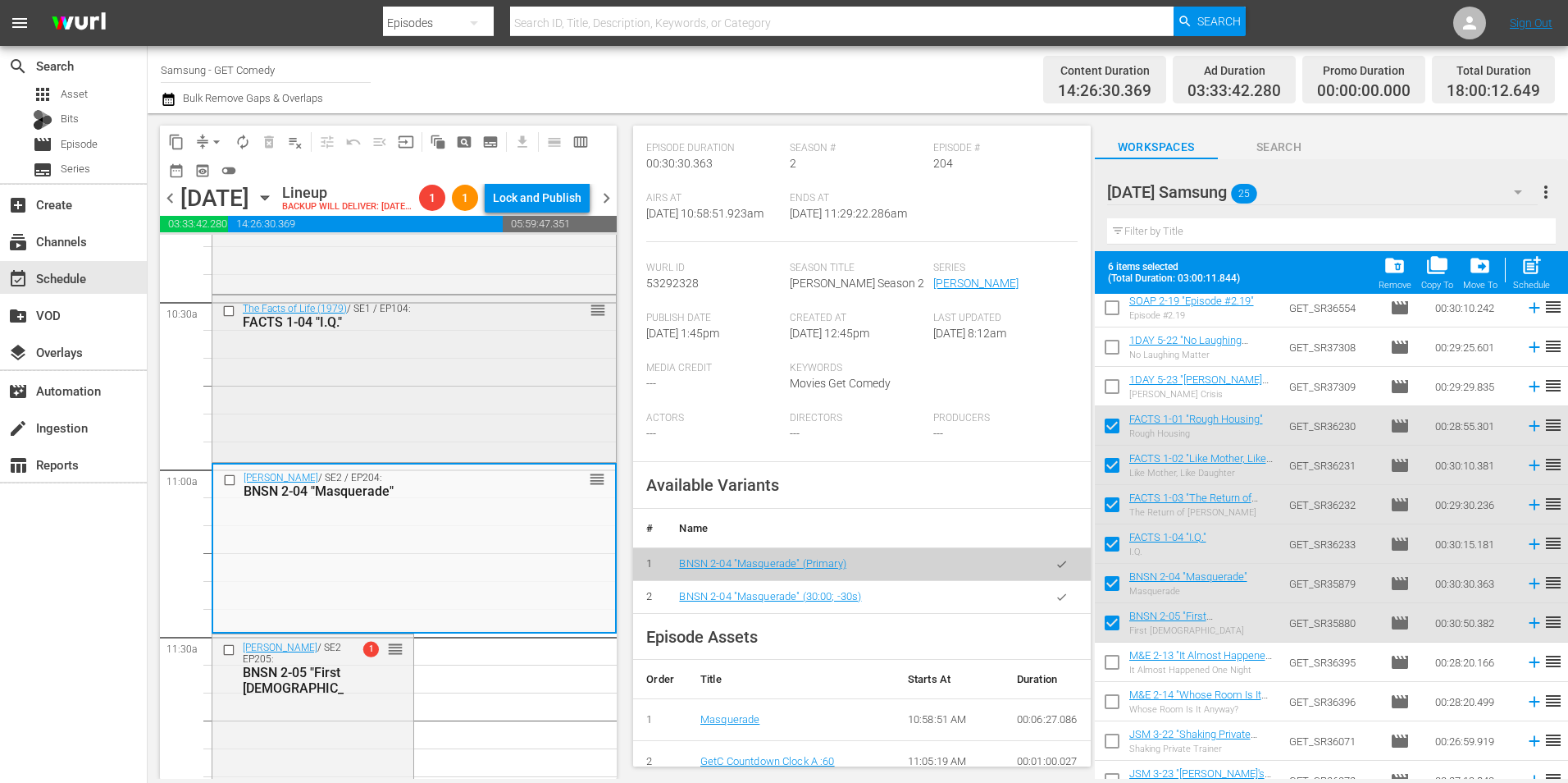
scroll to position [3446, 0]
click at [493, 449] on div "The Facts of Life (1979) / SE1 / EP104: FACTS 1-04 "I.Q." reorder" at bounding box center [415, 378] width 404 height 164
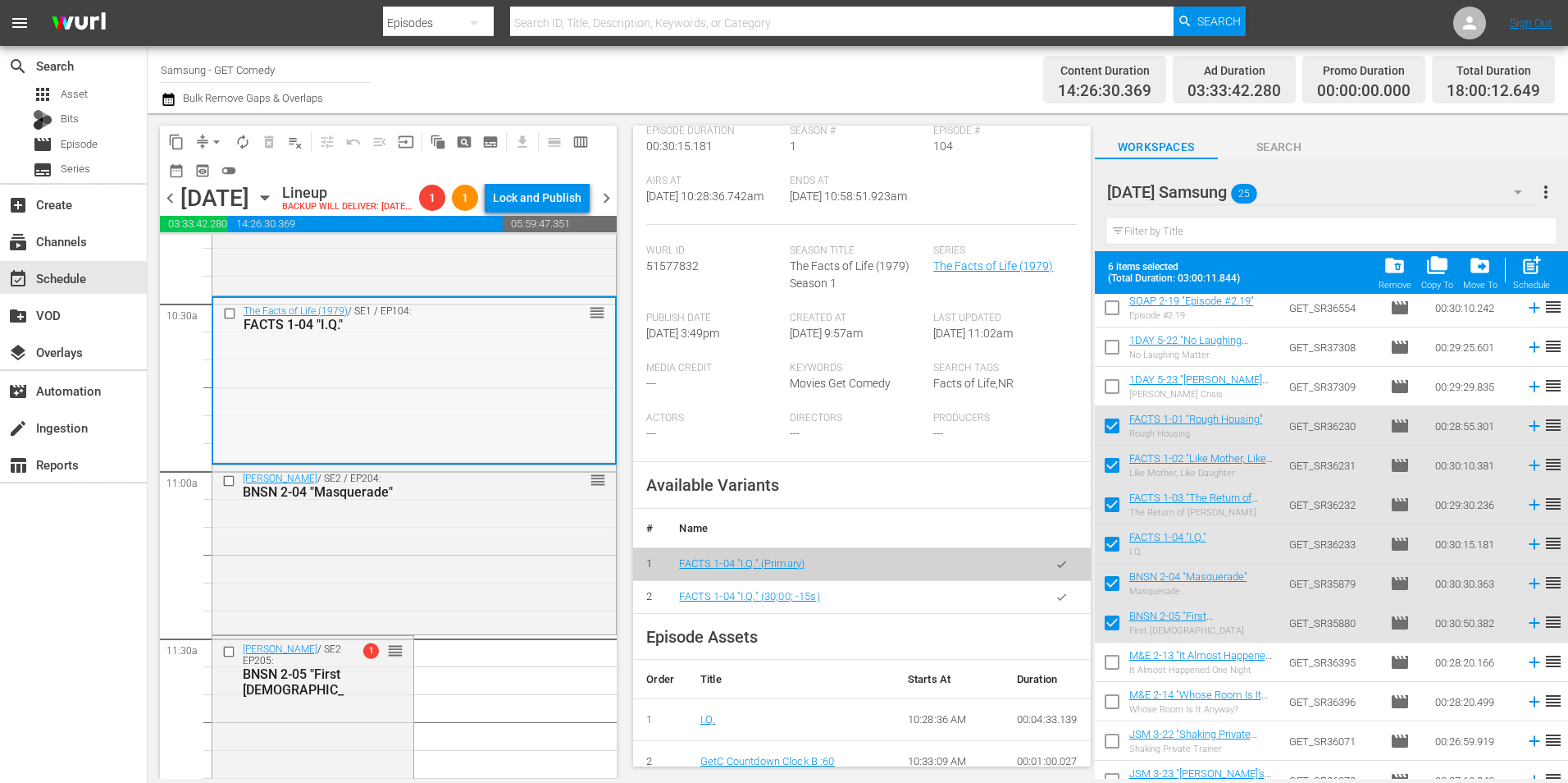
scroll to position [3364, 0]
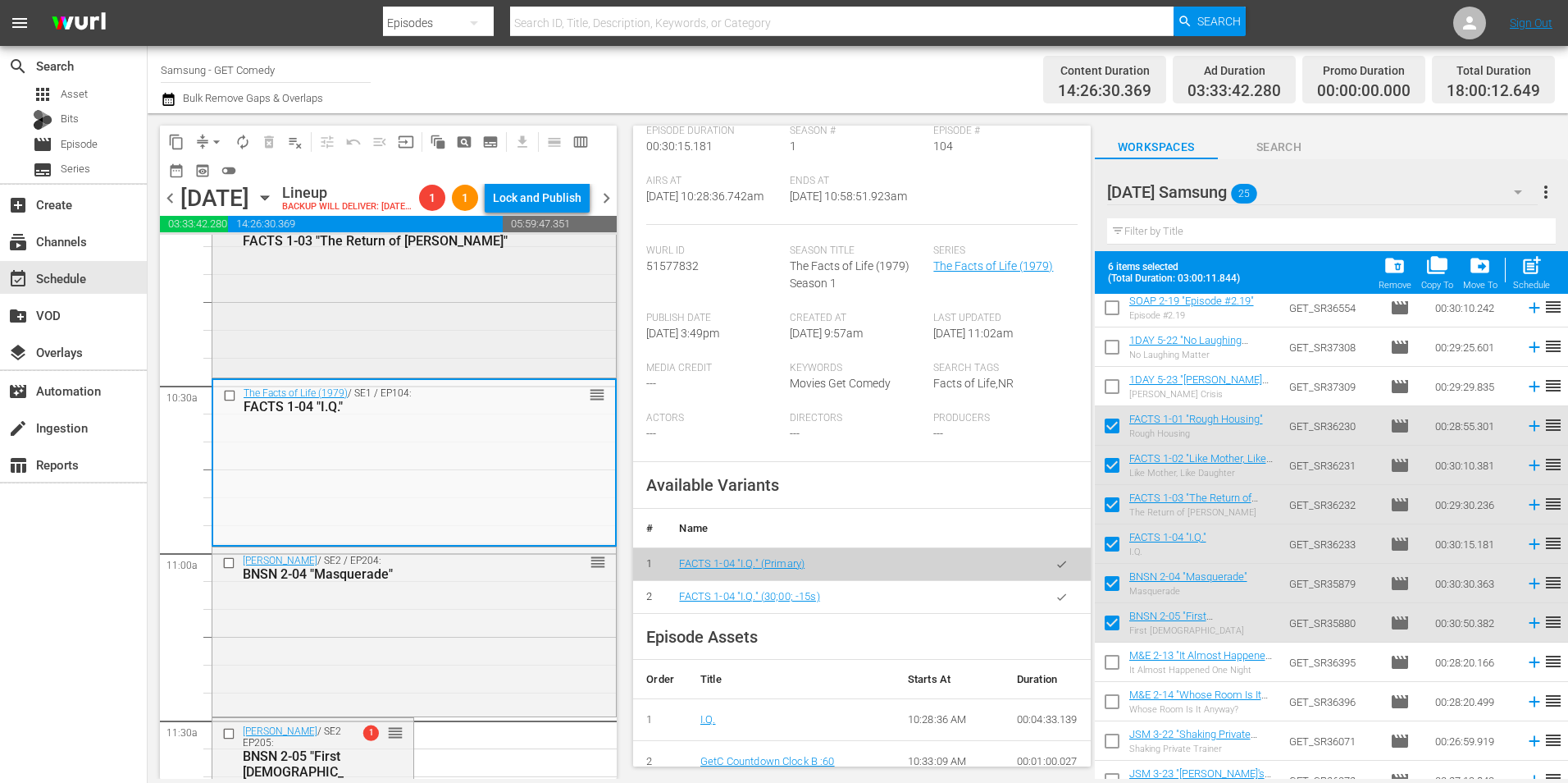
click at [443, 353] on div "The Facts of Life (1979) / SE1 / EP103: FACTS 1-03 "The Return of [PERSON_NAME]…" at bounding box center [415, 294] width 404 height 160
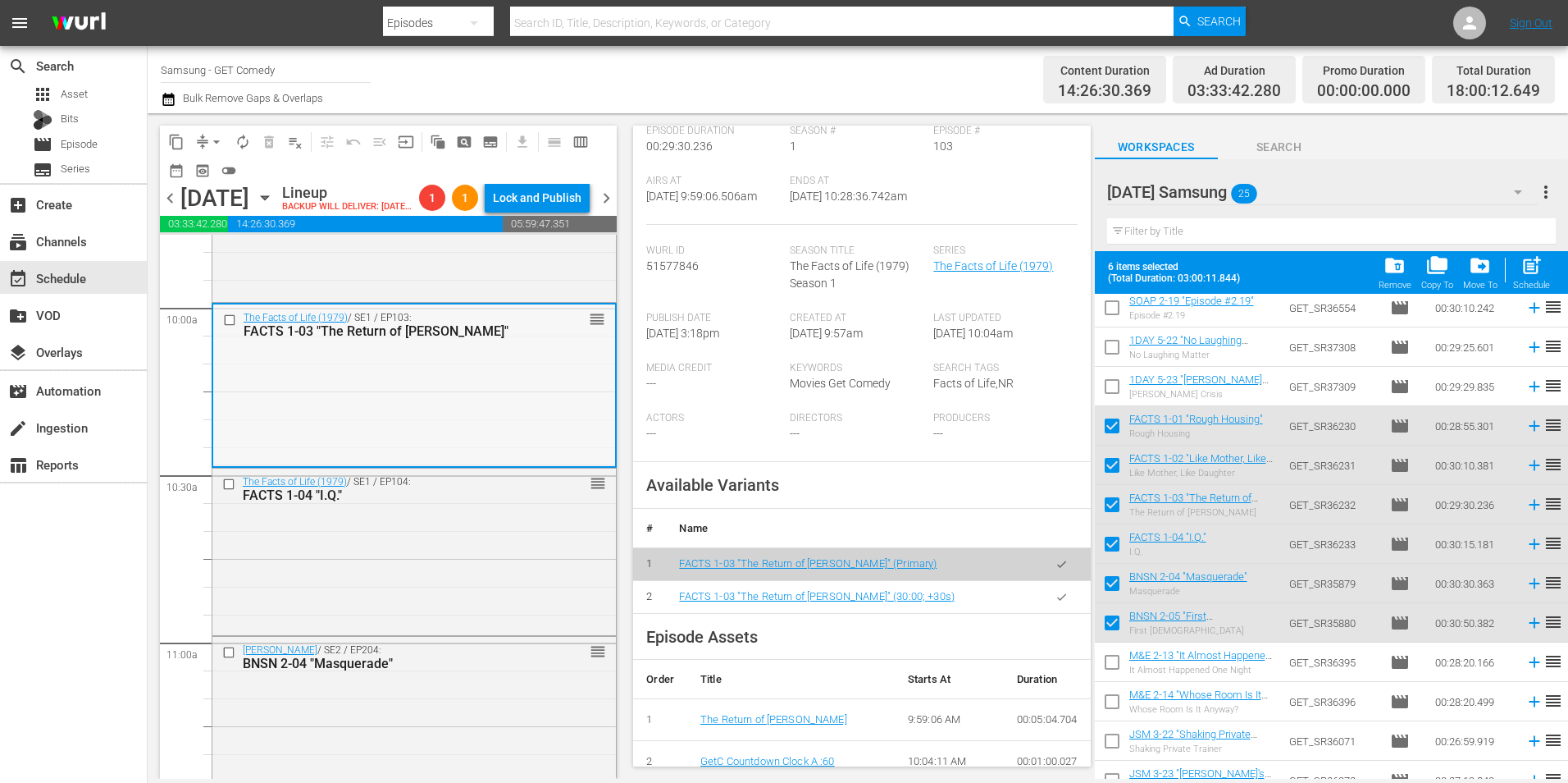
scroll to position [3200, 0]
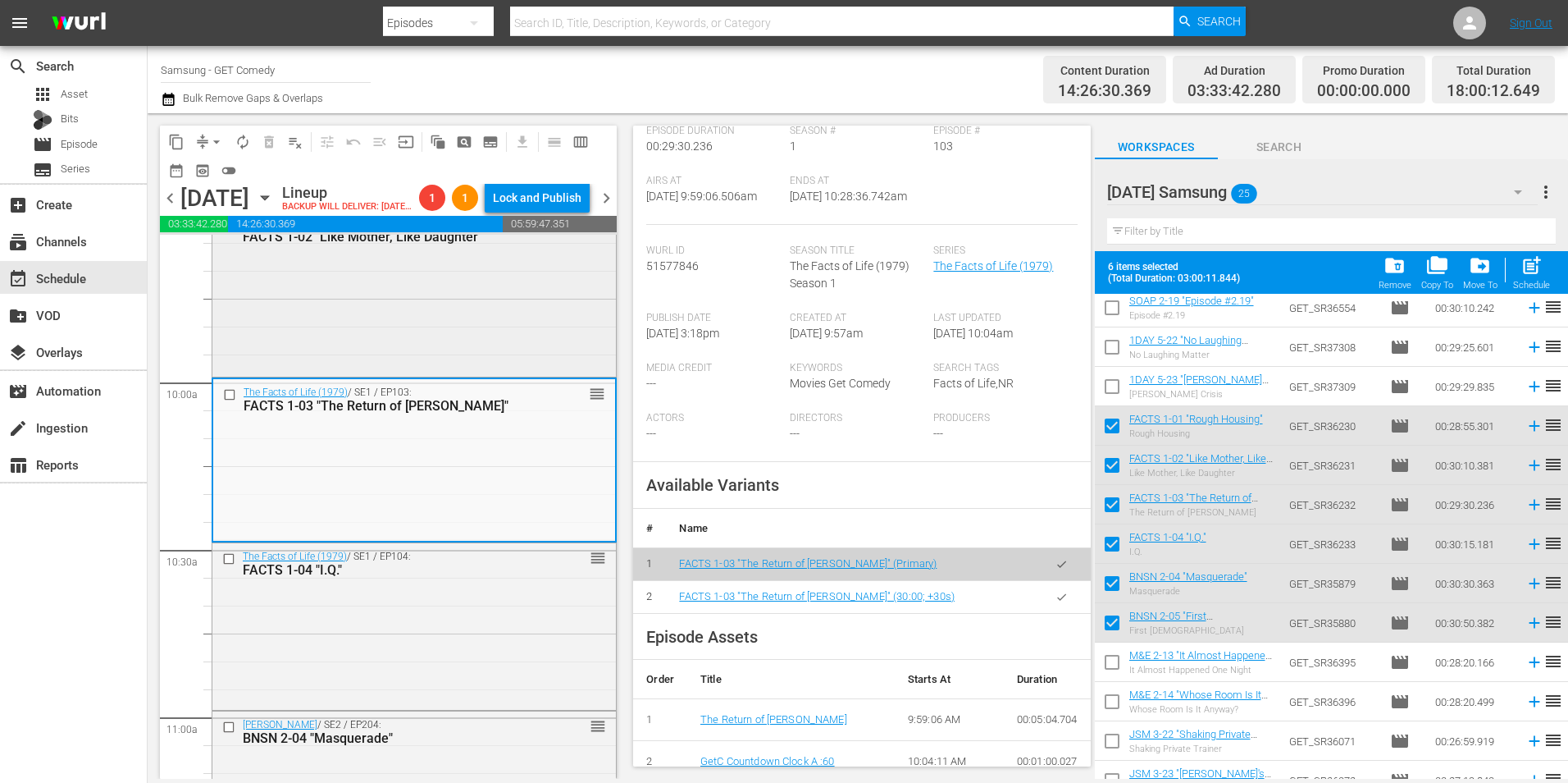
click at [444, 345] on div "The Facts of Life (1979) / SE1 / EP102: FACTS 1-02 "Like Mother, Like Daughter"…" at bounding box center [415, 292] width 404 height 163
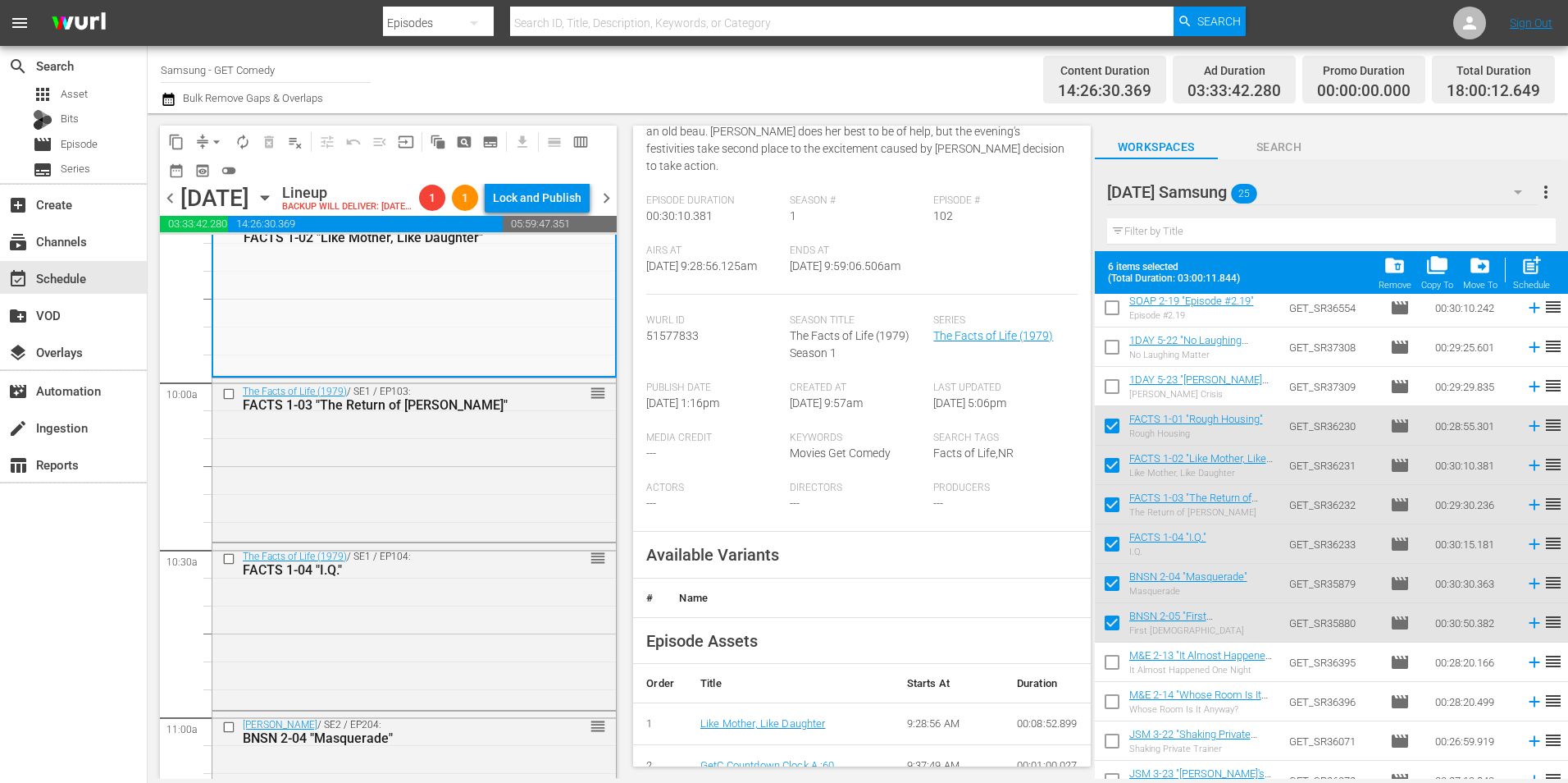
scroll to position [246, 0]
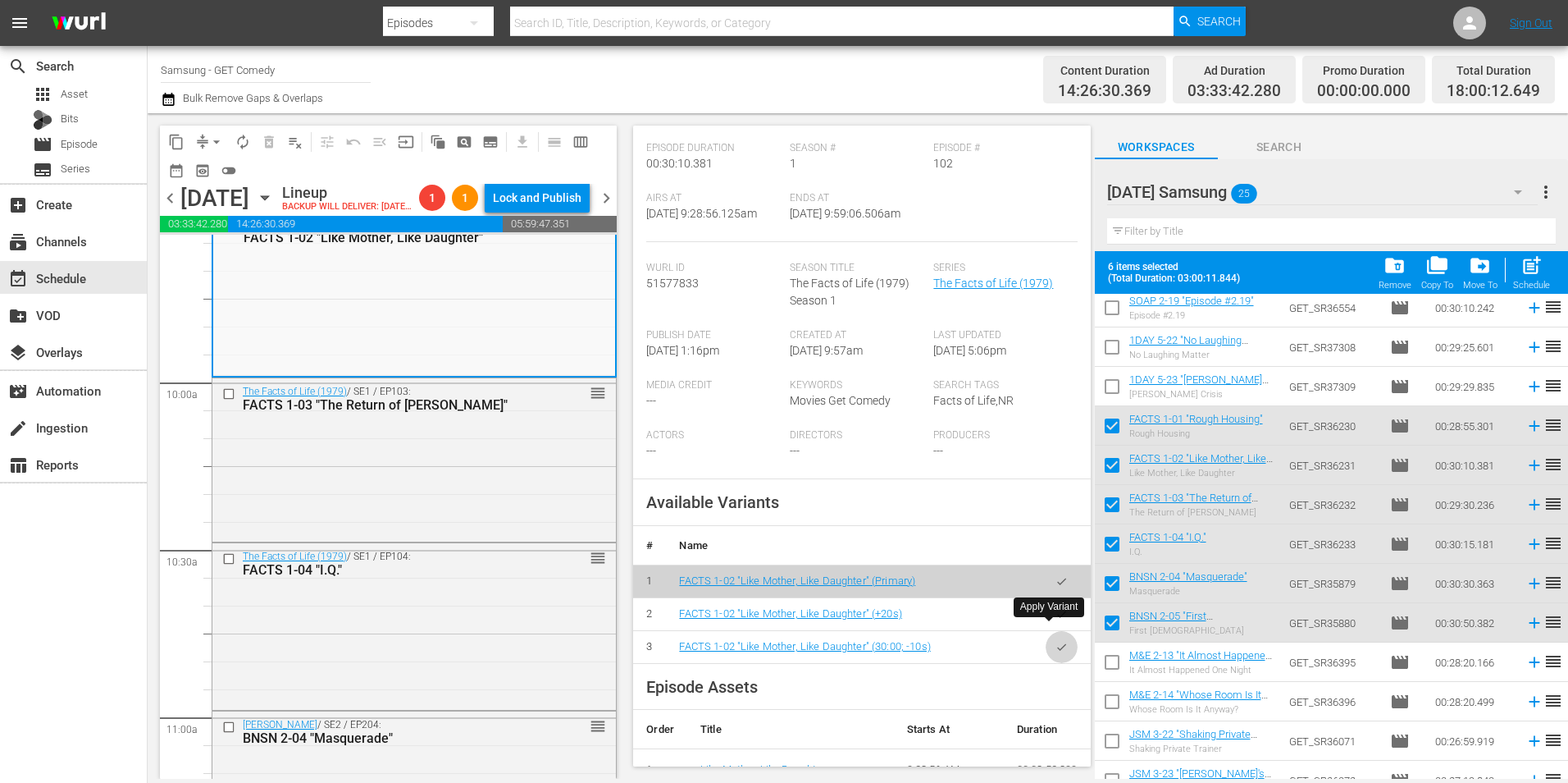
click at [1046, 631] on button "button" at bounding box center [1062, 647] width 32 height 32
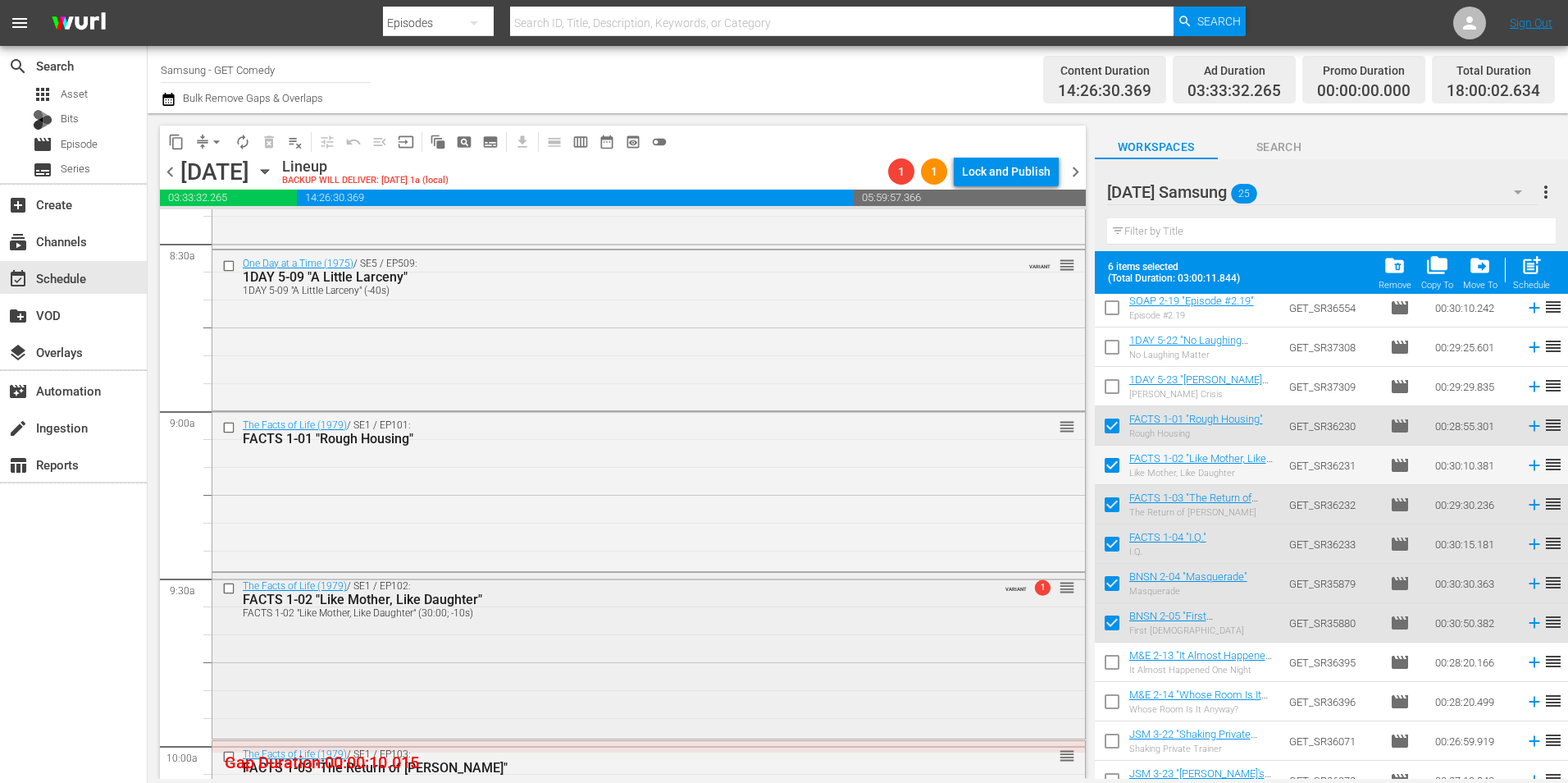
scroll to position [2790, 0]
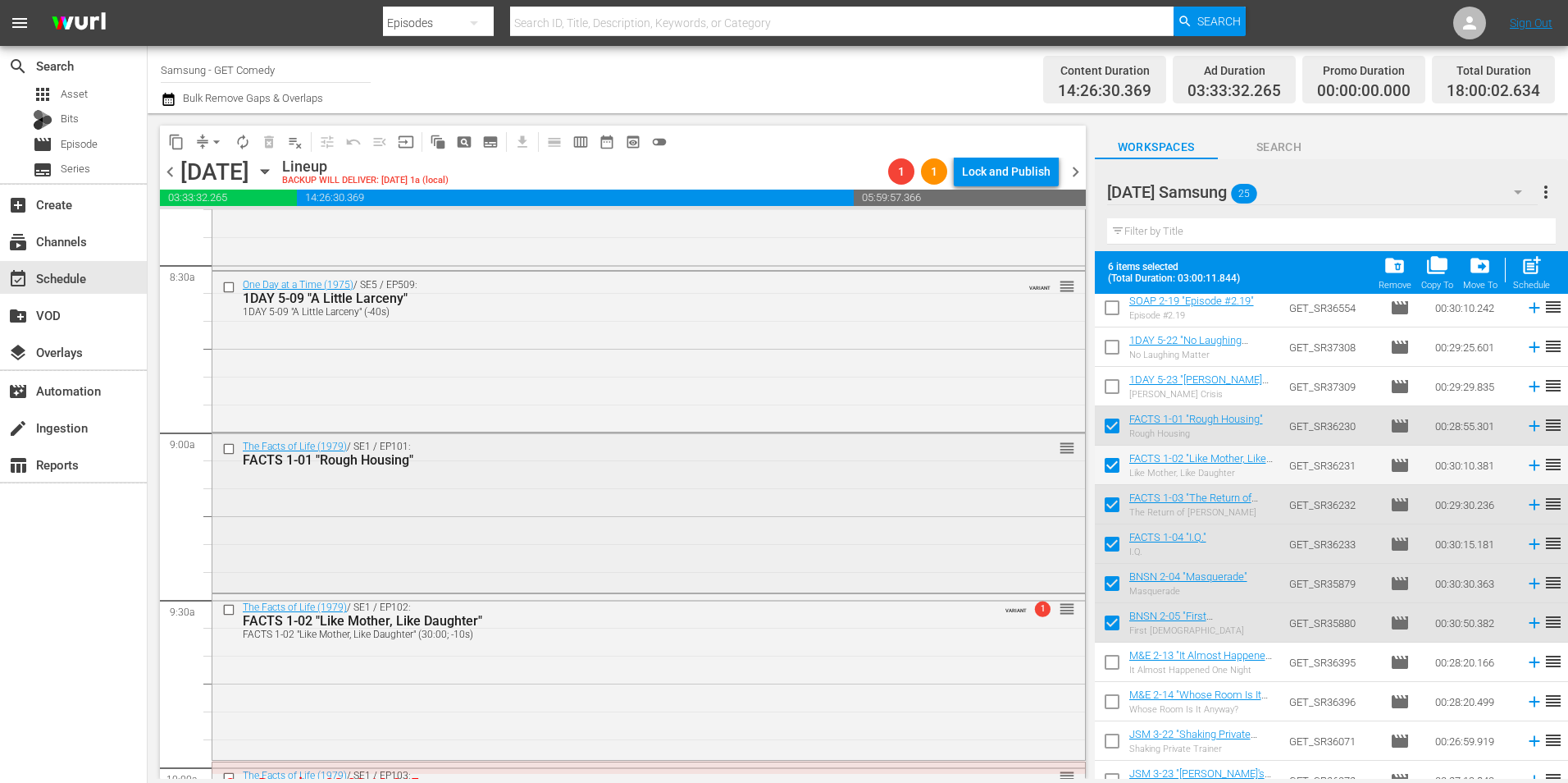
click at [460, 519] on div "The Facts of Life (1979) / SE1 / EP101: FACTS 1-01 "Rough Housing" reorder" at bounding box center [649, 511] width 872 height 157
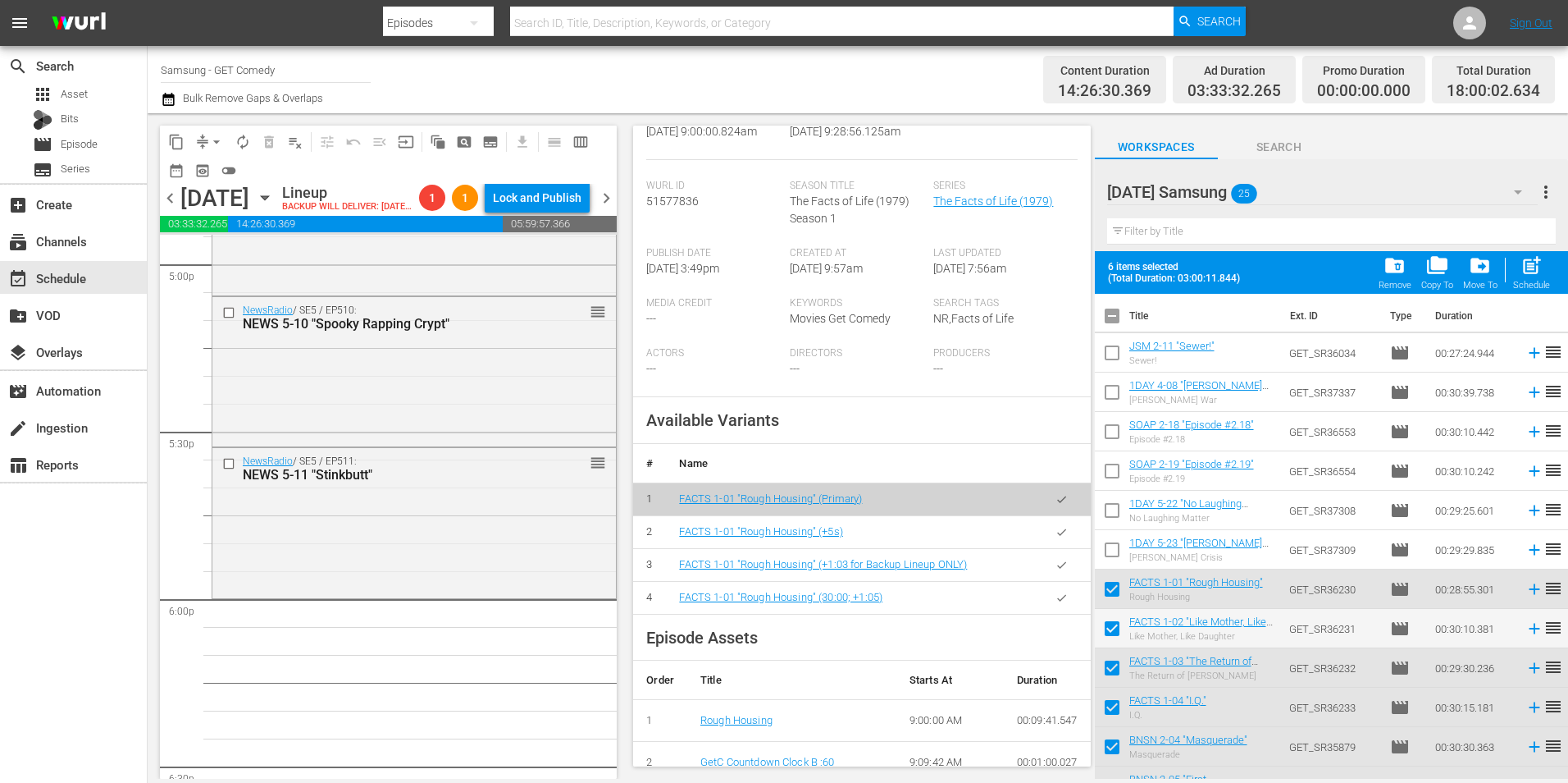
scroll to position [0, 0]
click at [1114, 322] on input "checkbox" at bounding box center [1112, 319] width 34 height 34
checkbox input "true"
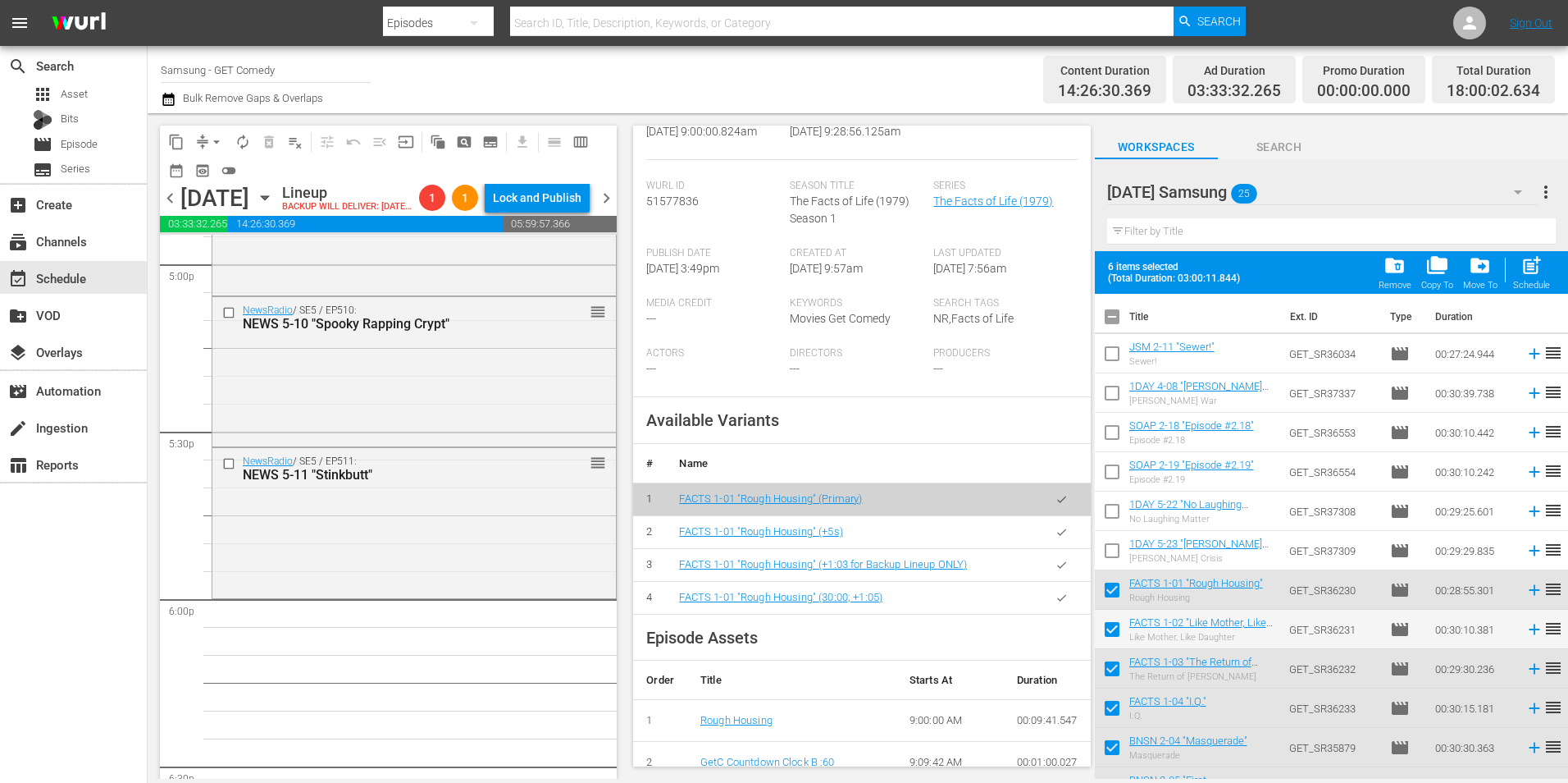
checkbox input "true"
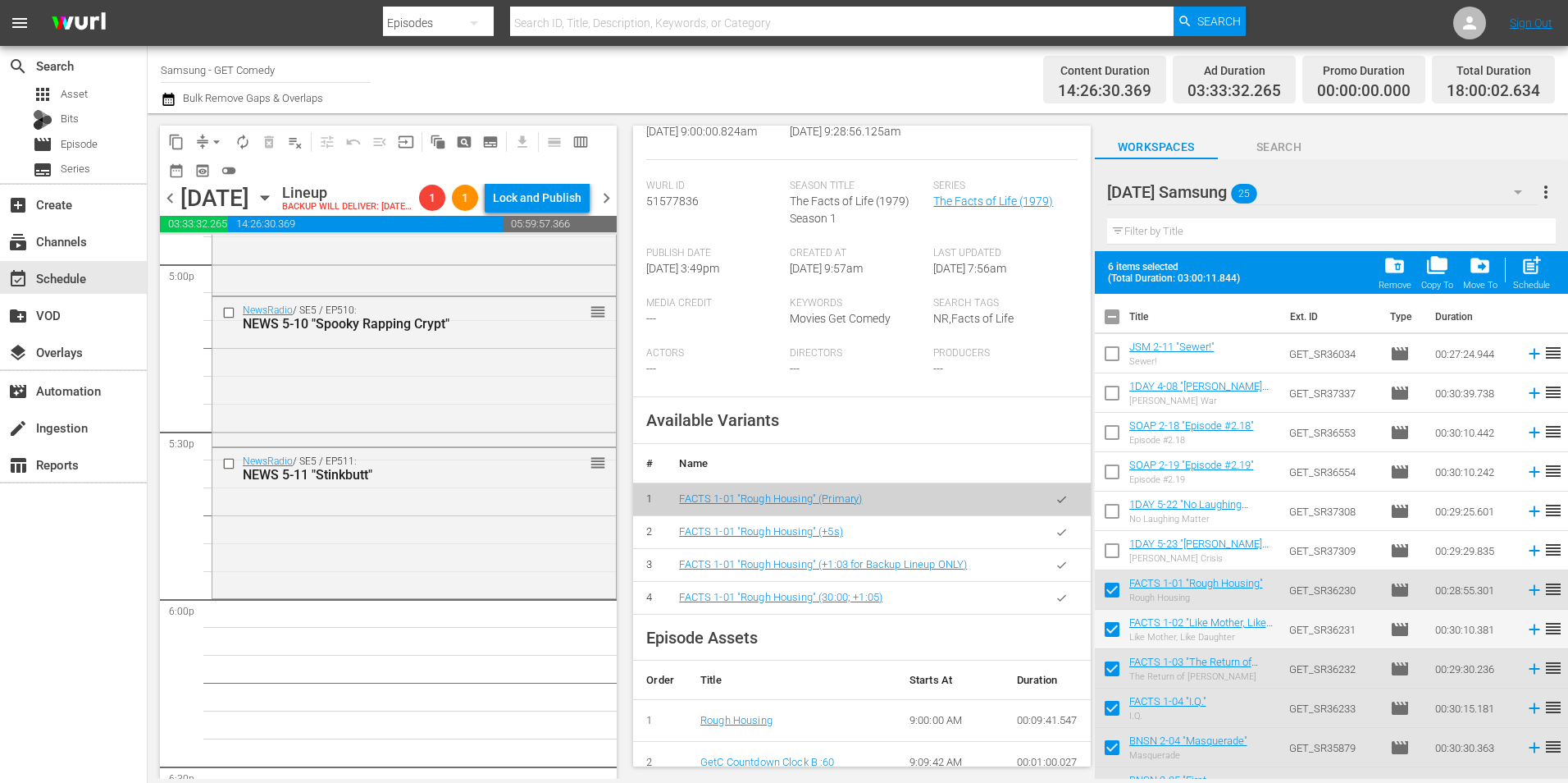
checkbox input "true"
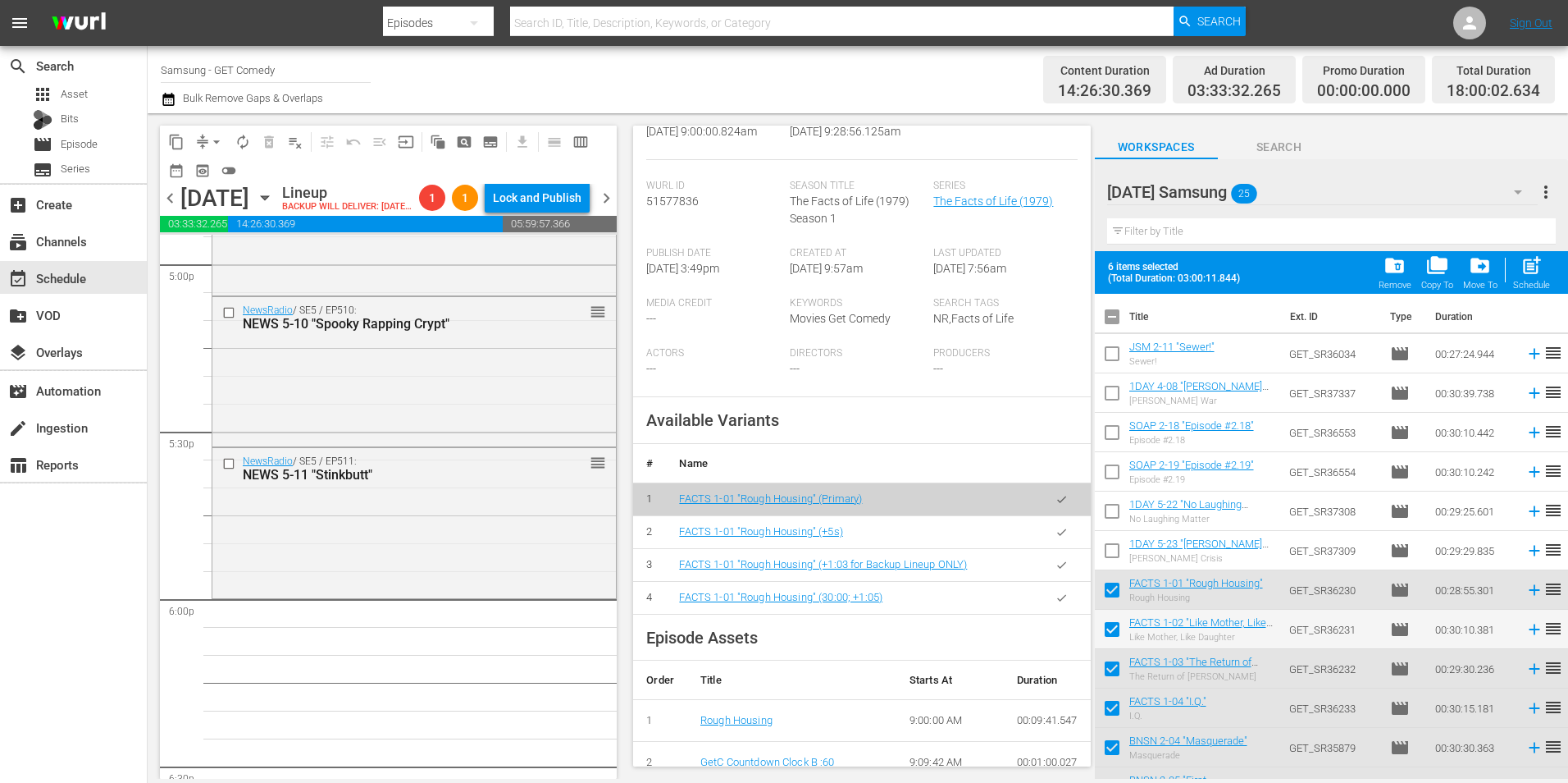
checkbox input "true"
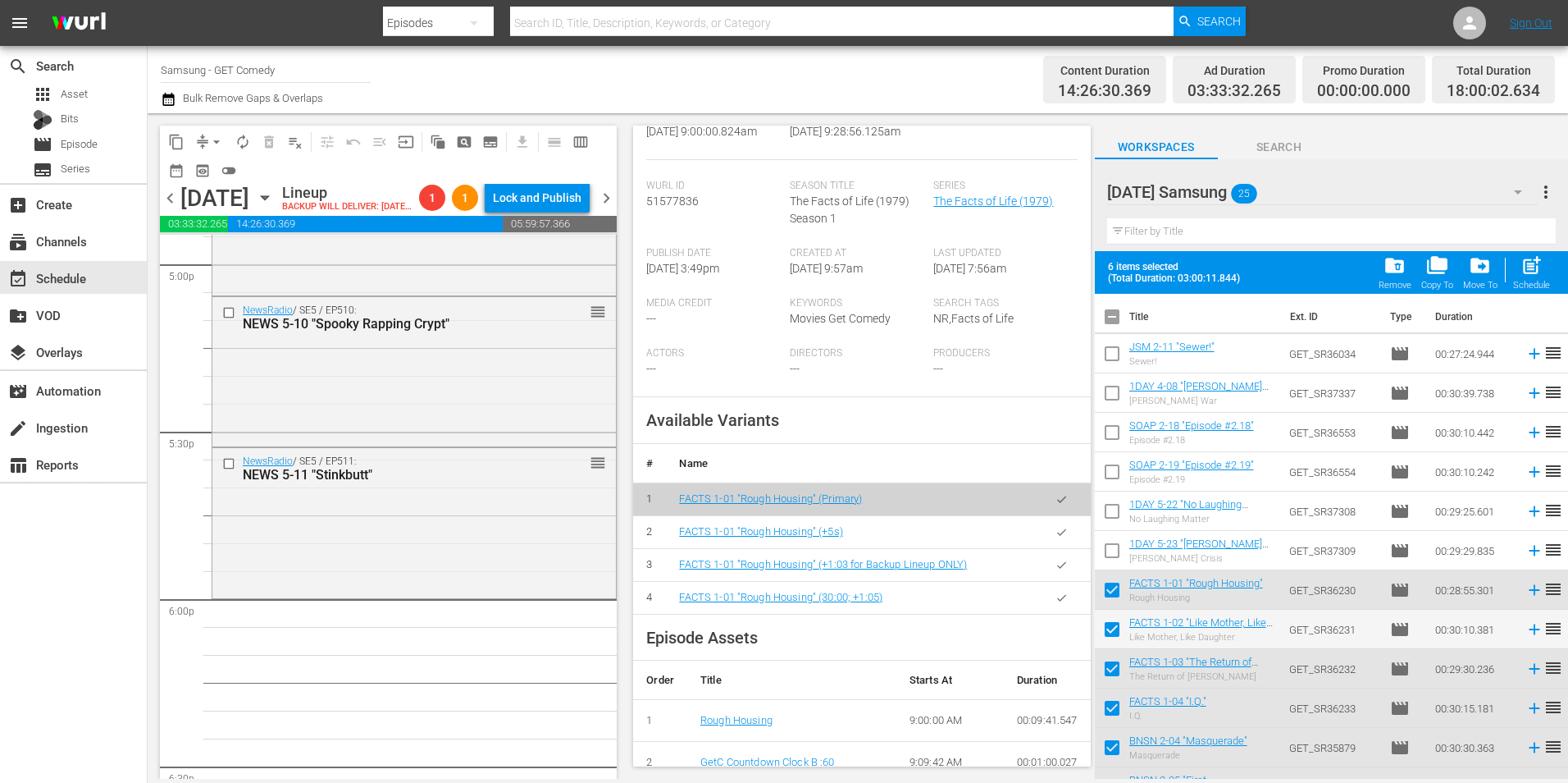
checkbox input "true"
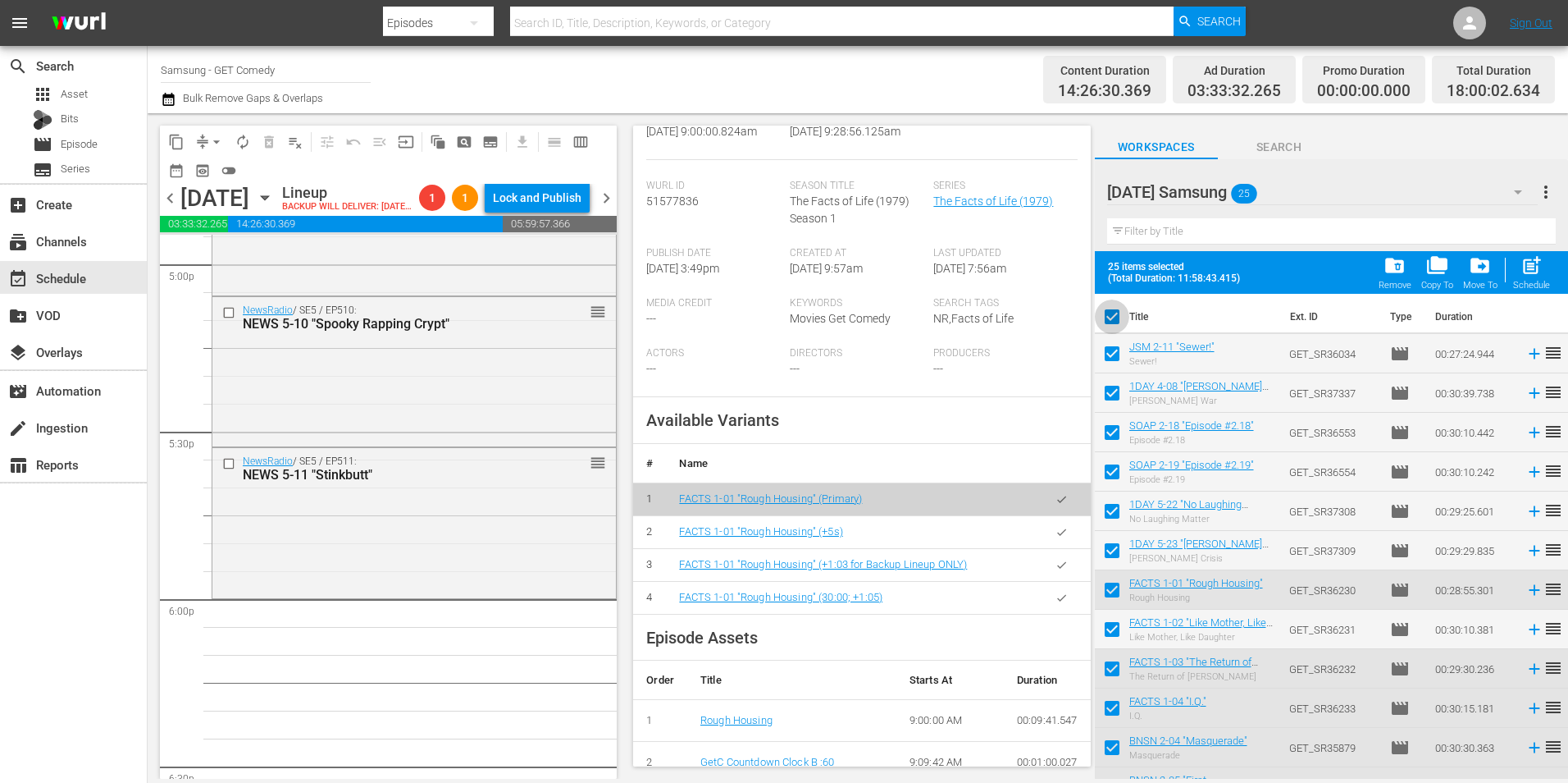
click at [1114, 322] on input "checkbox" at bounding box center [1112, 319] width 34 height 34
checkbox input "false"
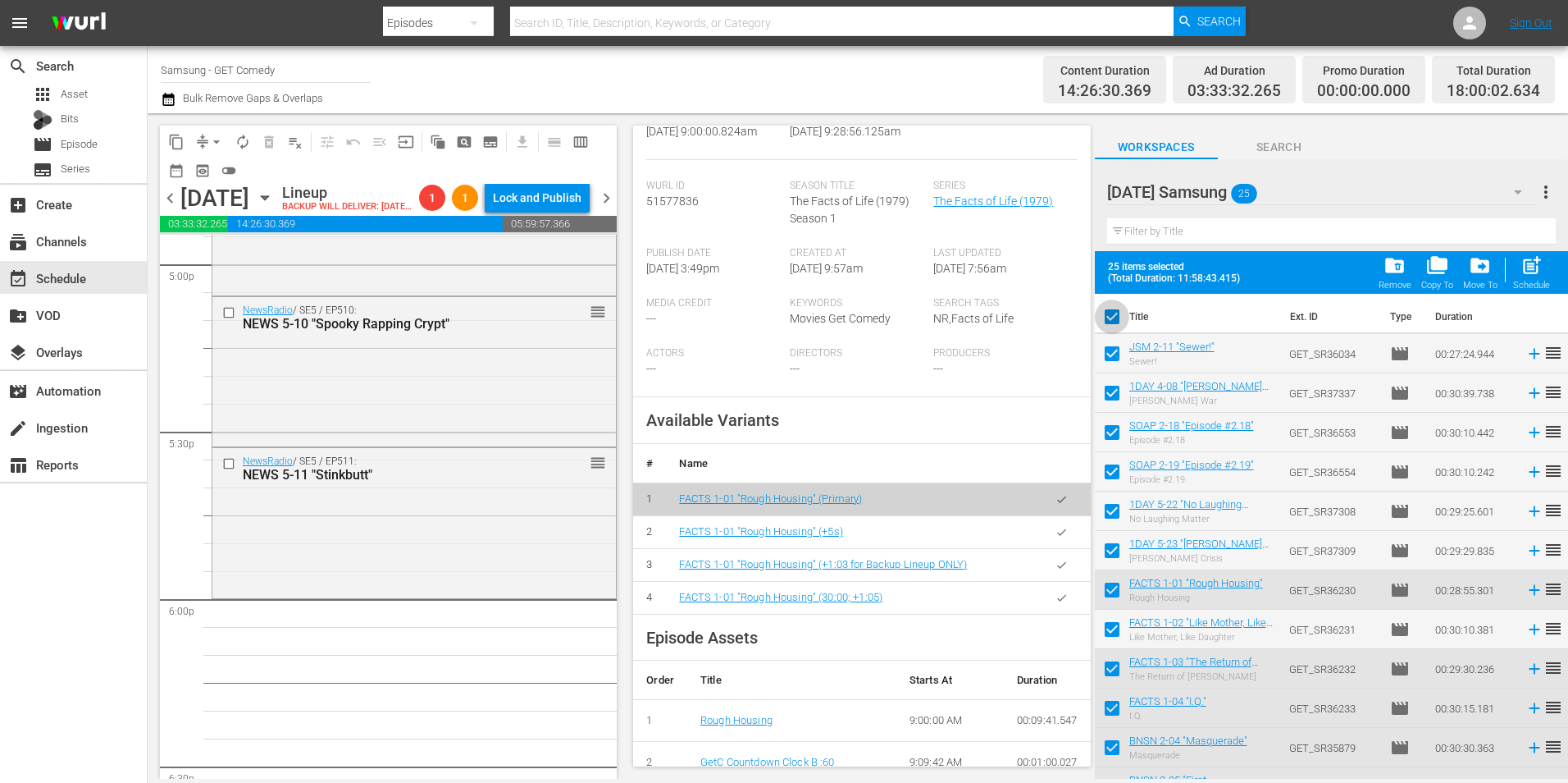
checkbox input "false"
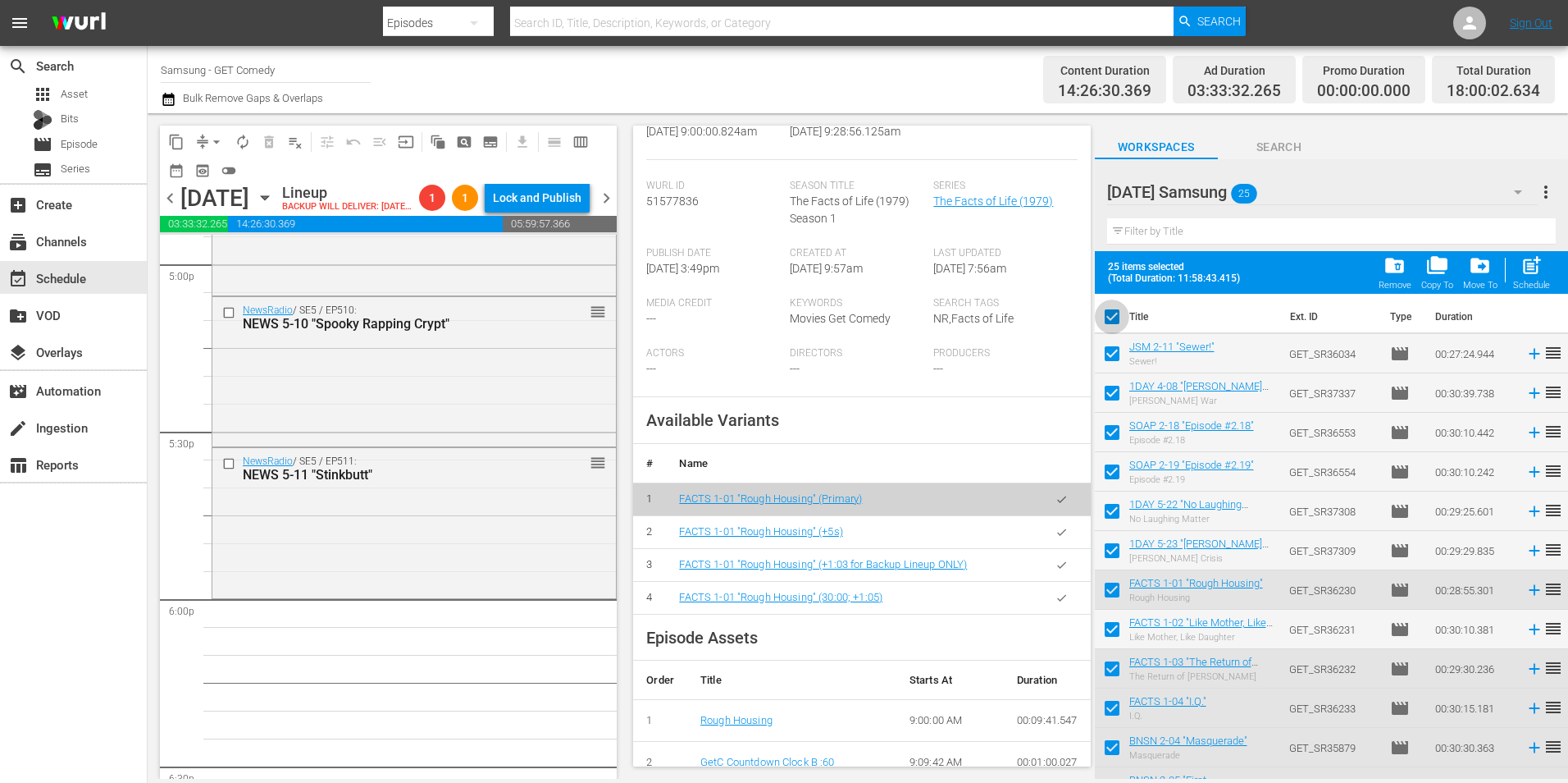
checkbox input "false"
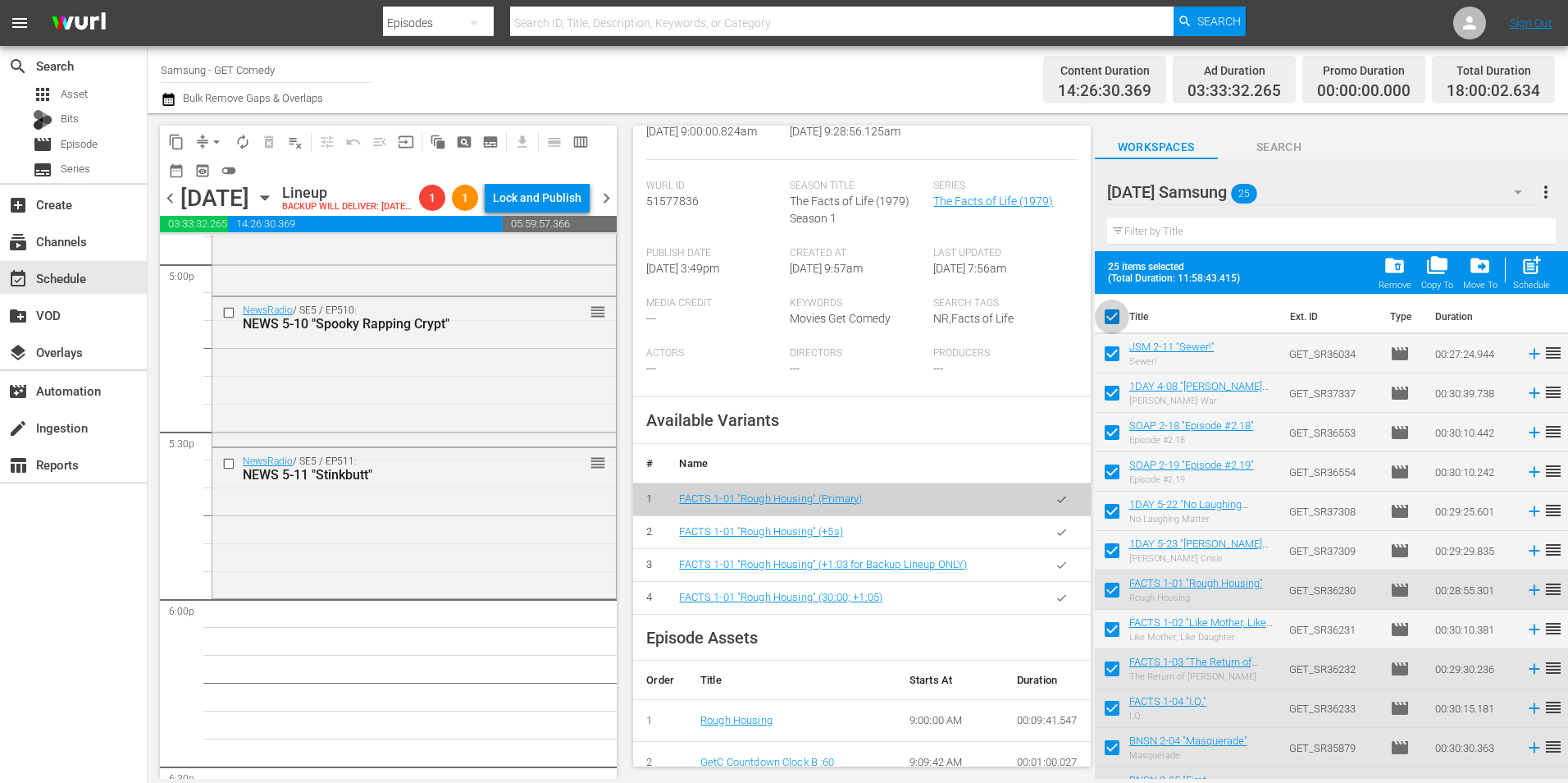
checkbox input "false"
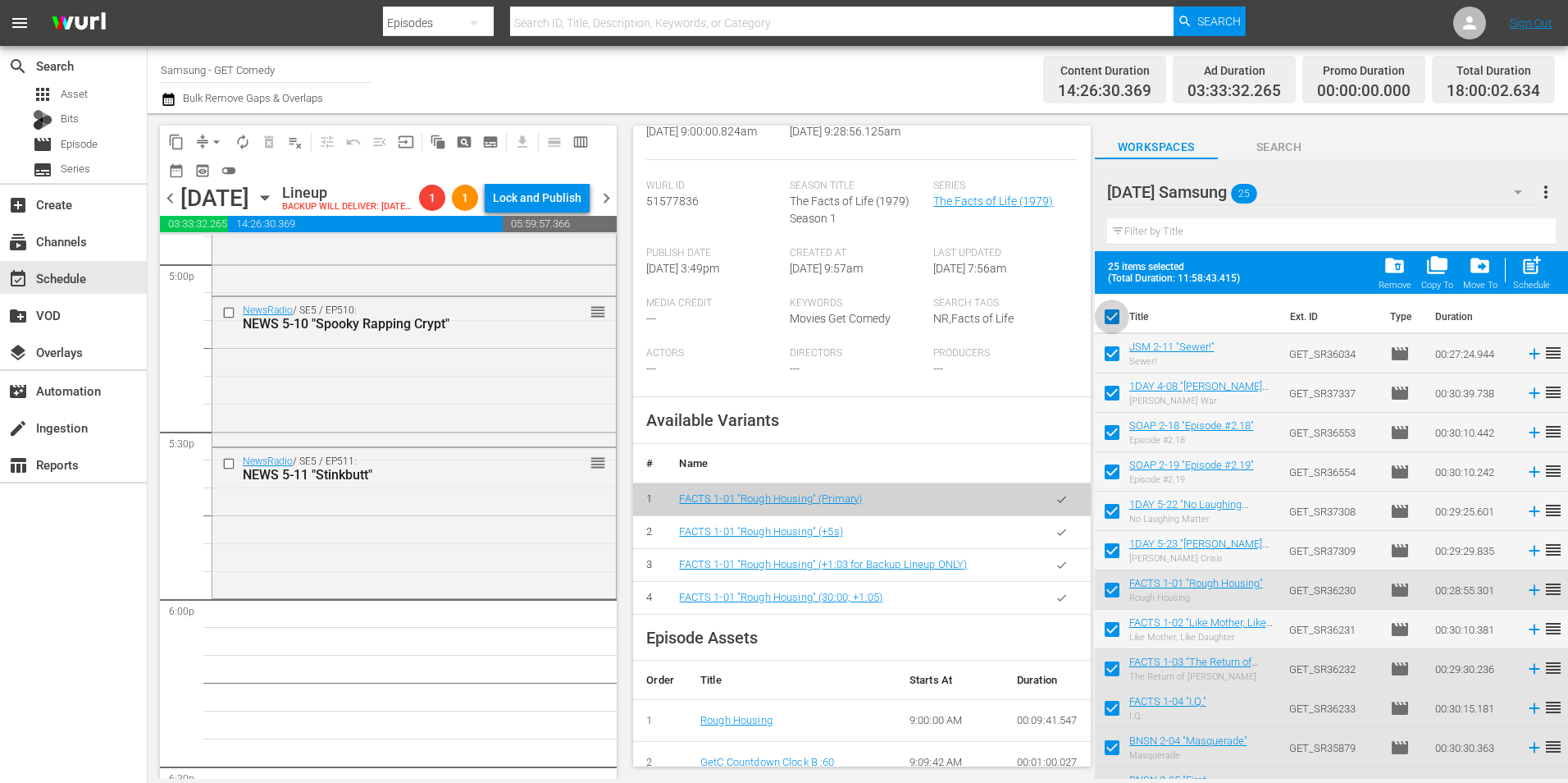
checkbox input "false"
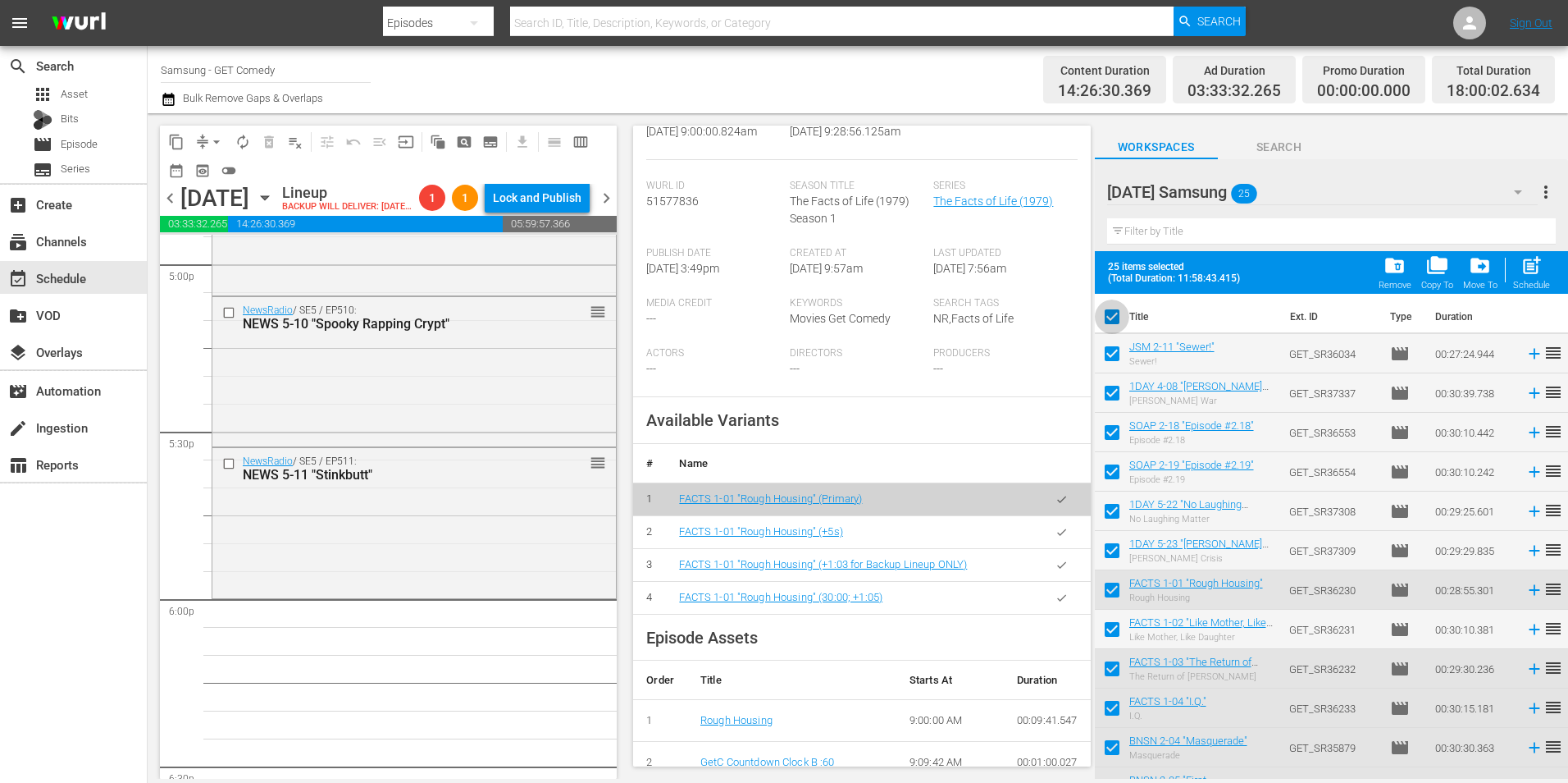
checkbox input "false"
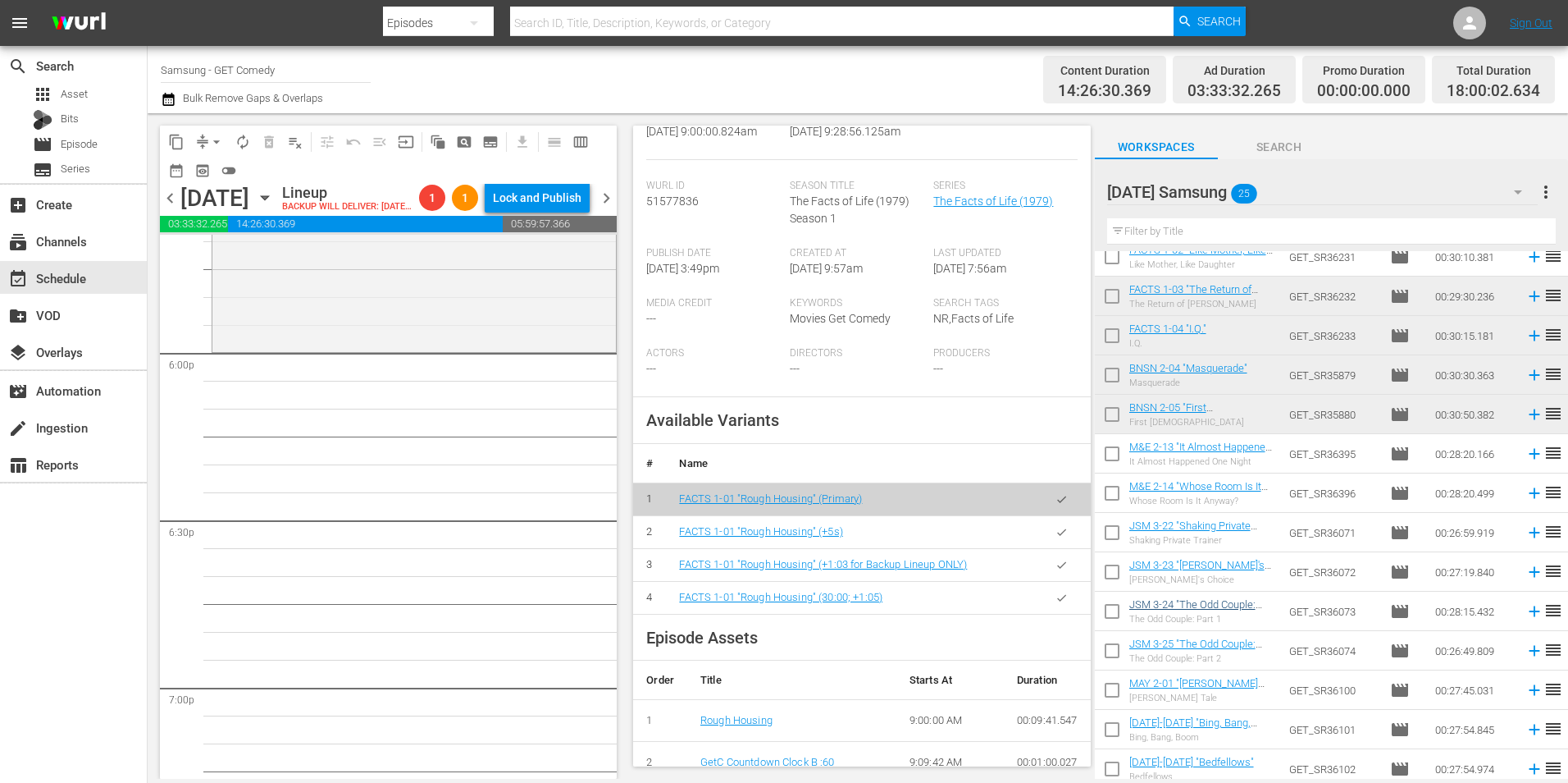
scroll to position [411, 0]
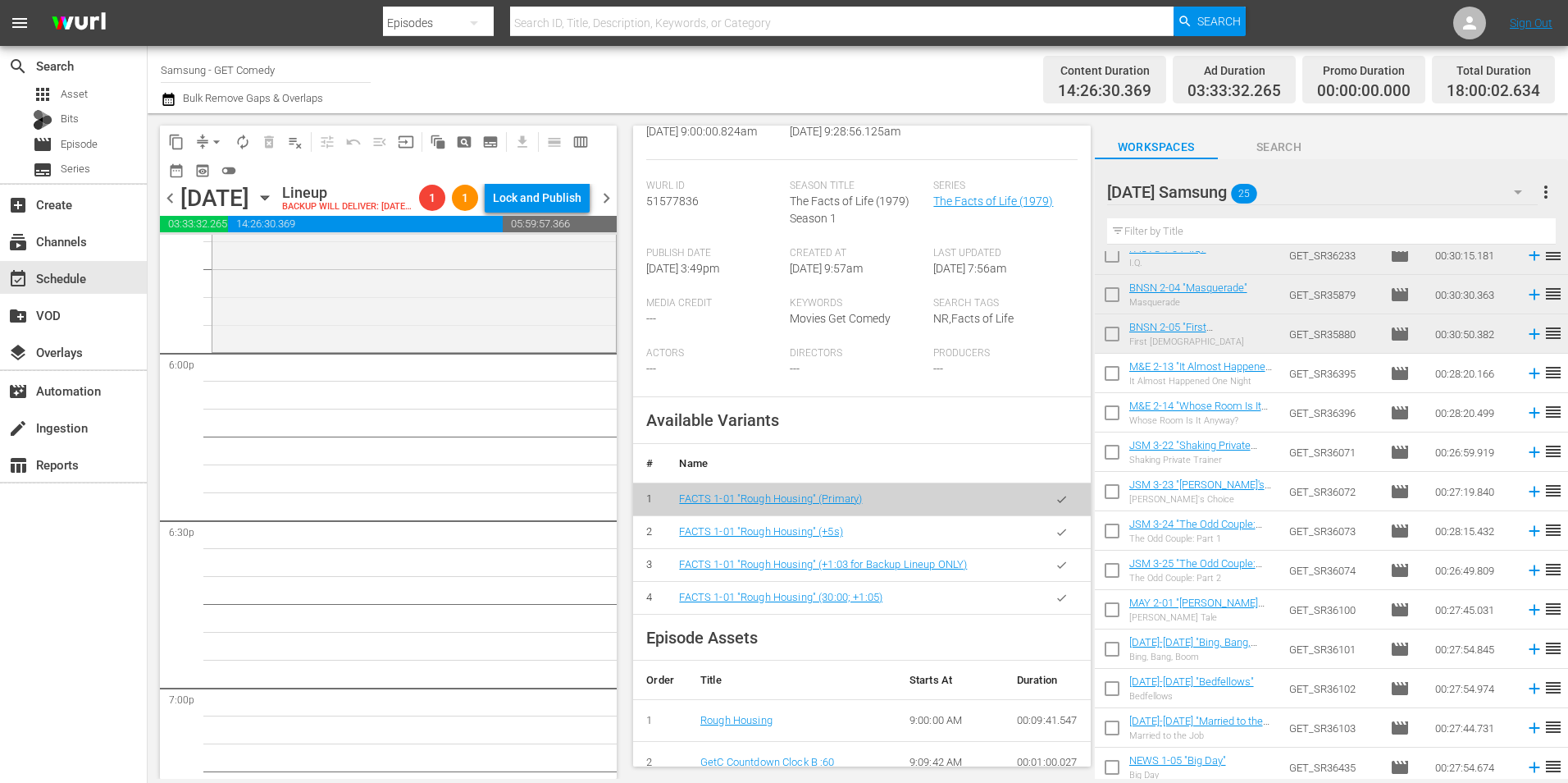
click at [1110, 375] on input "checkbox" at bounding box center [1112, 376] width 34 height 34
checkbox input "true"
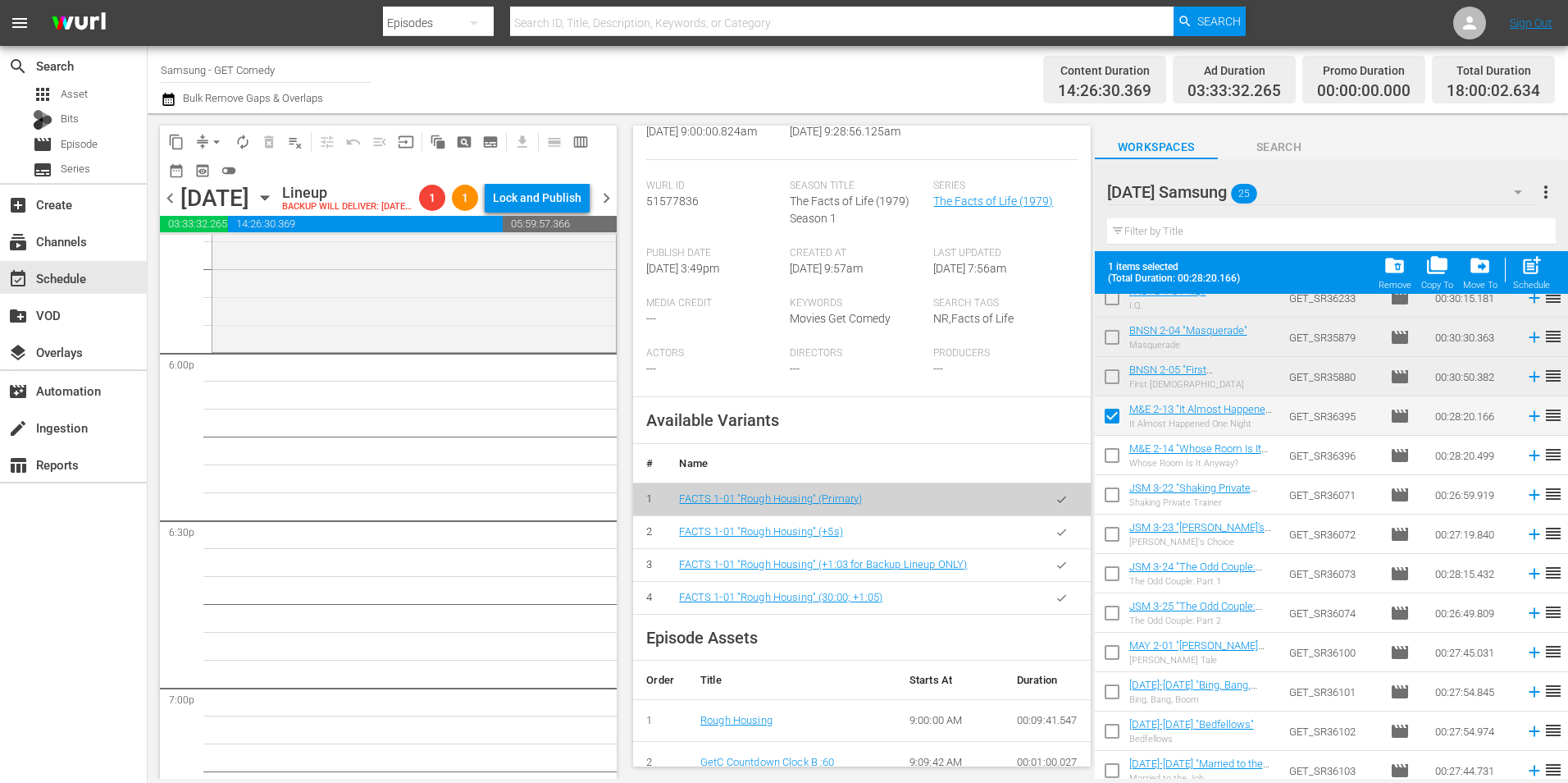
drag, startPoint x: 1108, startPoint y: 458, endPoint x: 1114, endPoint y: 495, distance: 37.5
click at [1109, 460] on input "checkbox" at bounding box center [1112, 458] width 34 height 34
checkbox input "true"
click at [1114, 500] on input "checkbox" at bounding box center [1112, 497] width 34 height 34
checkbox input "true"
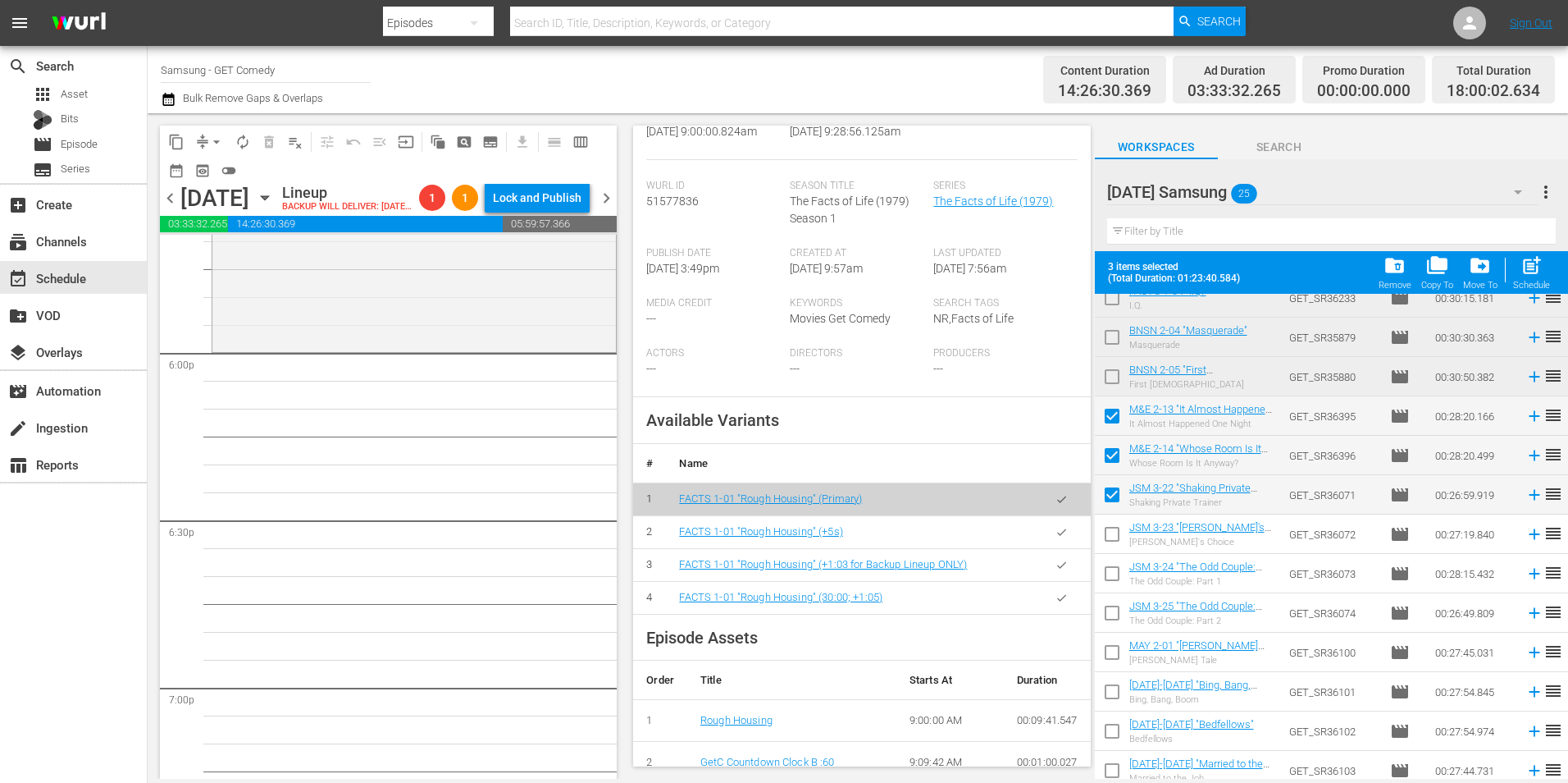
drag, startPoint x: 1113, startPoint y: 538, endPoint x: 1106, endPoint y: 594, distance: 56.4
click at [1113, 538] on input "checkbox" at bounding box center [1112, 537] width 34 height 34
checkbox input "true"
click at [1114, 581] on input "checkbox" at bounding box center [1112, 576] width 34 height 34
checkbox input "true"
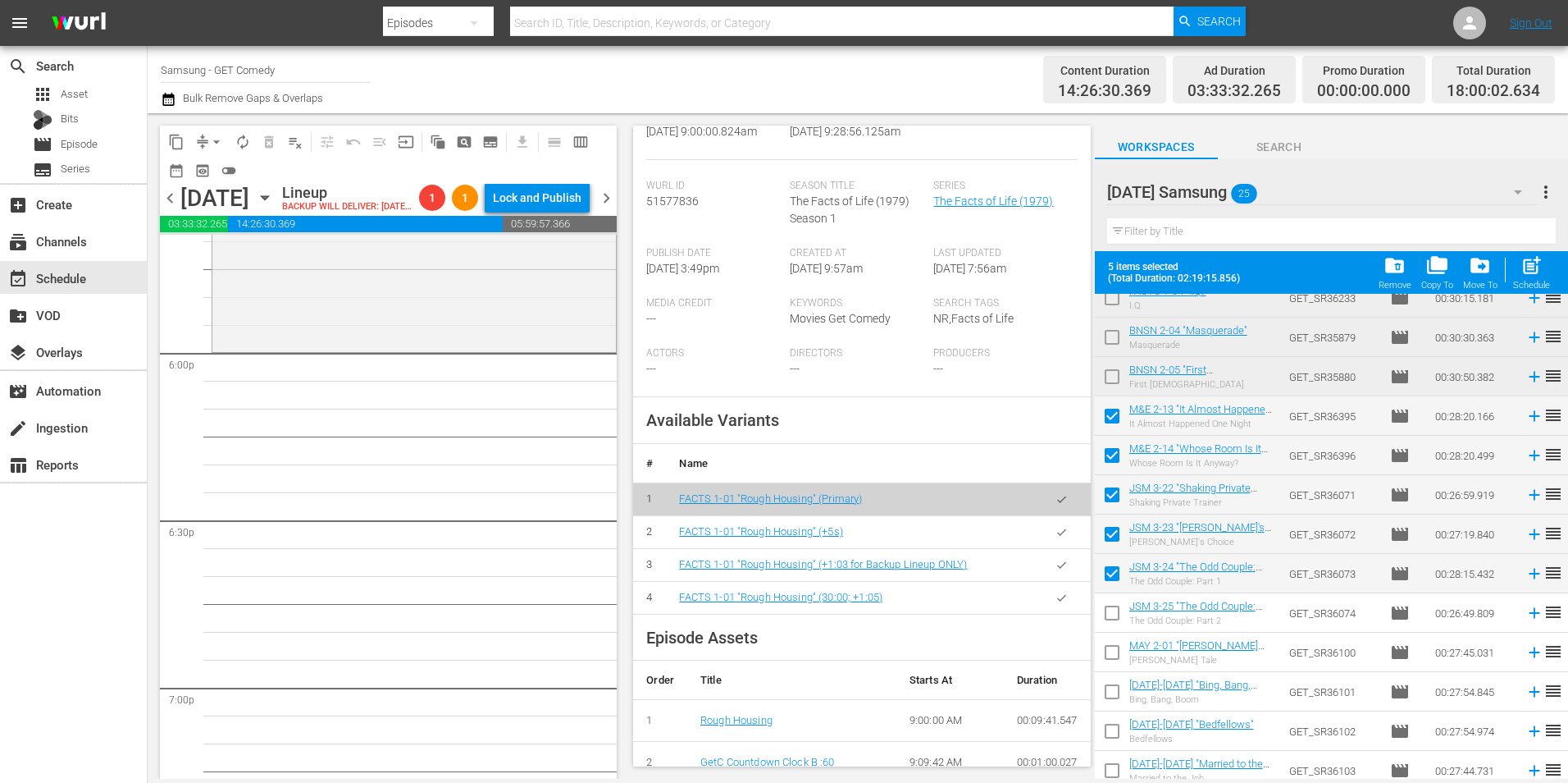
click at [1114, 614] on input "checkbox" at bounding box center [1112, 616] width 34 height 34
checkbox input "true"
click at [1114, 657] on input "checkbox" at bounding box center [1112, 655] width 34 height 34
checkbox input "true"
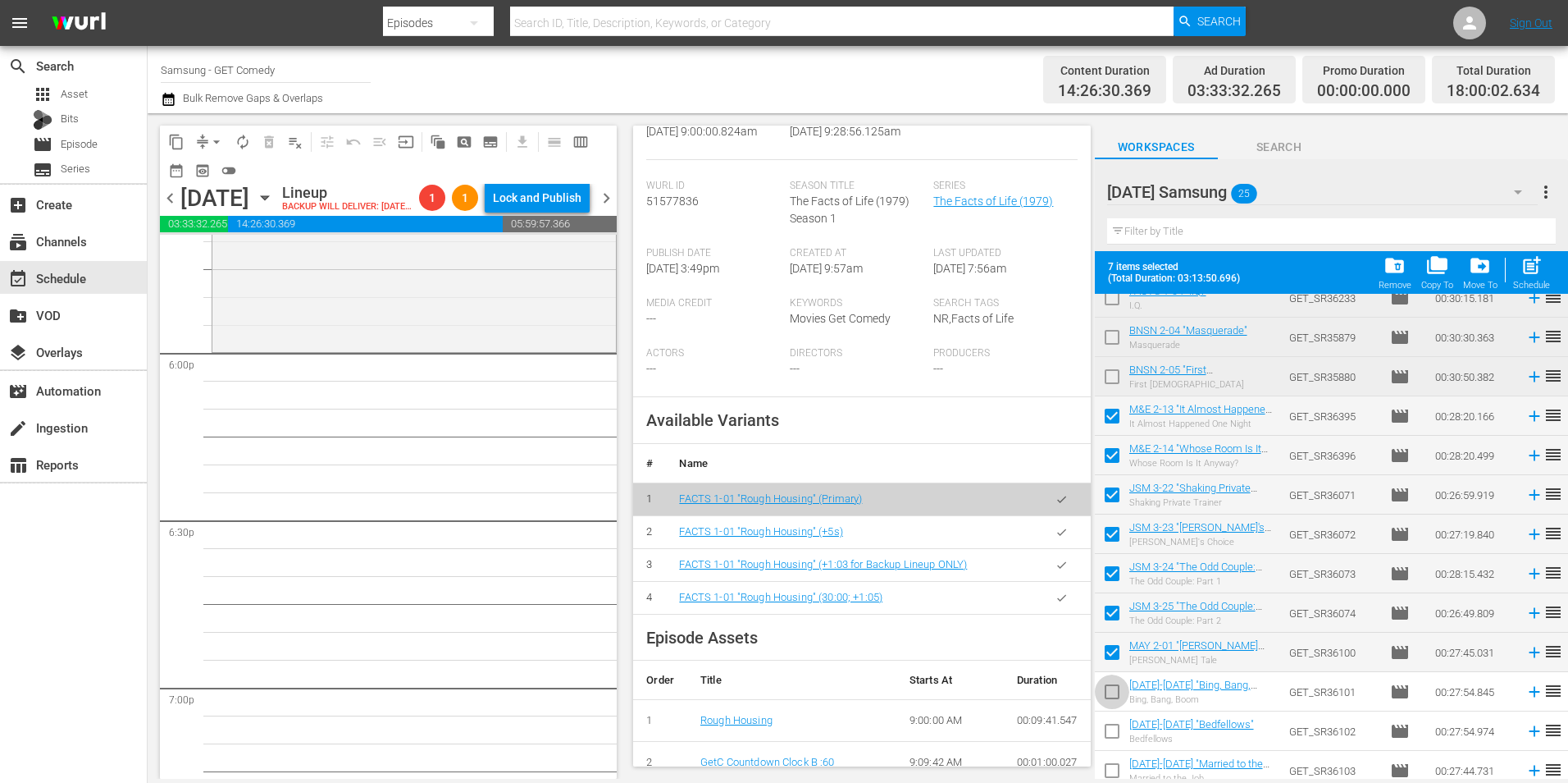
click at [1109, 703] on input "checkbox" at bounding box center [1112, 694] width 34 height 34
checkbox input "true"
click at [1108, 732] on input "checkbox" at bounding box center [1112, 734] width 34 height 34
checkbox input "true"
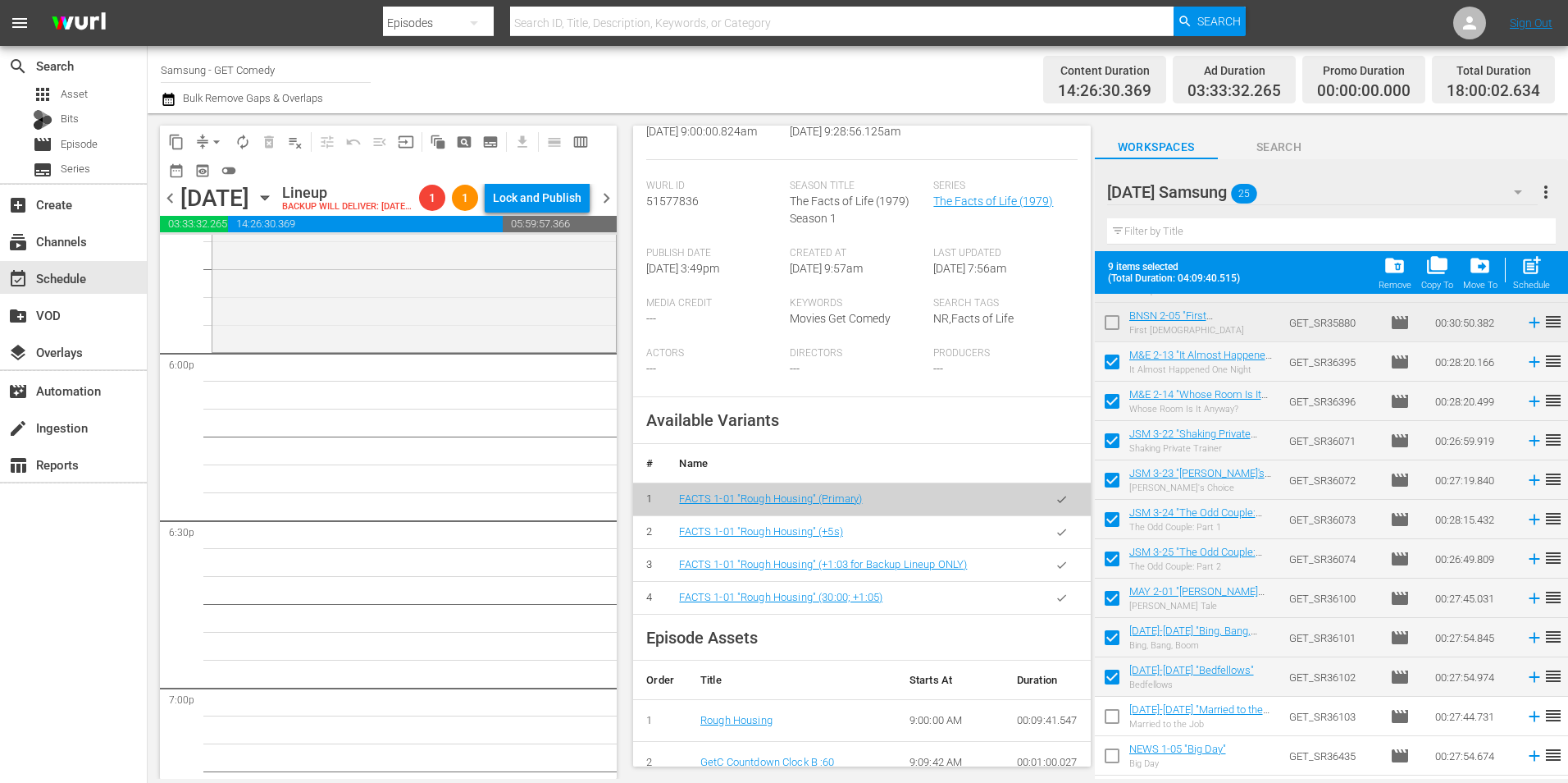
scroll to position [538, 0]
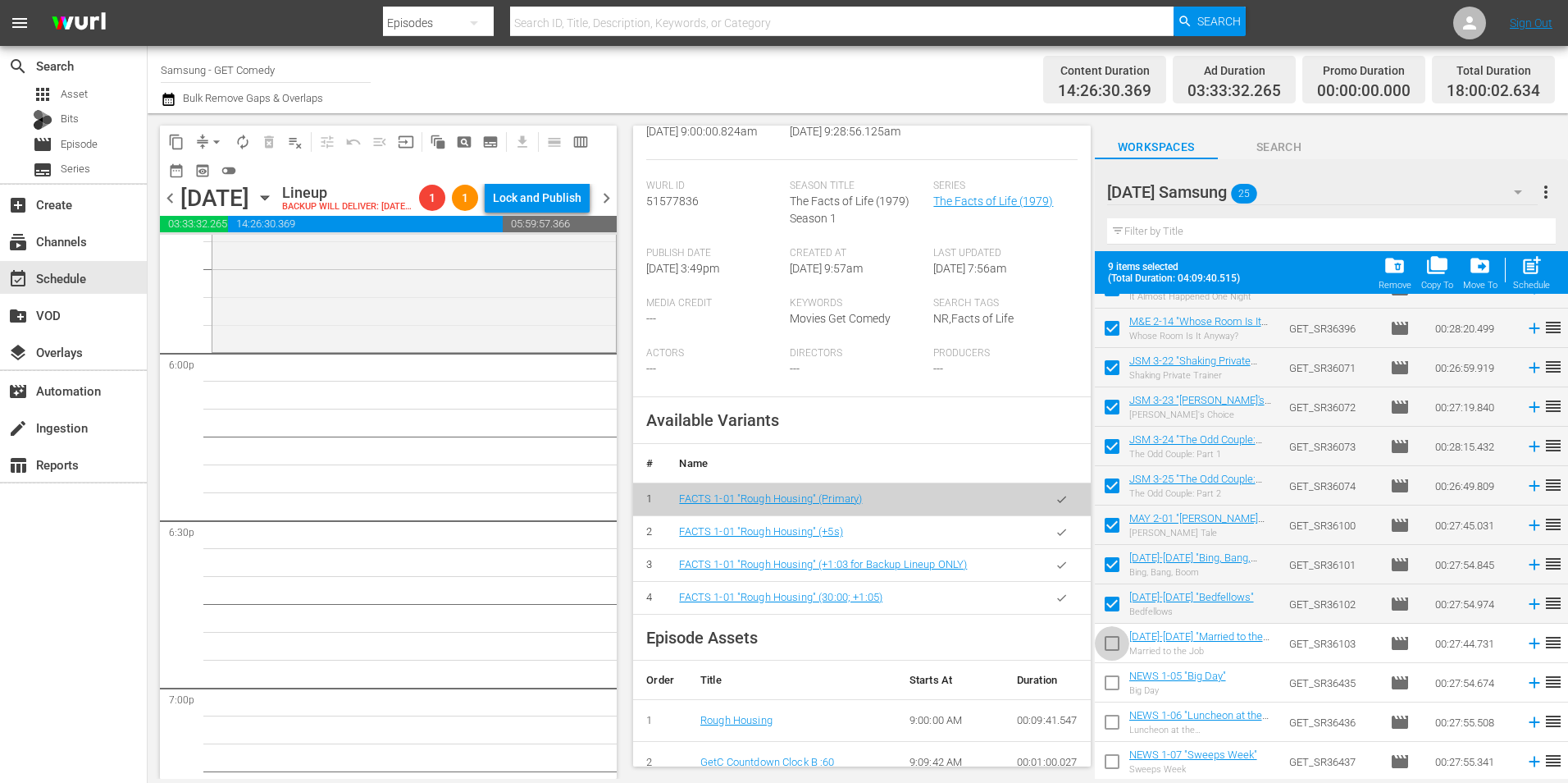
click at [1111, 651] on input "checkbox" at bounding box center [1112, 646] width 34 height 34
checkbox input "true"
click at [1113, 693] on input "checkbox" at bounding box center [1112, 685] width 34 height 34
checkbox input "true"
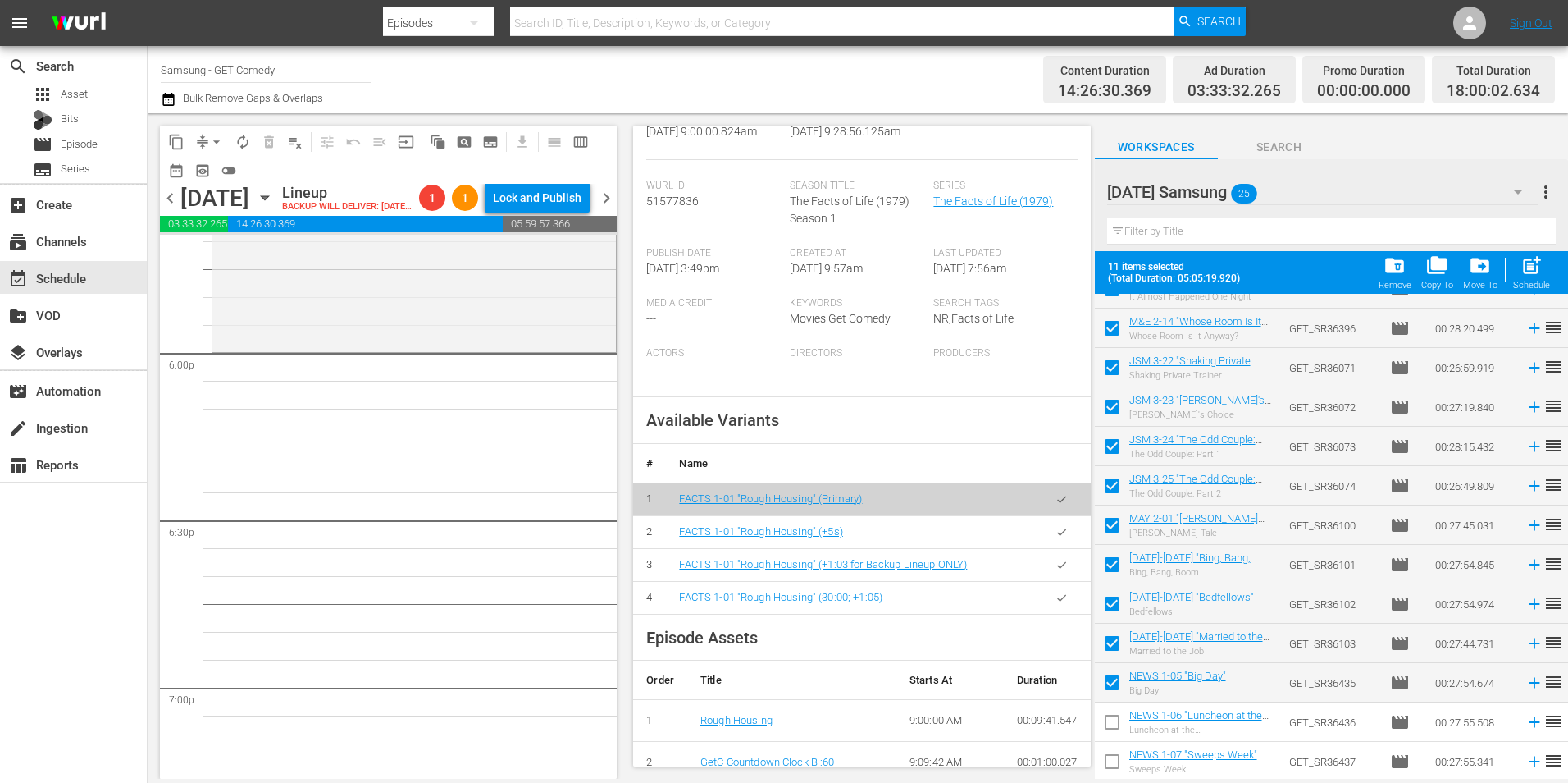
drag, startPoint x: 1115, startPoint y: 721, endPoint x: 1116, endPoint y: 755, distance: 34.0
click at [1115, 722] on input "checkbox" at bounding box center [1112, 725] width 34 height 34
checkbox input "true"
click at [1113, 761] on input "checkbox" at bounding box center [1112, 764] width 34 height 34
checkbox input "true"
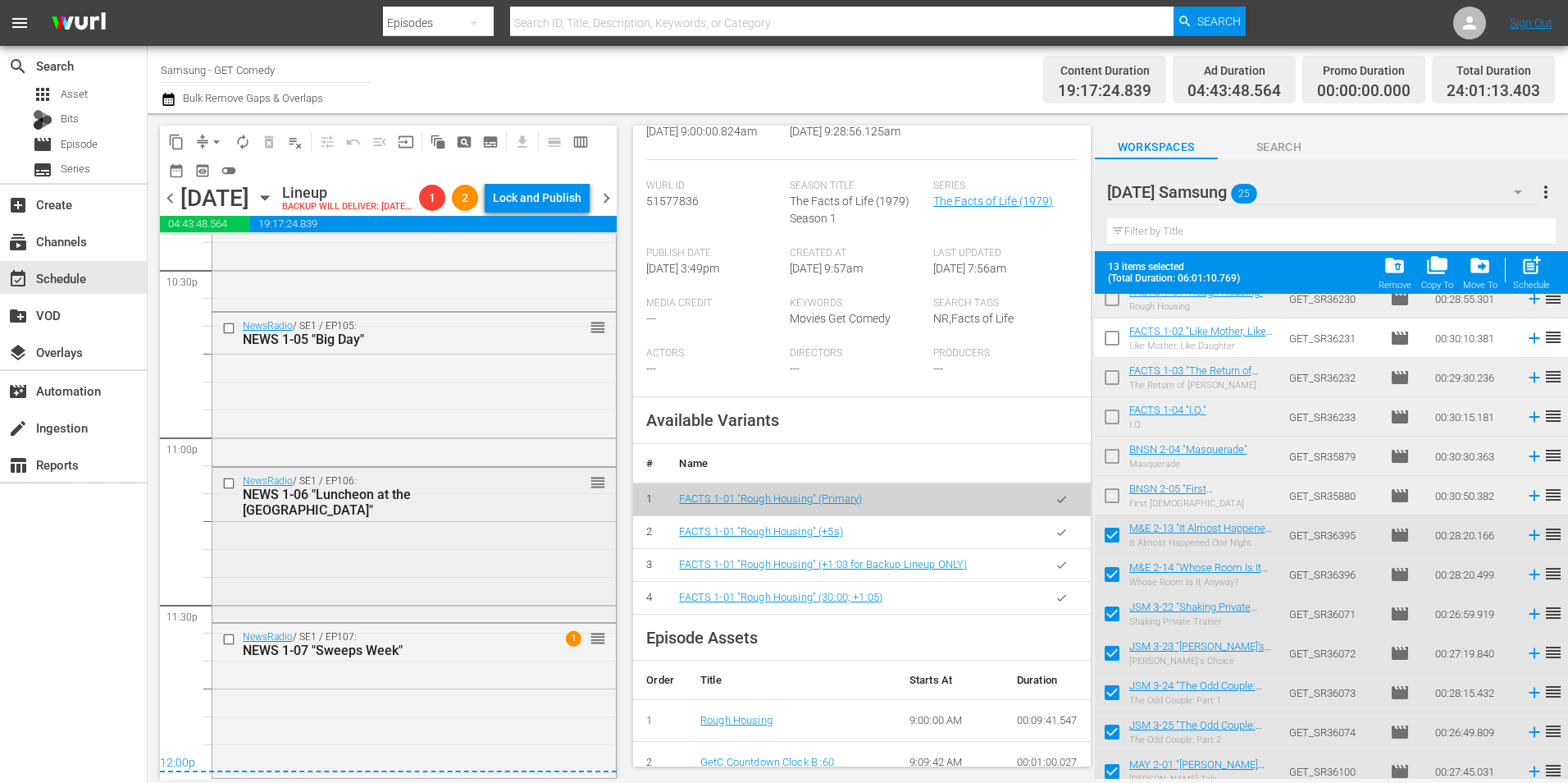
scroll to position [7525, 0]
drag, startPoint x: 483, startPoint y: 687, endPoint x: 608, endPoint y: 675, distance: 125.6
click at [483, 687] on div "NewsRadio / SE1 / EP107: NEWS 1-07 "Sweeps Week" 1 reorder" at bounding box center [415, 699] width 404 height 151
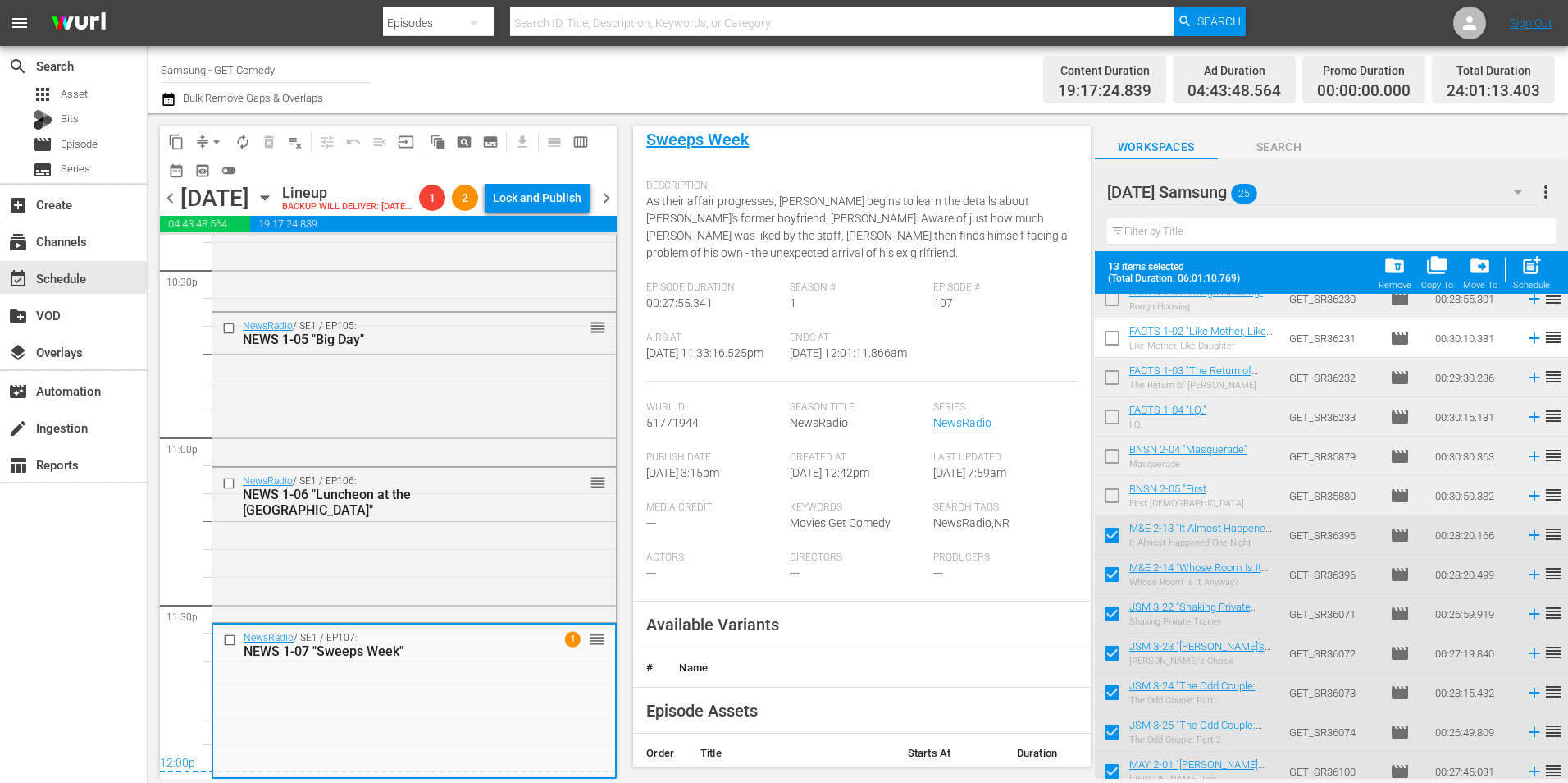
scroll to position [164, 0]
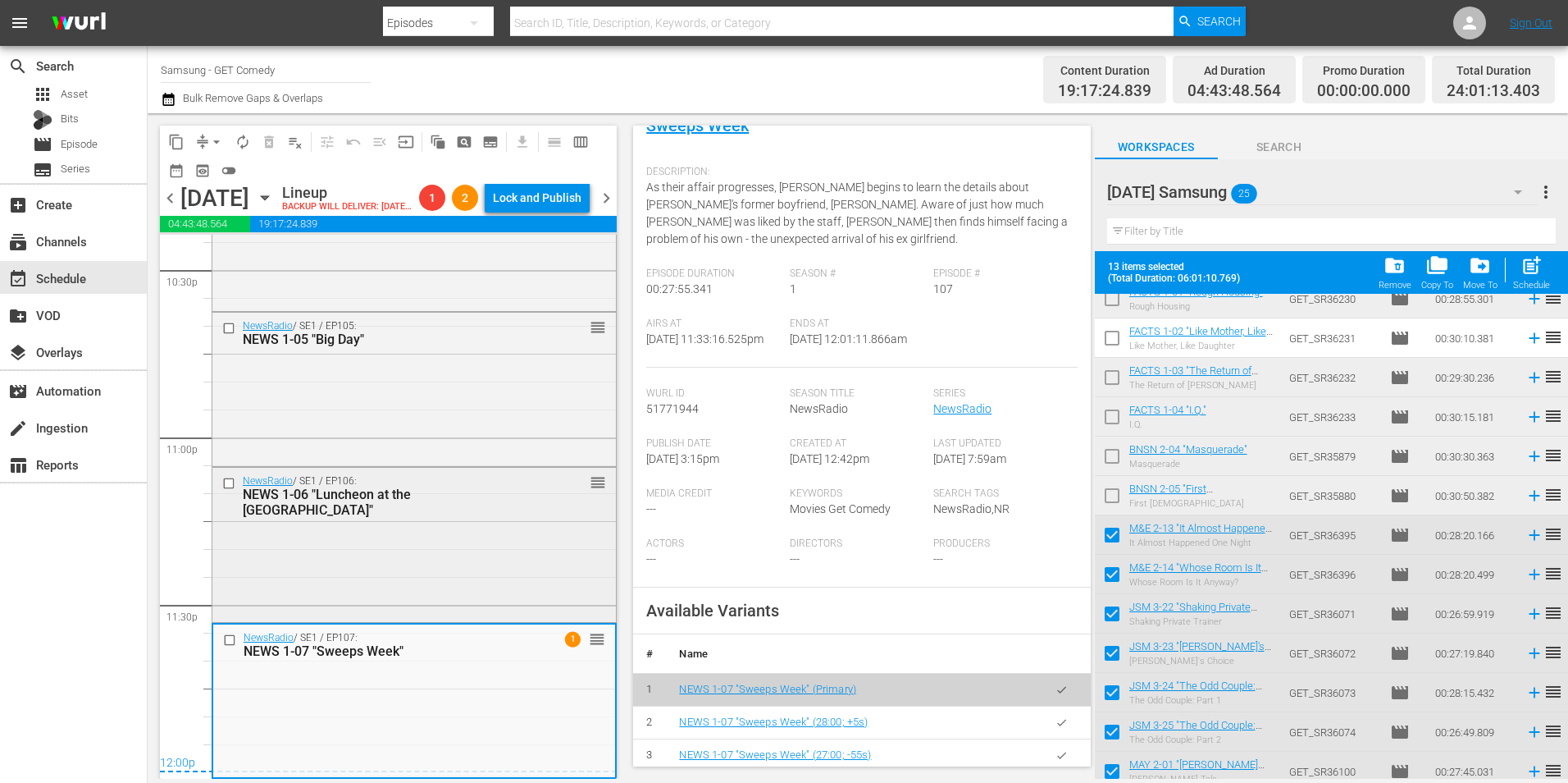
click at [348, 508] on div "NewsRadio / SE1 / EP106: NEWS 1-06 "Luncheon at the Waldorf" reorder" at bounding box center [415, 495] width 404 height 56
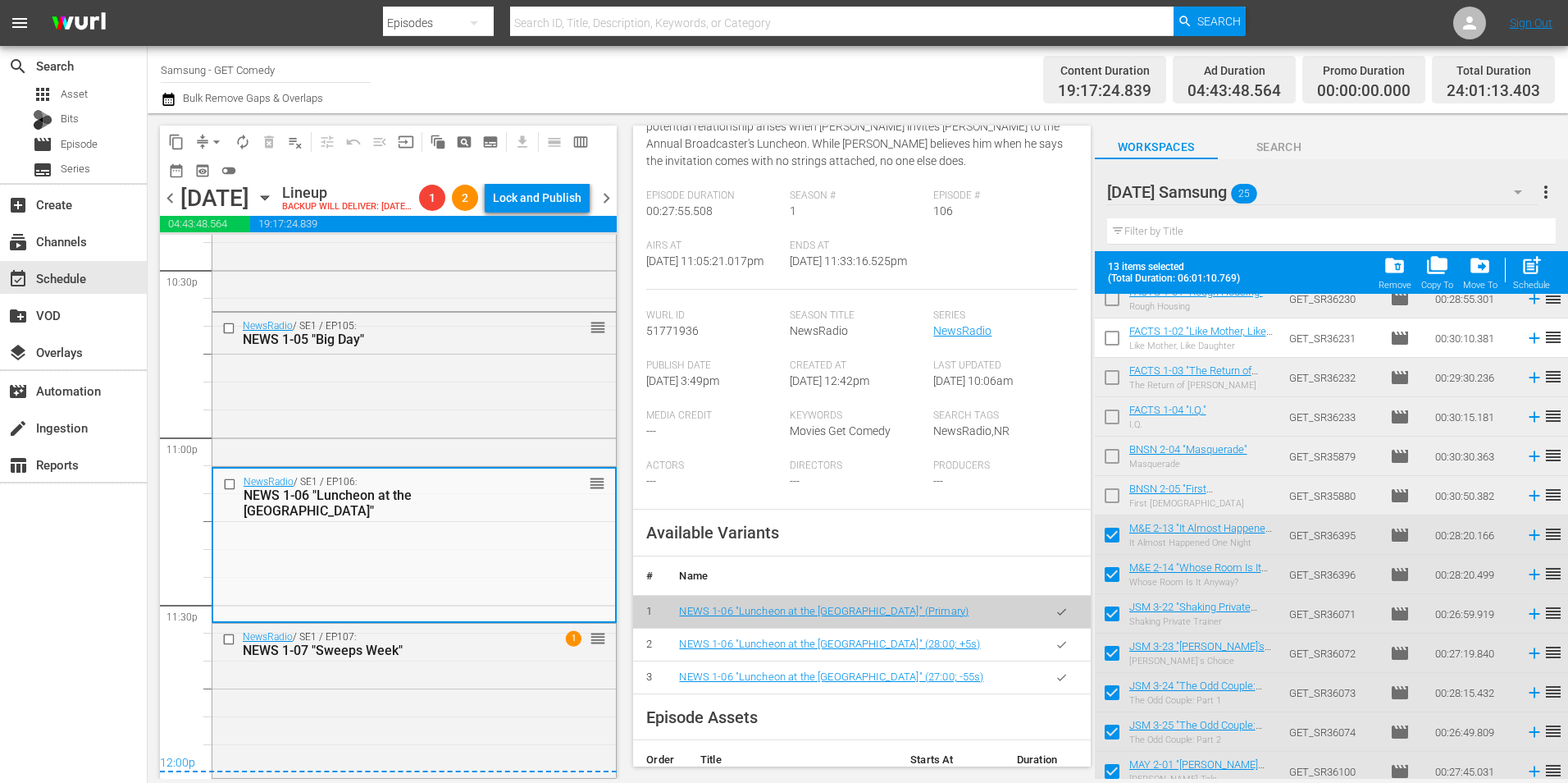
scroll to position [246, 0]
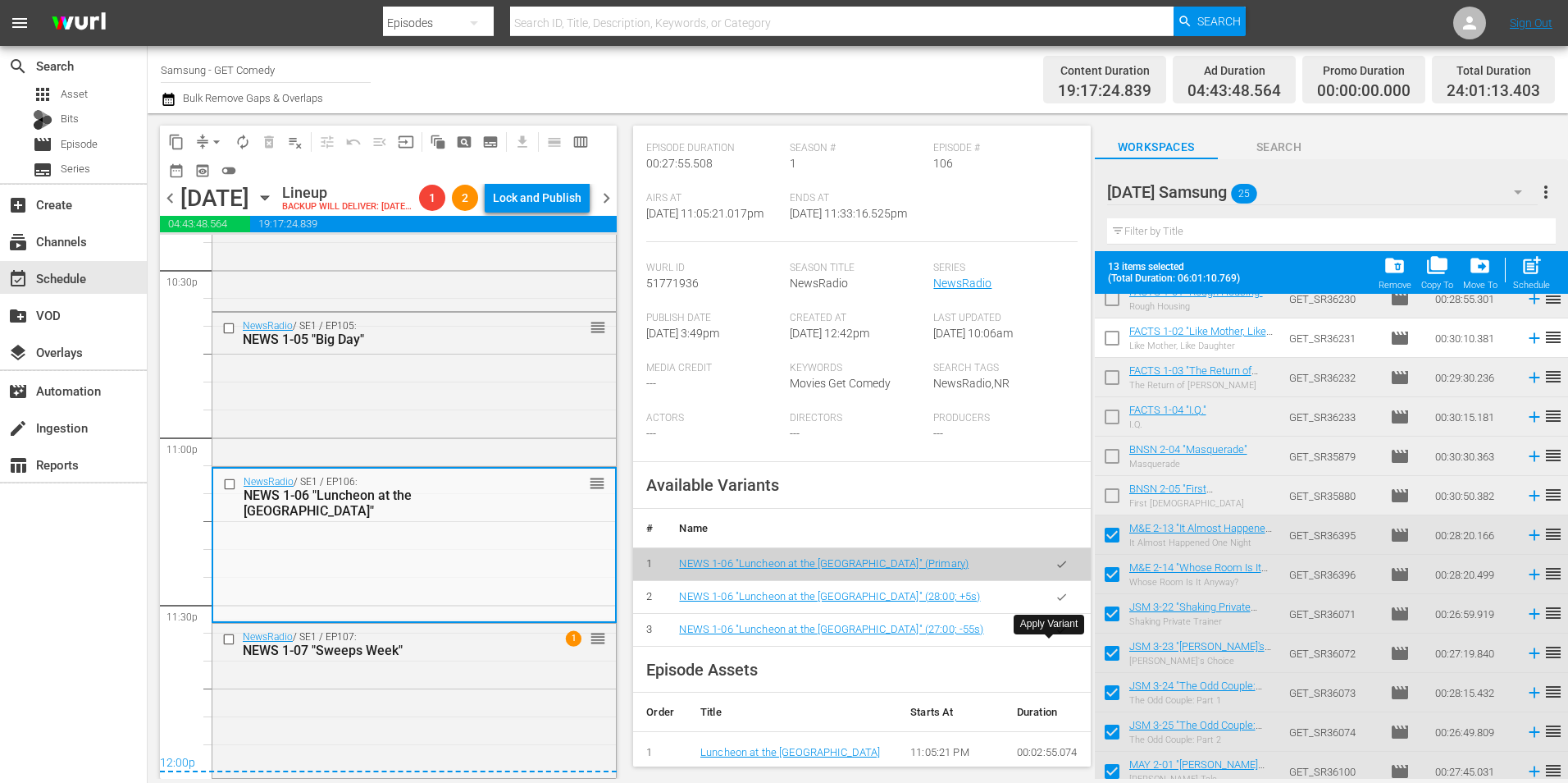
drag, startPoint x: 1051, startPoint y: 655, endPoint x: 1524, endPoint y: 640, distance: 473.2
click at [1051, 646] on button "button" at bounding box center [1062, 629] width 32 height 32
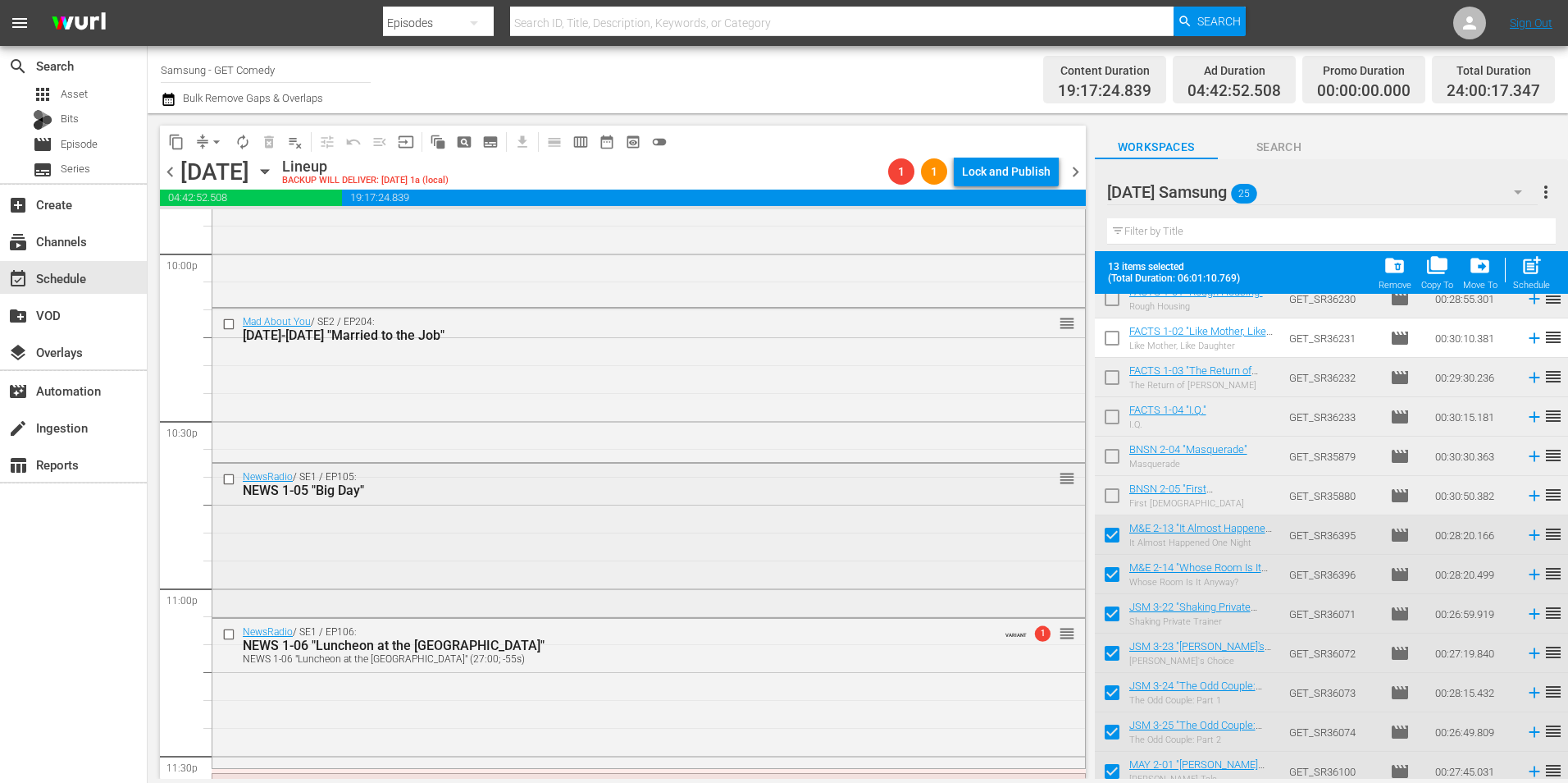
scroll to position [7307, 0]
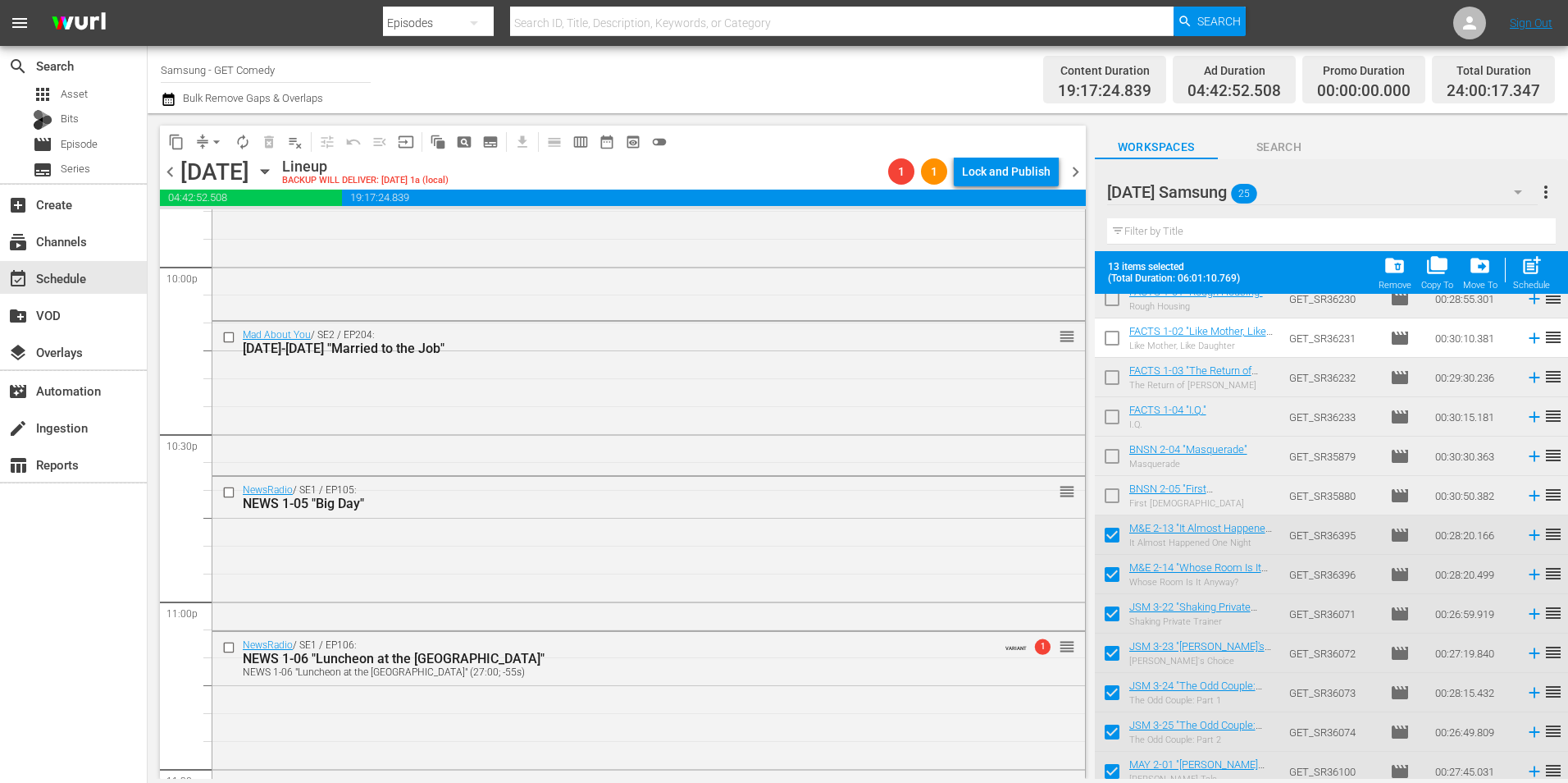
drag, startPoint x: 509, startPoint y: 509, endPoint x: 833, endPoint y: 503, distance: 324.1
click at [509, 509] on div "NEWS 1-05 "Big Day"" at bounding box center [617, 503] width 750 height 16
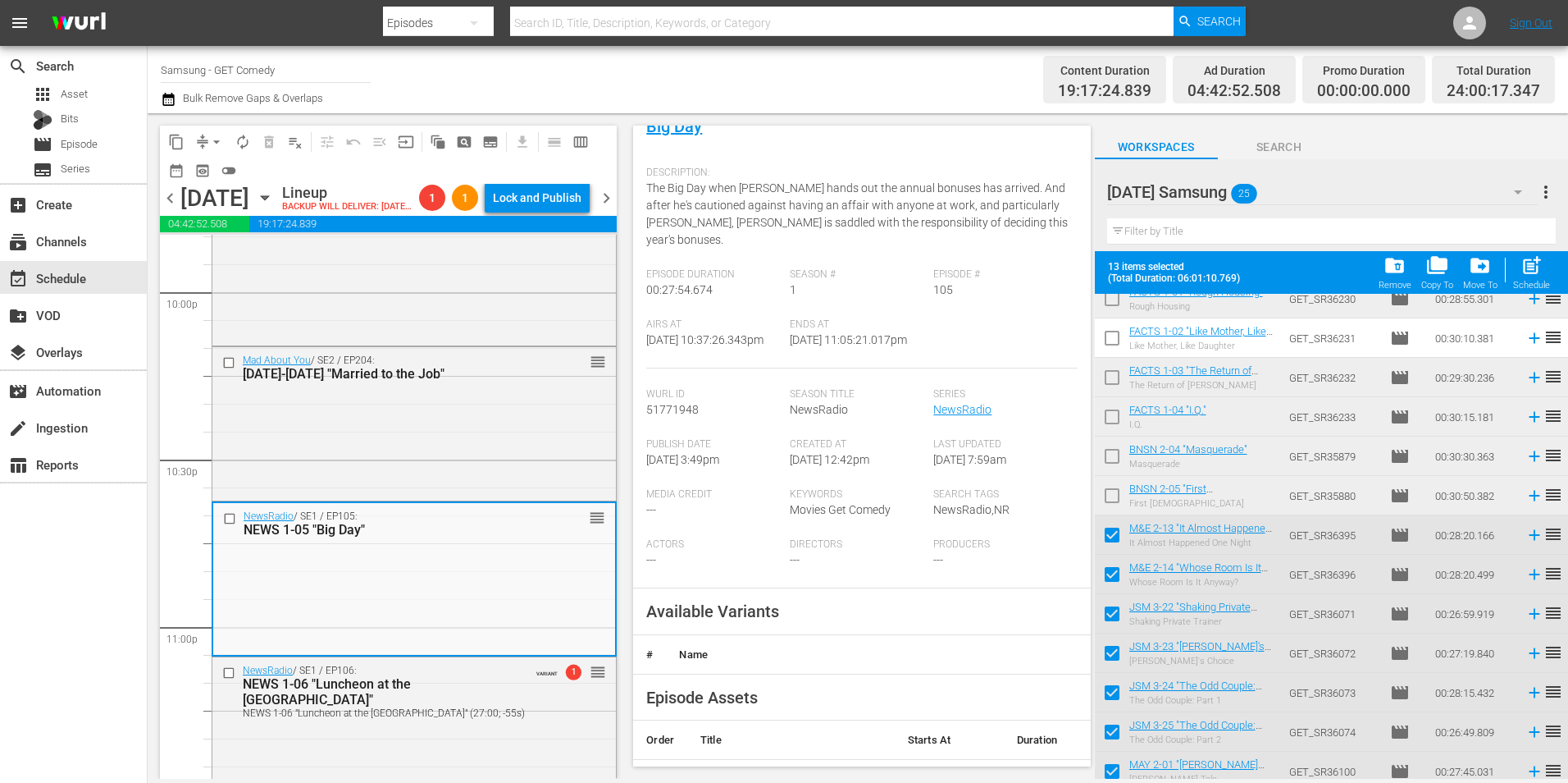
scroll to position [246, 0]
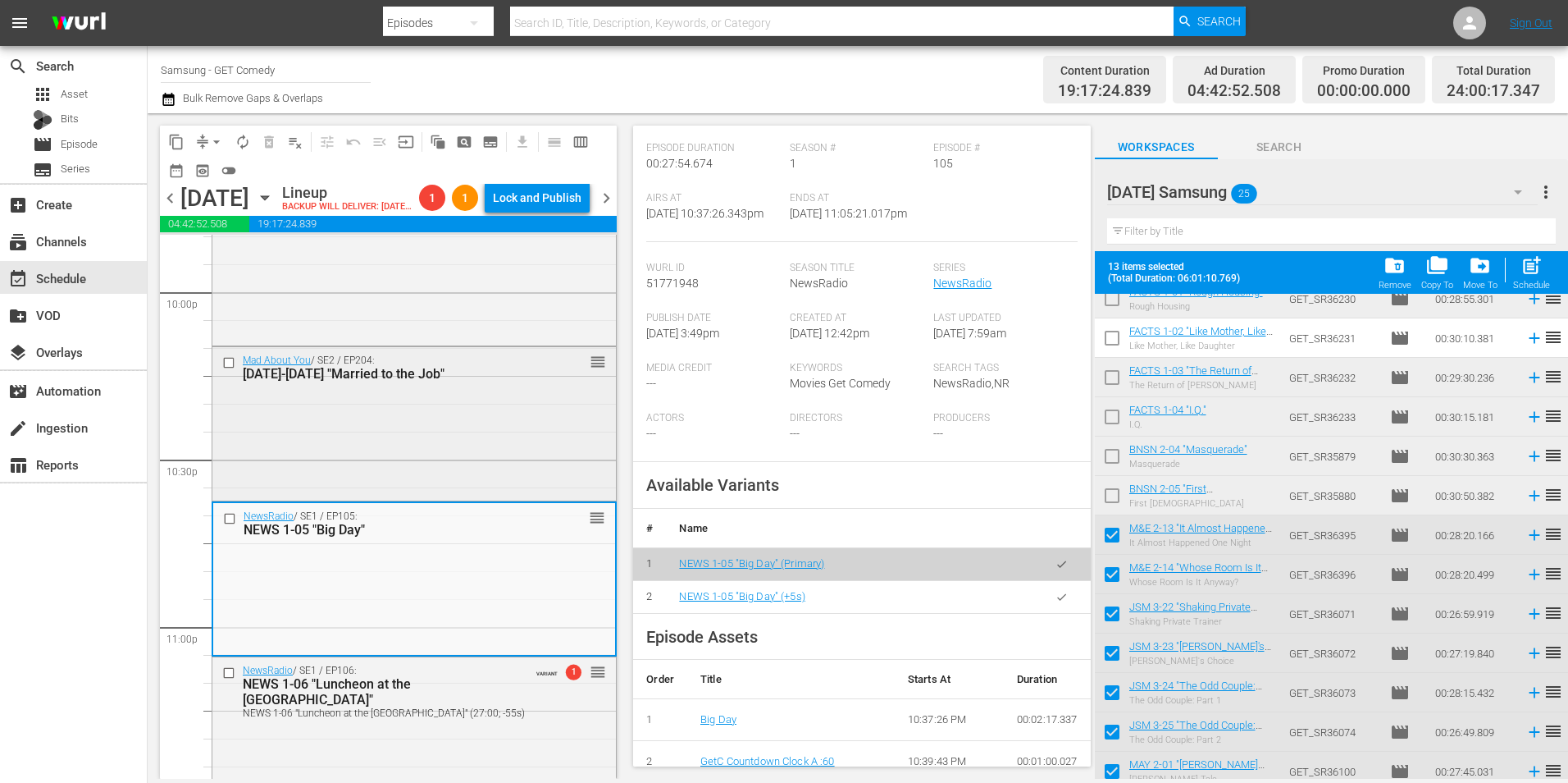
click at [344, 441] on div "Mad About You / SE2 / EP204: MAY 2-04 "Married to the Job" reorder" at bounding box center [415, 422] width 404 height 150
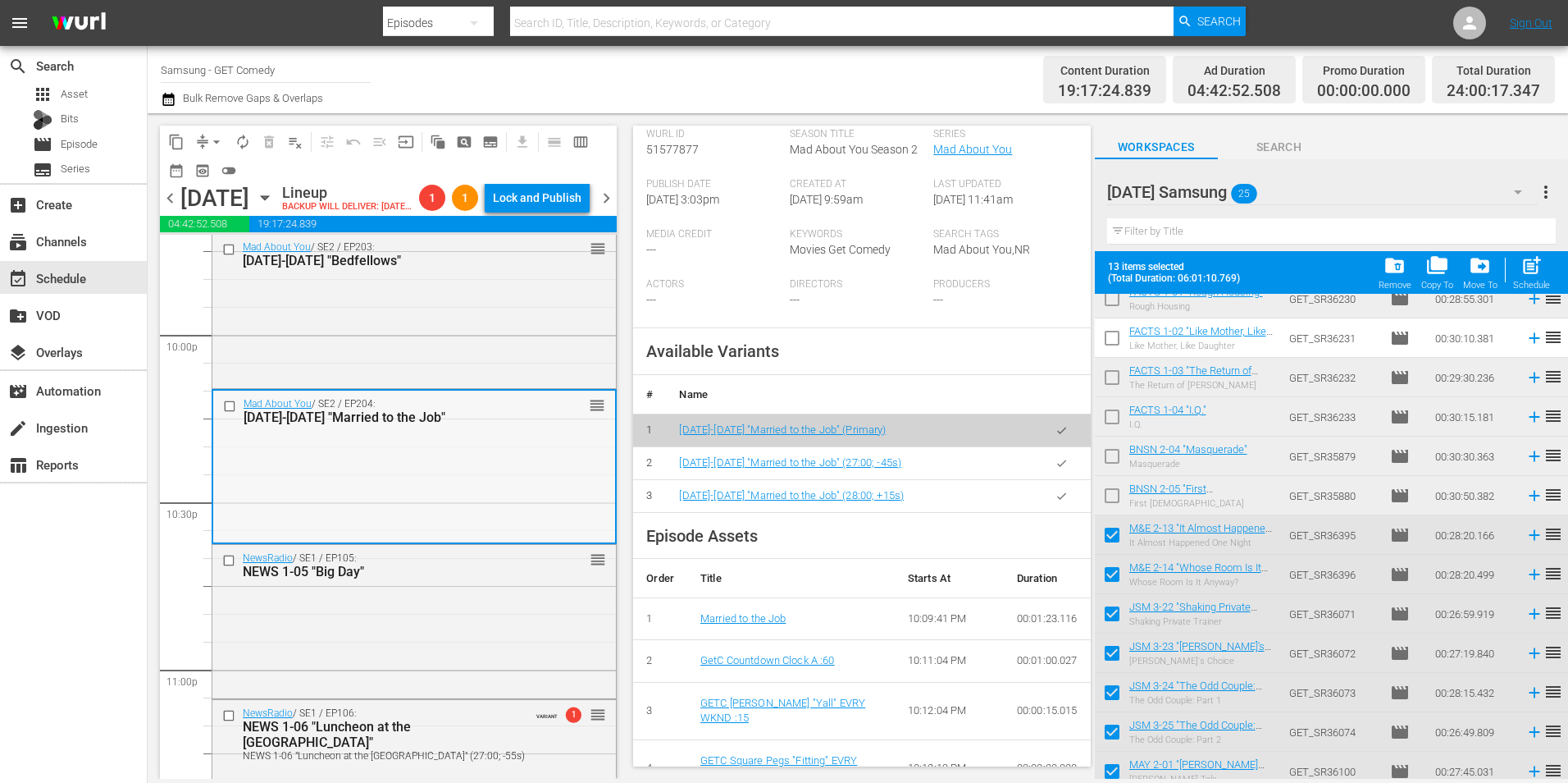
scroll to position [7226, 0]
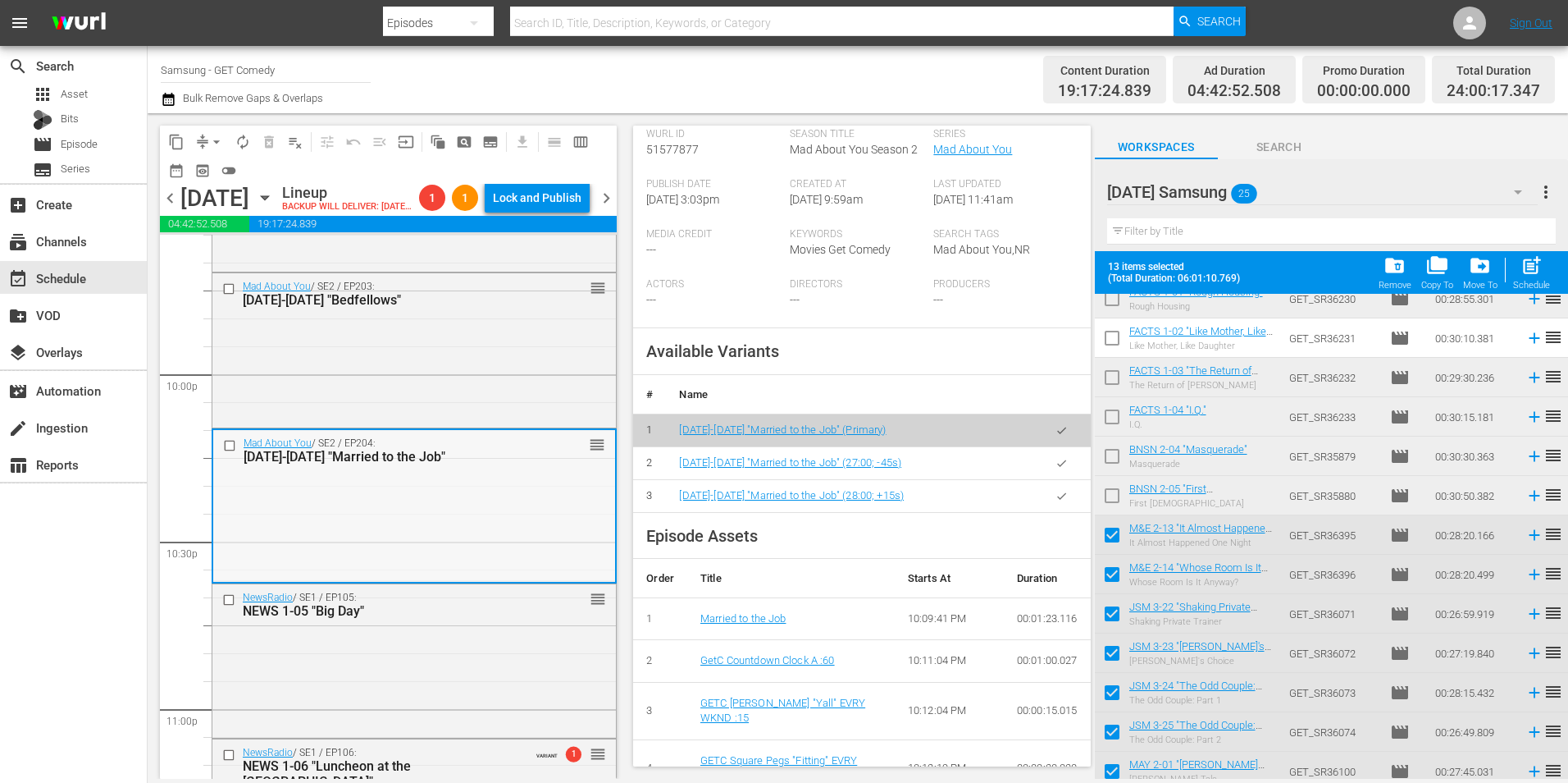
click at [351, 380] on div "Mad About You / SE2 / EP203: MAY 2-03 "Bedfellows" reorder" at bounding box center [415, 349] width 404 height 151
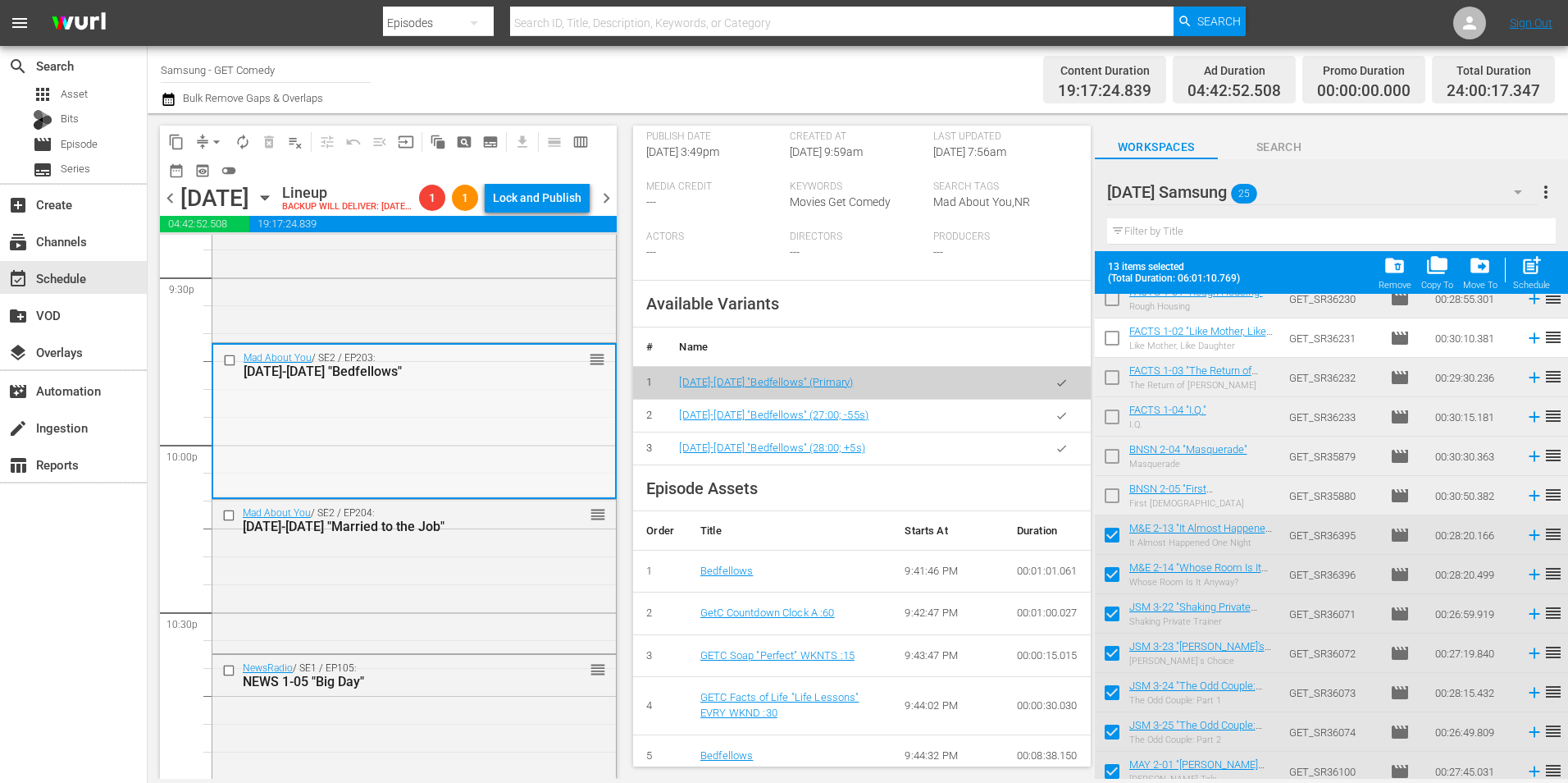
scroll to position [7061, 0]
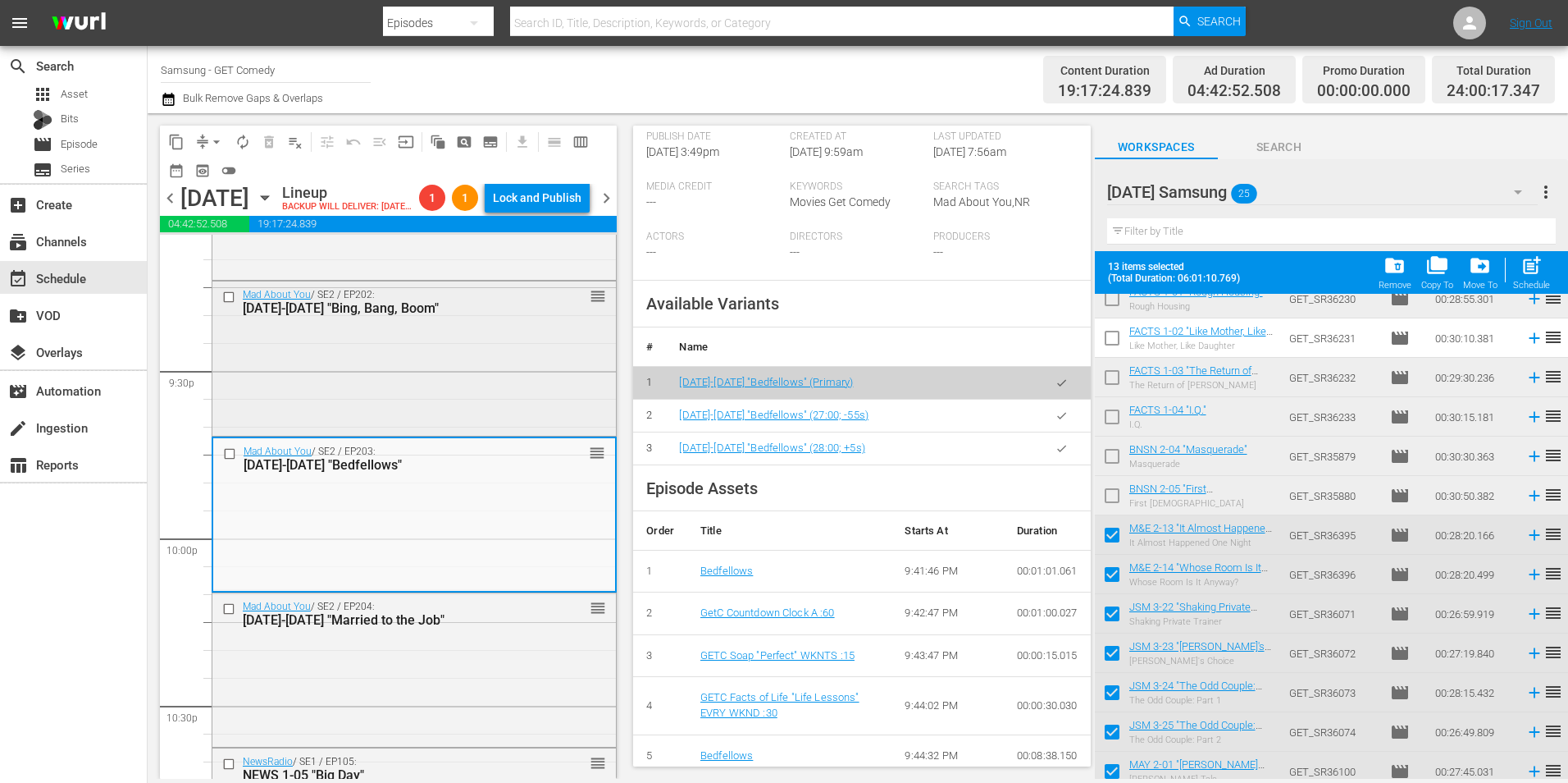
click at [431, 377] on div "Mad About You / SE2 / EP202: MAY 2-02 "Bing, Bang, Boom" reorder" at bounding box center [415, 357] width 404 height 151
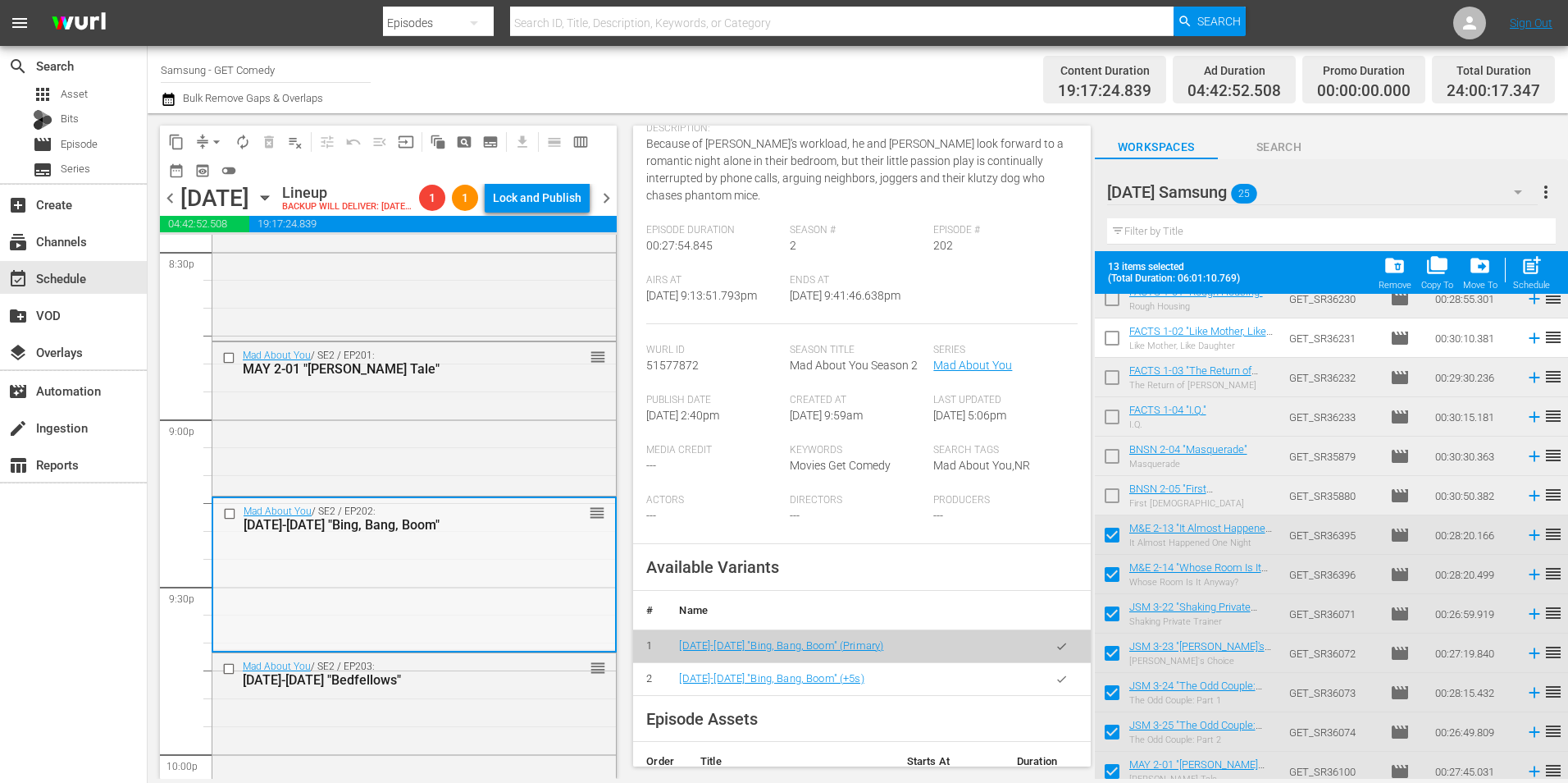
scroll to position [6815, 0]
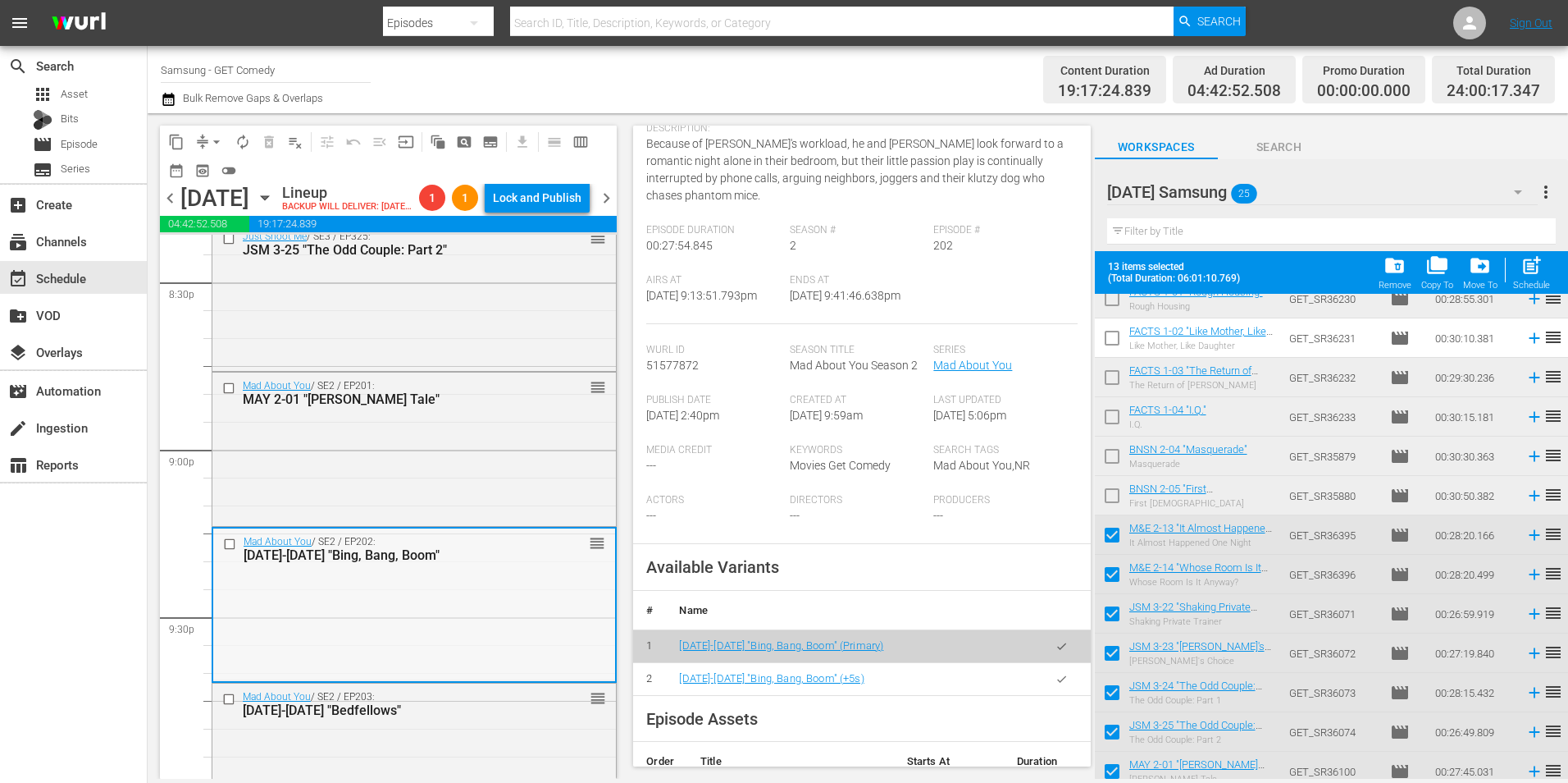
click at [381, 407] on div "MAY 2-01 "Murray's Tale"" at bounding box center [388, 399] width 291 height 16
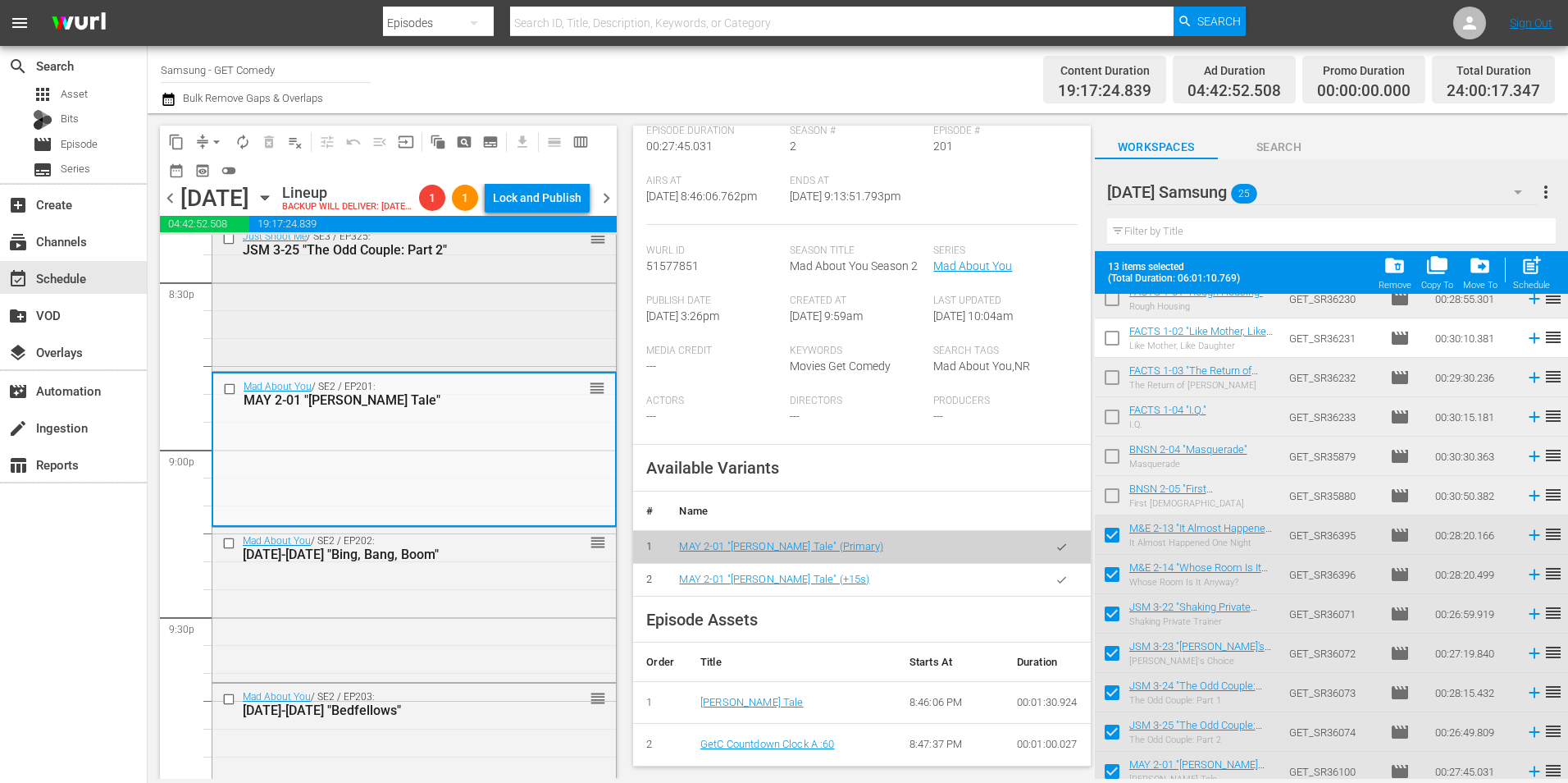
scroll to position [6733, 0]
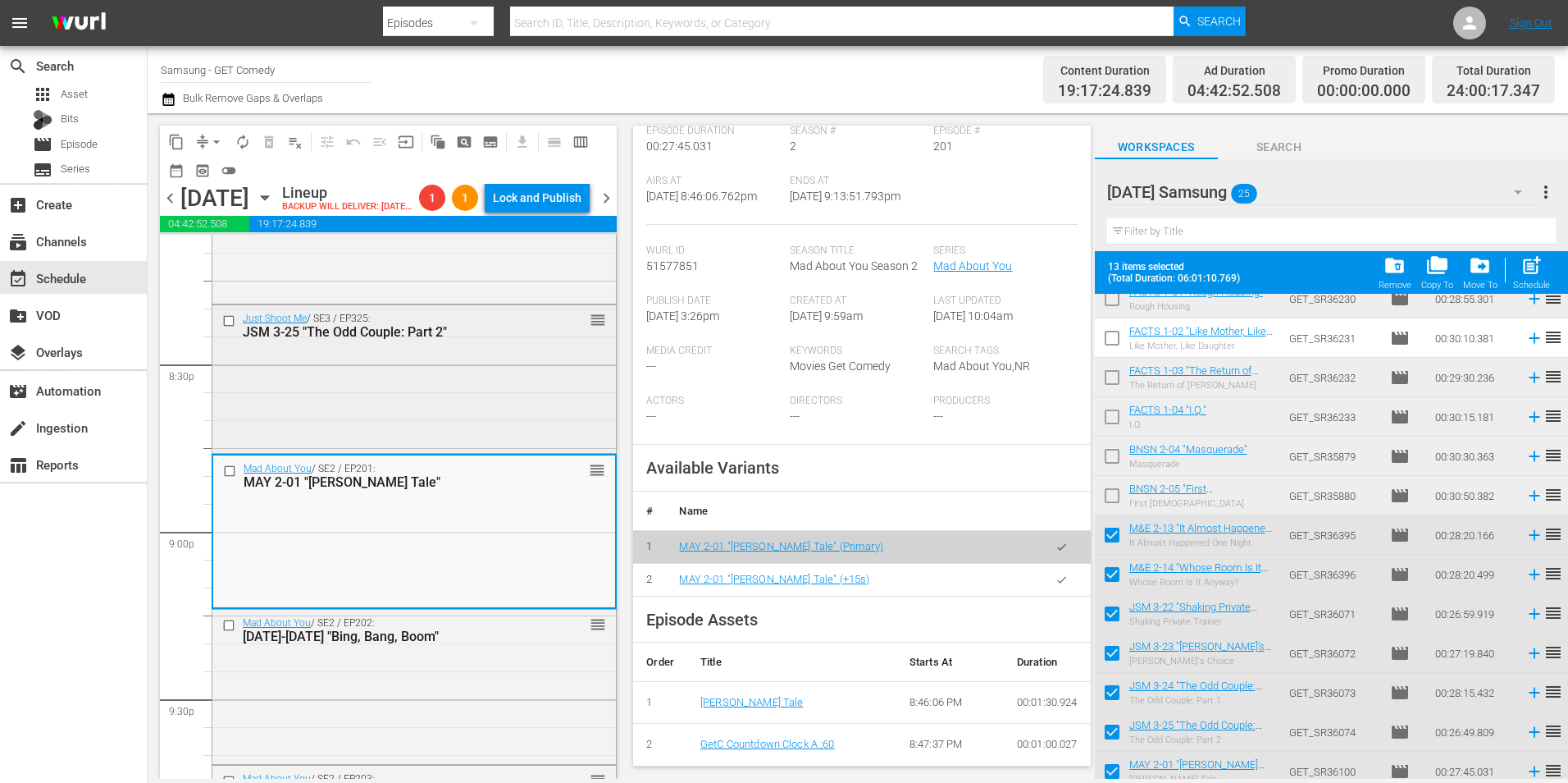
click at [450, 426] on div "Just Shoot Me / SE3 / EP325: JSM 3-25 "The Odd Couple: Part 2" reorder" at bounding box center [415, 377] width 404 height 145
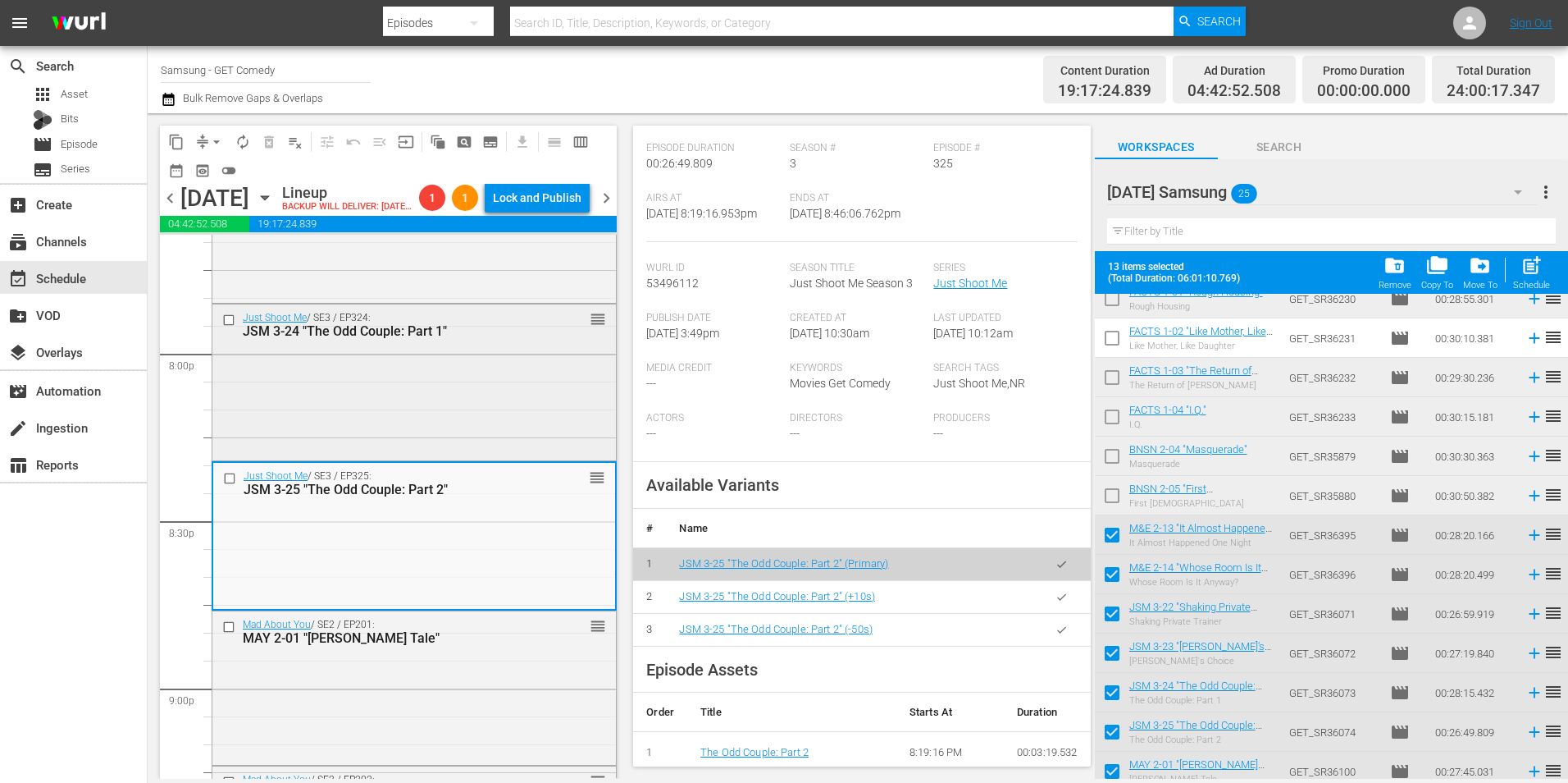
scroll to position [6569, 0]
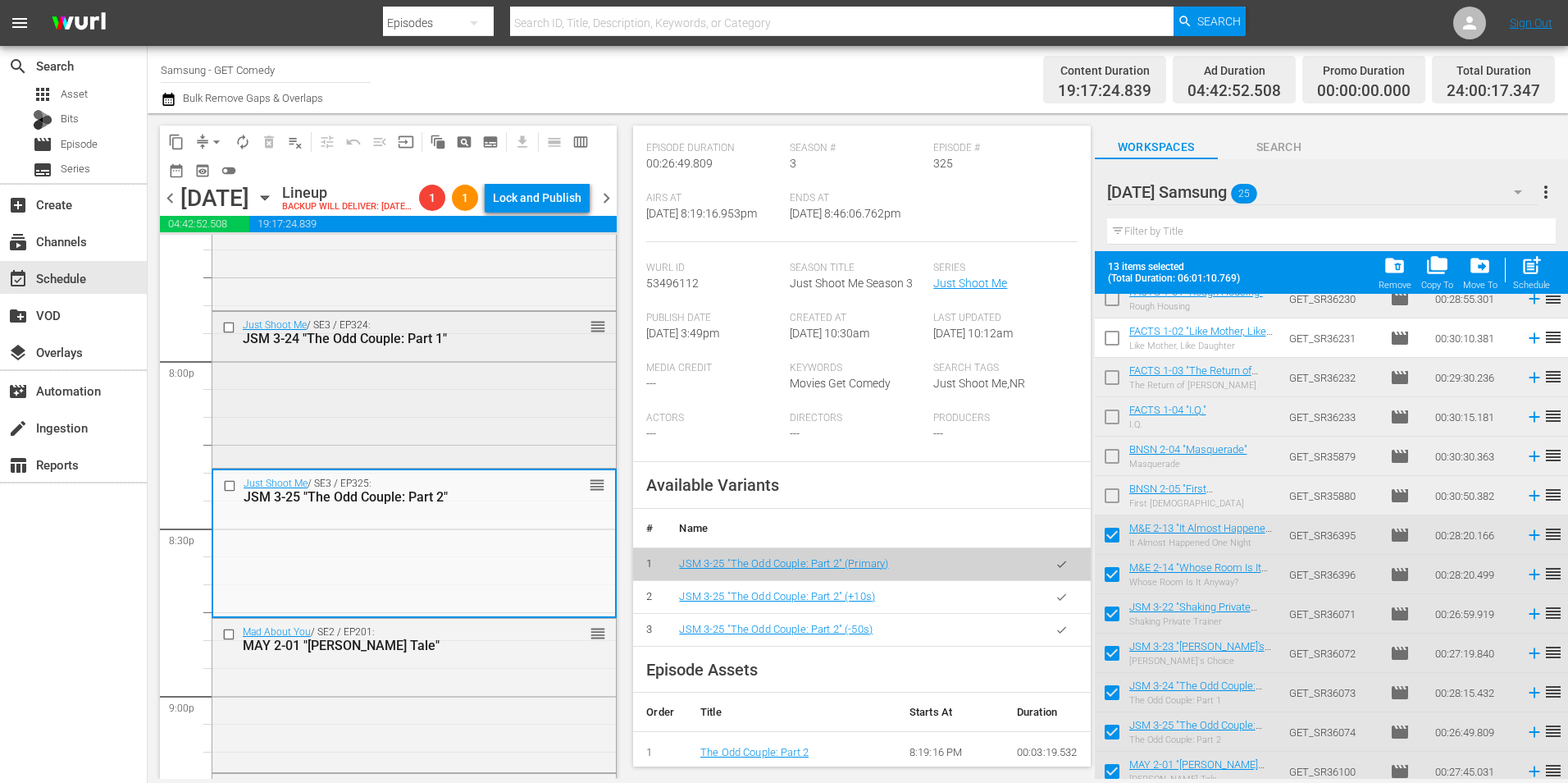
click at [480, 444] on div "Just Shoot Me / SE3 / EP324: JSM 3-24 "The Odd Couple: Part 1" reorder" at bounding box center [415, 388] width 404 height 153
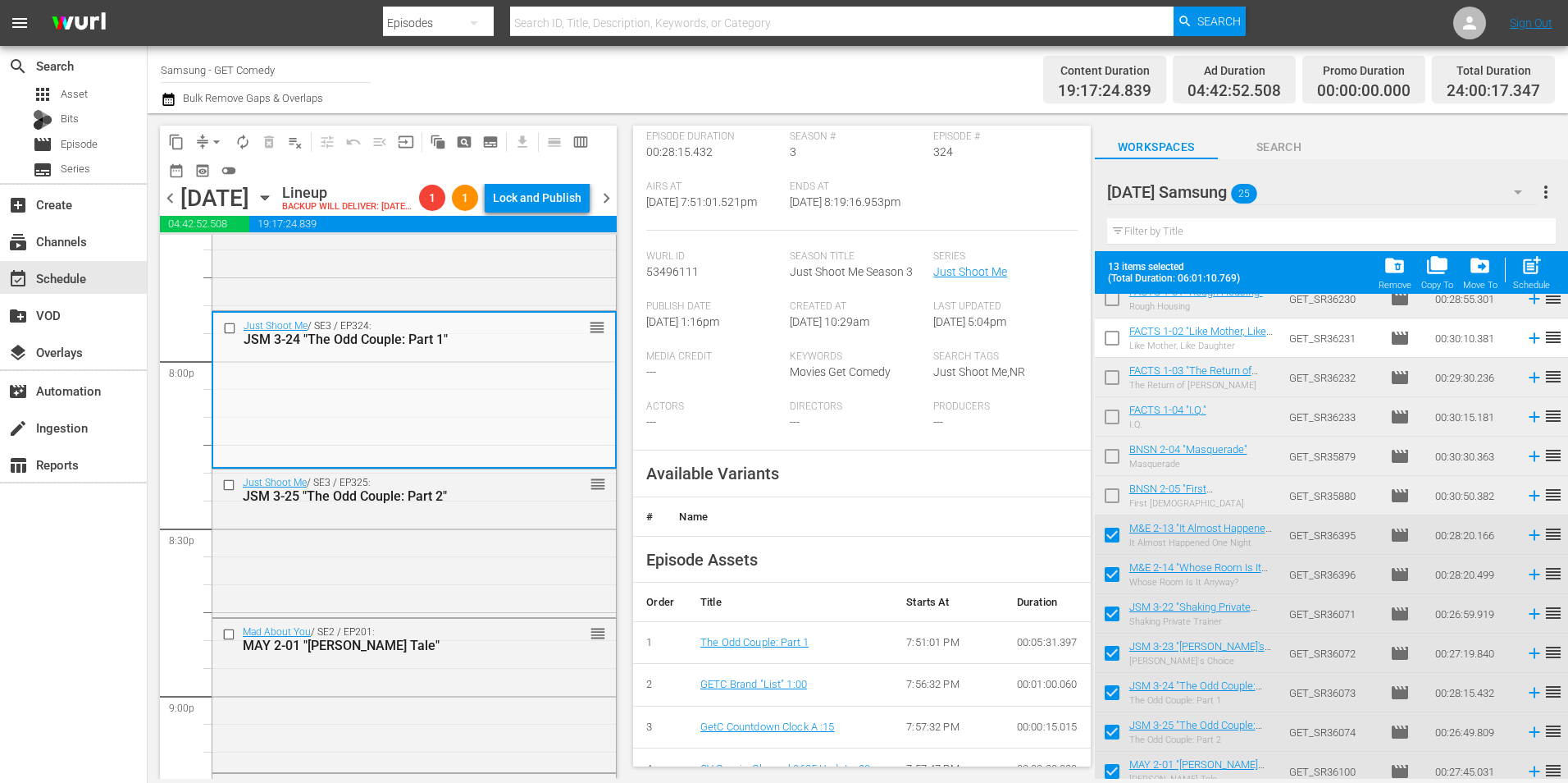
scroll to position [246, 0]
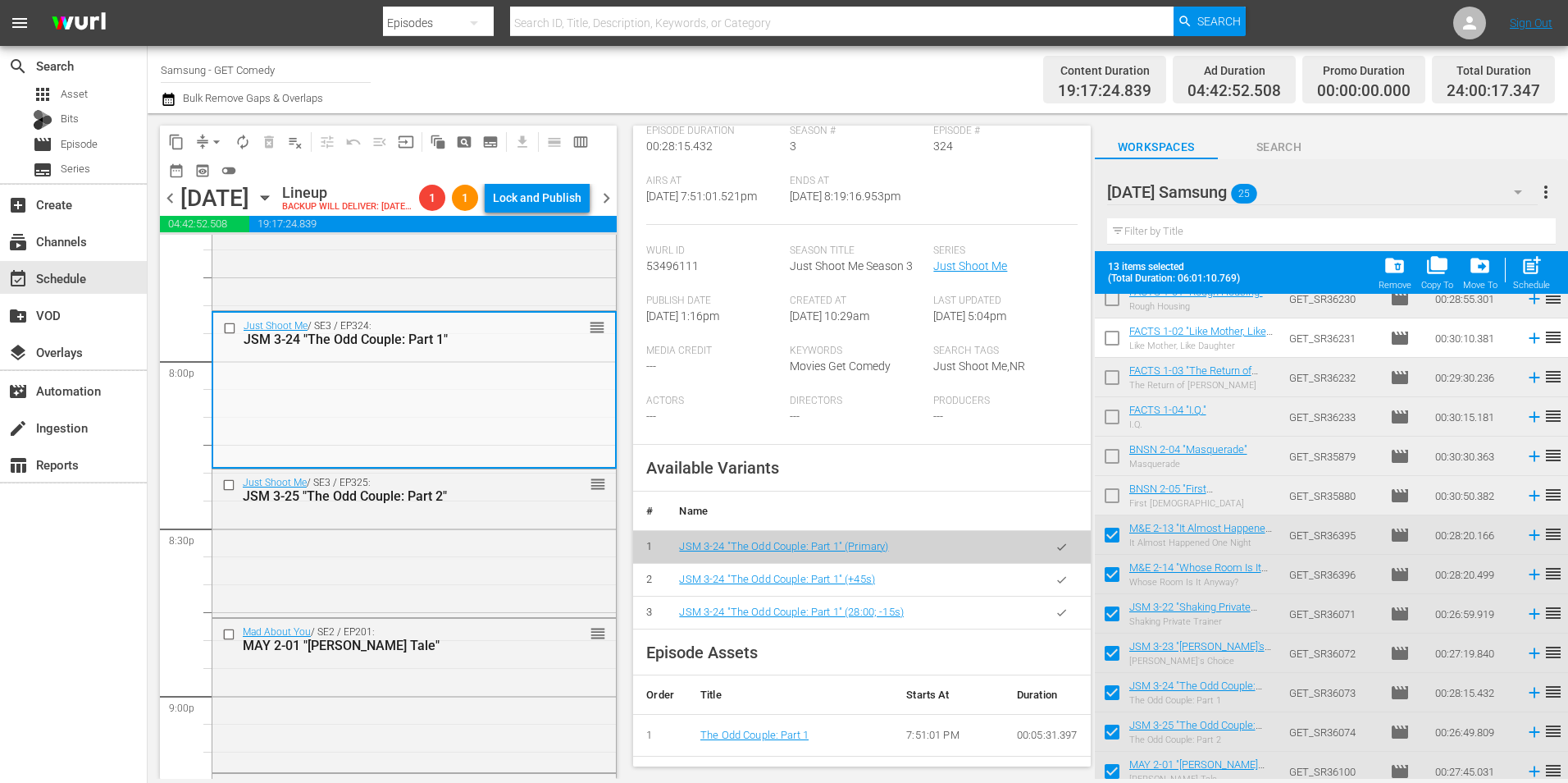
click at [1055, 613] on icon "button" at bounding box center [1061, 612] width 12 height 12
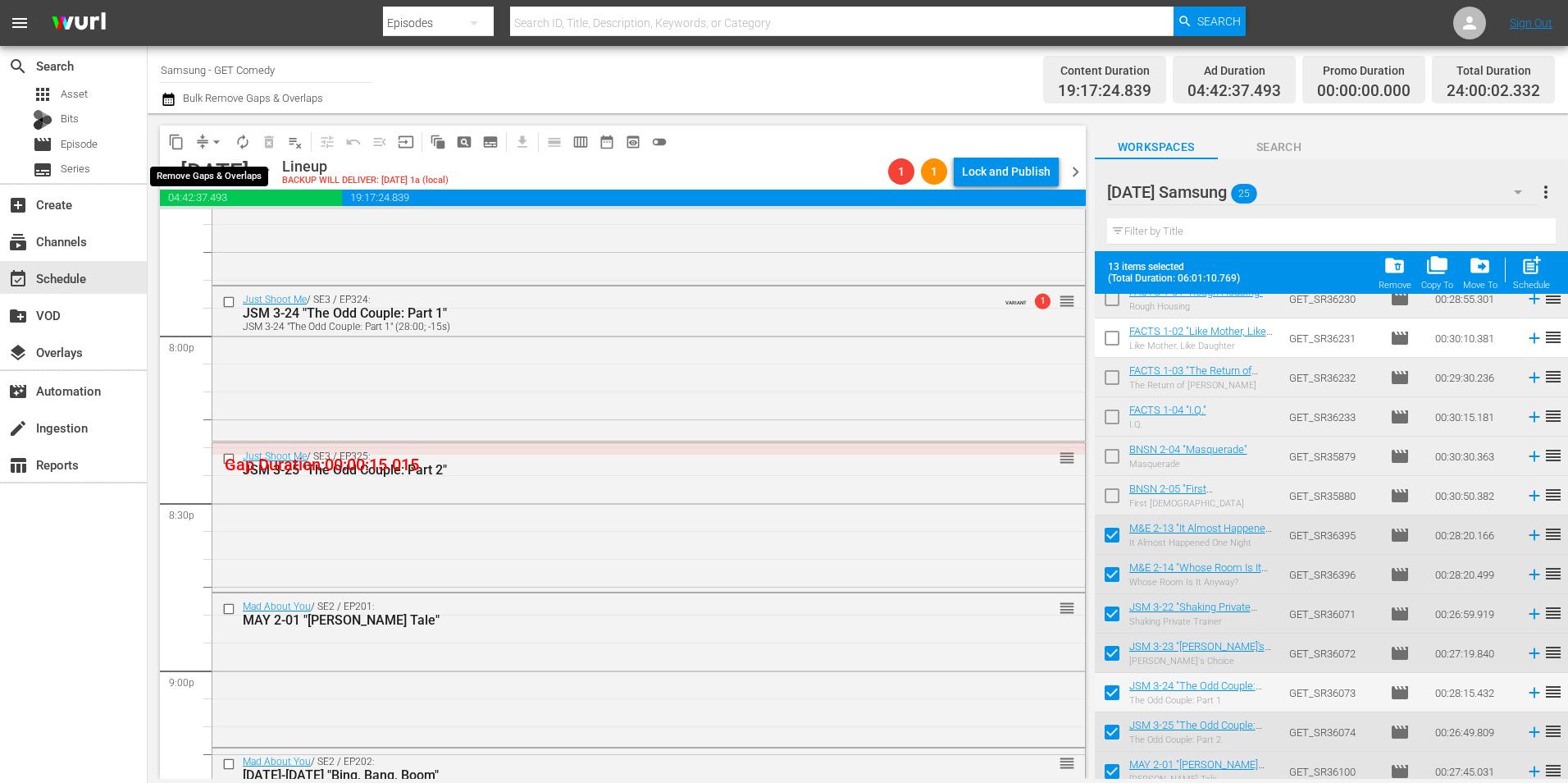
click at [210, 142] on span "arrow_drop_down" at bounding box center [217, 142] width 17 height 17
click at [207, 171] on li "Align to Midnight" at bounding box center [217, 175] width 135 height 27
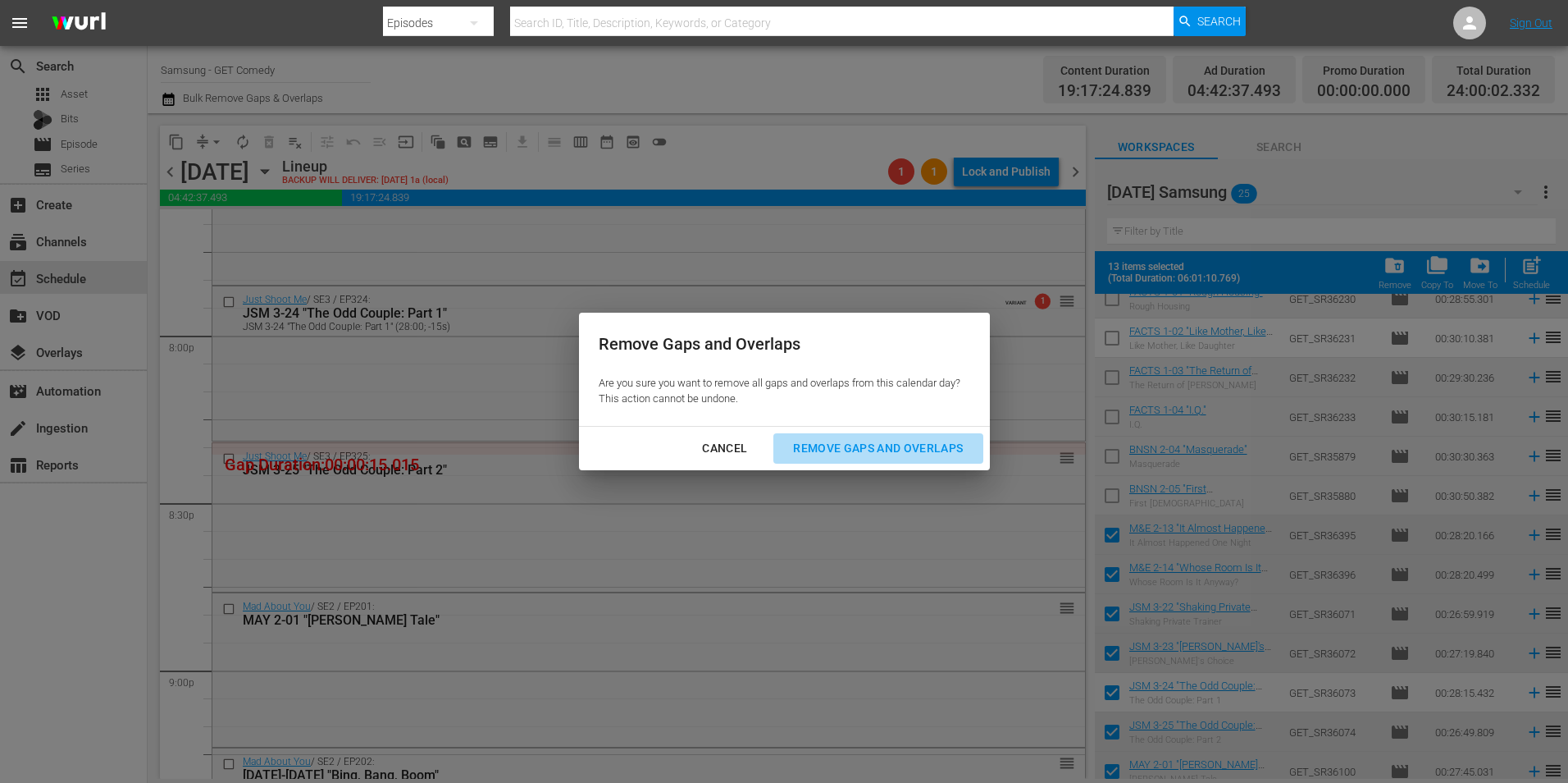
click at [914, 450] on div "Remove Gaps and Overlaps" at bounding box center [878, 448] width 196 height 21
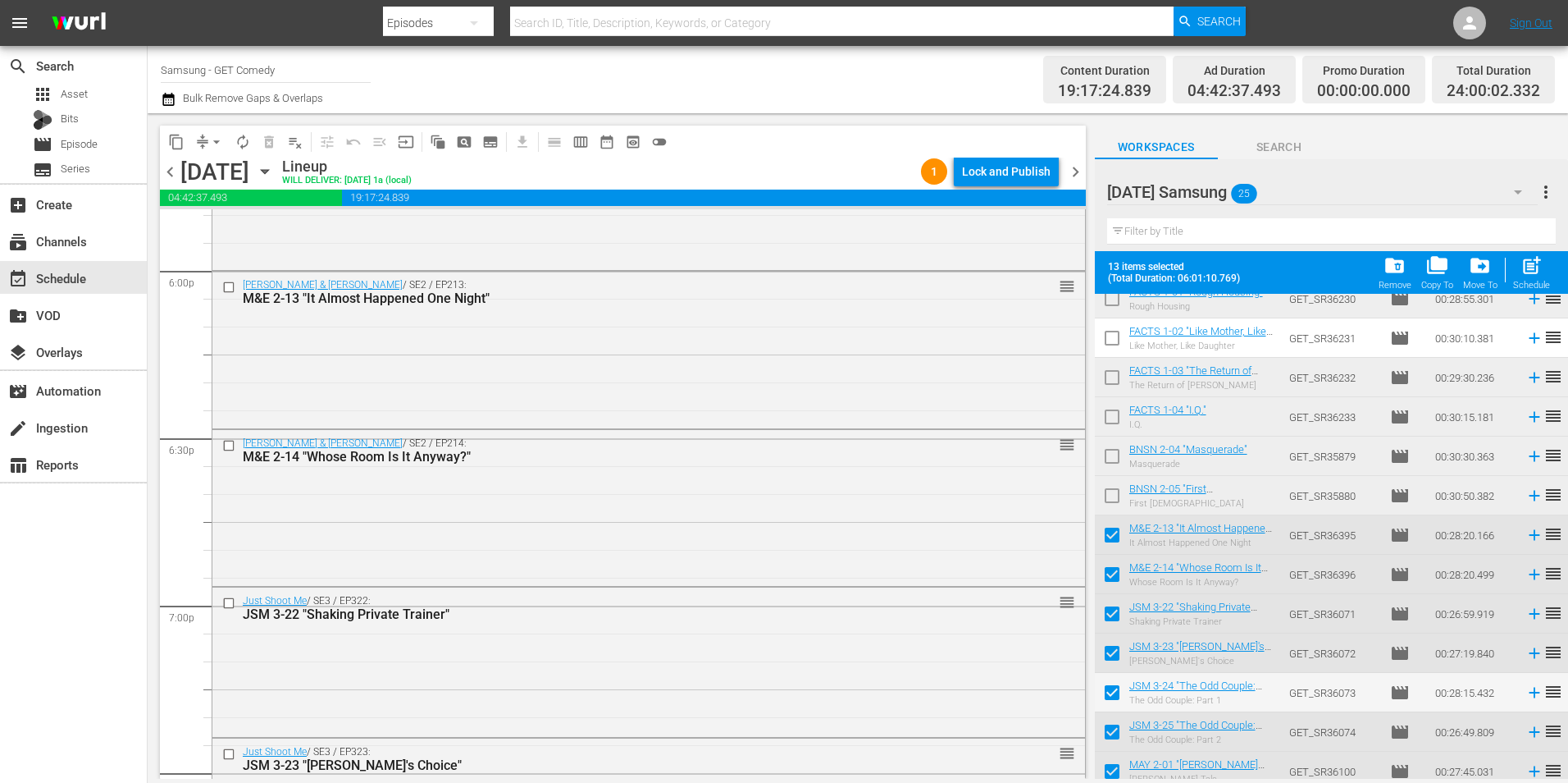
scroll to position [0, 0]
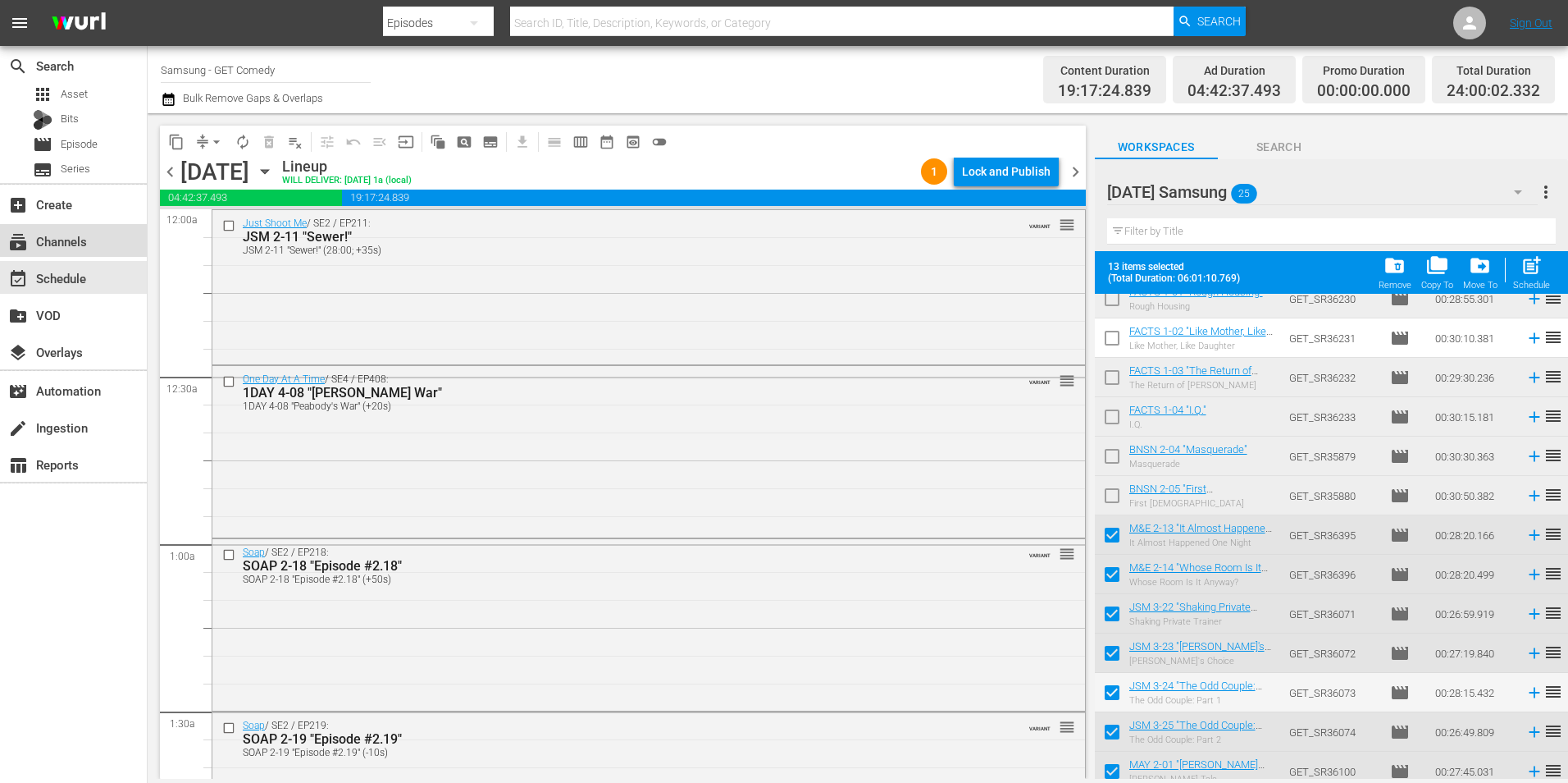
click at [58, 229] on div "subscriptions Channels" at bounding box center [73, 239] width 147 height 32
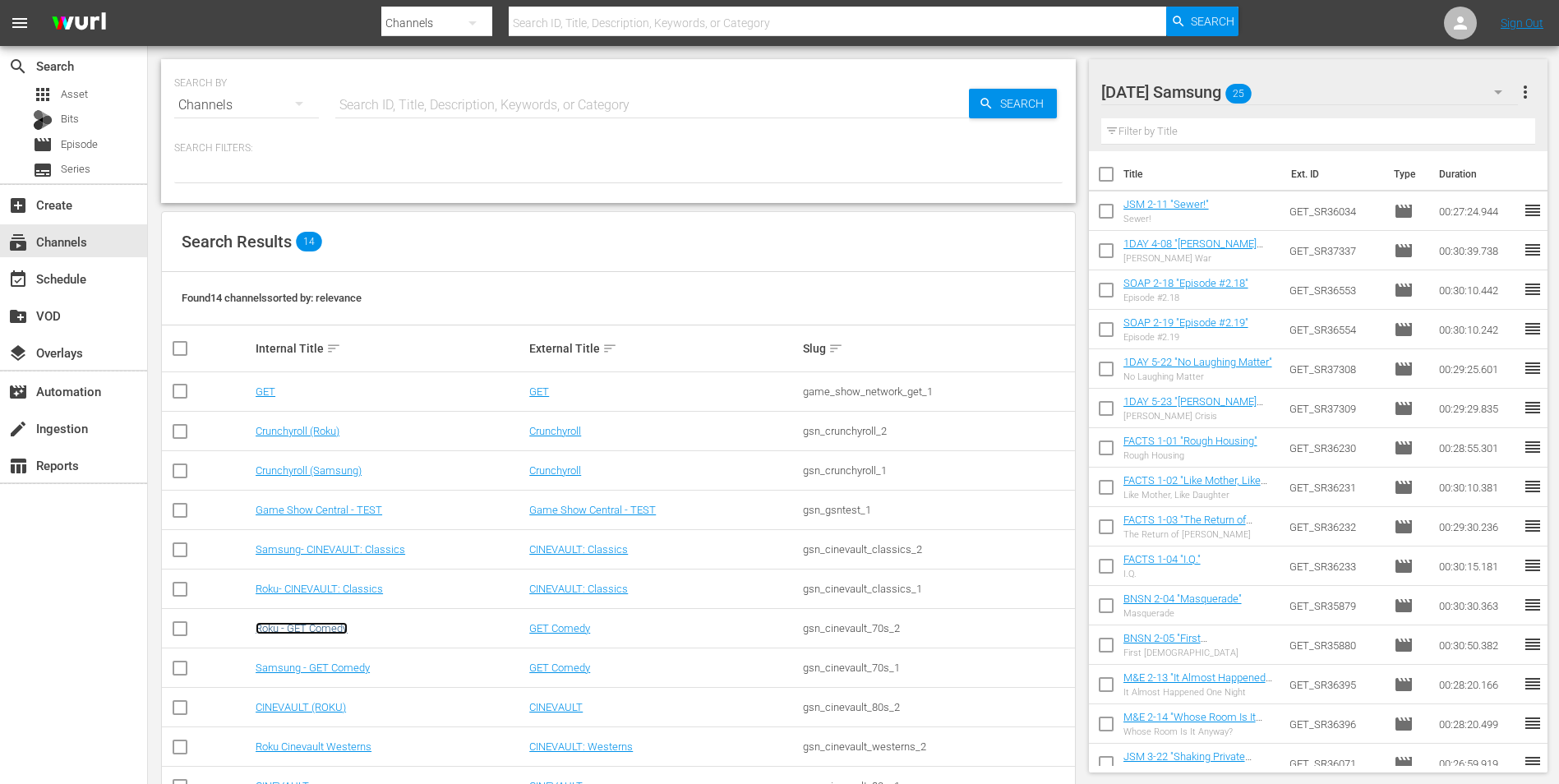
click at [320, 631] on link "Roku - GET Comedy" at bounding box center [301, 628] width 92 height 12
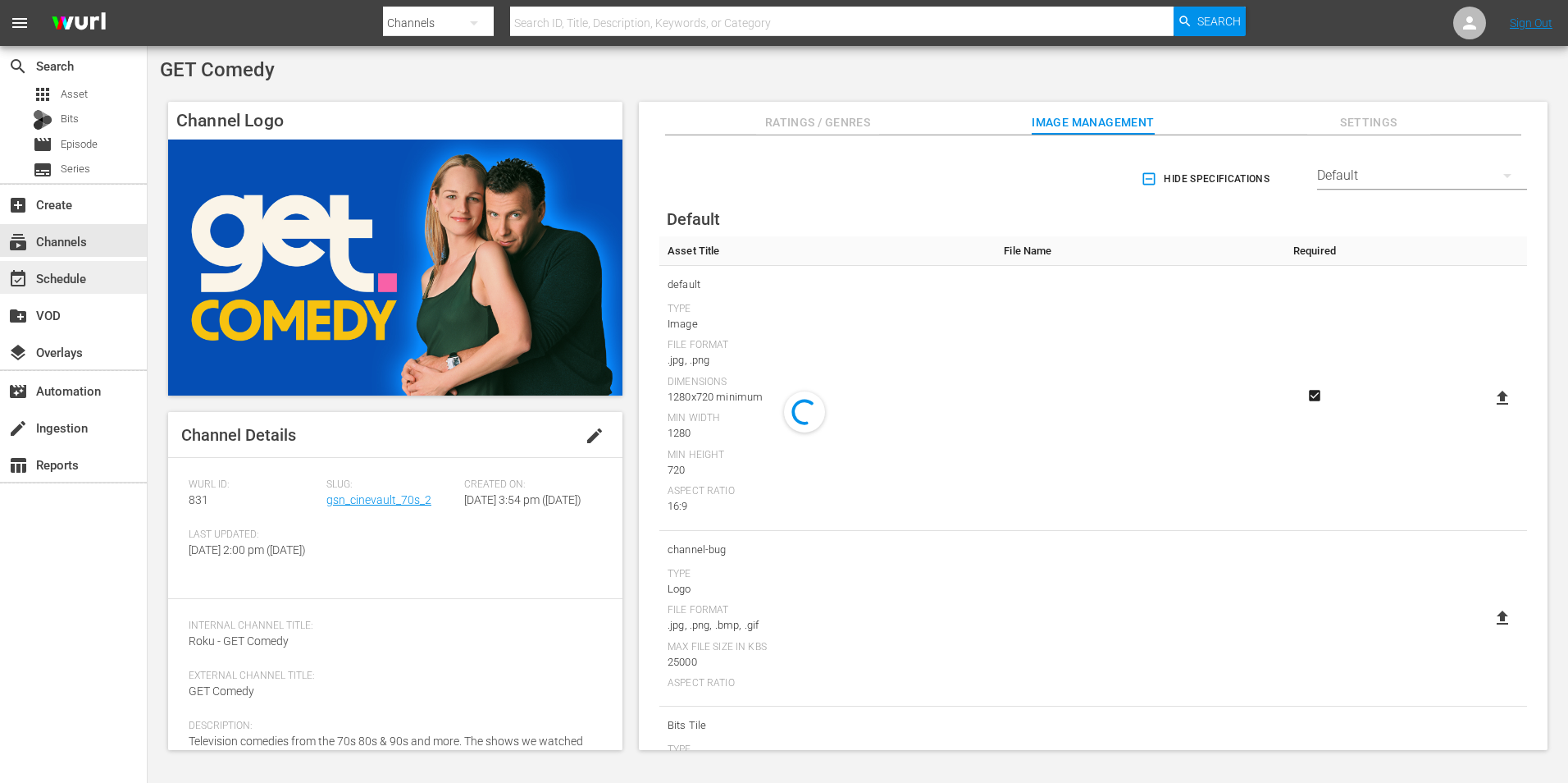
click at [76, 268] on div "event_available Schedule" at bounding box center [46, 276] width 92 height 15
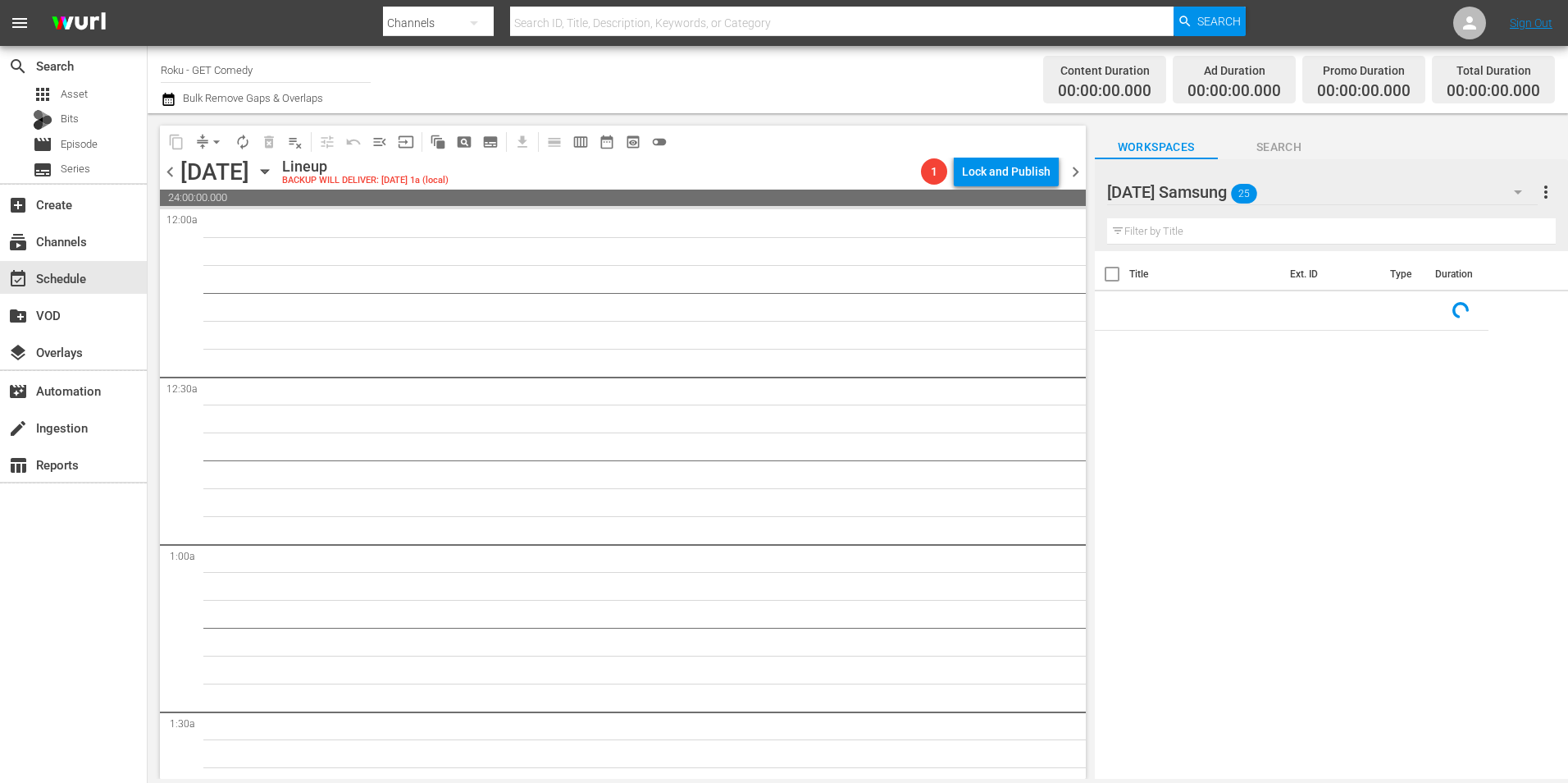
click at [1321, 195] on div "Wednesday Samsung 25" at bounding box center [1323, 191] width 430 height 46
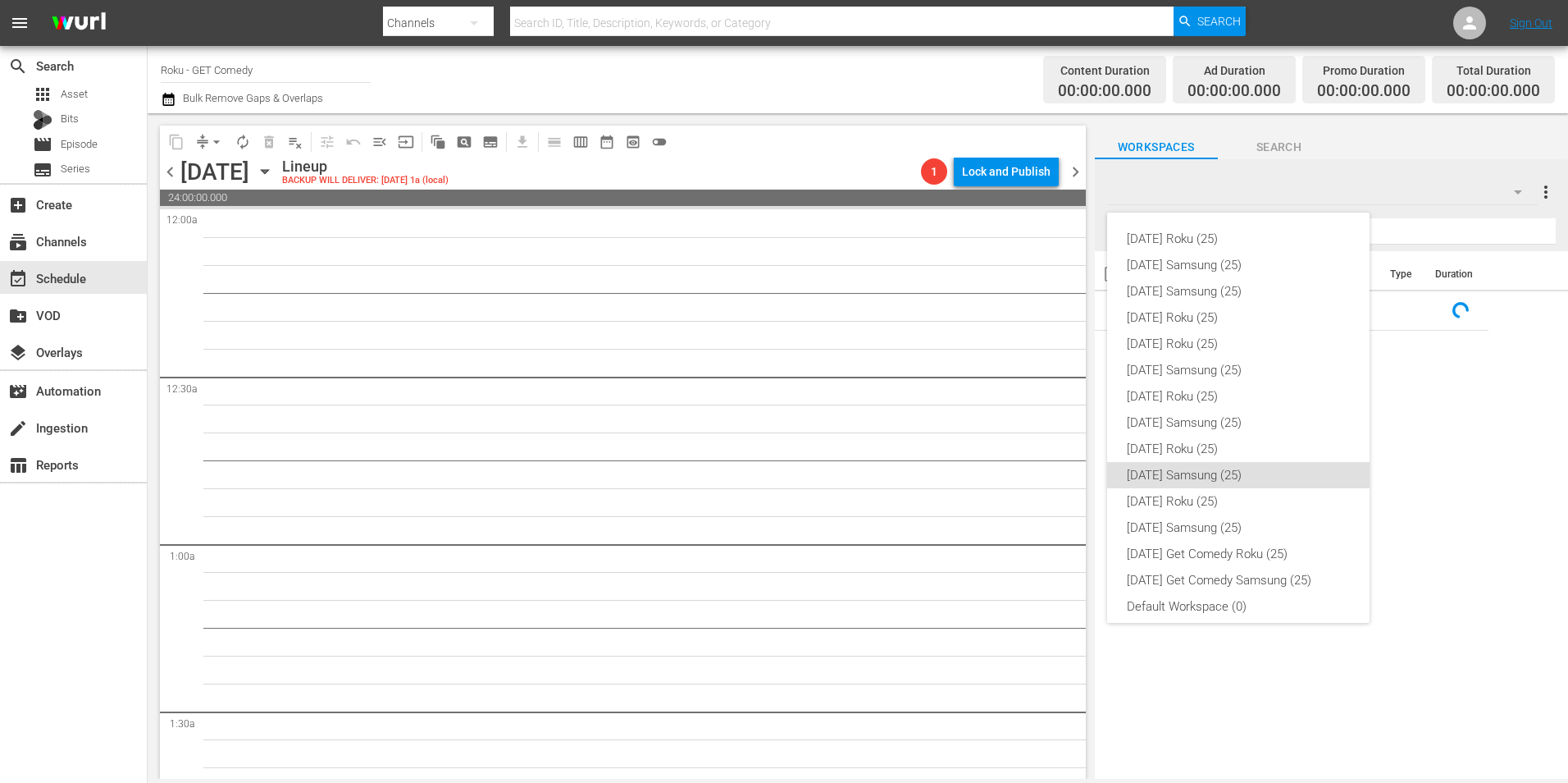
scroll to position [10, 0]
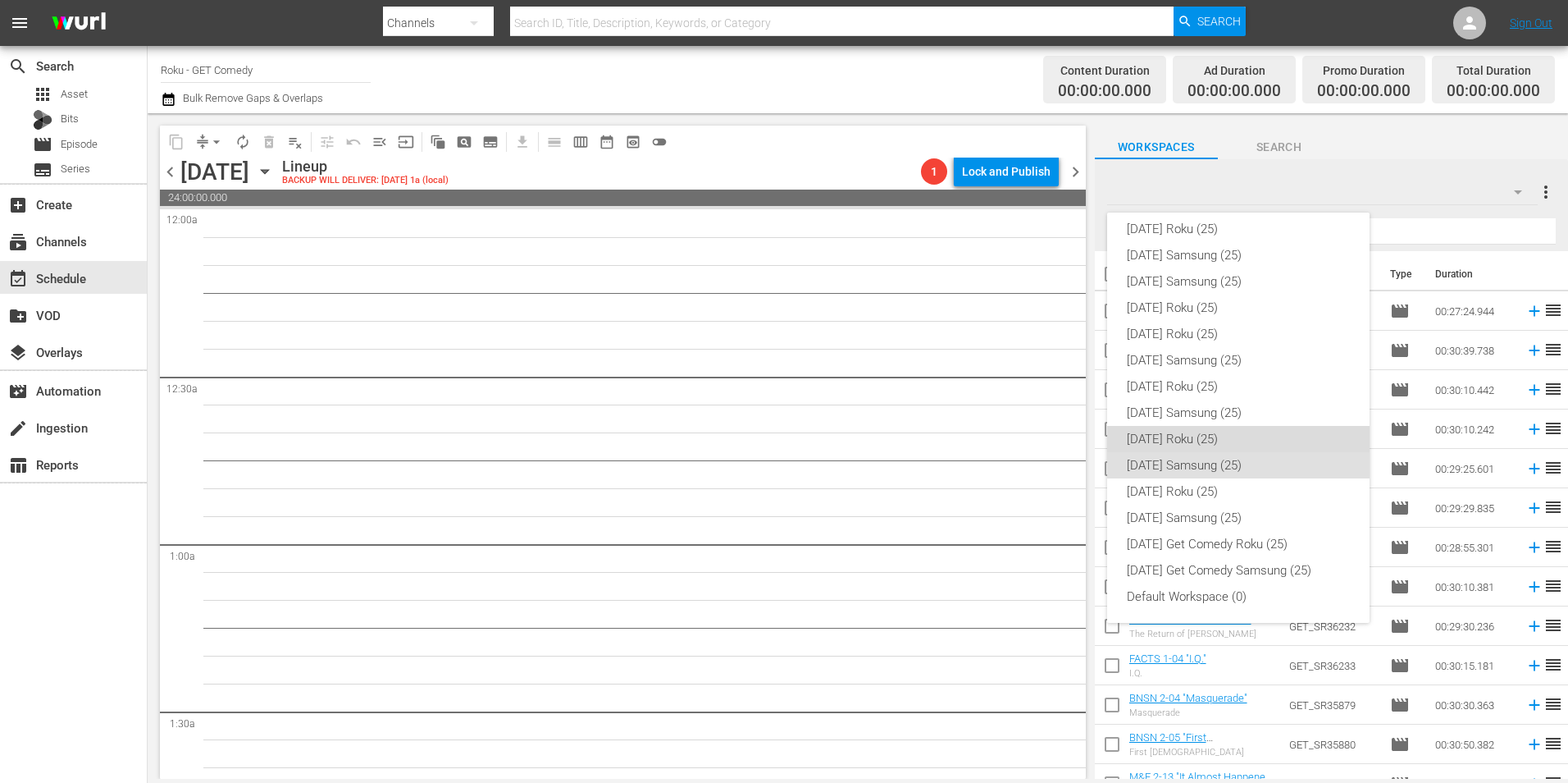
click at [1245, 437] on div "Wednesday Roku (25)" at bounding box center [1238, 439] width 223 height 27
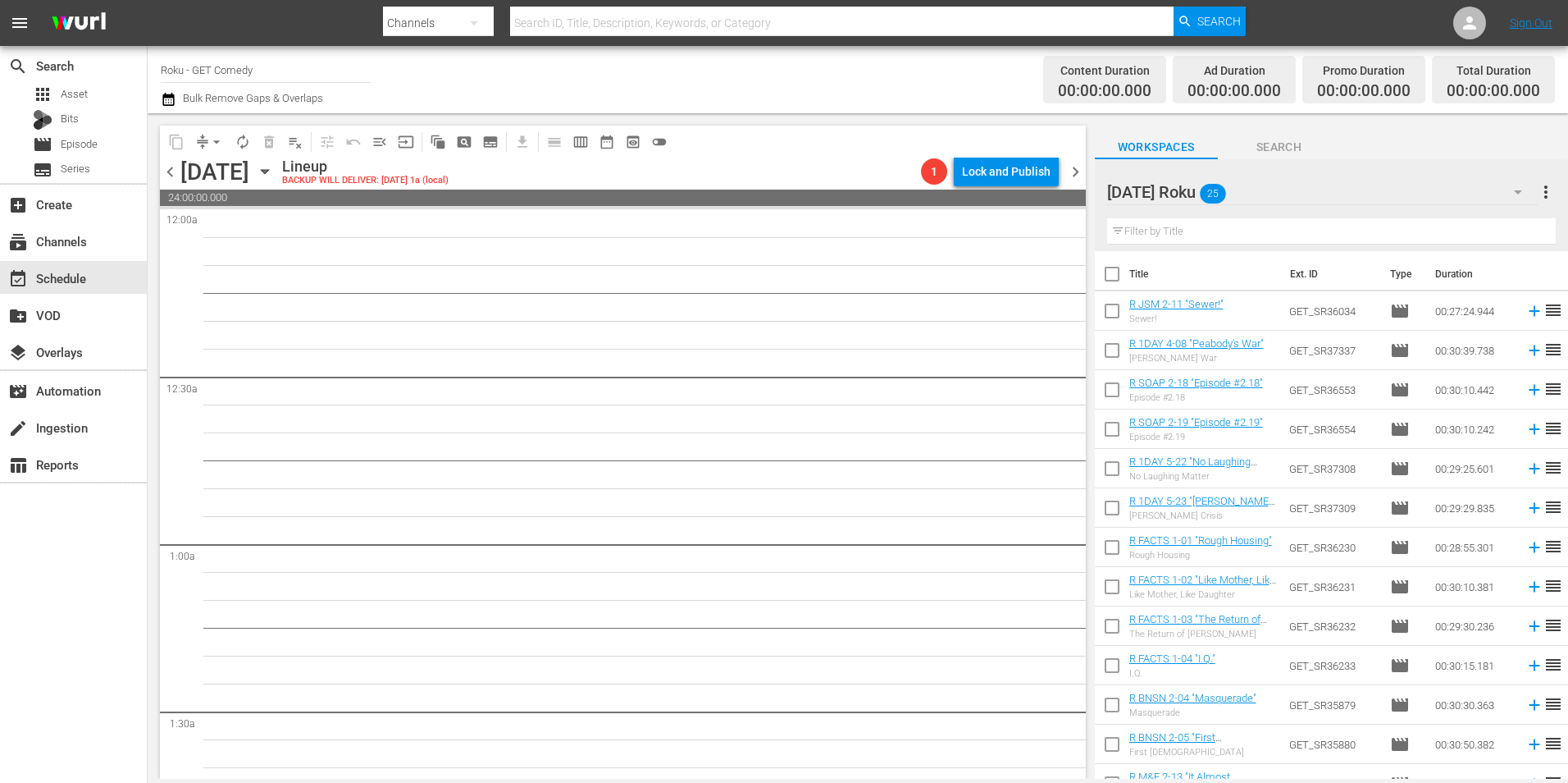
click at [1113, 313] on input "checkbox" at bounding box center [1112, 313] width 34 height 34
checkbox input "true"
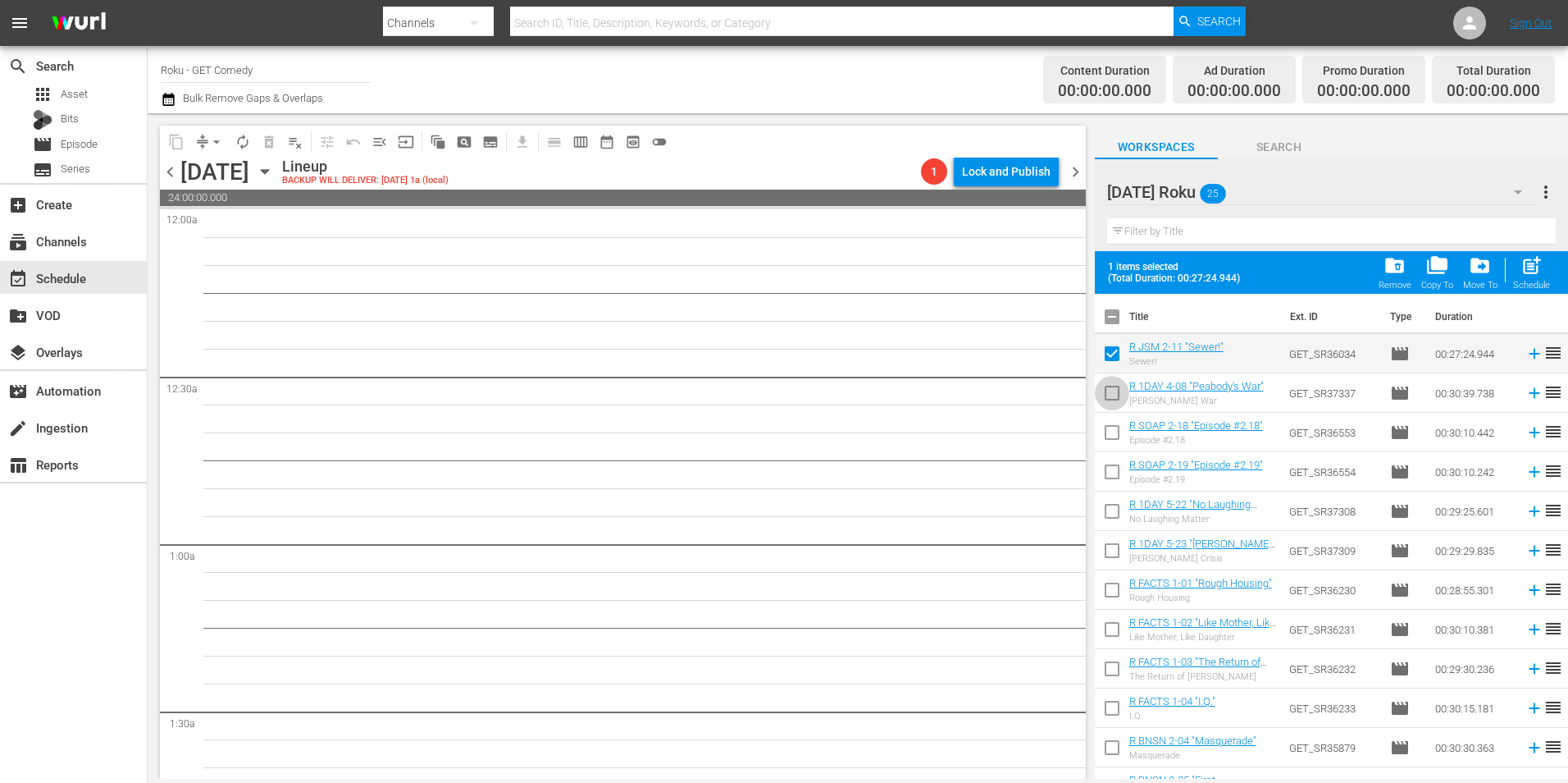
drag, startPoint x: 1111, startPoint y: 395, endPoint x: 1113, endPoint y: 424, distance: 29.1
click at [1111, 396] on input "checkbox" at bounding box center [1112, 396] width 34 height 34
checkbox input "true"
click at [1113, 442] on input "checkbox" at bounding box center [1112, 435] width 34 height 34
checkbox input "true"
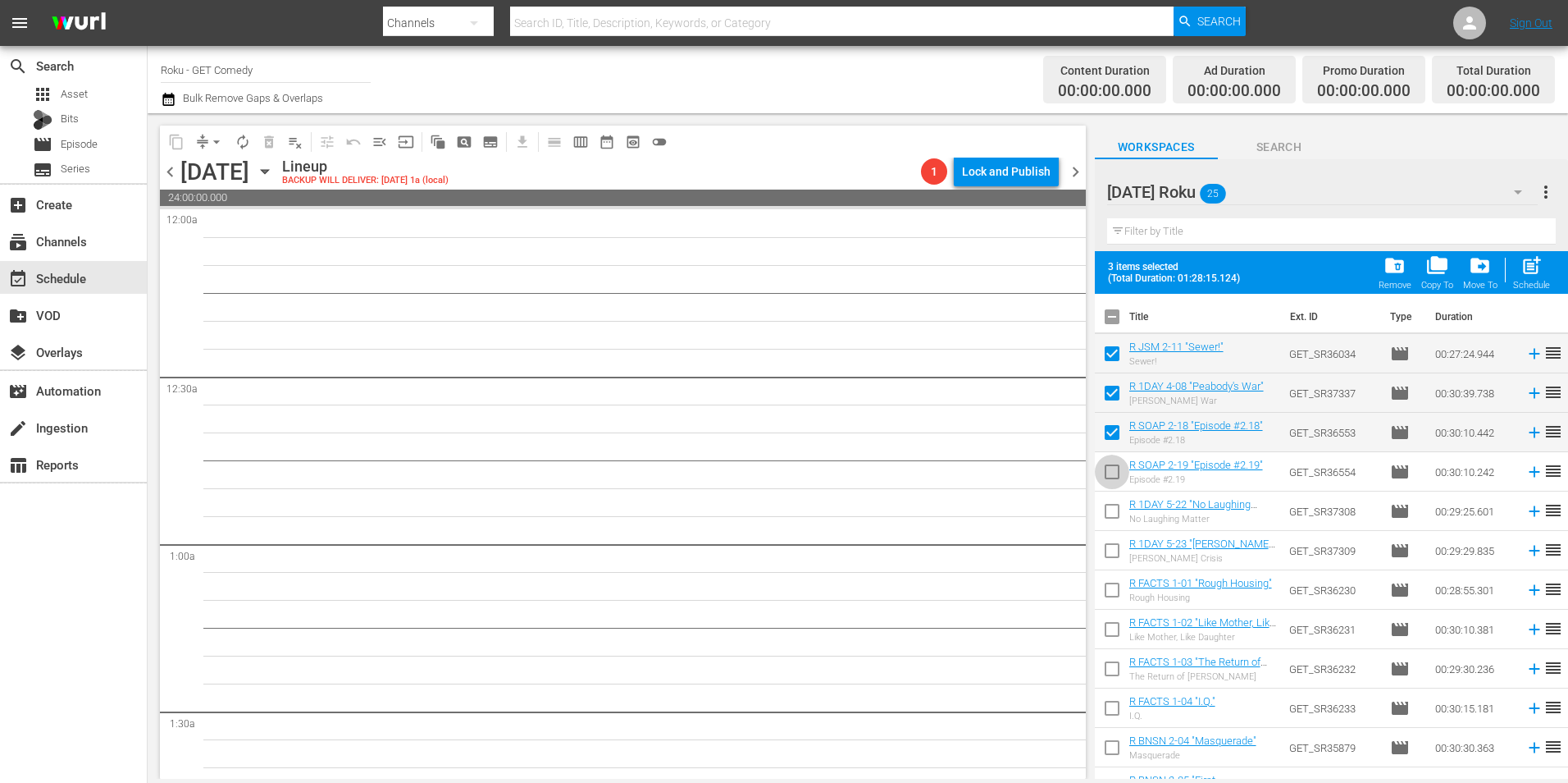
click at [1112, 470] on input "checkbox" at bounding box center [1112, 475] width 34 height 34
checkbox input "true"
click at [1109, 515] on input "checkbox" at bounding box center [1112, 514] width 34 height 34
checkbox input "true"
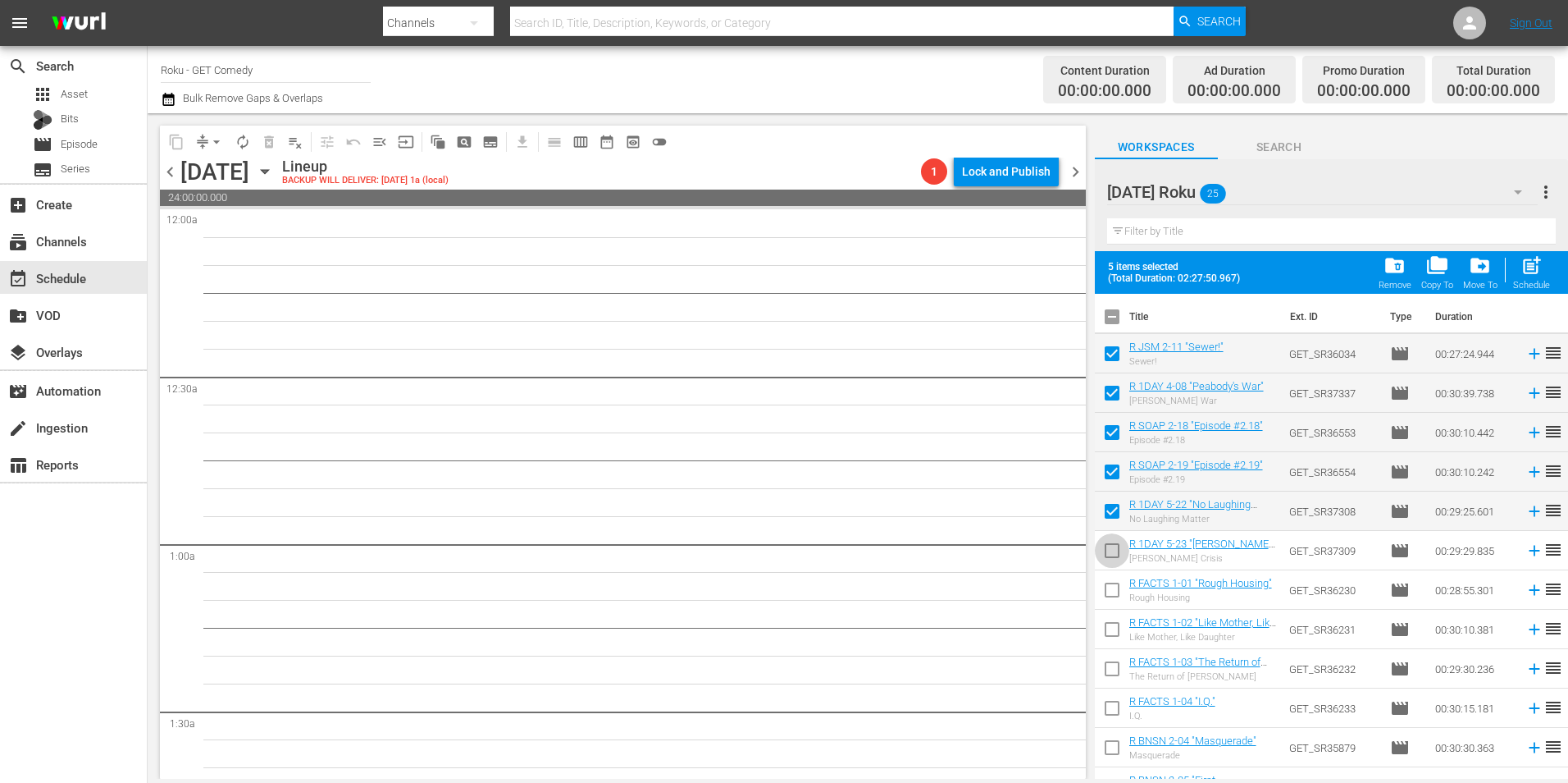
click at [1110, 549] on input "checkbox" at bounding box center [1112, 554] width 34 height 34
checkbox input "true"
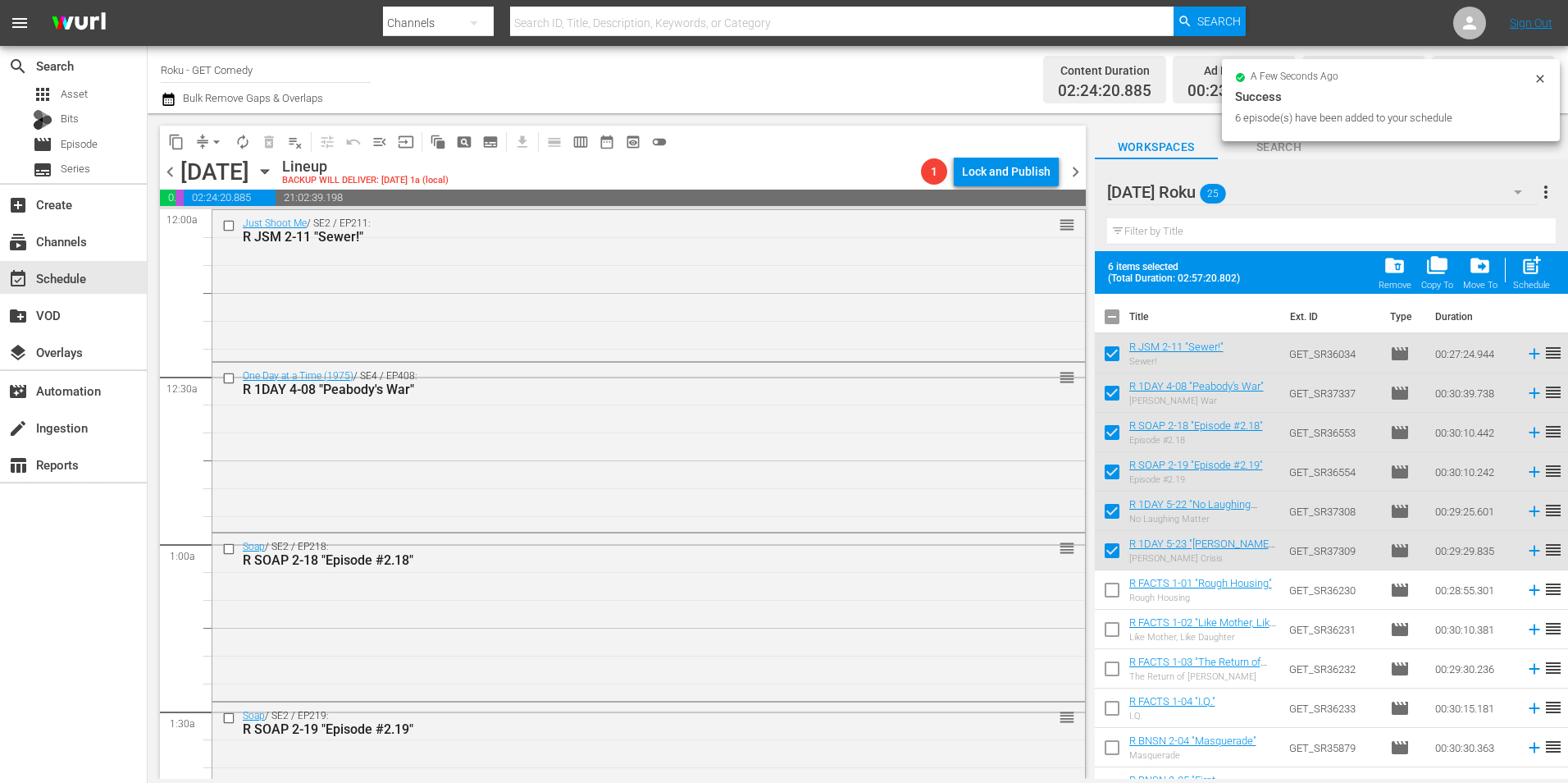
click at [526, 324] on div "Just Shoot Me / SE2 / EP211: R JSM 2-11 "Sewer!" reorder" at bounding box center [649, 284] width 872 height 148
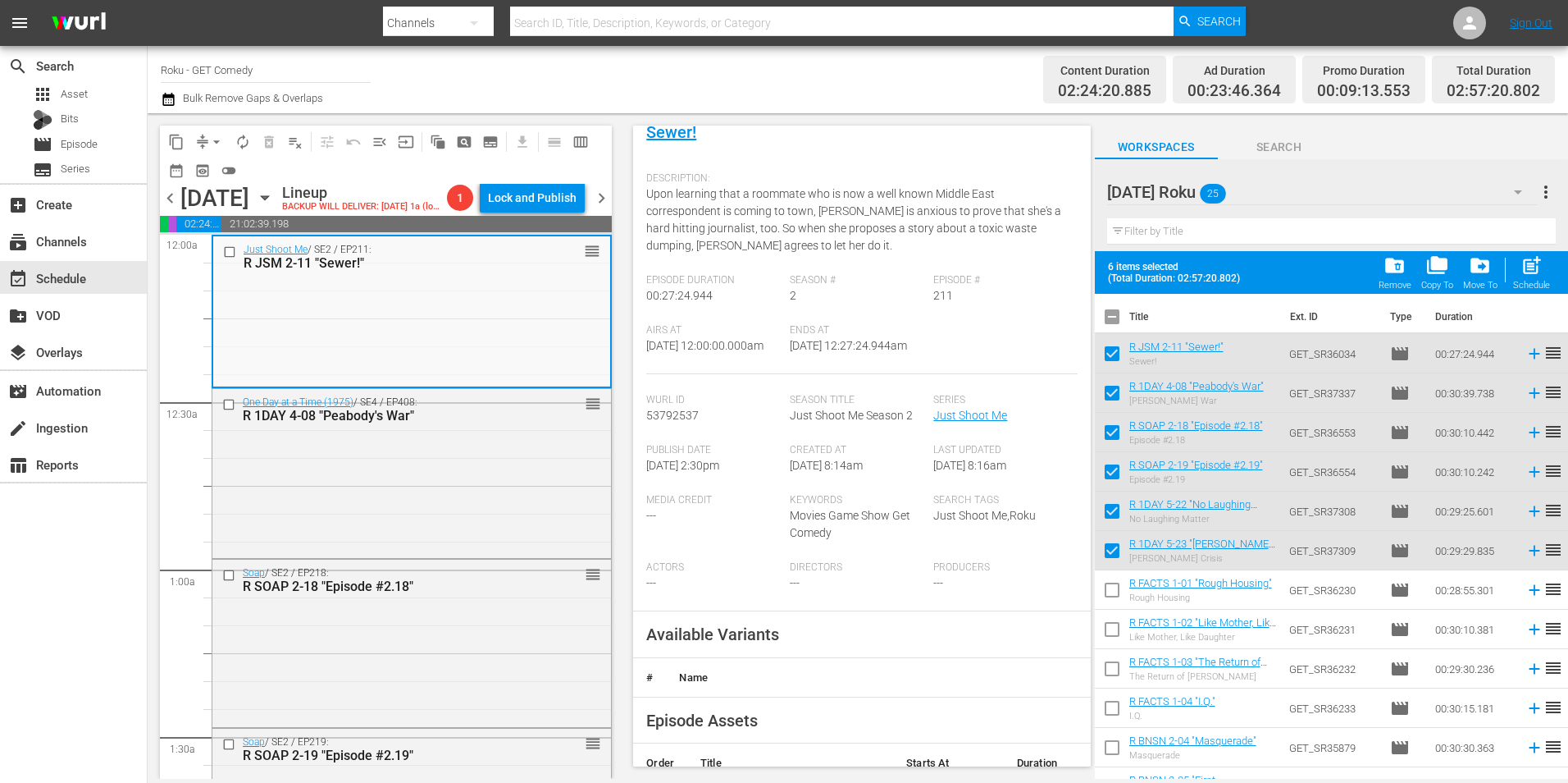
scroll to position [246, 0]
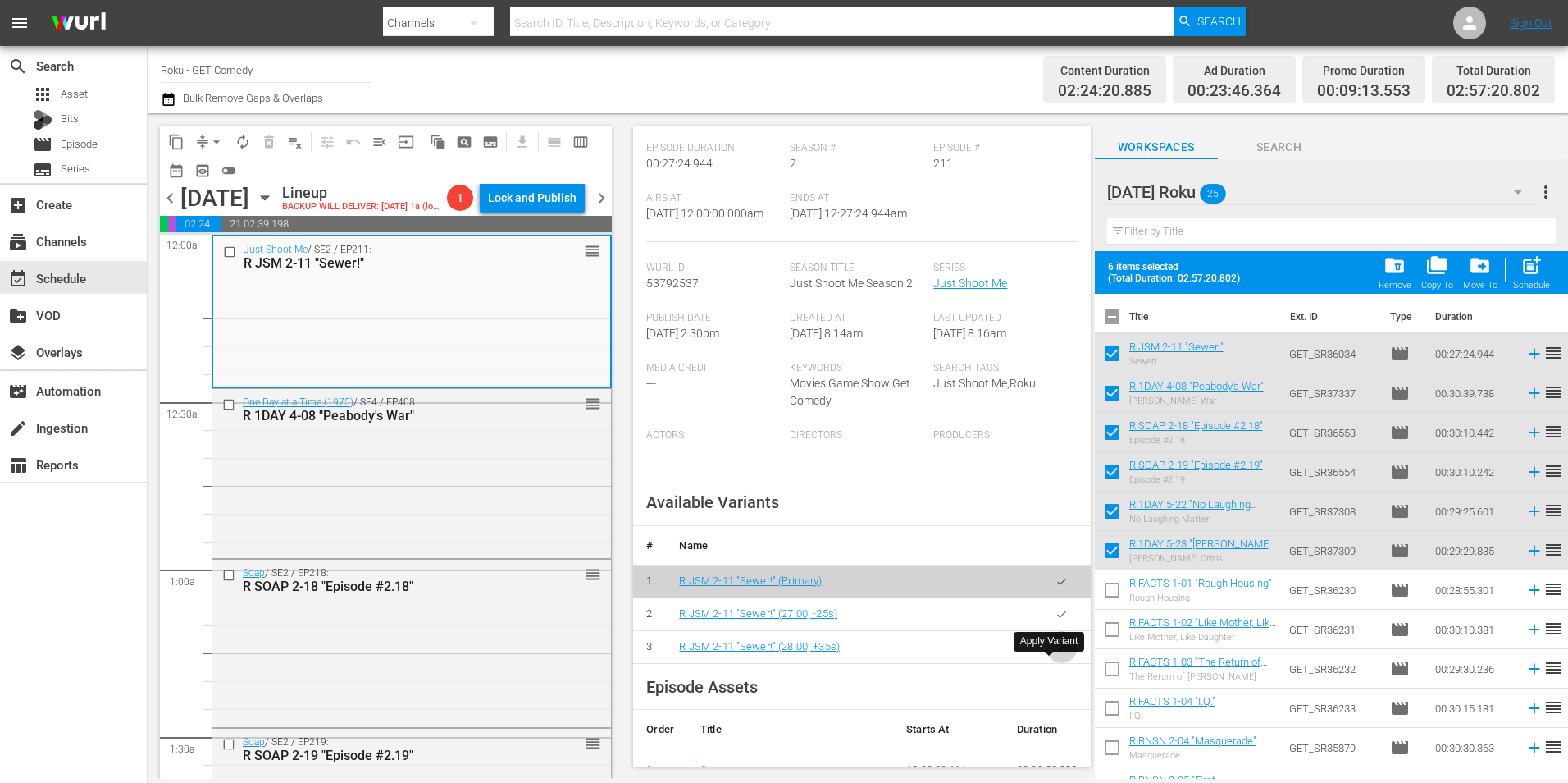
click at [1057, 650] on icon "button" at bounding box center [1061, 647] width 9 height 7
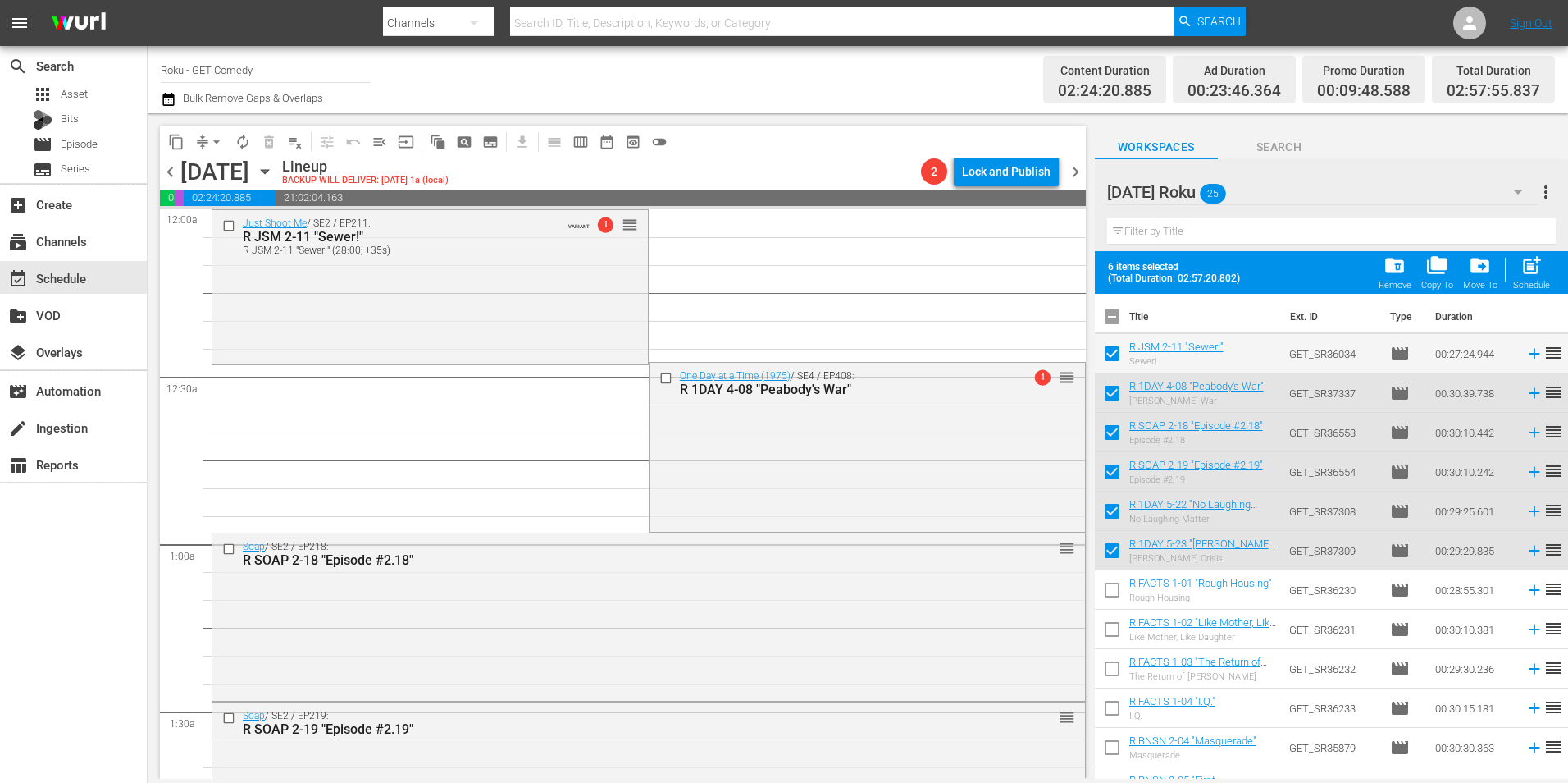
click at [710, 490] on div "One Day at a Time (1975) / SE4 / EP408: R 1DAY 4-08 "Peabody's War" 1 reorder" at bounding box center [868, 446] width 435 height 166
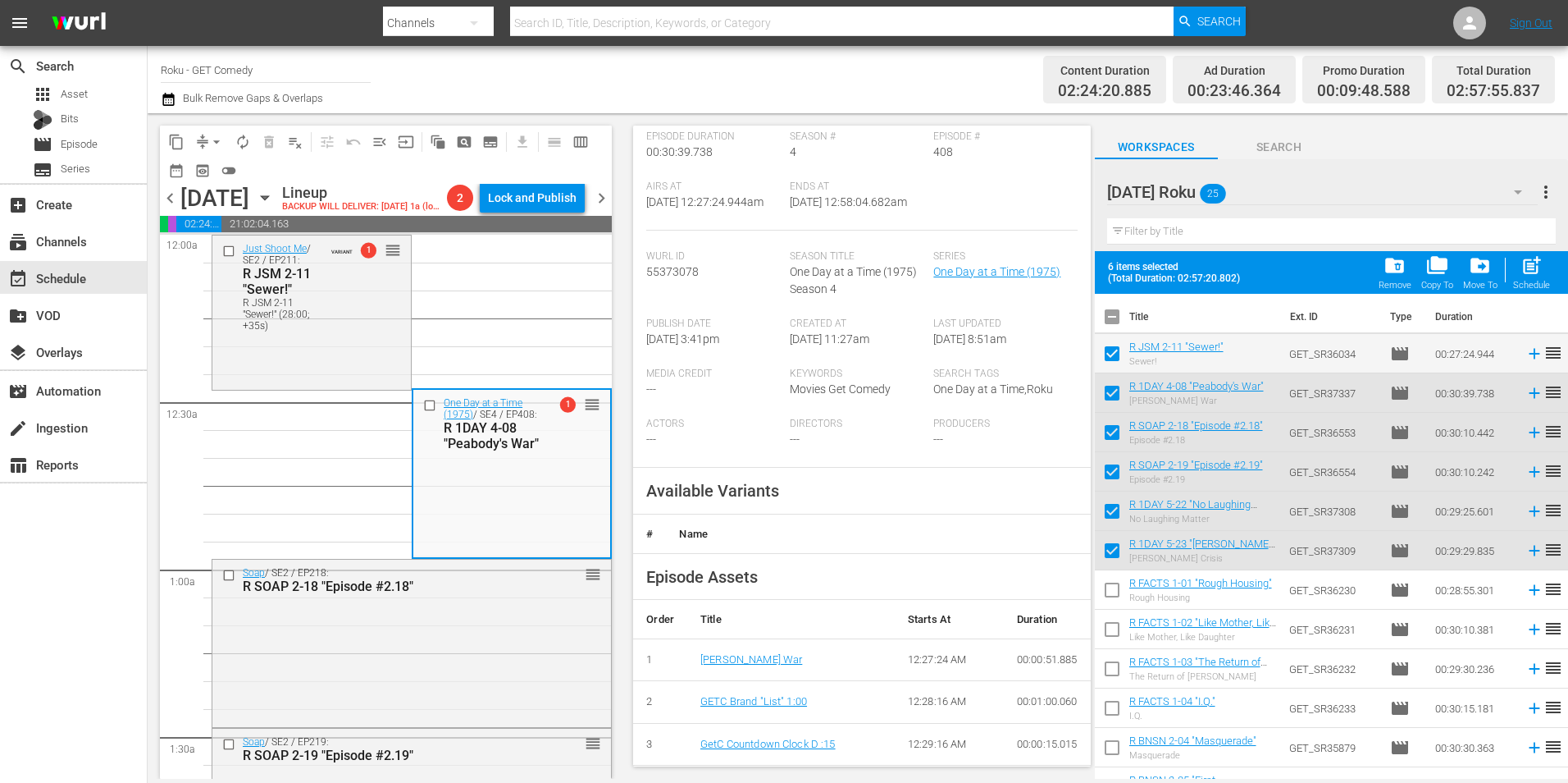
scroll to position [328, 0]
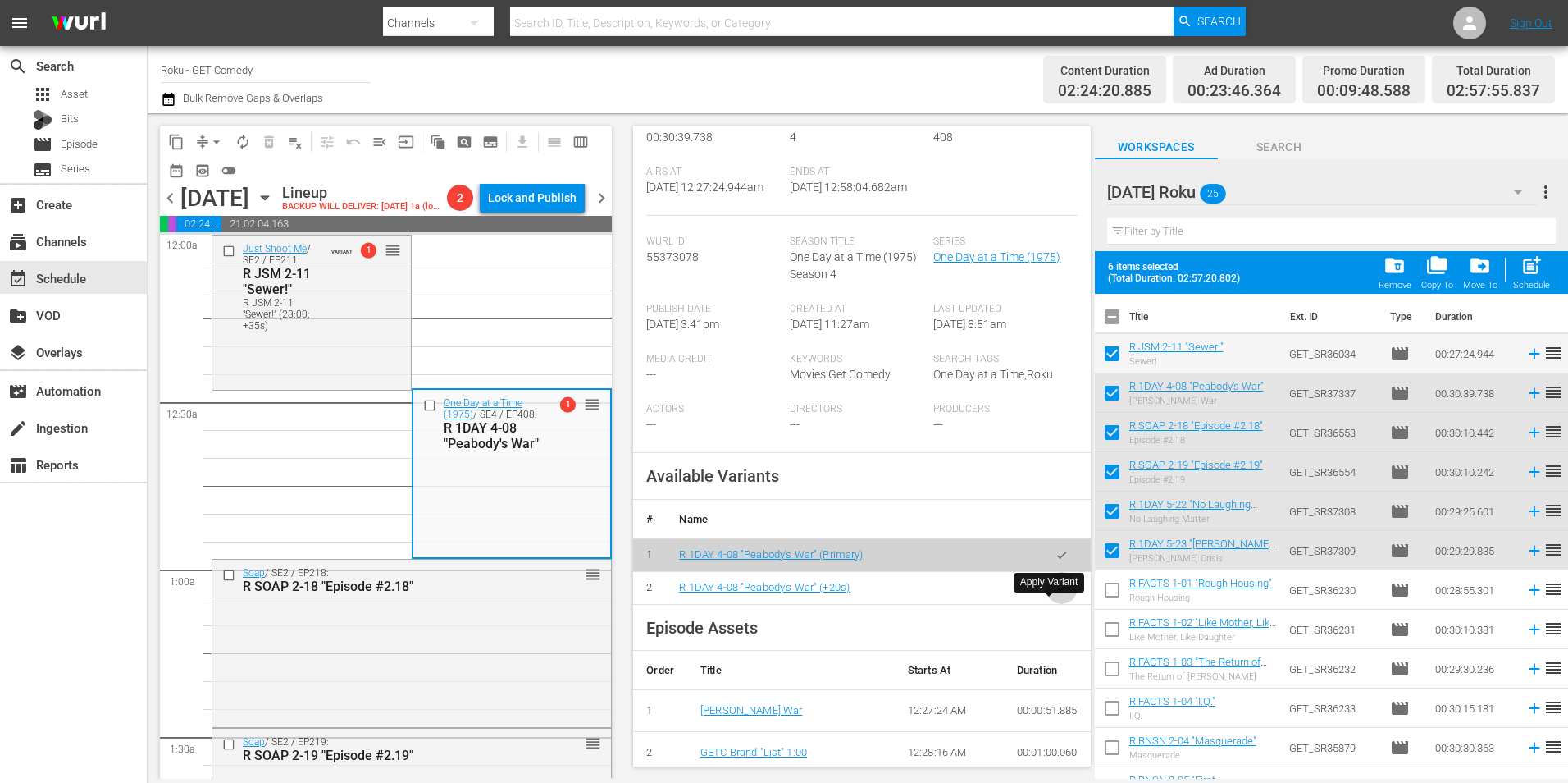
click at [1056, 599] on button "button" at bounding box center [1062, 588] width 32 height 32
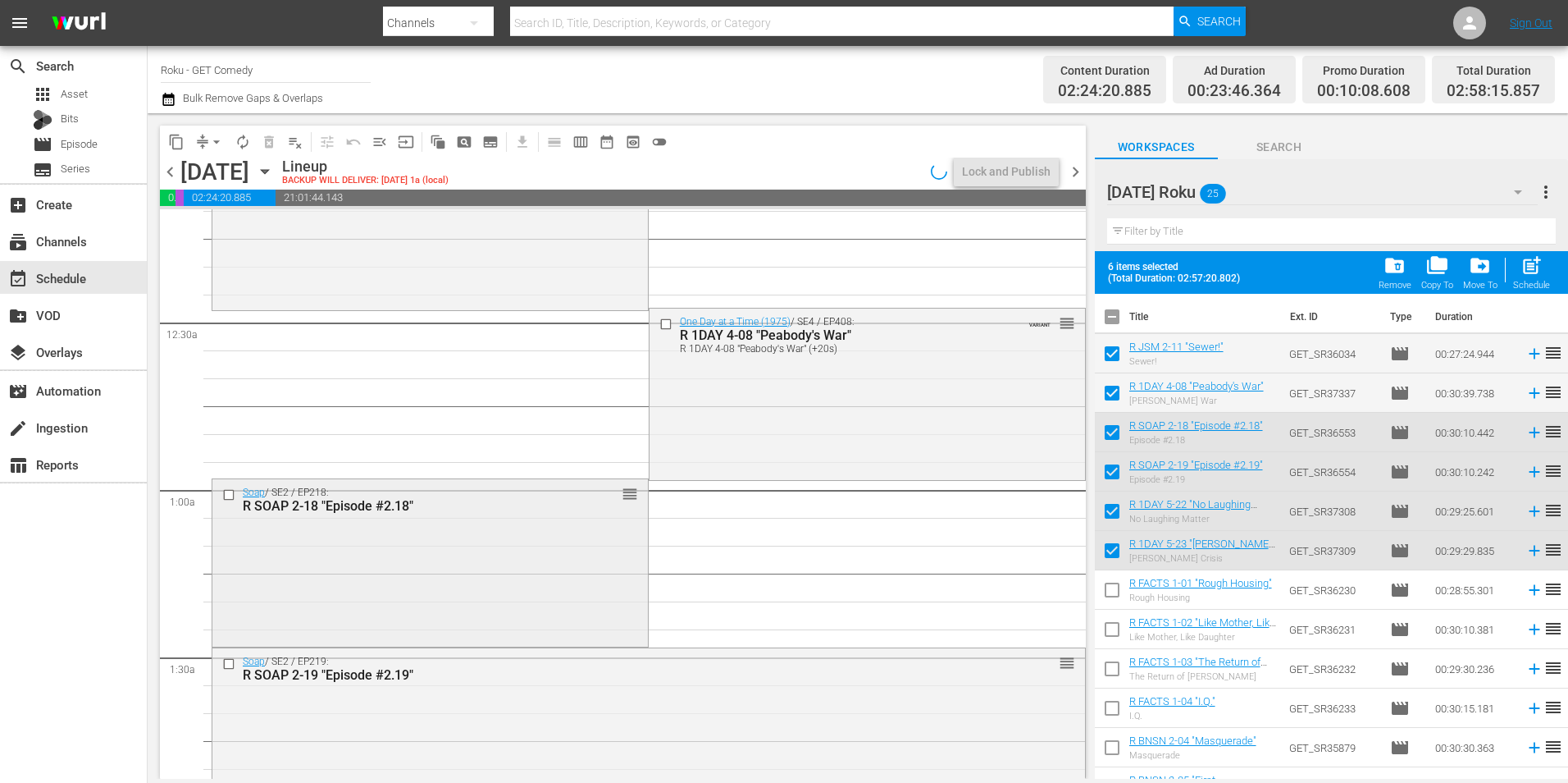
scroll to position [82, 0]
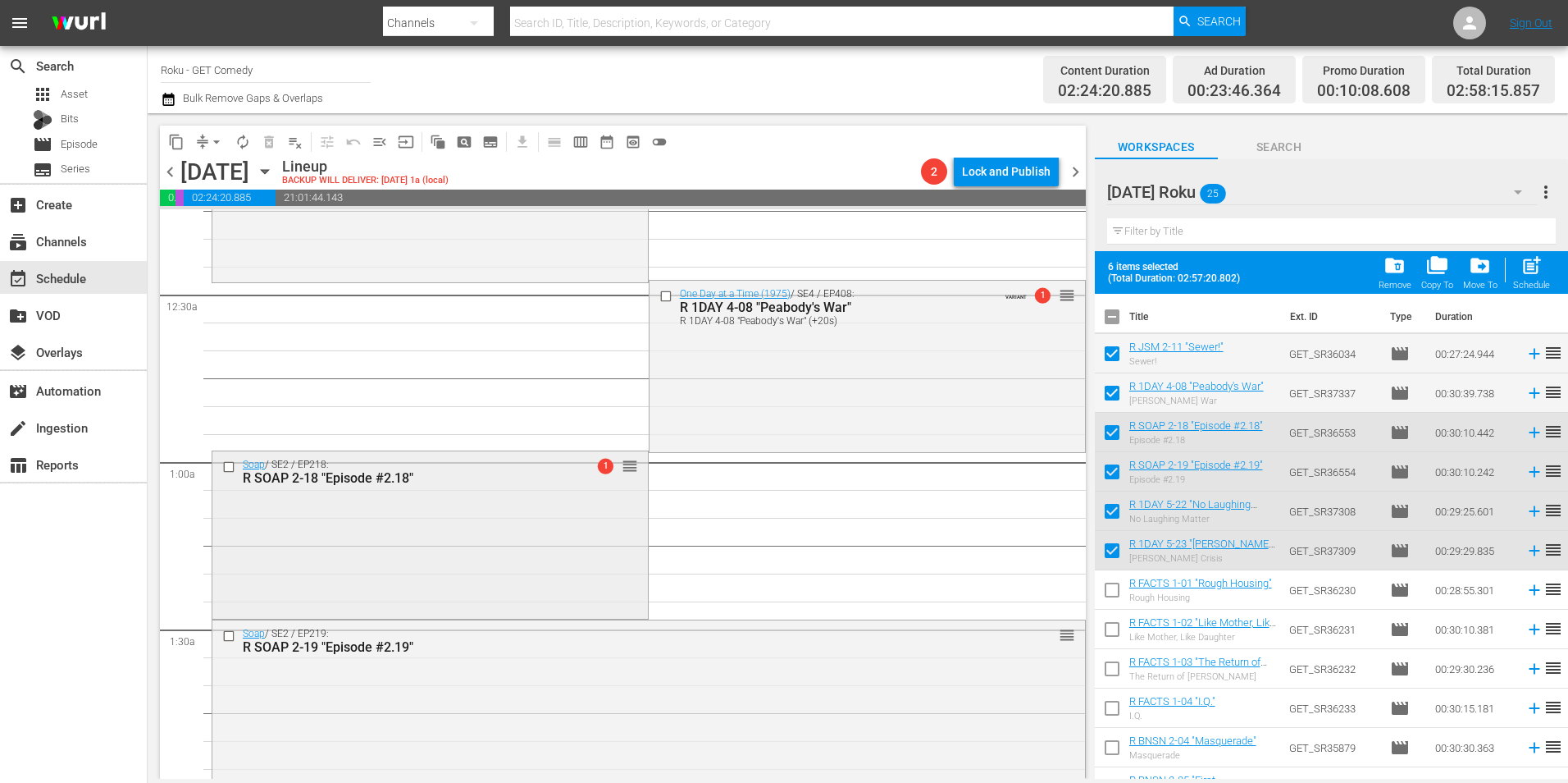
click at [414, 542] on div "Soap / SE2 / EP218: R SOAP 2-18 "Episode #2.18" 1 reorder" at bounding box center [430, 533] width 435 height 163
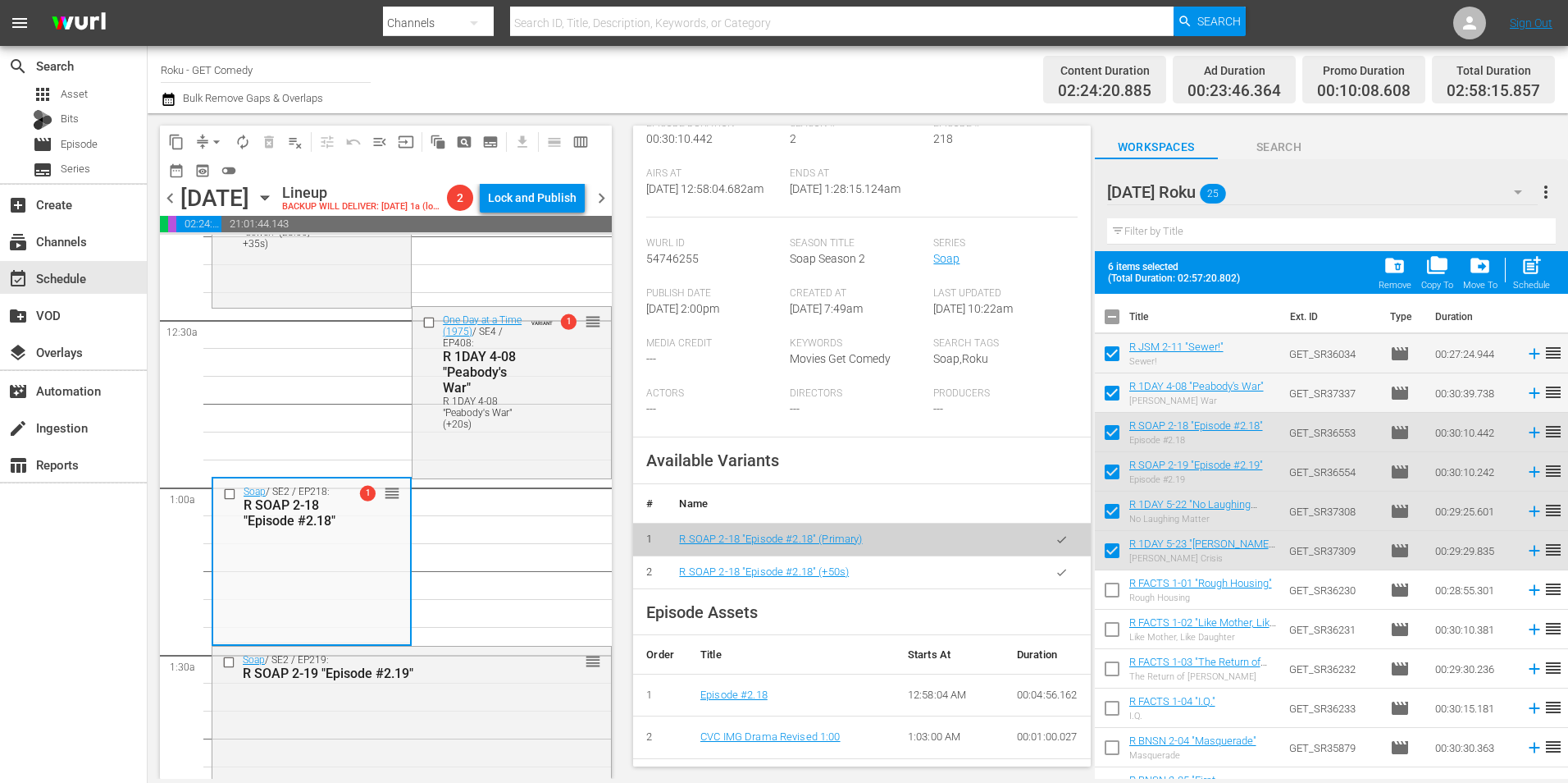
scroll to position [328, 0]
click at [1046, 584] on button "button" at bounding box center [1062, 570] width 32 height 32
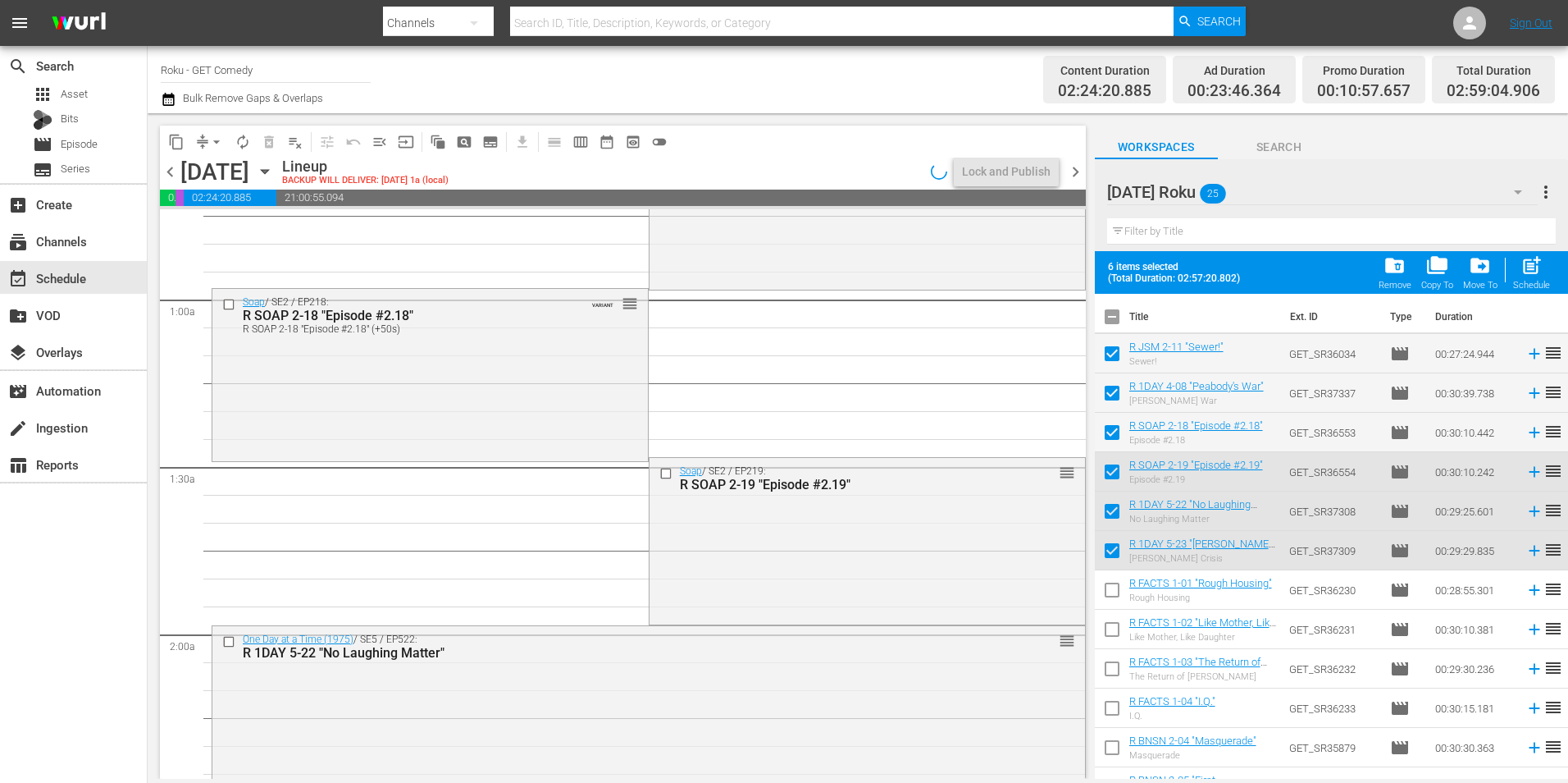
scroll to position [246, 0]
click at [761, 591] on div "Soap / SE2 / EP219: R SOAP 2-19 "Episode #2.19" reorder" at bounding box center [868, 538] width 435 height 163
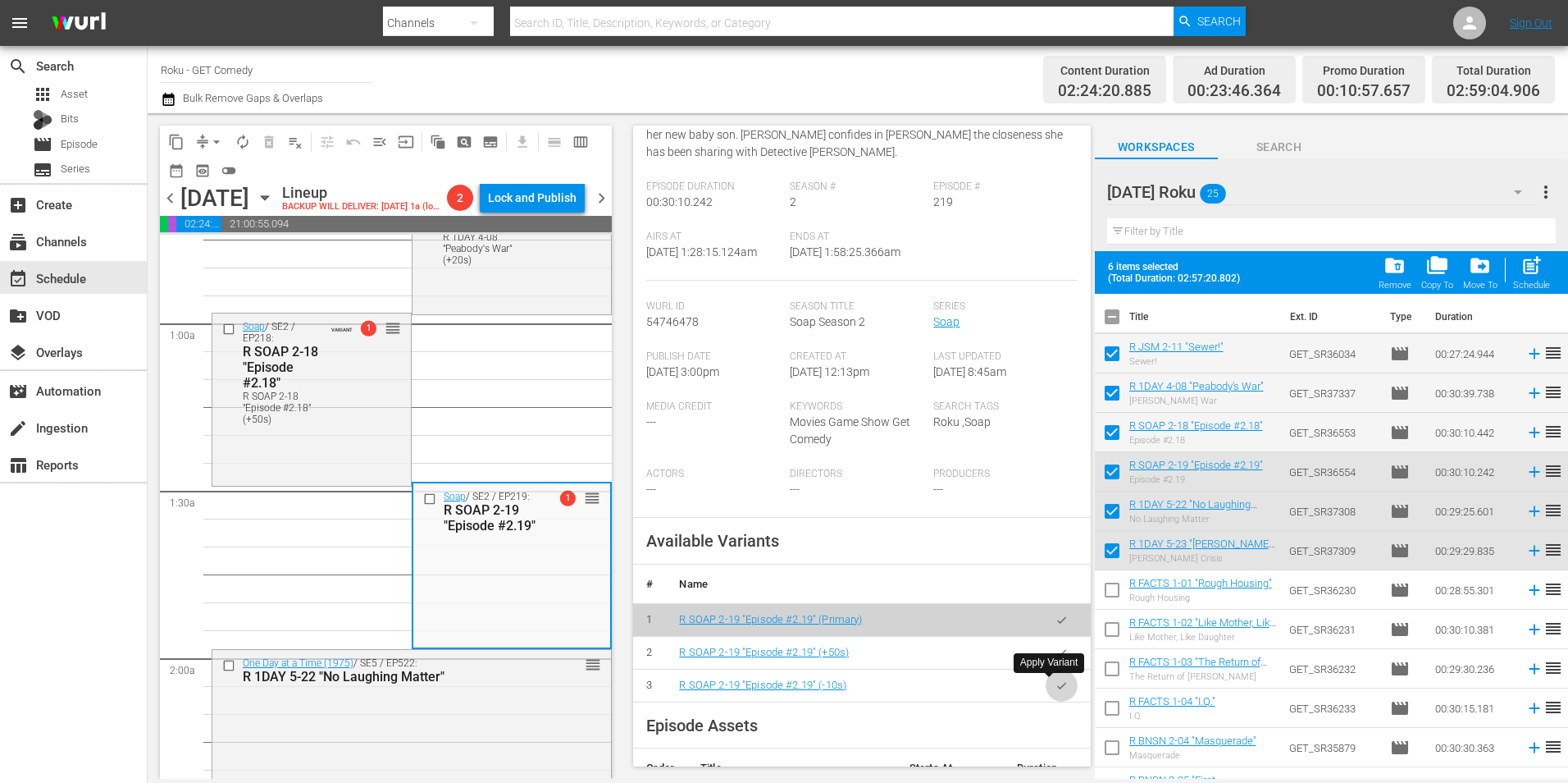
click at [1055, 692] on icon "button" at bounding box center [1061, 685] width 12 height 12
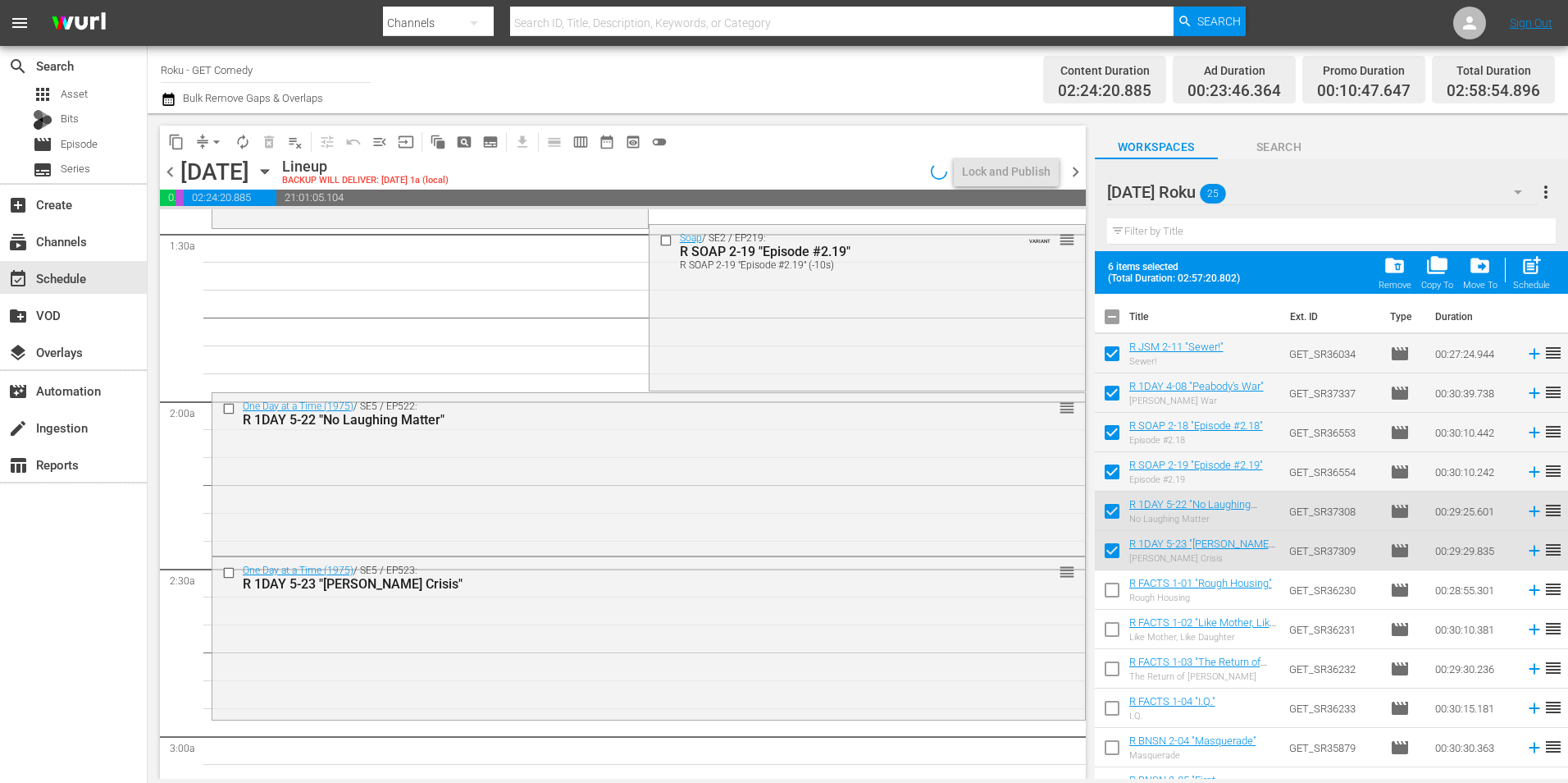
scroll to position [492, 0]
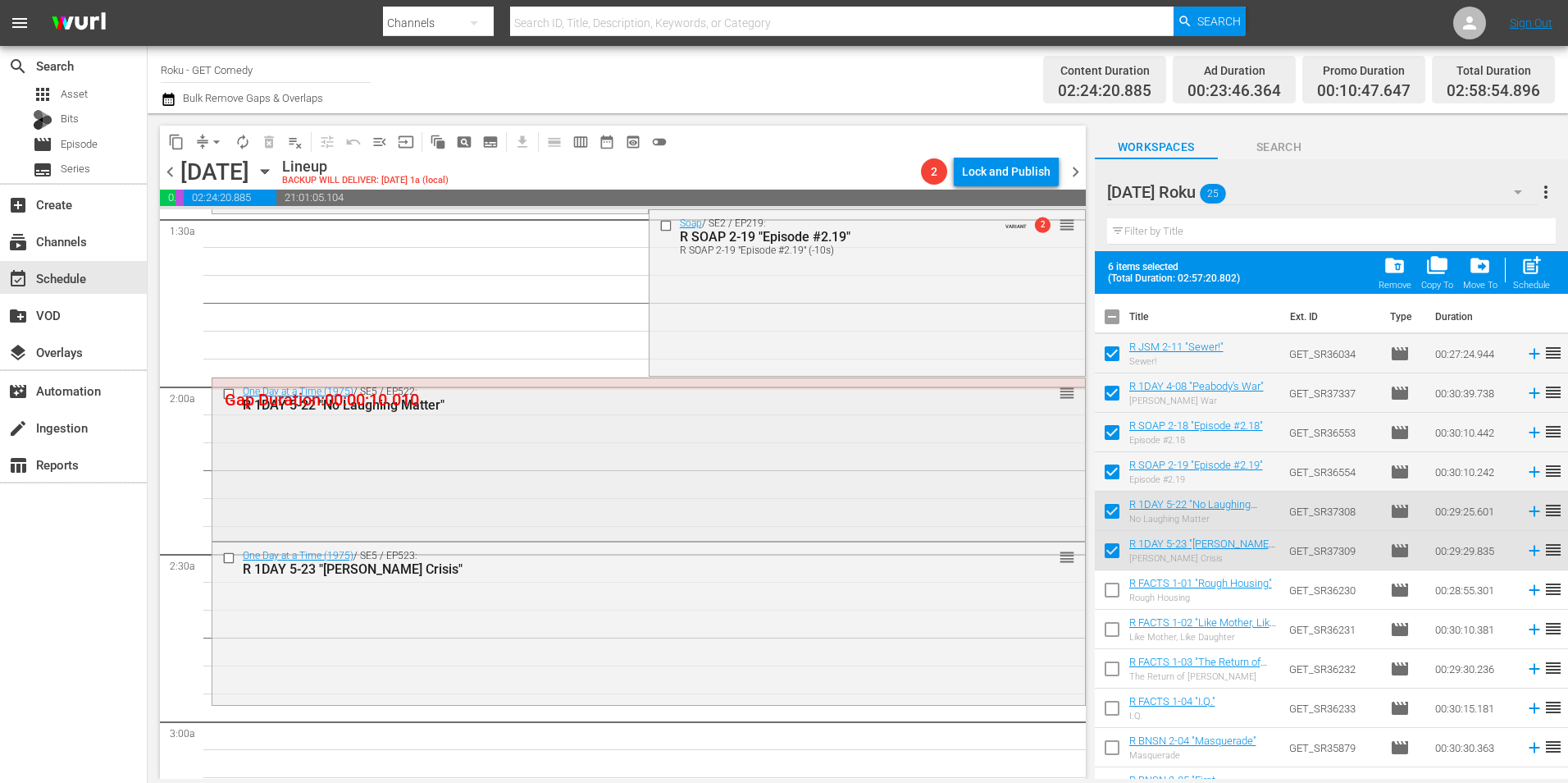
click at [534, 475] on div "One Day at a Time (1975) / SE5 / EP522: R 1DAY 5-22 "No Laughing Matter" reorder" at bounding box center [649, 458] width 872 height 160
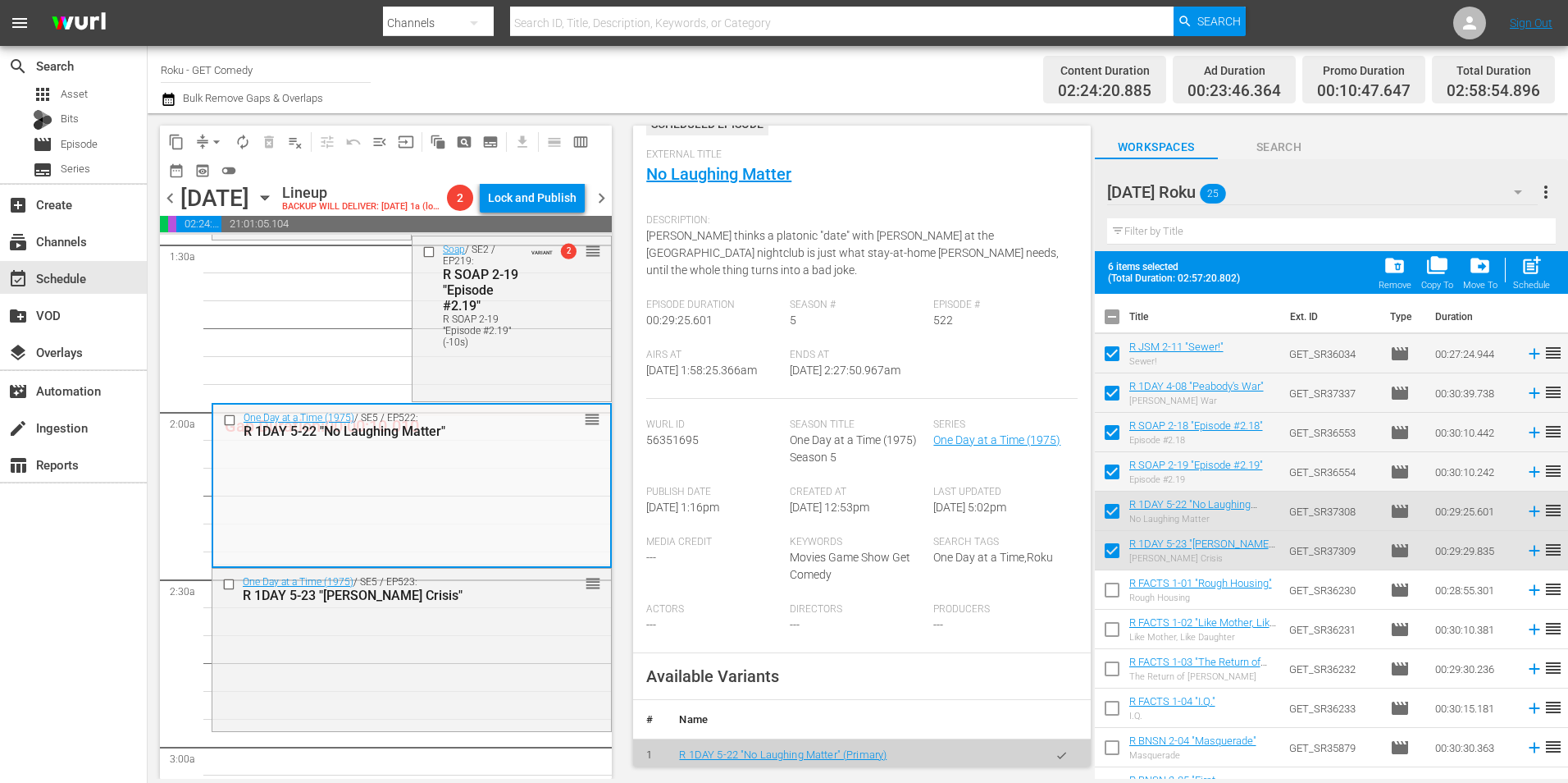
scroll to position [164, 0]
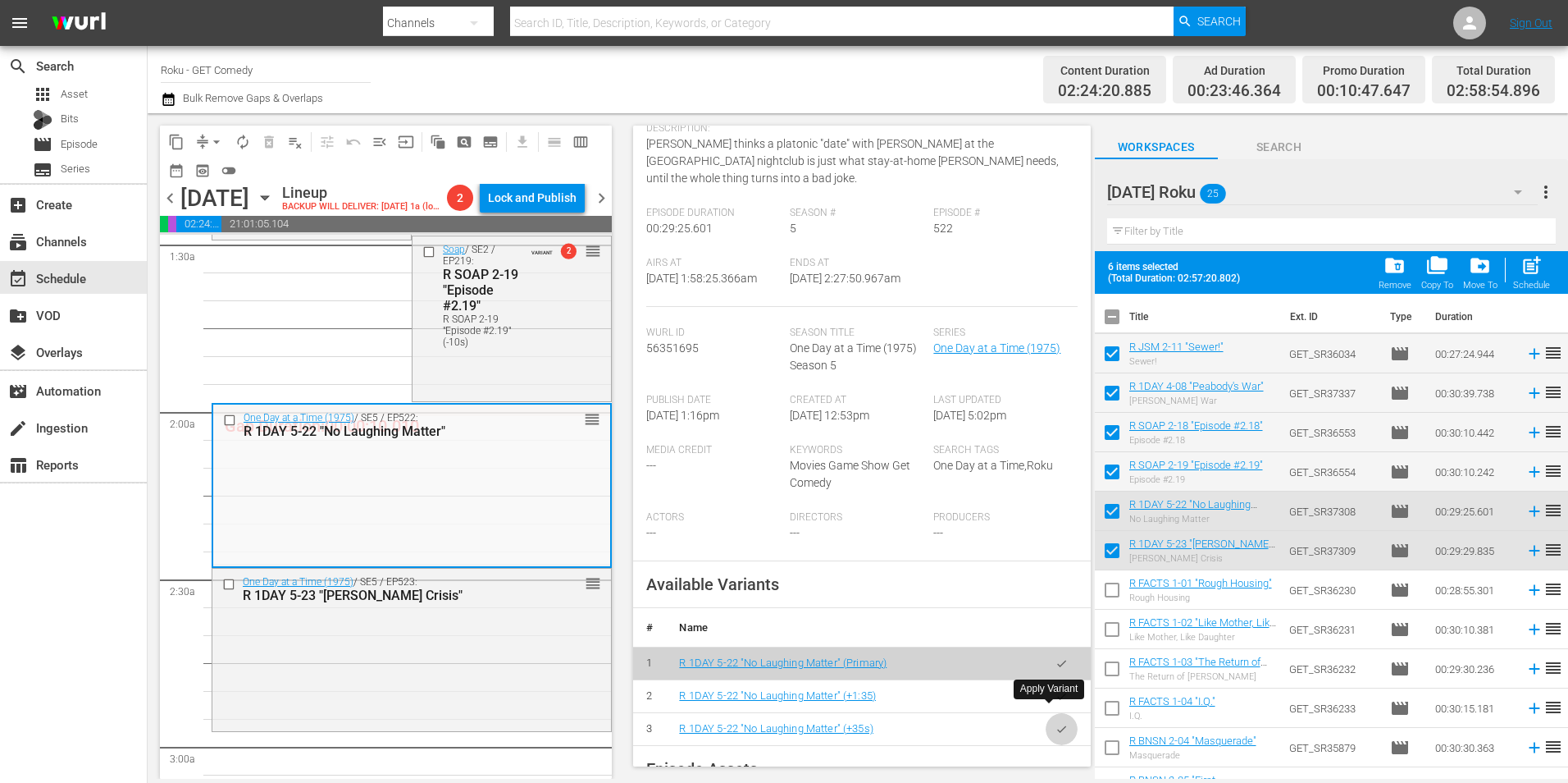
click at [1056, 720] on button "button" at bounding box center [1062, 729] width 32 height 32
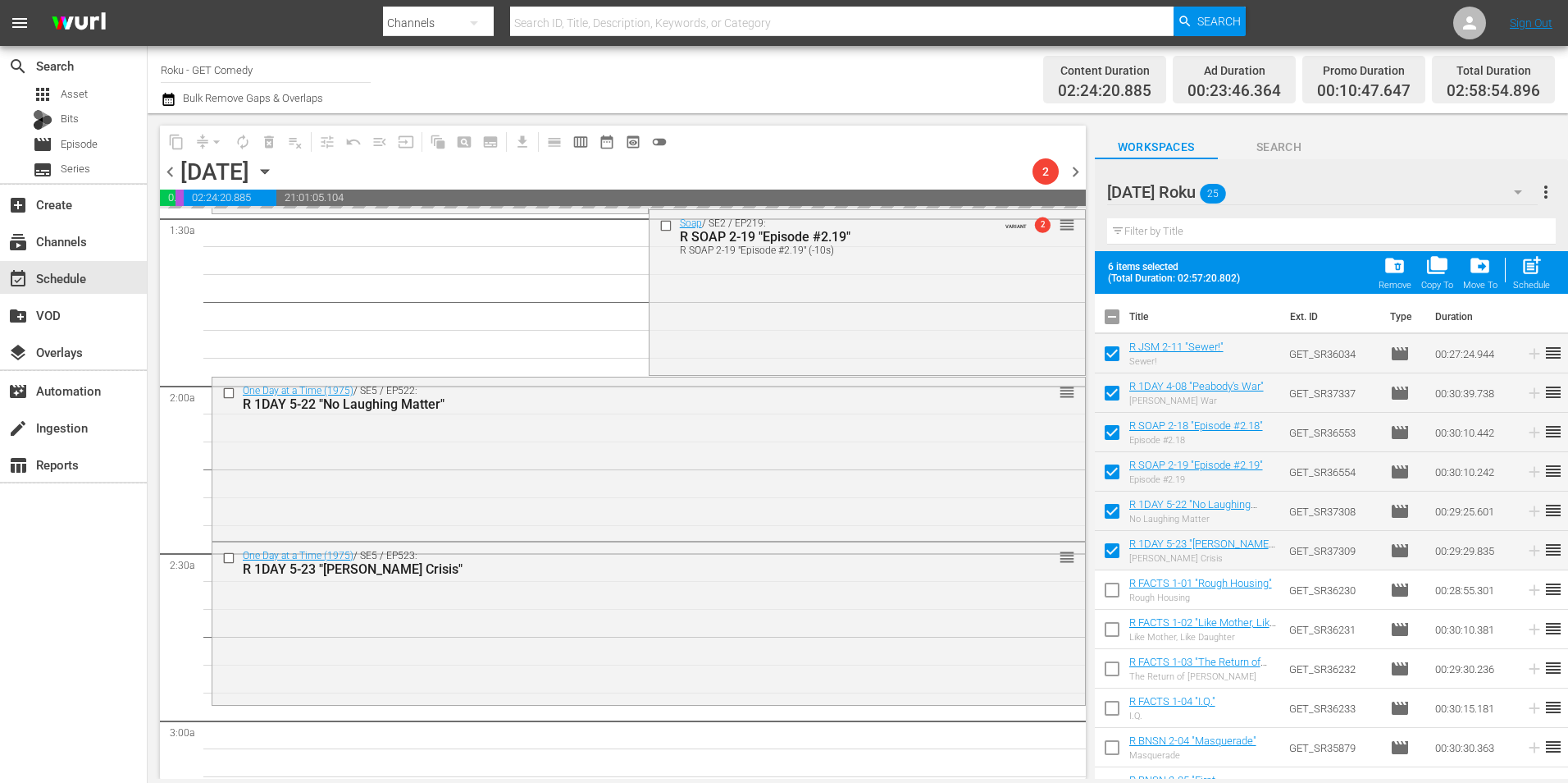
scroll to position [574, 0]
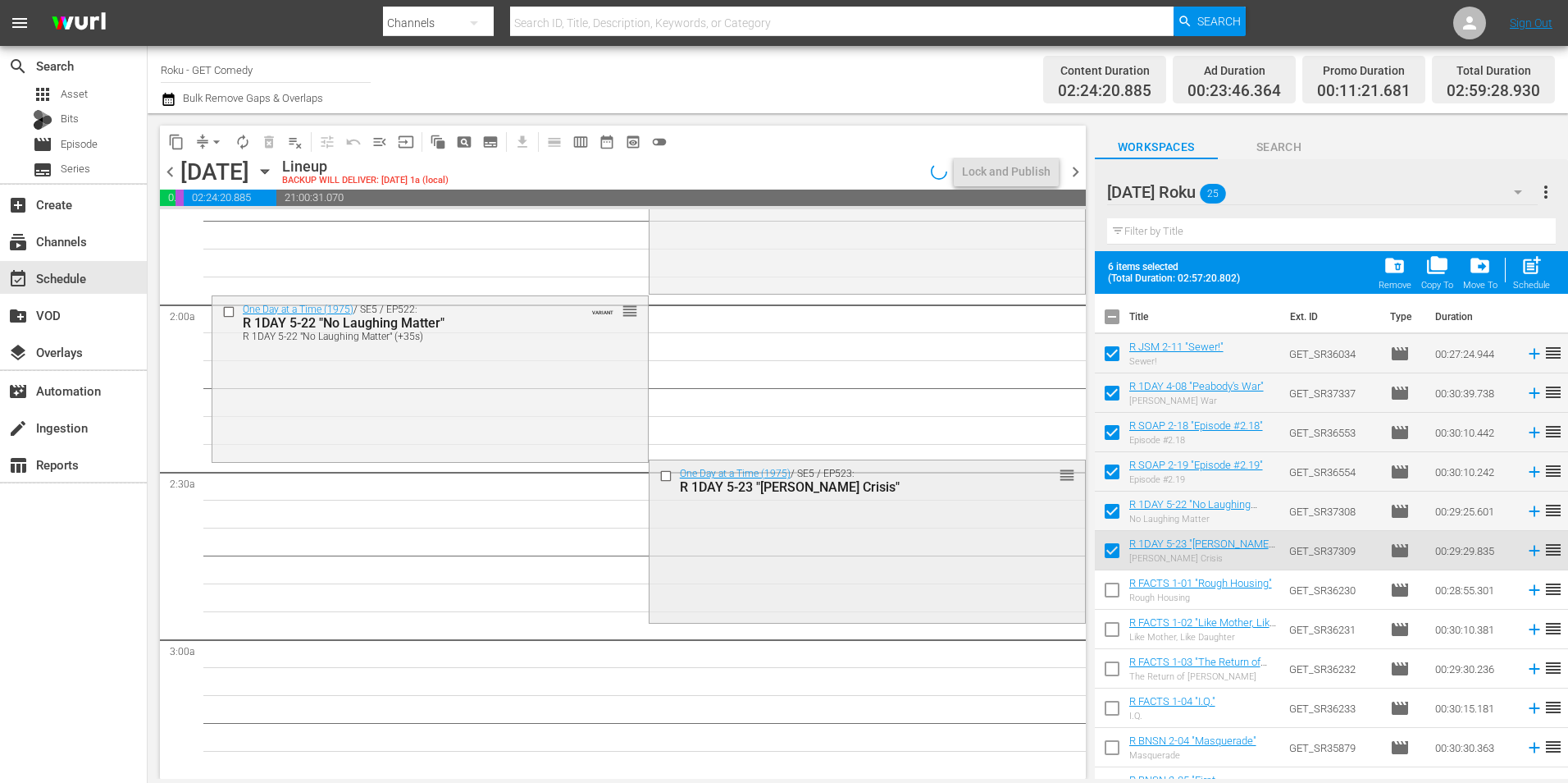
click at [799, 571] on div "One Day at a Time (1975) / SE5 / EP523: R 1DAY 5-23 "Connor's Crisis" reorder" at bounding box center [868, 540] width 435 height 160
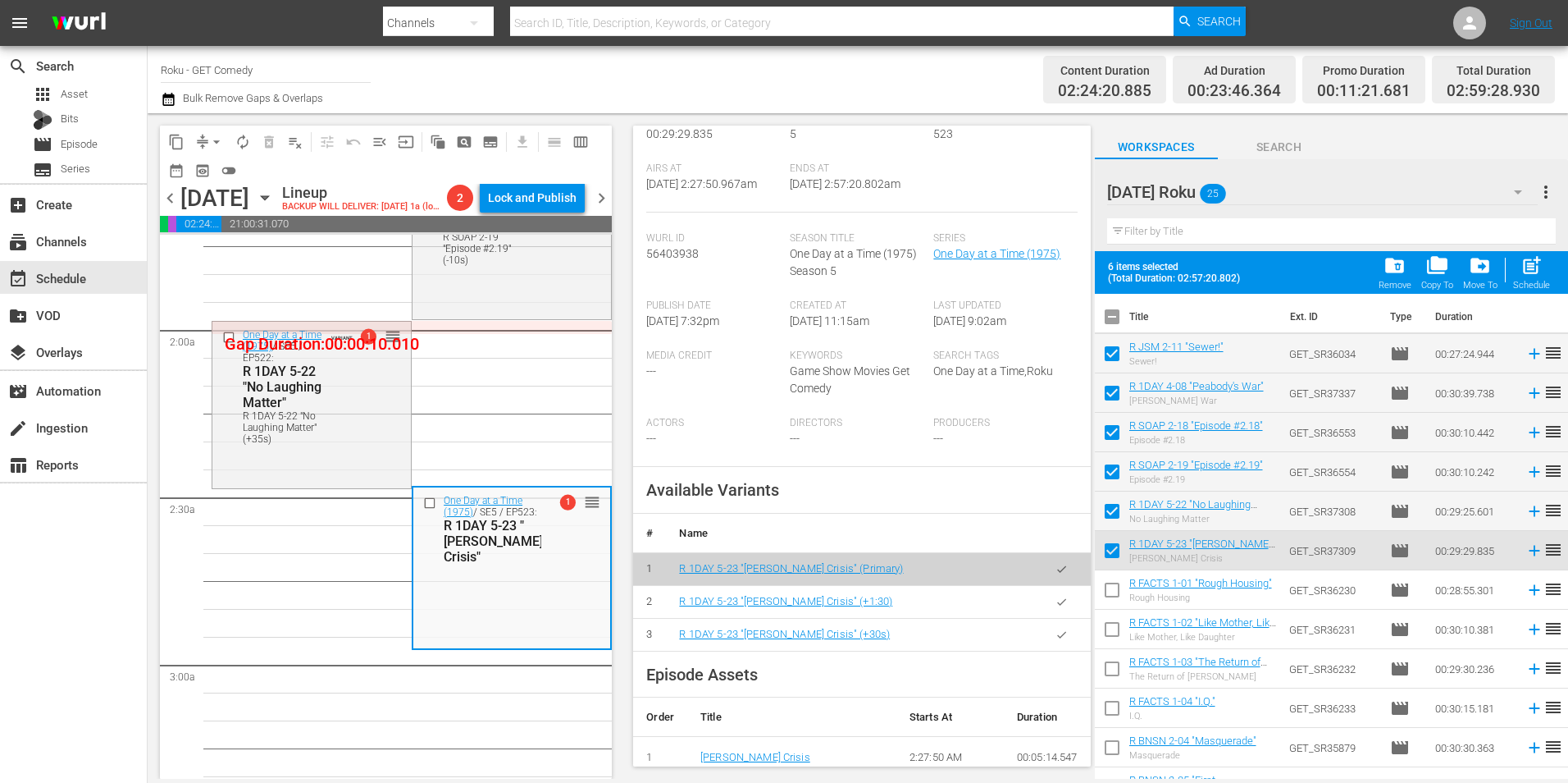
scroll to position [328, 0]
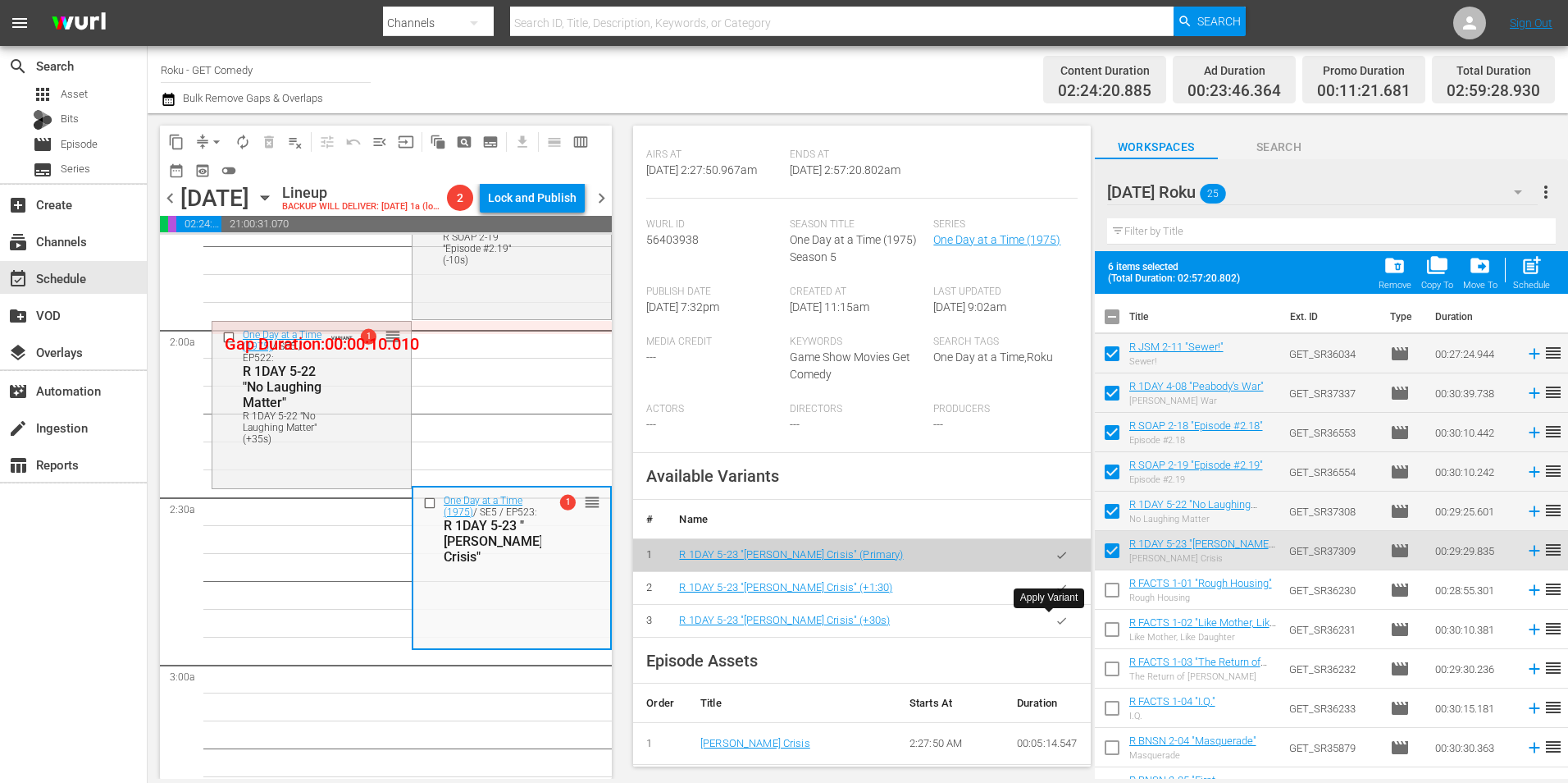
click at [1055, 620] on icon "button" at bounding box center [1061, 620] width 12 height 12
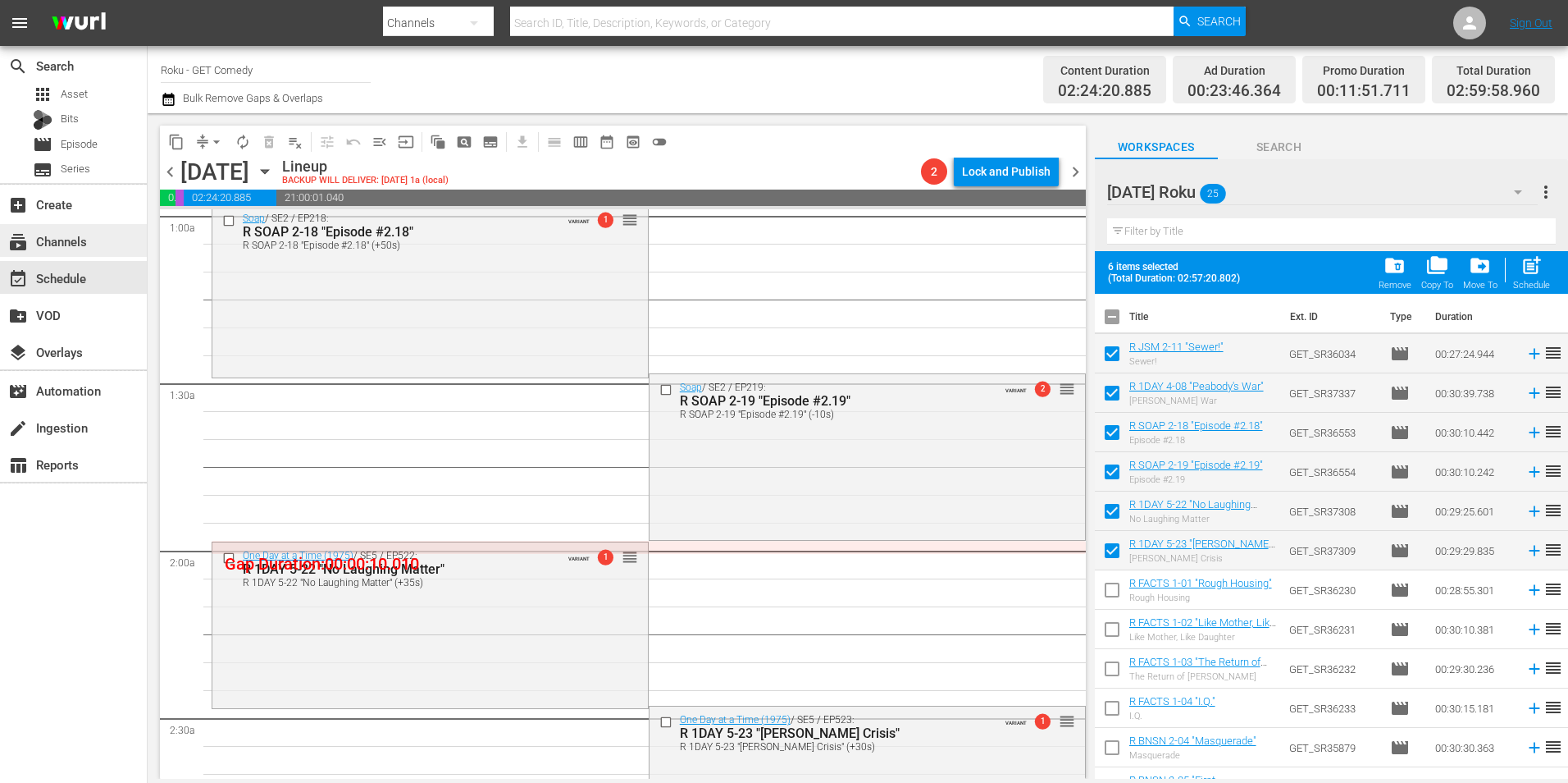
click at [107, 234] on div "subscriptions Channels" at bounding box center [73, 239] width 147 height 32
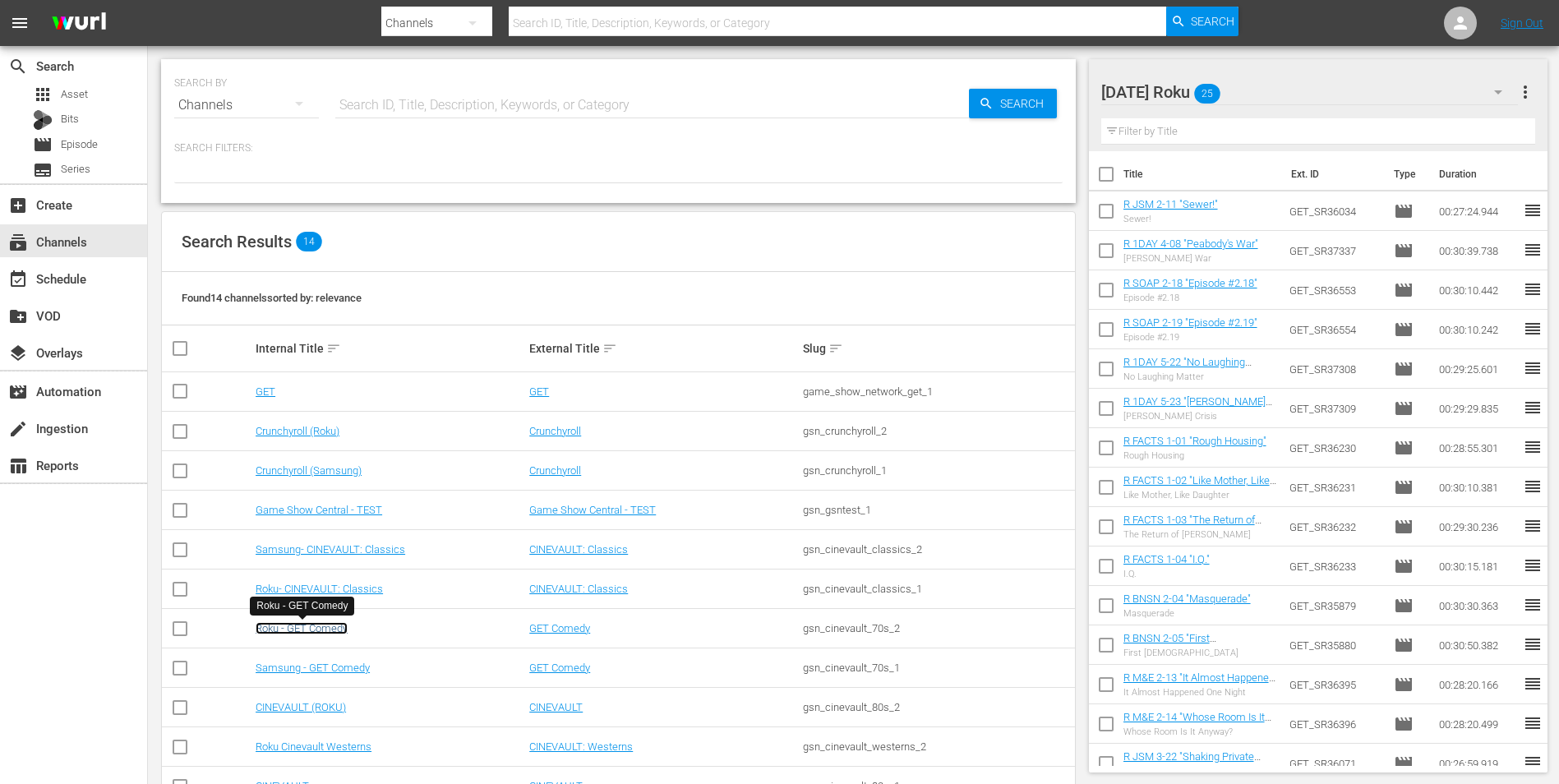
click at [340, 633] on link "Roku - GET Comedy" at bounding box center [301, 628] width 92 height 12
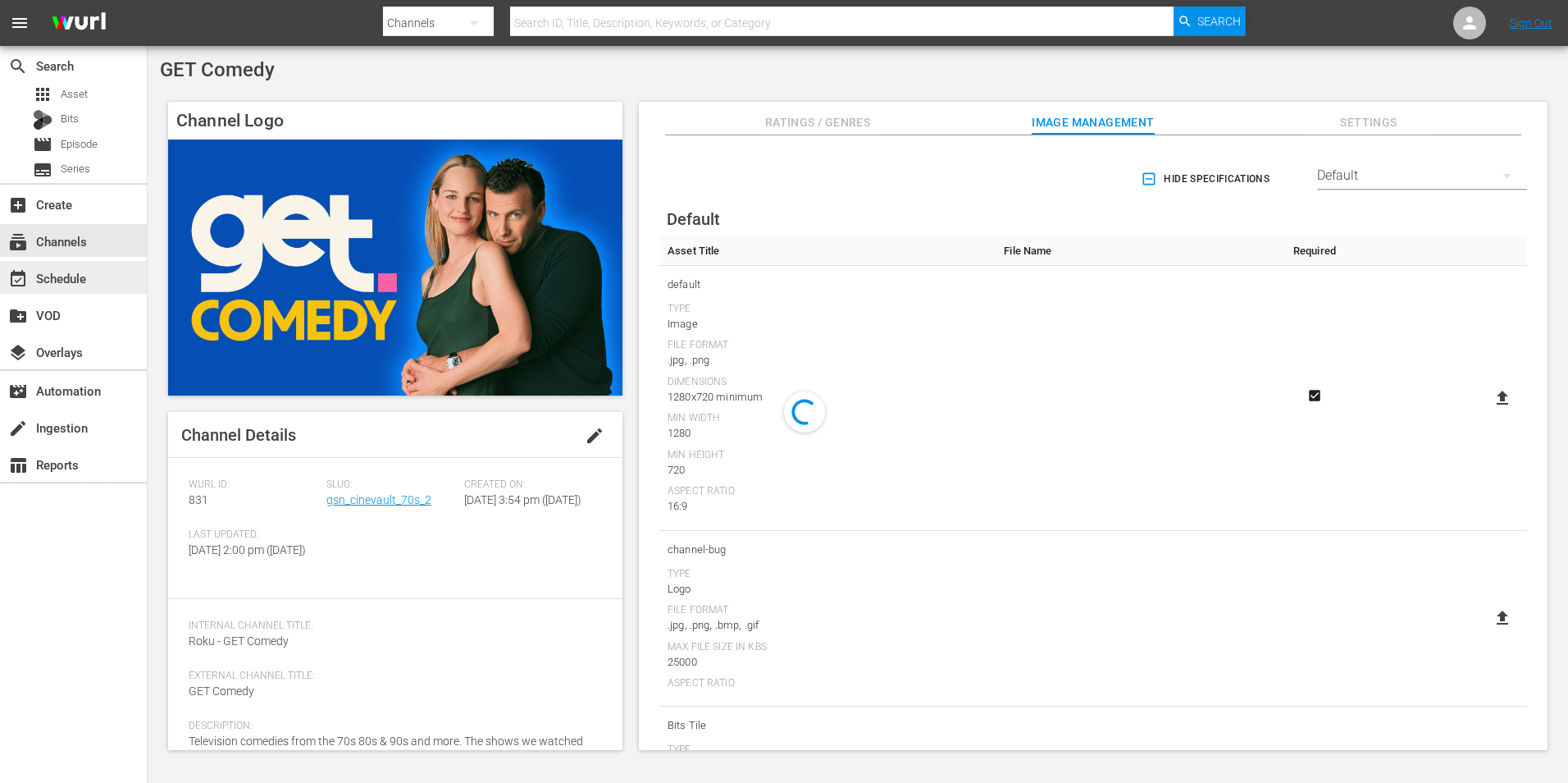
click at [74, 268] on div "event_available Schedule" at bounding box center [46, 276] width 92 height 15
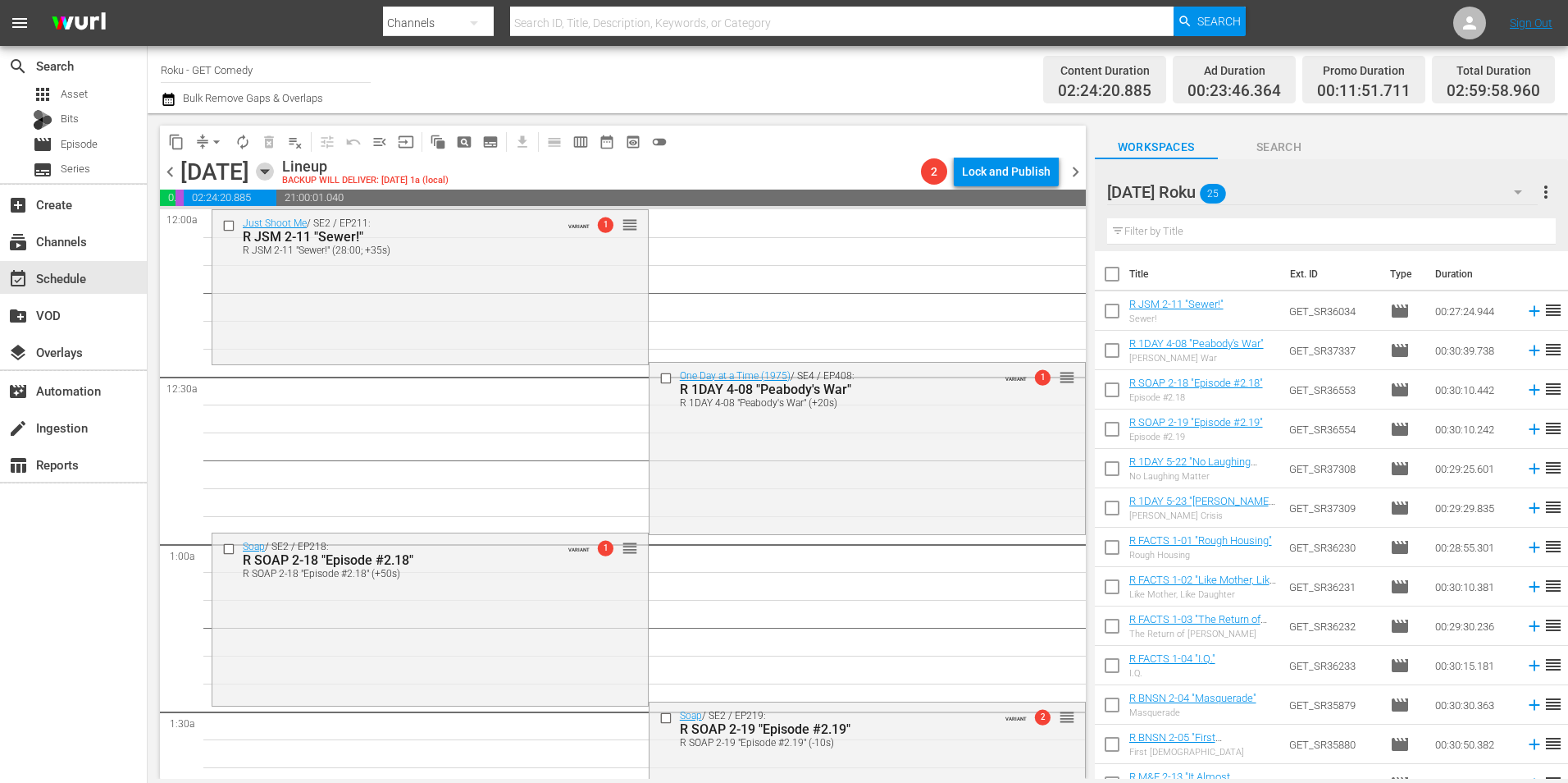
click at [268, 170] on icon "button" at bounding box center [264, 171] width 7 height 4
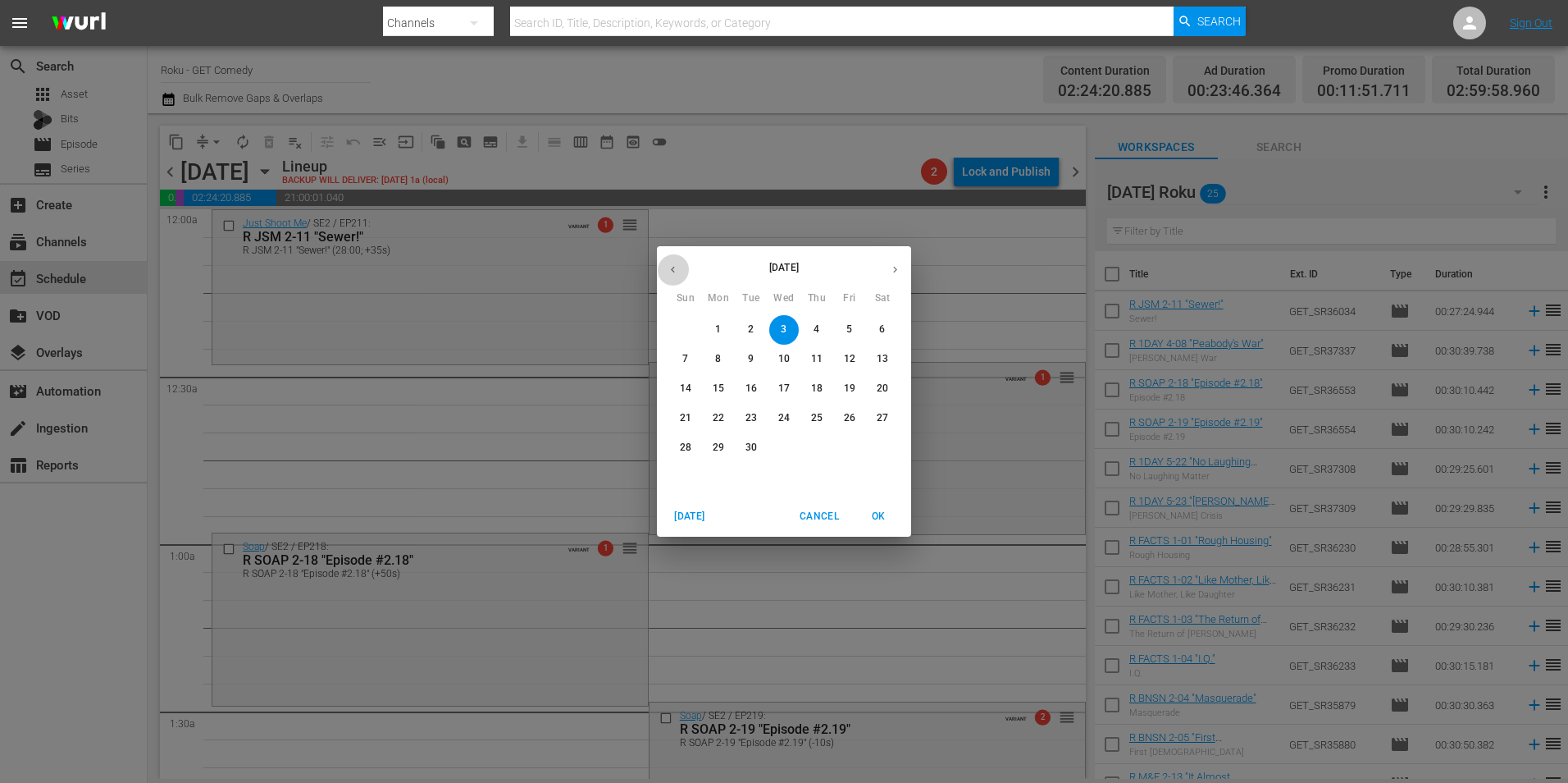
click at [666, 268] on button "button" at bounding box center [673, 269] width 32 height 32
click at [756, 447] on p "26" at bounding box center [751, 447] width 12 height 14
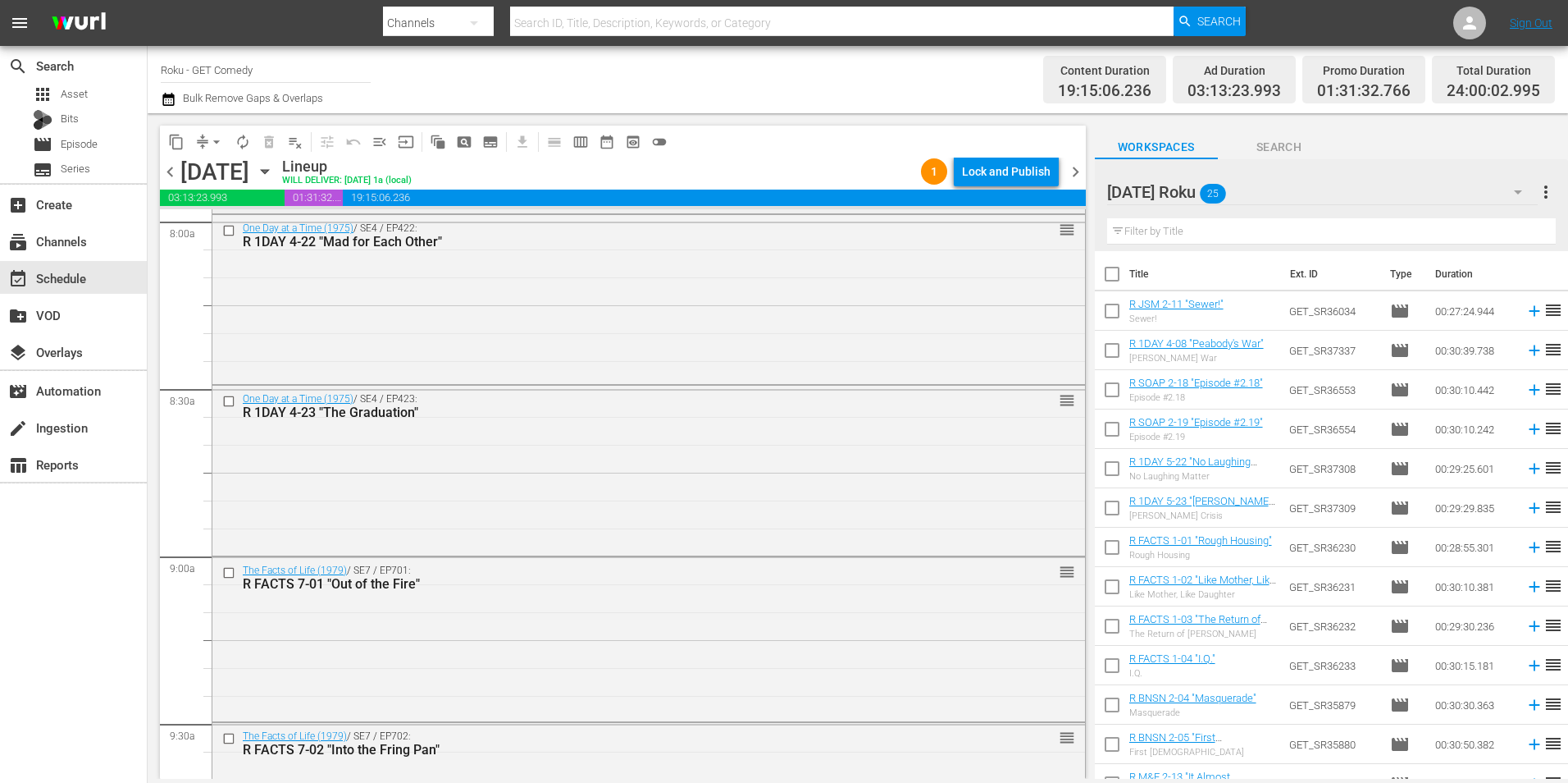
scroll to position [2790, 0]
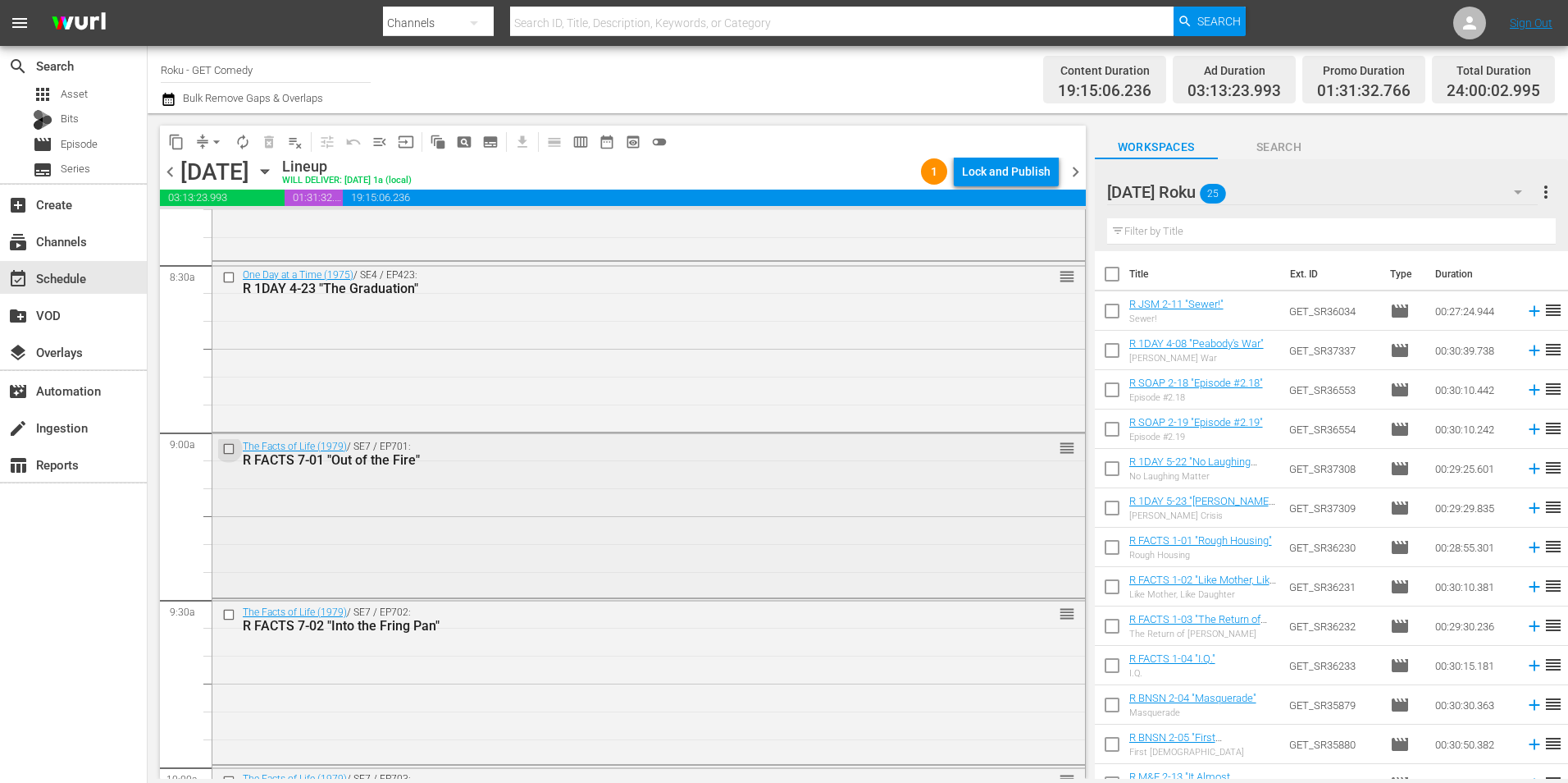
click at [227, 450] on input "checkbox" at bounding box center [231, 448] width 17 height 14
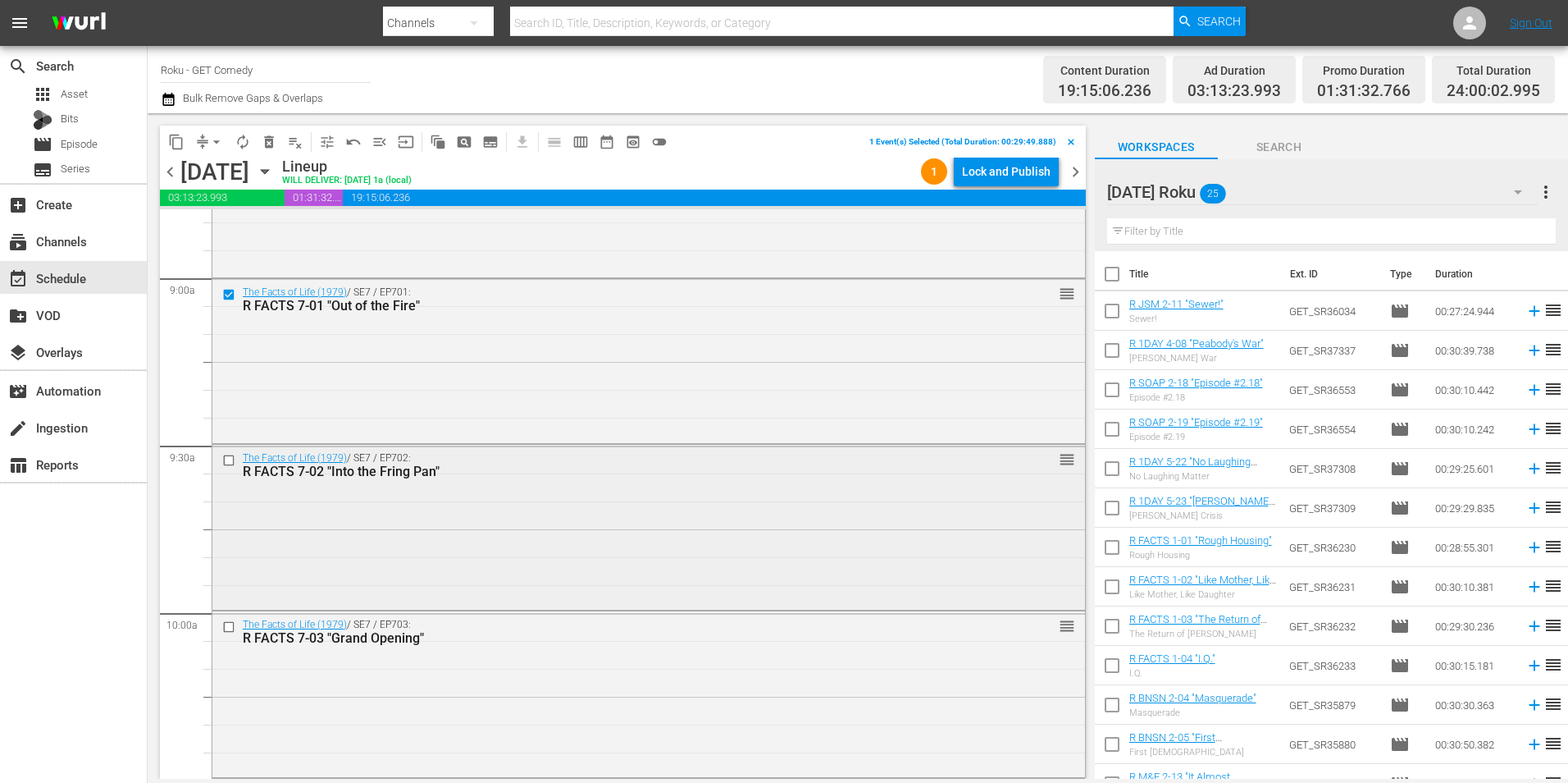
scroll to position [2954, 0]
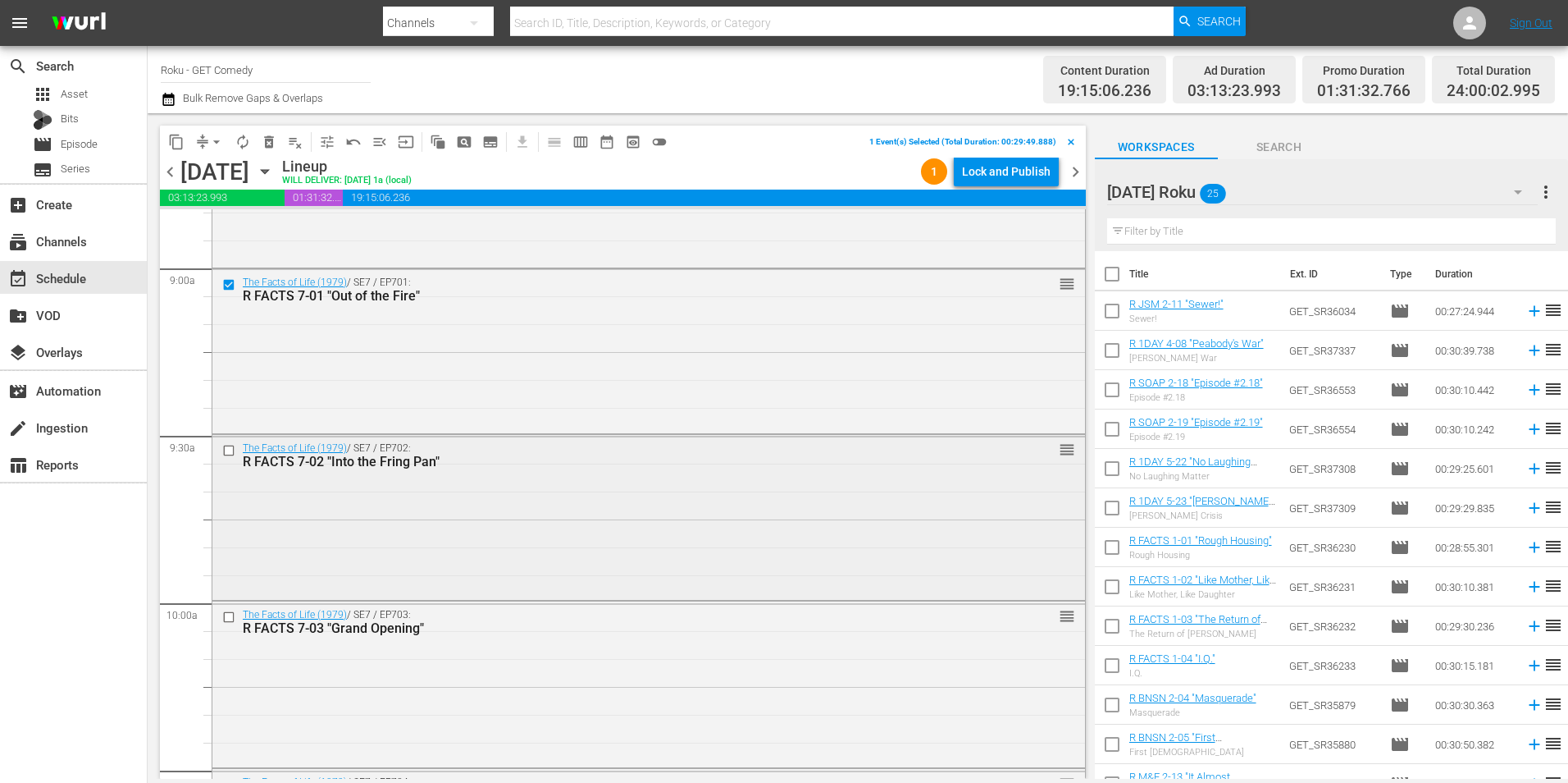
click at [229, 451] on input "checkbox" at bounding box center [231, 451] width 17 height 14
click at [226, 616] on input "checkbox" at bounding box center [231, 617] width 17 height 14
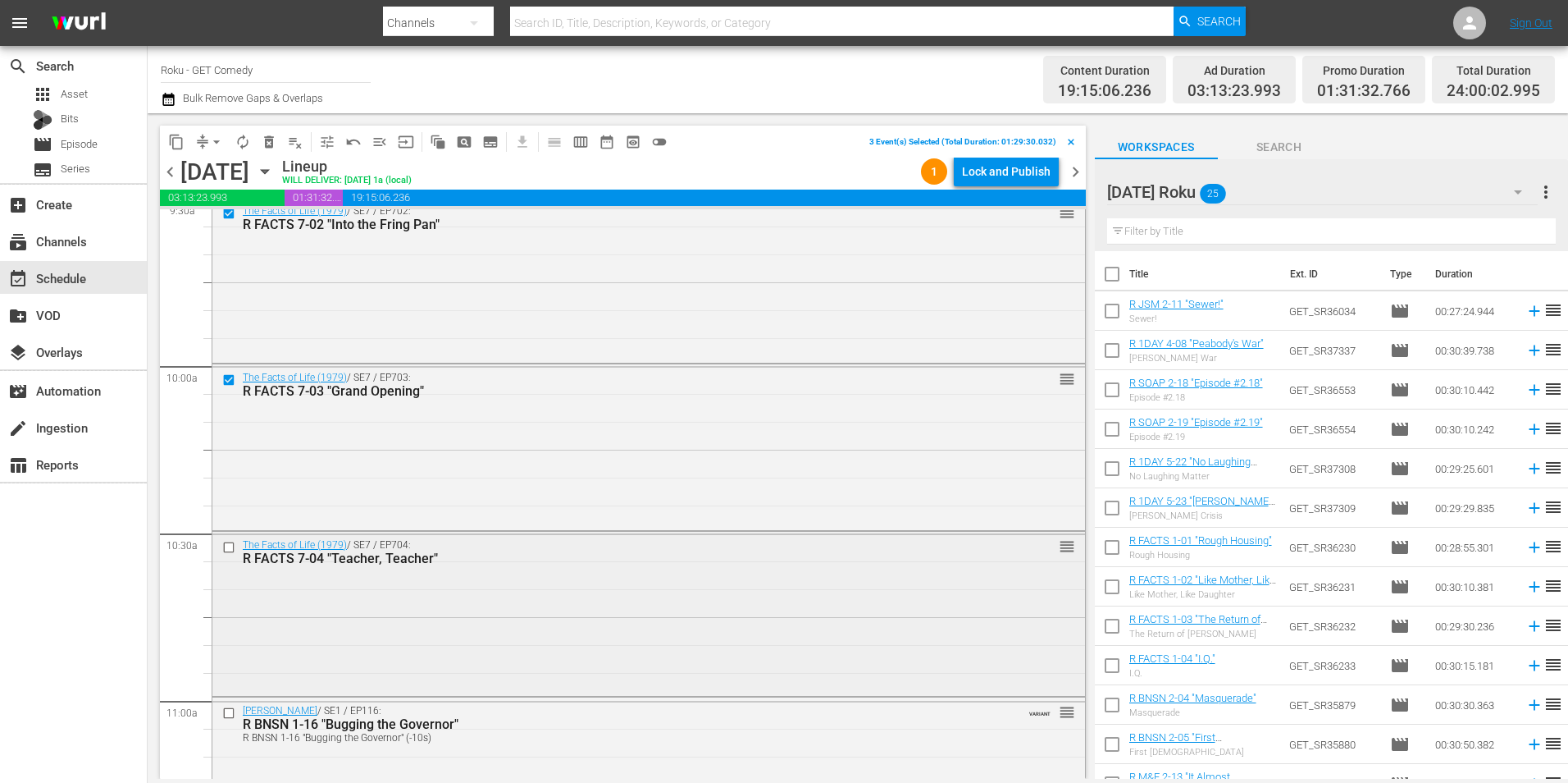
scroll to position [3200, 0]
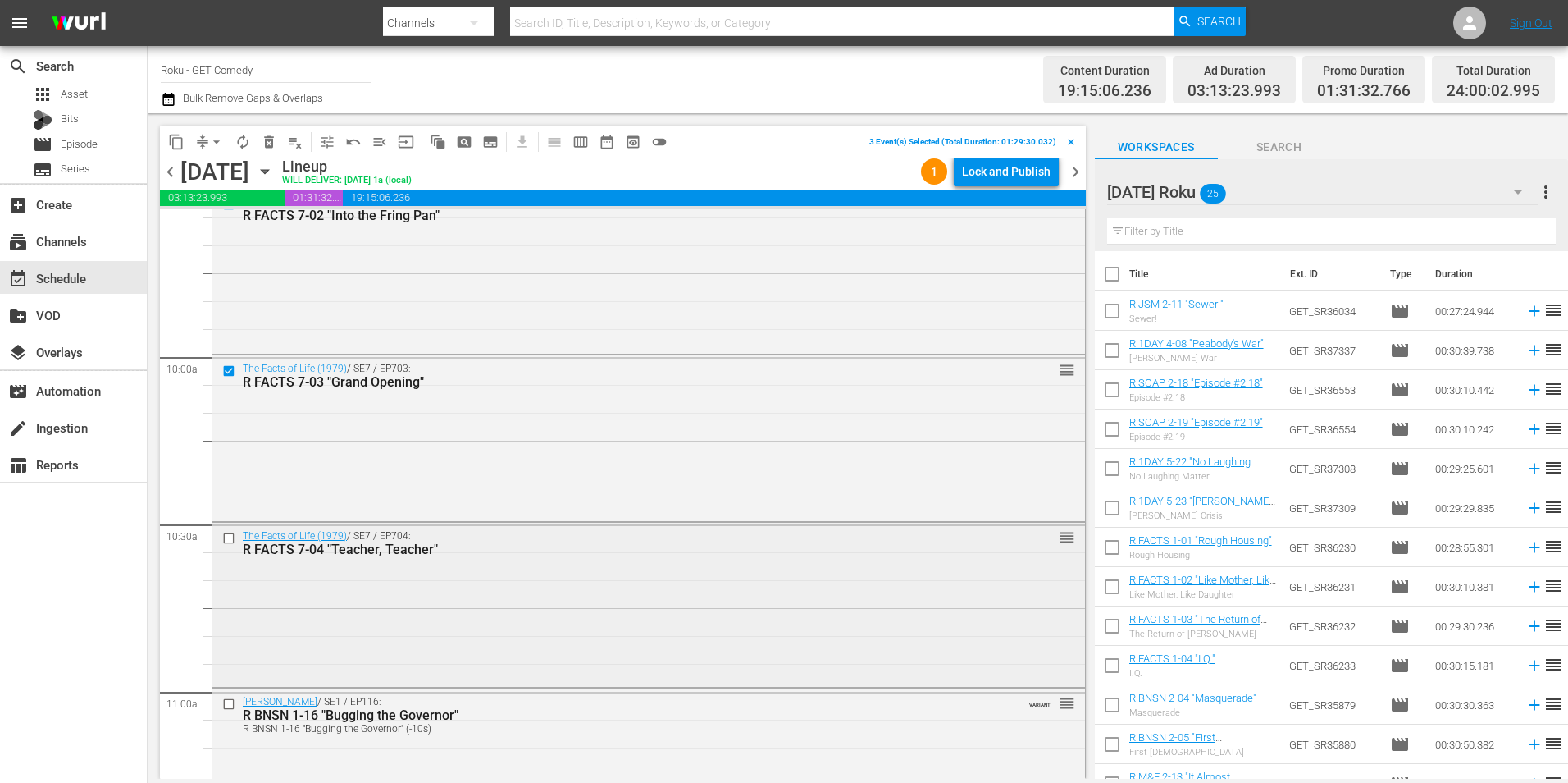
click at [224, 538] on input "checkbox" at bounding box center [231, 538] width 17 height 14
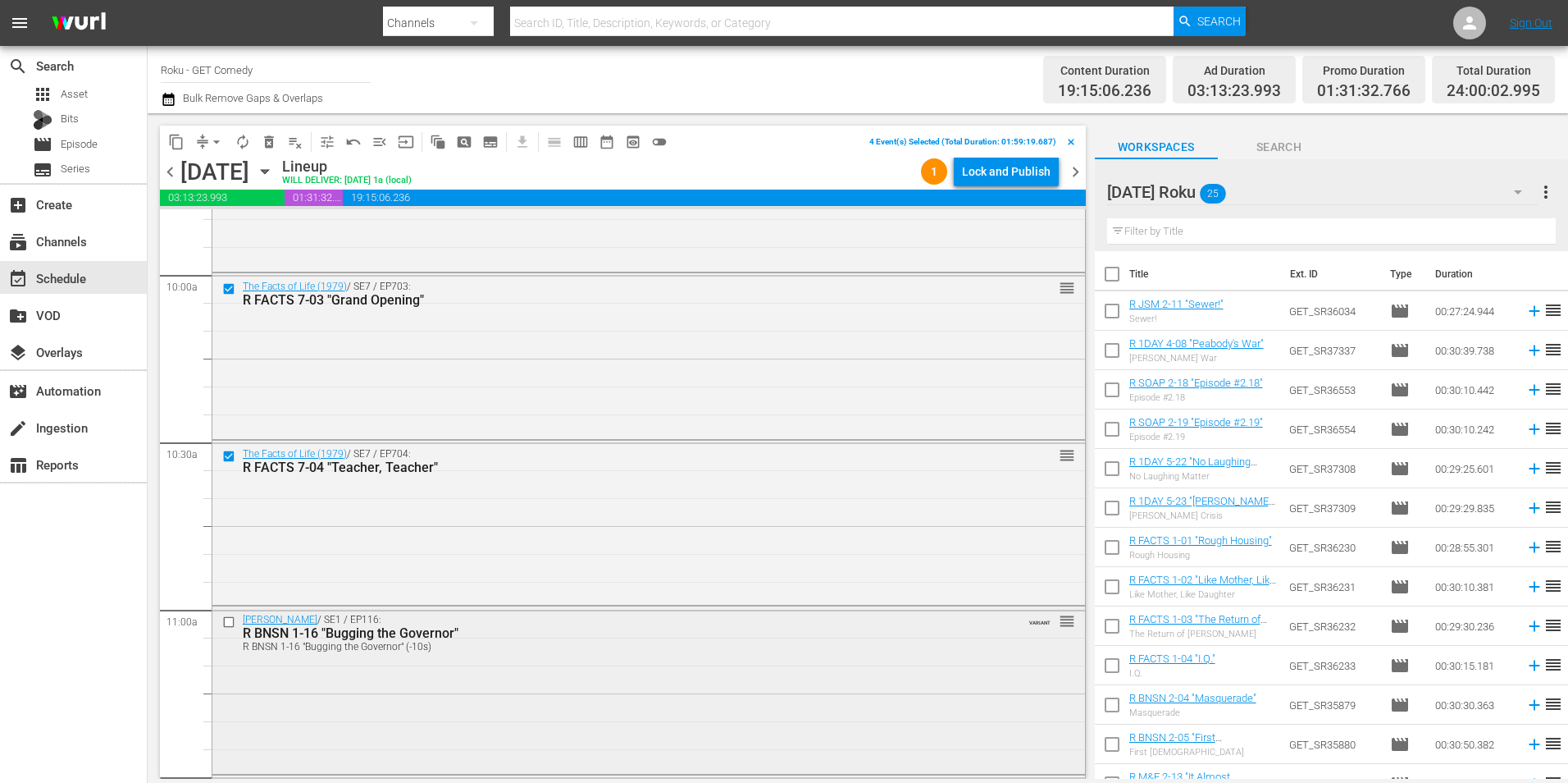
click at [223, 621] on input "checkbox" at bounding box center [231, 622] width 17 height 14
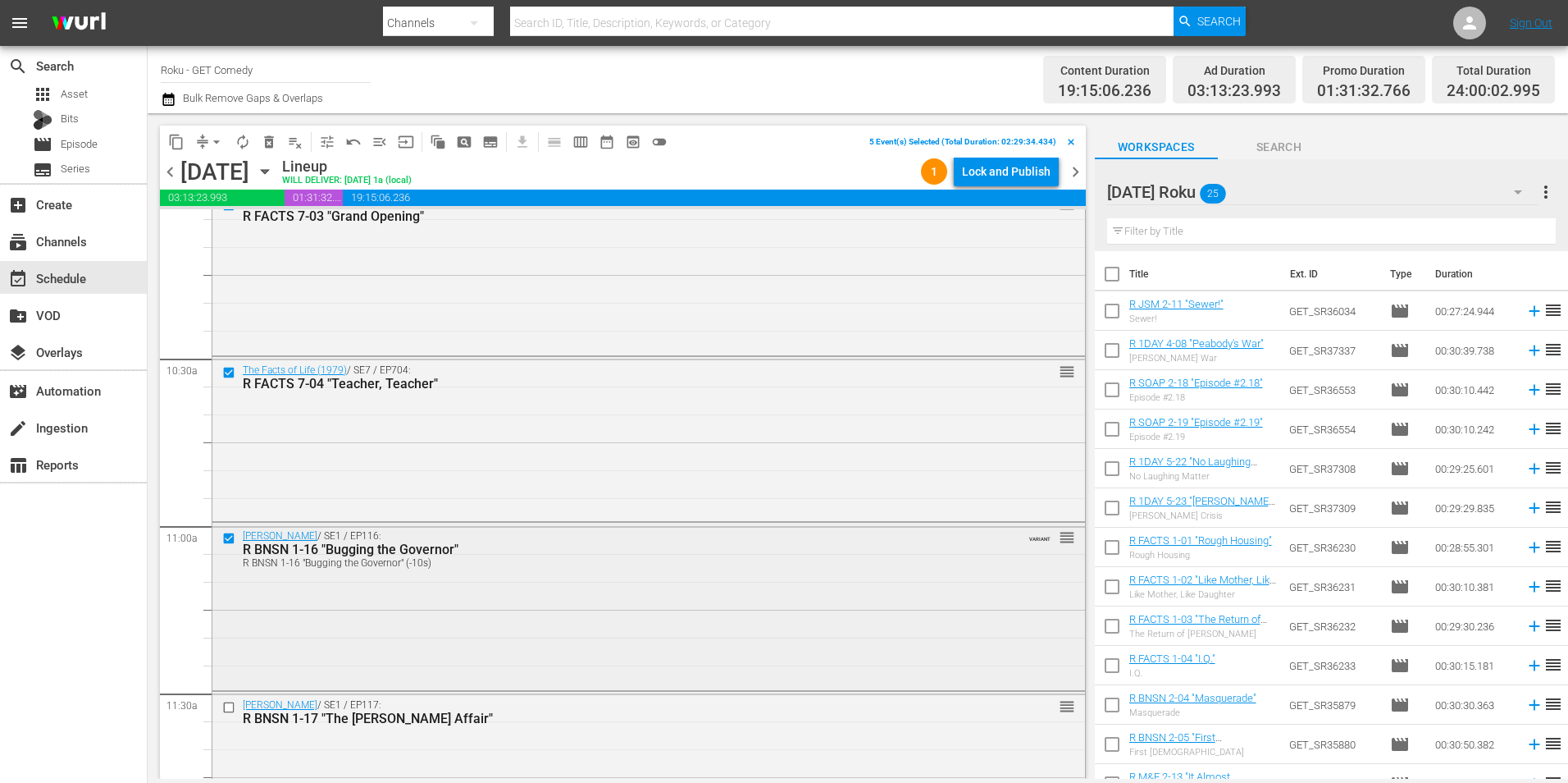
scroll to position [3446, 0]
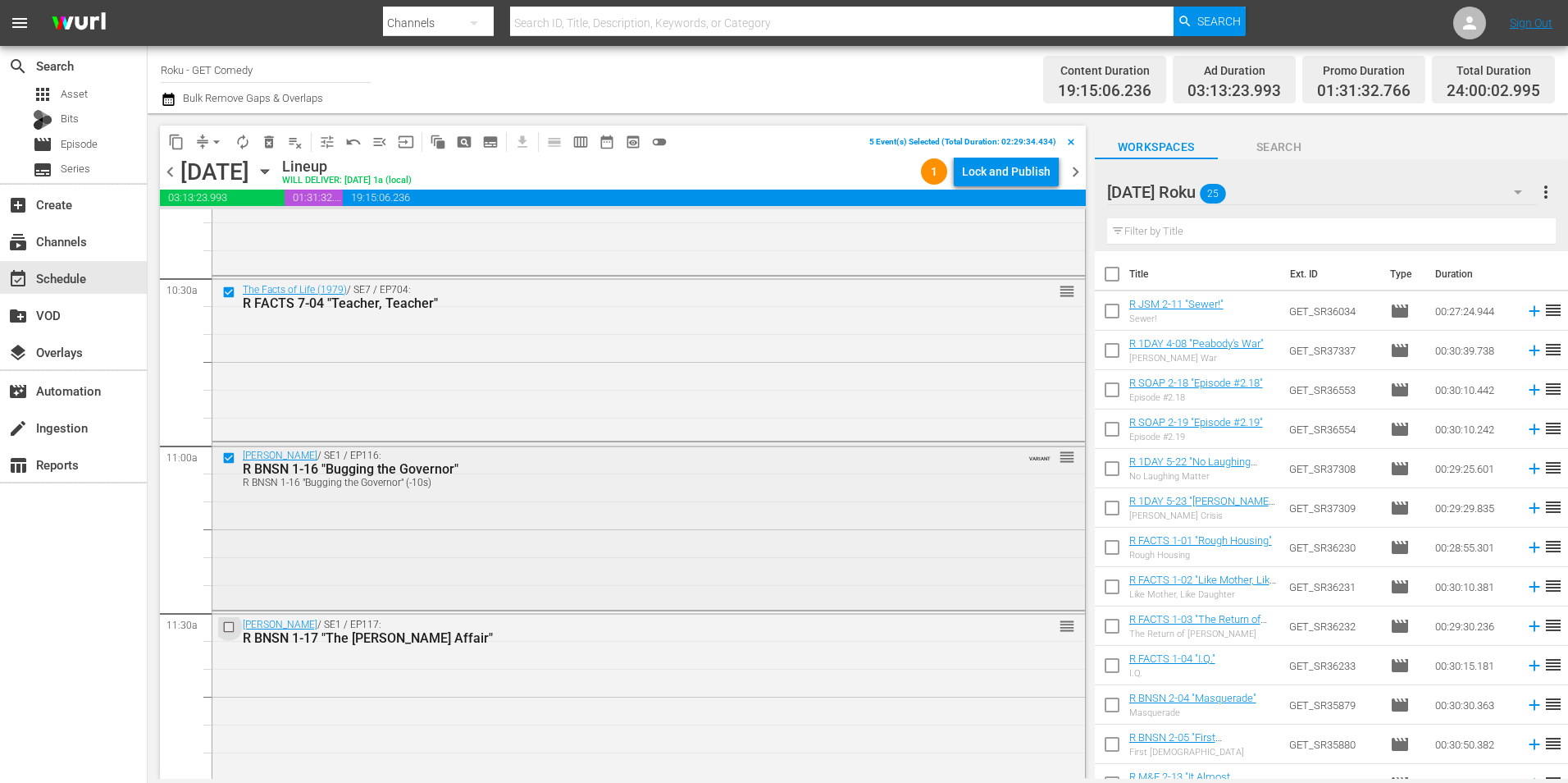
click at [223, 626] on input "checkbox" at bounding box center [231, 627] width 17 height 14
click at [178, 137] on span "content_copy" at bounding box center [176, 142] width 17 height 17
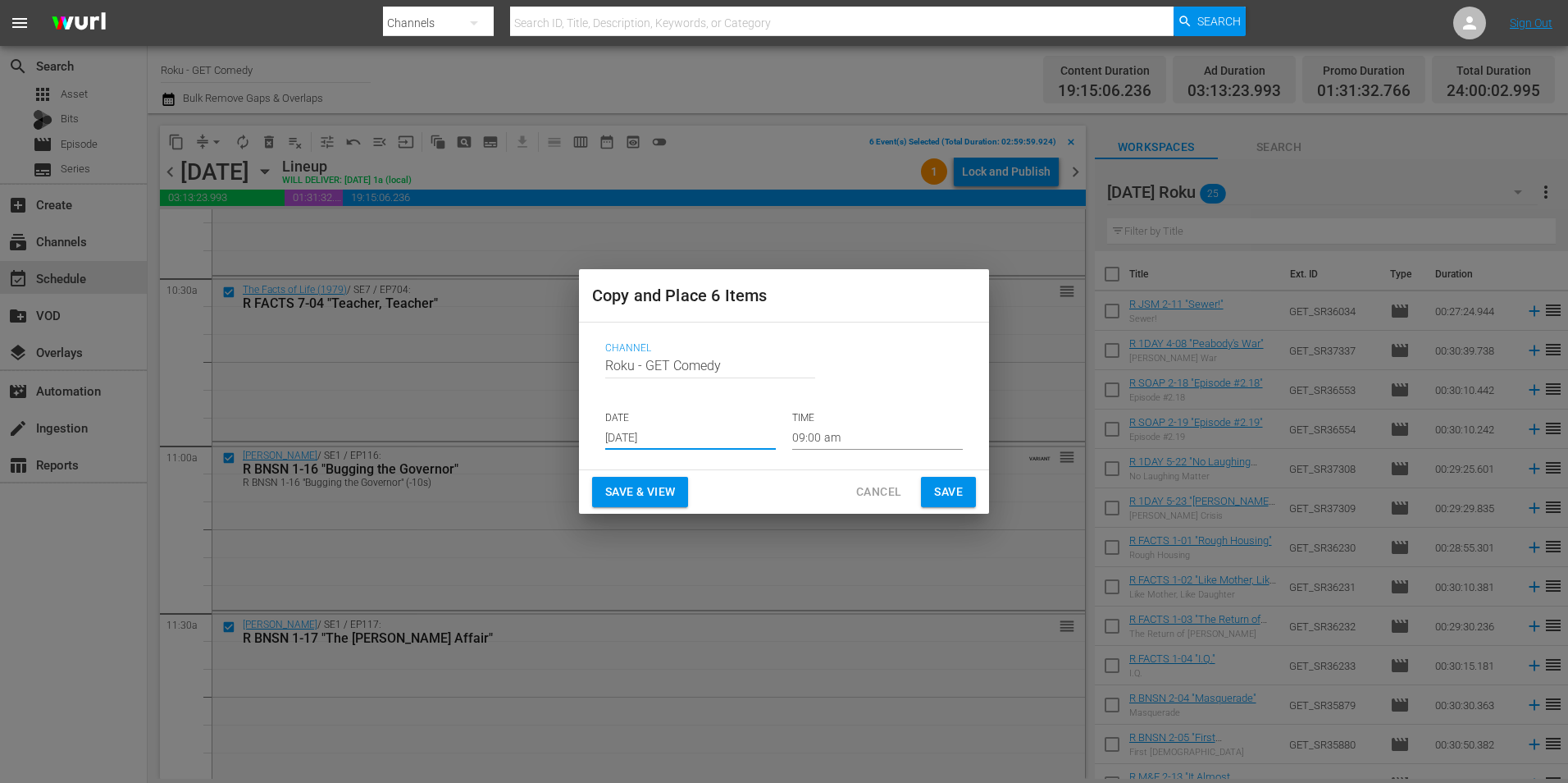
click at [661, 446] on input "Aug 20th 2025" at bounding box center [690, 437] width 170 height 25
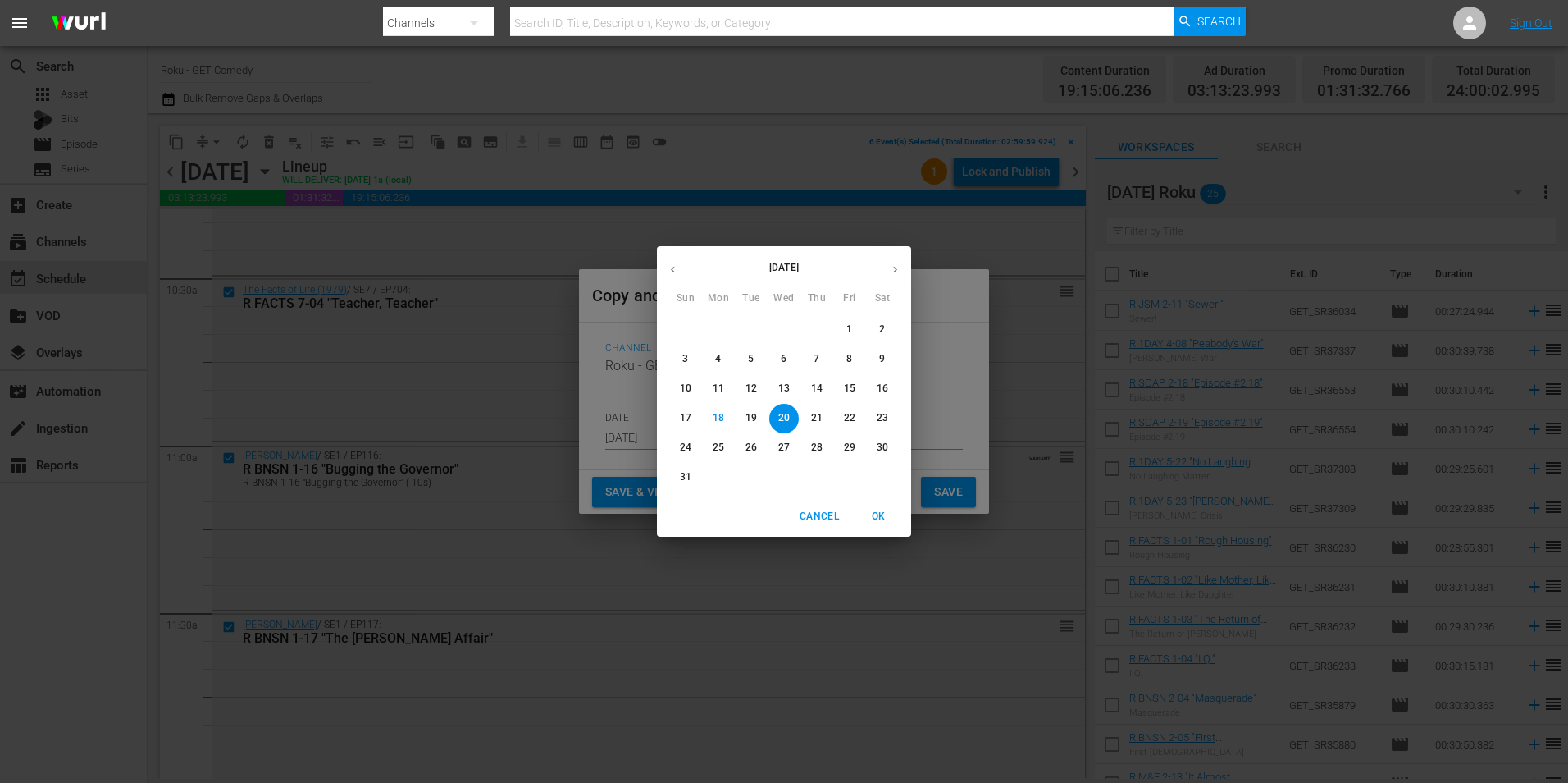
click at [887, 272] on button "button" at bounding box center [895, 269] width 32 height 32
click at [785, 337] on button "3" at bounding box center [784, 330] width 30 height 30
type input "Sep 3rd 2025"
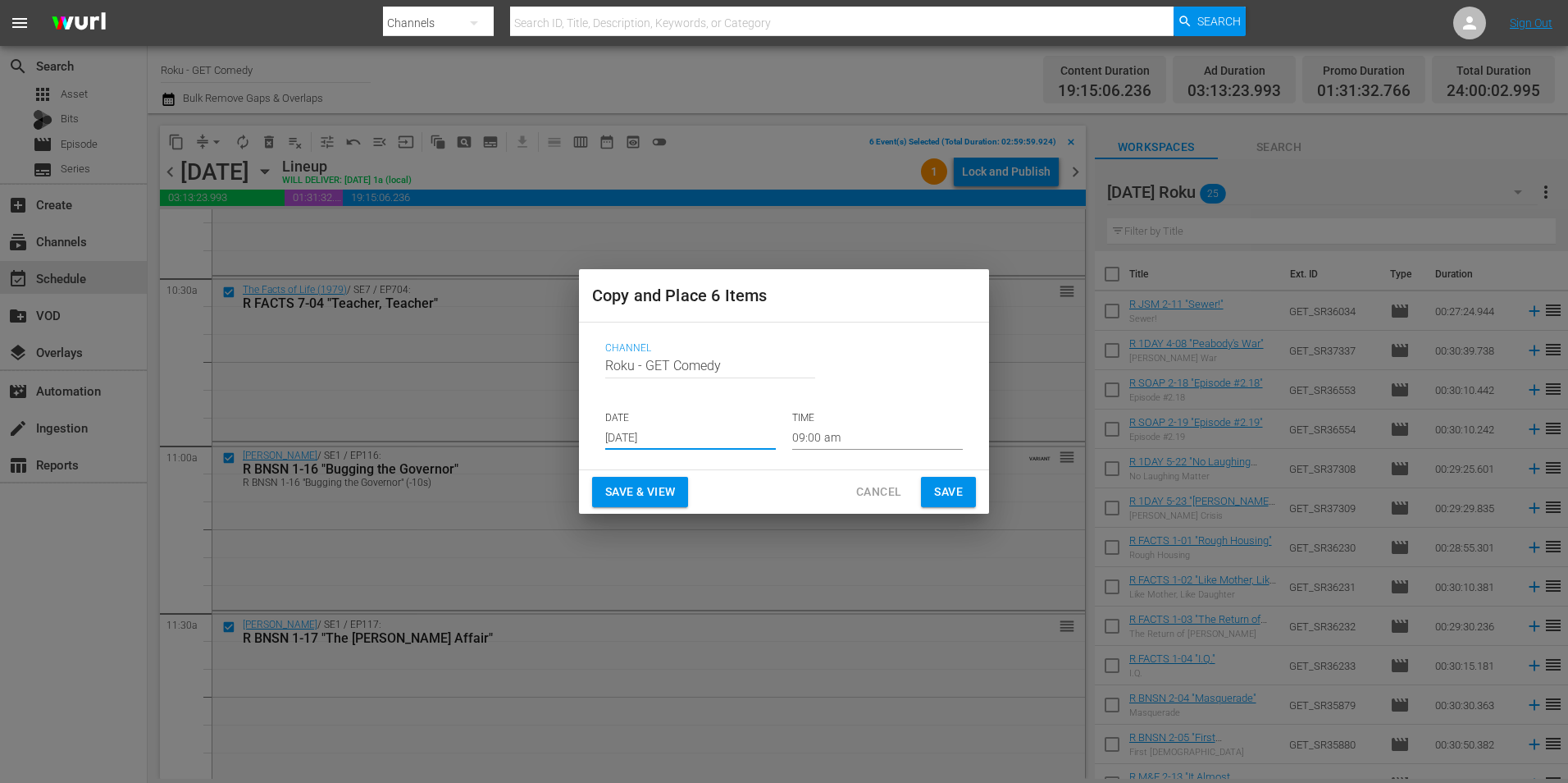
click at [818, 441] on input "09:00 am" at bounding box center [877, 437] width 170 height 25
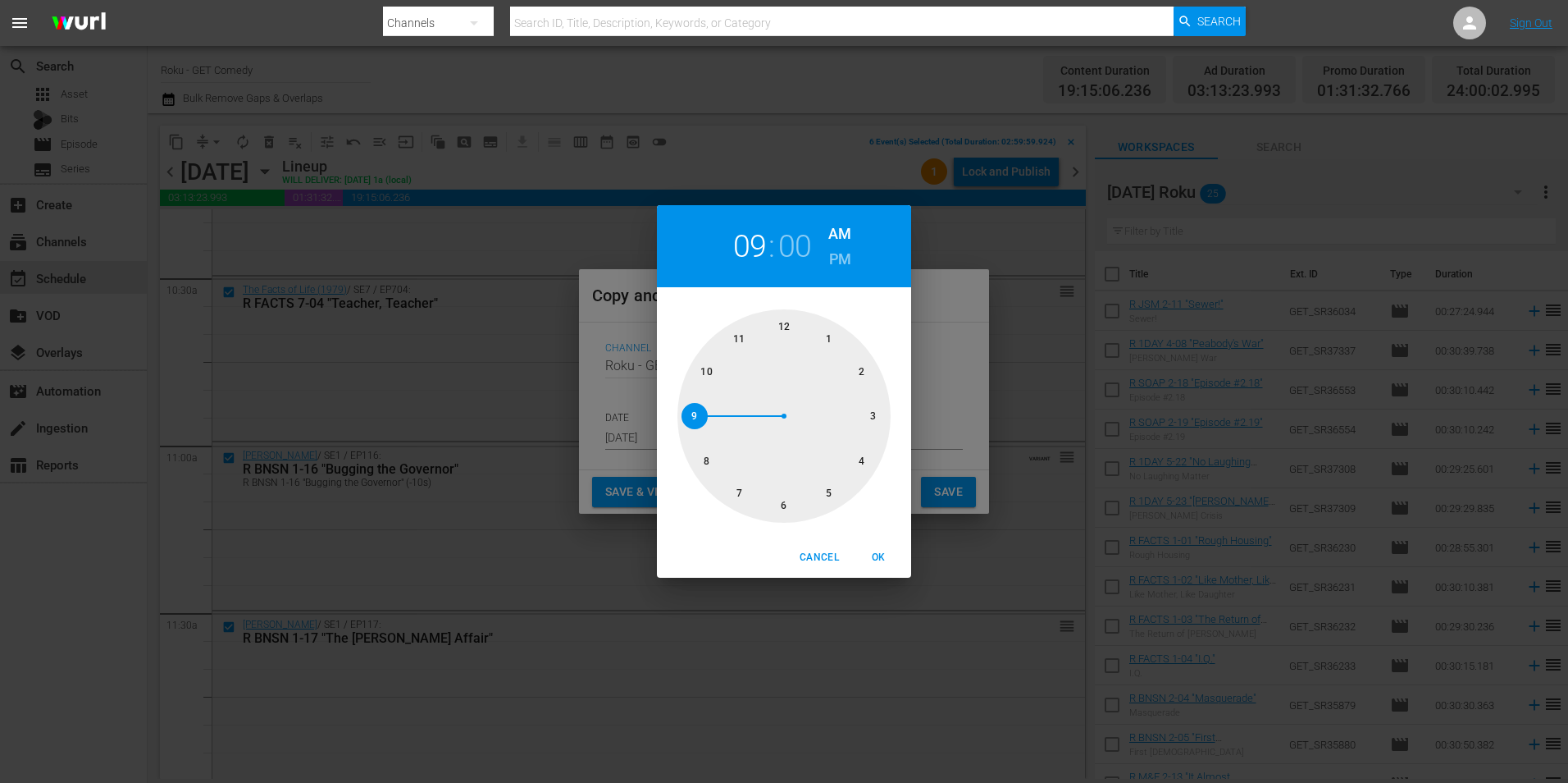
click at [874, 423] on div at bounding box center [784, 416] width 214 height 214
click at [885, 560] on span "OK" at bounding box center [878, 557] width 39 height 17
type input "03:00 am"
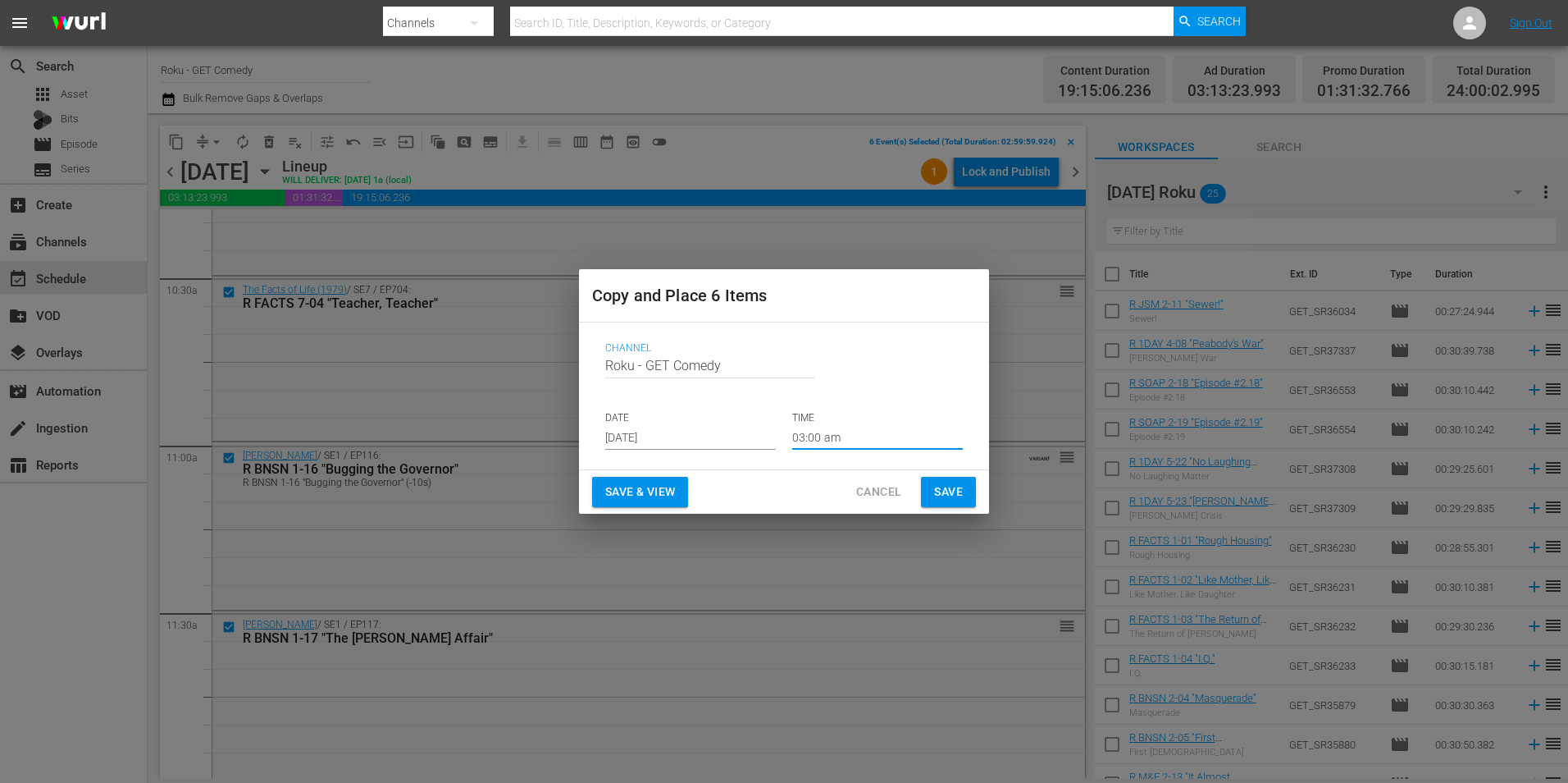
click at [935, 496] on span "Save" at bounding box center [948, 491] width 29 height 21
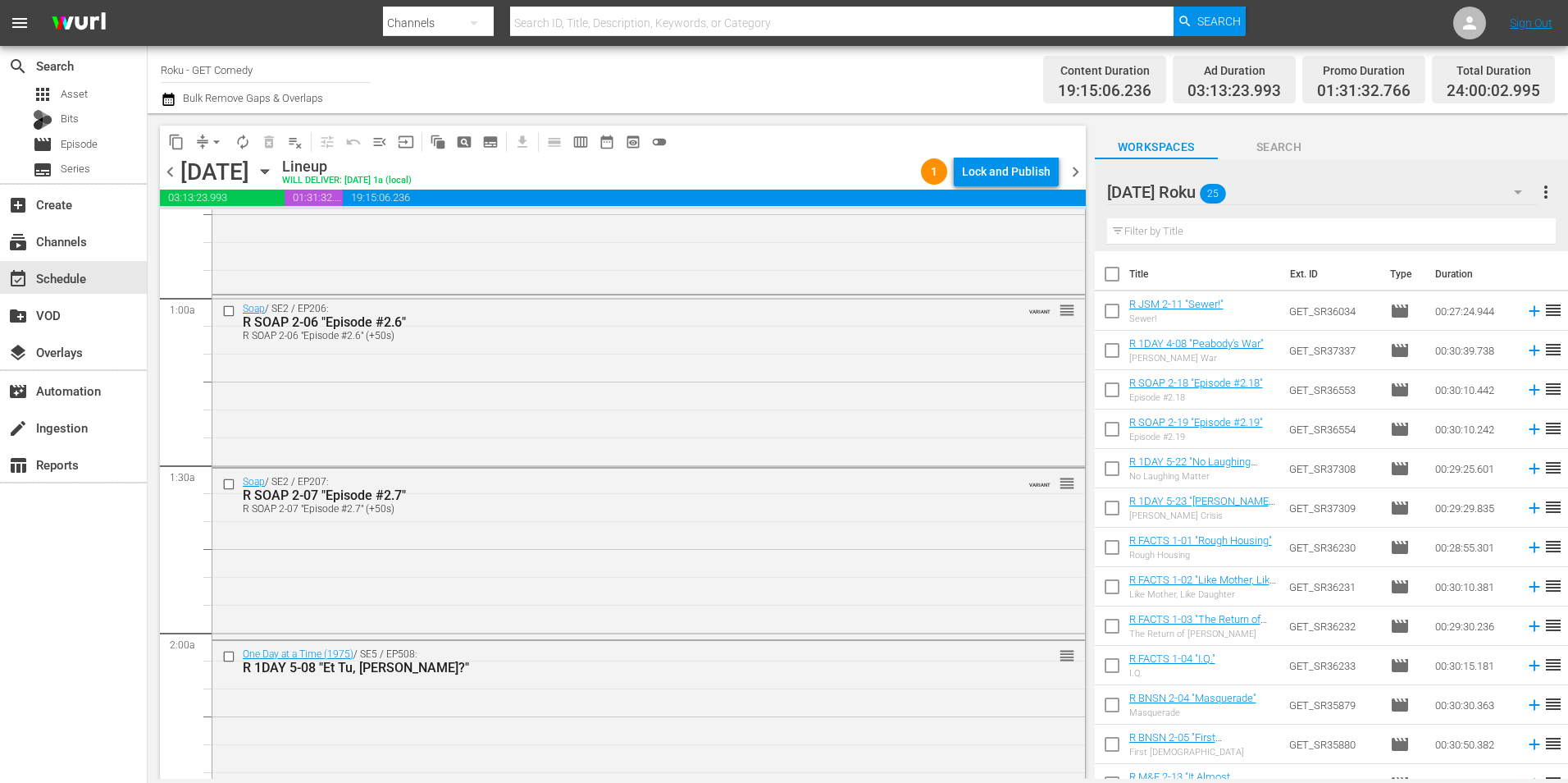
scroll to position [0, 0]
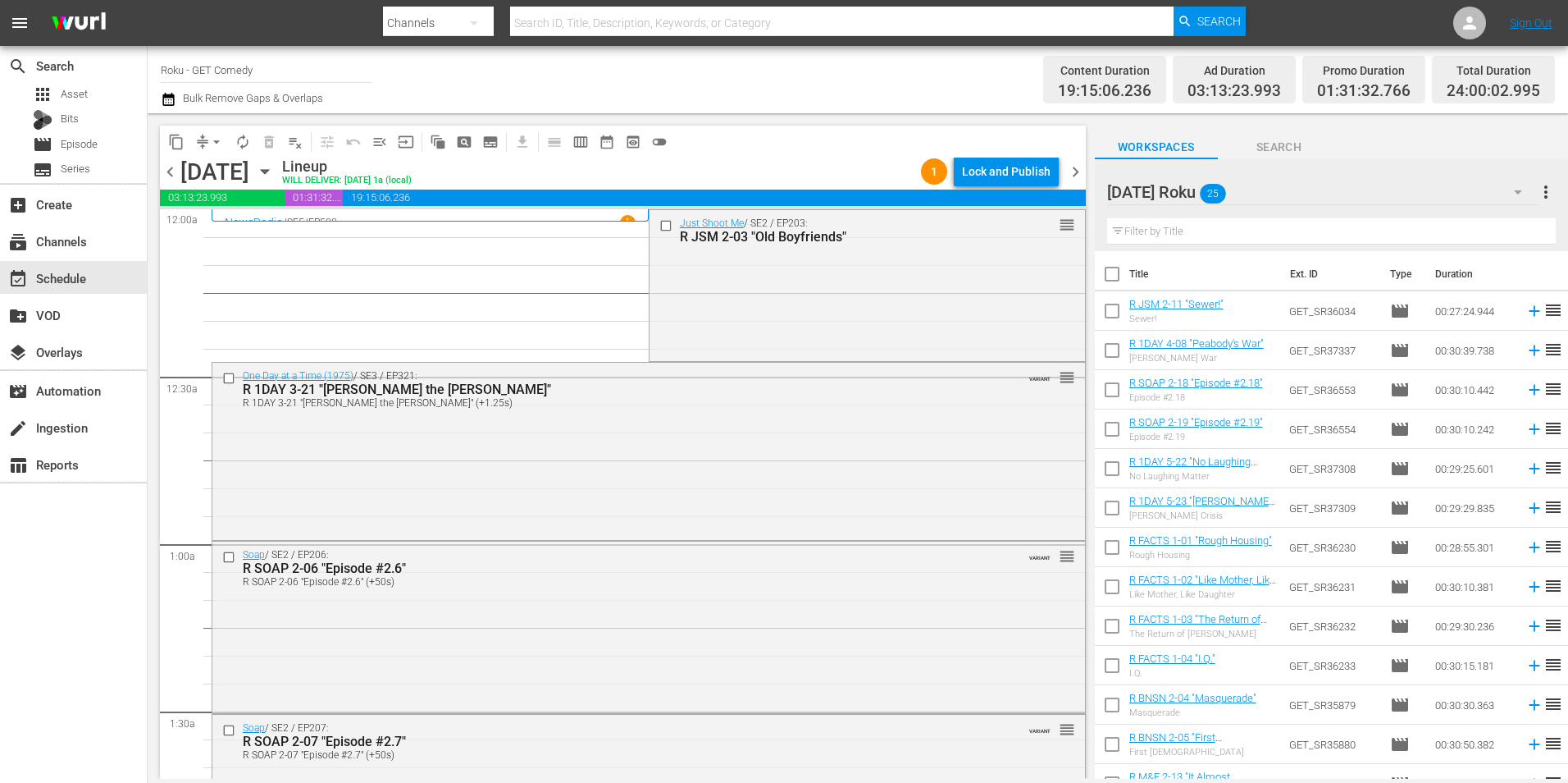
drag, startPoint x: 655, startPoint y: 228, endPoint x: 570, endPoint y: 331, distance: 133.5
click at [659, 228] on input "checkbox" at bounding box center [667, 225] width 17 height 14
click at [231, 382] on input "checkbox" at bounding box center [231, 377] width 17 height 14
click at [230, 558] on input "checkbox" at bounding box center [231, 557] width 17 height 14
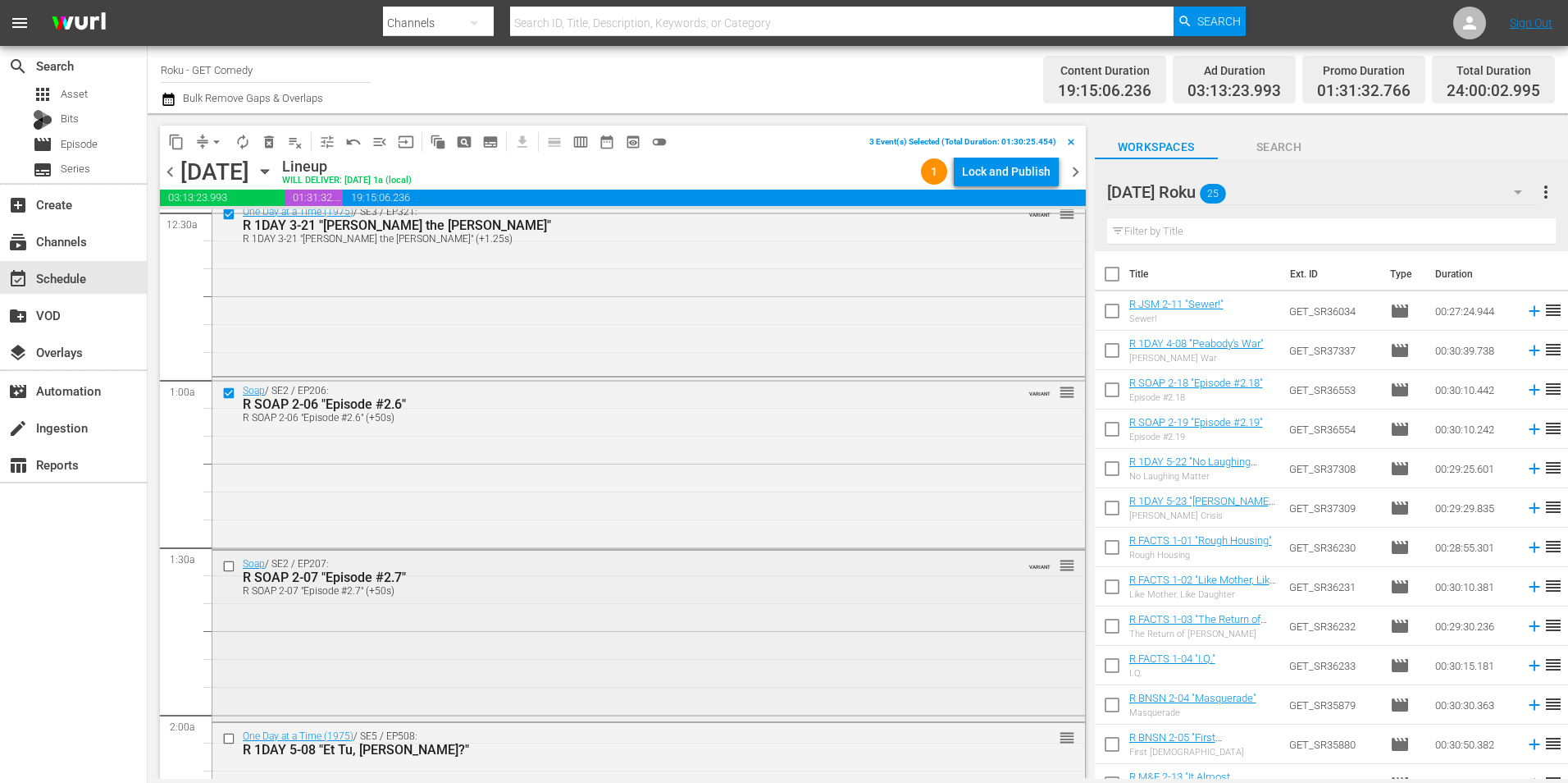
click at [233, 568] on input "checkbox" at bounding box center [231, 565] width 17 height 14
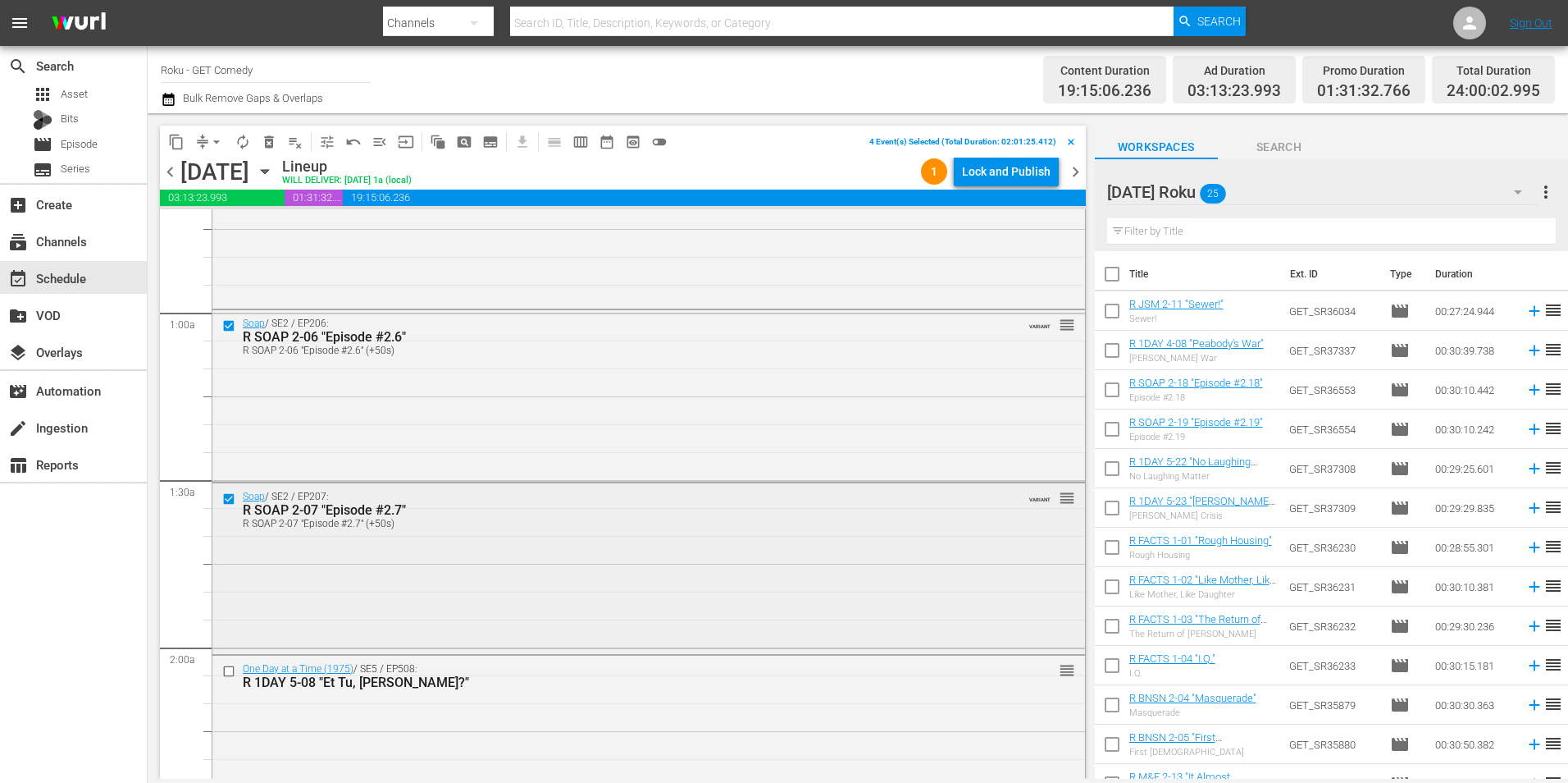
scroll to position [328, 0]
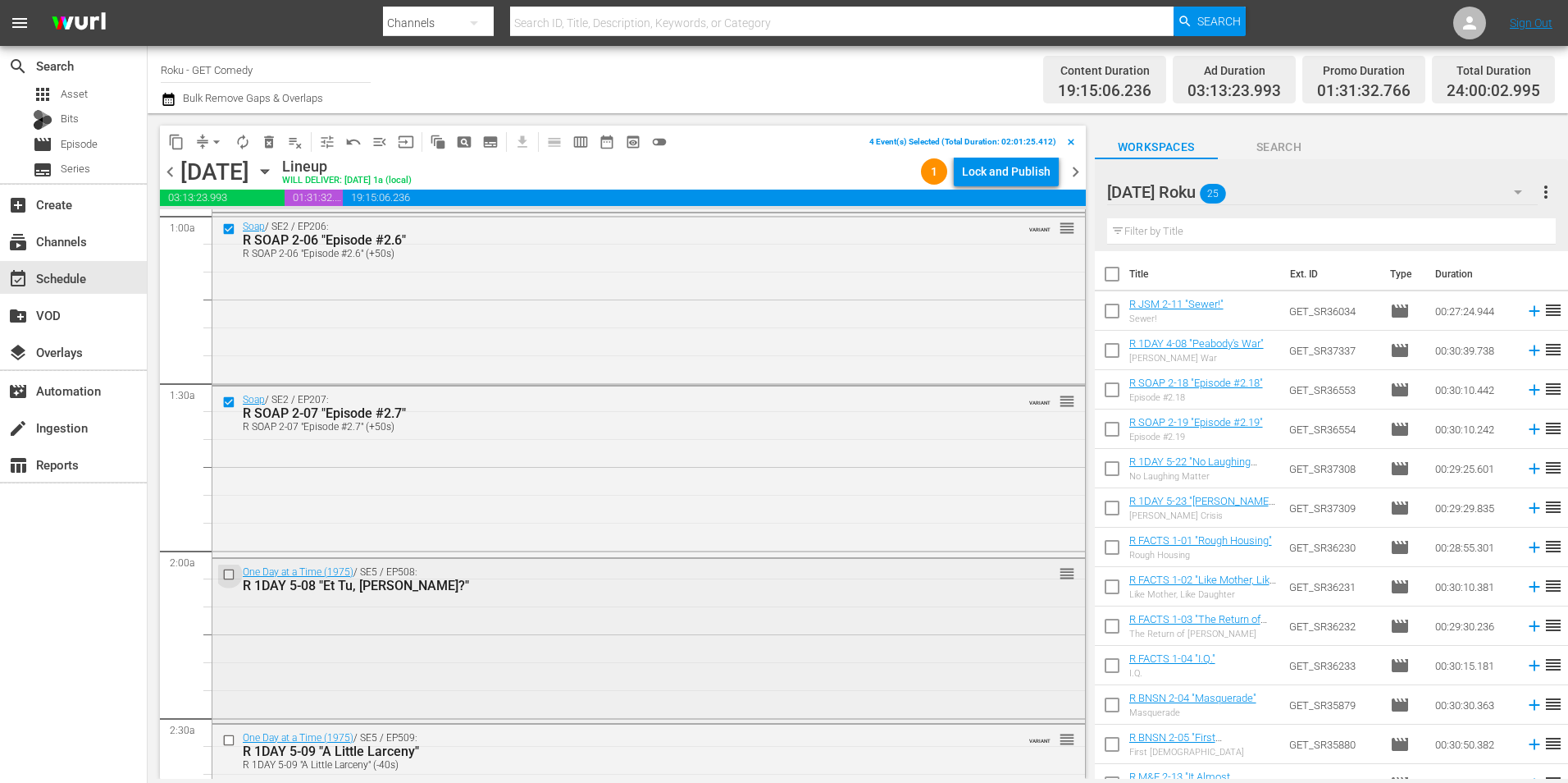
click at [230, 576] on input "checkbox" at bounding box center [231, 574] width 17 height 14
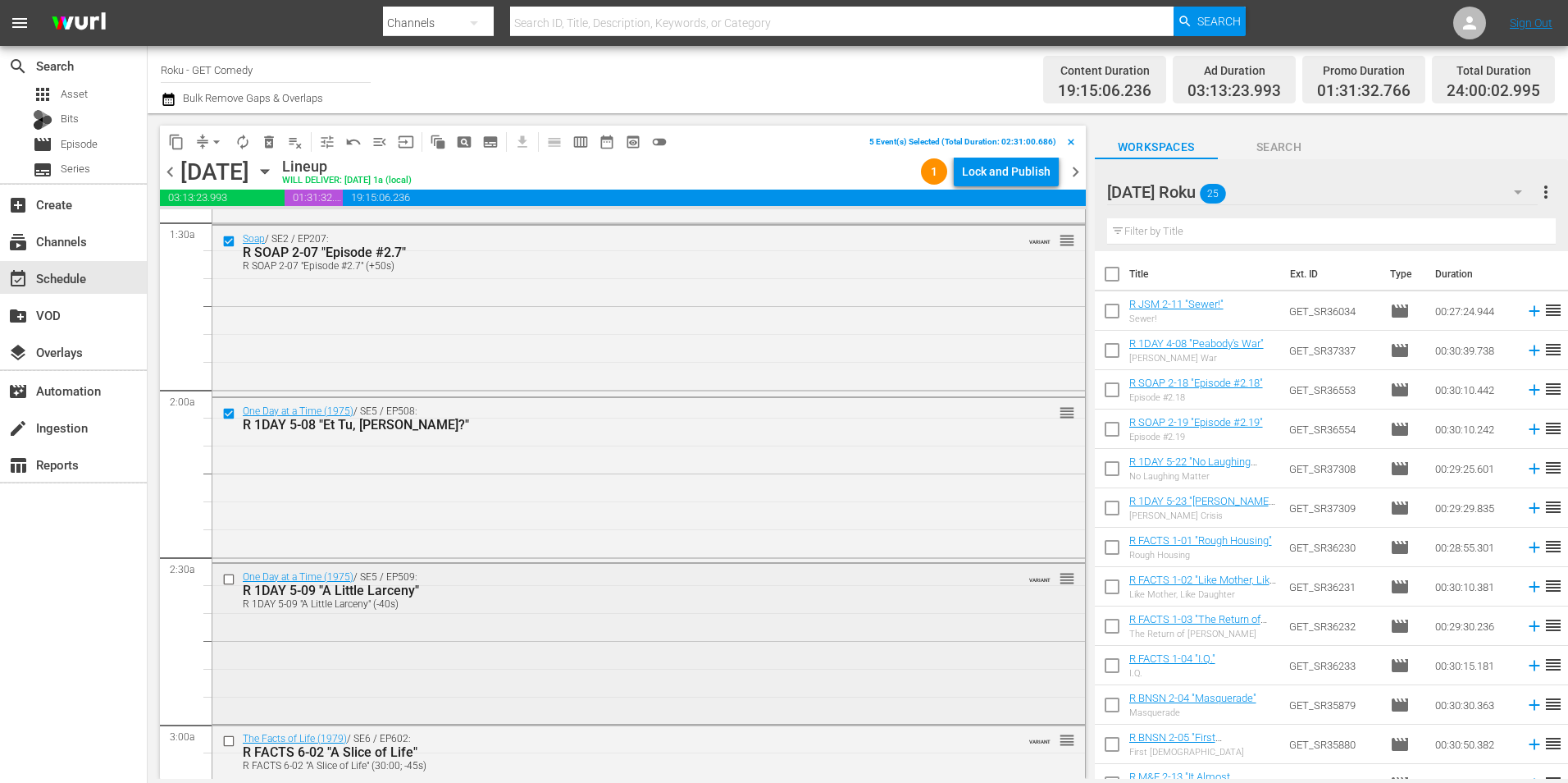
scroll to position [574, 0]
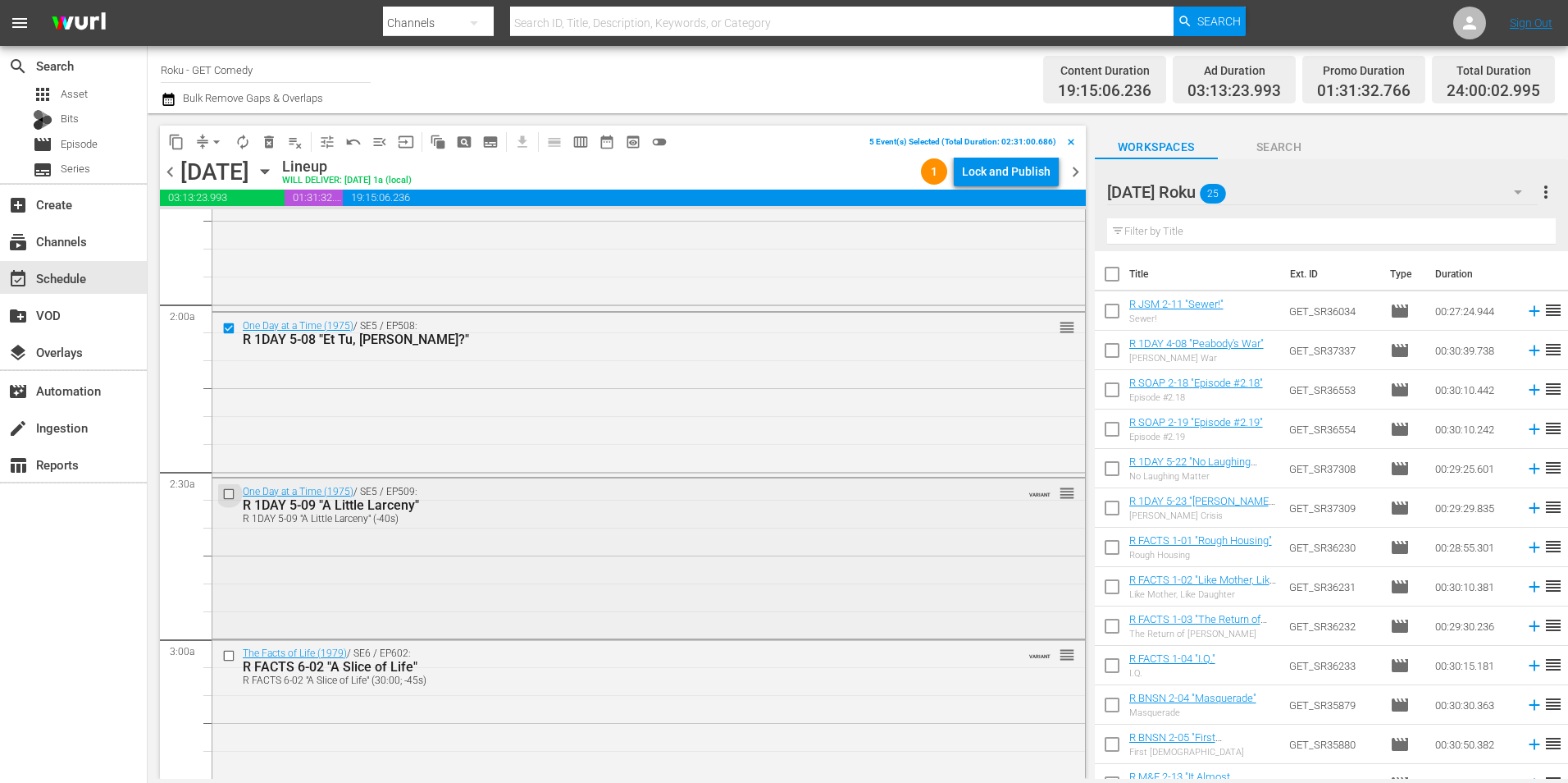
click at [225, 492] on input "checkbox" at bounding box center [231, 493] width 17 height 14
click at [174, 143] on span "content_copy" at bounding box center [176, 142] width 17 height 17
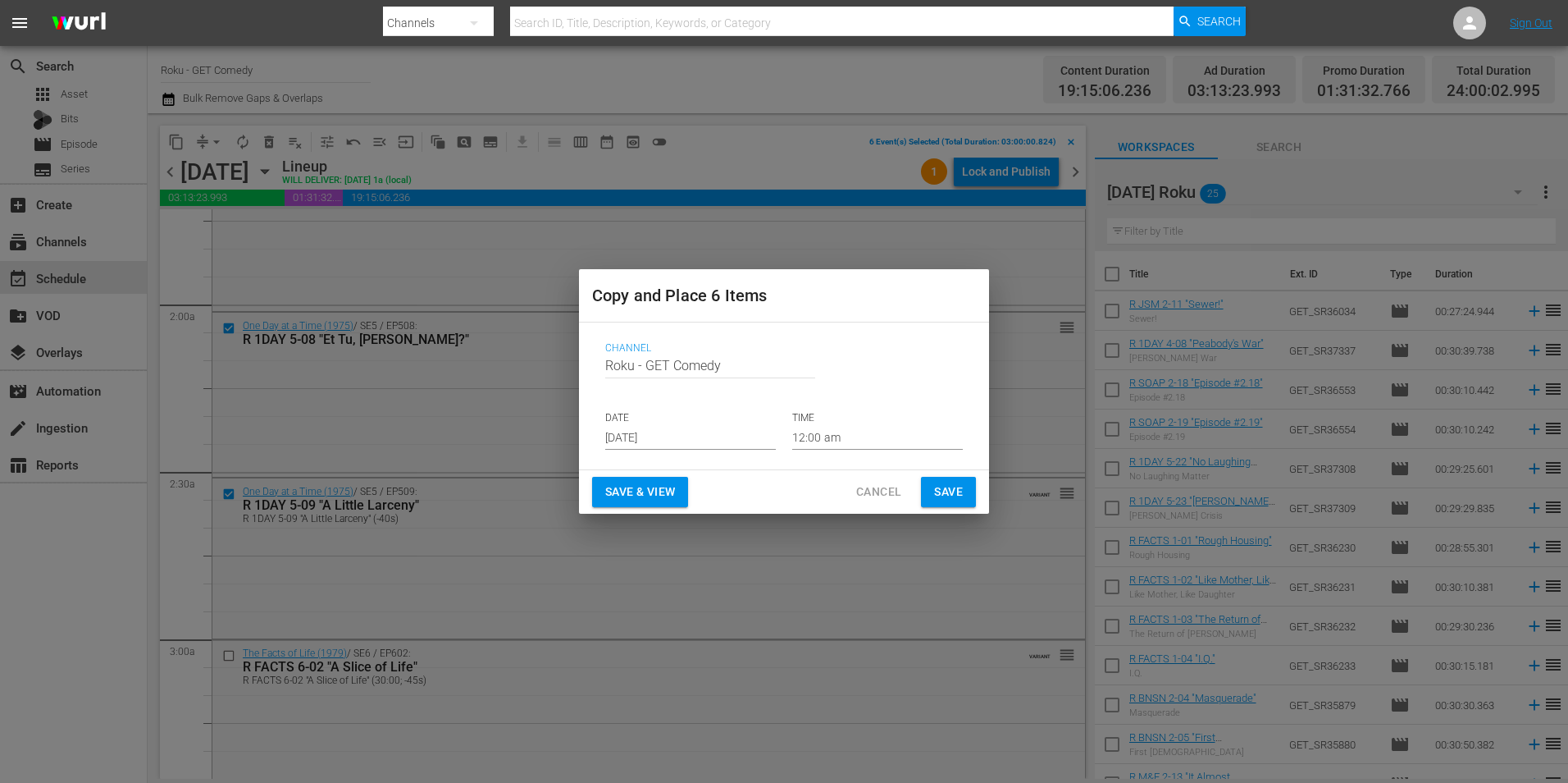
click at [690, 446] on input "Aug 20th 2025" at bounding box center [690, 437] width 170 height 25
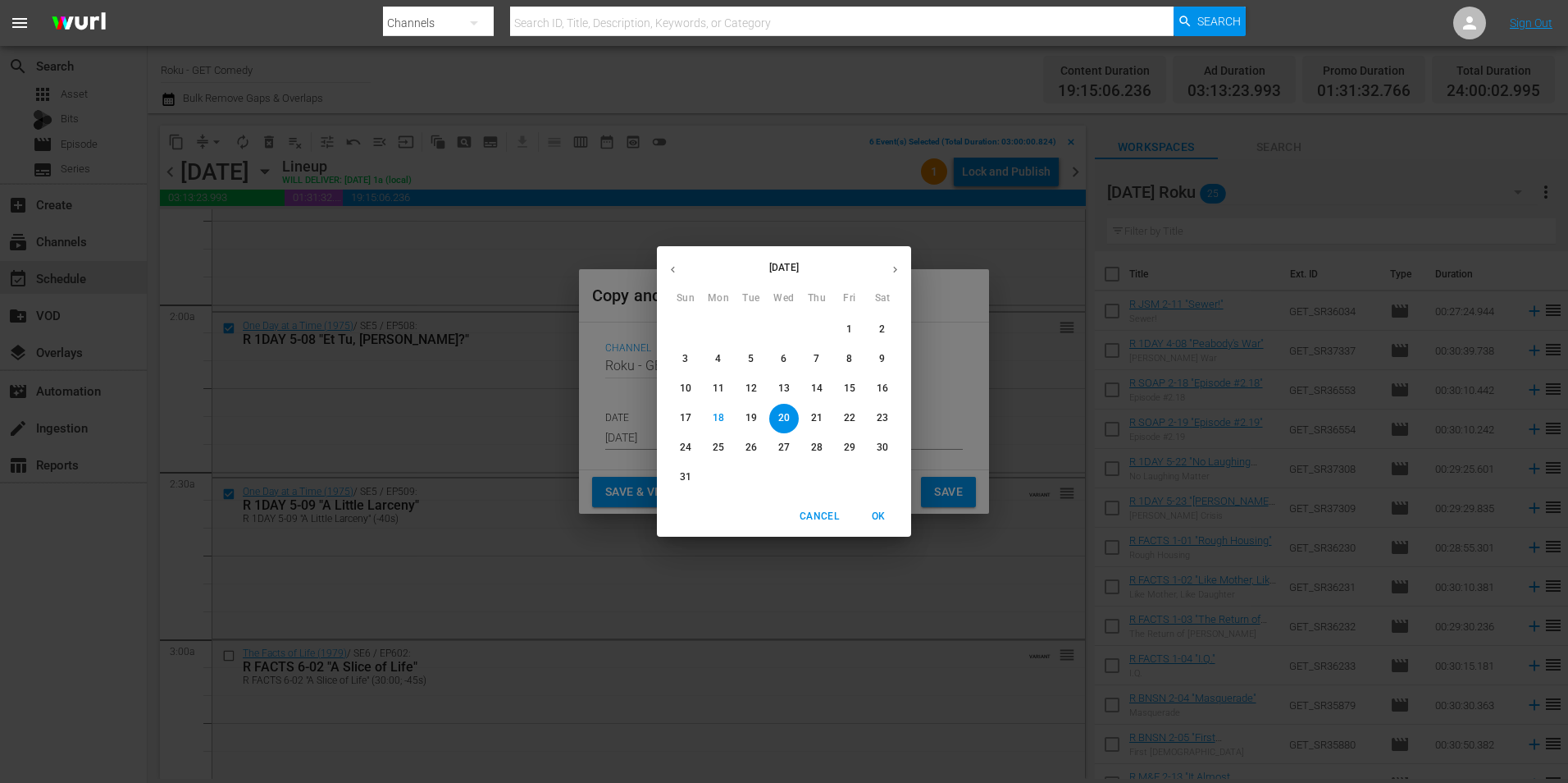
click at [904, 271] on button "button" at bounding box center [895, 269] width 32 height 32
click at [784, 329] on p "3" at bounding box center [784, 329] width 6 height 14
type input "Sep 3rd 2025"
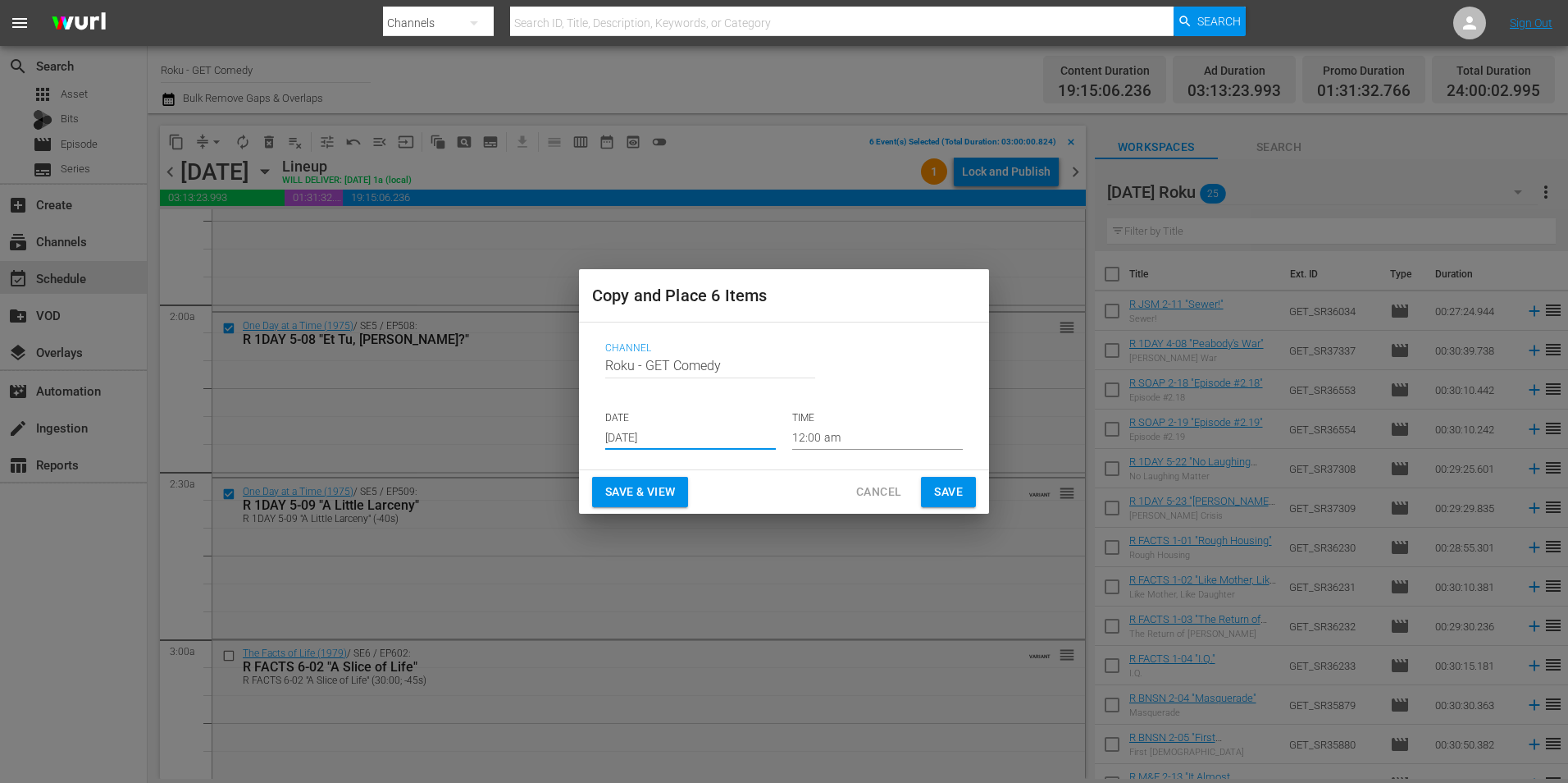
click at [813, 439] on input "12:00 am" at bounding box center [877, 437] width 170 height 25
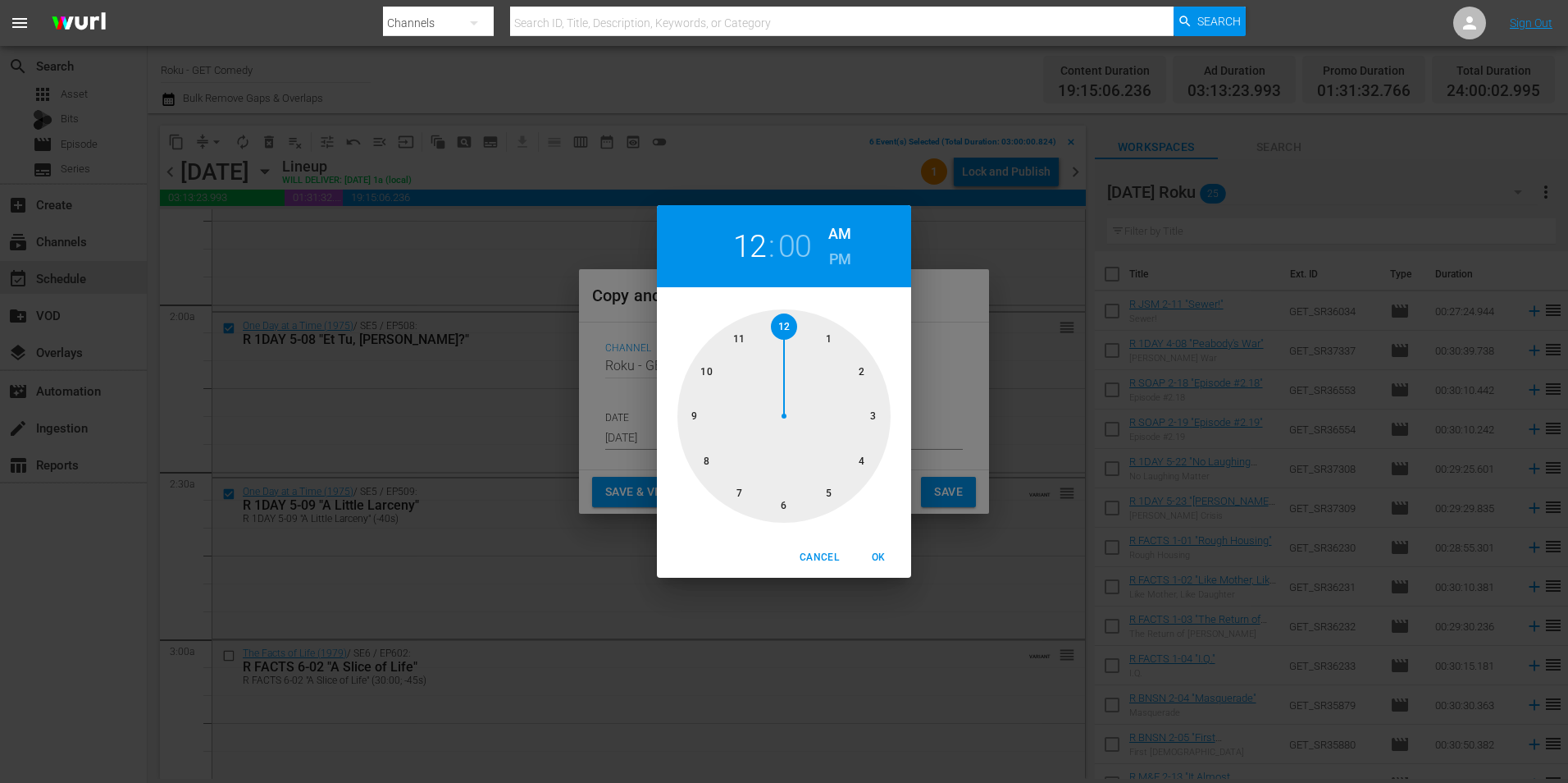
click at [787, 506] on div at bounding box center [784, 416] width 214 height 214
click at [875, 550] on span "OK" at bounding box center [878, 557] width 39 height 17
type input "06:00 am"
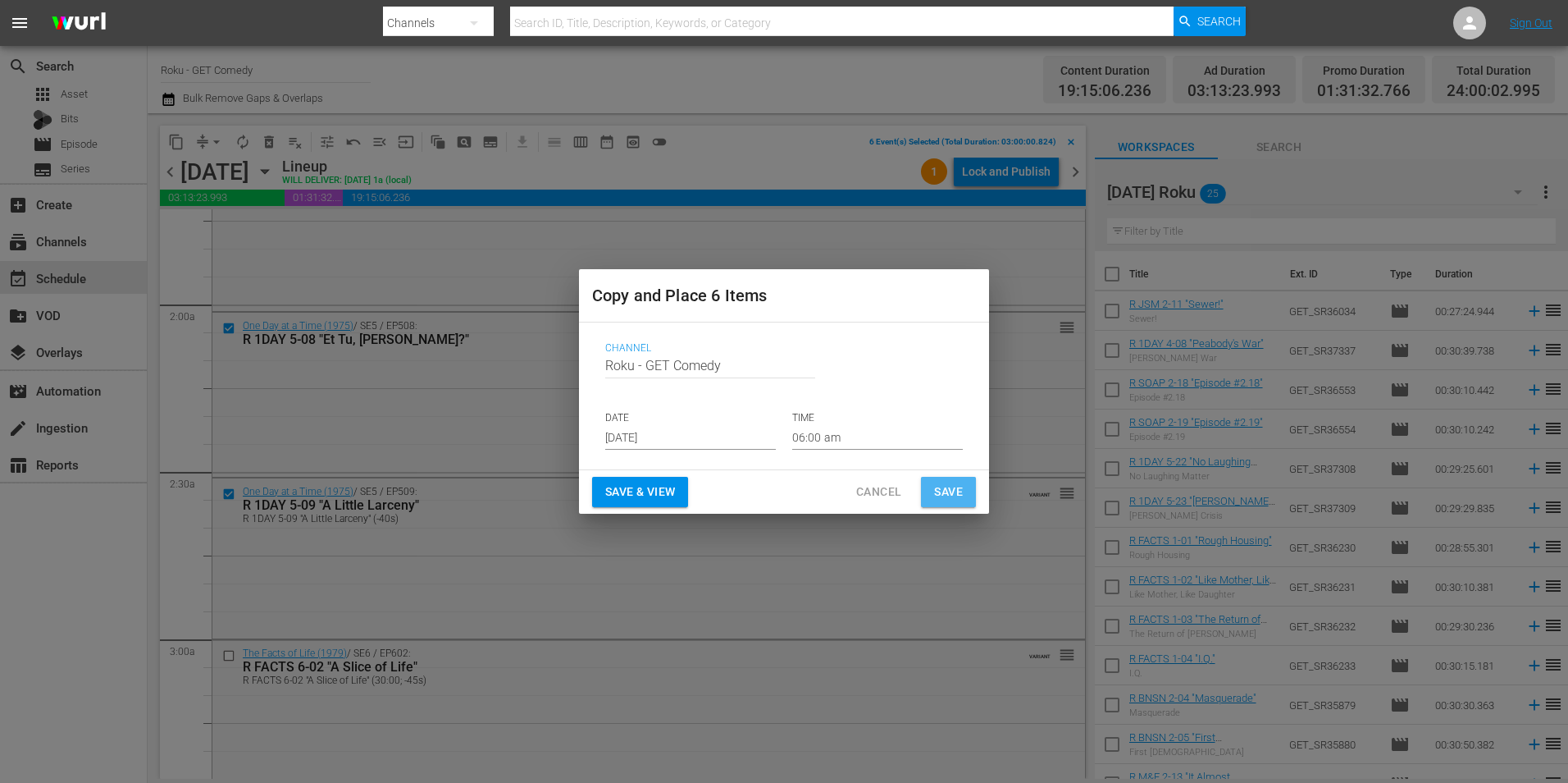
click at [960, 501] on span "Save" at bounding box center [948, 491] width 29 height 21
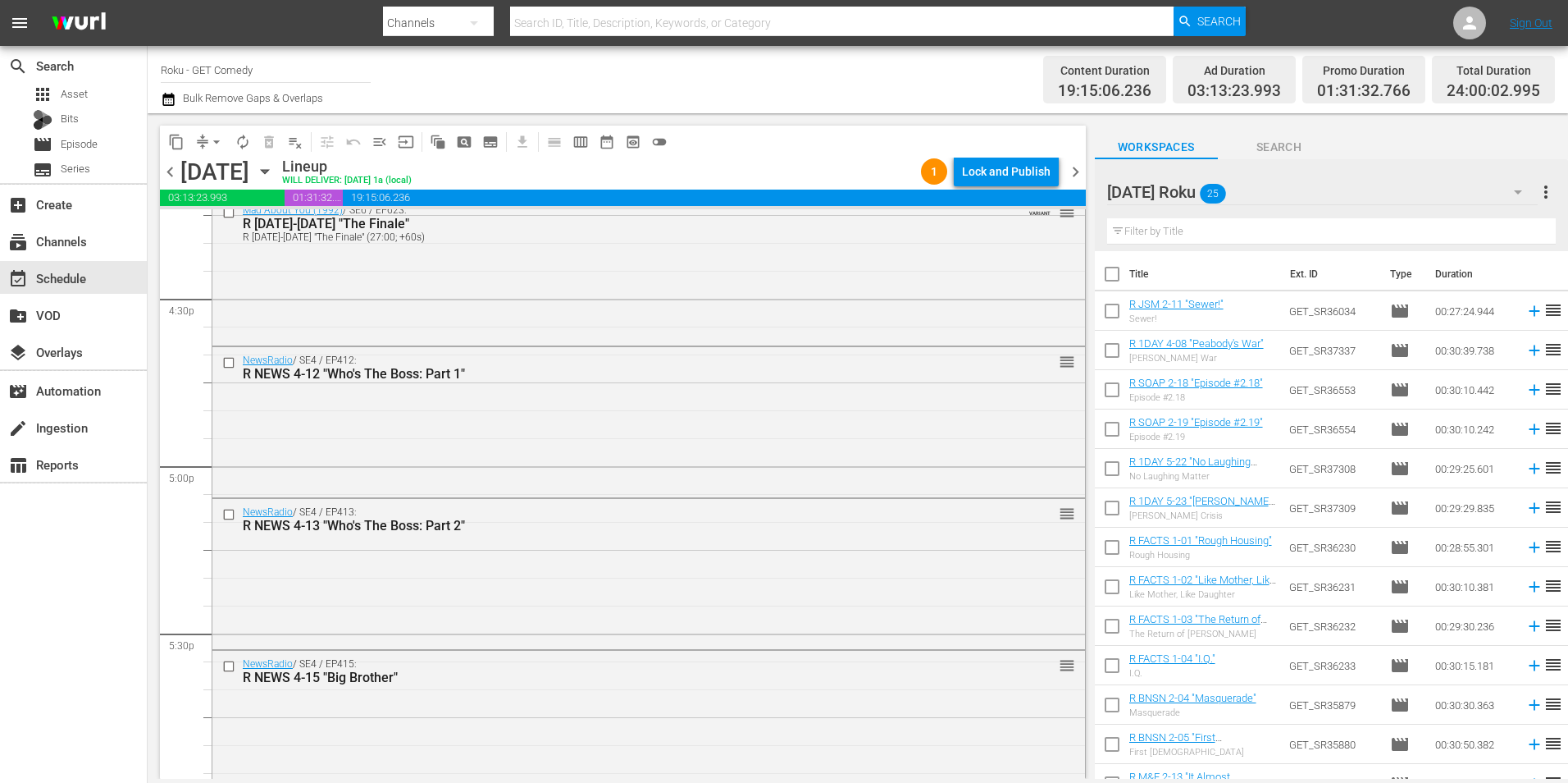
scroll to position [5661, 0]
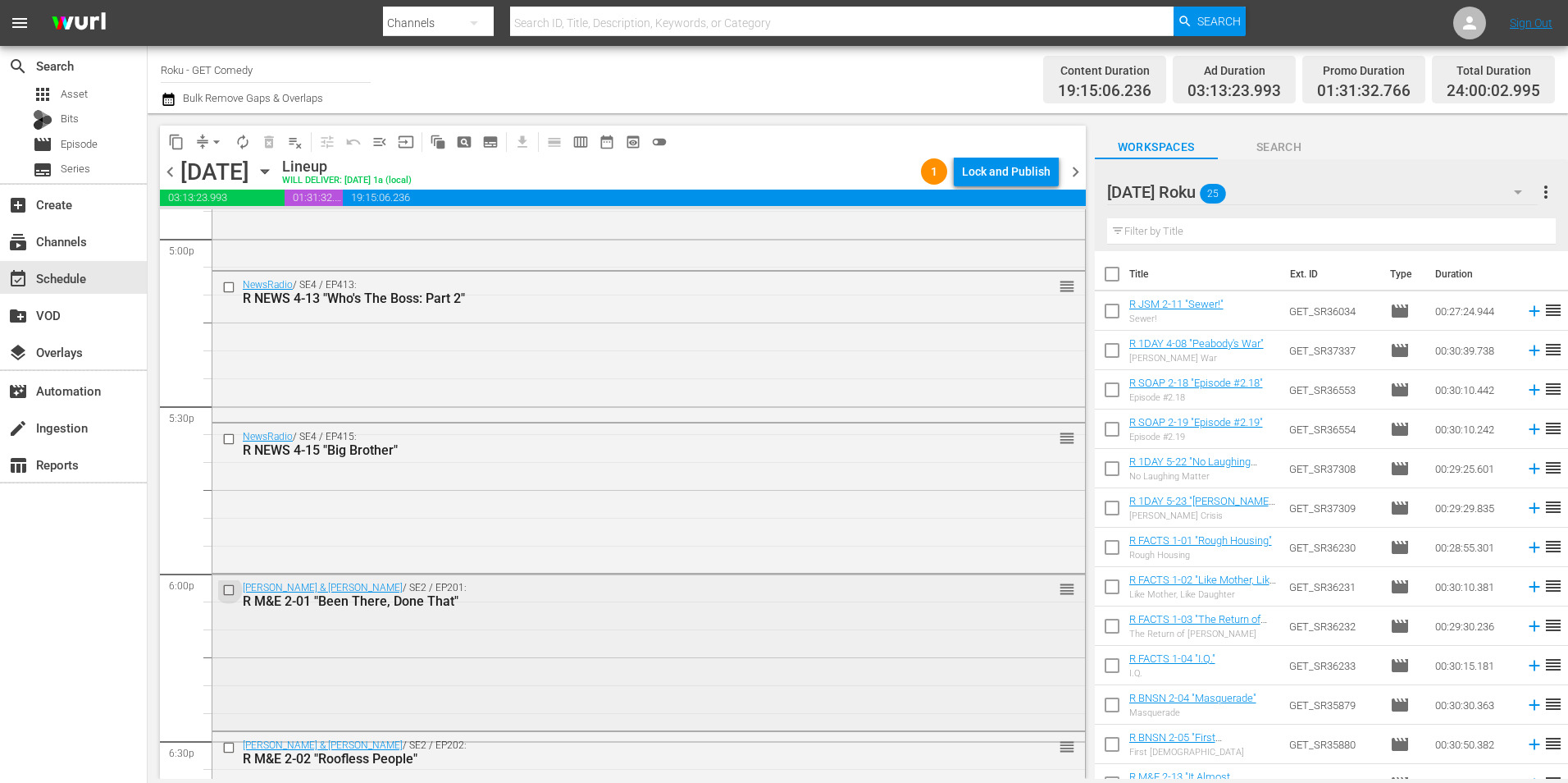
click at [229, 594] on input "checkbox" at bounding box center [231, 589] width 17 height 14
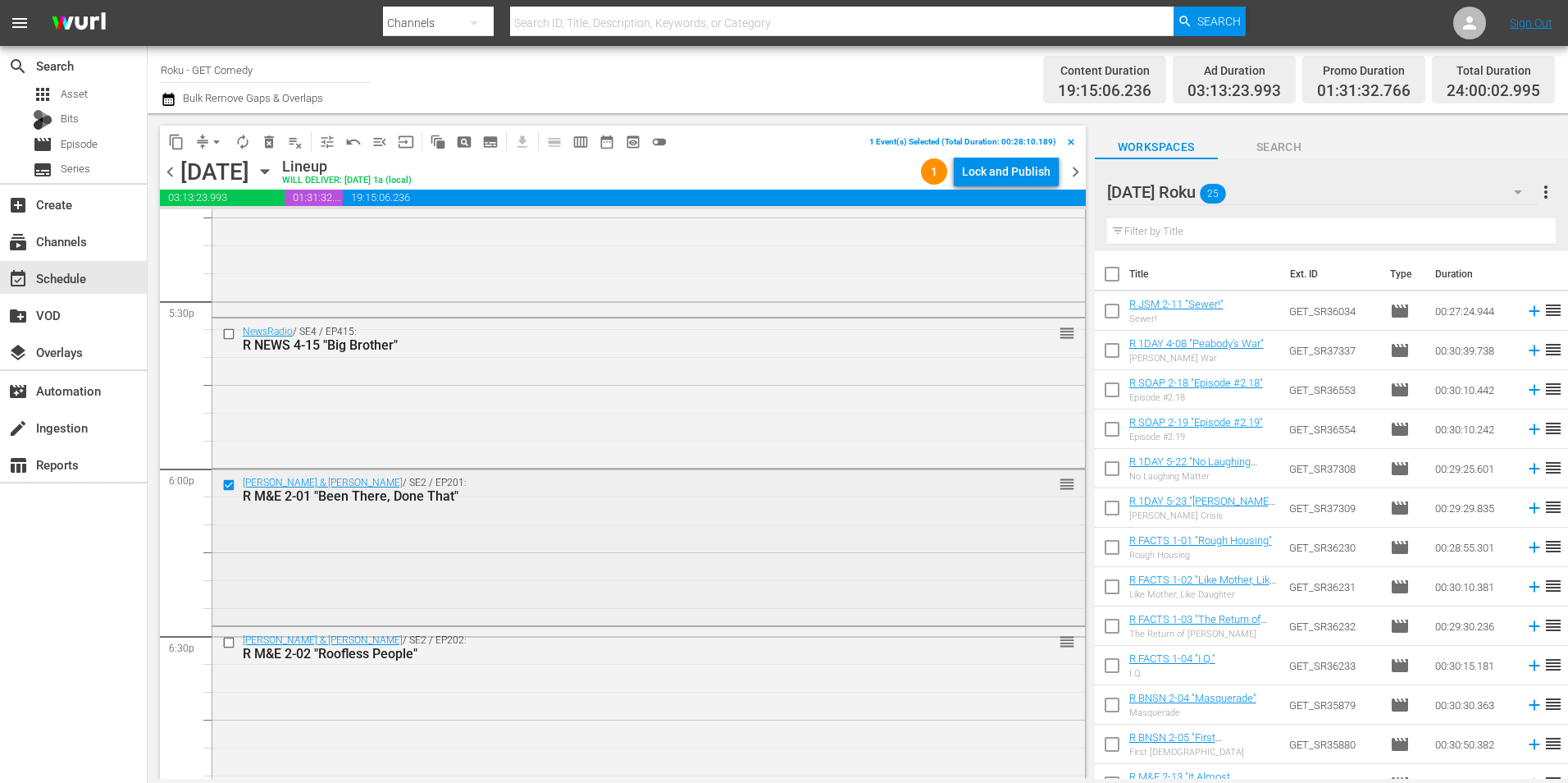
scroll to position [5826, 0]
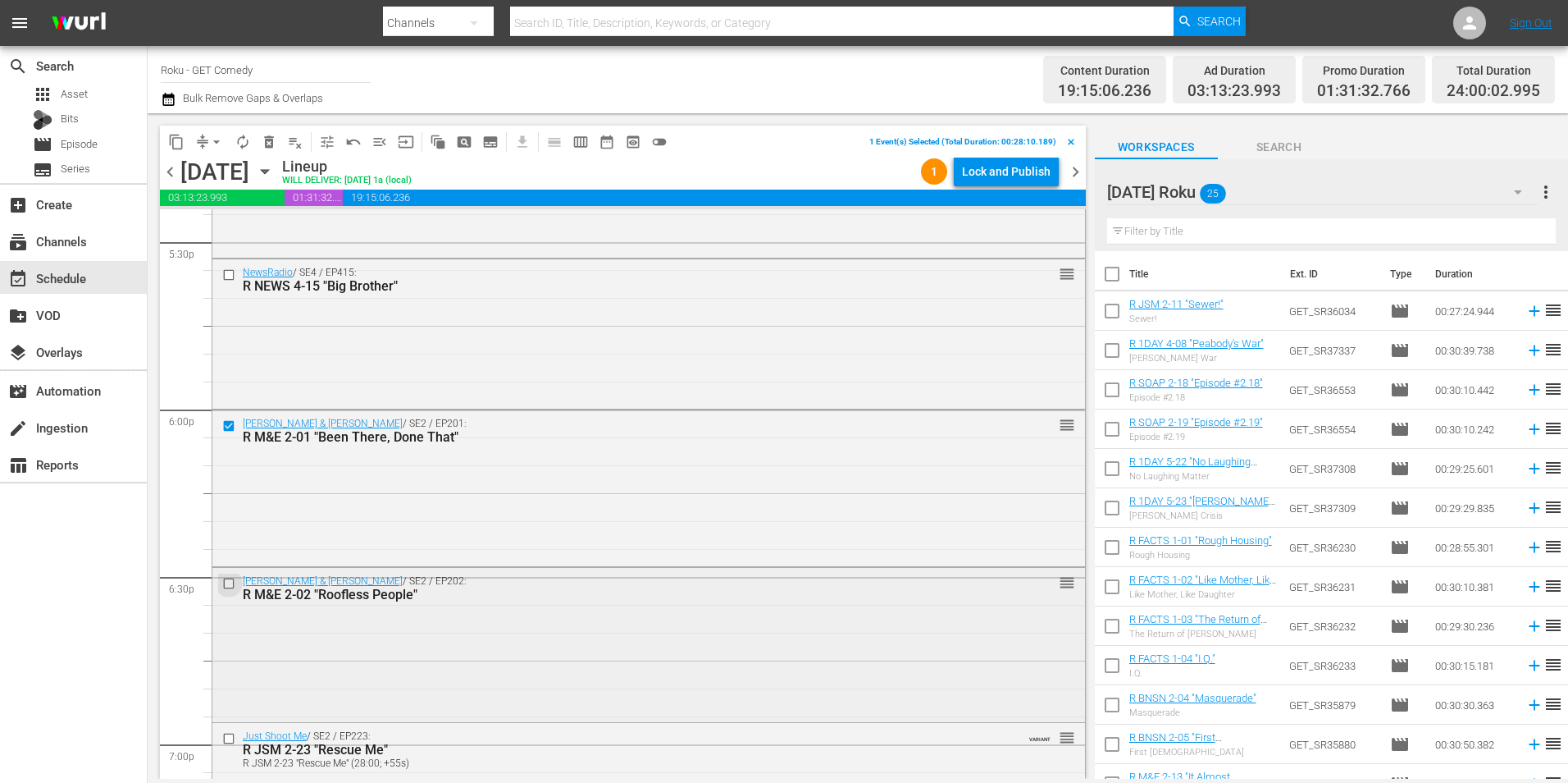
click at [225, 584] on input "checkbox" at bounding box center [231, 583] width 17 height 14
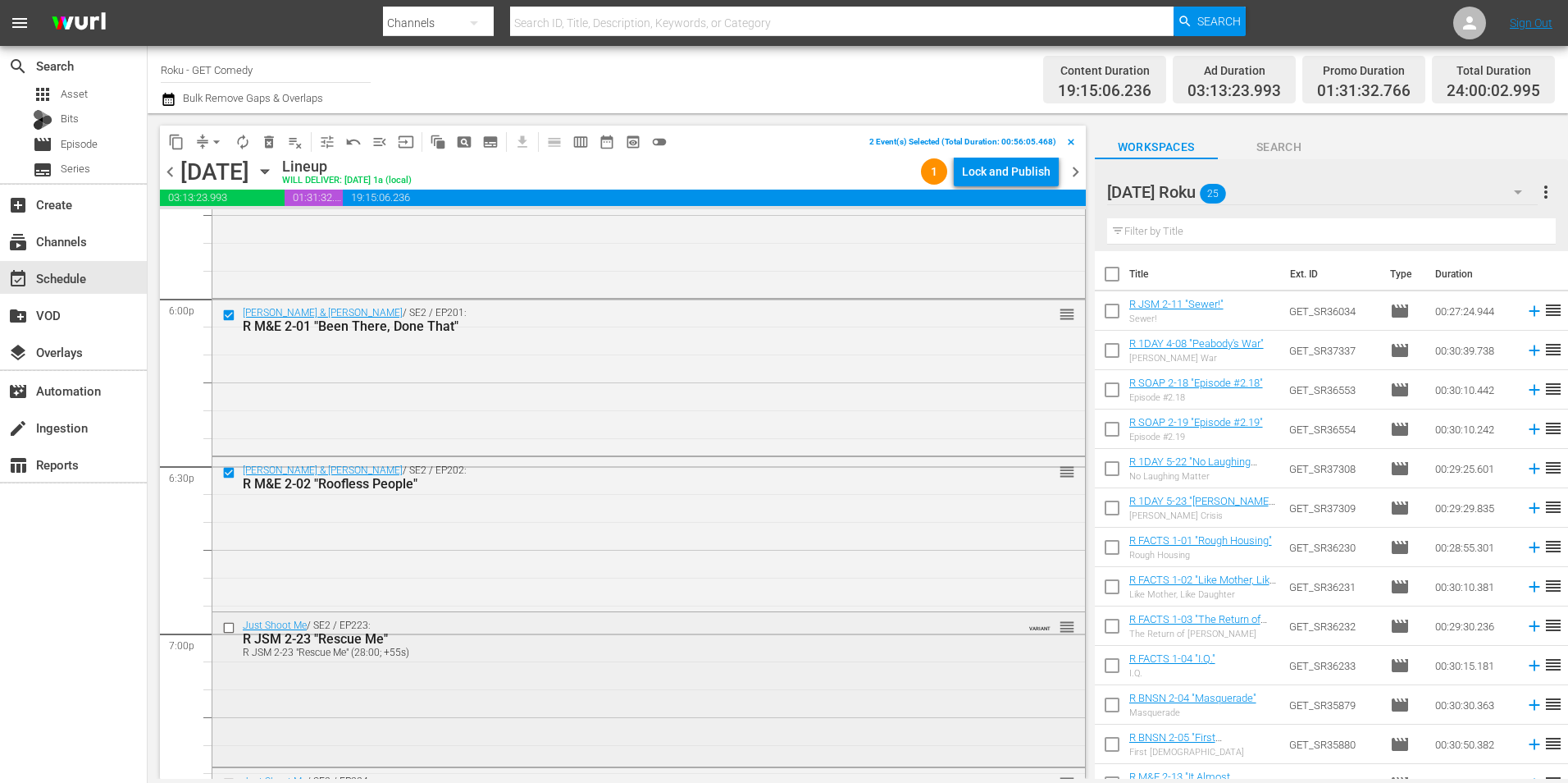
scroll to position [5990, 0]
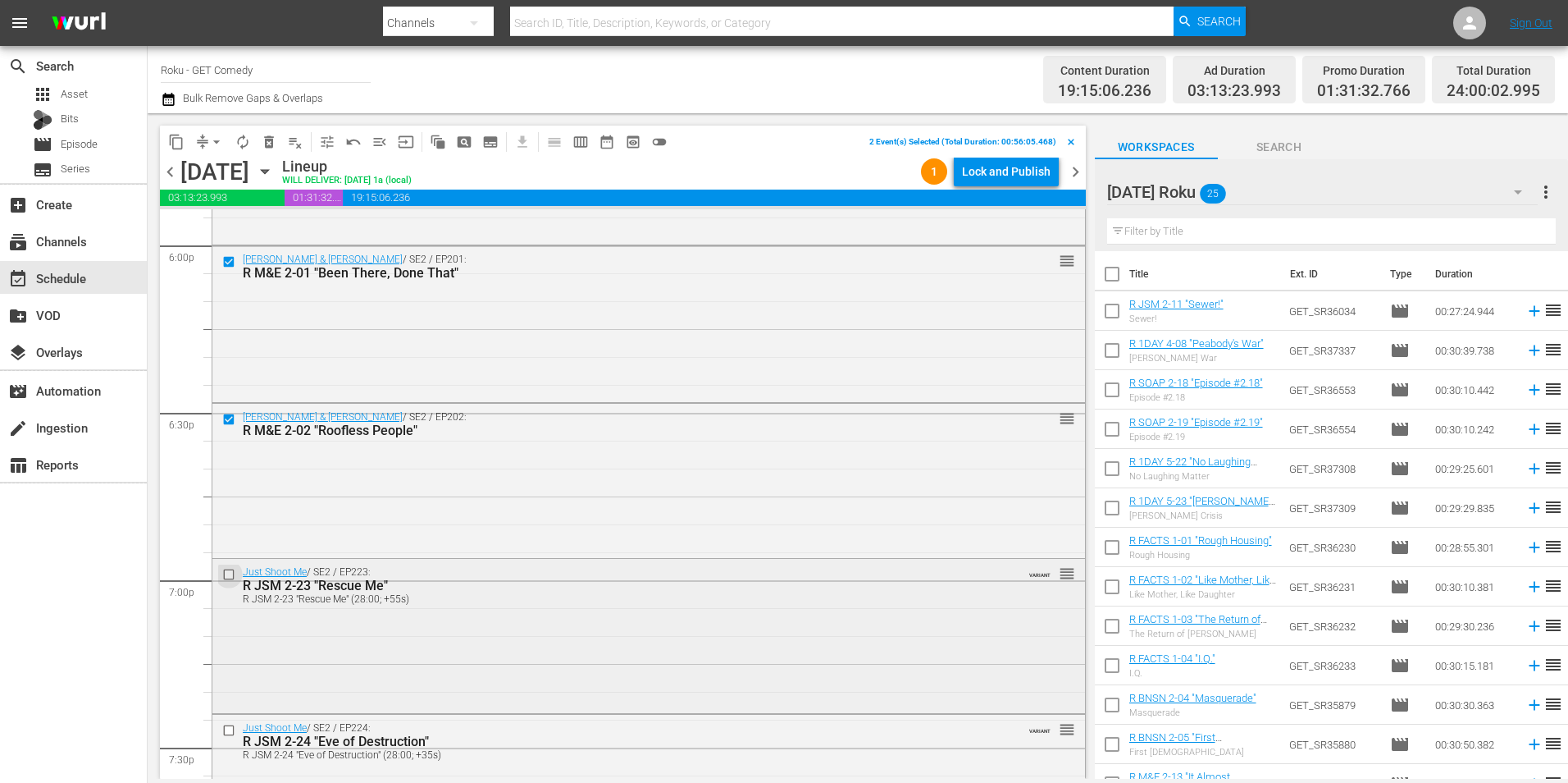
click at [228, 578] on input "checkbox" at bounding box center [231, 574] width 17 height 14
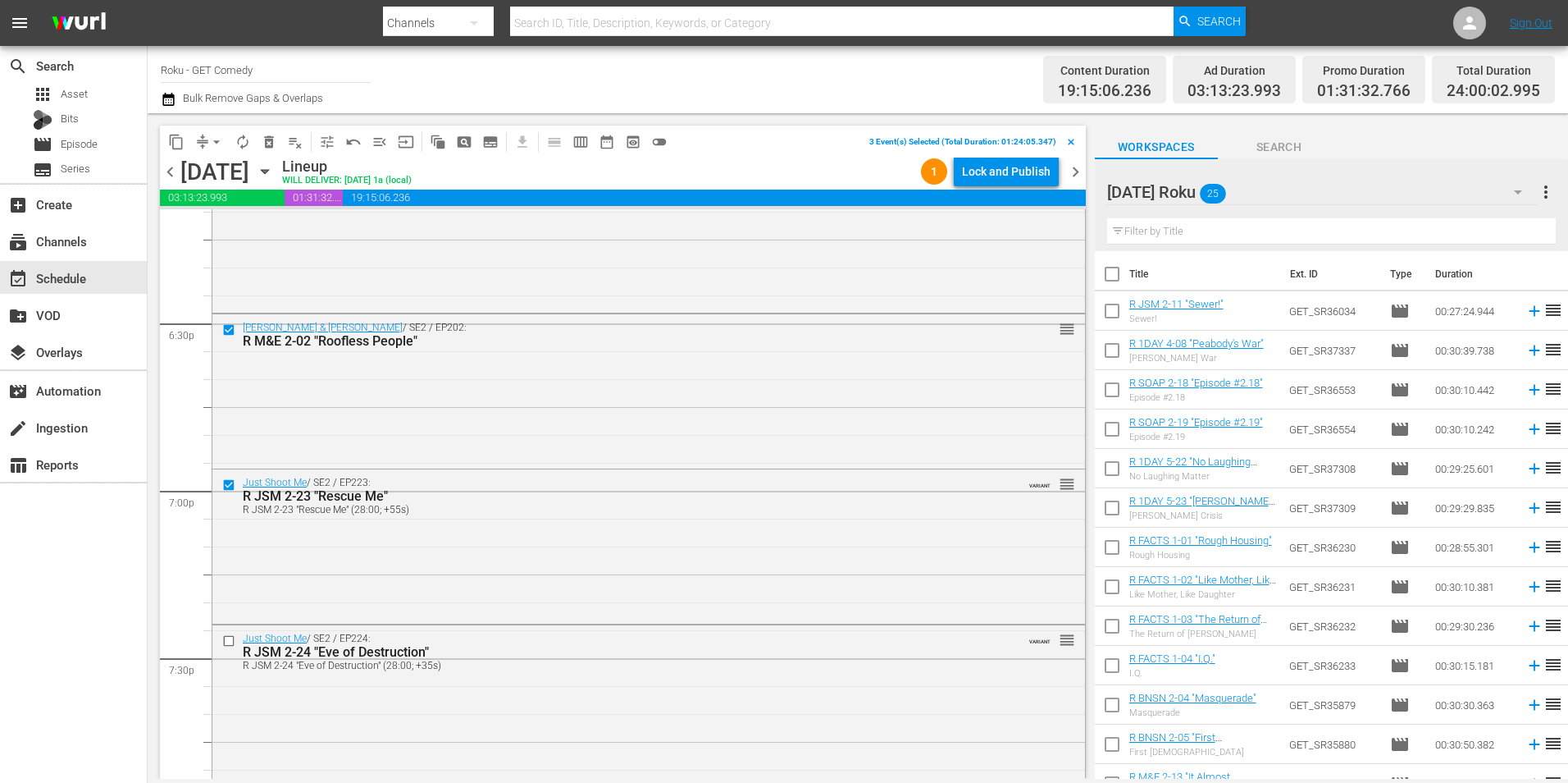
scroll to position [6153, 0]
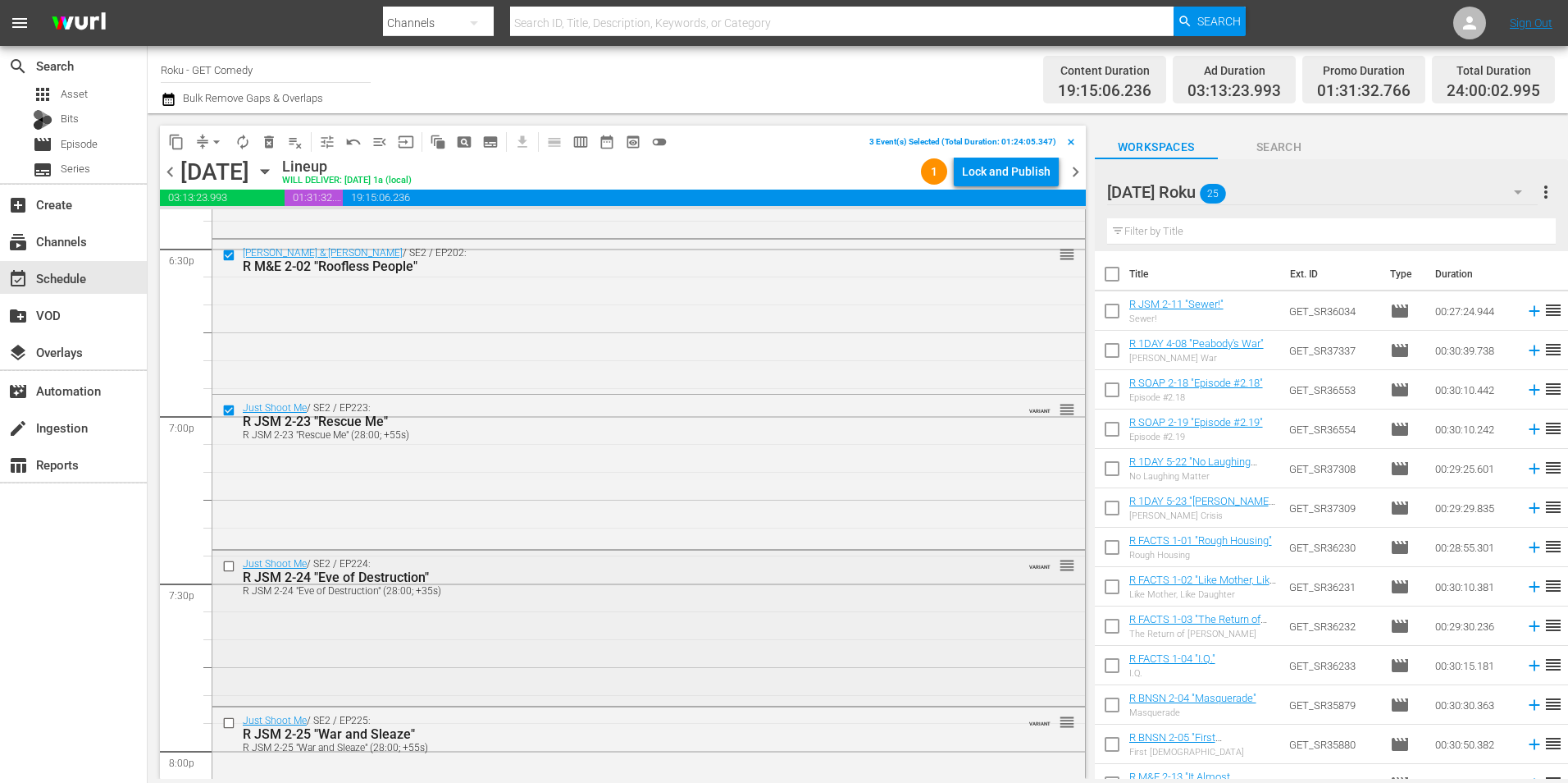
click at [228, 566] on input "checkbox" at bounding box center [231, 566] width 17 height 14
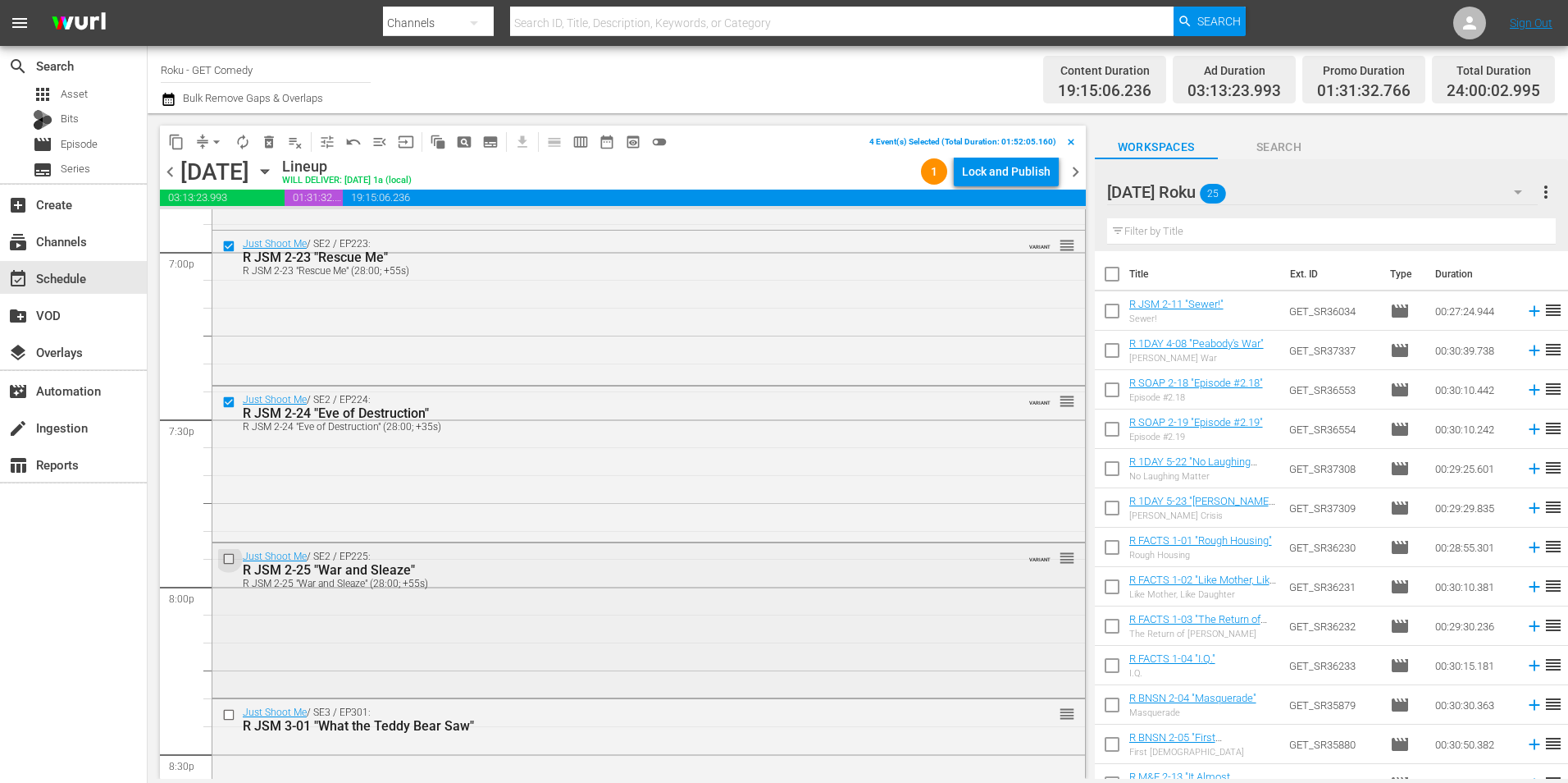
click at [232, 554] on input "checkbox" at bounding box center [231, 559] width 17 height 14
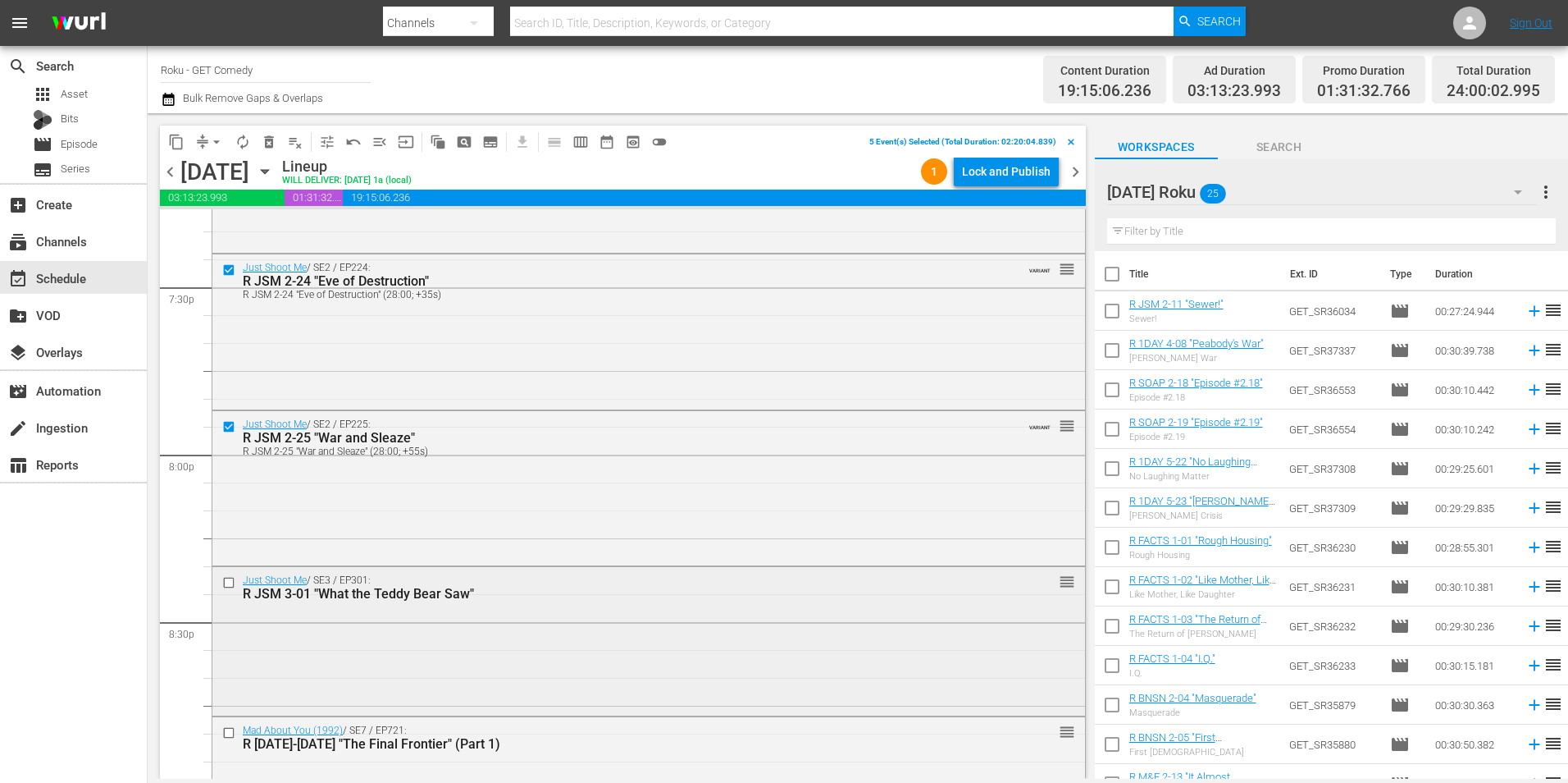
scroll to position [6482, 0]
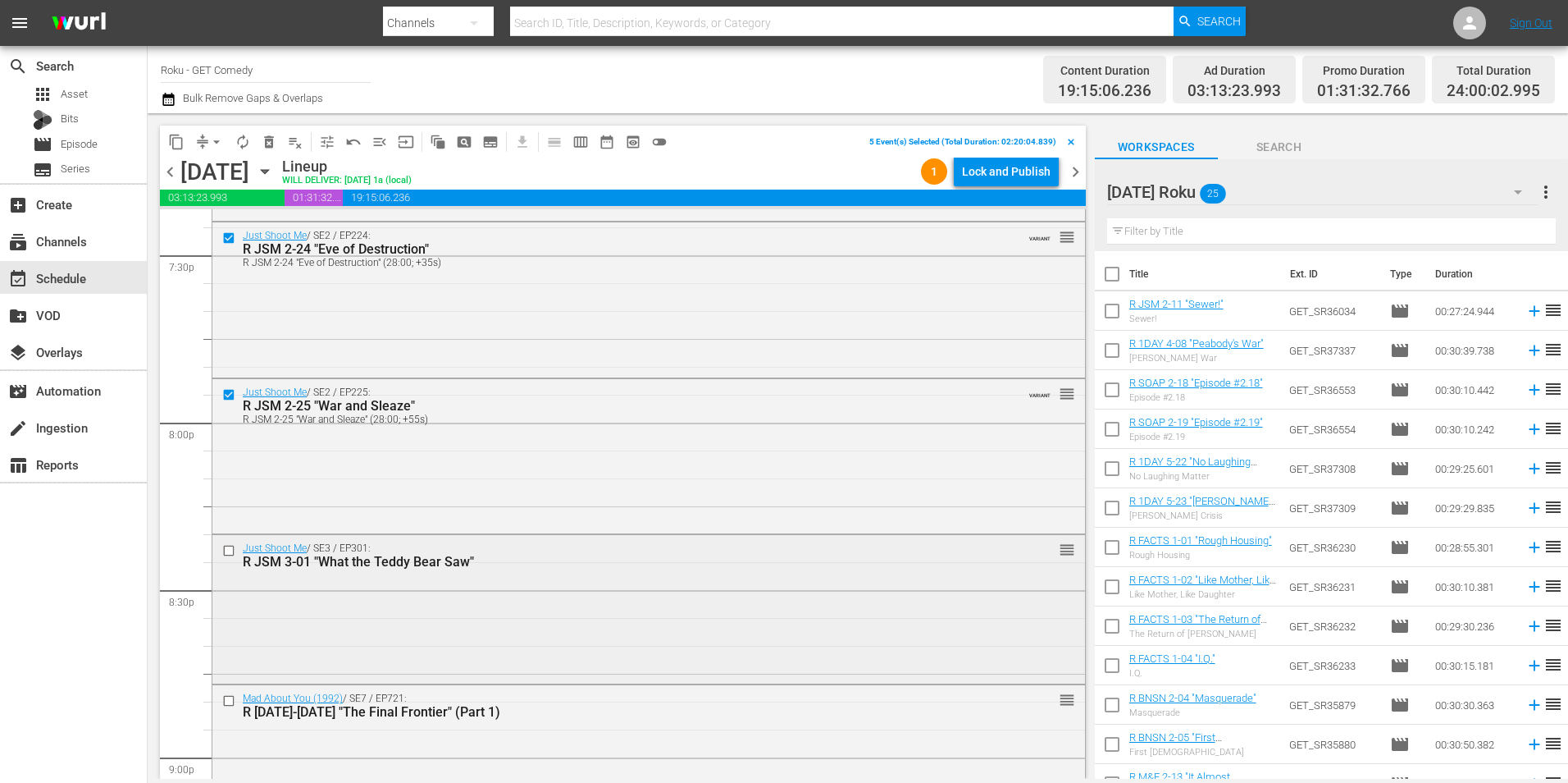
click at [226, 554] on input "checkbox" at bounding box center [231, 550] width 17 height 14
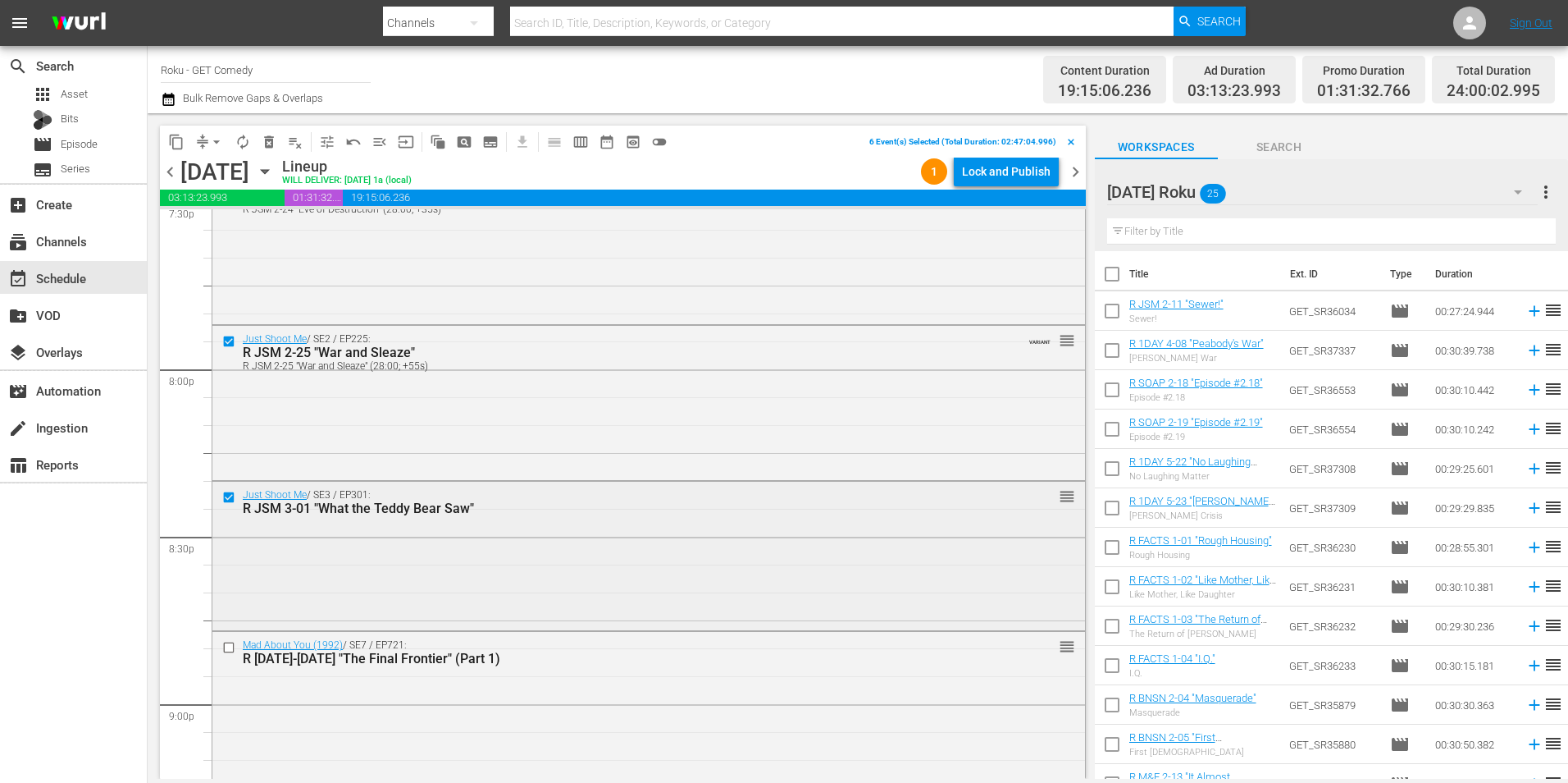
scroll to position [6564, 0]
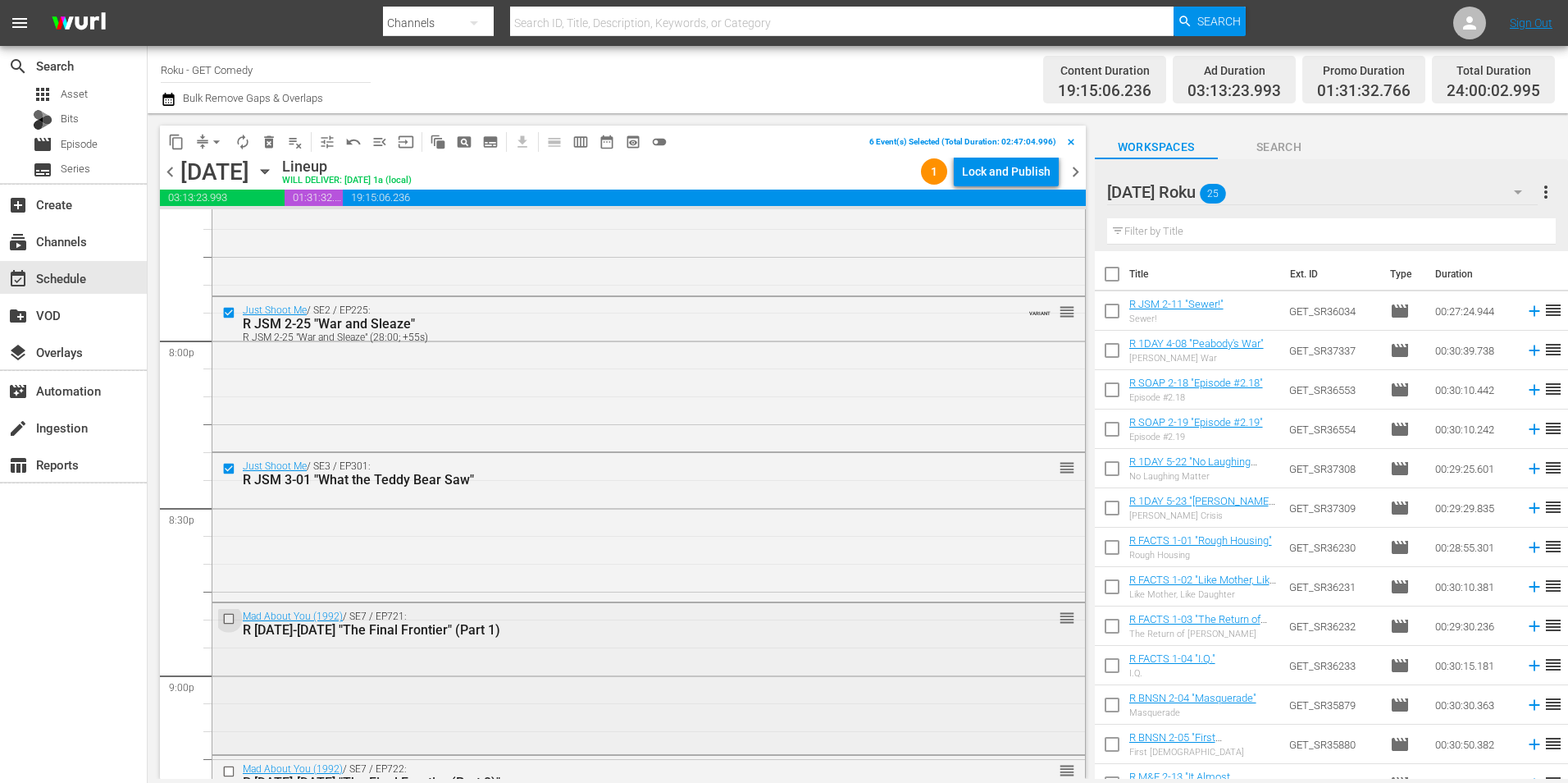
click at [224, 620] on input "checkbox" at bounding box center [231, 618] width 17 height 14
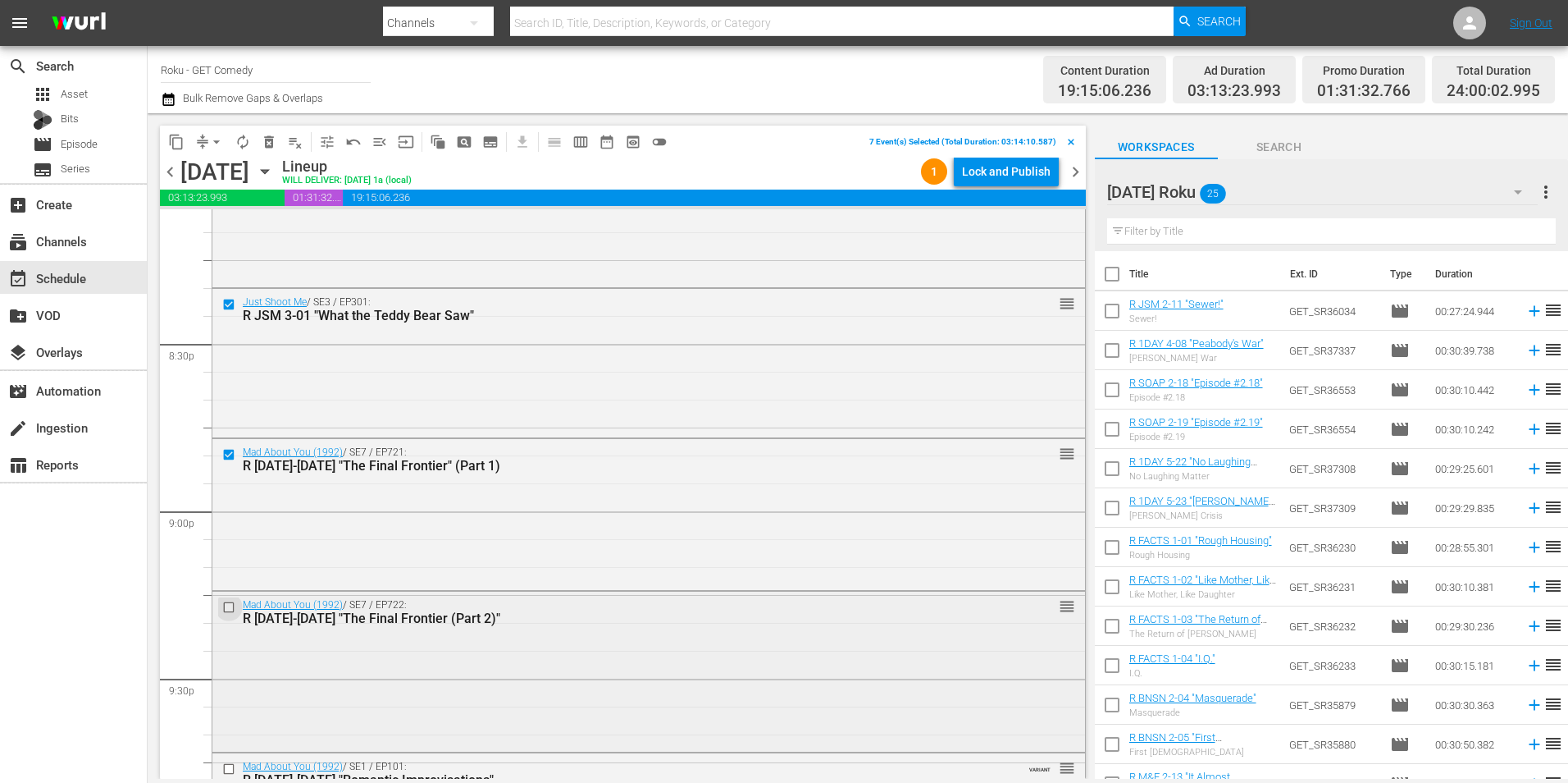
click at [226, 611] on input "checkbox" at bounding box center [231, 607] width 17 height 14
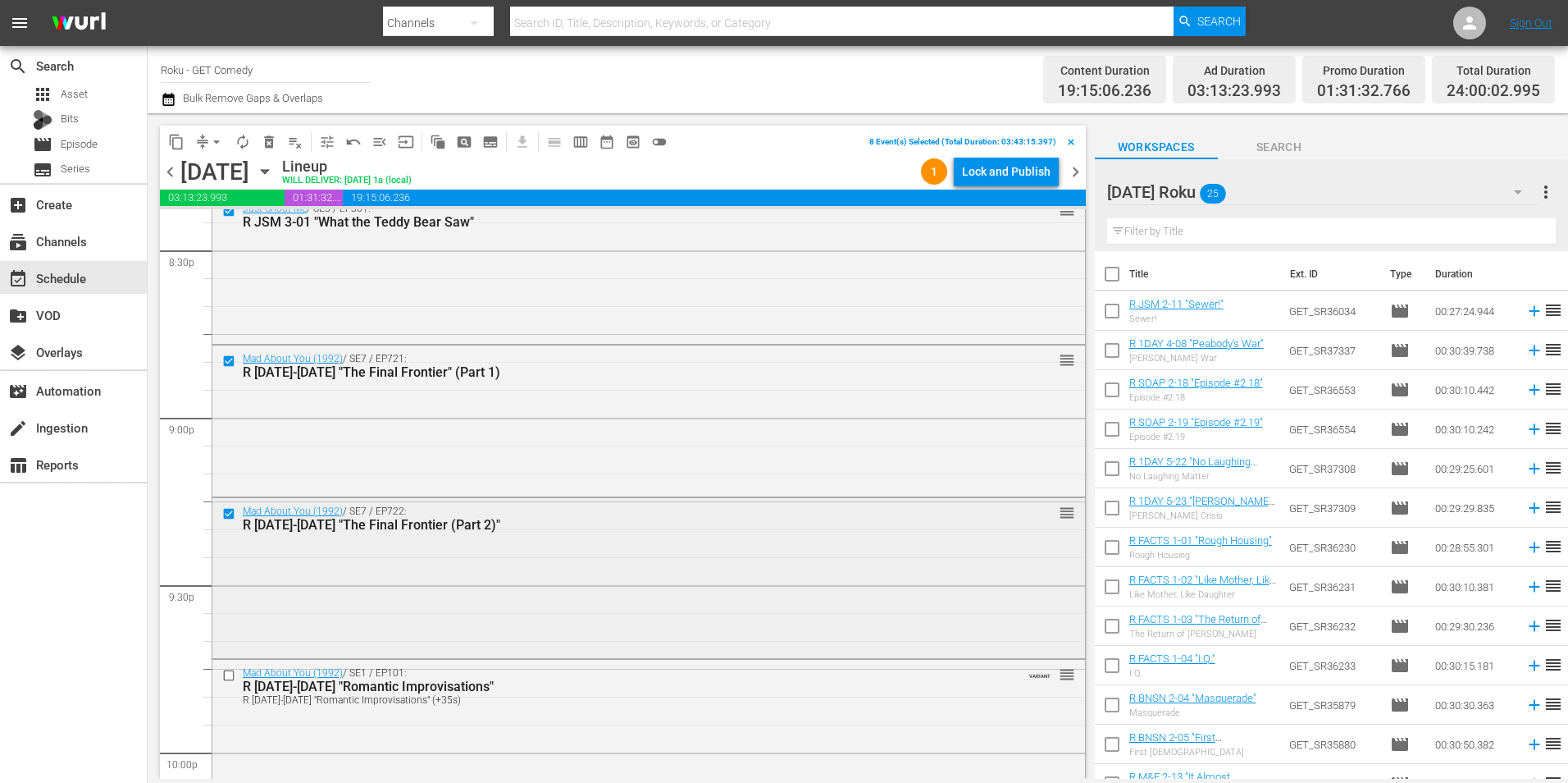
scroll to position [6892, 0]
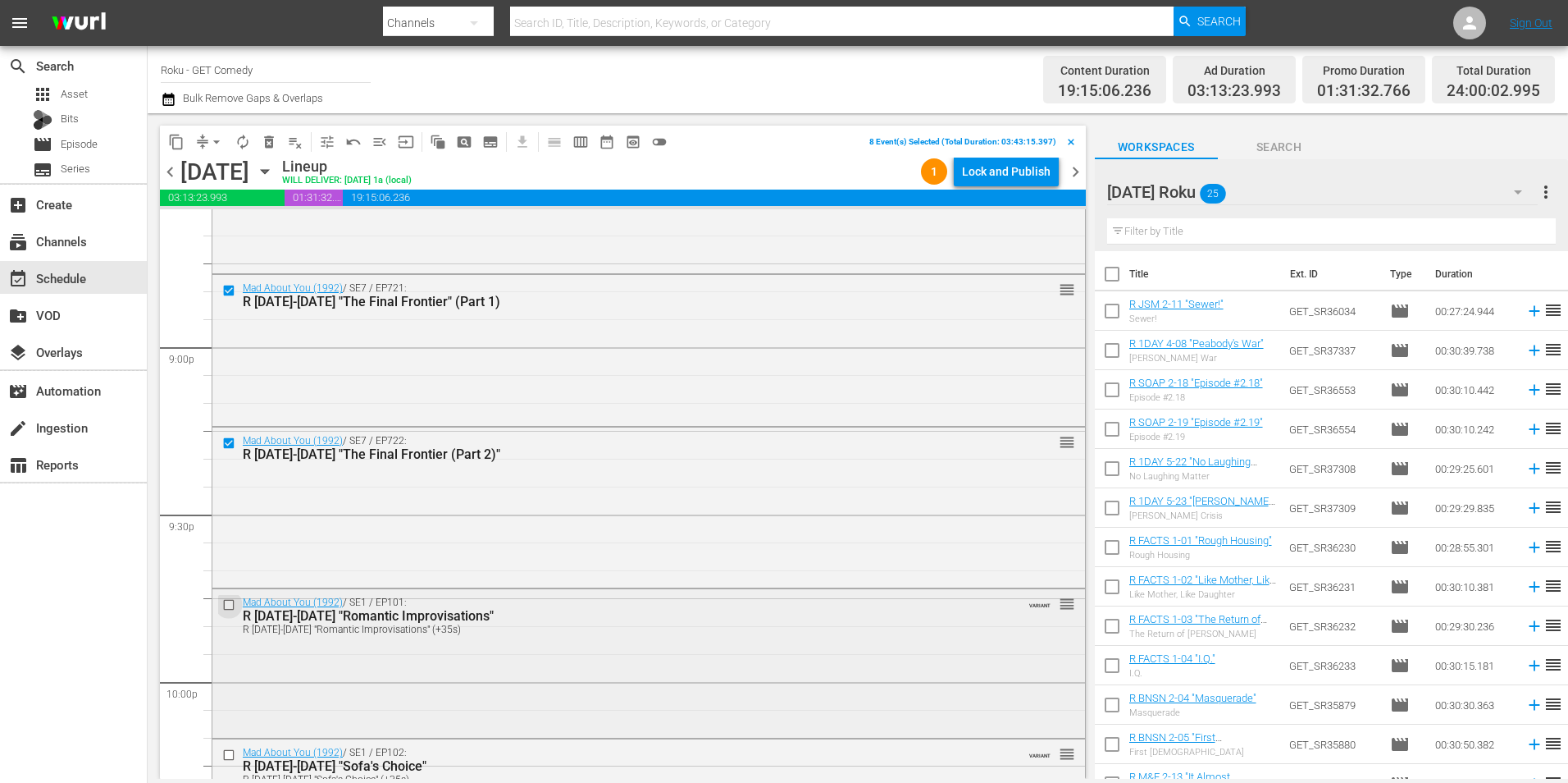
click at [229, 600] on input "checkbox" at bounding box center [231, 605] width 17 height 14
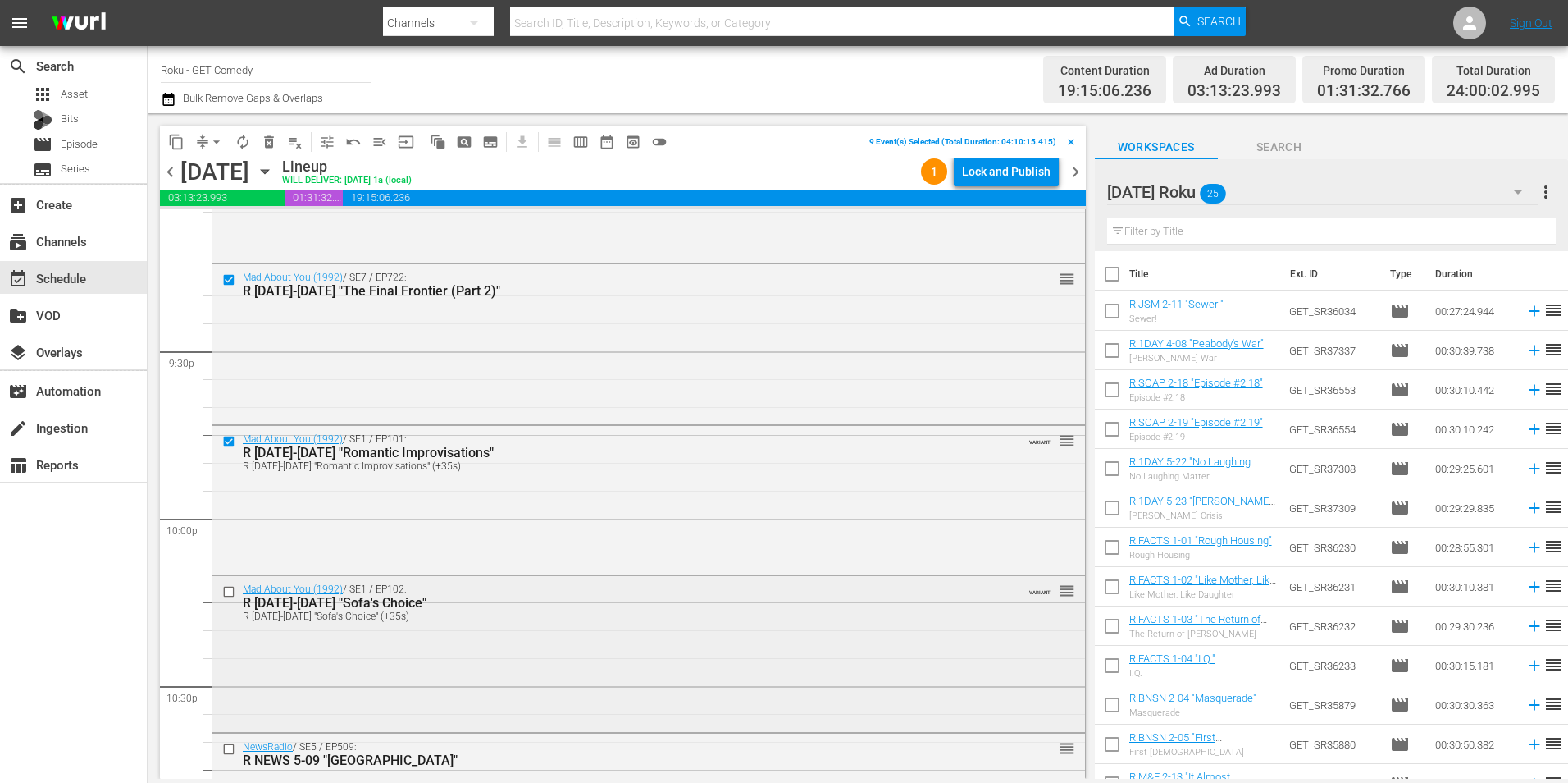
scroll to position [7056, 0]
click at [227, 597] on input "checkbox" at bounding box center [231, 591] width 17 height 14
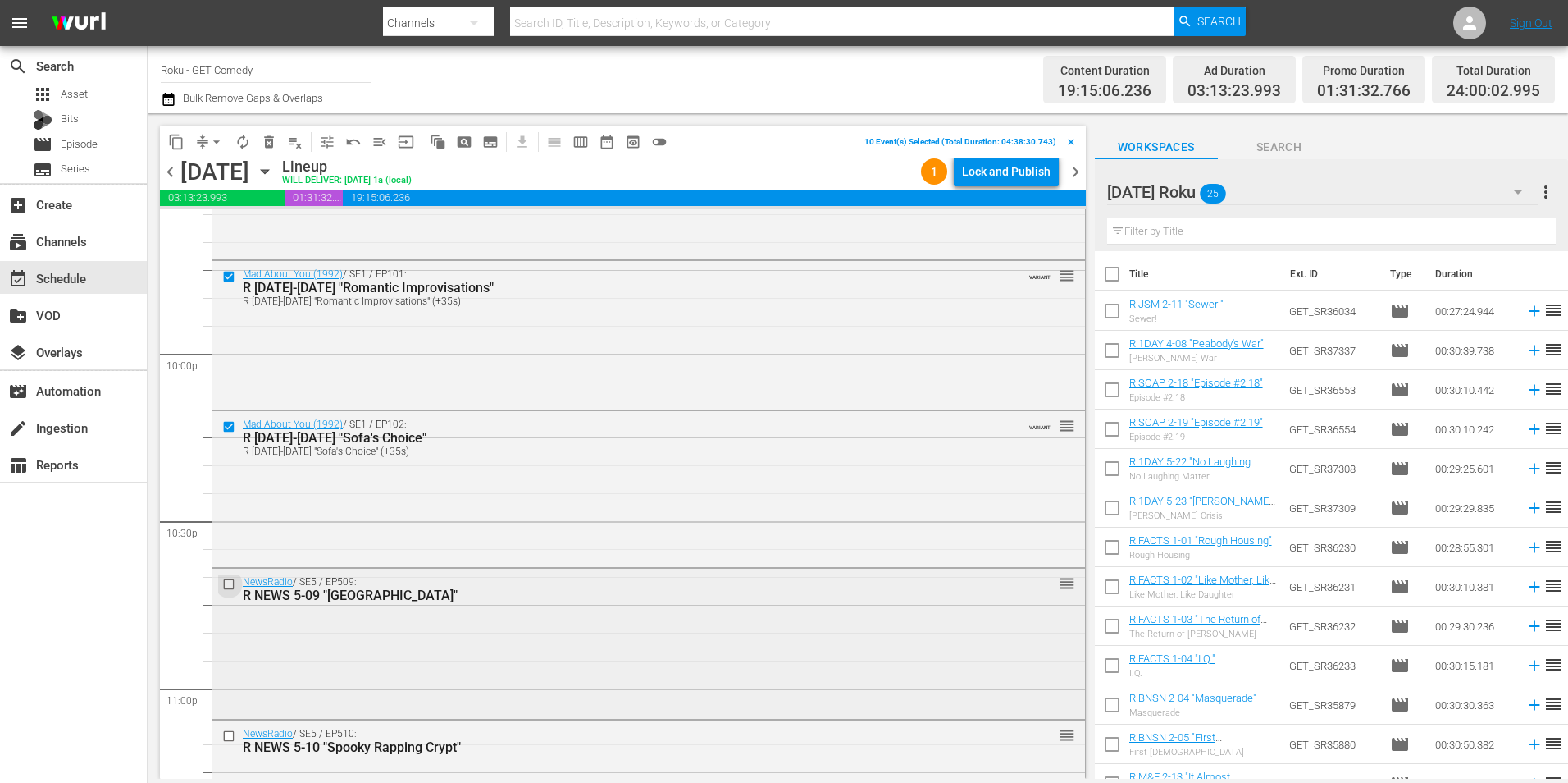
click at [232, 589] on input "checkbox" at bounding box center [231, 584] width 17 height 14
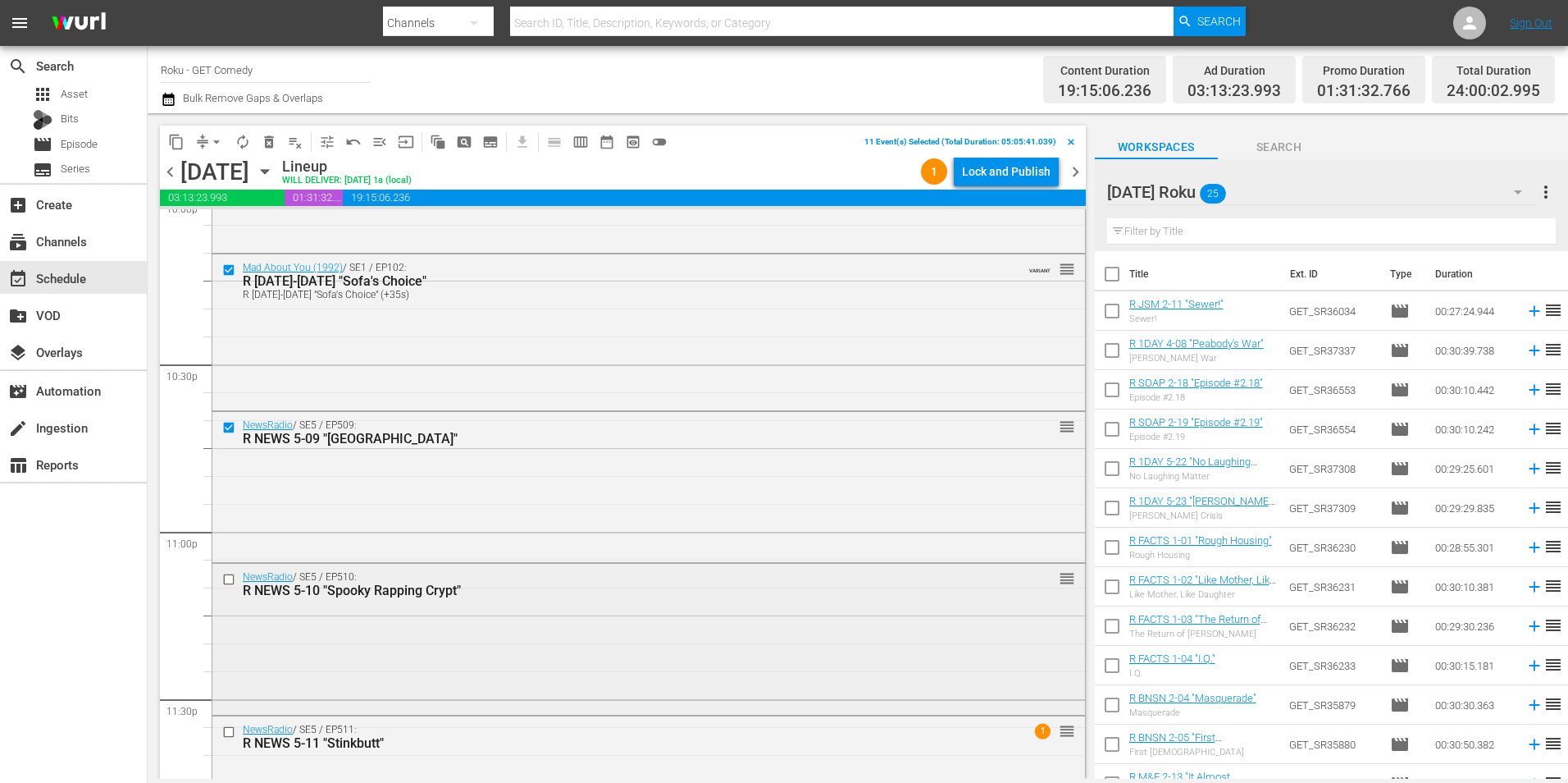
scroll to position [7384, 0]
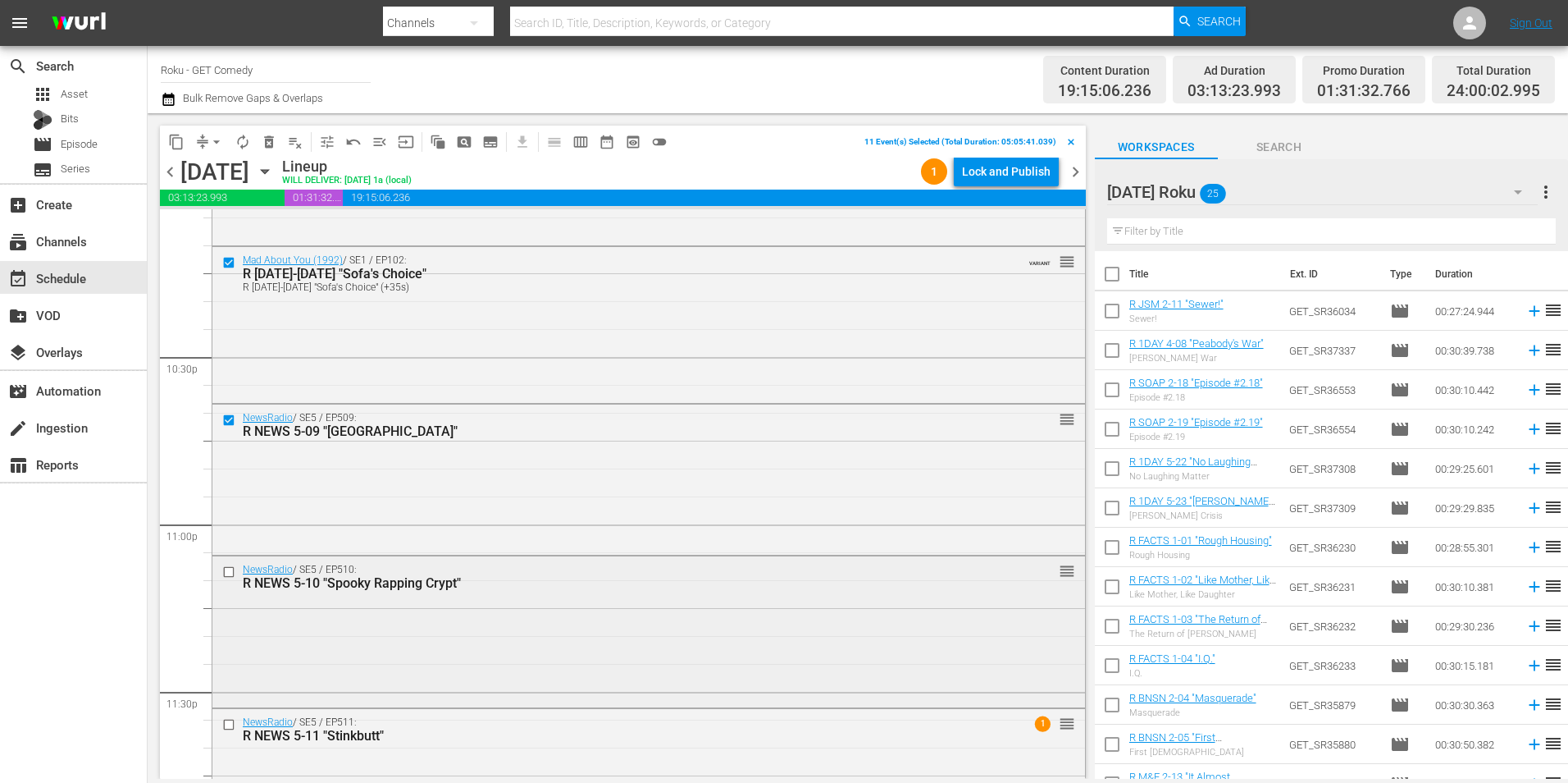
click at [224, 574] on input "checkbox" at bounding box center [231, 572] width 17 height 14
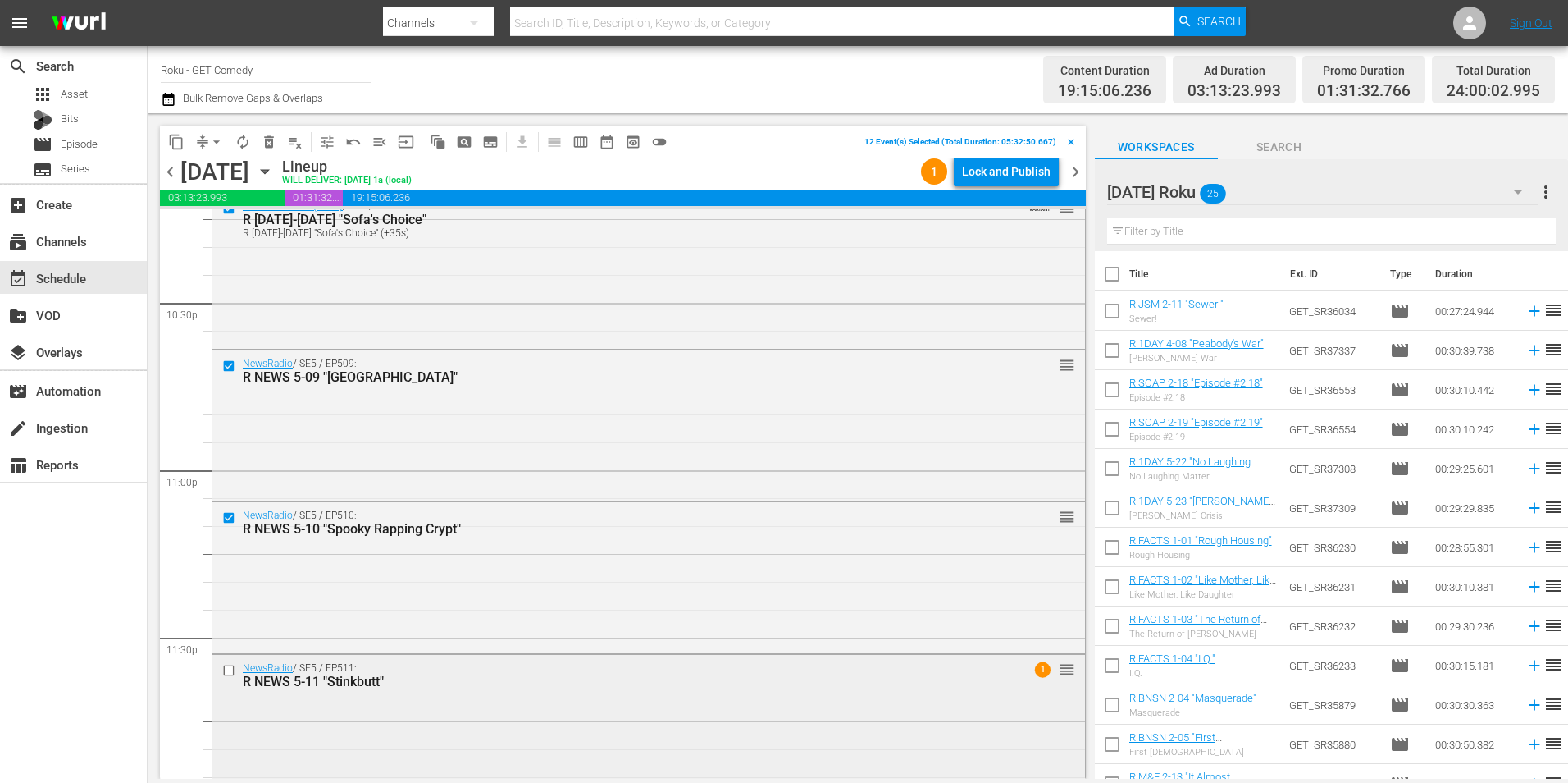
scroll to position [7465, 0]
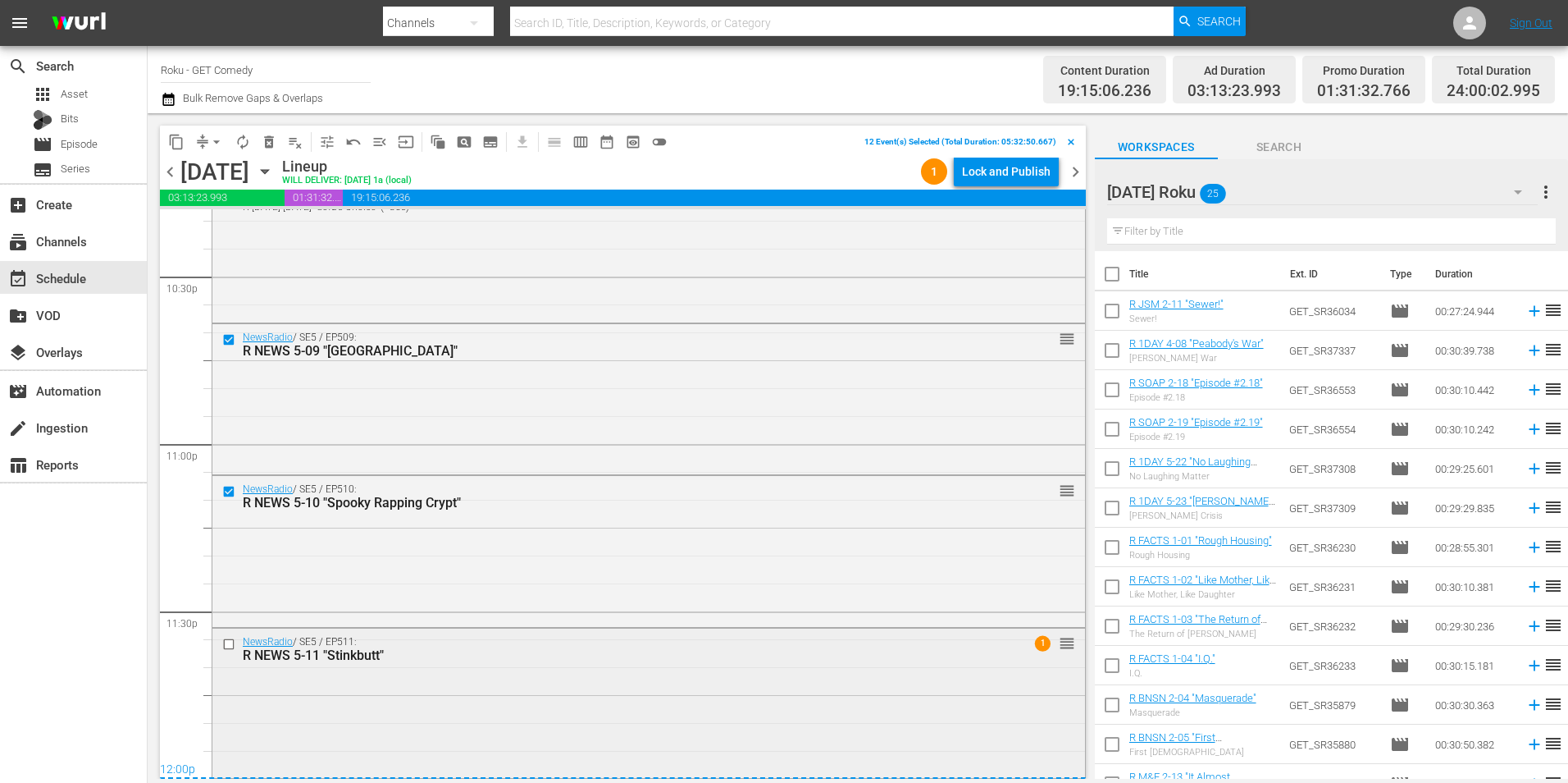
click at [229, 646] on input "checkbox" at bounding box center [231, 643] width 17 height 14
click at [179, 147] on span "content_copy" at bounding box center [176, 142] width 17 height 17
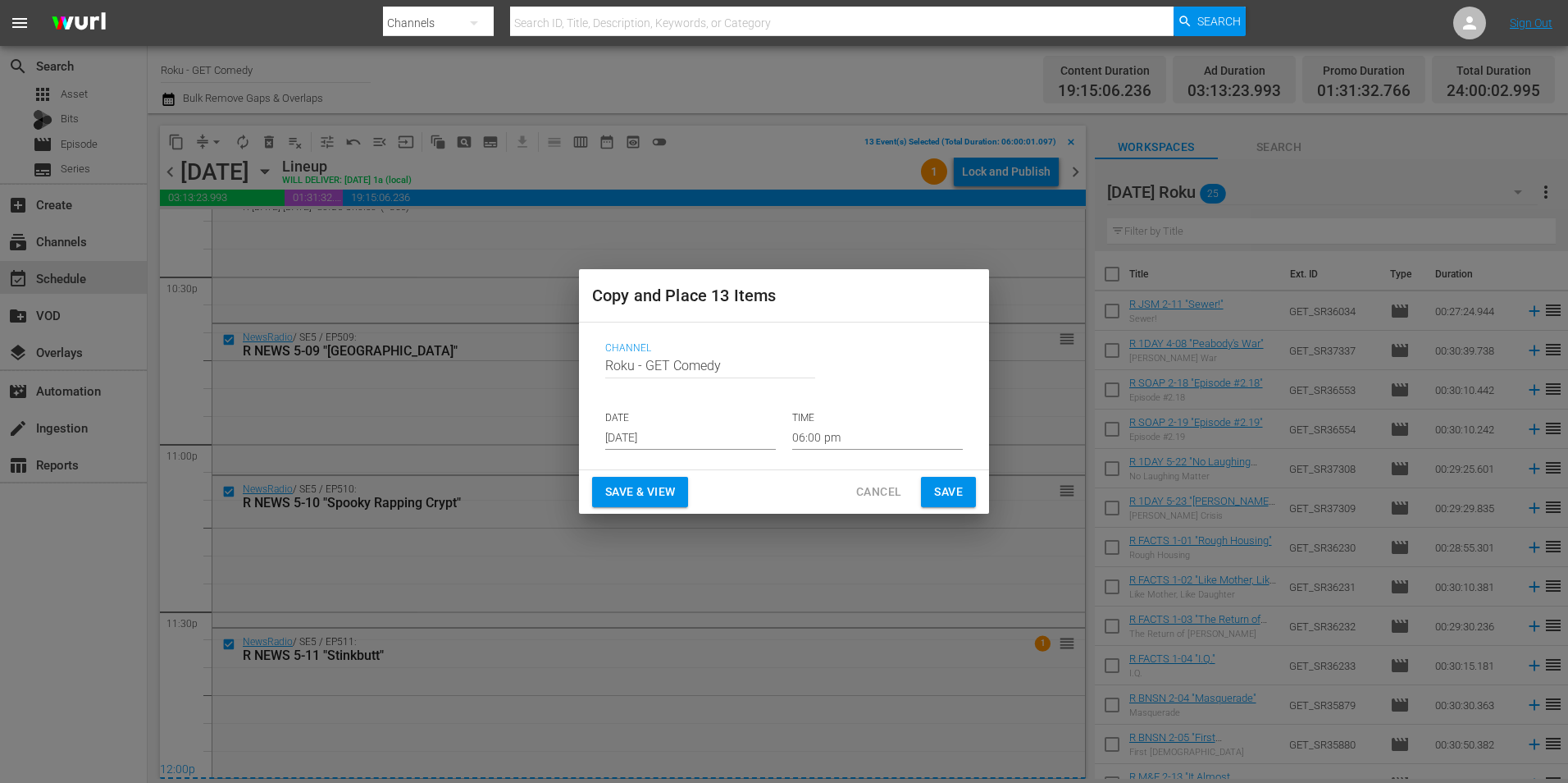
click at [659, 438] on input "Aug 20th 2025" at bounding box center [690, 437] width 170 height 25
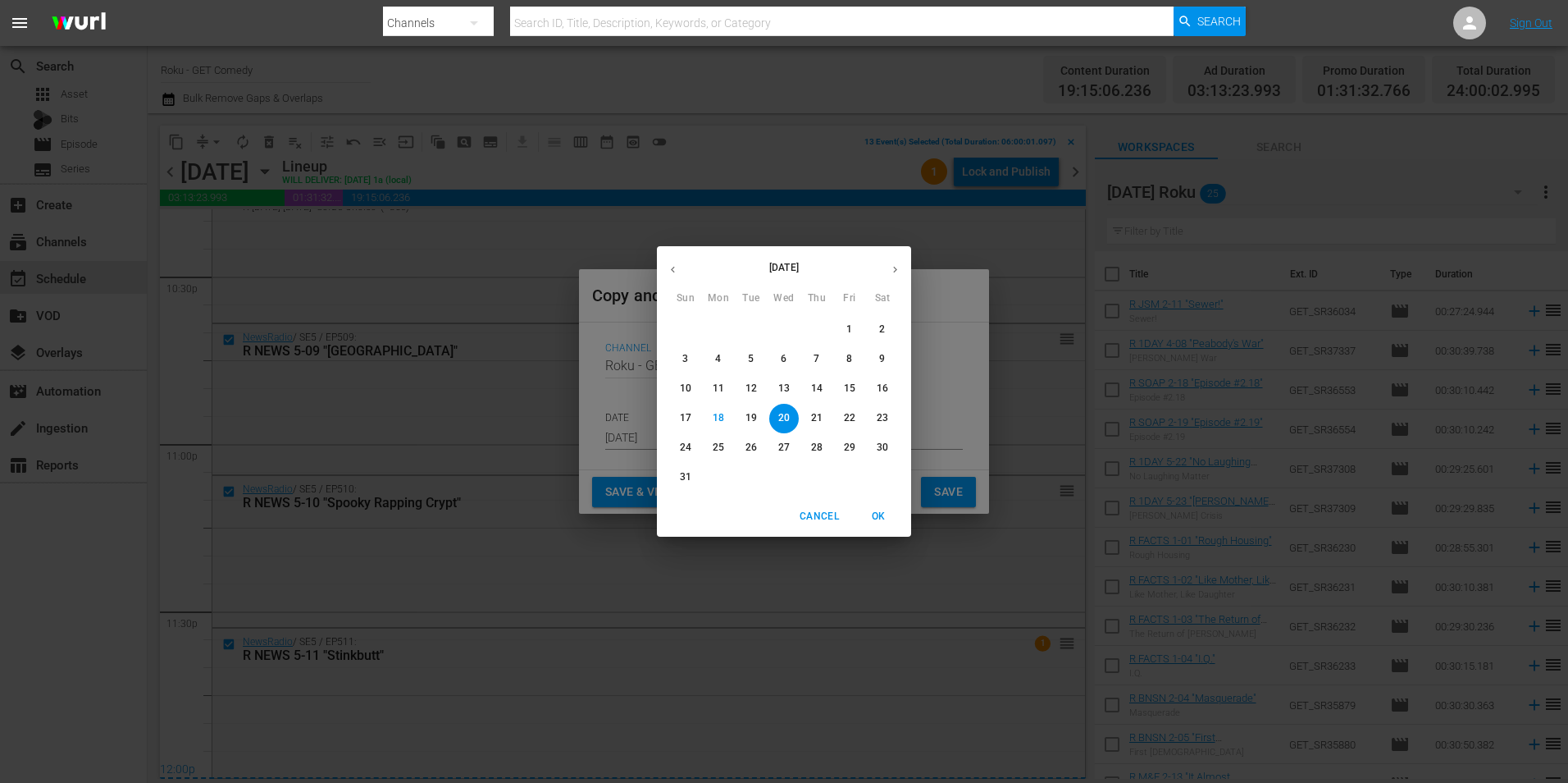
click at [902, 275] on button "button" at bounding box center [895, 269] width 32 height 32
click at [784, 332] on p "3" at bounding box center [784, 329] width 6 height 14
type input "Sep 3rd 2025"
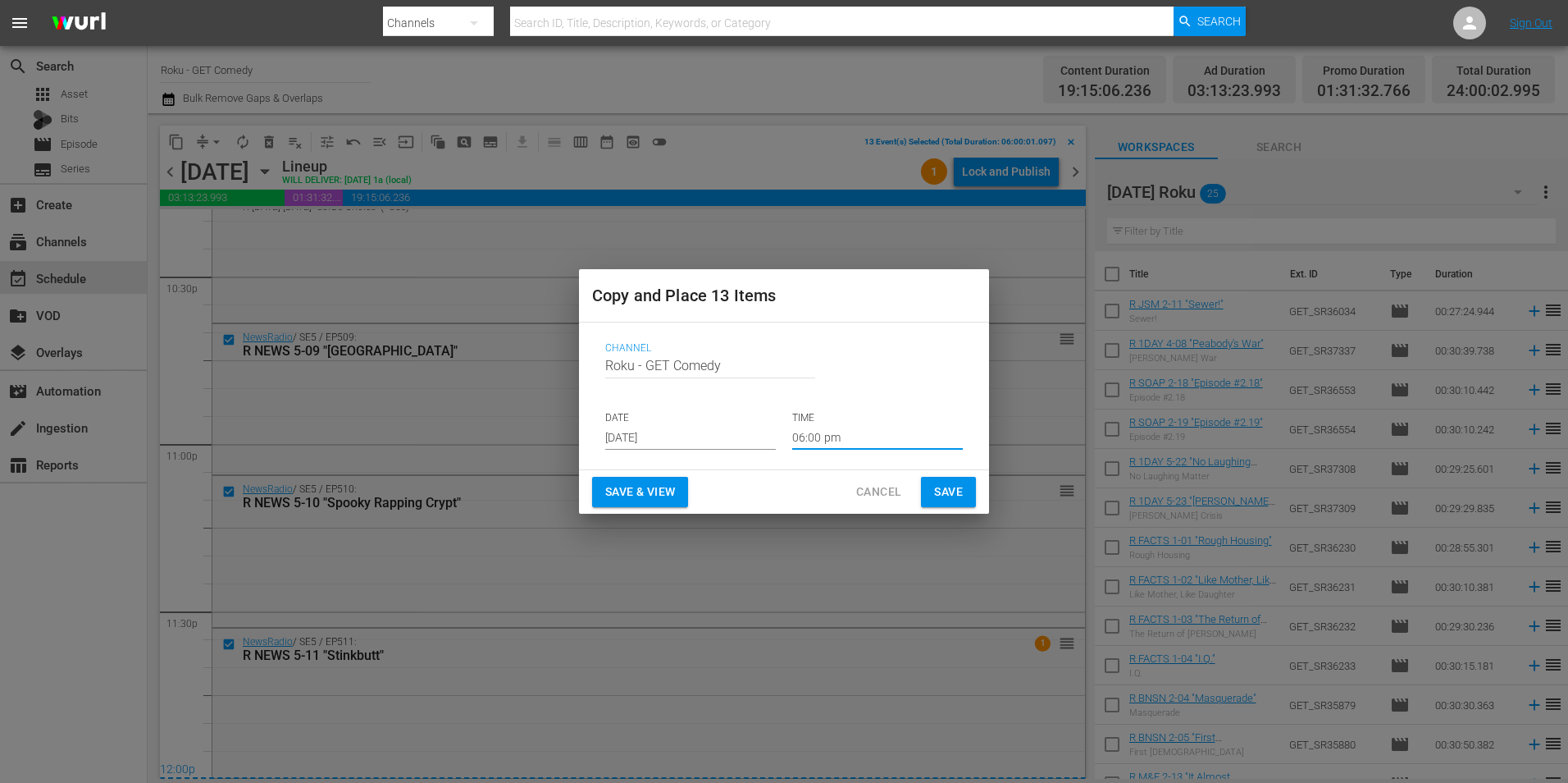
click at [812, 435] on input "06:00 pm" at bounding box center [877, 437] width 170 height 25
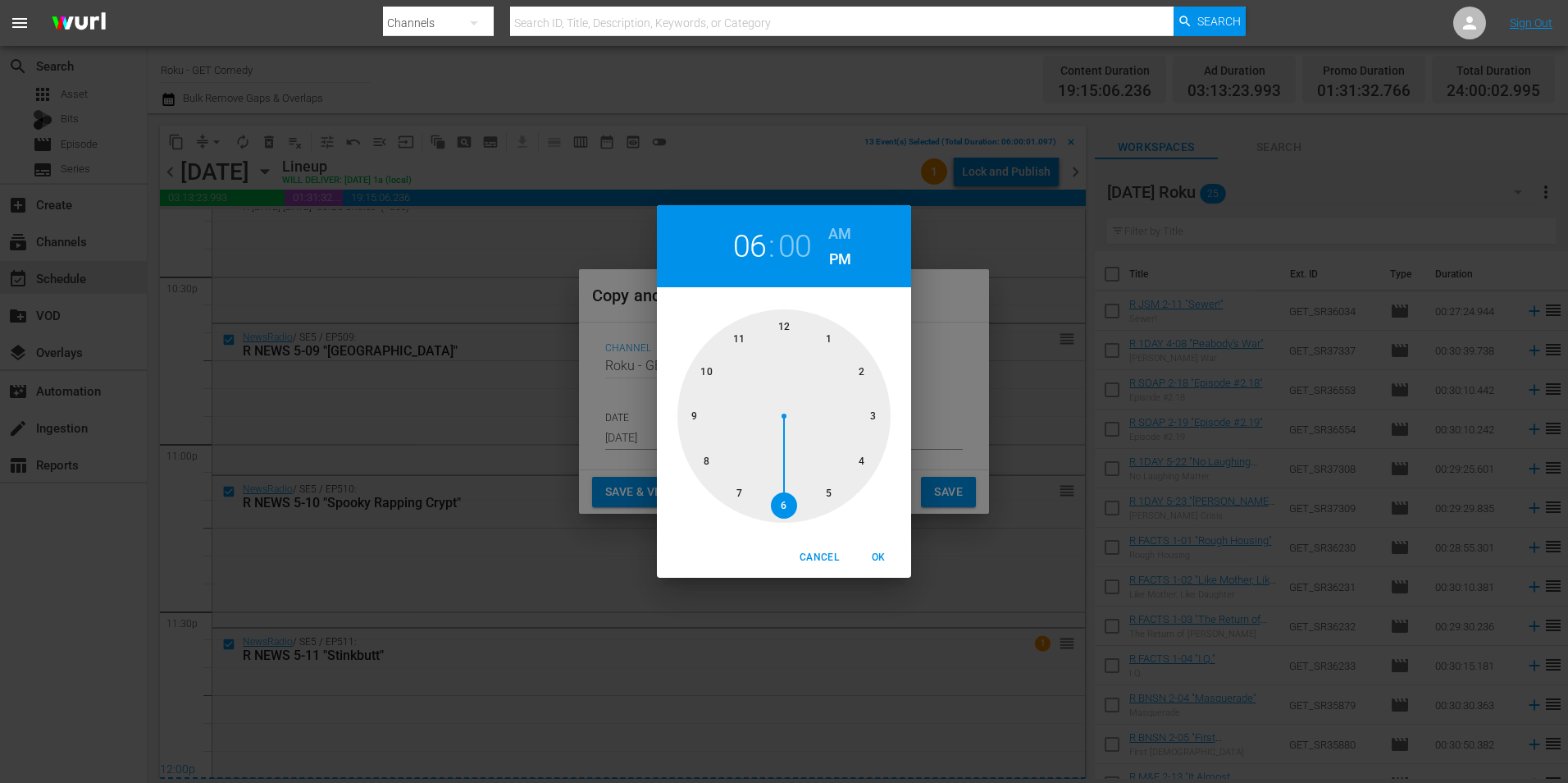
drag, startPoint x: 785, startPoint y: 324, endPoint x: 834, endPoint y: 392, distance: 83.8
click at [785, 325] on div at bounding box center [784, 416] width 214 height 214
click at [882, 565] on span "OK" at bounding box center [878, 557] width 39 height 17
type input "12:00 pm"
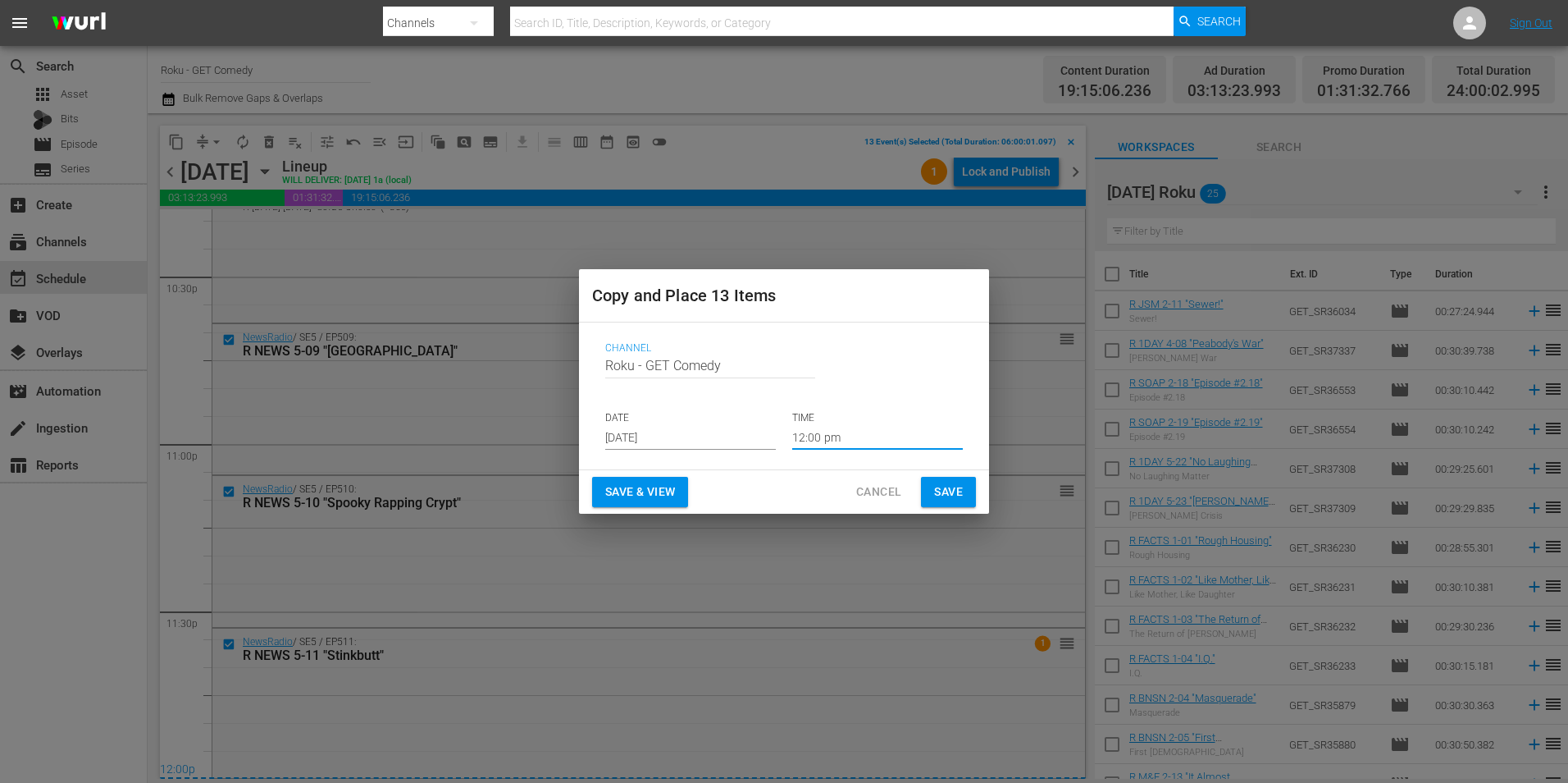
click at [947, 495] on span "Save" at bounding box center [948, 491] width 29 height 21
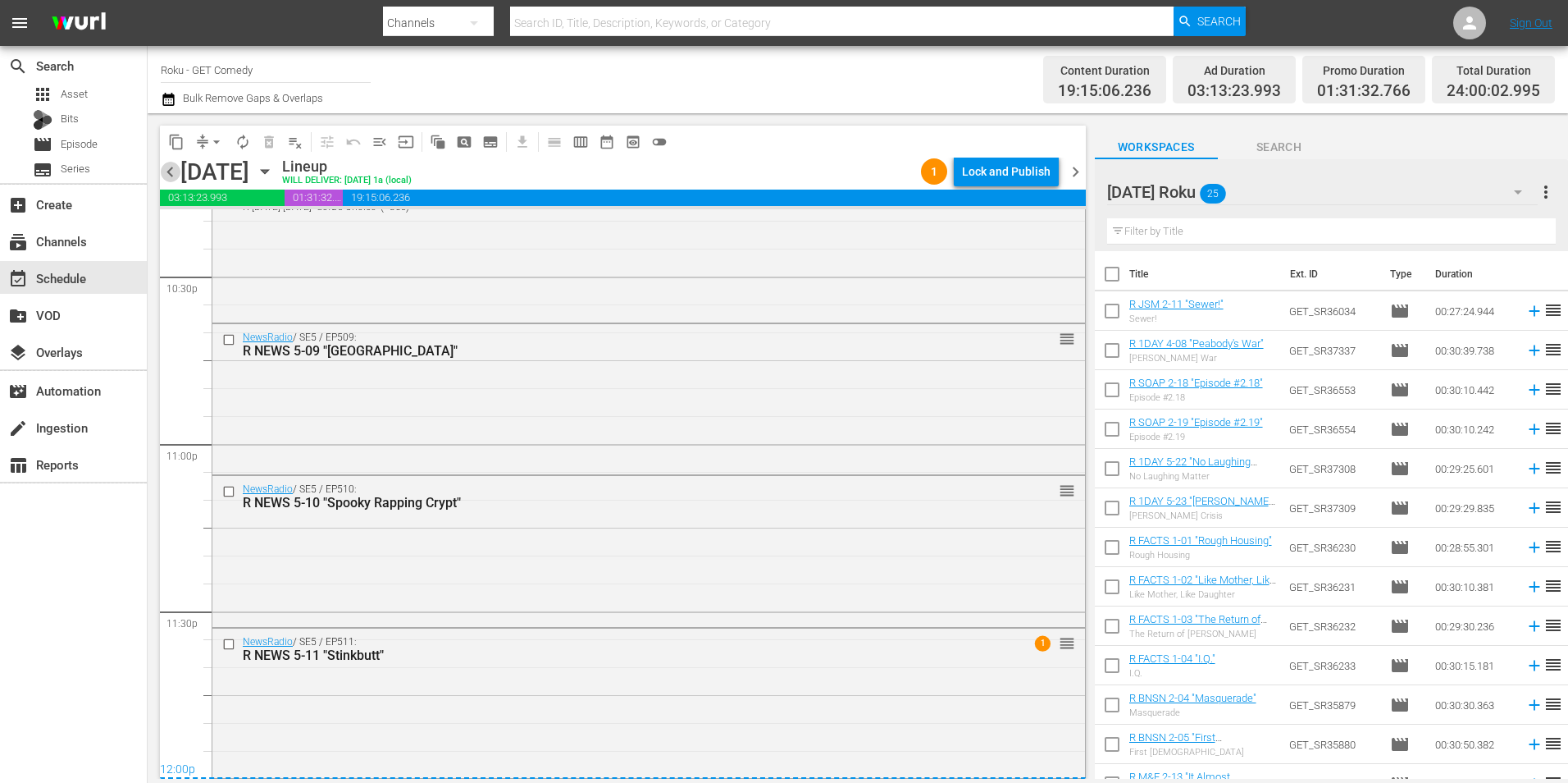
click at [168, 171] on span "chevron_left" at bounding box center [170, 171] width 21 height 21
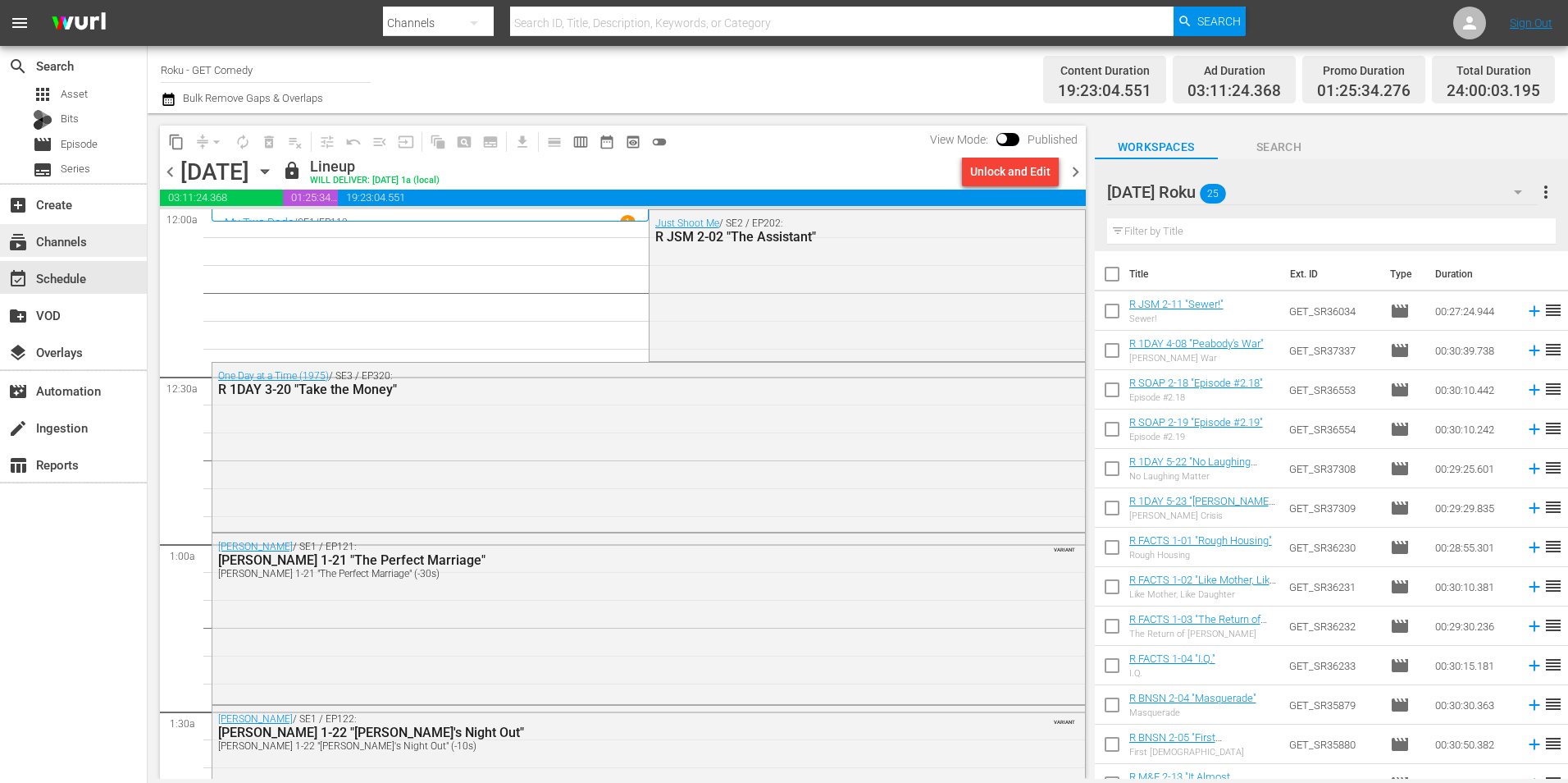
click at [72, 243] on div "subscriptions Channels" at bounding box center [46, 239] width 92 height 15
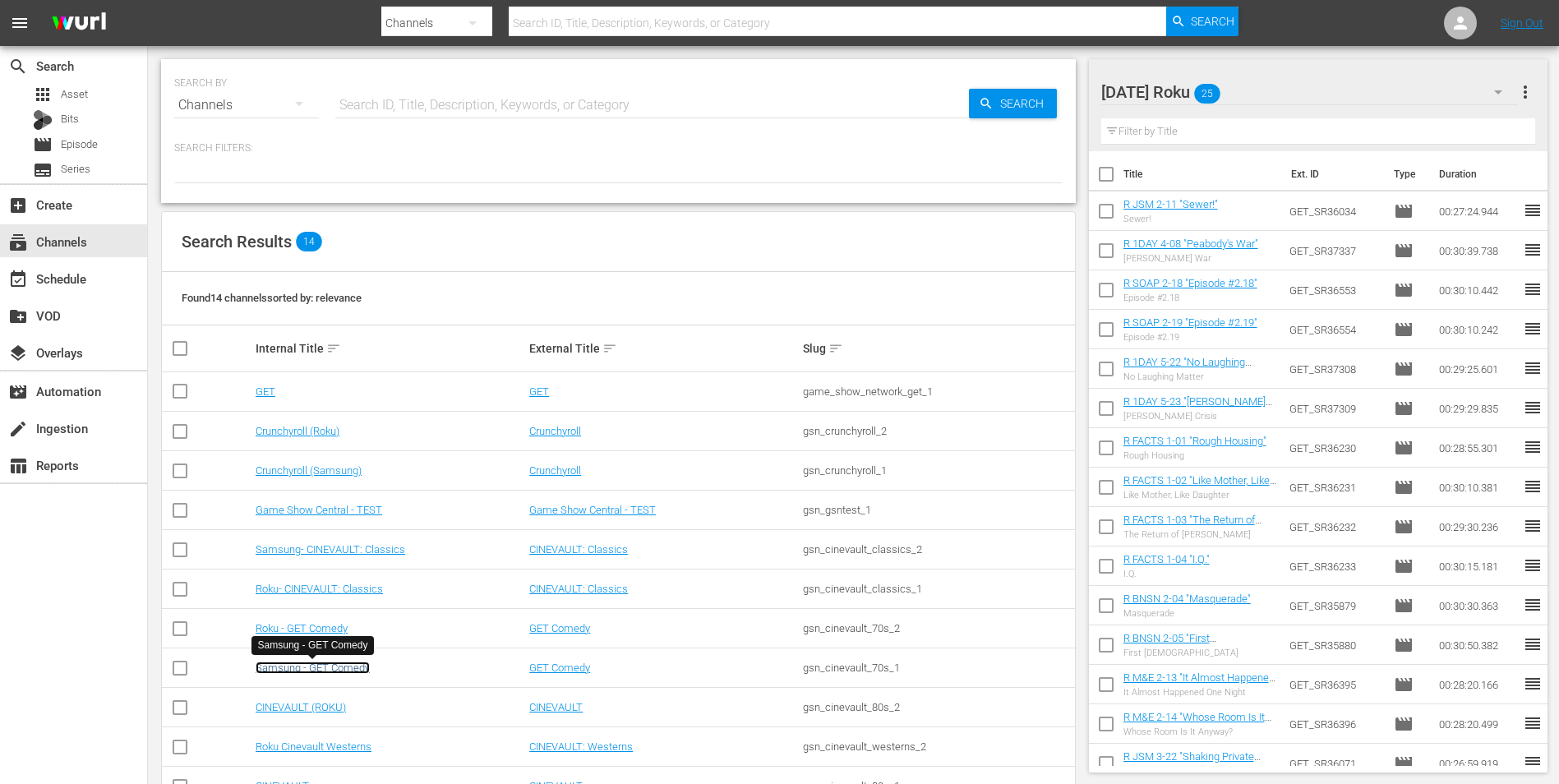
click at [327, 667] on link "Samsung - GET Comedy" at bounding box center [312, 667] width 114 height 12
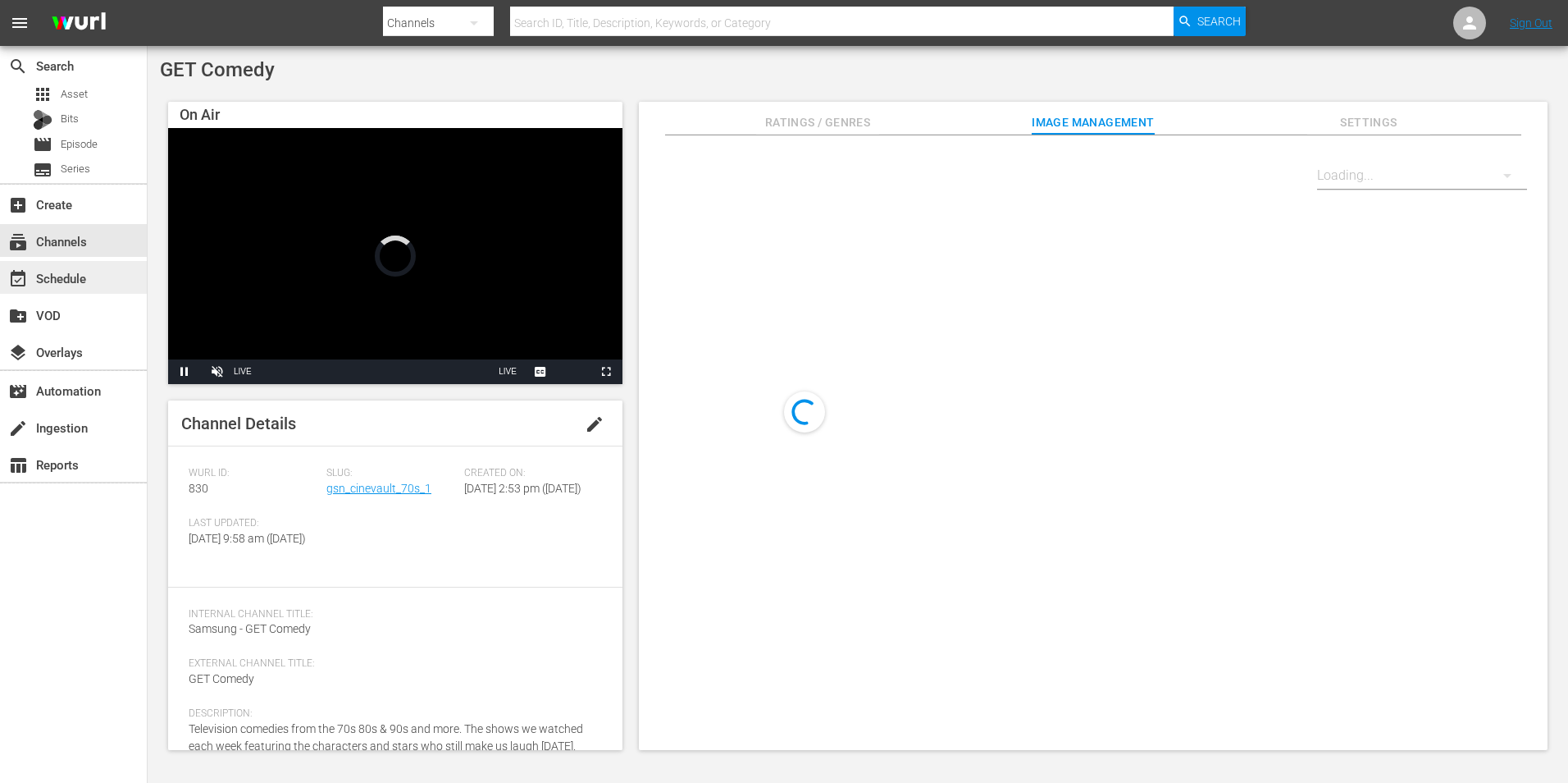
click at [81, 283] on div "event_available Schedule" at bounding box center [46, 276] width 92 height 15
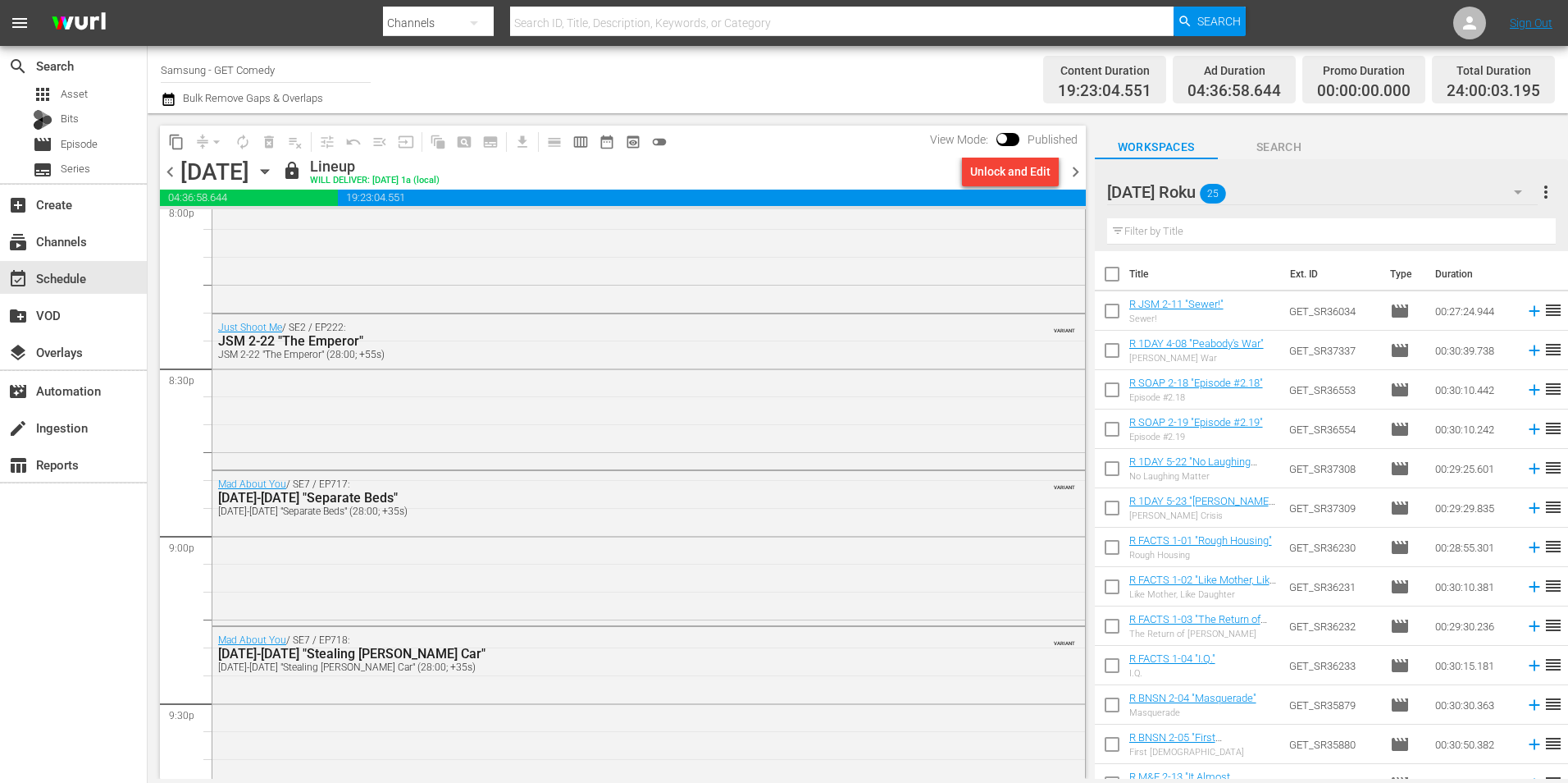
scroll to position [6892, 0]
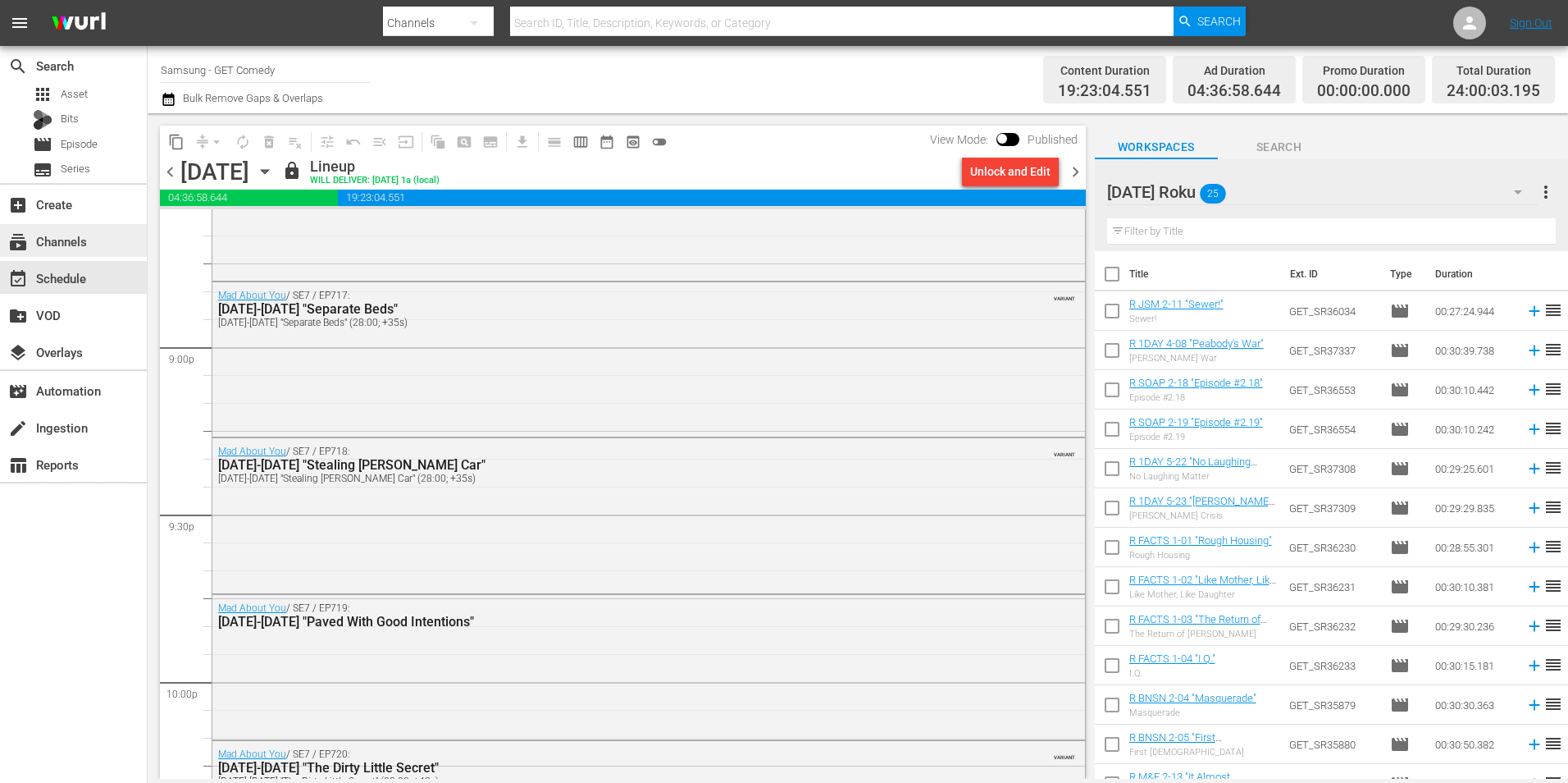
click at [73, 237] on div "subscriptions Channels" at bounding box center [46, 239] width 92 height 15
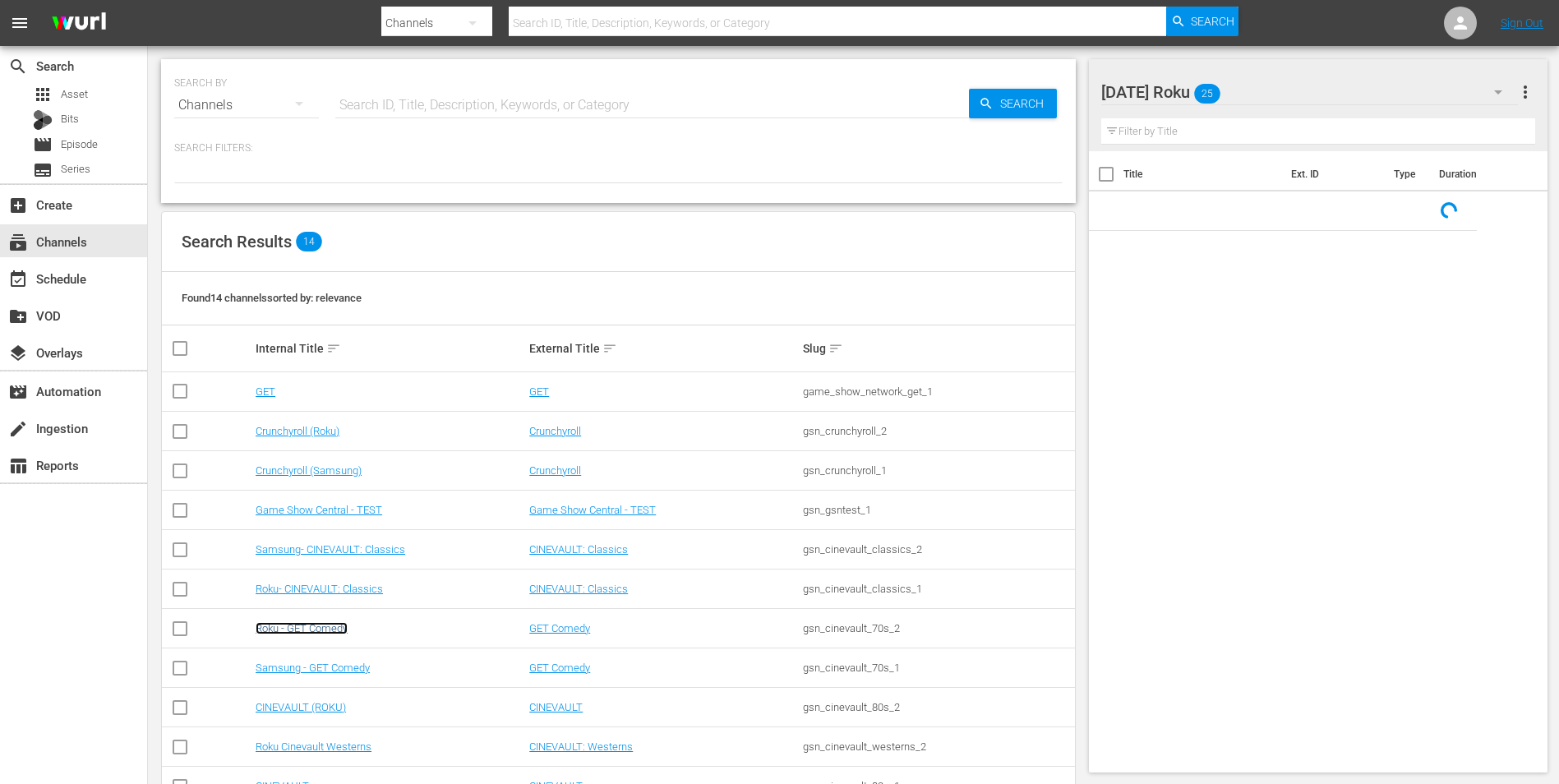
click at [316, 628] on link "Roku - GET Comedy" at bounding box center [301, 628] width 92 height 12
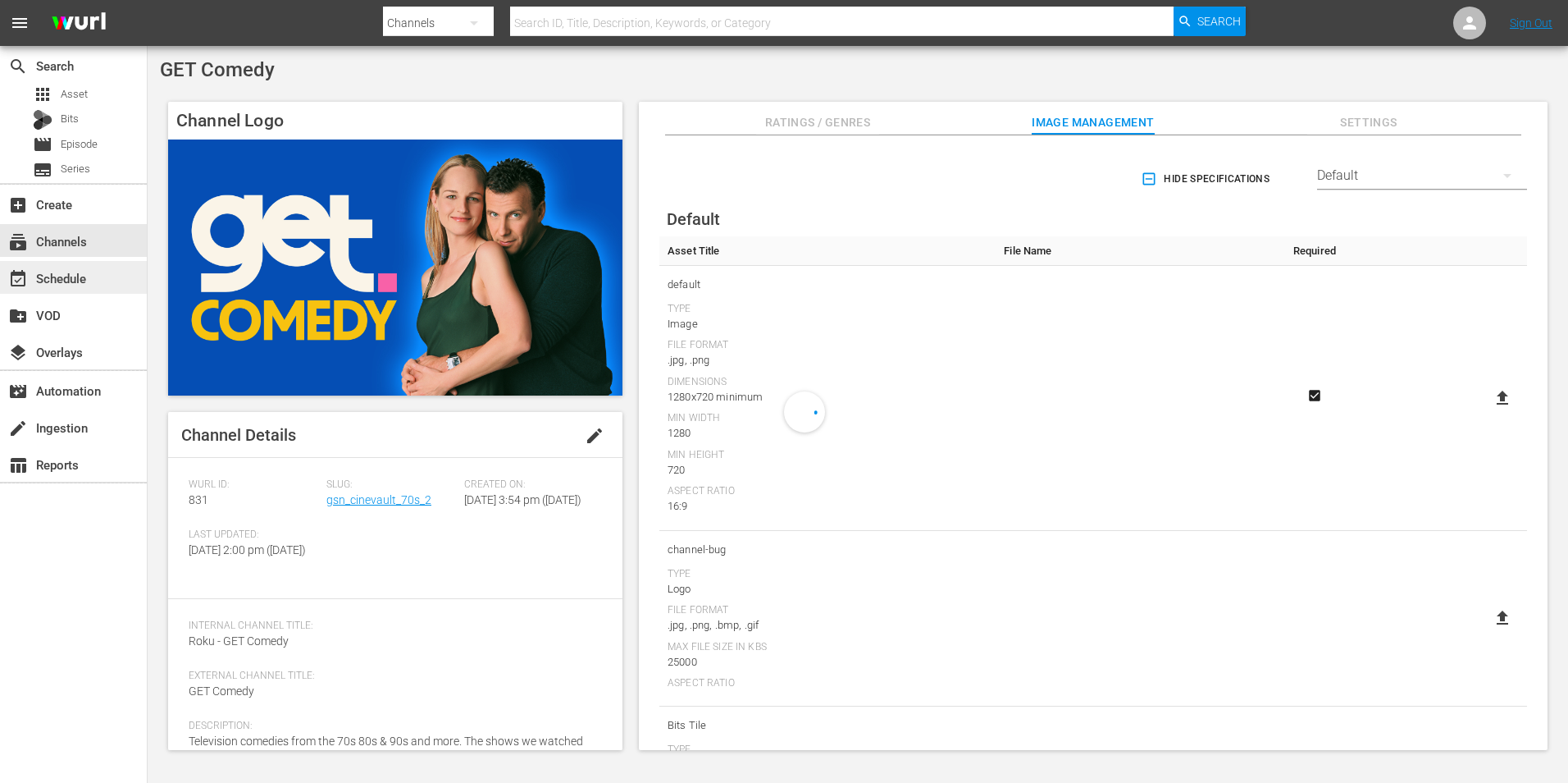
click at [55, 283] on div "event_available Schedule" at bounding box center [46, 276] width 92 height 15
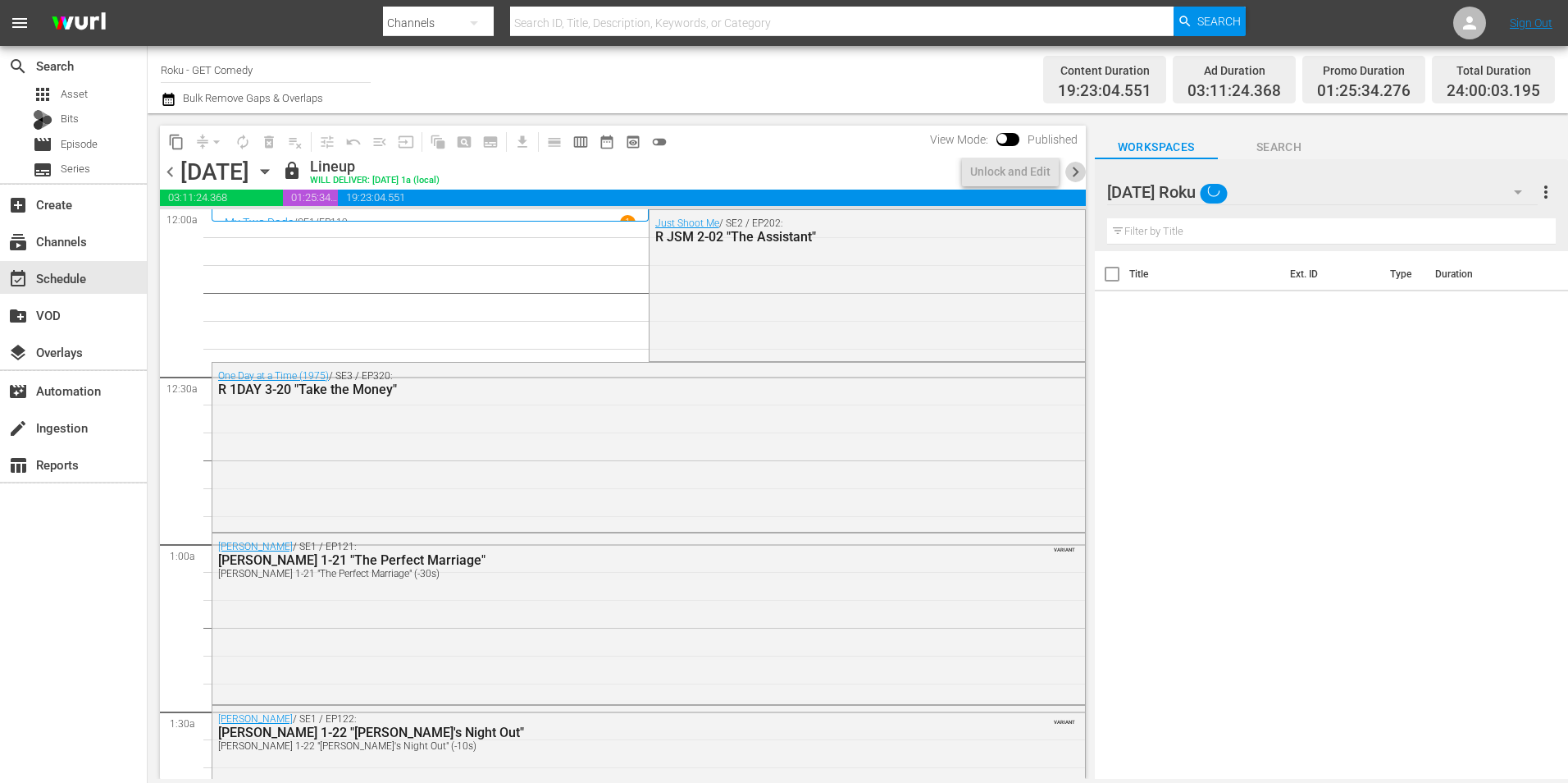
click at [1073, 171] on span "chevron_right" at bounding box center [1075, 171] width 21 height 21
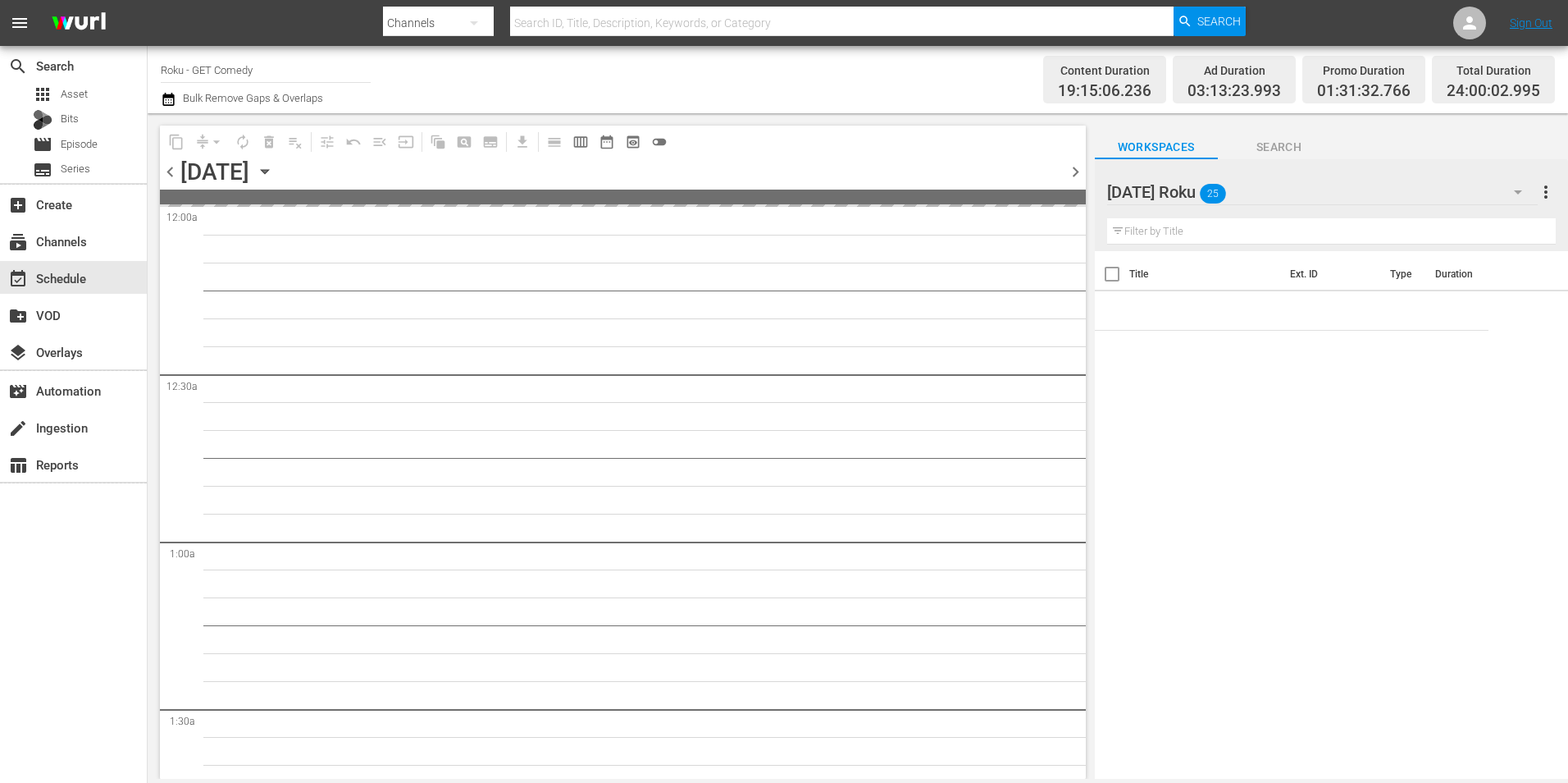
click at [268, 170] on icon "button" at bounding box center [264, 171] width 7 height 4
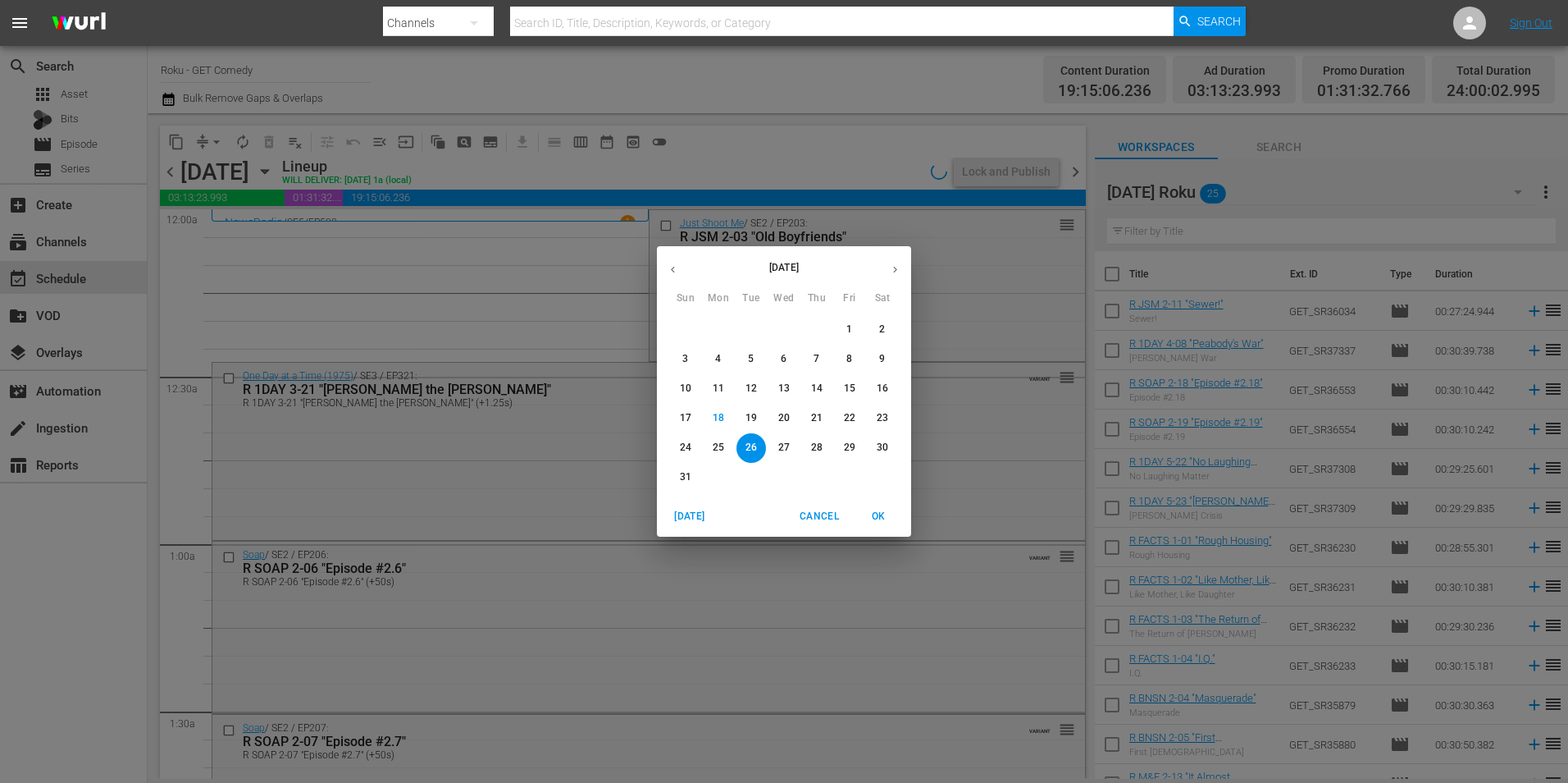
click at [885, 275] on button "button" at bounding box center [895, 269] width 32 height 32
click at [789, 323] on span "3" at bounding box center [784, 329] width 30 height 14
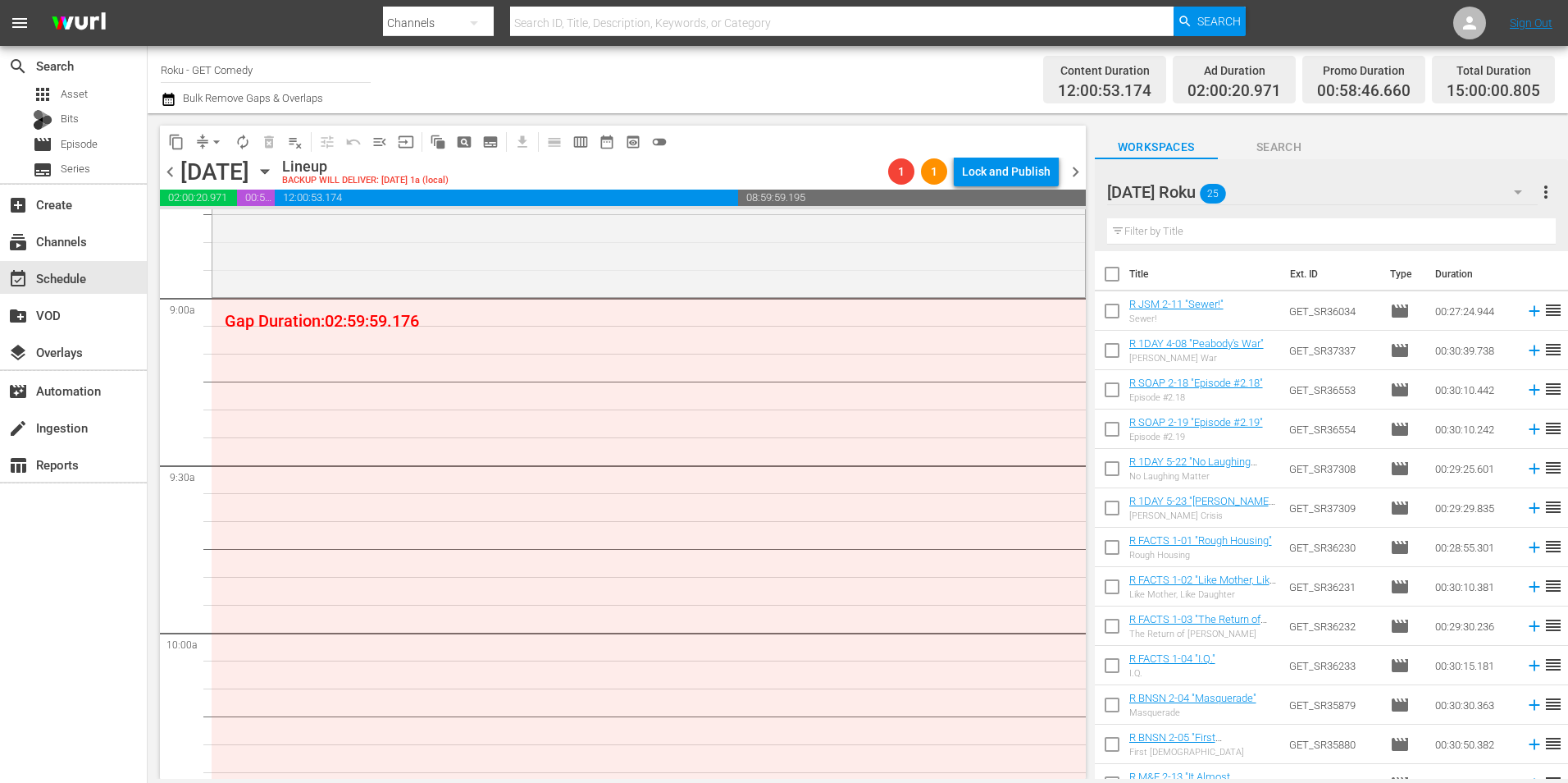
scroll to position [2954, 0]
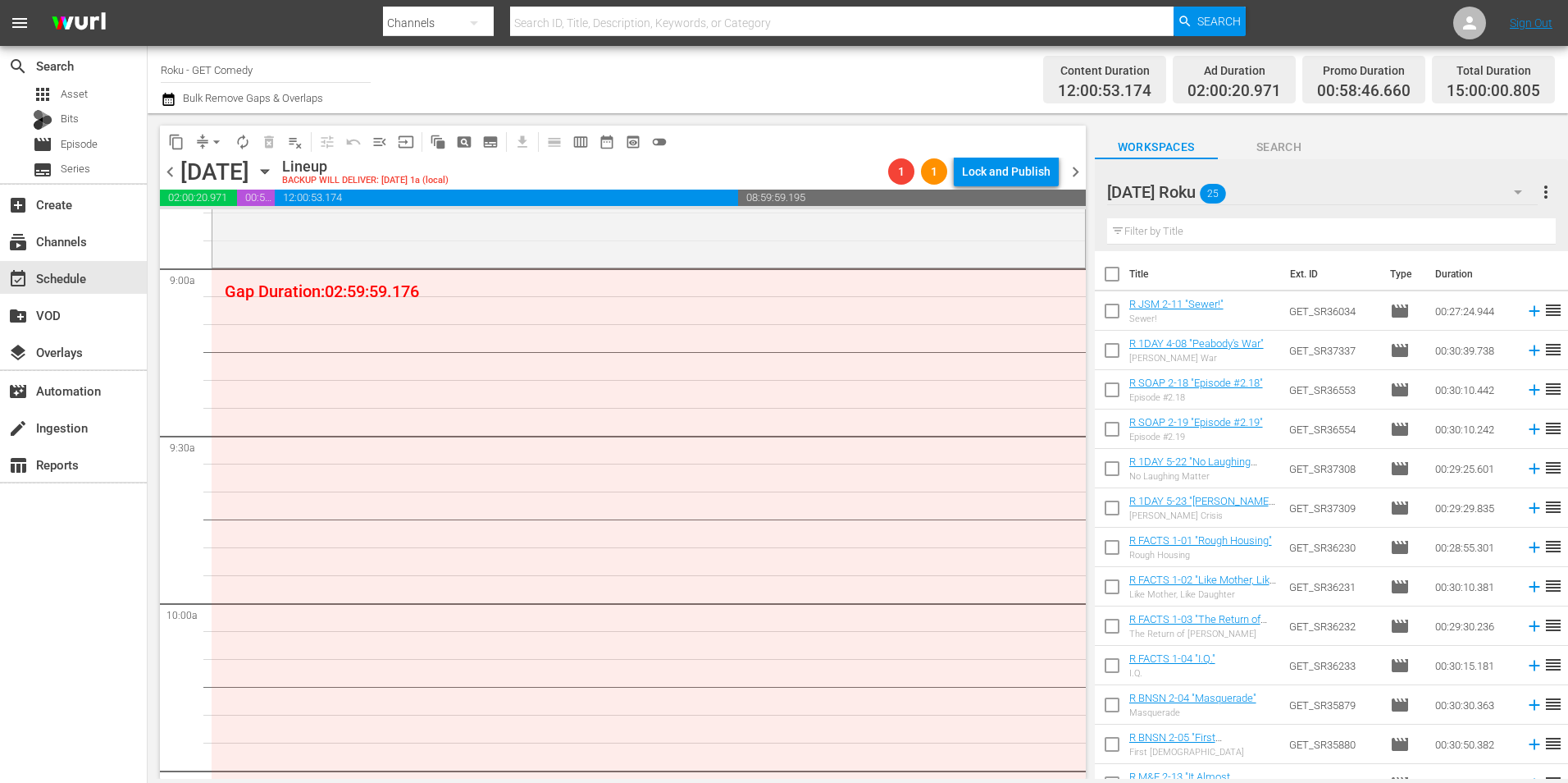
drag, startPoint x: 1111, startPoint y: 547, endPoint x: 1111, endPoint y: 568, distance: 21.0
click at [1111, 547] on input "checkbox" at bounding box center [1112, 550] width 34 height 34
checkbox input "true"
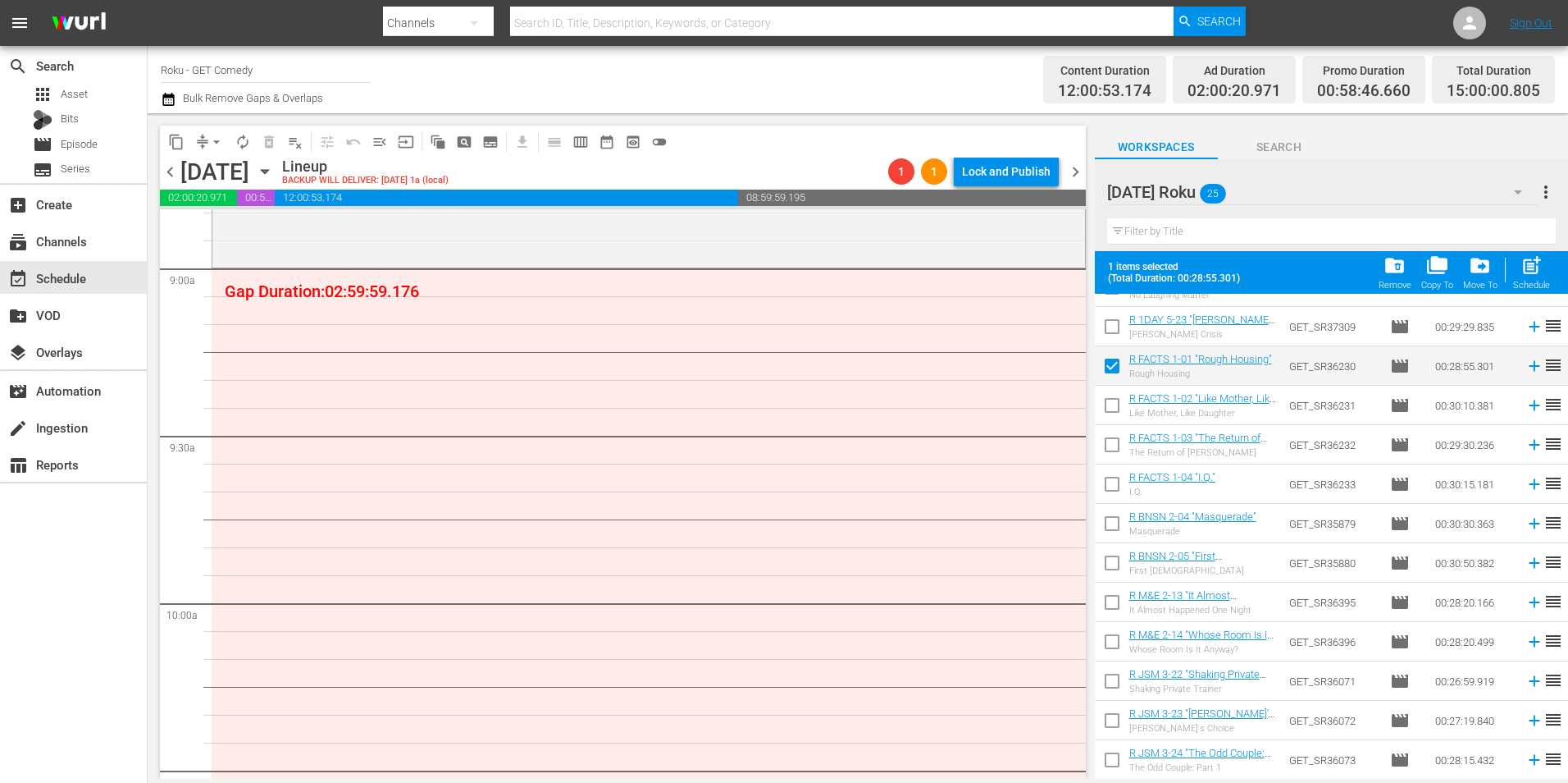
scroll to position [246, 0]
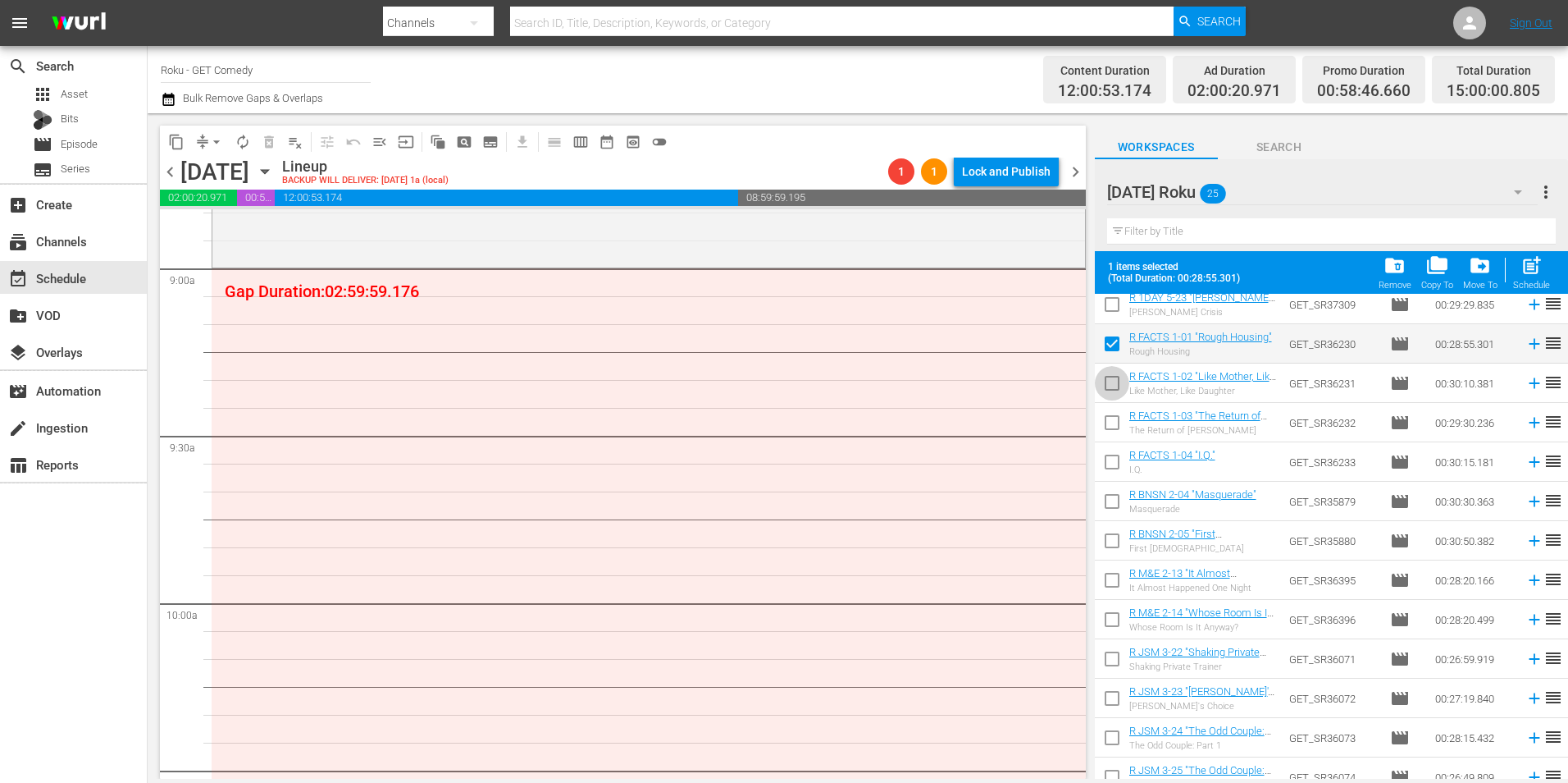
click at [1115, 390] on input "checkbox" at bounding box center [1112, 386] width 34 height 34
checkbox input "true"
click at [1115, 433] on input "checkbox" at bounding box center [1112, 426] width 34 height 34
checkbox input "true"
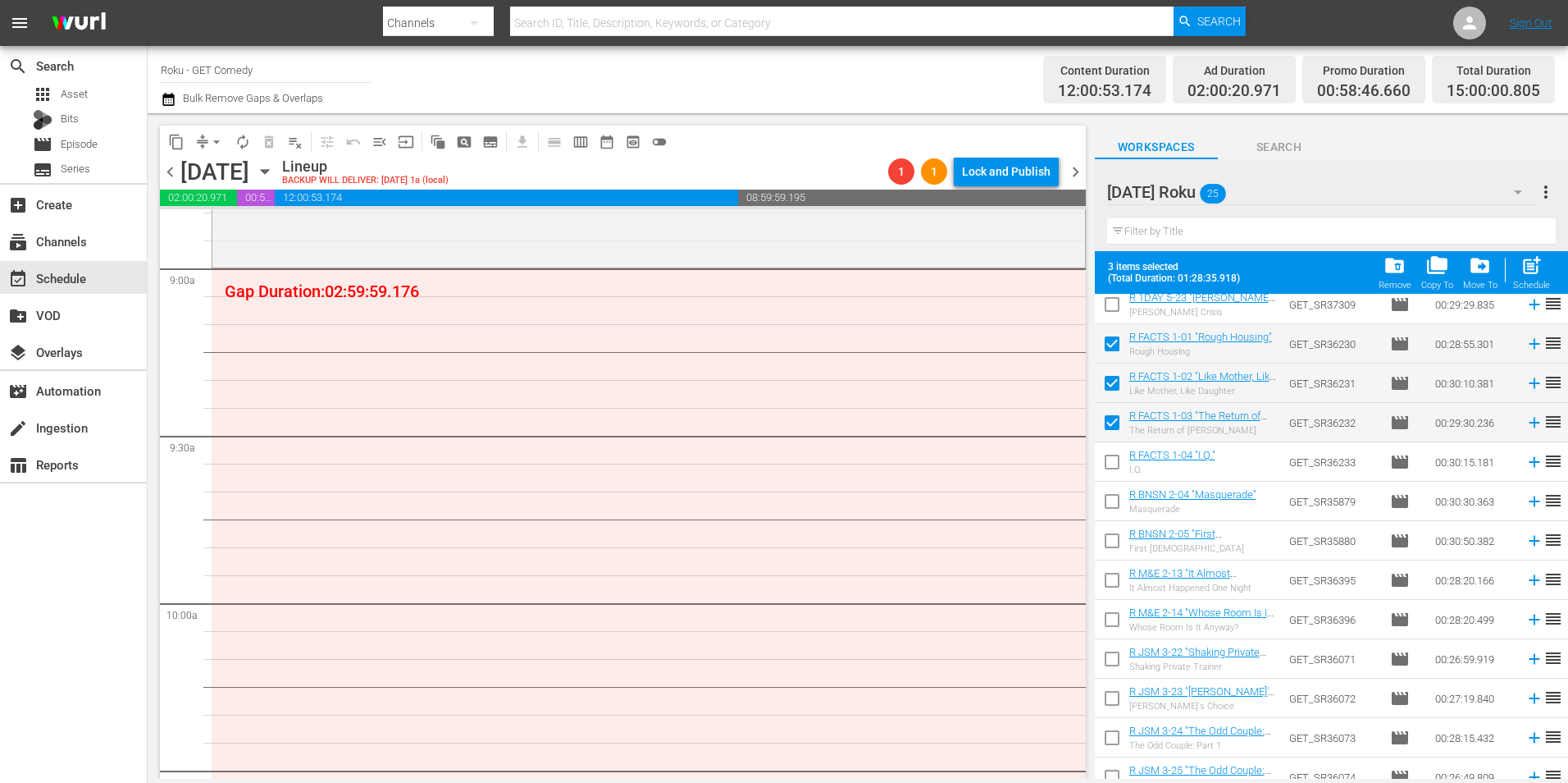
click at [1109, 468] on input "checkbox" at bounding box center [1112, 465] width 34 height 34
checkbox input "true"
click at [1108, 498] on input "checkbox" at bounding box center [1112, 504] width 34 height 34
checkbox input "true"
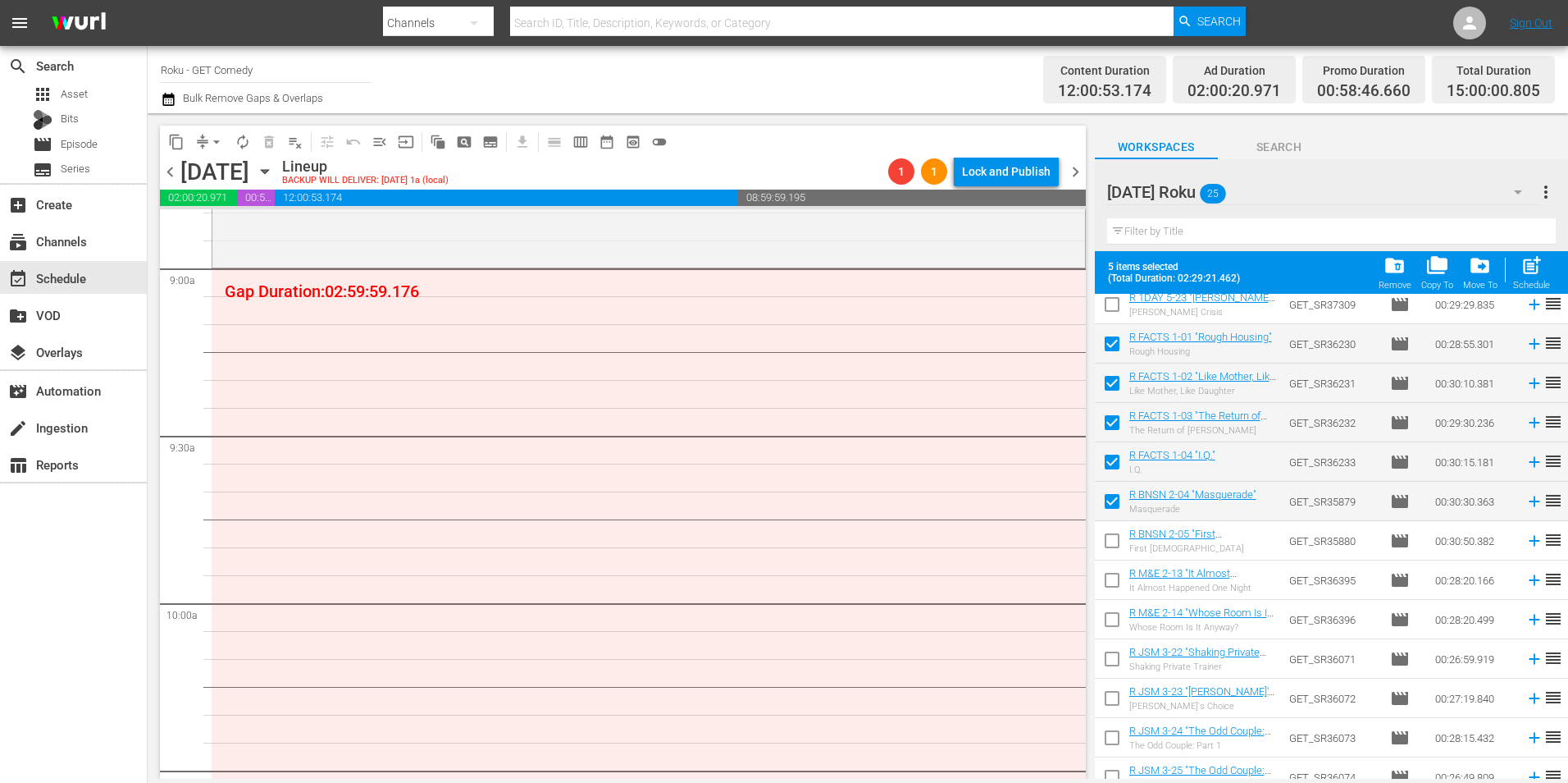
click at [1108, 556] on input "checkbox" at bounding box center [1112, 544] width 34 height 34
checkbox input "true"
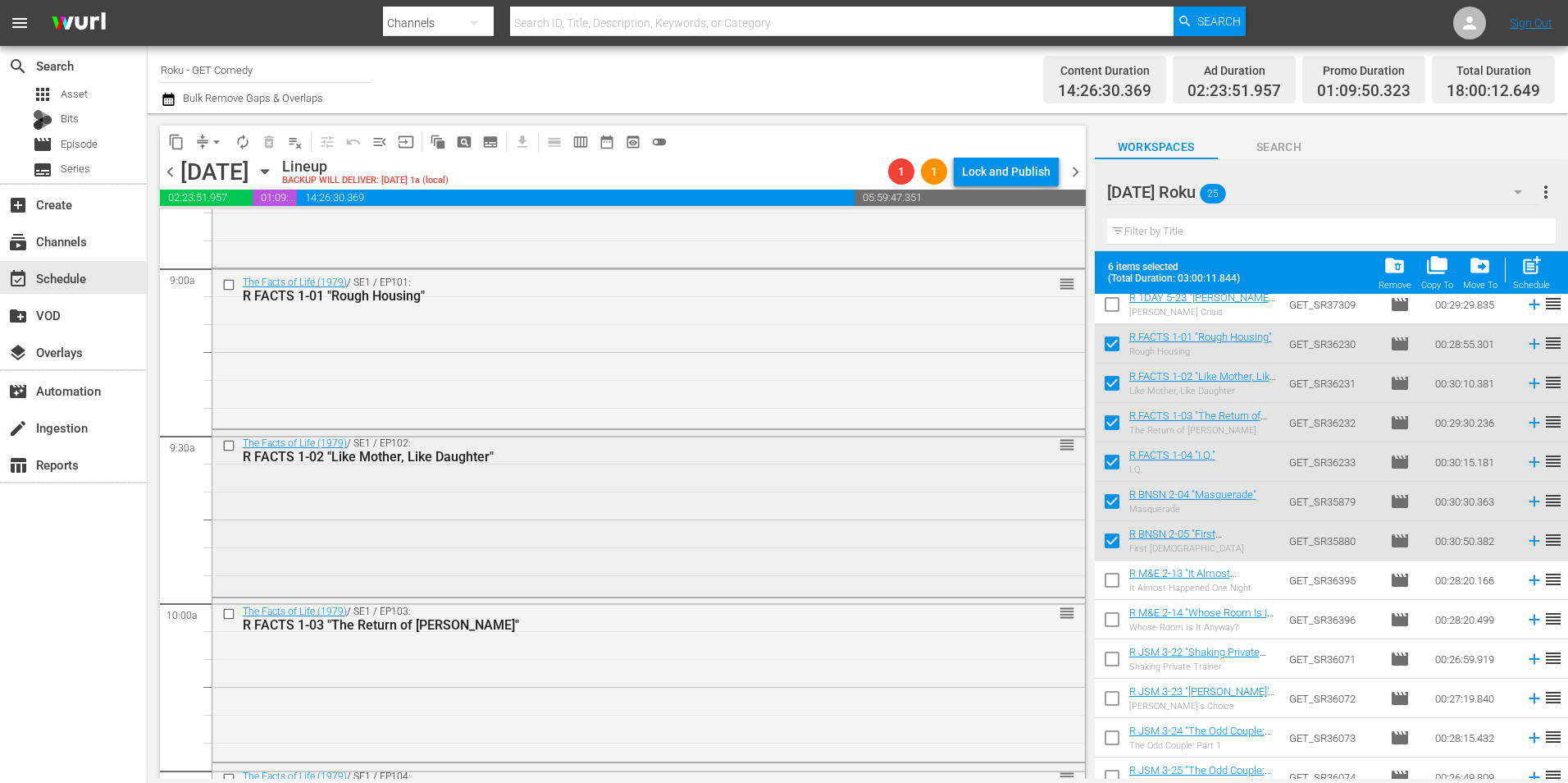
click at [833, 518] on div "The Facts of Life (1979) / SE1 / EP102: R FACTS 1-02 "Like Mother, Like Daughte…" at bounding box center [649, 511] width 872 height 163
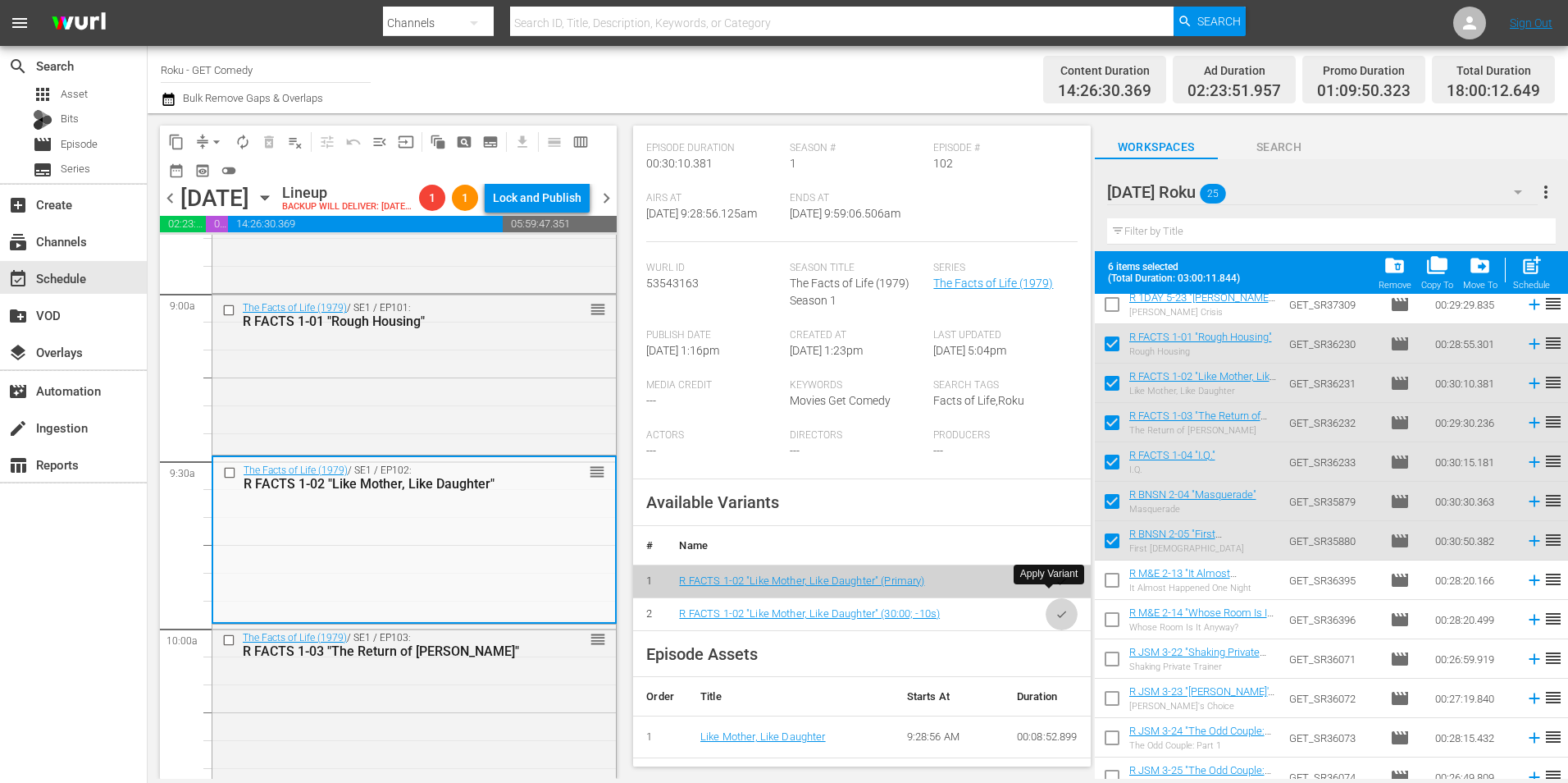
click at [1058, 598] on button "button" at bounding box center [1062, 614] width 32 height 32
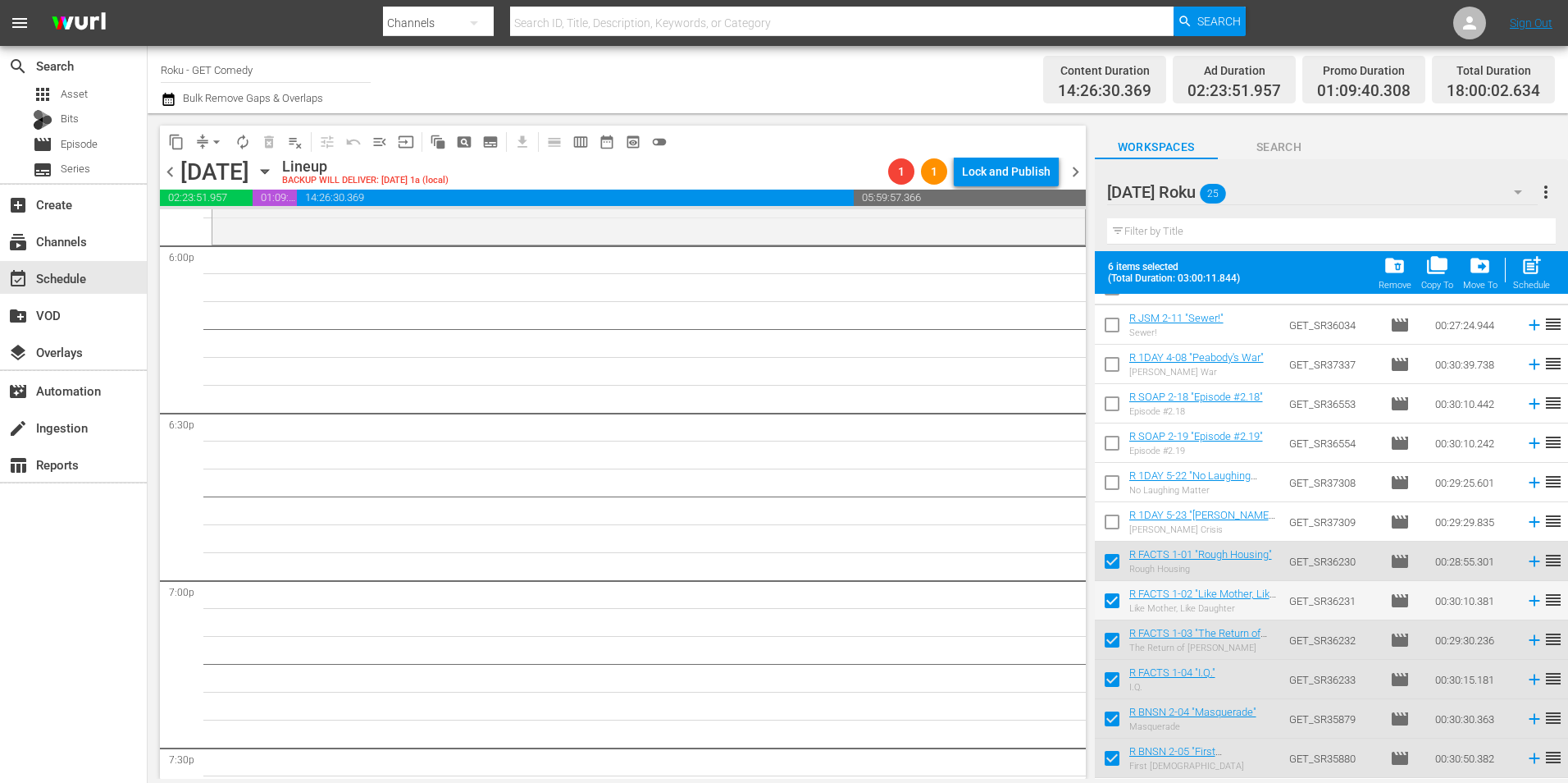
scroll to position [0, 0]
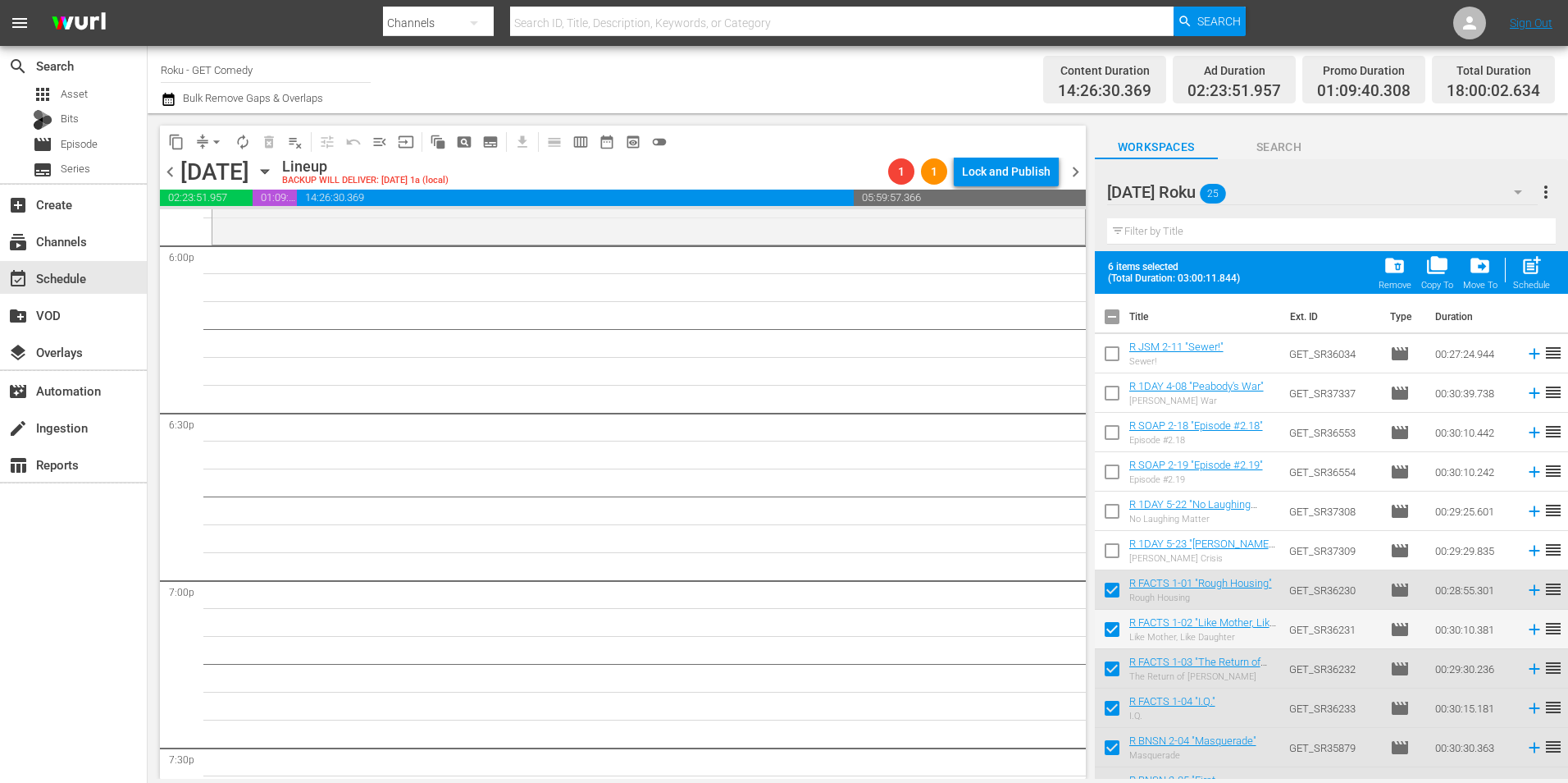
click at [1108, 320] on input "checkbox" at bounding box center [1112, 319] width 34 height 34
checkbox input "true"
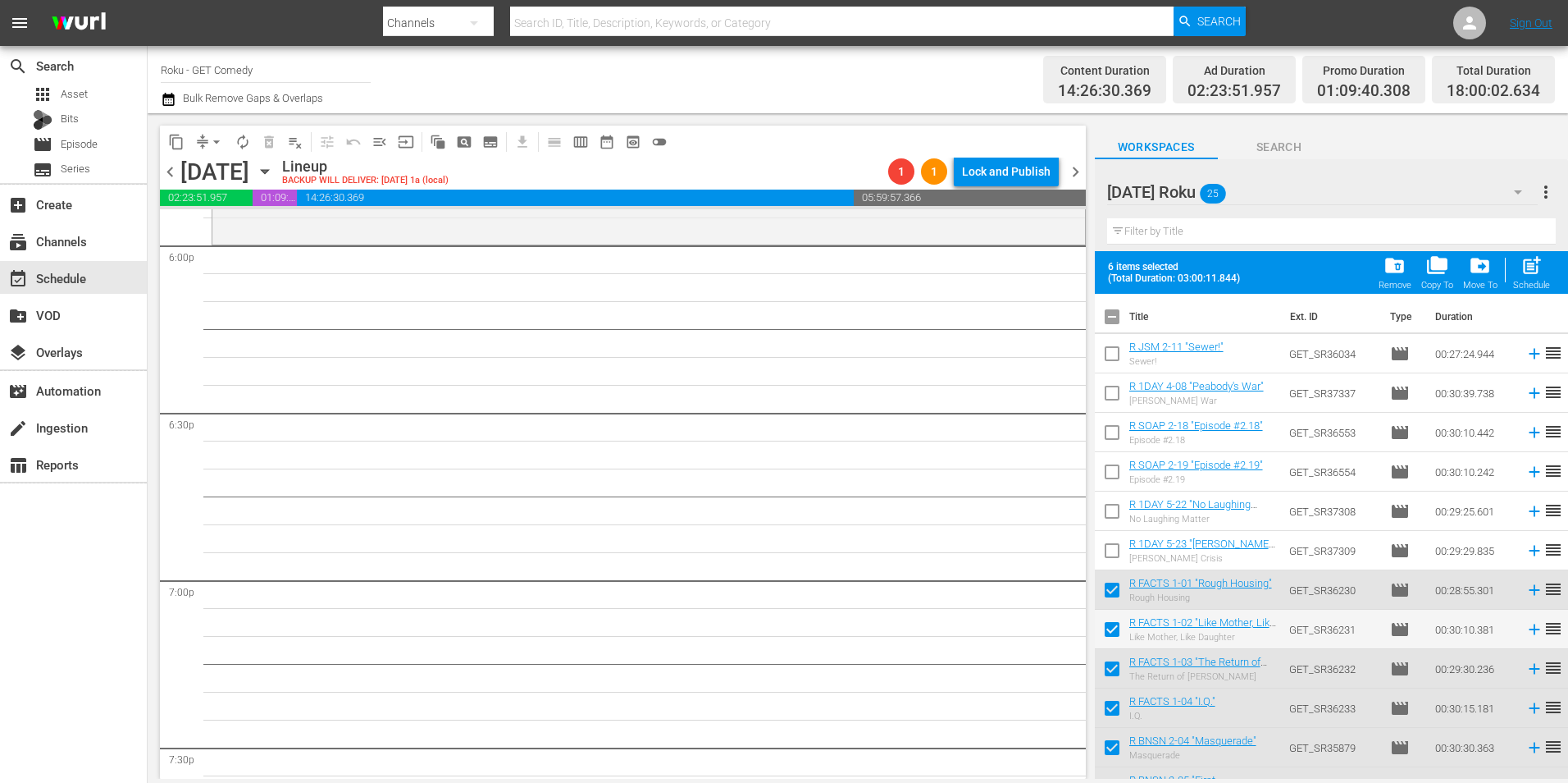
checkbox input "true"
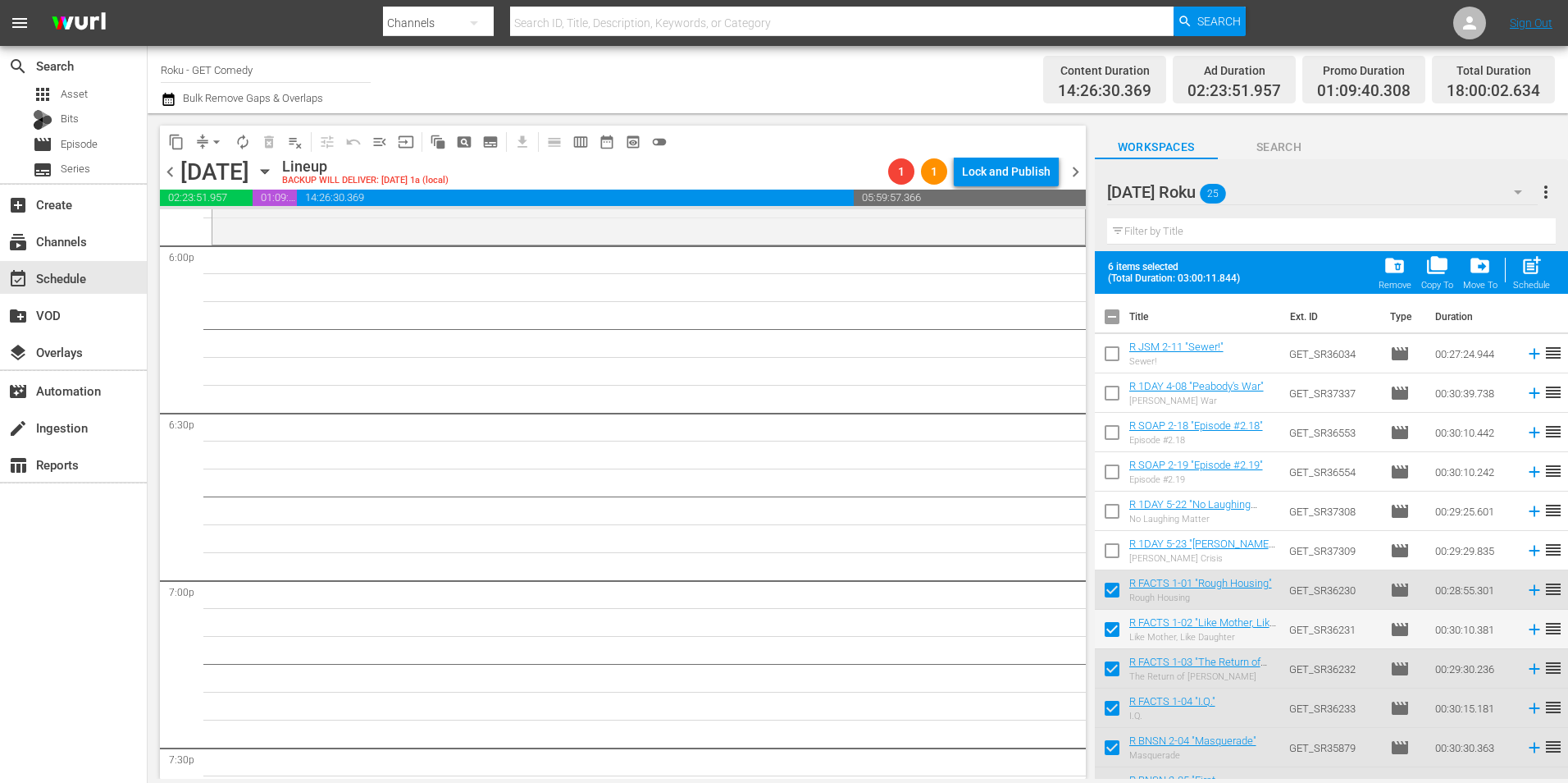
checkbox input "true"
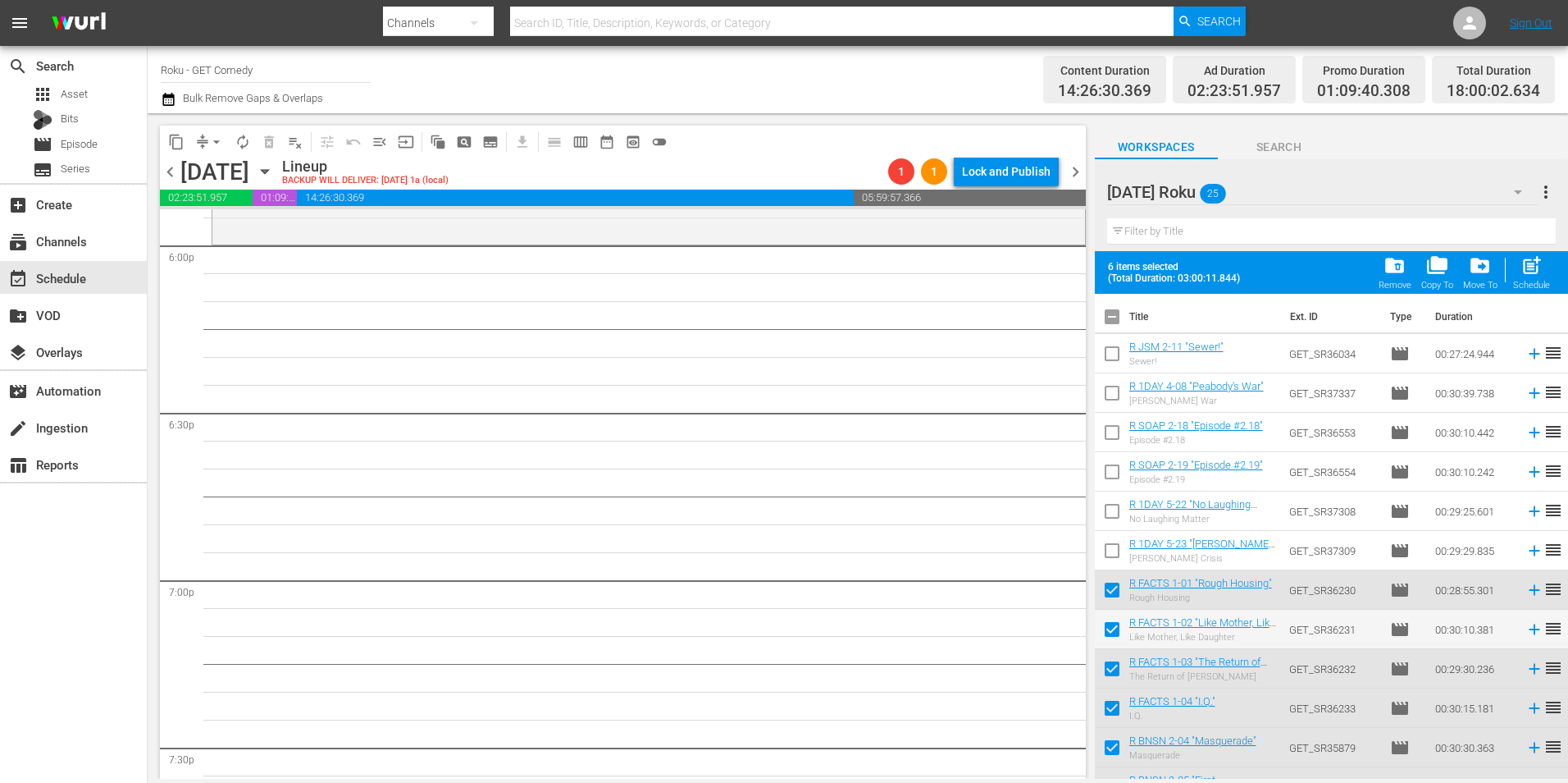
checkbox input "true"
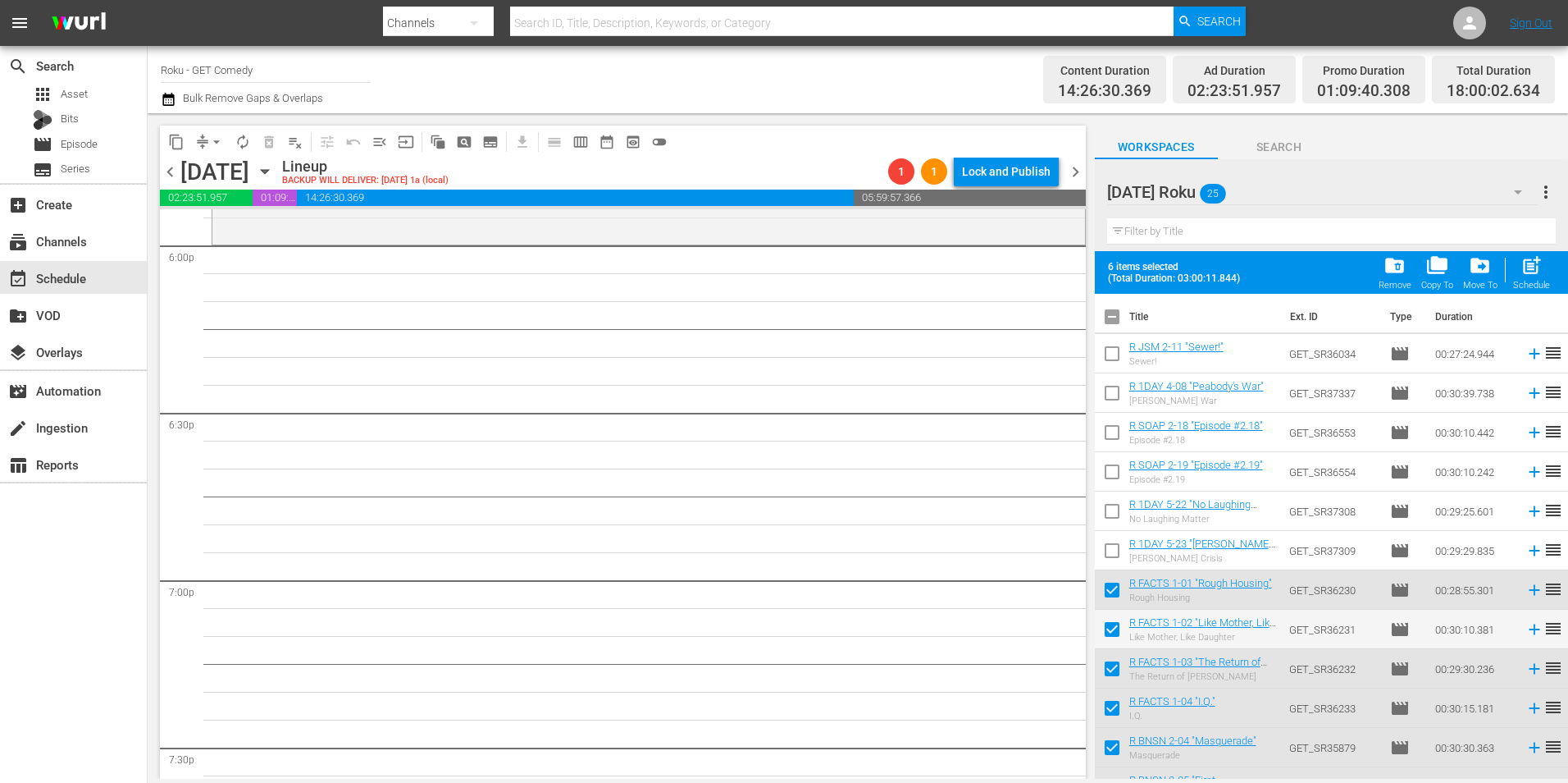
checkbox input "true"
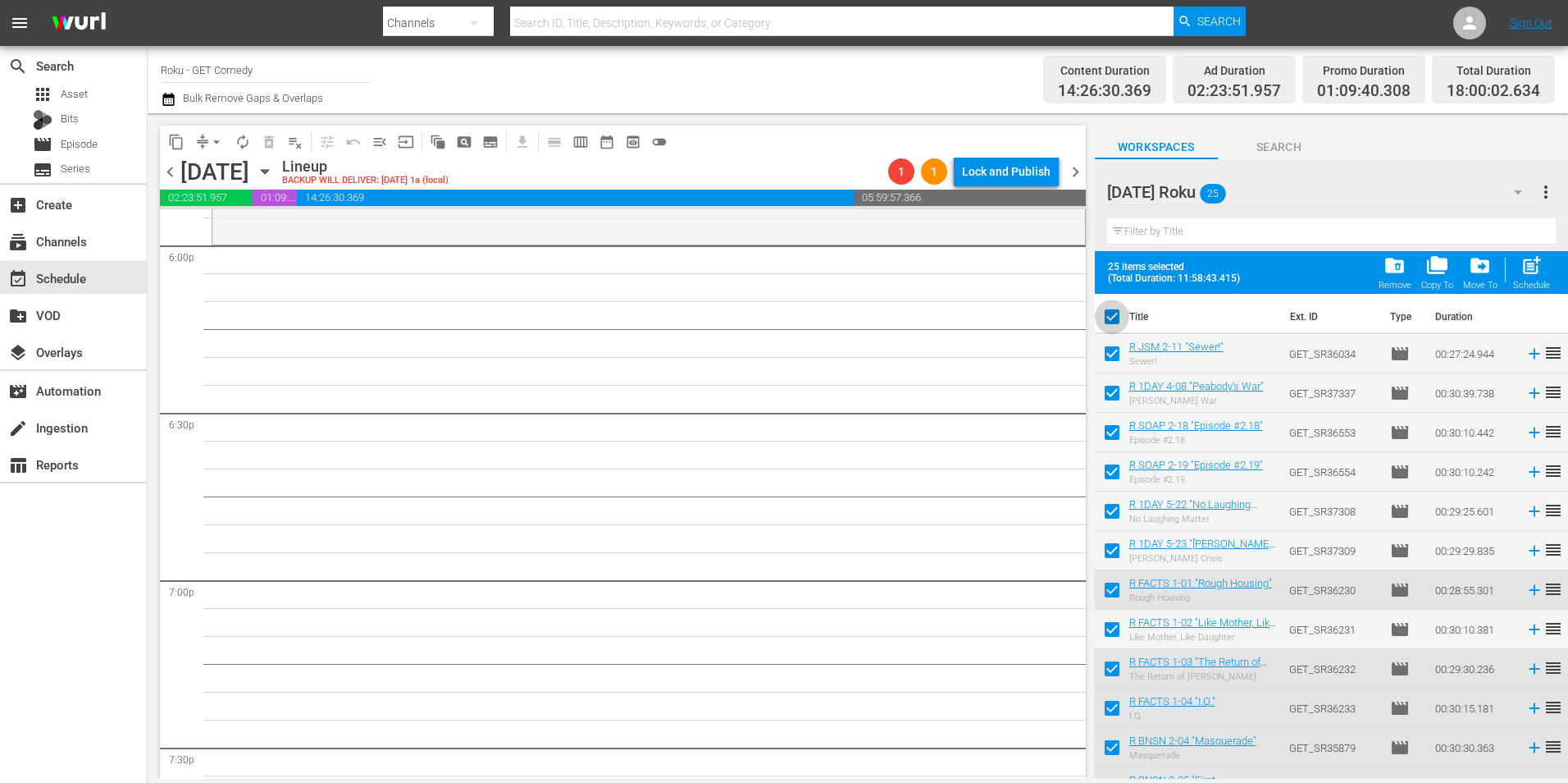
click at [1109, 320] on input "checkbox" at bounding box center [1112, 319] width 34 height 34
checkbox input "false"
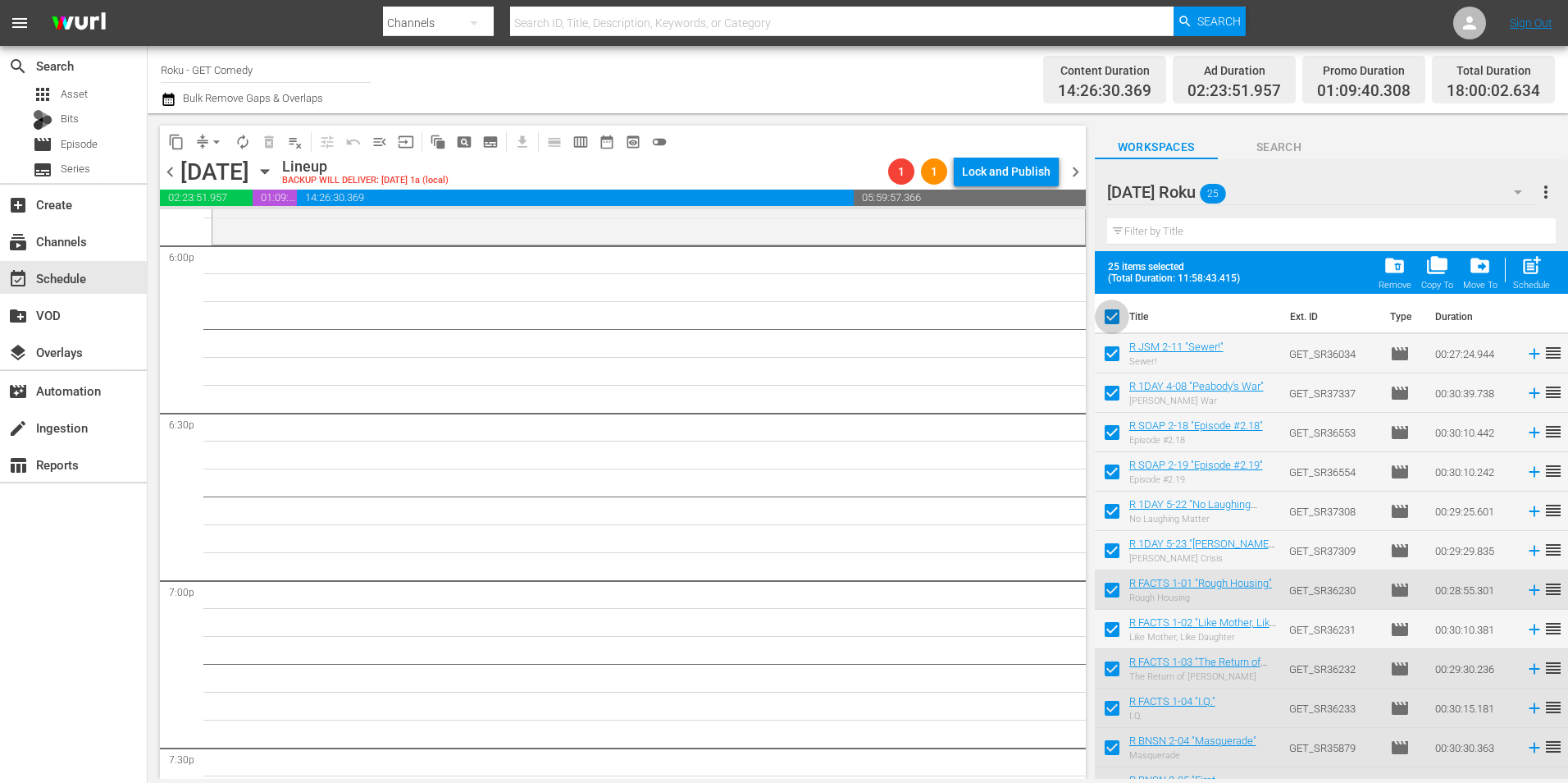
checkbox input "false"
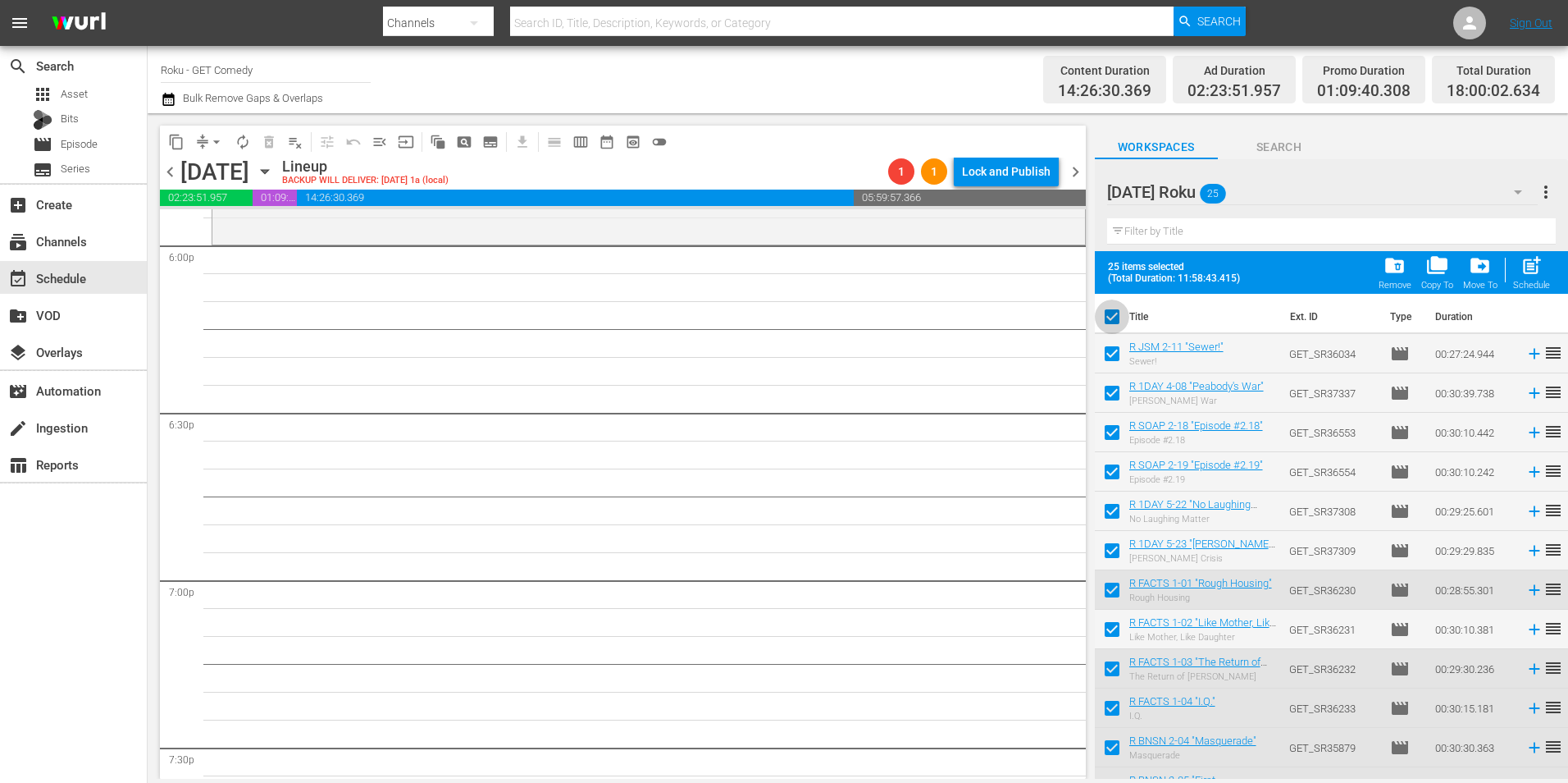
checkbox input "false"
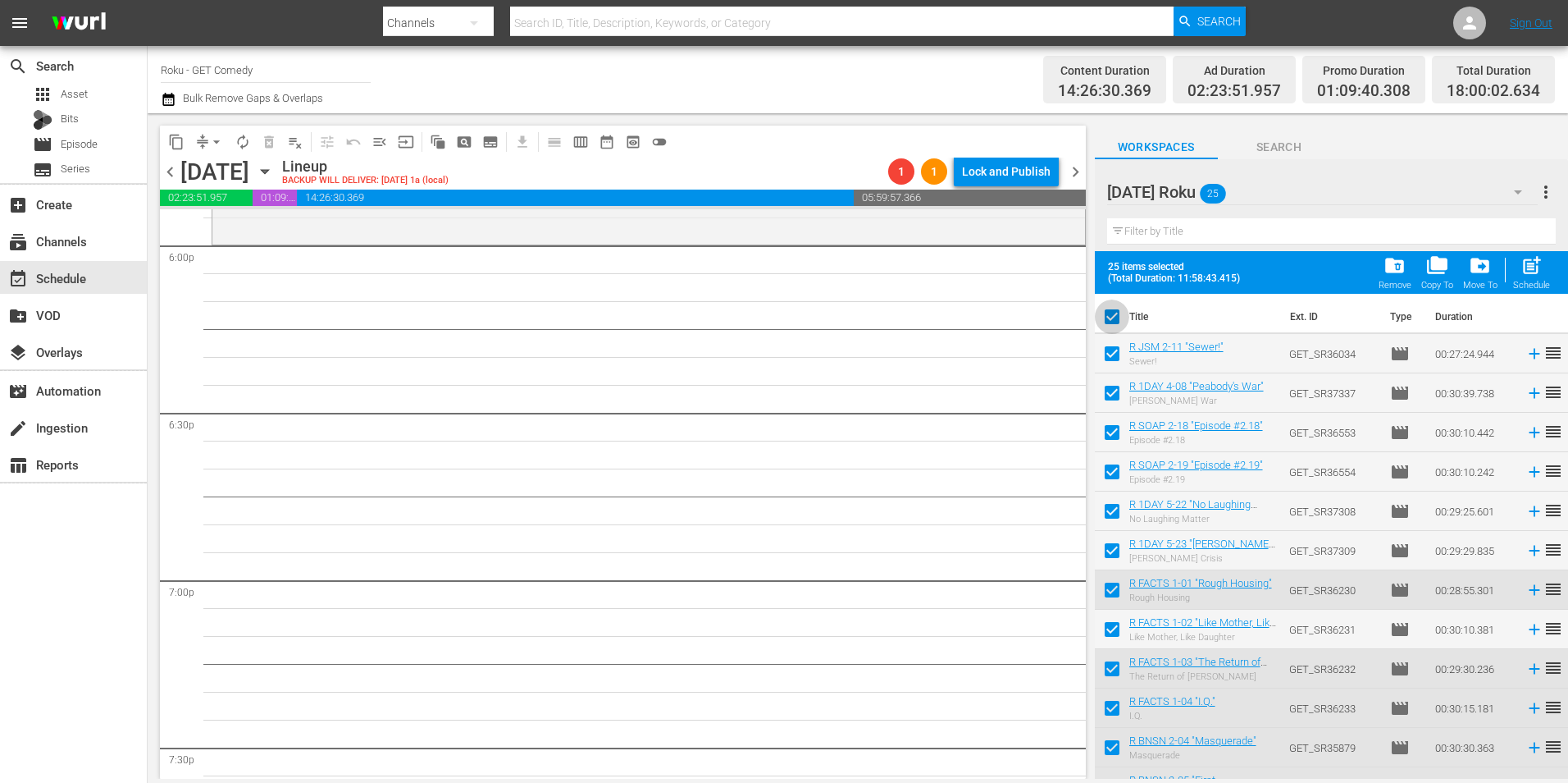
checkbox input "false"
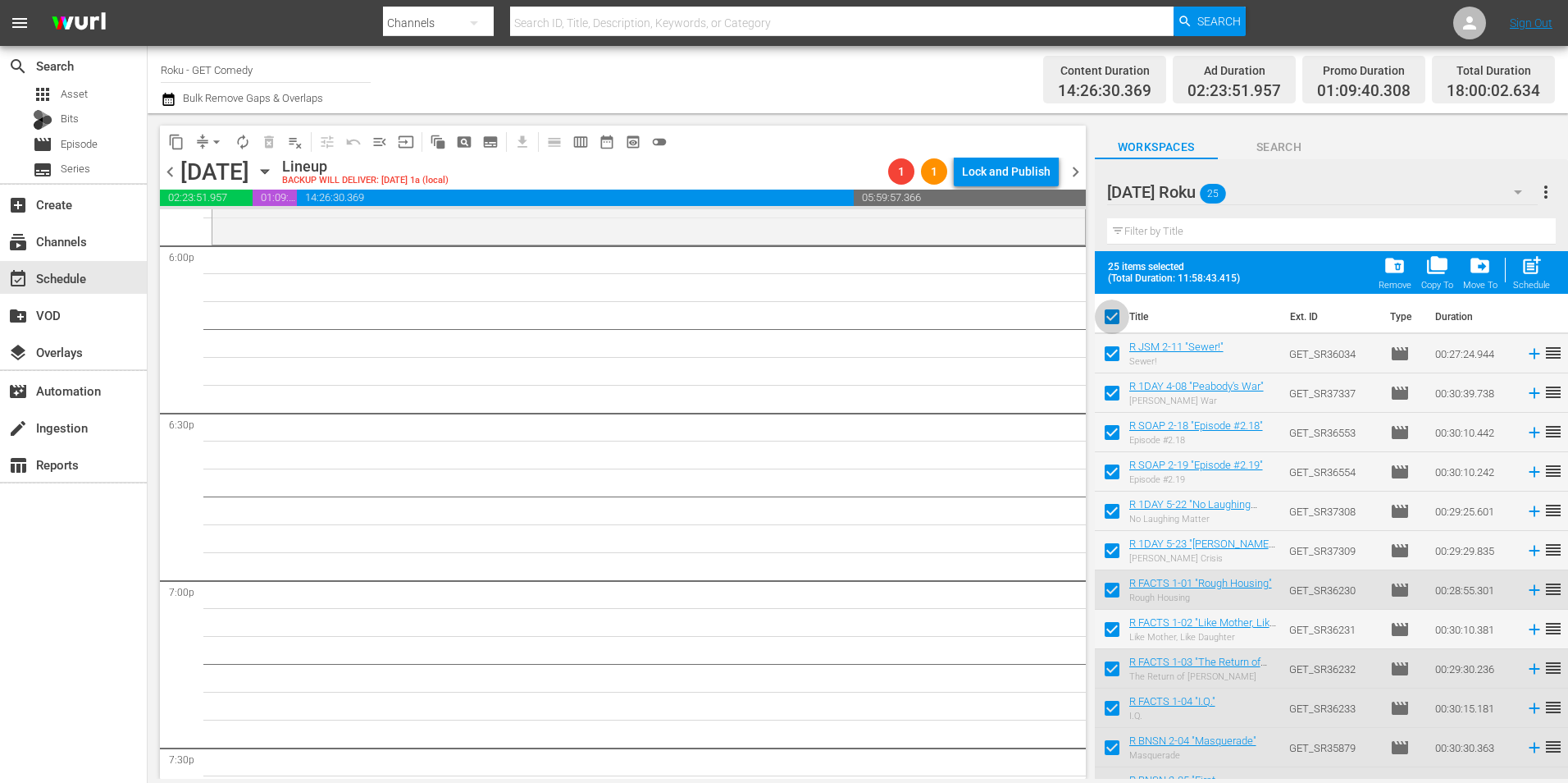
checkbox input "false"
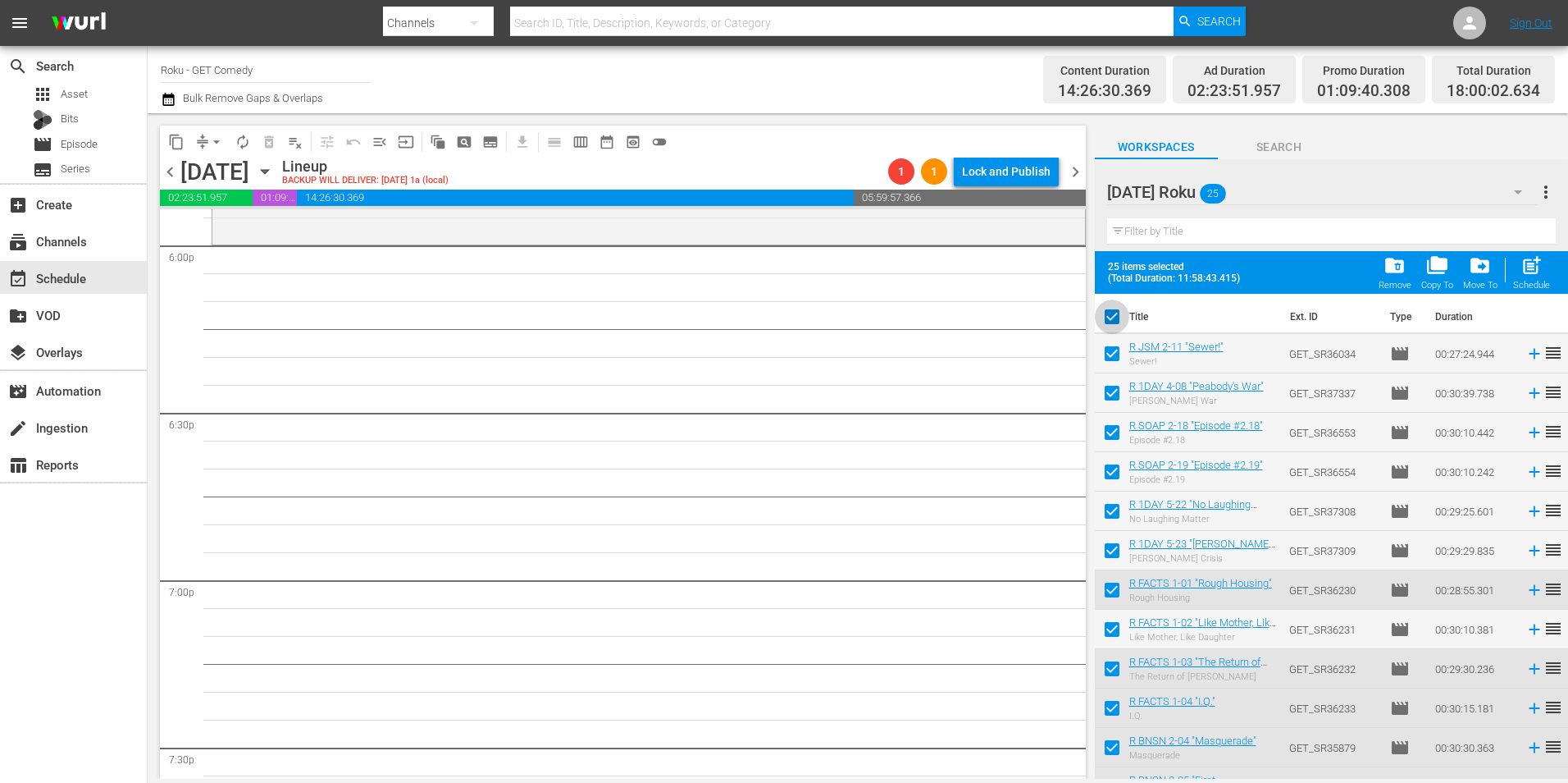
checkbox input "false"
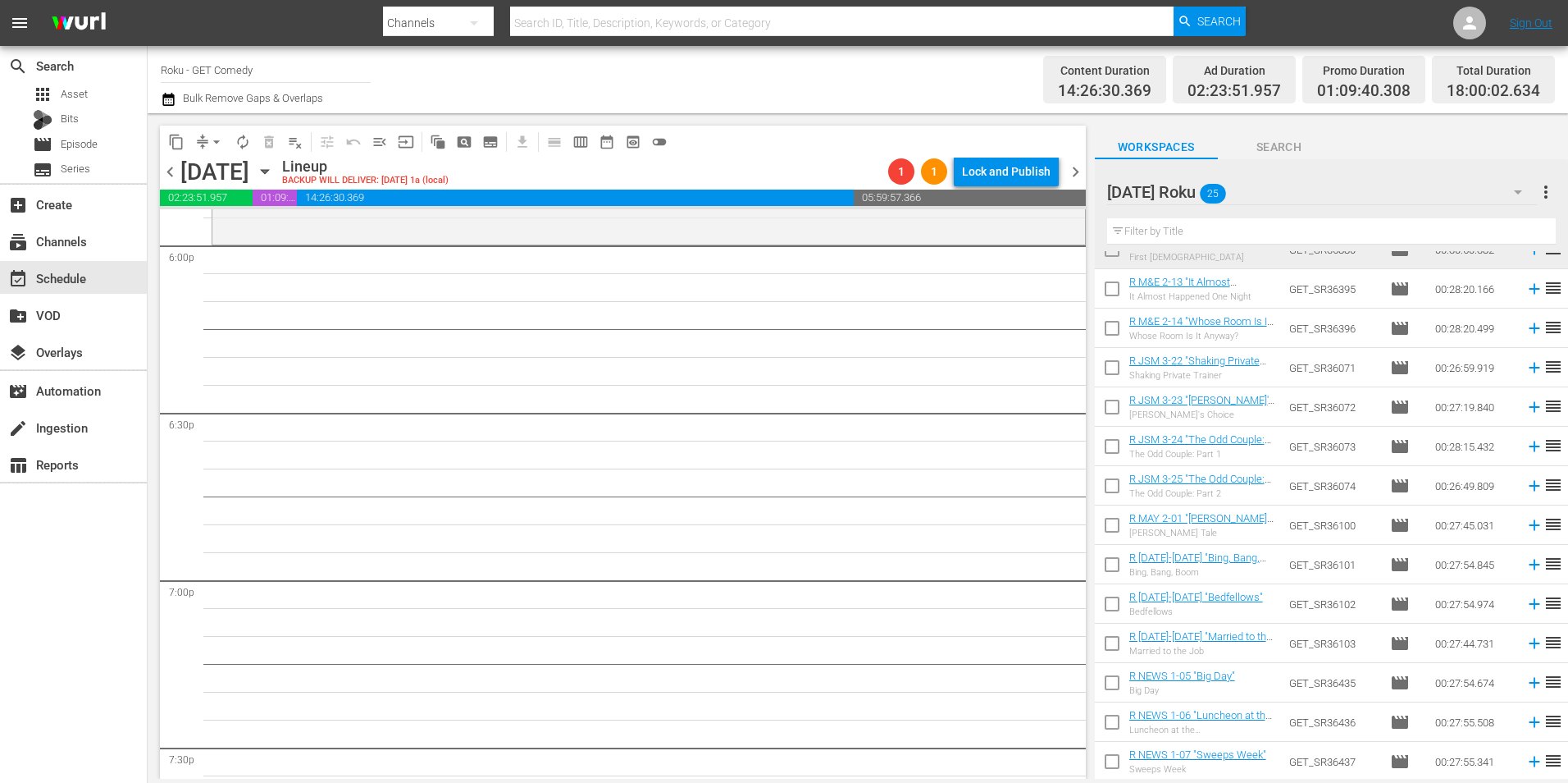
scroll to position [413, 0]
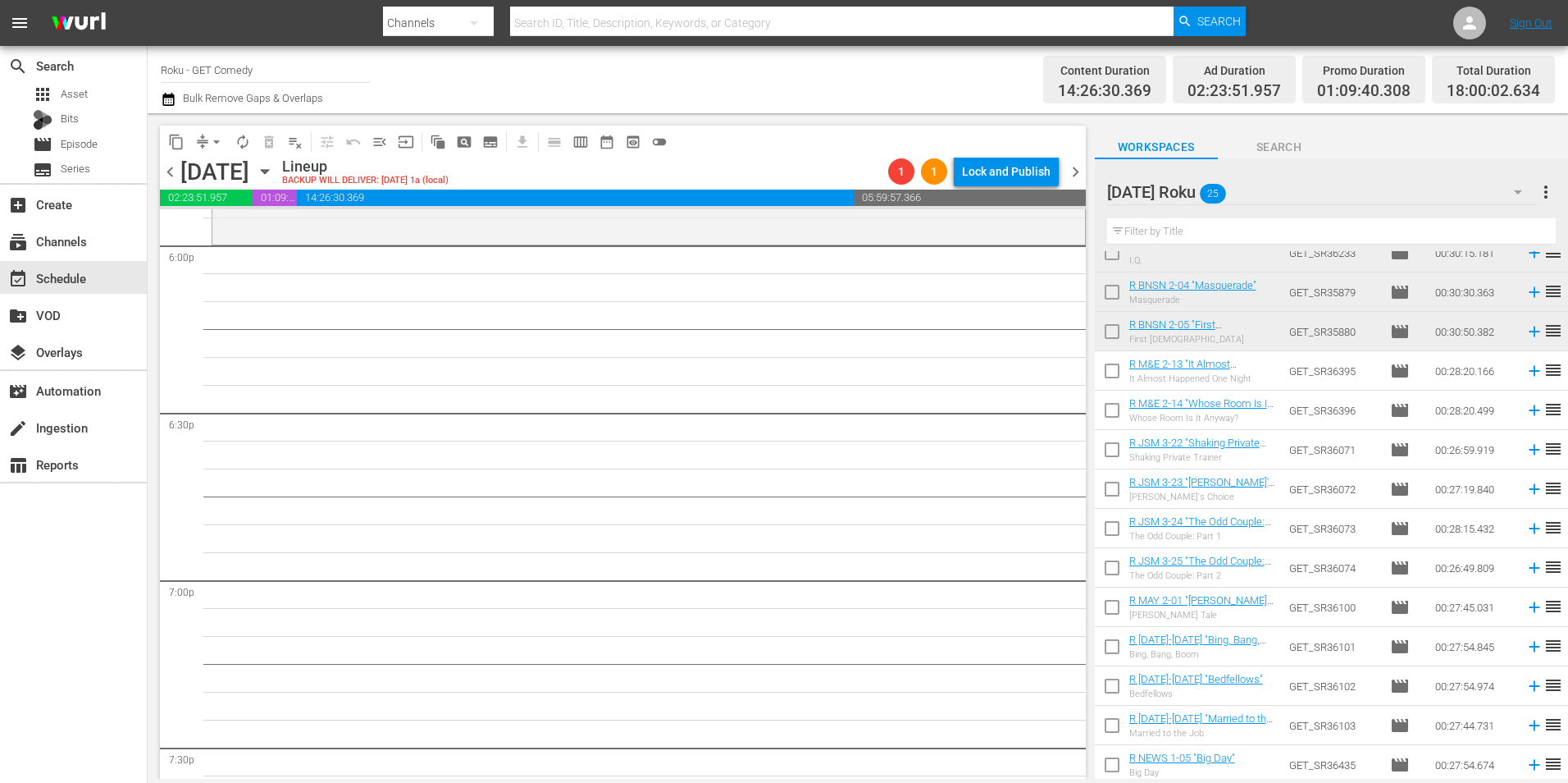
click at [1113, 381] on input "checkbox" at bounding box center [1112, 373] width 34 height 34
checkbox input "true"
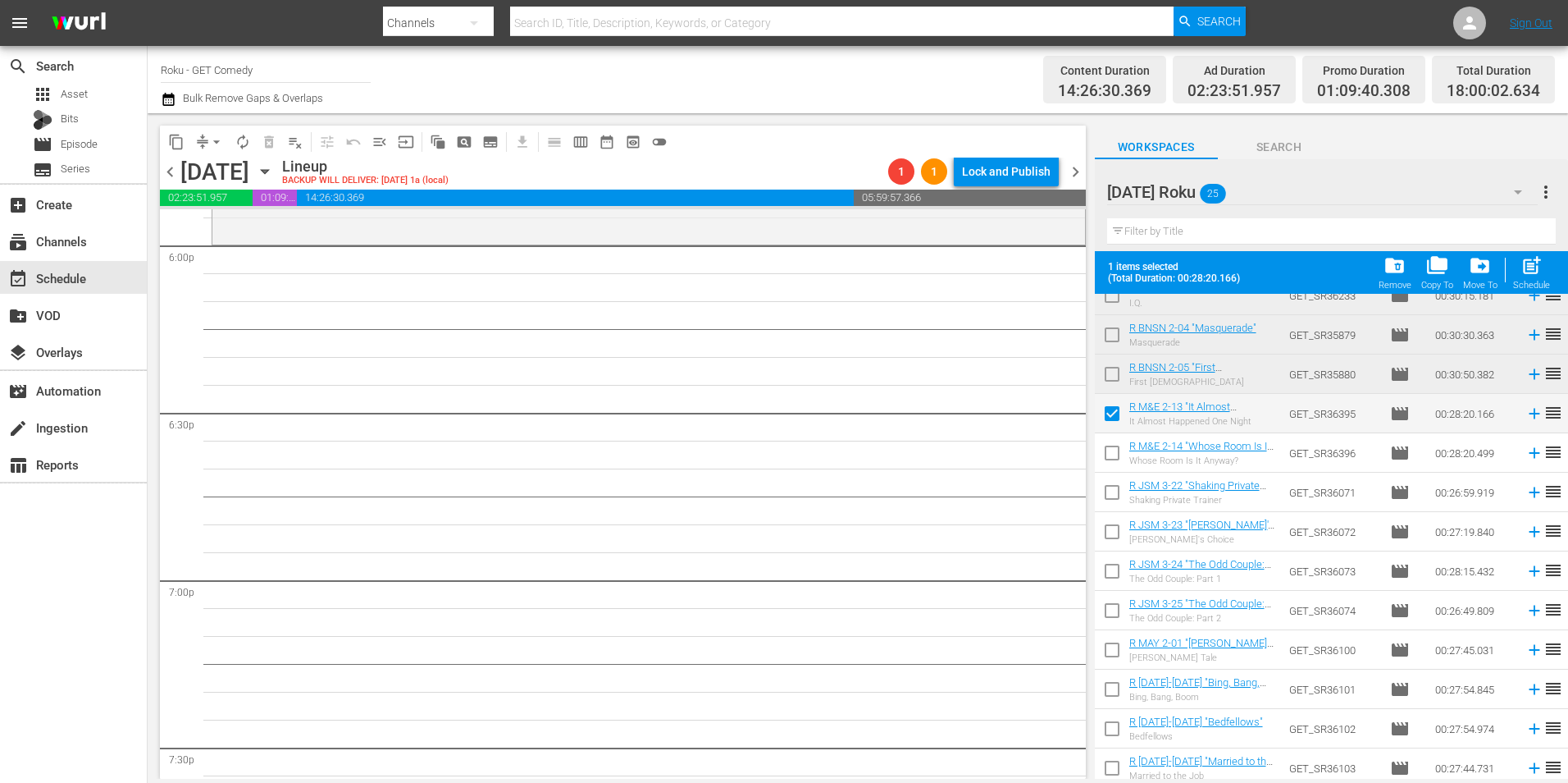
click at [1111, 456] on input "checkbox" at bounding box center [1112, 456] width 34 height 34
checkbox input "true"
click at [1109, 495] on input "checkbox" at bounding box center [1112, 495] width 34 height 34
checkbox input "true"
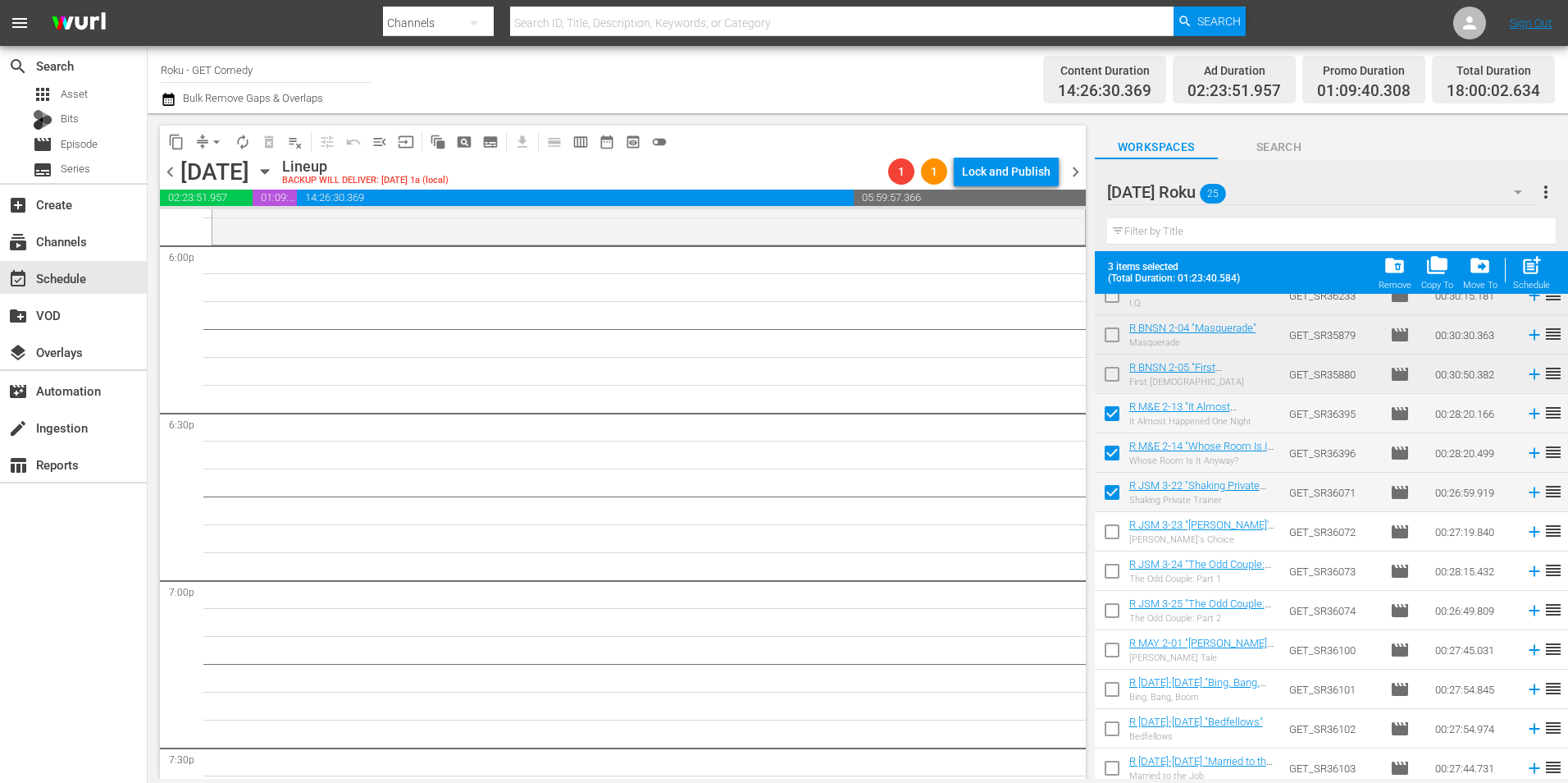
click at [1112, 546] on input "checkbox" at bounding box center [1112, 534] width 34 height 34
checkbox input "true"
click at [1111, 576] on input "checkbox" at bounding box center [1112, 574] width 34 height 34
checkbox input "true"
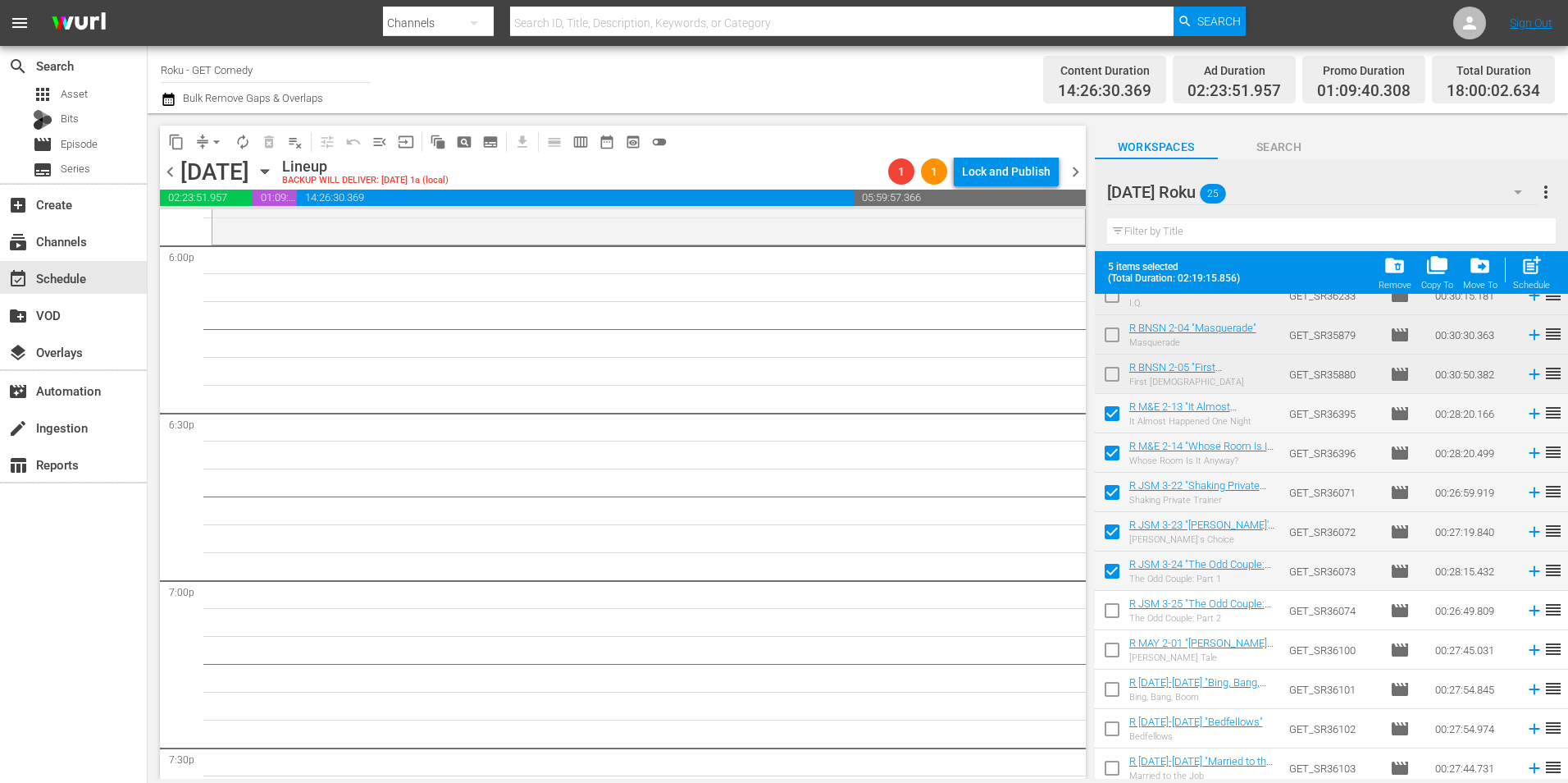
click at [1113, 623] on input "checkbox" at bounding box center [1112, 613] width 34 height 34
checkbox input "true"
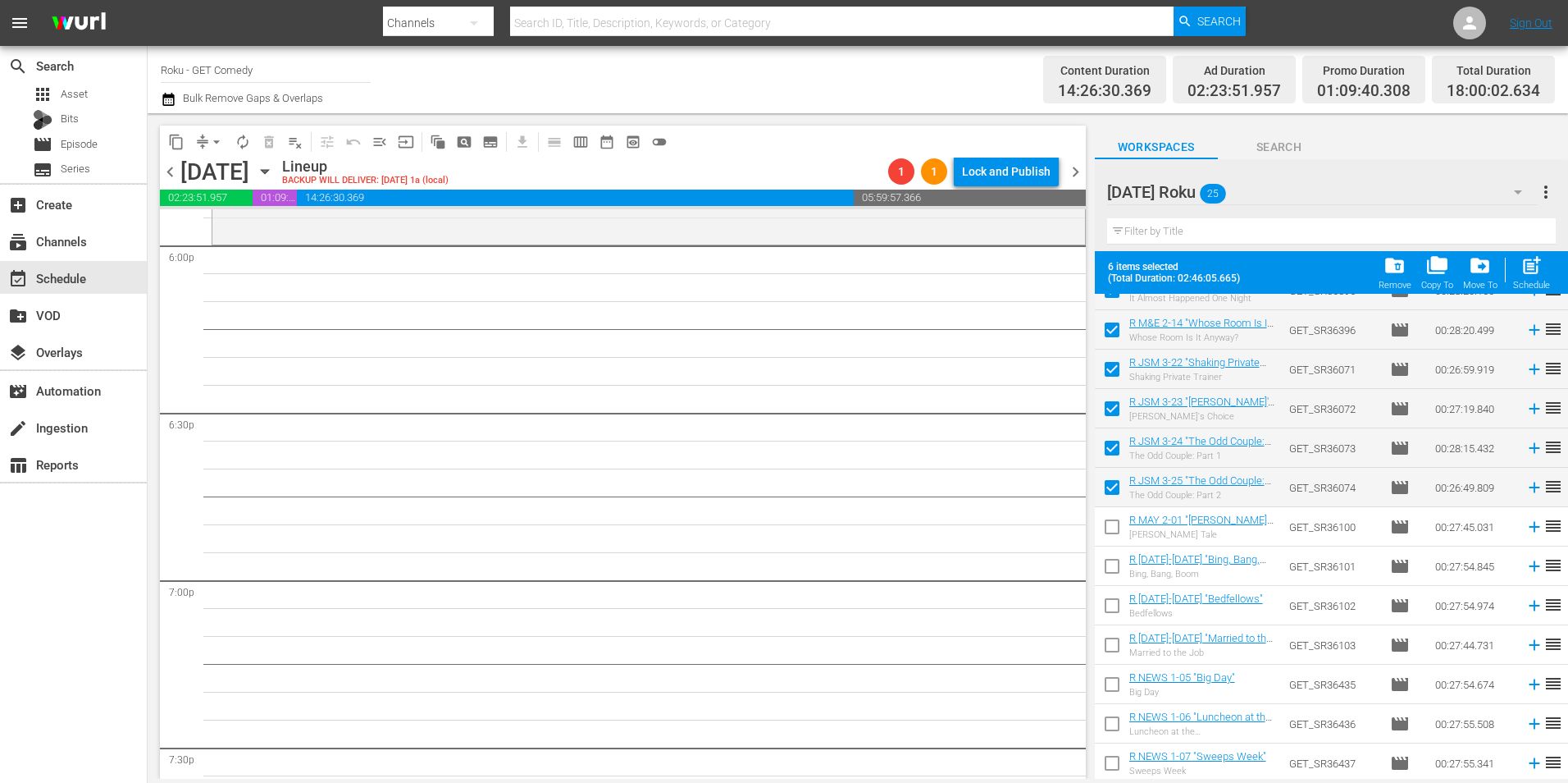
scroll to position [538, 0]
click at [1113, 533] on input "checkbox" at bounding box center [1112, 528] width 34 height 34
checkbox input "true"
click at [1114, 564] on input "checkbox" at bounding box center [1112, 567] width 34 height 34
checkbox input "true"
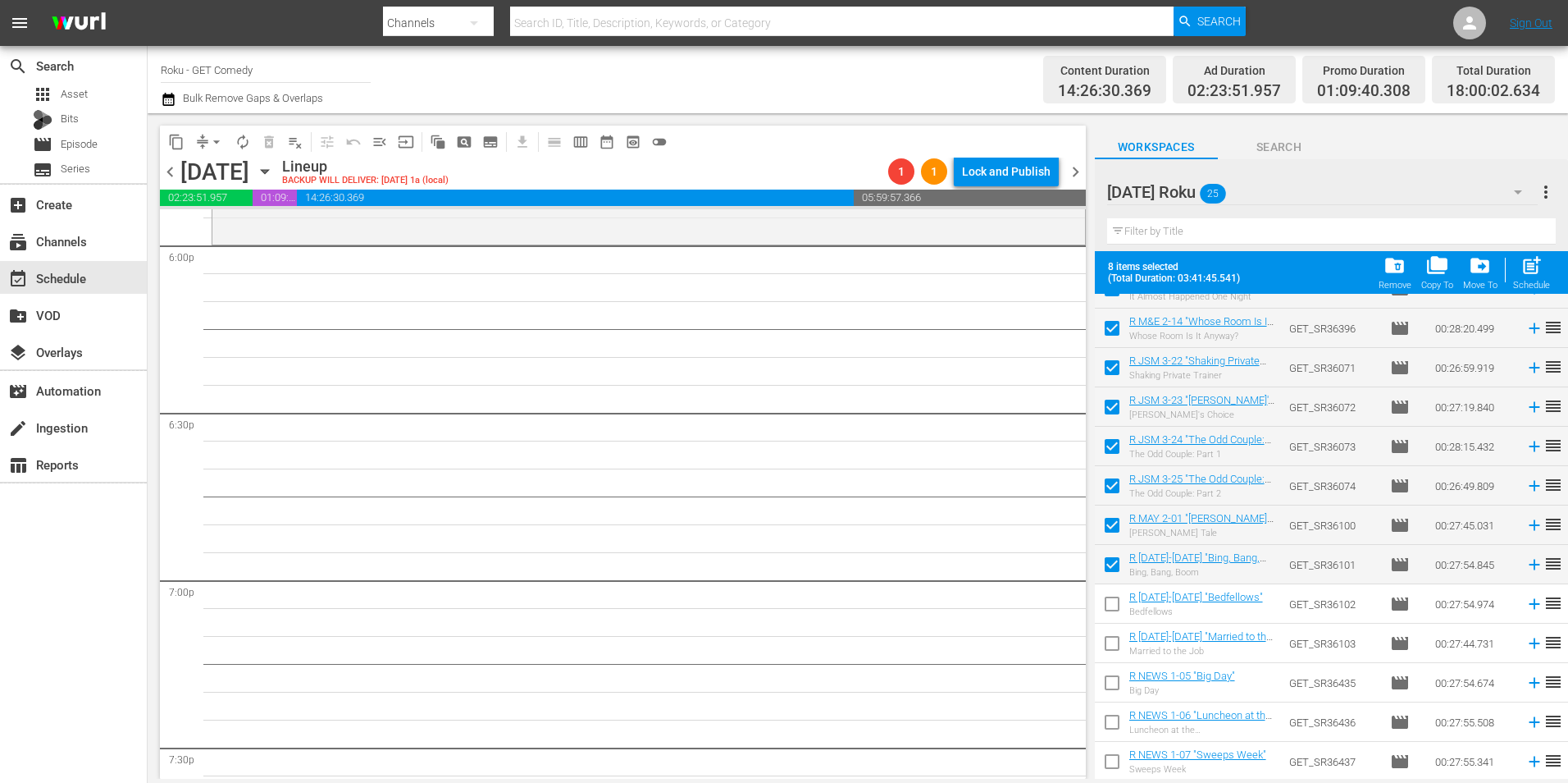
click at [1112, 604] on input "checkbox" at bounding box center [1112, 607] width 34 height 34
checkbox input "true"
click at [1108, 646] on input "checkbox" at bounding box center [1112, 646] width 34 height 34
checkbox input "true"
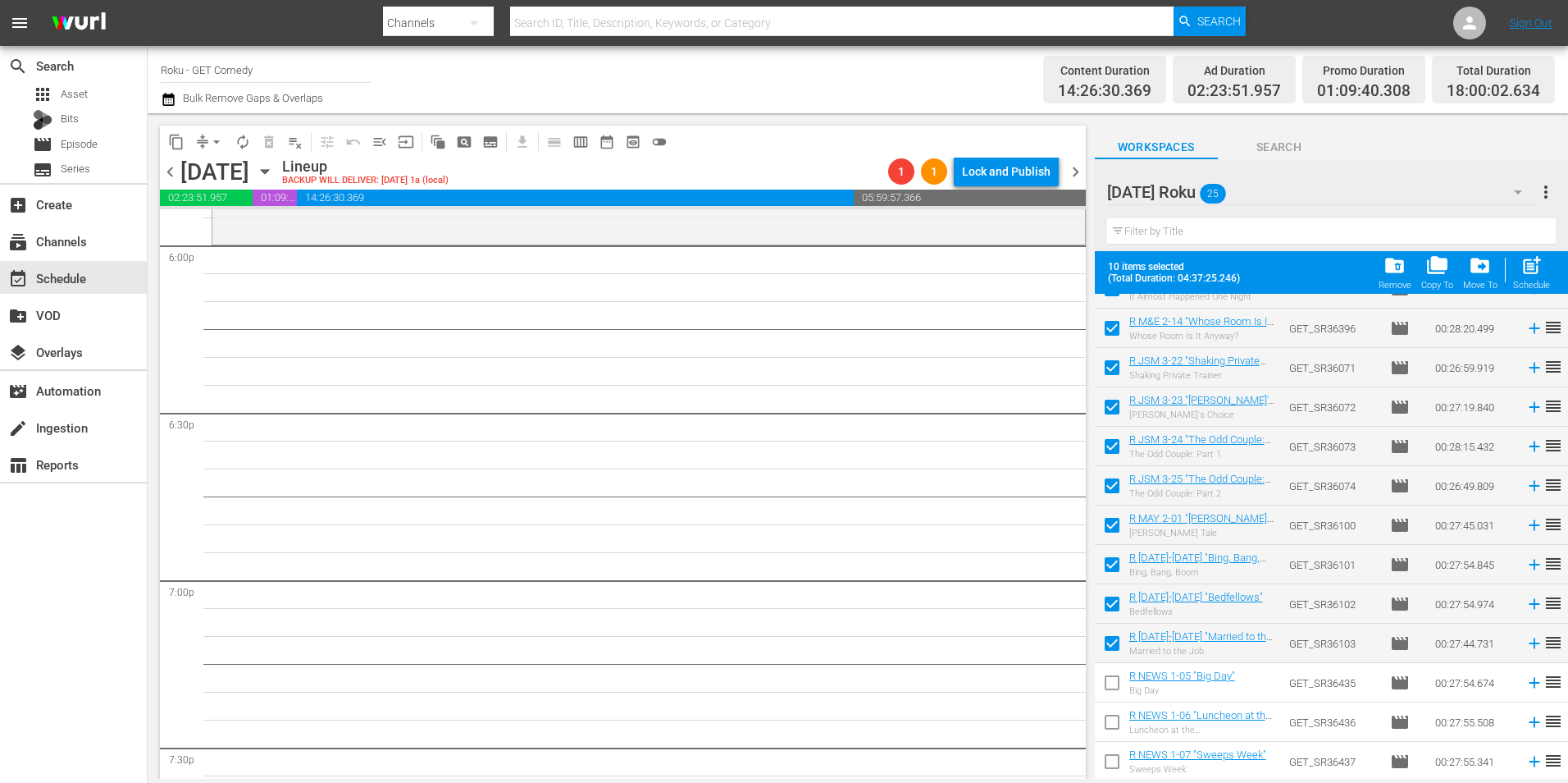
click at [1115, 687] on input "checkbox" at bounding box center [1112, 685] width 34 height 34
checkbox input "true"
click at [1111, 730] on input "checkbox" at bounding box center [1112, 725] width 34 height 34
checkbox input "true"
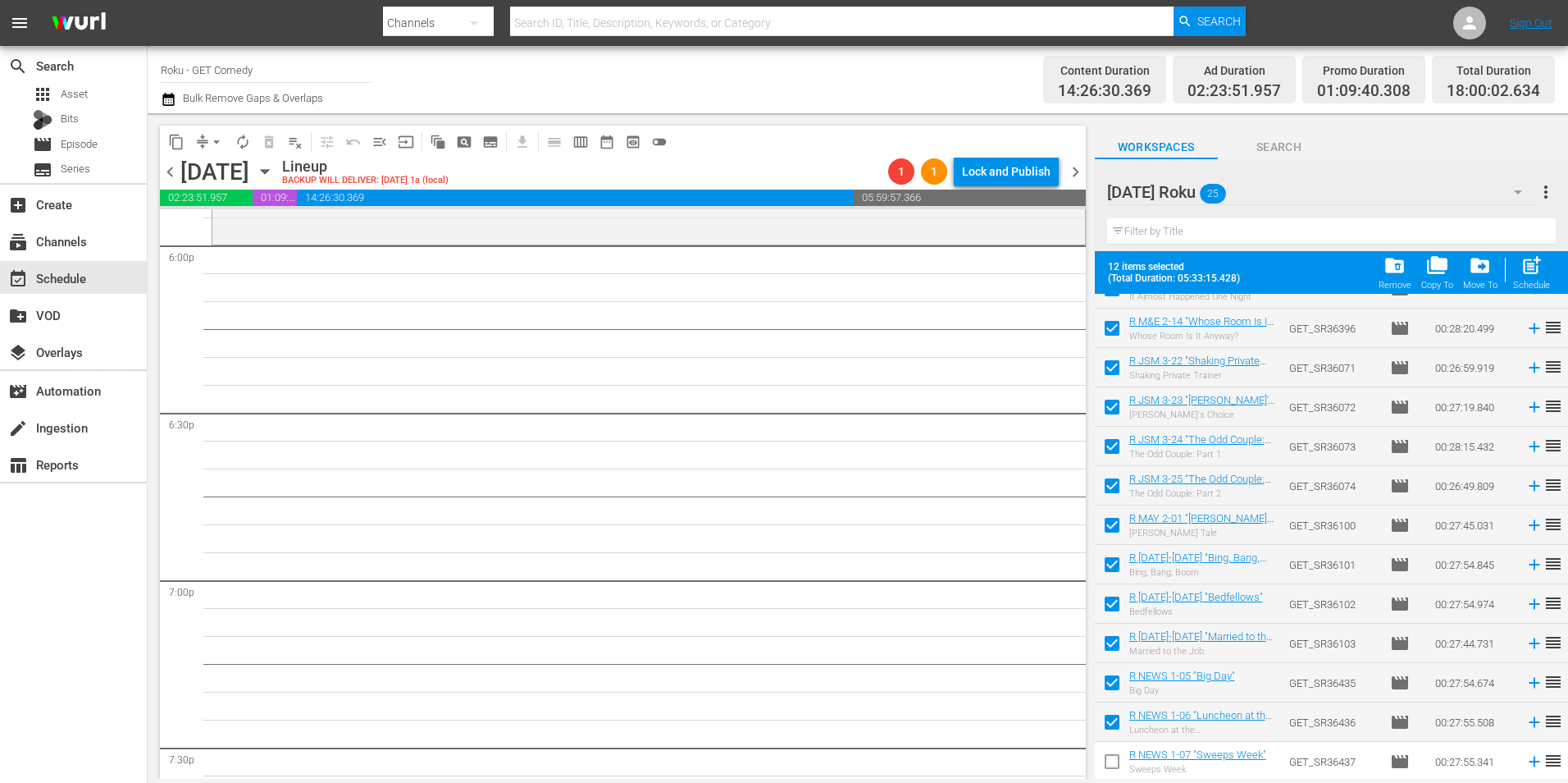
click at [1114, 761] on input "checkbox" at bounding box center [1112, 764] width 34 height 34
checkbox input "true"
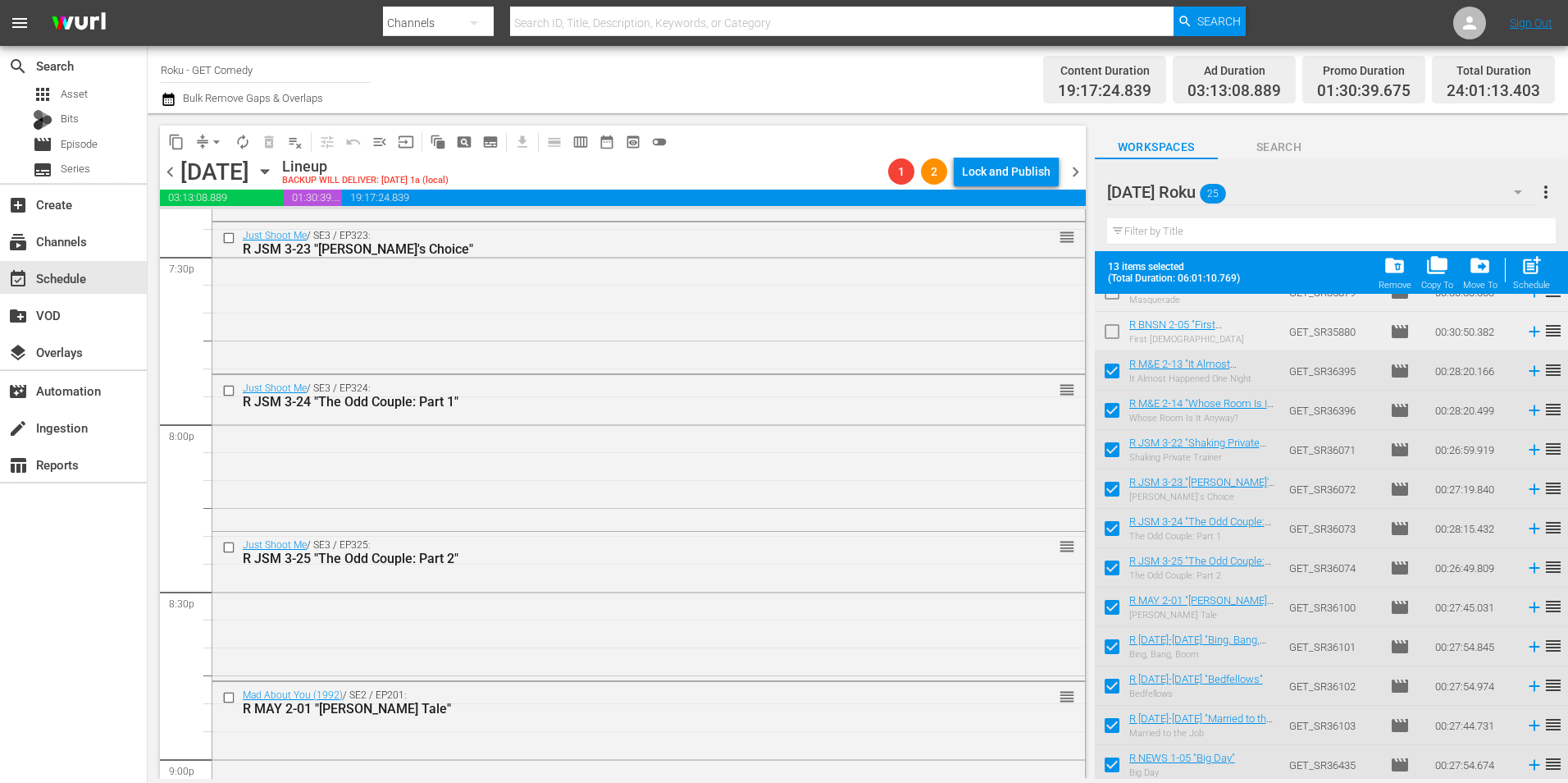
scroll to position [6482, 0]
drag, startPoint x: 1318, startPoint y: 372, endPoint x: 531, endPoint y: 585, distance: 815.3
click at [587, 421] on div "Just Shoot Me / SE3 / EP324: R JSM 3-24 "The Odd Couple: Part 1" reorder" at bounding box center [649, 450] width 872 height 153
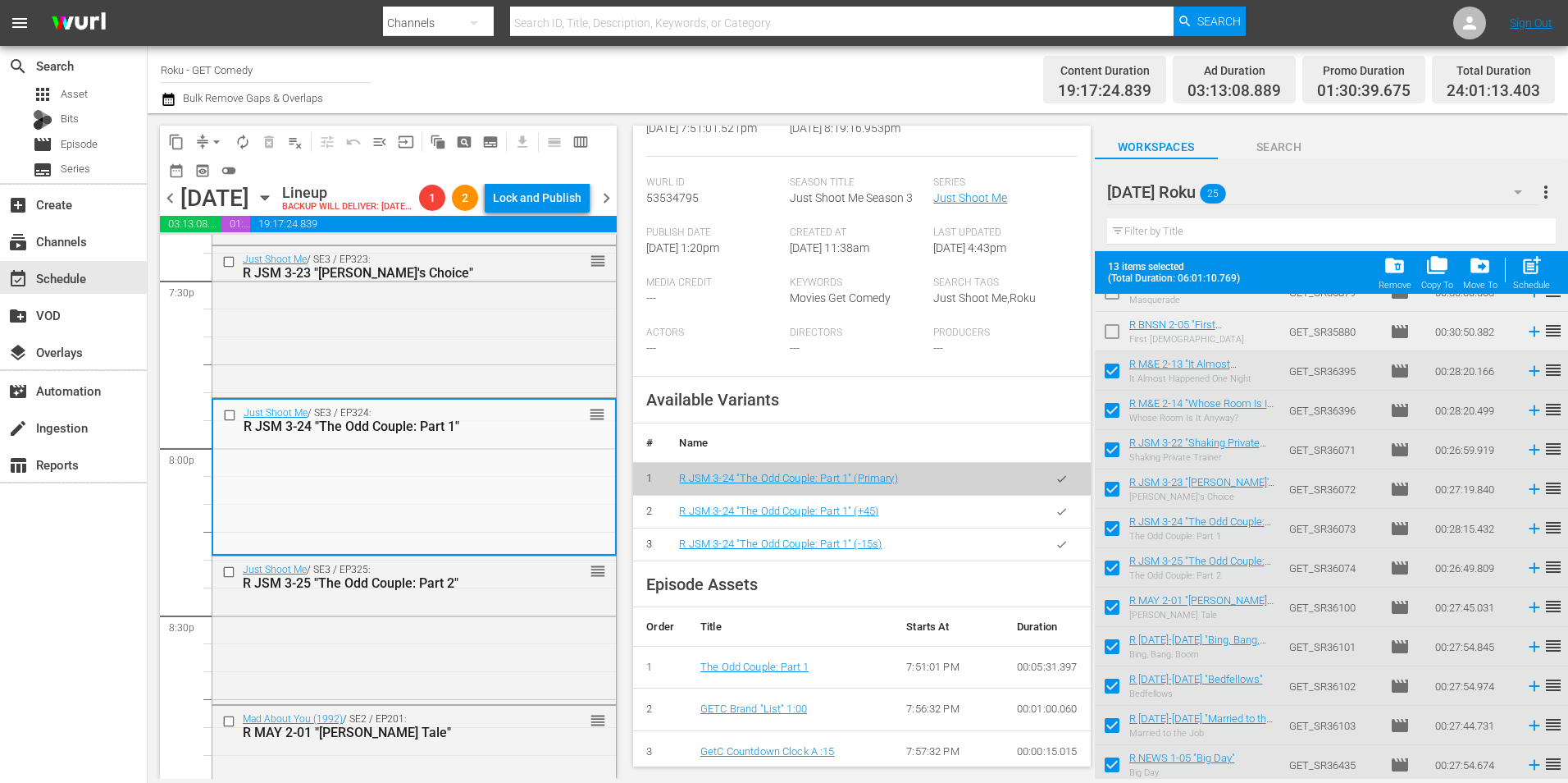
scroll to position [328, 0]
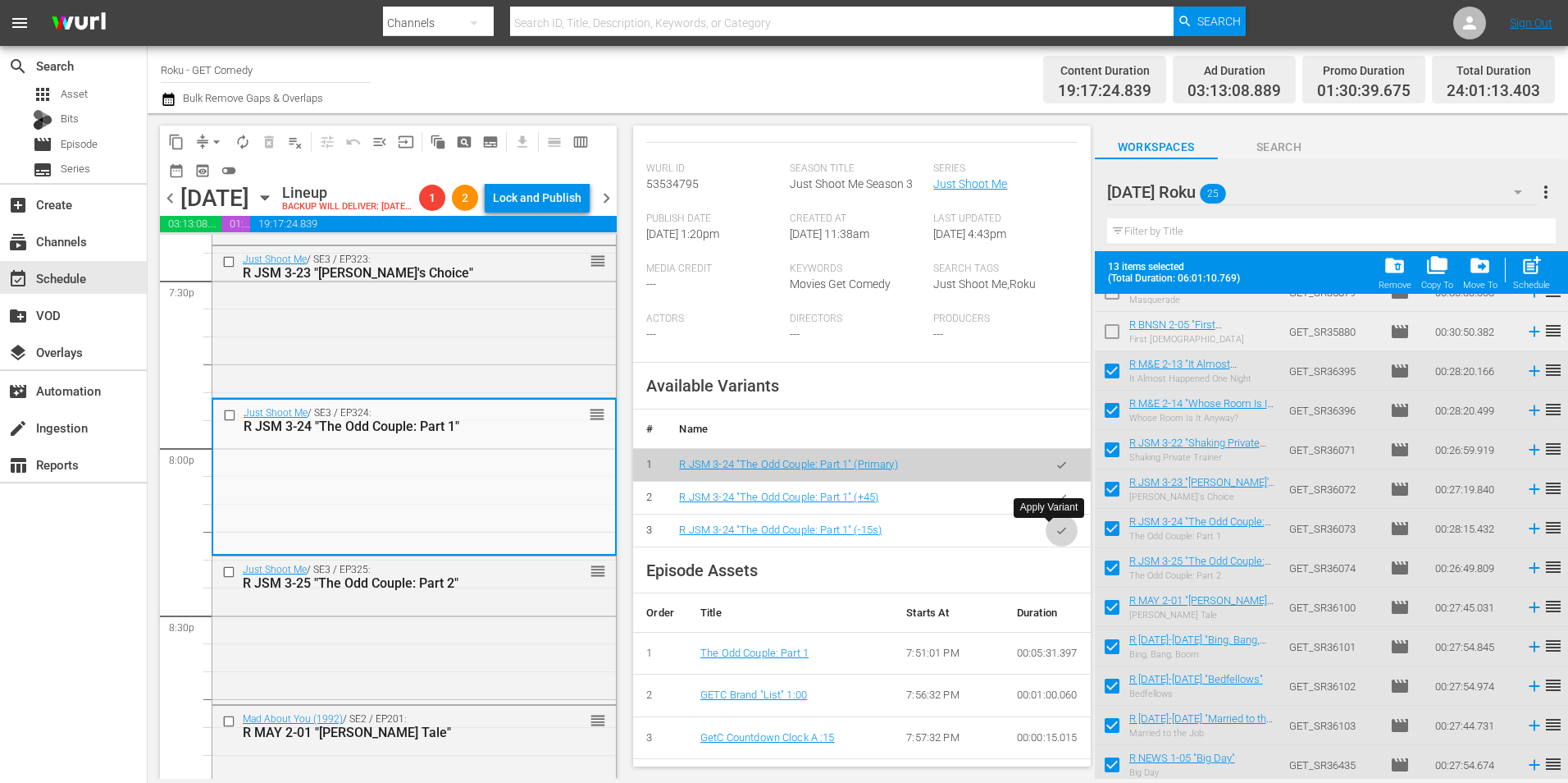
click at [1046, 529] on button "button" at bounding box center [1062, 530] width 32 height 32
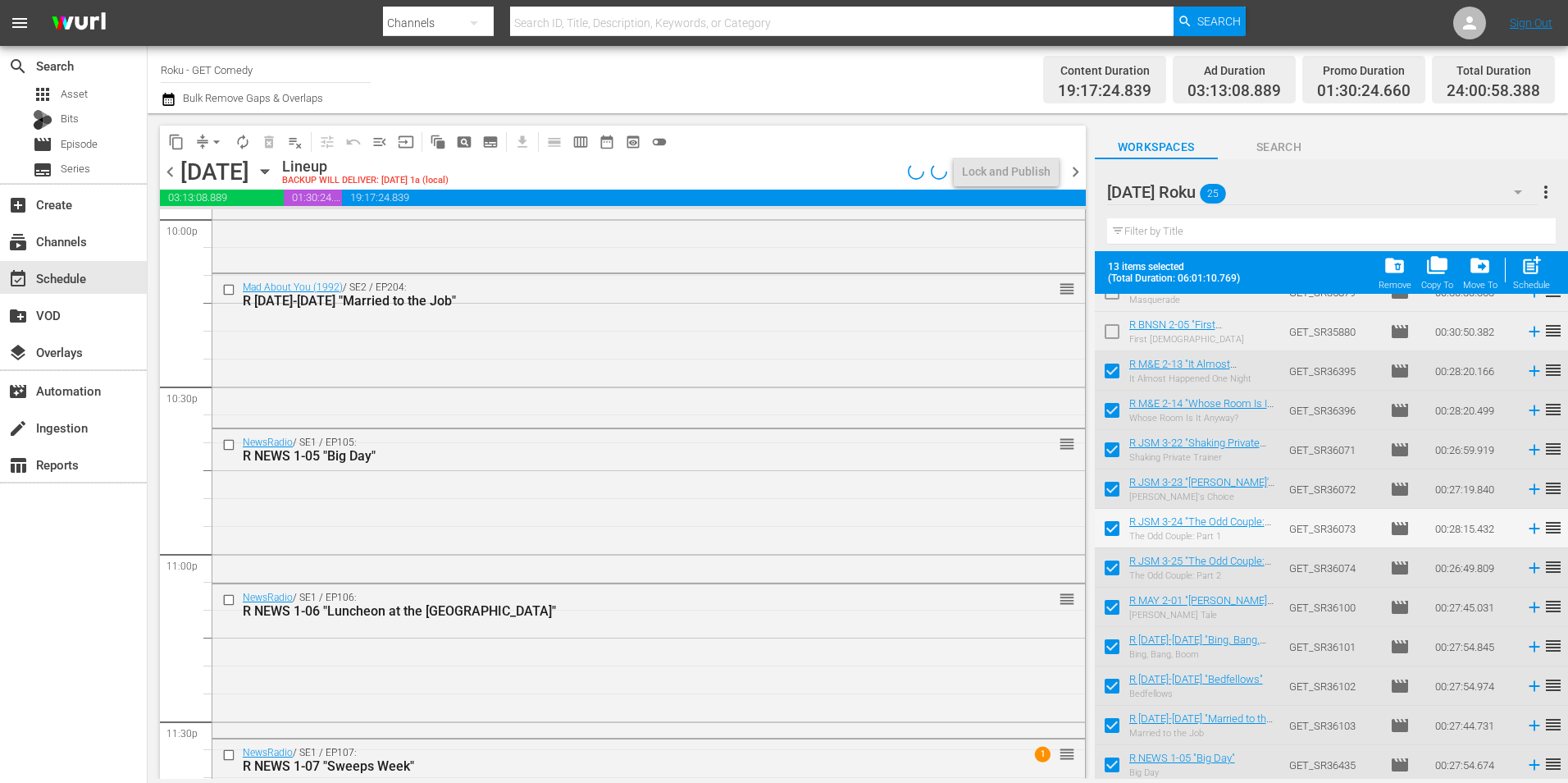
scroll to position [7384, 0]
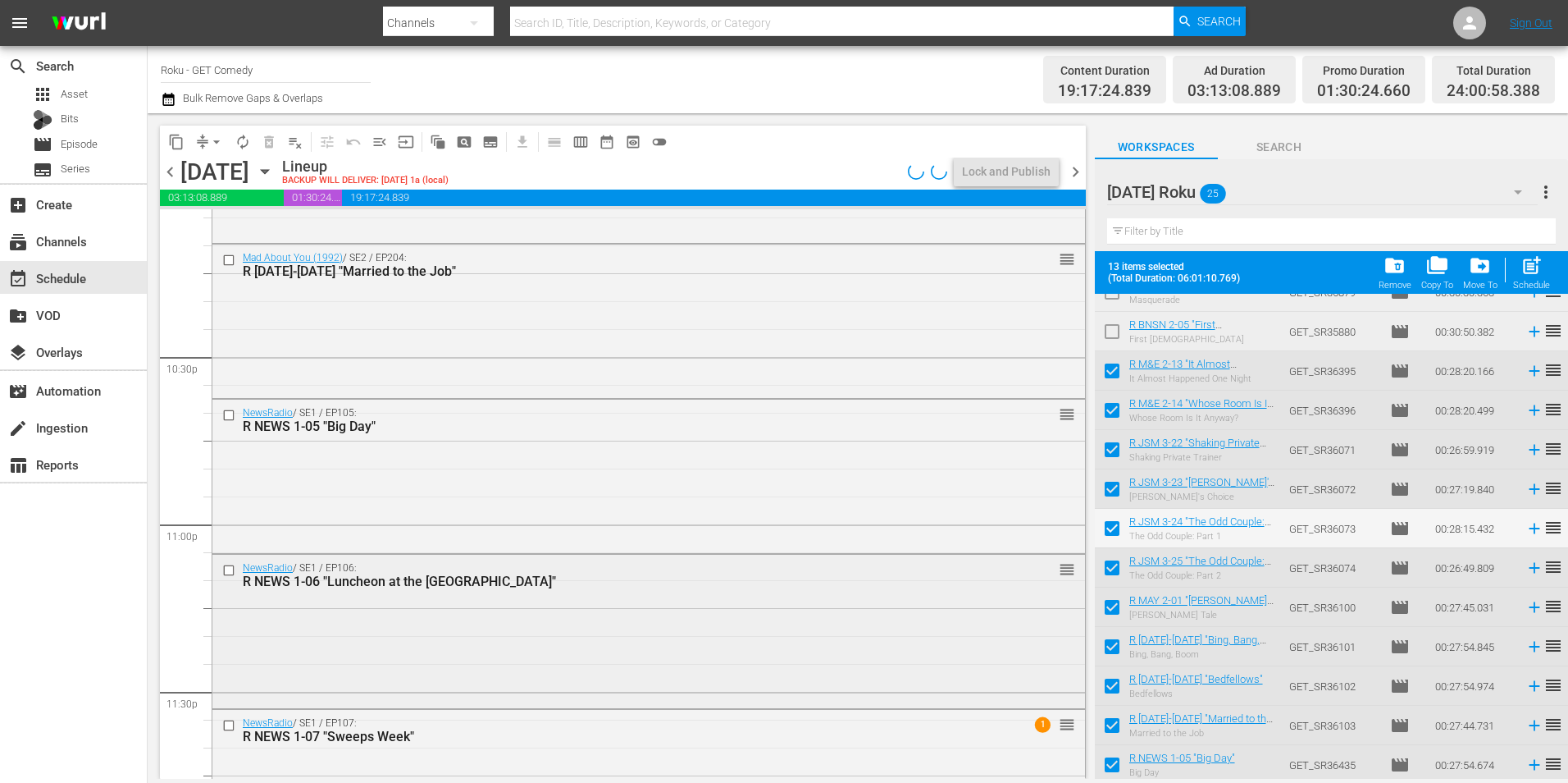
click at [642, 621] on div "NewsRadio / SE1 / EP106: R NEWS 1-06 "Luncheon at the Waldorf" reorder" at bounding box center [649, 630] width 872 height 151
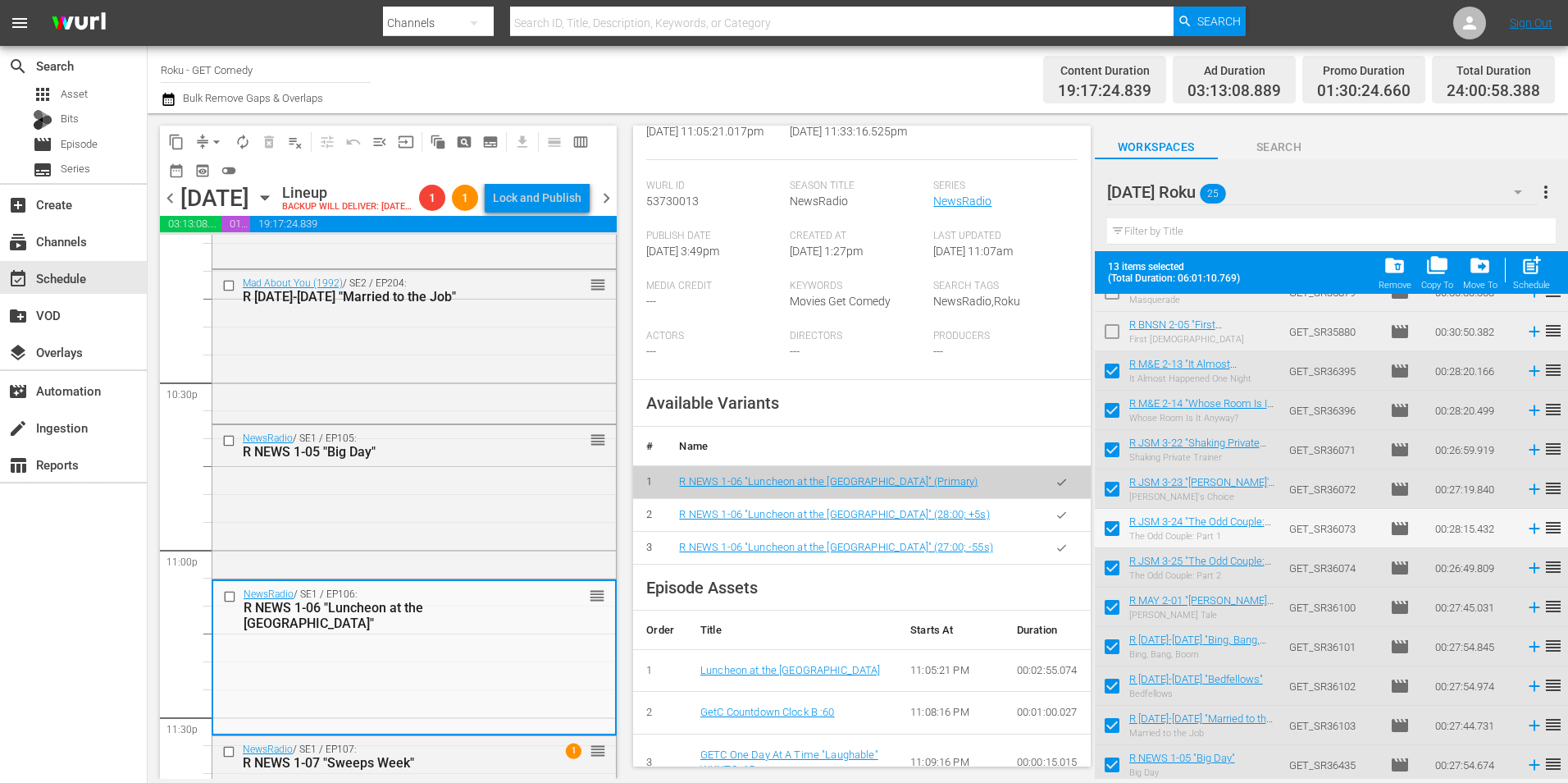
scroll to position [492, 0]
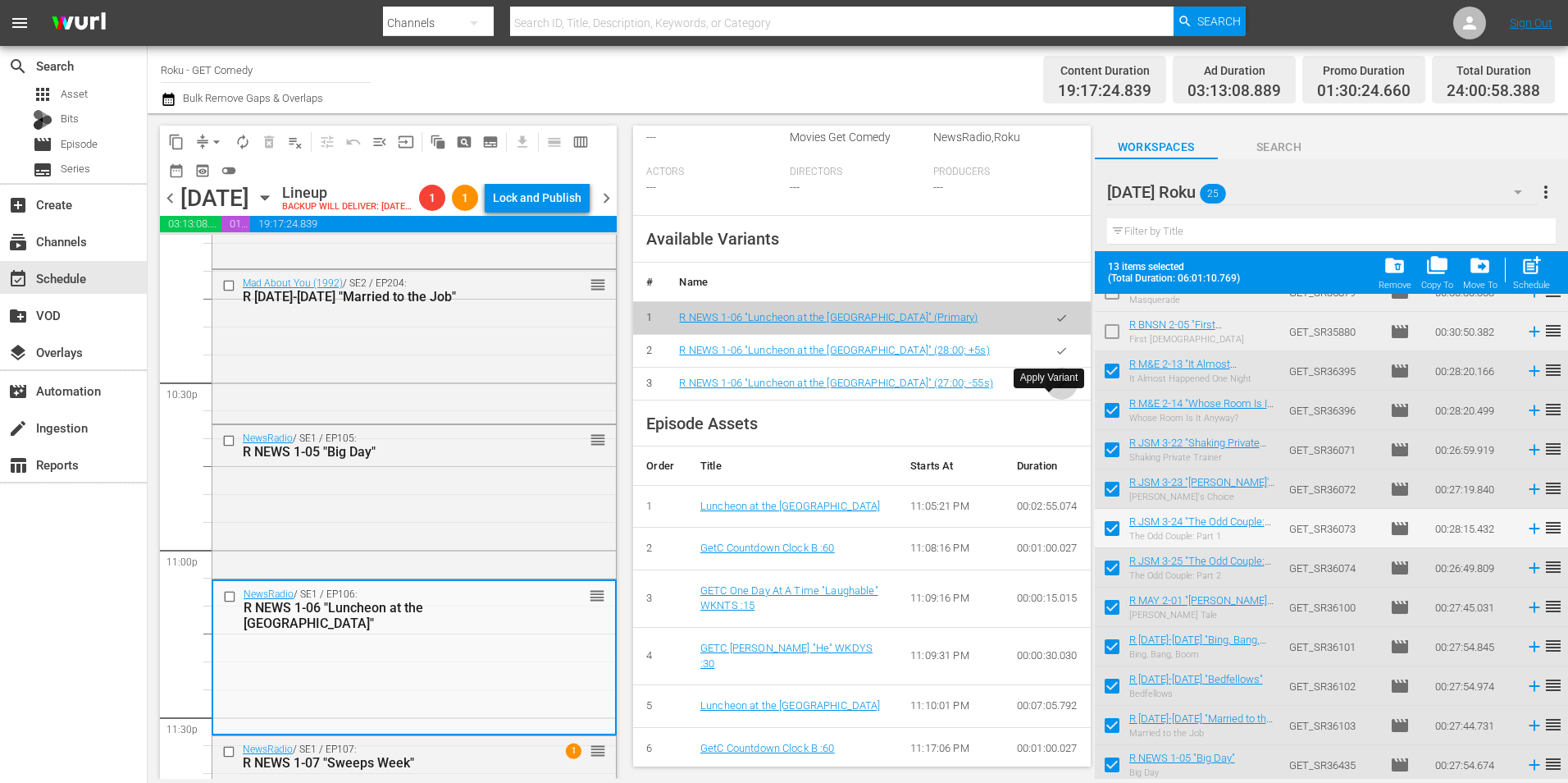
click at [1055, 390] on icon "button" at bounding box center [1061, 383] width 12 height 12
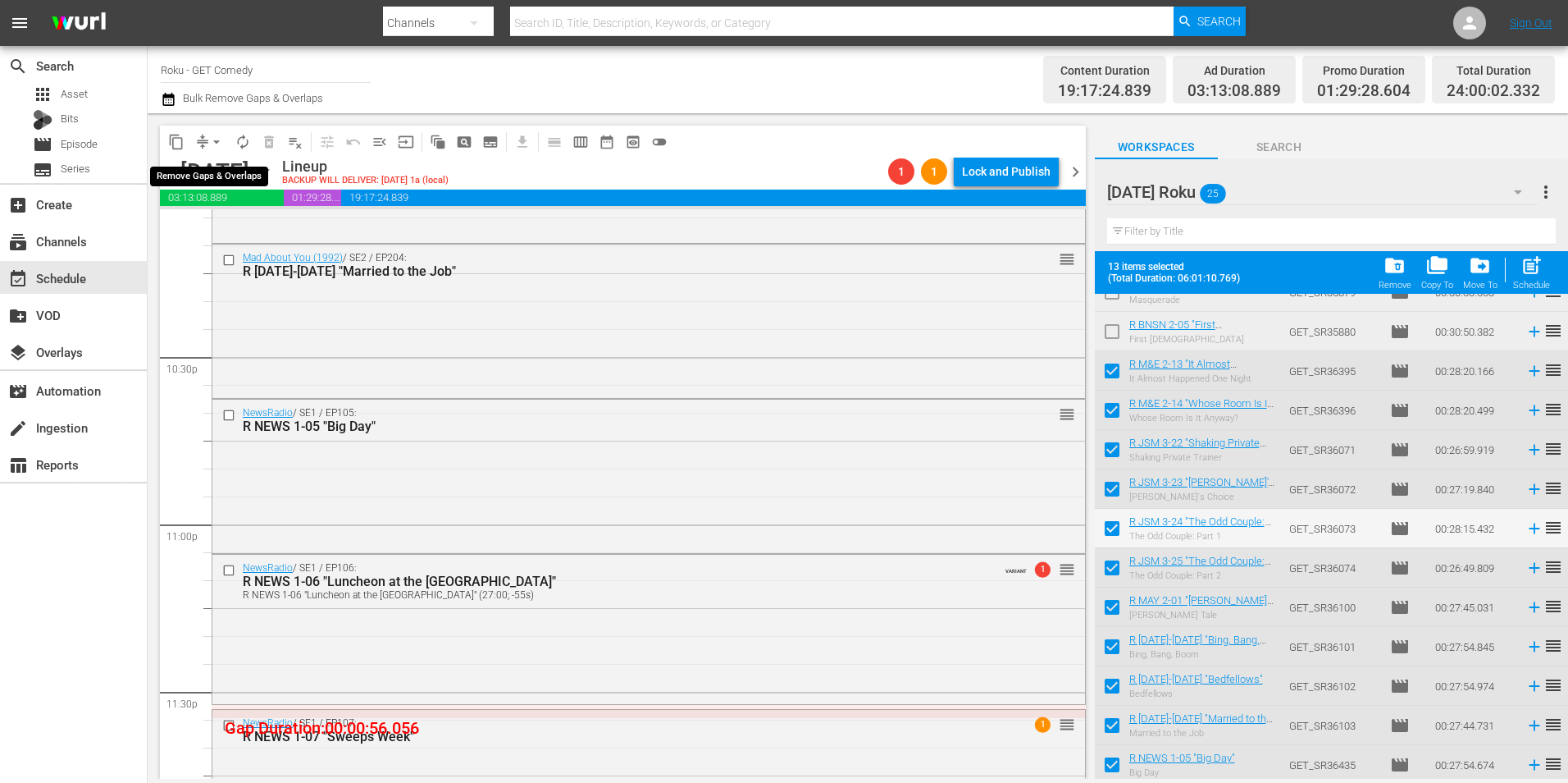
click at [217, 140] on span "arrow_drop_down" at bounding box center [217, 142] width 17 height 17
click at [217, 170] on li "Align to Midnight" at bounding box center [217, 175] width 135 height 27
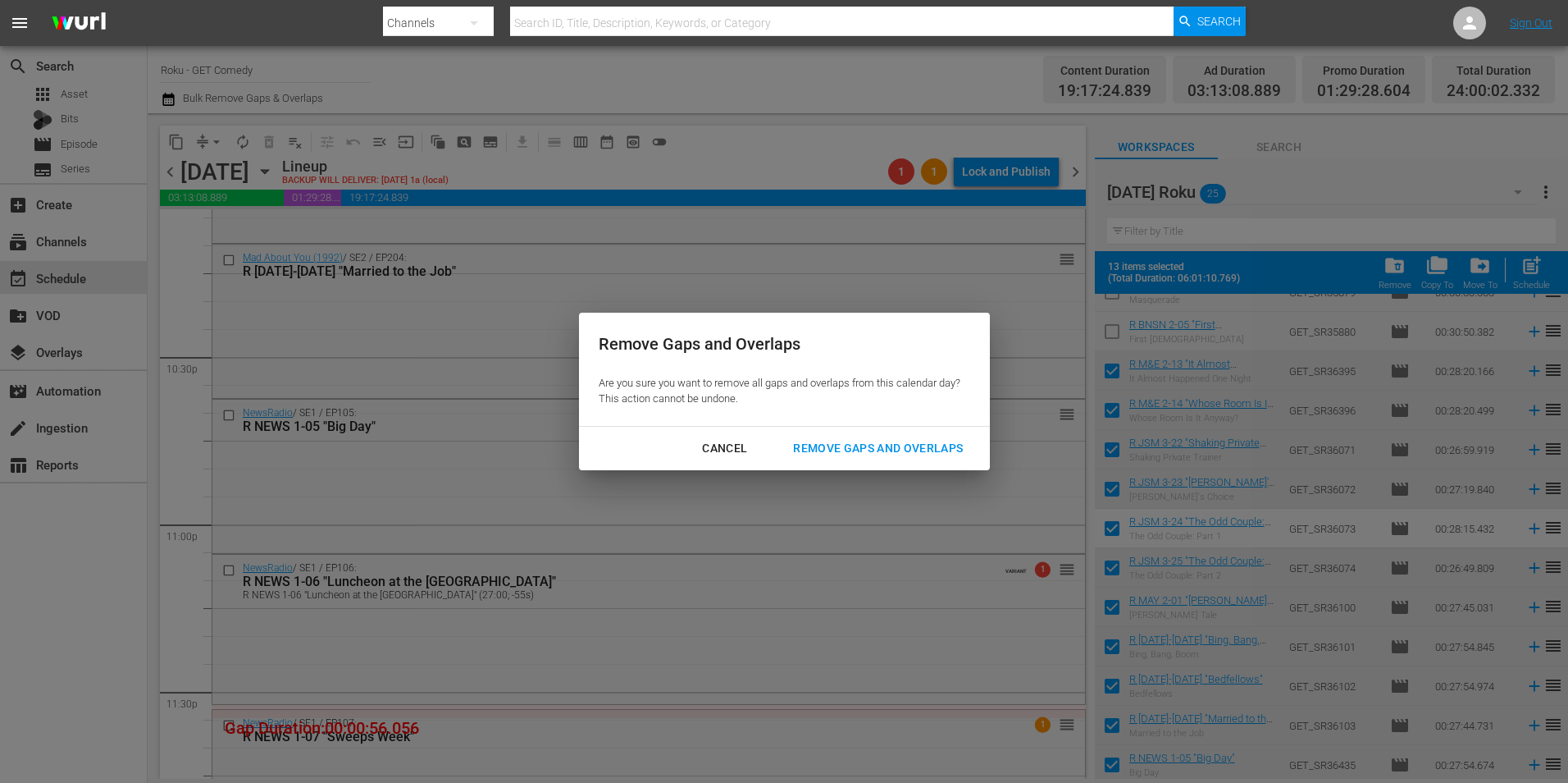
click at [856, 447] on div "Remove Gaps and Overlaps" at bounding box center [878, 448] width 196 height 21
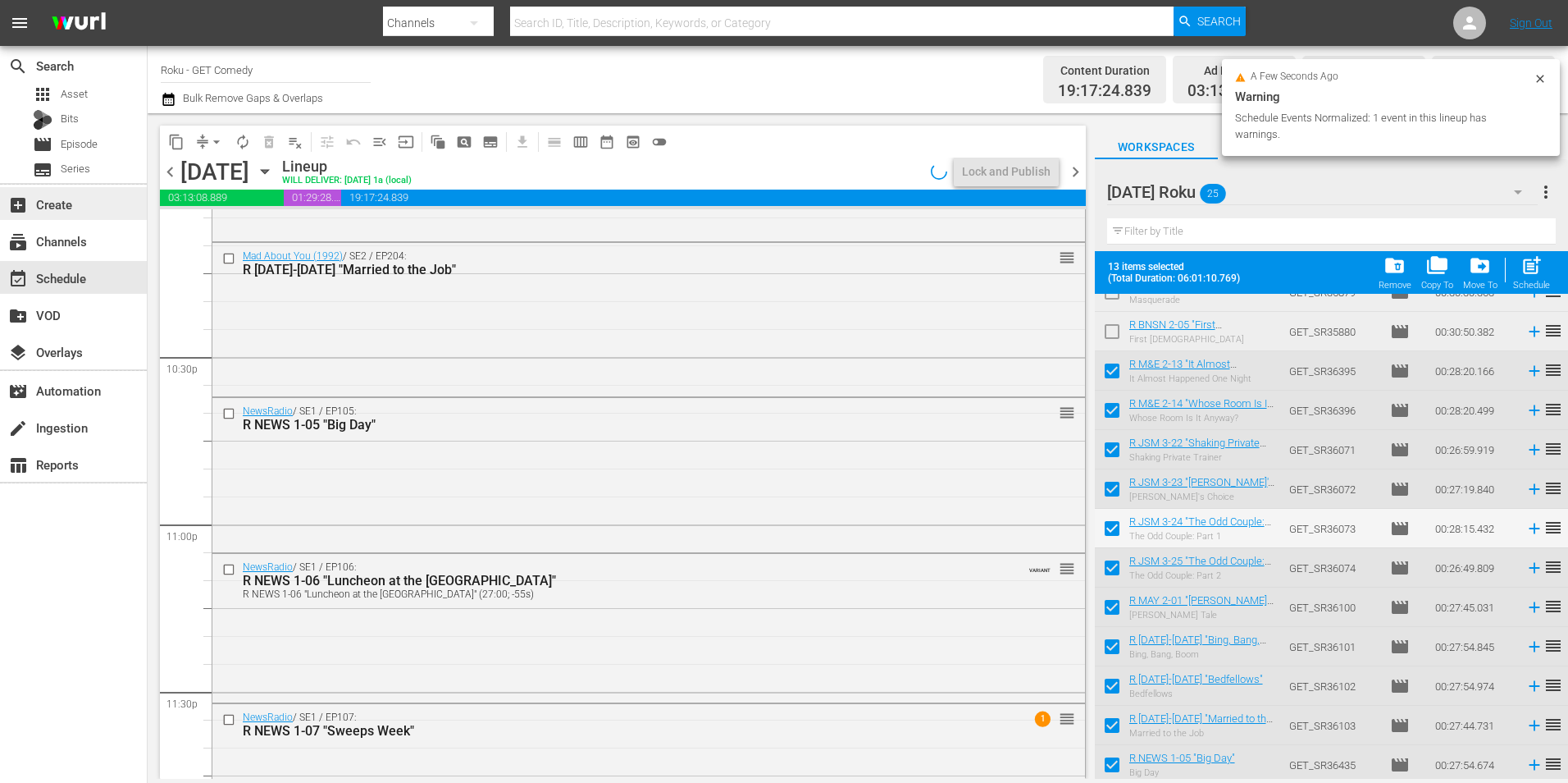
scroll to position [7465, 0]
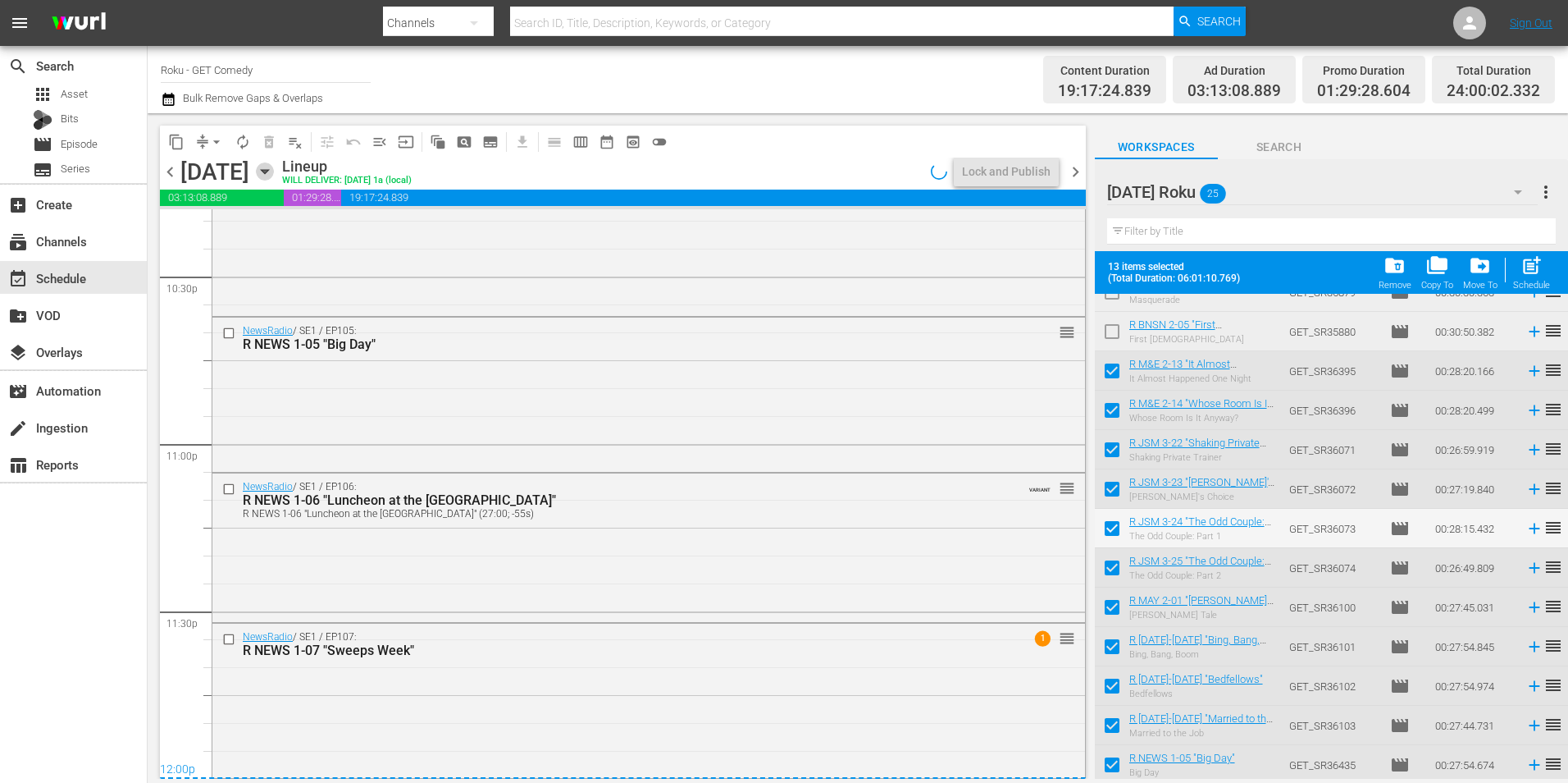
click at [274, 176] on icon "button" at bounding box center [265, 171] width 18 height 18
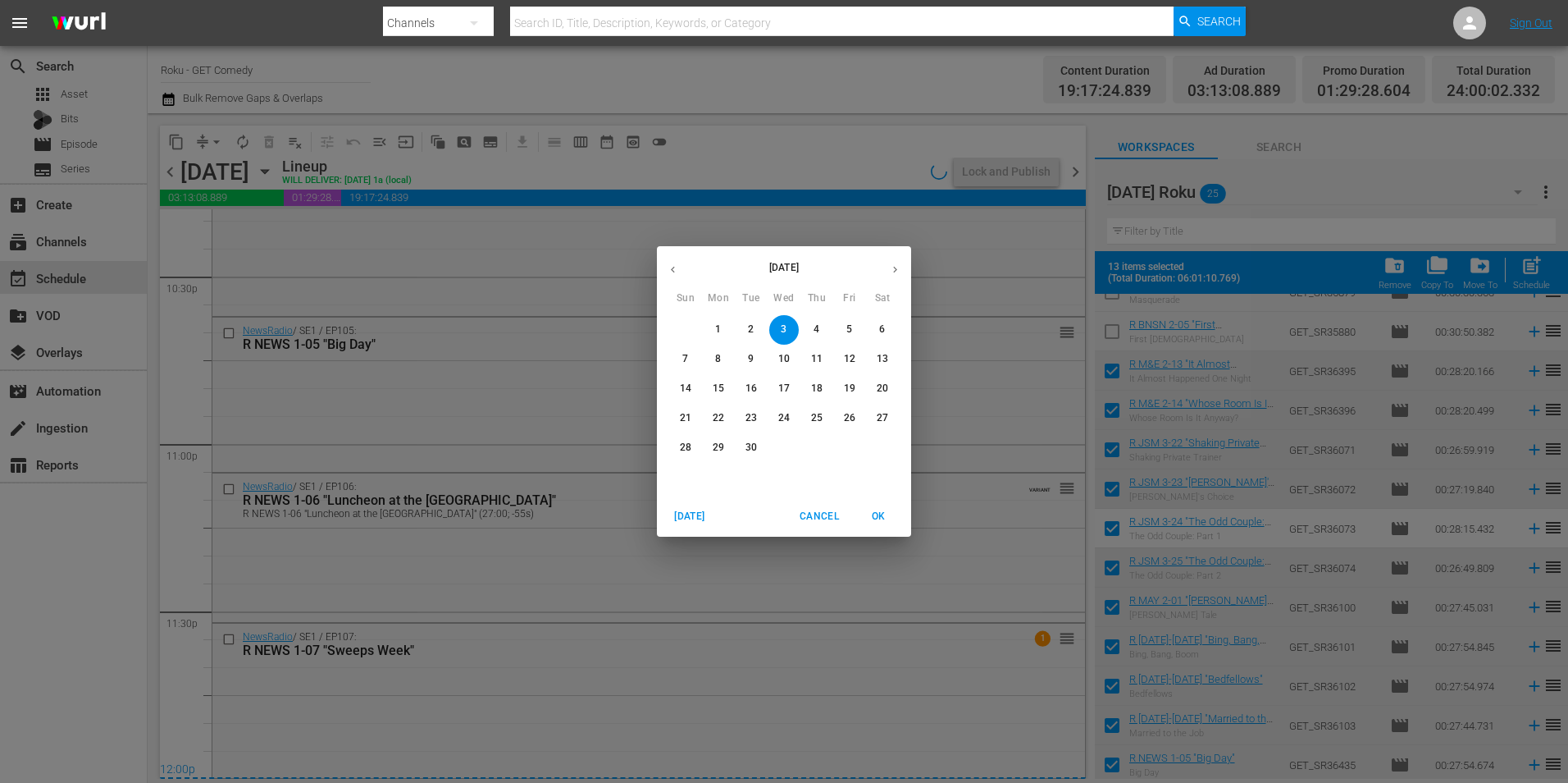
click at [479, 176] on div "September 2025 Sun Mon Tue Wed Thu Fri Sat 31 1 2 3 4 5 6 7 8 9 10 11 12 13 14 …" at bounding box center [784, 392] width 1568 height 783
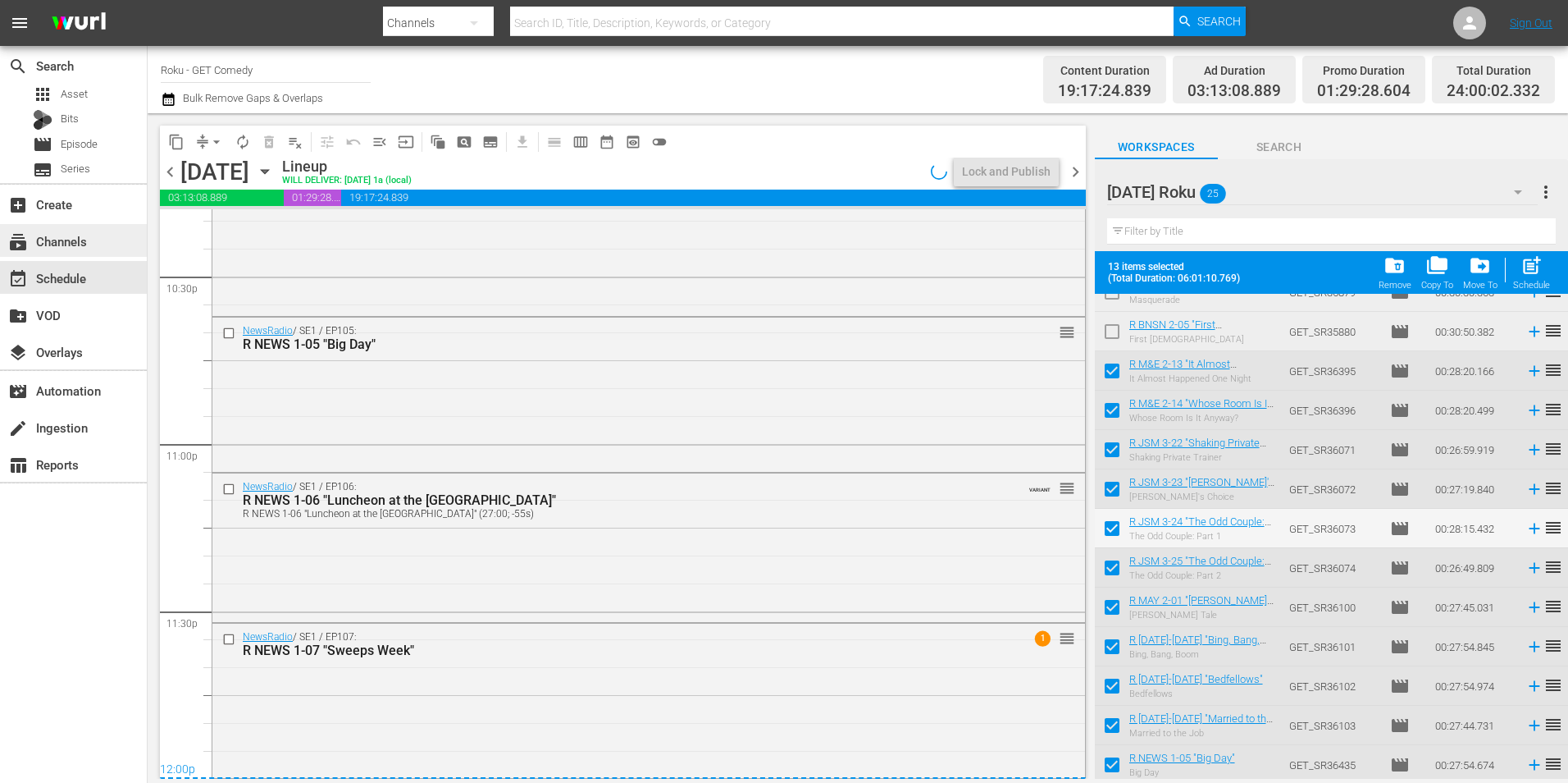
click at [94, 240] on div "subscriptions Channels" at bounding box center [73, 239] width 147 height 32
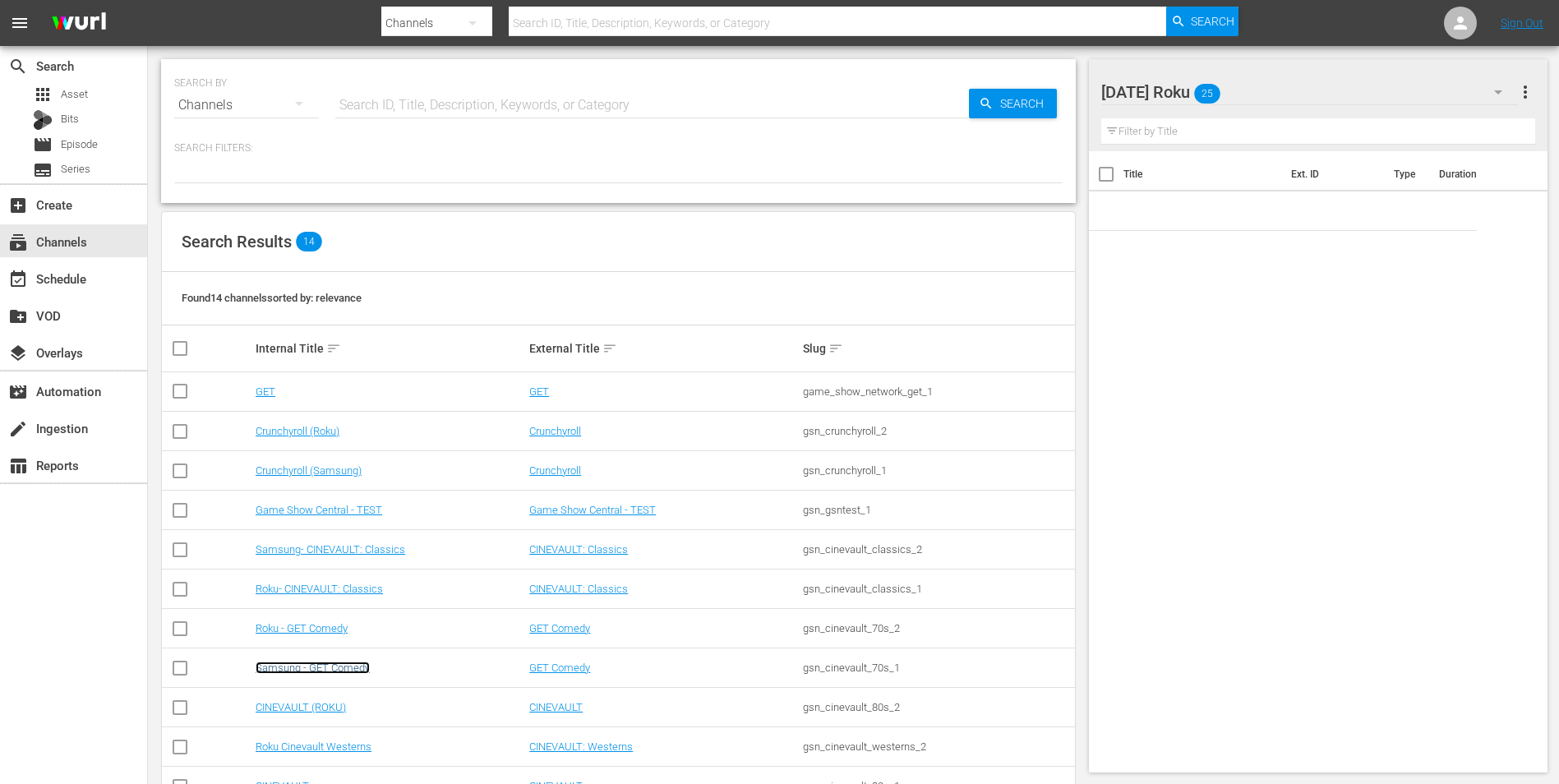
click at [319, 669] on link "Samsung - GET Comedy" at bounding box center [312, 667] width 114 height 12
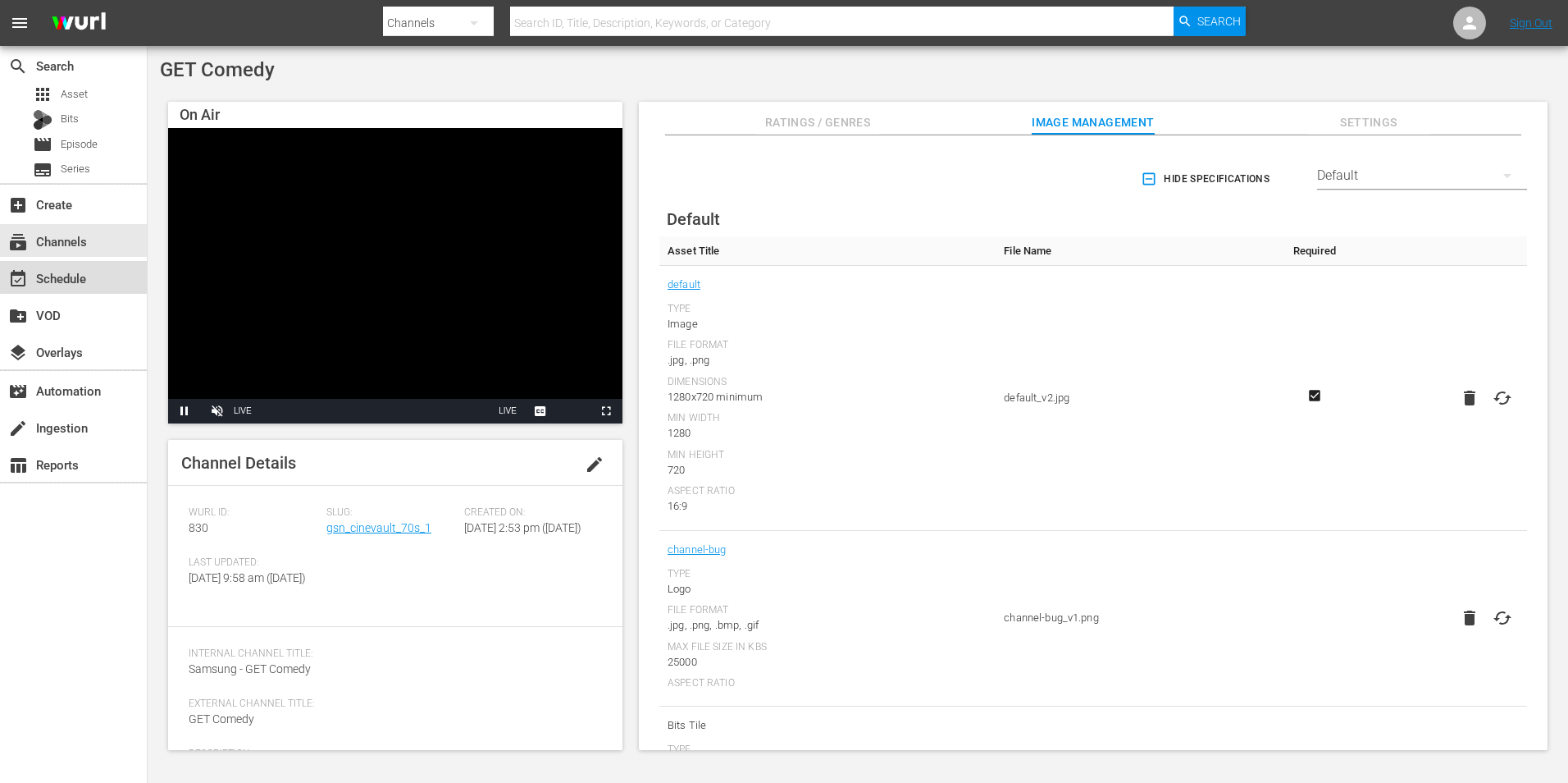
click at [96, 275] on div "event_available Schedule" at bounding box center [73, 277] width 147 height 32
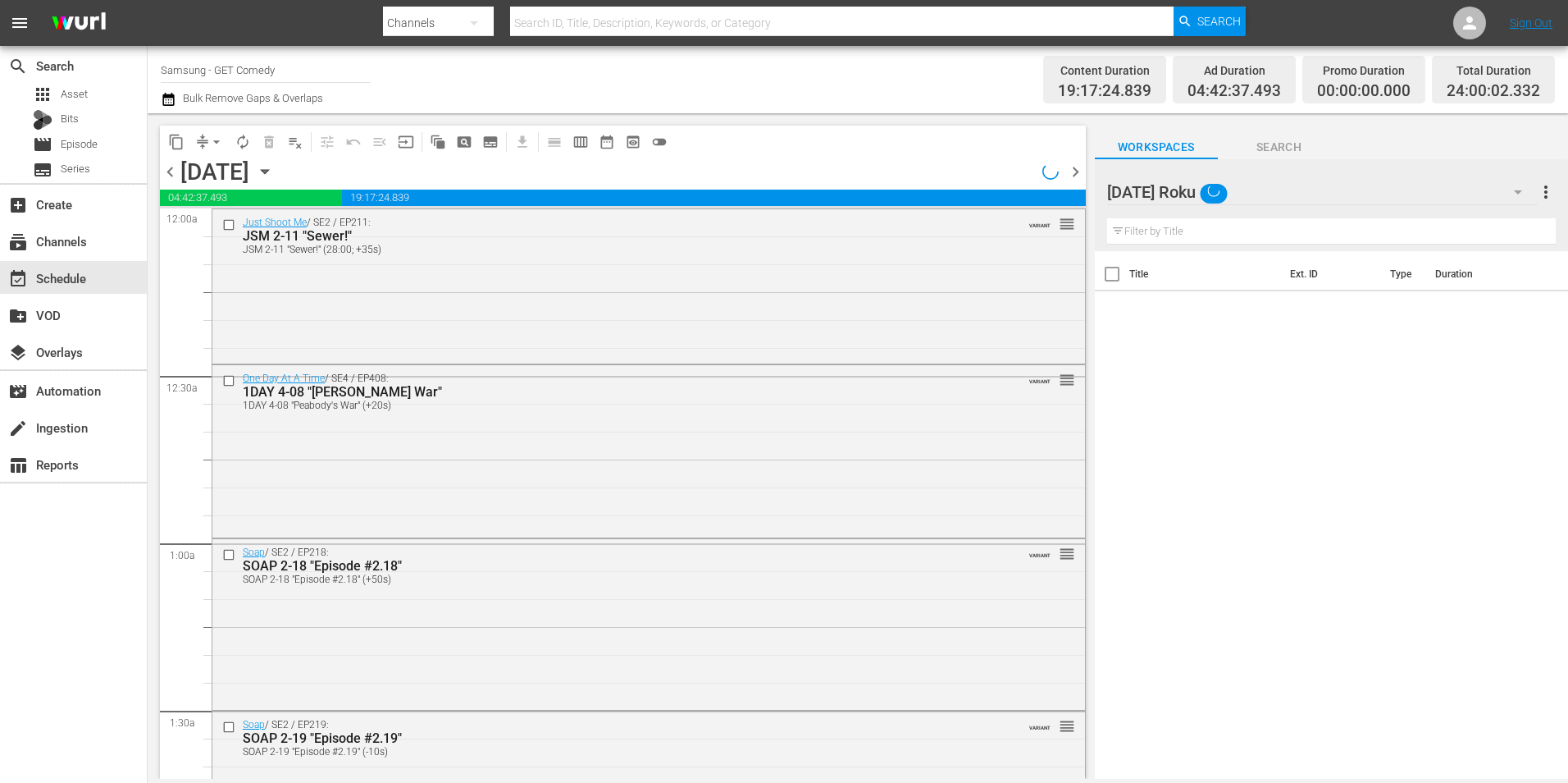
click at [1072, 172] on span "chevron_right" at bounding box center [1075, 171] width 21 height 21
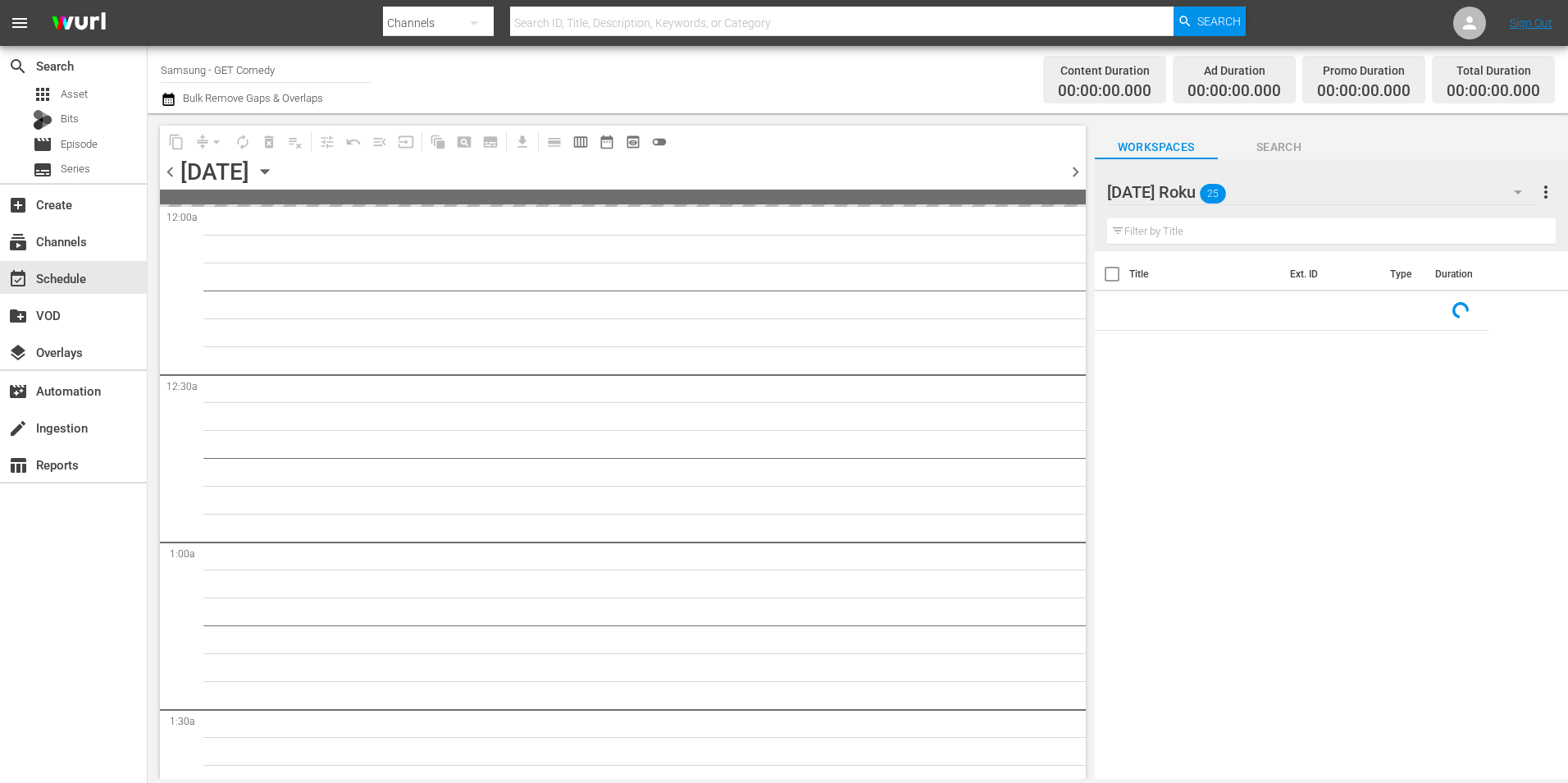
click at [1407, 184] on div "Wednesday Roku 25" at bounding box center [1323, 191] width 430 height 46
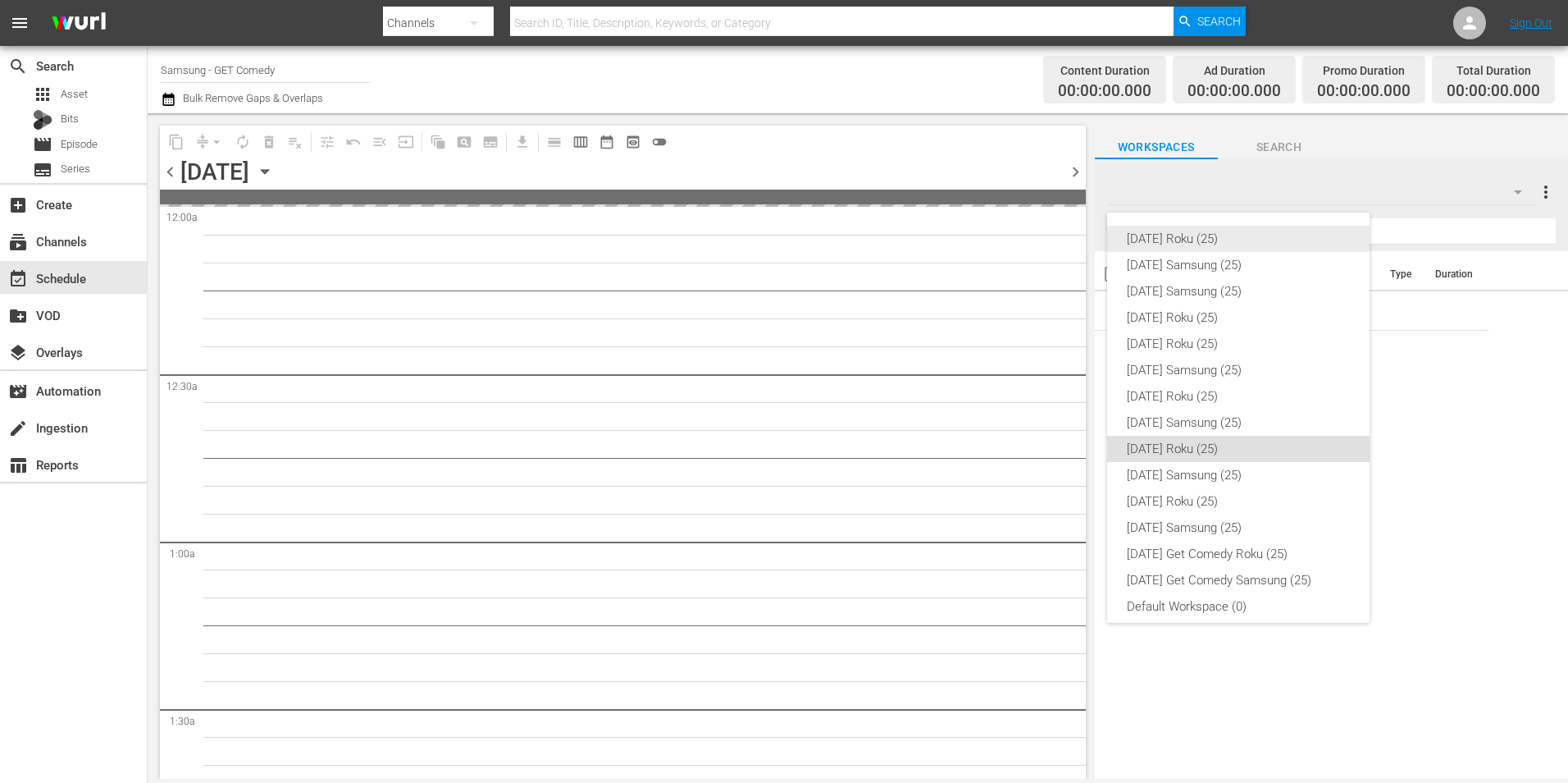
scroll to position [10, 0]
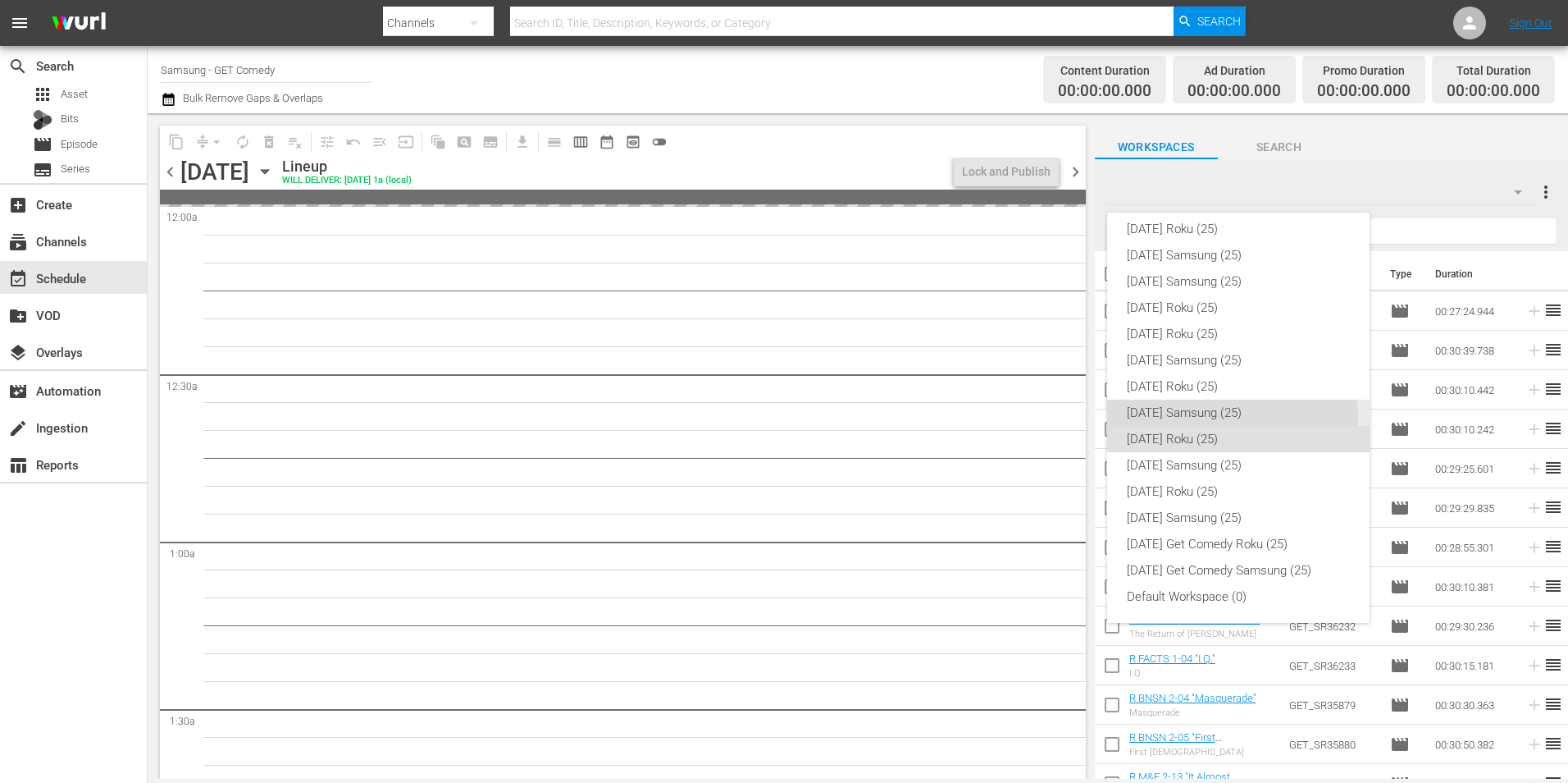
click at [1224, 416] on div "Thursday Samsung (25)" at bounding box center [1238, 413] width 223 height 27
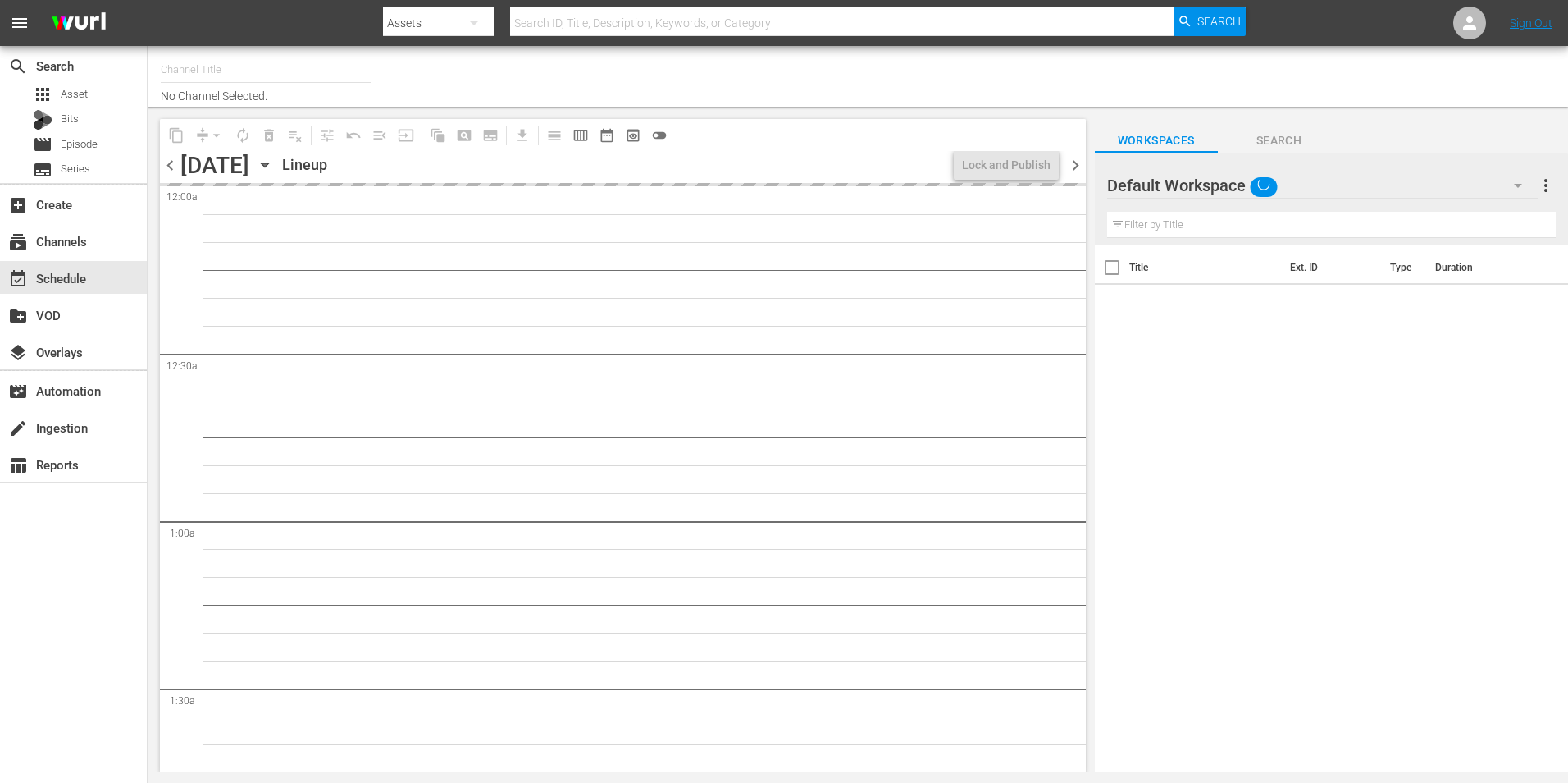
type input "Samsung - GET Comedy (830)"
